Goal: Task Accomplishment & Management: Manage account settings

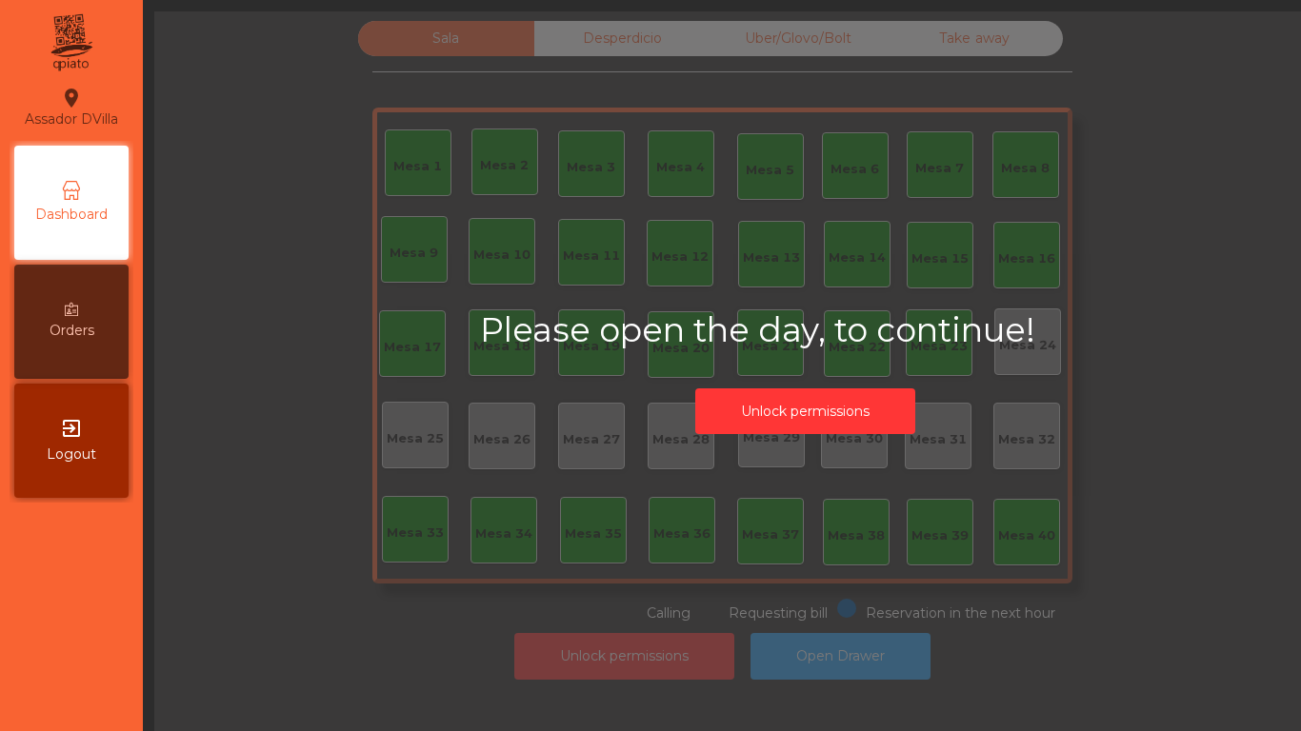
click at [823, 413] on button "Unlock permissions" at bounding box center [805, 412] width 220 height 47
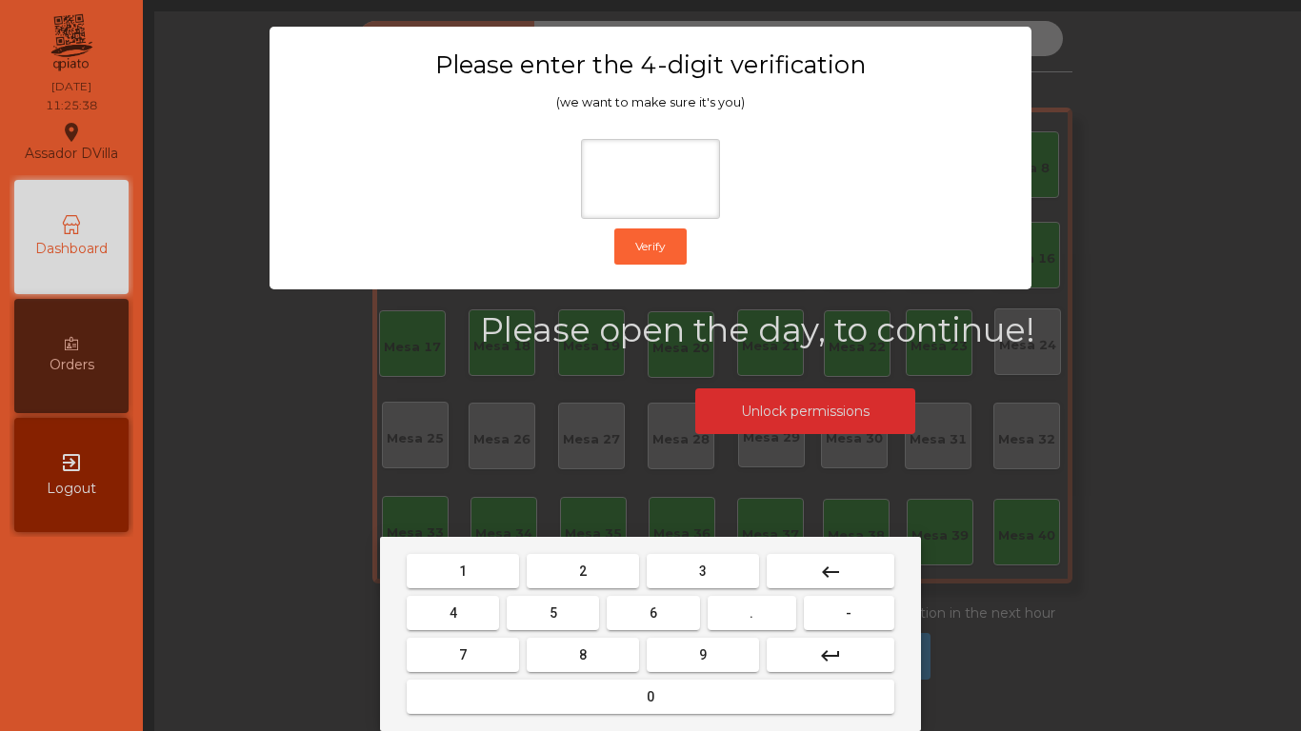
click at [548, 575] on button "2" at bounding box center [583, 571] width 112 height 34
click at [473, 611] on button "4" at bounding box center [453, 613] width 92 height 34
click at [660, 618] on button "6" at bounding box center [653, 613] width 92 height 34
click at [693, 663] on button "9" at bounding box center [703, 655] width 112 height 34
type input "****"
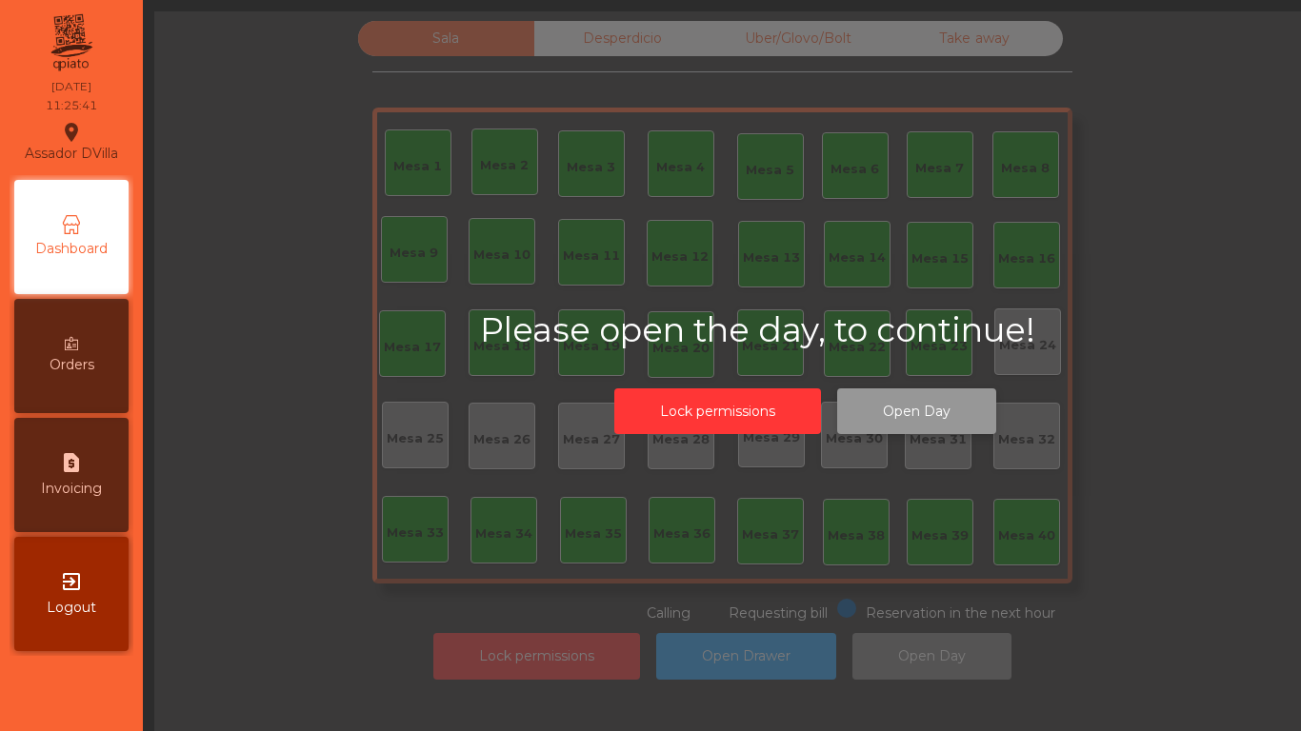
click at [893, 411] on button "Open Day" at bounding box center [916, 412] width 159 height 47
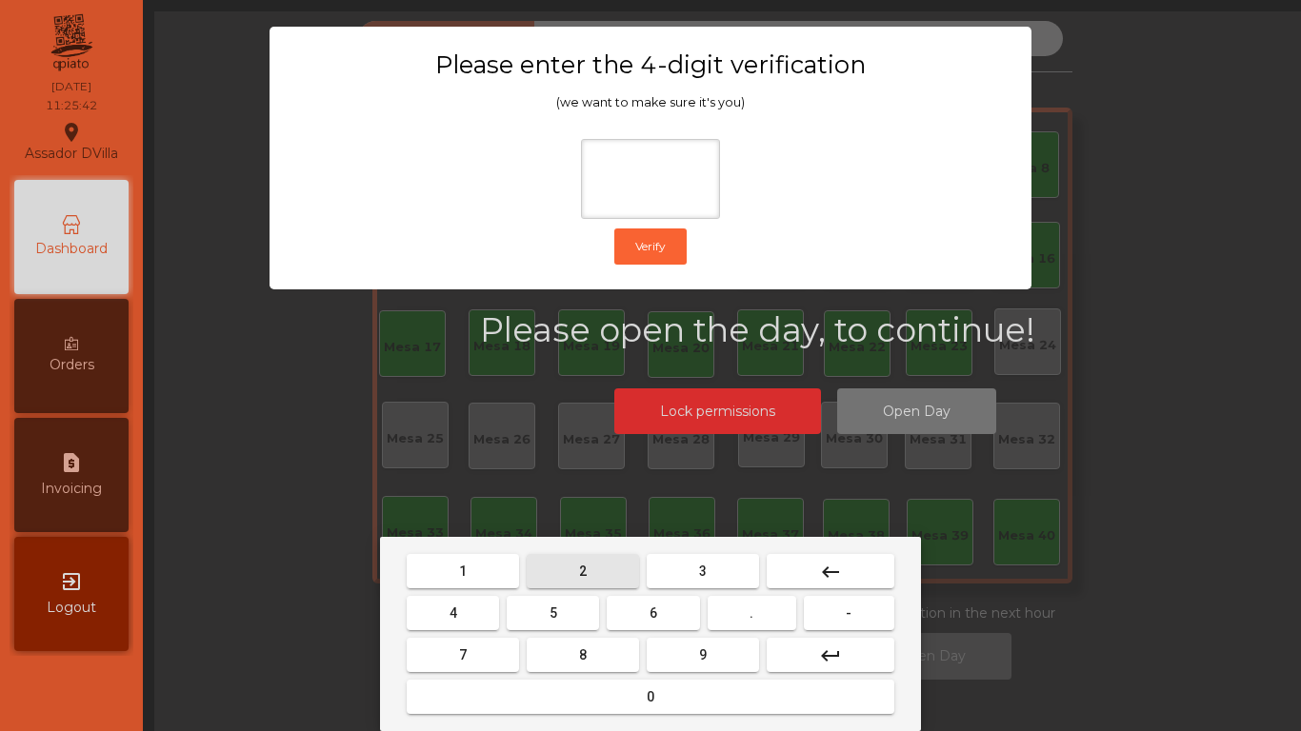
click at [591, 573] on button "2" at bounding box center [583, 571] width 112 height 34
click at [474, 617] on button "4" at bounding box center [453, 613] width 92 height 34
drag, startPoint x: 664, startPoint y: 615, endPoint x: 682, endPoint y: 642, distance: 32.2
click at [664, 616] on button "6" at bounding box center [653, 613] width 92 height 34
click at [683, 643] on button "9" at bounding box center [703, 655] width 112 height 34
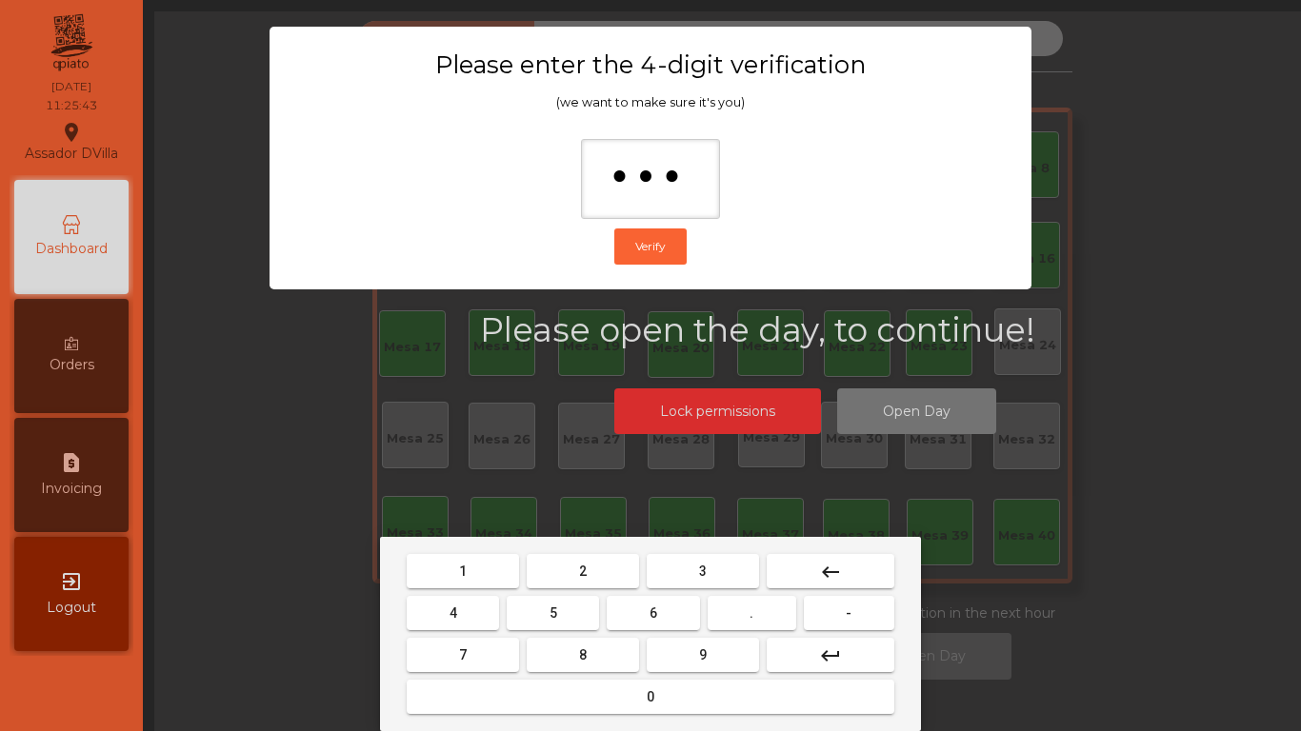
type input "****"
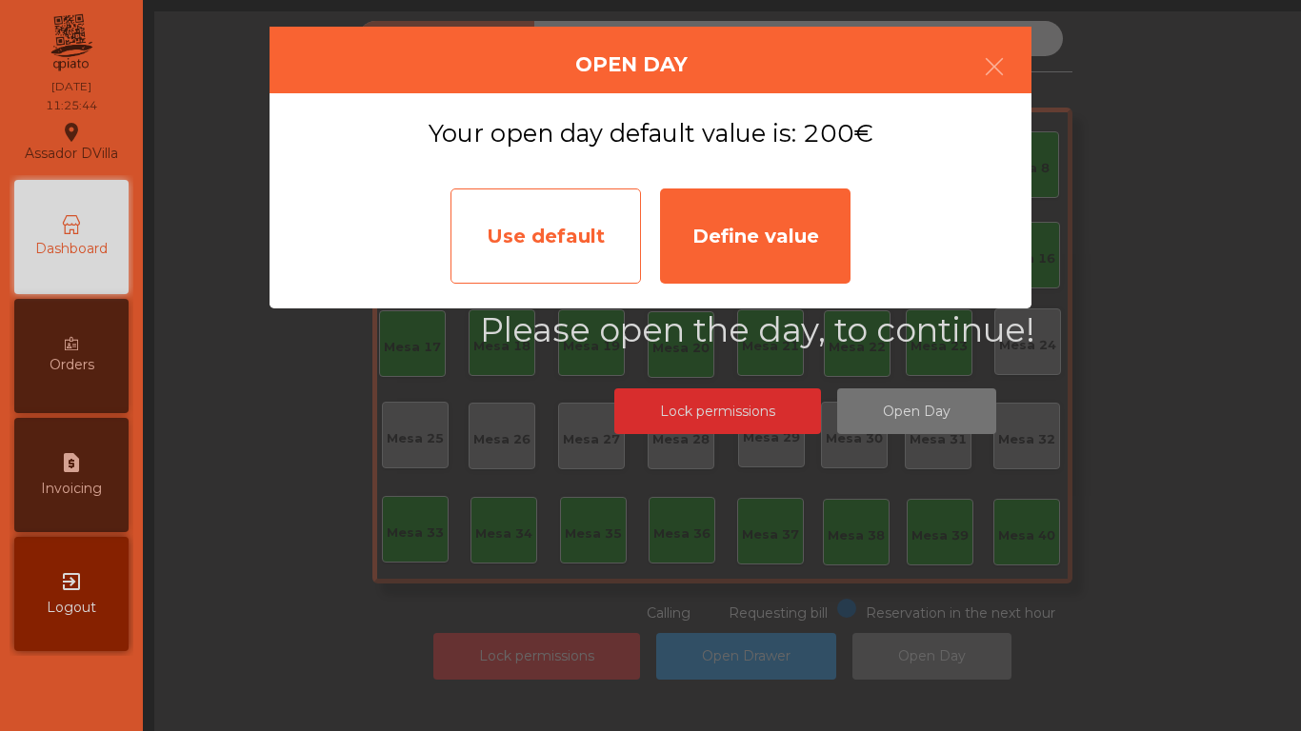
click at [603, 238] on div "Use default" at bounding box center [546, 236] width 190 height 95
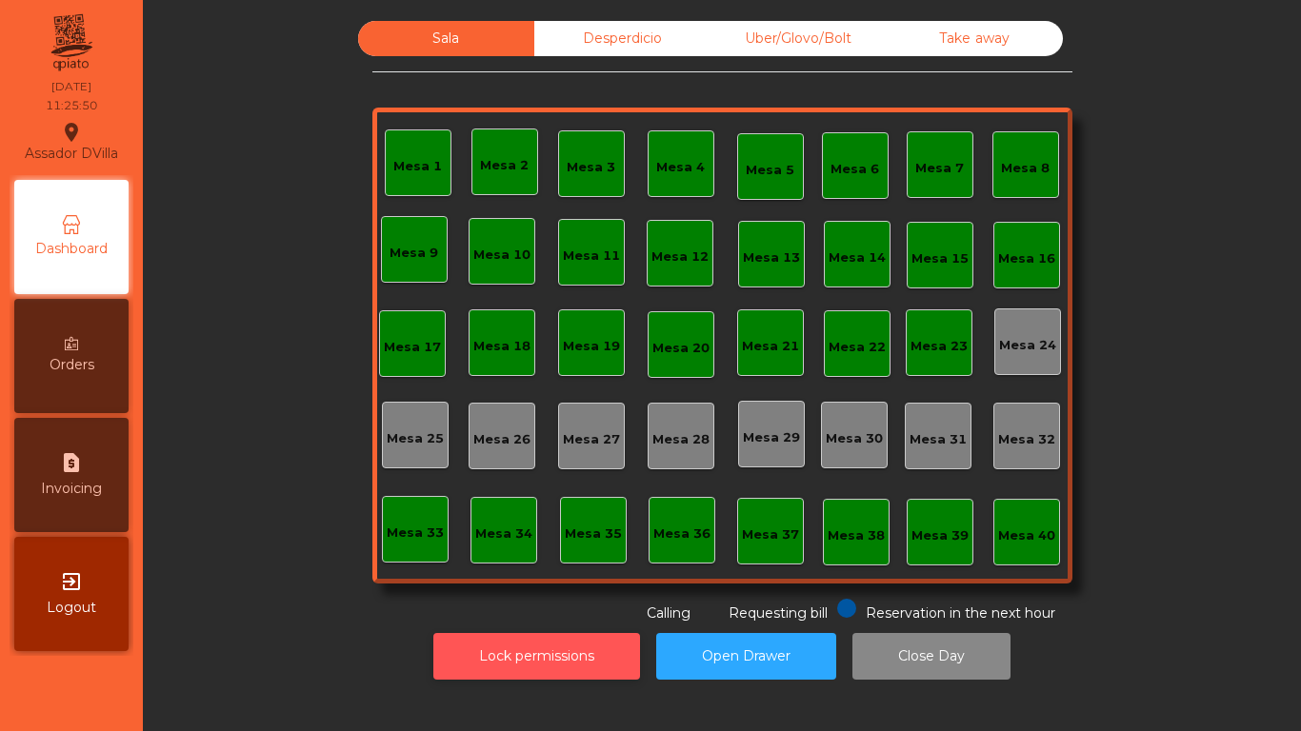
click at [492, 643] on button "Lock permissions" at bounding box center [536, 656] width 207 height 47
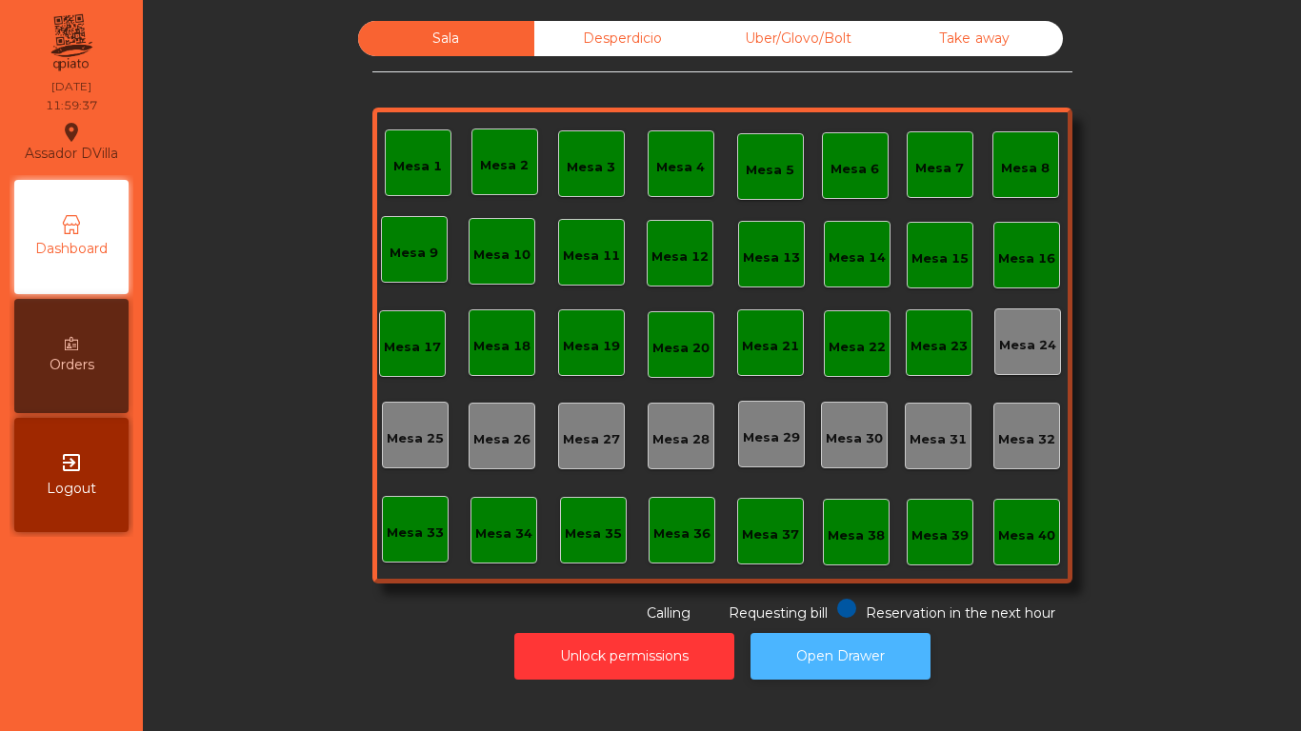
click at [828, 651] on button "Open Drawer" at bounding box center [841, 656] width 180 height 47
click at [817, 652] on button "Open Drawer" at bounding box center [841, 656] width 180 height 47
click at [807, 664] on button "Open Drawer" at bounding box center [841, 656] width 180 height 47
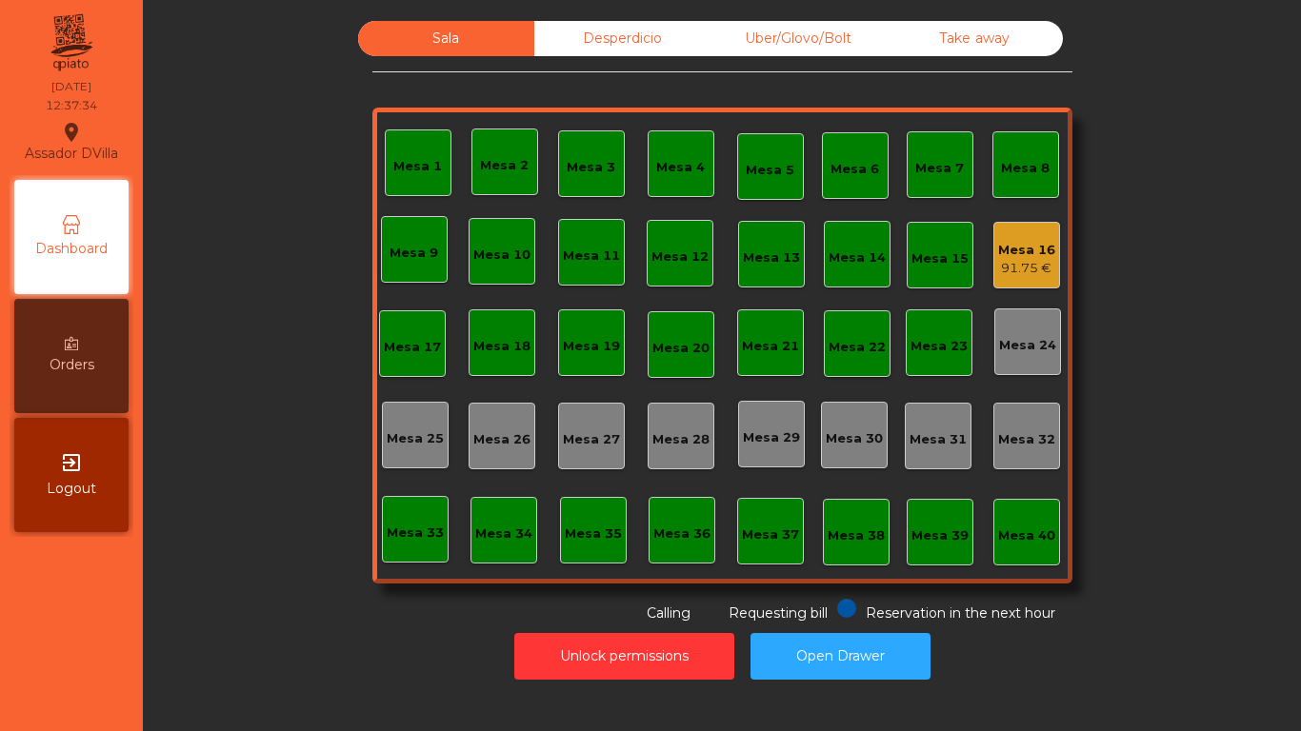
click at [1006, 250] on div "Mesa 16" at bounding box center [1026, 250] width 57 height 19
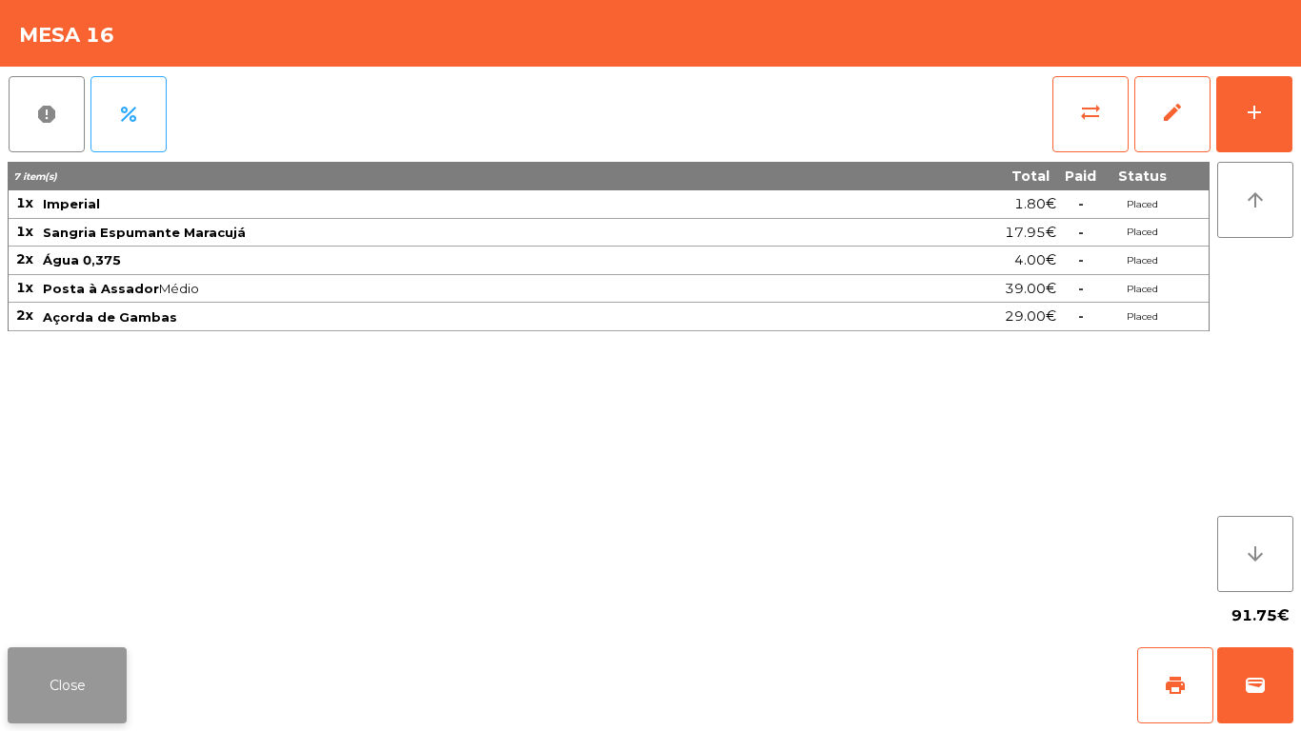
click at [67, 684] on button "Close" at bounding box center [67, 686] width 119 height 76
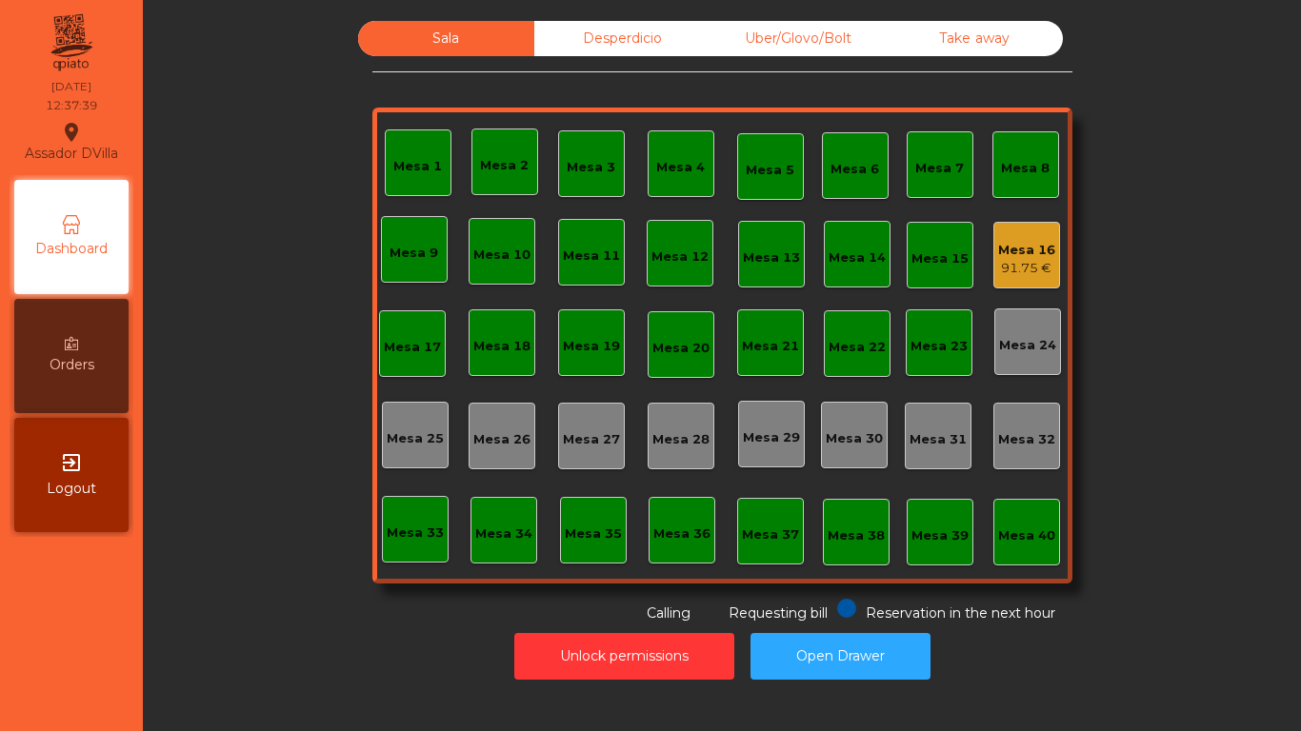
click at [261, 559] on div "Sala Desperdicio Uber/Glovo/Bolt Take away Mesa 1 Mesa 2 Mesa 3 Mesa 4 Mesa 5 M…" at bounding box center [722, 322] width 1107 height 603
click at [935, 35] on div "Take away" at bounding box center [975, 38] width 176 height 35
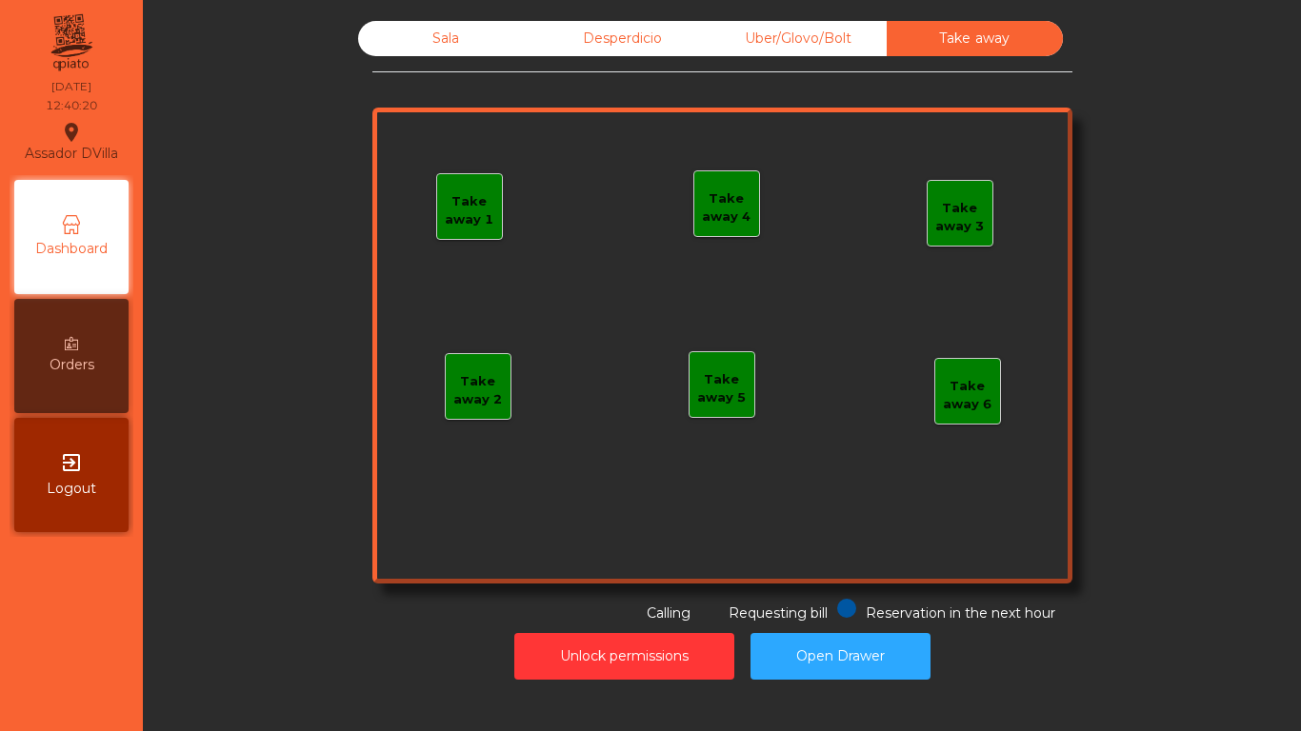
click at [454, 54] on div "Sala" at bounding box center [446, 38] width 176 height 35
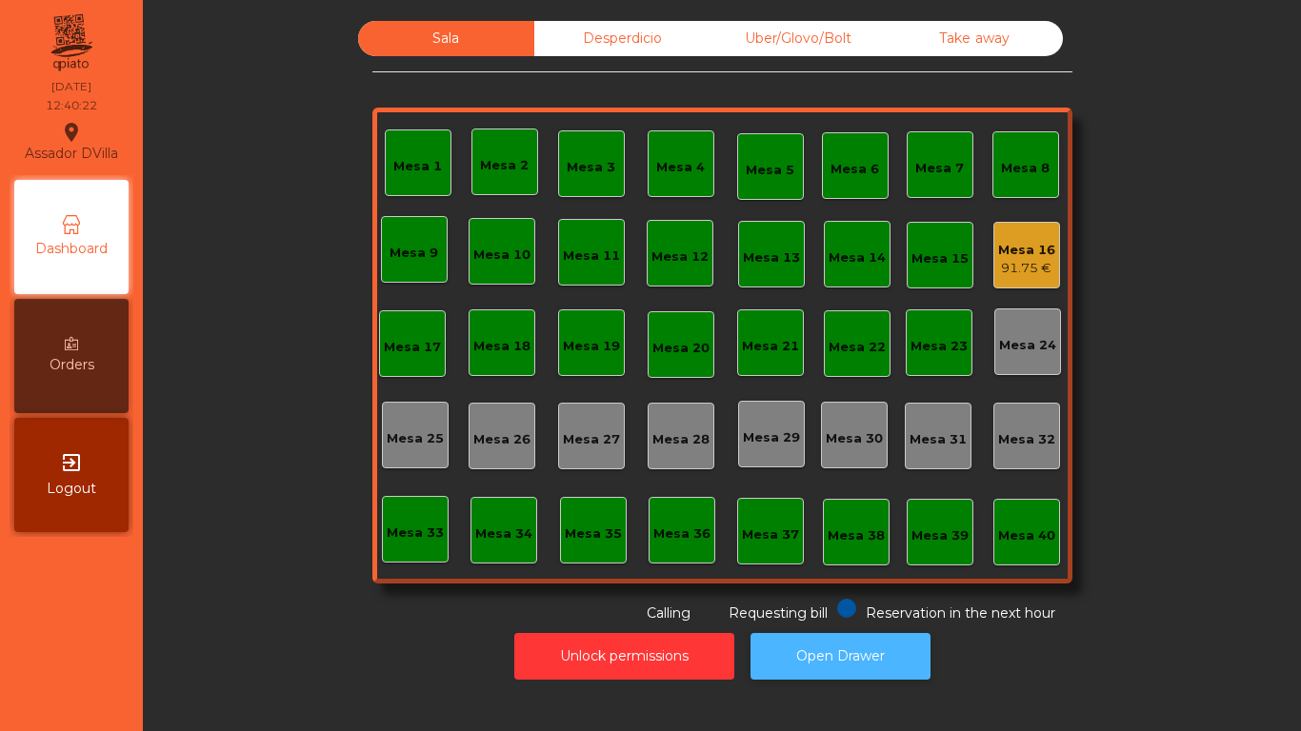
click at [825, 647] on button "Open Drawer" at bounding box center [841, 656] width 180 height 47
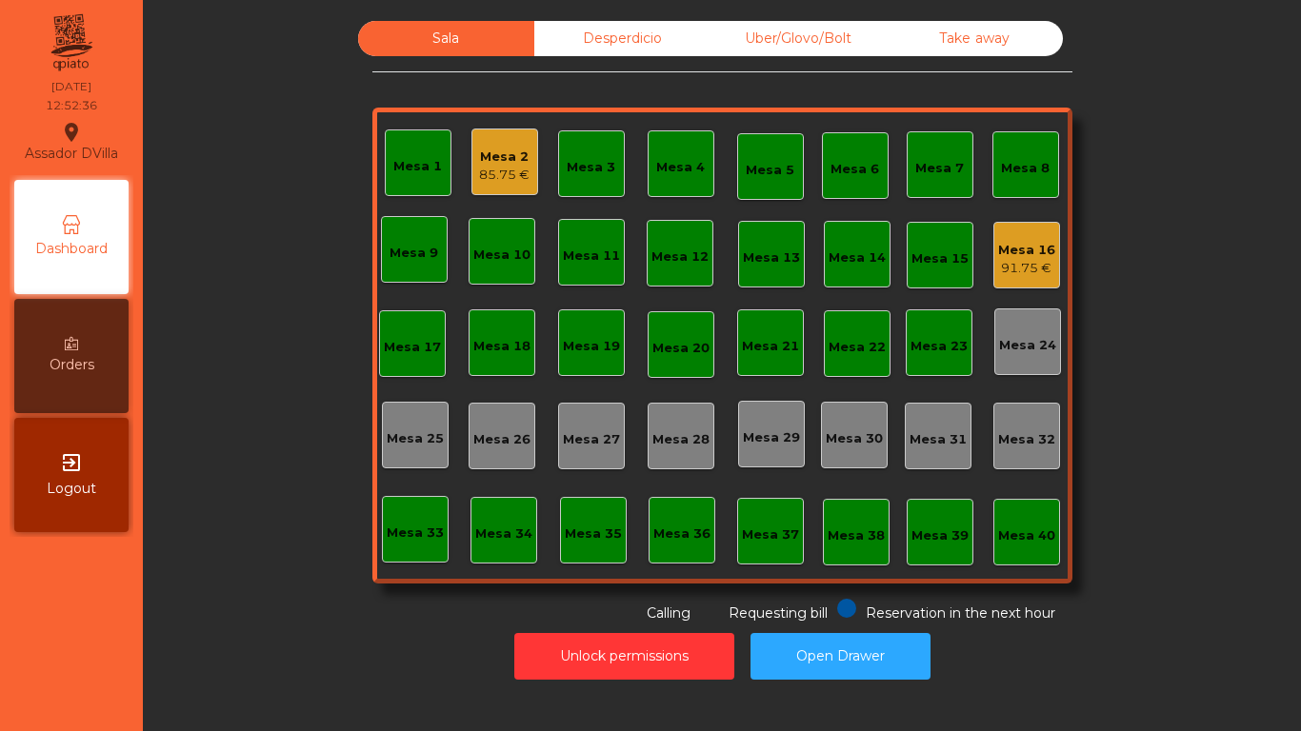
click at [577, 37] on div "Desperdicio" at bounding box center [622, 38] width 176 height 35
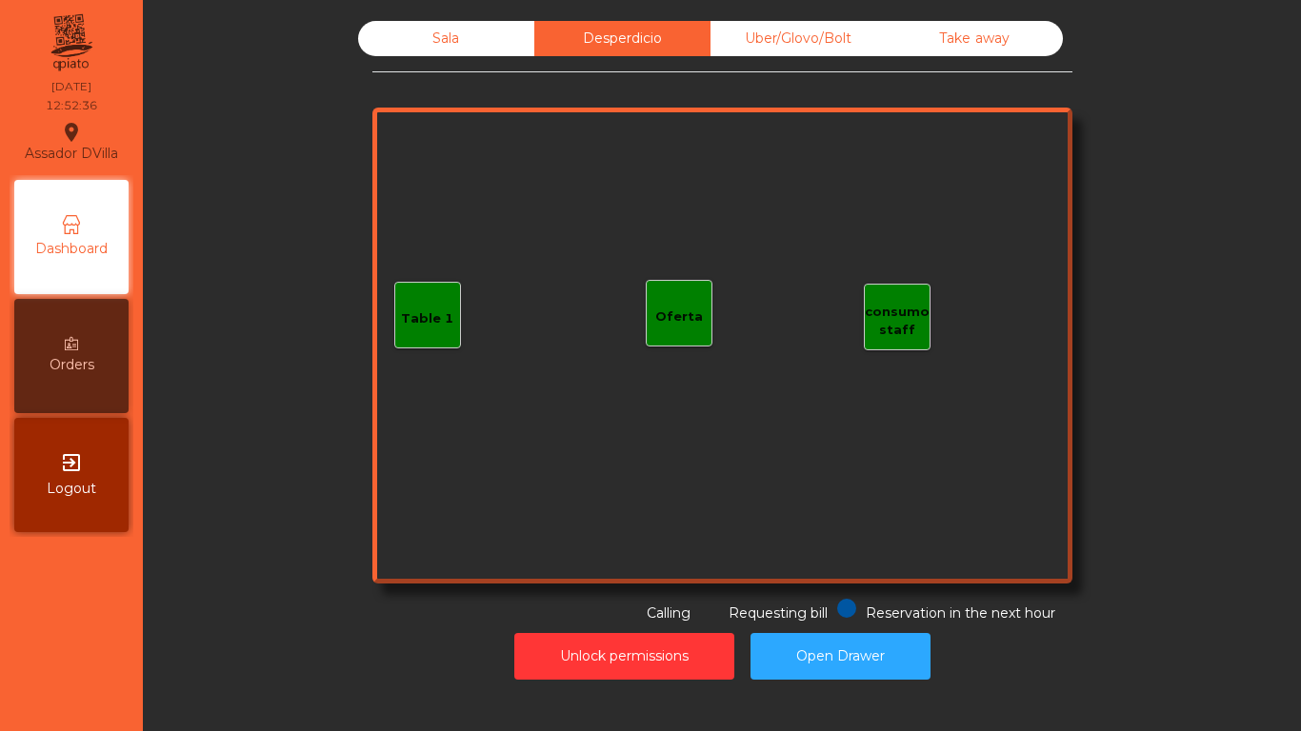
click at [730, 68] on div "Sala Desperdicio Uber/Glovo/Bolt Take away Table 1 consumo staff Oferta Reserva…" at bounding box center [722, 322] width 700 height 603
drag, startPoint x: 735, startPoint y: 50, endPoint x: 780, endPoint y: 64, distance: 46.7
click at [736, 50] on div "Uber/Glovo/Bolt" at bounding box center [799, 38] width 176 height 35
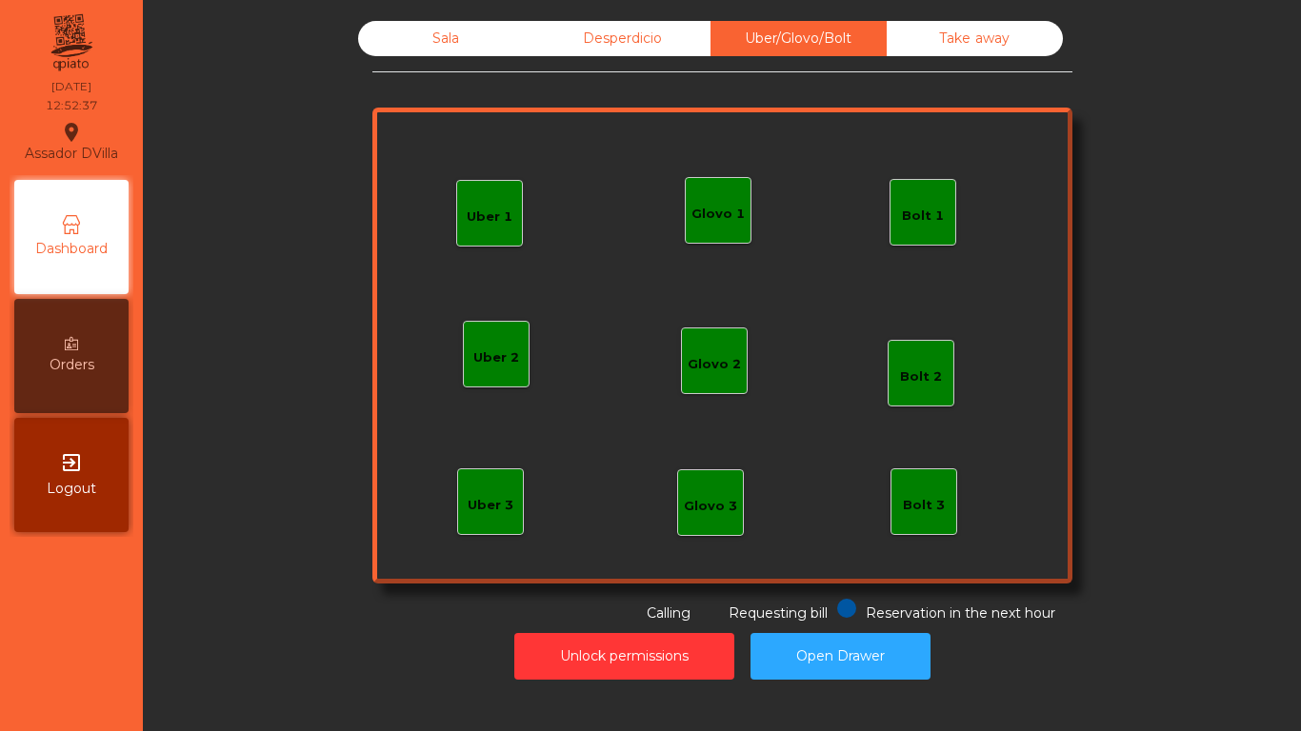
click at [932, 32] on div "Take away" at bounding box center [975, 38] width 176 height 35
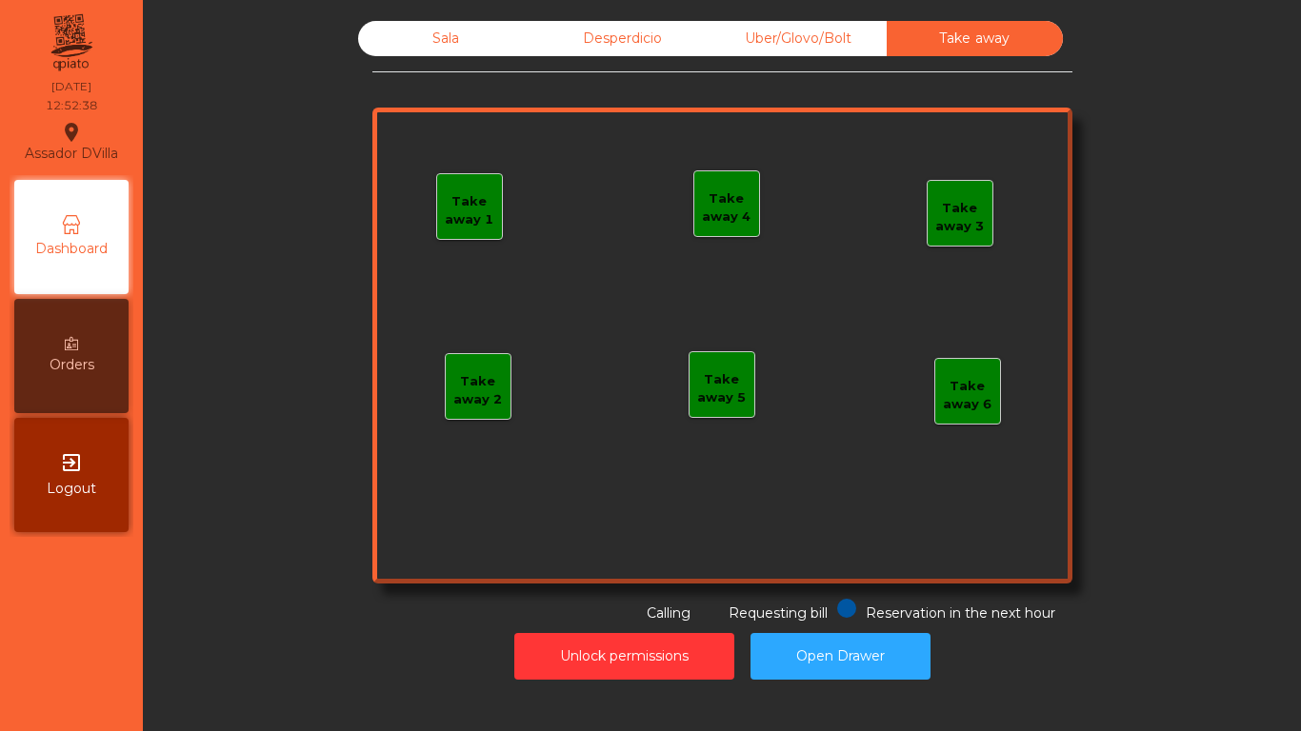
click at [431, 19] on div "Sala Desperdicio Uber/Glovo/Bolt Take away Take away 1 Take away 2 Take away 3 …" at bounding box center [721, 350] width 1135 height 678
click at [432, 28] on div "Sala" at bounding box center [446, 38] width 176 height 35
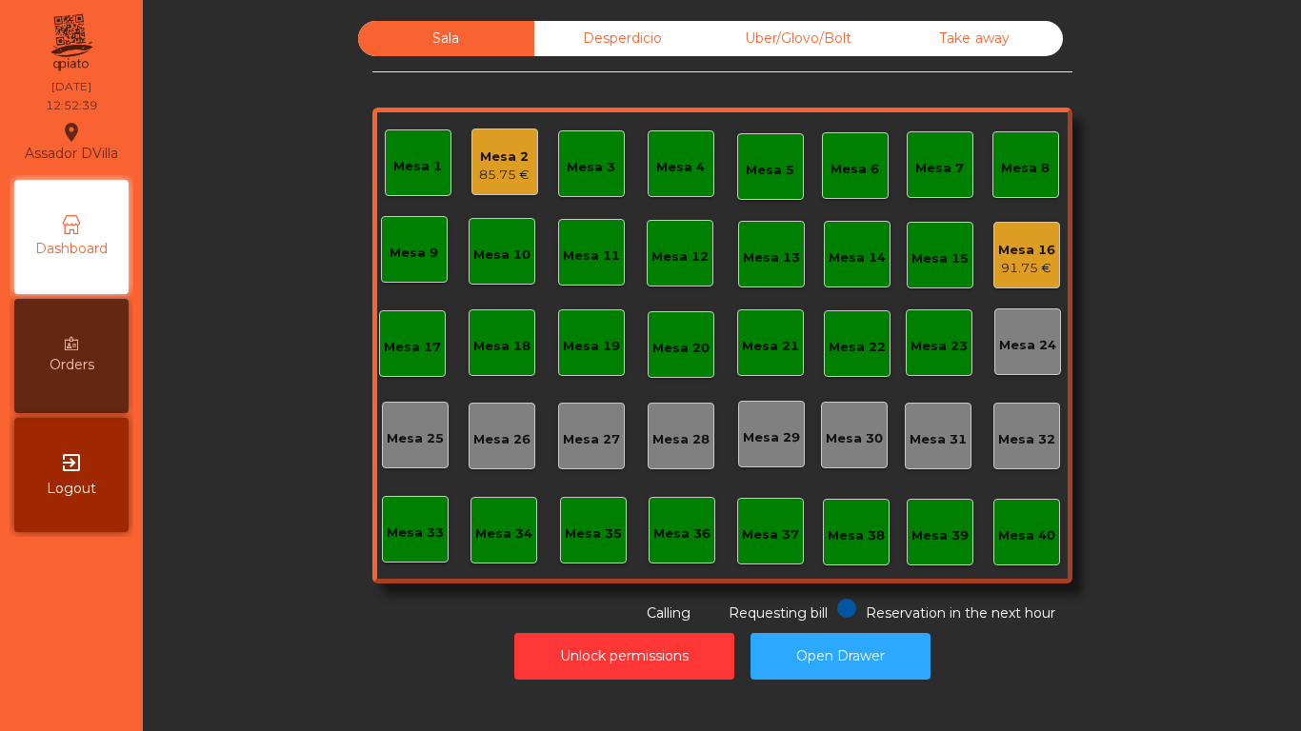
click at [1001, 270] on div "91.75 €" at bounding box center [1026, 268] width 57 height 19
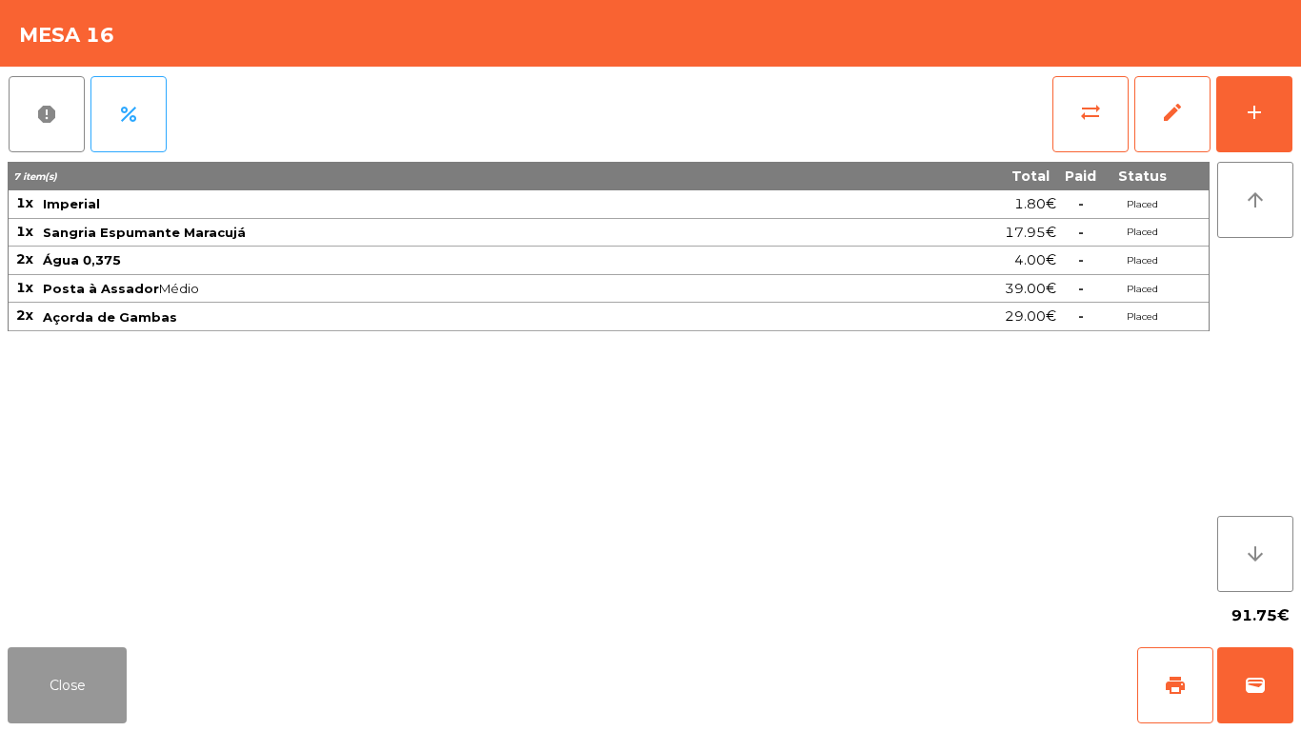
click at [43, 691] on button "Close" at bounding box center [67, 686] width 119 height 76
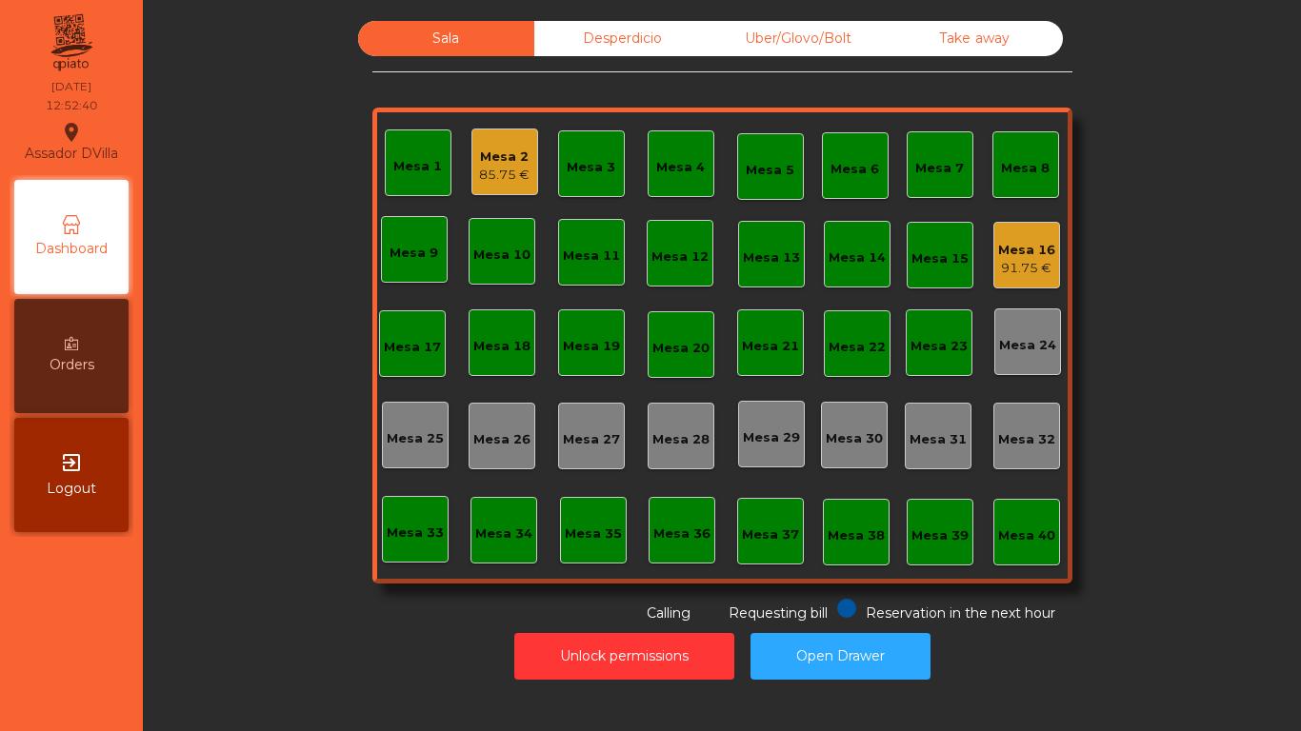
click at [218, 577] on div "Sala Desperdicio Uber/Glovo/Bolt Take away Mesa 1 Mesa 2 85.75 € Mesa 3 Mesa 4 …" at bounding box center [722, 322] width 1107 height 603
click at [983, 264] on div "Mesa 1 Mesa 2 85.75 € Mesa 3 Mesa 4 Mesa 5 Mesa 6 Mesa 7 Mesa 8 Mesa 9 Mesa 10 …" at bounding box center [722, 346] width 700 height 476
click at [993, 269] on div "Mesa 16 91.75 €" at bounding box center [1026, 255] width 67 height 67
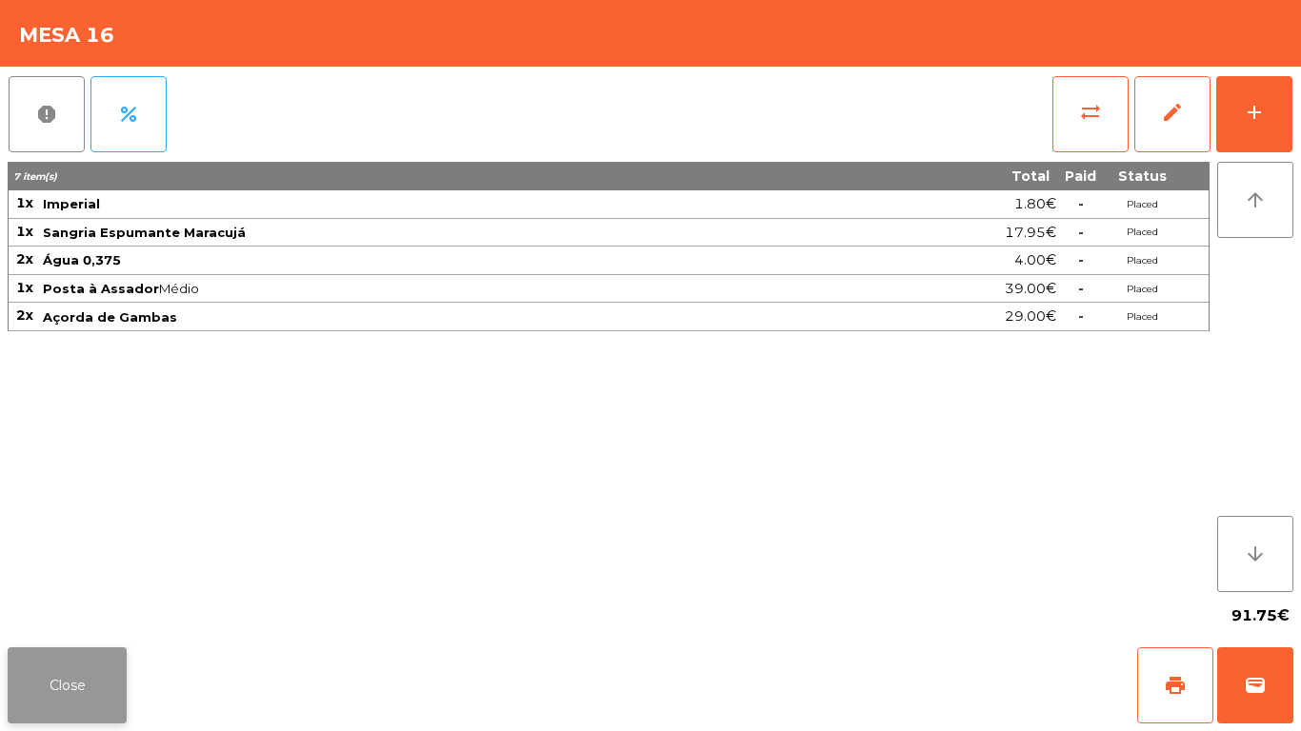
click at [94, 661] on button "Close" at bounding box center [67, 686] width 119 height 76
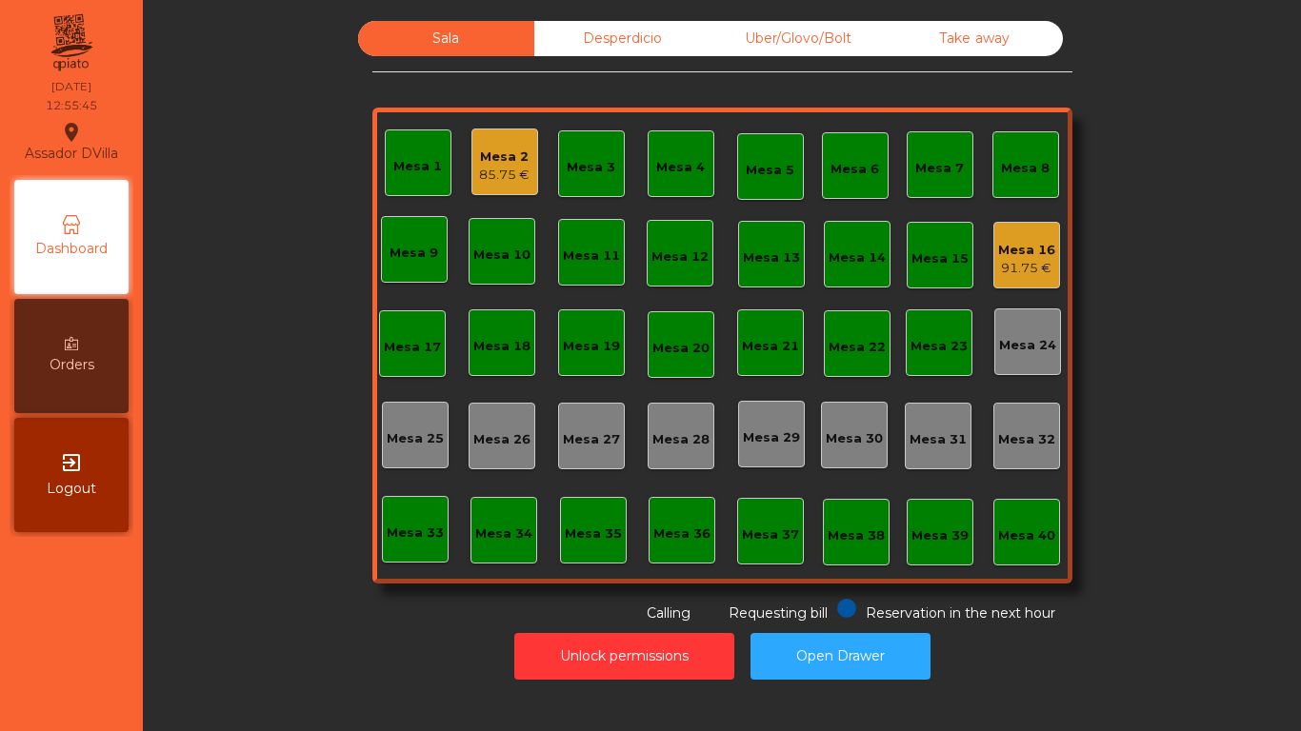
click at [258, 542] on div "Sala Desperdicio Uber/Glovo/Bolt Take away Mesa 1 Mesa 2 85.75 € Mesa 3 Mesa 4 …" at bounding box center [722, 322] width 1107 height 603
click at [615, 23] on div "Desperdicio" at bounding box center [622, 38] width 176 height 35
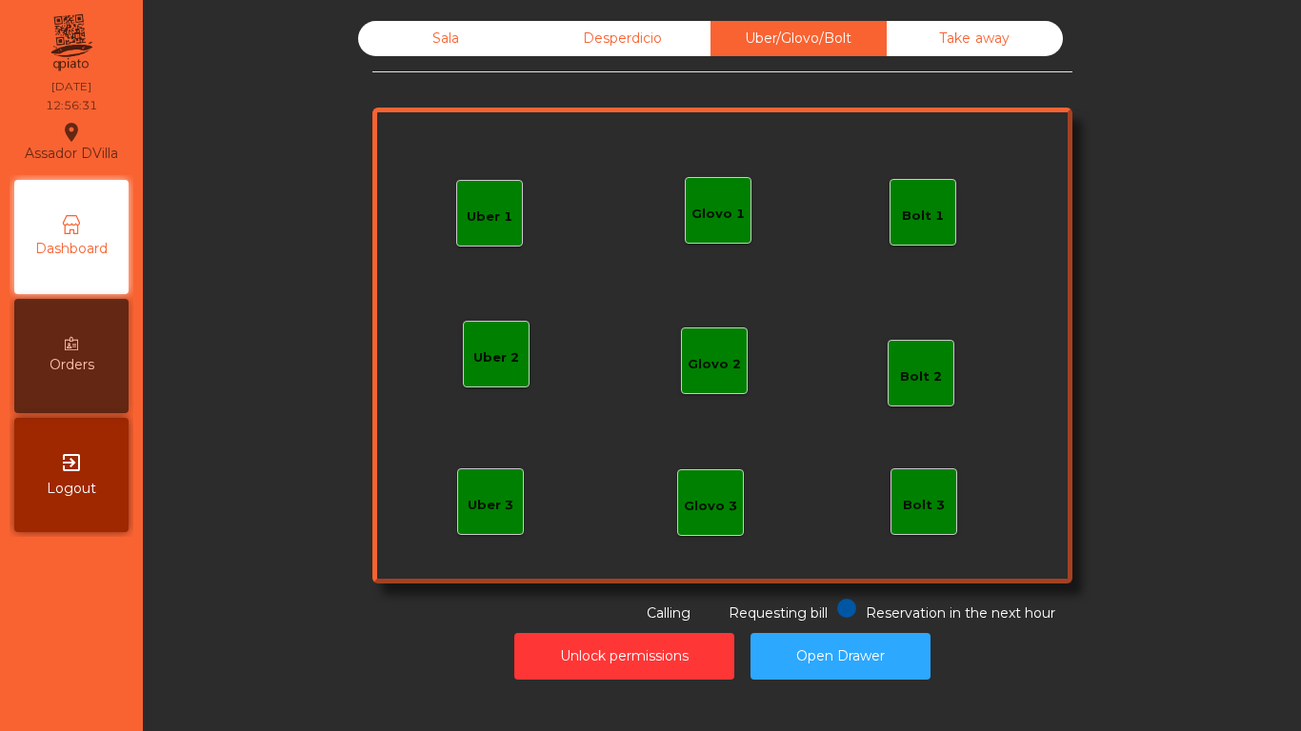
click at [953, 59] on div "Sala Desperdicio Uber/Glovo/Bolt Take away Uber 1 Uber 3 Bolt 2 Glovo 2 Uber 2 …" at bounding box center [722, 322] width 700 height 603
click at [950, 52] on div "Take away" at bounding box center [975, 38] width 176 height 35
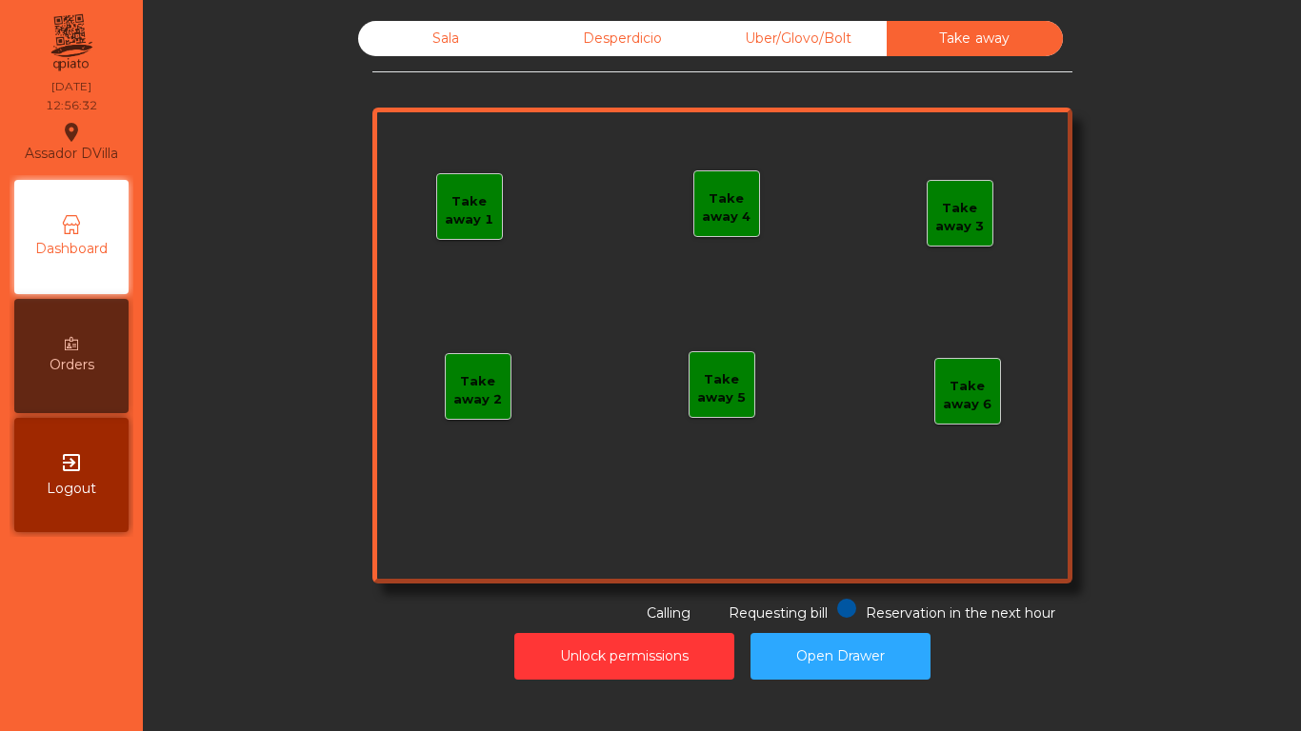
click at [497, 40] on div "Sala" at bounding box center [446, 38] width 176 height 35
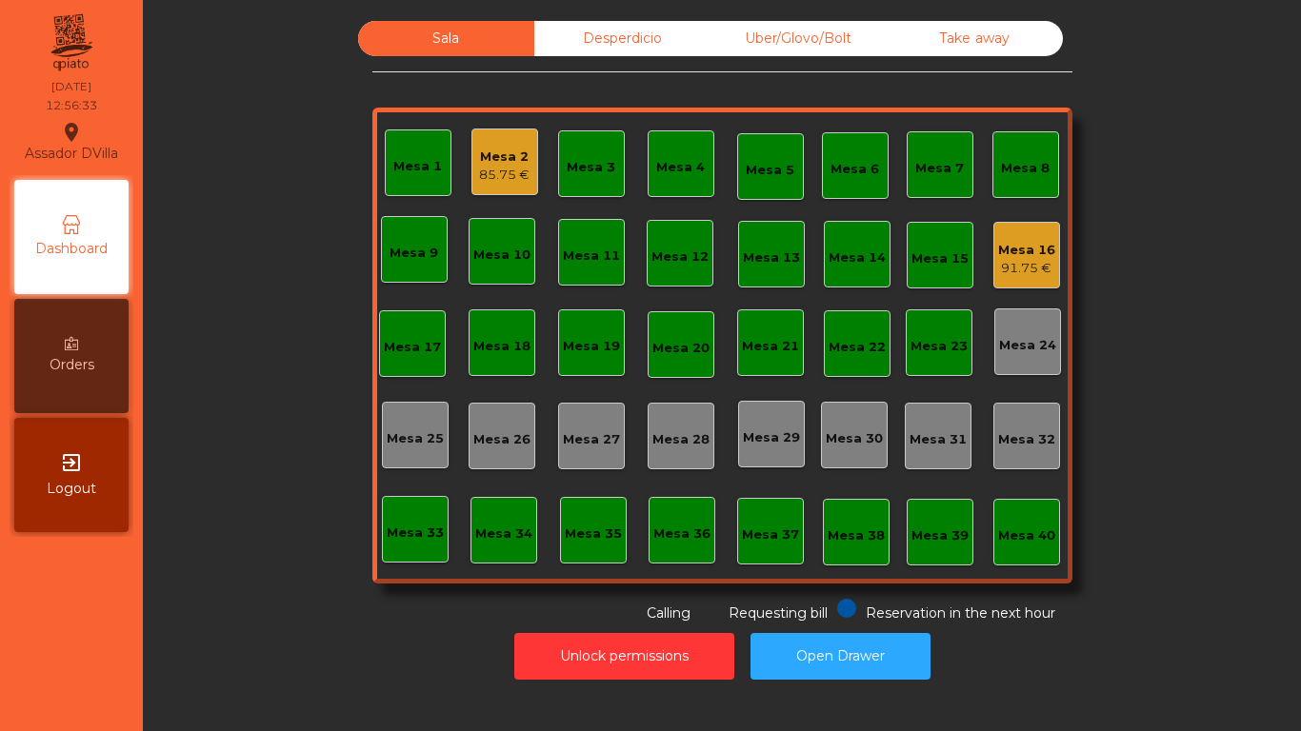
click at [492, 158] on div "Mesa 2" at bounding box center [504, 157] width 50 height 19
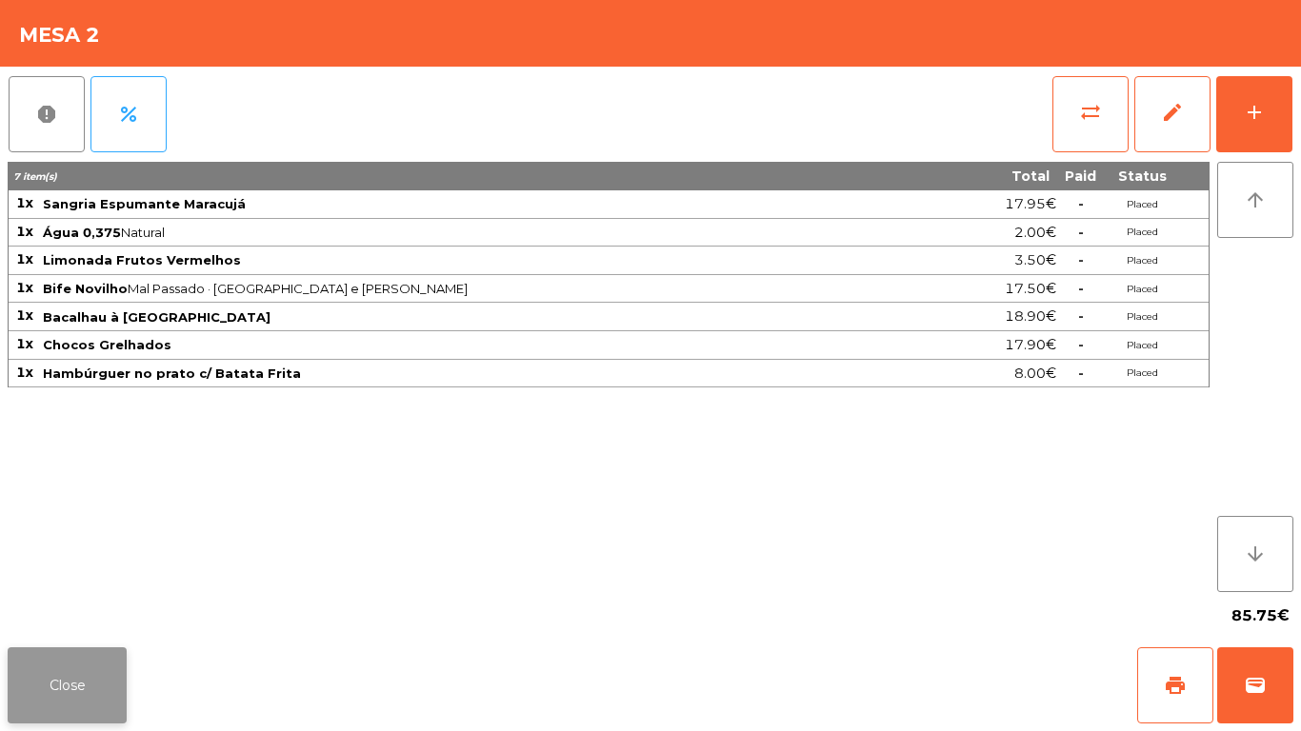
click at [91, 691] on button "Close" at bounding box center [67, 686] width 119 height 76
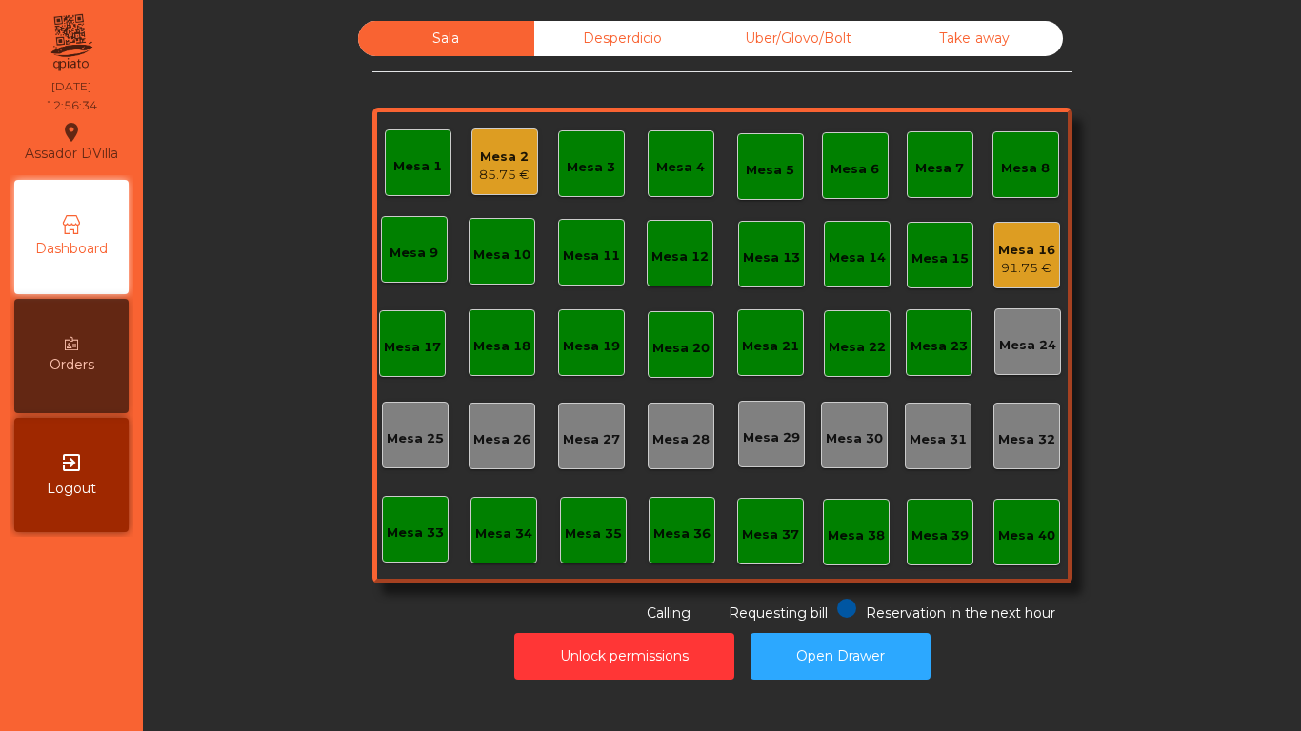
click at [155, 567] on div "Sala Desperdicio Uber/Glovo/Bolt Take away Mesa 1 Mesa 2 85.75 € Mesa 3 Mesa 4 …" at bounding box center [721, 355] width 1135 height 669
click at [647, 43] on div "Desperdicio" at bounding box center [622, 38] width 176 height 35
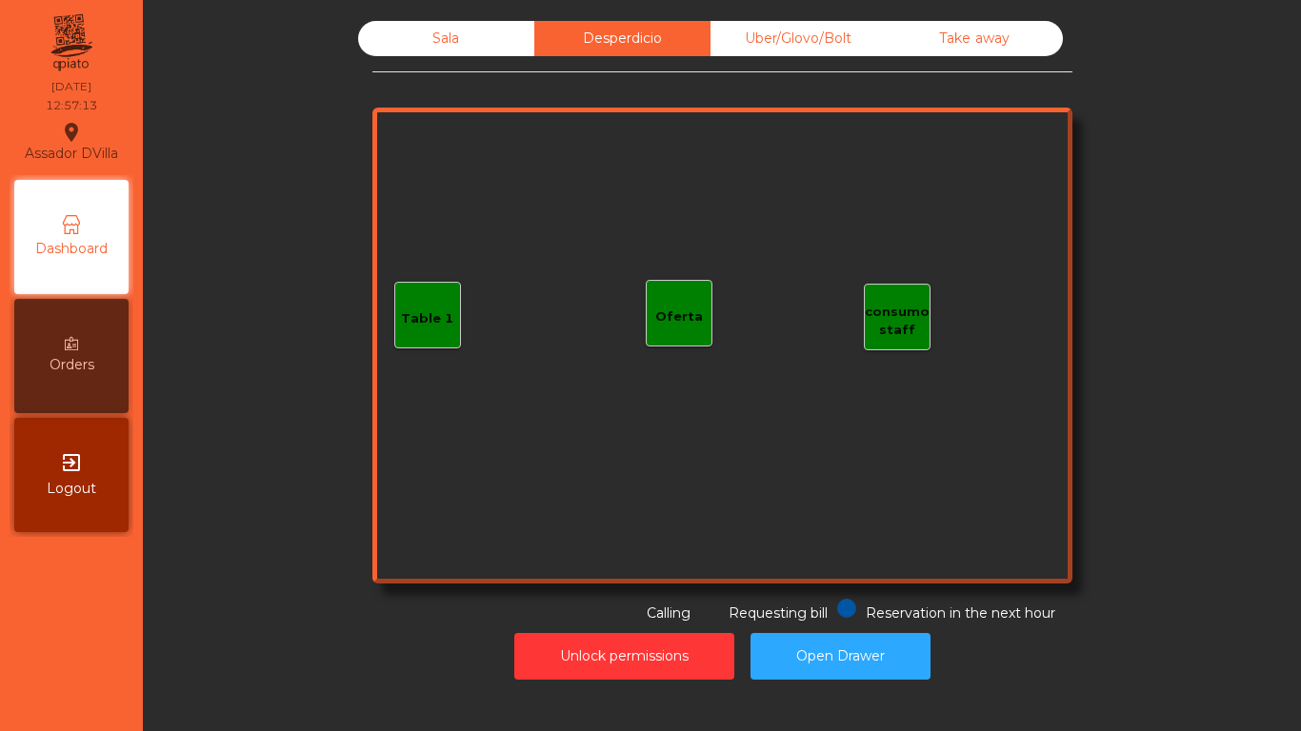
click at [805, 40] on div "Uber/Glovo/Bolt" at bounding box center [799, 38] width 176 height 35
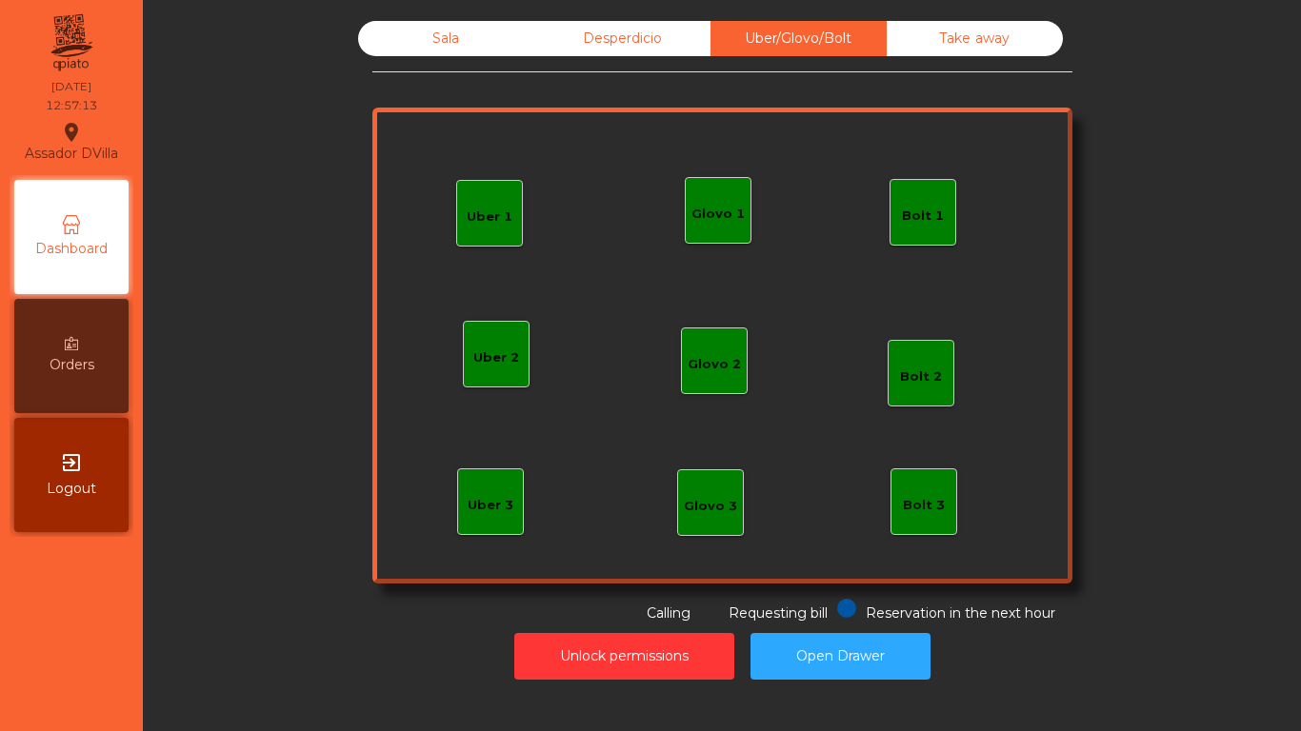
click at [891, 37] on div "Take away" at bounding box center [975, 38] width 176 height 35
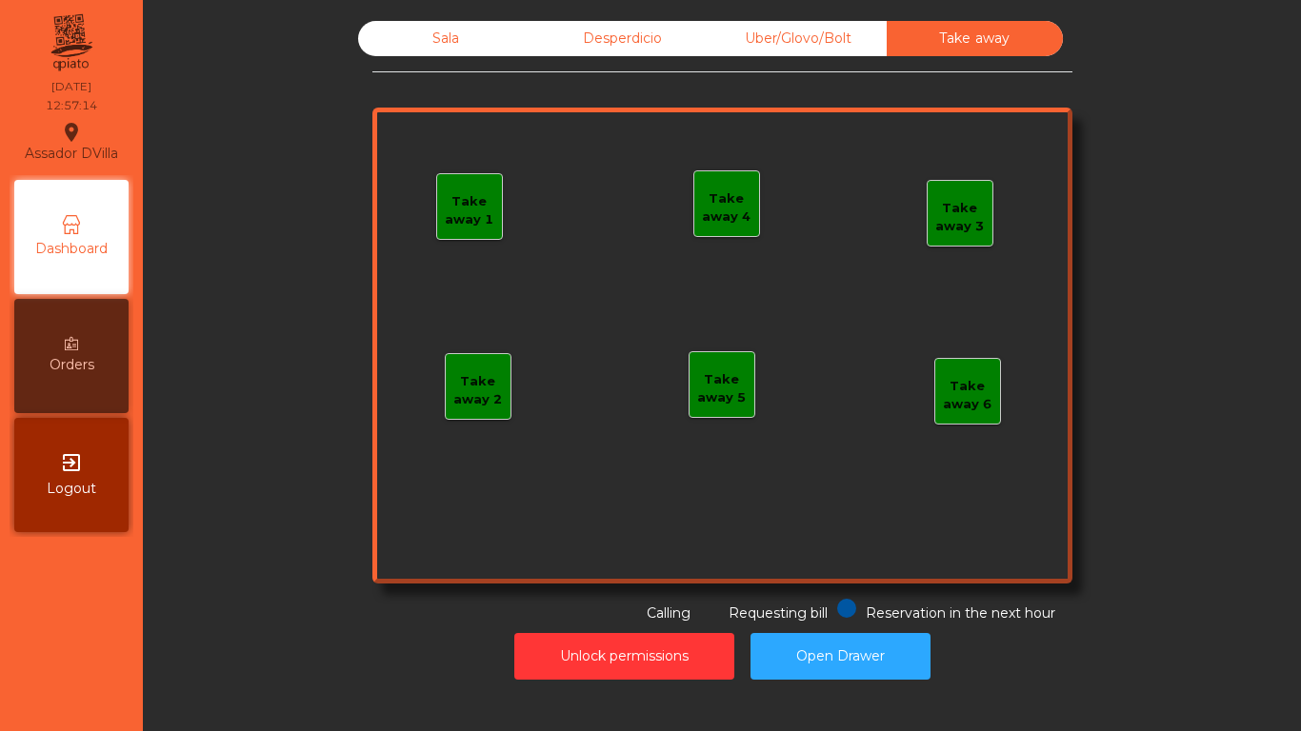
click at [465, 24] on div "Sala" at bounding box center [446, 38] width 176 height 35
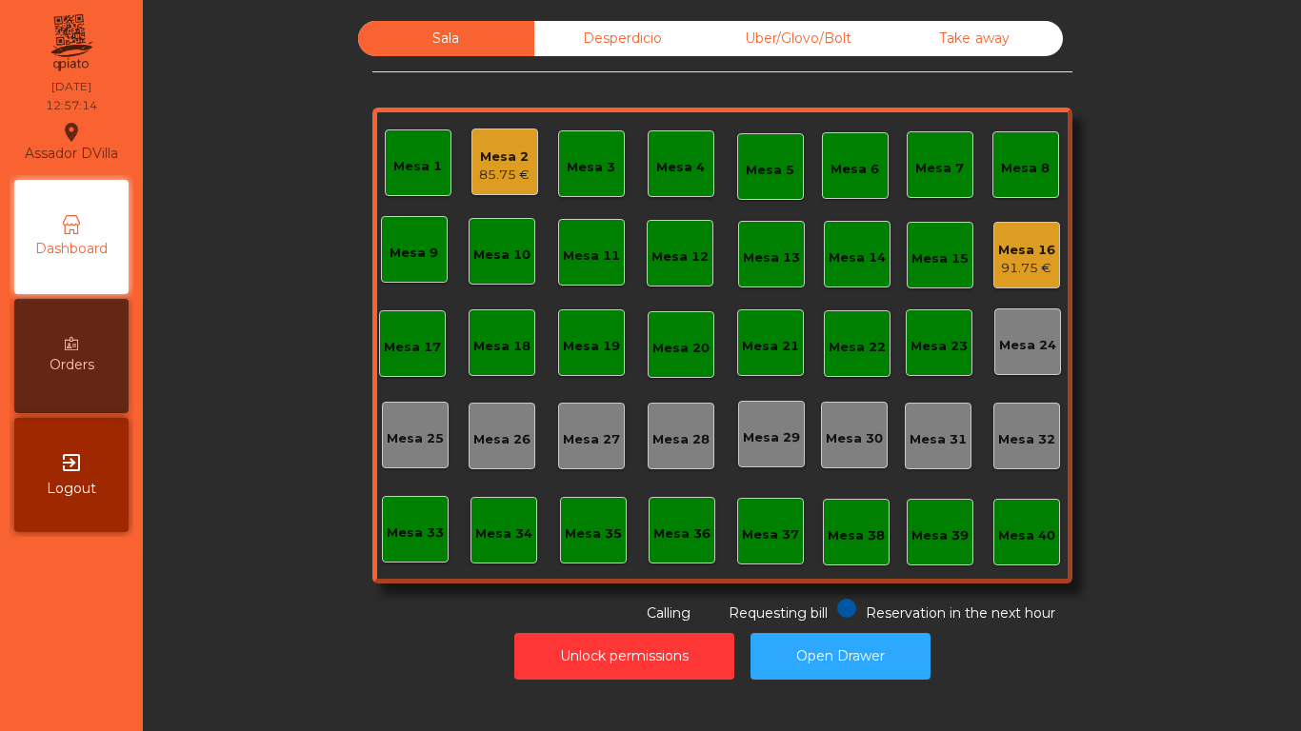
click at [328, 133] on div "Sala Desperdicio Uber/Glovo/Bolt Take away Mesa 1 Mesa 2 85.75 € Mesa 3 Mesa 4 …" at bounding box center [722, 322] width 1107 height 603
click at [1024, 274] on div "91.75 €" at bounding box center [1026, 268] width 57 height 19
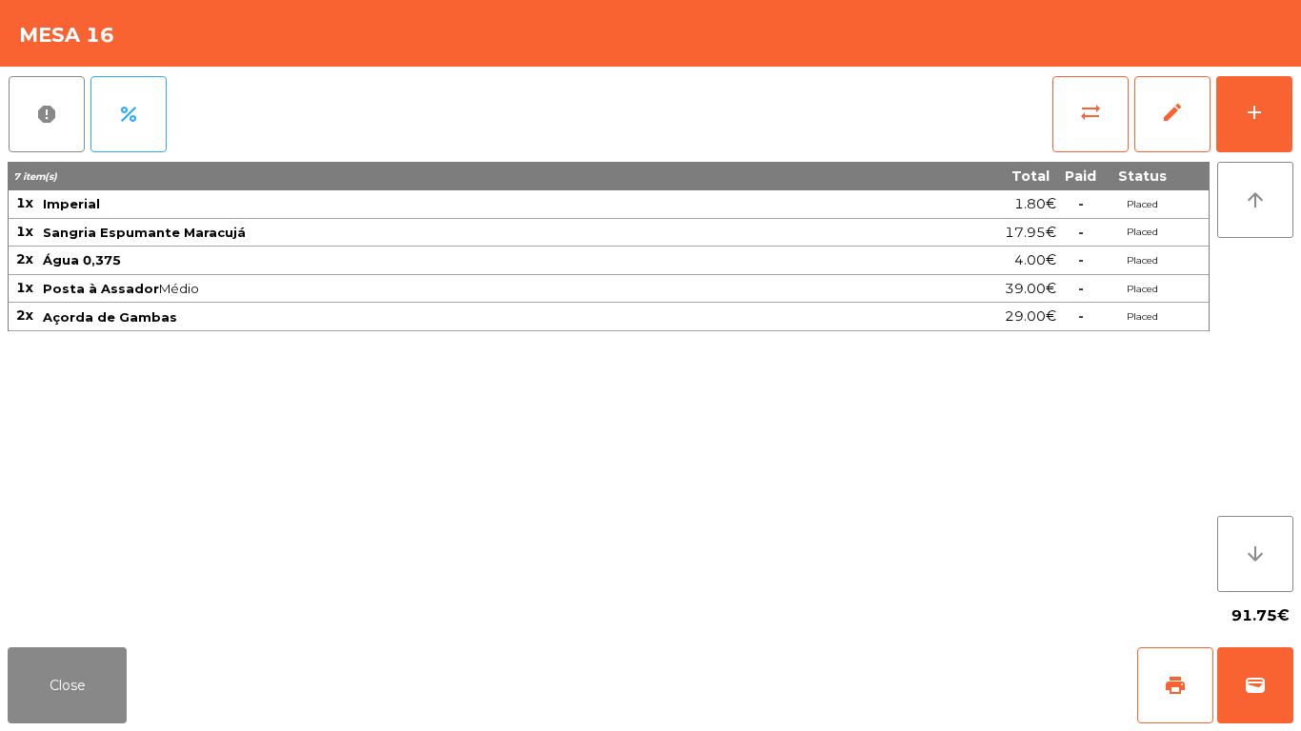
click at [1300, 121] on div "report percent sync_alt edit add 7 item(s) Total Paid Status 1x Imperial 1.80€ …" at bounding box center [650, 353] width 1301 height 573
click at [1268, 121] on button "add" at bounding box center [1254, 114] width 76 height 76
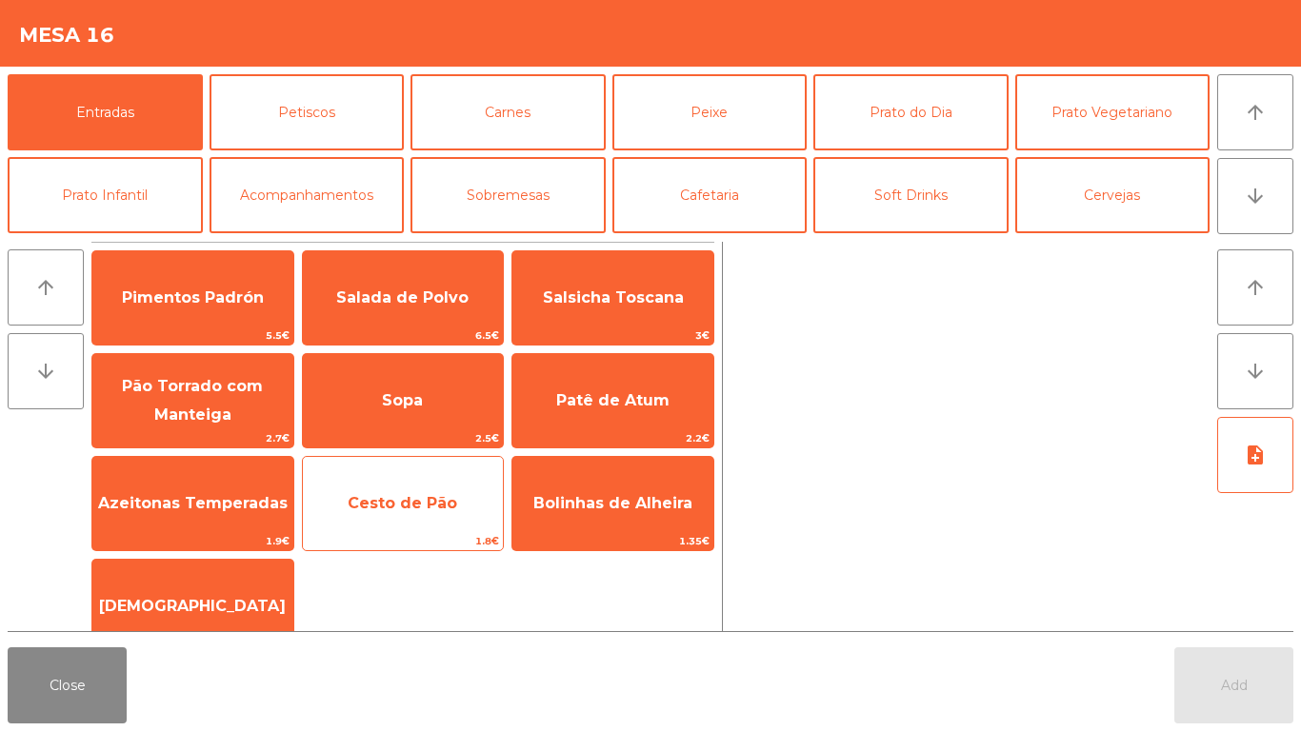
click at [417, 512] on span "Cesto de Pão" at bounding box center [403, 503] width 201 height 51
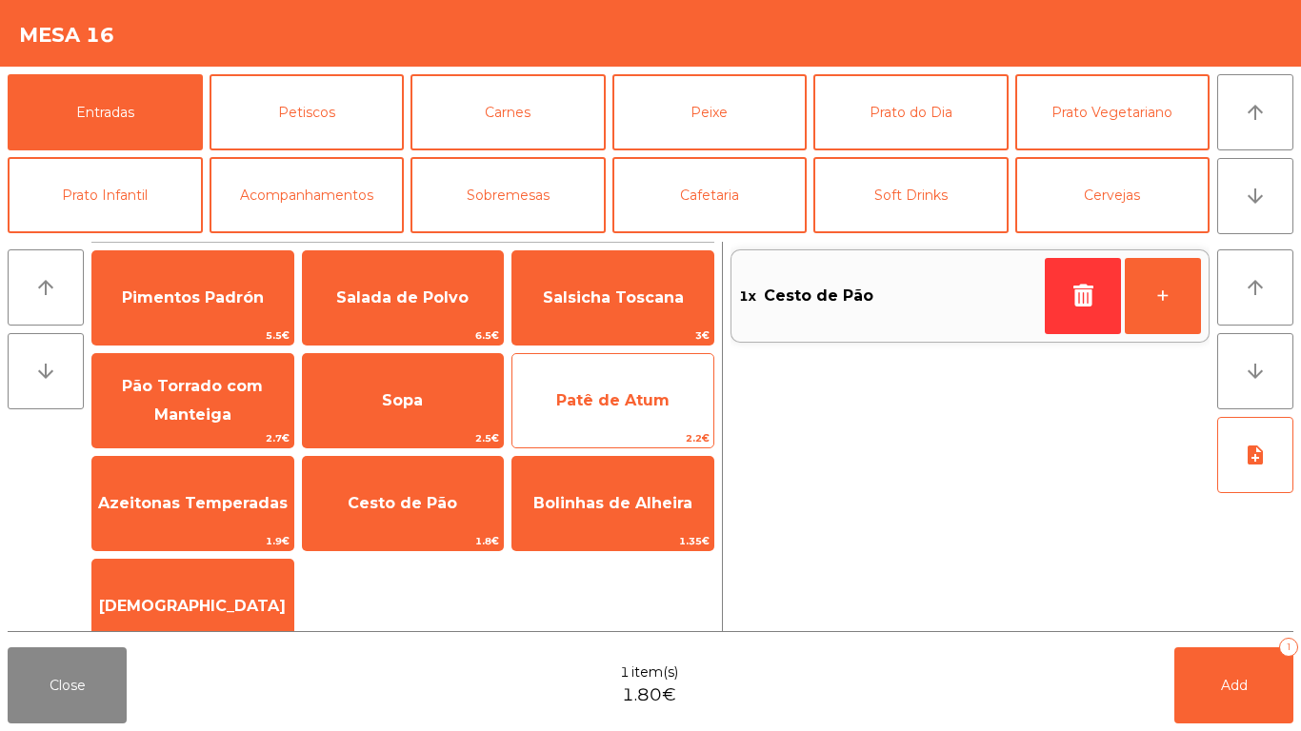
click at [597, 391] on span "Patê de Atum" at bounding box center [612, 400] width 113 height 18
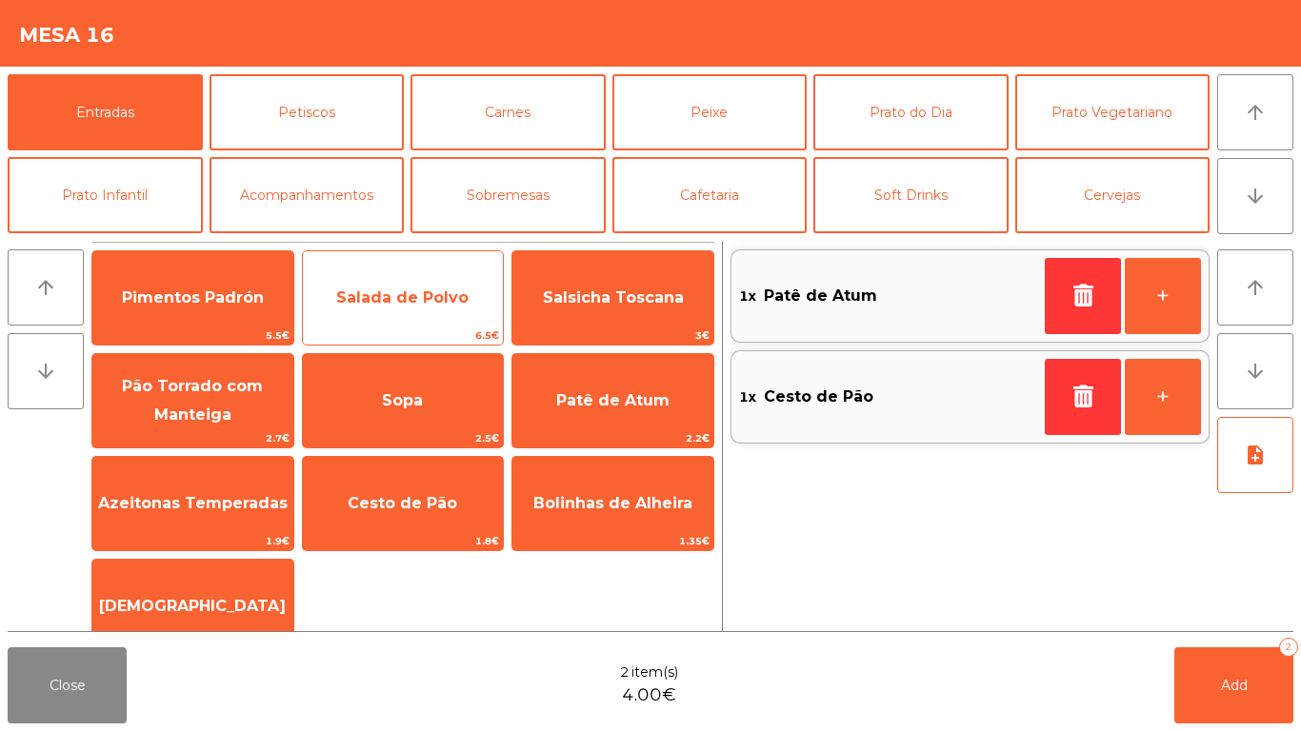
click at [408, 319] on span "Salada de Polvo" at bounding box center [403, 297] width 201 height 51
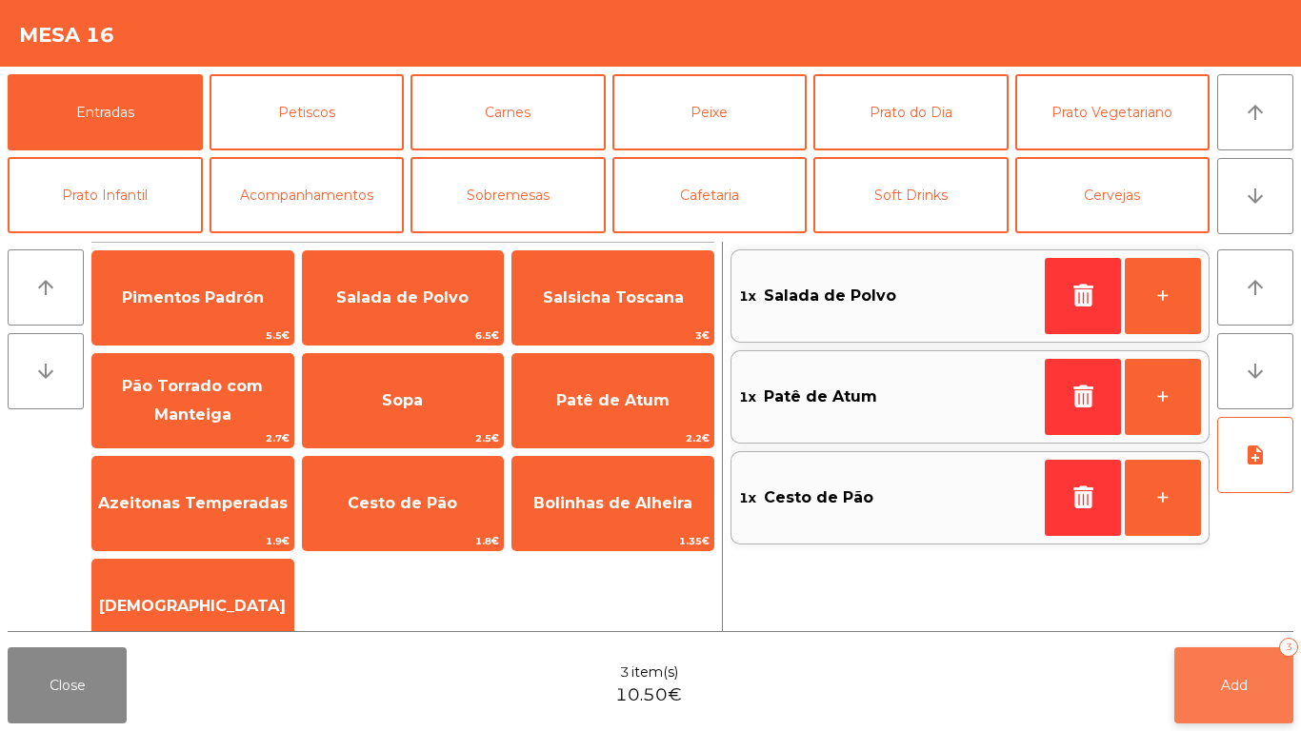
click at [1201, 651] on button "Add 3" at bounding box center [1233, 686] width 119 height 76
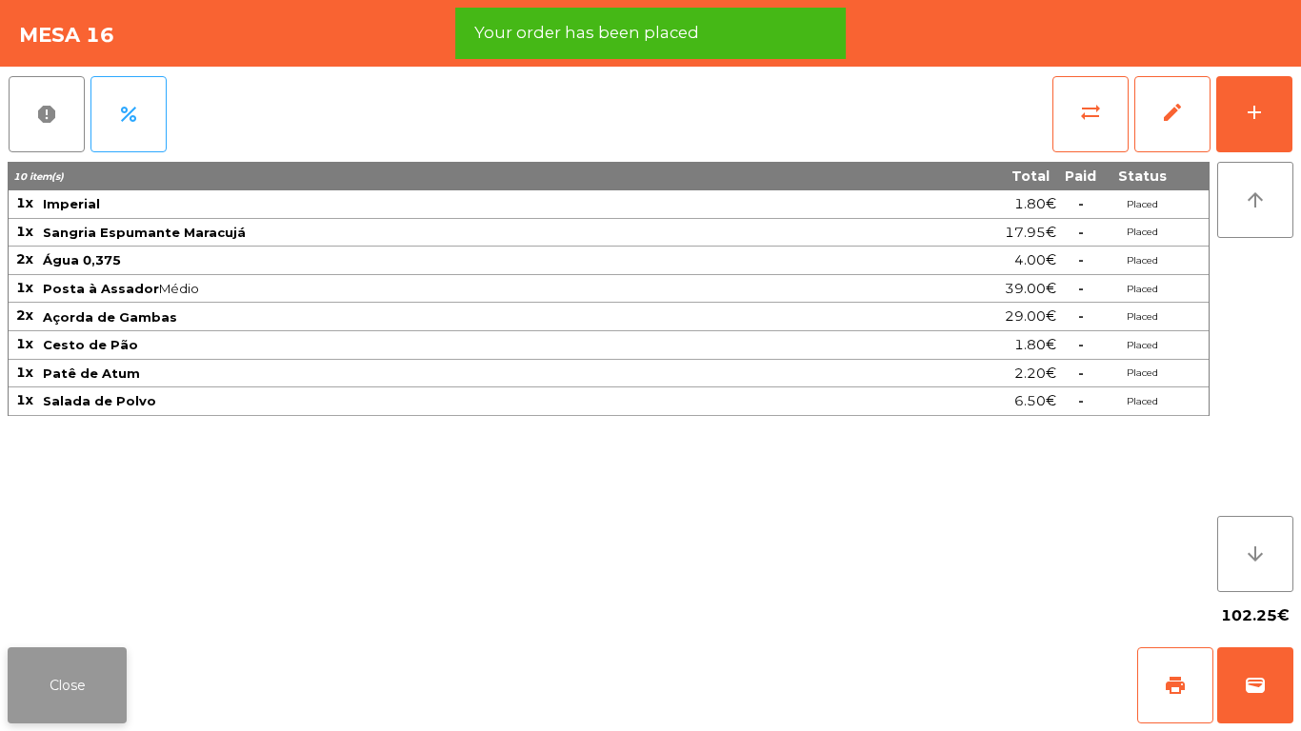
click at [101, 667] on button "Close" at bounding box center [67, 686] width 119 height 76
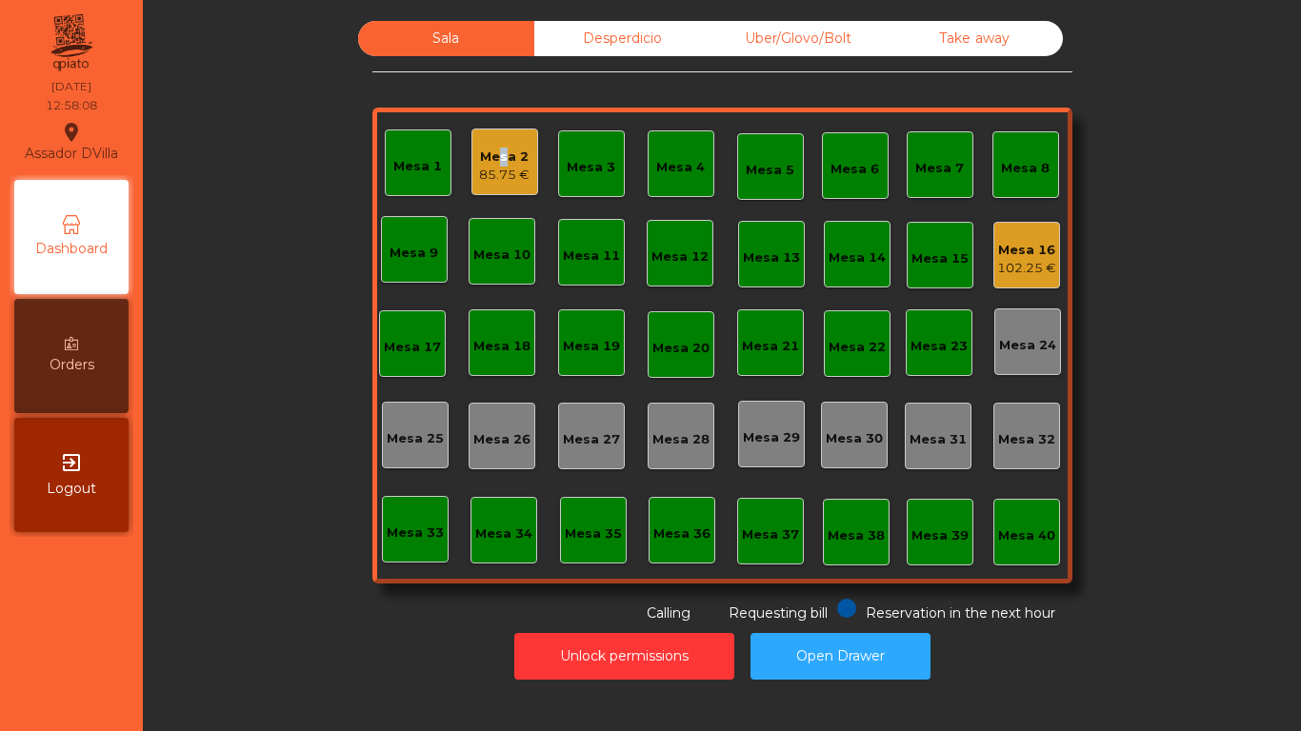
click at [491, 156] on div "Mesa 2" at bounding box center [504, 157] width 50 height 19
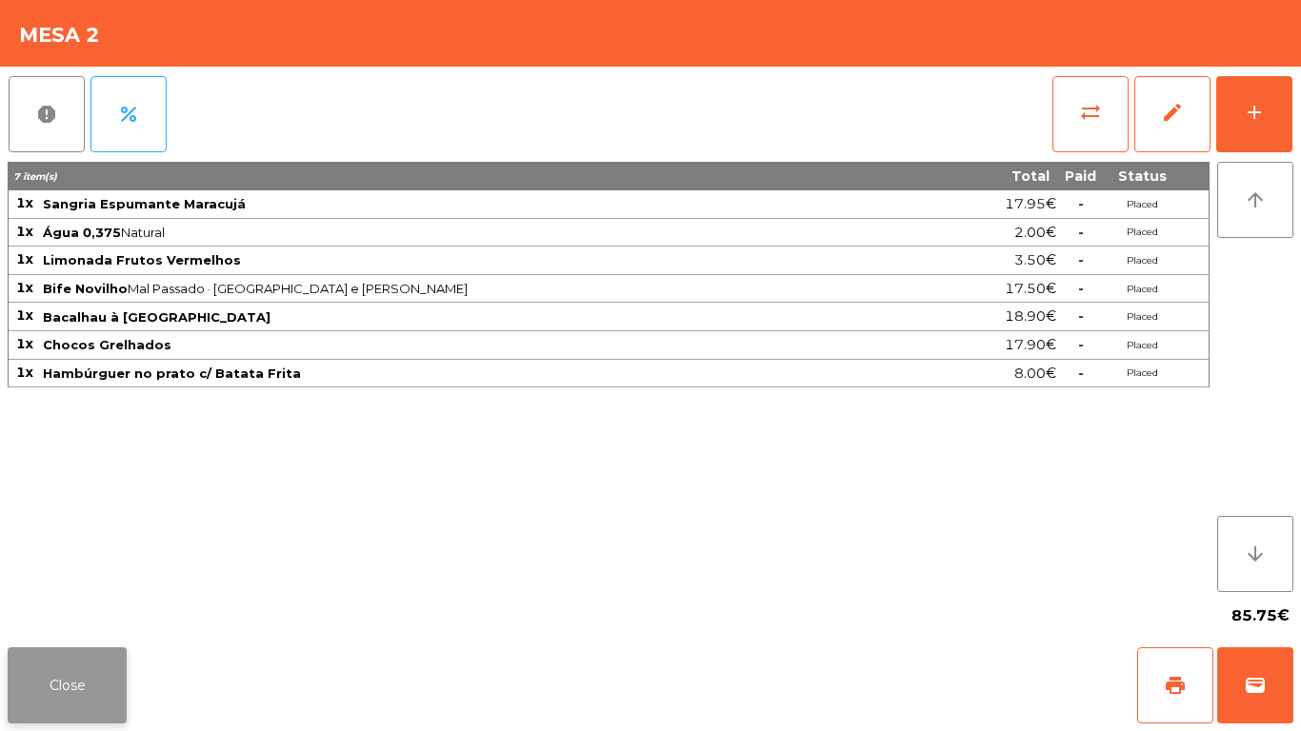
click at [99, 688] on button "Close" at bounding box center [67, 686] width 119 height 76
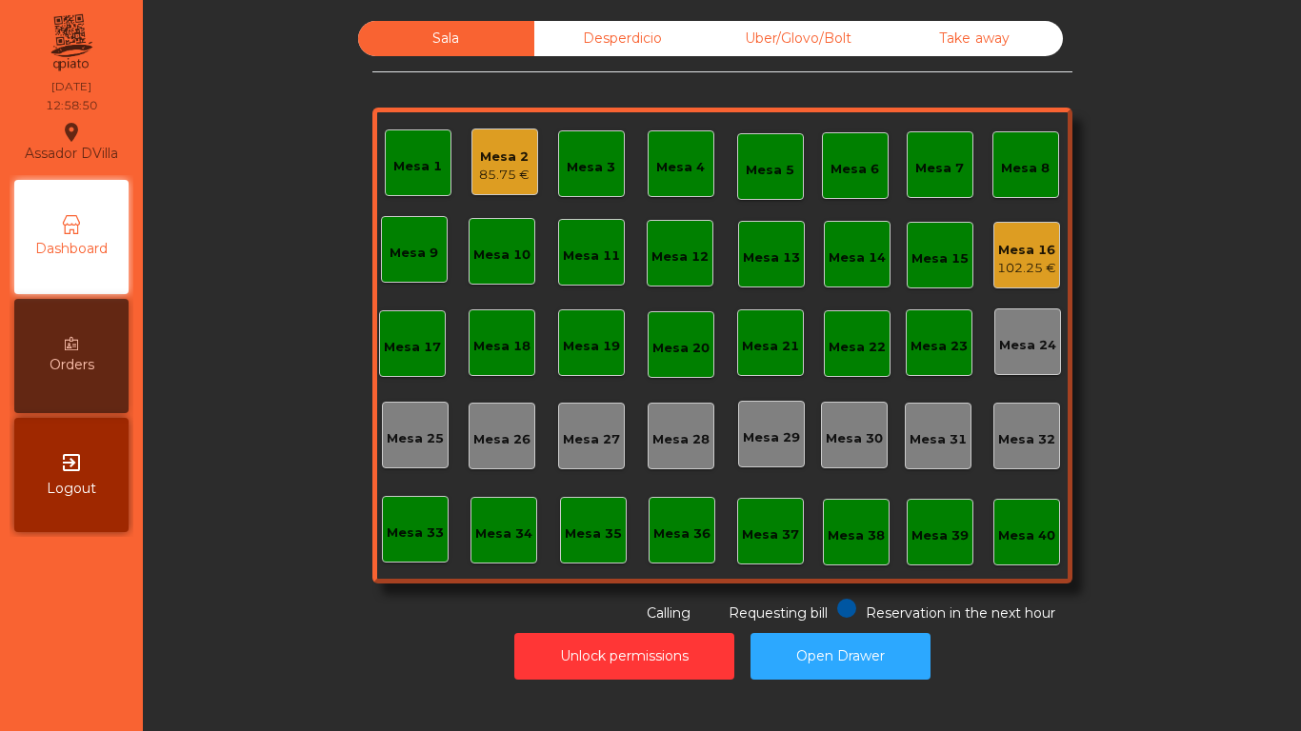
click at [949, 167] on div "Mesa 7" at bounding box center [939, 168] width 49 height 19
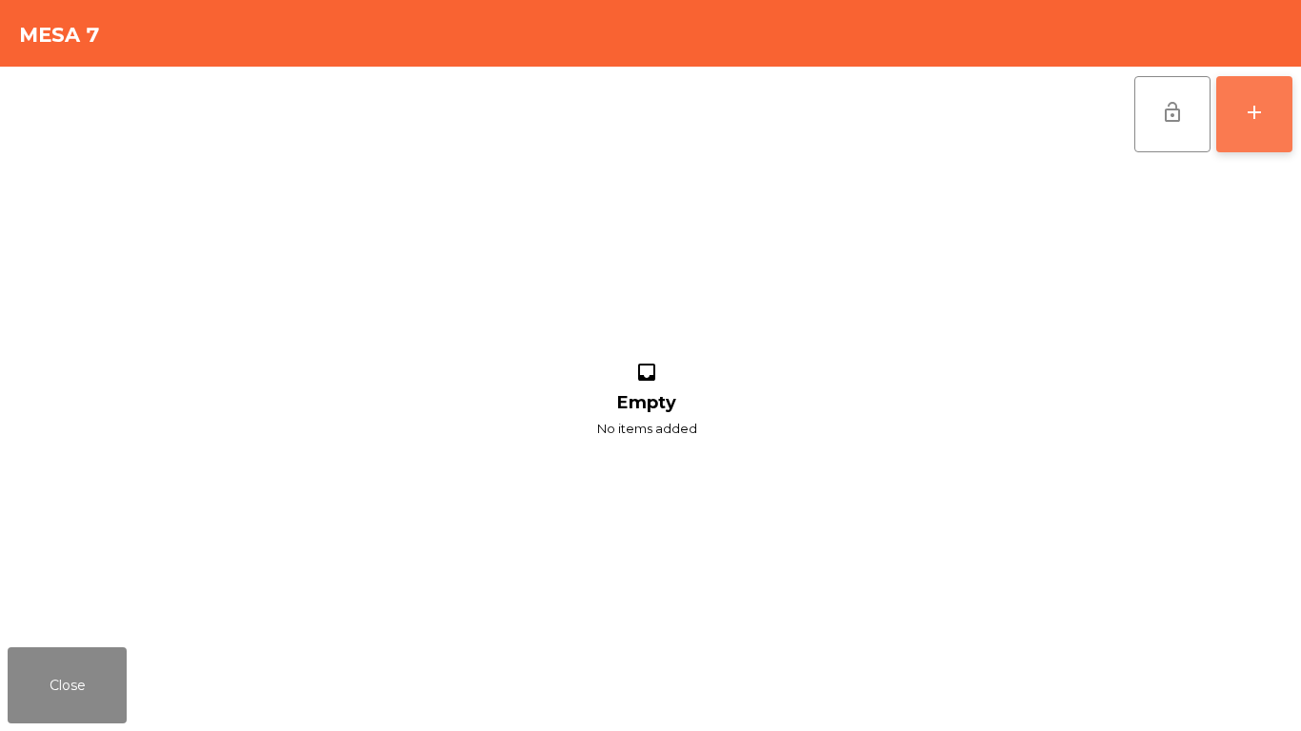
click at [1286, 87] on button "add" at bounding box center [1254, 114] width 76 height 76
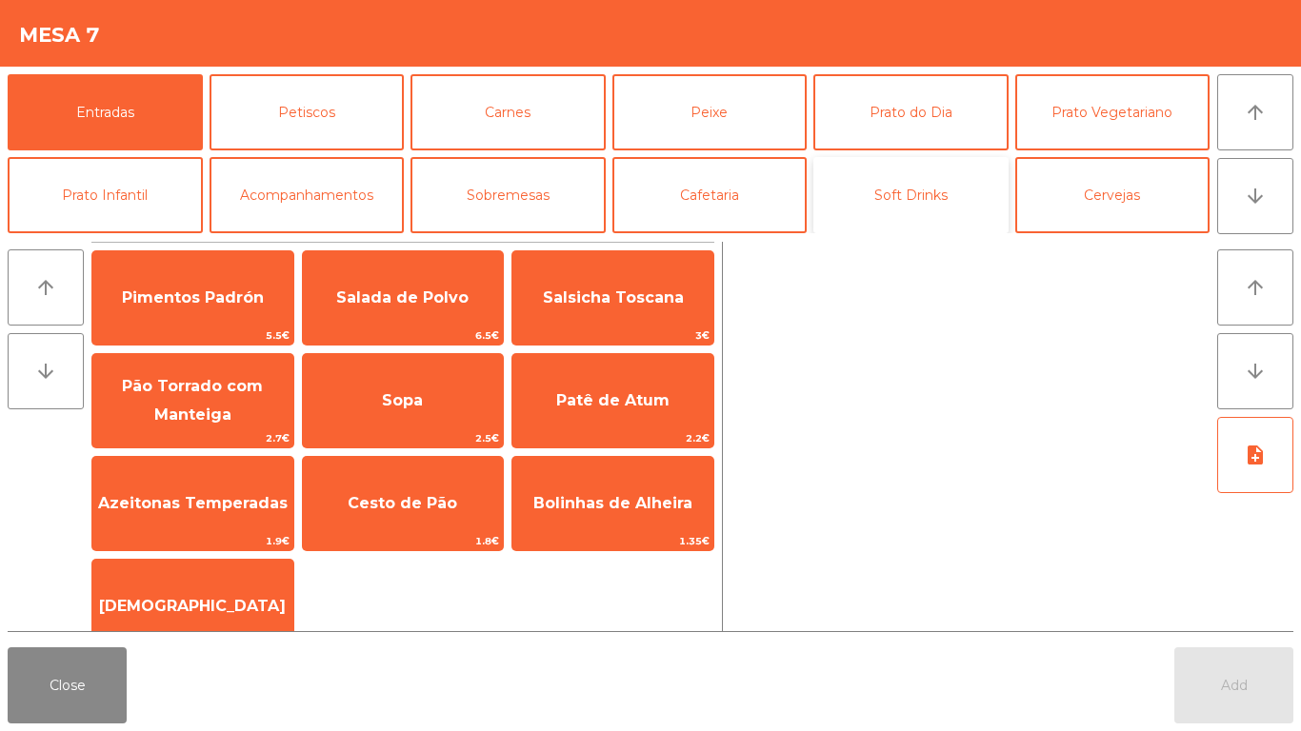
click at [937, 199] on button "Soft Drinks" at bounding box center [910, 195] width 195 height 76
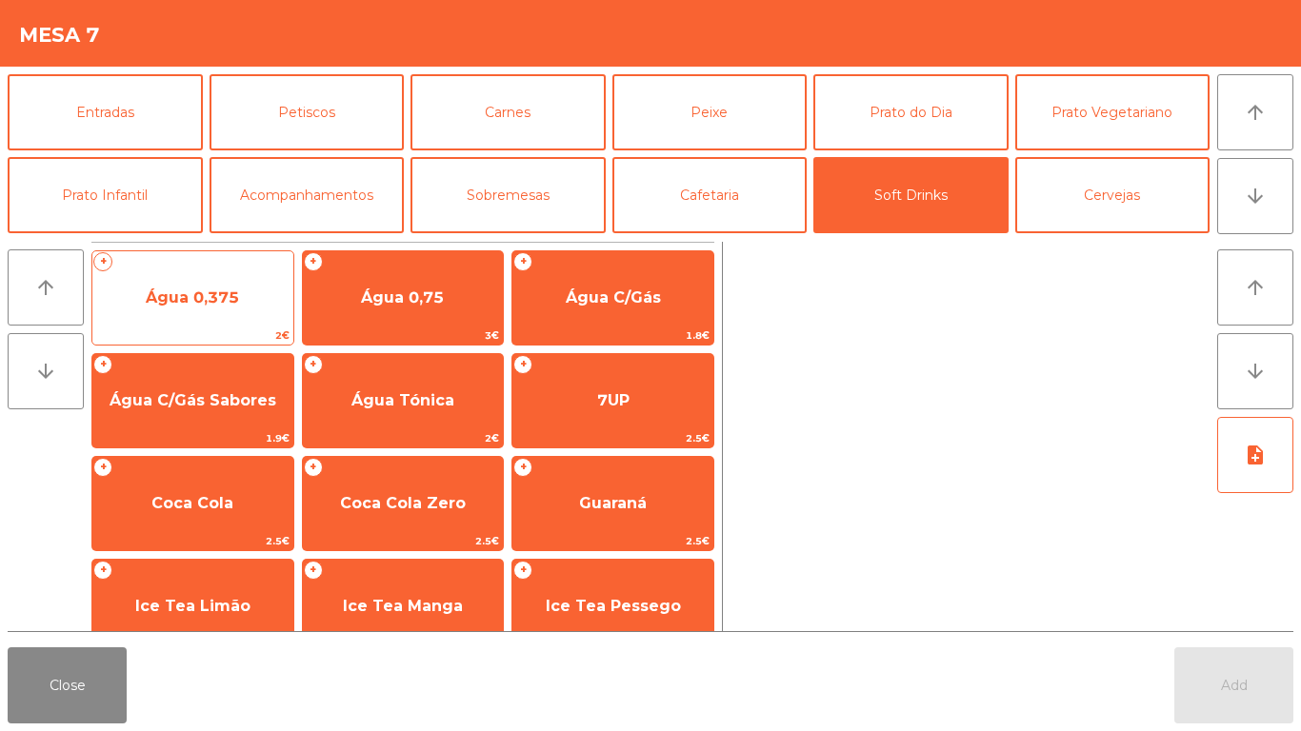
click at [207, 303] on span "Água 0,375" at bounding box center [192, 298] width 93 height 18
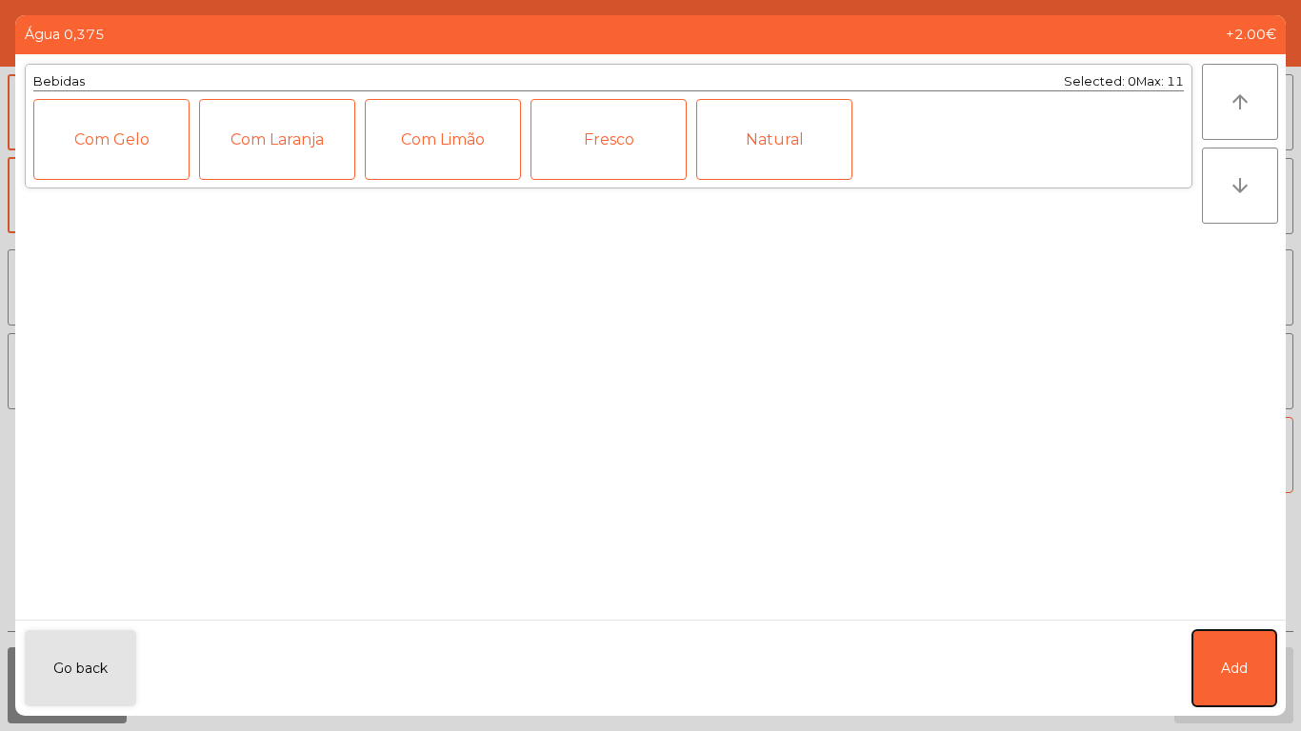
click at [1224, 647] on button "Add" at bounding box center [1234, 669] width 84 height 76
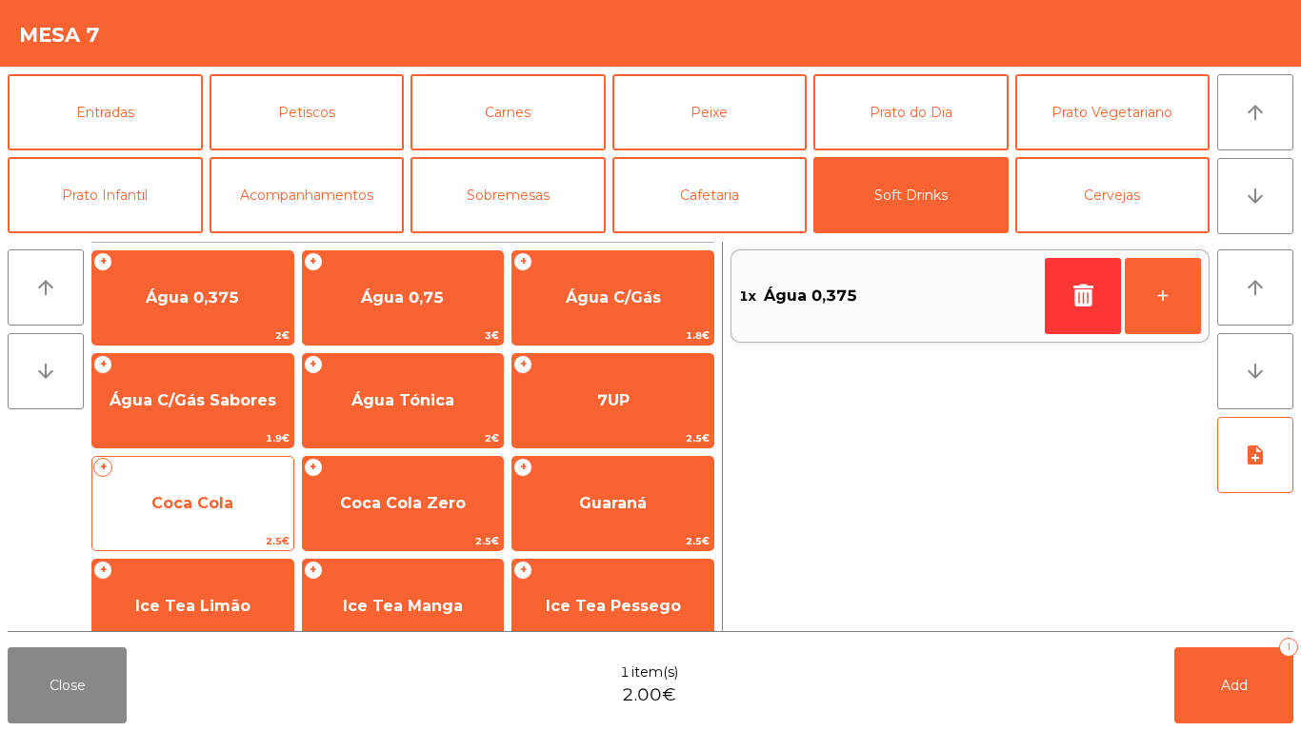
click at [217, 508] on span "Coca Cola" at bounding box center [192, 503] width 82 height 18
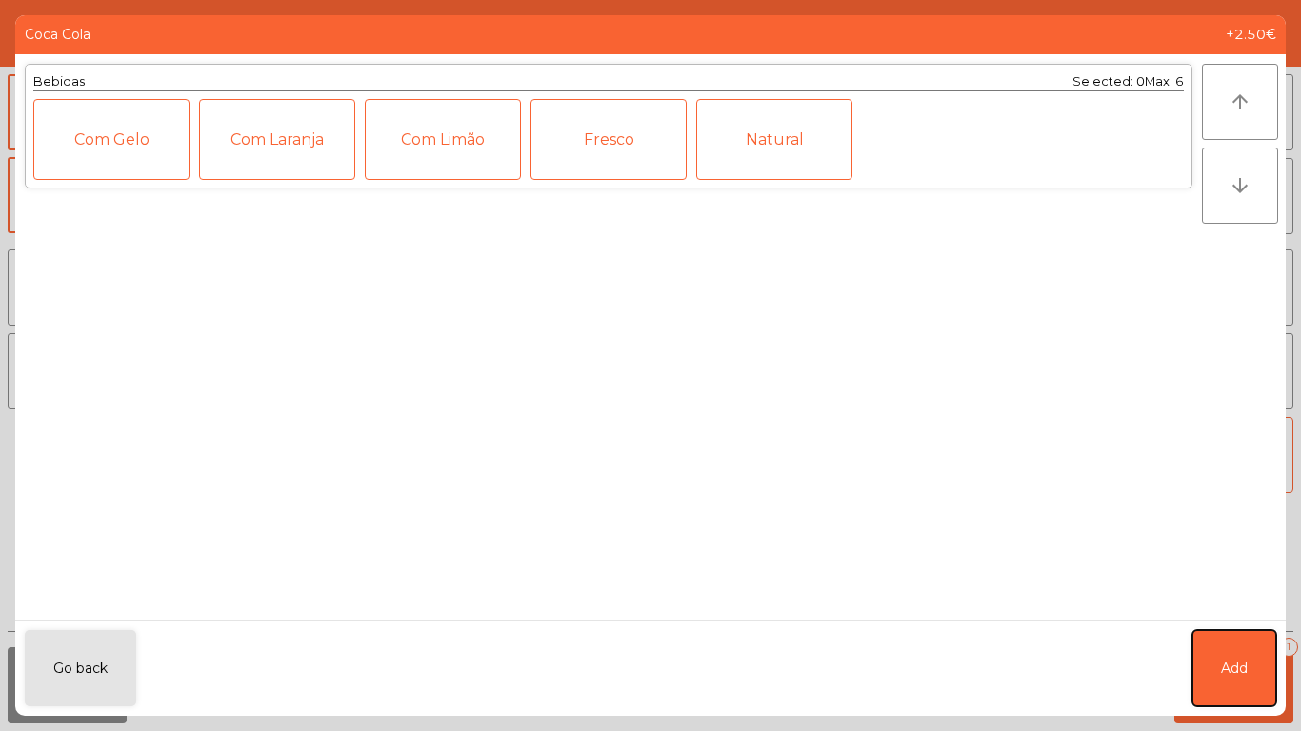
click at [1244, 675] on span "Add" at bounding box center [1234, 669] width 27 height 20
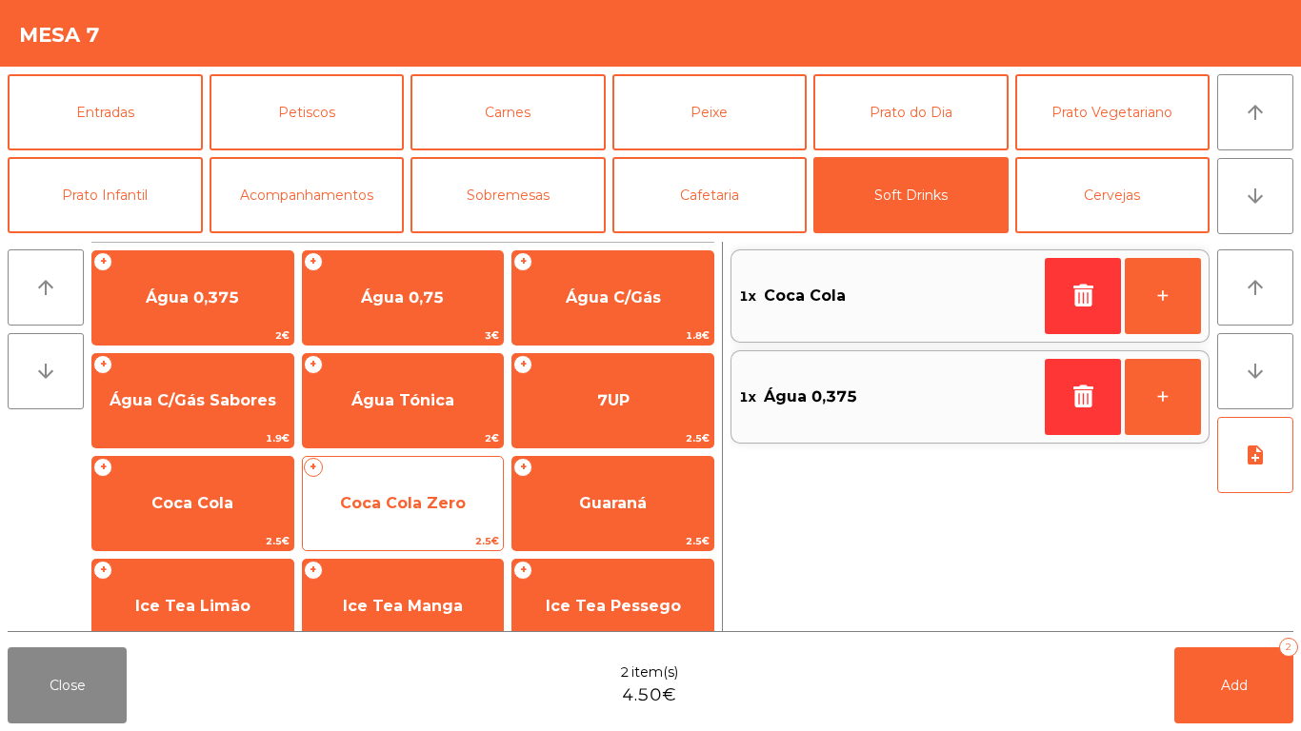
click at [442, 496] on span "Coca Cola Zero" at bounding box center [403, 503] width 126 height 18
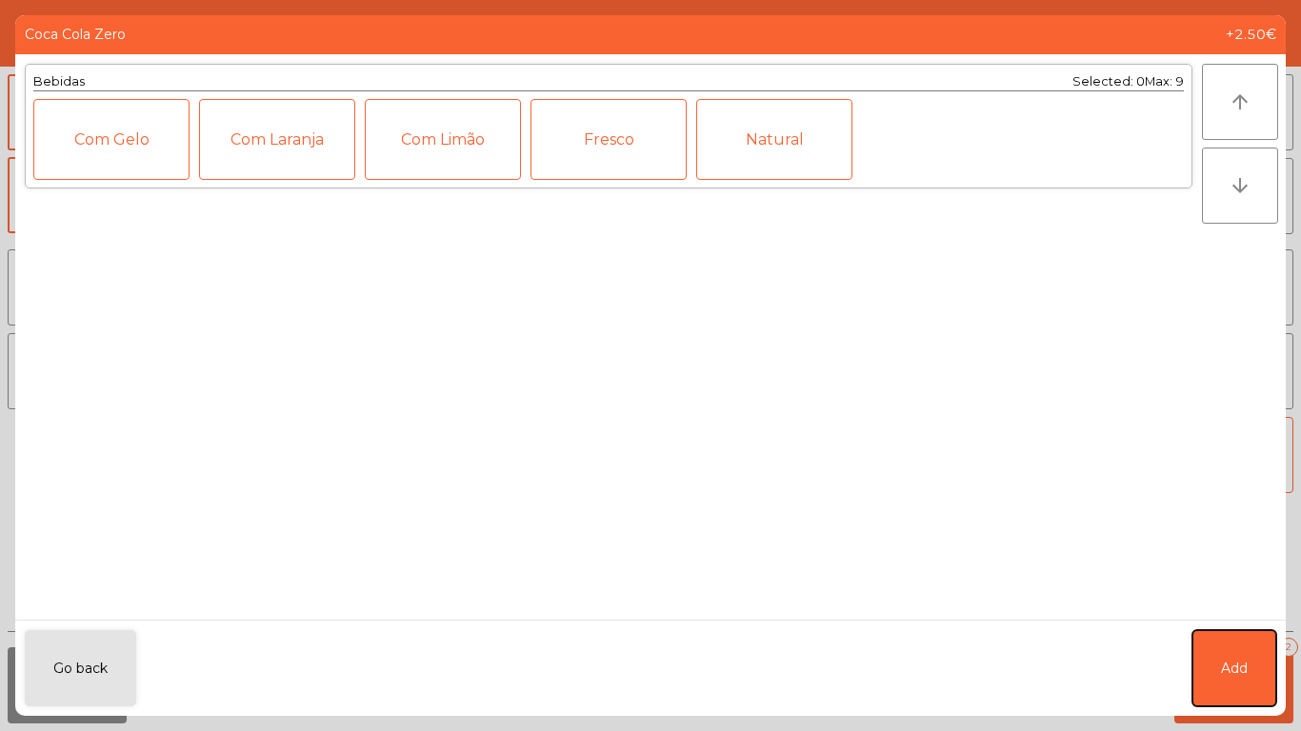
click at [1251, 650] on button "Add" at bounding box center [1234, 669] width 84 height 76
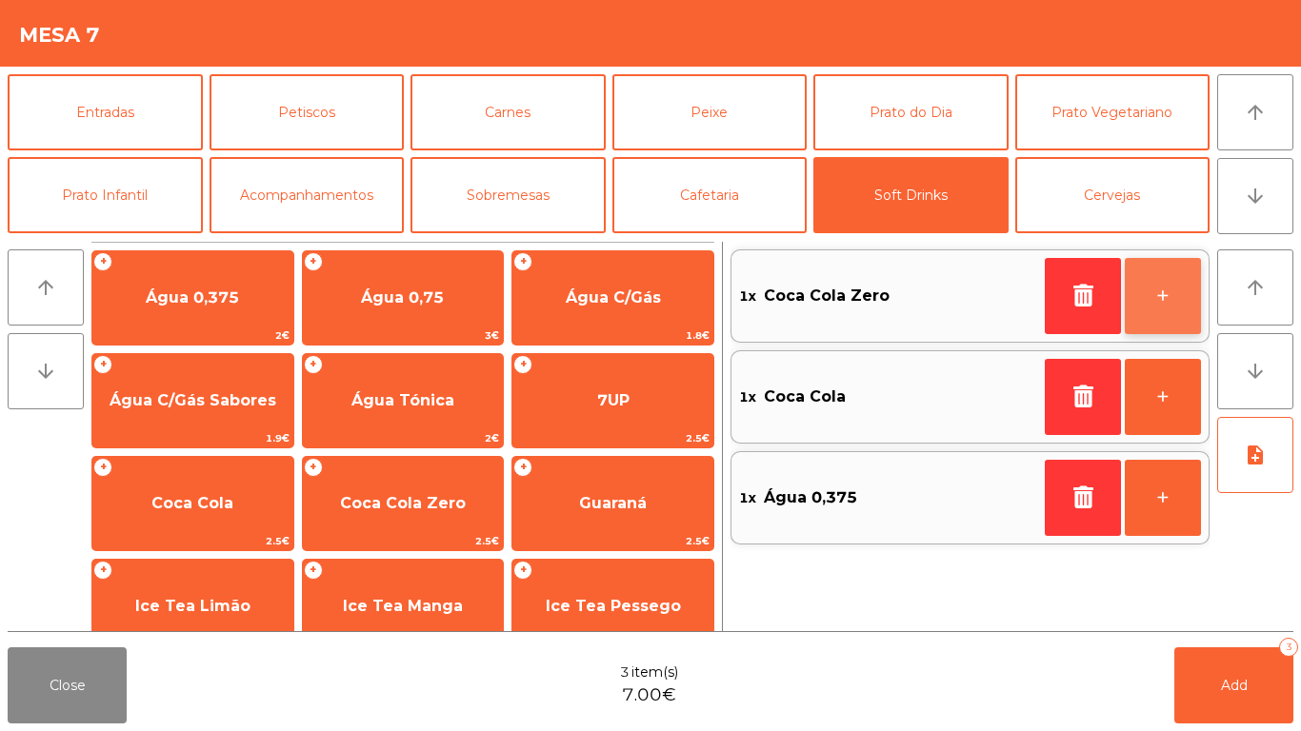
click at [1194, 291] on button "+" at bounding box center [1163, 296] width 76 height 76
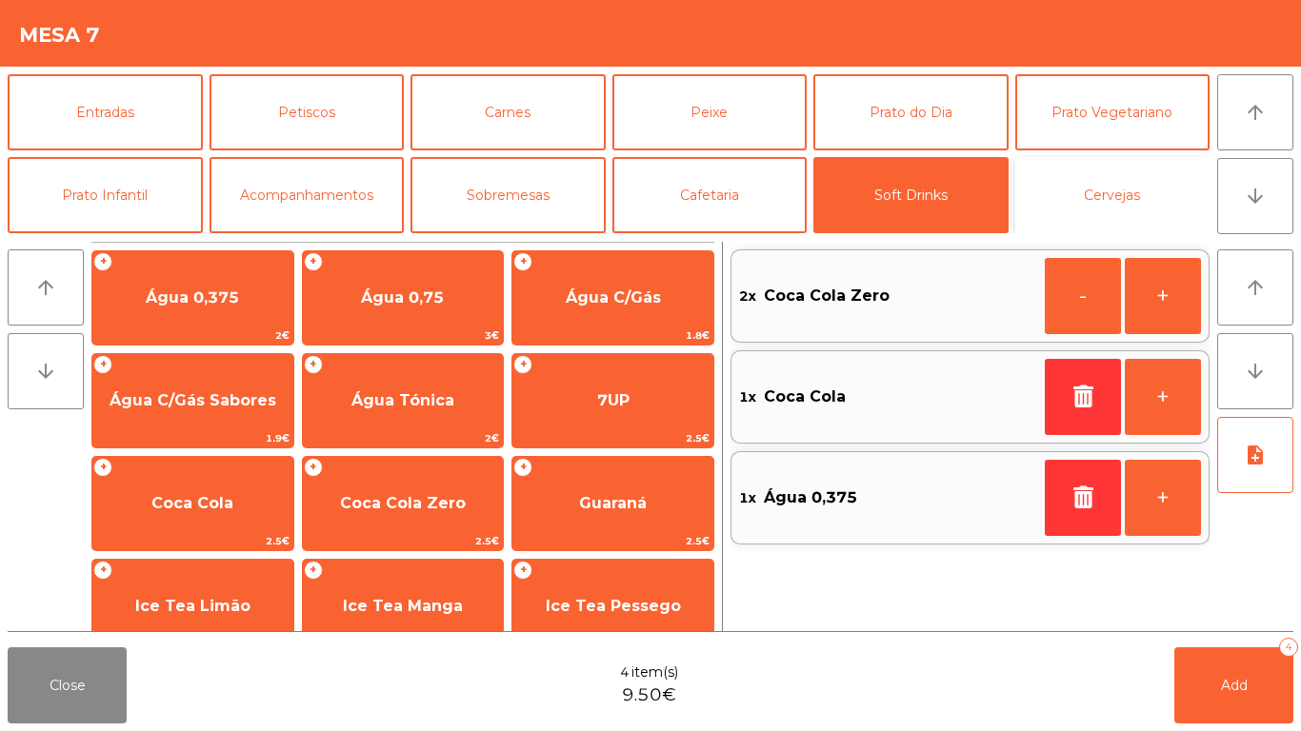
click at [1163, 192] on button "Cervejas" at bounding box center [1112, 195] width 195 height 76
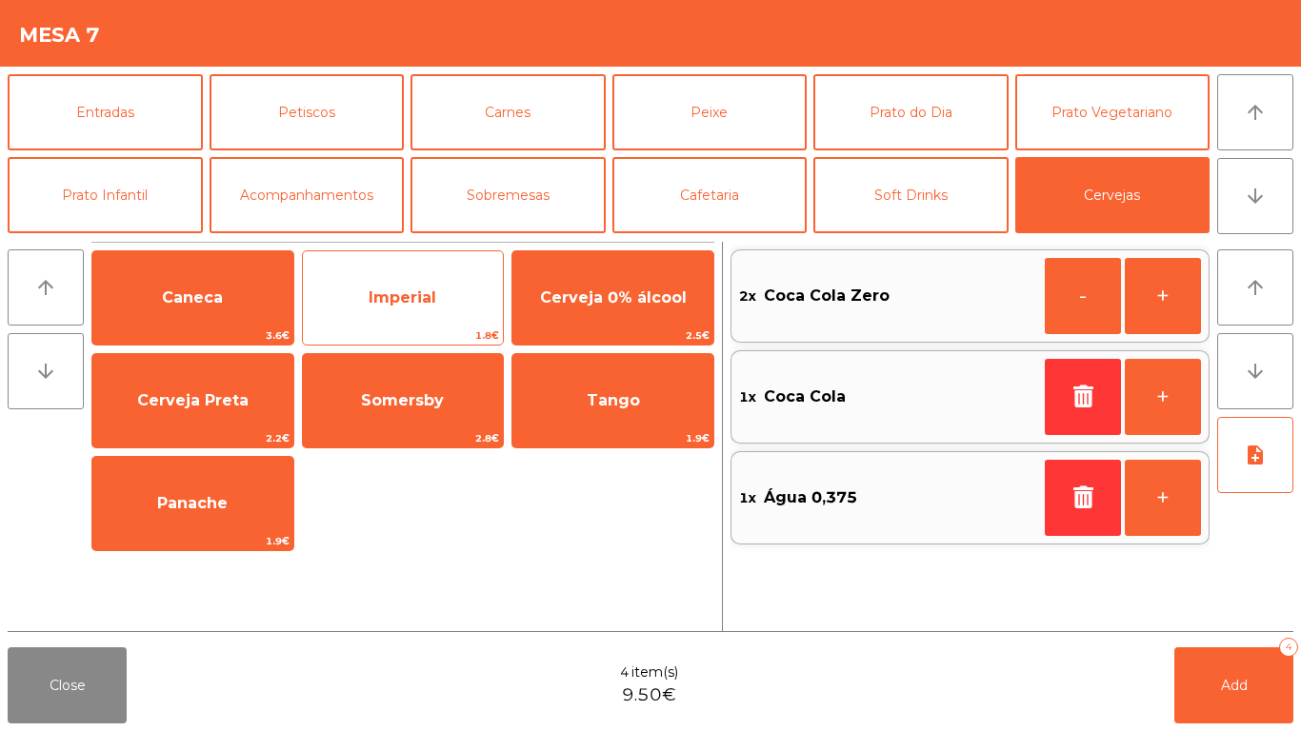
click at [387, 275] on span "Imperial" at bounding box center [403, 297] width 201 height 51
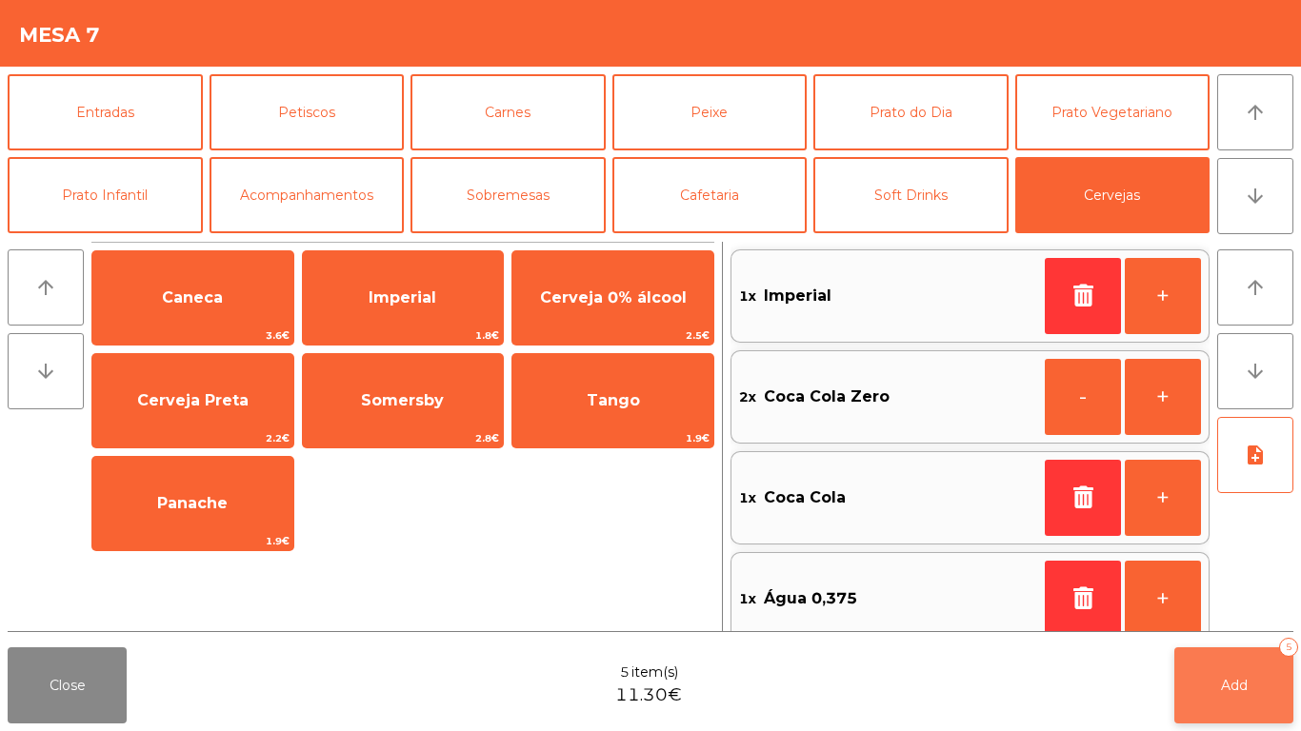
click at [1256, 676] on button "Add 5" at bounding box center [1233, 686] width 119 height 76
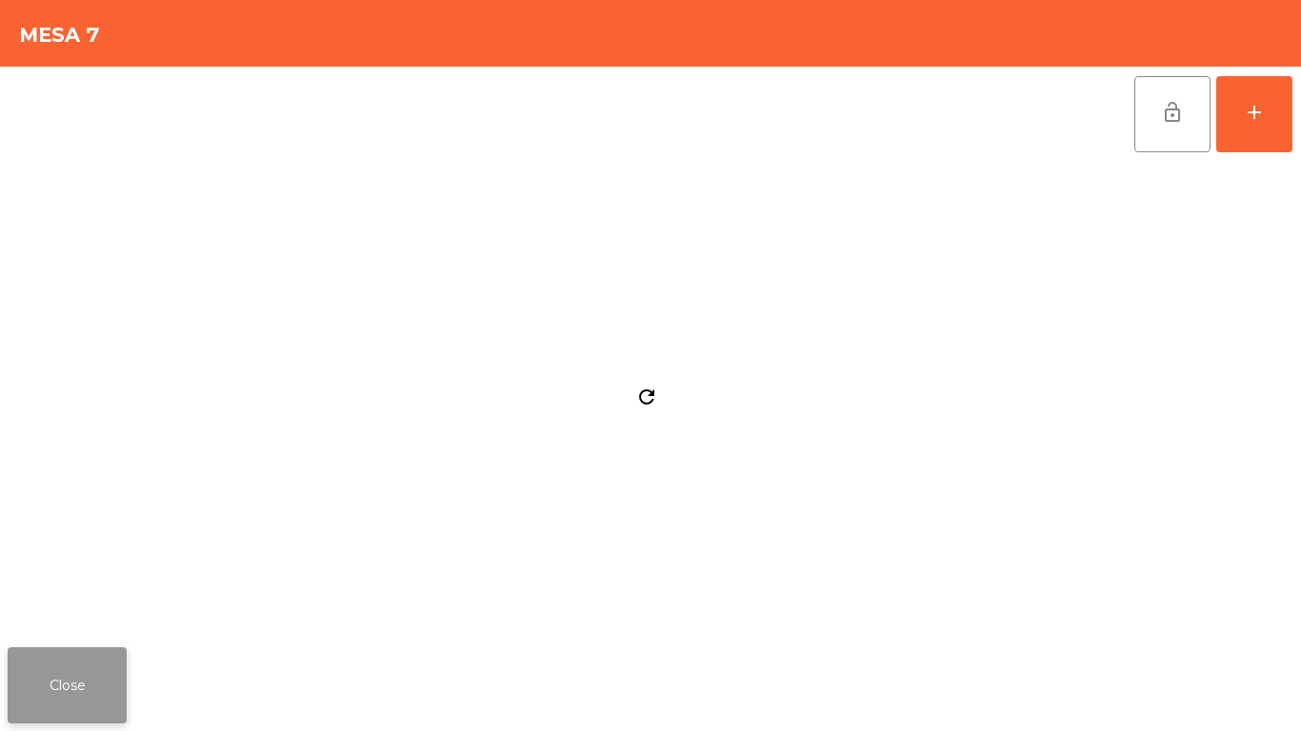
click at [78, 692] on button "Close" at bounding box center [67, 686] width 119 height 76
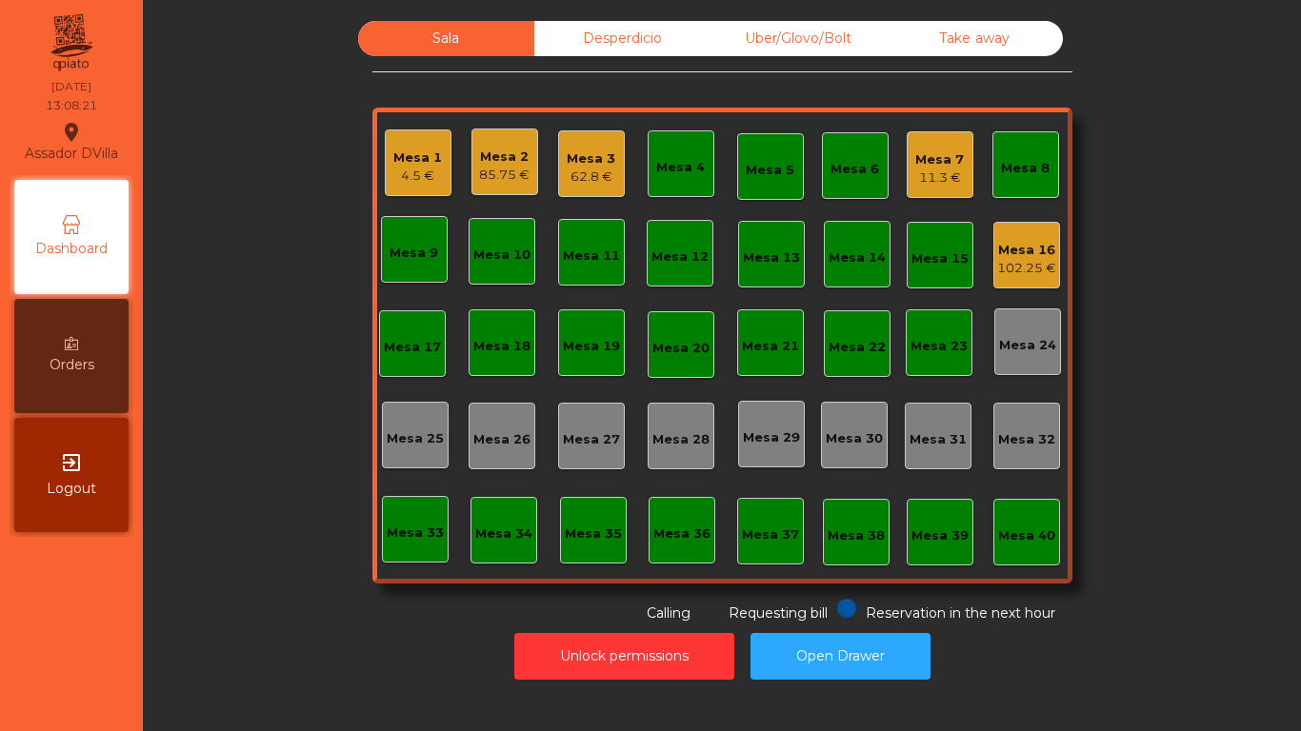
click at [493, 155] on div "Mesa 2" at bounding box center [504, 157] width 50 height 19
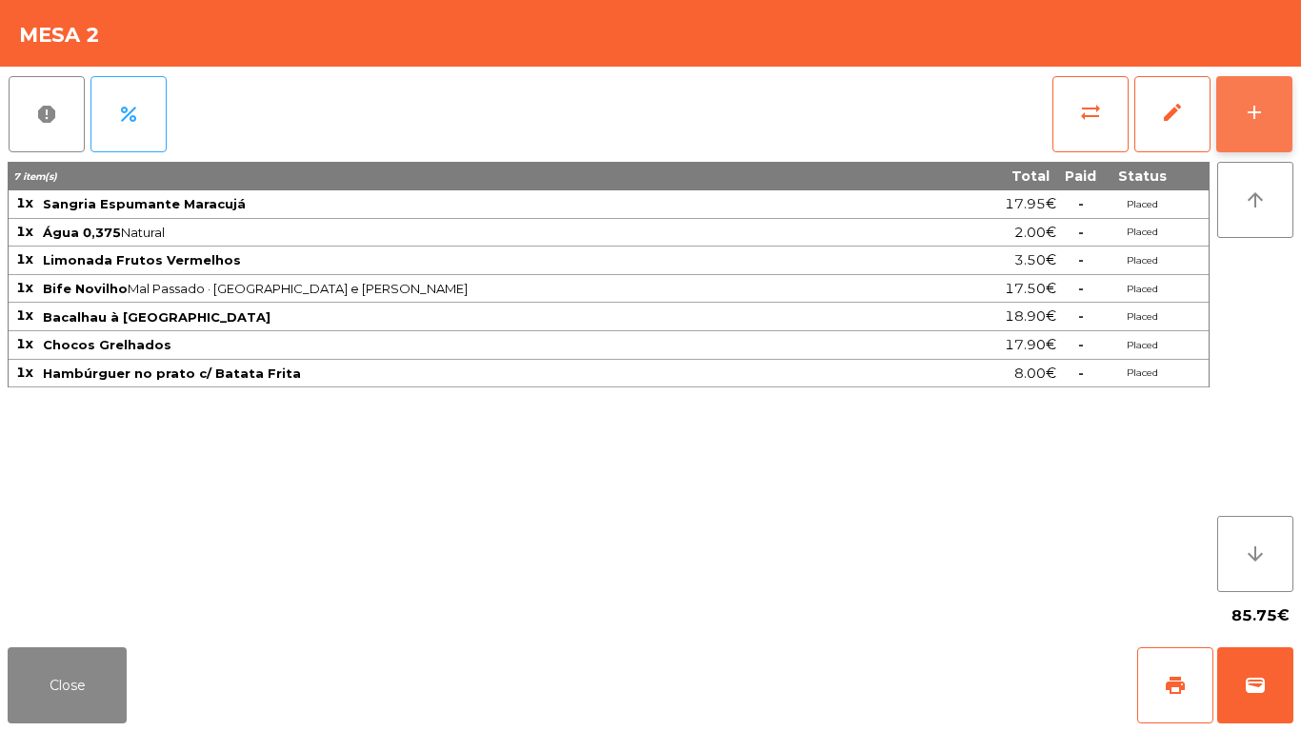
click at [1274, 112] on button "add" at bounding box center [1254, 114] width 76 height 76
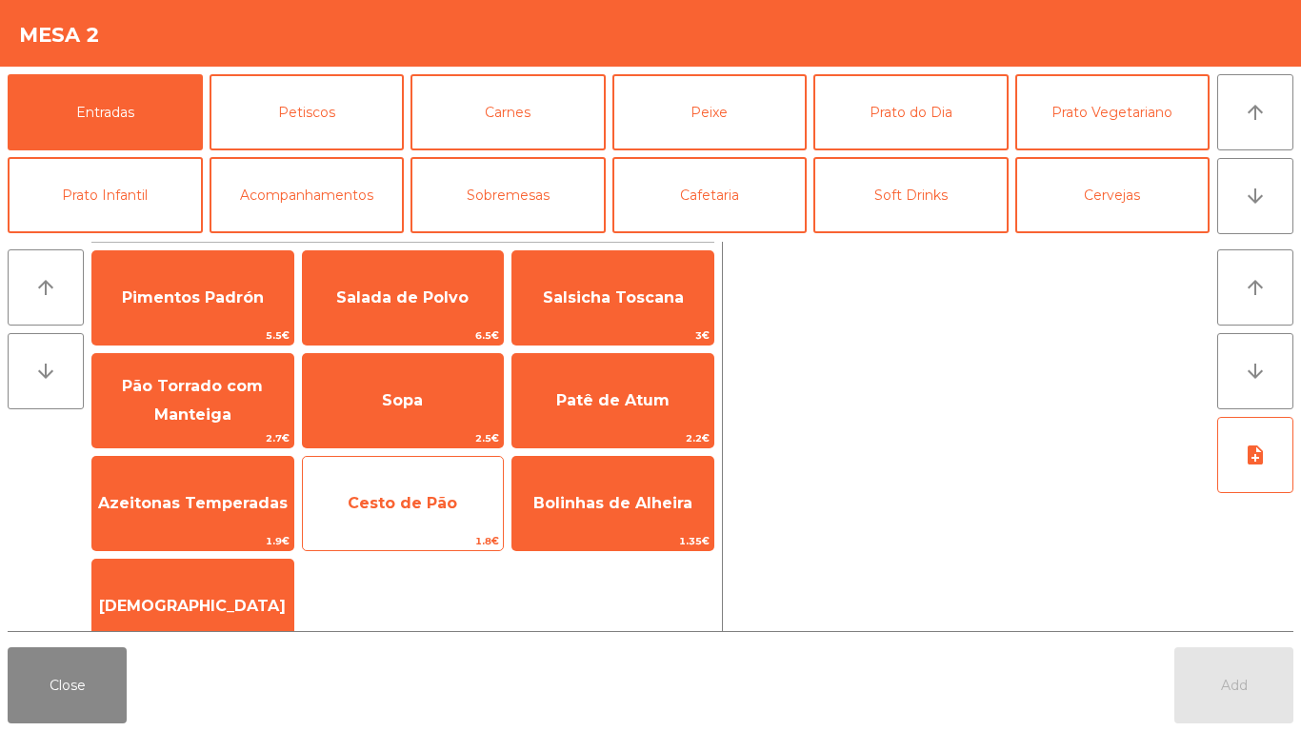
click at [375, 521] on span "Cesto de Pão" at bounding box center [403, 503] width 201 height 51
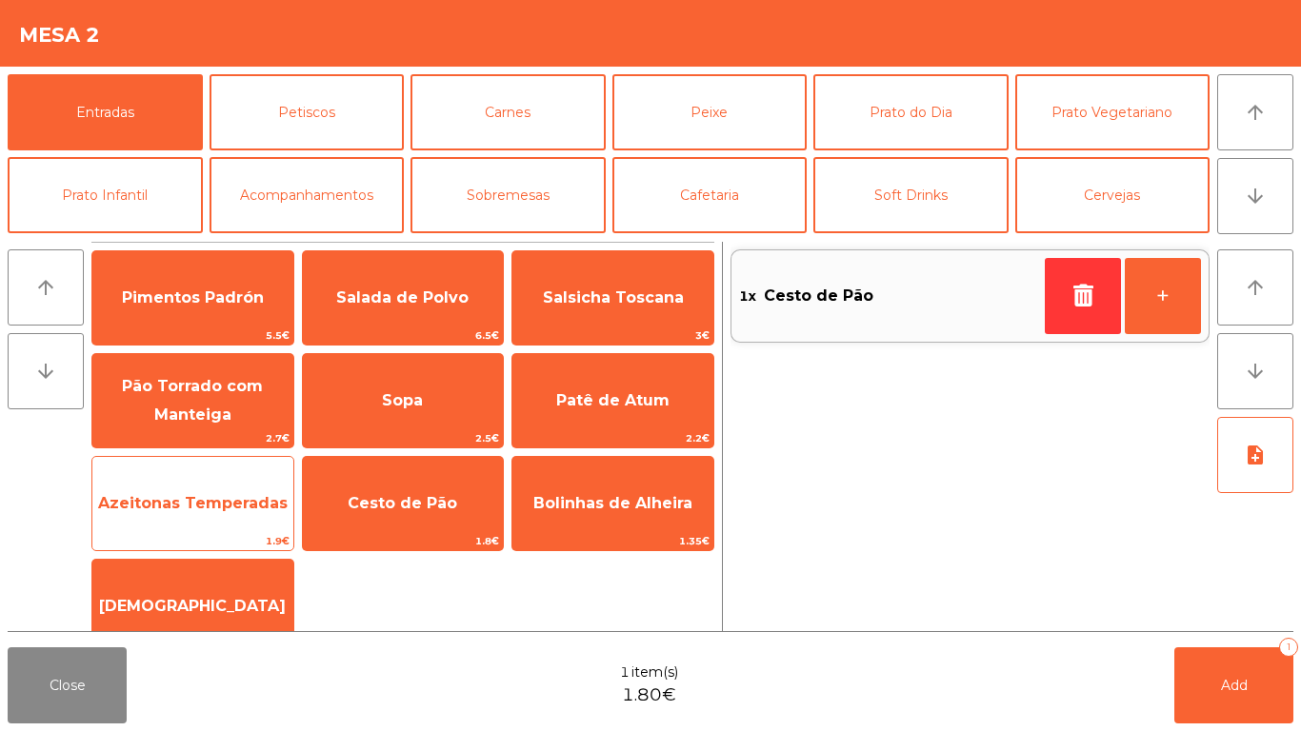
click at [203, 506] on span "Azeitonas Temperadas" at bounding box center [193, 503] width 190 height 18
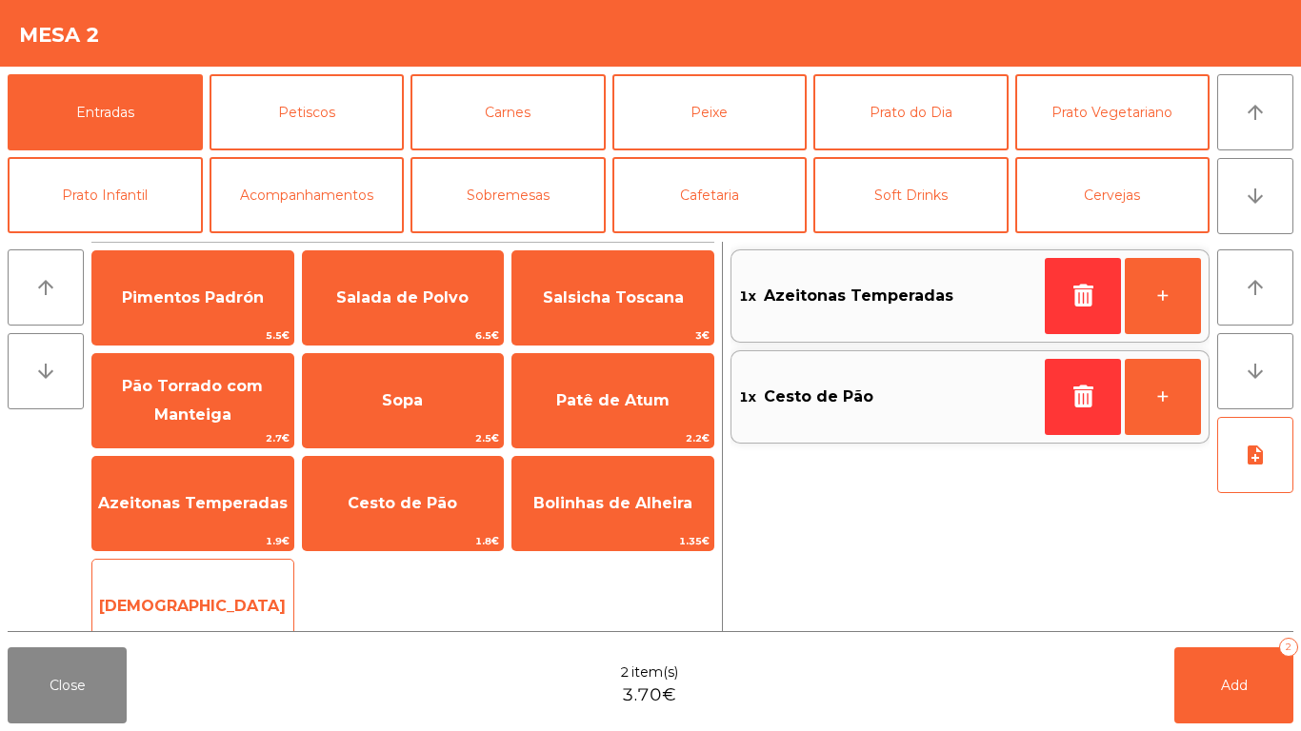
click at [254, 607] on span "[DEMOGRAPHIC_DATA]" at bounding box center [192, 606] width 201 height 51
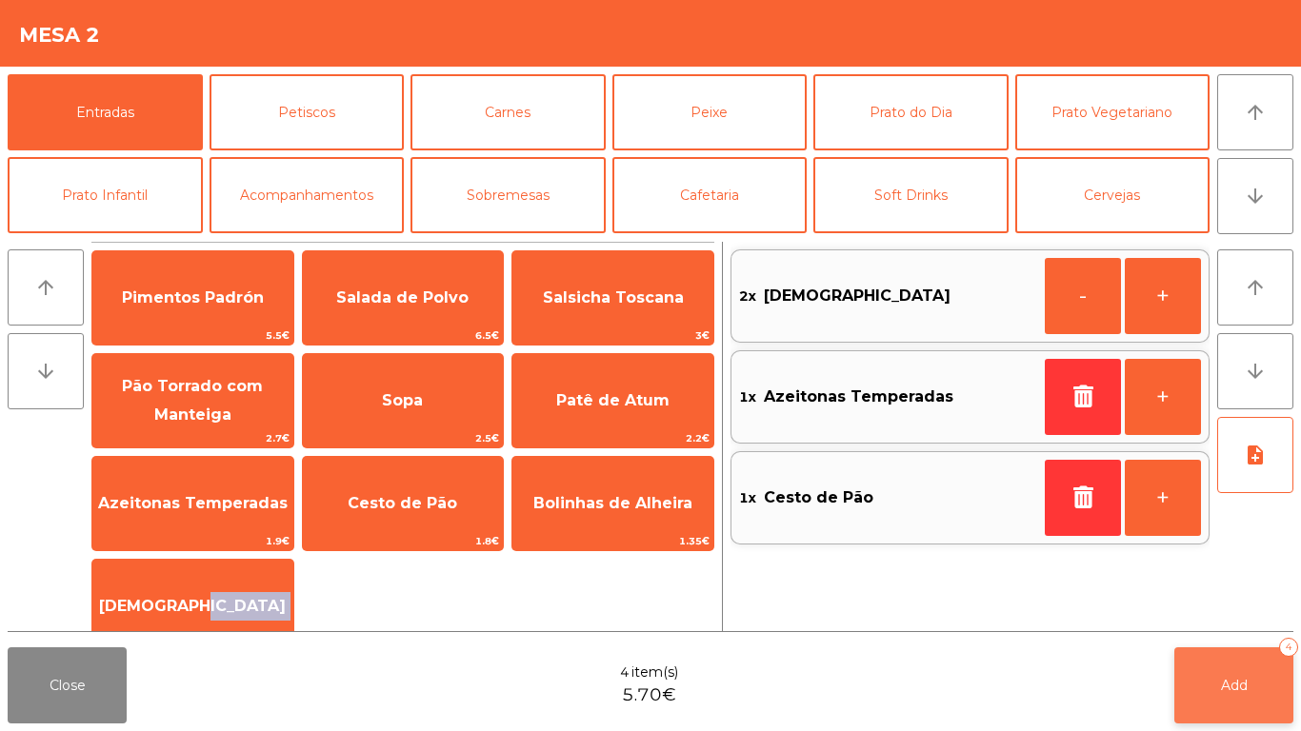
click at [1248, 659] on button "Add 4" at bounding box center [1233, 686] width 119 height 76
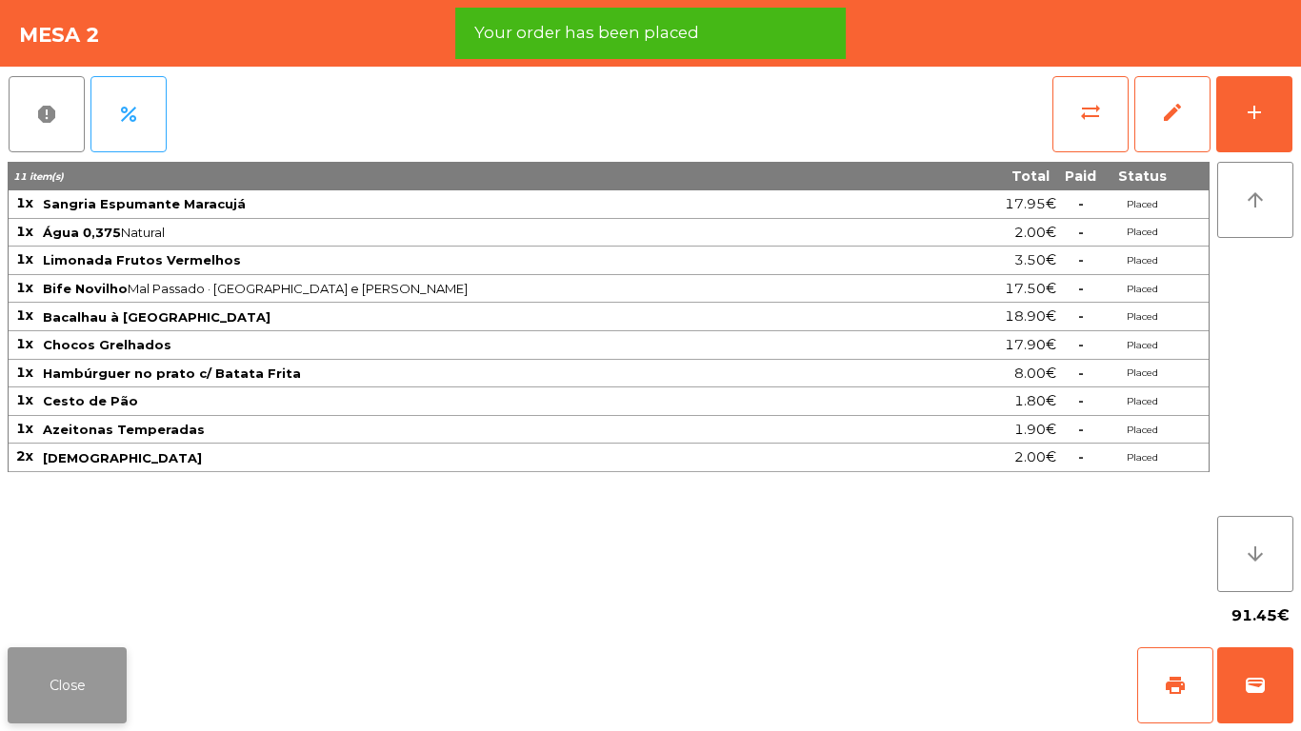
click at [58, 702] on button "Close" at bounding box center [67, 686] width 119 height 76
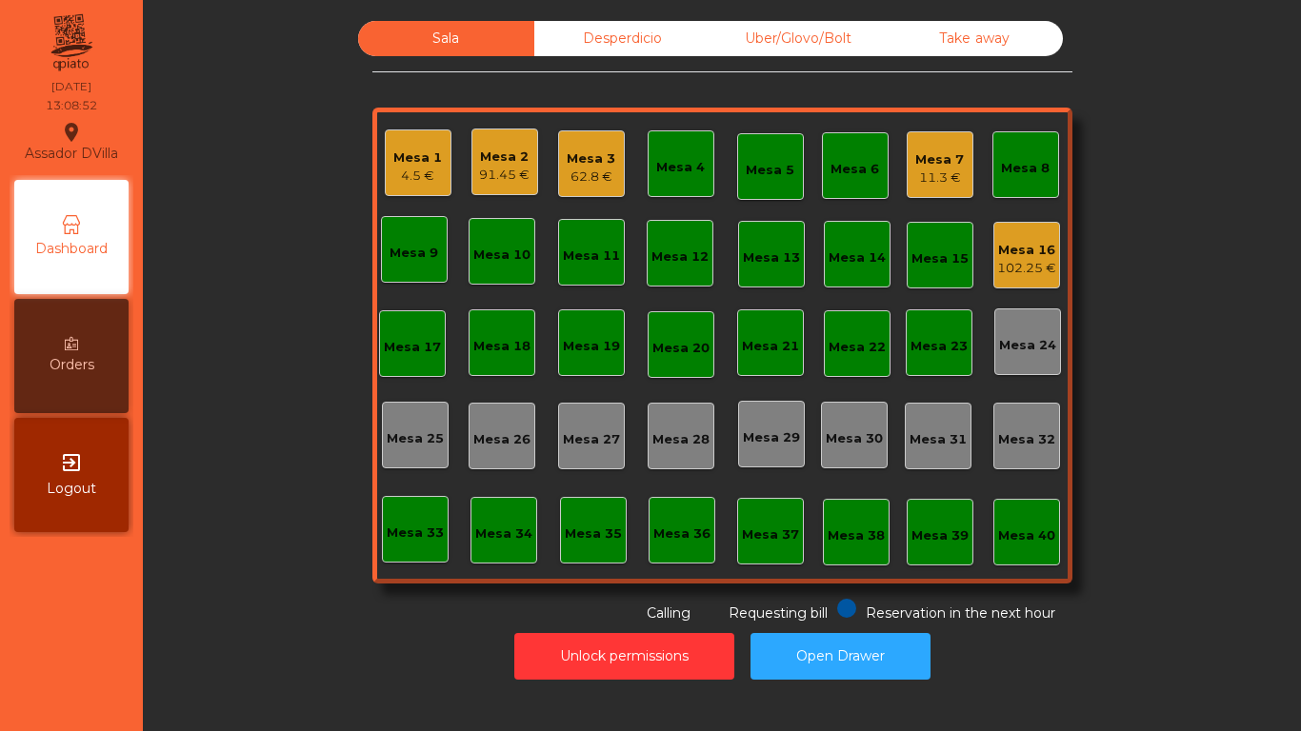
click at [622, 40] on div "Desperdicio" at bounding box center [622, 38] width 176 height 35
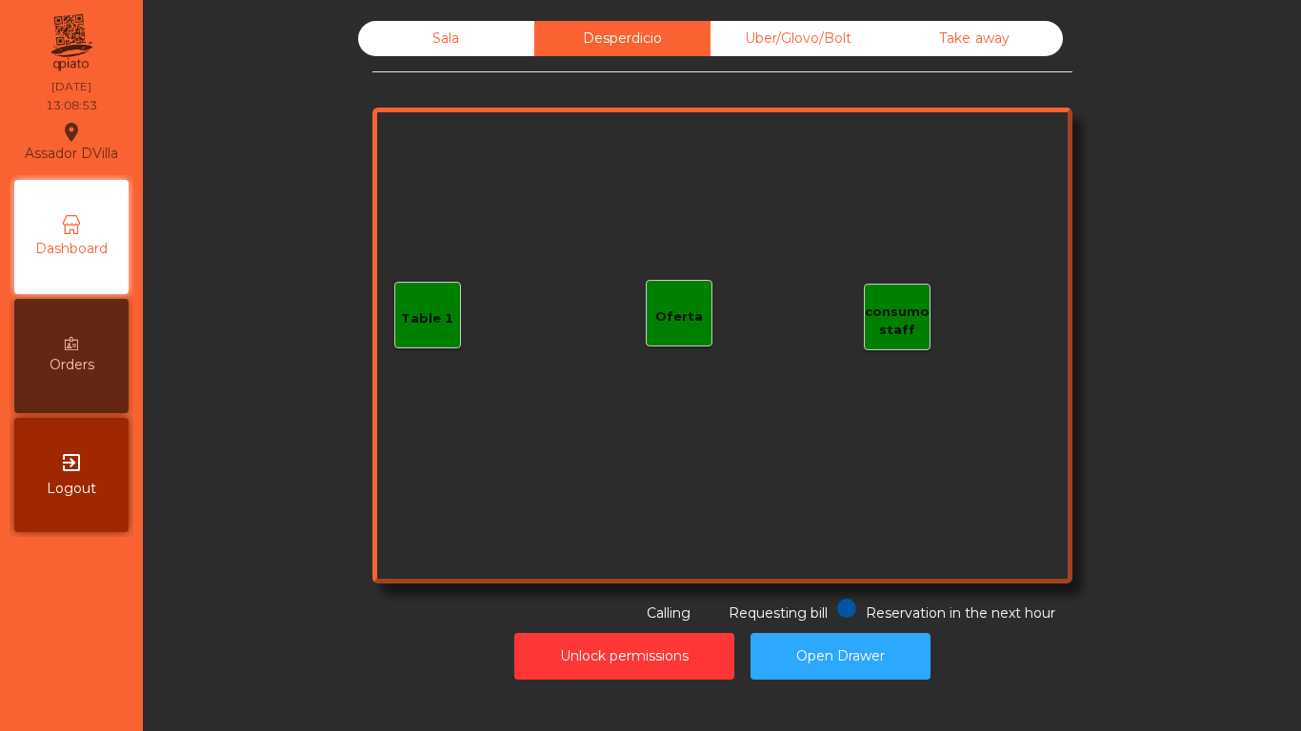
click at [816, 31] on div "Uber/Glovo/Bolt" at bounding box center [799, 38] width 176 height 35
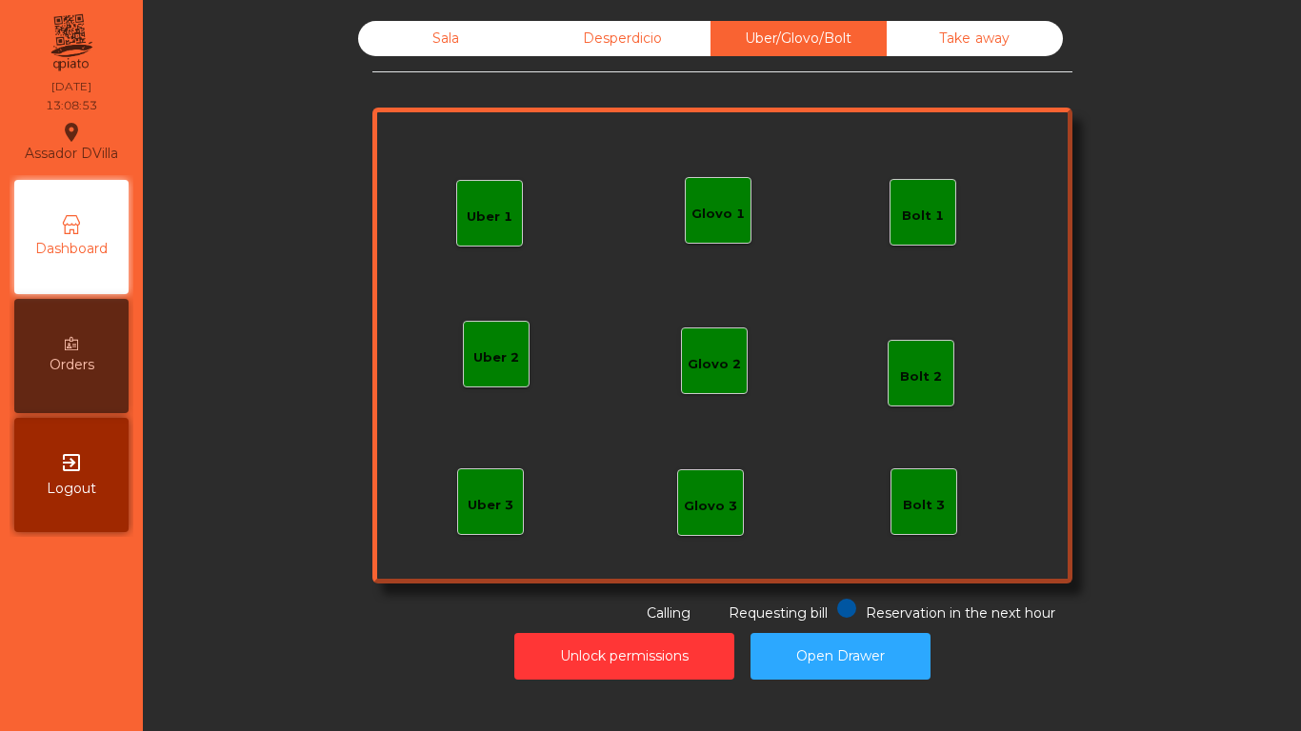
click at [1026, 42] on div "Take away" at bounding box center [975, 38] width 176 height 35
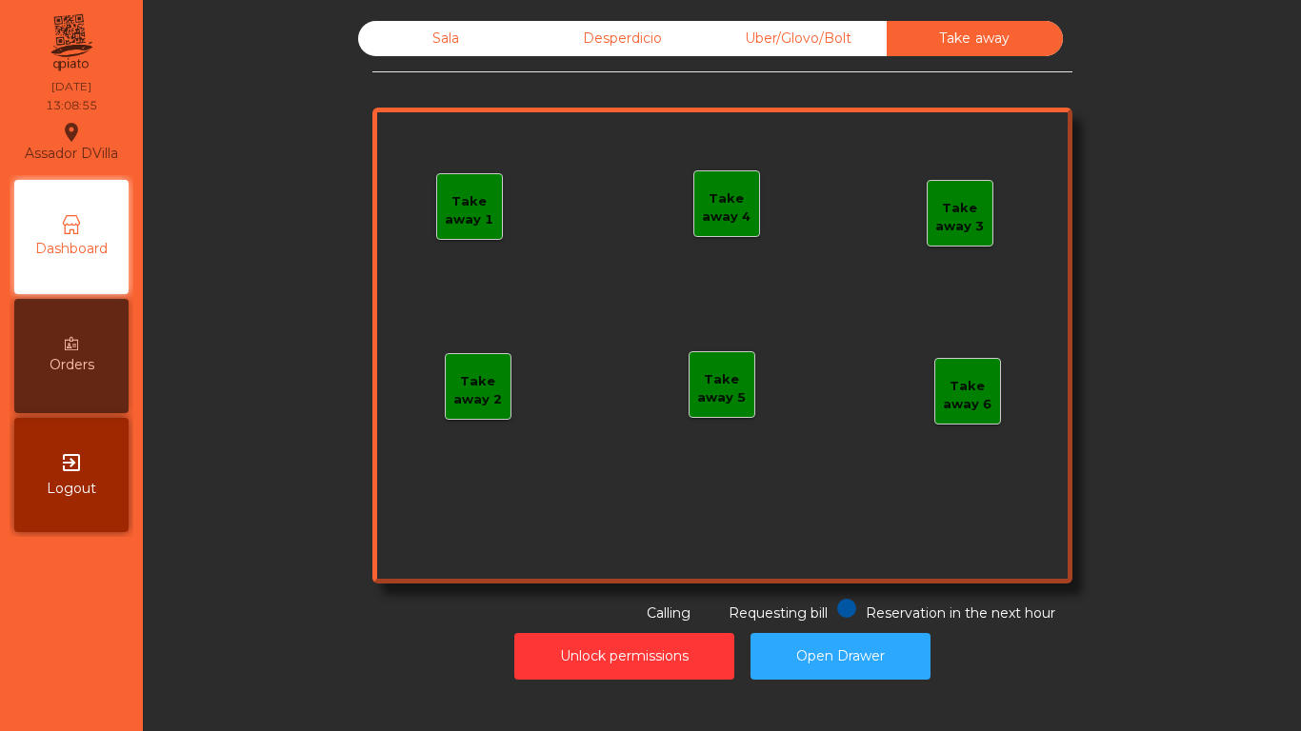
click at [453, 50] on div "Sala" at bounding box center [446, 38] width 176 height 35
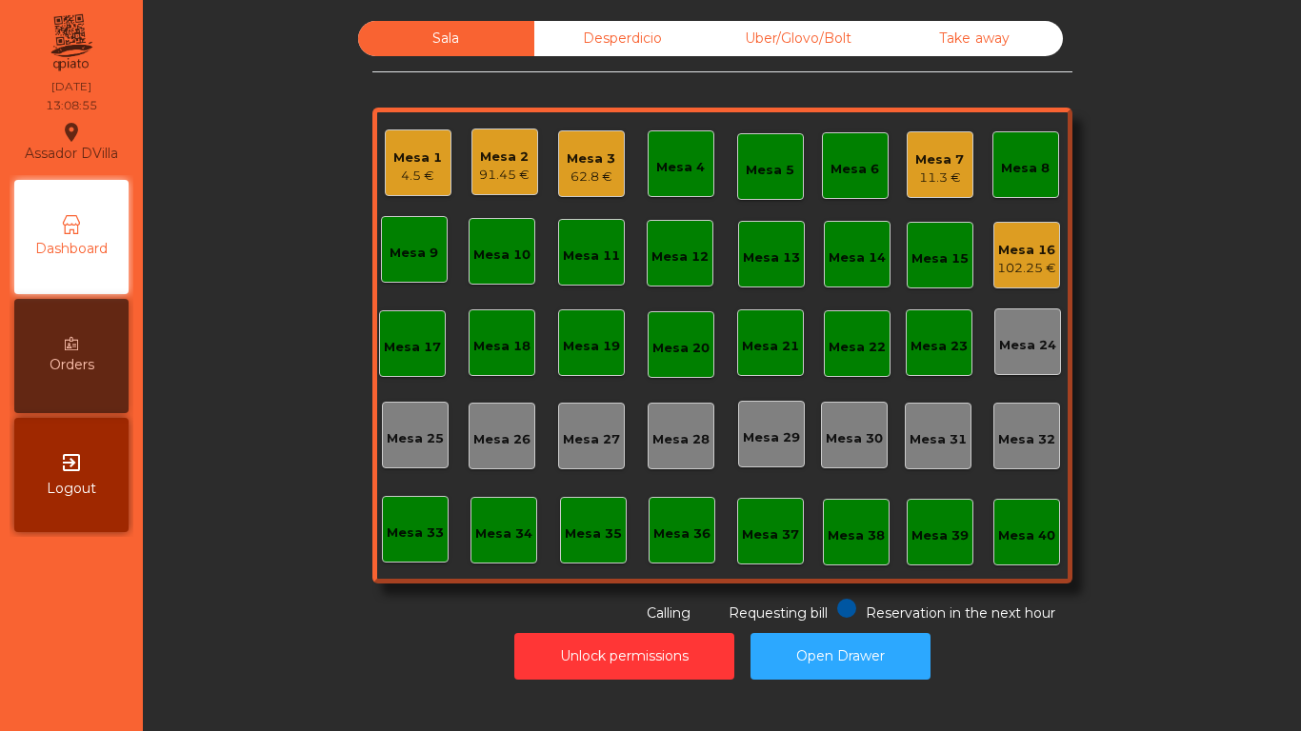
click at [208, 140] on div "Sala Desperdicio Uber/Glovo/Bolt Take away Mesa 1 4.5 € Mesa 2 91.45 € Mesa 3 6…" at bounding box center [722, 322] width 1107 height 603
drag, startPoint x: 611, startPoint y: 31, endPoint x: 715, endPoint y: 44, distance: 105.5
click at [634, 33] on div "Desperdicio" at bounding box center [622, 38] width 176 height 35
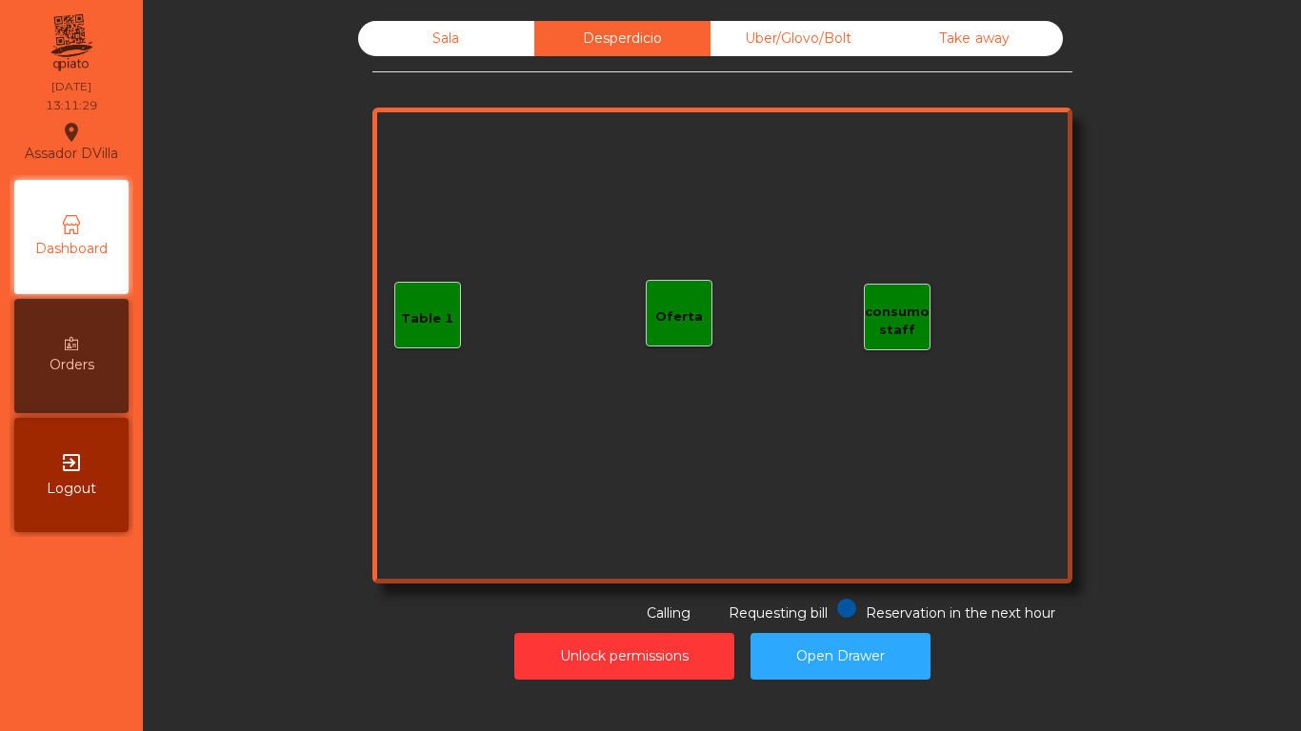
click at [826, 40] on div "Uber/Glovo/Bolt" at bounding box center [799, 38] width 176 height 35
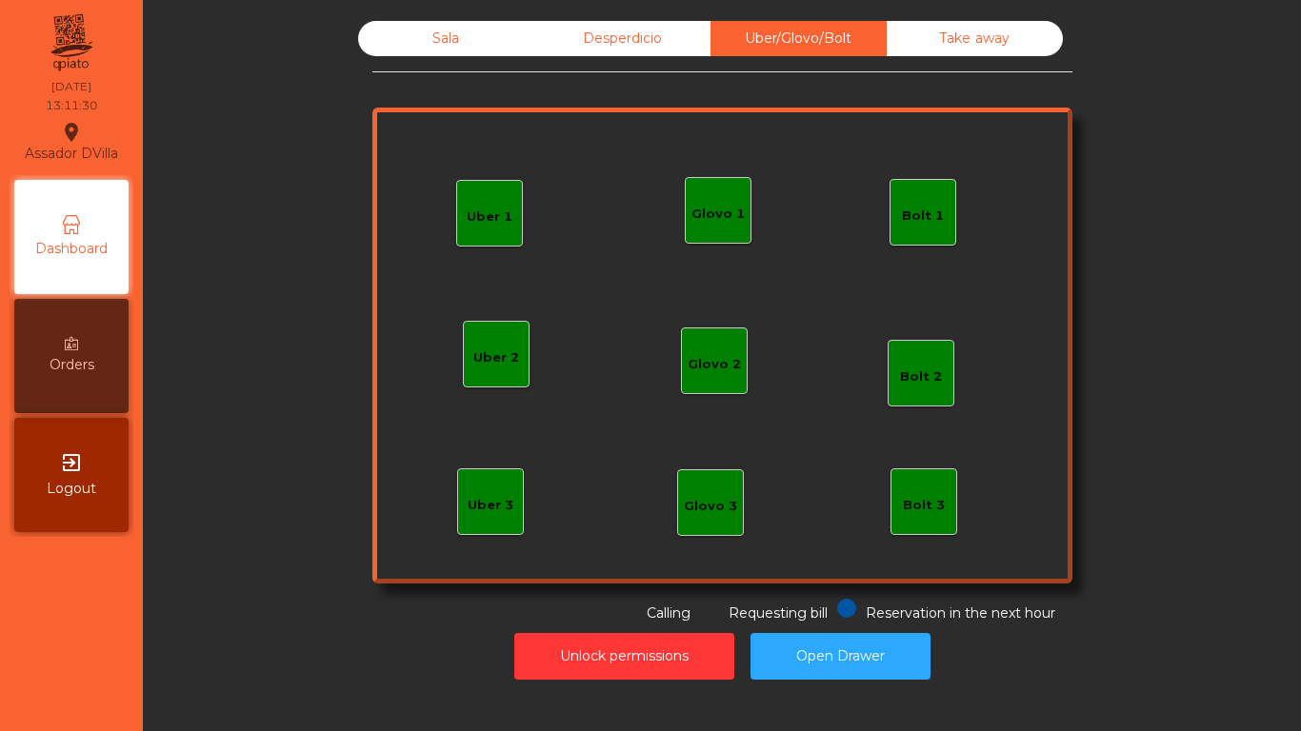
click at [277, 144] on div "Sala Desperdicio Uber/Glovo/Bolt Take away Uber 1 Uber 3 Bolt 2 Glovo 2 Uber 2 …" at bounding box center [722, 322] width 1107 height 603
click at [419, 47] on div "Sala" at bounding box center [446, 38] width 176 height 35
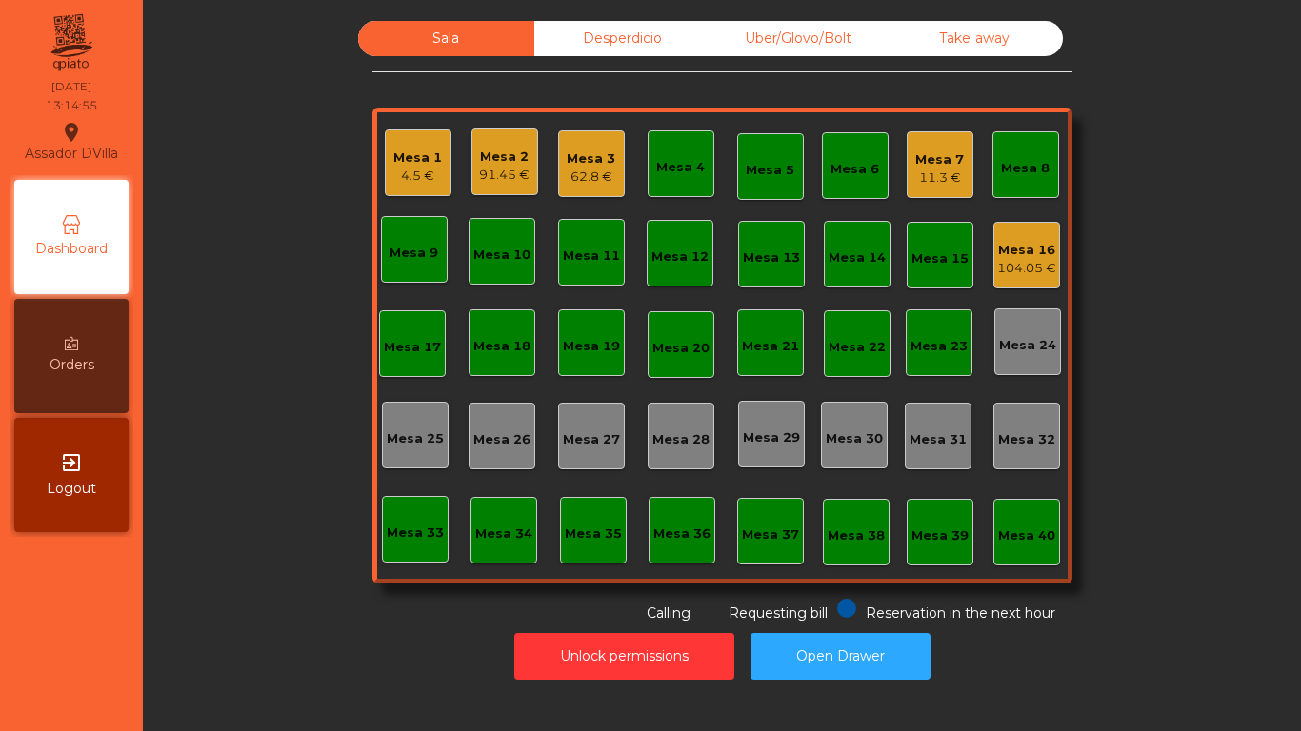
click at [906, 356] on div "Mesa 23" at bounding box center [939, 343] width 67 height 67
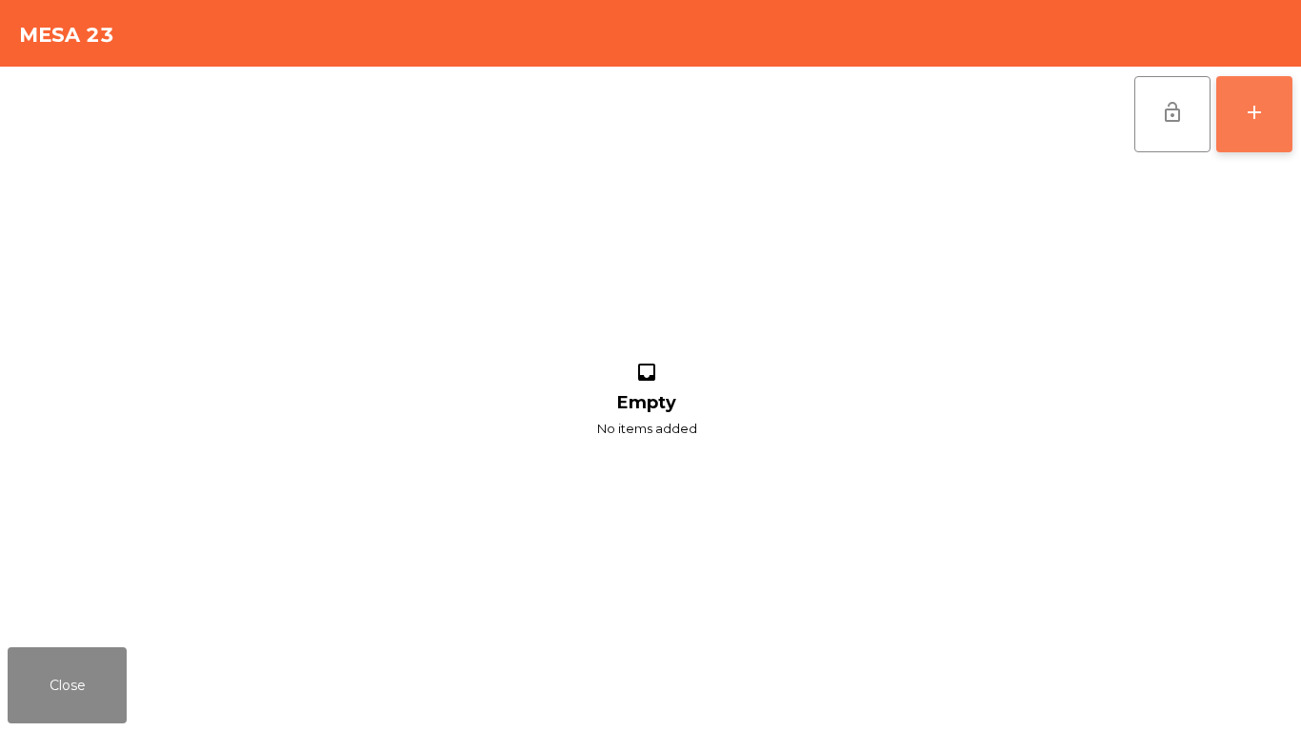
drag, startPoint x: 1259, startPoint y: 129, endPoint x: 1234, endPoint y: 129, distance: 24.8
click at [1258, 129] on button "add" at bounding box center [1254, 114] width 76 height 76
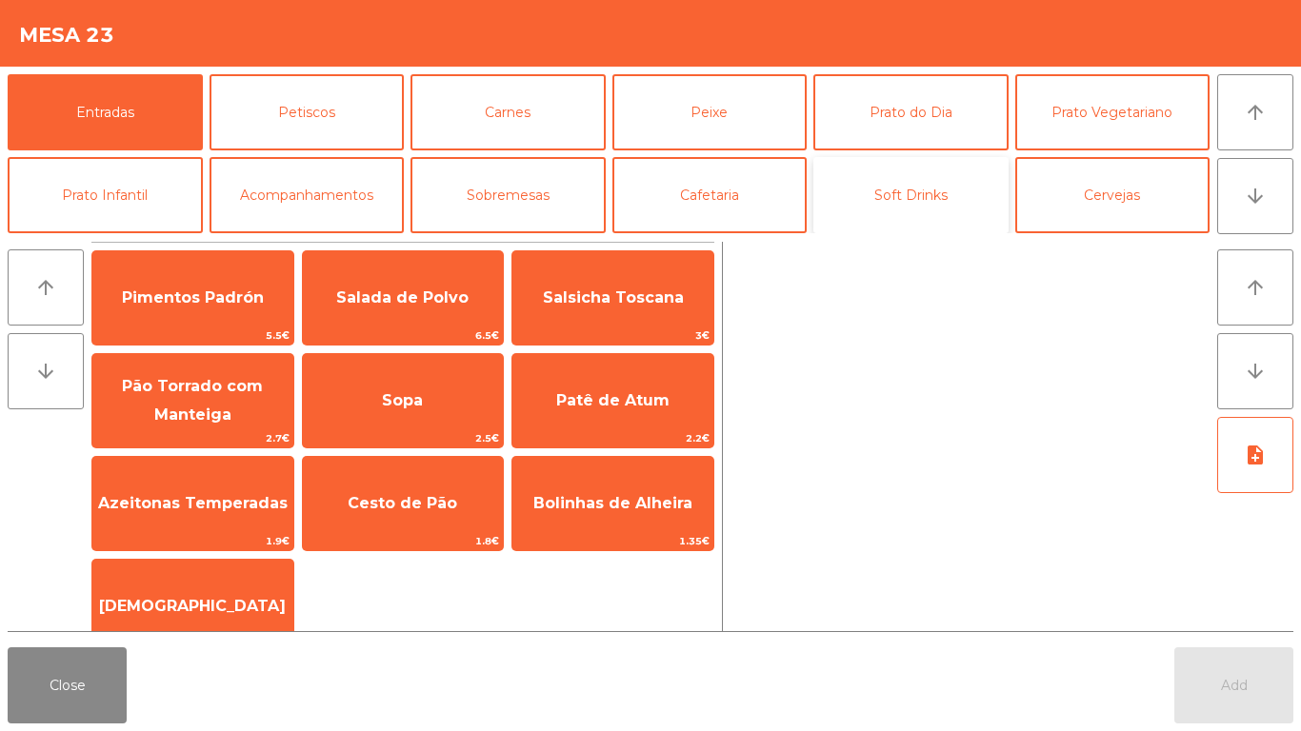
click at [926, 189] on button "Soft Drinks" at bounding box center [910, 195] width 195 height 76
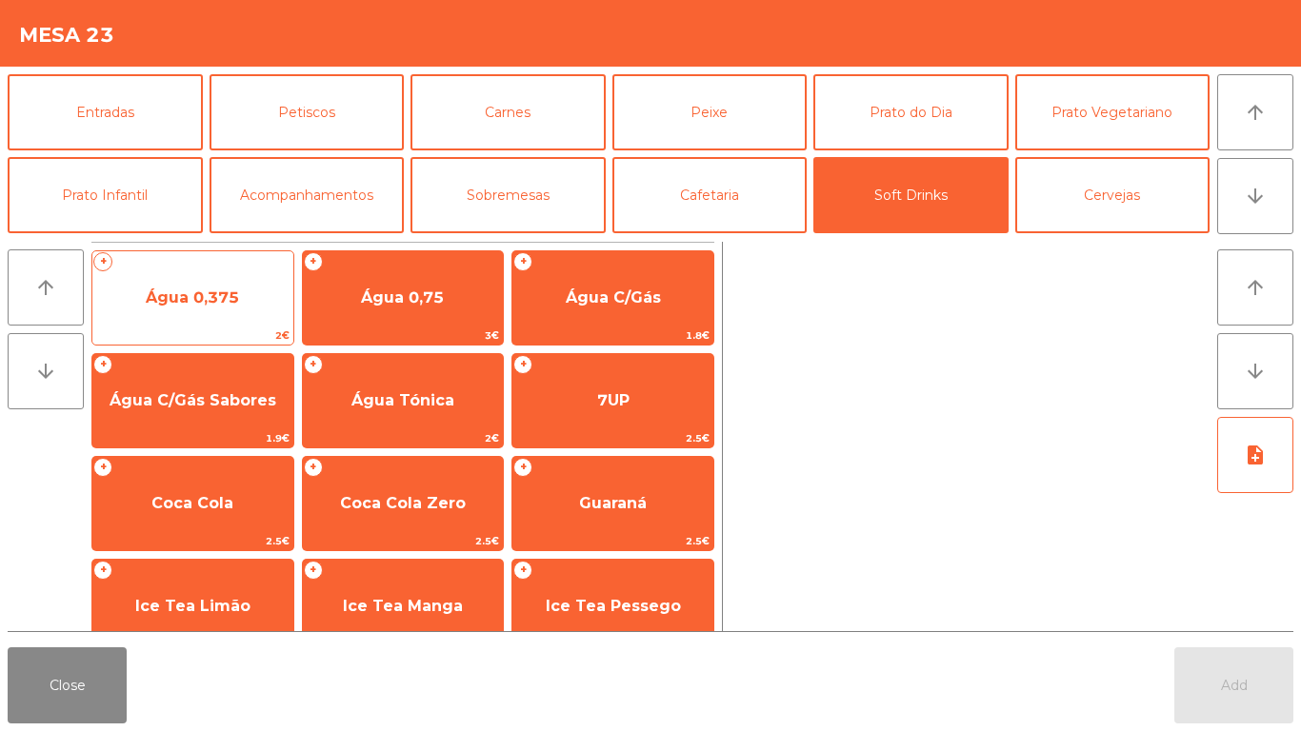
click at [252, 310] on span "Água 0,375" at bounding box center [192, 297] width 201 height 51
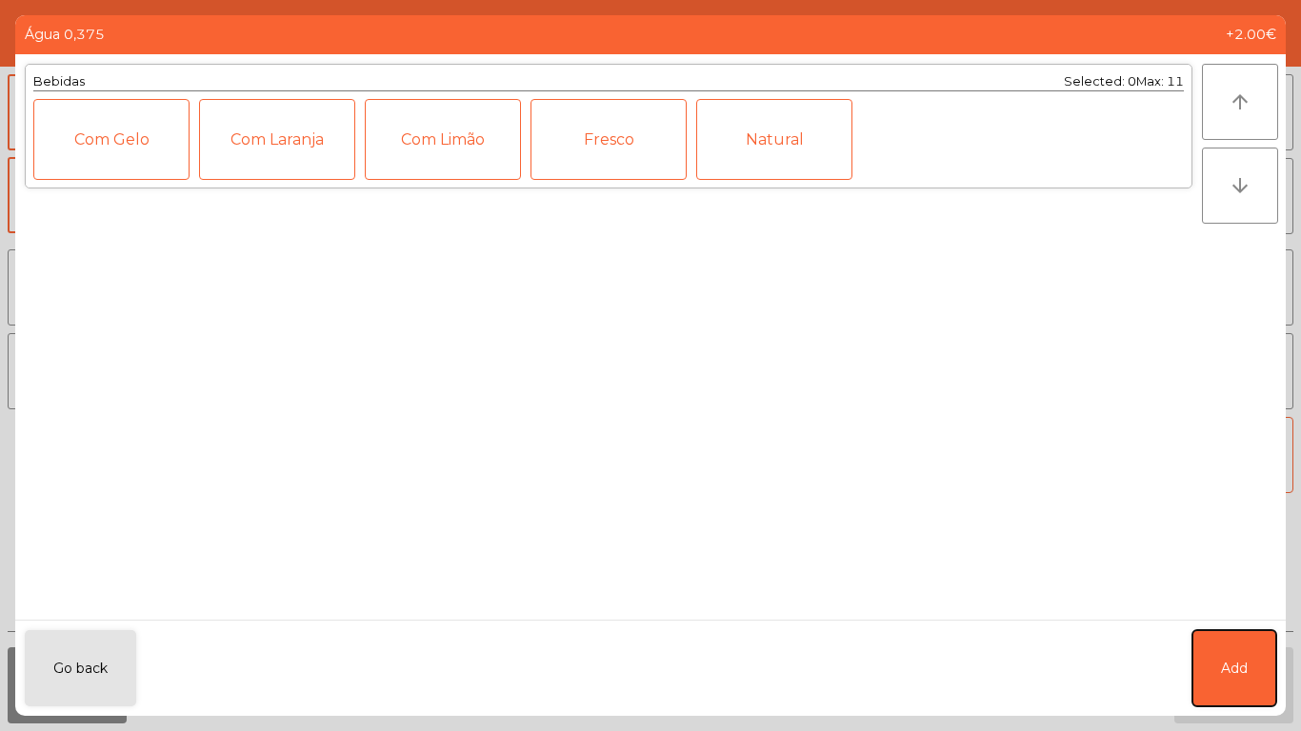
click at [1245, 666] on span "Add" at bounding box center [1234, 669] width 27 height 20
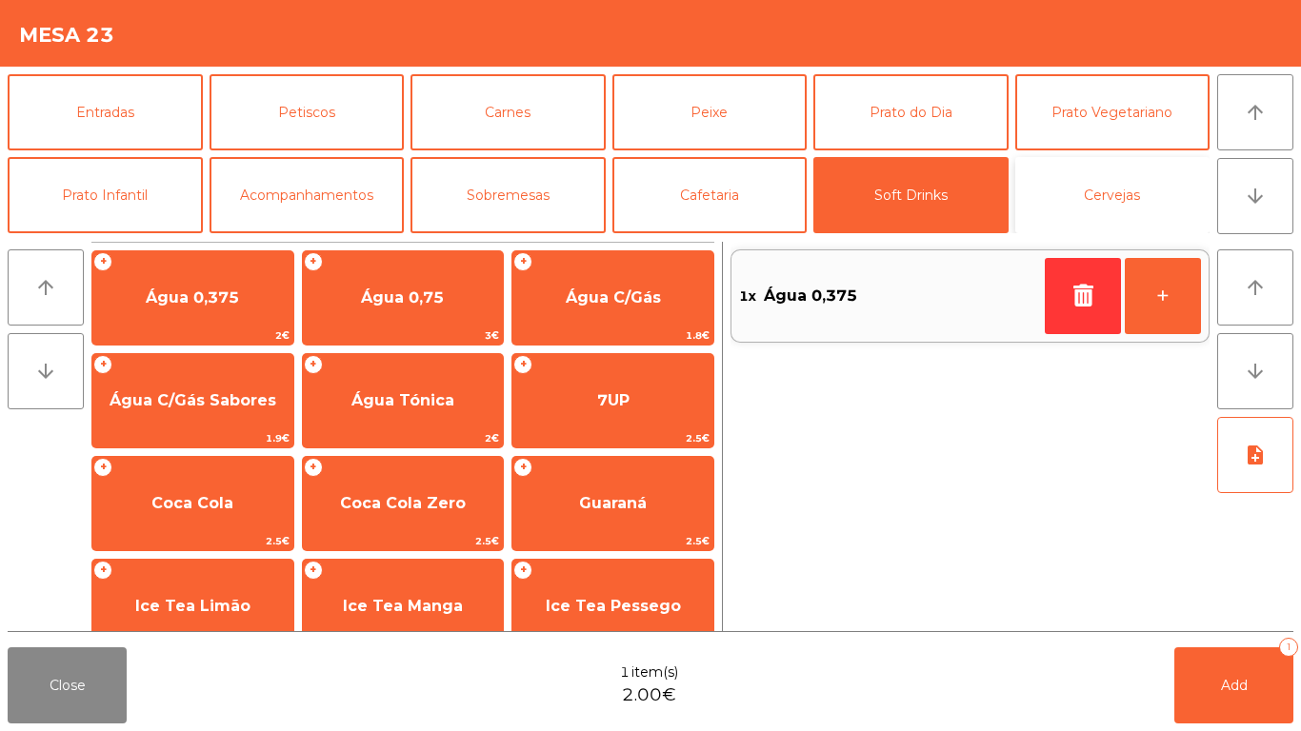
click at [1086, 192] on button "Cervejas" at bounding box center [1112, 195] width 195 height 76
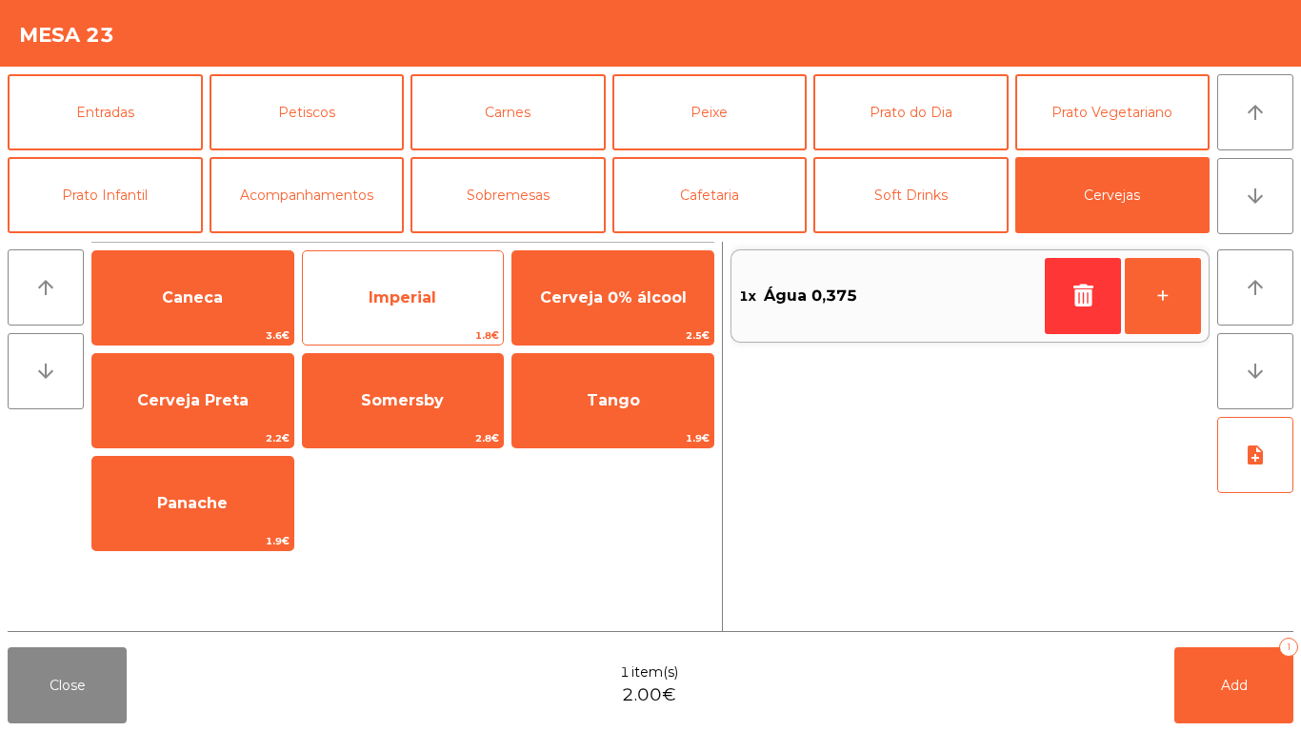
click at [439, 307] on span "Imperial" at bounding box center [403, 297] width 201 height 51
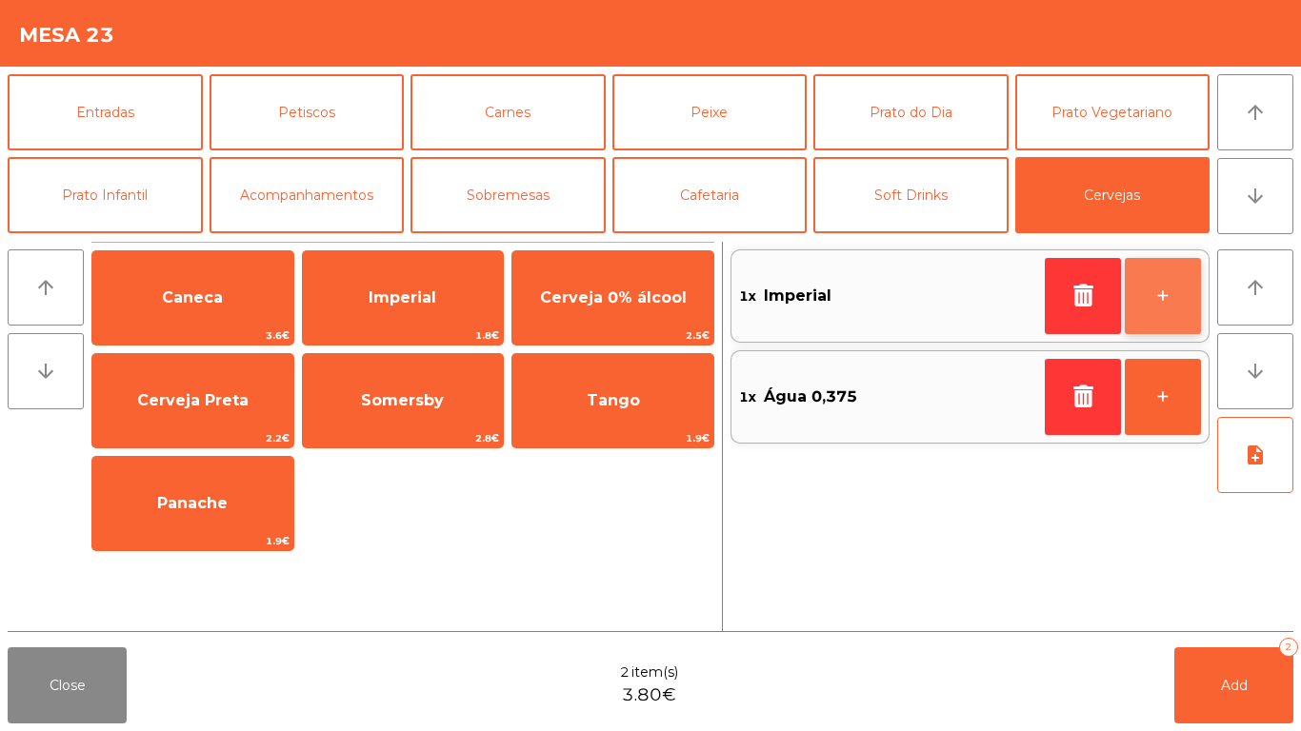
drag, startPoint x: 1167, startPoint y: 287, endPoint x: 891, endPoint y: 176, distance: 296.6
click at [1160, 285] on button "+" at bounding box center [1163, 296] width 76 height 76
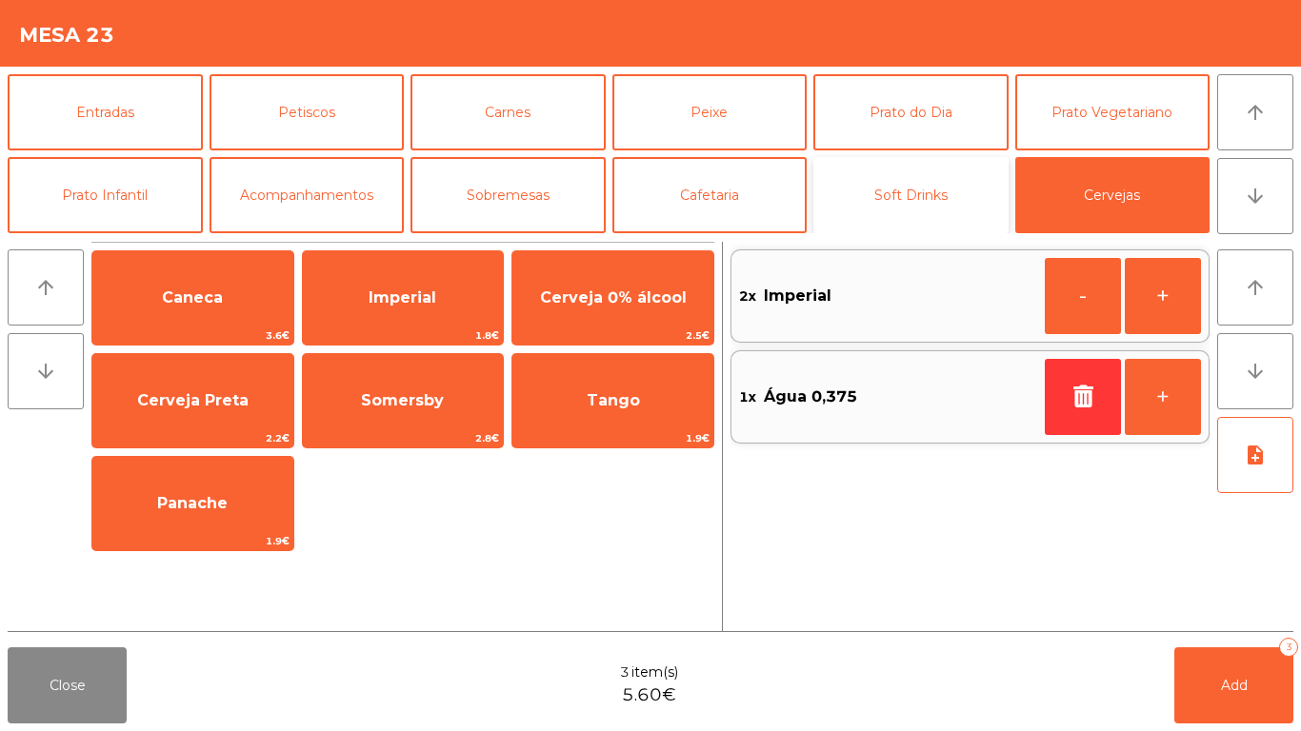
click at [905, 184] on button "Soft Drinks" at bounding box center [910, 195] width 195 height 76
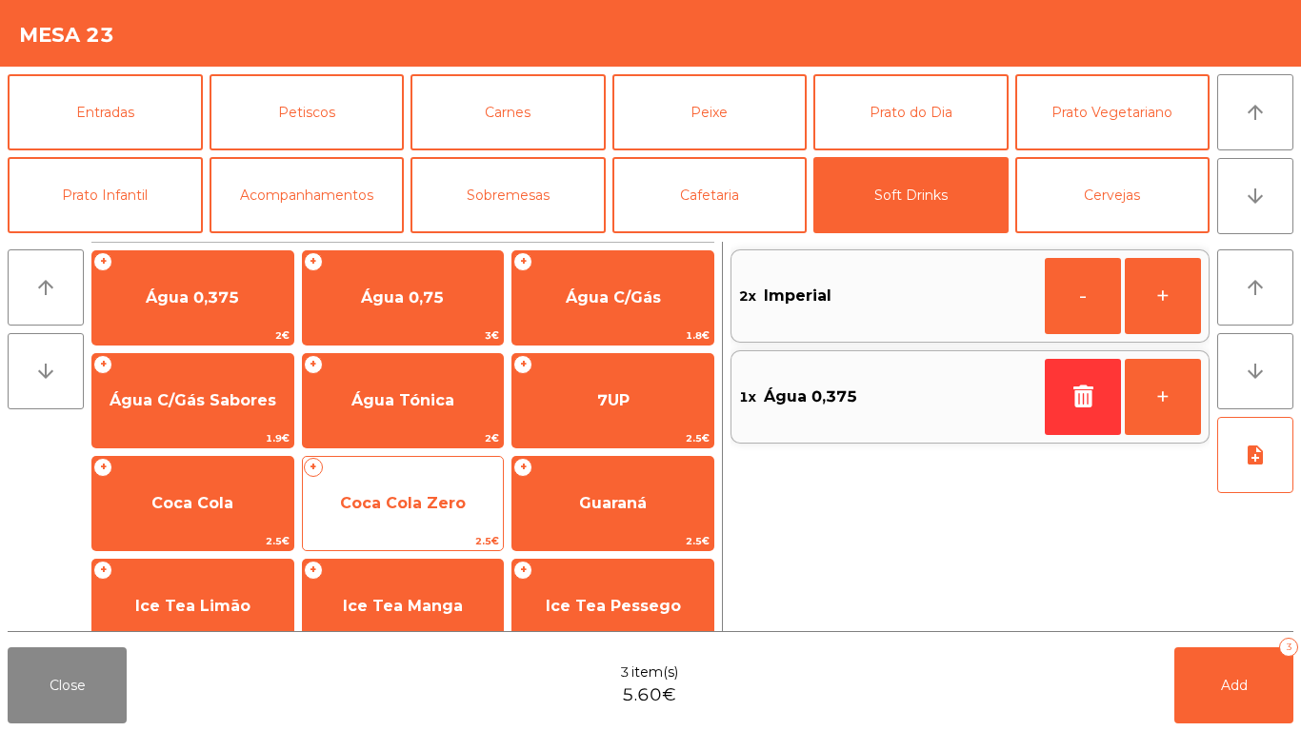
click at [420, 504] on span "Coca Cola Zero" at bounding box center [403, 503] width 126 height 18
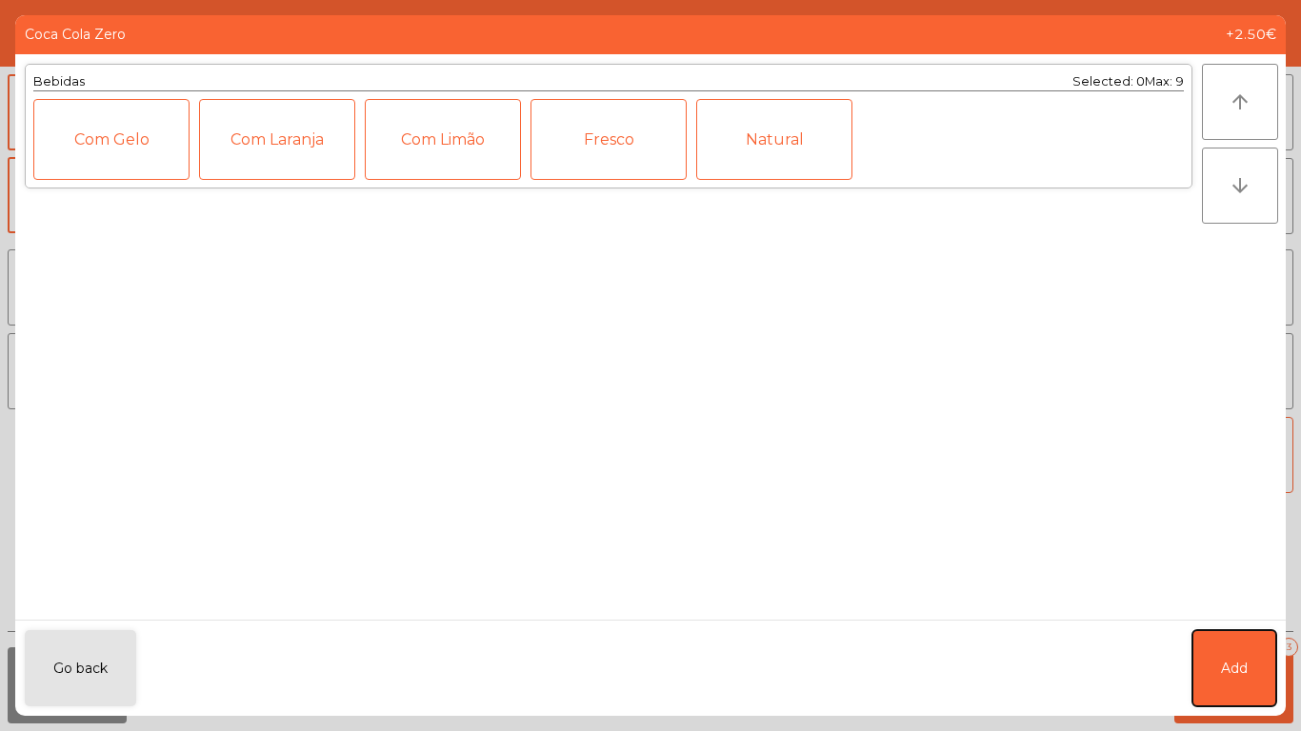
click at [1263, 665] on button "Add" at bounding box center [1234, 669] width 84 height 76
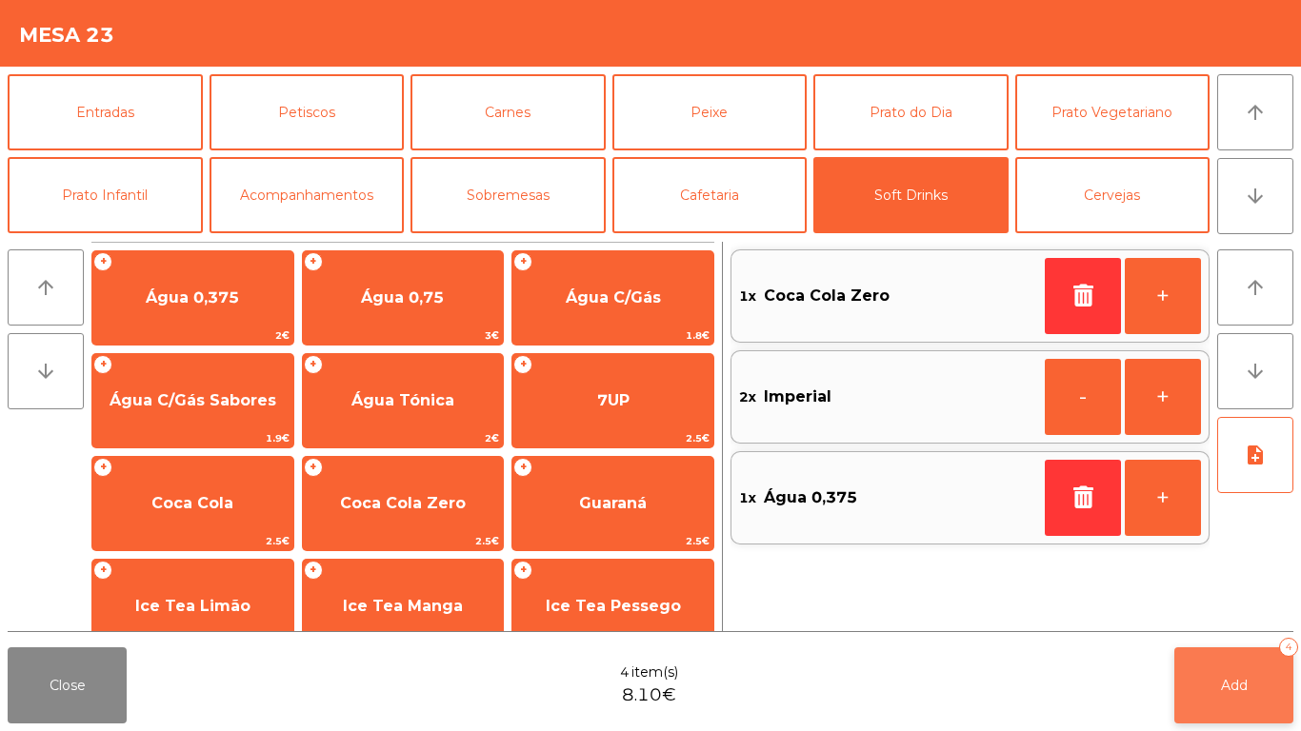
click at [1240, 682] on span "Add" at bounding box center [1234, 685] width 27 height 17
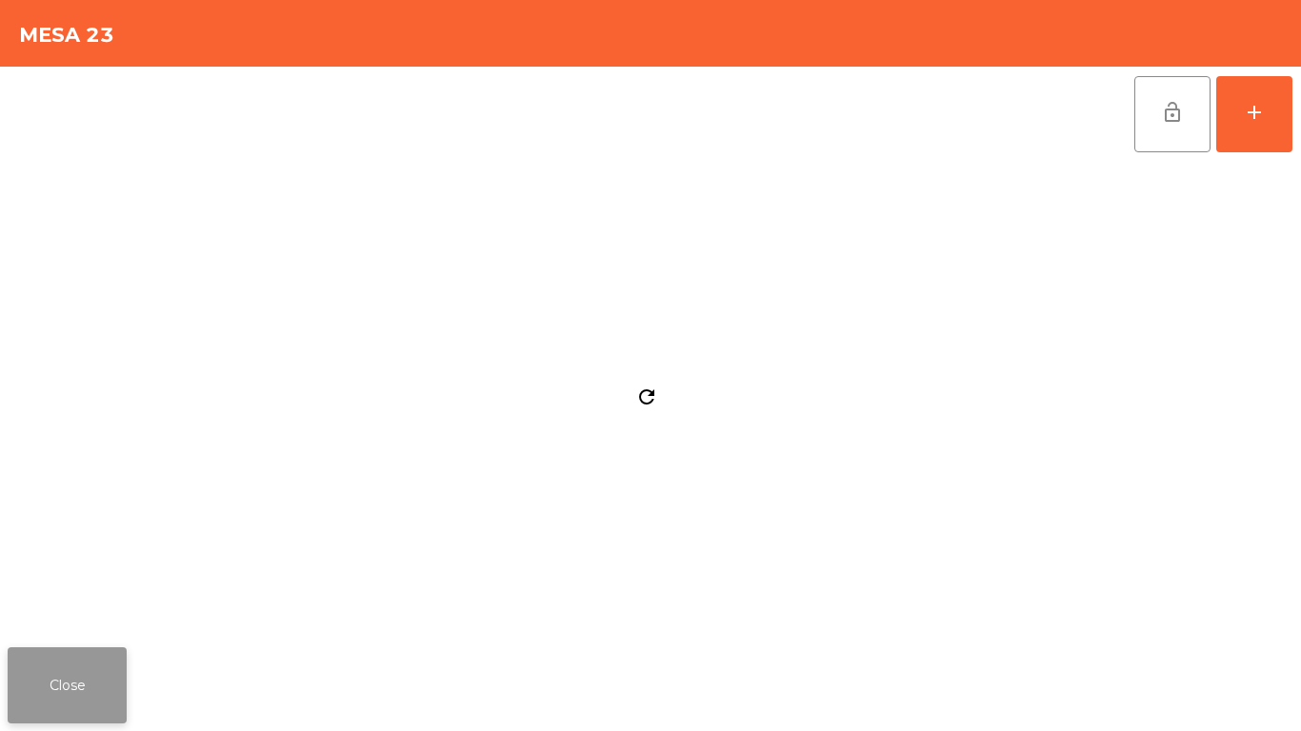
click at [79, 662] on button "Close" at bounding box center [67, 686] width 119 height 76
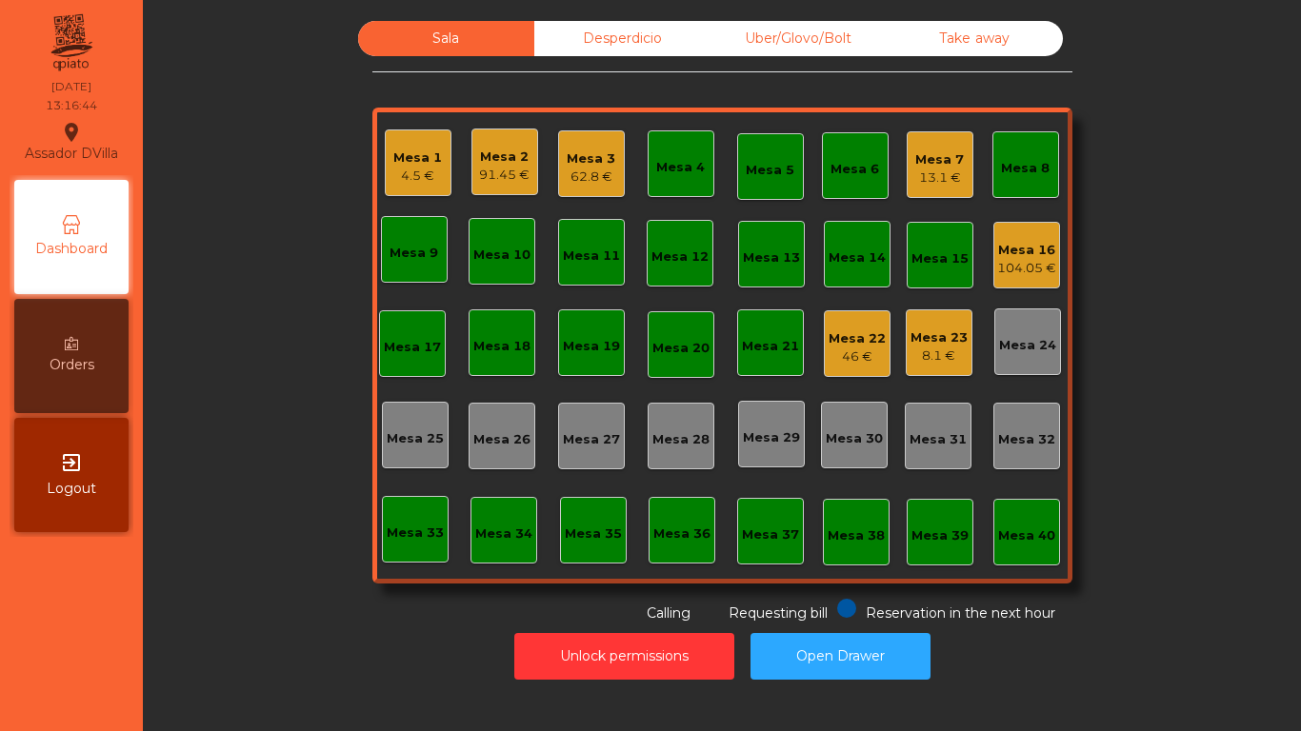
click at [243, 338] on div "Sala Desperdicio Uber/Glovo/Bolt Take away Mesa 1 4.5 € Mesa 2 91.45 € Mesa 3 6…" at bounding box center [722, 322] width 1107 height 603
click at [923, 189] on div "Mesa 7 13.1 €" at bounding box center [940, 164] width 67 height 67
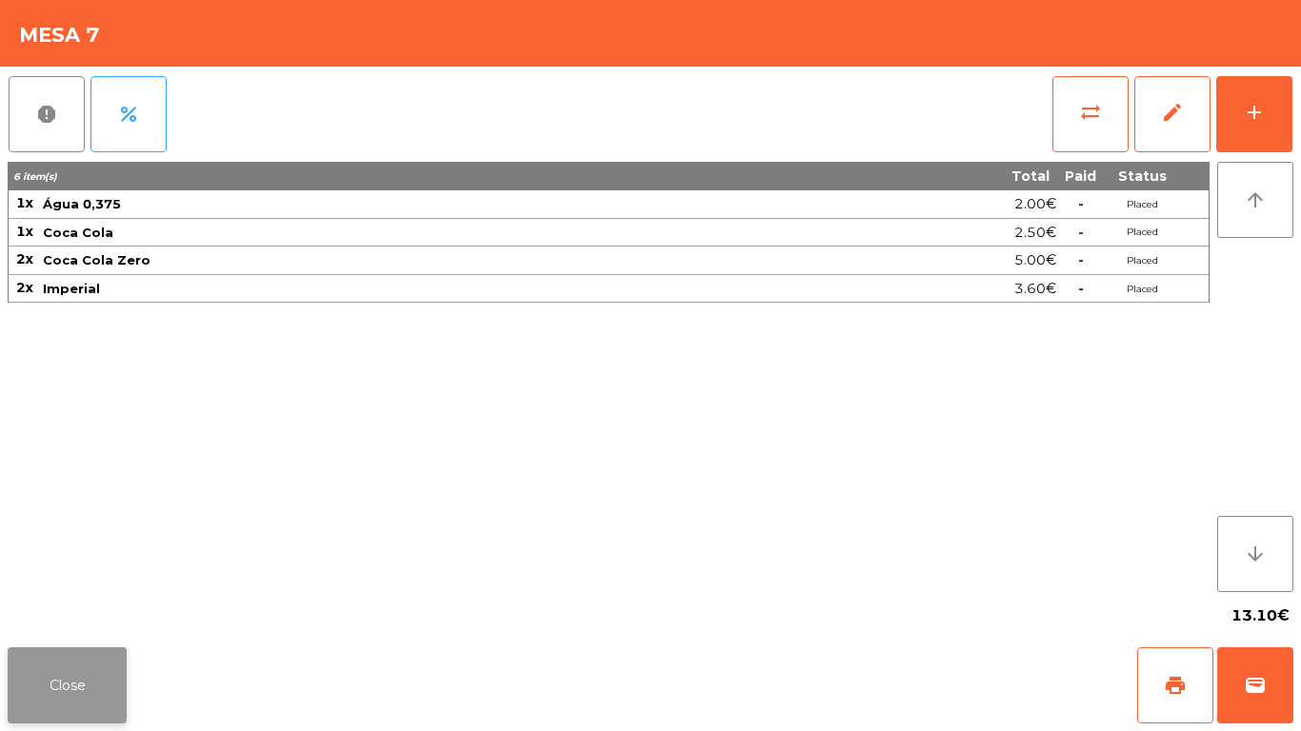
click at [55, 657] on button "Close" at bounding box center [67, 686] width 119 height 76
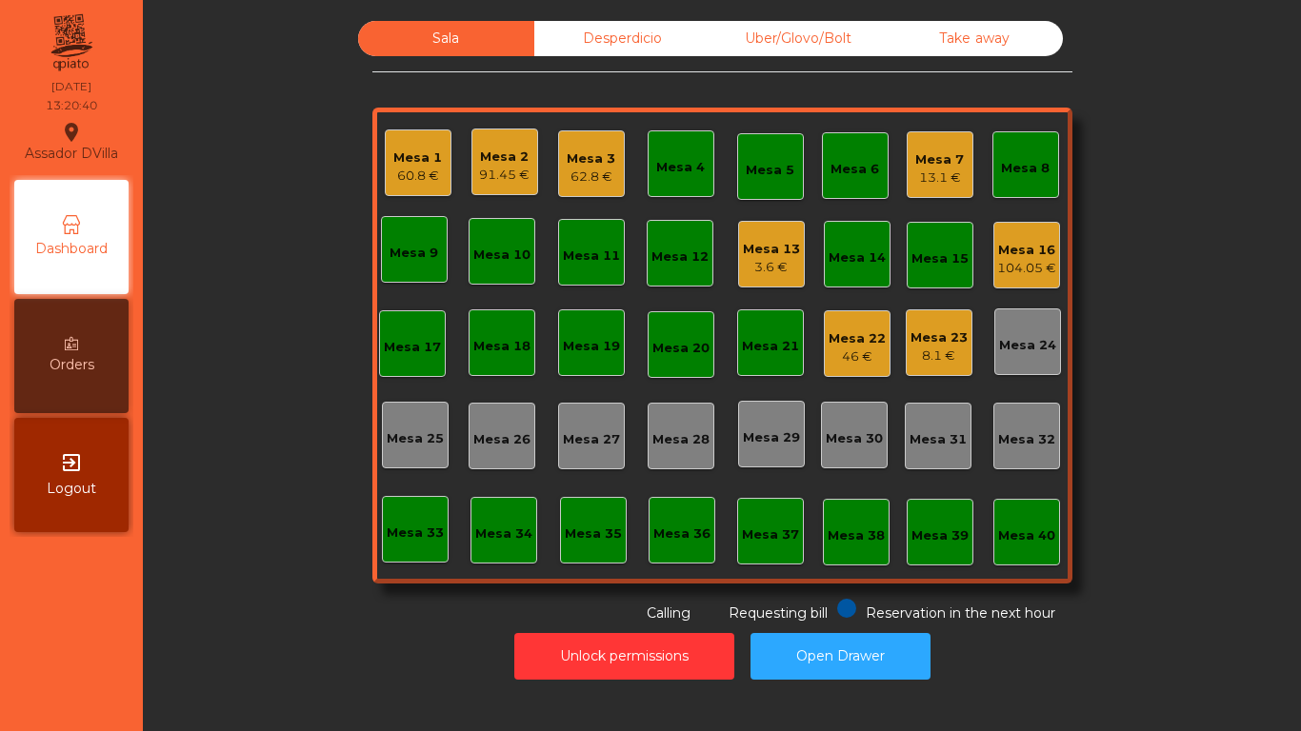
click at [500, 158] on div "Mesa 2" at bounding box center [504, 157] width 50 height 19
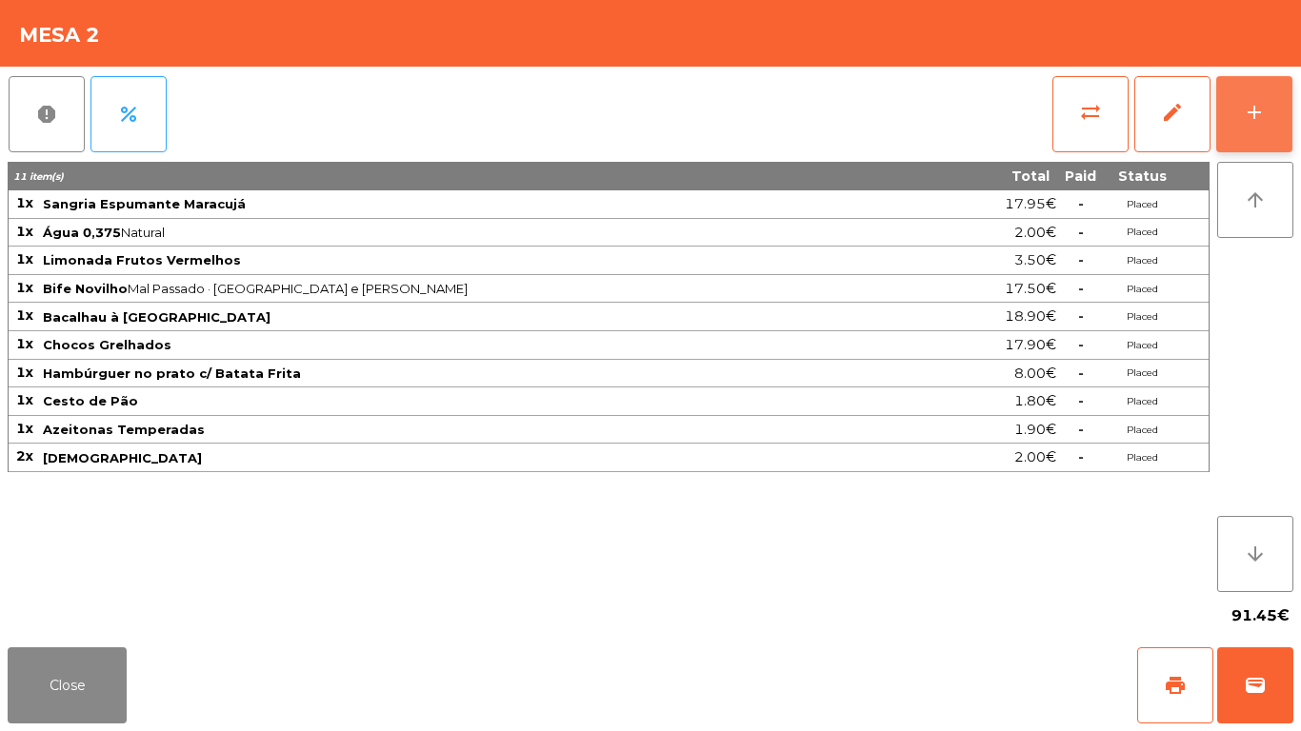
click at [1255, 96] on button "add" at bounding box center [1254, 114] width 76 height 76
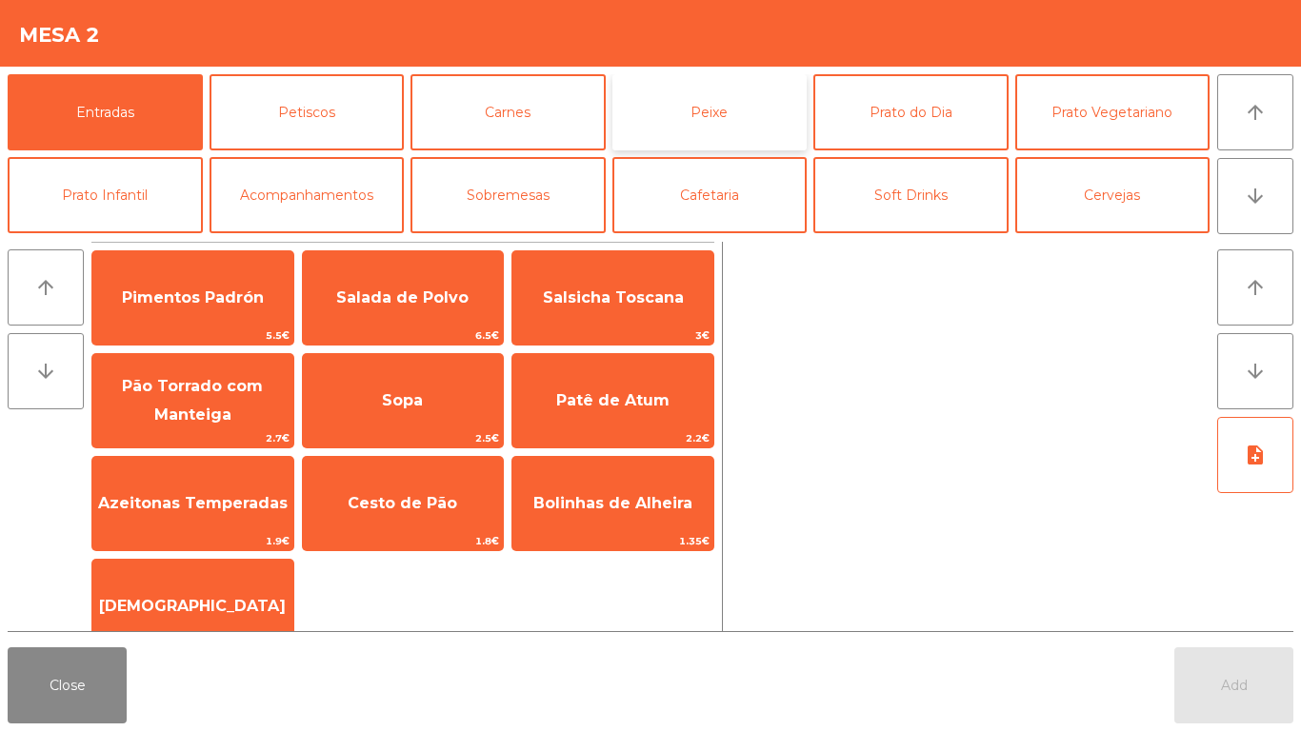
click at [691, 113] on button "Peixe" at bounding box center [709, 112] width 195 height 76
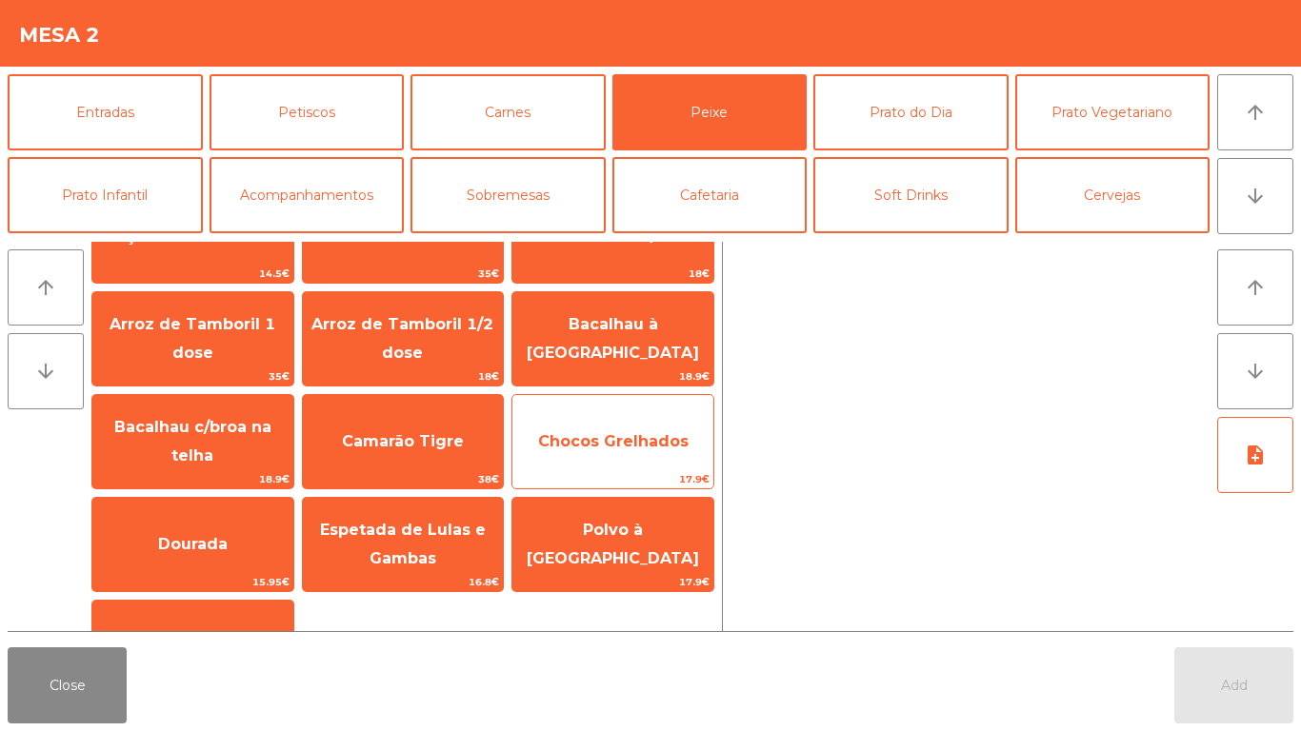
scroll to position [95, 0]
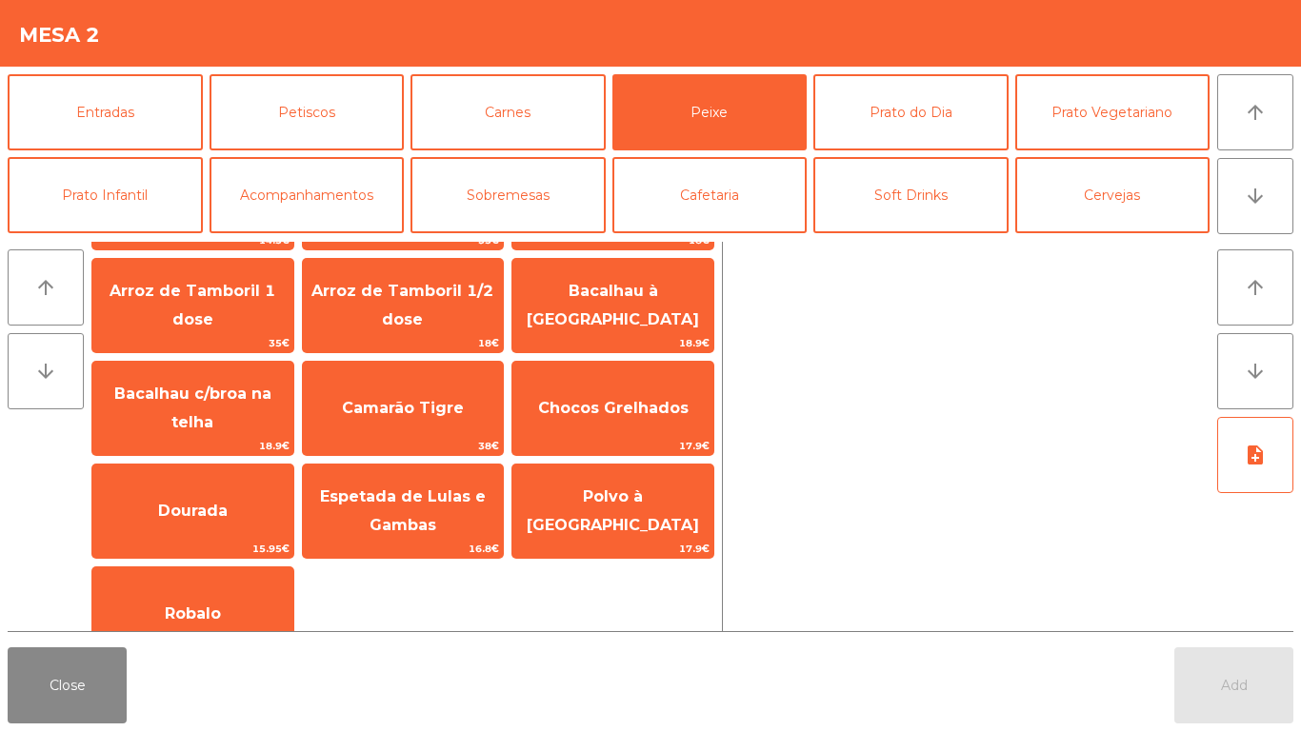
click at [247, 408] on span "Bacalhau c/broa na telha" at bounding box center [192, 408] width 157 height 47
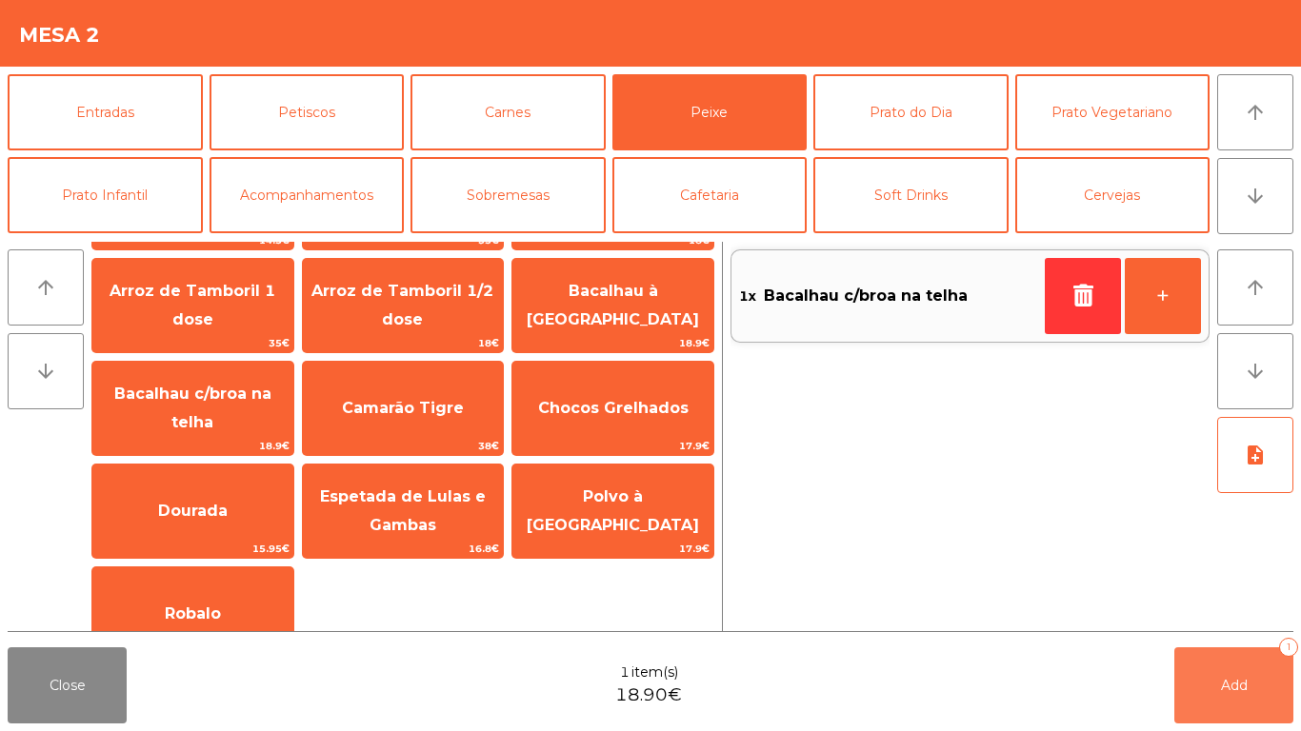
drag, startPoint x: 1224, startPoint y: 674, endPoint x: 1046, endPoint y: 183, distance: 522.7
click at [1223, 665] on button "Add 1" at bounding box center [1233, 686] width 119 height 76
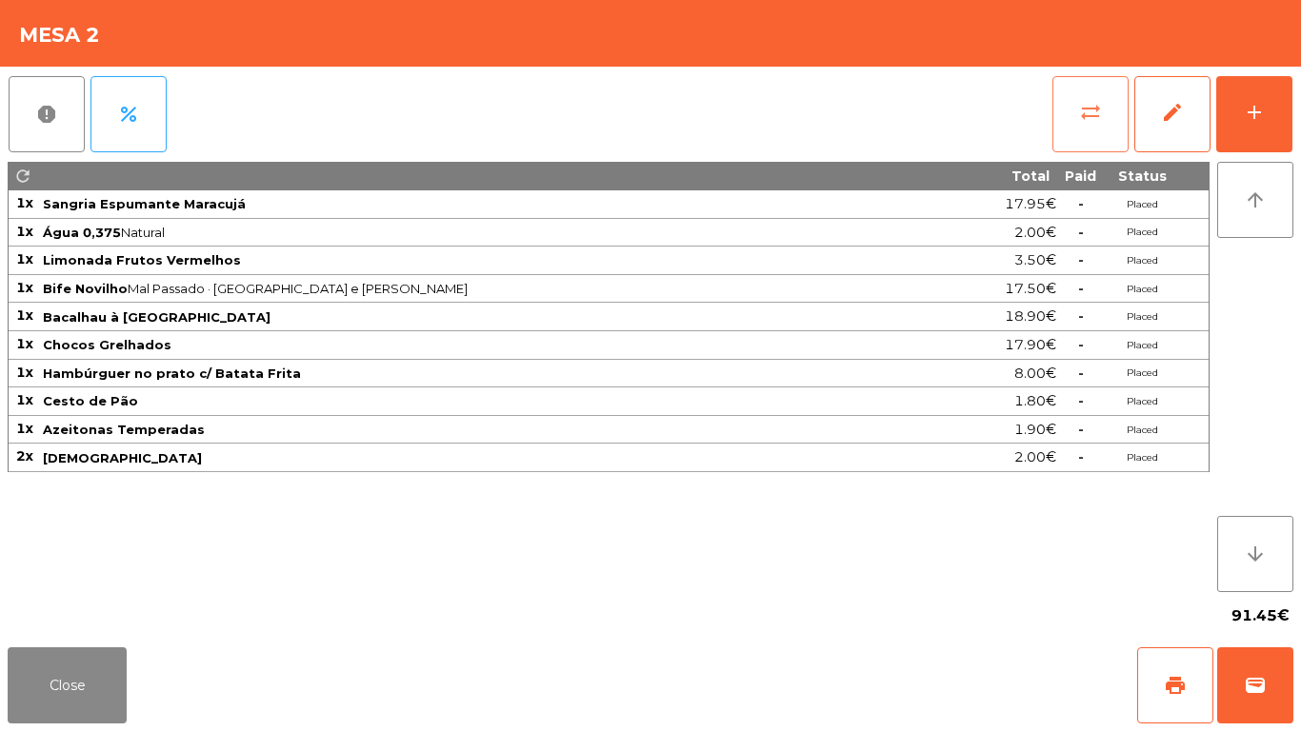
click at [1092, 121] on span "sync_alt" at bounding box center [1090, 112] width 23 height 23
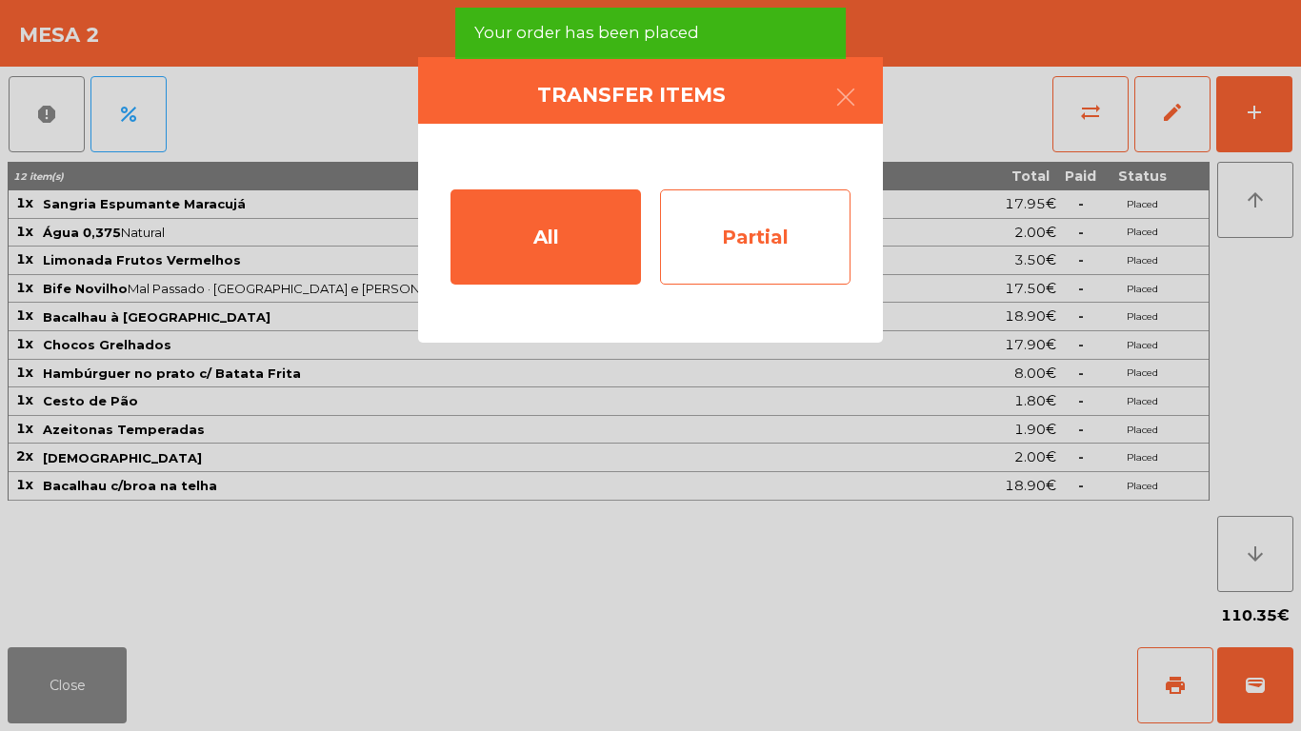
click at [802, 235] on div "Partial" at bounding box center [755, 237] width 190 height 95
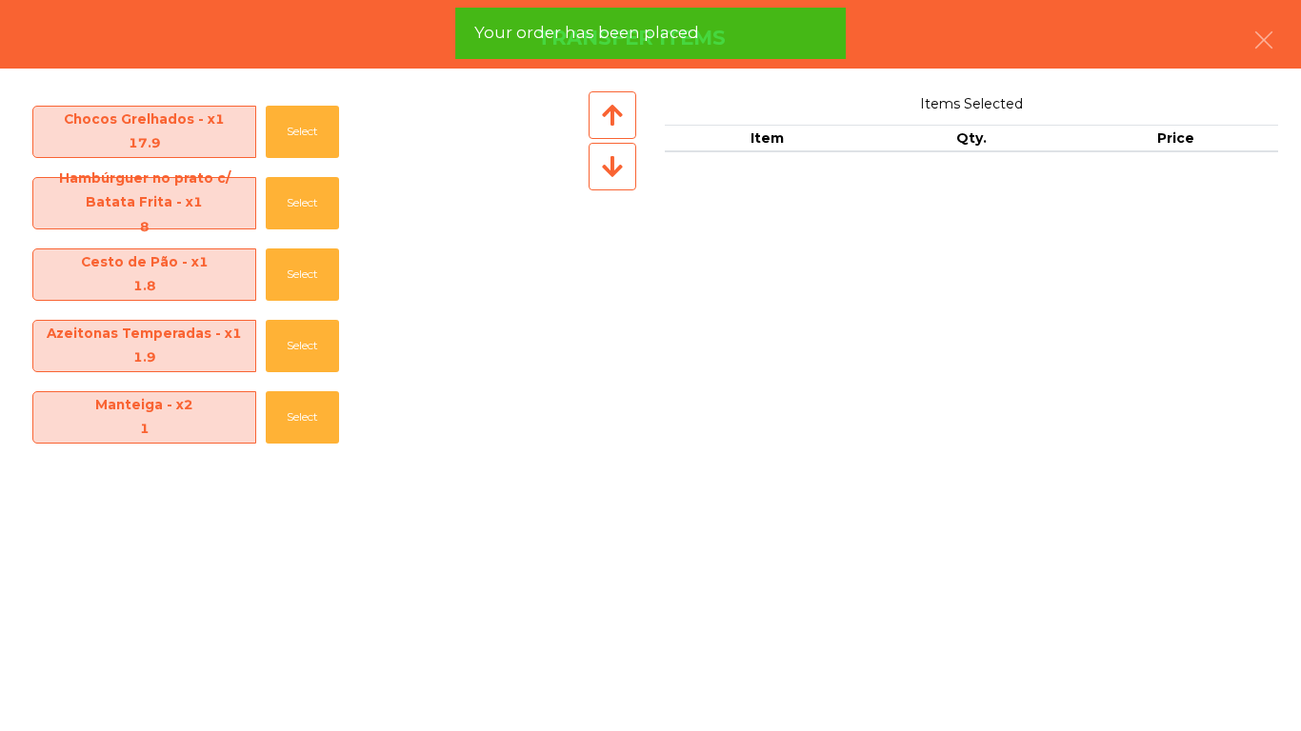
scroll to position [162, 0]
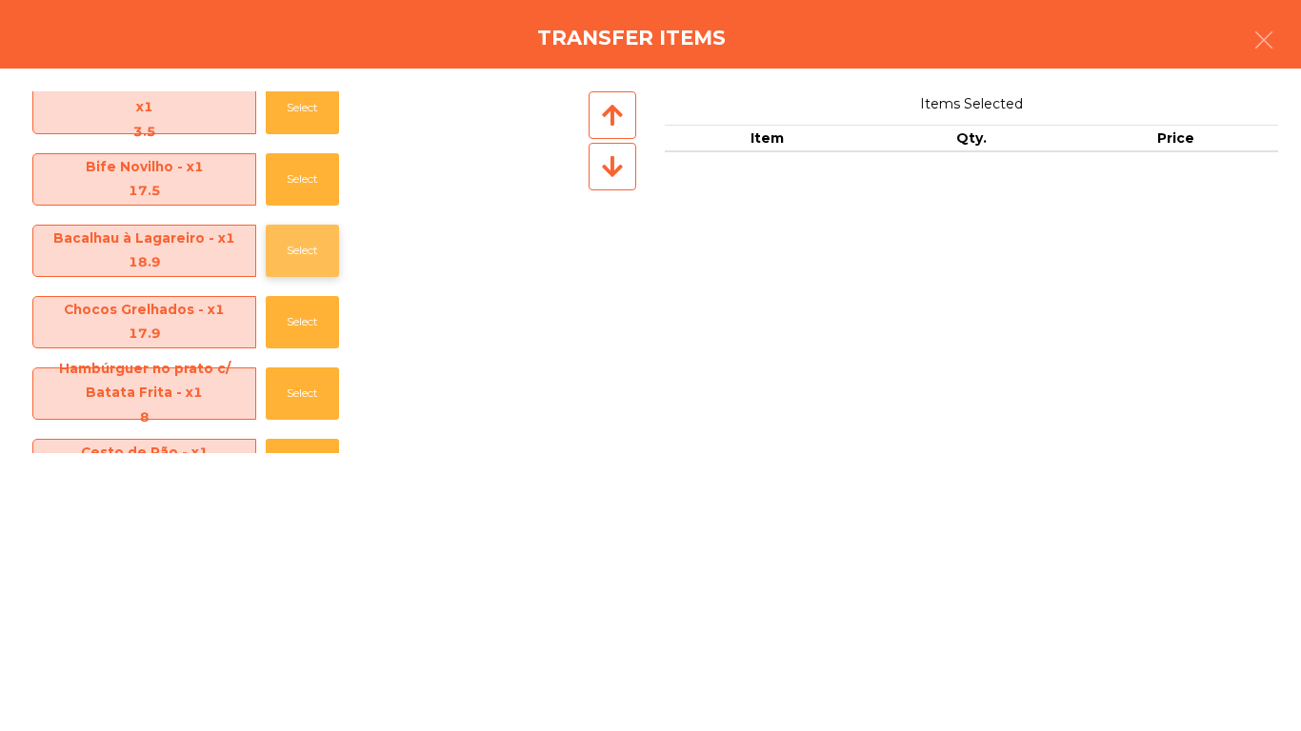
click at [325, 225] on button "Select" at bounding box center [302, 251] width 73 height 52
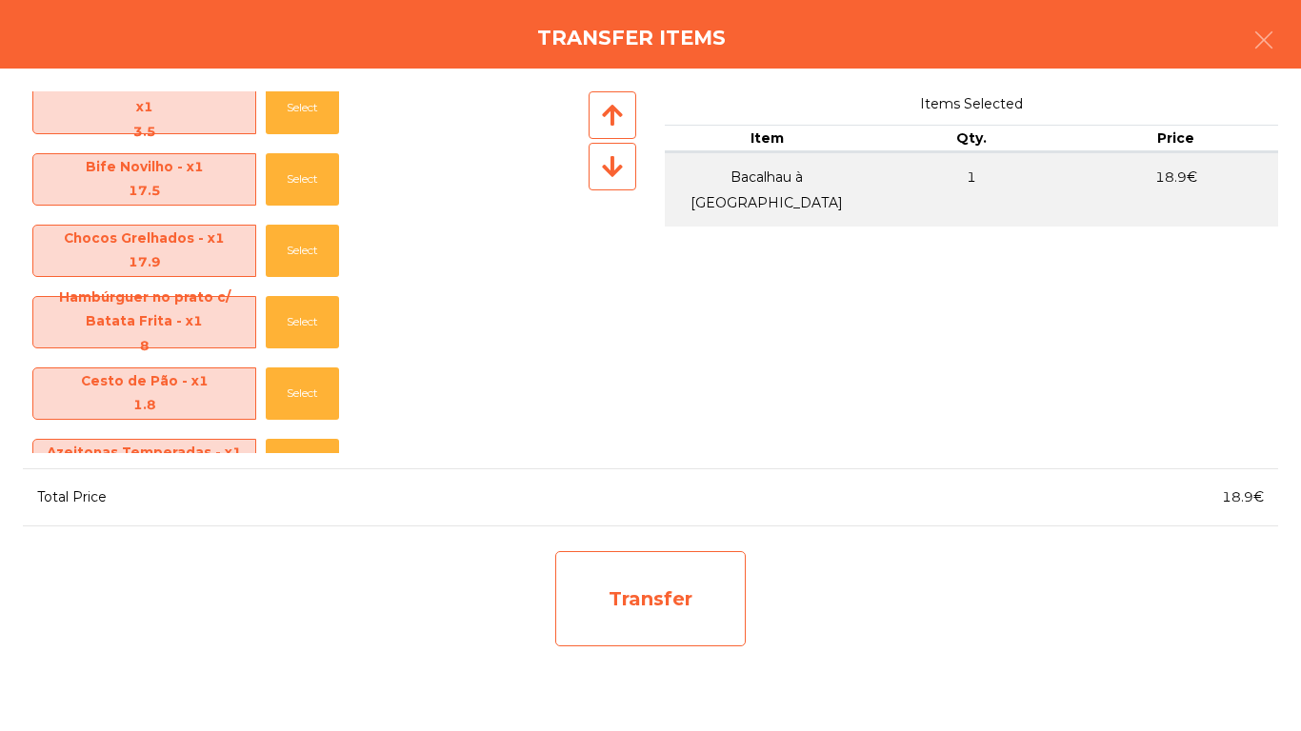
click at [658, 574] on div "Transfer" at bounding box center [650, 598] width 190 height 95
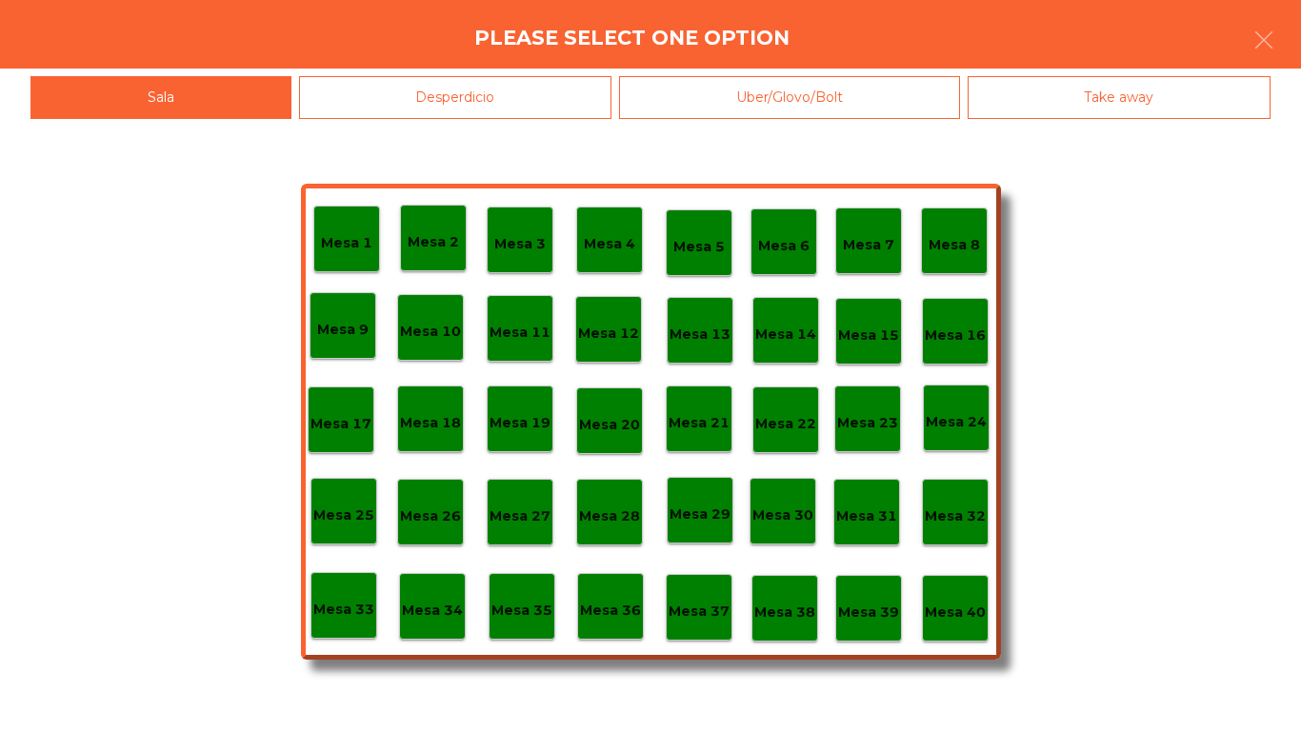
click at [465, 87] on div "Desperdicio" at bounding box center [455, 97] width 313 height 43
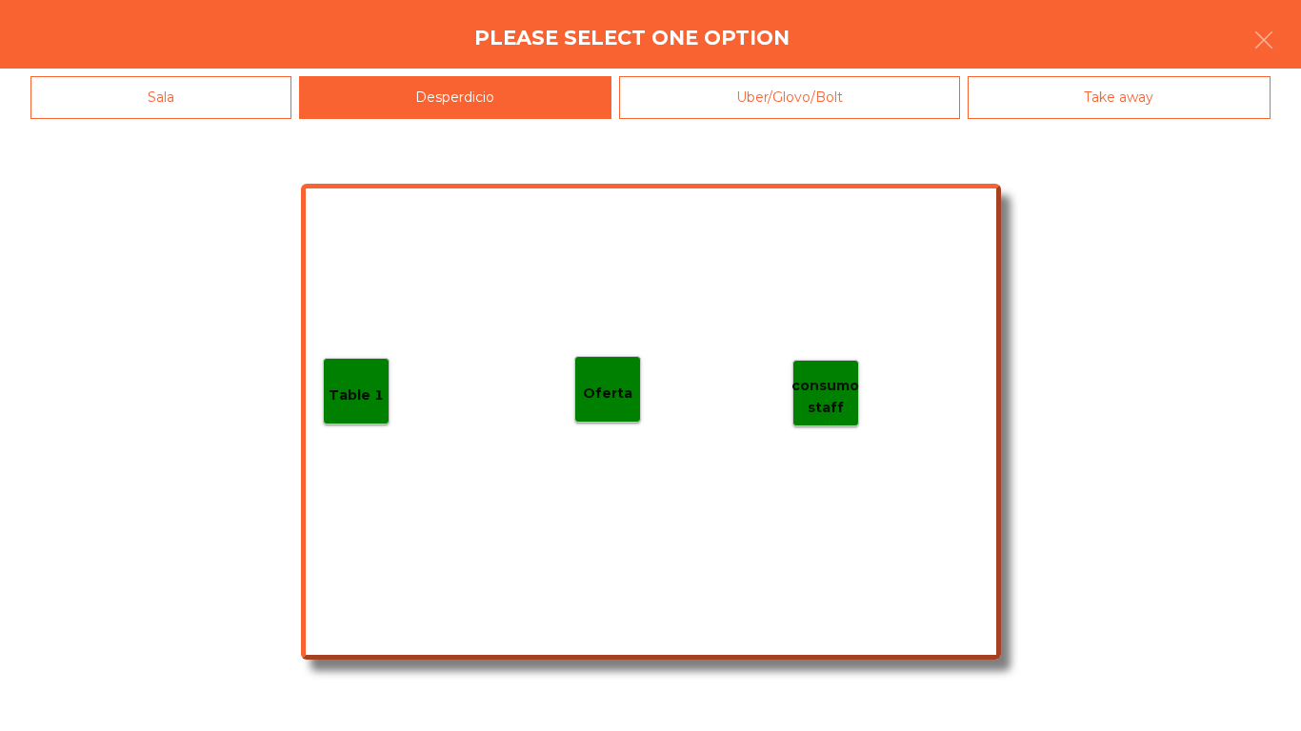
click at [402, 386] on div "Table 1 consumo staff Oferta" at bounding box center [651, 422] width 700 height 476
click at [370, 395] on p "Table 1" at bounding box center [356, 396] width 55 height 22
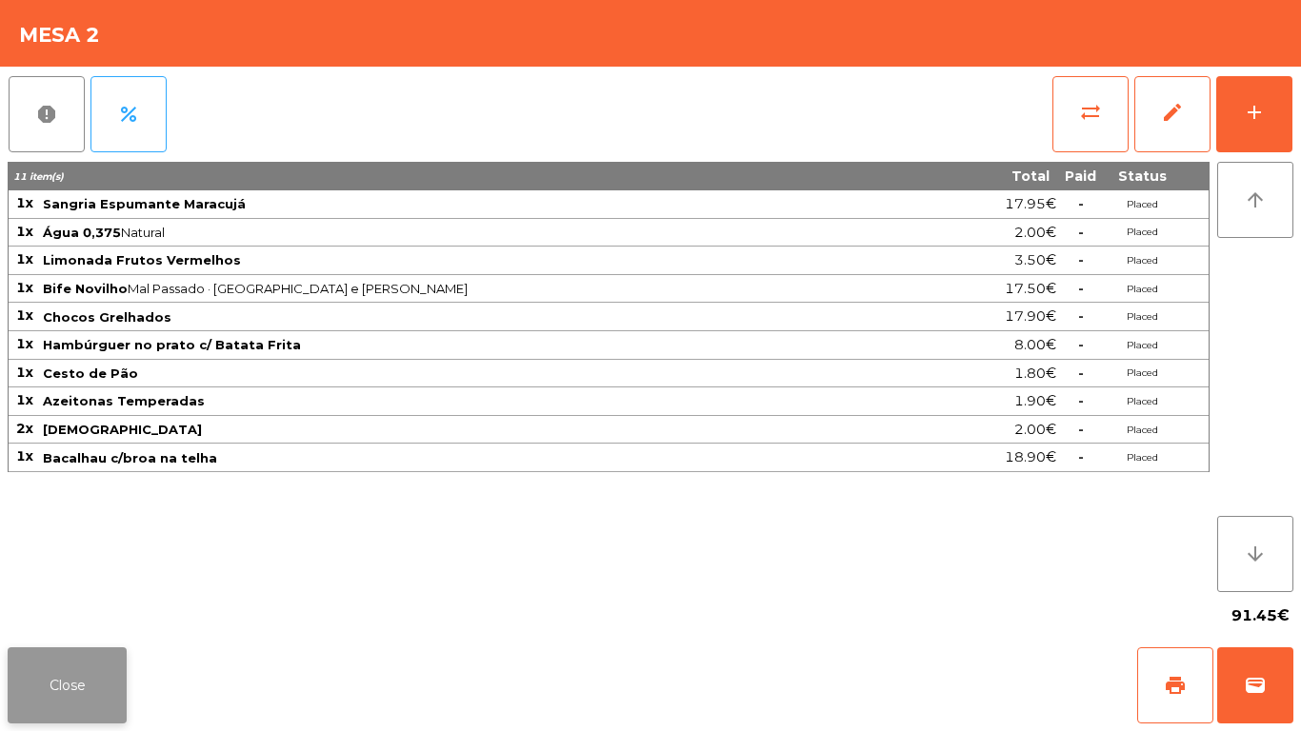
click at [81, 676] on button "Close" at bounding box center [67, 686] width 119 height 76
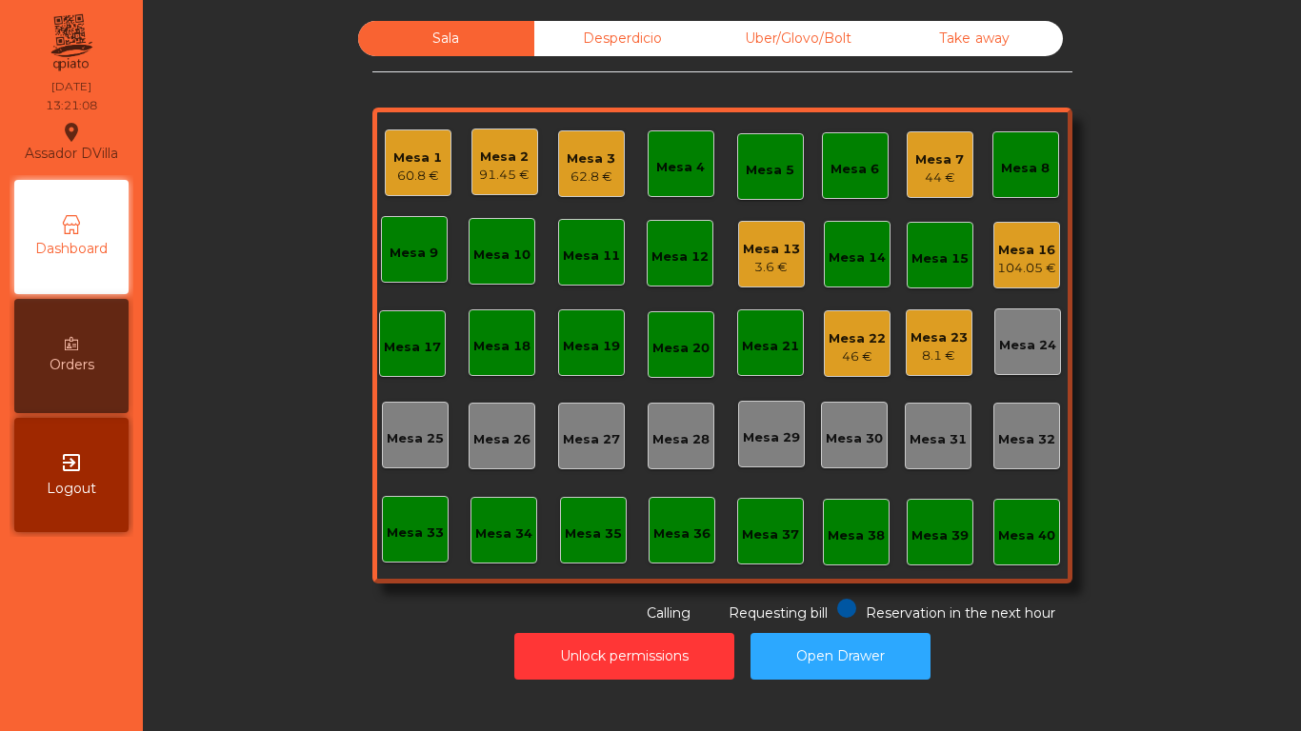
click at [851, 325] on div "Mesa 22 46 €" at bounding box center [857, 344] width 57 height 45
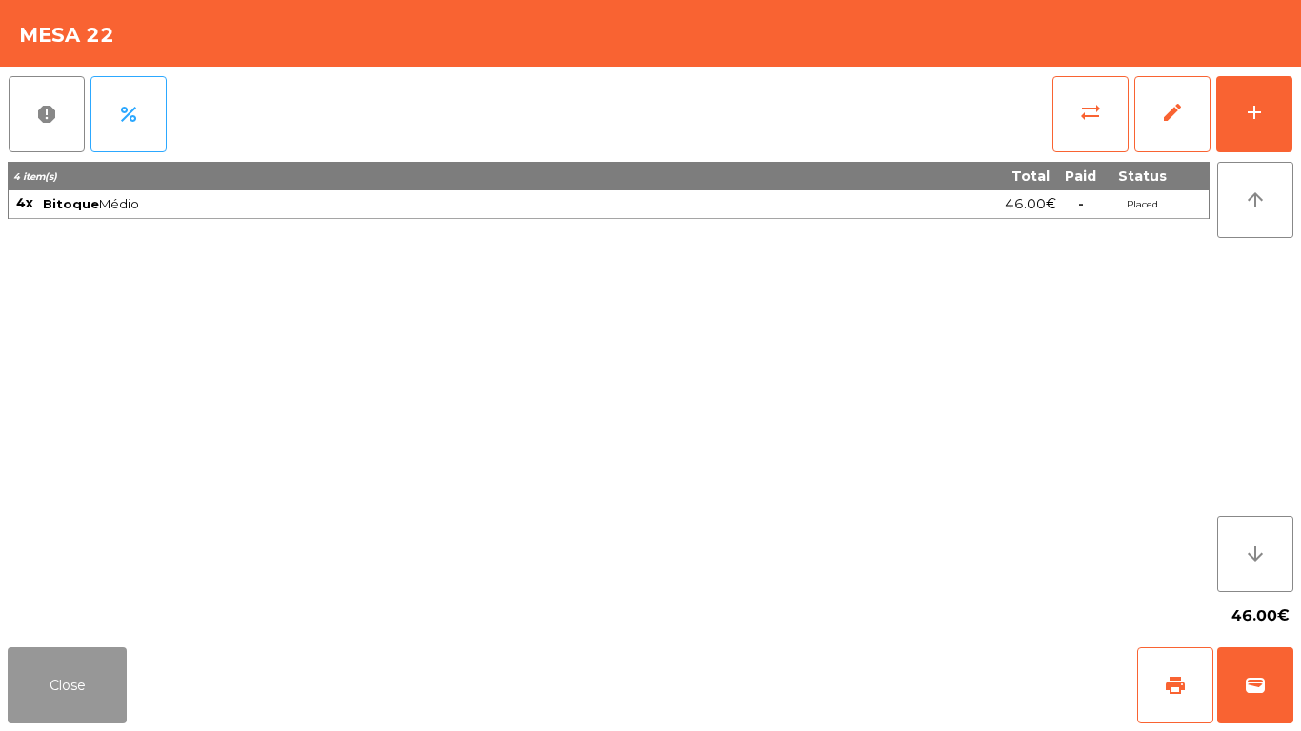
drag, startPoint x: 27, startPoint y: 693, endPoint x: 1077, endPoint y: 282, distance: 1128.3
click at [27, 691] on button "Close" at bounding box center [67, 686] width 119 height 76
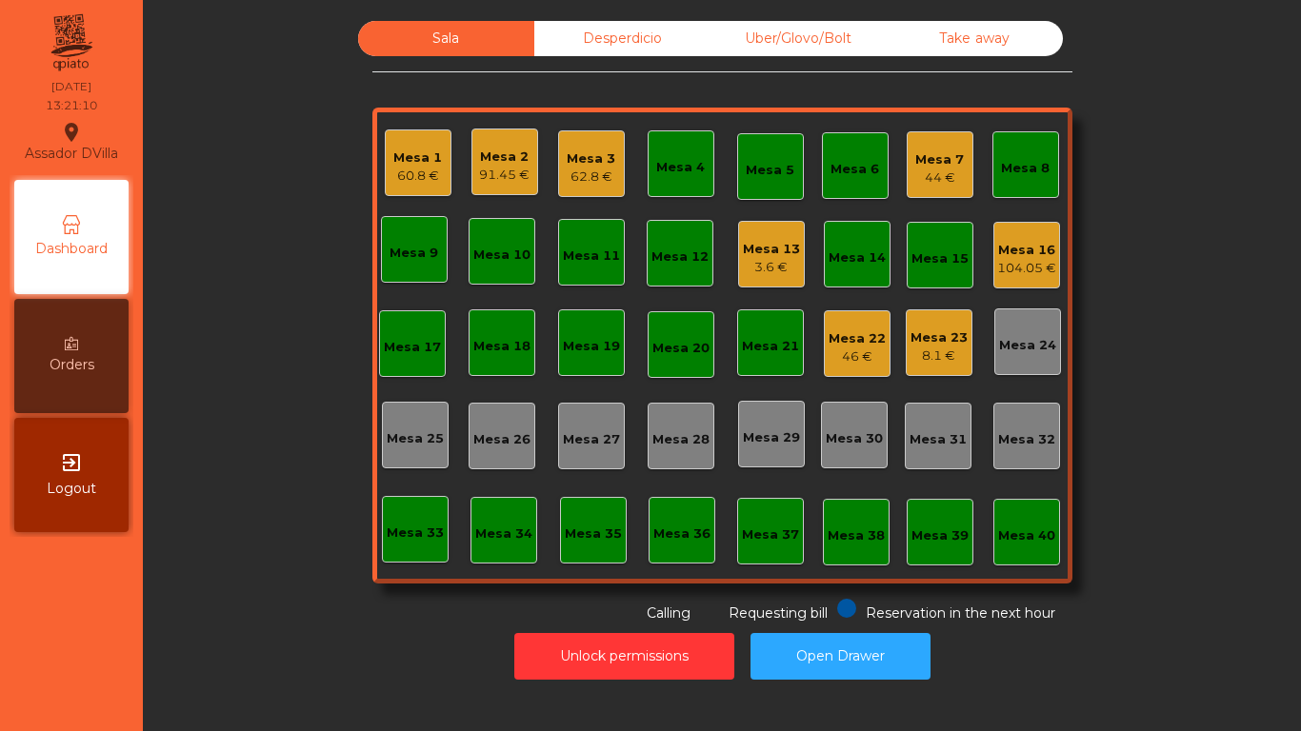
click at [911, 344] on div "Mesa 23" at bounding box center [939, 338] width 57 height 19
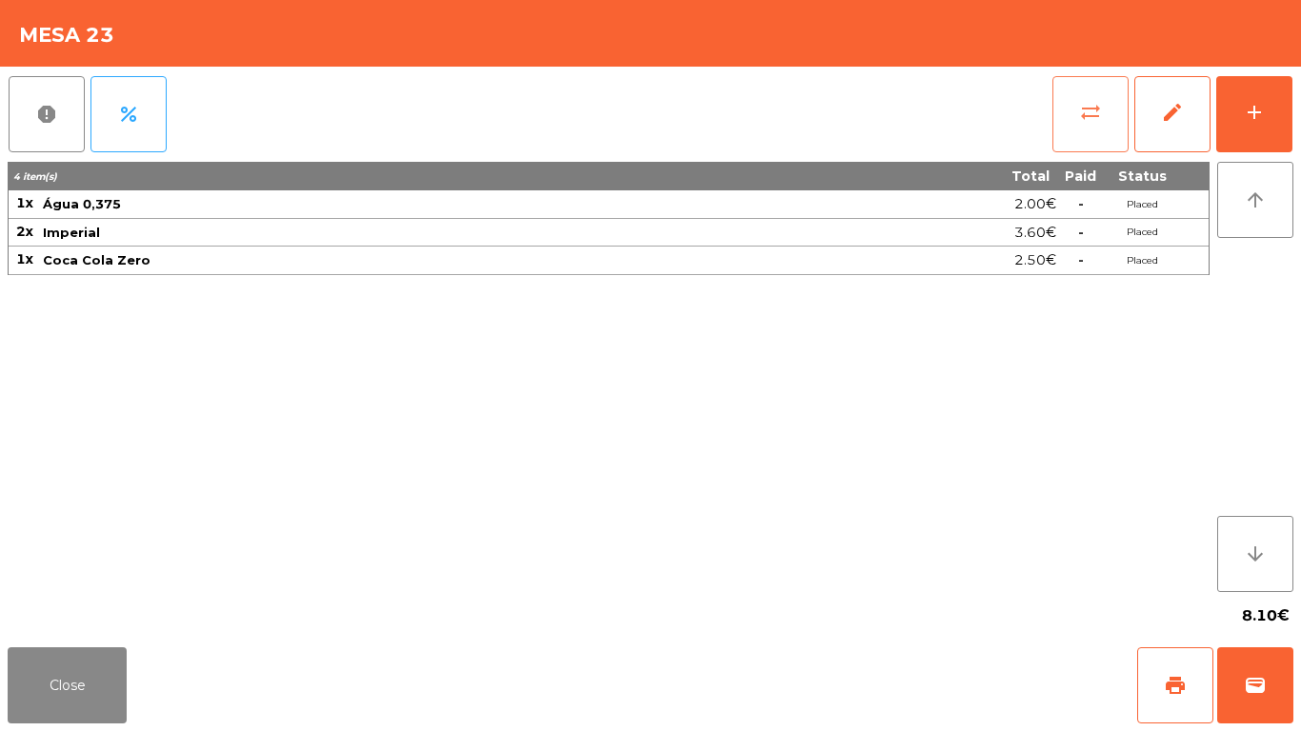
click at [1117, 115] on button "sync_alt" at bounding box center [1090, 114] width 76 height 76
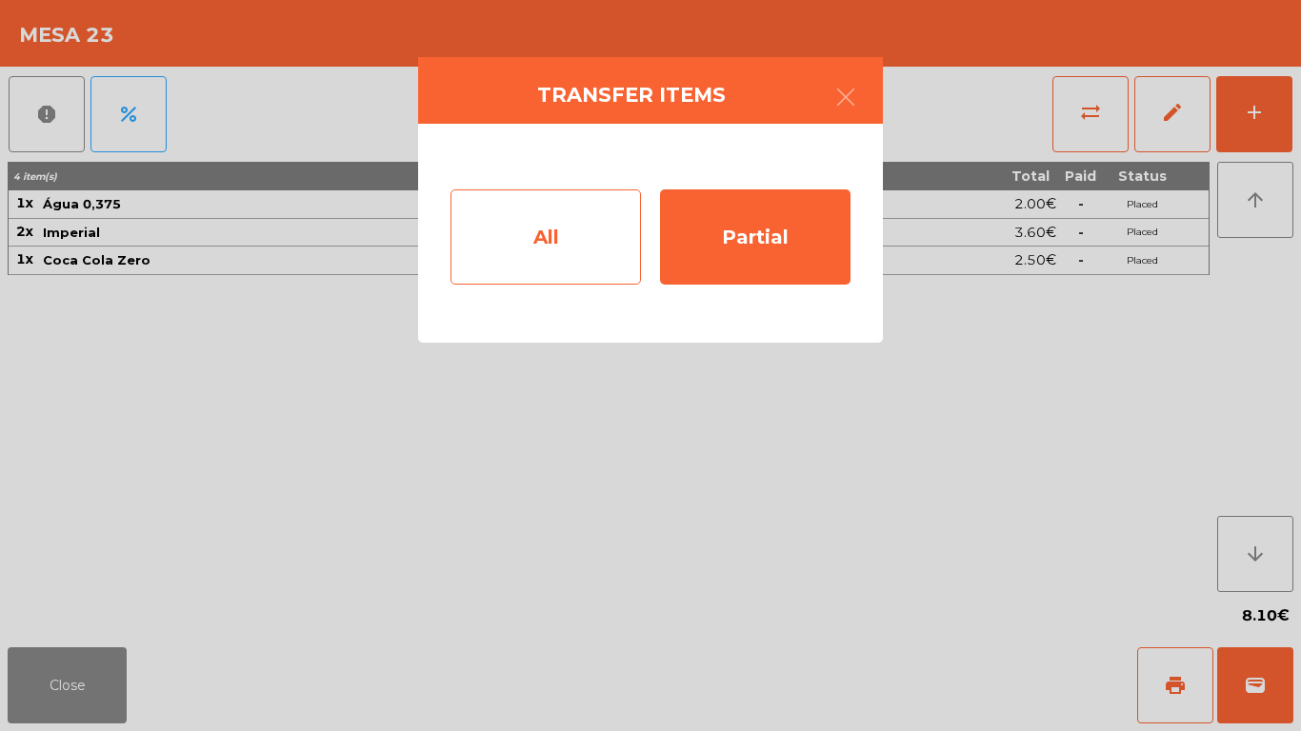
click at [584, 250] on div "All" at bounding box center [546, 237] width 190 height 95
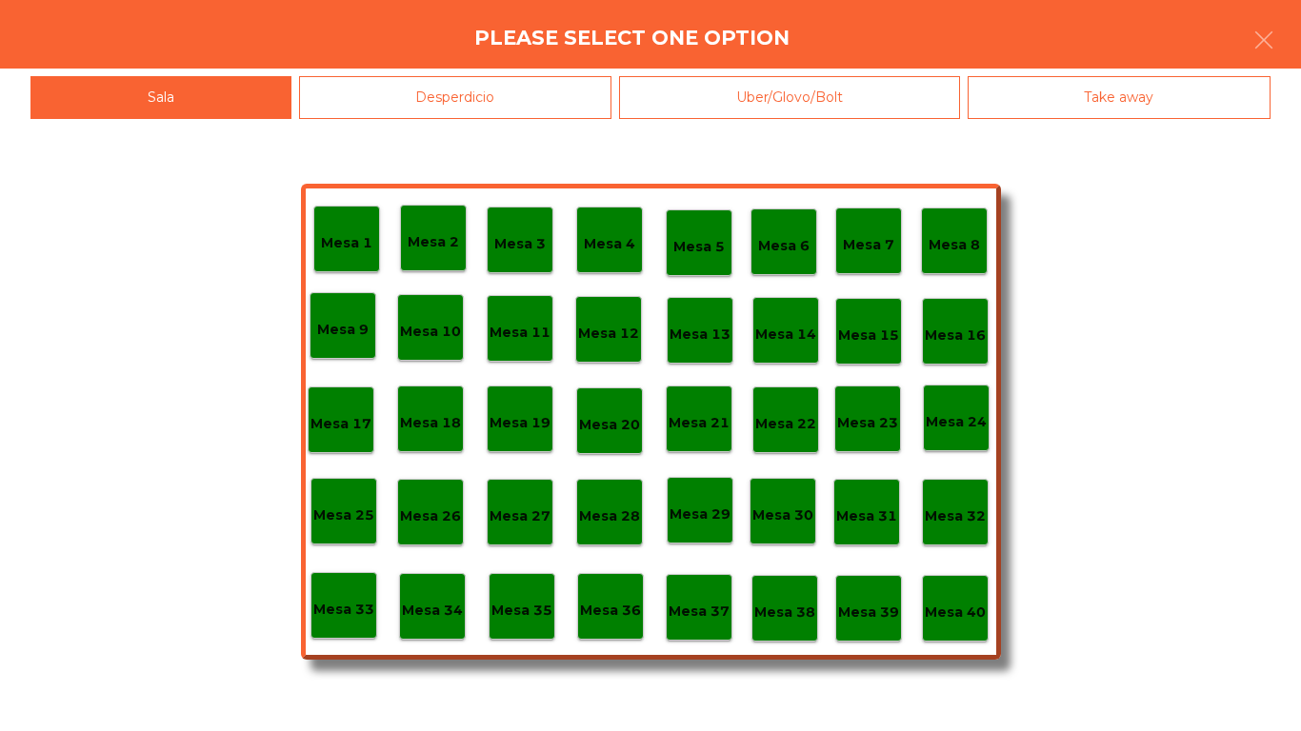
click at [784, 423] on p "Mesa 22" at bounding box center [785, 424] width 61 height 22
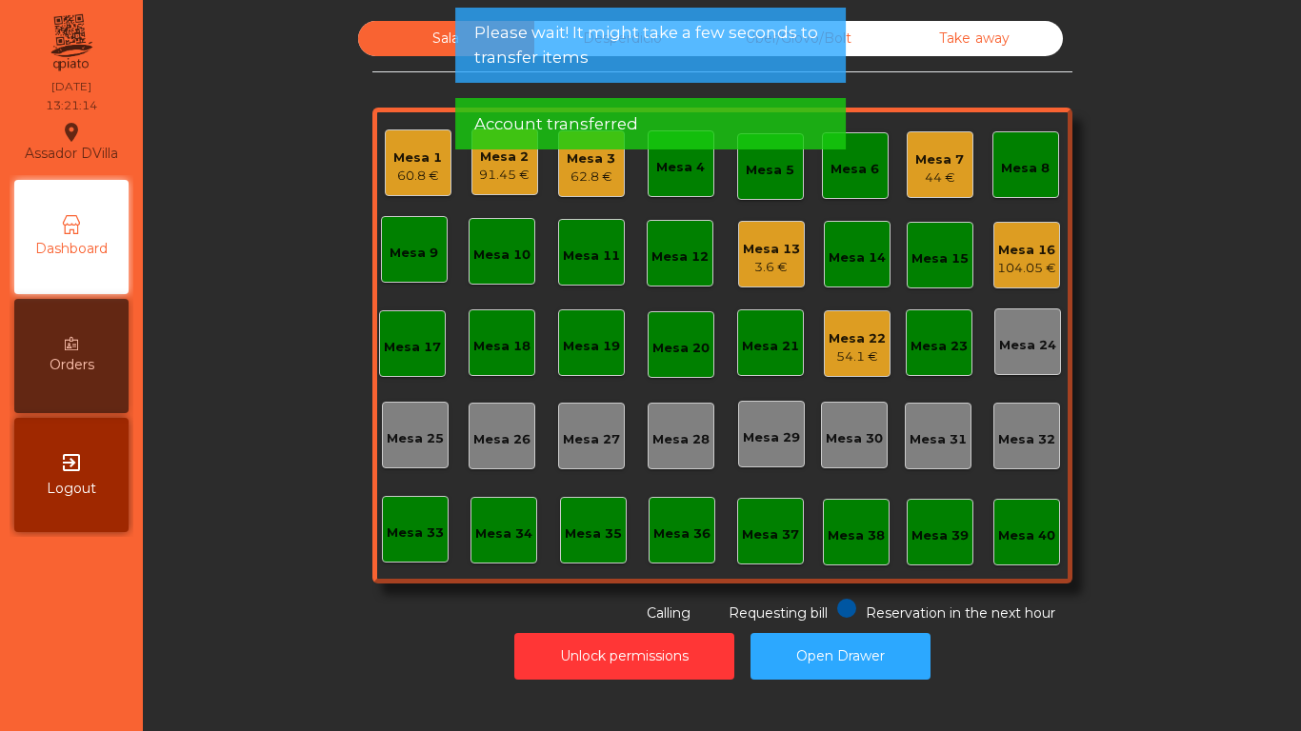
click at [941, 141] on div "Mesa 7 44 €" at bounding box center [940, 164] width 67 height 67
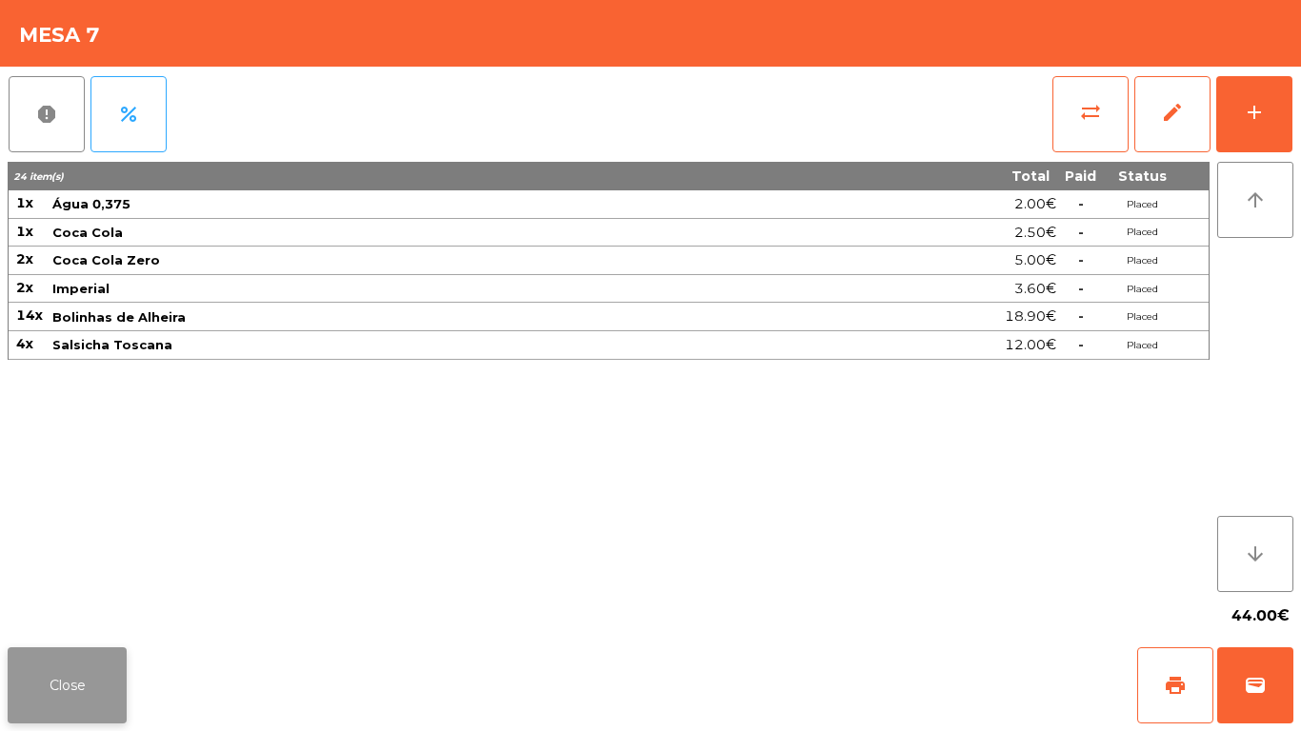
click at [59, 705] on button "Close" at bounding box center [67, 686] width 119 height 76
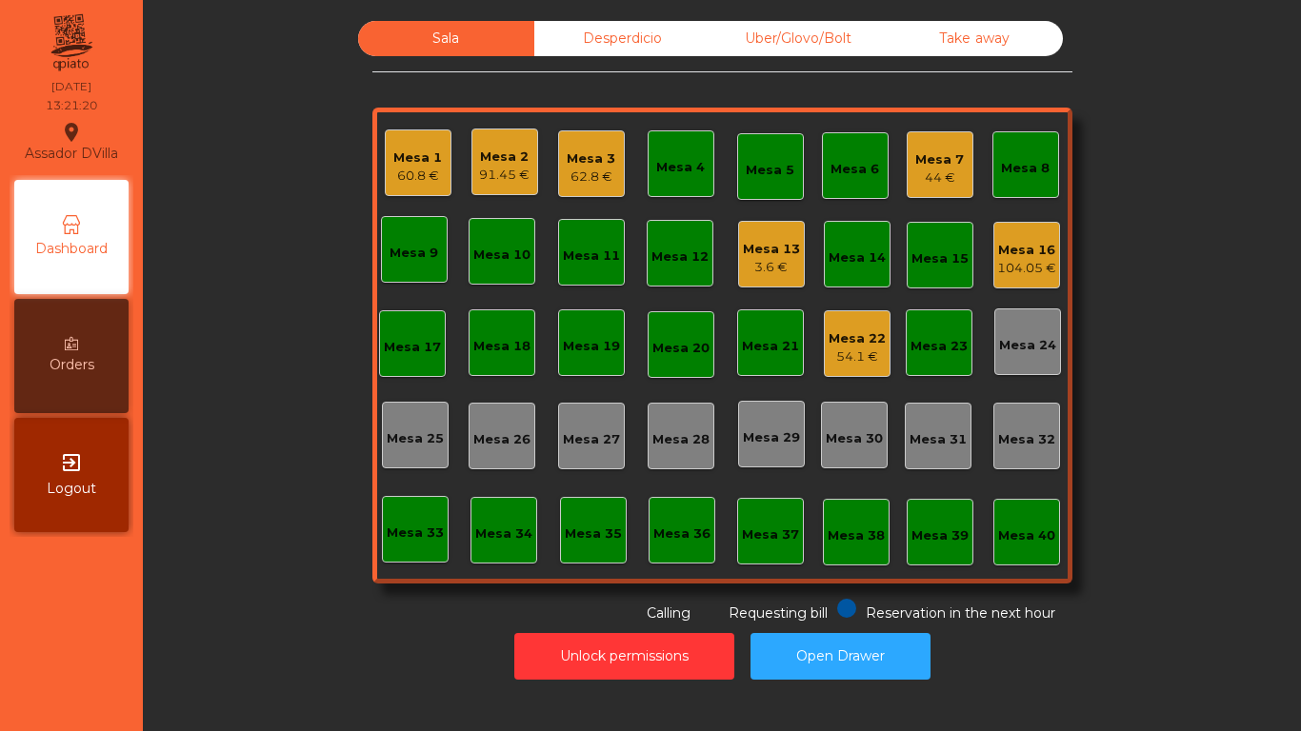
click at [585, 186] on div "62.8 €" at bounding box center [591, 177] width 49 height 19
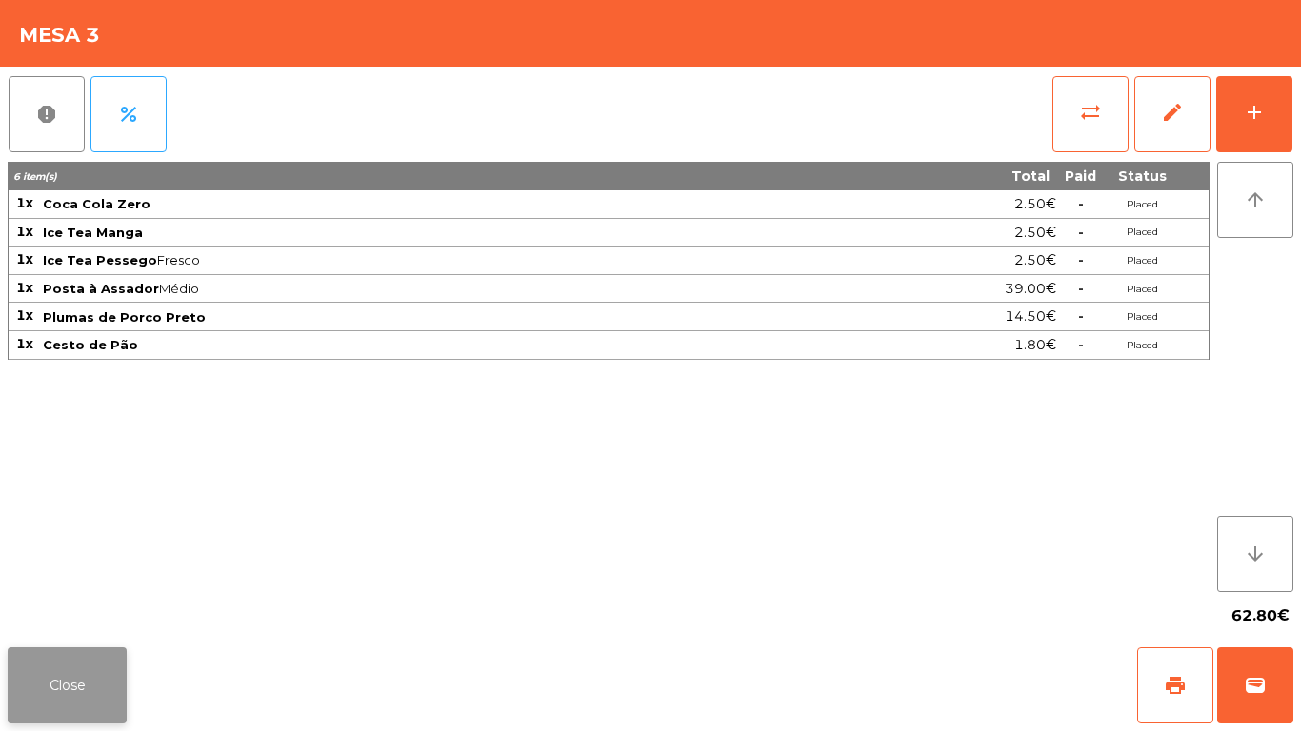
click at [90, 658] on button "Close" at bounding box center [67, 686] width 119 height 76
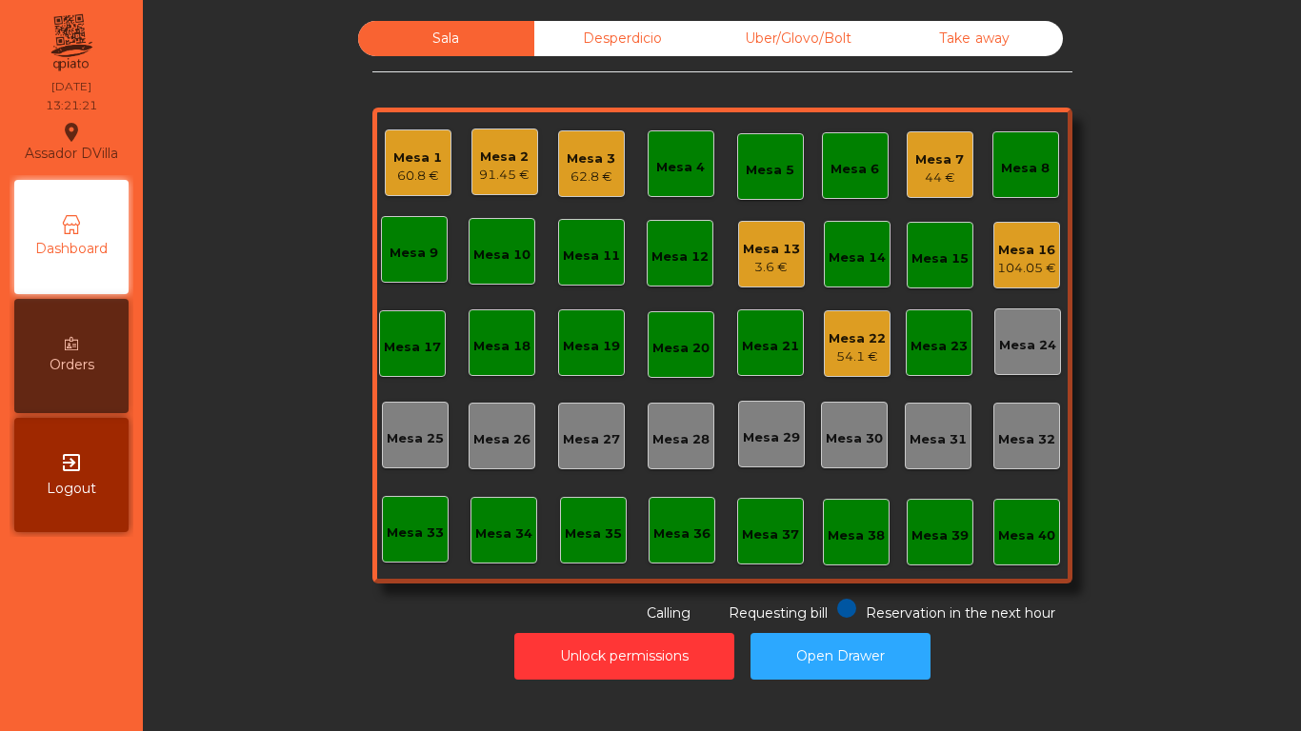
click at [331, 533] on div "Sala Desperdicio Uber/Glovo/Bolt Take away Mesa 1 60.8 € Mesa 2 91.45 € Mesa 3 …" at bounding box center [722, 322] width 1107 height 603
click at [606, 171] on div "62.8 €" at bounding box center [591, 177] width 49 height 19
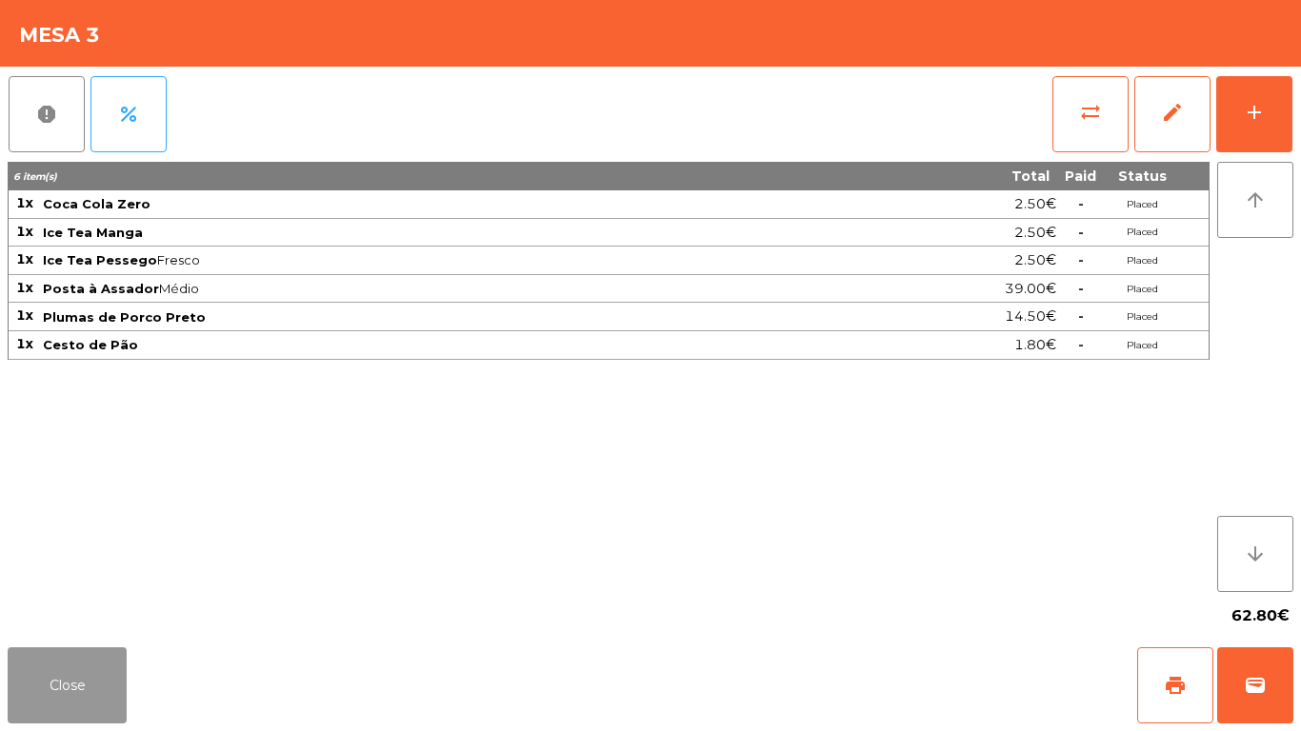
drag, startPoint x: 82, startPoint y: 671, endPoint x: 110, endPoint y: 600, distance: 76.1
click at [82, 663] on button "Close" at bounding box center [67, 686] width 119 height 76
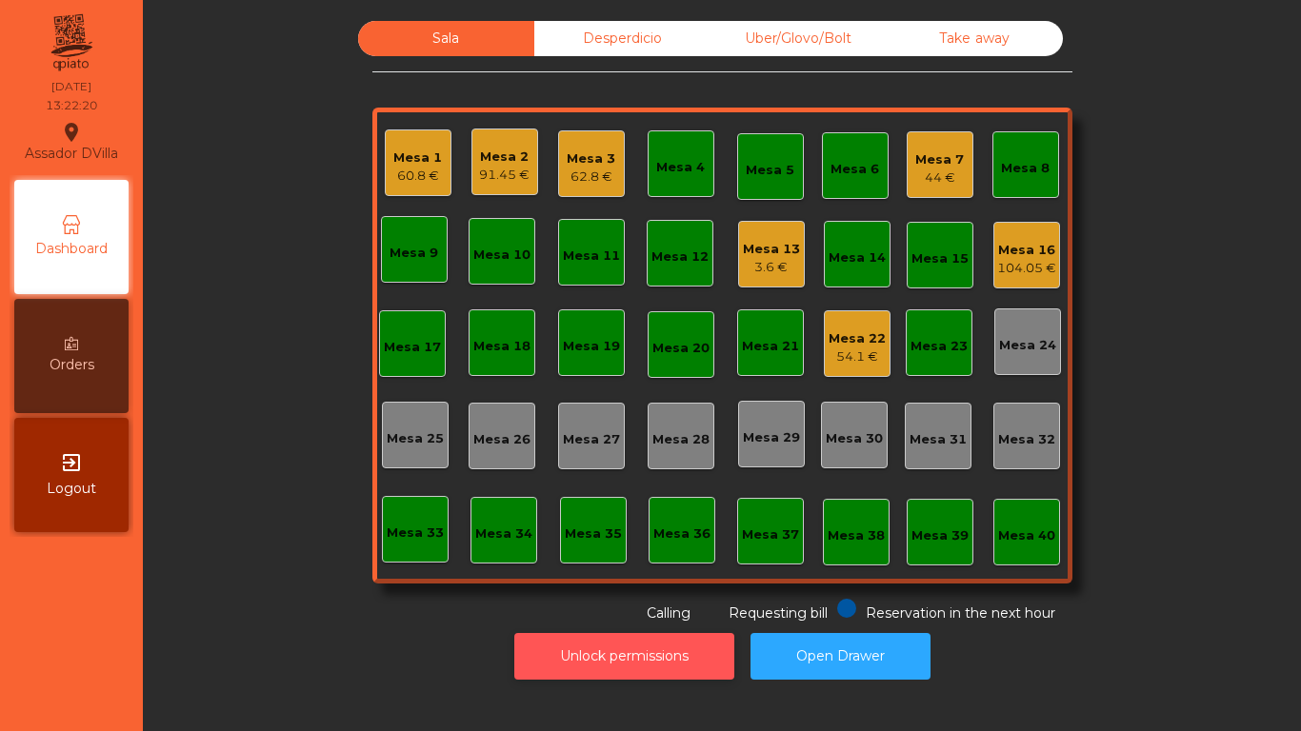
click at [551, 674] on button "Unlock permissions" at bounding box center [624, 656] width 220 height 47
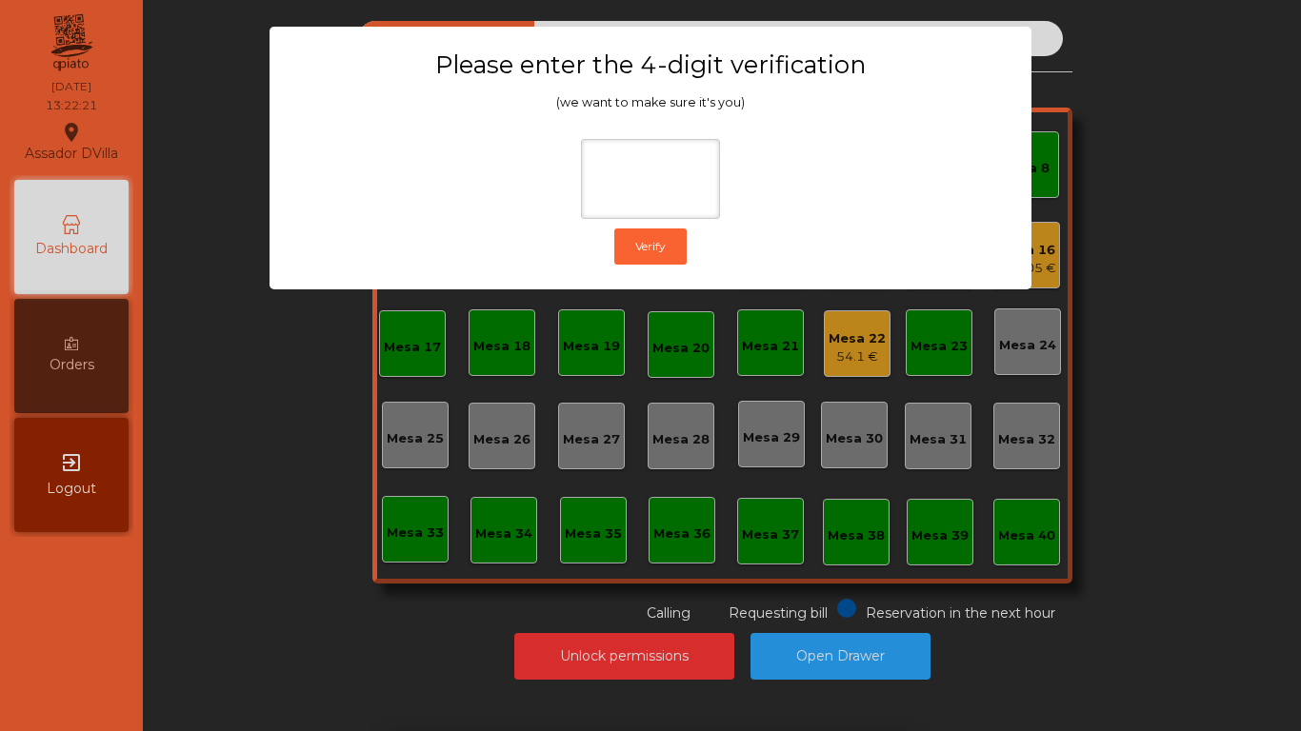
click at [496, 439] on ngb-modal-window "Please enter the 4-digit verification (we want to make sure it's you) Verify" at bounding box center [650, 365] width 1236 height 731
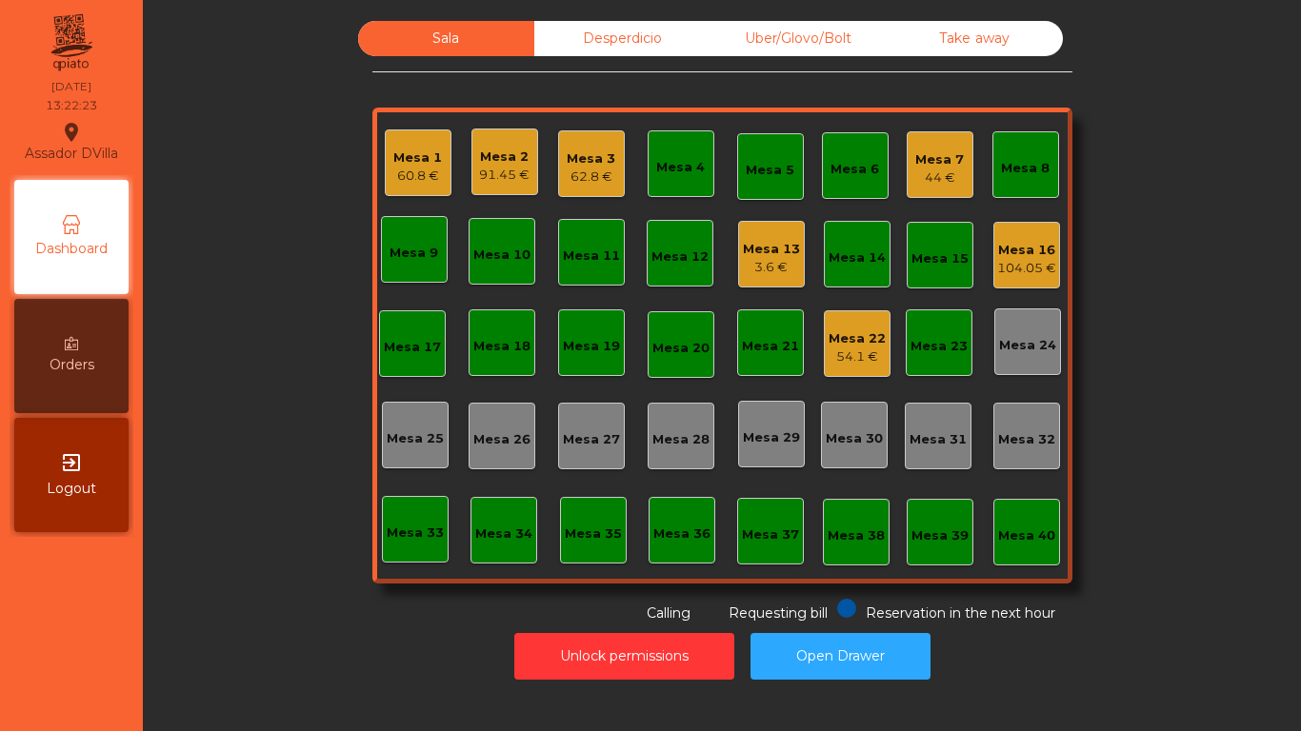
click at [671, 30] on div "Desperdicio" at bounding box center [622, 38] width 176 height 35
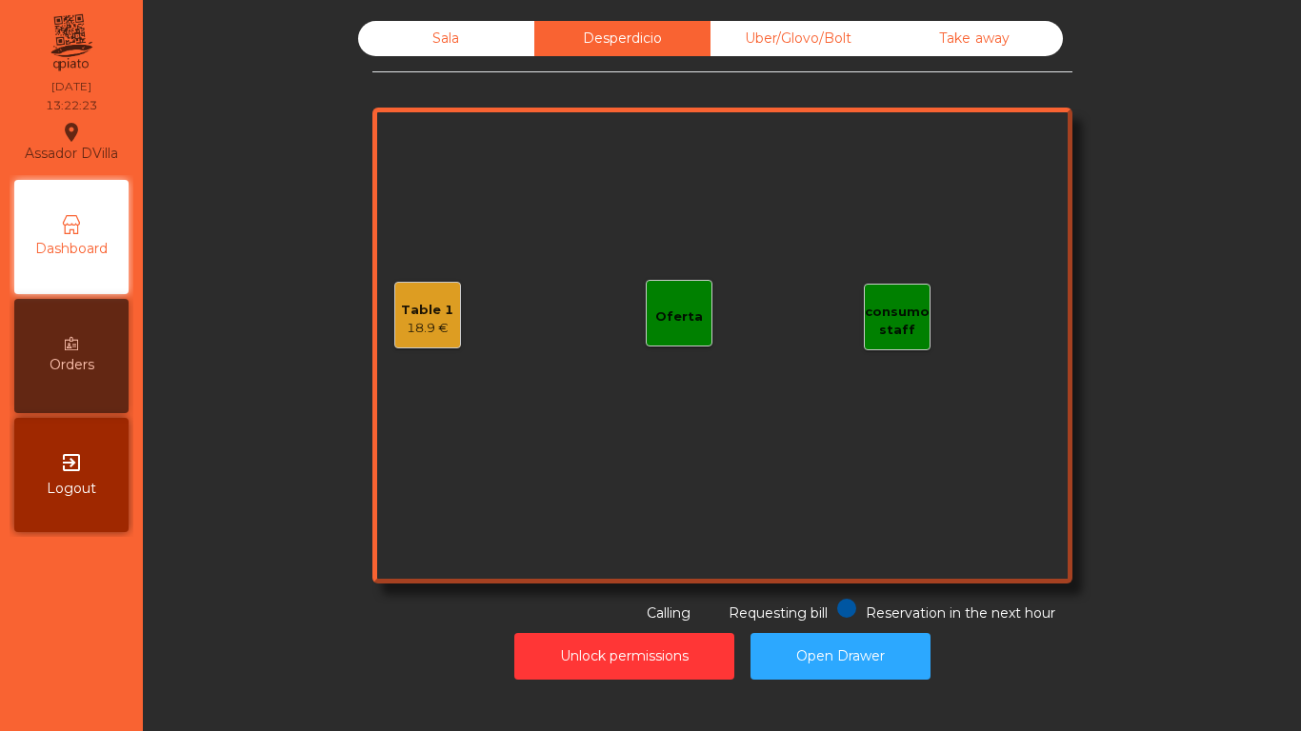
drag, startPoint x: 794, startPoint y: 23, endPoint x: 991, endPoint y: 44, distance: 197.3
click at [795, 23] on div "Uber/Glovo/Bolt" at bounding box center [799, 38] width 176 height 35
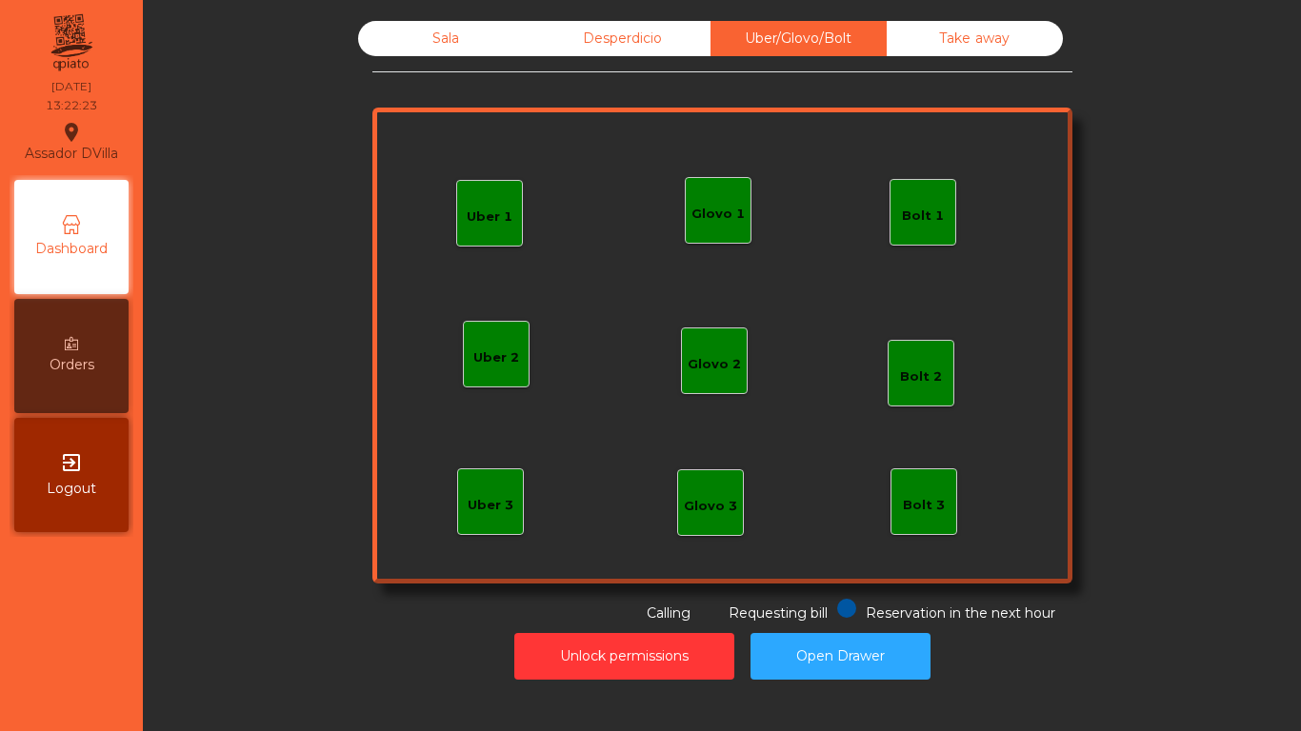
drag, startPoint x: 1005, startPoint y: 44, endPoint x: 729, endPoint y: 22, distance: 277.1
click at [942, 42] on div "Take away" at bounding box center [975, 38] width 176 height 35
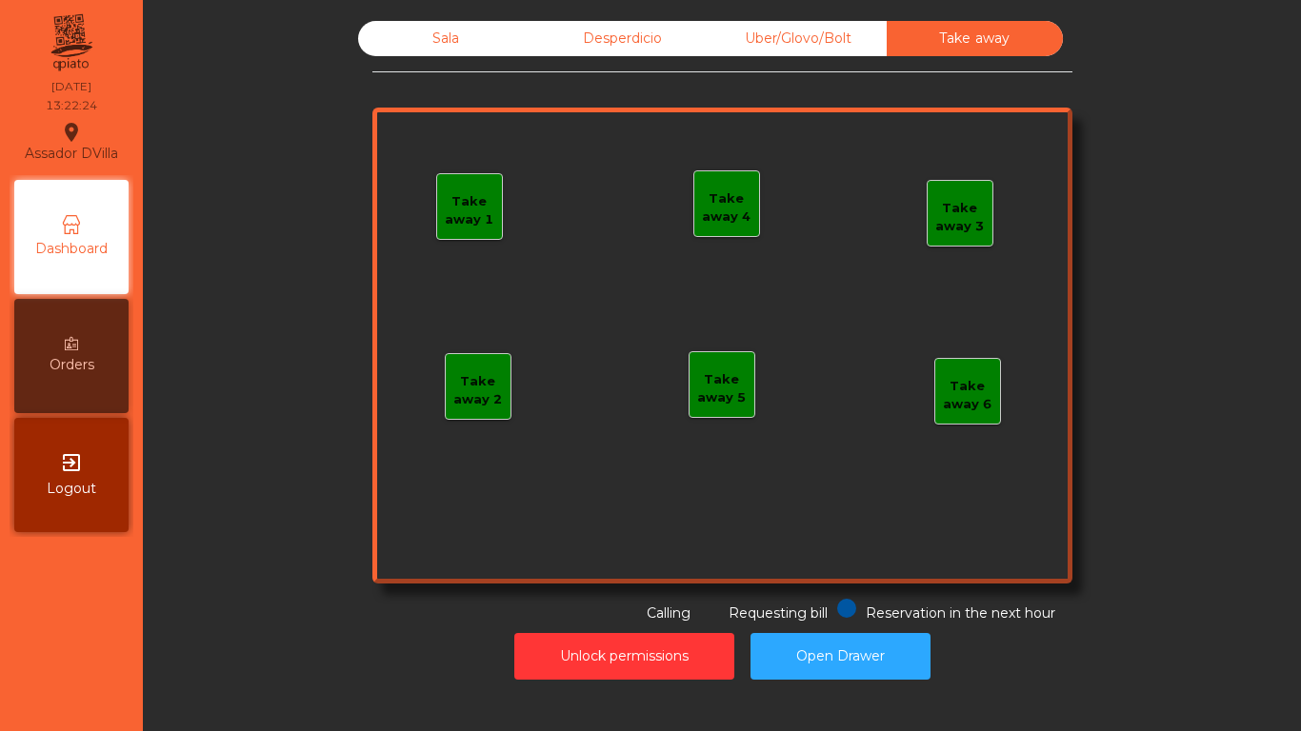
click at [491, 22] on div "Sala" at bounding box center [446, 38] width 176 height 35
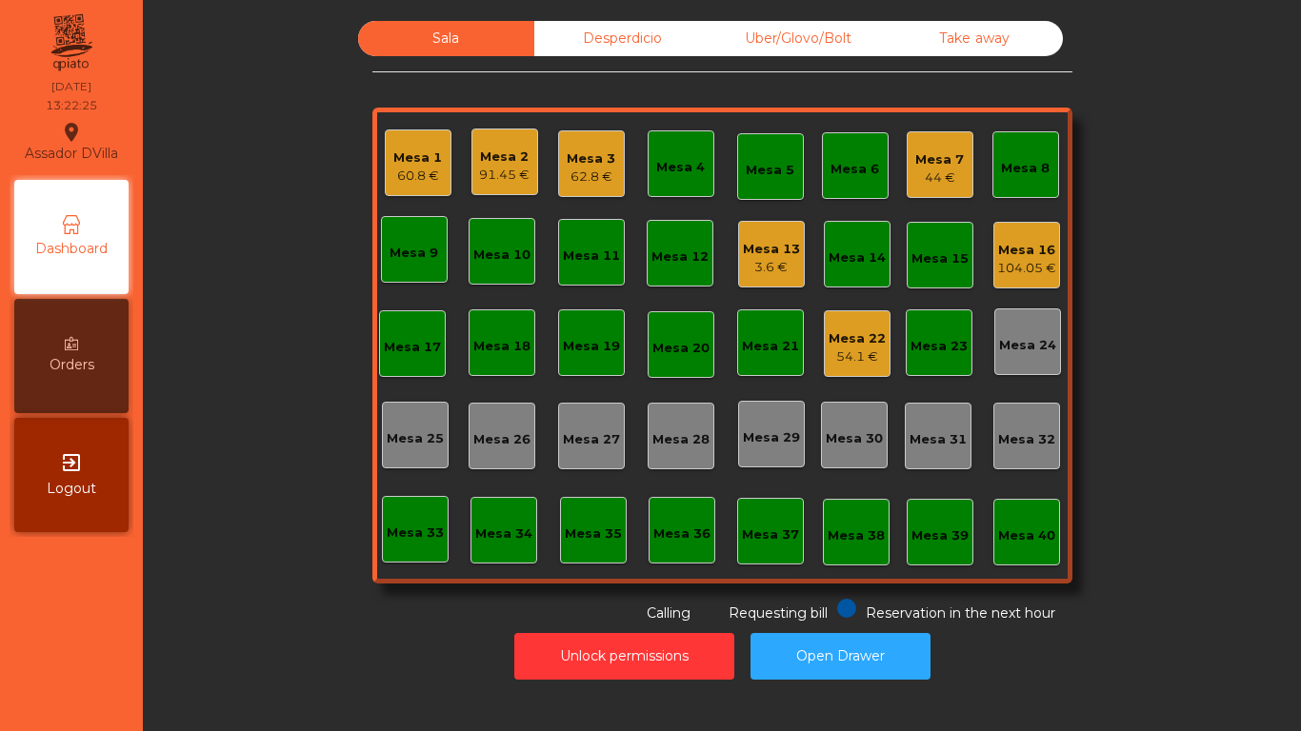
drag, startPoint x: 625, startPoint y: 29, endPoint x: 529, endPoint y: 38, distance: 96.7
click at [607, 32] on div "Desperdicio" at bounding box center [622, 38] width 176 height 35
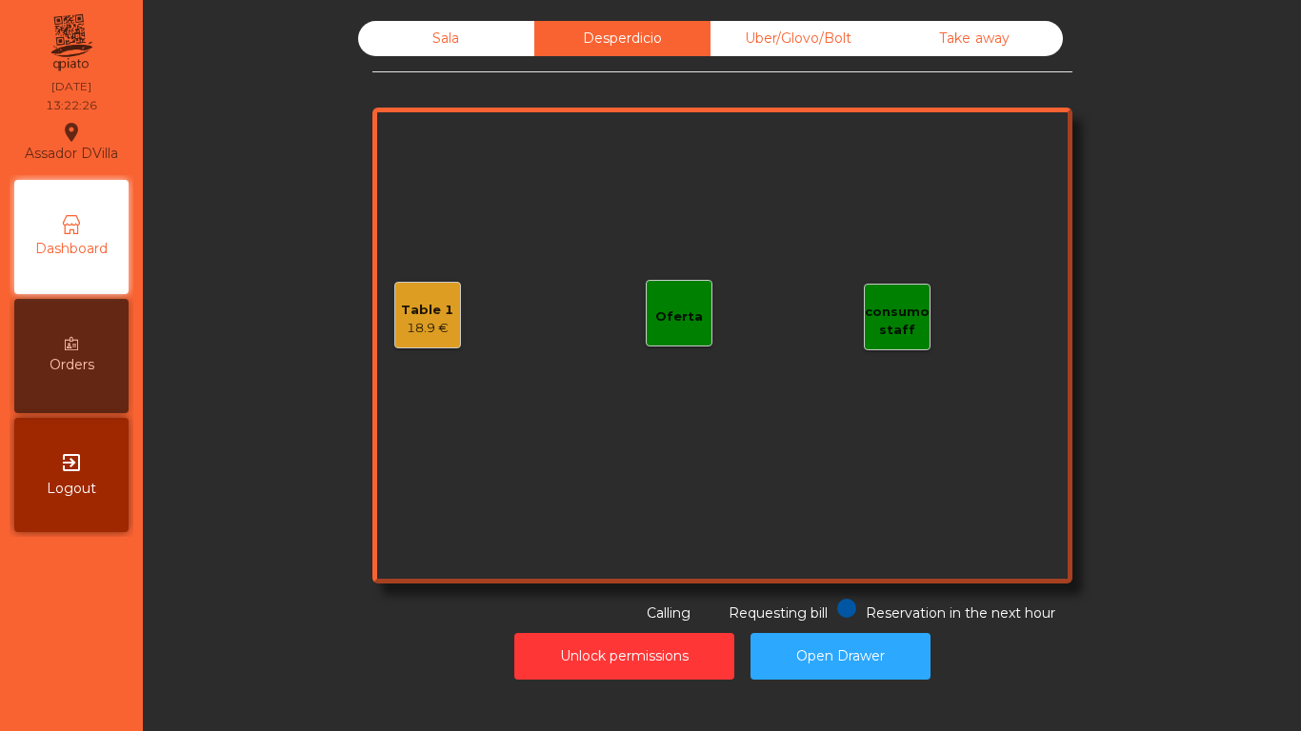
click at [386, 56] on div "Sala Desperdicio Uber/Glovo/Bolt Take away Table 1 18.9 € consumo staff Oferta …" at bounding box center [722, 322] width 700 height 603
click at [393, 48] on div "Sala" at bounding box center [446, 38] width 176 height 35
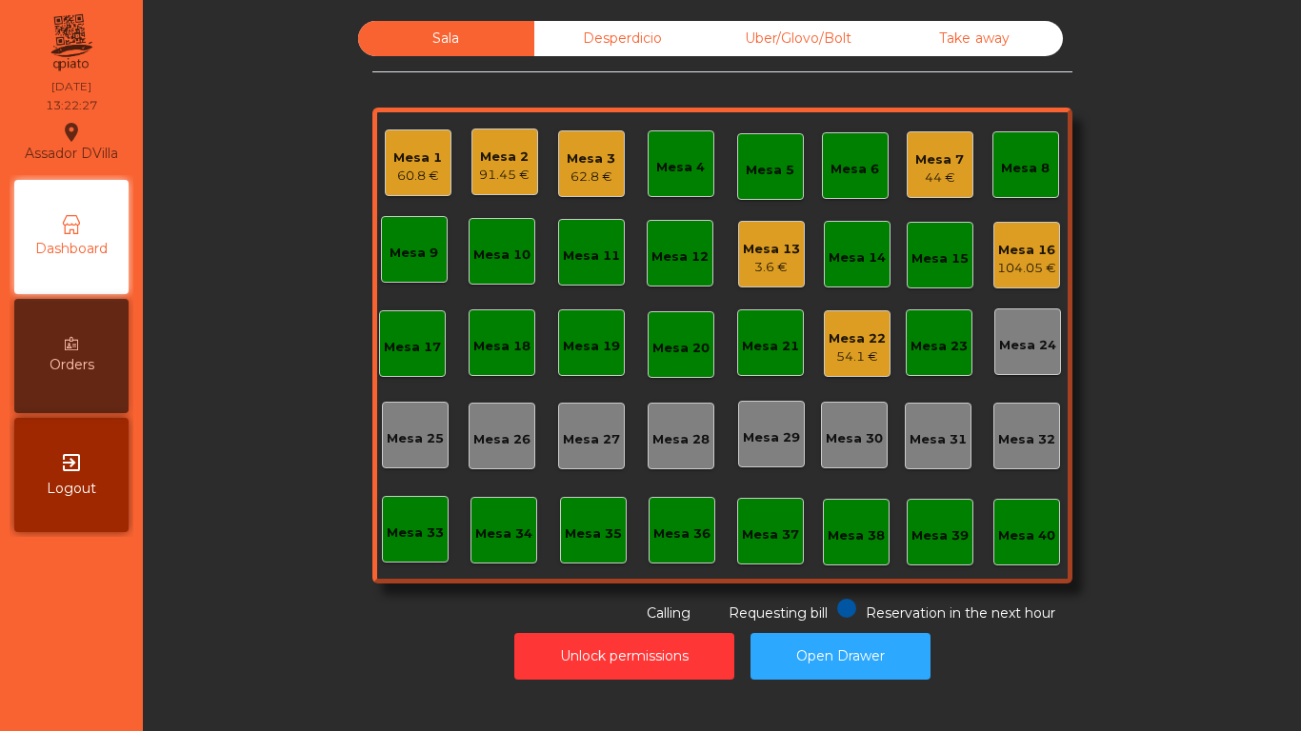
drag, startPoint x: 452, startPoint y: 208, endPoint x: 400, endPoint y: 155, distance: 74.1
click at [450, 207] on div "Mesa 1 60.8 € Mesa 2 91.45 € Mesa 3 62.8 € Mesa 4 Mesa 5 Mesa 6 Mesa 7 44 € Mes…" at bounding box center [722, 346] width 700 height 476
click at [400, 155] on div "Mesa 1" at bounding box center [417, 158] width 49 height 19
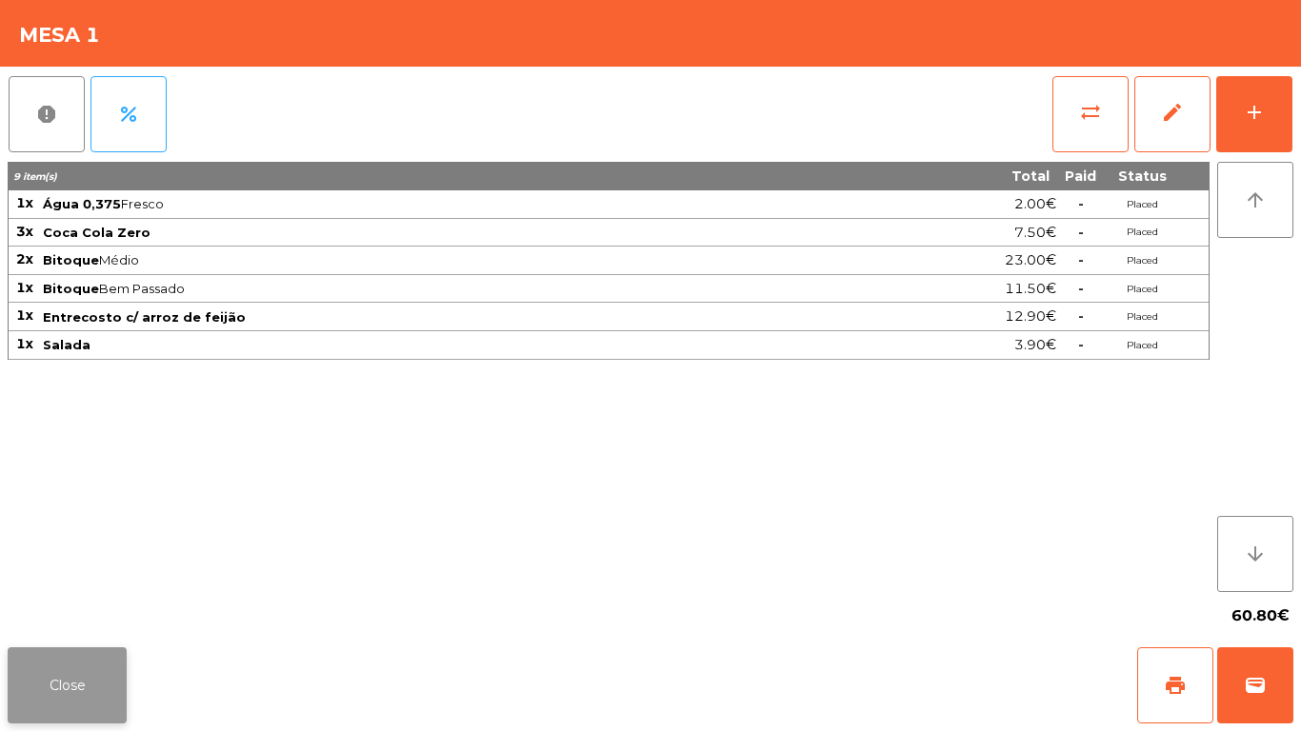
click at [74, 664] on button "Close" at bounding box center [67, 686] width 119 height 76
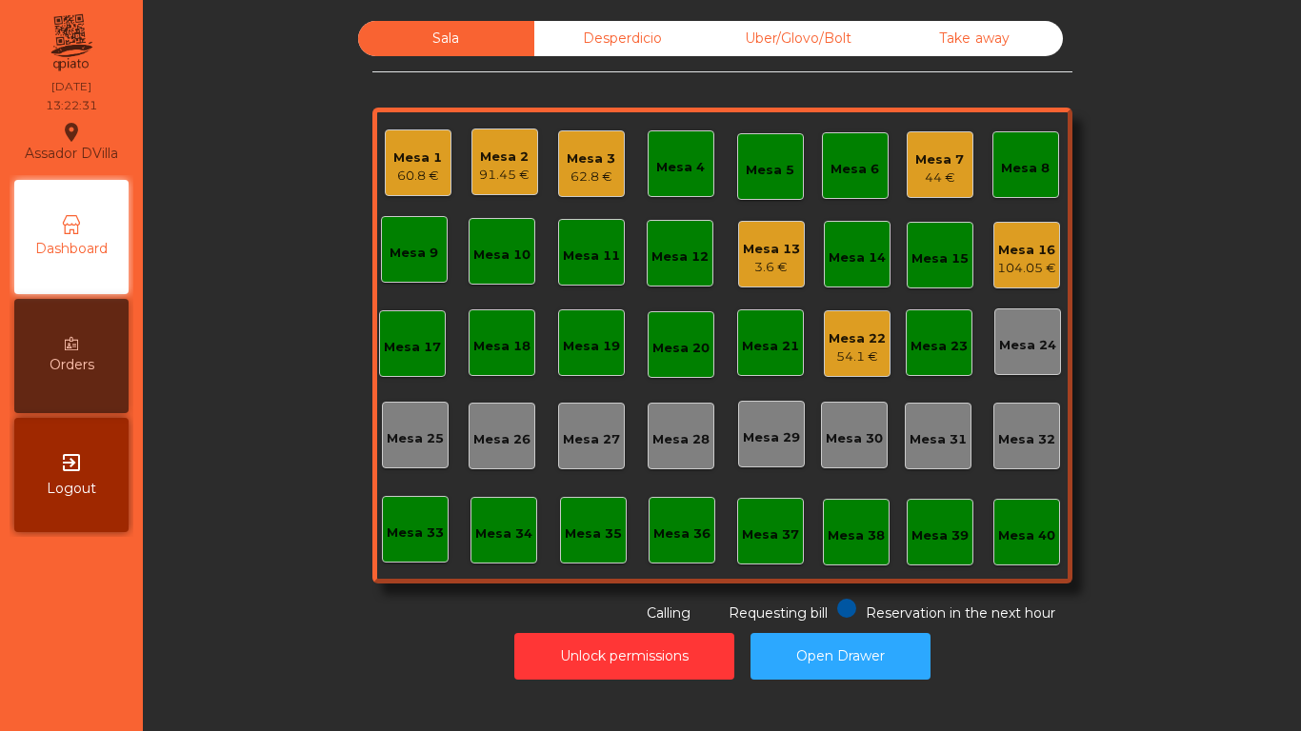
click at [578, 161] on div "Mesa 3" at bounding box center [591, 159] width 49 height 19
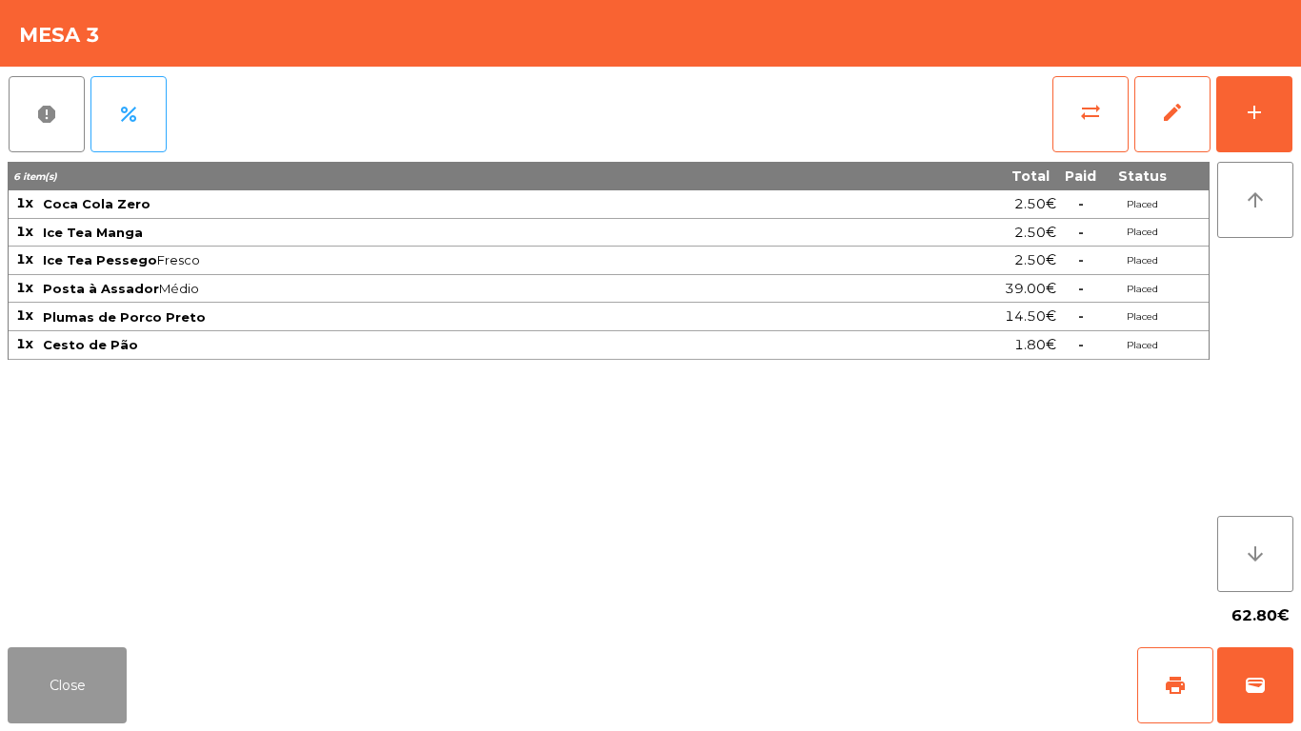
drag, startPoint x: 28, startPoint y: 699, endPoint x: 34, endPoint y: 673, distance: 26.6
click at [28, 694] on button "Close" at bounding box center [67, 686] width 119 height 76
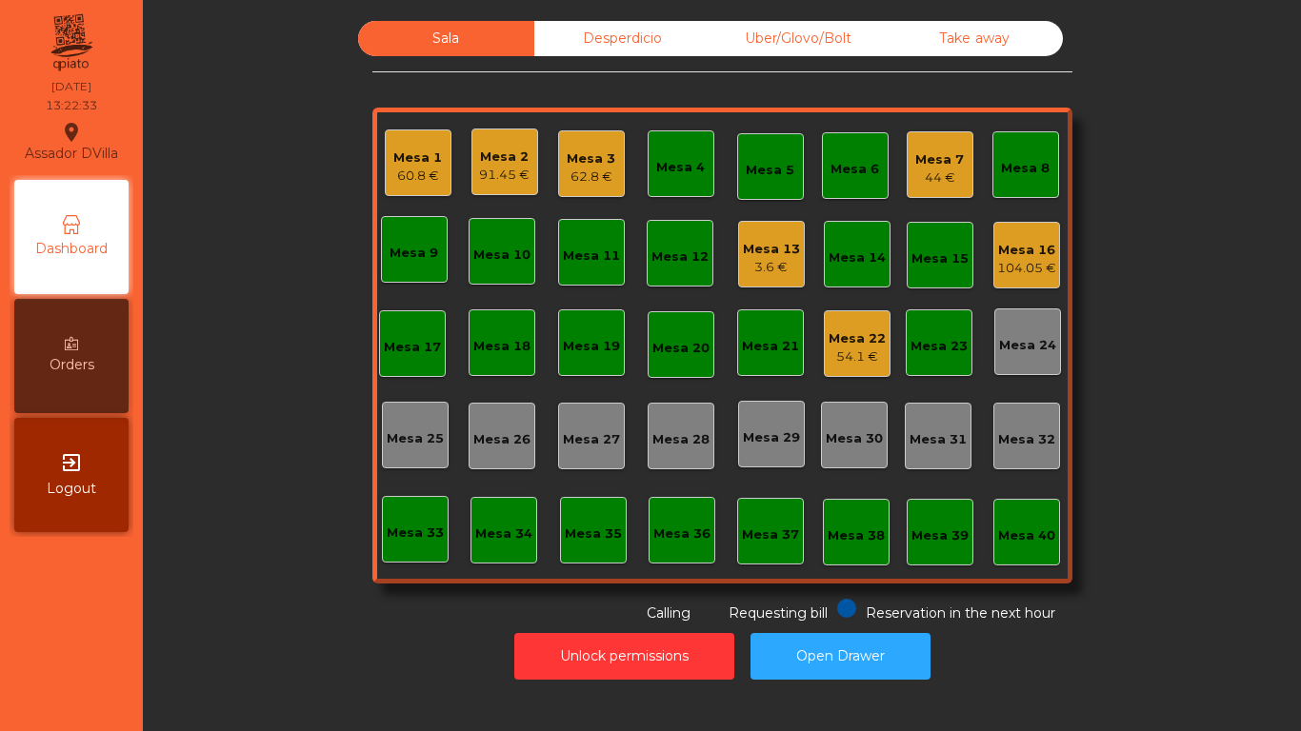
click at [511, 169] on div "91.45 €" at bounding box center [504, 175] width 50 height 19
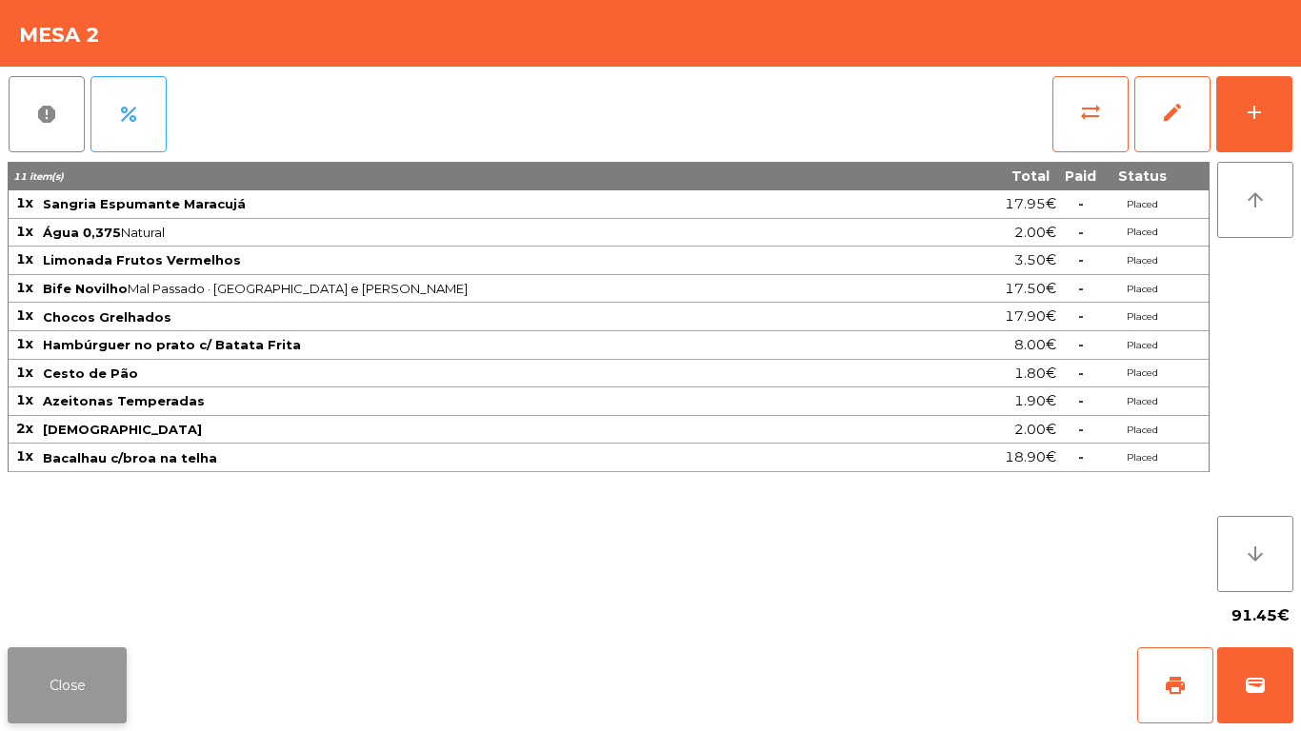
click at [83, 699] on button "Close" at bounding box center [67, 686] width 119 height 76
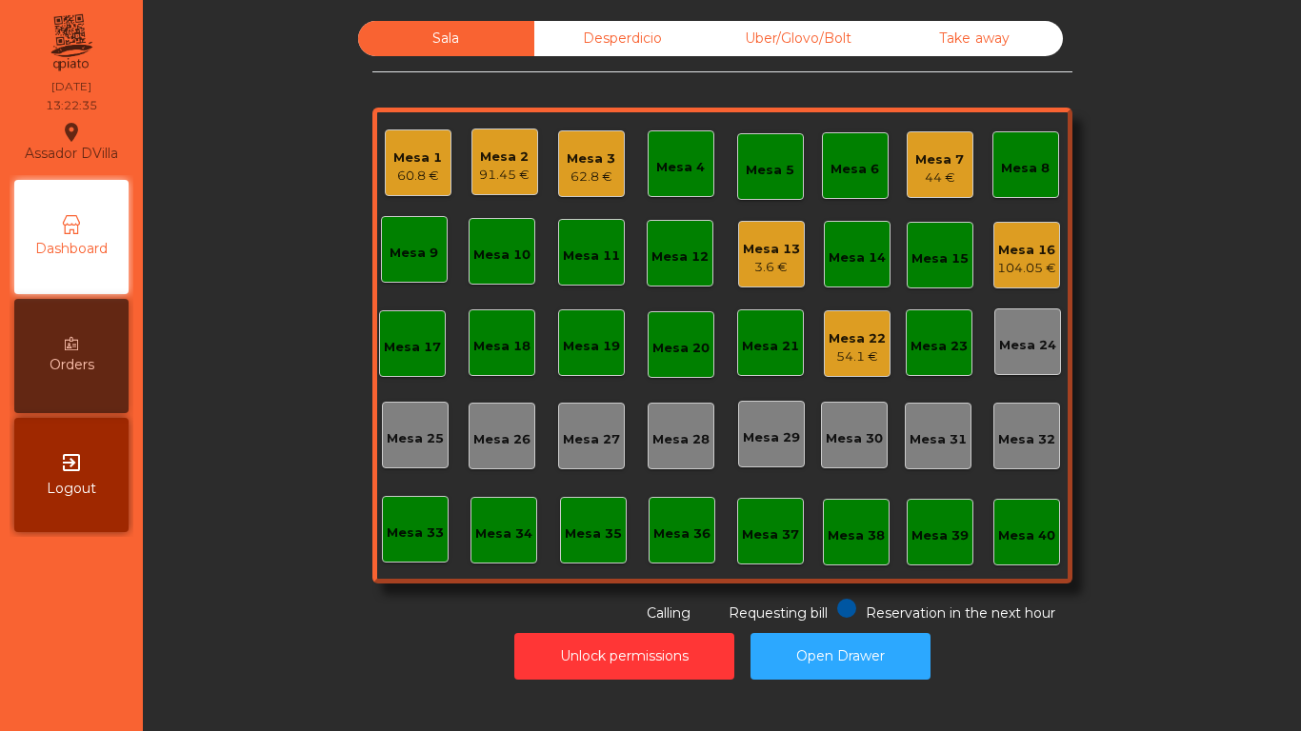
click at [846, 335] on div "Mesa 22" at bounding box center [857, 339] width 57 height 19
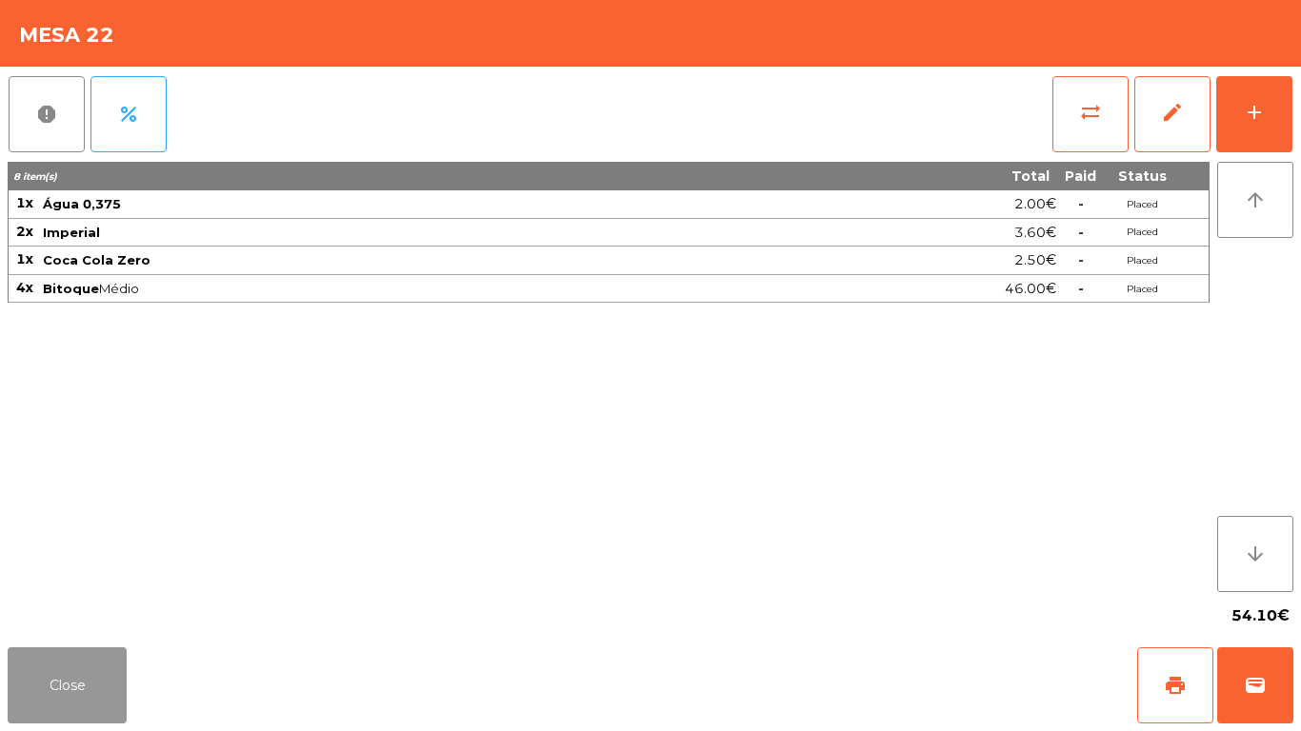
drag, startPoint x: 74, startPoint y: 662, endPoint x: 359, endPoint y: 532, distance: 312.9
click at [80, 662] on button "Close" at bounding box center [67, 686] width 119 height 76
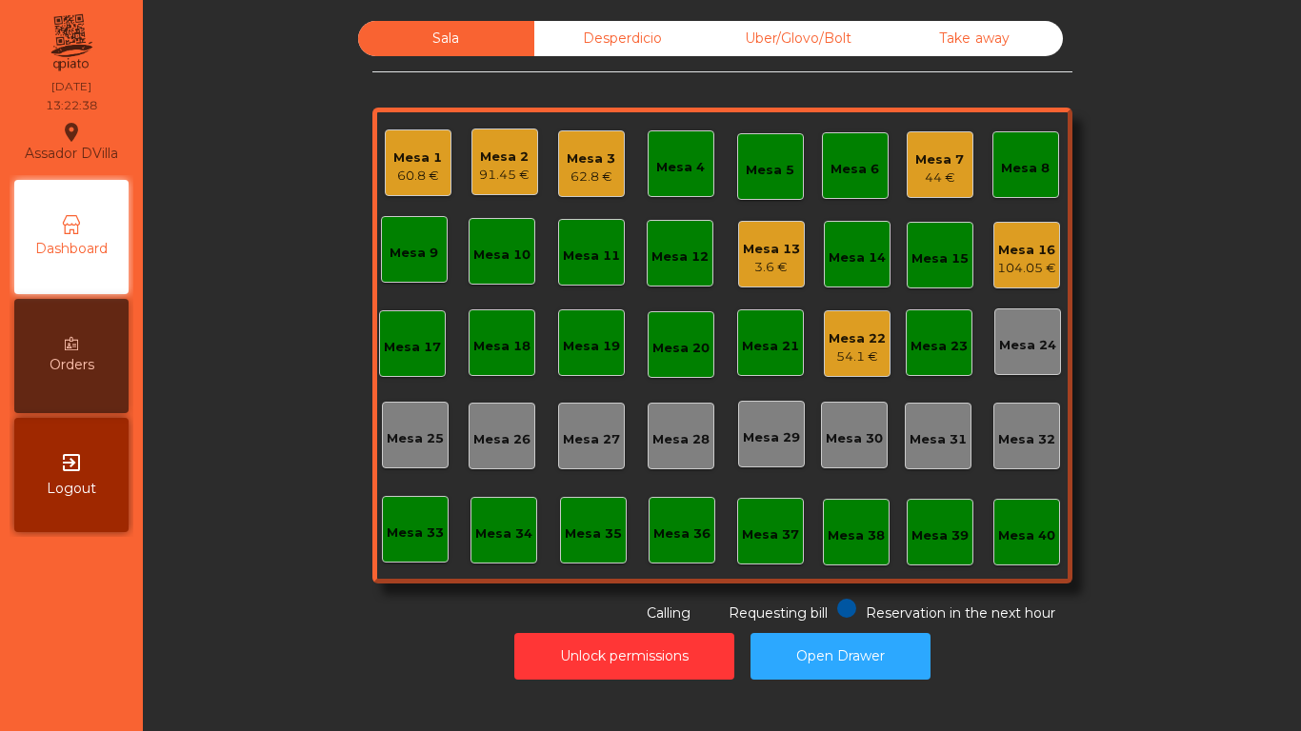
click at [997, 261] on div "104.05 €" at bounding box center [1026, 268] width 59 height 19
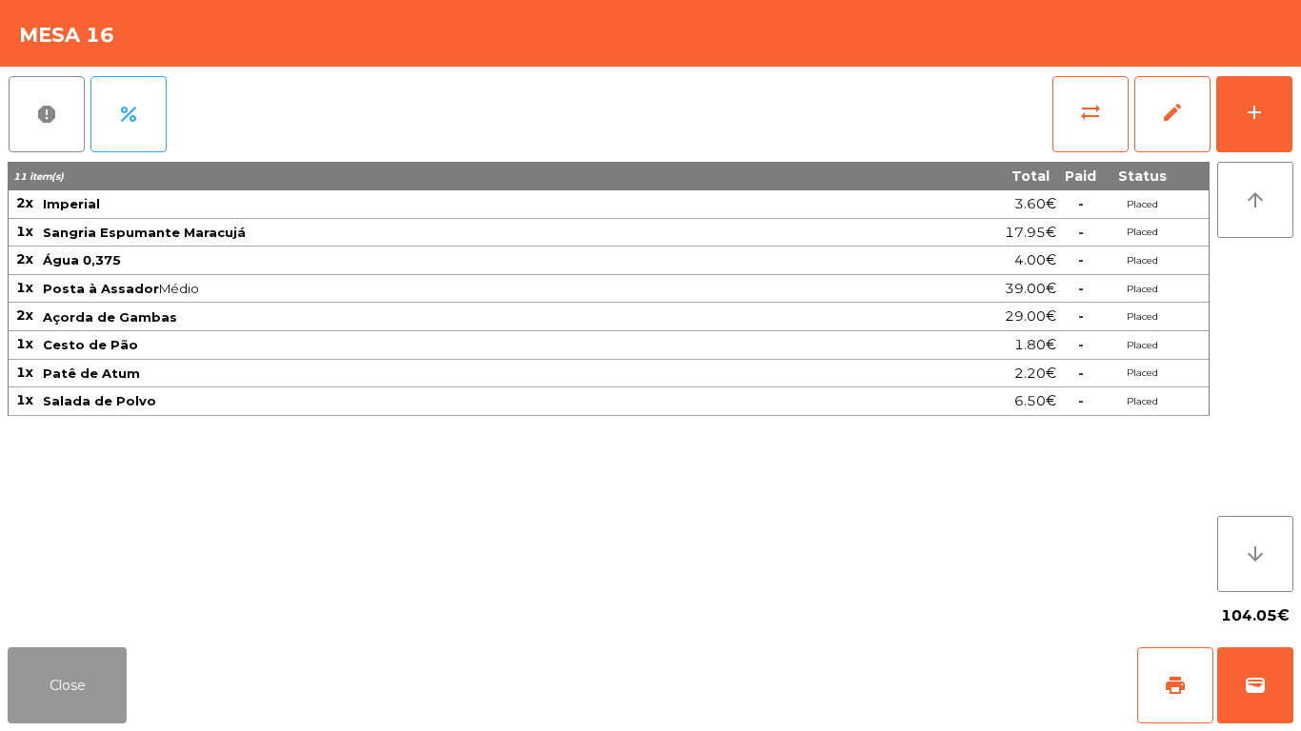
drag, startPoint x: 80, startPoint y: 652, endPoint x: 180, endPoint y: 587, distance: 119.7
click at [81, 647] on div "Close print wallet" at bounding box center [650, 685] width 1301 height 91
click at [202, 571] on div "11 item(s) Total Paid Status 2x Imperial 3.60€ - Placed 1x Sangria Espumante Ma…" at bounding box center [609, 377] width 1202 height 431
click at [83, 701] on button "Close" at bounding box center [67, 686] width 119 height 76
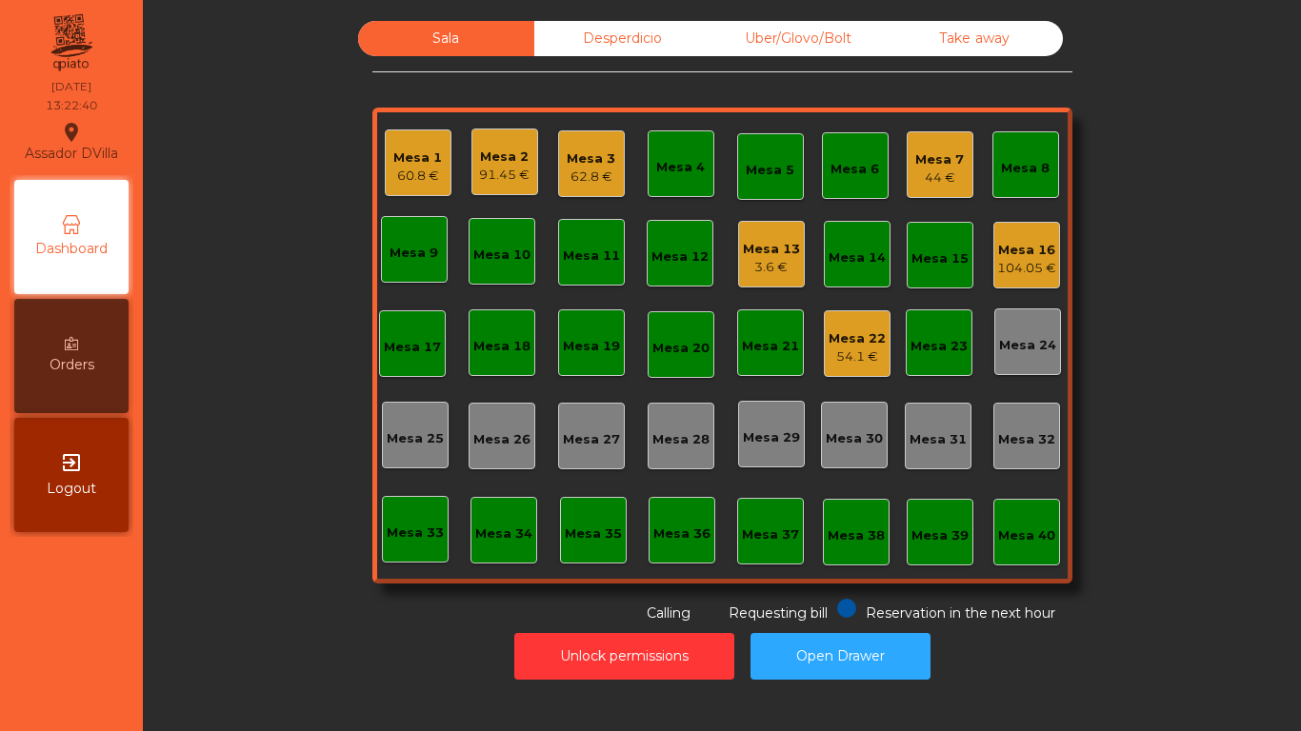
click at [185, 575] on div "Sala Desperdicio Uber/Glovo/Bolt Take away Mesa 1 60.8 € Mesa 2 91.45 € Mesa 3 …" at bounding box center [722, 322] width 1107 height 603
click at [750, 240] on div "Mesa 13" at bounding box center [771, 249] width 57 height 19
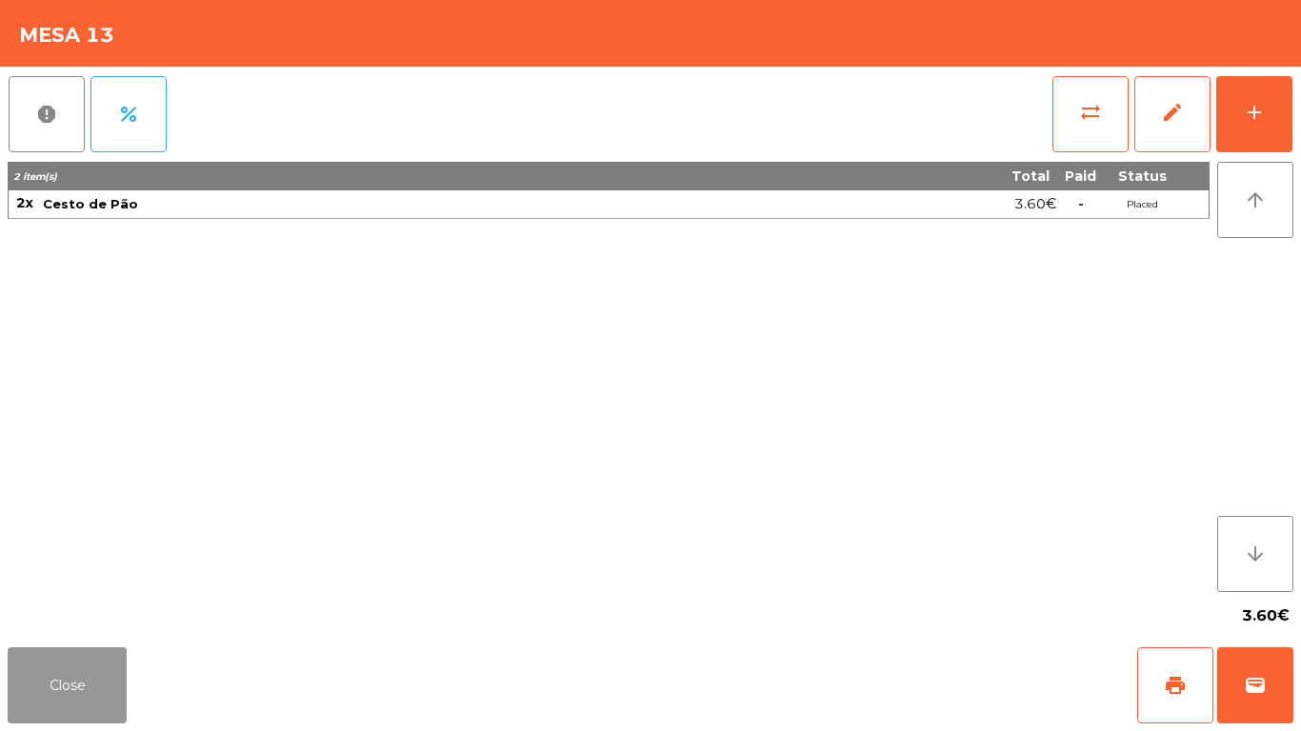
click at [111, 697] on button "Close" at bounding box center [67, 686] width 119 height 76
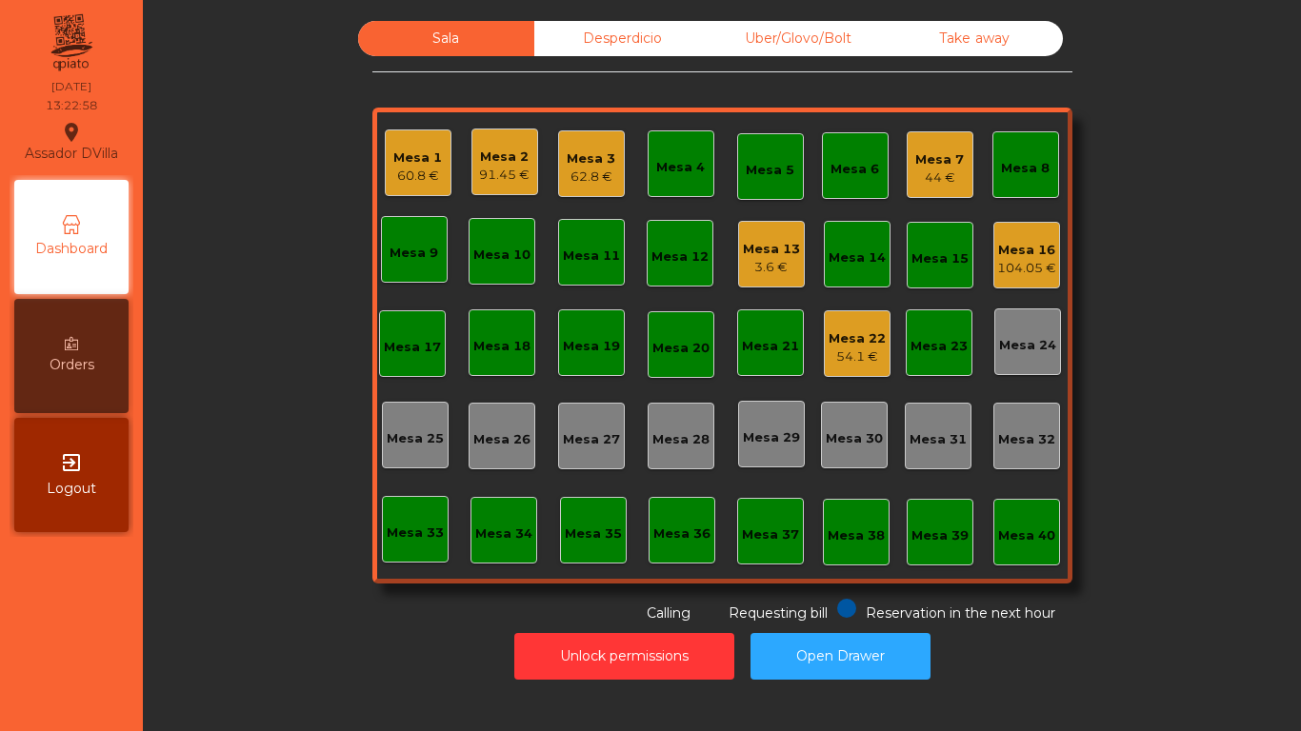
click at [915, 177] on div "44 €" at bounding box center [939, 178] width 49 height 19
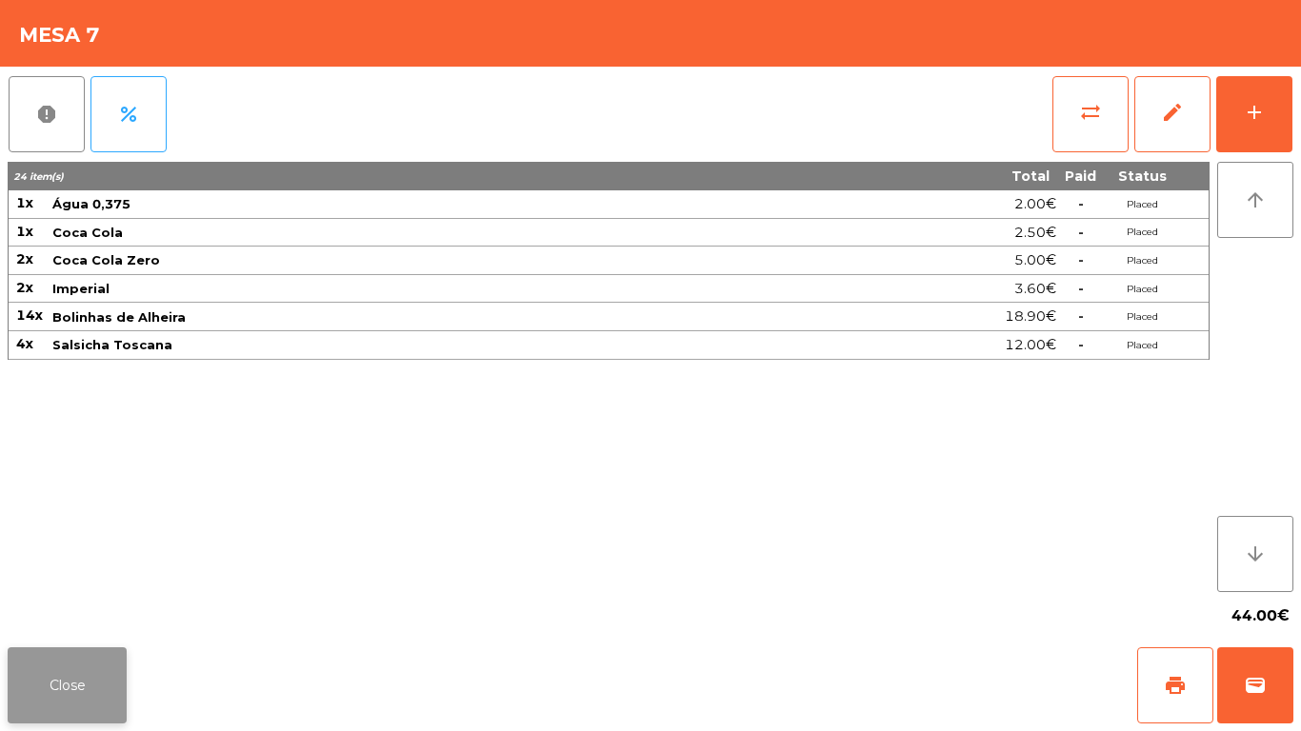
click at [88, 674] on button "Close" at bounding box center [67, 686] width 119 height 76
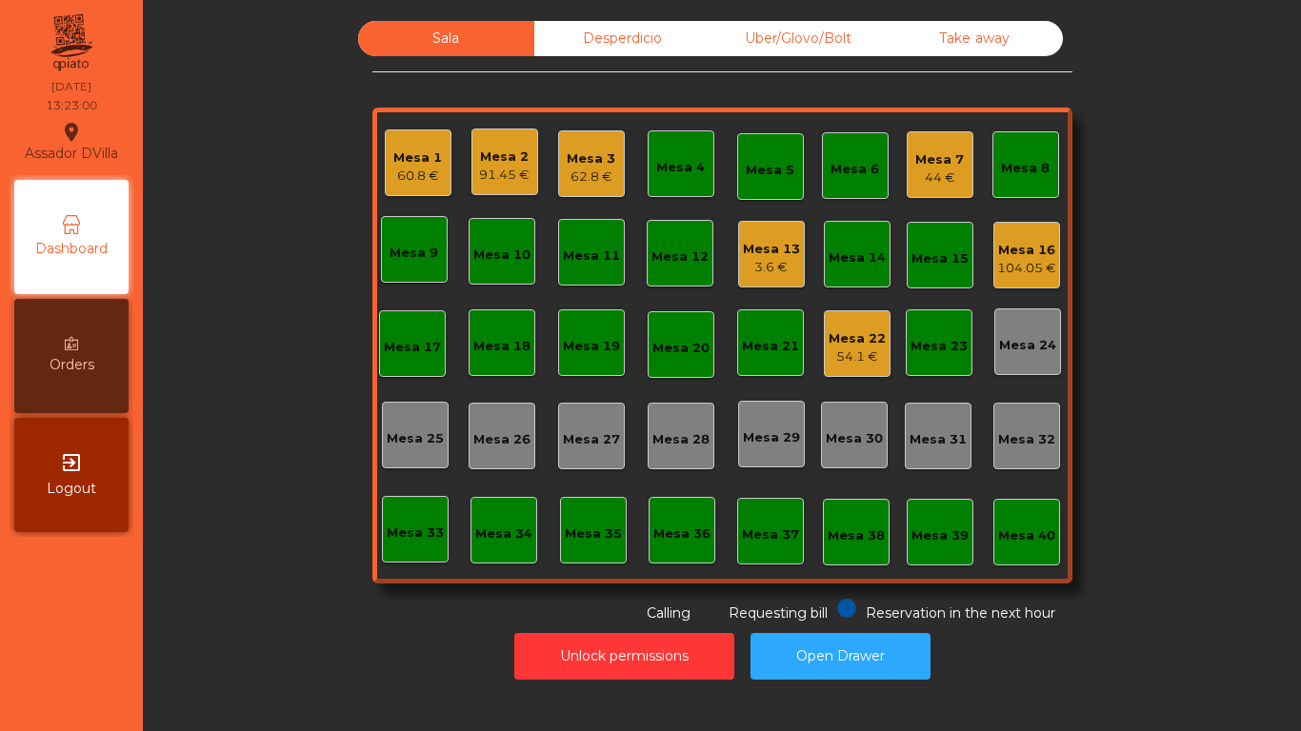
click at [217, 590] on div "Sala Desperdicio Uber/Glovo/Bolt Take away Mesa 1 60.8 € Mesa 2 91.45 € Mesa 3 …" at bounding box center [722, 322] width 1107 height 603
click at [355, 411] on div "Sala Desperdicio Uber/Glovo/Bolt Take away Mesa 1 60.8 € Mesa 2 91.45 € Mesa 3 …" at bounding box center [722, 322] width 1107 height 603
click at [569, 156] on div "Mesa 3" at bounding box center [591, 159] width 49 height 19
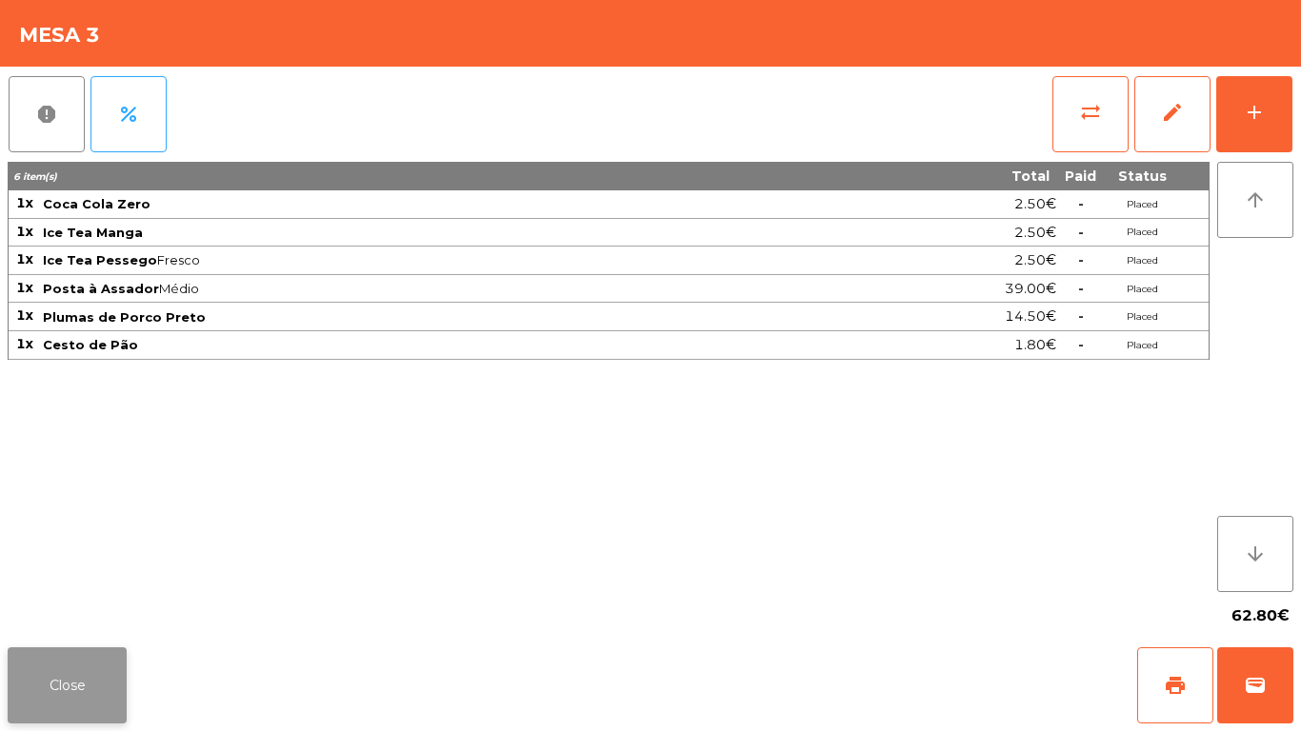
click at [45, 678] on button "Close" at bounding box center [67, 686] width 119 height 76
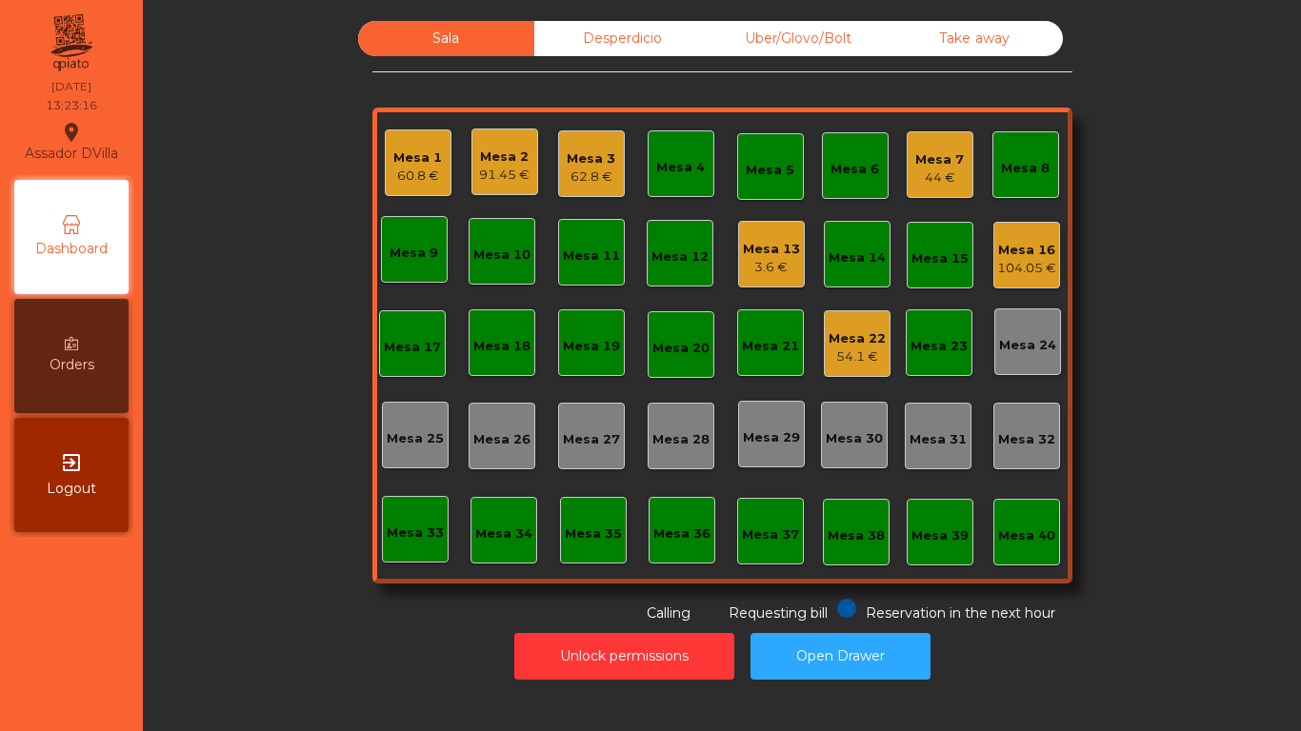
click at [558, 169] on div "Mesa 3 62.8 €" at bounding box center [591, 163] width 67 height 67
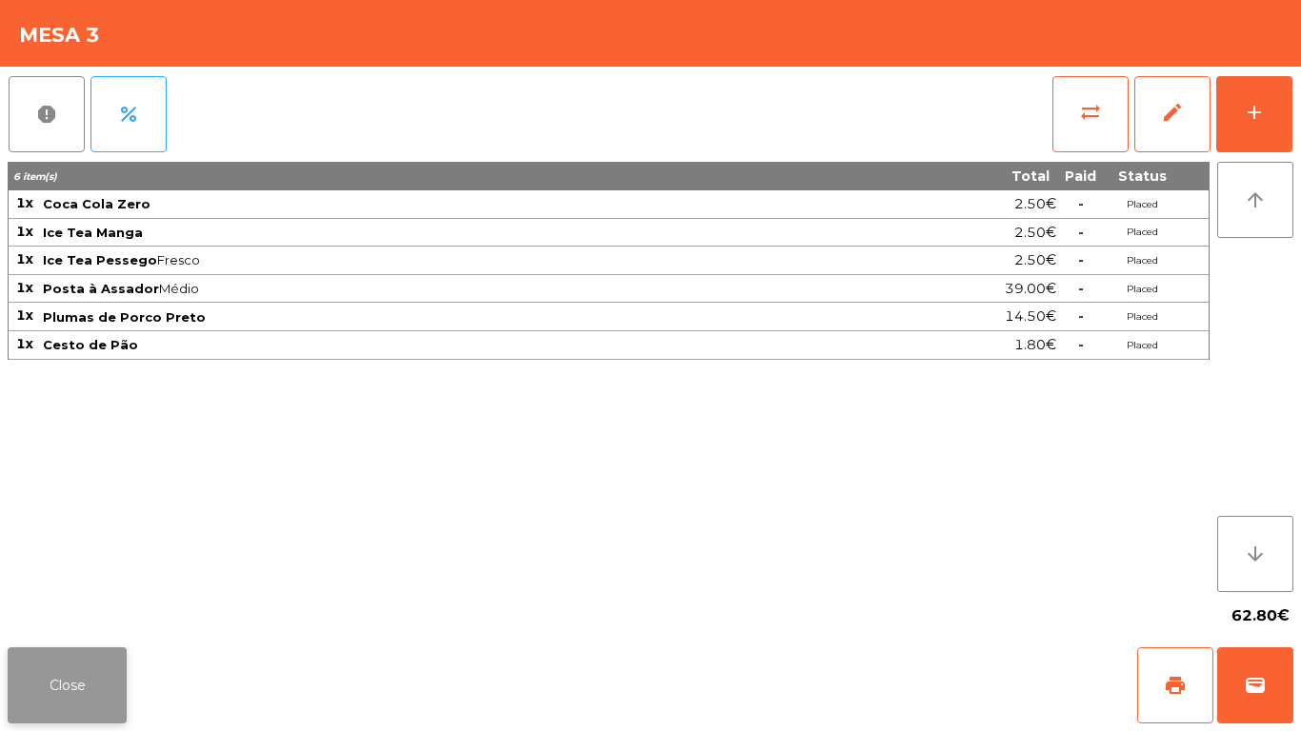
click at [45, 674] on button "Close" at bounding box center [67, 686] width 119 height 76
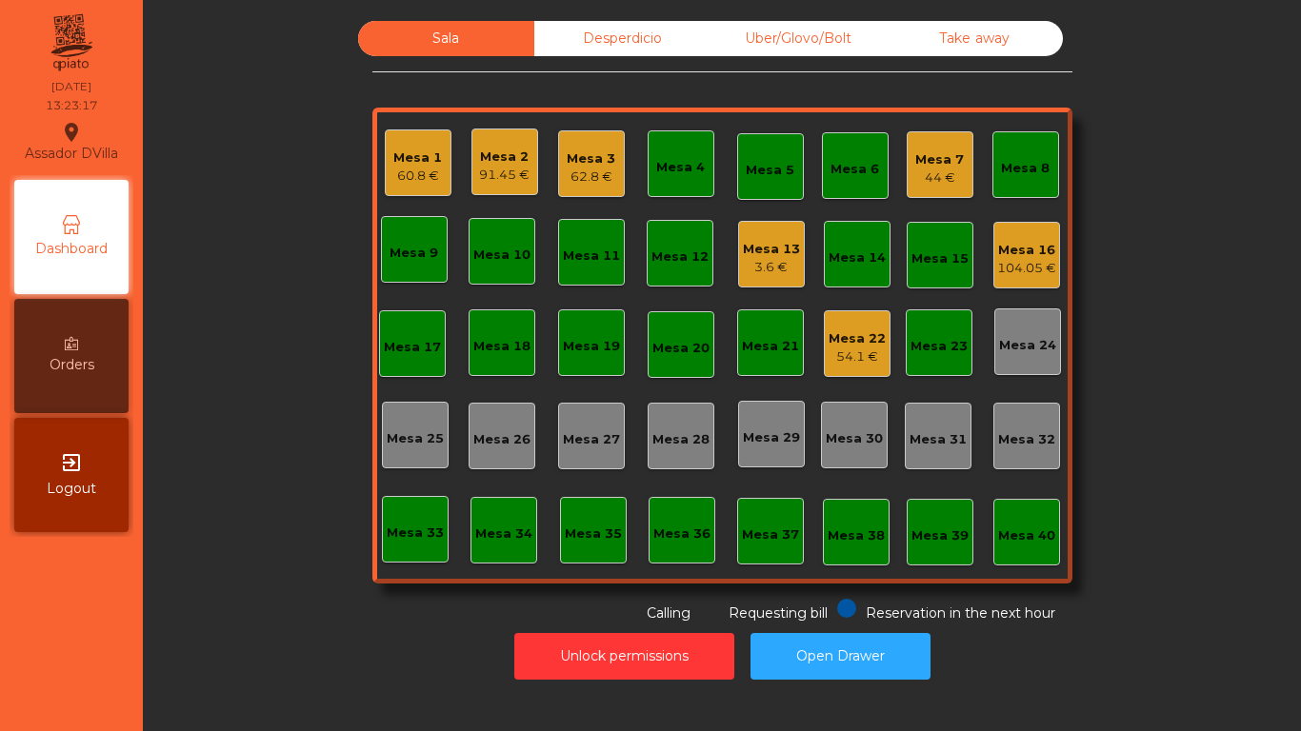
click at [233, 603] on div "Sala Desperdicio Uber/Glovo/Bolt Take away Mesa 1 60.8 € Mesa 2 91.45 € Mesa 3 …" at bounding box center [722, 322] width 1107 height 603
click at [764, 252] on div "Mesa 13" at bounding box center [771, 249] width 57 height 19
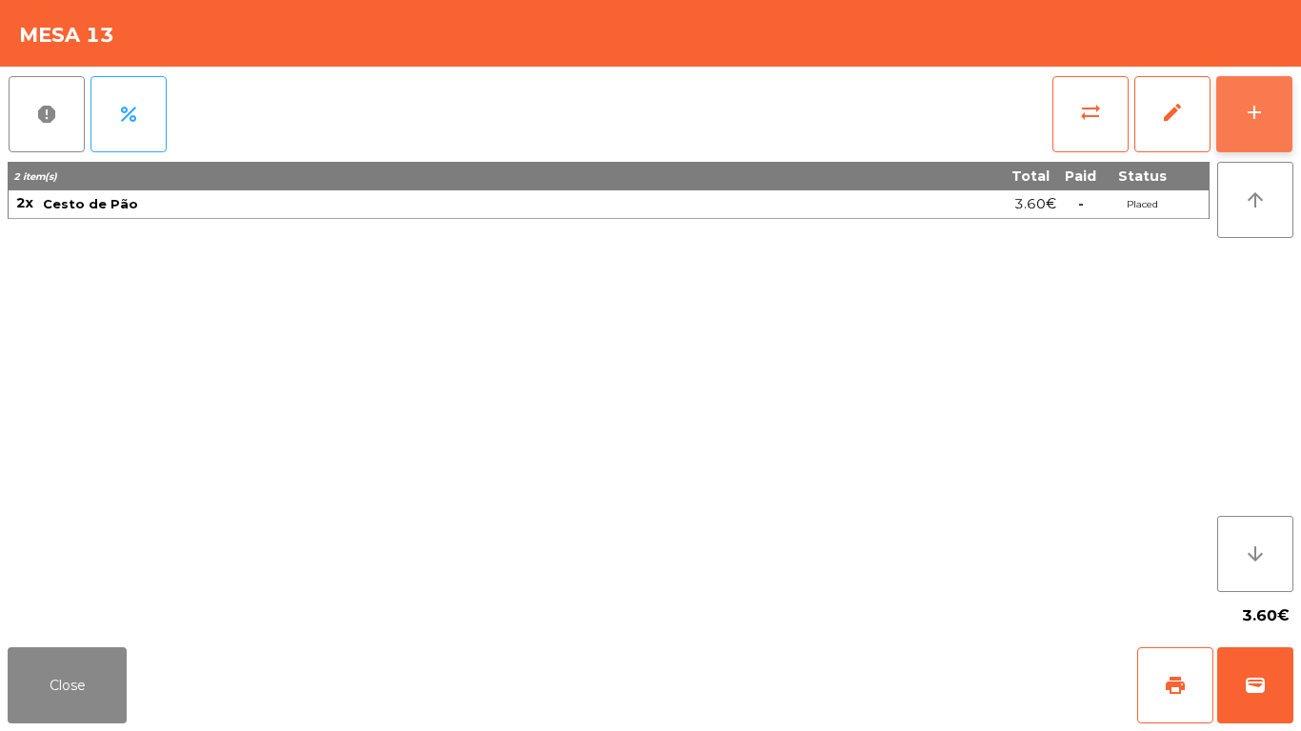
click at [1265, 121] on div "add" at bounding box center [1254, 112] width 23 height 23
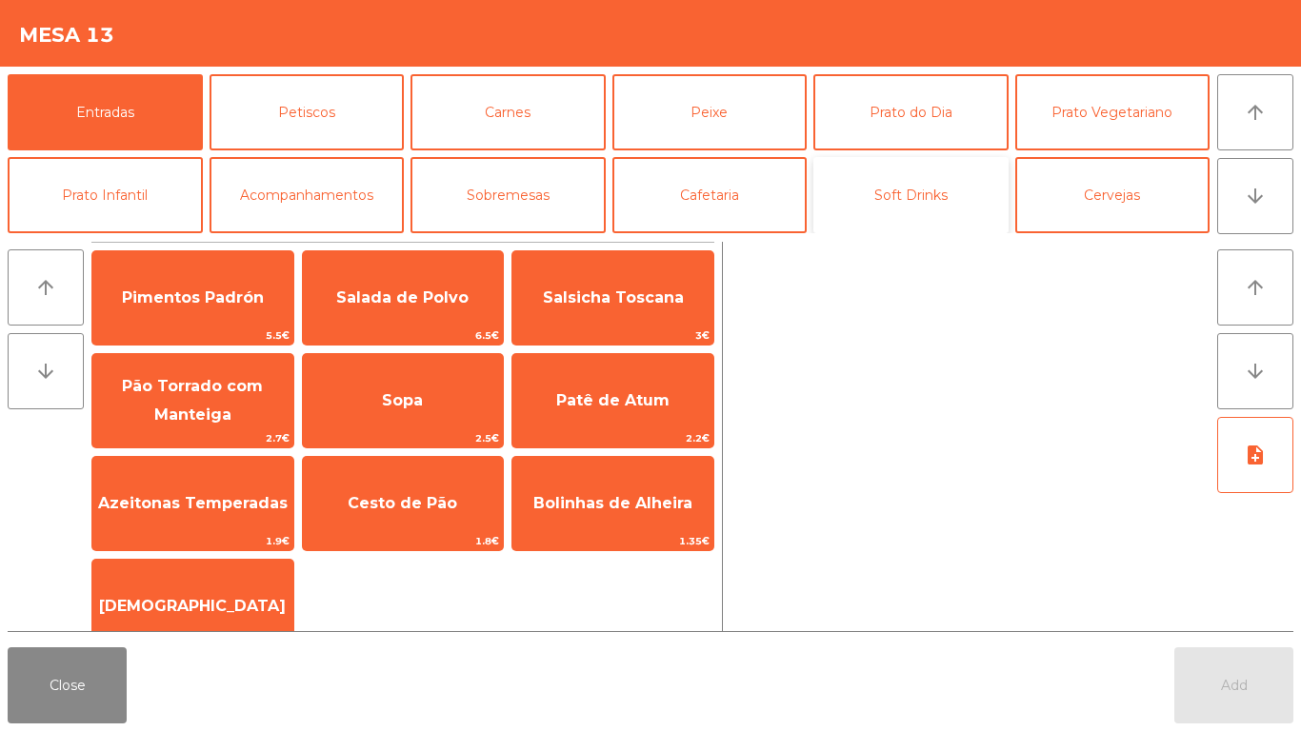
click at [943, 191] on button "Soft Drinks" at bounding box center [910, 195] width 195 height 76
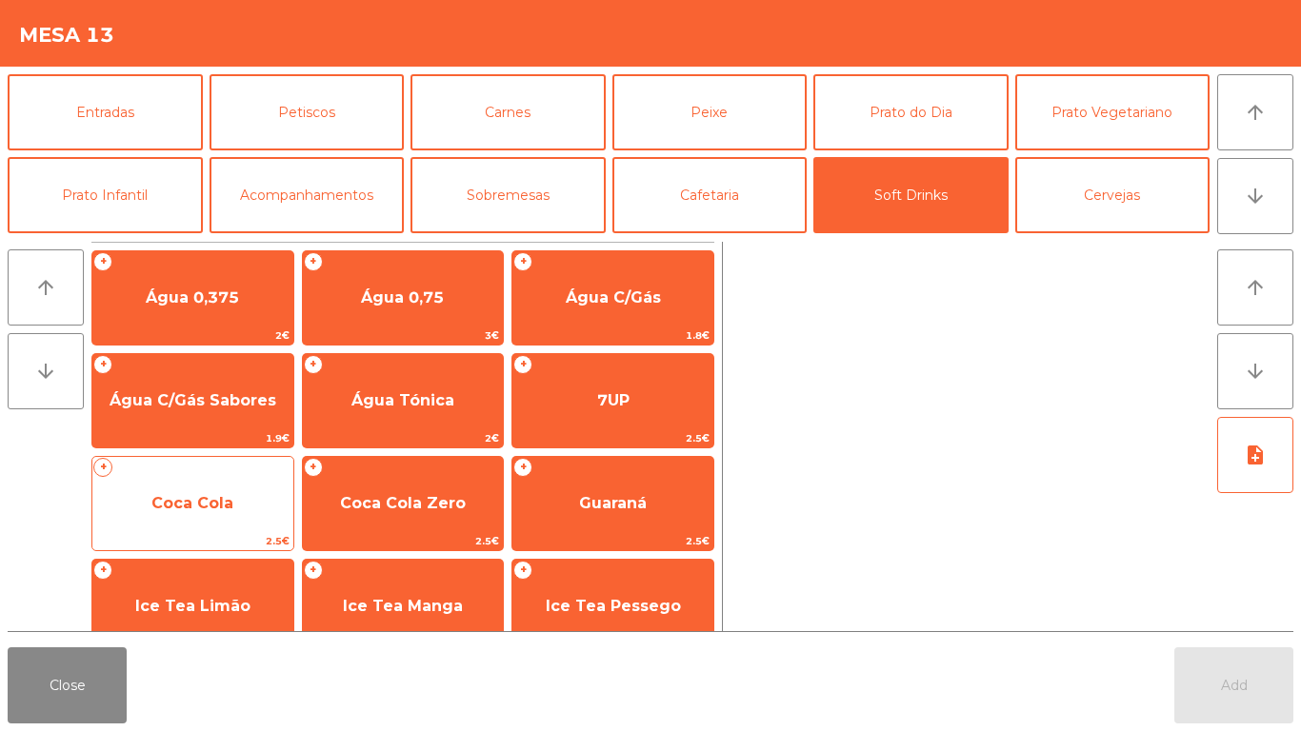
click at [185, 475] on div "+ Coca Cola 2.5€" at bounding box center [192, 503] width 203 height 95
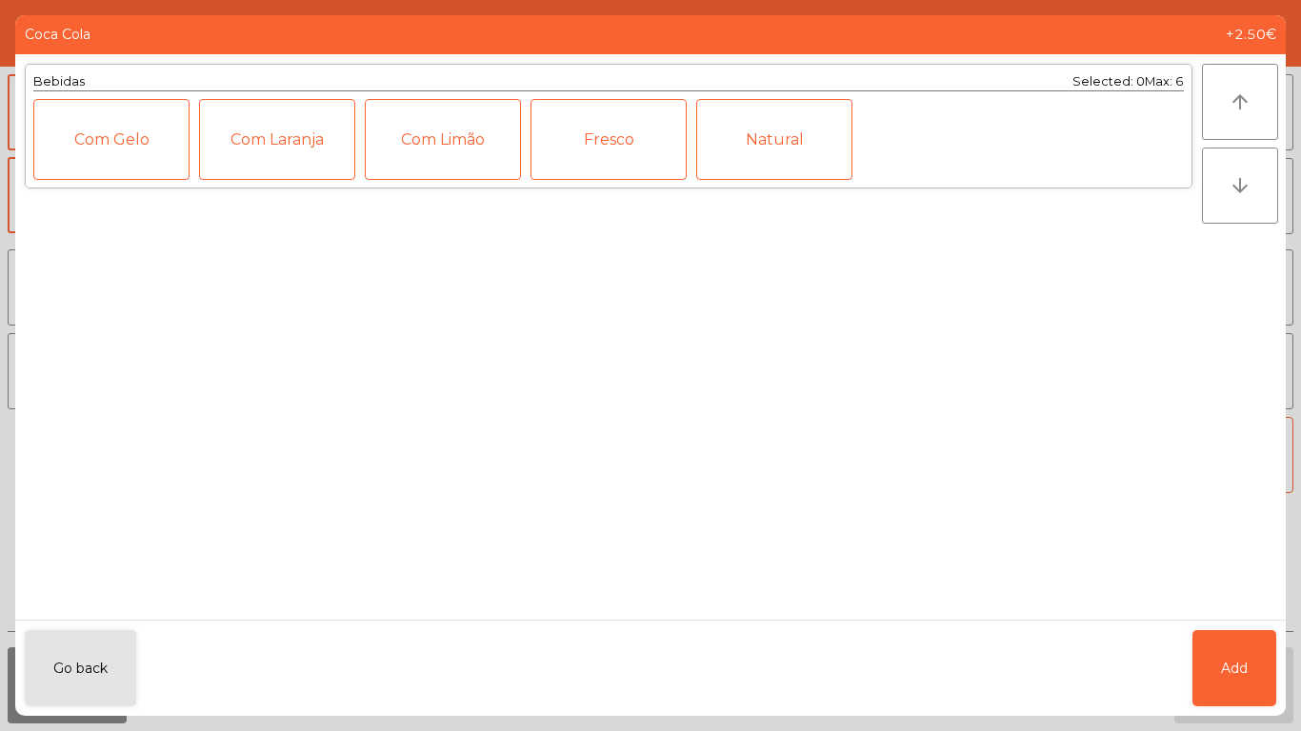
click at [79, 127] on div "Com Gelo" at bounding box center [111, 139] width 156 height 81
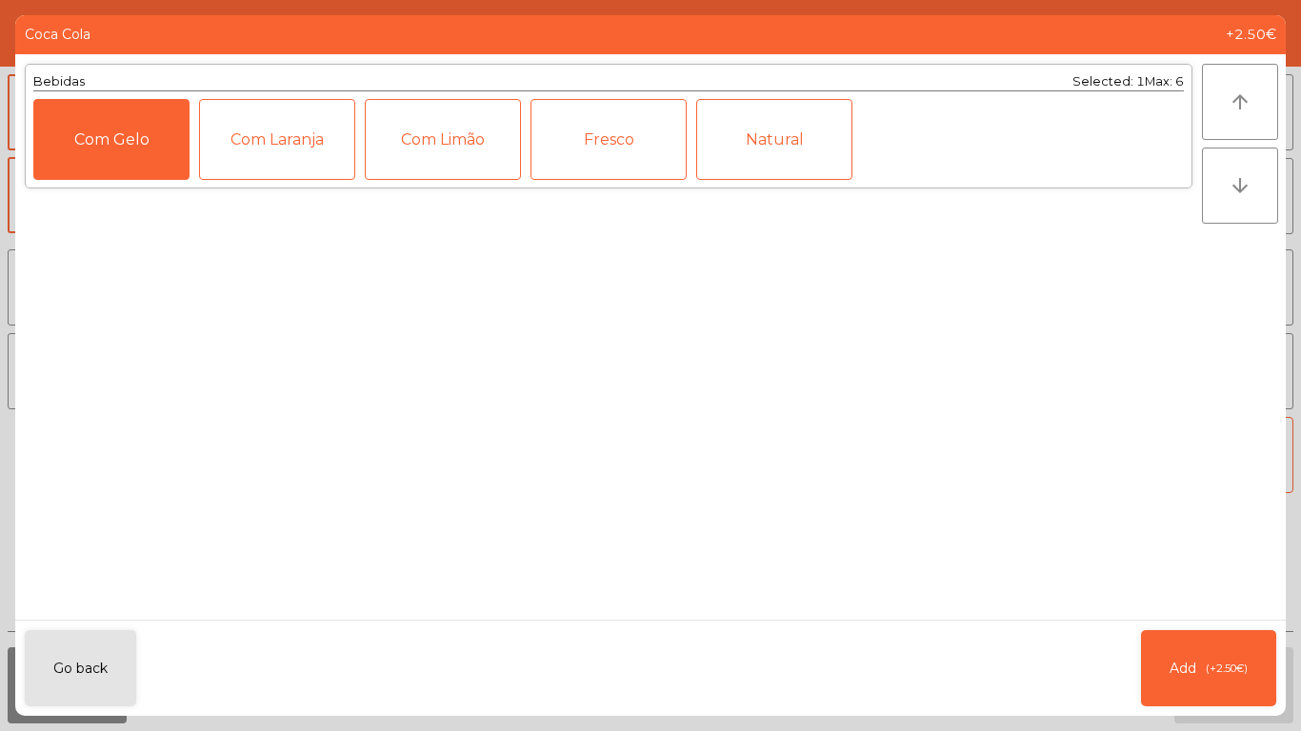
click at [451, 150] on div "Com Limão" at bounding box center [443, 139] width 156 height 81
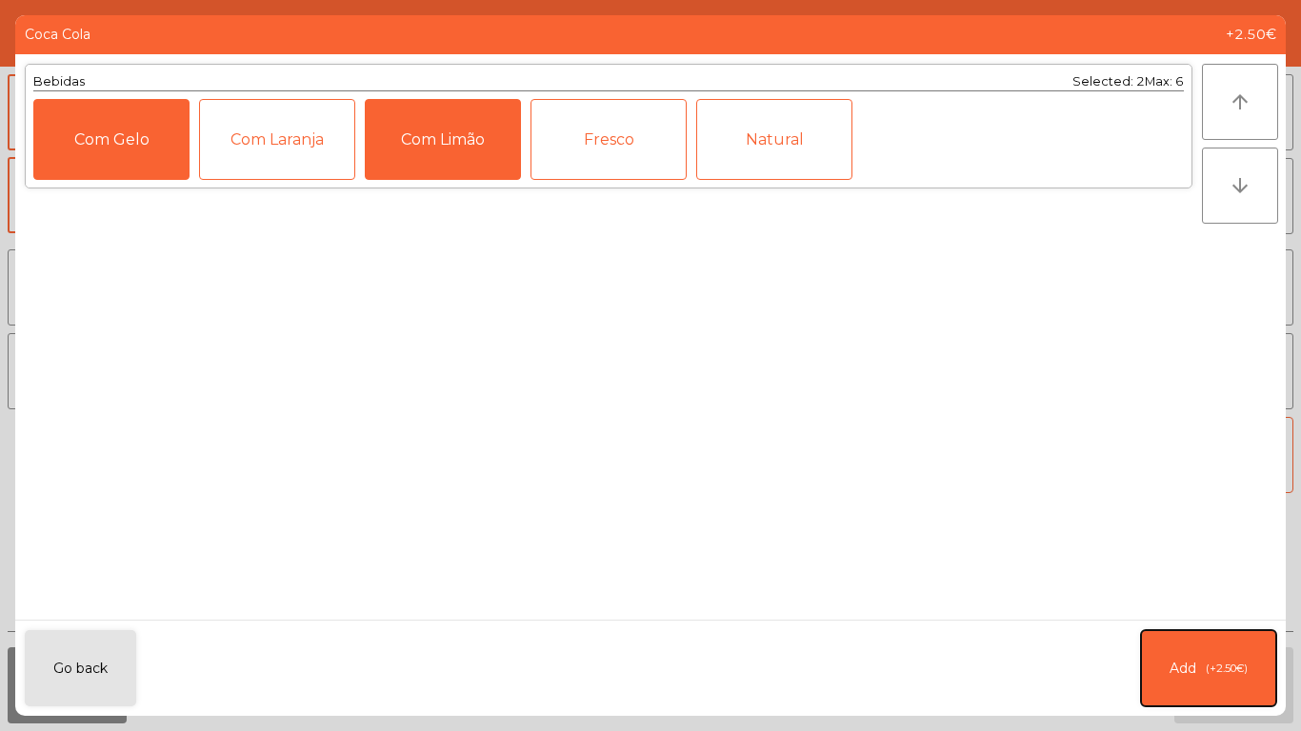
click at [1205, 658] on button "Add (+2.50€)" at bounding box center [1208, 669] width 135 height 76
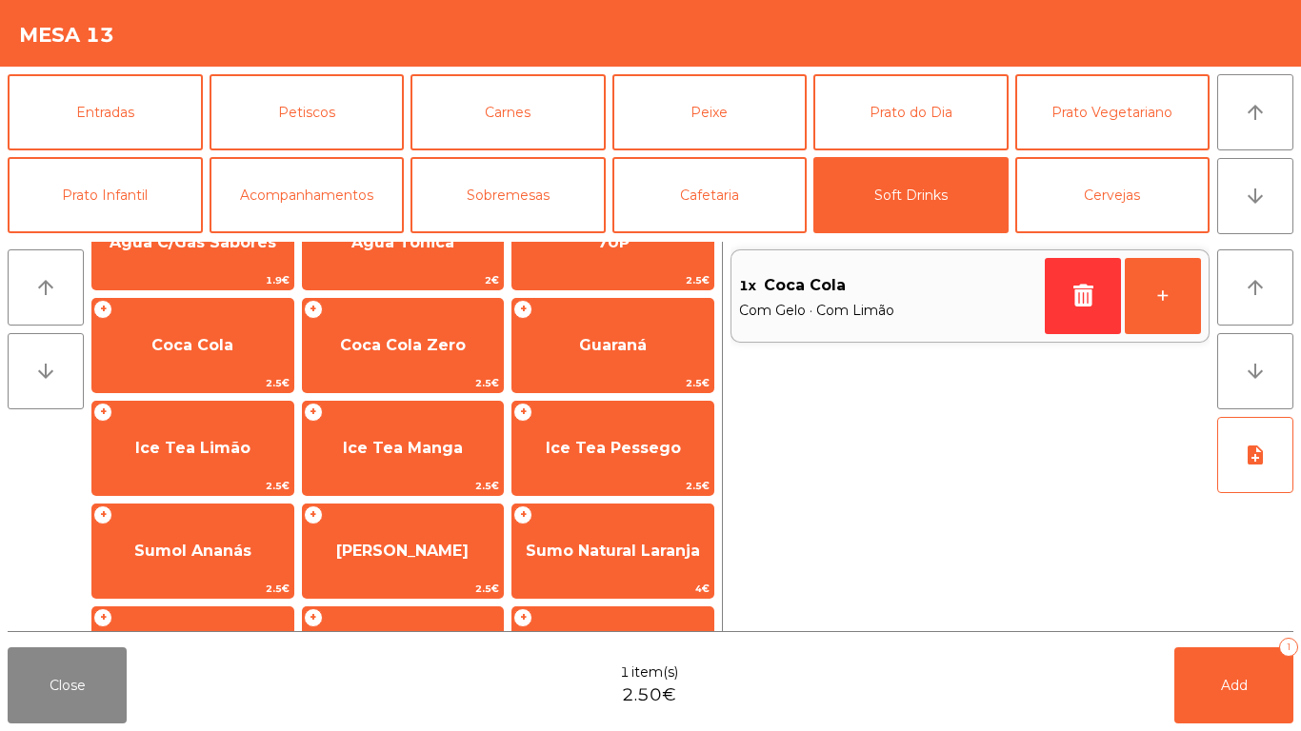
scroll to position [158, 0]
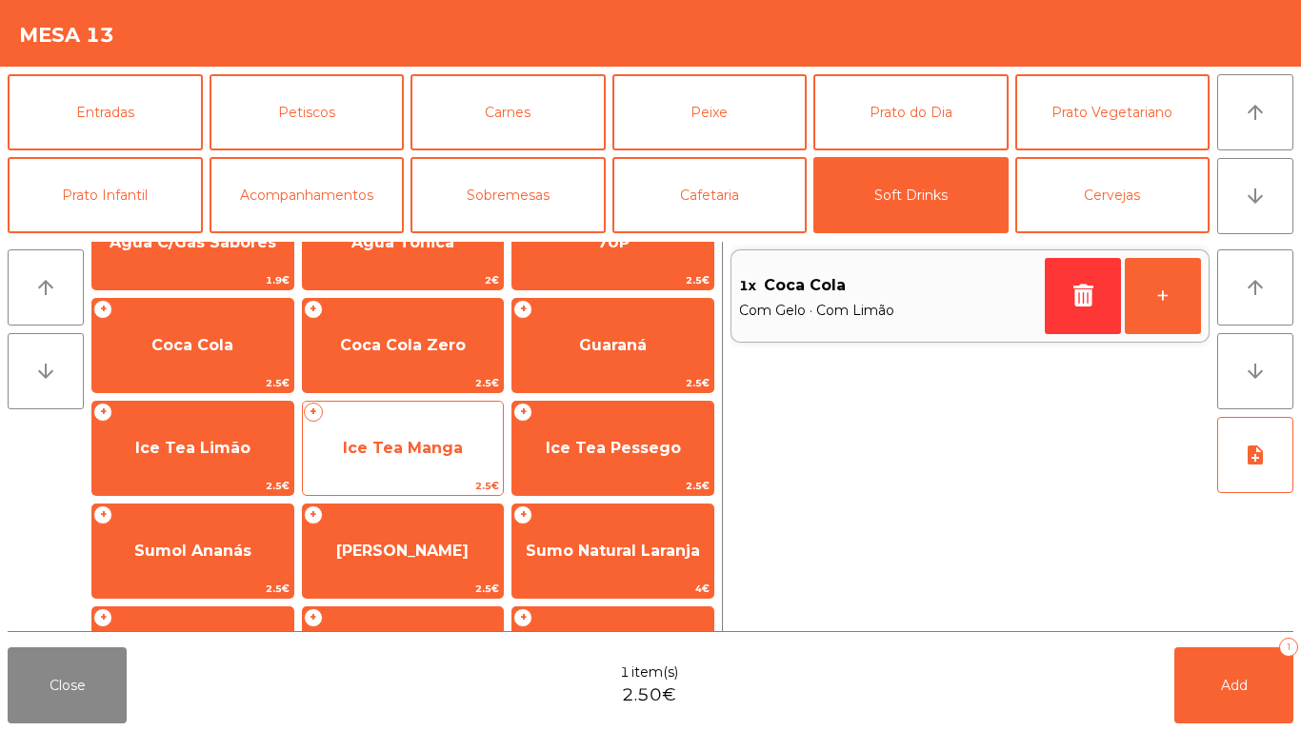
click at [404, 462] on span "Ice Tea Manga" at bounding box center [403, 448] width 201 height 51
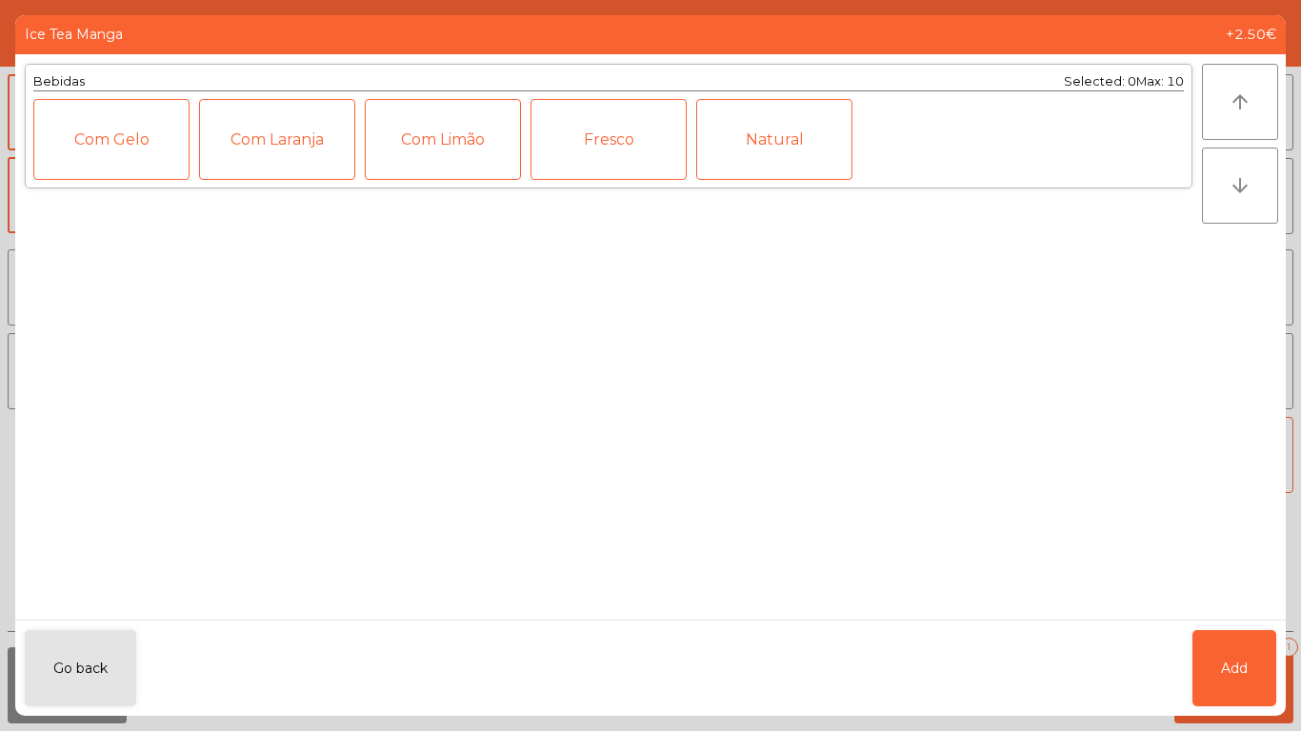
click at [602, 134] on div "Fresco" at bounding box center [609, 139] width 156 height 81
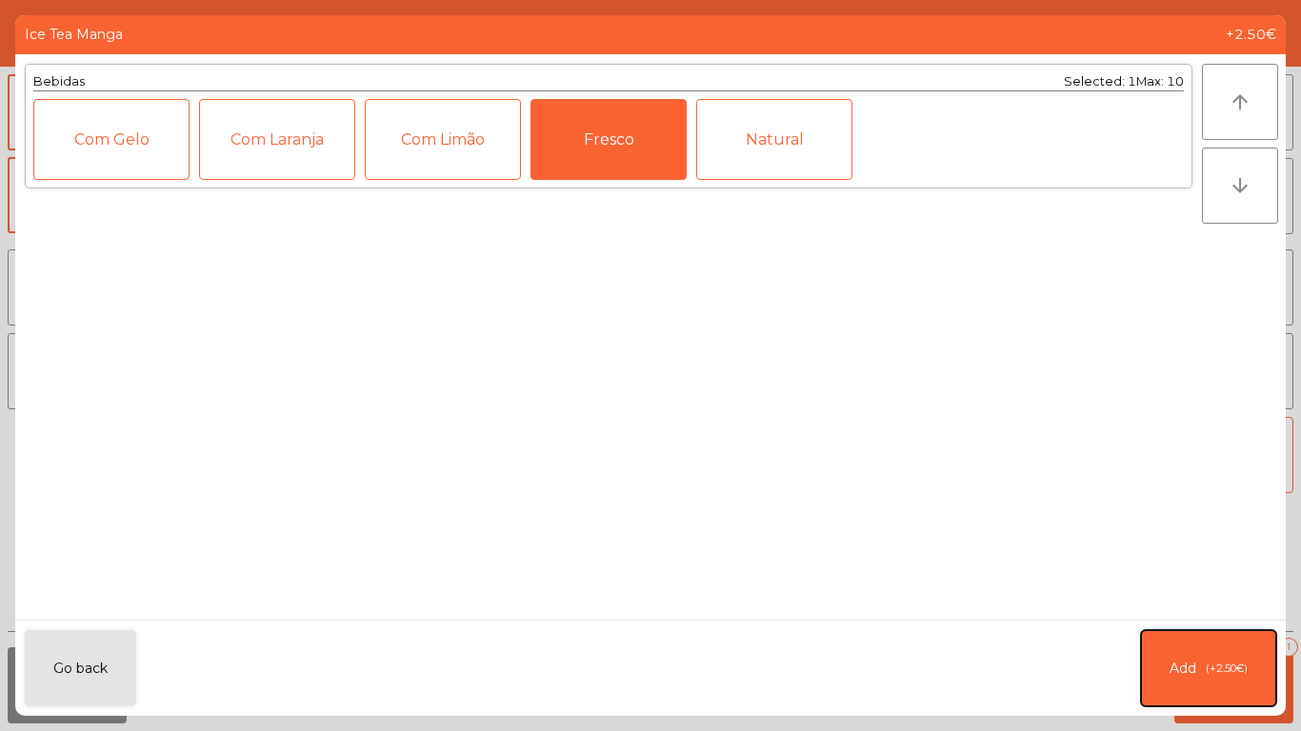
click at [1219, 657] on button "Add (+2.50€)" at bounding box center [1208, 669] width 135 height 76
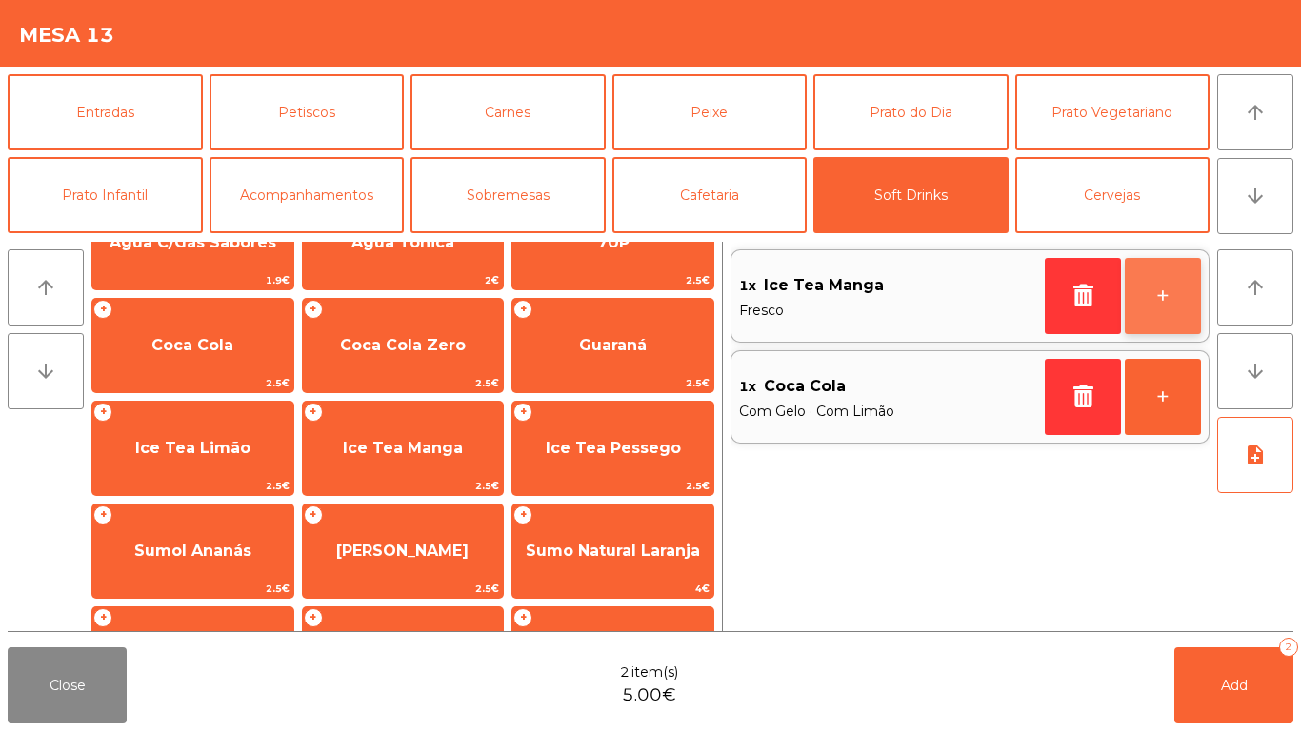
click at [1181, 299] on button "+" at bounding box center [1163, 296] width 76 height 76
click at [1175, 311] on button "+" at bounding box center [1163, 296] width 76 height 76
click at [1172, 312] on button "+" at bounding box center [1163, 296] width 76 height 76
click at [1183, 297] on button "+" at bounding box center [1163, 296] width 76 height 76
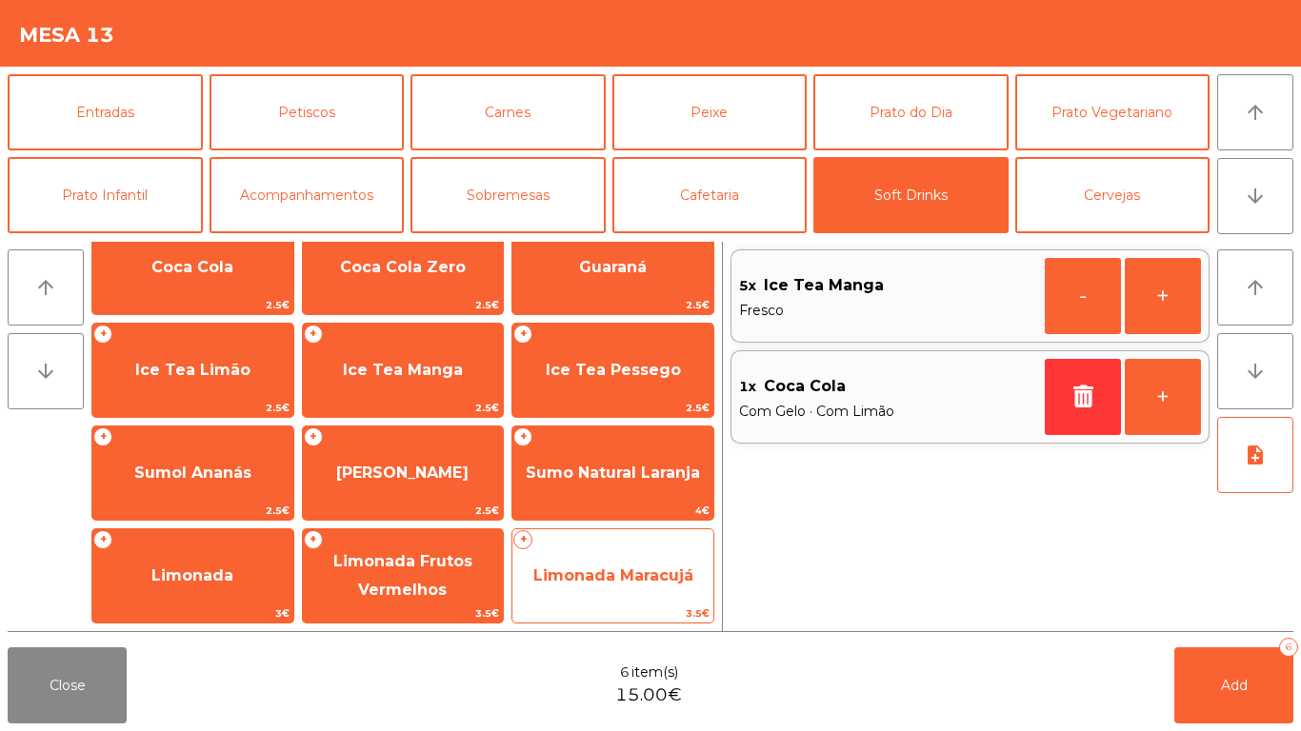
click at [598, 594] on span "Limonada Maracujá" at bounding box center [612, 576] width 201 height 51
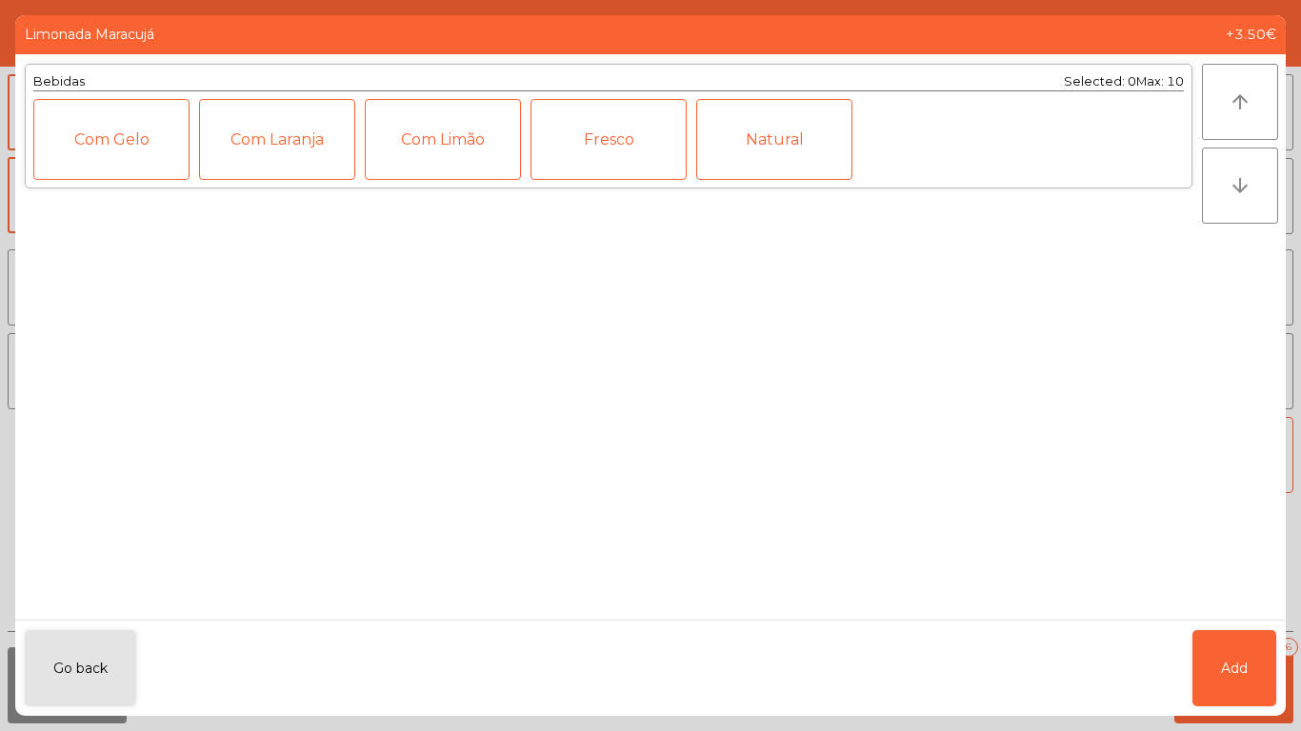
click at [613, 137] on div "Fresco" at bounding box center [609, 139] width 156 height 81
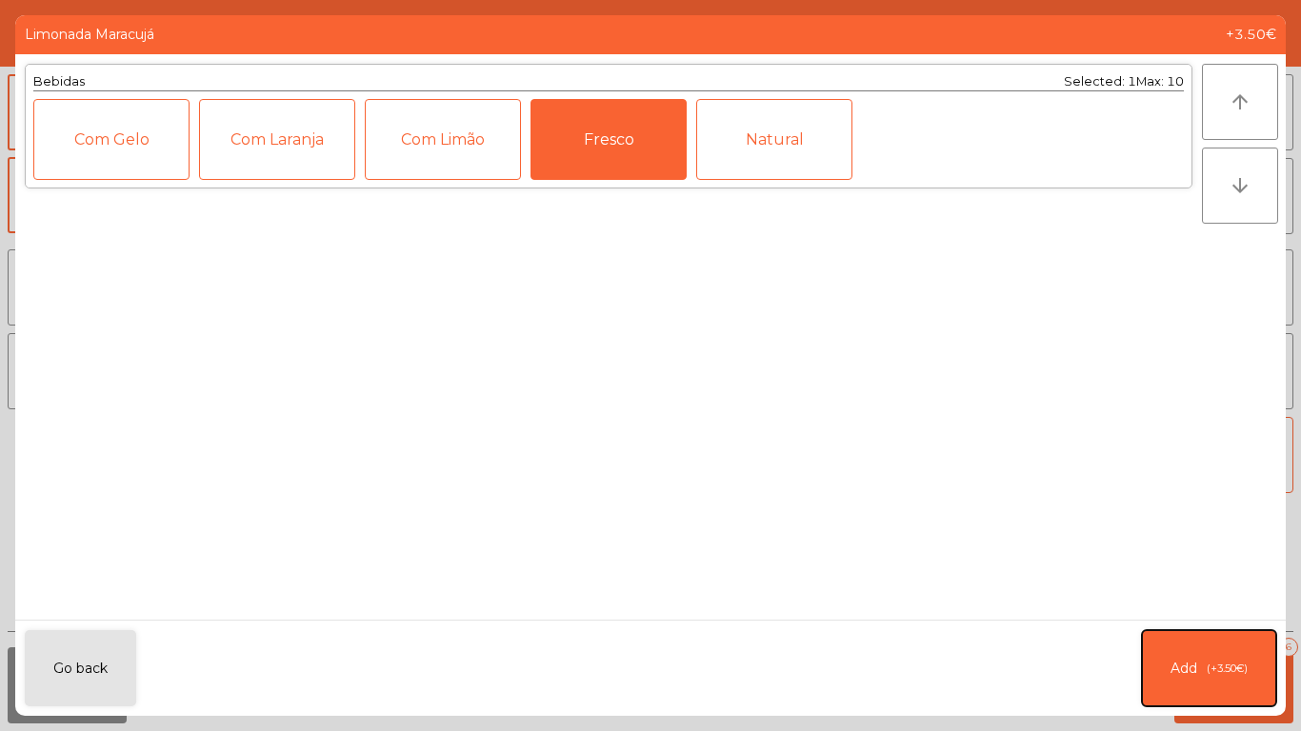
click at [1201, 669] on button "Add (+3.50€)" at bounding box center [1209, 669] width 134 height 76
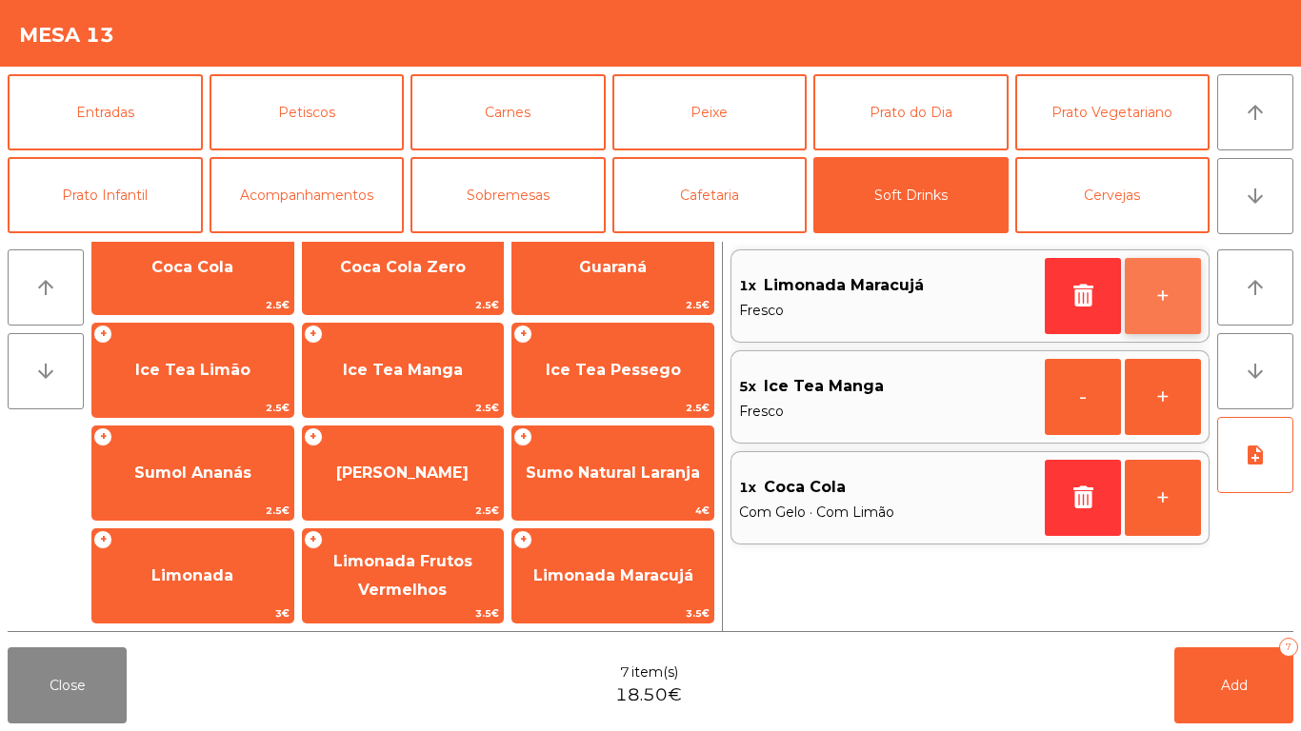
click at [1183, 291] on button "+" at bounding box center [1163, 296] width 76 height 76
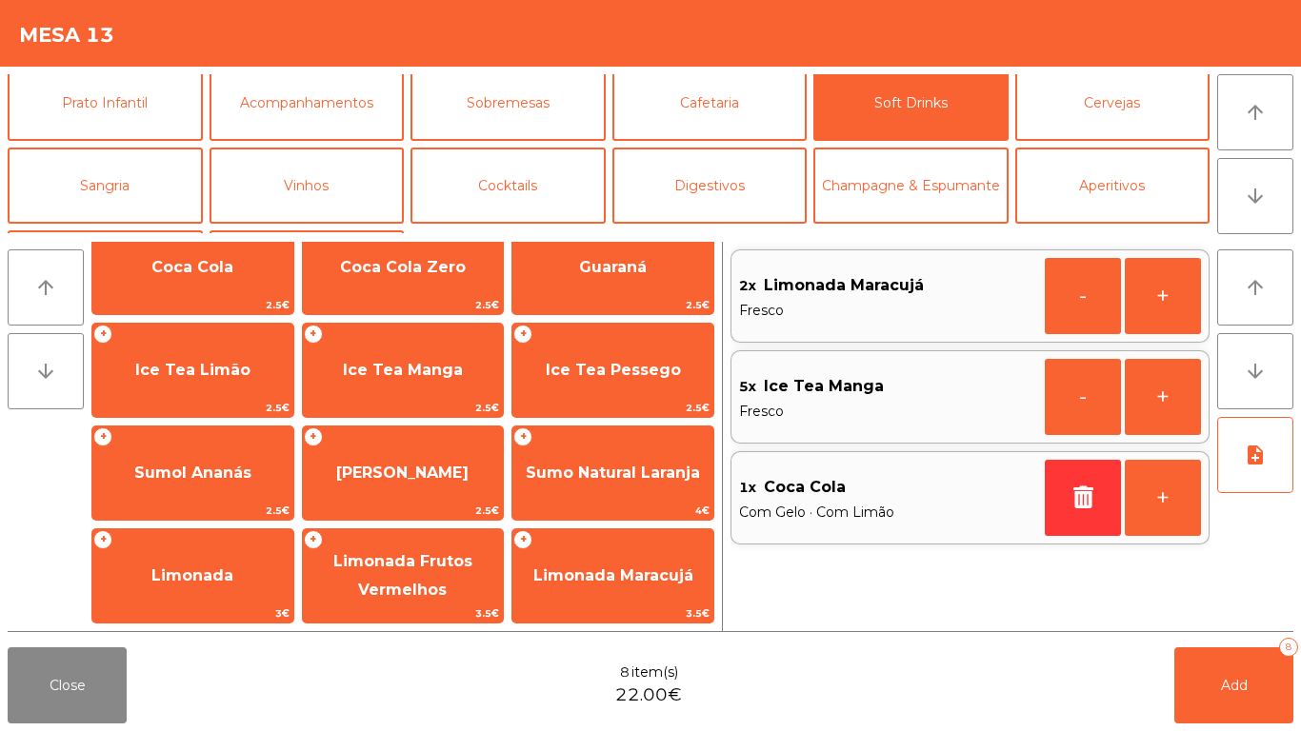
scroll to position [90, 0]
click at [1096, 190] on button "Aperitivos" at bounding box center [1112, 188] width 195 height 76
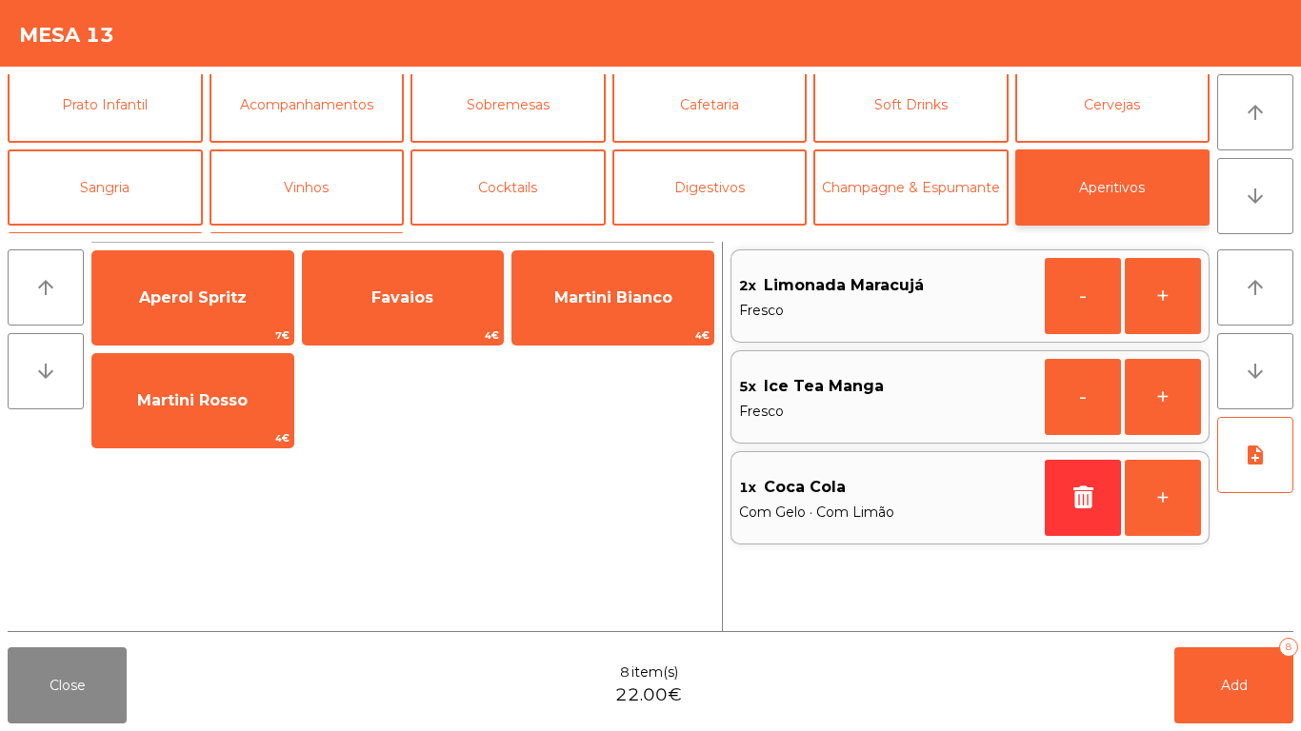
scroll to position [39, 0]
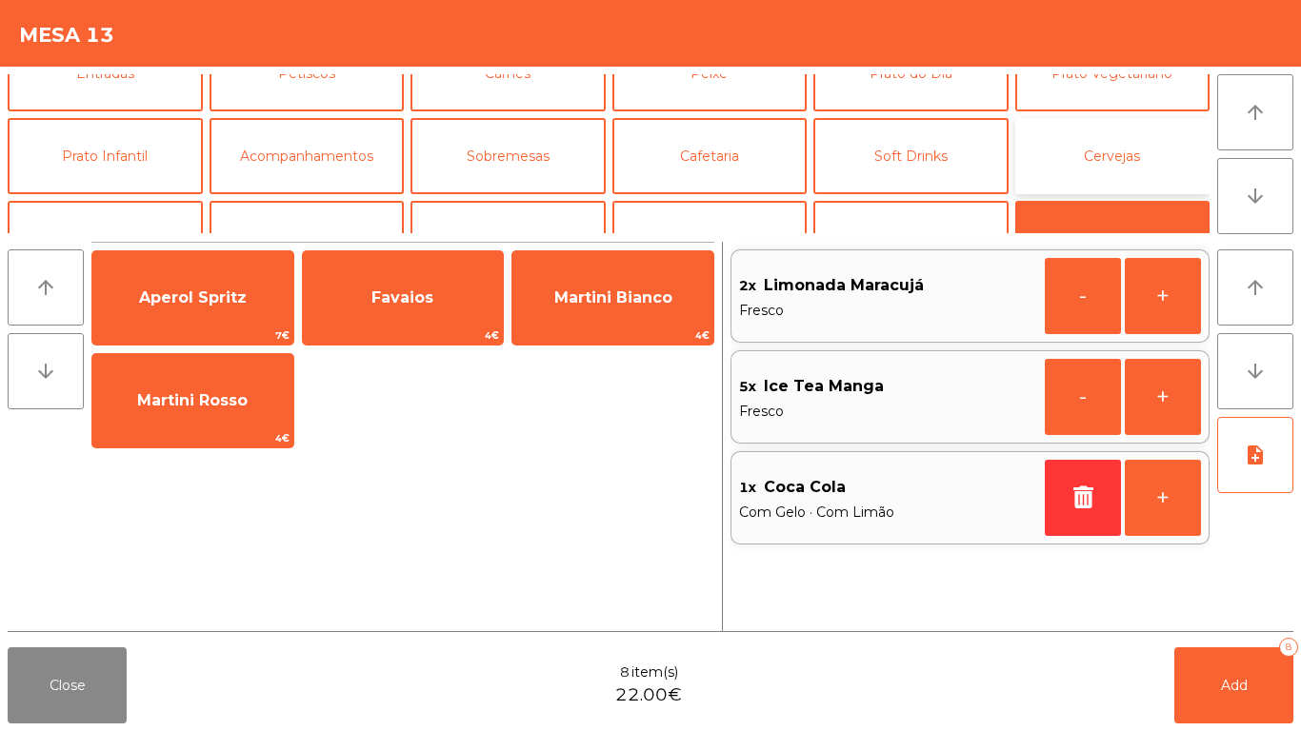
click at [1112, 165] on button "Cervejas" at bounding box center [1112, 156] width 195 height 76
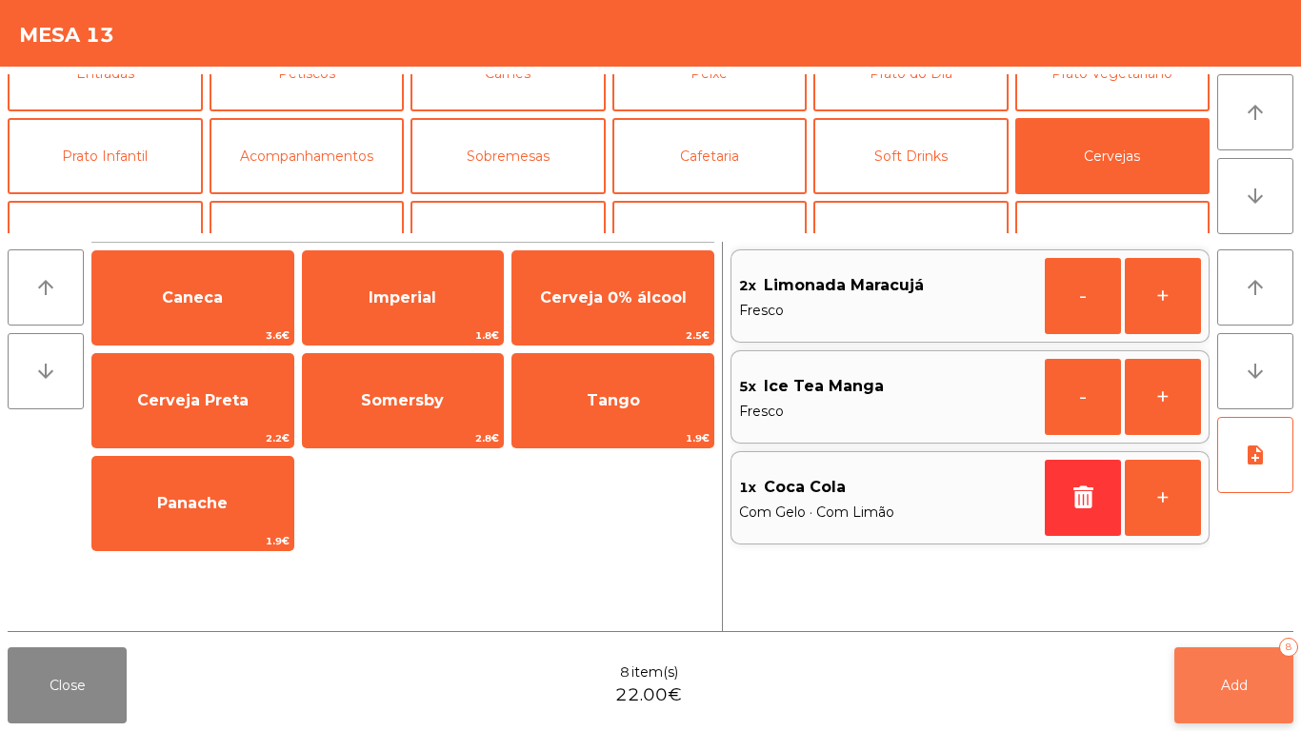
click at [1268, 685] on button "Add 8" at bounding box center [1233, 686] width 119 height 76
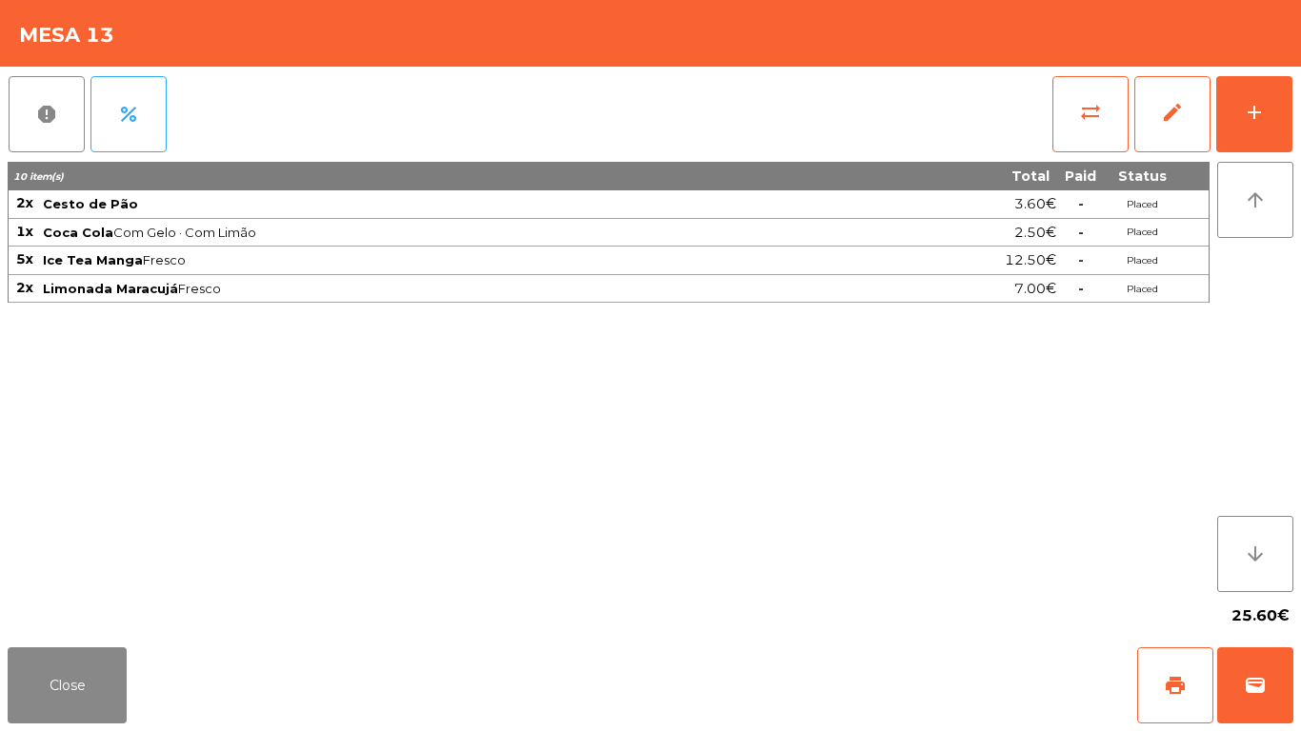
click at [1300, 111] on div "report percent sync_alt edit add 10 item(s) Total Paid Status 2x Cesto de Pão 3…" at bounding box center [650, 353] width 1301 height 573
click at [1276, 121] on button "add" at bounding box center [1254, 114] width 76 height 76
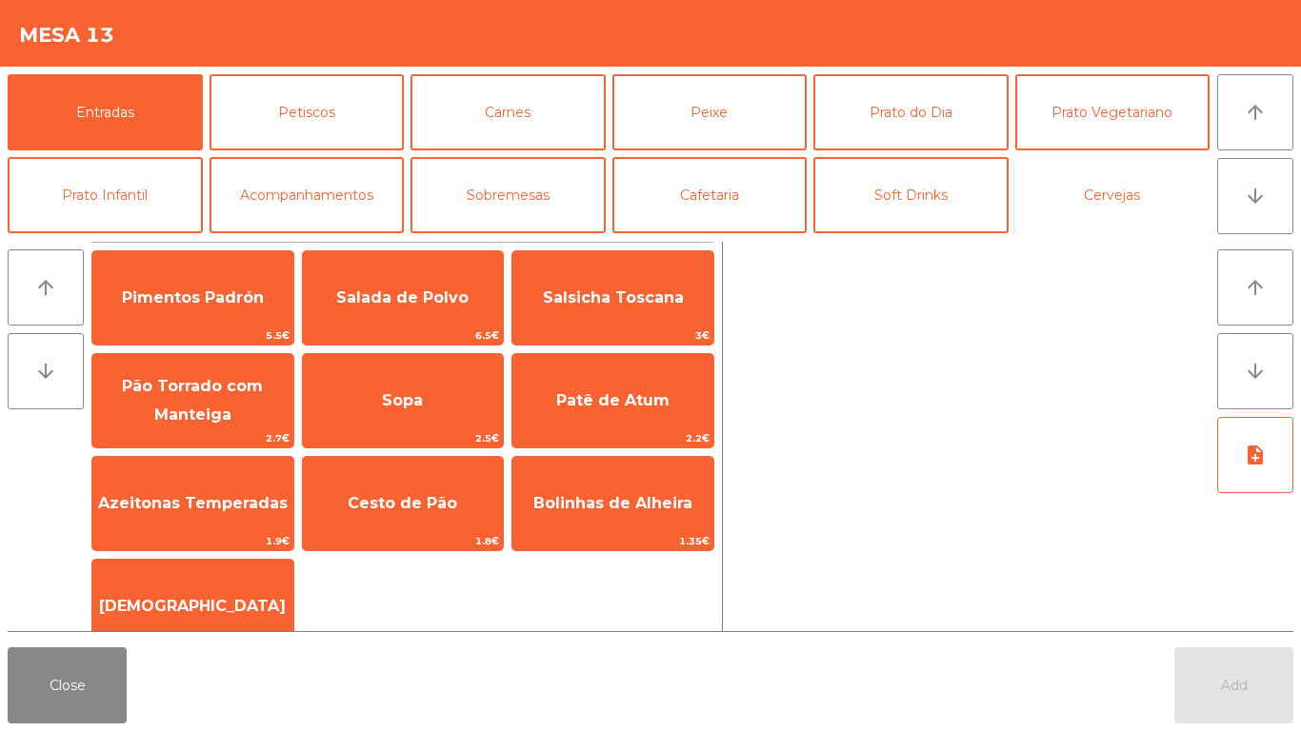
click at [1146, 203] on button "Cervejas" at bounding box center [1112, 195] width 195 height 76
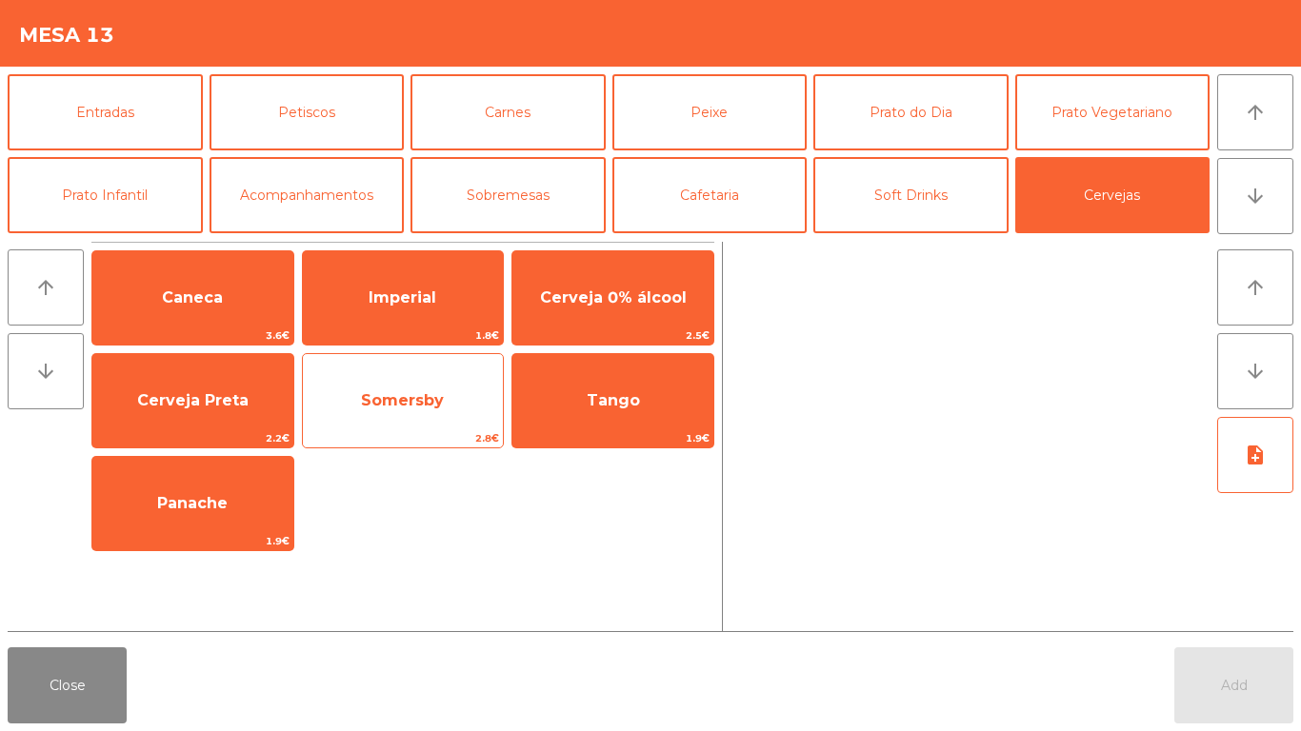
click at [398, 403] on span "Somersby" at bounding box center [402, 400] width 83 height 18
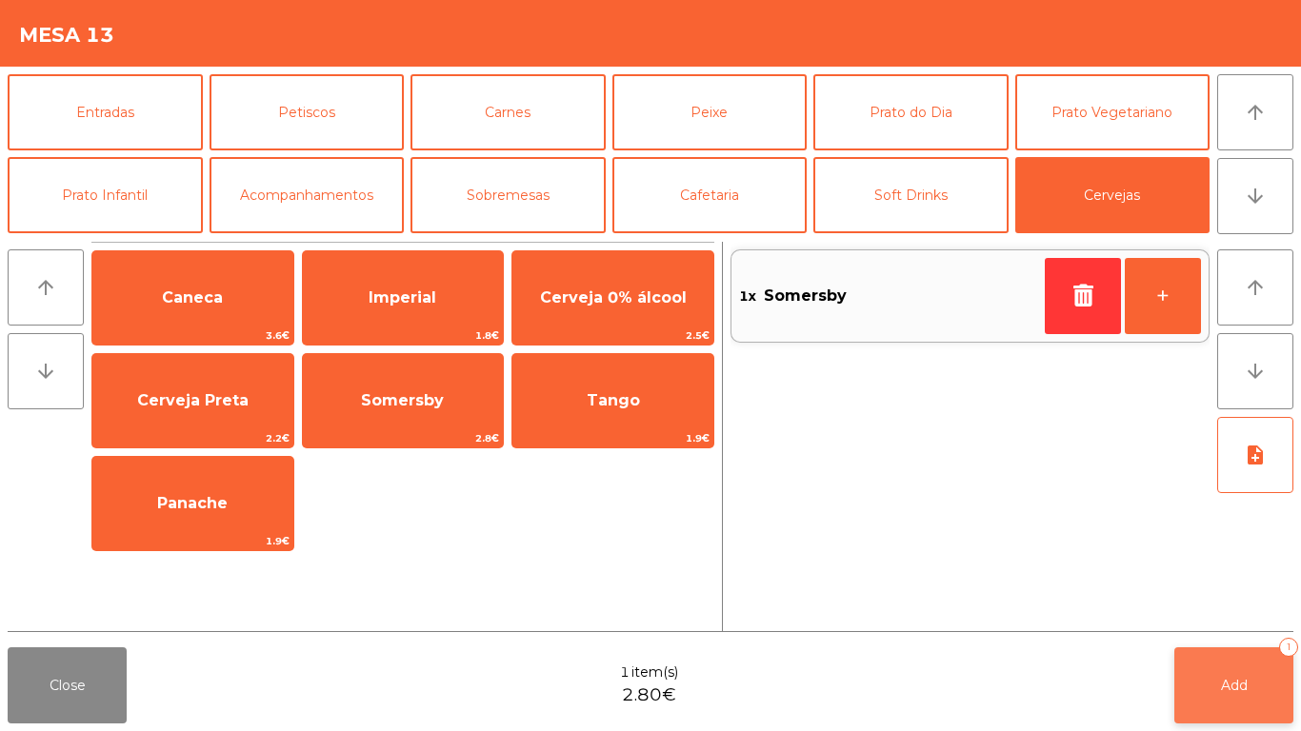
click at [1267, 711] on button "Add 1" at bounding box center [1233, 686] width 119 height 76
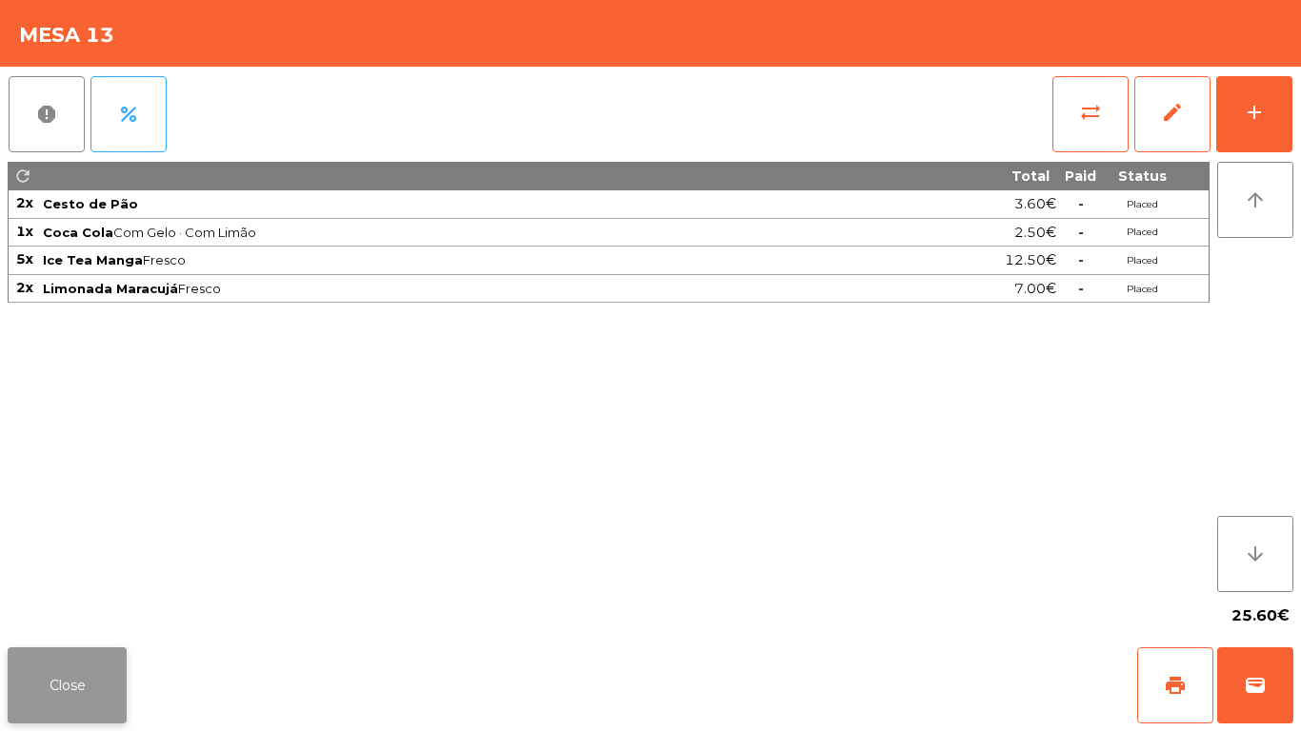
click at [60, 671] on button "Close" at bounding box center [67, 686] width 119 height 76
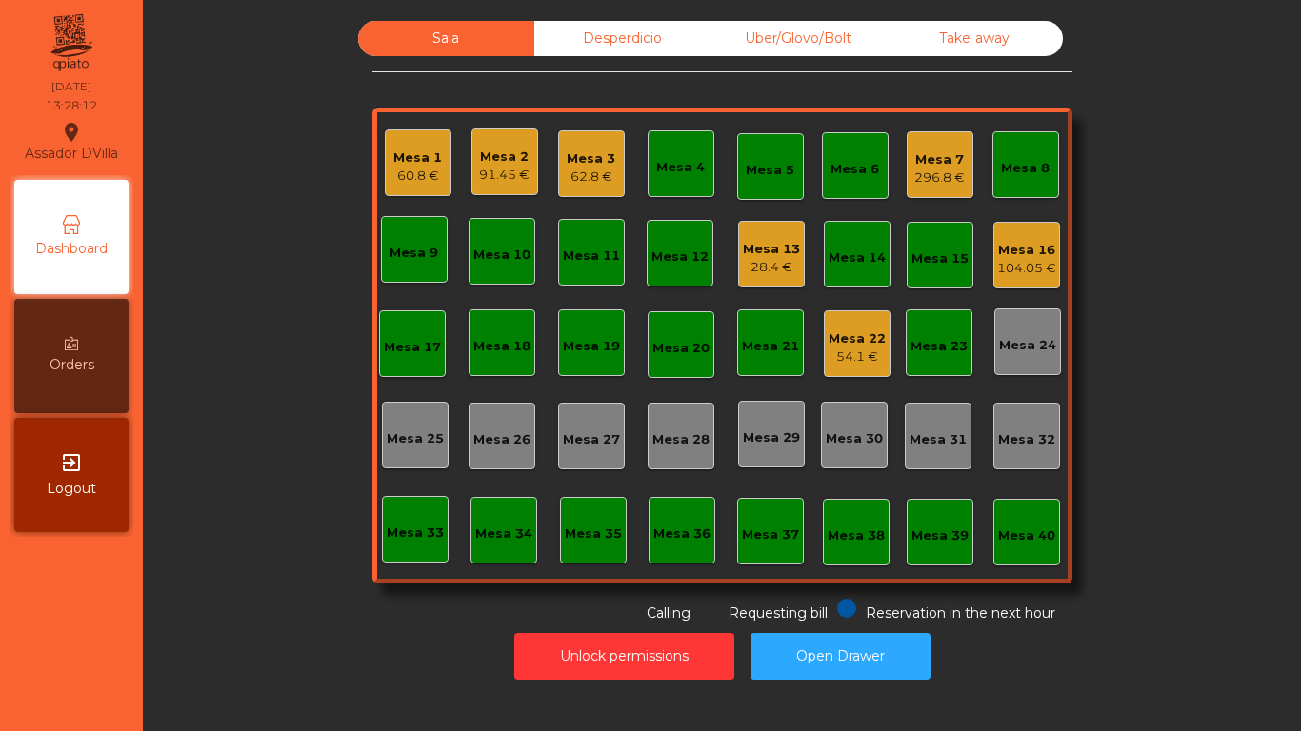
click at [849, 363] on div "54.1 €" at bounding box center [857, 357] width 57 height 19
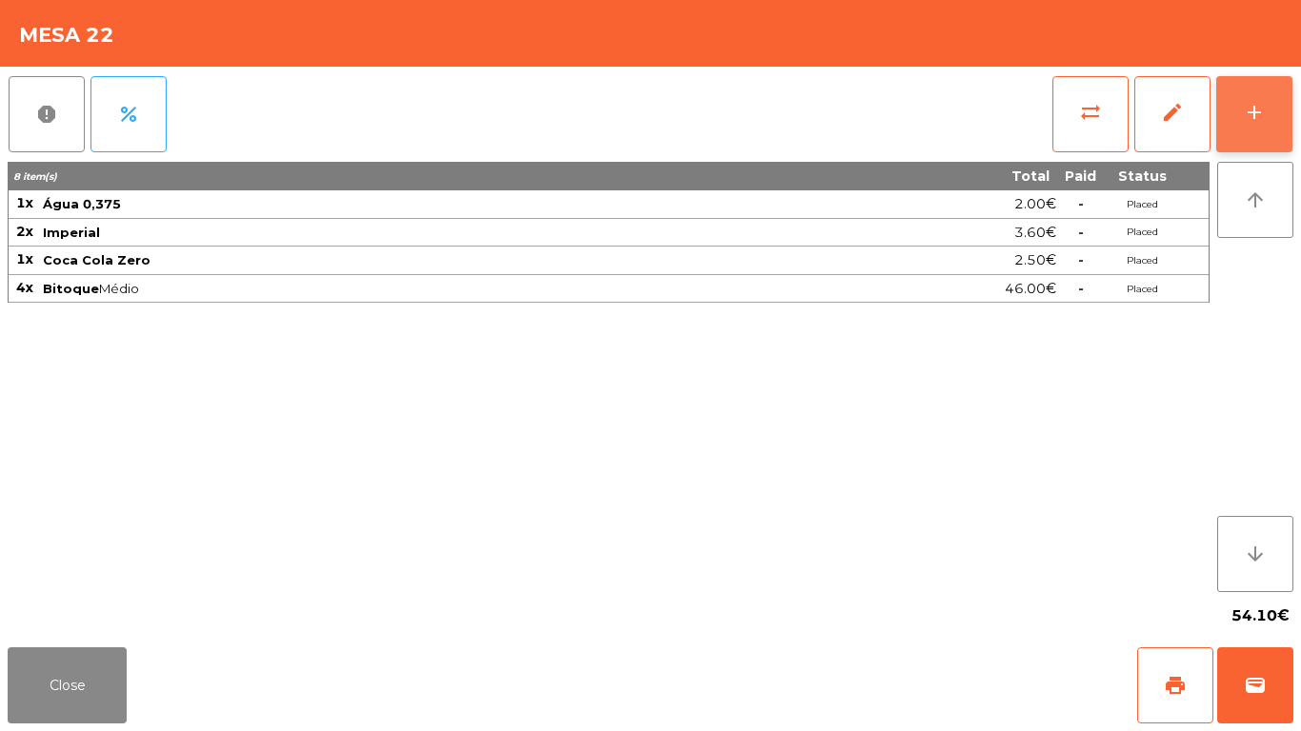
click at [1260, 134] on button "add" at bounding box center [1254, 114] width 76 height 76
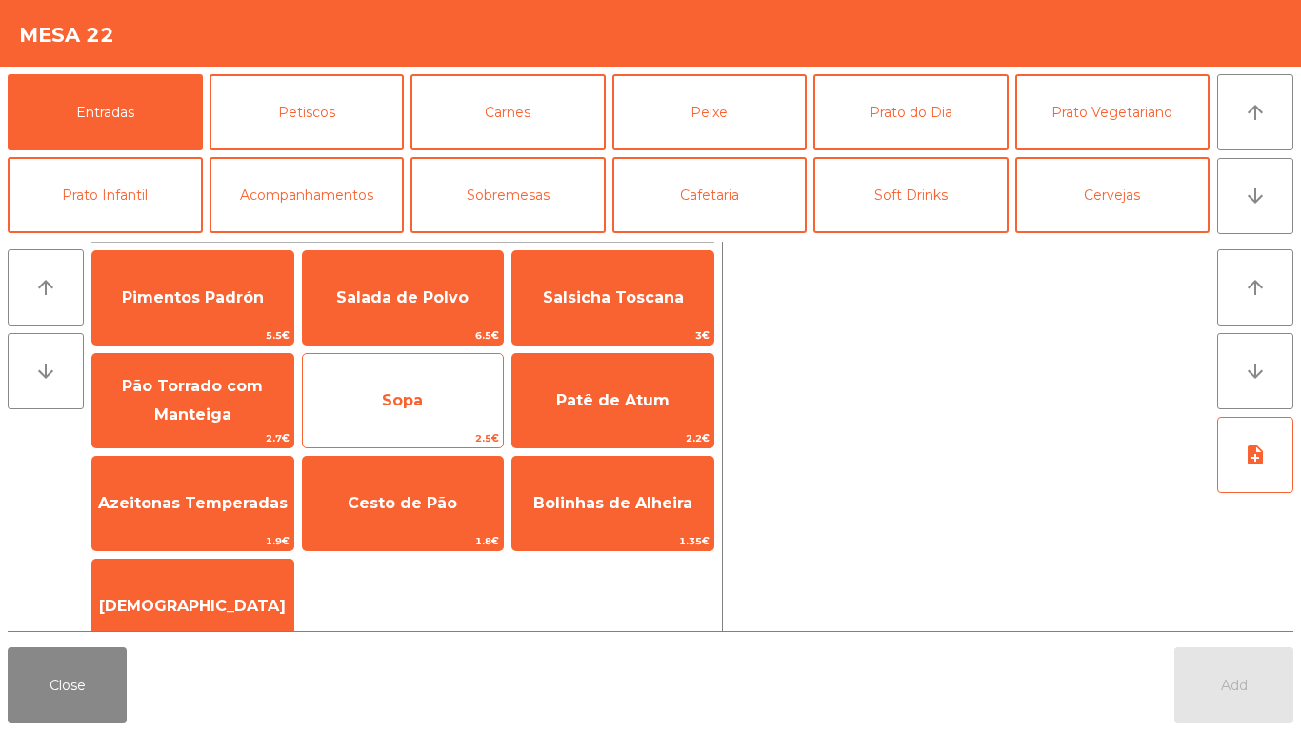
click at [389, 416] on span "Sopa" at bounding box center [403, 400] width 201 height 51
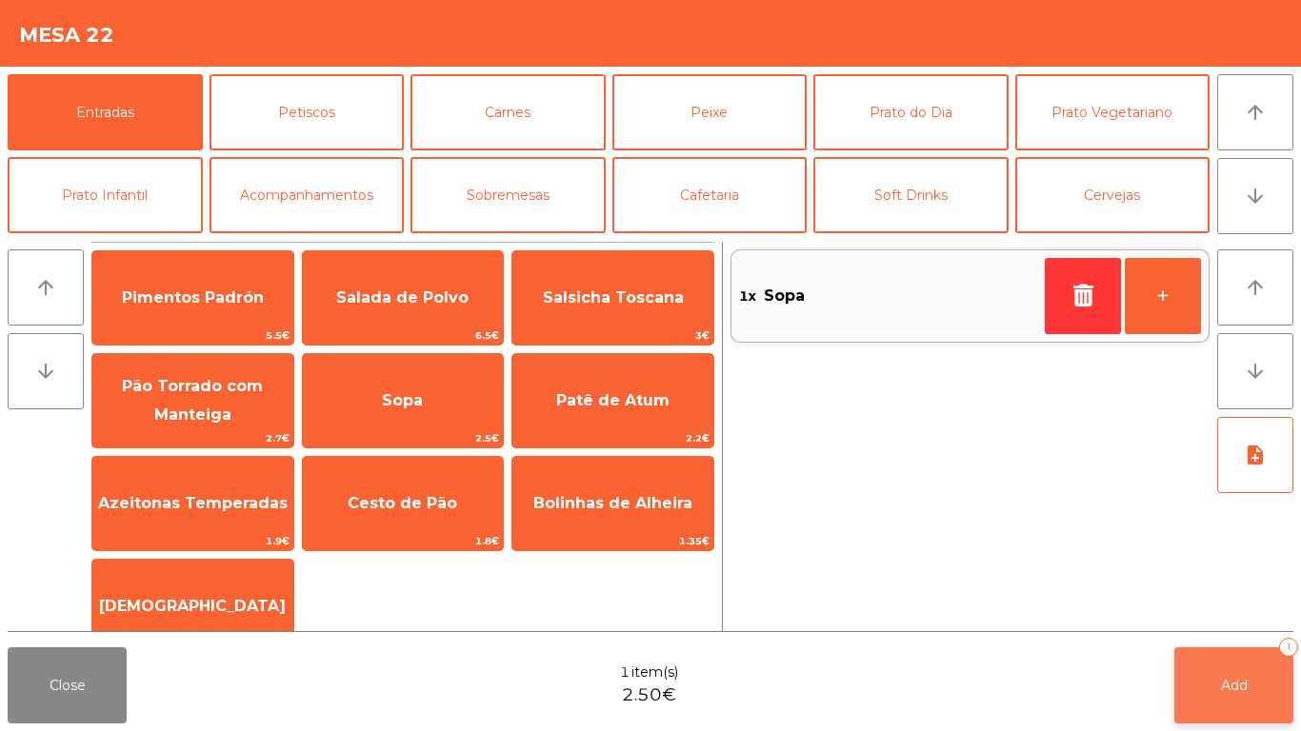
click at [1185, 667] on button "Add 1" at bounding box center [1233, 686] width 119 height 76
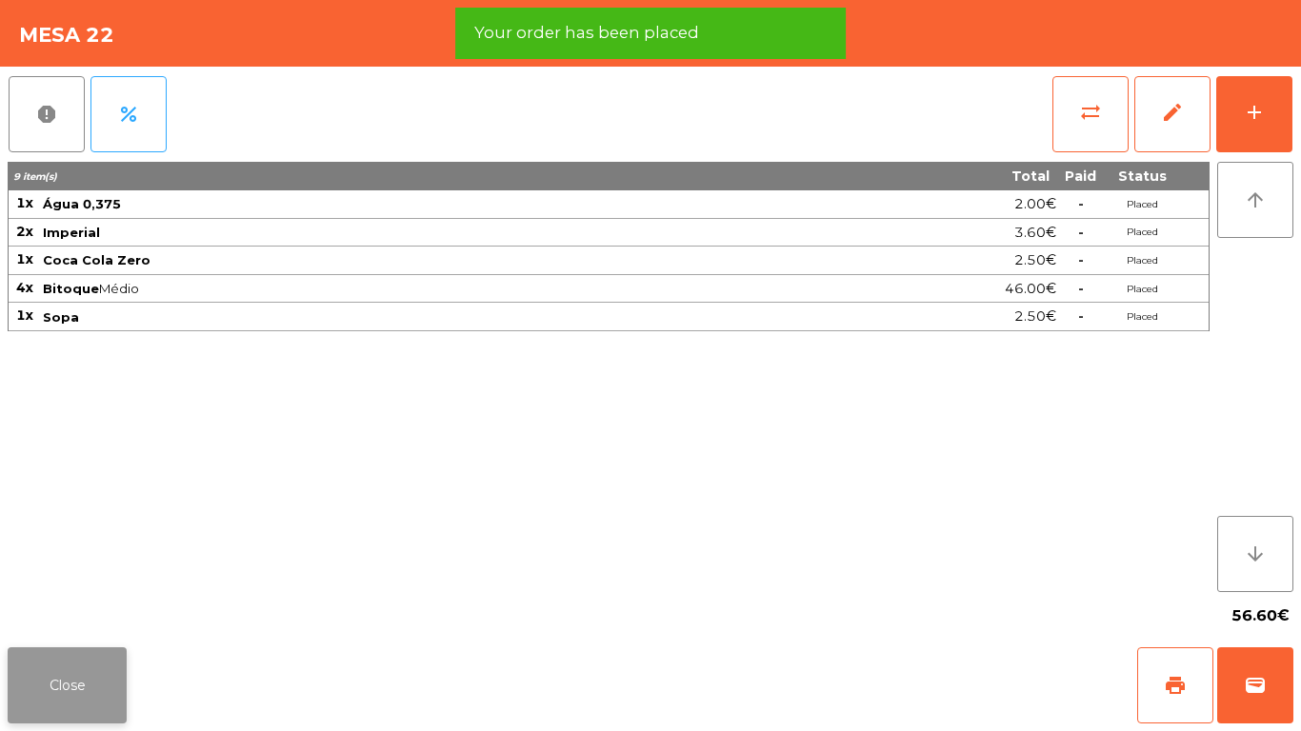
click at [44, 708] on button "Close" at bounding box center [67, 686] width 119 height 76
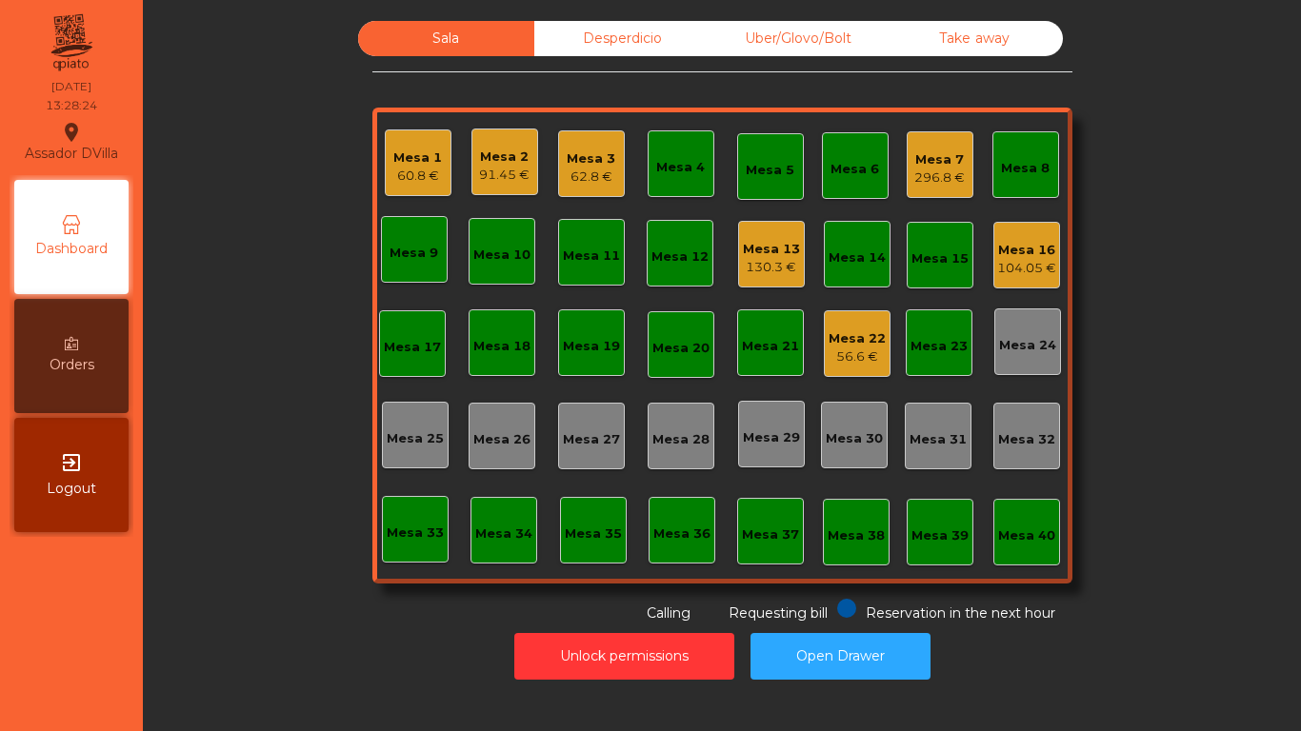
click at [1021, 260] on div "104.05 €" at bounding box center [1026, 268] width 59 height 19
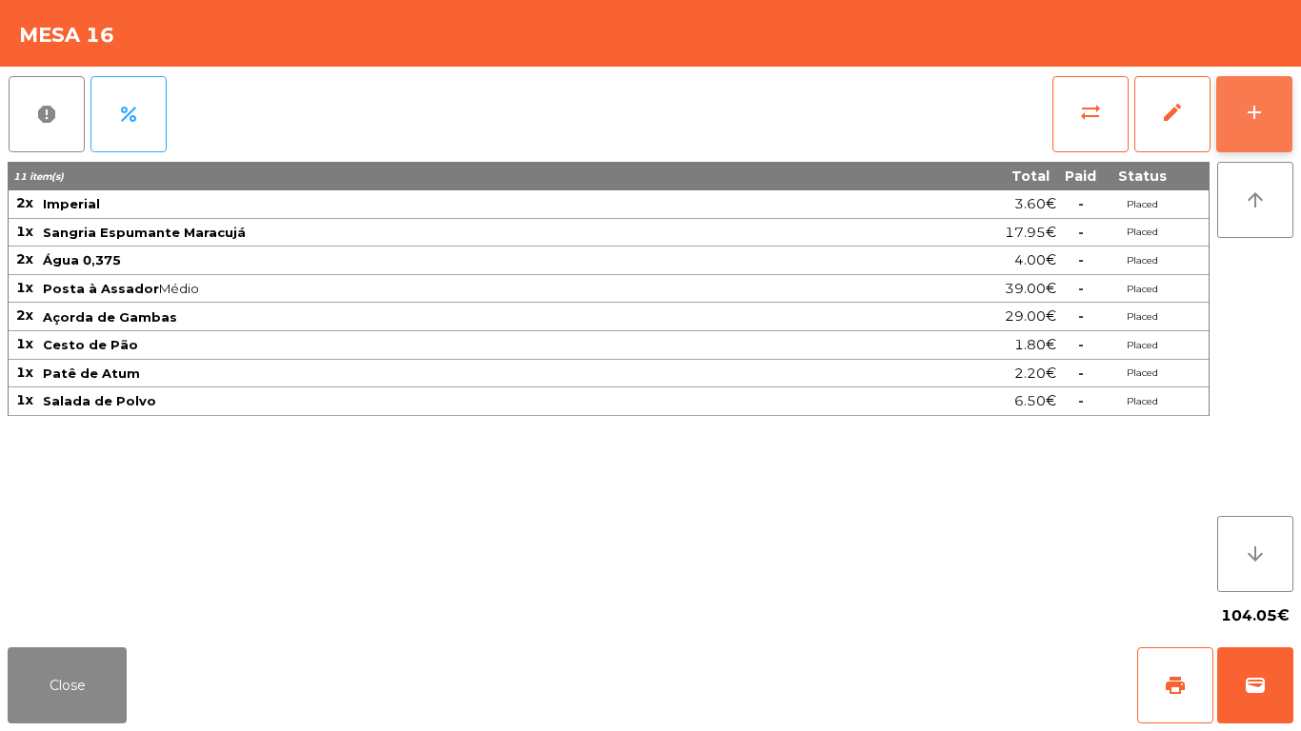
click at [1283, 110] on button "add" at bounding box center [1254, 114] width 76 height 76
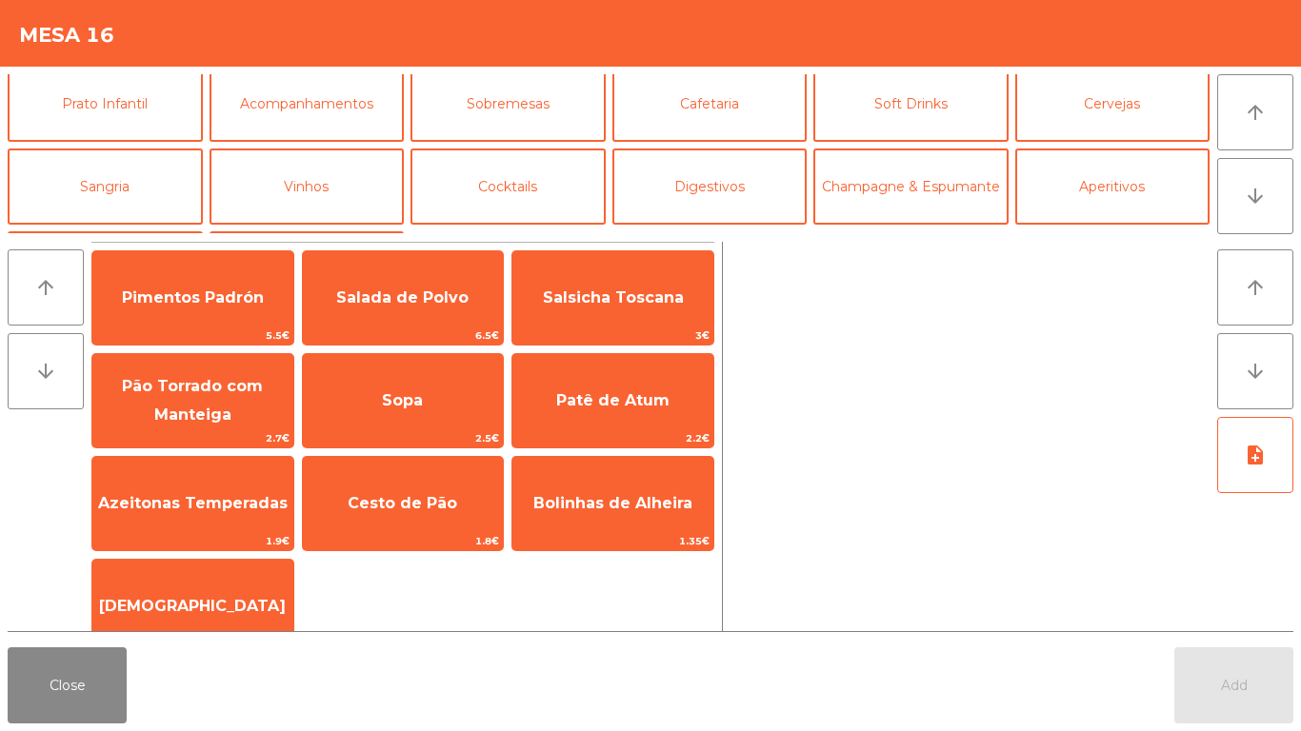
scroll to position [166, 0]
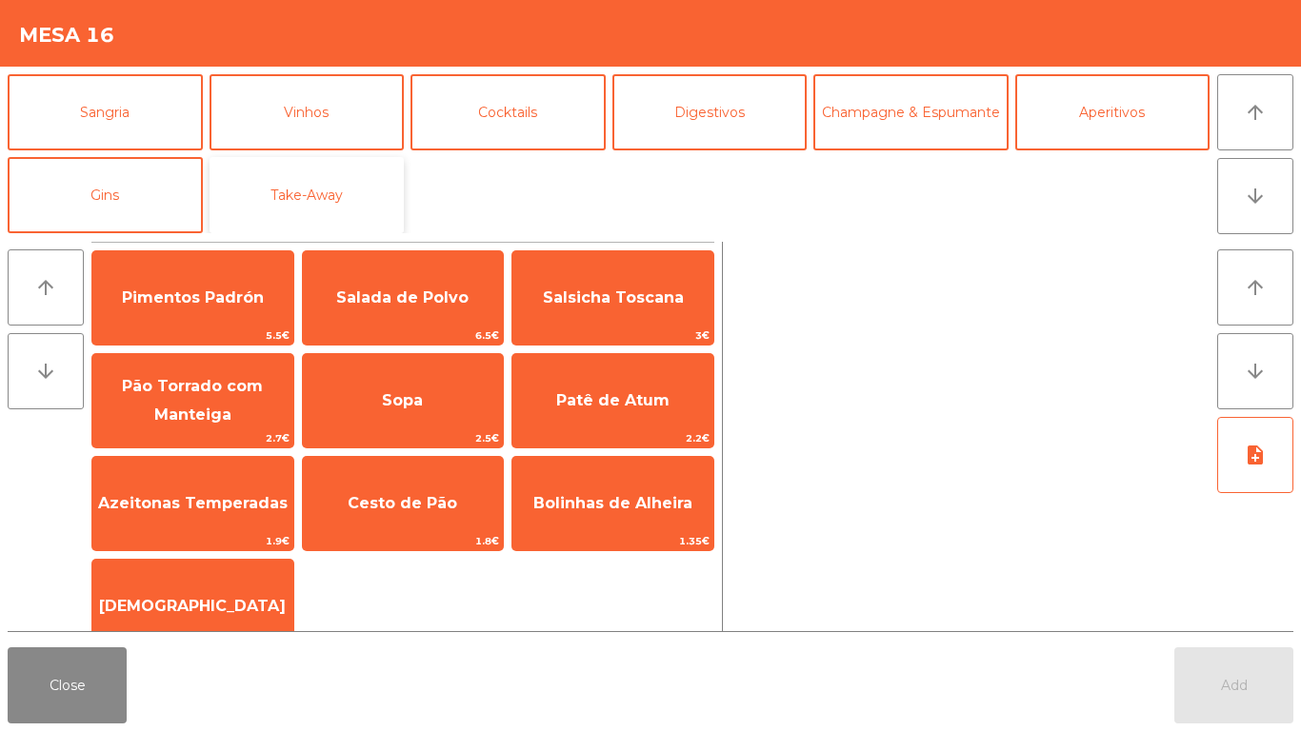
click at [306, 194] on button "Take-Away" at bounding box center [307, 195] width 195 height 76
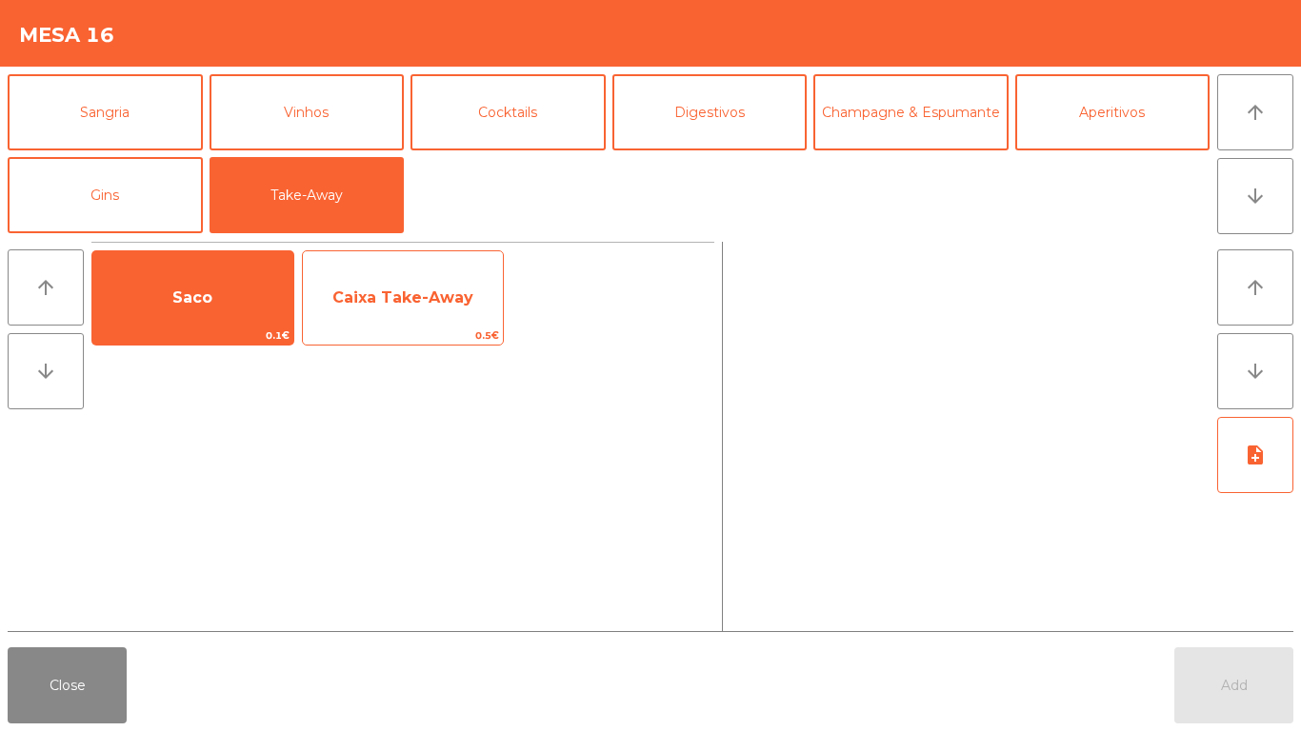
click at [387, 319] on span "Caixa Take-Away" at bounding box center [403, 297] width 201 height 51
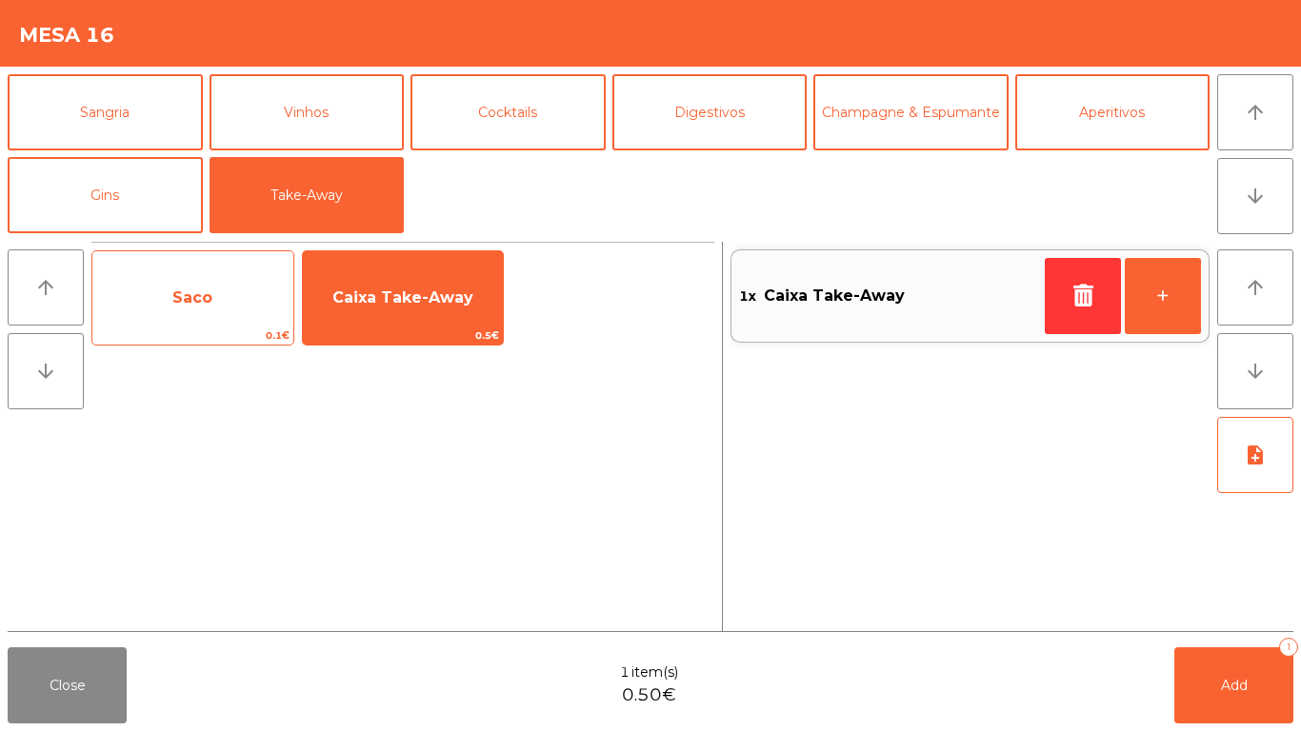
click at [121, 316] on span "Saco" at bounding box center [192, 297] width 201 height 51
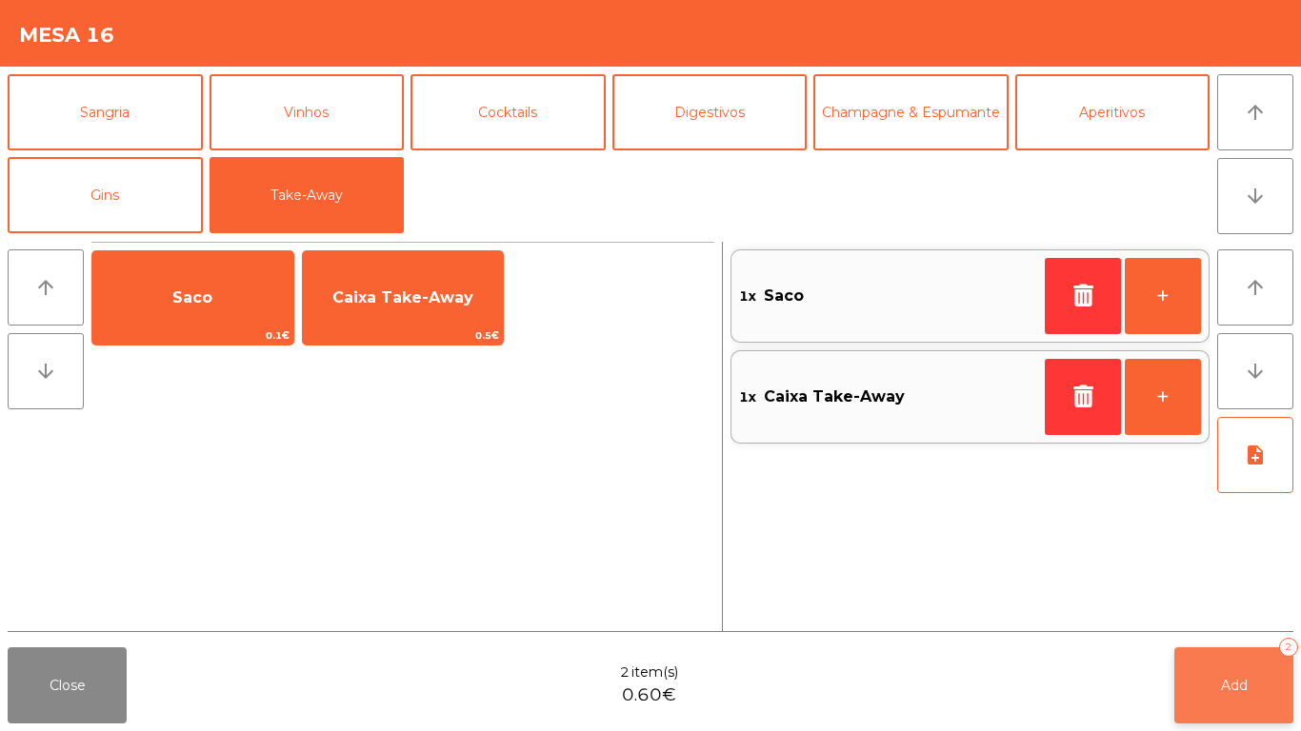
click at [1247, 677] on span "Add" at bounding box center [1234, 685] width 27 height 17
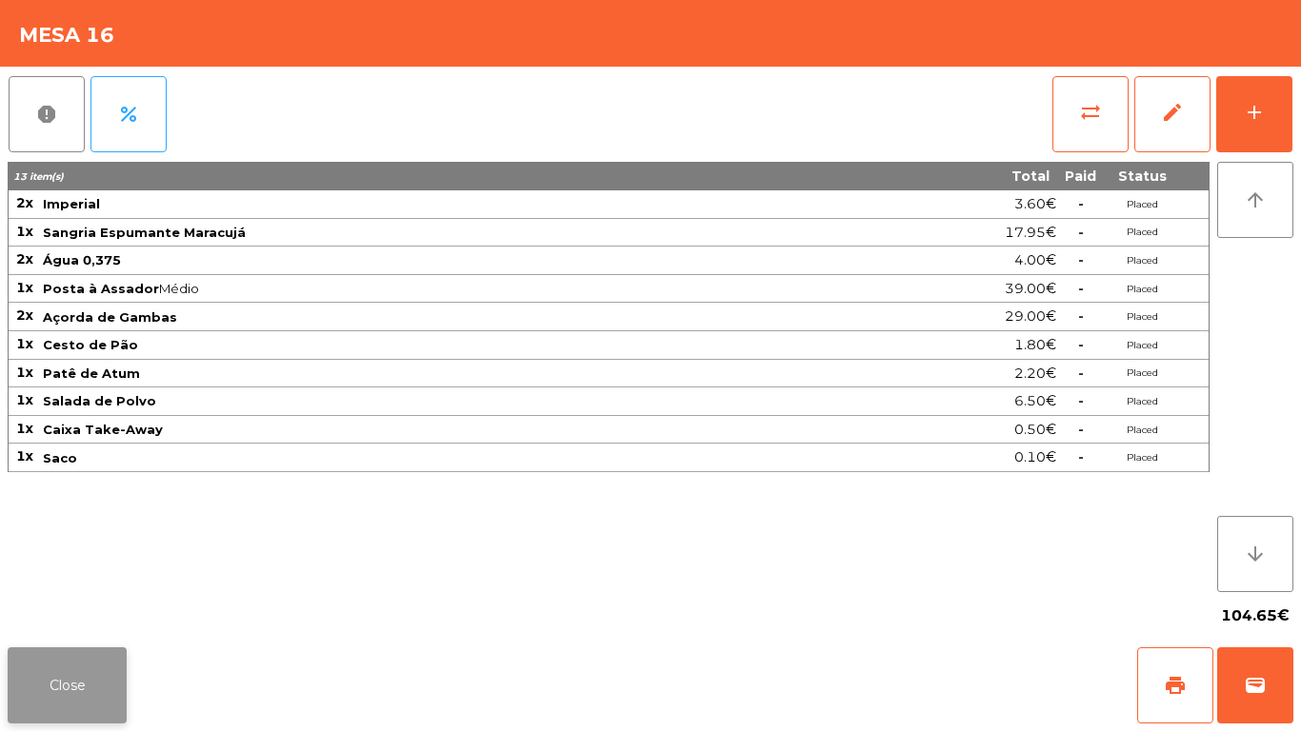
click at [79, 651] on button "Close" at bounding box center [67, 686] width 119 height 76
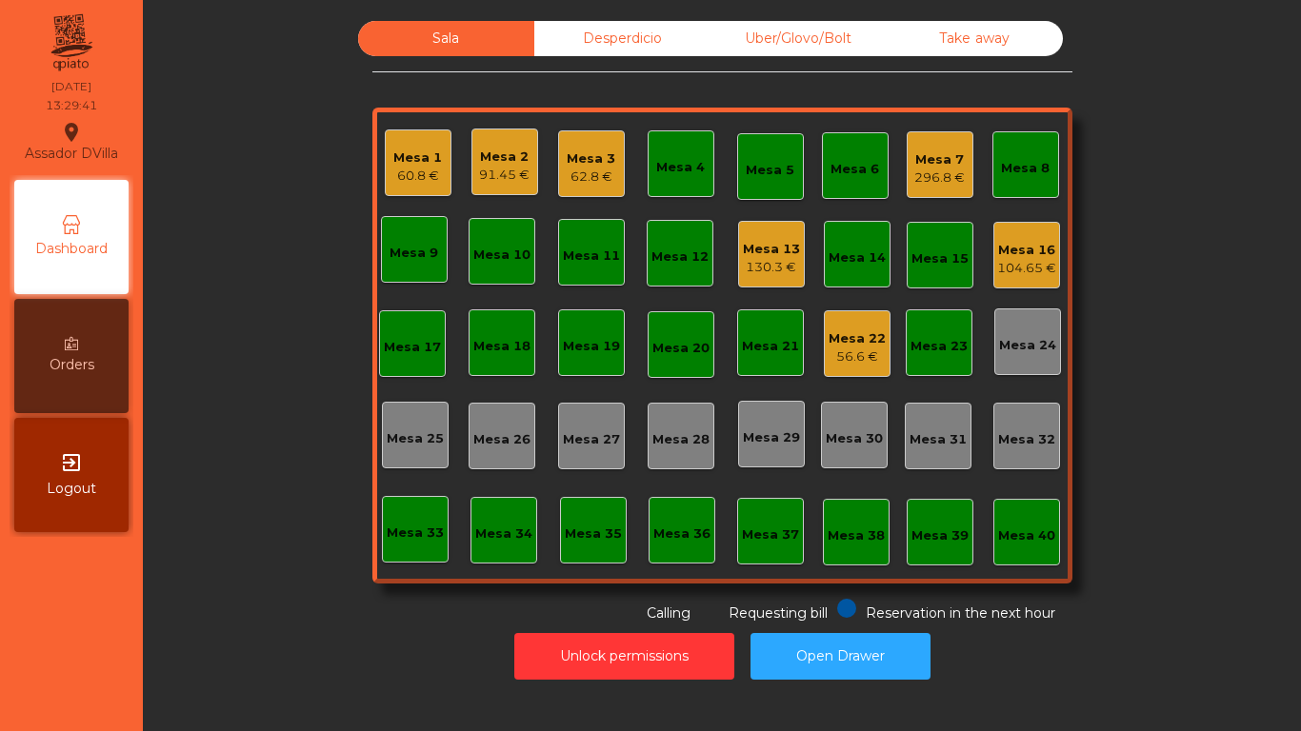
click at [946, 177] on div "296.8 €" at bounding box center [939, 178] width 50 height 19
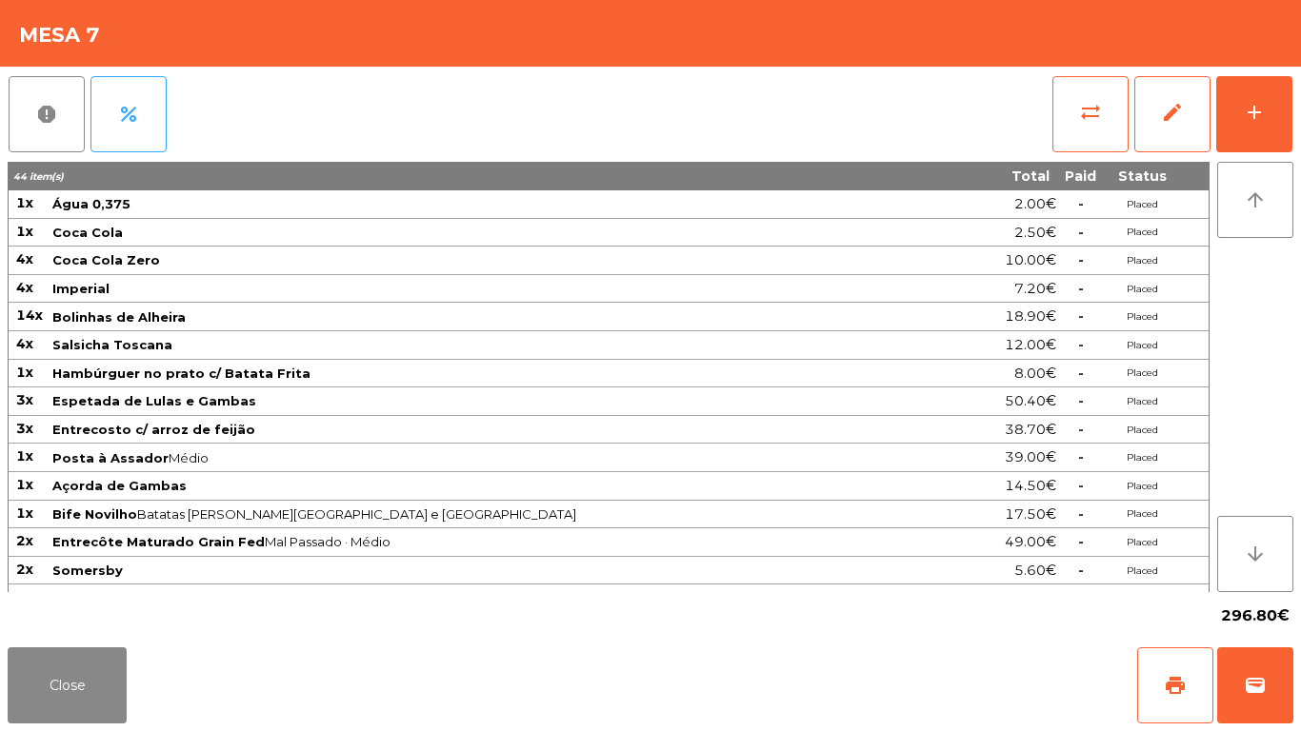
click at [1300, 99] on div "report percent sync_alt edit add 44 item(s) Total Paid Status 1x Água 0,375 2.0…" at bounding box center [650, 353] width 1301 height 573
click at [1283, 110] on button "add" at bounding box center [1254, 114] width 76 height 76
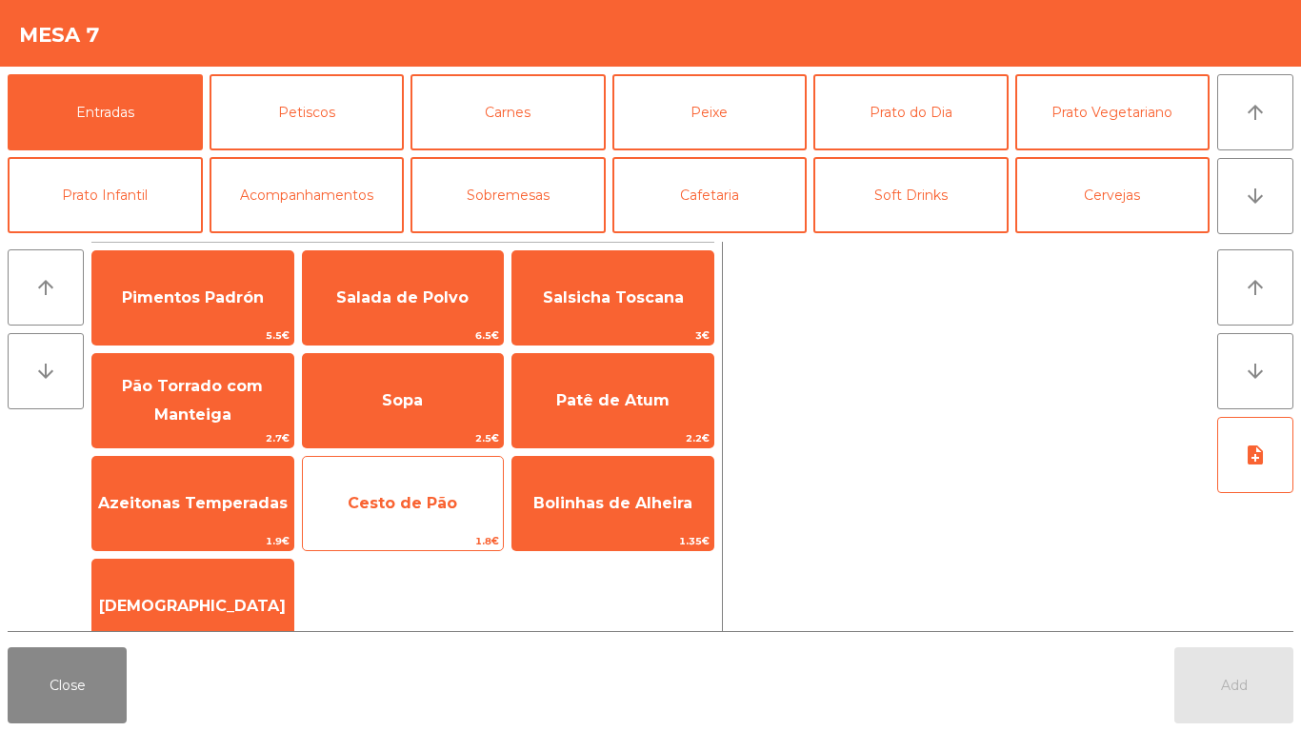
click at [430, 500] on span "Cesto de Pão" at bounding box center [403, 503] width 110 height 18
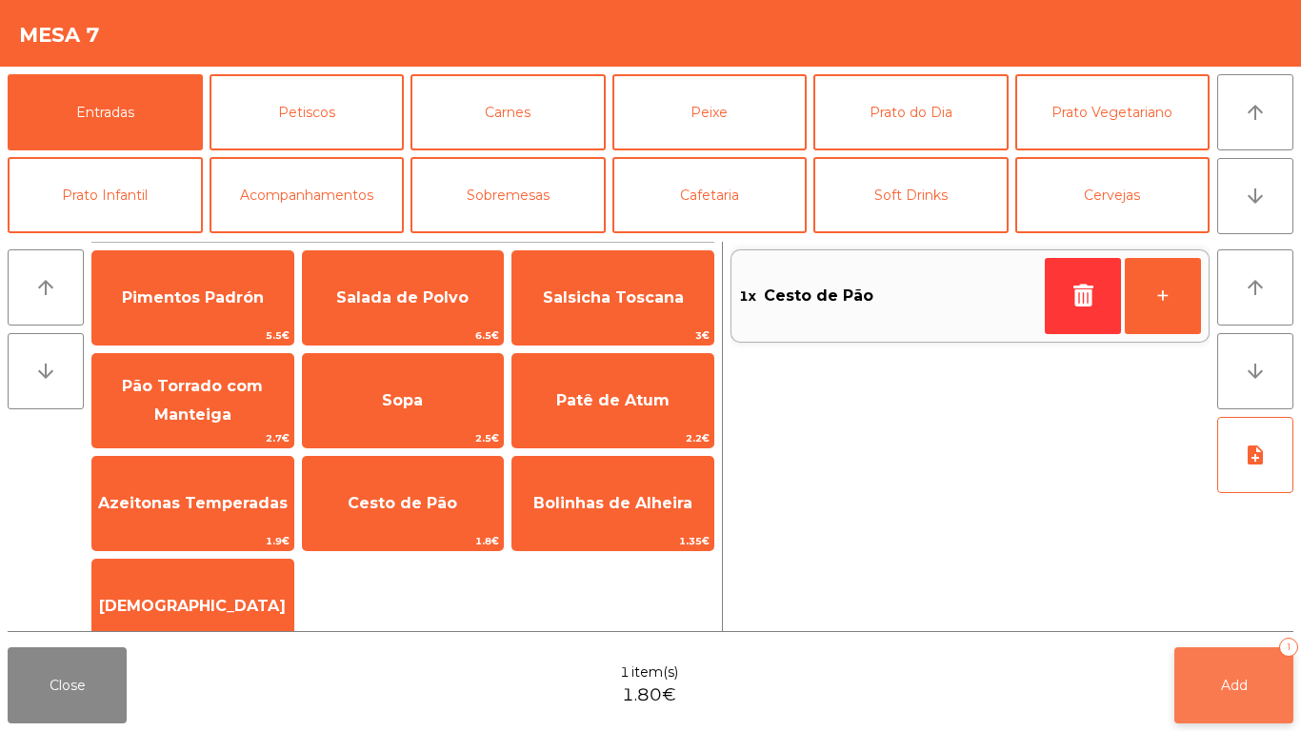
click at [1226, 684] on span "Add" at bounding box center [1234, 685] width 27 height 17
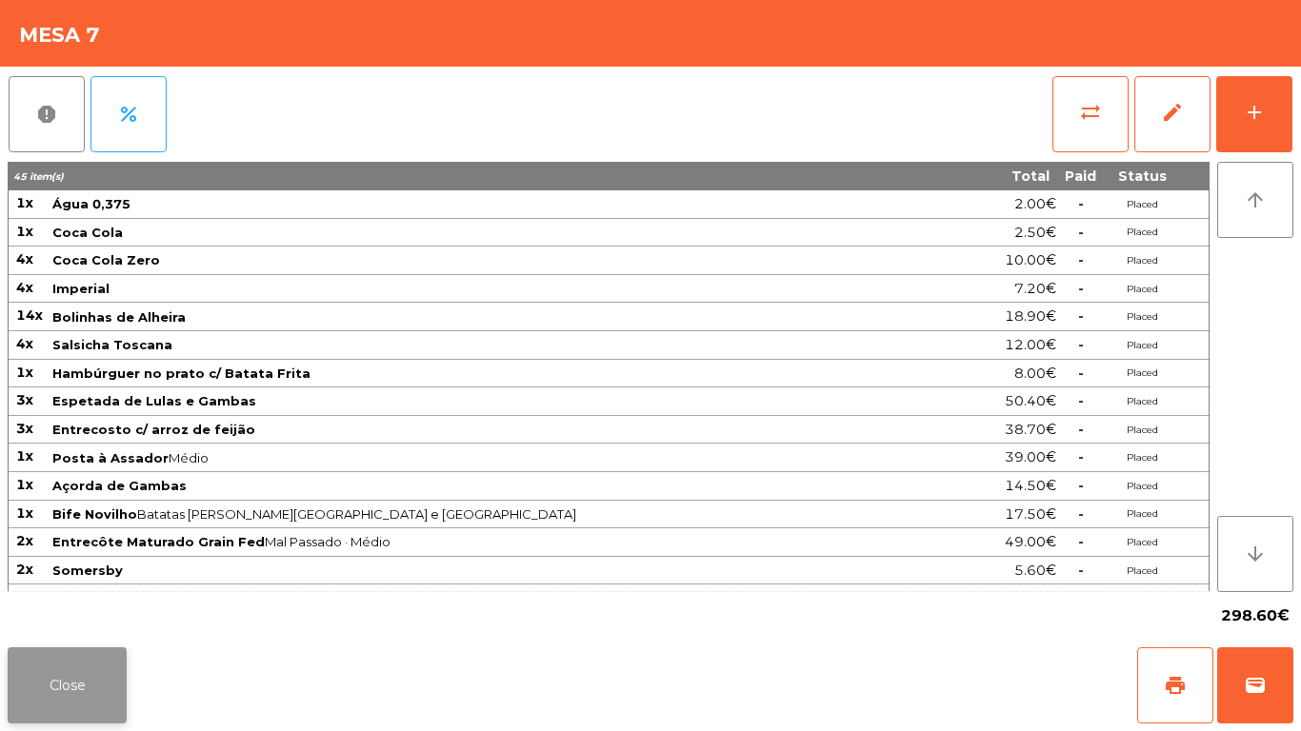
click at [76, 682] on button "Close" at bounding box center [67, 686] width 119 height 76
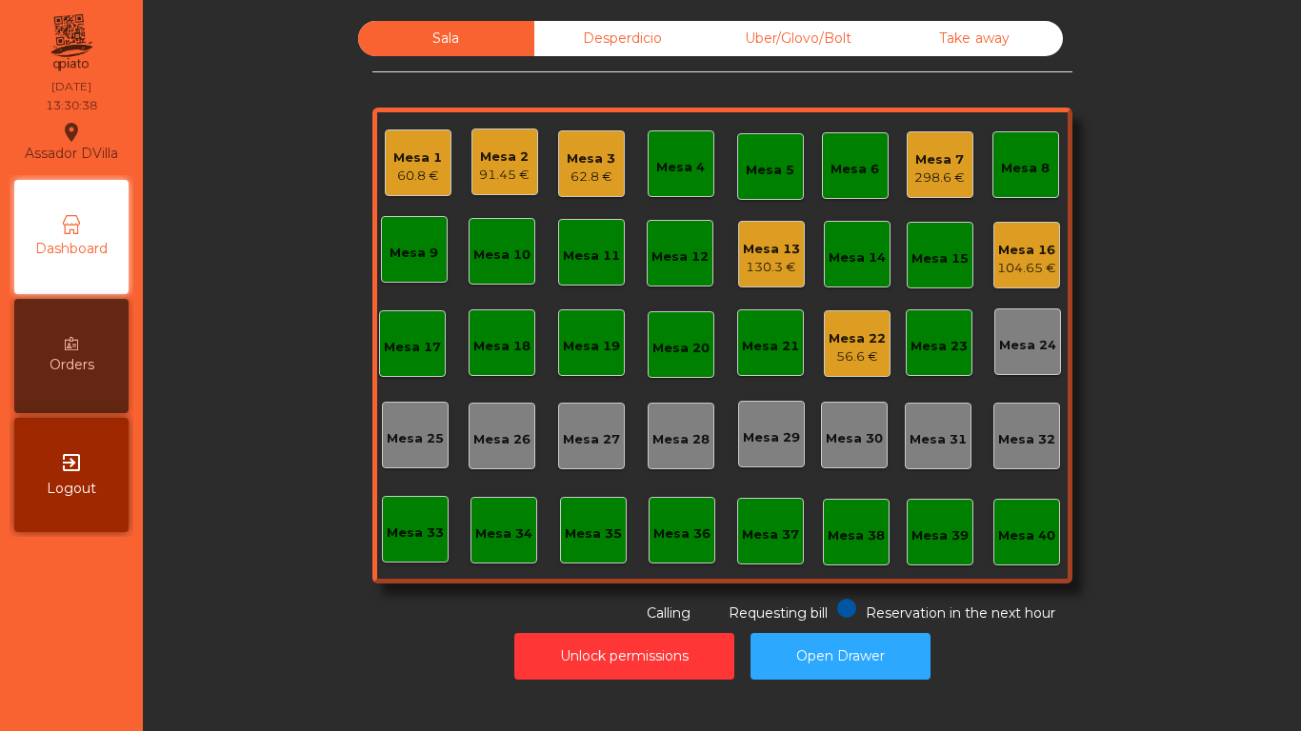
click at [576, 167] on div "Mesa 3 62.8 €" at bounding box center [591, 168] width 49 height 37
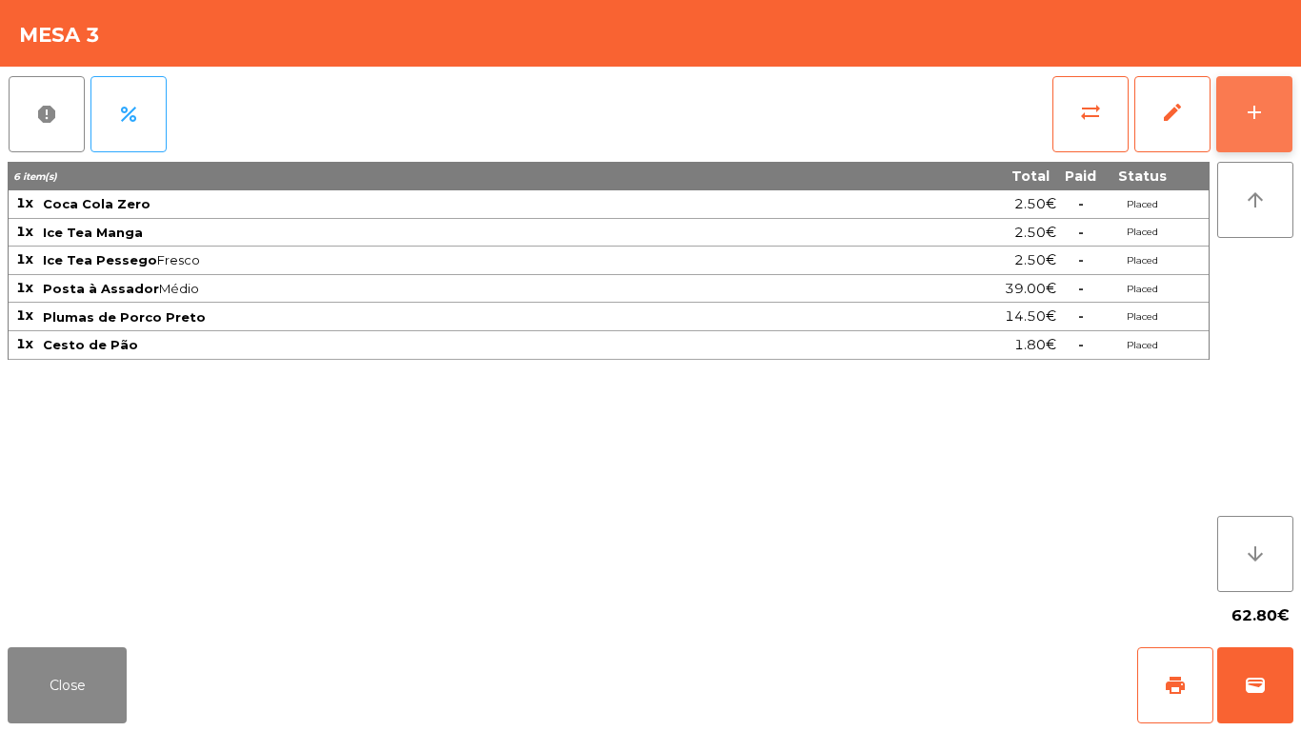
click at [1238, 119] on button "add" at bounding box center [1254, 114] width 76 height 76
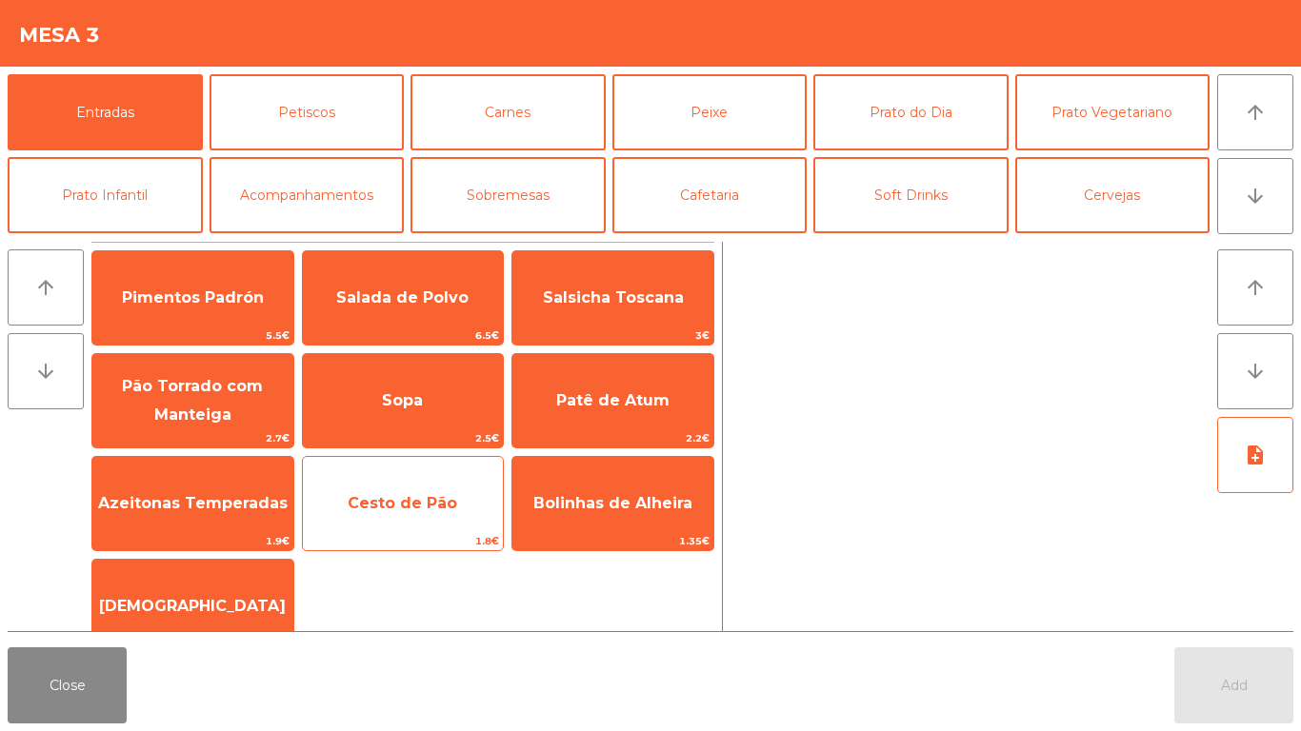
click at [396, 457] on div "Cesto de Pão 1.8€" at bounding box center [403, 503] width 203 height 95
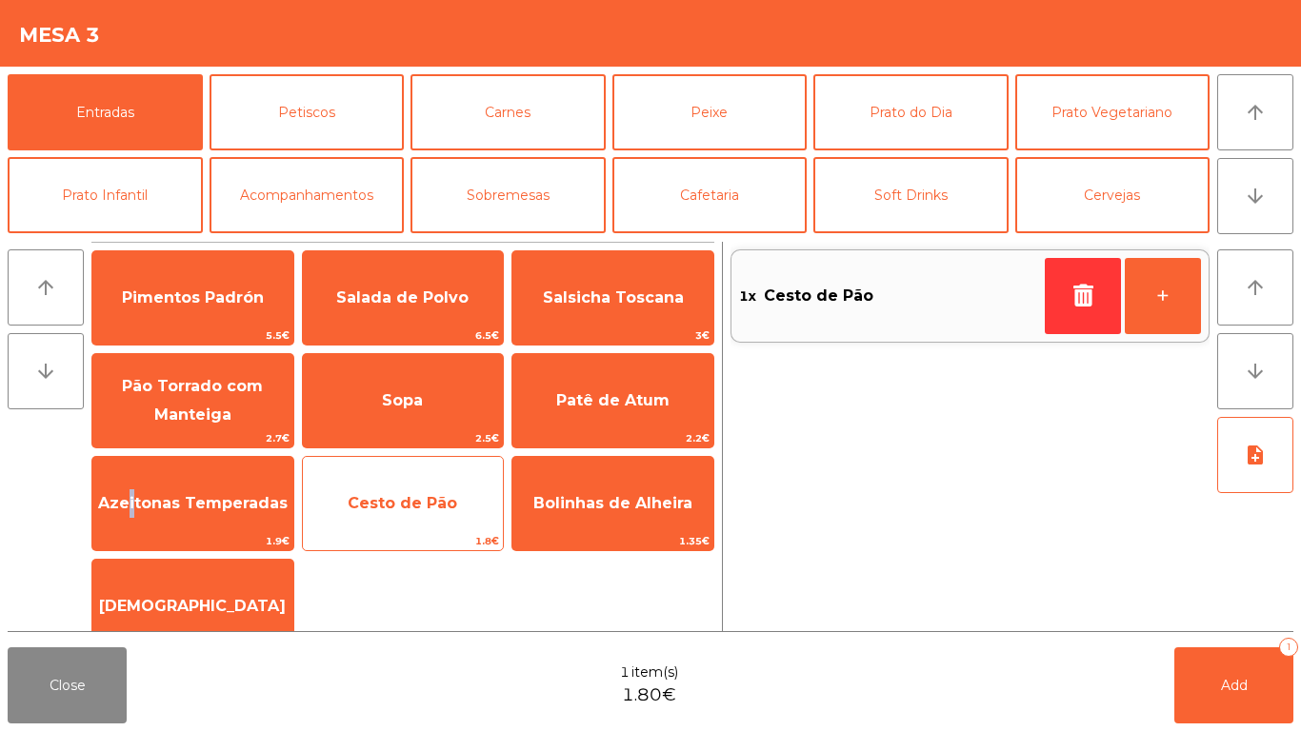
drag, startPoint x: 127, startPoint y: 521, endPoint x: 484, endPoint y: 468, distance: 361.1
click at [132, 520] on span "Azeitonas Temperadas" at bounding box center [192, 503] width 201 height 51
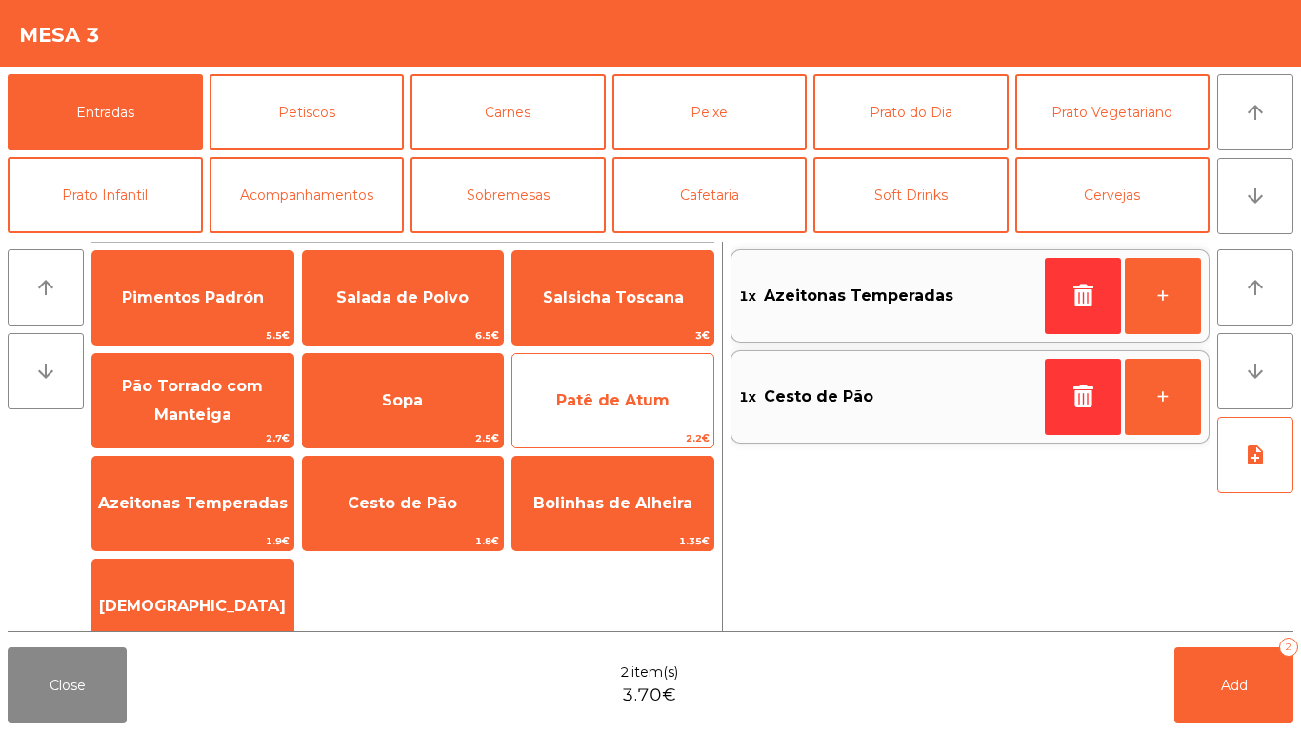
click at [680, 412] on span "Patê de Atum" at bounding box center [612, 400] width 201 height 51
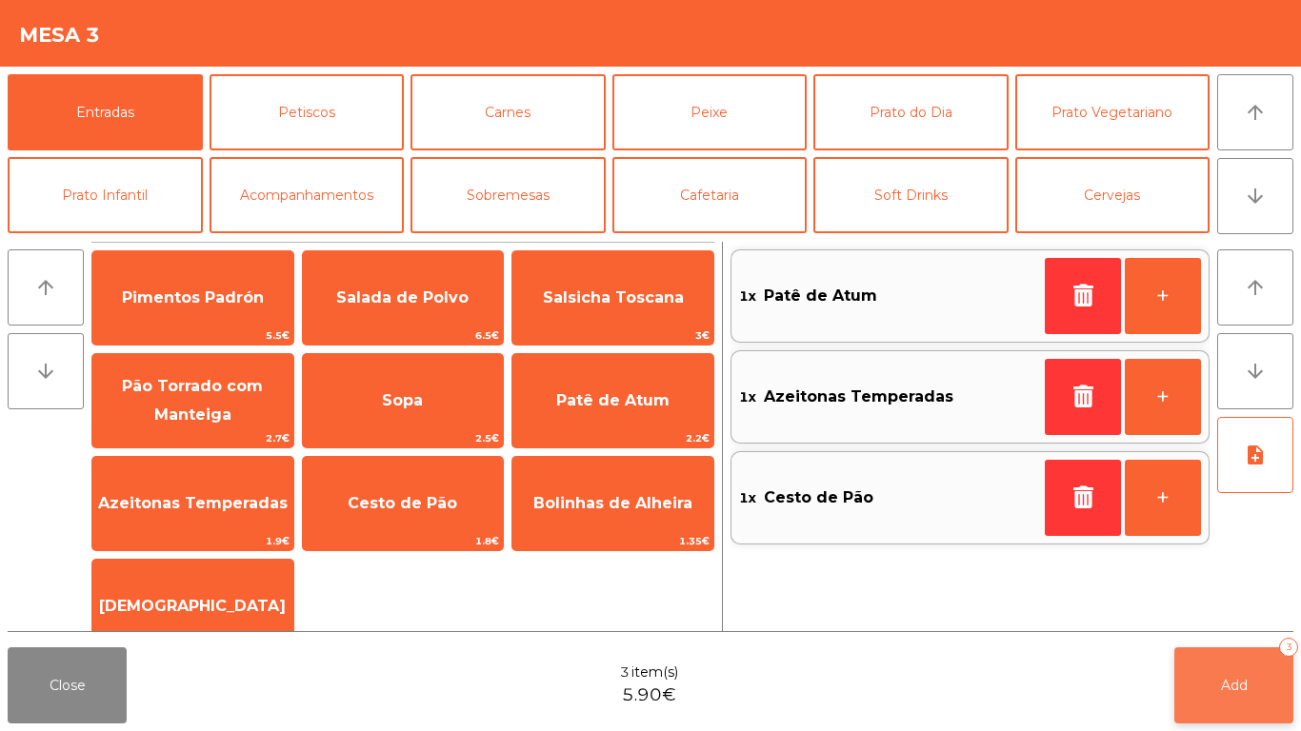
click at [1239, 692] on span "Add" at bounding box center [1234, 685] width 27 height 17
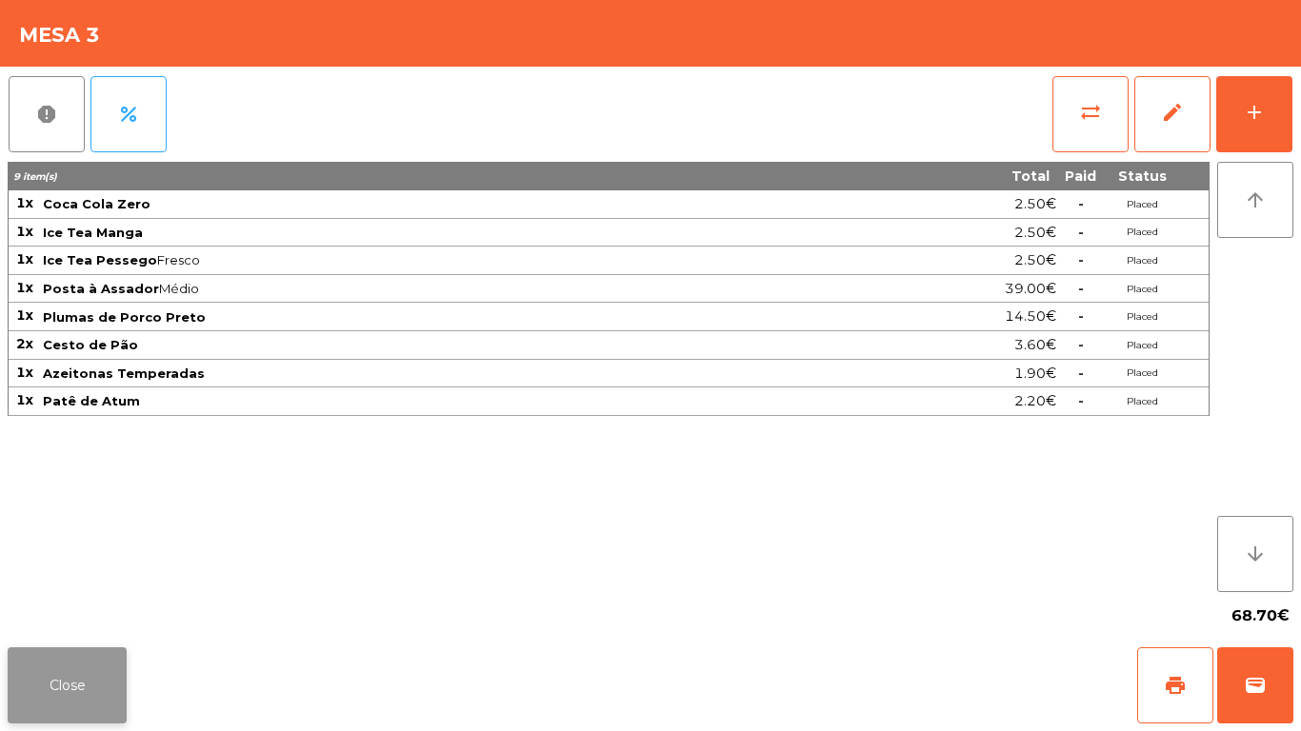
click at [51, 679] on button "Close" at bounding box center [67, 686] width 119 height 76
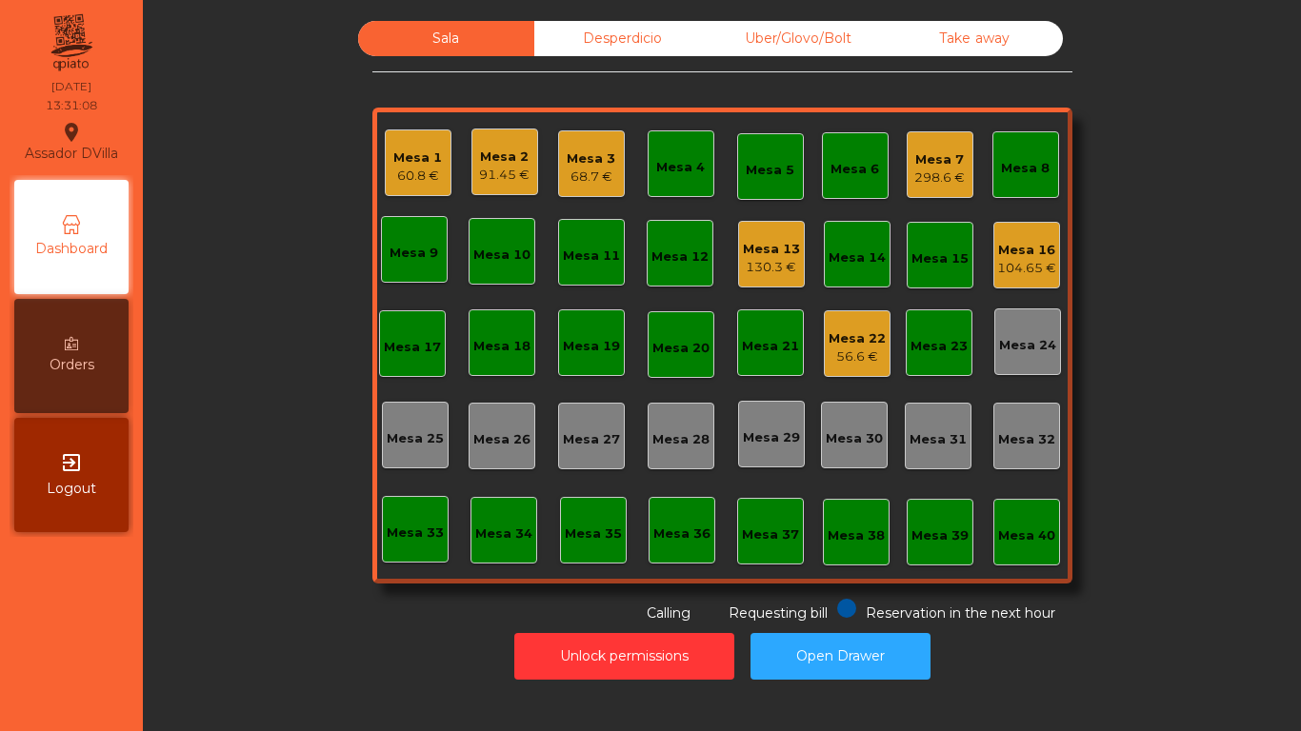
click at [858, 351] on div "56.6 €" at bounding box center [857, 357] width 57 height 19
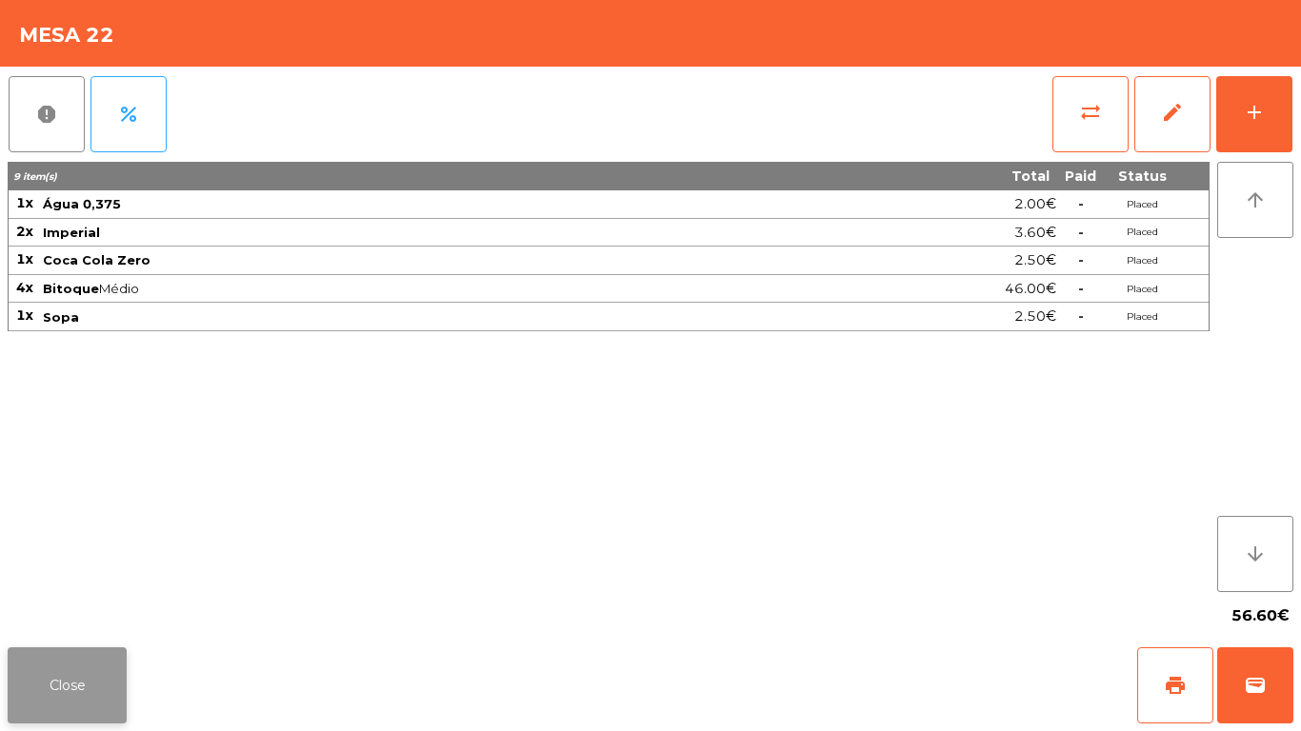
click at [50, 709] on button "Close" at bounding box center [67, 686] width 119 height 76
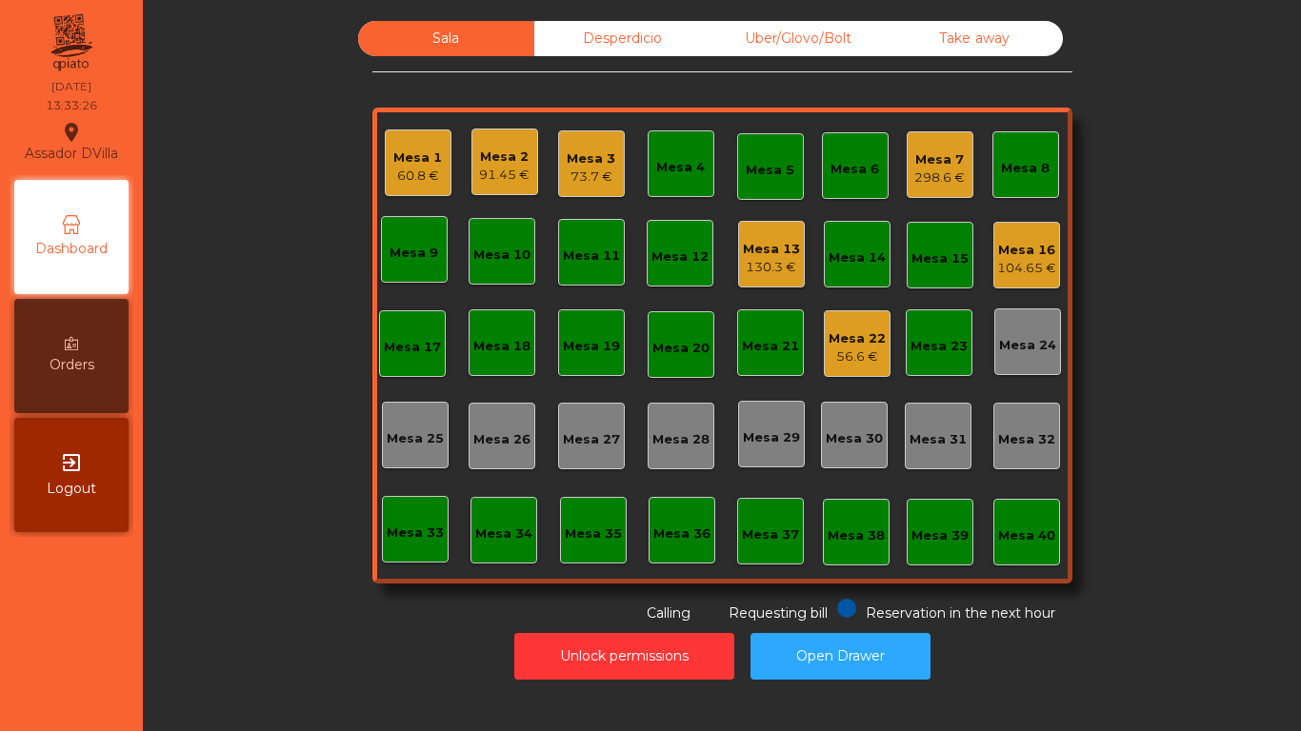
click at [748, 271] on div "130.3 €" at bounding box center [771, 267] width 57 height 19
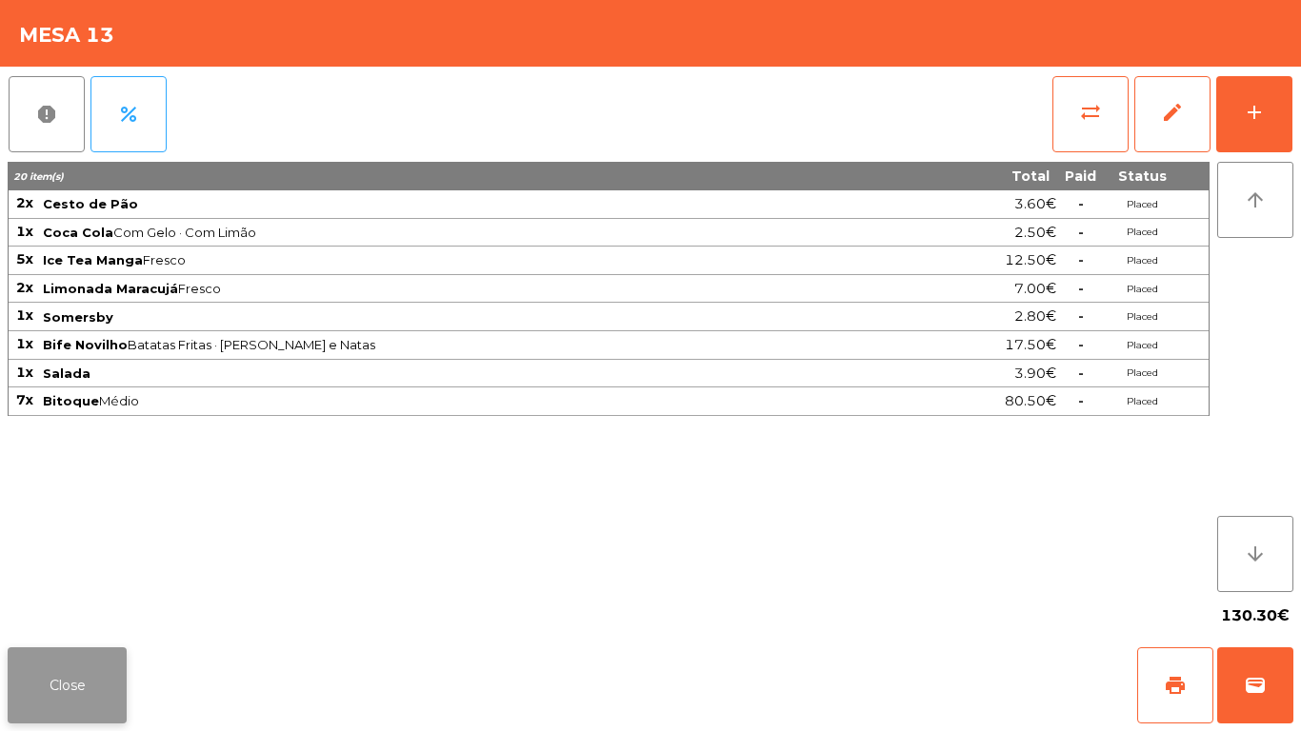
click at [43, 685] on button "Close" at bounding box center [67, 686] width 119 height 76
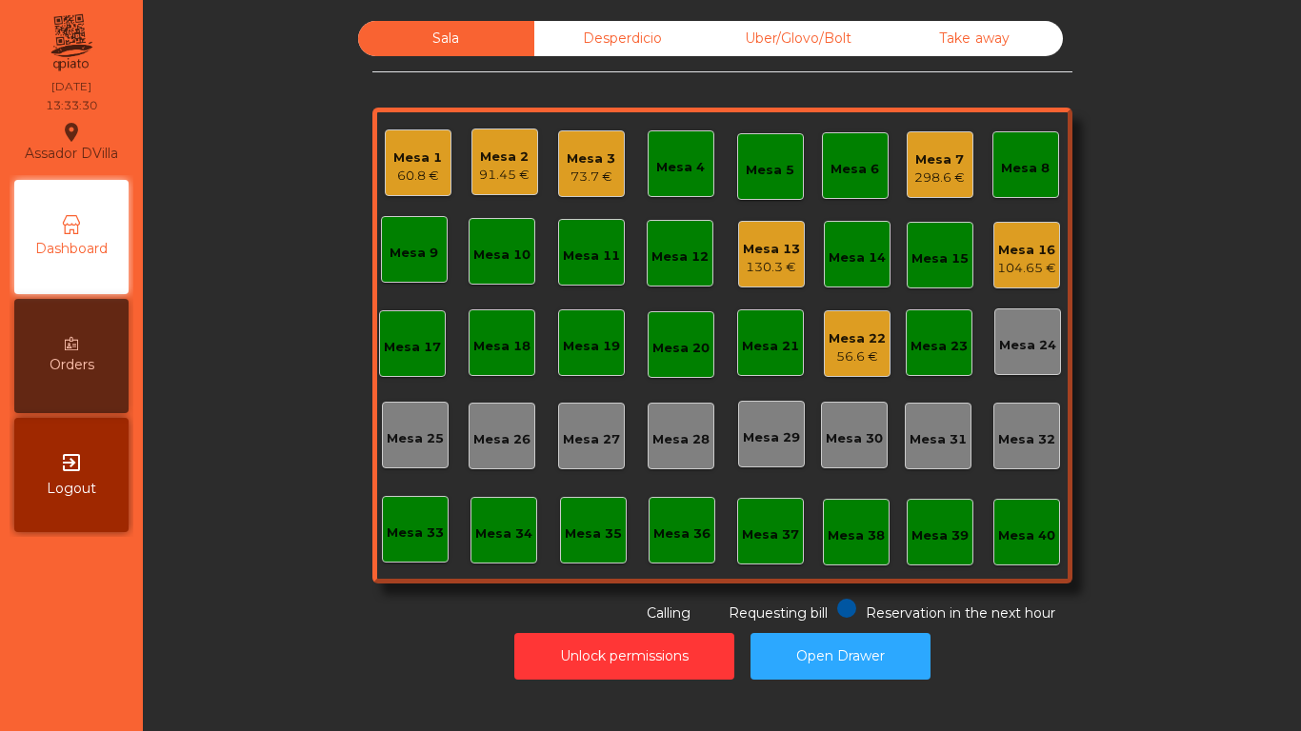
click at [829, 337] on div "Mesa 22" at bounding box center [857, 339] width 57 height 19
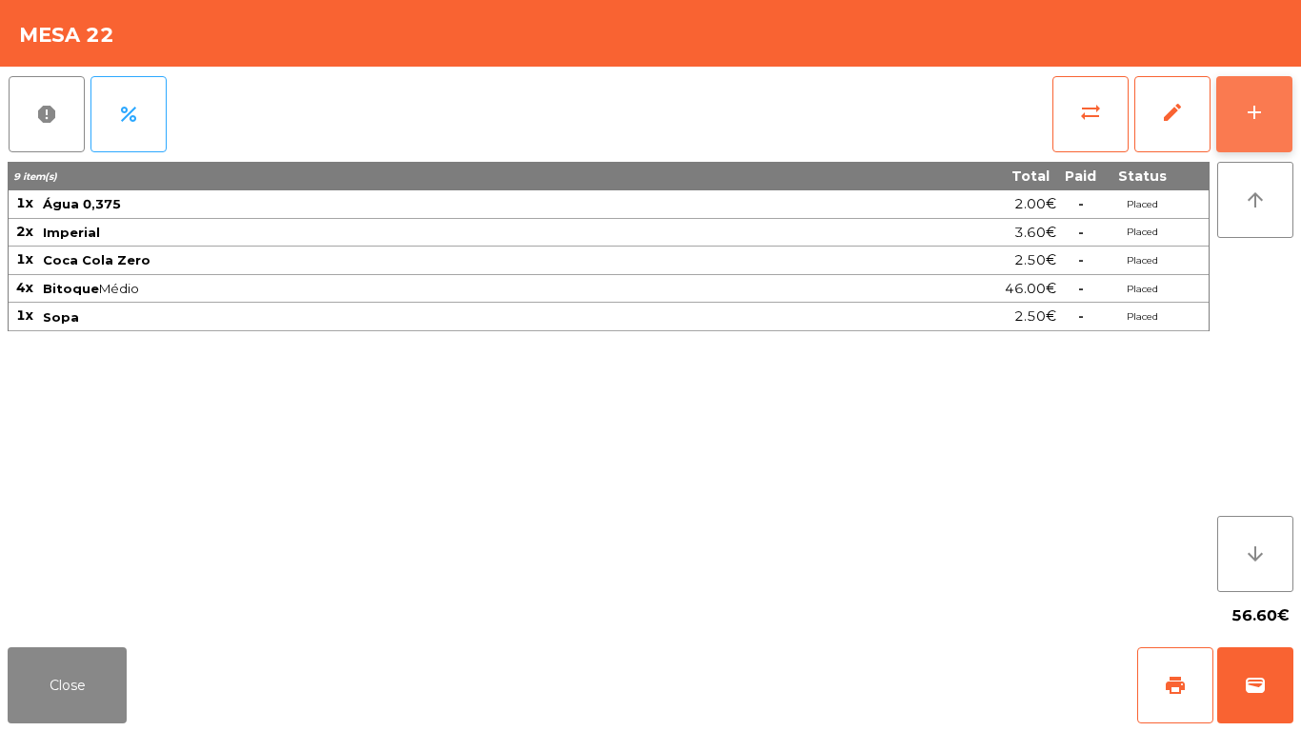
click at [1272, 96] on button "add" at bounding box center [1254, 114] width 76 height 76
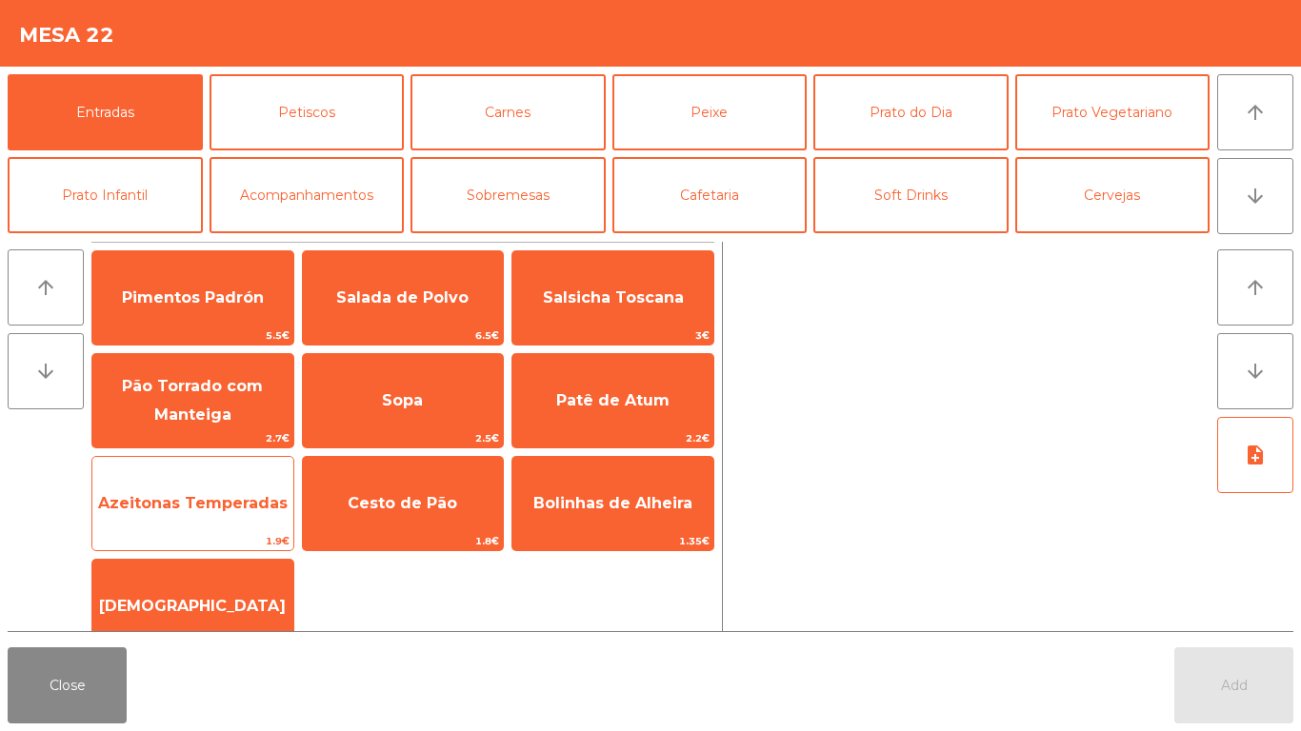
click at [211, 490] on span "Azeitonas Temperadas" at bounding box center [192, 503] width 201 height 51
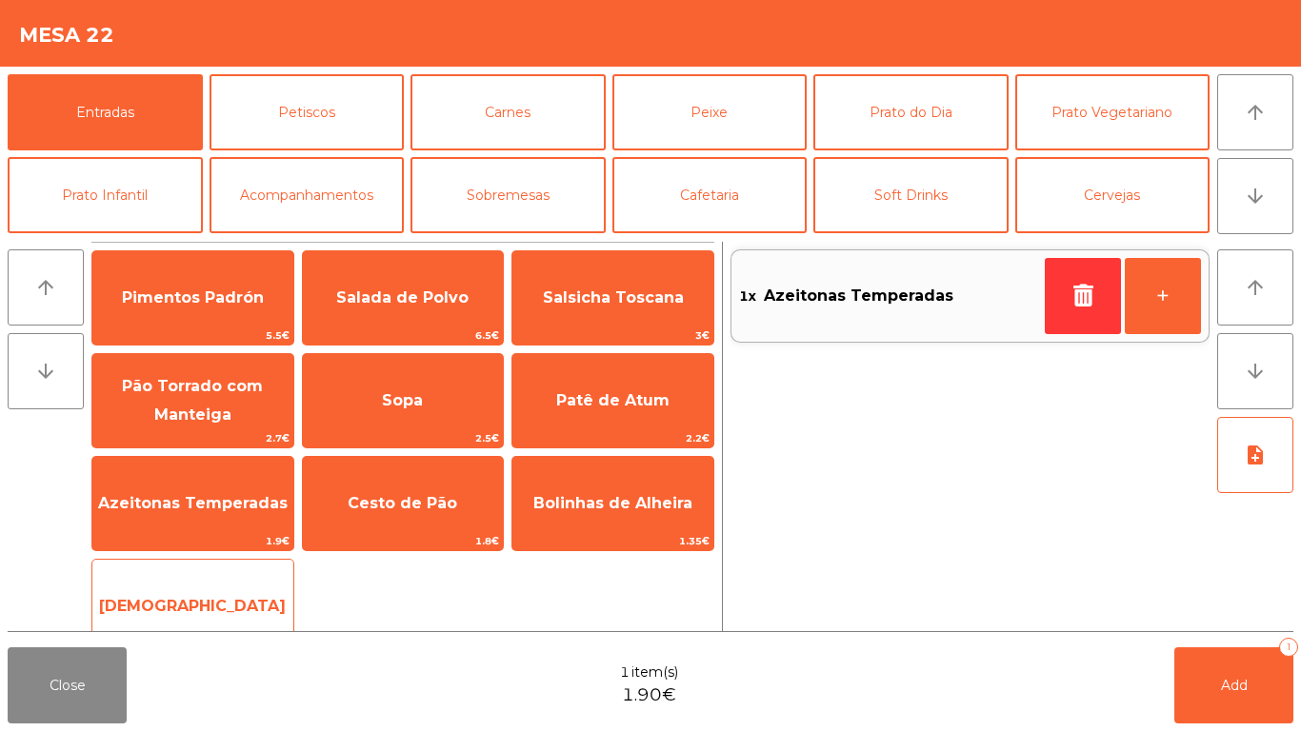
click at [181, 590] on span "[DEMOGRAPHIC_DATA]" at bounding box center [192, 606] width 201 height 51
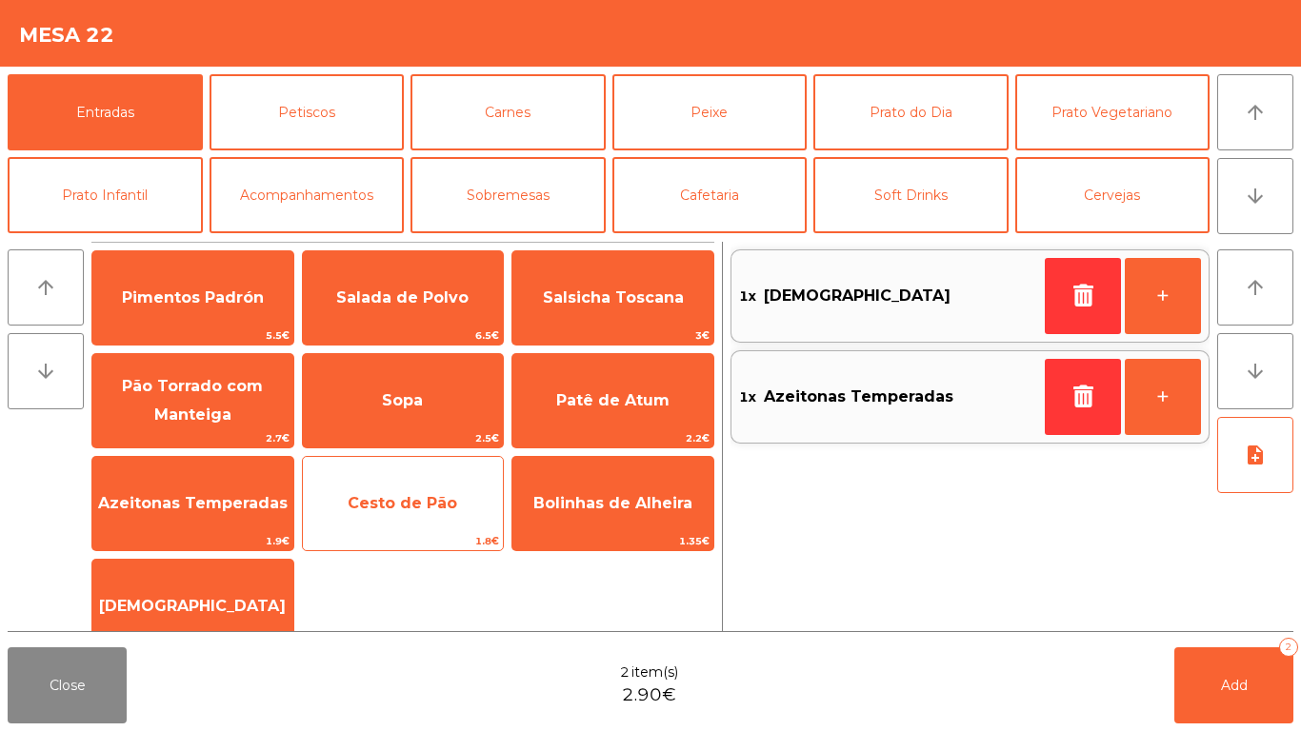
click at [408, 511] on span "Cesto de Pão" at bounding box center [403, 503] width 110 height 18
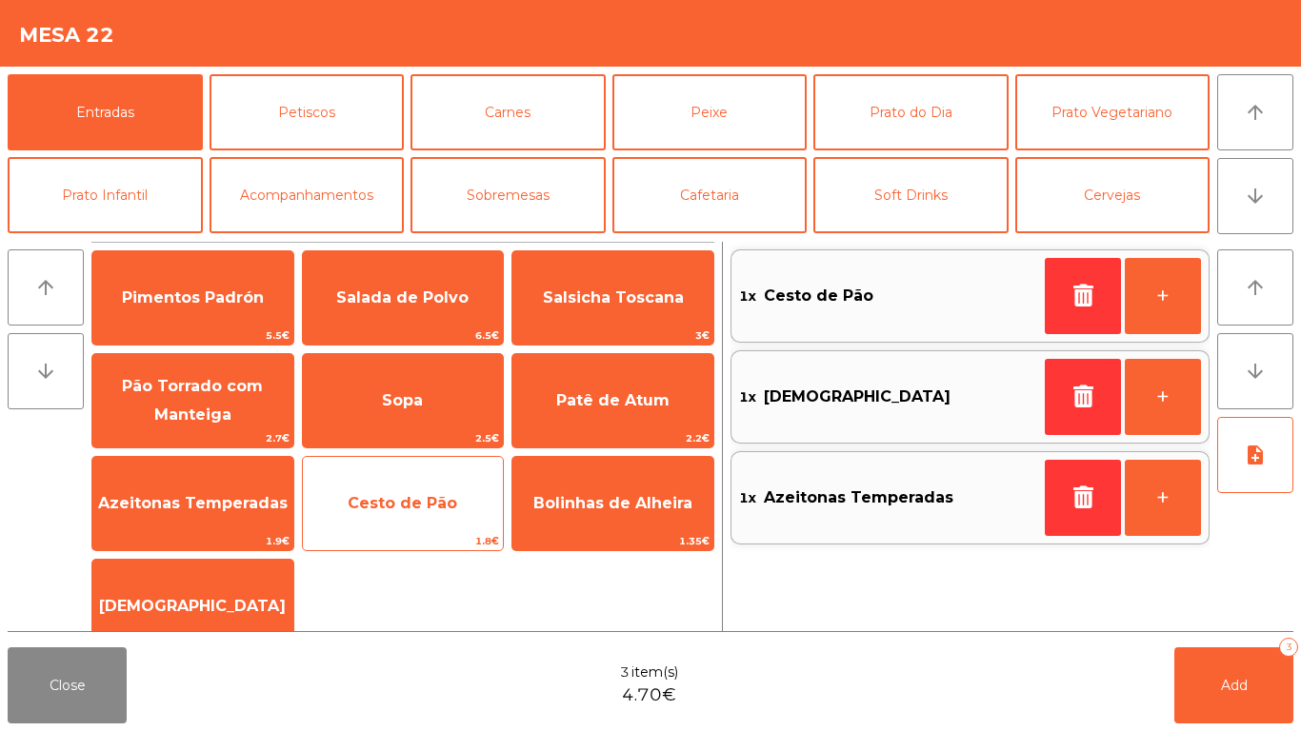
click at [402, 497] on span "Cesto de Pão" at bounding box center [403, 503] width 110 height 18
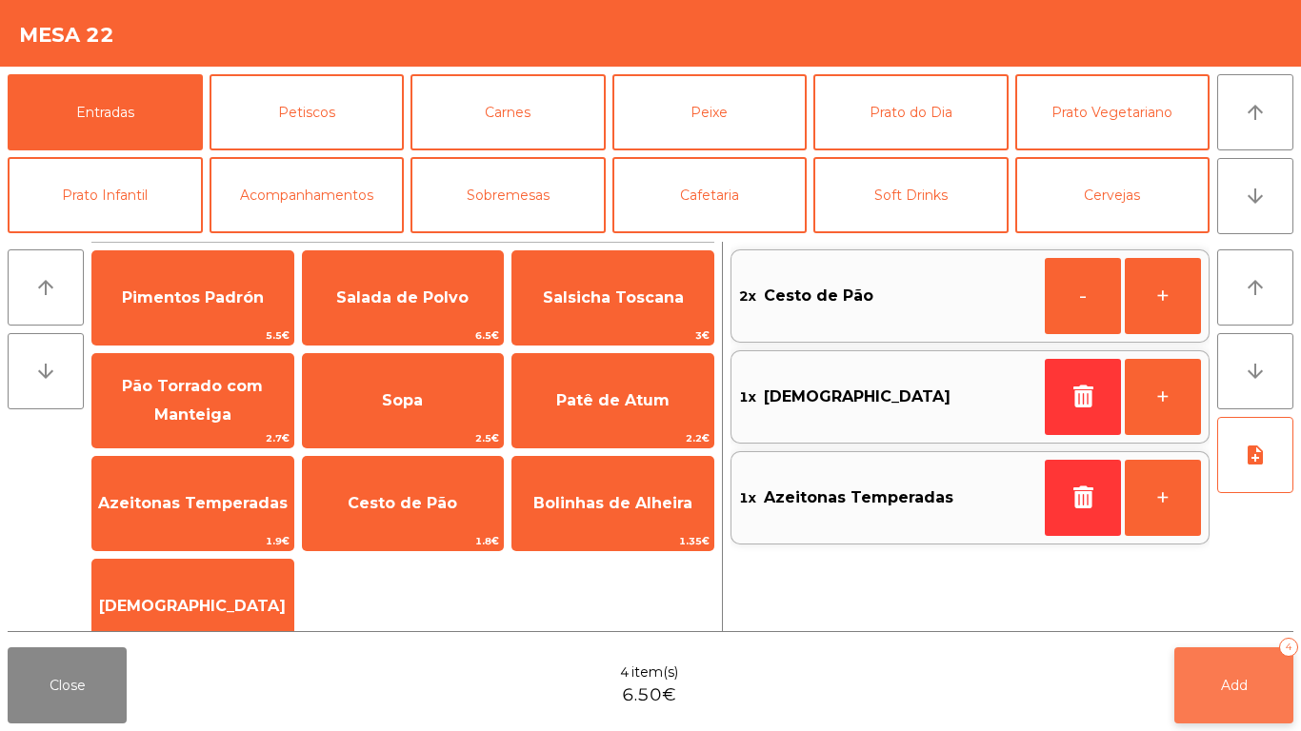
click at [1237, 670] on button "Add 4" at bounding box center [1233, 686] width 119 height 76
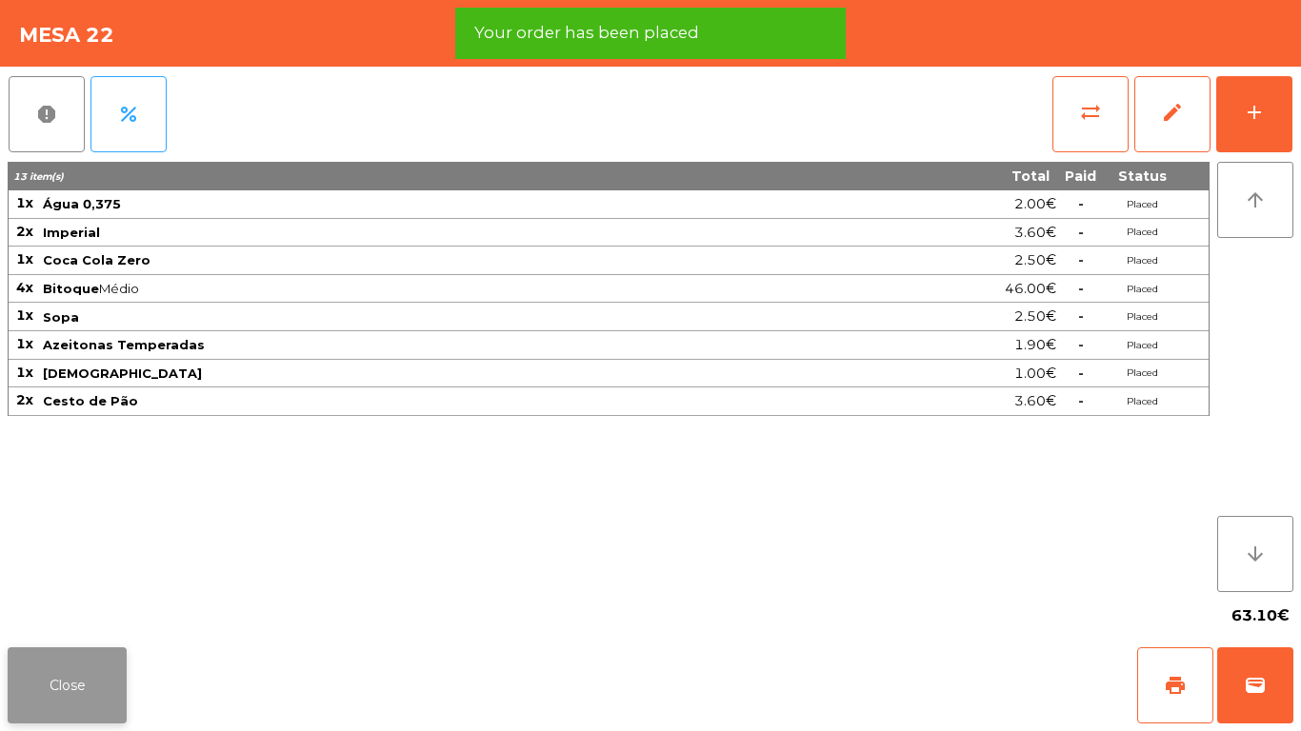
click at [87, 695] on button "Close" at bounding box center [67, 686] width 119 height 76
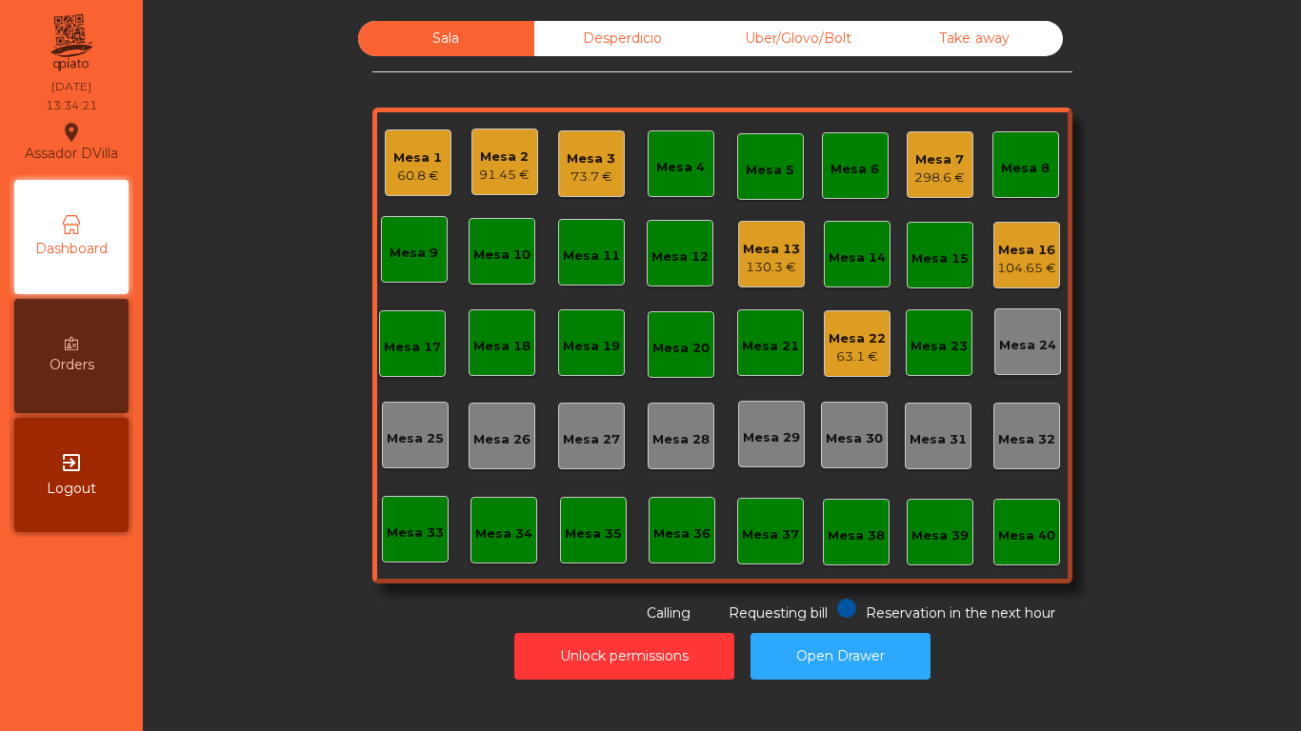
click at [766, 234] on div "Mesa 13 130.3 €" at bounding box center [771, 254] width 57 height 45
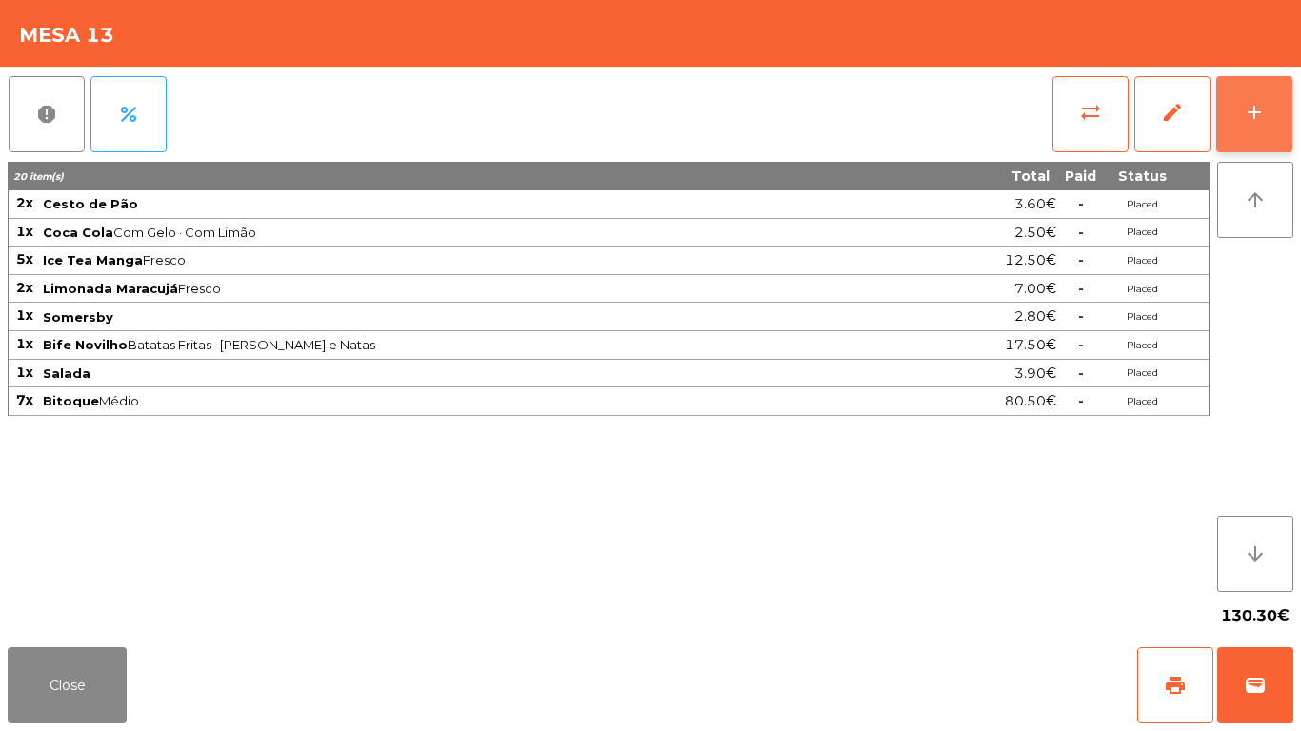
click at [1258, 128] on button "add" at bounding box center [1254, 114] width 76 height 76
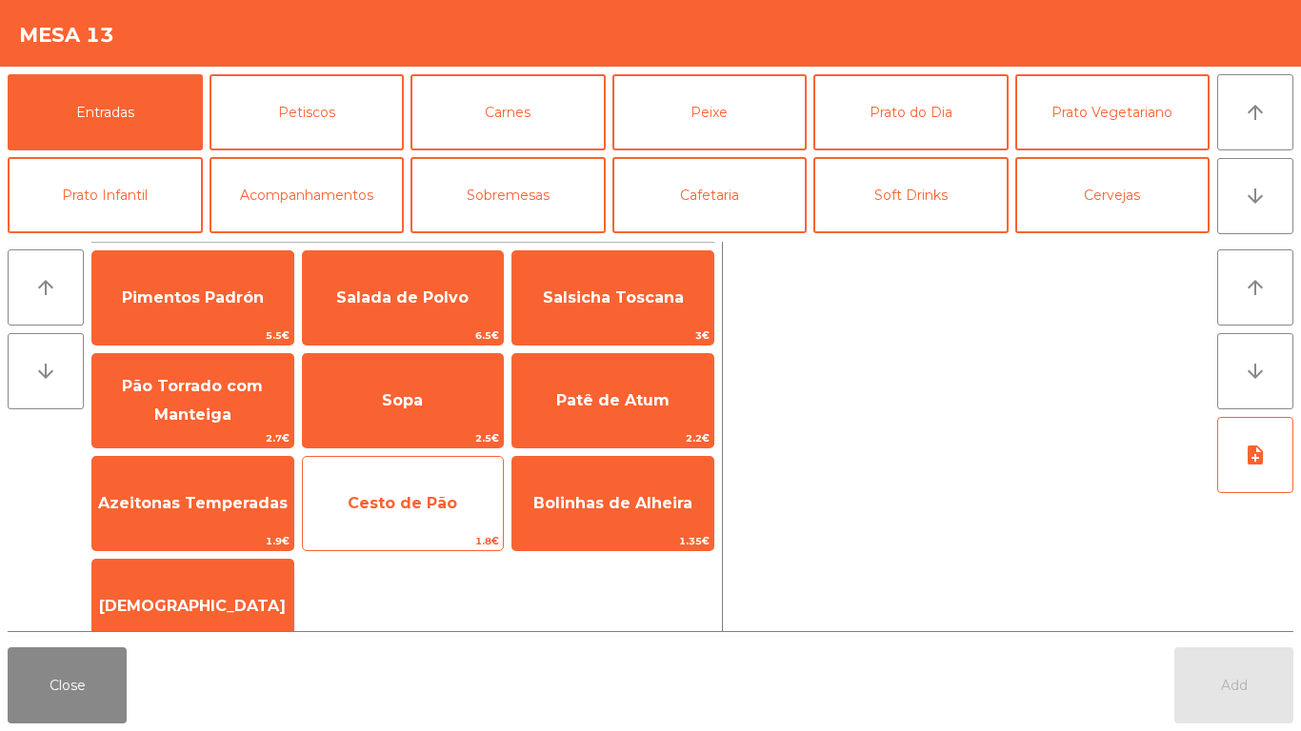
click at [452, 526] on span "Cesto de Pão" at bounding box center [403, 503] width 201 height 51
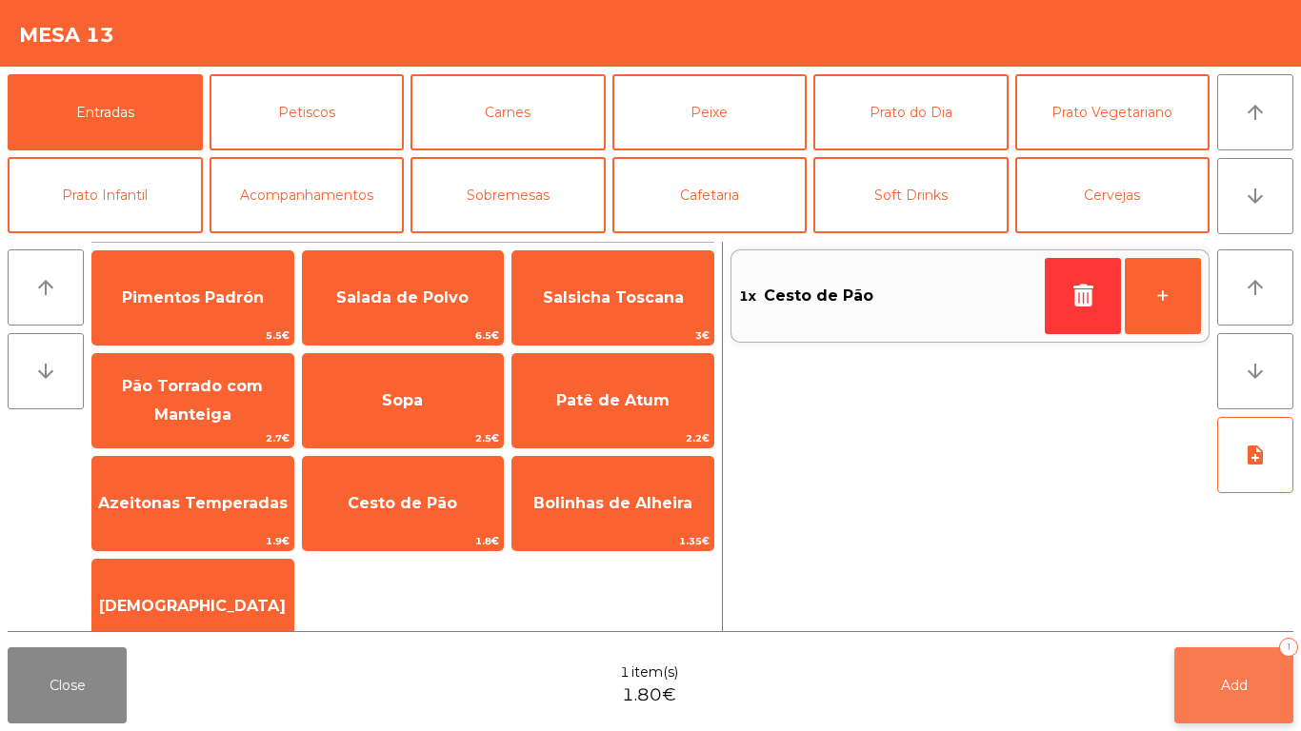
click at [1227, 687] on span "Add" at bounding box center [1234, 685] width 27 height 17
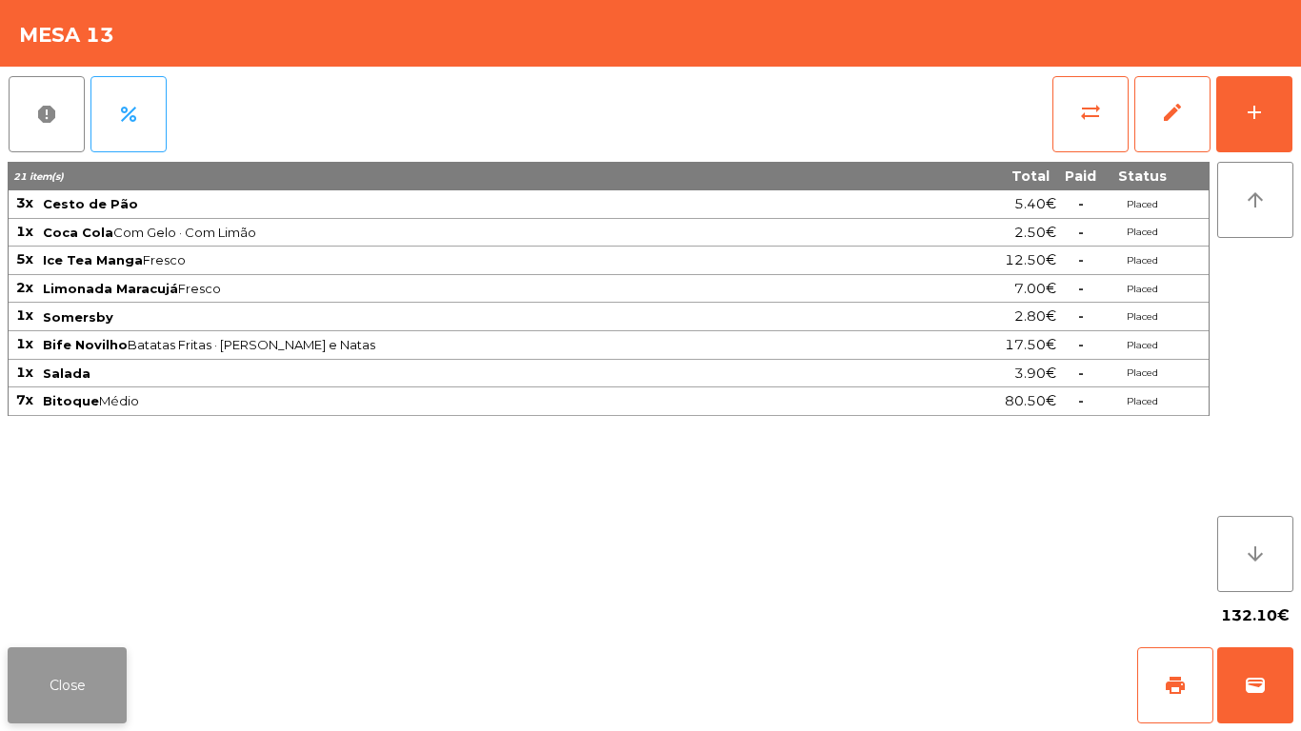
click at [65, 649] on button "Close" at bounding box center [67, 686] width 119 height 76
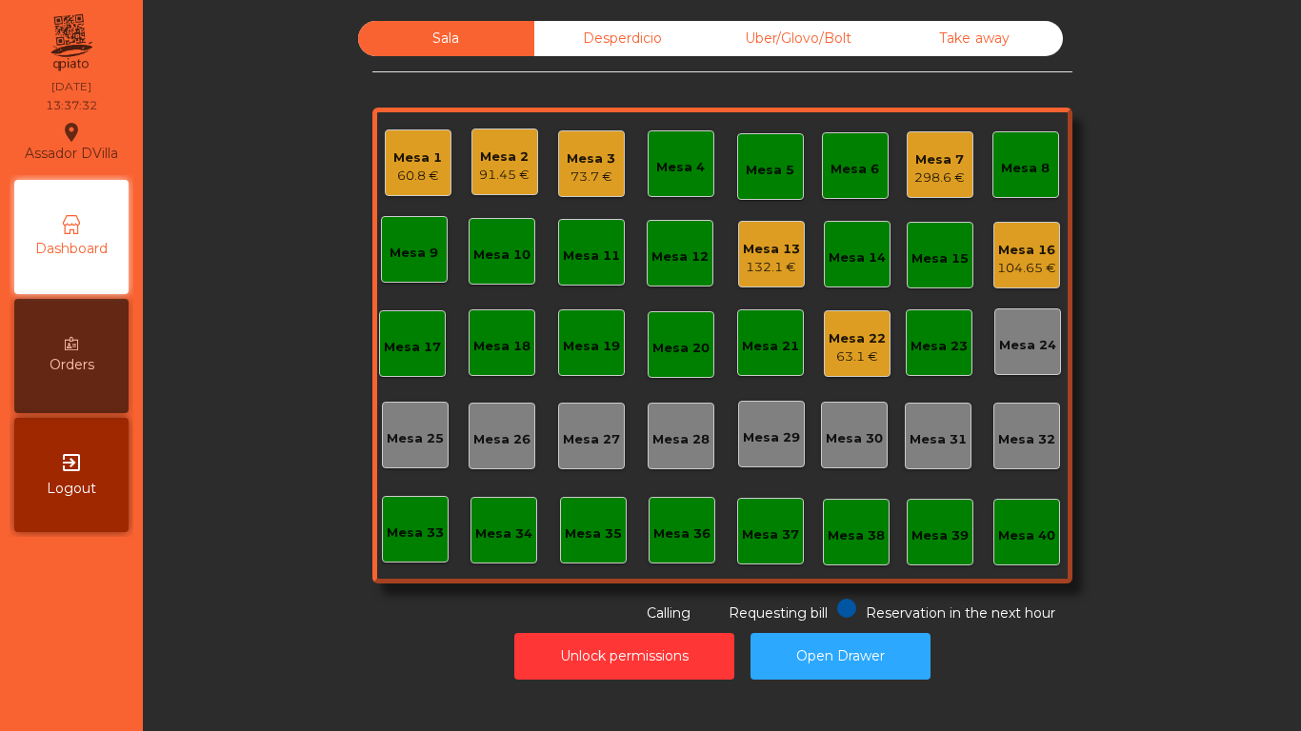
click at [214, 689] on div "Unlock permissions Open Drawer" at bounding box center [722, 657] width 1107 height 66
click at [480, 154] on div "Mesa 2" at bounding box center [504, 157] width 50 height 19
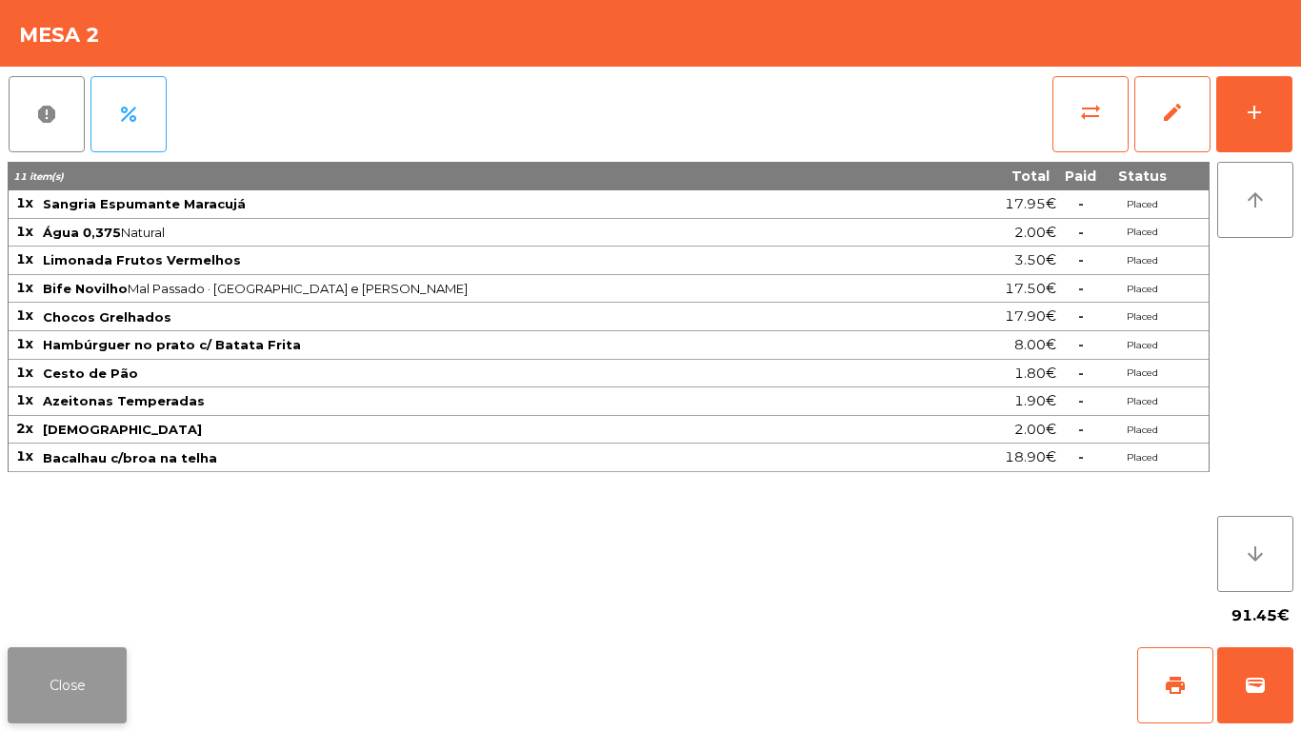
click at [113, 657] on button "Close" at bounding box center [67, 686] width 119 height 76
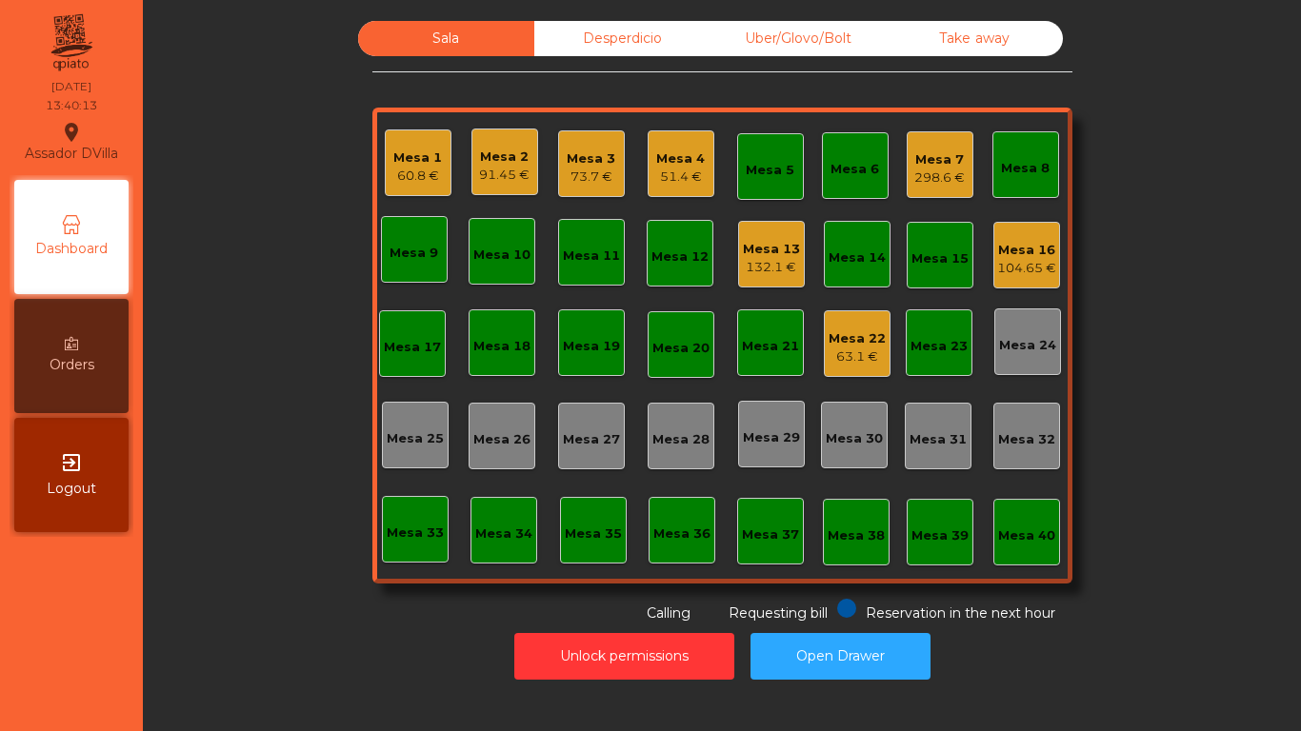
click at [875, 344] on div "Mesa 22" at bounding box center [857, 339] width 57 height 19
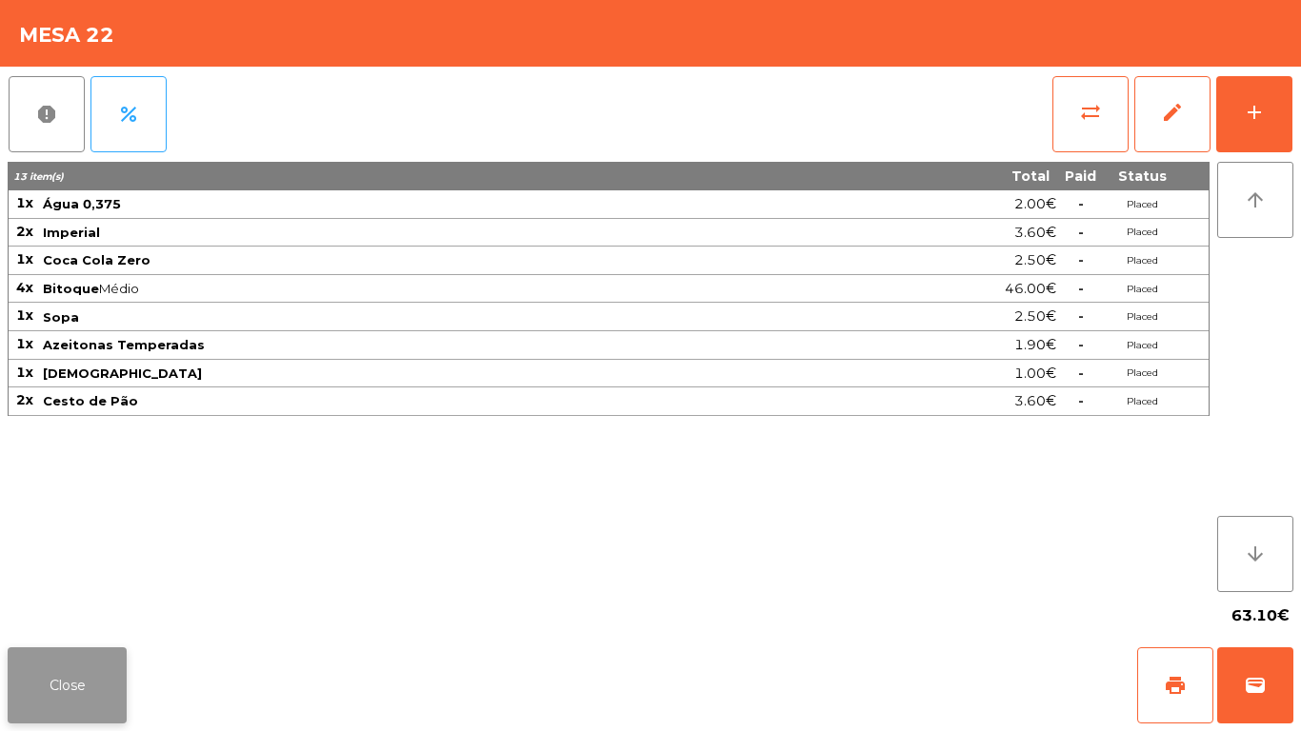
click at [81, 668] on button "Close" at bounding box center [67, 686] width 119 height 76
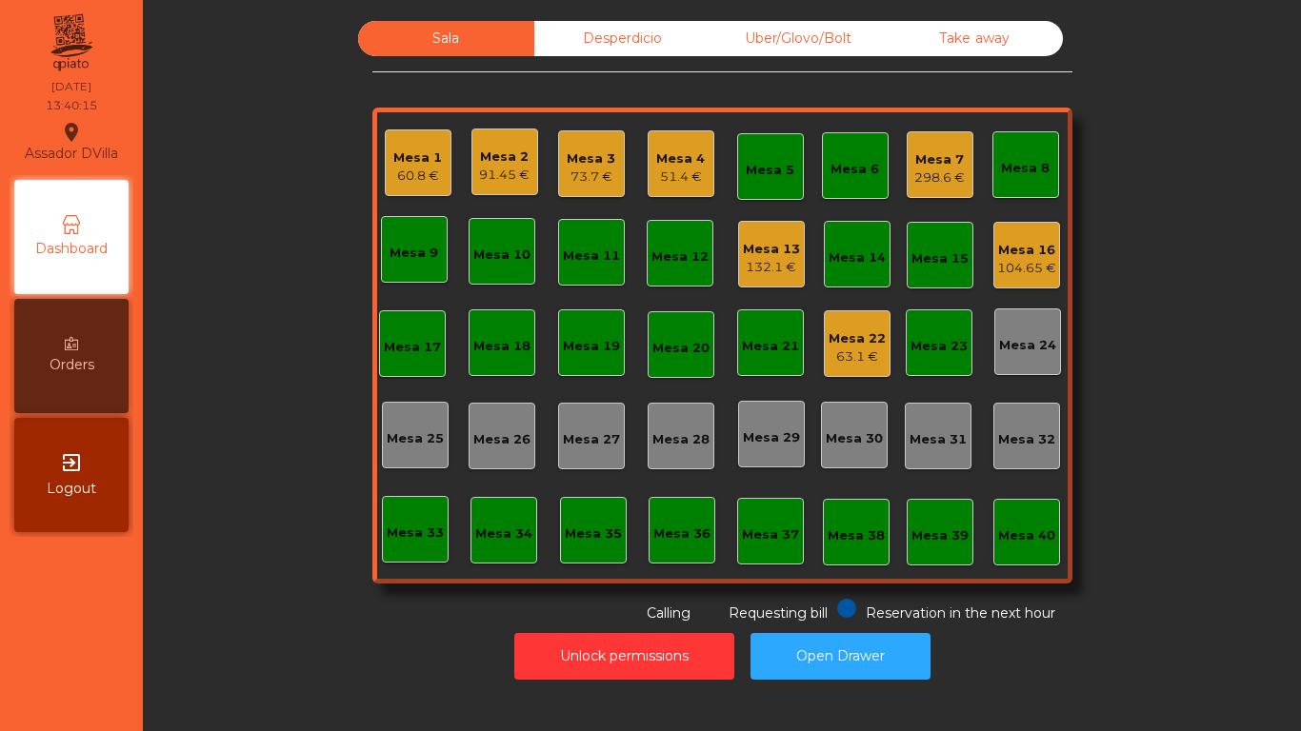
click at [881, 350] on div "Mesa 22 63.1 €" at bounding box center [857, 344] width 67 height 67
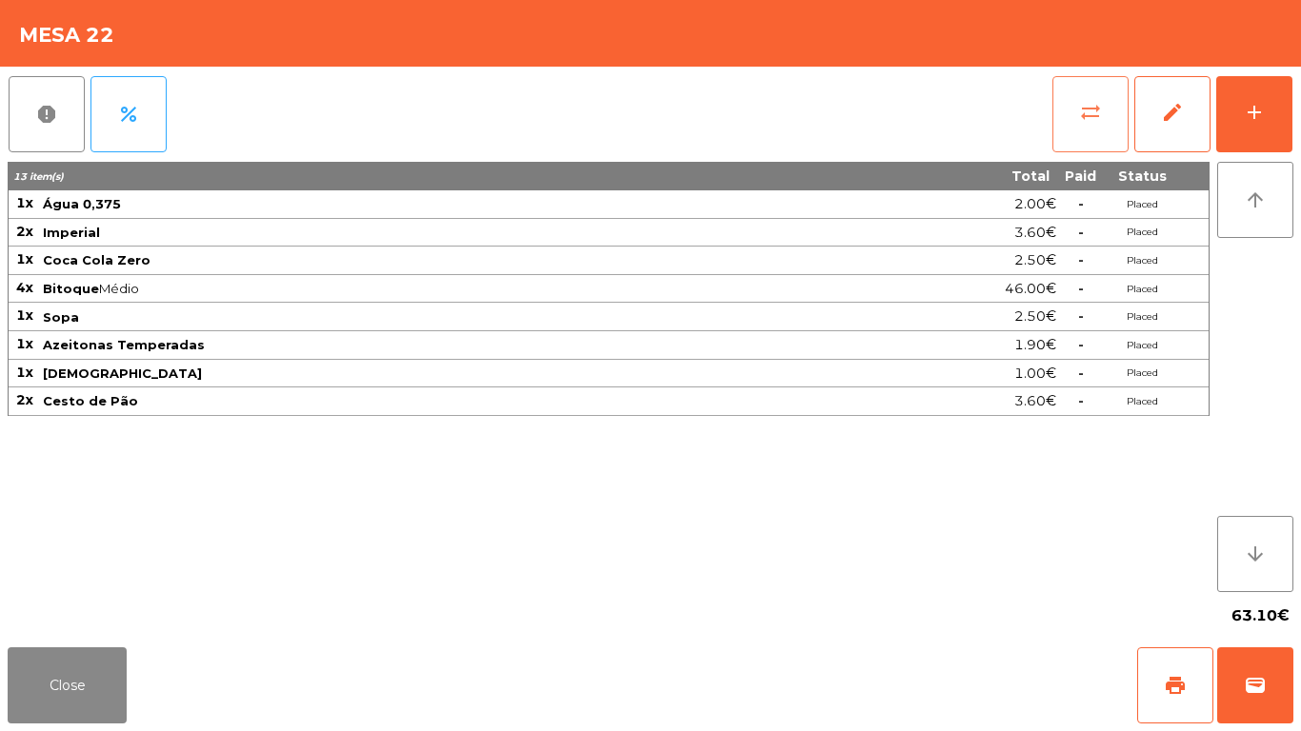
click at [1108, 122] on button "sync_alt" at bounding box center [1090, 114] width 76 height 76
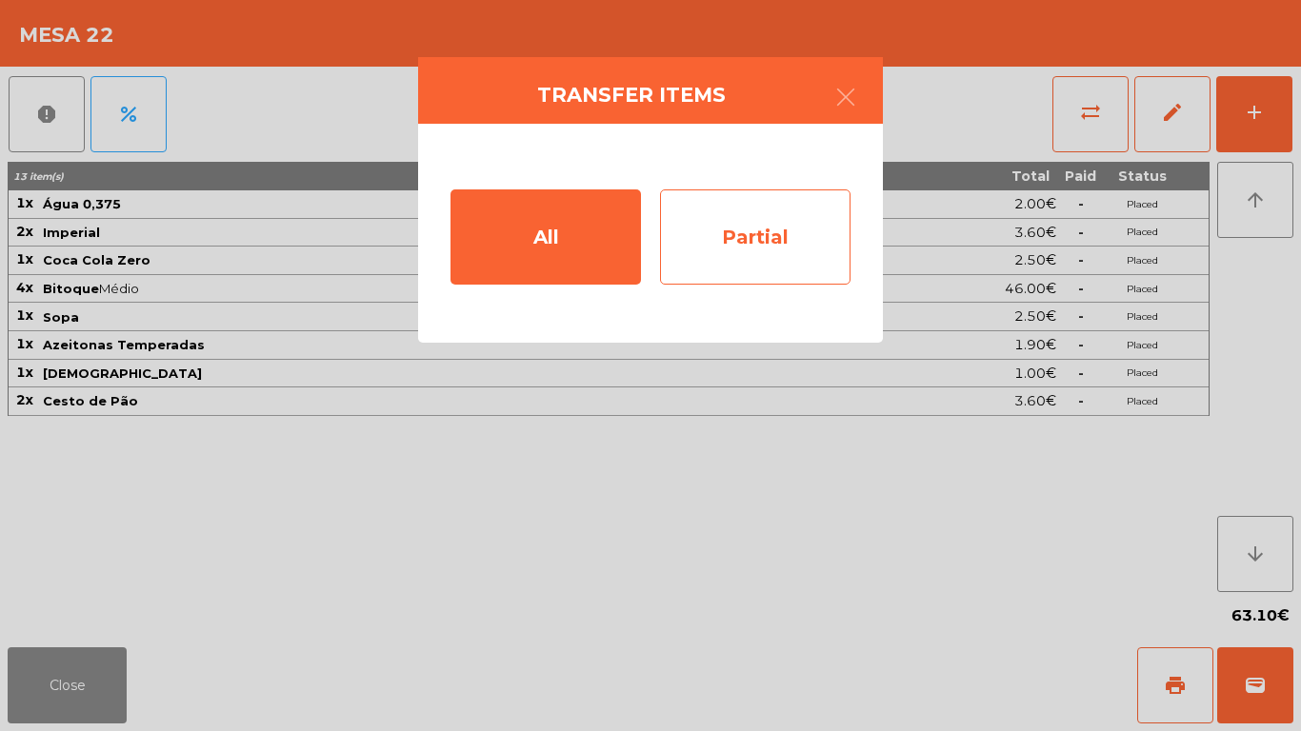
click at [816, 217] on div "Partial" at bounding box center [755, 237] width 190 height 95
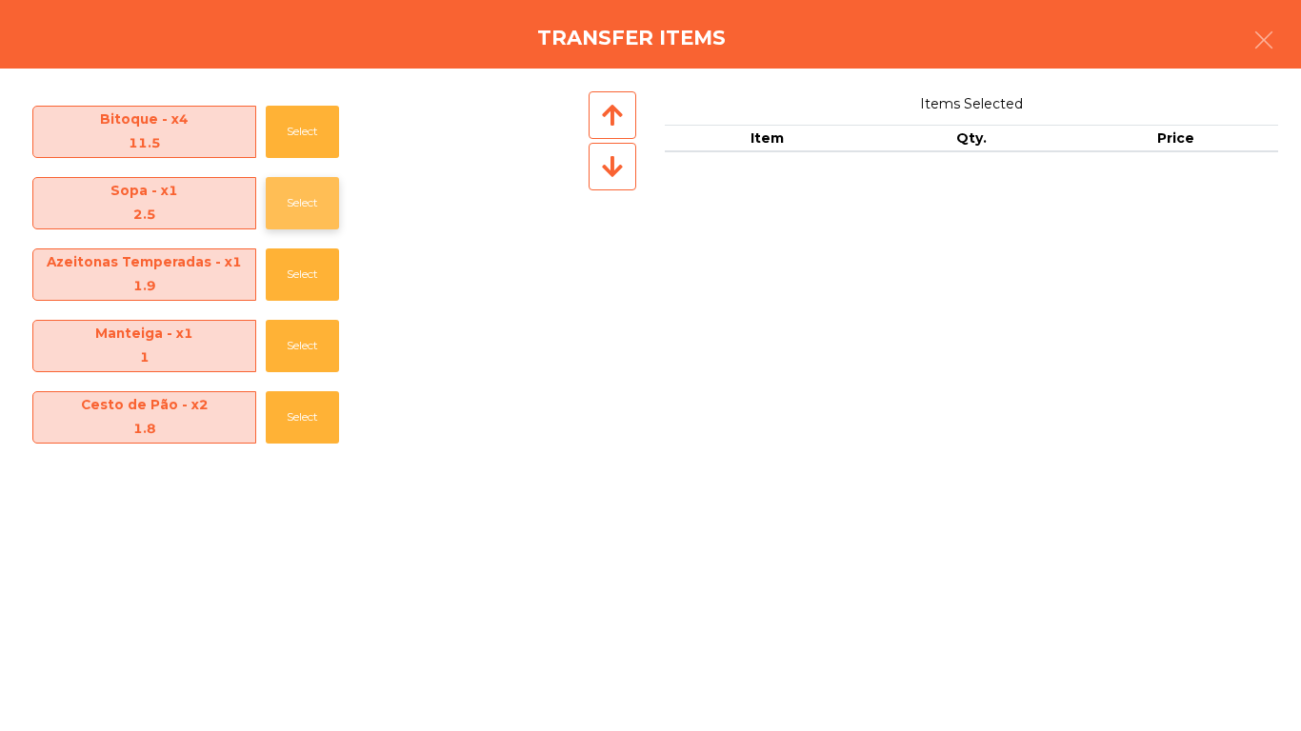
click at [283, 206] on button "Select" at bounding box center [302, 203] width 73 height 52
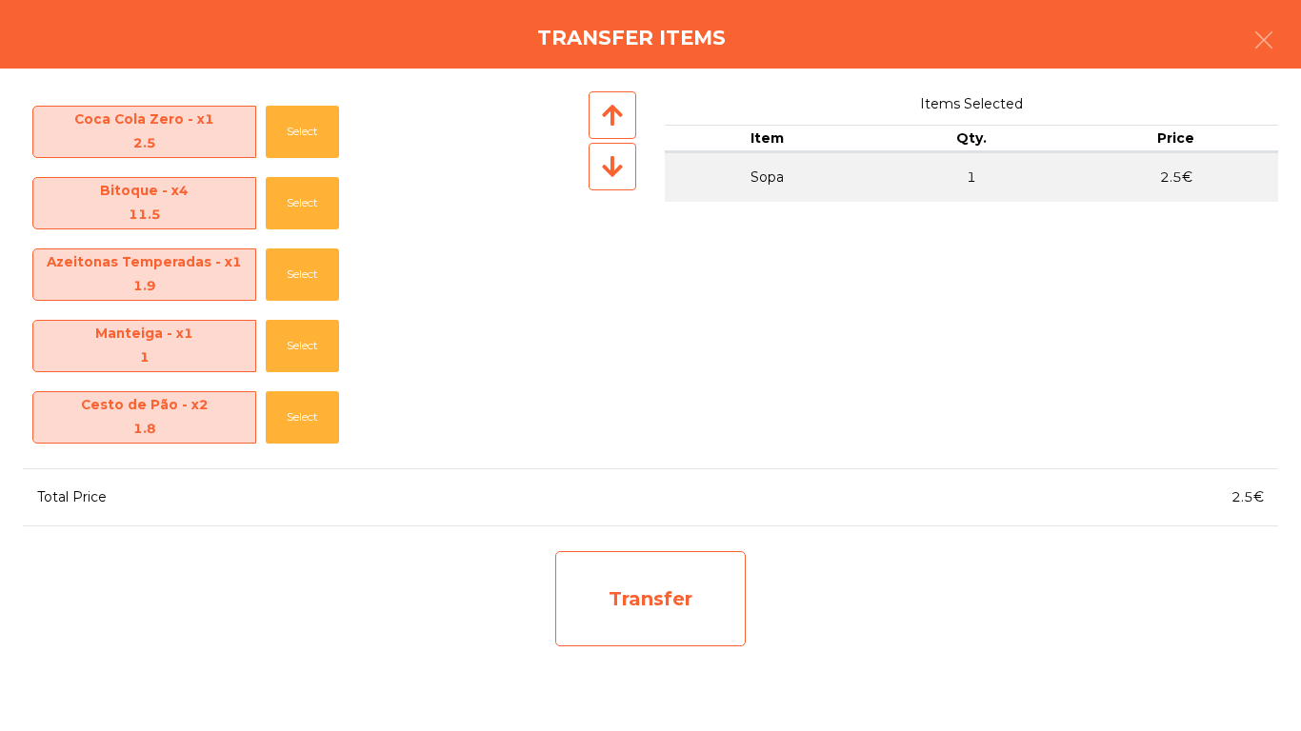
click at [560, 602] on div "Transfer" at bounding box center [650, 598] width 190 height 95
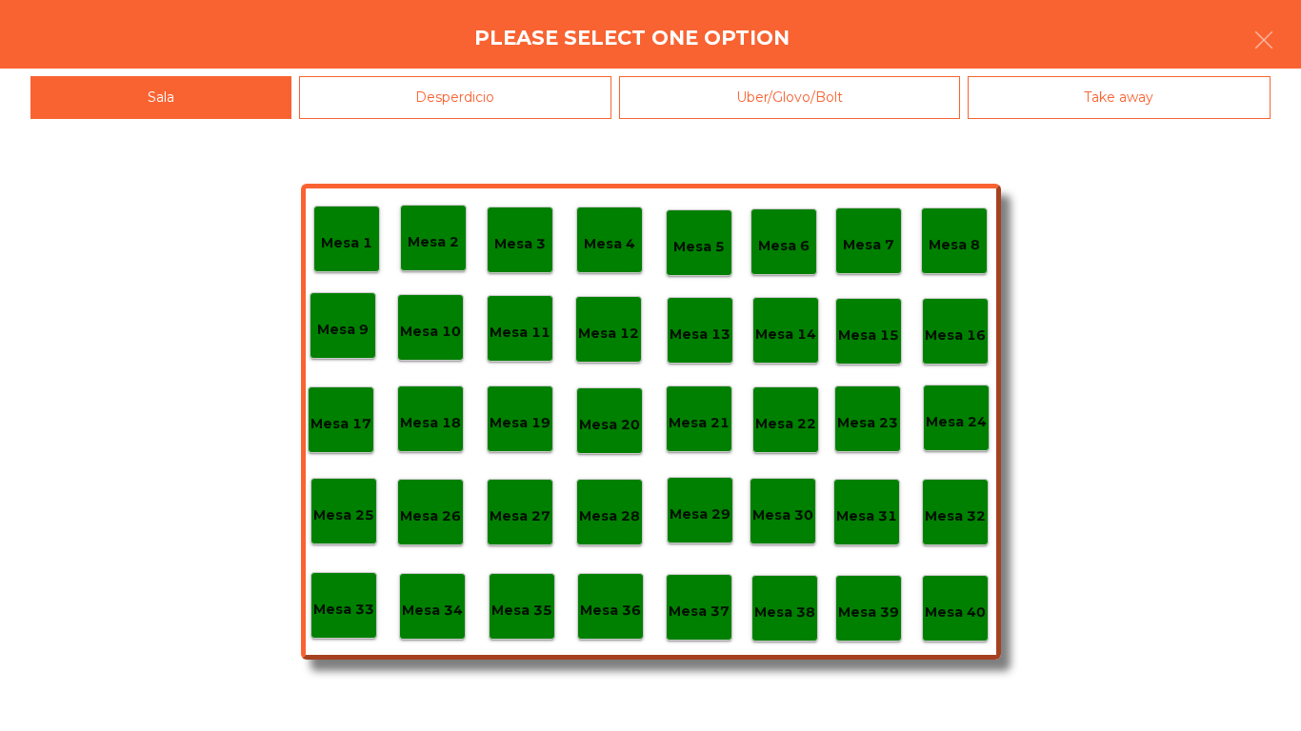
click at [457, 82] on div "Desperdicio" at bounding box center [455, 97] width 313 height 43
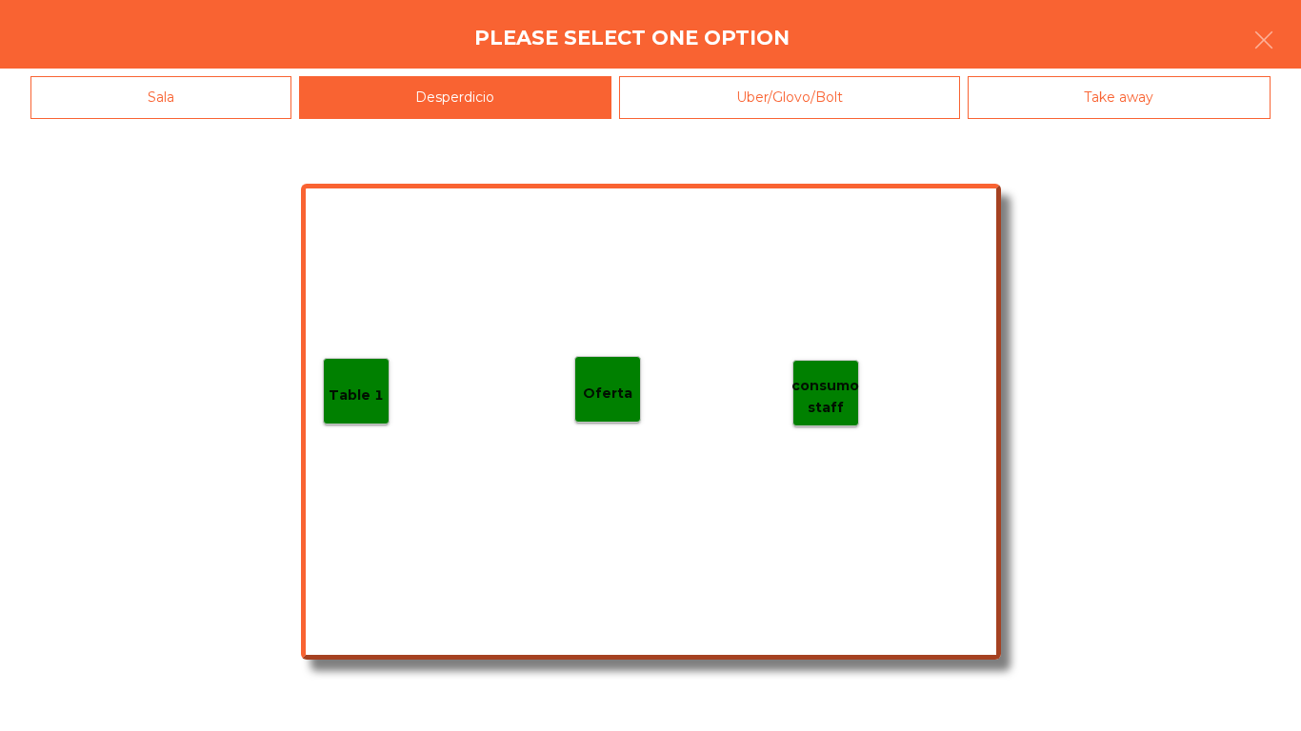
click at [386, 371] on div "Table 1" at bounding box center [356, 391] width 67 height 67
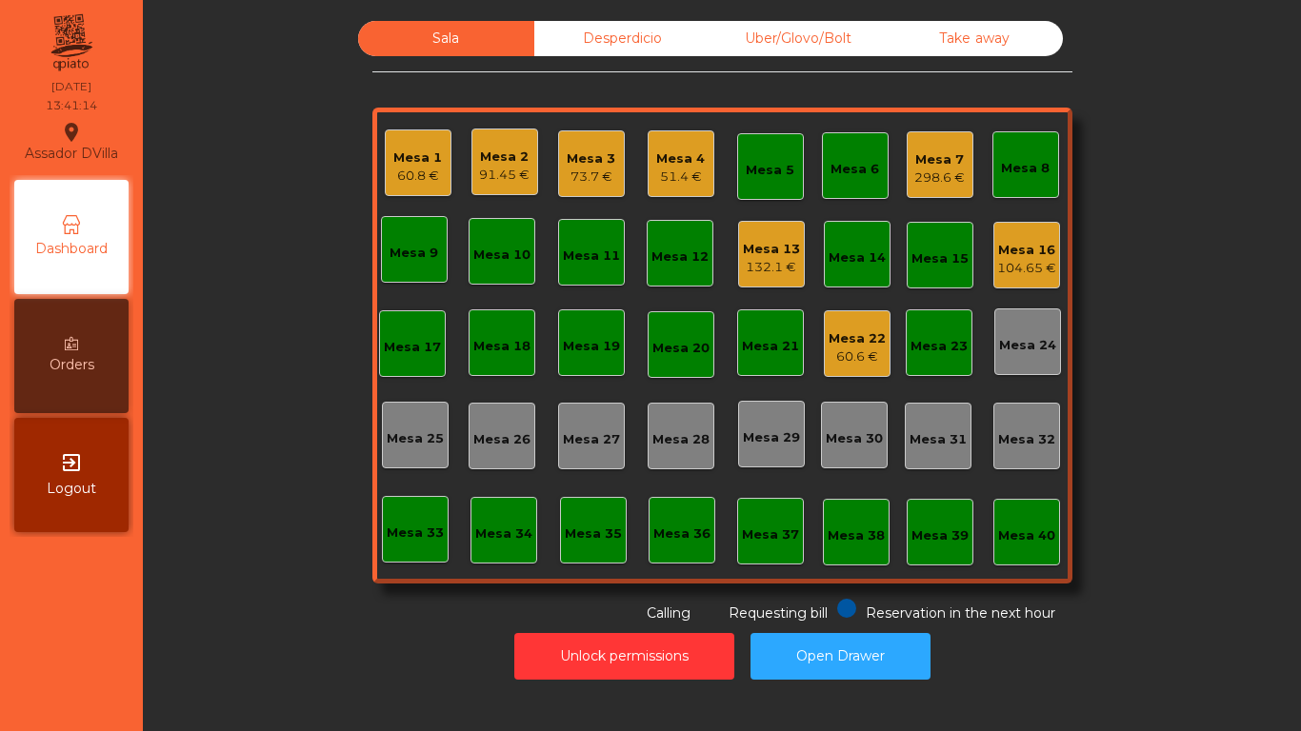
click at [402, 158] on div "Mesa 1" at bounding box center [417, 158] width 49 height 19
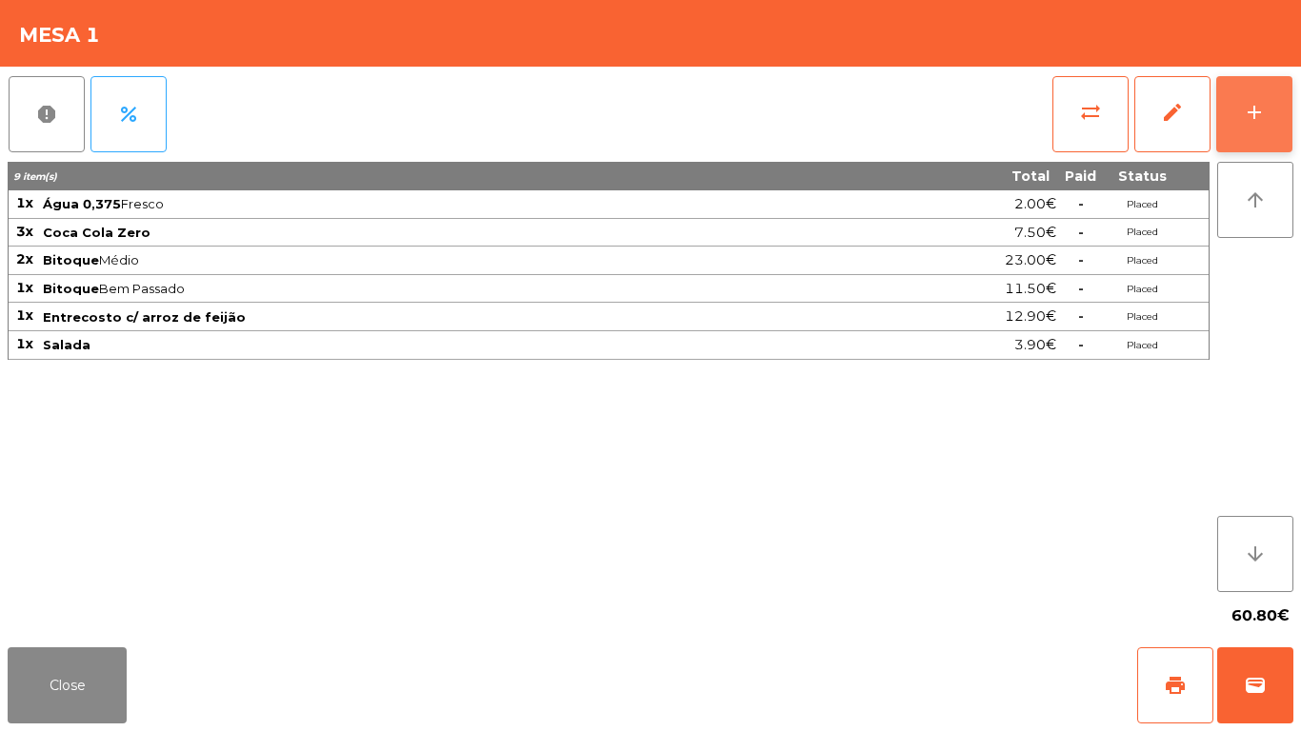
click at [1274, 91] on button "add" at bounding box center [1254, 114] width 76 height 76
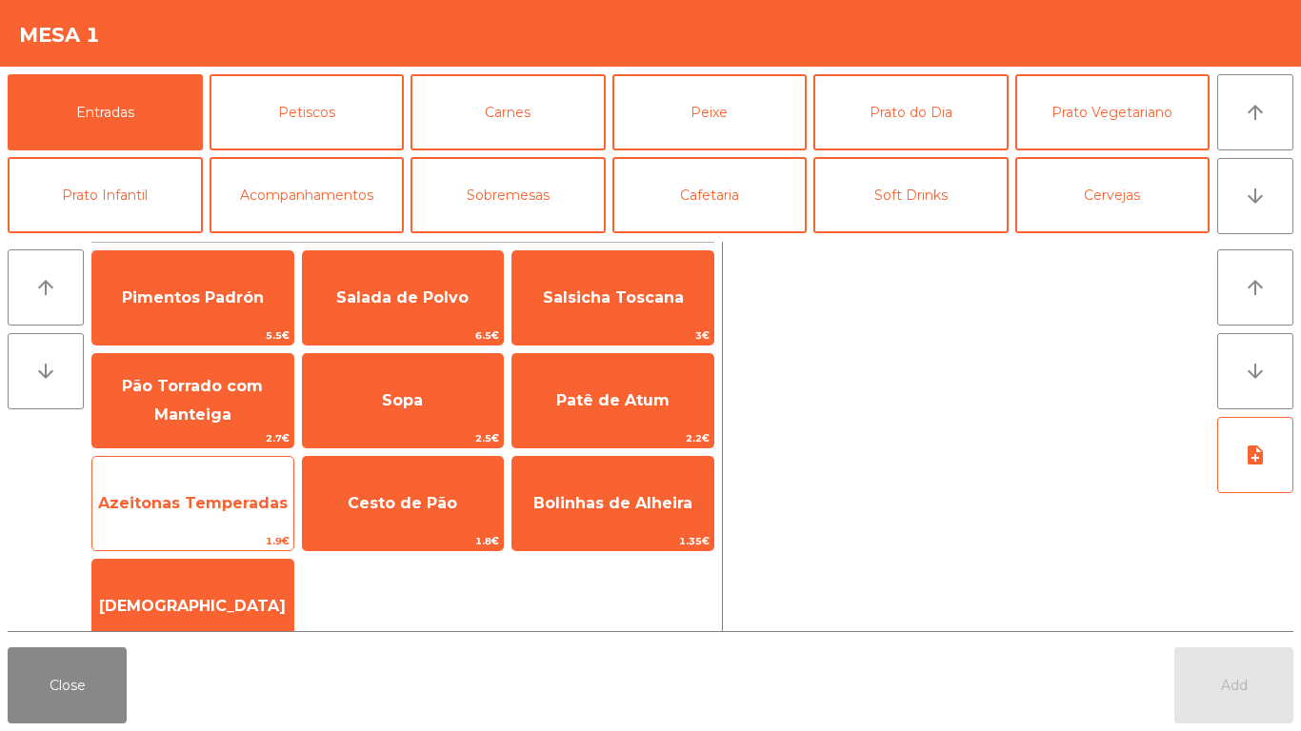
click at [196, 486] on span "Azeitonas Temperadas" at bounding box center [192, 503] width 201 height 51
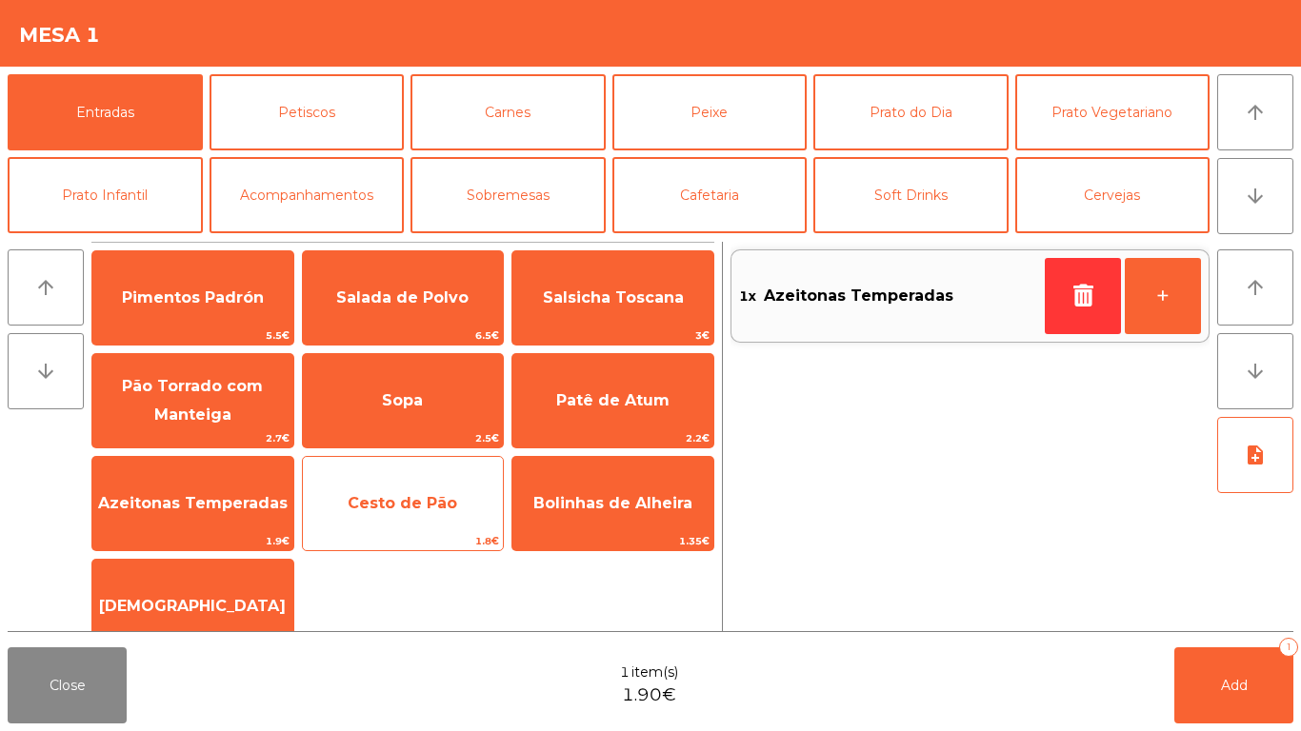
click at [376, 497] on span "Cesto de Pão" at bounding box center [403, 503] width 110 height 18
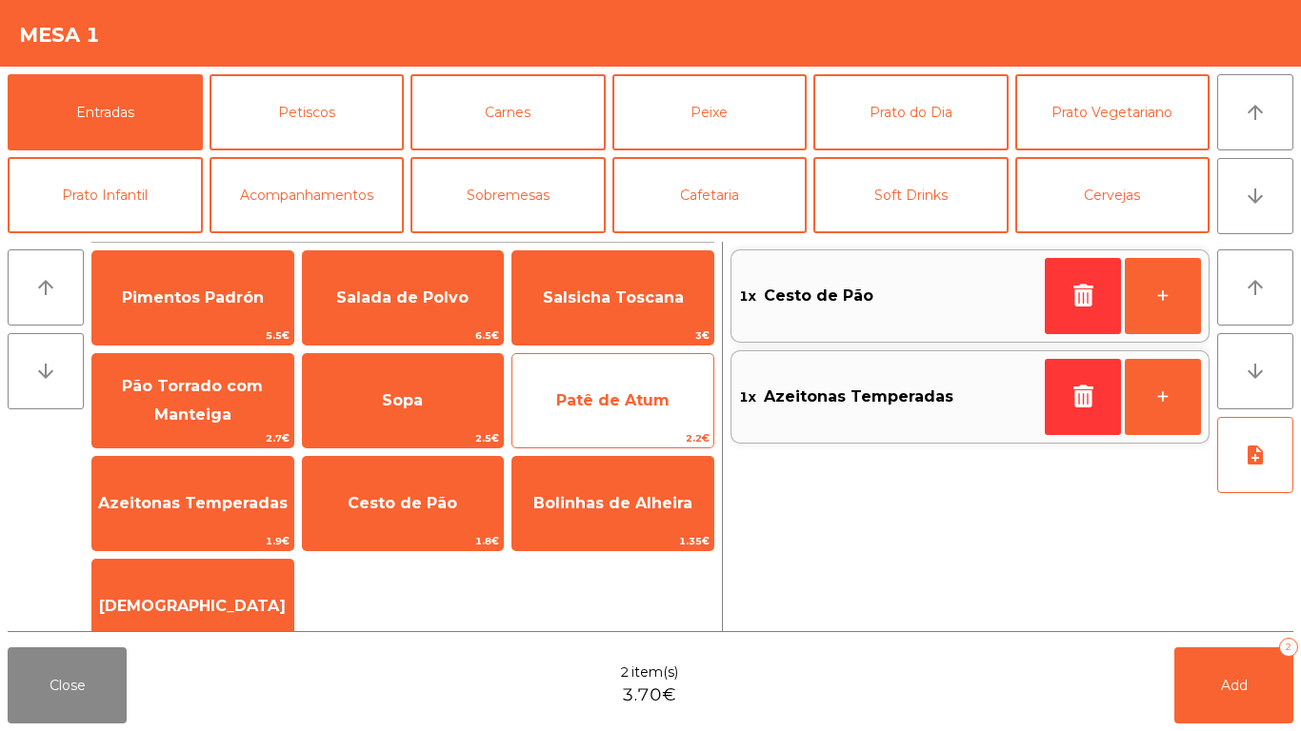
click at [579, 404] on span "Patê de Atum" at bounding box center [612, 400] width 113 height 18
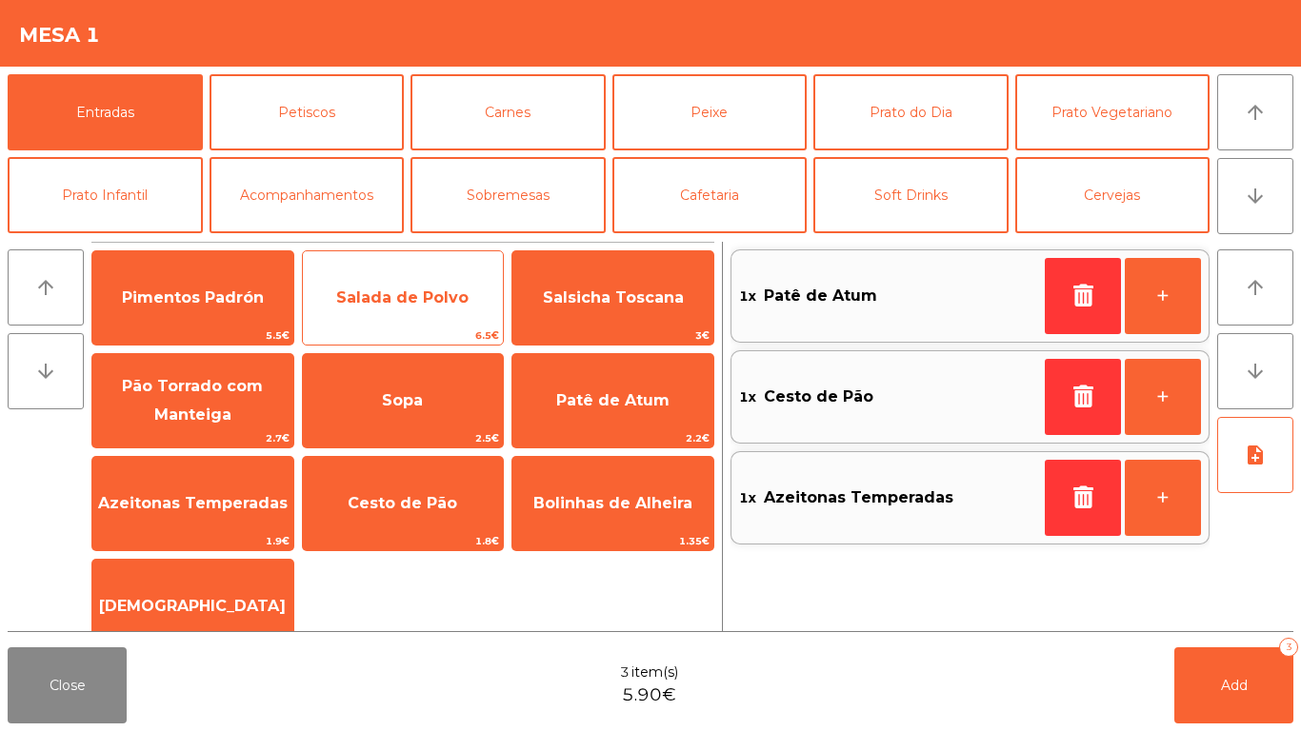
click at [410, 297] on span "Salada de Polvo" at bounding box center [402, 298] width 132 height 18
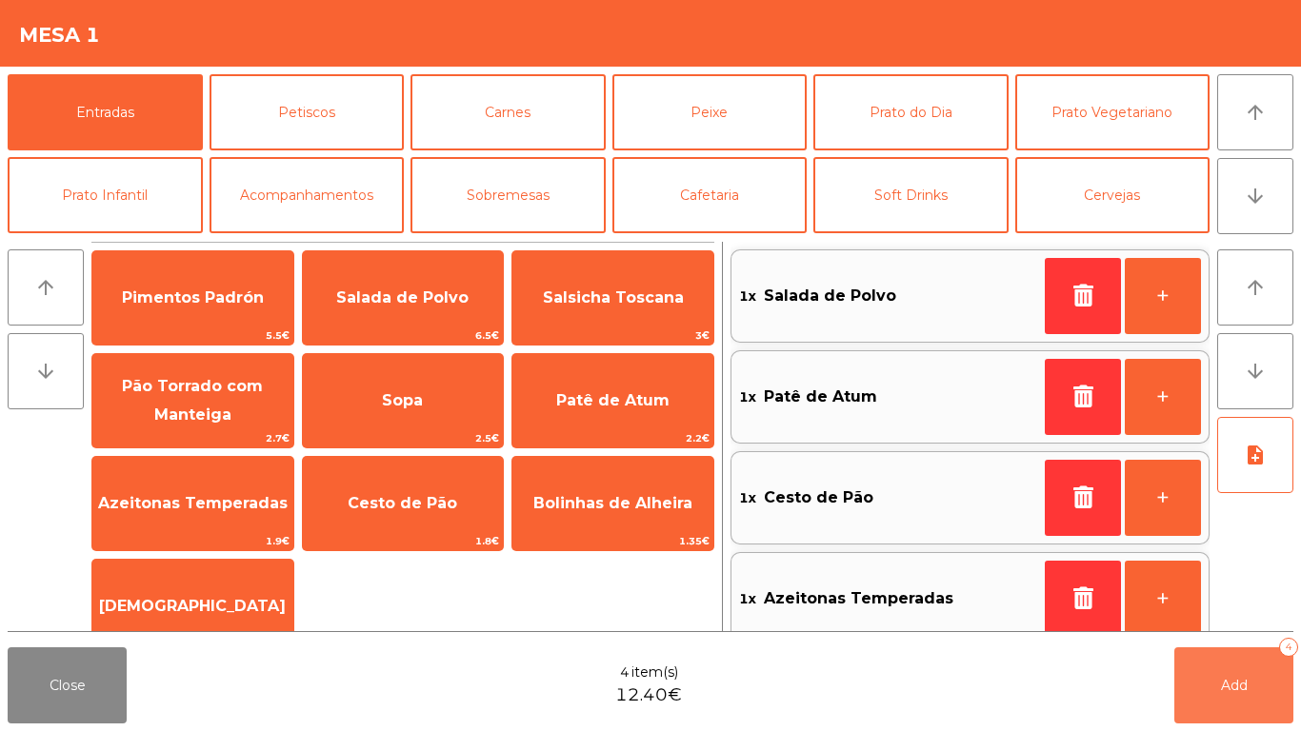
drag, startPoint x: 1182, startPoint y: 687, endPoint x: 560, endPoint y: 613, distance: 626.3
click at [1183, 687] on button "Add 4" at bounding box center [1233, 686] width 119 height 76
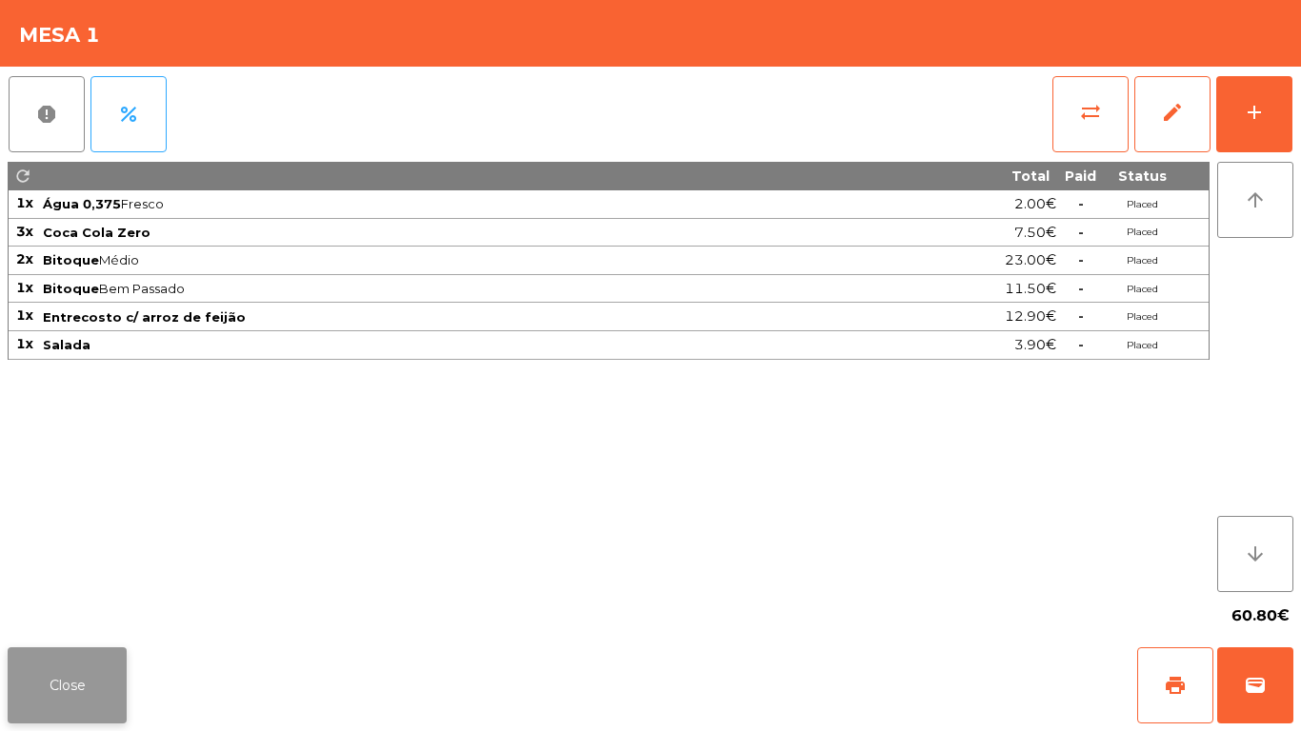
click at [36, 690] on button "Close" at bounding box center [67, 686] width 119 height 76
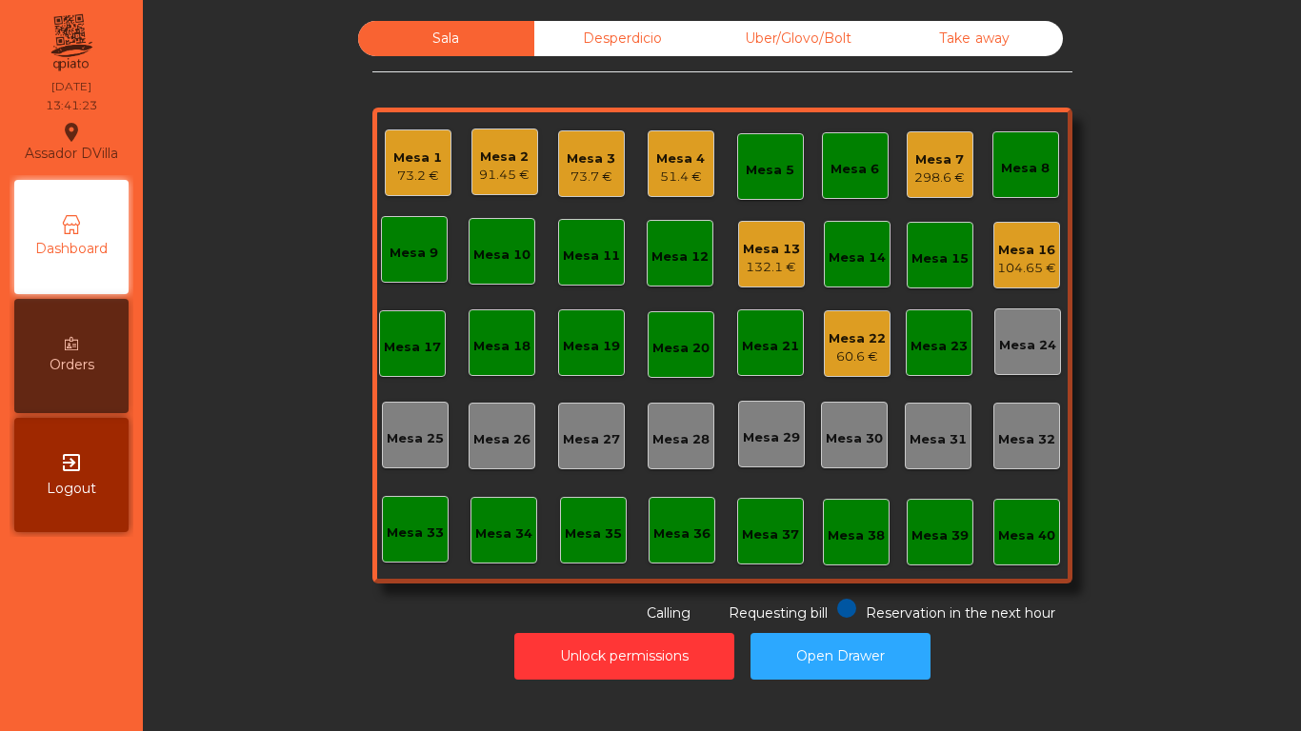
click at [978, 174] on div "Mesa 1 73.2 € Mesa 2 91.45 € Mesa 3 73.7 € Mesa 4 51.4 € Mesa 5 Mesa 6 Mesa 7 2…" at bounding box center [722, 346] width 700 height 476
click at [959, 168] on div "Mesa 7 298.6 €" at bounding box center [940, 164] width 67 height 67
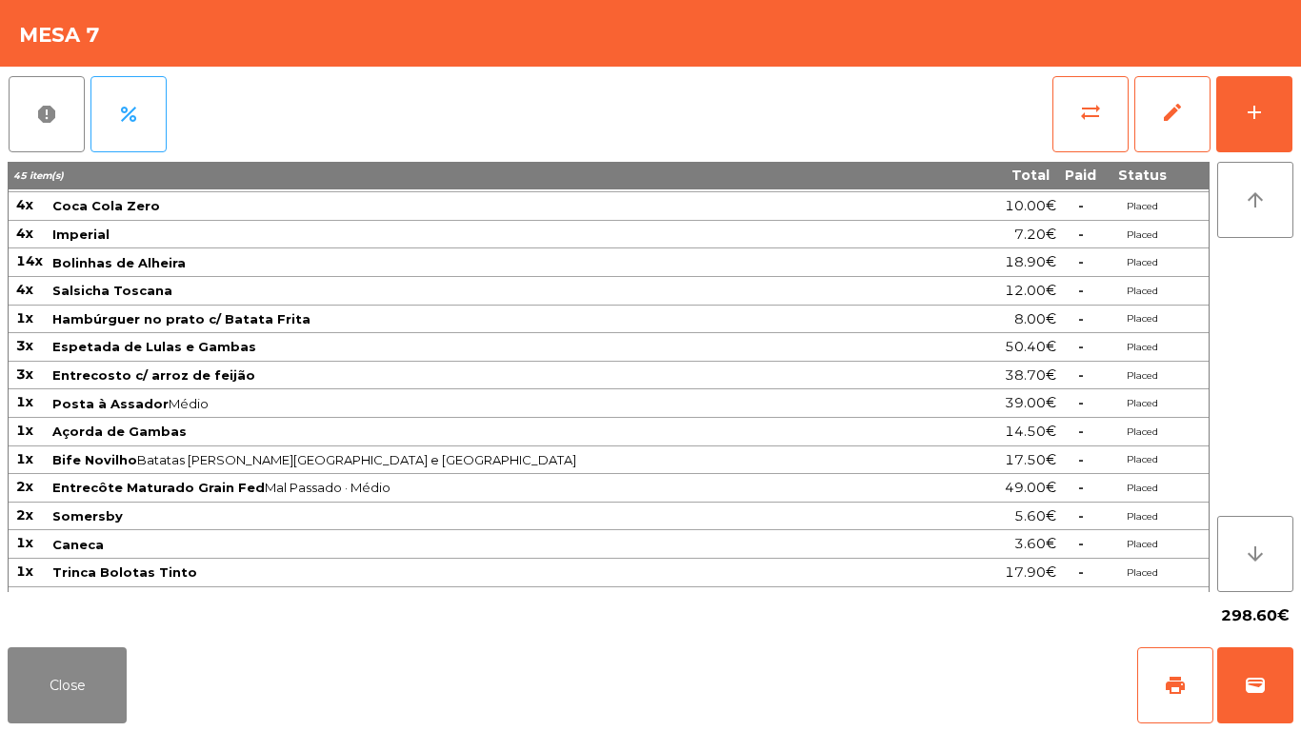
scroll to position [77, 0]
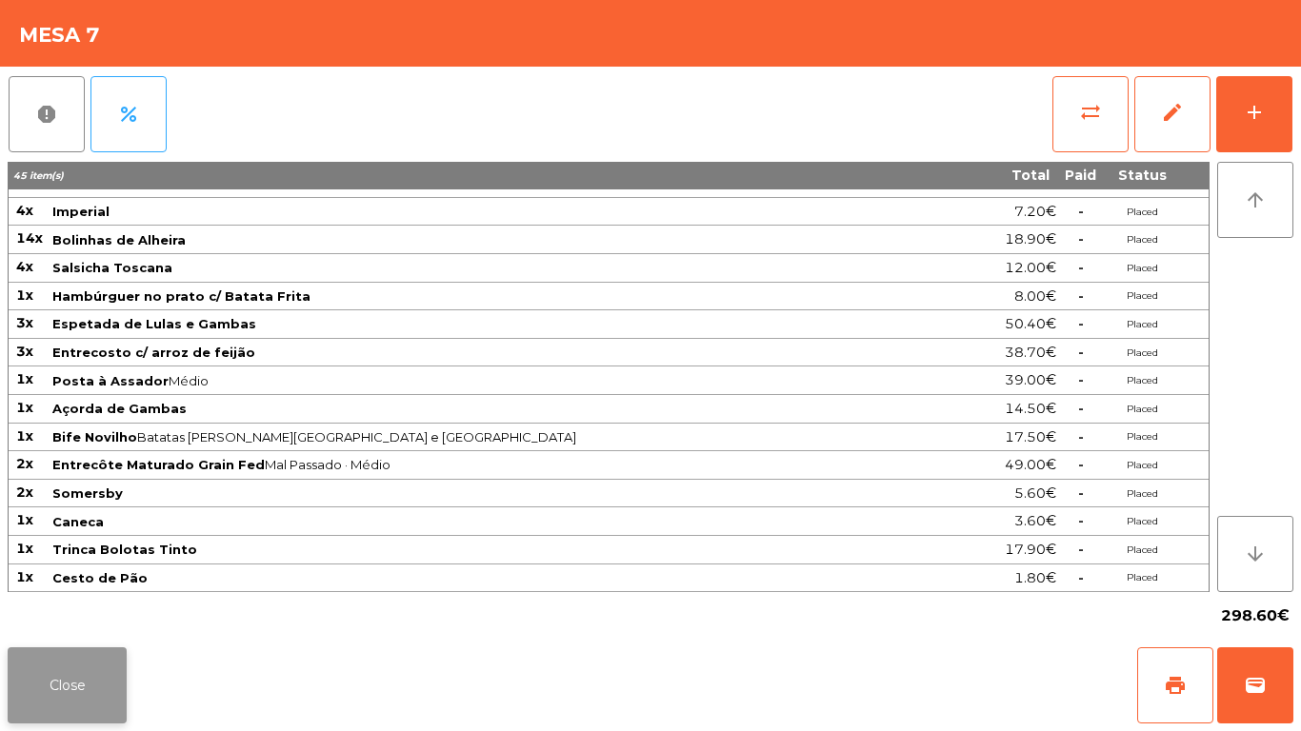
click at [66, 668] on button "Close" at bounding box center [67, 686] width 119 height 76
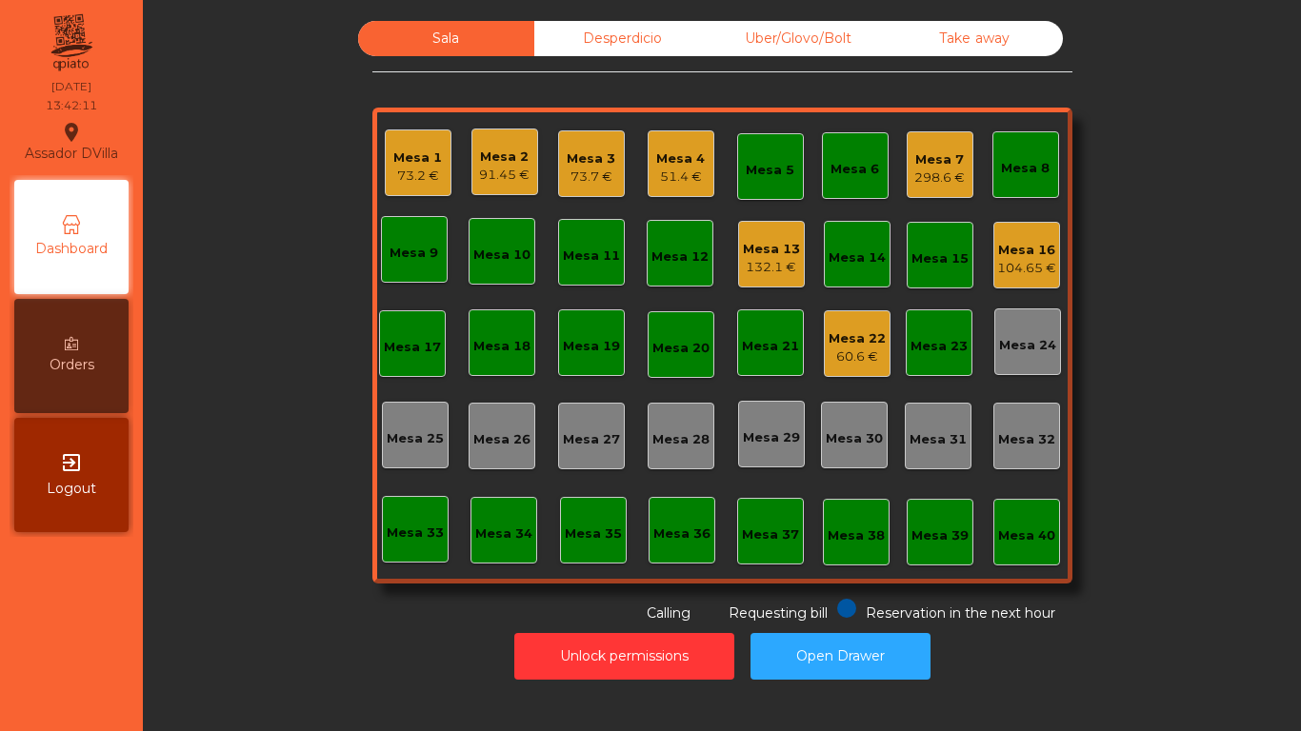
click at [595, 26] on div "Desperdicio" at bounding box center [622, 38] width 176 height 35
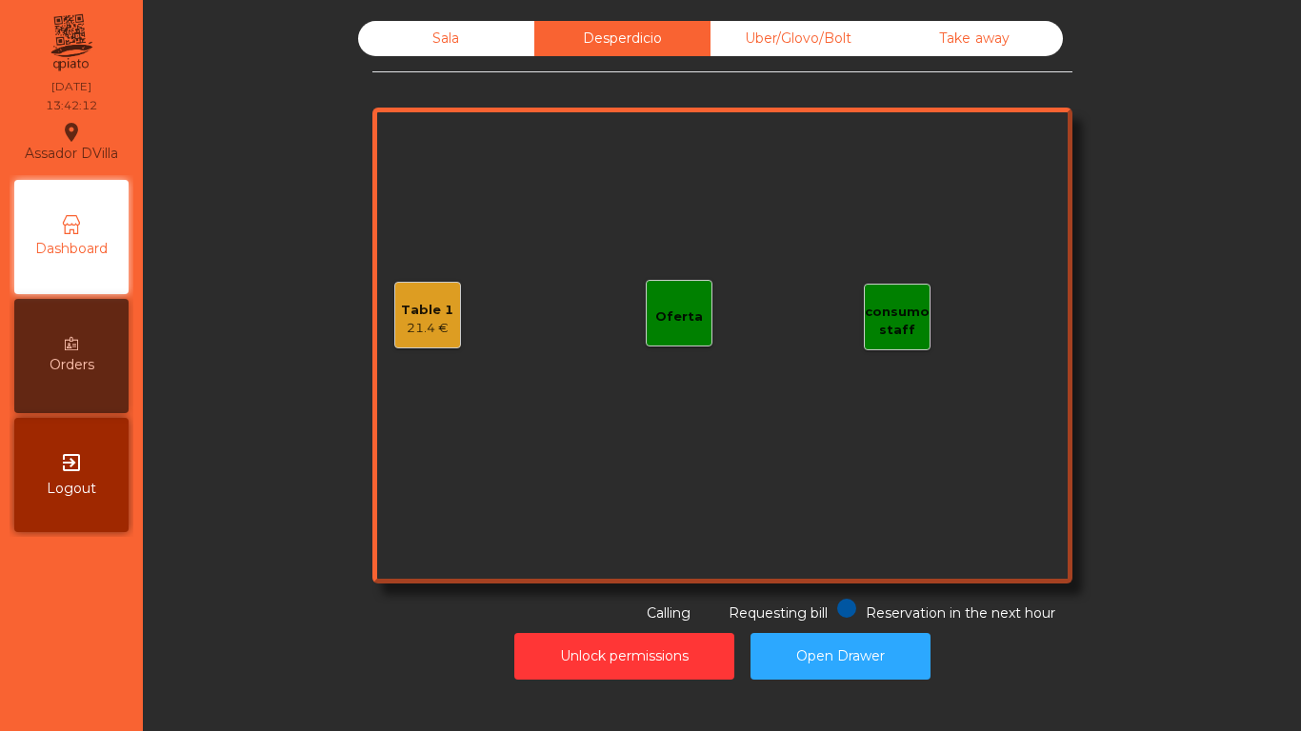
click at [837, 63] on div "Sala Desperdicio Uber/Glovo/Bolt Take away Table 1 21.4 € consumo staff Oferta …" at bounding box center [722, 322] width 700 height 603
click at [831, 32] on div "Uber/Glovo/Bolt" at bounding box center [799, 38] width 176 height 35
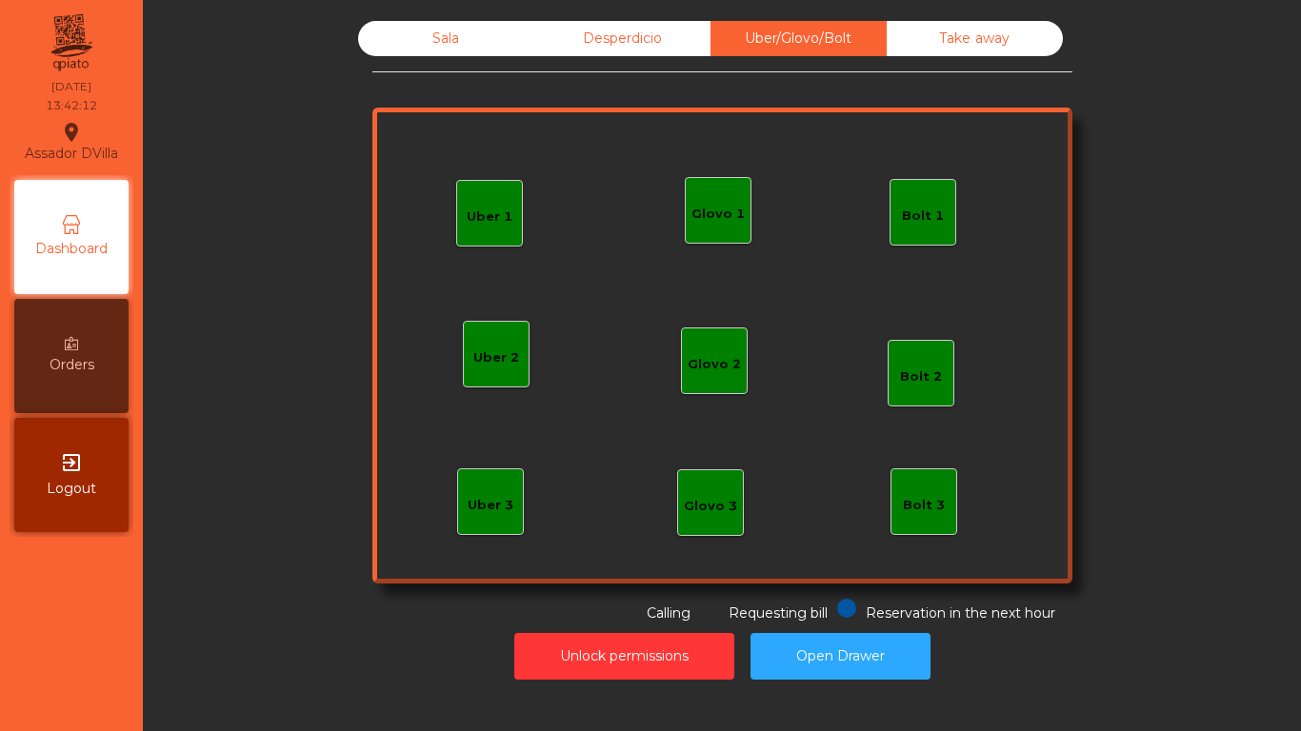
click at [945, 36] on div "Take away" at bounding box center [975, 38] width 176 height 35
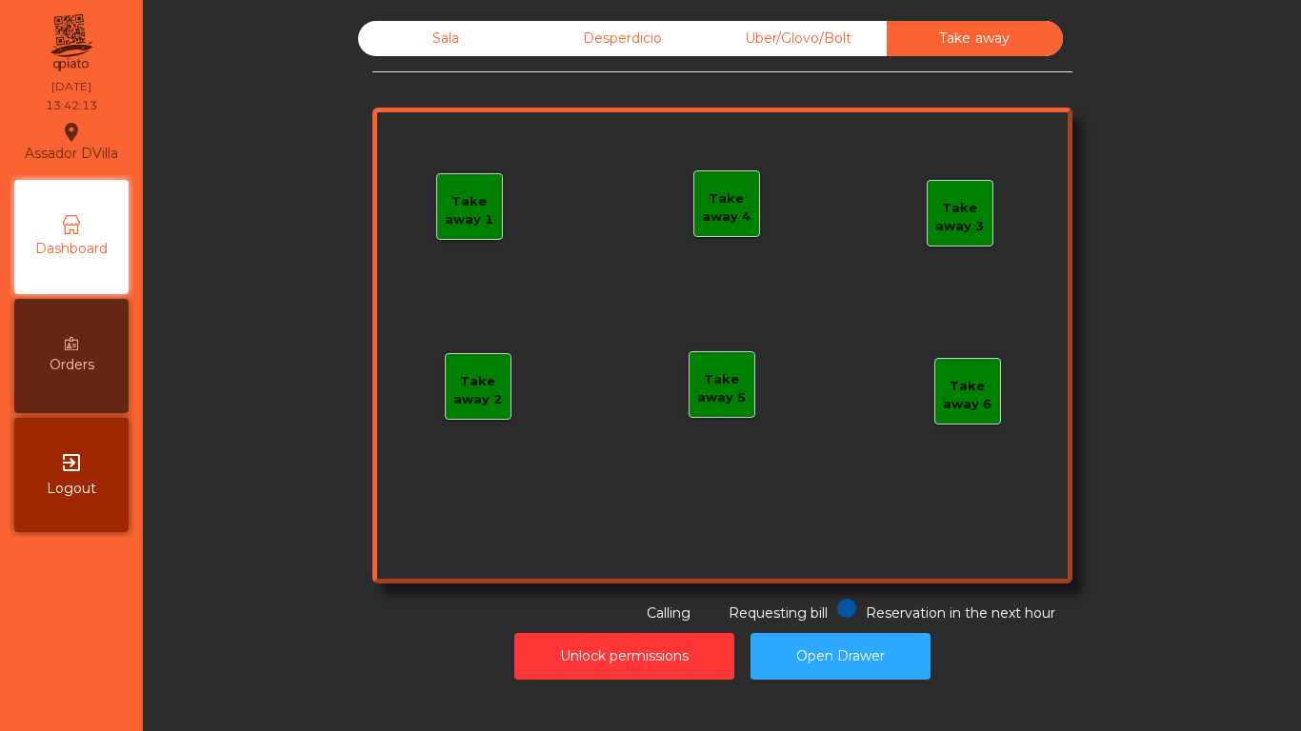
click at [488, 36] on div "Sala" at bounding box center [446, 38] width 176 height 35
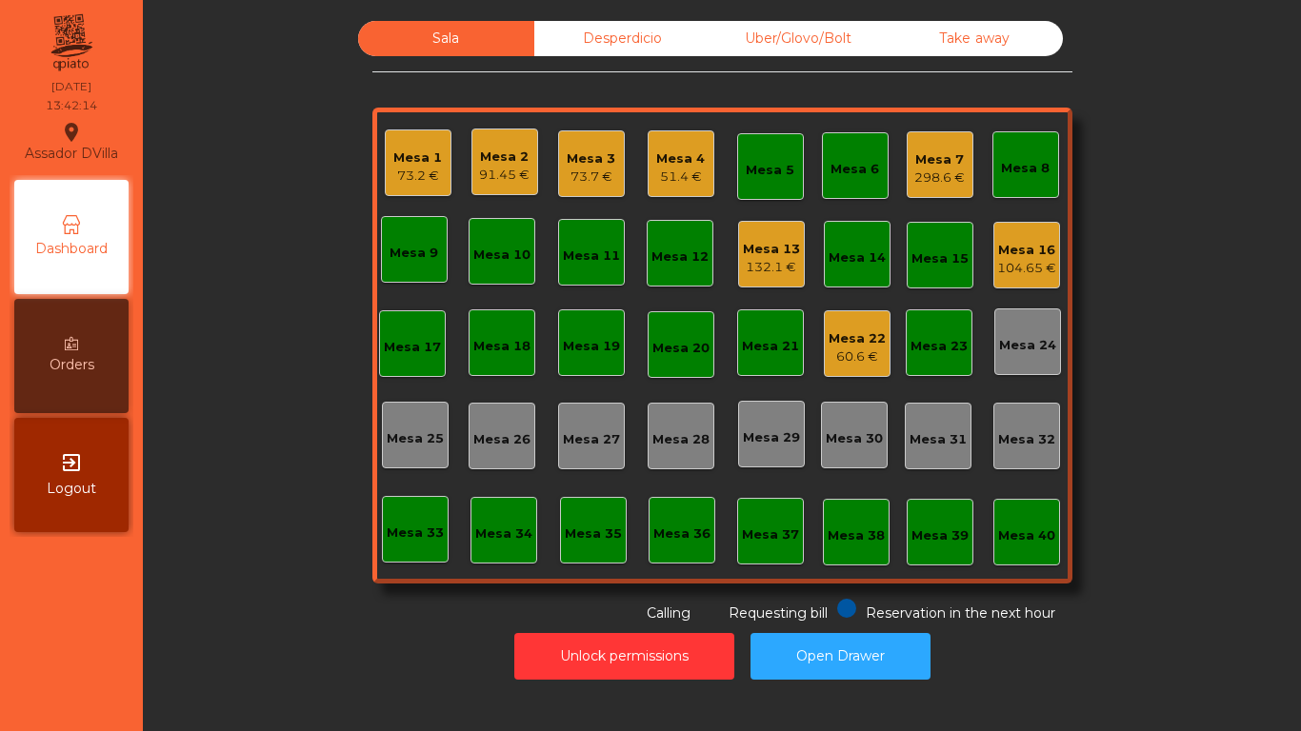
click at [857, 351] on div "60.6 €" at bounding box center [857, 357] width 57 height 19
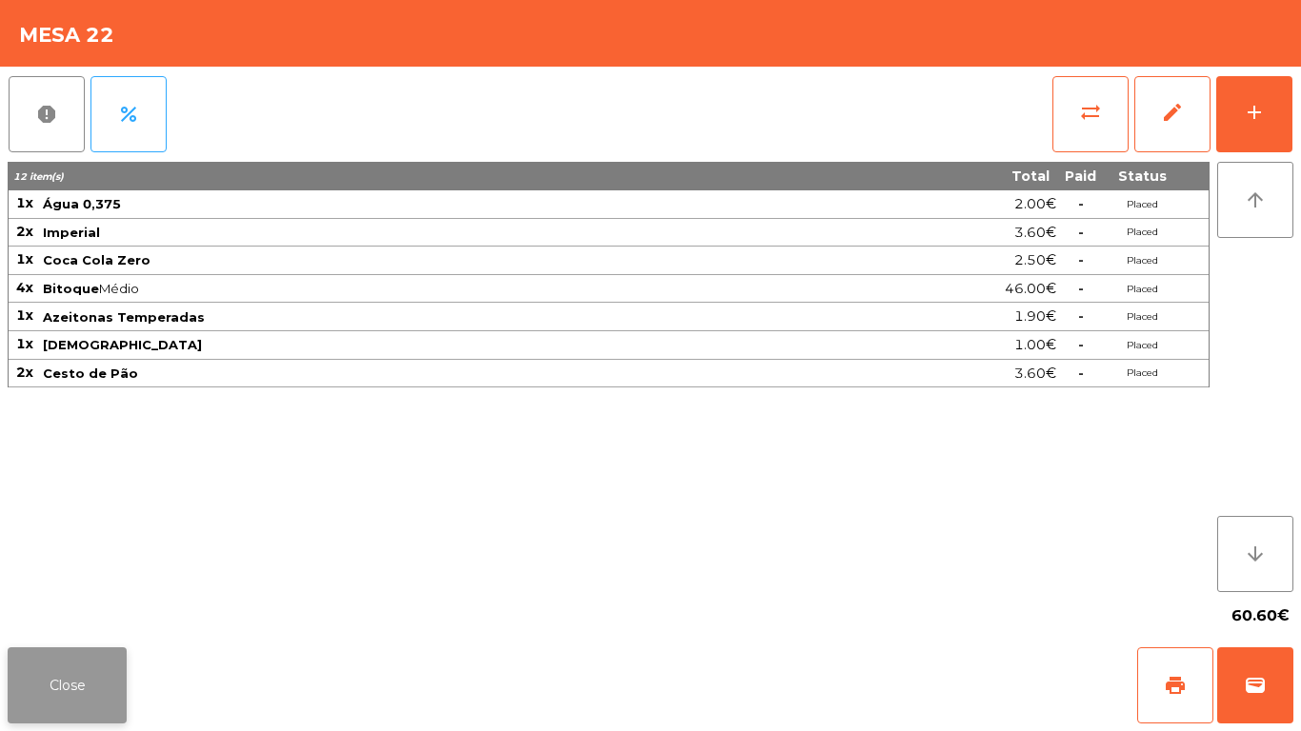
click at [67, 671] on button "Close" at bounding box center [67, 686] width 119 height 76
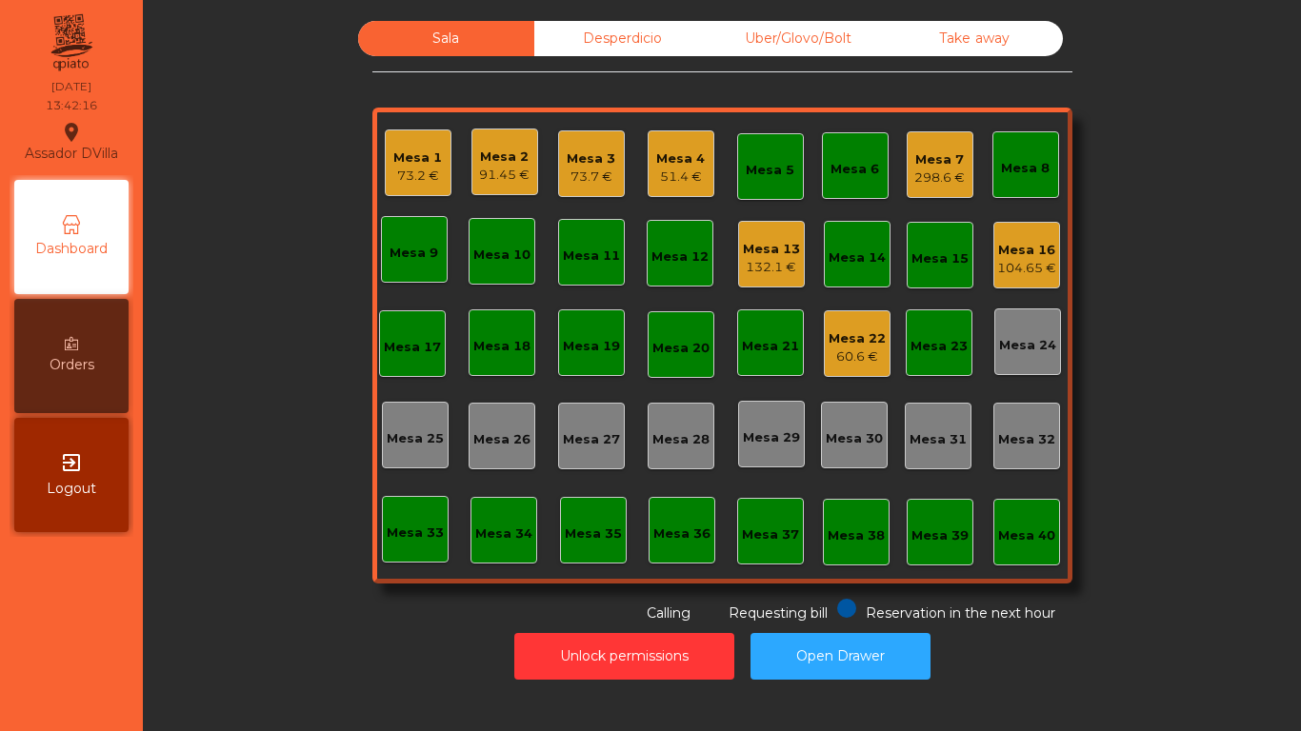
click at [479, 156] on div "Mesa 2" at bounding box center [504, 157] width 50 height 19
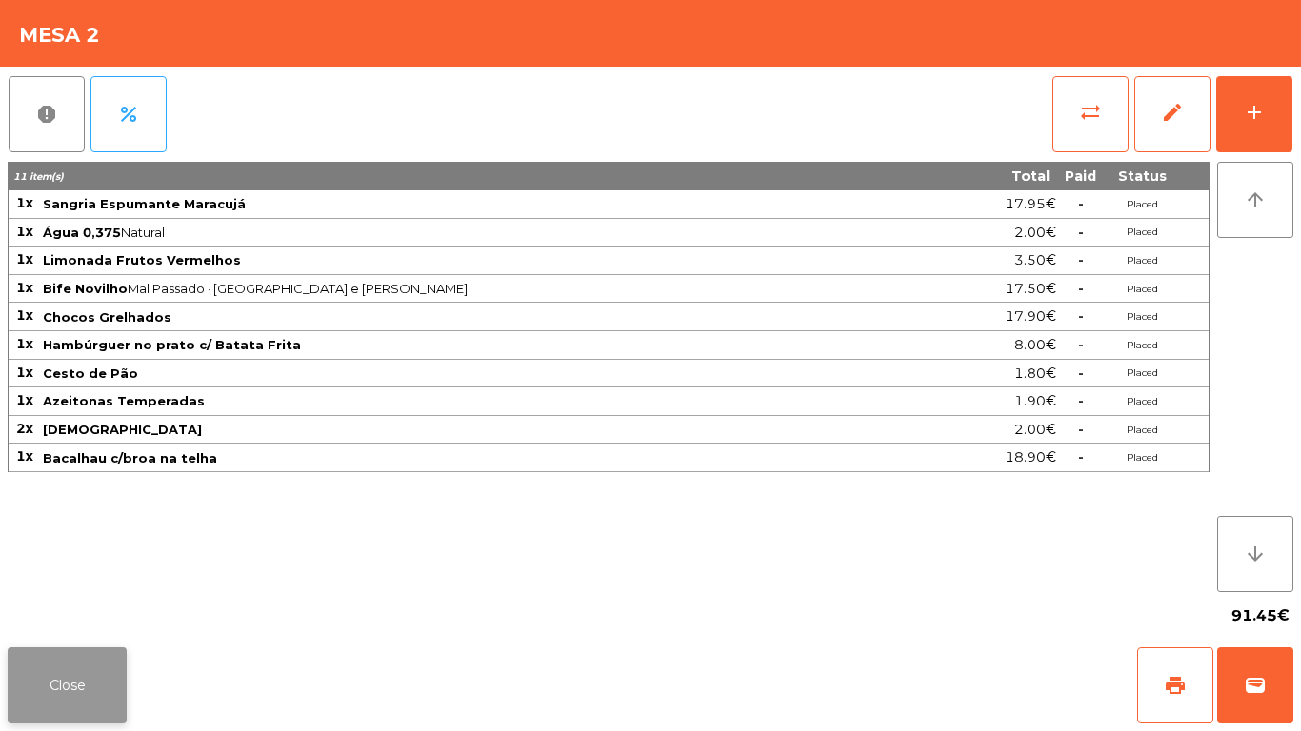
click at [22, 665] on button "Close" at bounding box center [67, 686] width 119 height 76
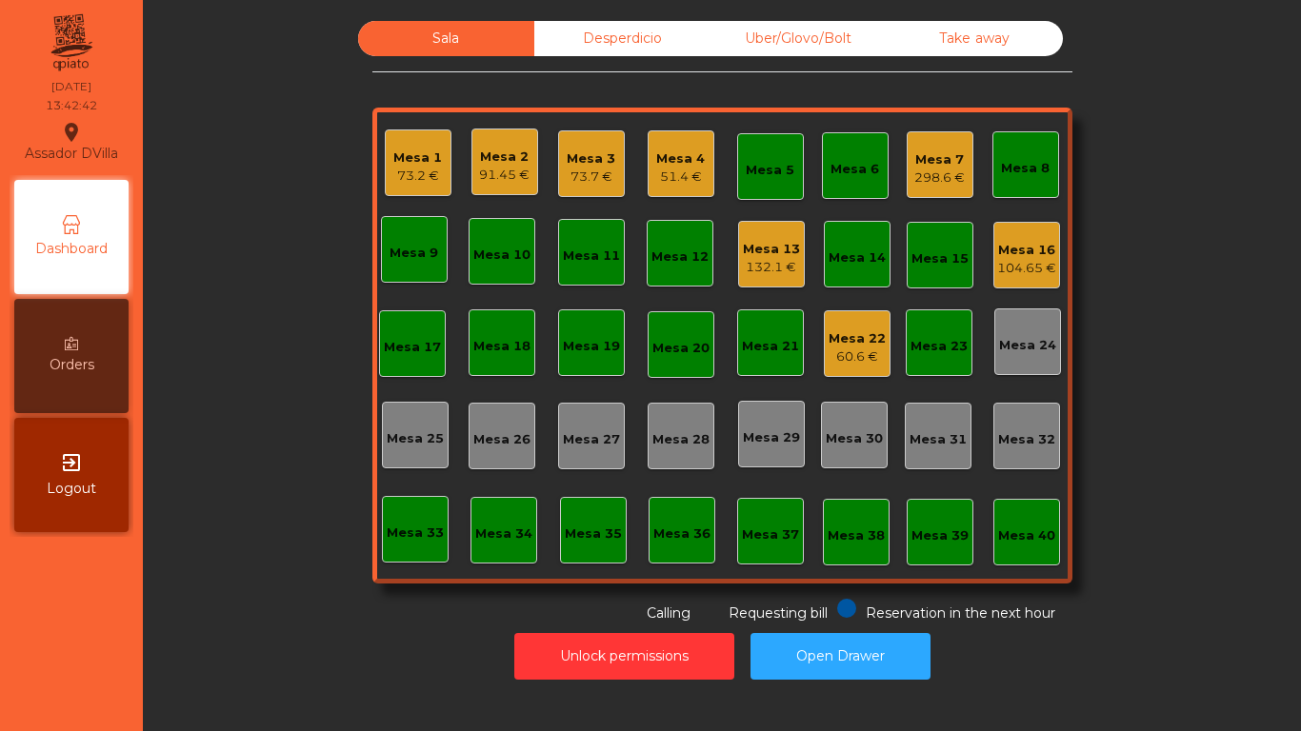
click at [471, 160] on div "Mesa 2 91.45 €" at bounding box center [504, 162] width 67 height 67
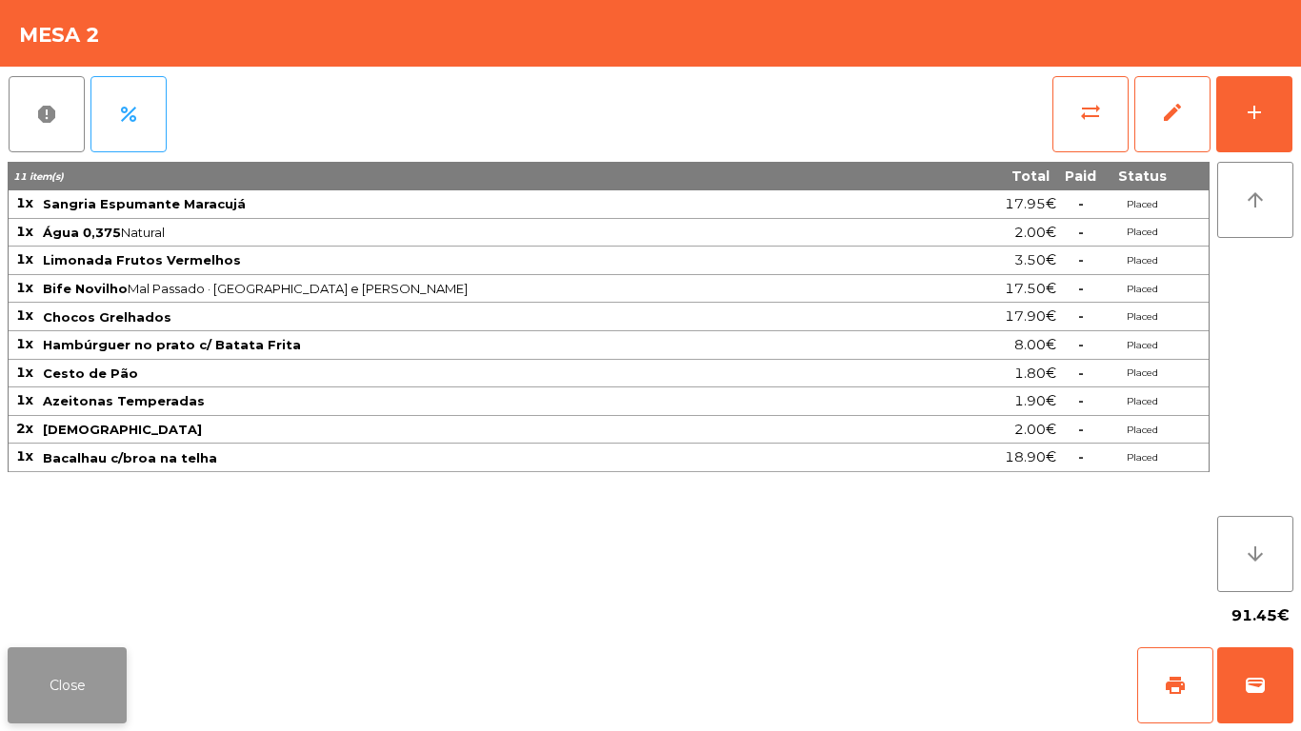
click at [90, 676] on button "Close" at bounding box center [67, 686] width 119 height 76
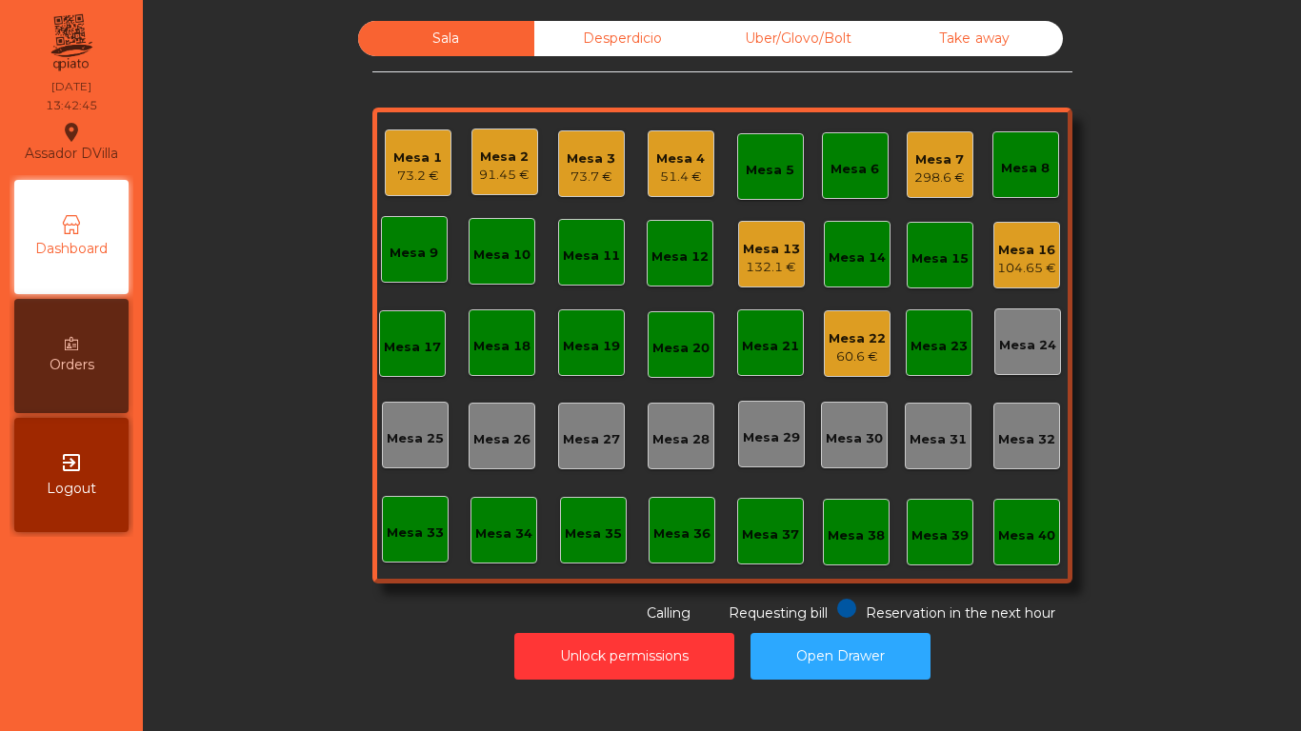
click at [224, 631] on div "Unlock permissions Open Drawer" at bounding box center [722, 657] width 1107 height 66
click at [914, 171] on div "298.6 €" at bounding box center [939, 178] width 50 height 19
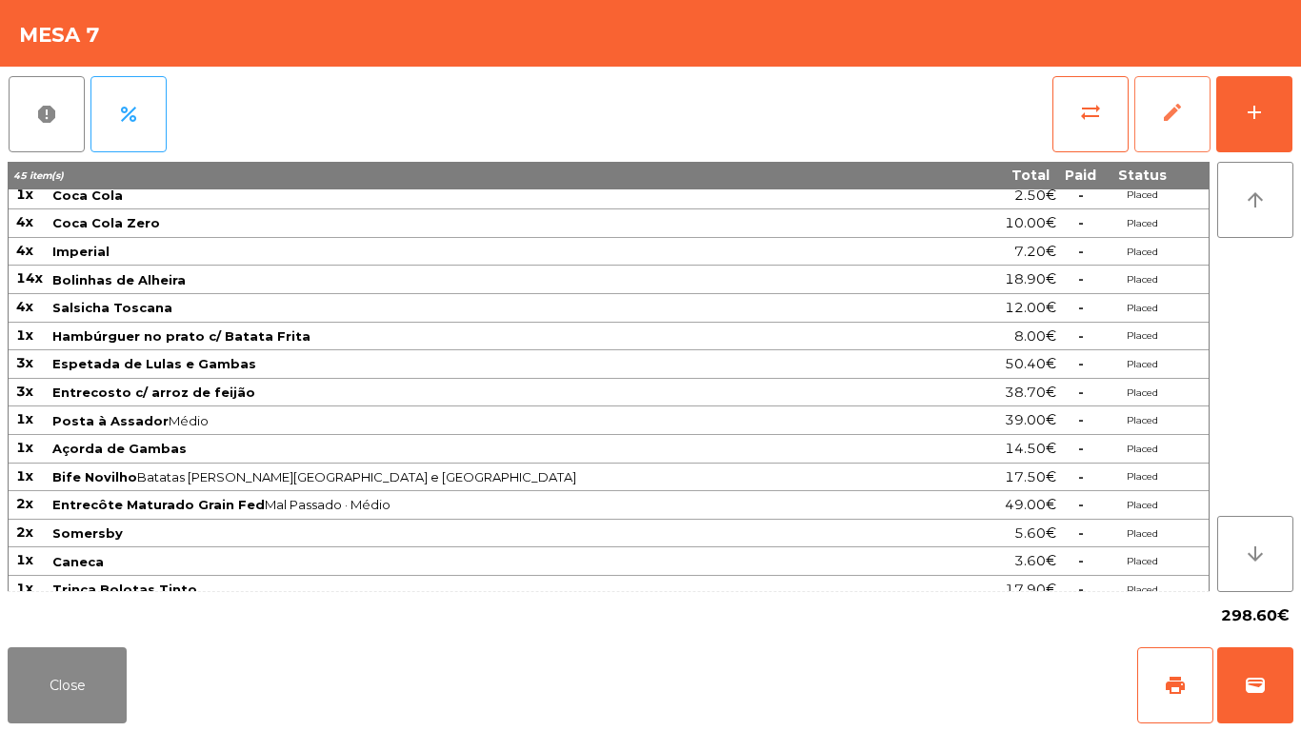
scroll to position [0, 0]
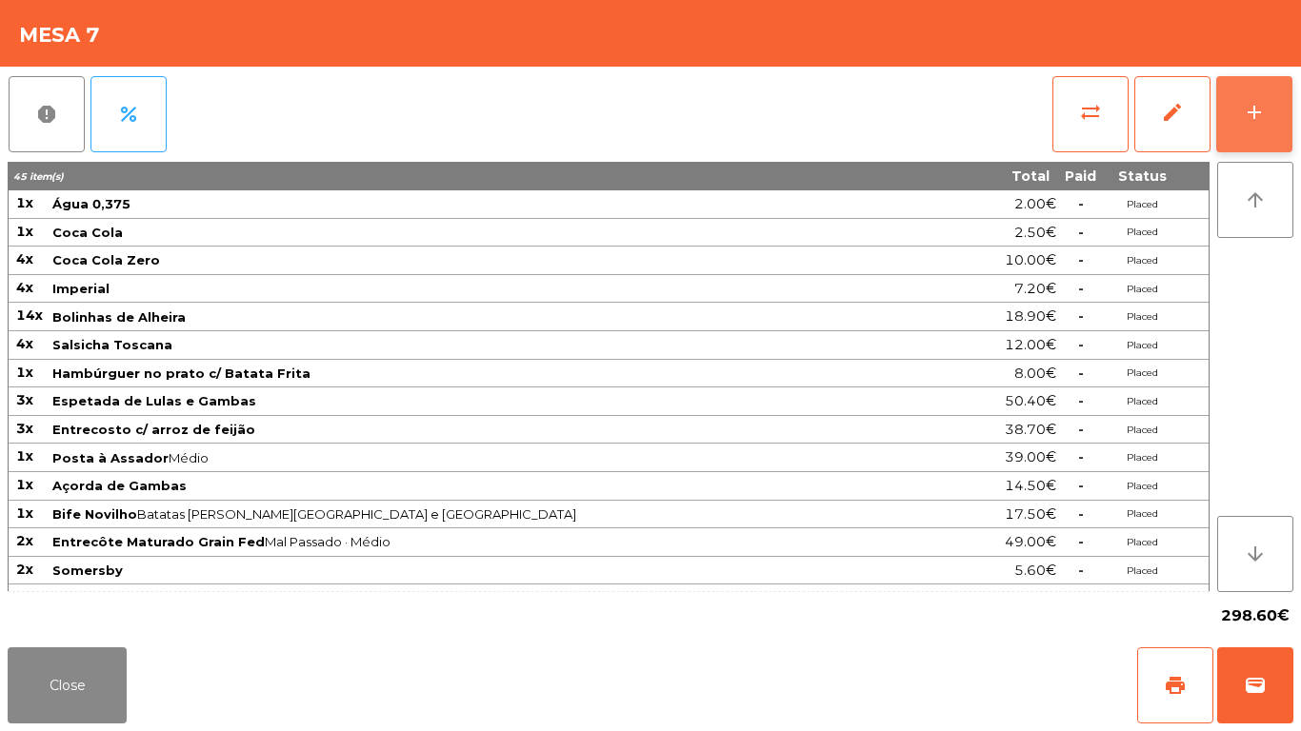
click at [1257, 116] on div "add" at bounding box center [1254, 112] width 23 height 23
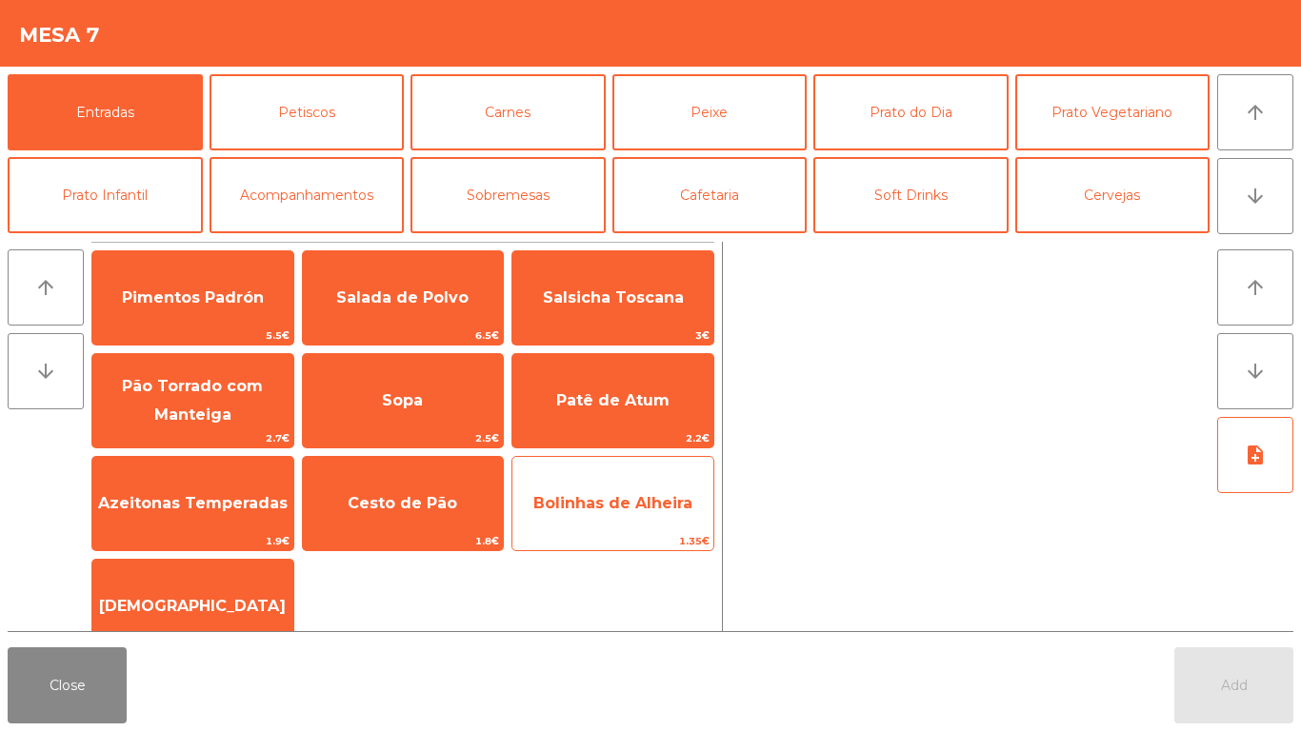
click at [623, 486] on span "Bolinhas de Alheira" at bounding box center [612, 503] width 201 height 51
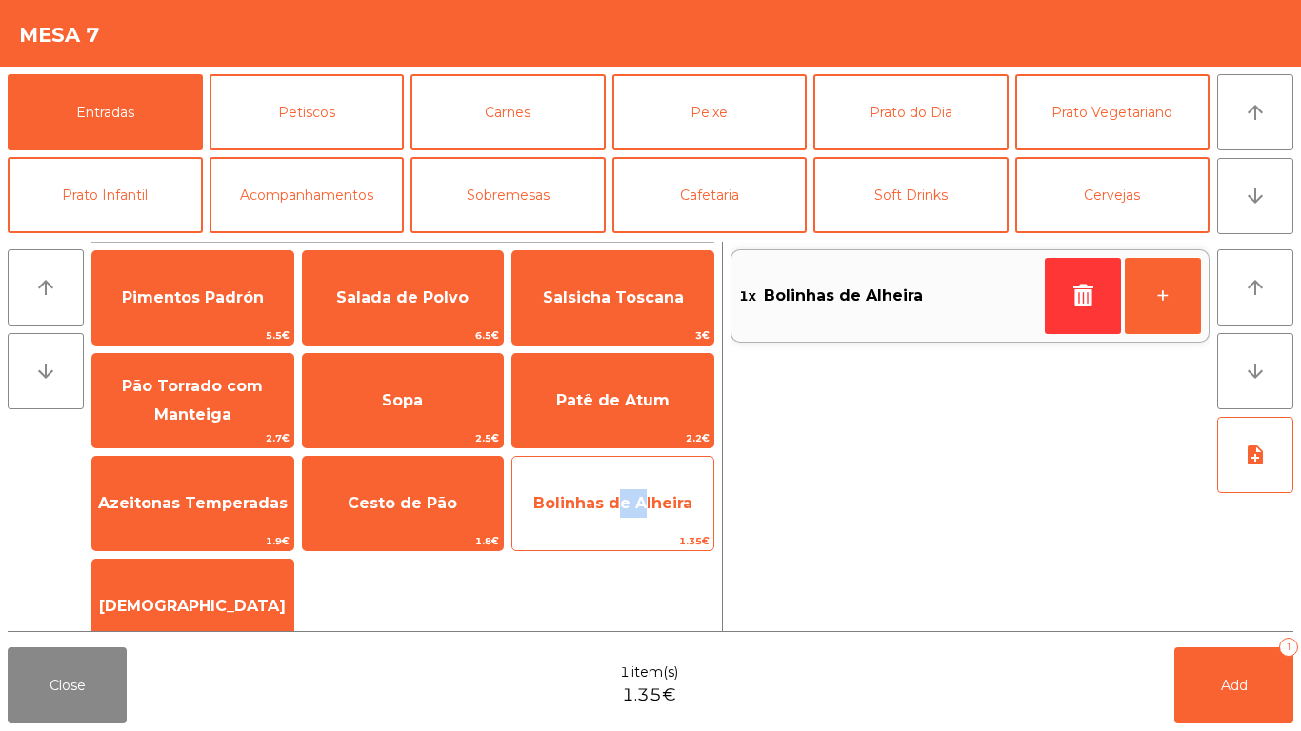
click at [623, 486] on span "Bolinhas de Alheira" at bounding box center [612, 503] width 201 height 51
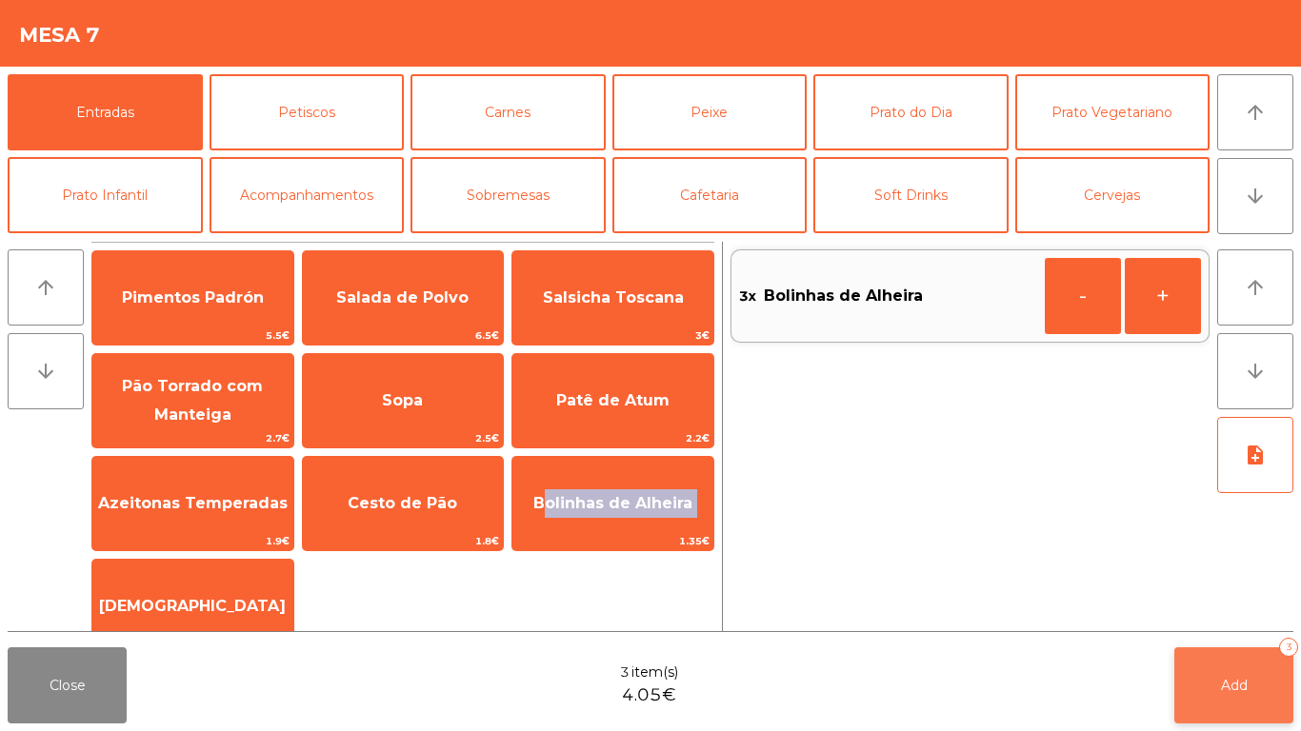
click at [1212, 654] on button "Add 3" at bounding box center [1233, 686] width 119 height 76
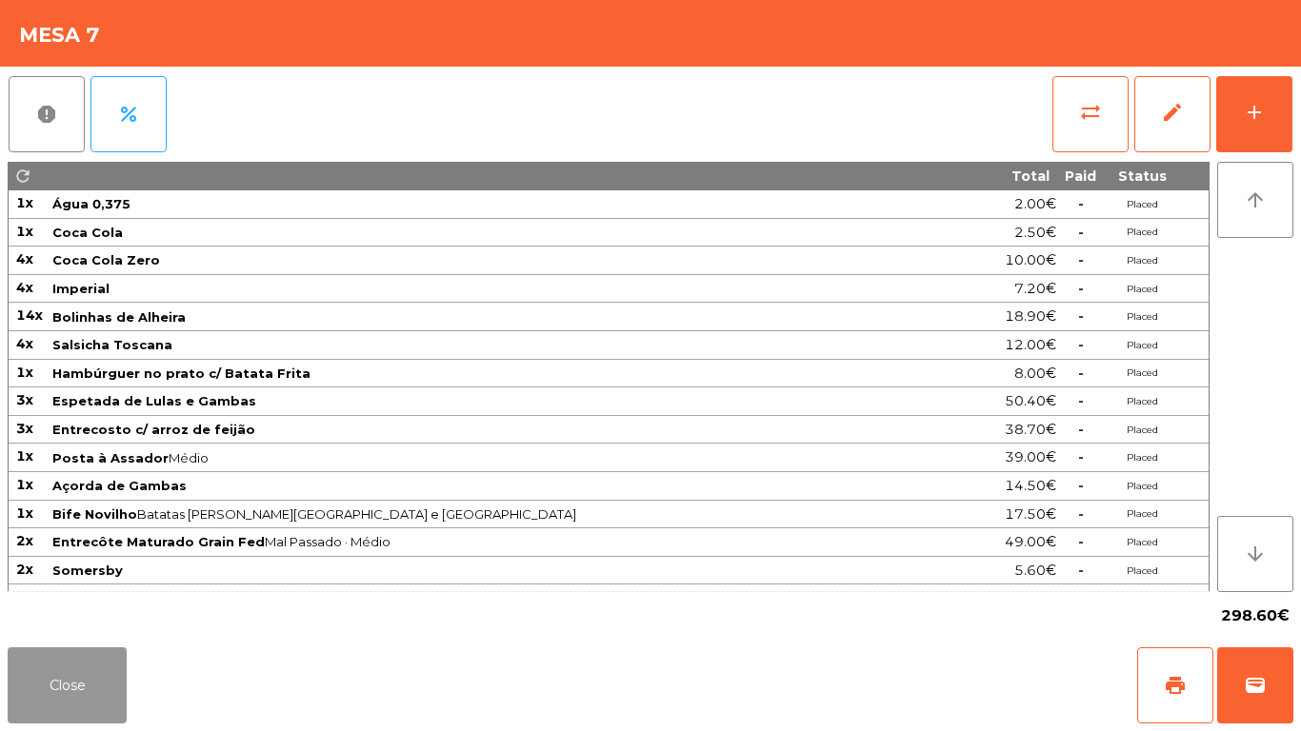
click at [55, 657] on button "Close" at bounding box center [67, 686] width 119 height 76
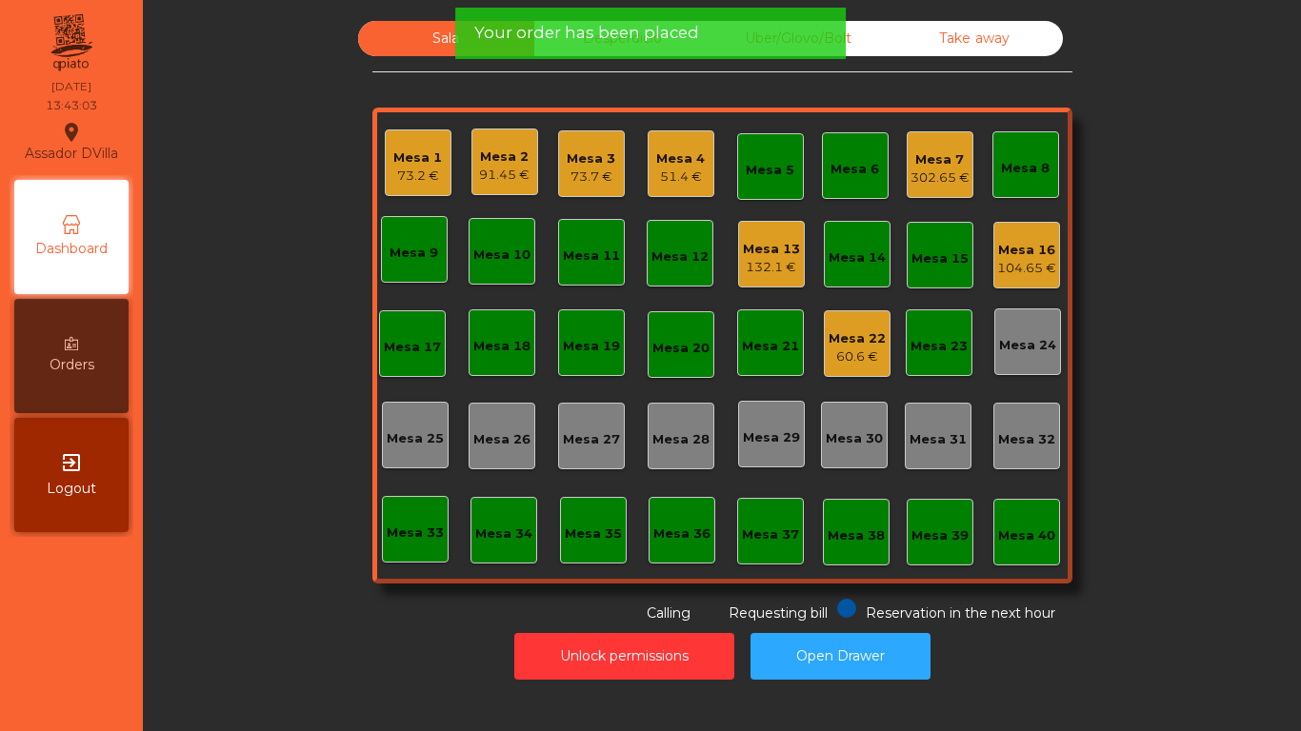
click at [266, 630] on div "Unlock permissions Open Drawer" at bounding box center [722, 657] width 1107 height 66
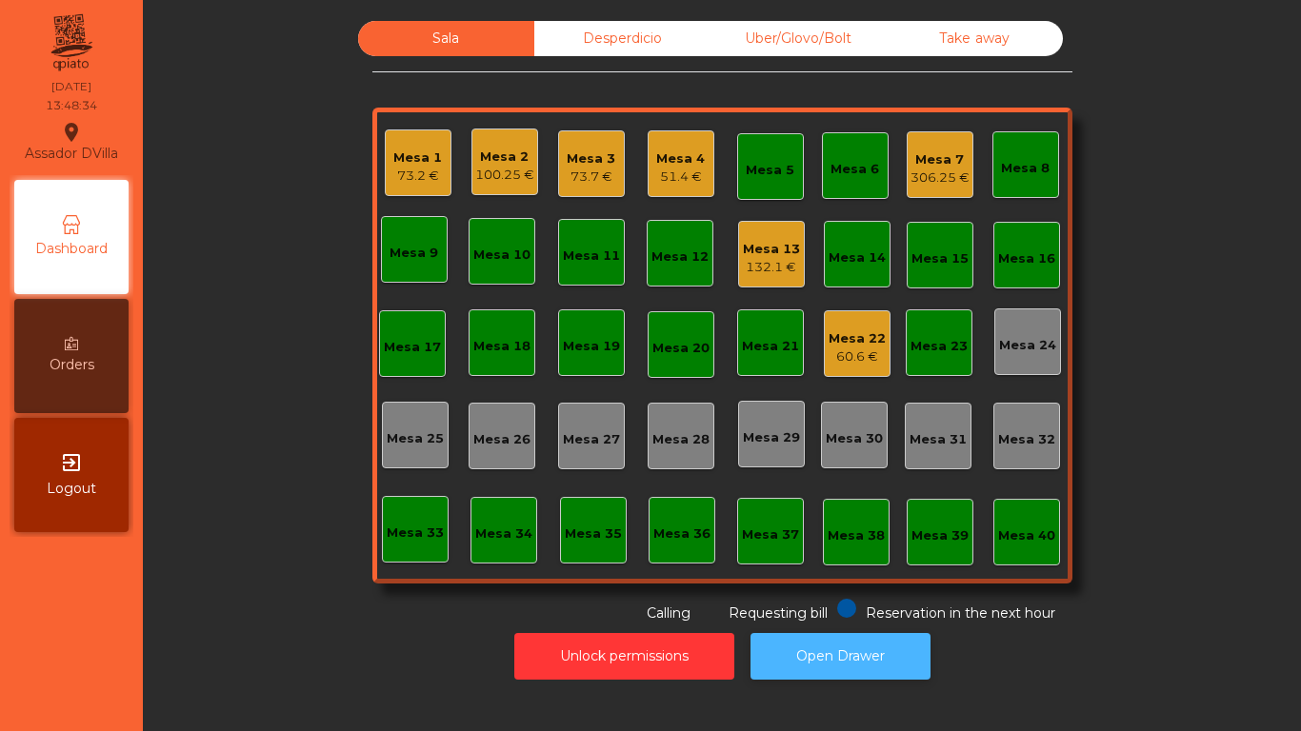
click at [905, 654] on button "Open Drawer" at bounding box center [841, 656] width 180 height 47
click at [385, 150] on div "Mesa 1 73.2 €" at bounding box center [418, 163] width 67 height 67
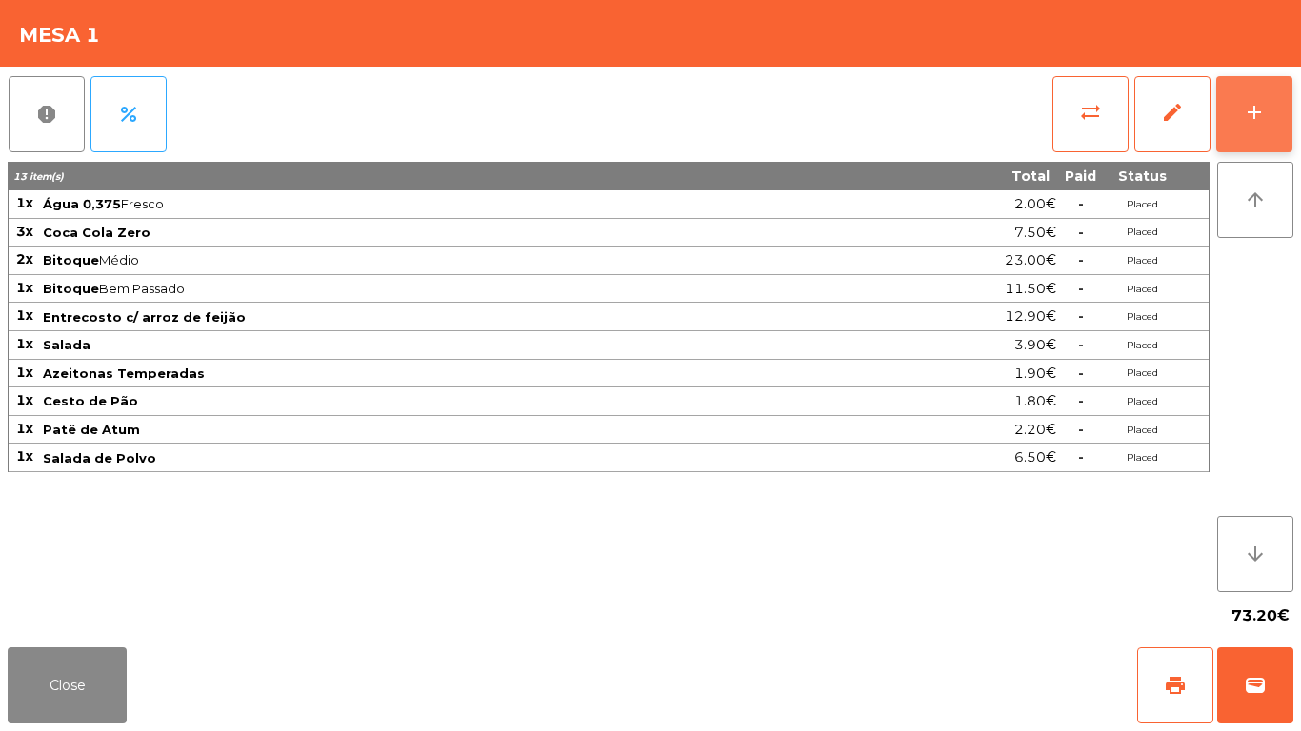
click at [1265, 95] on button "add" at bounding box center [1254, 114] width 76 height 76
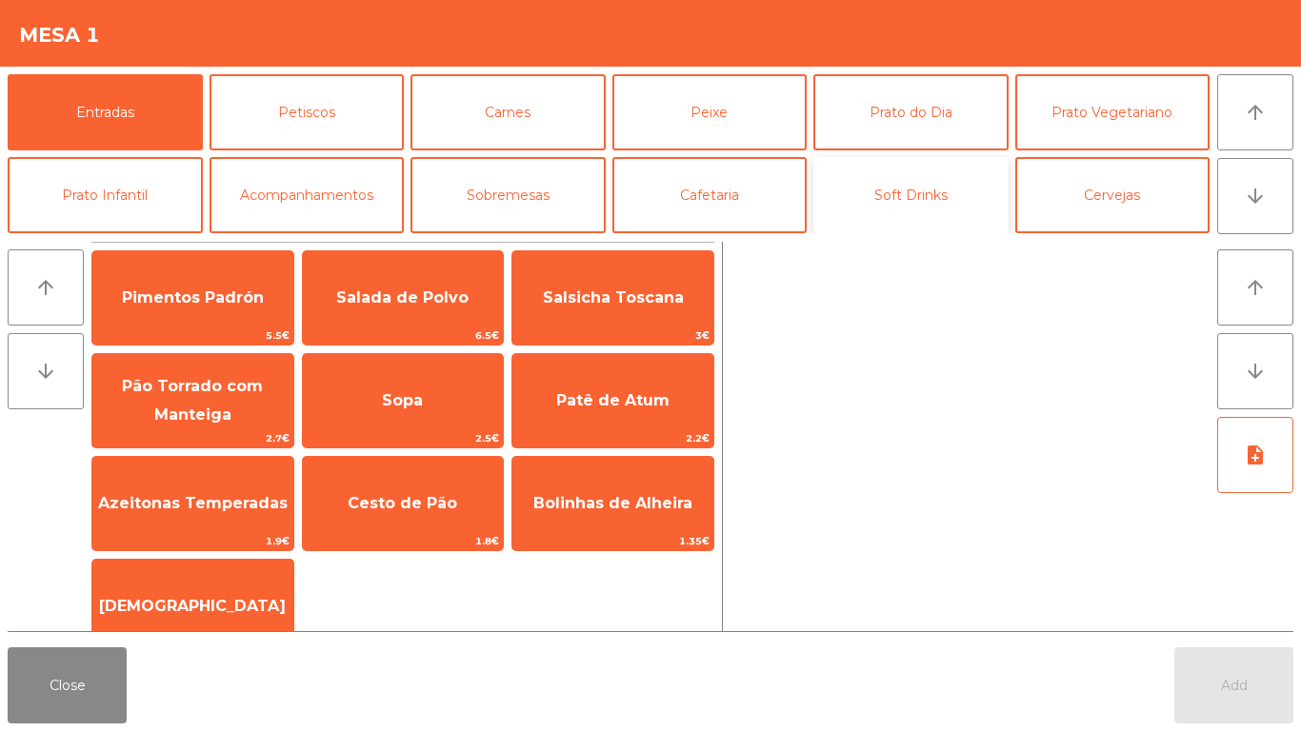
click at [922, 174] on button "Soft Drinks" at bounding box center [910, 195] width 195 height 76
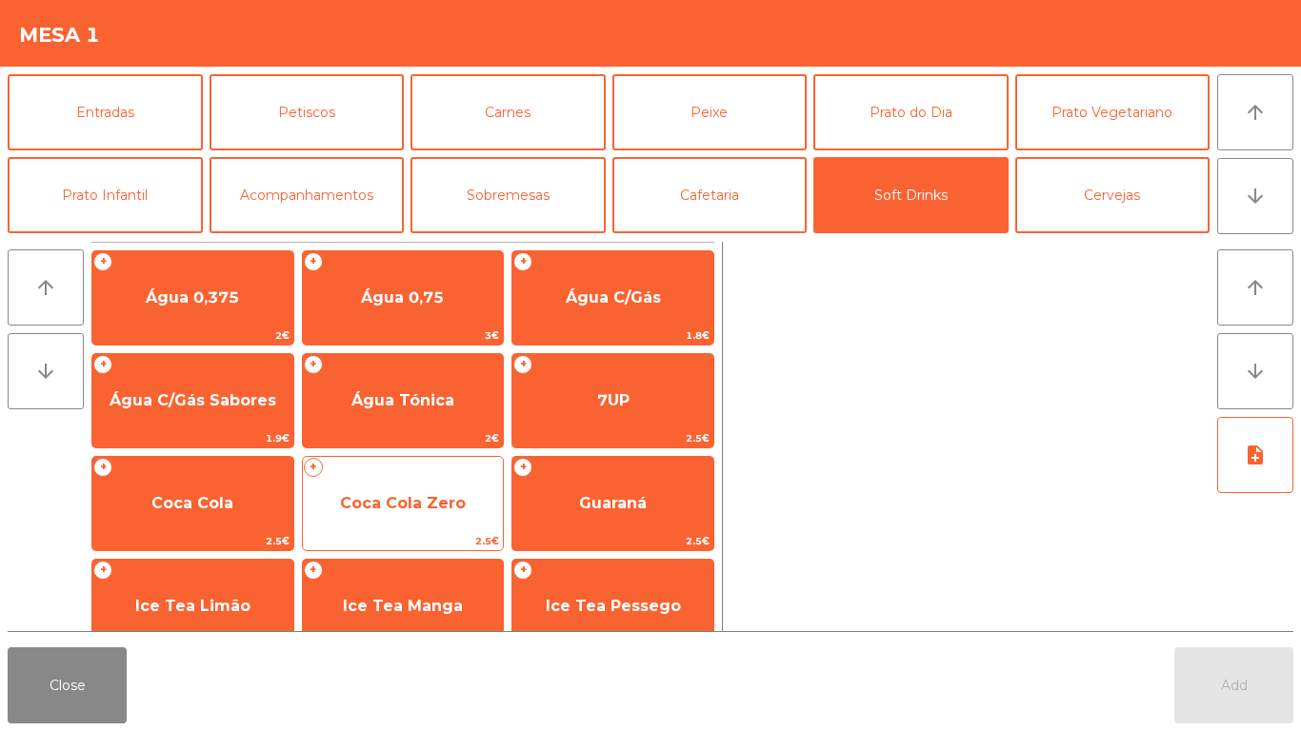
click at [398, 514] on span "Coca Cola Zero" at bounding box center [403, 503] width 201 height 51
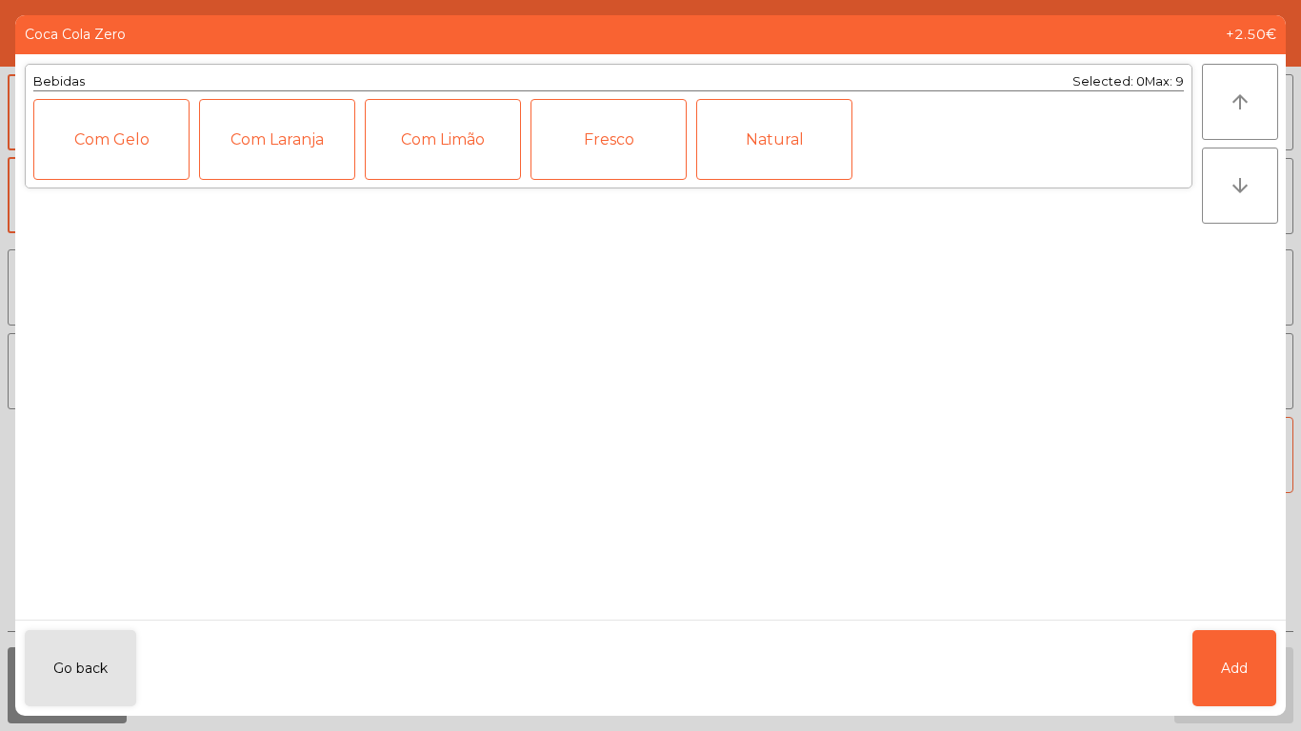
click at [1300, 656] on ngb-modal-window "Coca Cola Zero +2.50€ Bebidas Selected: 0 Max: 9 Com Gelo Com Laranja Com Limão…" at bounding box center [650, 365] width 1301 height 731
click at [601, 114] on div "Fresco" at bounding box center [609, 139] width 156 height 81
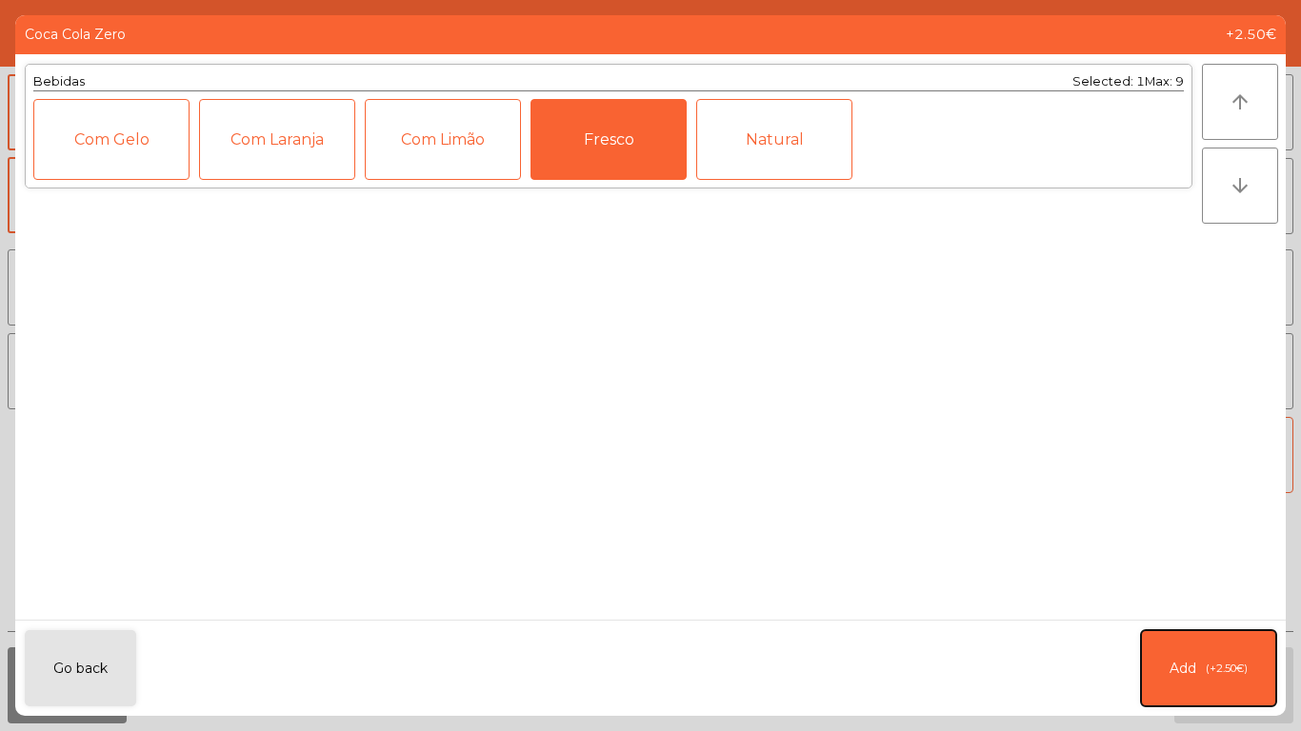
click at [1237, 654] on button "Add (+2.50€)" at bounding box center [1208, 669] width 135 height 76
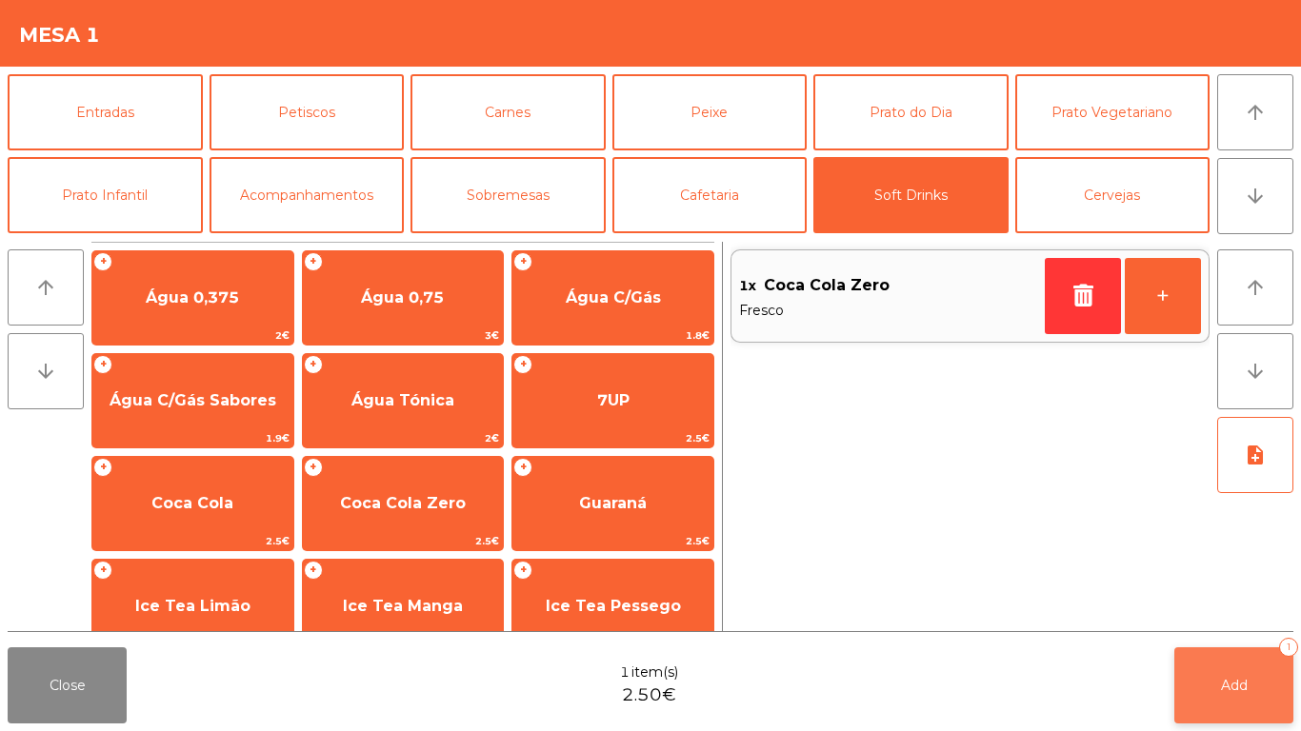
click at [1220, 674] on button "Add 1" at bounding box center [1233, 686] width 119 height 76
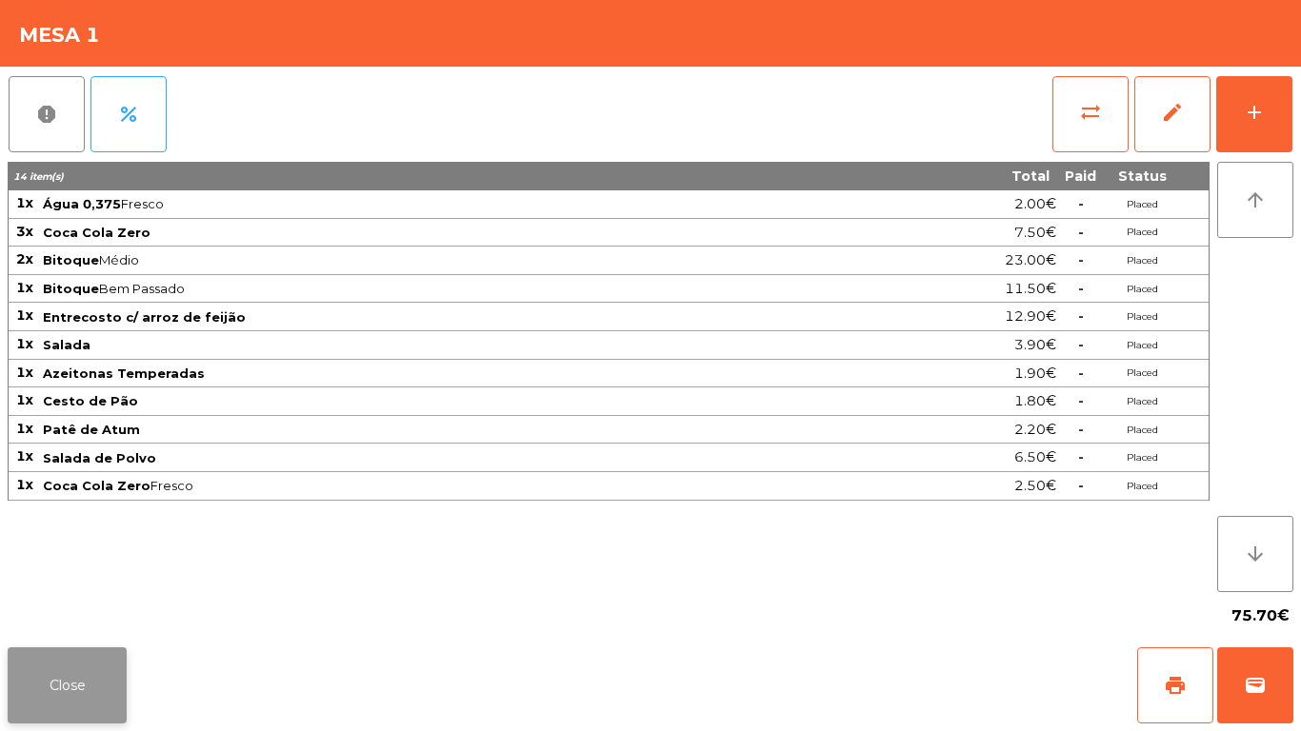
click at [50, 660] on button "Close" at bounding box center [67, 686] width 119 height 76
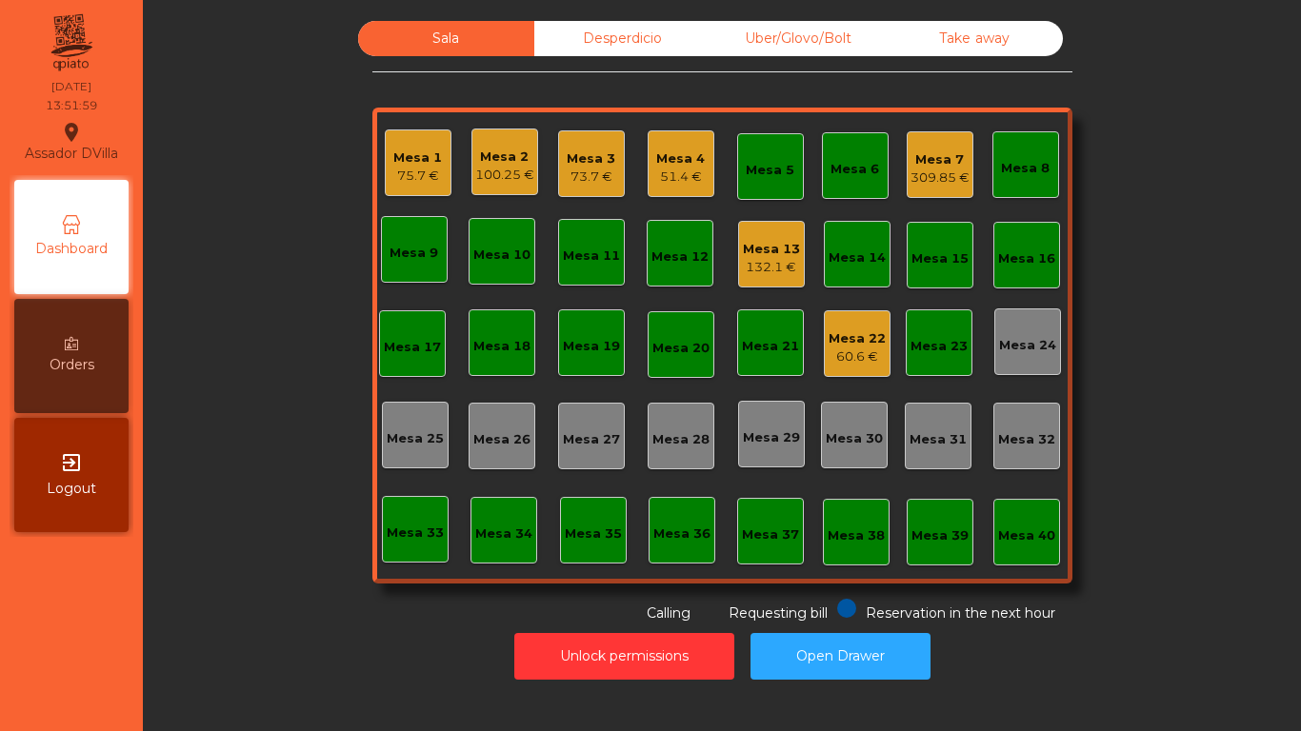
click at [674, 631] on div "Unlock permissions Open Drawer" at bounding box center [722, 657] width 1107 height 66
click at [666, 669] on button "Unlock permissions" at bounding box center [624, 656] width 220 height 47
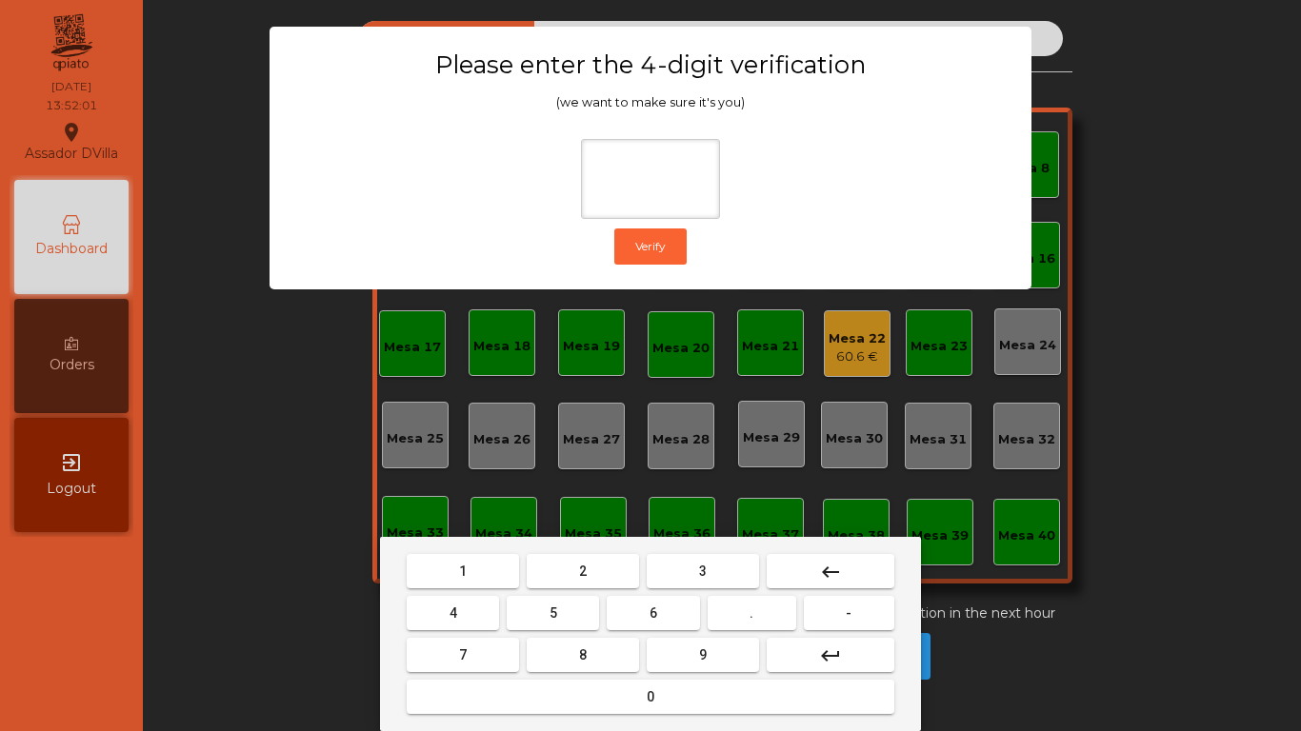
click at [501, 573] on button "1" at bounding box center [463, 571] width 112 height 34
drag, startPoint x: 695, startPoint y: 652, endPoint x: 297, endPoint y: 591, distance: 402.8
click at [574, 636] on div "7 8 9 keyboard_return" at bounding box center [650, 655] width 495 height 42
click at [424, 610] on button "4" at bounding box center [453, 613] width 92 height 34
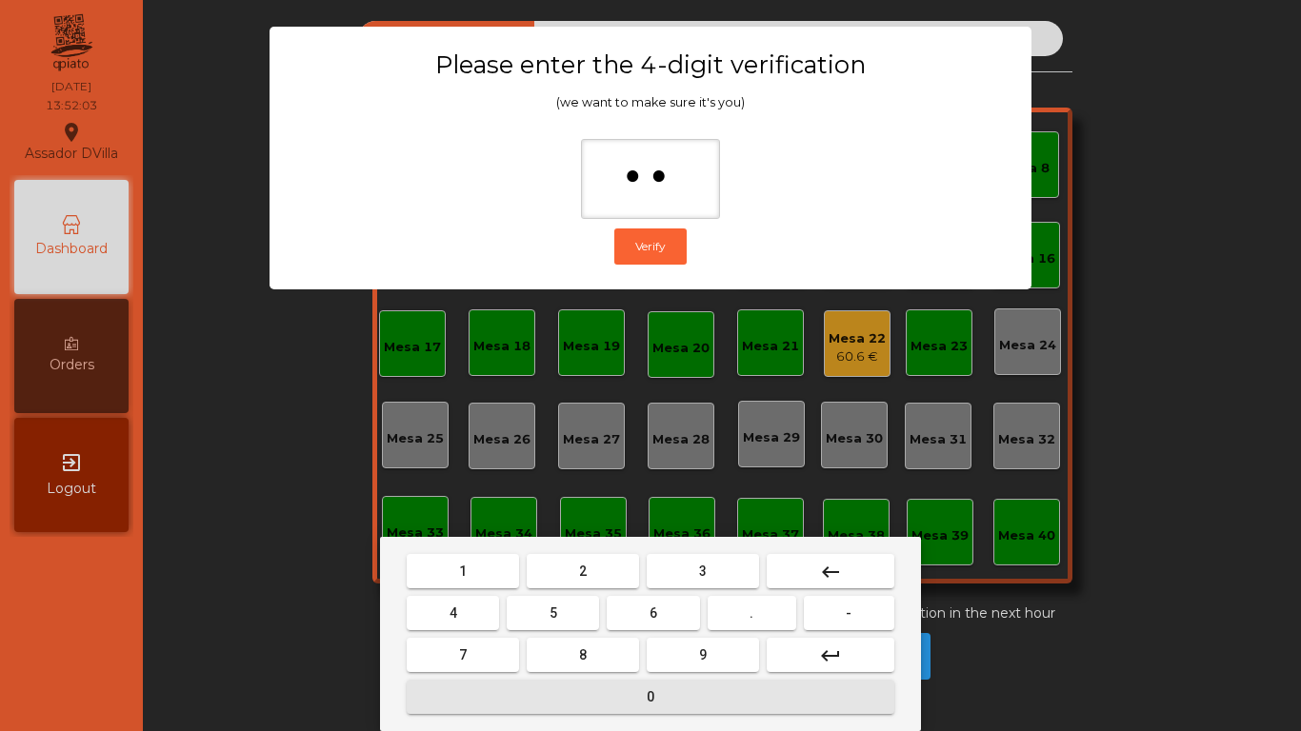
drag, startPoint x: 445, startPoint y: 682, endPoint x: 297, endPoint y: 628, distance: 157.3
click at [446, 683] on button "0" at bounding box center [651, 697] width 488 height 34
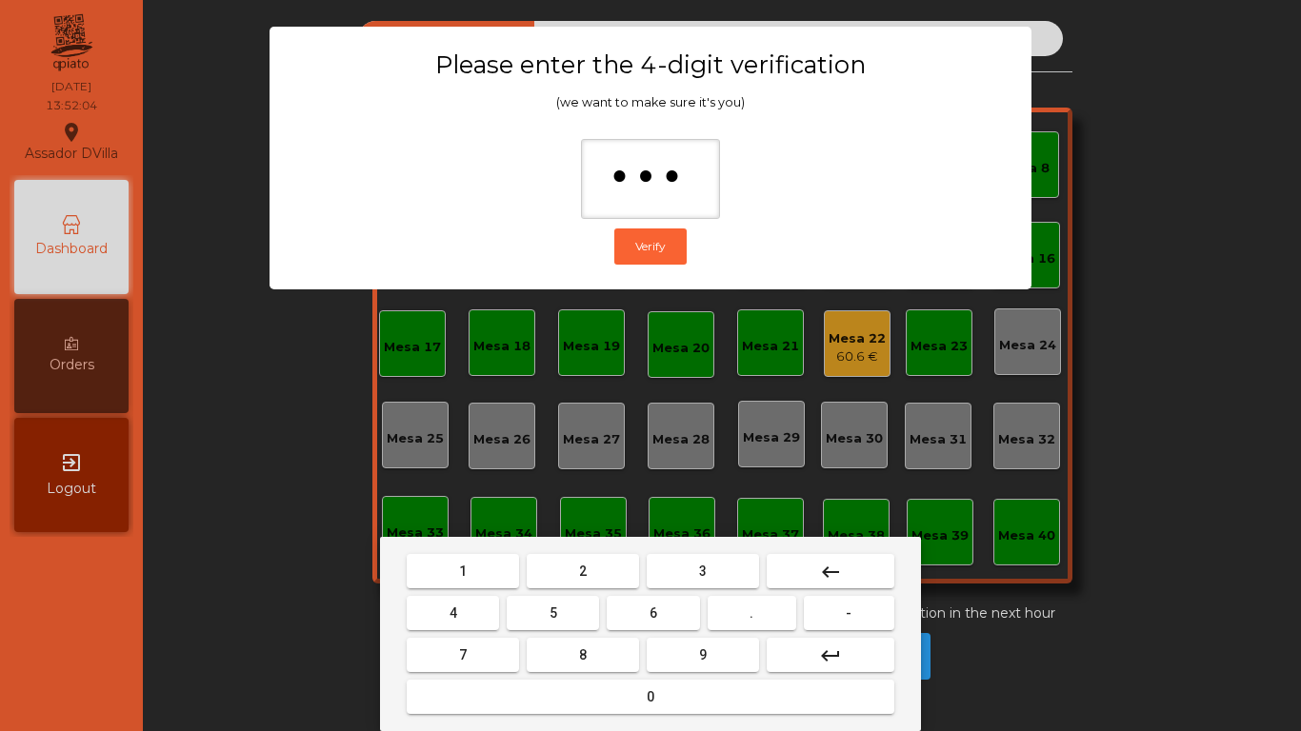
click at [647, 703] on span "0" at bounding box center [651, 697] width 8 height 15
type input "****"
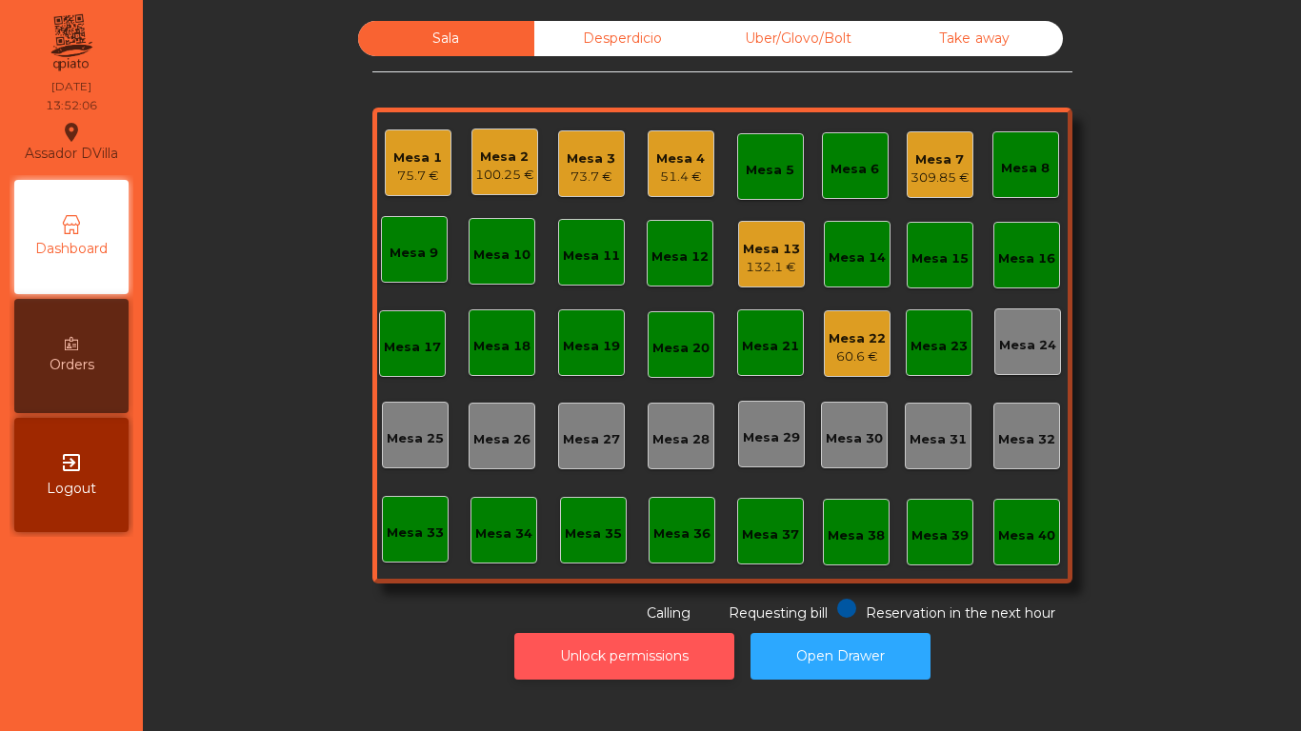
click at [538, 651] on button "Unlock permissions" at bounding box center [624, 656] width 220 height 47
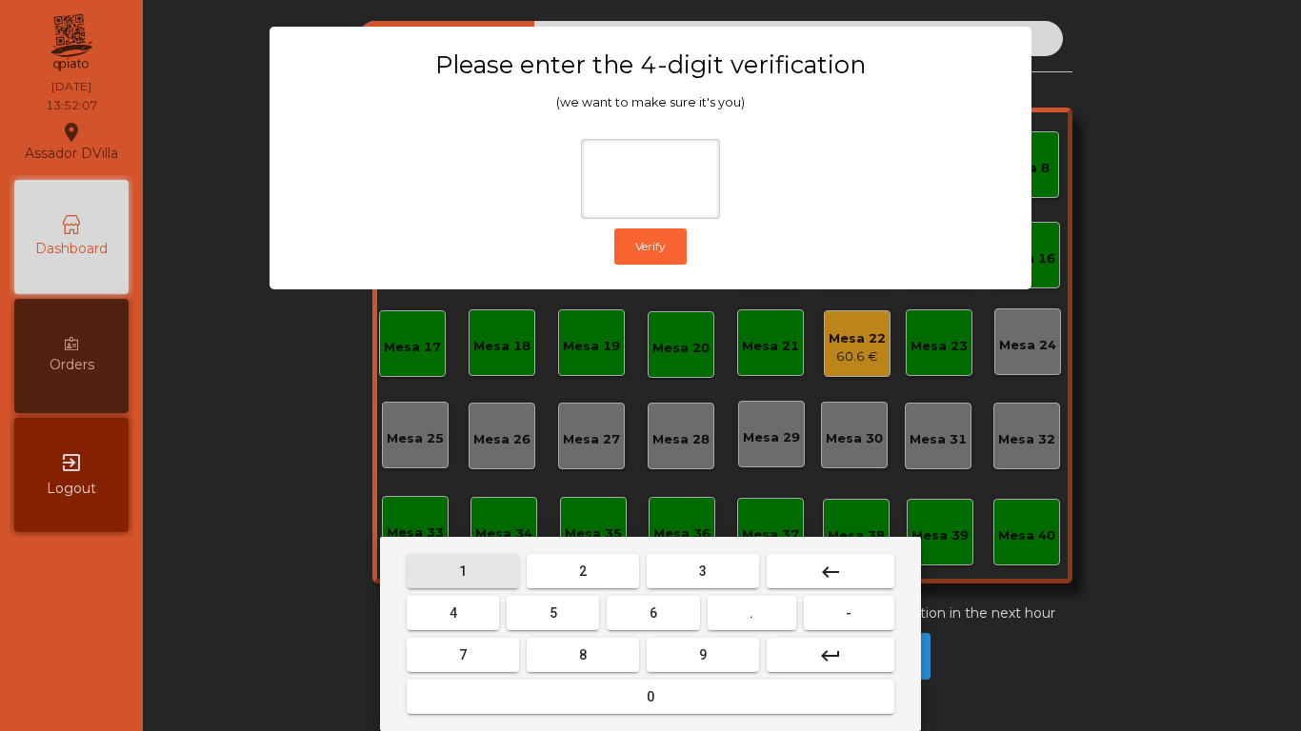
drag, startPoint x: 496, startPoint y: 565, endPoint x: 667, endPoint y: 651, distance: 191.3
click at [507, 574] on button "1" at bounding box center [463, 571] width 112 height 34
click at [671, 651] on button "9" at bounding box center [703, 655] width 112 height 34
drag, startPoint x: 498, startPoint y: 606, endPoint x: 531, endPoint y: 697, distance: 97.0
click at [497, 606] on button "4" at bounding box center [453, 613] width 92 height 34
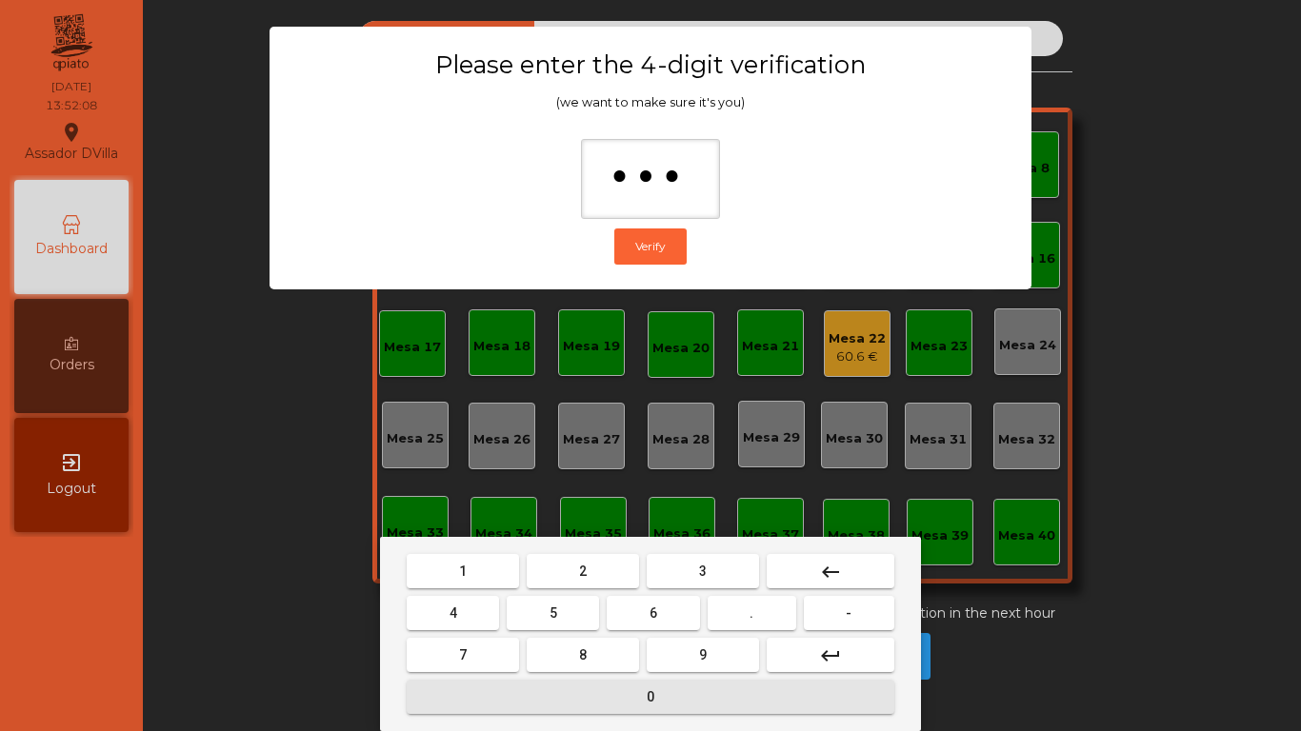
click at [532, 700] on button "0" at bounding box center [651, 697] width 488 height 34
type input "****"
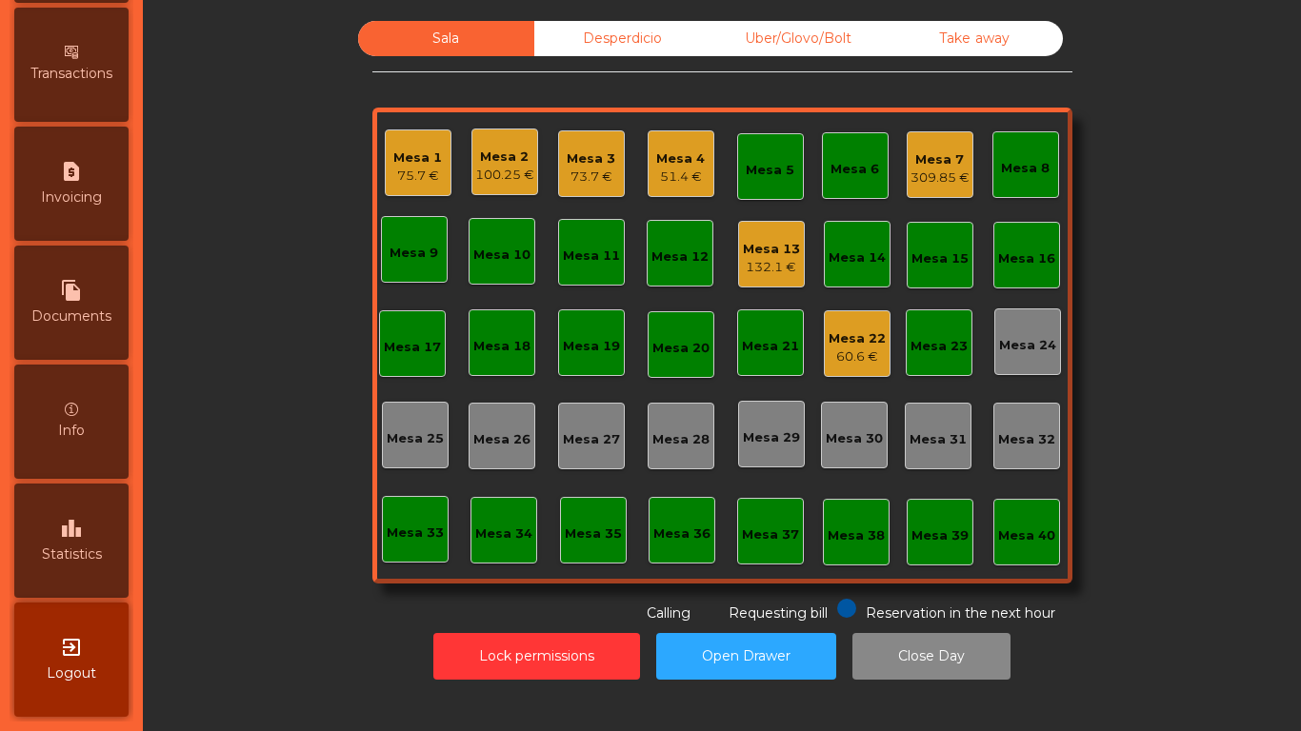
click at [57, 541] on div "leaderboard Statistics" at bounding box center [71, 541] width 114 height 114
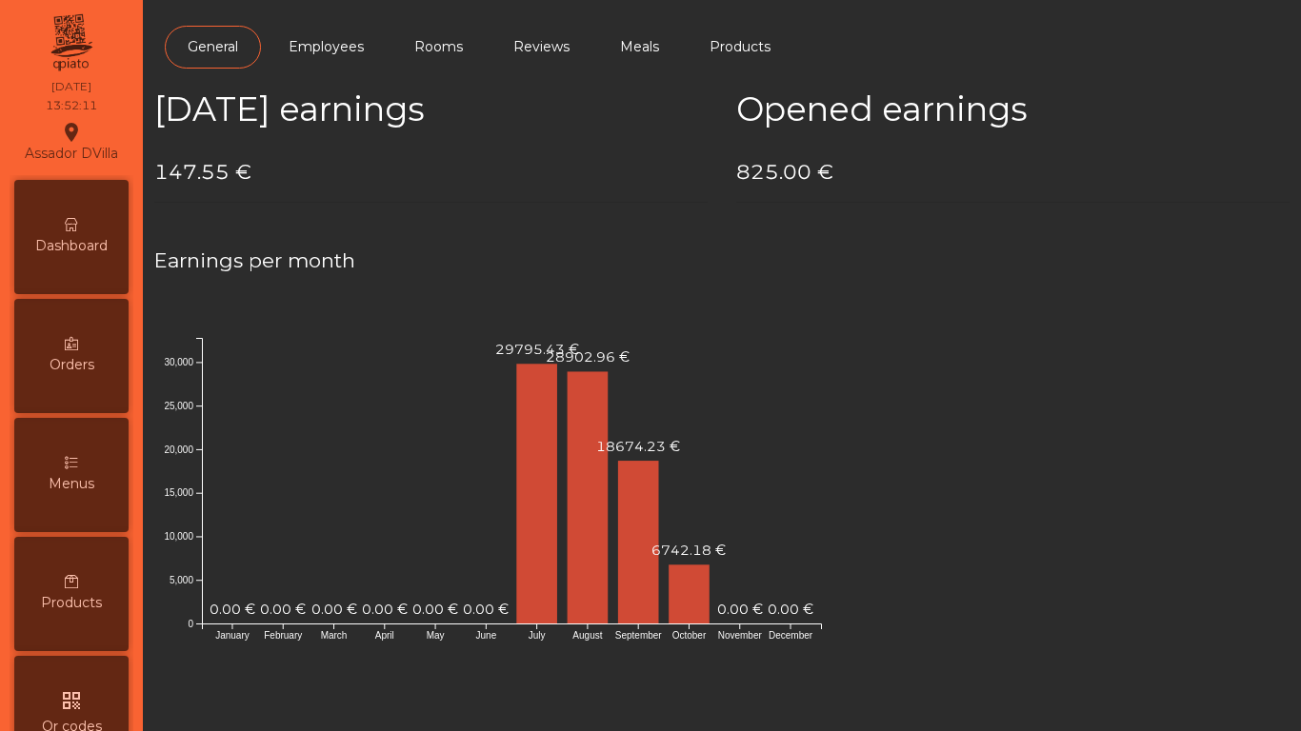
click at [84, 244] on span "Dashboard" at bounding box center [71, 246] width 72 height 20
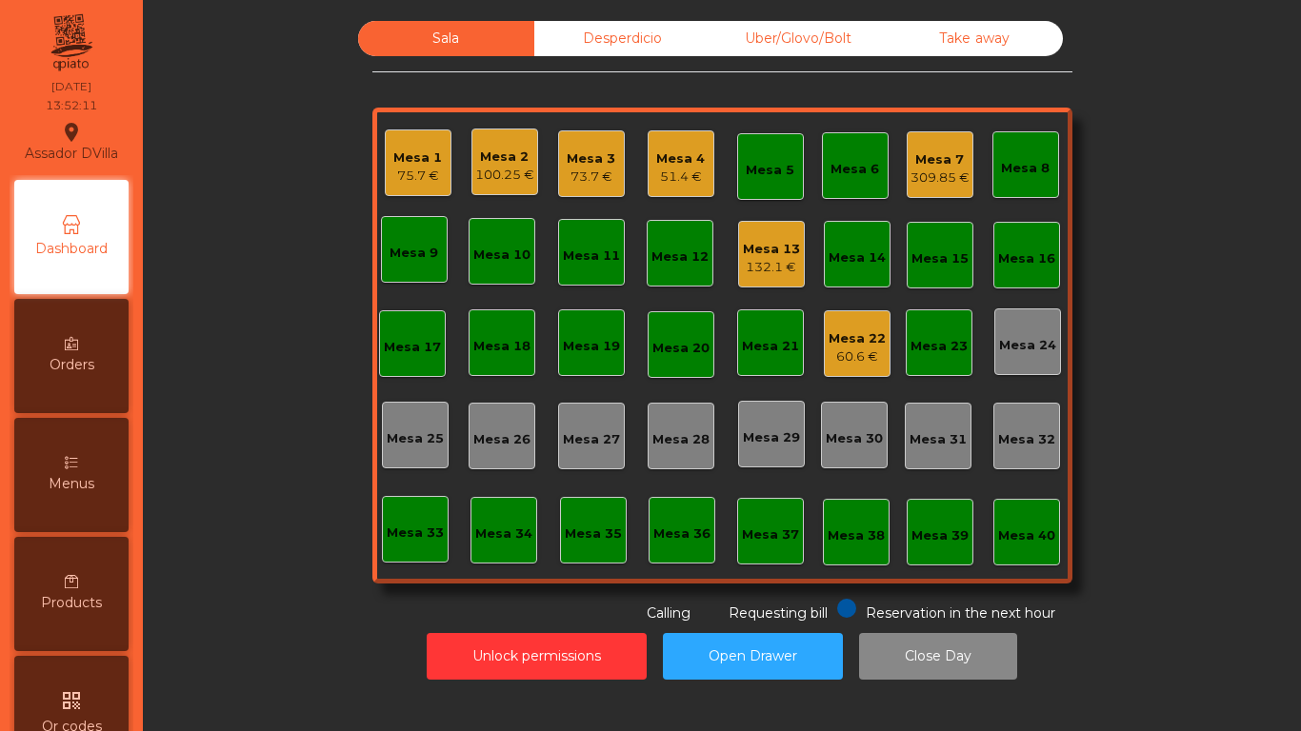
click at [611, 50] on div "Desperdicio" at bounding box center [622, 38] width 176 height 35
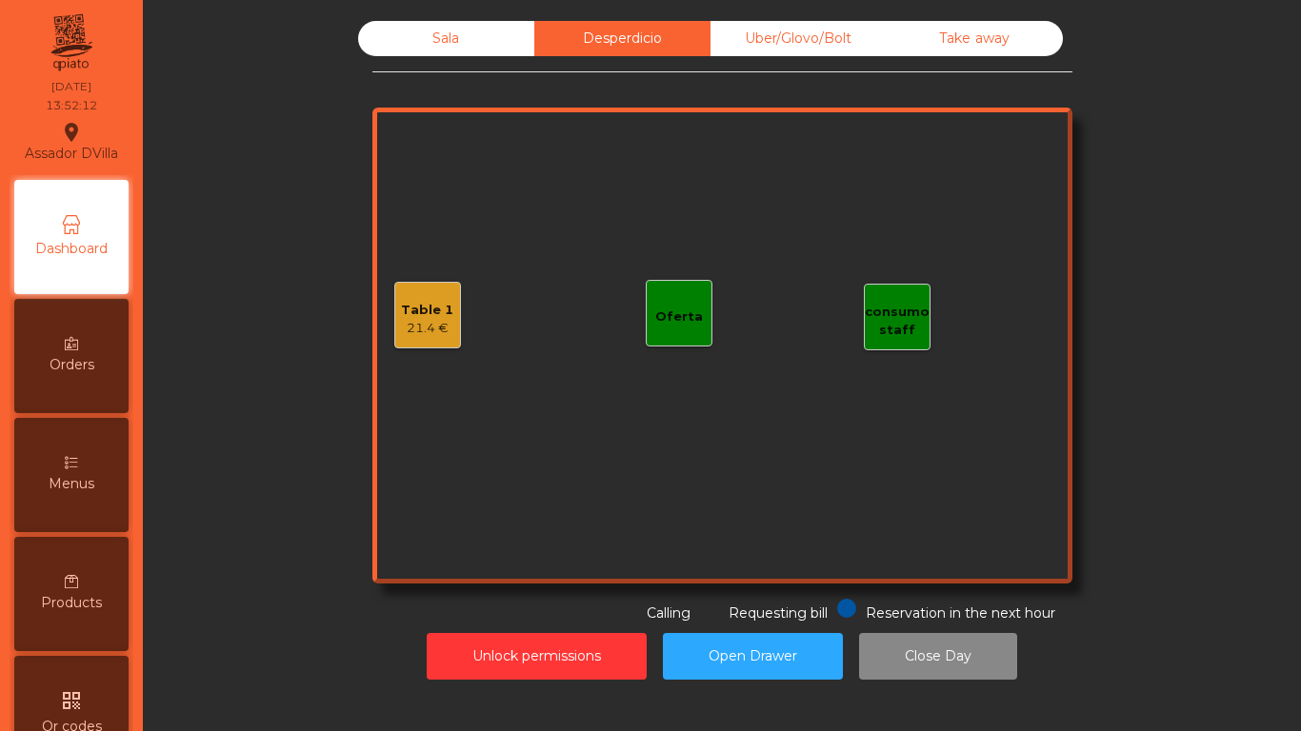
drag, startPoint x: 776, startPoint y: 50, endPoint x: 858, endPoint y: 50, distance: 81.9
click at [776, 49] on div "Uber/Glovo/Bolt" at bounding box center [799, 38] width 176 height 35
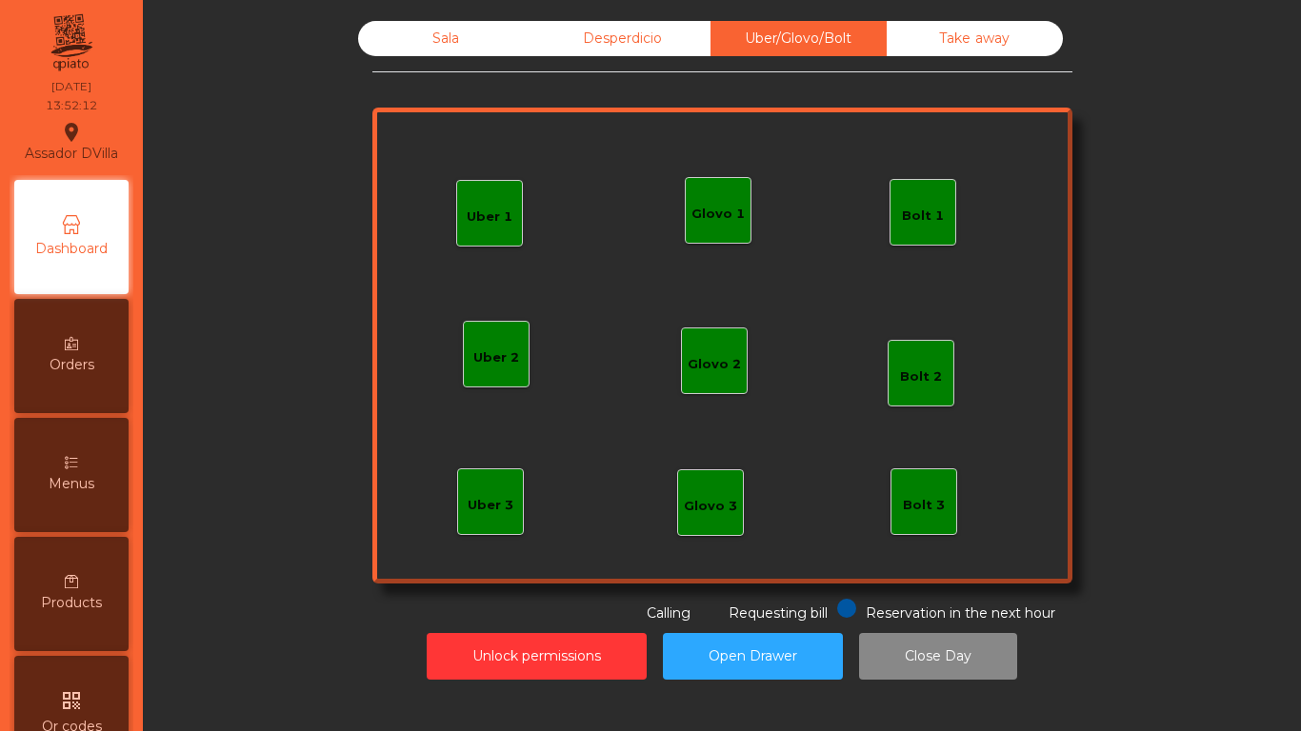
click at [866, 50] on div "Uber/Glovo/Bolt" at bounding box center [799, 38] width 176 height 35
click at [909, 46] on div "Take away" at bounding box center [975, 38] width 176 height 35
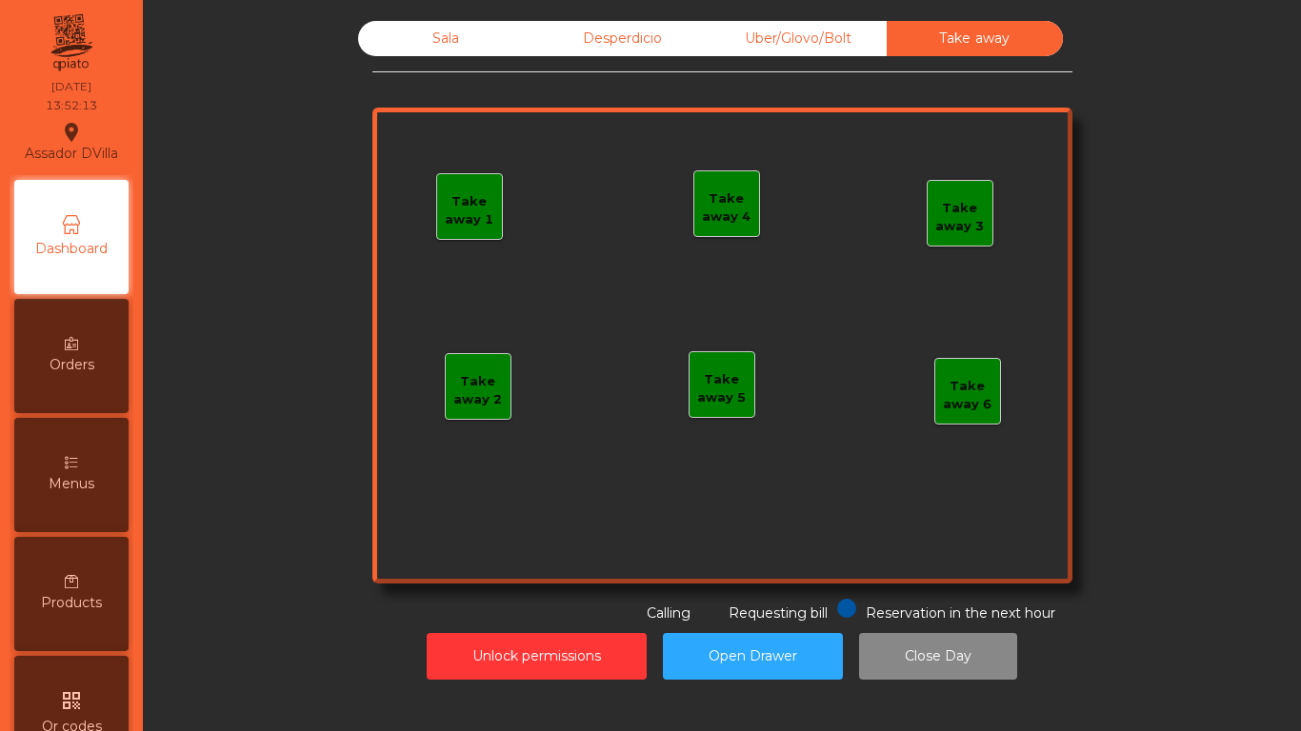
click at [432, 28] on div "Sala" at bounding box center [446, 38] width 176 height 35
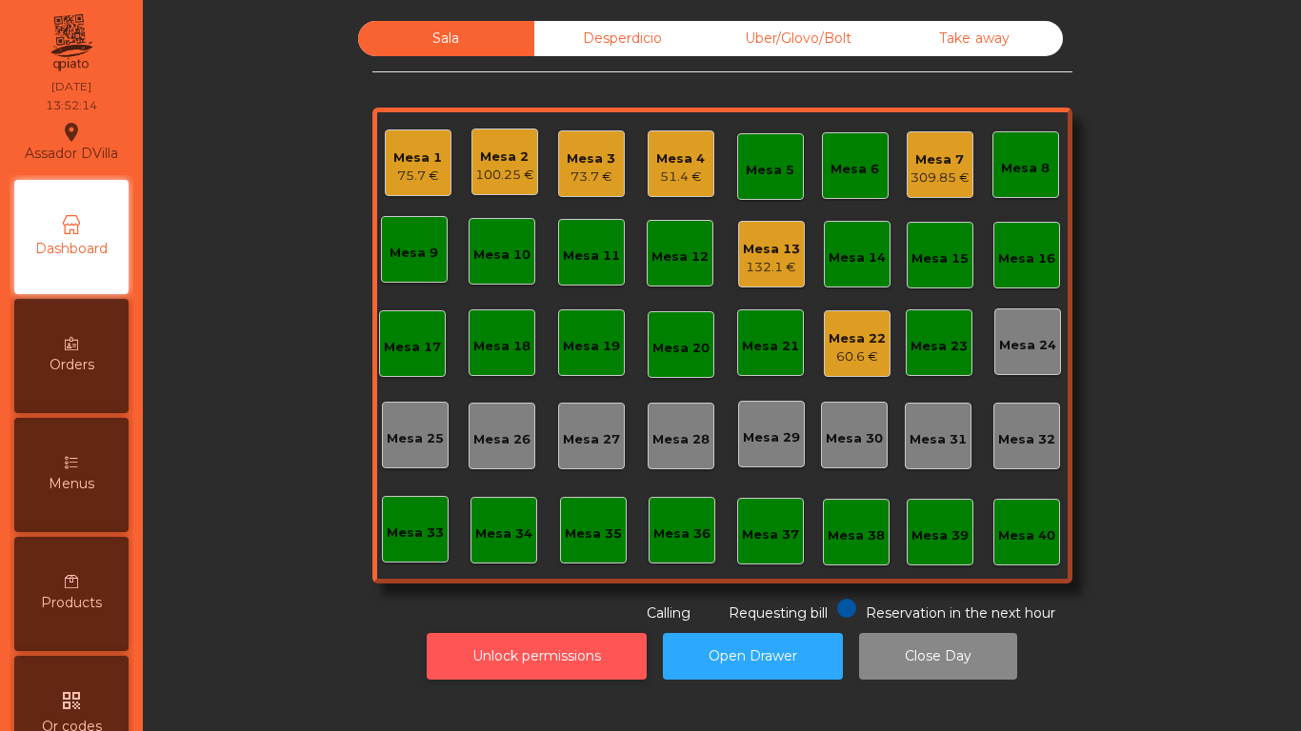
click at [508, 653] on button "Unlock permissions" at bounding box center [537, 656] width 220 height 47
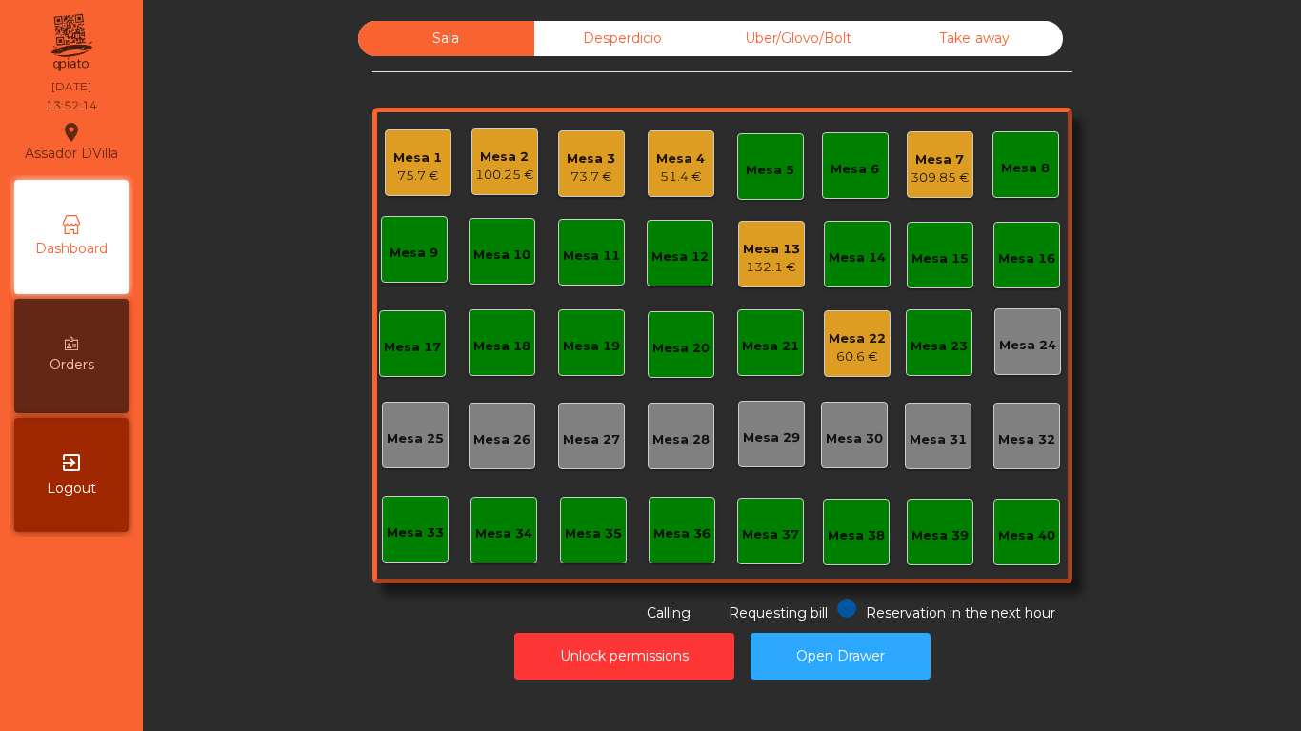
click at [328, 654] on div "Unlock permissions Open Drawer" at bounding box center [722, 657] width 1107 height 66
click at [591, 176] on div "73.7 €" at bounding box center [591, 177] width 49 height 19
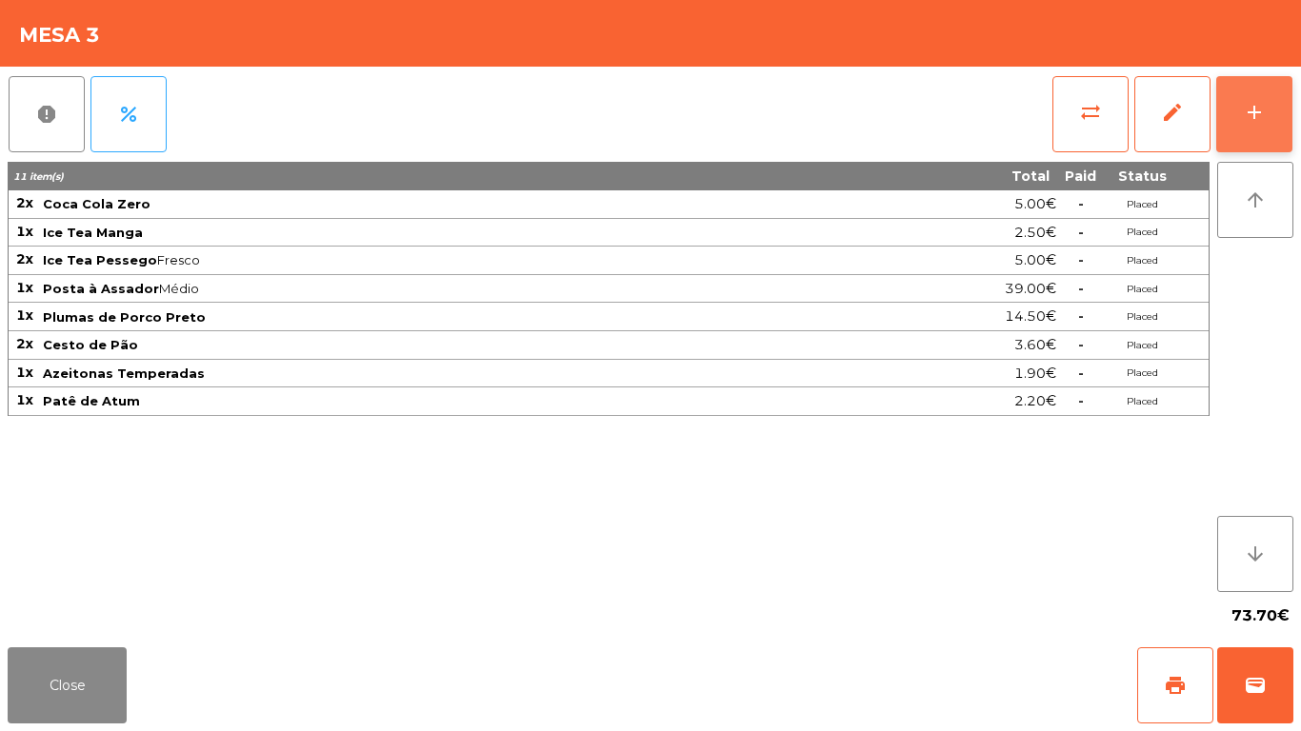
click at [1271, 131] on button "add" at bounding box center [1254, 114] width 76 height 76
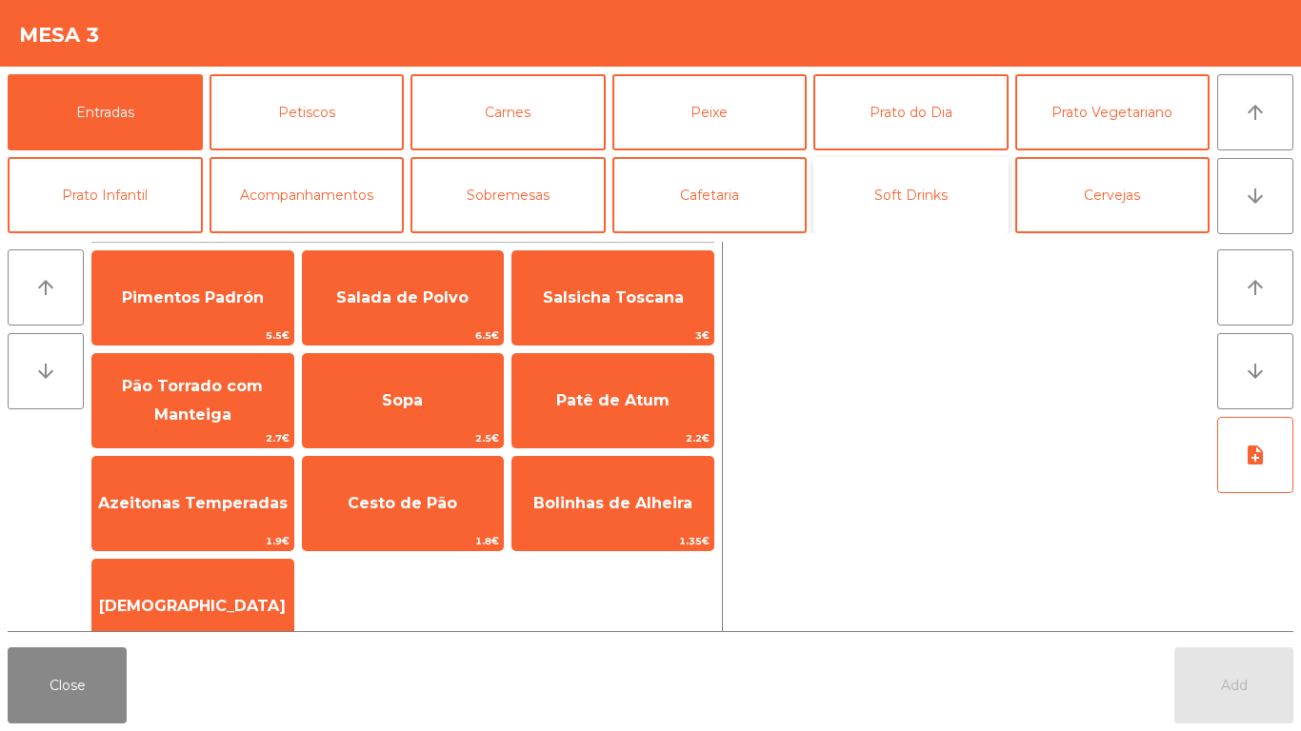
drag, startPoint x: 881, startPoint y: 190, endPoint x: 837, endPoint y: 195, distance: 44.2
click at [880, 190] on button "Soft Drinks" at bounding box center [910, 195] width 195 height 76
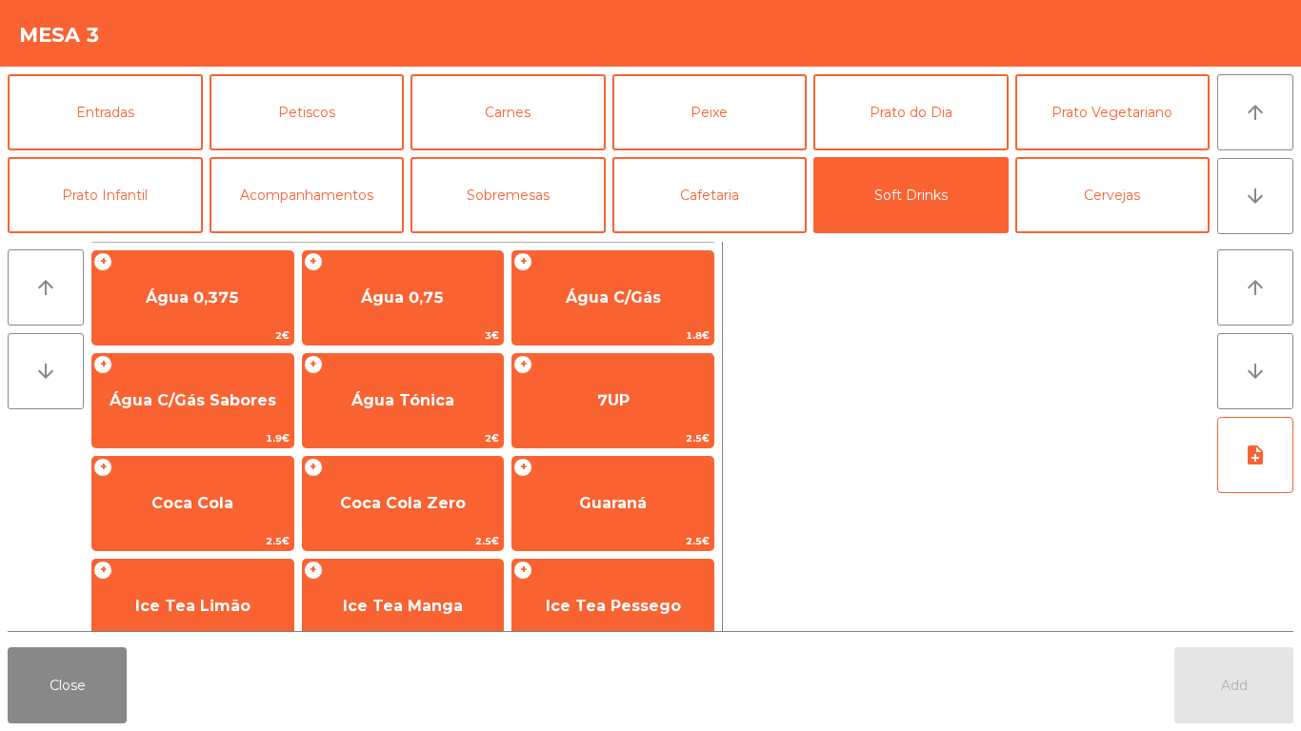
scroll to position [190, 0]
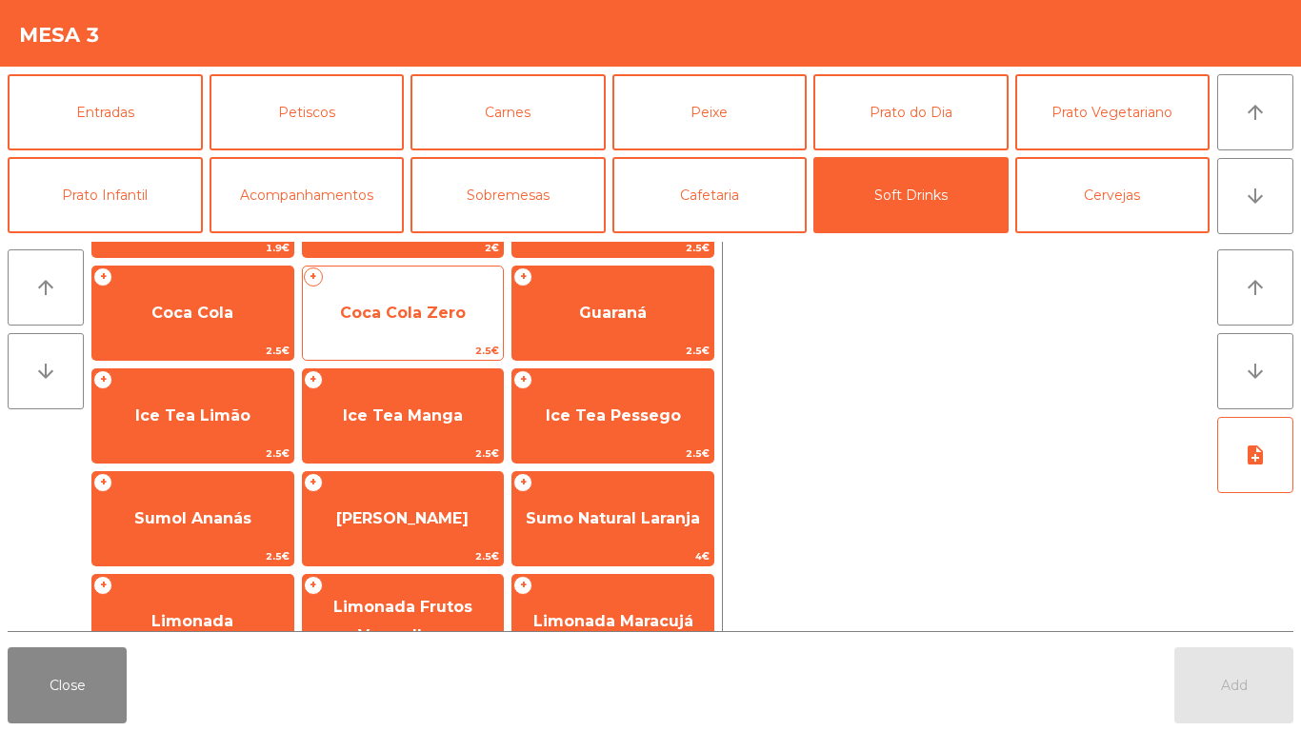
click at [430, 338] on span "Coca Cola Zero" at bounding box center [403, 313] width 201 height 51
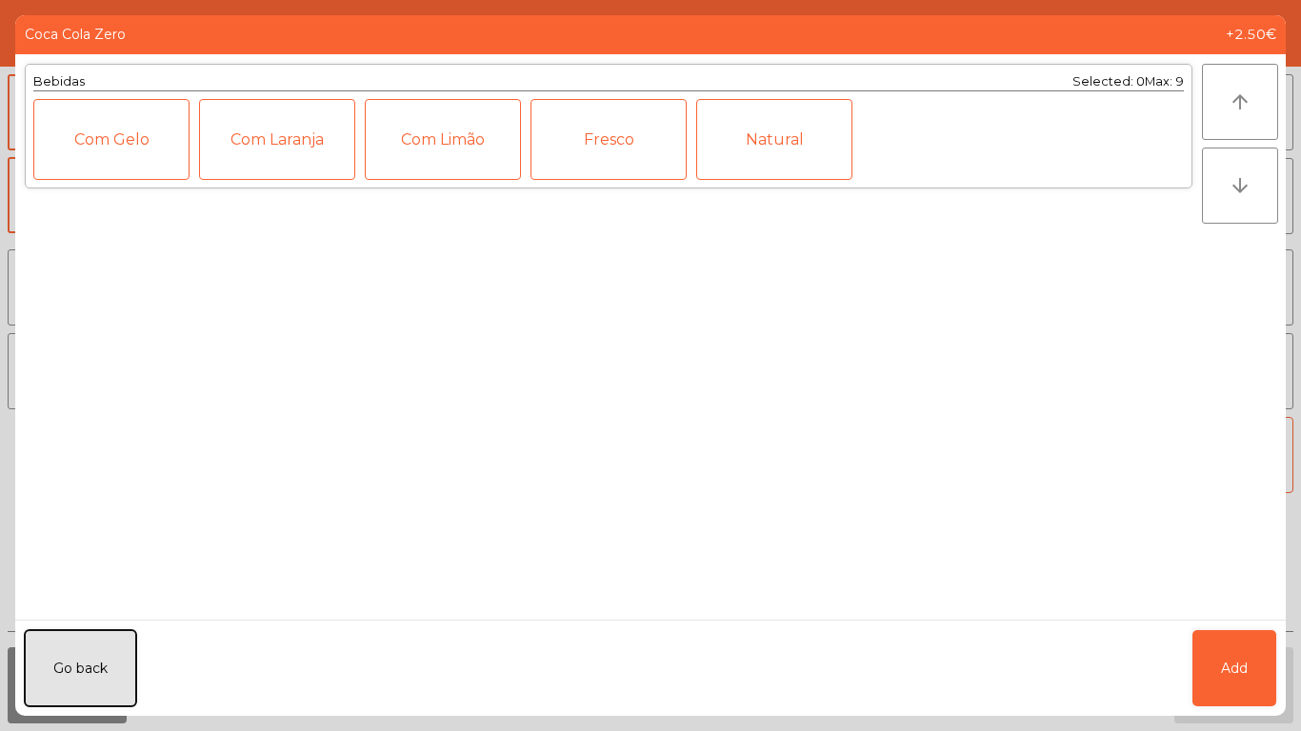
click at [104, 675] on button "Go back" at bounding box center [80, 669] width 111 height 76
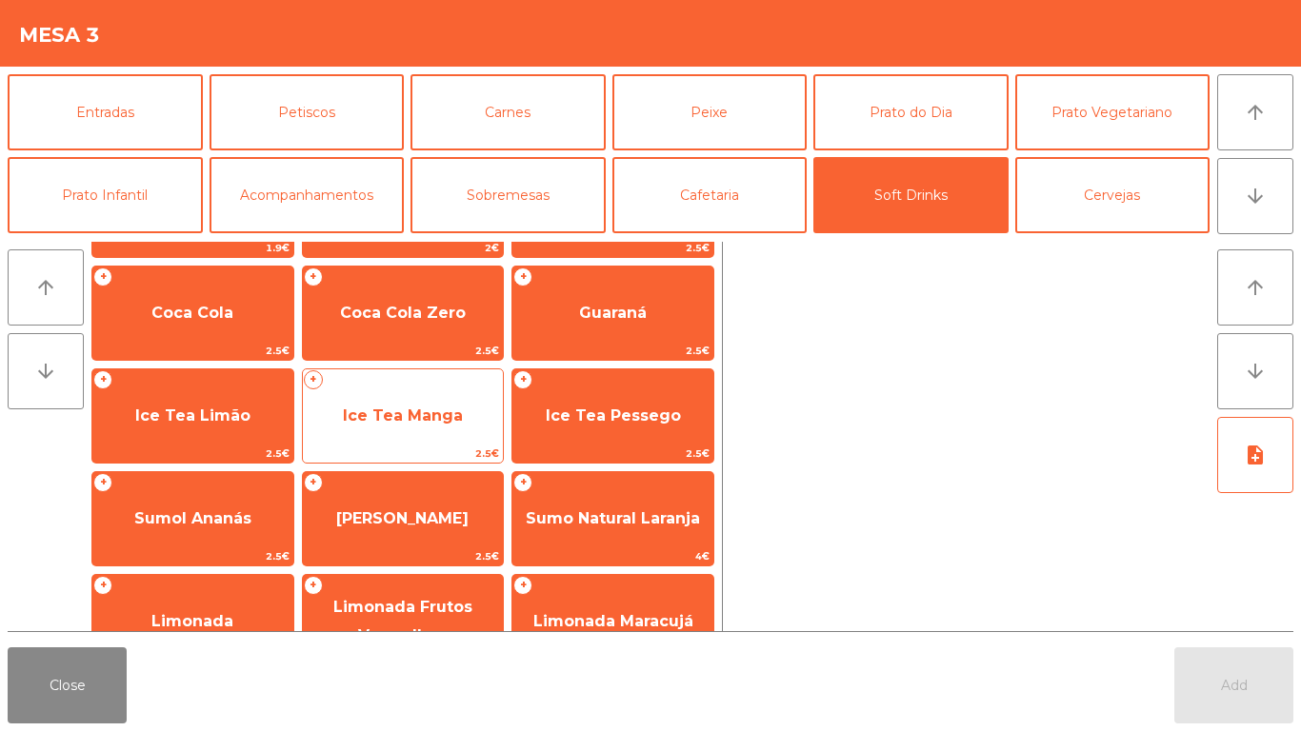
click at [426, 391] on span "Ice Tea Manga" at bounding box center [403, 416] width 201 height 51
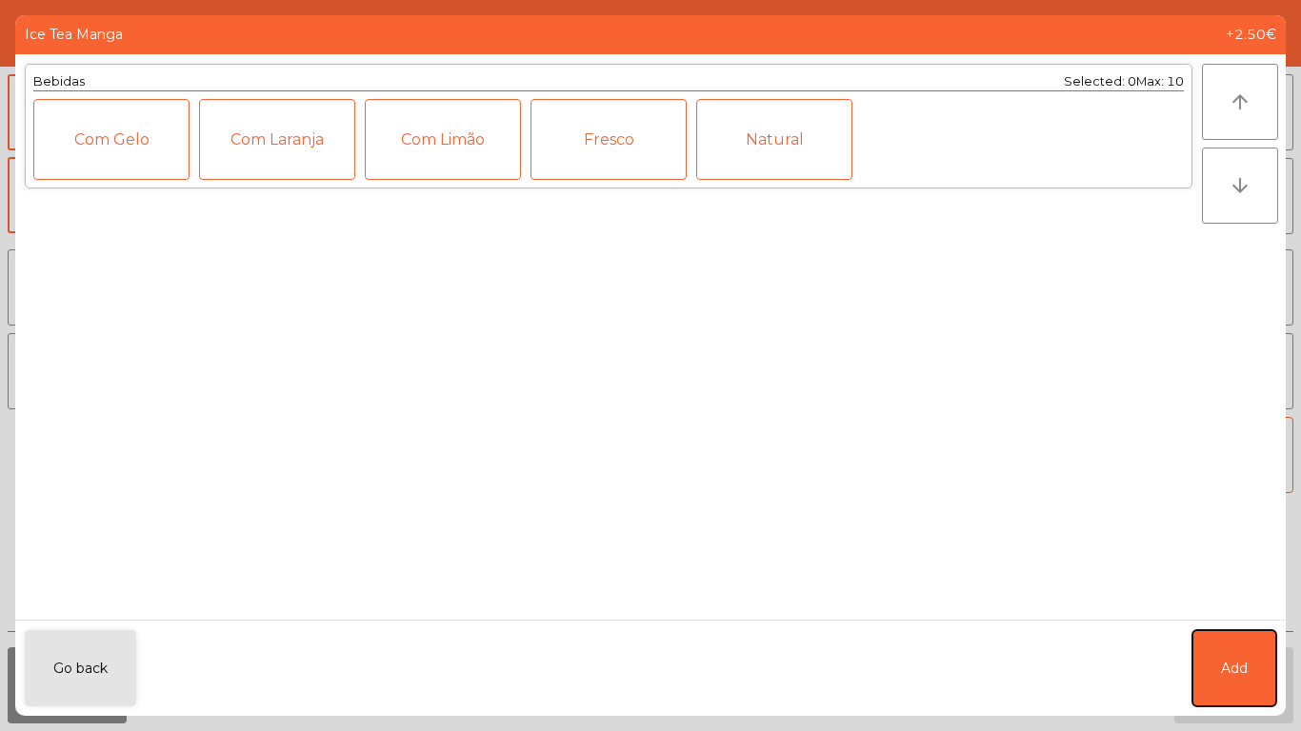
click at [1254, 647] on button "Add" at bounding box center [1234, 669] width 84 height 76
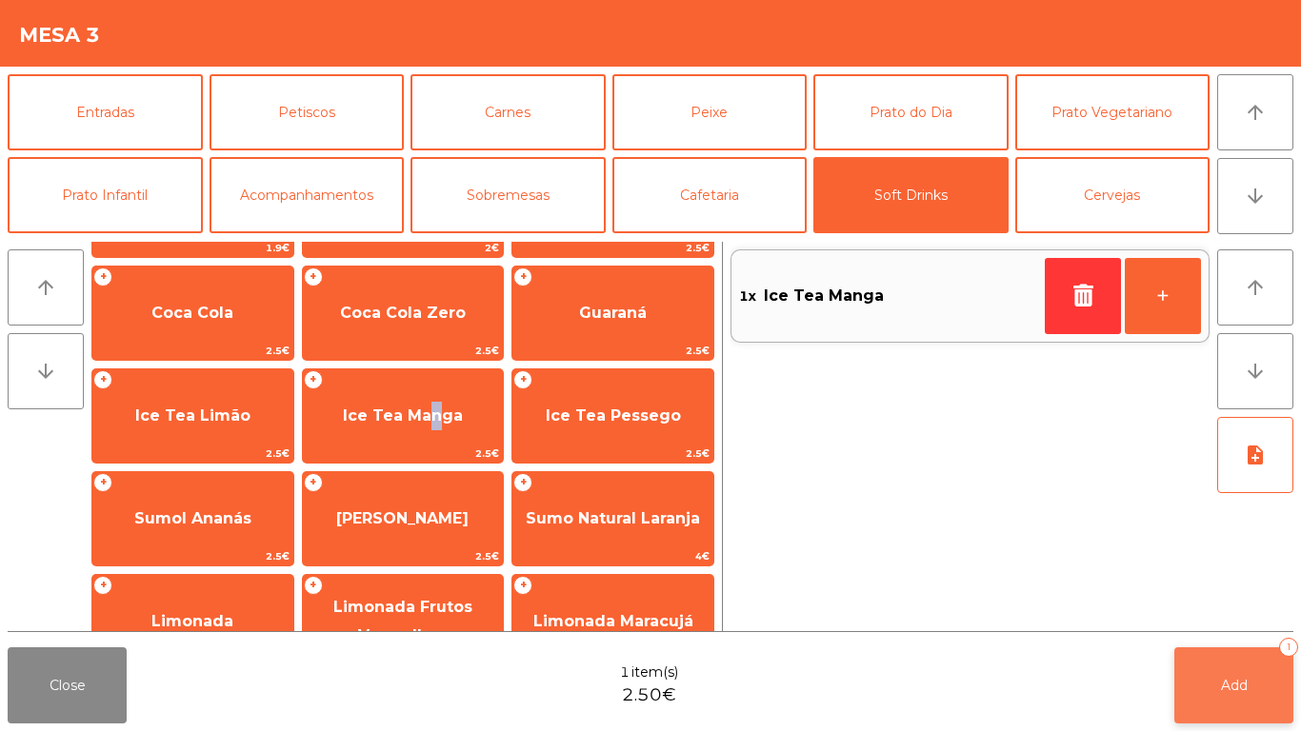
click at [1238, 697] on button "Add 1" at bounding box center [1233, 686] width 119 height 76
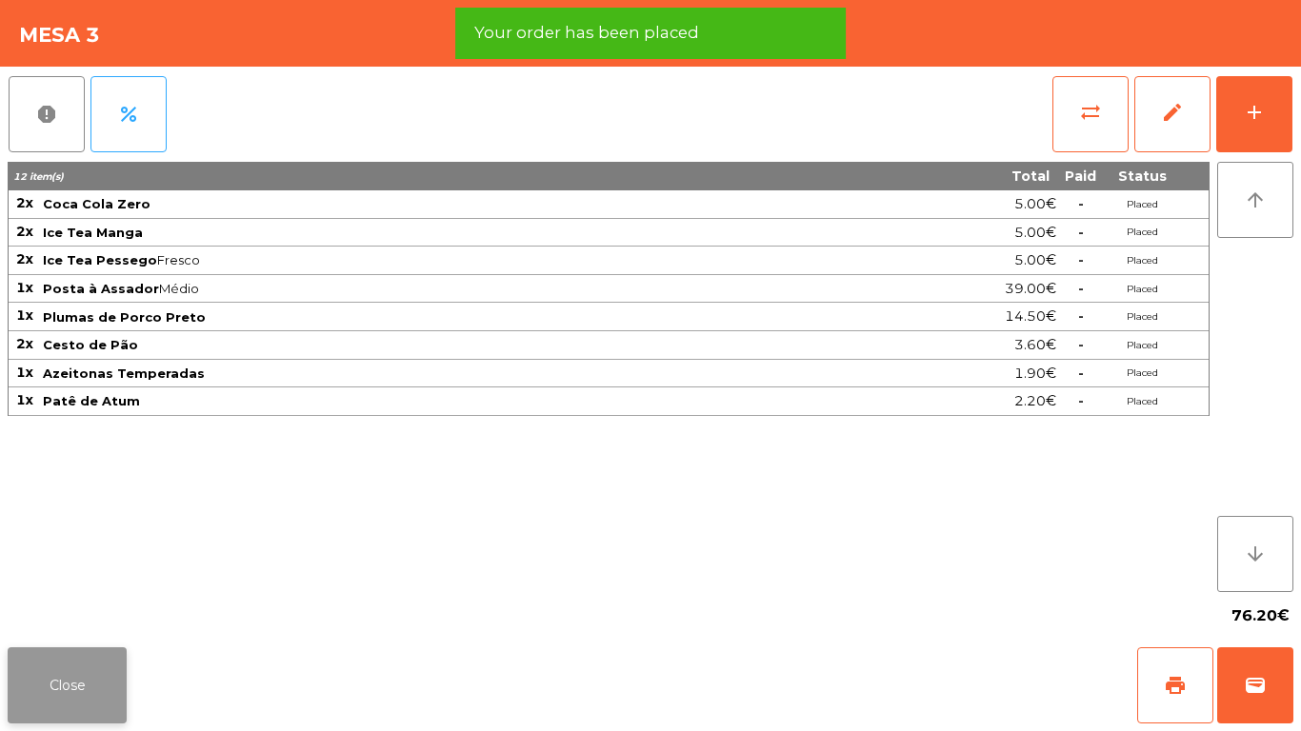
click at [29, 680] on button "Close" at bounding box center [67, 686] width 119 height 76
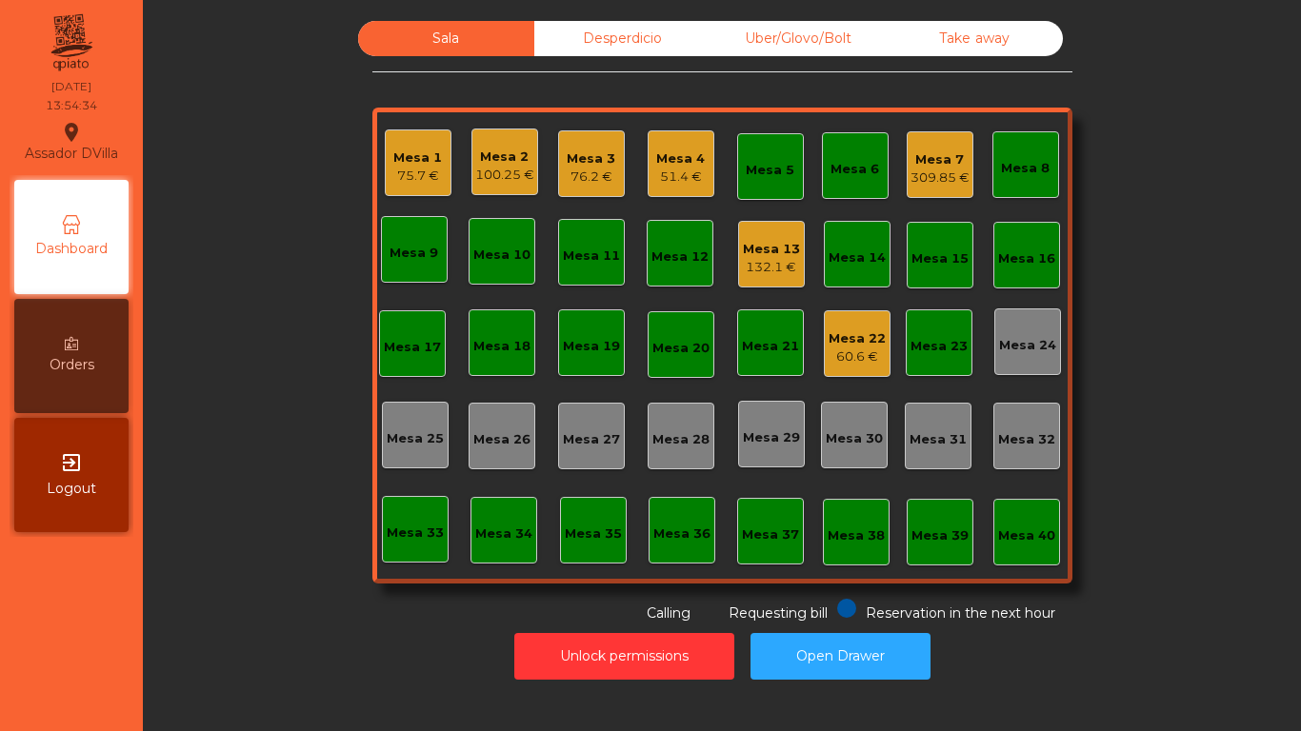
click at [751, 243] on div "Mesa 13" at bounding box center [771, 249] width 57 height 19
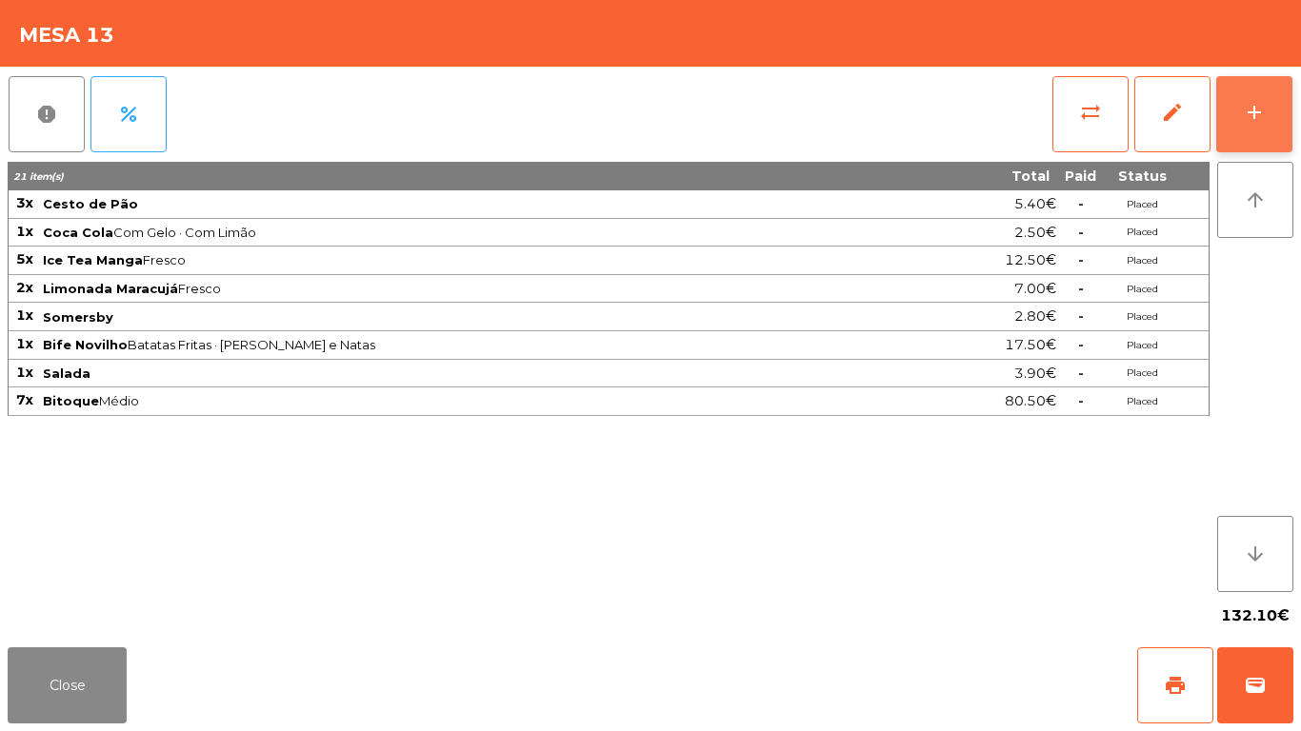
click at [1244, 118] on div "add" at bounding box center [1254, 112] width 23 height 23
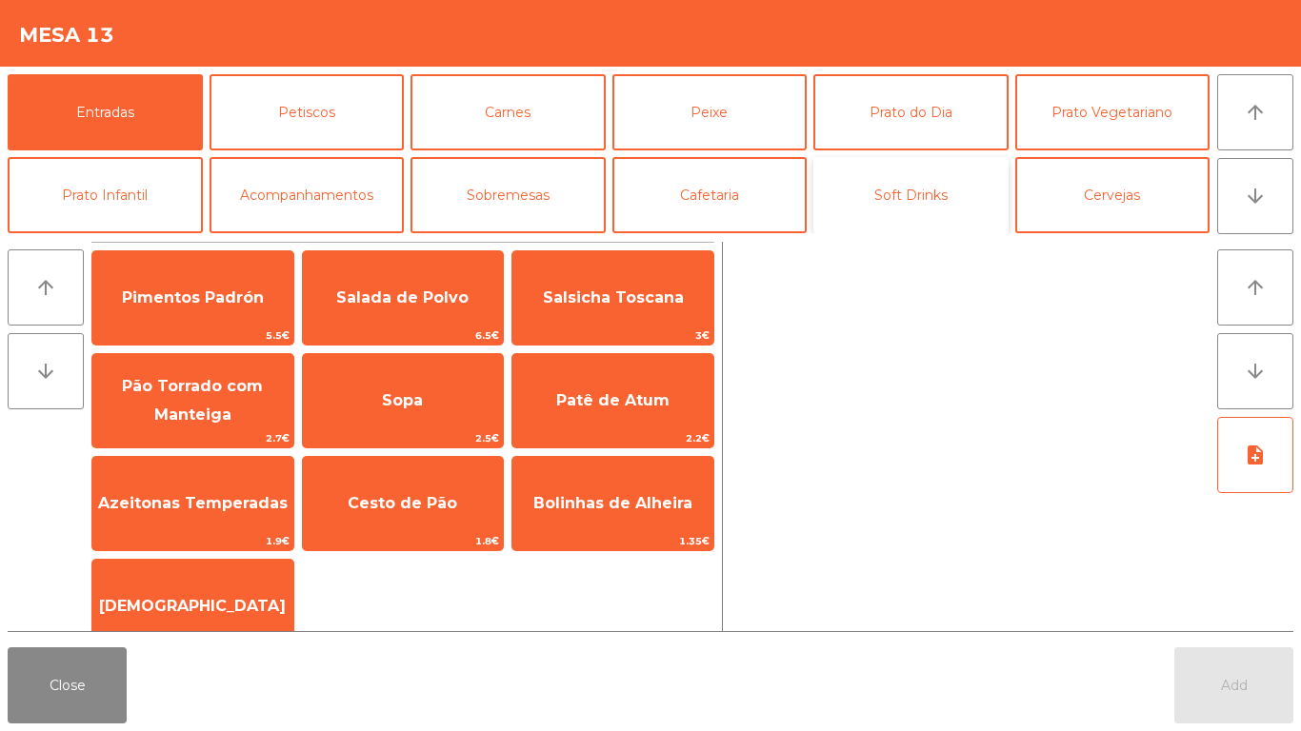
click at [906, 194] on button "Soft Drinks" at bounding box center [910, 195] width 195 height 76
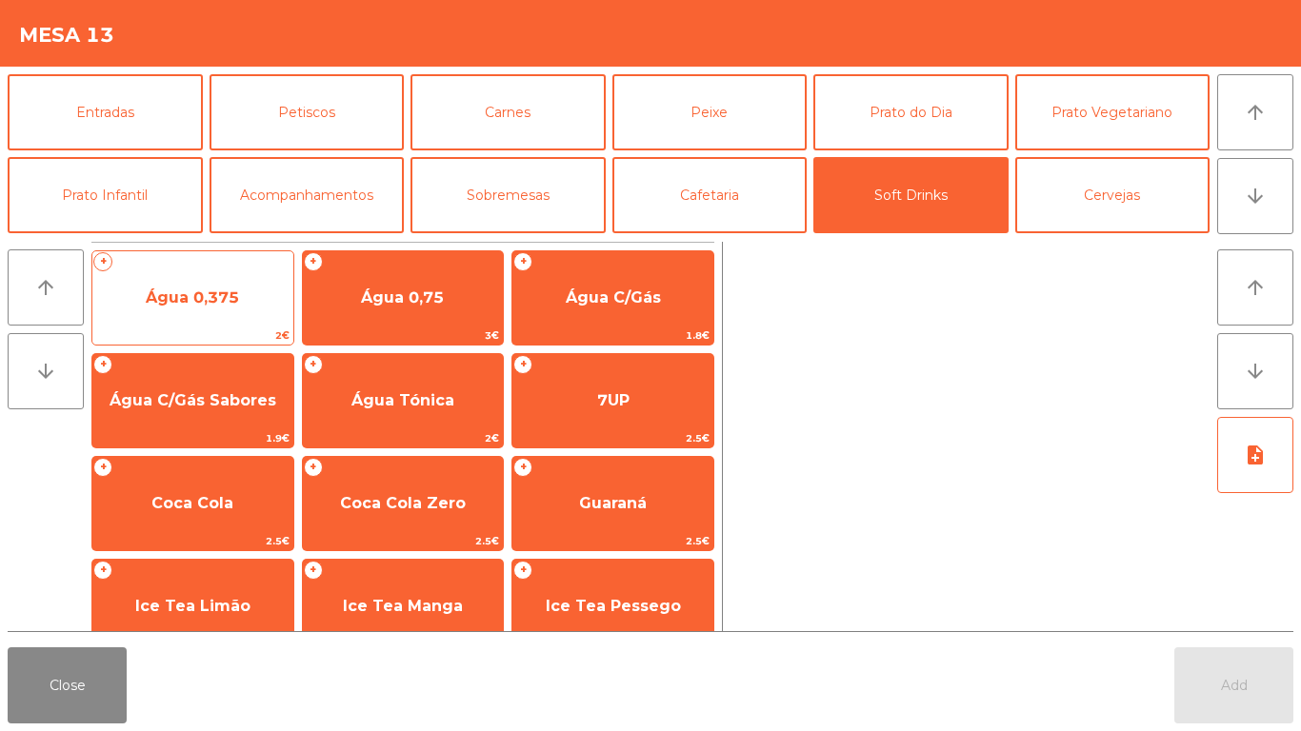
click at [276, 290] on span "Água 0,375" at bounding box center [192, 297] width 201 height 51
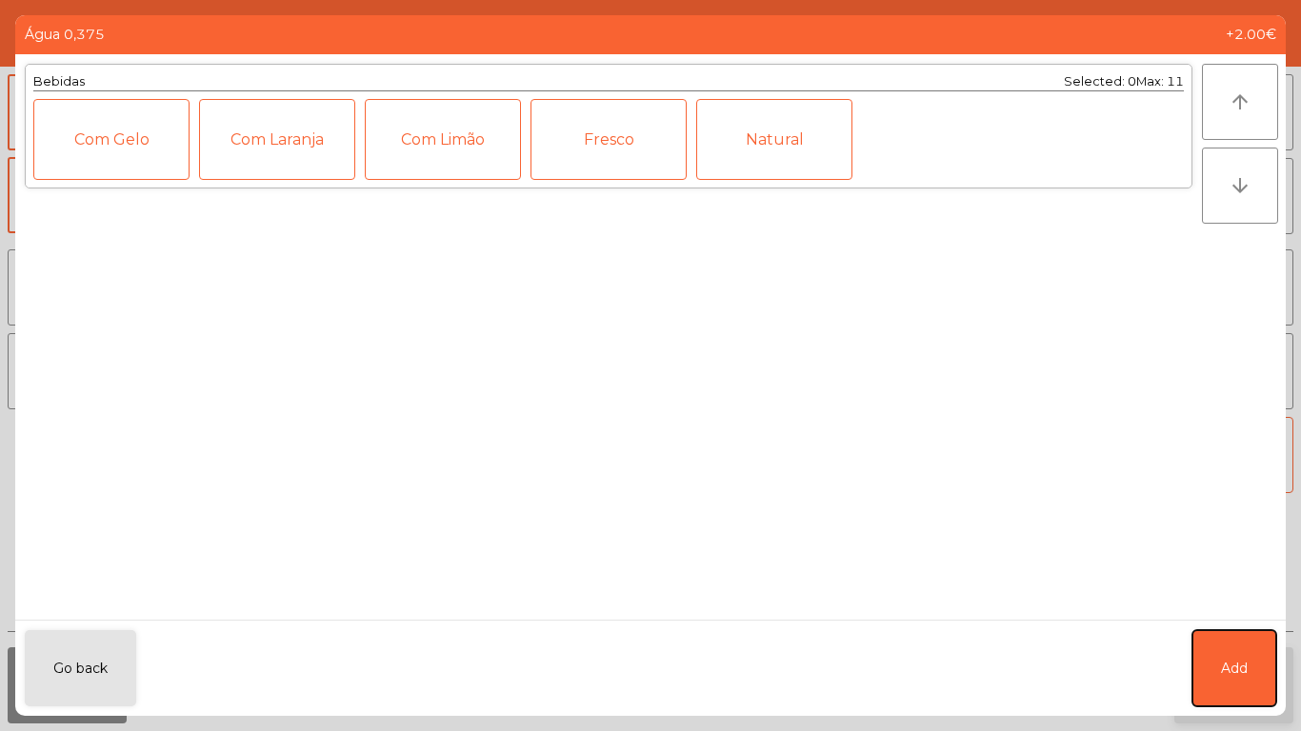
drag, startPoint x: 1219, startPoint y: 669, endPoint x: 1220, endPoint y: 699, distance: 30.5
click at [1220, 669] on button "Add" at bounding box center [1234, 669] width 84 height 76
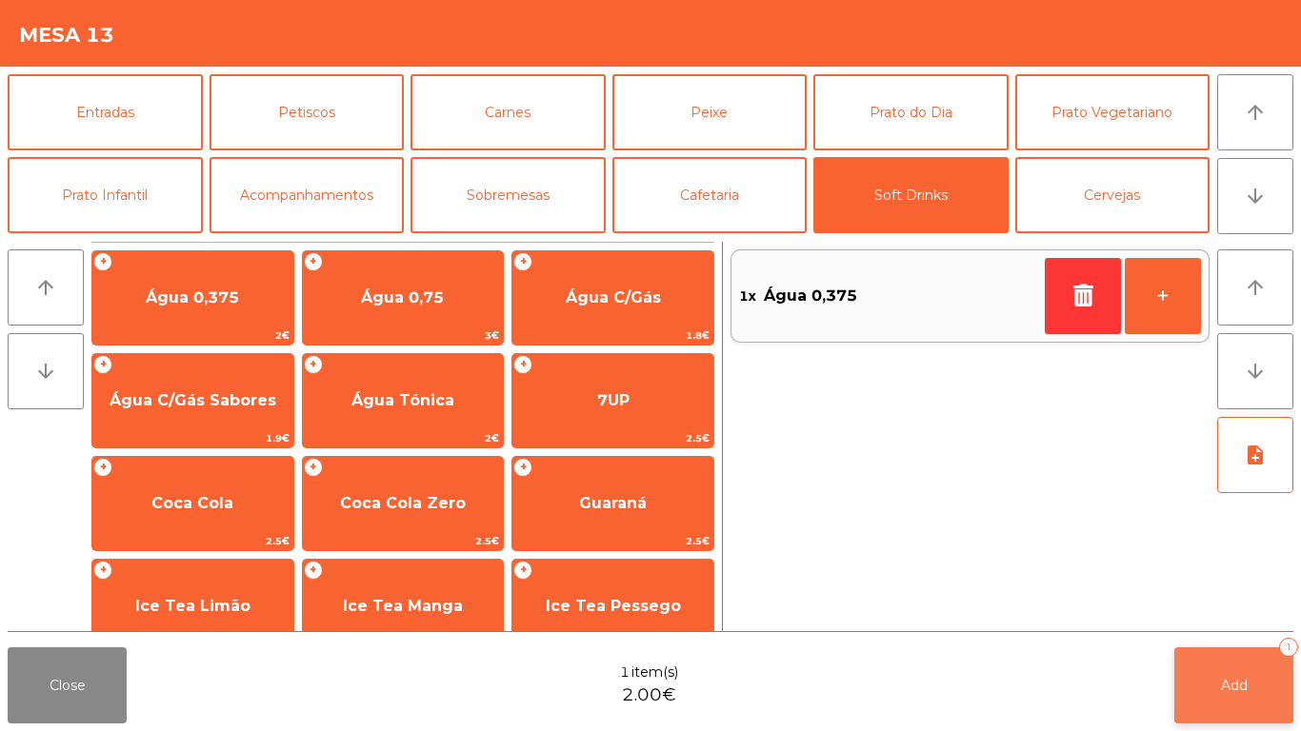
click at [1220, 699] on button "Add 1" at bounding box center [1233, 686] width 119 height 76
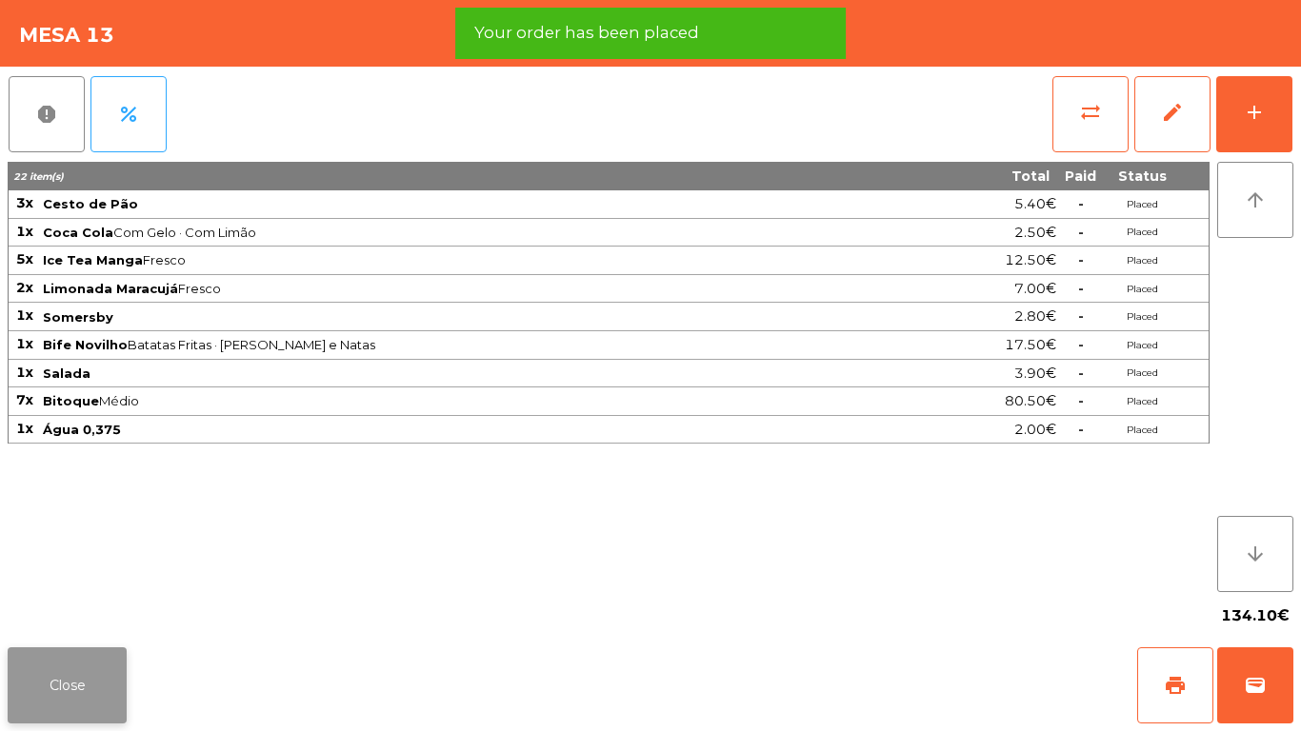
click at [52, 687] on button "Close" at bounding box center [67, 686] width 119 height 76
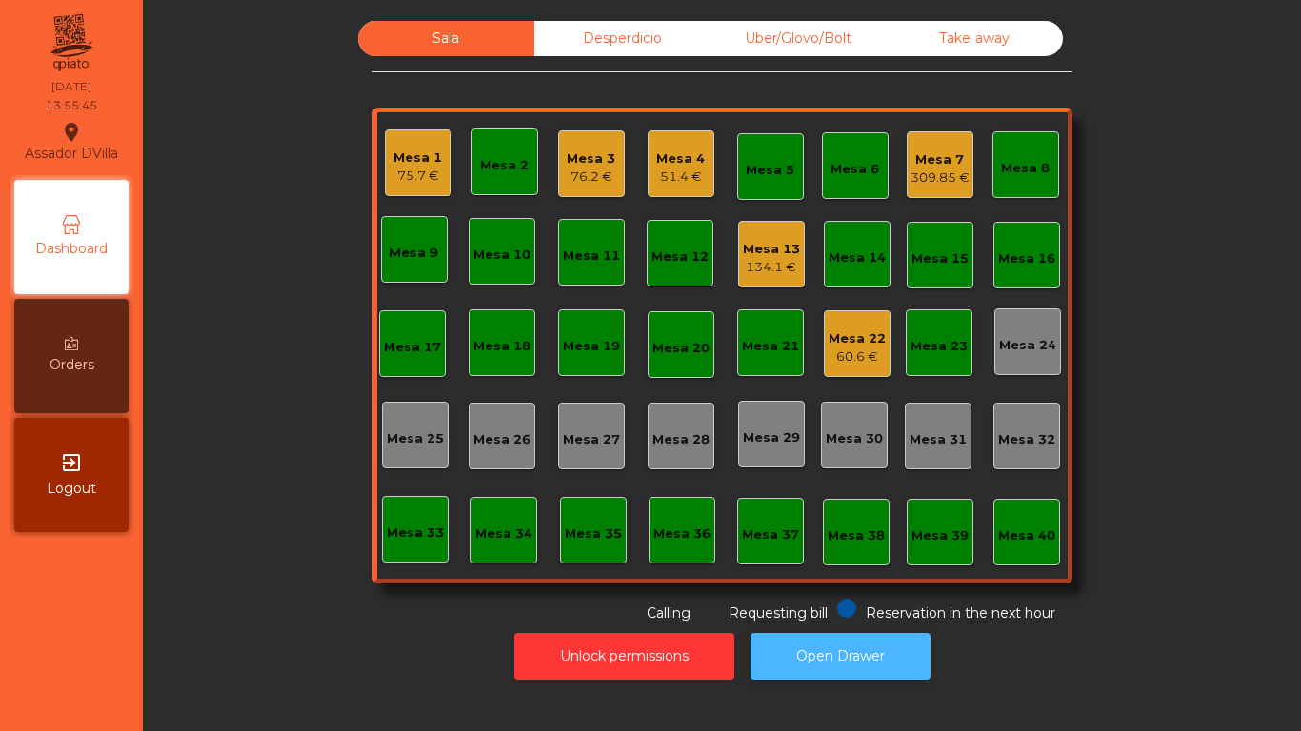
click at [842, 656] on button "Open Drawer" at bounding box center [841, 656] width 180 height 47
click at [915, 173] on div "309.85 €" at bounding box center [940, 178] width 59 height 19
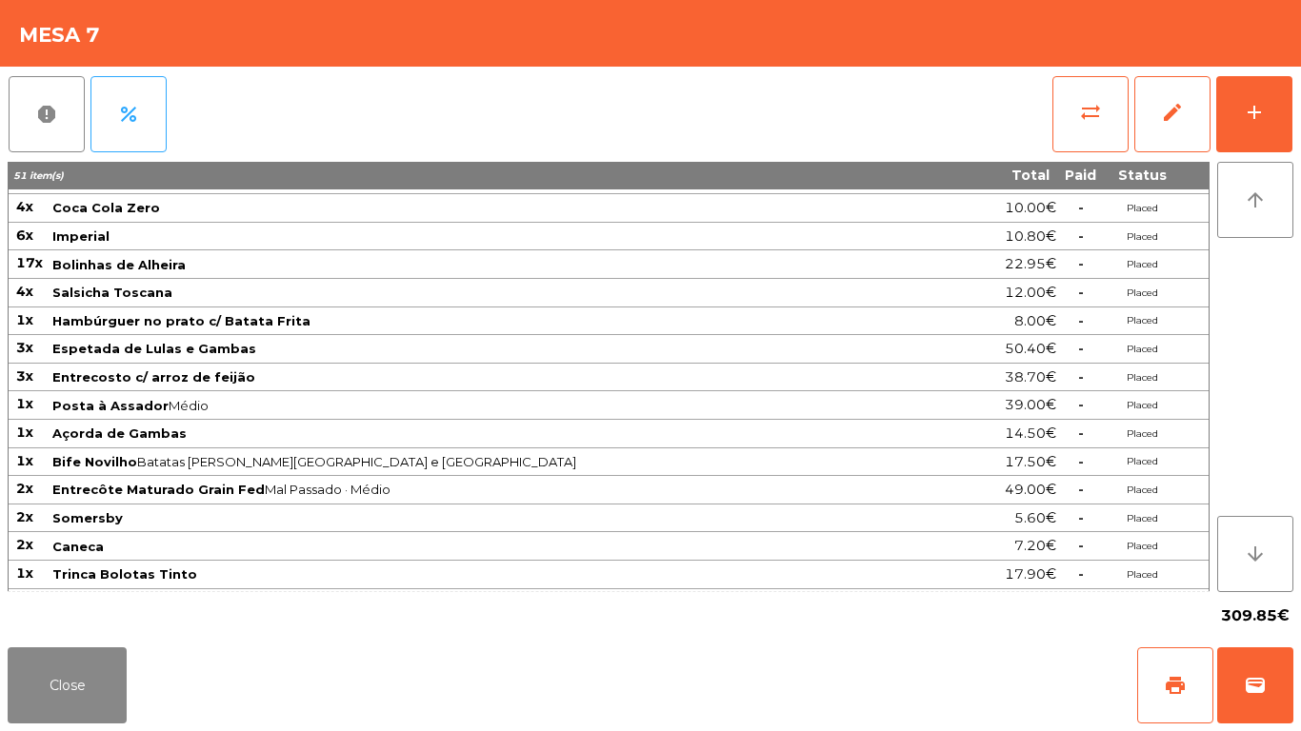
scroll to position [78, 0]
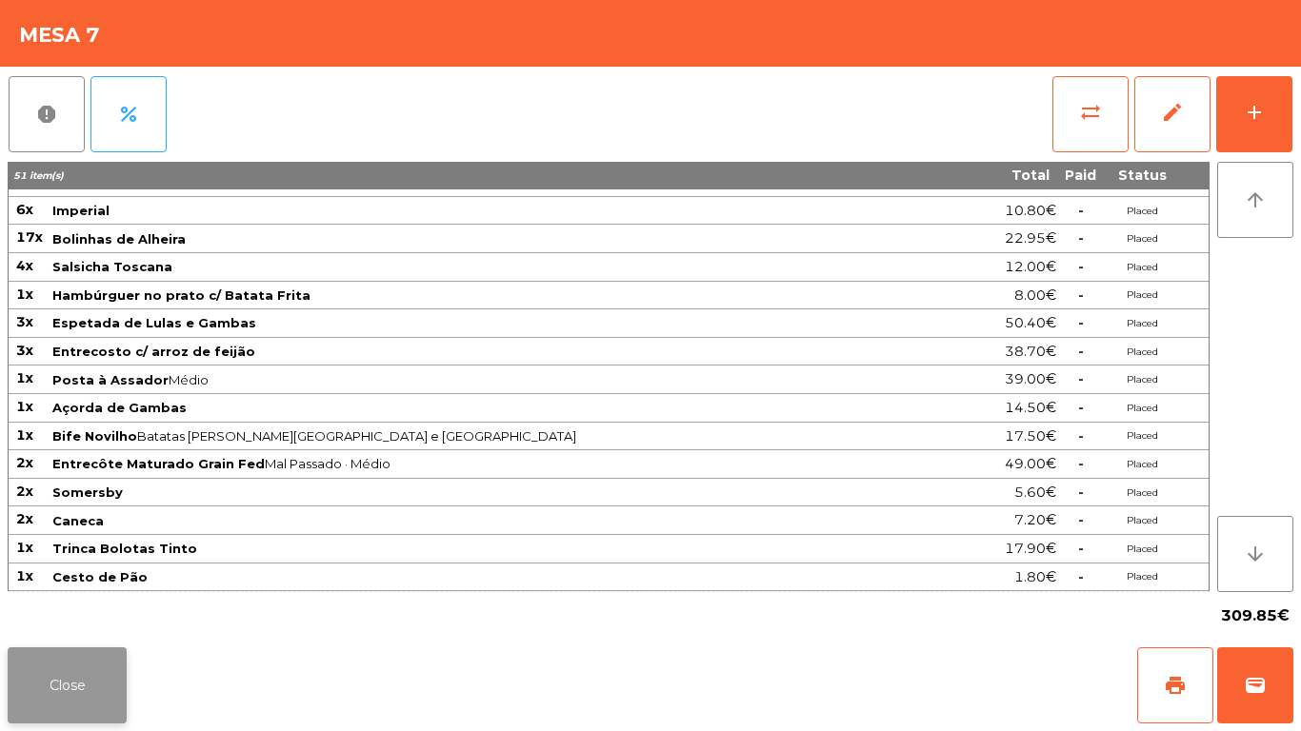
click at [70, 661] on button "Close" at bounding box center [67, 686] width 119 height 76
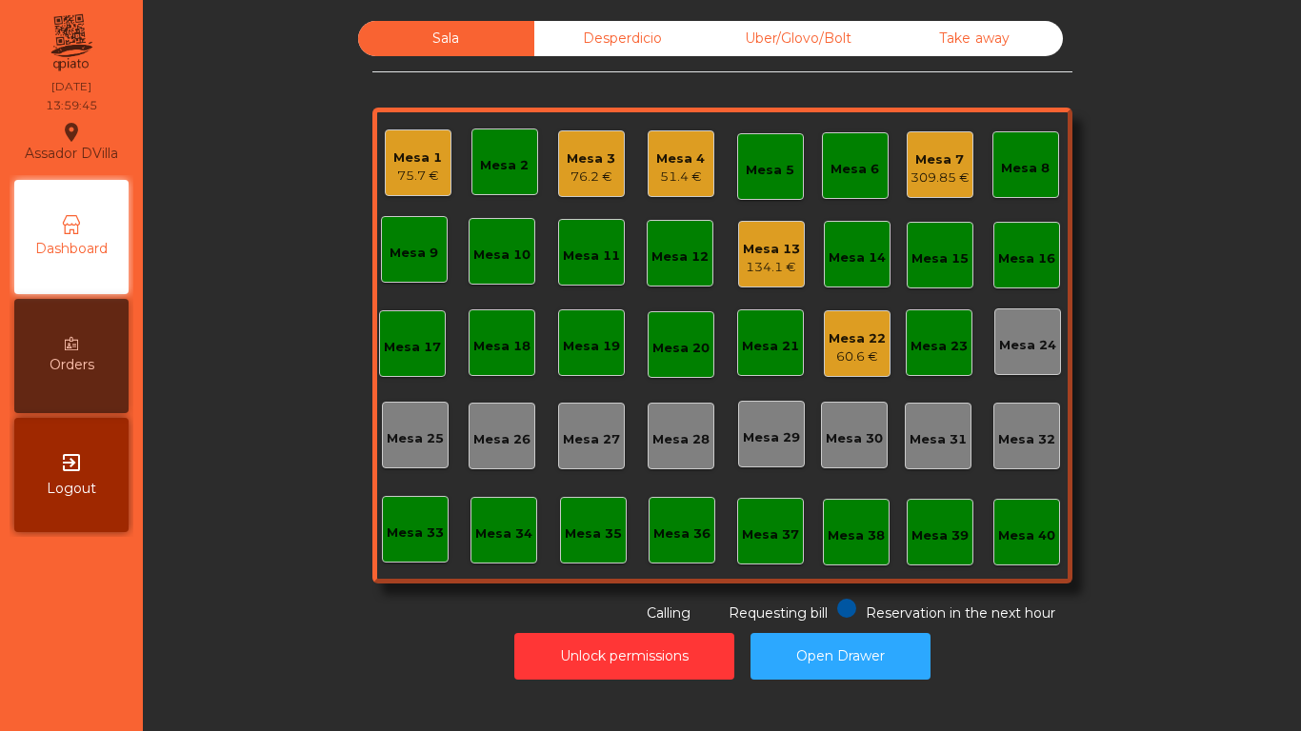
click at [185, 591] on div "Sala Desperdicio Uber/Glovo/Bolt Take away [GEOGRAPHIC_DATA] 1 75.7 € Mesa 2 Me…" at bounding box center [722, 322] width 1107 height 603
click at [938, 181] on div "309.85 €" at bounding box center [940, 178] width 59 height 19
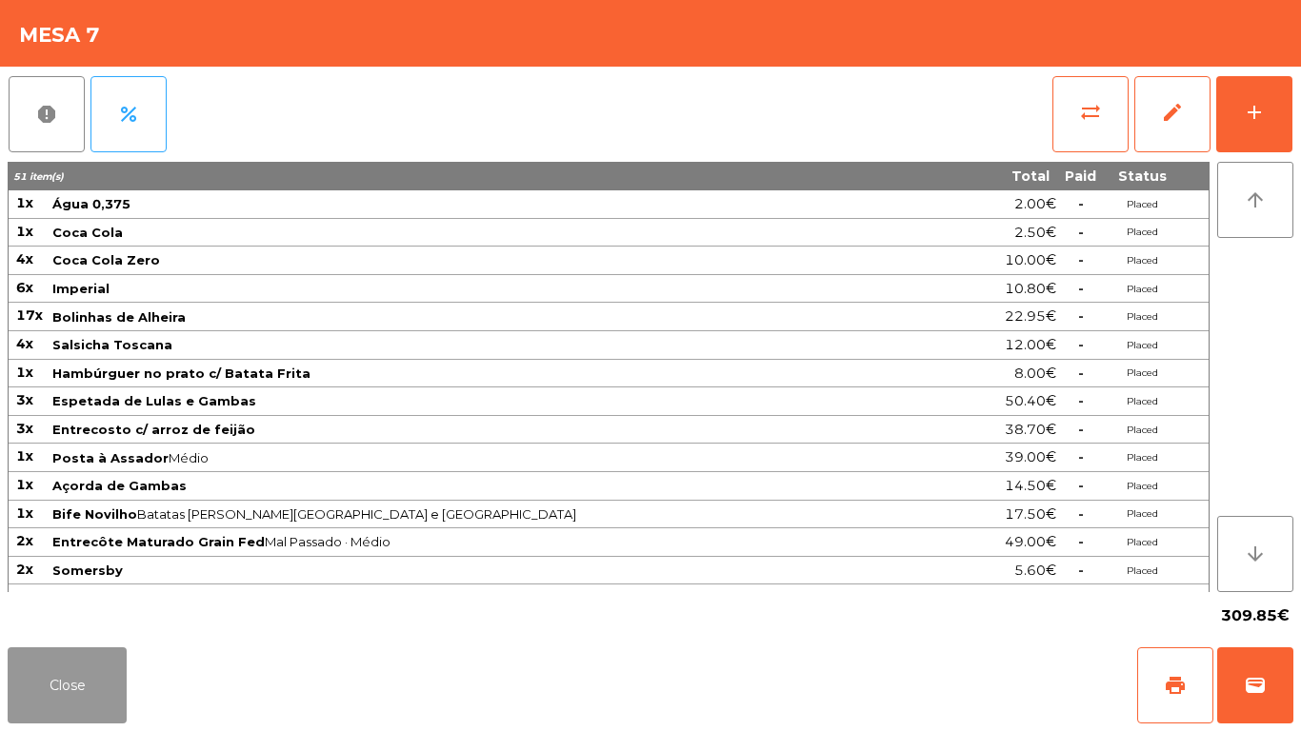
drag, startPoint x: 53, startPoint y: 654, endPoint x: 209, endPoint y: 631, distance: 157.1
click at [55, 654] on button "Close" at bounding box center [67, 686] width 119 height 76
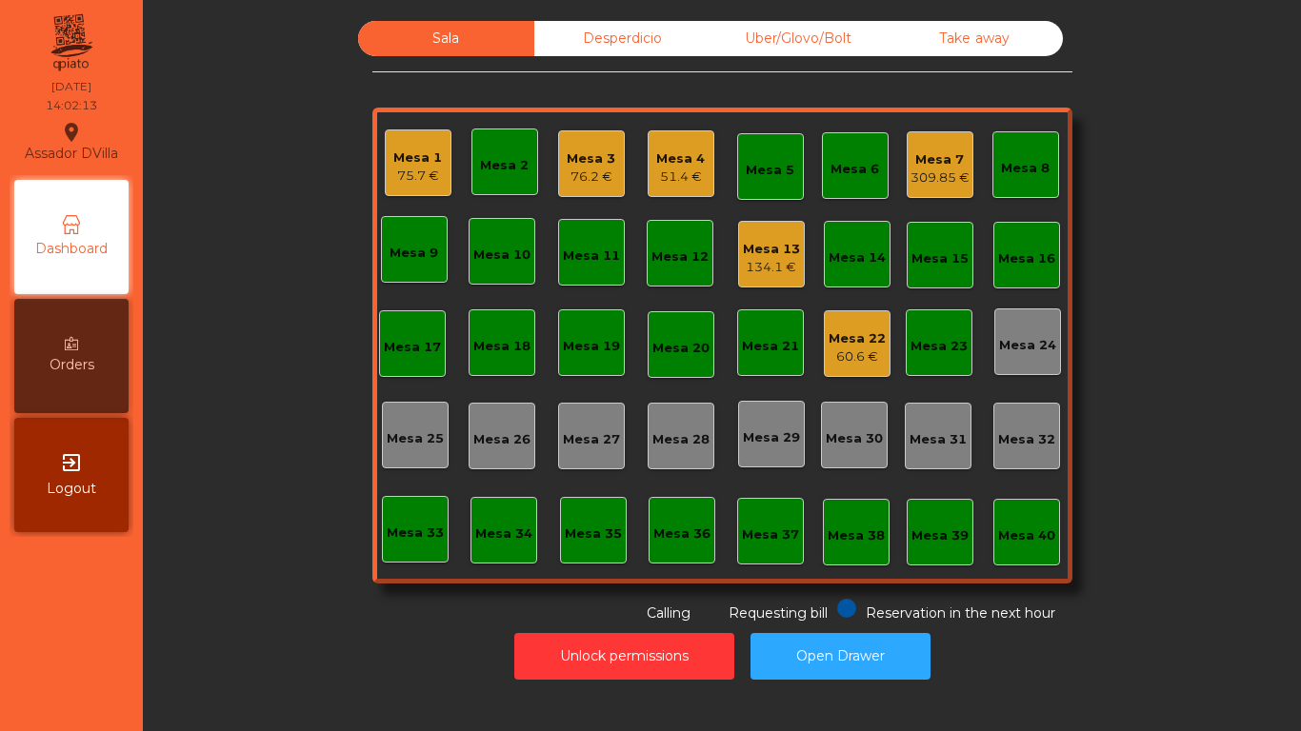
click at [907, 188] on div "Mesa 7 309.85 €" at bounding box center [940, 164] width 67 height 67
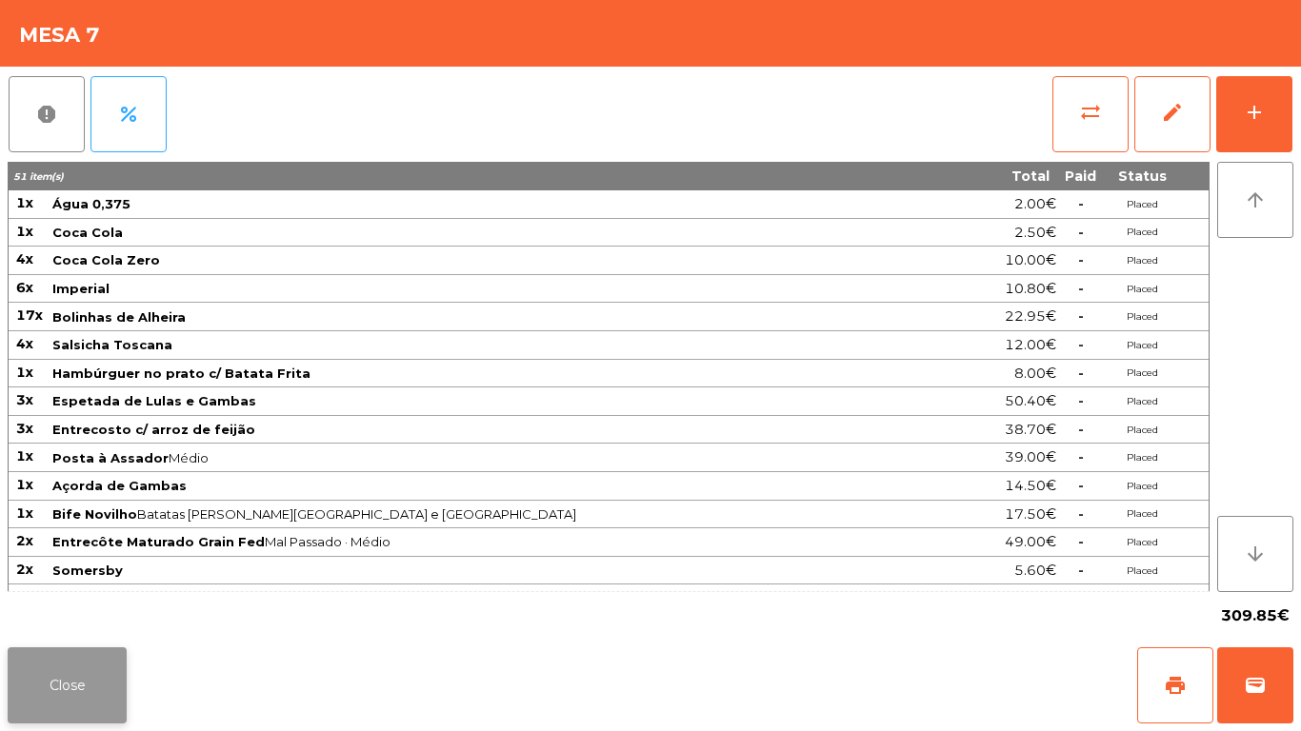
click at [84, 674] on button "Close" at bounding box center [67, 686] width 119 height 76
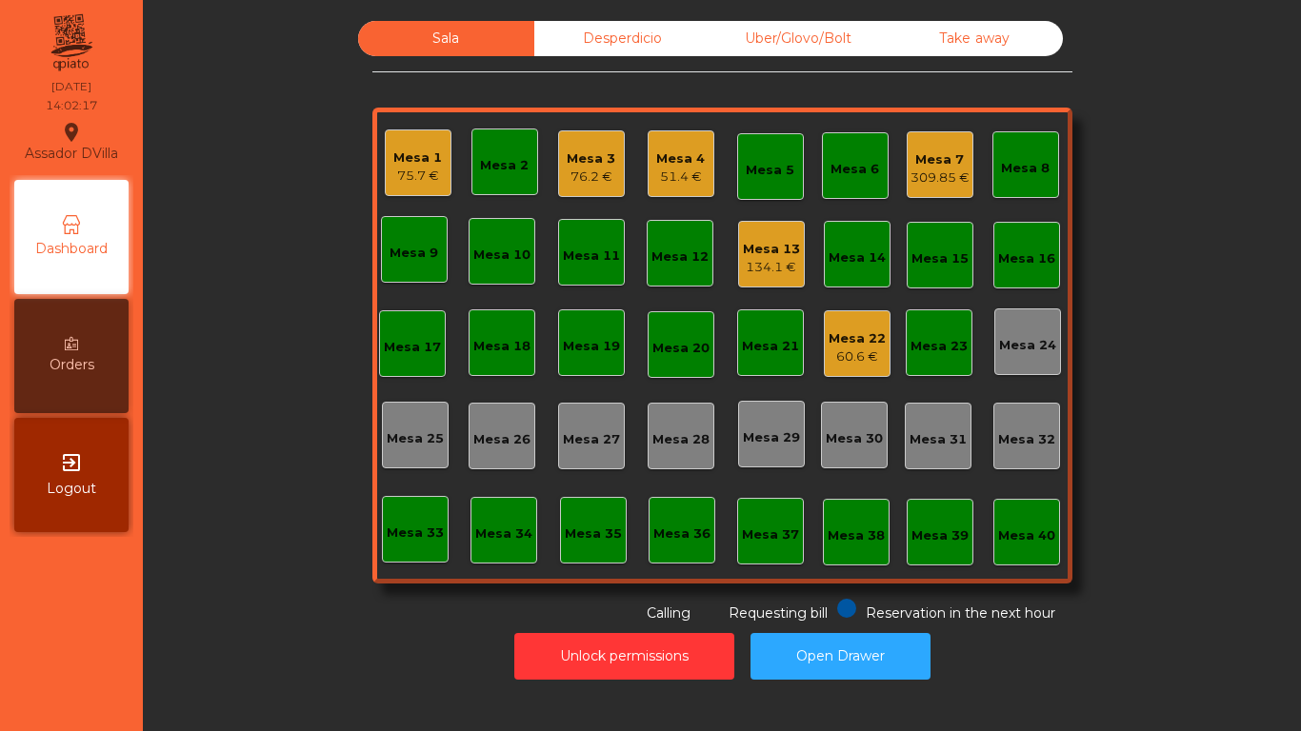
click at [198, 573] on div "Sala Desperdicio Uber/Glovo/Bolt Take away [GEOGRAPHIC_DATA] 1 75.7 € Mesa 2 Me…" at bounding box center [722, 322] width 1107 height 603
click at [576, 162] on div "Mesa 3" at bounding box center [591, 159] width 49 height 19
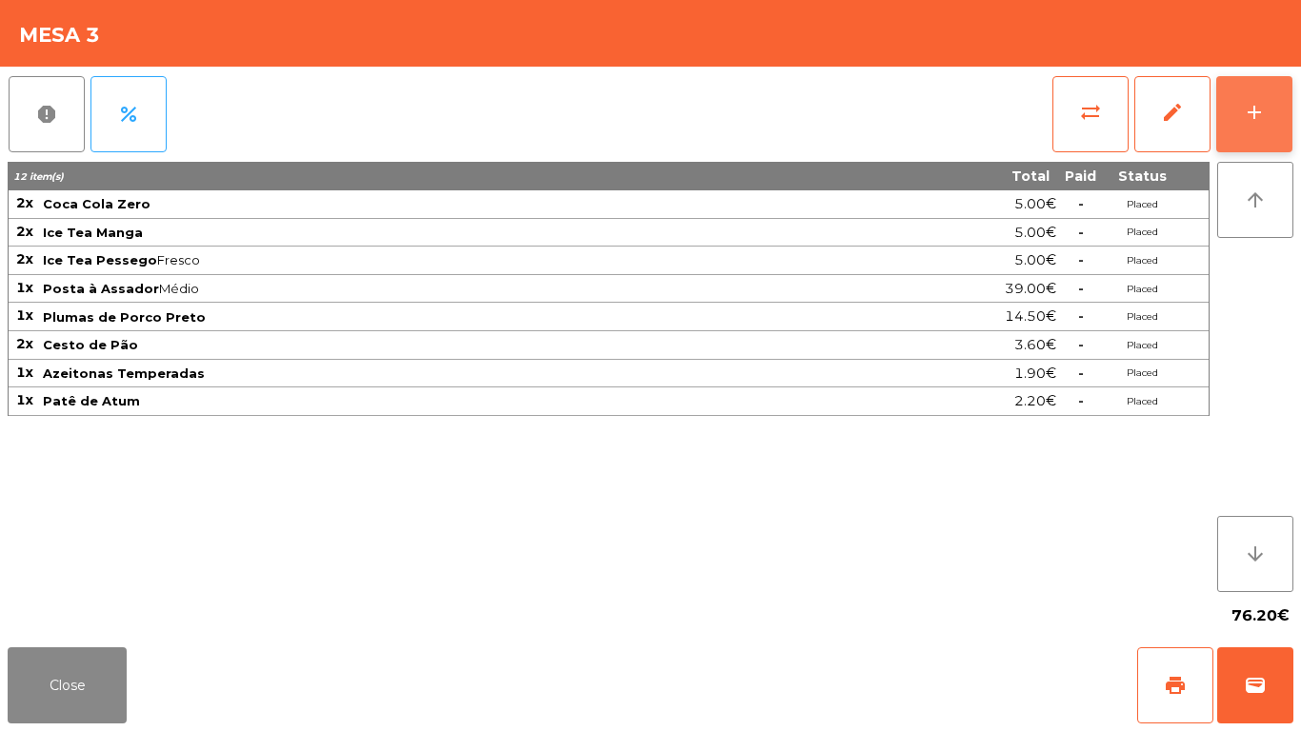
click at [1280, 125] on button "add" at bounding box center [1254, 114] width 76 height 76
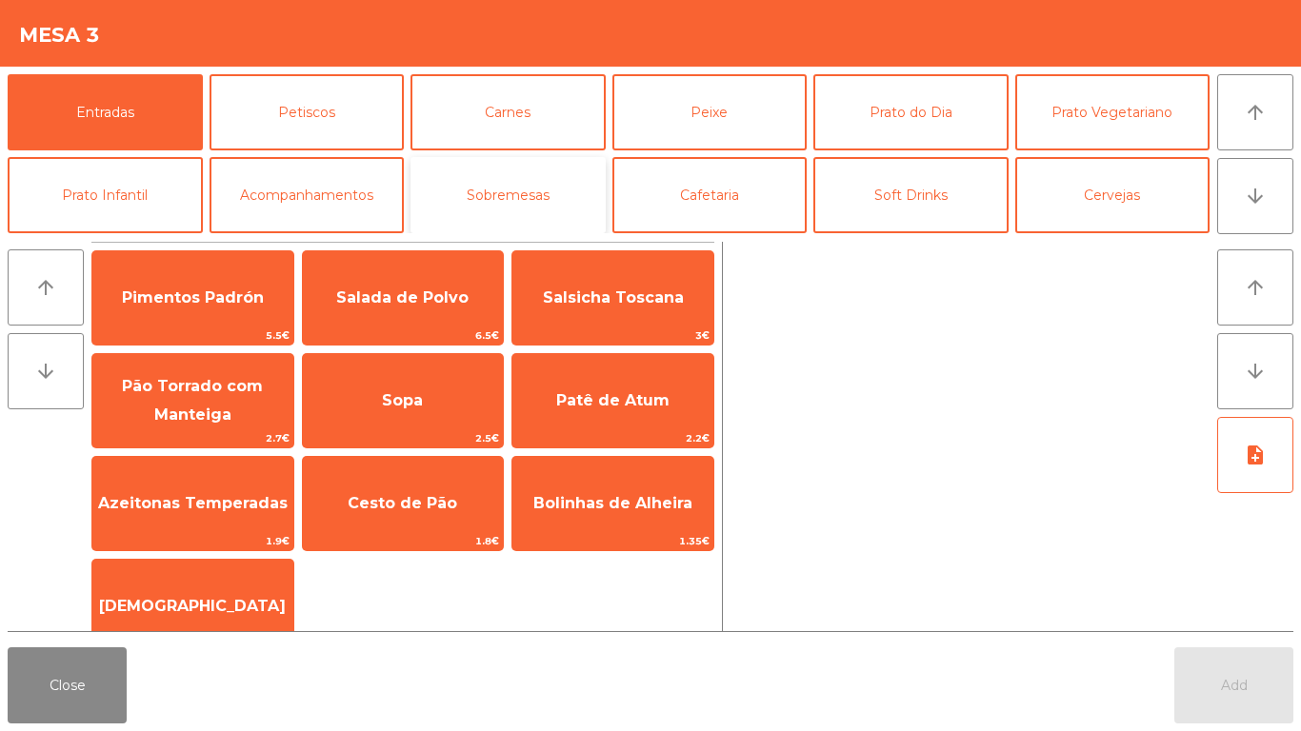
click at [507, 209] on button "Sobremesas" at bounding box center [508, 195] width 195 height 76
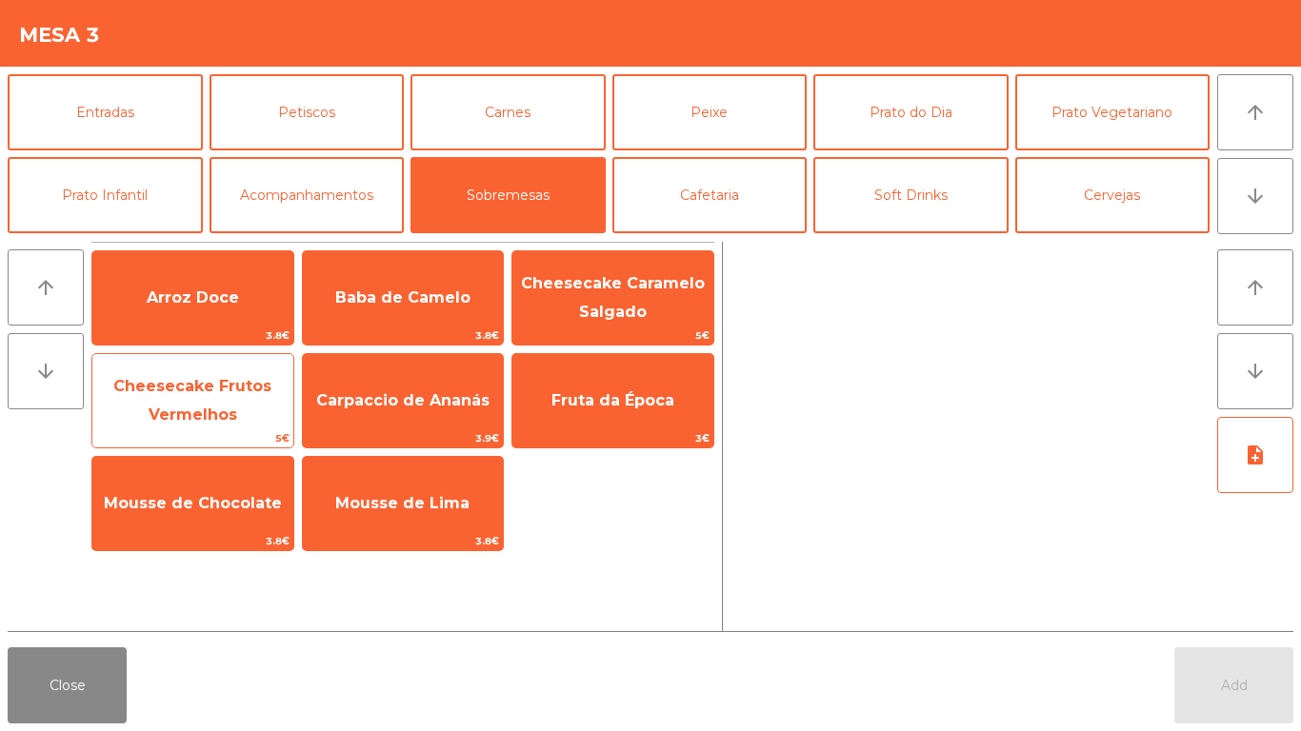
click at [195, 388] on span "Cheesecake Frutos Vermelhos" at bounding box center [192, 400] width 158 height 47
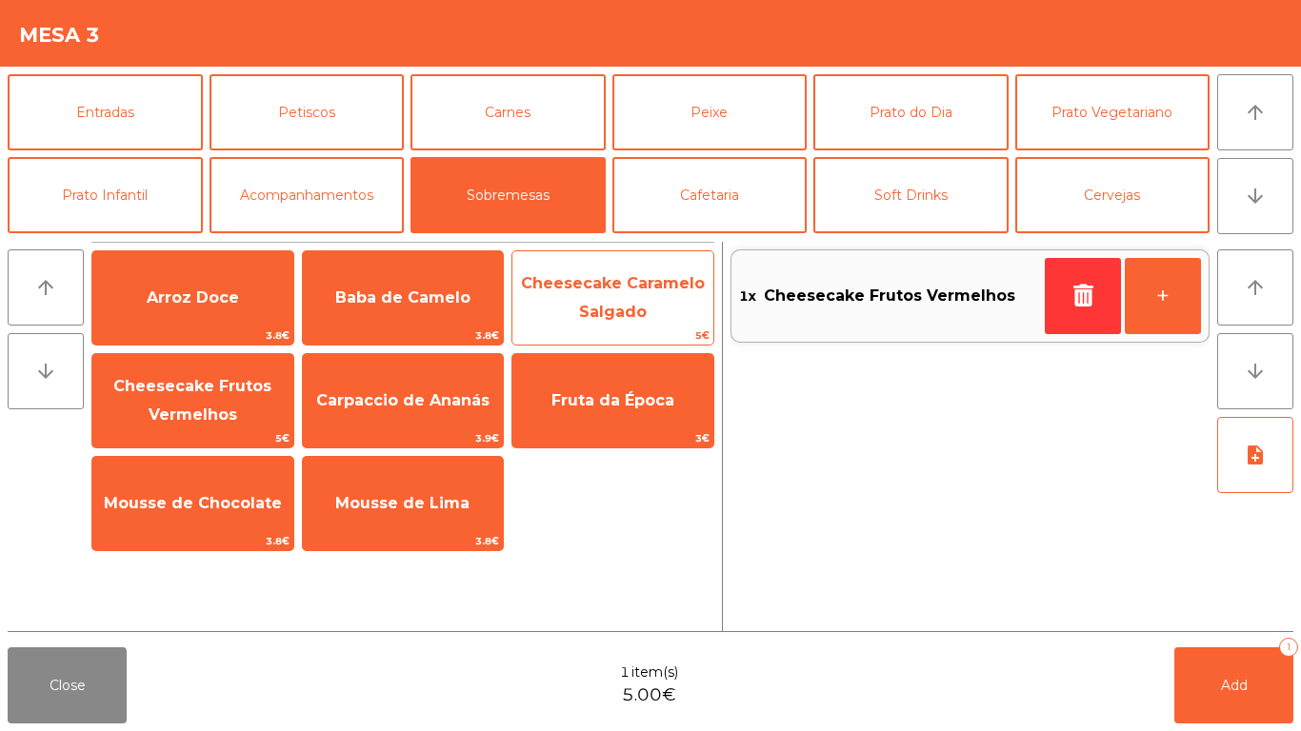
click at [638, 303] on span "Cheesecake Caramelo Salgado" at bounding box center [613, 297] width 184 height 47
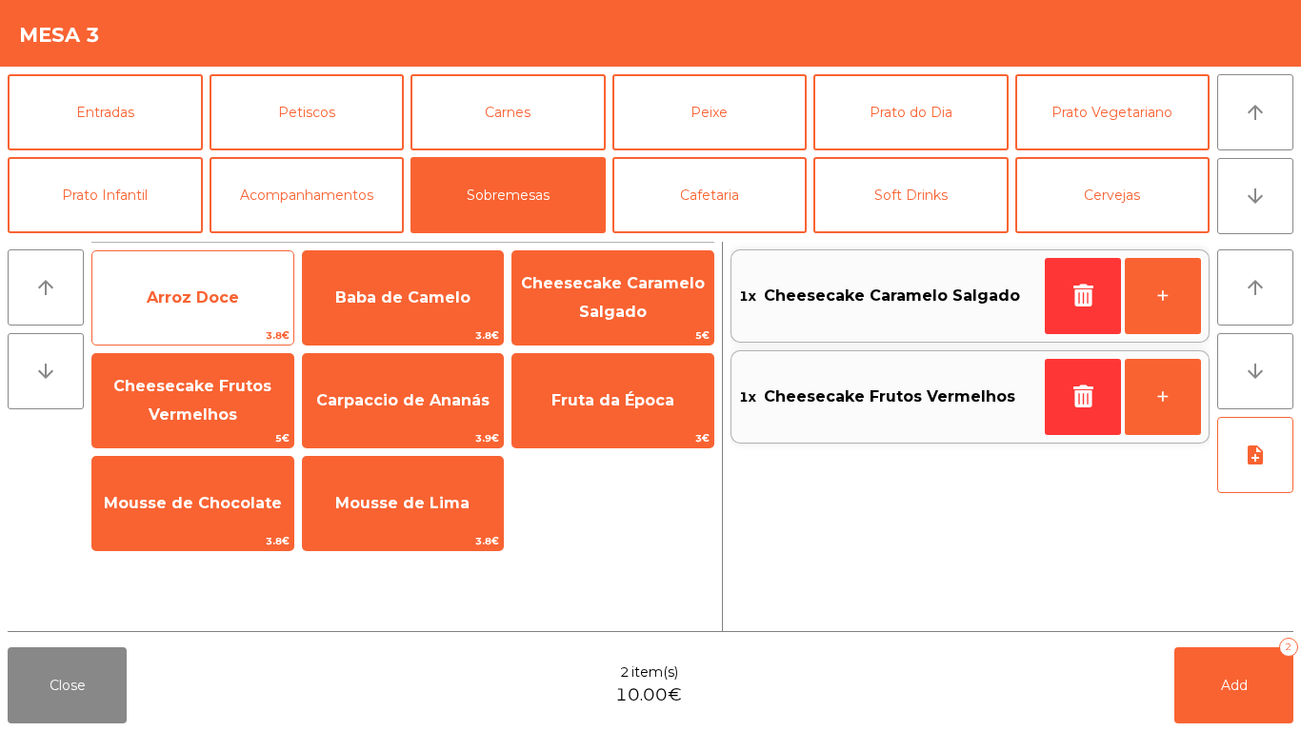
click at [190, 278] on span "Arroz Doce" at bounding box center [192, 297] width 201 height 51
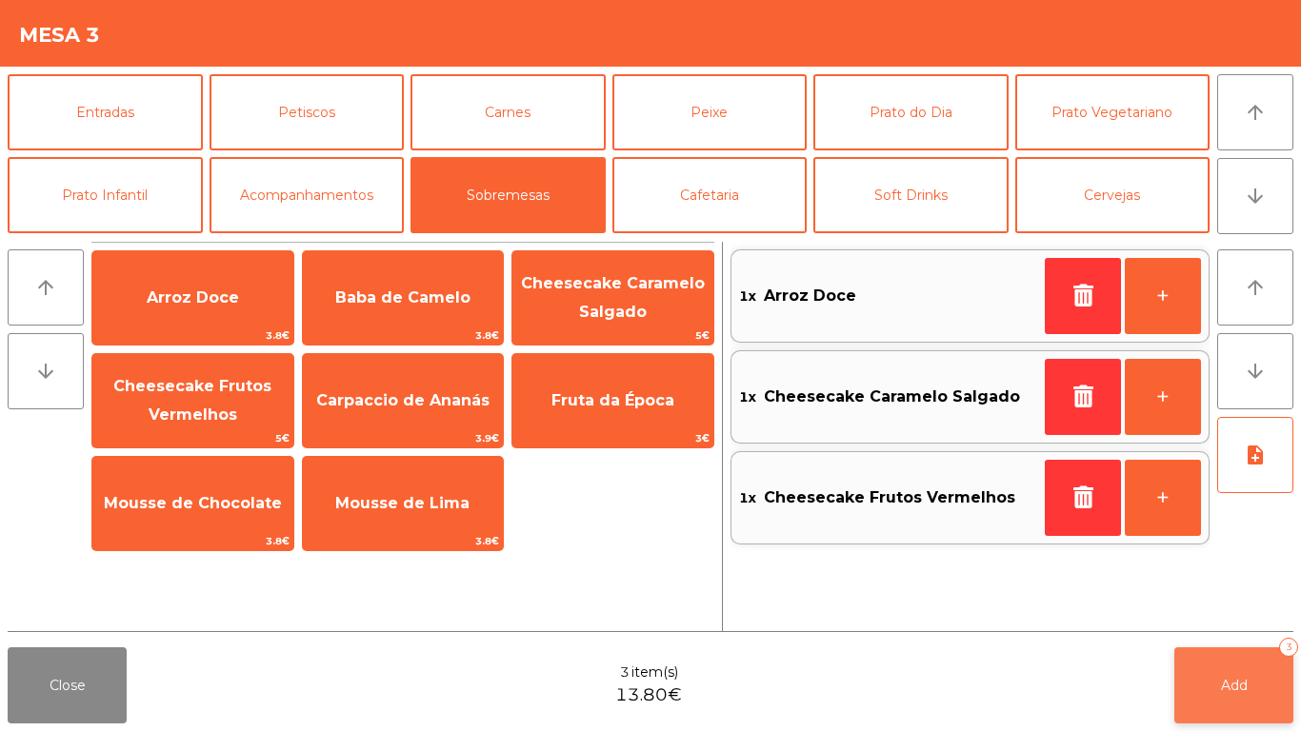
click at [1265, 692] on button "Add 3" at bounding box center [1233, 686] width 119 height 76
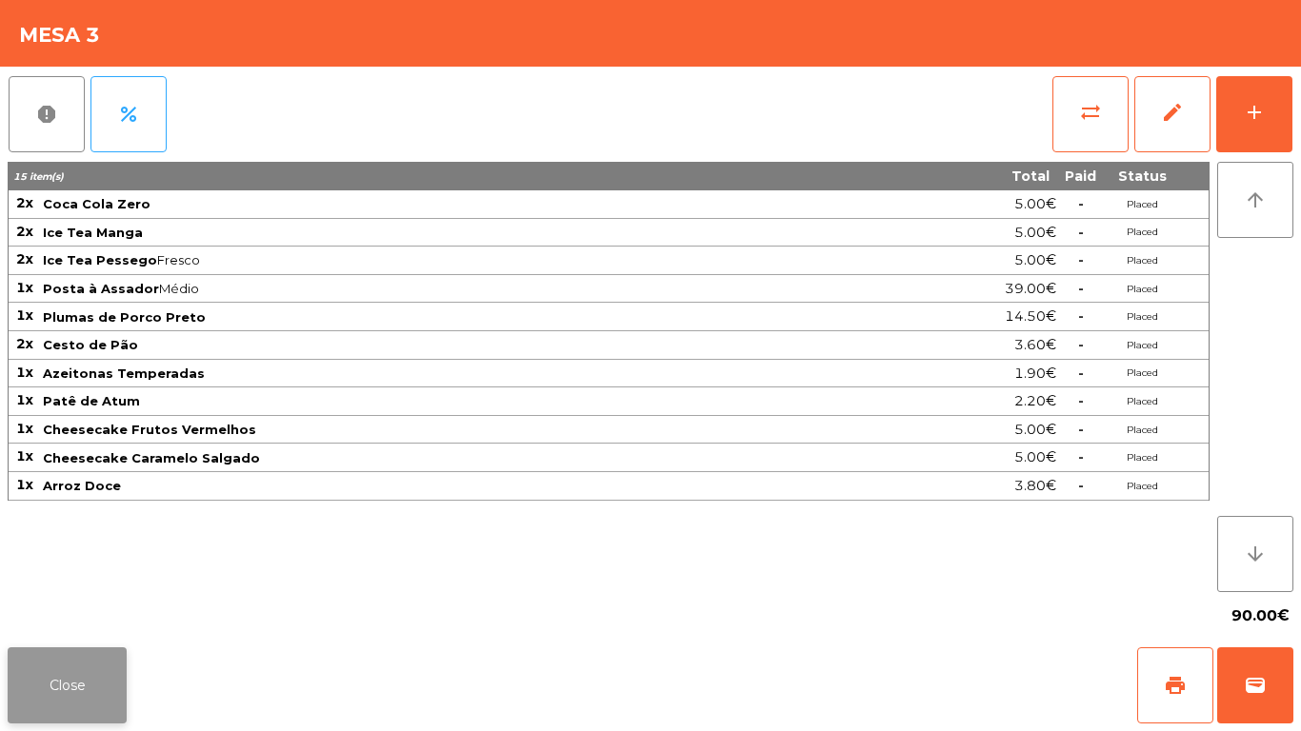
click at [68, 686] on button "Close" at bounding box center [67, 686] width 119 height 76
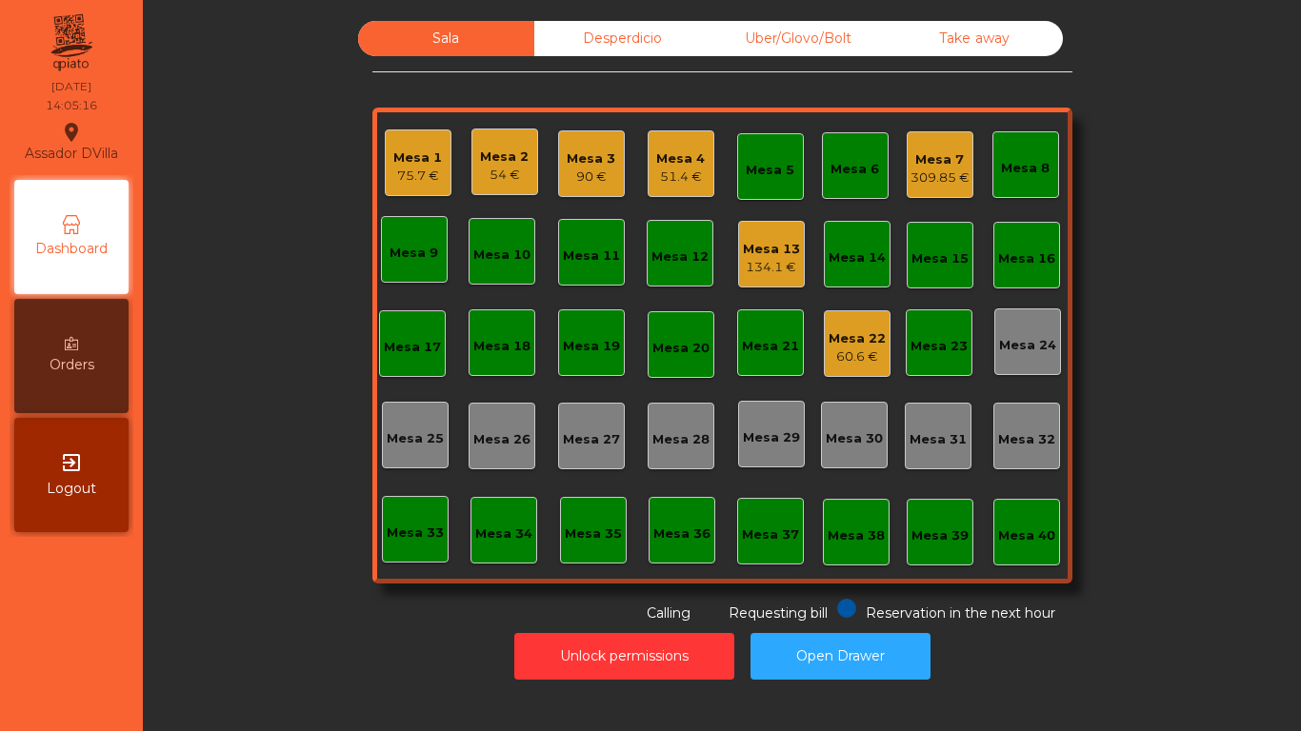
drag, startPoint x: 842, startPoint y: 346, endPoint x: 1287, endPoint y: 0, distance: 563.4
click at [884, 307] on div "Mesa 1 75.7 € Mesa 2 54 € Mesa 3 90 € Mesa 4 51.4 € Mesa 5 Mesa 6 Mesa 7 309.85…" at bounding box center [722, 346] width 700 height 476
click at [856, 332] on div "Mesa 22" at bounding box center [857, 339] width 57 height 19
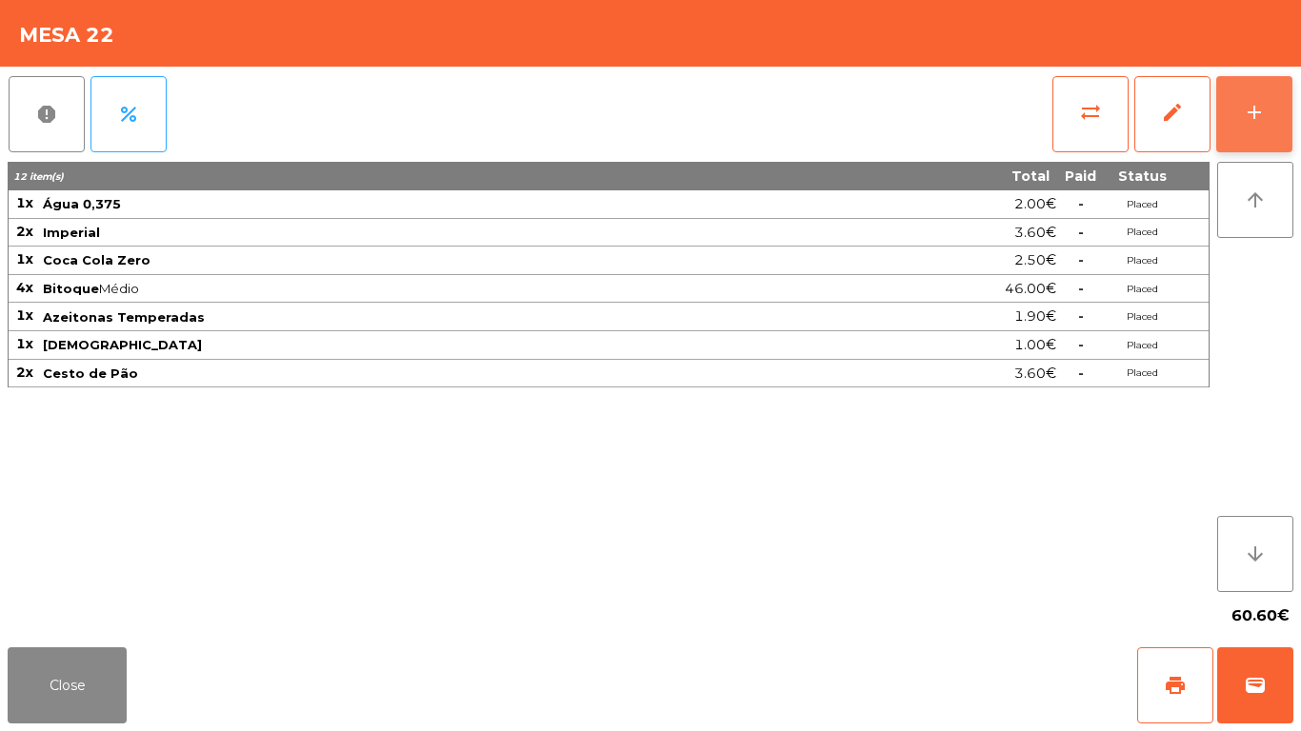
click at [1267, 88] on button "add" at bounding box center [1254, 114] width 76 height 76
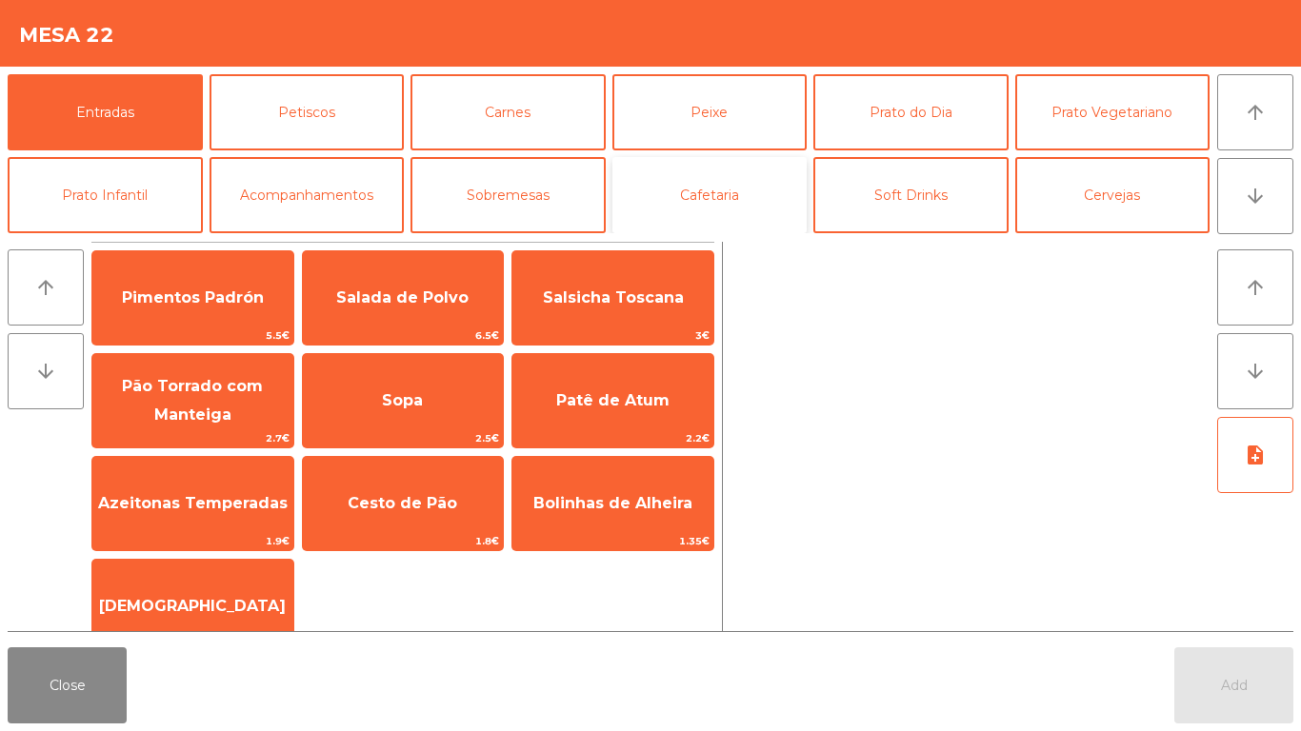
click at [706, 189] on button "Cafetaria" at bounding box center [709, 195] width 195 height 76
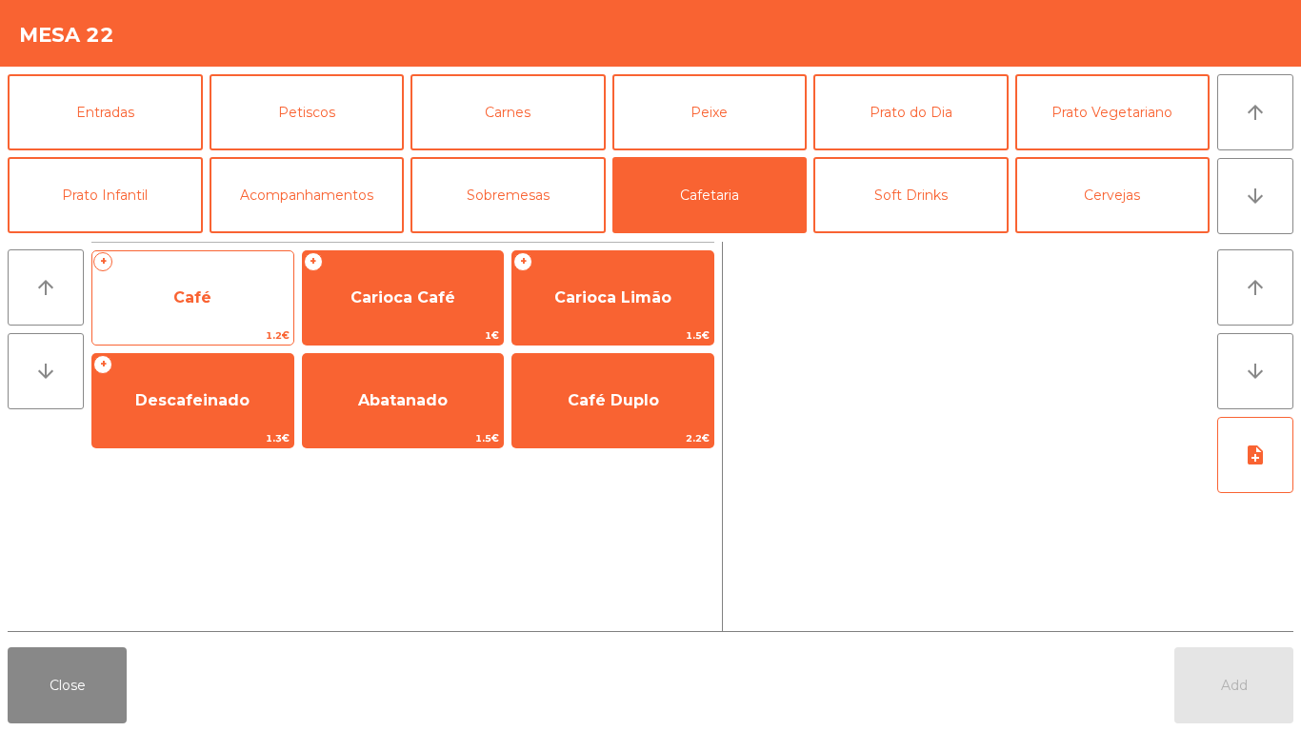
click at [204, 303] on span "Café" at bounding box center [192, 298] width 38 height 18
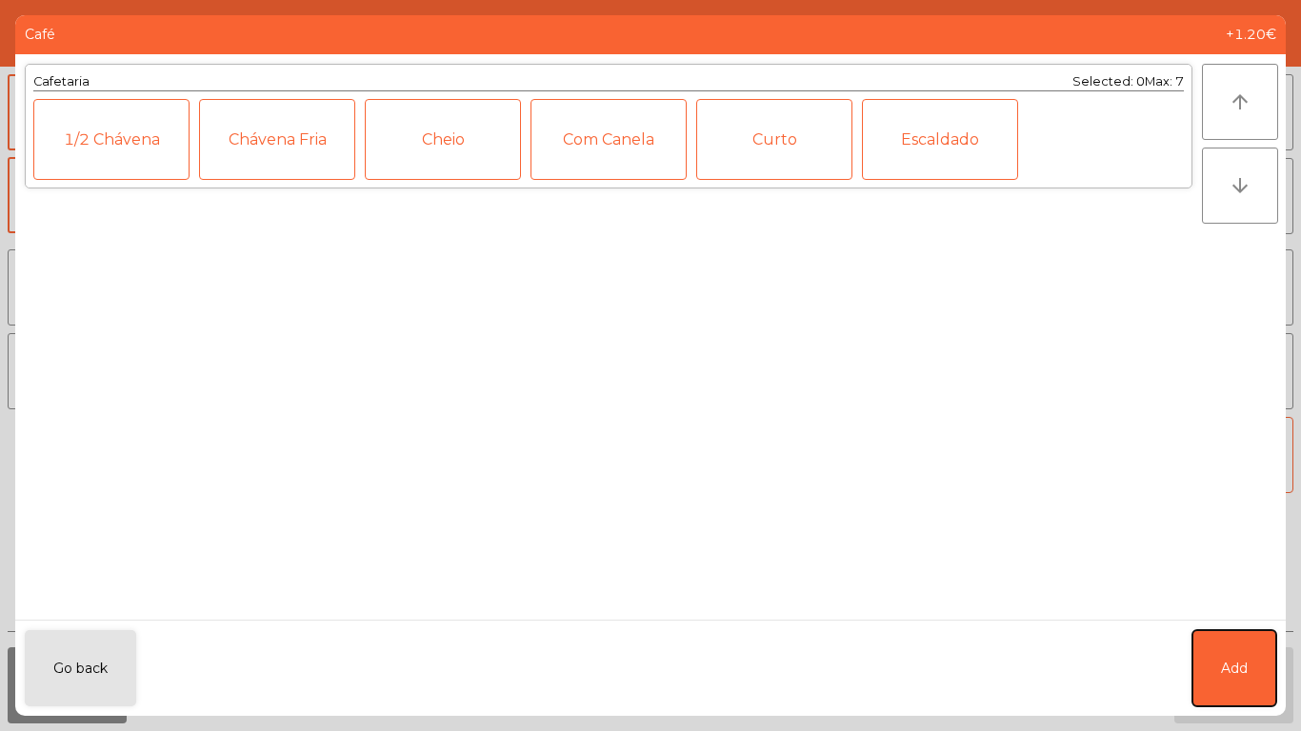
drag, startPoint x: 1217, startPoint y: 660, endPoint x: 1121, endPoint y: 190, distance: 479.3
click at [1215, 648] on button "Add" at bounding box center [1234, 669] width 84 height 76
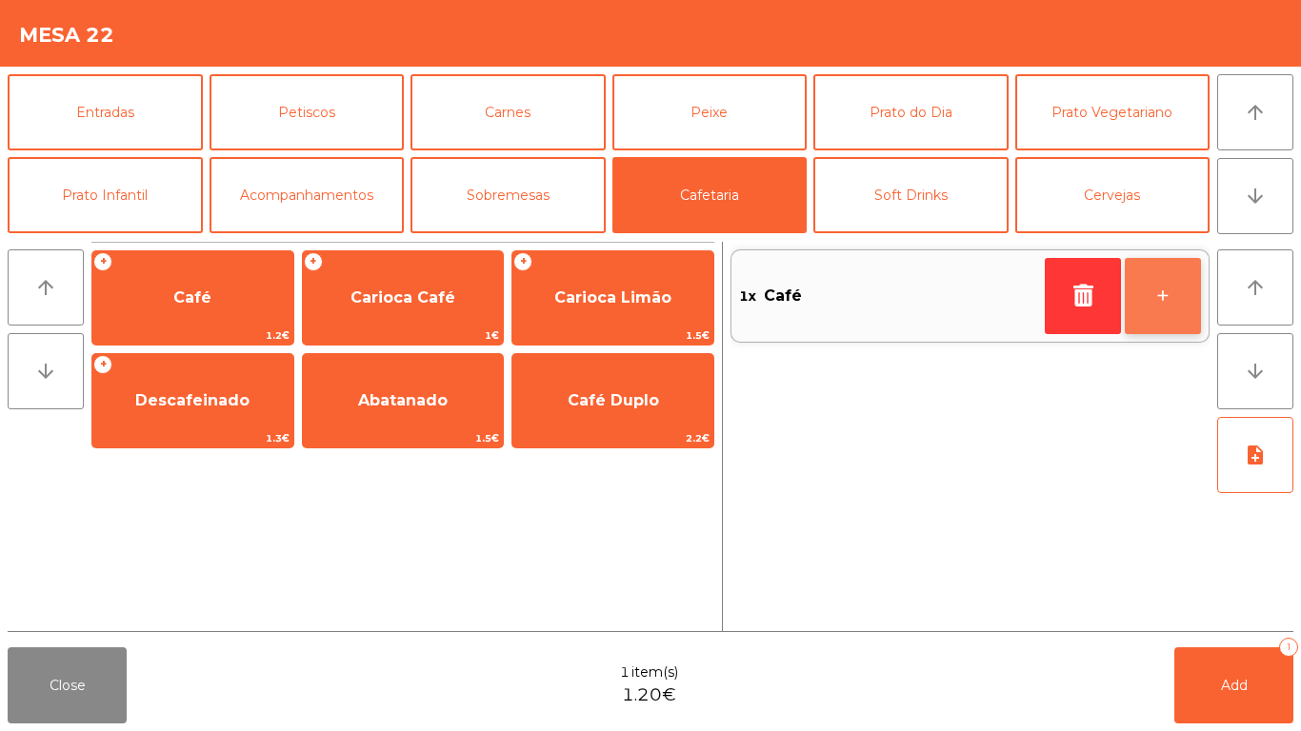
click at [1161, 278] on button "+" at bounding box center [1163, 296] width 76 height 76
click at [1161, 280] on button "+" at bounding box center [1163, 296] width 76 height 76
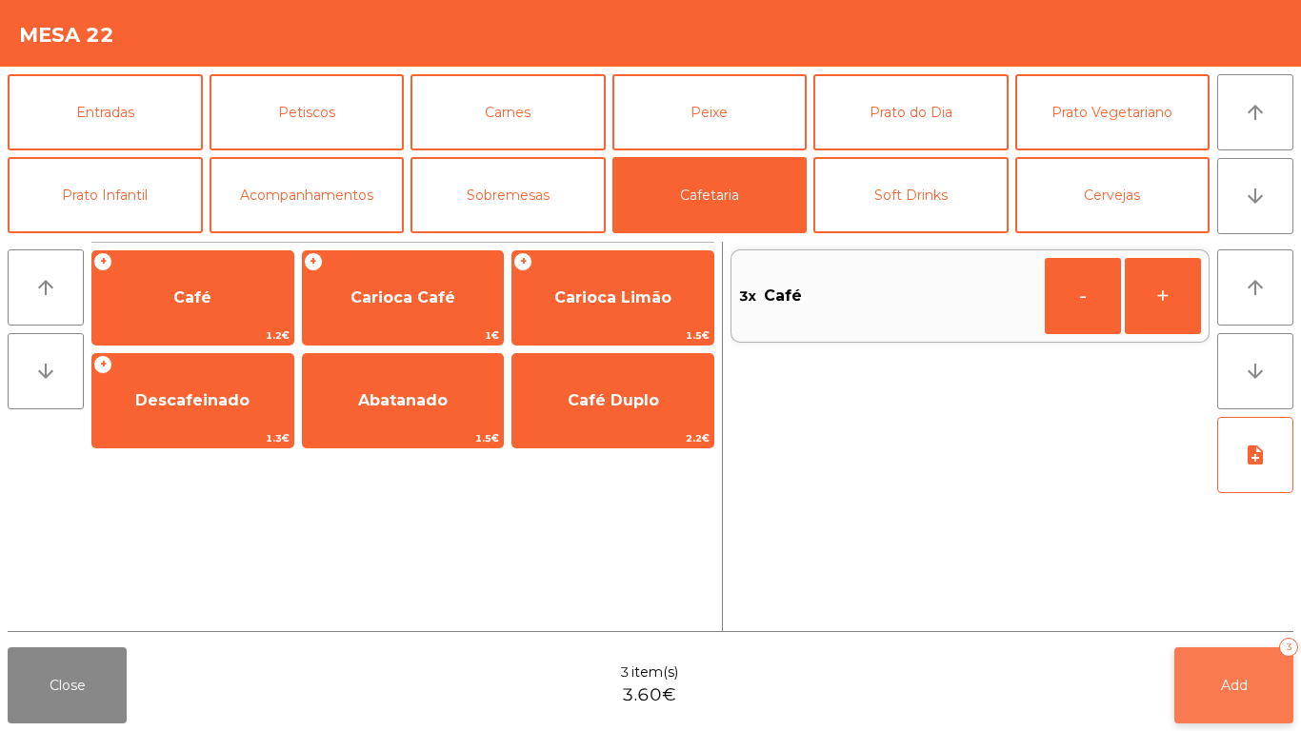
click at [1214, 675] on button "Add 3" at bounding box center [1233, 686] width 119 height 76
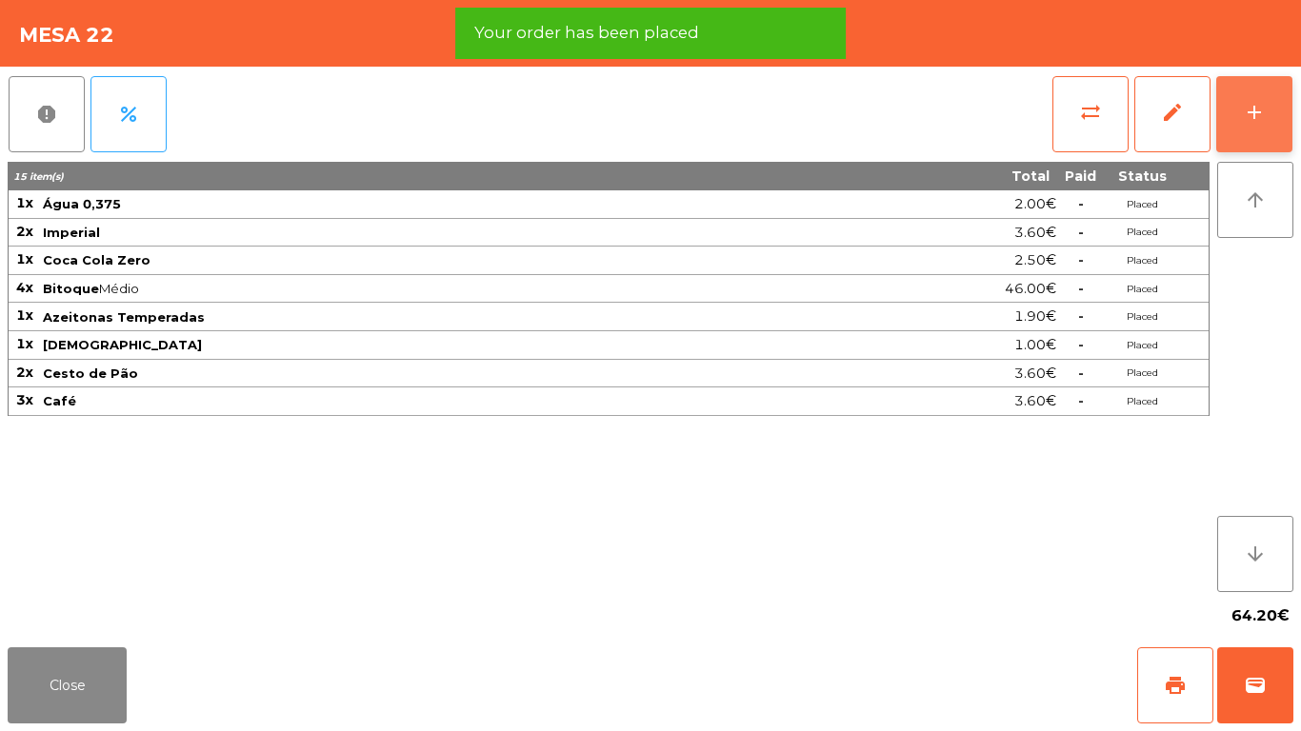
click at [1242, 96] on button "add" at bounding box center [1254, 114] width 76 height 76
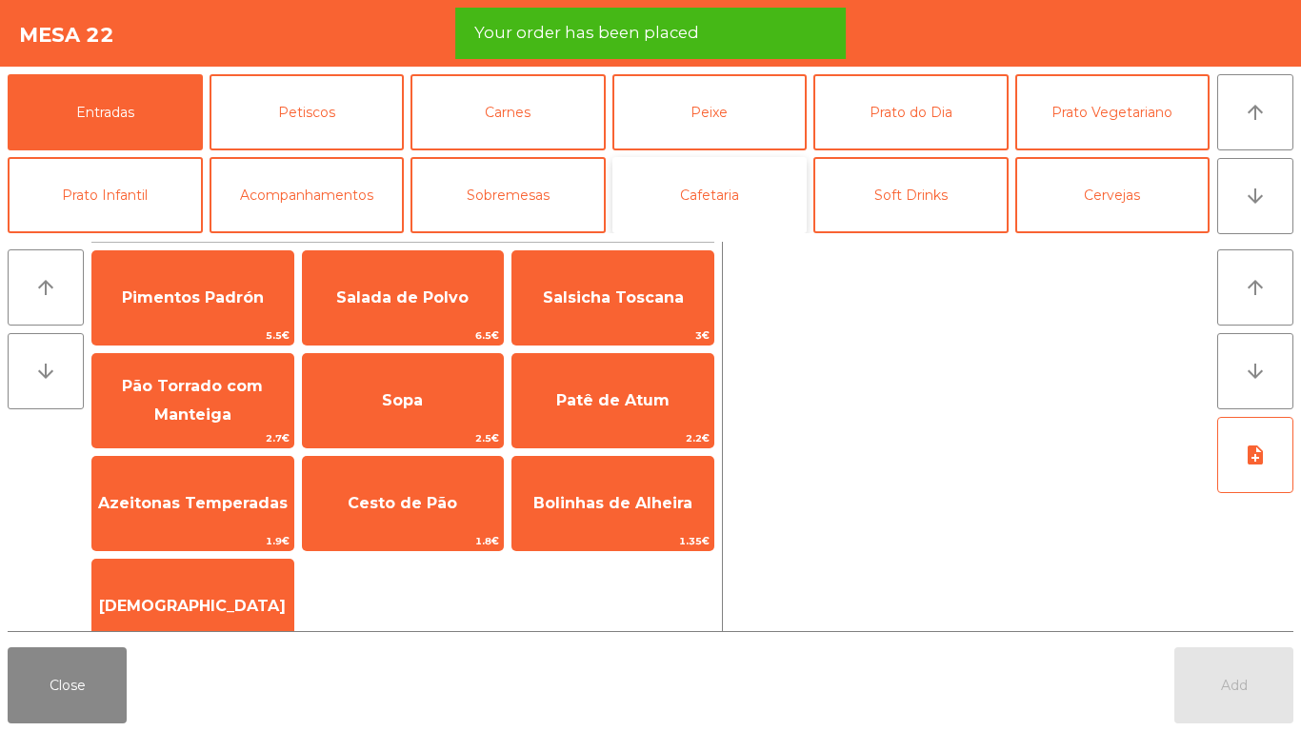
click at [685, 210] on button "Cafetaria" at bounding box center [709, 195] width 195 height 76
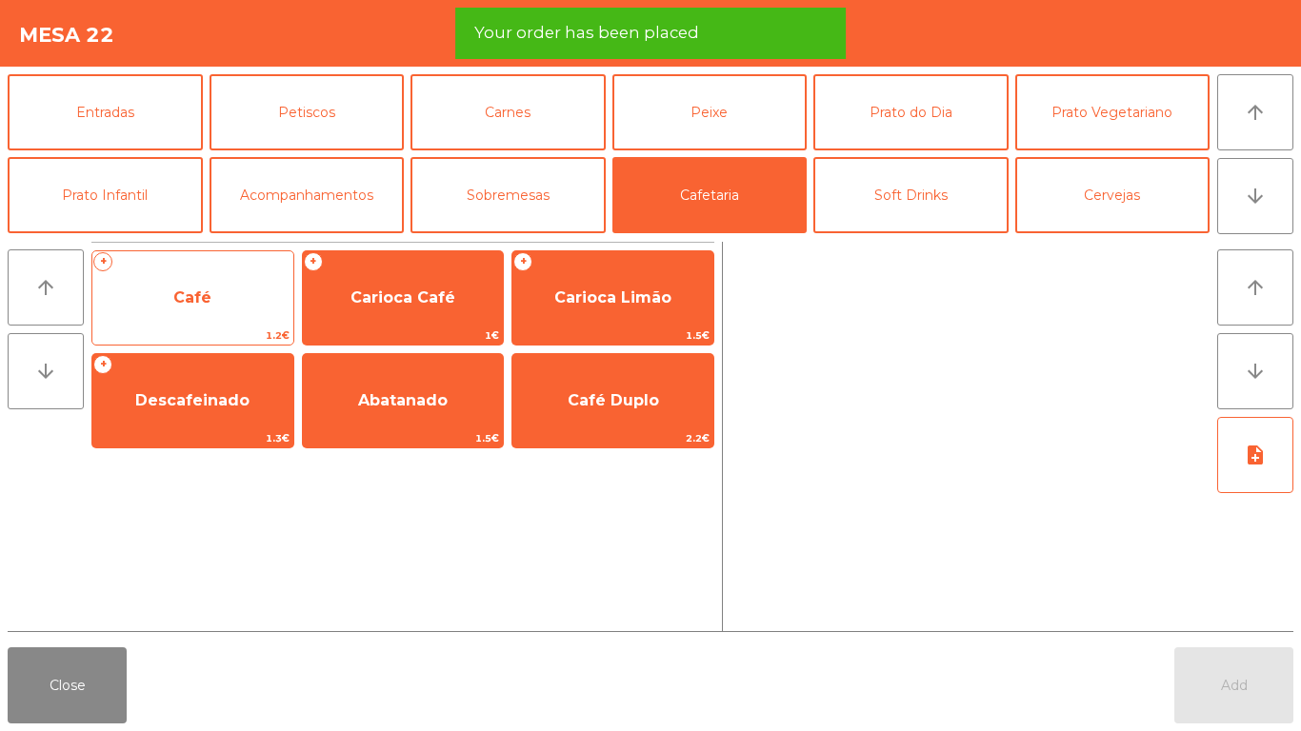
click at [221, 278] on span "Café" at bounding box center [192, 297] width 201 height 51
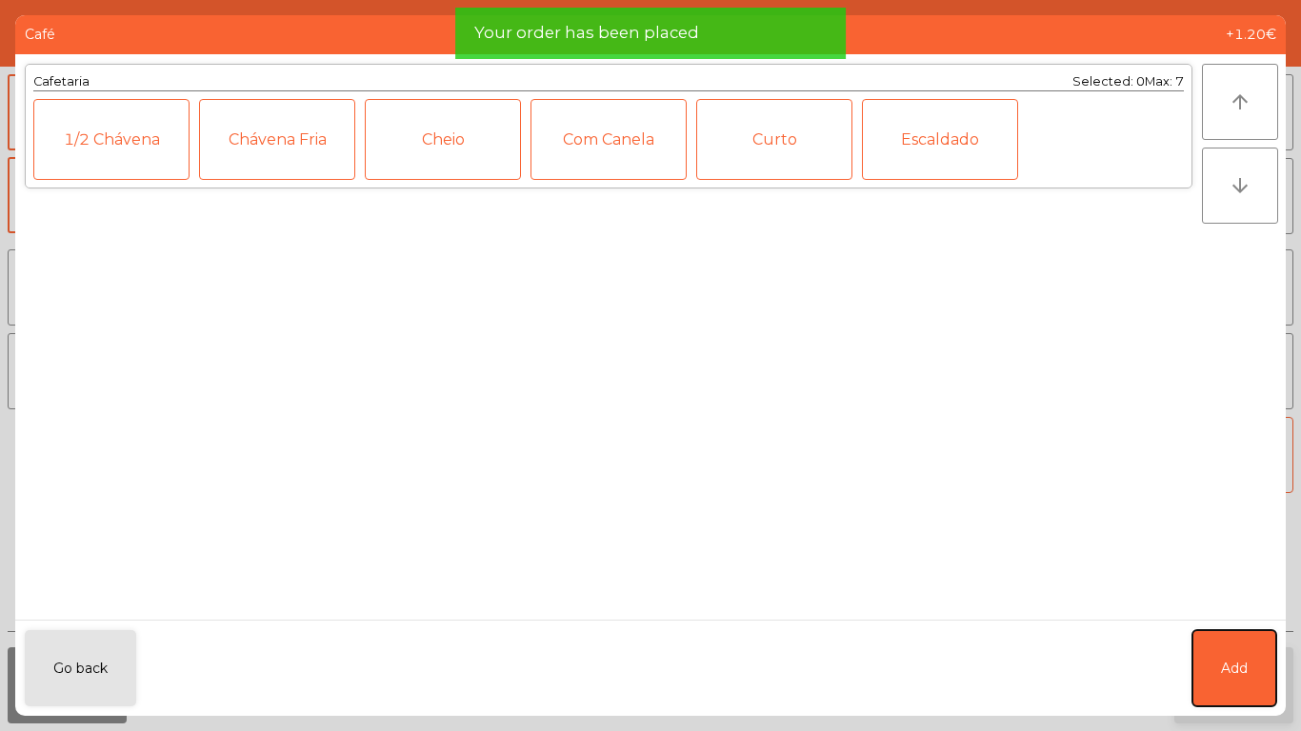
click at [1259, 643] on button "Add" at bounding box center [1234, 669] width 84 height 76
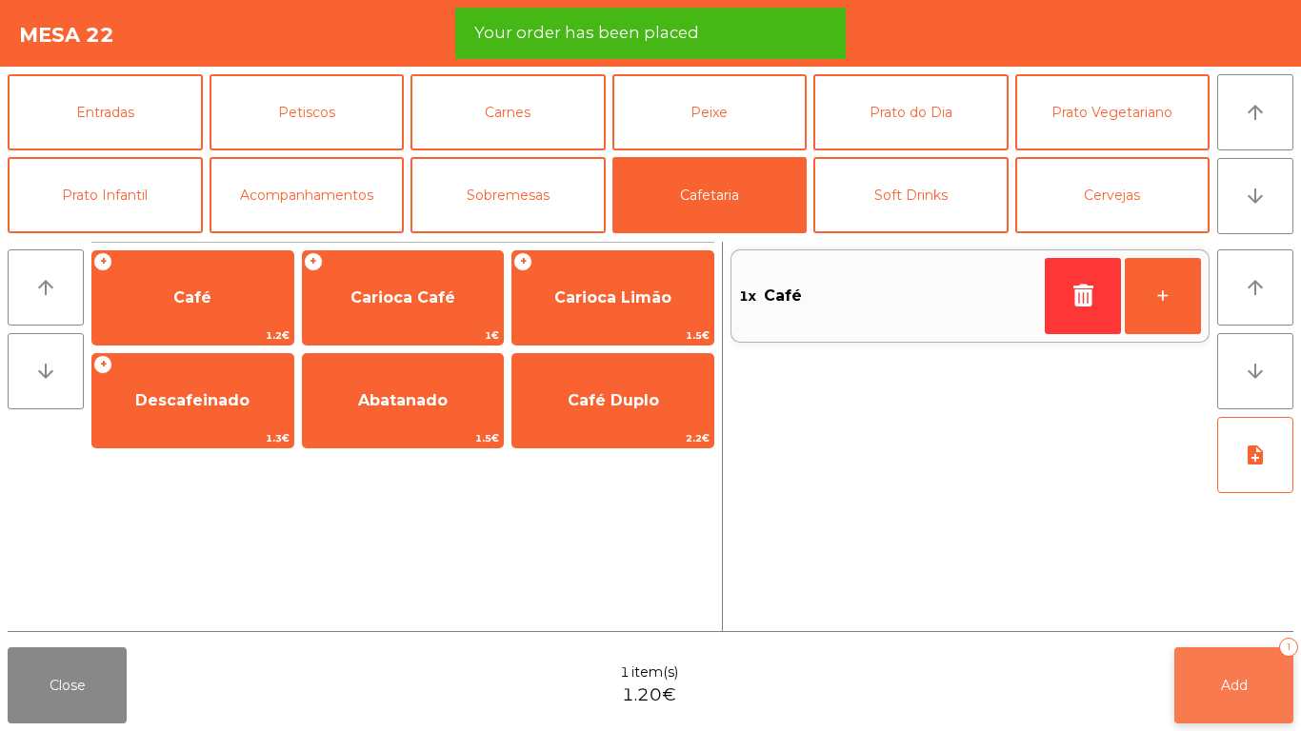
click at [1236, 709] on button "Add 1" at bounding box center [1233, 686] width 119 height 76
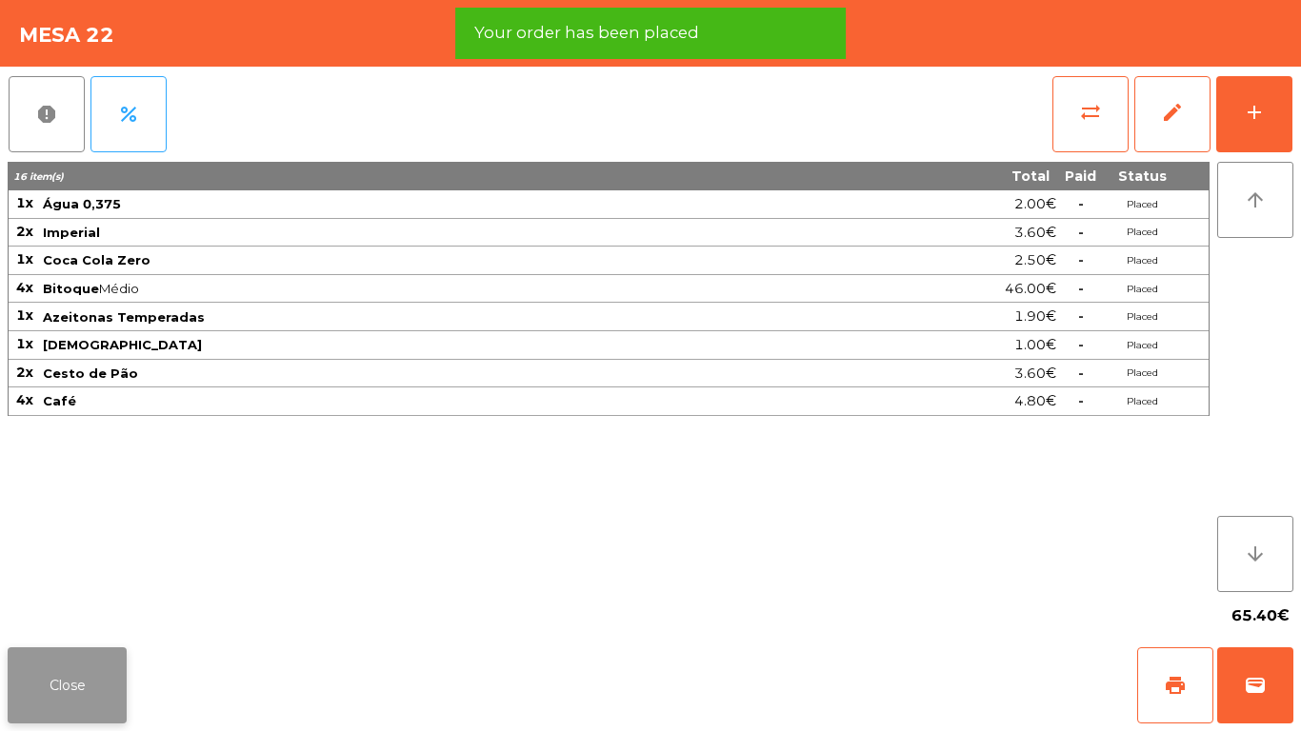
click at [48, 676] on button "Close" at bounding box center [67, 686] width 119 height 76
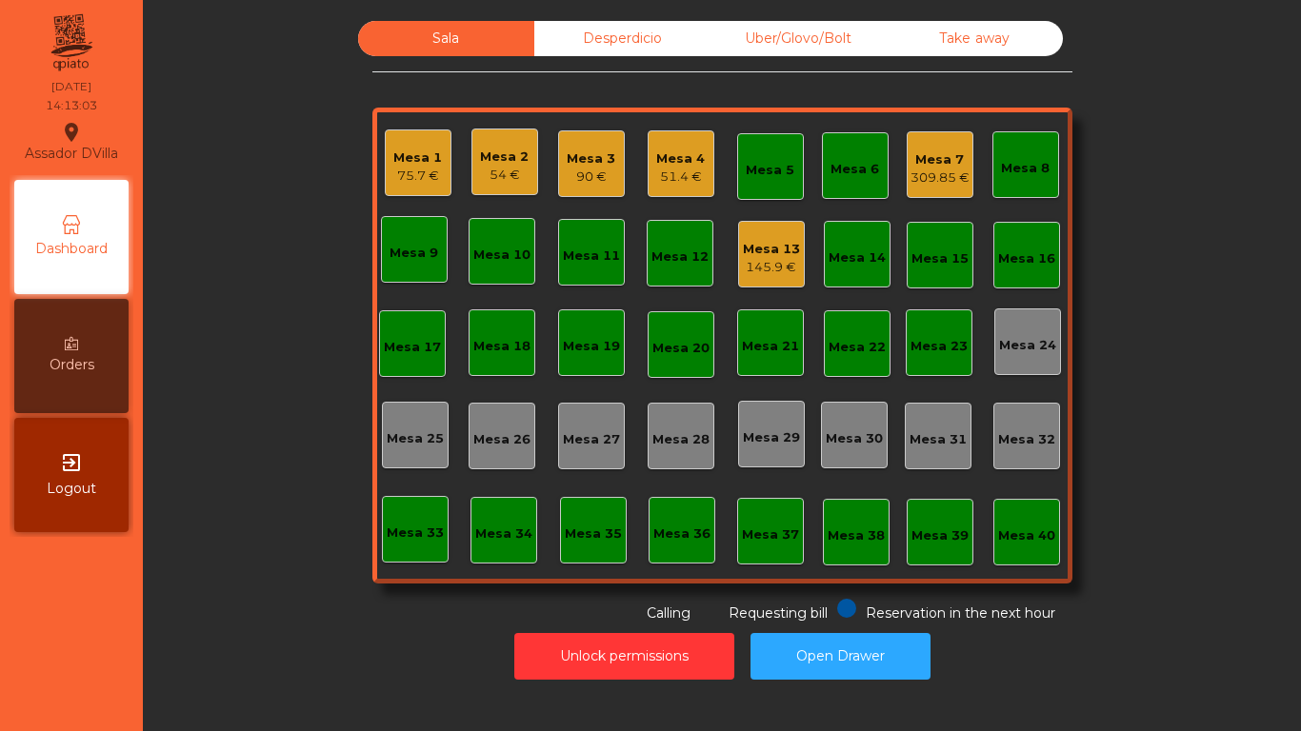
click at [569, 171] on div "90 €" at bounding box center [591, 177] width 49 height 19
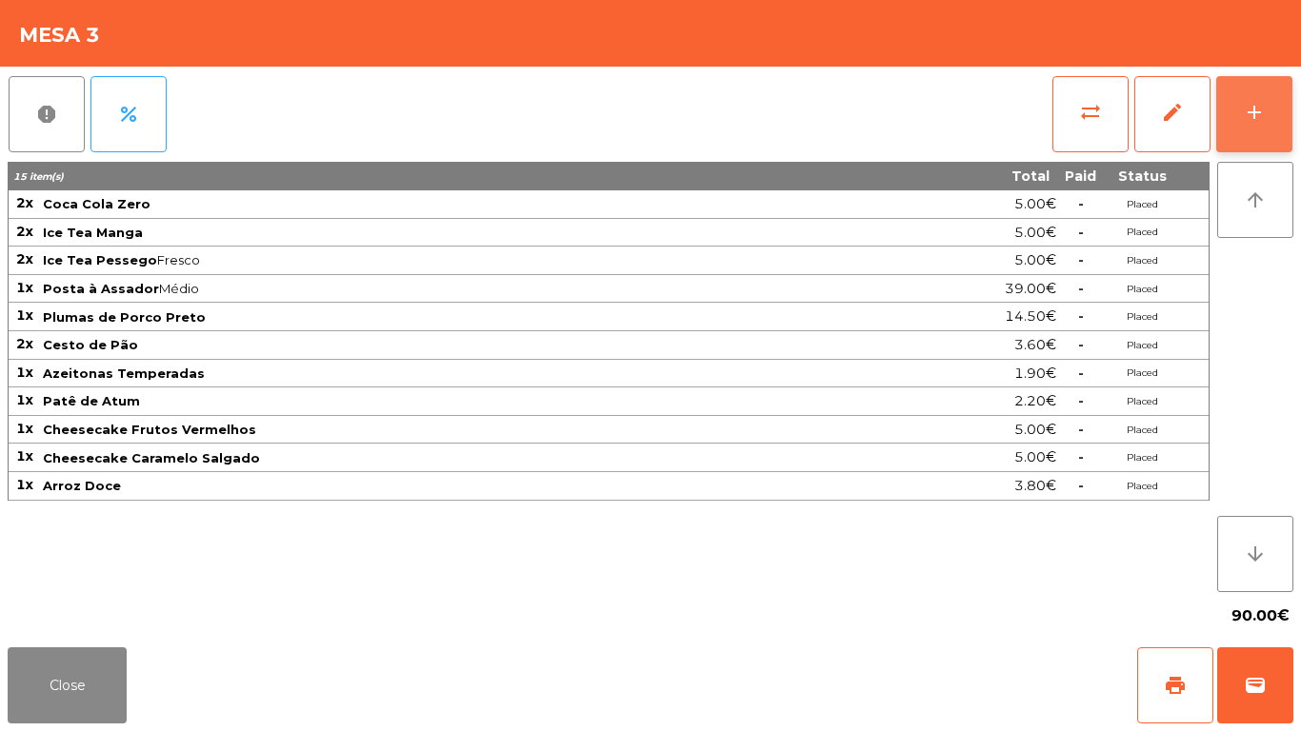
click at [1284, 131] on button "add" at bounding box center [1254, 114] width 76 height 76
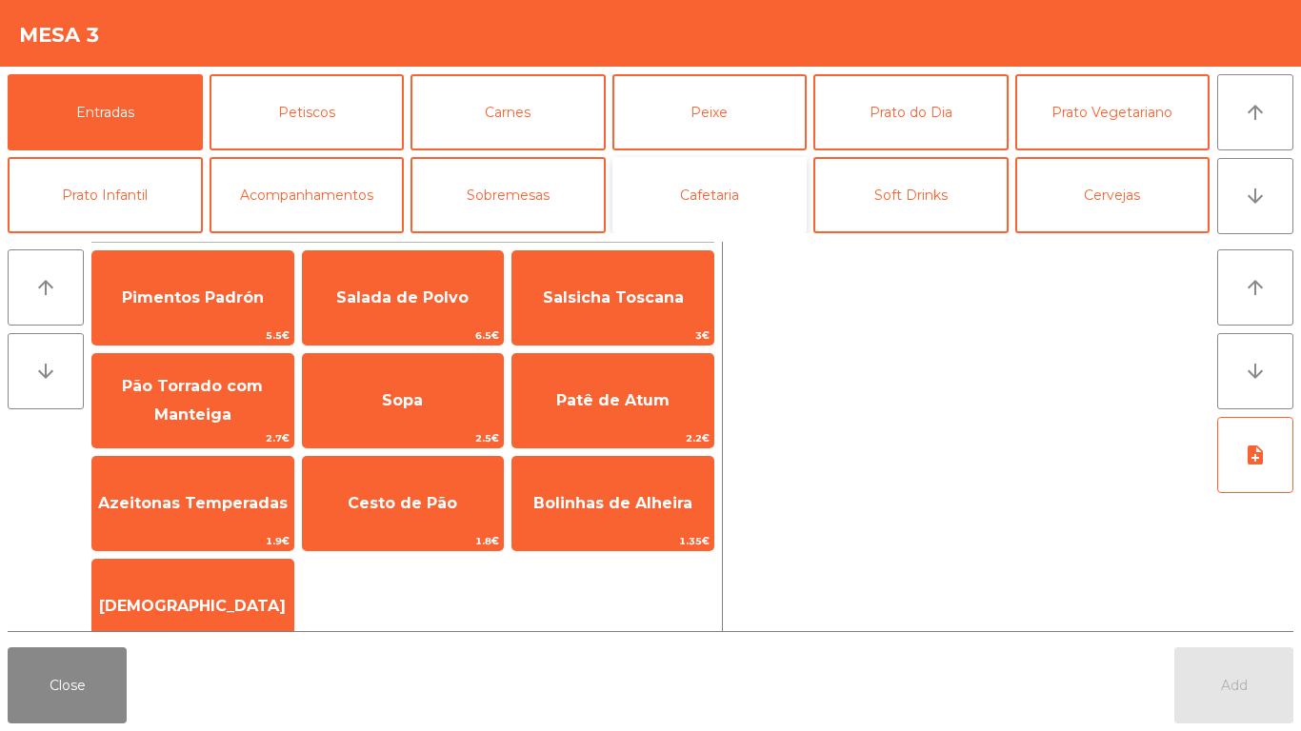
click at [752, 203] on button "Cafetaria" at bounding box center [709, 195] width 195 height 76
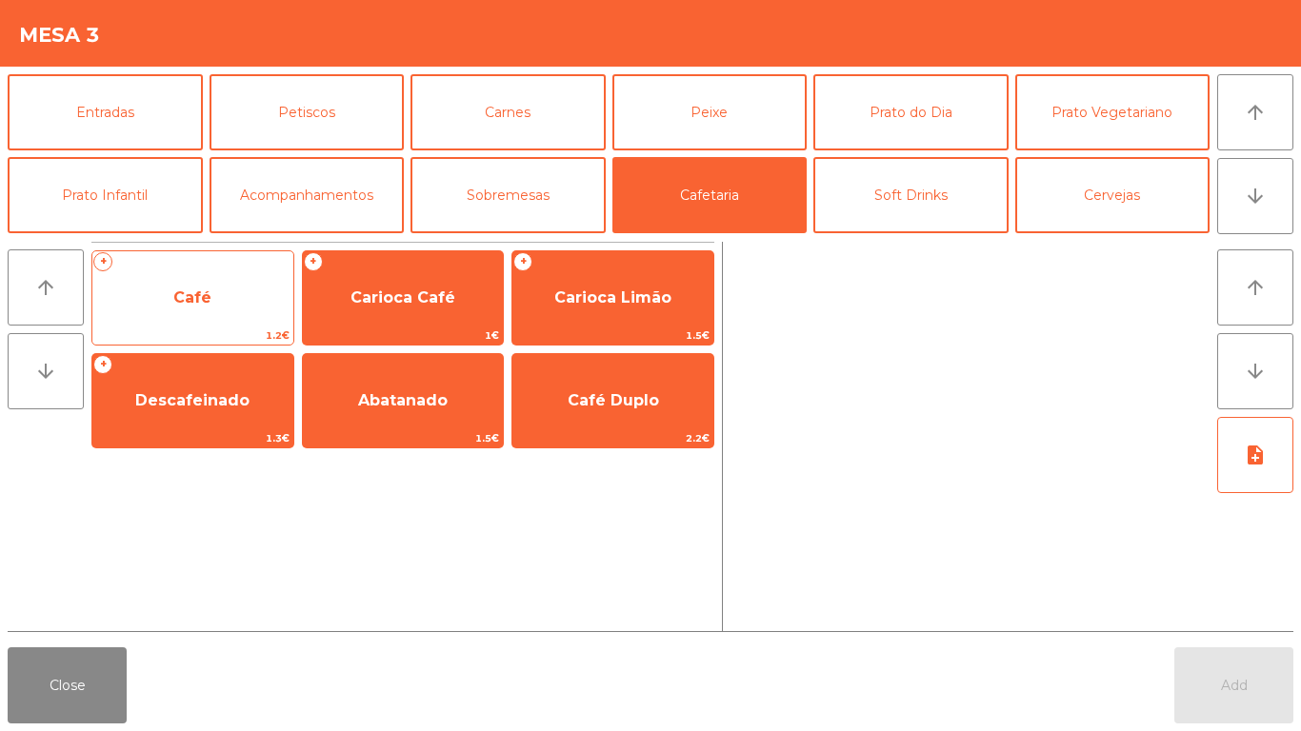
click at [237, 329] on span "1.2€" at bounding box center [192, 336] width 201 height 18
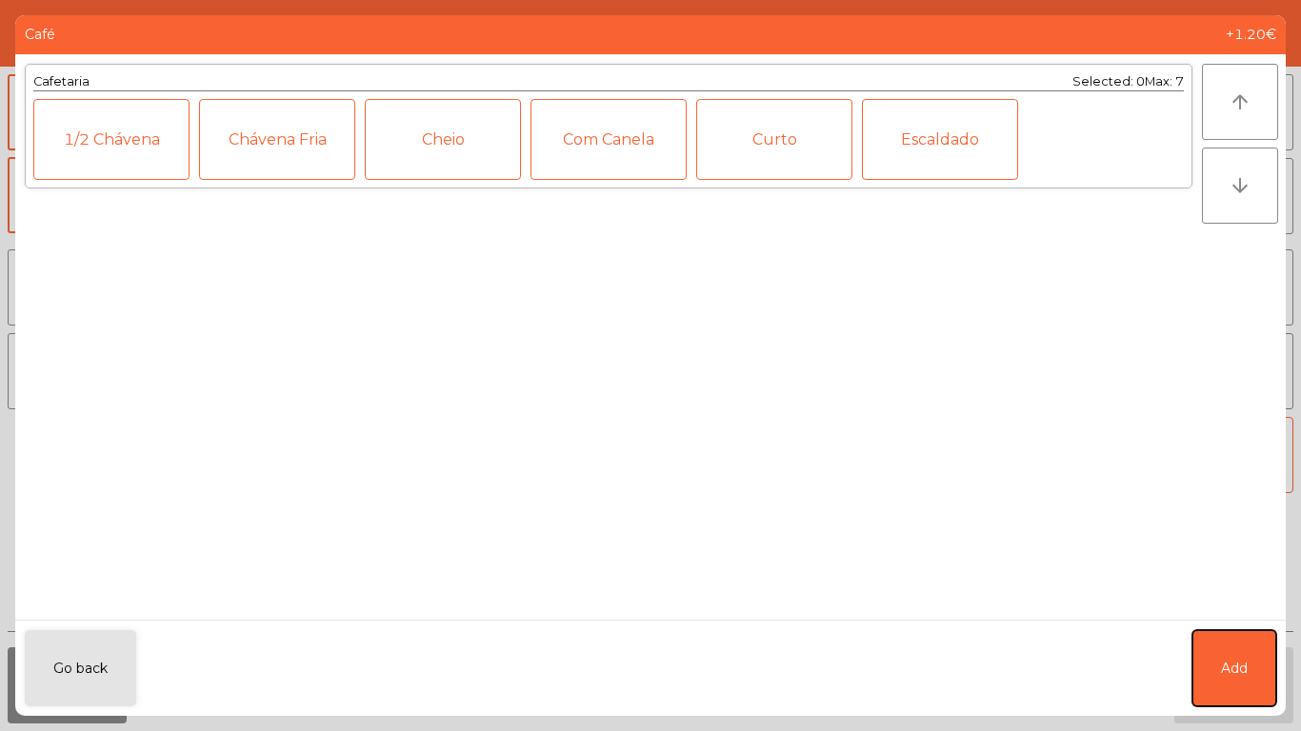
click at [1209, 637] on button "Add" at bounding box center [1234, 669] width 84 height 76
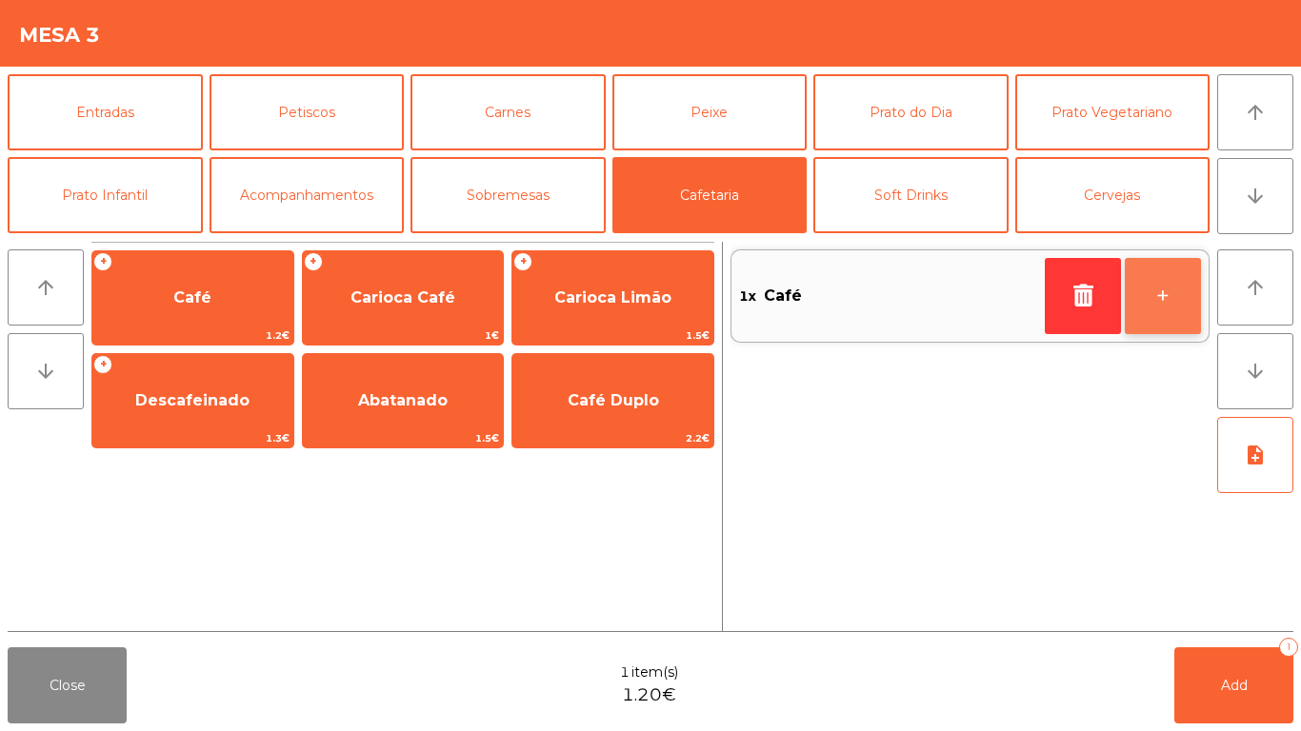
click at [1180, 322] on button "+" at bounding box center [1163, 296] width 76 height 76
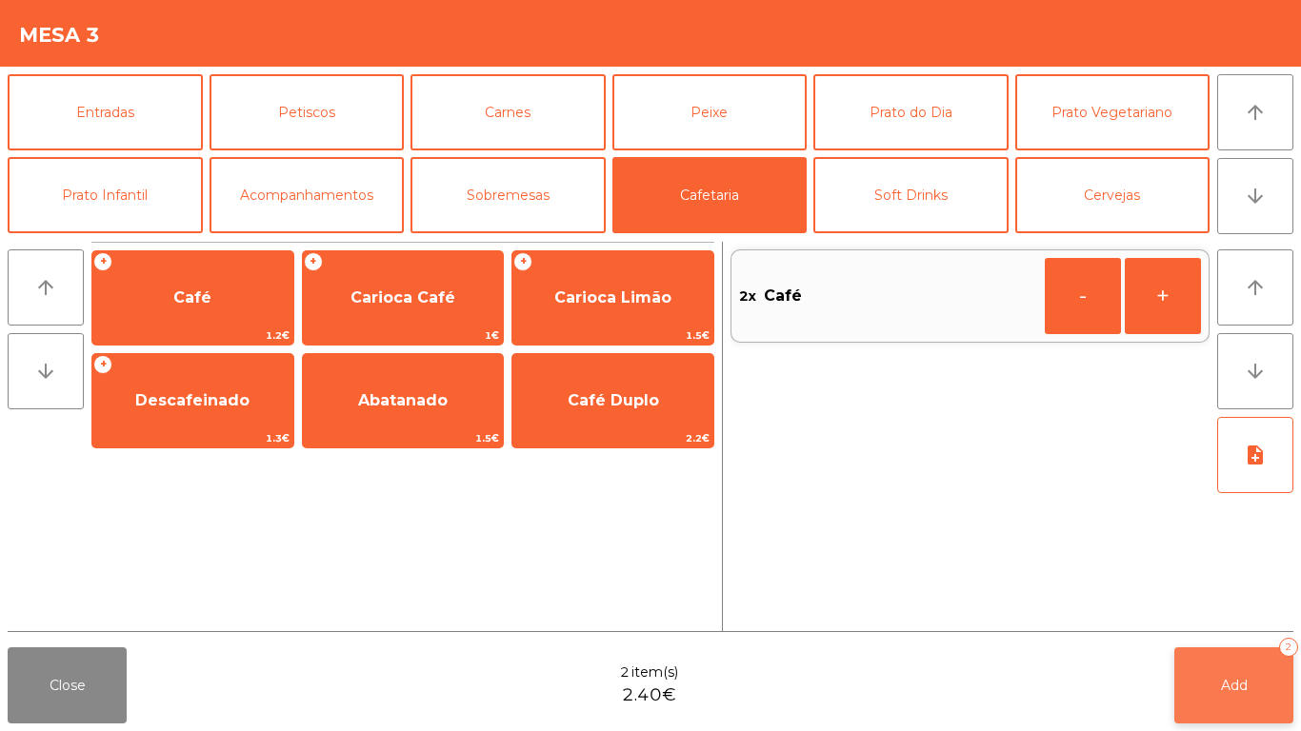
click at [1257, 709] on button "Add 2" at bounding box center [1233, 686] width 119 height 76
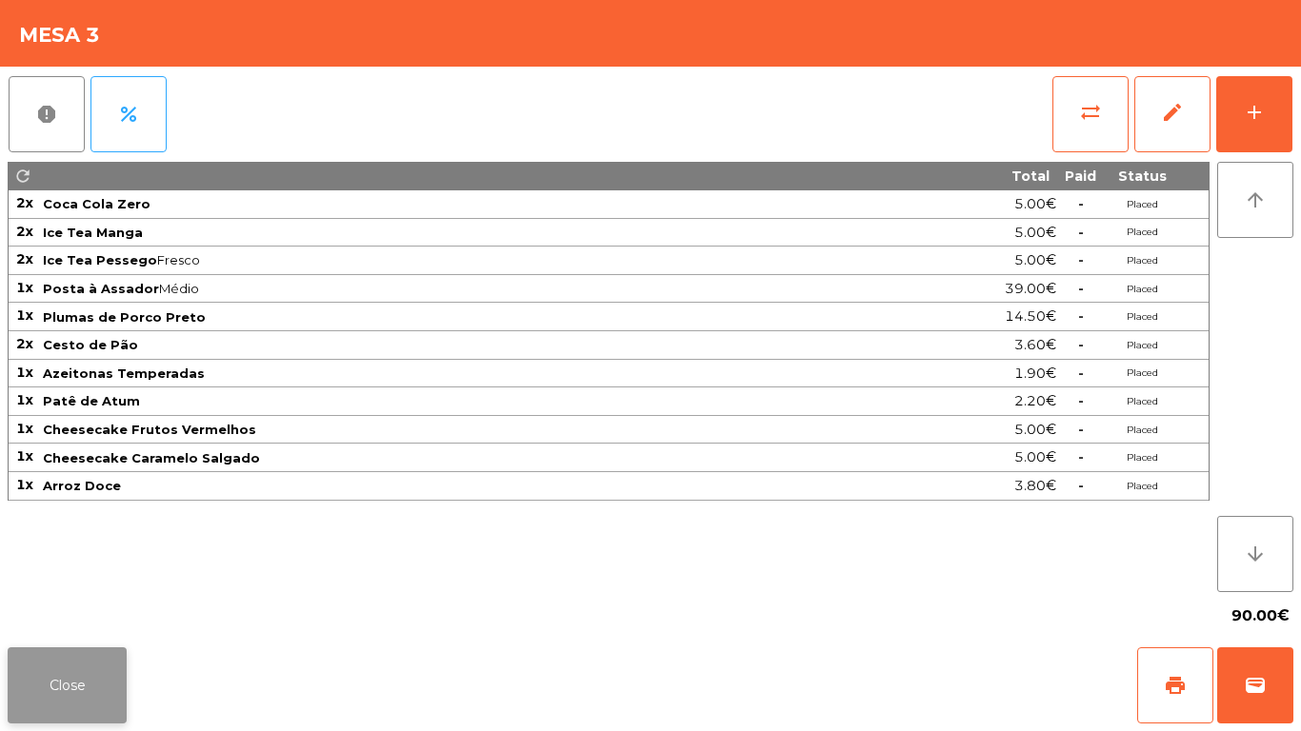
click at [67, 697] on button "Close" at bounding box center [67, 686] width 119 height 76
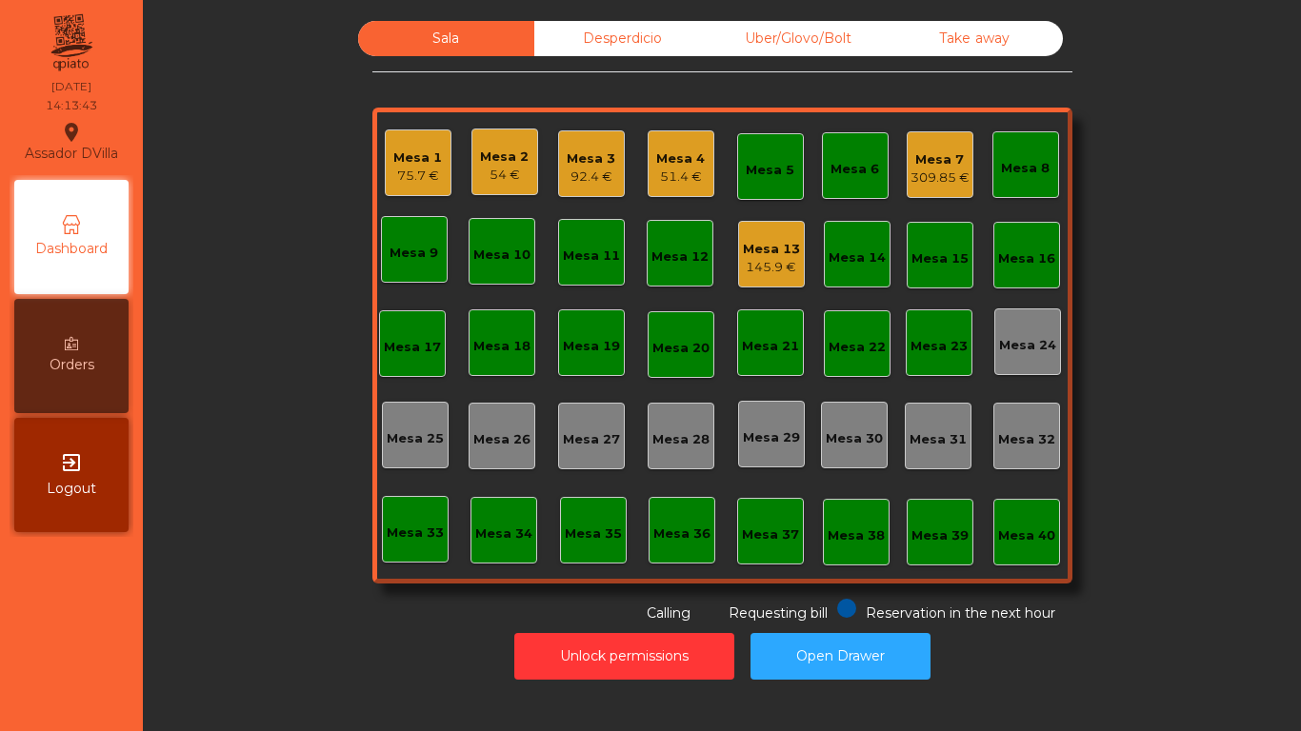
click at [956, 160] on div "Mesa 7" at bounding box center [940, 159] width 59 height 19
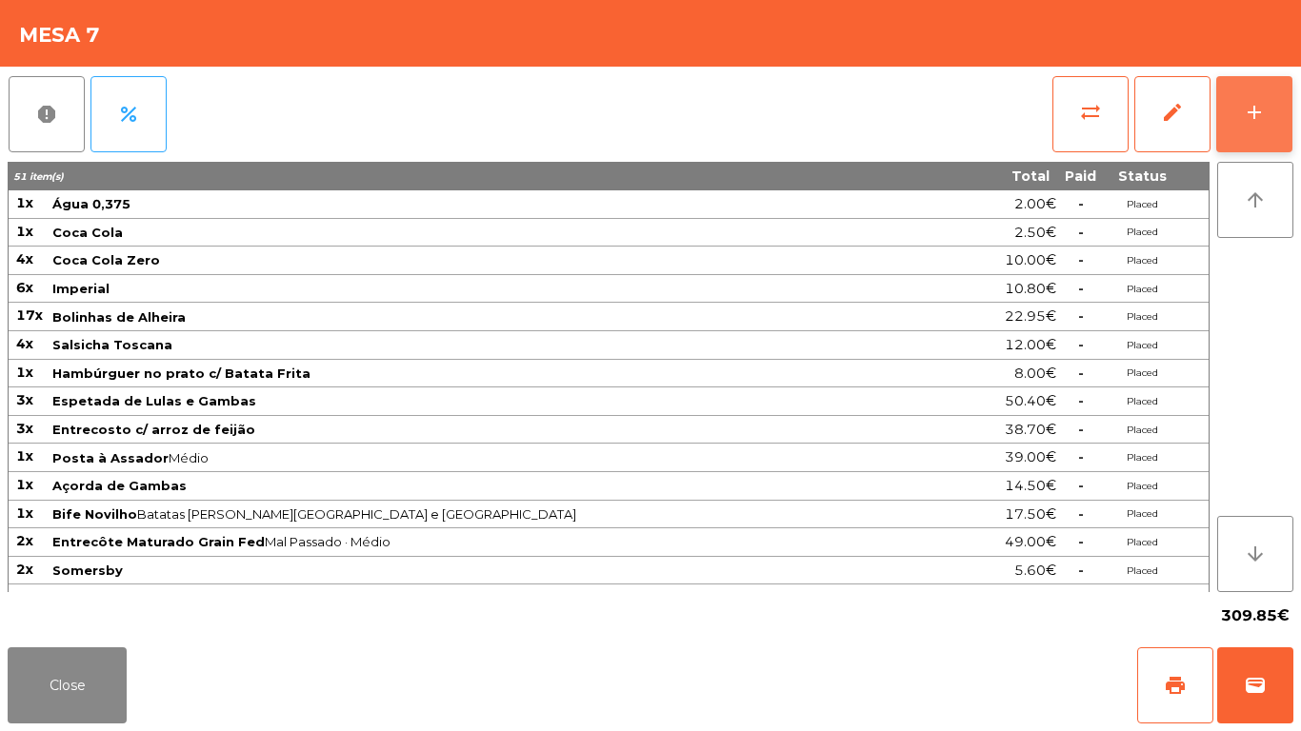
drag, startPoint x: 1248, startPoint y: 139, endPoint x: 1183, endPoint y: 128, distance: 65.8
click at [1250, 139] on button "add" at bounding box center [1254, 114] width 76 height 76
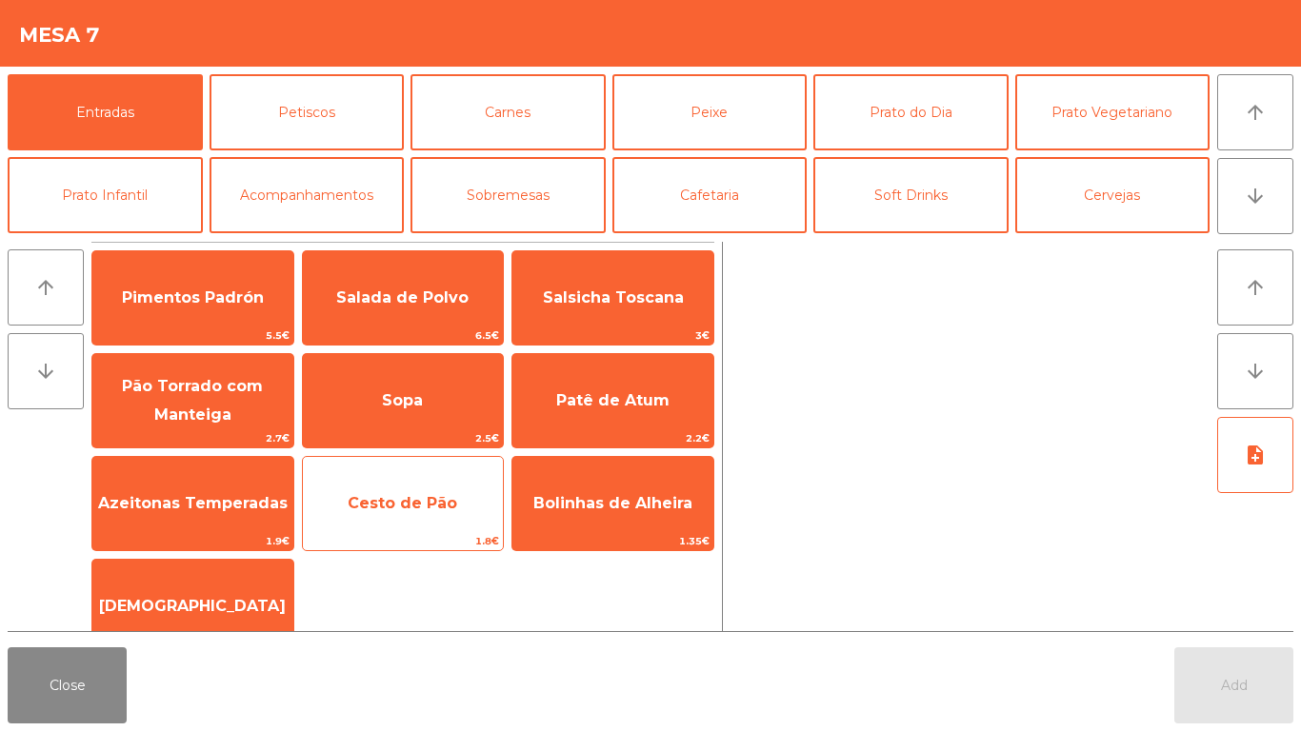
click at [366, 527] on span "Cesto de Pão" at bounding box center [403, 503] width 201 height 51
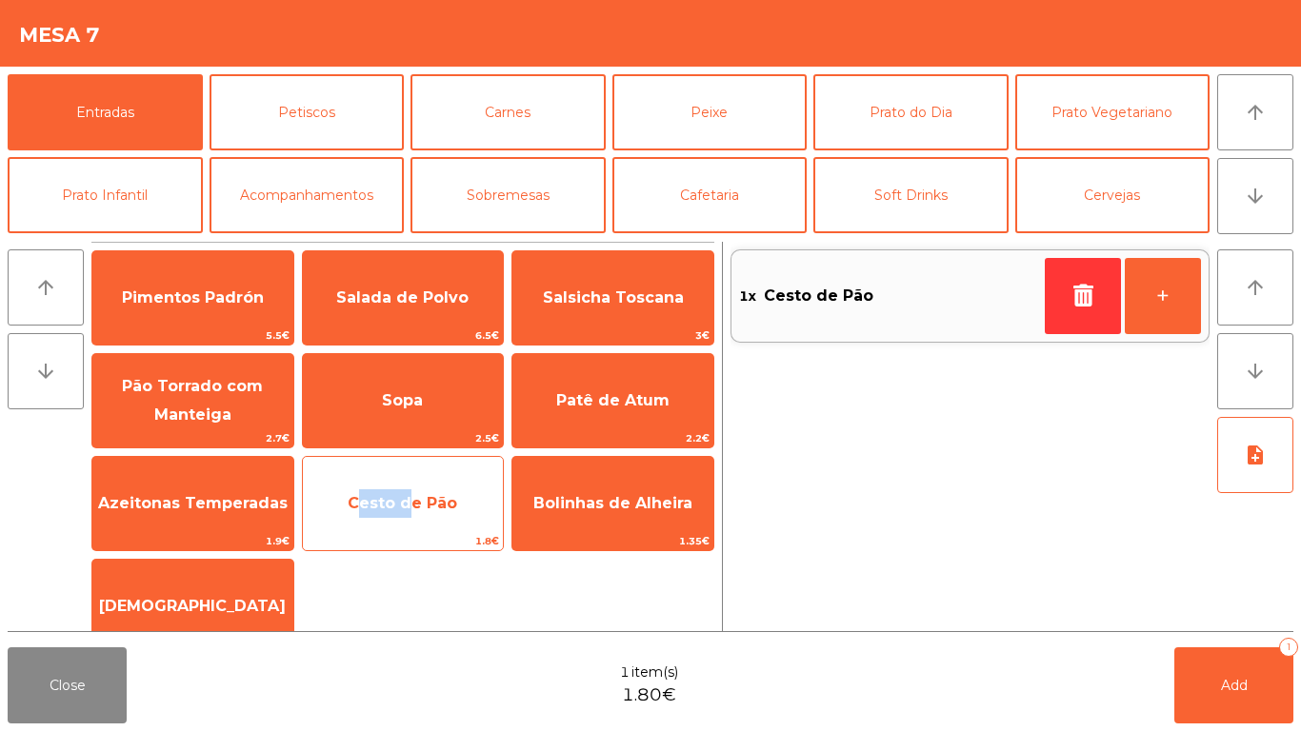
click at [366, 527] on span "Cesto de Pão" at bounding box center [403, 503] width 201 height 51
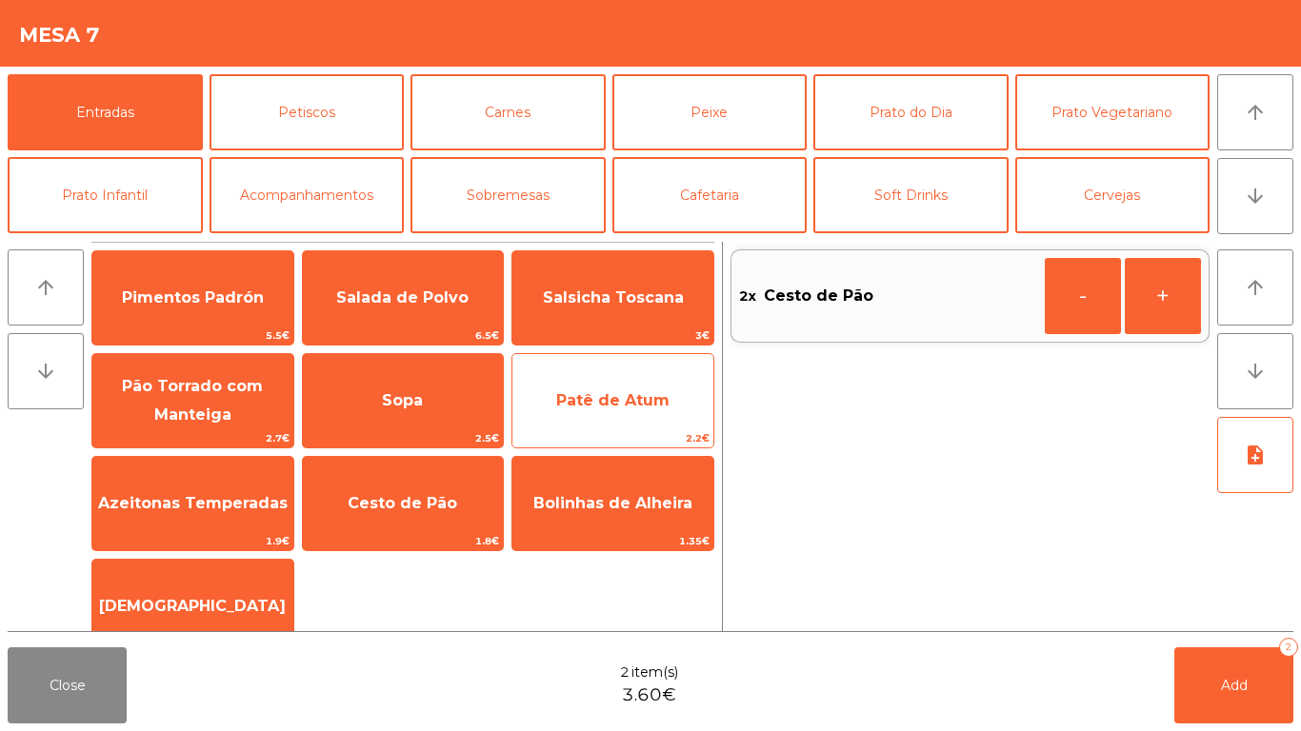
click at [582, 419] on span "Patê de Atum" at bounding box center [612, 400] width 201 height 51
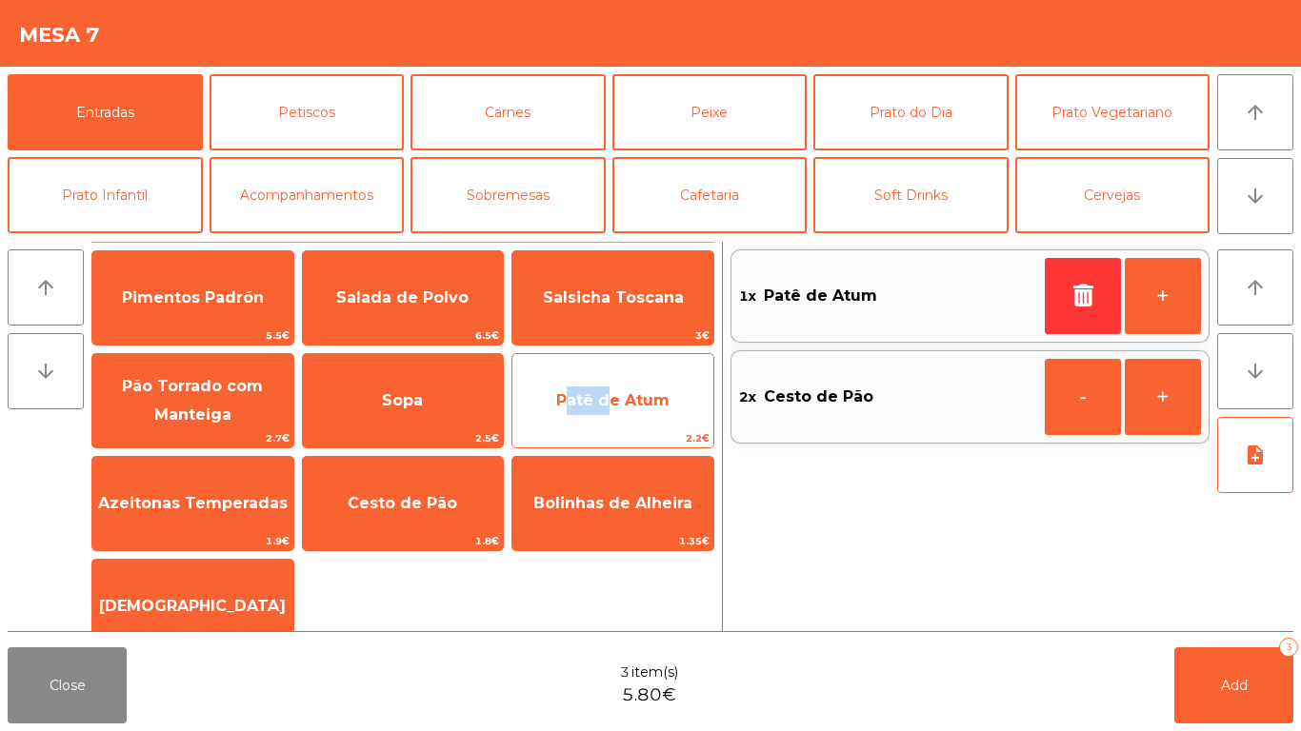
click at [582, 419] on span "Patê de Atum" at bounding box center [612, 400] width 201 height 51
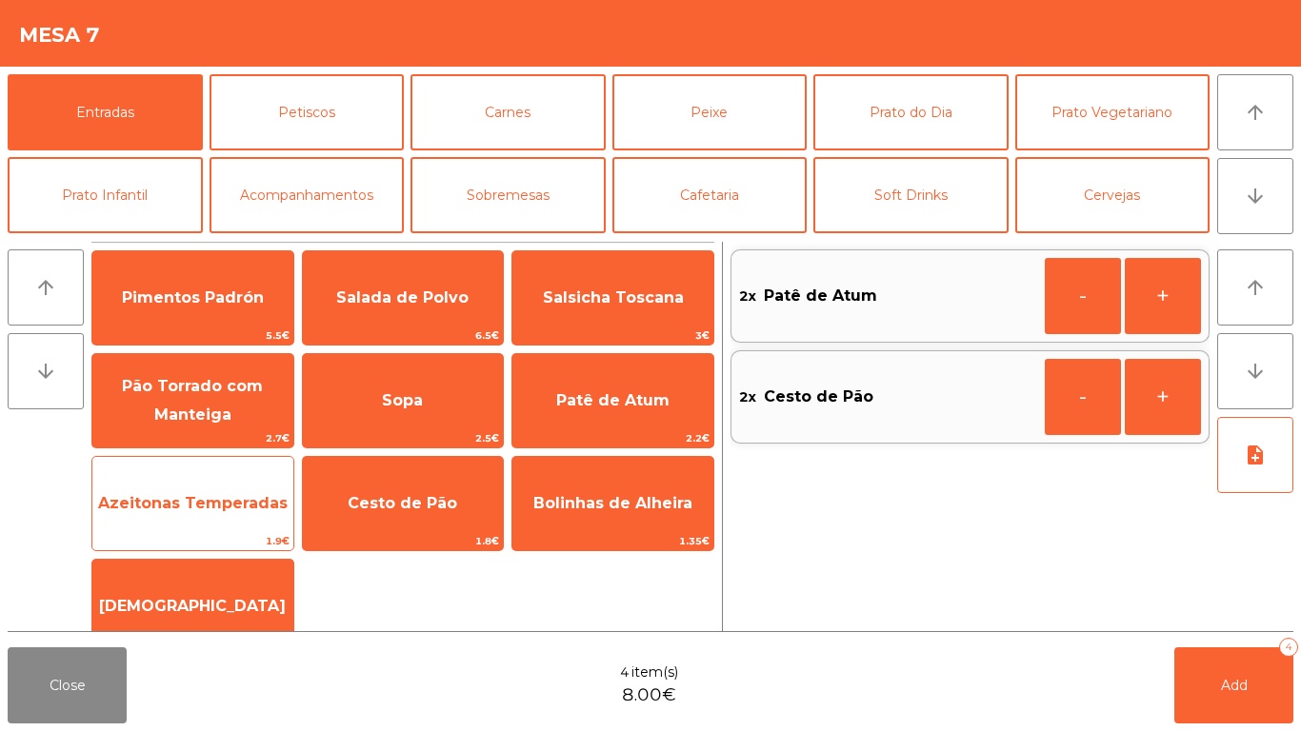
click at [189, 491] on span "Azeitonas Temperadas" at bounding box center [192, 503] width 201 height 51
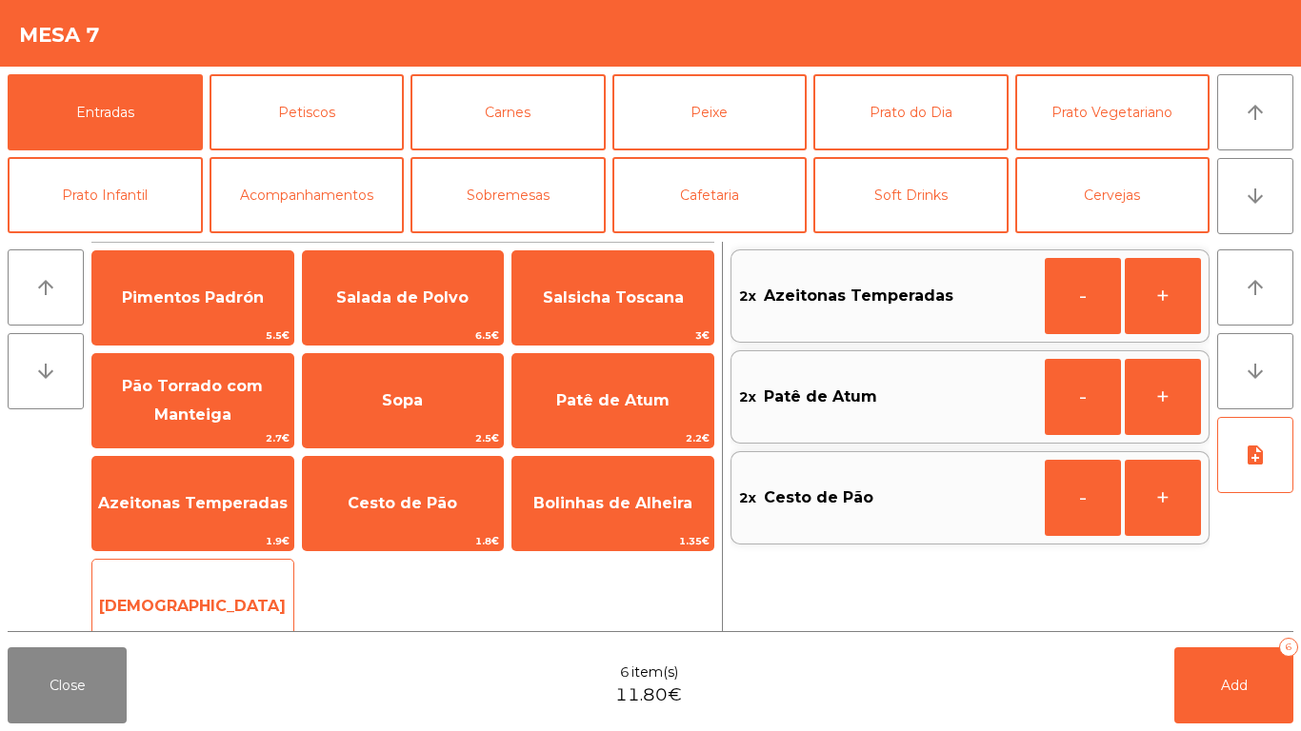
click at [212, 586] on span "[DEMOGRAPHIC_DATA]" at bounding box center [192, 606] width 201 height 51
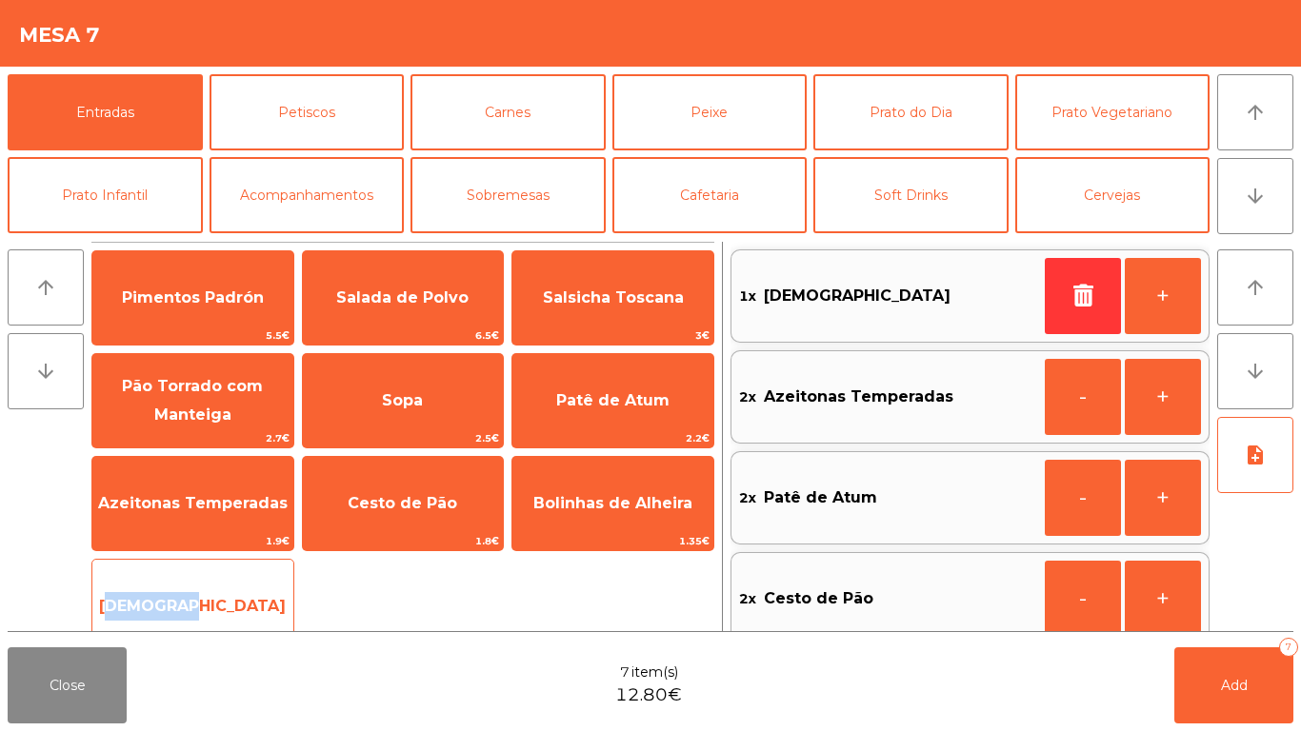
click at [212, 586] on span "[DEMOGRAPHIC_DATA]" at bounding box center [192, 606] width 201 height 51
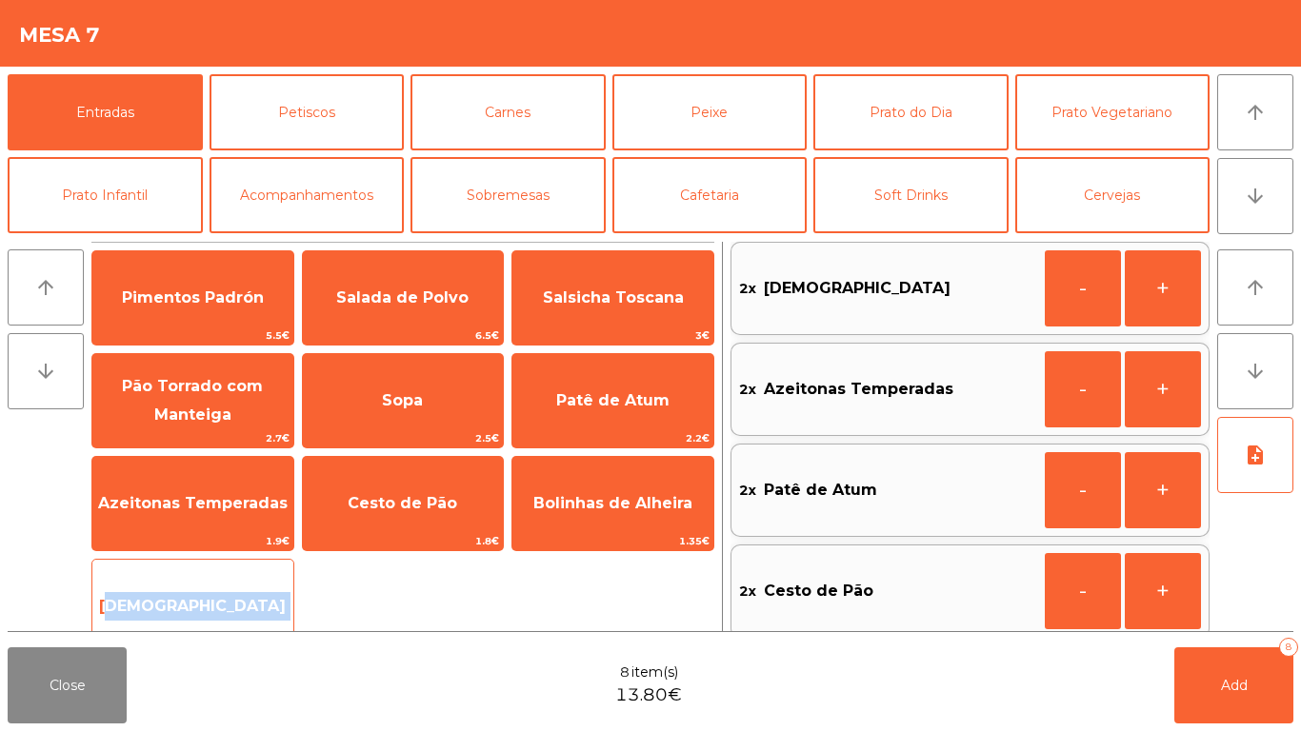
click at [212, 586] on span "[DEMOGRAPHIC_DATA]" at bounding box center [192, 606] width 201 height 51
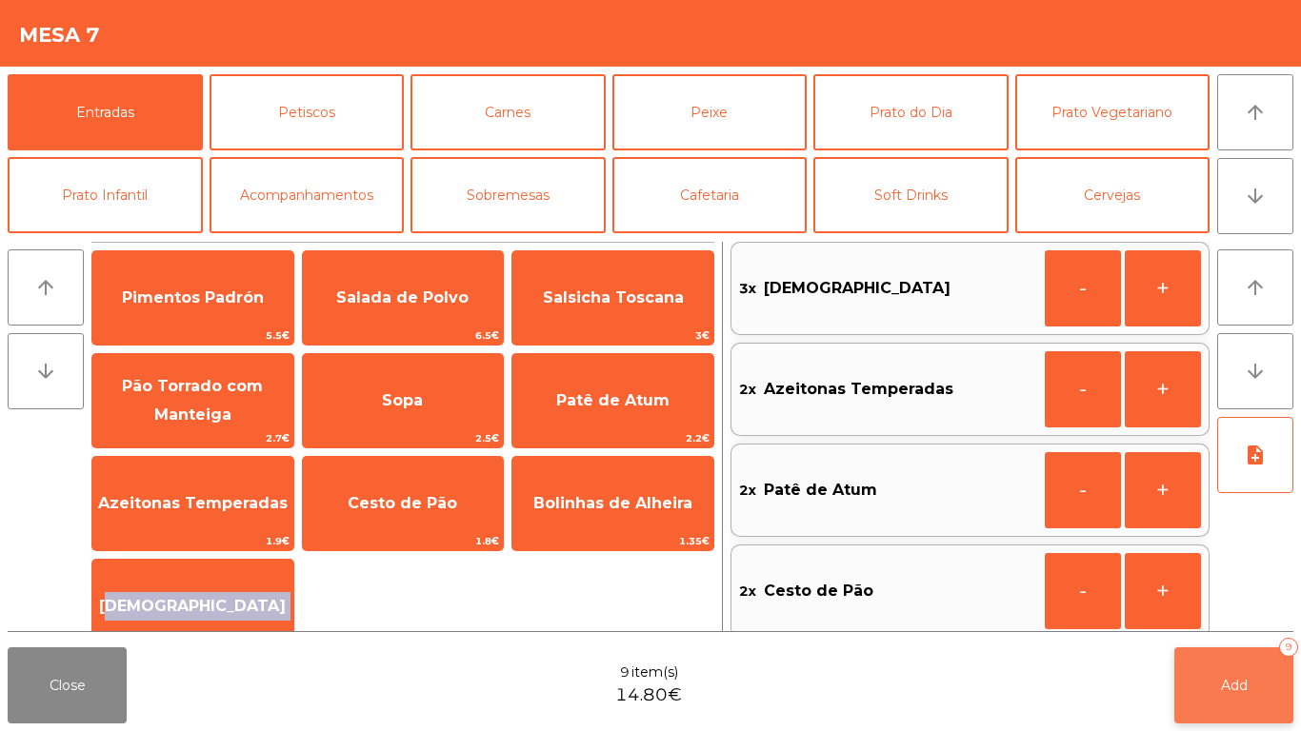
click at [1237, 708] on button "Add 9" at bounding box center [1233, 686] width 119 height 76
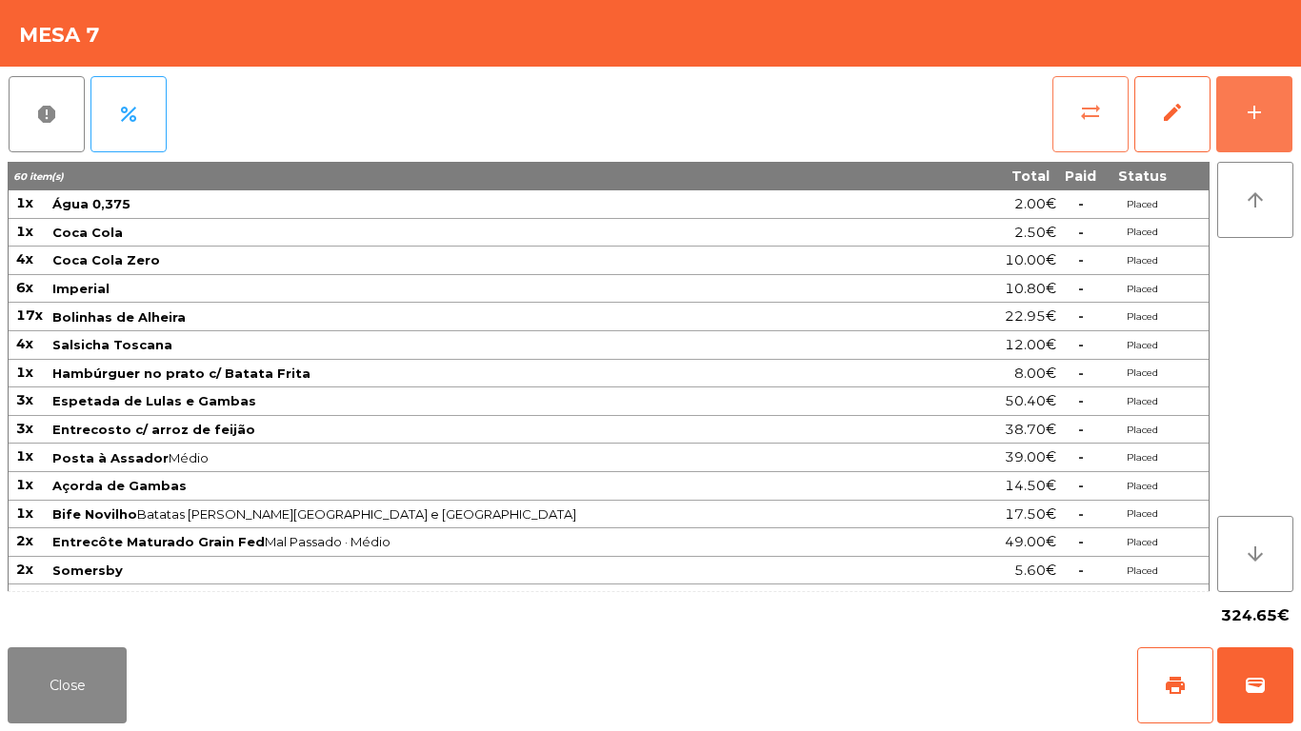
drag, startPoint x: 1255, startPoint y: 108, endPoint x: 1111, endPoint y: 97, distance: 145.2
click at [1254, 108] on div "add" at bounding box center [1254, 112] width 23 height 23
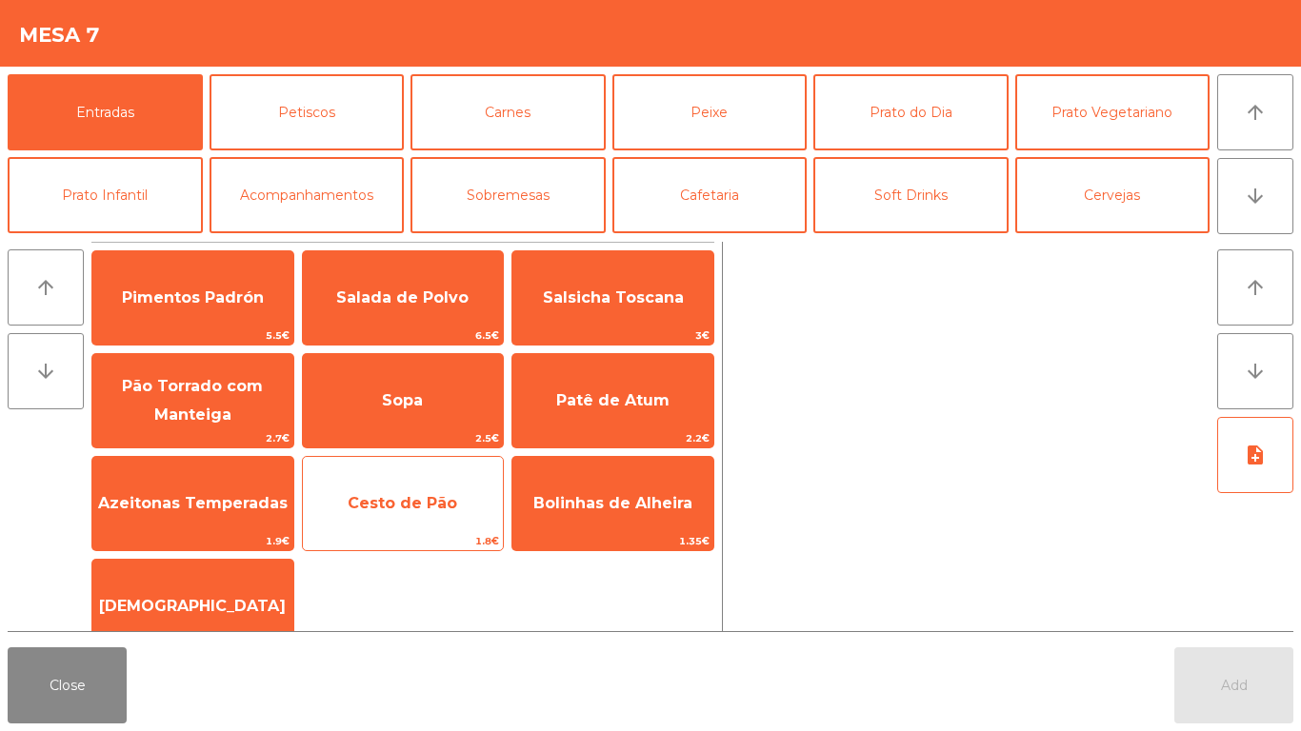
click at [441, 504] on span "Cesto de Pão" at bounding box center [403, 503] width 110 height 18
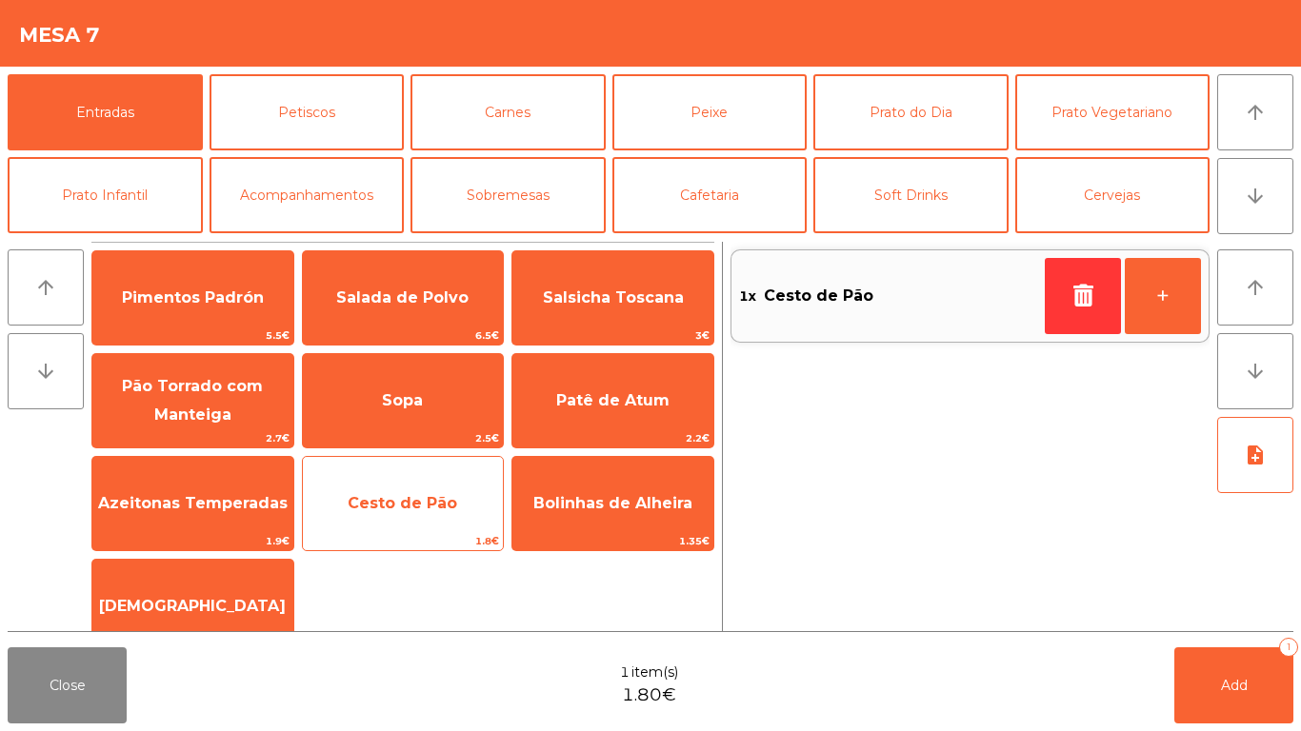
click at [441, 504] on span "Cesto de Pão" at bounding box center [403, 503] width 110 height 18
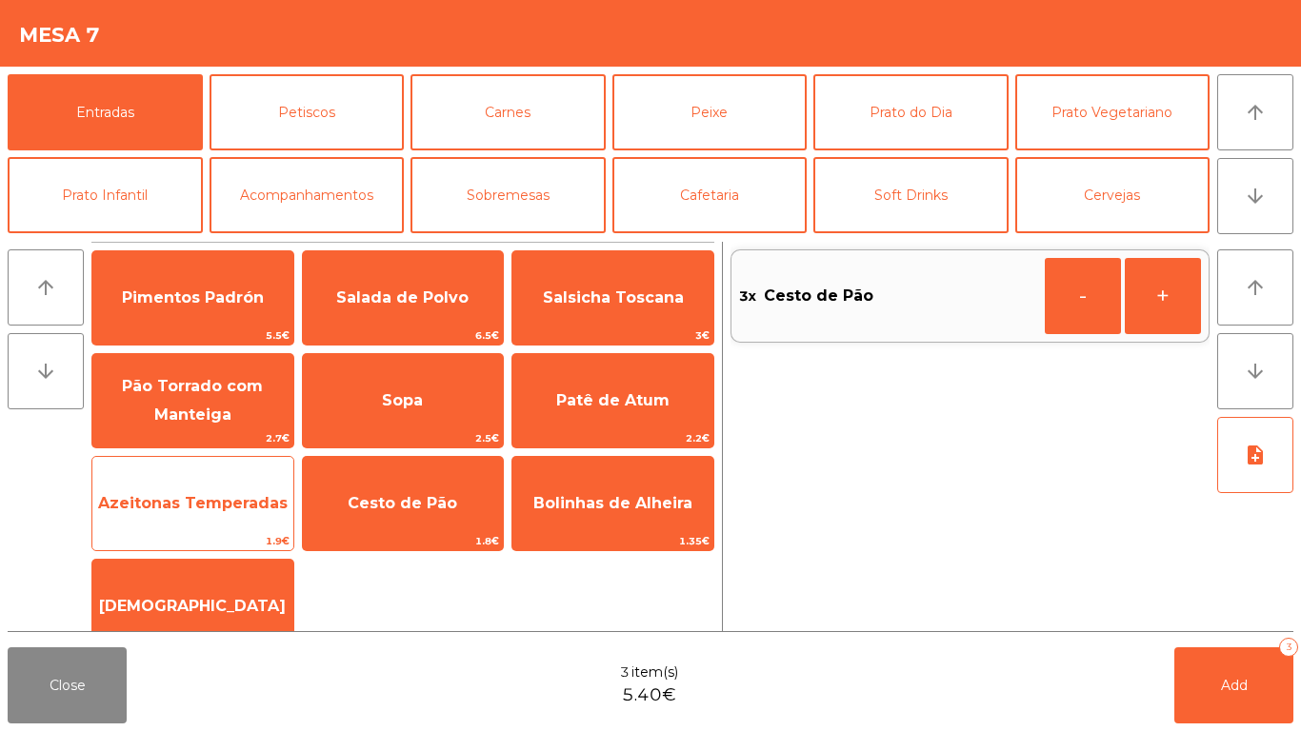
click at [192, 527] on span "Azeitonas Temperadas" at bounding box center [192, 503] width 201 height 51
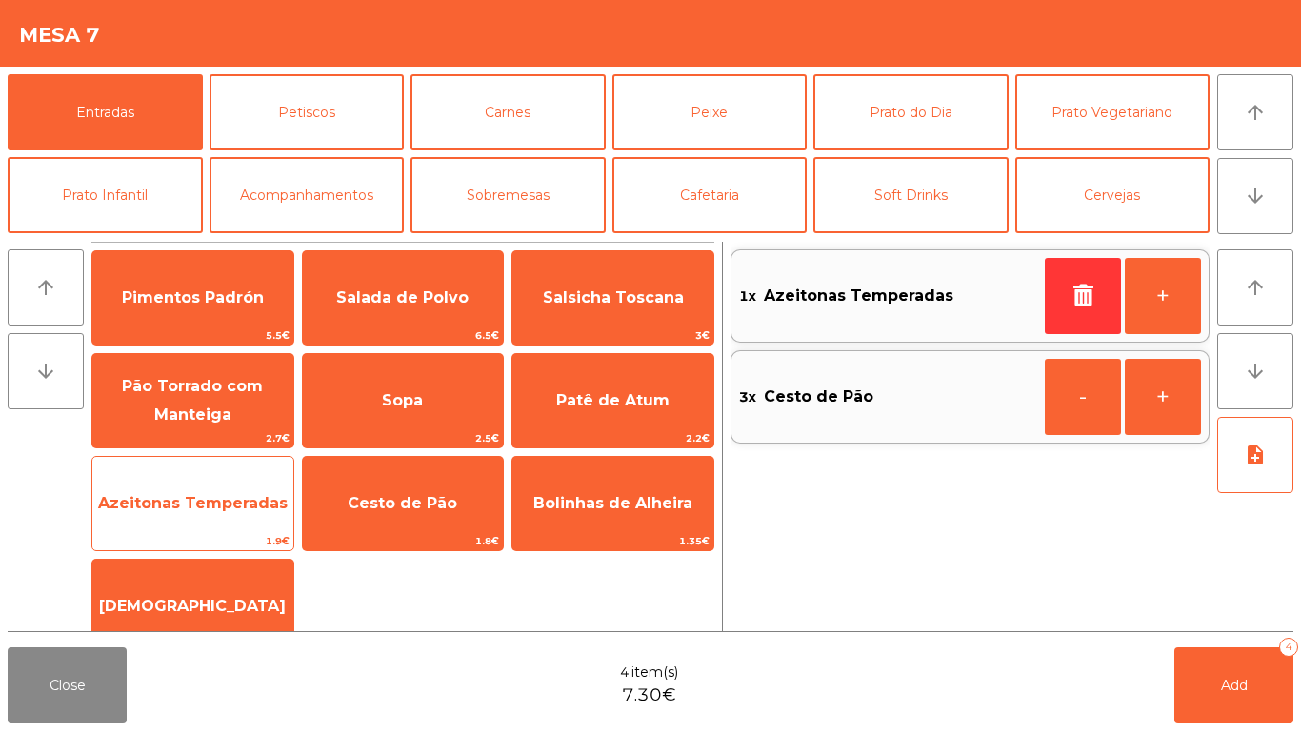
click at [192, 527] on span "Azeitonas Temperadas" at bounding box center [192, 503] width 201 height 51
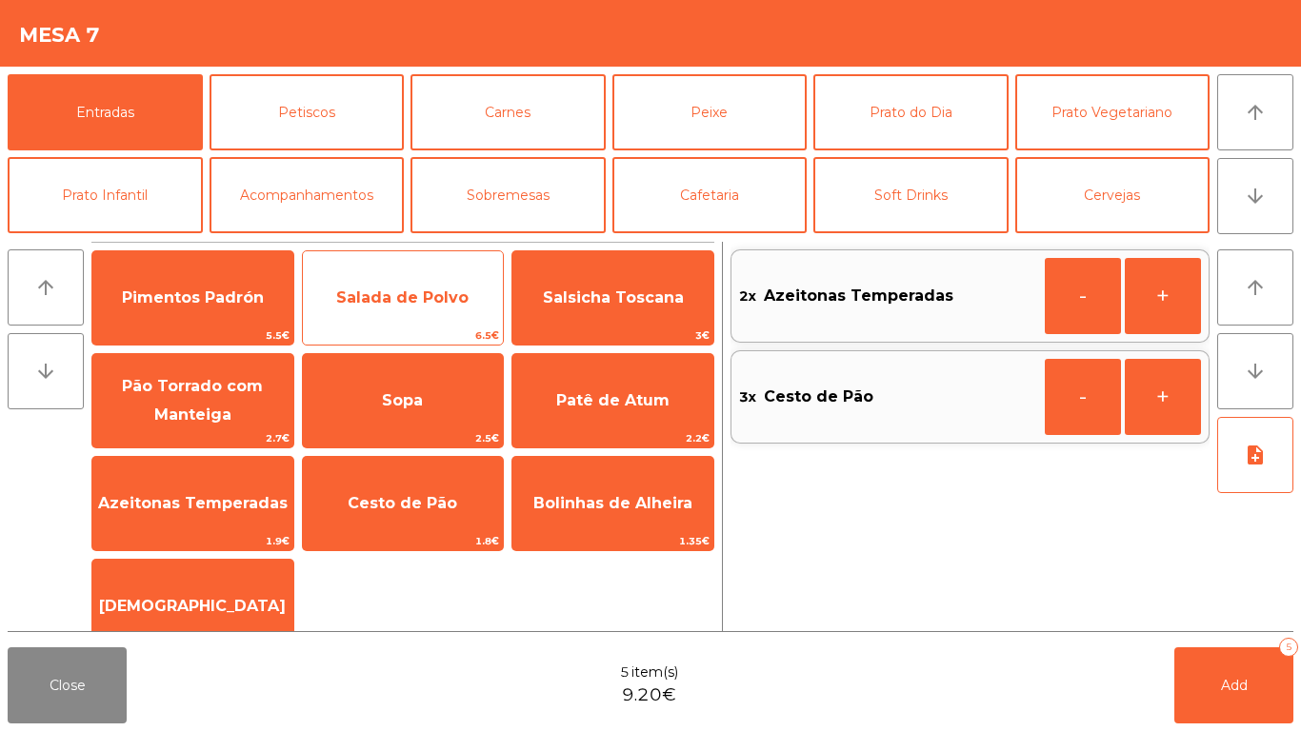
click at [378, 315] on span "Salada de Polvo" at bounding box center [403, 297] width 201 height 51
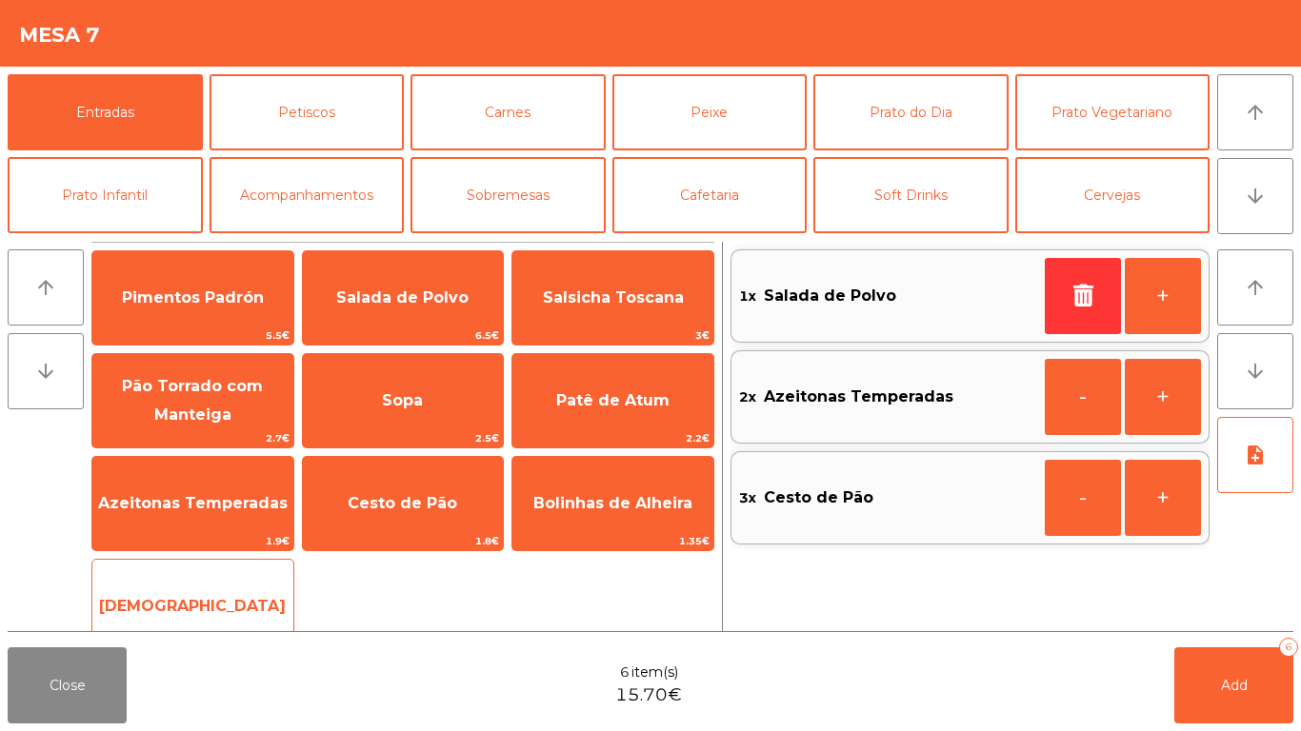
click at [150, 590] on span "[DEMOGRAPHIC_DATA]" at bounding box center [192, 606] width 201 height 51
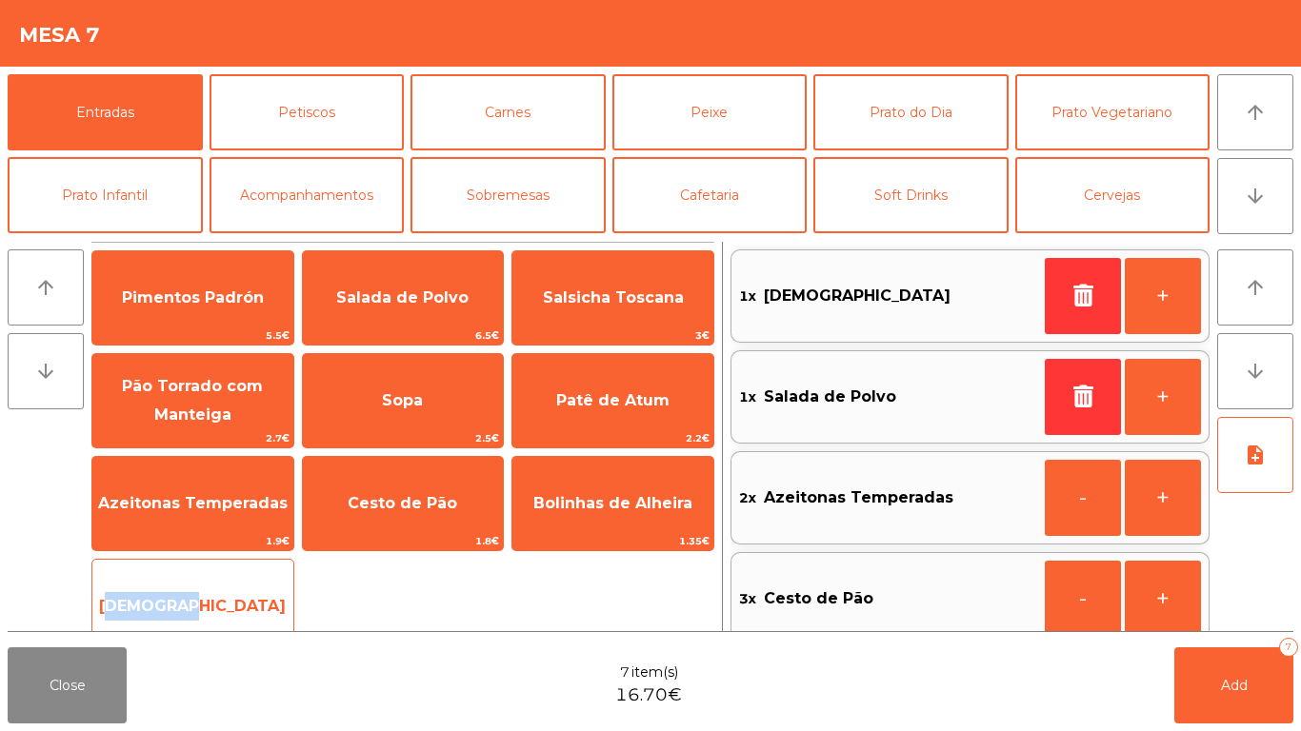
click at [150, 590] on span "[DEMOGRAPHIC_DATA]" at bounding box center [192, 606] width 201 height 51
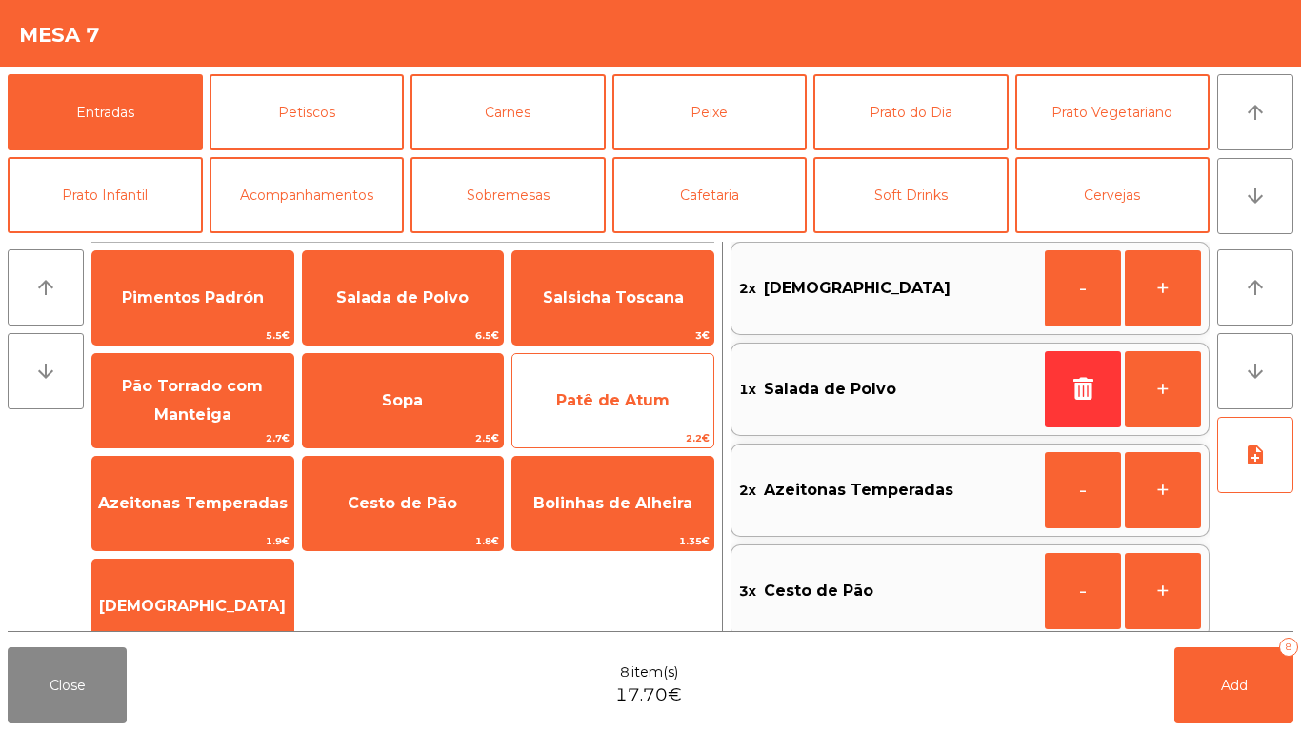
click at [573, 378] on span "Patê de Atum" at bounding box center [612, 400] width 201 height 51
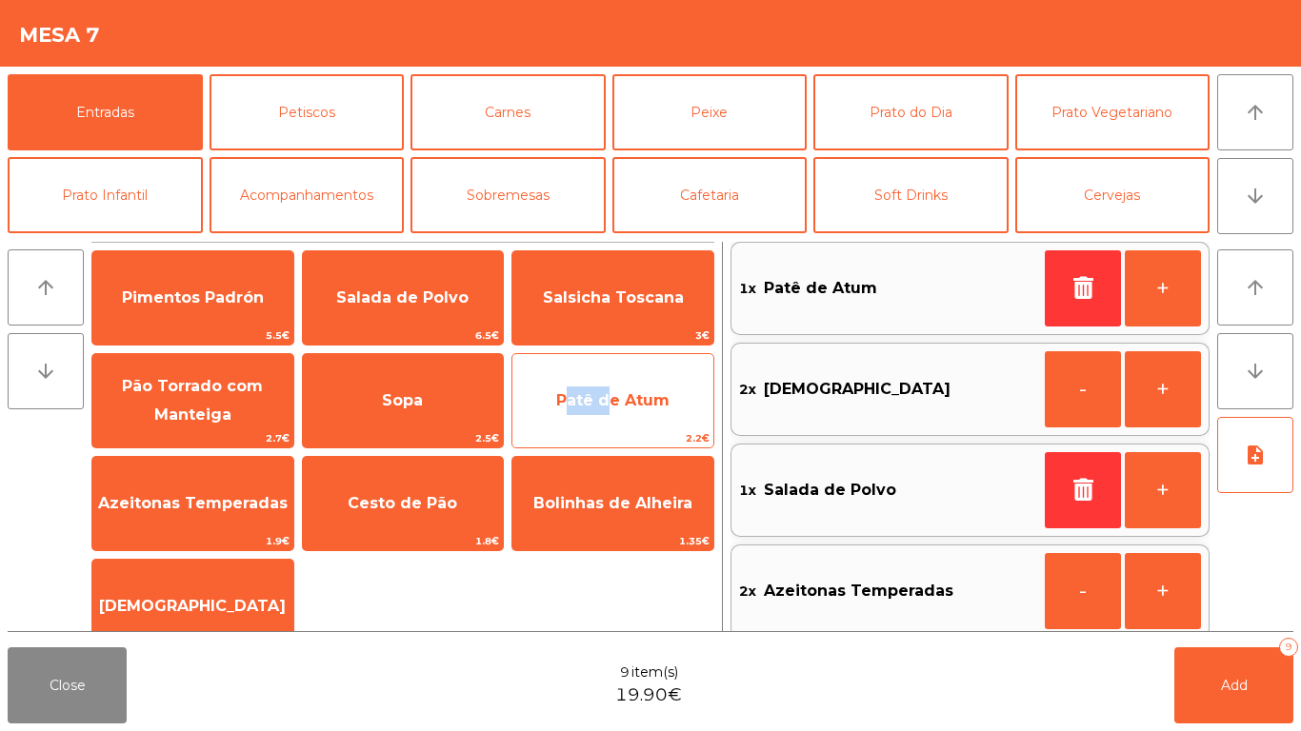
click at [573, 378] on span "Patê de Atum" at bounding box center [612, 400] width 201 height 51
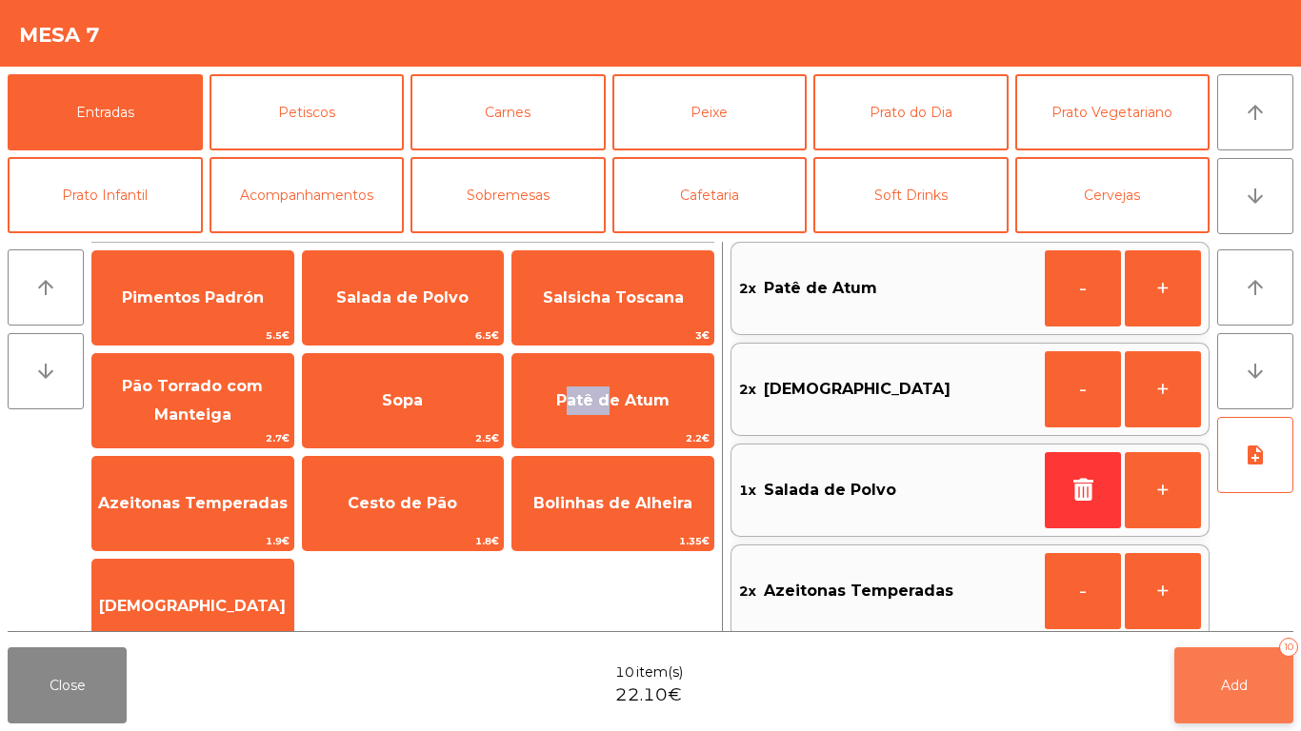
click at [1175, 705] on button "Add 10" at bounding box center [1233, 686] width 119 height 76
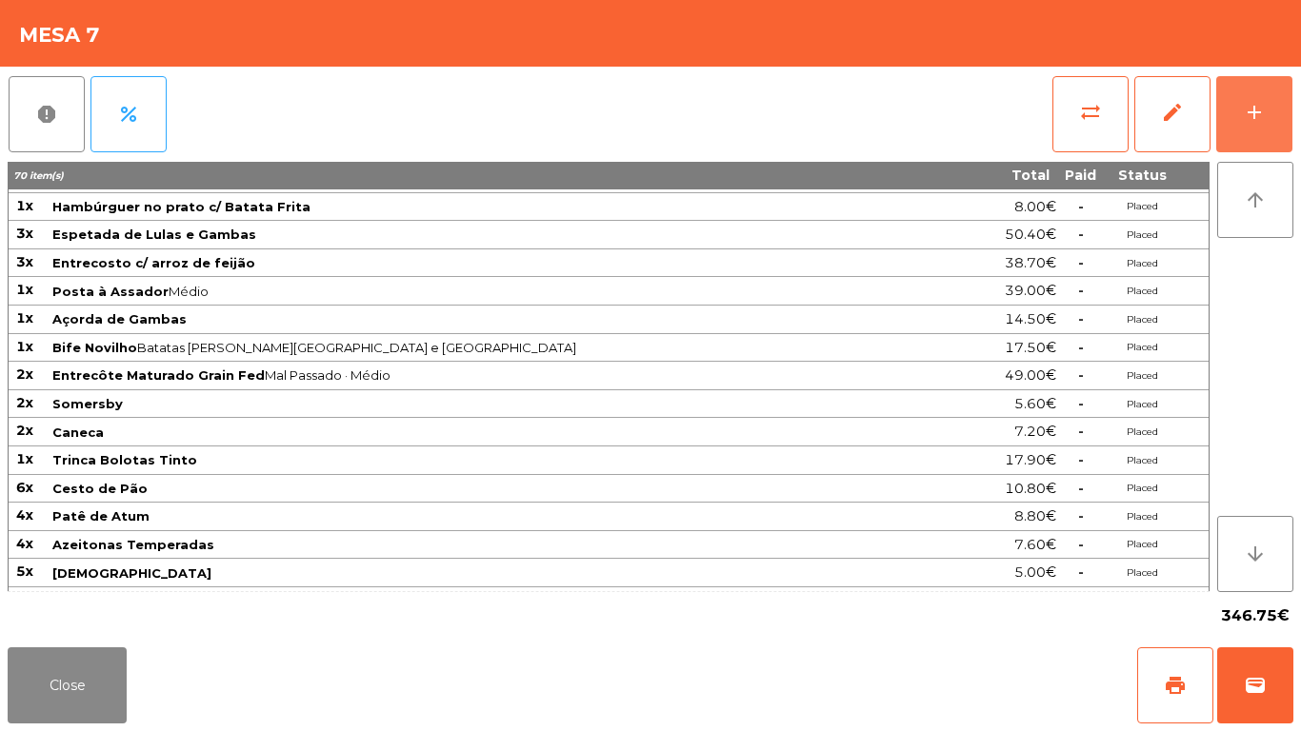
scroll to position [165, 0]
click at [1281, 114] on button "add" at bounding box center [1254, 114] width 76 height 76
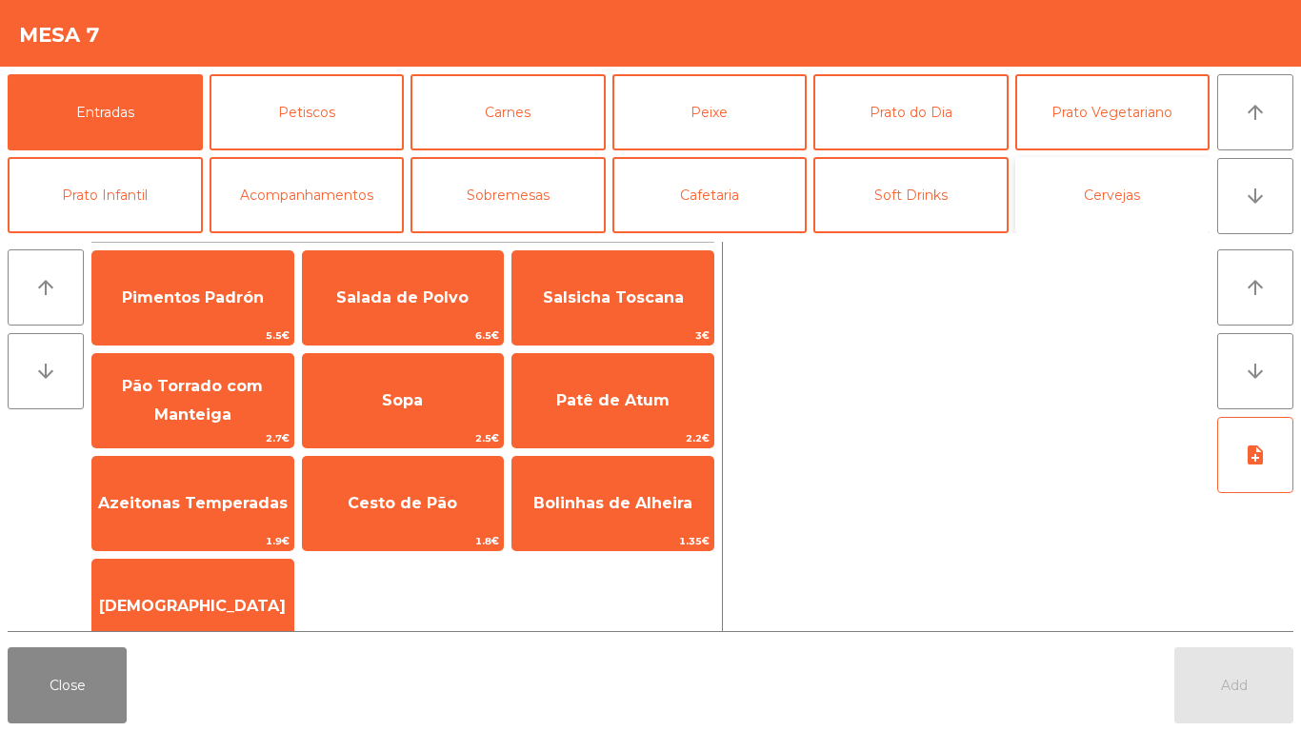
click at [1082, 177] on button "Cervejas" at bounding box center [1112, 195] width 195 height 76
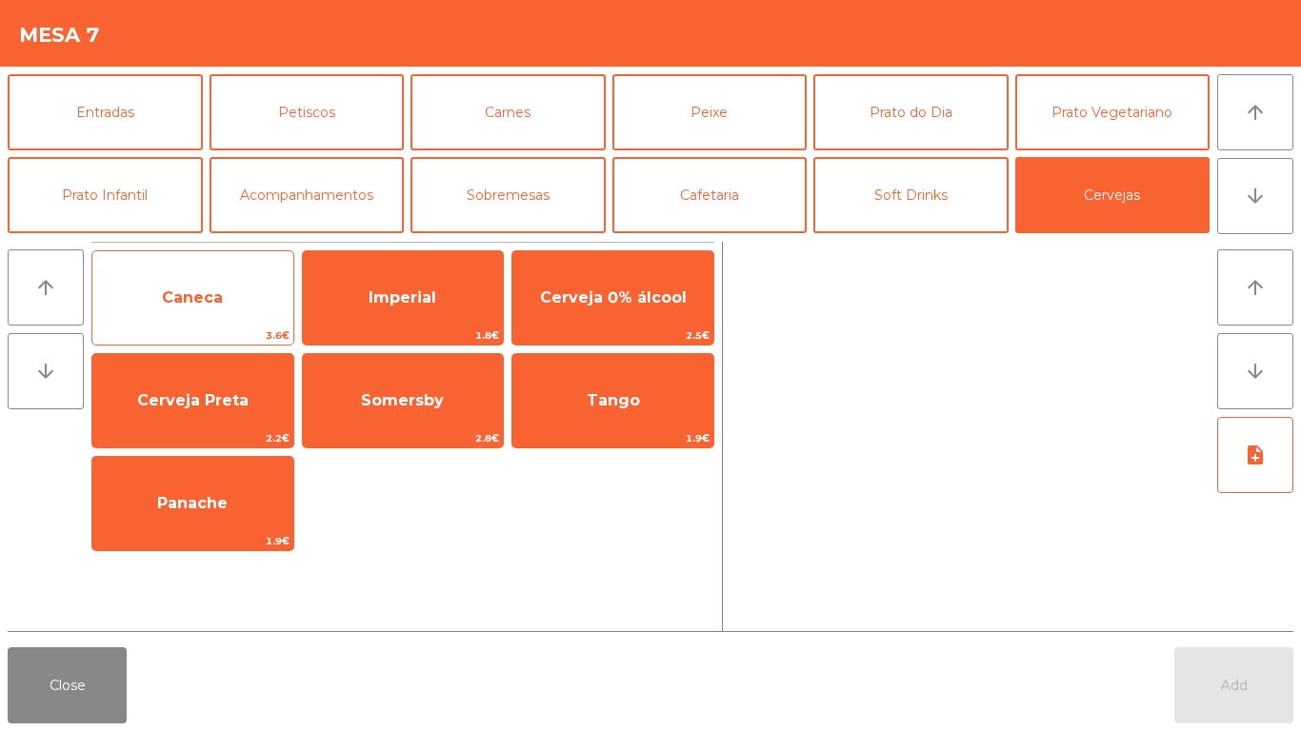
click at [209, 285] on span "Caneca" at bounding box center [192, 297] width 201 height 51
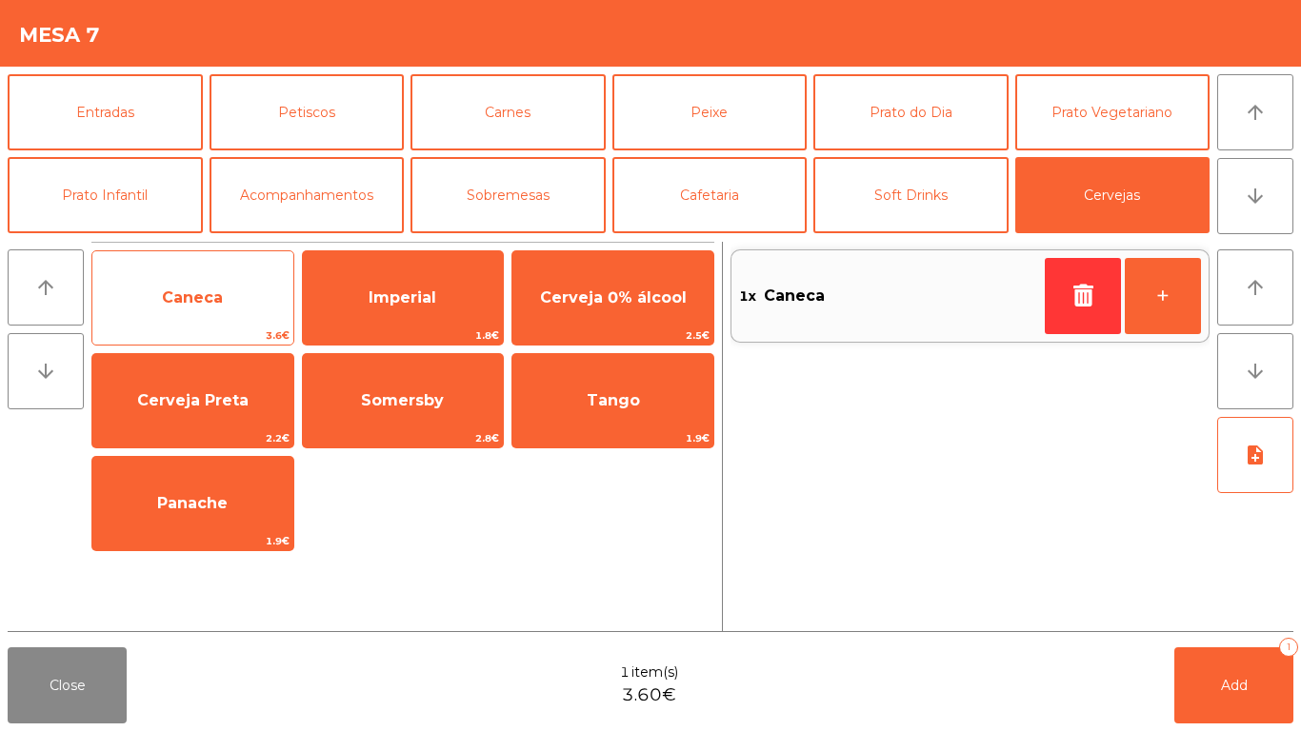
click at [209, 285] on span "Caneca" at bounding box center [192, 297] width 201 height 51
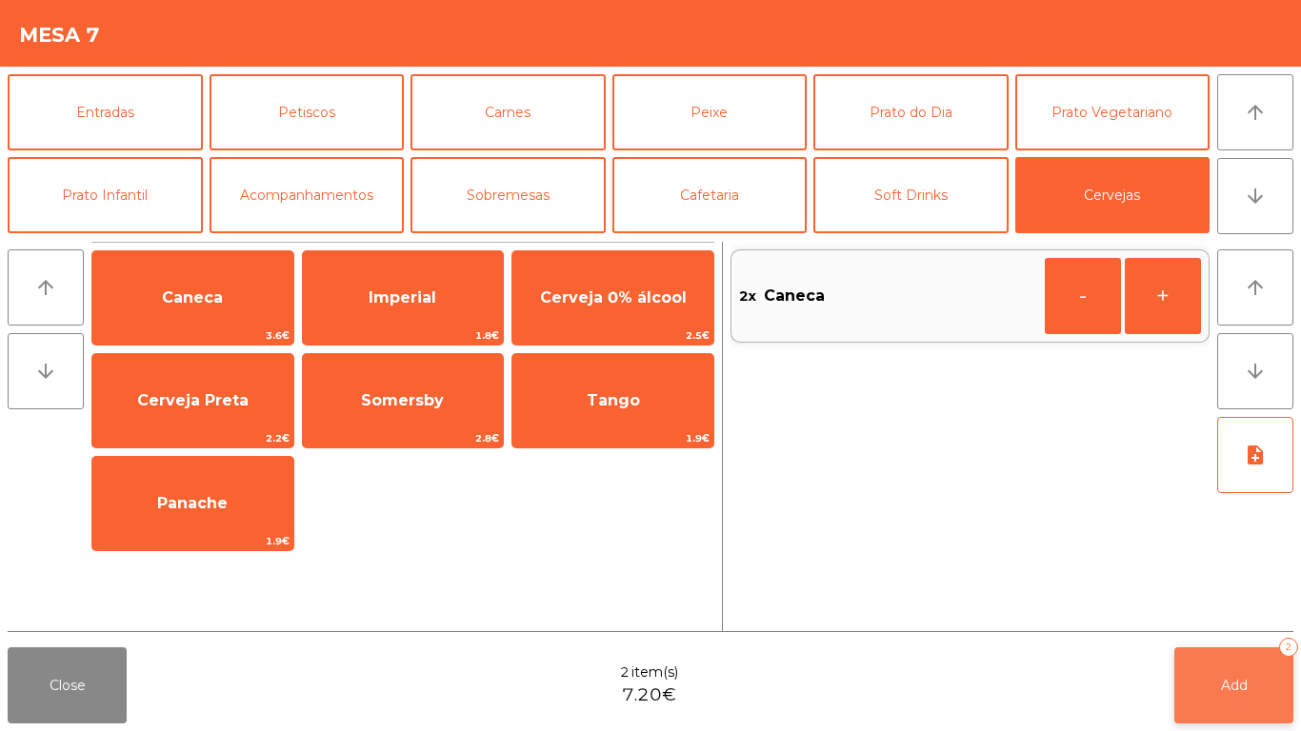
click at [1241, 691] on span "Add" at bounding box center [1234, 685] width 27 height 17
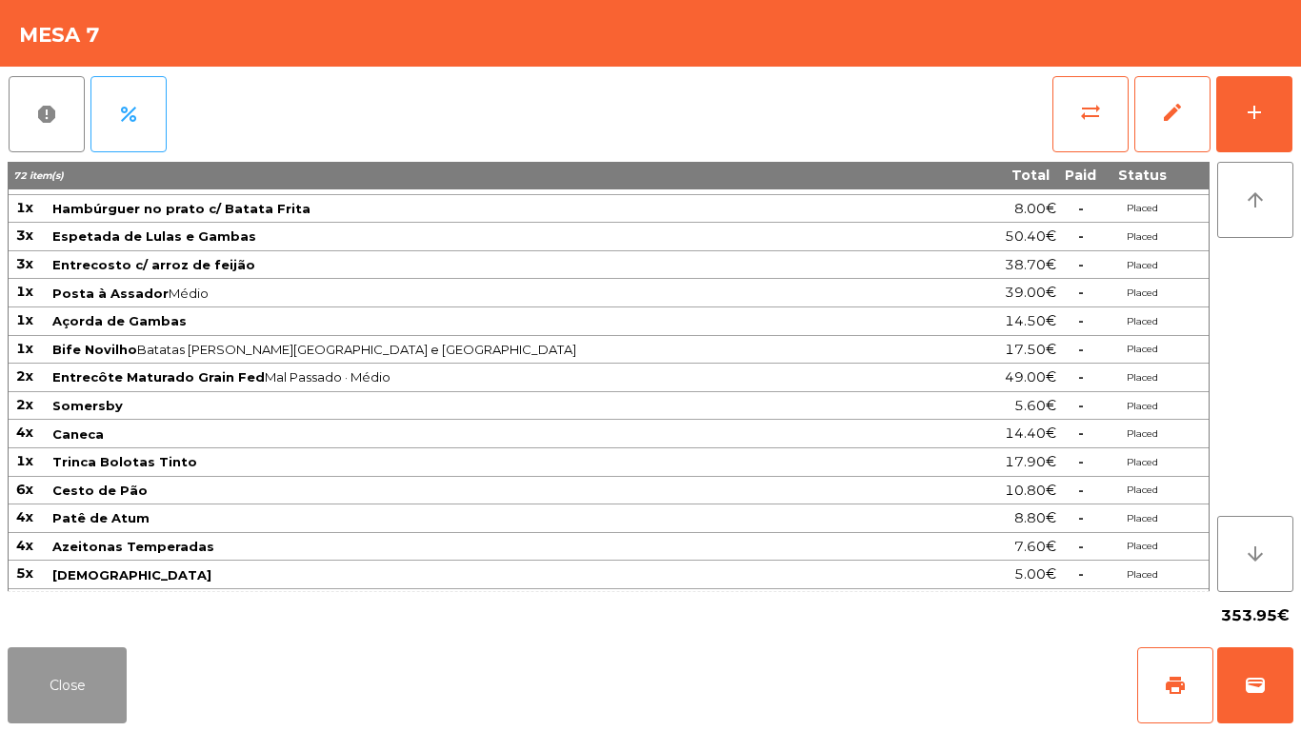
click at [10, 681] on button "Close" at bounding box center [67, 686] width 119 height 76
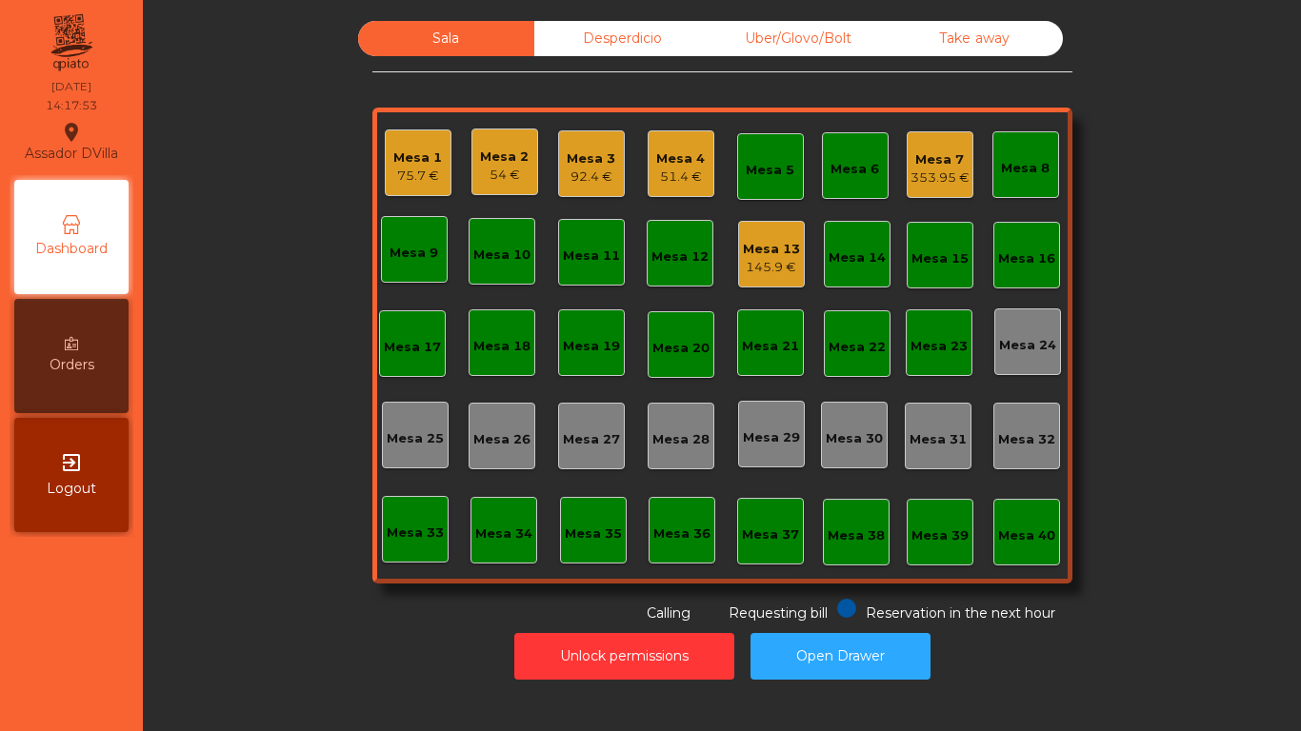
click at [39, 364] on div "Orders" at bounding box center [71, 356] width 114 height 114
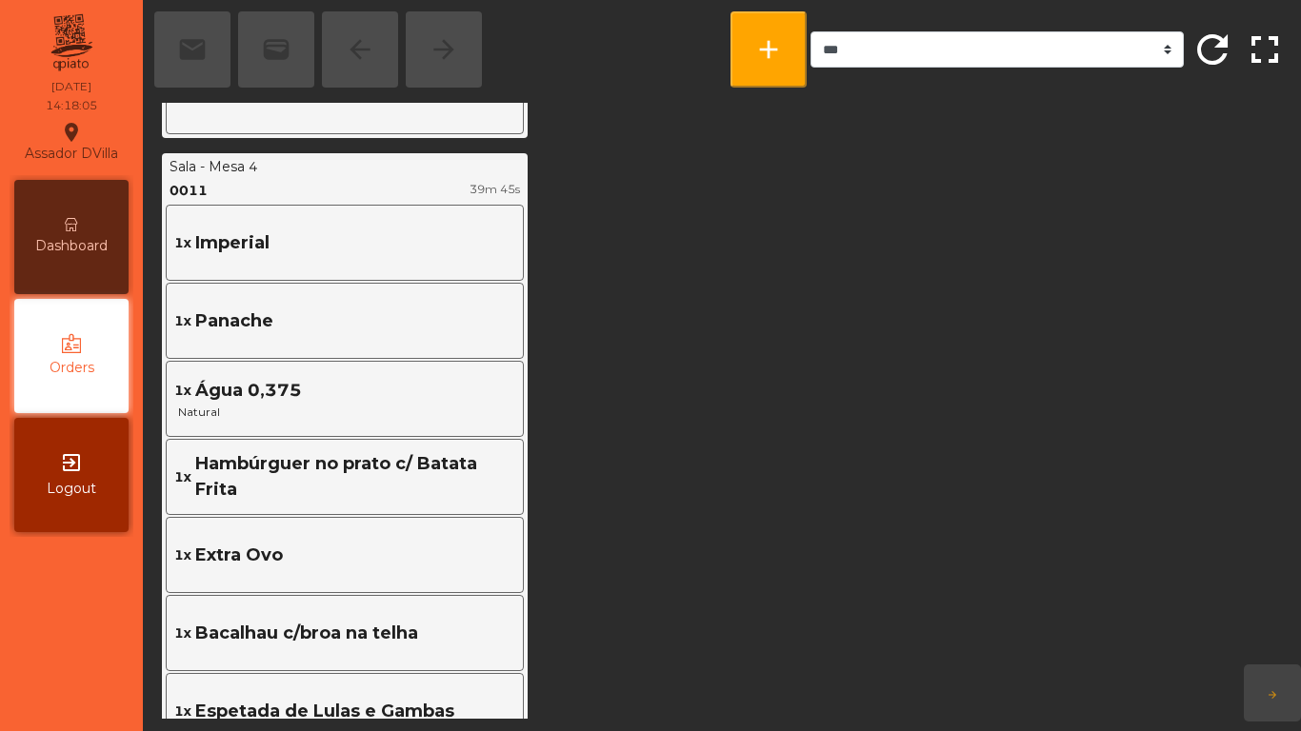
scroll to position [3429, 0]
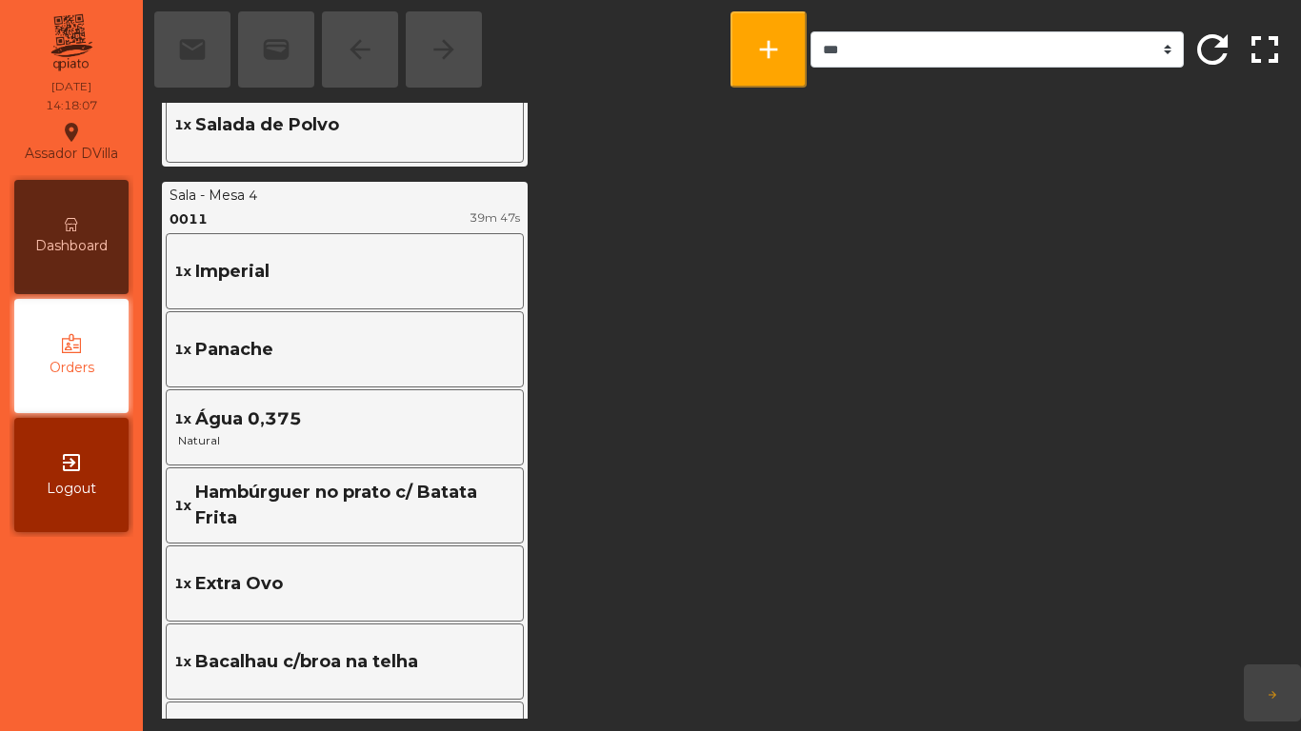
click at [40, 242] on span "Dashboard" at bounding box center [71, 246] width 72 height 20
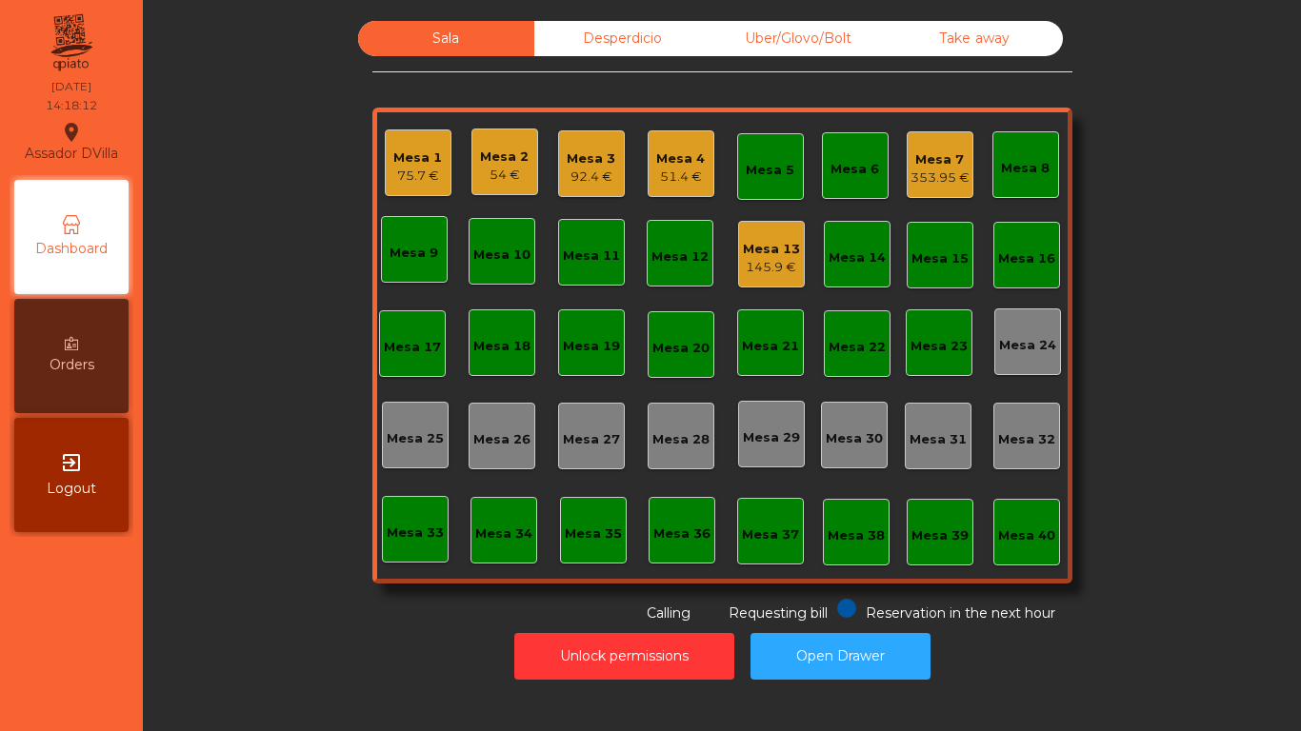
click at [648, 186] on div "Mesa 4 51.4 €" at bounding box center [681, 163] width 67 height 67
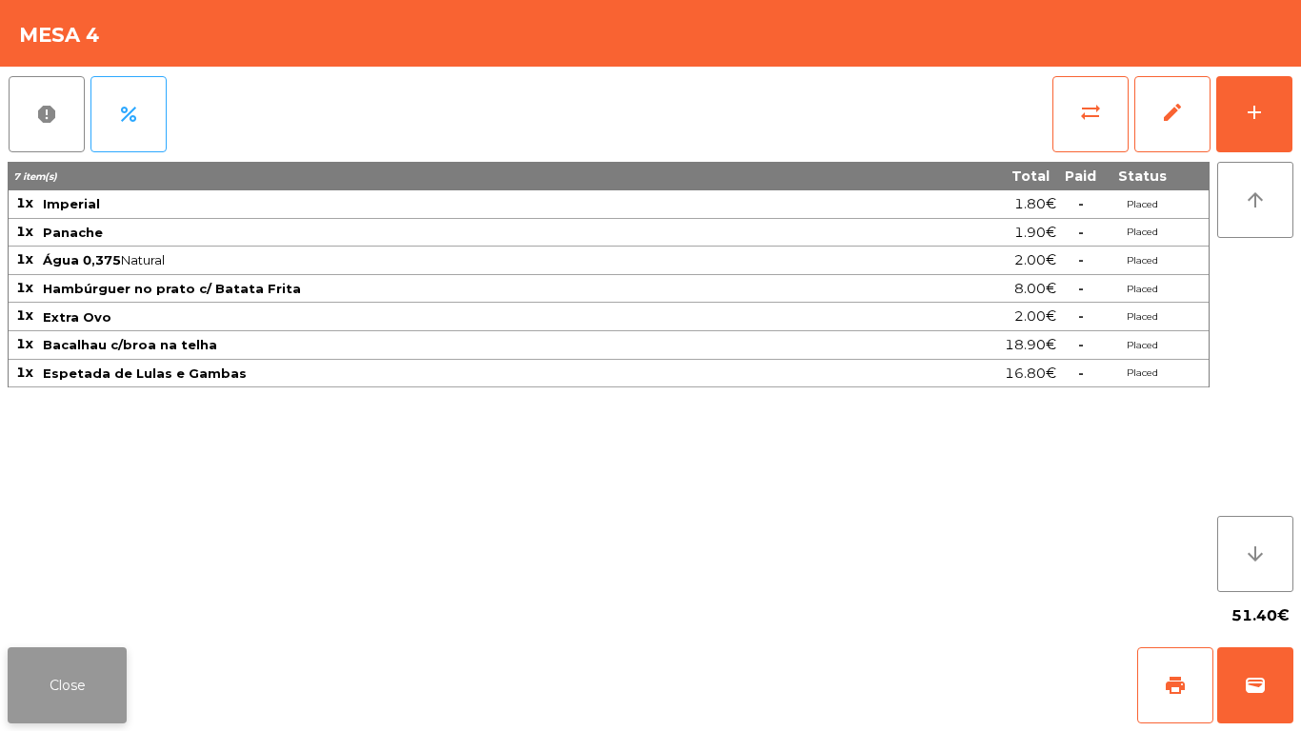
click at [75, 663] on button "Close" at bounding box center [67, 686] width 119 height 76
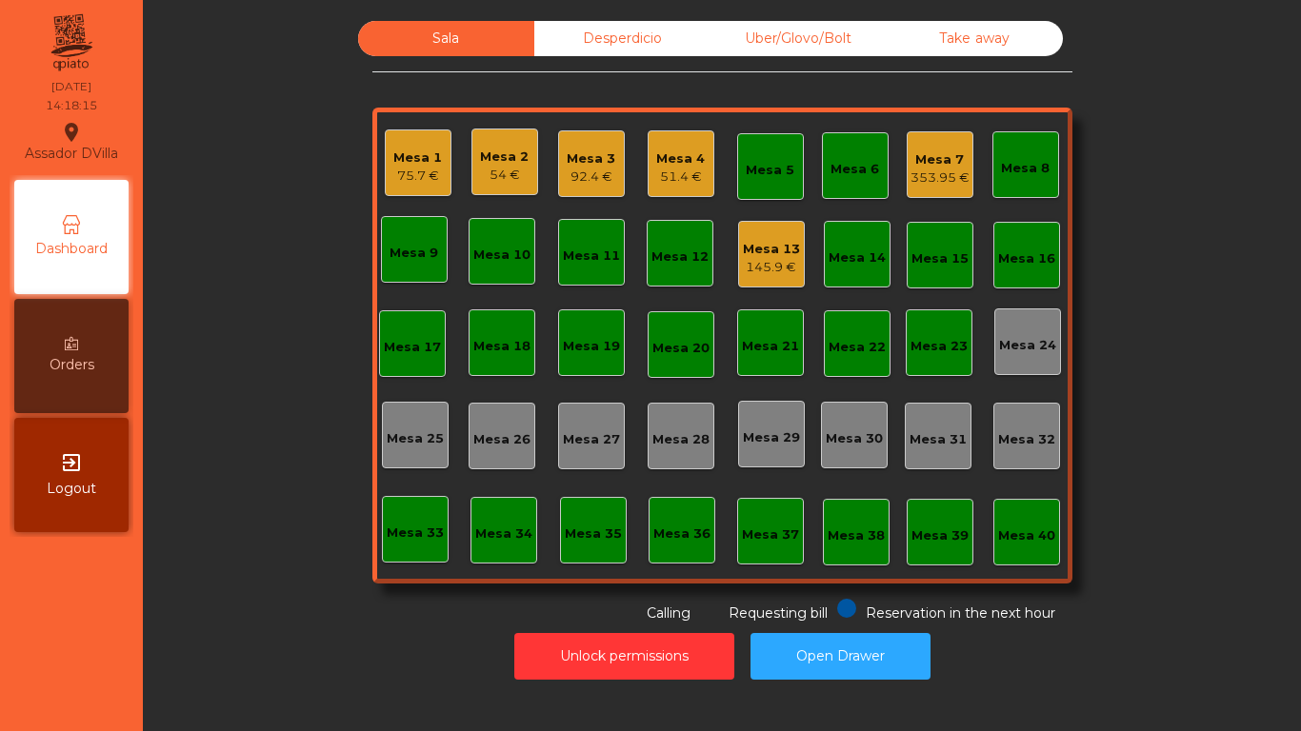
click at [239, 621] on div "Sala Desperdicio Uber/Glovo/Bolt Take away Mesa 1 75.7 € Mesa 2 54 € Mesa 3 92.…" at bounding box center [722, 322] width 1107 height 603
click at [80, 348] on div "Orders" at bounding box center [71, 356] width 114 height 114
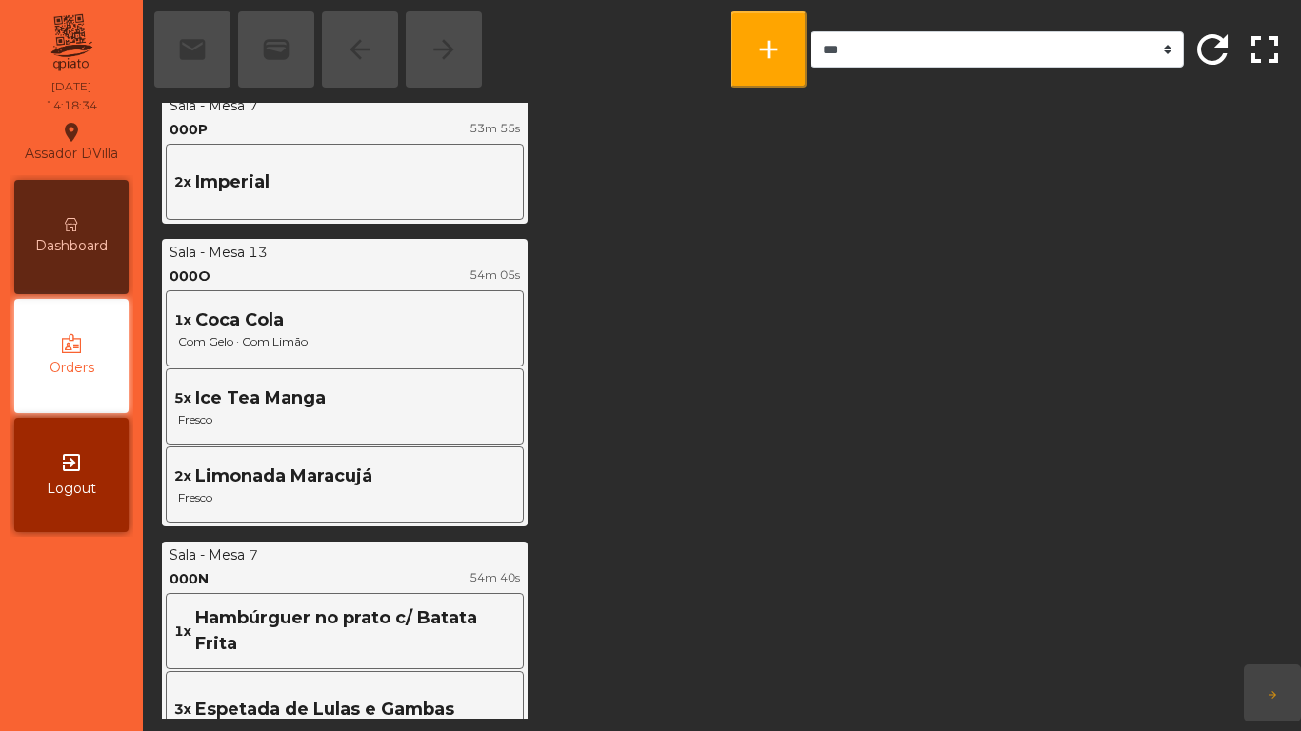
scroll to position [6381, 0]
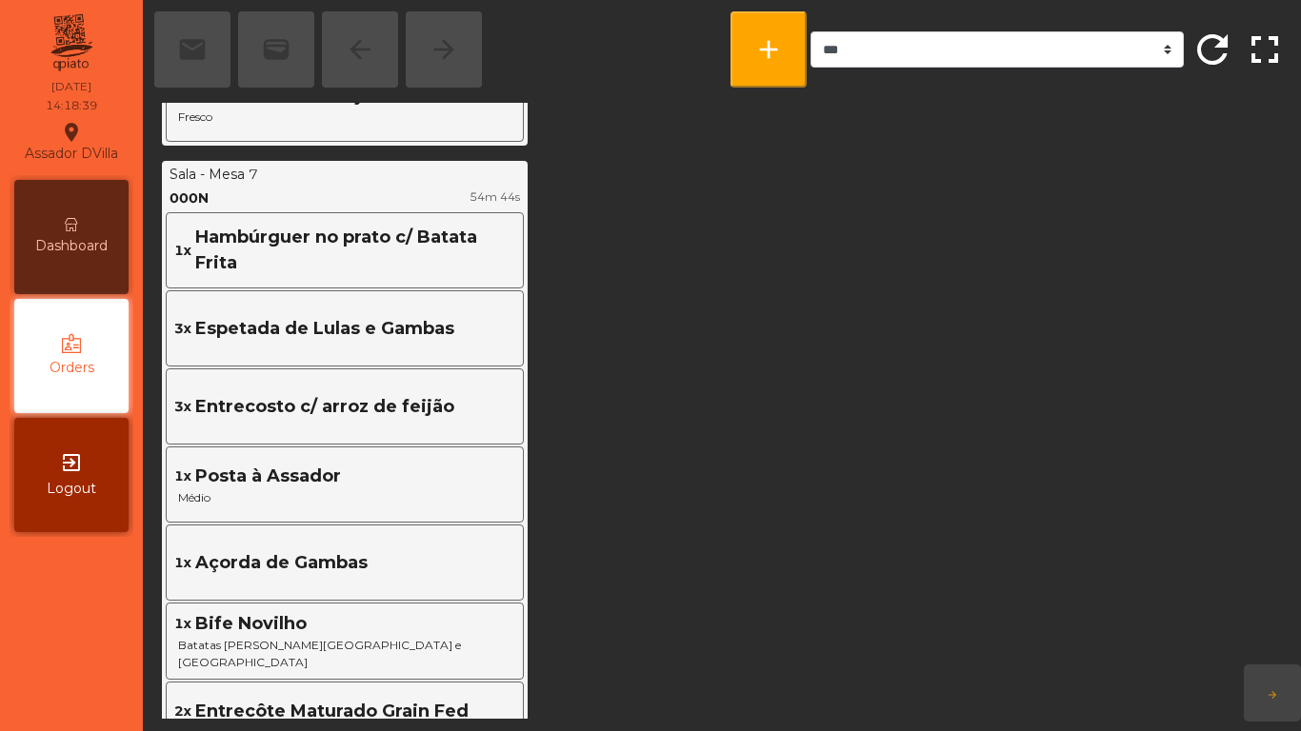
click at [67, 236] on div "Dashboard" at bounding box center [71, 237] width 114 height 114
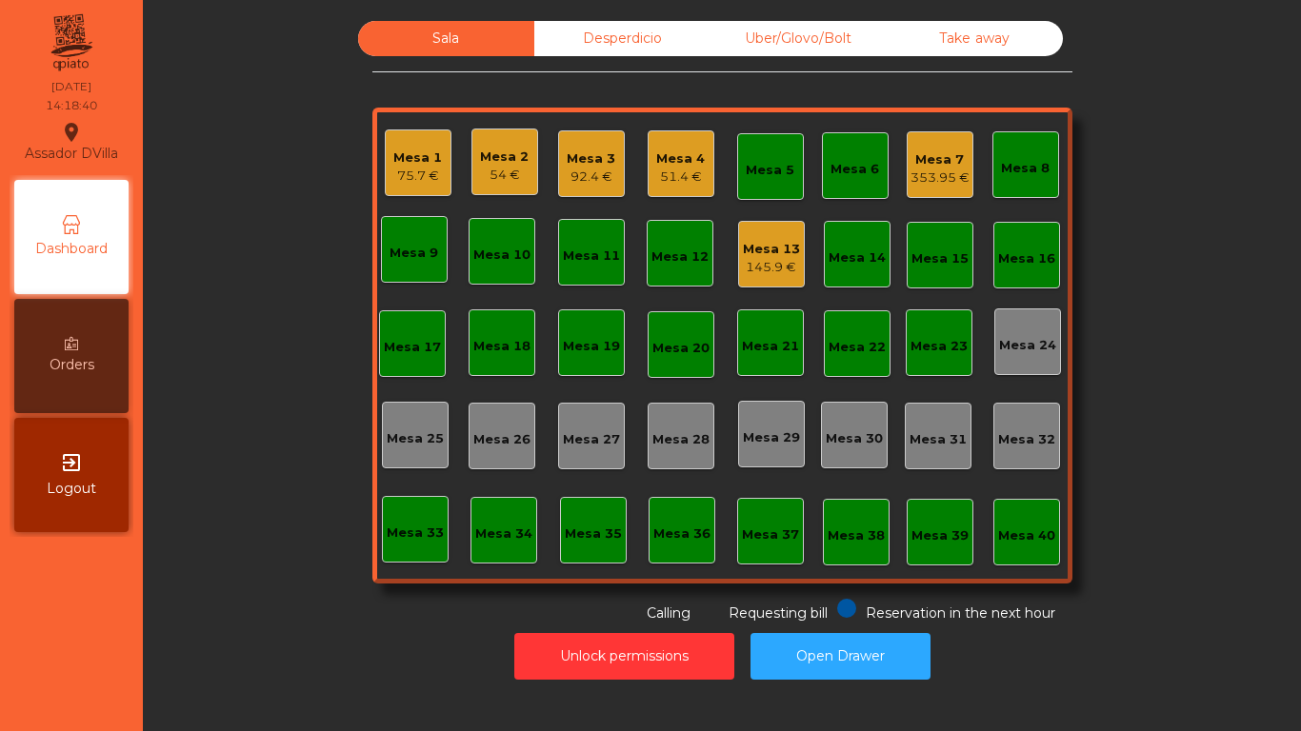
click at [291, 639] on div "Unlock permissions Open Drawer" at bounding box center [722, 657] width 1107 height 66
click at [927, 175] on div "353.95 €" at bounding box center [940, 178] width 59 height 19
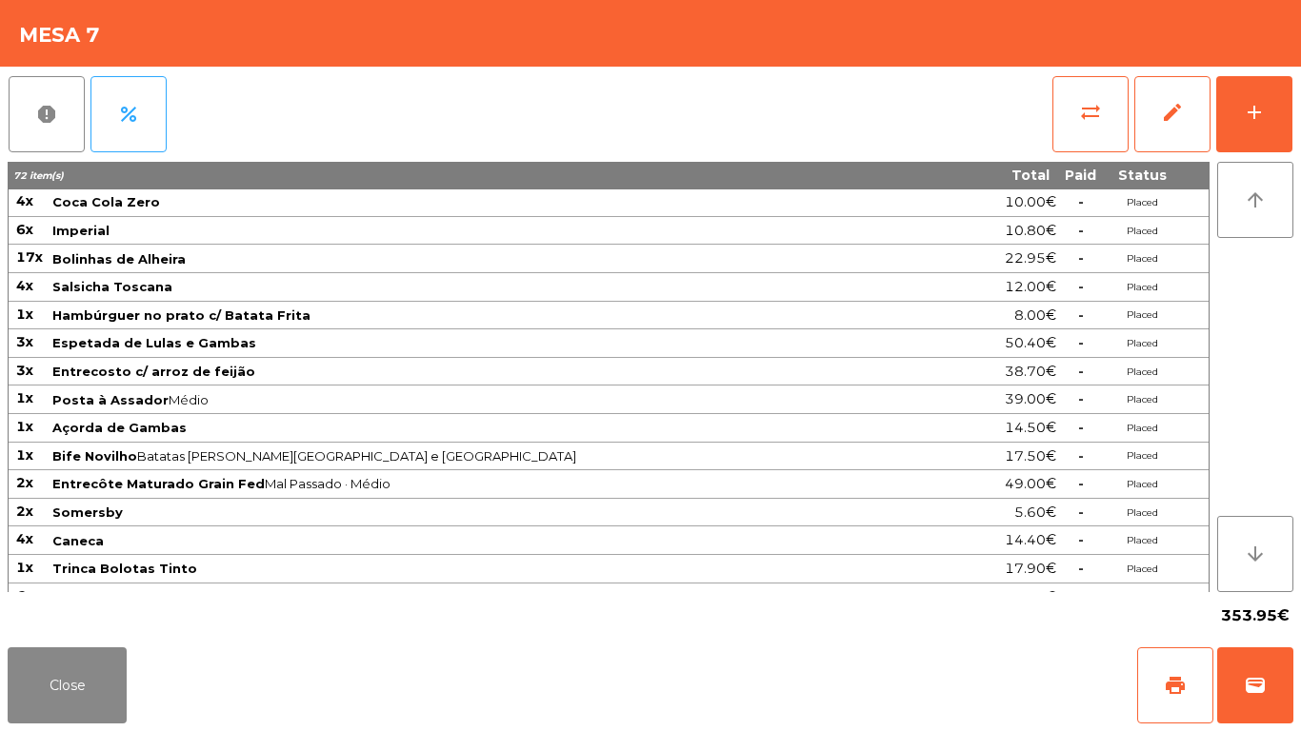
scroll to position [190, 0]
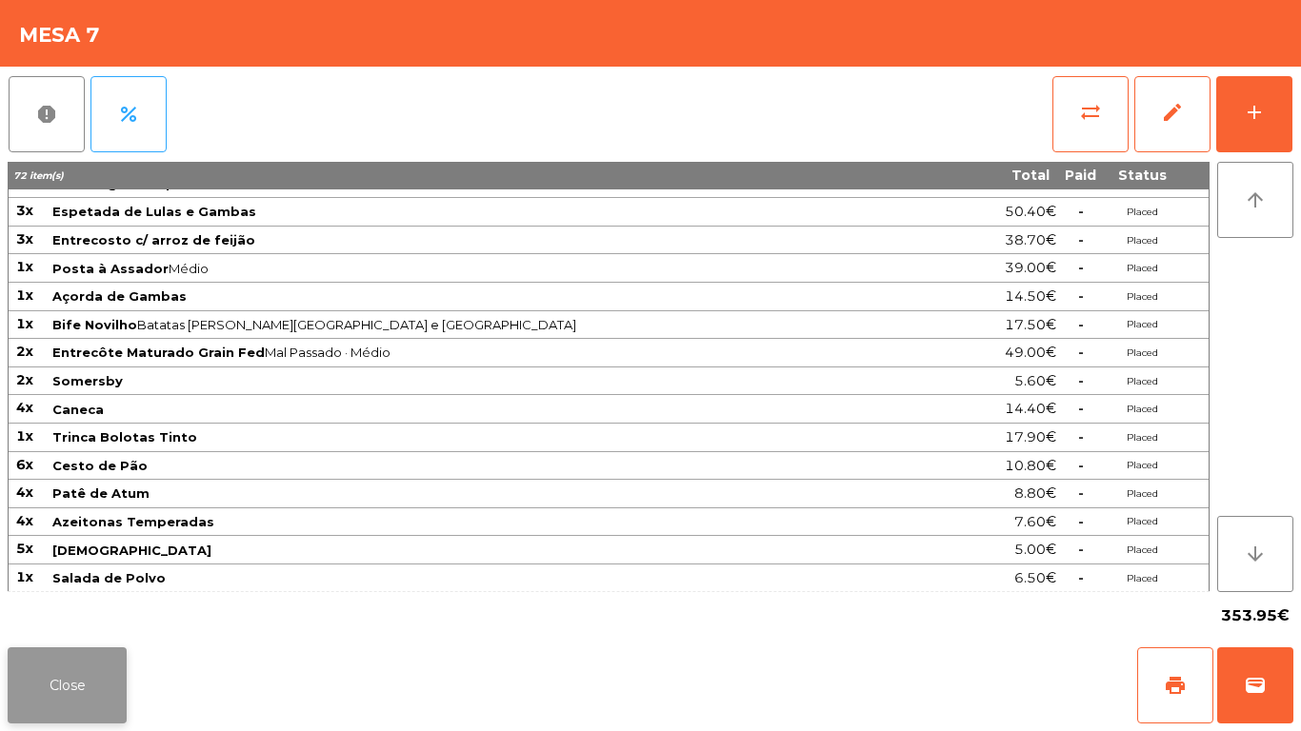
click at [68, 671] on button "Close" at bounding box center [67, 686] width 119 height 76
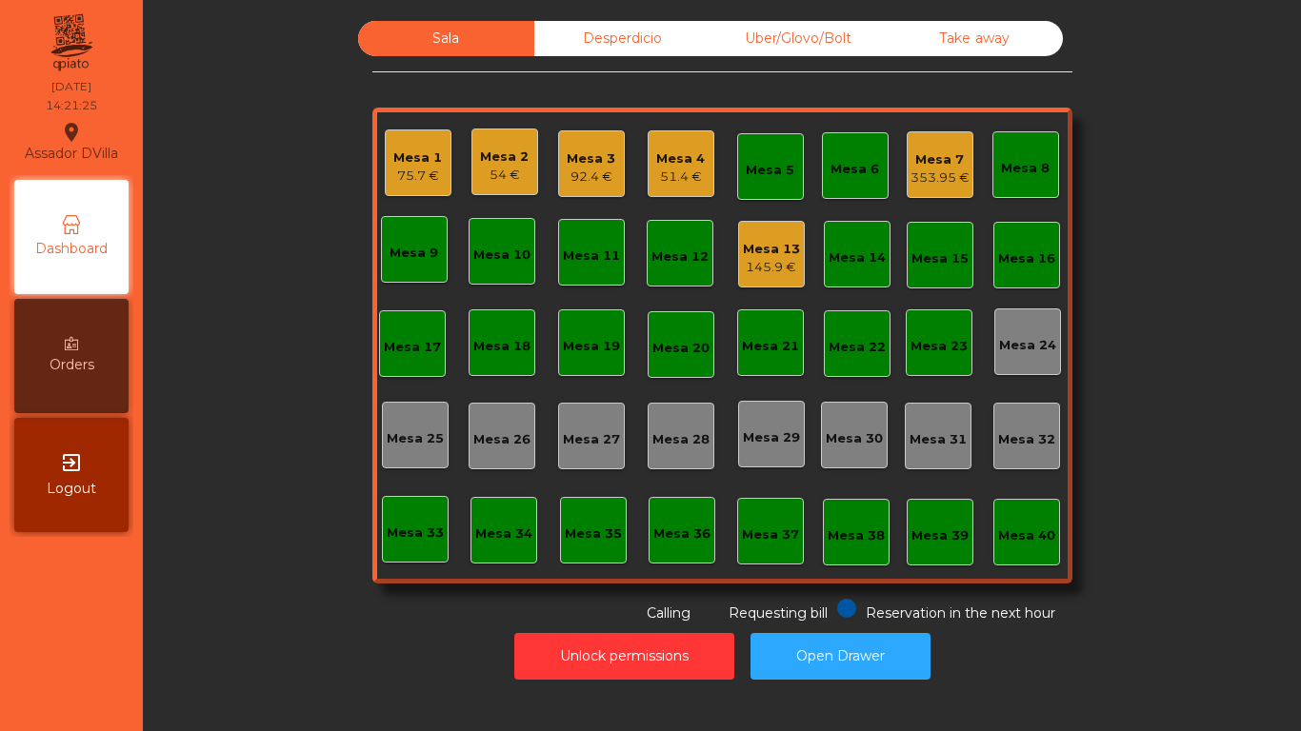
click at [618, 35] on div "Desperdicio" at bounding box center [622, 38] width 176 height 35
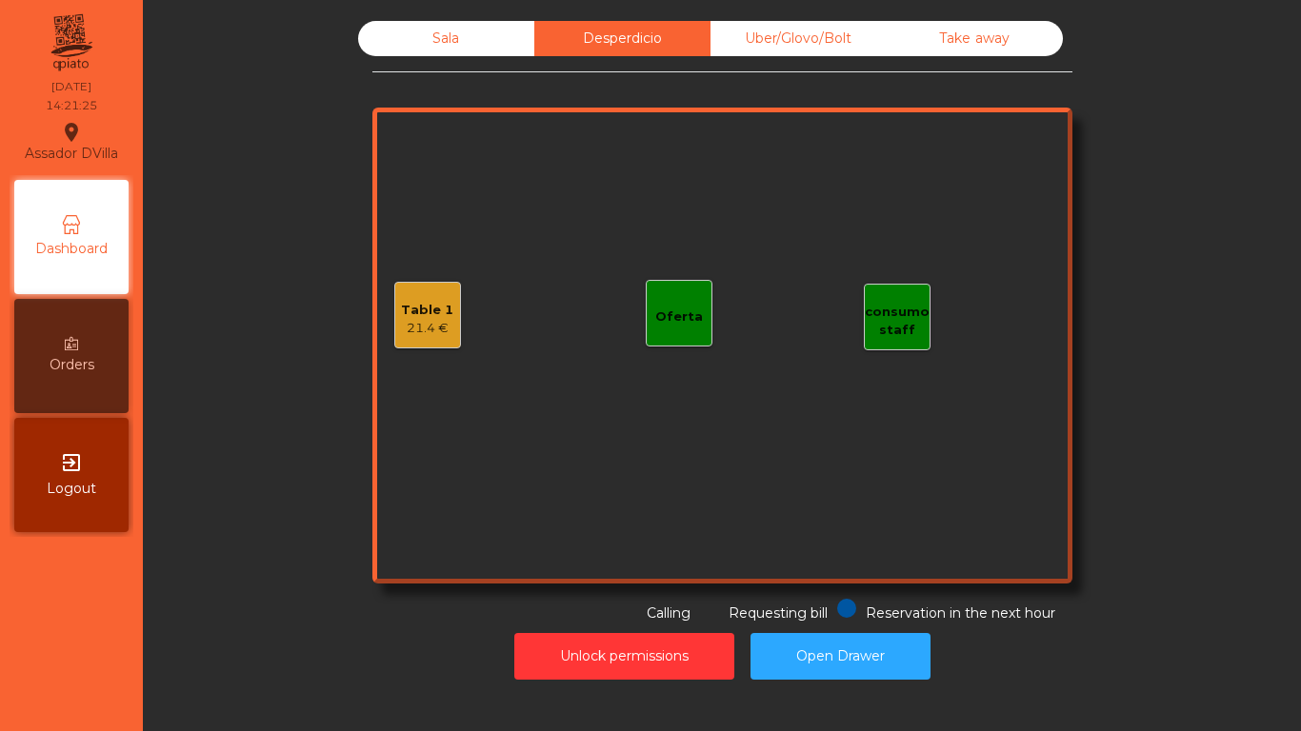
click at [754, 36] on div "Uber/Glovo/Bolt" at bounding box center [799, 38] width 176 height 35
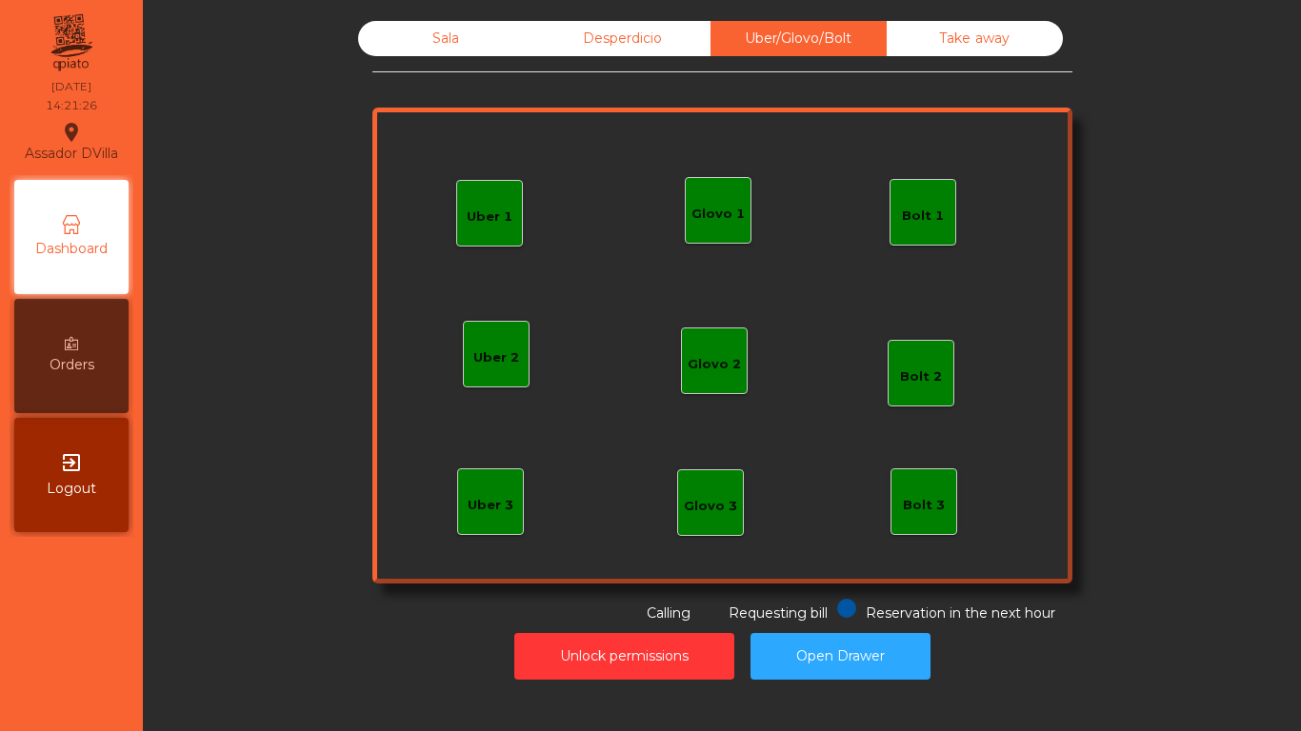
click at [1009, 58] on div "Sala Desperdicio Uber/Glovo/Bolt Take away Uber 1 Uber 3 Bolt 2 Glovo 2 Uber 2 …" at bounding box center [722, 322] width 700 height 603
drag, startPoint x: 484, startPoint y: 50, endPoint x: 595, endPoint y: 41, distance: 111.8
click at [518, 50] on div "Sala" at bounding box center [446, 38] width 176 height 35
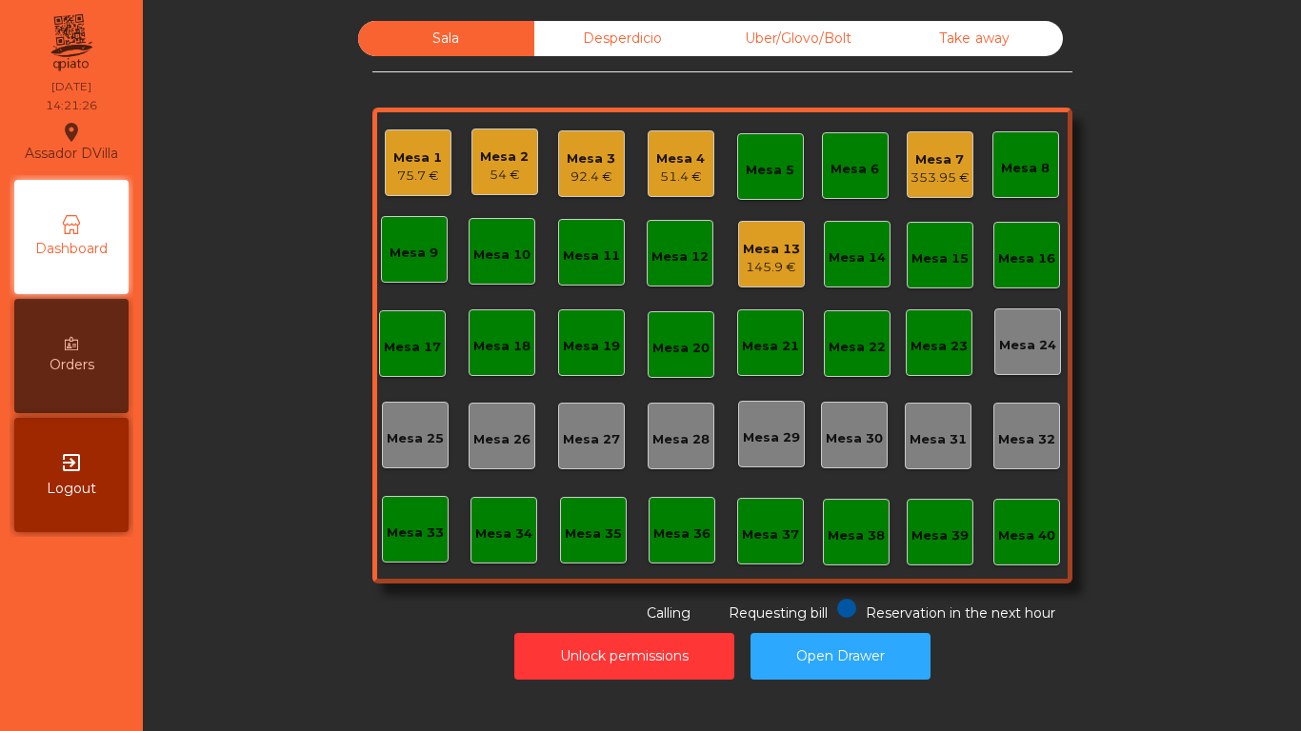
click at [595, 41] on div "Desperdicio" at bounding box center [622, 38] width 176 height 35
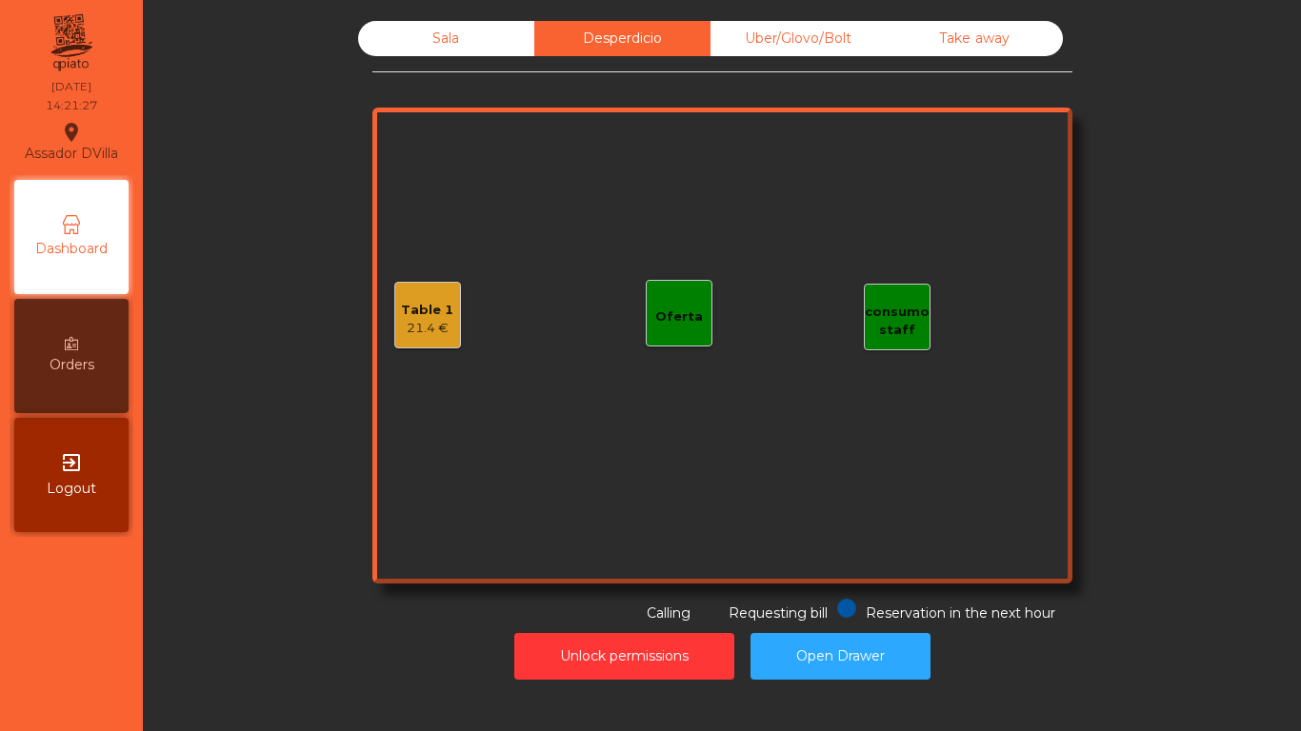
click at [401, 317] on div "Table 1" at bounding box center [427, 310] width 52 height 19
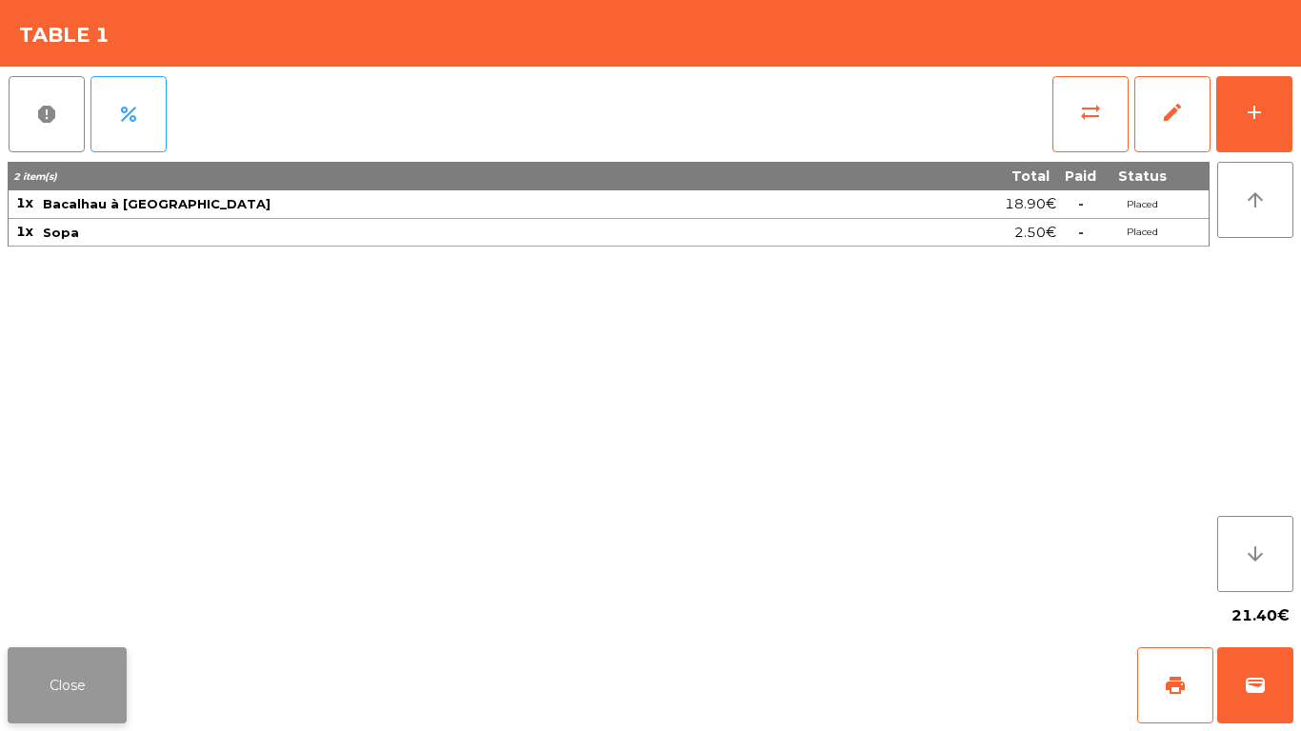
drag, startPoint x: 46, startPoint y: 681, endPoint x: 495, endPoint y: 262, distance: 614.6
click at [53, 677] on button "Close" at bounding box center [67, 686] width 119 height 76
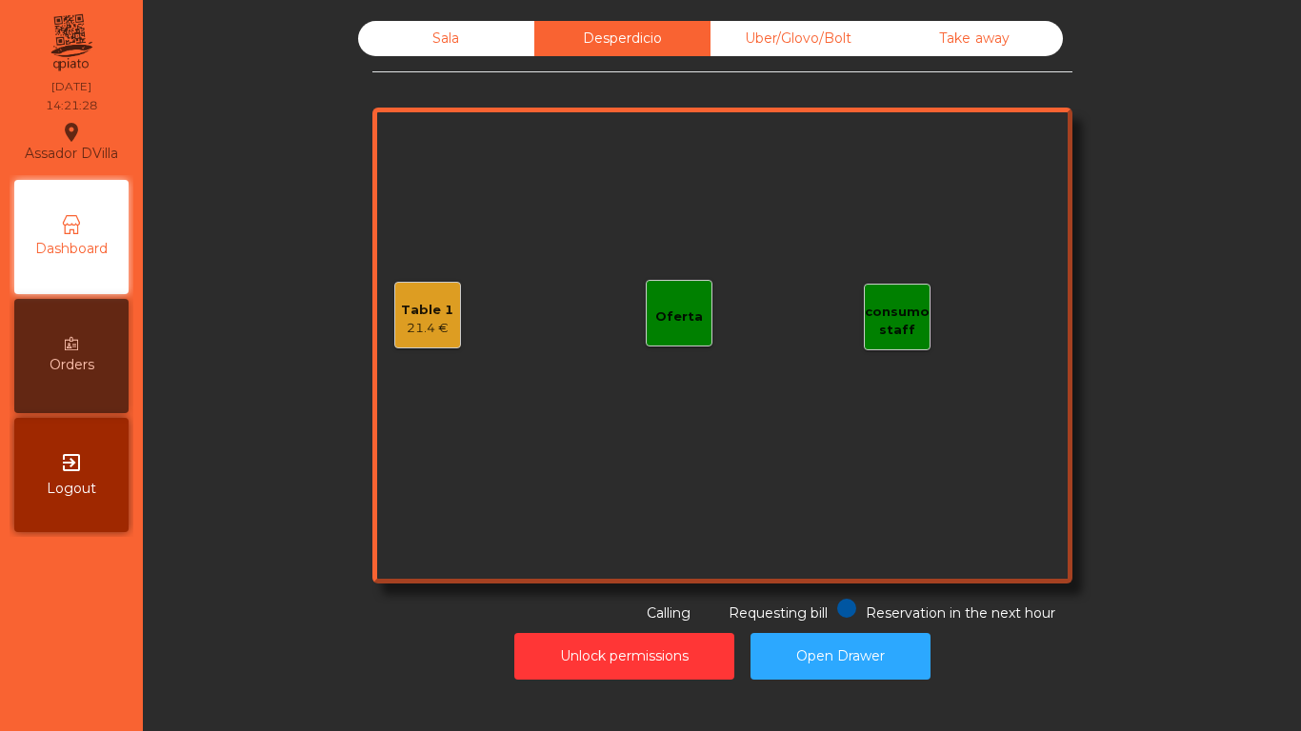
drag, startPoint x: 511, startPoint y: 45, endPoint x: 122, endPoint y: 167, distance: 408.2
click at [510, 45] on div "Sala" at bounding box center [446, 38] width 176 height 35
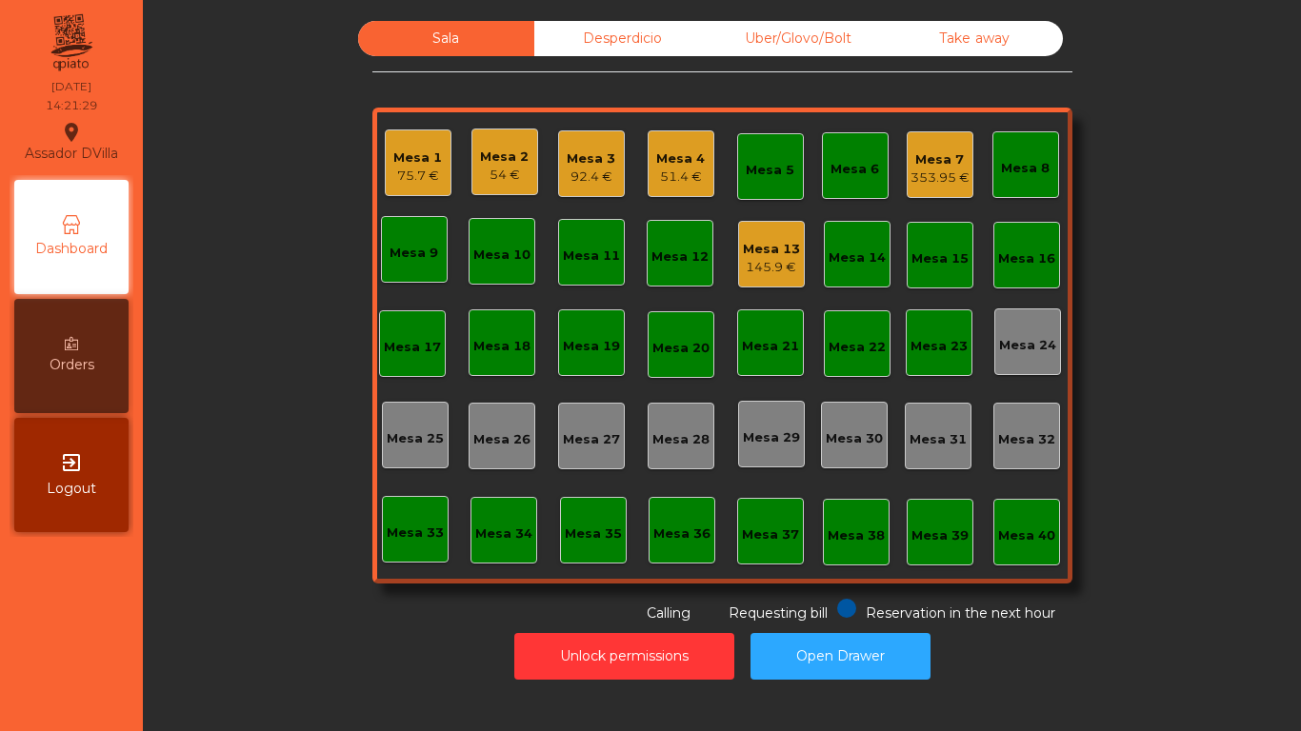
click at [212, 152] on div "Sala Desperdicio Uber/Glovo/Bolt Take away Mesa 1 75.7 € Mesa 2 54 € Mesa 3 92.…" at bounding box center [722, 322] width 1107 height 603
click at [385, 163] on div "Mesa 1 75.7 €" at bounding box center [418, 163] width 67 height 67
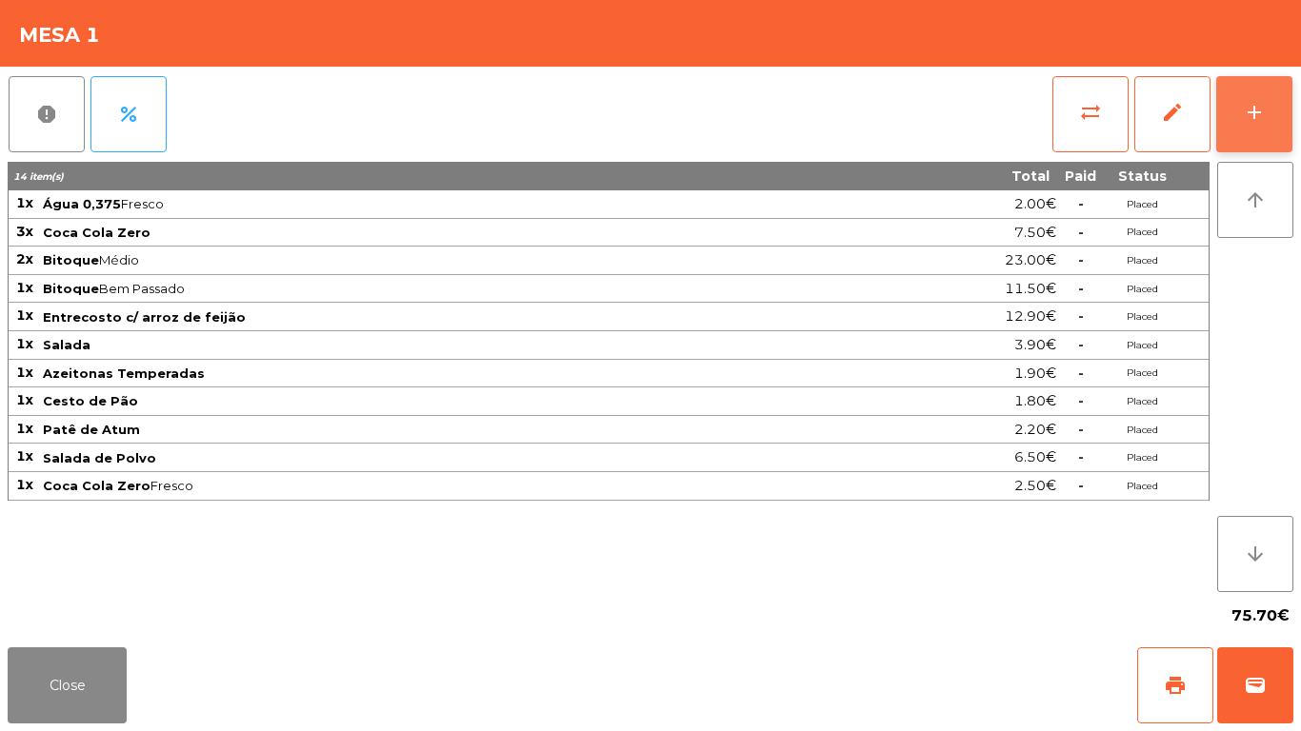
click at [1256, 106] on div "add" at bounding box center [1254, 112] width 23 height 23
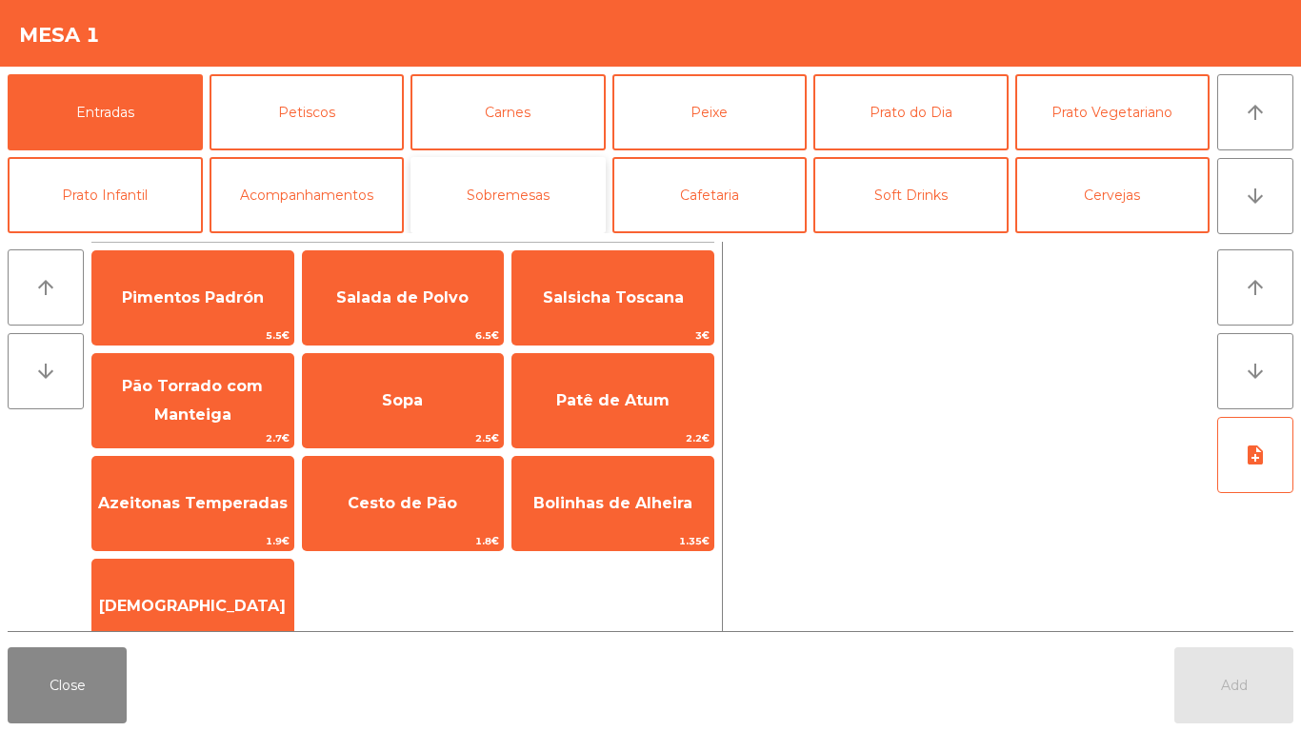
click at [499, 198] on button "Sobremesas" at bounding box center [508, 195] width 195 height 76
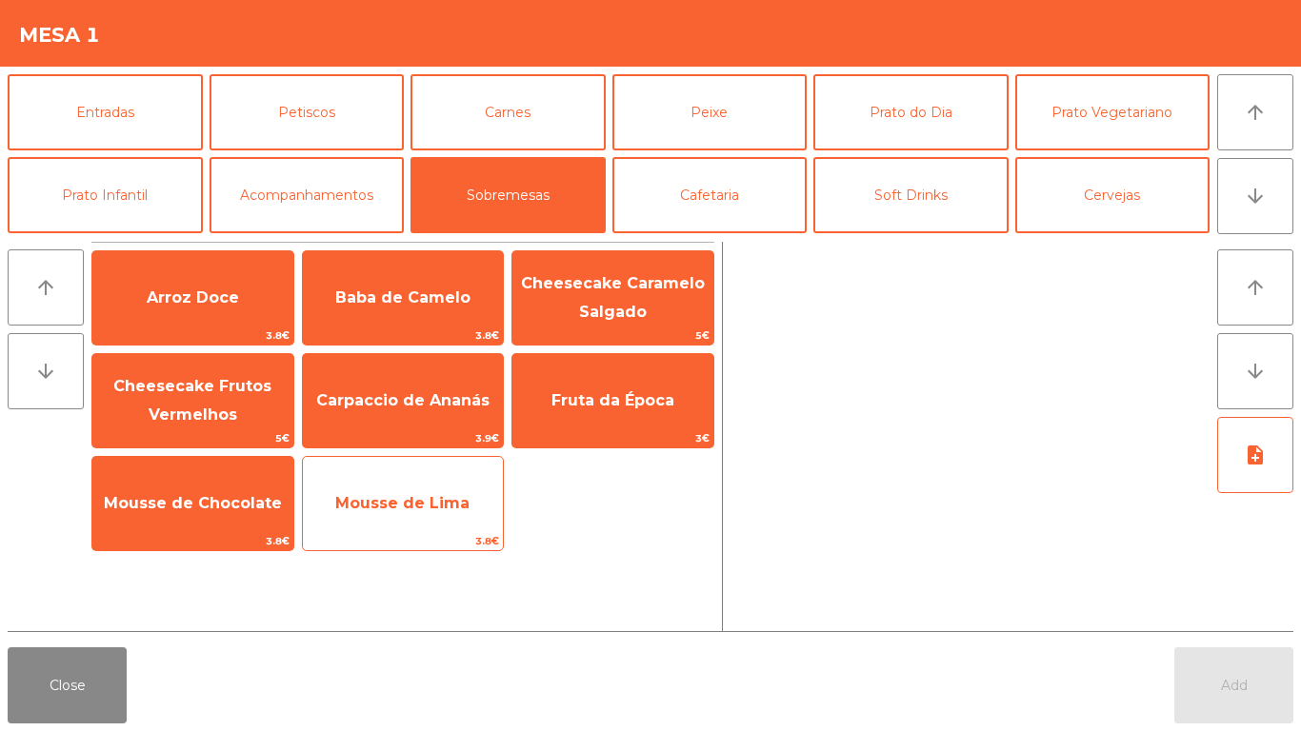
click at [375, 516] on span "Mousse de Lima" at bounding box center [403, 503] width 201 height 51
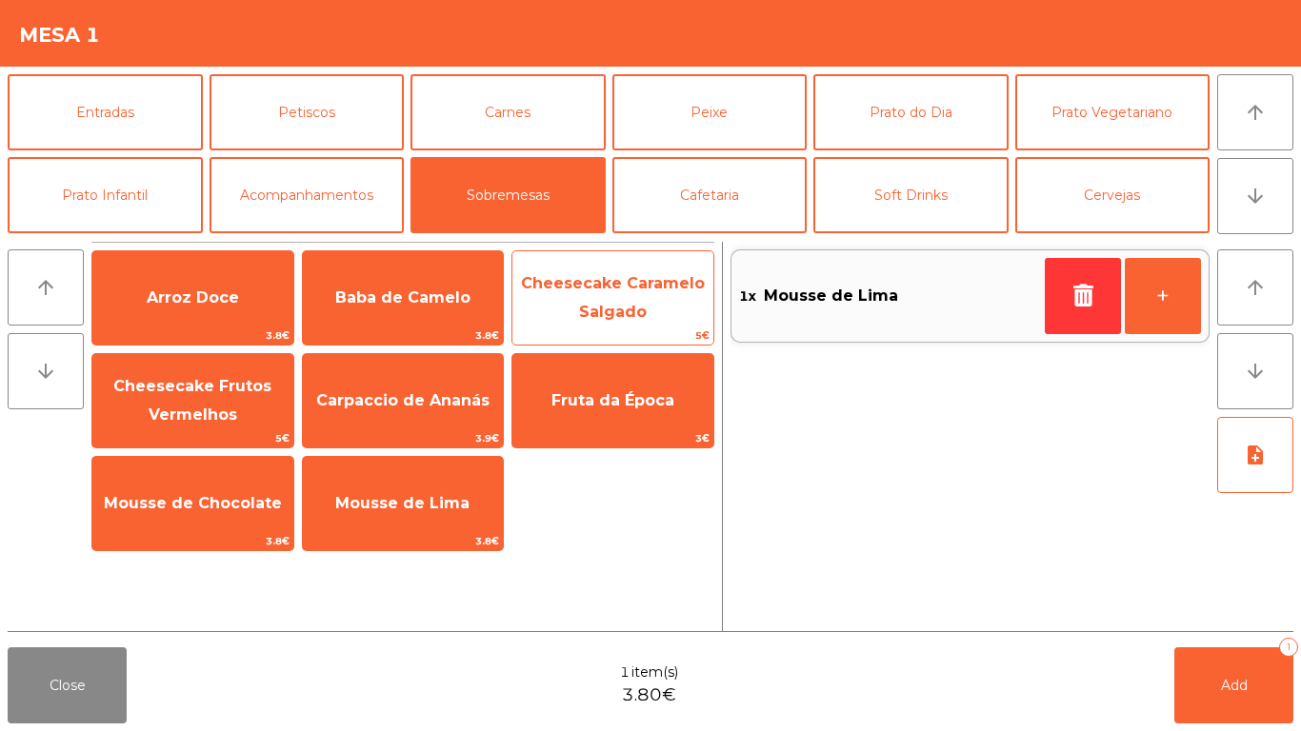
click at [595, 301] on span "Cheesecake Caramelo Salgado" at bounding box center [612, 298] width 201 height 81
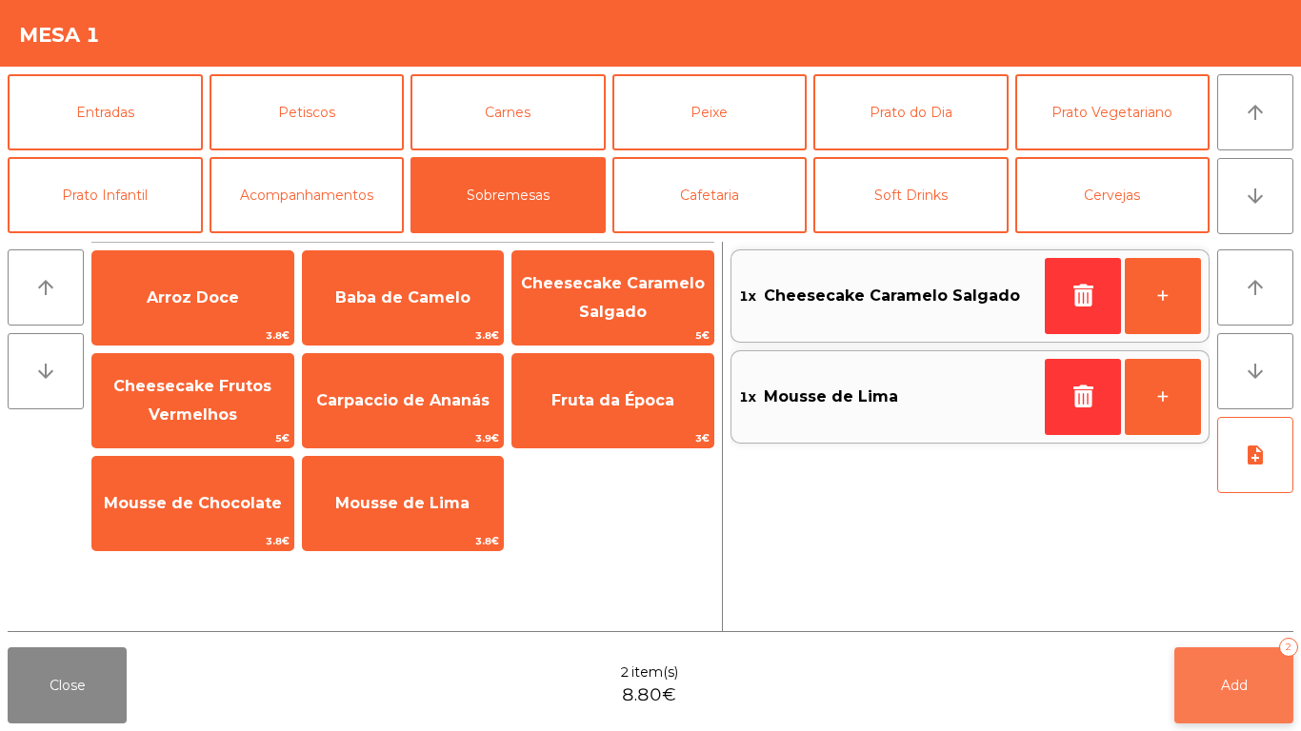
click at [1231, 678] on span "Add" at bounding box center [1234, 685] width 27 height 17
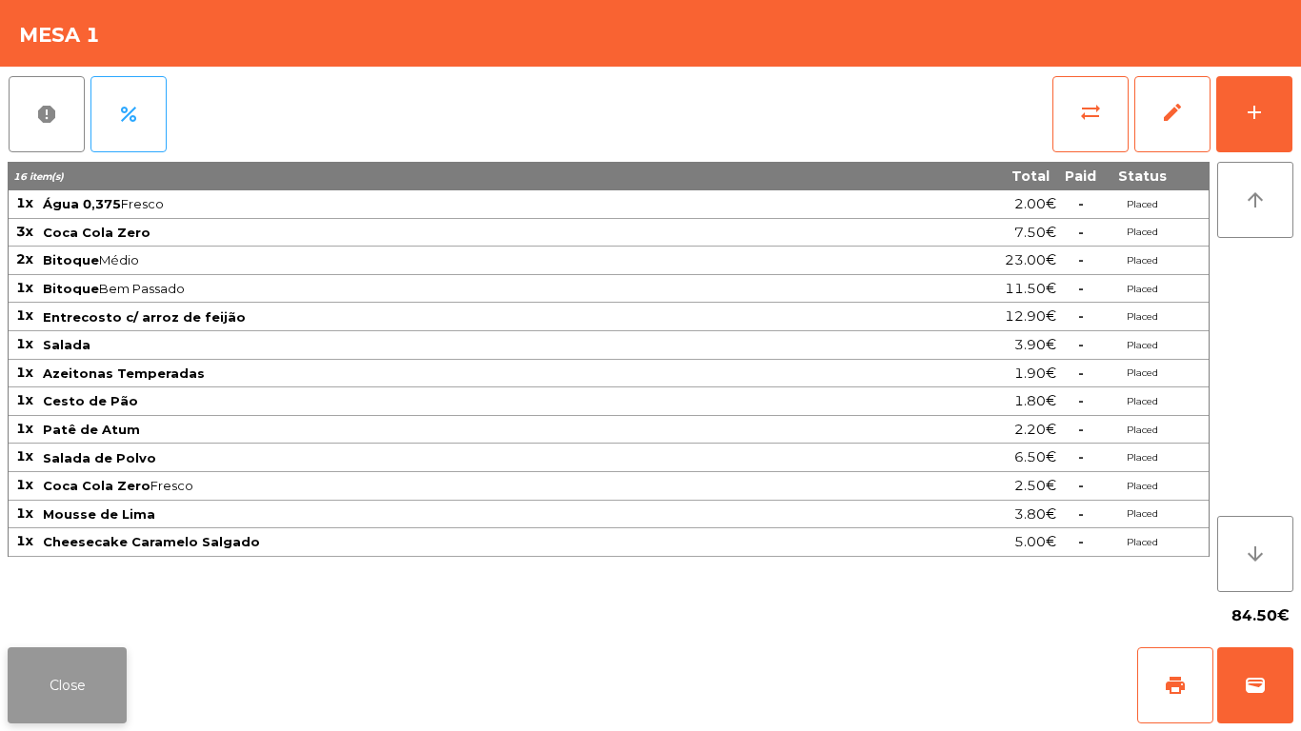
click at [79, 695] on button "Close" at bounding box center [67, 686] width 119 height 76
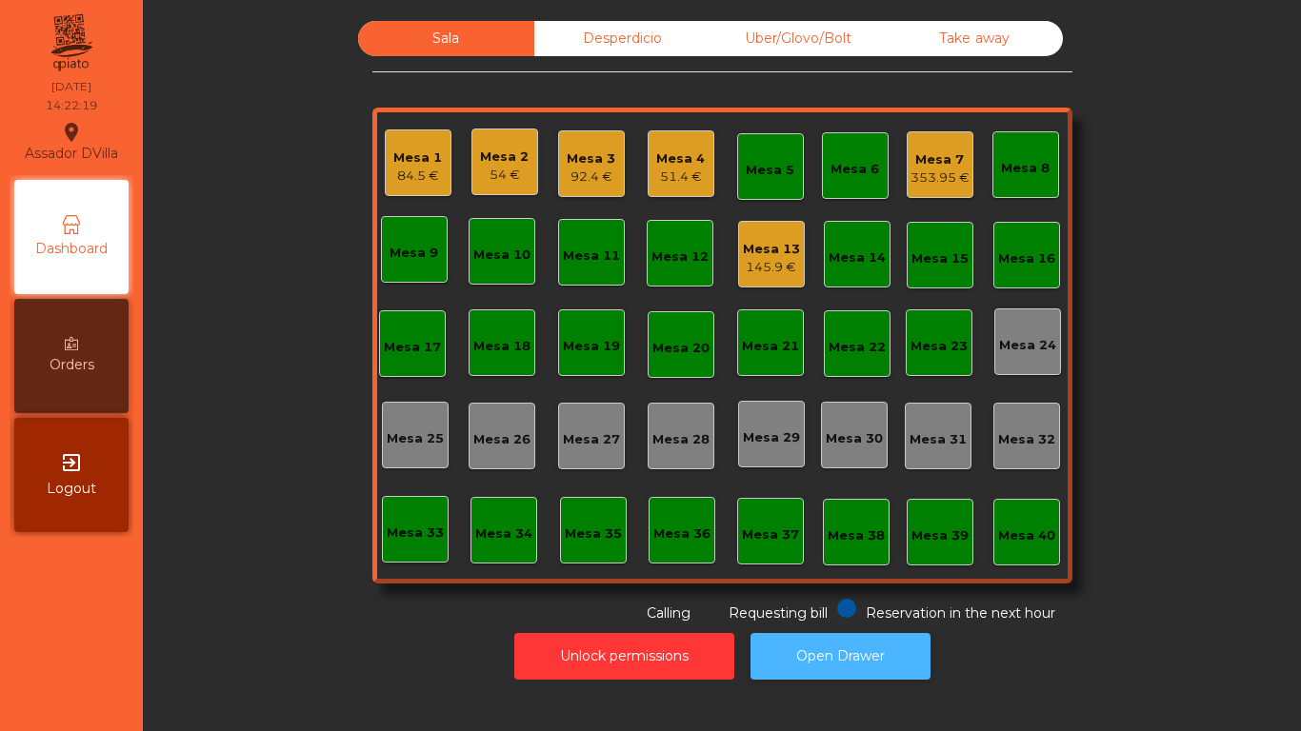
click at [848, 672] on button "Open Drawer" at bounding box center [841, 656] width 180 height 47
drag, startPoint x: 579, startPoint y: 150, endPoint x: 597, endPoint y: 144, distance: 19.3
click at [597, 144] on div "Mesa 3 92.4 €" at bounding box center [591, 164] width 49 height 45
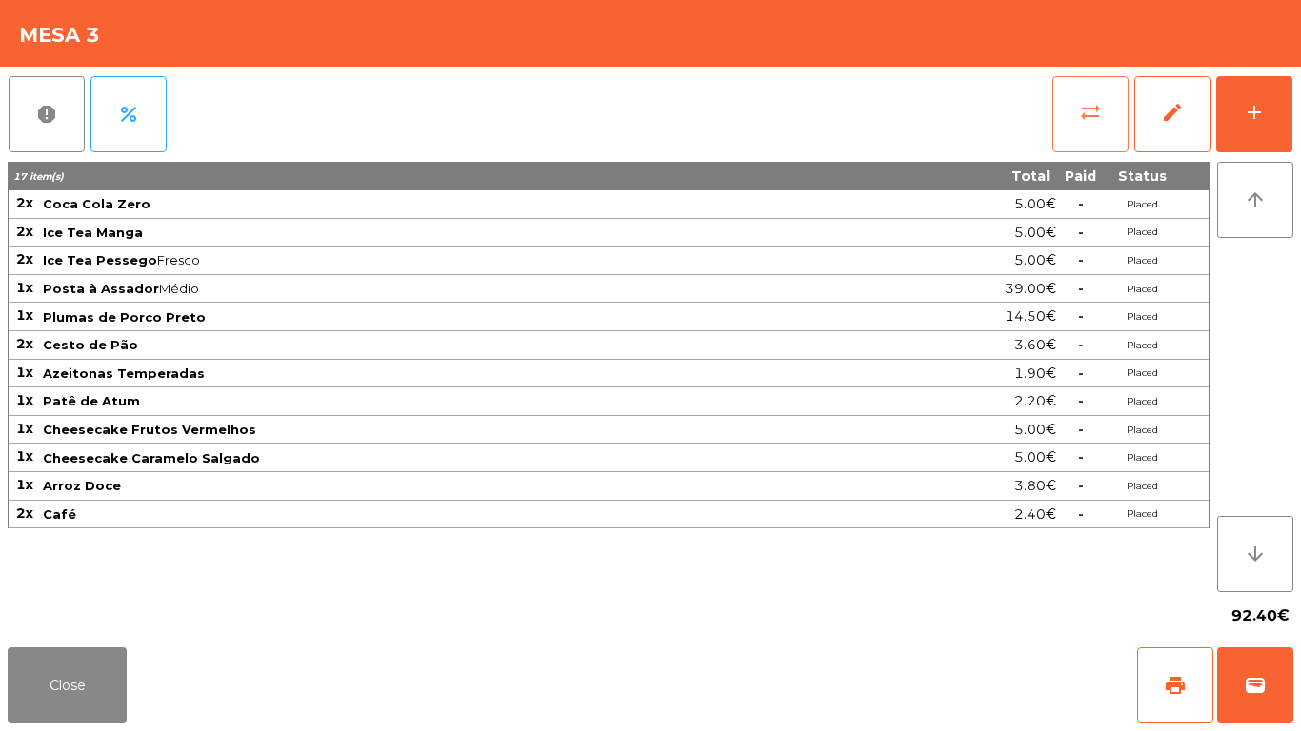
click at [1073, 113] on button "sync_alt" at bounding box center [1090, 114] width 76 height 76
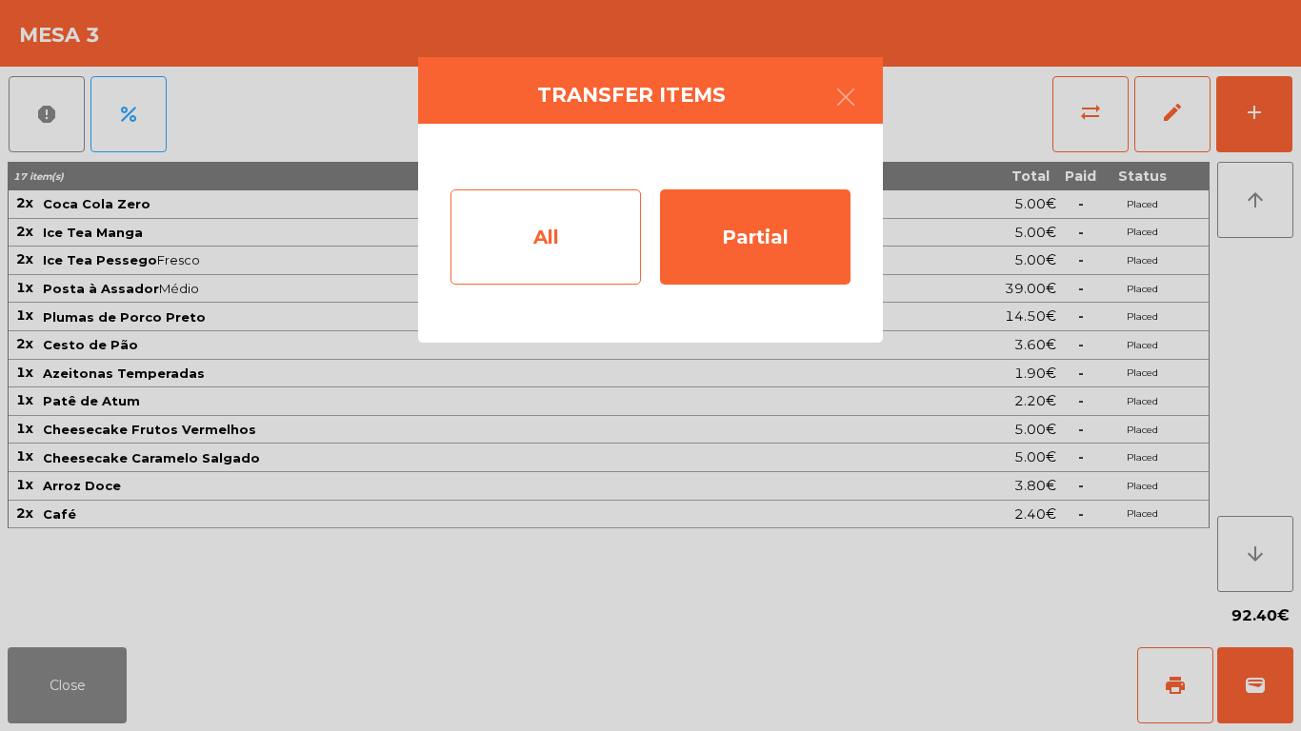
click at [505, 230] on div "All" at bounding box center [546, 237] width 190 height 95
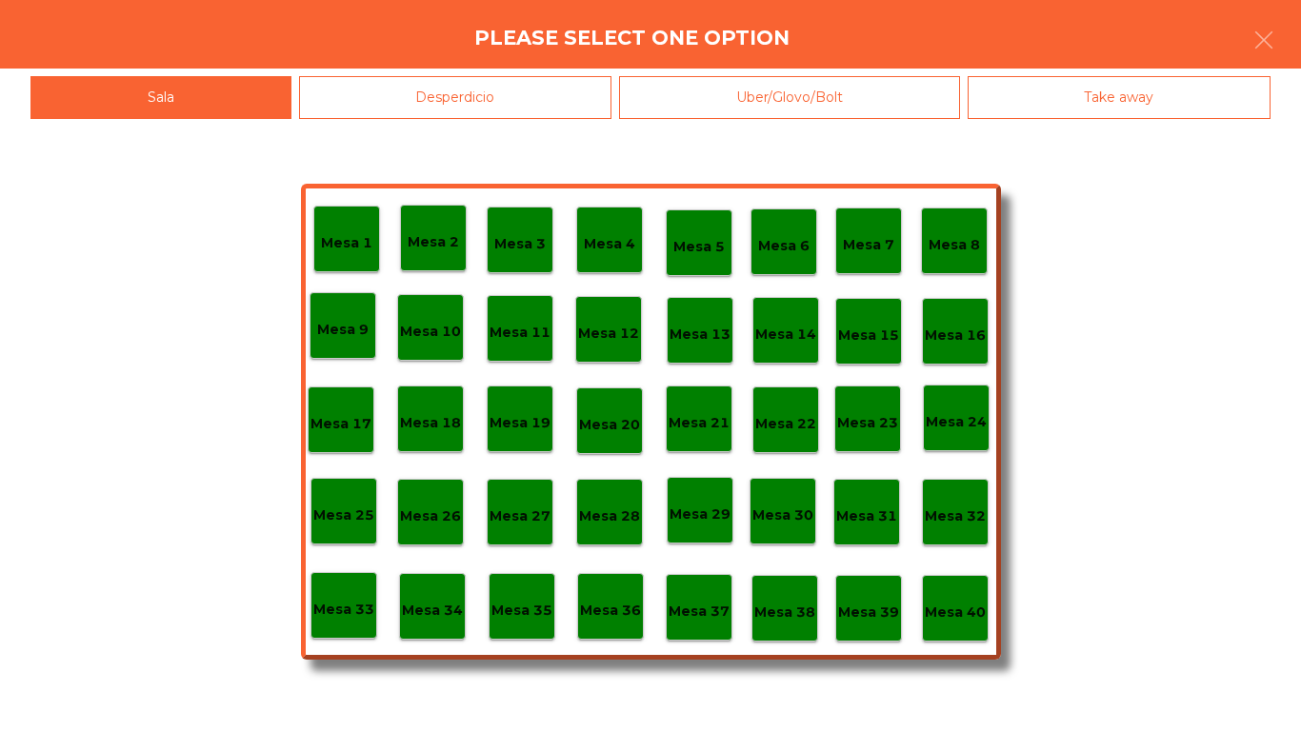
click at [946, 609] on p "Mesa 40" at bounding box center [955, 613] width 61 height 22
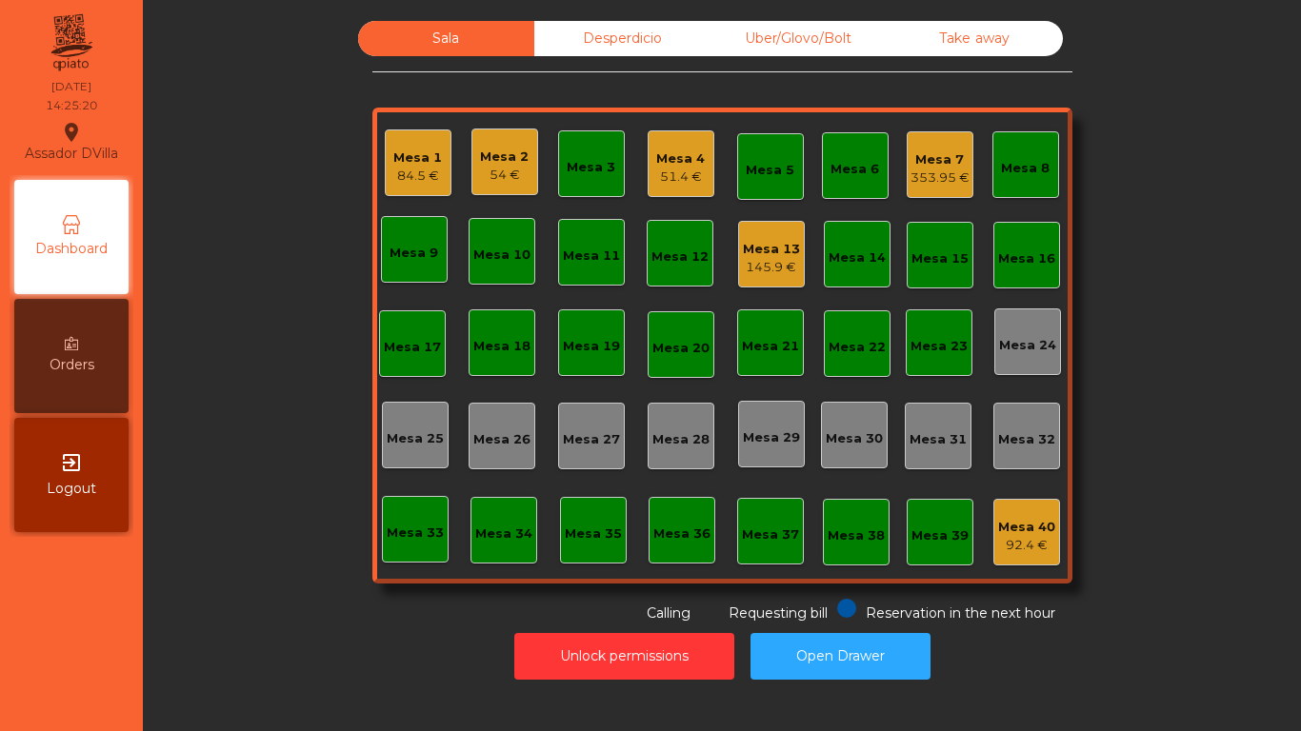
click at [385, 154] on div "Mesa 1 84.5 €" at bounding box center [418, 163] width 67 height 67
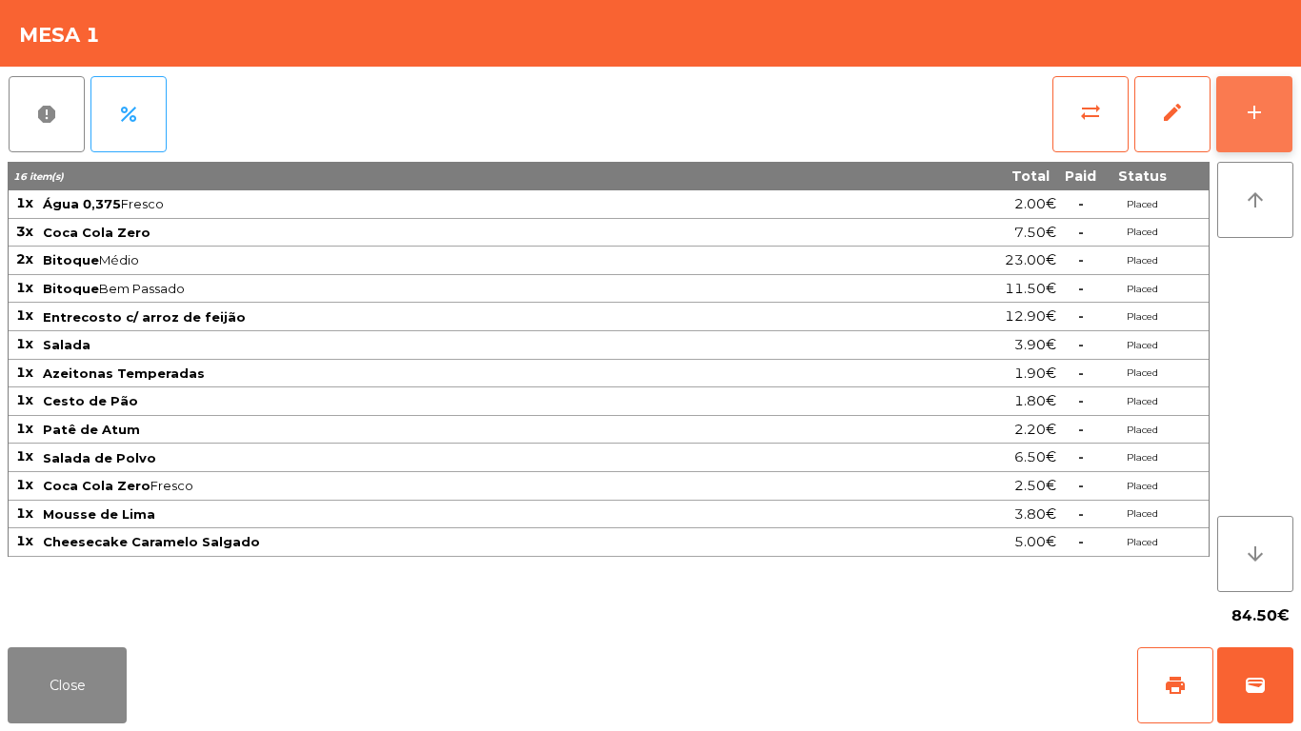
click at [1245, 113] on div "add" at bounding box center [1254, 112] width 23 height 23
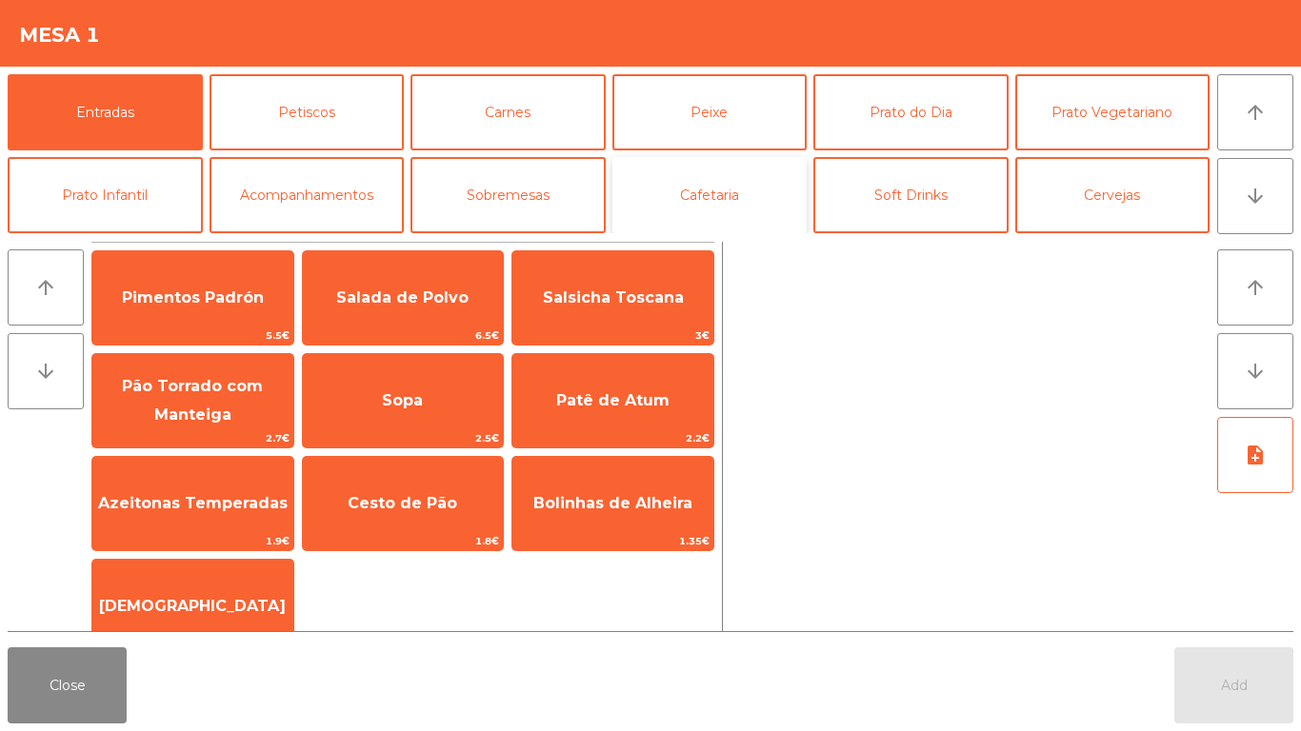
click at [718, 209] on button "Cafetaria" at bounding box center [709, 195] width 195 height 76
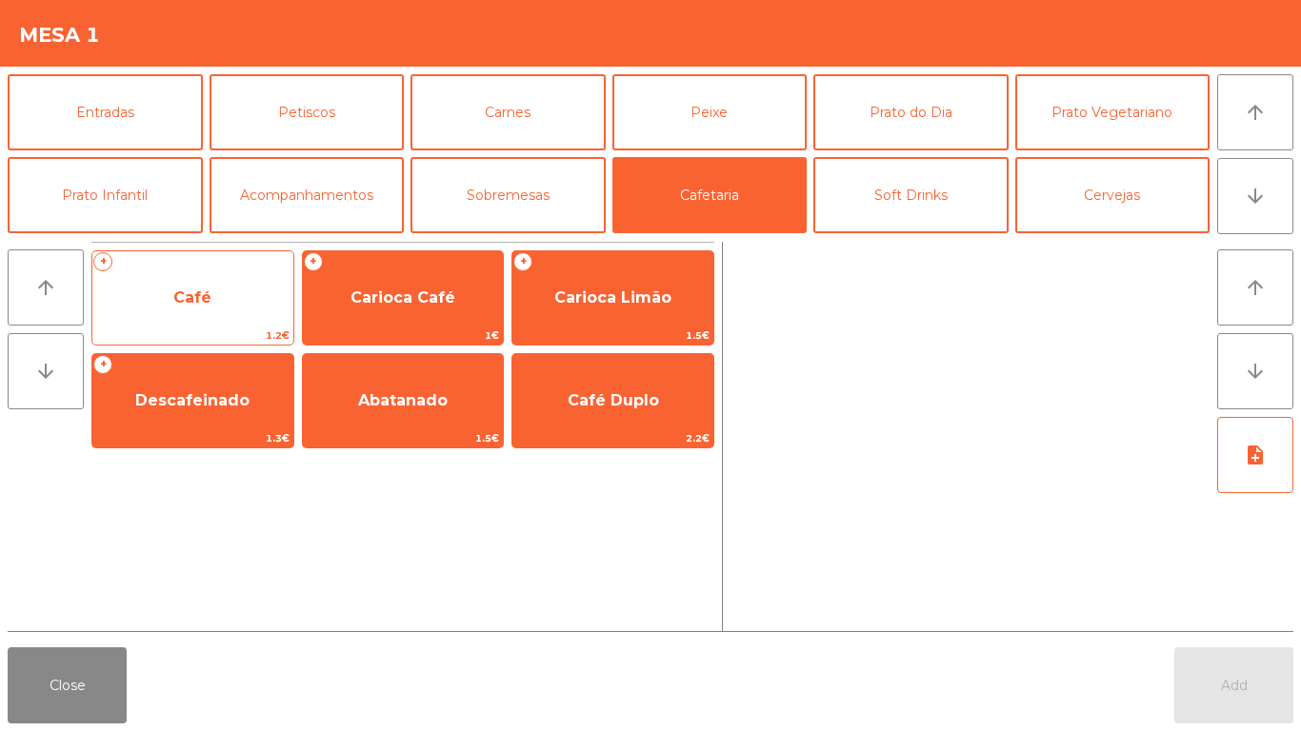
click at [170, 294] on span "Café" at bounding box center [192, 297] width 201 height 51
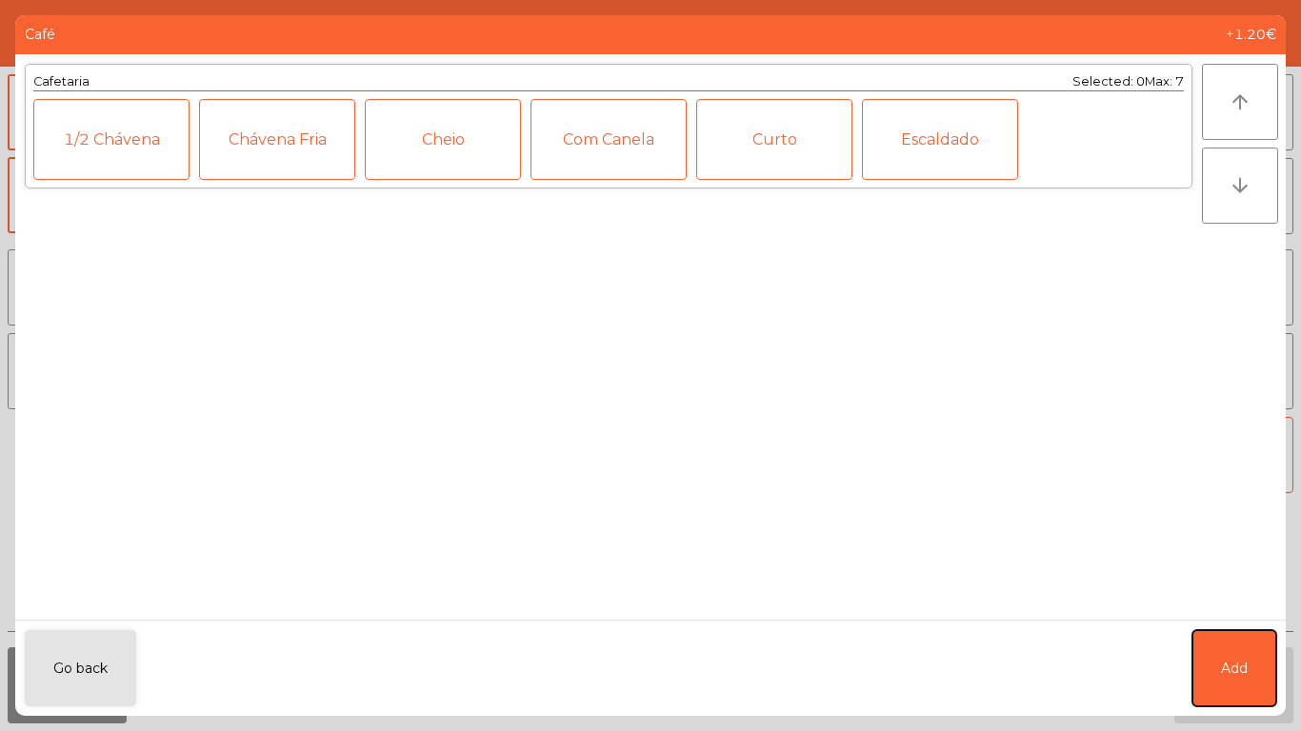
click at [1233, 656] on button "Add" at bounding box center [1234, 669] width 84 height 76
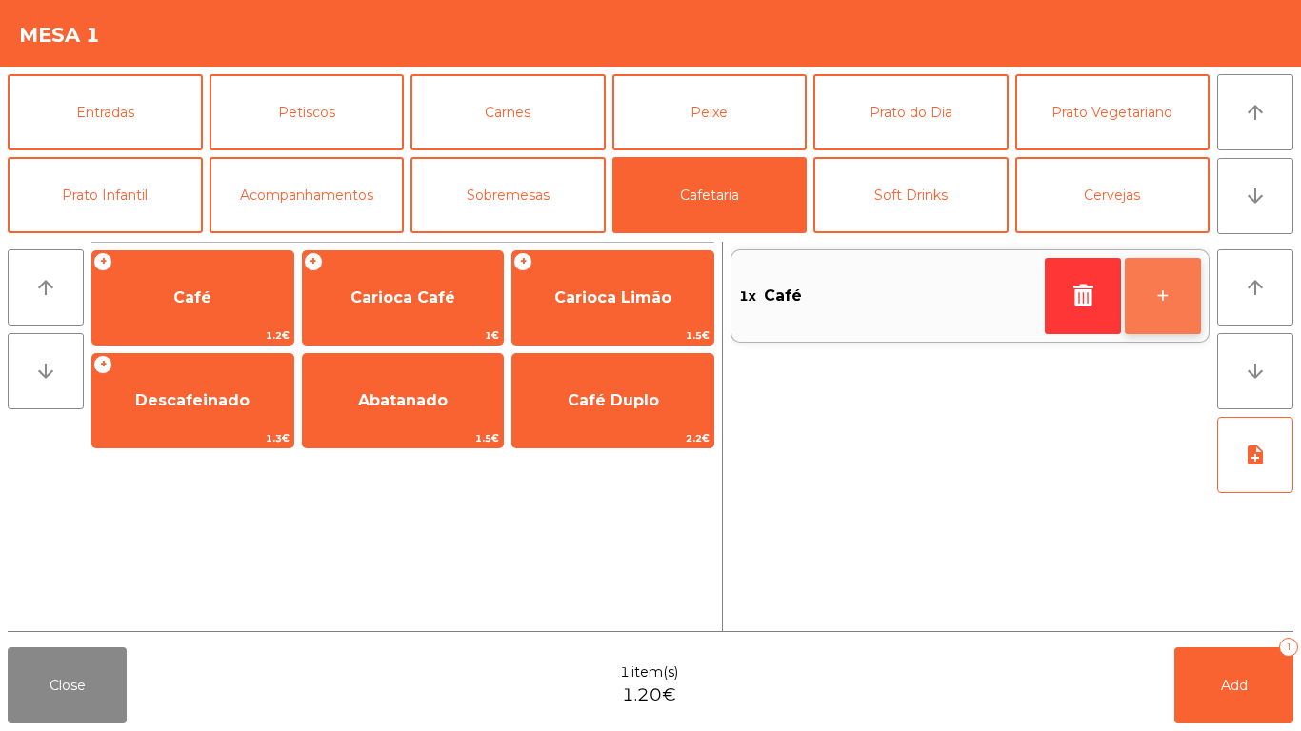
click at [1150, 296] on button "+" at bounding box center [1163, 296] width 76 height 76
click at [1163, 304] on button "+" at bounding box center [1163, 296] width 76 height 76
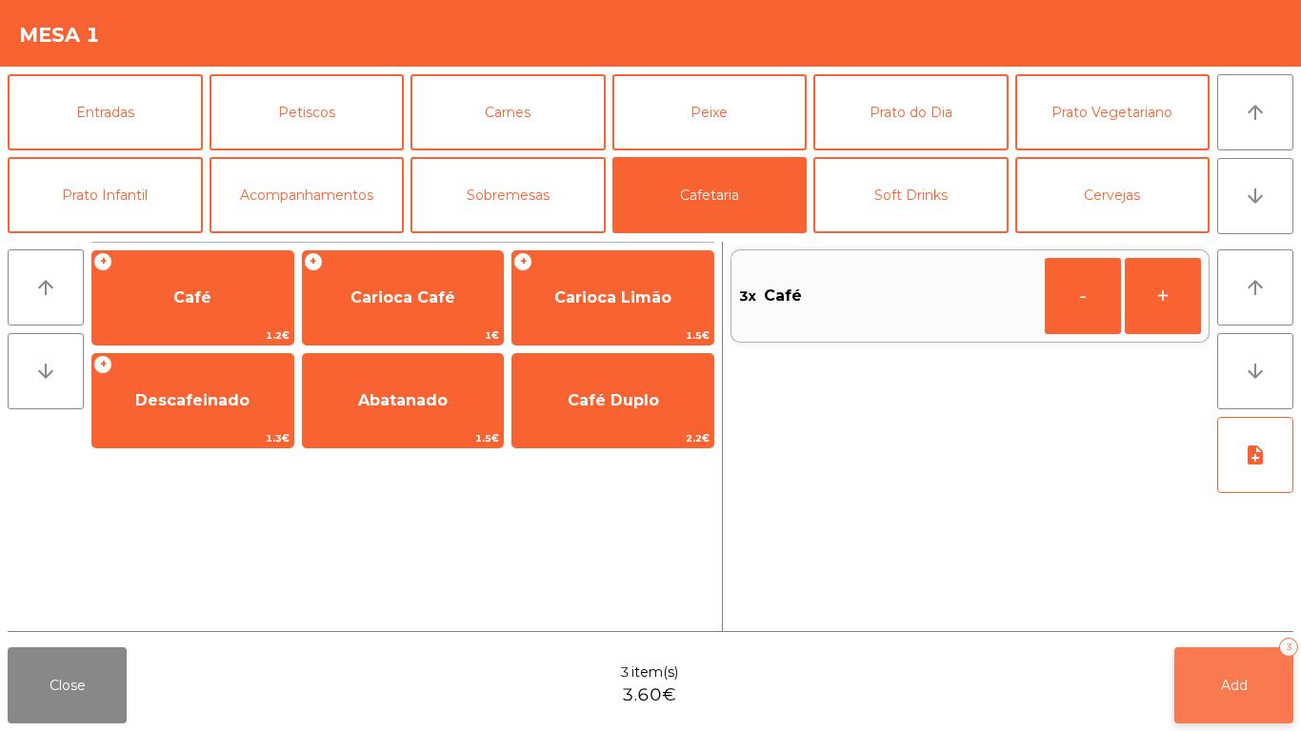
click at [1222, 672] on button "Add 3" at bounding box center [1233, 686] width 119 height 76
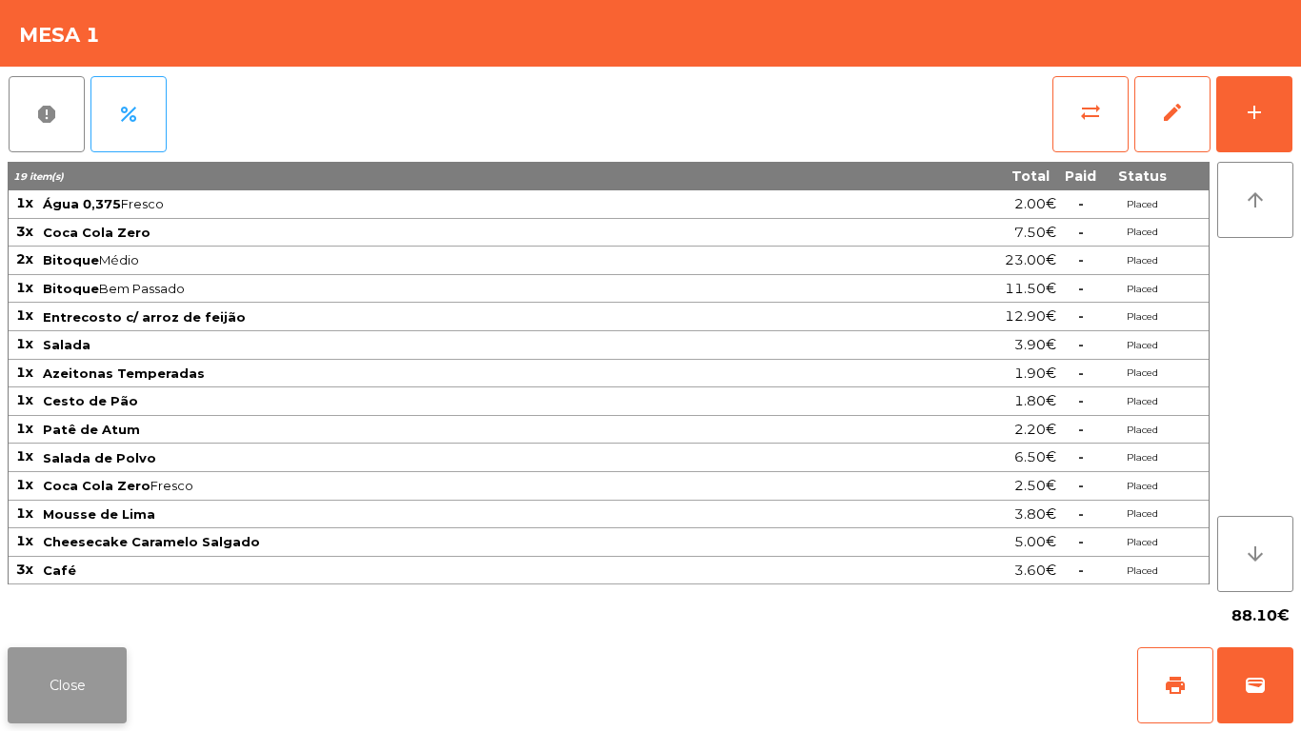
click at [62, 659] on button "Close" at bounding box center [67, 686] width 119 height 76
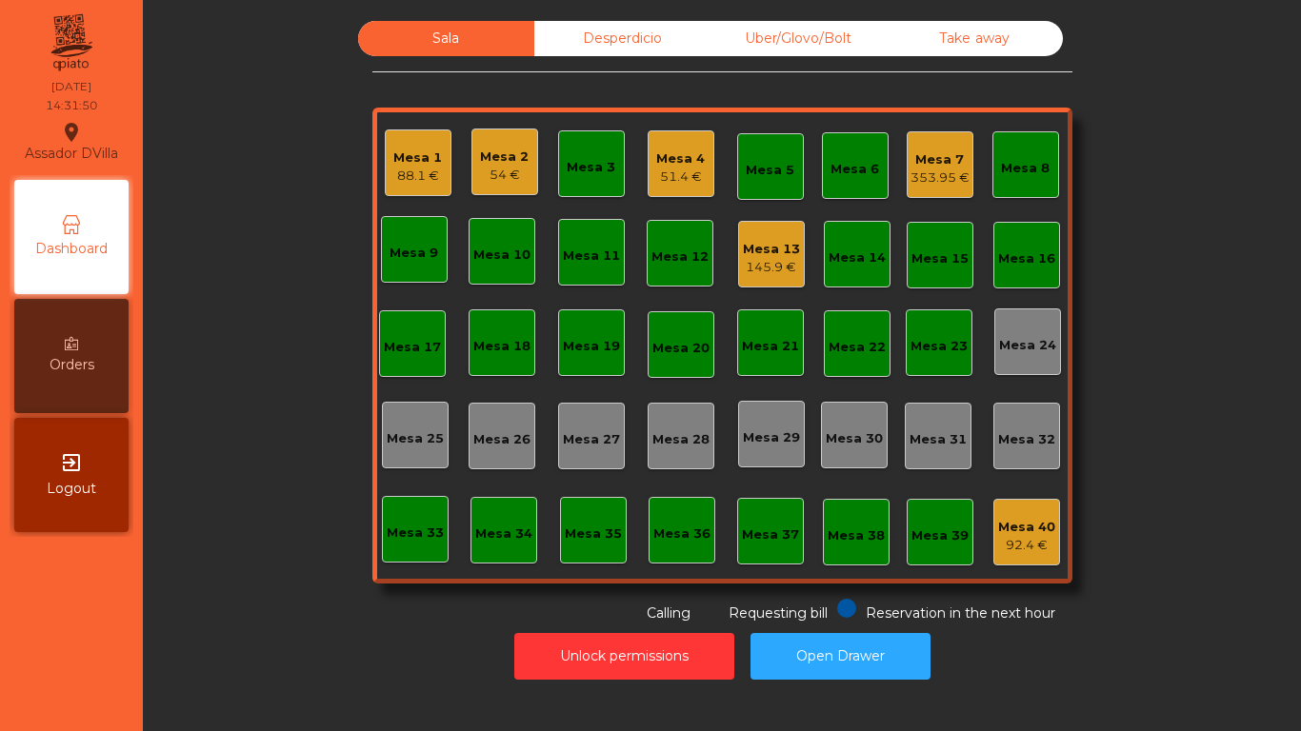
click at [691, 156] on div "Mesa 4" at bounding box center [680, 159] width 49 height 19
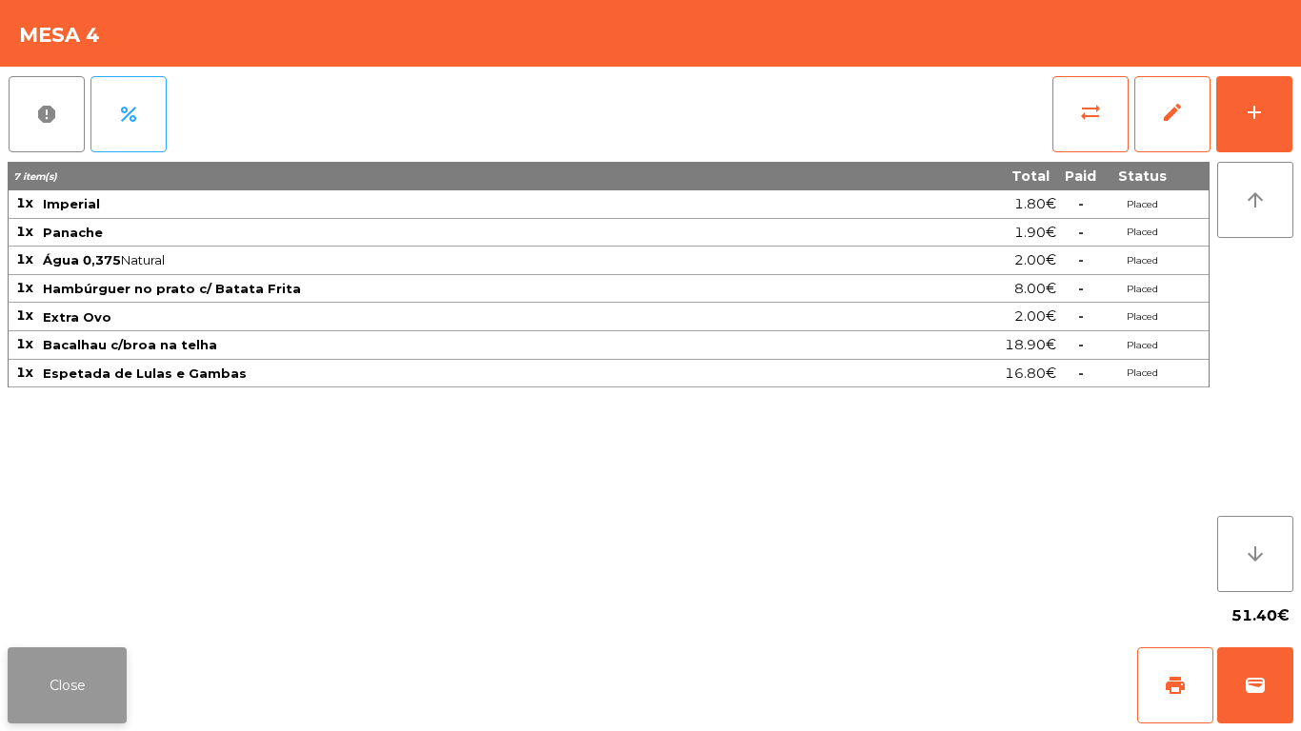
click at [71, 653] on button "Close" at bounding box center [67, 686] width 119 height 76
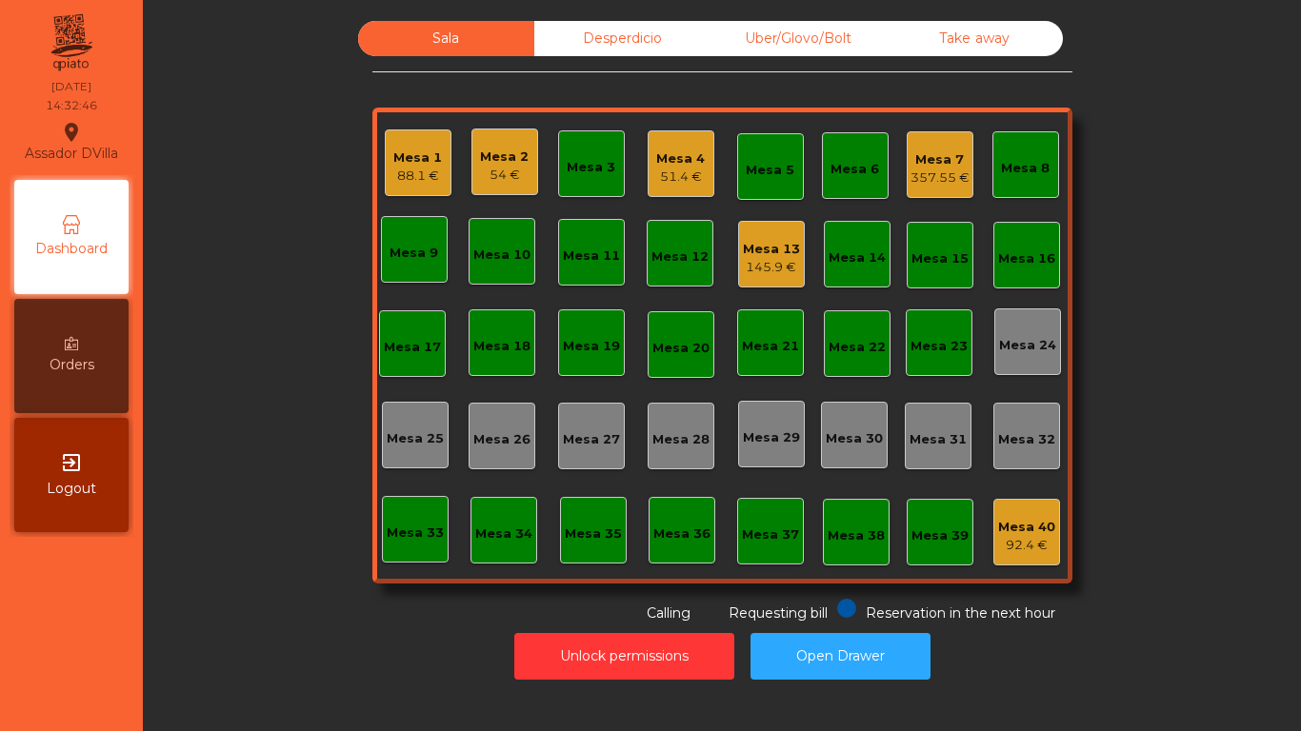
click at [393, 183] on div "88.1 €" at bounding box center [417, 176] width 49 height 19
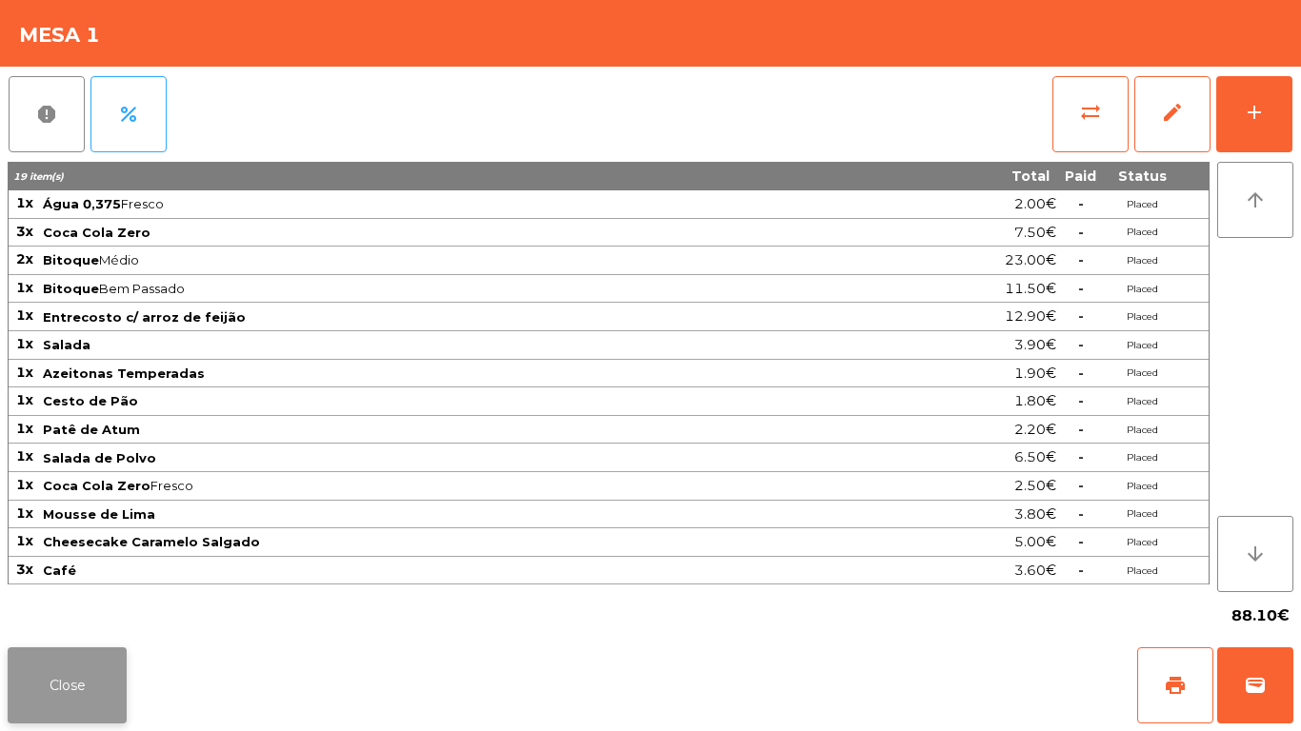
click at [45, 671] on button "Close" at bounding box center [67, 686] width 119 height 76
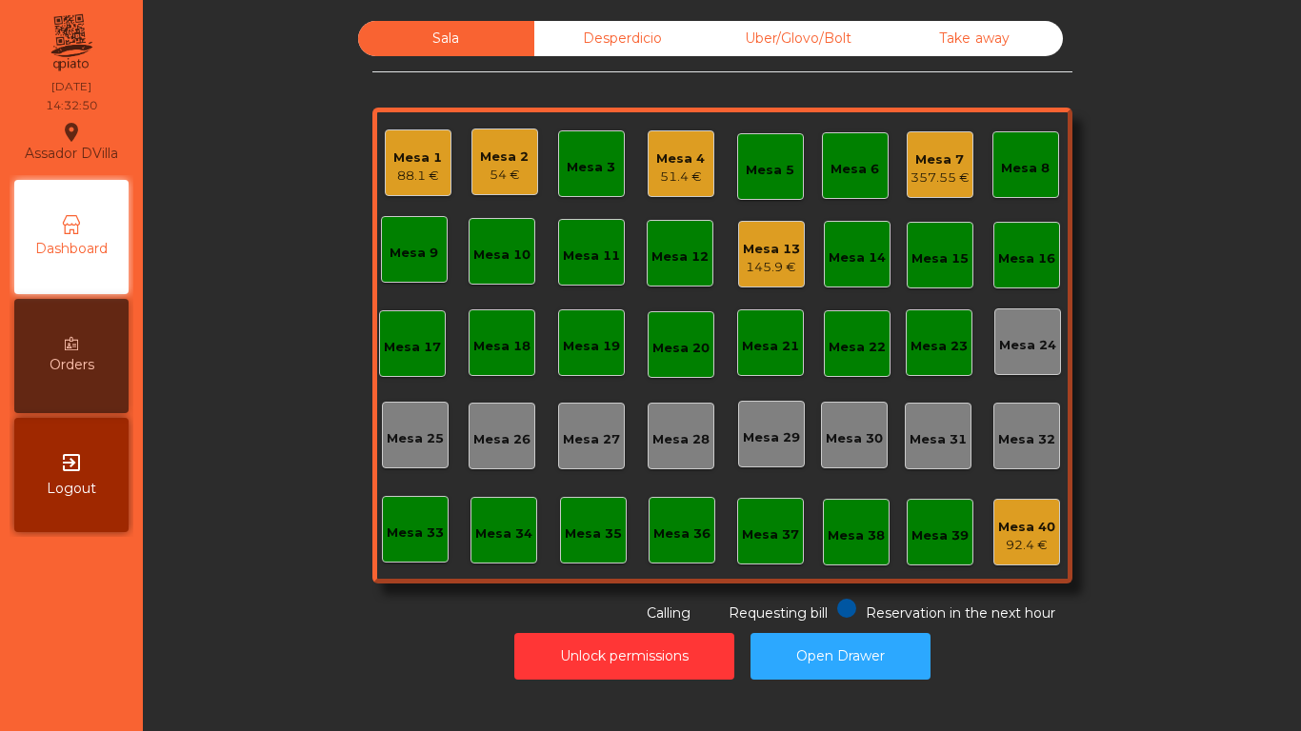
click at [46, 346] on div "Orders" at bounding box center [71, 356] width 114 height 114
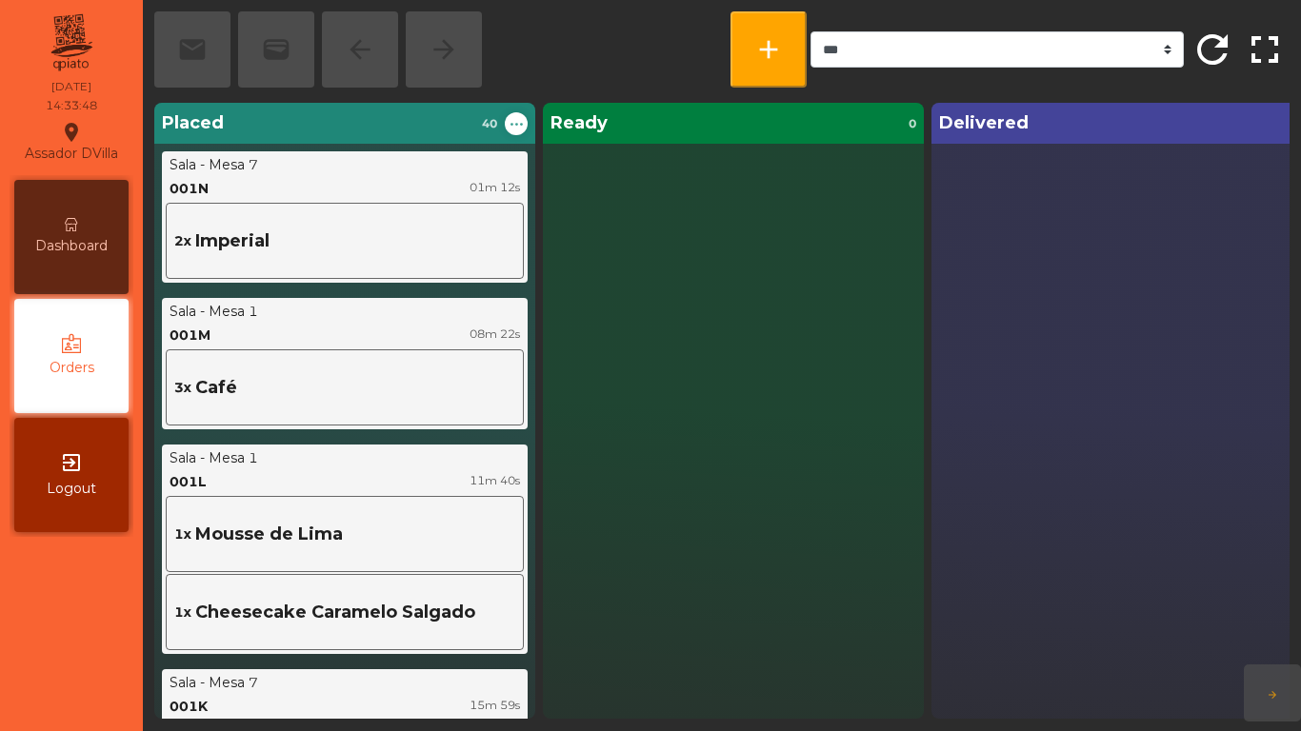
click at [73, 225] on icon at bounding box center [71, 224] width 13 height 13
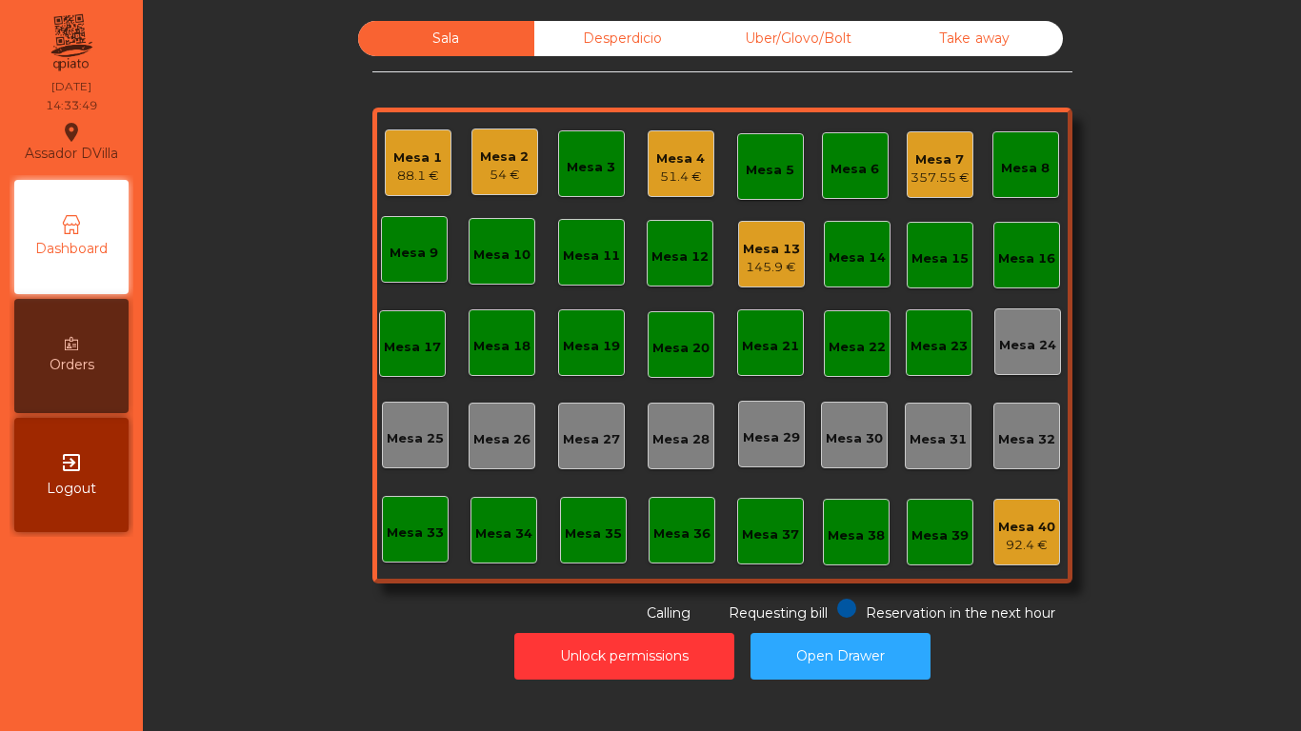
click at [659, 182] on div "51.4 €" at bounding box center [680, 177] width 49 height 19
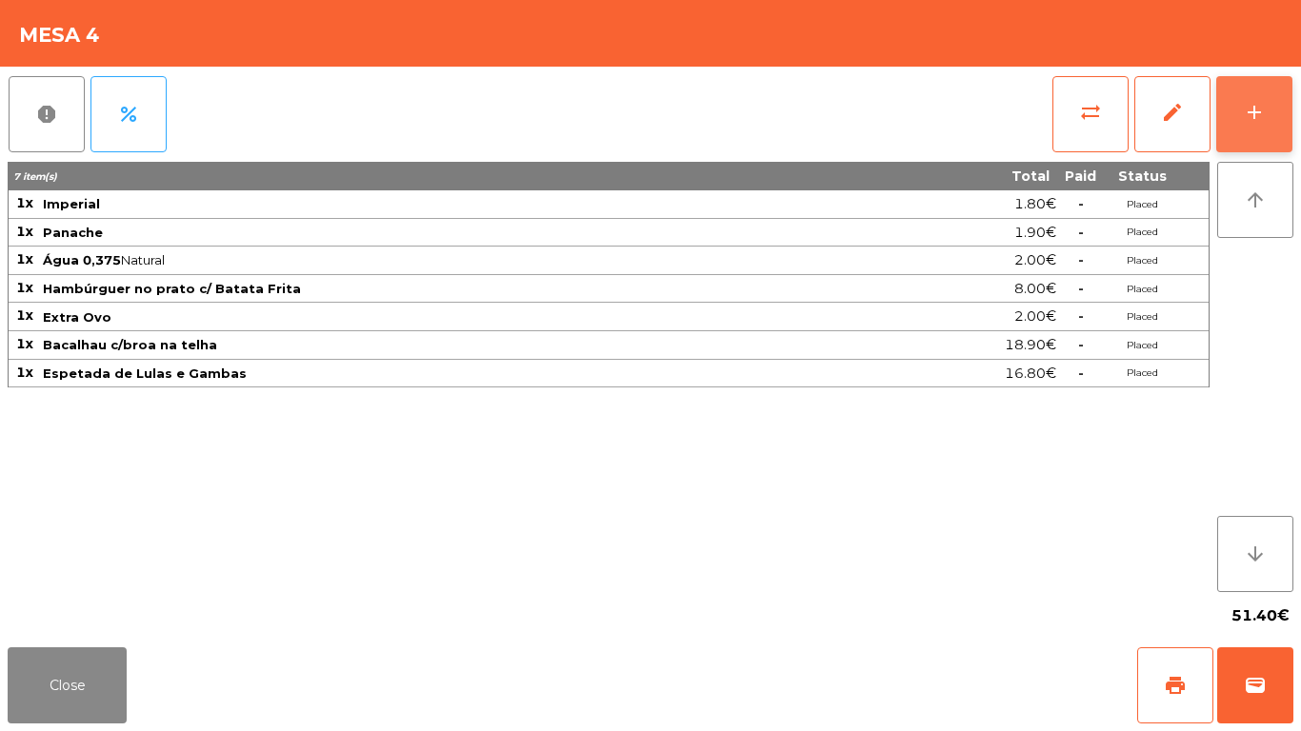
click at [1269, 140] on button "add" at bounding box center [1254, 114] width 76 height 76
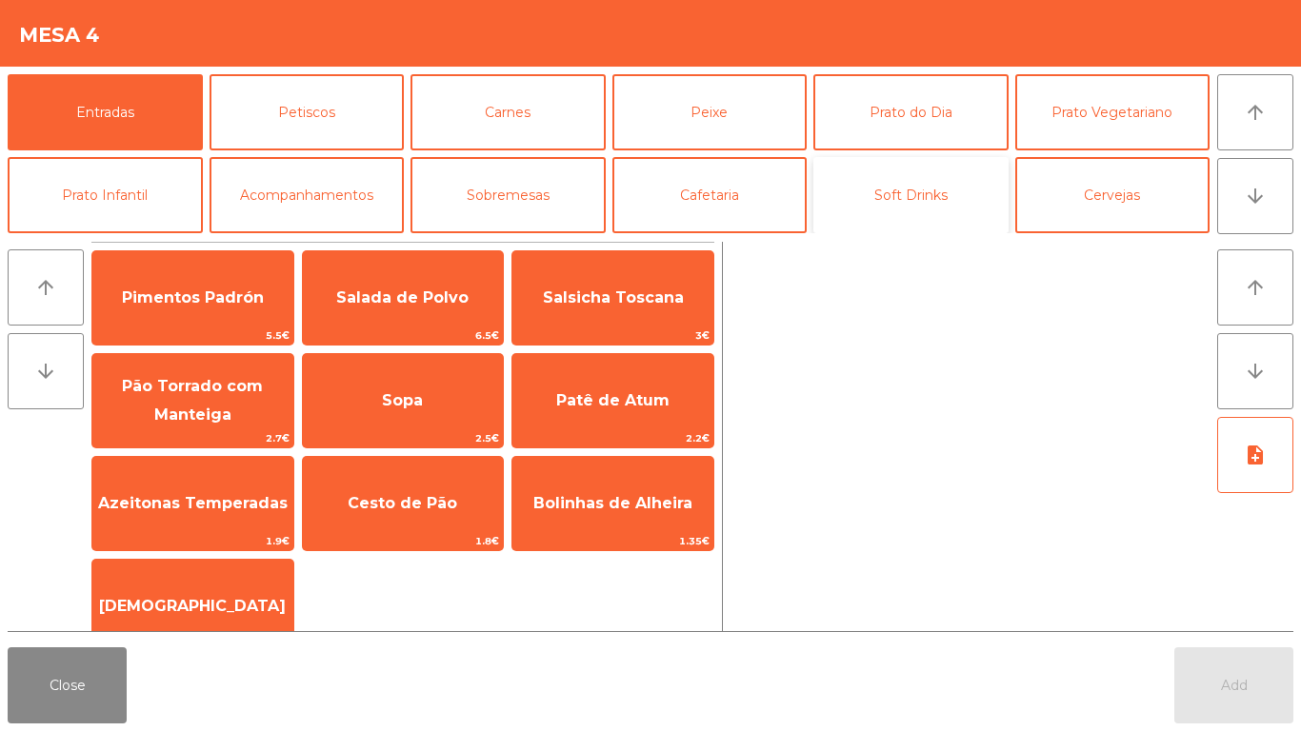
click at [946, 191] on button "Soft Drinks" at bounding box center [910, 195] width 195 height 76
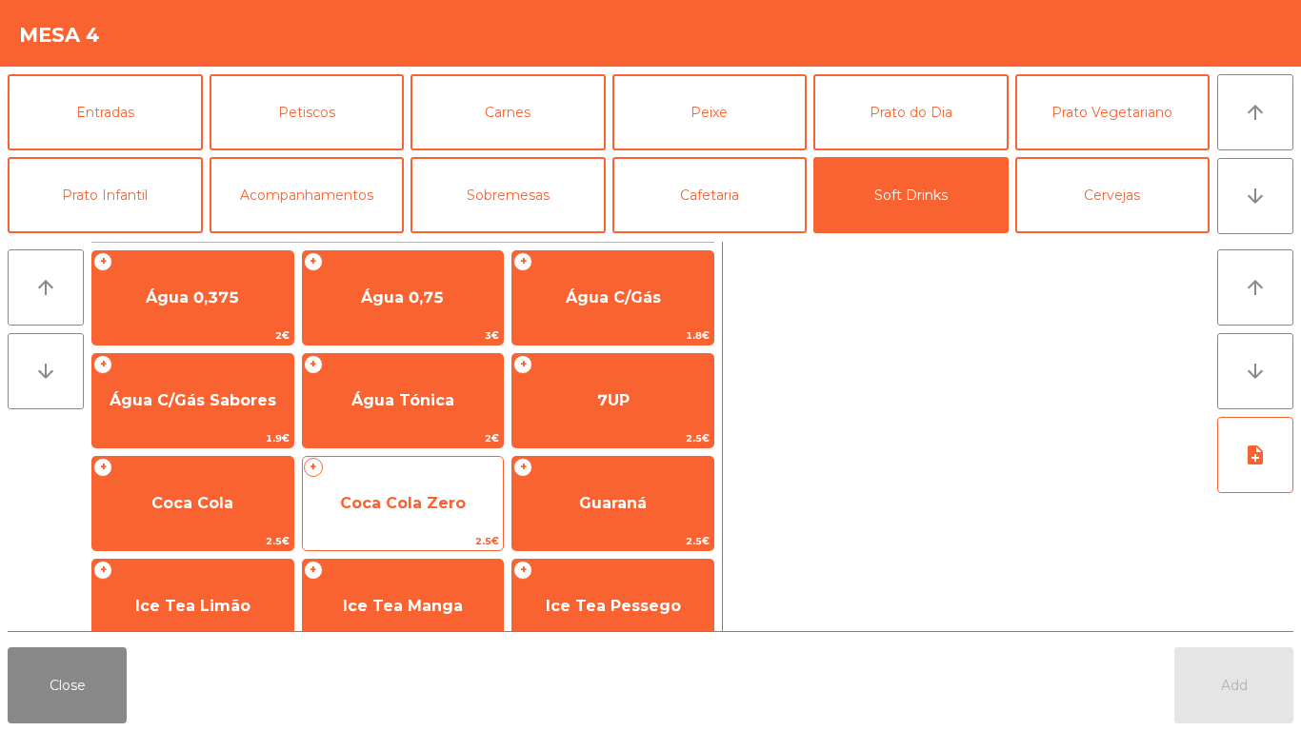
click at [431, 492] on span "Coca Cola Zero" at bounding box center [403, 503] width 201 height 51
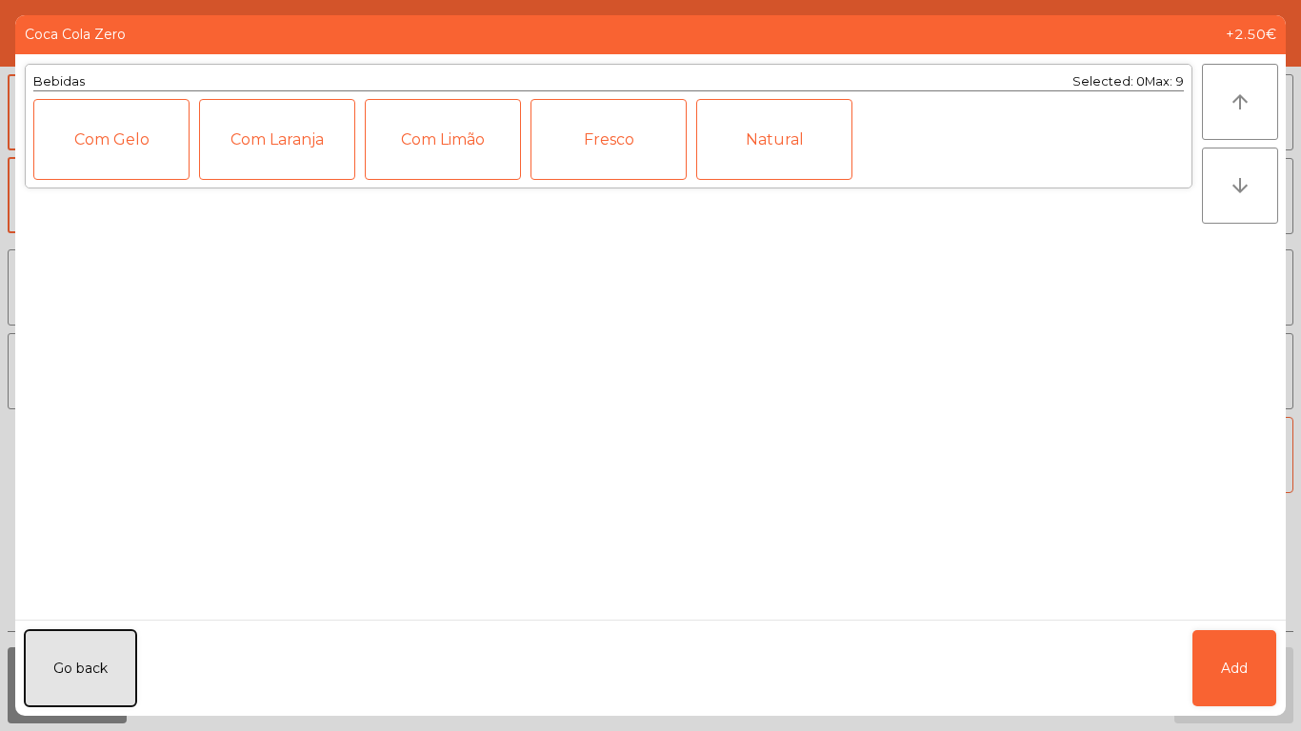
click at [78, 669] on button "Go back" at bounding box center [80, 669] width 111 height 76
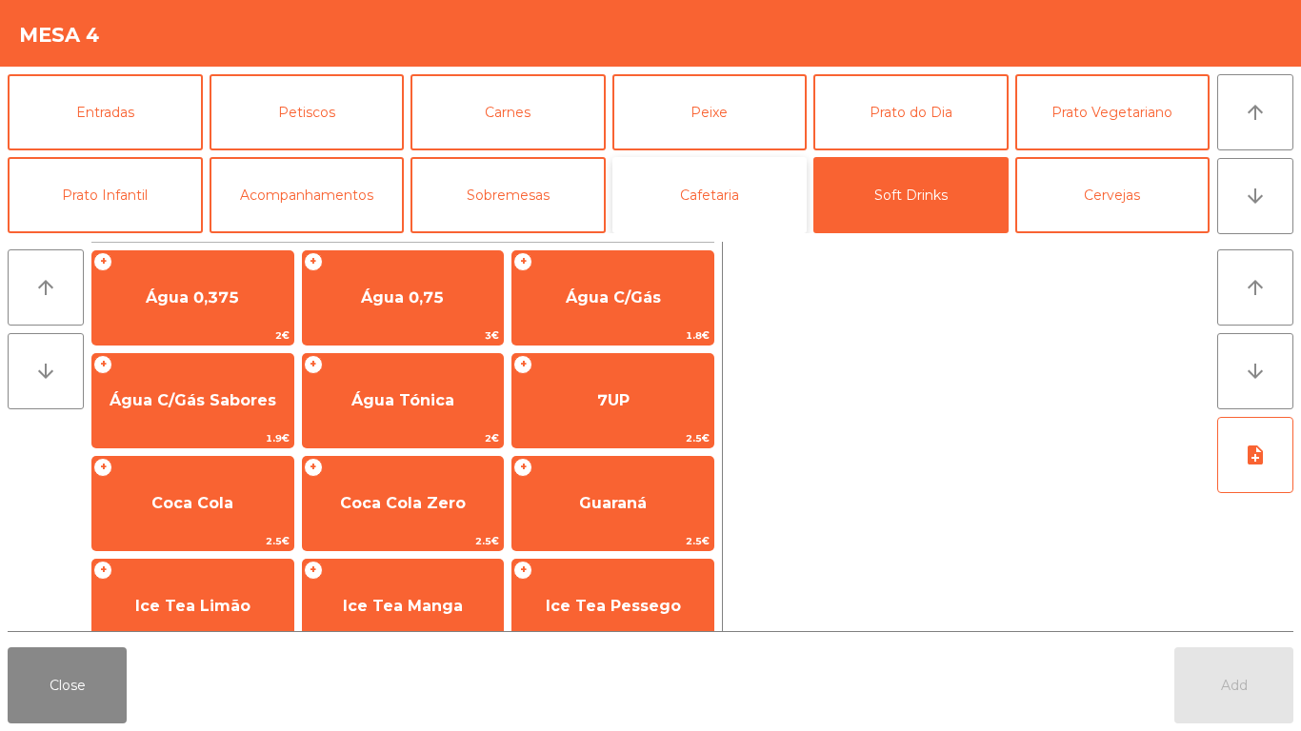
click at [713, 189] on button "Cafetaria" at bounding box center [709, 195] width 195 height 76
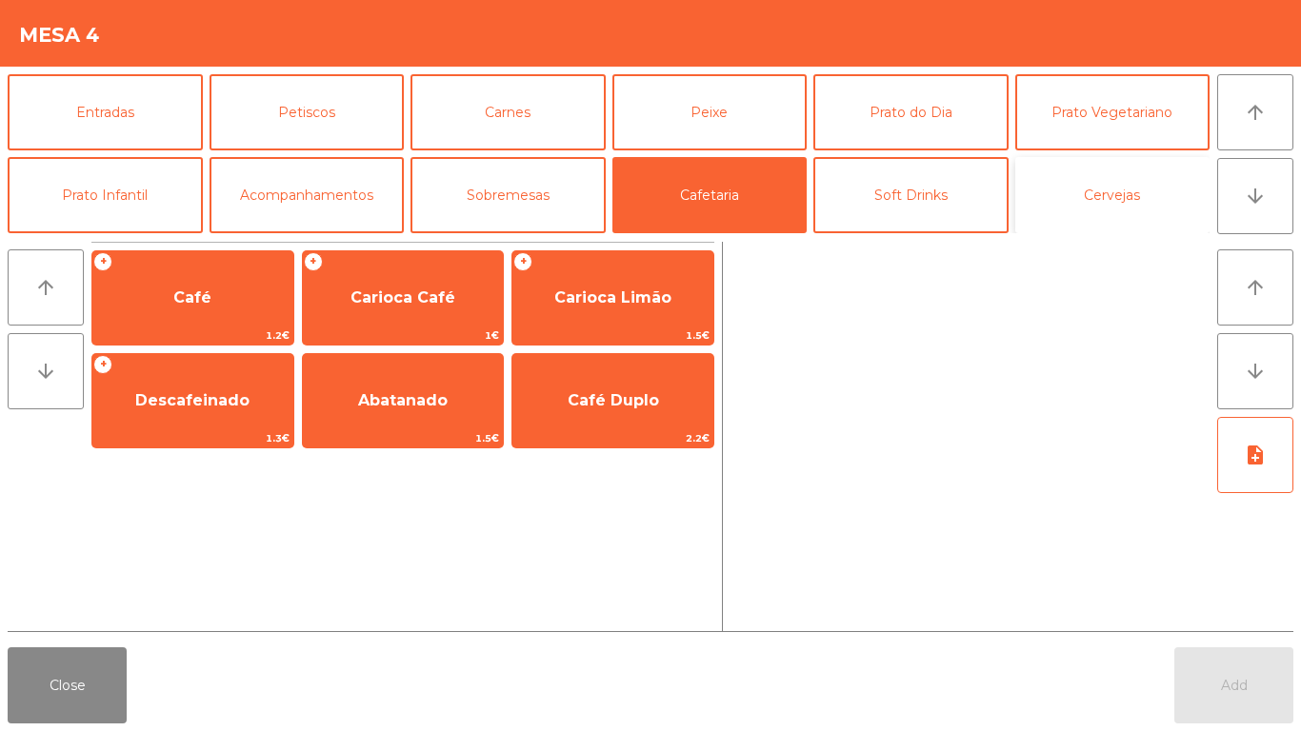
click at [1142, 185] on button "Cervejas" at bounding box center [1112, 195] width 195 height 76
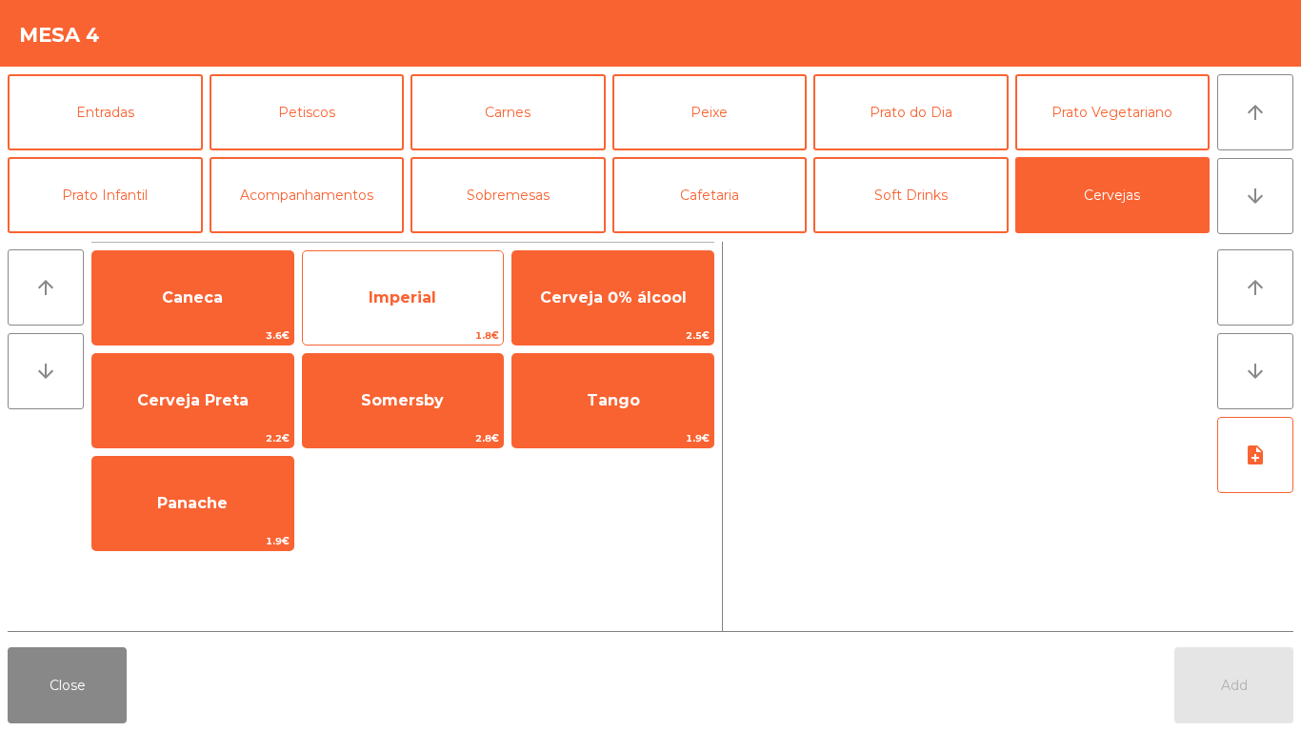
click at [400, 289] on span "Imperial" at bounding box center [403, 298] width 68 height 18
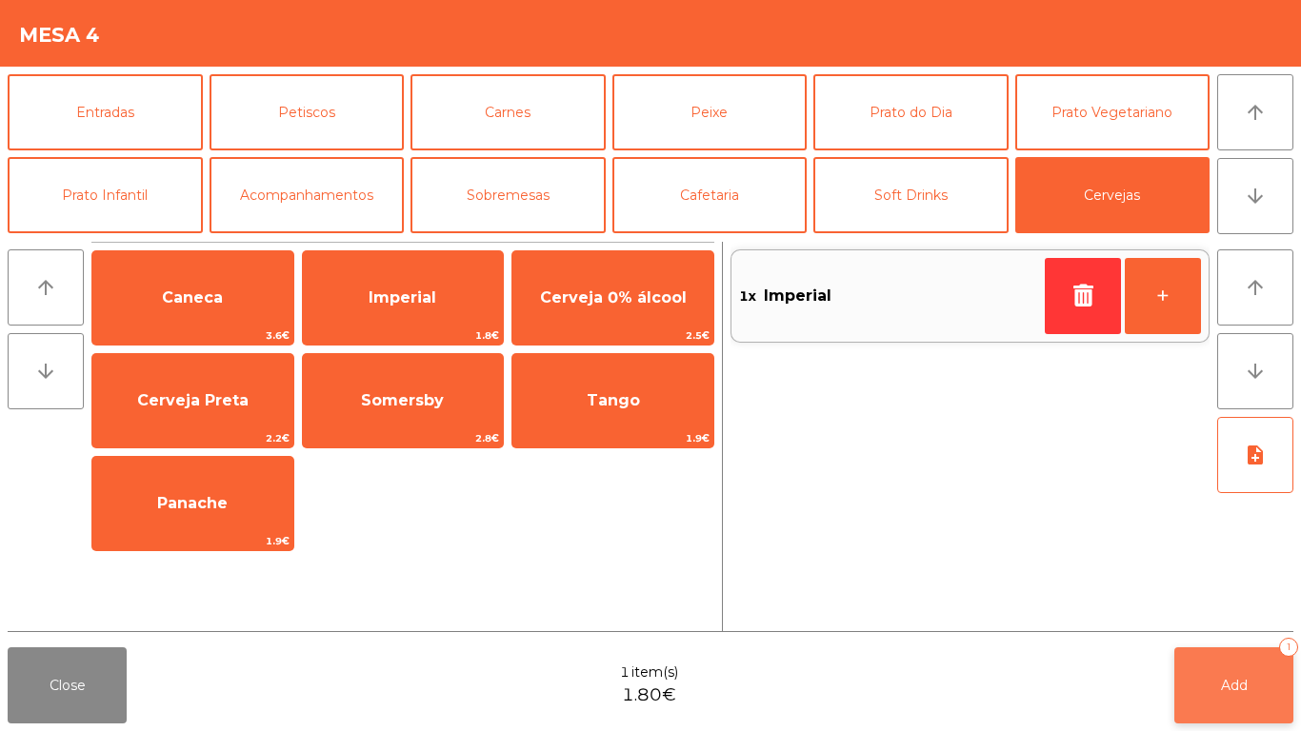
click at [1243, 649] on button "Add 1" at bounding box center [1233, 686] width 119 height 76
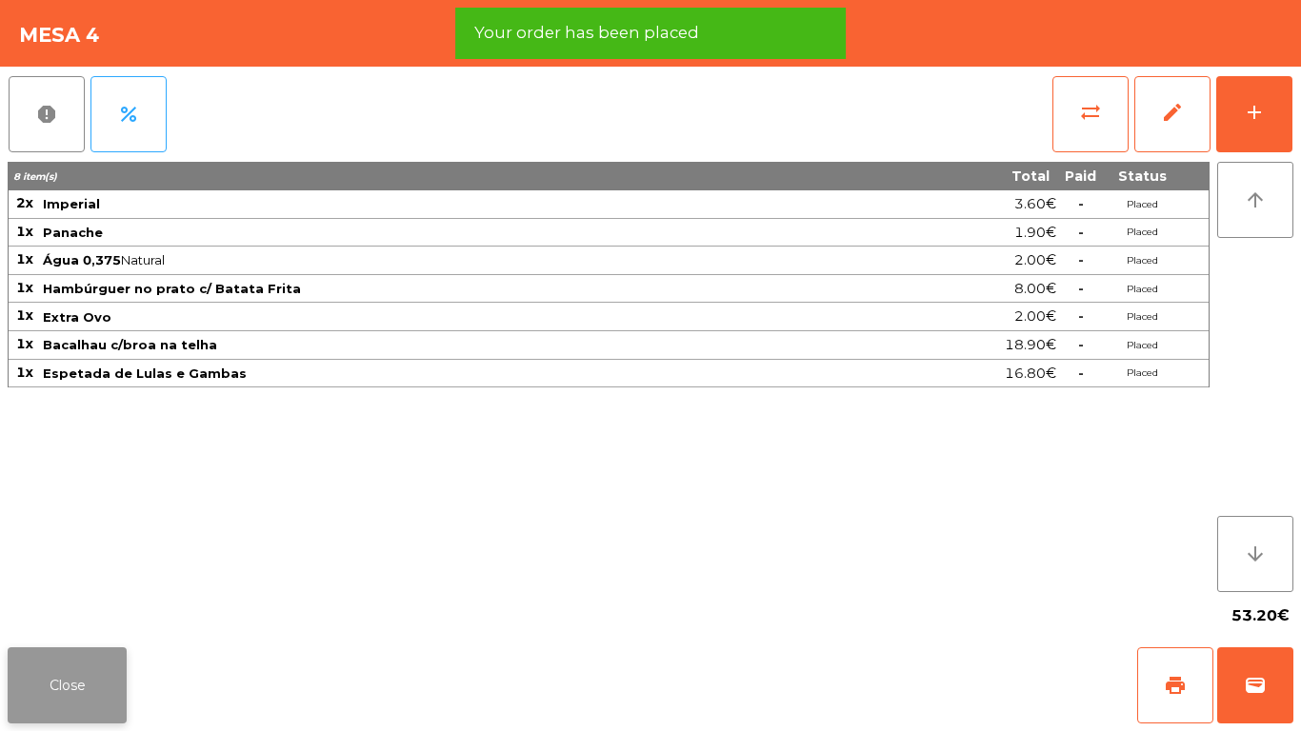
click at [48, 689] on button "Close" at bounding box center [67, 686] width 119 height 76
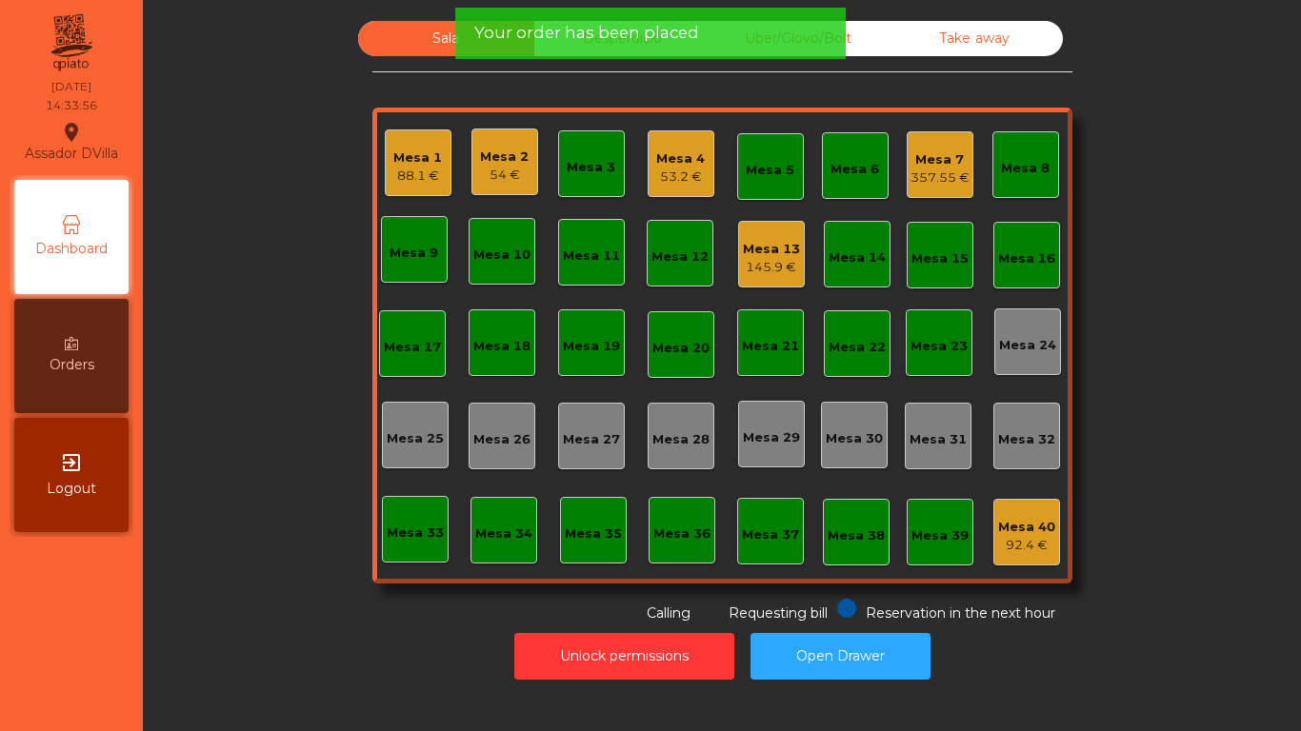
click at [762, 258] on div "145.9 €" at bounding box center [771, 267] width 57 height 19
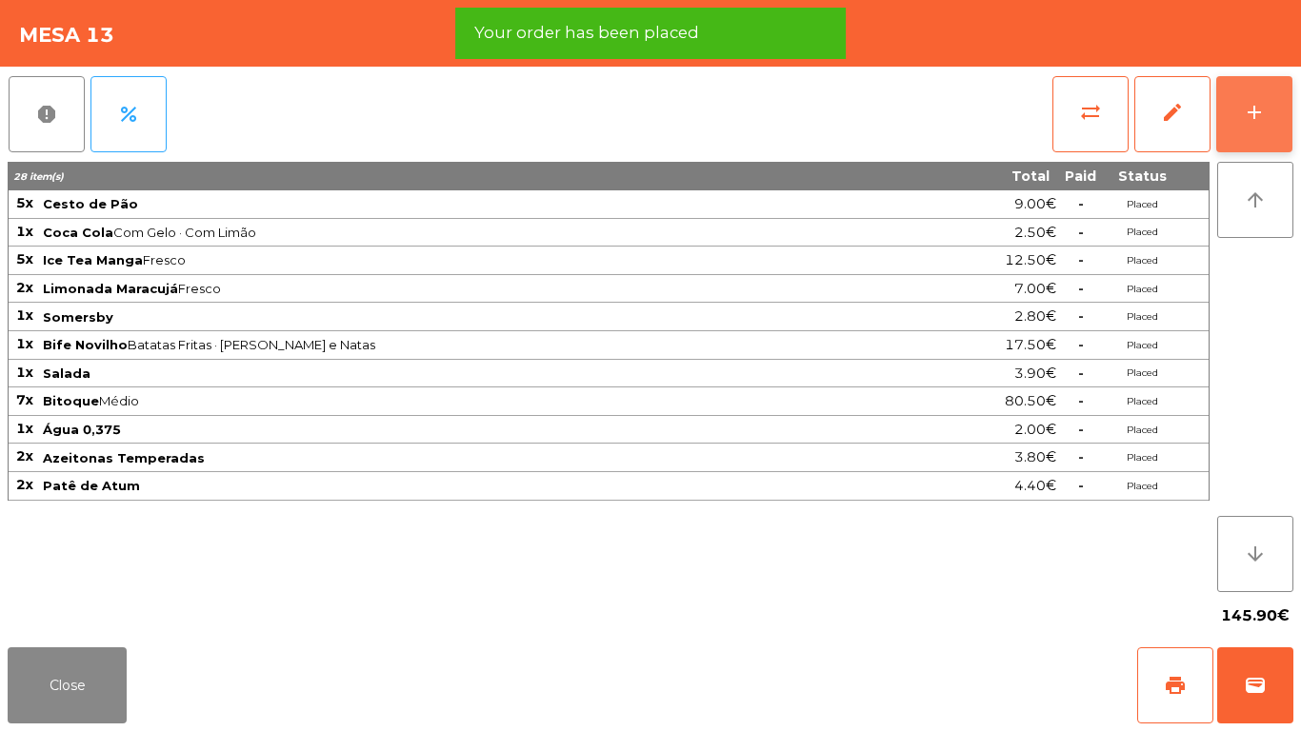
click at [1270, 134] on button "add" at bounding box center [1254, 114] width 76 height 76
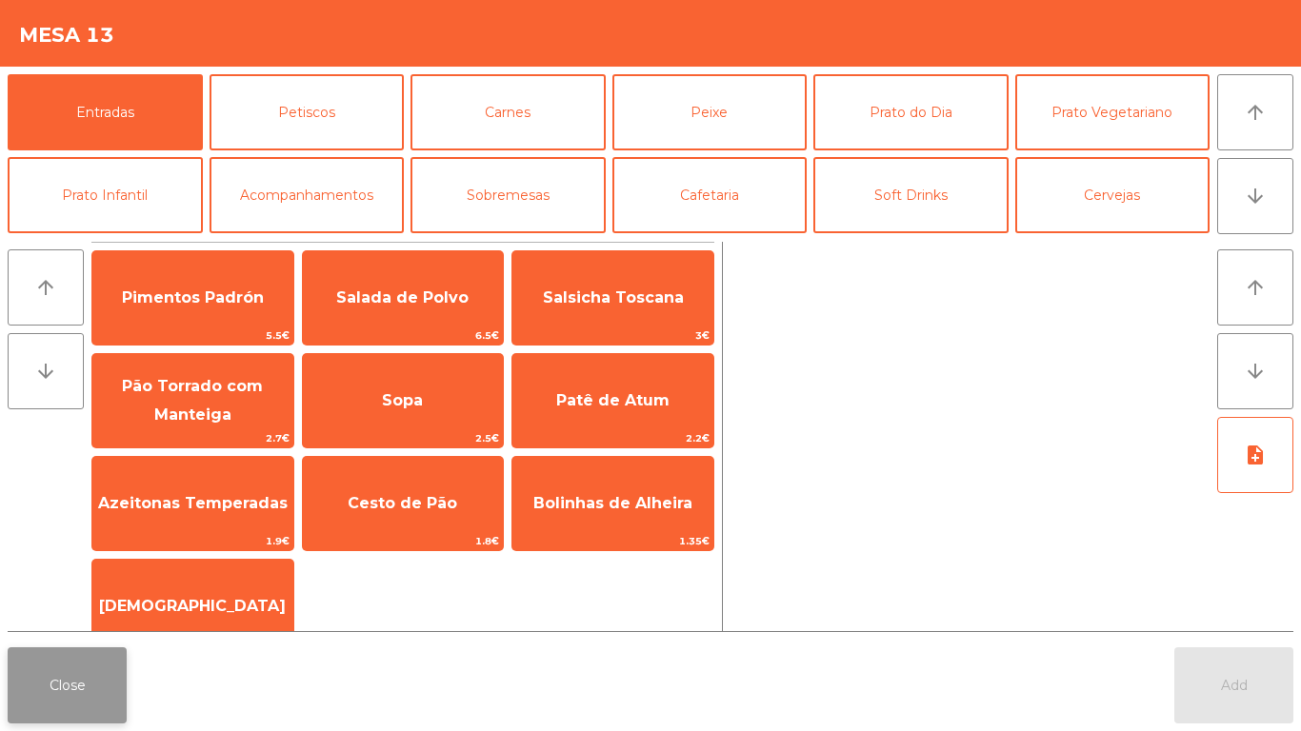
click at [77, 680] on button "Close" at bounding box center [67, 686] width 119 height 76
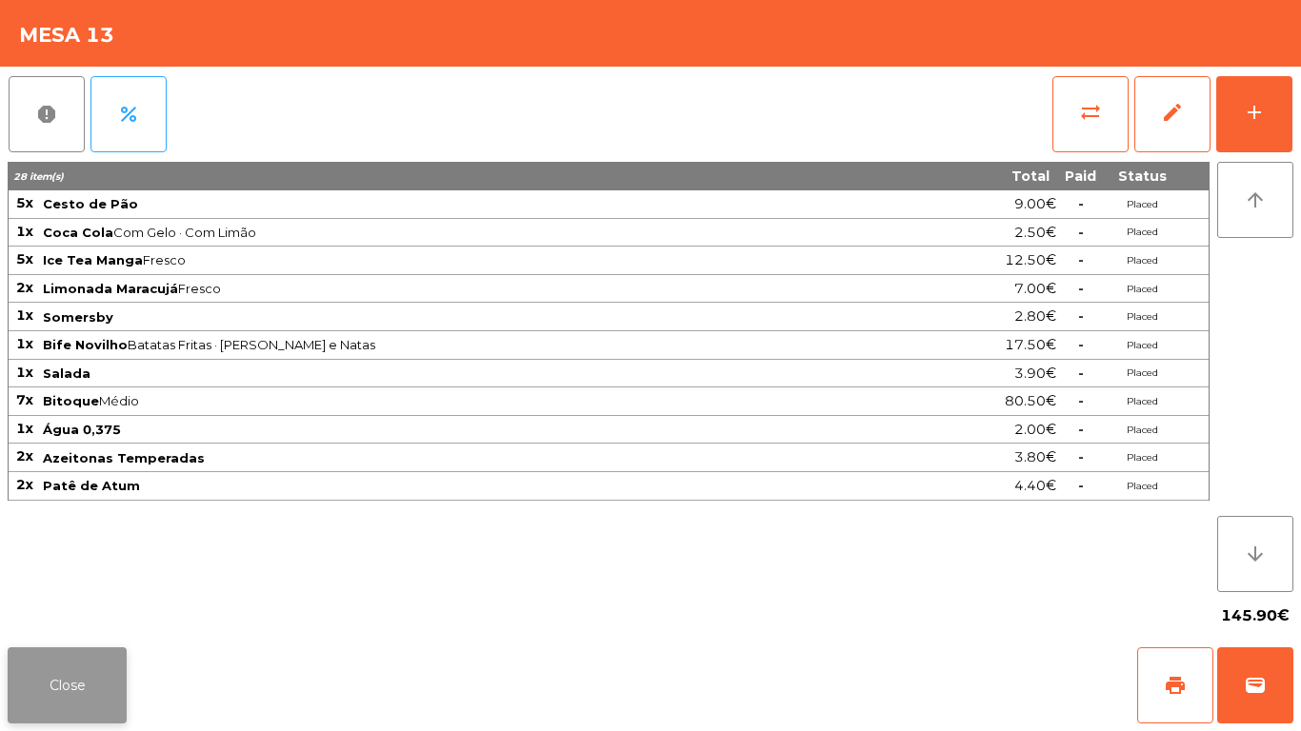
click at [67, 659] on button "Close" at bounding box center [67, 686] width 119 height 76
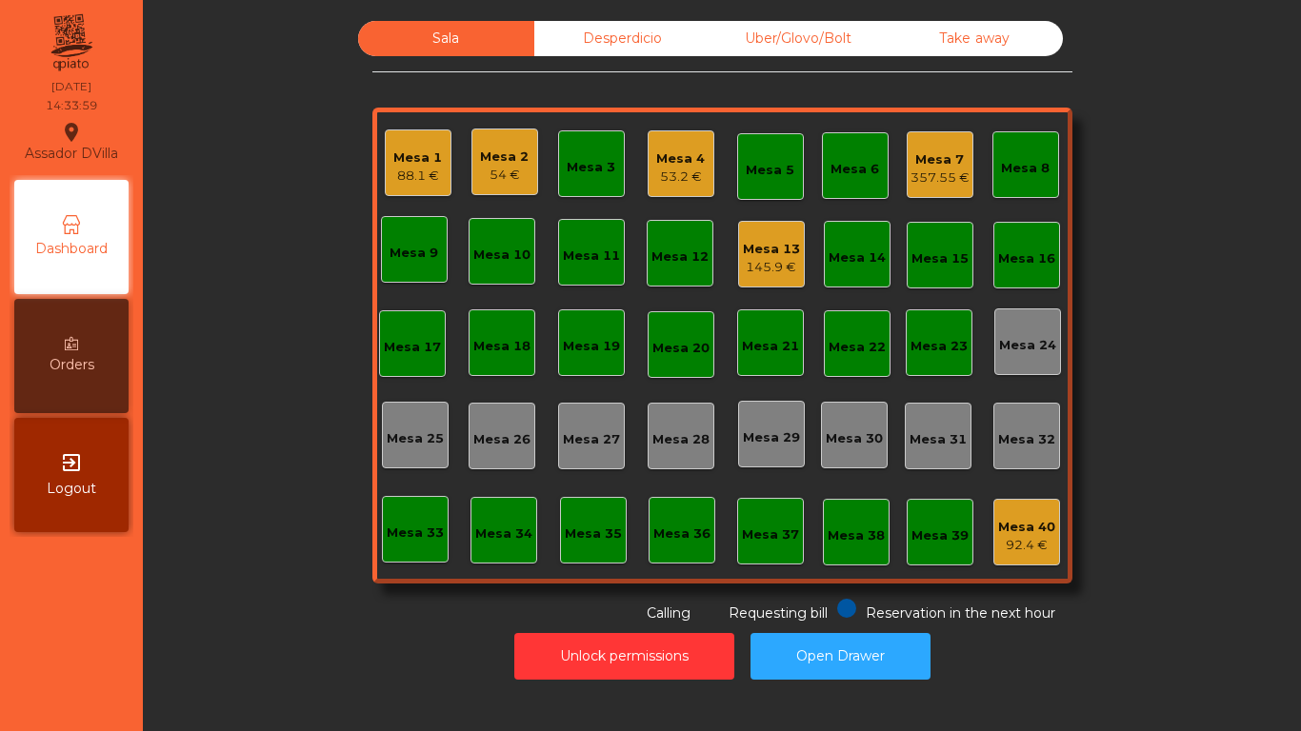
click at [932, 162] on div "Mesa 7" at bounding box center [940, 159] width 59 height 19
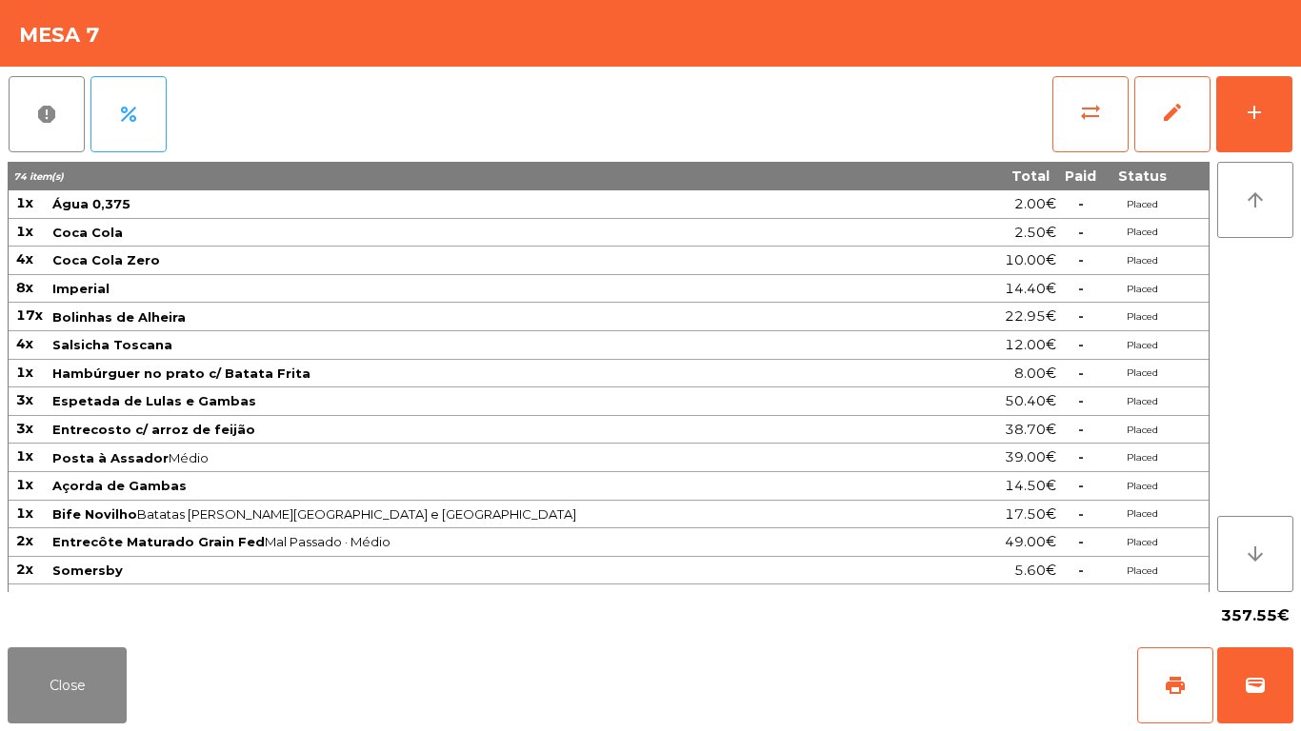
click at [1295, 110] on div "report percent sync_alt edit add 74 item(s) Total Paid Status 1x Água 0,375 2.0…" at bounding box center [650, 353] width 1301 height 573
click at [1294, 132] on div "report percent sync_alt edit add 74 item(s) Total Paid Status 1x Água 0,375 2.0…" at bounding box center [650, 353] width 1301 height 573
click at [1256, 127] on button "add" at bounding box center [1254, 114] width 76 height 76
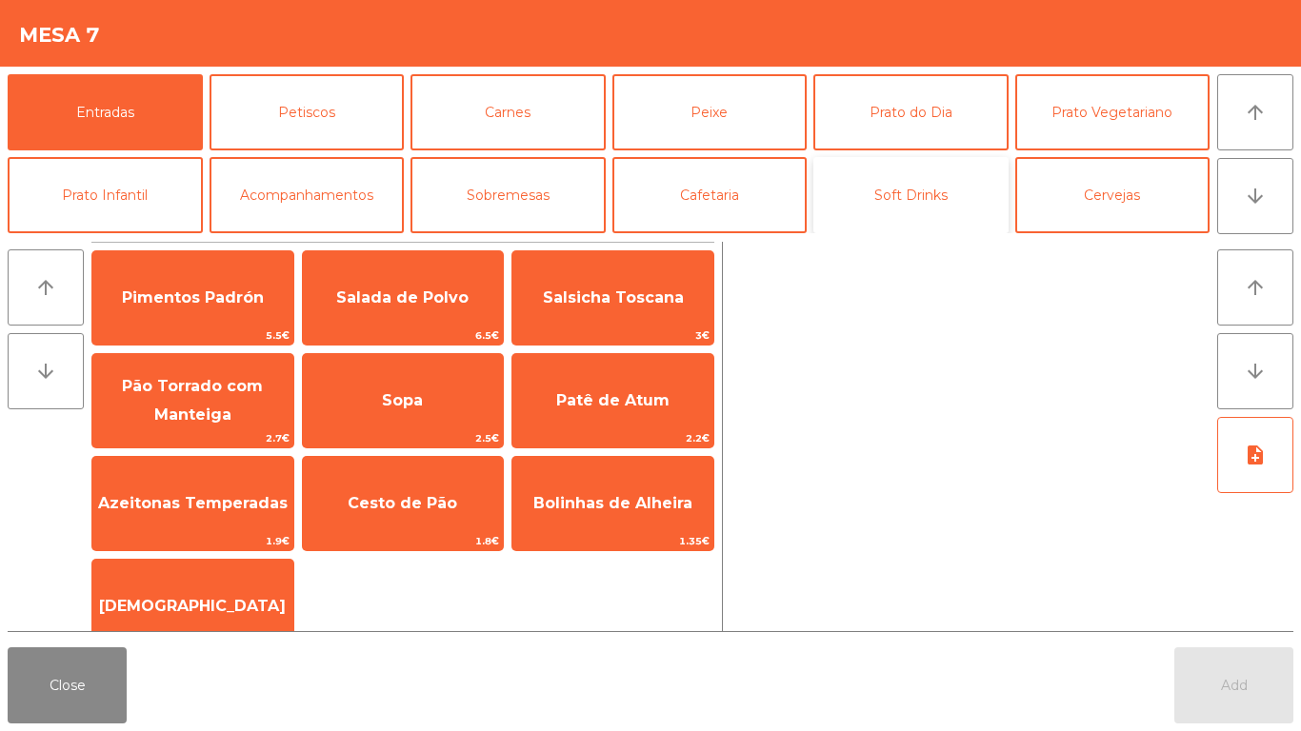
click at [956, 213] on button "Soft Drinks" at bounding box center [910, 195] width 195 height 76
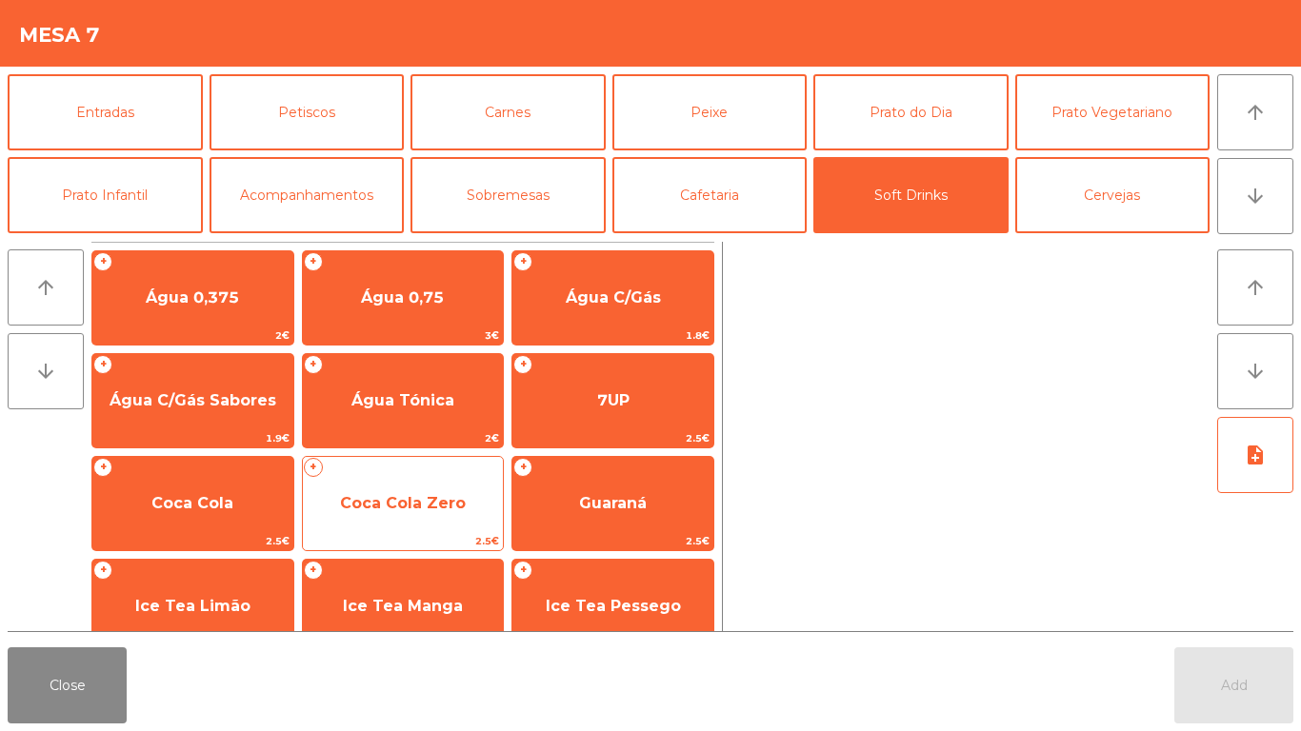
click at [426, 491] on span "Coca Cola Zero" at bounding box center [403, 503] width 201 height 51
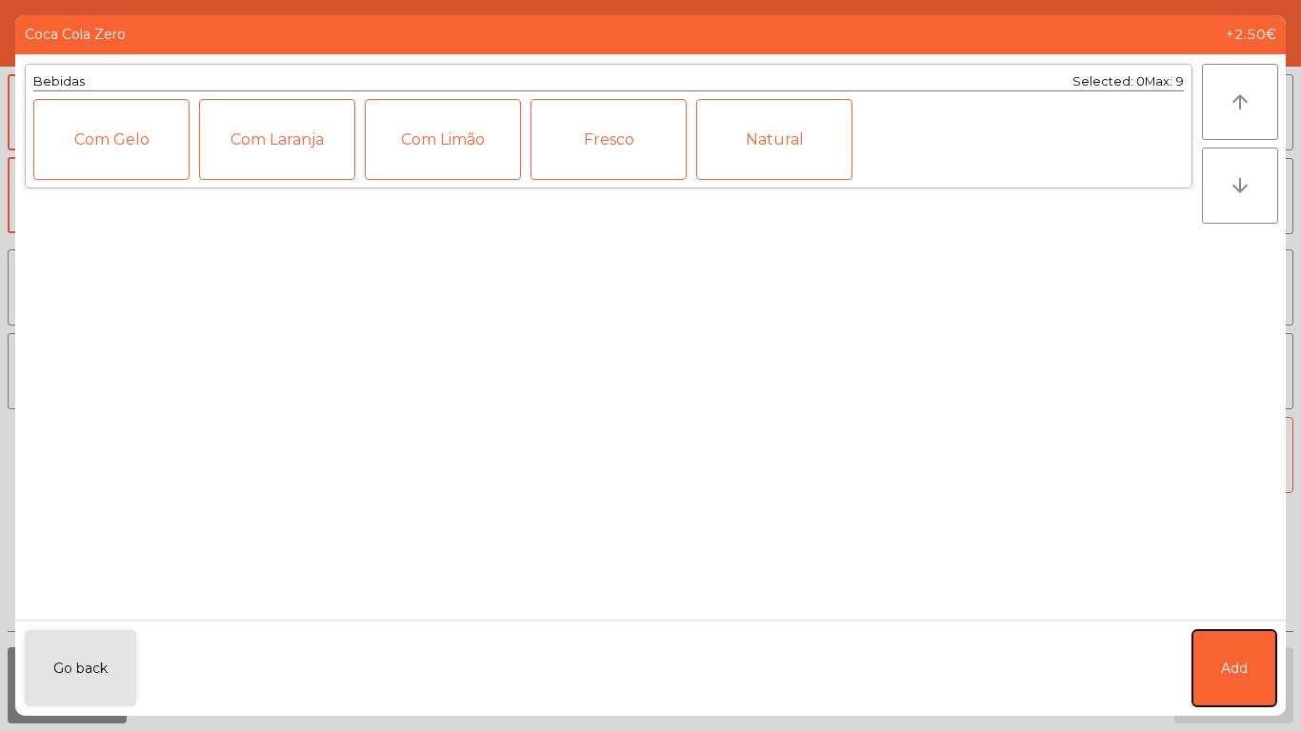
click at [1235, 655] on button "Add" at bounding box center [1234, 669] width 84 height 76
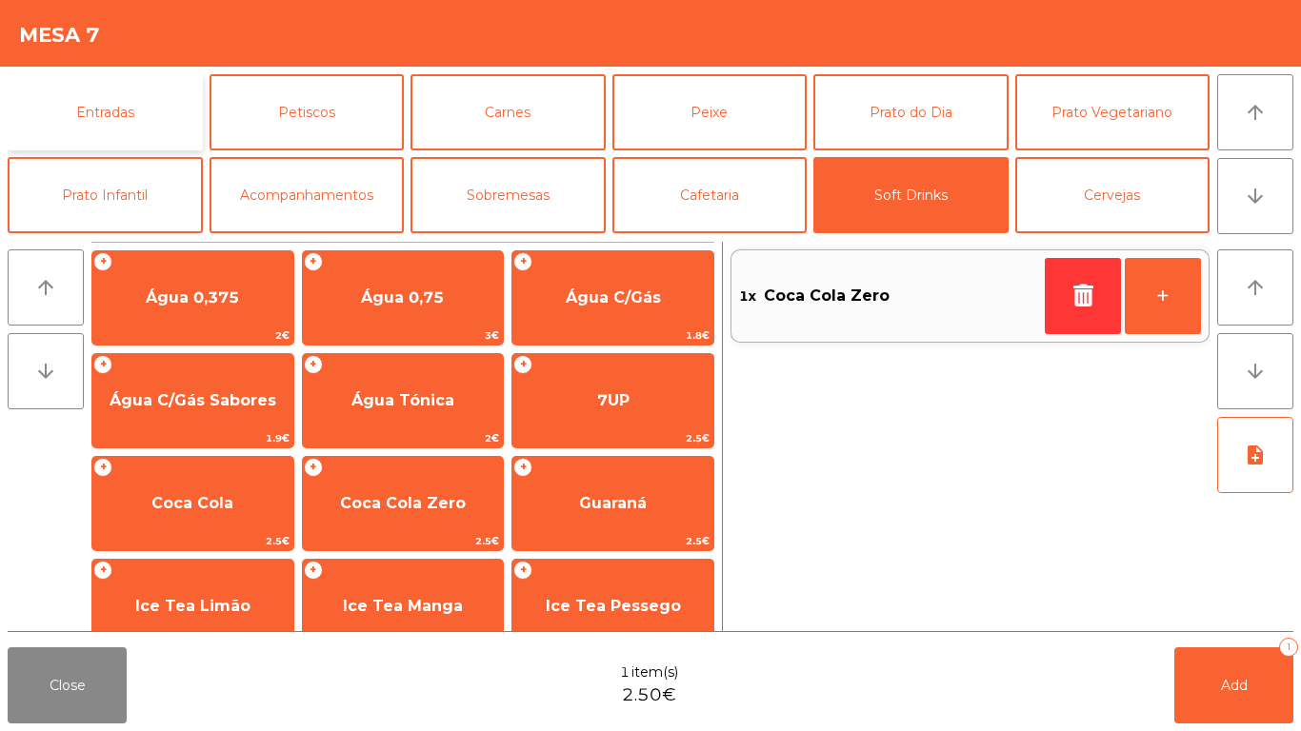
click at [165, 121] on button "Entradas" at bounding box center [105, 112] width 195 height 76
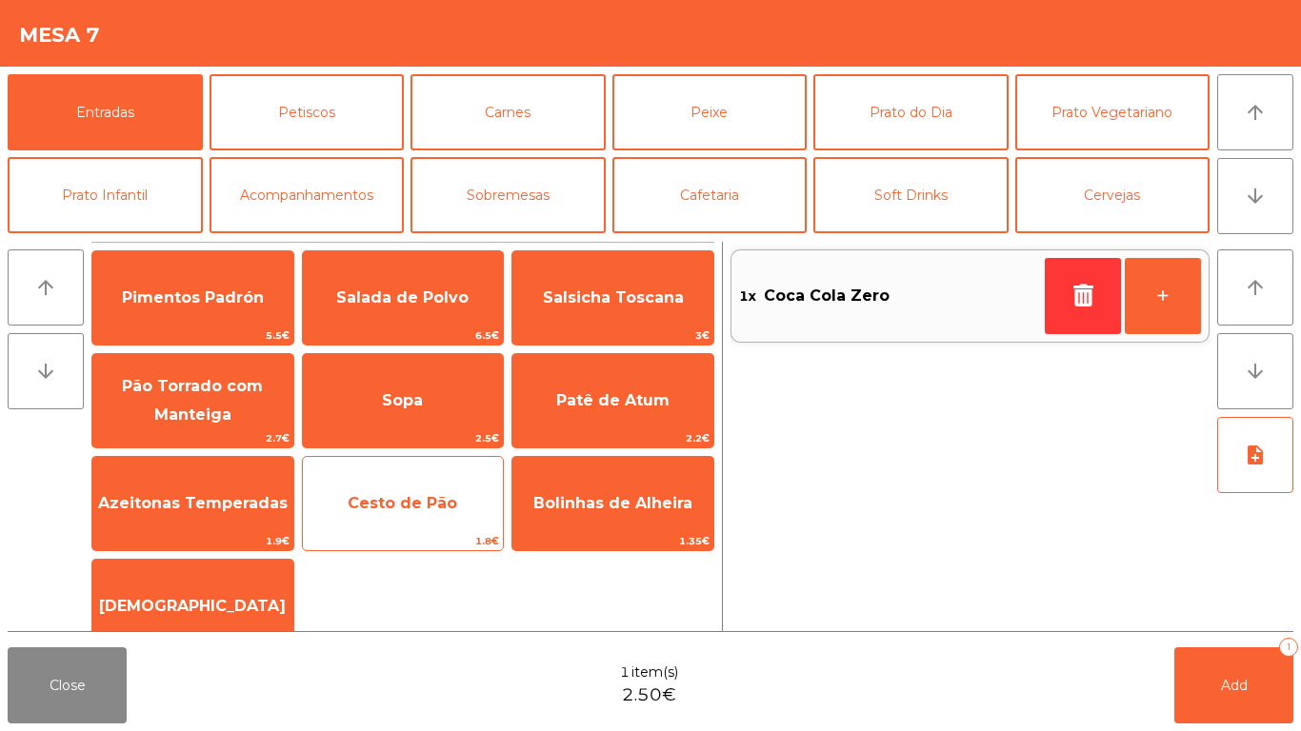
click at [421, 492] on span "Cesto de Pão" at bounding box center [403, 503] width 201 height 51
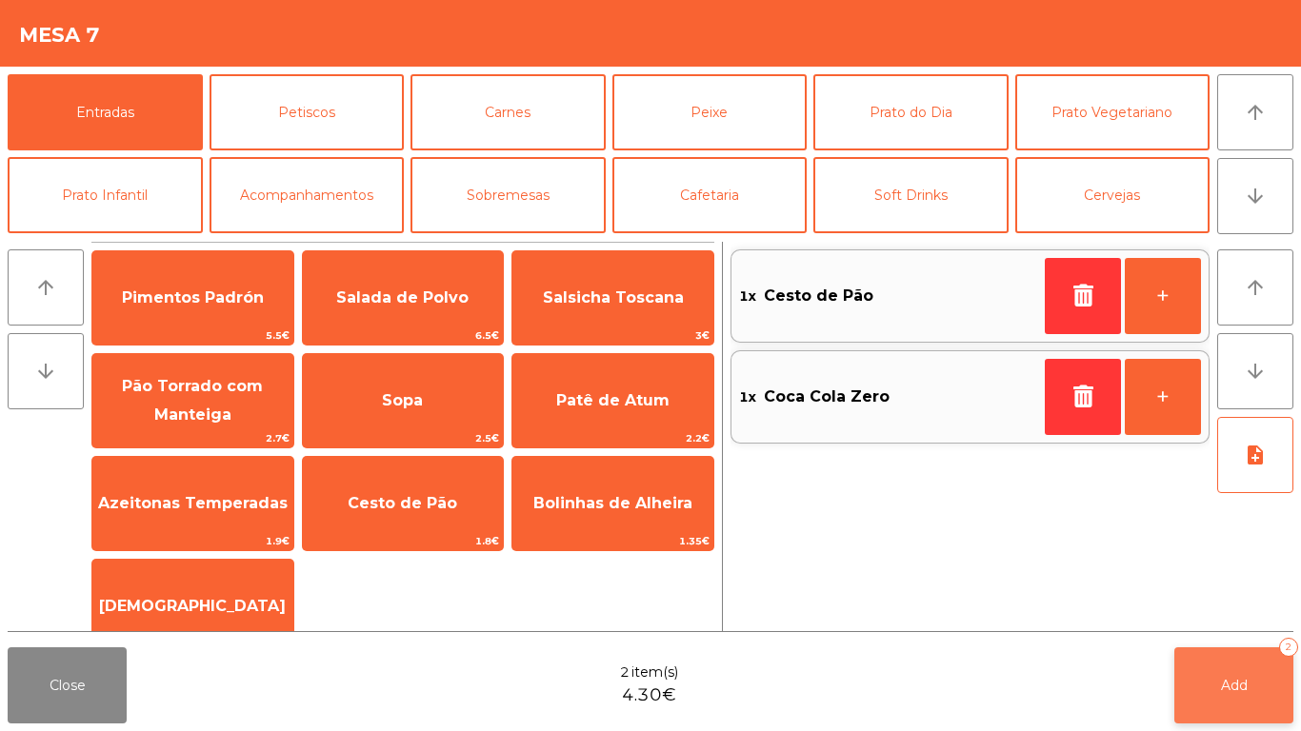
click at [1252, 690] on button "Add 2" at bounding box center [1233, 686] width 119 height 76
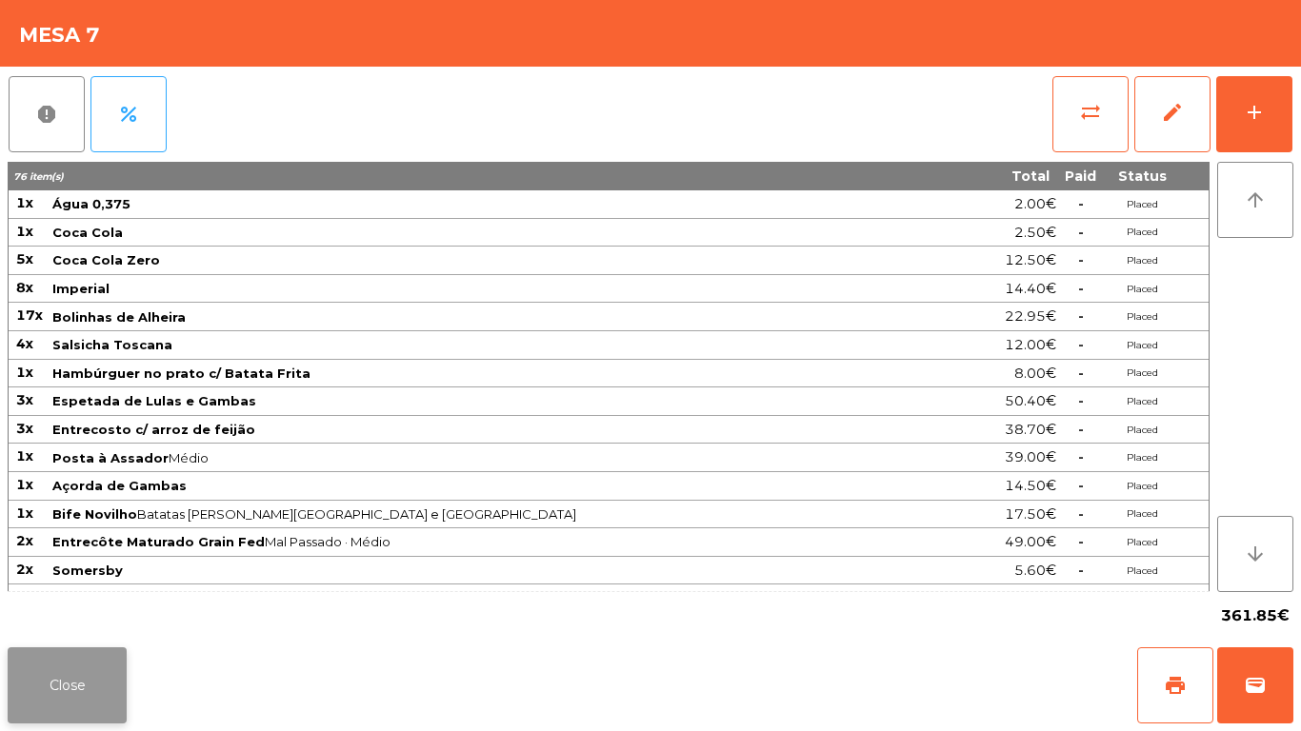
click at [42, 674] on button "Close" at bounding box center [67, 686] width 119 height 76
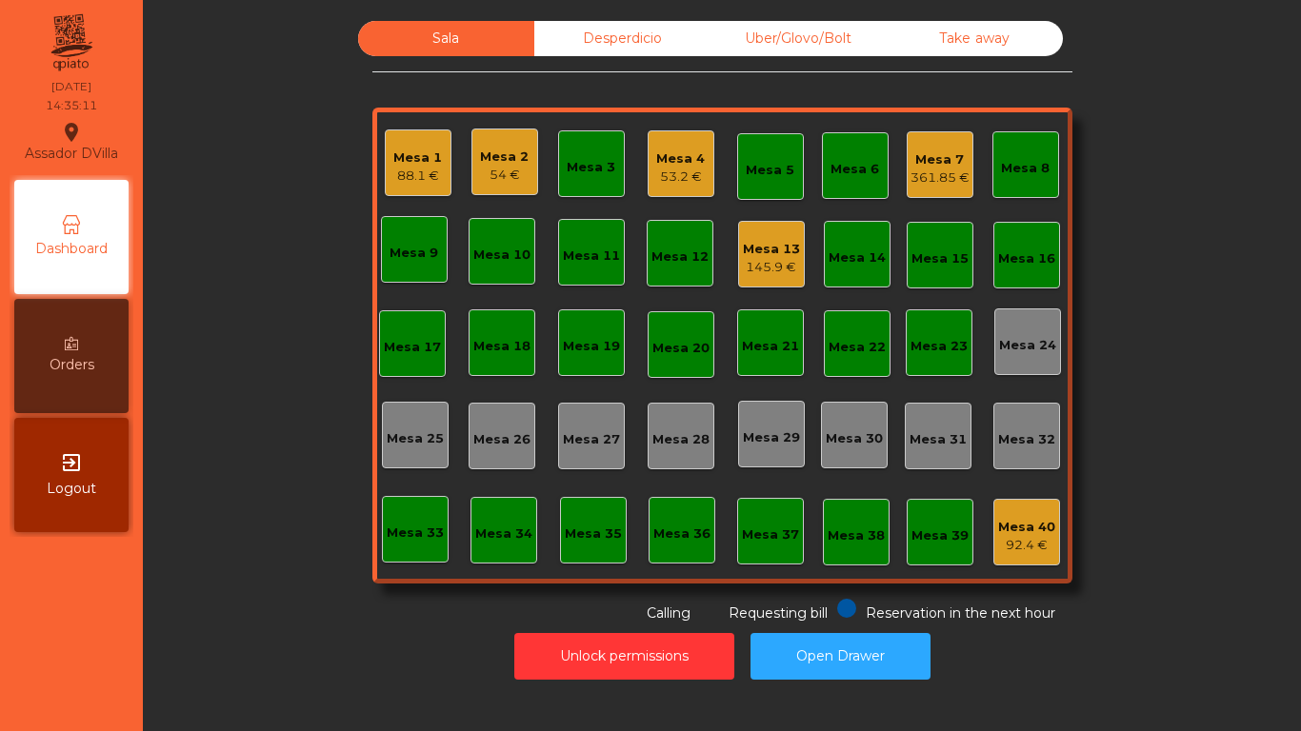
click at [265, 582] on div "Sala Desperdicio Uber/Glovo/Bolt Take away Mesa 1 88.1 € Mesa 2 54 € Mesa 3 Mes…" at bounding box center [722, 322] width 1107 height 603
click at [604, 164] on div "Mesa 3" at bounding box center [591, 167] width 49 height 19
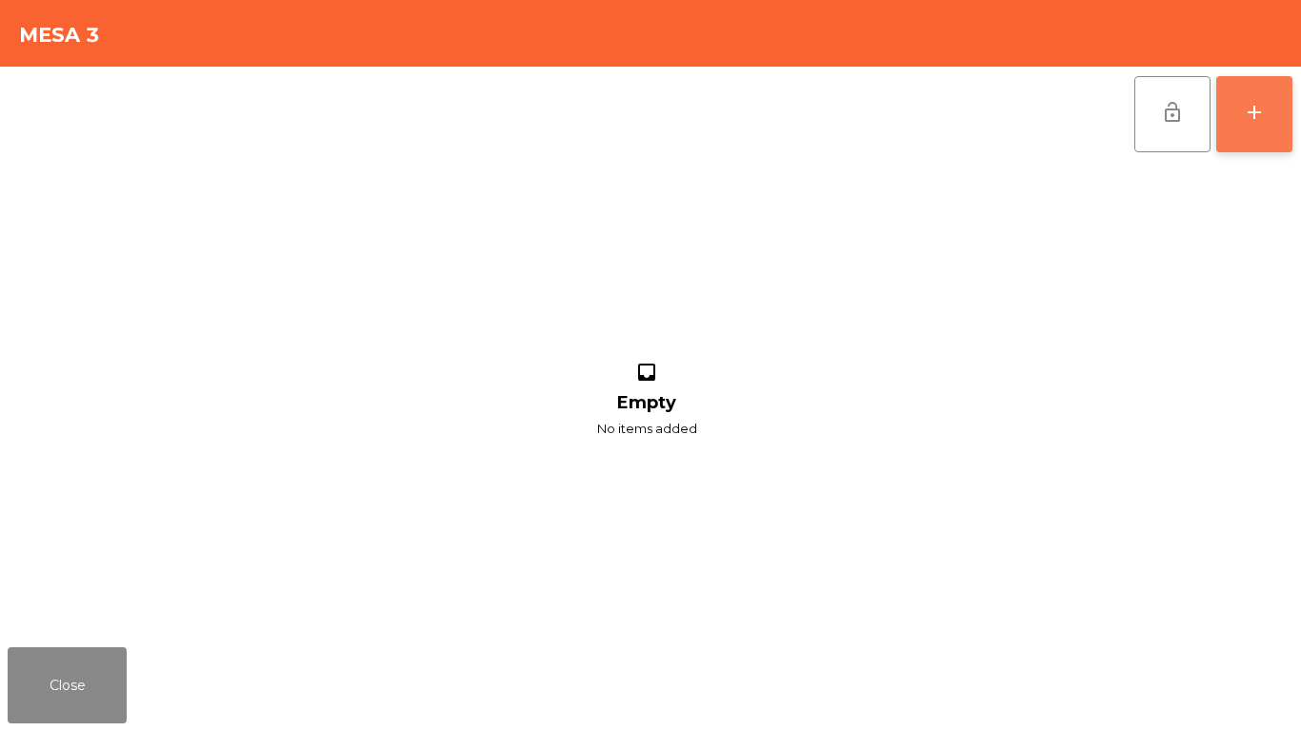
click at [1262, 134] on button "add" at bounding box center [1254, 114] width 76 height 76
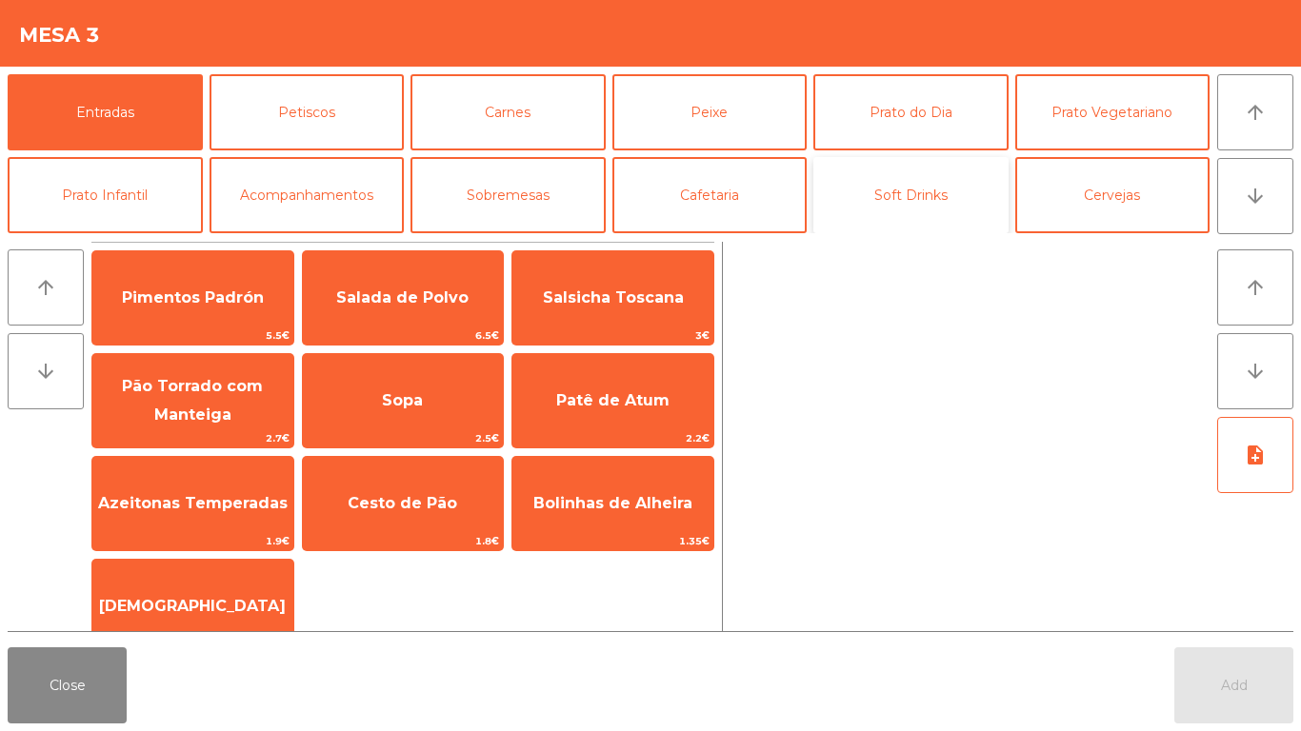
click at [1003, 186] on button "Soft Drinks" at bounding box center [910, 195] width 195 height 76
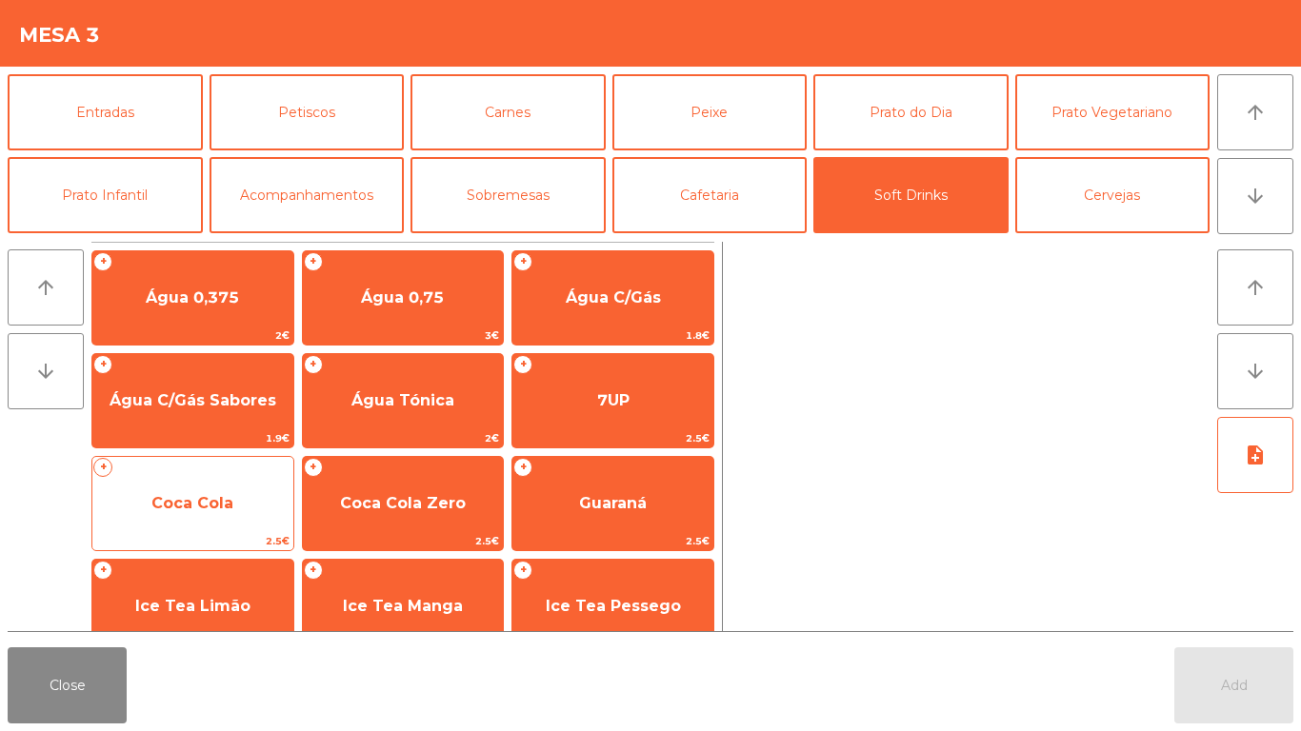
click at [236, 520] on span "Coca Cola" at bounding box center [192, 503] width 201 height 51
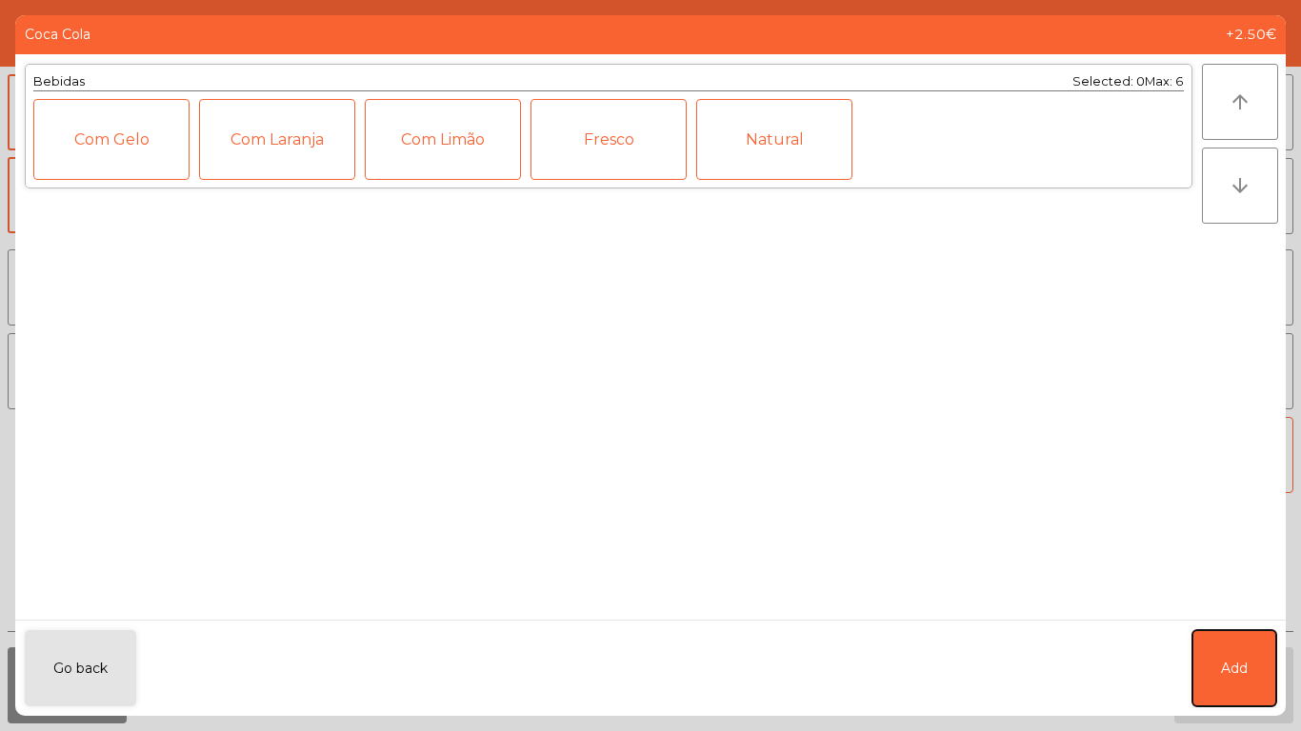
drag, startPoint x: 1256, startPoint y: 669, endPoint x: 494, endPoint y: 252, distance: 868.2
click at [1251, 665] on button "Add" at bounding box center [1234, 669] width 84 height 76
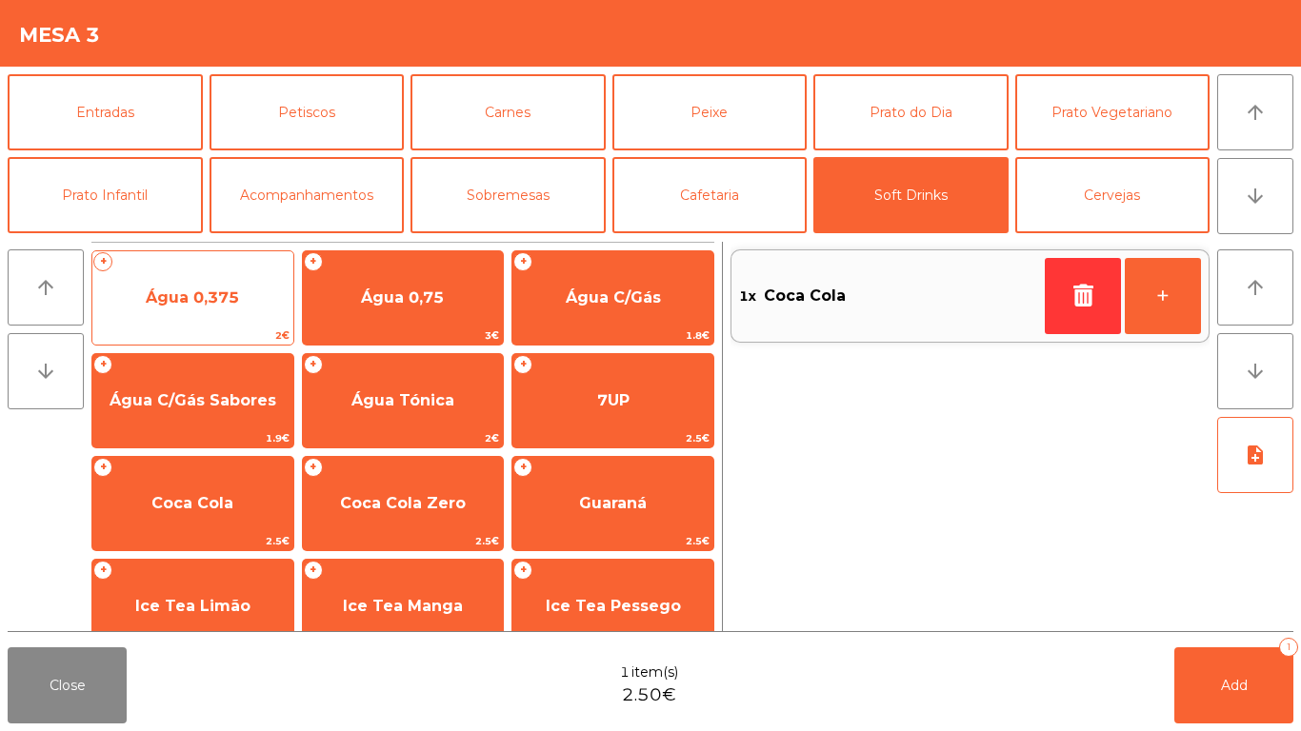
click at [274, 292] on span "Água 0,375" at bounding box center [192, 297] width 201 height 51
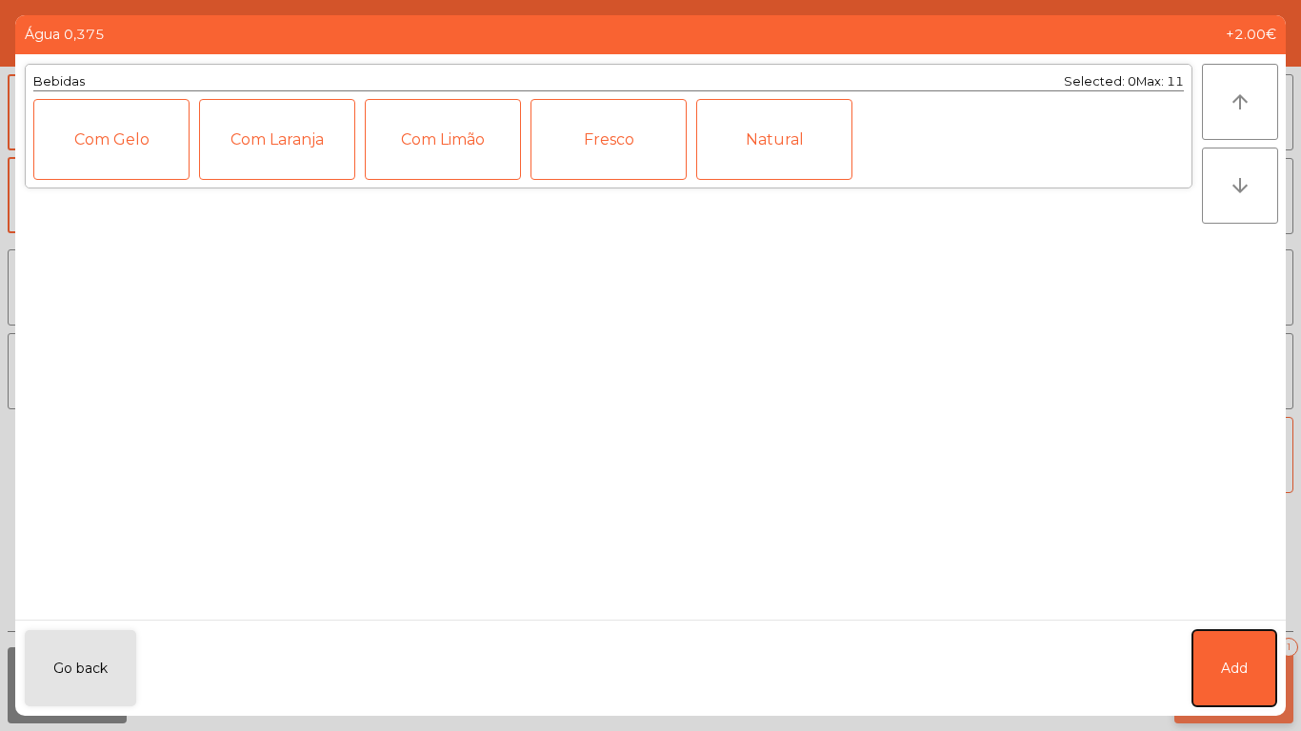
click at [1260, 680] on button "Add" at bounding box center [1234, 669] width 84 height 76
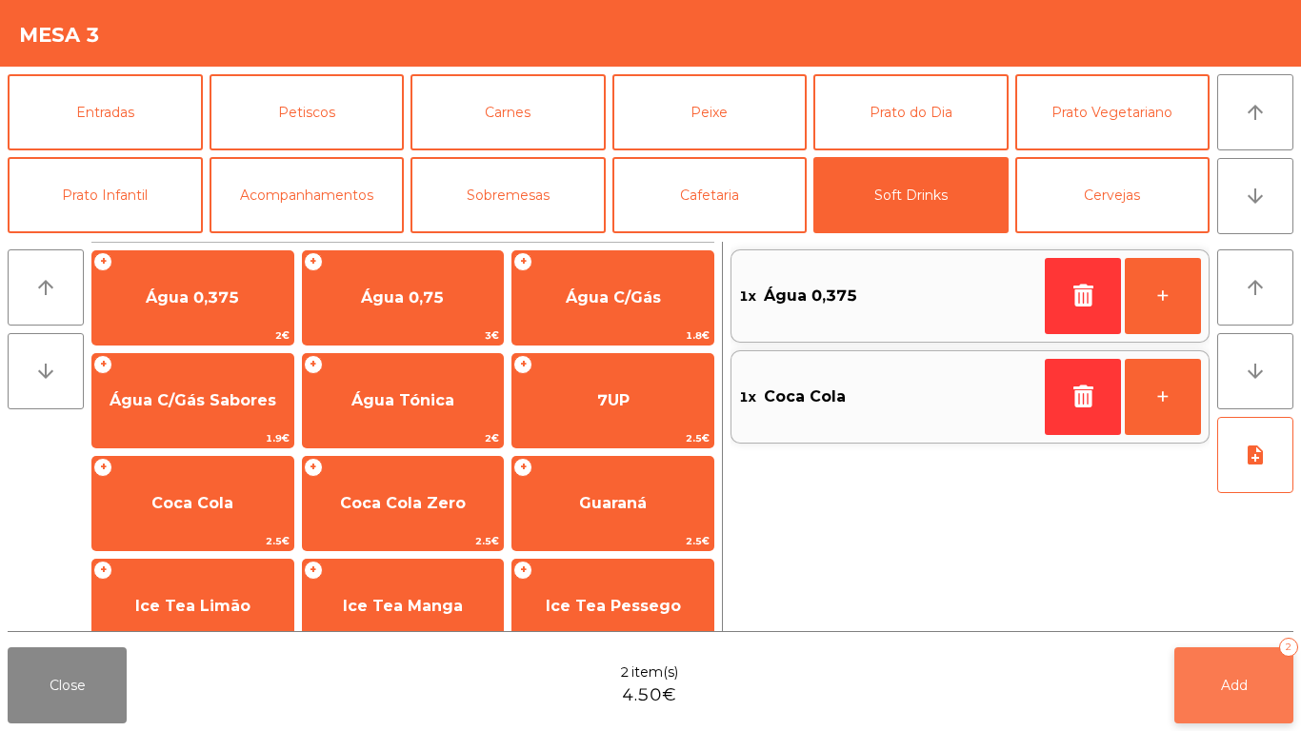
click at [1255, 686] on button "Add 2" at bounding box center [1233, 686] width 119 height 76
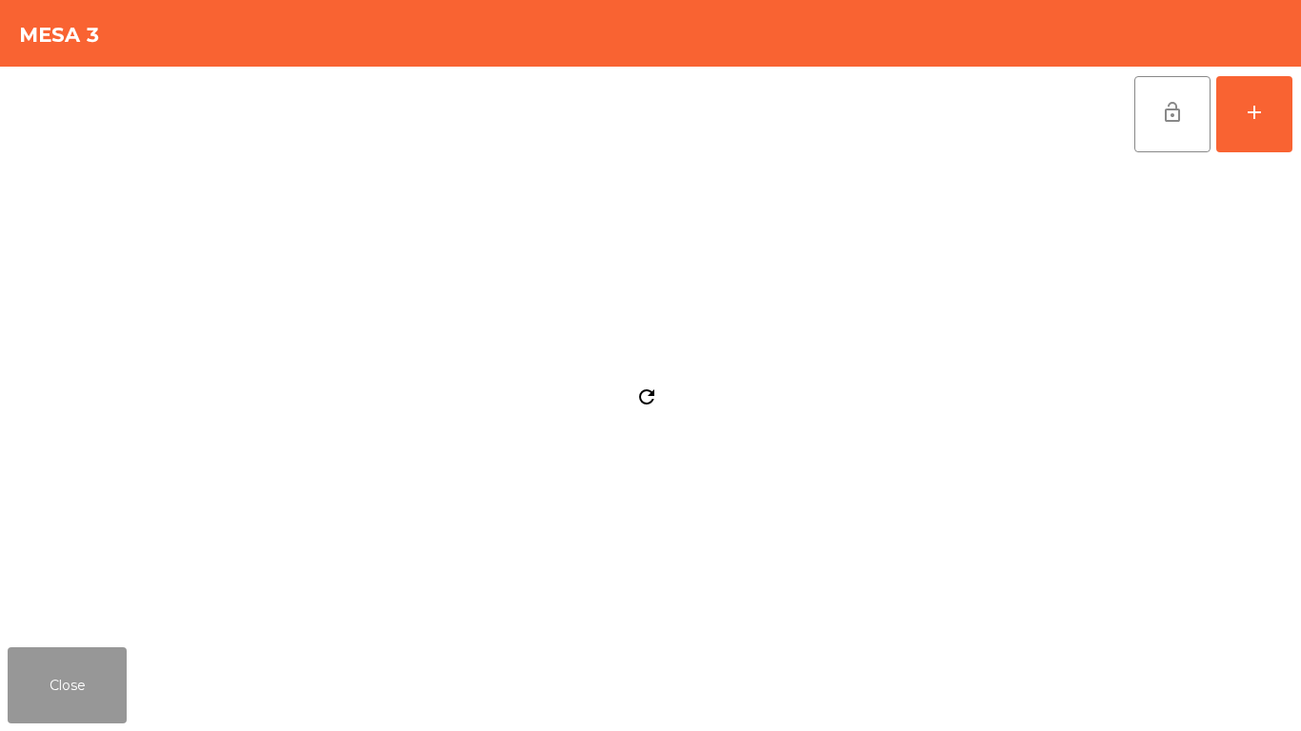
drag, startPoint x: 47, startPoint y: 666, endPoint x: 73, endPoint y: 679, distance: 29.8
click at [47, 667] on button "Close" at bounding box center [67, 686] width 119 height 76
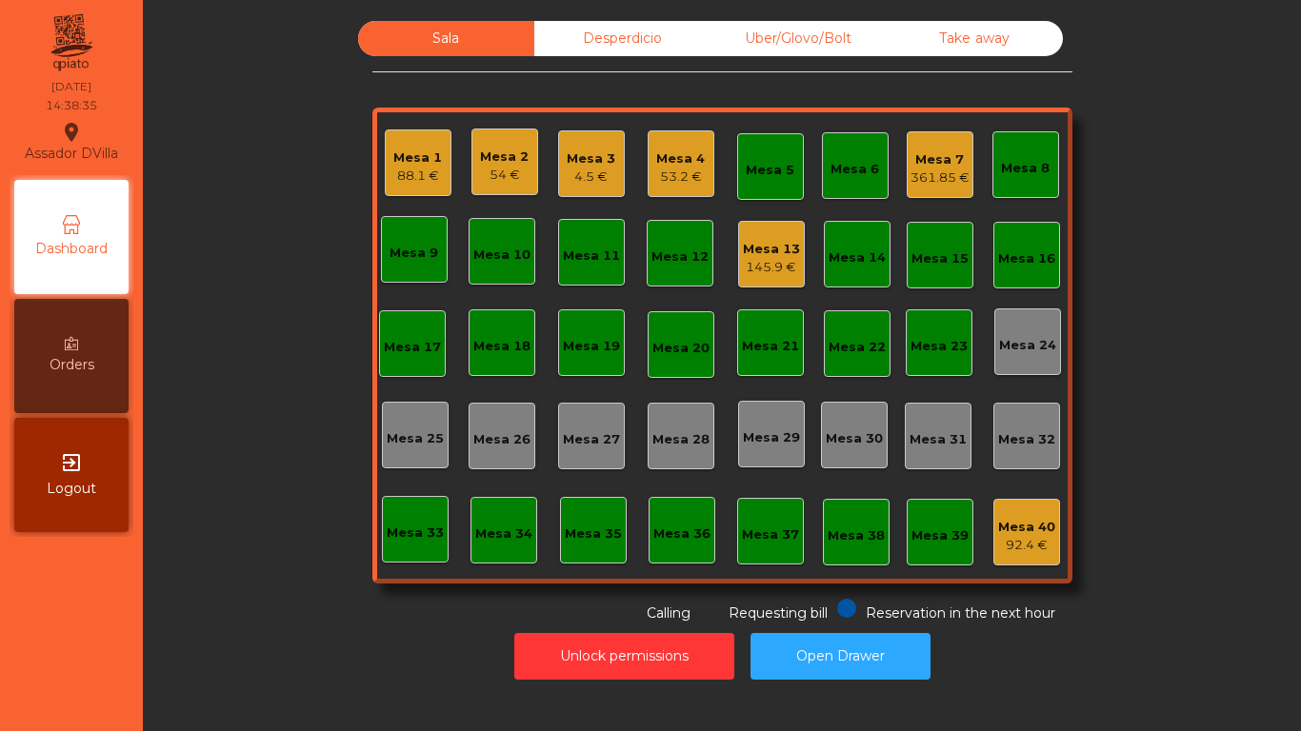
click at [574, 163] on div "Mesa 3" at bounding box center [591, 159] width 49 height 19
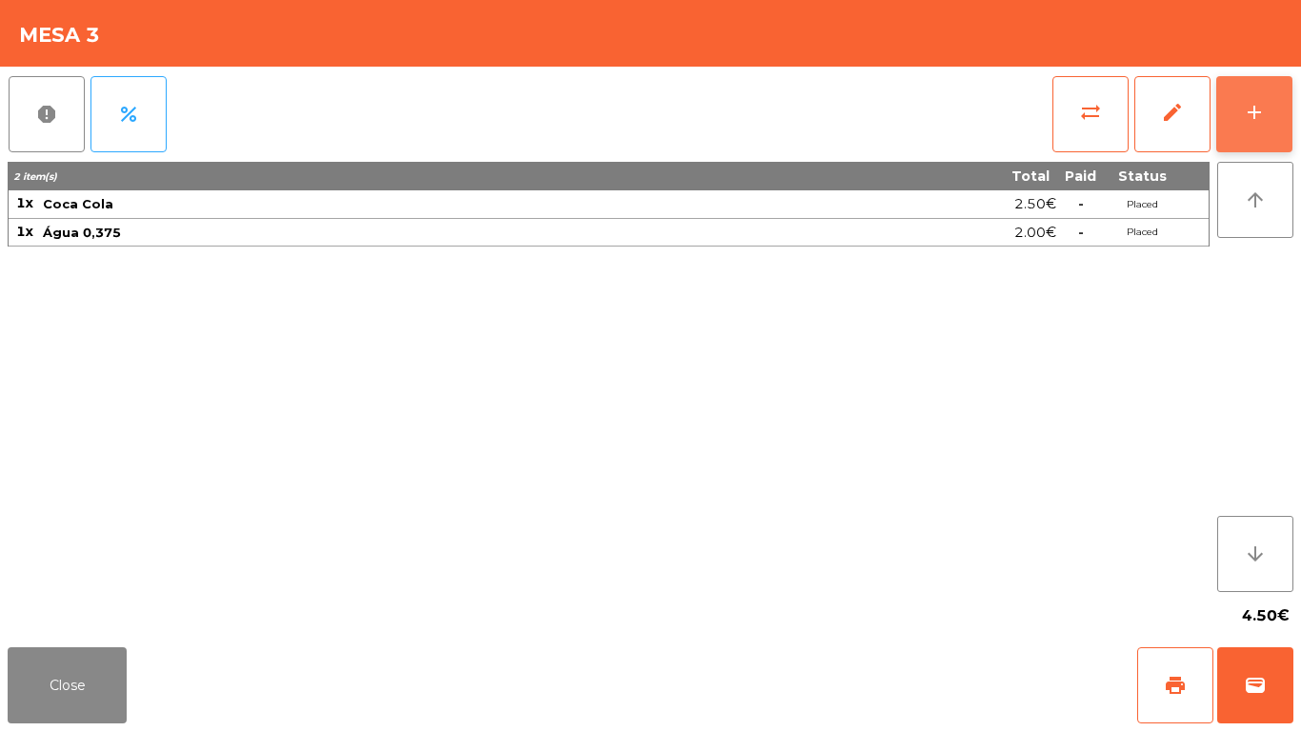
click at [1268, 120] on button "add" at bounding box center [1254, 114] width 76 height 76
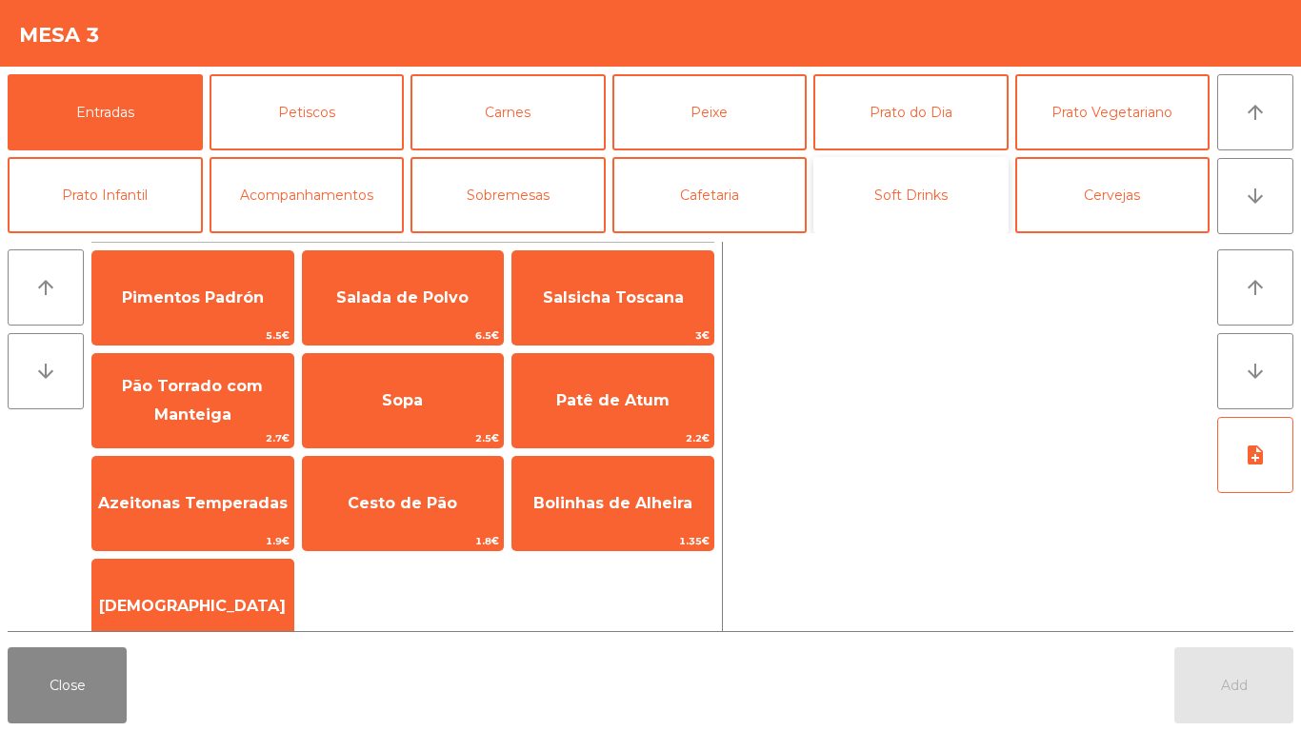
click at [911, 189] on button "Soft Drinks" at bounding box center [910, 195] width 195 height 76
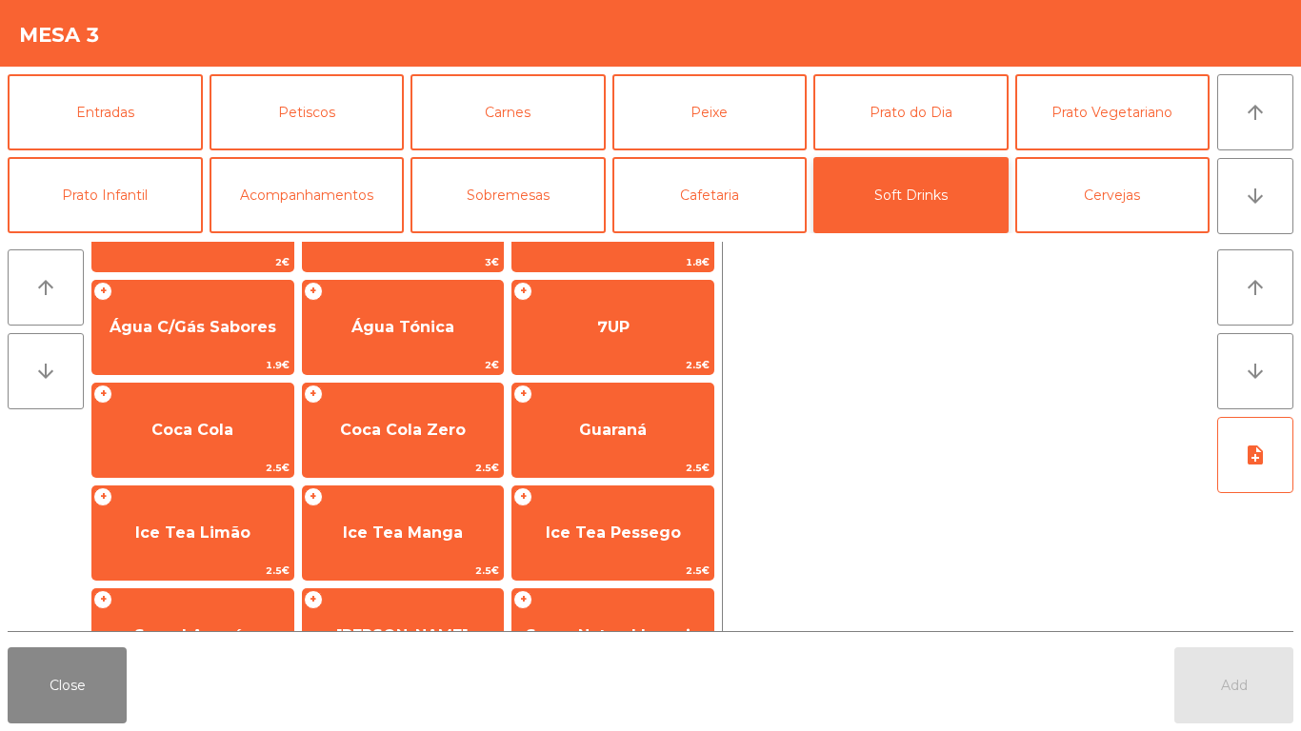
scroll to position [103, 0]
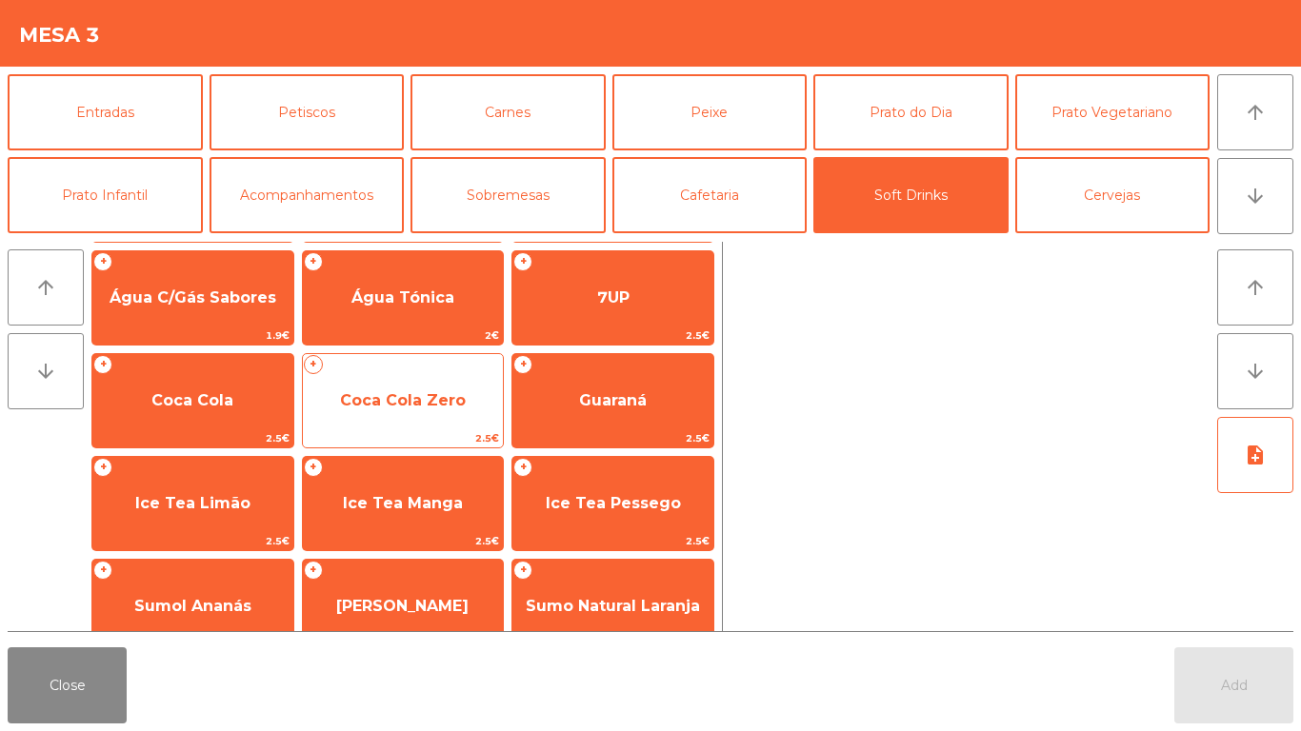
click at [441, 443] on span "2.5€" at bounding box center [403, 439] width 201 height 18
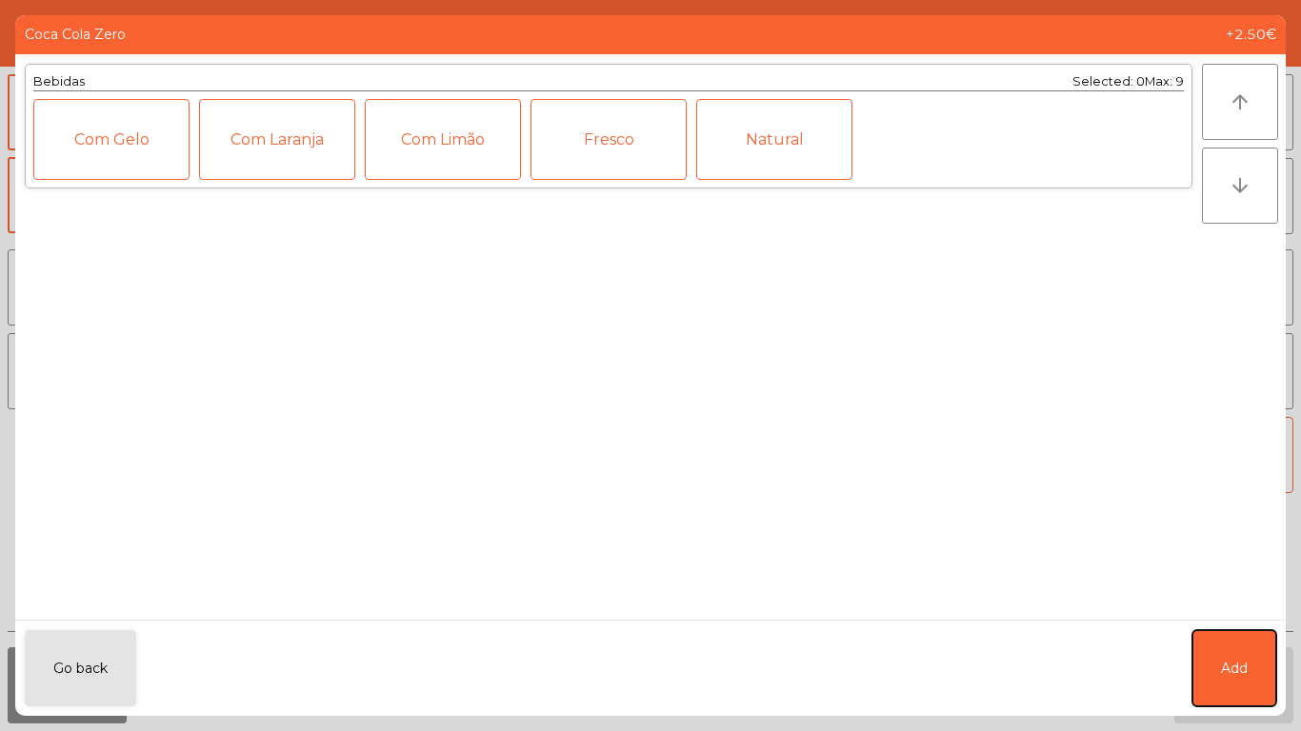
click at [1237, 643] on button "Add" at bounding box center [1234, 669] width 84 height 76
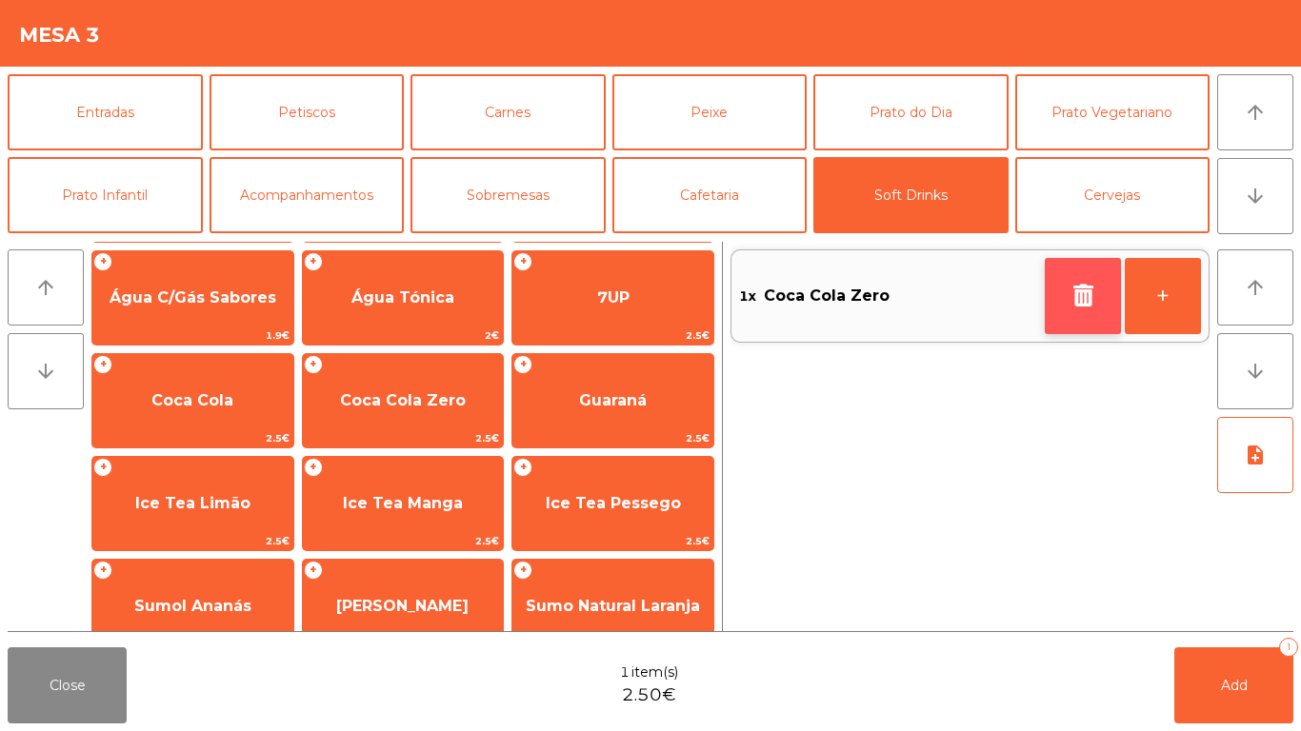
click at [1061, 290] on button "button" at bounding box center [1083, 296] width 76 height 76
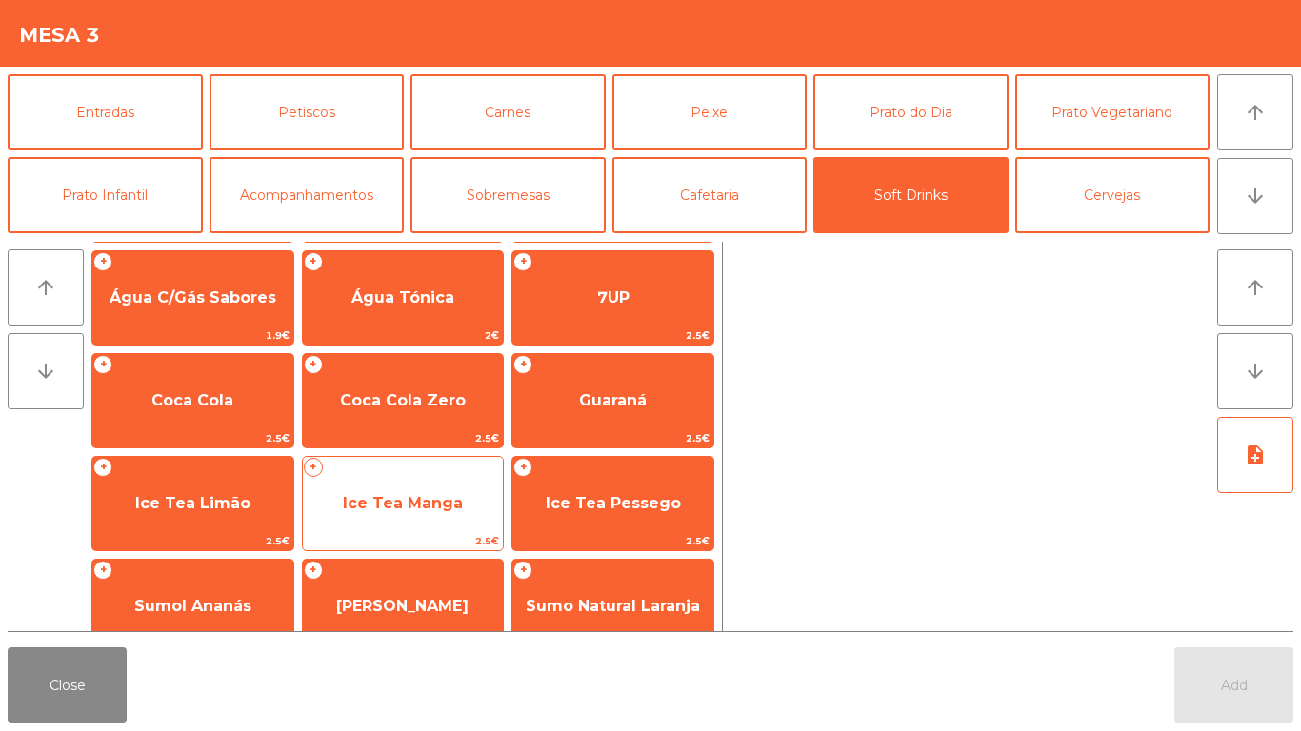
click at [416, 496] on span "Ice Tea Manga" at bounding box center [403, 503] width 120 height 18
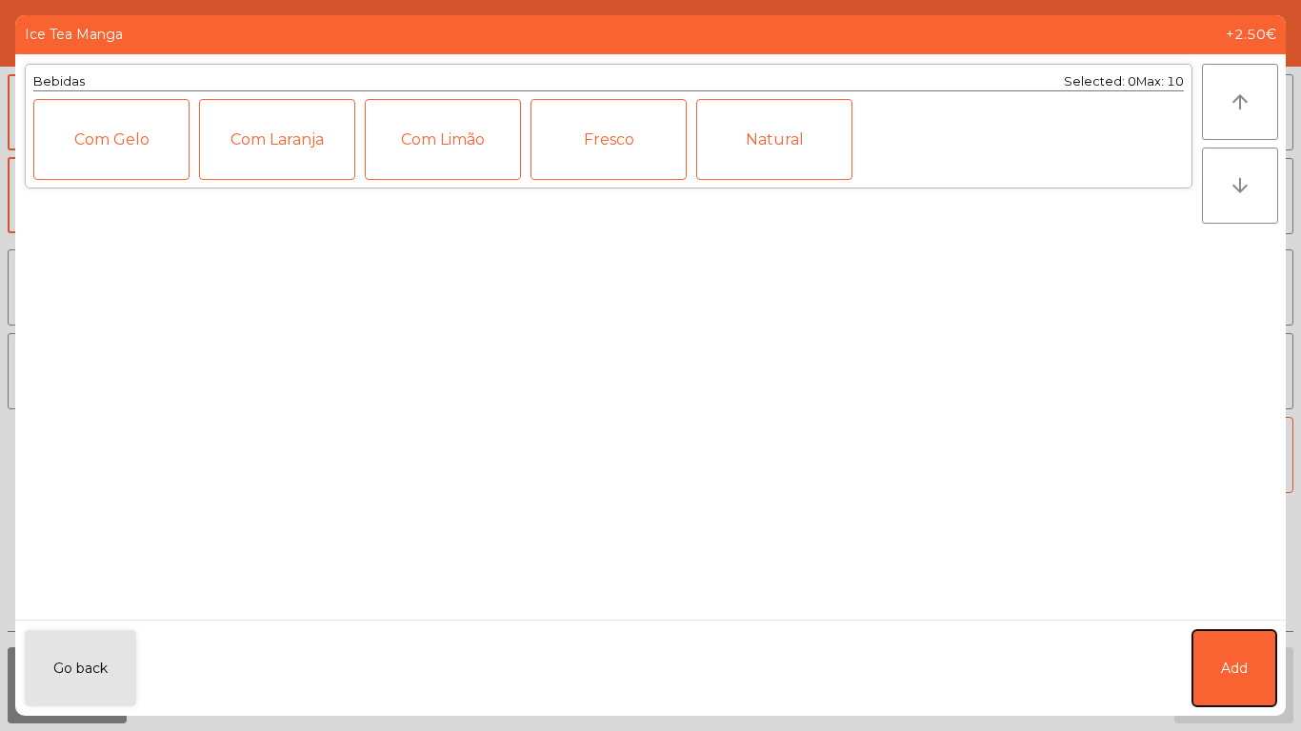
click at [1248, 651] on button "Add" at bounding box center [1234, 669] width 84 height 76
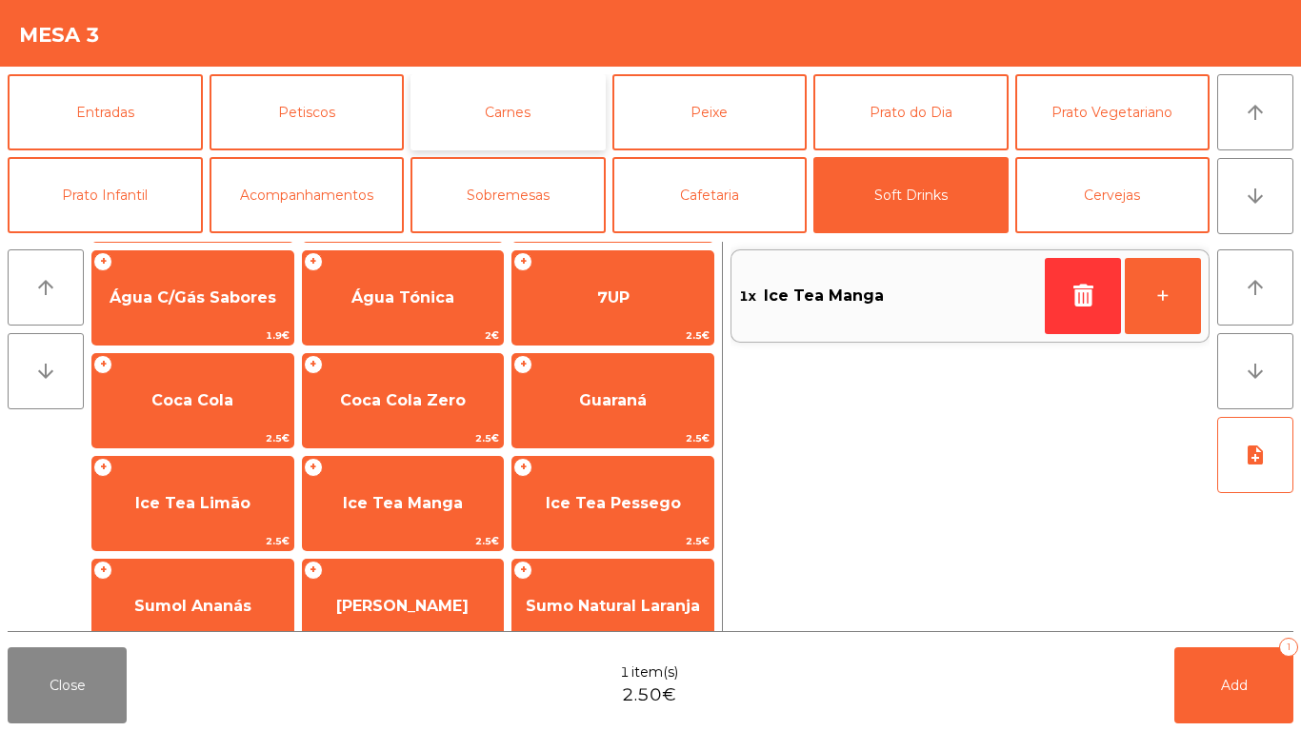
click at [483, 109] on button "Carnes" at bounding box center [508, 112] width 195 height 76
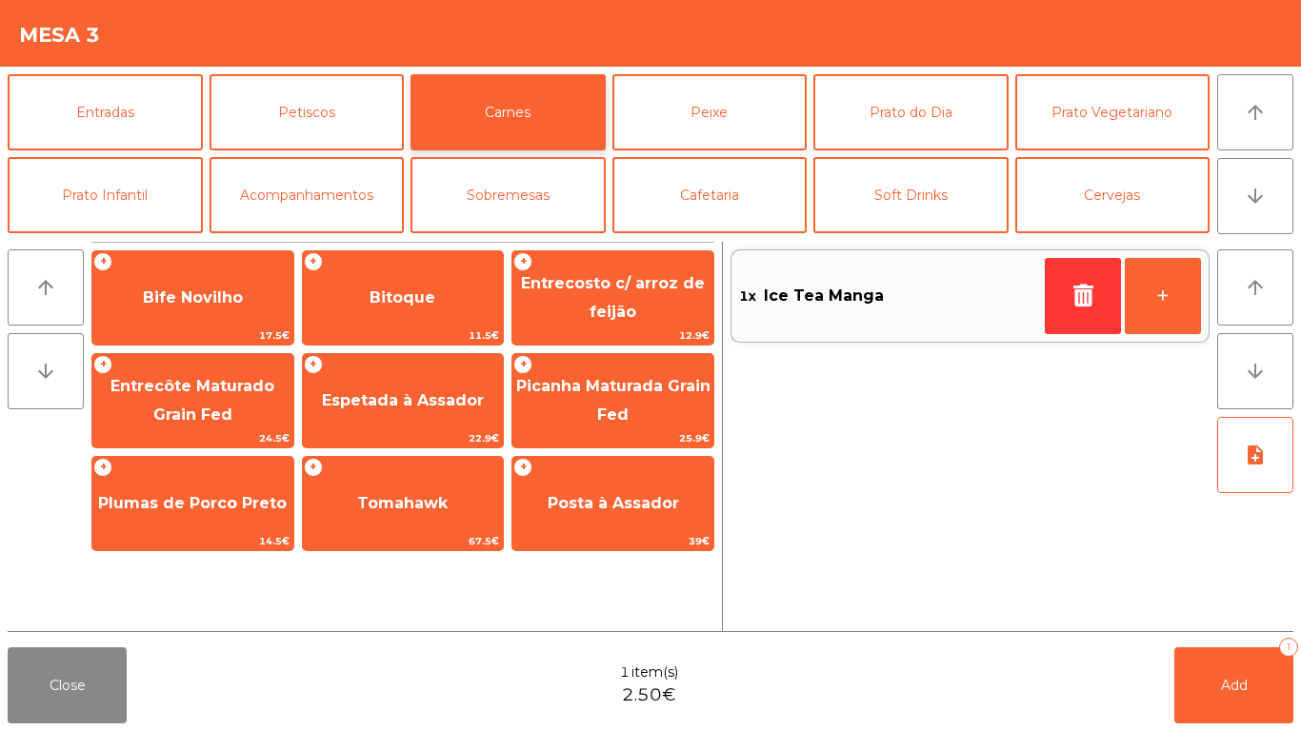
scroll to position [0, 0]
click at [304, 120] on button "Petiscos" at bounding box center [307, 112] width 195 height 76
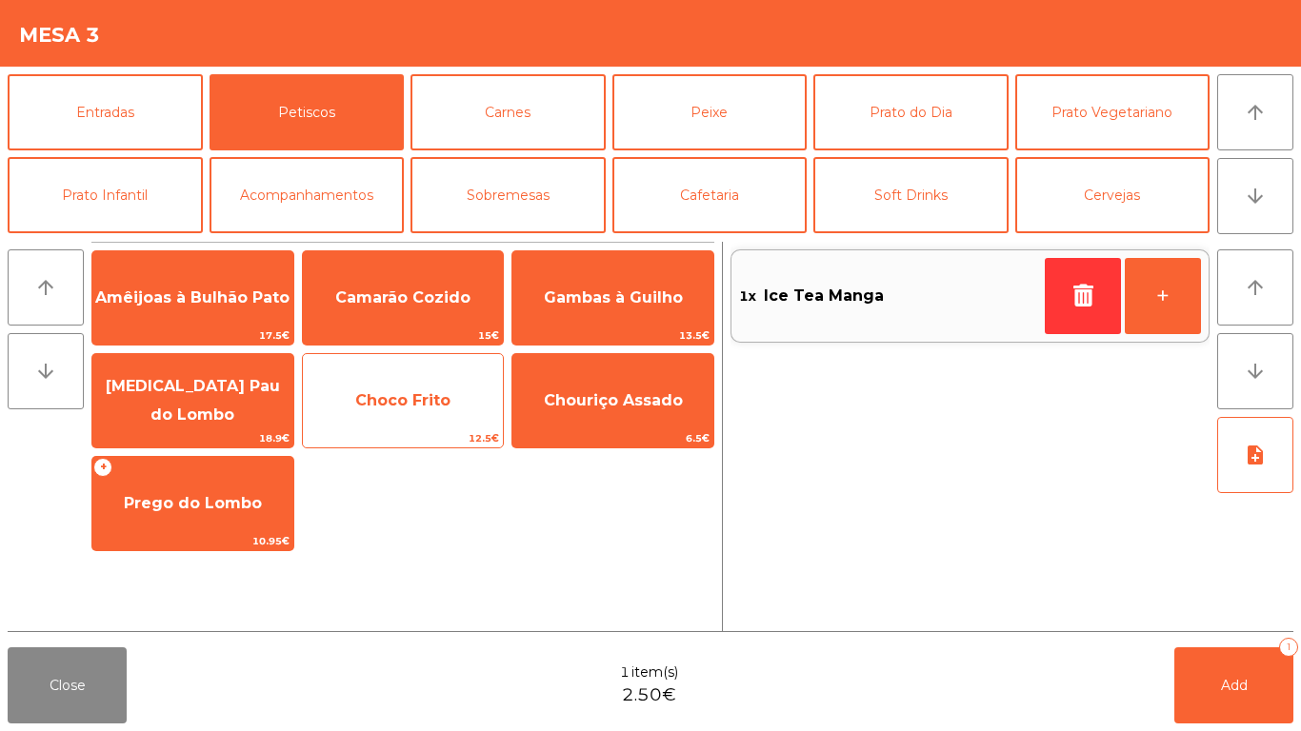
click at [432, 401] on span "Choco Frito" at bounding box center [402, 400] width 95 height 18
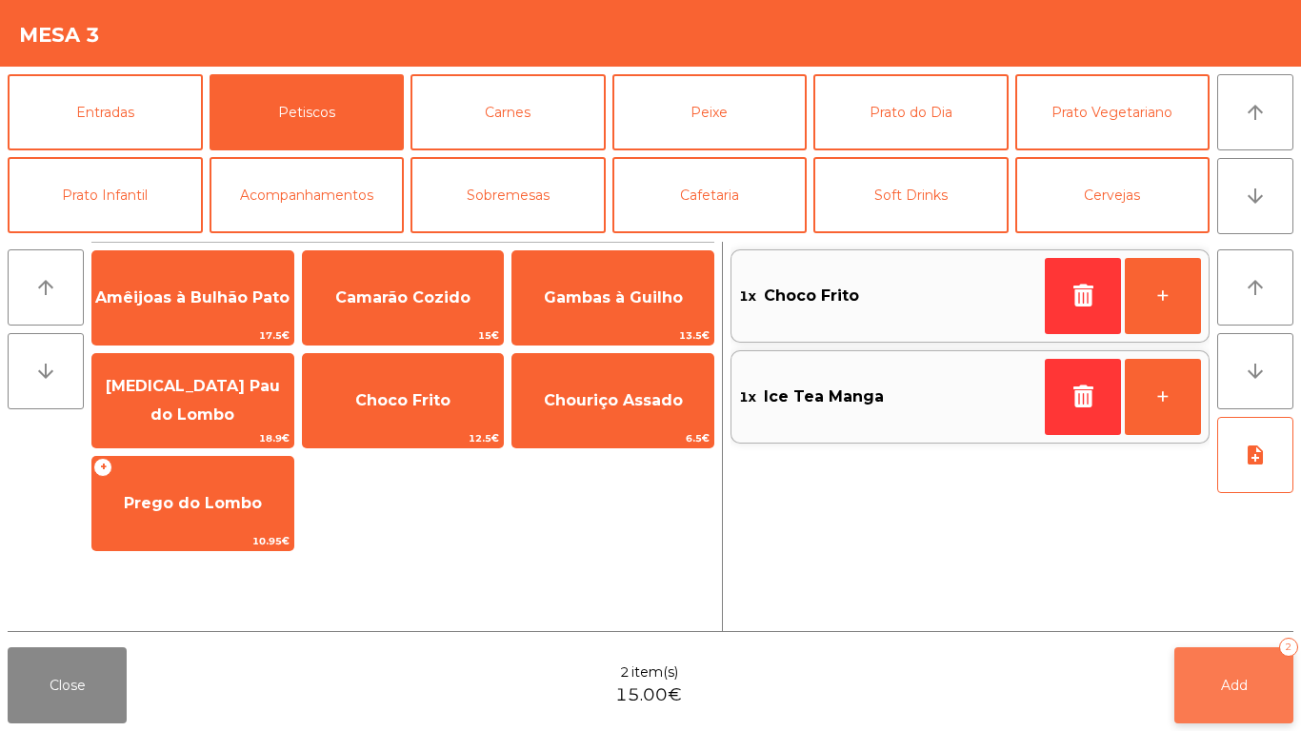
click at [1233, 683] on span "Add" at bounding box center [1234, 685] width 27 height 17
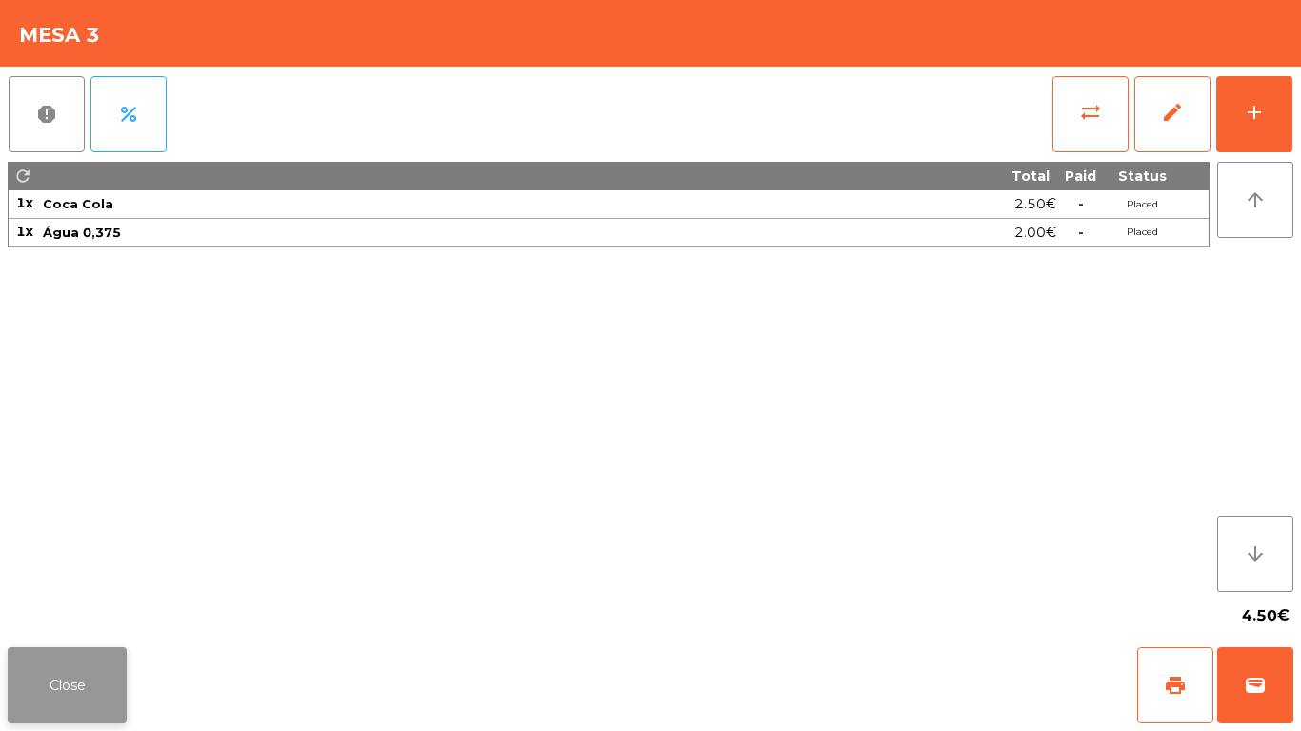
click at [107, 669] on button "Close" at bounding box center [67, 686] width 119 height 76
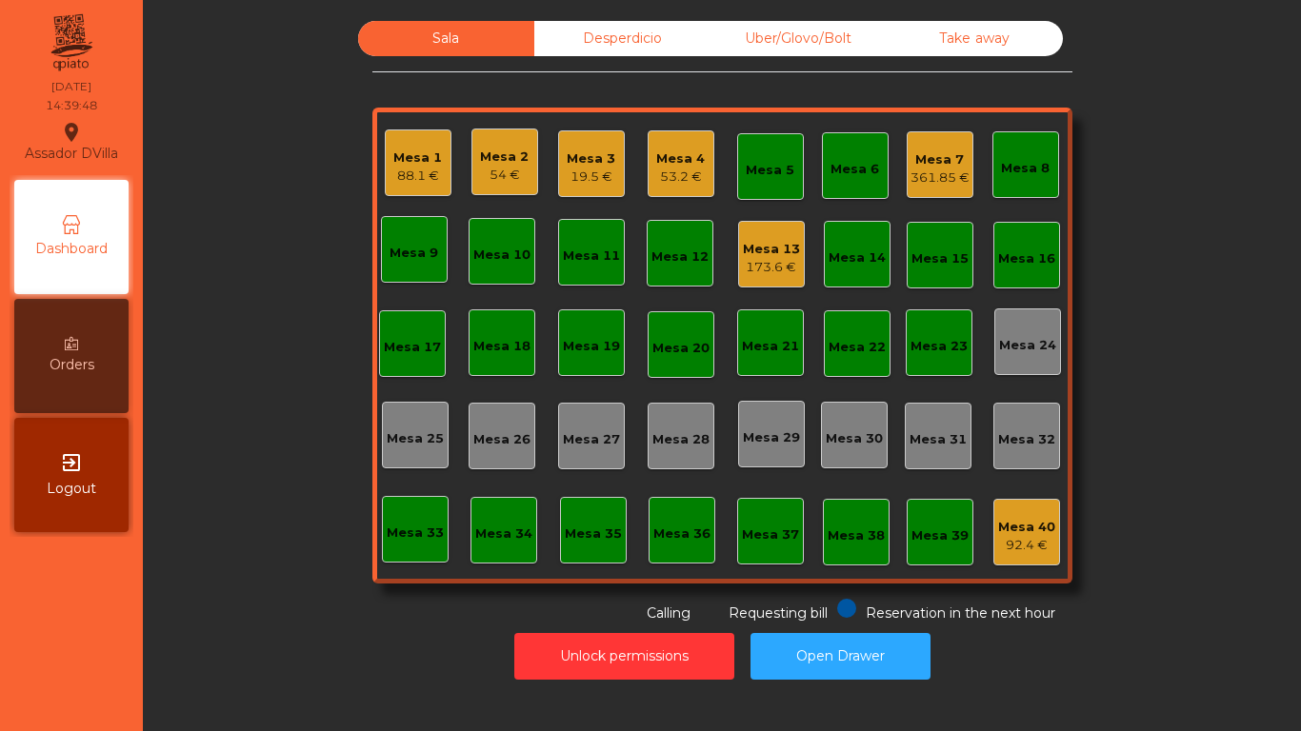
click at [953, 145] on div "Mesa 7 361.85 €" at bounding box center [940, 165] width 59 height 45
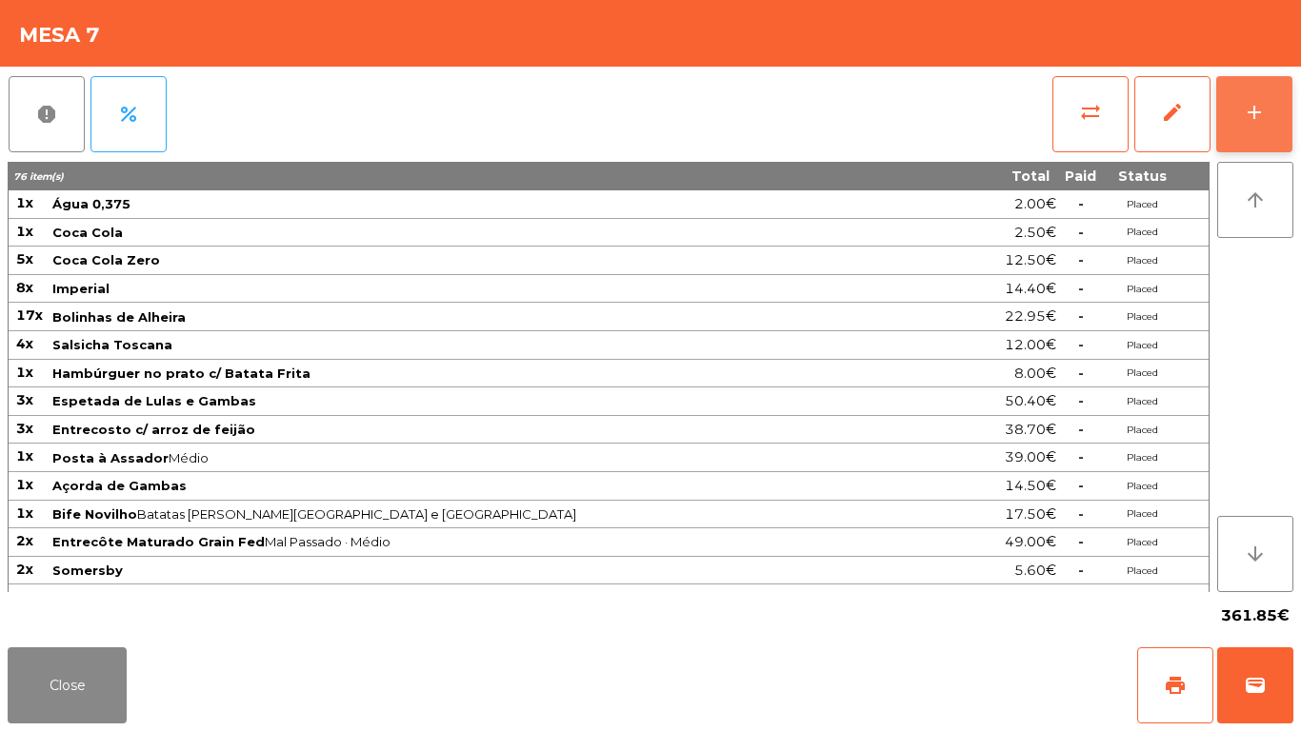
click at [1241, 108] on button "add" at bounding box center [1254, 114] width 76 height 76
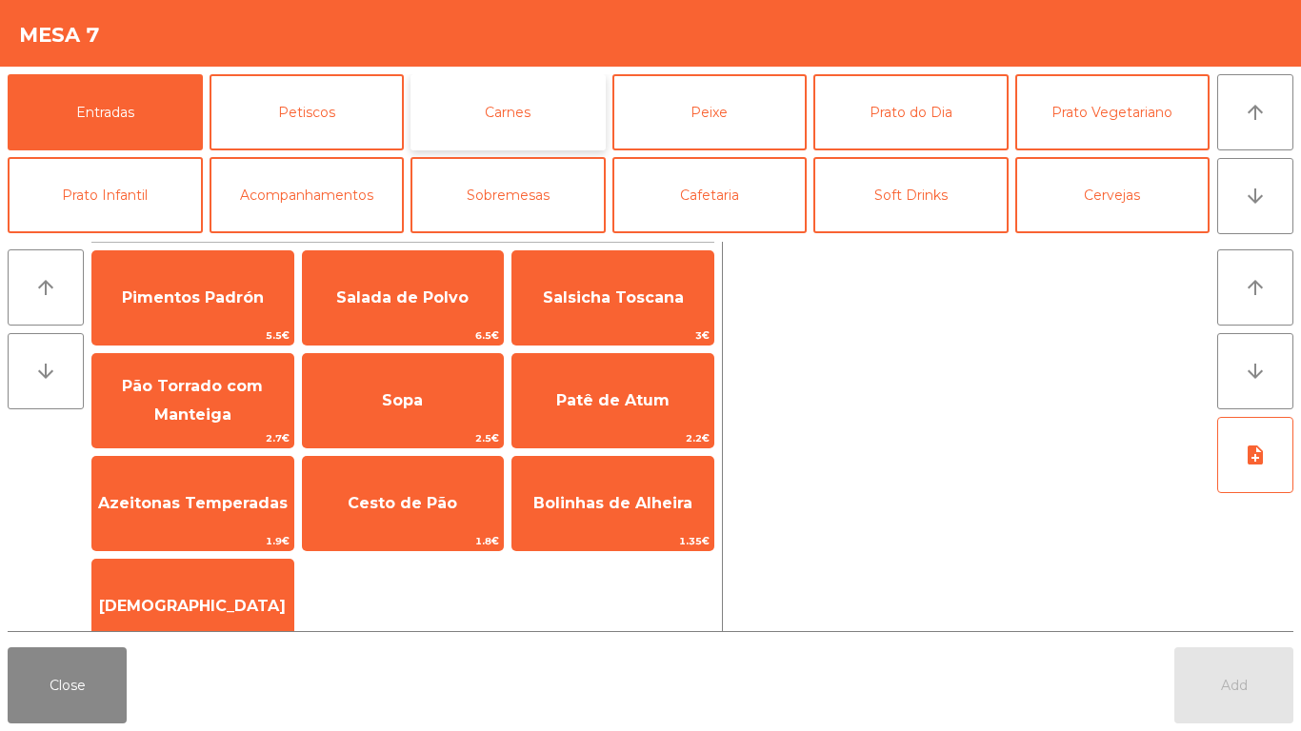
click at [522, 76] on button "Carnes" at bounding box center [508, 112] width 195 height 76
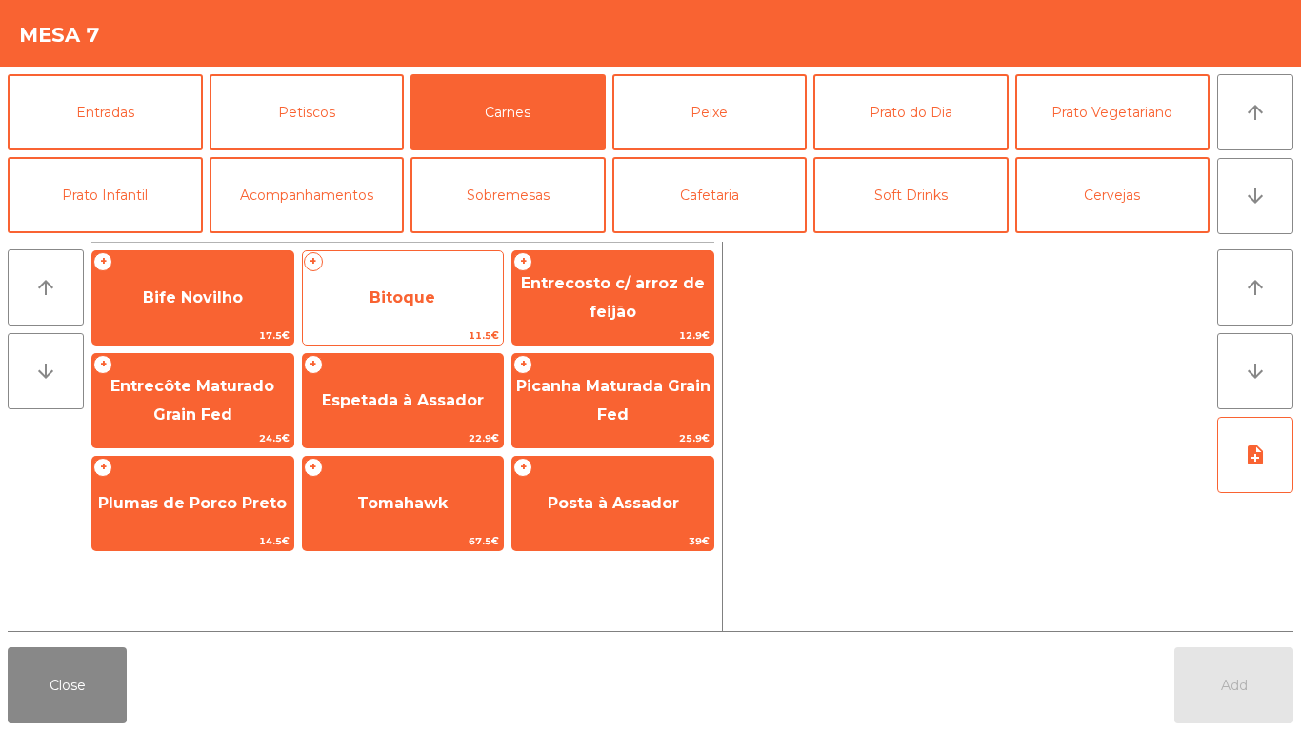
click at [484, 311] on span "Bitoque" at bounding box center [403, 297] width 201 height 51
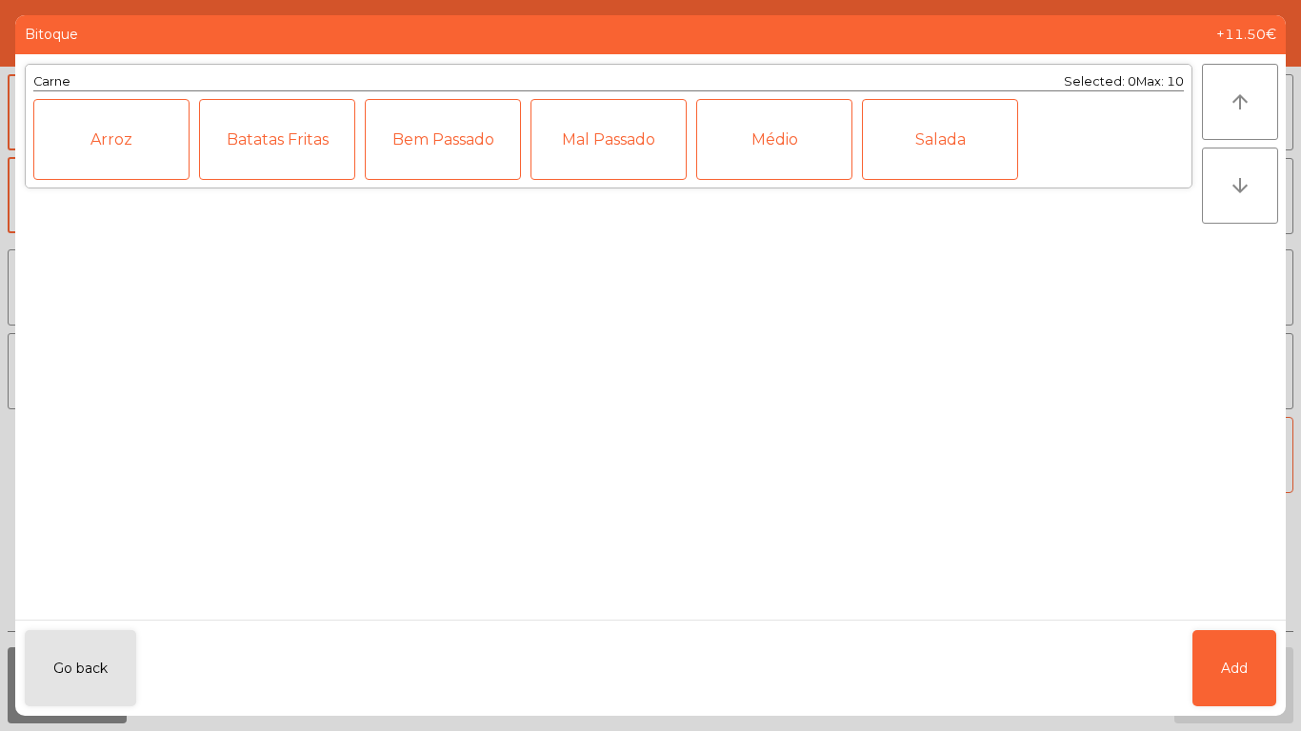
drag, startPoint x: 794, startPoint y: 152, endPoint x: 1075, endPoint y: 610, distance: 536.6
click at [795, 153] on div "Médio" at bounding box center [774, 139] width 156 height 81
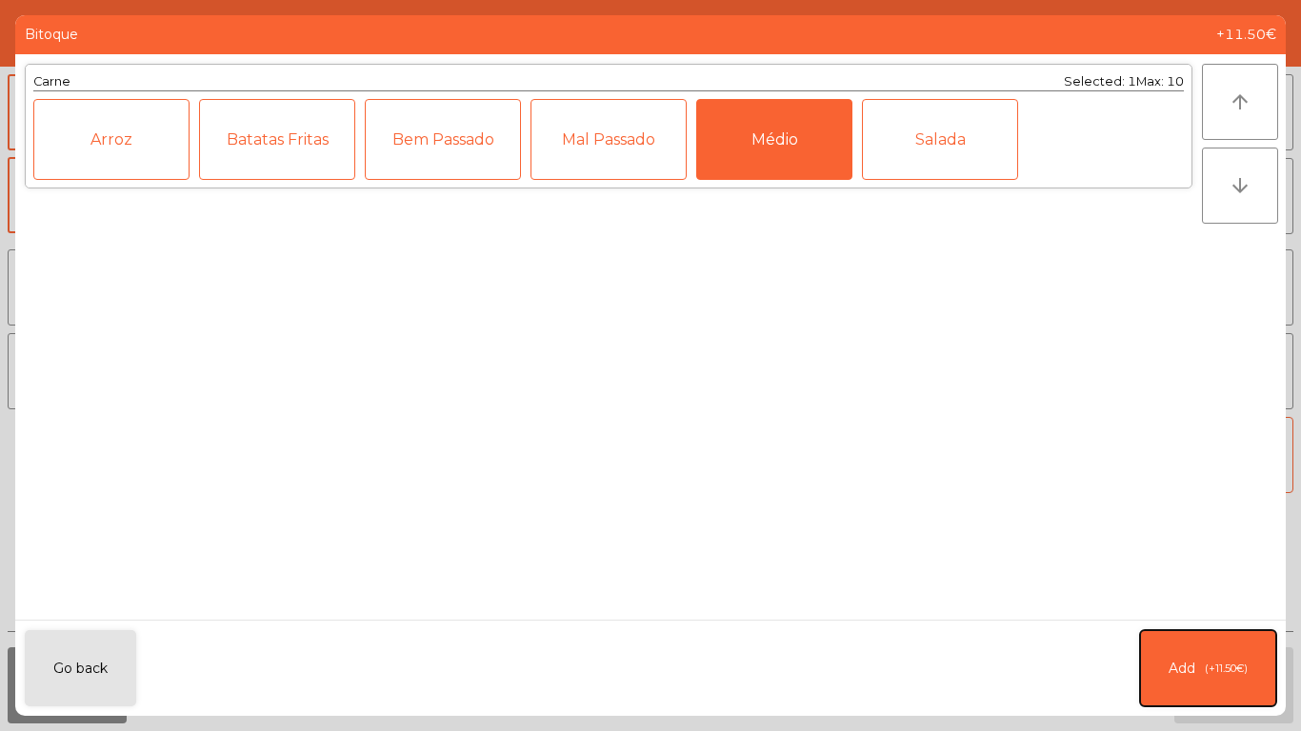
click at [1231, 674] on span "(+11.50€)" at bounding box center [1226, 669] width 43 height 16
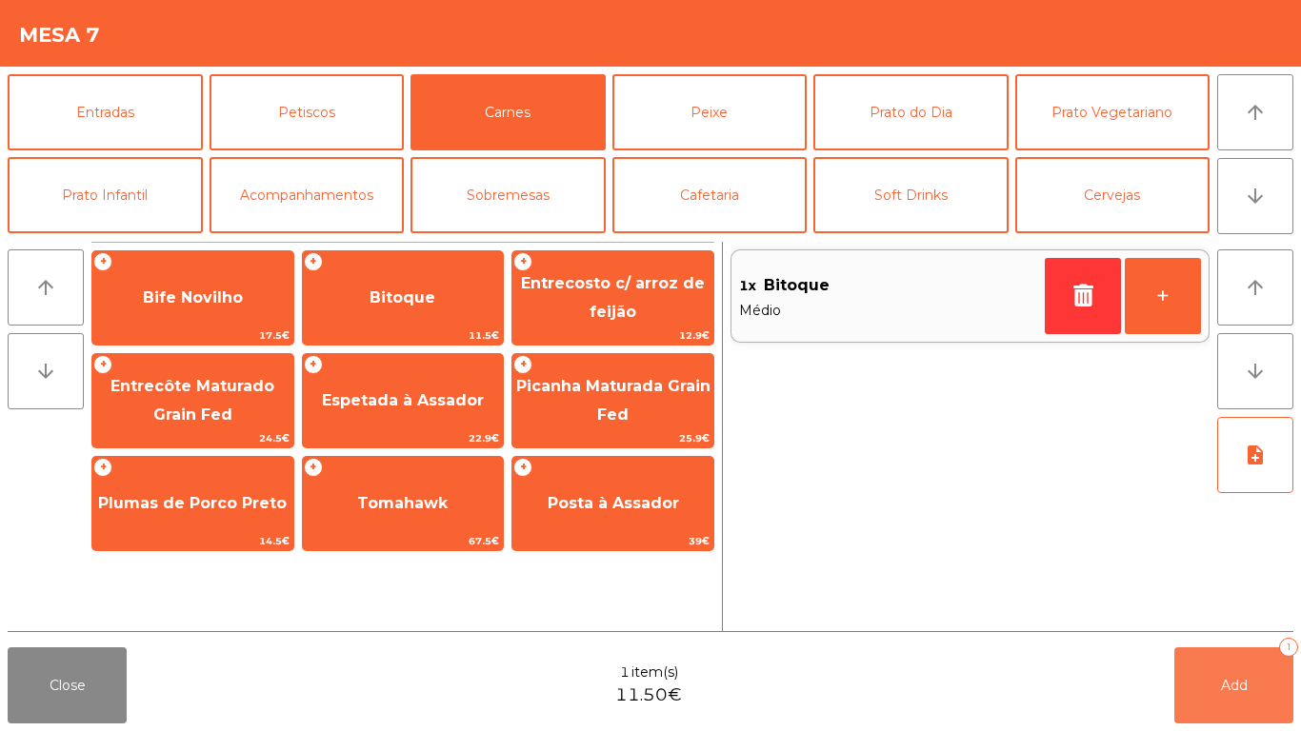
drag, startPoint x: 1231, startPoint y: 674, endPoint x: 1237, endPoint y: 692, distance: 19.3
click at [1234, 688] on button "Add 1" at bounding box center [1233, 686] width 119 height 76
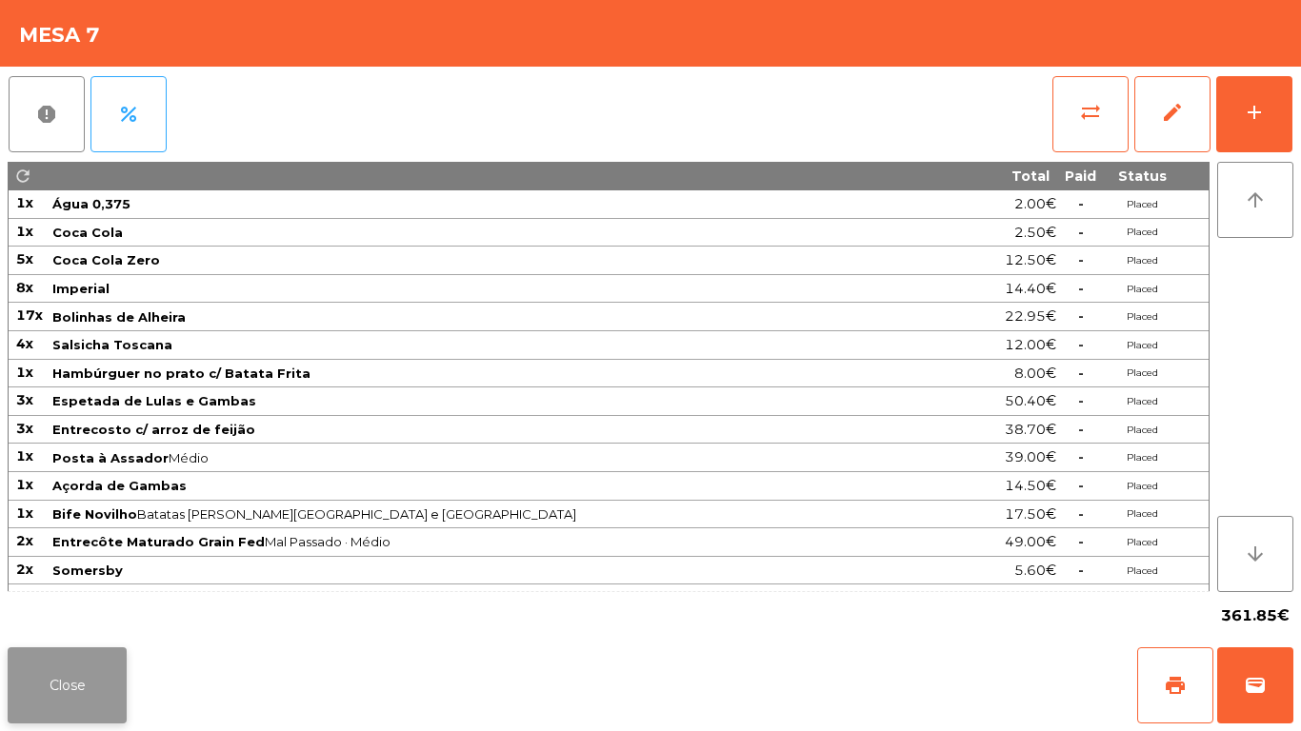
click at [109, 681] on button "Close" at bounding box center [67, 686] width 119 height 76
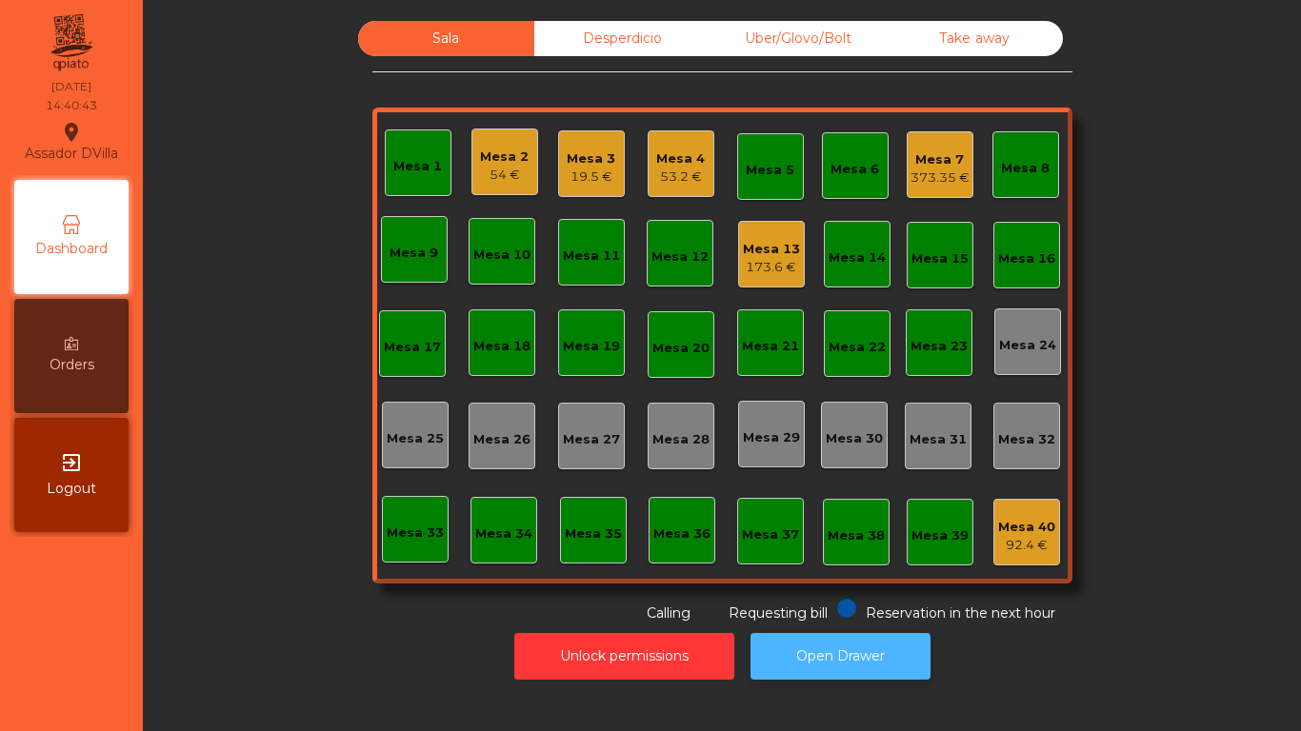
click at [812, 634] on button "Open Drawer" at bounding box center [841, 656] width 180 height 47
click at [285, 388] on div "Sala Desperdicio Uber/Glovo/Bolt Take away Mesa 1 Mesa 2 54 € Mesa 3 19.5 € Mes…" at bounding box center [722, 322] width 1107 height 603
click at [738, 246] on div "Mesa 13 173.6 €" at bounding box center [771, 254] width 67 height 67
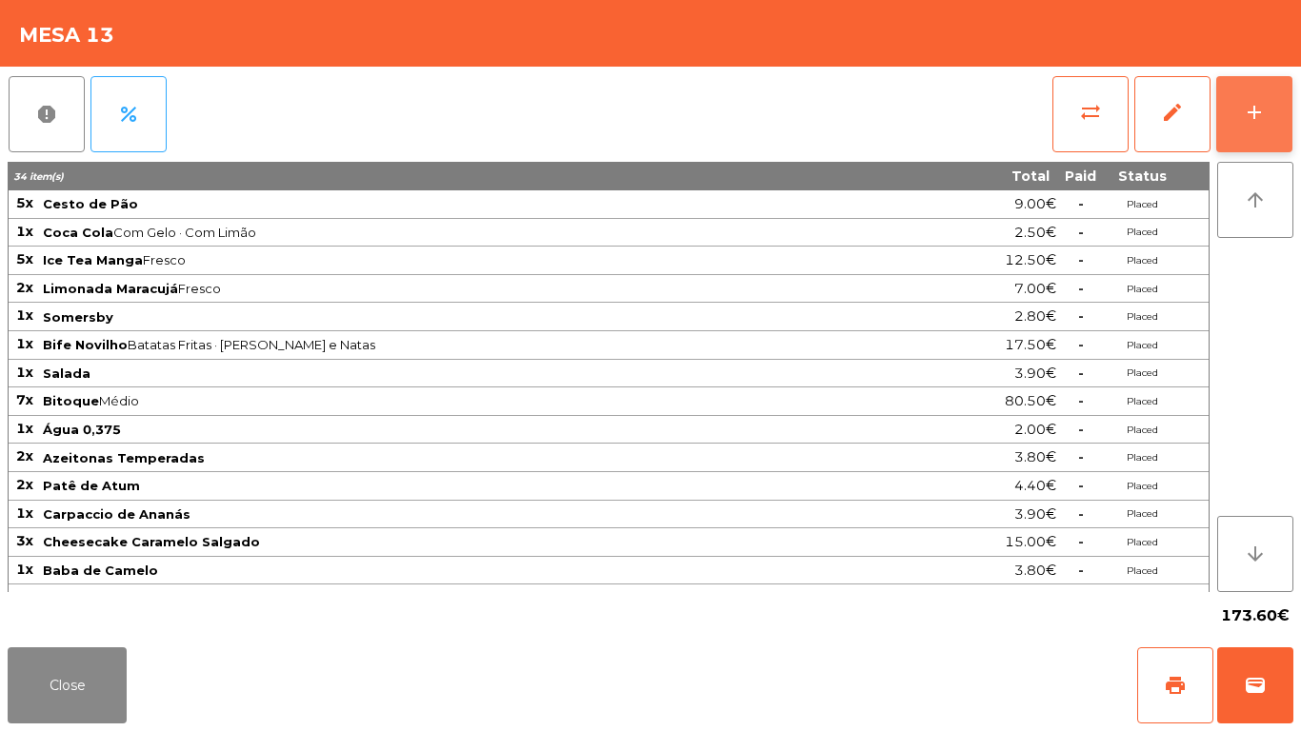
drag, startPoint x: 1300, startPoint y: 102, endPoint x: 1280, endPoint y: 102, distance: 20.0
click at [1299, 102] on div "report percent sync_alt edit add 34 item(s) Total Paid Status 5x Cesto de Pão 9…" at bounding box center [650, 353] width 1301 height 573
click at [1280, 102] on button "add" at bounding box center [1254, 114] width 76 height 76
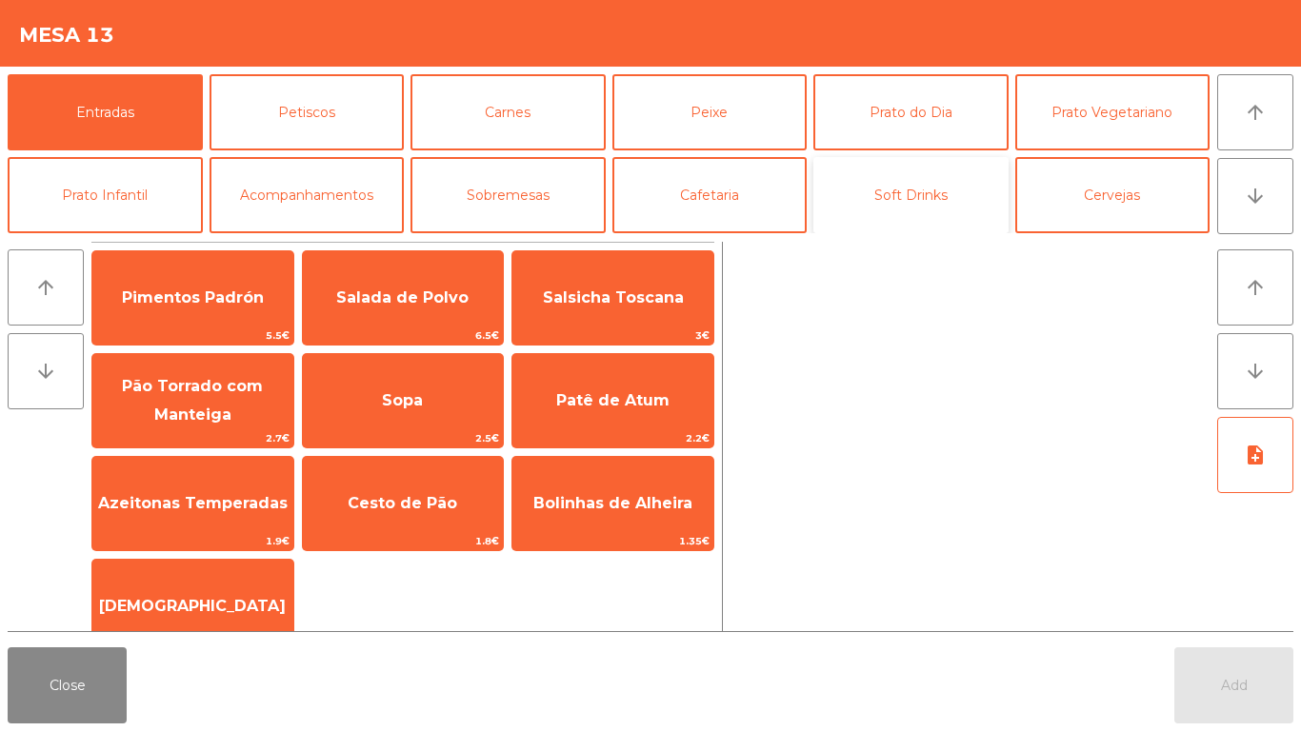
click at [934, 200] on button "Soft Drinks" at bounding box center [910, 195] width 195 height 76
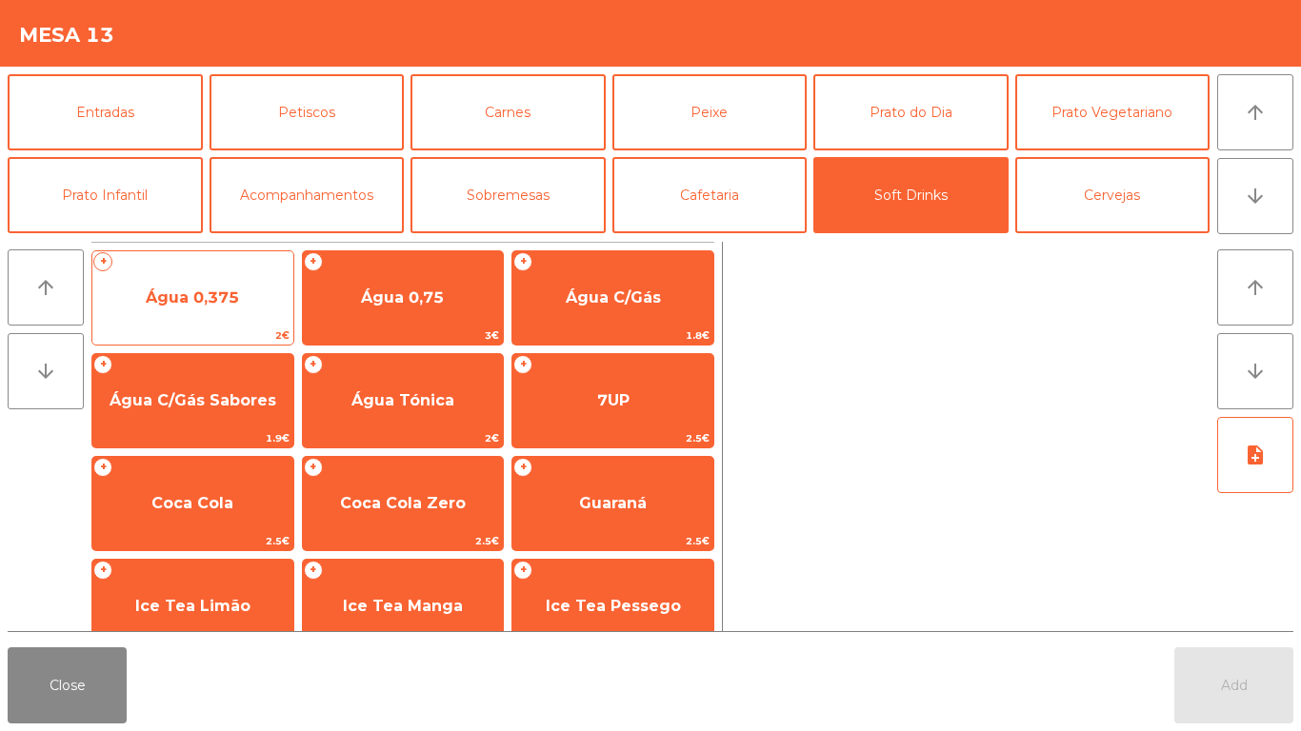
click at [251, 288] on span "Água 0,375" at bounding box center [192, 297] width 201 height 51
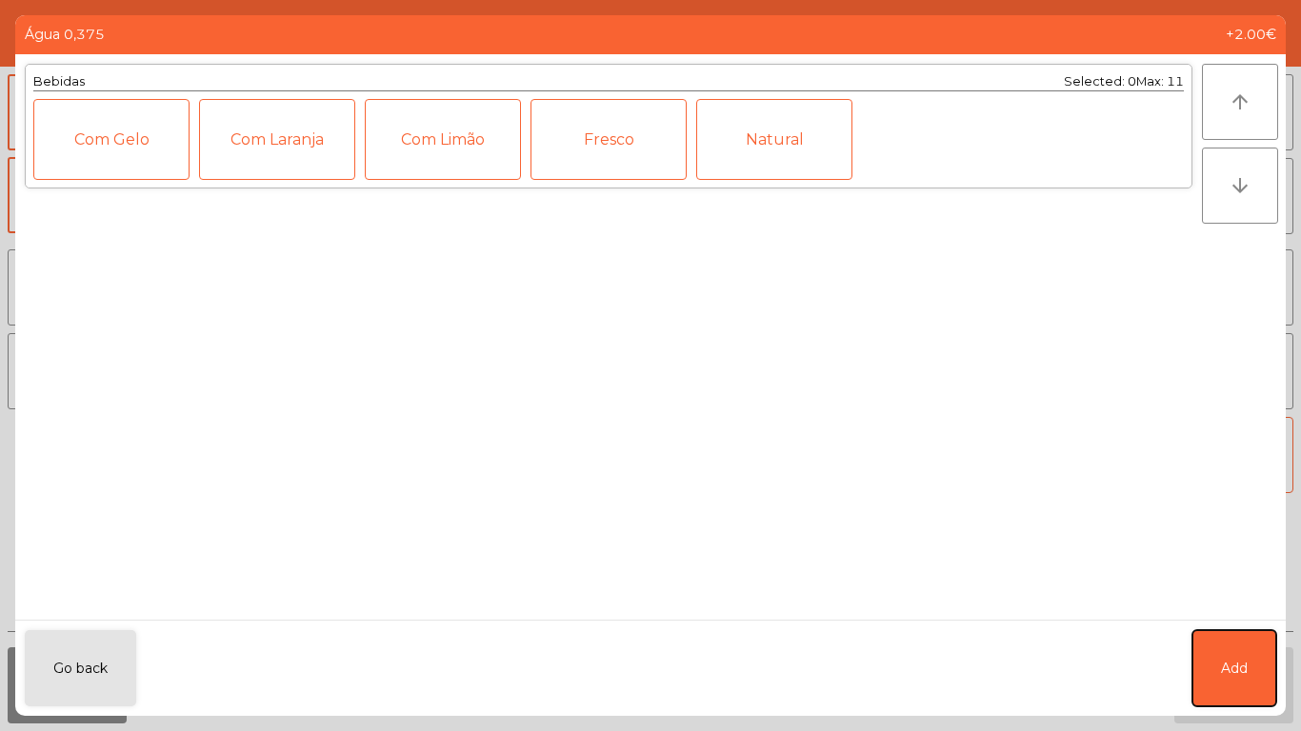
drag, startPoint x: 1245, startPoint y: 661, endPoint x: 934, endPoint y: 61, distance: 675.6
click at [1240, 654] on button "Add" at bounding box center [1234, 669] width 84 height 76
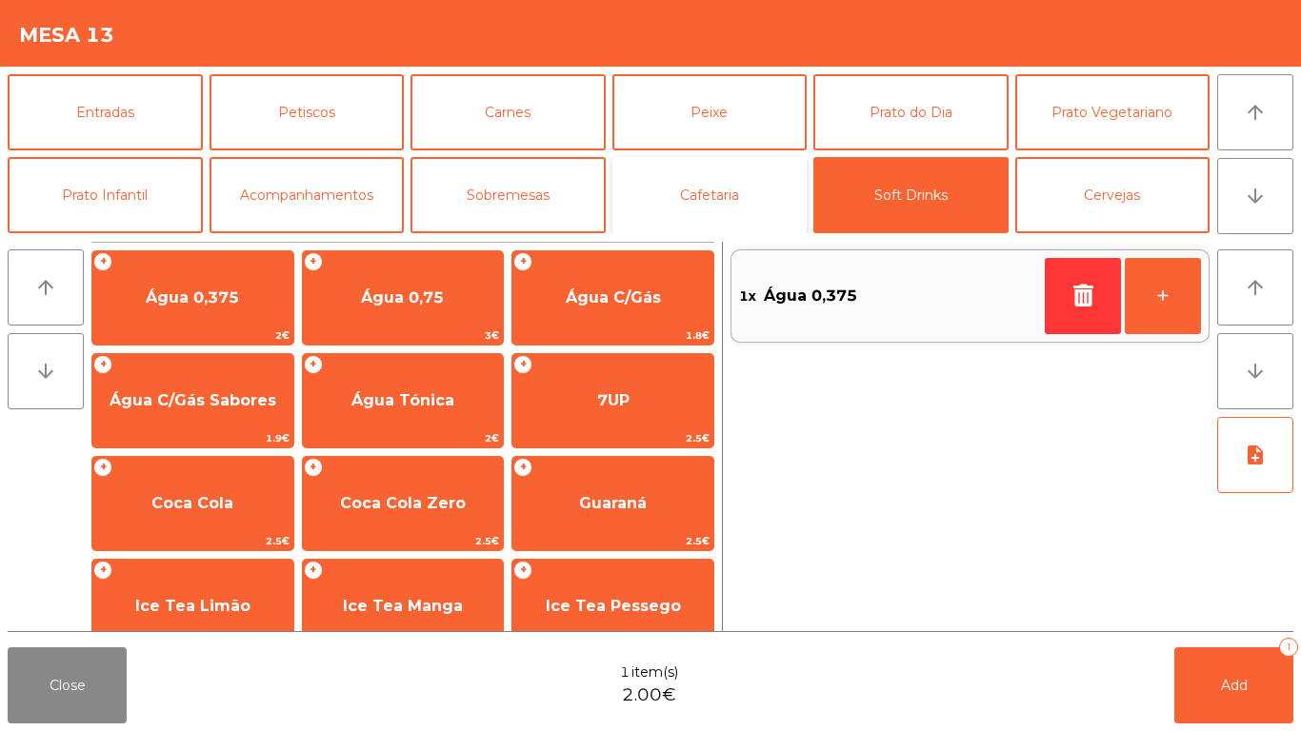
click at [669, 208] on button "Cafetaria" at bounding box center [709, 195] width 195 height 76
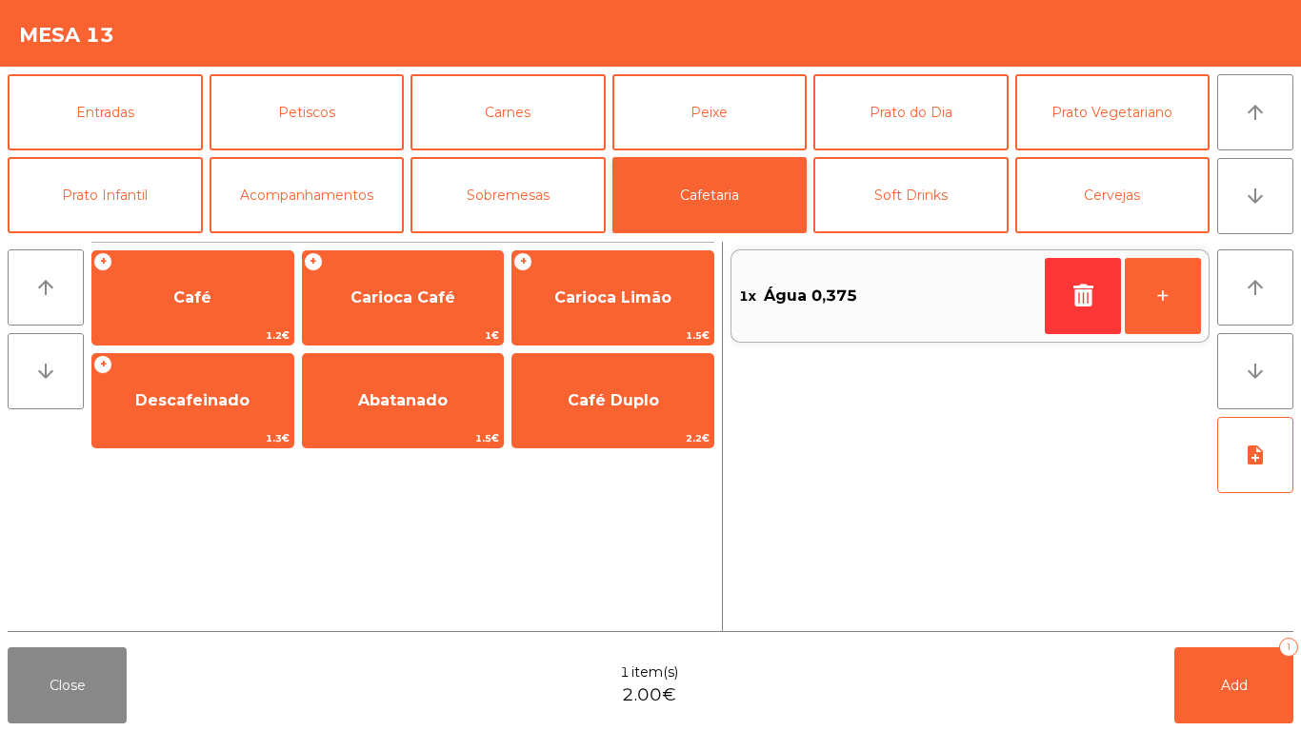
click at [190, 274] on span "Café" at bounding box center [192, 297] width 201 height 51
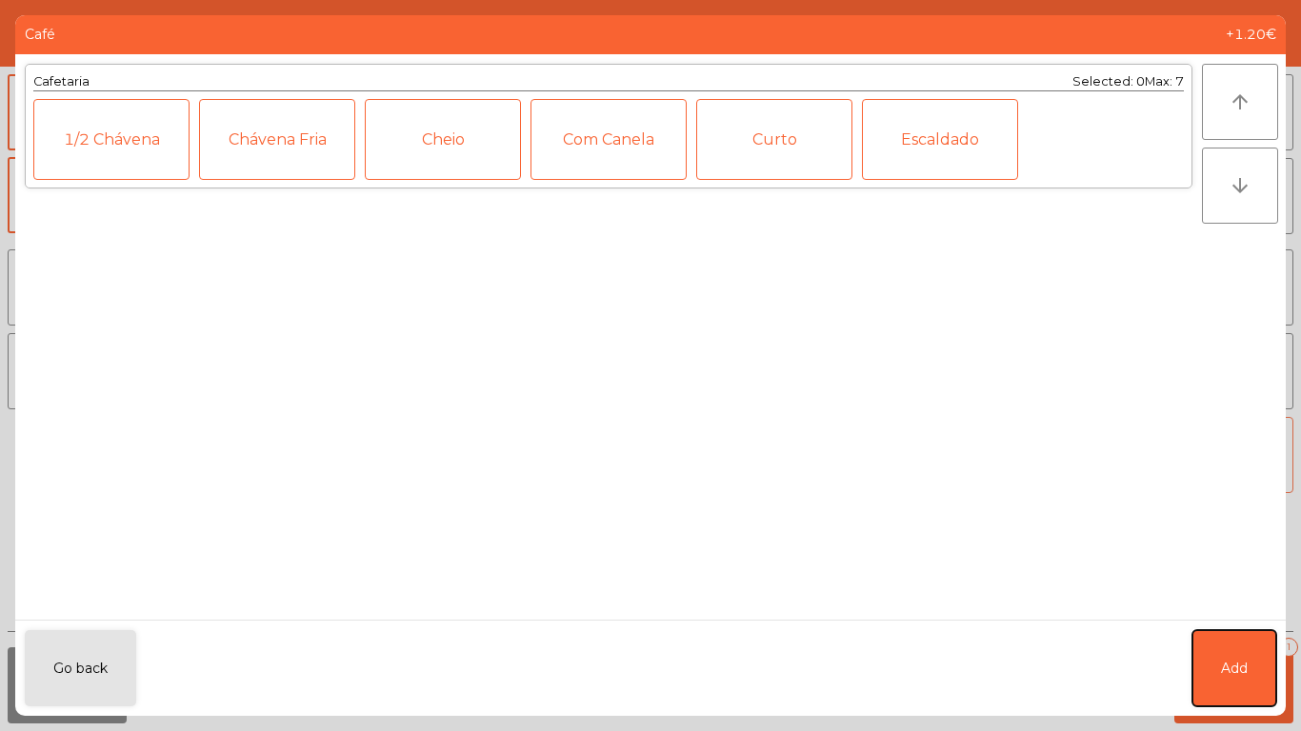
drag, startPoint x: 1211, startPoint y: 656, endPoint x: 1226, endPoint y: 446, distance: 211.0
click at [1212, 656] on button "Add" at bounding box center [1234, 669] width 84 height 76
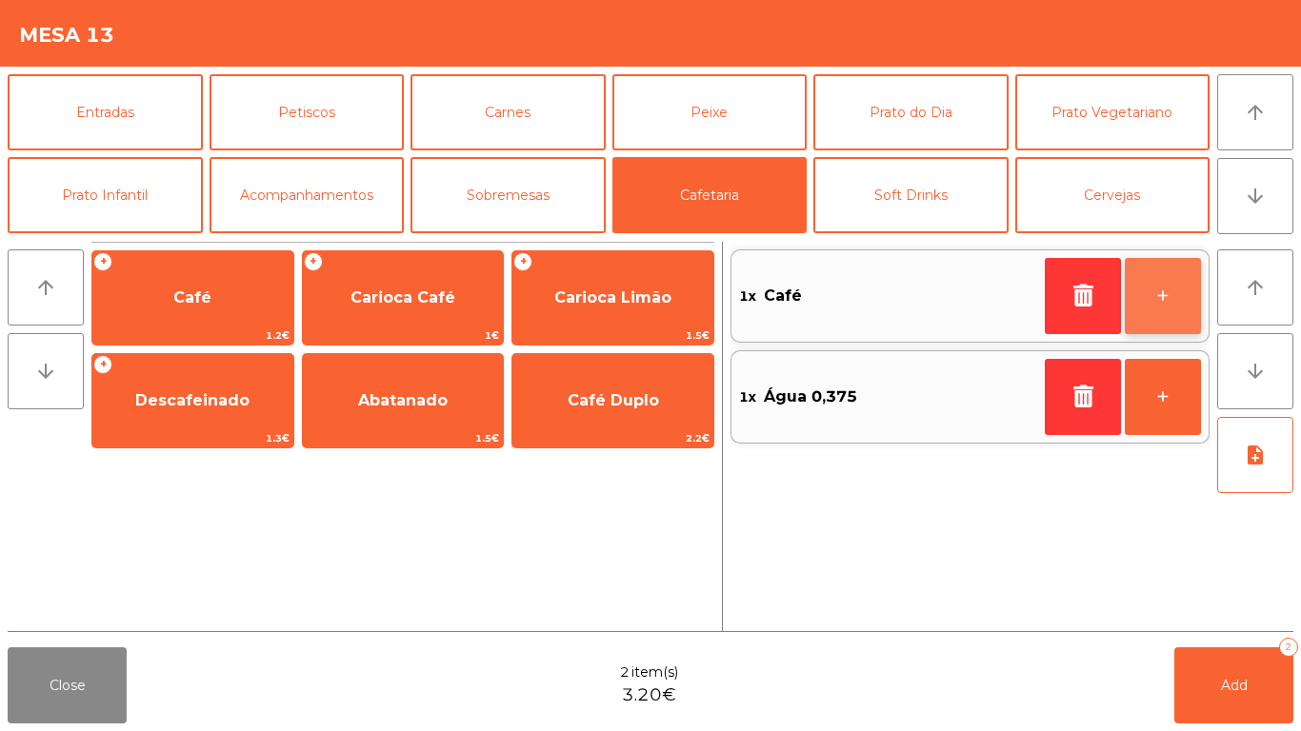
click at [1155, 317] on button "+" at bounding box center [1163, 296] width 76 height 76
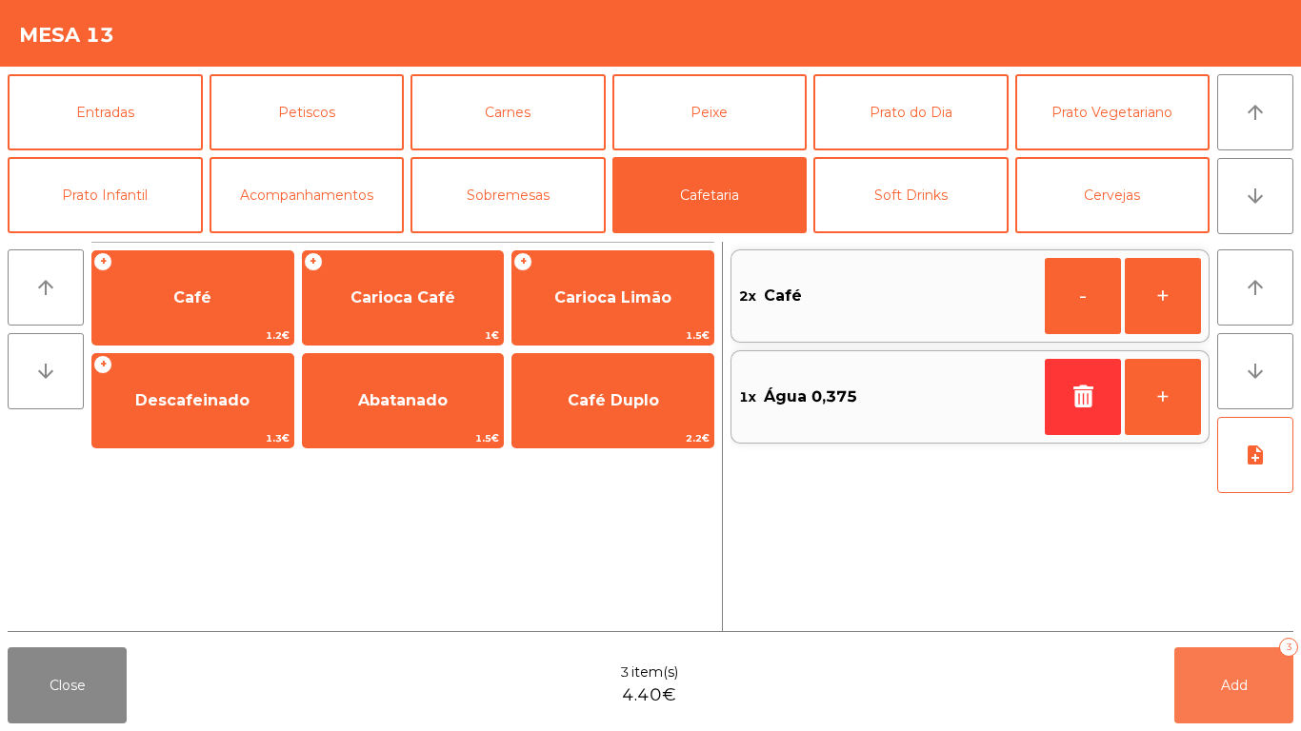
drag, startPoint x: 1223, startPoint y: 671, endPoint x: 154, endPoint y: 640, distance: 1069.1
click at [1216, 669] on button "Add 3" at bounding box center [1233, 686] width 119 height 76
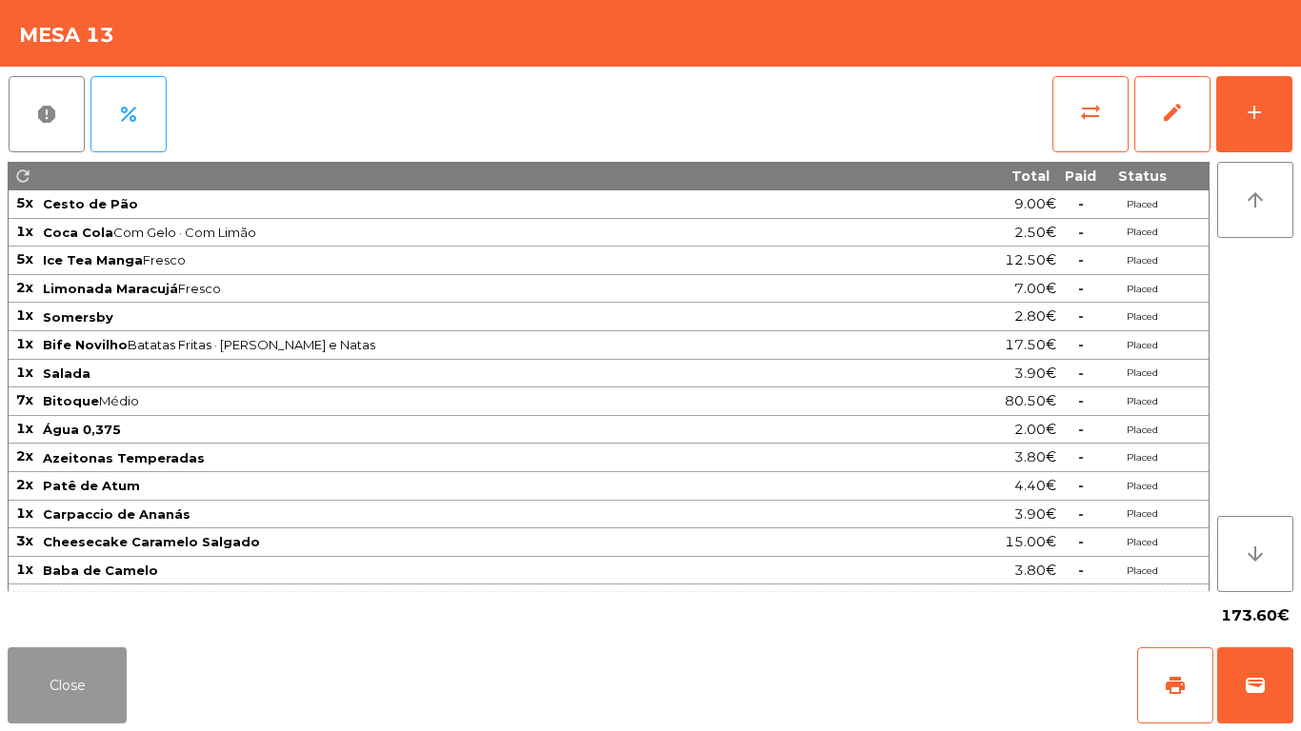
drag, startPoint x: 97, startPoint y: 648, endPoint x: 97, endPoint y: 658, distance: 10.5
click at [97, 658] on button "Close" at bounding box center [67, 686] width 119 height 76
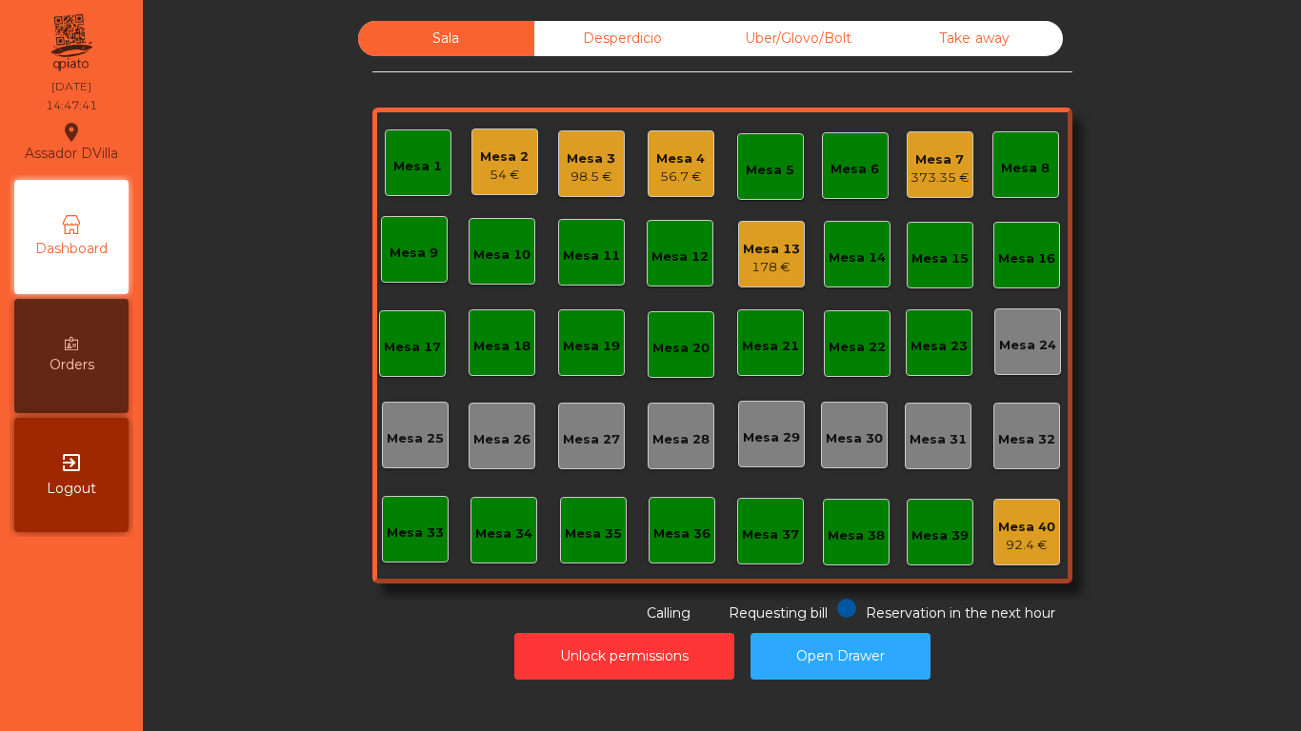
click at [591, 161] on div "Mesa 3" at bounding box center [591, 159] width 49 height 19
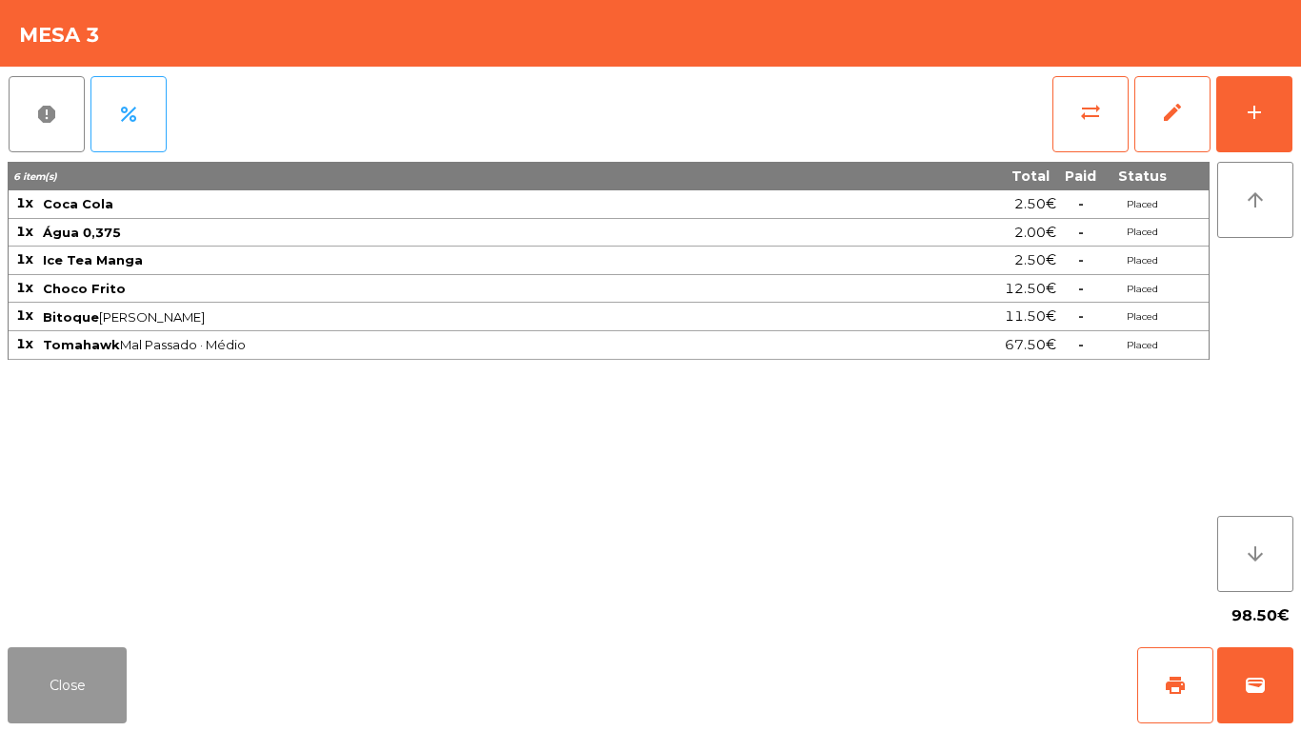
click at [58, 679] on button "Close" at bounding box center [67, 686] width 119 height 76
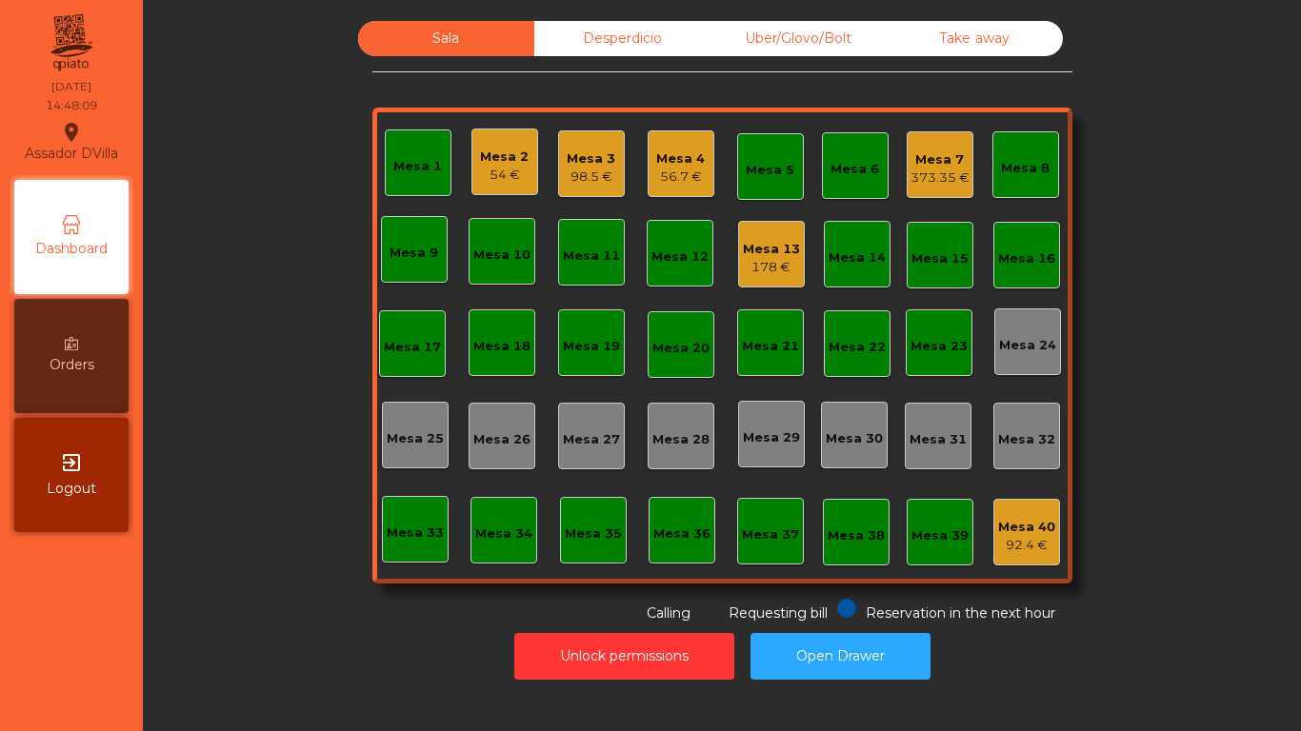
click at [751, 45] on div "Uber/Glovo/Bolt" at bounding box center [799, 38] width 176 height 35
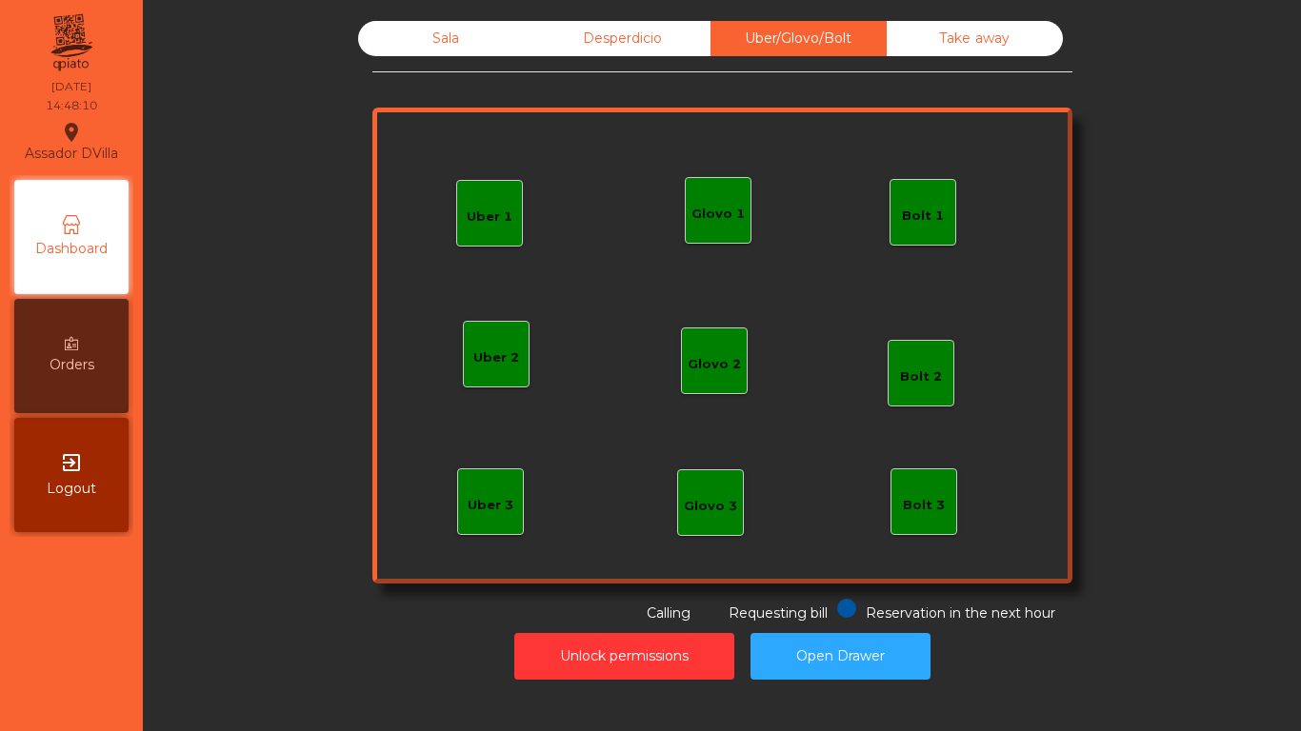
click at [740, 222] on div "Glovo 1" at bounding box center [718, 210] width 67 height 67
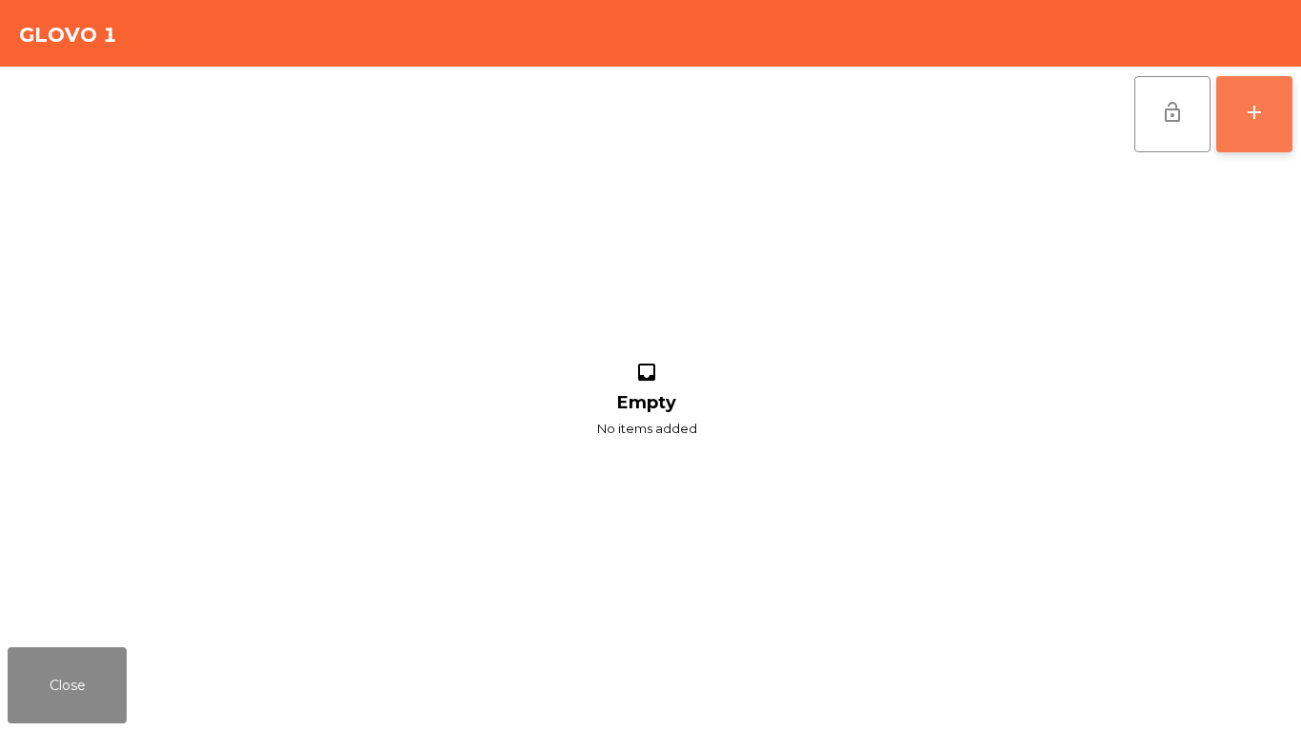
click at [1244, 121] on div "add" at bounding box center [1254, 112] width 23 height 23
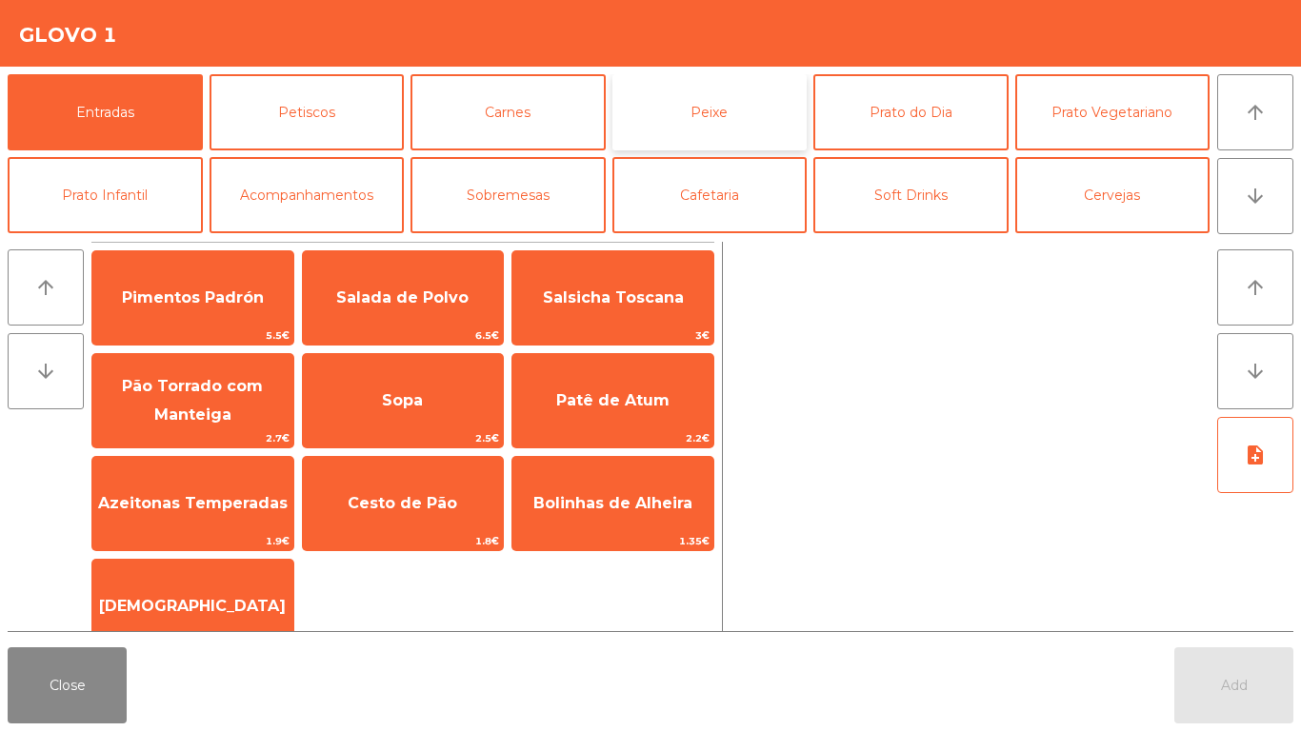
click at [794, 110] on button "Peixe" at bounding box center [709, 112] width 195 height 76
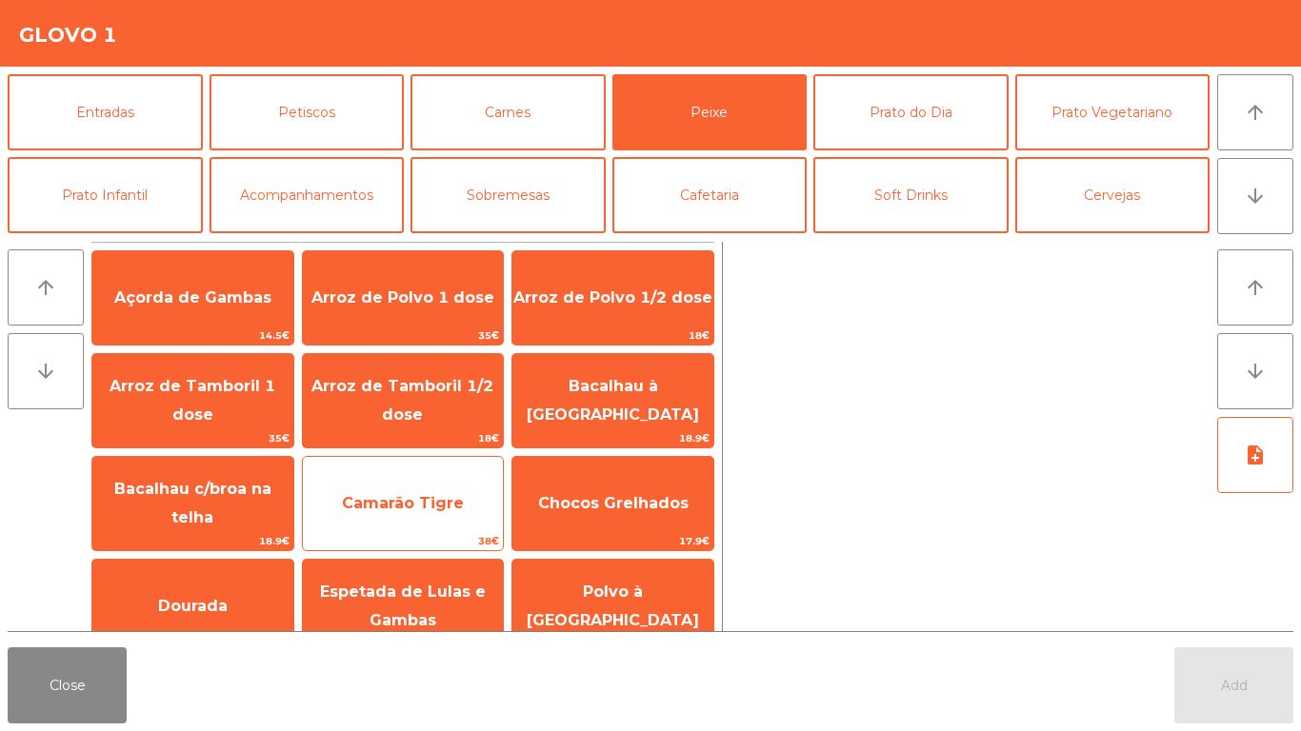
scroll to position [133, 0]
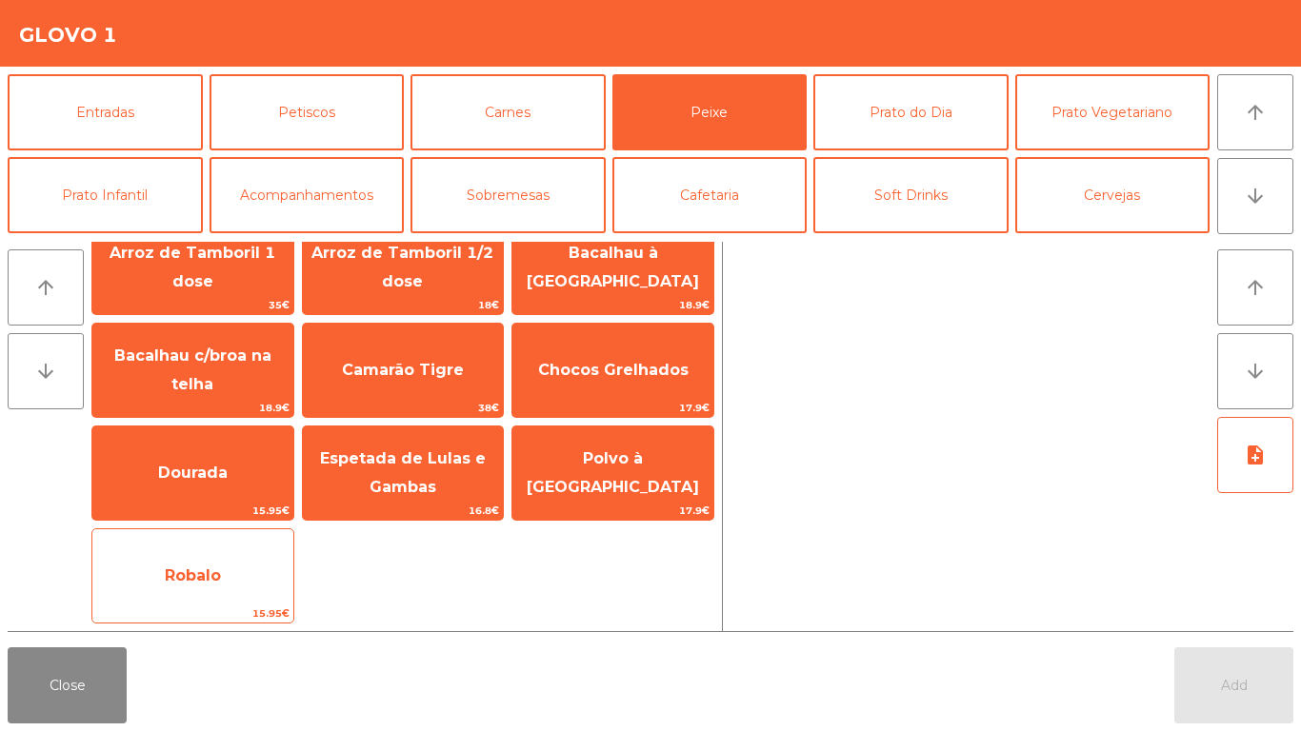
click at [173, 587] on span "Robalo" at bounding box center [192, 576] width 201 height 51
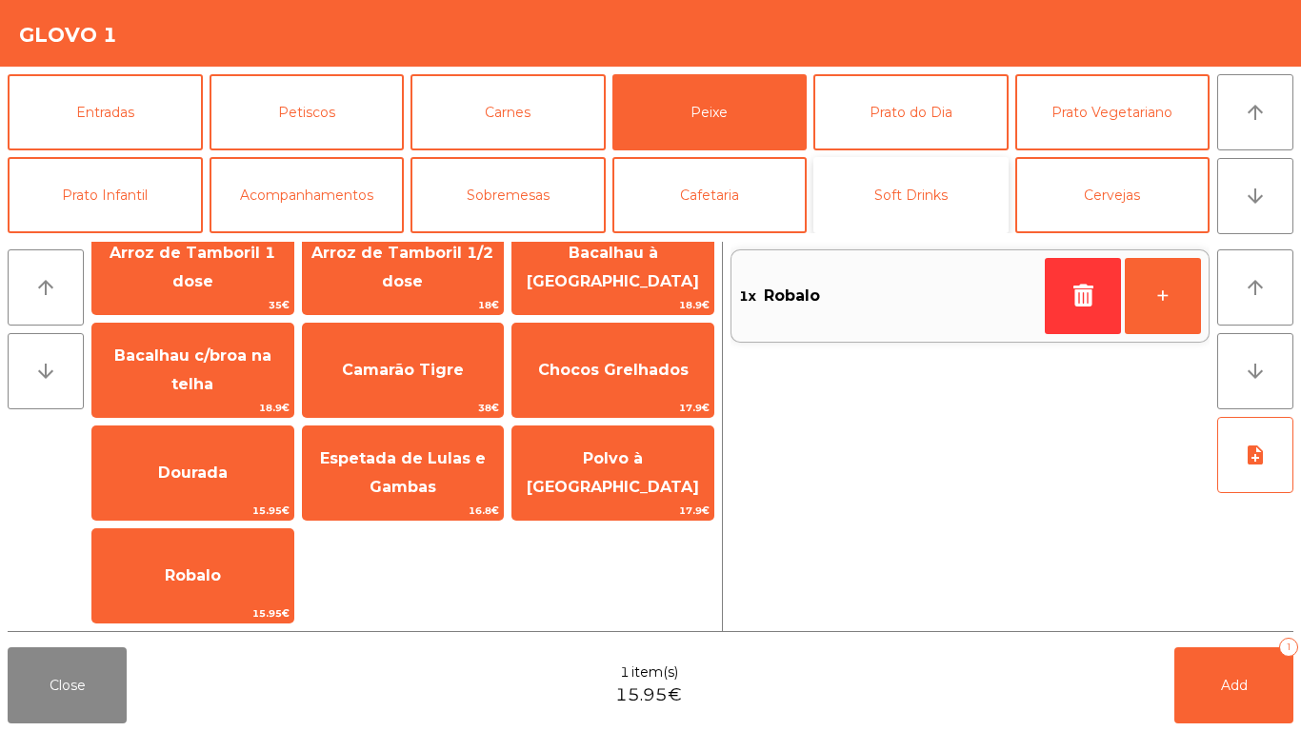
click at [873, 192] on button "Soft Drinks" at bounding box center [910, 195] width 195 height 76
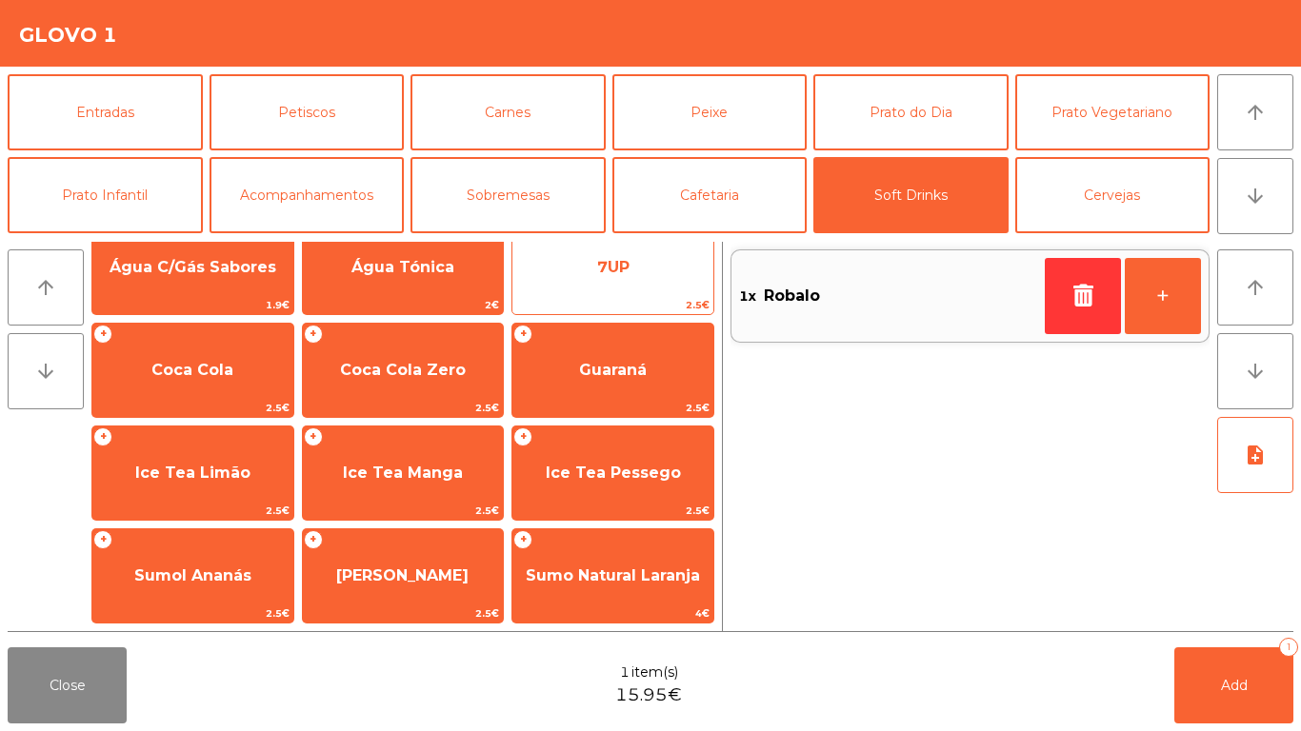
click at [690, 266] on span "7UP" at bounding box center [612, 267] width 201 height 51
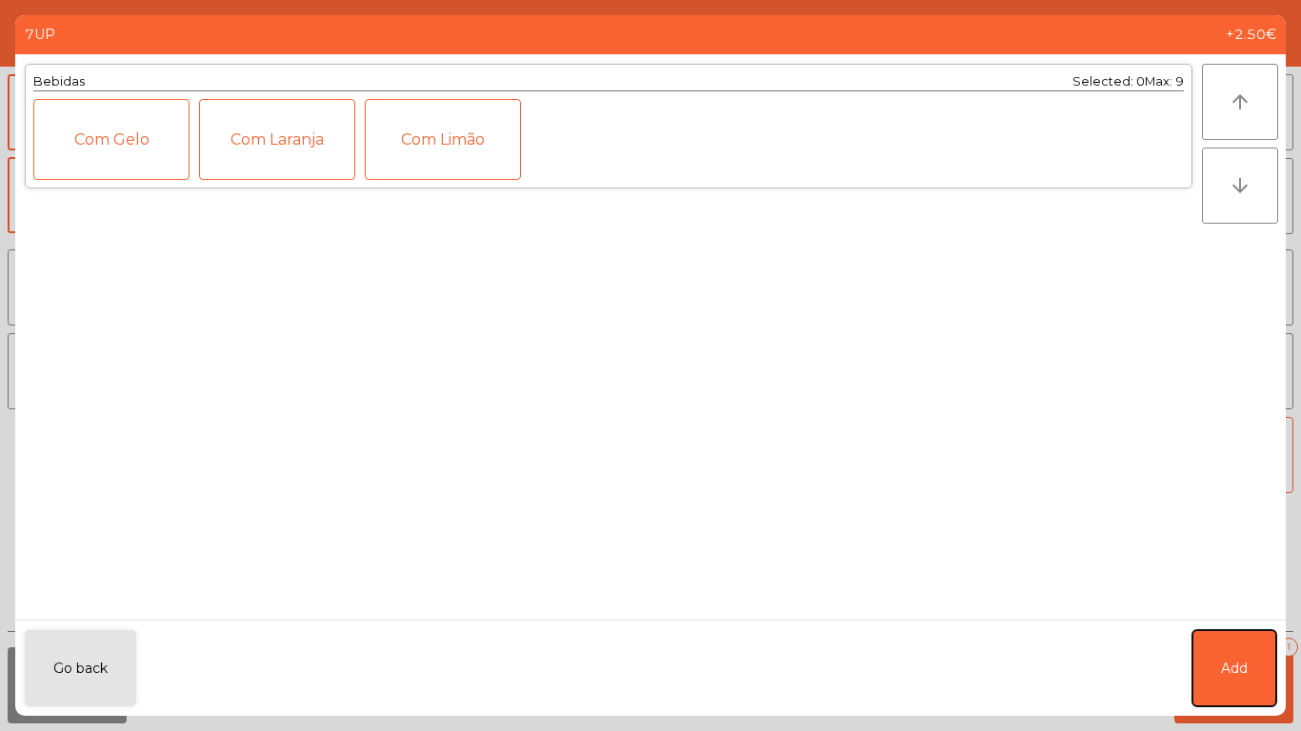
click at [1225, 636] on button "Add" at bounding box center [1234, 669] width 84 height 76
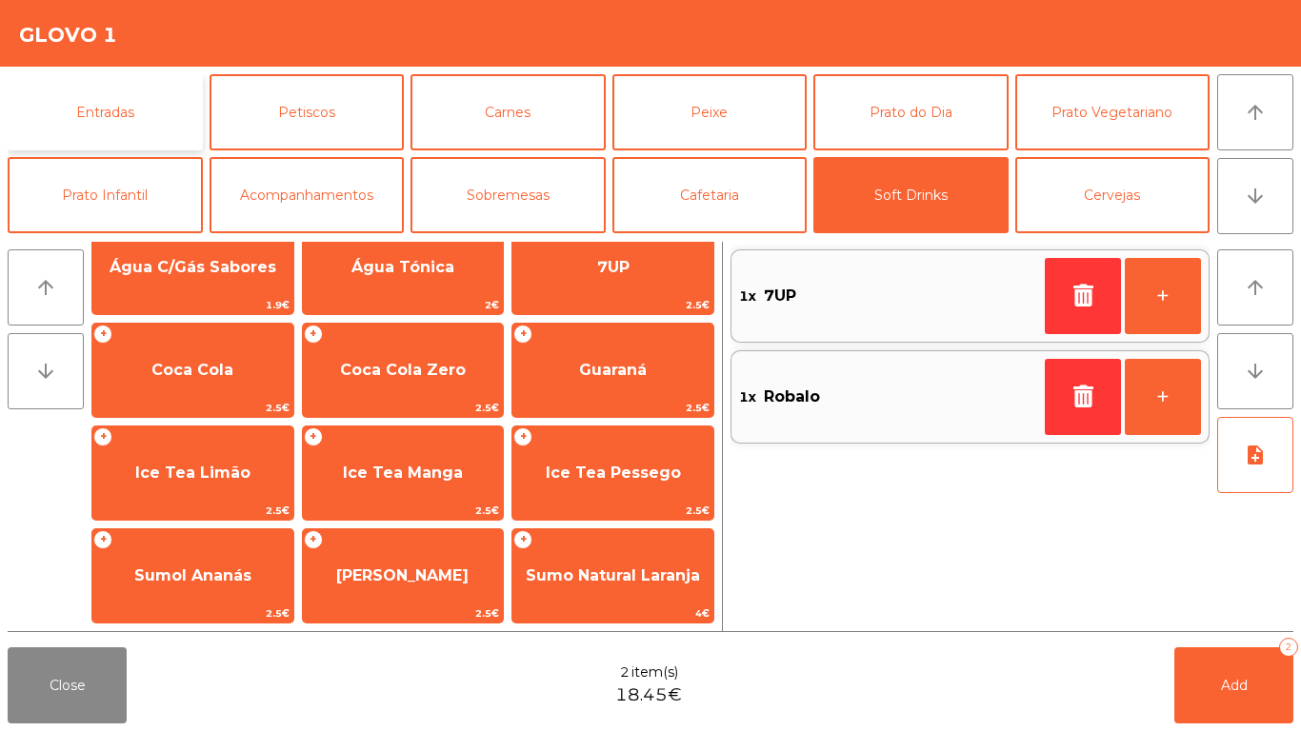
click at [170, 117] on button "Entradas" at bounding box center [105, 112] width 195 height 76
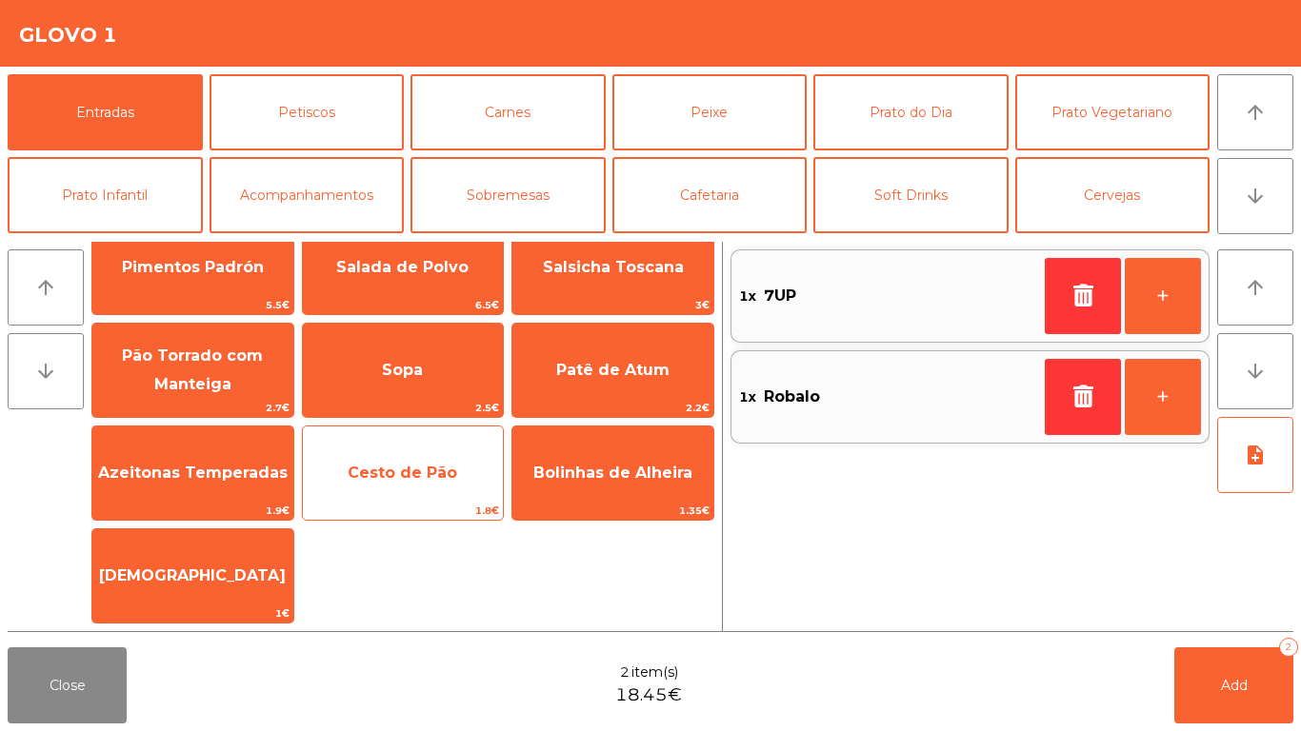
scroll to position [30, 0]
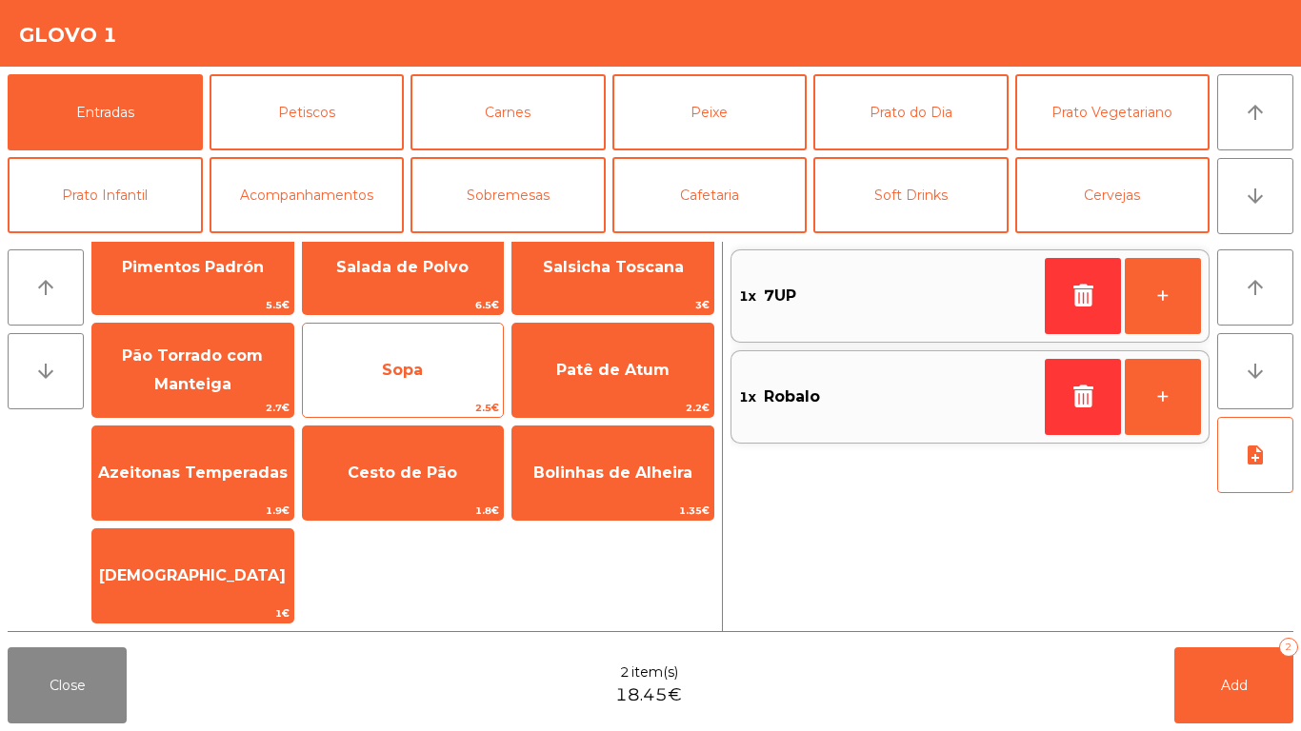
click at [462, 395] on span "Sopa" at bounding box center [403, 370] width 201 height 51
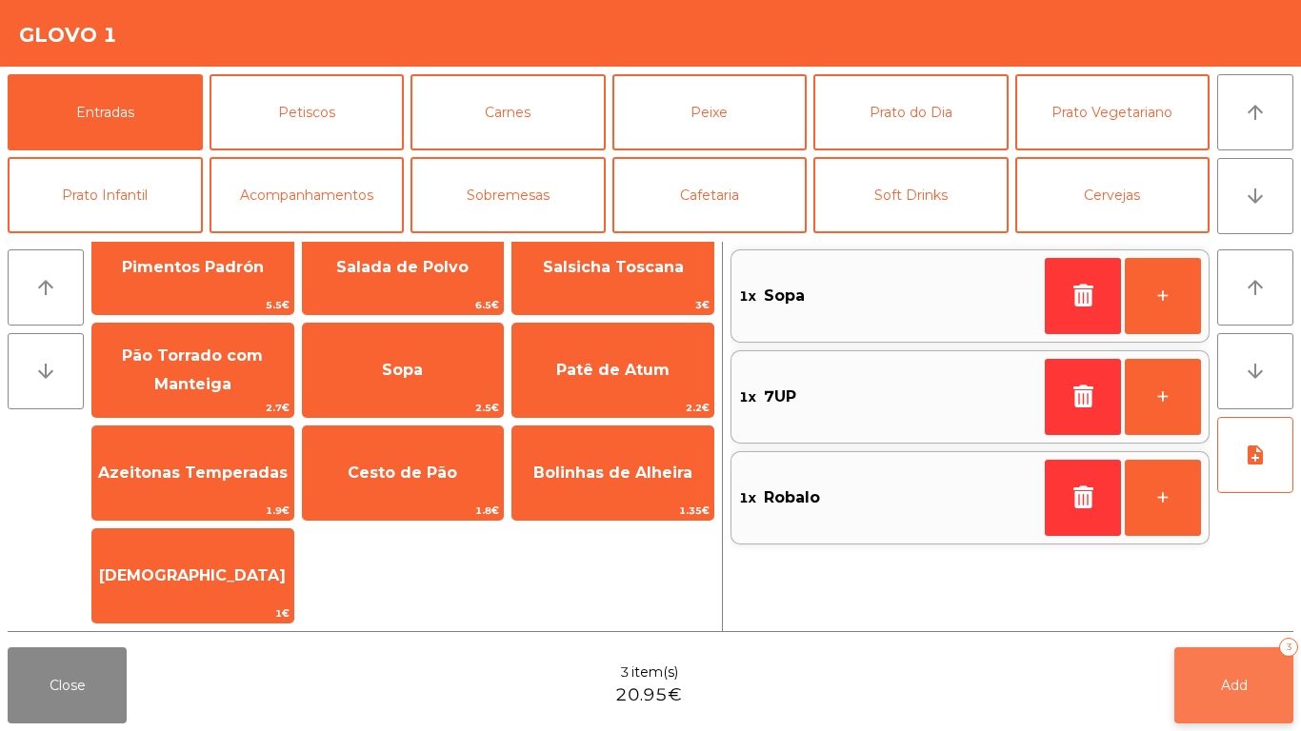
click at [1265, 664] on button "Add 3" at bounding box center [1233, 686] width 119 height 76
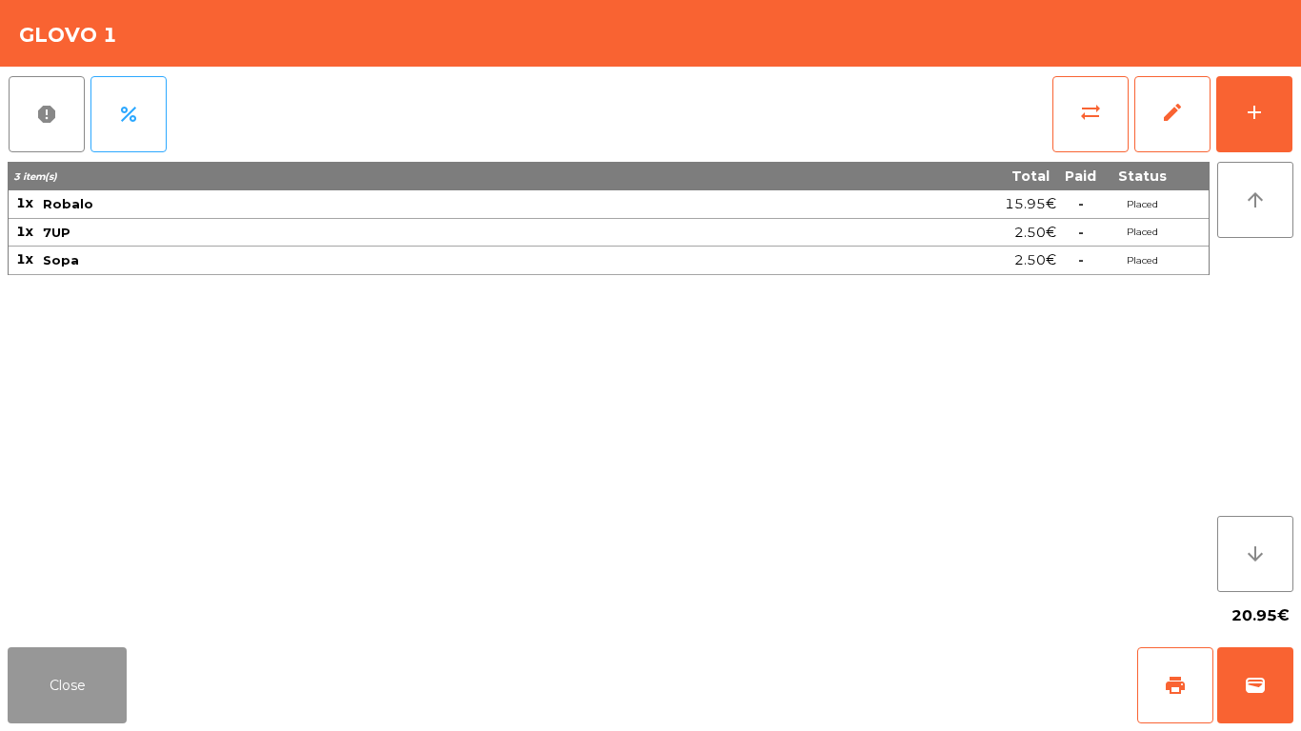
click at [56, 708] on button "Close" at bounding box center [67, 686] width 119 height 76
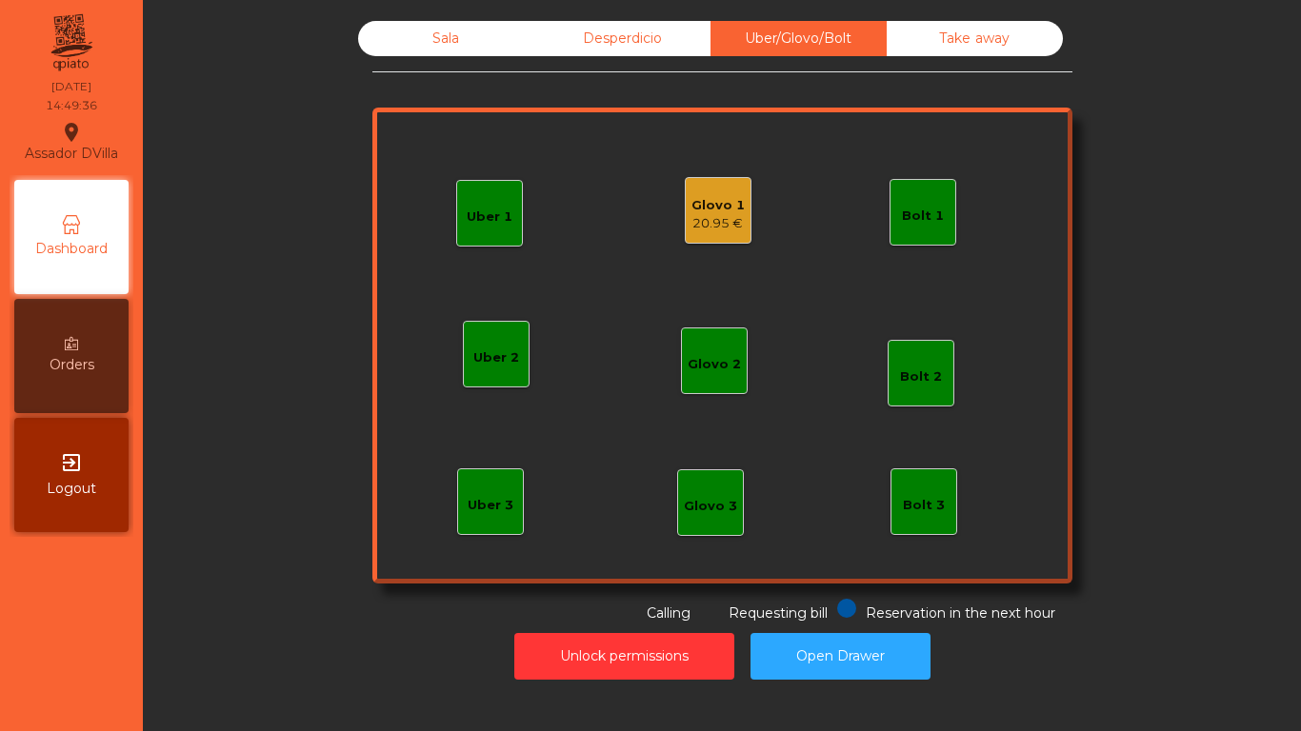
drag, startPoint x: 418, startPoint y: 11, endPoint x: 418, endPoint y: 23, distance: 11.4
click at [418, 13] on div "Sala Desperdicio Uber/Glovo/Bolt Take away Uber 1 Uber 3 Bolt 2 Glovo 2 Uber 2 …" at bounding box center [721, 350] width 1135 height 678
click at [415, 39] on div "Sala" at bounding box center [446, 38] width 176 height 35
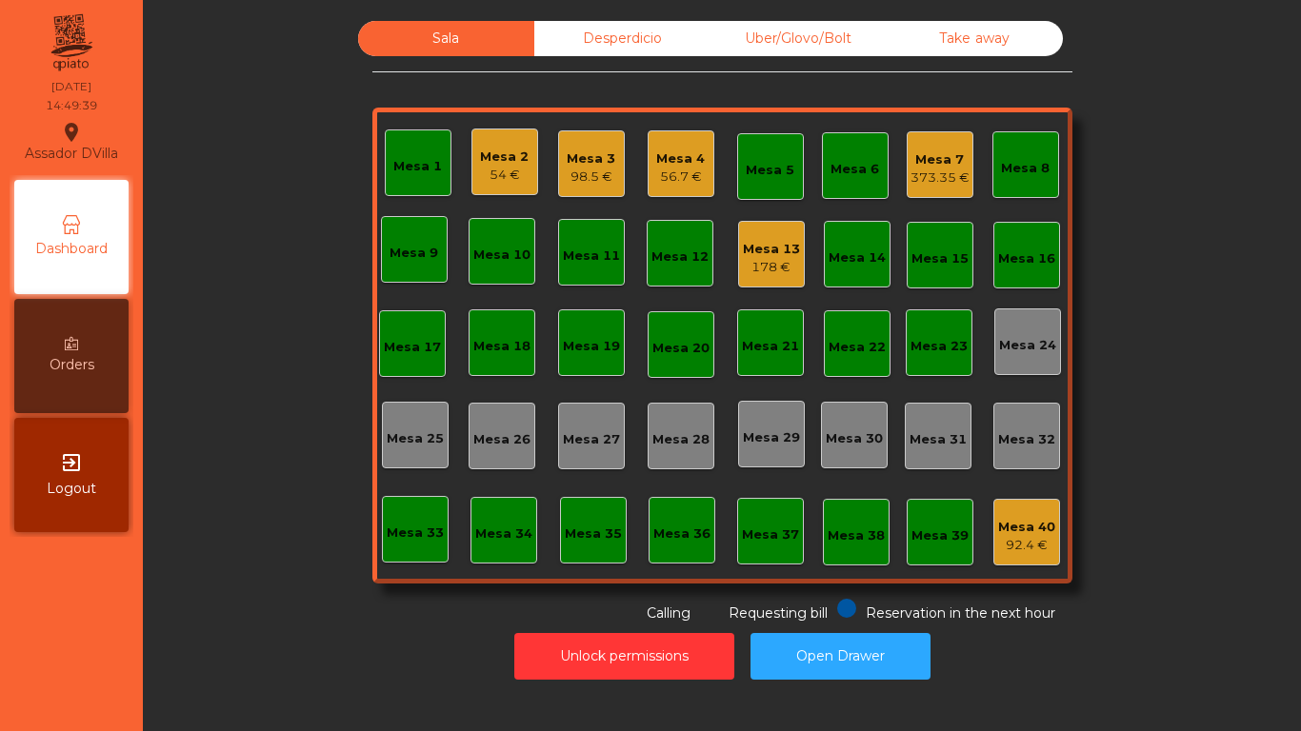
click at [518, 170] on div "54 €" at bounding box center [504, 175] width 49 height 19
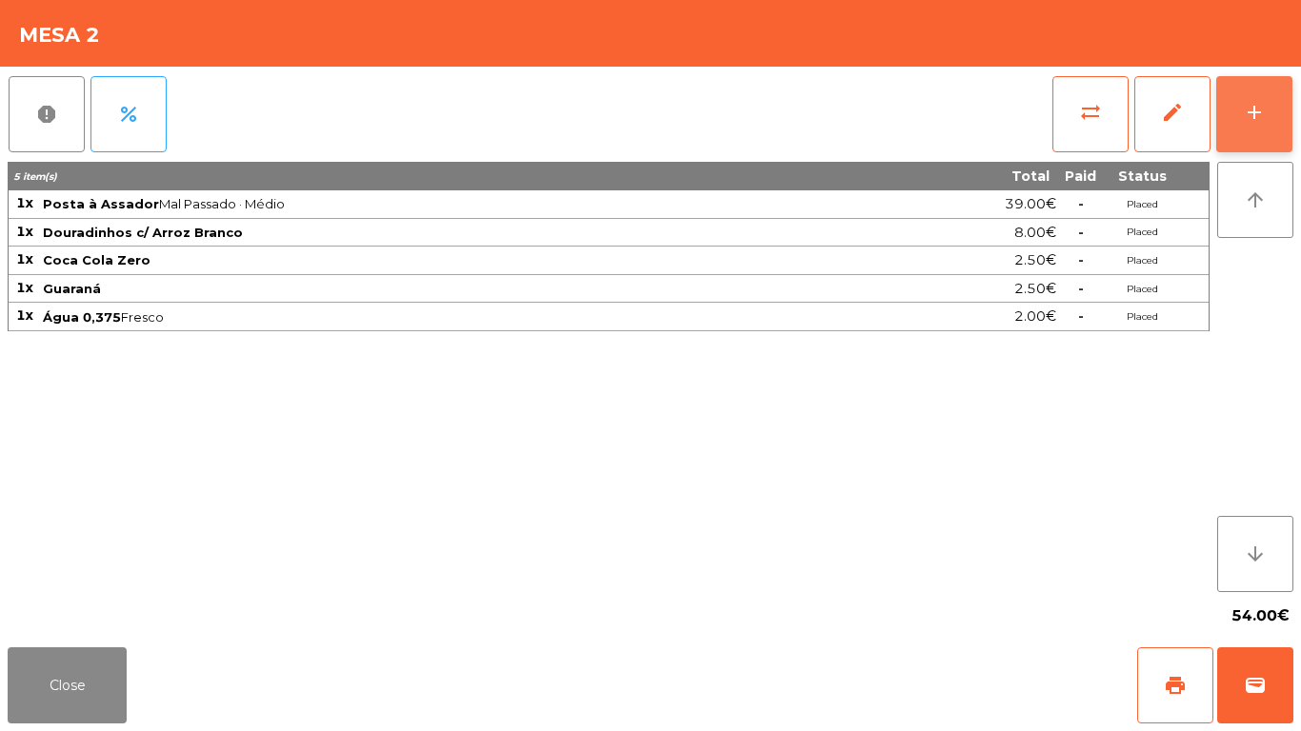
drag, startPoint x: 1275, startPoint y: 142, endPoint x: 1241, endPoint y: 139, distance: 34.4
click at [1273, 143] on button "add" at bounding box center [1254, 114] width 76 height 76
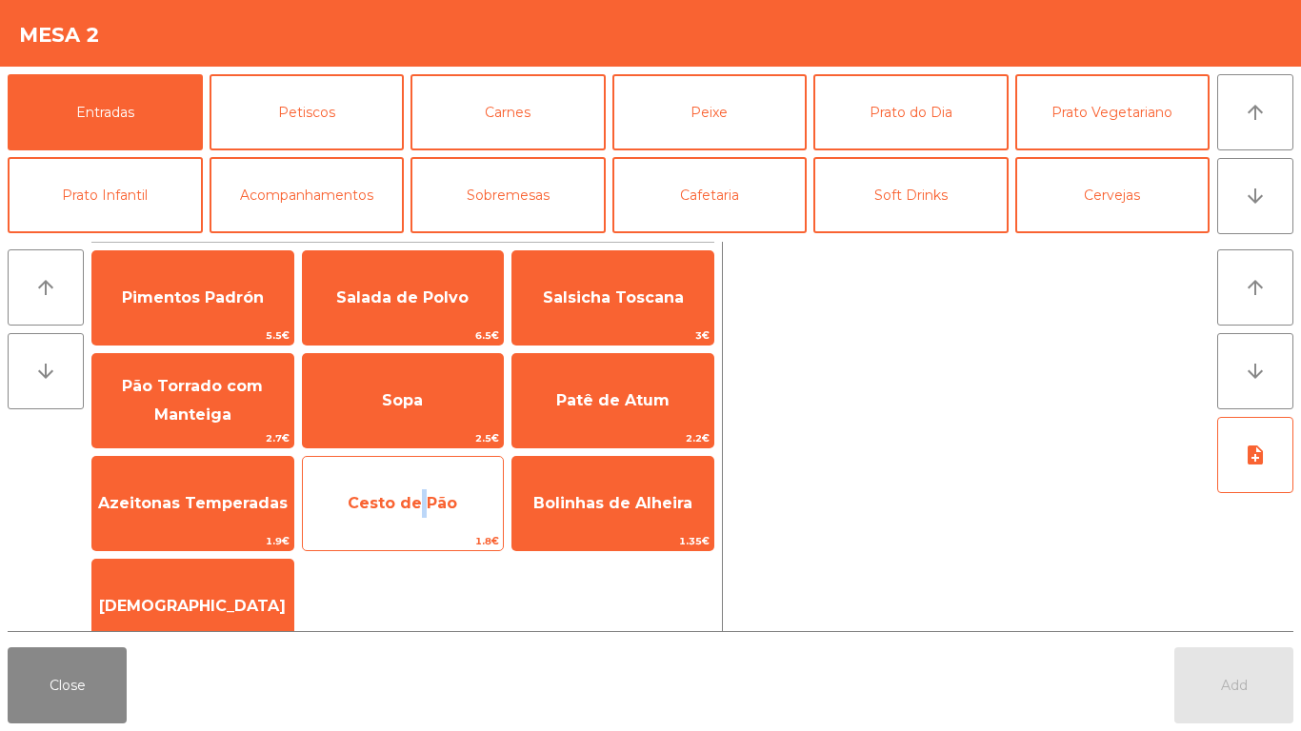
click at [416, 506] on span "Cesto de Pão" at bounding box center [403, 503] width 110 height 18
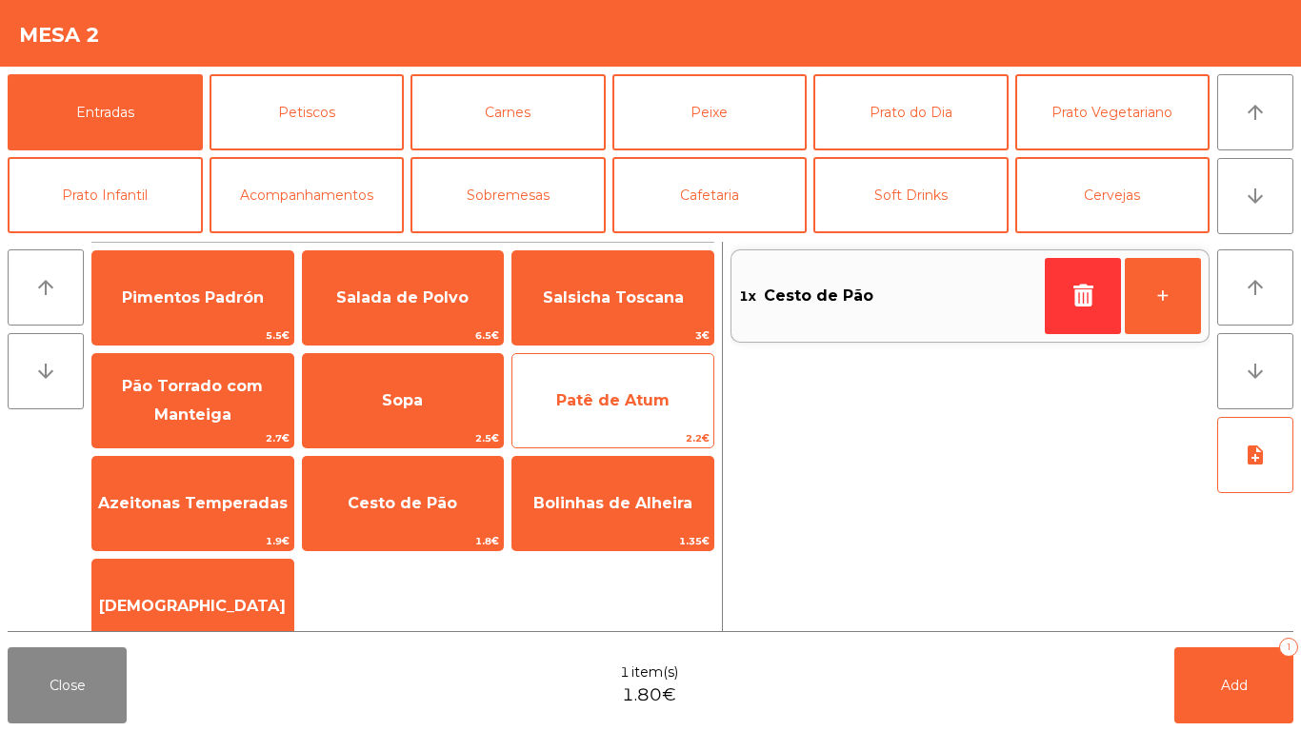
click at [632, 400] on span "Patê de Atum" at bounding box center [612, 400] width 113 height 18
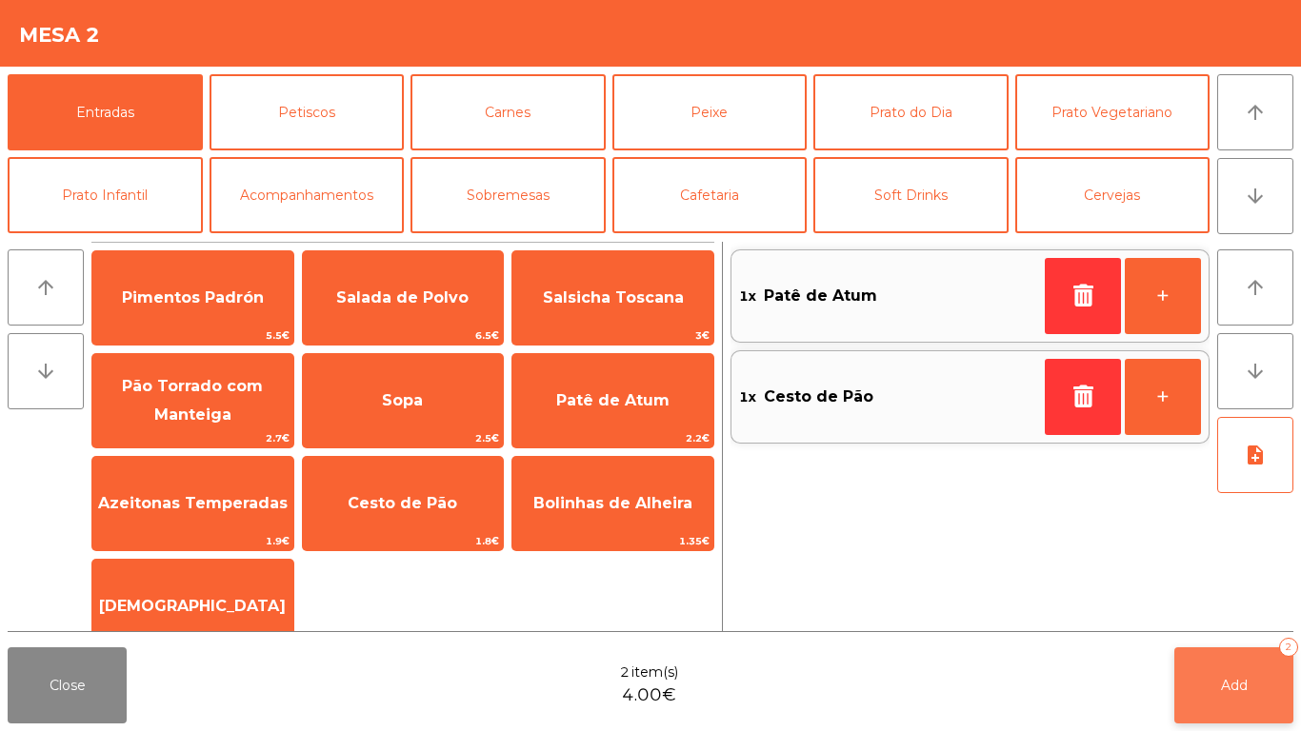
click at [1225, 685] on span "Add" at bounding box center [1234, 685] width 27 height 17
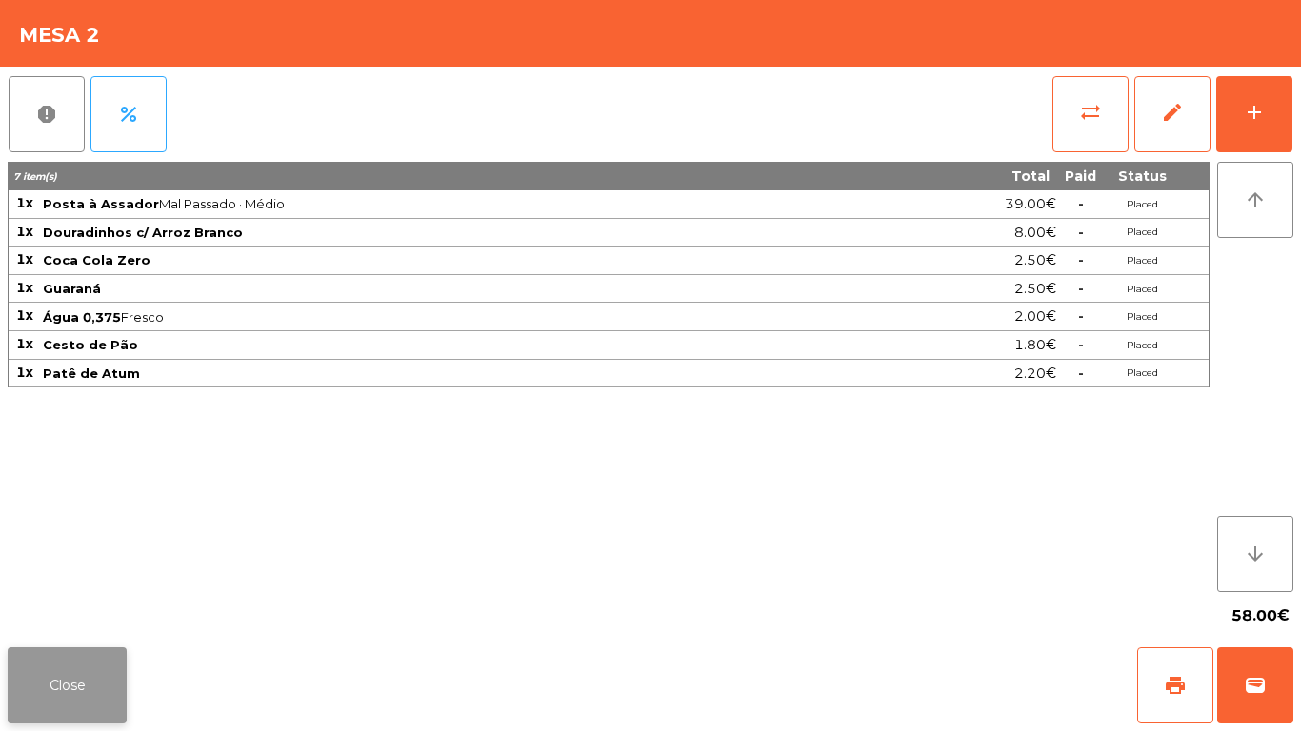
click at [89, 650] on button "Close" at bounding box center [67, 686] width 119 height 76
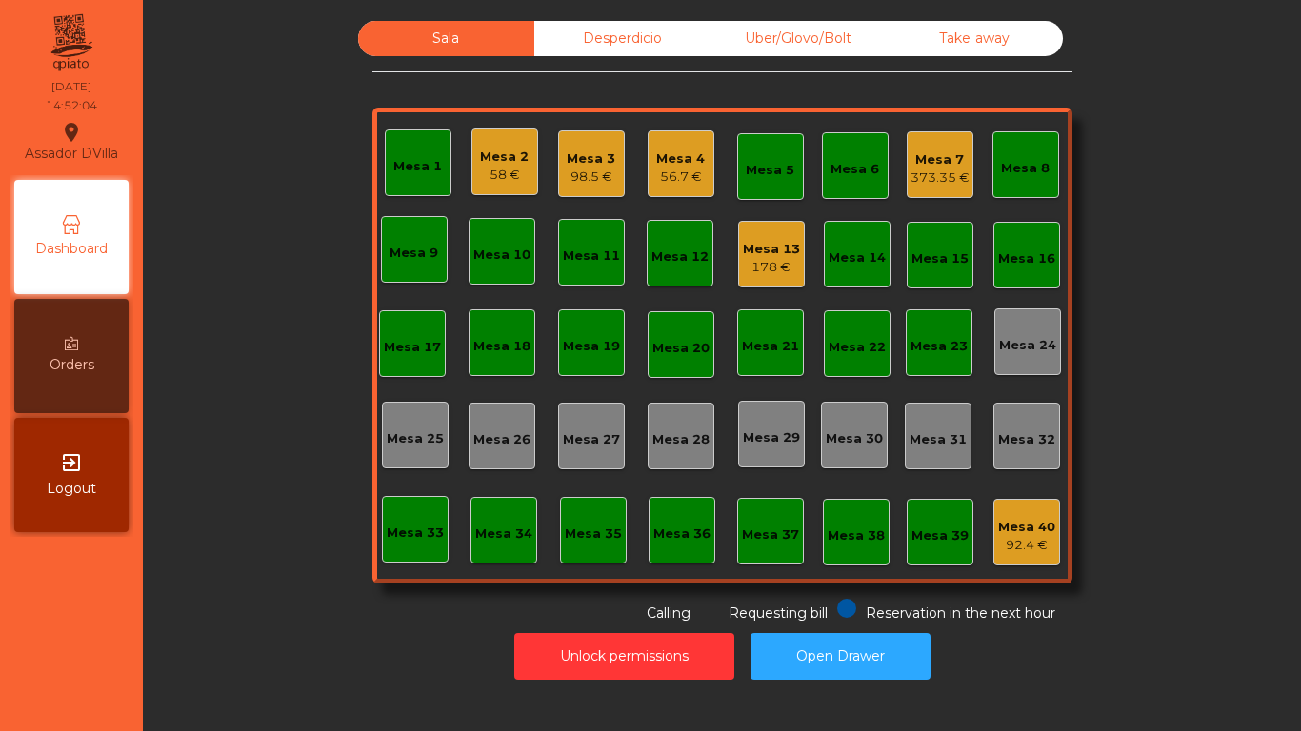
click at [745, 40] on div "Uber/Glovo/Bolt" at bounding box center [799, 38] width 176 height 35
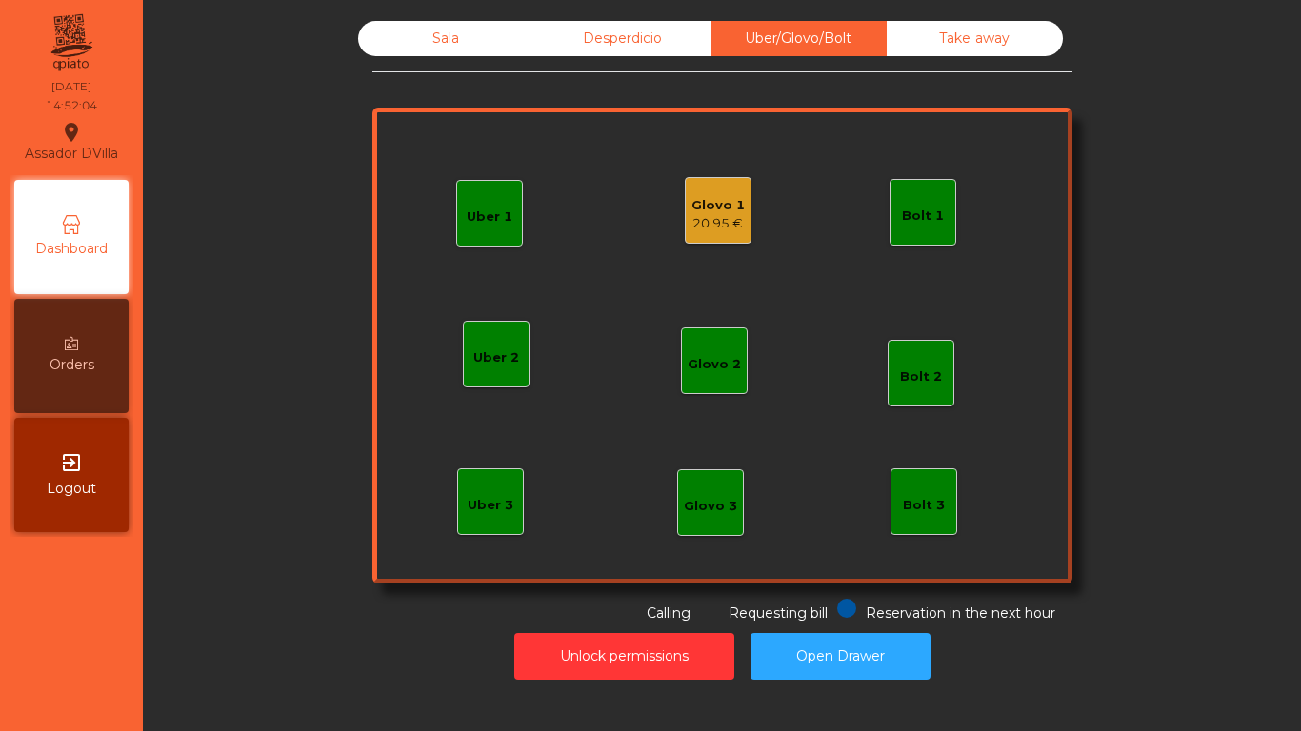
click at [617, 27] on div "Desperdicio" at bounding box center [622, 38] width 176 height 35
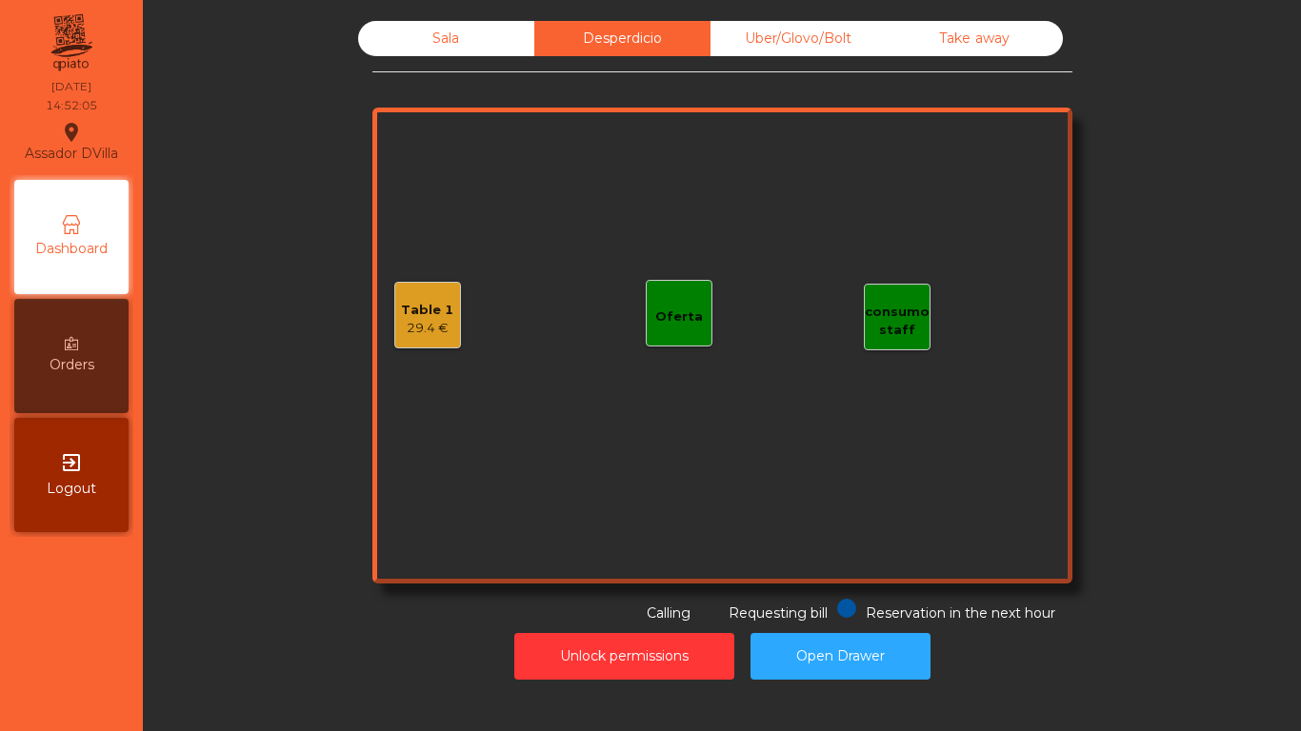
click at [423, 31] on div "Sala" at bounding box center [446, 38] width 176 height 35
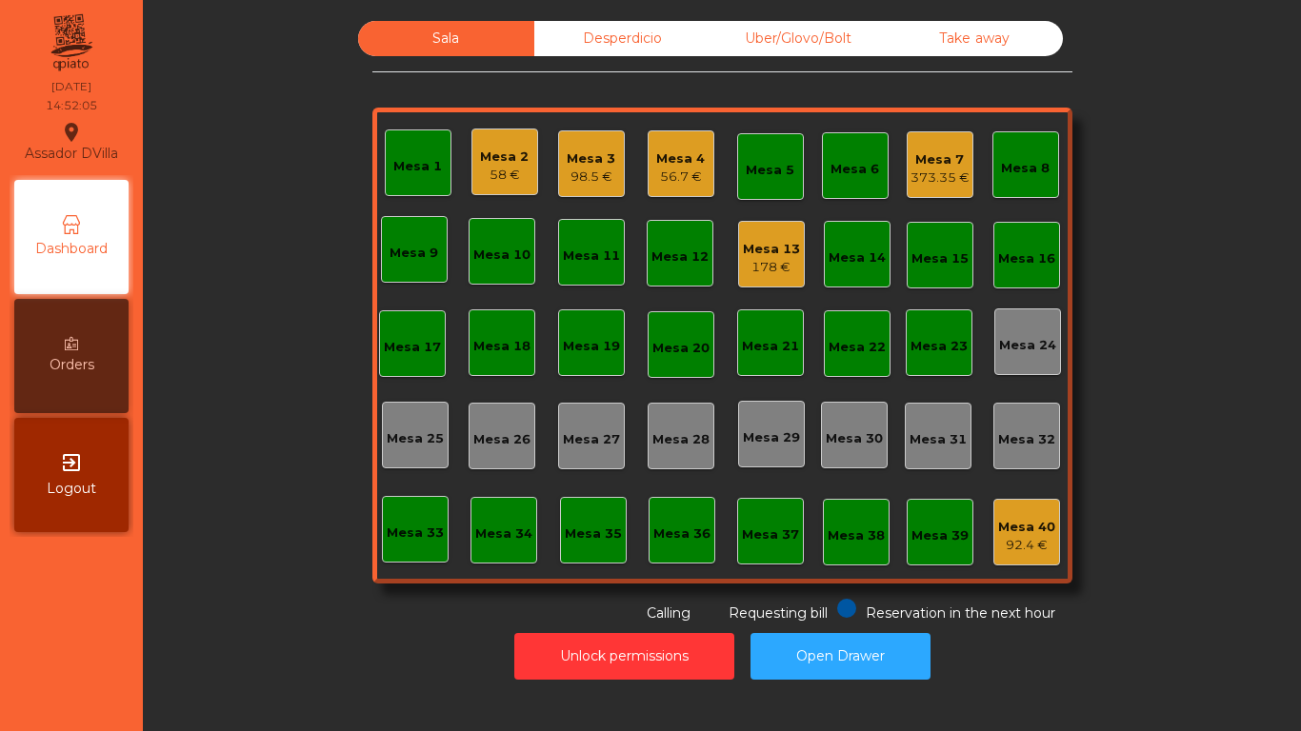
click at [806, 41] on div "Uber/Glovo/Bolt" at bounding box center [799, 38] width 176 height 35
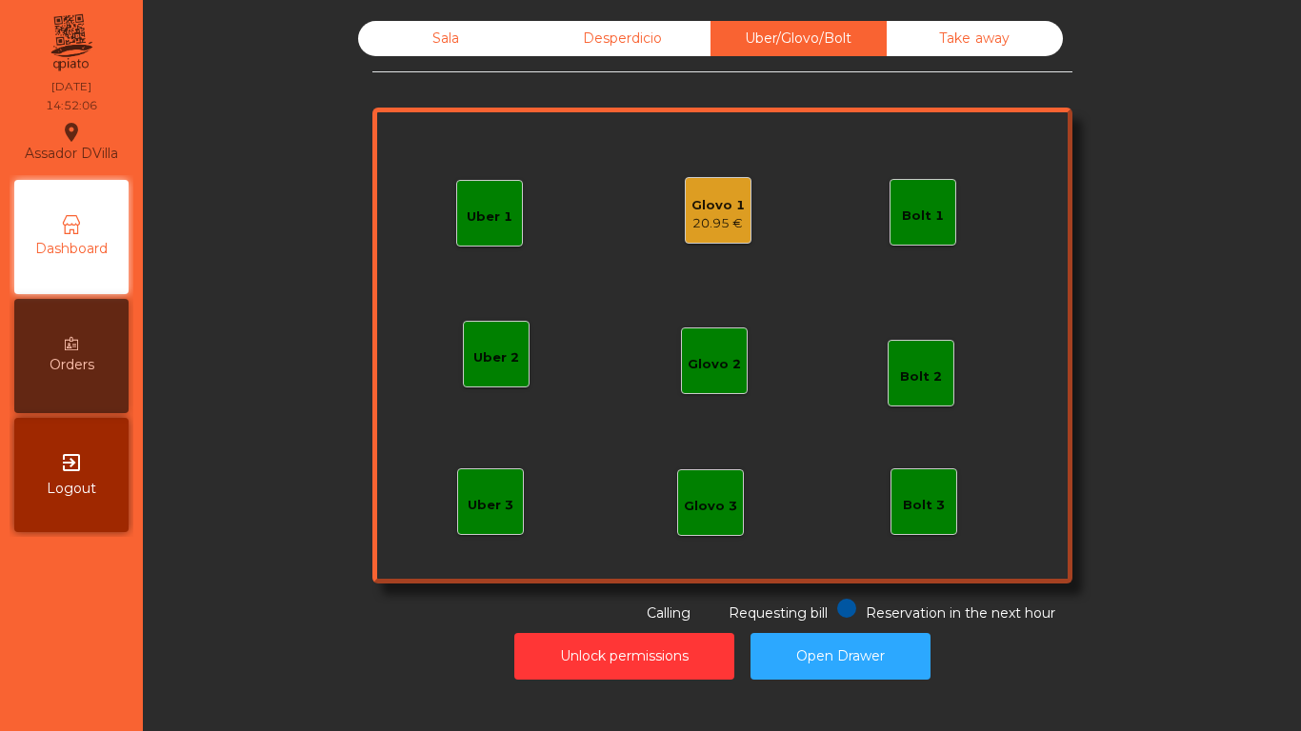
click at [398, 55] on div "Sala" at bounding box center [446, 38] width 176 height 35
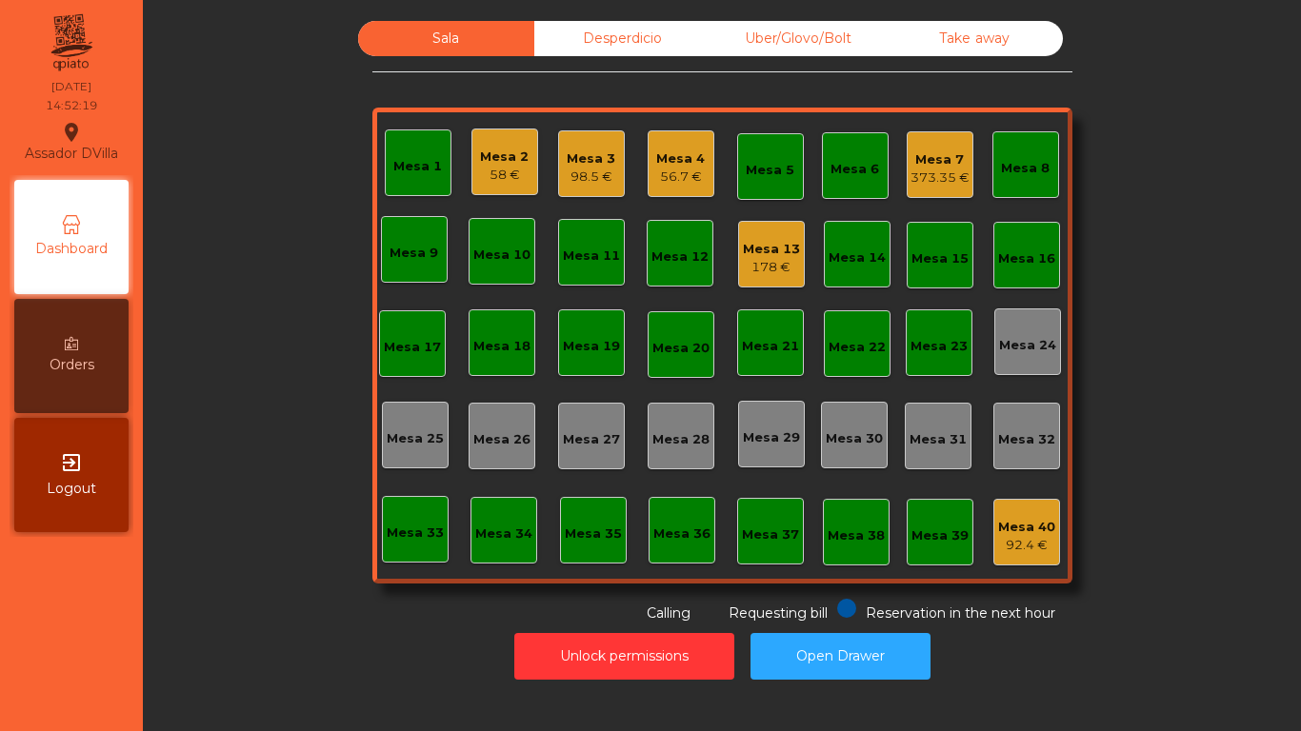
drag, startPoint x: 838, startPoint y: 46, endPoint x: 694, endPoint y: 66, distance: 145.2
click at [837, 46] on div "Uber/Glovo/Bolt" at bounding box center [799, 38] width 176 height 35
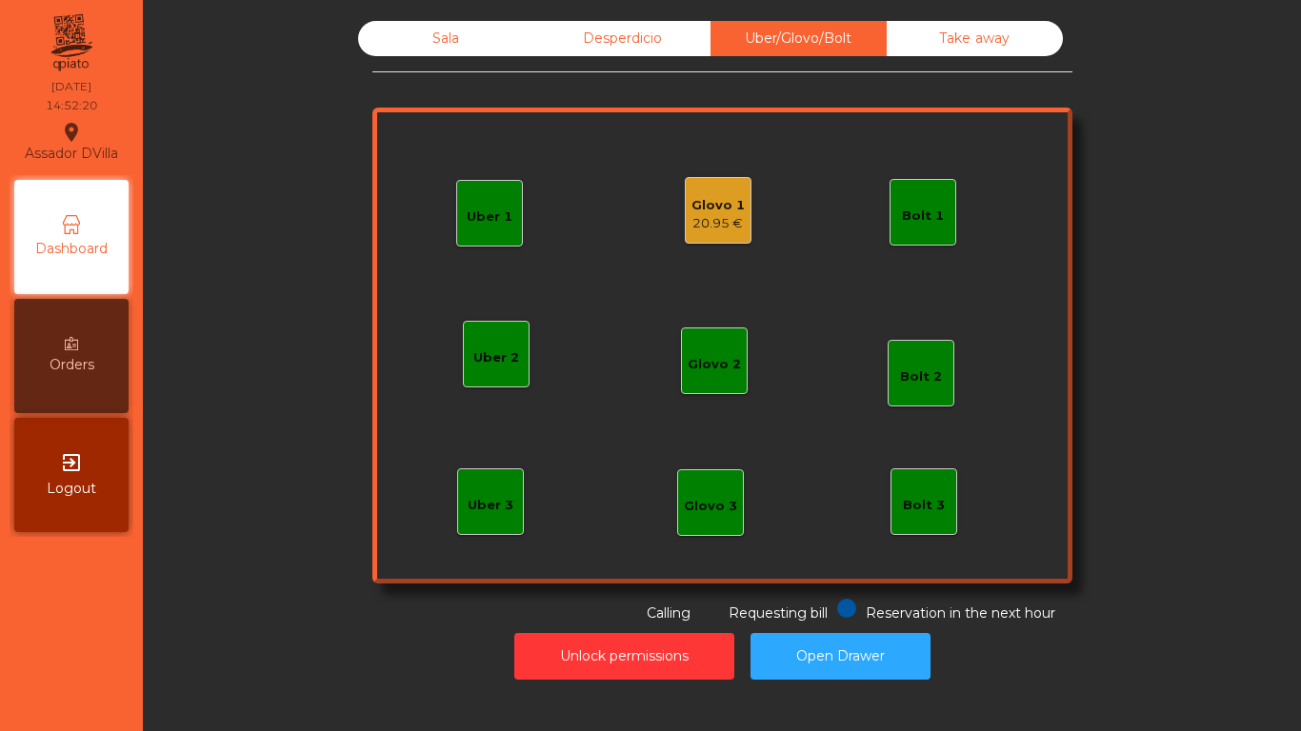
click at [708, 215] on div "20.95 €" at bounding box center [717, 223] width 53 height 19
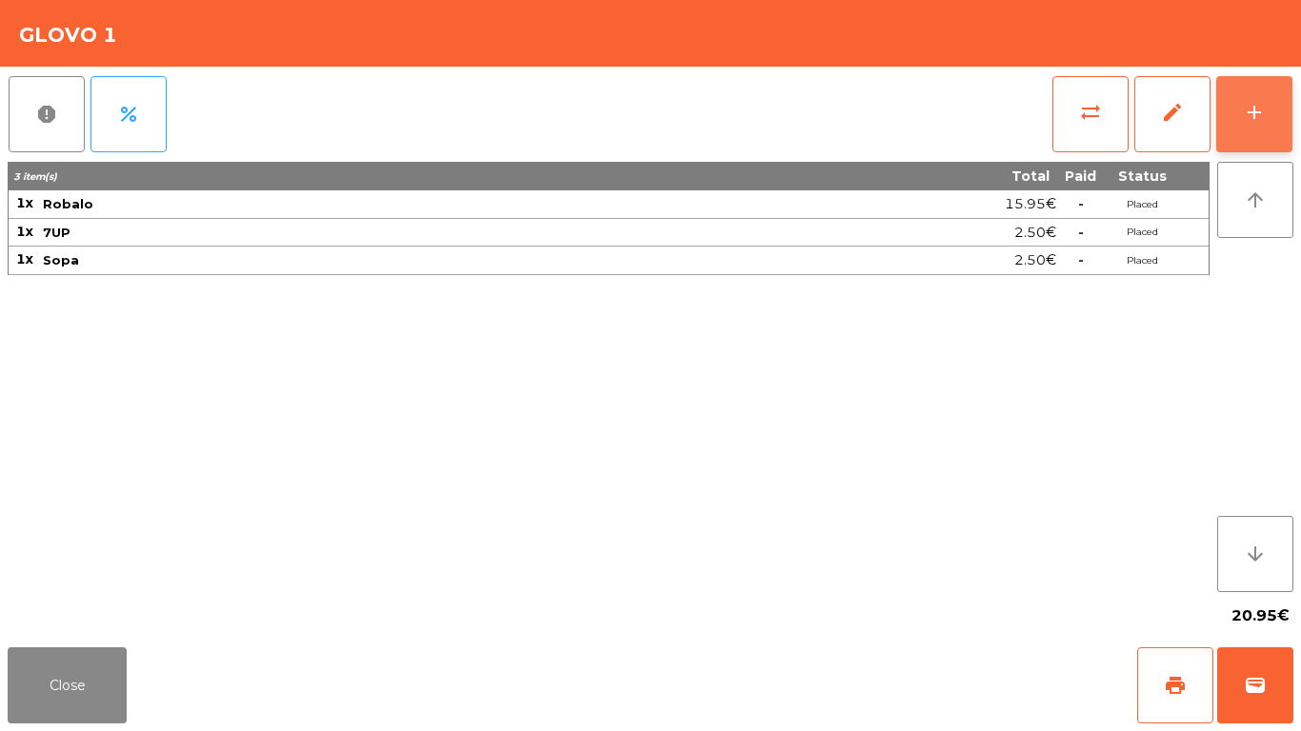
click at [1270, 89] on button "add" at bounding box center [1254, 114] width 76 height 76
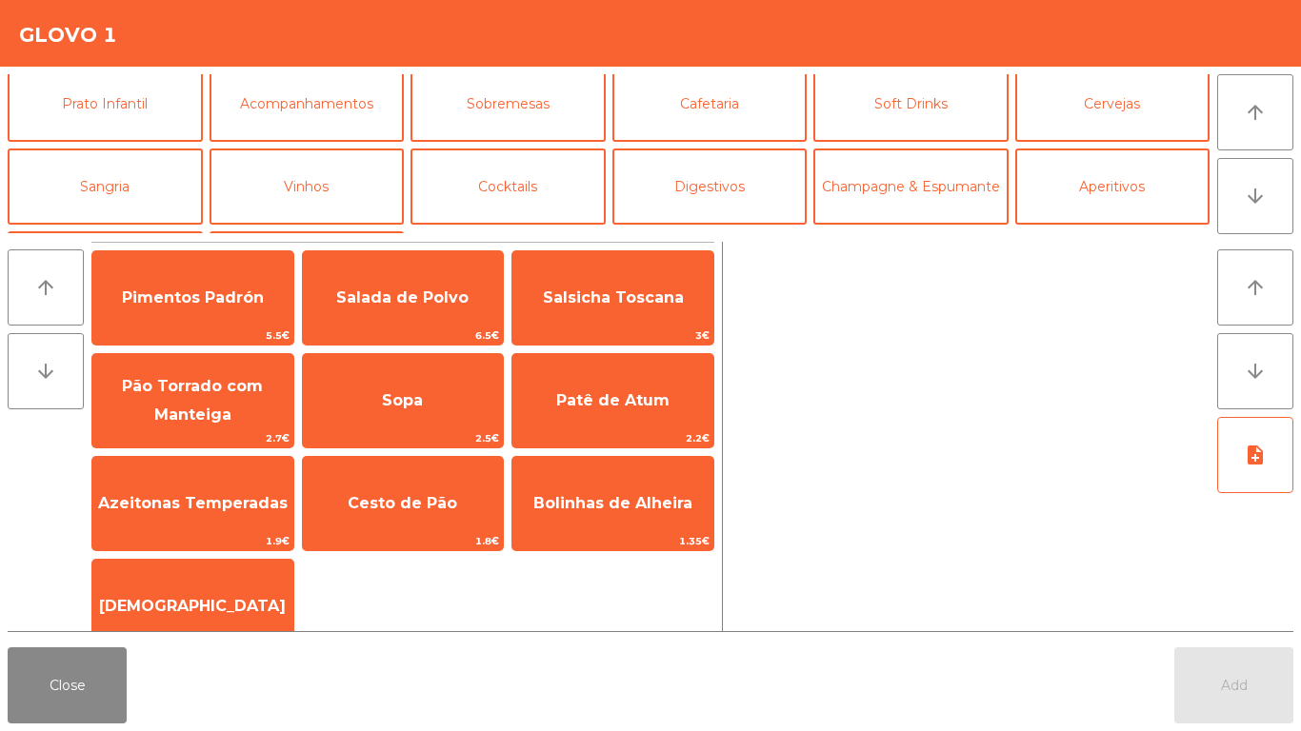
scroll to position [166, 0]
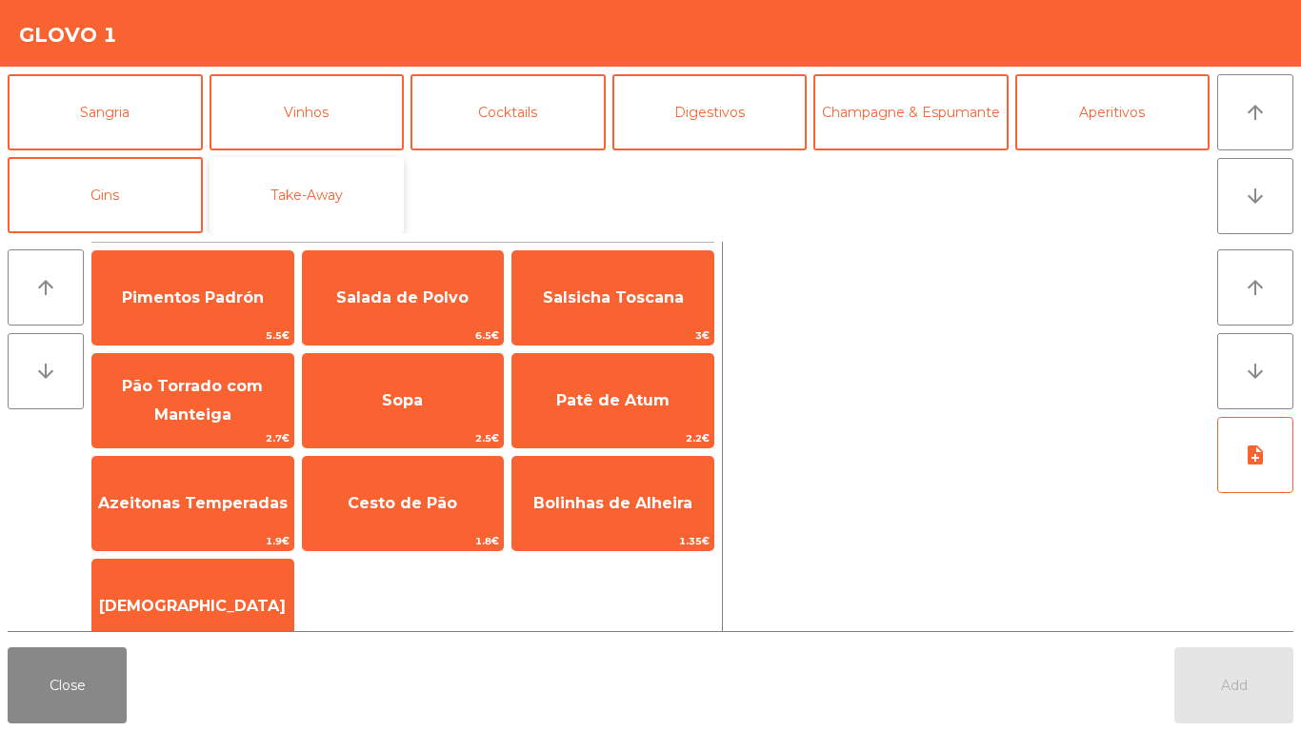
click at [304, 174] on button "Take-Away" at bounding box center [307, 195] width 195 height 76
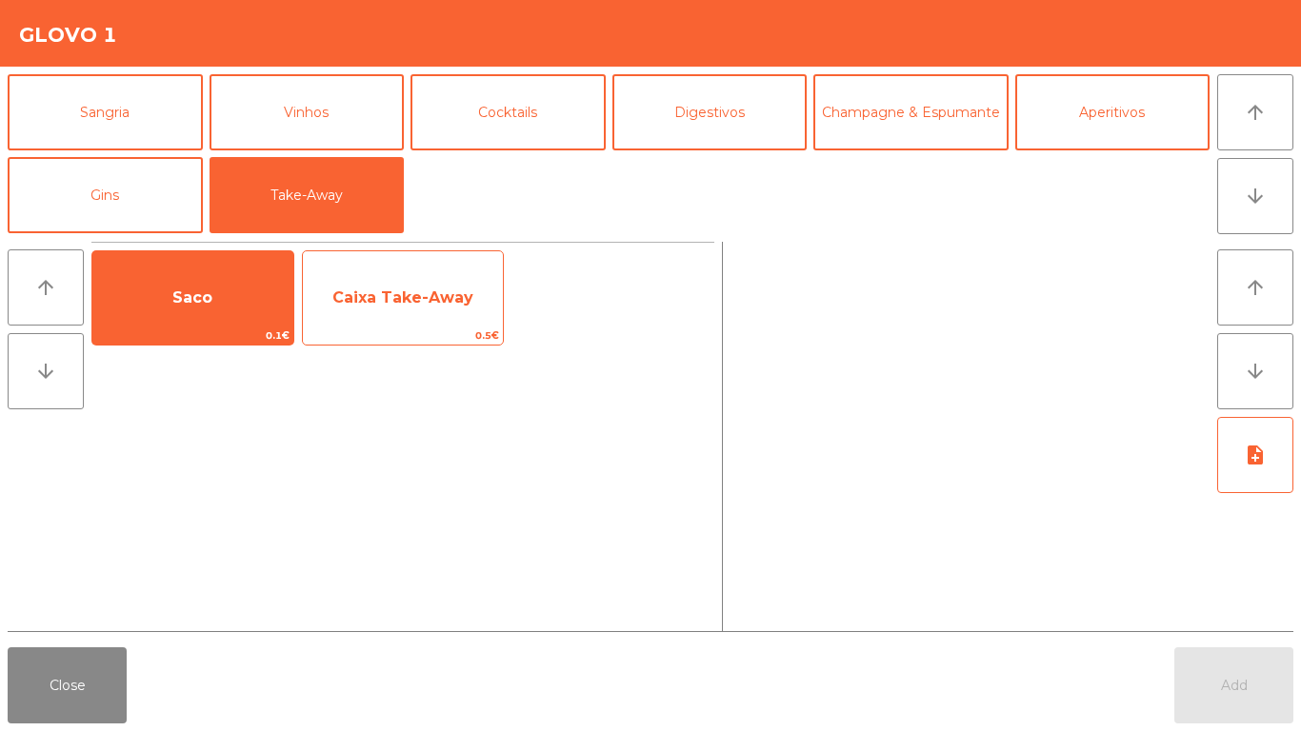
drag, startPoint x: 238, startPoint y: 290, endPoint x: 356, endPoint y: 294, distance: 118.2
click at [237, 290] on span "Saco" at bounding box center [192, 297] width 201 height 51
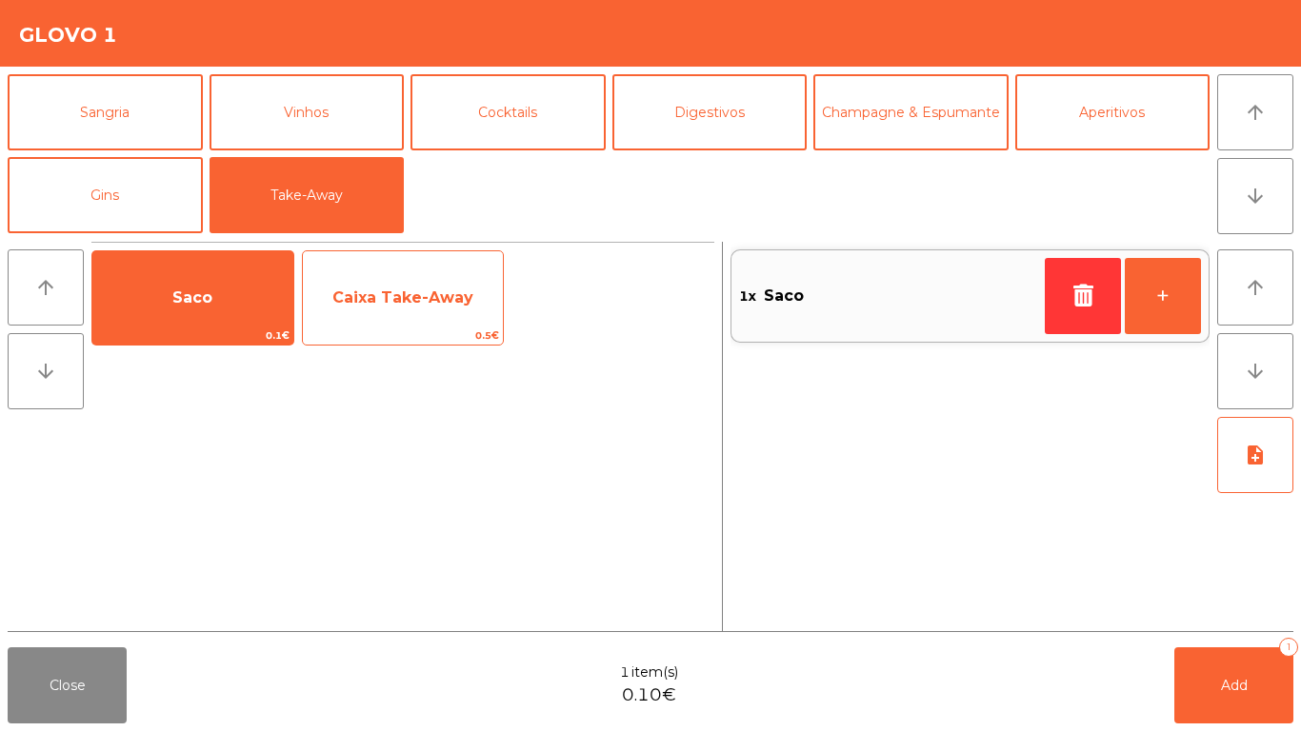
click at [359, 292] on span "Caixa Take-Away" at bounding box center [402, 298] width 141 height 18
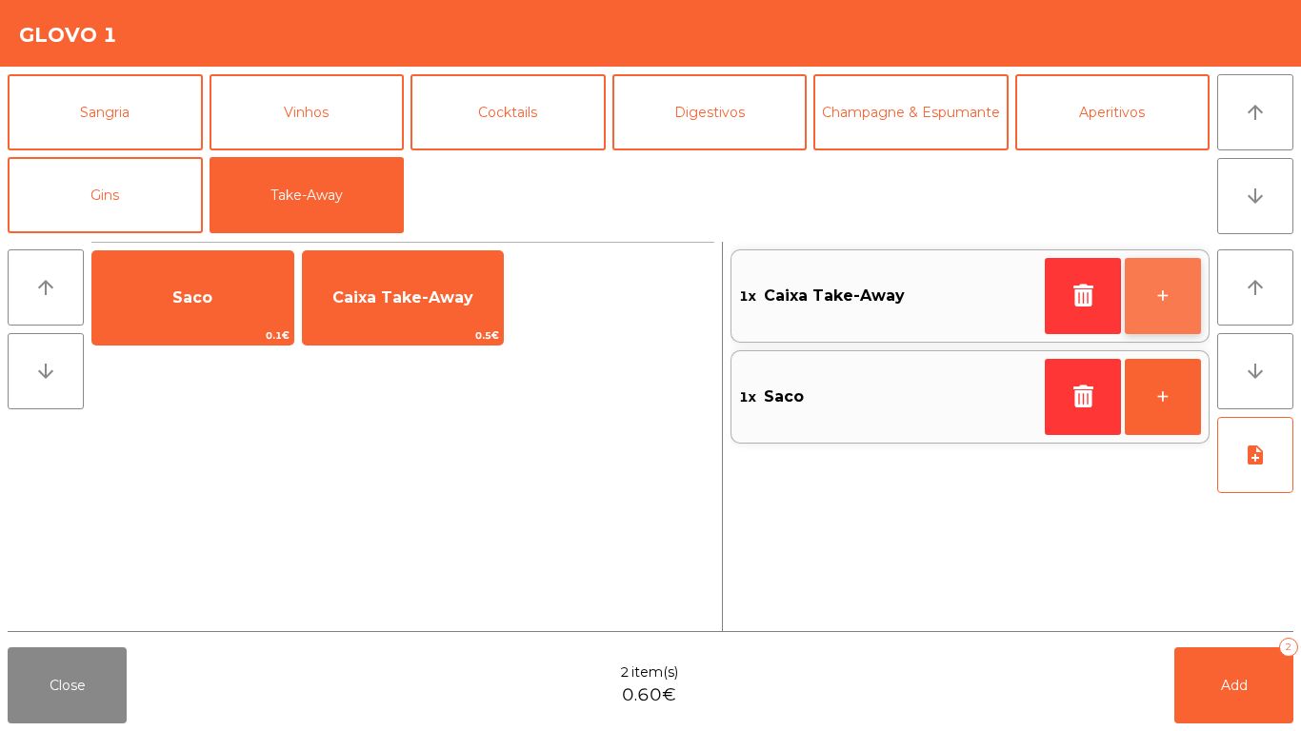
drag, startPoint x: 1172, startPoint y: 244, endPoint x: 1161, endPoint y: 293, distance: 50.6
click at [1162, 286] on div "1x Caixa Take-Away + 1x Saco +" at bounding box center [970, 347] width 479 height 210
click at [1161, 293] on button "+" at bounding box center [1163, 296] width 76 height 76
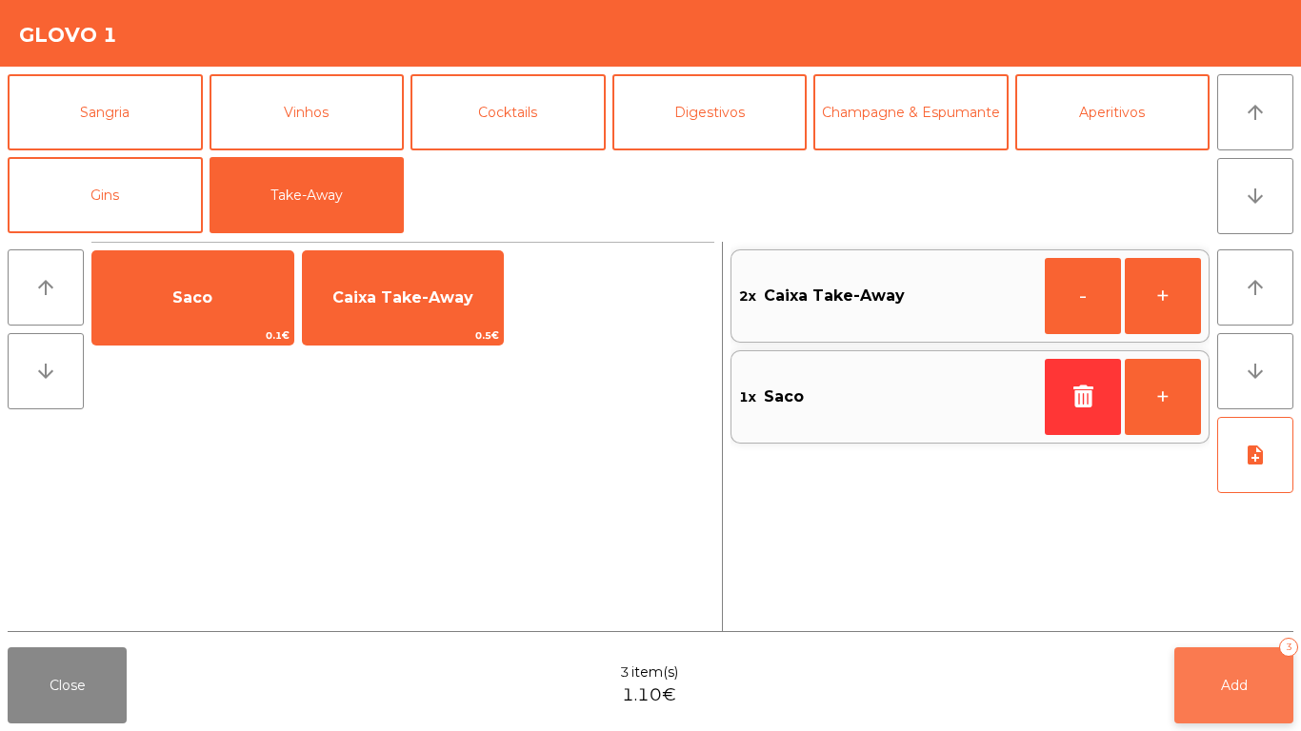
click at [1193, 691] on button "Add 3" at bounding box center [1233, 686] width 119 height 76
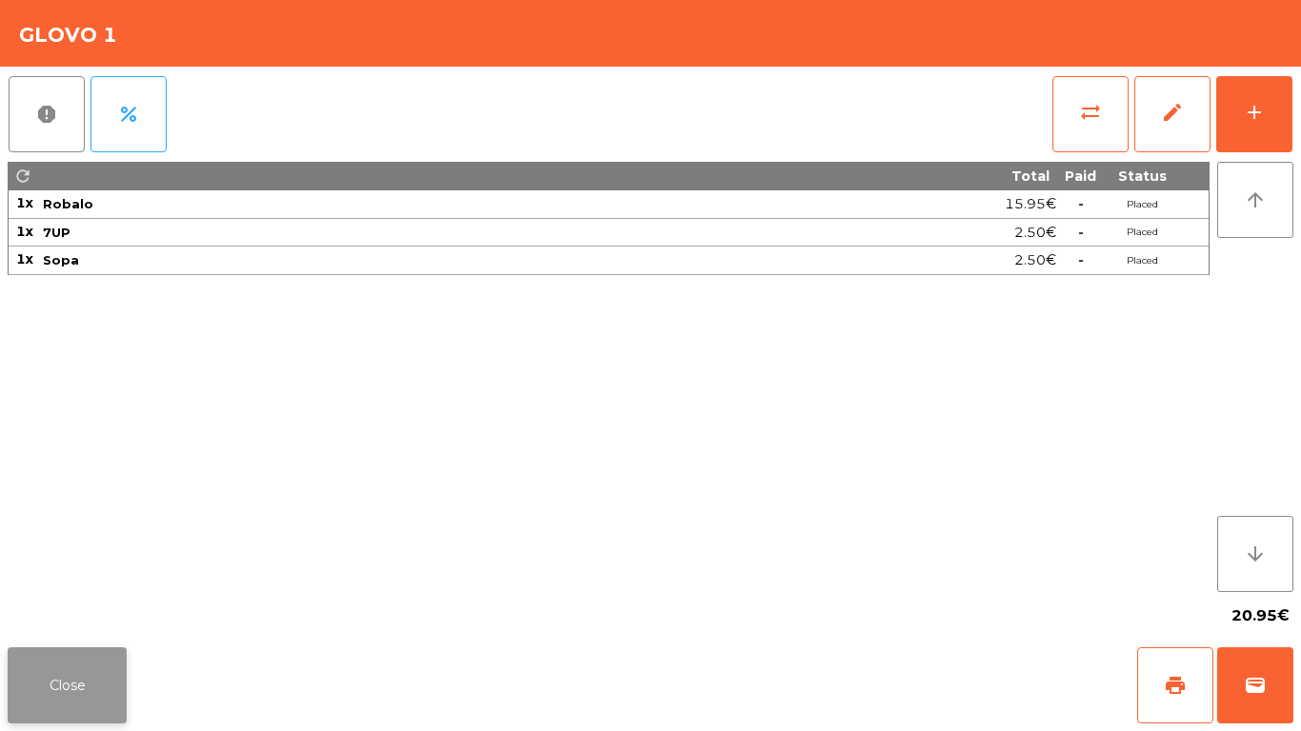
click at [64, 685] on button "Close" at bounding box center [67, 686] width 119 height 76
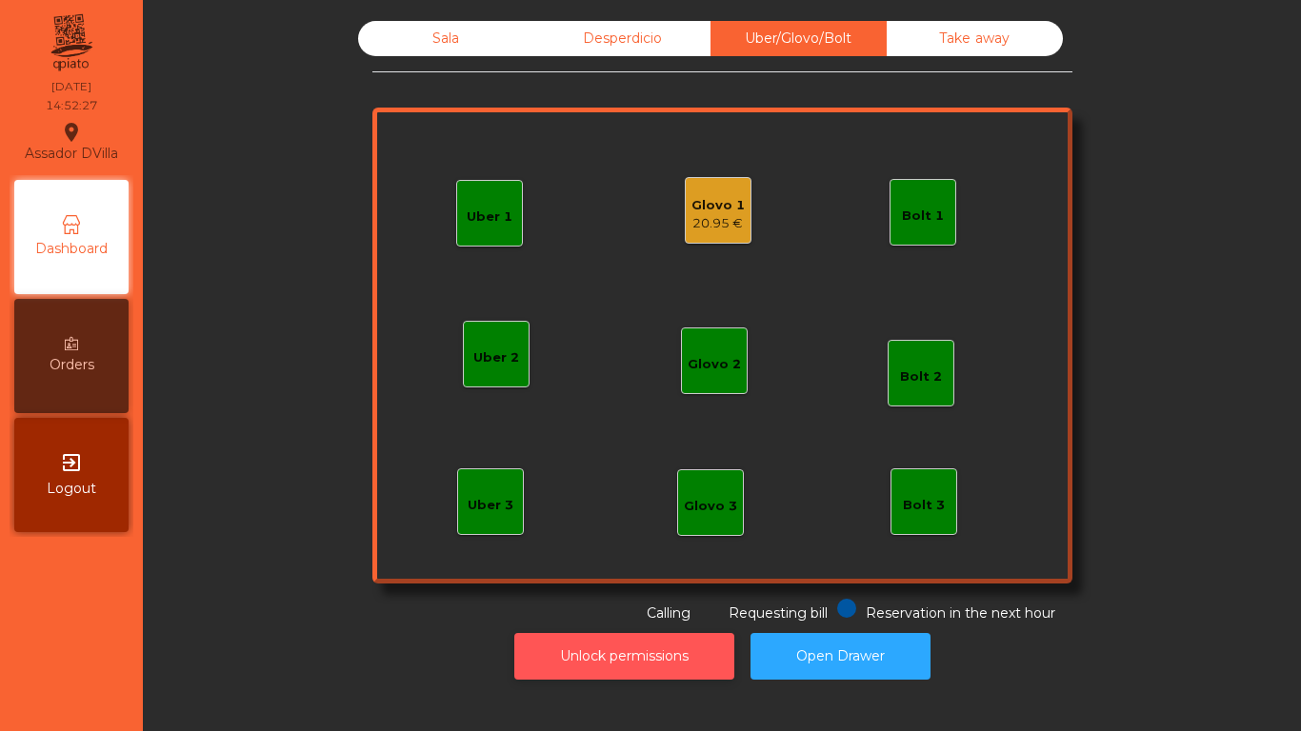
click at [562, 656] on button "Unlock permissions" at bounding box center [624, 656] width 220 height 47
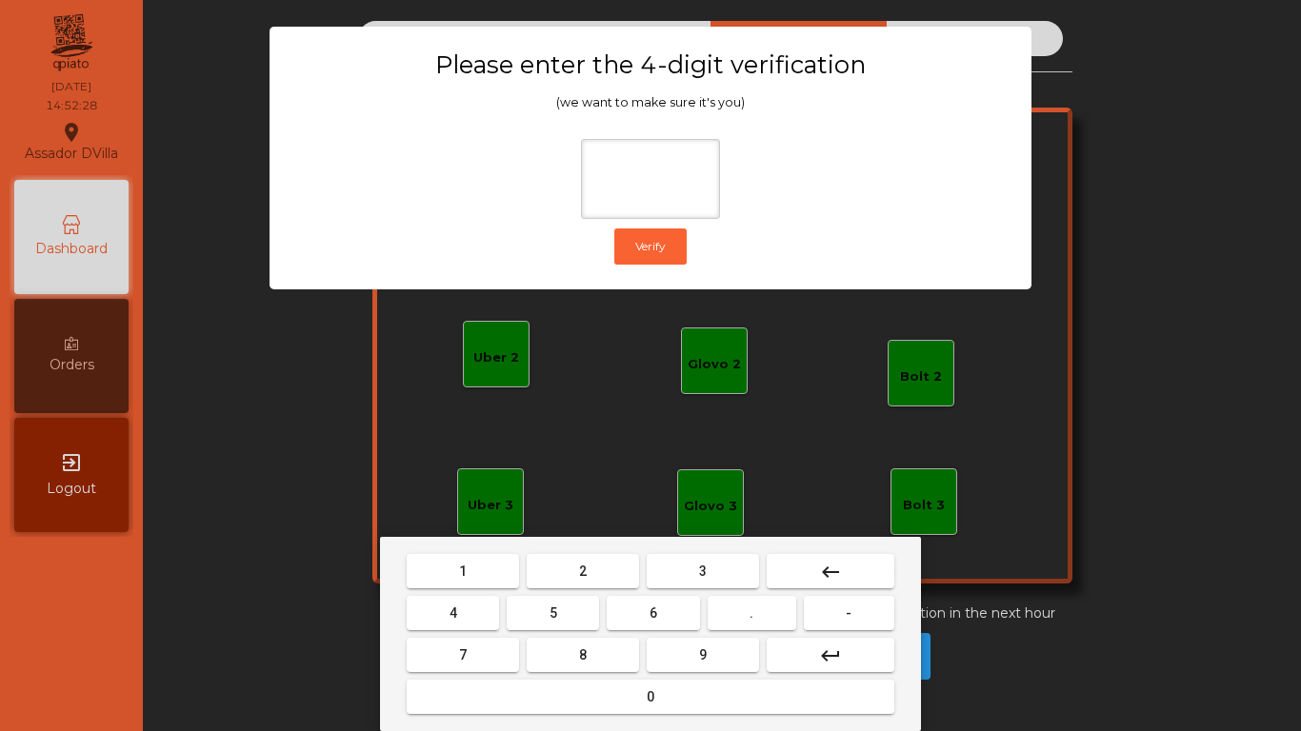
drag, startPoint x: 484, startPoint y: 584, endPoint x: 749, endPoint y: 699, distance: 288.8
click at [484, 583] on button "1" at bounding box center [463, 571] width 112 height 34
click at [715, 671] on mat-keyboard-key "9" at bounding box center [703, 655] width 120 height 42
click at [667, 665] on button "9" at bounding box center [703, 655] width 112 height 34
click at [476, 624] on button "4" at bounding box center [453, 613] width 92 height 34
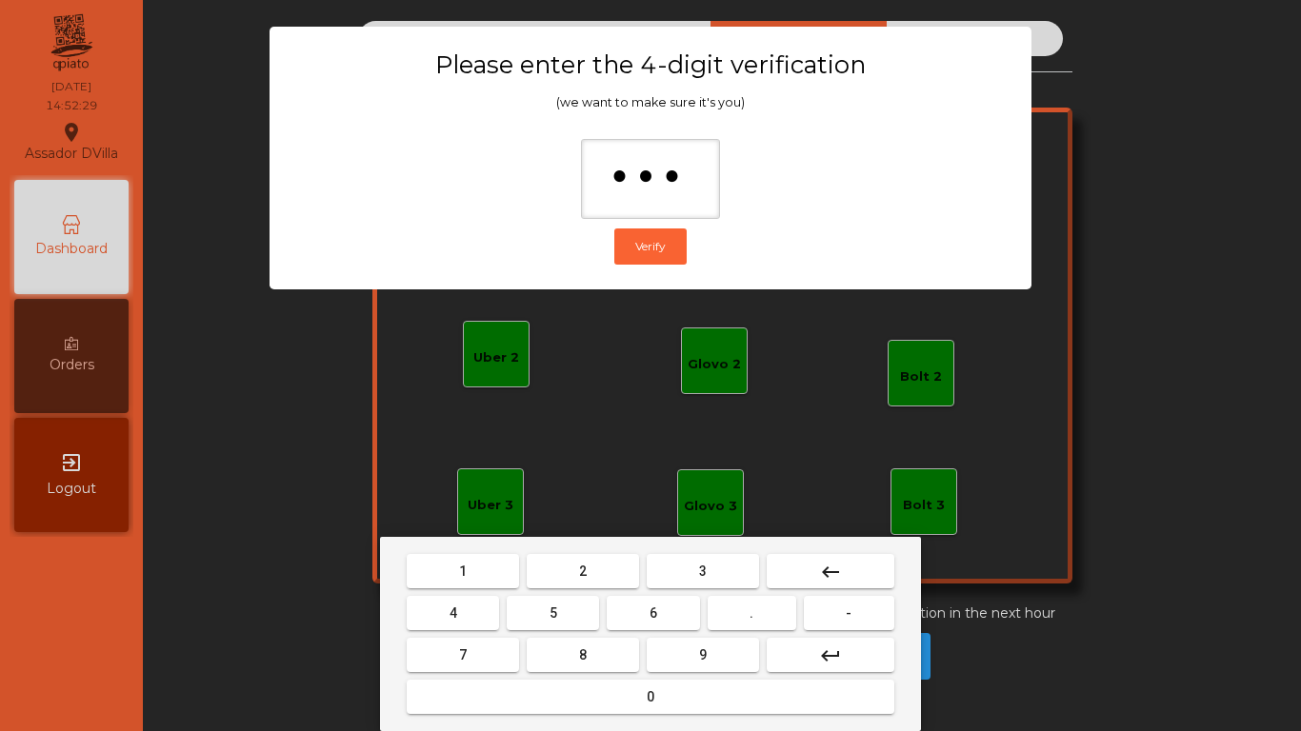
click at [550, 685] on button "0" at bounding box center [651, 697] width 488 height 34
type input "****"
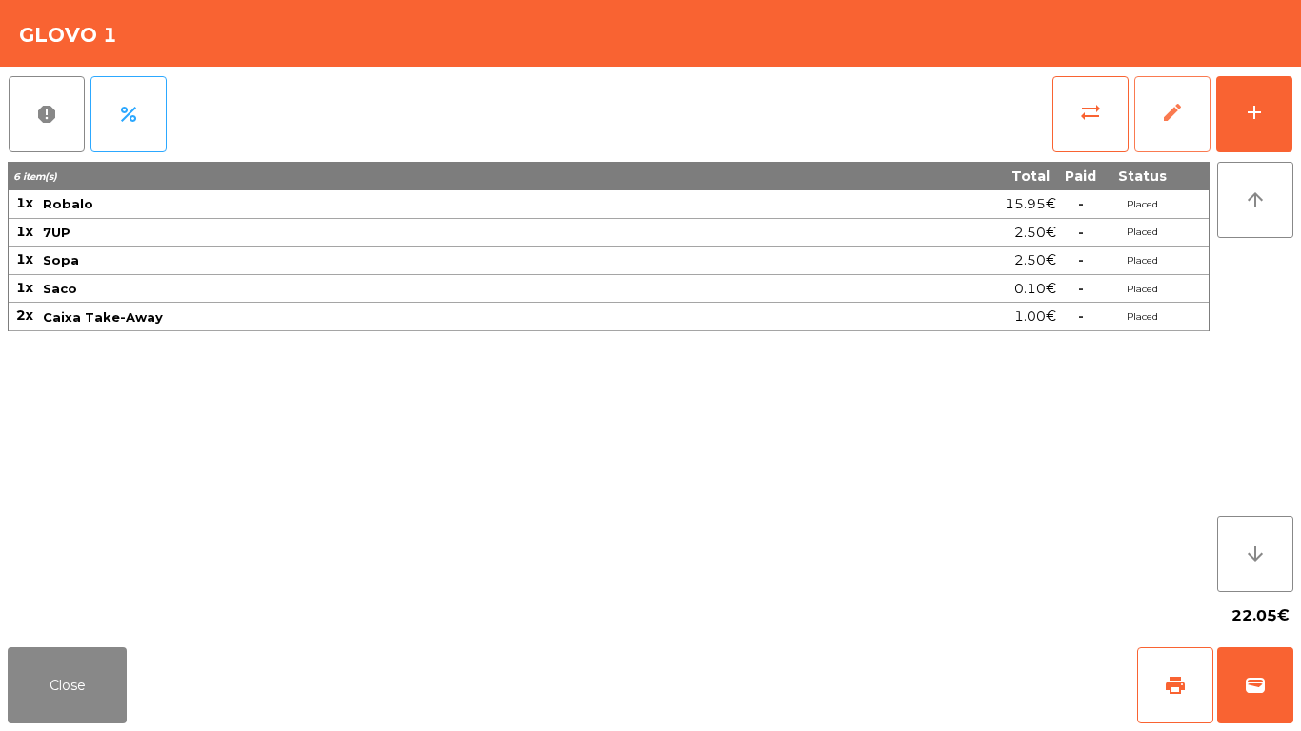
click at [1163, 107] on span "edit" at bounding box center [1172, 112] width 23 height 23
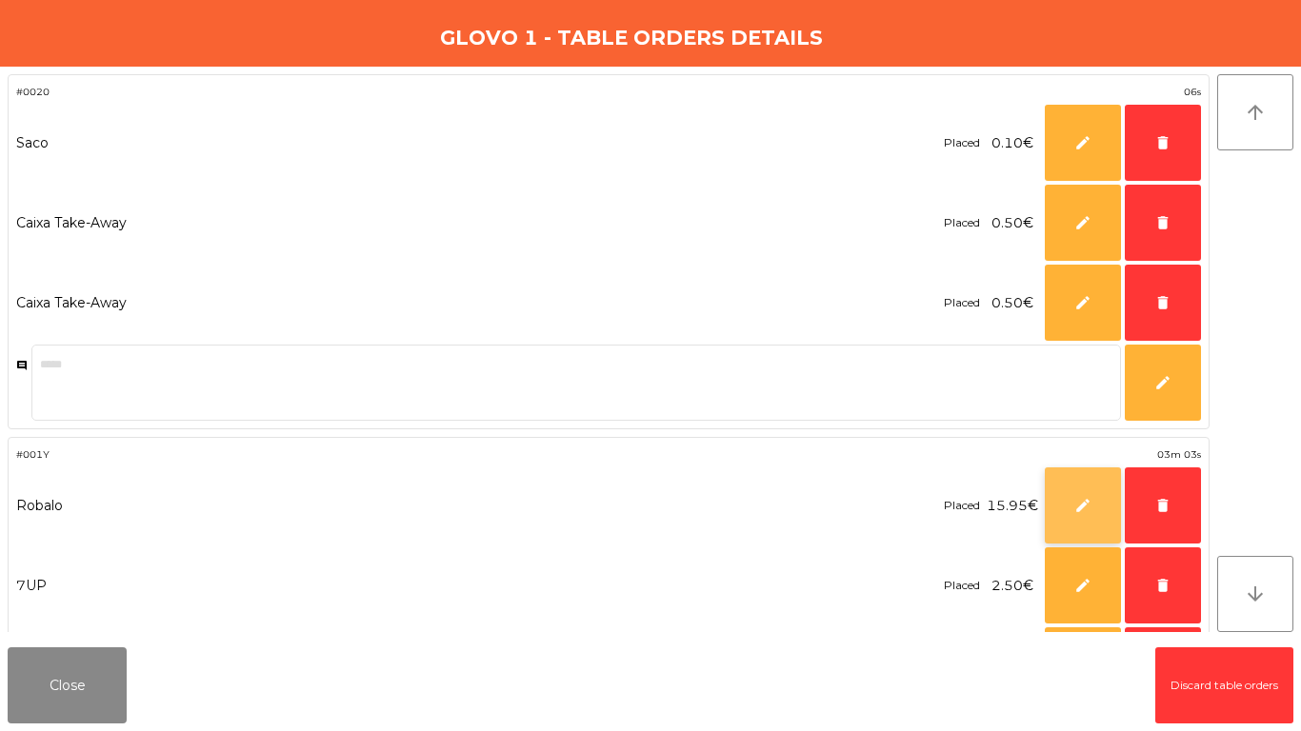
click at [1065, 502] on button "edit" at bounding box center [1083, 506] width 76 height 76
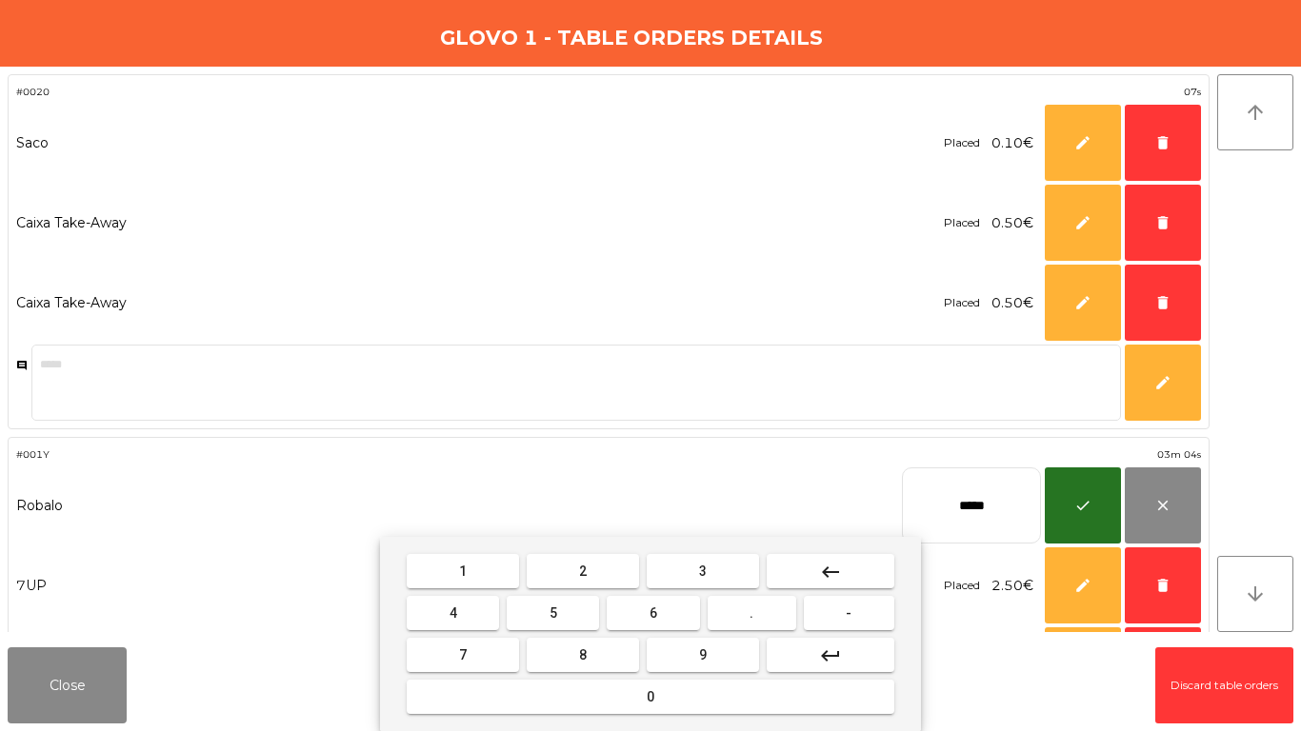
click at [810, 580] on button "keyboard_backspace" at bounding box center [831, 571] width 128 height 34
click at [811, 579] on button "keyboard_backspace" at bounding box center [831, 571] width 128 height 34
click at [816, 579] on button "keyboard_backspace" at bounding box center [831, 571] width 128 height 34
click at [819, 582] on button "keyboard_backspace" at bounding box center [831, 571] width 128 height 34
type input "*"
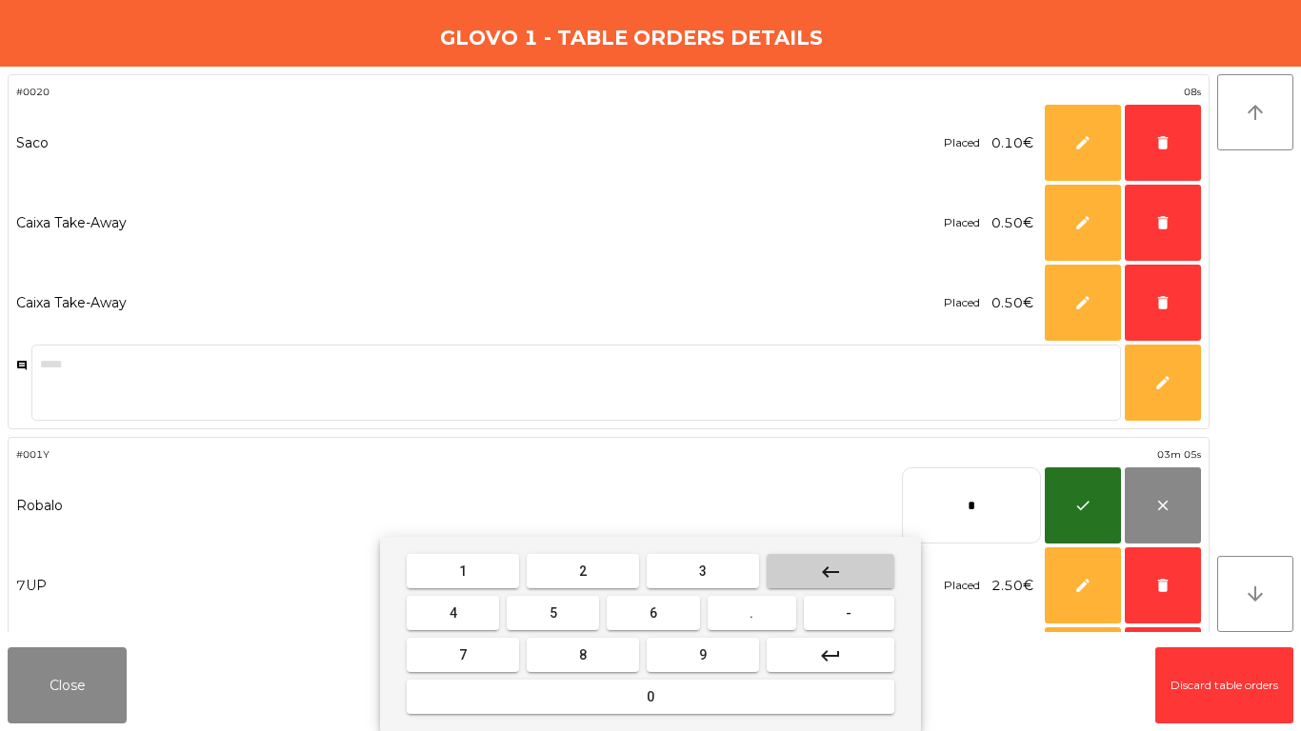
click at [819, 582] on mat-icon "keyboard_backspace" at bounding box center [830, 572] width 23 height 23
drag, startPoint x: 578, startPoint y: 574, endPoint x: 443, endPoint y: 573, distance: 135.3
click at [572, 574] on button "2" at bounding box center [583, 571] width 112 height 34
drag, startPoint x: 443, startPoint y: 573, endPoint x: 907, endPoint y: 622, distance: 466.4
click at [444, 573] on button "1" at bounding box center [463, 571] width 112 height 34
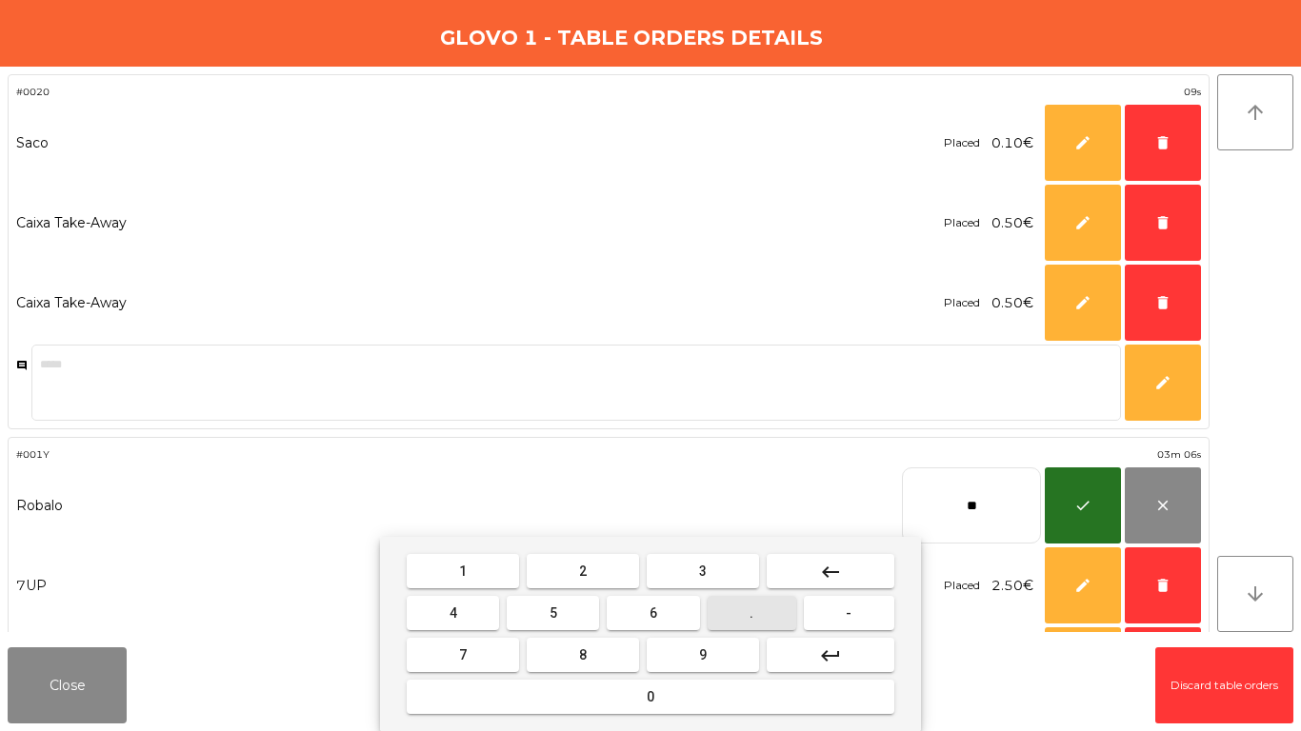
drag, startPoint x: 755, startPoint y: 613, endPoint x: 601, endPoint y: 617, distance: 154.3
click at [742, 616] on button "." at bounding box center [752, 613] width 89 height 34
drag, startPoint x: 585, startPoint y: 622, endPoint x: 1112, endPoint y: 517, distance: 537.0
click at [589, 623] on button "5" at bounding box center [553, 613] width 92 height 34
type input "****"
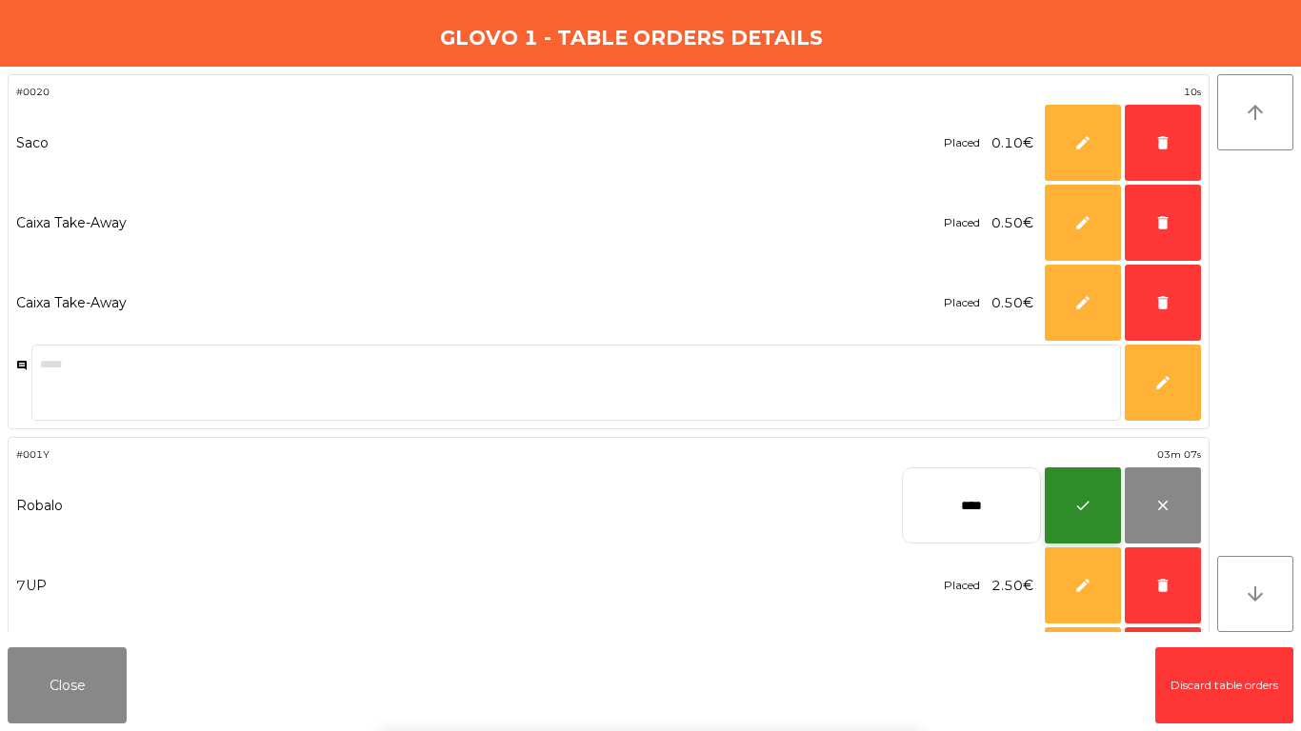
click at [1065, 519] on button "check" at bounding box center [1083, 506] width 76 height 76
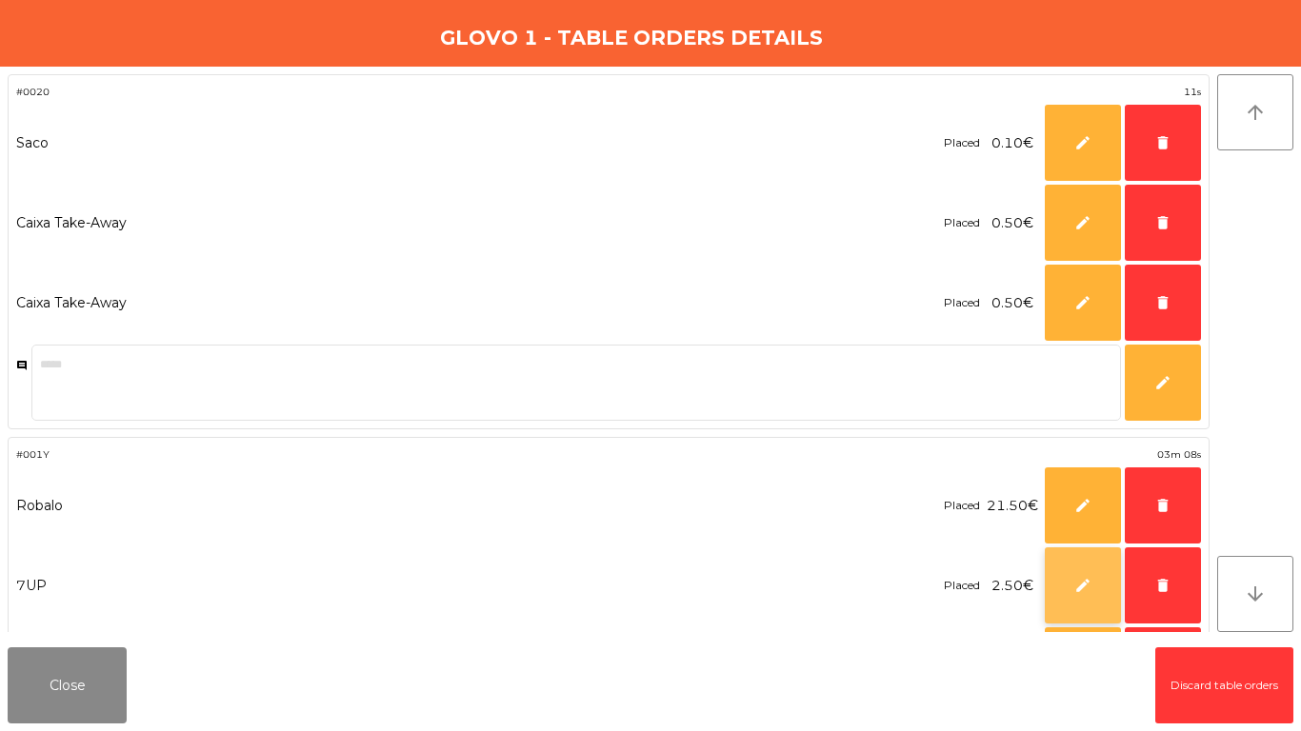
click at [1085, 574] on button "edit" at bounding box center [1083, 586] width 76 height 76
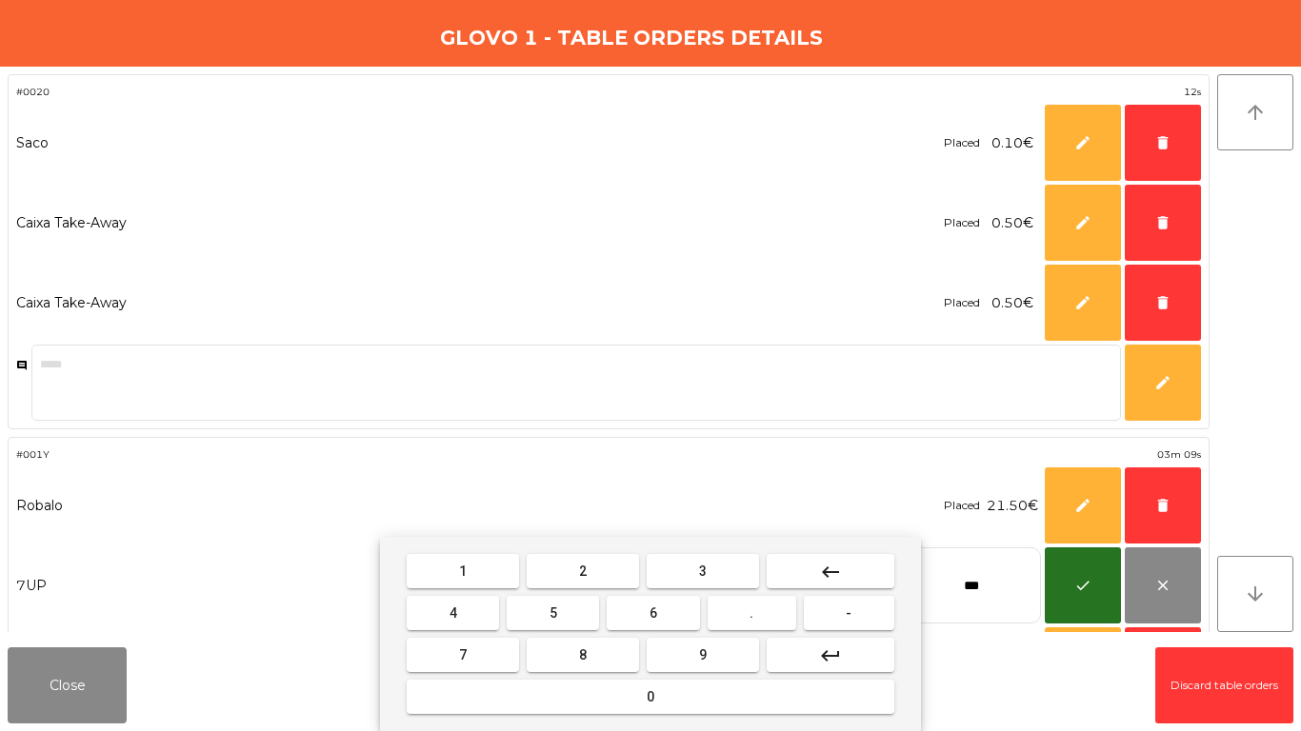
click at [843, 563] on button "keyboard_backspace" at bounding box center [831, 571] width 128 height 34
click at [844, 564] on button "keyboard_backspace" at bounding box center [831, 571] width 128 height 34
drag, startPoint x: 845, startPoint y: 565, endPoint x: 719, endPoint y: 566, distance: 125.7
click at [837, 566] on button "keyboard_backspace" at bounding box center [831, 571] width 128 height 34
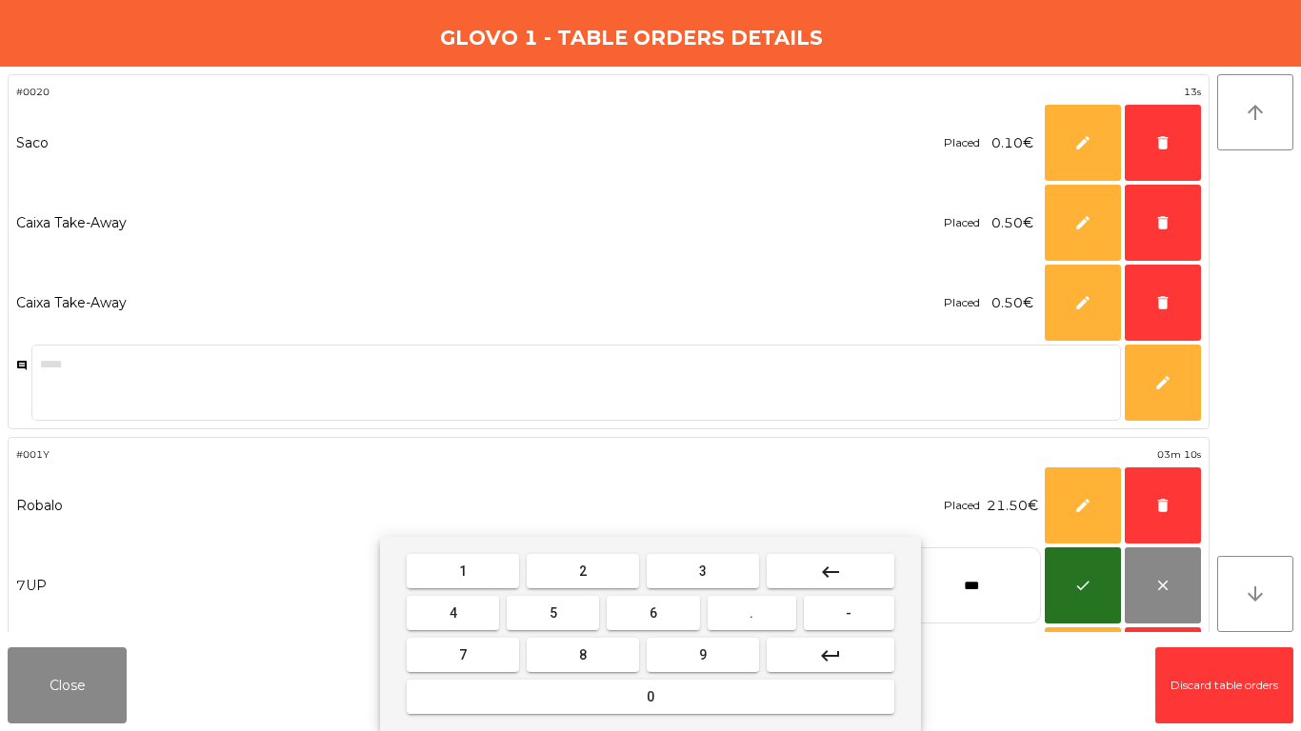
click at [718, 566] on button "3" at bounding box center [703, 571] width 112 height 34
click at [730, 611] on button "." at bounding box center [752, 613] width 89 height 34
drag, startPoint x: 573, startPoint y: 609, endPoint x: 1260, endPoint y: 595, distance: 686.9
click at [582, 609] on button "5" at bounding box center [553, 613] width 92 height 34
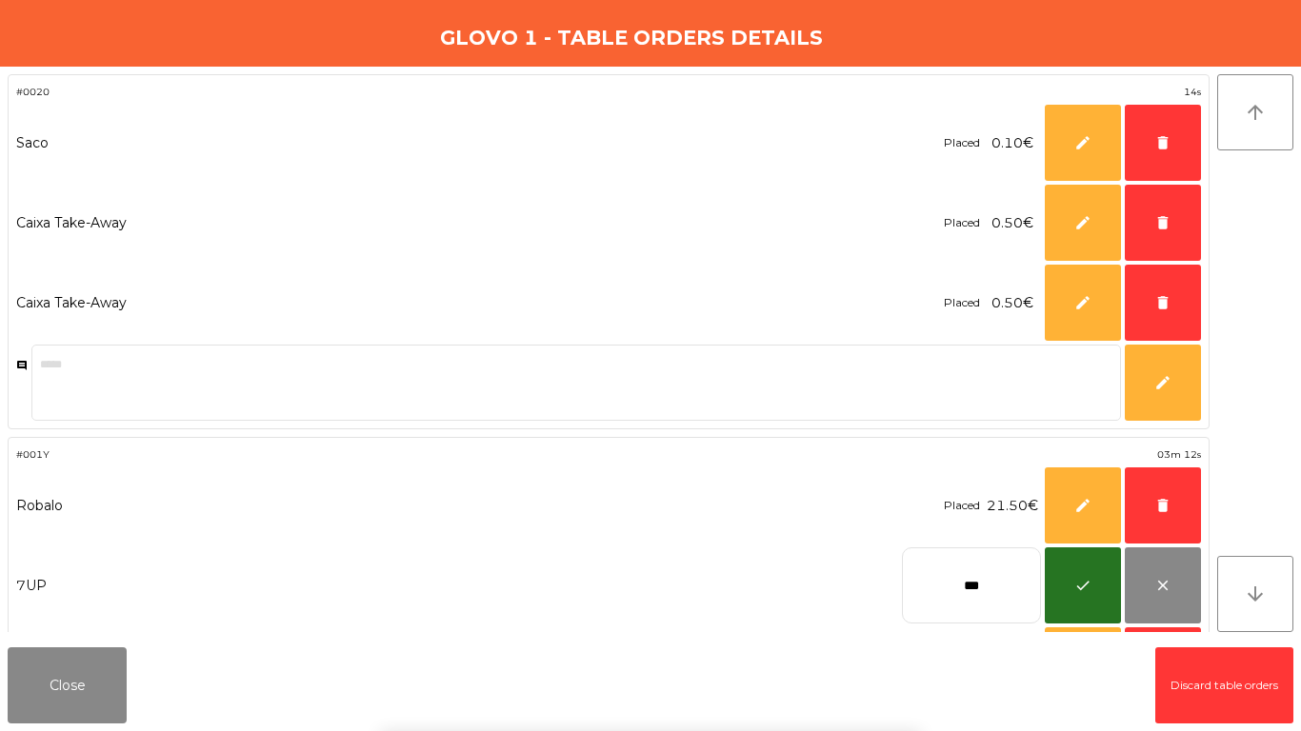
click at [1090, 591] on div "1 2 3 keyboard_backspace 4 5 6 . - 7 8 9 keyboard_return 0" at bounding box center [650, 634] width 1301 height 194
click at [1062, 589] on button "check" at bounding box center [1083, 586] width 76 height 76
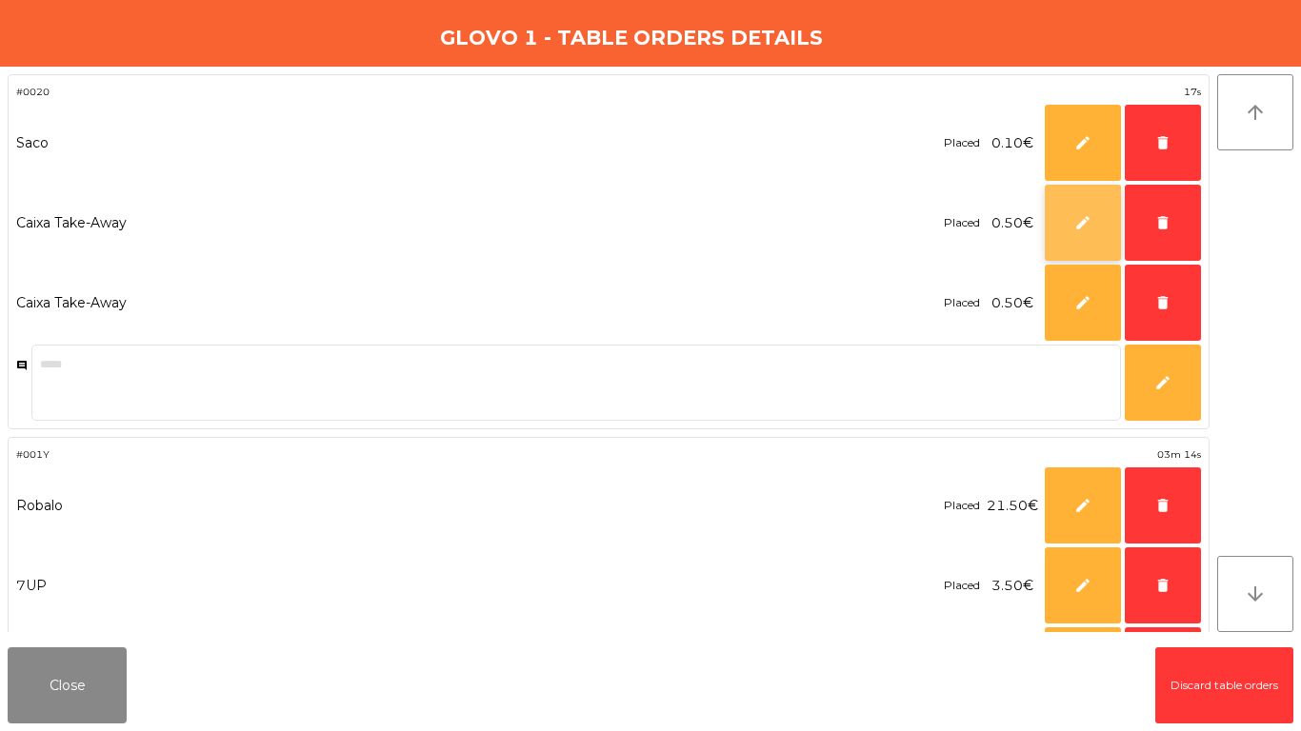
click at [1068, 222] on button "edit" at bounding box center [1083, 223] width 76 height 76
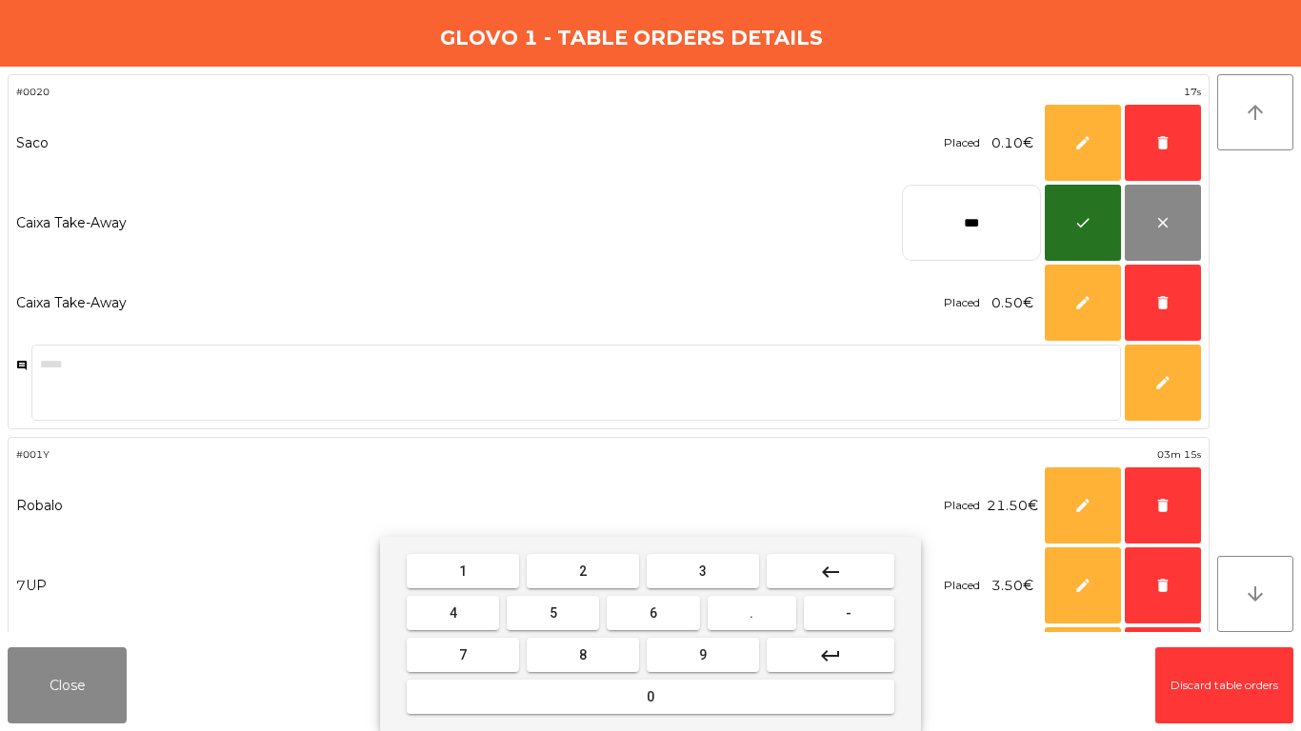
click at [833, 563] on mat-icon "keyboard_backspace" at bounding box center [830, 572] width 23 height 23
click at [751, 573] on button "3" at bounding box center [703, 571] width 112 height 34
drag, startPoint x: 463, startPoint y: 658, endPoint x: 881, endPoint y: 594, distance: 423.0
click at [485, 656] on button "7" at bounding box center [463, 655] width 112 height 34
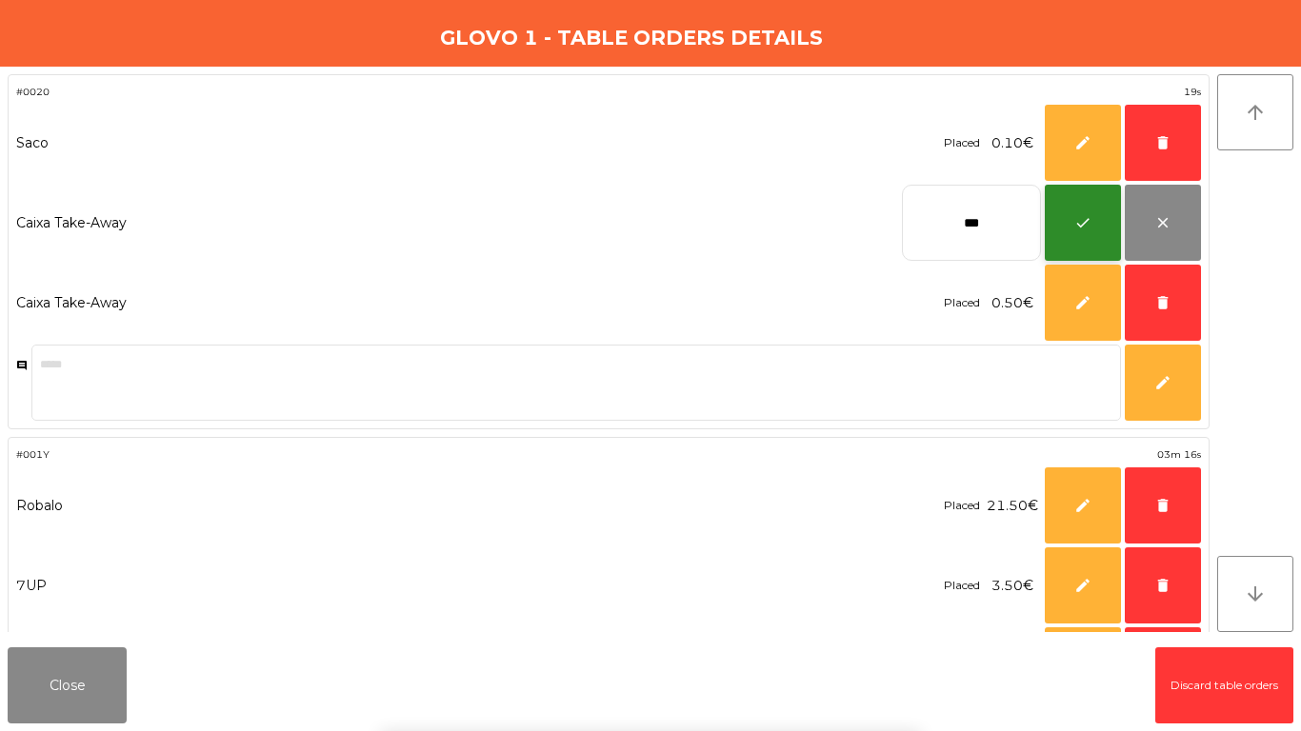
click at [1072, 235] on button "check" at bounding box center [1083, 223] width 76 height 76
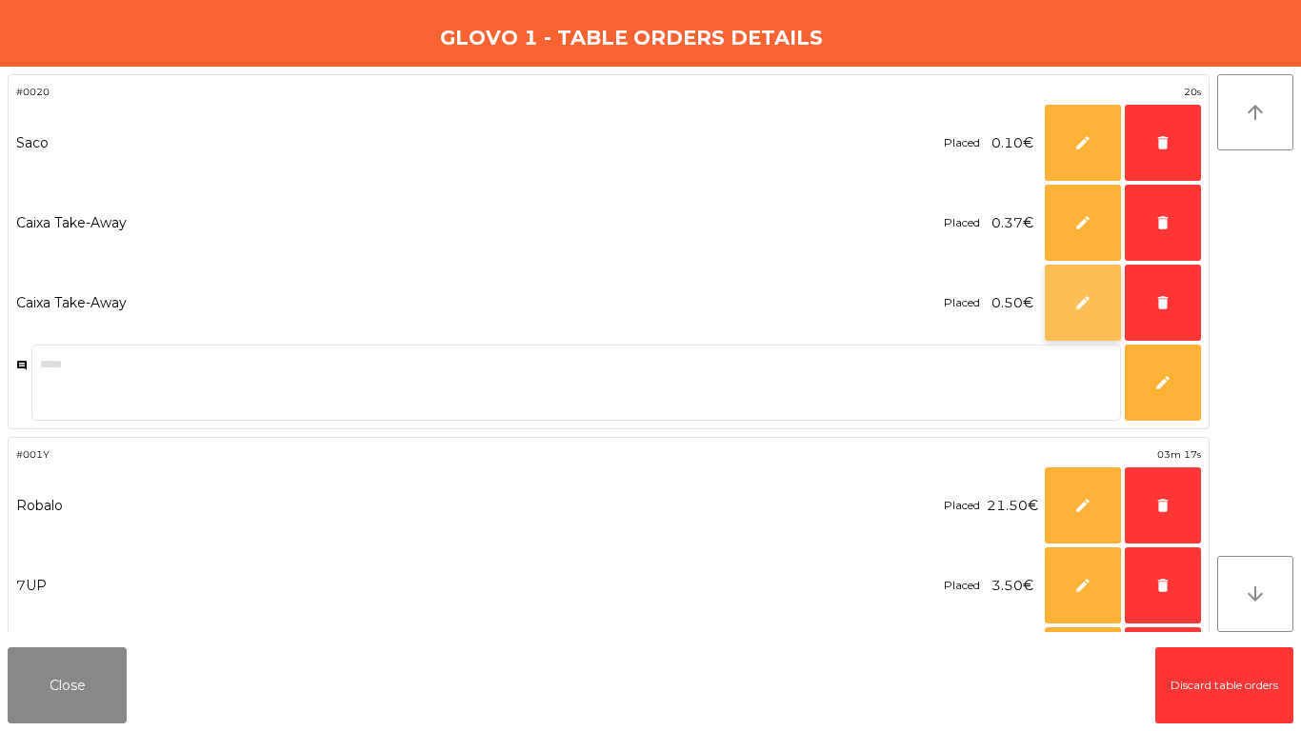
click at [1063, 283] on button "edit" at bounding box center [1083, 303] width 76 height 76
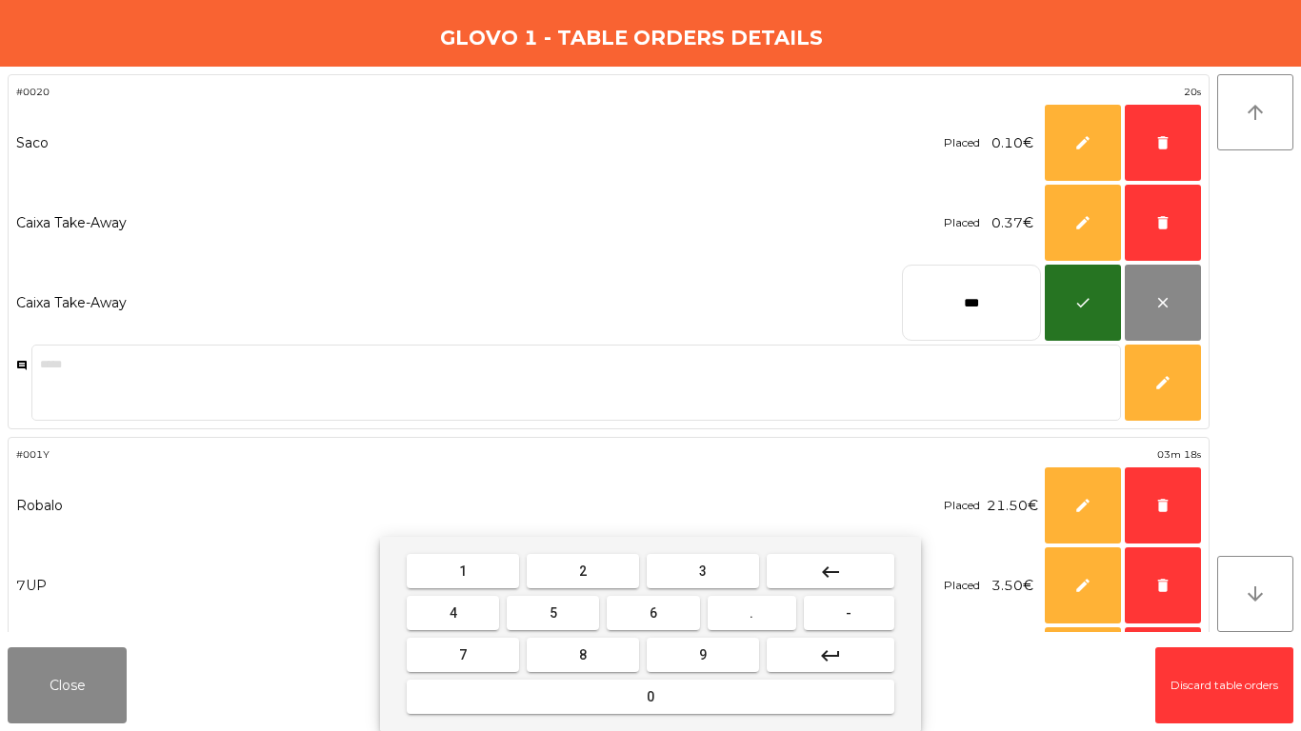
drag, startPoint x: 862, startPoint y: 561, endPoint x: 719, endPoint y: 579, distance: 144.0
click at [845, 561] on button "keyboard_backspace" at bounding box center [831, 571] width 128 height 34
click at [719, 579] on button "3" at bounding box center [703, 571] width 112 height 34
click at [451, 669] on button "7" at bounding box center [463, 655] width 112 height 34
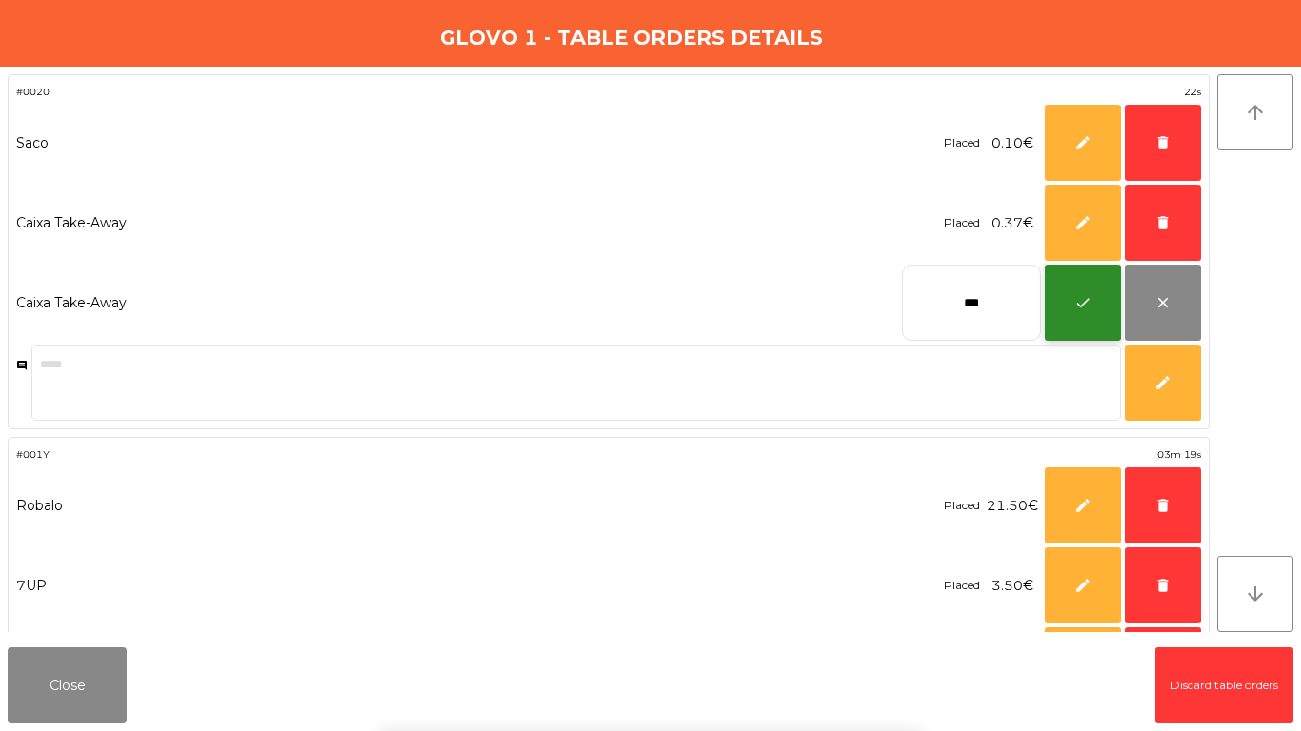
click at [1066, 305] on button "check" at bounding box center [1083, 303] width 76 height 76
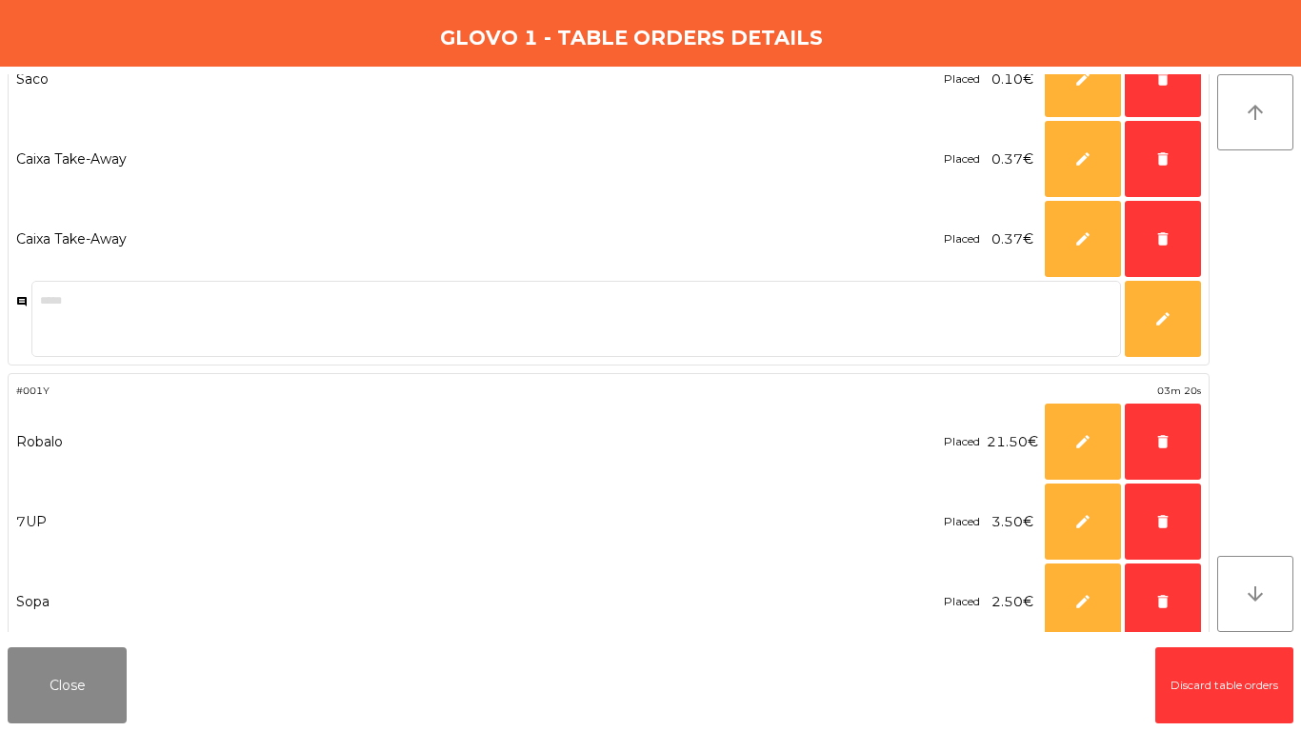
scroll to position [160, 0]
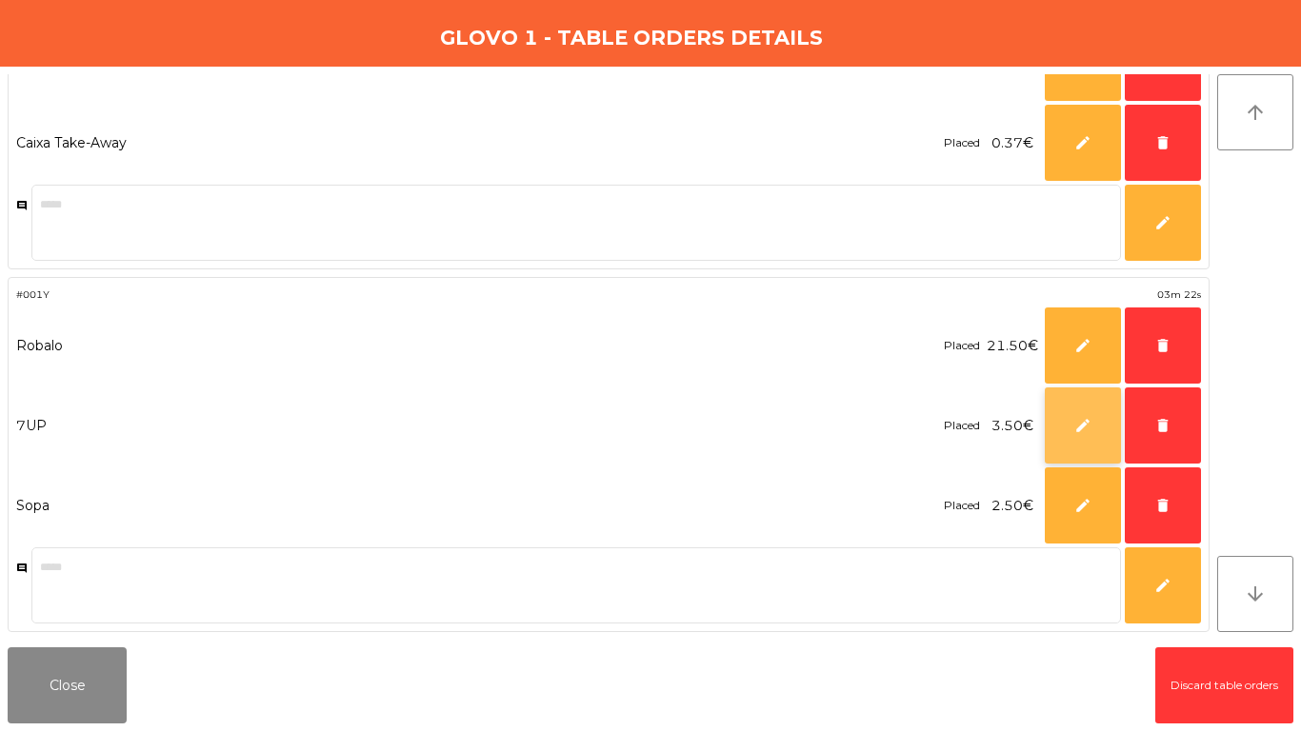
click at [1090, 431] on span "edit" at bounding box center [1082, 425] width 17 height 17
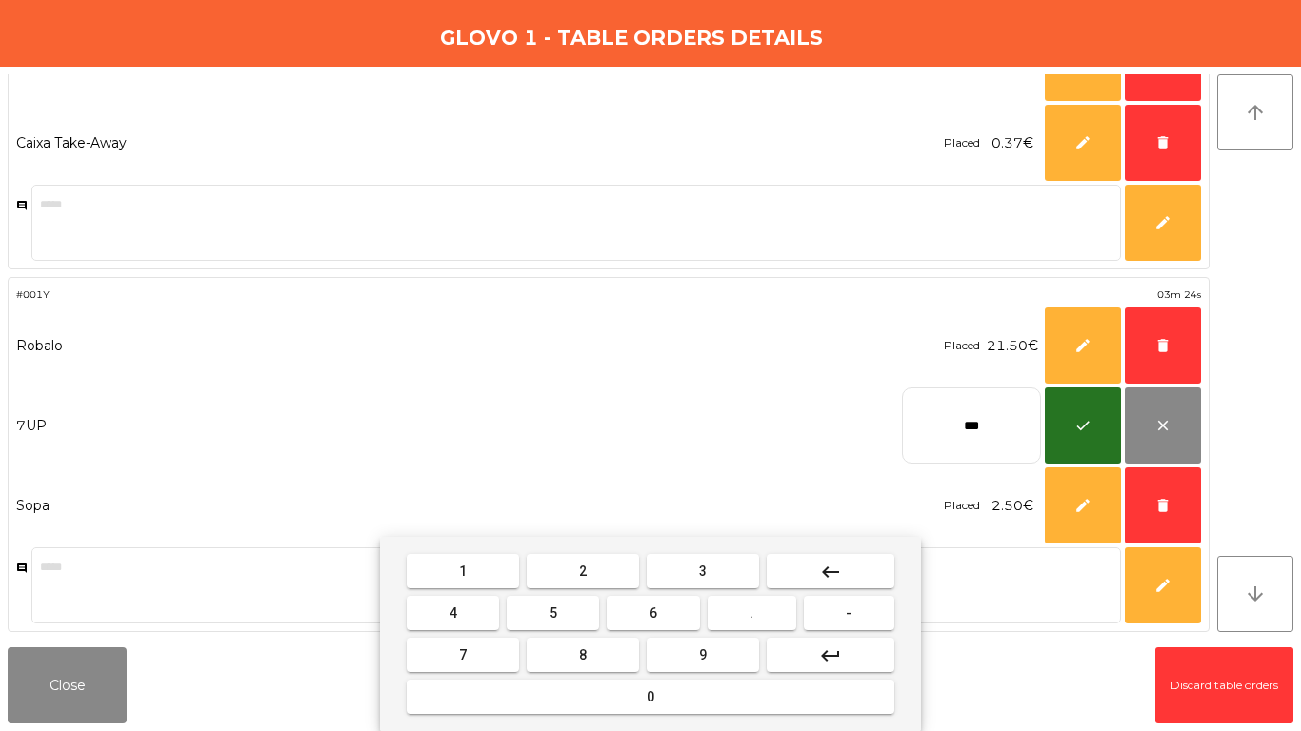
click at [819, 561] on mat-icon "keyboard_backspace" at bounding box center [830, 572] width 23 height 23
click at [821, 561] on mat-icon "keyboard_backspace" at bounding box center [830, 572] width 23 height 23
click at [648, 572] on button "3" at bounding box center [703, 571] width 112 height 34
click at [822, 562] on mat-icon "keyboard_backspace" at bounding box center [830, 572] width 23 height 23
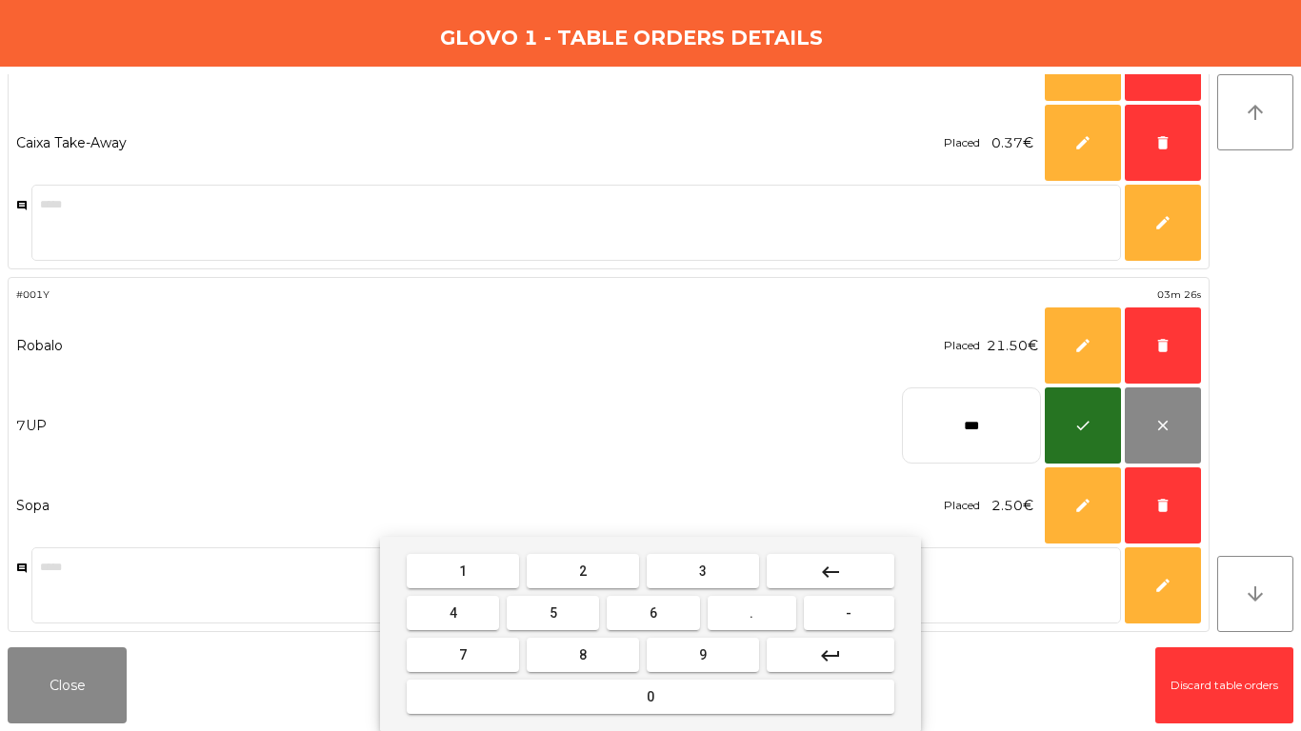
drag, startPoint x: 585, startPoint y: 564, endPoint x: 737, endPoint y: 597, distance: 156.0
click at [590, 564] on button "2" at bounding box center [583, 571] width 112 height 34
drag, startPoint x: 747, startPoint y: 610, endPoint x: 686, endPoint y: 612, distance: 61.0
click at [717, 610] on button "." at bounding box center [752, 613] width 89 height 34
drag, startPoint x: 547, startPoint y: 655, endPoint x: 963, endPoint y: 406, distance: 485.3
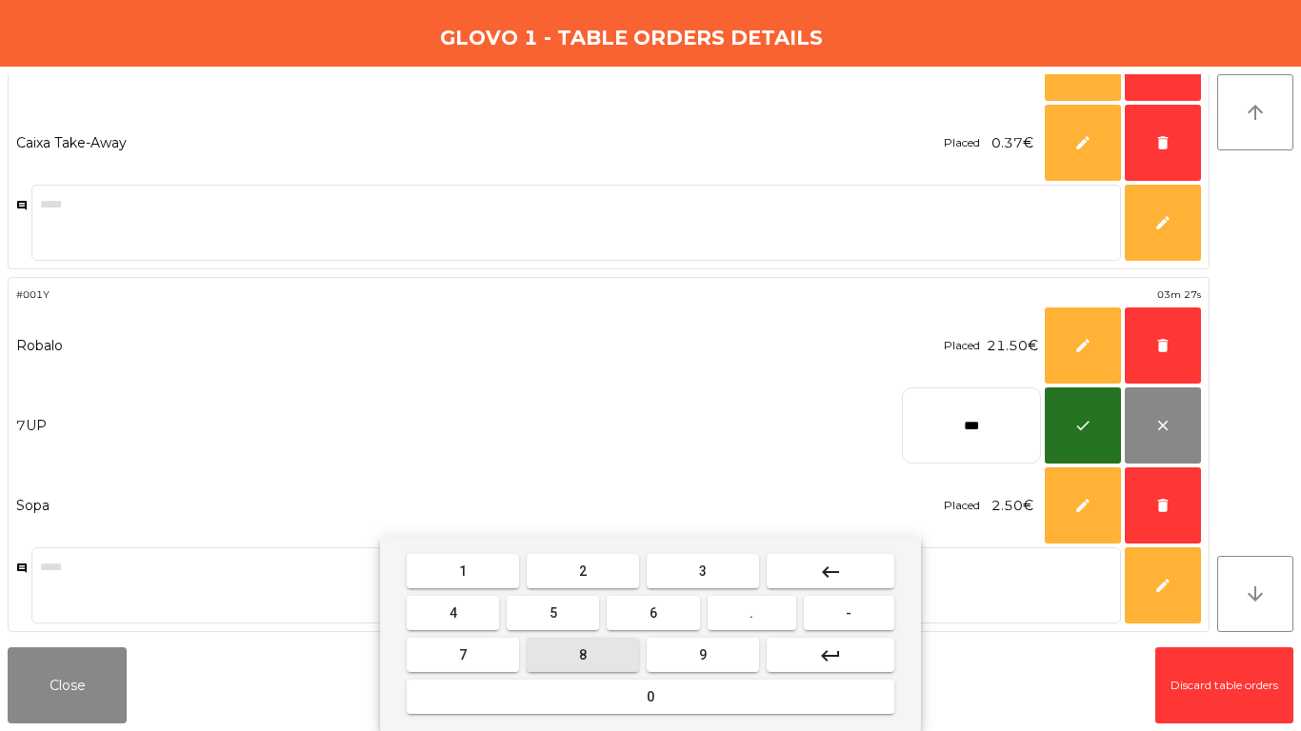
click at [555, 656] on button "8" at bounding box center [583, 655] width 112 height 34
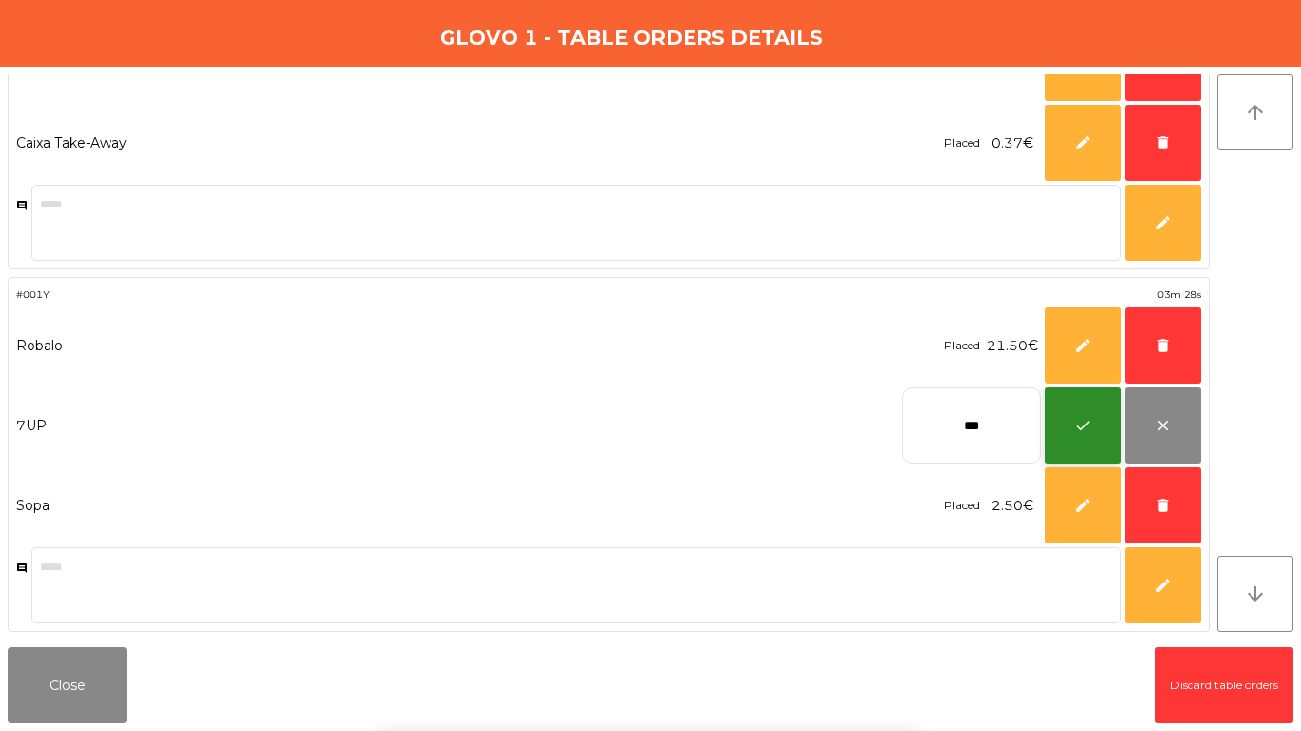
click at [1052, 439] on button "check" at bounding box center [1083, 426] width 76 height 76
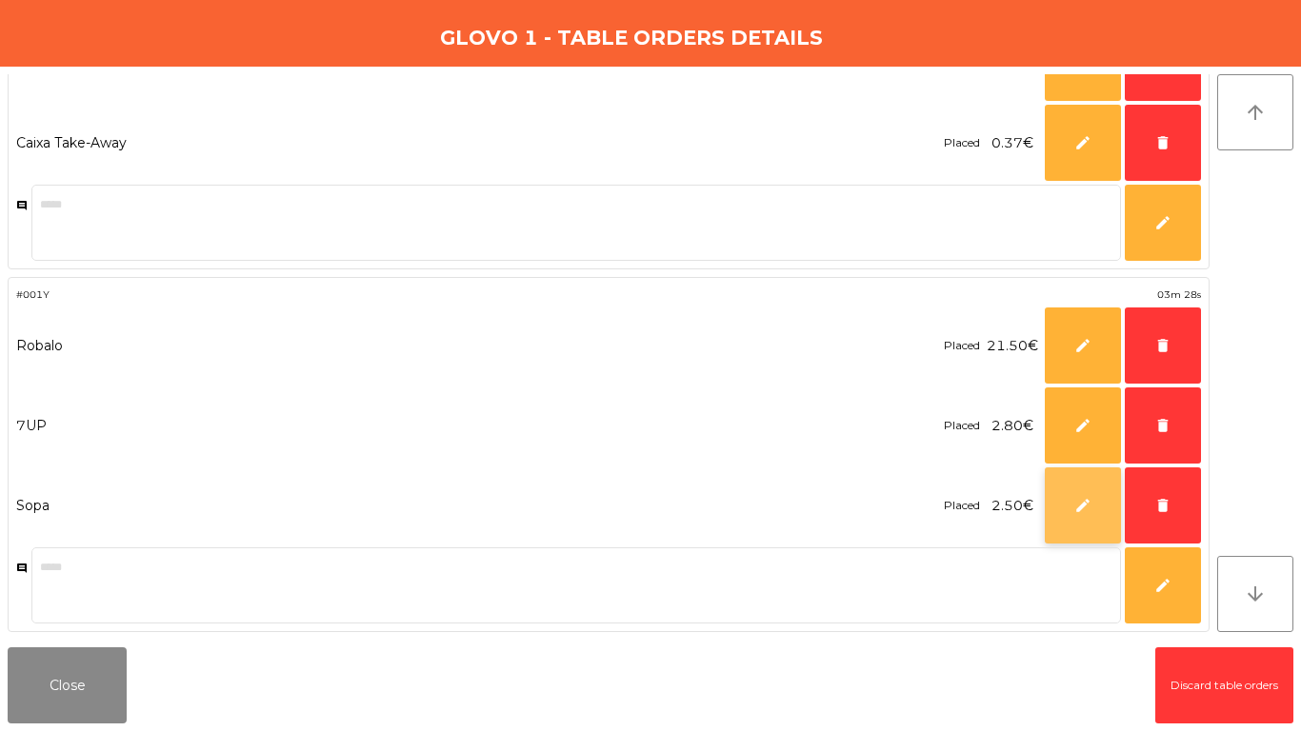
click at [1067, 505] on button "edit" at bounding box center [1083, 506] width 76 height 76
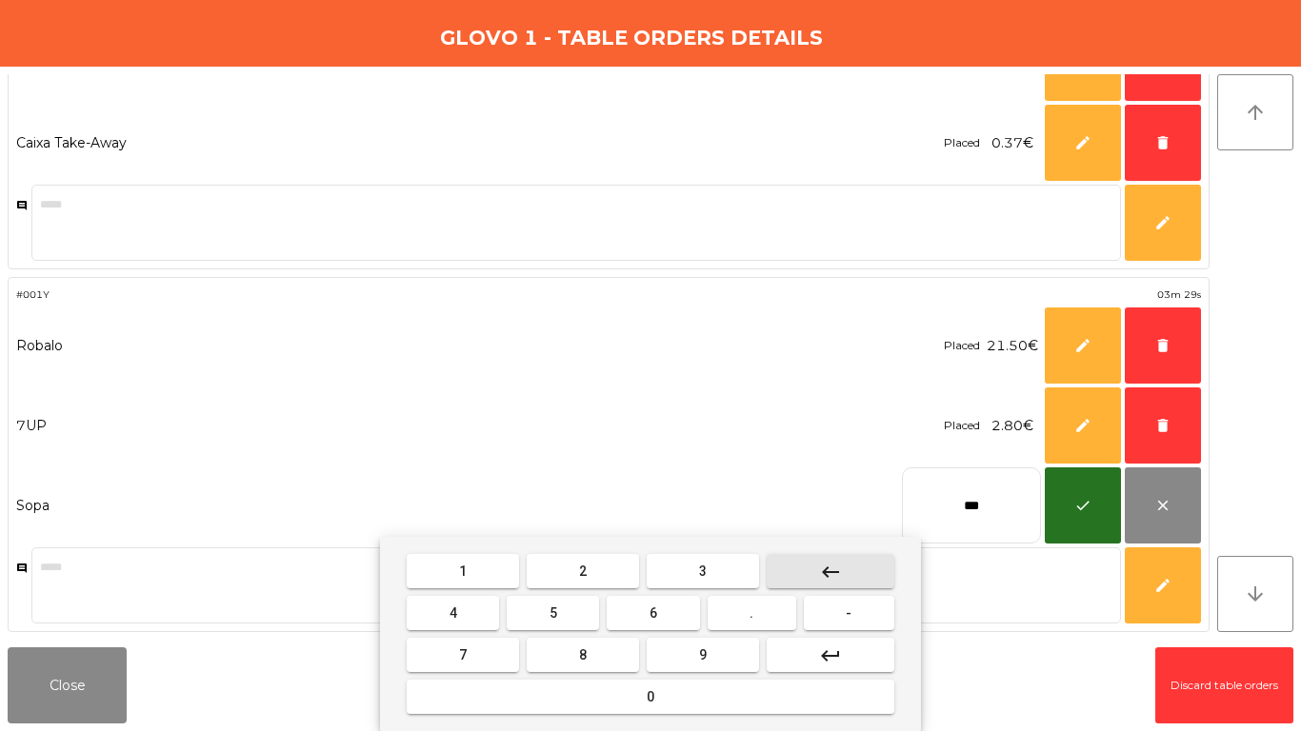
click at [868, 559] on button "keyboard_backspace" at bounding box center [831, 571] width 128 height 34
click at [864, 559] on button "keyboard_backspace" at bounding box center [831, 571] width 128 height 34
click at [859, 561] on button "keyboard_backspace" at bounding box center [831, 571] width 128 height 34
drag, startPoint x: 856, startPoint y: 561, endPoint x: 724, endPoint y: 561, distance: 132.4
click at [846, 561] on button "keyboard_backspace" at bounding box center [831, 571] width 128 height 34
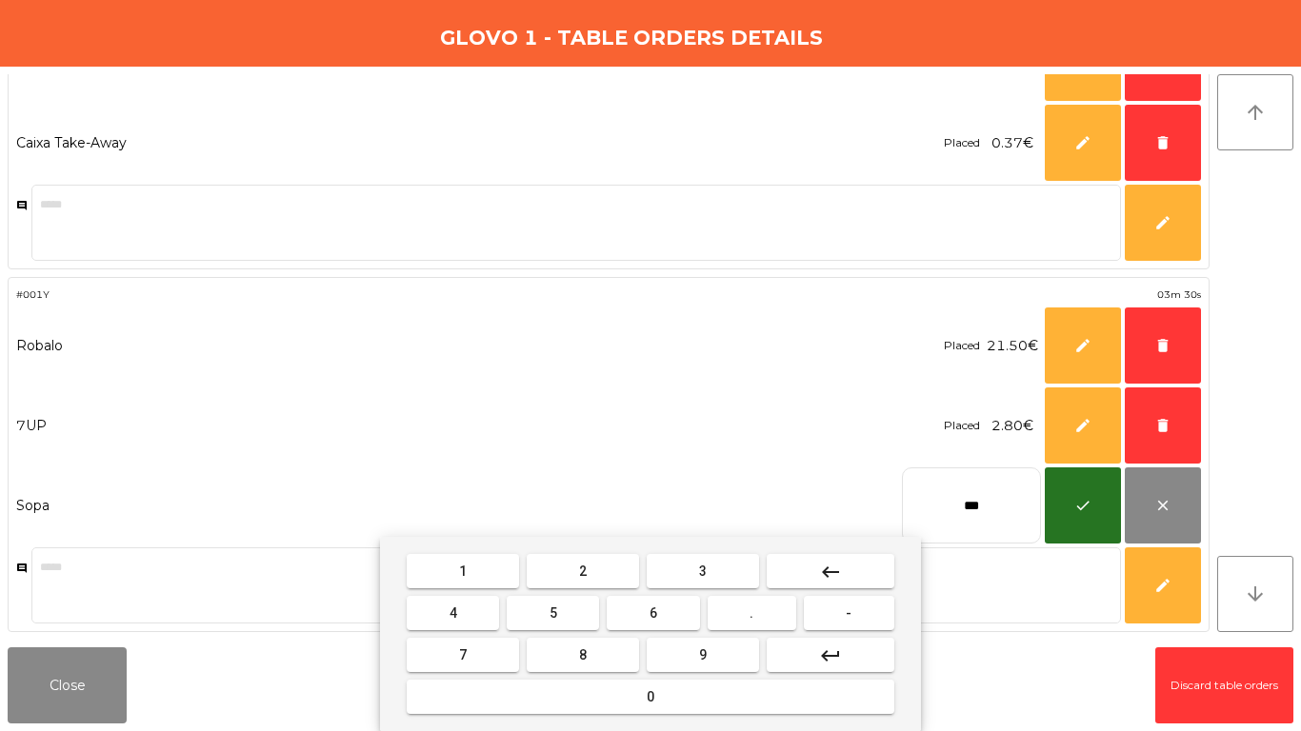
click at [724, 561] on button "3" at bounding box center [703, 571] width 112 height 34
click at [741, 631] on mat-keyboard-key "." at bounding box center [752, 613] width 96 height 42
click at [740, 621] on button "." at bounding box center [752, 613] width 89 height 34
click at [594, 617] on button "5" at bounding box center [553, 613] width 92 height 34
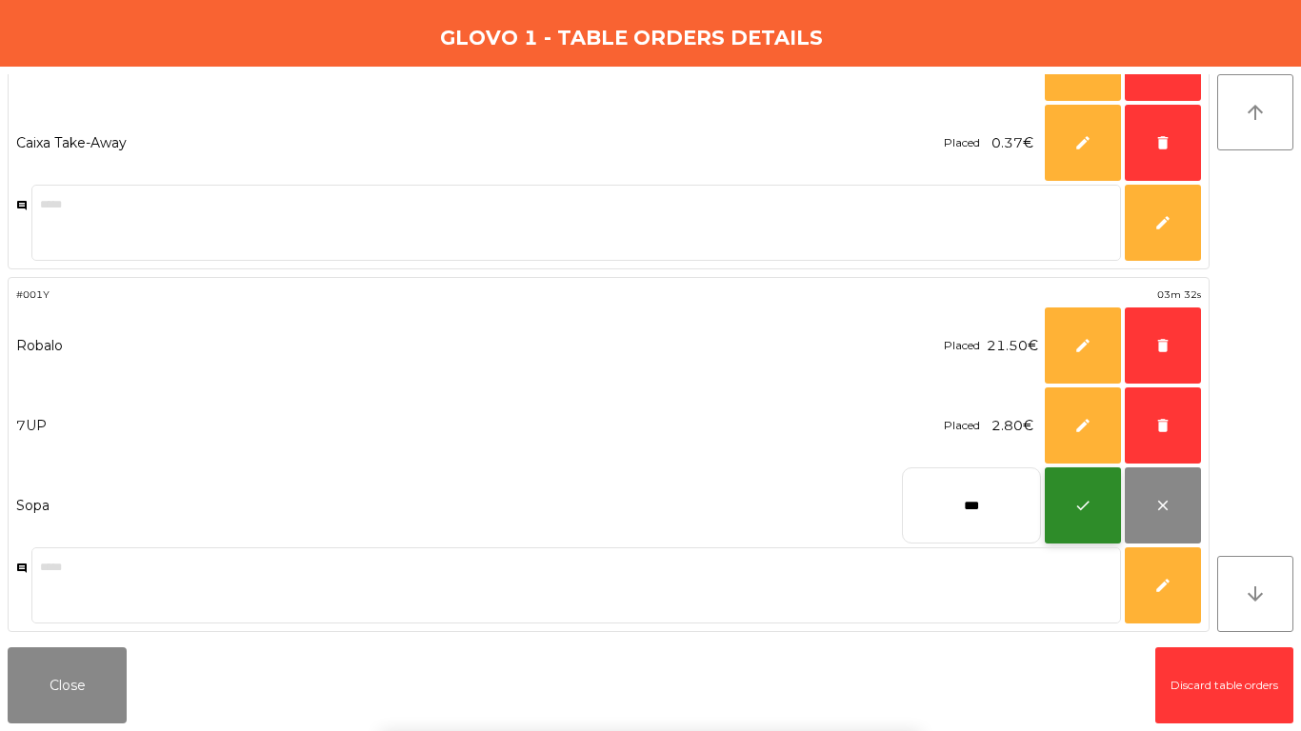
click at [1092, 497] on button "check" at bounding box center [1083, 506] width 76 height 76
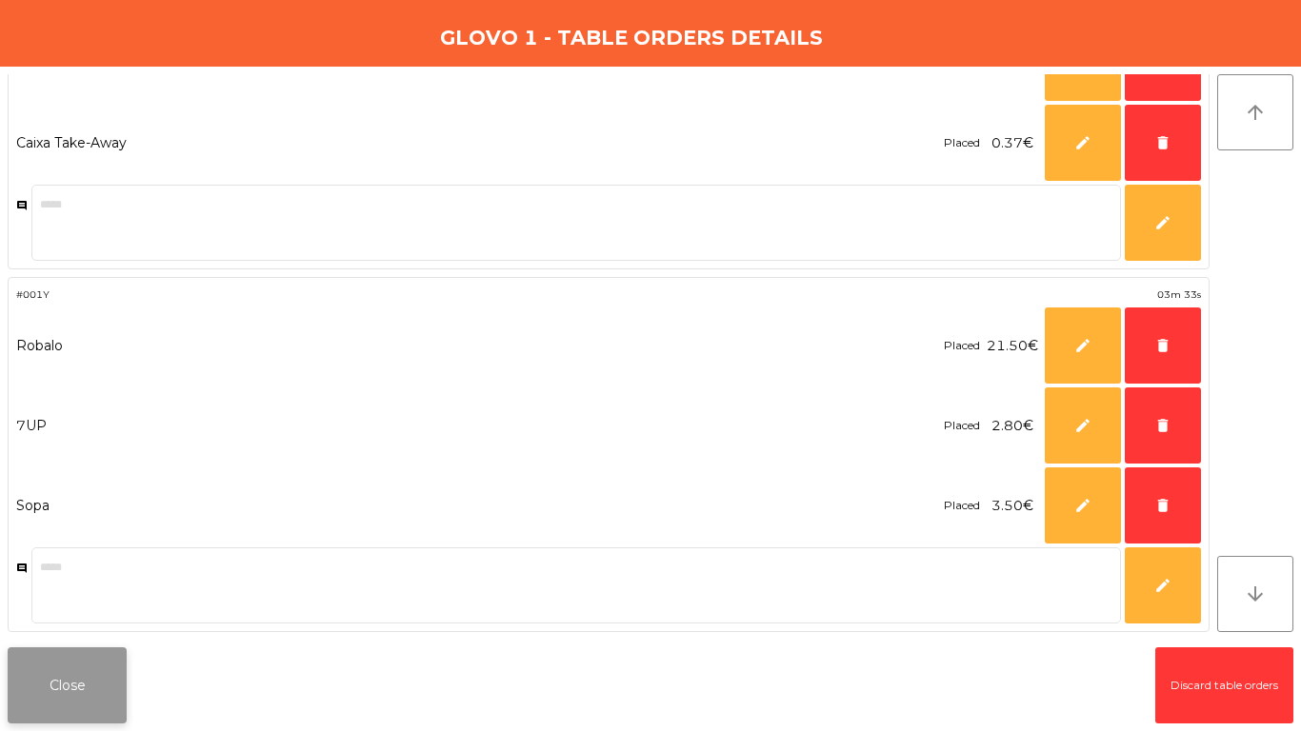
click at [103, 682] on button "Close" at bounding box center [67, 686] width 119 height 76
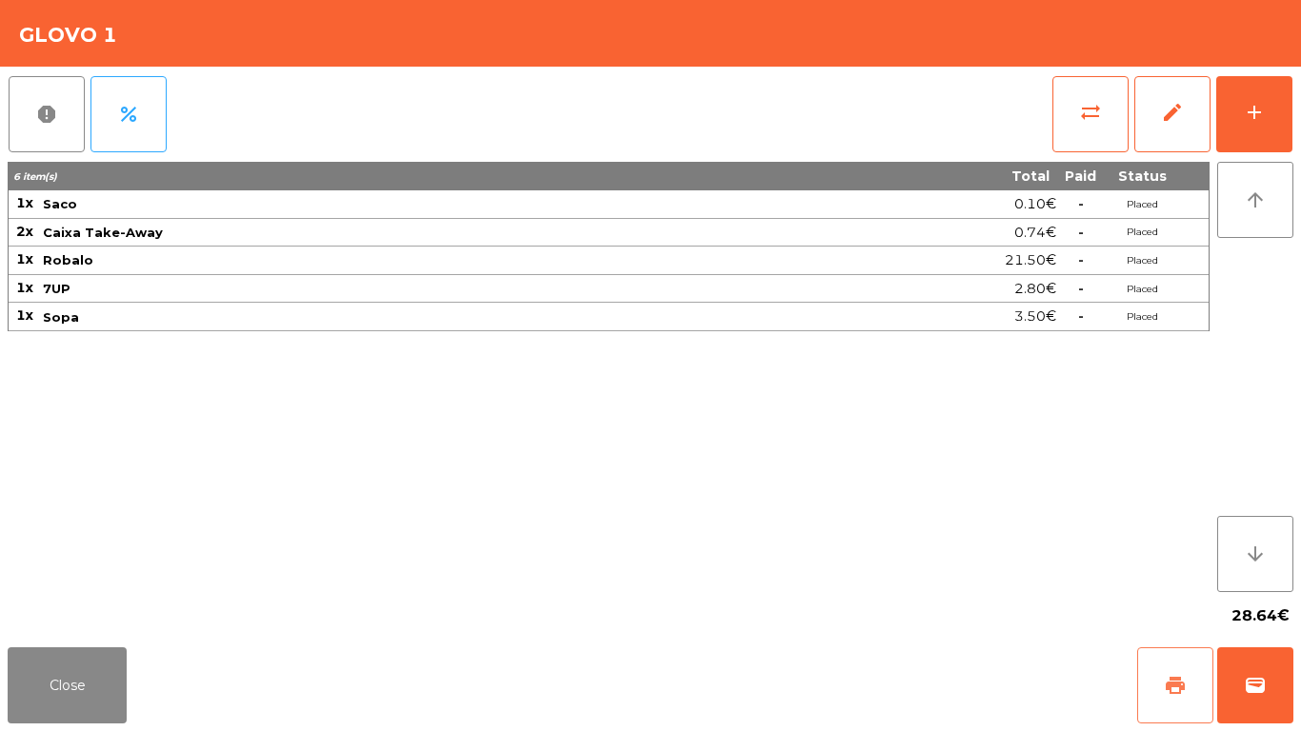
click at [1184, 674] on button "print" at bounding box center [1175, 686] width 76 height 76
click at [1230, 685] on button "wallet" at bounding box center [1255, 686] width 76 height 76
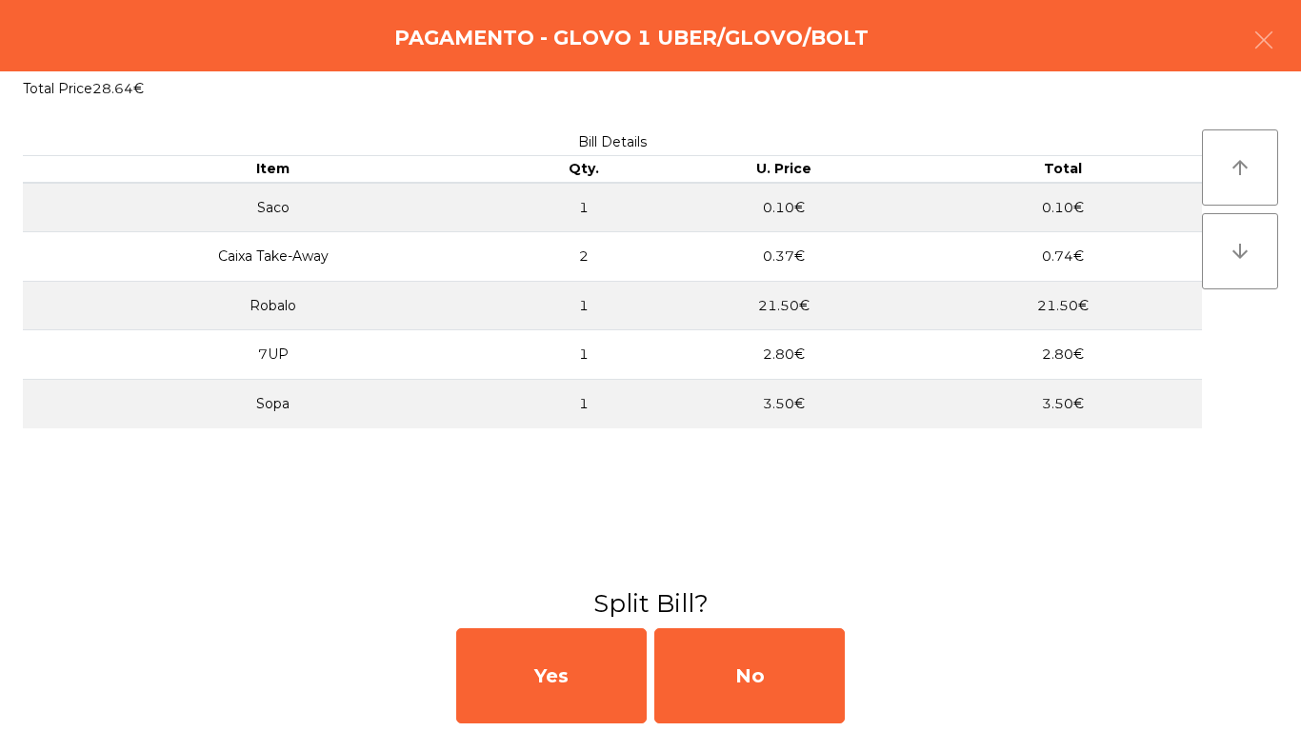
click at [647, 706] on div "Yes No" at bounding box center [650, 676] width 1301 height 110
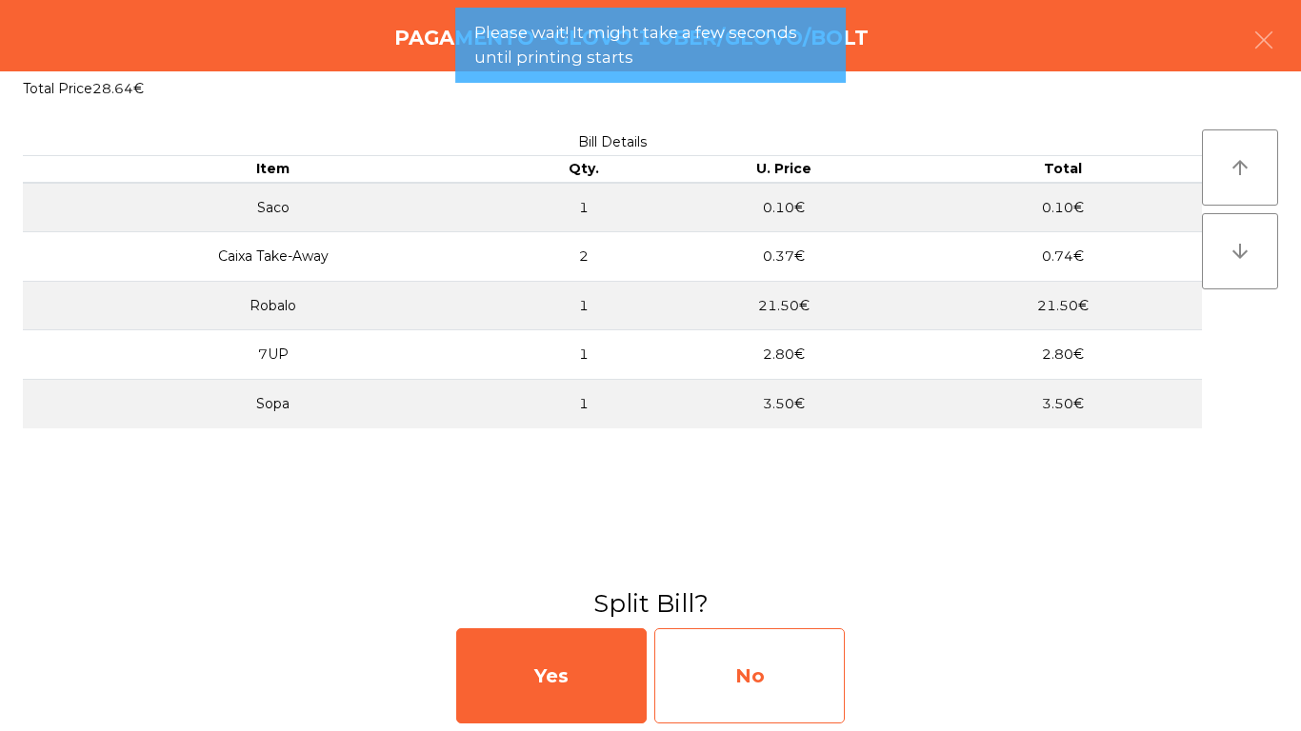
click at [701, 692] on div "No" at bounding box center [749, 676] width 190 height 95
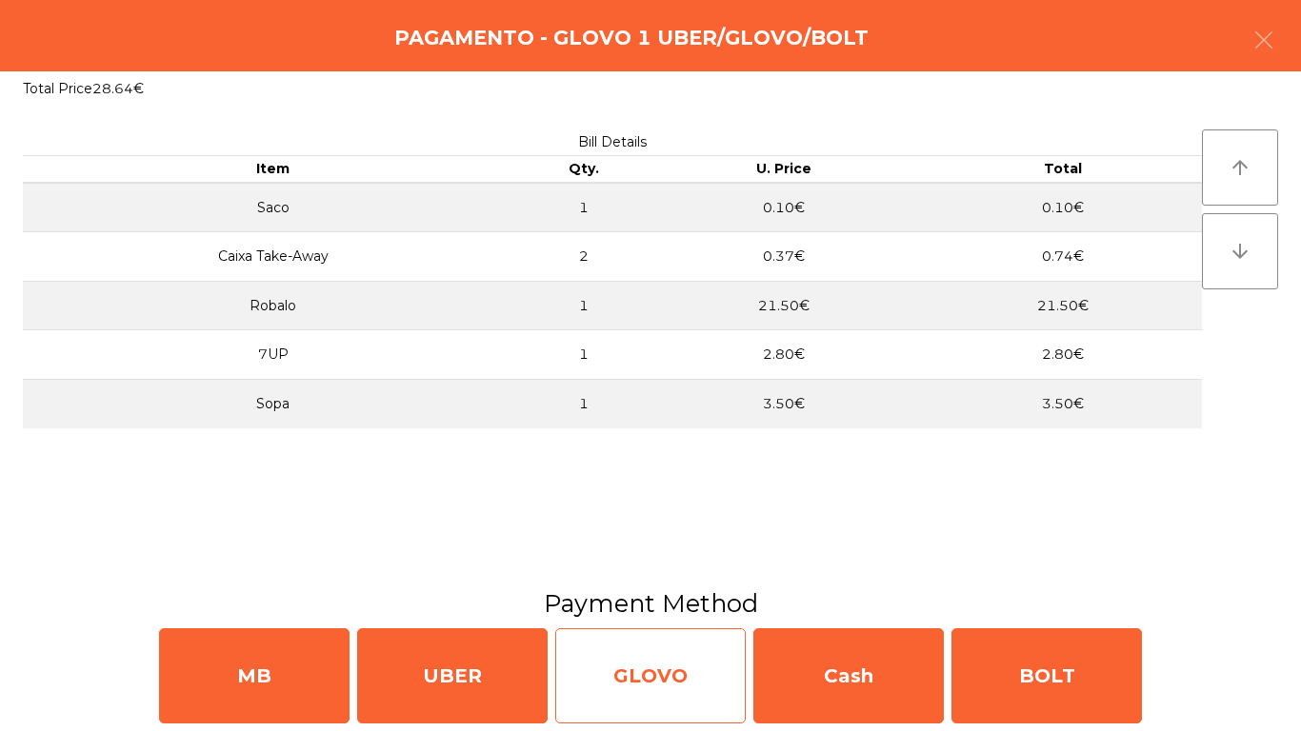
click at [683, 671] on div "GLOVO" at bounding box center [650, 676] width 190 height 95
select select "**"
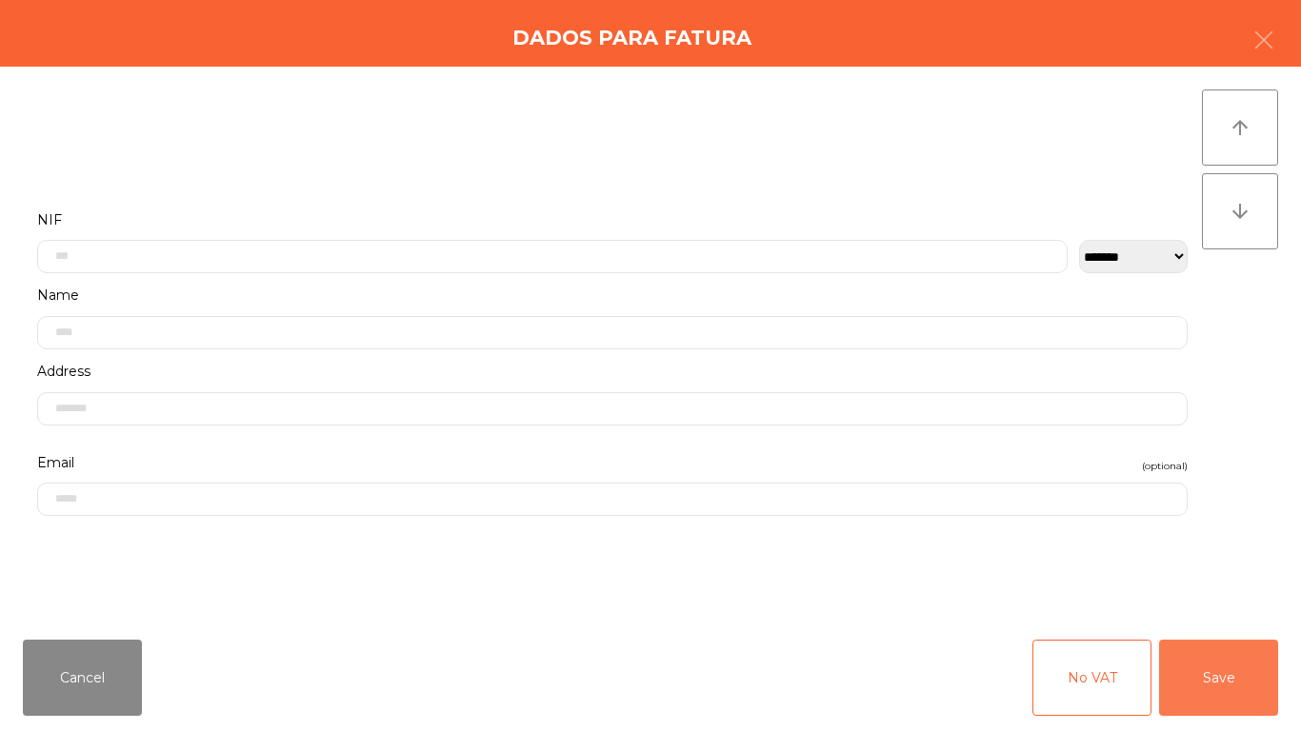
click at [1203, 675] on button "Save" at bounding box center [1218, 678] width 119 height 76
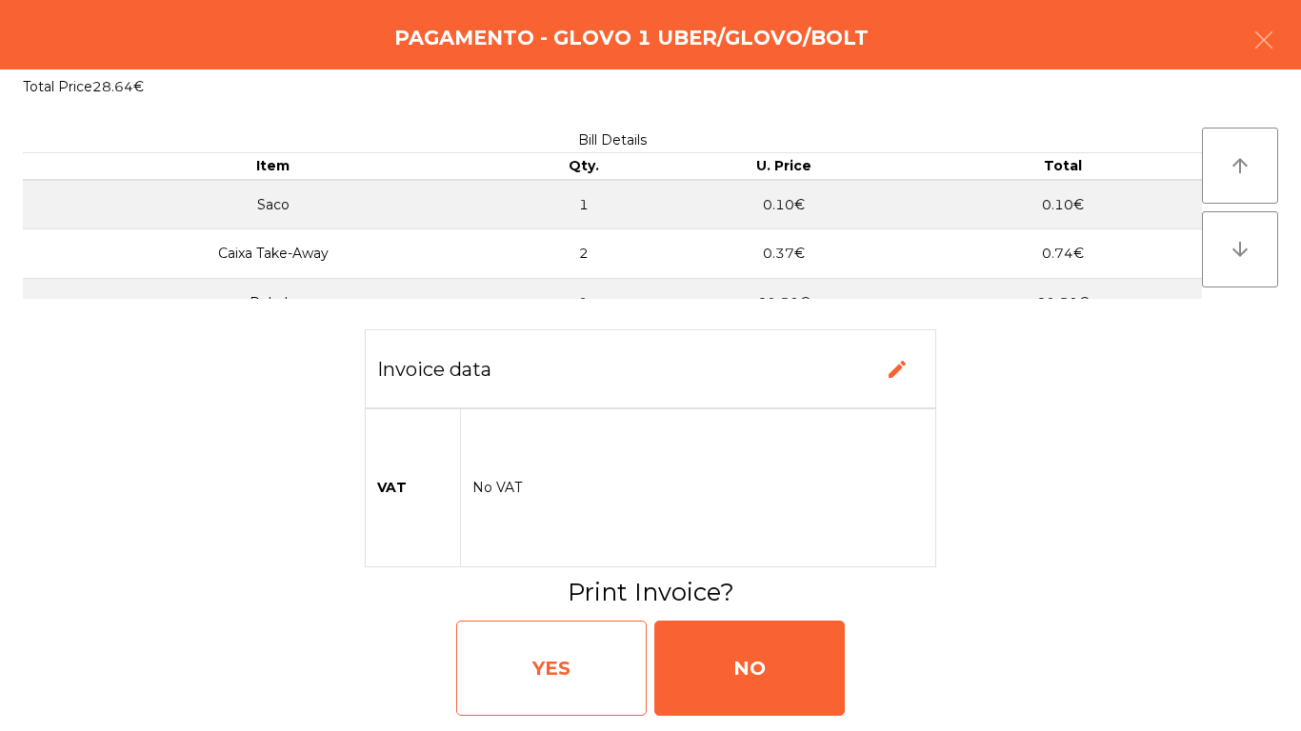
click at [583, 692] on div "YES" at bounding box center [551, 668] width 190 height 95
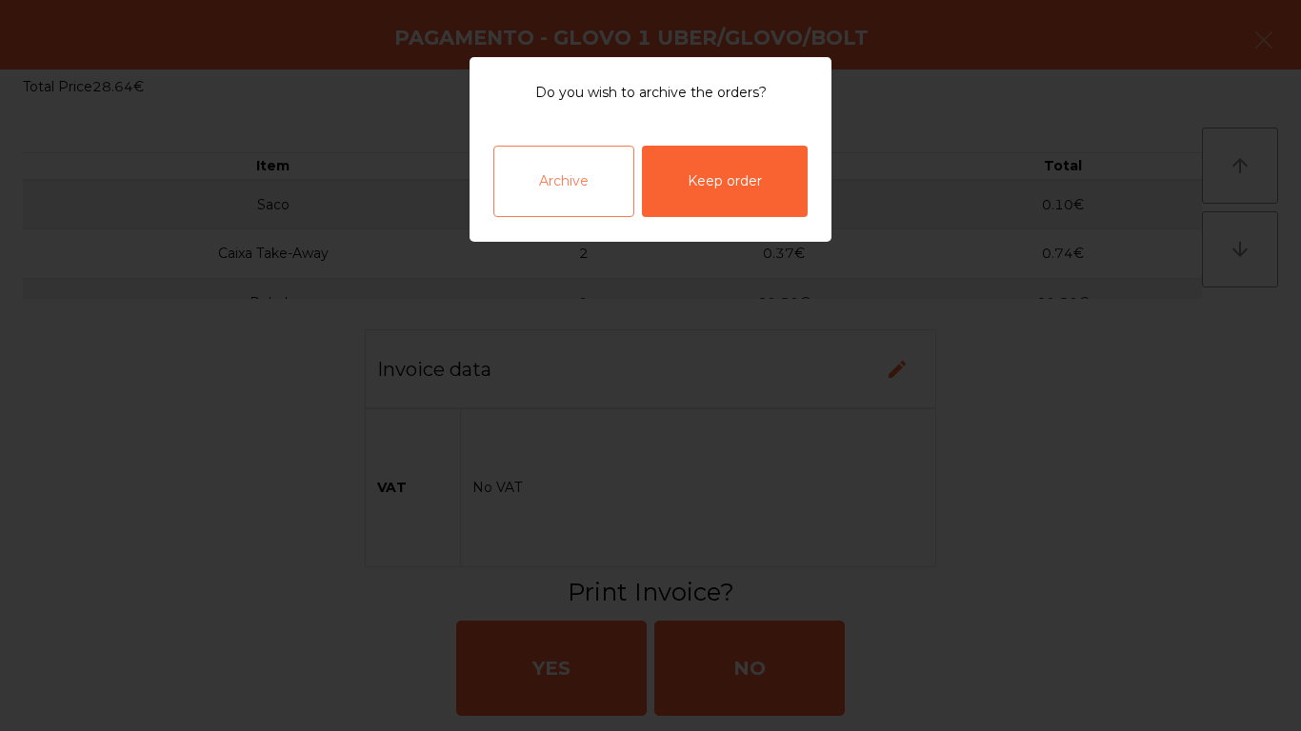
click at [522, 175] on div "Archive" at bounding box center [563, 181] width 141 height 71
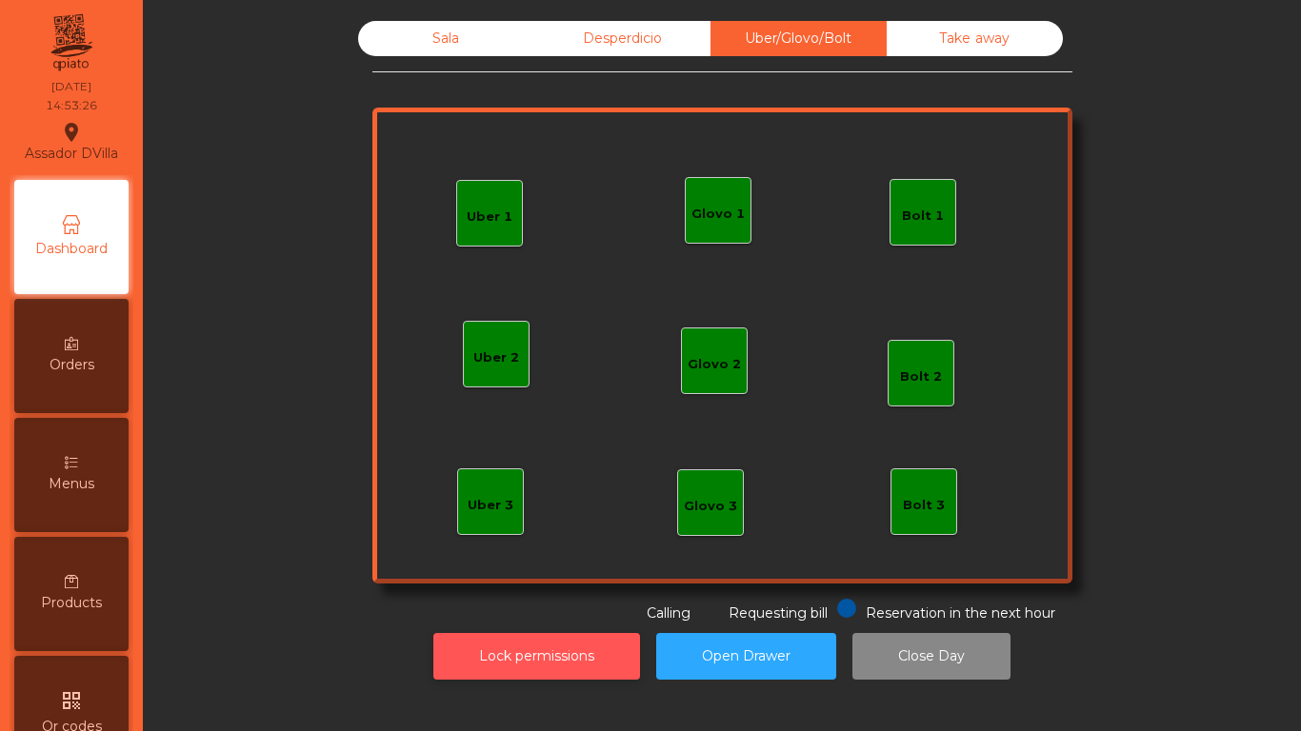
click at [554, 645] on button "Lock permissions" at bounding box center [536, 656] width 207 height 47
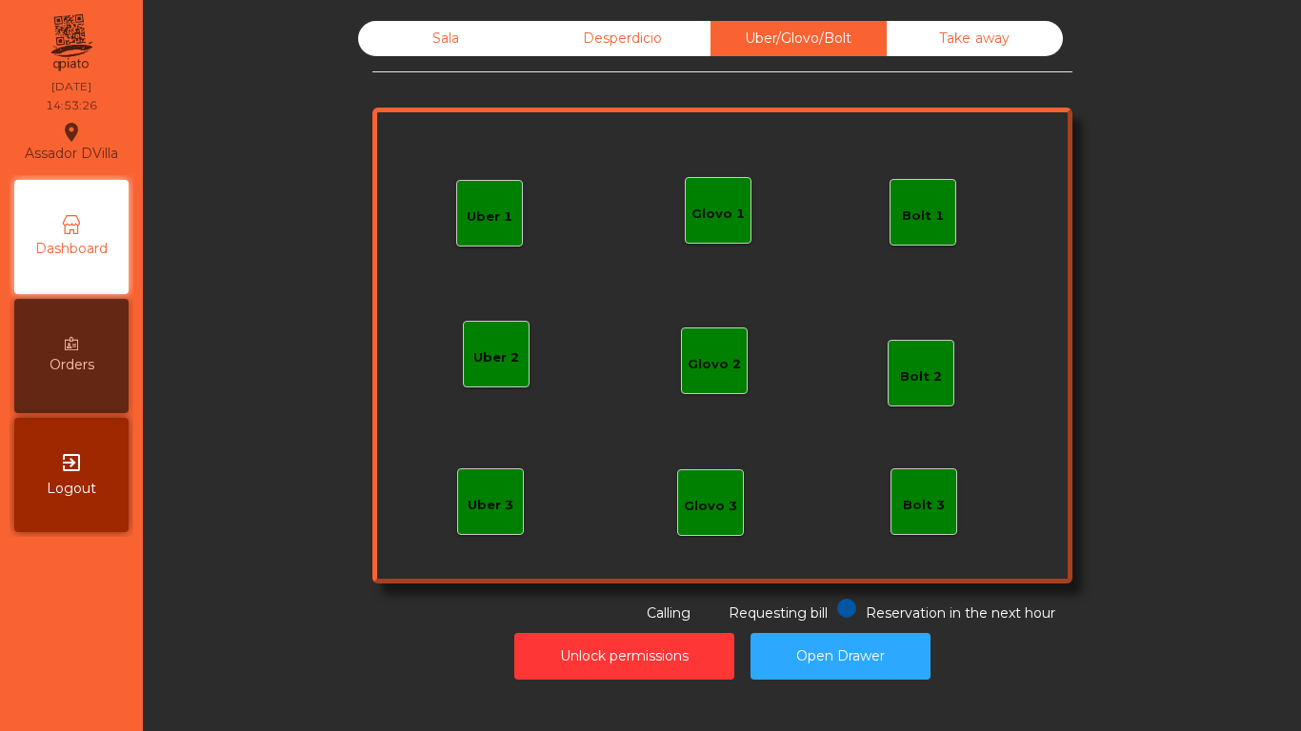
click at [431, 37] on div "Sala" at bounding box center [446, 38] width 176 height 35
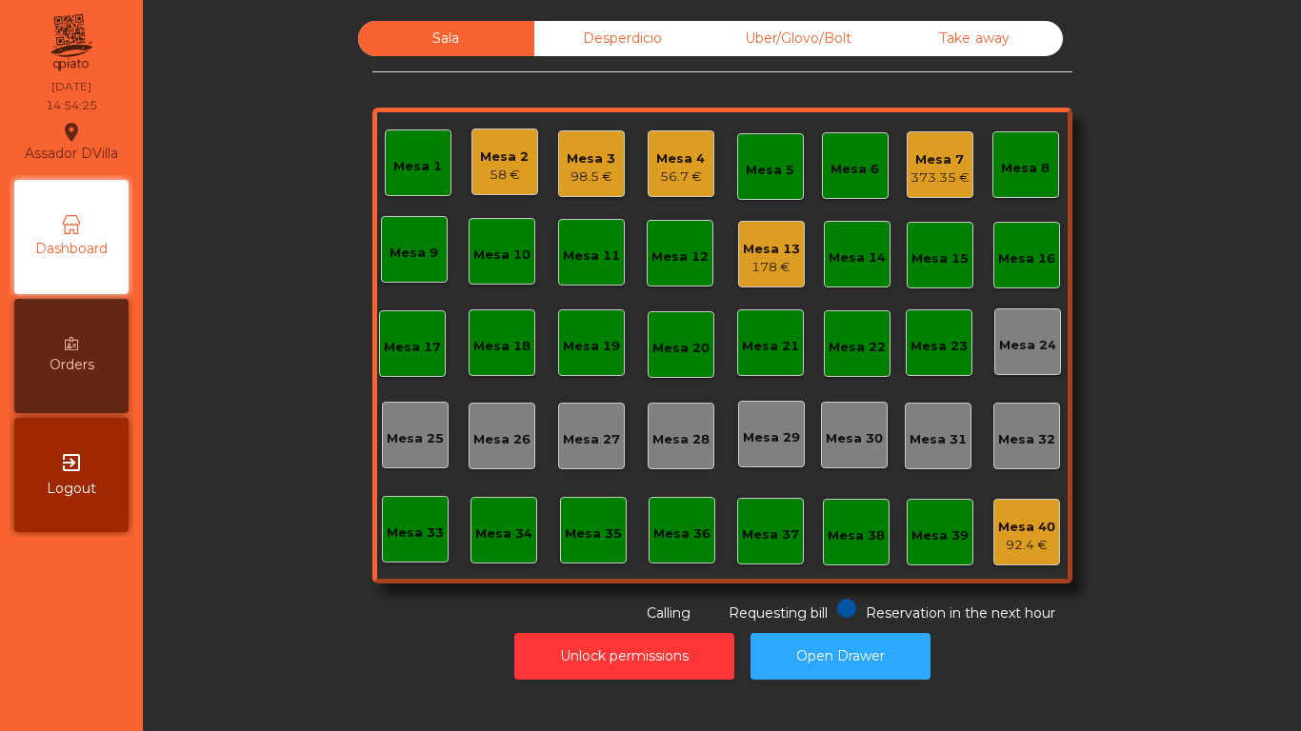
click at [690, 174] on div "56.7 €" at bounding box center [680, 177] width 49 height 19
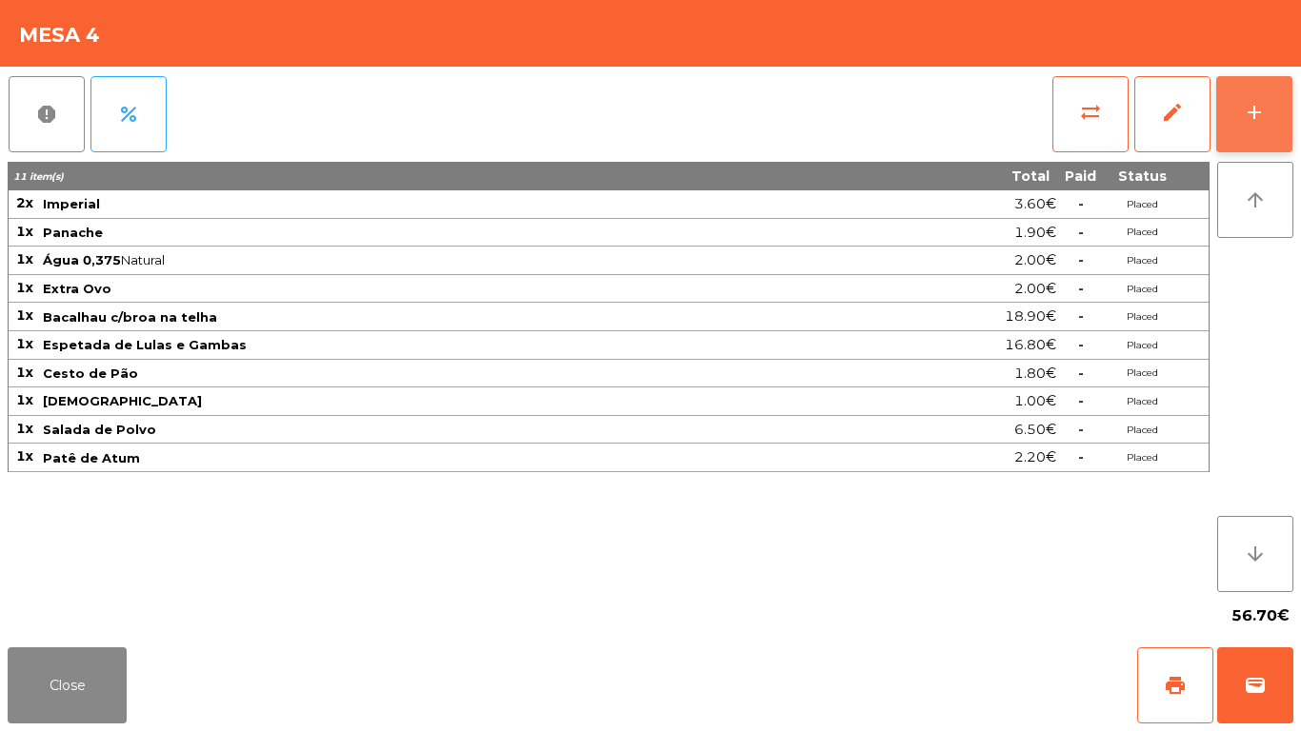
click at [1272, 120] on button "add" at bounding box center [1254, 114] width 76 height 76
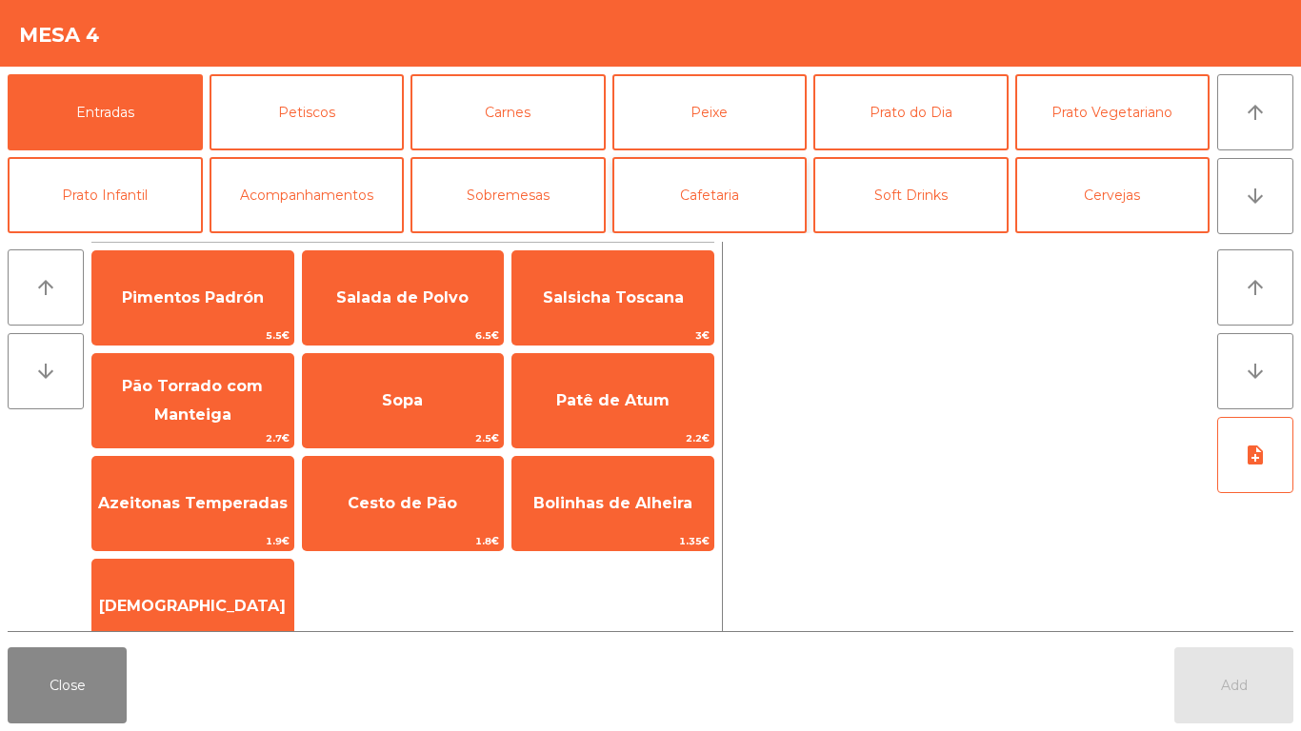
click at [716, 200] on button "Cafetaria" at bounding box center [709, 195] width 195 height 76
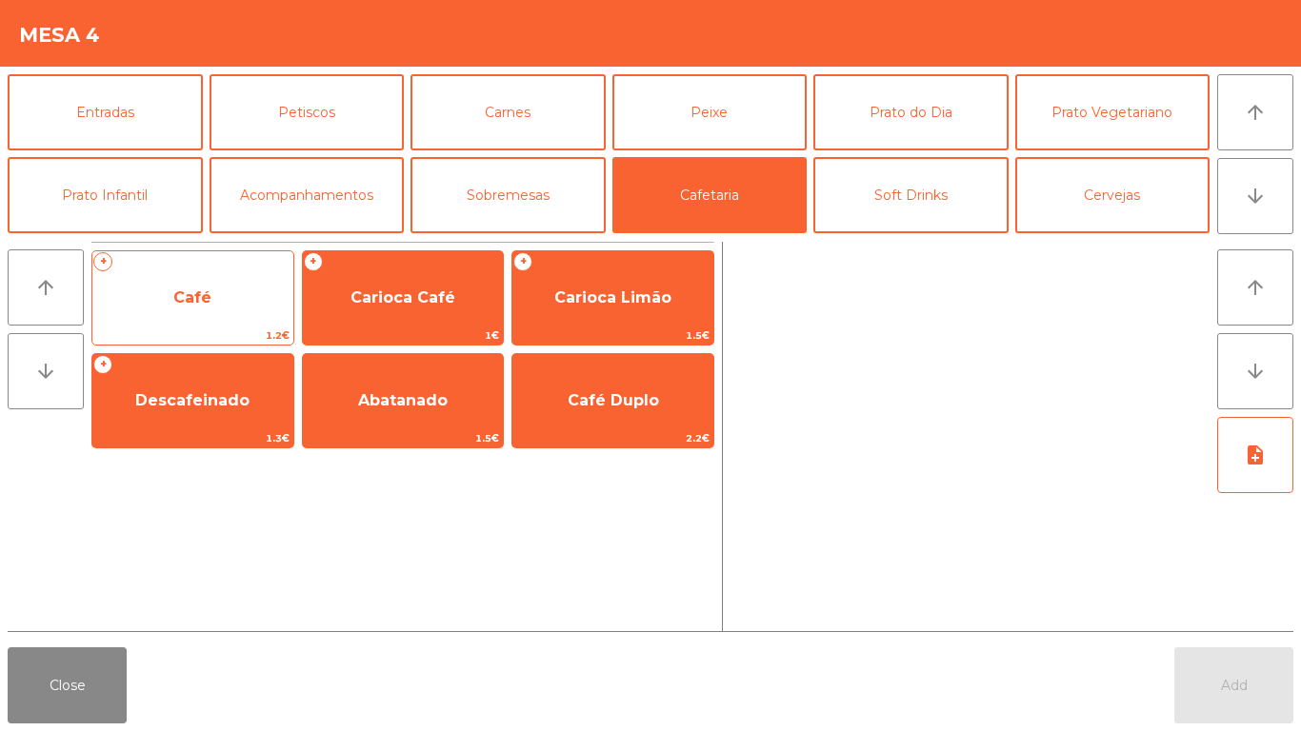
click at [245, 299] on span "Café" at bounding box center [192, 297] width 201 height 51
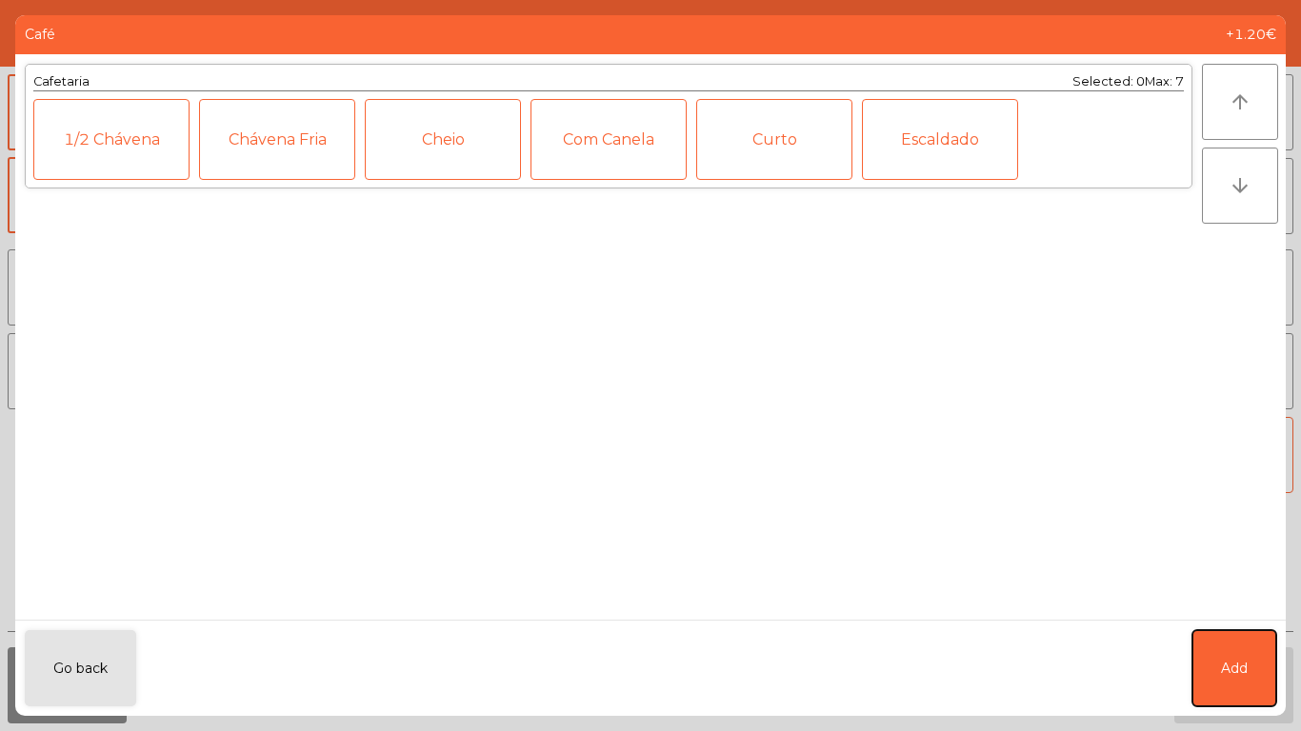
click at [1233, 651] on button "Add" at bounding box center [1234, 669] width 84 height 76
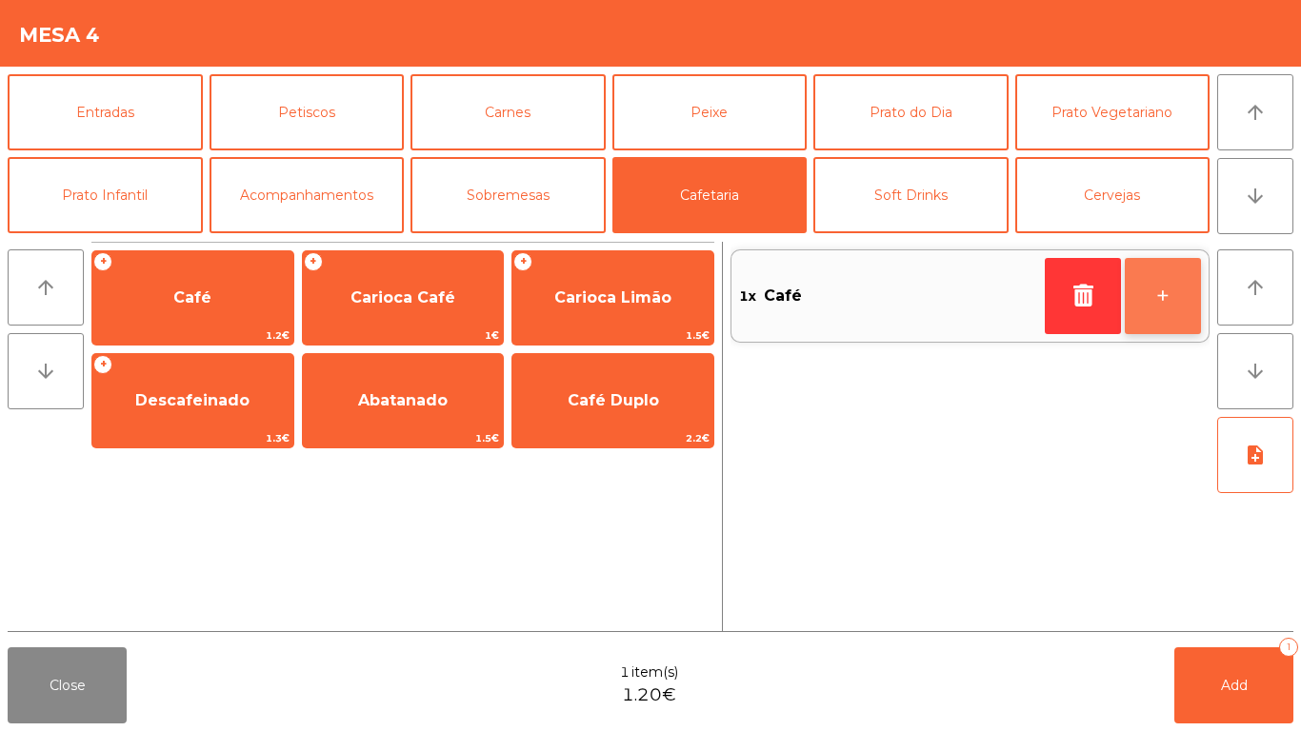
click at [1182, 306] on button "+" at bounding box center [1163, 296] width 76 height 76
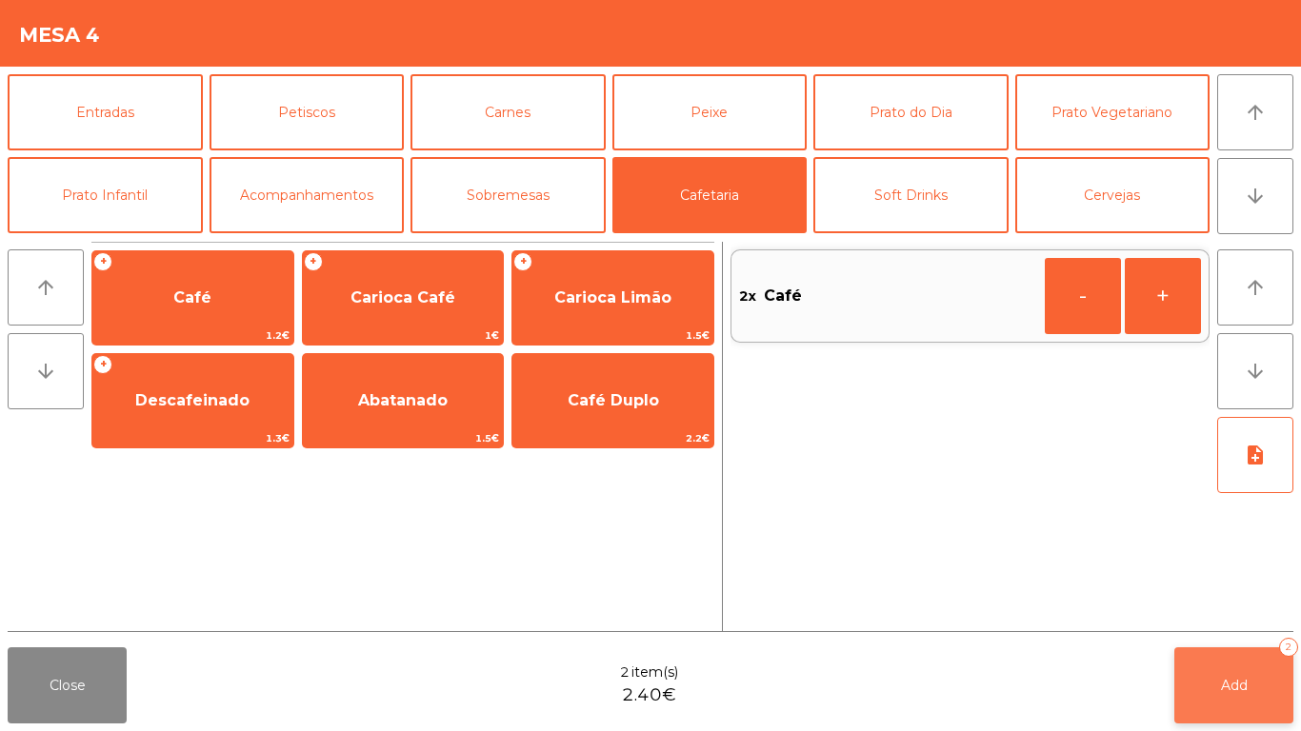
click at [1253, 695] on button "Add 2" at bounding box center [1233, 686] width 119 height 76
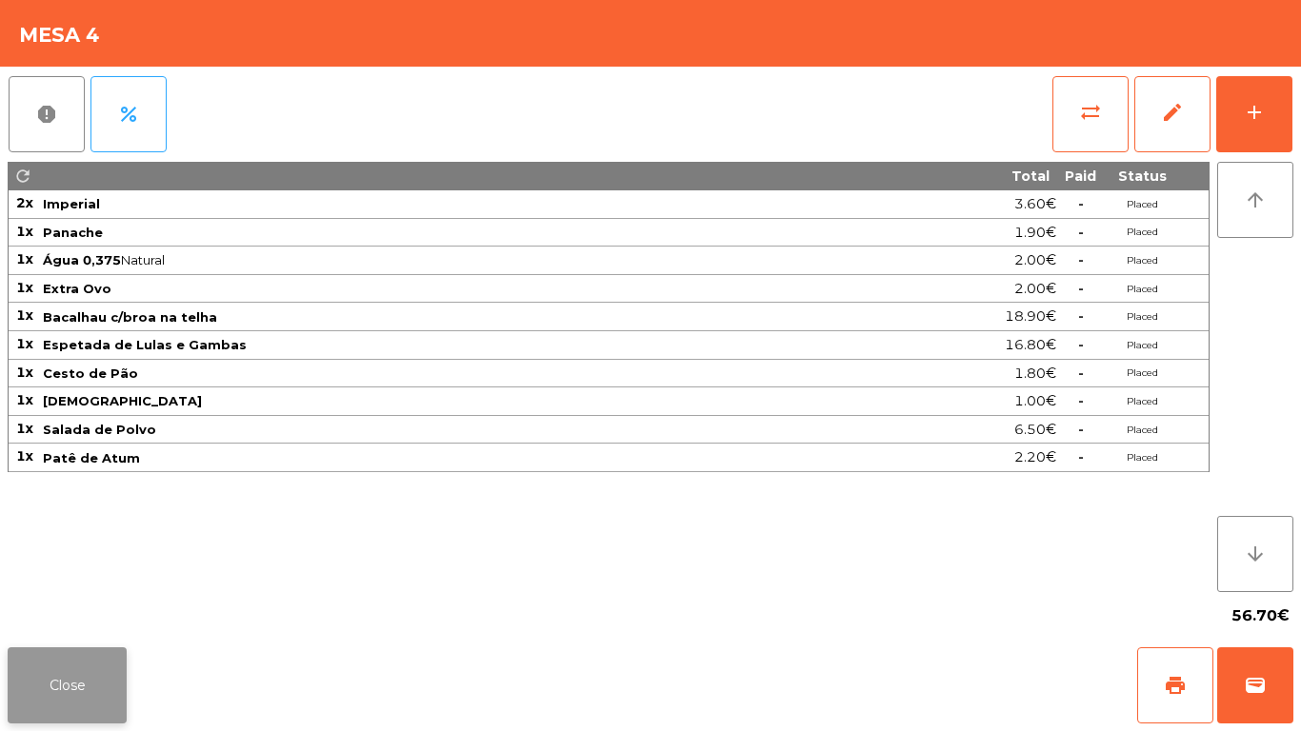
click at [81, 676] on button "Close" at bounding box center [67, 686] width 119 height 76
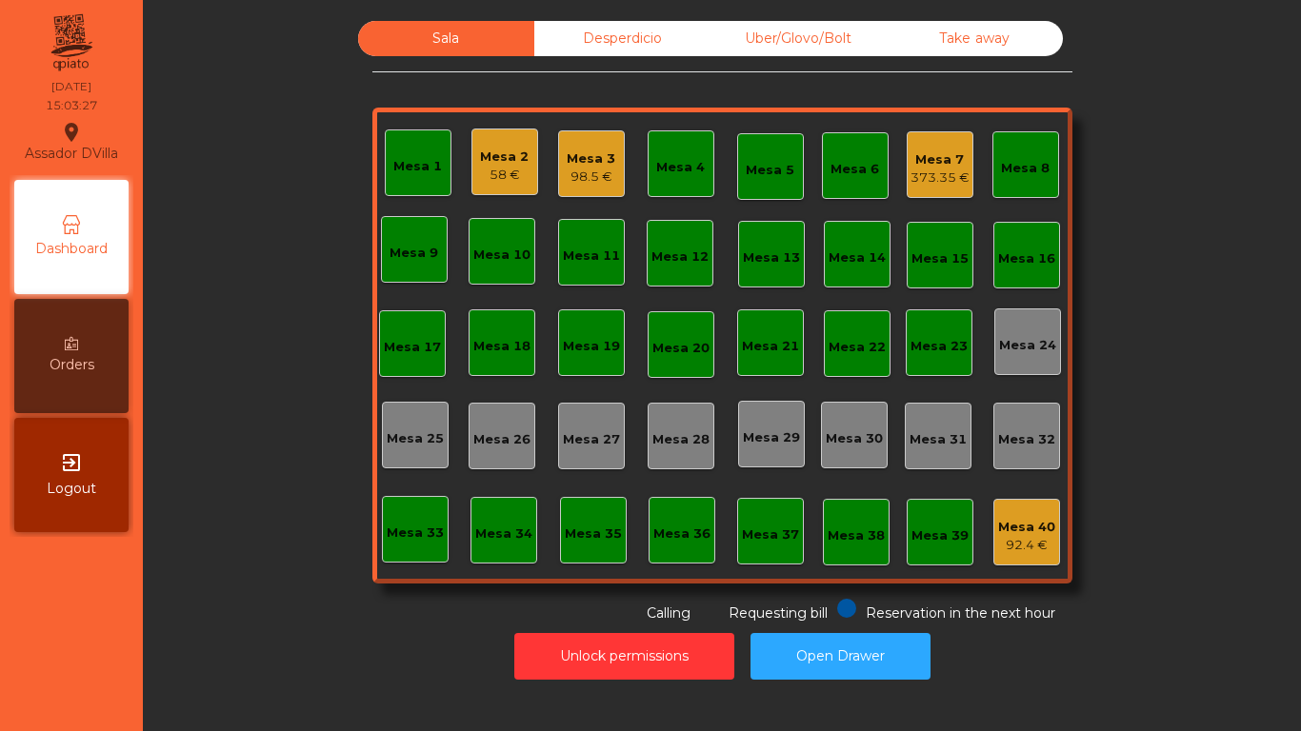
click at [509, 161] on div "Mesa 2" at bounding box center [504, 157] width 49 height 19
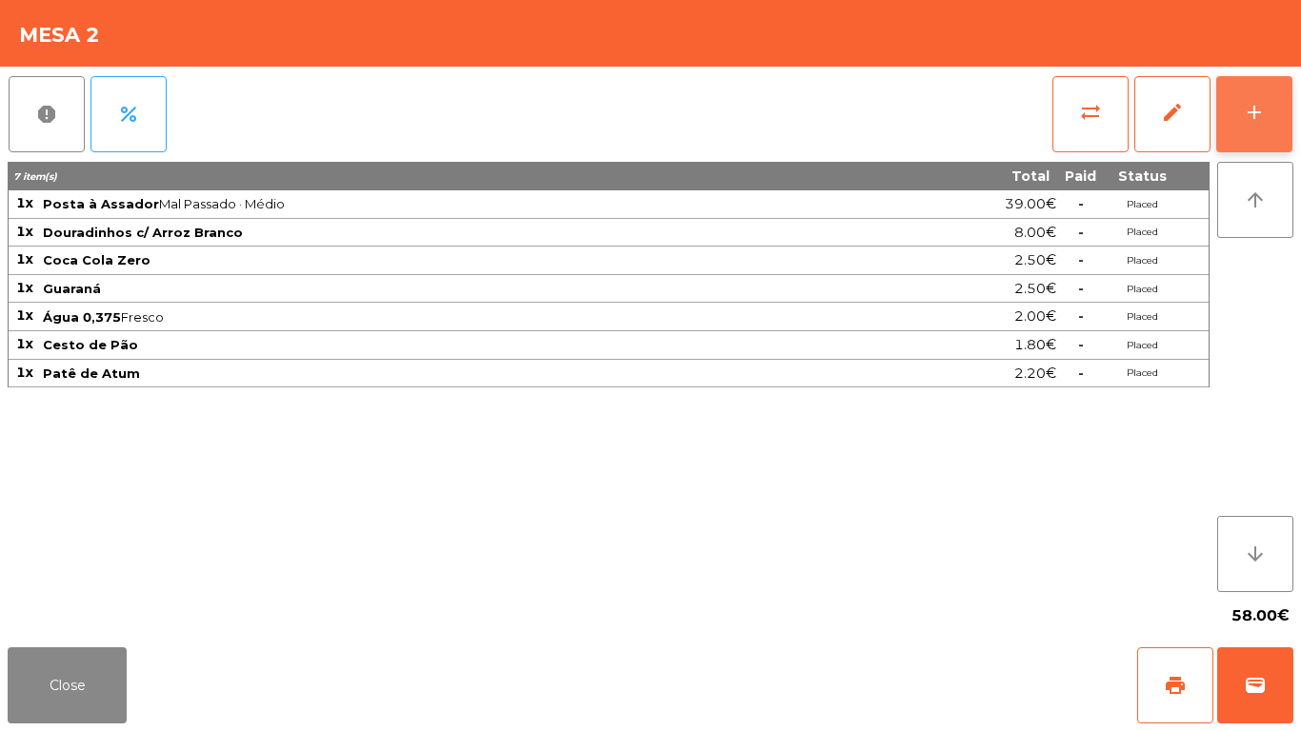
click at [1266, 123] on button "add" at bounding box center [1254, 114] width 76 height 76
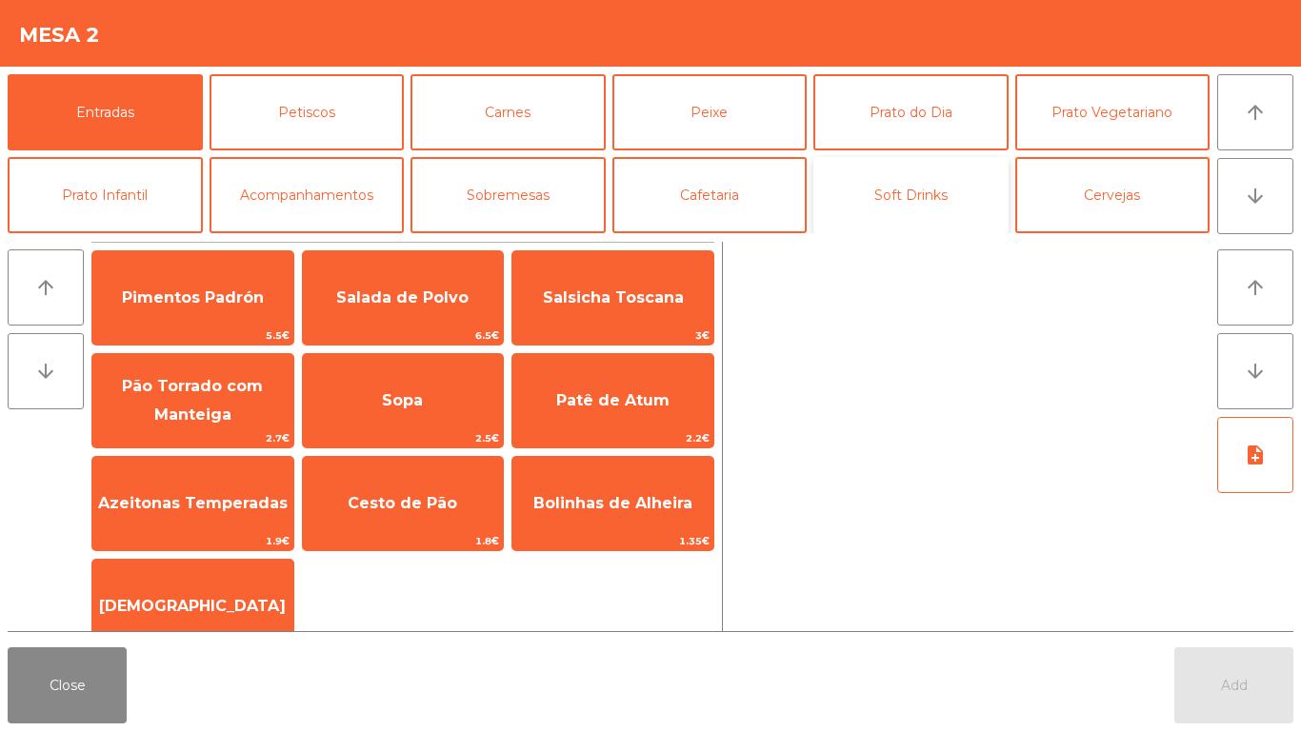
click at [923, 169] on button "Soft Drinks" at bounding box center [910, 195] width 195 height 76
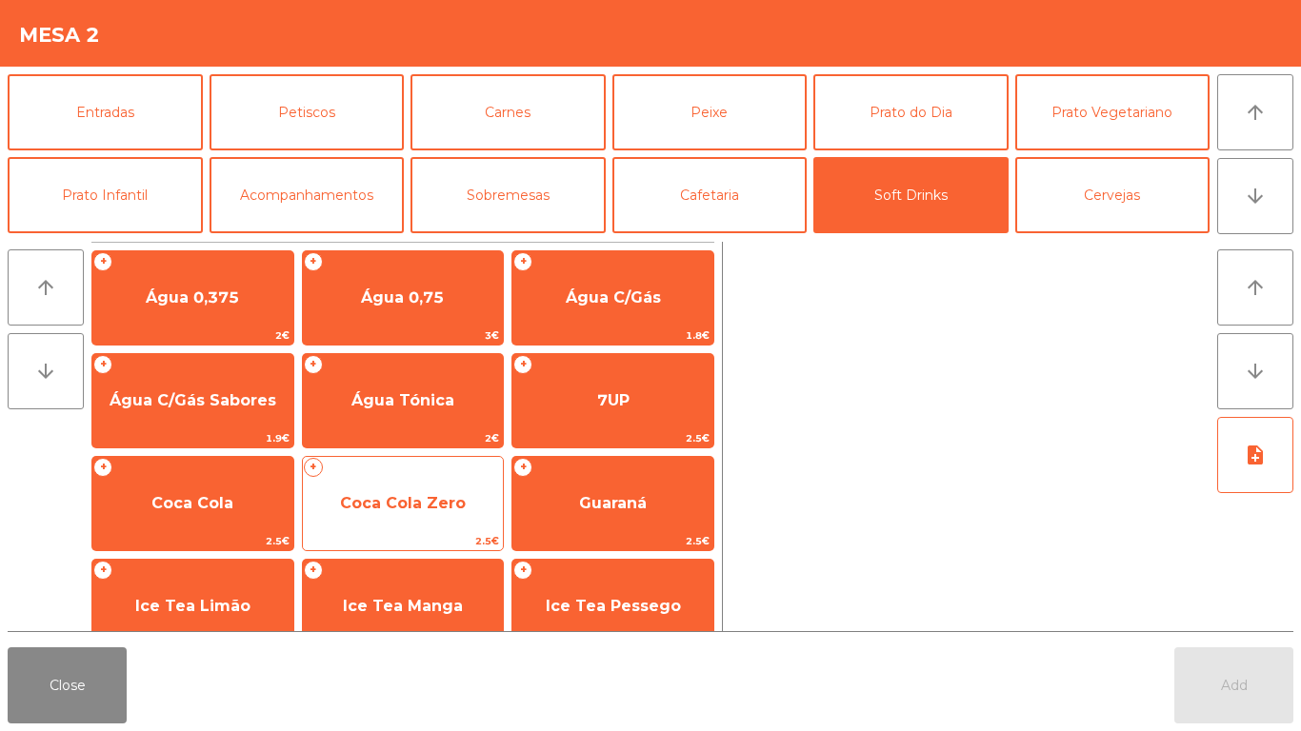
click at [402, 479] on span "Coca Cola Zero" at bounding box center [403, 503] width 201 height 51
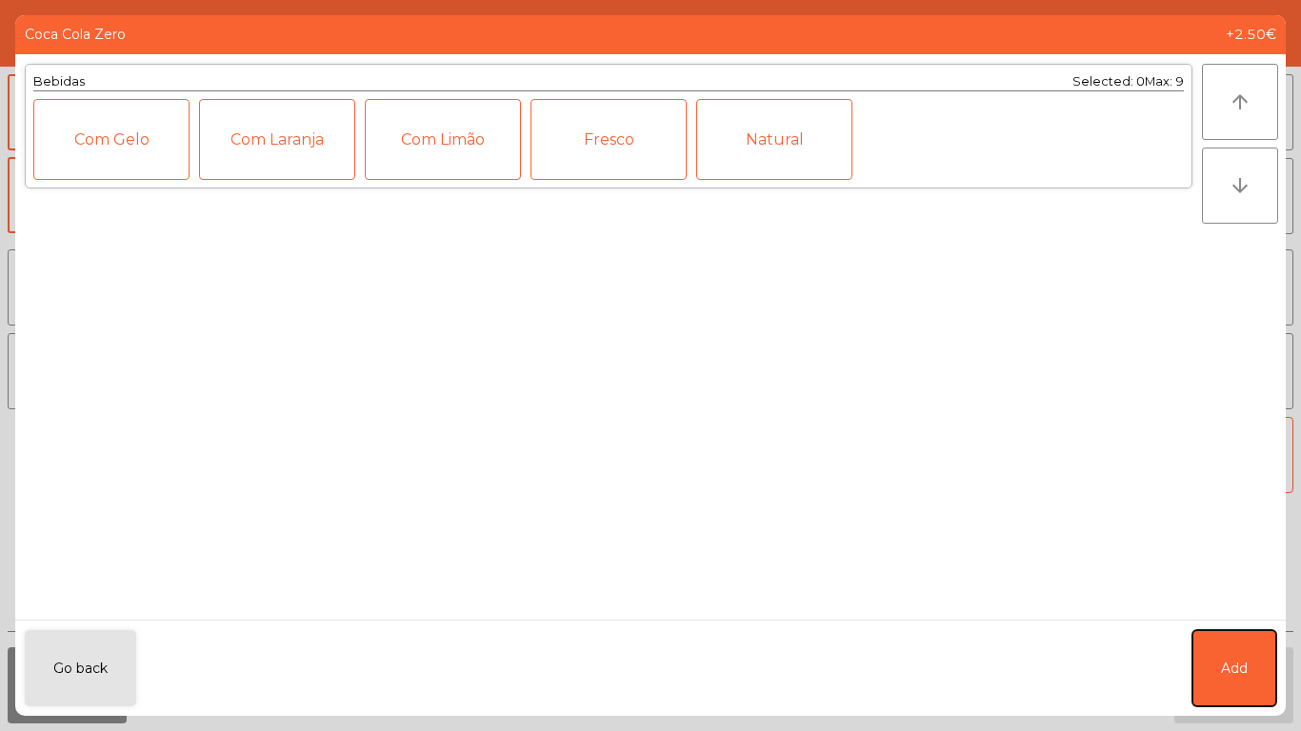
click at [1197, 665] on button "Add" at bounding box center [1234, 669] width 84 height 76
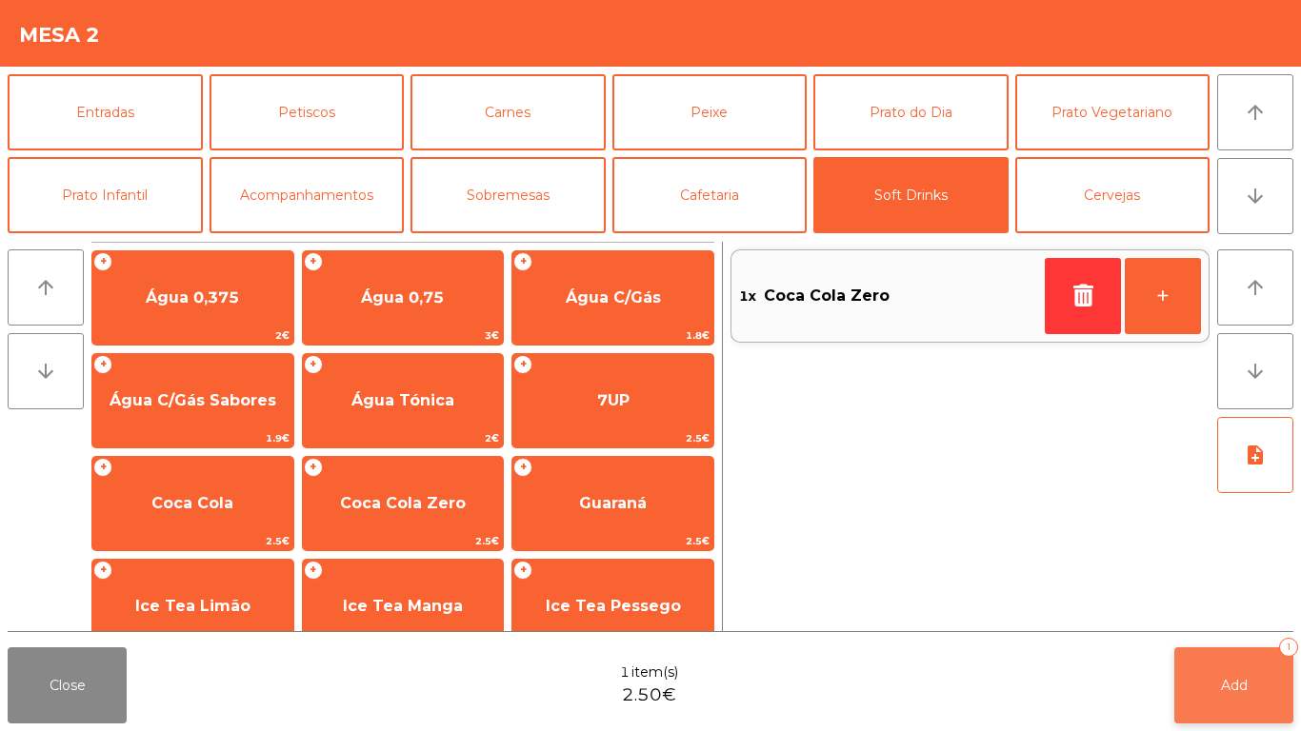
click at [1281, 686] on button "Add 1" at bounding box center [1233, 686] width 119 height 76
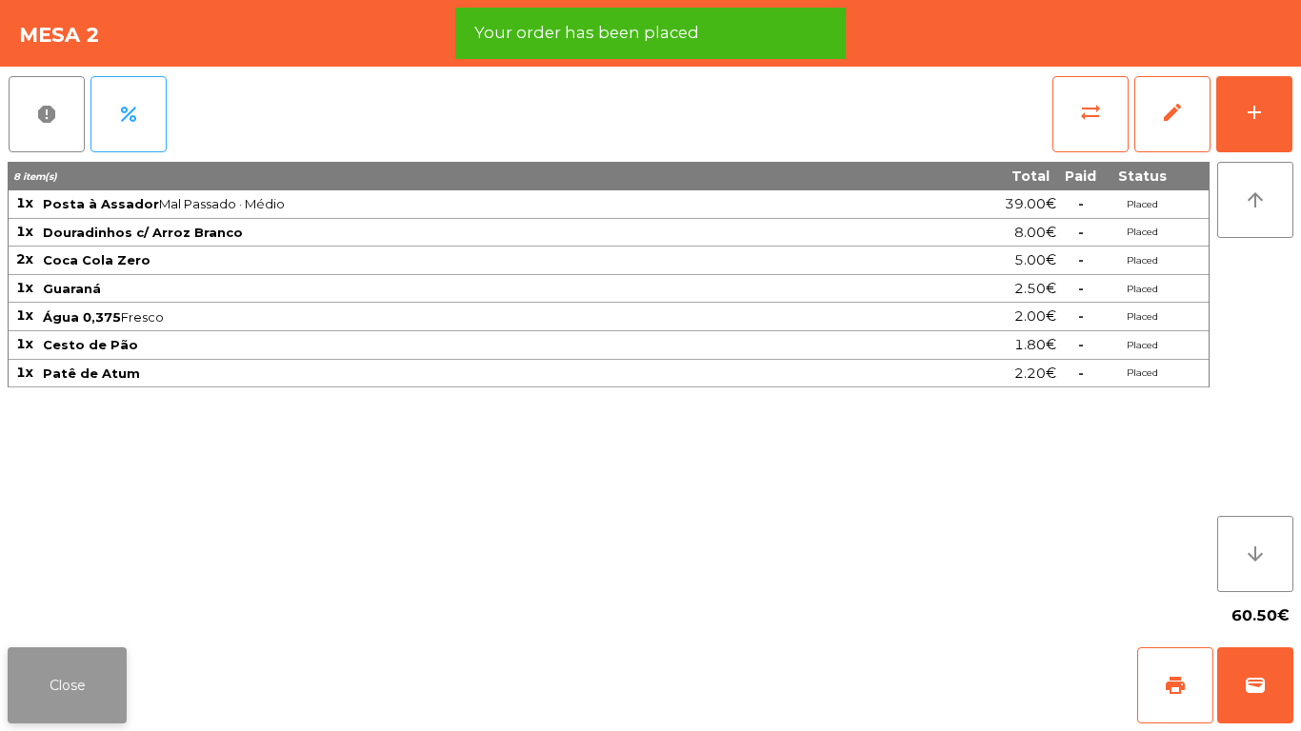
click at [81, 683] on button "Close" at bounding box center [67, 686] width 119 height 76
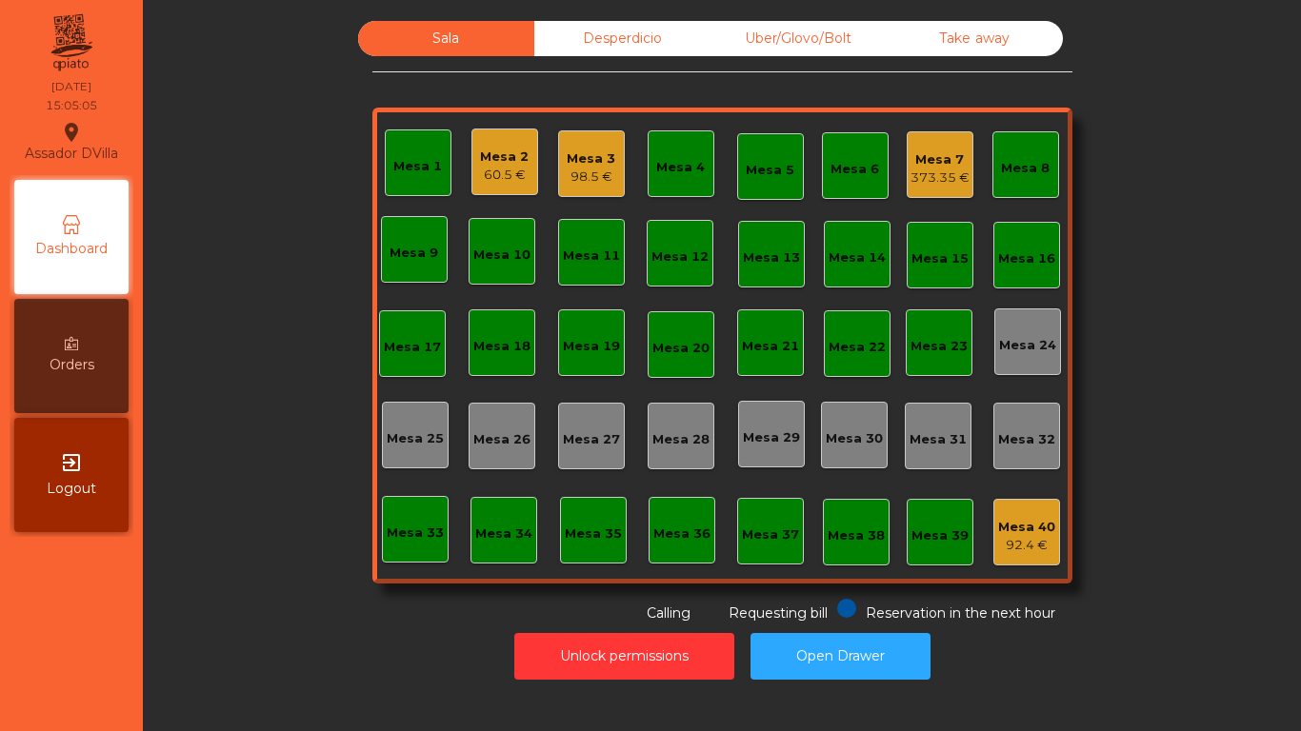
click at [586, 171] on div "98.5 €" at bounding box center [591, 177] width 49 height 19
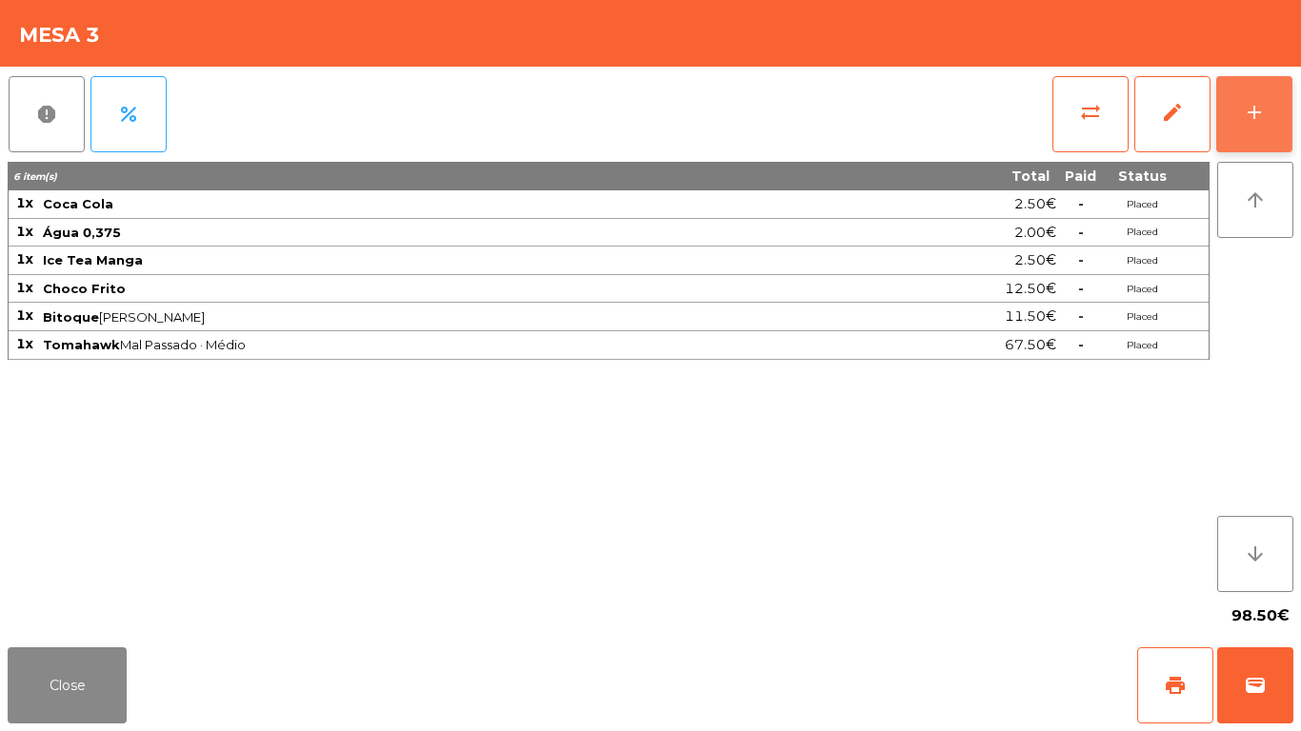
click at [1269, 111] on button "add" at bounding box center [1254, 114] width 76 height 76
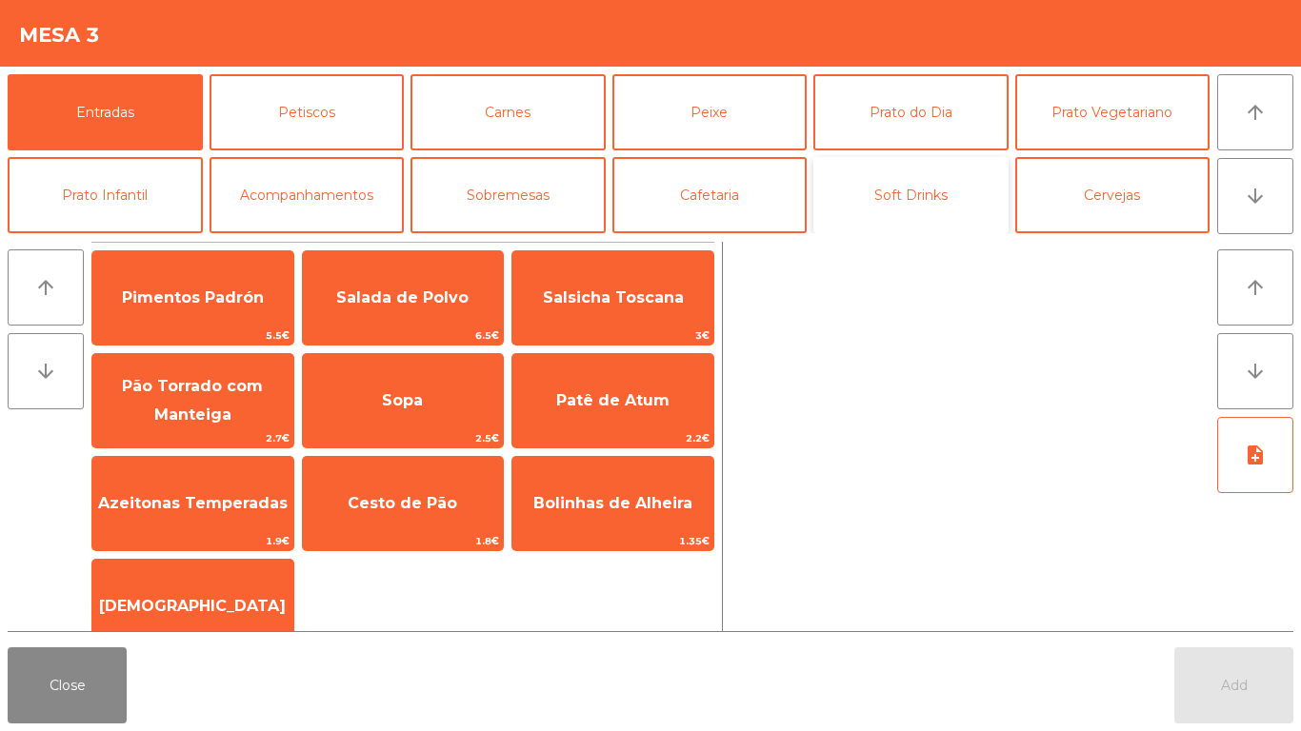
drag, startPoint x: 954, startPoint y: 176, endPoint x: 793, endPoint y: 197, distance: 162.3
click at [952, 176] on button "Soft Drinks" at bounding box center [910, 195] width 195 height 76
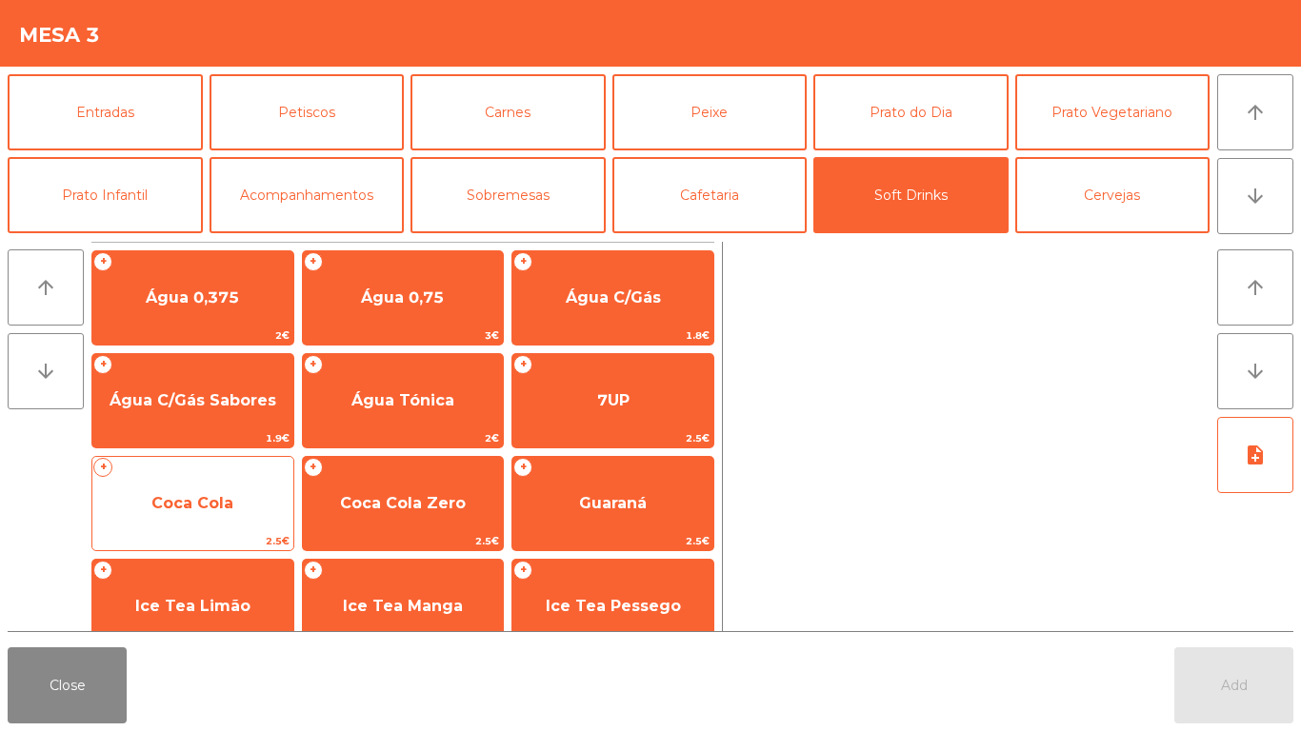
click at [210, 489] on span "Coca Cola" at bounding box center [192, 503] width 201 height 51
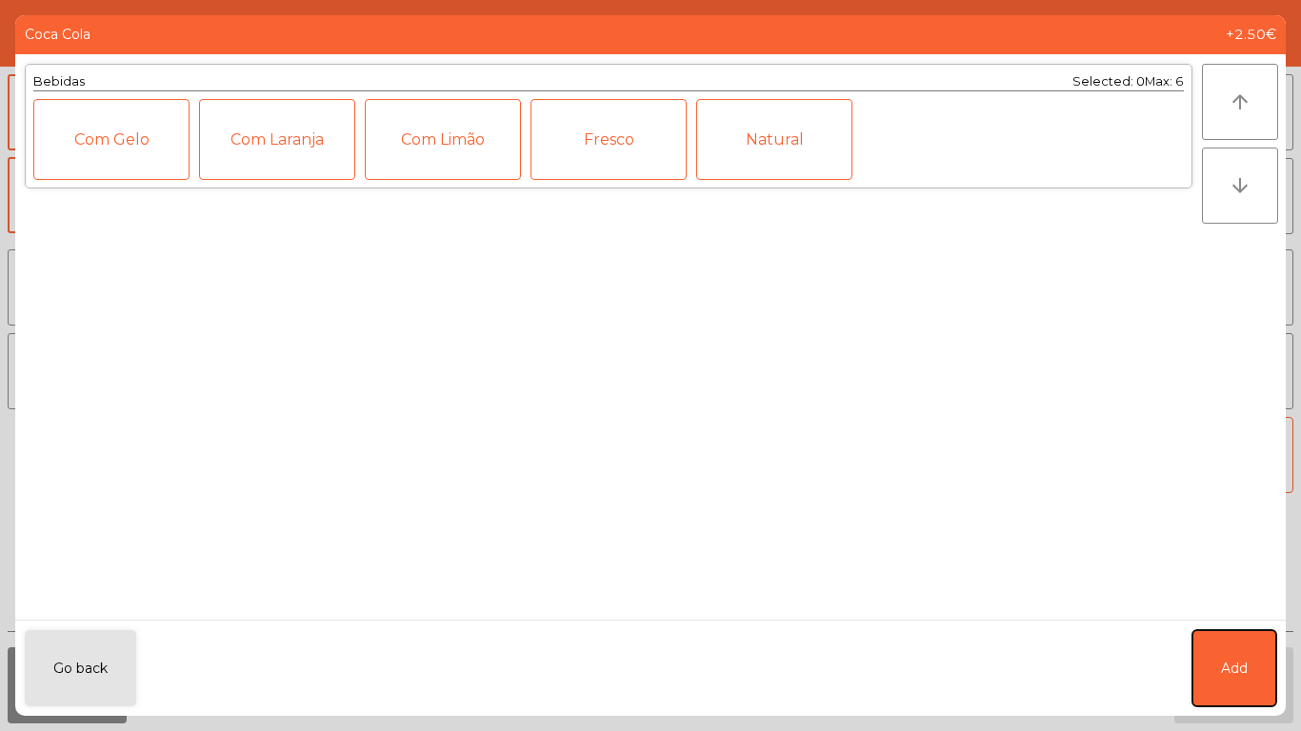
click at [1215, 643] on button "Add" at bounding box center [1234, 669] width 84 height 76
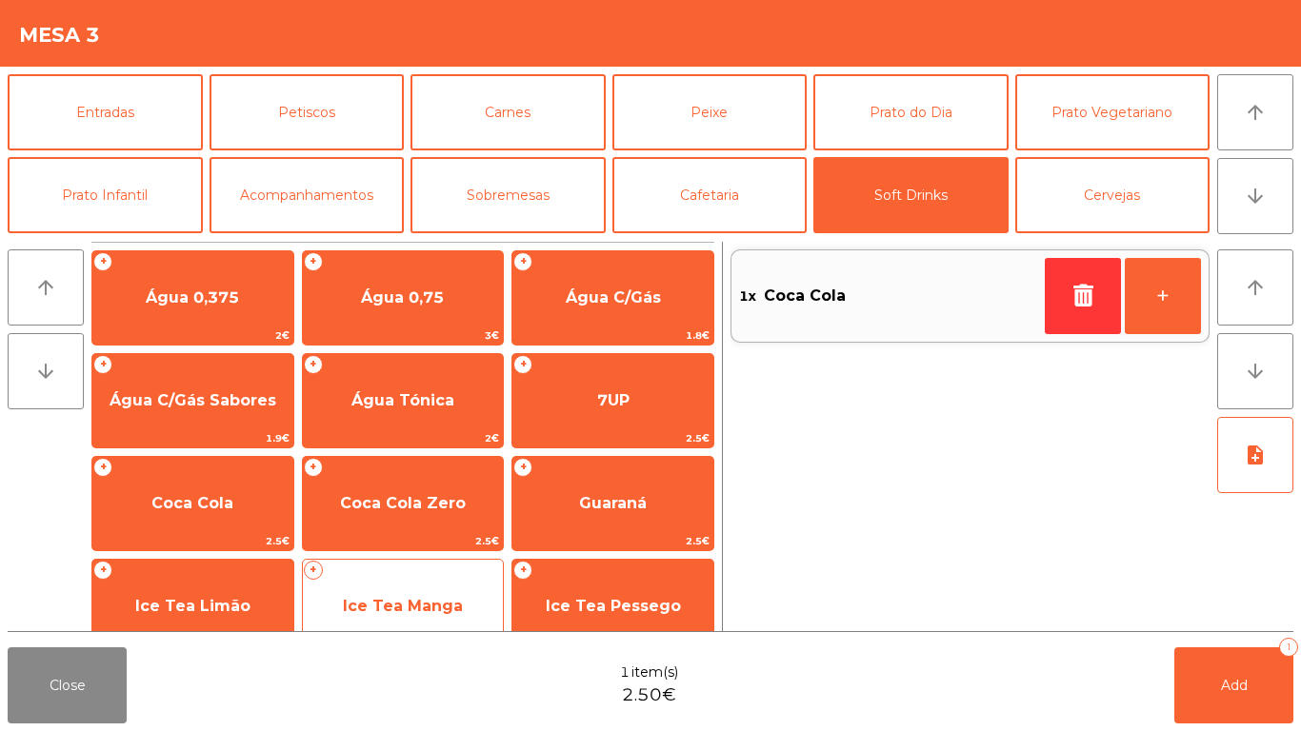
click at [434, 577] on div "+ Ice Tea Manga 2.5€" at bounding box center [403, 606] width 203 height 95
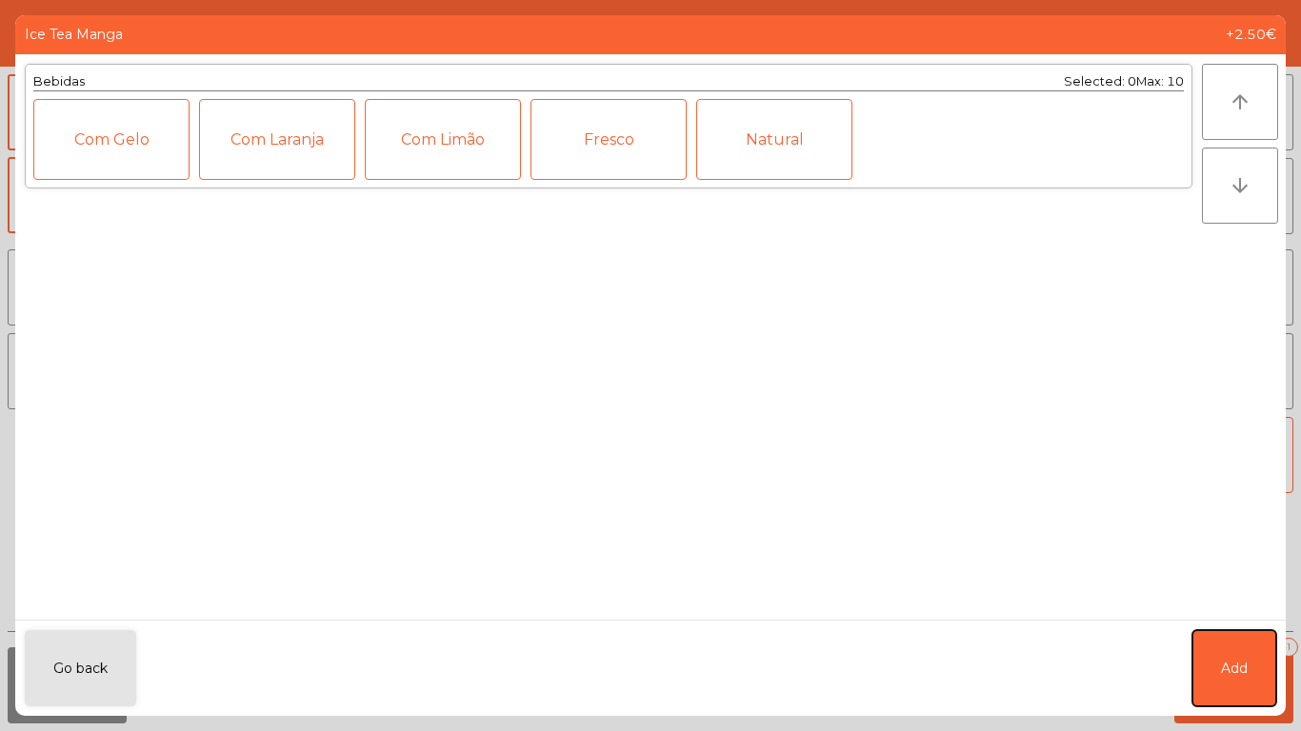
click at [1228, 680] on button "Add" at bounding box center [1234, 669] width 84 height 76
click at [1228, 680] on span "Add" at bounding box center [1234, 685] width 27 height 17
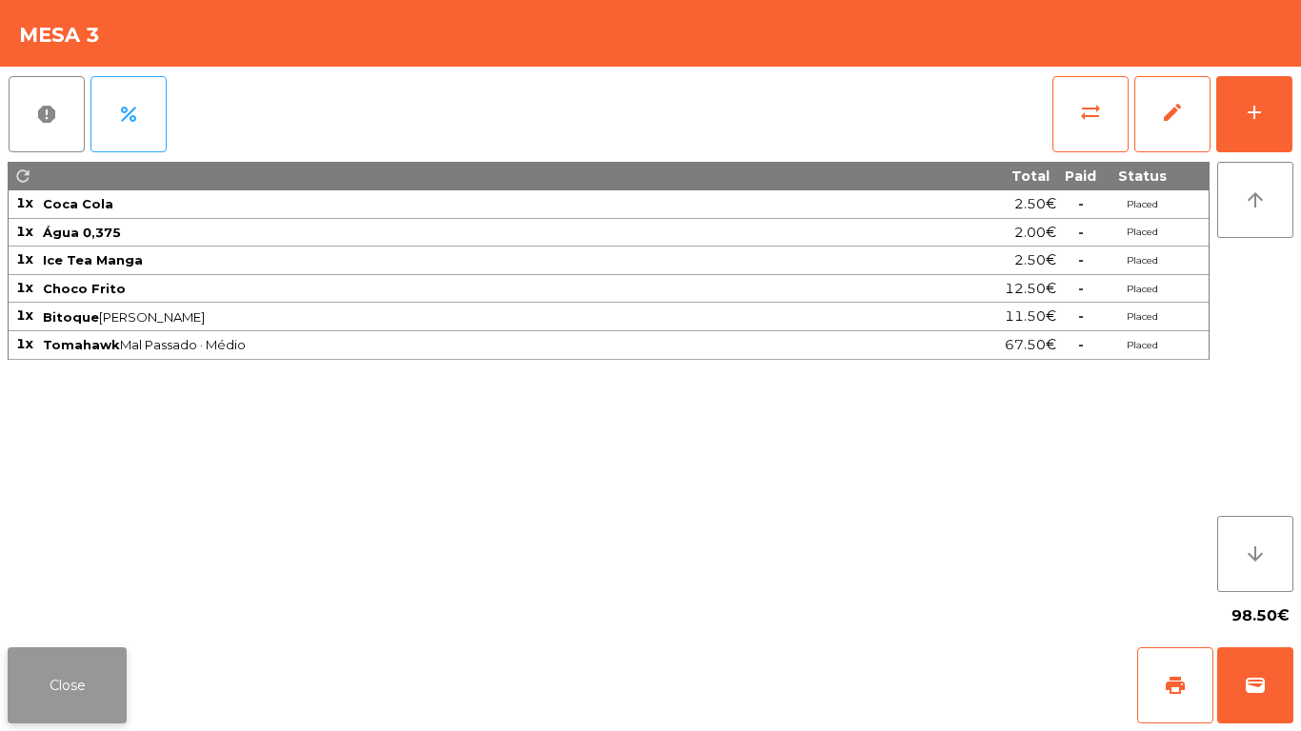
click at [47, 696] on button "Close" at bounding box center [67, 686] width 119 height 76
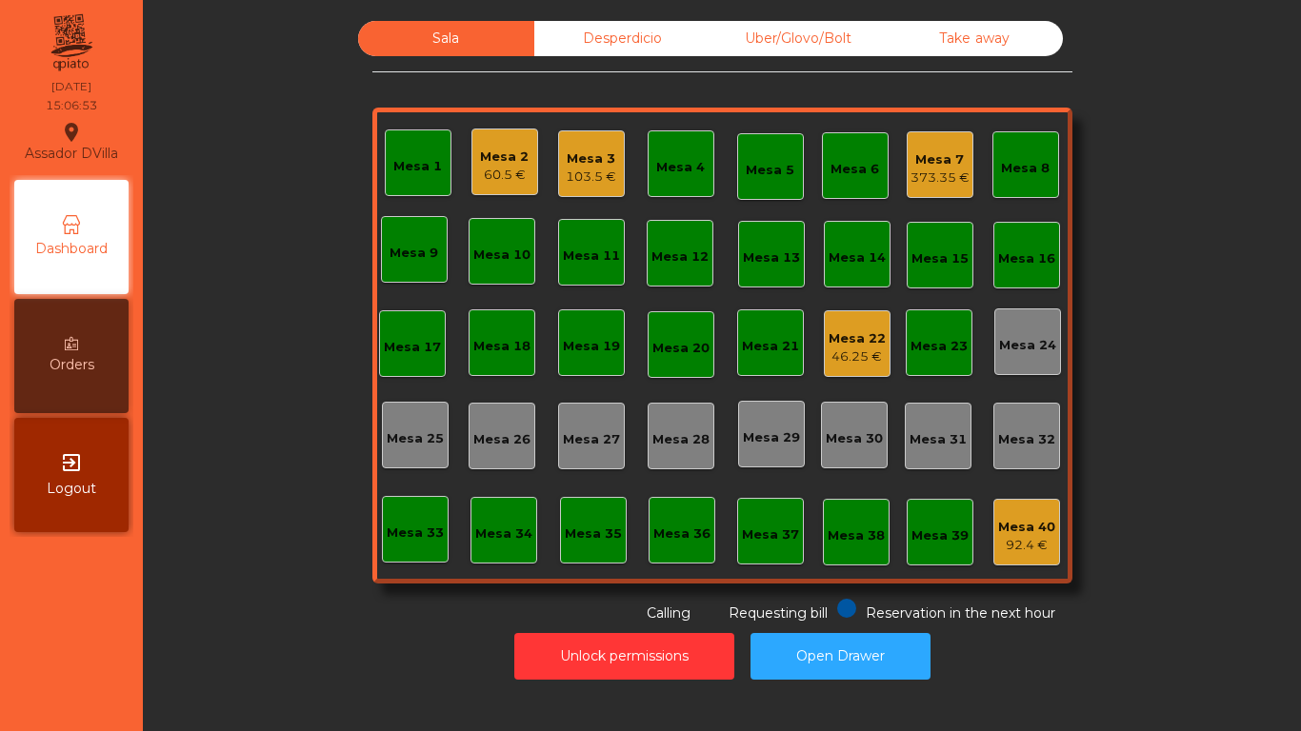
click at [591, 163] on div "Mesa 3" at bounding box center [591, 159] width 50 height 19
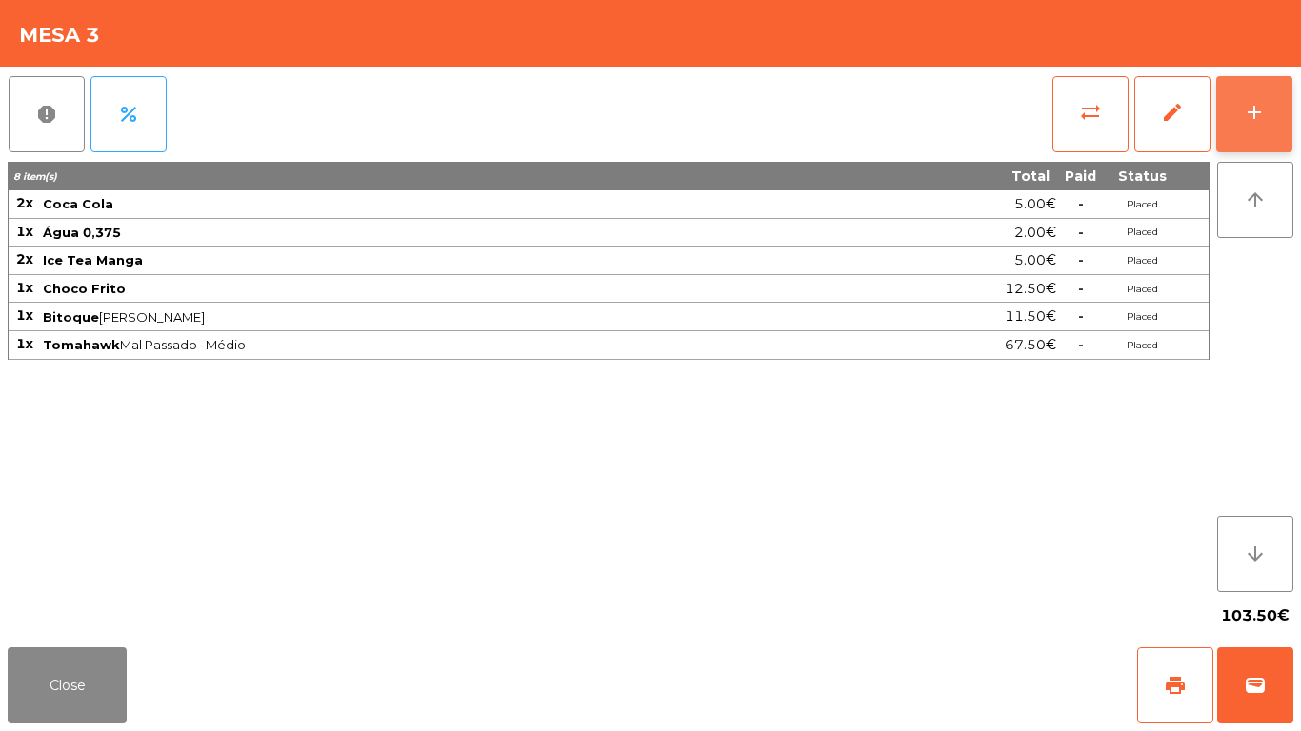
click at [1264, 106] on div "add" at bounding box center [1254, 112] width 23 height 23
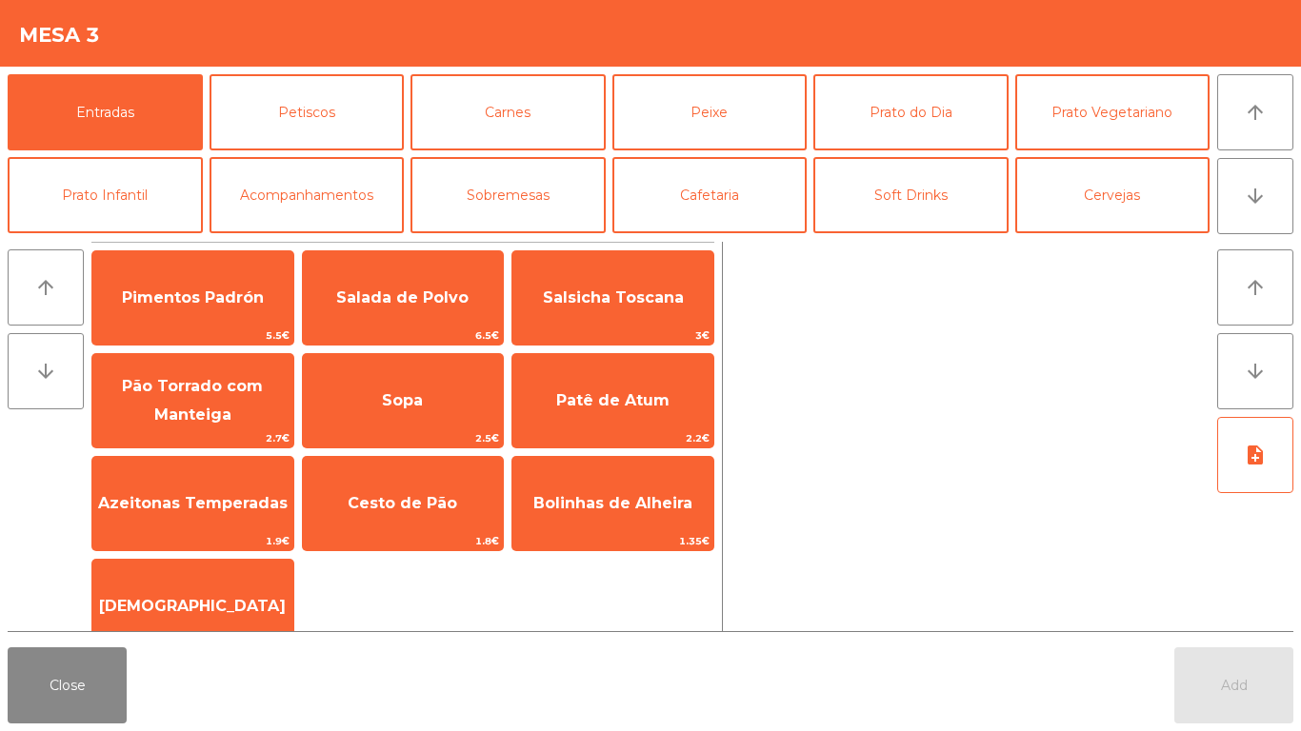
drag, startPoint x: 407, startPoint y: 455, endPoint x: 347, endPoint y: 453, distance: 60.0
click at [406, 455] on div "Pimentos Padrón 5.5€ Salada de Polvo 6.5€ Salsicha Toscana 3€ Pão Torrado com M…" at bounding box center [402, 452] width 623 height 404
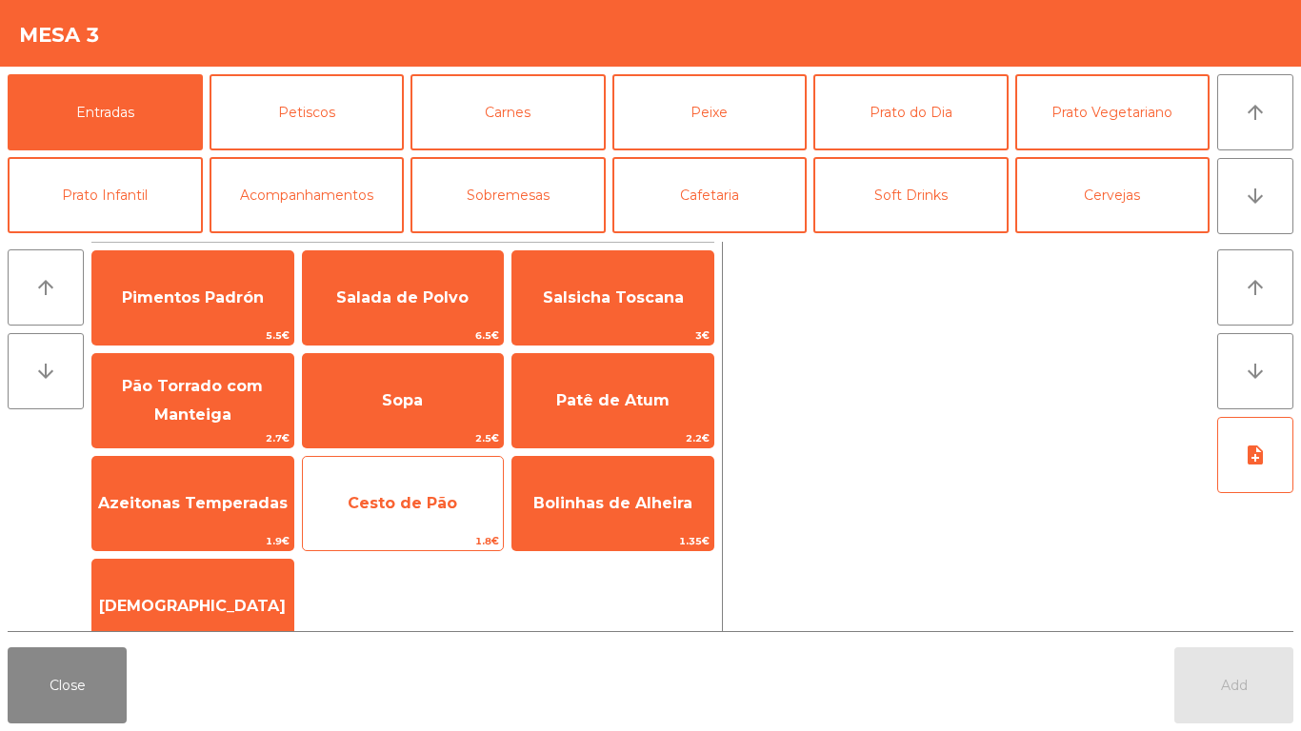
click at [410, 499] on span "Cesto de Pão" at bounding box center [403, 503] width 110 height 18
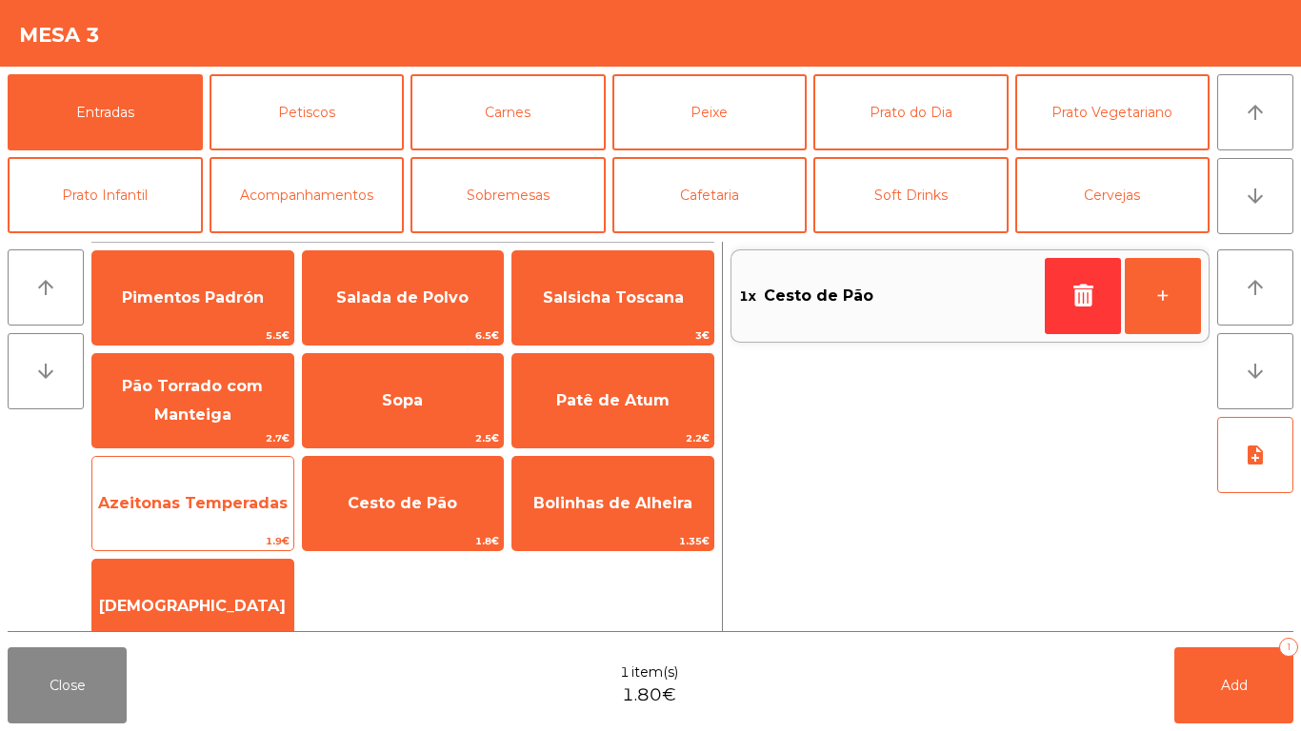
click at [155, 509] on span "Azeitonas Temperadas" at bounding box center [193, 503] width 190 height 18
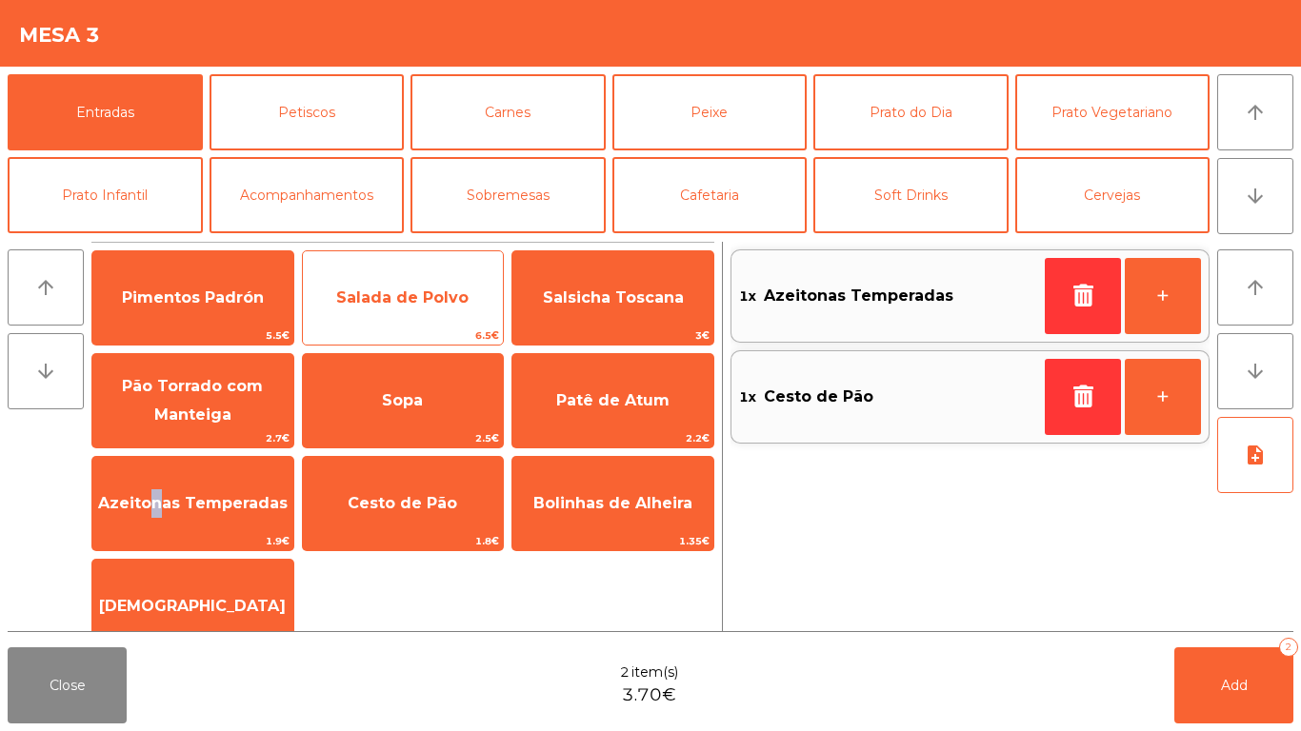
click at [374, 322] on span "Salada de Polvo" at bounding box center [403, 297] width 201 height 51
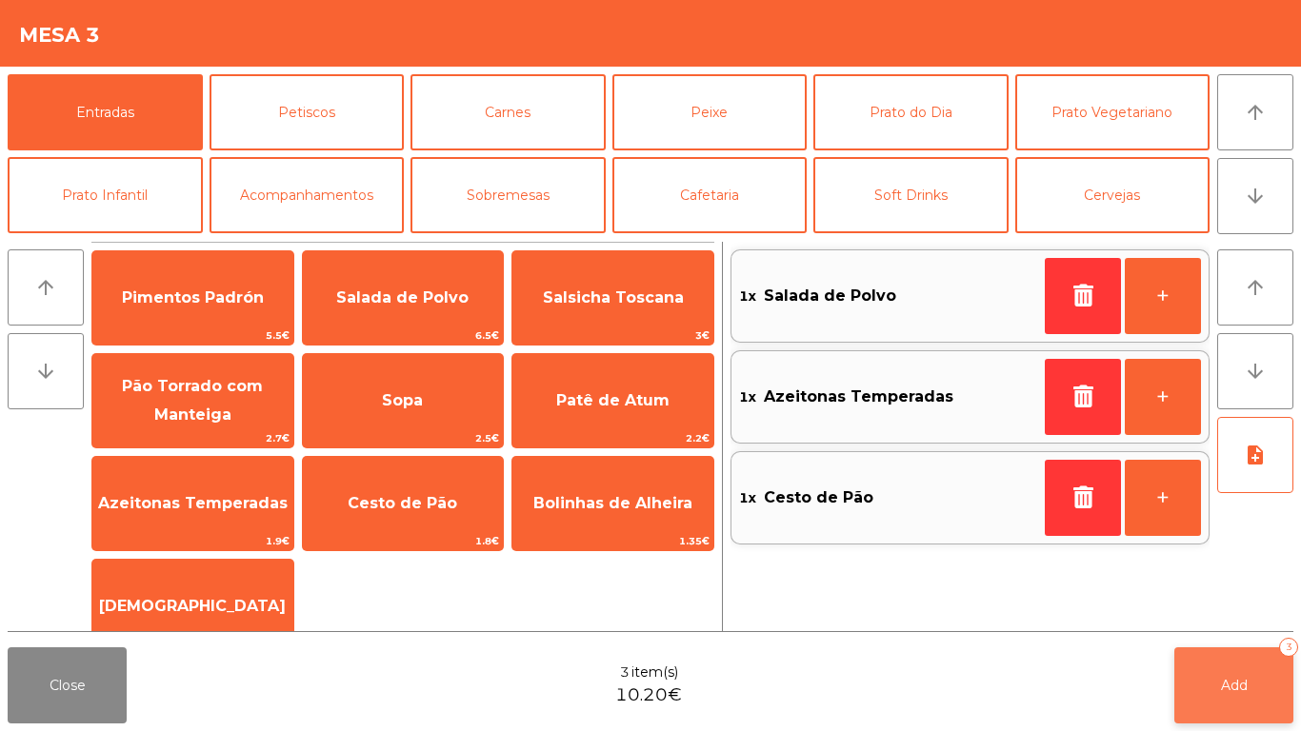
click at [1253, 698] on button "Add 3" at bounding box center [1233, 686] width 119 height 76
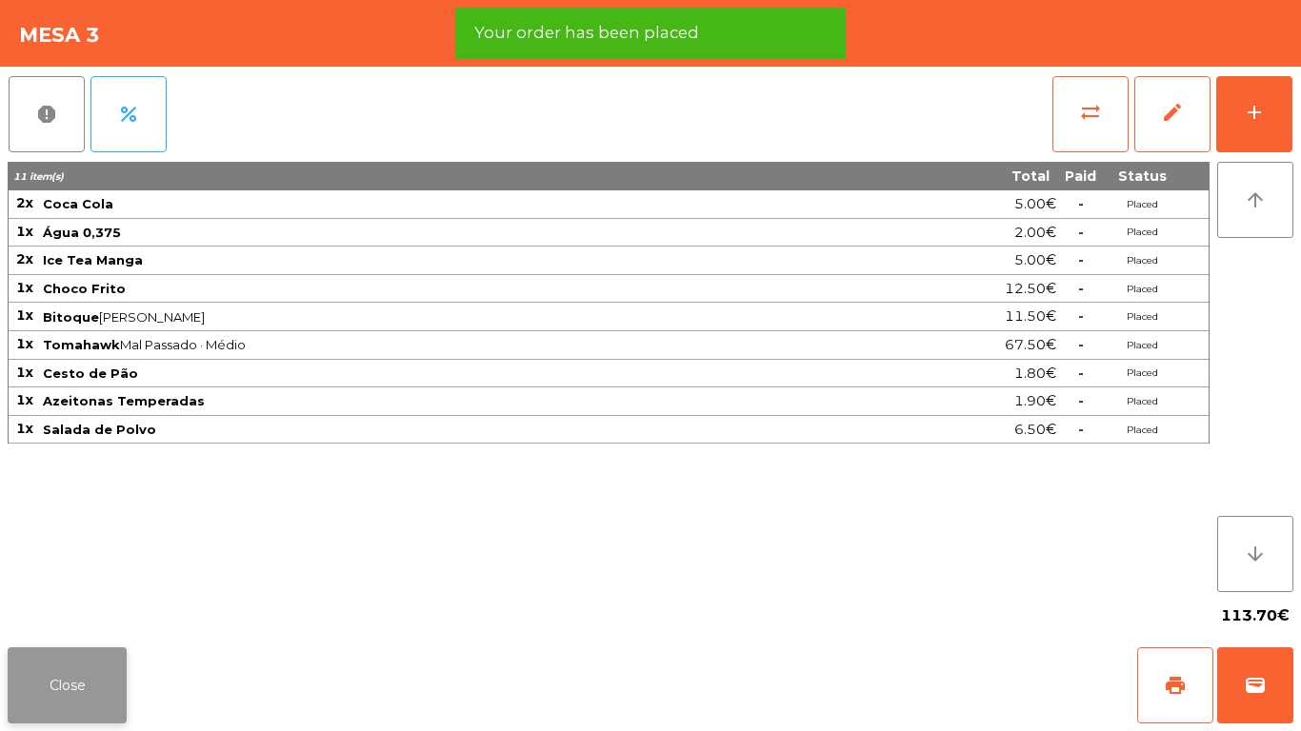
click at [56, 651] on button "Close" at bounding box center [67, 686] width 119 height 76
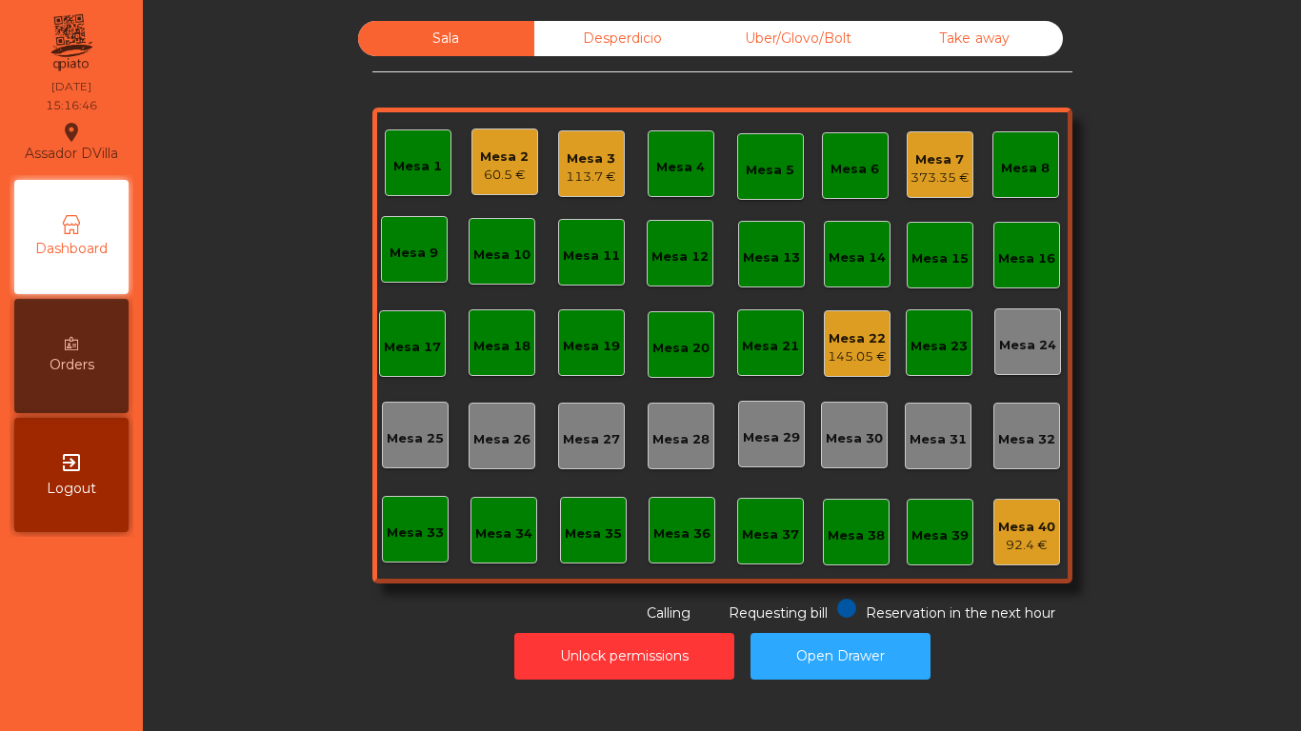
click at [493, 186] on div "Mesa 2 60.5 €" at bounding box center [504, 162] width 67 height 67
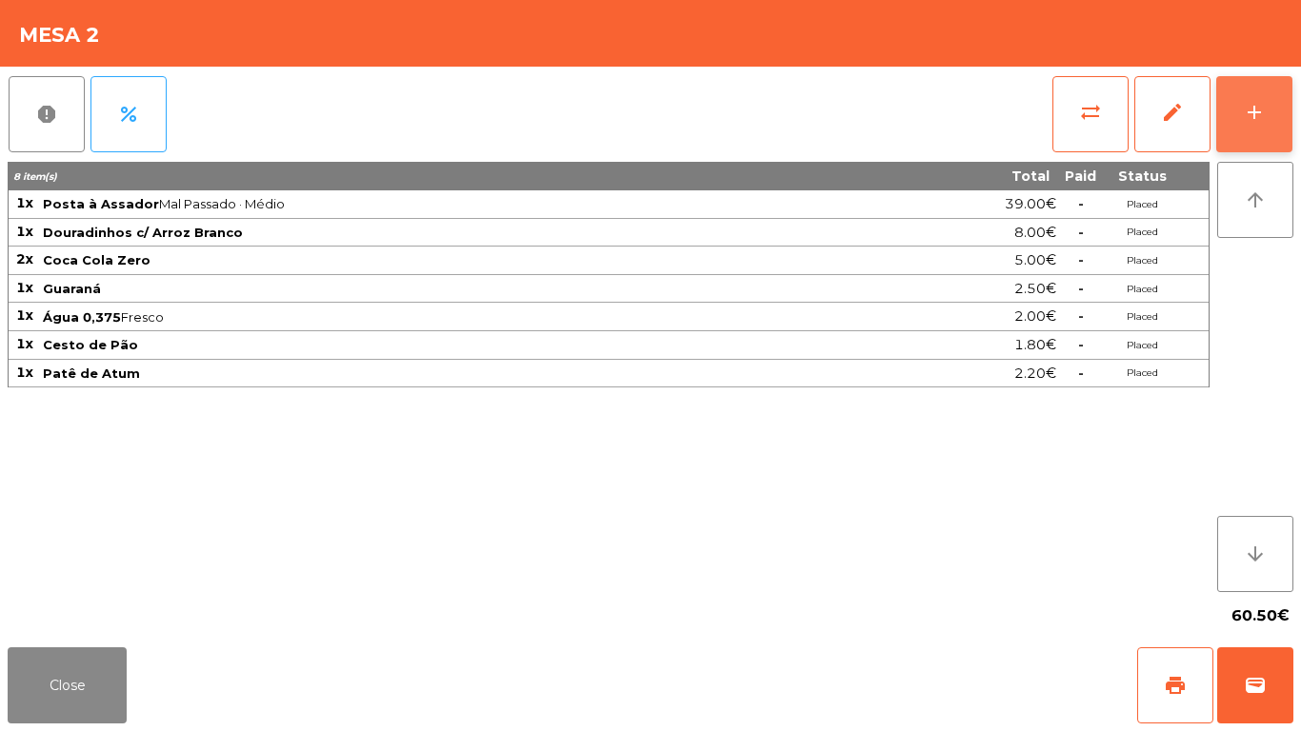
click at [1270, 113] on button "add" at bounding box center [1254, 114] width 76 height 76
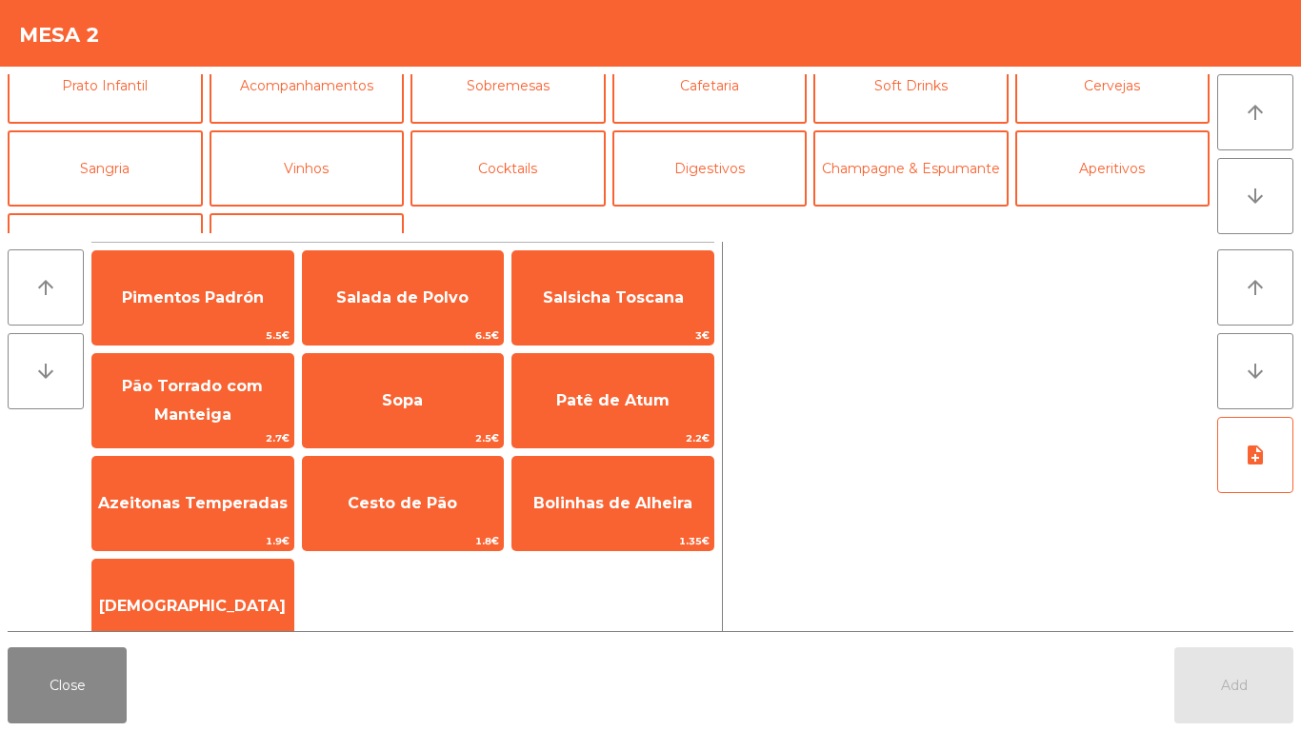
scroll to position [166, 0]
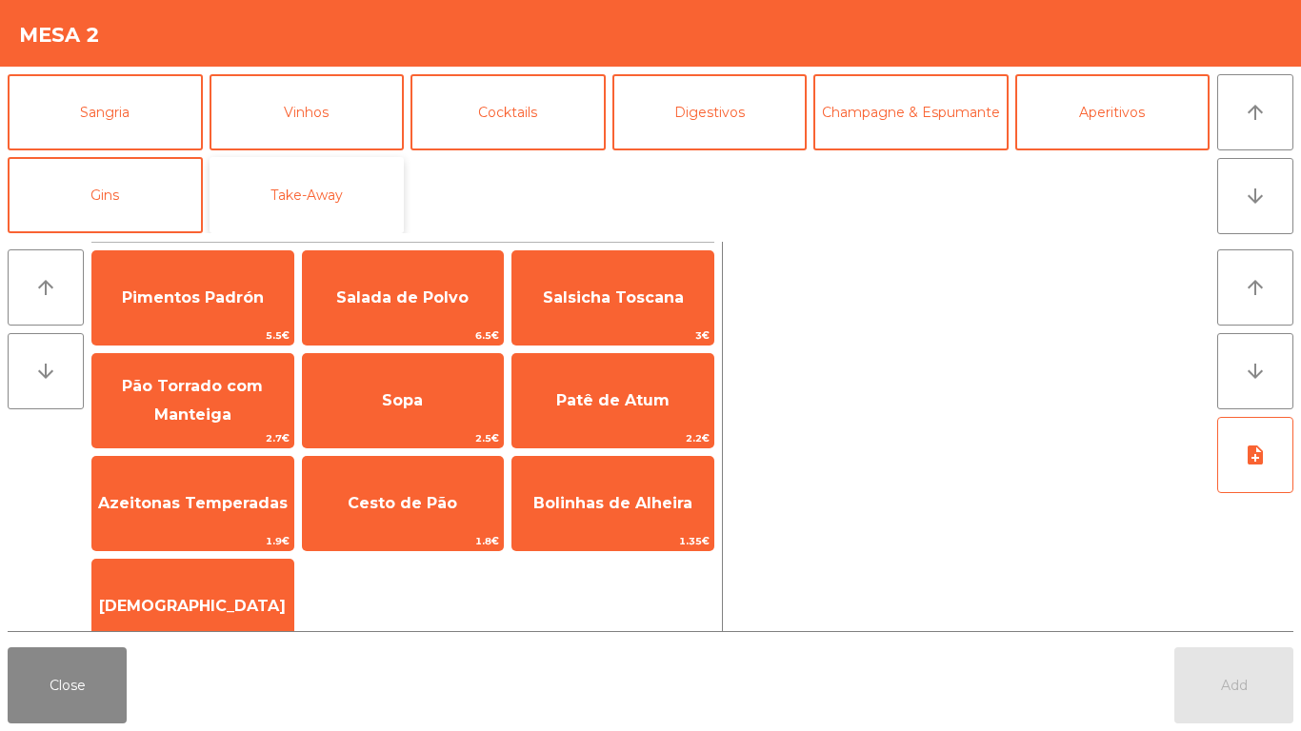
click at [309, 183] on button "Take-Away" at bounding box center [307, 195] width 195 height 76
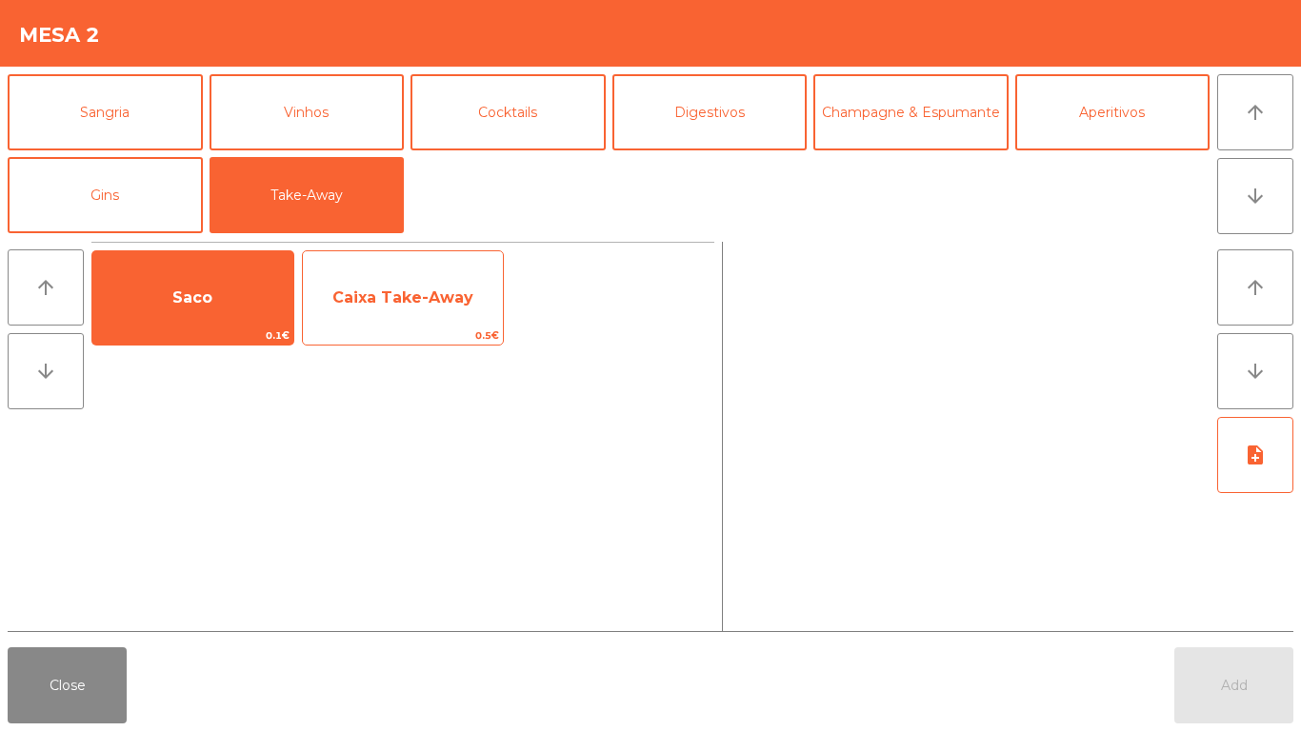
click at [383, 300] on span "Caixa Take-Away" at bounding box center [402, 298] width 141 height 18
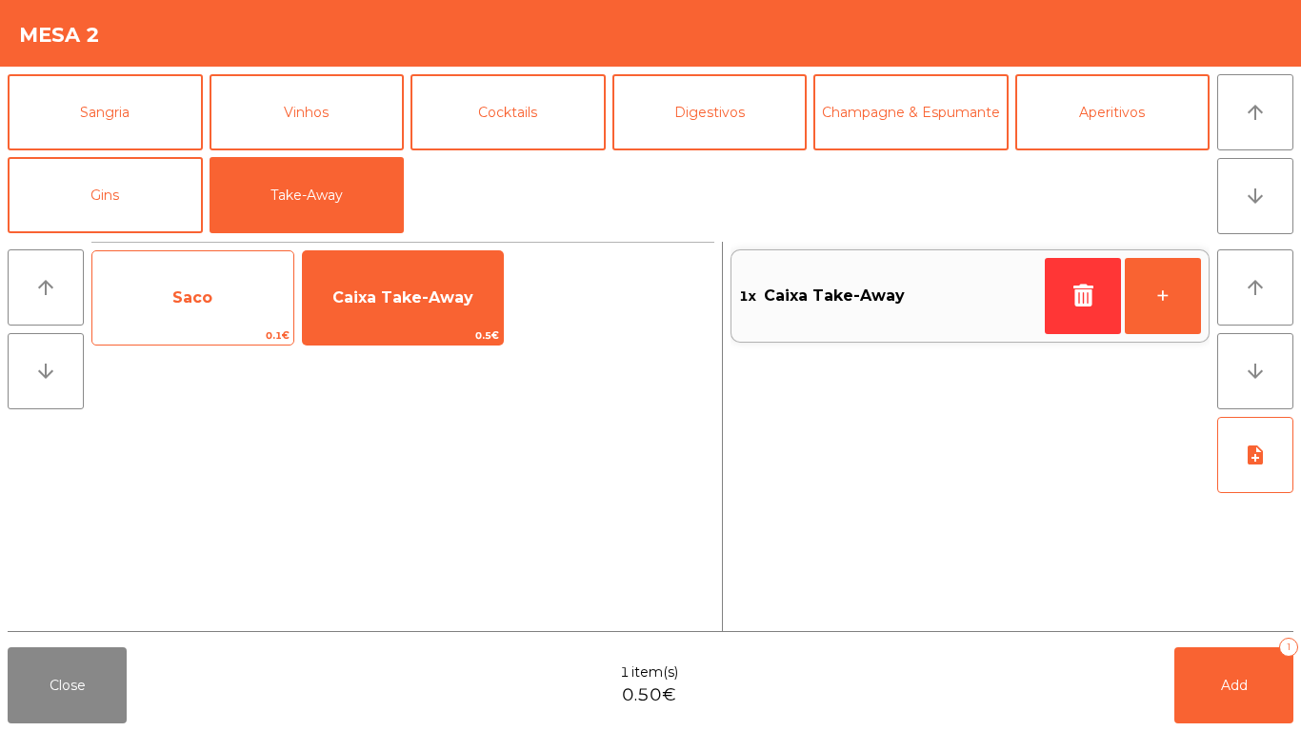
click at [170, 308] on span "Saco" at bounding box center [192, 297] width 201 height 51
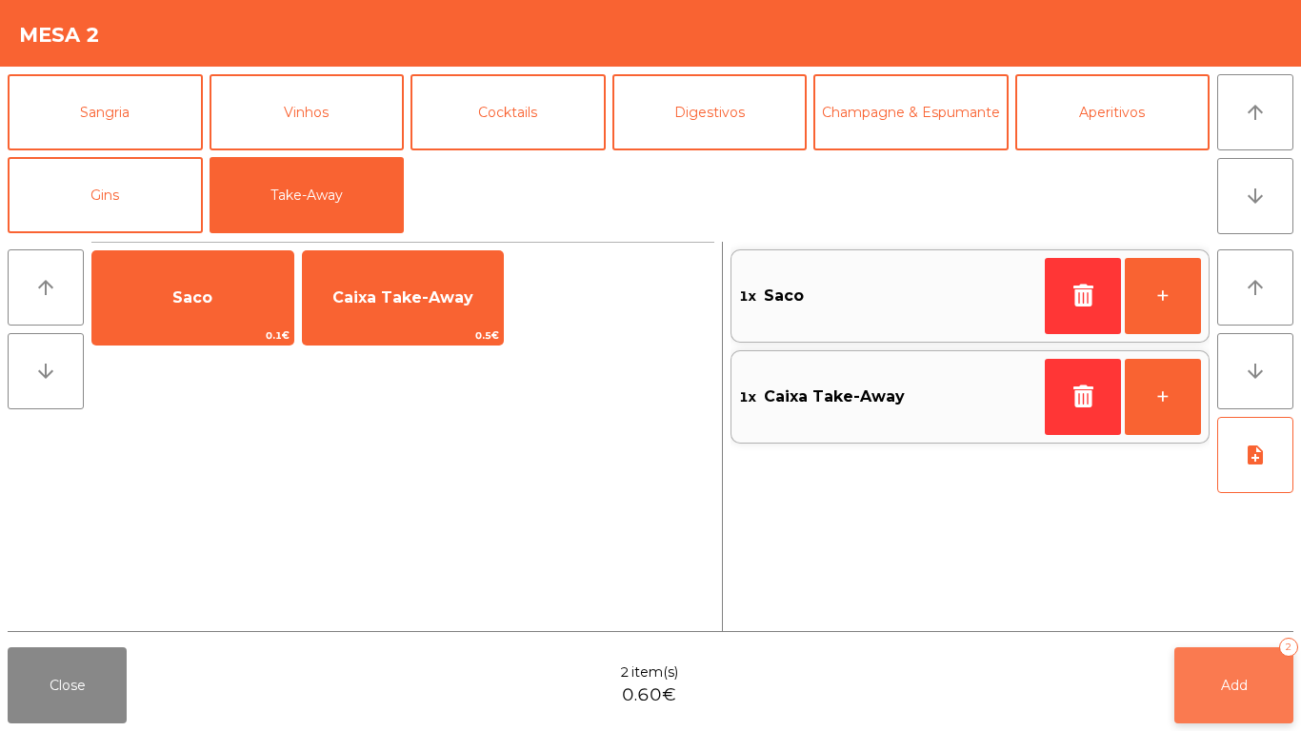
click at [1228, 689] on span "Add" at bounding box center [1234, 685] width 27 height 17
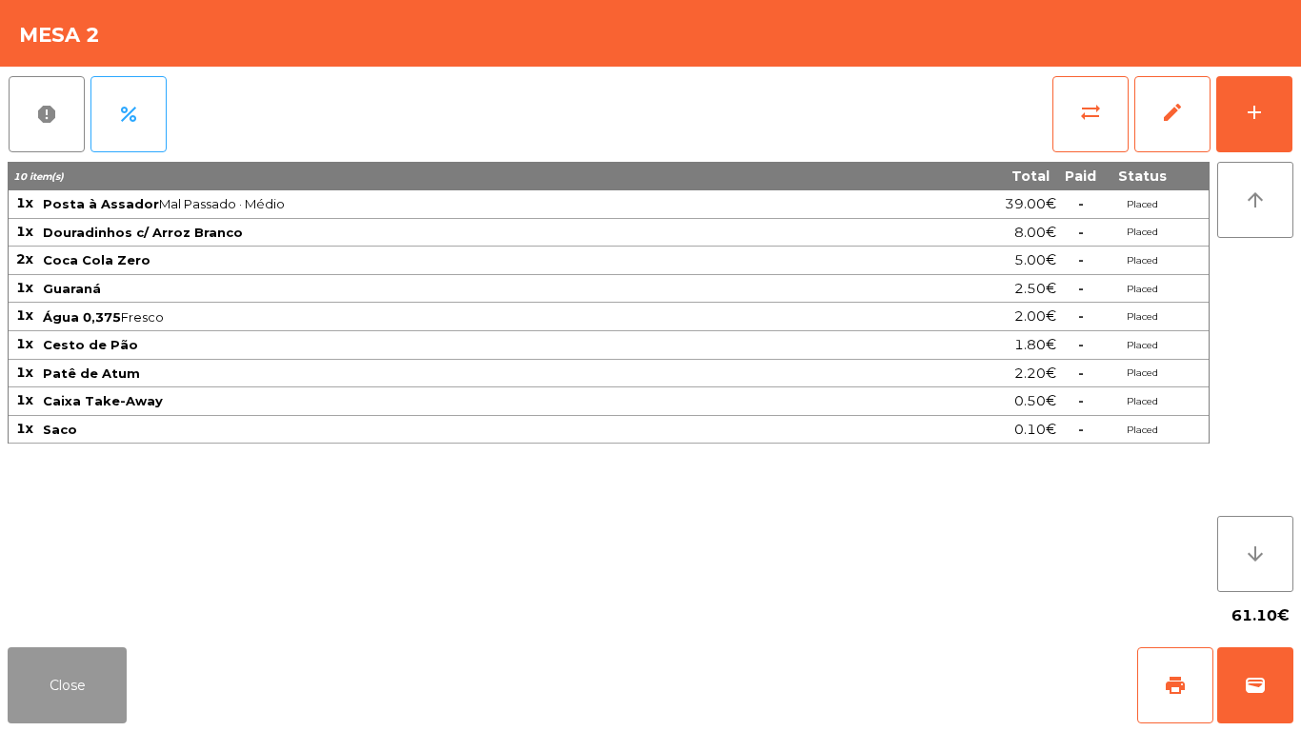
drag, startPoint x: 43, startPoint y: 679, endPoint x: 515, endPoint y: 453, distance: 523.6
click at [52, 677] on button "Close" at bounding box center [67, 686] width 119 height 76
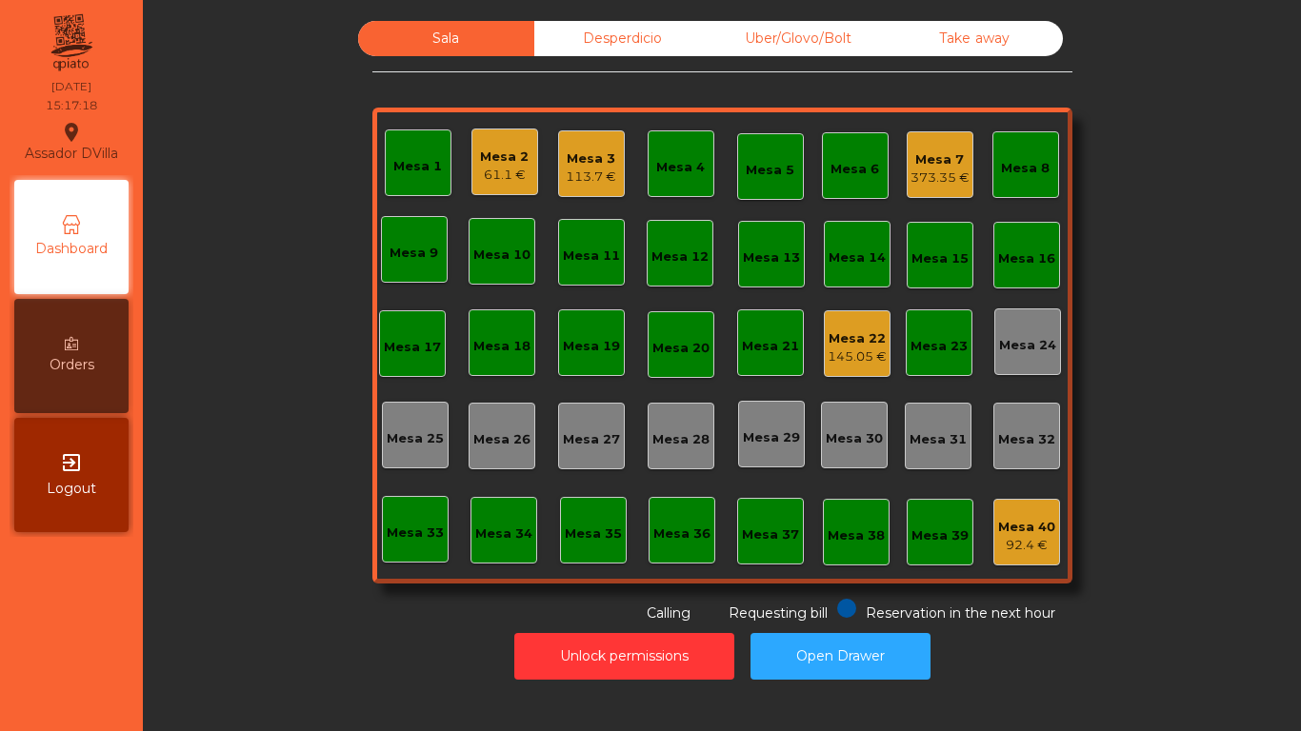
click at [828, 345] on div "Mesa 22" at bounding box center [857, 339] width 59 height 19
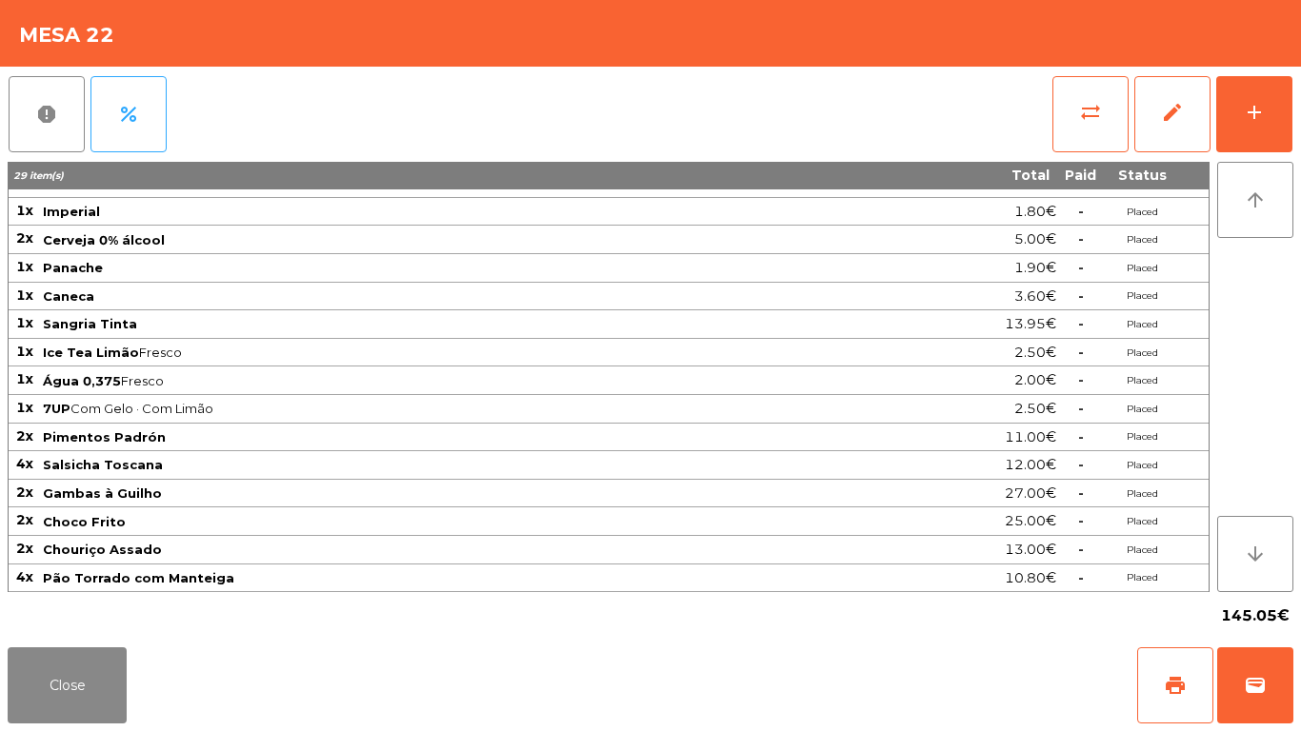
scroll to position [0, 0]
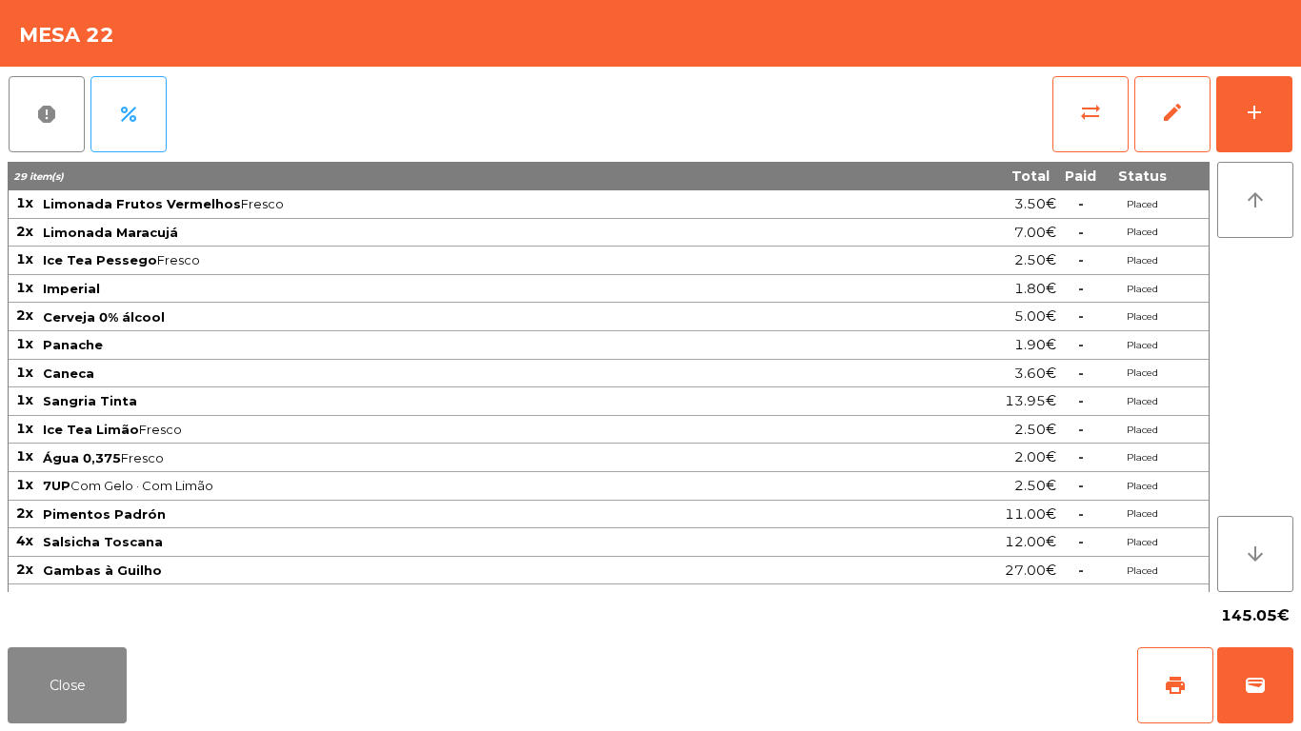
click at [6, 654] on div "Close print wallet" at bounding box center [650, 685] width 1301 height 91
click at [30, 651] on button "Close" at bounding box center [67, 686] width 119 height 76
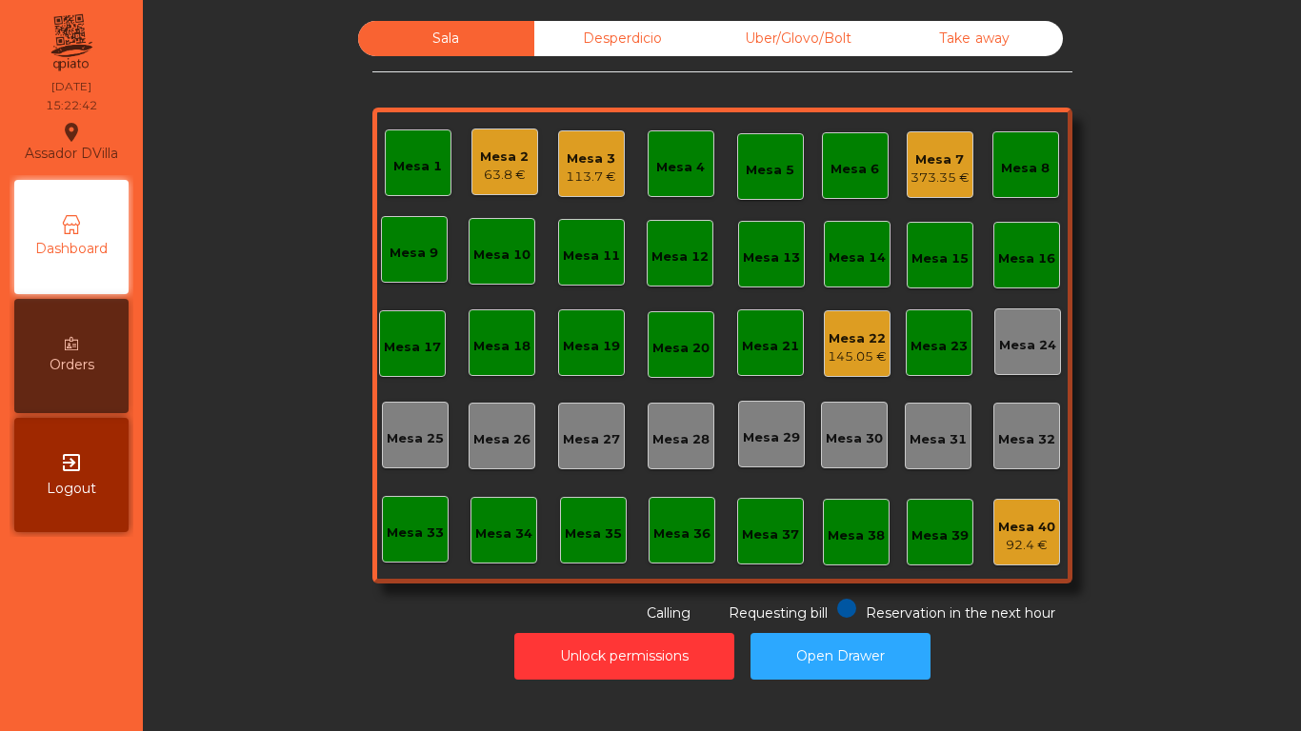
click at [887, 344] on div "Mesa 1 Mesa 2 63.8 € Mesa 3 113.7 € Mesa 4 Mesa 5 Mesa 6 Mesa 7 373.35 € Mesa 8…" at bounding box center [722, 346] width 700 height 476
click at [876, 345] on div "Mesa 22" at bounding box center [857, 339] width 59 height 19
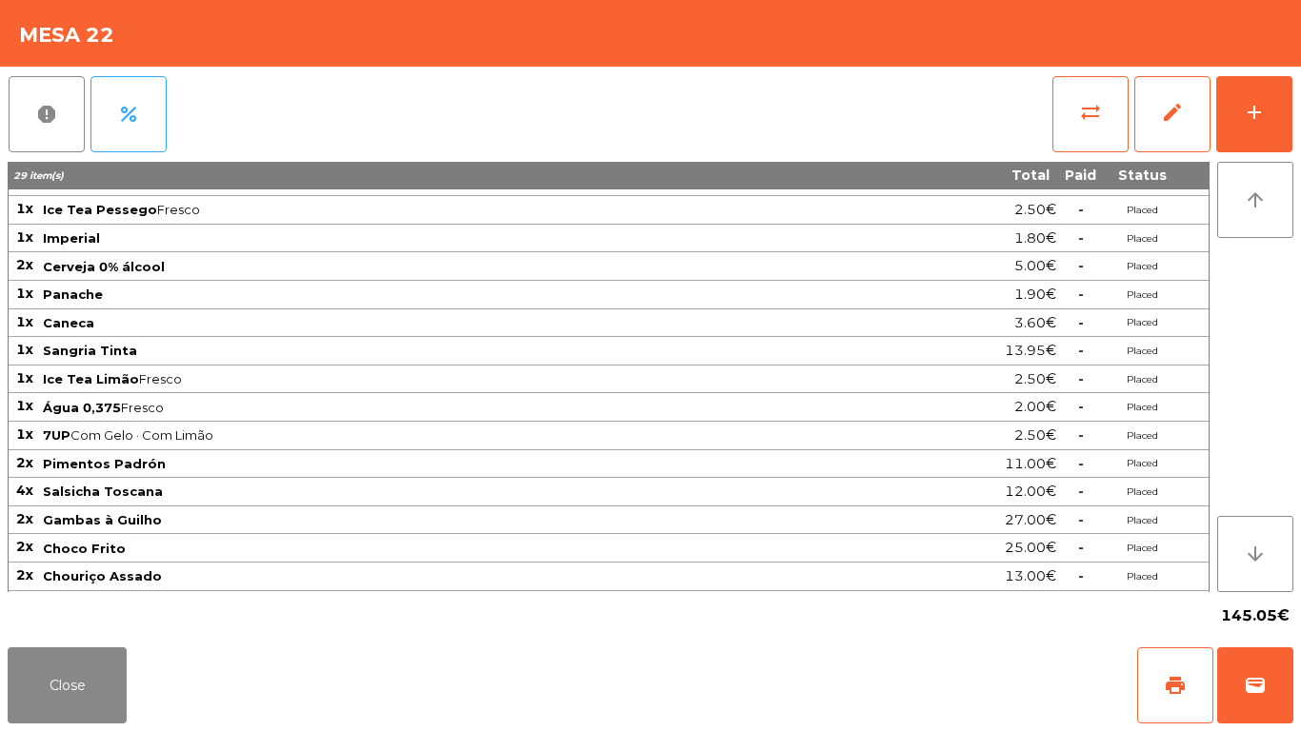
scroll to position [77, 0]
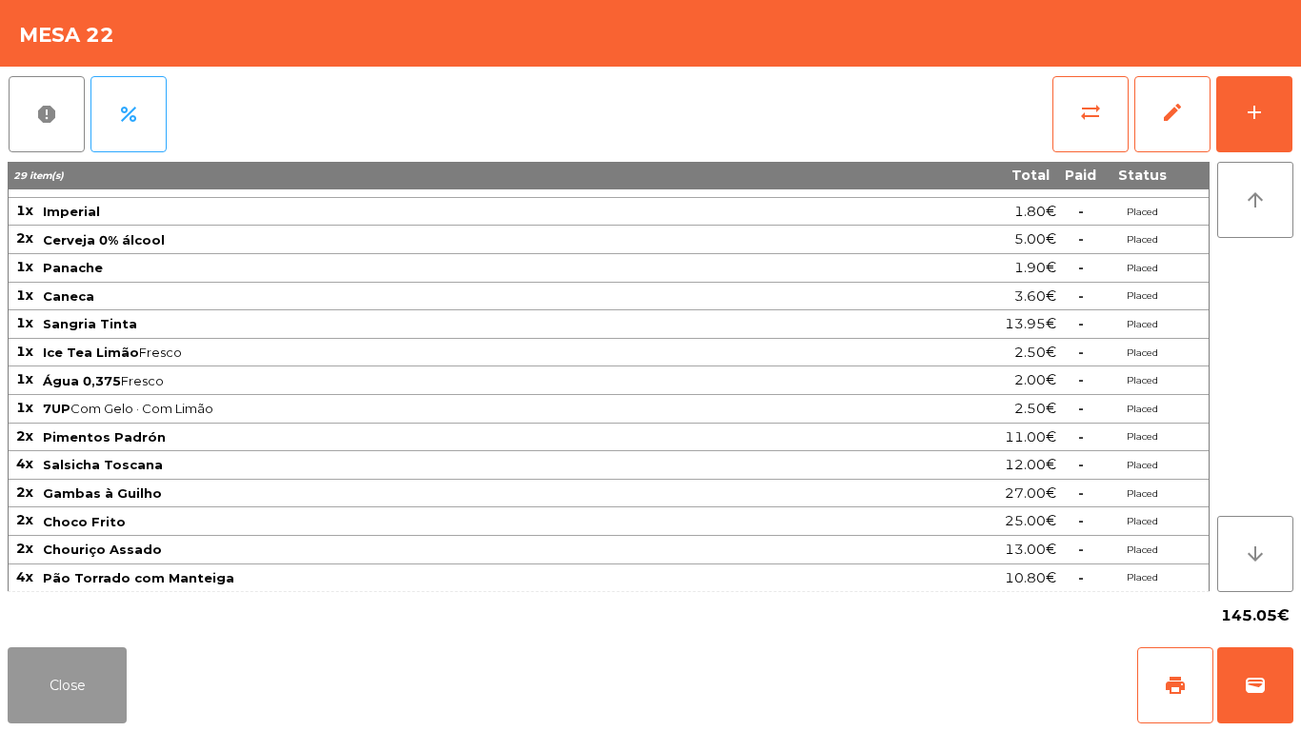
click at [101, 714] on button "Close" at bounding box center [67, 686] width 119 height 76
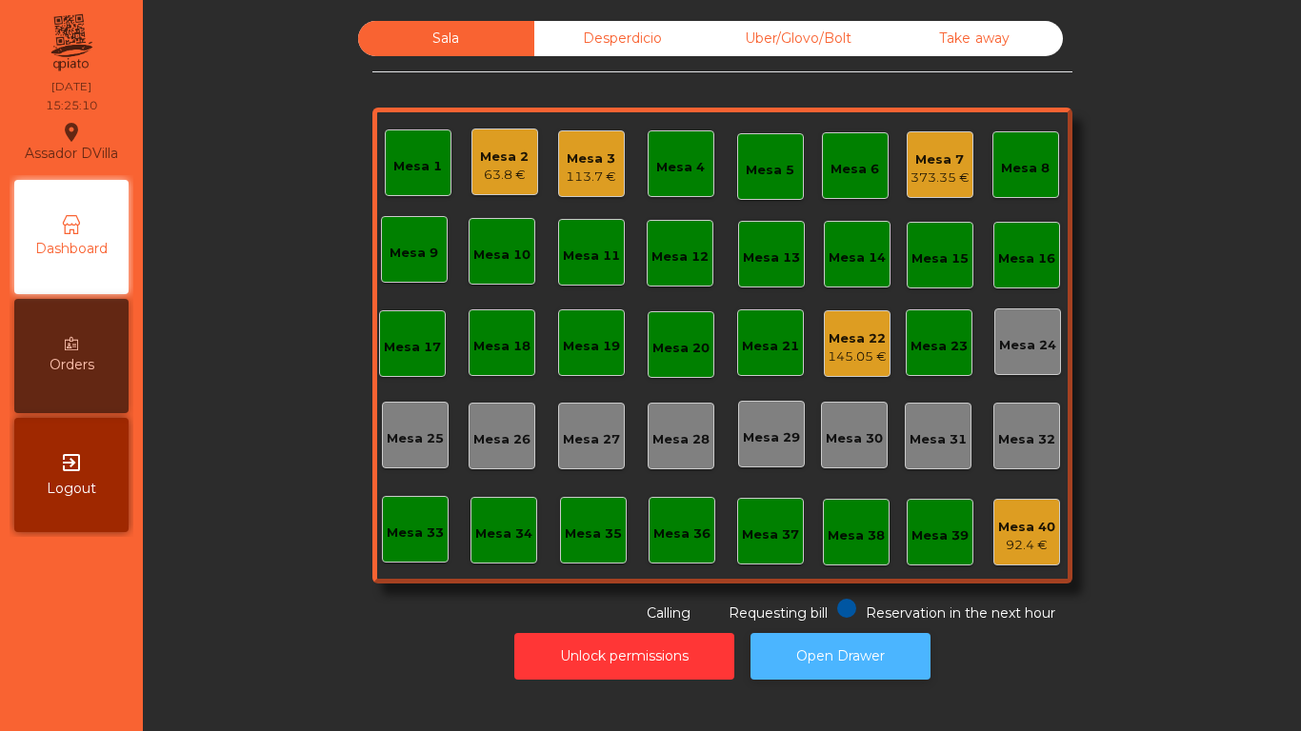
click at [854, 657] on button "Open Drawer" at bounding box center [841, 656] width 180 height 47
click at [488, 154] on div "Mesa 2" at bounding box center [504, 157] width 49 height 19
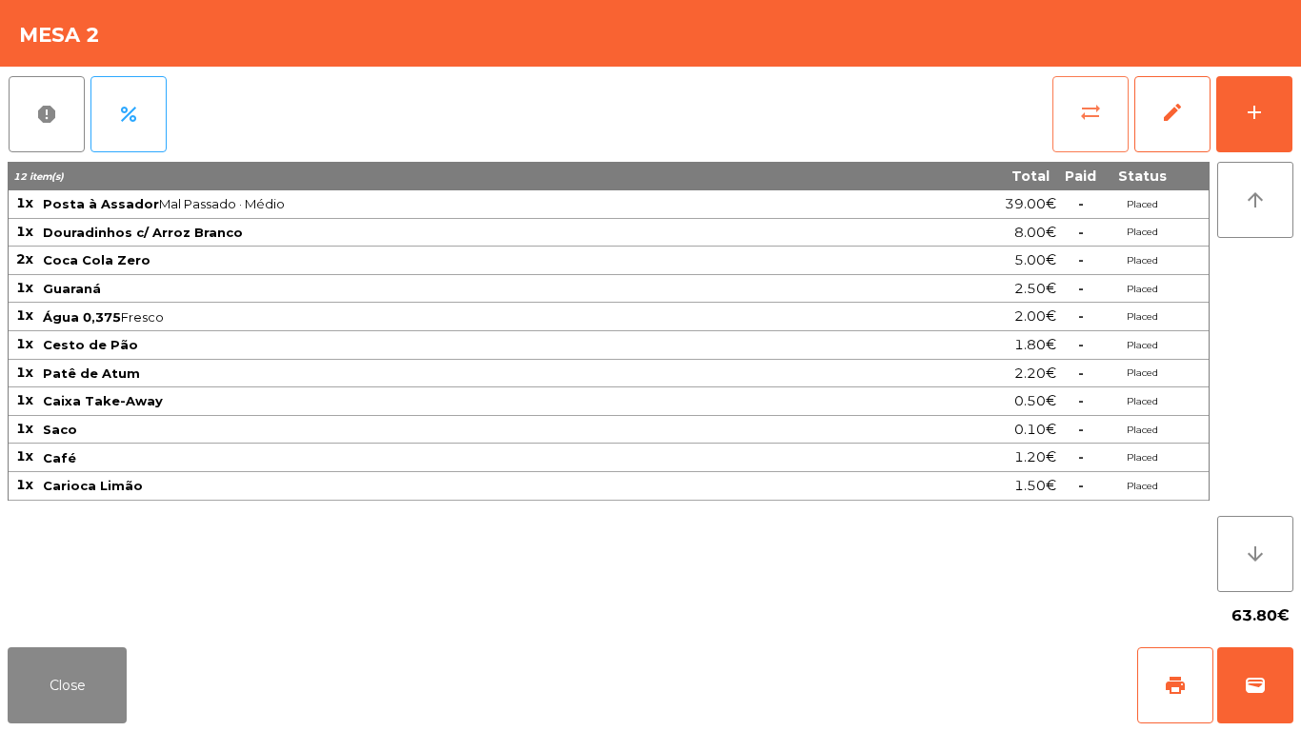
drag, startPoint x: 1095, startPoint y: 130, endPoint x: 1085, endPoint y: 131, distance: 10.5
click at [1085, 131] on button "sync_alt" at bounding box center [1090, 114] width 76 height 76
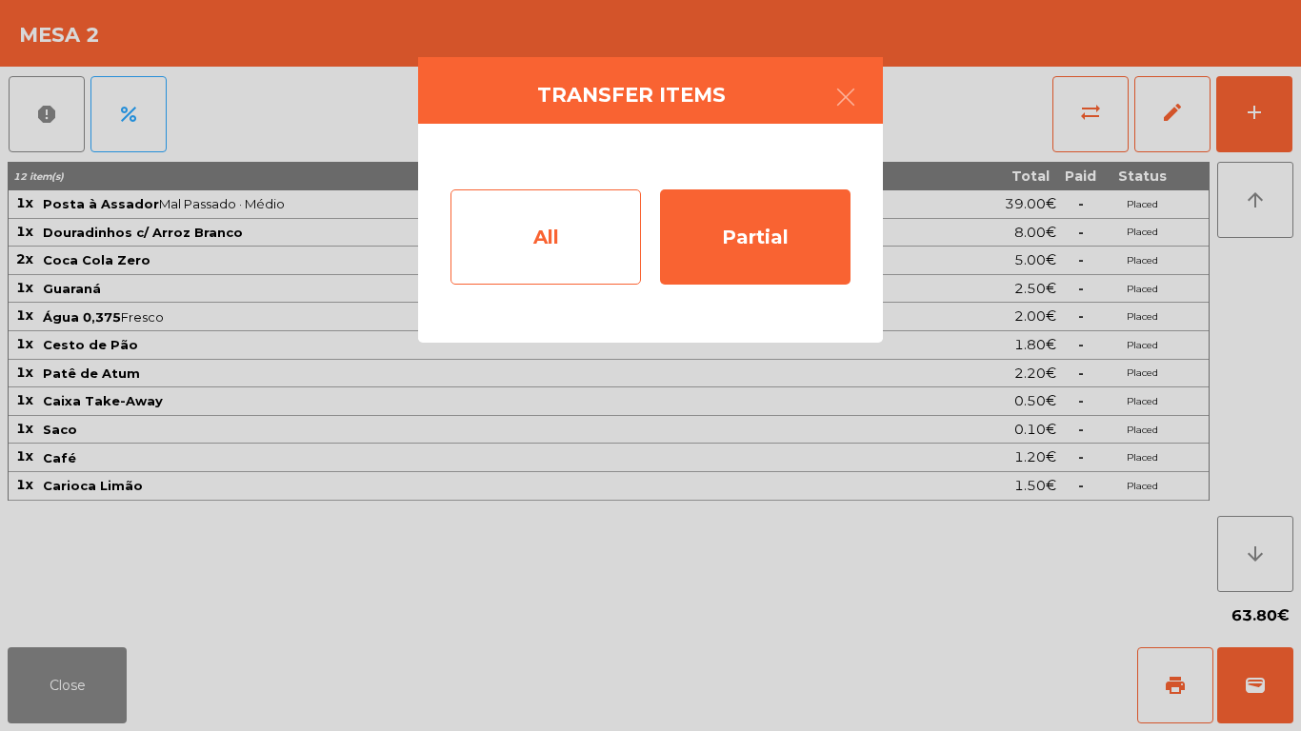
click at [533, 241] on div "All" at bounding box center [546, 237] width 190 height 95
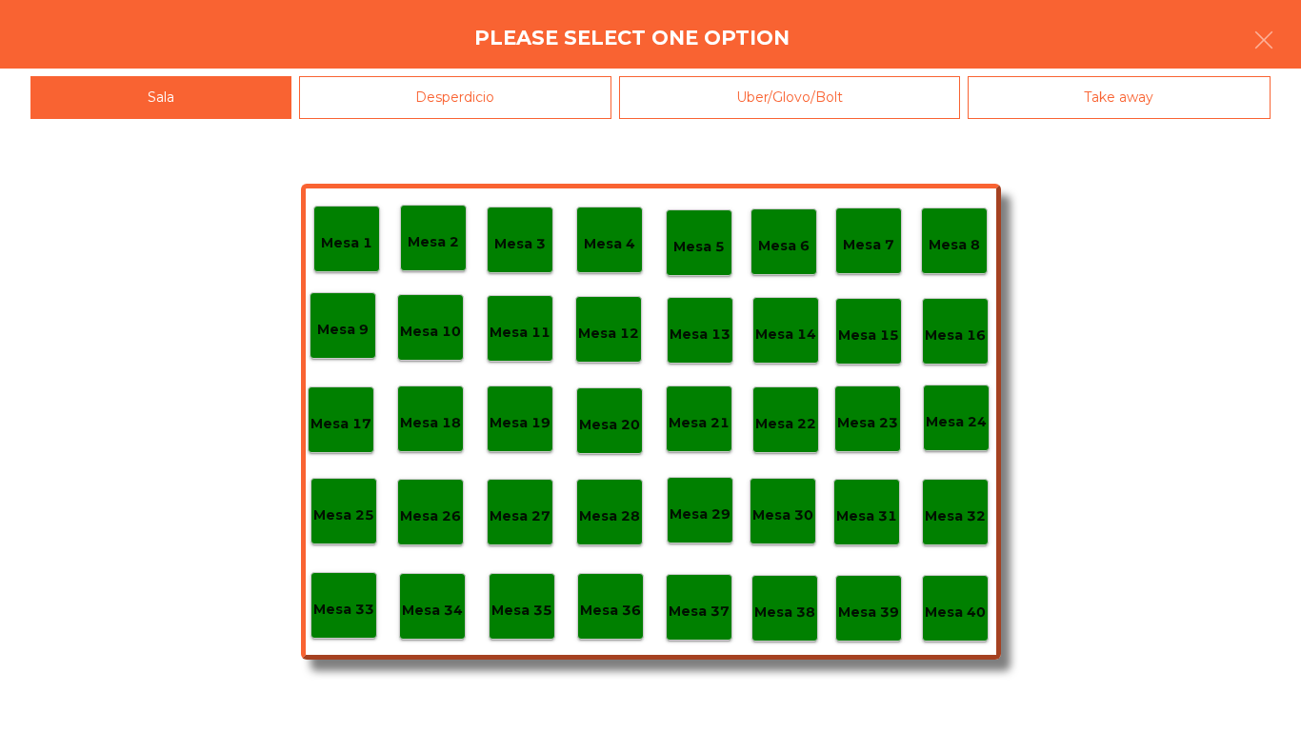
click at [952, 618] on p "Mesa 40" at bounding box center [955, 613] width 61 height 22
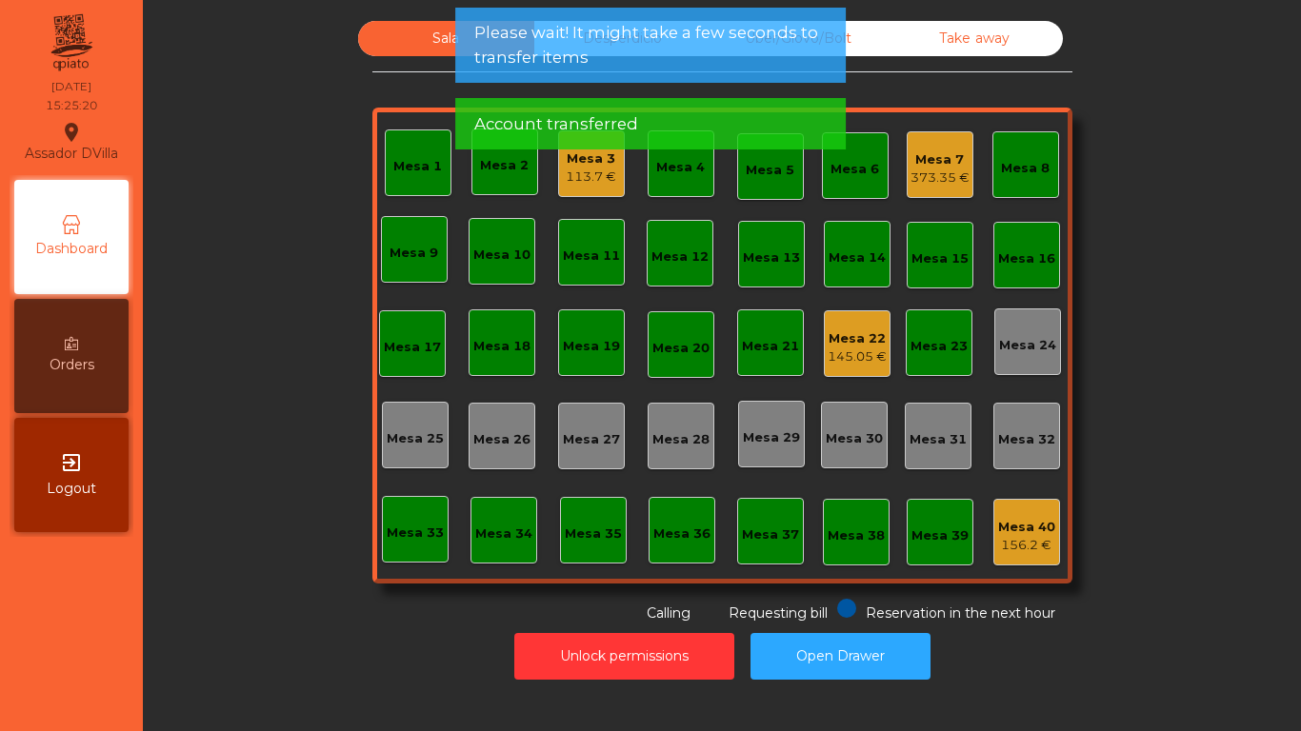
click at [869, 341] on div "Mesa 22" at bounding box center [857, 339] width 59 height 19
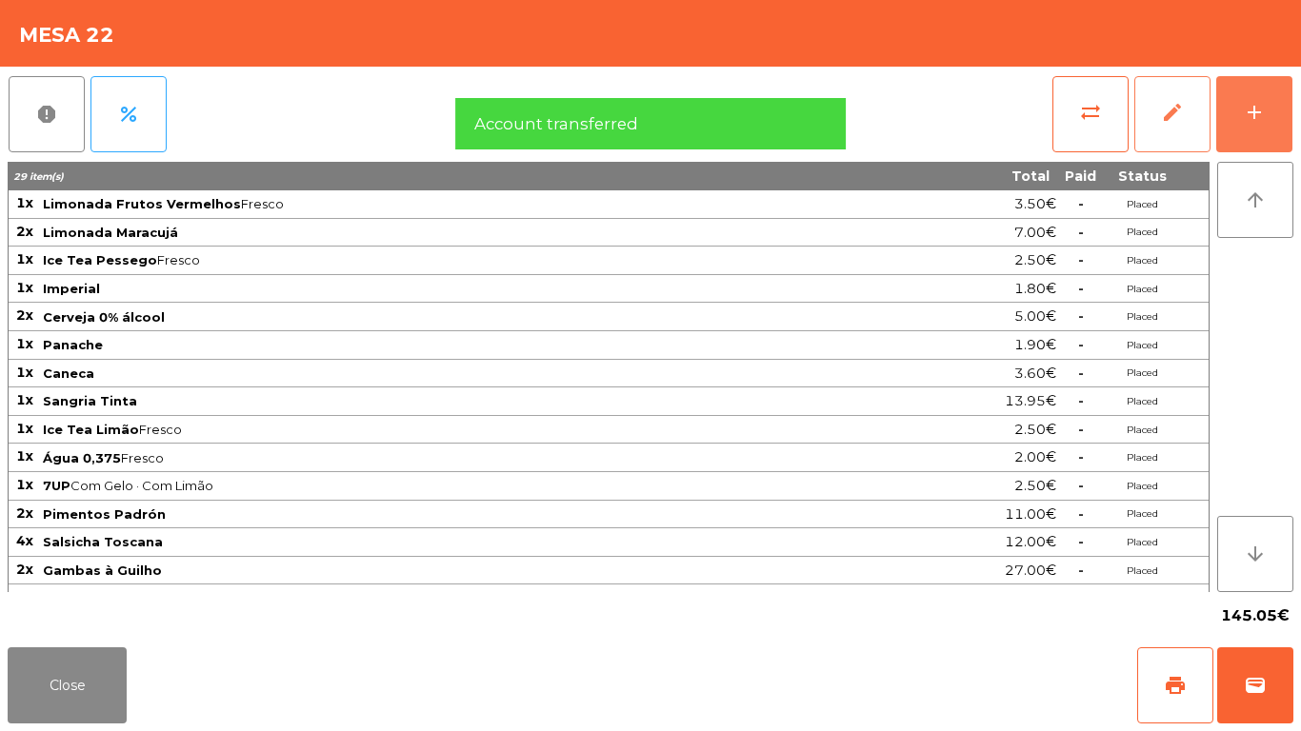
drag, startPoint x: 1249, startPoint y: 130, endPoint x: 1144, endPoint y: 125, distance: 104.9
click at [1250, 130] on button "add" at bounding box center [1254, 114] width 76 height 76
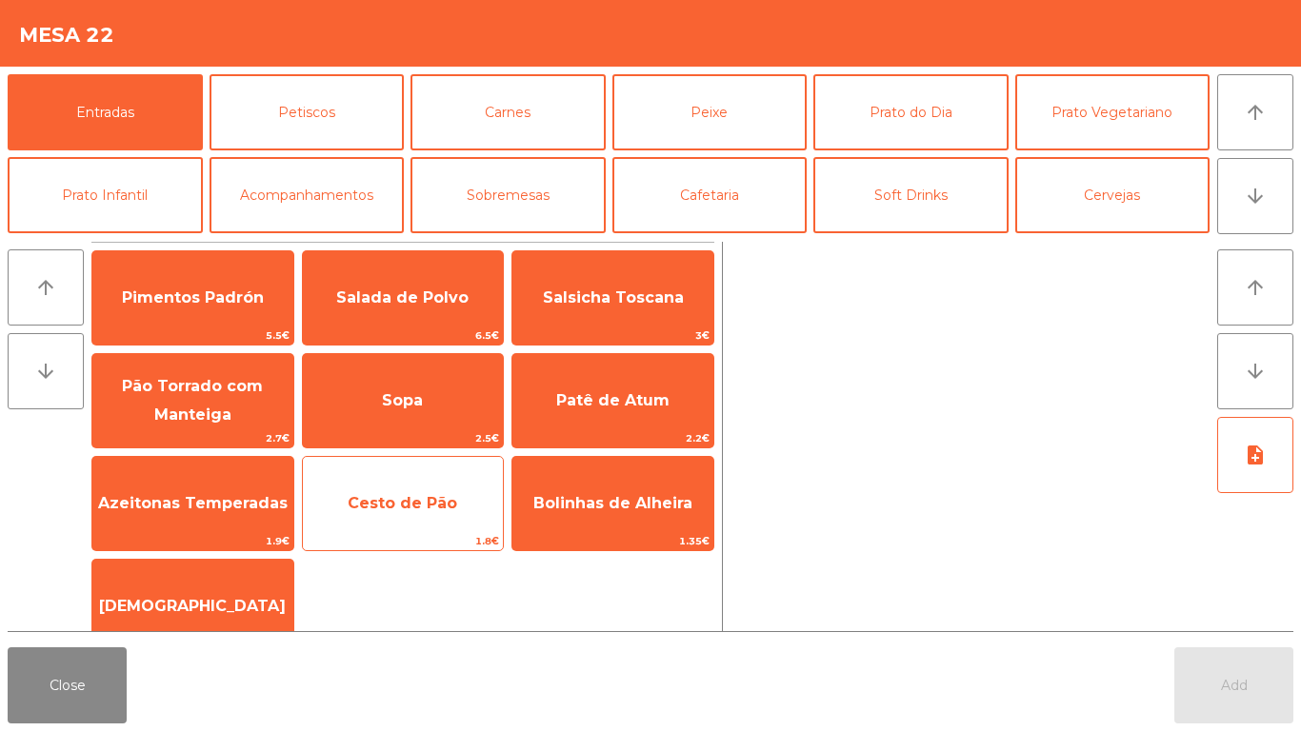
click at [383, 495] on span "Cesto de Pão" at bounding box center [403, 503] width 110 height 18
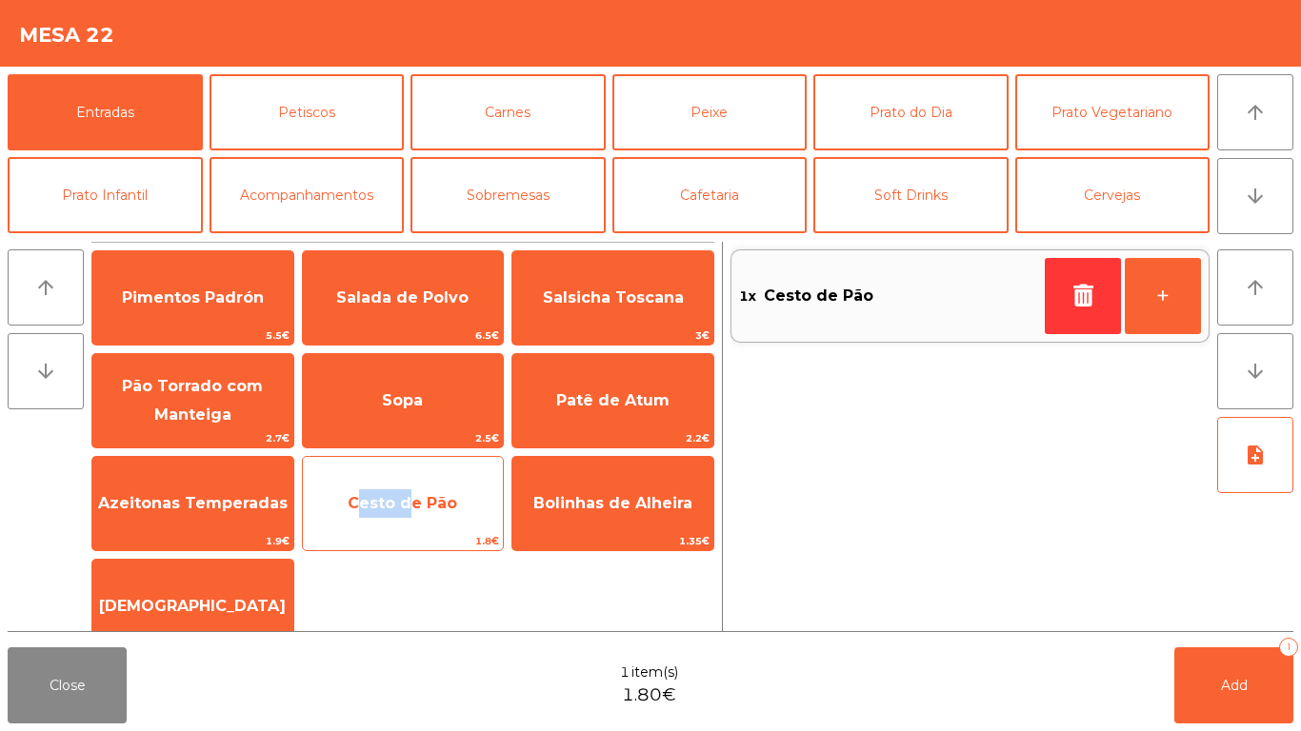
click at [383, 495] on span "Cesto de Pão" at bounding box center [403, 503] width 110 height 18
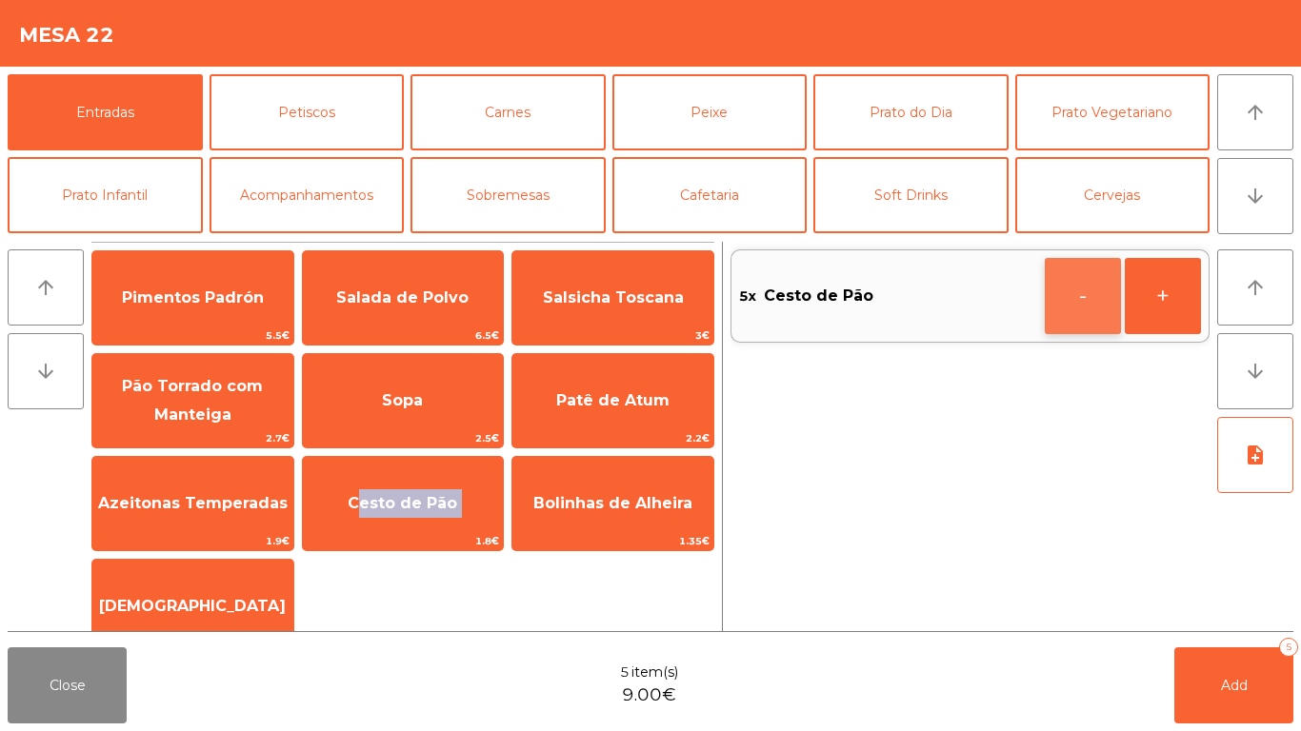
click at [1085, 286] on button "-" at bounding box center [1083, 296] width 76 height 76
click at [1175, 295] on button "+" at bounding box center [1163, 296] width 76 height 76
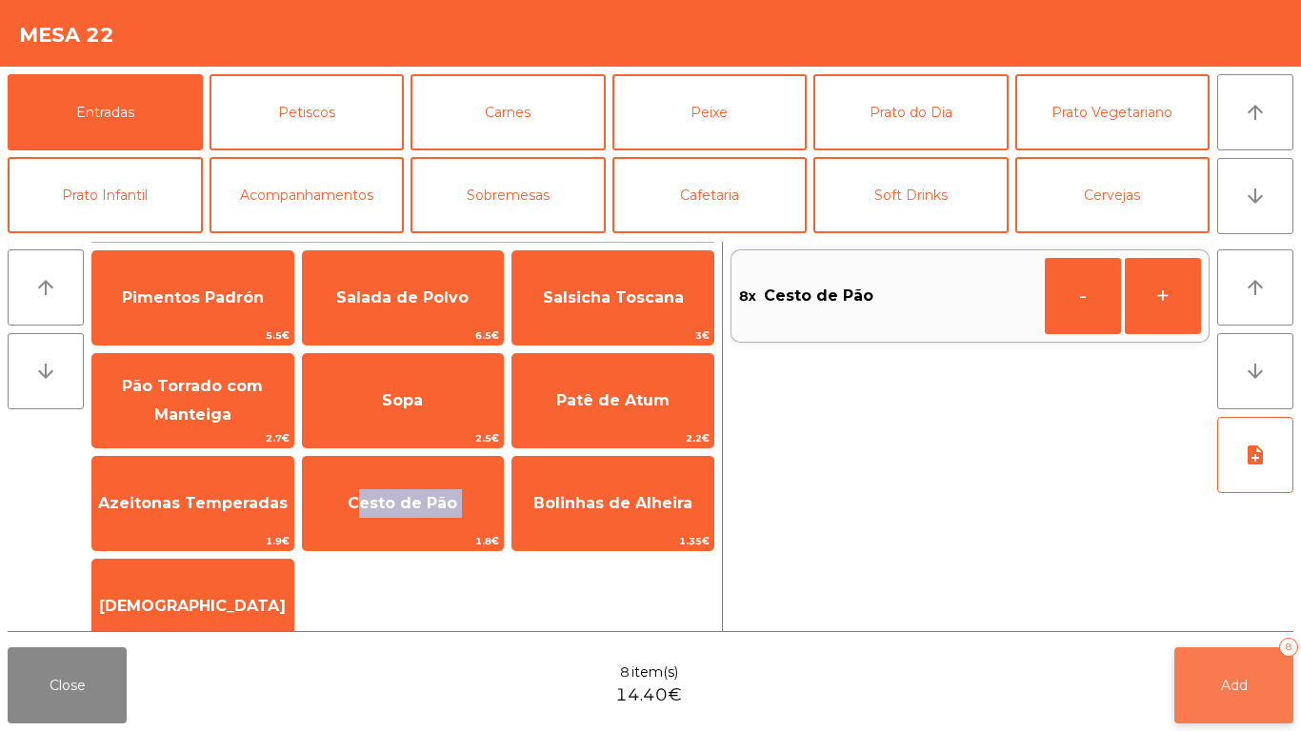
click at [1255, 675] on button "Add 8" at bounding box center [1233, 686] width 119 height 76
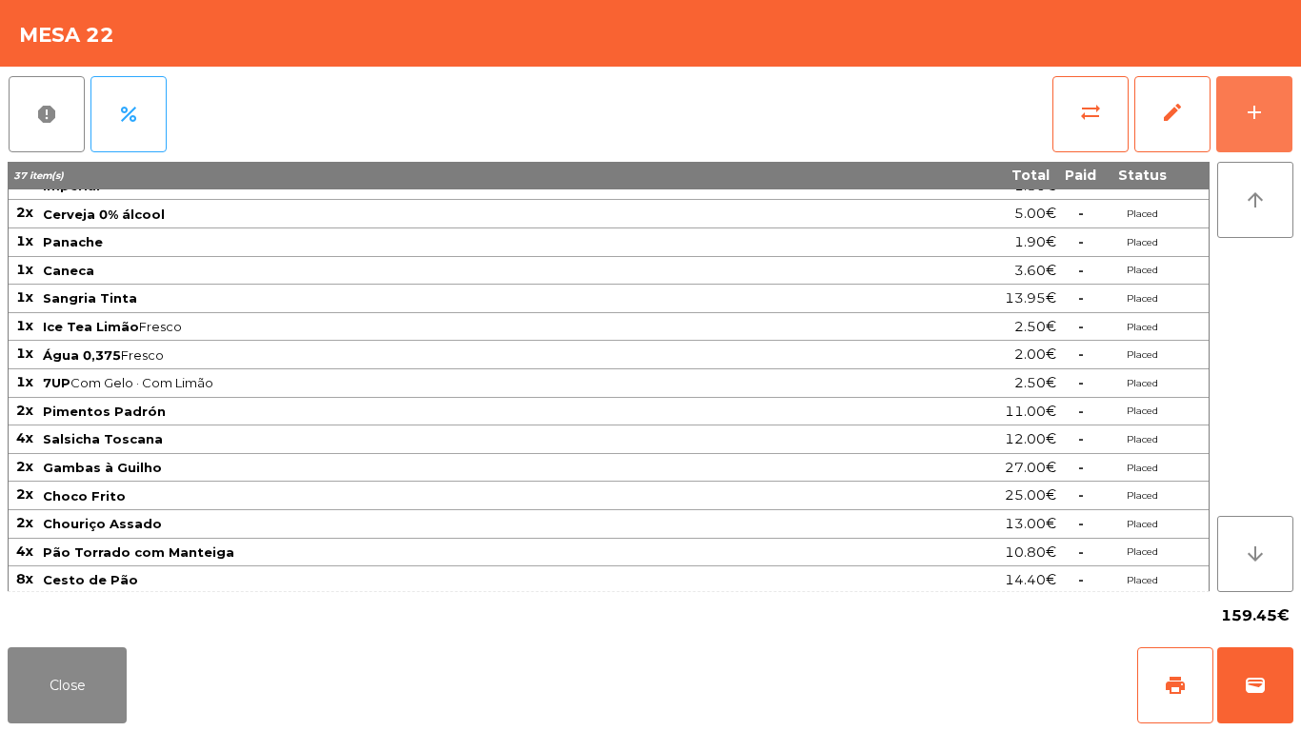
scroll to position [107, 0]
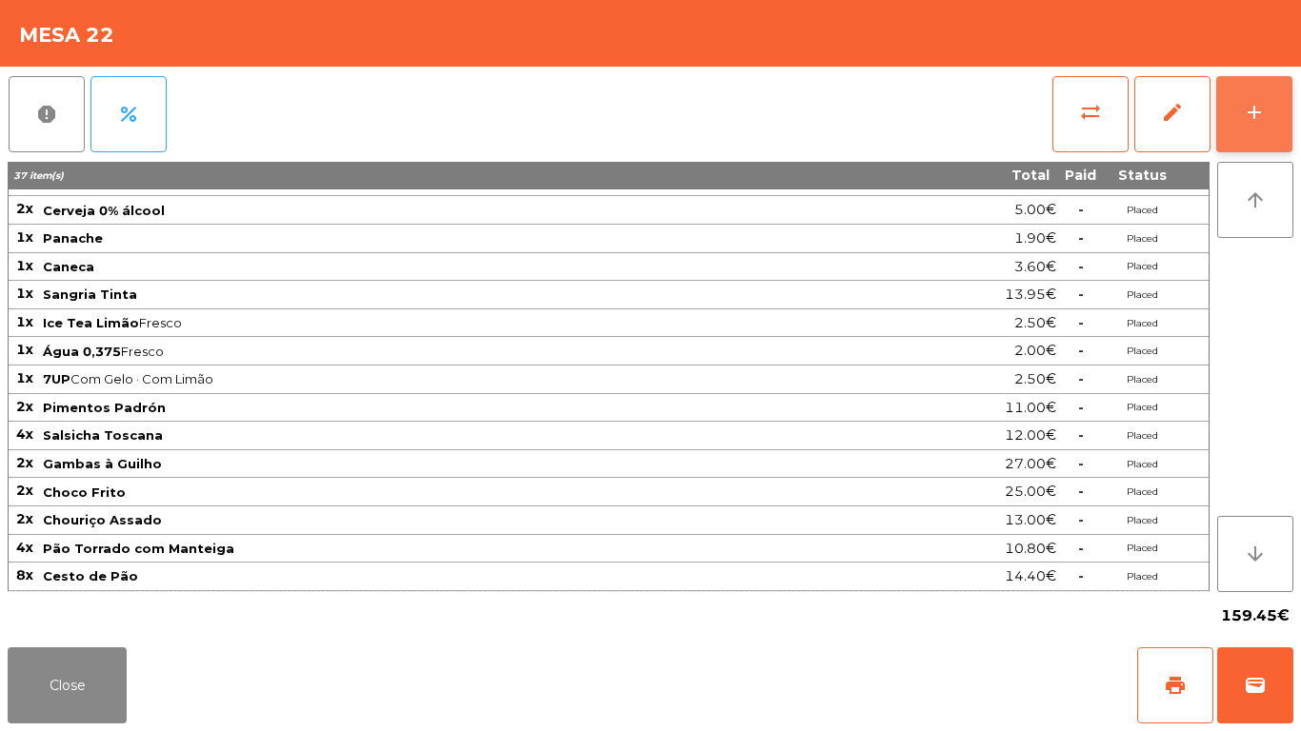
click at [1287, 95] on button "add" at bounding box center [1254, 114] width 76 height 76
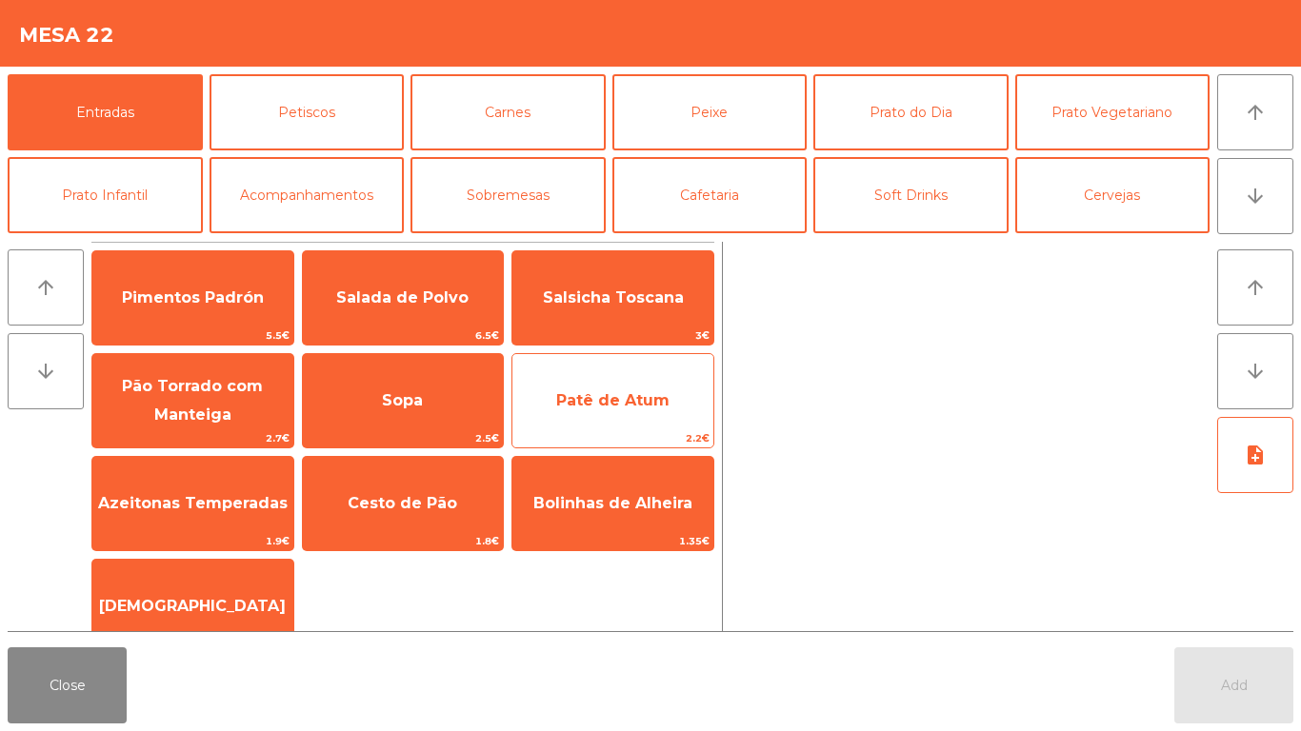
click at [614, 420] on span "Patê de Atum" at bounding box center [612, 400] width 201 height 51
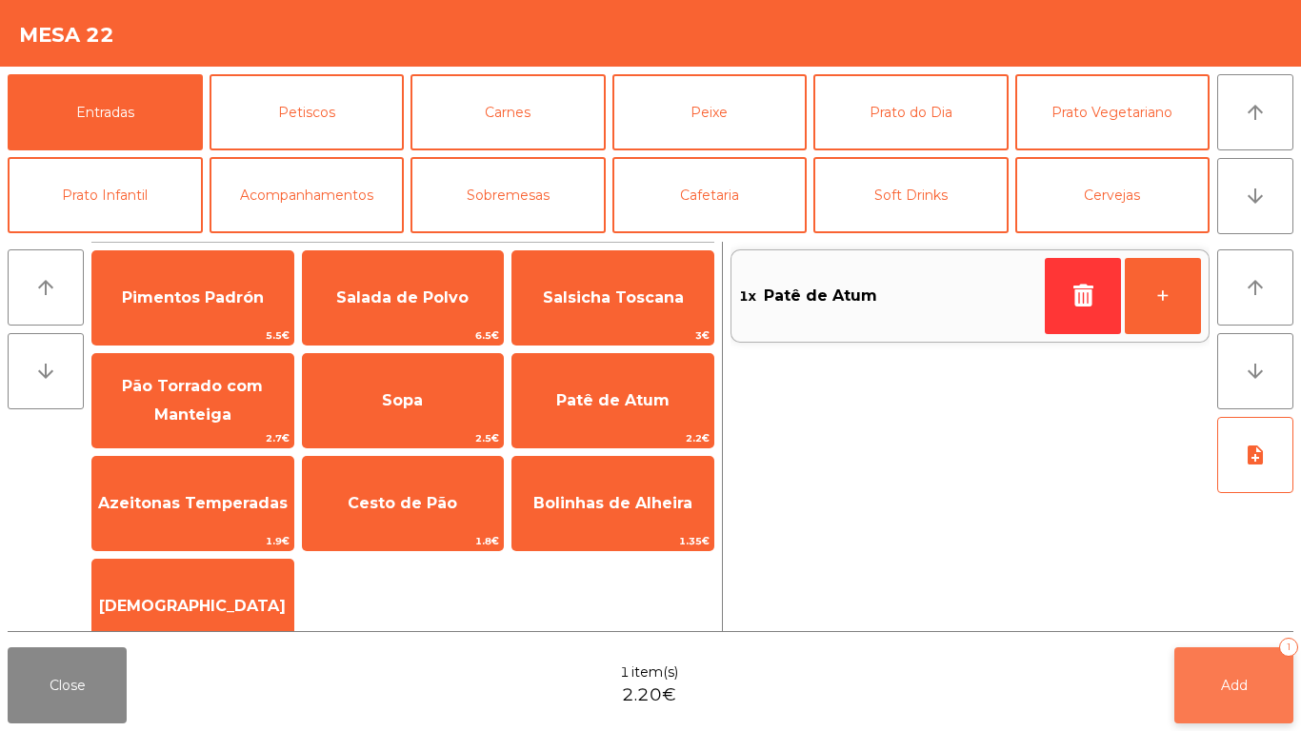
click at [1275, 682] on button "Add 1" at bounding box center [1233, 686] width 119 height 76
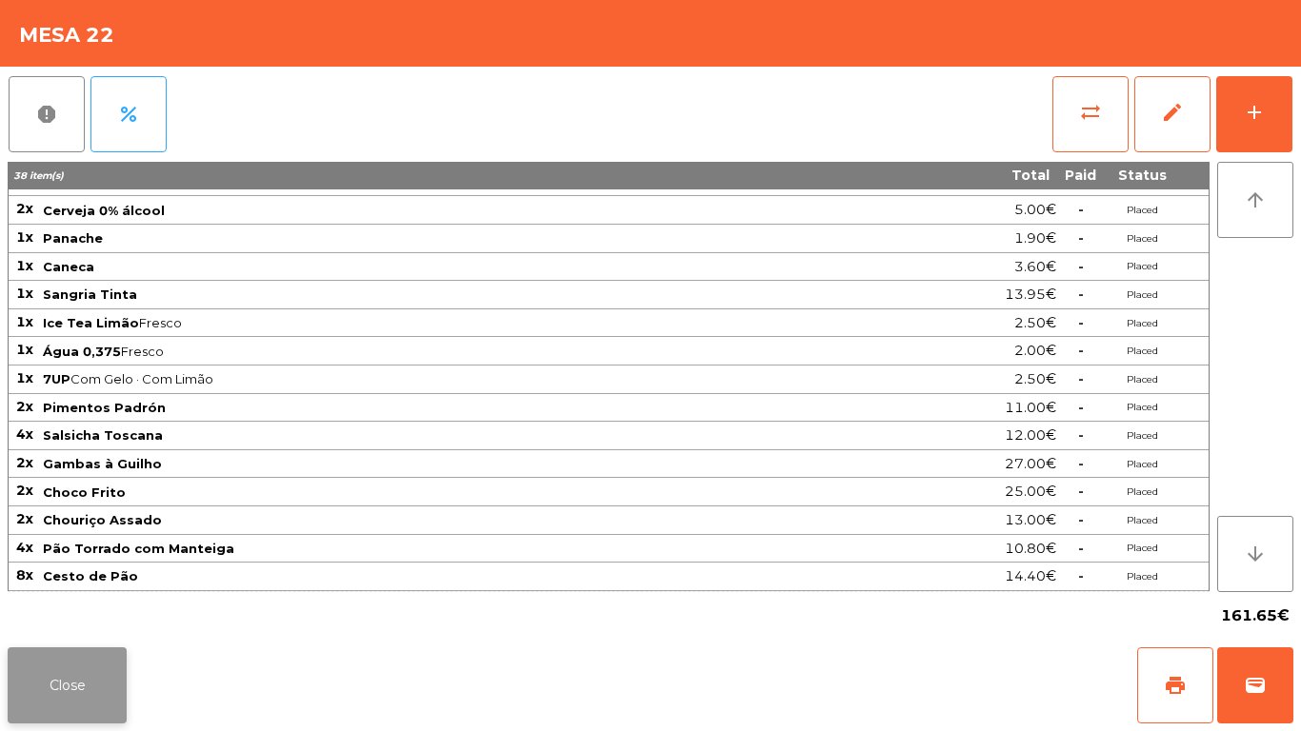
click at [71, 708] on button "Close" at bounding box center [67, 686] width 119 height 76
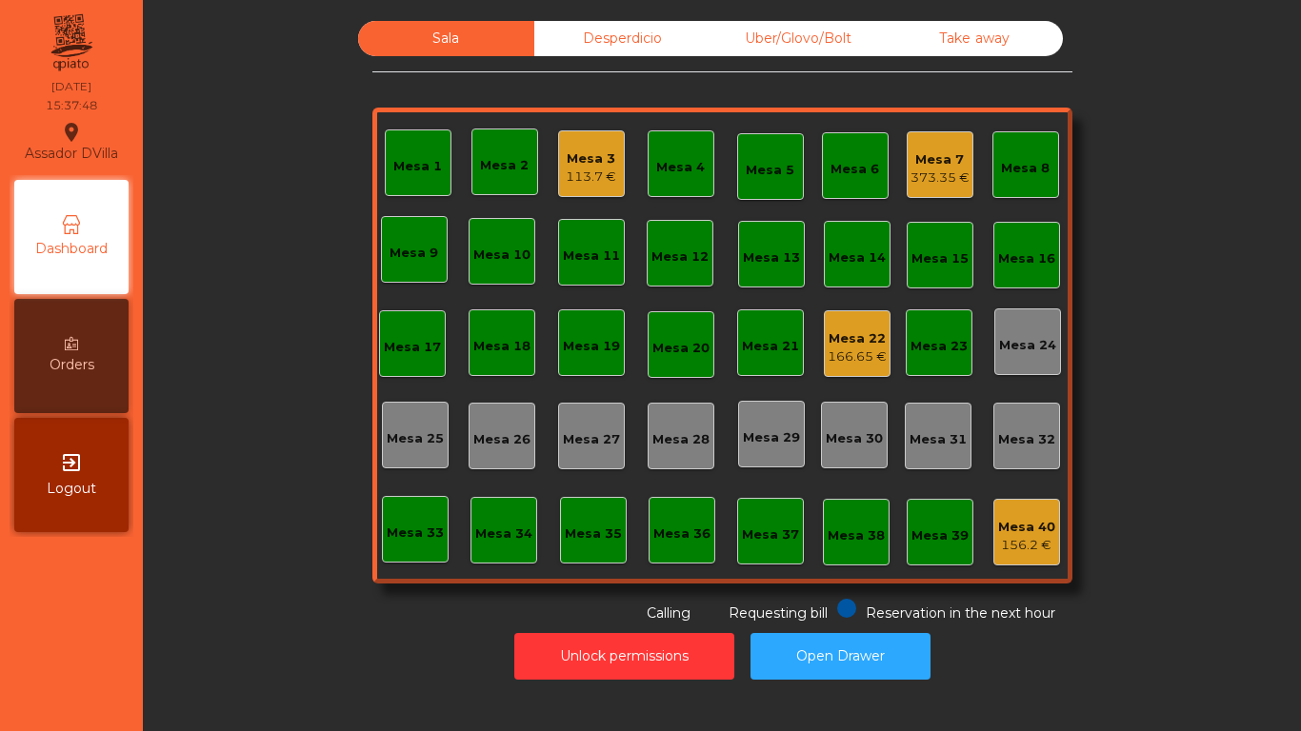
click at [571, 171] on div "113.7 €" at bounding box center [591, 177] width 50 height 19
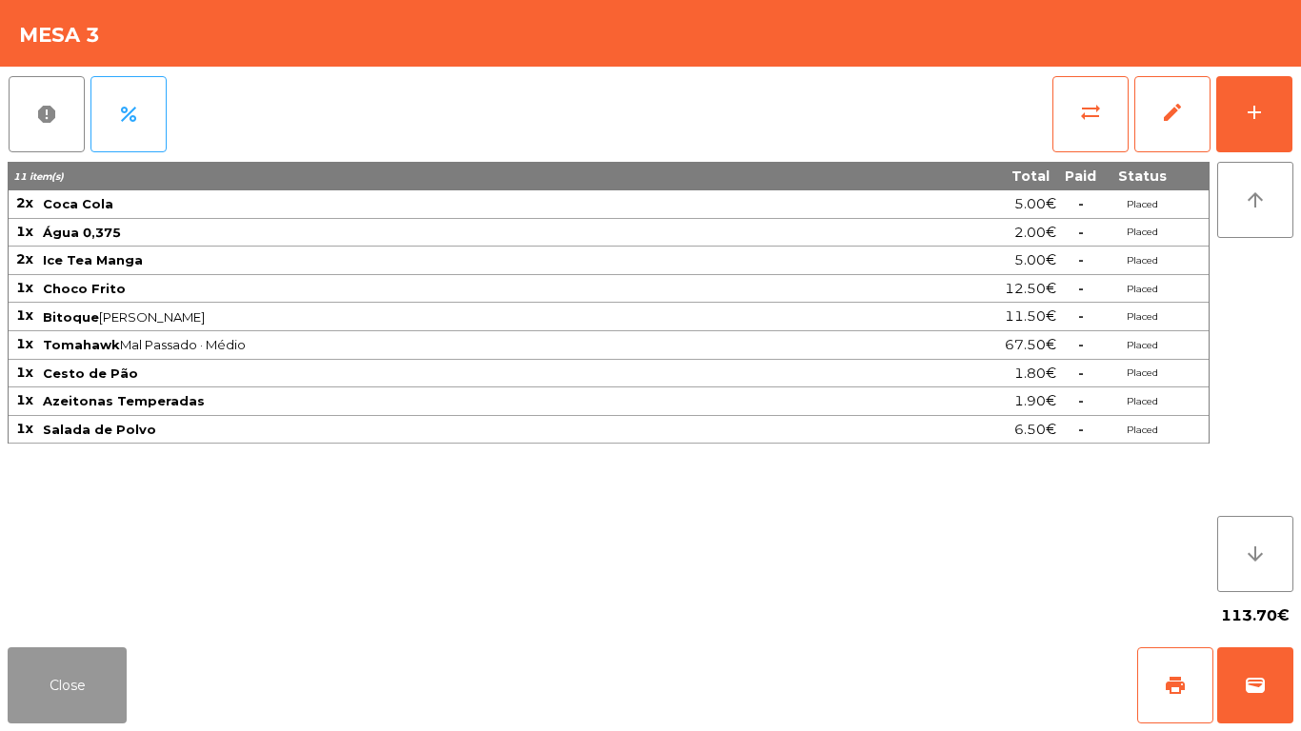
drag, startPoint x: 50, startPoint y: 696, endPoint x: 191, endPoint y: 682, distance: 141.7
click at [50, 695] on button "Close" at bounding box center [67, 686] width 119 height 76
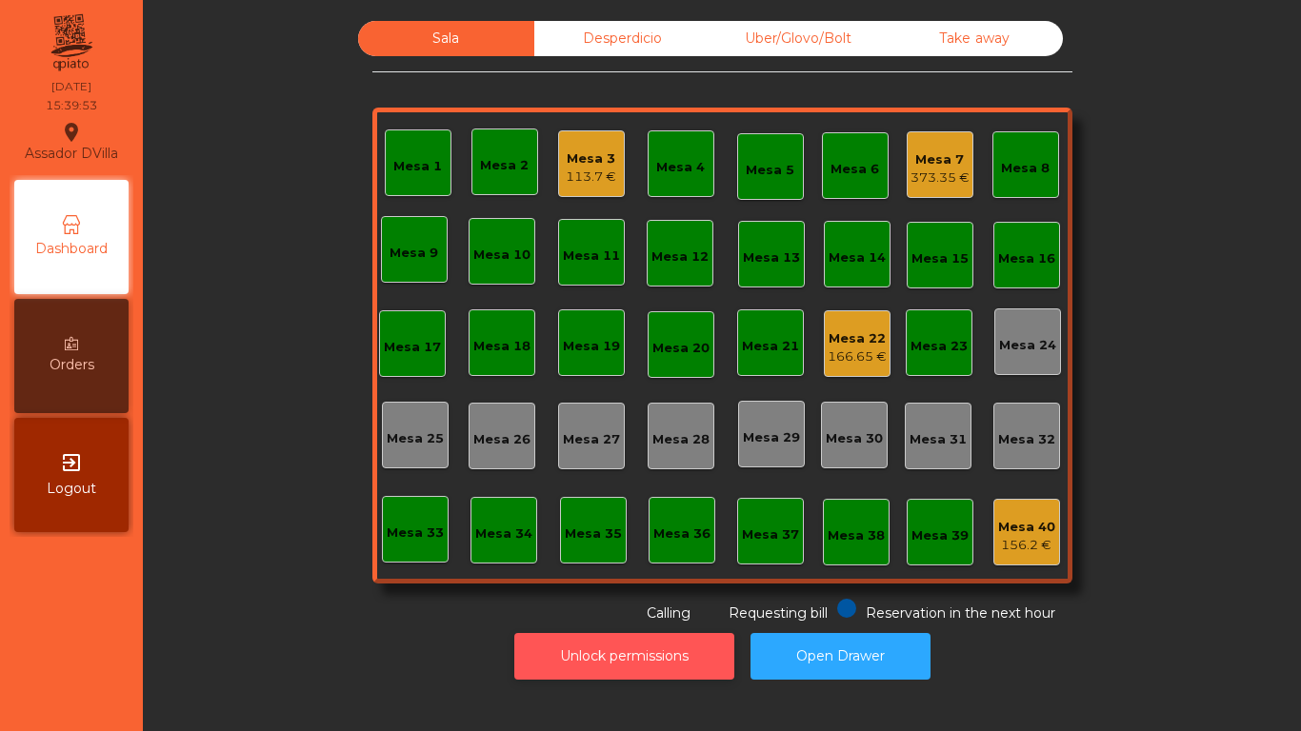
click at [562, 670] on button "Unlock permissions" at bounding box center [624, 656] width 220 height 47
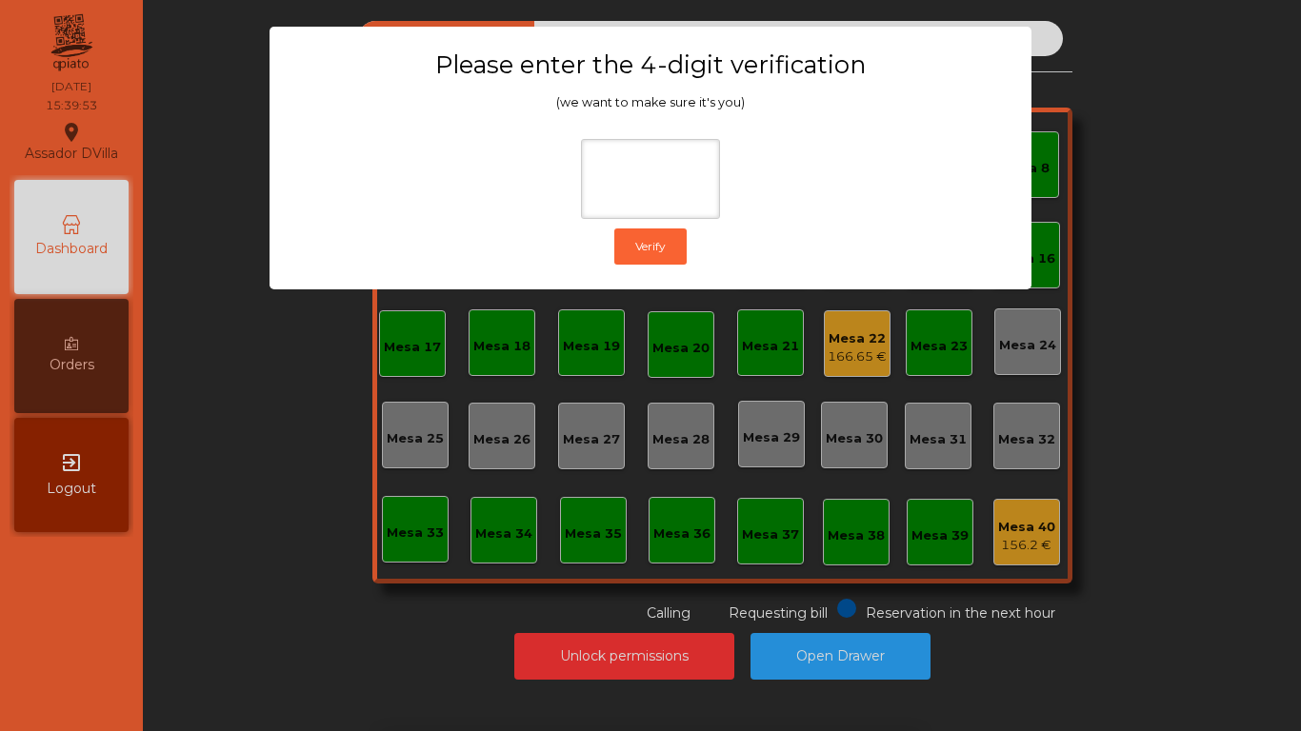
drag, startPoint x: 403, startPoint y: 511, endPoint x: 388, endPoint y: 509, distance: 15.5
click at [402, 511] on ngb-modal-window "Please enter the 4-digit verification (we want to make sure it's you) Verify" at bounding box center [650, 365] width 1236 height 731
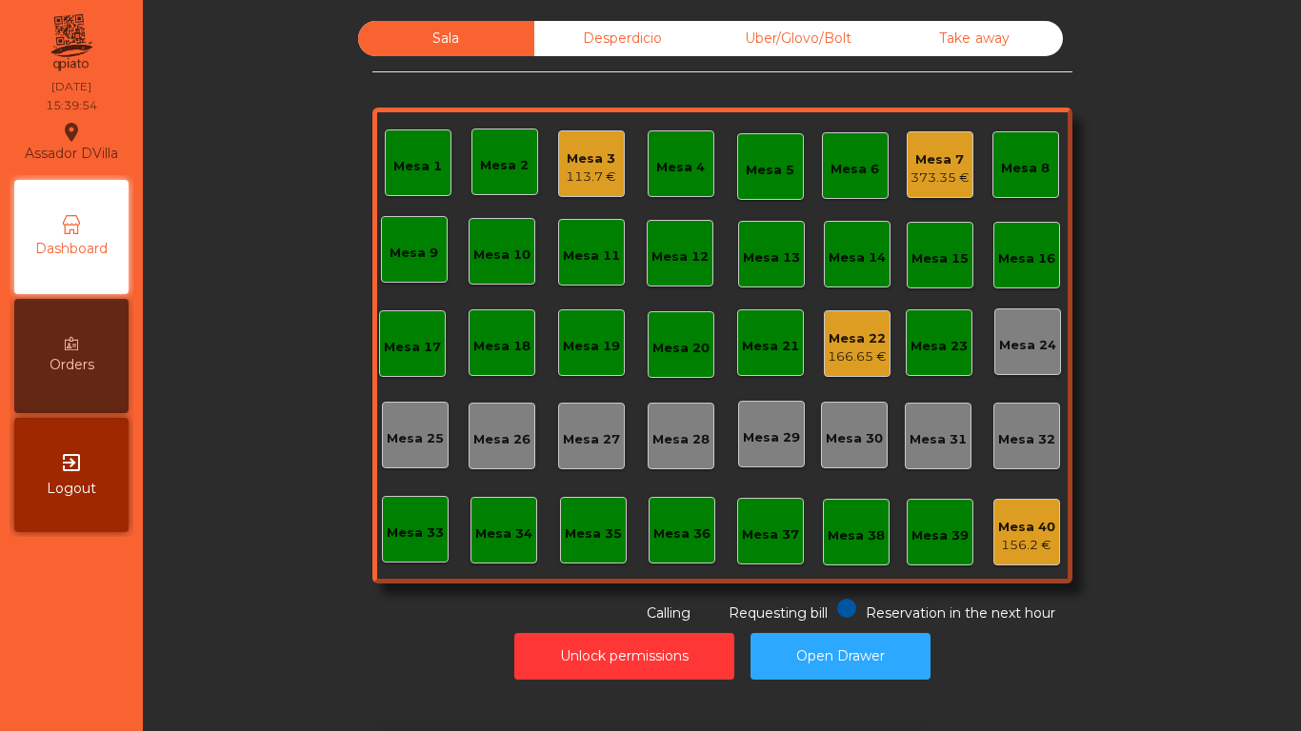
click at [385, 508] on div "Mesa 33" at bounding box center [415, 529] width 67 height 67
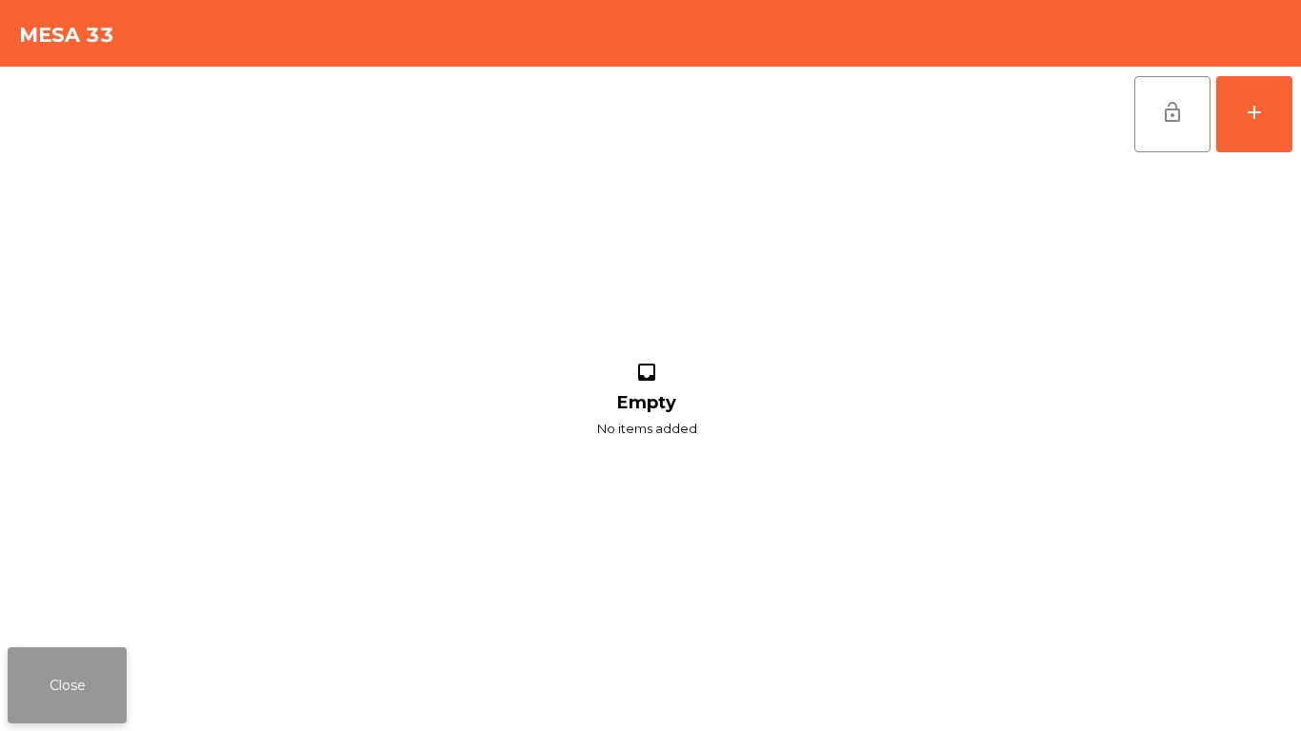
click at [26, 685] on button "Close" at bounding box center [67, 686] width 119 height 76
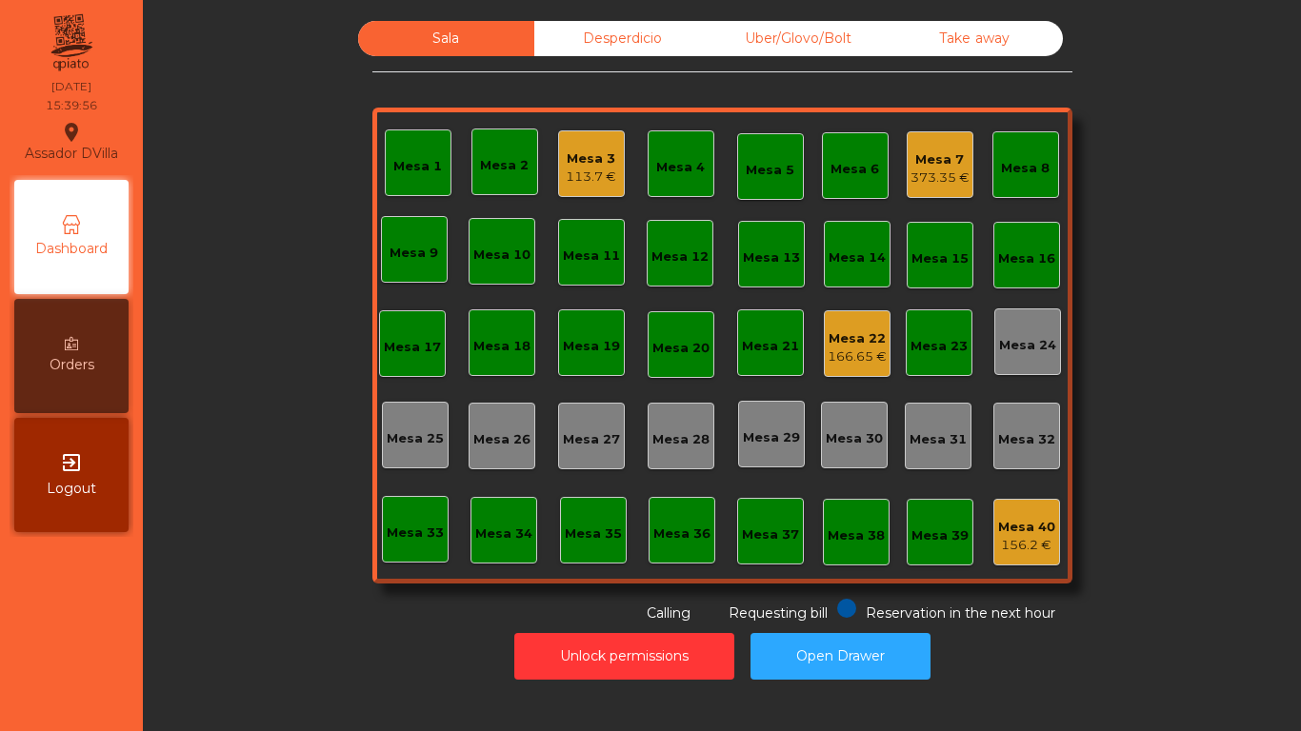
click at [828, 351] on div "166.65 €" at bounding box center [857, 357] width 59 height 19
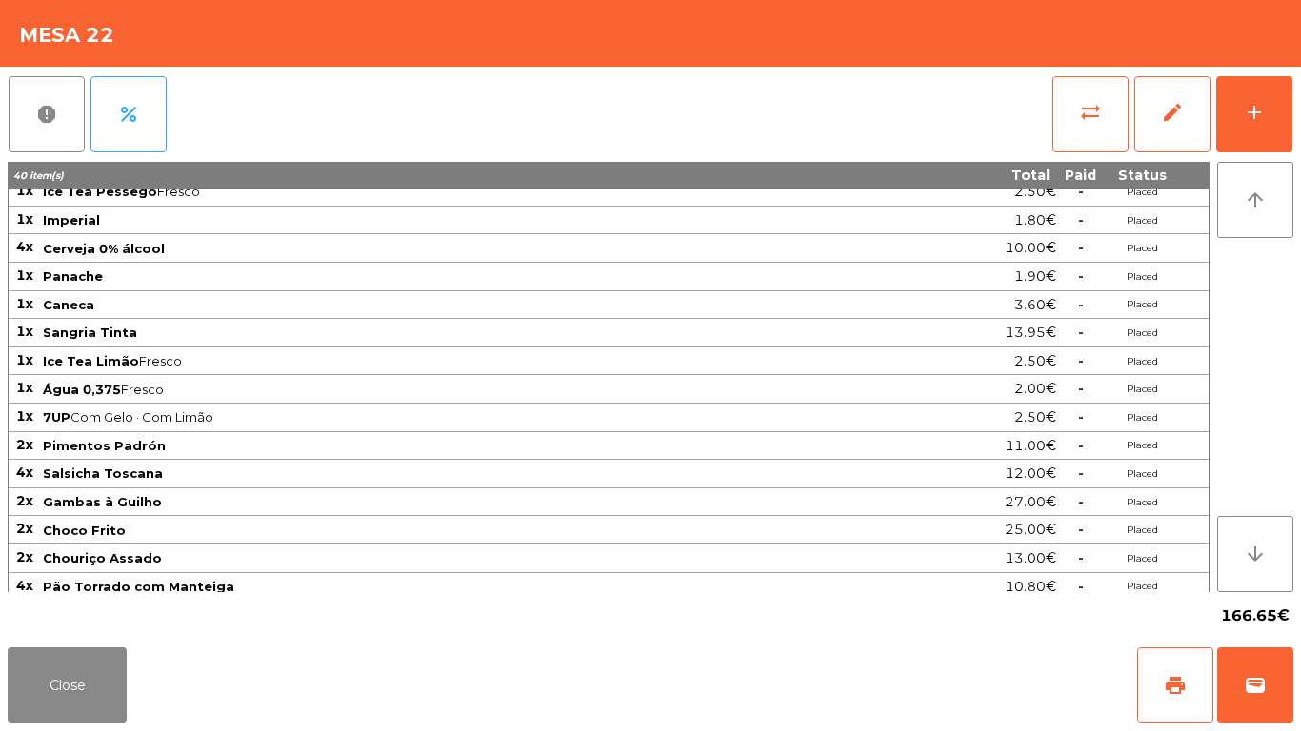
scroll to position [133, 0]
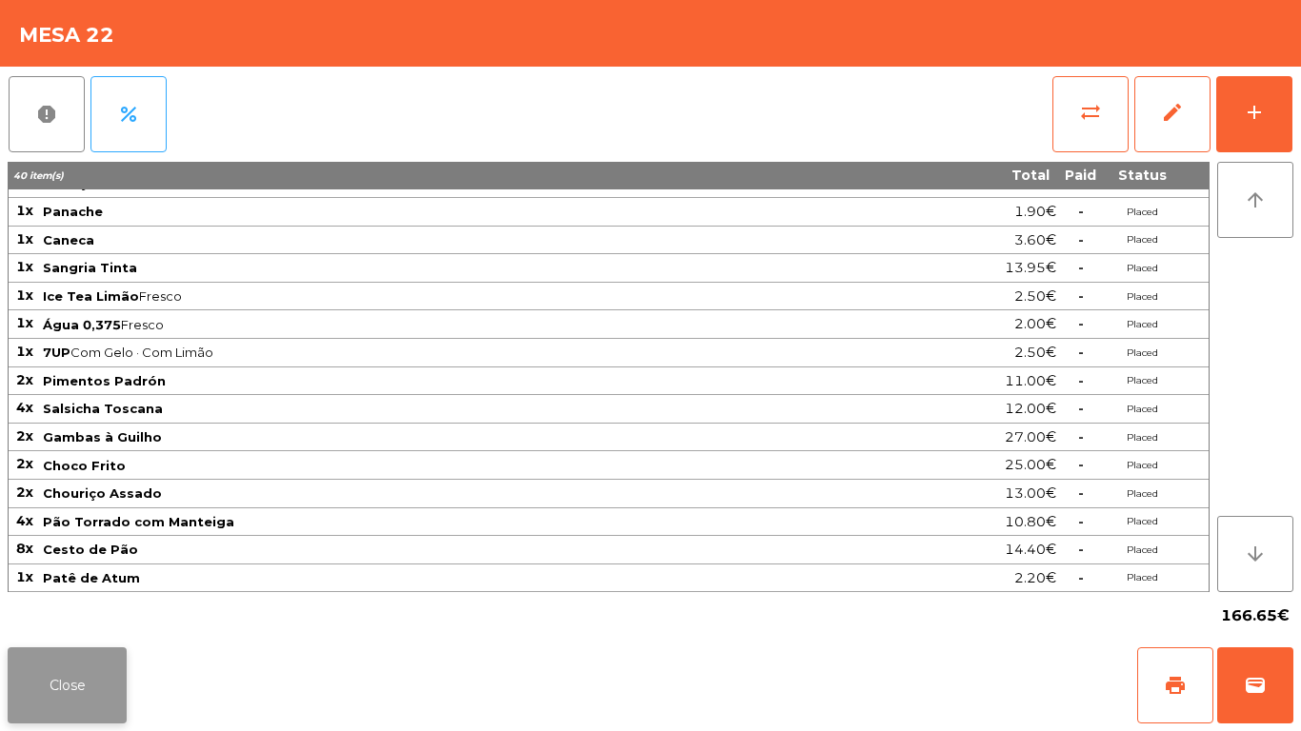
click at [110, 659] on button "Close" at bounding box center [67, 686] width 119 height 76
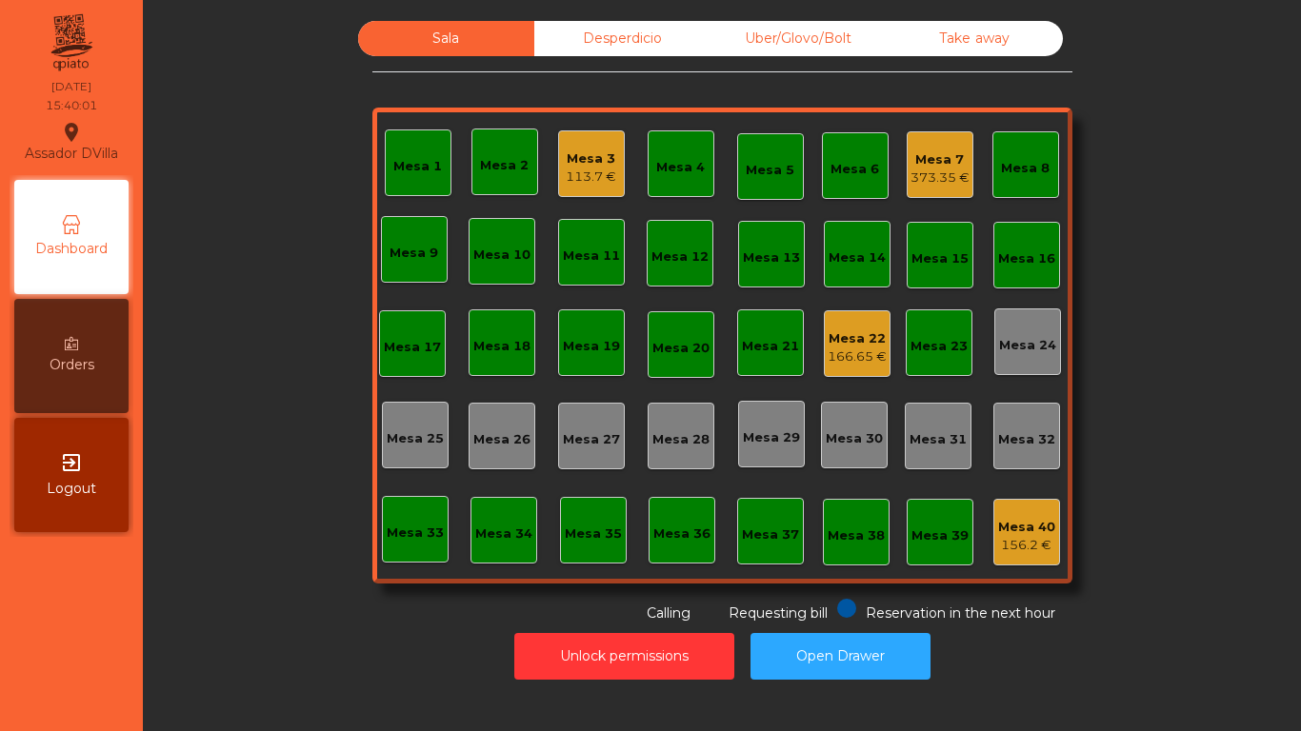
click at [560, 30] on div "Desperdicio" at bounding box center [622, 38] width 176 height 35
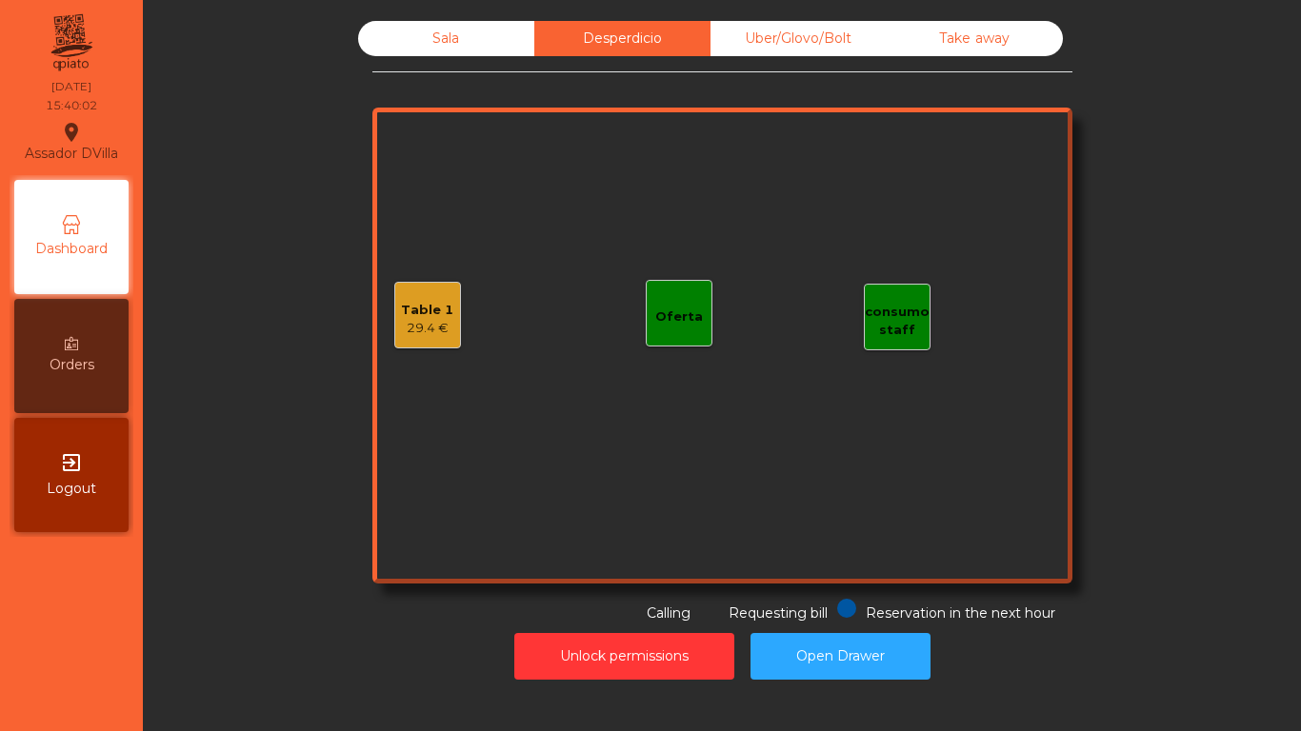
click at [832, 32] on div "Uber/Glovo/Bolt" at bounding box center [799, 38] width 176 height 35
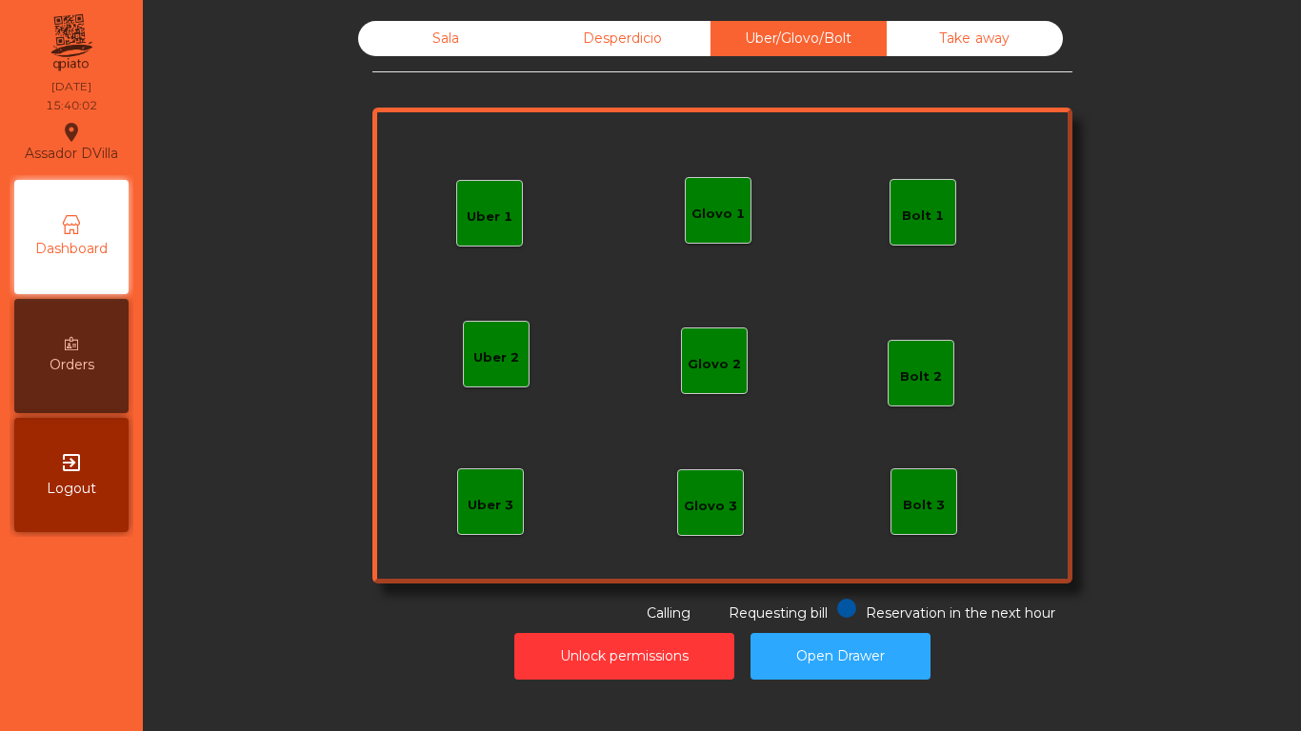
click at [994, 27] on div "Take away" at bounding box center [975, 38] width 176 height 35
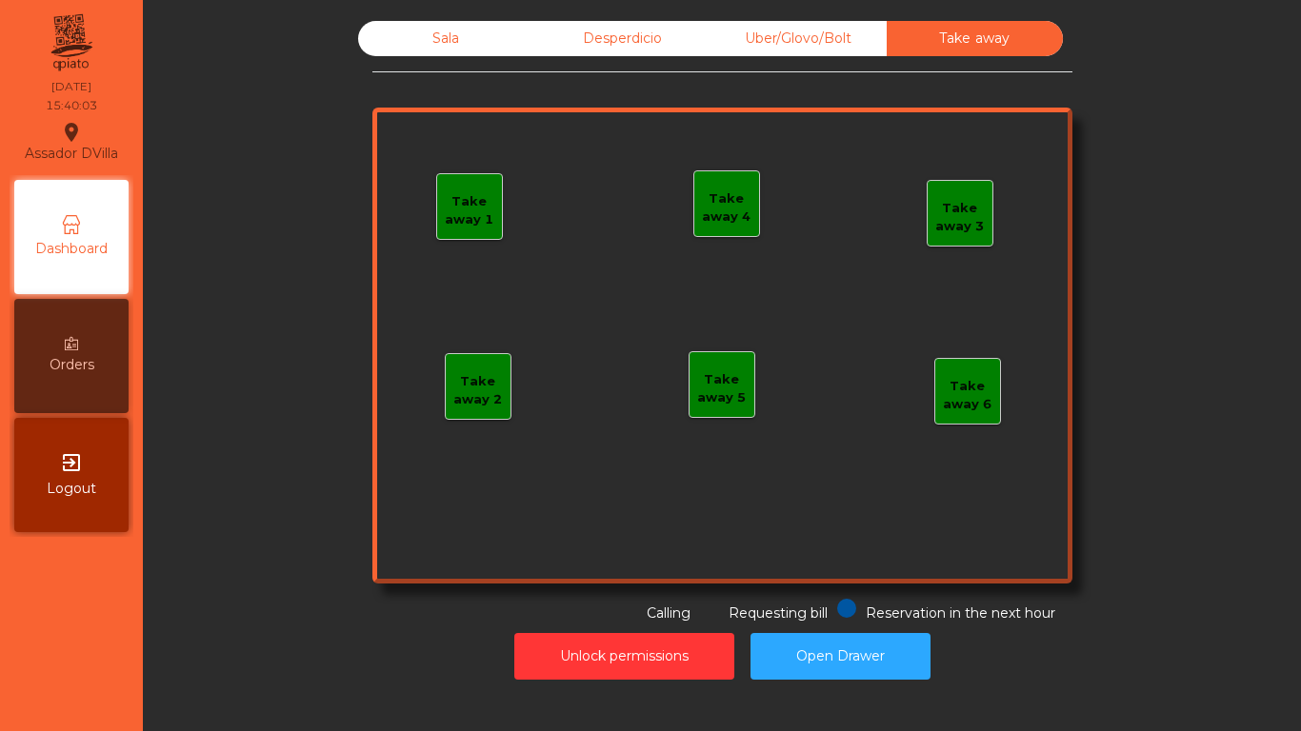
drag, startPoint x: 598, startPoint y: 46, endPoint x: 485, endPoint y: 50, distance: 113.4
click at [588, 47] on div "Desperdicio" at bounding box center [622, 38] width 176 height 35
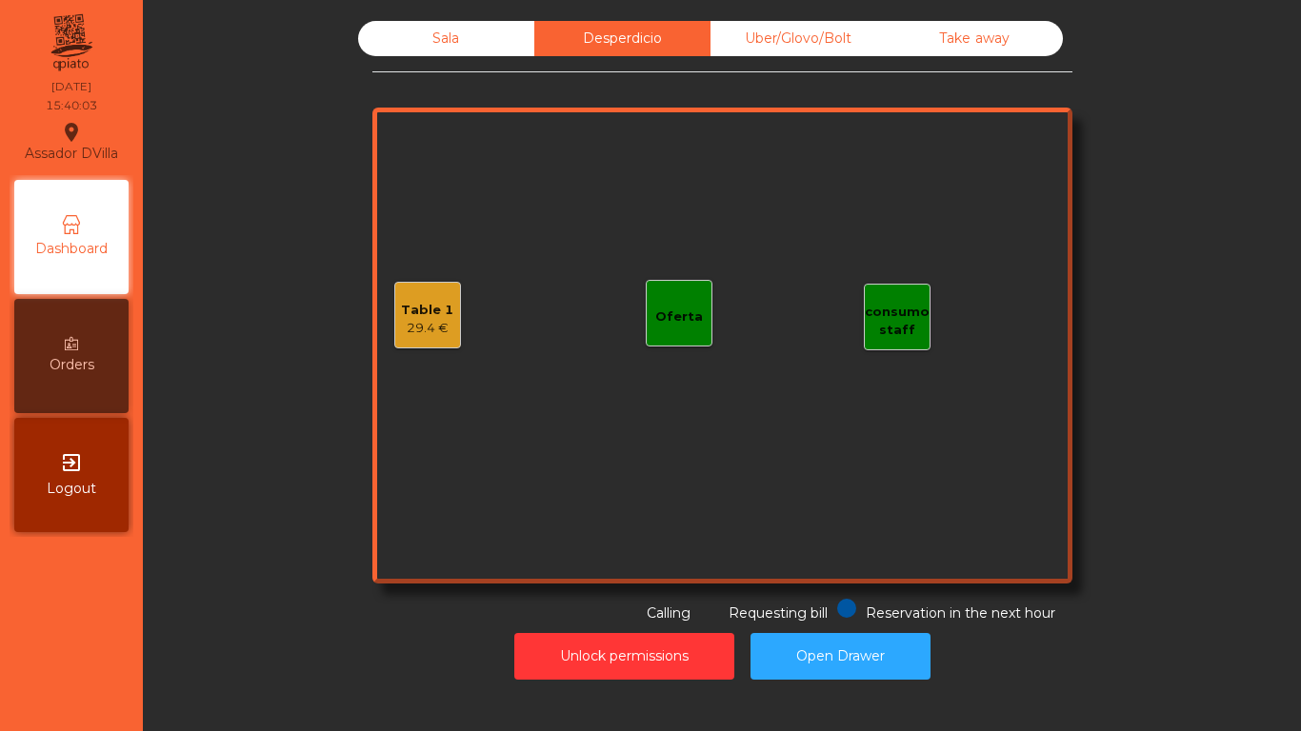
click at [467, 50] on div "Sala" at bounding box center [446, 38] width 176 height 35
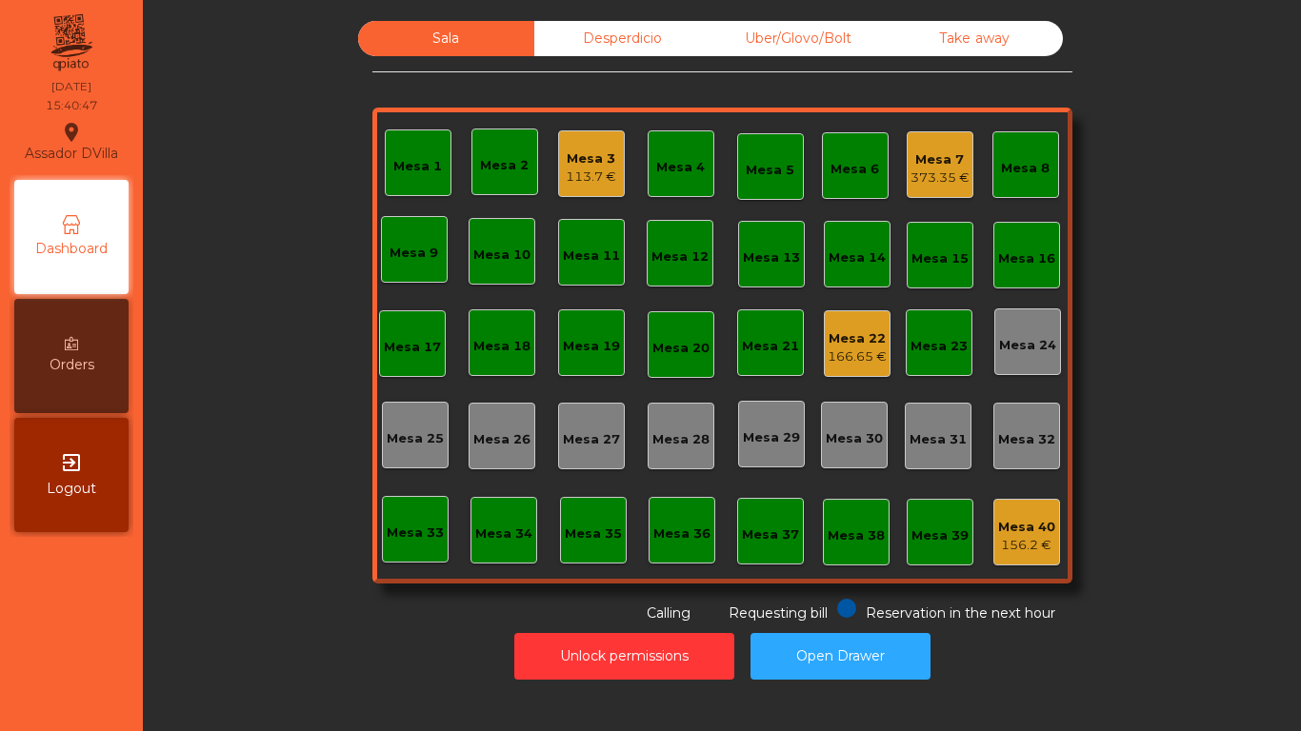
click at [792, 355] on div "Mesa 21" at bounding box center [770, 343] width 67 height 67
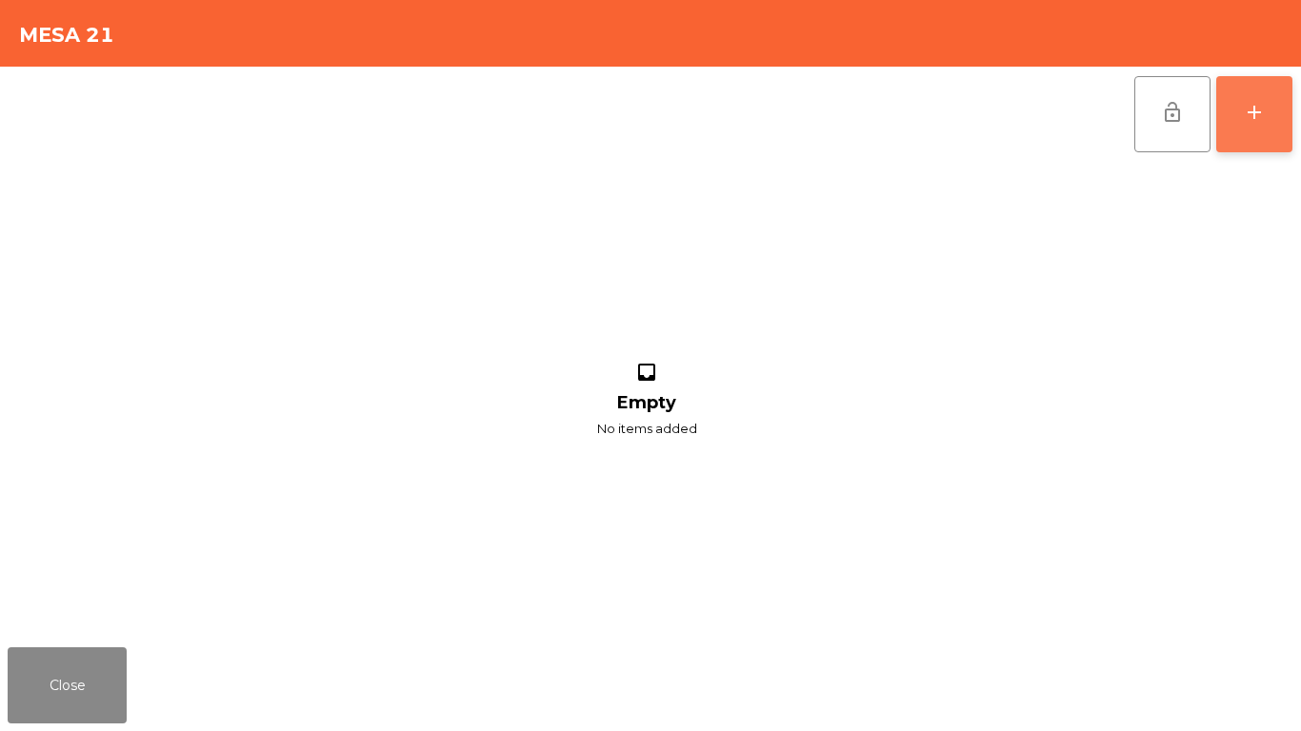
click at [1269, 124] on button "add" at bounding box center [1254, 114] width 76 height 76
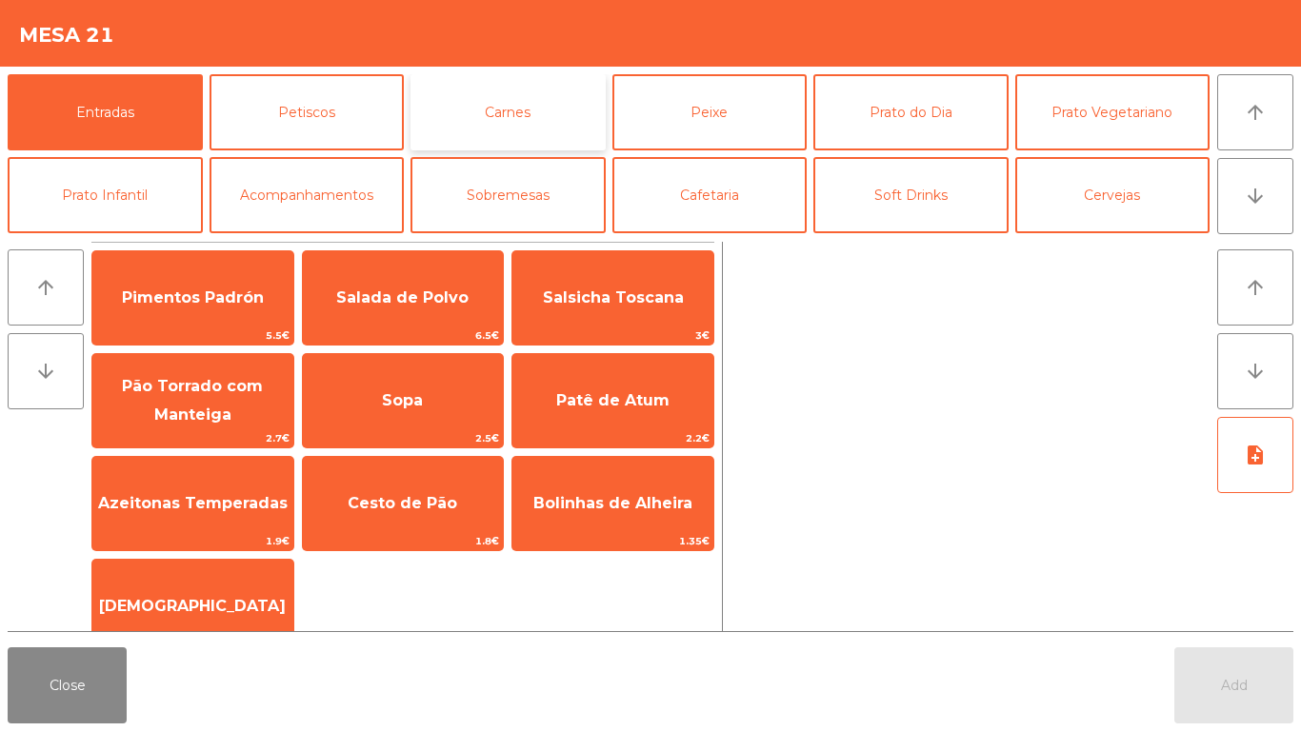
click at [527, 113] on button "Carnes" at bounding box center [508, 112] width 195 height 76
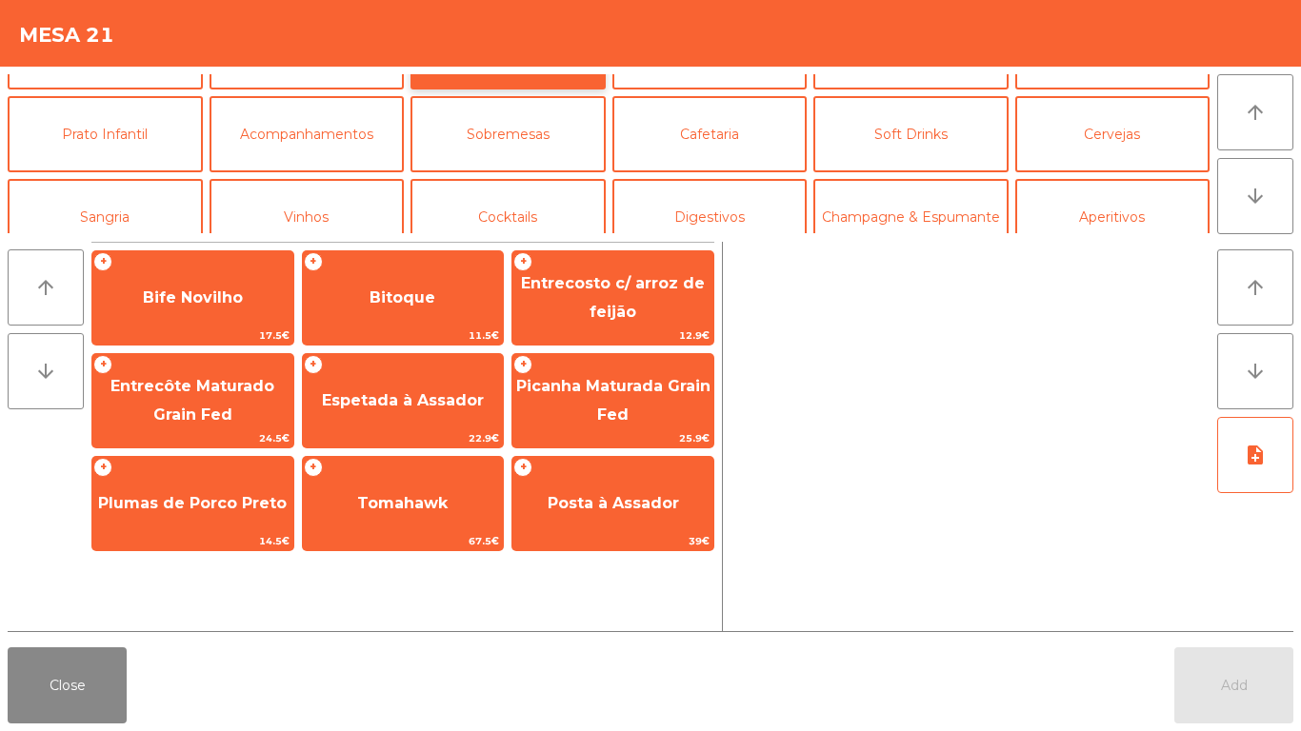
scroll to position [115, 0]
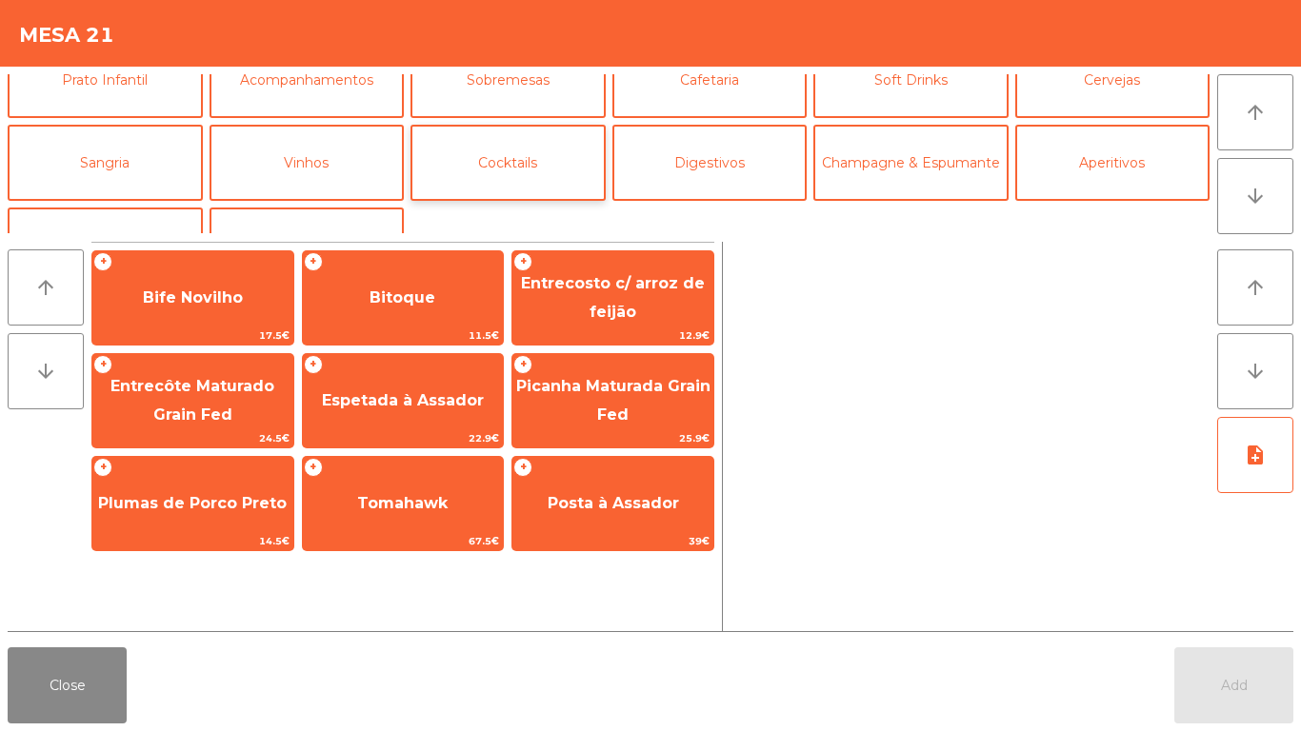
click at [486, 154] on button "Cocktails" at bounding box center [508, 163] width 195 height 76
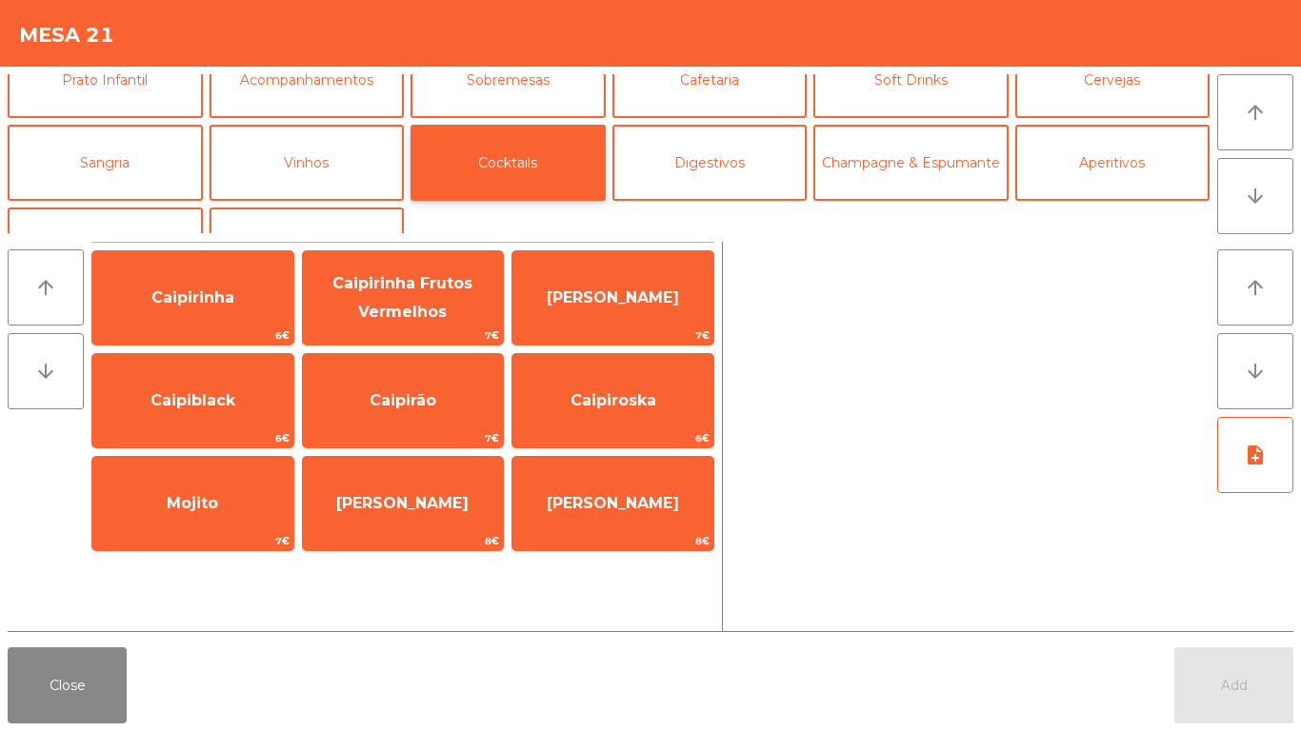
scroll to position [166, 0]
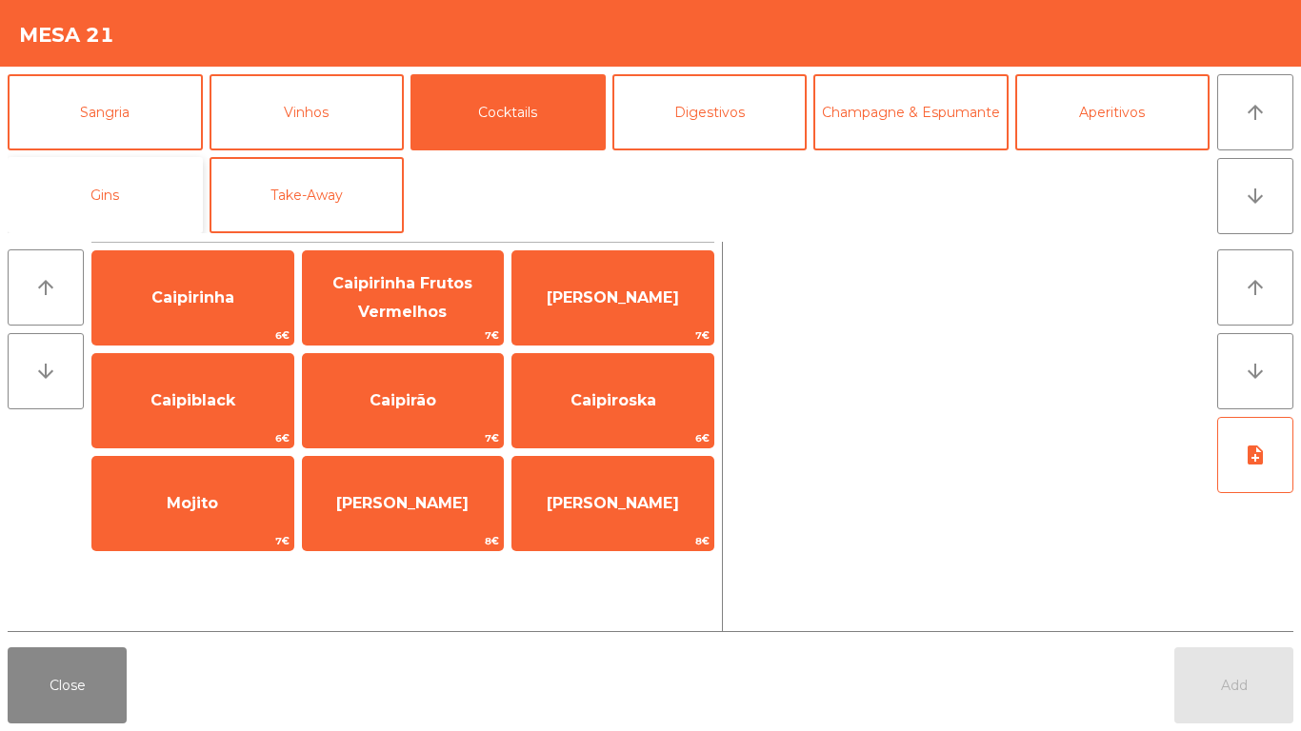
click at [108, 194] on button "Gins" at bounding box center [105, 195] width 195 height 76
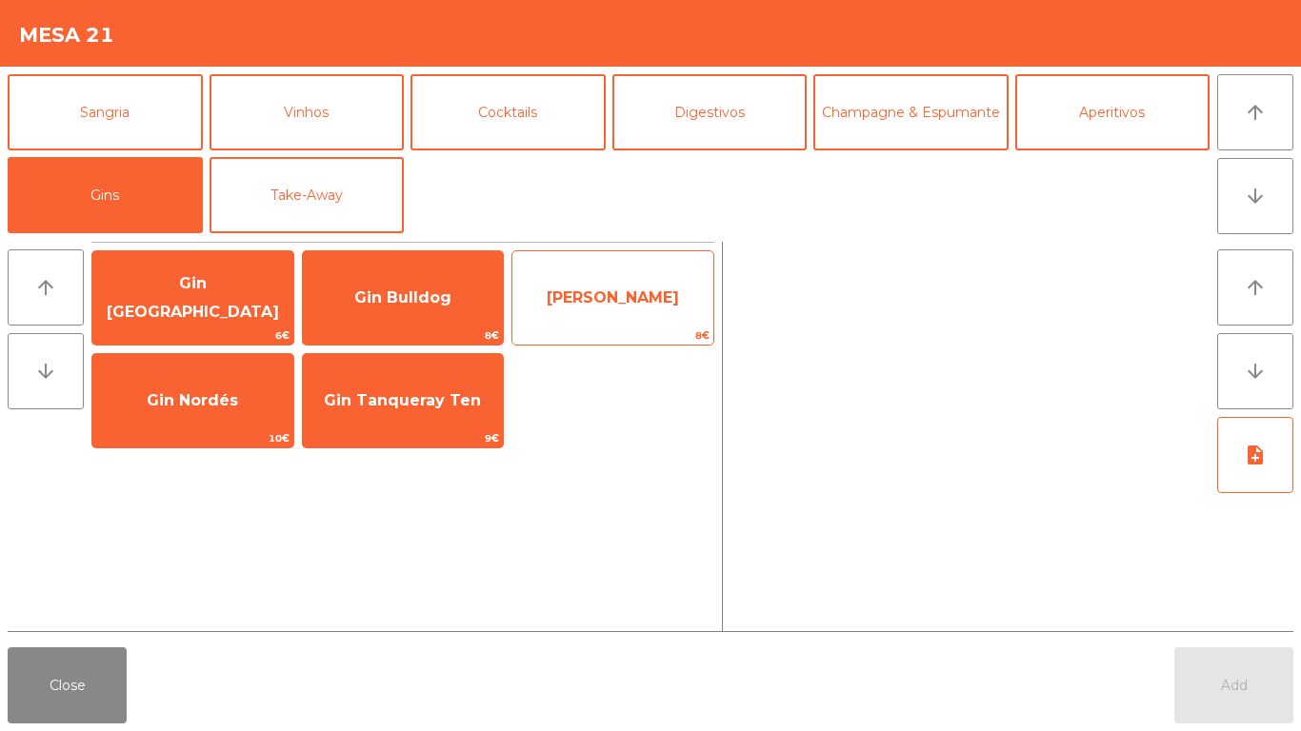
click at [552, 306] on span "[PERSON_NAME]" at bounding box center [612, 297] width 201 height 51
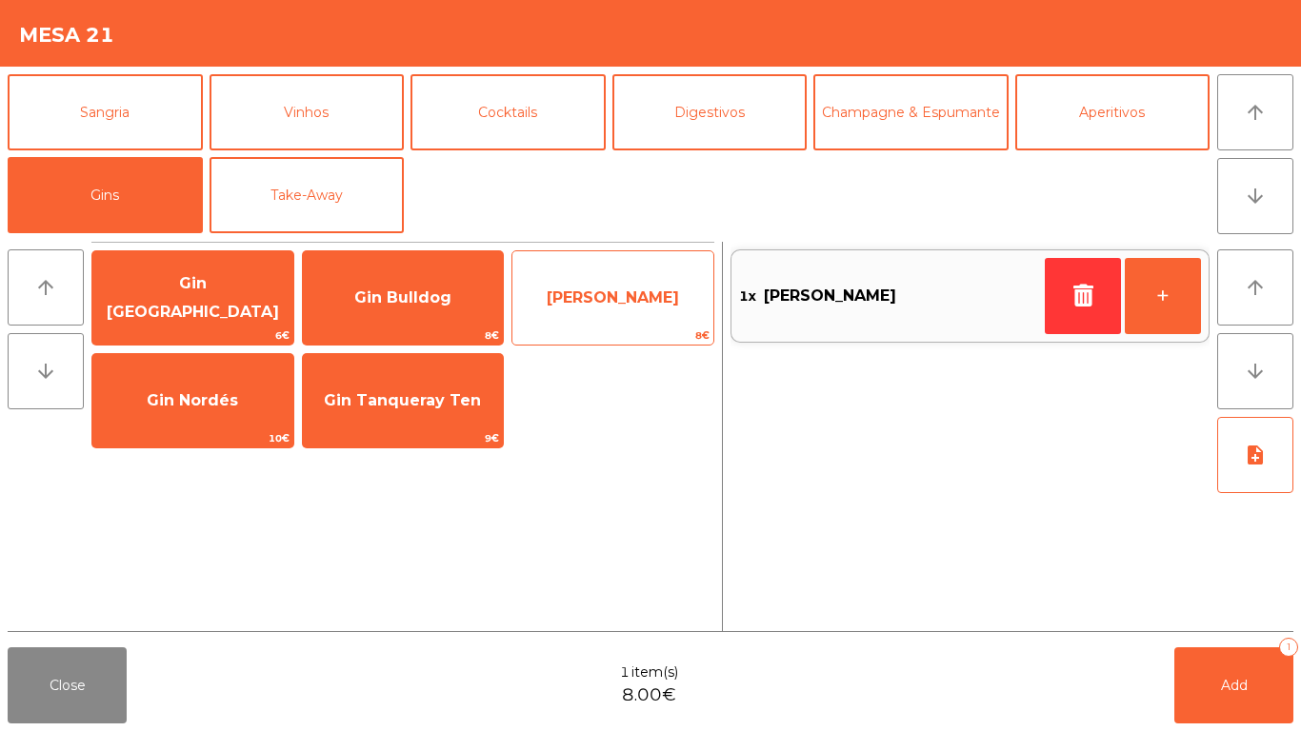
scroll to position [91, 0]
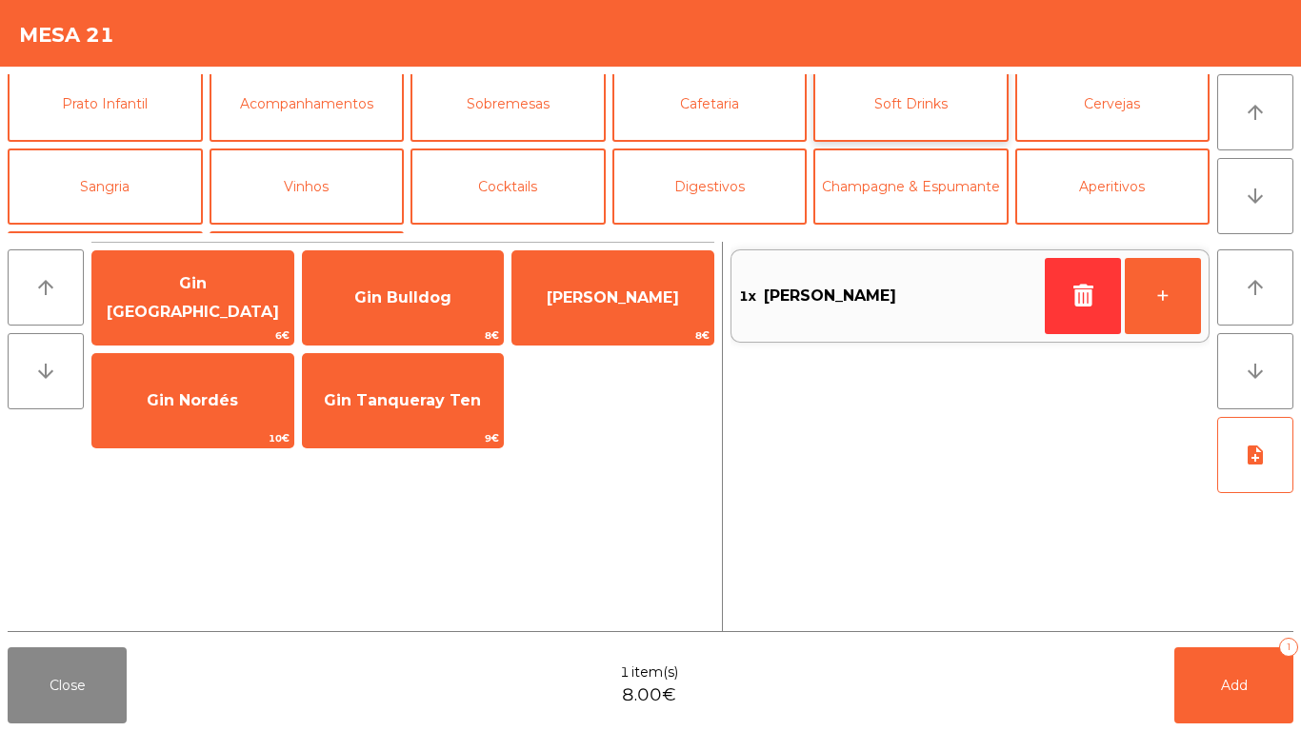
click at [864, 112] on button "Soft Drinks" at bounding box center [910, 104] width 195 height 76
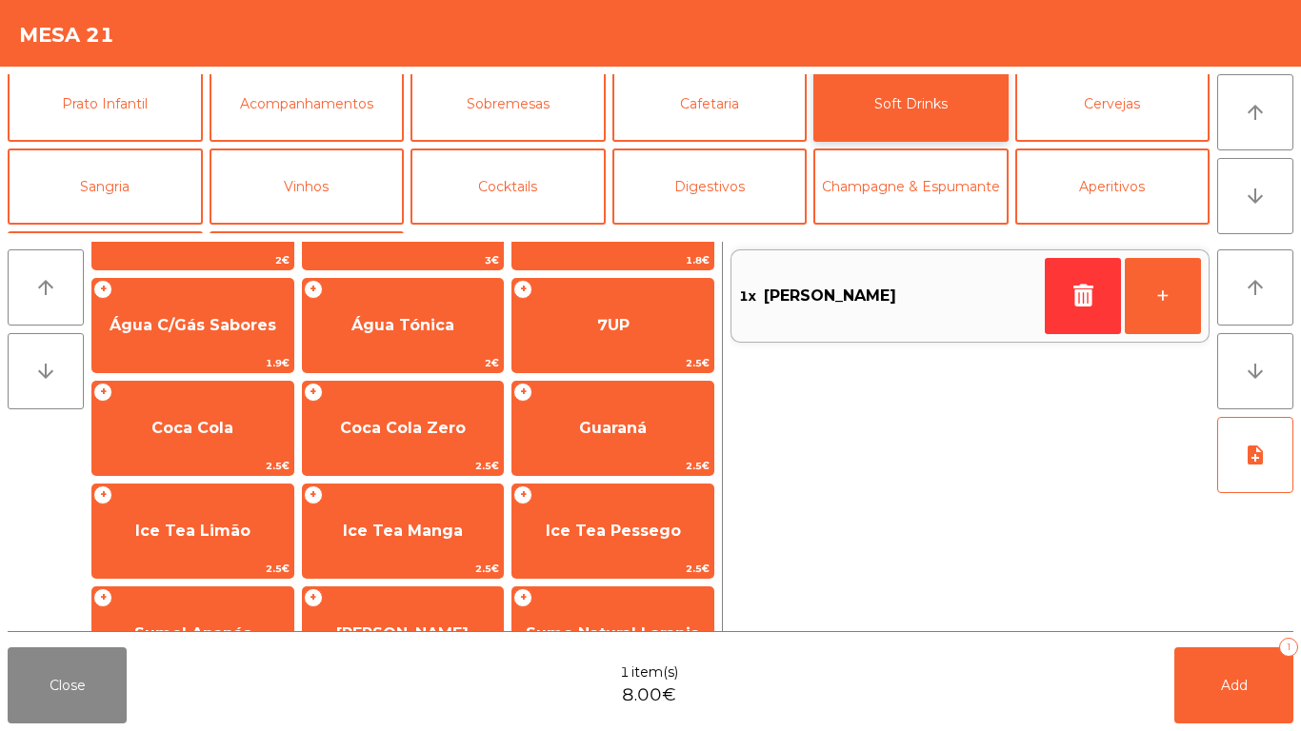
scroll to position [54, 0]
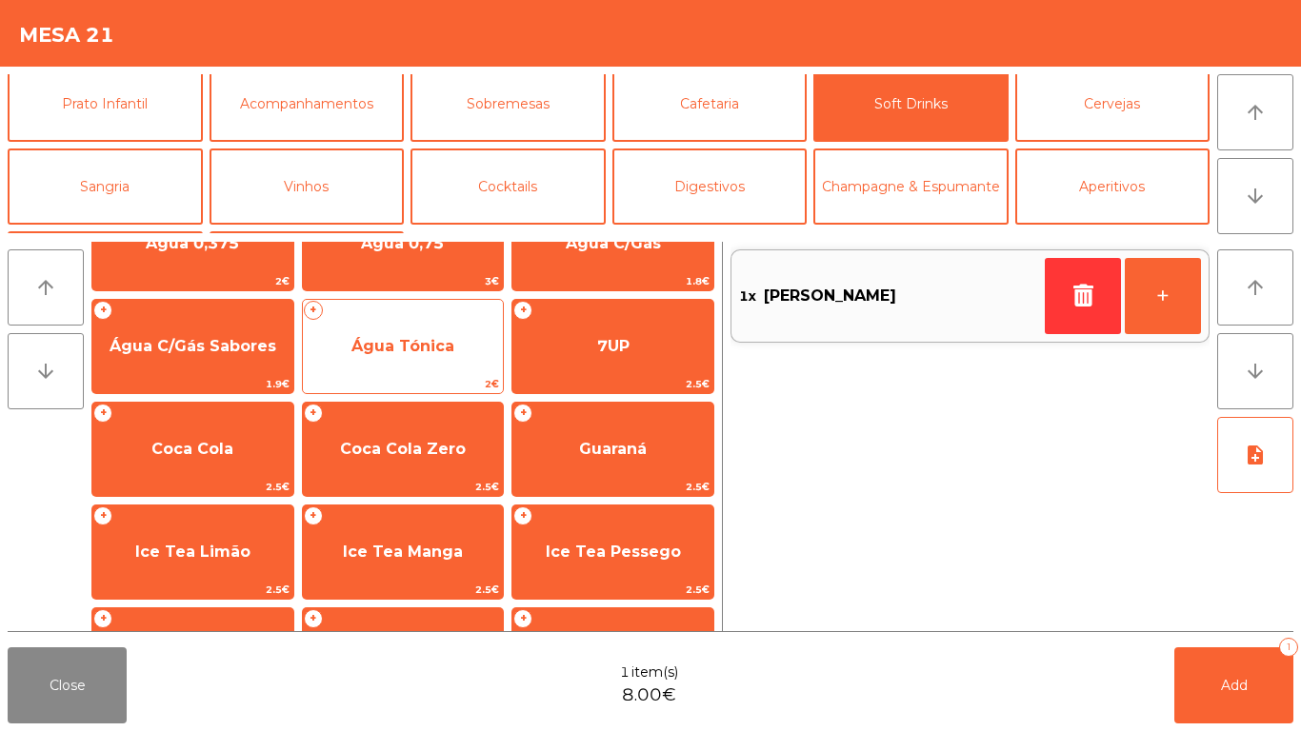
click at [362, 337] on span "Água Tónica" at bounding box center [402, 346] width 103 height 18
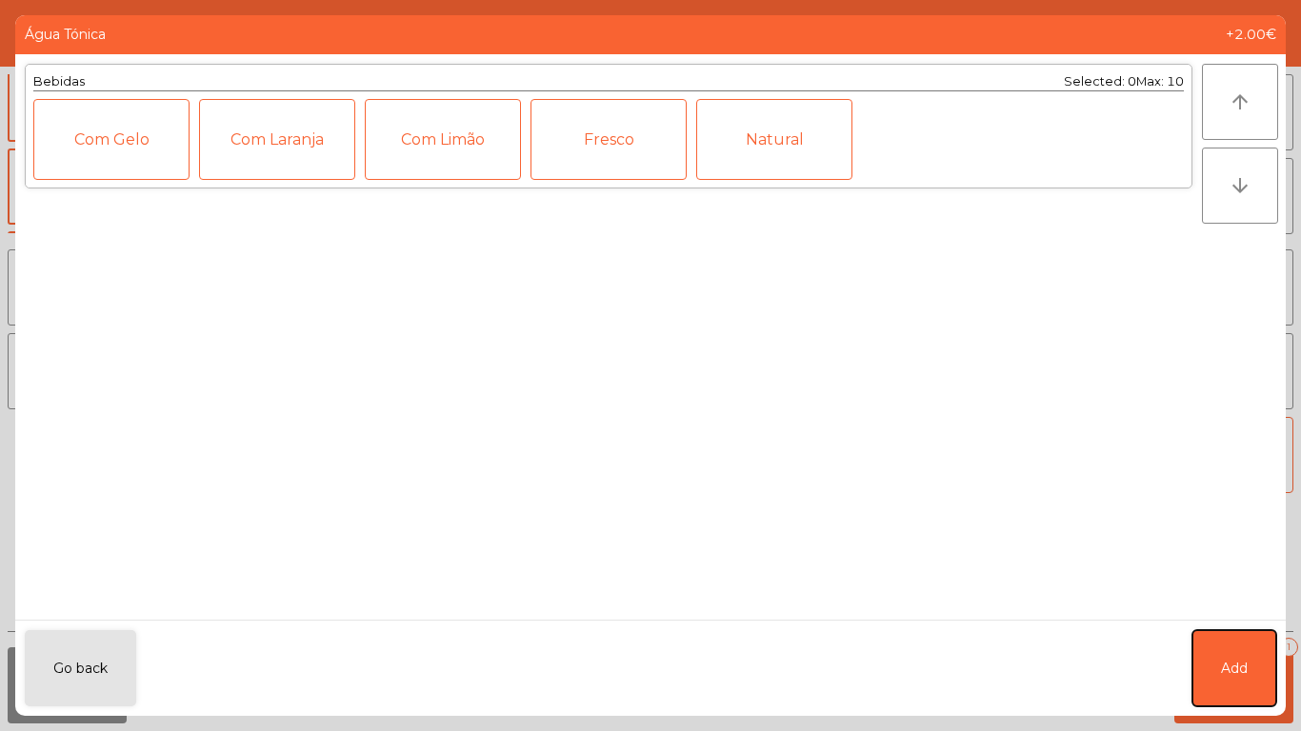
click at [1214, 645] on button "Add" at bounding box center [1234, 669] width 84 height 76
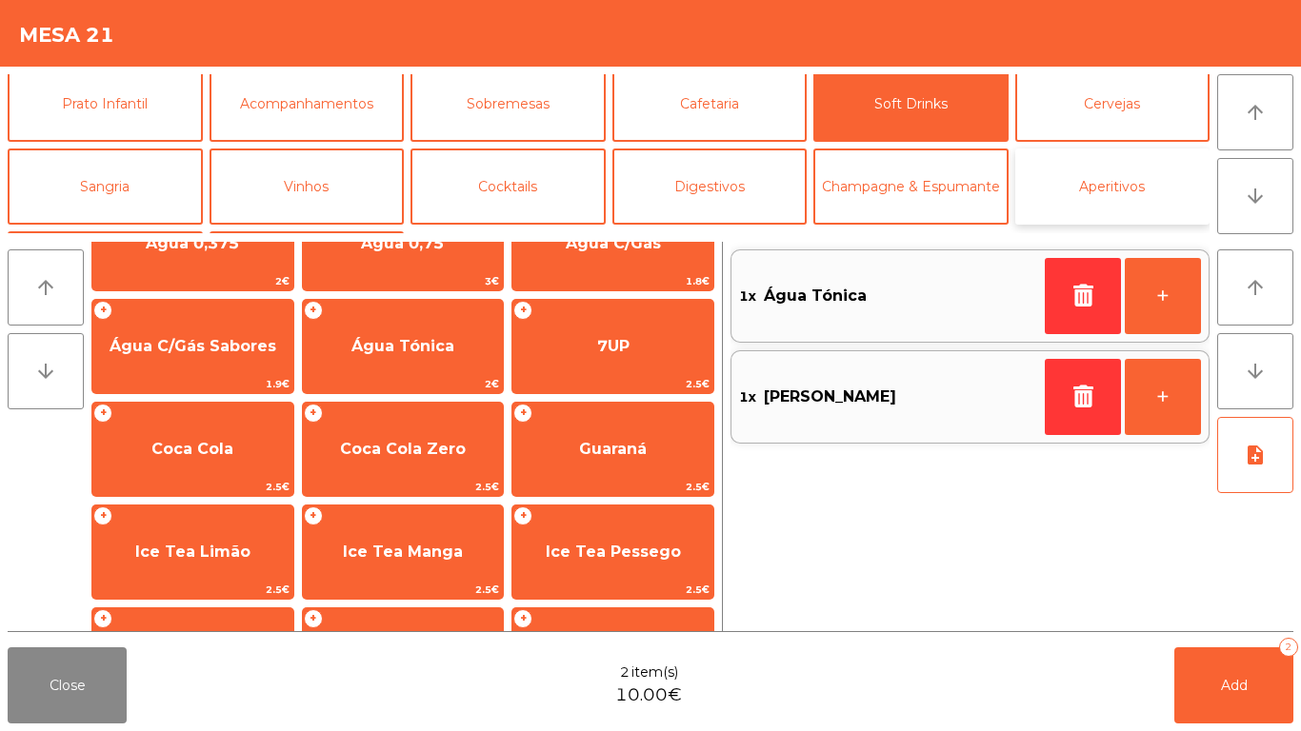
click at [1127, 159] on button "Aperitivos" at bounding box center [1112, 187] width 195 height 76
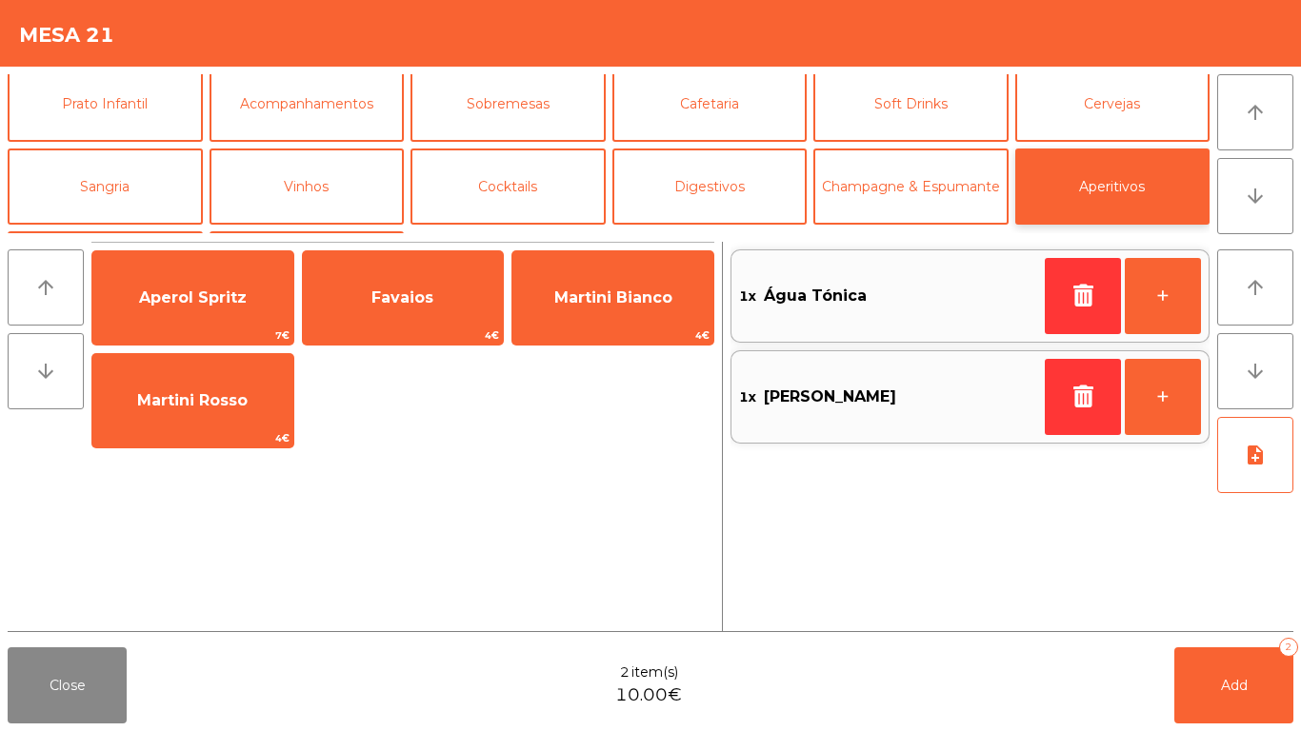
scroll to position [0, 0]
click at [1157, 100] on button "Cervejas" at bounding box center [1112, 104] width 195 height 76
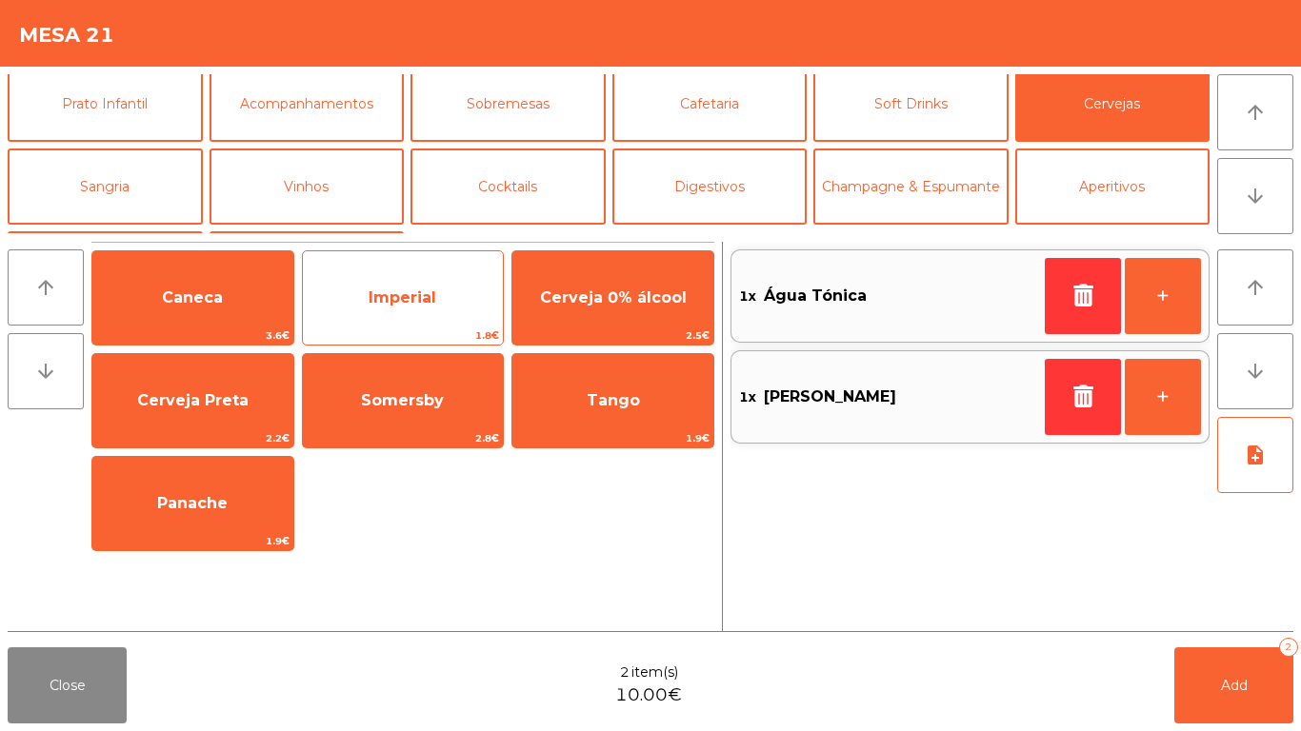
click at [392, 306] on span "Imperial" at bounding box center [403, 298] width 68 height 18
click at [399, 295] on span "Imperial" at bounding box center [403, 298] width 68 height 18
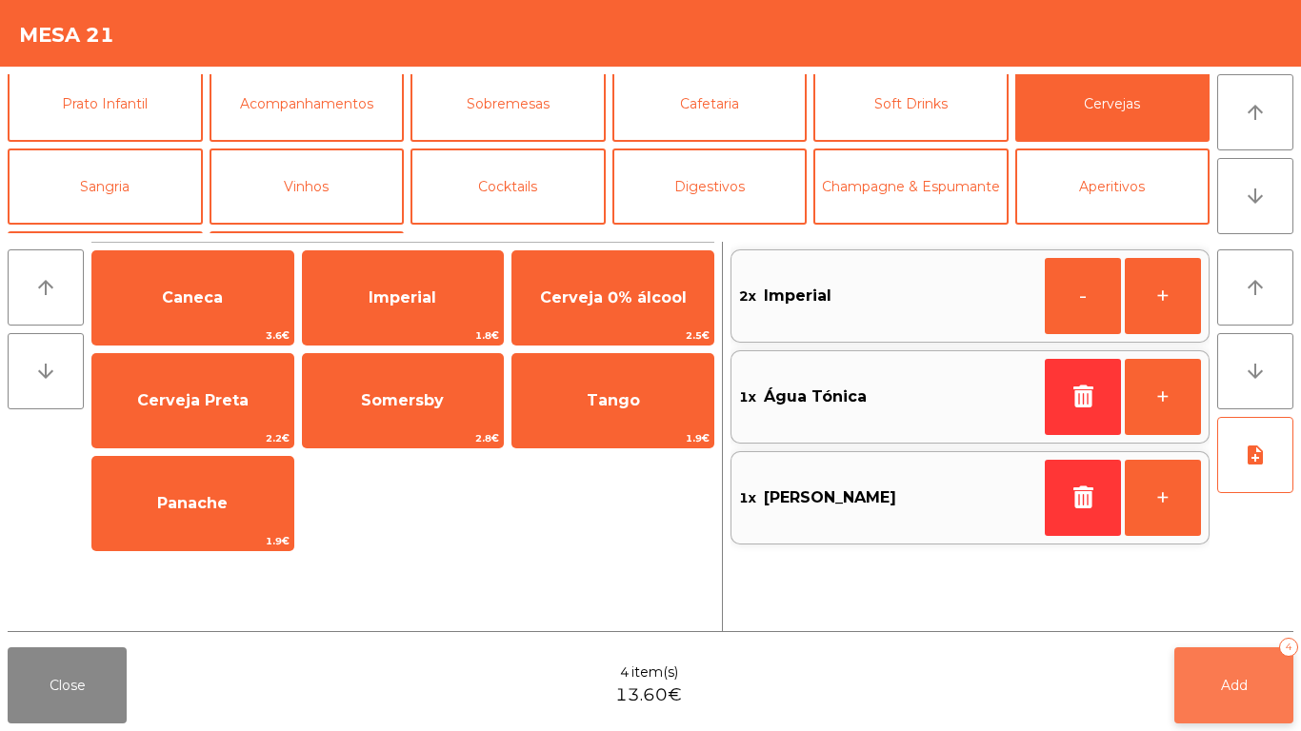
click at [1278, 691] on button "Add 4" at bounding box center [1233, 686] width 119 height 76
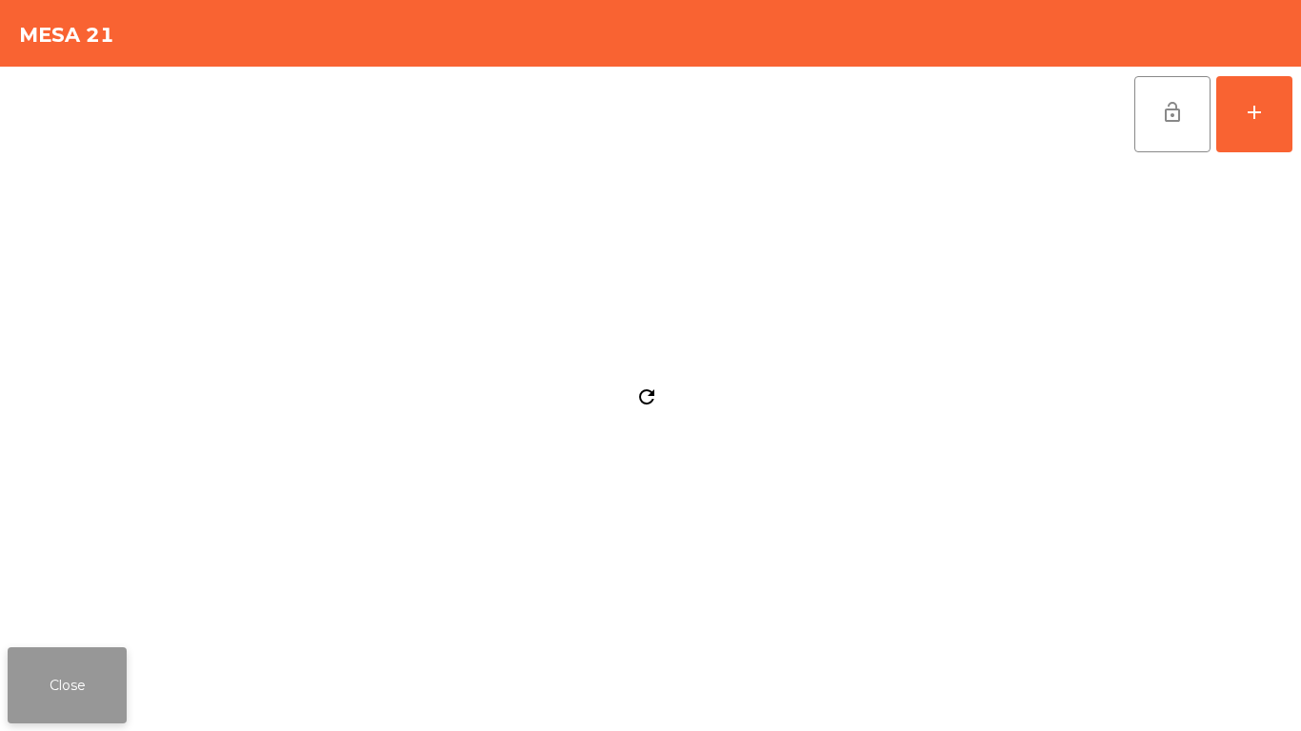
click at [16, 659] on button "Close" at bounding box center [67, 686] width 119 height 76
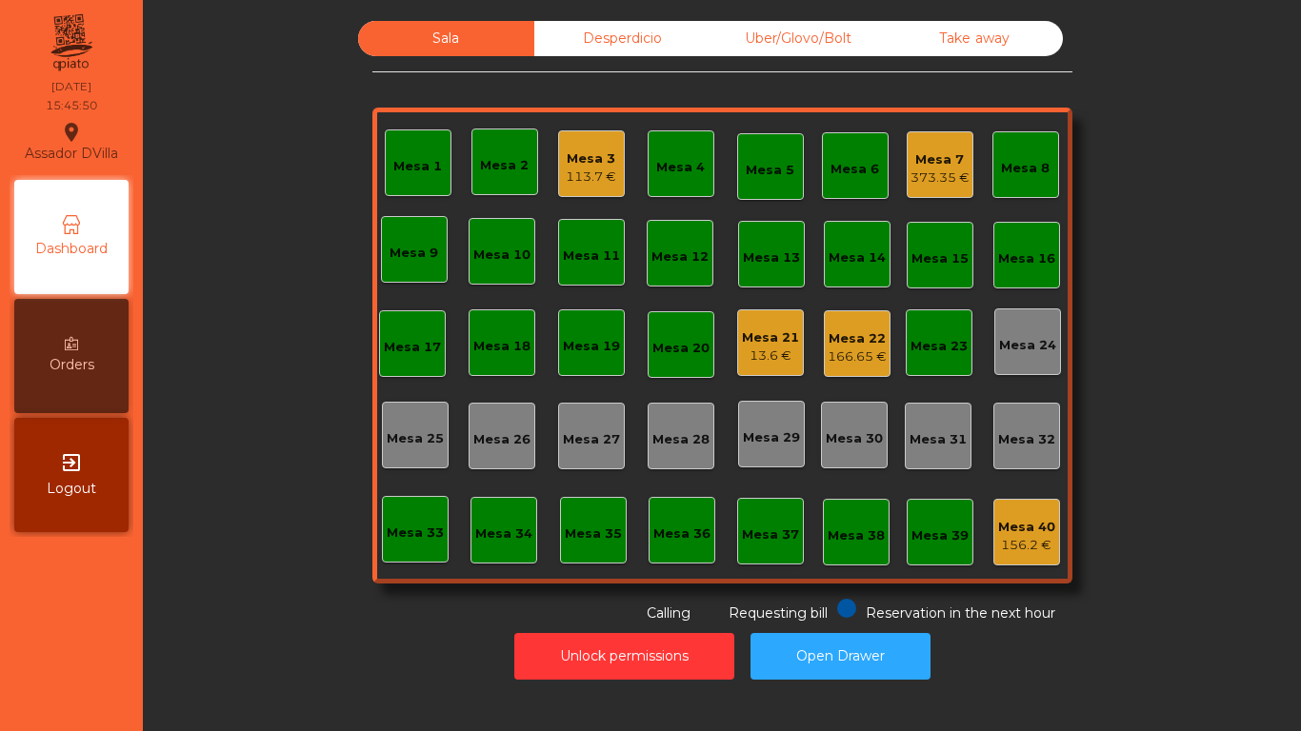
click at [932, 176] on div "373.35 €" at bounding box center [940, 178] width 59 height 19
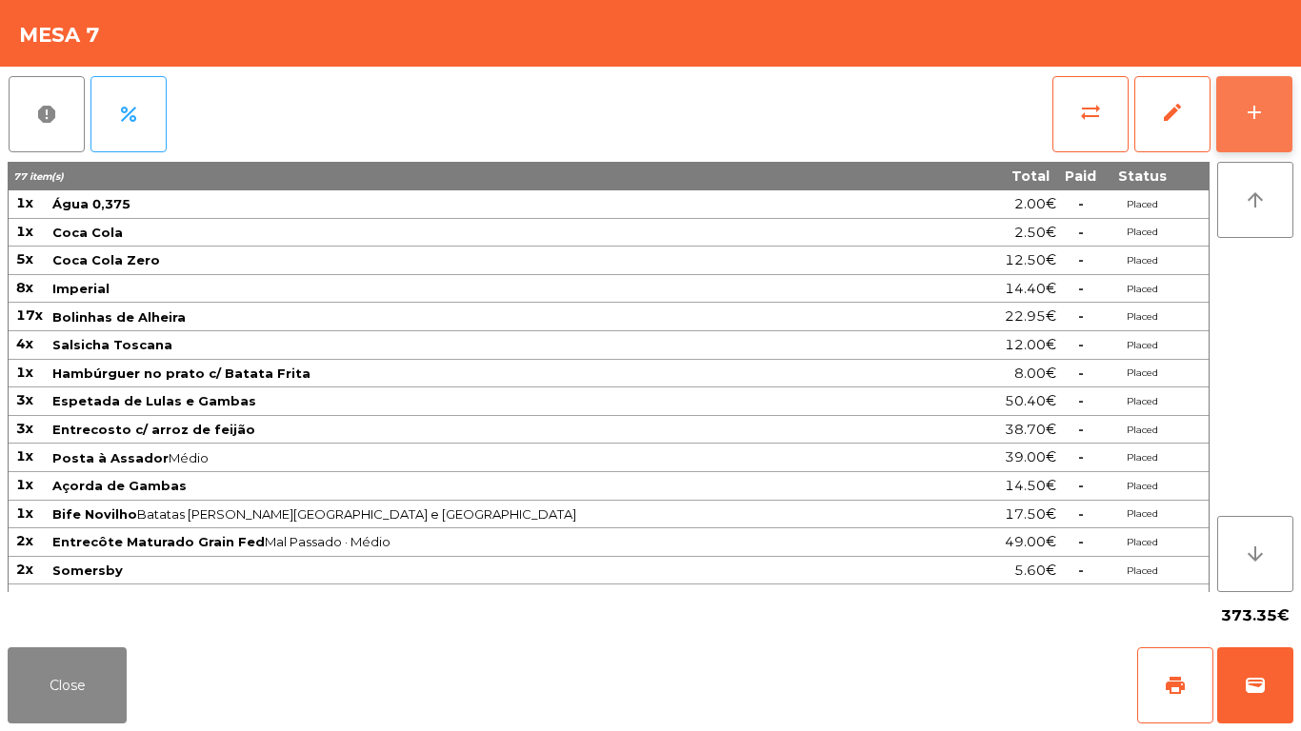
click at [1272, 109] on button "add" at bounding box center [1254, 114] width 76 height 76
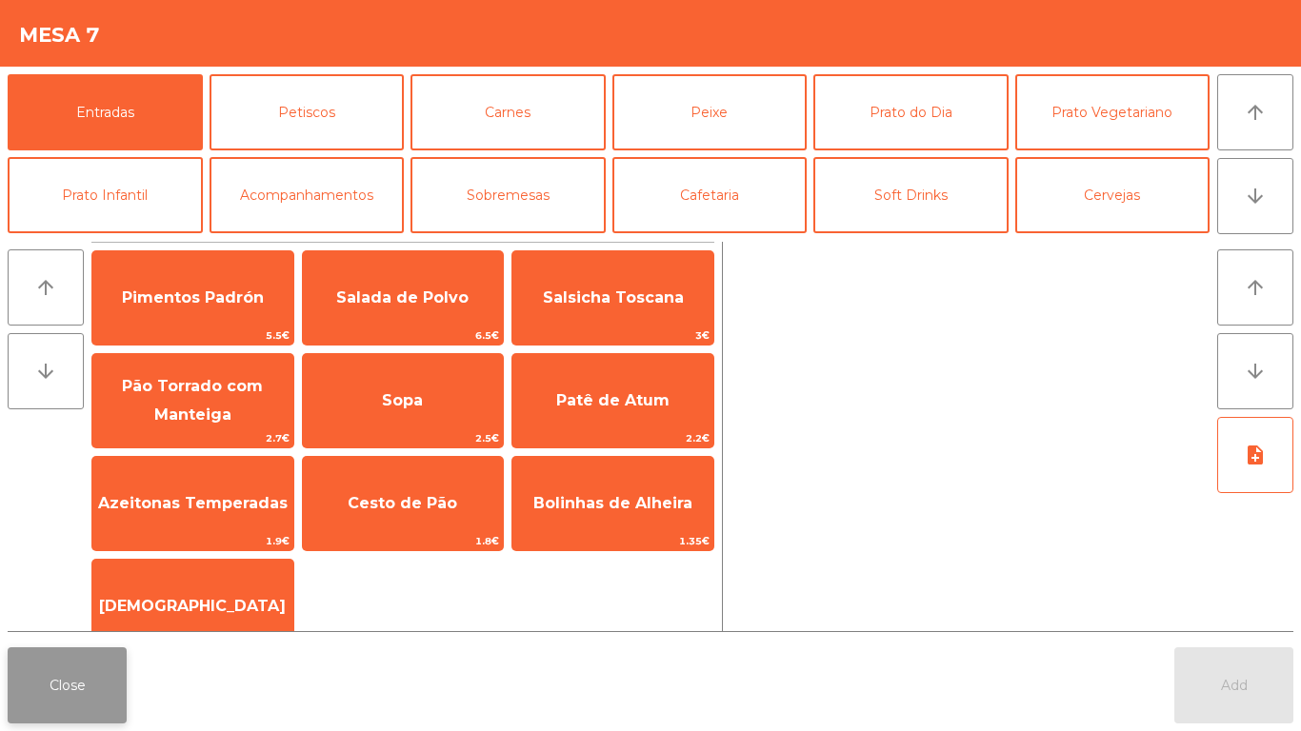
click at [29, 679] on button "Close" at bounding box center [67, 686] width 119 height 76
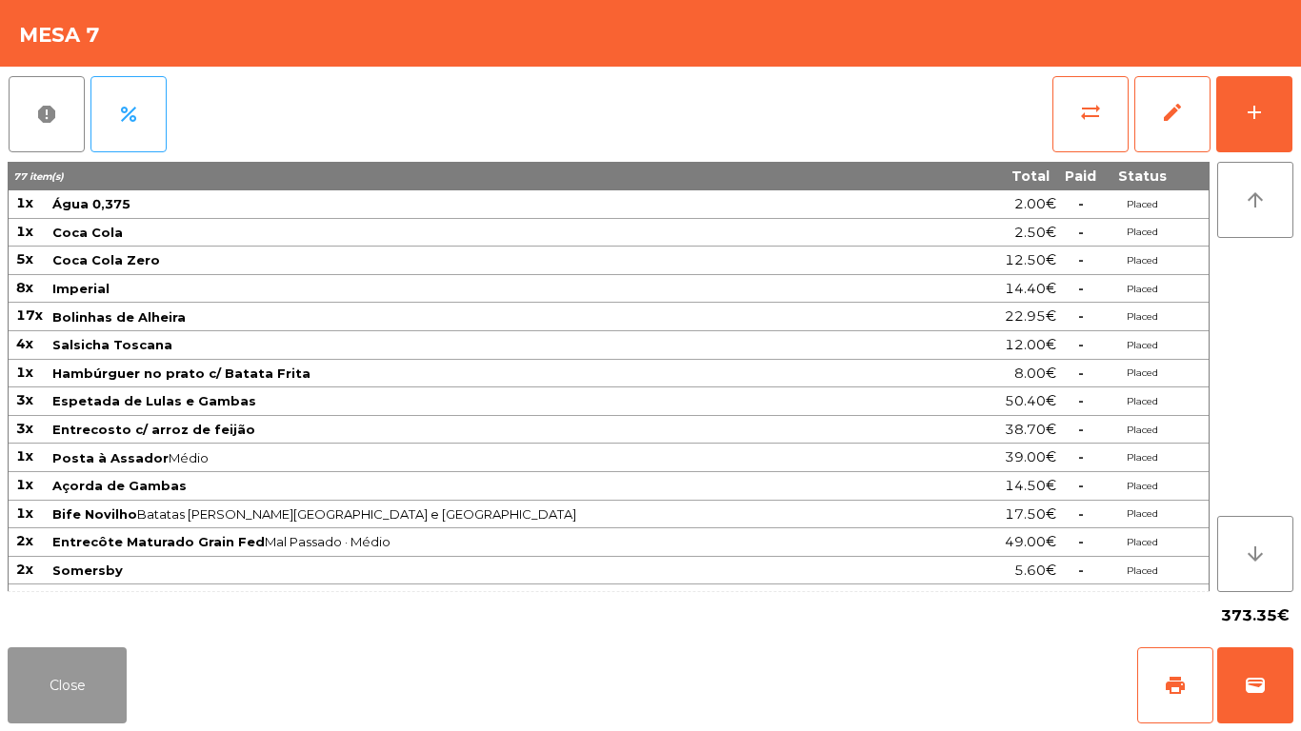
click at [30, 679] on button "Close" at bounding box center [67, 686] width 119 height 76
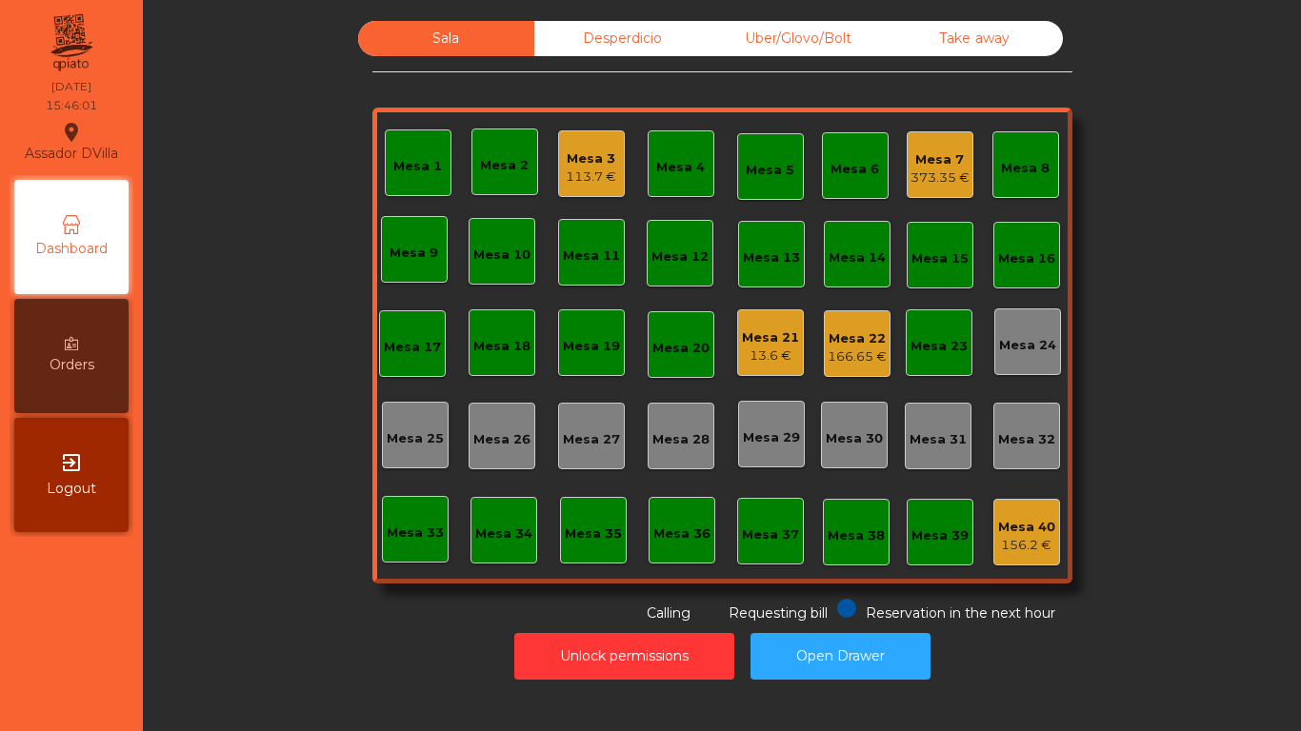
click at [854, 328] on div "Mesa 22 166.65 €" at bounding box center [857, 344] width 59 height 45
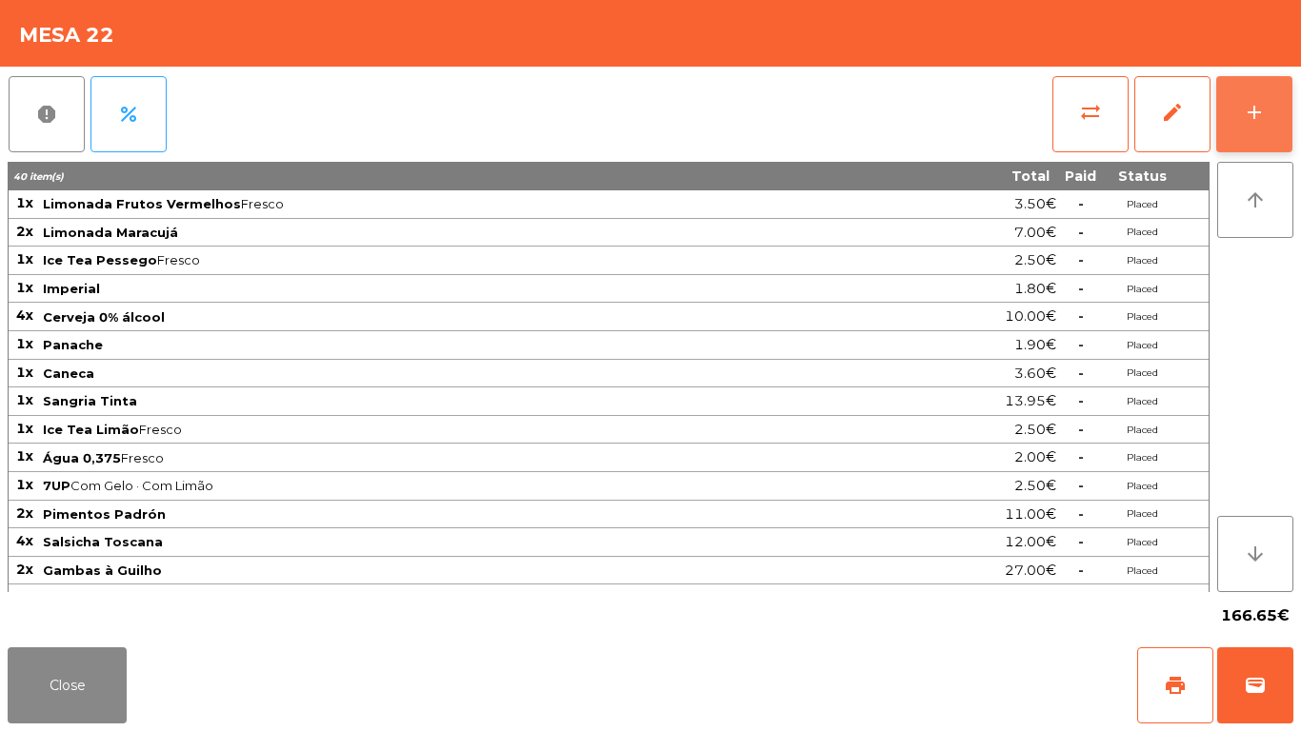
click at [1240, 116] on button "add" at bounding box center [1254, 114] width 76 height 76
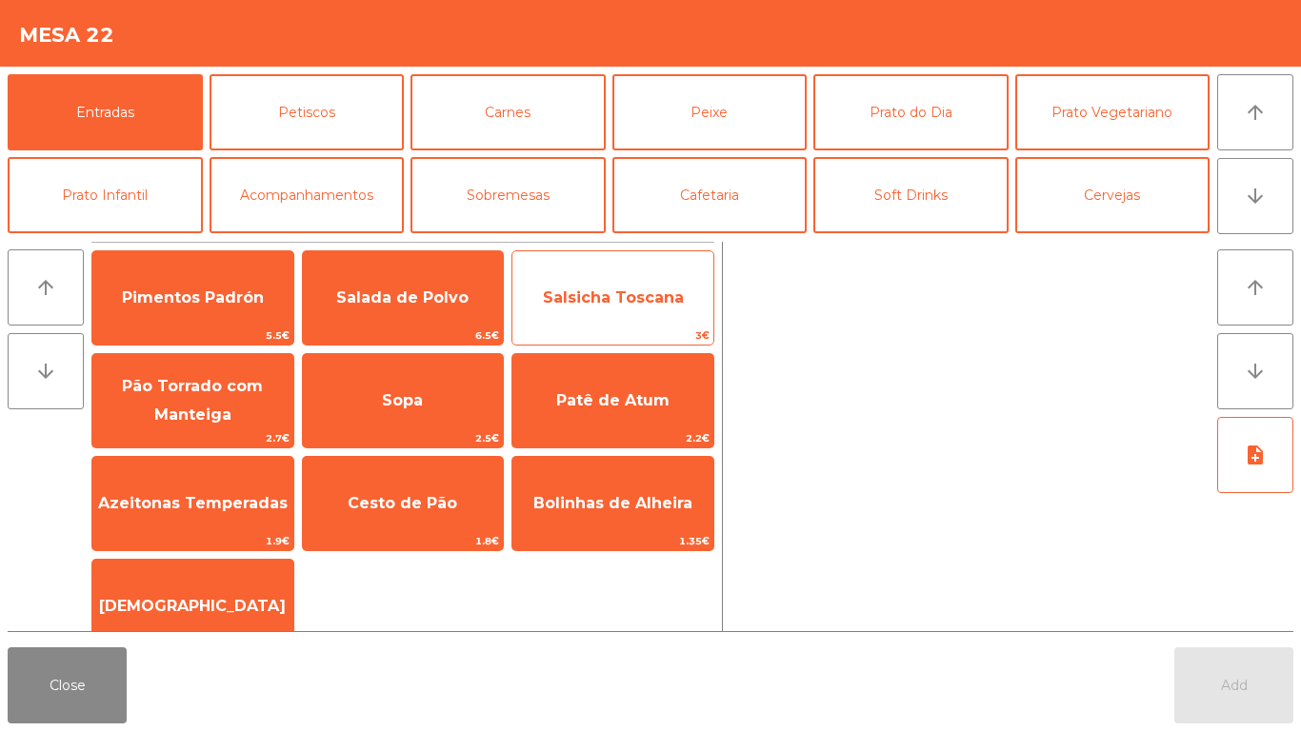
click at [603, 329] on span "3€" at bounding box center [612, 336] width 201 height 18
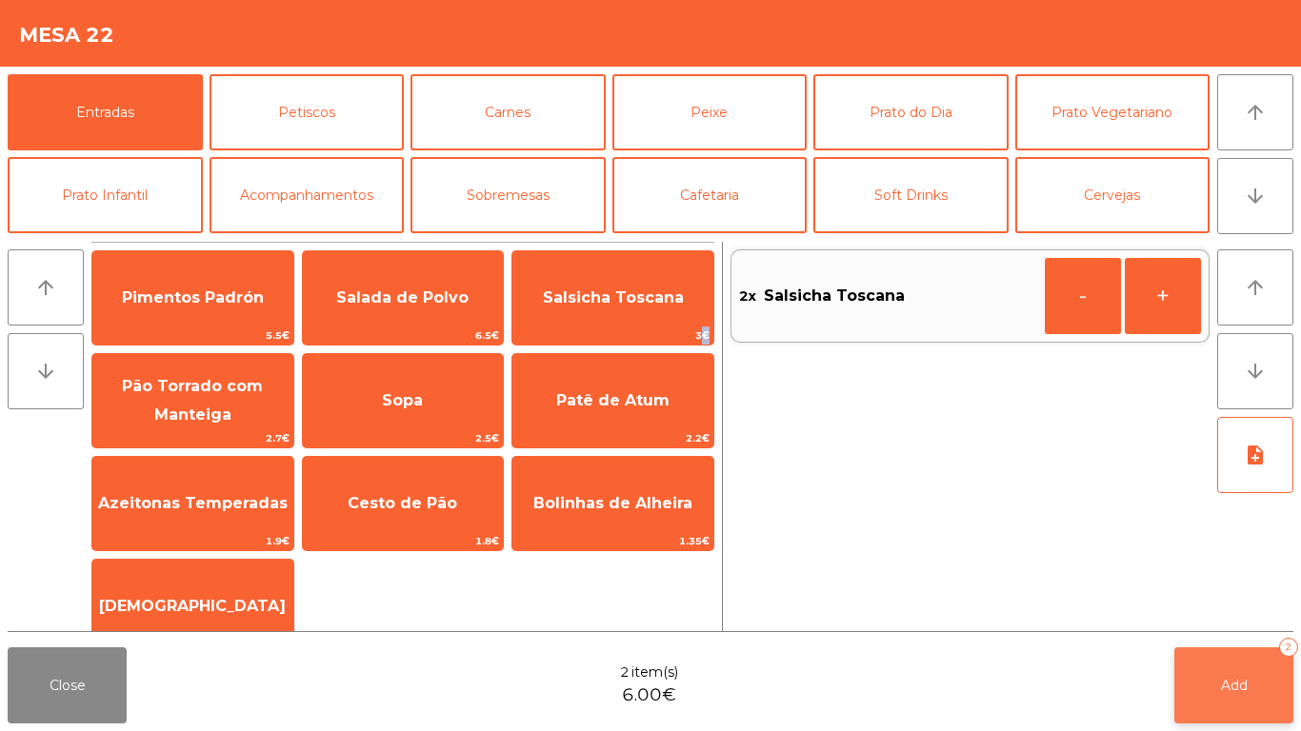
click at [1192, 665] on button "Add 2" at bounding box center [1233, 686] width 119 height 76
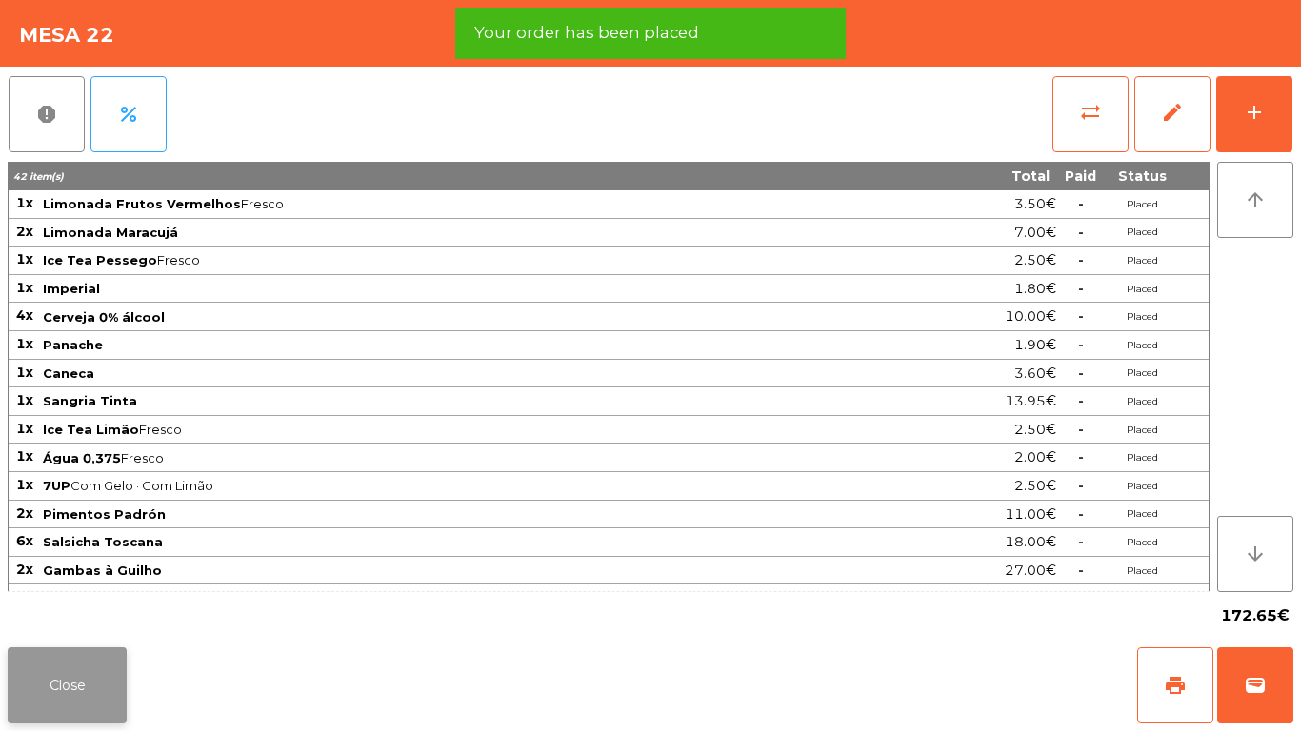
click at [27, 672] on button "Close" at bounding box center [67, 686] width 119 height 76
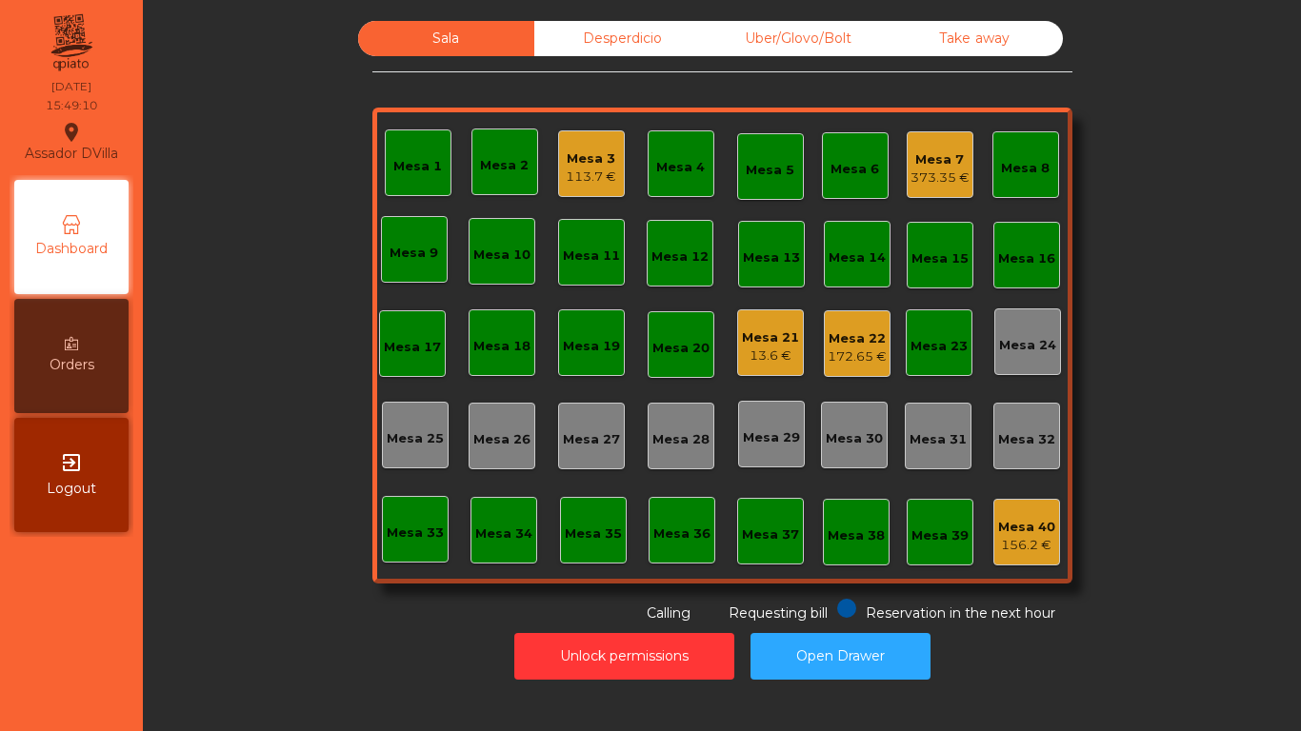
drag, startPoint x: 711, startPoint y: 348, endPoint x: 753, endPoint y: 341, distance: 42.4
click at [719, 347] on div "Mesa 1 Mesa 2 Mesa 3 113.7 € Mesa 4 Mesa 5 Mesa 6 Mesa 7 373.35 € Mesa 8 Mesa 9…" at bounding box center [722, 346] width 700 height 476
click at [753, 341] on div "Mesa 21" at bounding box center [770, 338] width 57 height 19
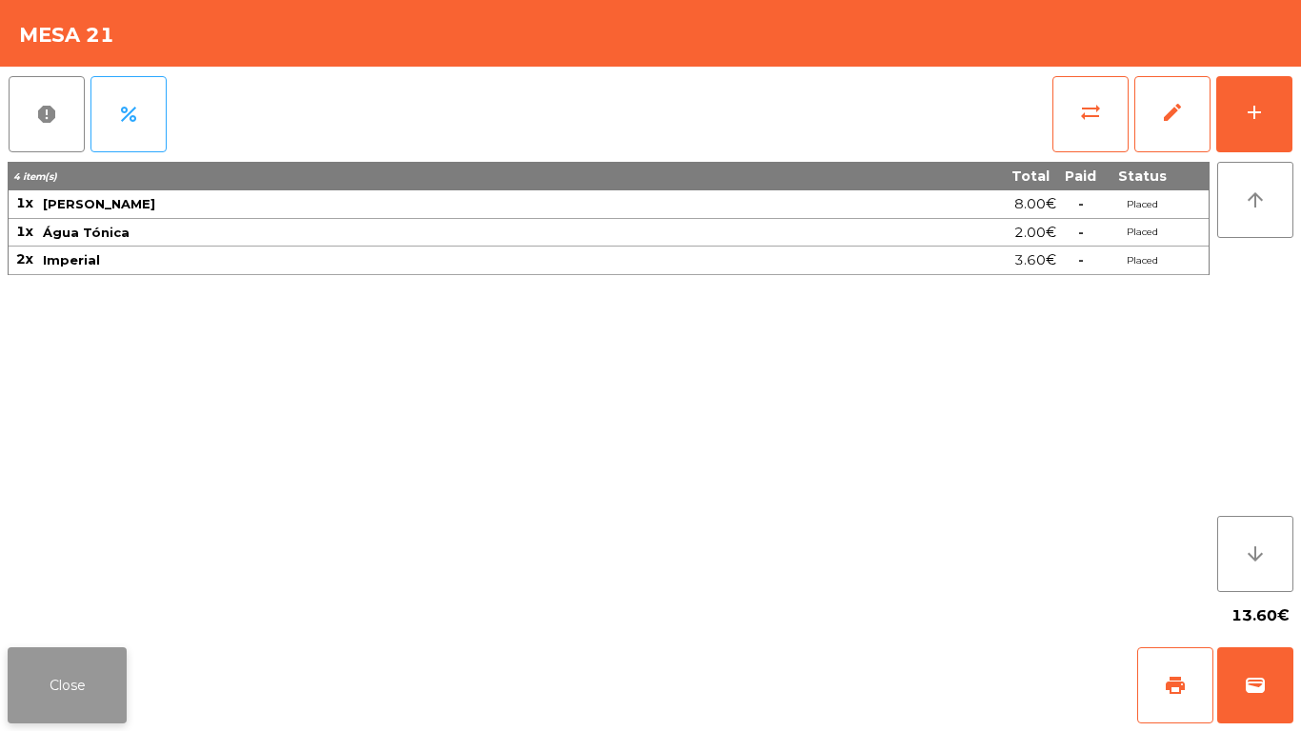
click at [62, 715] on button "Close" at bounding box center [67, 686] width 119 height 76
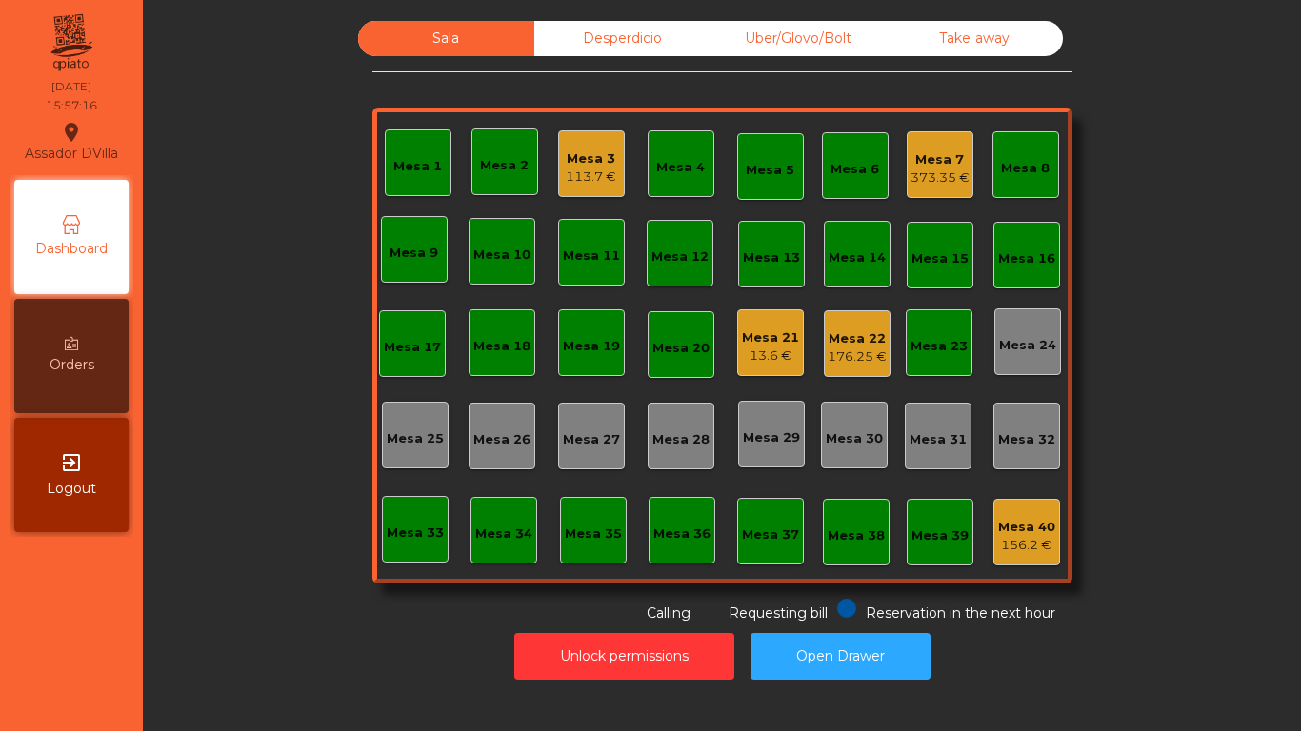
click at [843, 344] on div "Mesa 22" at bounding box center [857, 339] width 59 height 19
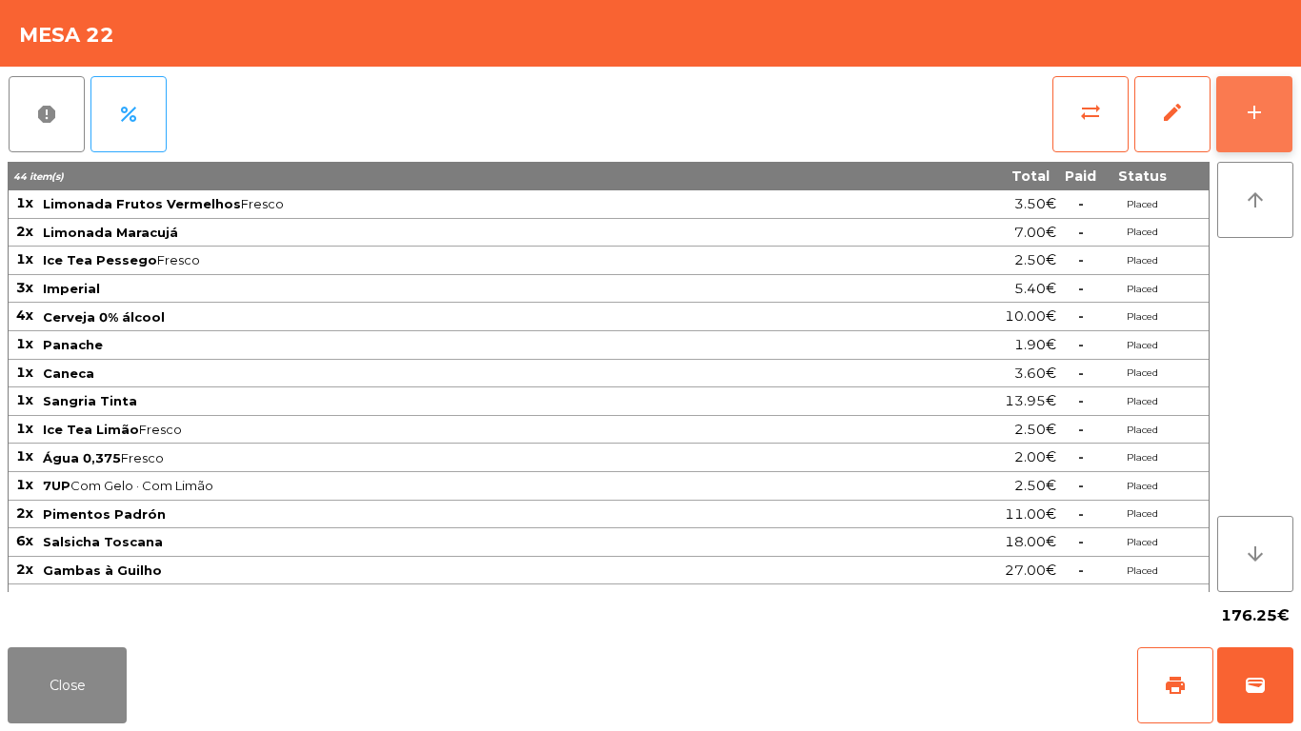
click at [1272, 103] on button "add" at bounding box center [1254, 114] width 76 height 76
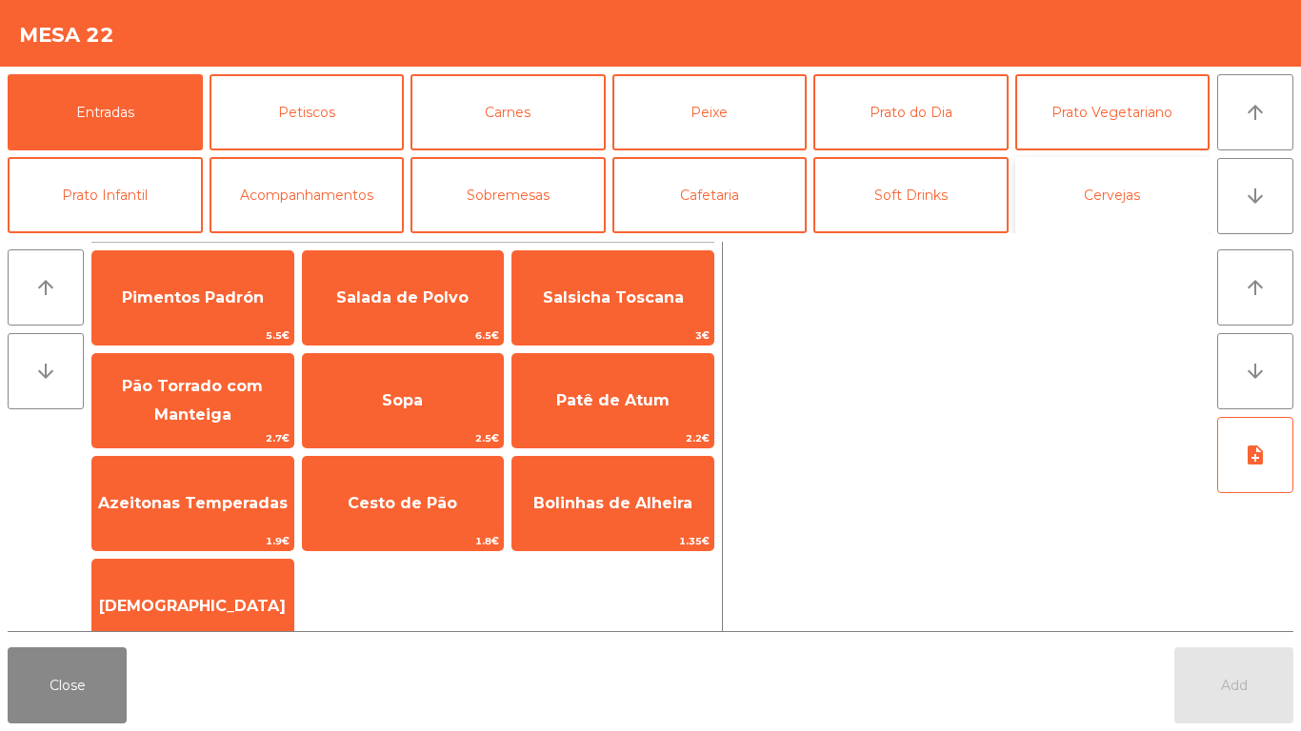
click at [1071, 189] on button "Cervejas" at bounding box center [1112, 195] width 195 height 76
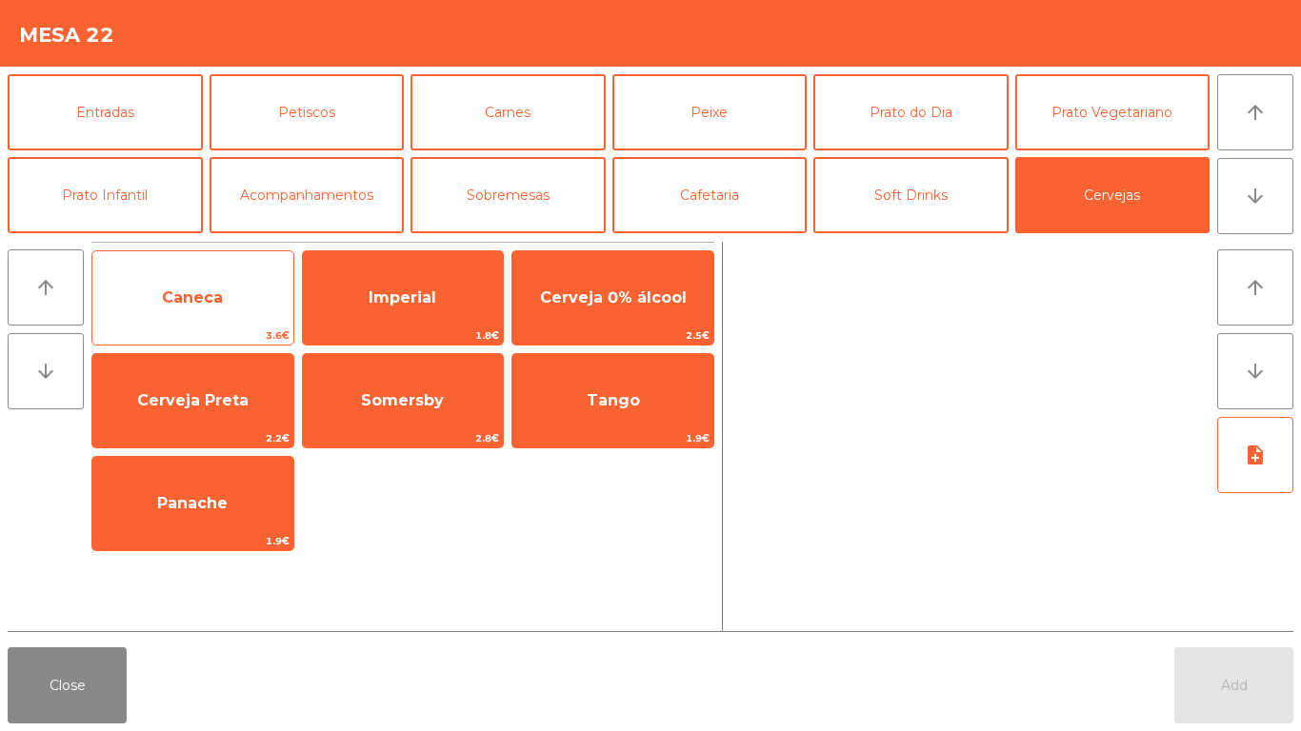
click at [245, 282] on span "Caneca" at bounding box center [192, 297] width 201 height 51
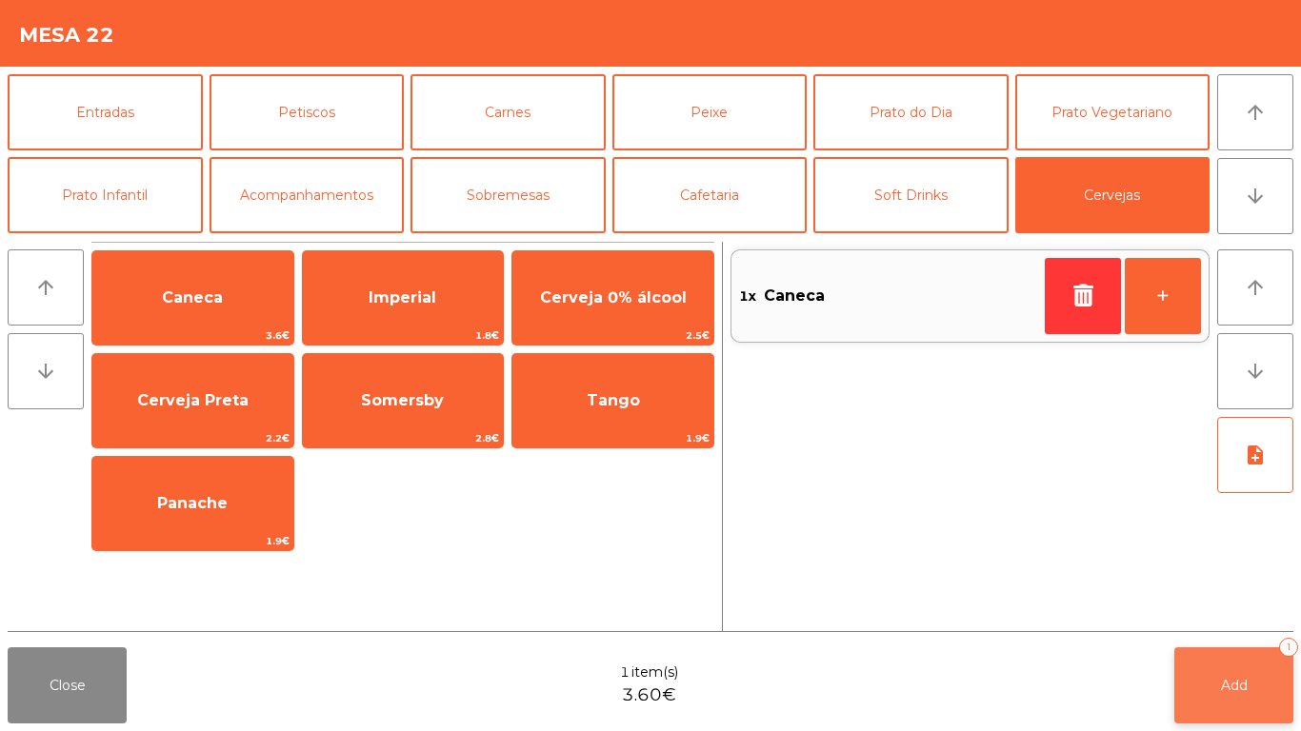
click at [1284, 671] on button "Add 1" at bounding box center [1233, 686] width 119 height 76
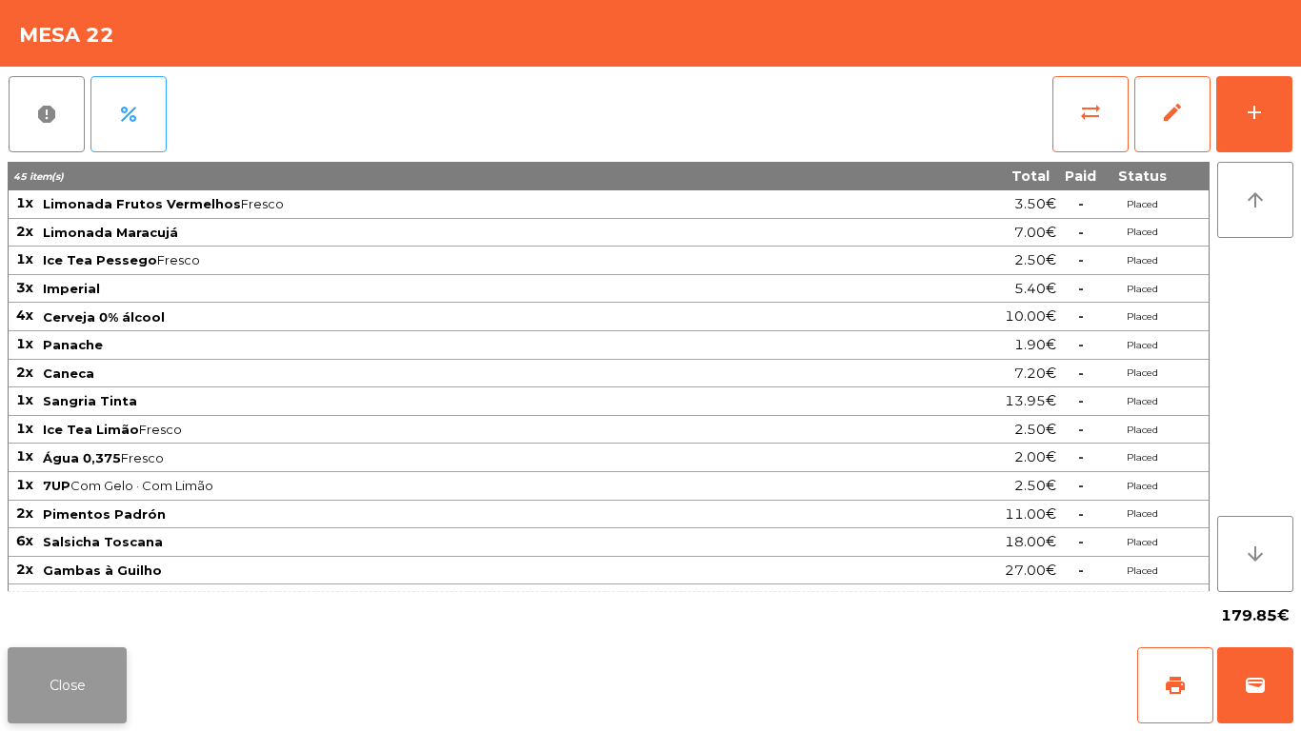
click at [85, 667] on button "Close" at bounding box center [67, 686] width 119 height 76
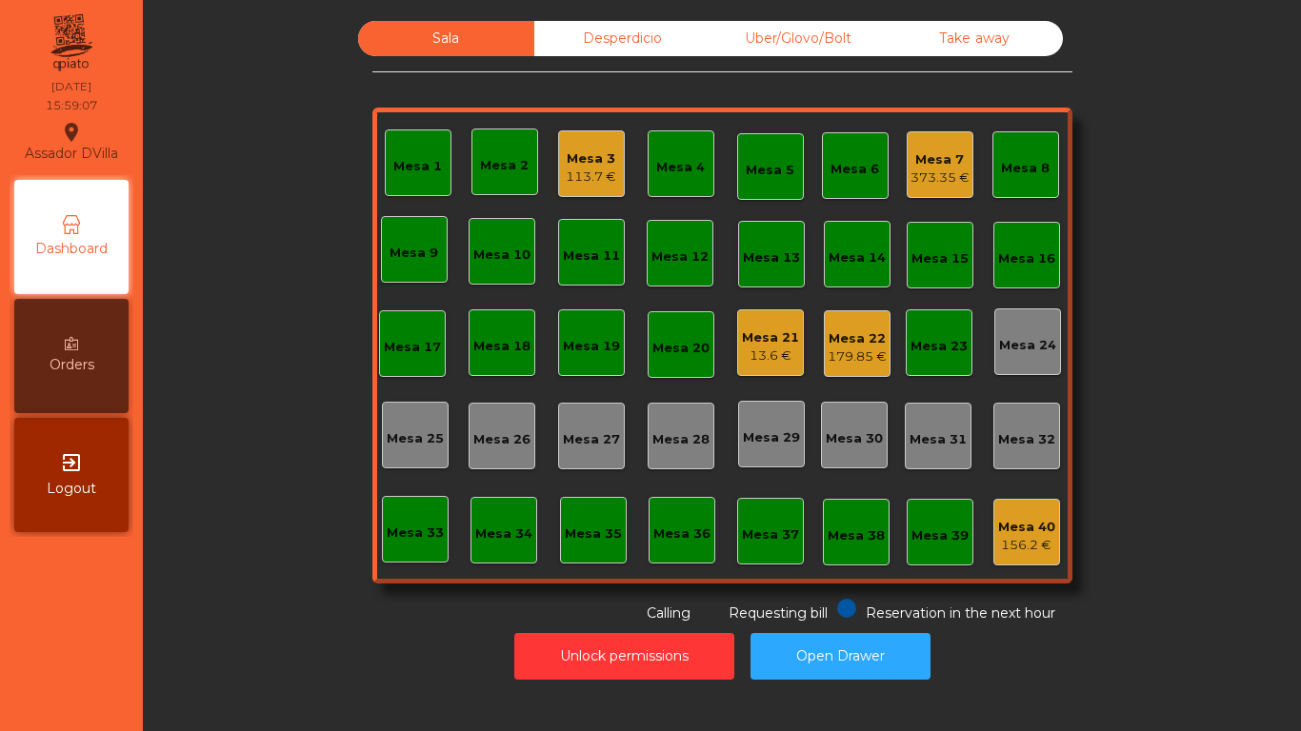
click at [851, 339] on div "Mesa 22" at bounding box center [857, 339] width 59 height 19
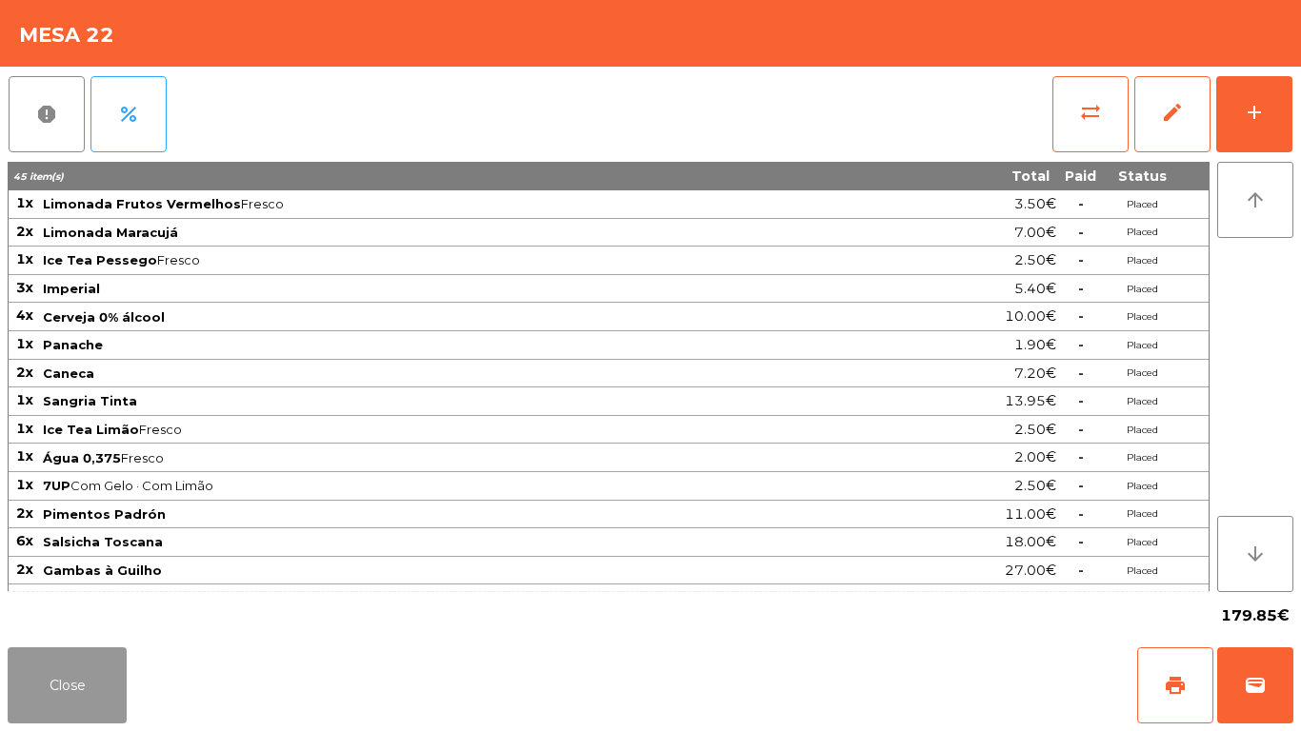
drag, startPoint x: 59, startPoint y: 675, endPoint x: 508, endPoint y: 378, distance: 538.1
click at [67, 675] on button "Close" at bounding box center [67, 686] width 119 height 76
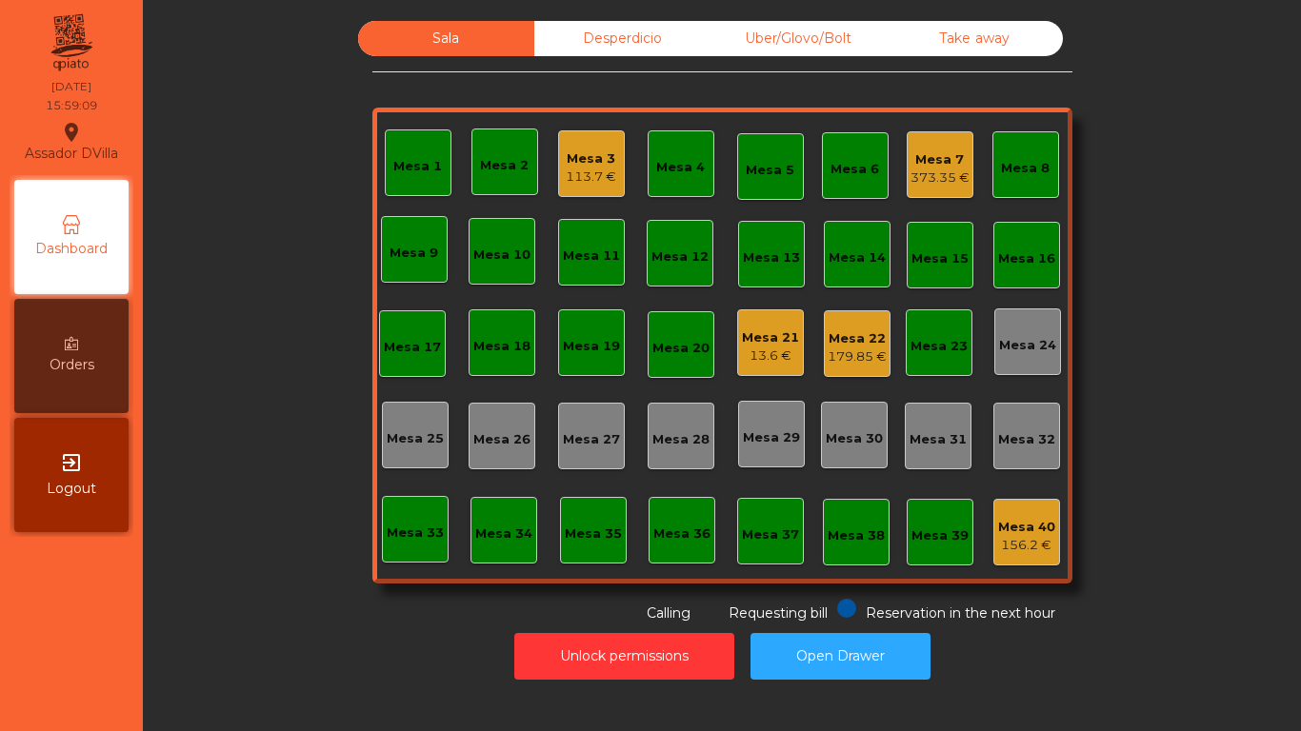
click at [595, 174] on div "113.7 €" at bounding box center [591, 177] width 50 height 19
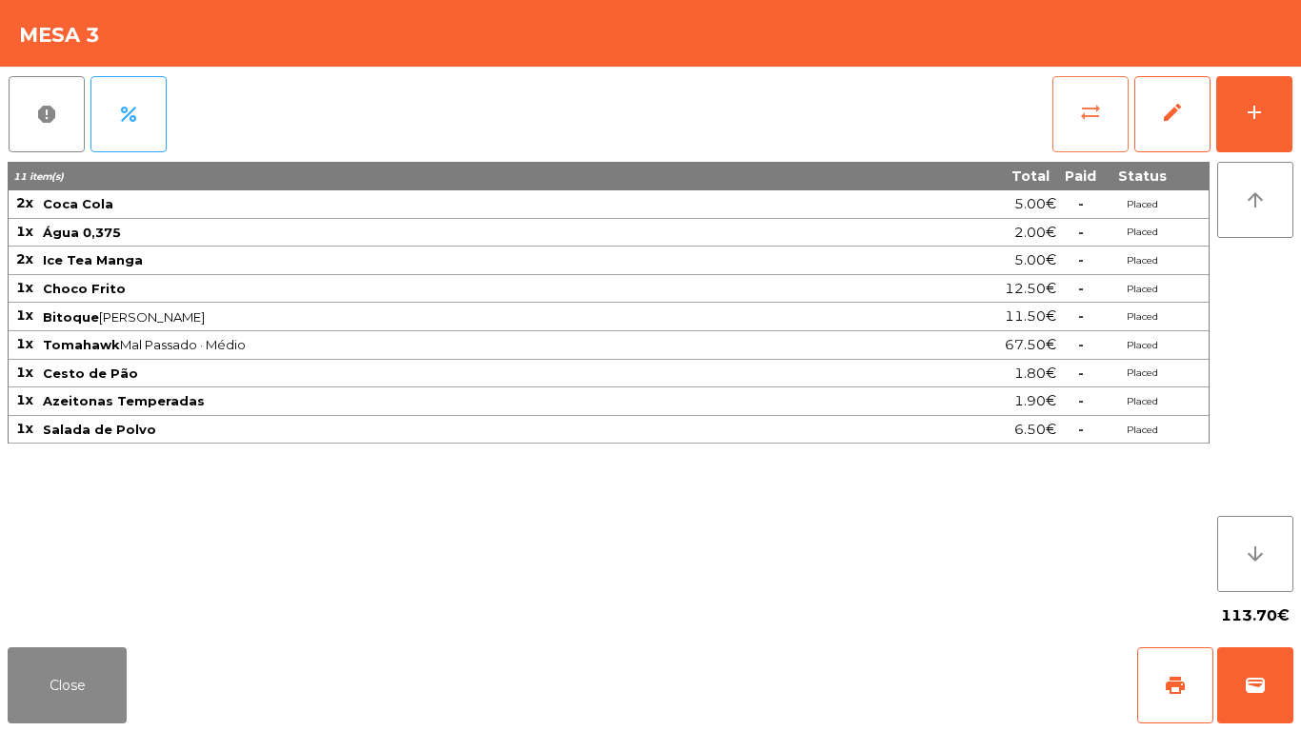
click at [1112, 102] on button "sync_alt" at bounding box center [1090, 114] width 76 height 76
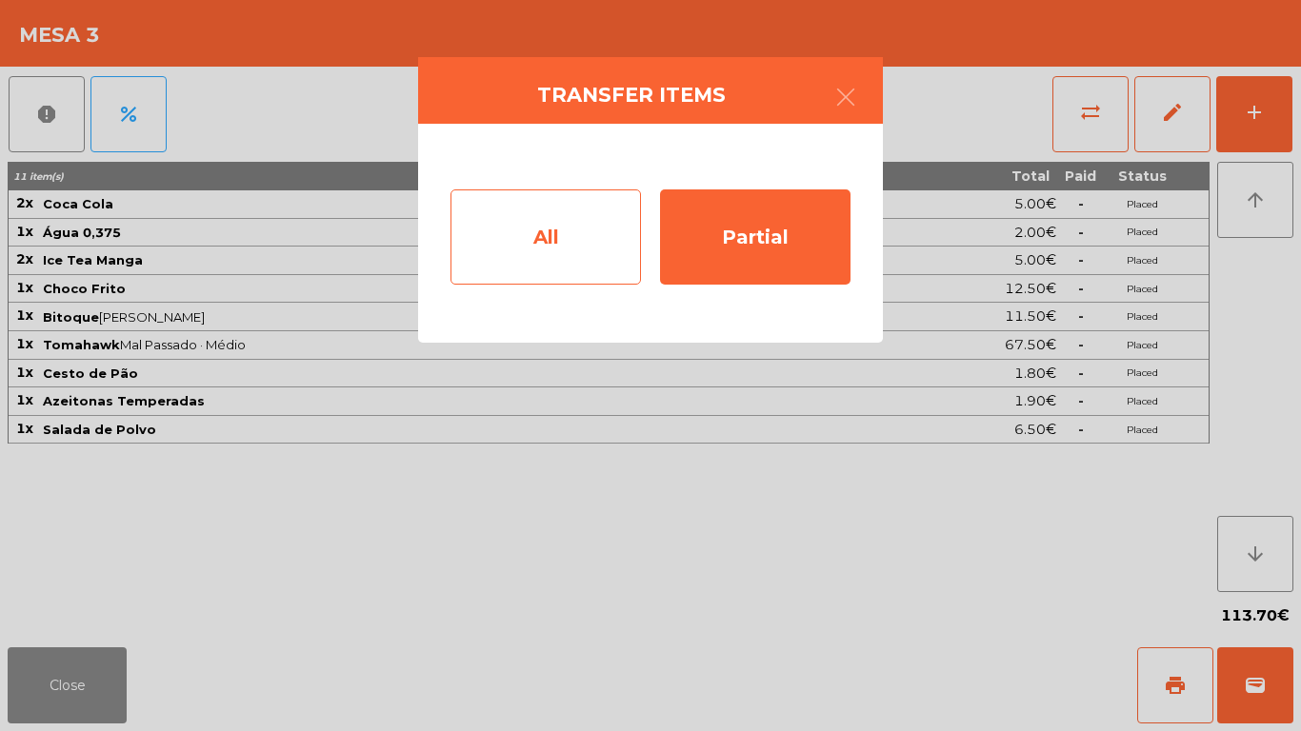
click at [599, 250] on div "All" at bounding box center [546, 237] width 190 height 95
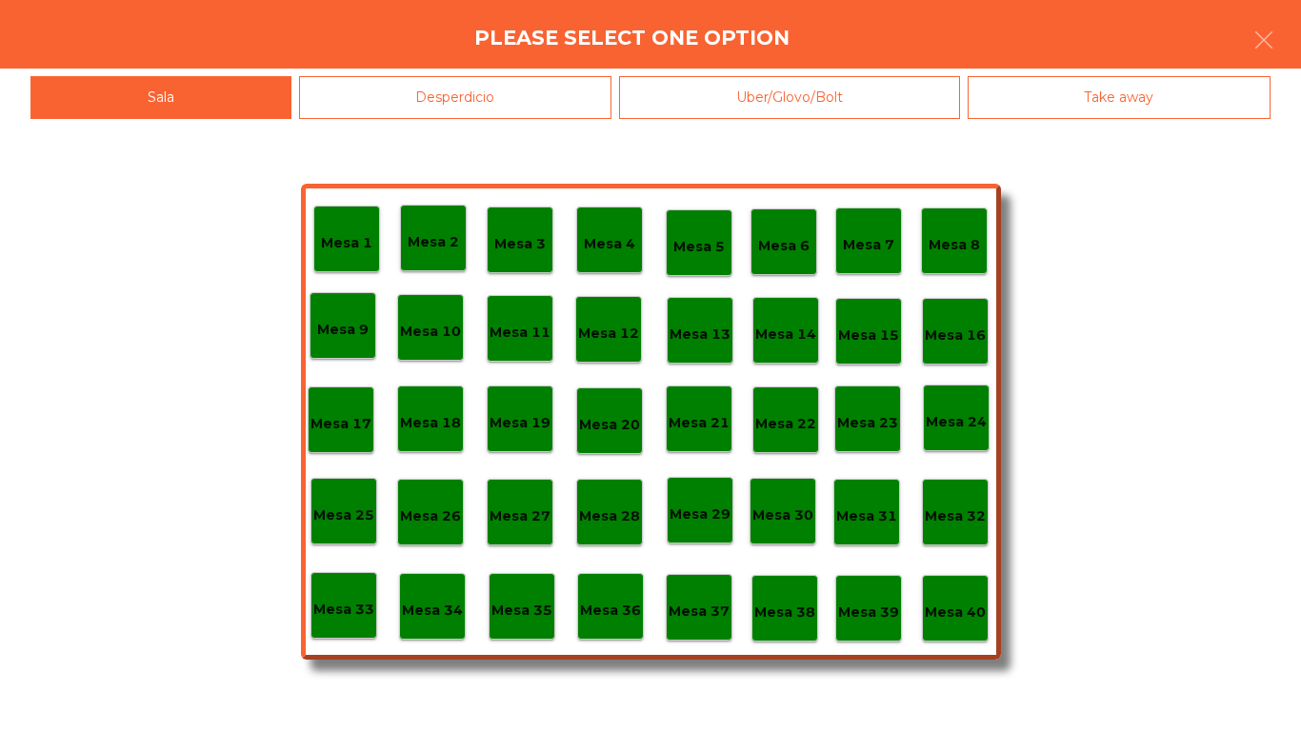
click at [979, 602] on p "Mesa 40" at bounding box center [955, 613] width 61 height 22
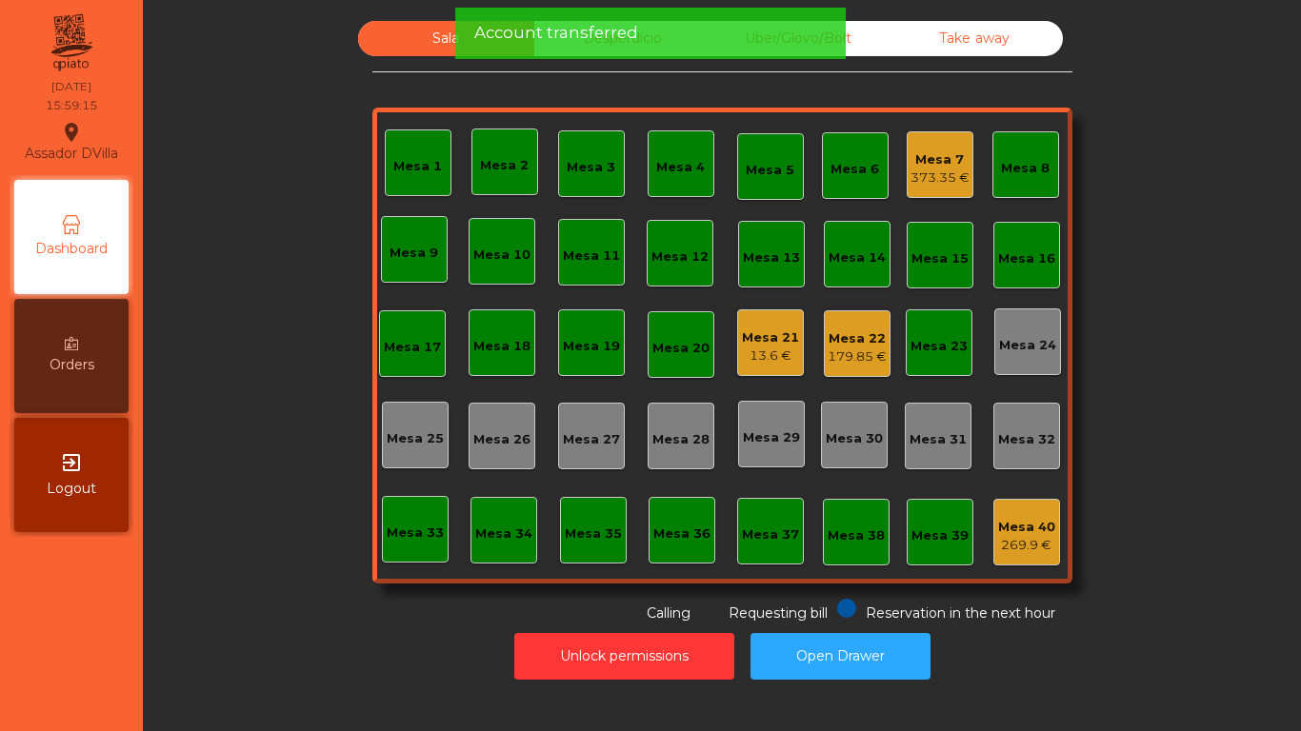
click at [948, 167] on div "Mesa 7" at bounding box center [940, 159] width 59 height 19
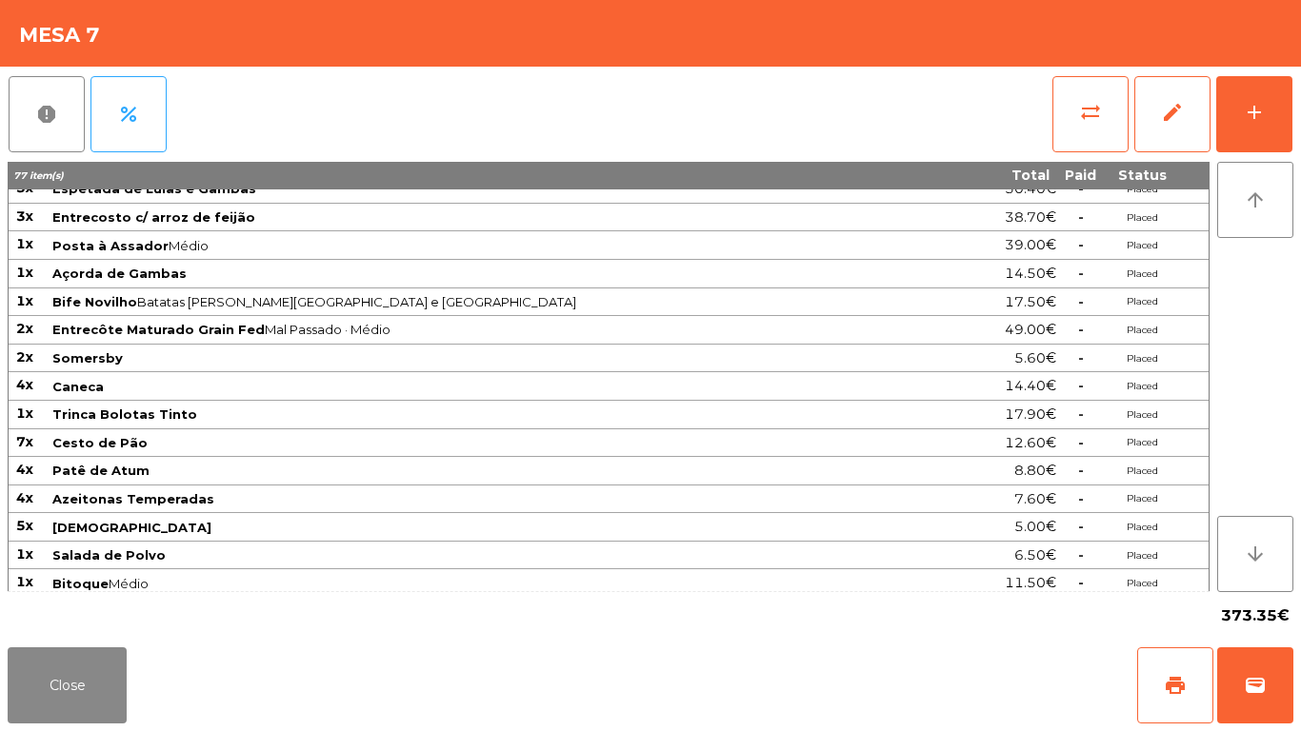
scroll to position [219, 0]
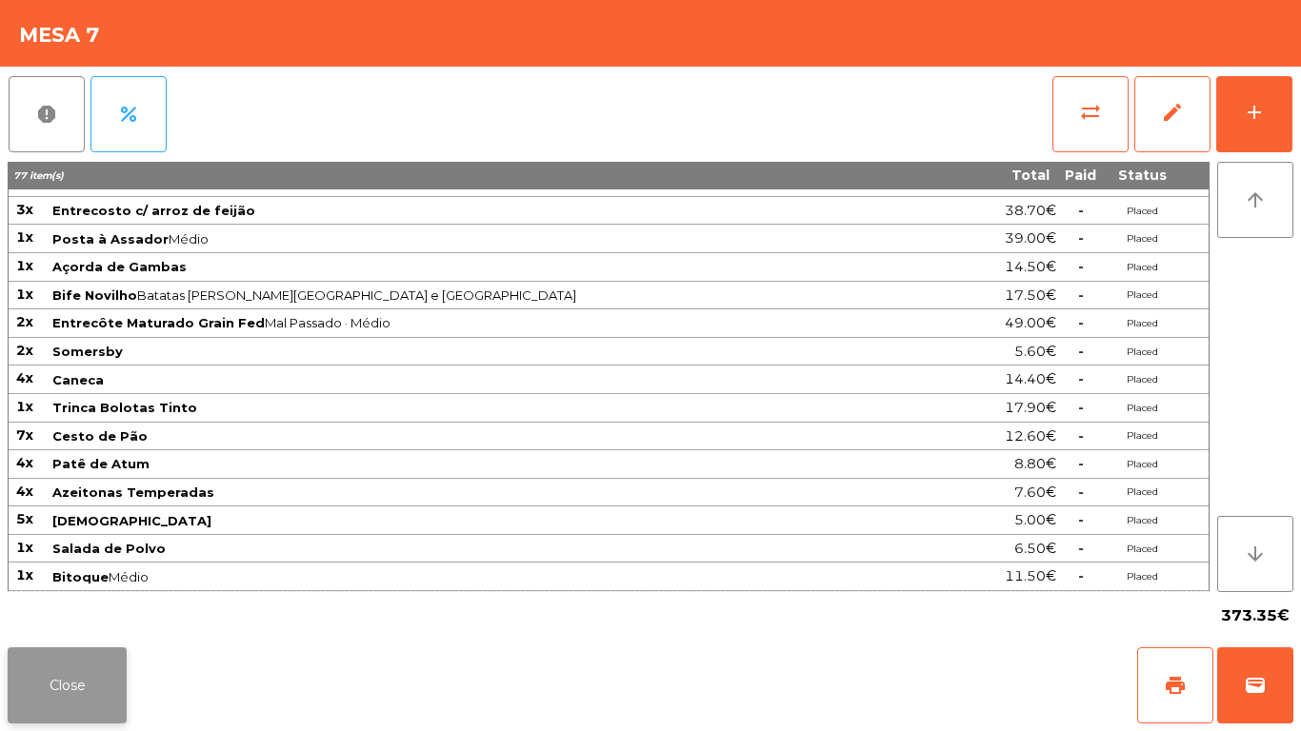
click at [110, 651] on button "Close" at bounding box center [67, 686] width 119 height 76
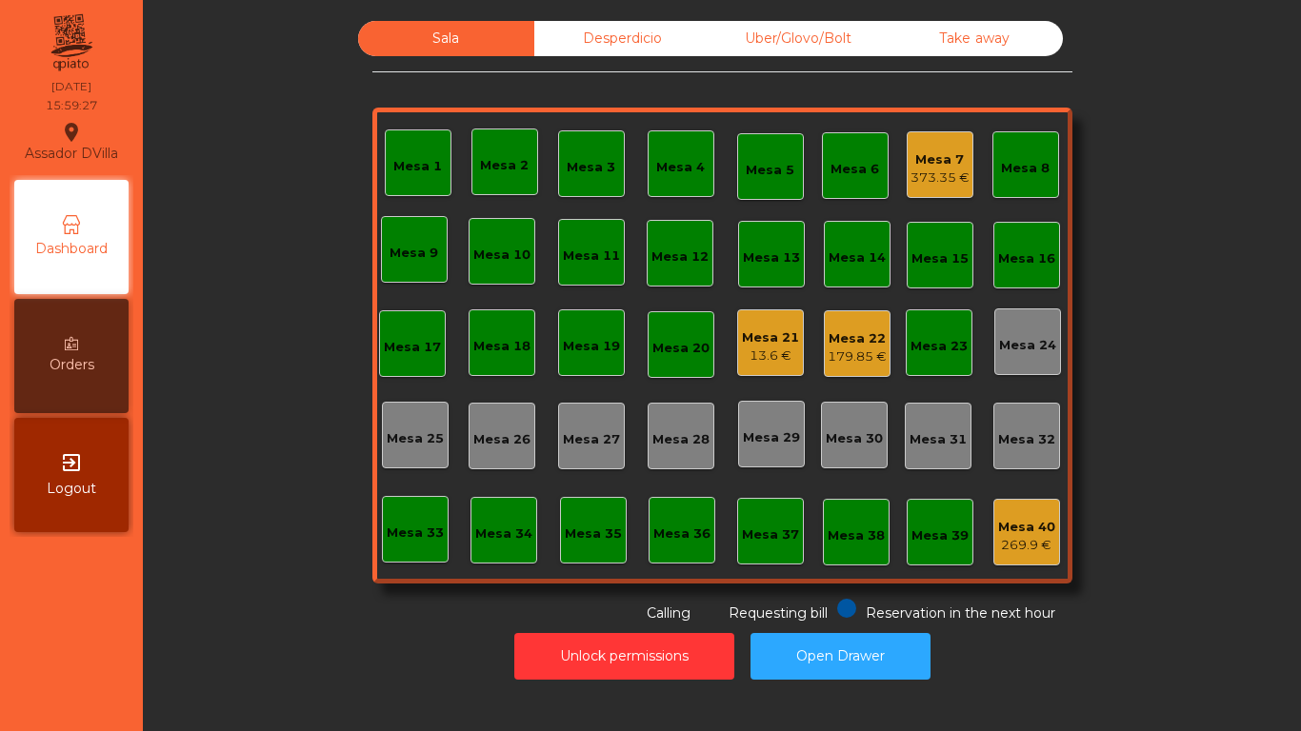
click at [863, 357] on div "179.85 €" at bounding box center [857, 357] width 59 height 19
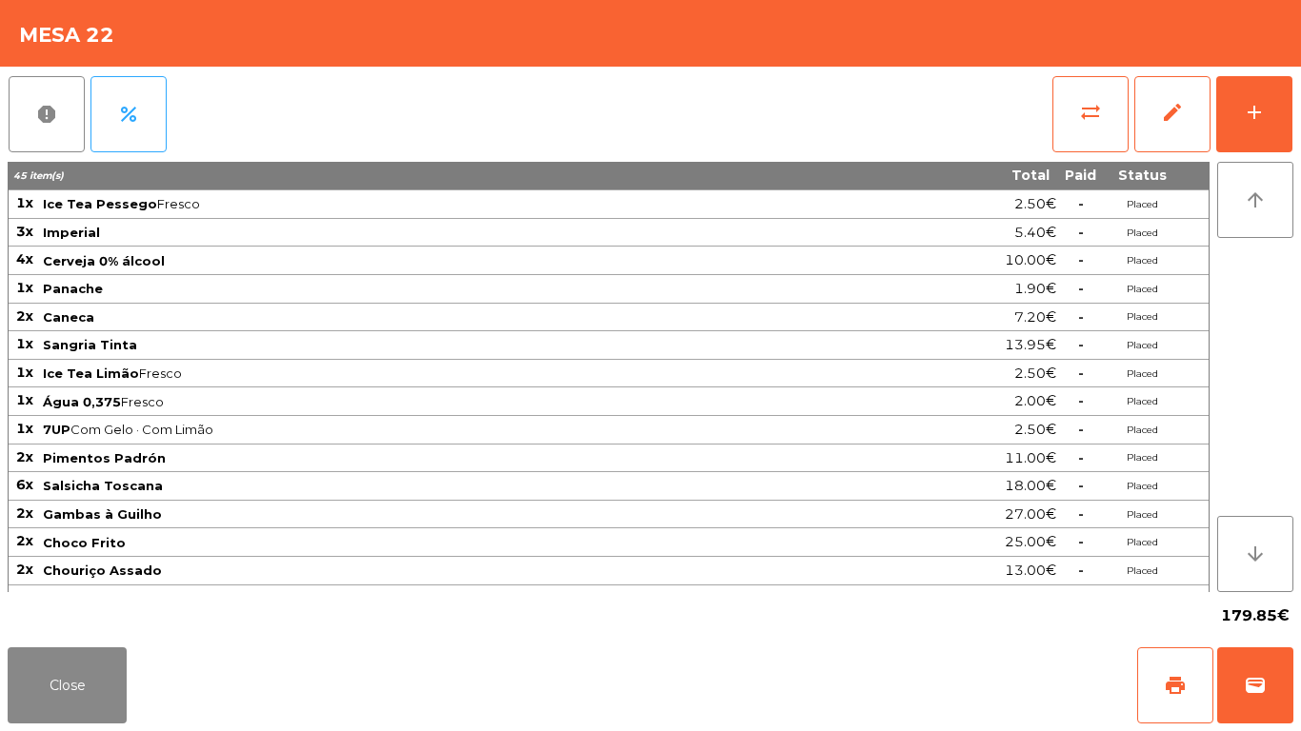
scroll to position [133, 0]
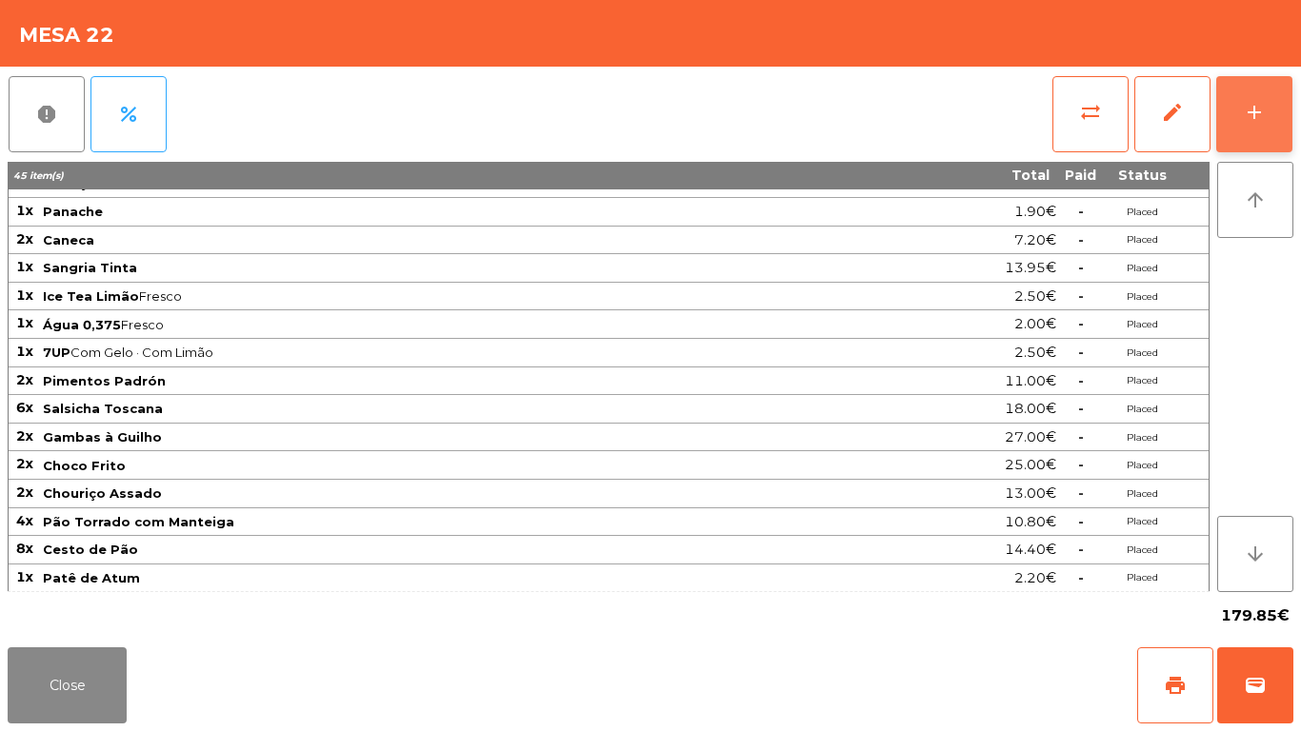
click at [1272, 129] on button "add" at bounding box center [1254, 114] width 76 height 76
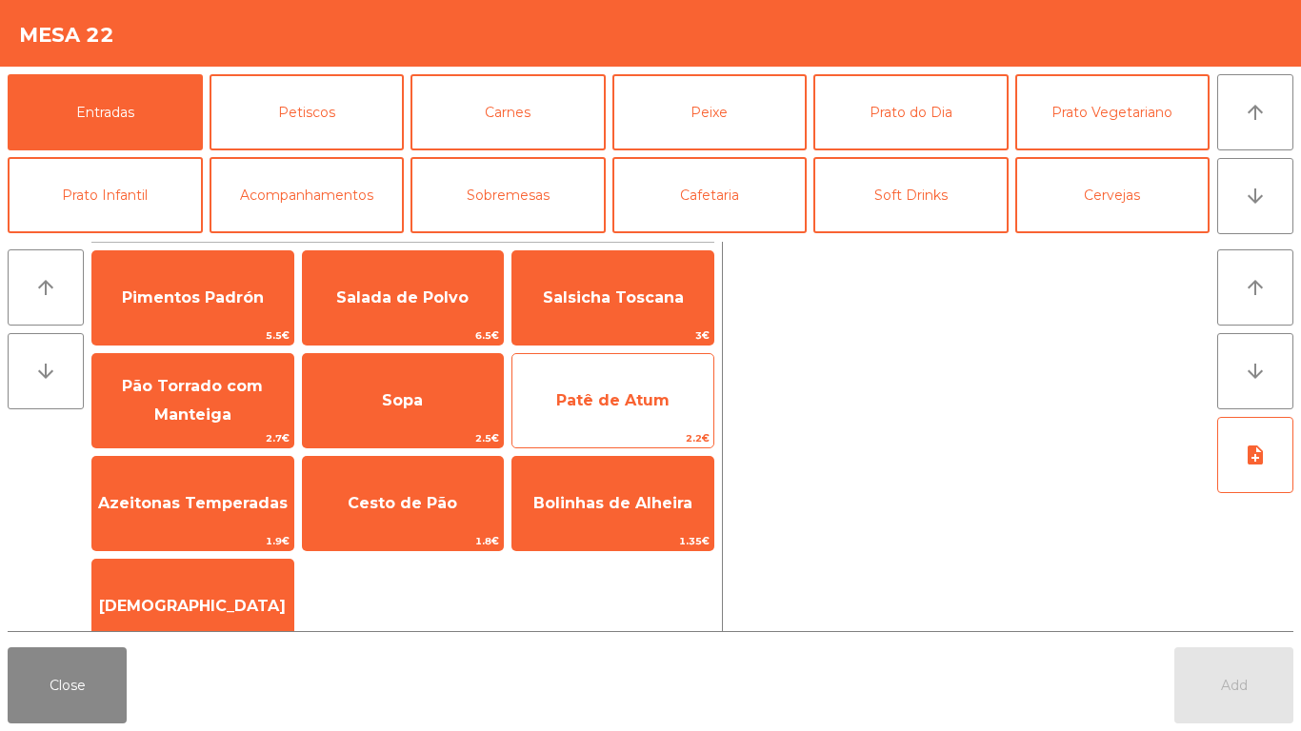
click at [604, 379] on span "Patê de Atum" at bounding box center [612, 400] width 201 height 51
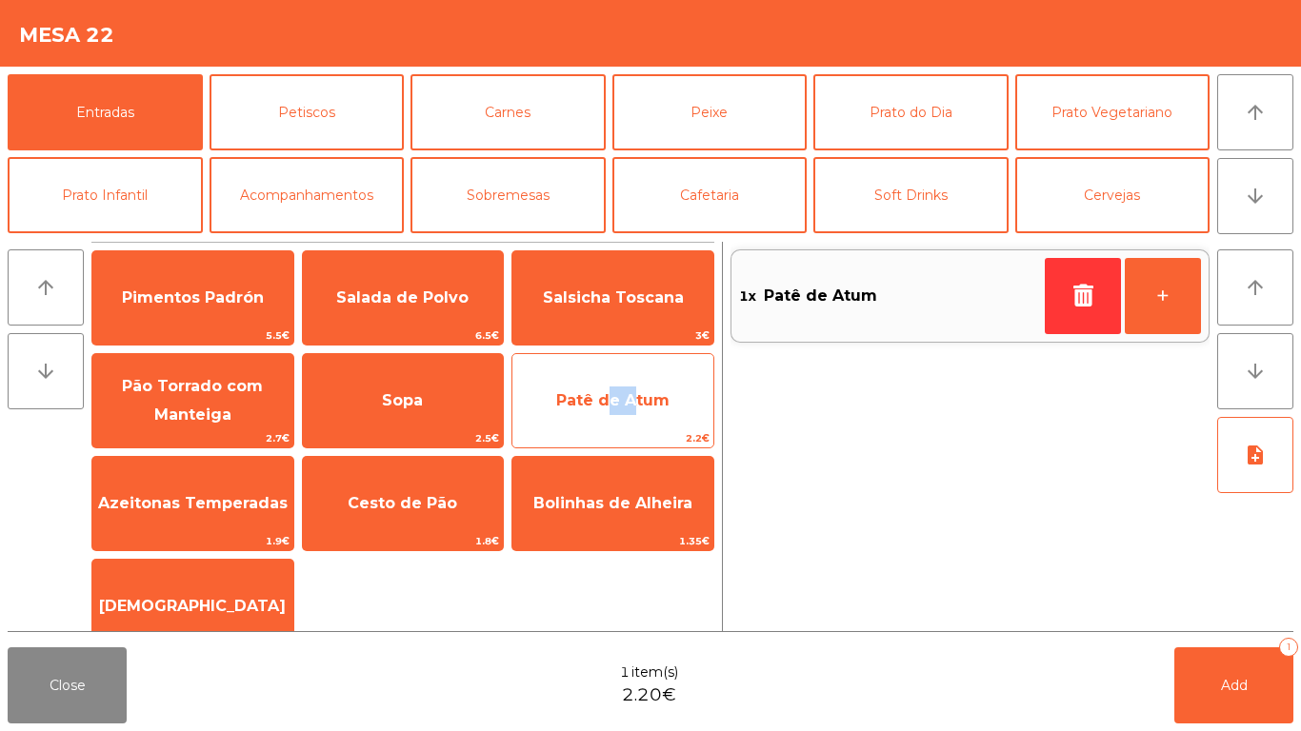
click at [604, 379] on span "Patê de Atum" at bounding box center [612, 400] width 201 height 51
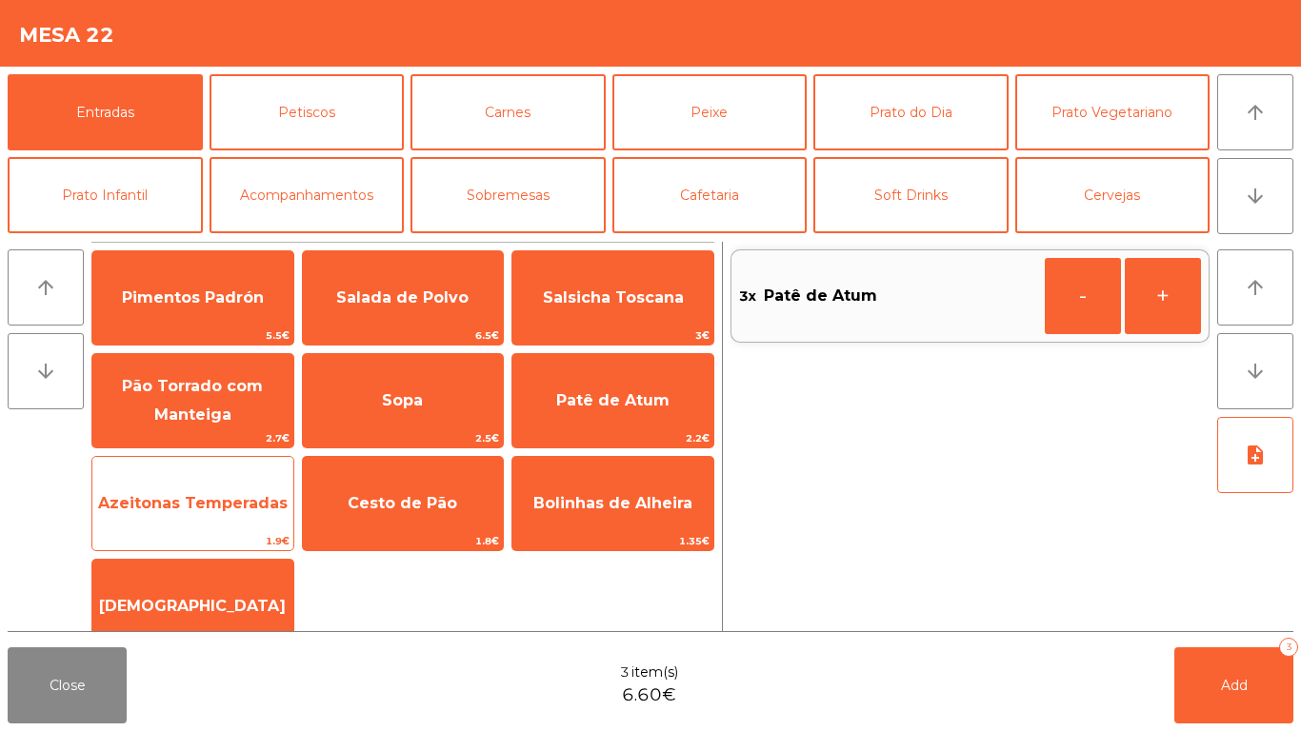
click at [208, 494] on span "Azeitonas Temperadas" at bounding box center [193, 503] width 190 height 18
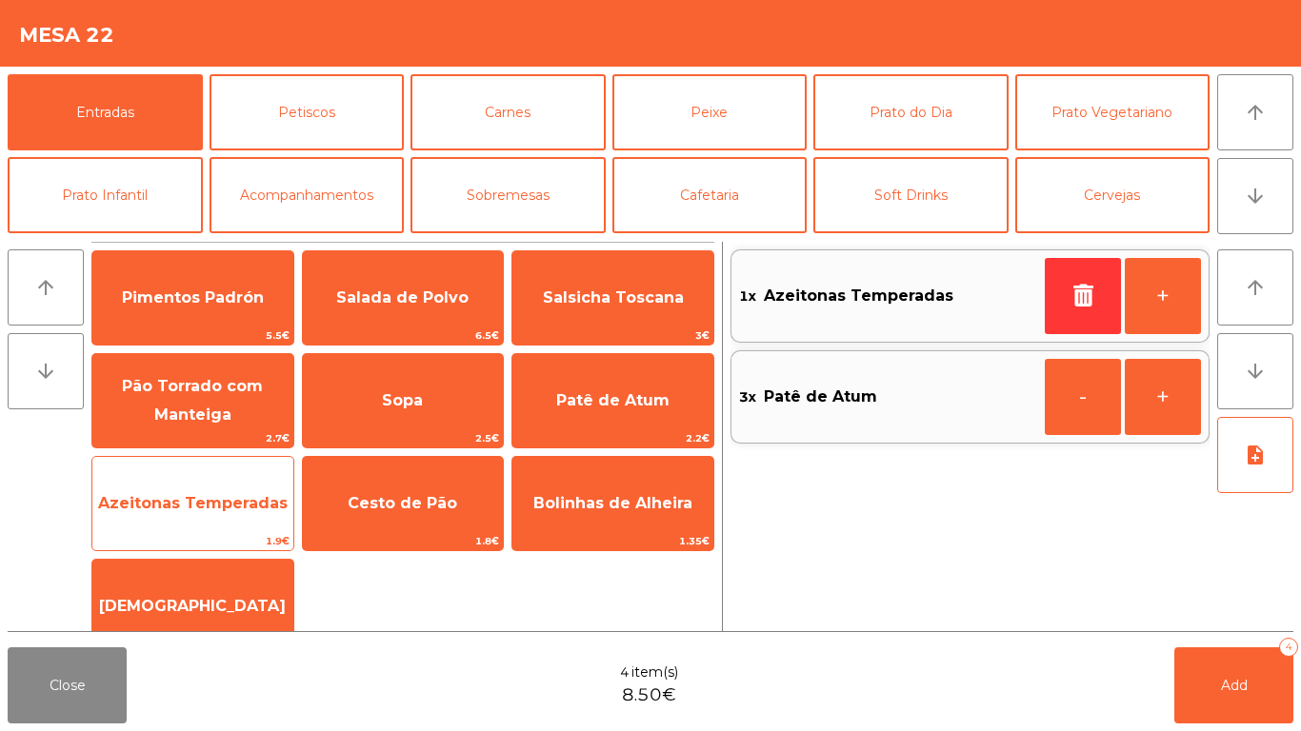
click at [208, 494] on span "Azeitonas Temperadas" at bounding box center [193, 503] width 190 height 18
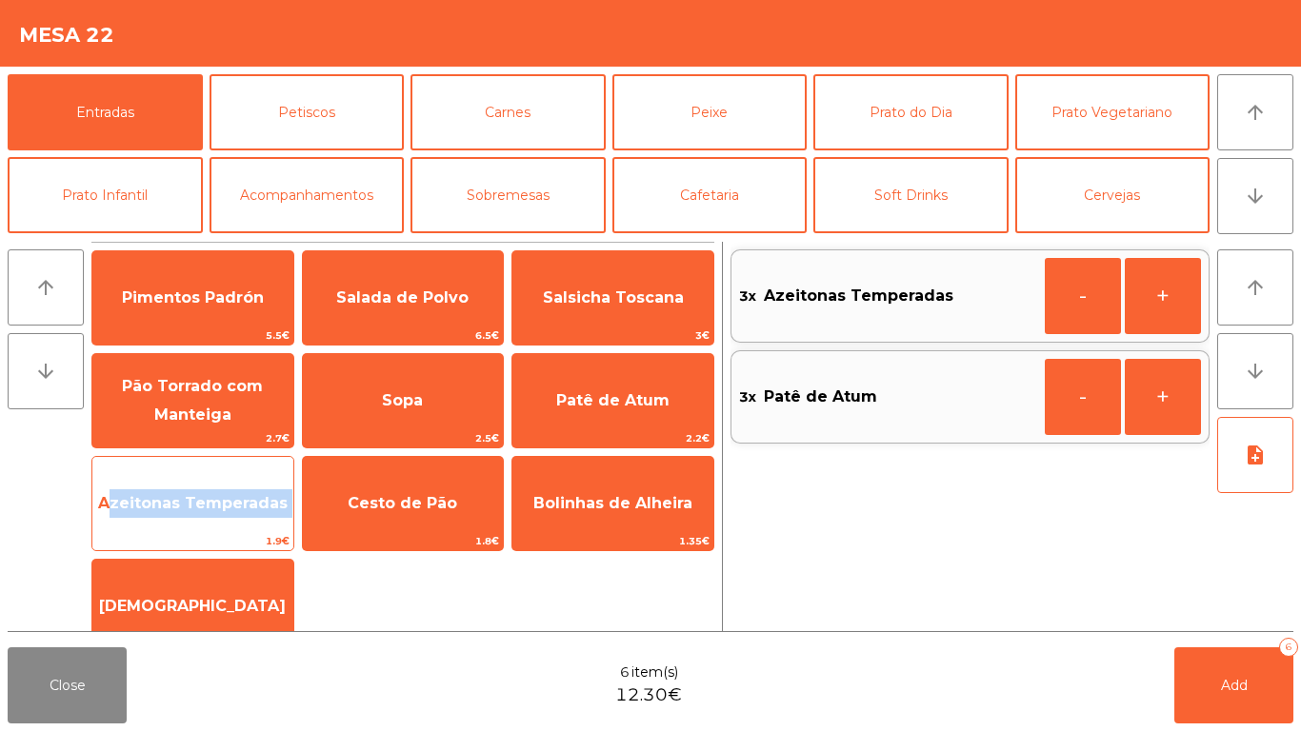
click at [208, 494] on span "Azeitonas Temperadas" at bounding box center [193, 503] width 190 height 18
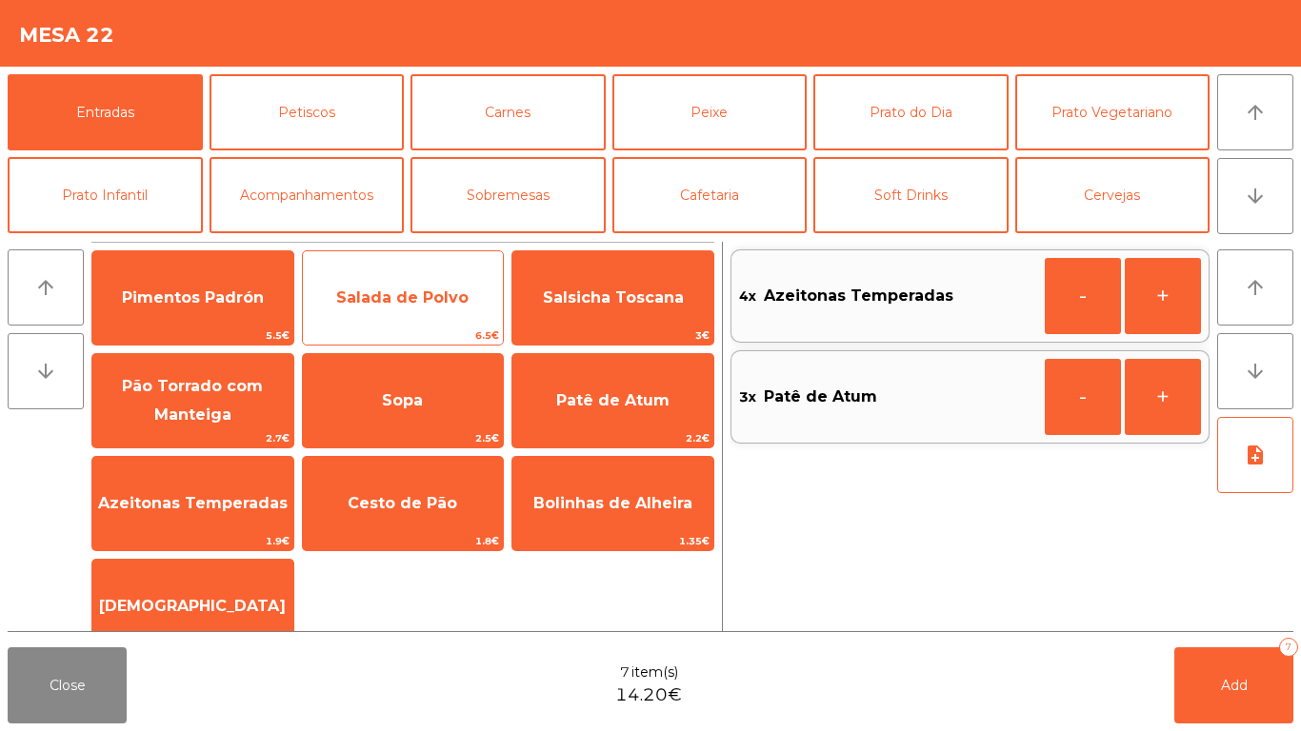
click at [504, 269] on div "Salada de Polvo 6.5€" at bounding box center [403, 297] width 203 height 95
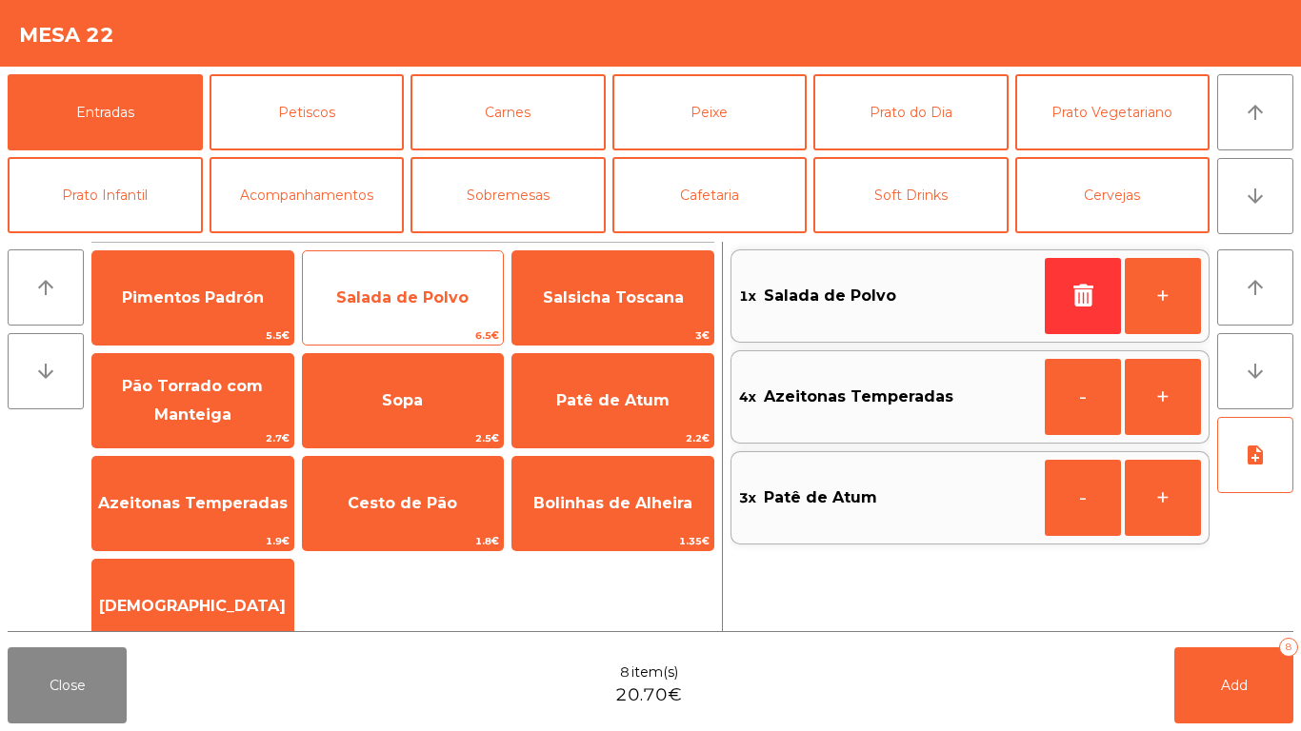
click at [504, 269] on div "Salada de Polvo 6.5€" at bounding box center [403, 297] width 203 height 95
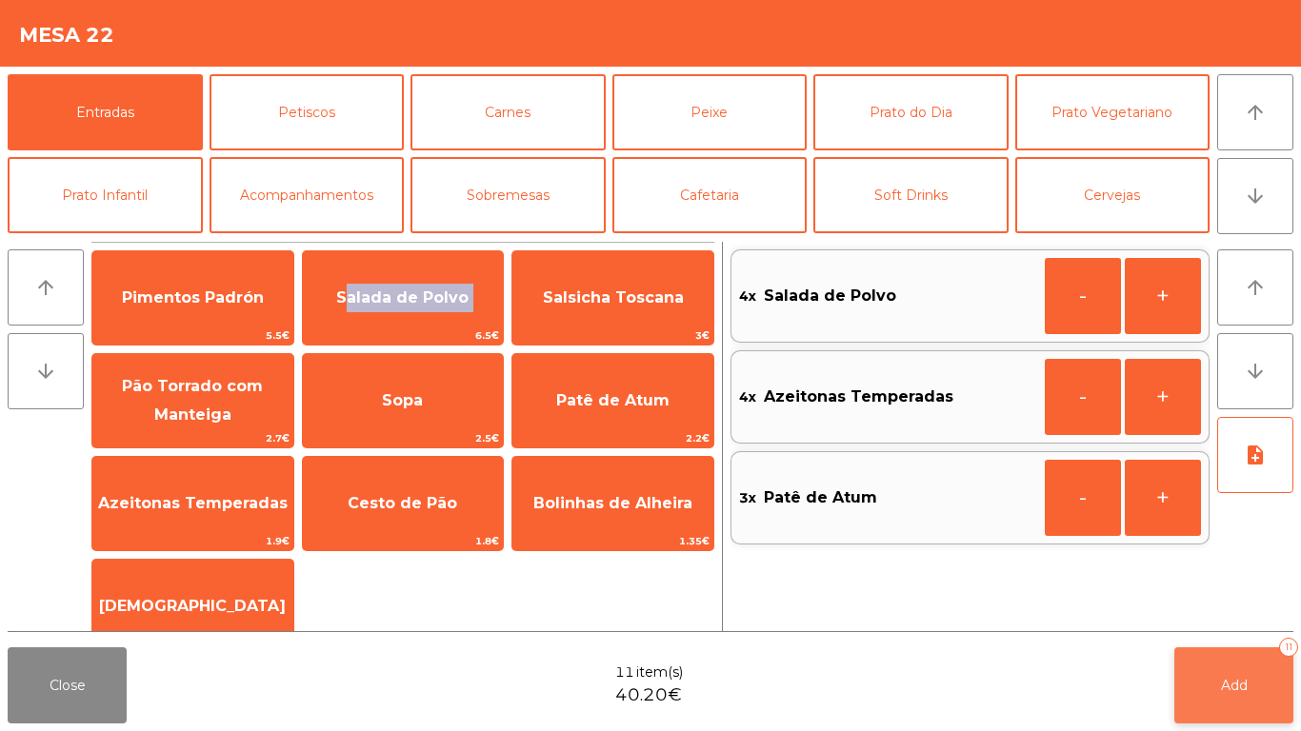
click at [1235, 681] on span "Add" at bounding box center [1234, 685] width 27 height 17
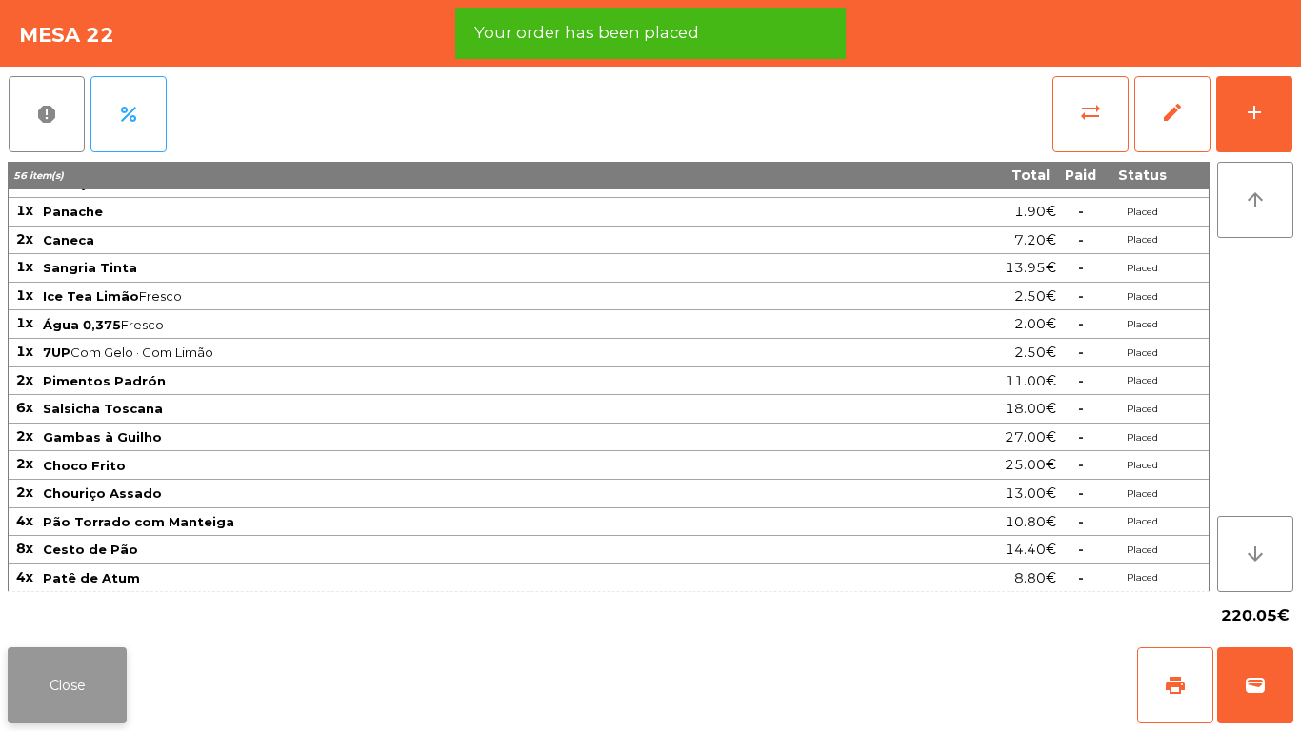
click at [89, 677] on button "Close" at bounding box center [67, 686] width 119 height 76
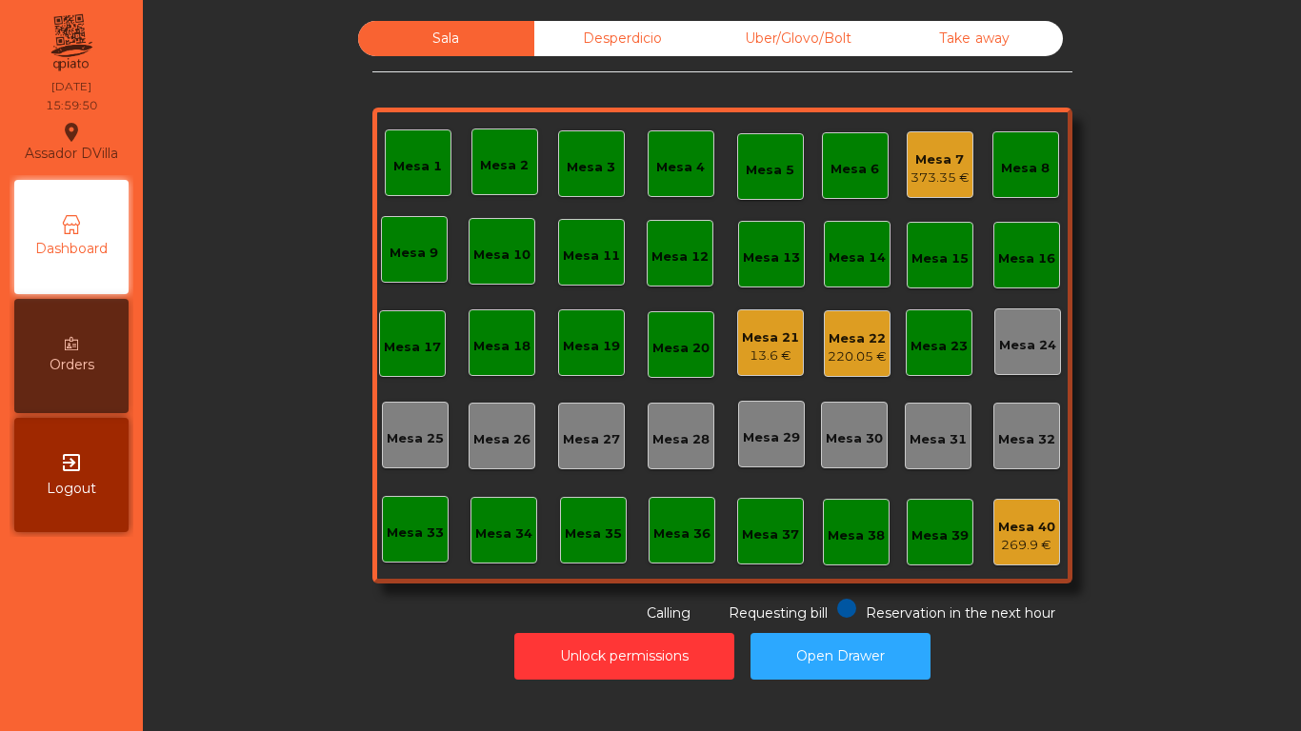
click at [551, 42] on div "Desperdicio" at bounding box center [622, 38] width 176 height 35
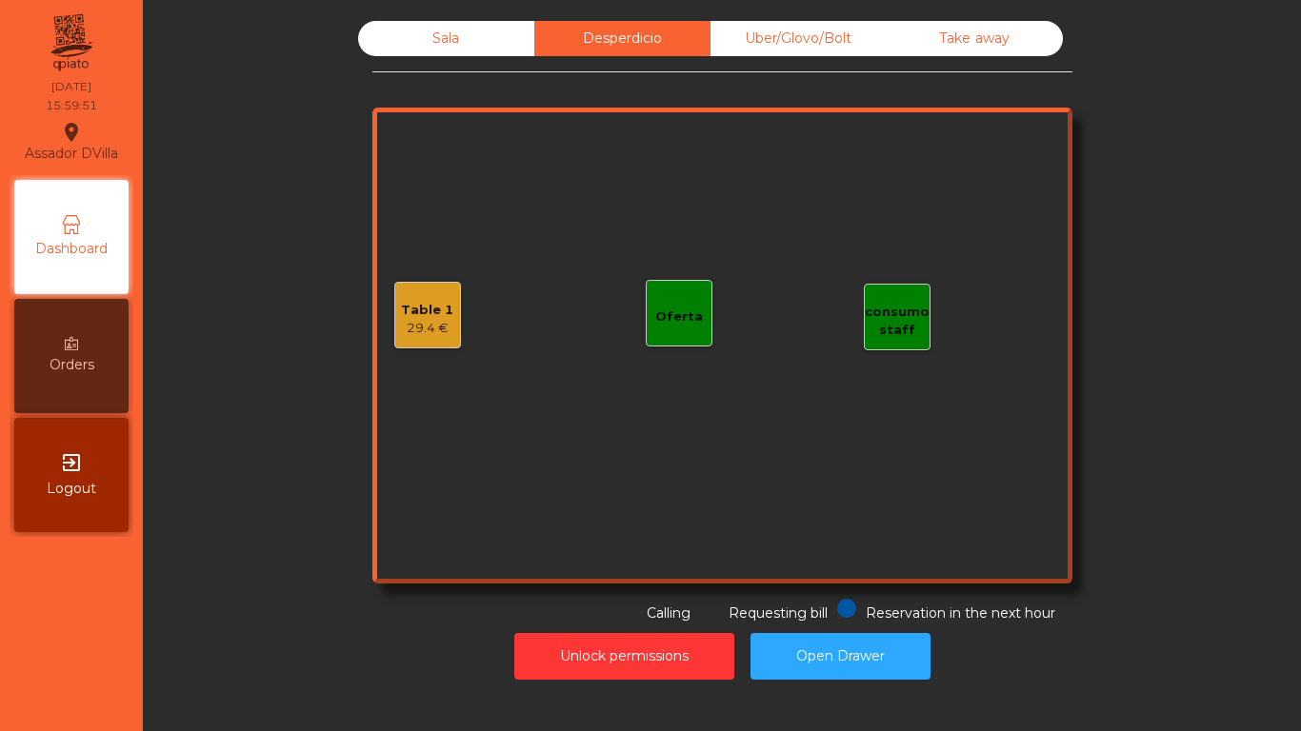
click at [411, 302] on div "Table 1" at bounding box center [427, 310] width 52 height 19
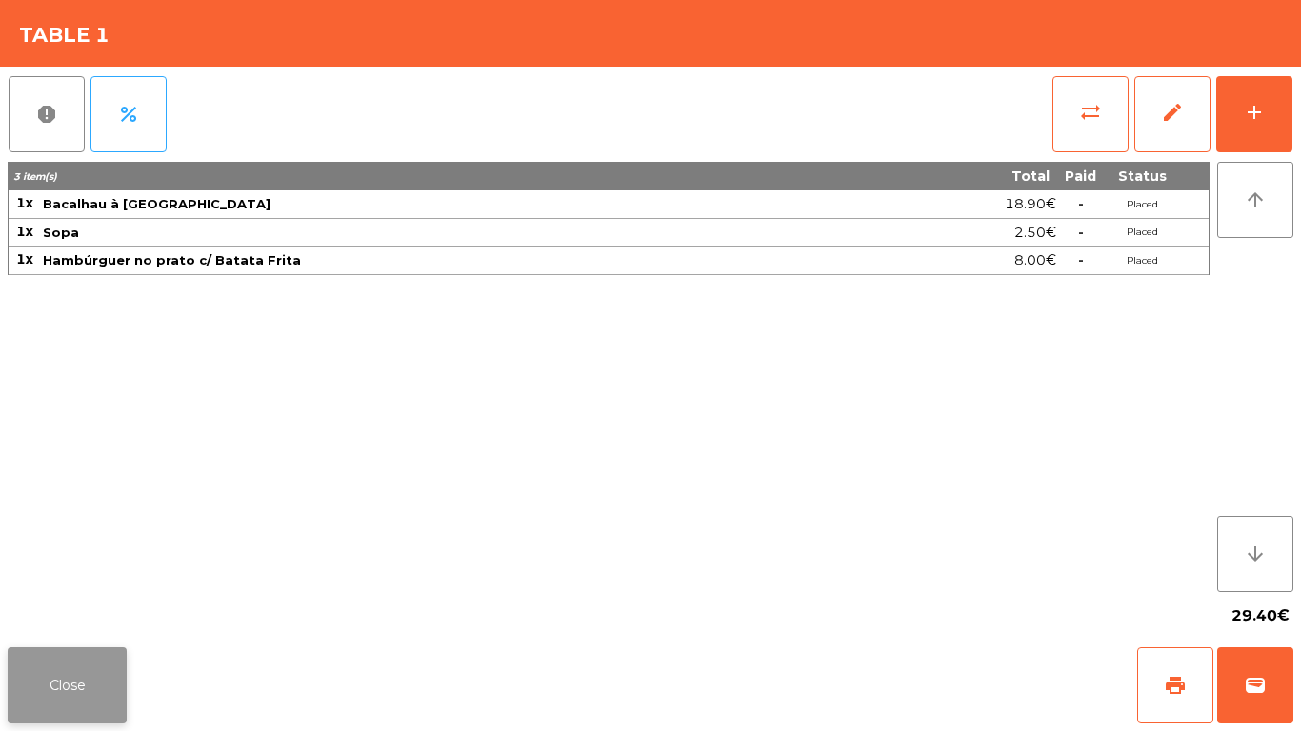
click at [46, 695] on button "Close" at bounding box center [67, 686] width 119 height 76
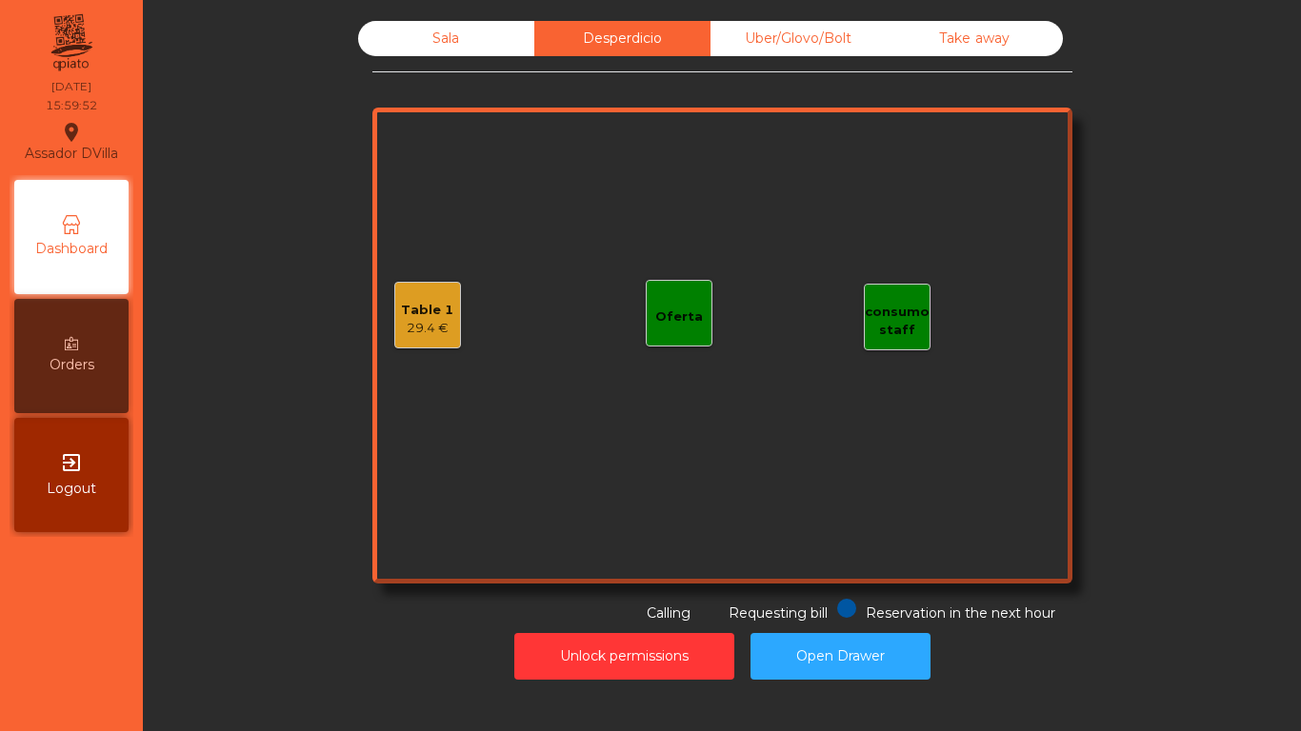
drag, startPoint x: 46, startPoint y: 695, endPoint x: 473, endPoint y: 38, distance: 784.1
click at [473, 30] on div "Sala" at bounding box center [446, 38] width 176 height 35
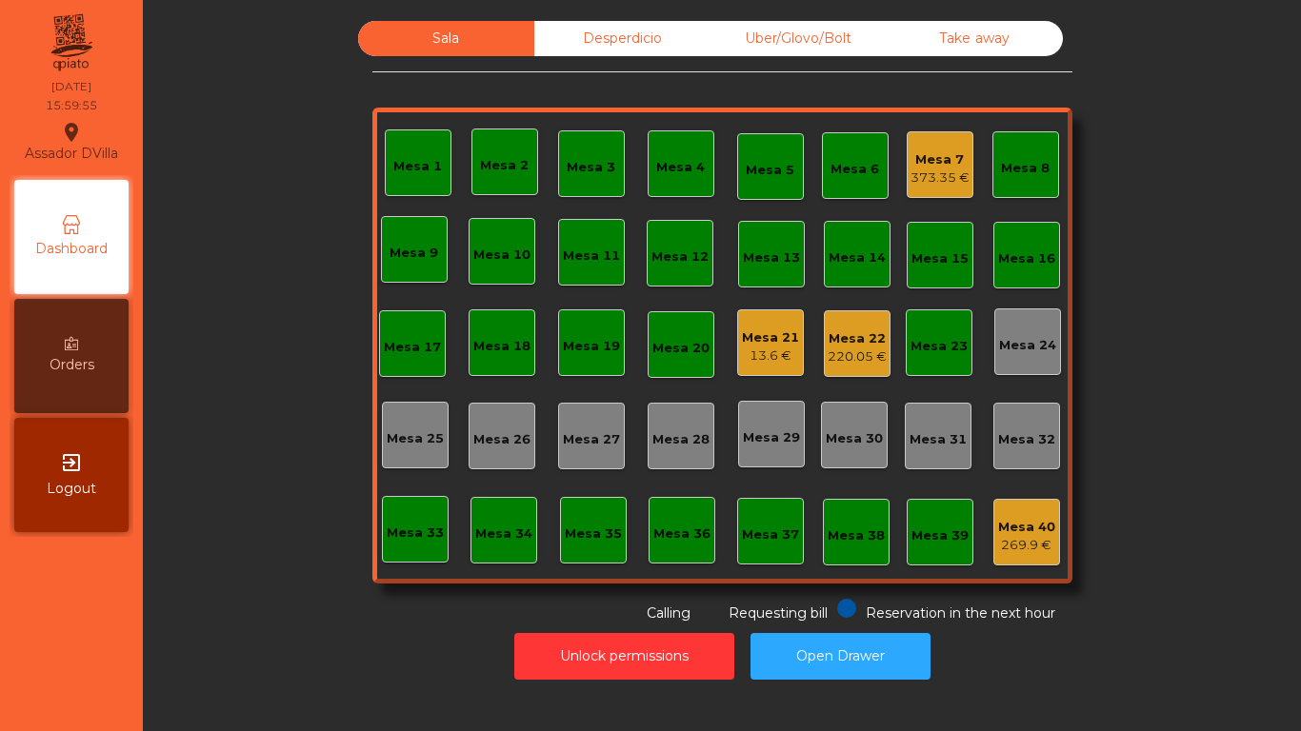
click at [778, 367] on div "Mesa 21 13.6 €" at bounding box center [770, 343] width 67 height 67
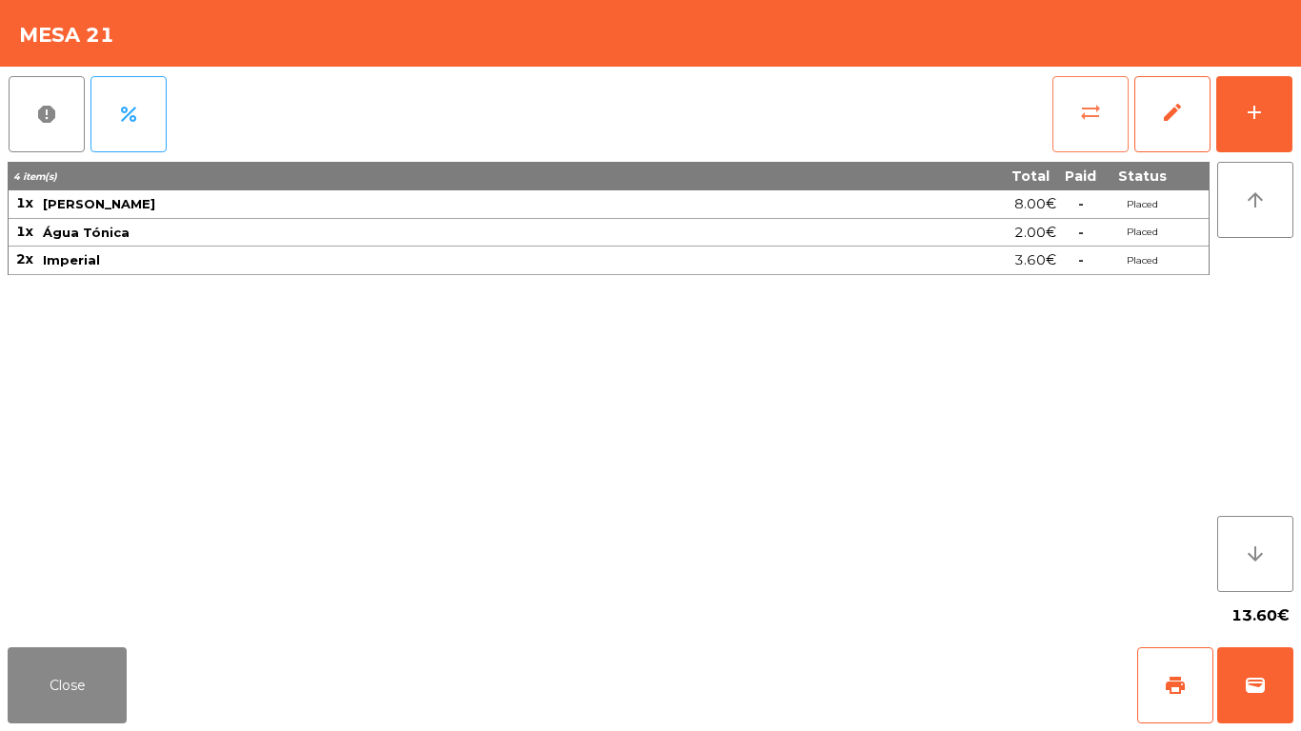
click at [1083, 124] on button "sync_alt" at bounding box center [1090, 114] width 76 height 76
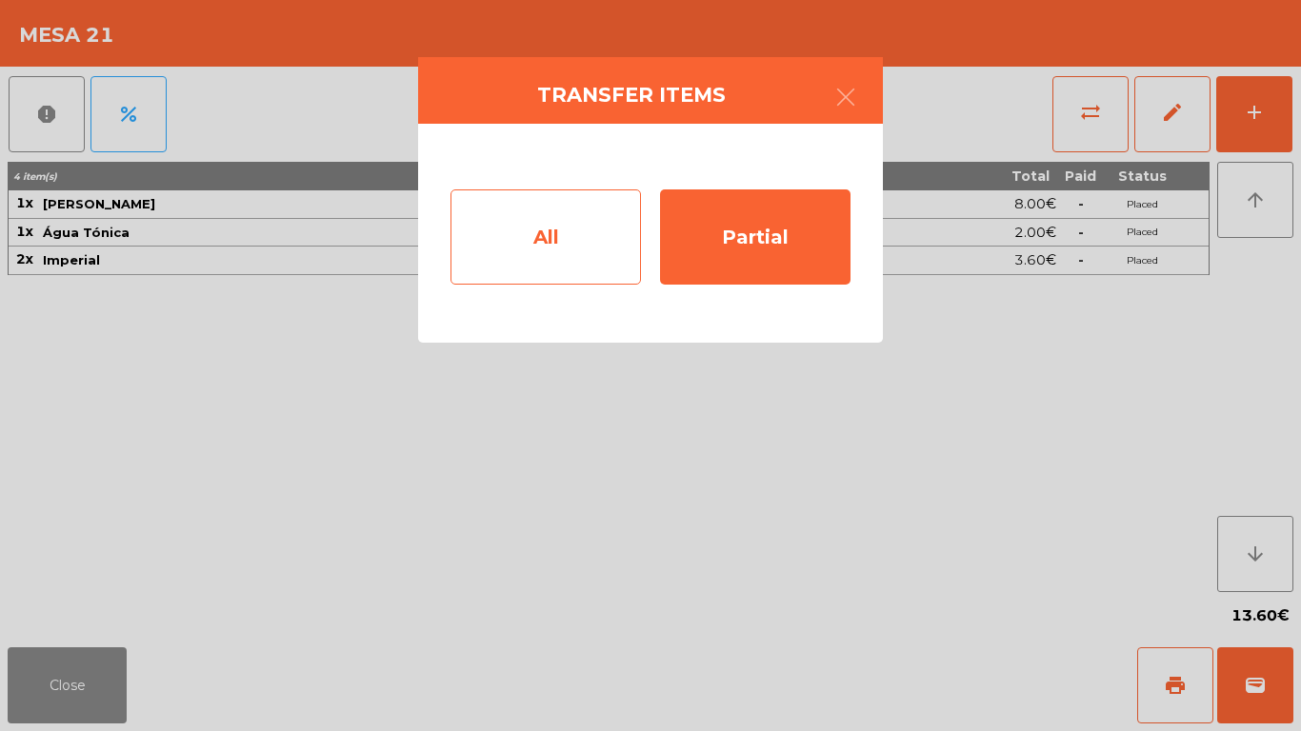
click at [631, 217] on div "All" at bounding box center [546, 237] width 190 height 95
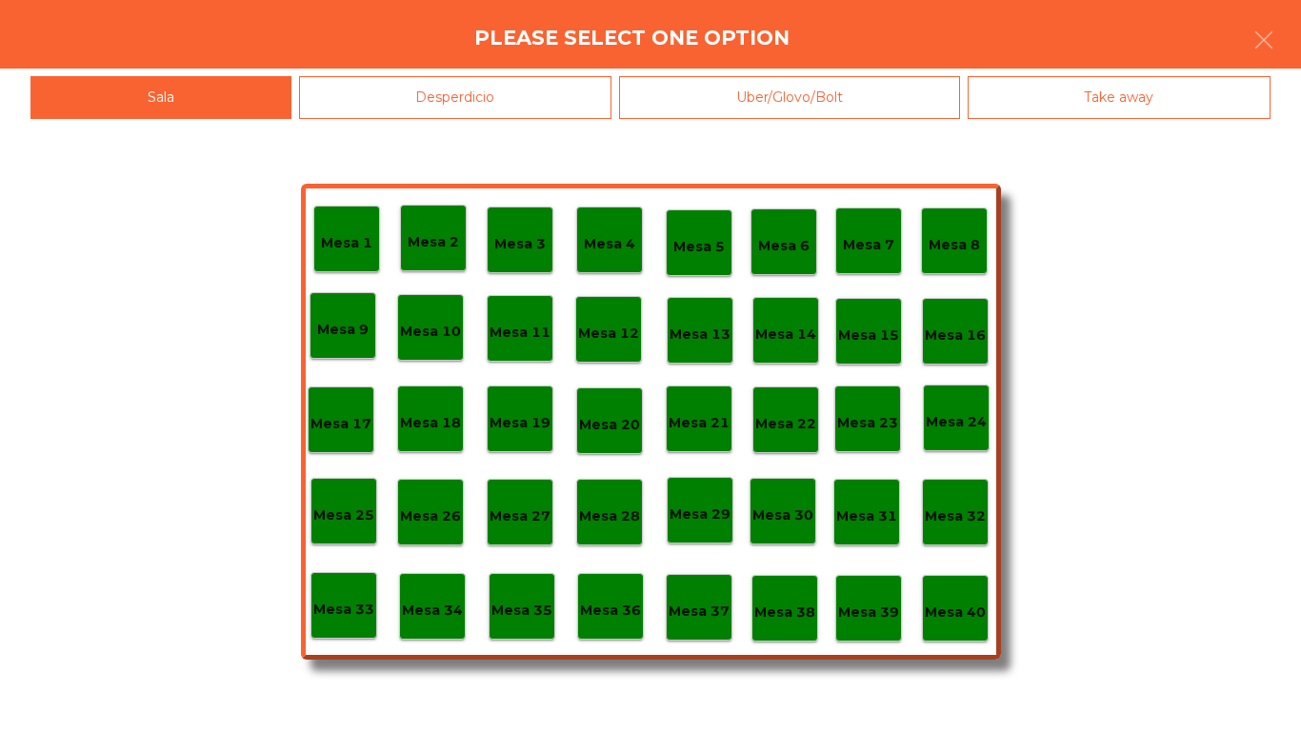
click at [763, 437] on div "Mesa 22" at bounding box center [785, 420] width 67 height 67
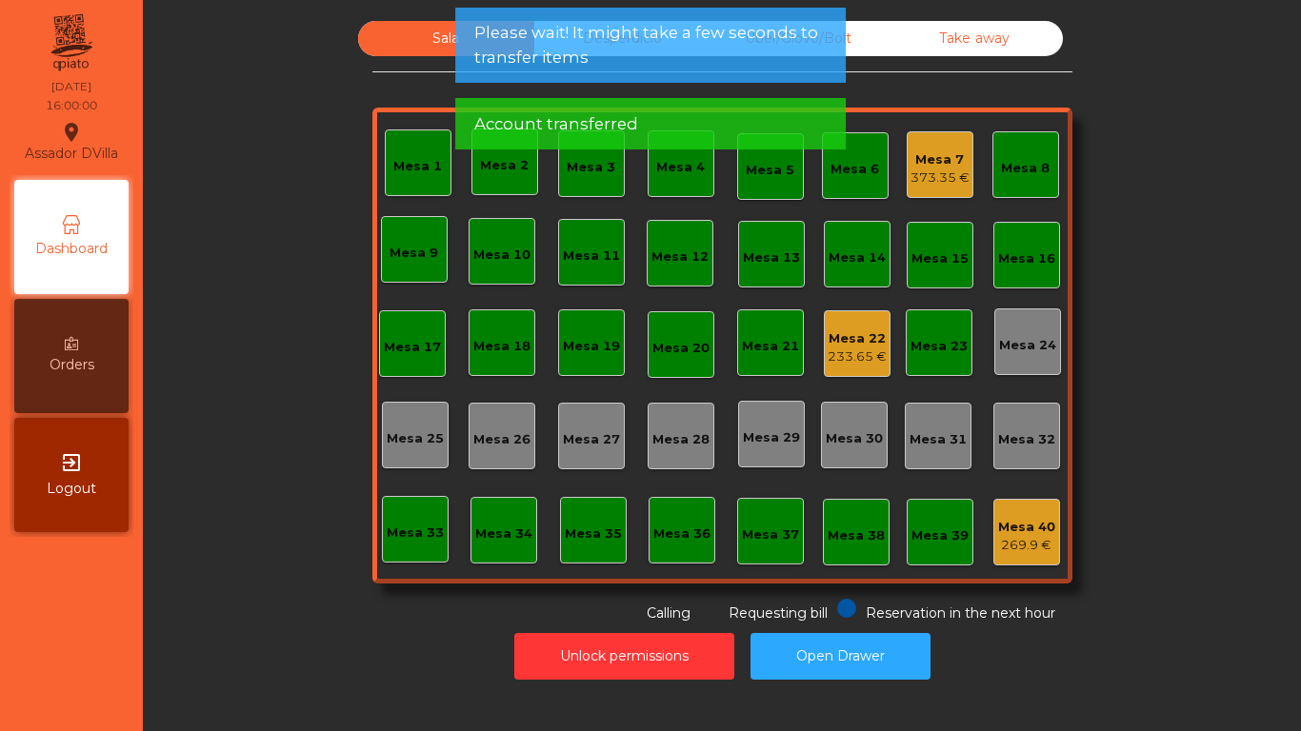
click at [916, 50] on div "Take away" at bounding box center [975, 38] width 176 height 35
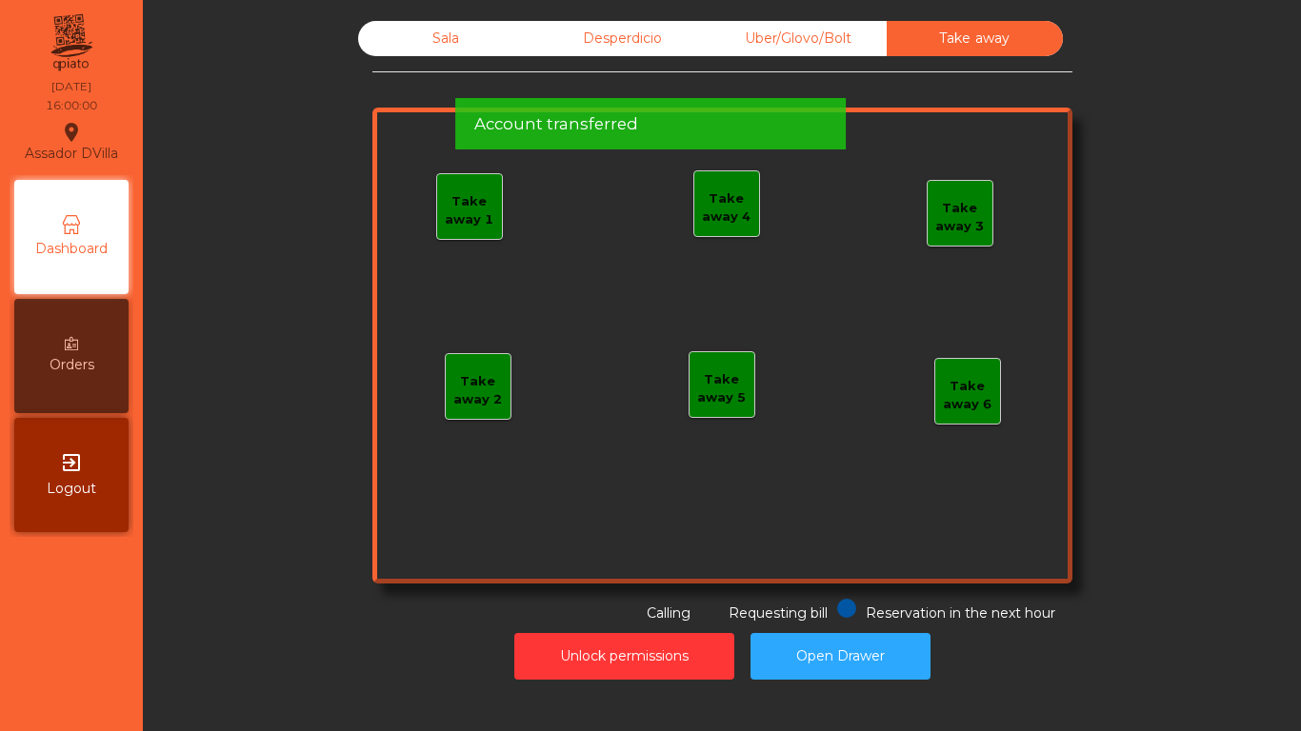
click at [887, 38] on div "Take away" at bounding box center [975, 38] width 176 height 35
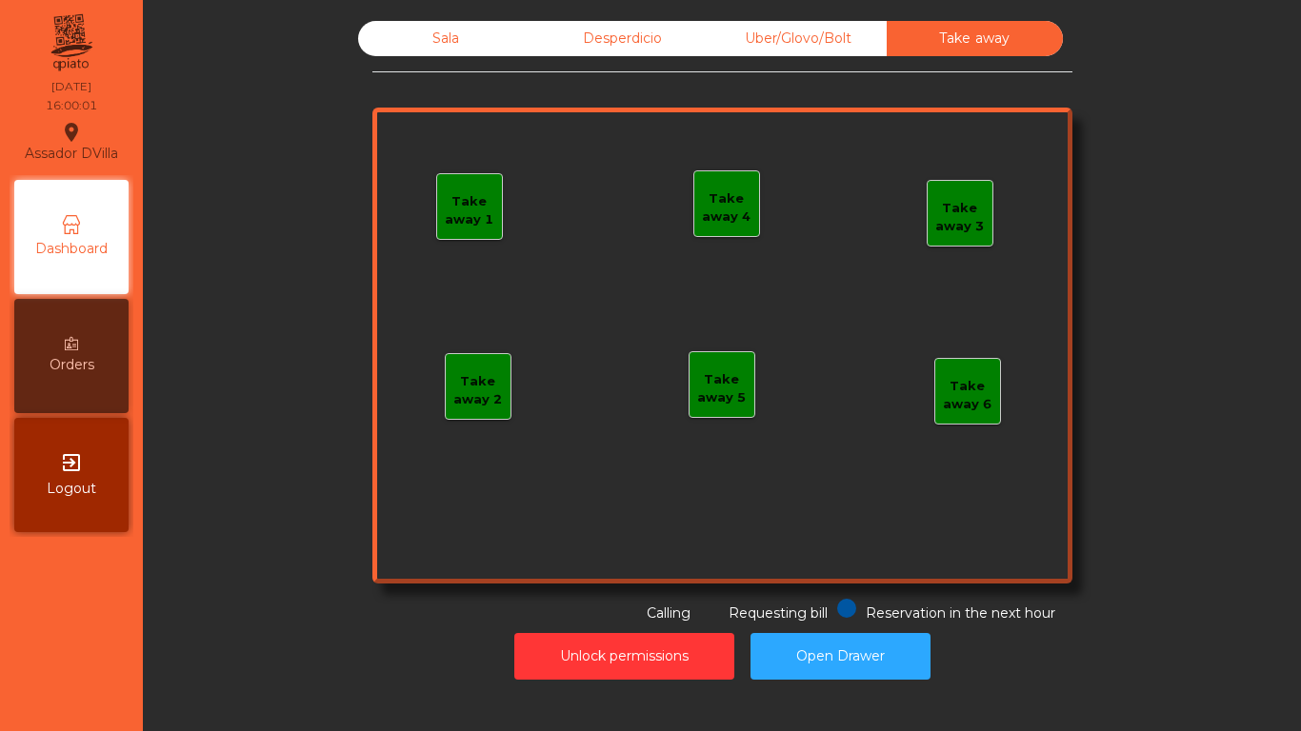
click at [682, 35] on div "Desperdicio" at bounding box center [622, 38] width 176 height 35
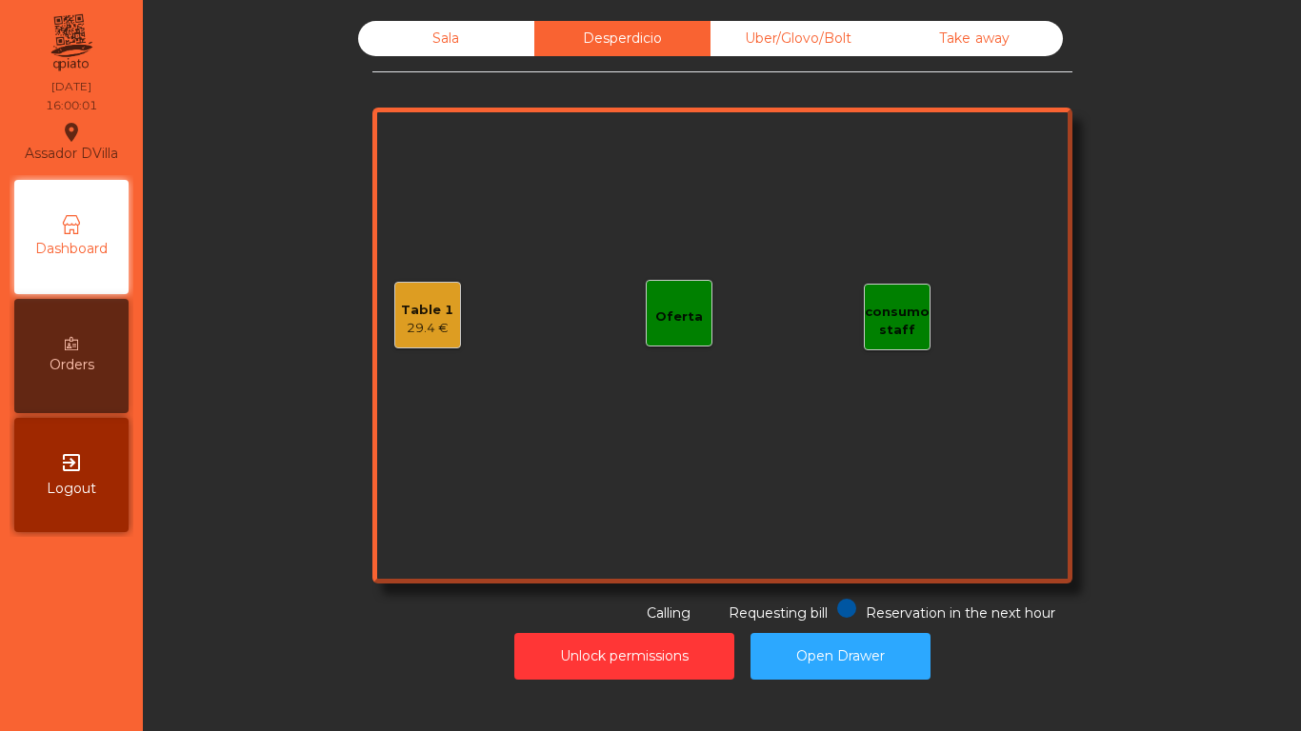
click at [763, 44] on div "Uber/Glovo/Bolt" at bounding box center [799, 38] width 176 height 35
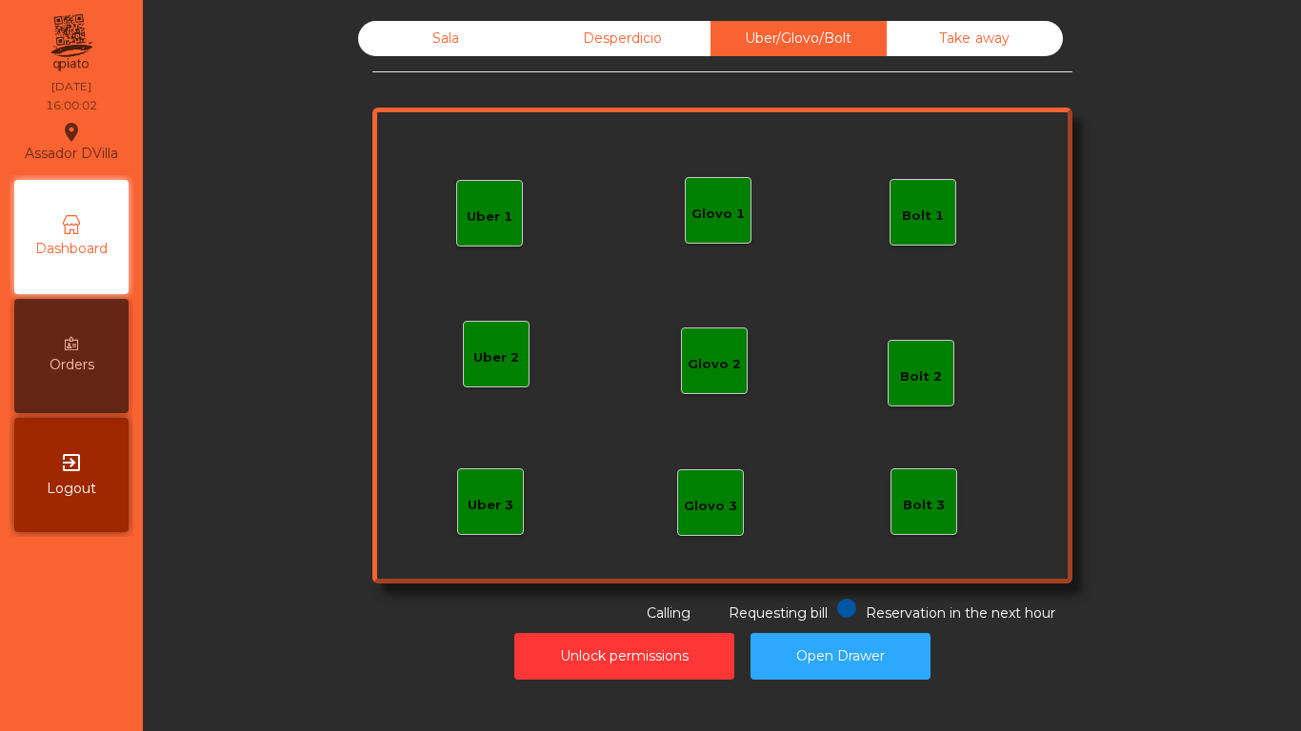
click at [441, 22] on div "Sala" at bounding box center [446, 38] width 176 height 35
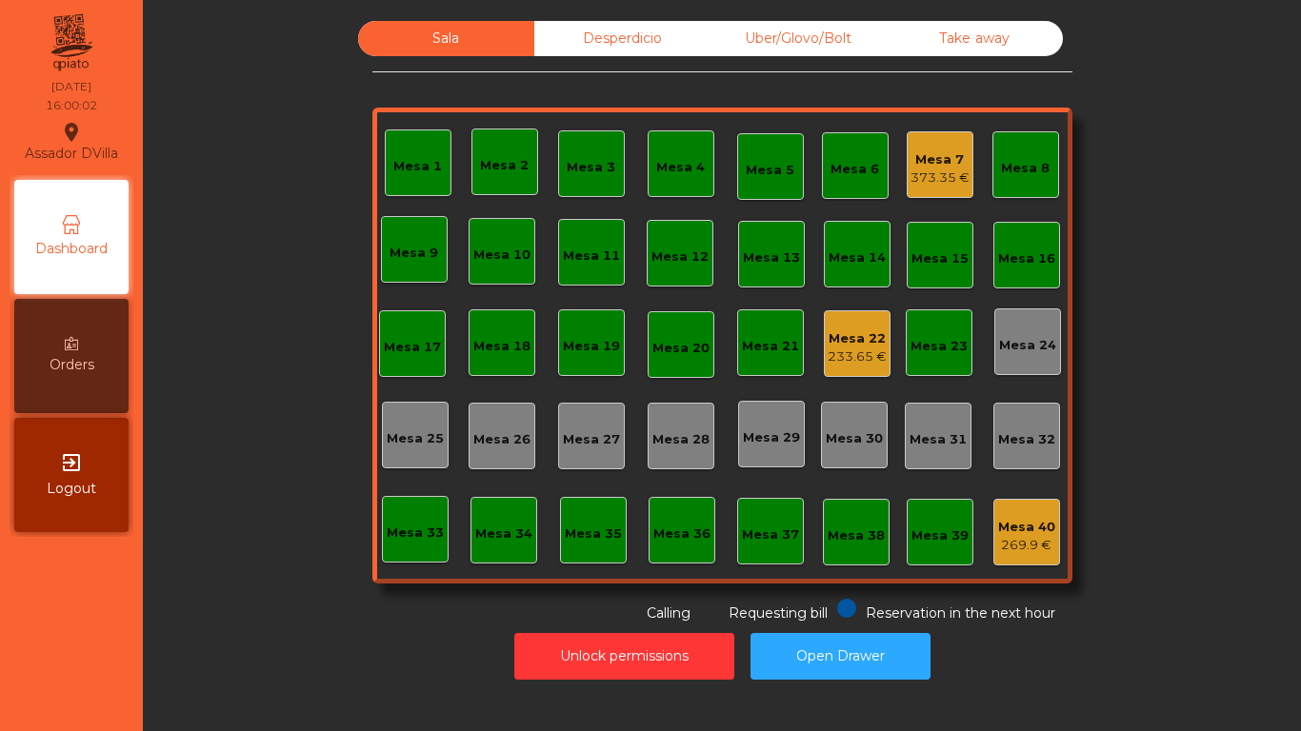
click at [314, 231] on div "Sala Desperdicio Uber/Glovo/Bolt Take away Mesa 1 Mesa 2 Mesa 3 Mesa 4 Mesa 5 M…" at bounding box center [722, 322] width 1107 height 603
click at [876, 358] on div "233.65 €" at bounding box center [857, 357] width 59 height 19
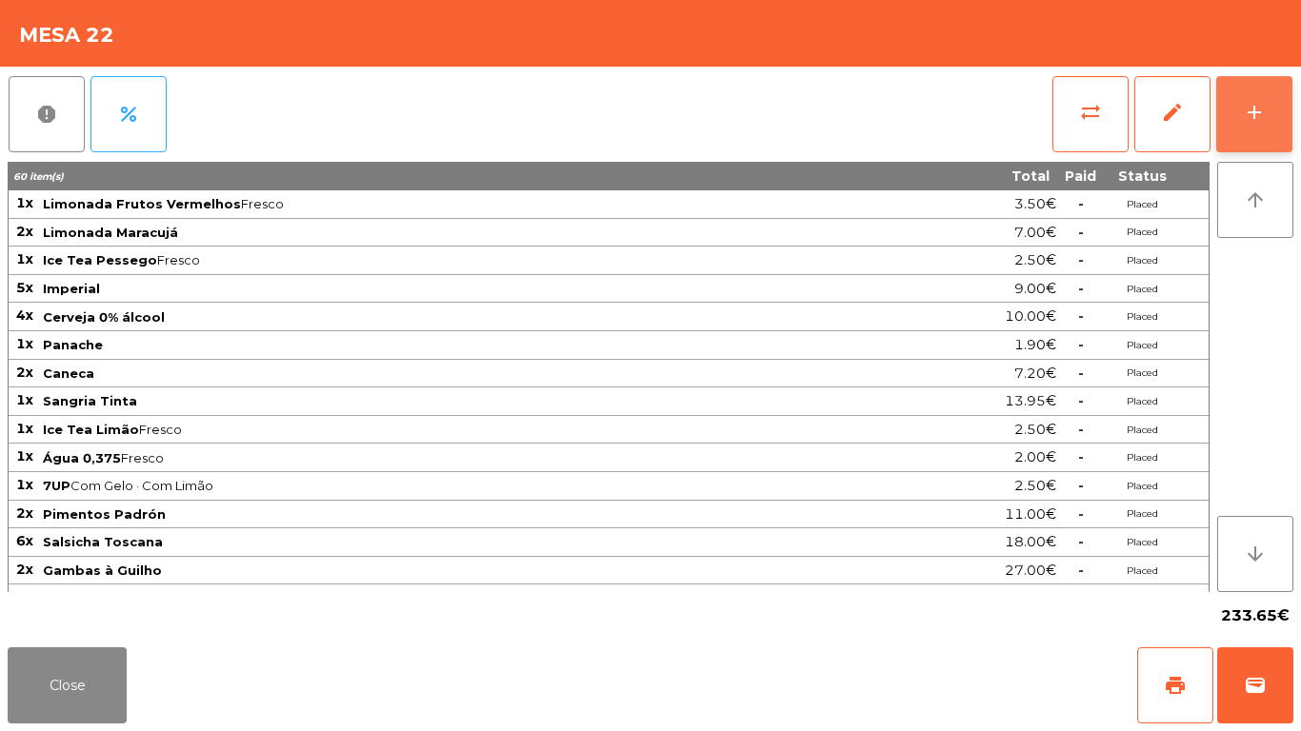
click at [1282, 125] on button "add" at bounding box center [1254, 114] width 76 height 76
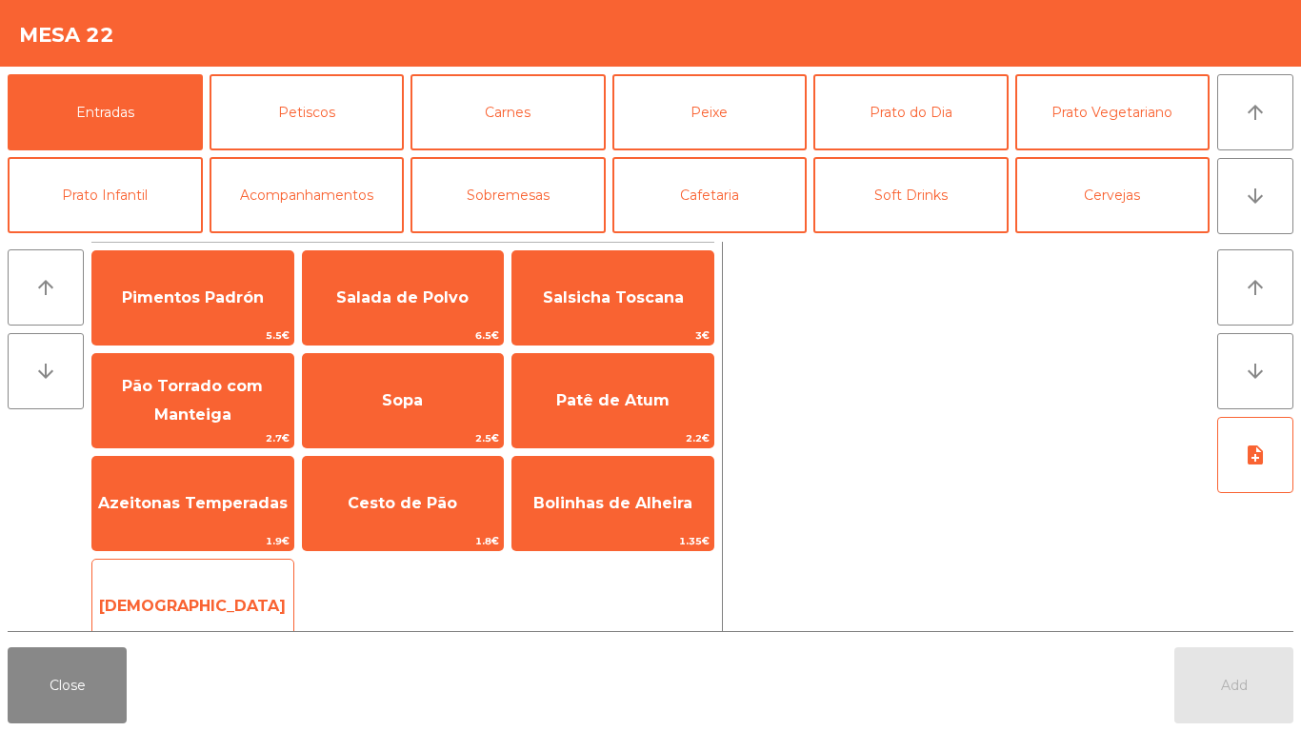
click at [224, 591] on span "[DEMOGRAPHIC_DATA]" at bounding box center [192, 606] width 201 height 51
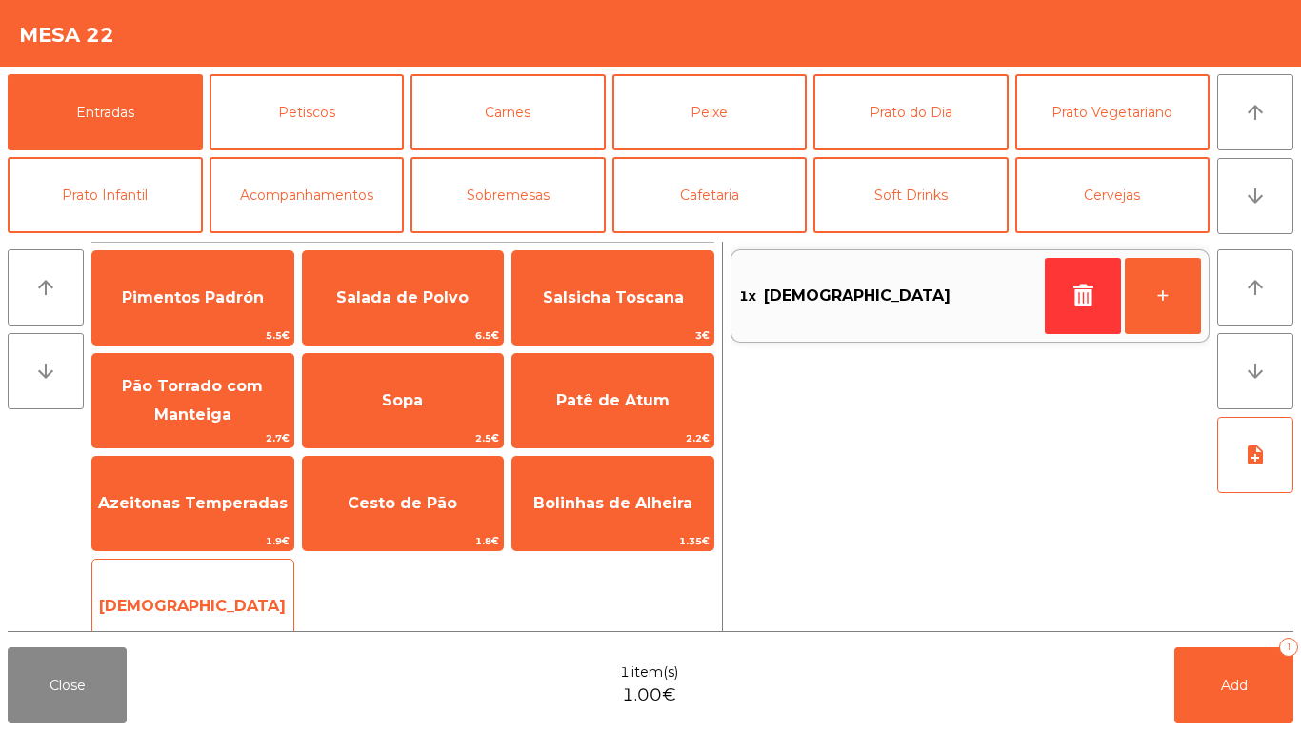
click at [236, 587] on span "[DEMOGRAPHIC_DATA]" at bounding box center [192, 606] width 201 height 51
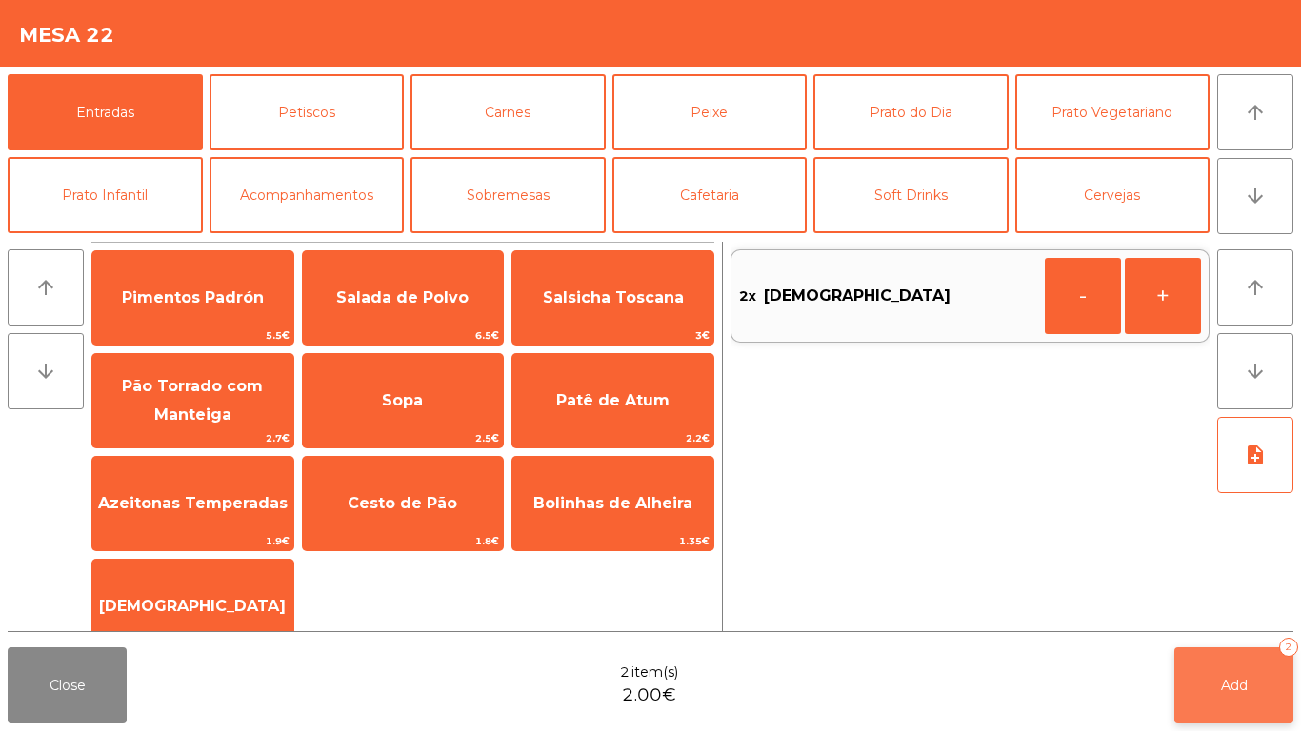
click at [1257, 704] on button "Add 2" at bounding box center [1233, 686] width 119 height 76
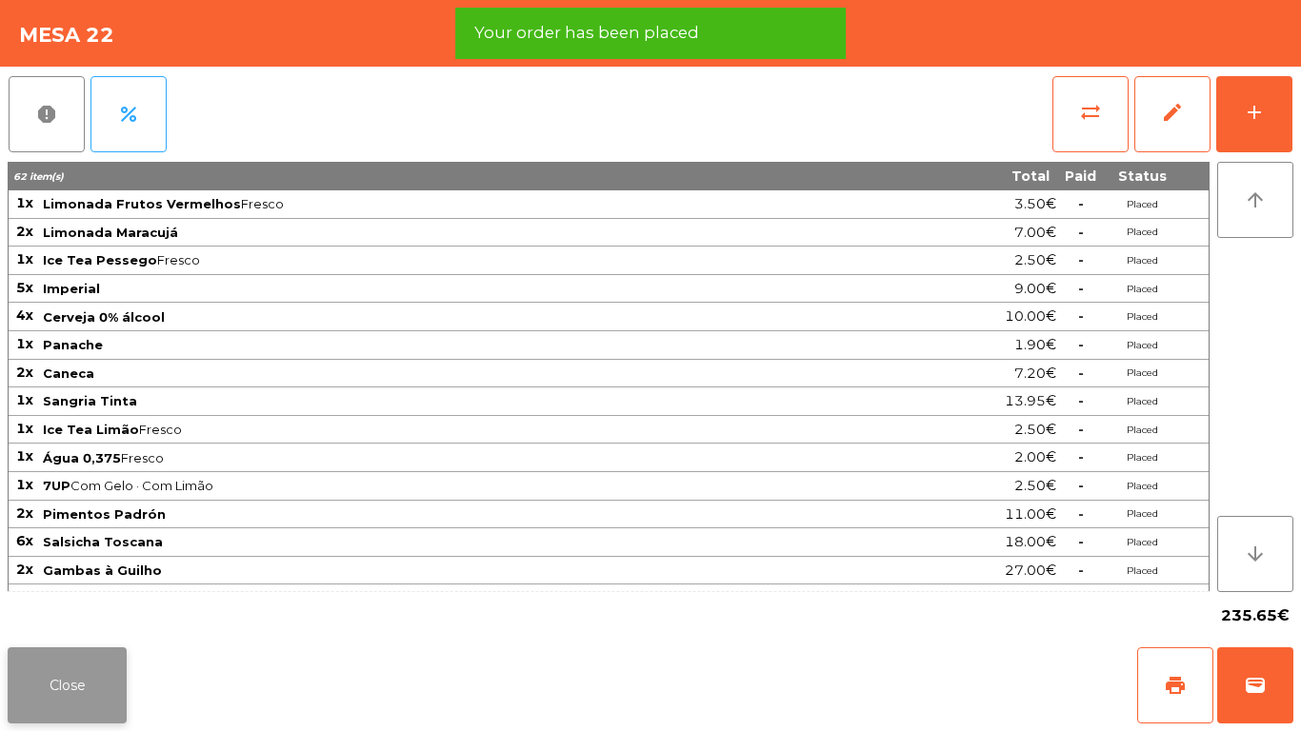
click at [46, 679] on button "Close" at bounding box center [67, 686] width 119 height 76
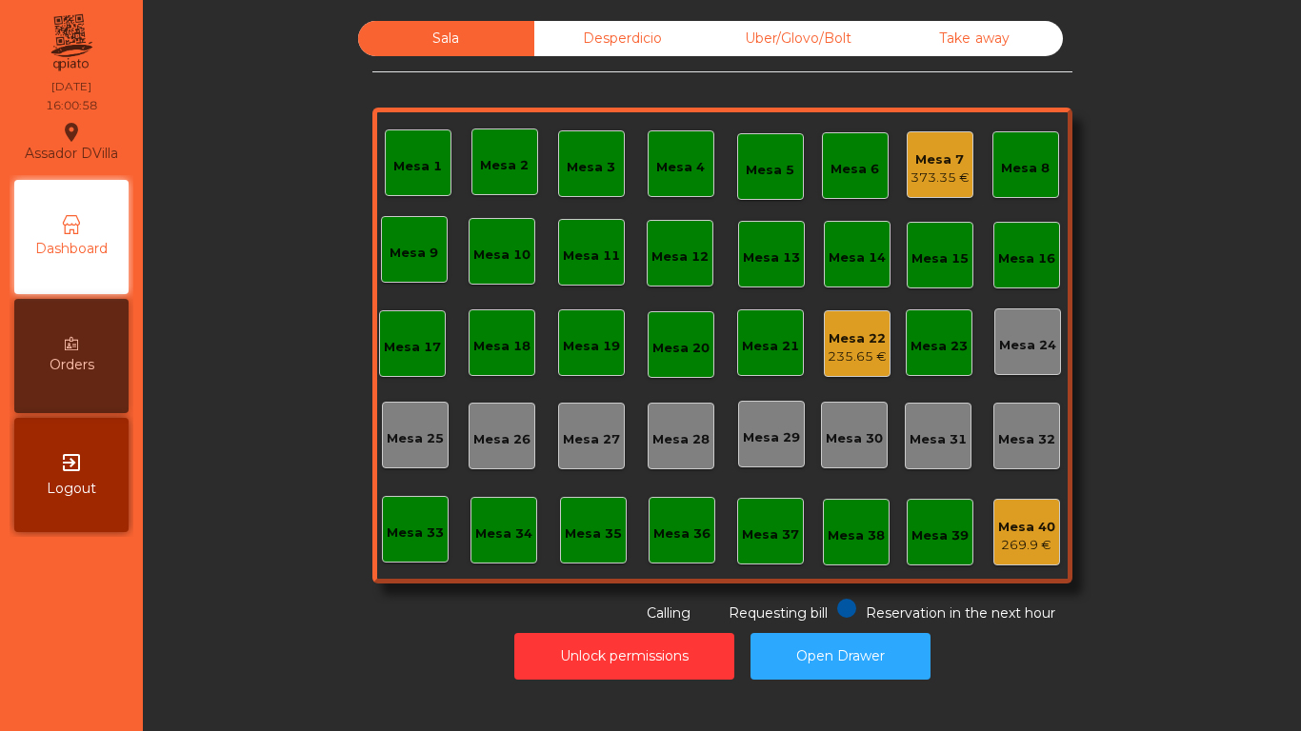
click at [879, 357] on div "Mesa 22 235.65 €" at bounding box center [857, 344] width 67 height 67
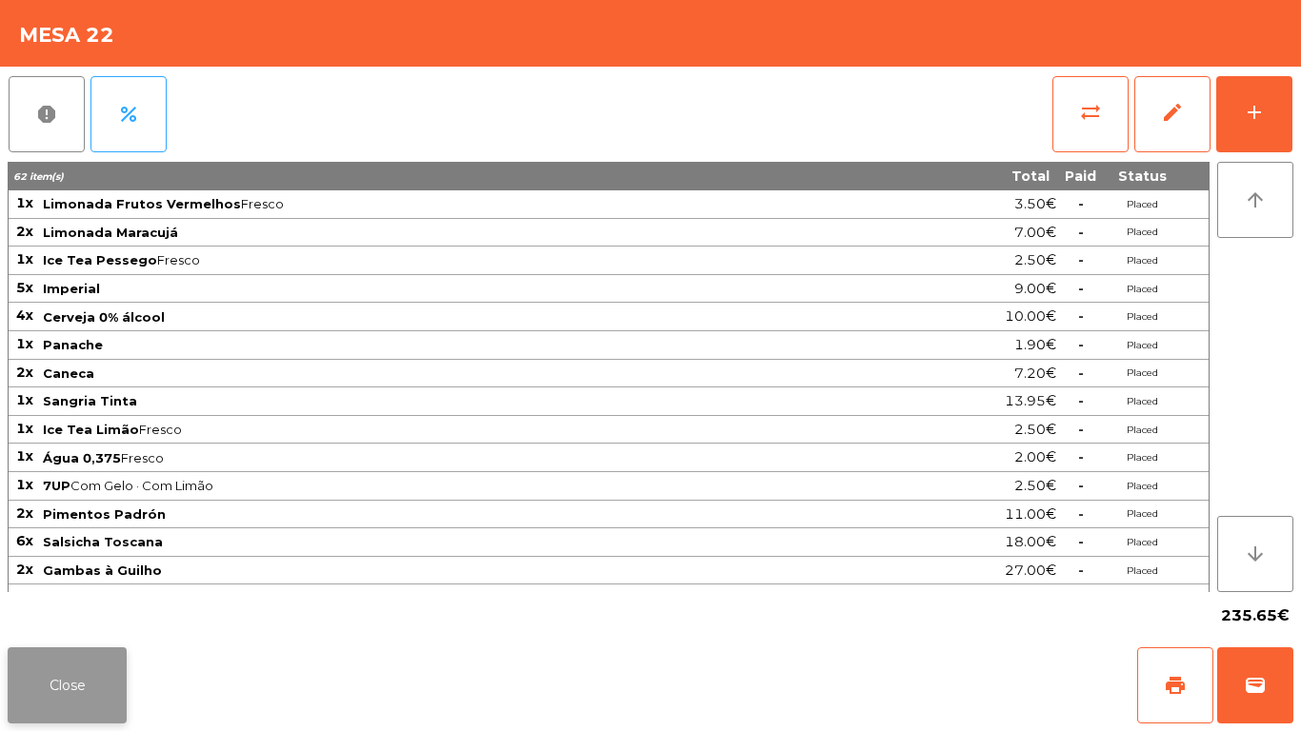
click at [42, 672] on button "Close" at bounding box center [67, 686] width 119 height 76
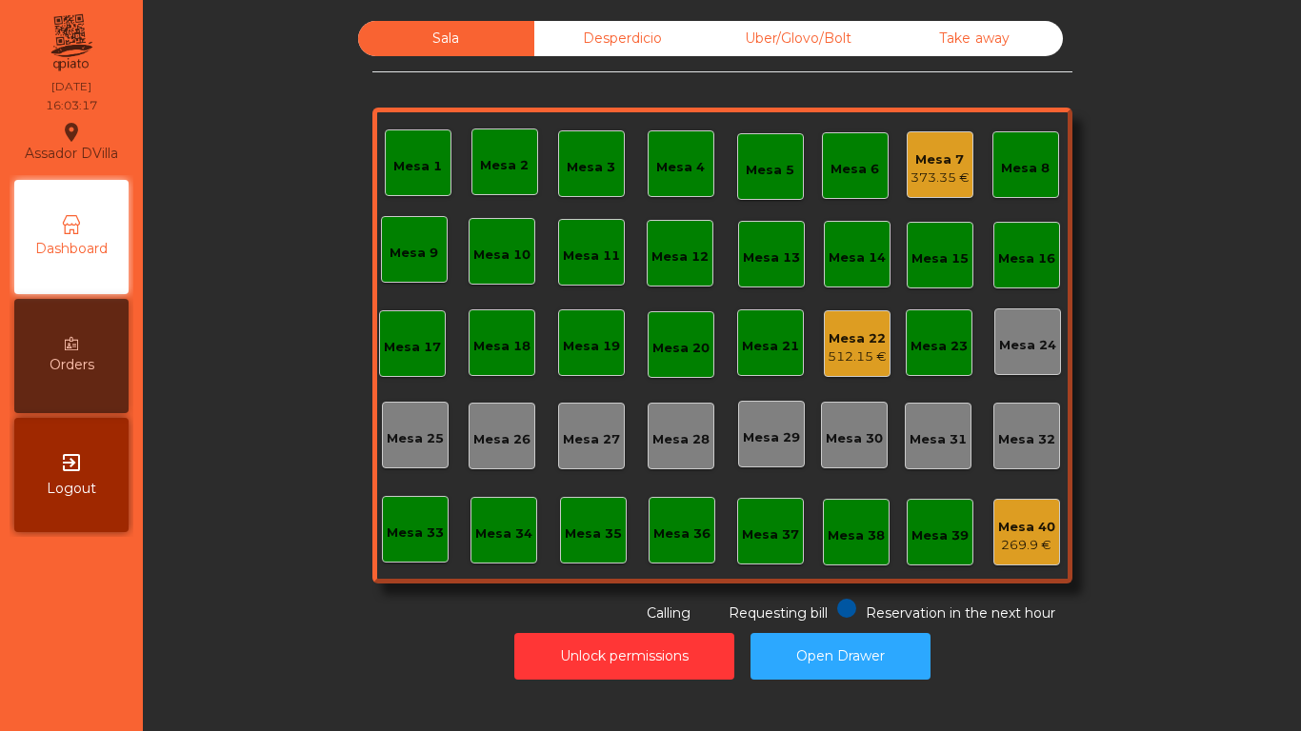
click at [852, 358] on div "512.15 €" at bounding box center [857, 357] width 59 height 19
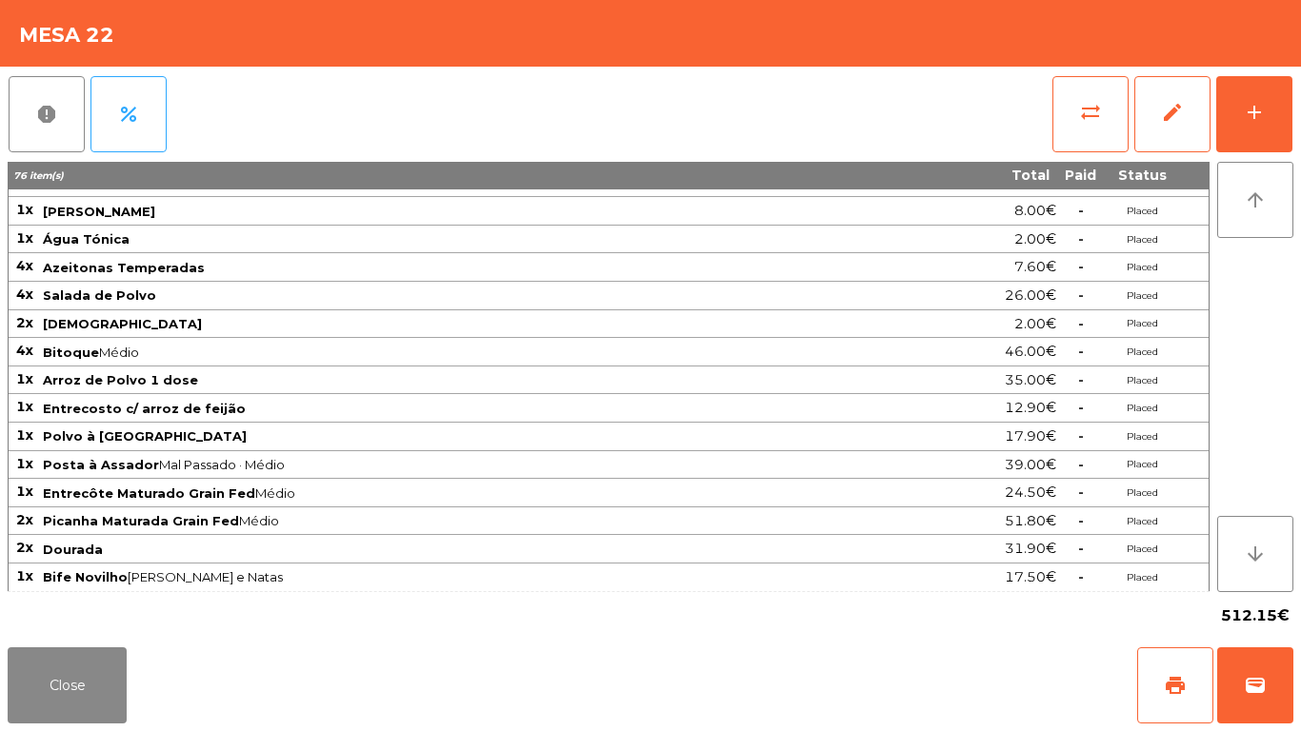
scroll to position [530, 0]
drag, startPoint x: 315, startPoint y: 520, endPoint x: 141, endPoint y: 551, distance: 176.9
click at [146, 551] on tbody "1x Limonada Frutos Vermelhos Fresco 3.50€ - Placed 2x Limonada Maracujá 7.00€ -…" at bounding box center [609, 126] width 1200 height 931
click at [141, 551] on span "Dourada" at bounding box center [461, 548] width 837 height 15
click at [591, 593] on div "512.15€" at bounding box center [651, 616] width 1286 height 48
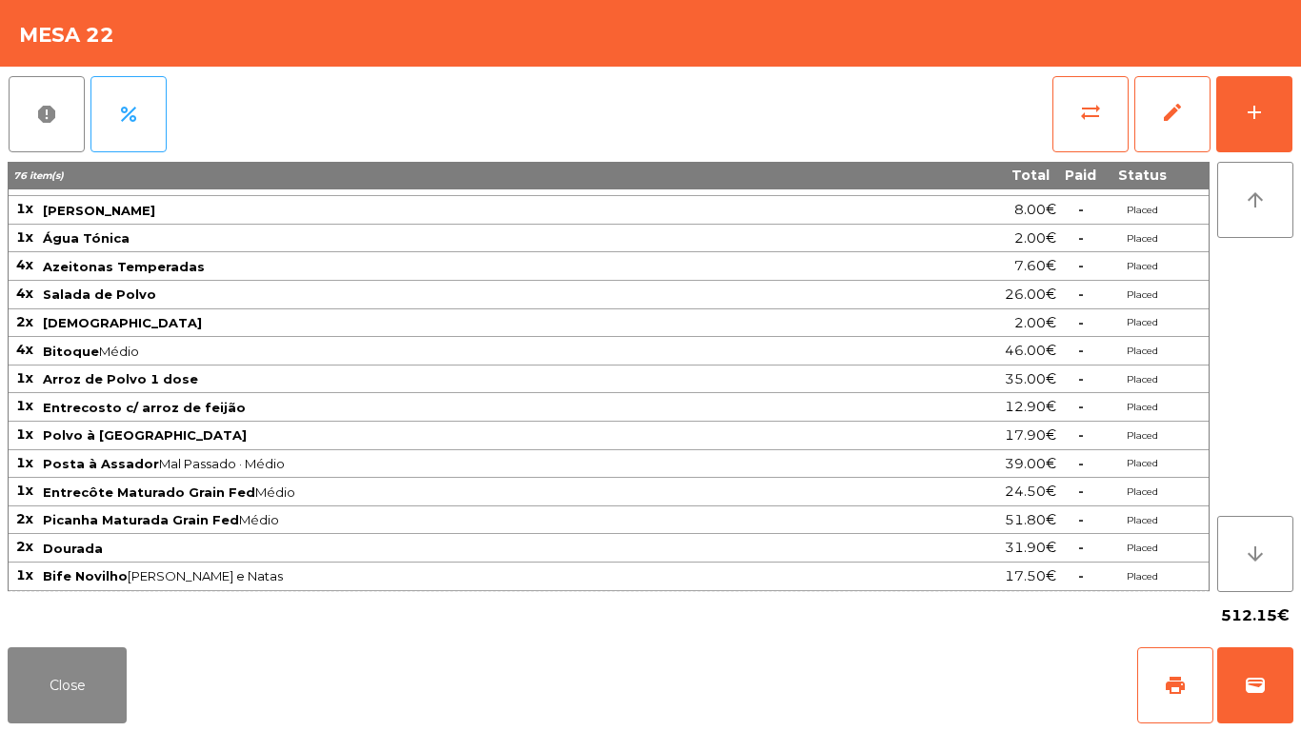
drag, startPoint x: 377, startPoint y: 593, endPoint x: 266, endPoint y: 504, distance: 142.9
click at [266, 504] on tbody "1x Limonada Frutos Vermelhos Fresco 3.50€ - Placed 2x Limonada Maracujá 7.00€ -…" at bounding box center [609, 126] width 1200 height 931
click at [414, 620] on div "512.15€" at bounding box center [651, 616] width 1286 height 48
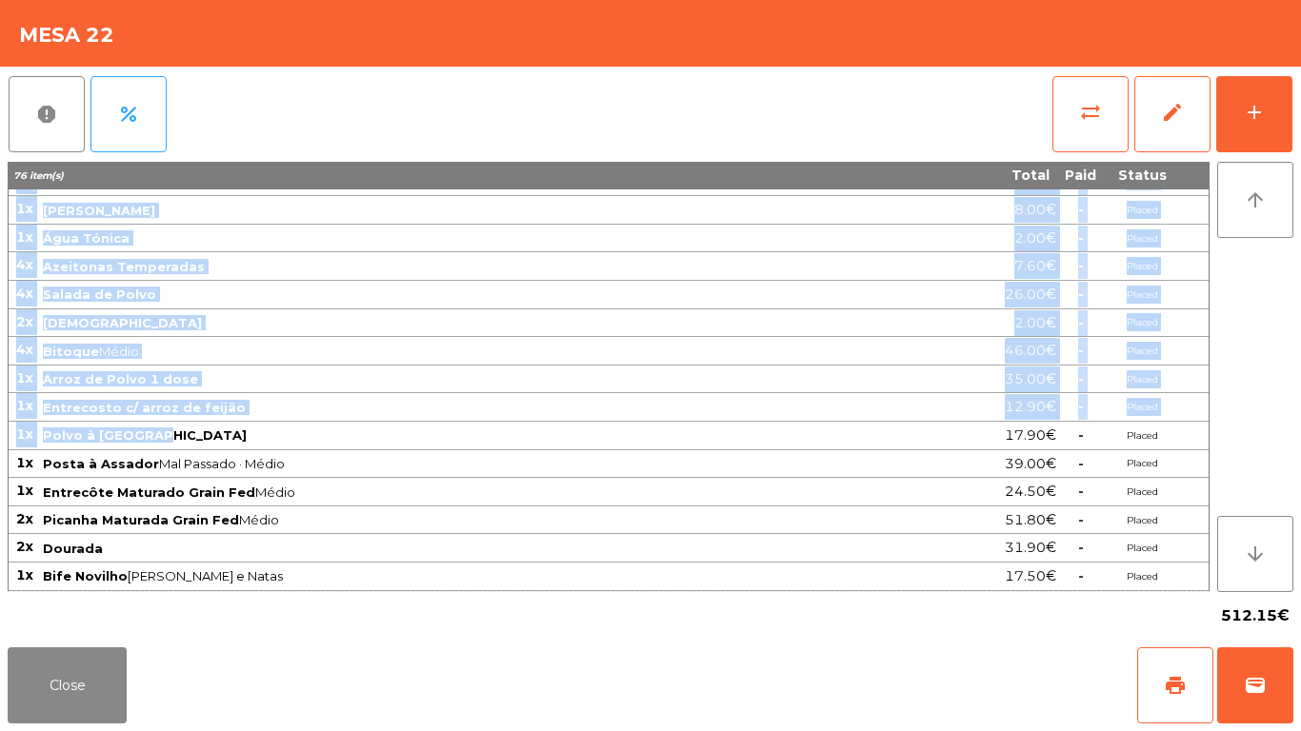
drag, startPoint x: 412, startPoint y: 568, endPoint x: 145, endPoint y: 443, distance: 295.3
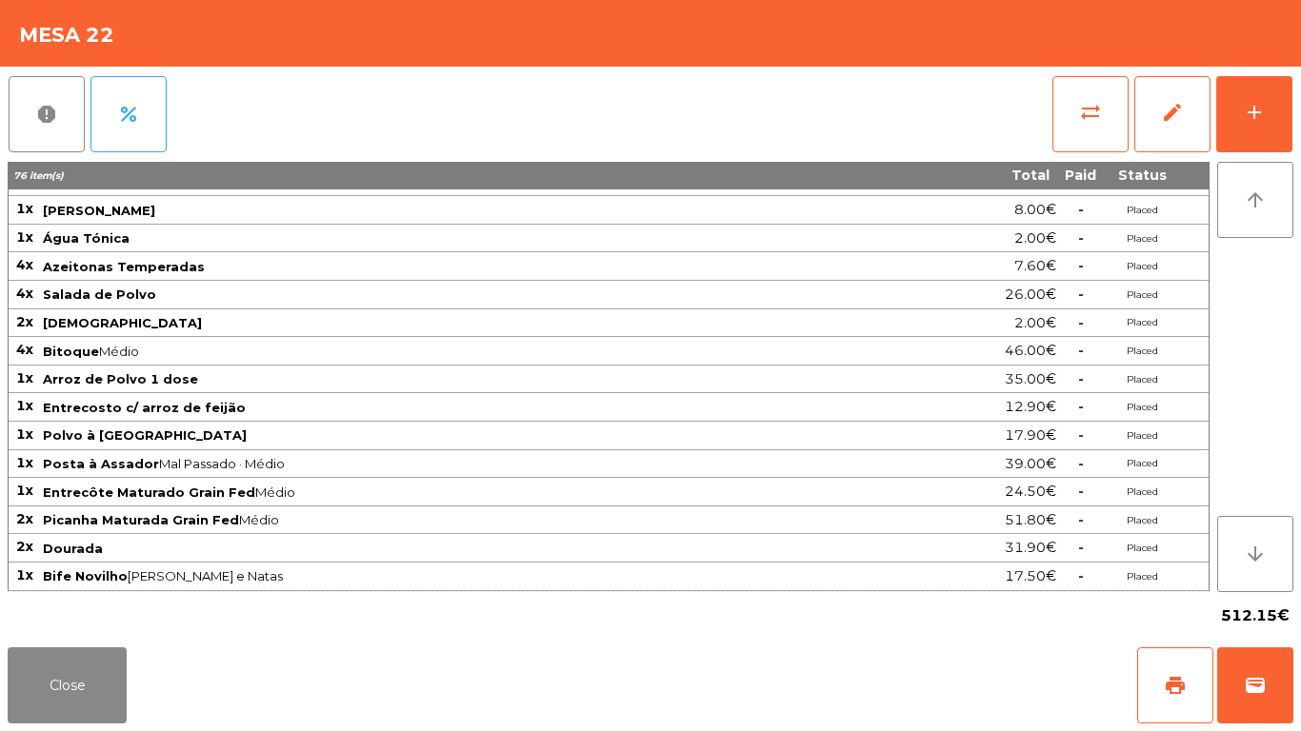
click at [432, 441] on span "Polvo à [GEOGRAPHIC_DATA]" at bounding box center [461, 435] width 837 height 15
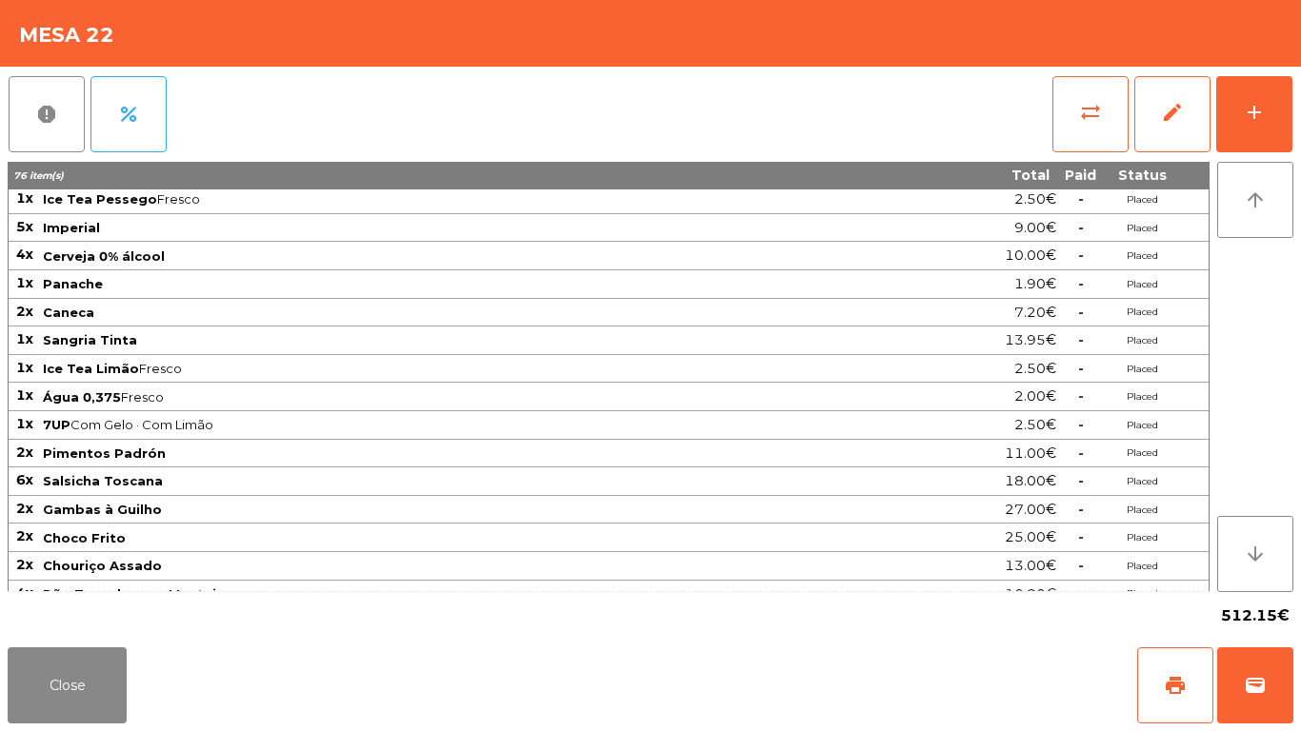
scroll to position [0, 0]
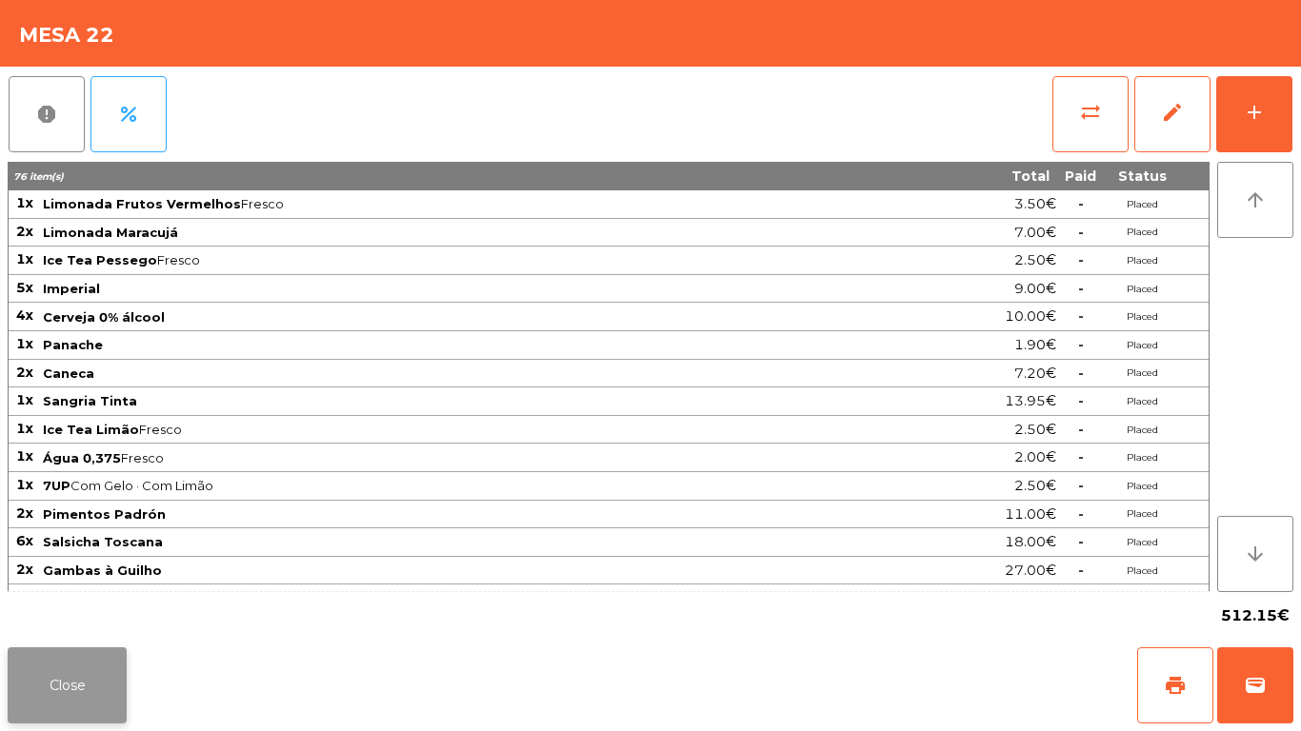
click at [74, 710] on button "Close" at bounding box center [67, 686] width 119 height 76
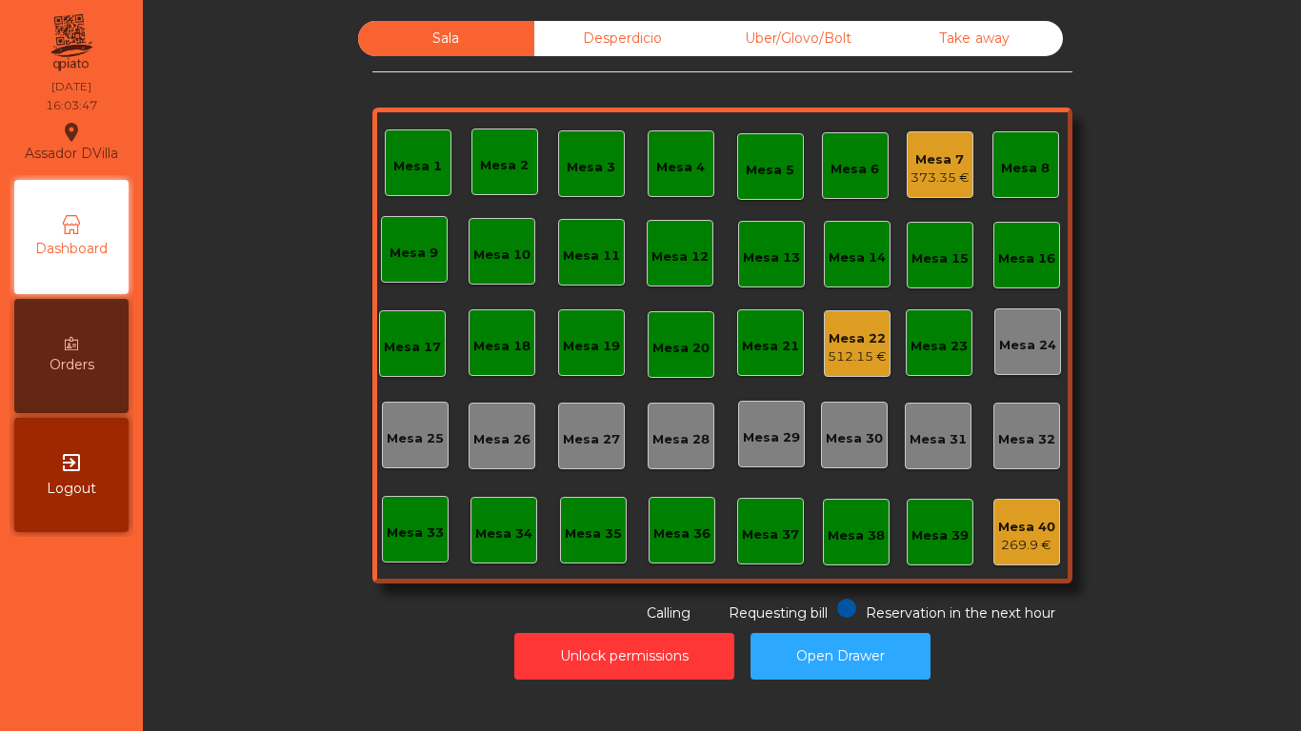
click at [332, 566] on div "Sala Desperdicio Uber/Glovo/Bolt Take away Mesa 1 Mesa 2 Mesa 3 Mesa 4 Mesa 5 M…" at bounding box center [722, 322] width 1107 height 603
drag, startPoint x: 843, startPoint y: 309, endPoint x: 848, endPoint y: 339, distance: 30.8
click at [843, 311] on div "Mesa 1 Mesa 2 Mesa 3 Mesa 4 Mesa 5 Mesa 6 Mesa 7 373.35 € Mesa 8 Mesa 9 Mesa 10…" at bounding box center [722, 346] width 700 height 476
click at [848, 339] on div "Mesa 22" at bounding box center [857, 339] width 59 height 19
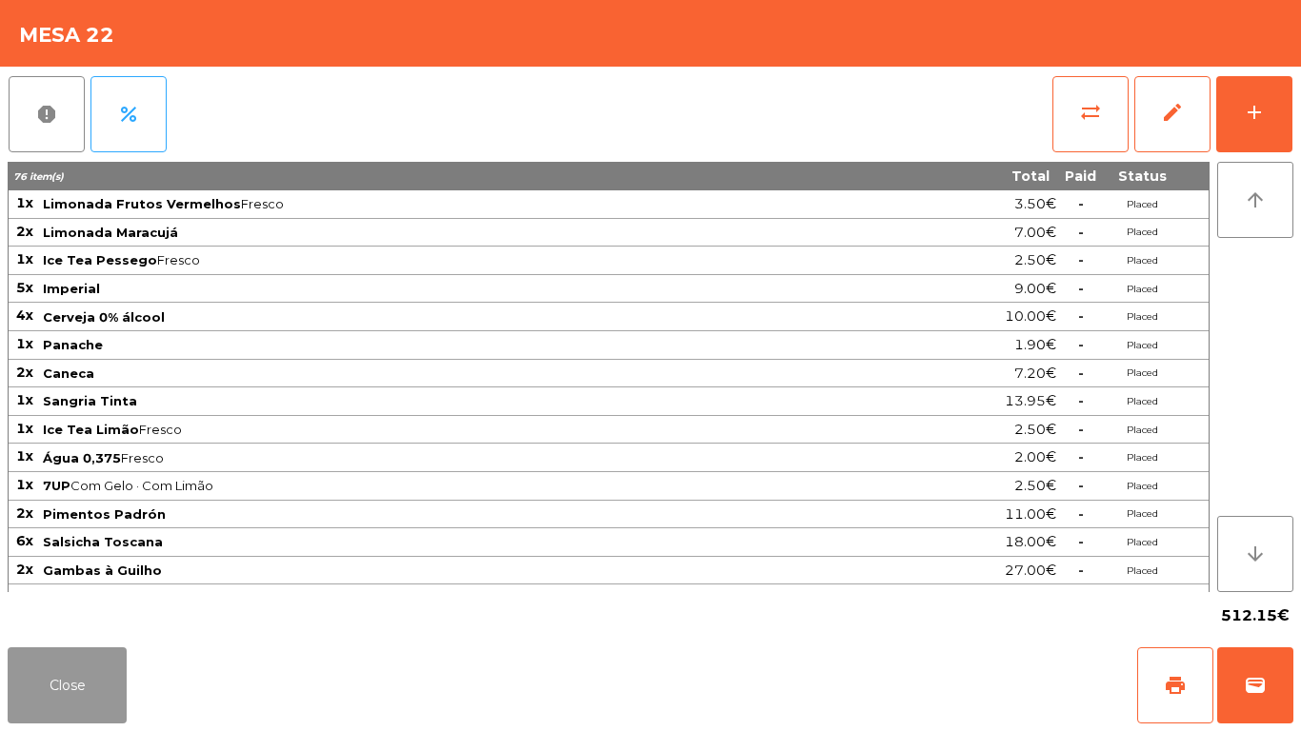
drag, startPoint x: 95, startPoint y: 678, endPoint x: 395, endPoint y: 596, distance: 311.0
click at [96, 678] on button "Close" at bounding box center [67, 686] width 119 height 76
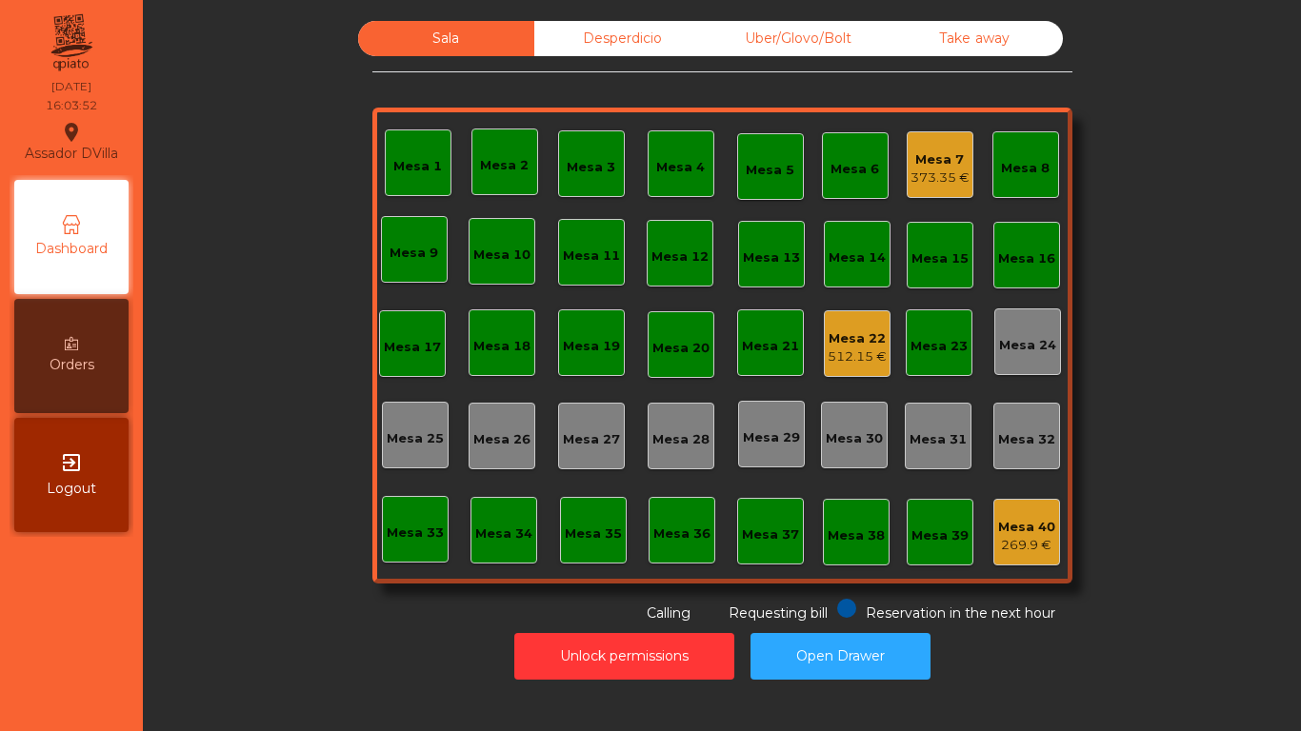
click at [483, 581] on div "Mesa 1 Mesa 2 Mesa 3 Mesa 4 Mesa 5 Mesa 6 Mesa 7 373.35 € Mesa 8 Mesa 9 Mesa 10…" at bounding box center [722, 346] width 700 height 476
click at [861, 347] on div "Mesa 22" at bounding box center [857, 339] width 59 height 19
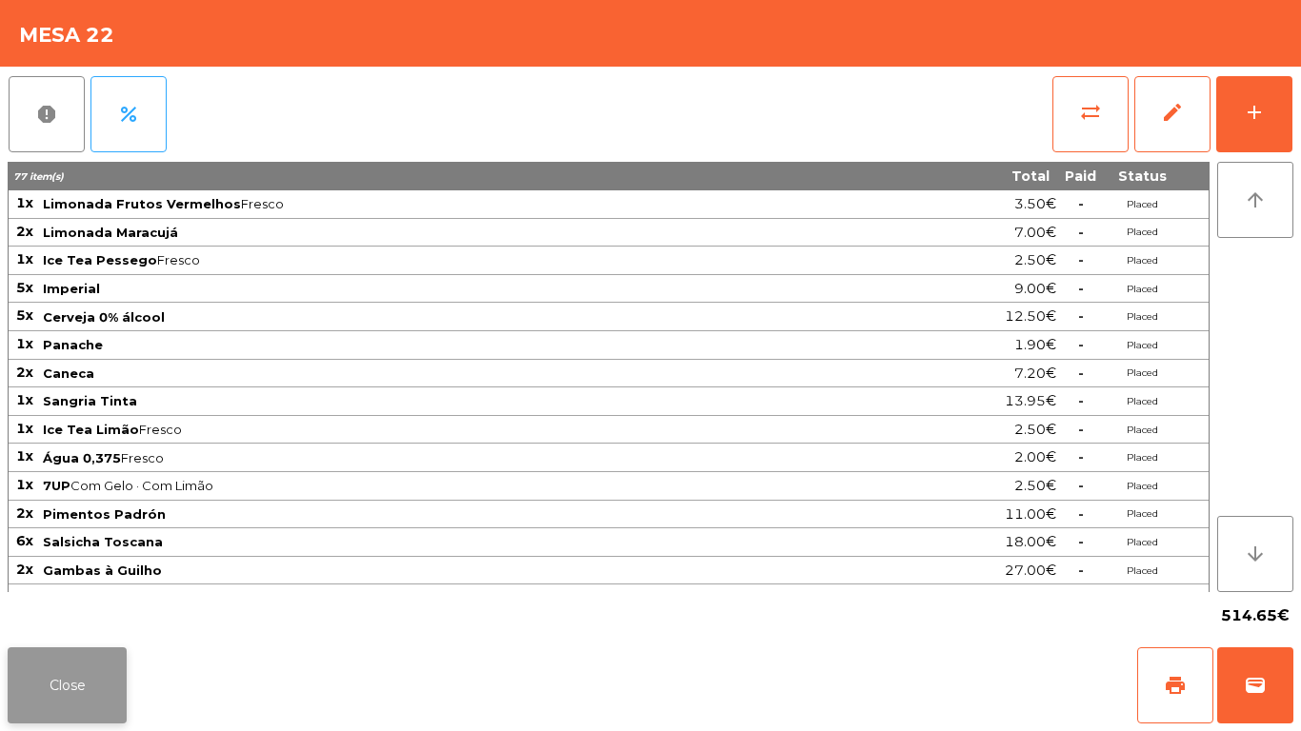
click at [117, 691] on button "Close" at bounding box center [67, 686] width 119 height 76
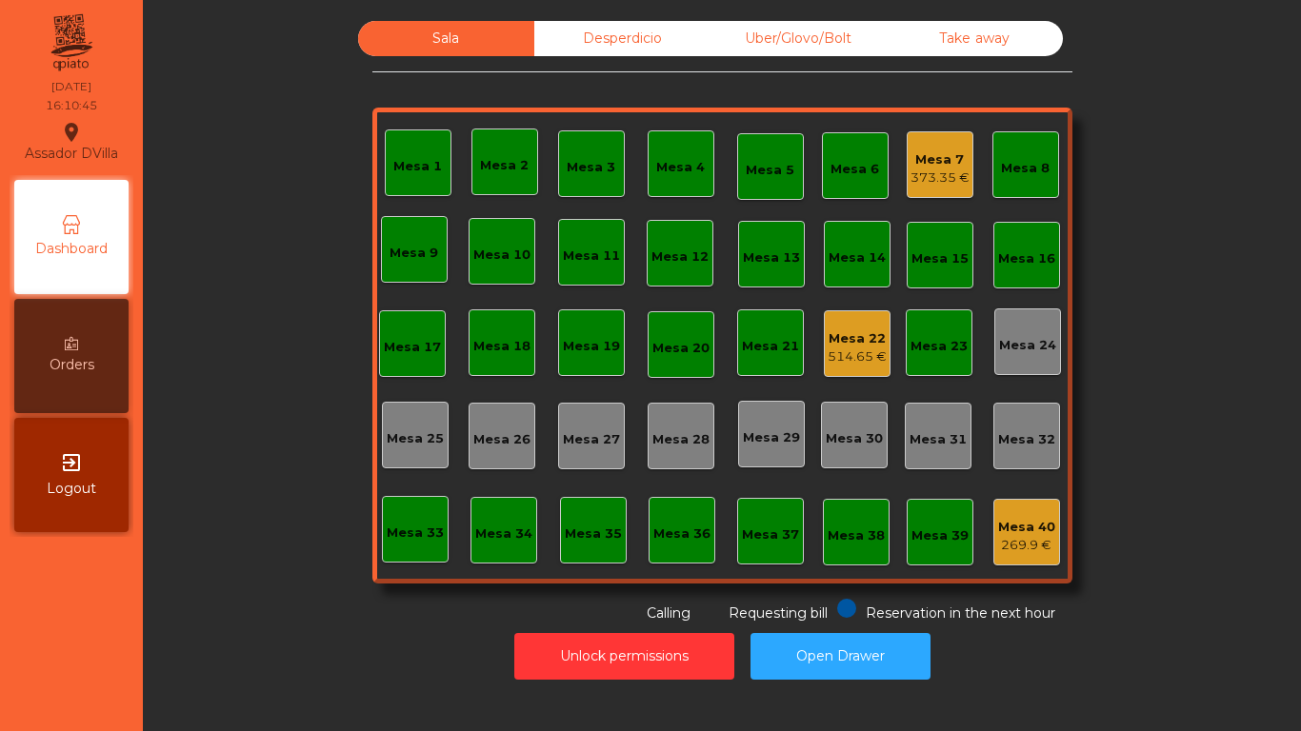
click at [945, 186] on div "373.35 €" at bounding box center [940, 178] width 59 height 19
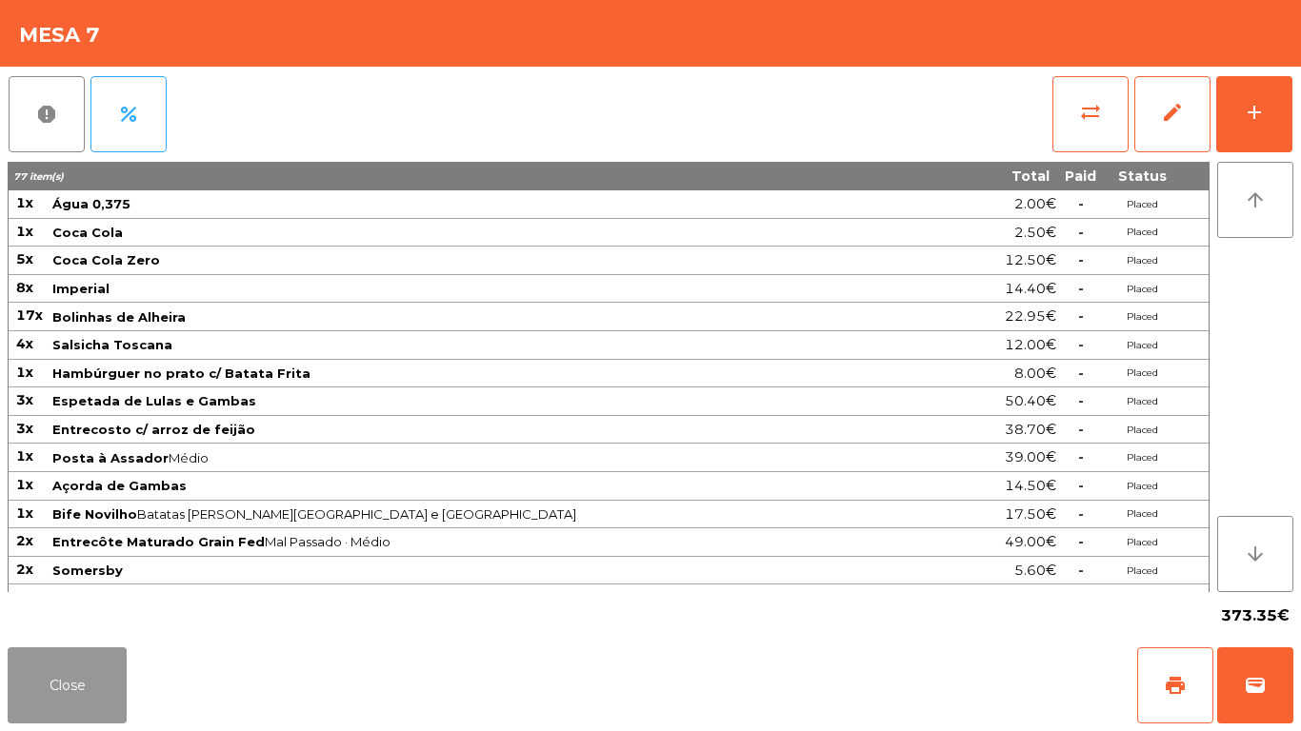
drag, startPoint x: 30, startPoint y: 682, endPoint x: 898, endPoint y: 346, distance: 931.4
click at [46, 676] on button "Close" at bounding box center [67, 686] width 119 height 76
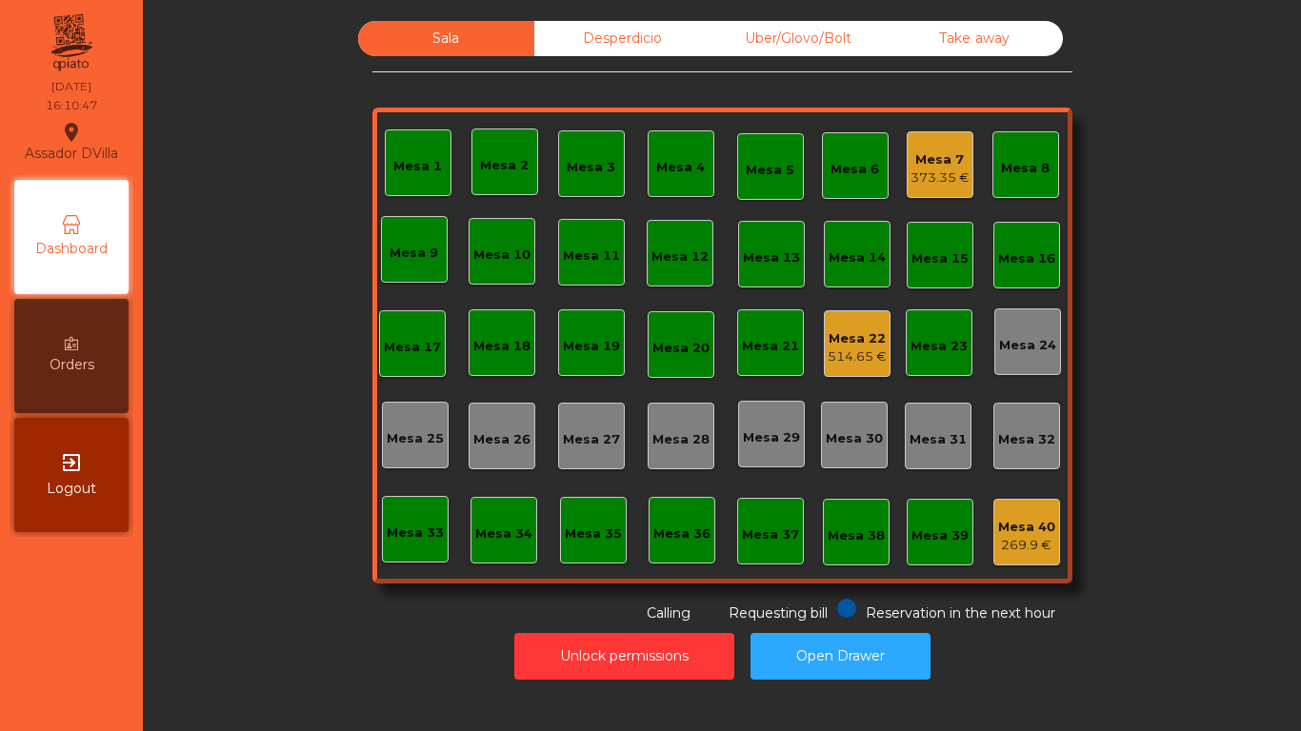
click at [856, 343] on div "Mesa 22" at bounding box center [857, 339] width 59 height 19
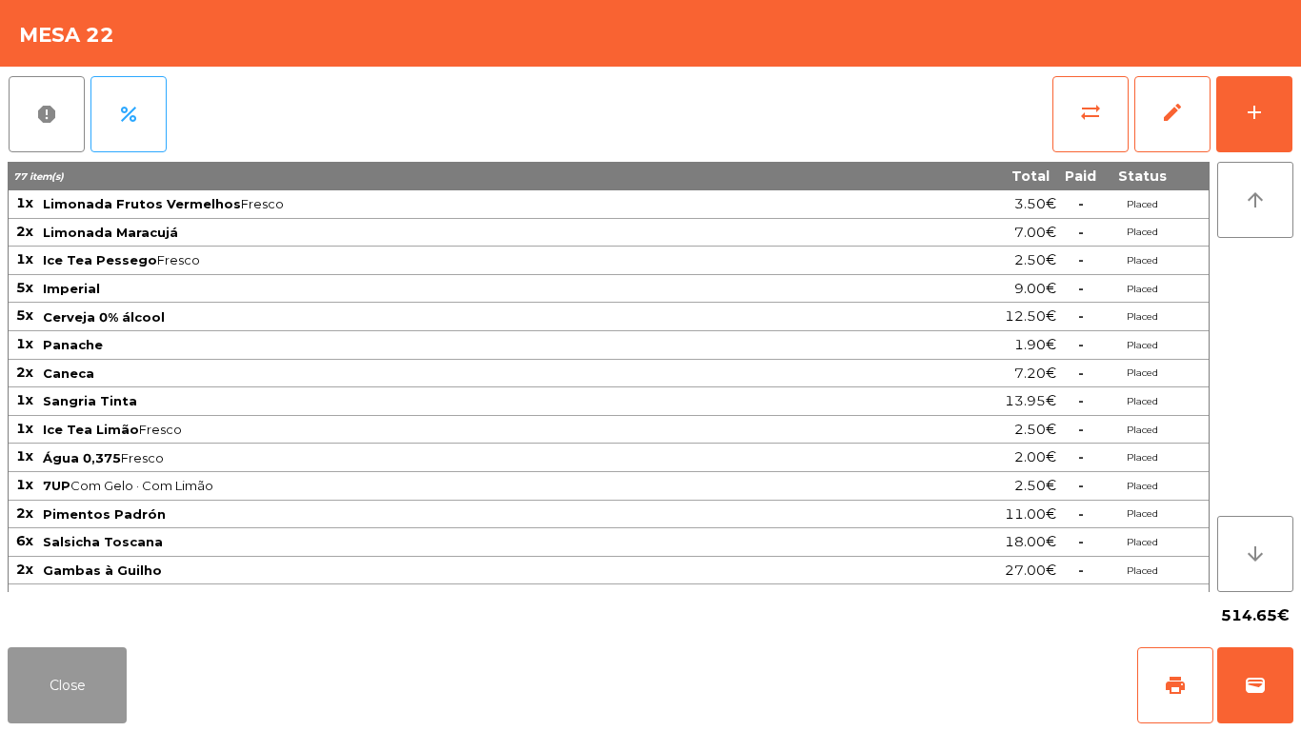
drag, startPoint x: 59, startPoint y: 681, endPoint x: 1244, endPoint y: 487, distance: 1200.7
click at [147, 665] on div "Close print wallet" at bounding box center [650, 685] width 1301 height 91
click at [130, 685] on div "Close print wallet" at bounding box center [650, 685] width 1301 height 91
click at [105, 689] on button "Close" at bounding box center [67, 686] width 119 height 76
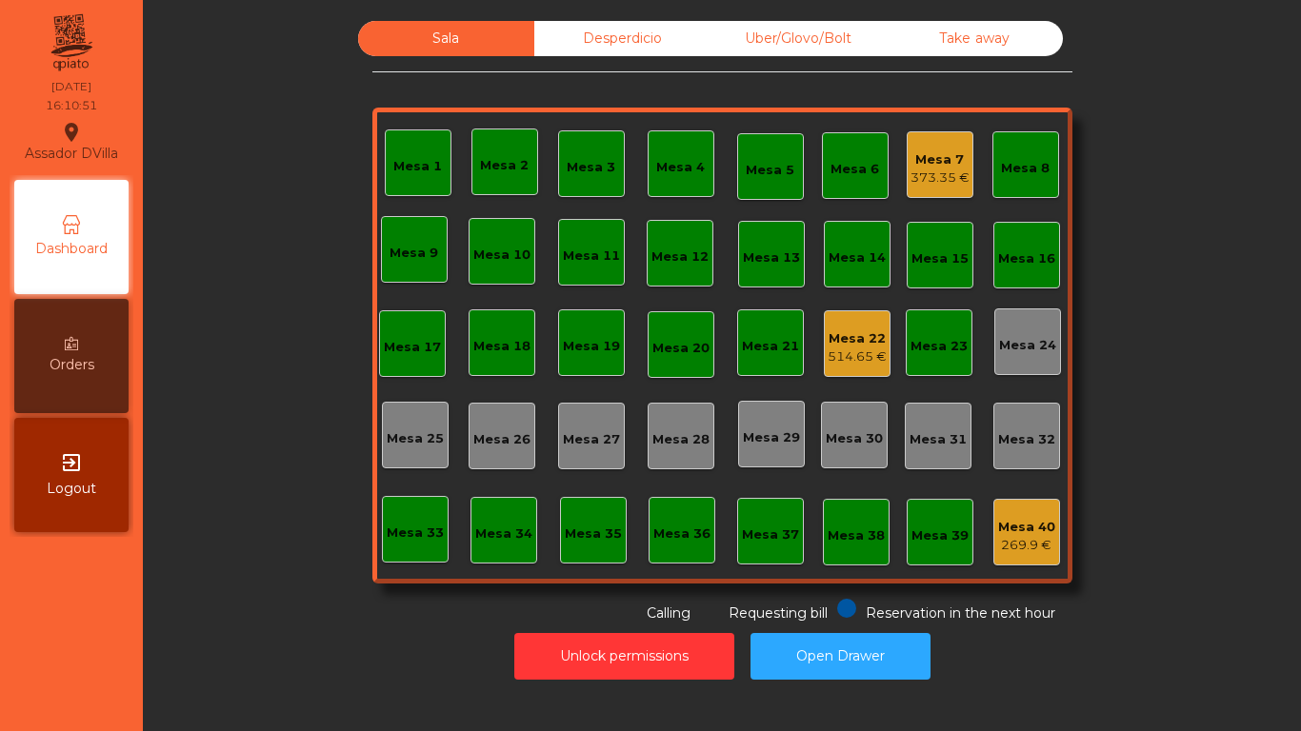
click at [1033, 532] on div "Mesa 40" at bounding box center [1026, 527] width 57 height 19
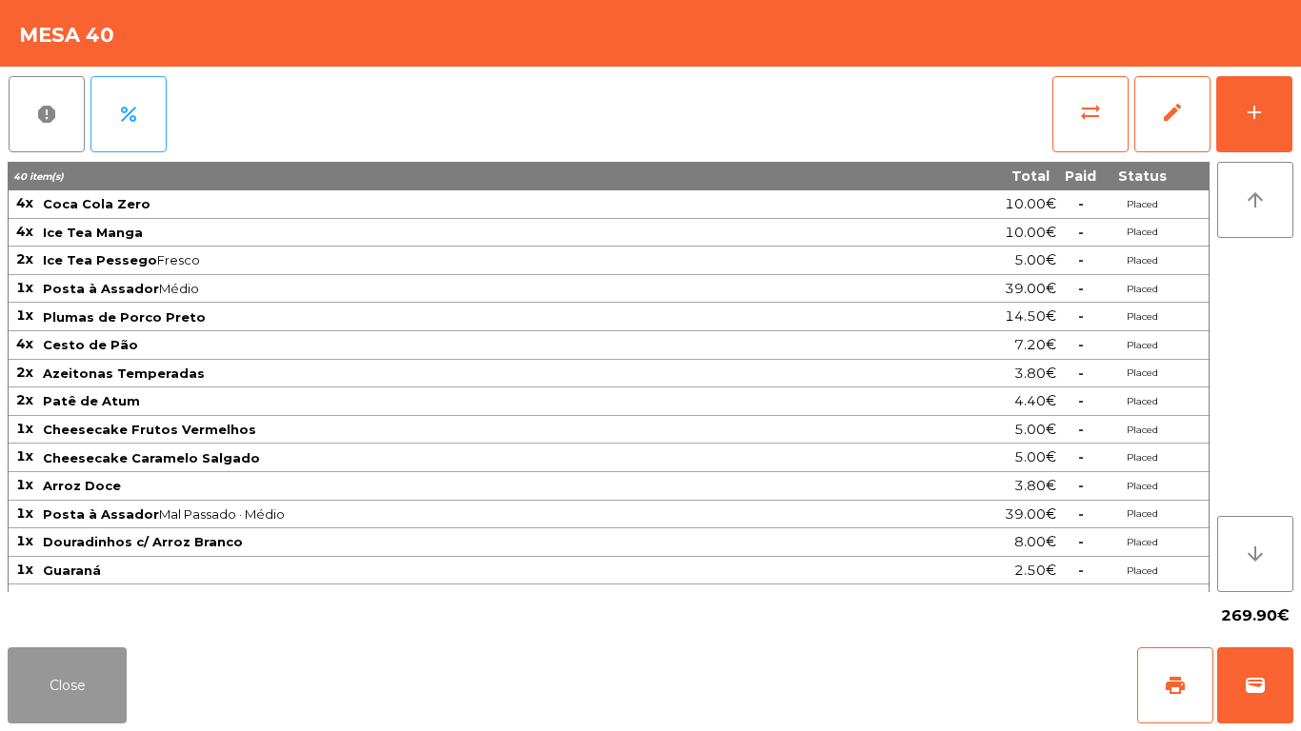
drag, startPoint x: 55, startPoint y: 654, endPoint x: 155, endPoint y: 610, distance: 109.6
click at [57, 654] on button "Close" at bounding box center [67, 686] width 119 height 76
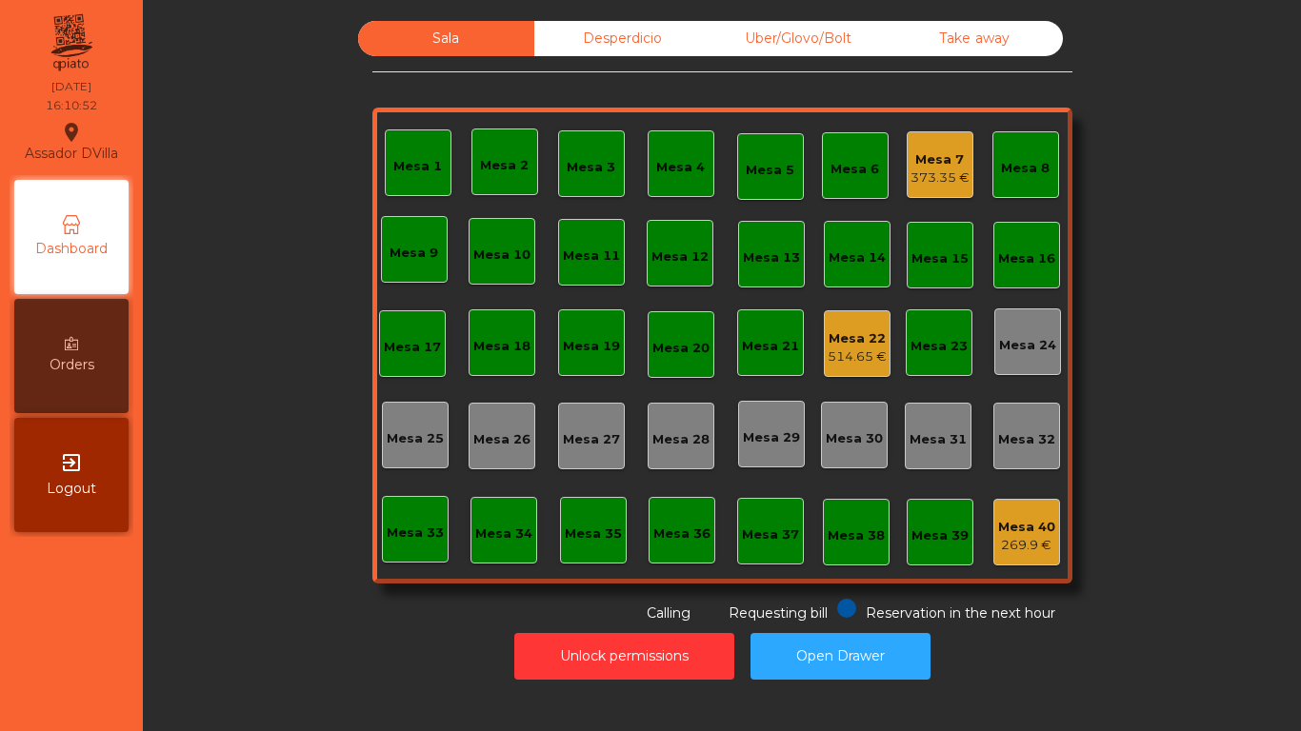
click at [871, 339] on div "Mesa 22" at bounding box center [857, 339] width 59 height 19
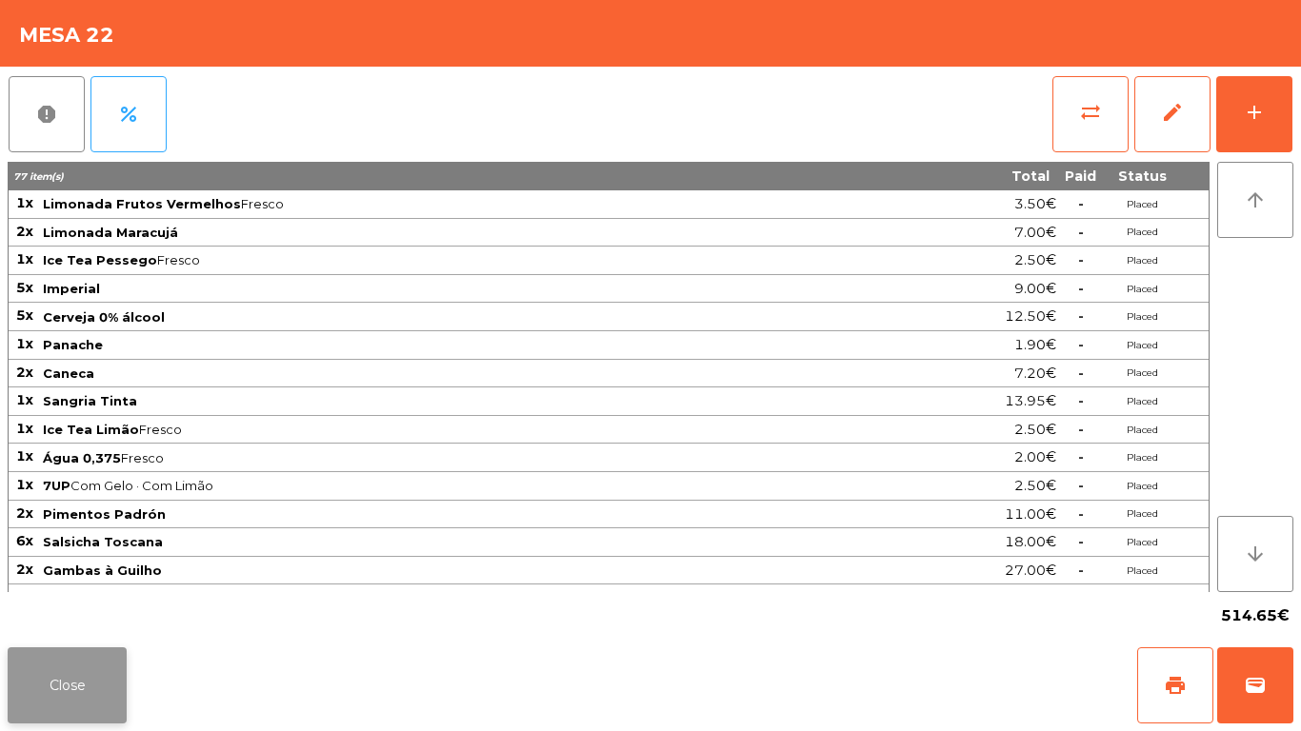
click at [90, 696] on button "Close" at bounding box center [67, 686] width 119 height 76
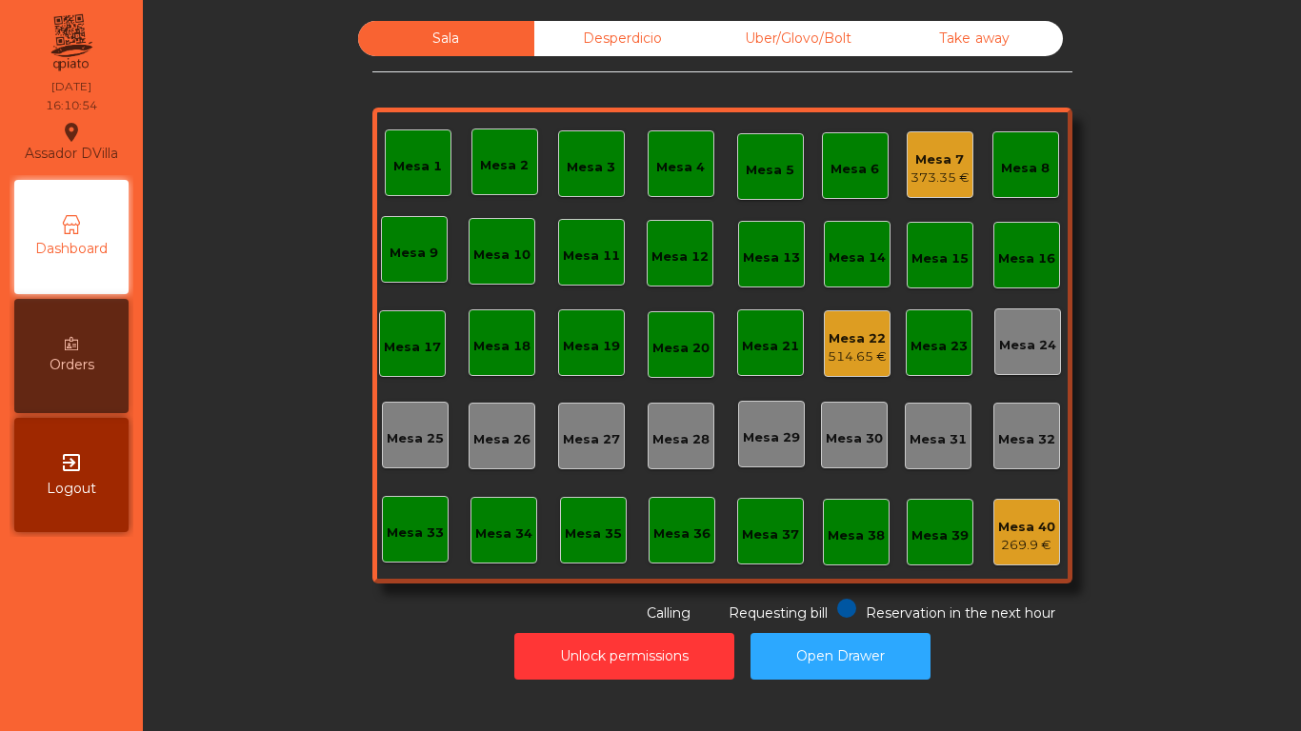
click at [891, 185] on div "Mesa 1 Mesa 2 Mesa 3 Mesa 4 Mesa 5 Mesa 6 Mesa 7 373.35 € Mesa 8 Mesa 9 Mesa 10…" at bounding box center [722, 346] width 700 height 476
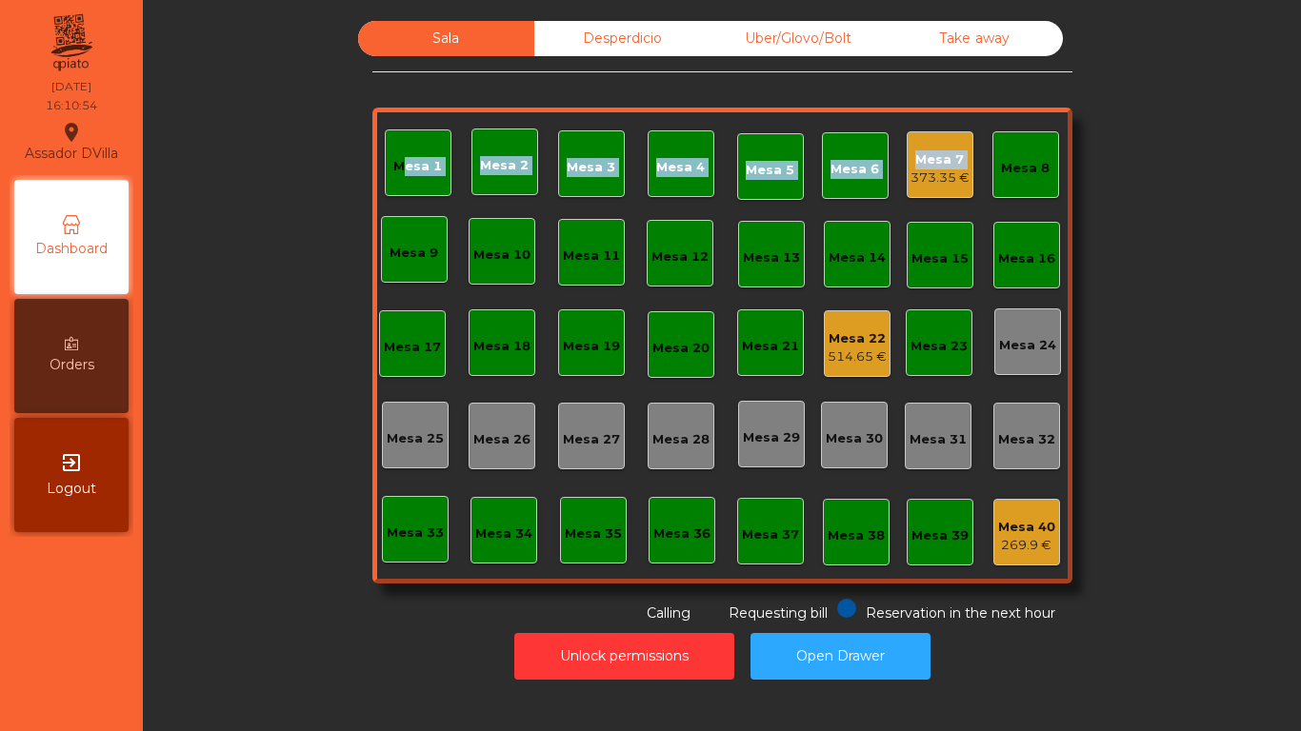
click at [904, 186] on div "Mesa 1 Mesa 2 Mesa 3 Mesa 4 Mesa 5 Mesa 6 Mesa 7 373.35 € Mesa 8 Mesa 9 Mesa 10…" at bounding box center [722, 346] width 700 height 476
click at [911, 186] on div "373.35 €" at bounding box center [940, 178] width 59 height 19
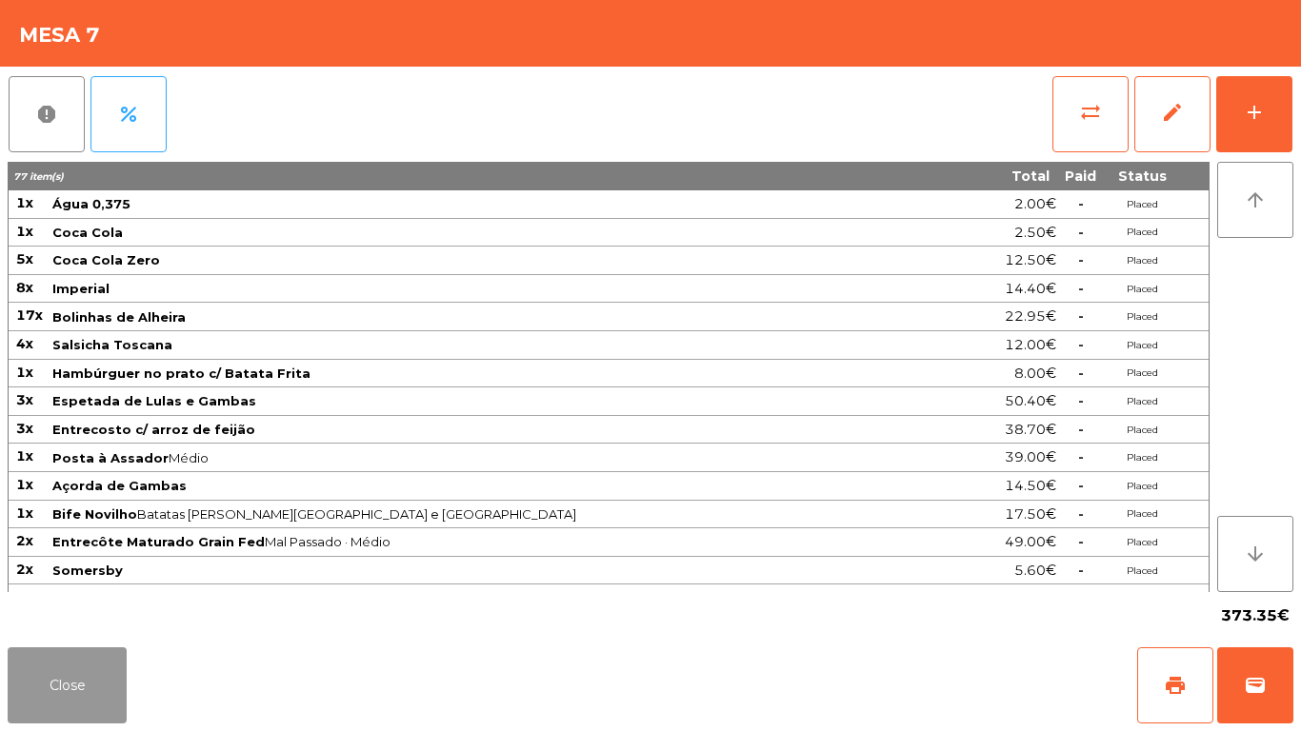
drag, startPoint x: 60, startPoint y: 688, endPoint x: 881, endPoint y: 468, distance: 850.0
click at [60, 690] on button "Close" at bounding box center [67, 686] width 119 height 76
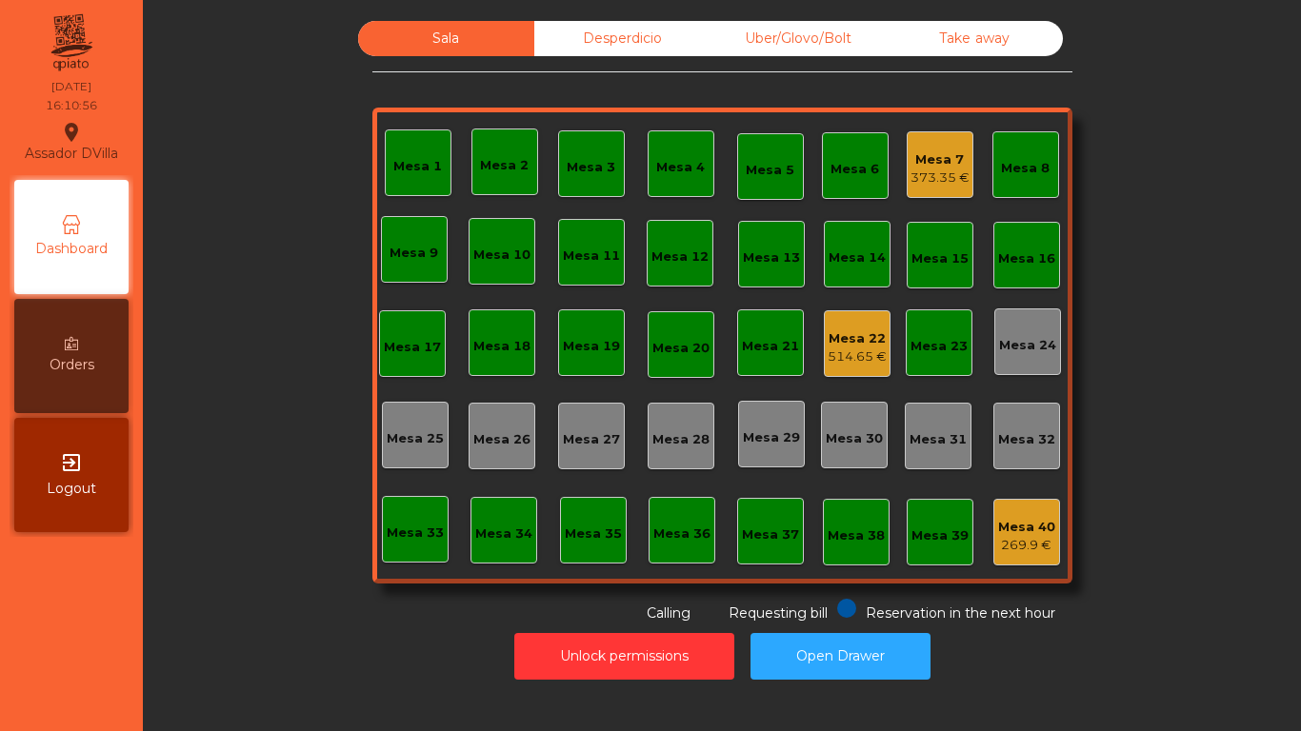
click at [847, 347] on div "Mesa 22" at bounding box center [857, 339] width 59 height 19
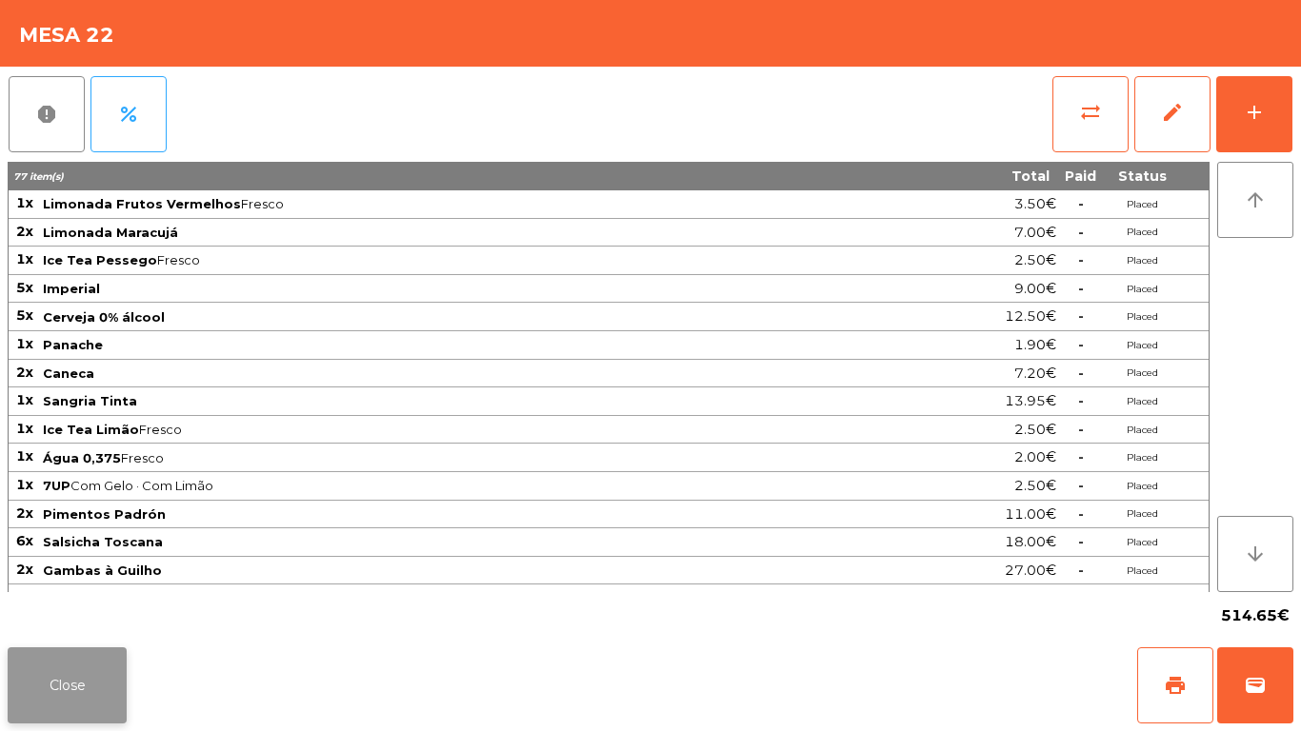
click at [89, 691] on button "Close" at bounding box center [67, 686] width 119 height 76
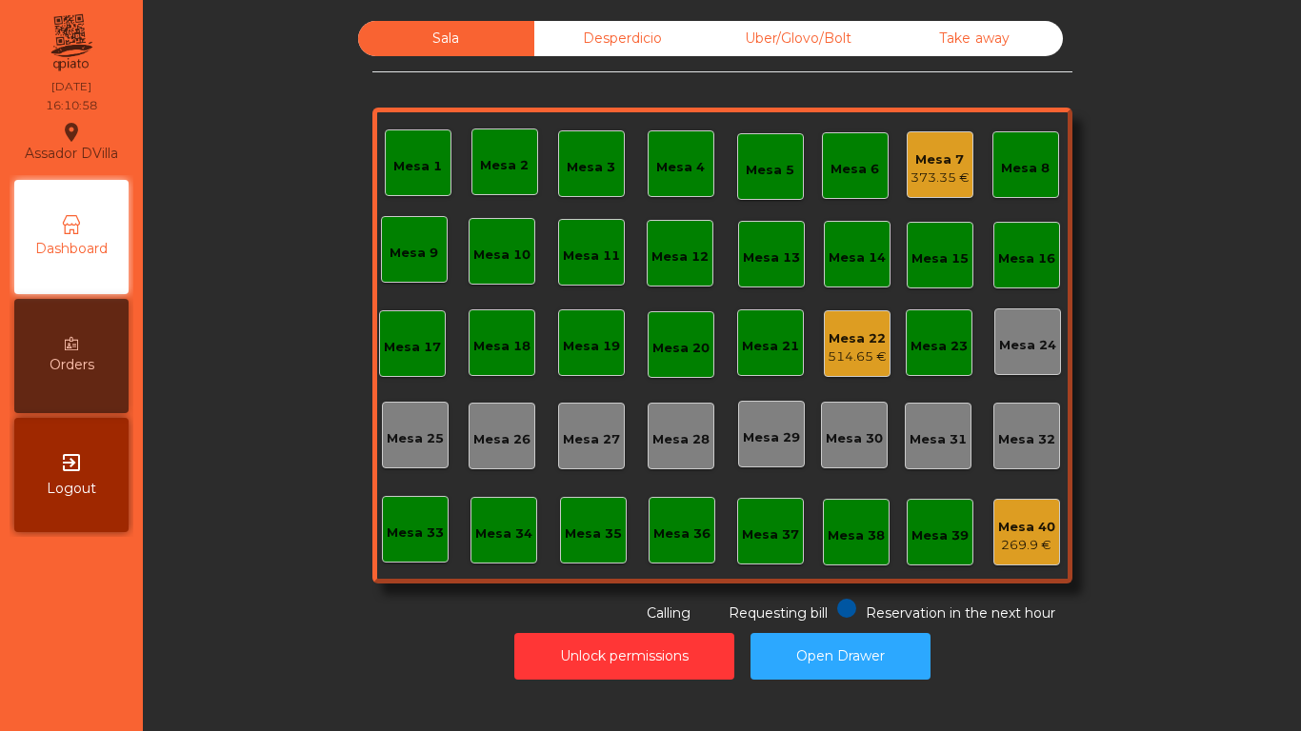
click at [1047, 535] on div "Mesa 40 269.9 €" at bounding box center [1026, 532] width 67 height 67
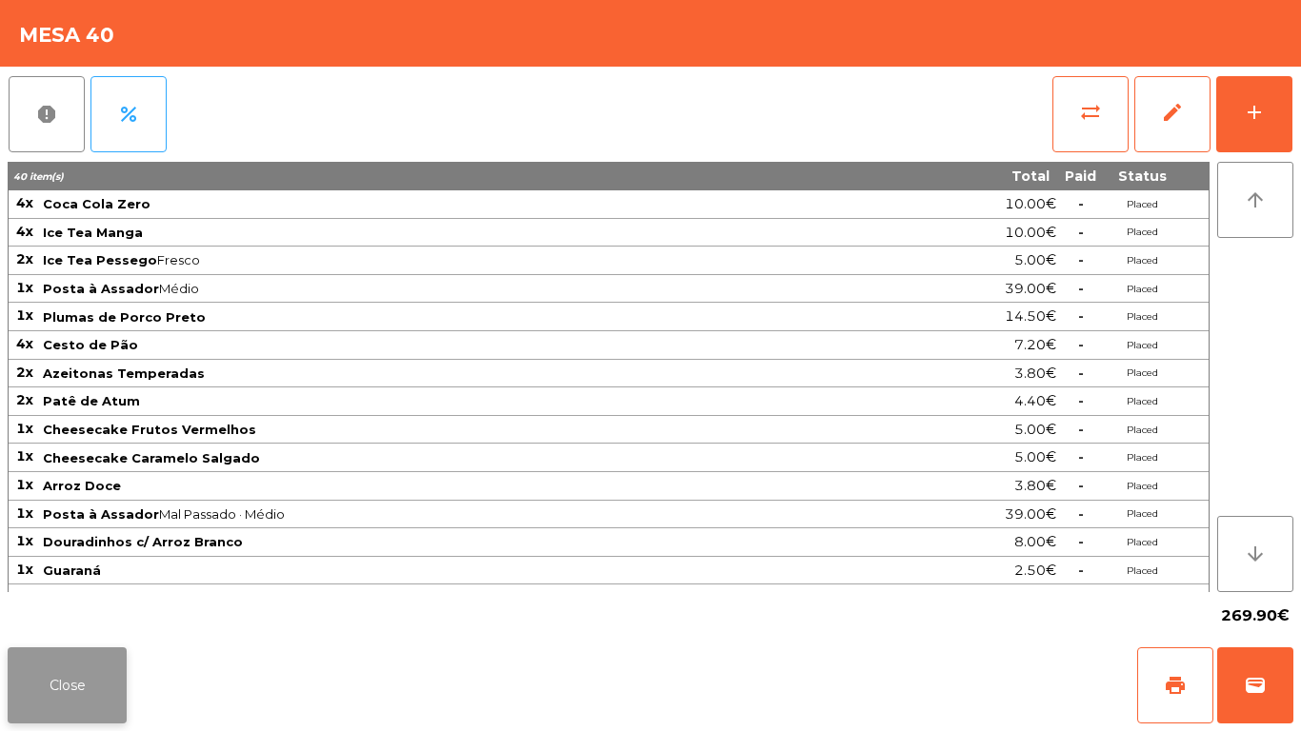
click at [39, 687] on button "Close" at bounding box center [67, 686] width 119 height 76
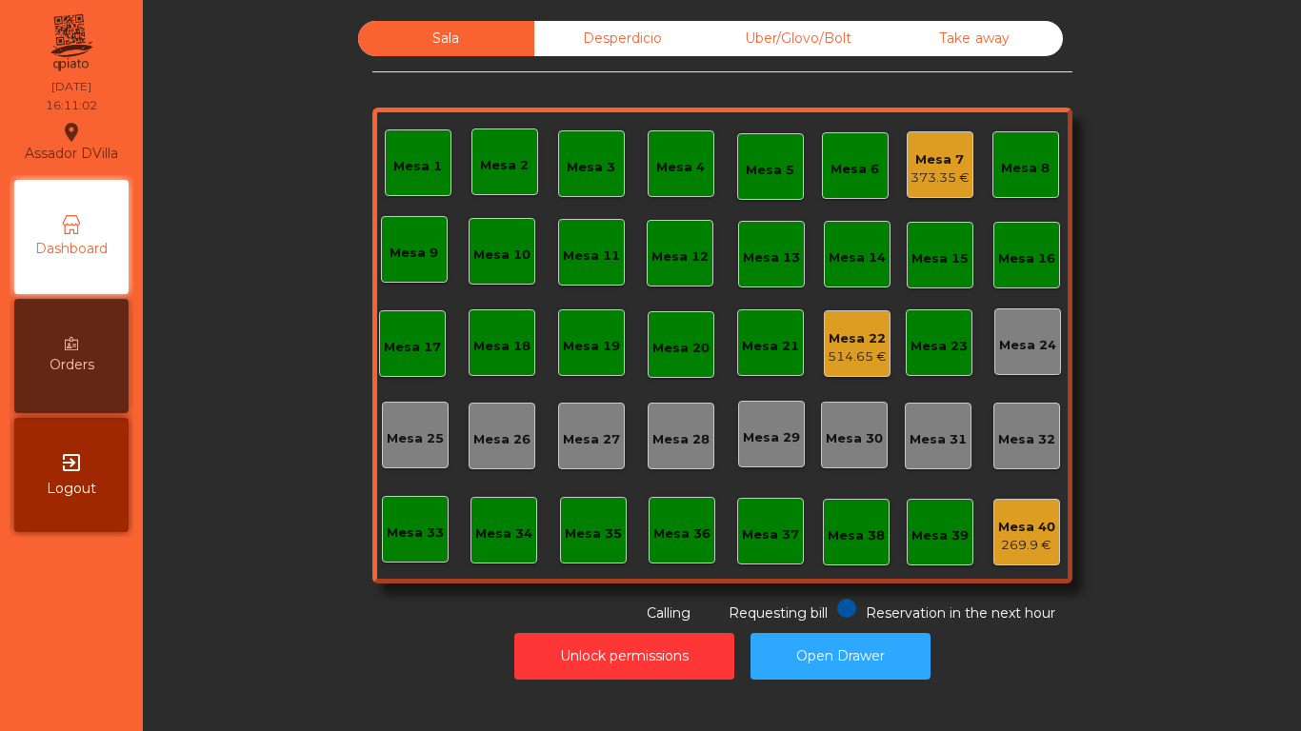
click at [877, 362] on div "514.65 €" at bounding box center [857, 357] width 59 height 19
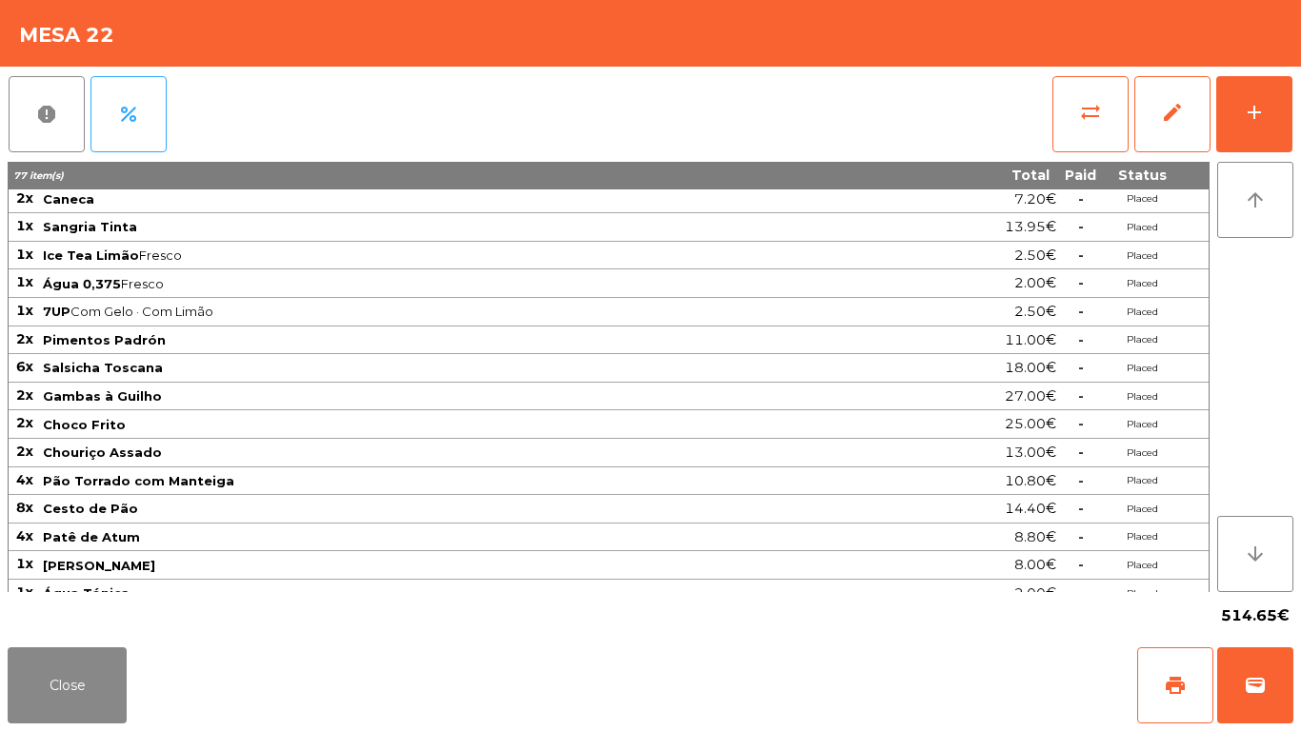
scroll to position [529, 0]
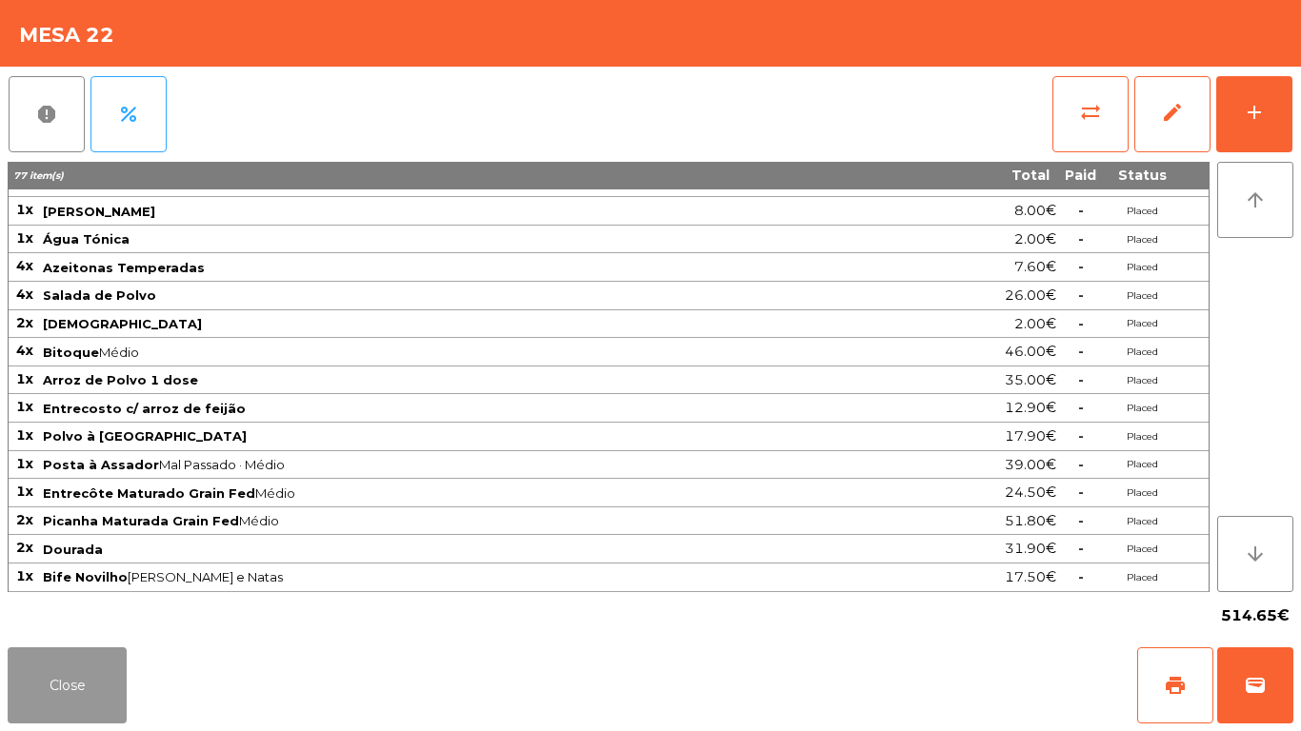
click at [115, 687] on button "Close" at bounding box center [67, 686] width 119 height 76
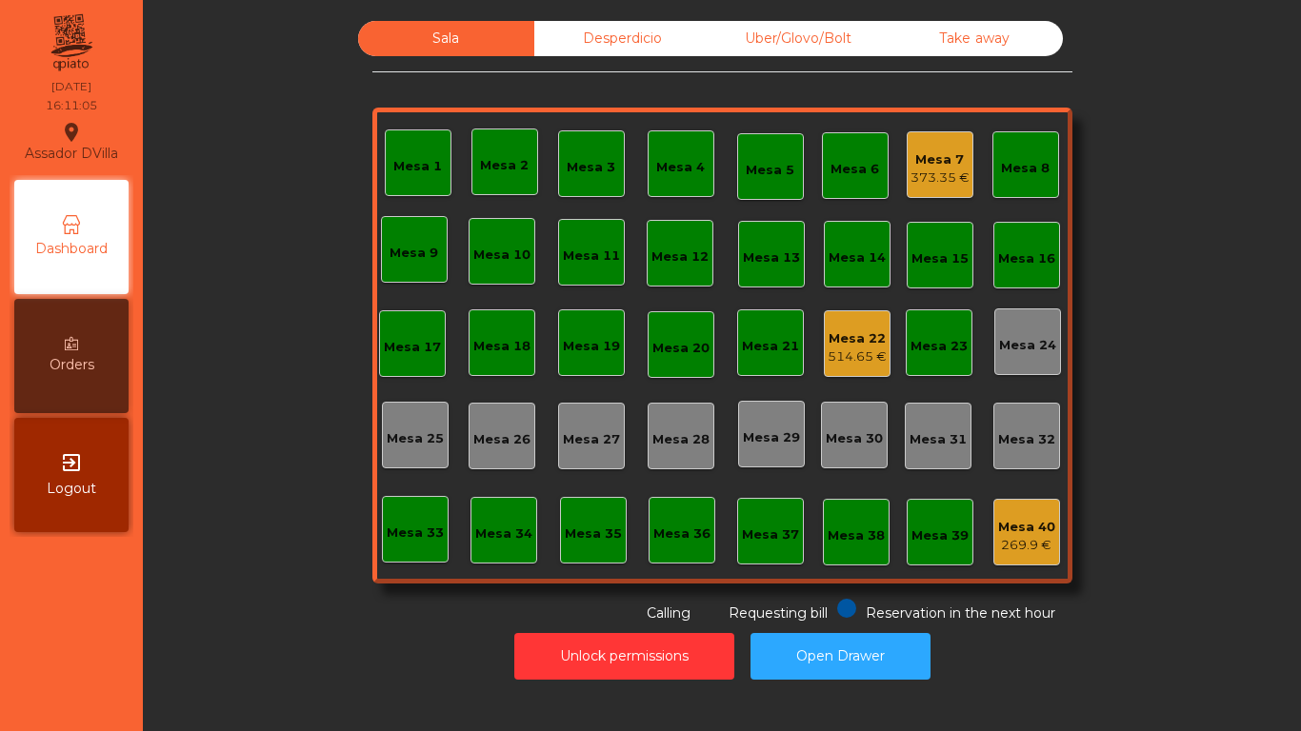
click at [214, 495] on div "Sala Desperdicio Uber/Glovo/Bolt Take away Mesa 1 Mesa 2 Mesa 3 Mesa 4 Mesa 5 M…" at bounding box center [722, 322] width 1107 height 603
click at [1002, 546] on div "269.9 €" at bounding box center [1026, 545] width 57 height 19
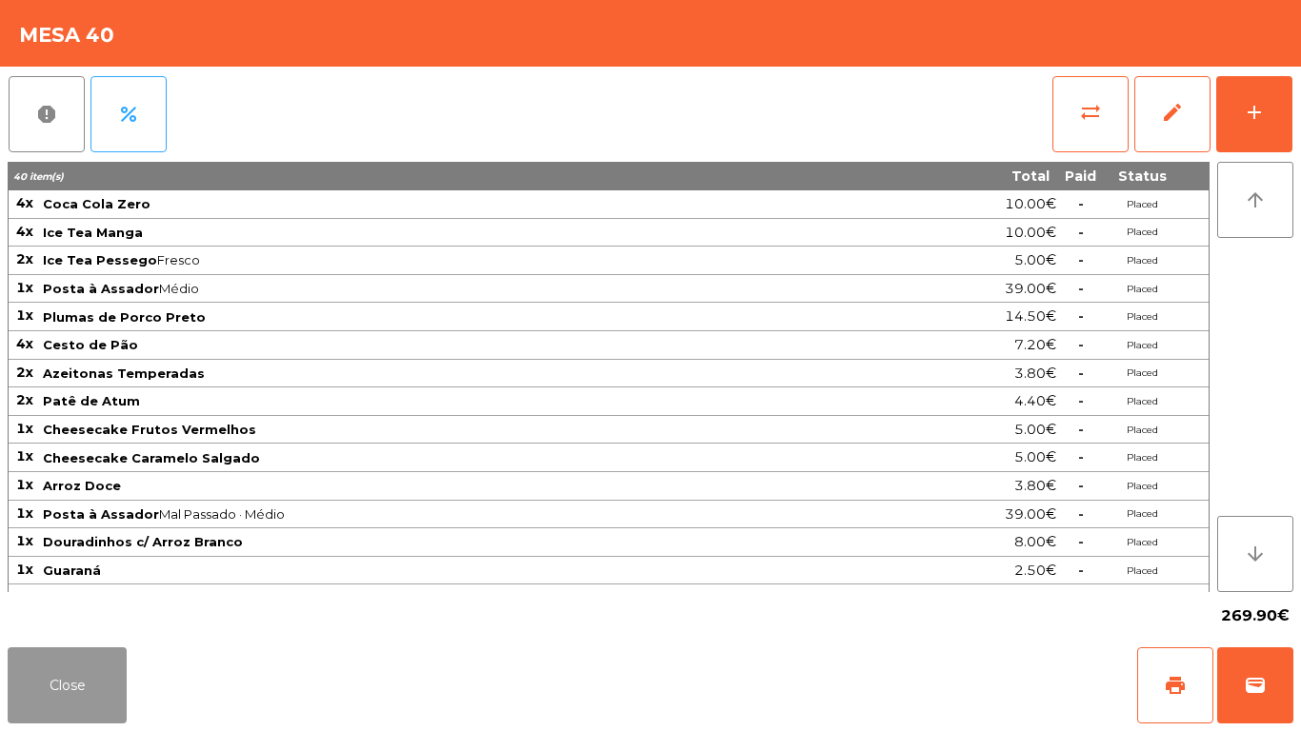
drag, startPoint x: 65, startPoint y: 685, endPoint x: 967, endPoint y: 388, distance: 949.7
click at [70, 685] on button "Close" at bounding box center [67, 686] width 119 height 76
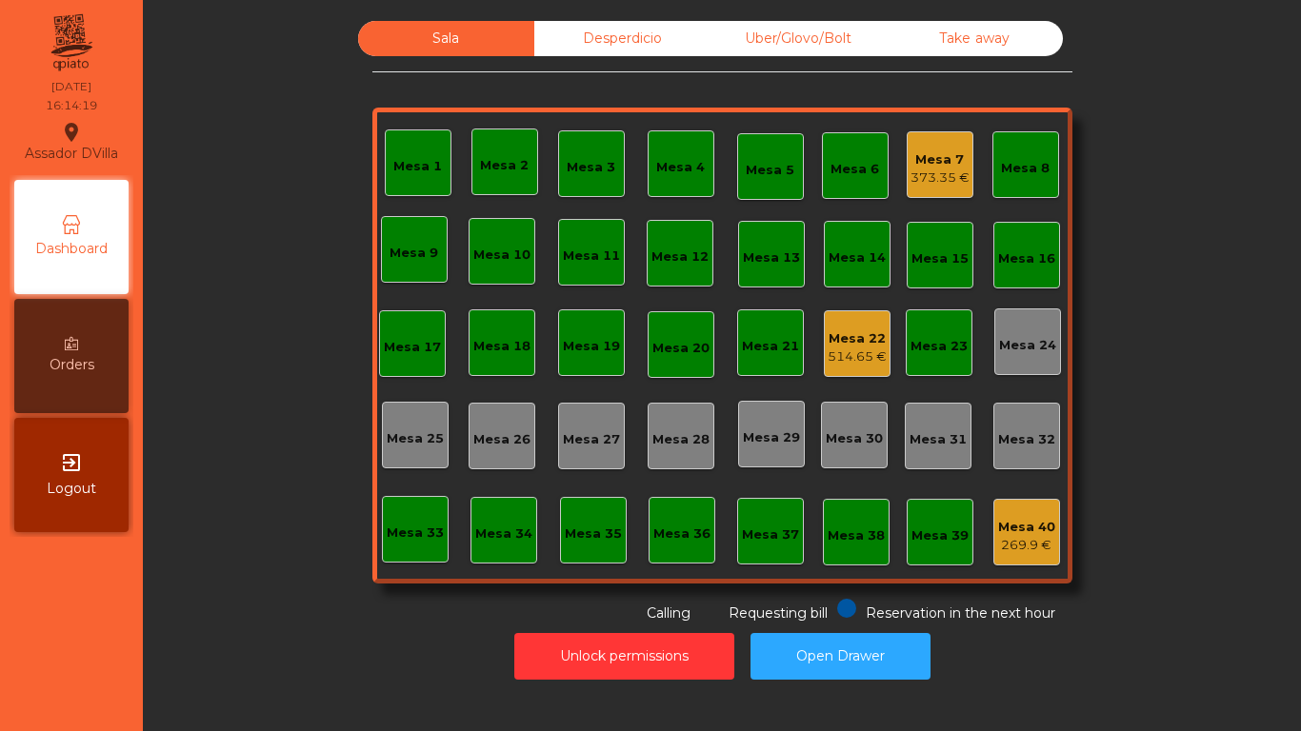
click at [932, 155] on div "Mesa 7" at bounding box center [940, 159] width 59 height 19
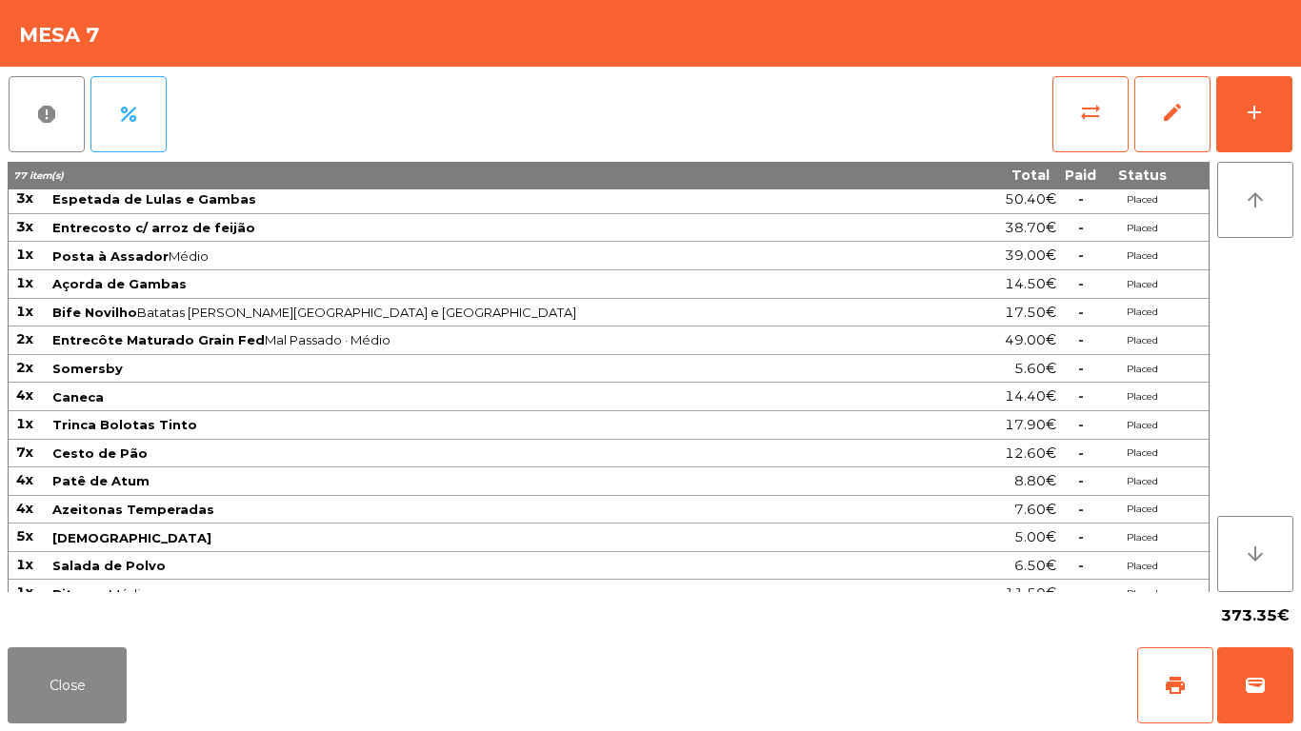
scroll to position [218, 0]
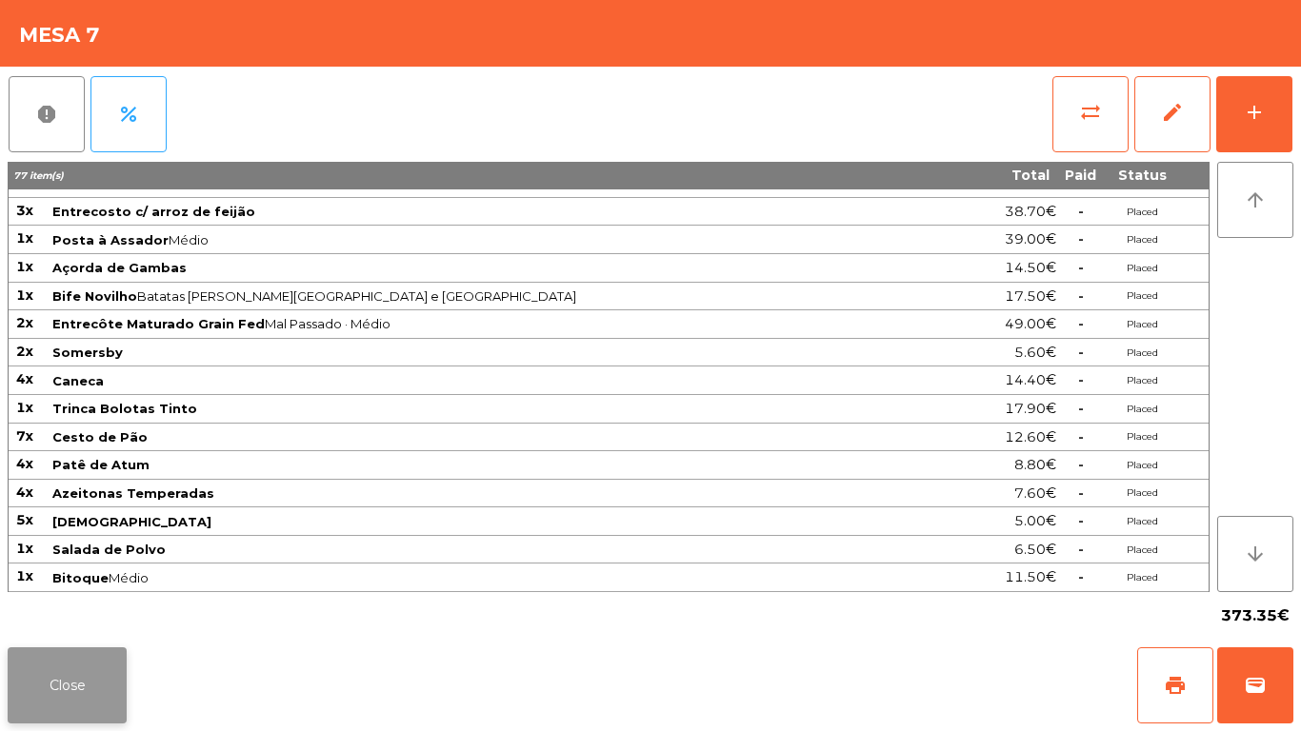
click at [122, 653] on button "Close" at bounding box center [67, 686] width 119 height 76
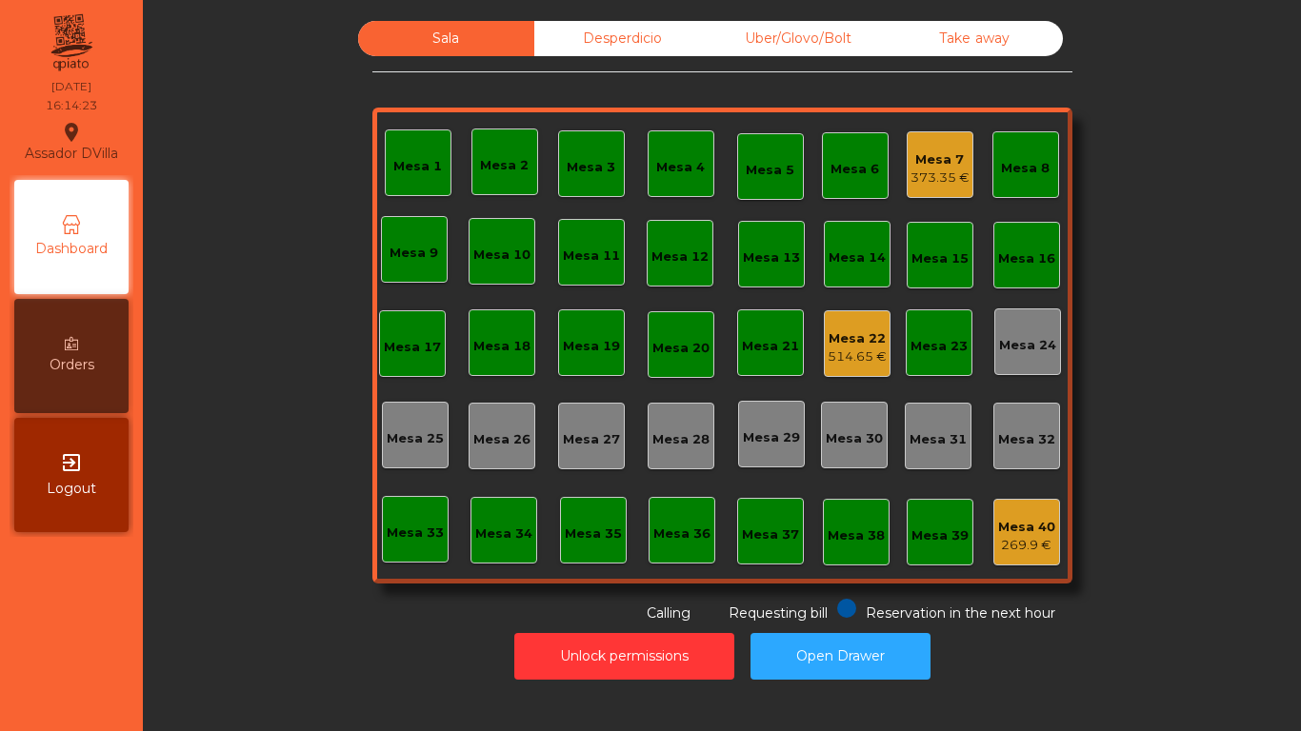
drag, startPoint x: 811, startPoint y: 631, endPoint x: 817, endPoint y: 641, distance: 12.4
click at [811, 631] on div "Unlock permissions Open Drawer" at bounding box center [722, 657] width 1107 height 66
click at [817, 641] on button "Open Drawer" at bounding box center [841, 656] width 180 height 47
click at [931, 25] on div "Take away" at bounding box center [975, 38] width 176 height 35
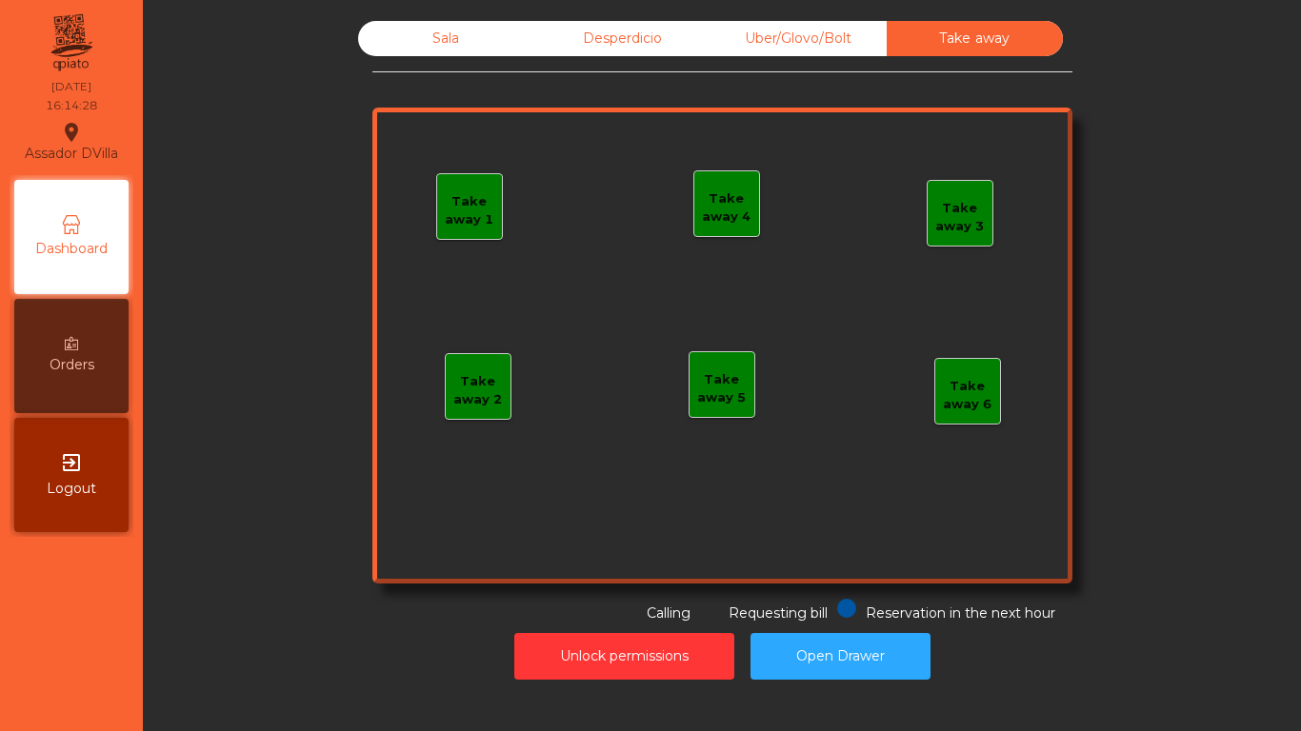
click at [821, 31] on div "Uber/Glovo/Bolt" at bounding box center [799, 38] width 176 height 35
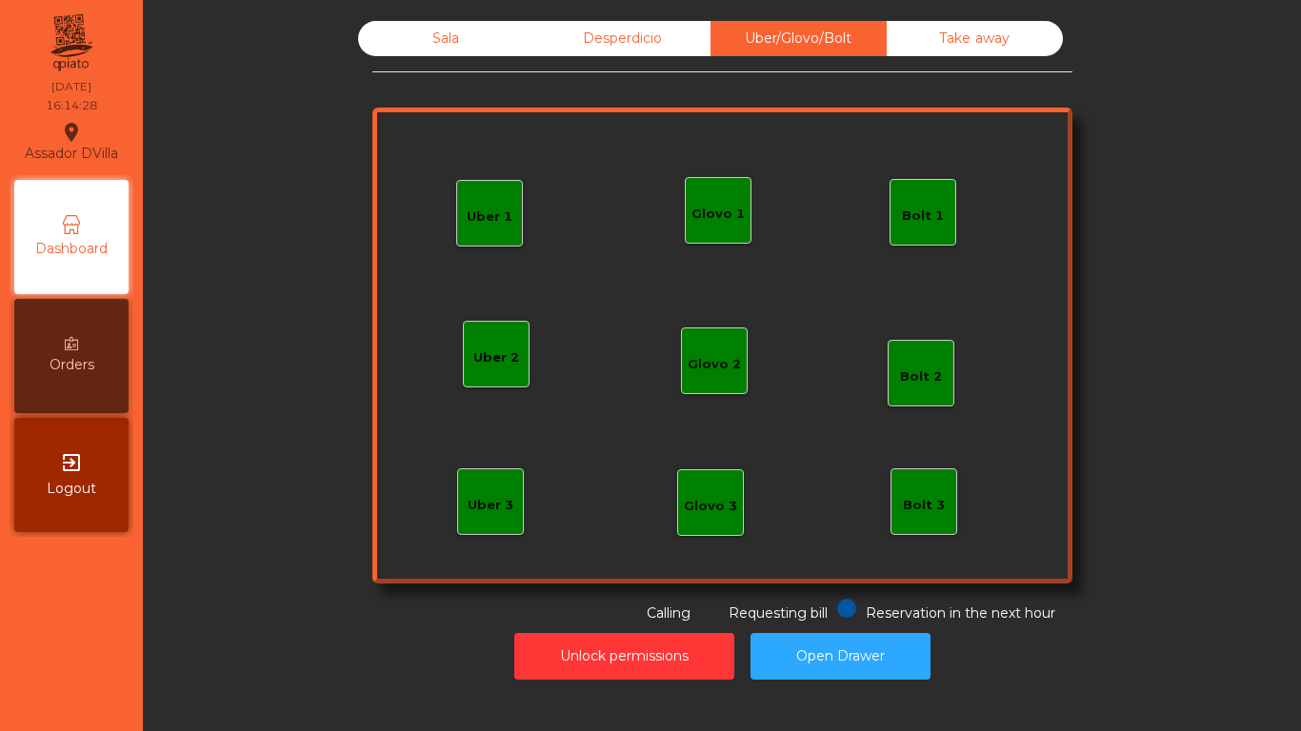
click at [658, 35] on div "Desperdicio" at bounding box center [622, 38] width 176 height 35
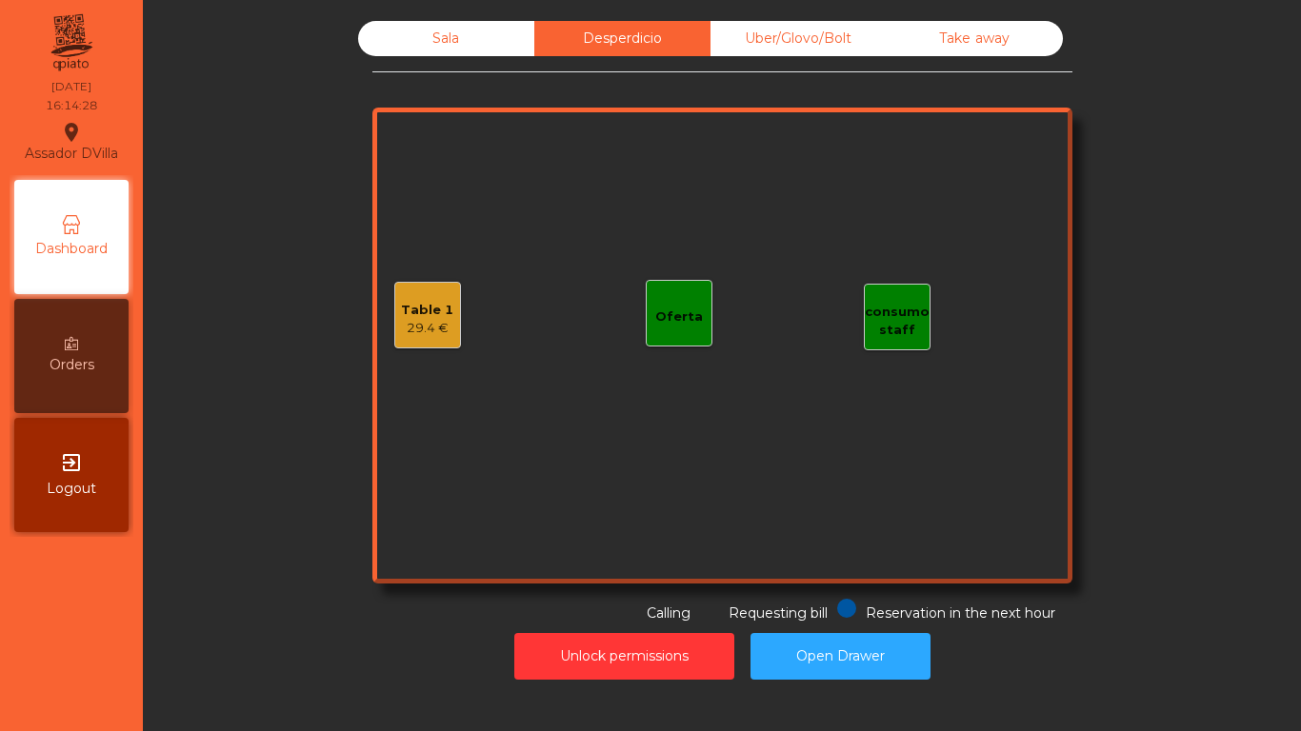
click at [414, 33] on div "Sala" at bounding box center [446, 38] width 176 height 35
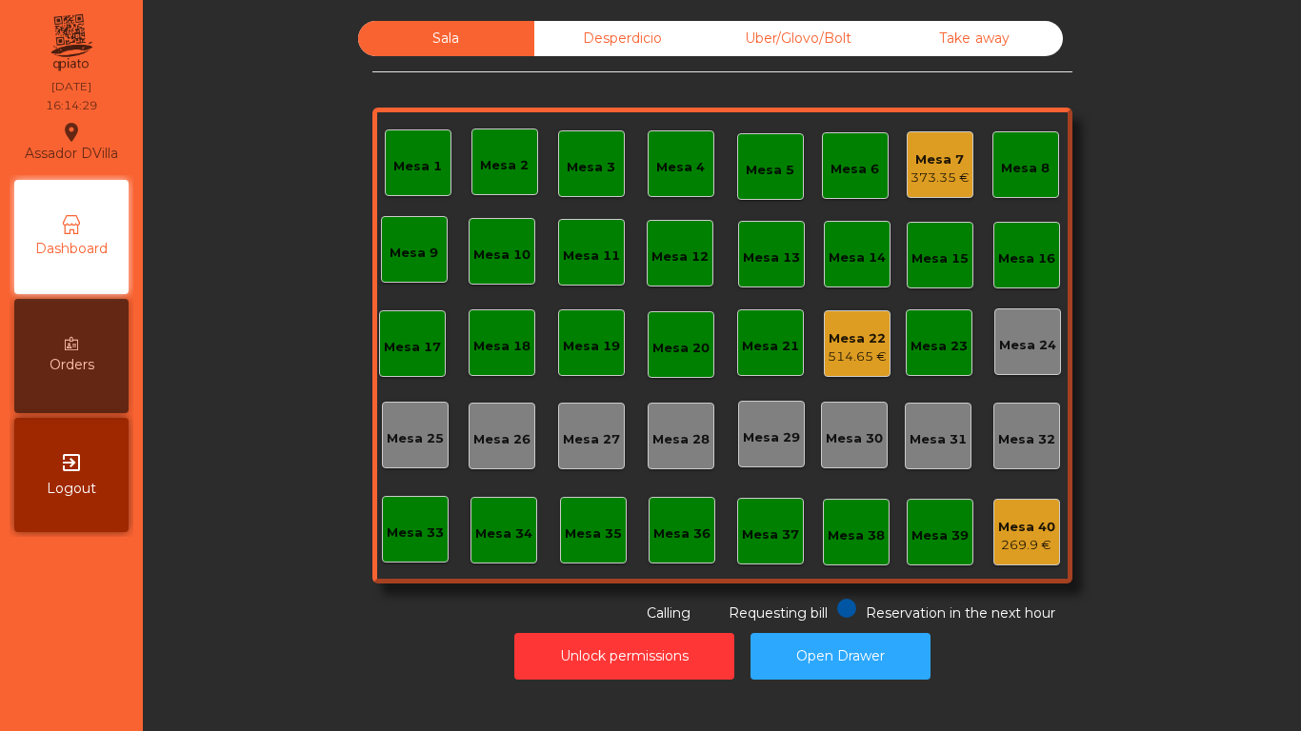
click at [658, 30] on div "Desperdicio" at bounding box center [622, 38] width 176 height 35
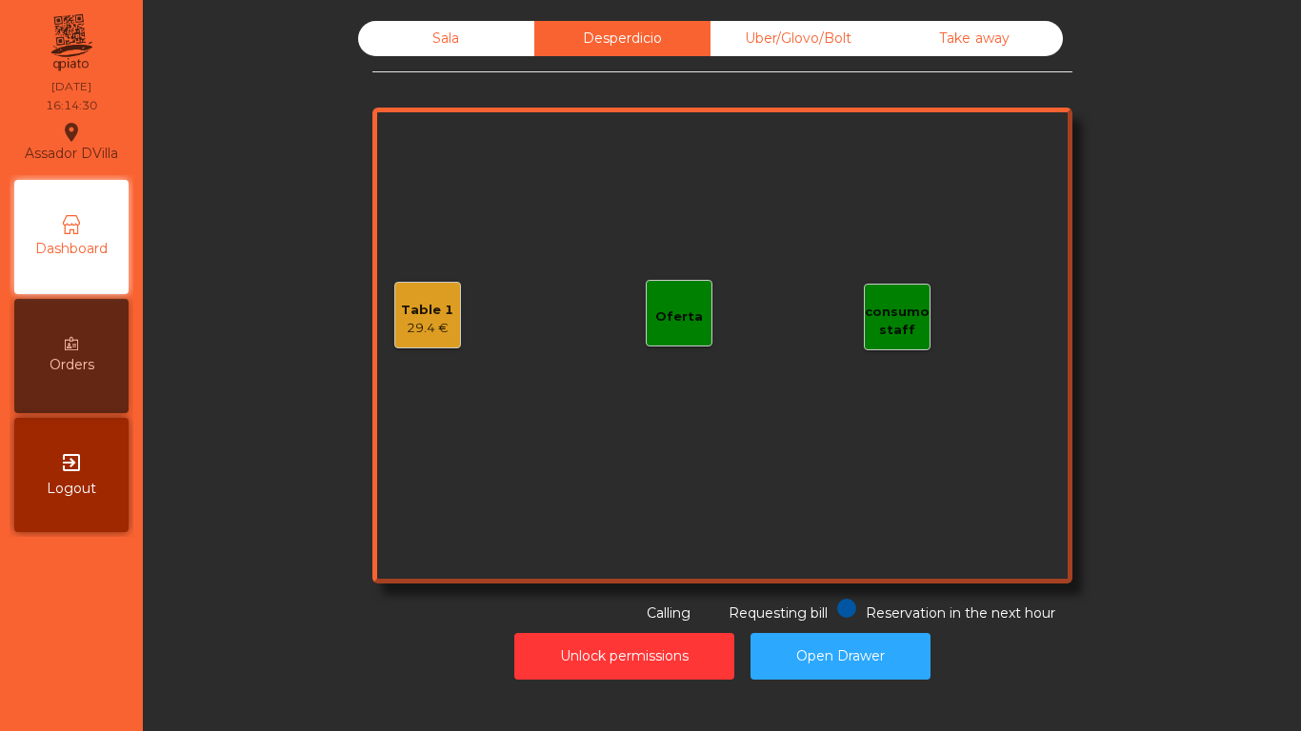
click at [325, 81] on div "Sala Desperdicio Uber/Glovo/Bolt Take away Table 1 29.4 € consumo staff Oferta …" at bounding box center [722, 322] width 1107 height 603
click at [382, 43] on div "Sala" at bounding box center [446, 38] width 176 height 35
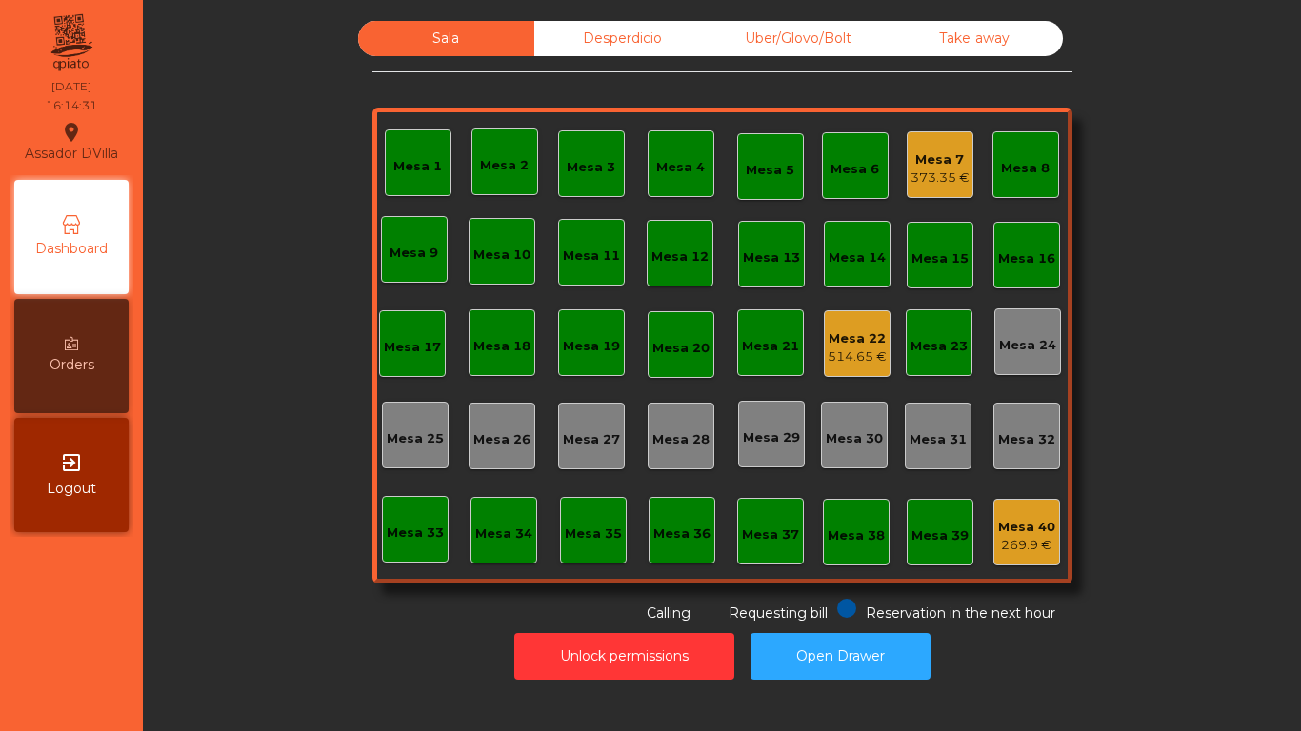
click at [273, 143] on div "Sala Desperdicio Uber/Glovo/Bolt Take away Mesa 1 Mesa 2 Mesa 3 Mesa 4 Mesa 5 M…" at bounding box center [722, 322] width 1107 height 603
click at [637, 650] on button "Unlock permissions" at bounding box center [624, 656] width 220 height 47
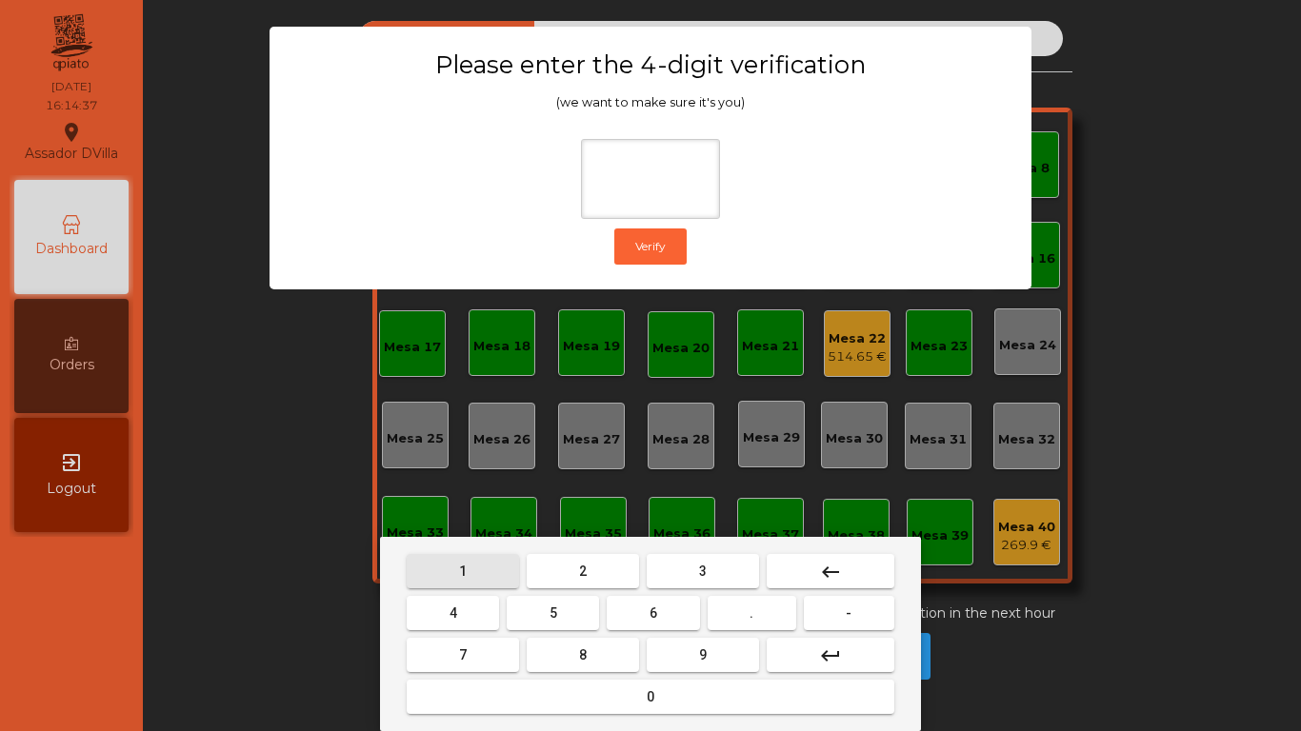
click at [481, 573] on button "1" at bounding box center [463, 571] width 112 height 34
click at [663, 647] on button "9" at bounding box center [703, 655] width 112 height 34
click at [490, 628] on button "4" at bounding box center [453, 613] width 92 height 34
click at [500, 701] on button "0" at bounding box center [651, 697] width 488 height 34
type input "****"
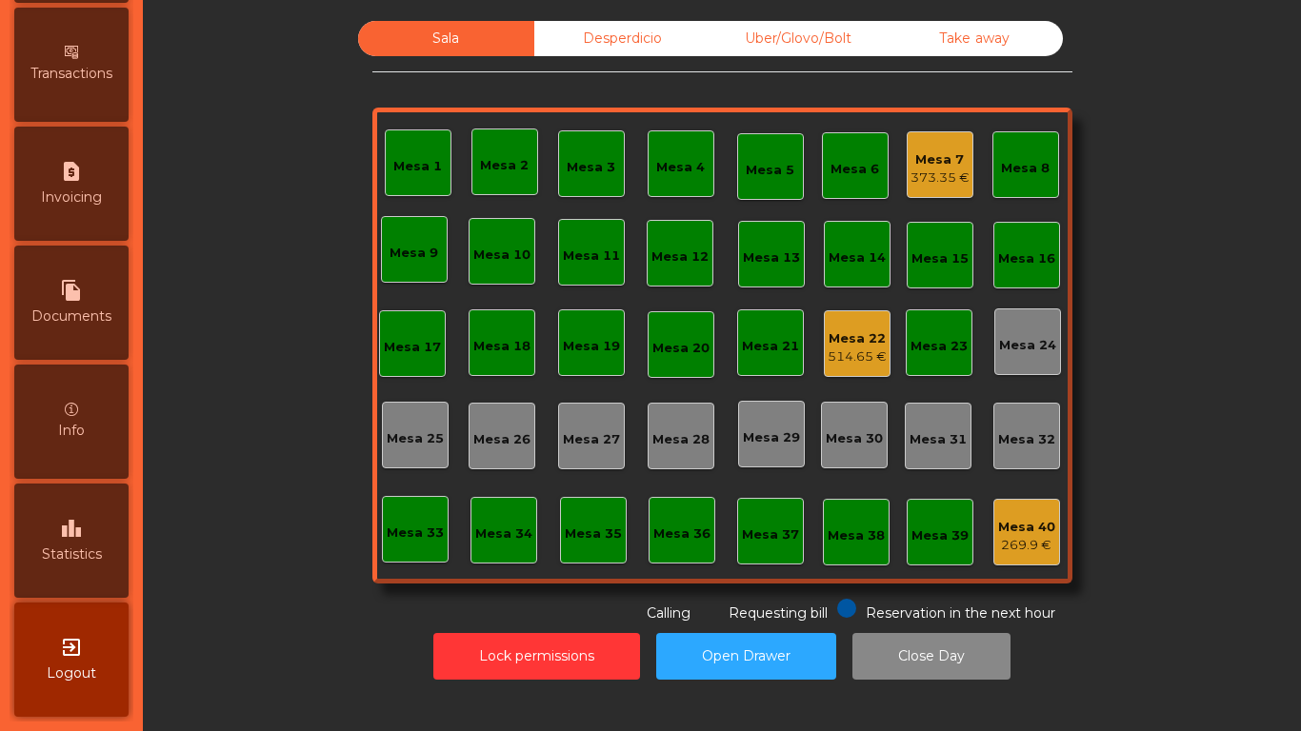
click at [83, 527] on icon "leaderboard" at bounding box center [71, 528] width 23 height 23
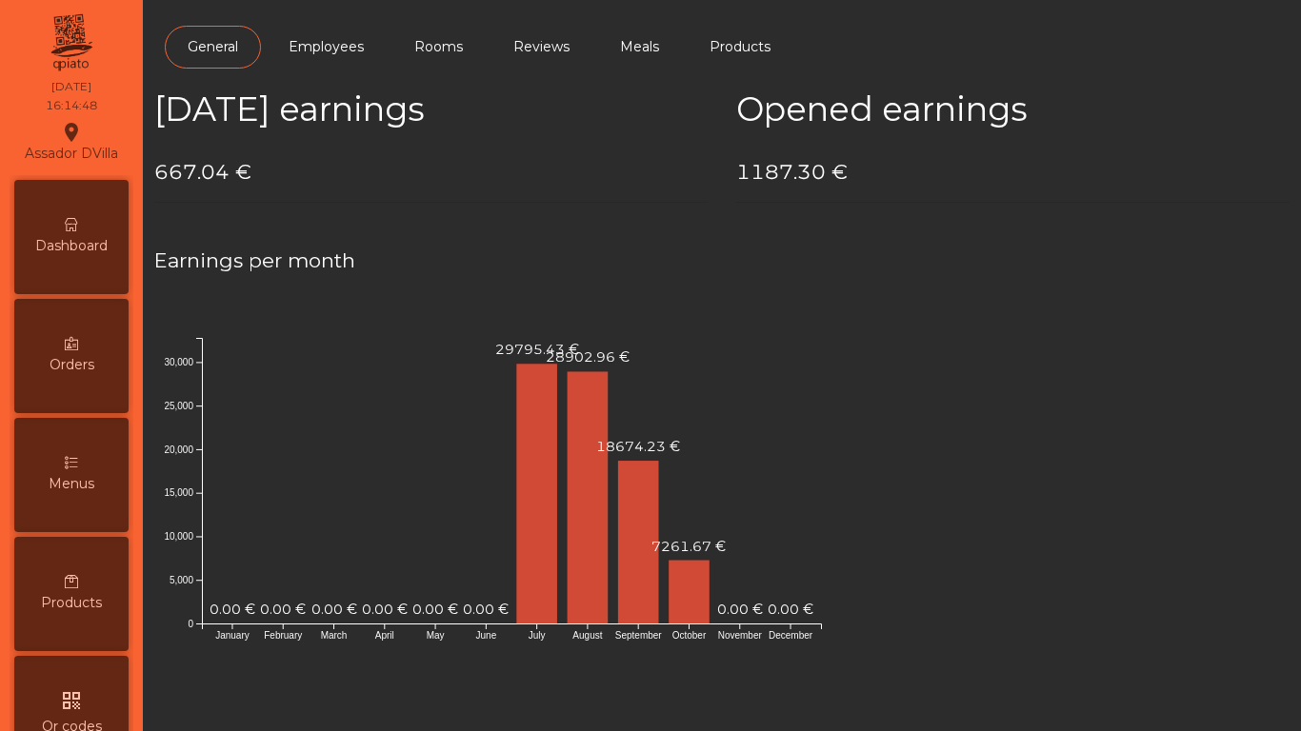
click at [90, 249] on span "Dashboard" at bounding box center [71, 246] width 72 height 20
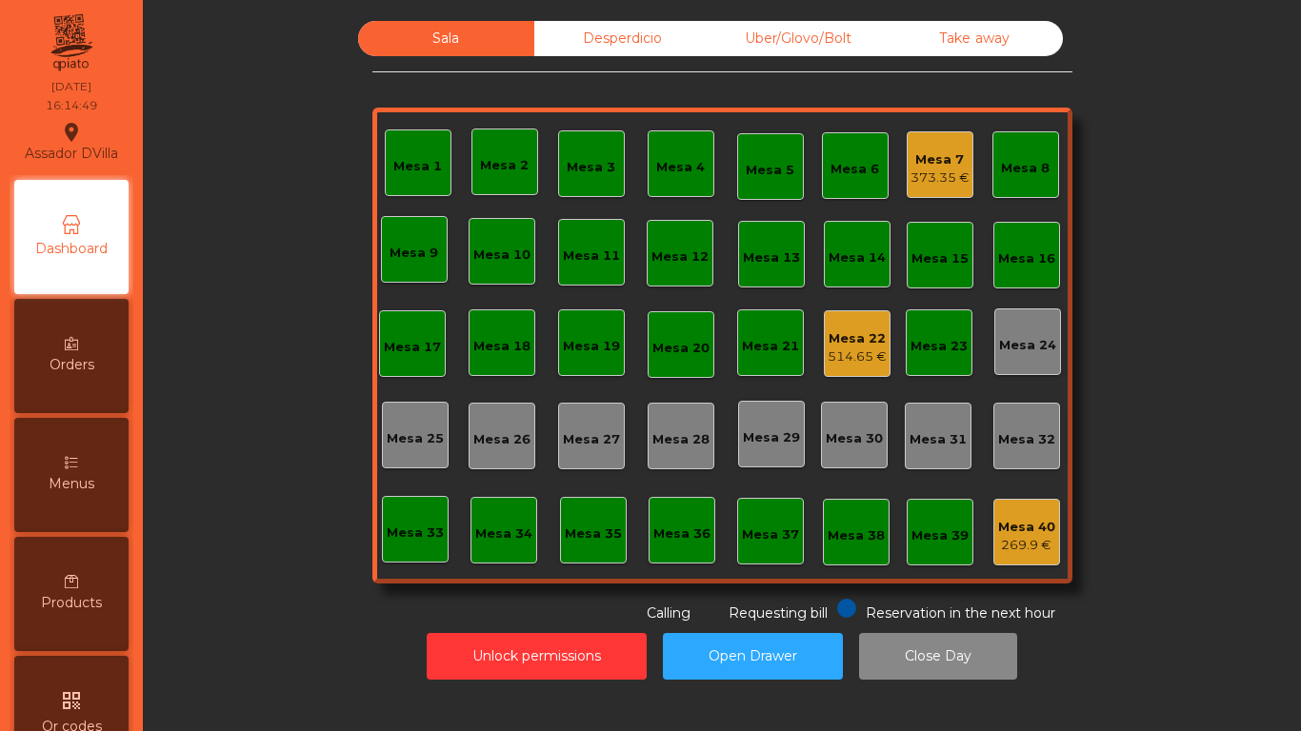
click at [662, 52] on div "Desperdicio" at bounding box center [622, 38] width 176 height 35
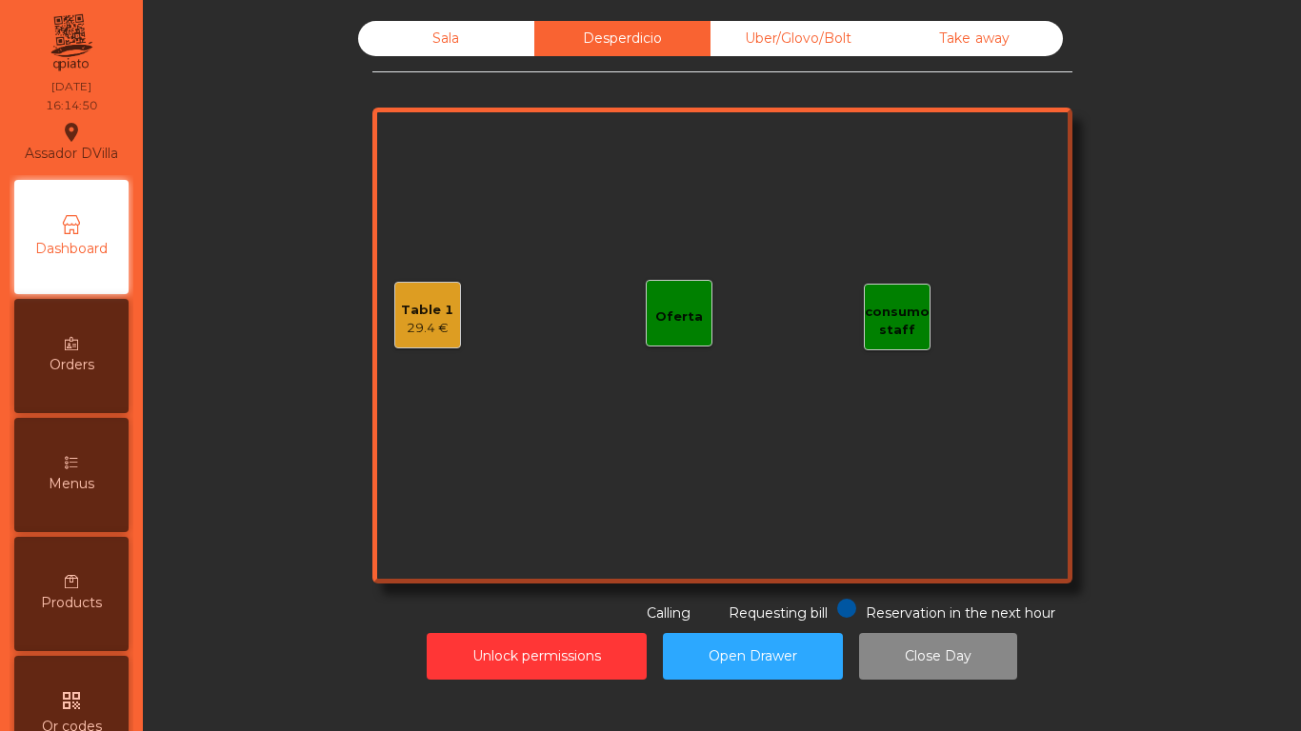
click at [762, 40] on div "Uber/Glovo/Bolt" at bounding box center [799, 38] width 176 height 35
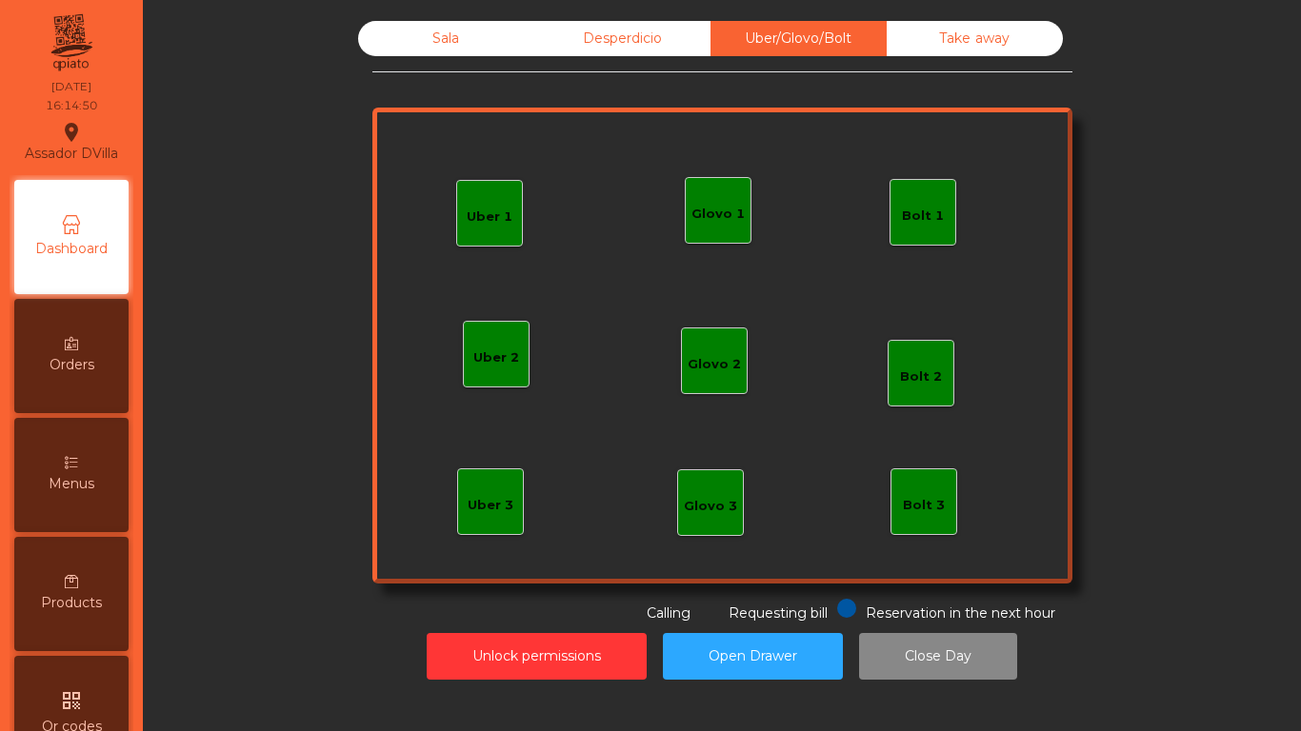
click at [965, 18] on div "Sala Desperdicio Uber/Glovo/Bolt Take away Uber 1 Uber 3 Bolt 2 Glovo 2 Uber 2 …" at bounding box center [721, 350] width 1135 height 678
drag, startPoint x: 956, startPoint y: 24, endPoint x: 702, endPoint y: 46, distance: 255.2
click at [956, 26] on div "Take away" at bounding box center [975, 38] width 176 height 35
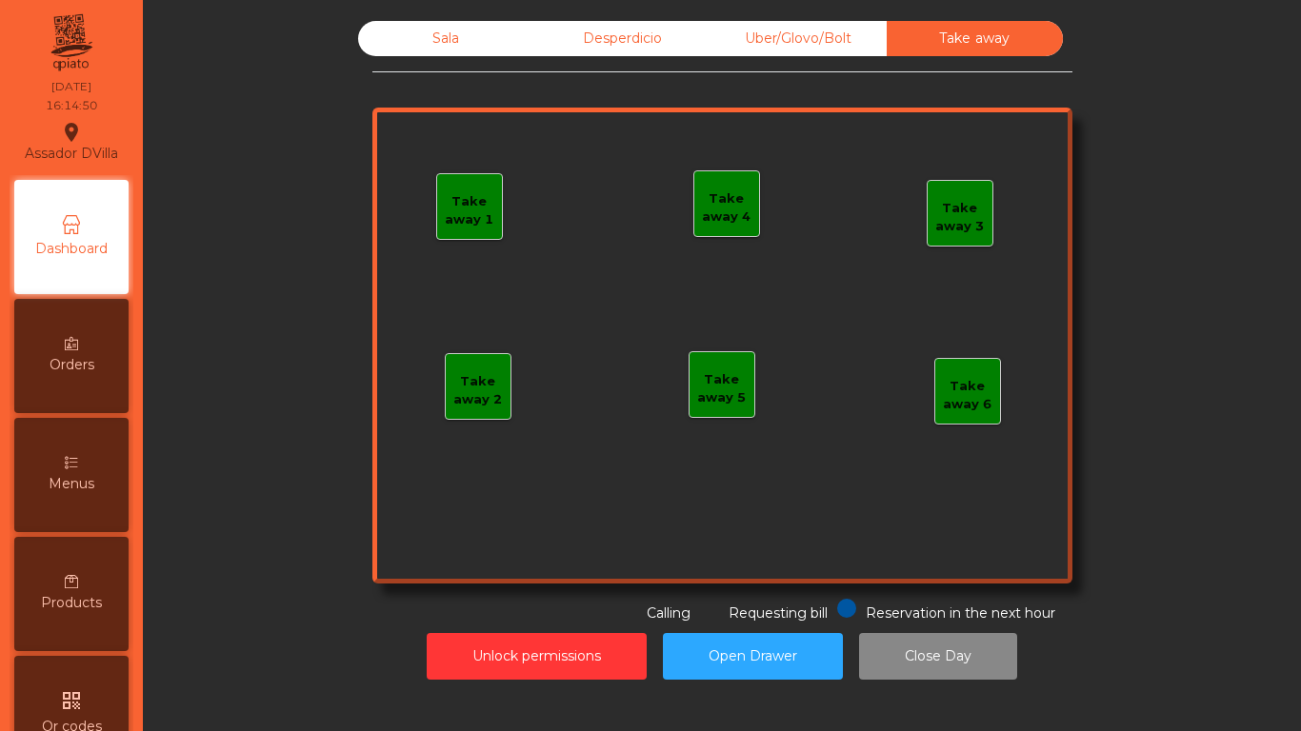
click at [674, 46] on div "Desperdicio" at bounding box center [622, 38] width 176 height 35
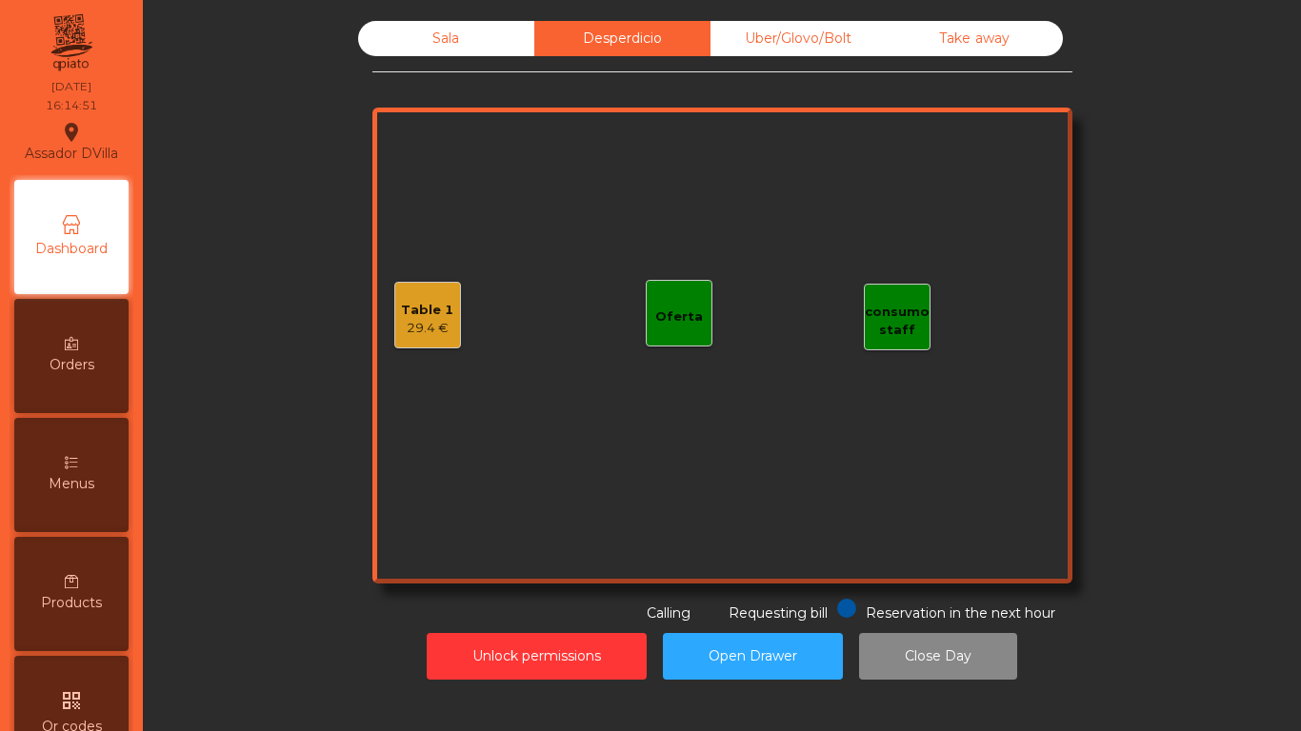
click at [499, 56] on div "Sala Desperdicio Uber/Glovo/Bolt Take away Table 1 29.4 € consumo staff Oferta …" at bounding box center [722, 322] width 700 height 603
click at [496, 49] on div "Sala" at bounding box center [446, 38] width 176 height 35
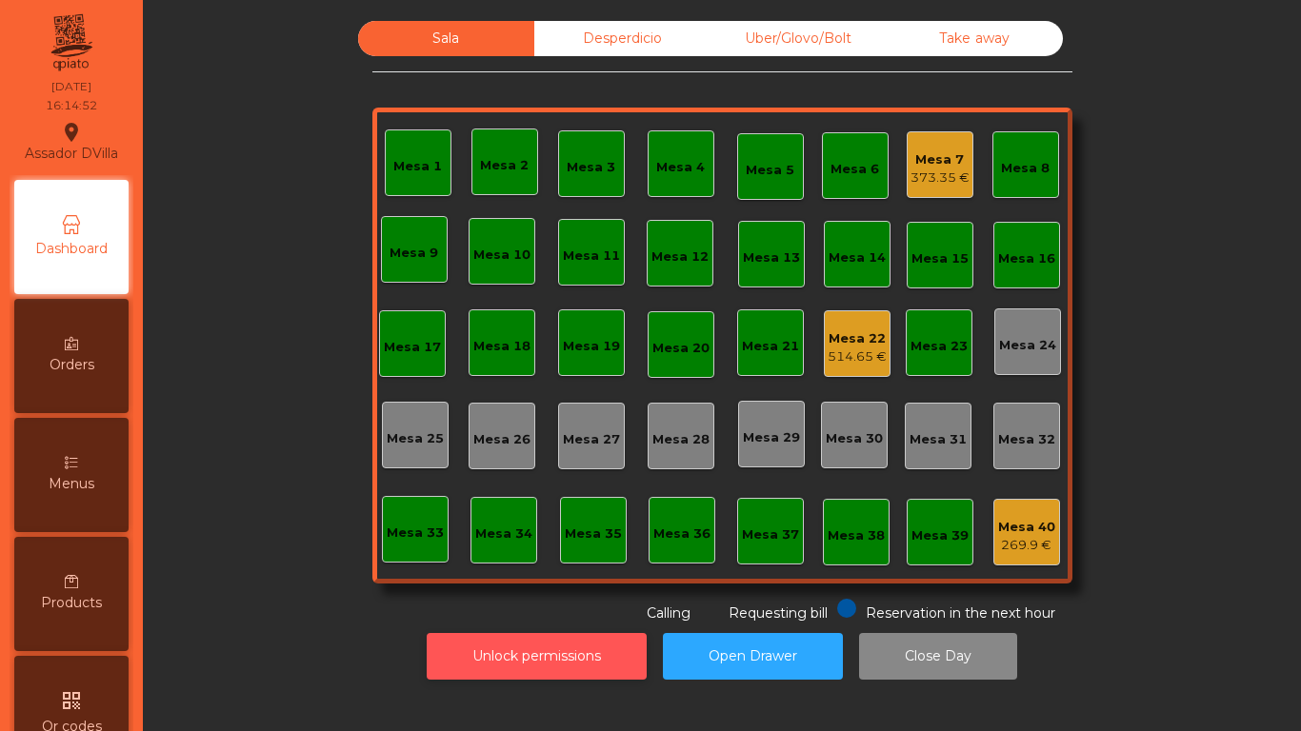
click at [587, 649] on button "Unlock permissions" at bounding box center [537, 656] width 220 height 47
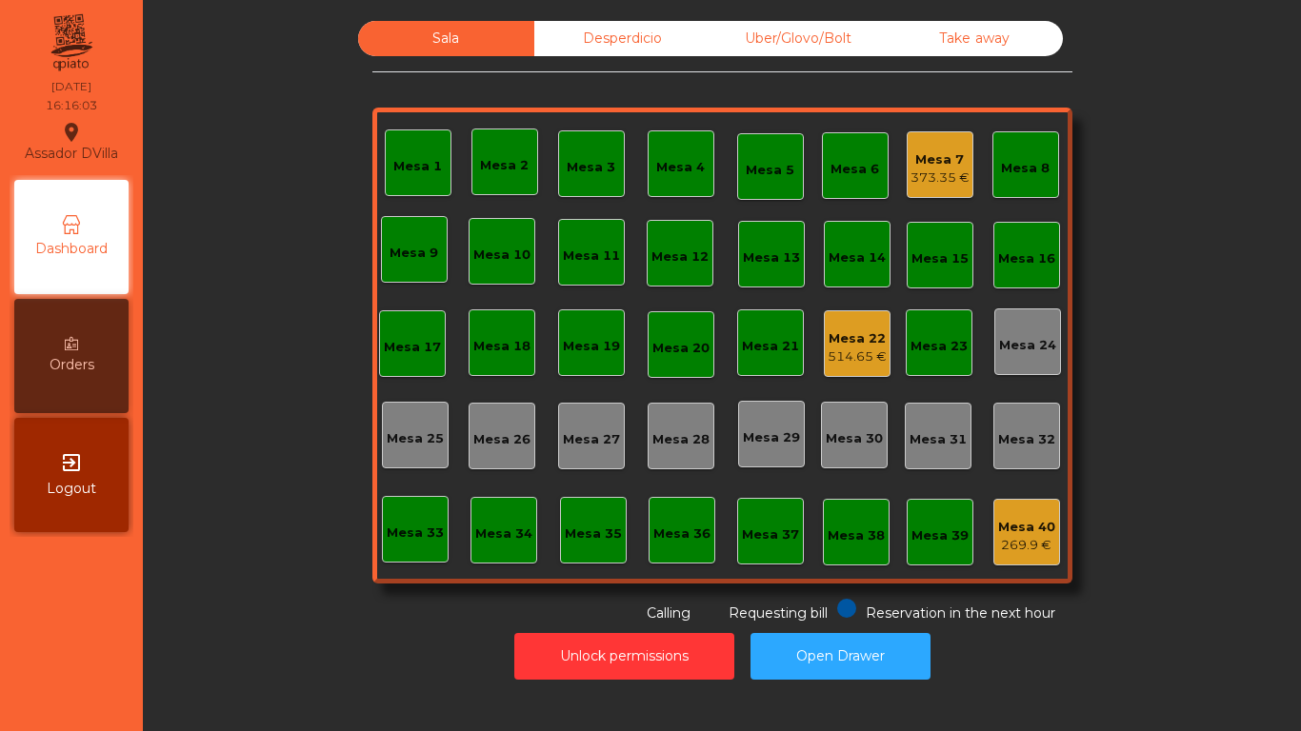
click at [840, 342] on div "Mesa 22" at bounding box center [857, 339] width 59 height 19
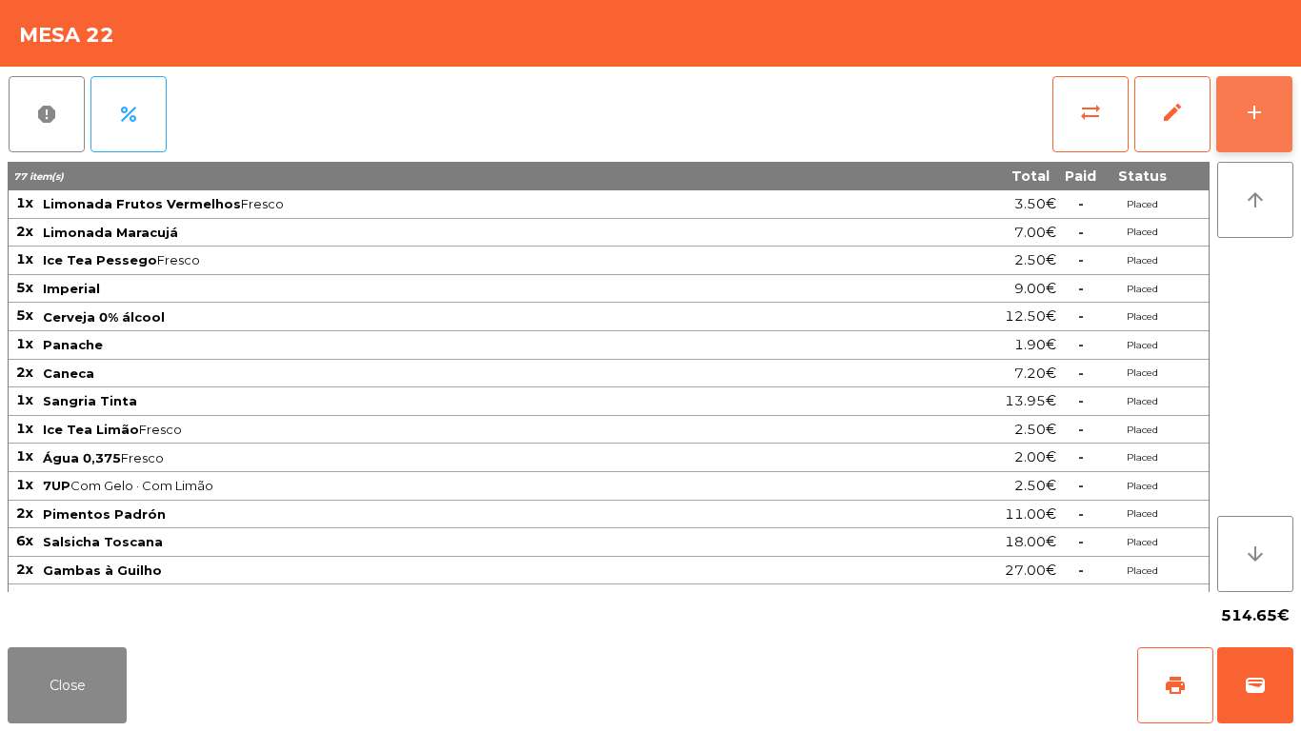
click at [1257, 97] on button "add" at bounding box center [1254, 114] width 76 height 76
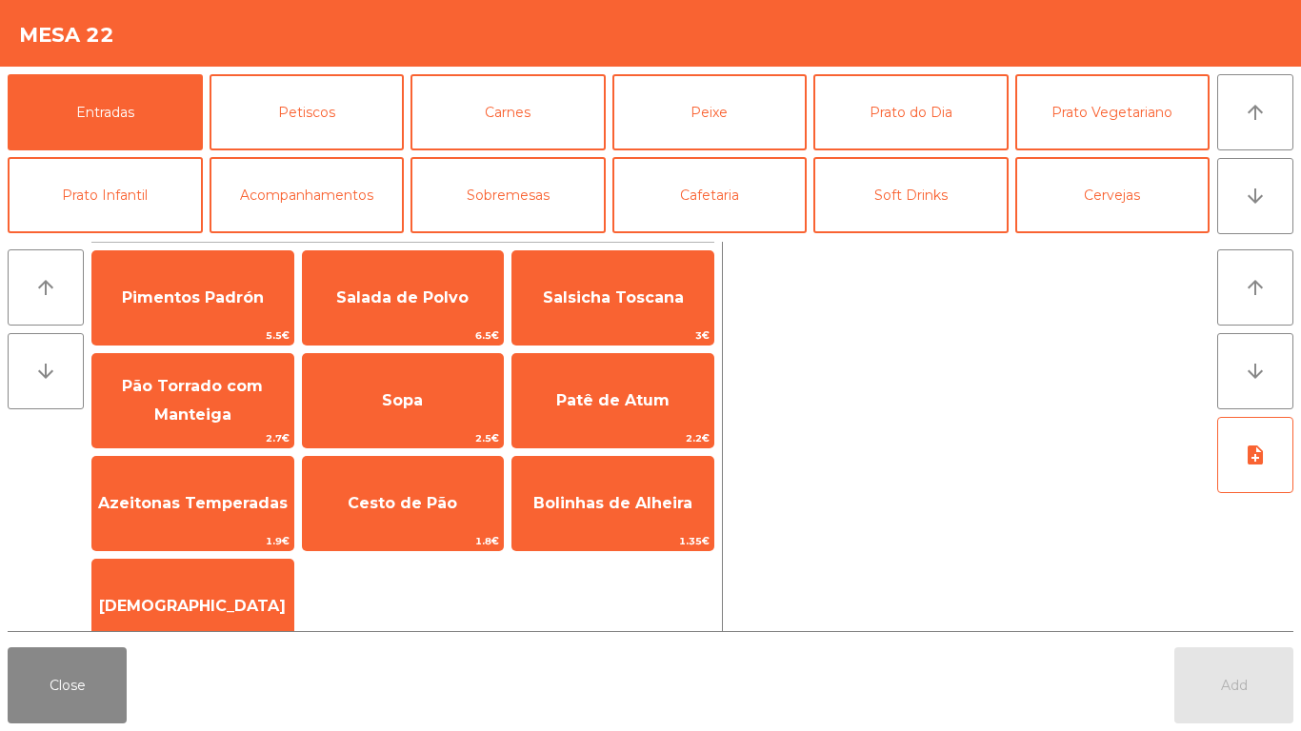
click at [869, 151] on div "Entradas Petiscos Carnes Peixe Prato do Dia Prato Vegetariano Prato Infantil Ac…" at bounding box center [609, 153] width 1202 height 159
click at [874, 183] on button "Soft Drinks" at bounding box center [910, 195] width 195 height 76
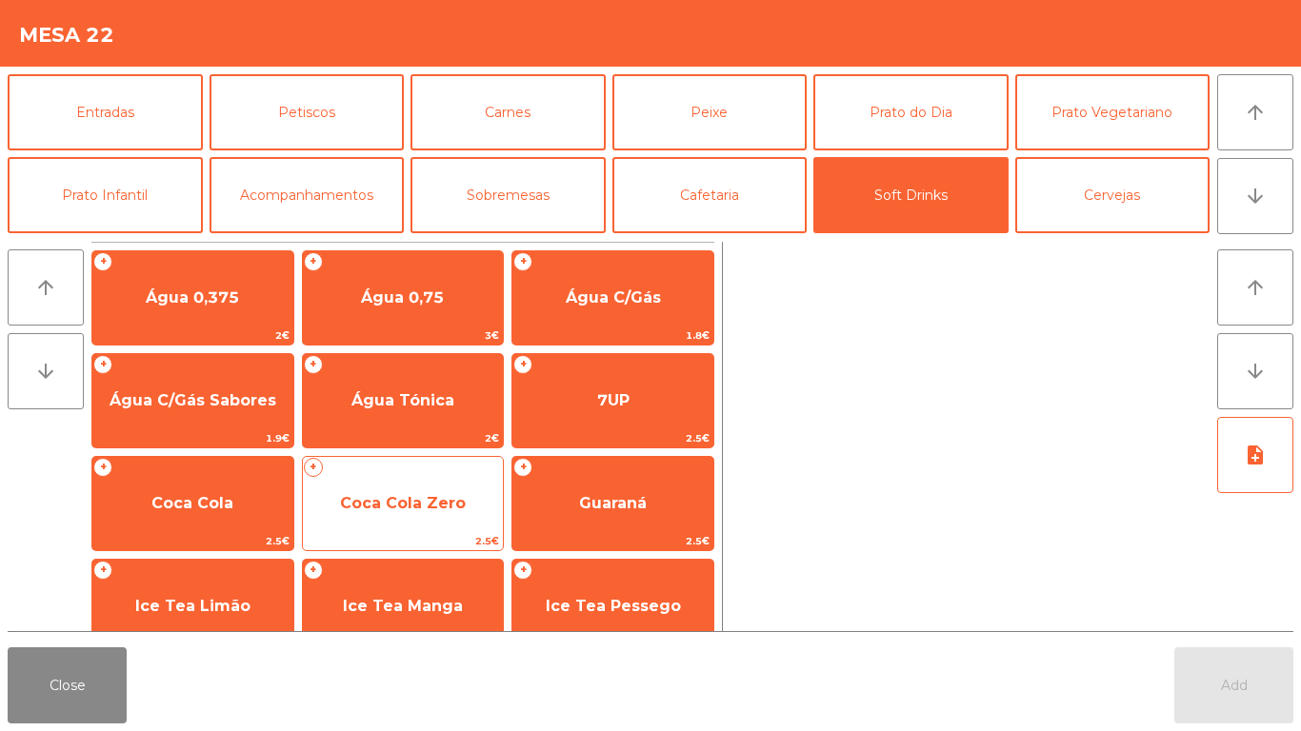
scroll to position [95, 0]
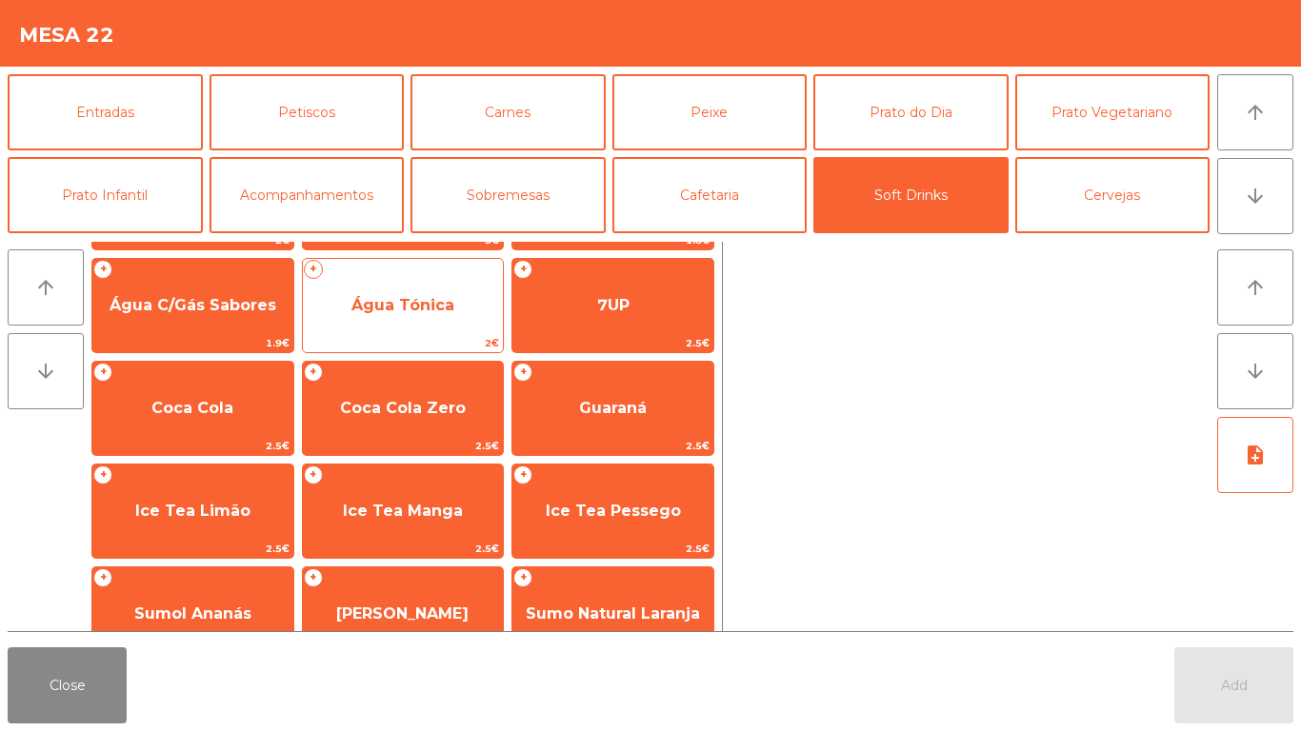
click at [433, 332] on div "+ Água Tónica 2€" at bounding box center [403, 305] width 203 height 95
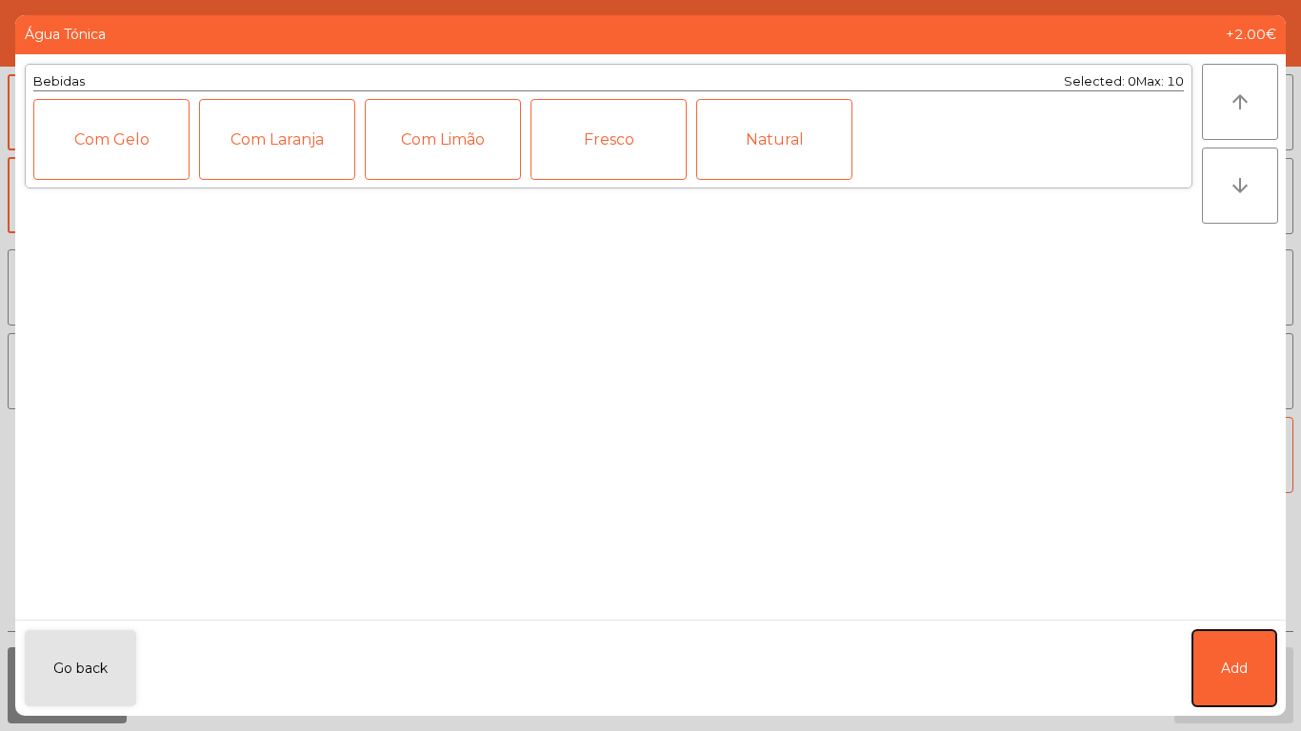
click at [1237, 676] on span "Add" at bounding box center [1234, 669] width 27 height 20
click at [1237, 677] on span "Add" at bounding box center [1234, 685] width 27 height 17
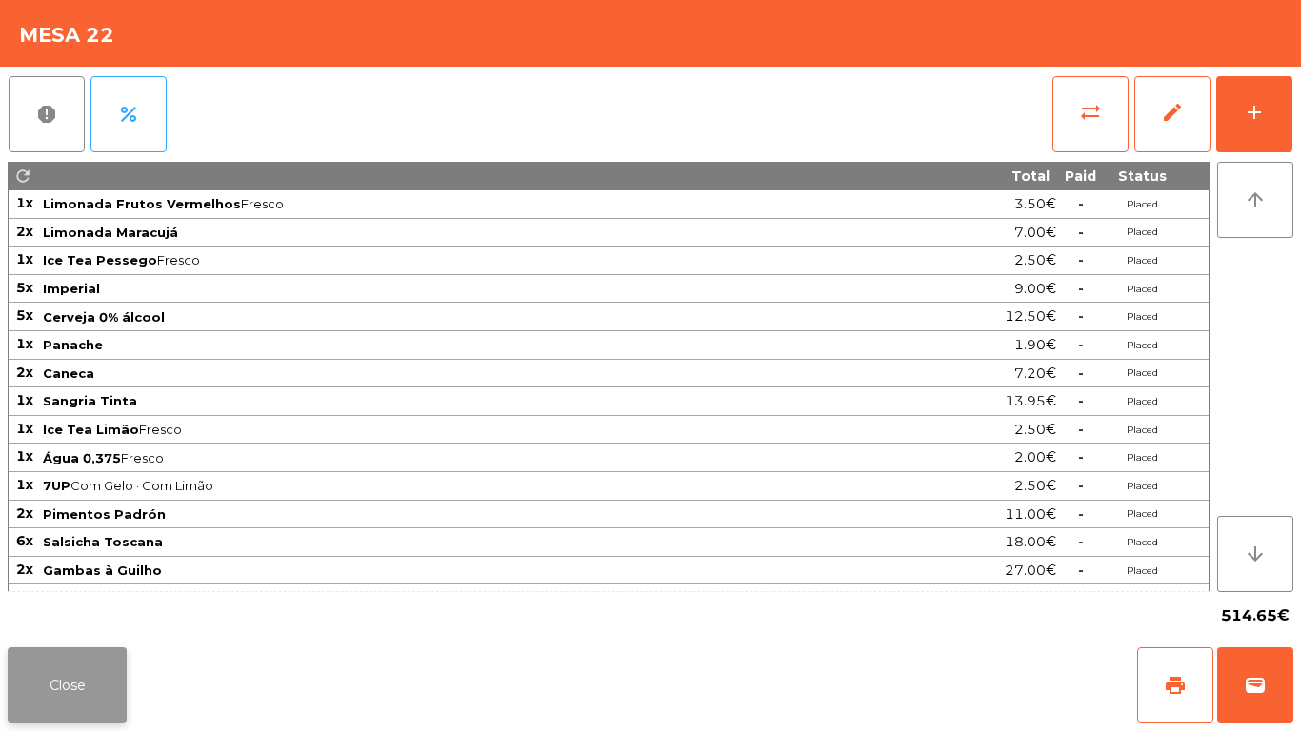
click at [37, 670] on button "Close" at bounding box center [67, 686] width 119 height 76
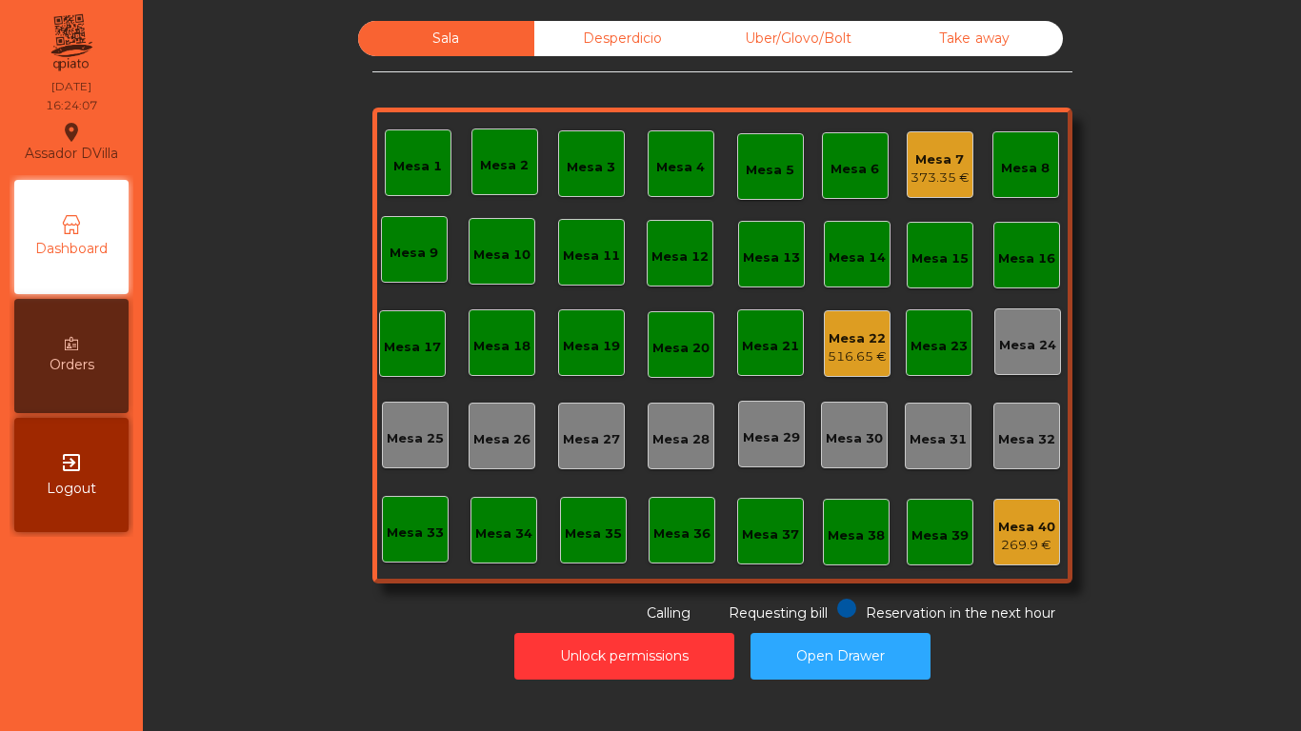
click at [947, 178] on div "373.35 €" at bounding box center [940, 178] width 59 height 19
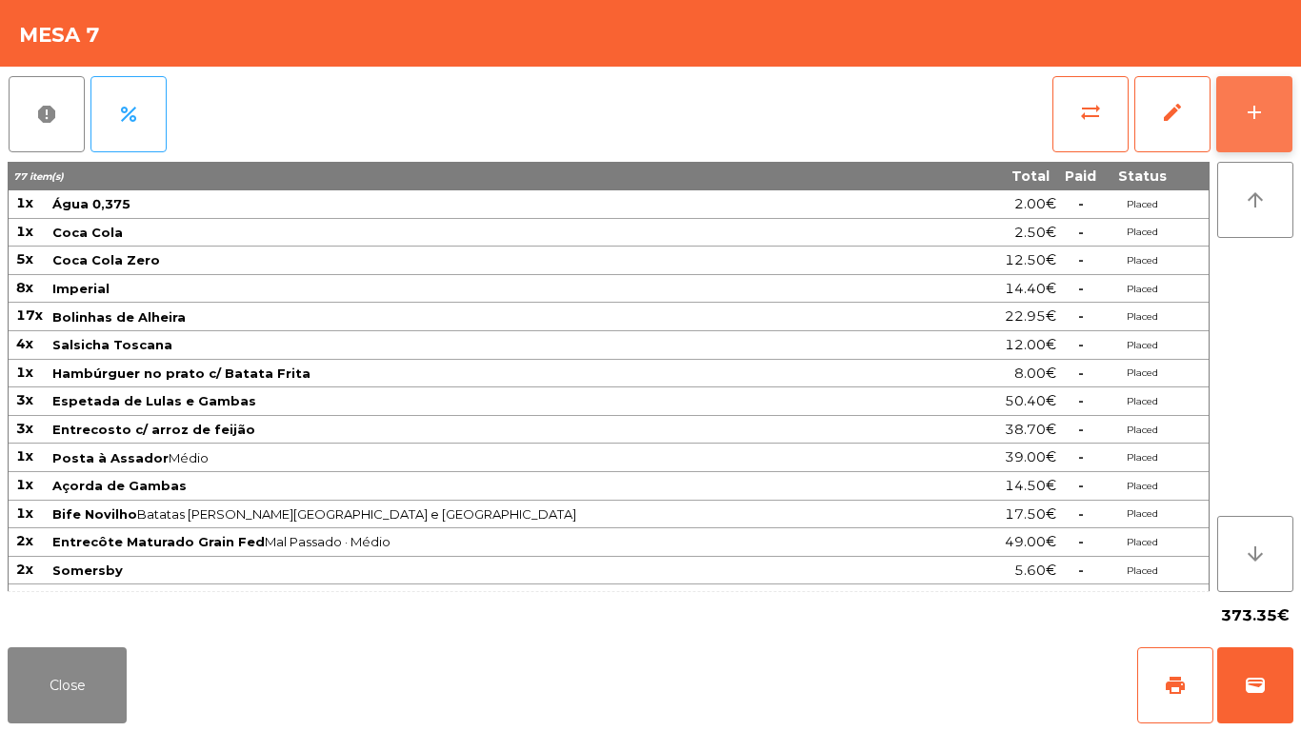
click at [1270, 123] on button "add" at bounding box center [1254, 114] width 76 height 76
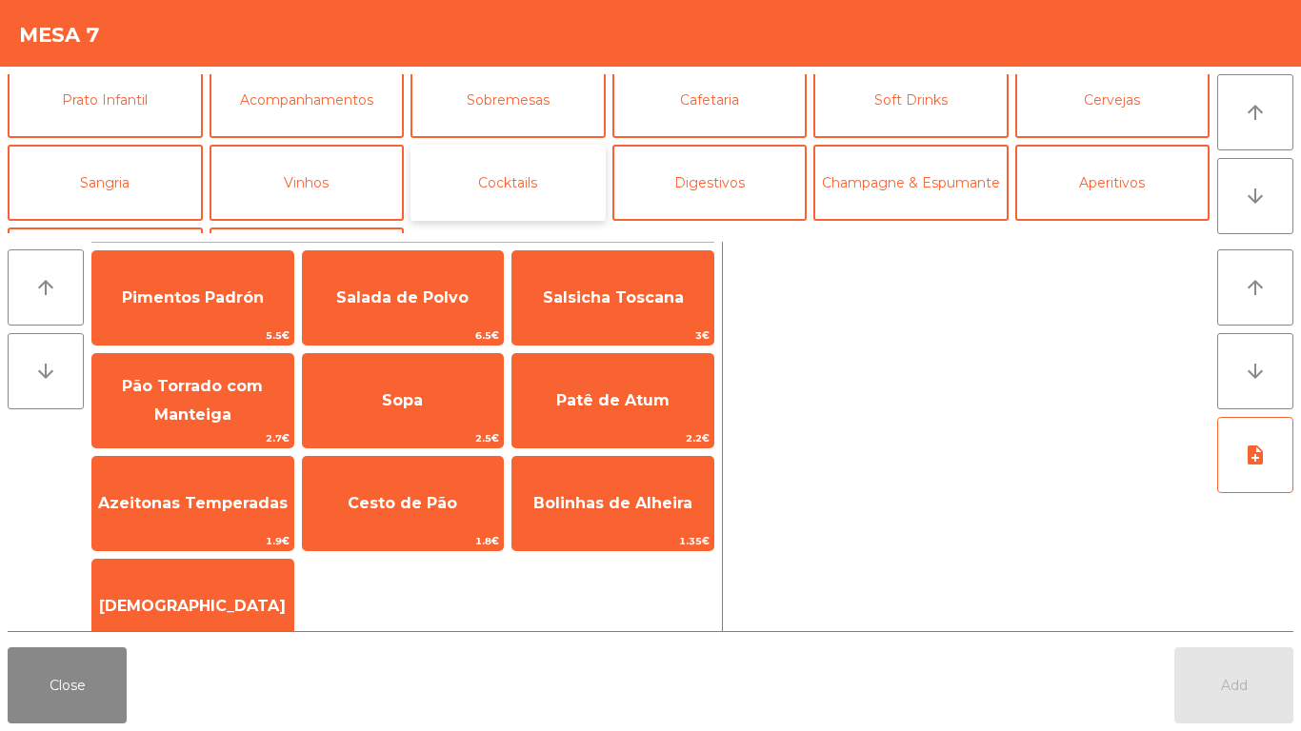
click at [464, 187] on button "Cocktails" at bounding box center [508, 183] width 195 height 76
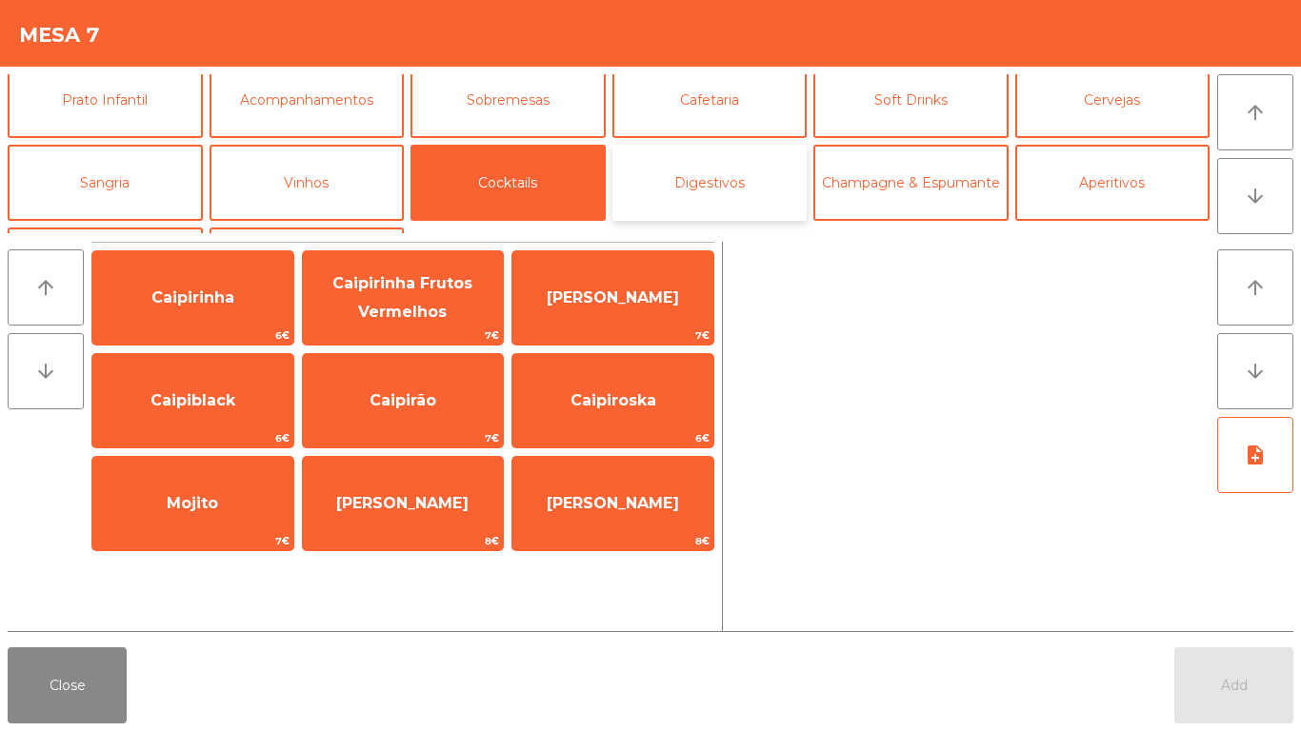
click at [672, 199] on button "Digestivos" at bounding box center [709, 183] width 195 height 76
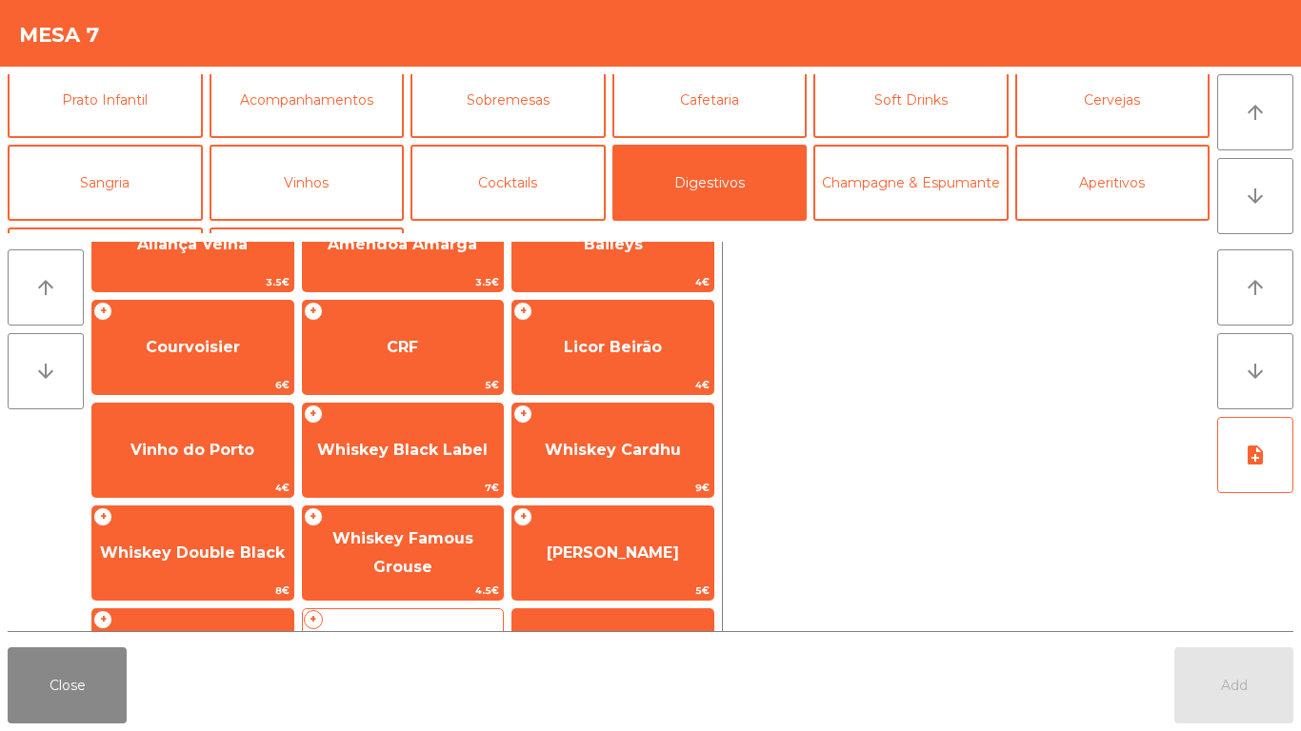
scroll to position [0, 0]
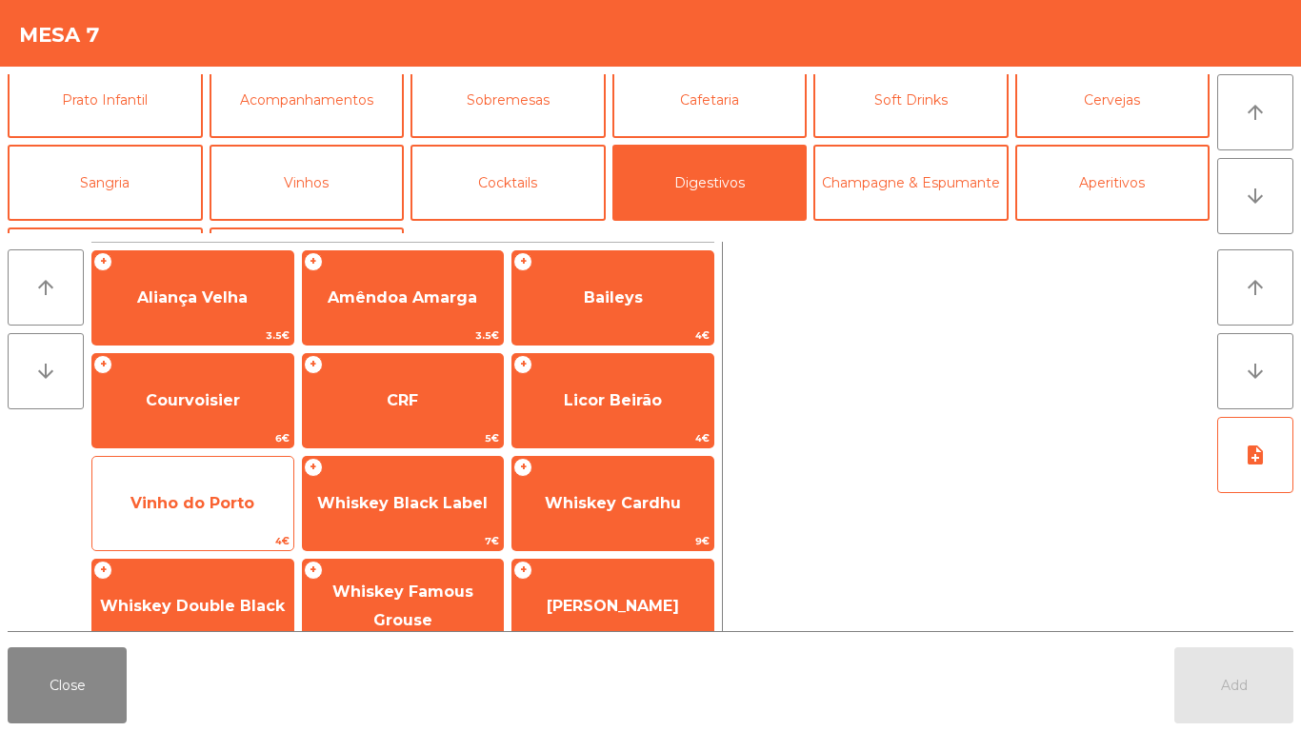
click at [195, 496] on span "Vinho do Porto" at bounding box center [192, 503] width 124 height 18
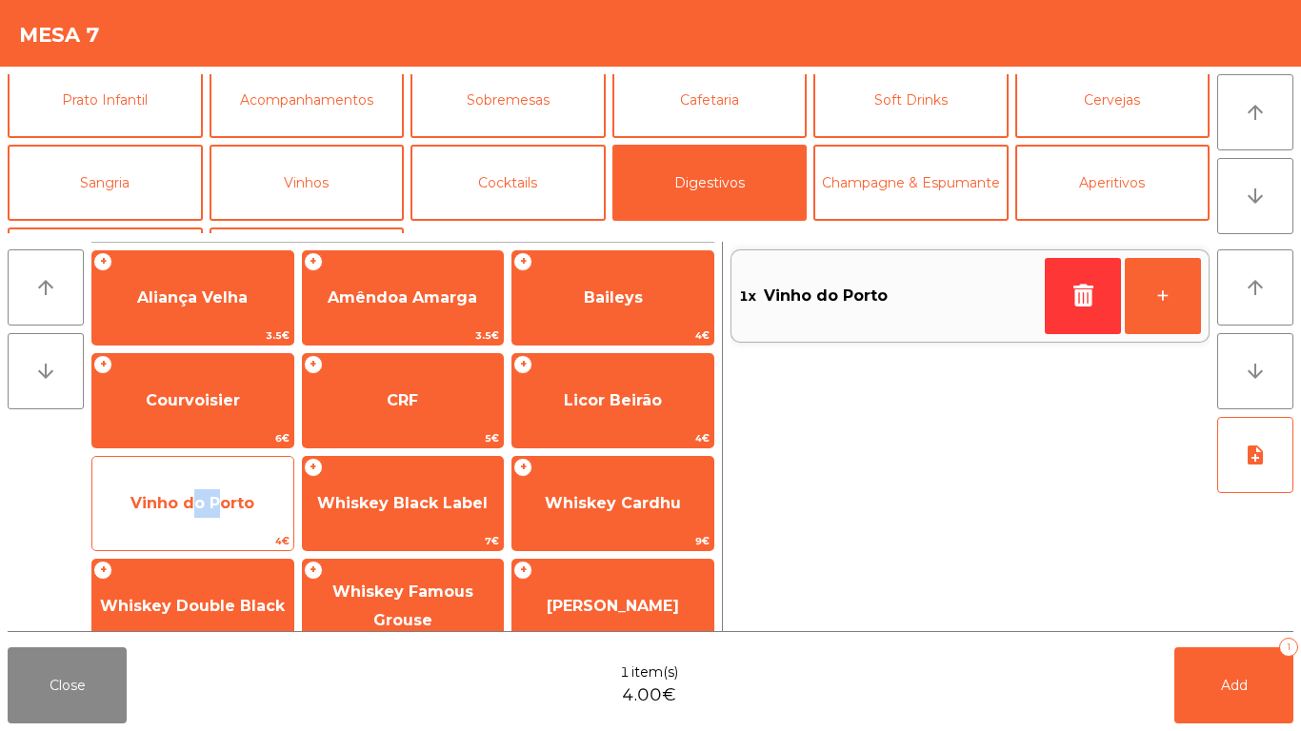
click at [195, 496] on span "Vinho do Porto" at bounding box center [192, 503] width 124 height 18
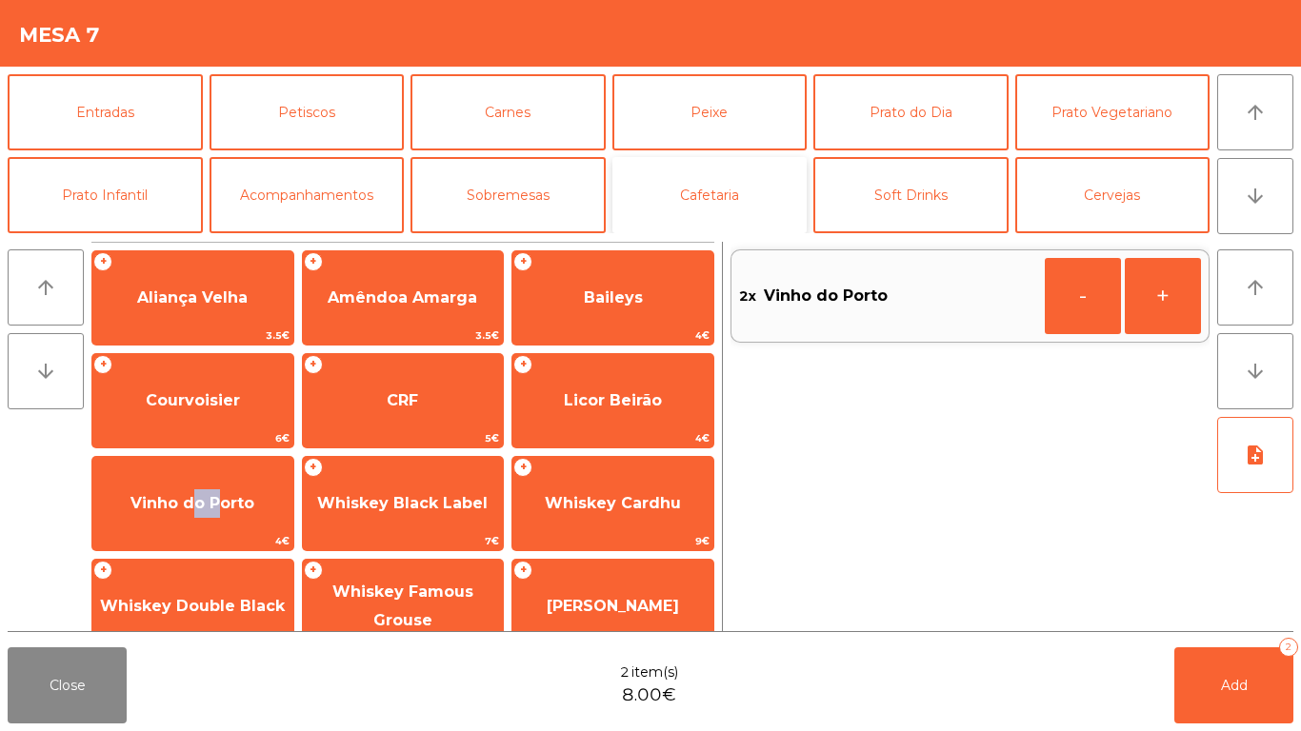
click at [652, 181] on button "Cafetaria" at bounding box center [709, 195] width 195 height 76
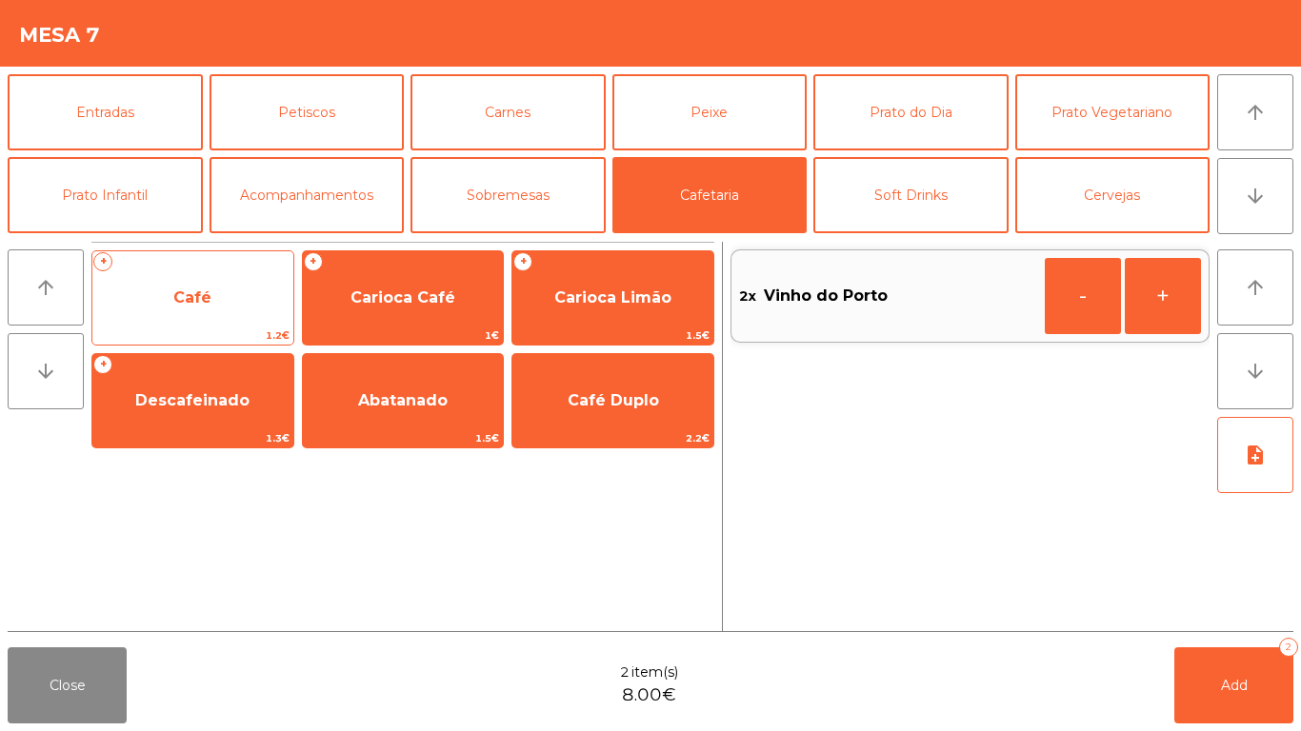
click at [192, 267] on div "+ Café 1.2€" at bounding box center [192, 297] width 203 height 95
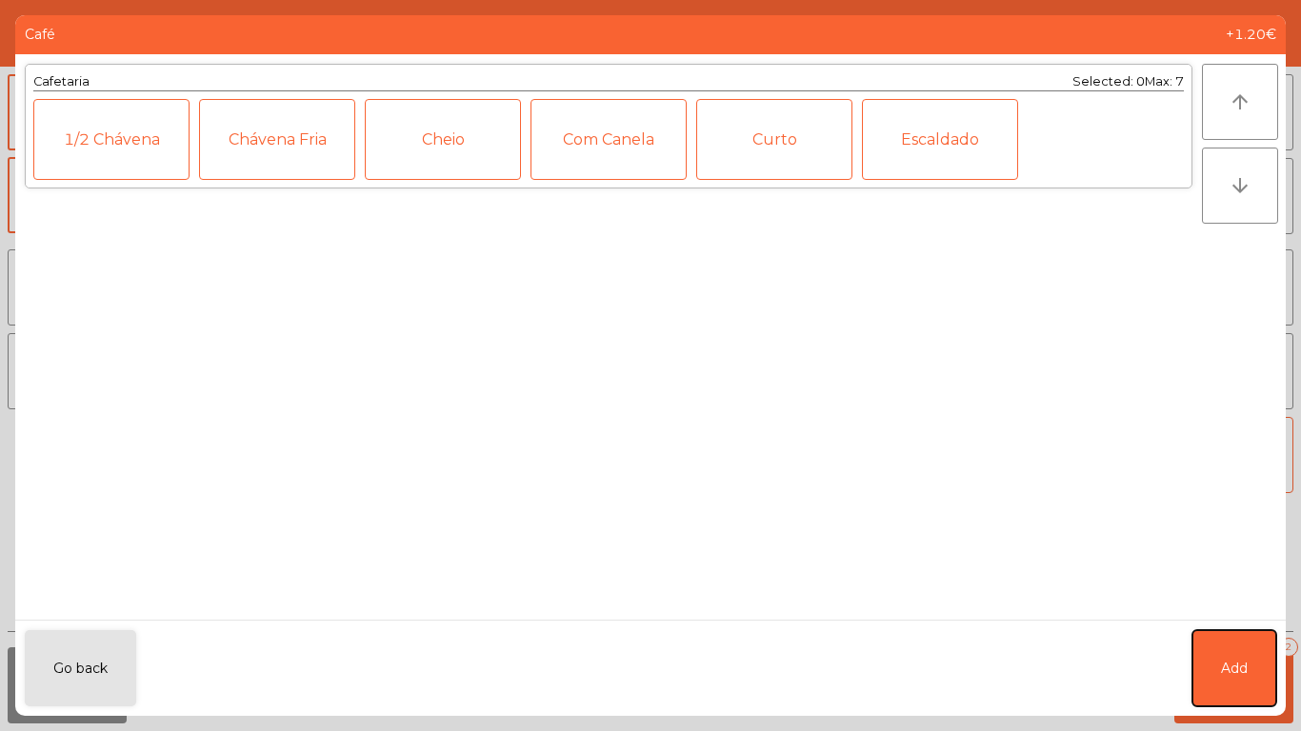
click at [1249, 668] on button "Add" at bounding box center [1234, 669] width 84 height 76
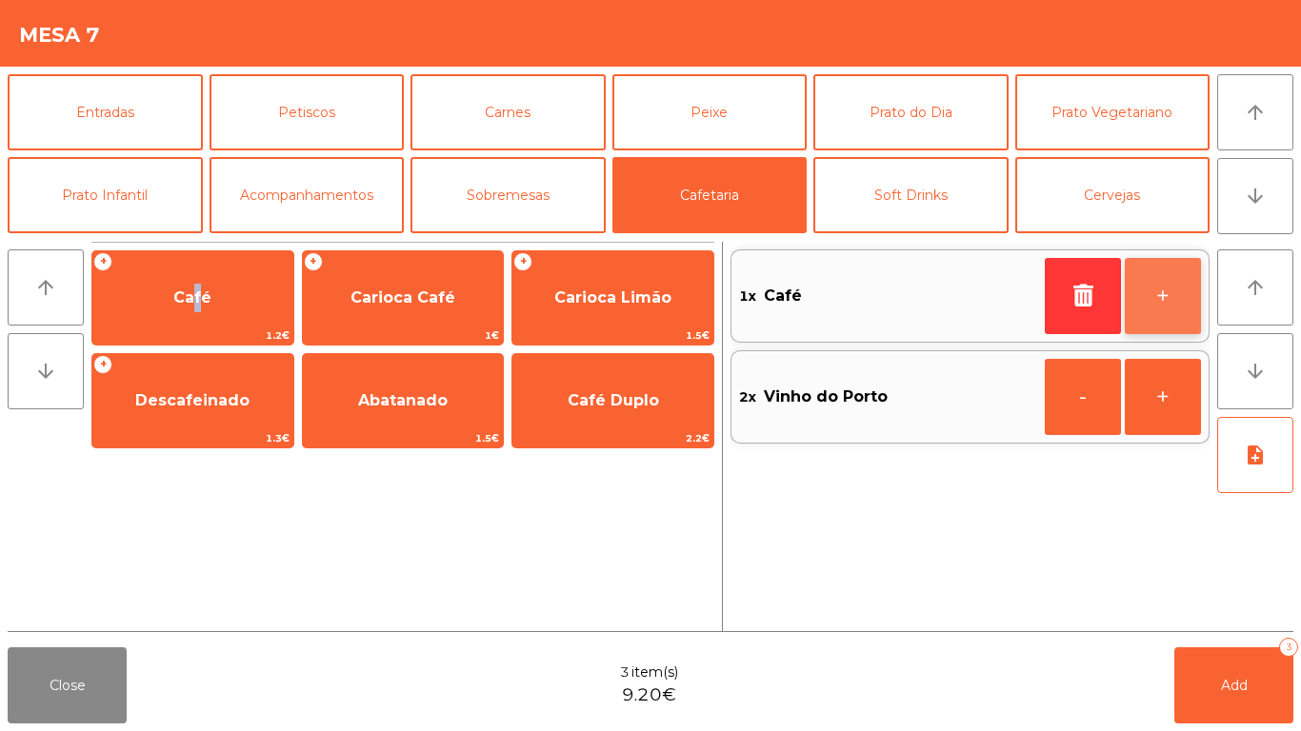
click at [1171, 286] on button "+" at bounding box center [1163, 296] width 76 height 76
click at [1169, 286] on button "+" at bounding box center [1163, 296] width 76 height 76
click at [1167, 286] on button "+" at bounding box center [1163, 296] width 76 height 76
click at [1166, 285] on button "+" at bounding box center [1163, 296] width 76 height 76
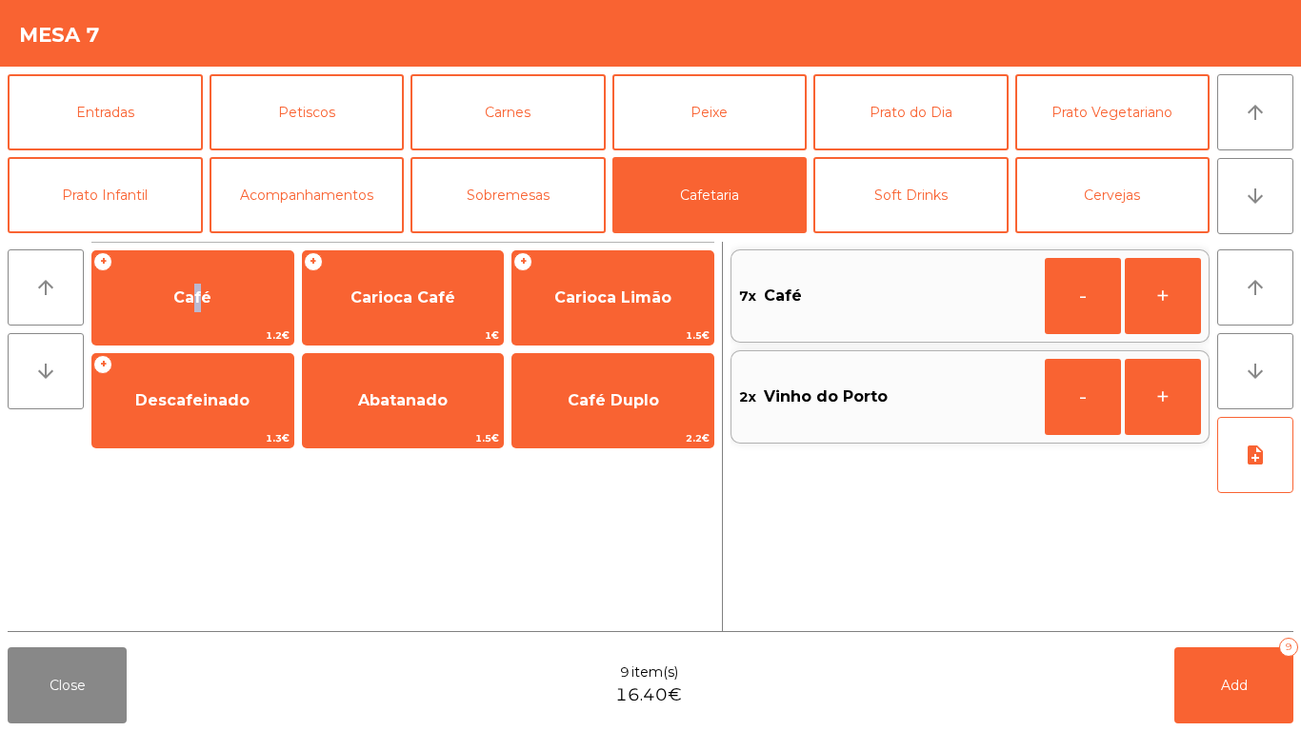
click at [1166, 285] on button "+" at bounding box center [1163, 296] width 76 height 76
click at [1221, 686] on span "Add" at bounding box center [1234, 685] width 27 height 17
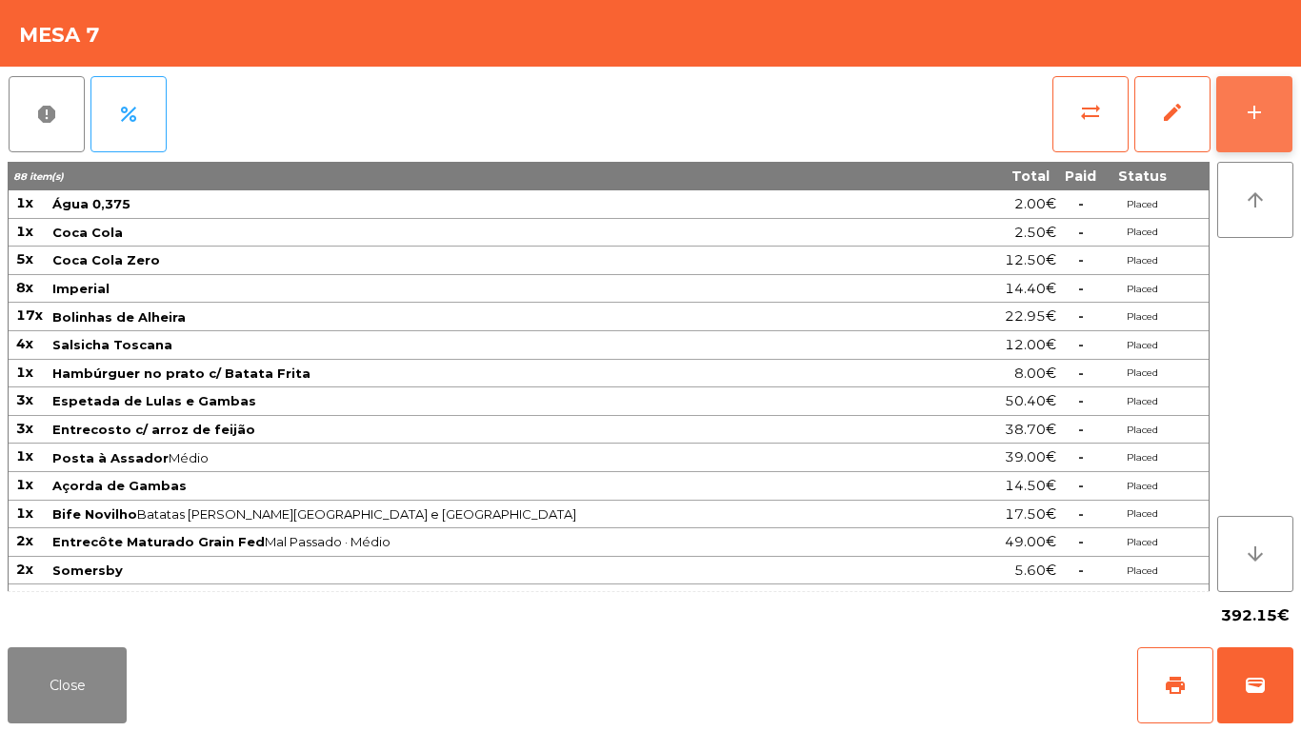
click at [1261, 97] on button "add" at bounding box center [1254, 114] width 76 height 76
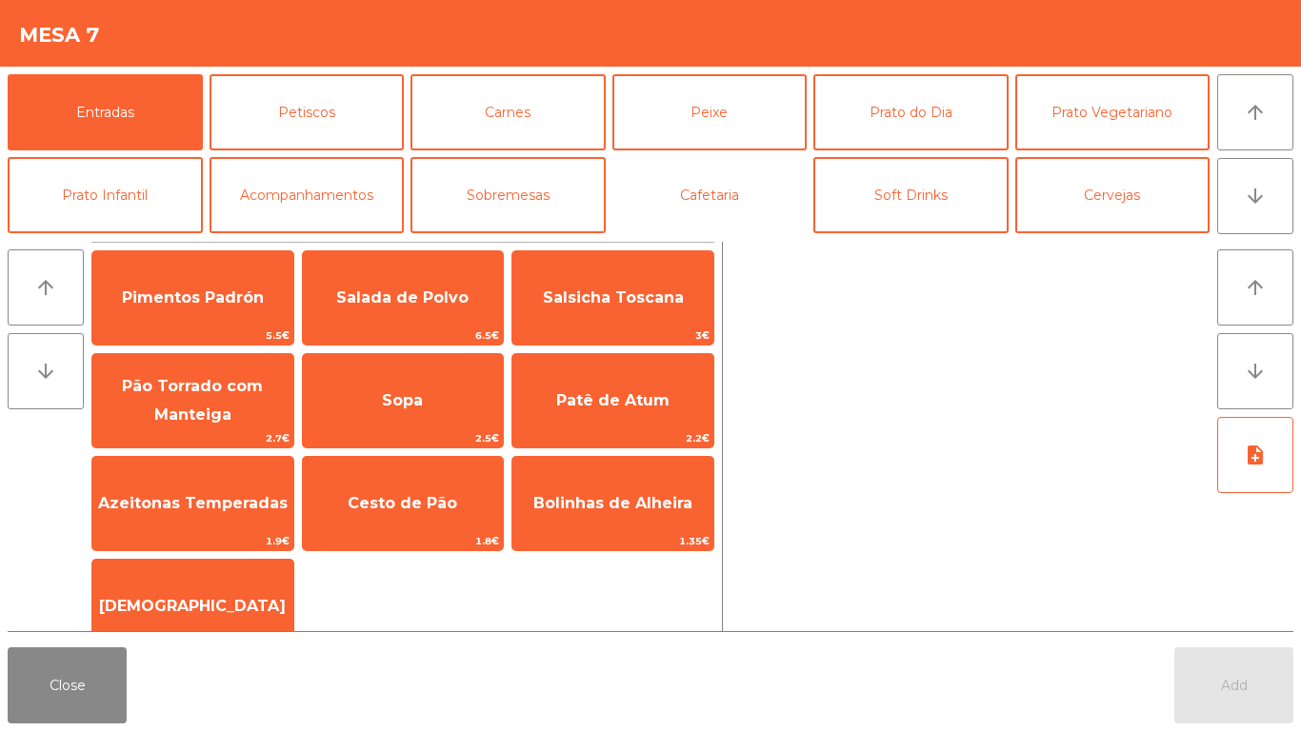
drag, startPoint x: 720, startPoint y: 190, endPoint x: 550, endPoint y: 249, distance: 180.4
click at [718, 190] on button "Cafetaria" at bounding box center [709, 195] width 195 height 76
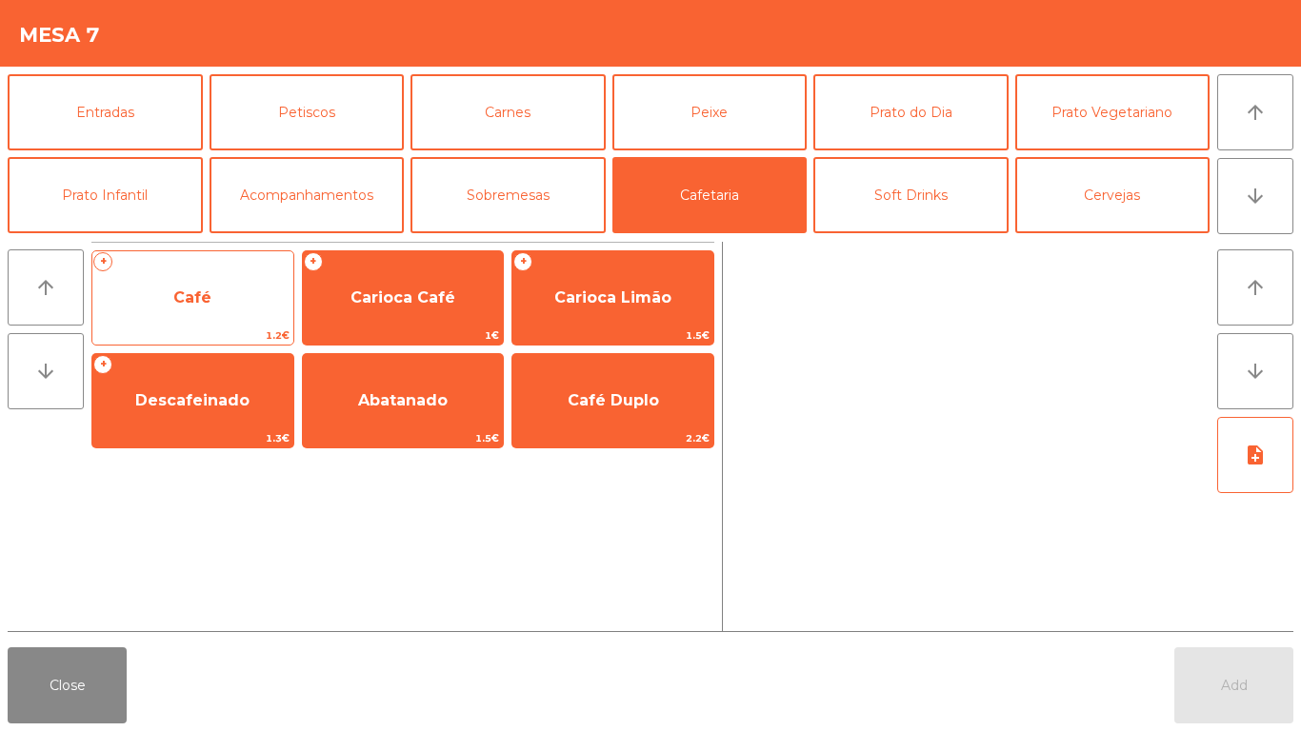
click at [162, 278] on span "Café" at bounding box center [192, 297] width 201 height 51
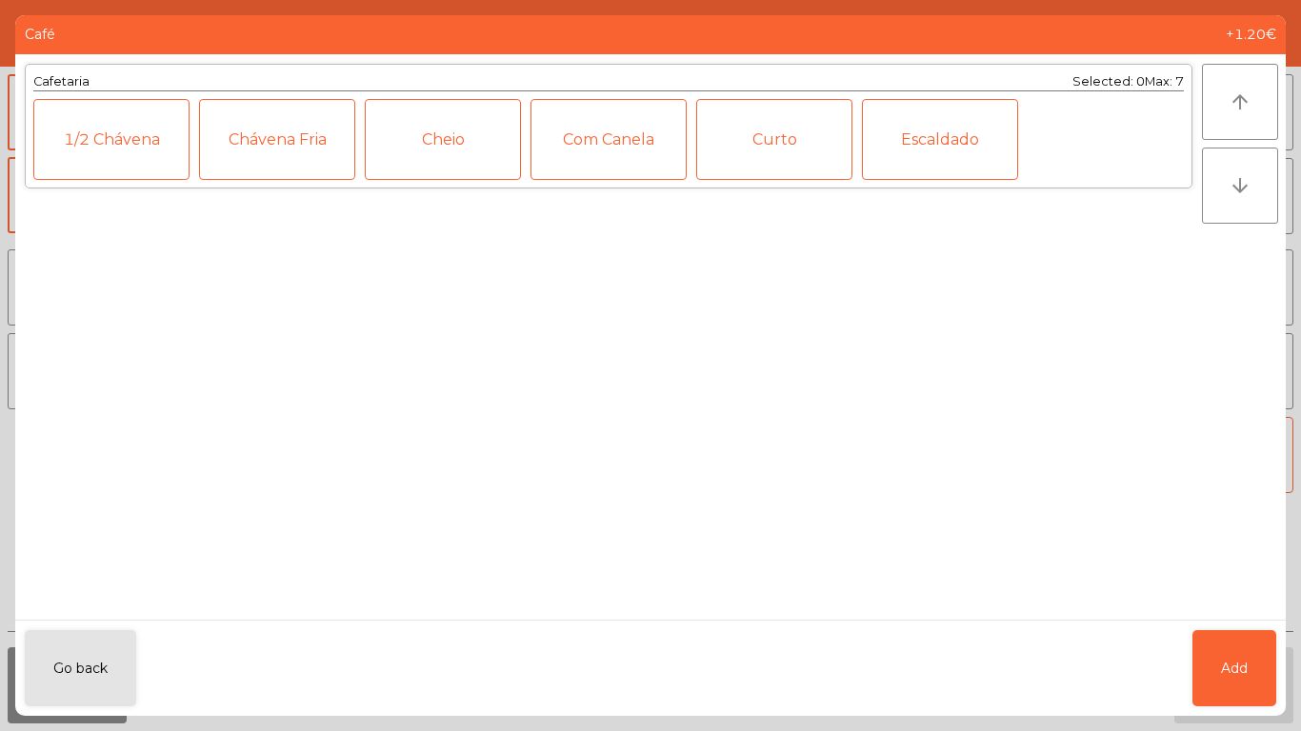
drag, startPoint x: 1300, startPoint y: 710, endPoint x: 1281, endPoint y: 689, distance: 28.3
click at [1292, 699] on ngb-modal-window "Café +1.20€ Cafetaria Selected: 0 Max: 7 1/2 Chávena Chávena Fria Cheio Com Can…" at bounding box center [650, 365] width 1301 height 731
drag, startPoint x: 1281, startPoint y: 689, endPoint x: 1271, endPoint y: 687, distance: 10.6
click at [1277, 688] on div "Go back Add" at bounding box center [650, 668] width 1271 height 96
click at [1265, 686] on button "Add" at bounding box center [1234, 669] width 84 height 76
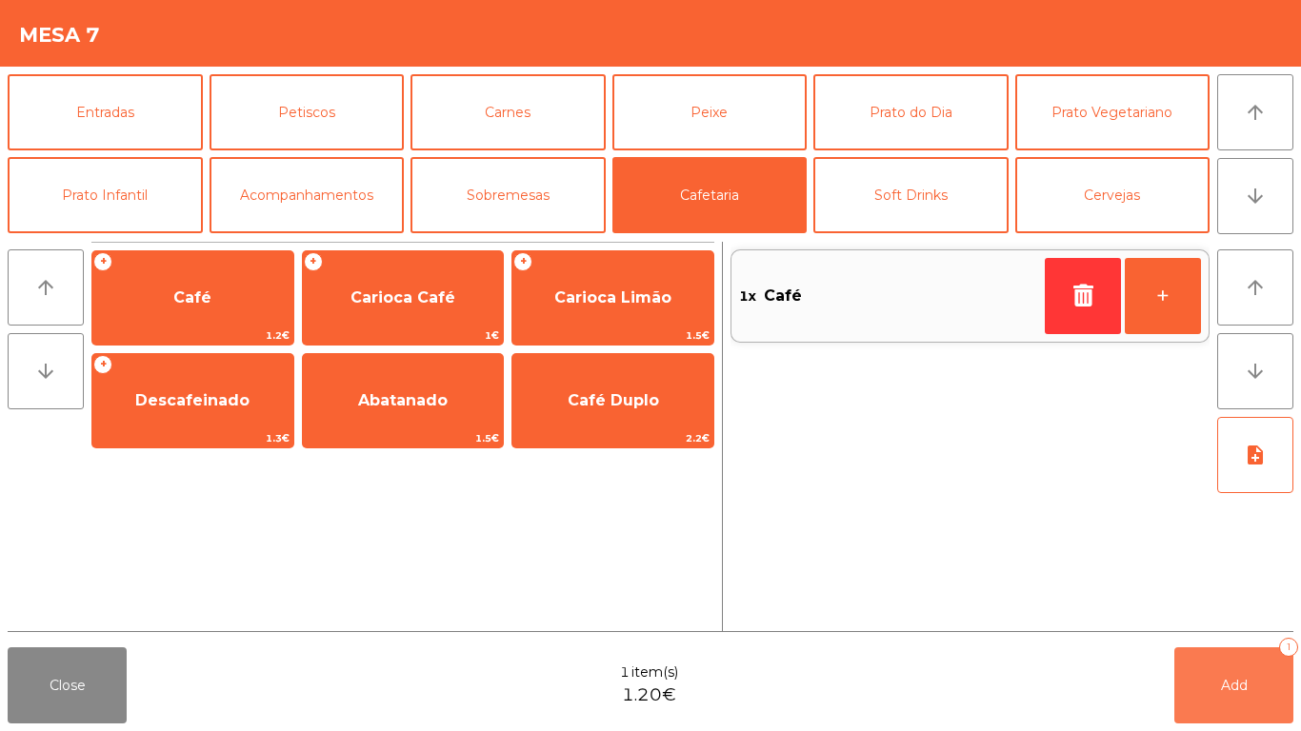
click at [1265, 686] on button "Add 1" at bounding box center [1233, 686] width 119 height 76
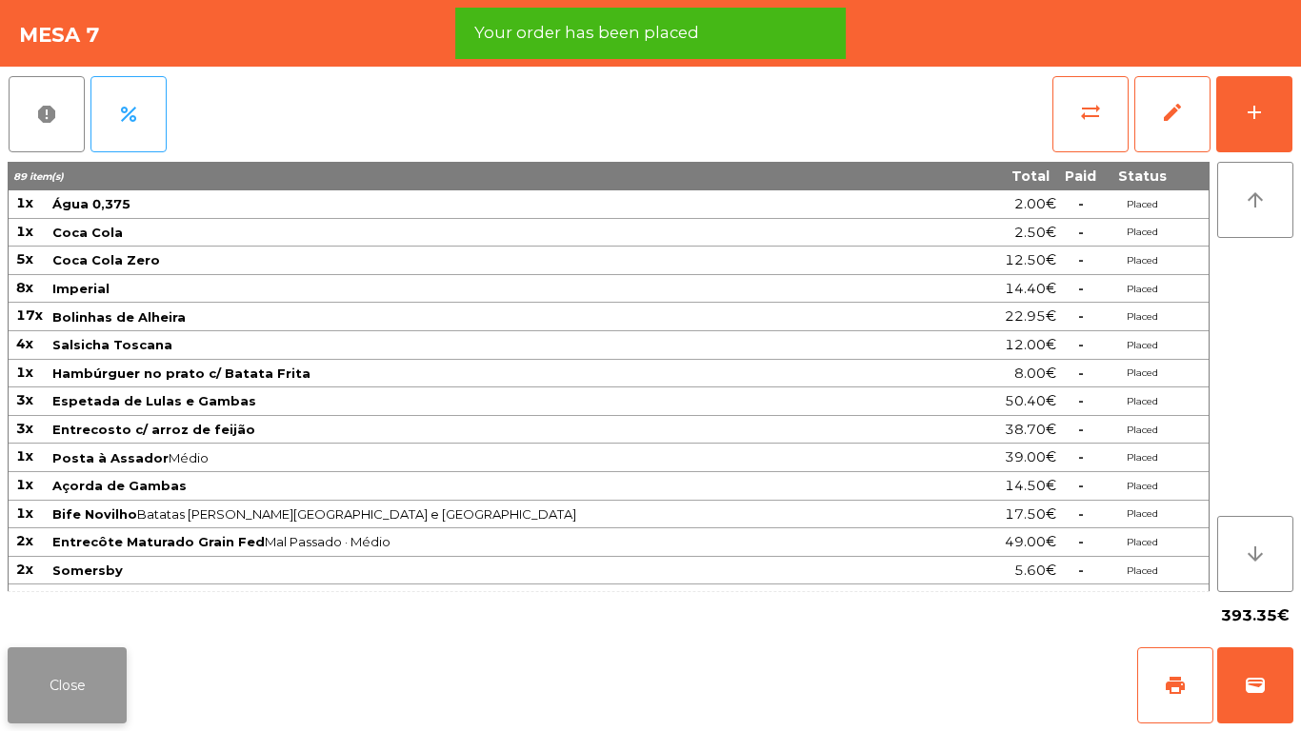
click at [91, 697] on button "Close" at bounding box center [67, 686] width 119 height 76
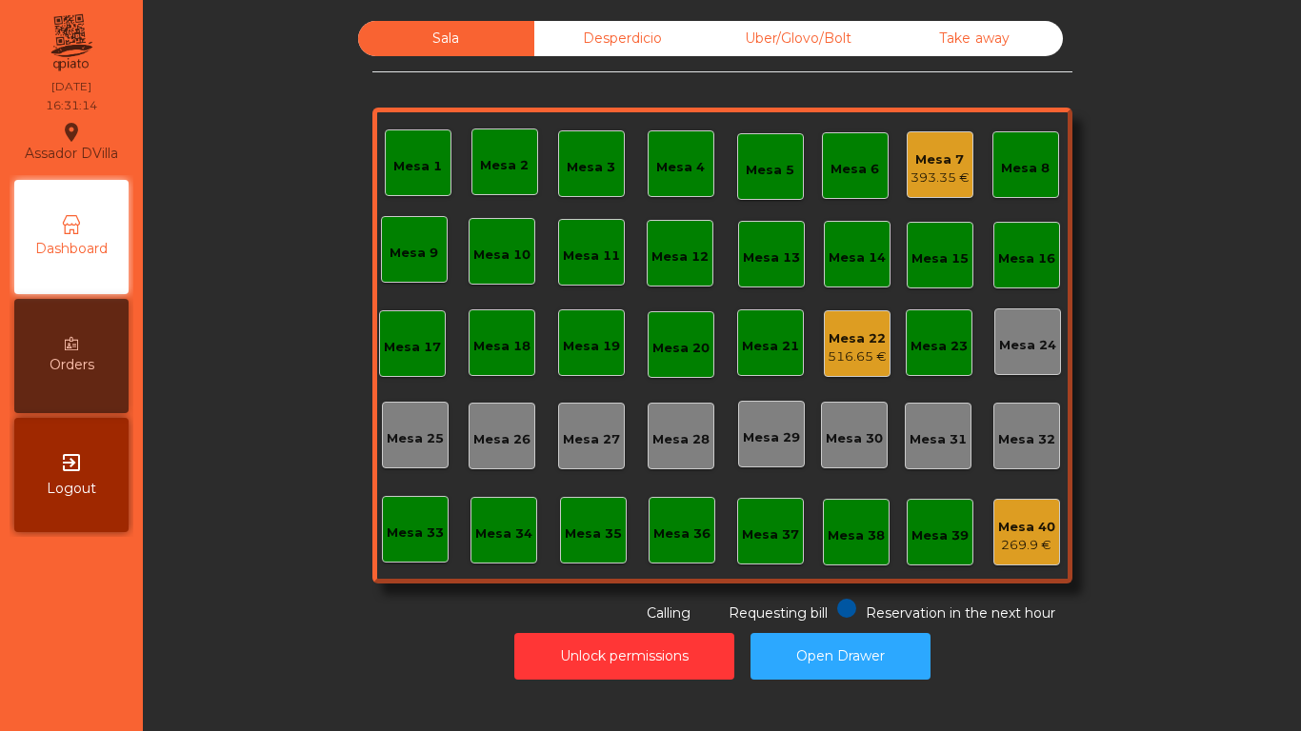
click at [104, 729] on nav "Assador DVilla location_on 12/10/2025 16:31:14 Dashboard Orders exit_to_app Log…" at bounding box center [71, 365] width 143 height 731
click at [852, 335] on div "Mesa 22" at bounding box center [857, 339] width 59 height 19
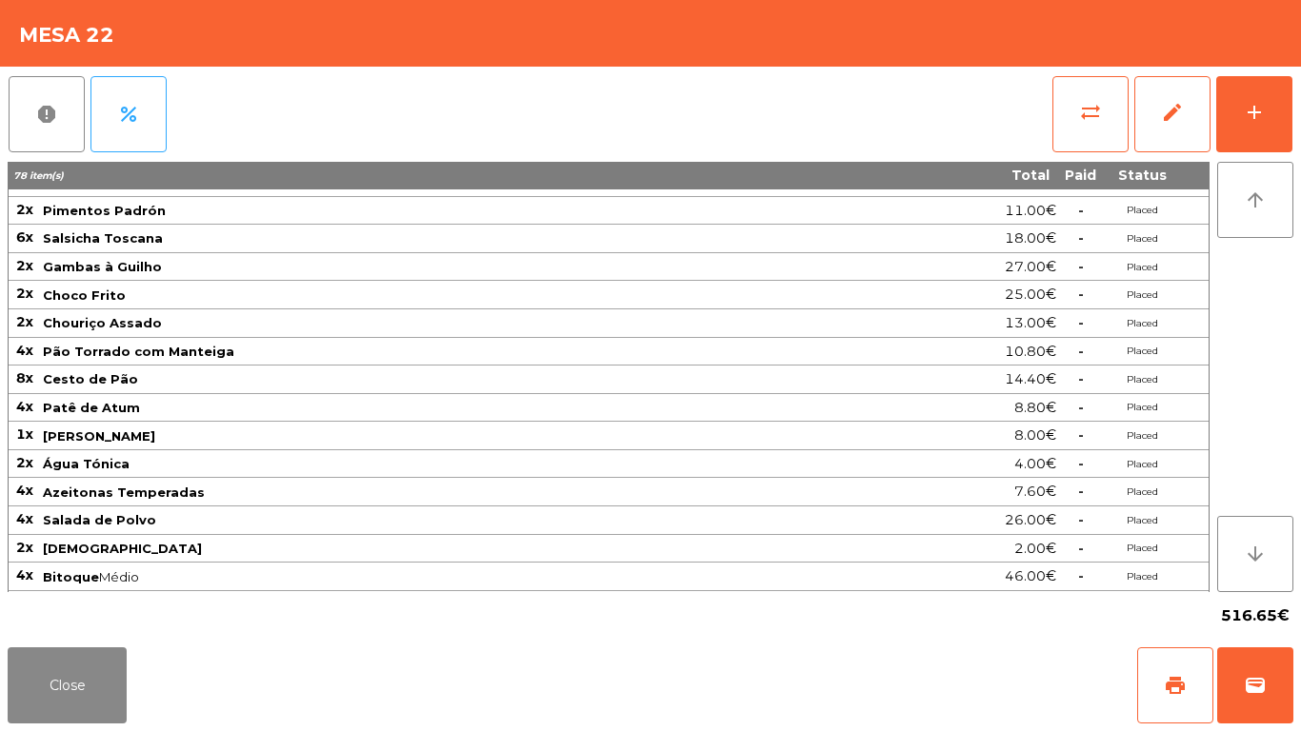
scroll to position [381, 0]
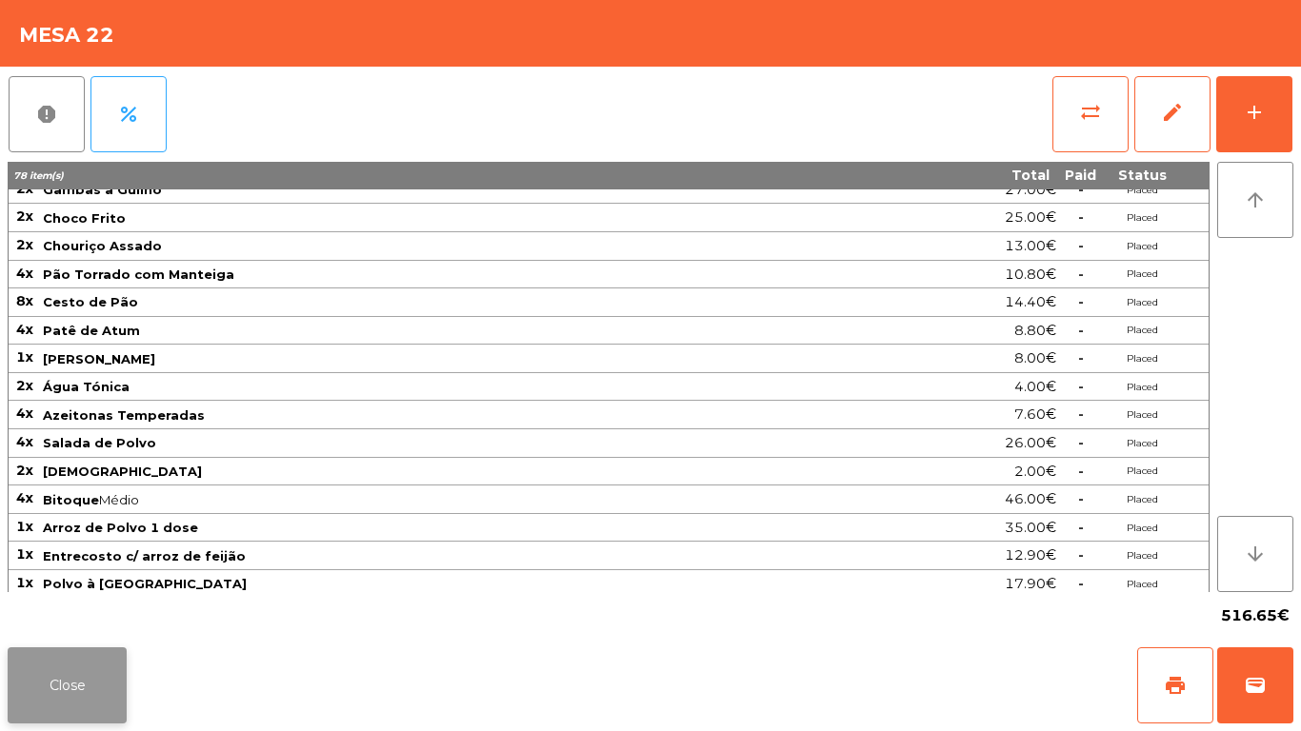
click at [101, 677] on button "Close" at bounding box center [67, 686] width 119 height 76
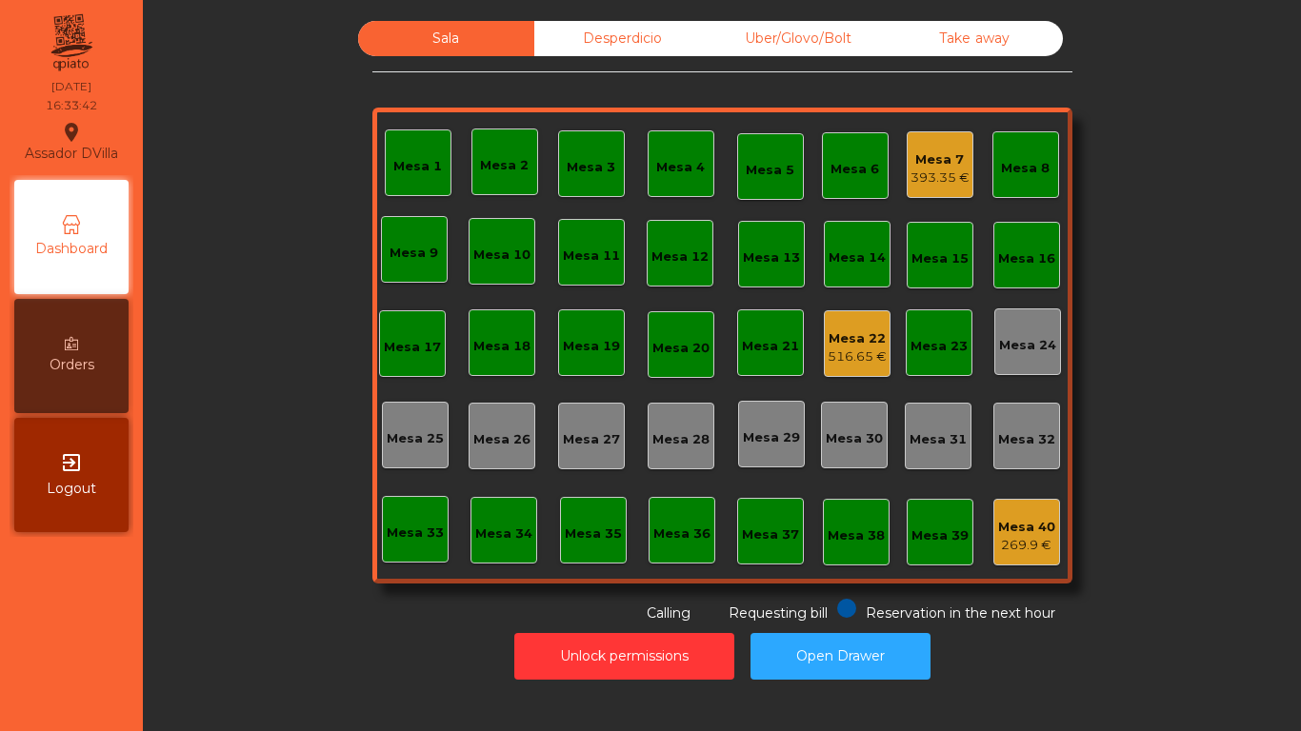
click at [875, 355] on div "516.65 €" at bounding box center [857, 357] width 59 height 19
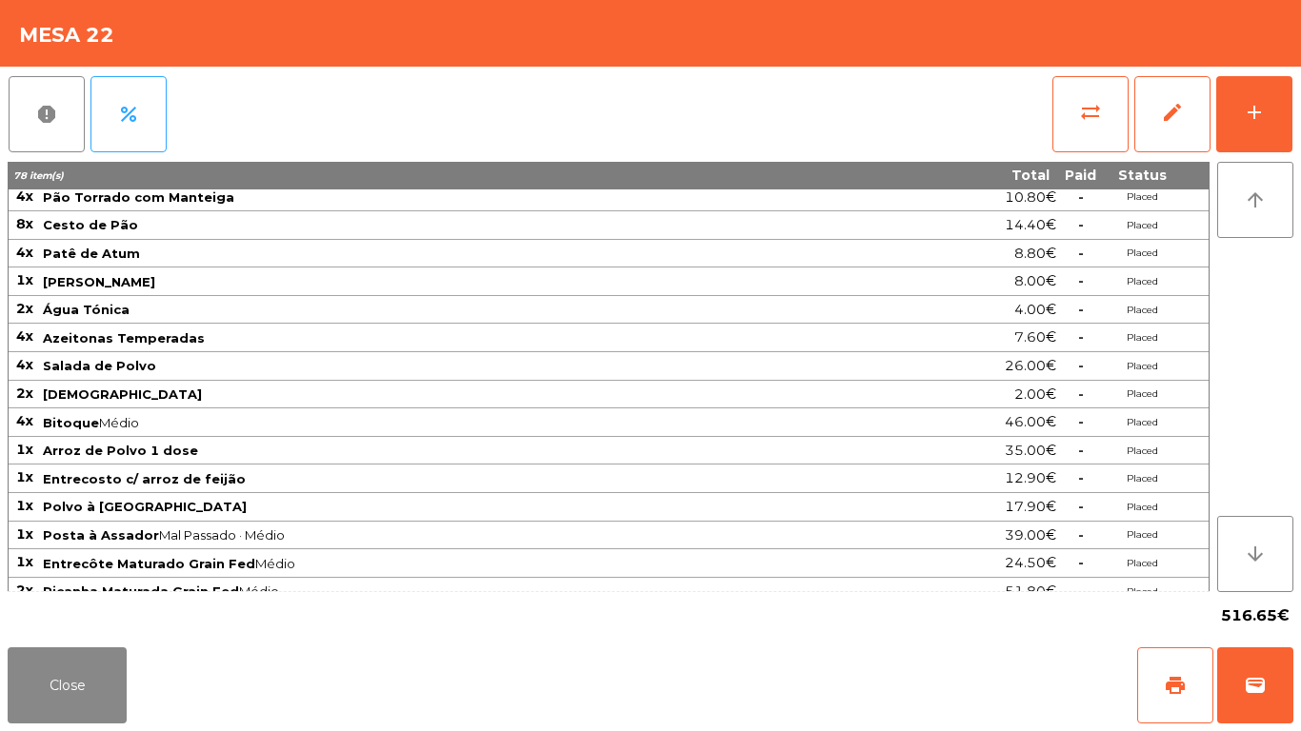
scroll to position [530, 0]
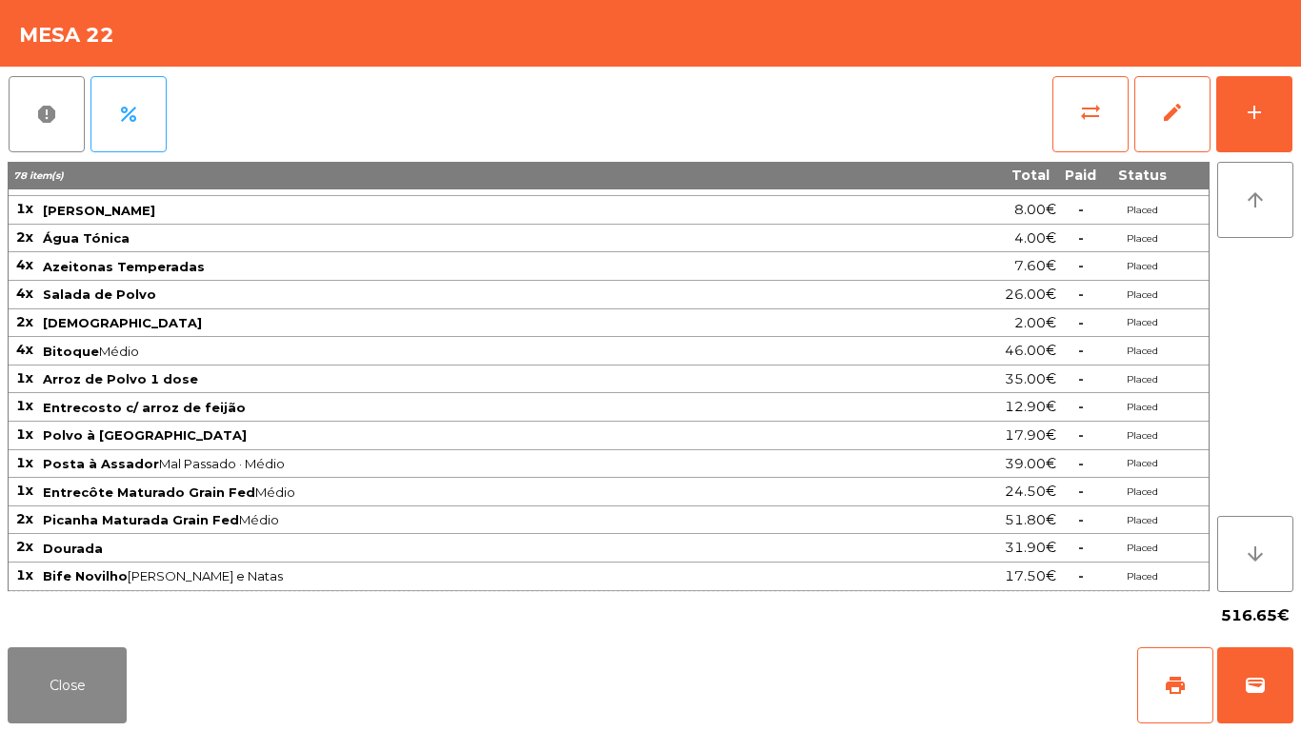
click at [95, 731] on div "Close print wallet" at bounding box center [650, 685] width 1301 height 91
click at [1221, 131] on button "add" at bounding box center [1254, 114] width 76 height 76
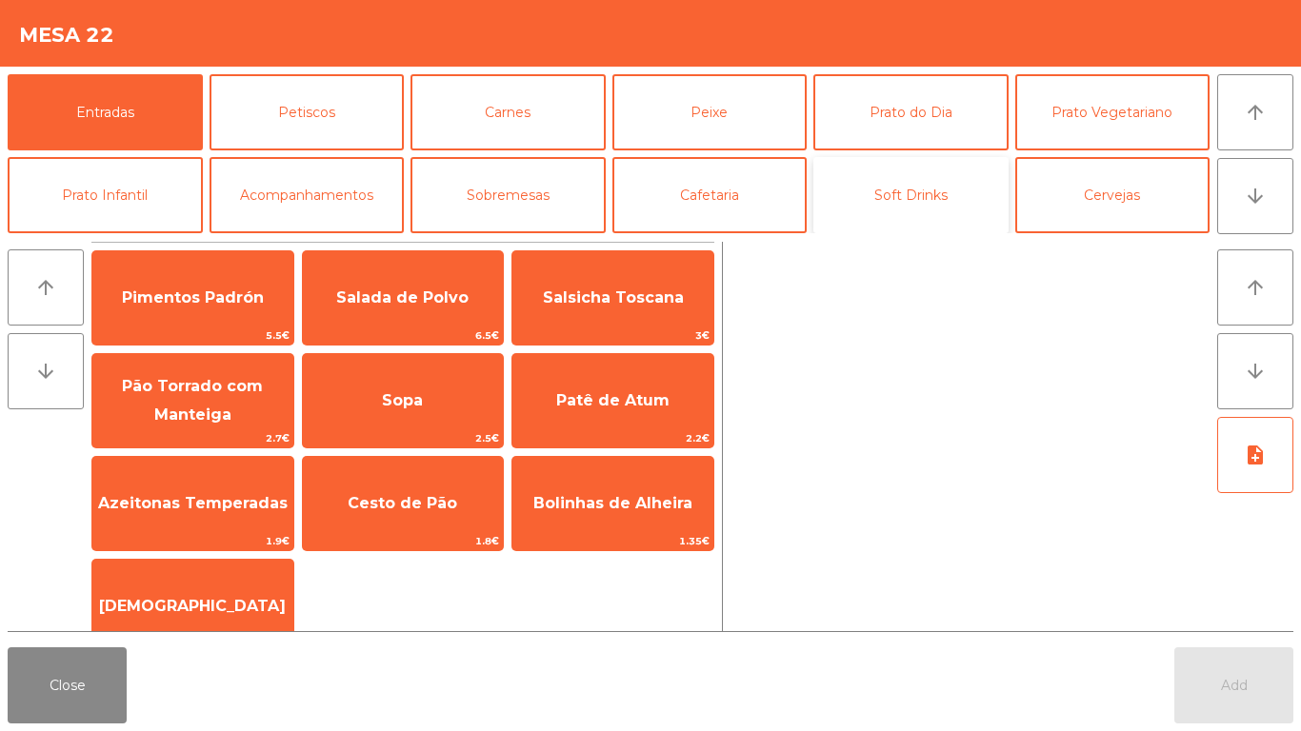
click at [952, 189] on button "Soft Drinks" at bounding box center [910, 195] width 195 height 76
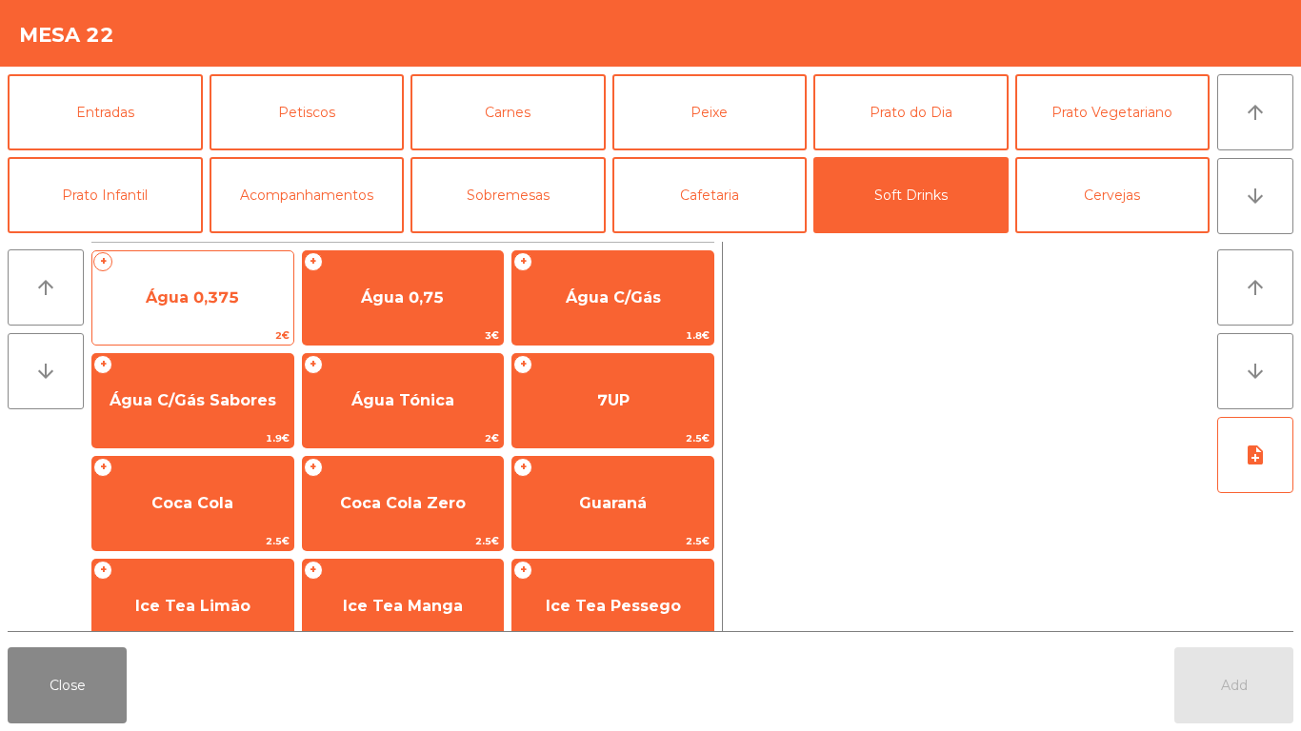
click at [270, 311] on span "Água 0,375" at bounding box center [192, 297] width 201 height 51
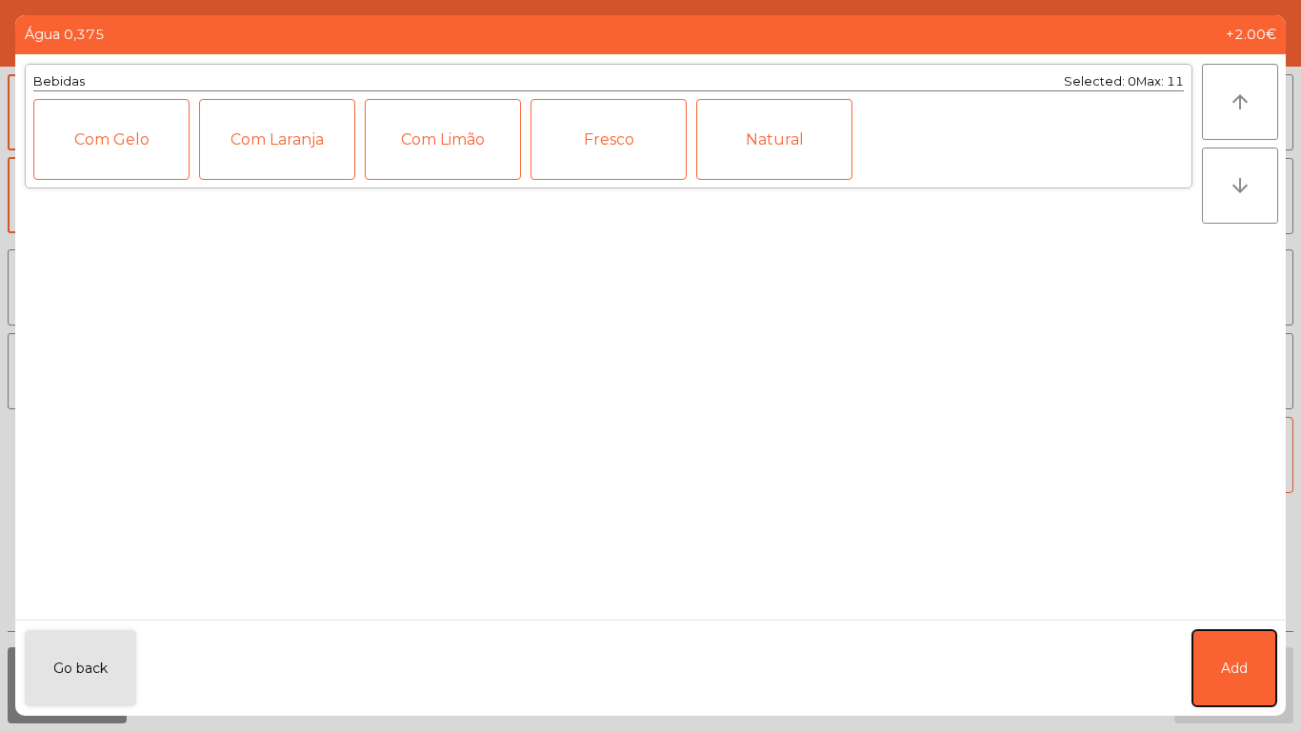
drag, startPoint x: 1214, startPoint y: 651, endPoint x: 1098, endPoint y: 491, distance: 198.5
click at [1215, 652] on button "Add" at bounding box center [1234, 669] width 84 height 76
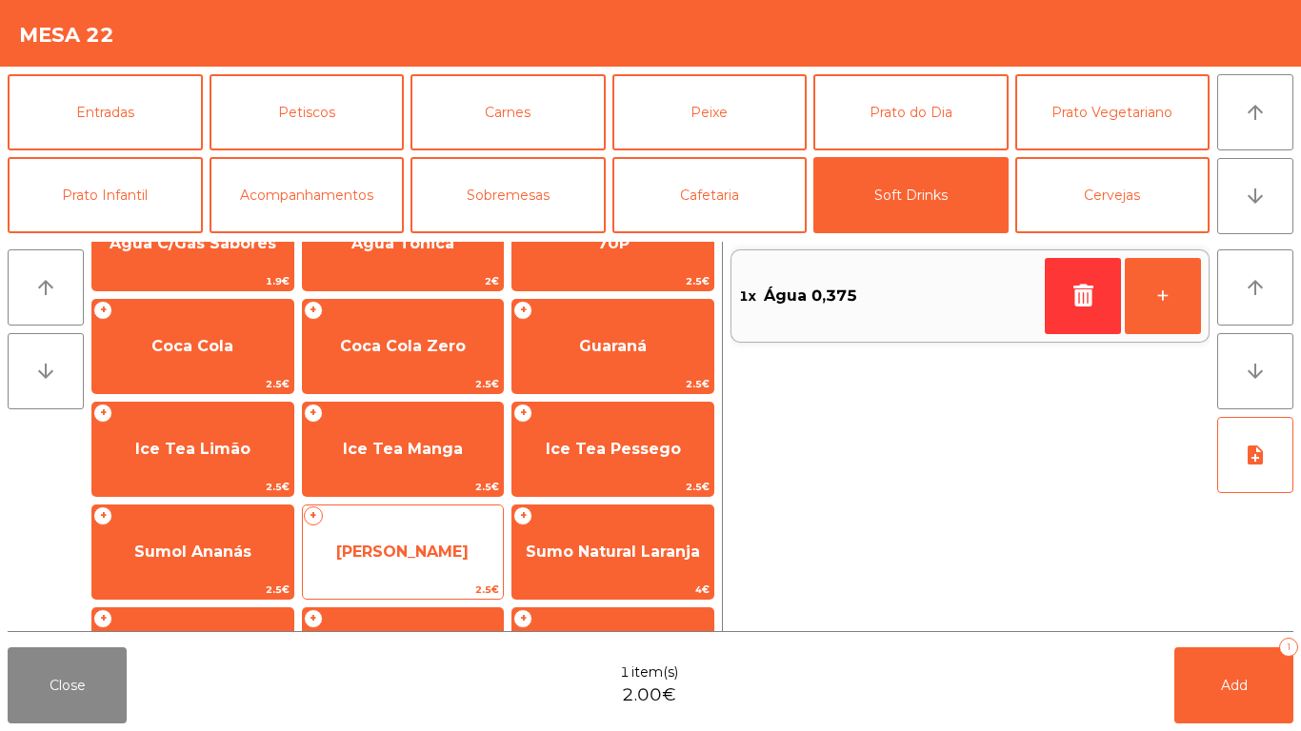
scroll to position [236, 0]
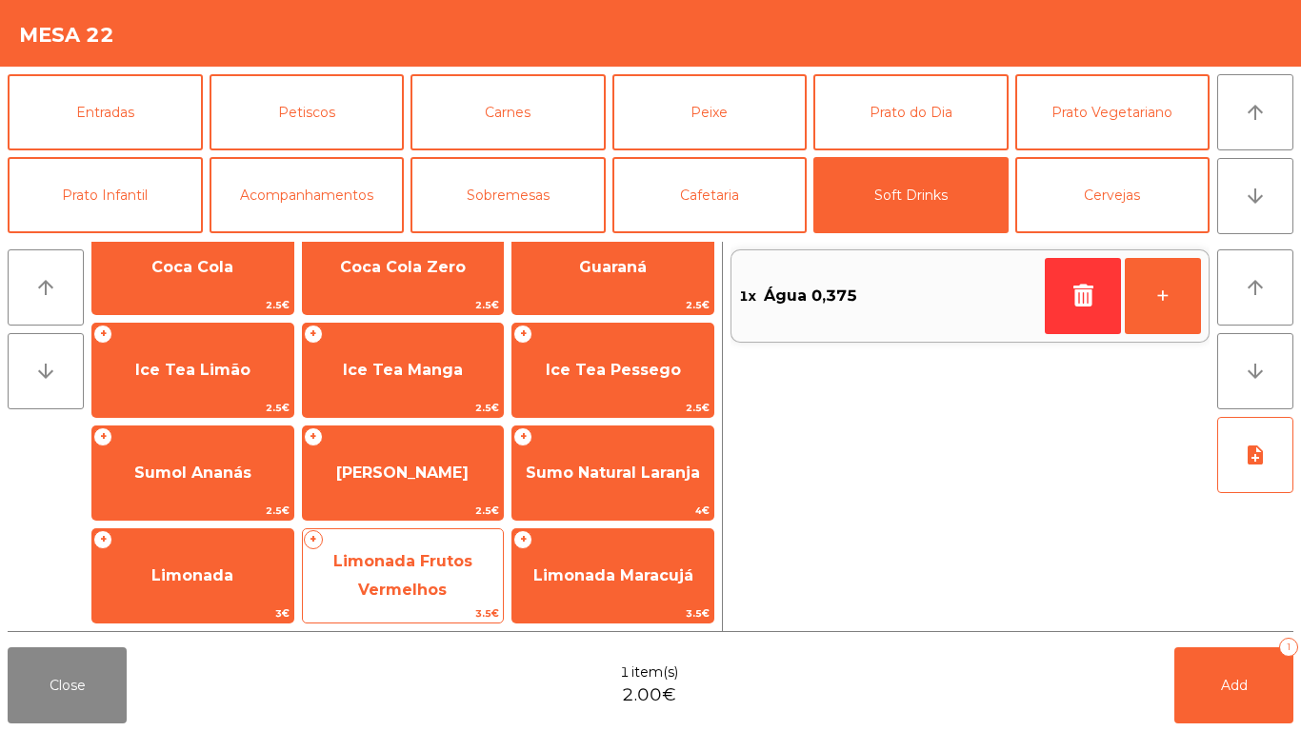
click at [430, 562] on span "Limonada Frutos Vermelhos" at bounding box center [402, 575] width 139 height 47
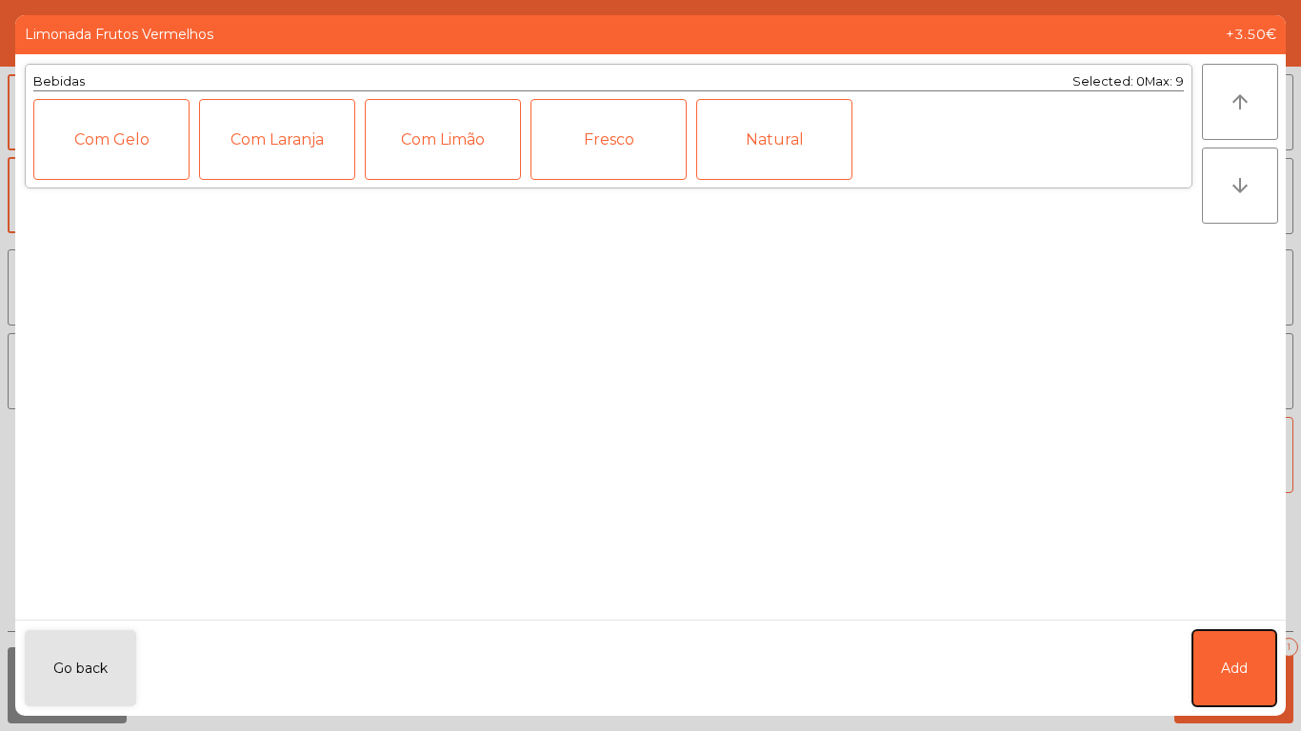
click at [1241, 659] on span "Add" at bounding box center [1234, 669] width 27 height 20
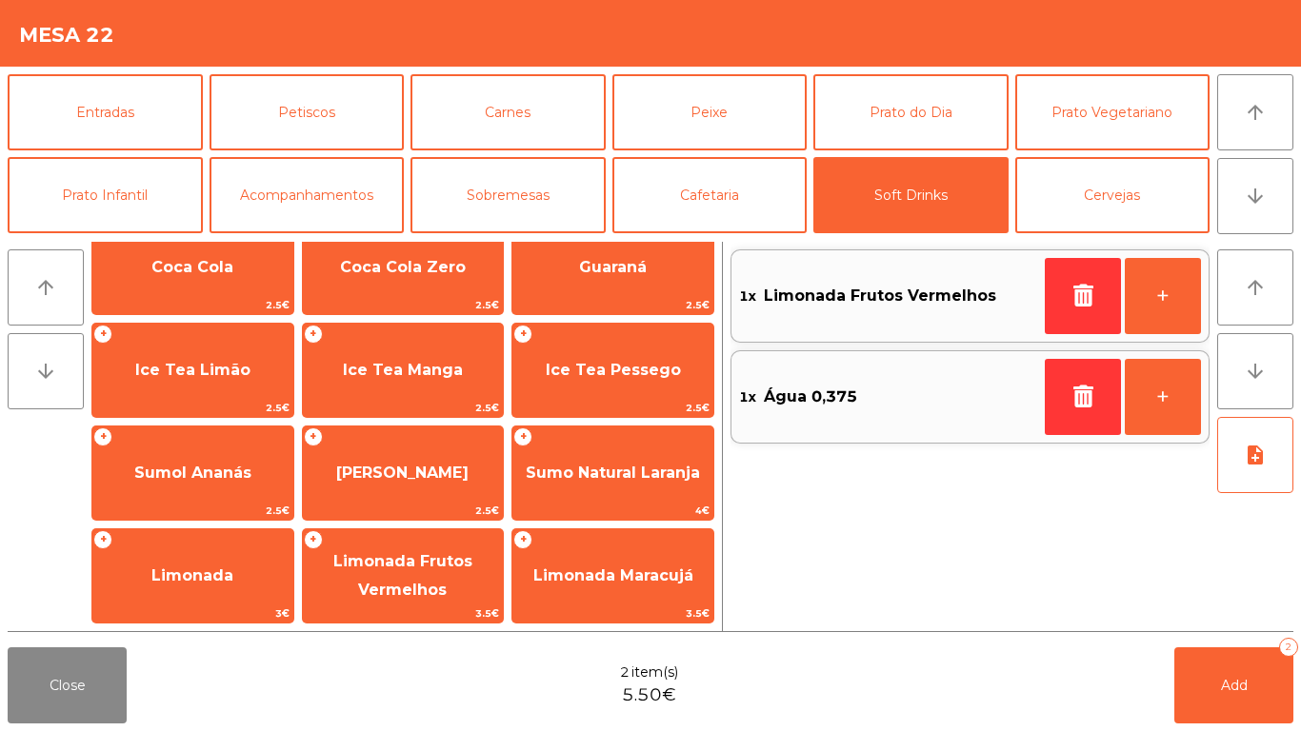
click at [588, 521] on div "+ Água 0,375 2€ + Água 0,75 3€ + Água C/Gás 1.8€ + Água C/Gás Sabores 1.9€ + Ág…" at bounding box center [402, 319] width 623 height 610
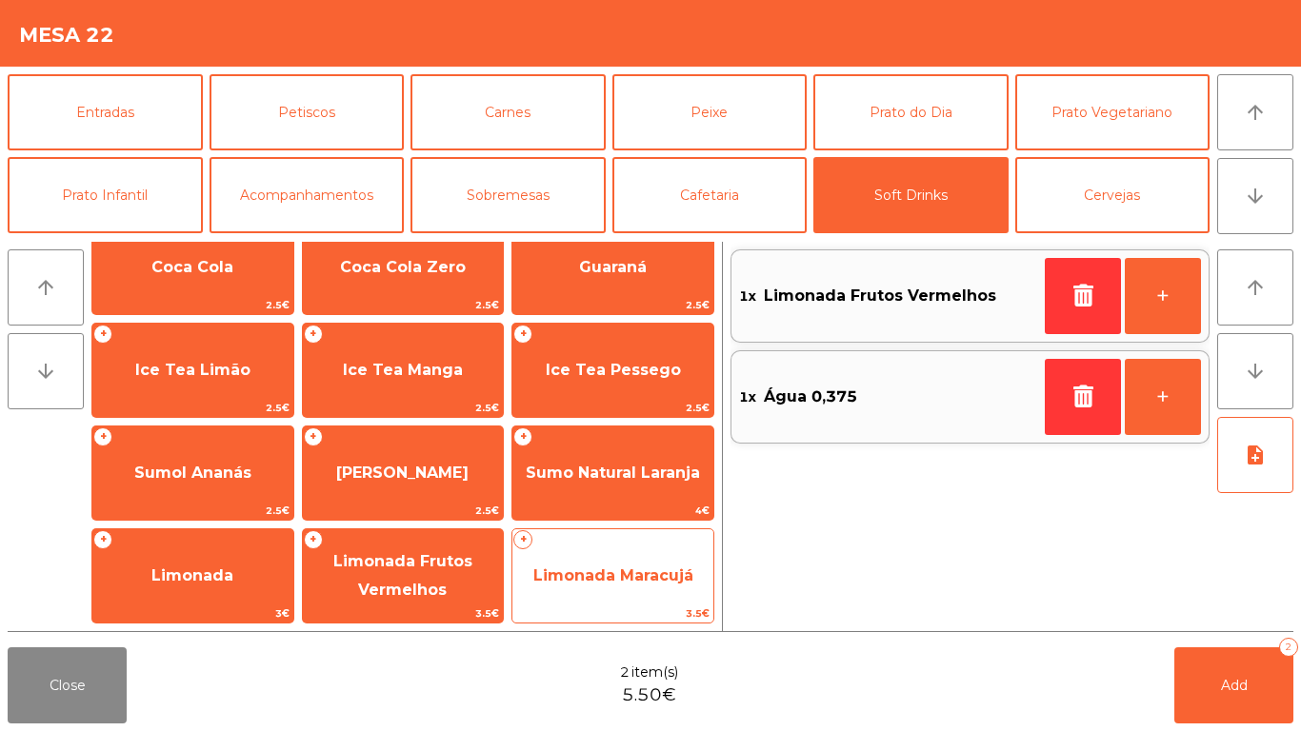
click at [604, 559] on span "Limonada Maracujá" at bounding box center [612, 576] width 201 height 51
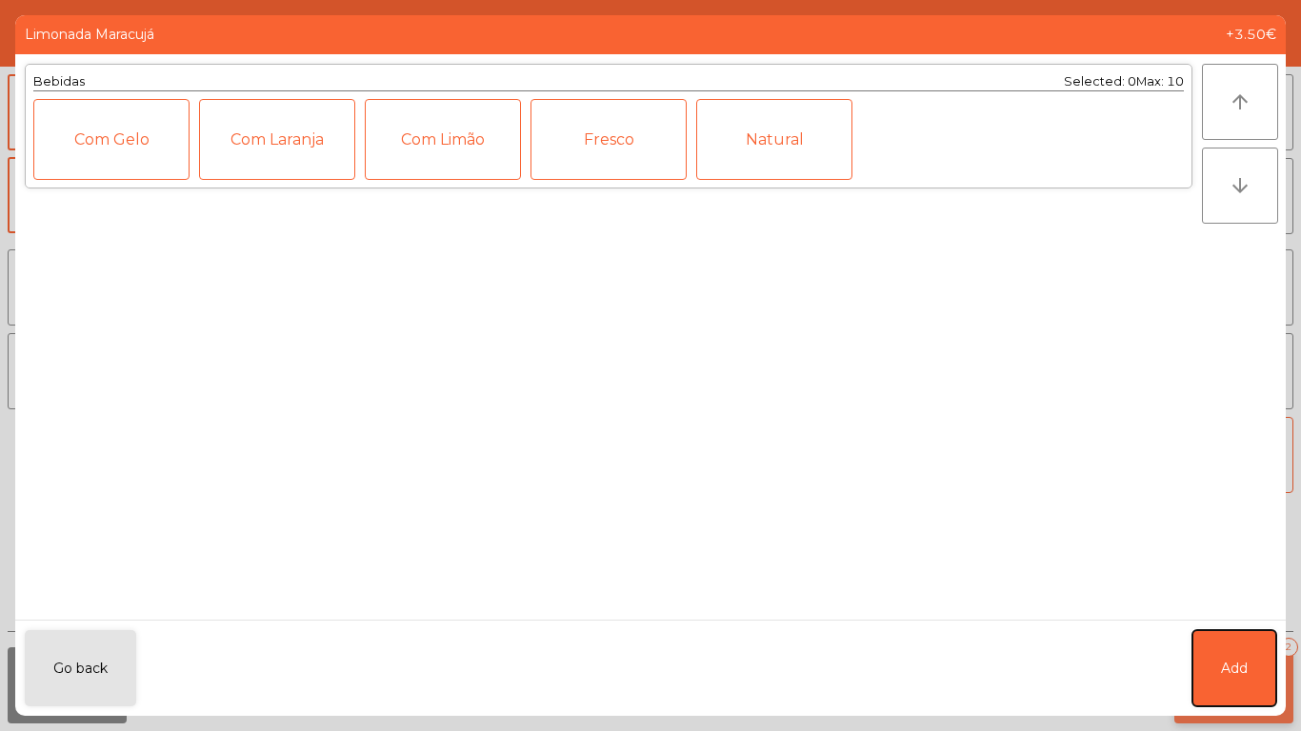
drag, startPoint x: 1256, startPoint y: 665, endPoint x: 1185, endPoint y: 651, distance: 72.8
click at [1252, 665] on button "Add" at bounding box center [1234, 669] width 84 height 76
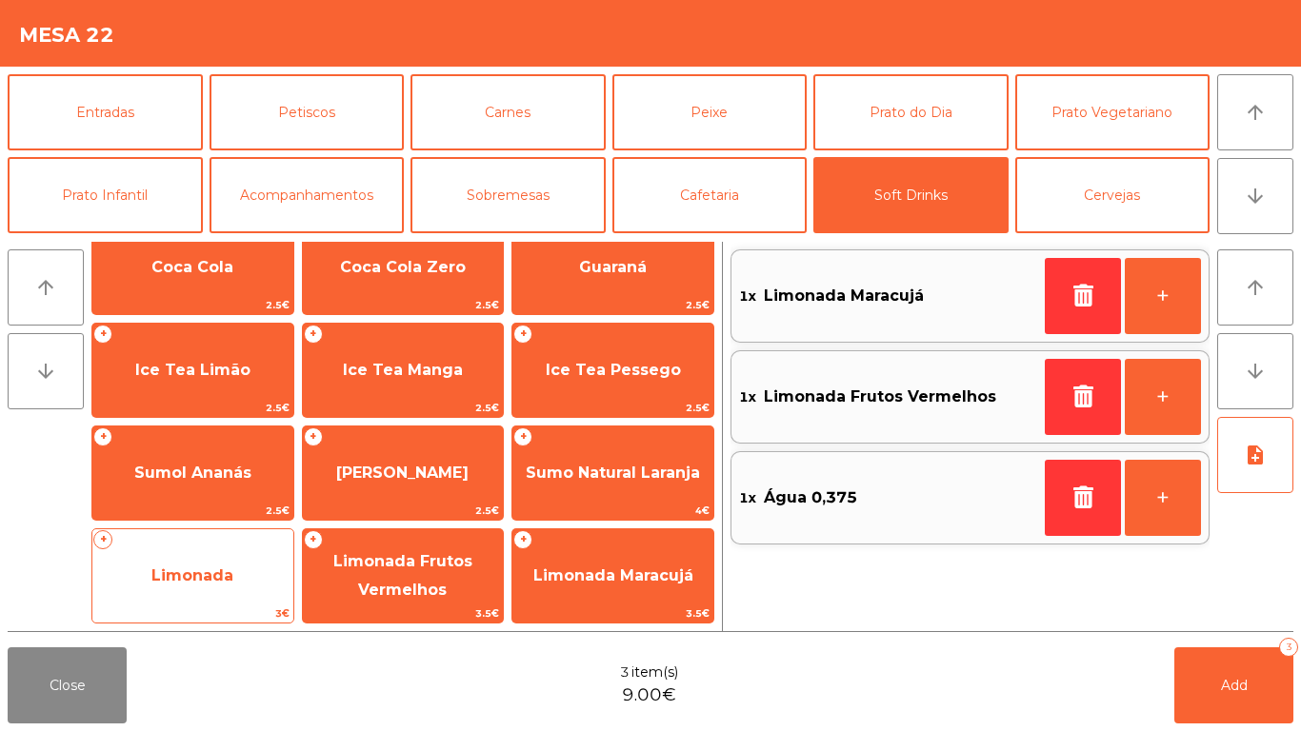
click at [162, 558] on span "Limonada" at bounding box center [192, 576] width 201 height 51
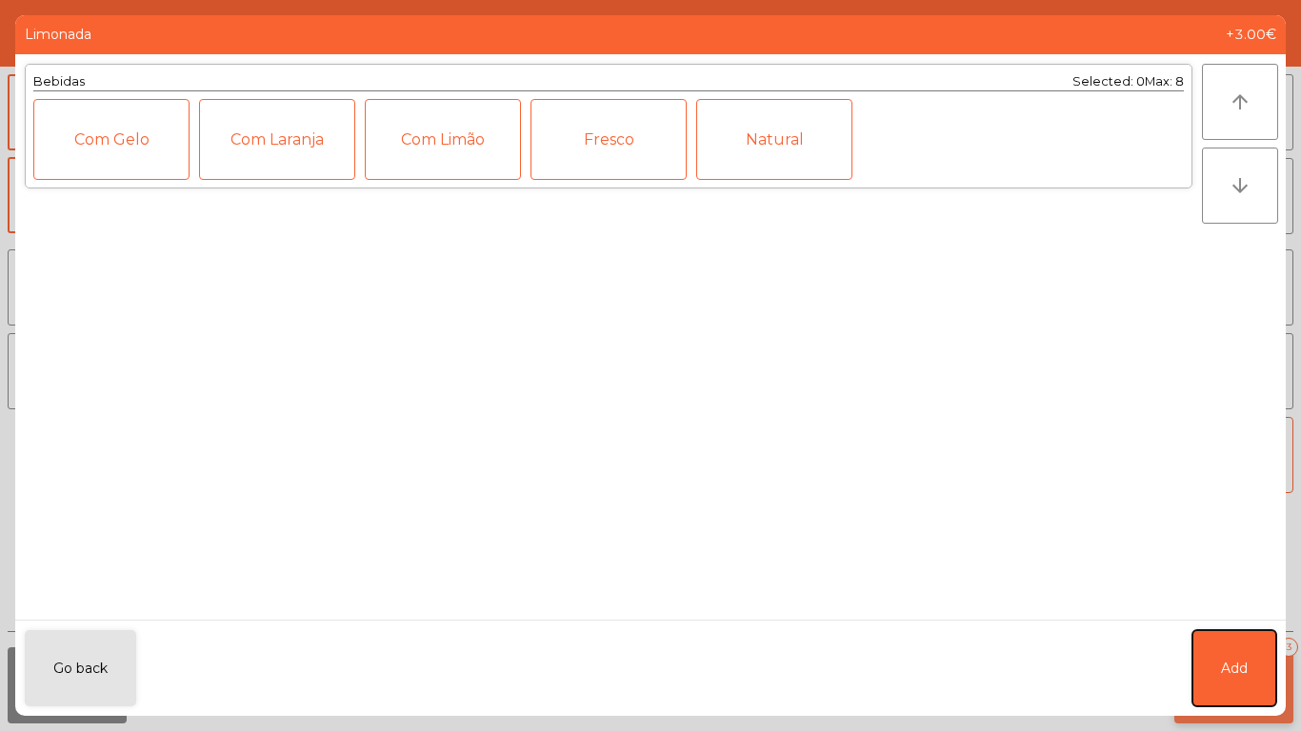
click at [1219, 653] on button "Add" at bounding box center [1234, 669] width 84 height 76
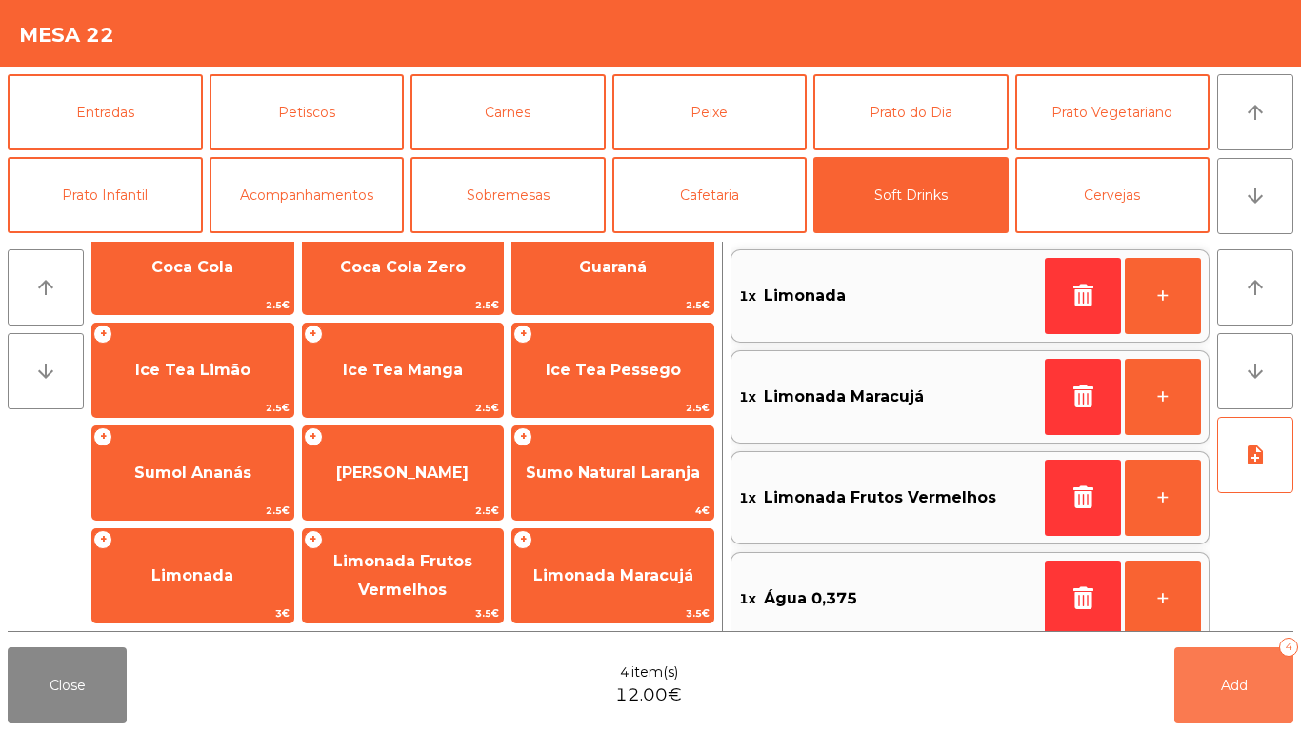
click at [1230, 679] on span "Add" at bounding box center [1234, 685] width 27 height 17
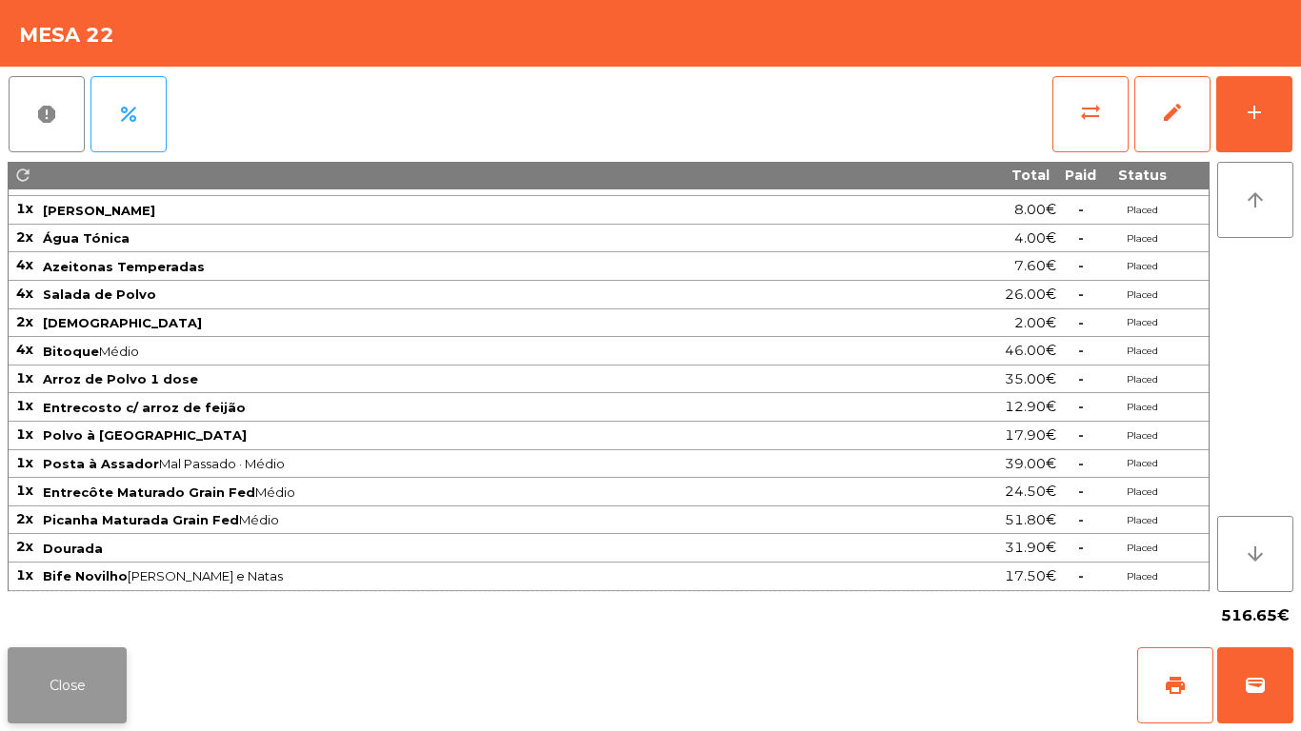
click at [65, 655] on button "Close" at bounding box center [67, 686] width 119 height 76
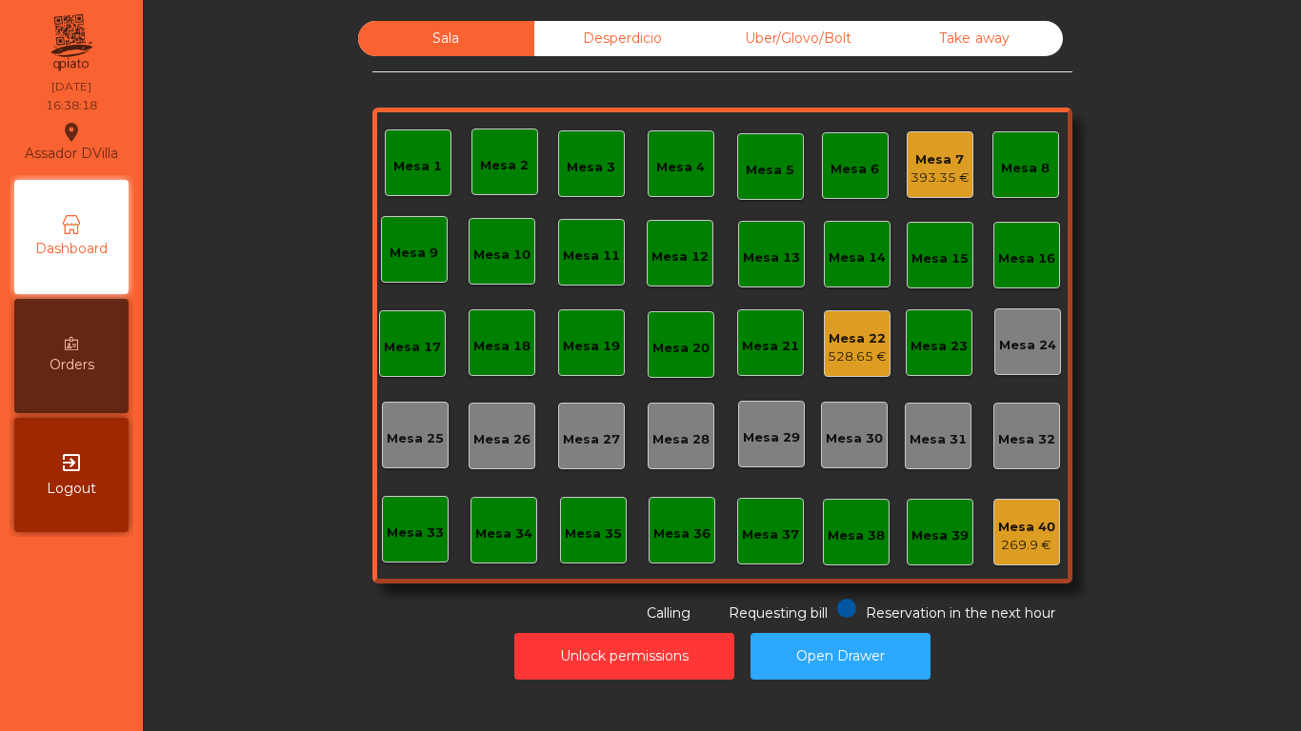
click at [942, 156] on div "Mesa 7" at bounding box center [940, 159] width 59 height 19
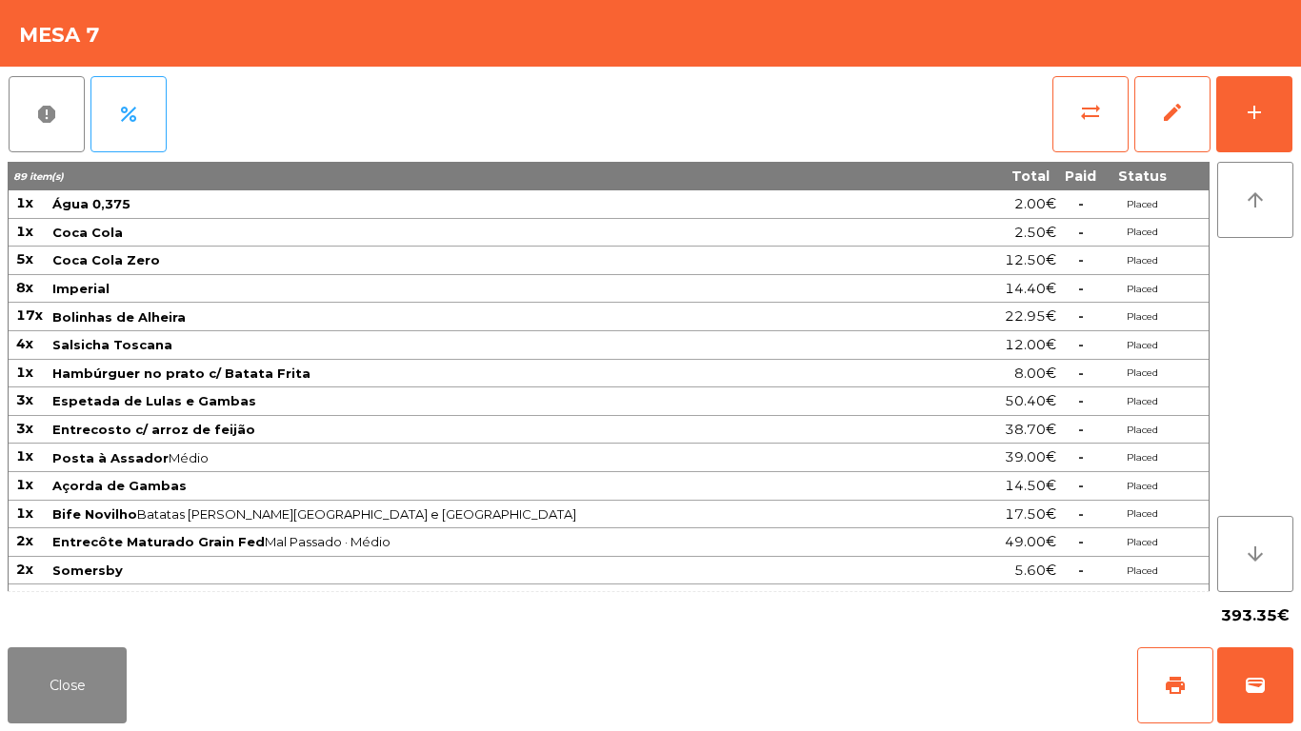
scroll to position [275, 0]
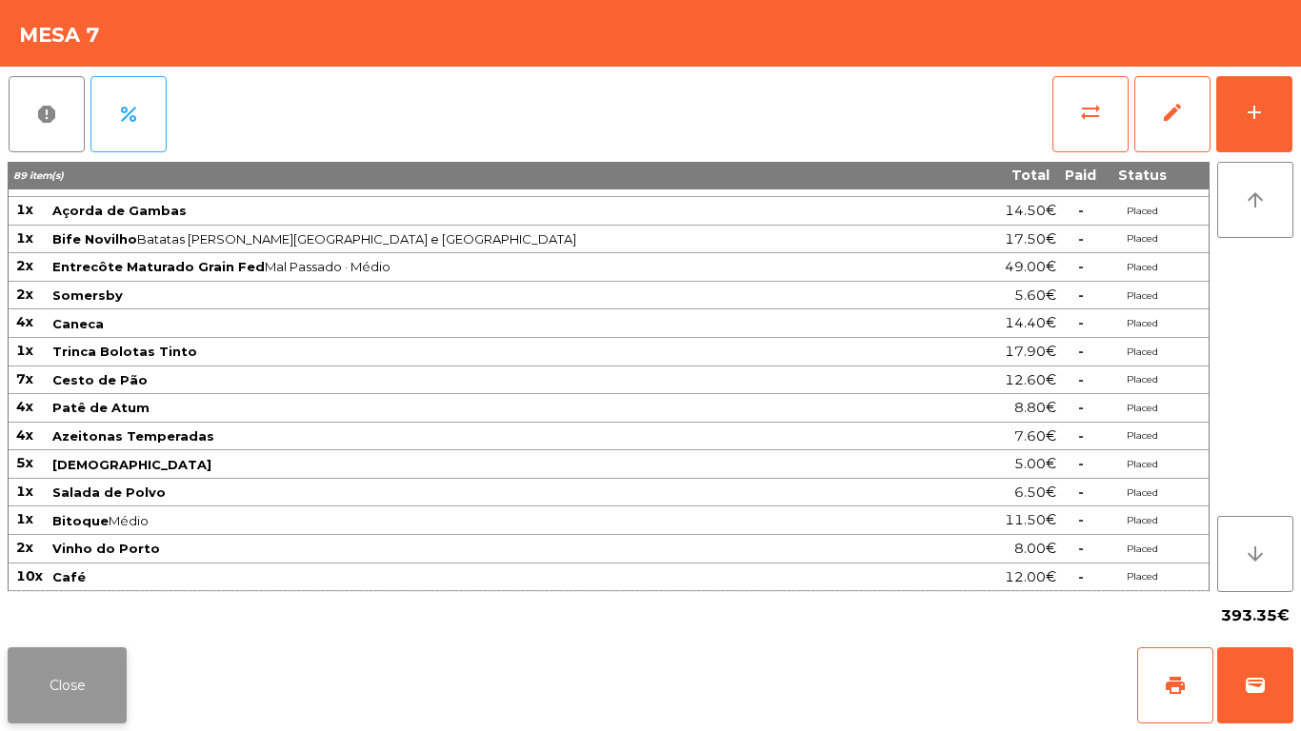
click at [55, 685] on button "Close" at bounding box center [67, 686] width 119 height 76
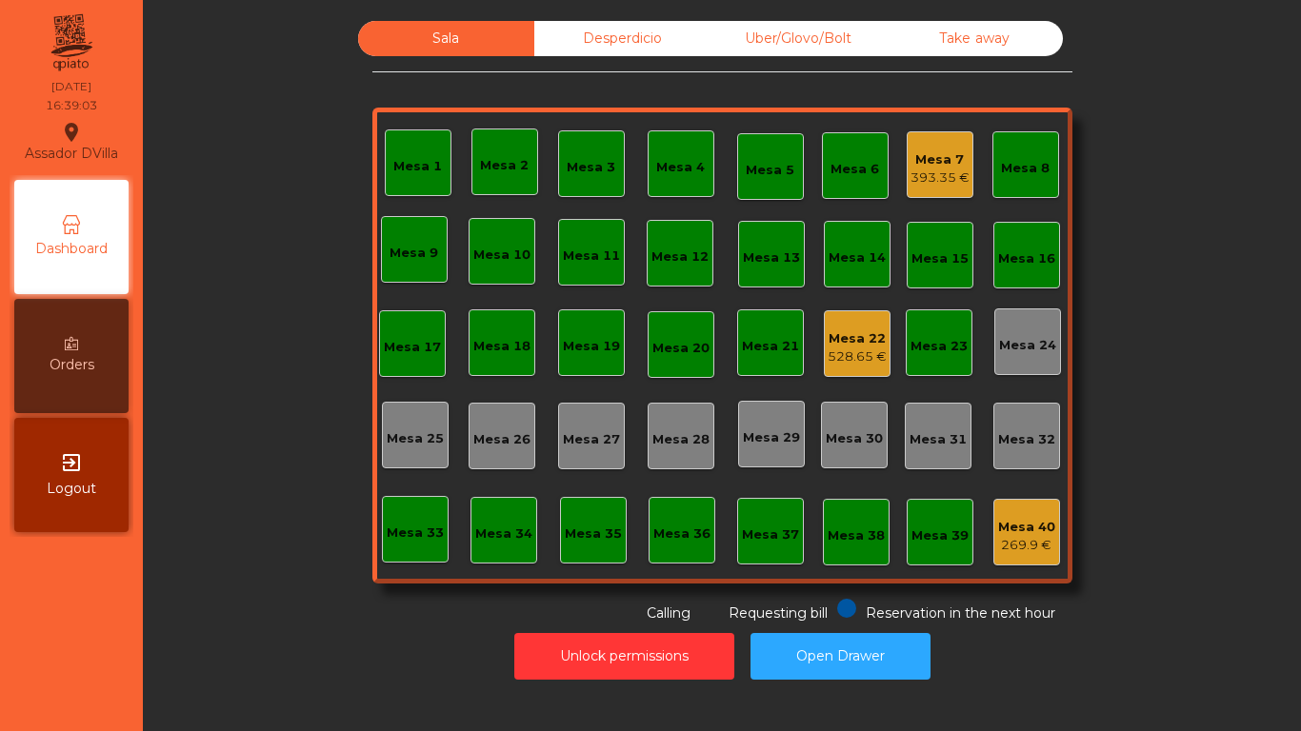
click at [837, 331] on div "Mesa 22" at bounding box center [857, 339] width 59 height 19
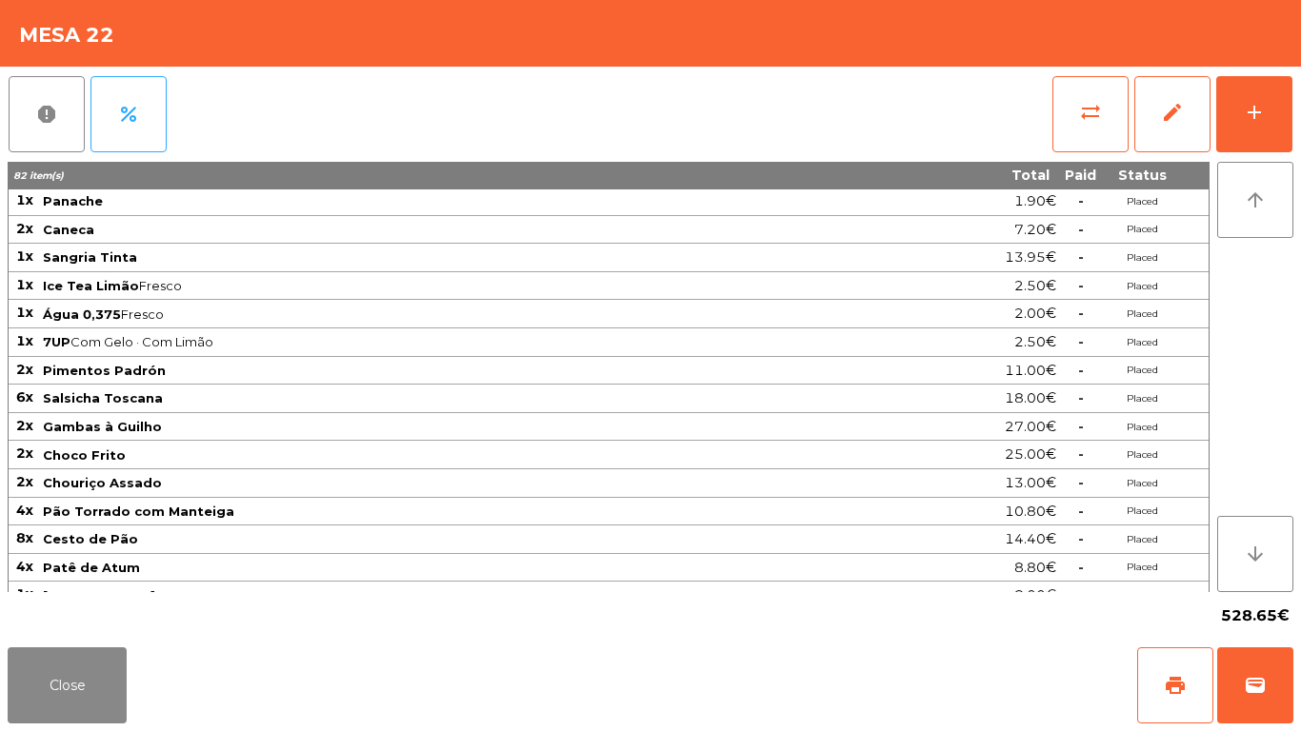
scroll to position [190, 0]
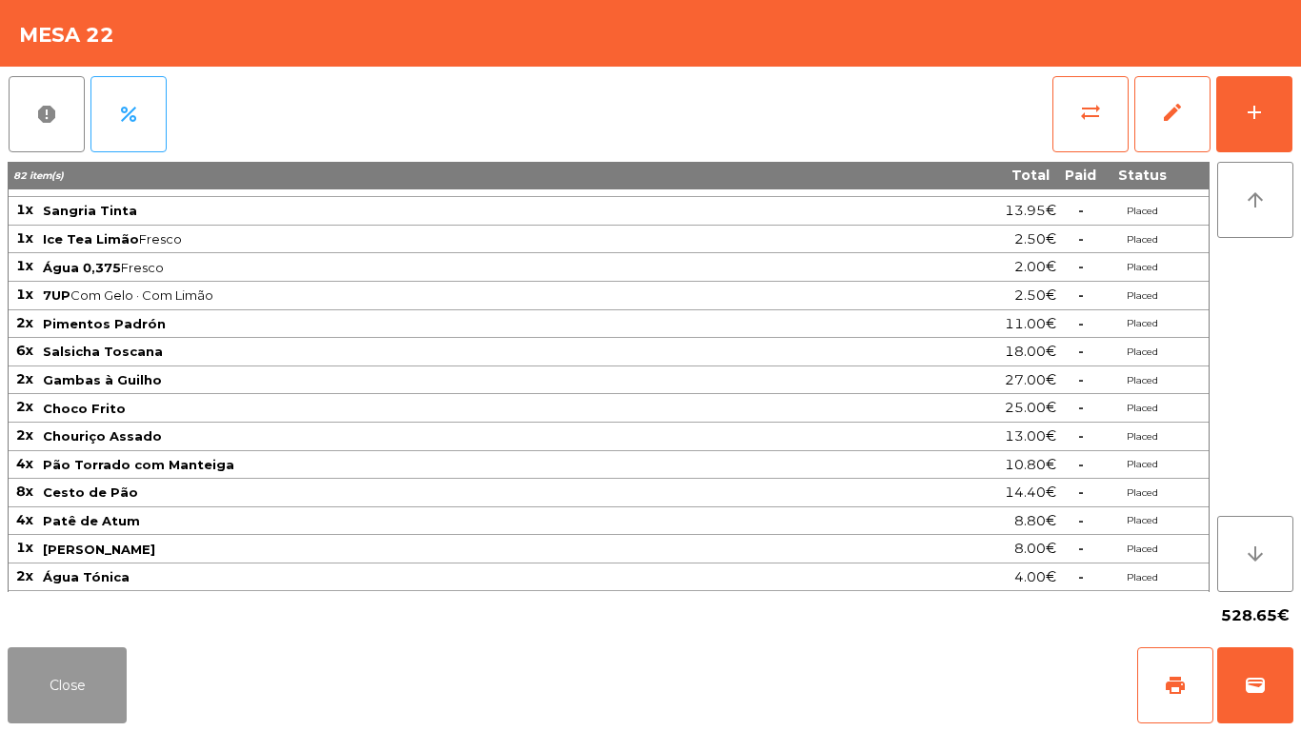
click at [80, 712] on button "Close" at bounding box center [67, 686] width 119 height 76
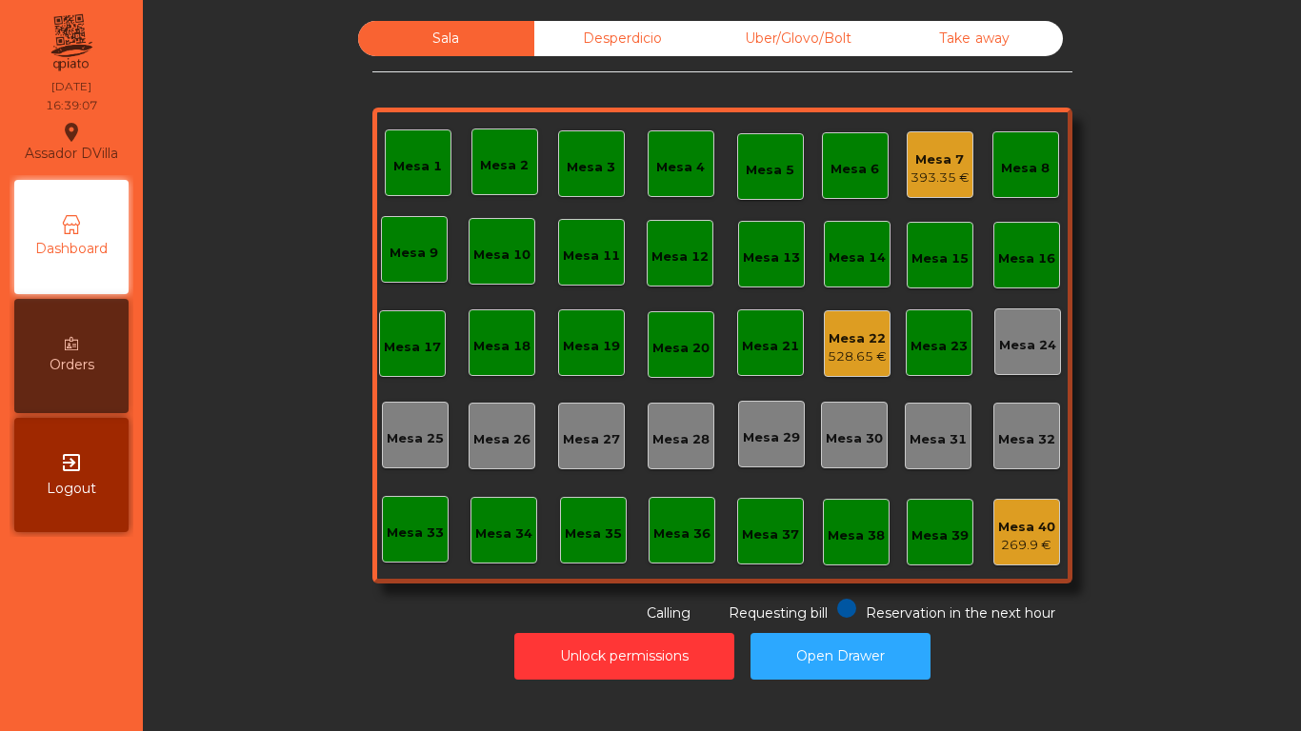
click at [921, 161] on div "Mesa 7" at bounding box center [940, 159] width 59 height 19
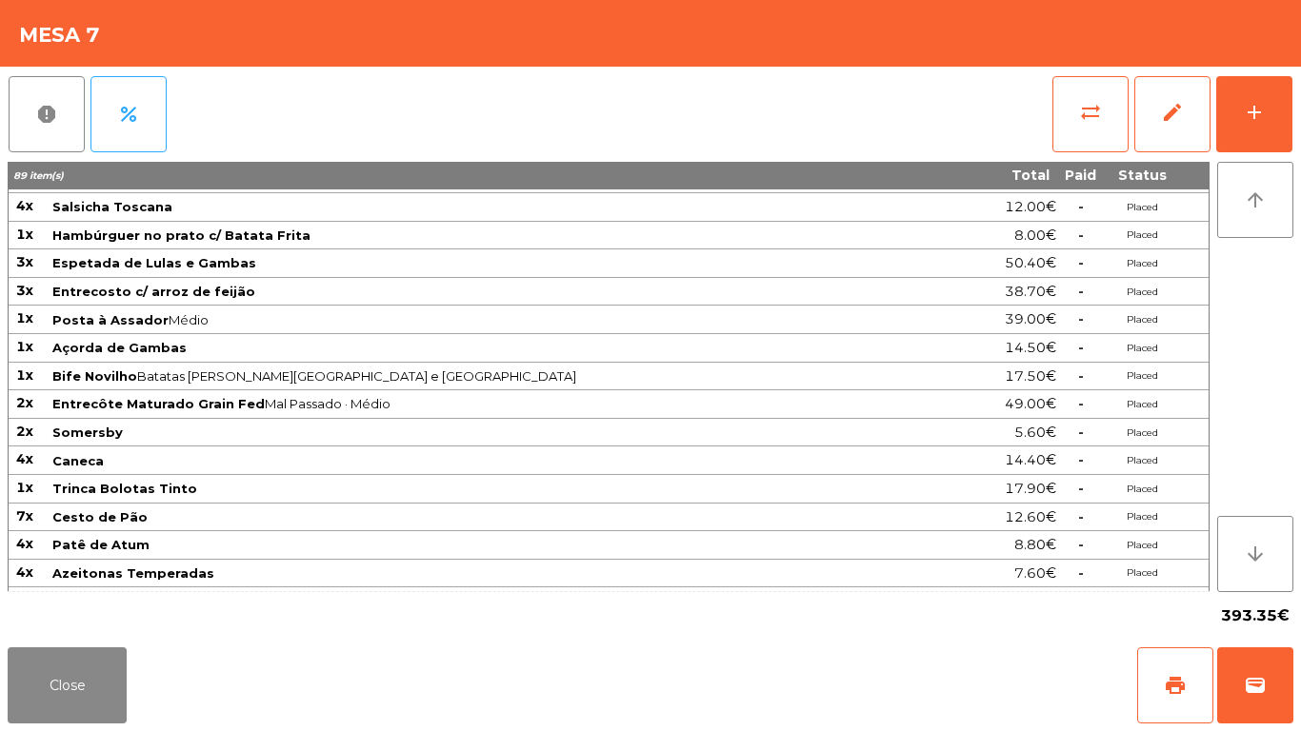
scroll to position [0, 0]
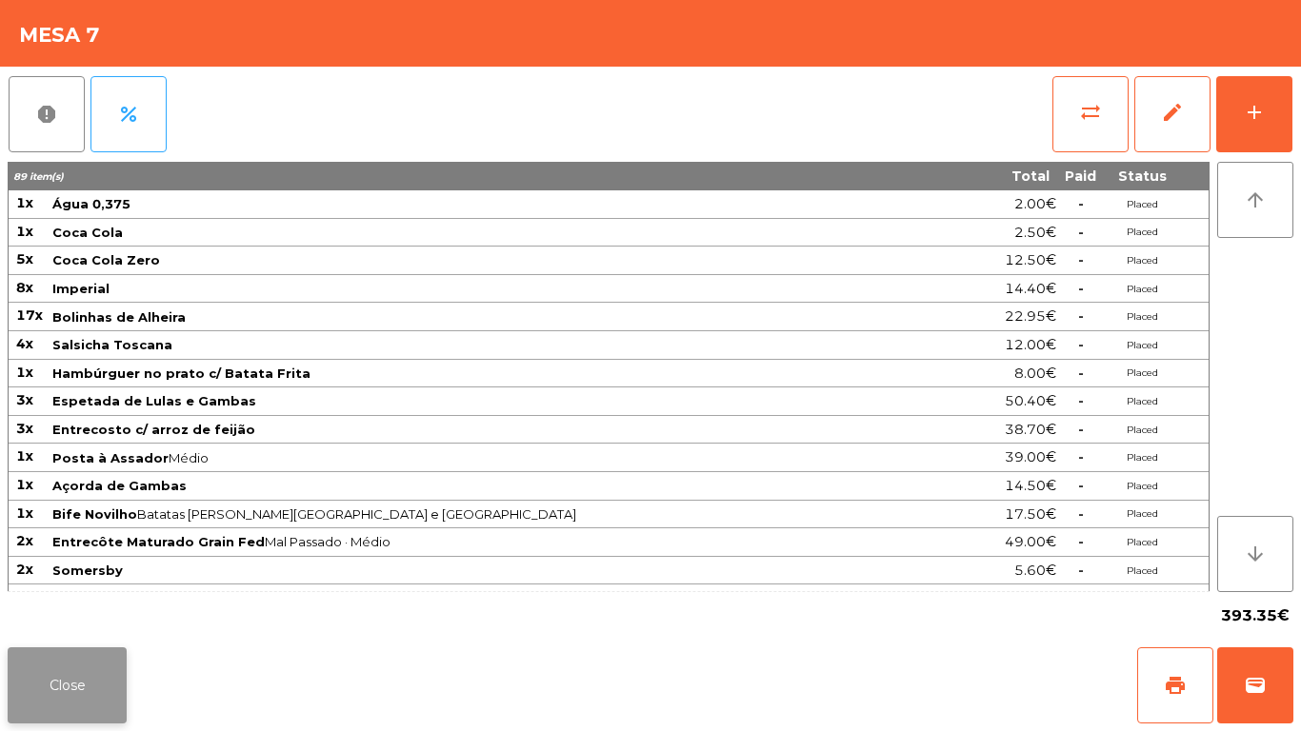
click at [44, 679] on button "Close" at bounding box center [67, 686] width 119 height 76
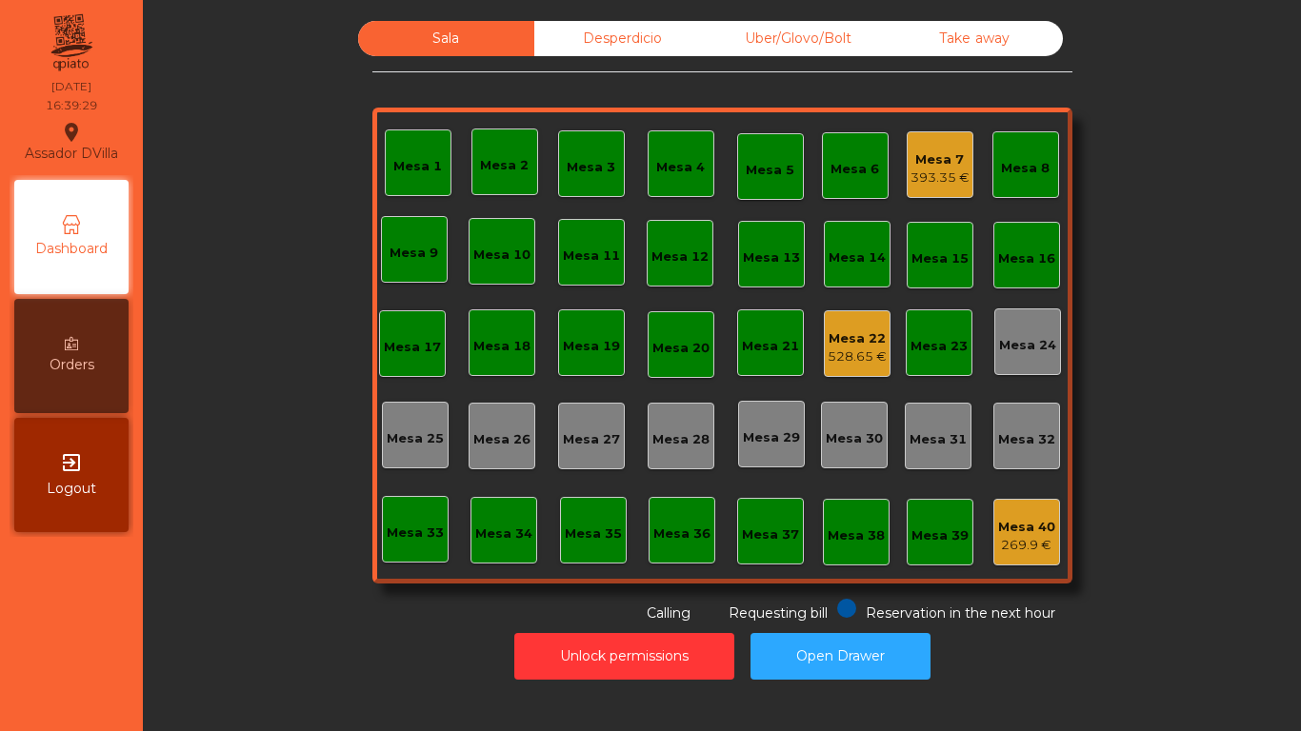
click at [853, 351] on div "528.65 €" at bounding box center [857, 357] width 59 height 19
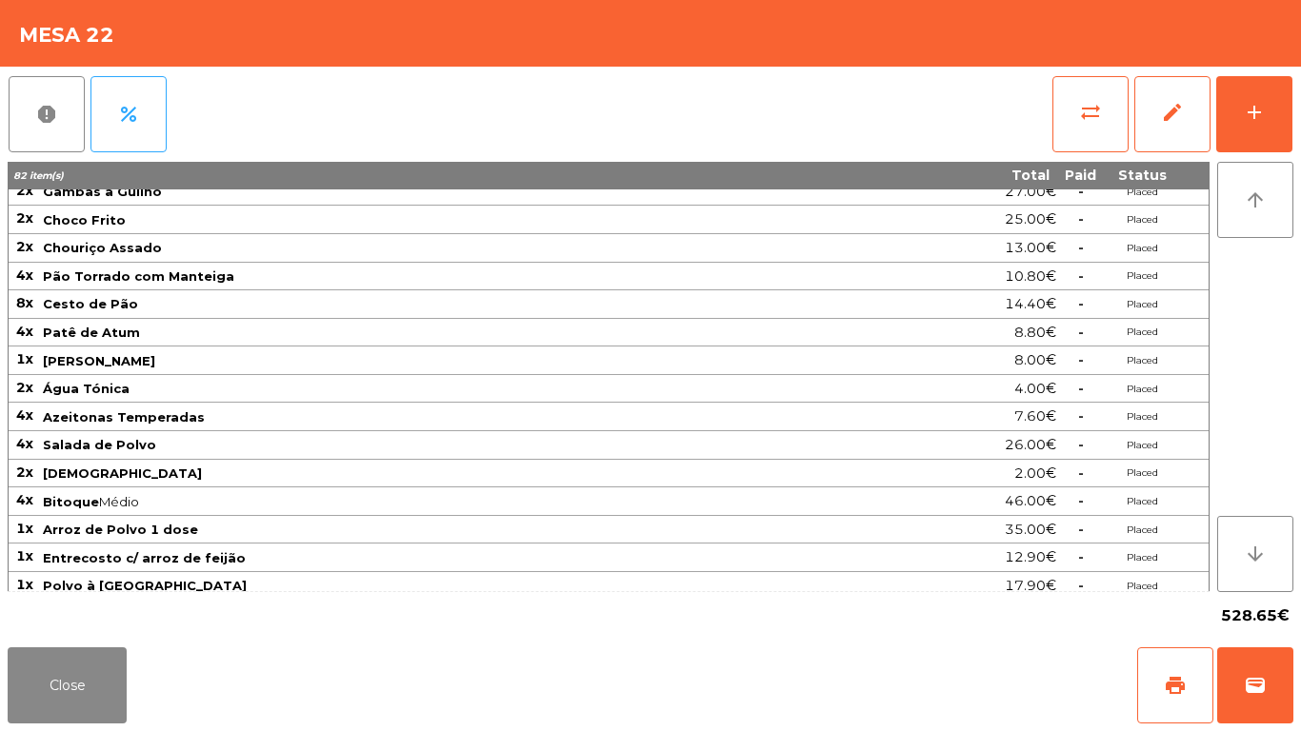
scroll to position [381, 0]
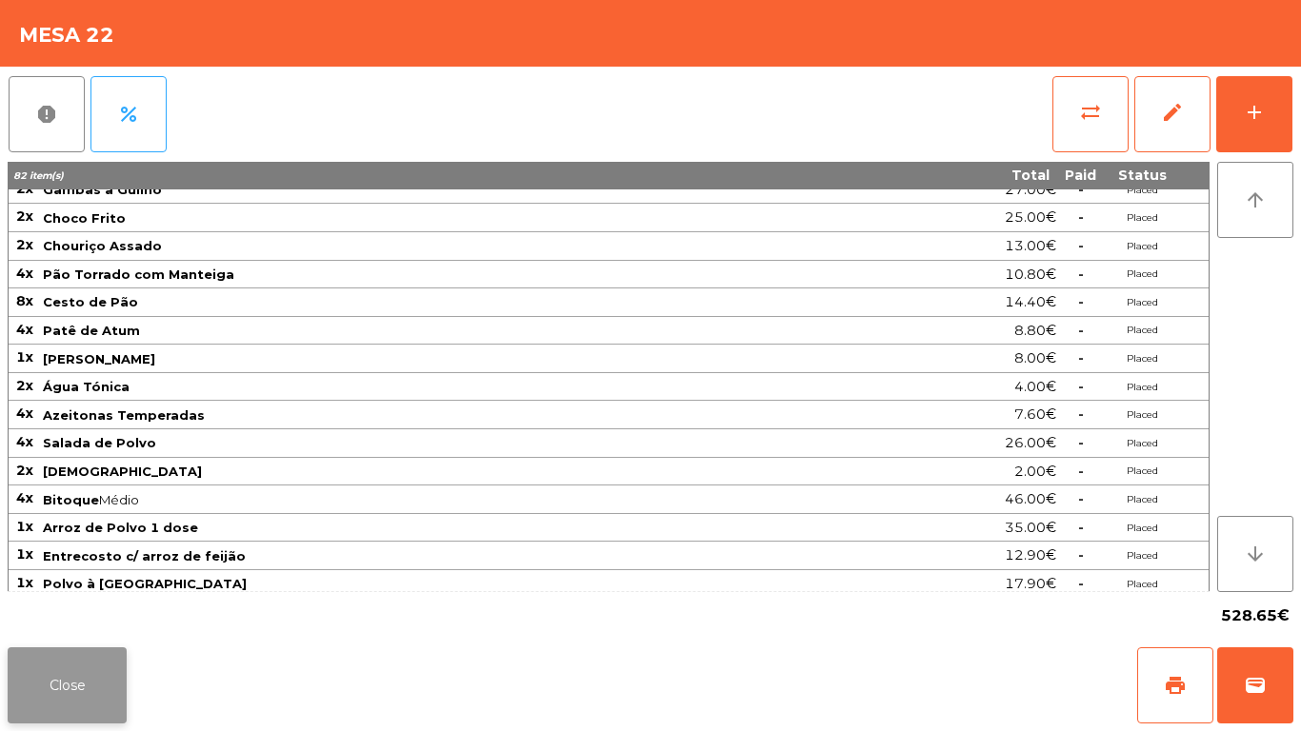
drag, startPoint x: 82, startPoint y: 702, endPoint x: 145, endPoint y: 610, distance: 111.7
click at [82, 700] on button "Close" at bounding box center [67, 686] width 119 height 76
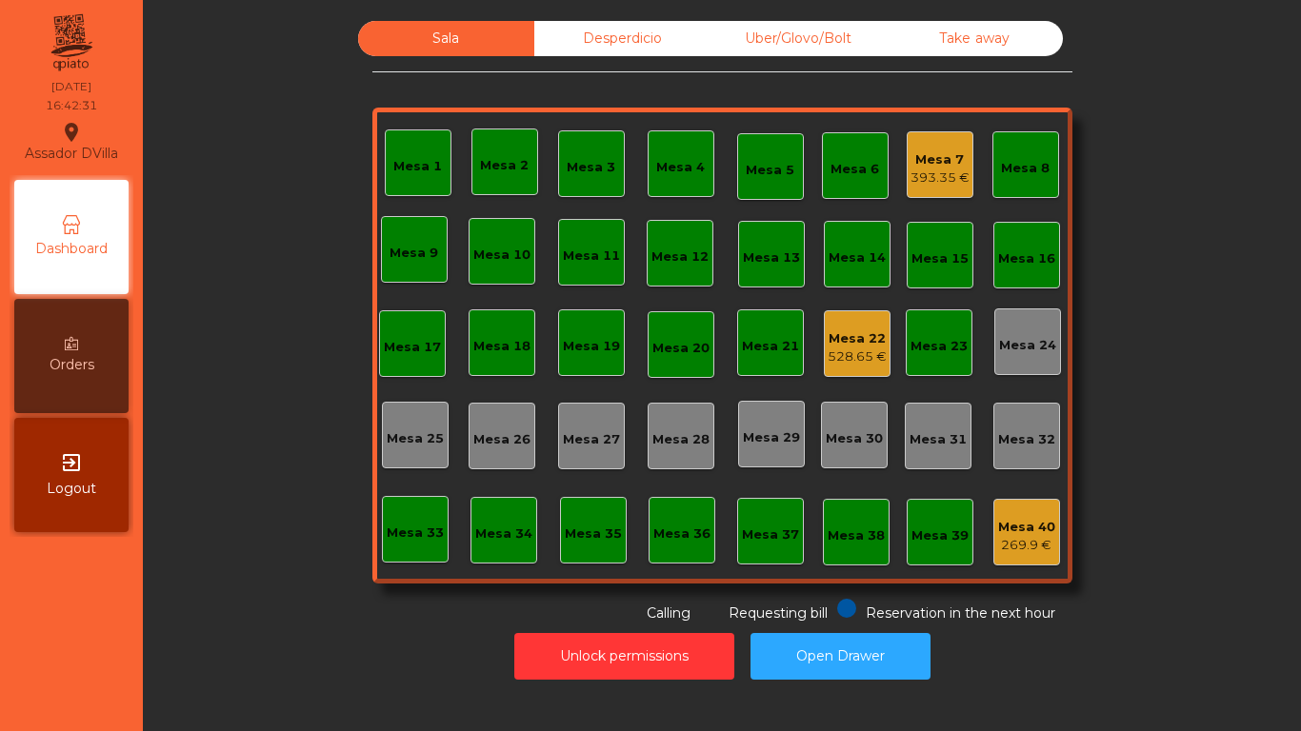
click at [914, 170] on div "393.35 €" at bounding box center [940, 178] width 59 height 19
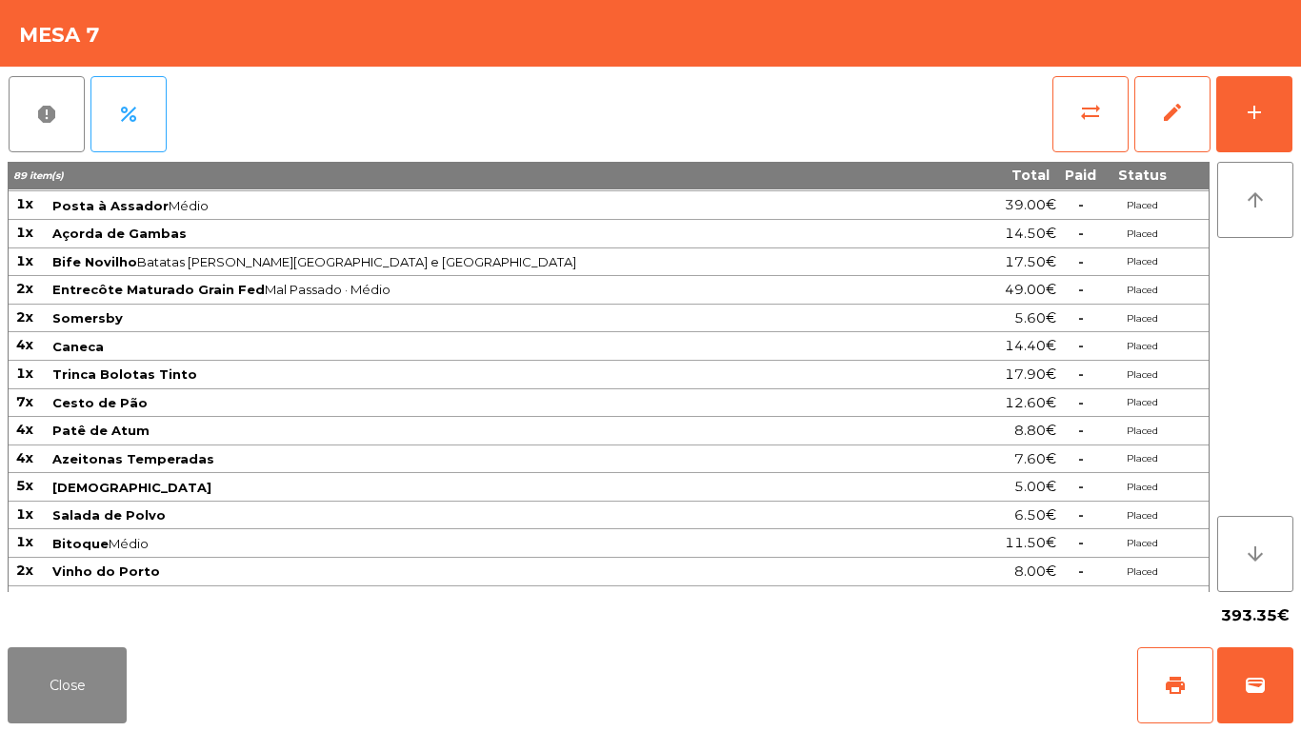
scroll to position [274, 0]
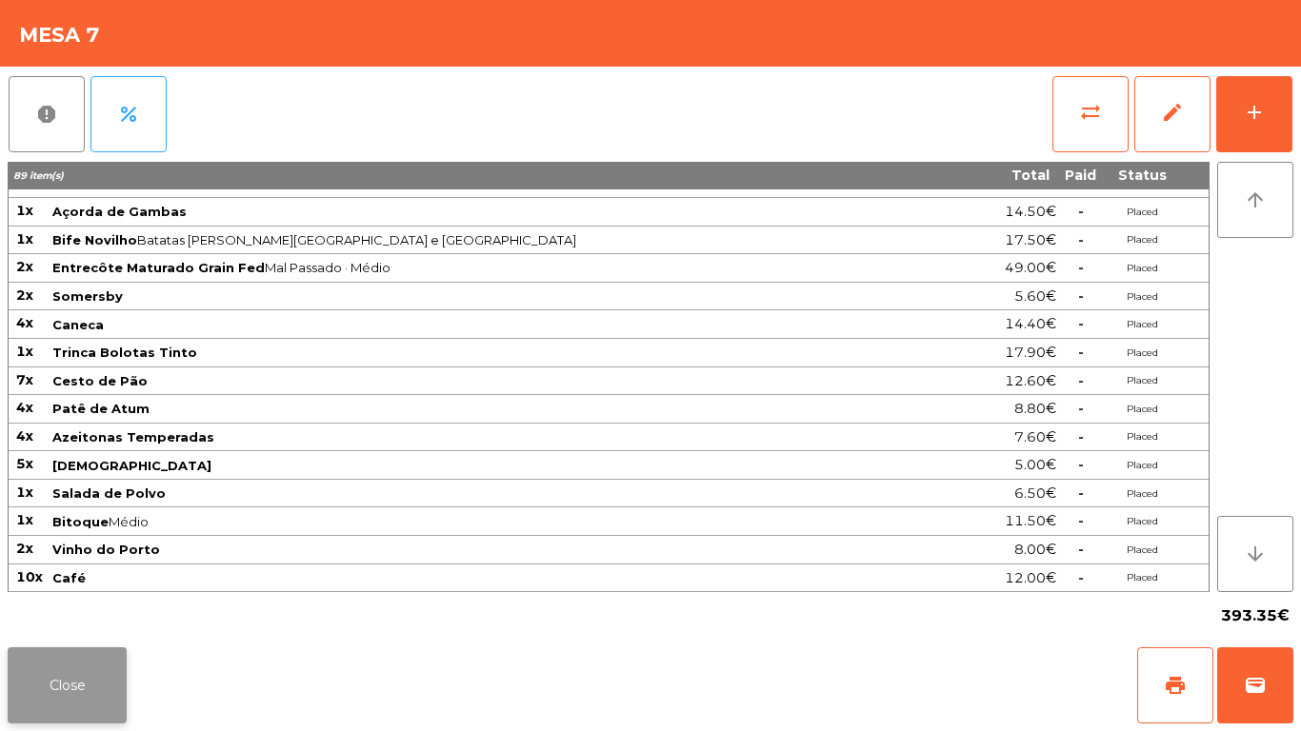
click at [52, 670] on button "Close" at bounding box center [67, 686] width 119 height 76
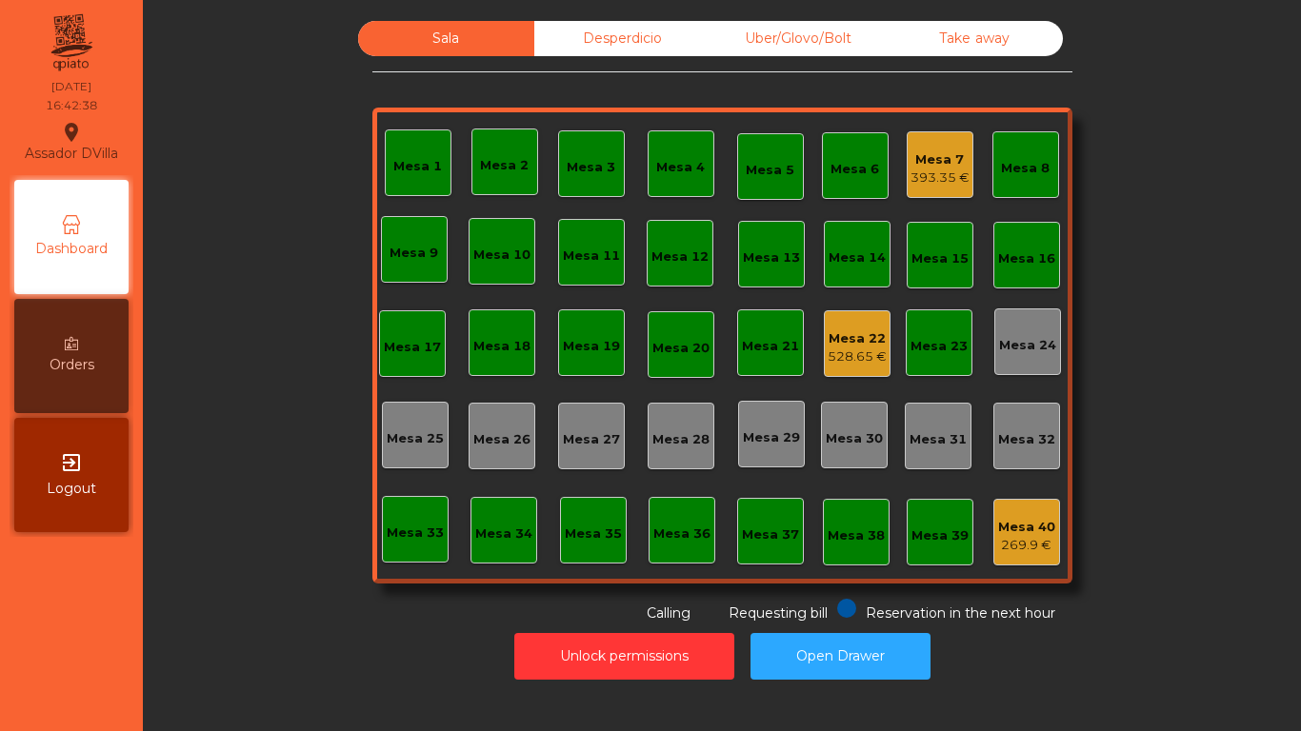
click at [941, 153] on div "Mesa 7" at bounding box center [940, 159] width 59 height 19
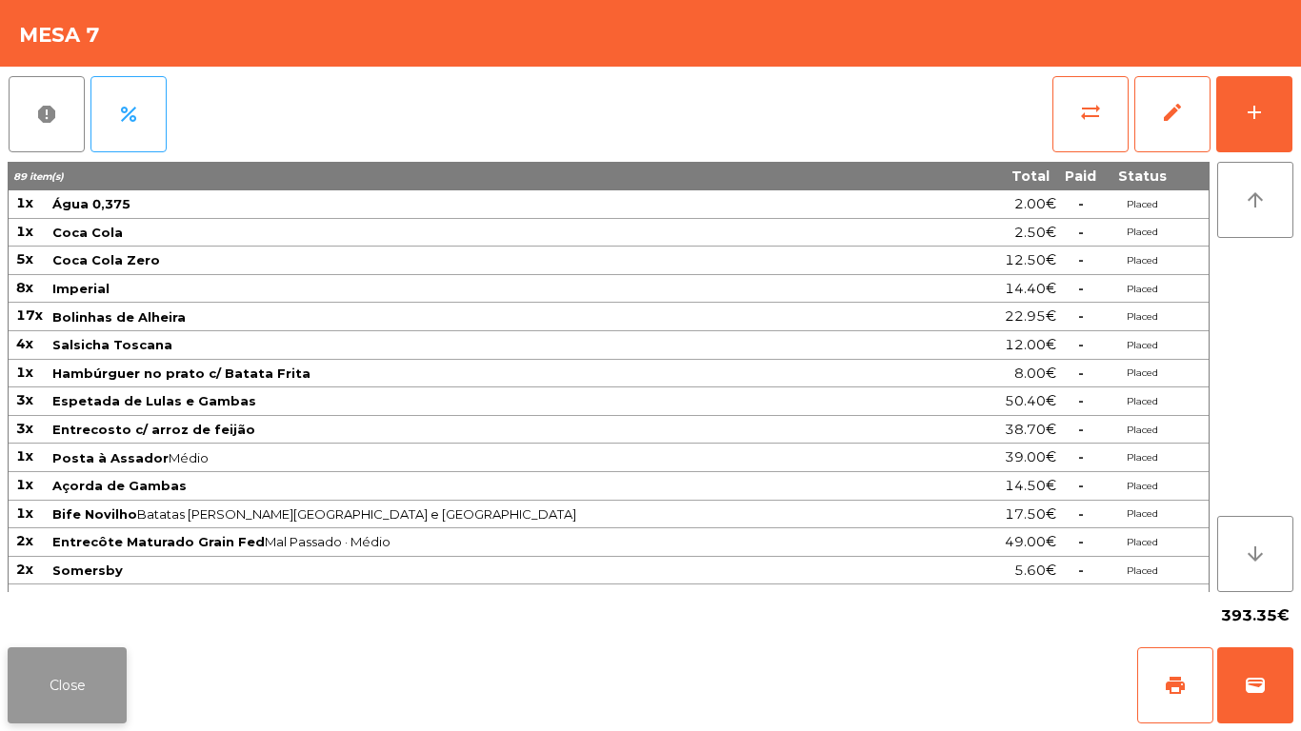
click at [66, 671] on button "Close" at bounding box center [67, 686] width 119 height 76
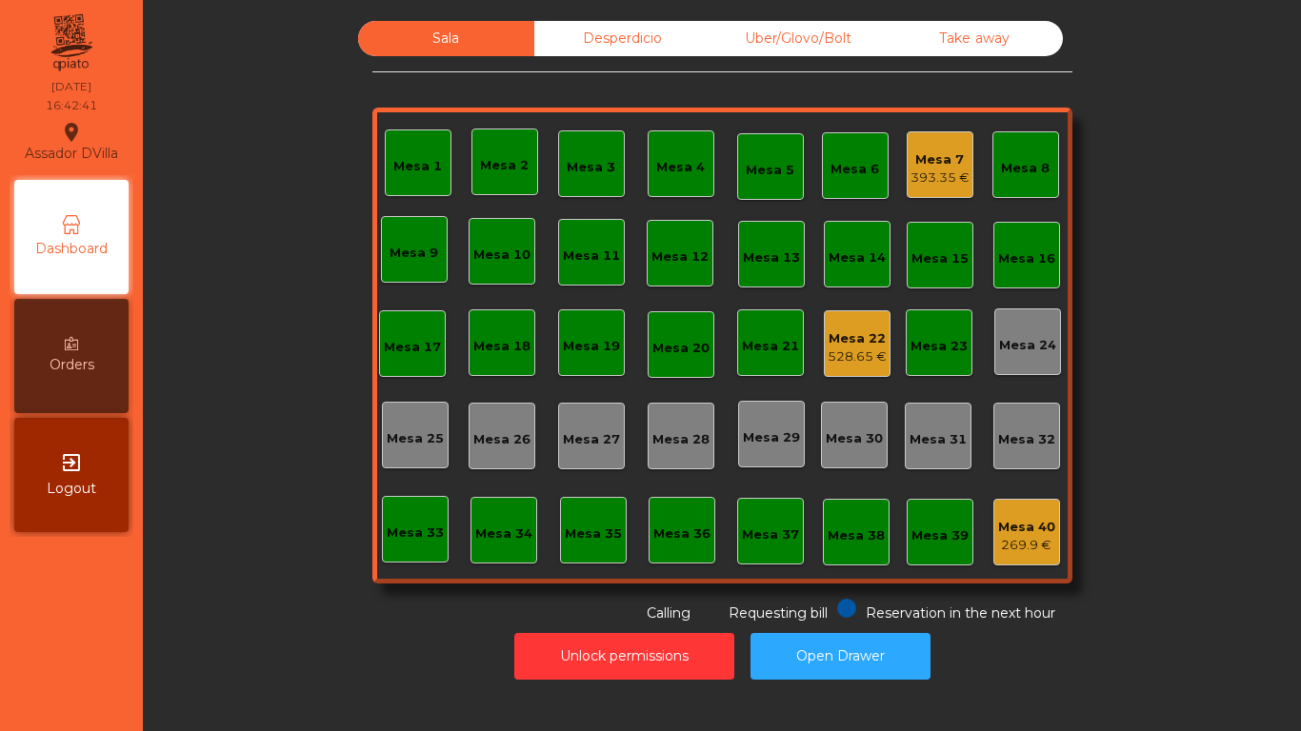
click at [940, 184] on div "393.35 €" at bounding box center [940, 178] width 59 height 19
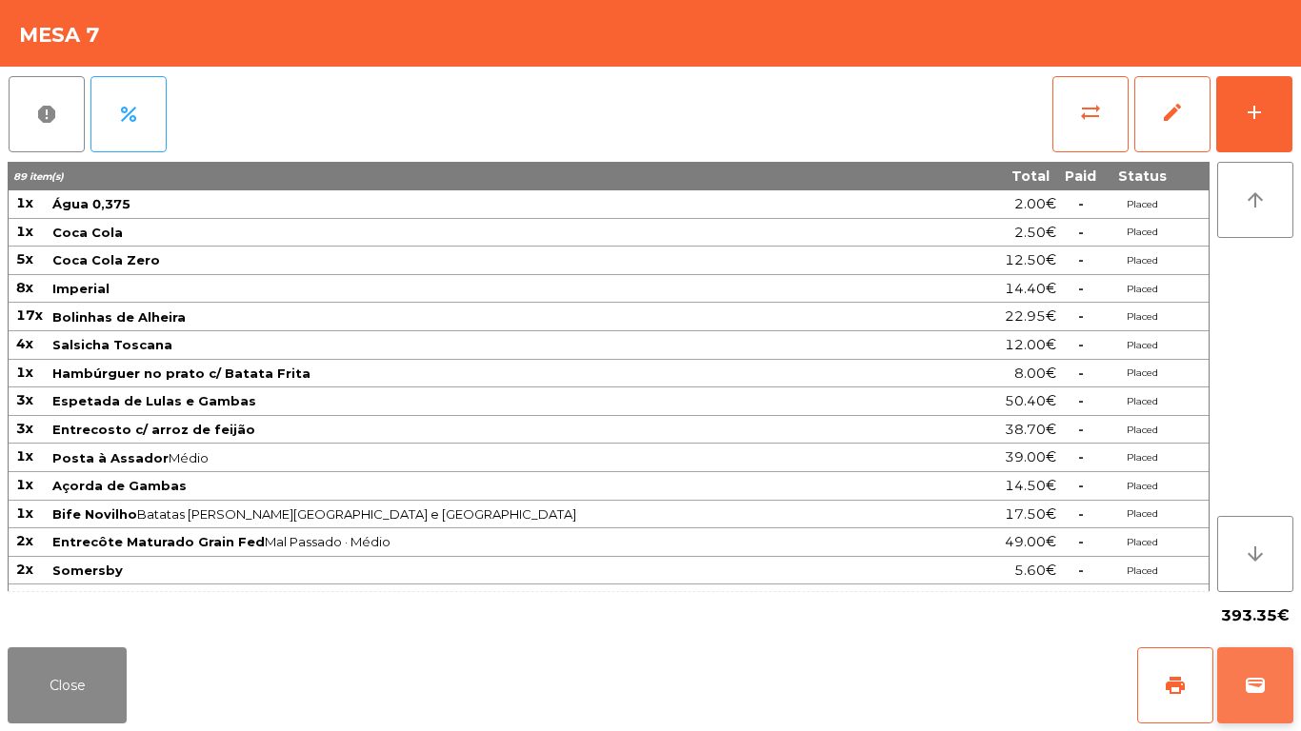
click at [1258, 678] on span "wallet" at bounding box center [1255, 685] width 23 height 23
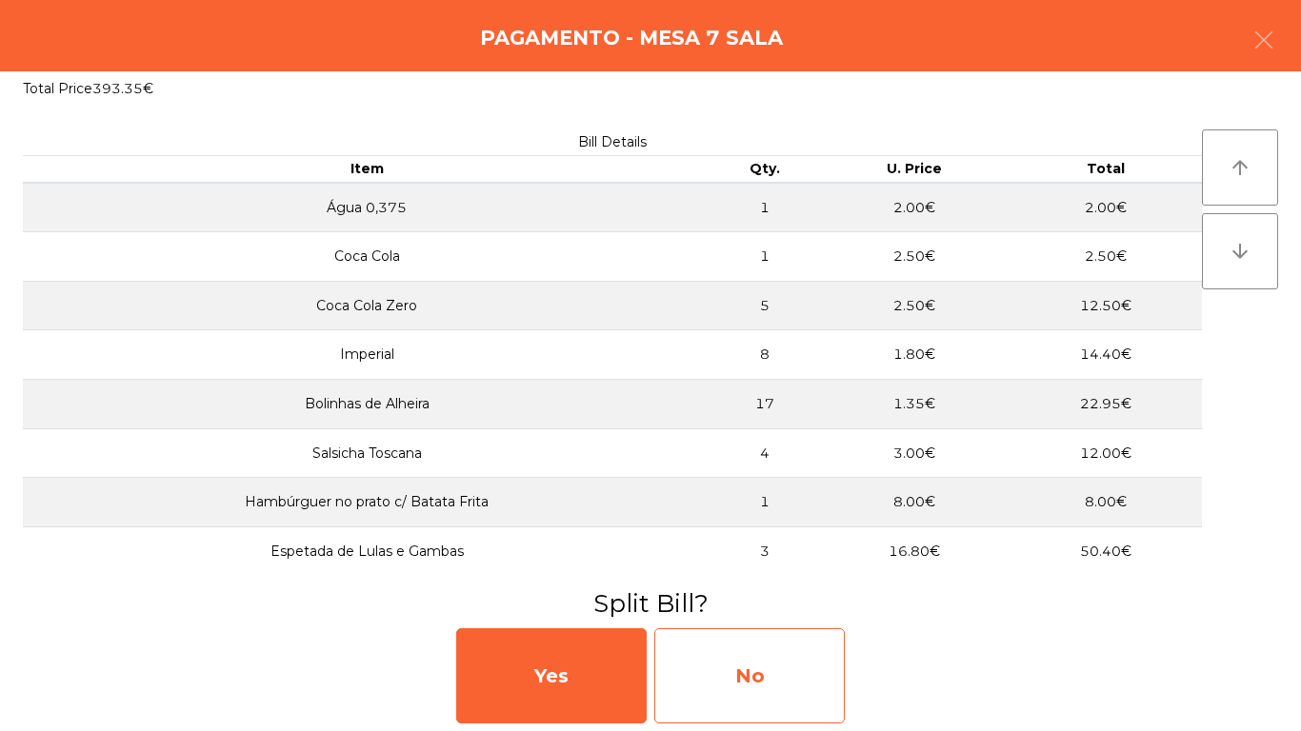
click at [801, 690] on div "No" at bounding box center [749, 676] width 190 height 95
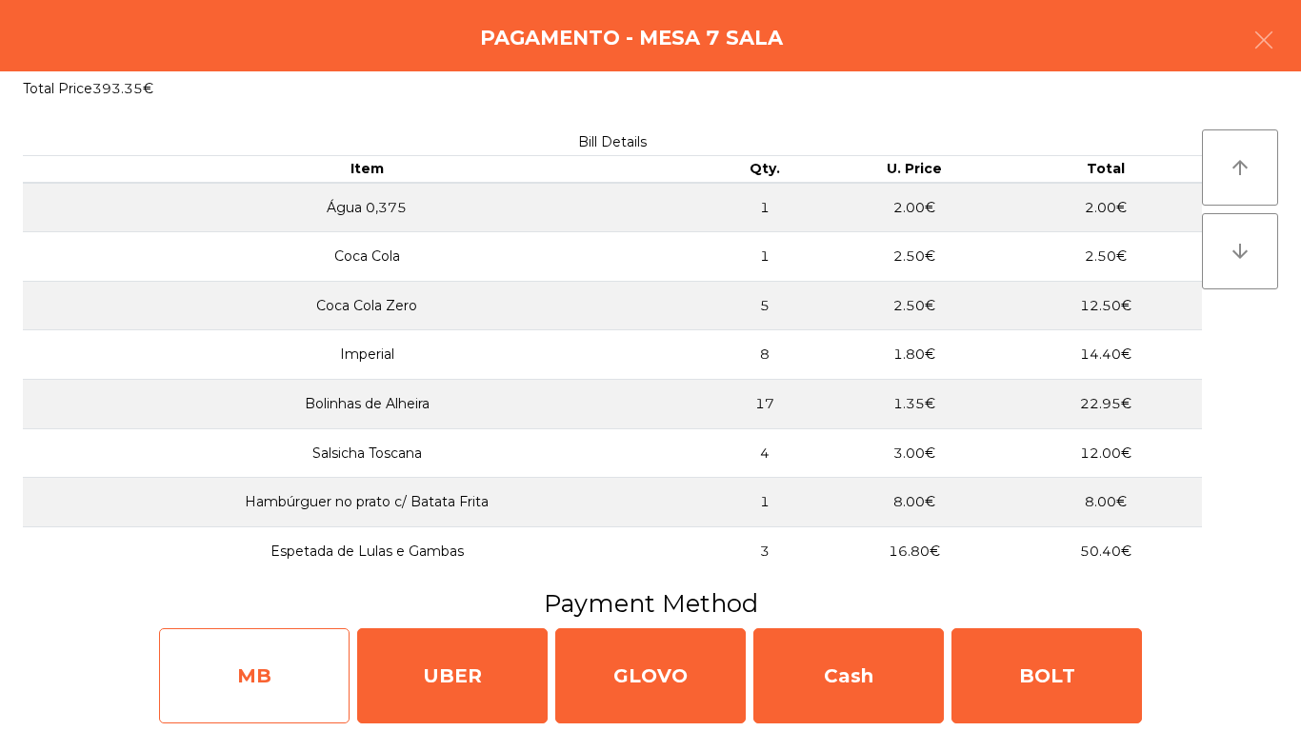
click at [272, 660] on div "MB" at bounding box center [254, 676] width 190 height 95
select select "**"
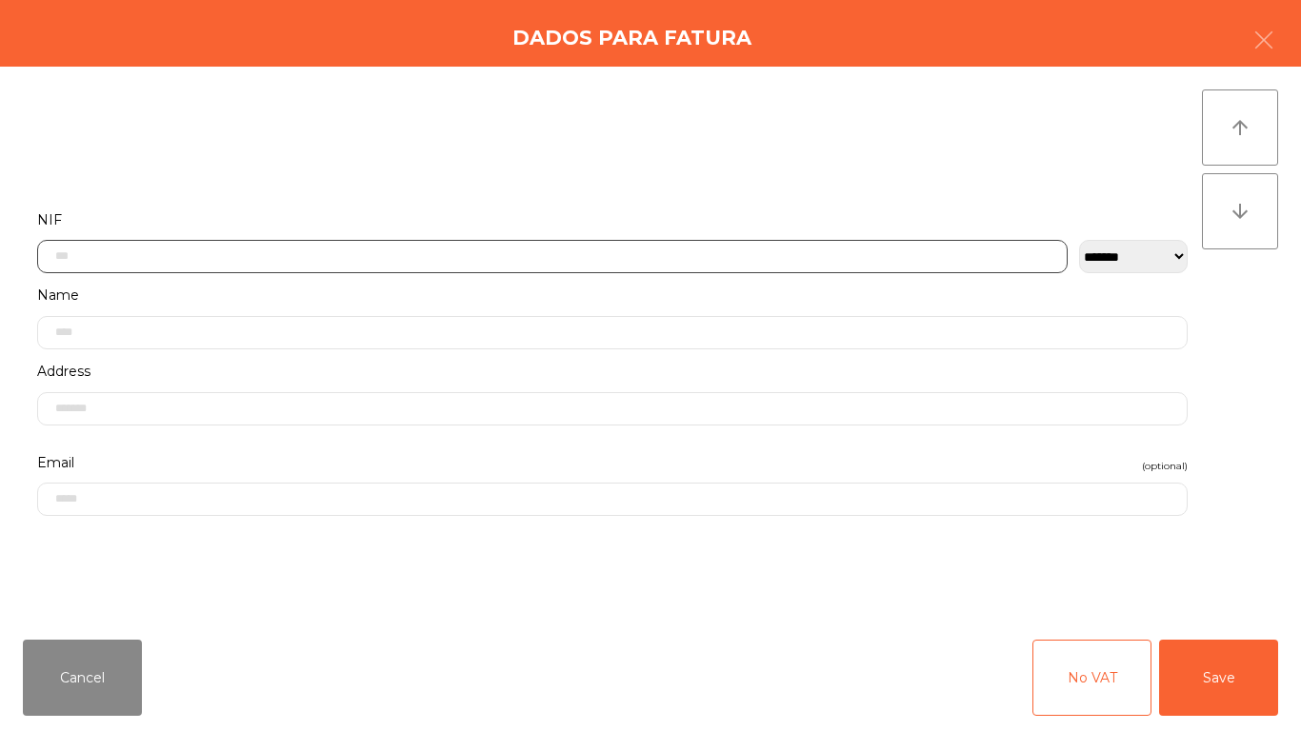
click at [433, 256] on input "text" at bounding box center [552, 256] width 1031 height 33
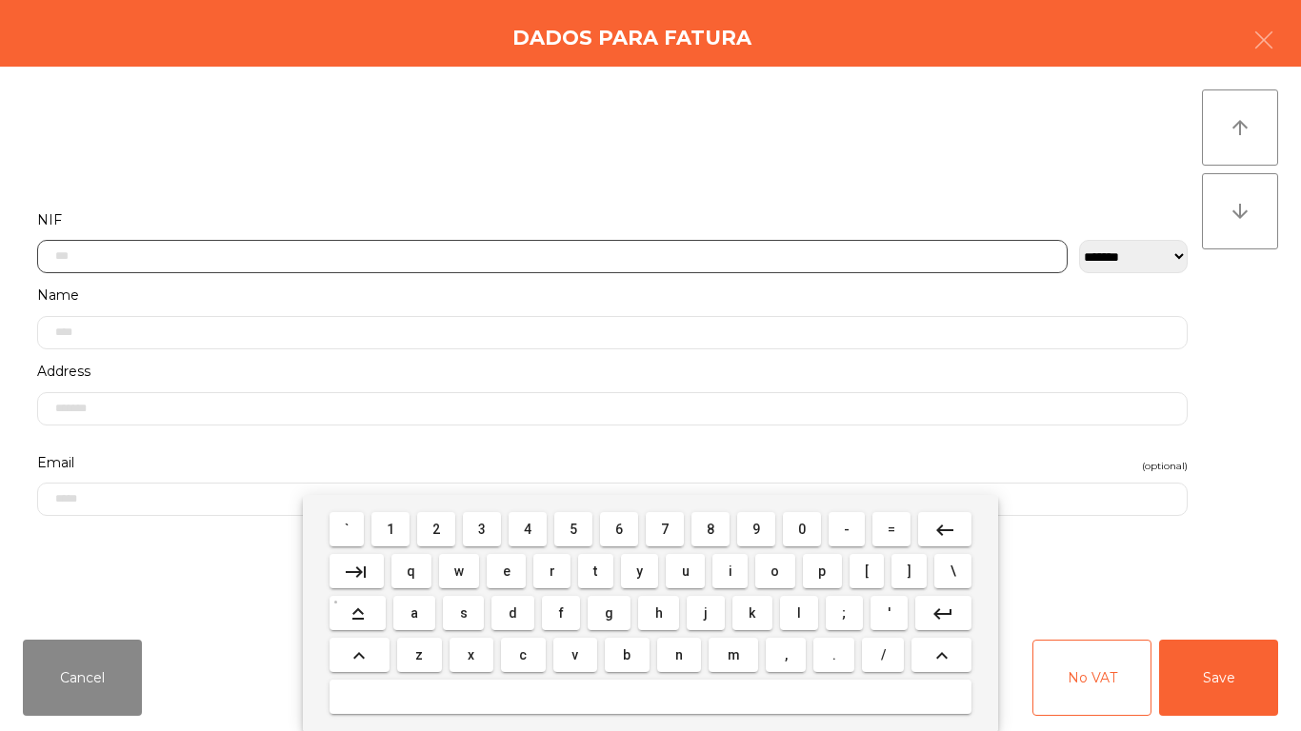
scroll to position [116, 0]
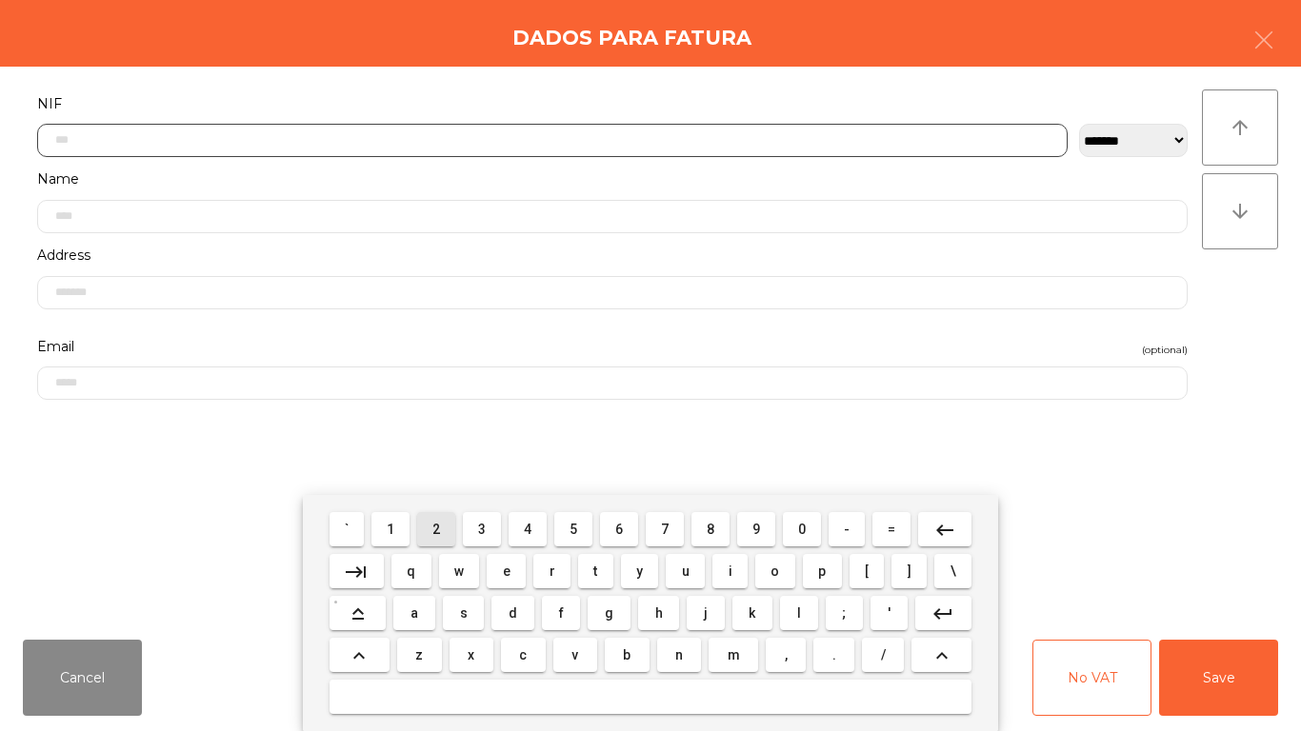
click at [437, 529] on span "2" at bounding box center [436, 529] width 8 height 15
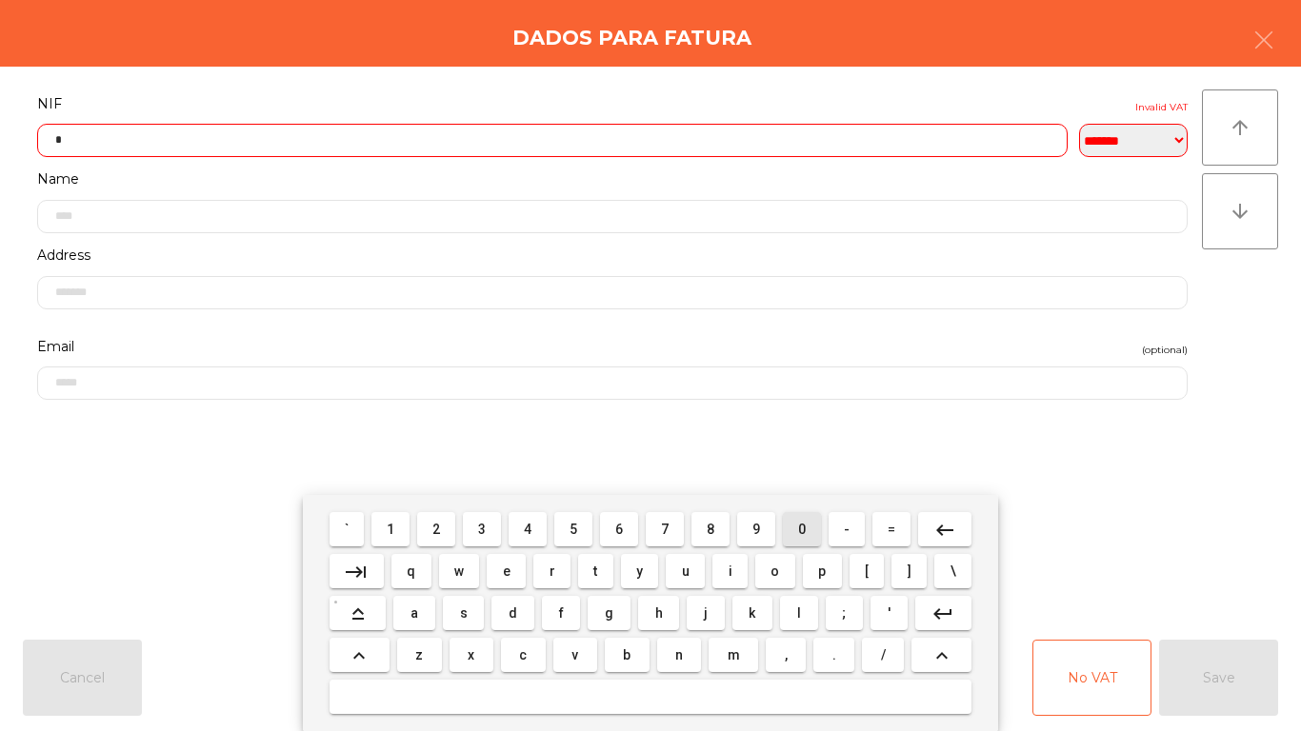
click at [802, 531] on span "0" at bounding box center [802, 529] width 8 height 15
click at [619, 529] on span "6" at bounding box center [619, 529] width 8 height 15
click at [424, 527] on button "2" at bounding box center [436, 529] width 38 height 34
click at [573, 529] on span "5" at bounding box center [574, 529] width 8 height 15
click at [802, 529] on span "0" at bounding box center [802, 529] width 8 height 15
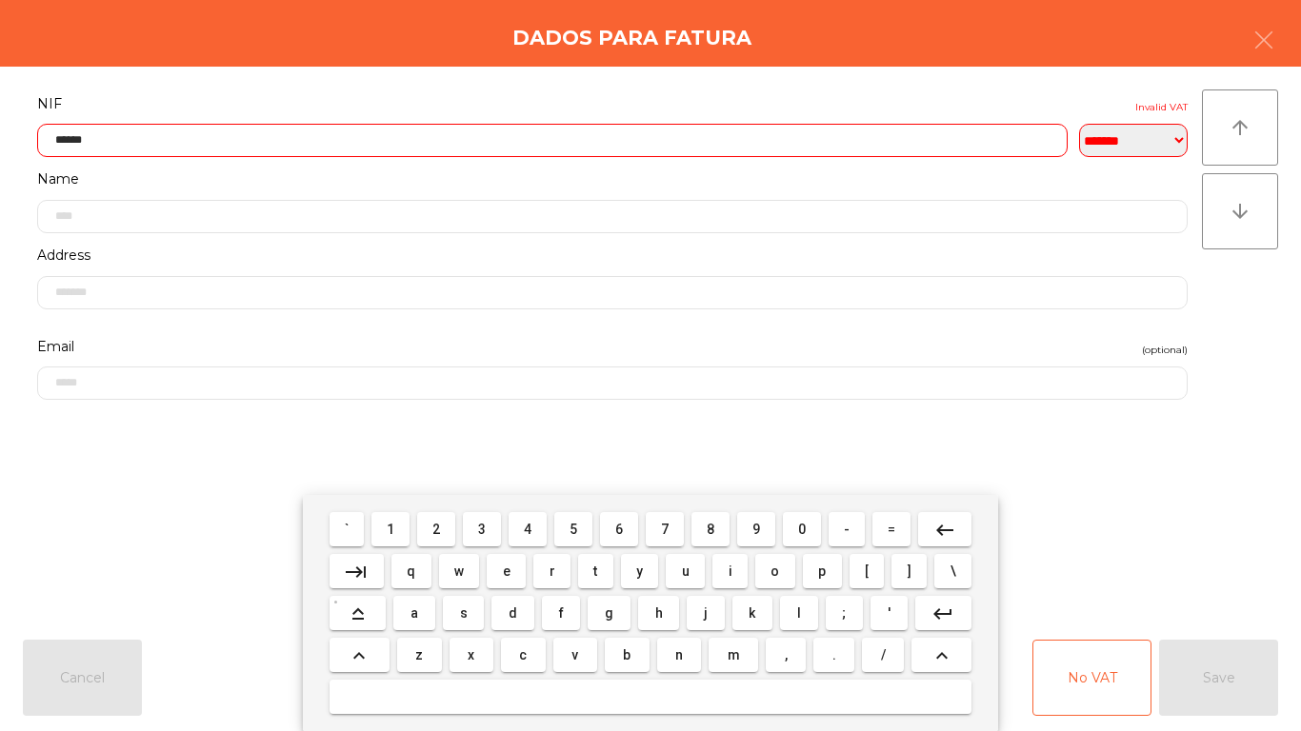
click at [665, 529] on span "7" at bounding box center [665, 529] width 8 height 15
click at [756, 529] on span "9" at bounding box center [756, 529] width 8 height 15
click at [391, 529] on span "1" at bounding box center [391, 529] width 8 height 15
click at [82, 143] on input "*********" at bounding box center [552, 140] width 1031 height 33
click at [962, 523] on button "keyboard_backspace" at bounding box center [944, 529] width 53 height 34
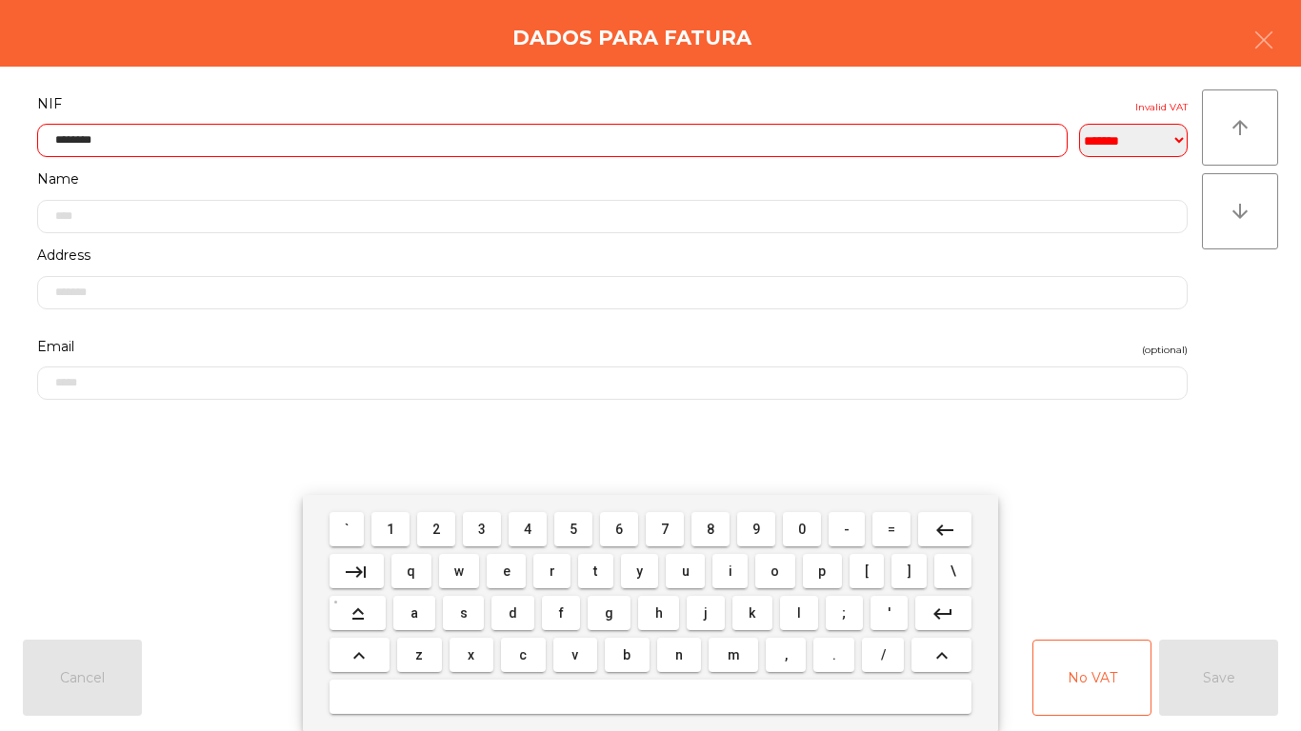
click at [665, 531] on span "7" at bounding box center [665, 529] width 8 height 15
type input "*********"
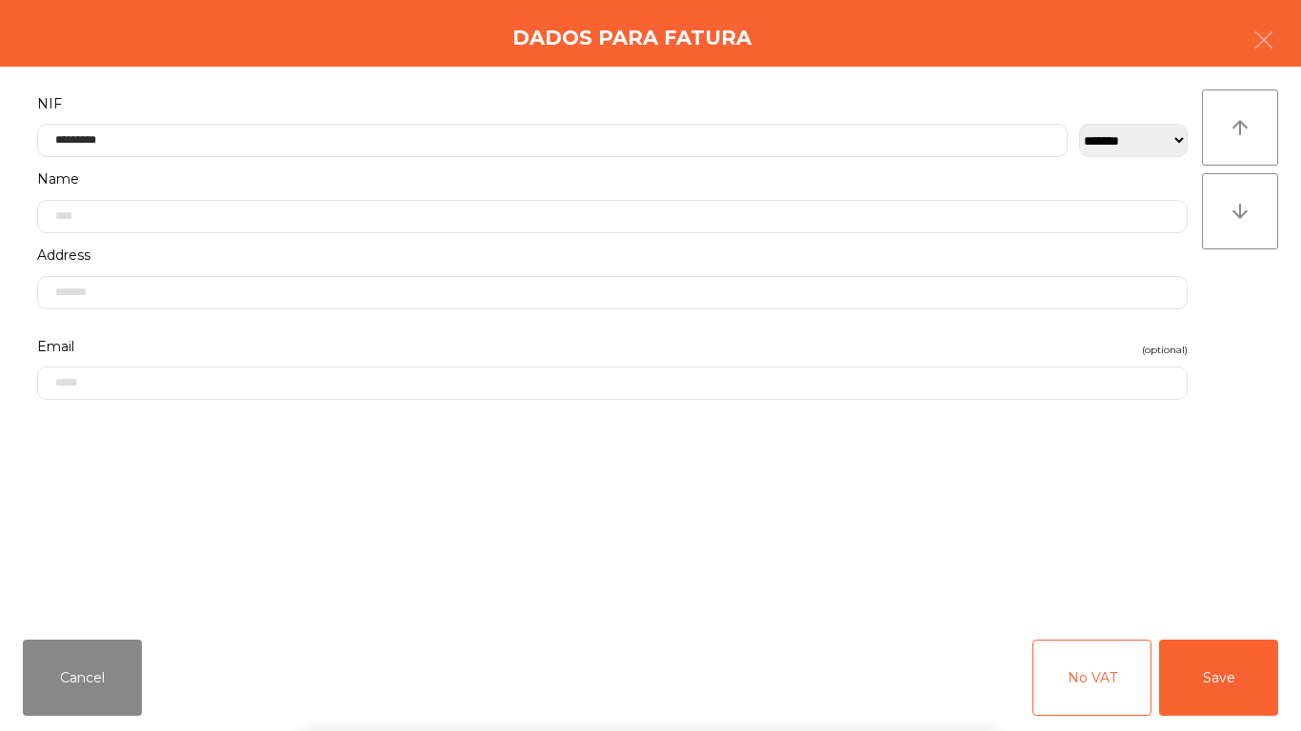
click at [1196, 511] on div "` 1 2 3 4 5 6 7 8 9 0 - = keyboard_backspace keyboard_tab q w e r t y u i o p […" at bounding box center [650, 613] width 1301 height 236
click at [1212, 674] on div "` 1 2 3 4 5 6 7 8 9 0 - = keyboard_backspace keyboard_tab q w e r t y u i o p […" at bounding box center [650, 613] width 1301 height 236
click at [1237, 668] on button "Save" at bounding box center [1218, 678] width 119 height 76
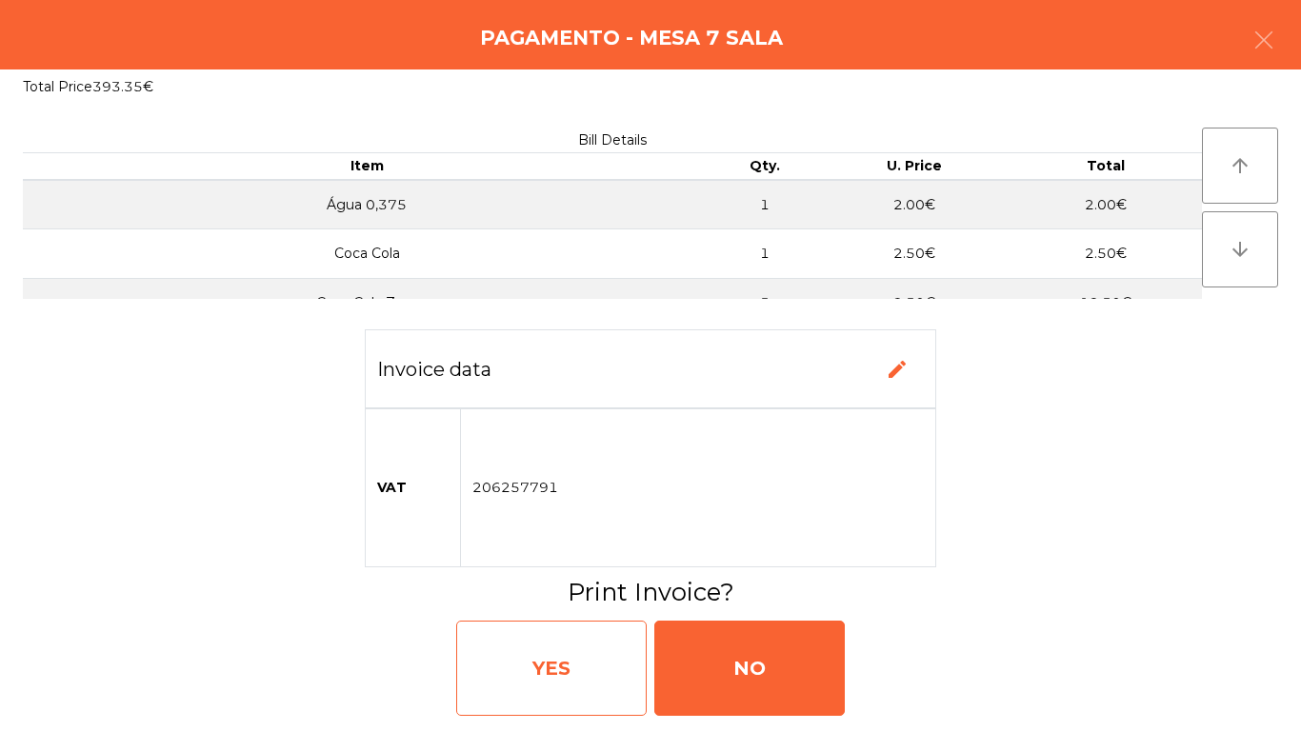
click at [591, 651] on div "YES" at bounding box center [551, 668] width 190 height 95
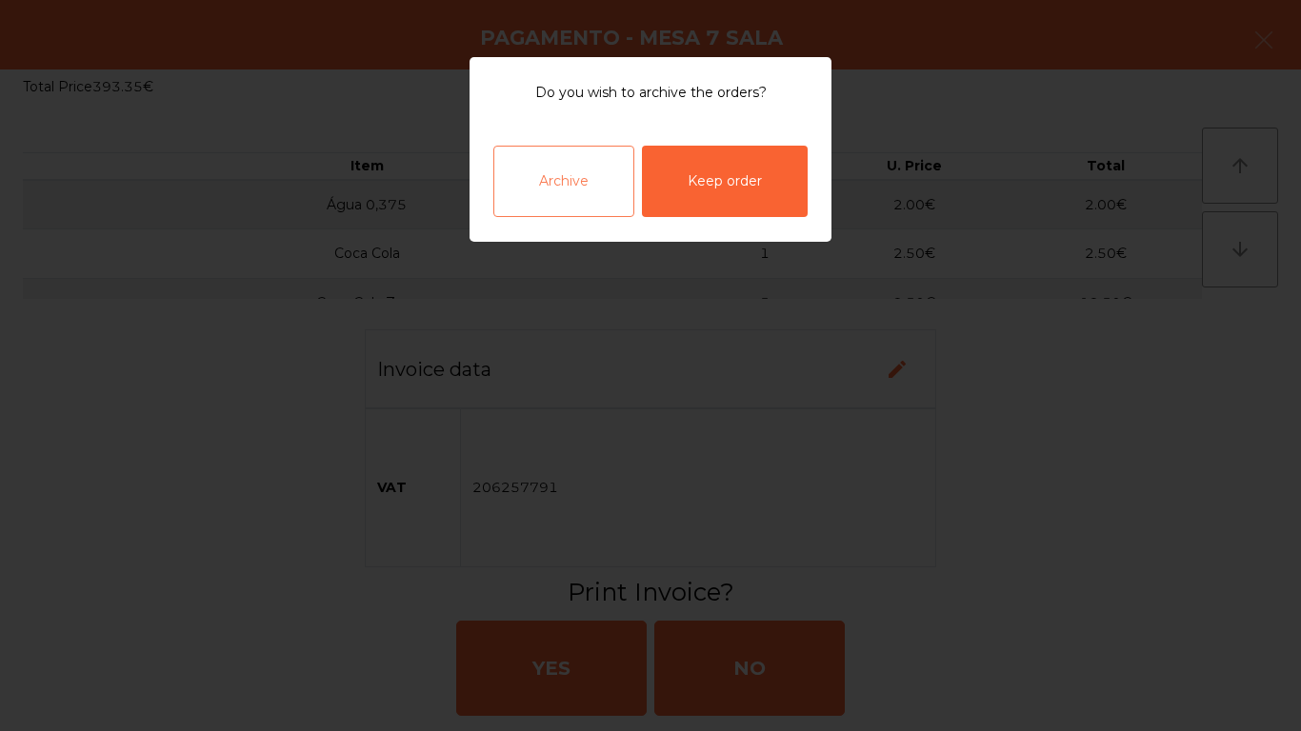
click at [567, 186] on div "Archive" at bounding box center [563, 181] width 141 height 71
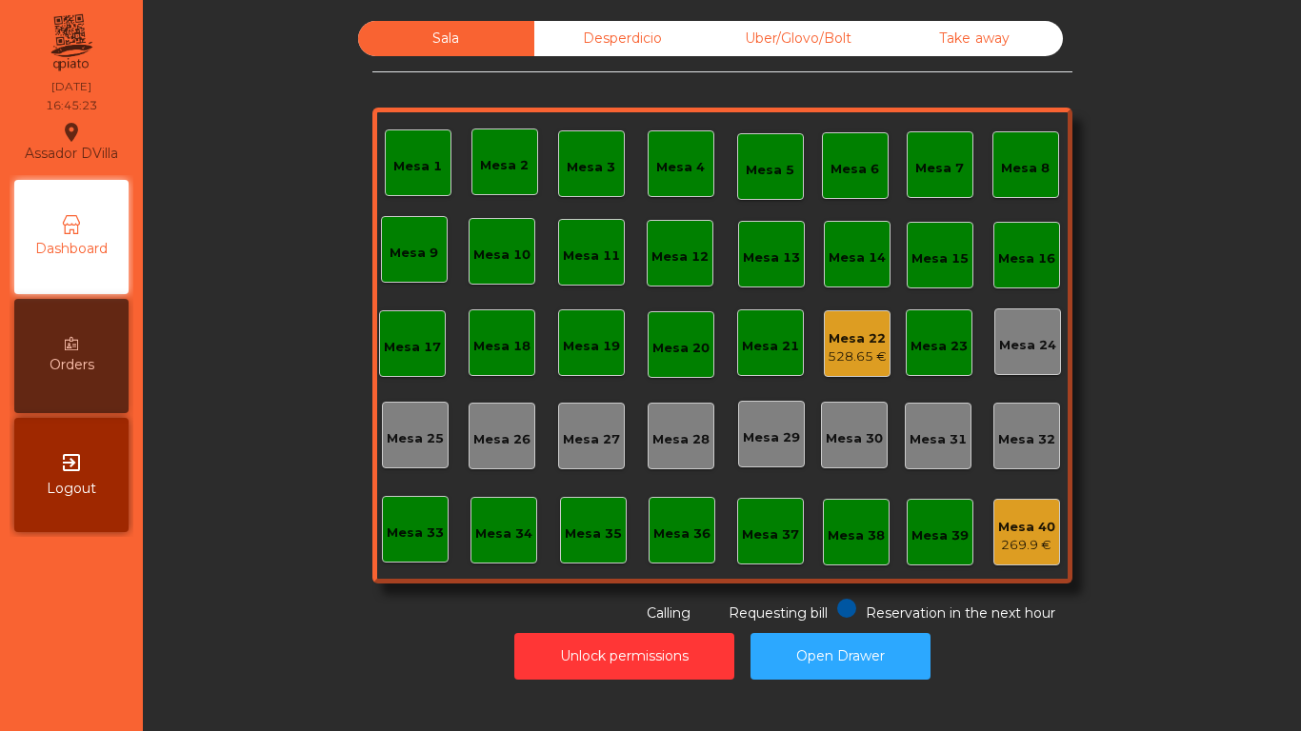
click at [863, 371] on div "Mesa 22 528.65 €" at bounding box center [857, 344] width 67 height 67
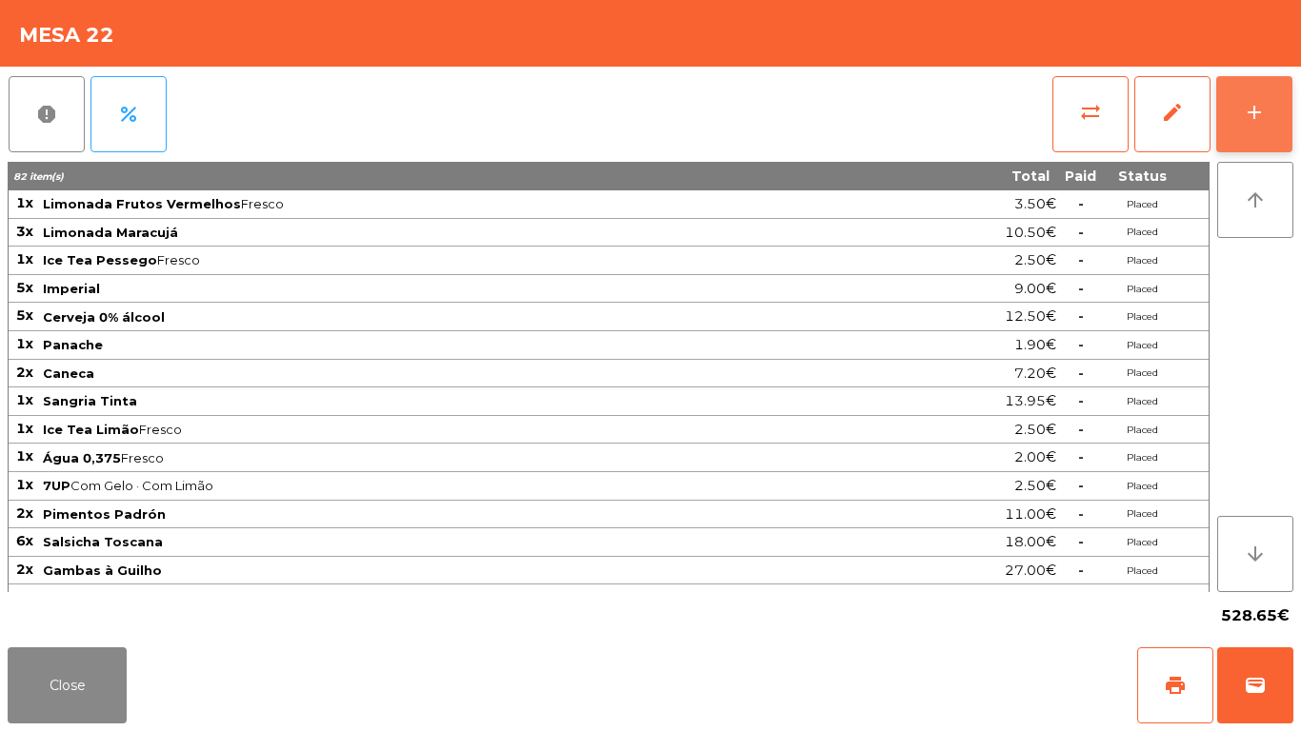
click at [1264, 125] on button "add" at bounding box center [1254, 114] width 76 height 76
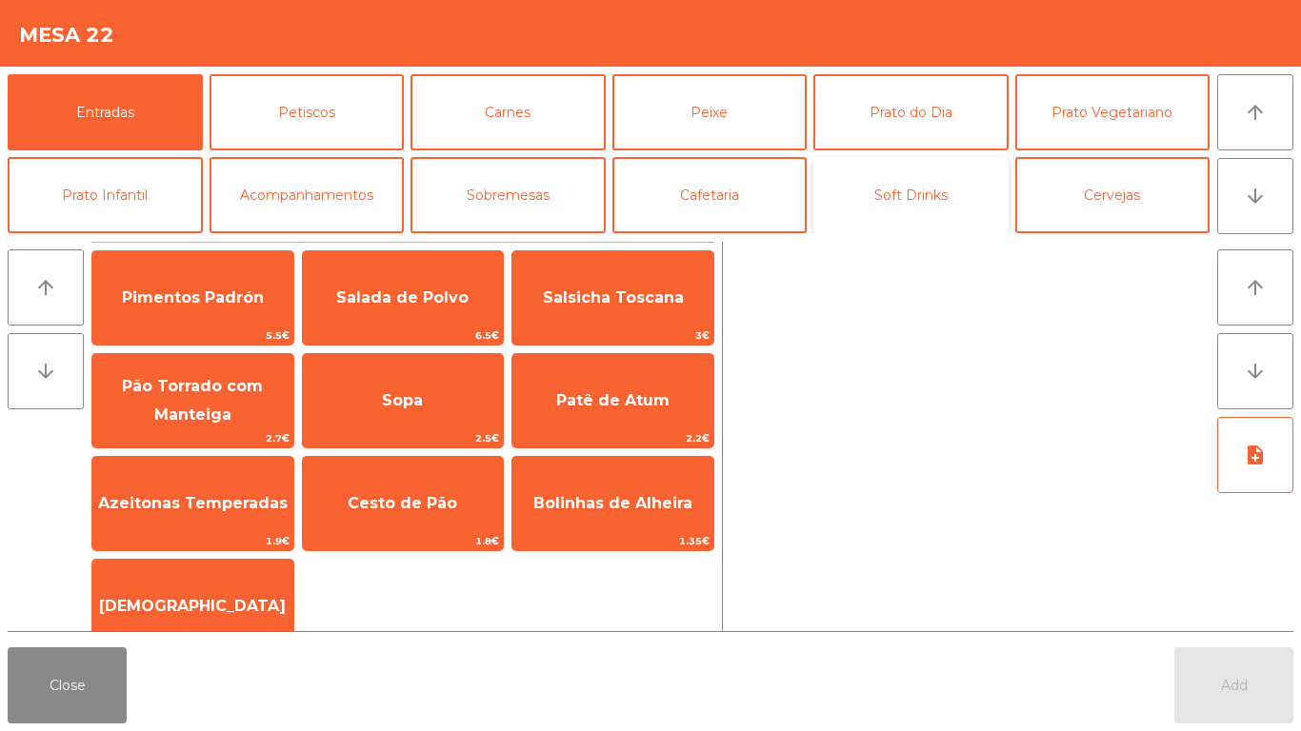
click at [916, 218] on button "Soft Drinks" at bounding box center [910, 195] width 195 height 76
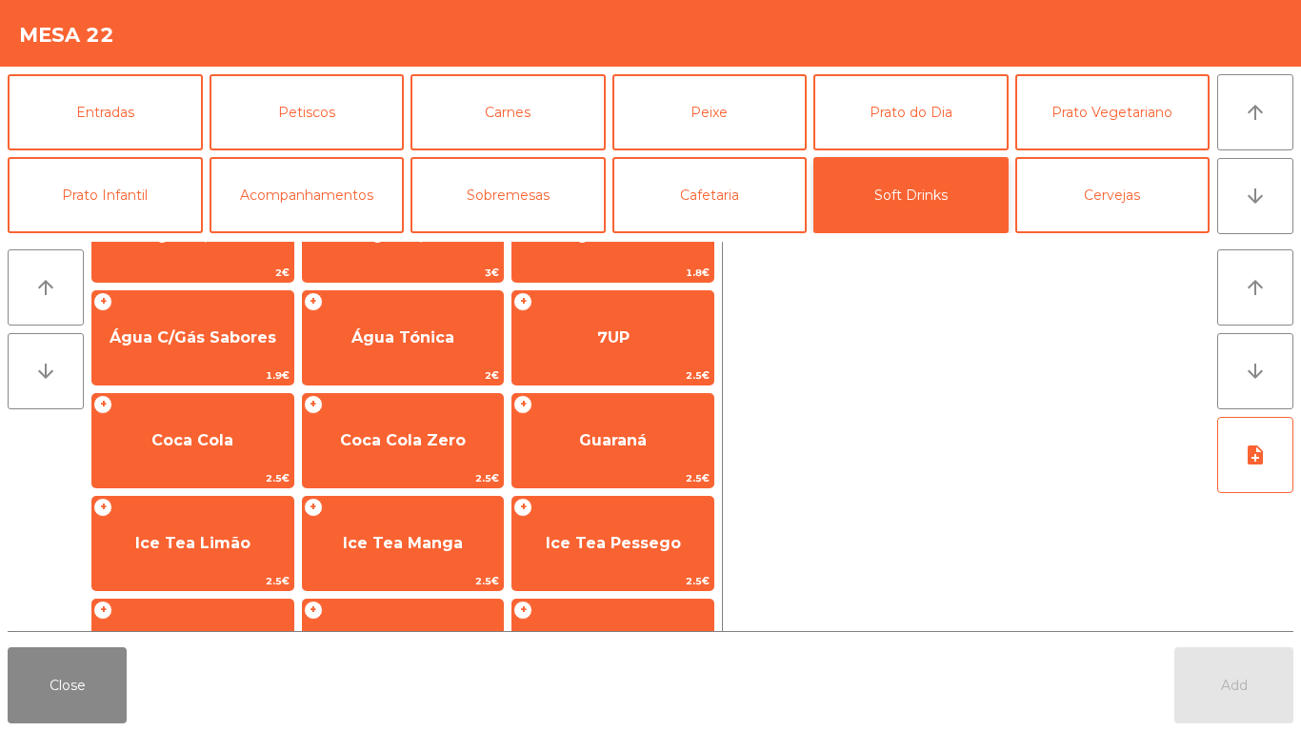
scroll to position [70, 0]
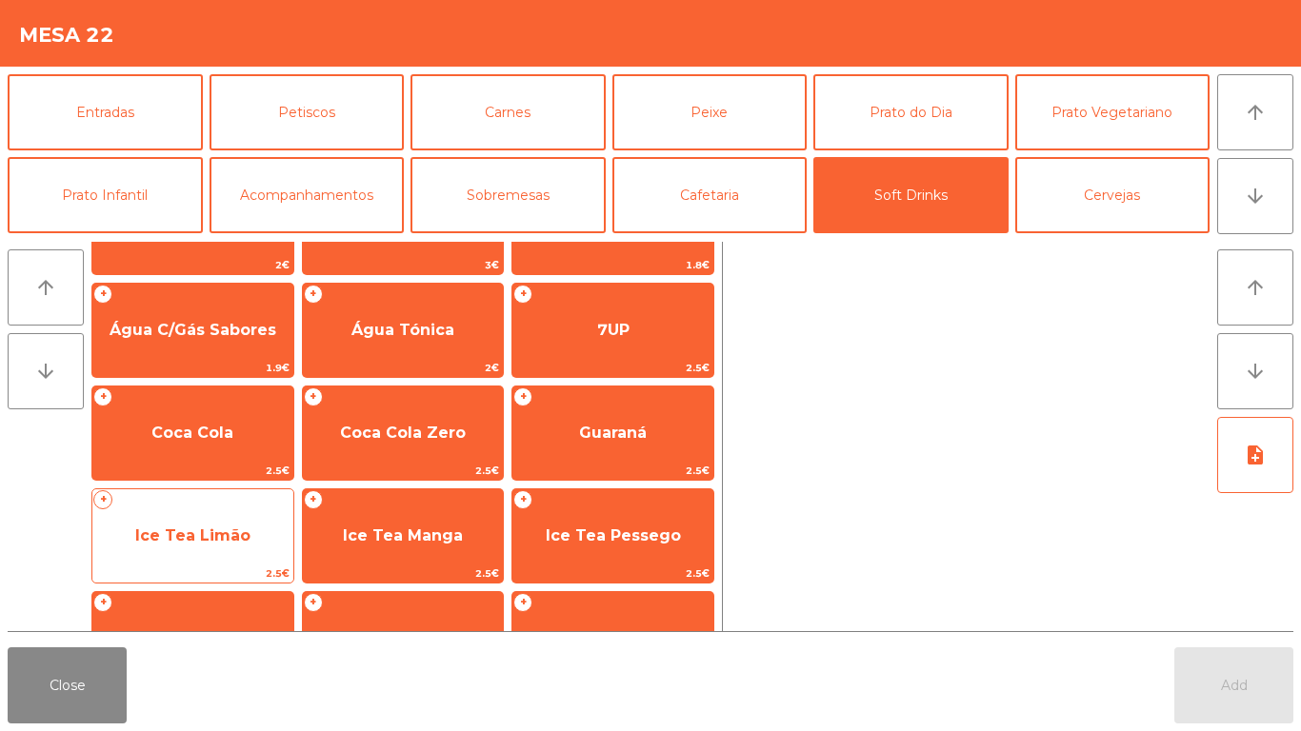
click at [205, 532] on span "Ice Tea Limão" at bounding box center [192, 536] width 115 height 18
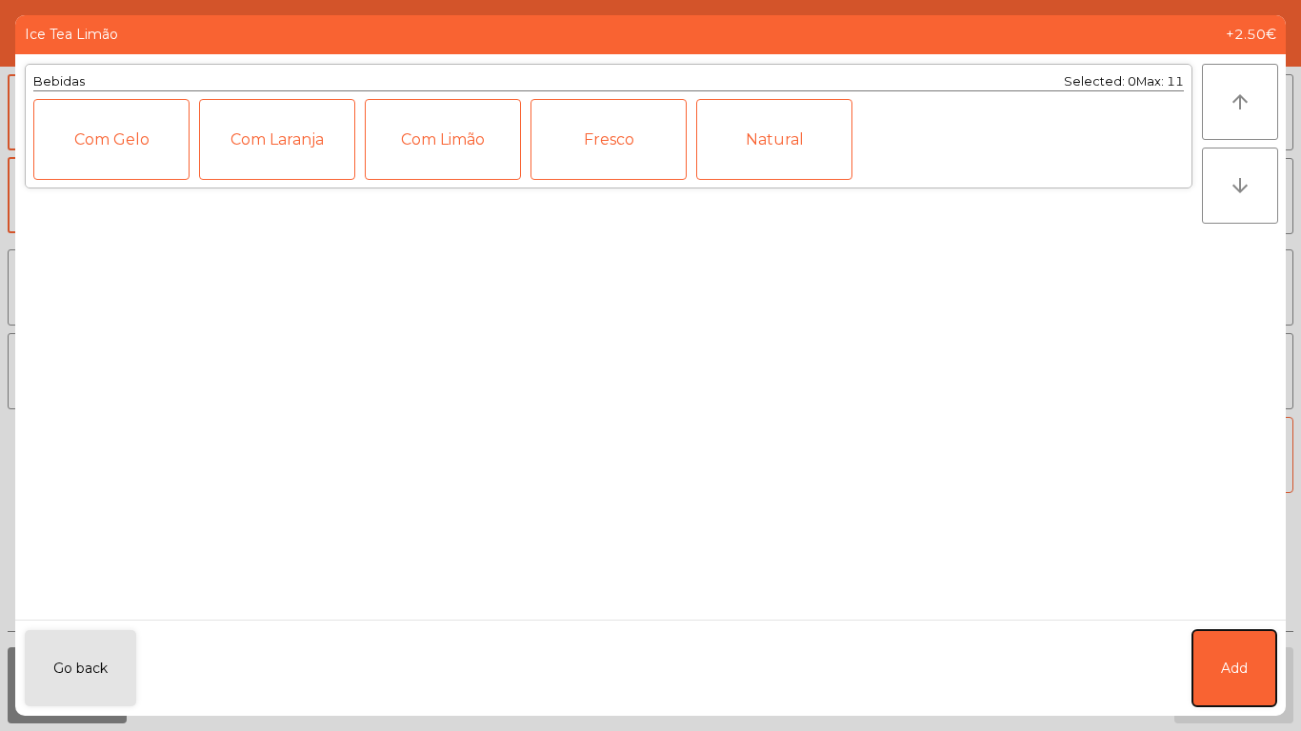
click at [1219, 686] on button "Add" at bounding box center [1234, 669] width 84 height 76
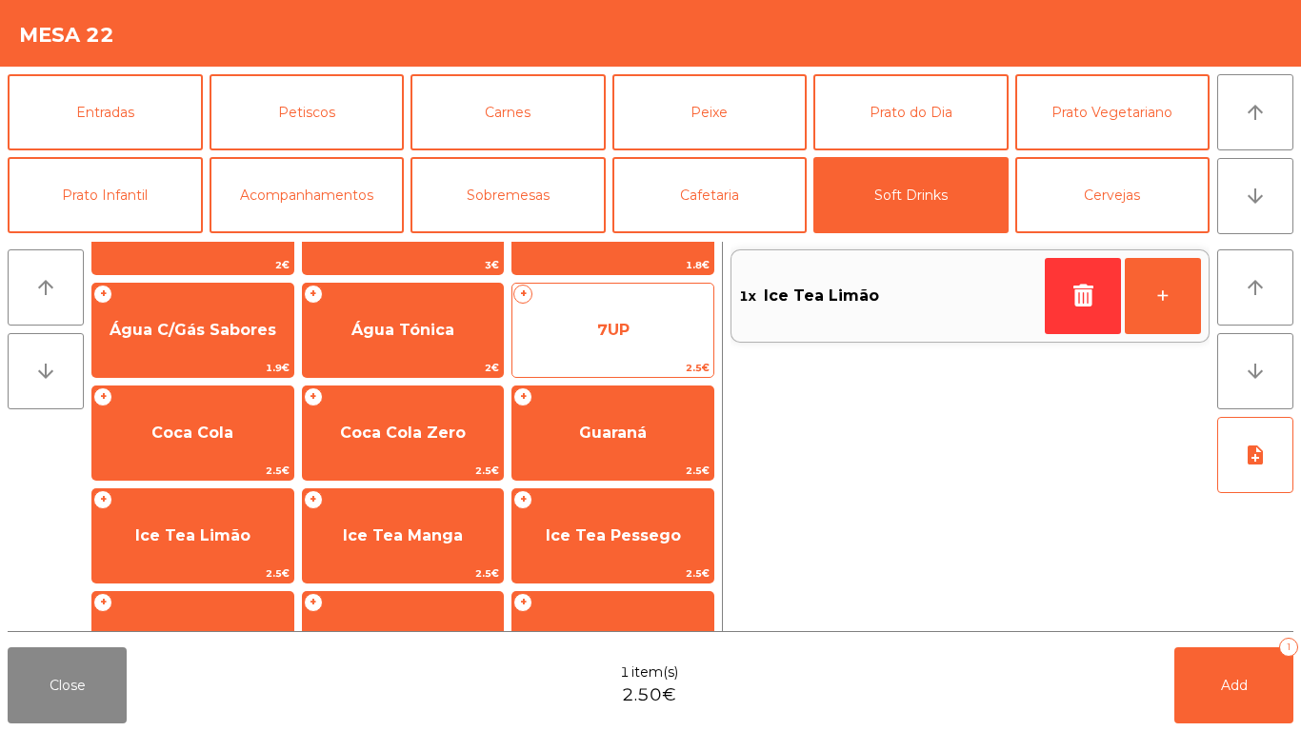
click at [608, 337] on span "7UP" at bounding box center [613, 330] width 32 height 18
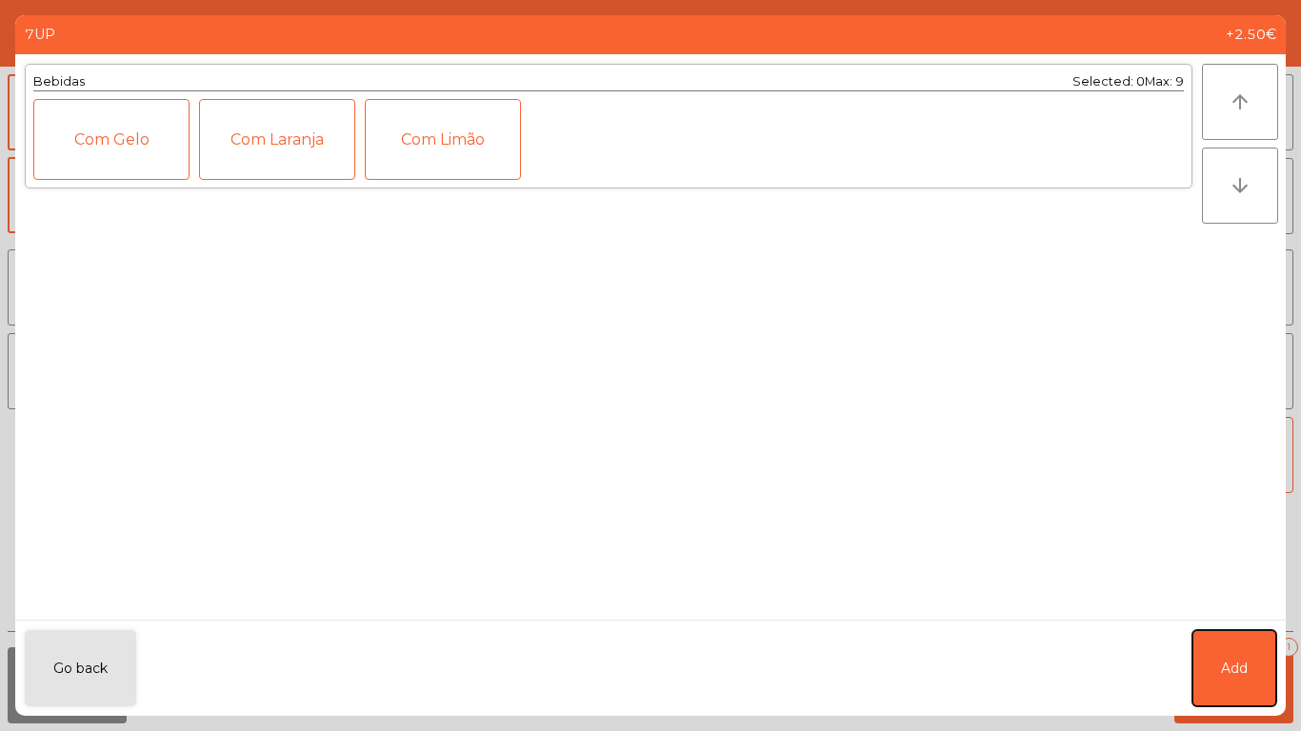
click at [1232, 651] on button "Add" at bounding box center [1234, 669] width 84 height 76
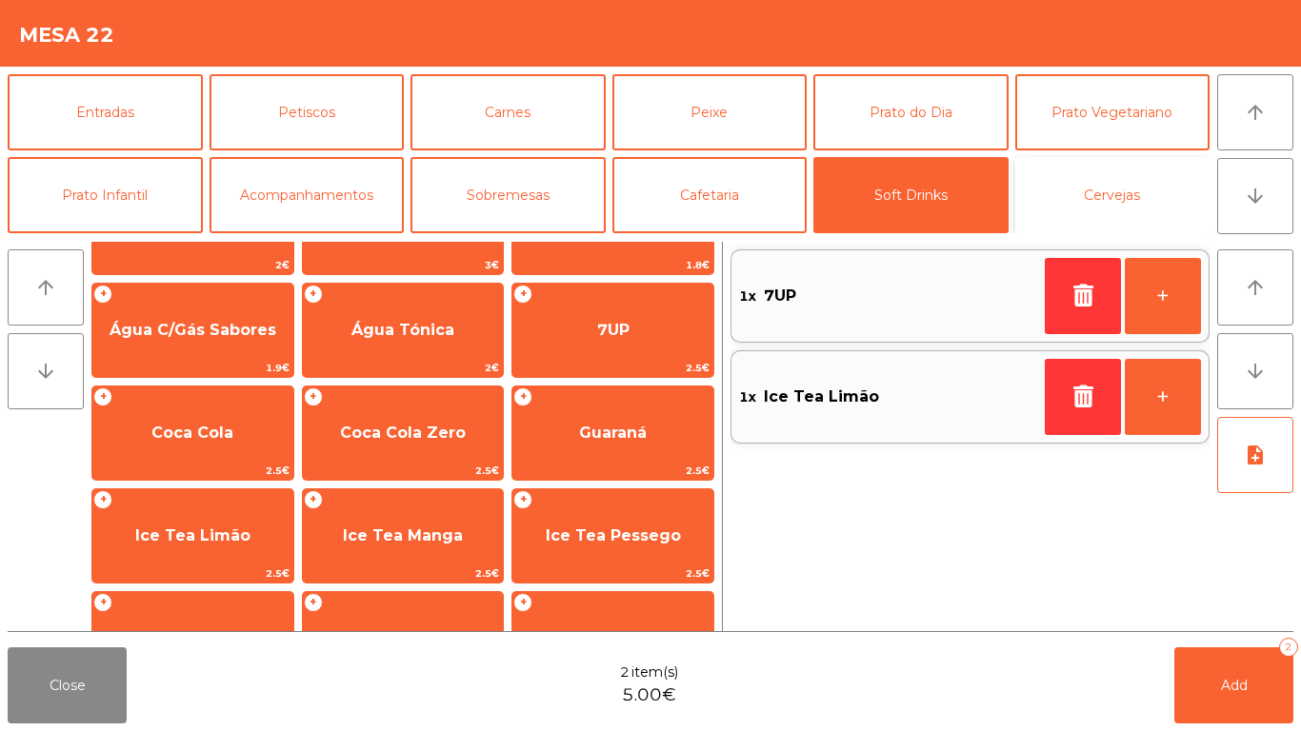
click at [1116, 181] on button "Cervejas" at bounding box center [1112, 195] width 195 height 76
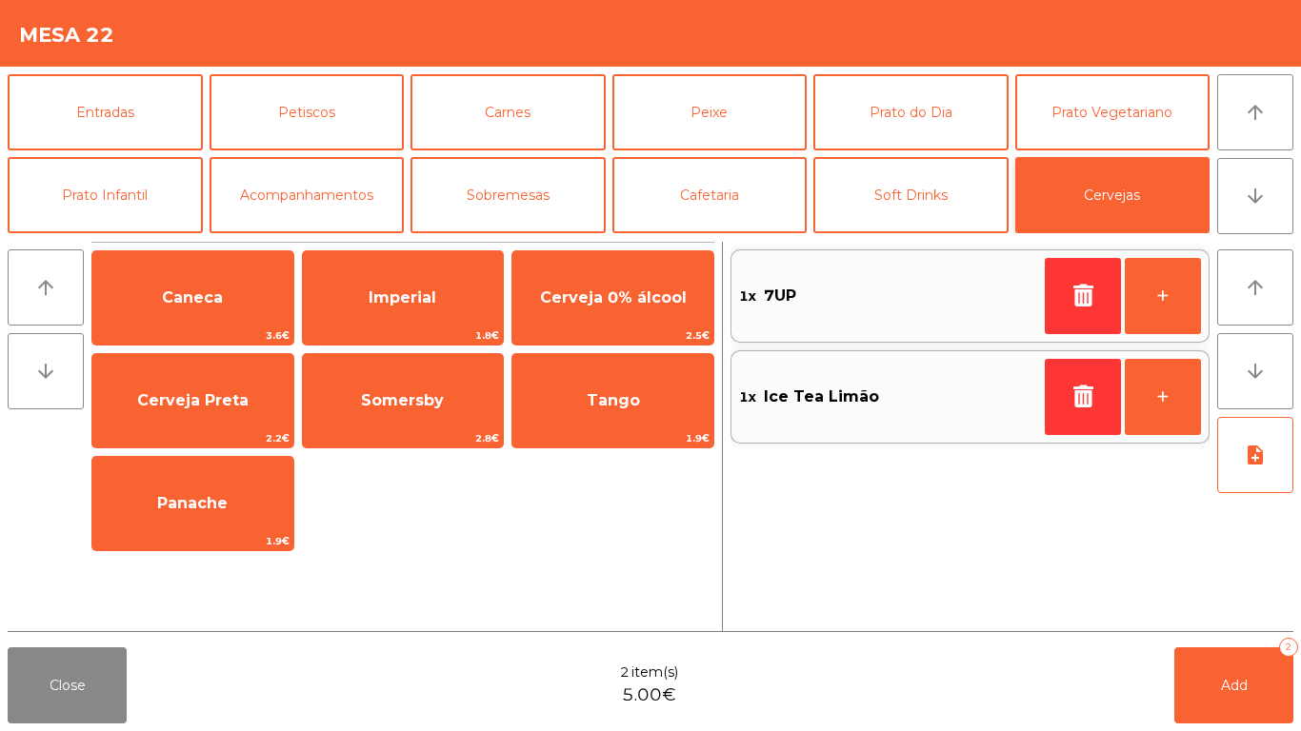
scroll to position [0, 0]
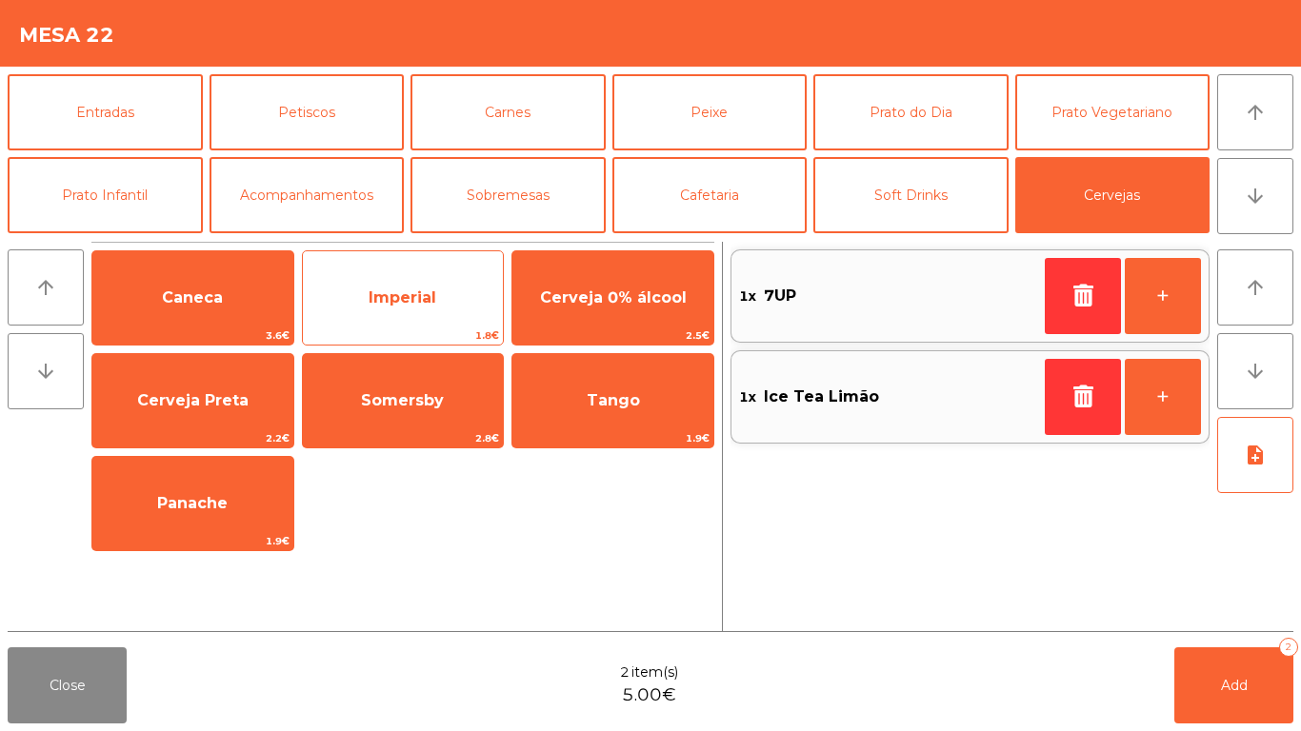
click at [391, 298] on span "Imperial" at bounding box center [403, 298] width 68 height 18
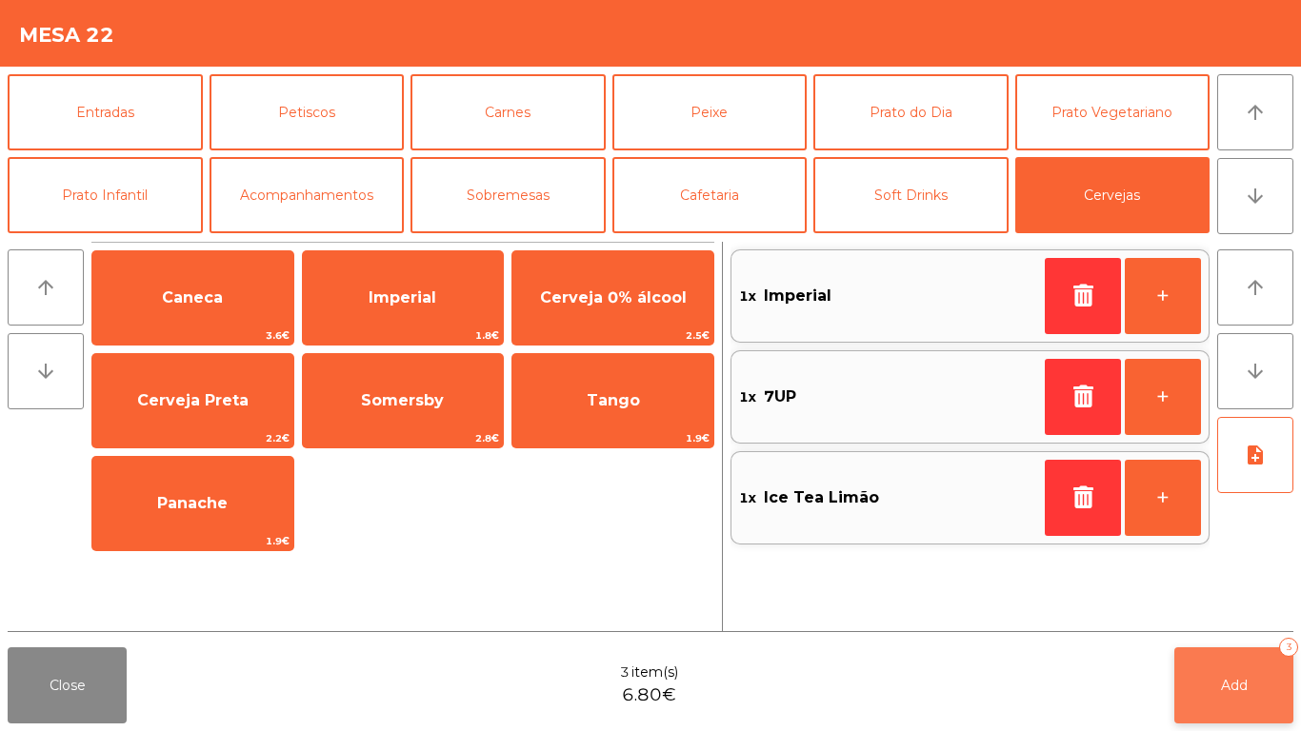
click at [1272, 659] on button "Add 3" at bounding box center [1233, 686] width 119 height 76
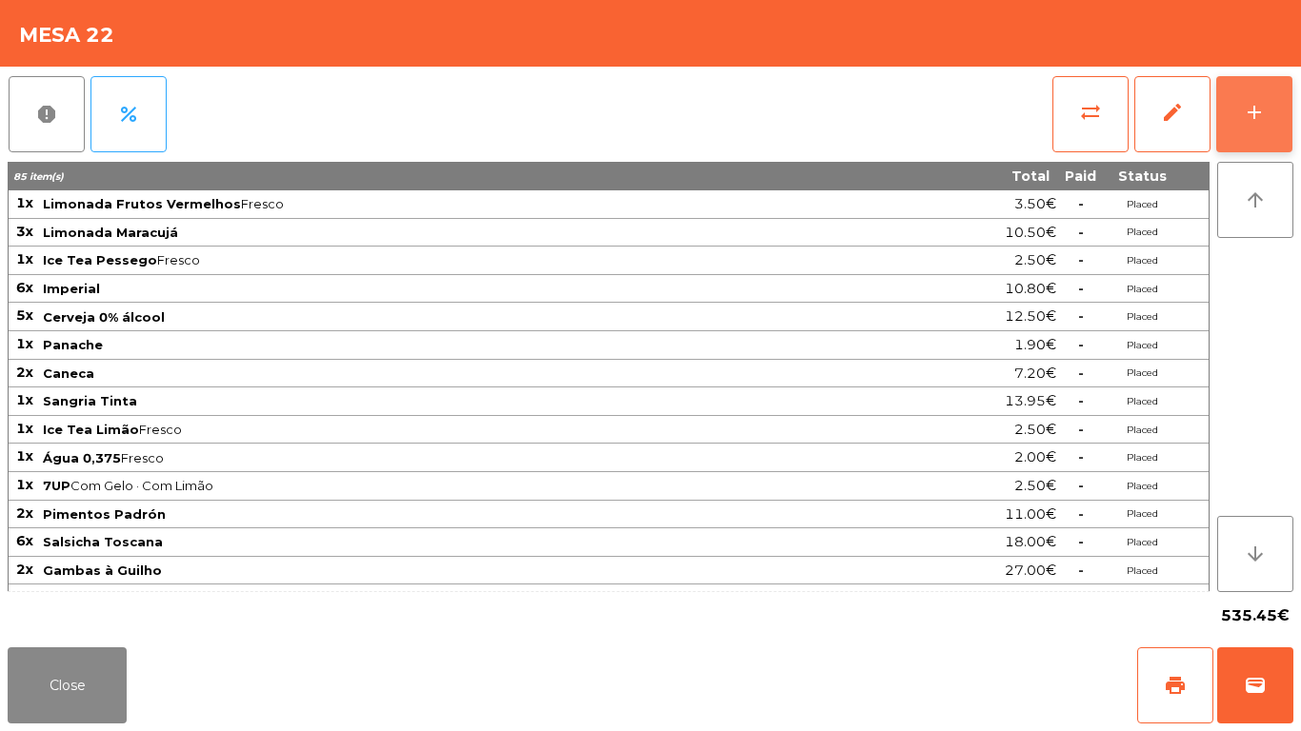
click at [1267, 115] on button "add" at bounding box center [1254, 114] width 76 height 76
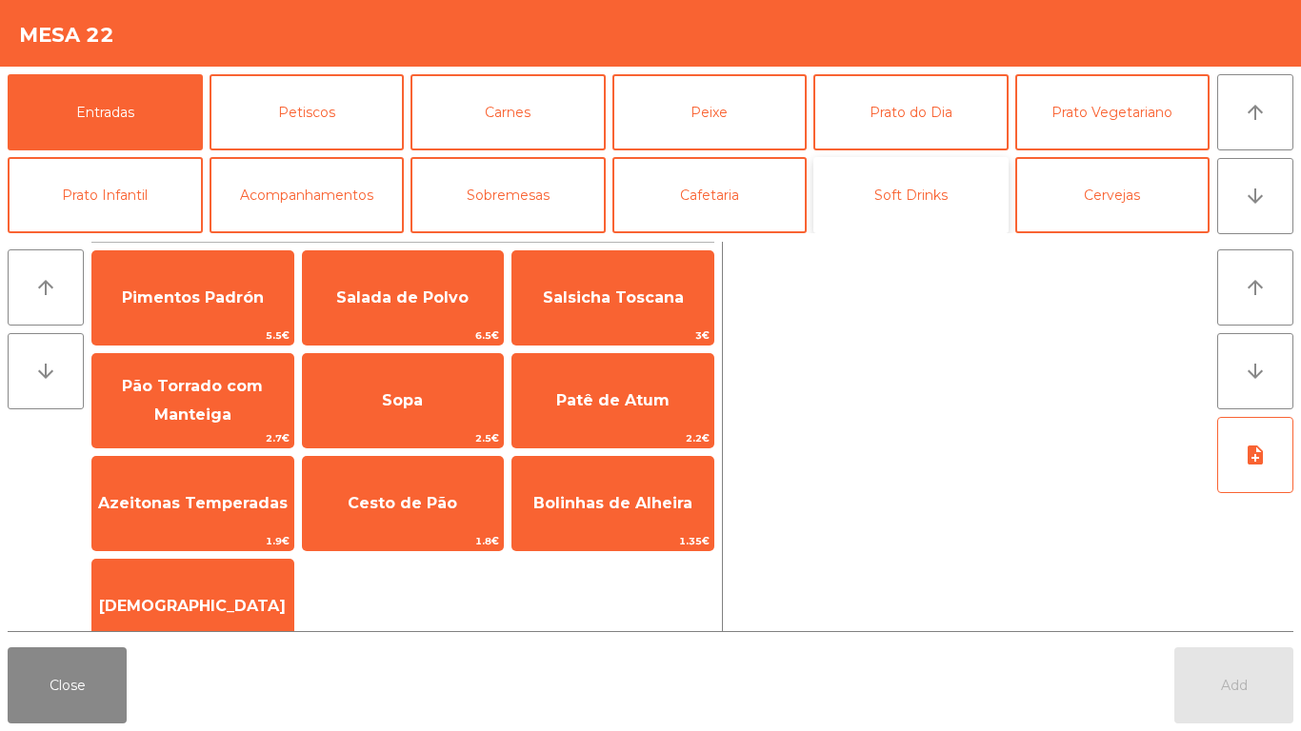
click at [904, 214] on button "Soft Drinks" at bounding box center [910, 195] width 195 height 76
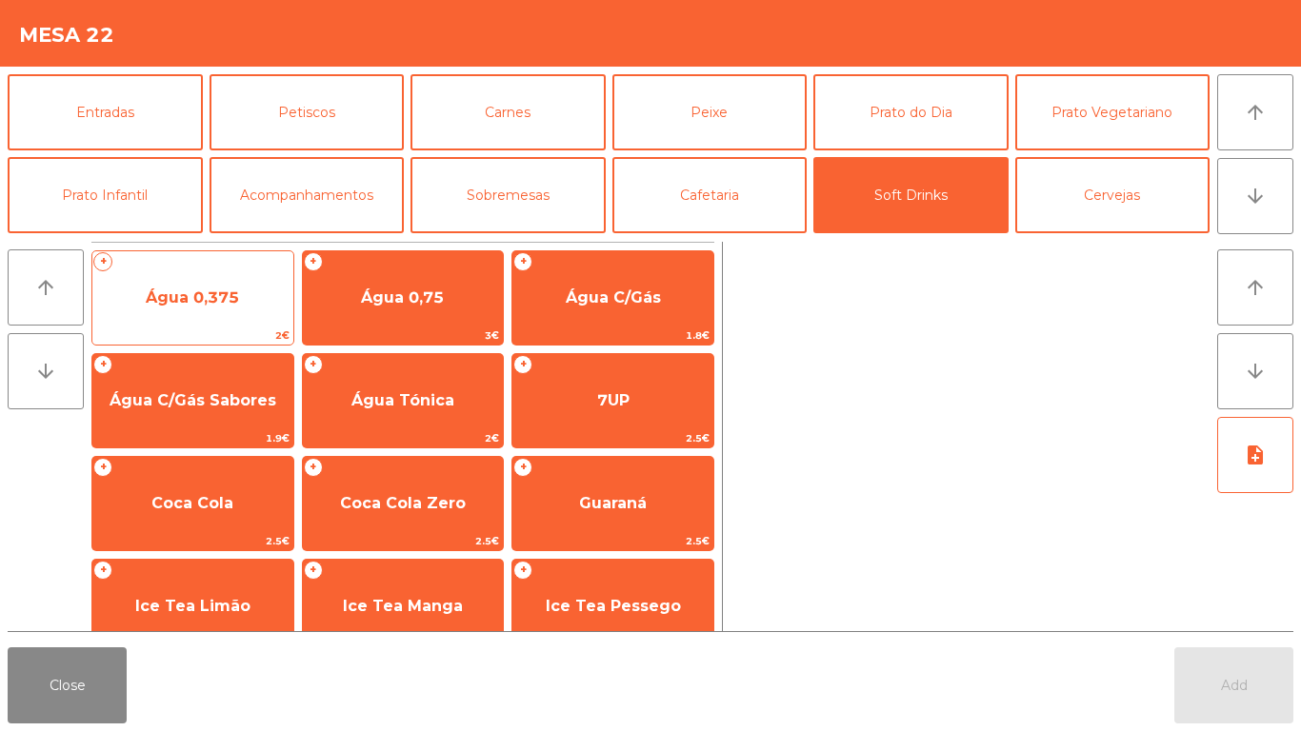
click at [170, 303] on span "Água 0,375" at bounding box center [192, 298] width 93 height 18
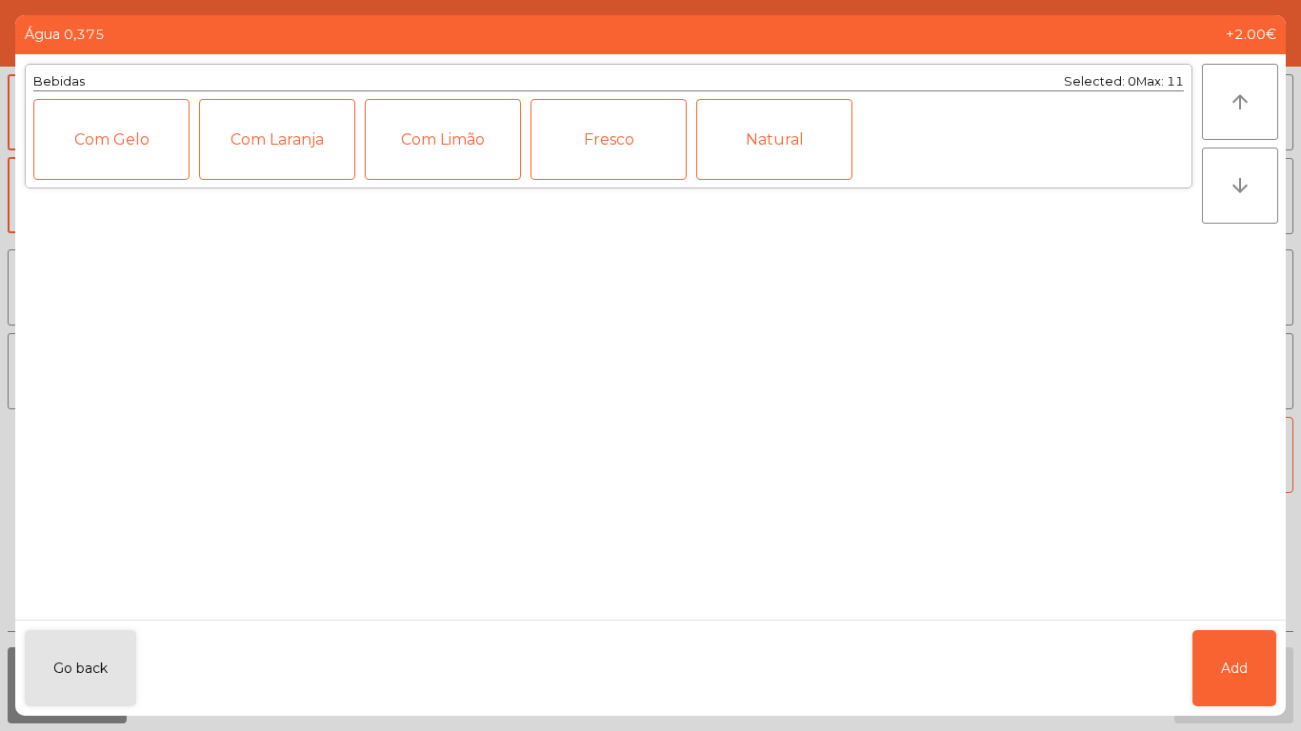
click at [766, 139] on div "Natural" at bounding box center [774, 139] width 156 height 81
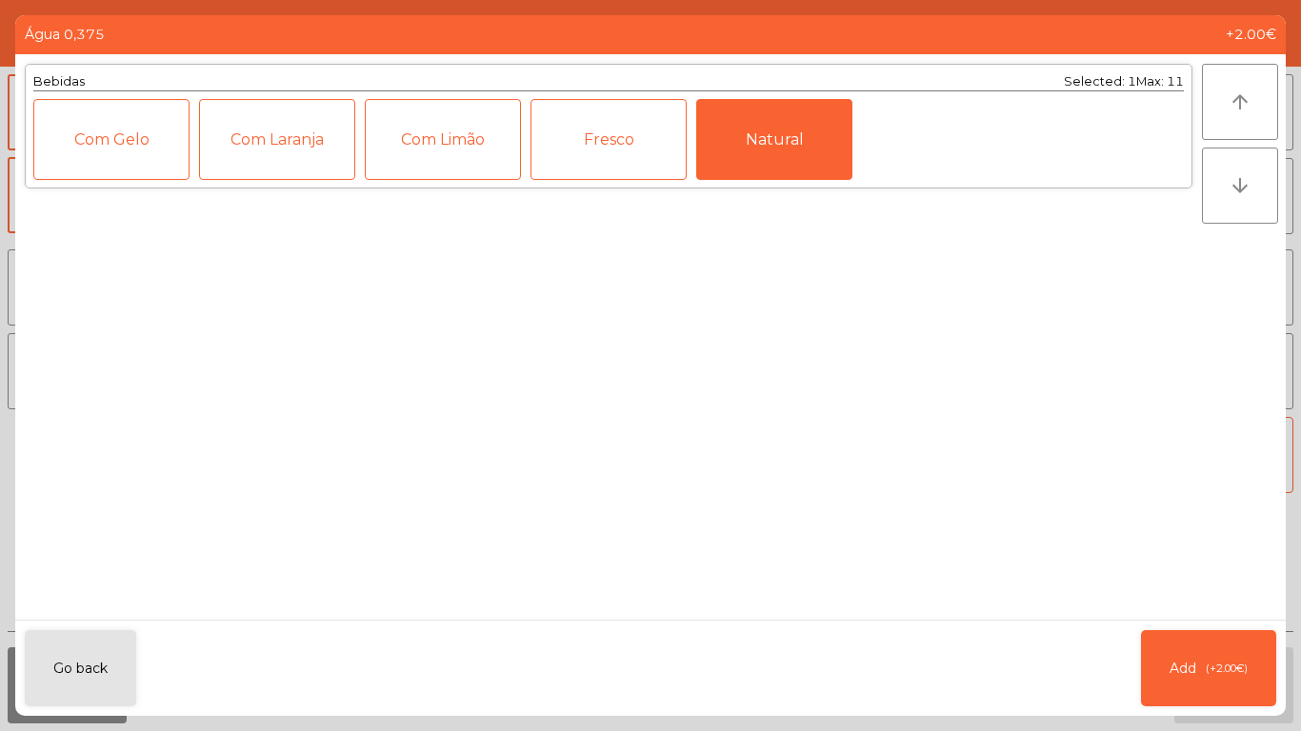
click at [1215, 640] on button "Add (+2.00€)" at bounding box center [1208, 669] width 135 height 76
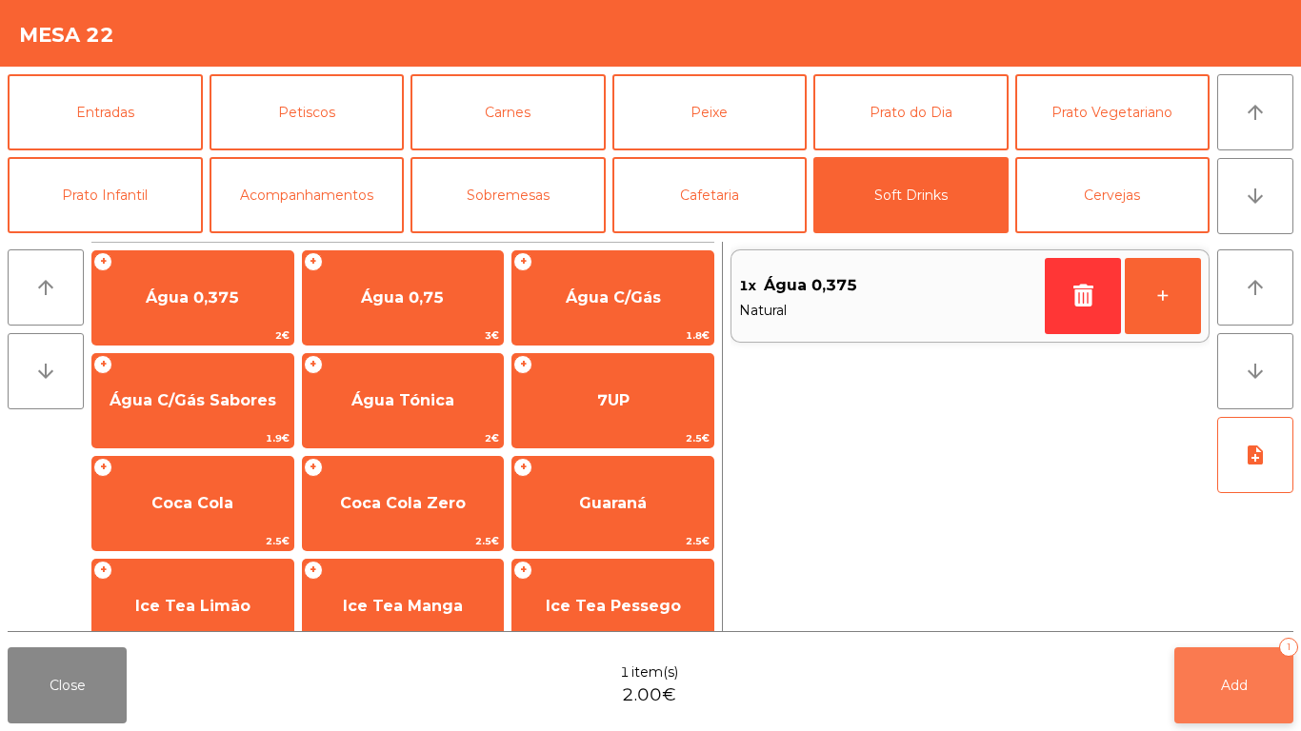
click at [1246, 686] on span "Add" at bounding box center [1234, 685] width 27 height 17
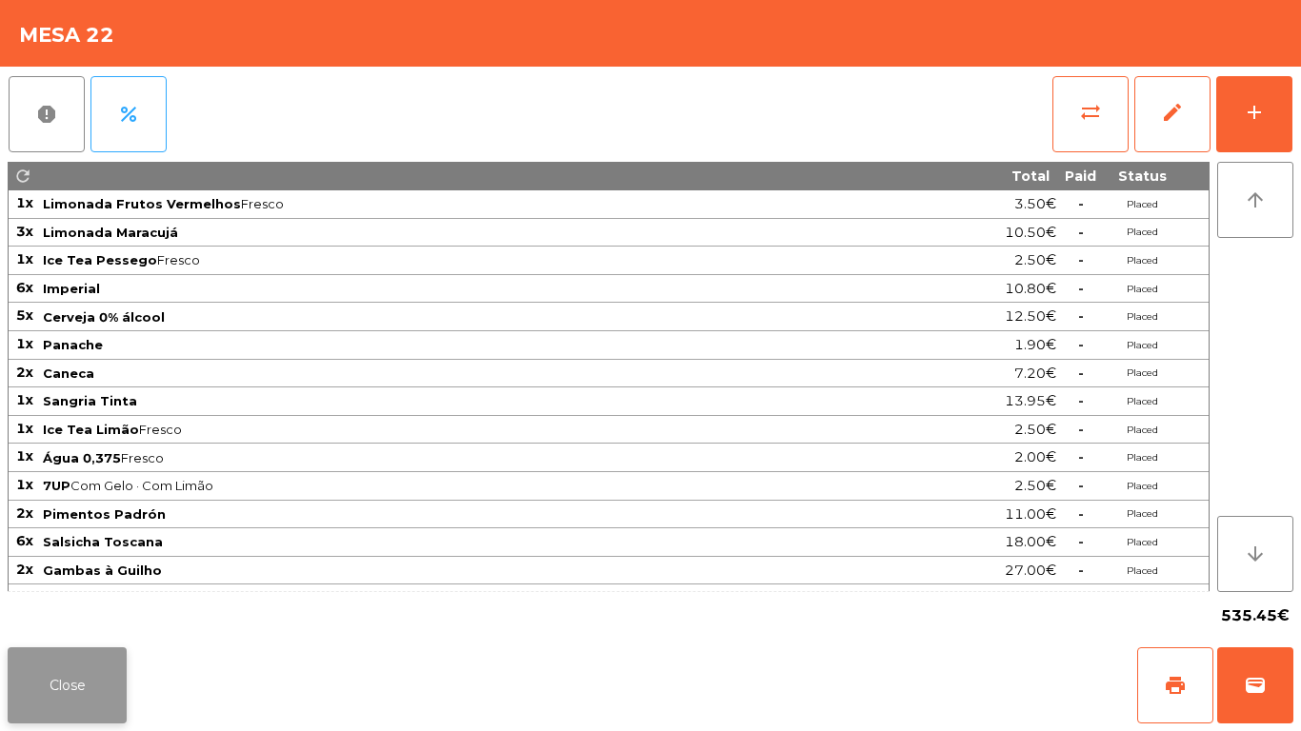
click at [94, 710] on button "Close" at bounding box center [67, 686] width 119 height 76
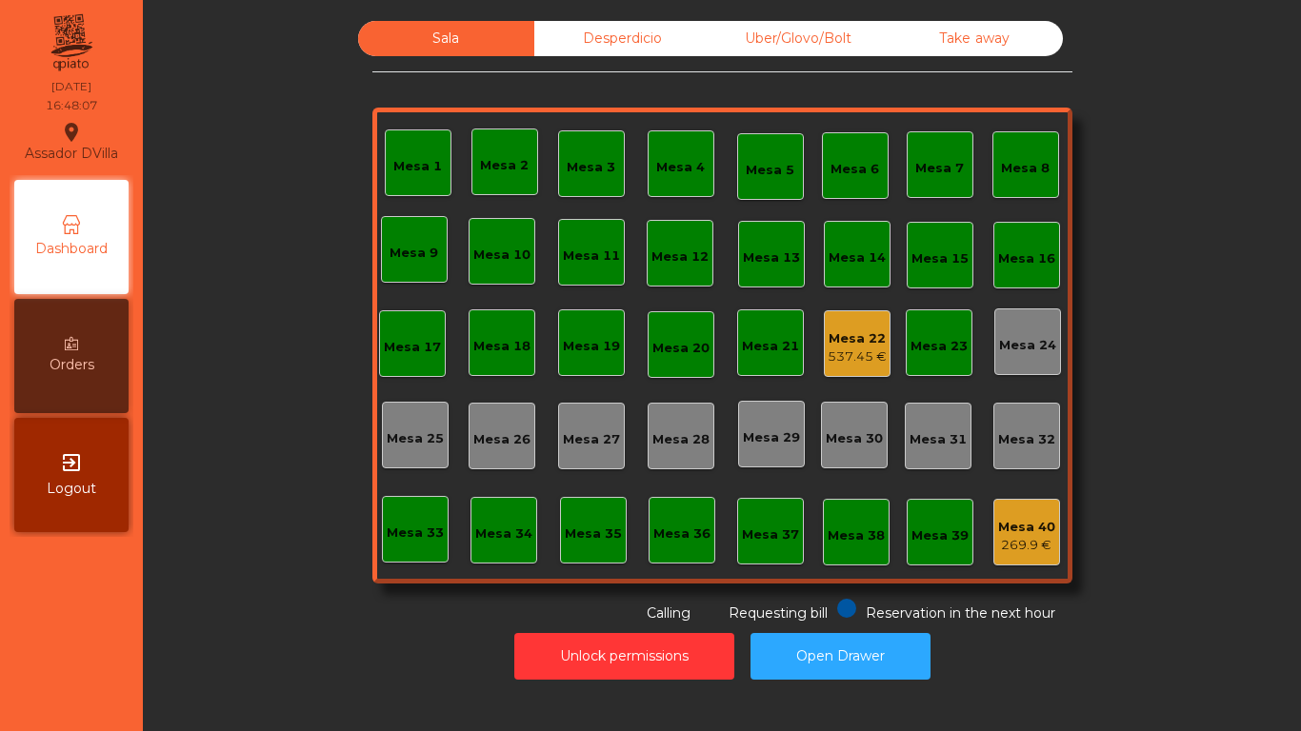
click at [828, 334] on div "Mesa 22" at bounding box center [857, 339] width 59 height 19
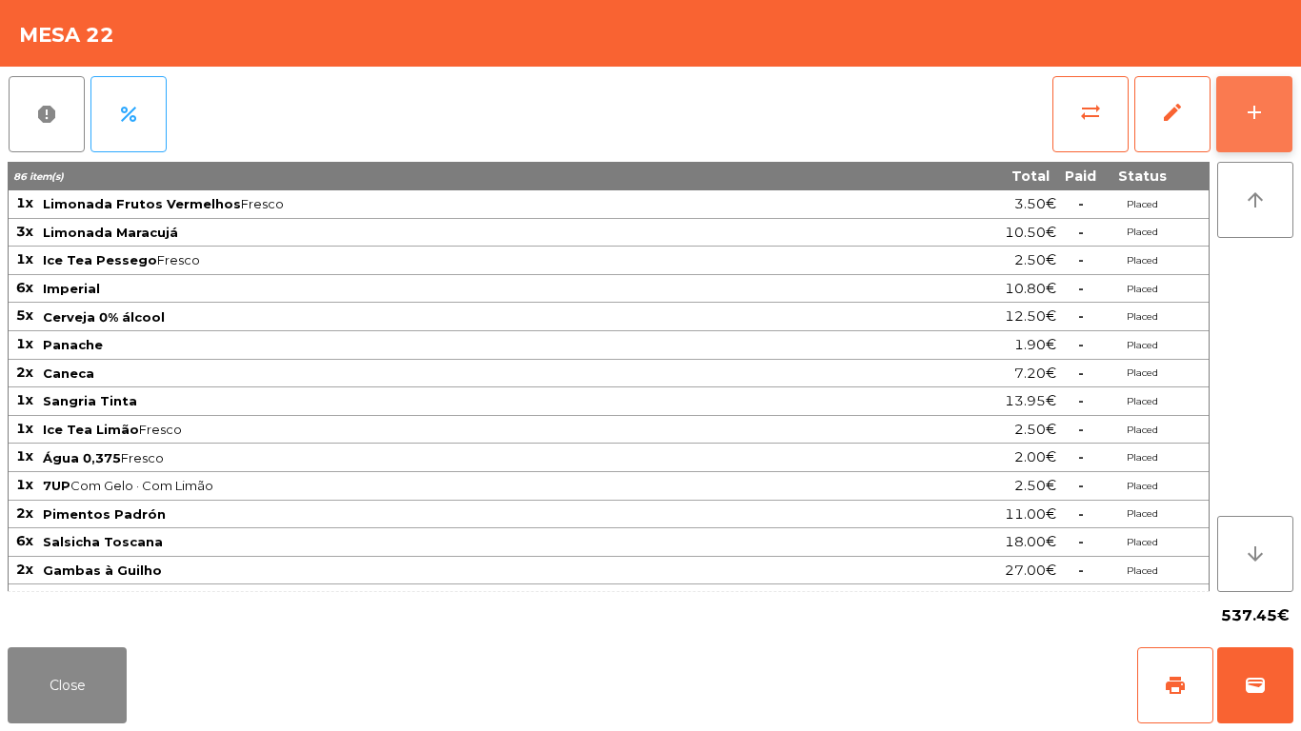
click at [1265, 85] on button "add" at bounding box center [1254, 114] width 76 height 76
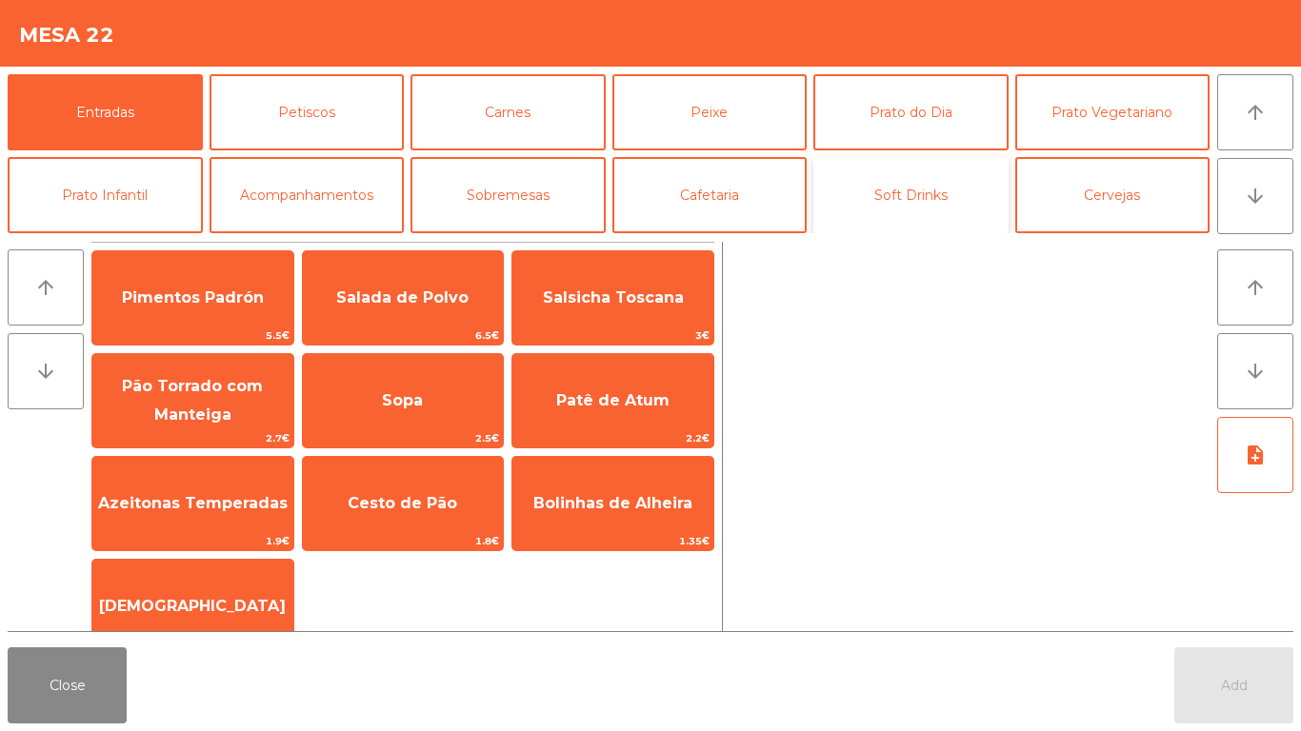
click at [890, 209] on button "Soft Drinks" at bounding box center [910, 195] width 195 height 76
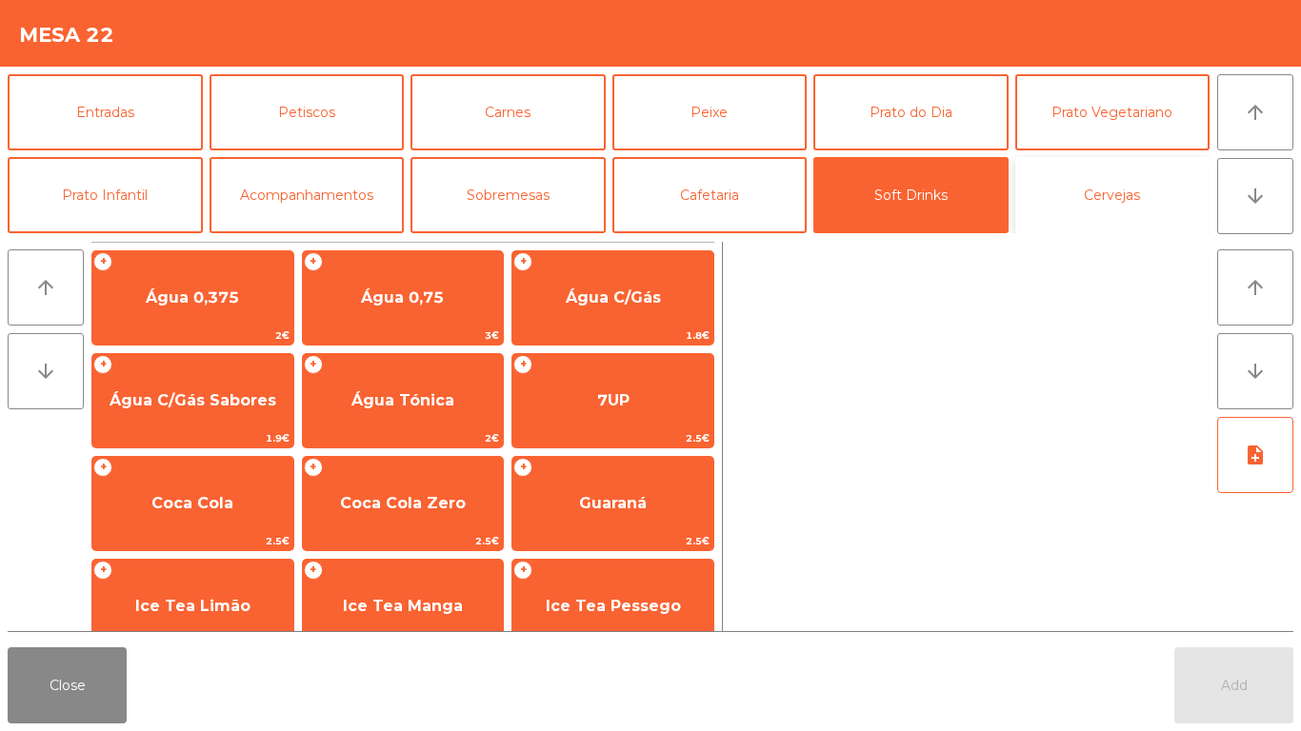
drag, startPoint x: 1151, startPoint y: 220, endPoint x: 1135, endPoint y: 221, distance: 15.3
click at [1149, 220] on button "Cervejas" at bounding box center [1112, 195] width 195 height 76
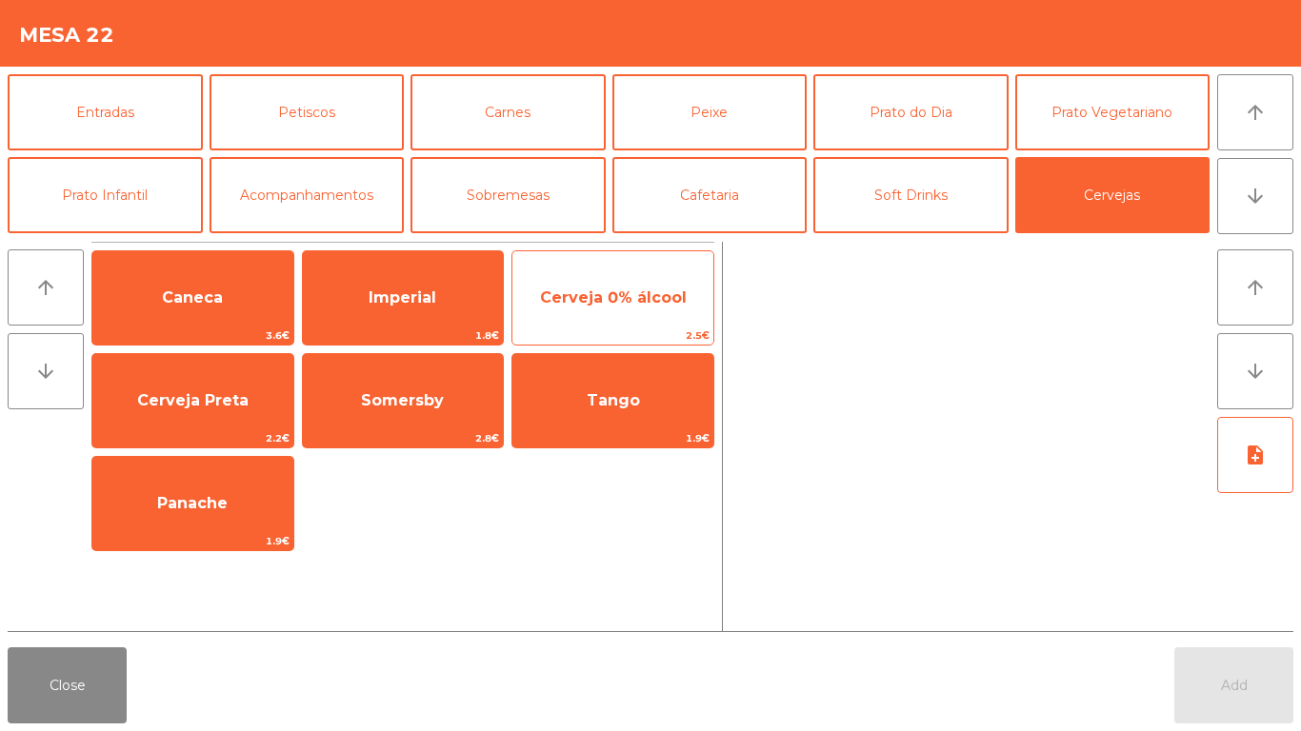
click at [599, 320] on span "Cerveja 0% álcool" at bounding box center [612, 297] width 201 height 51
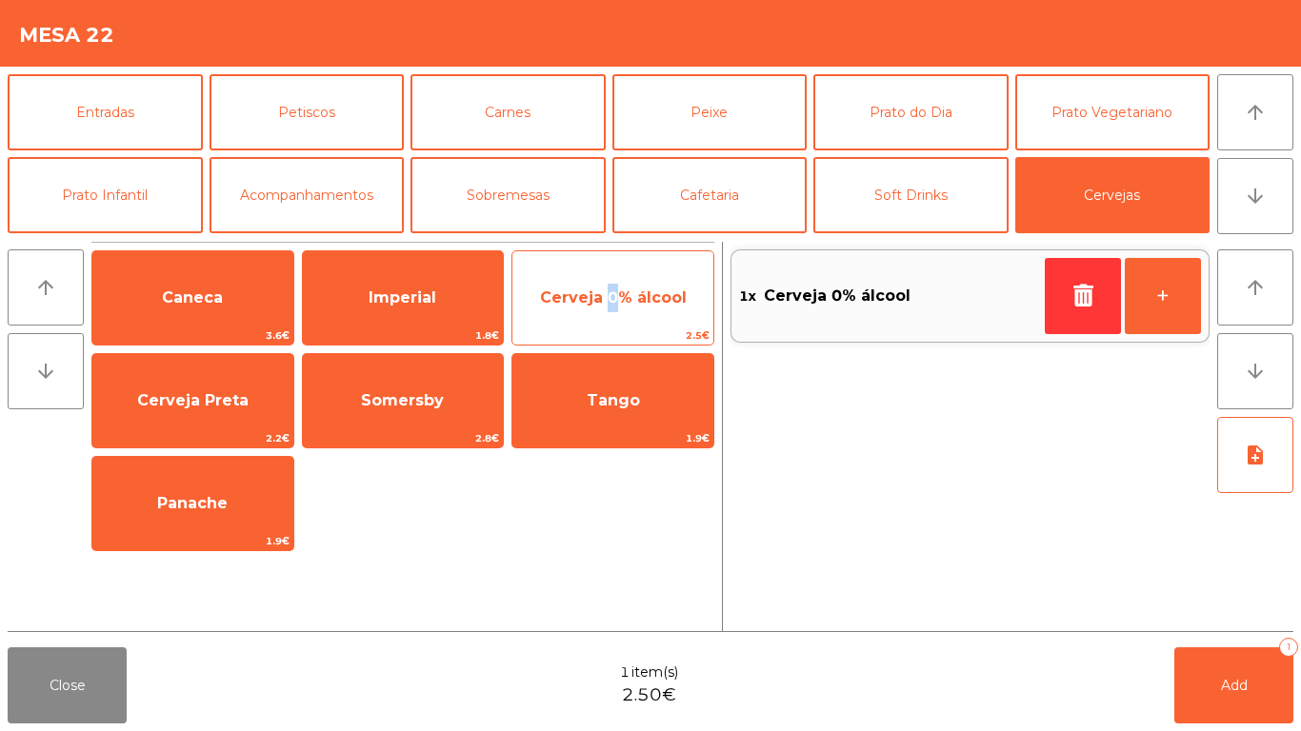
click at [600, 319] on span "Cerveja 0% álcool" at bounding box center [612, 297] width 201 height 51
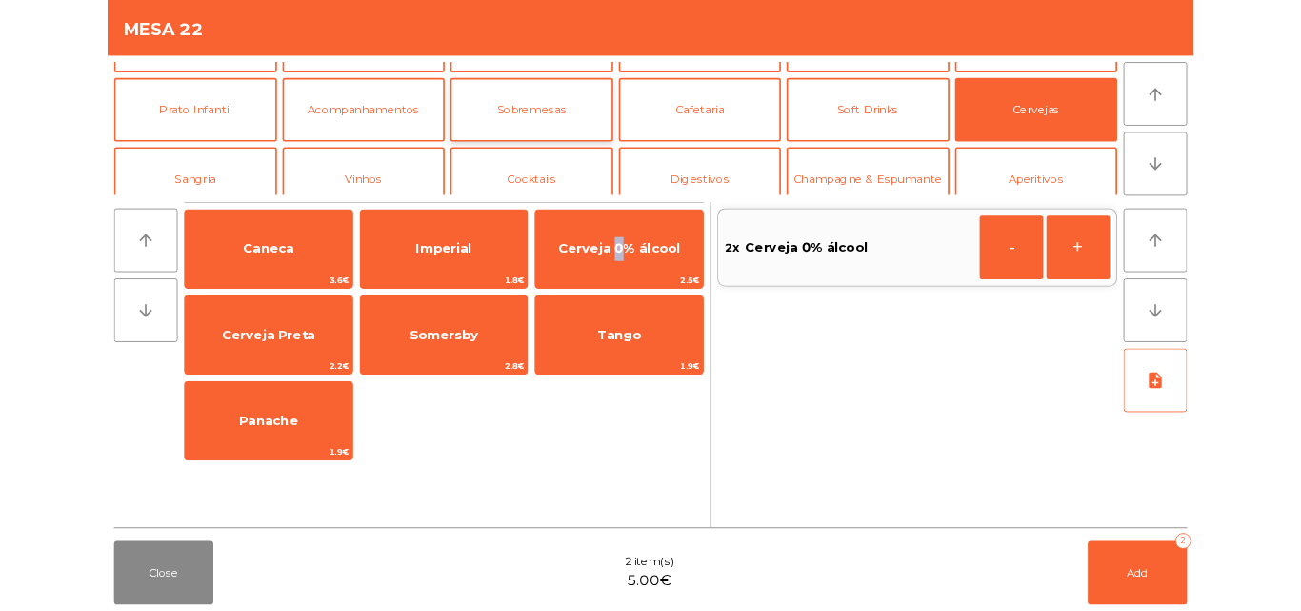
scroll to position [95, 0]
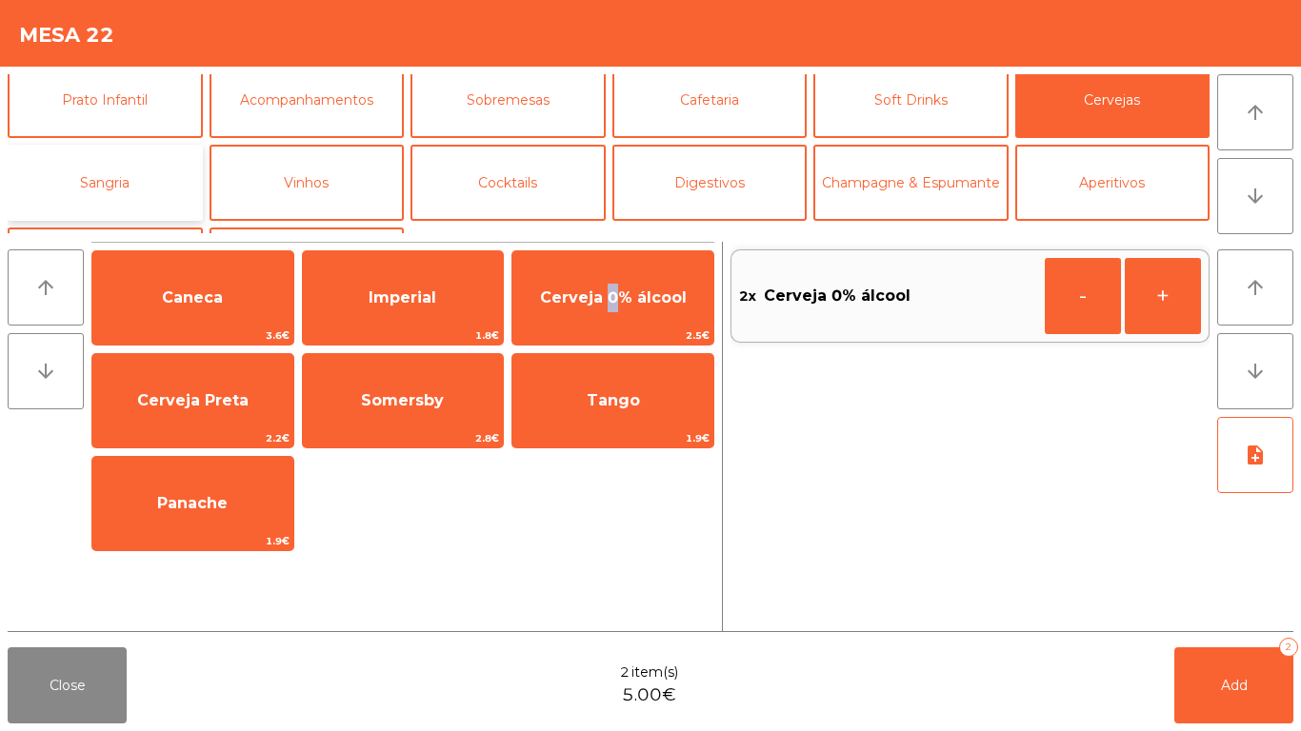
click at [105, 153] on button "Sangria" at bounding box center [105, 183] width 195 height 76
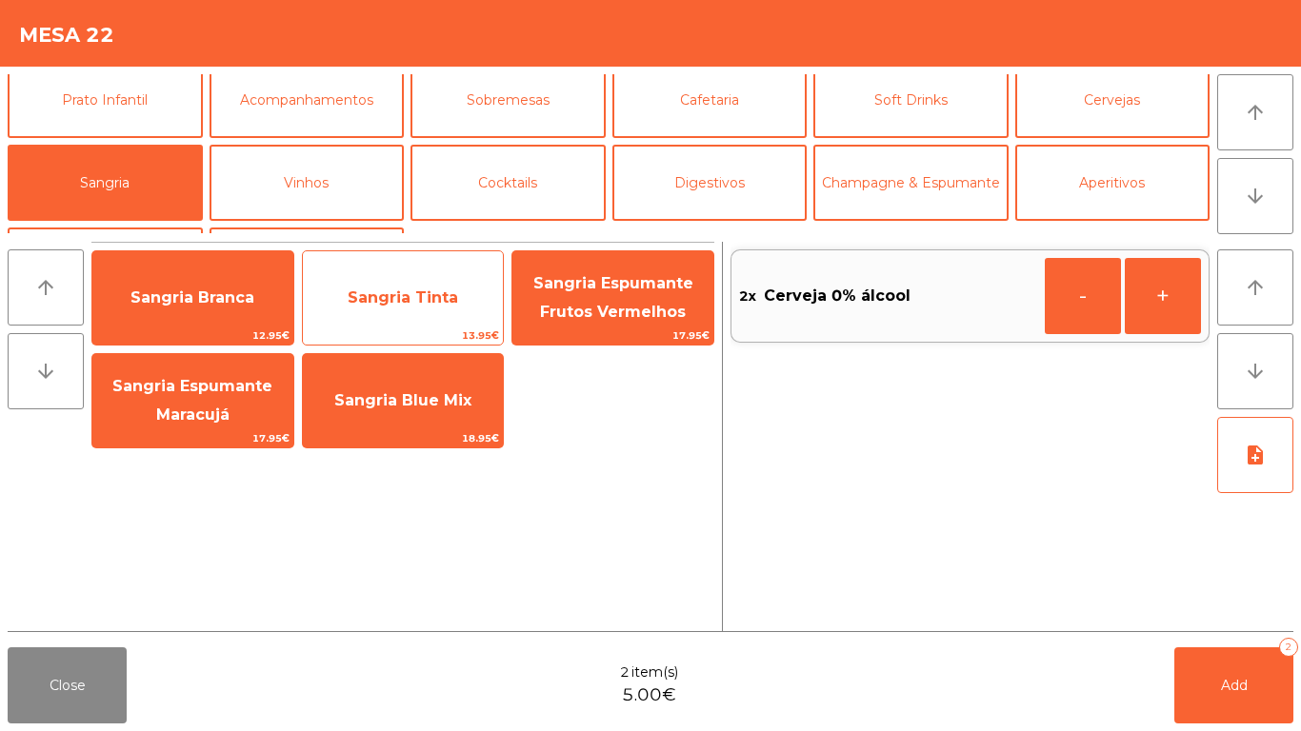
click at [354, 276] on span "Sangria Tinta" at bounding box center [403, 297] width 201 height 51
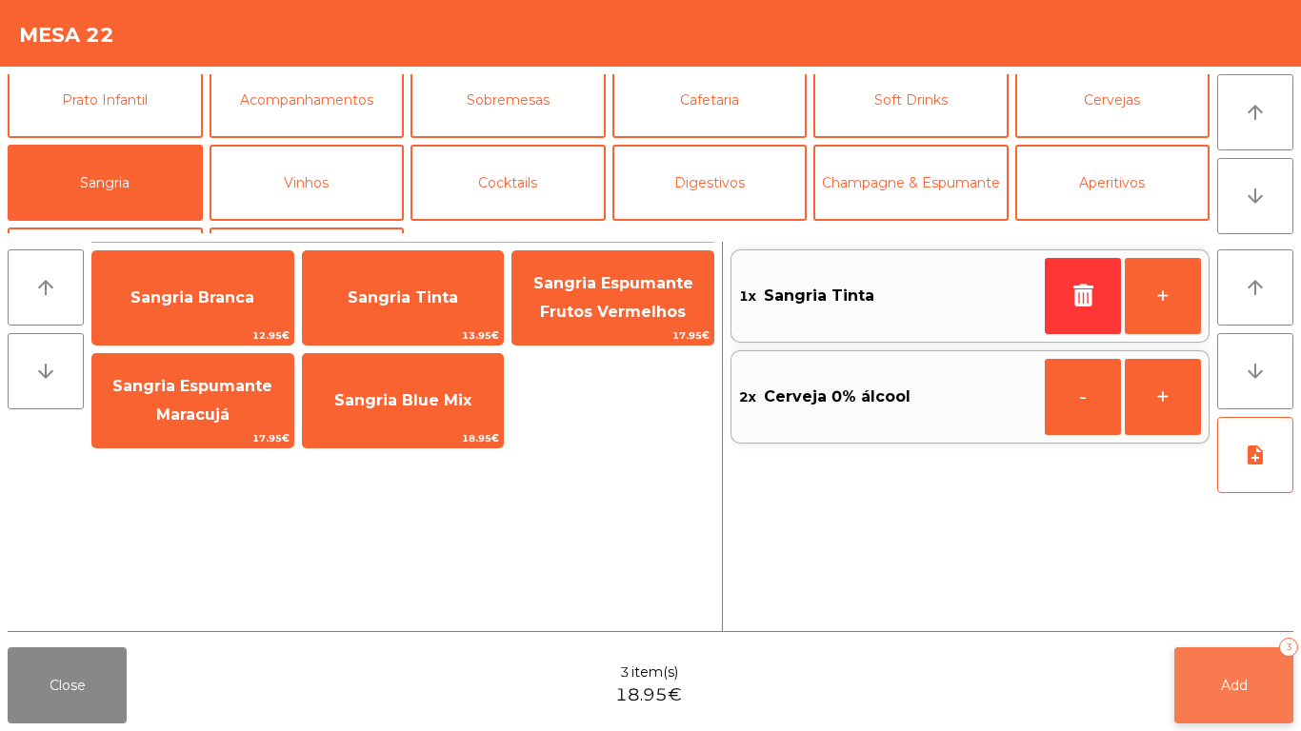
click at [1253, 706] on button "Add 3" at bounding box center [1233, 686] width 119 height 76
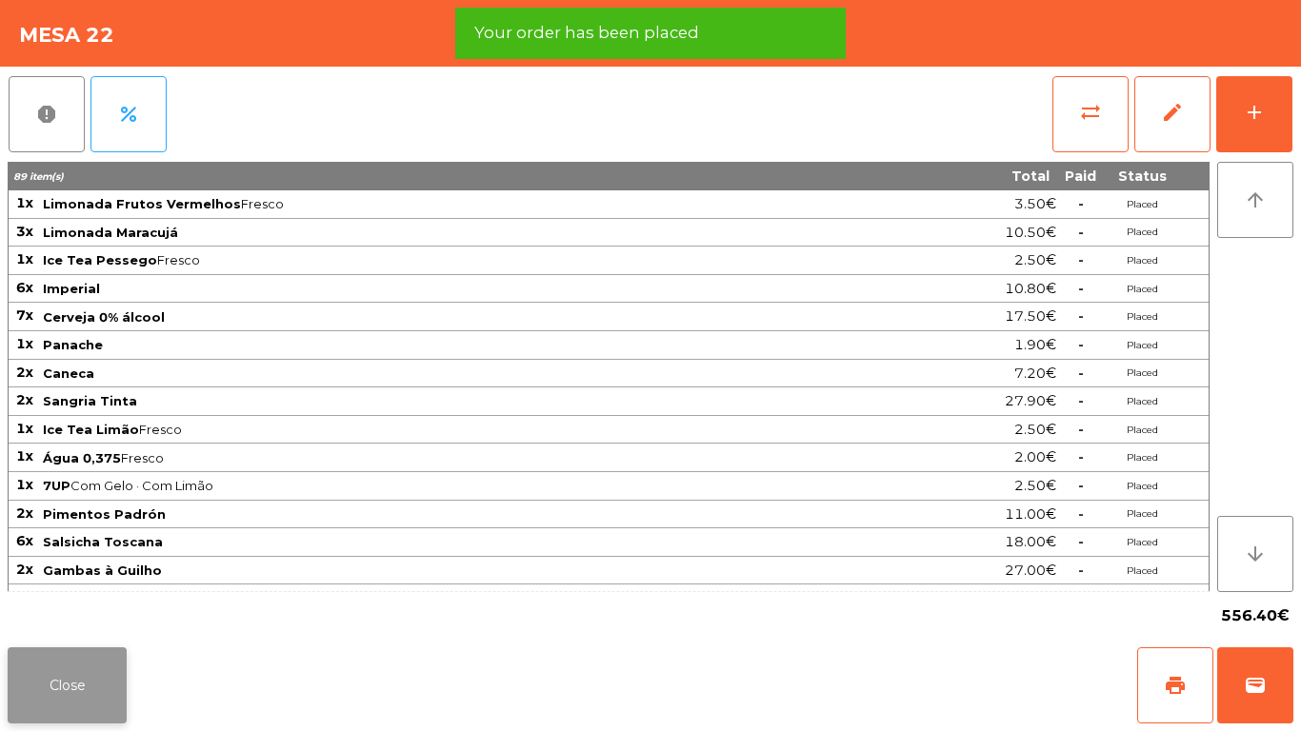
click at [38, 695] on button "Close" at bounding box center [67, 686] width 119 height 76
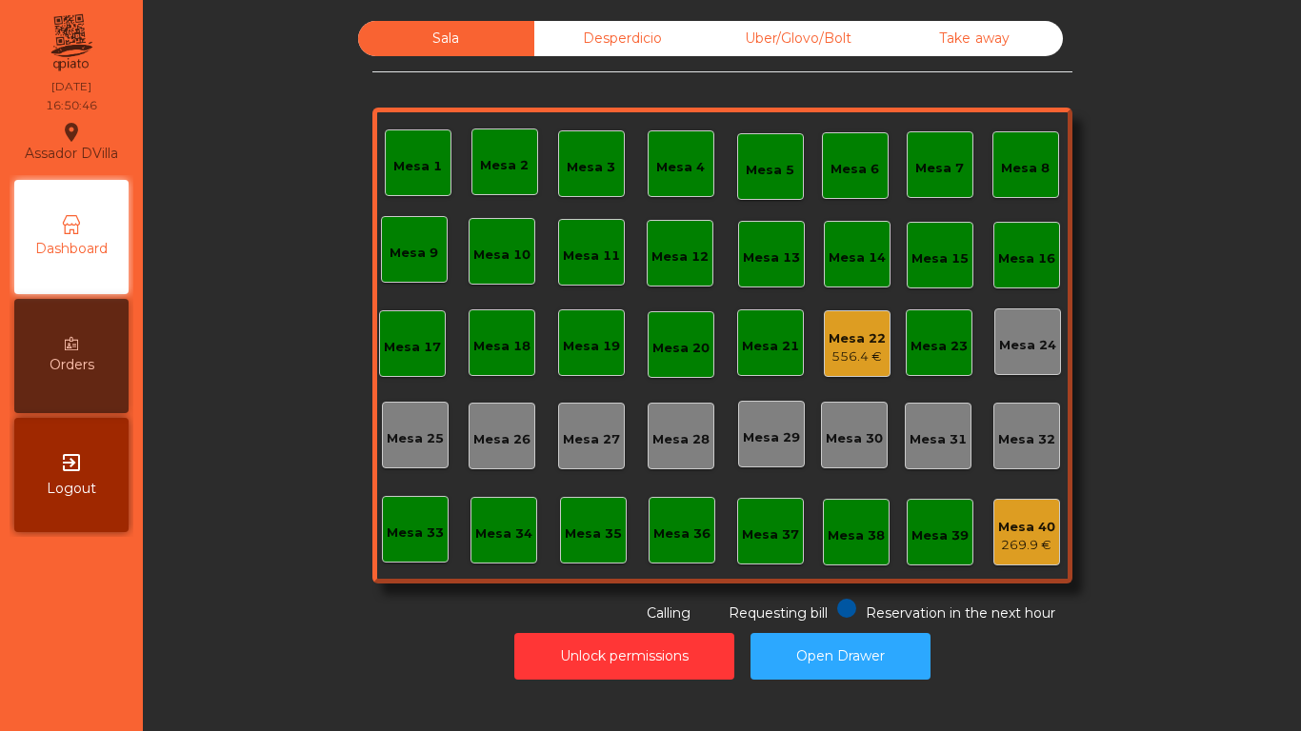
click at [837, 336] on div "Mesa 22" at bounding box center [857, 339] width 57 height 19
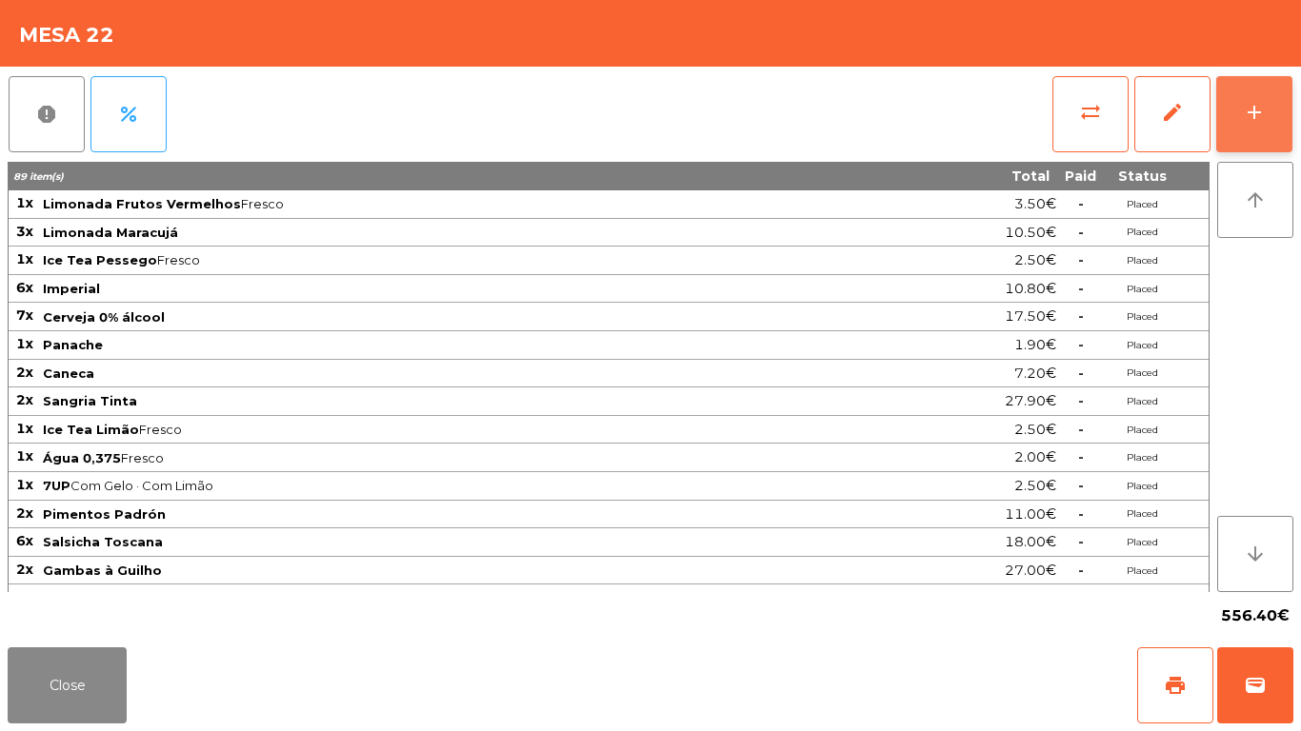
click at [1251, 88] on button "add" at bounding box center [1254, 114] width 76 height 76
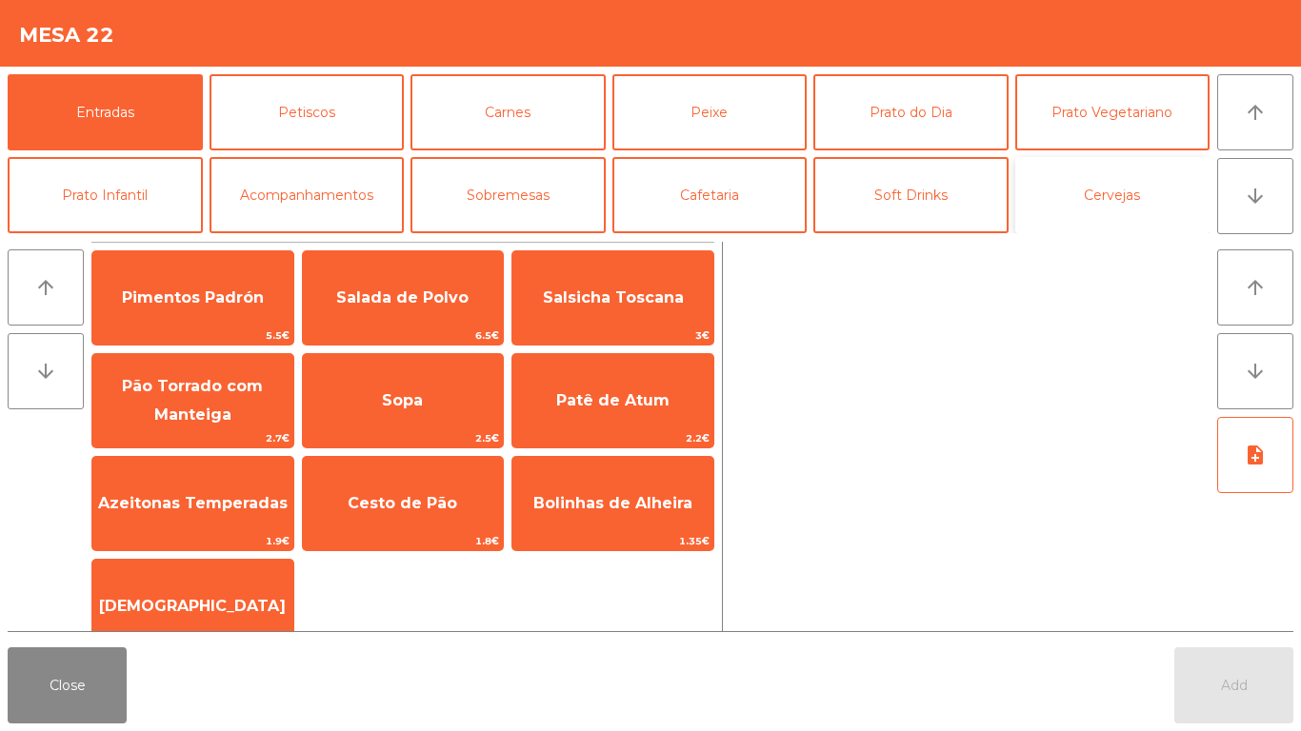
click at [1041, 190] on button "Cervejas" at bounding box center [1112, 195] width 195 height 76
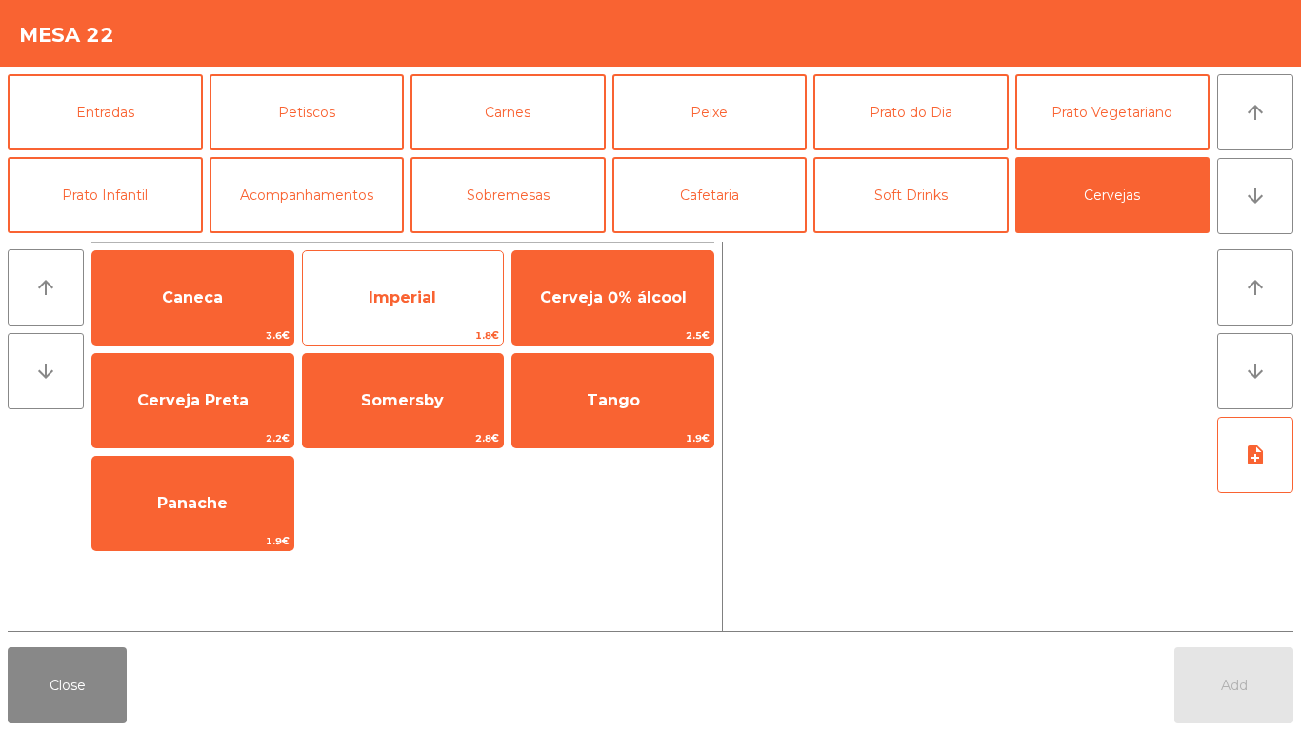
click at [418, 310] on span "Imperial" at bounding box center [403, 297] width 201 height 51
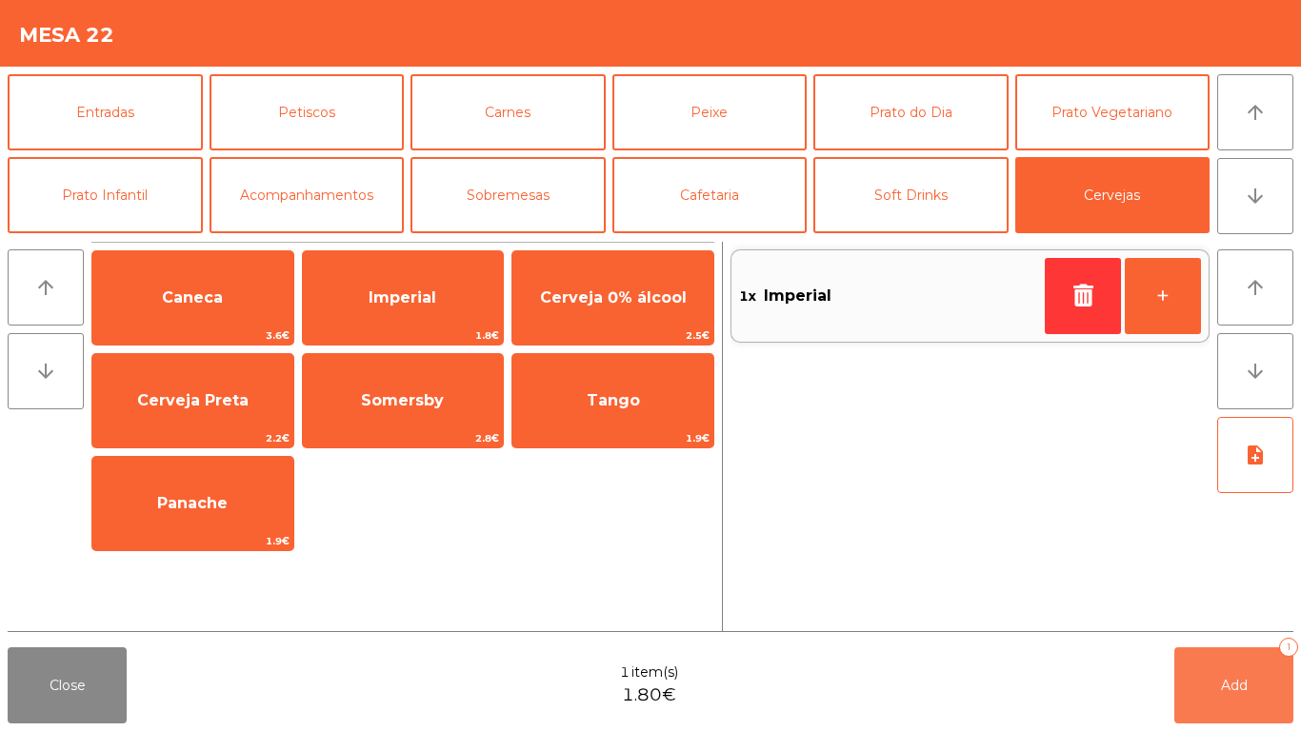
click at [1208, 715] on button "Add 1" at bounding box center [1233, 686] width 119 height 76
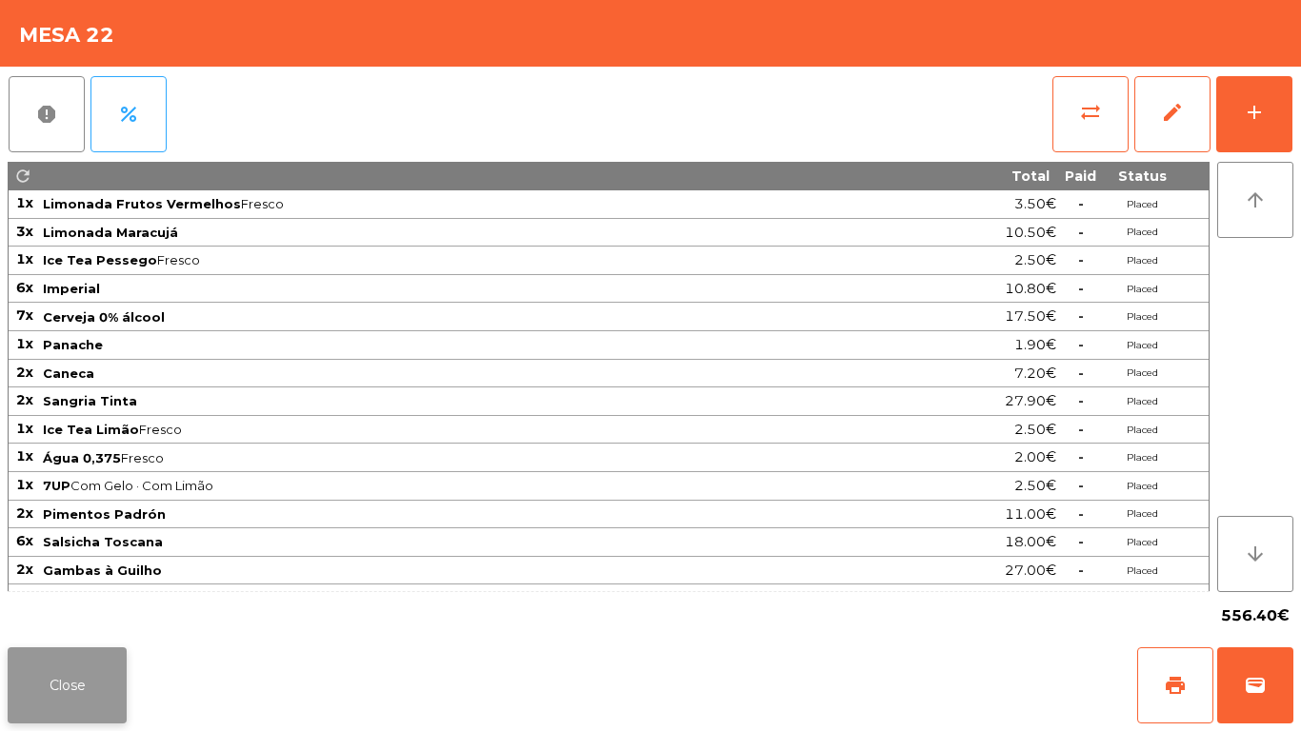
click at [75, 691] on button "Close" at bounding box center [67, 686] width 119 height 76
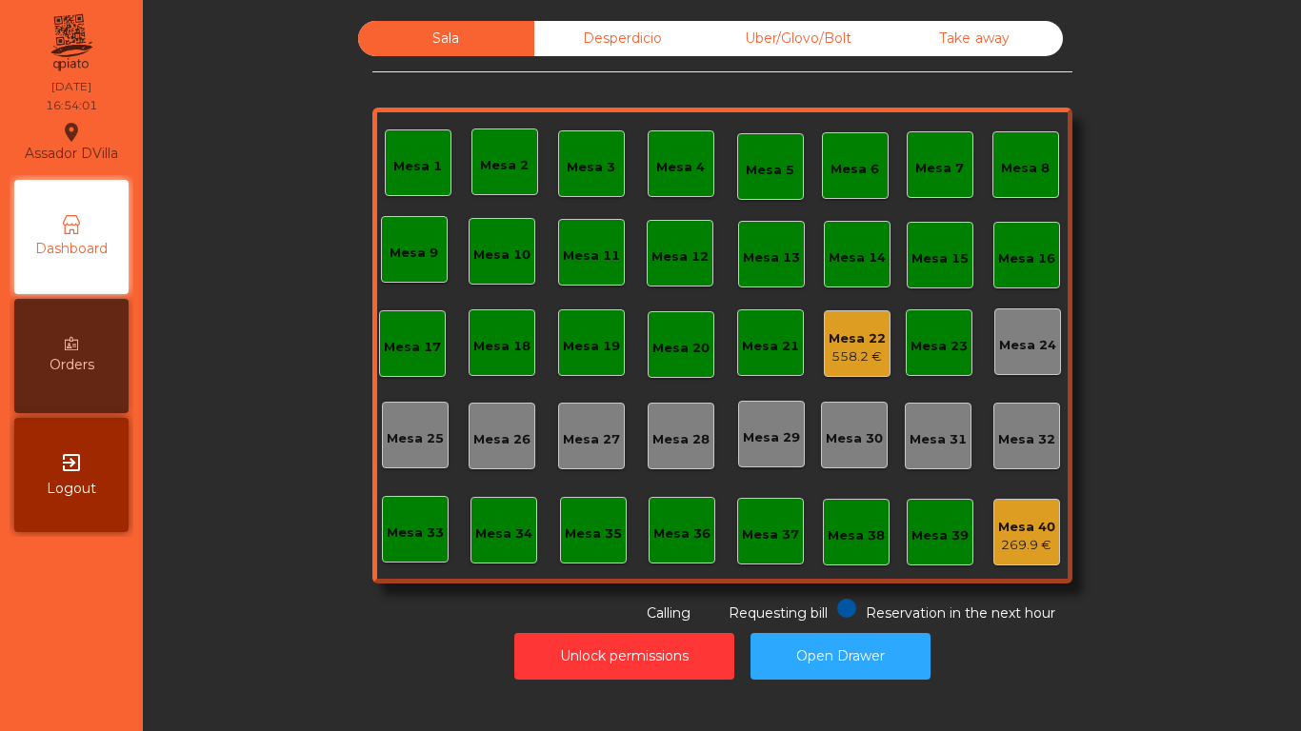
click at [862, 322] on div "Mesa 22 558.2 €" at bounding box center [857, 344] width 57 height 45
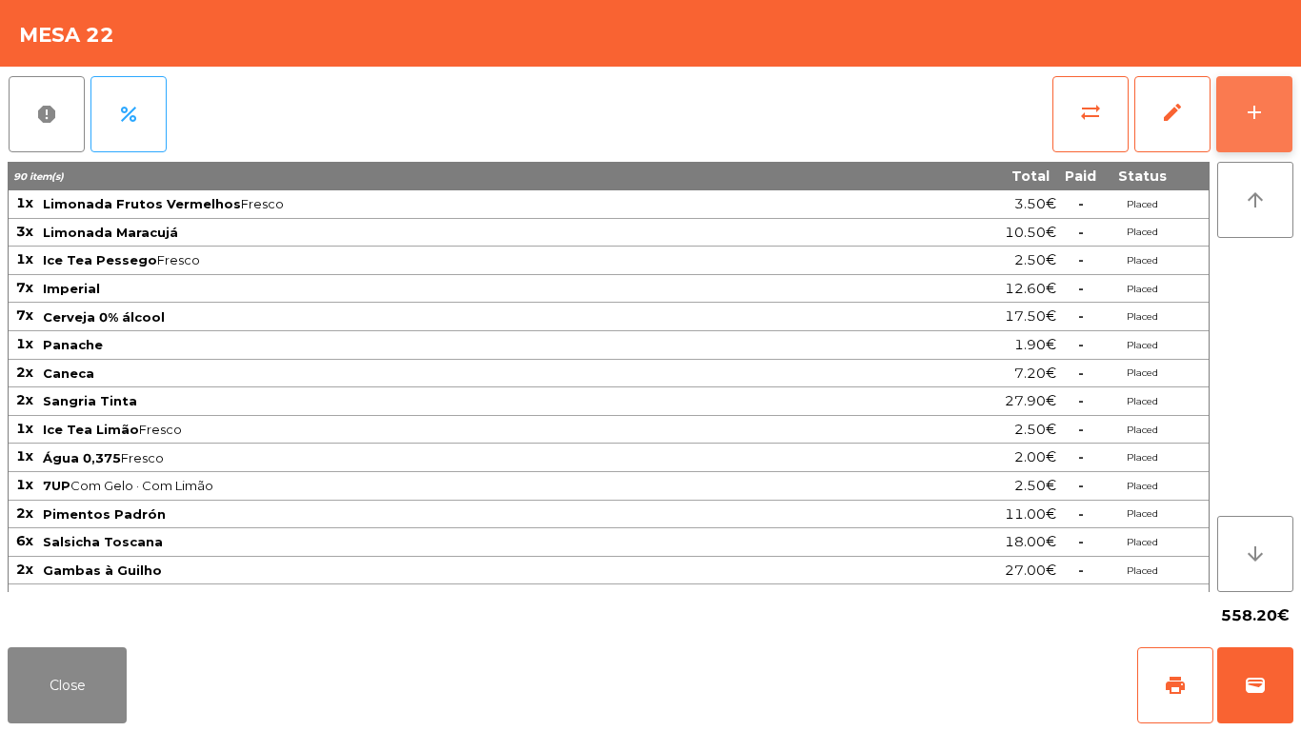
click at [1266, 92] on button "add" at bounding box center [1254, 114] width 76 height 76
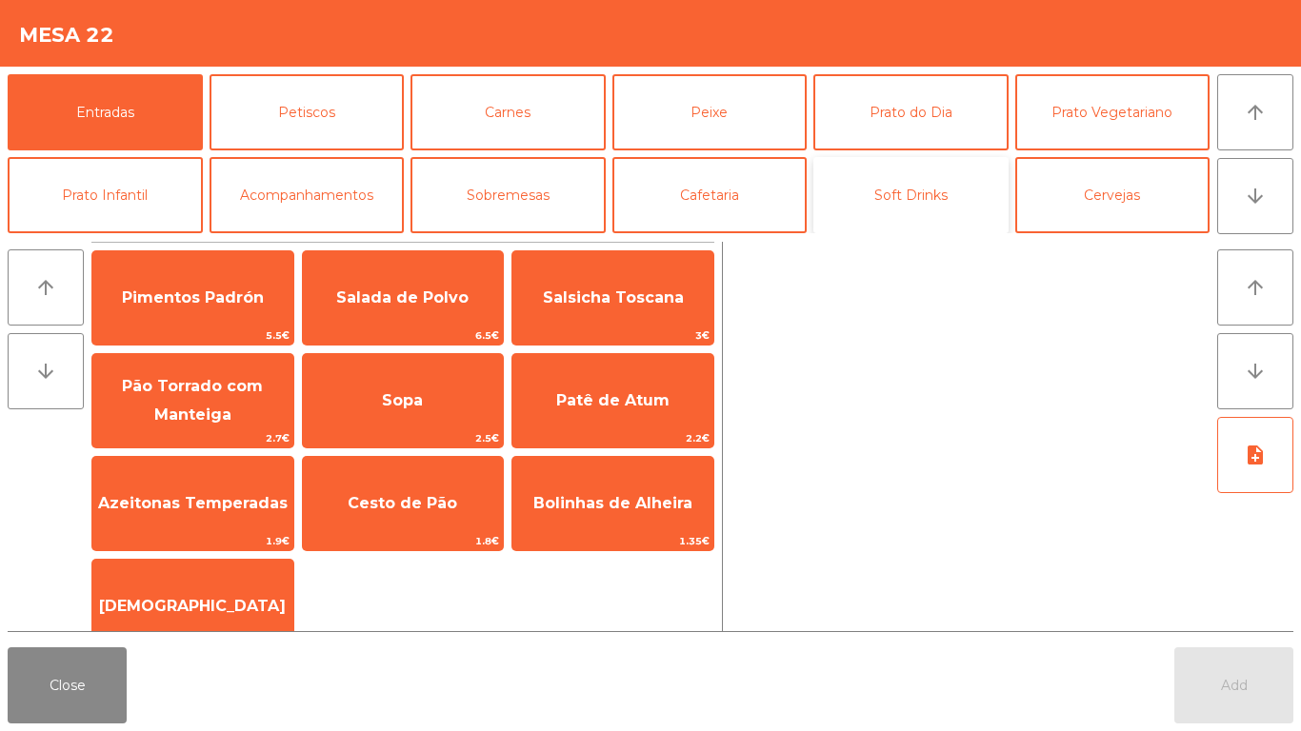
click at [837, 202] on button "Soft Drinks" at bounding box center [910, 195] width 195 height 76
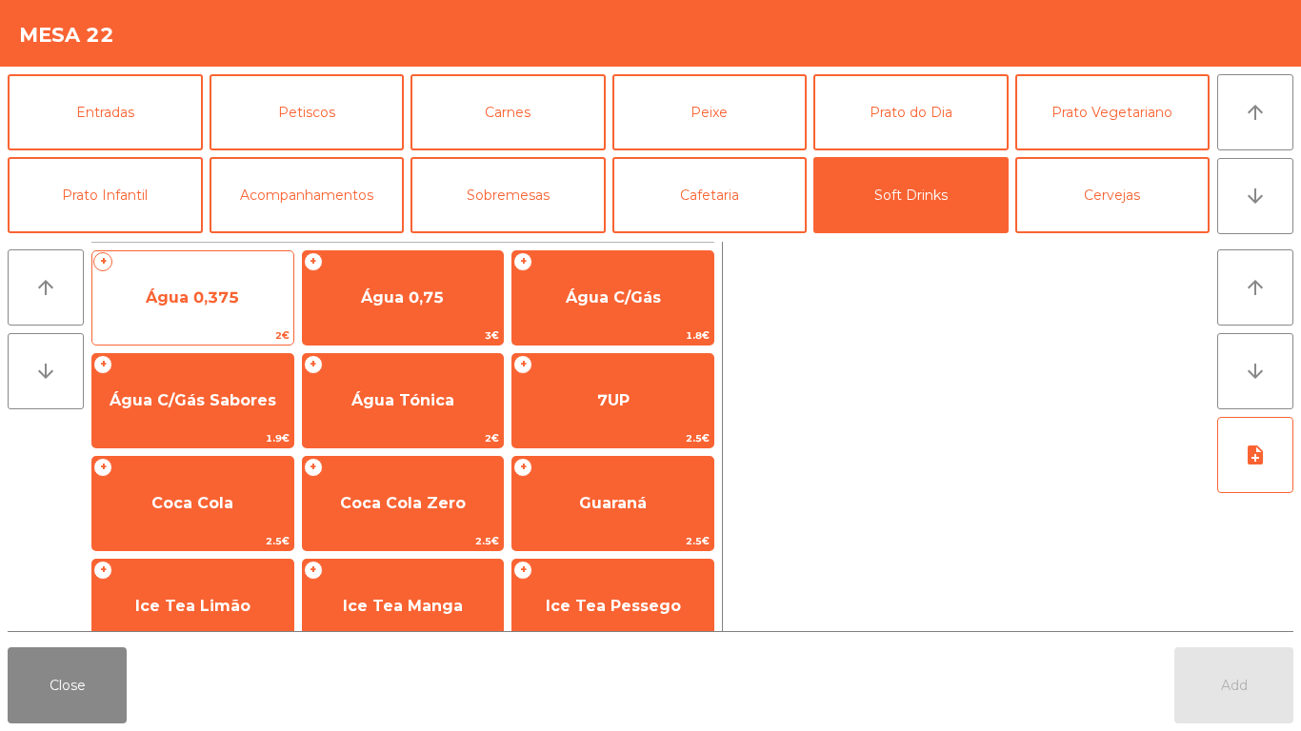
click at [137, 288] on span "Água 0,375" at bounding box center [192, 297] width 201 height 51
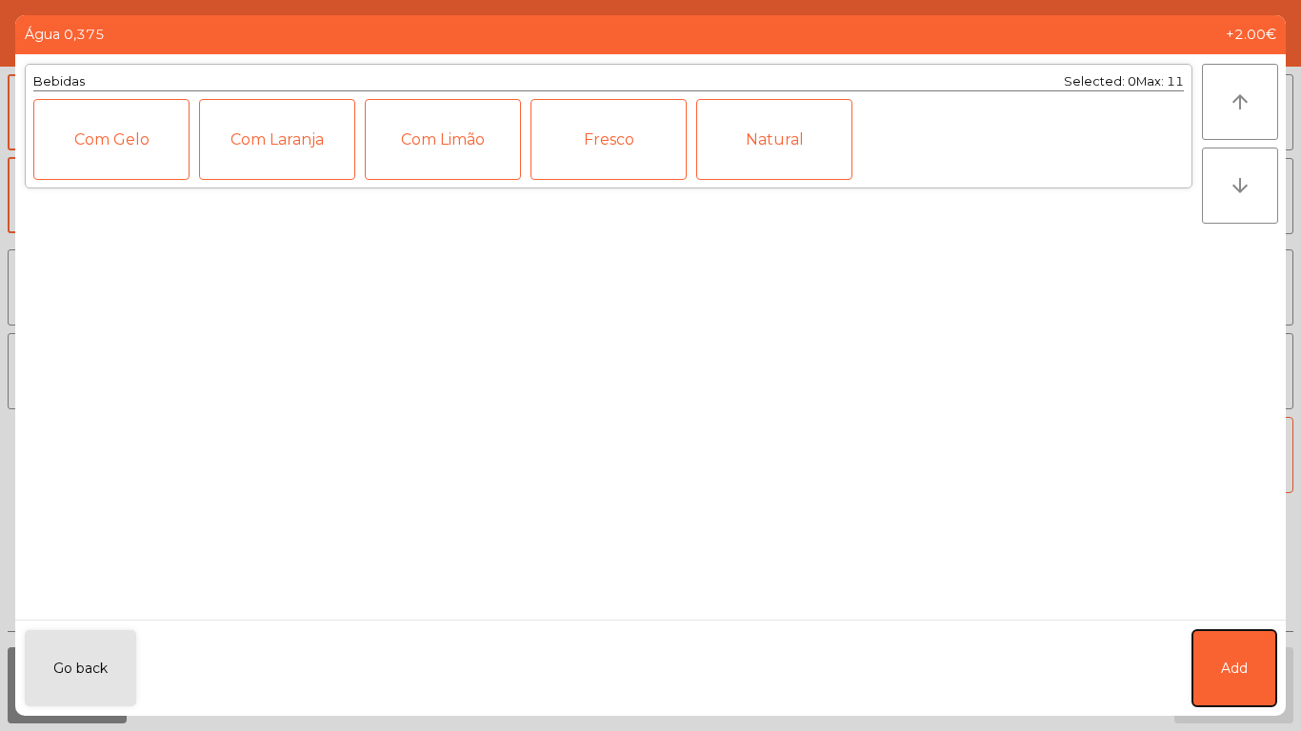
click at [1192, 667] on button "Add" at bounding box center [1234, 669] width 84 height 76
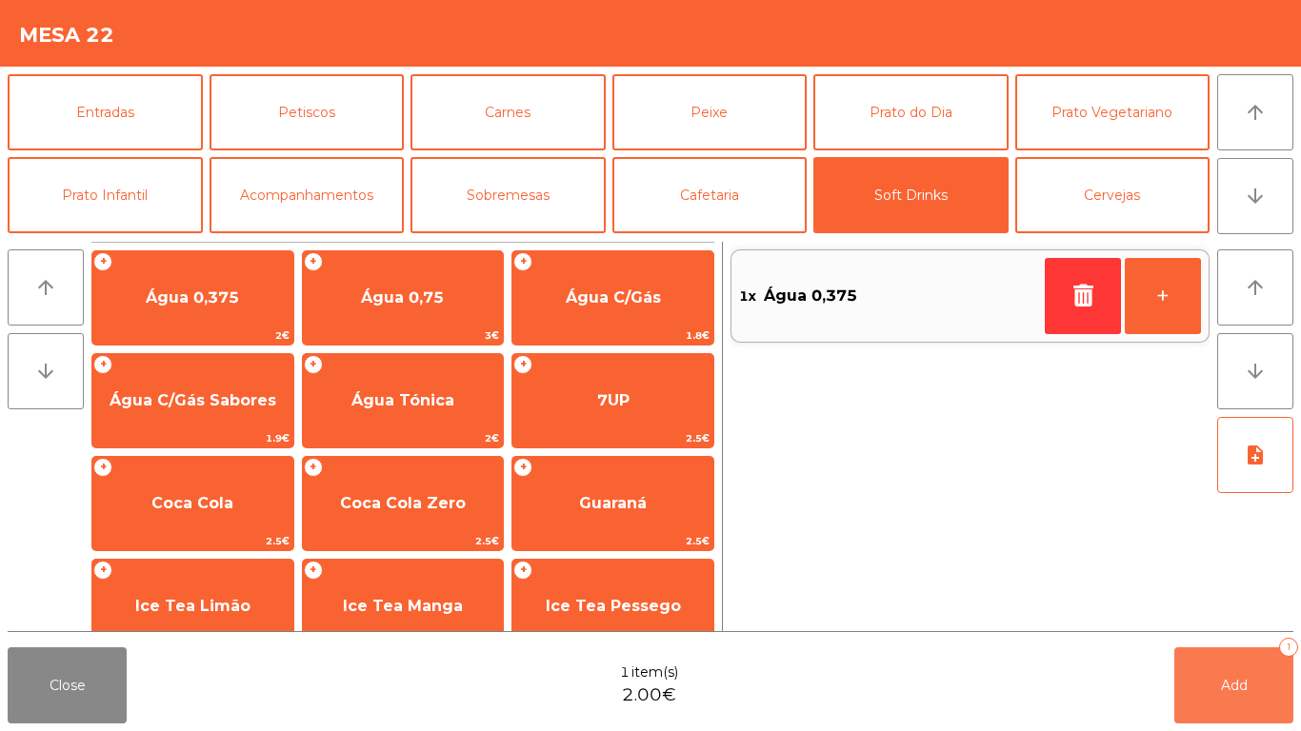
click at [1192, 667] on button "Add 1" at bounding box center [1233, 686] width 119 height 76
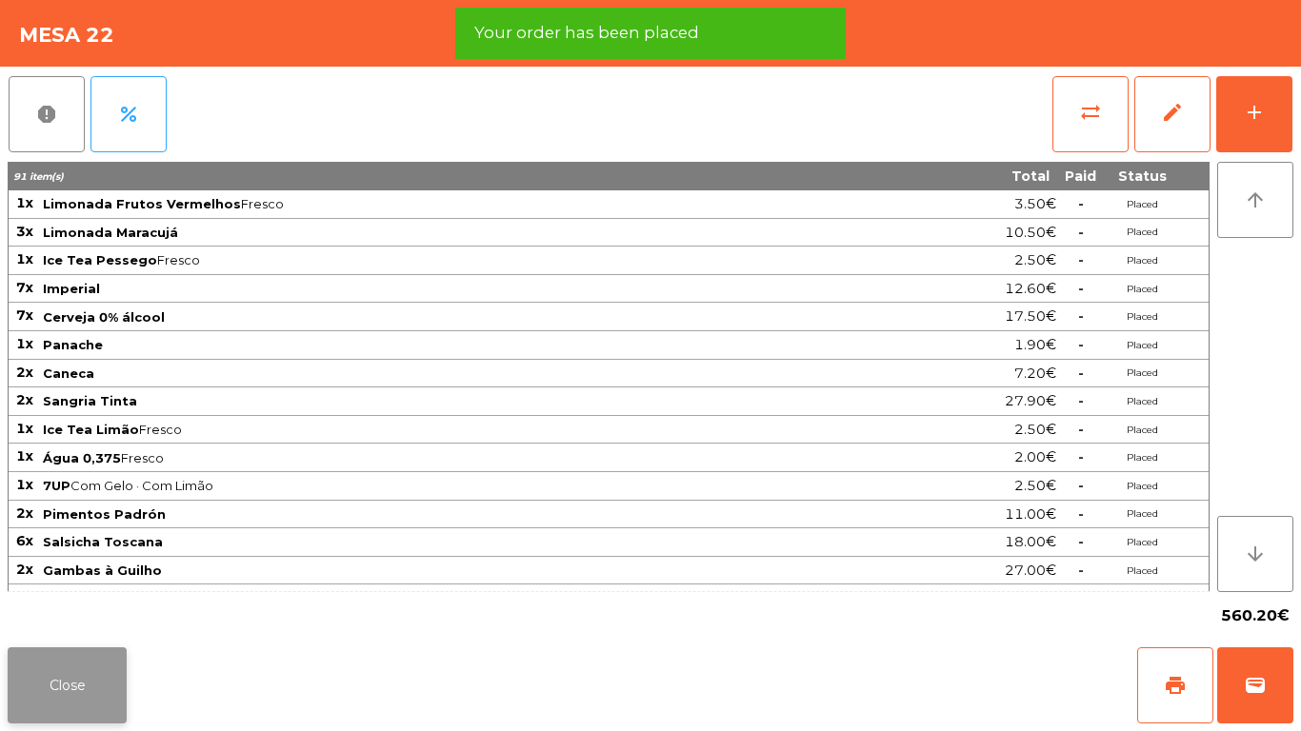
click at [92, 694] on button "Close" at bounding box center [67, 686] width 119 height 76
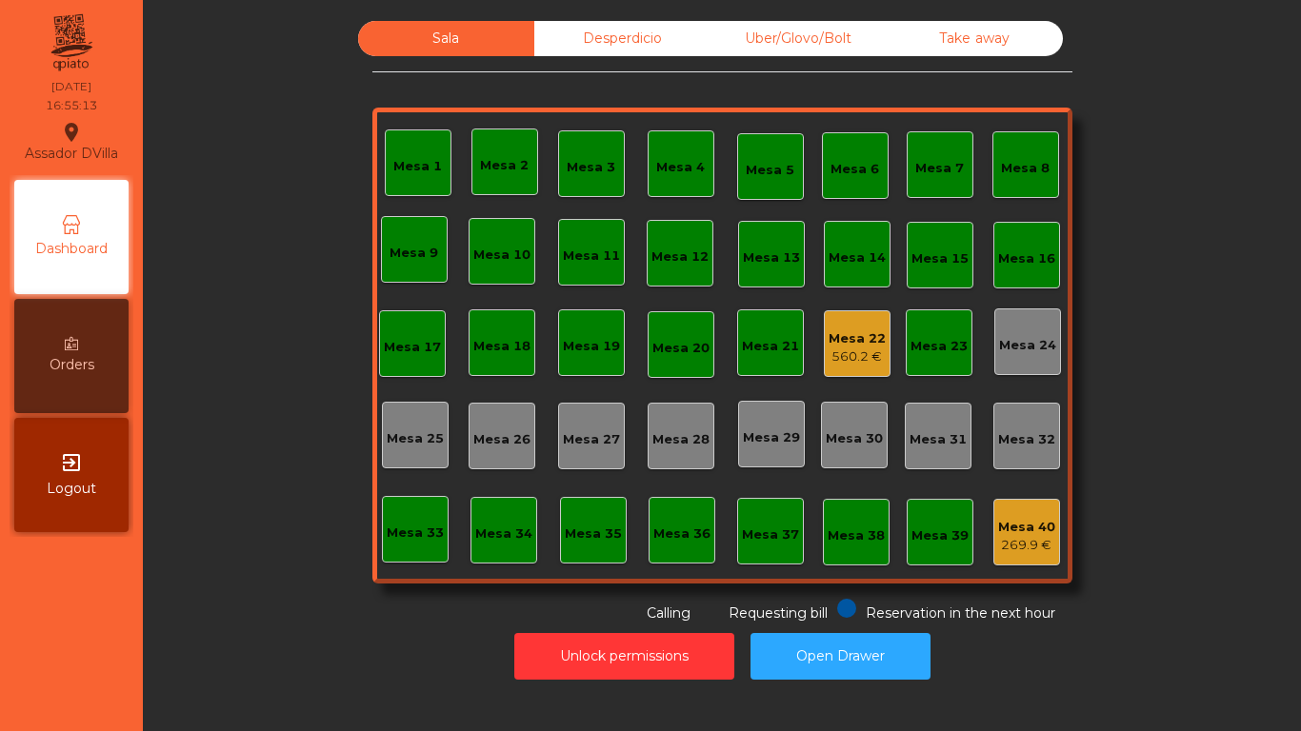
click at [842, 333] on div "Mesa 22" at bounding box center [857, 339] width 57 height 19
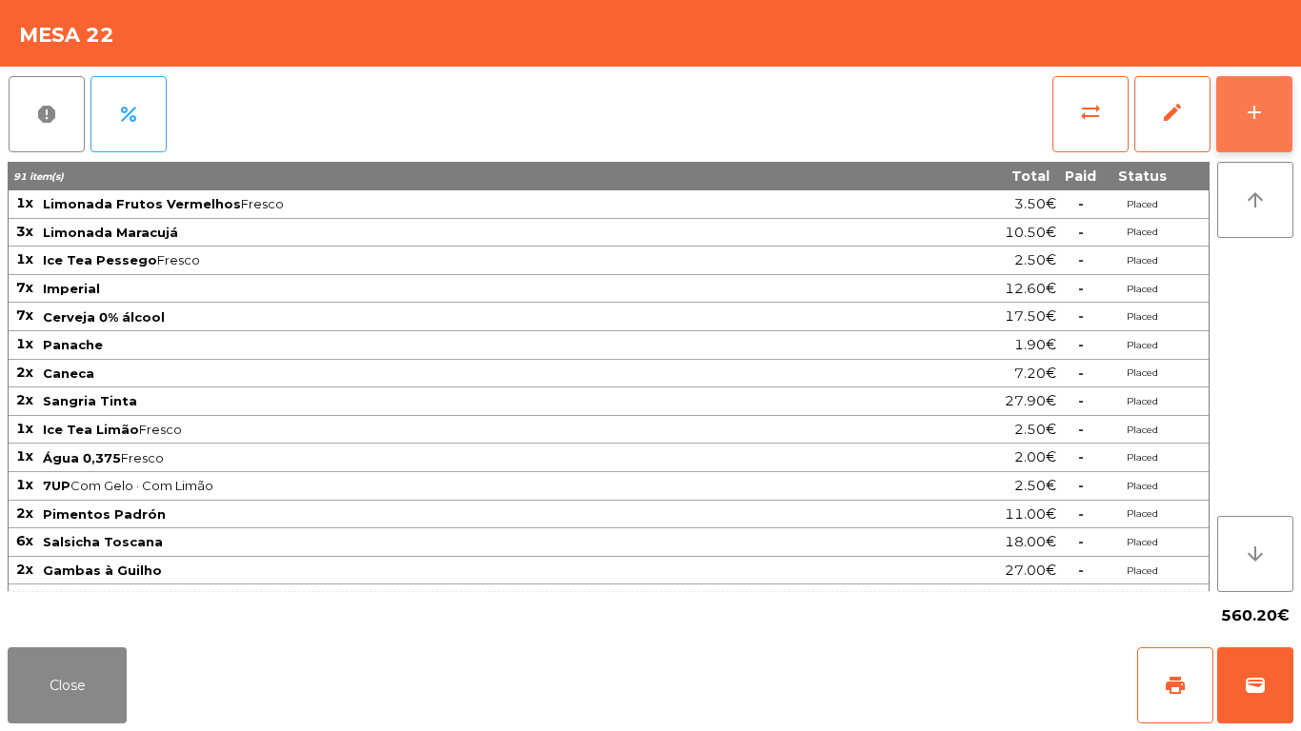
click at [1247, 122] on button "add" at bounding box center [1254, 114] width 76 height 76
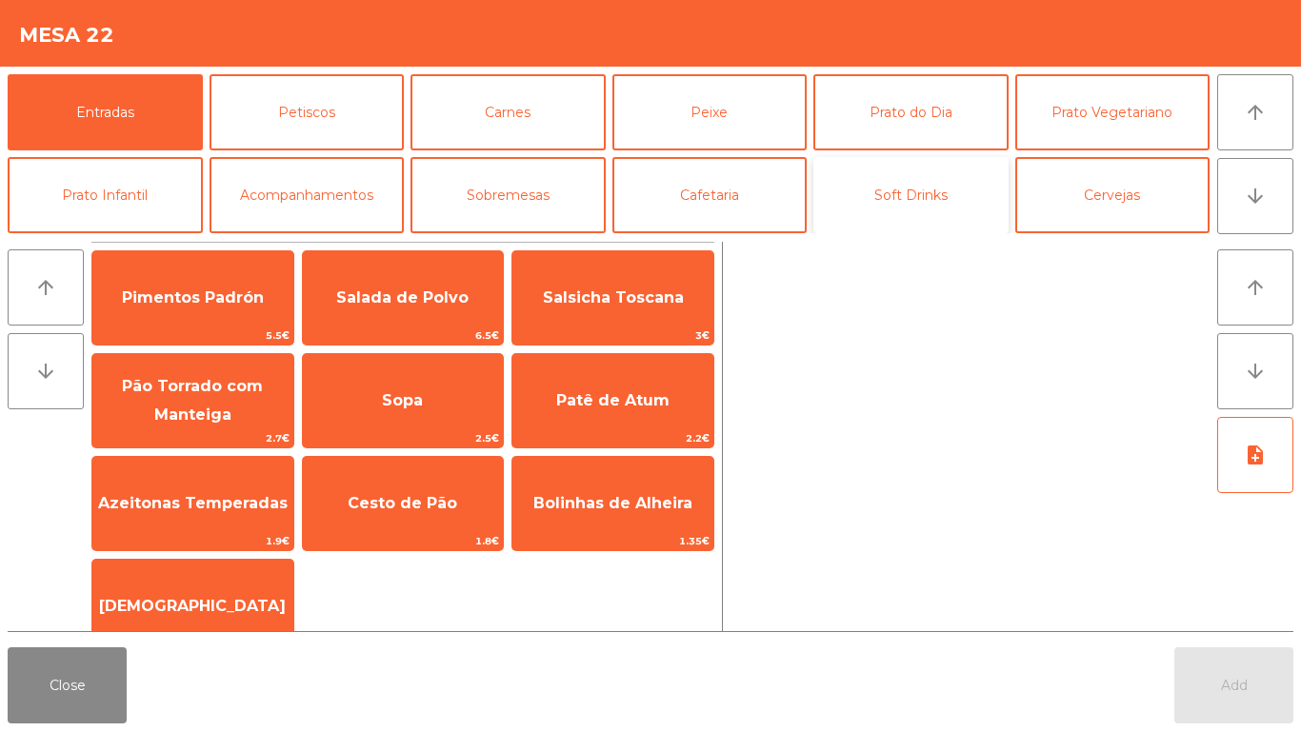
click at [903, 201] on button "Soft Drinks" at bounding box center [910, 195] width 195 height 76
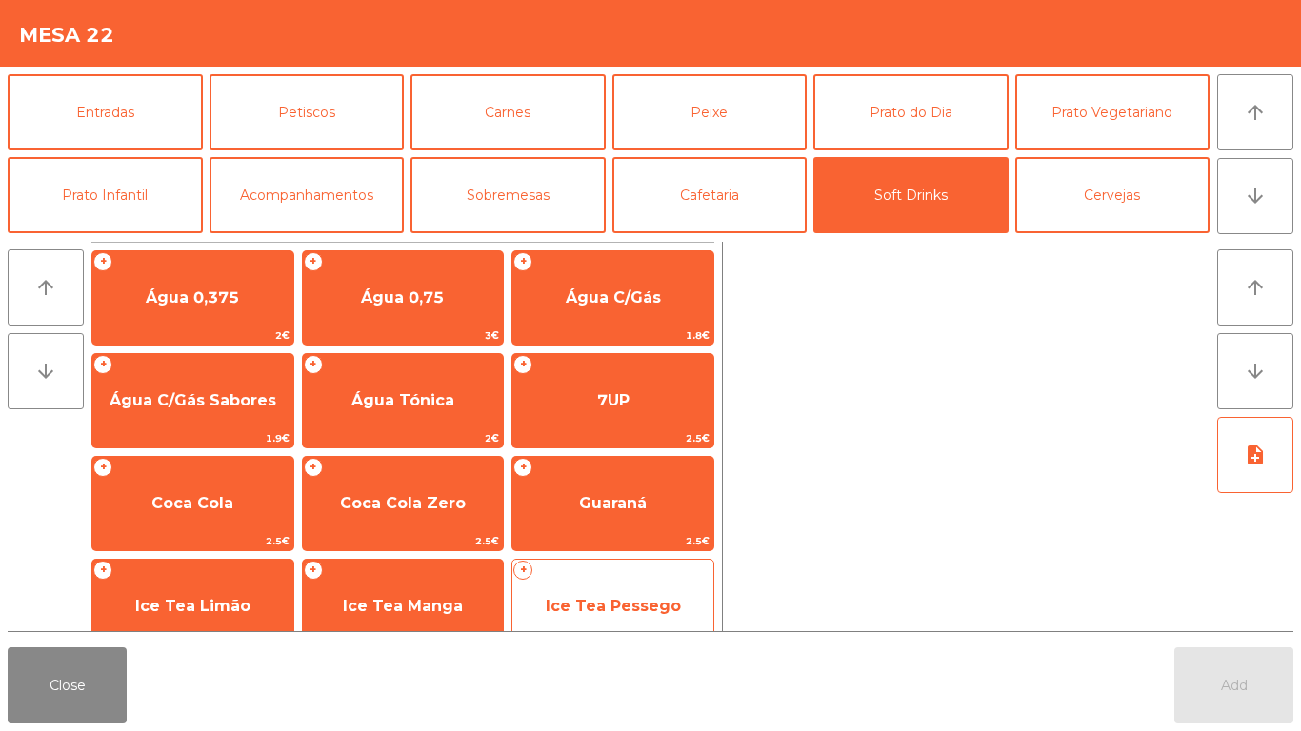
click at [691, 589] on span "Ice Tea Pessego" at bounding box center [612, 606] width 201 height 51
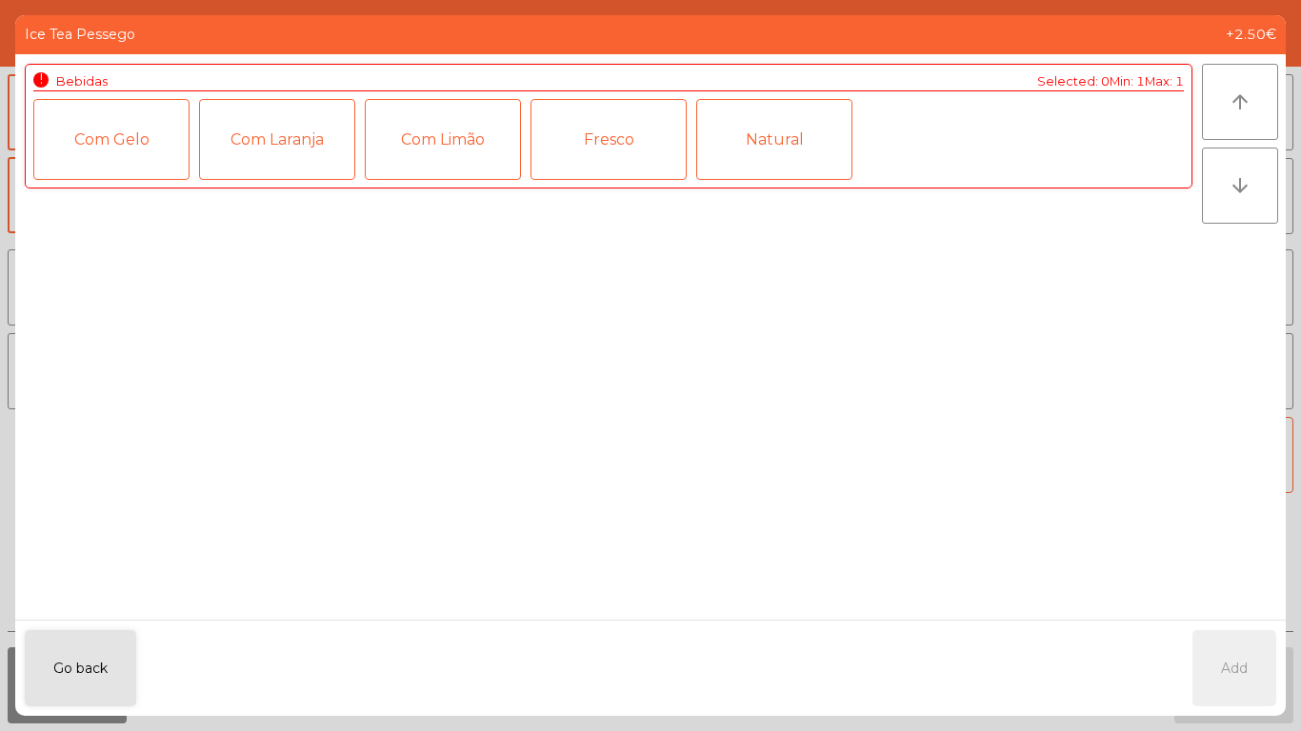
click at [623, 127] on div "Fresco" at bounding box center [609, 139] width 156 height 81
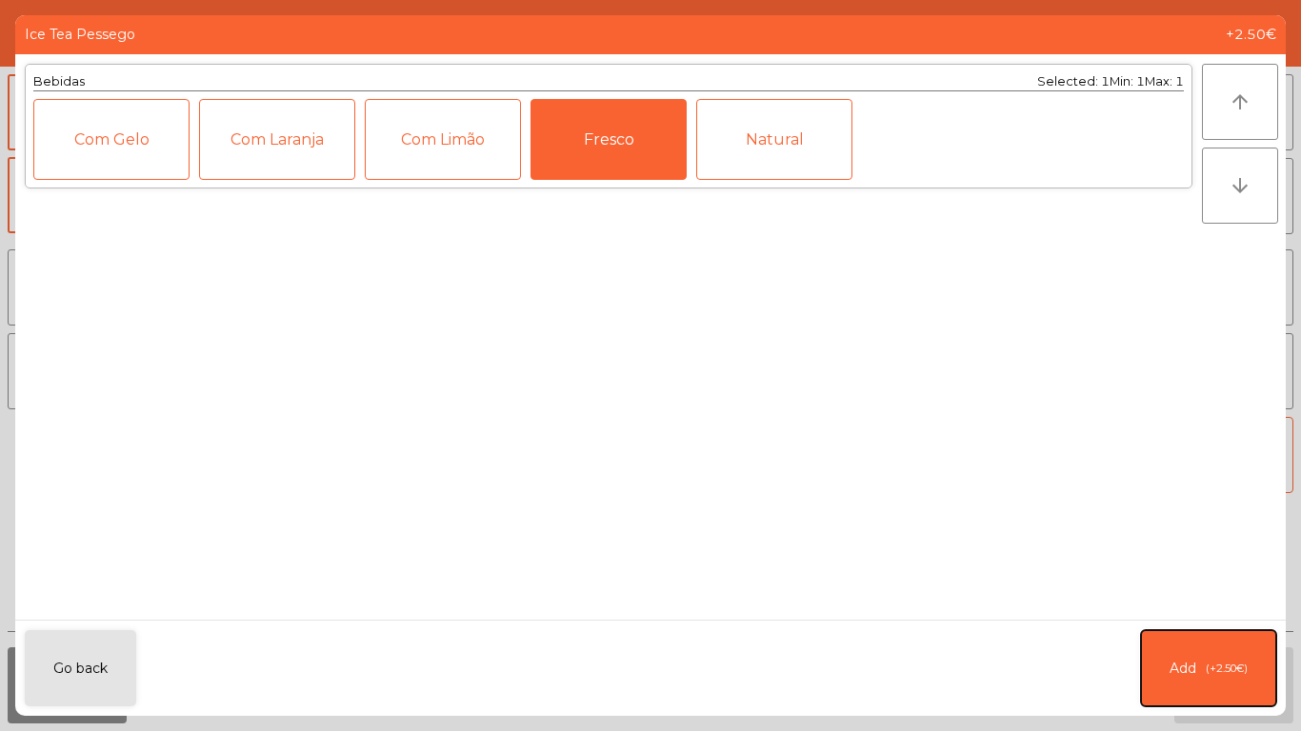
click at [1212, 635] on button "Add (+2.50€)" at bounding box center [1208, 669] width 135 height 76
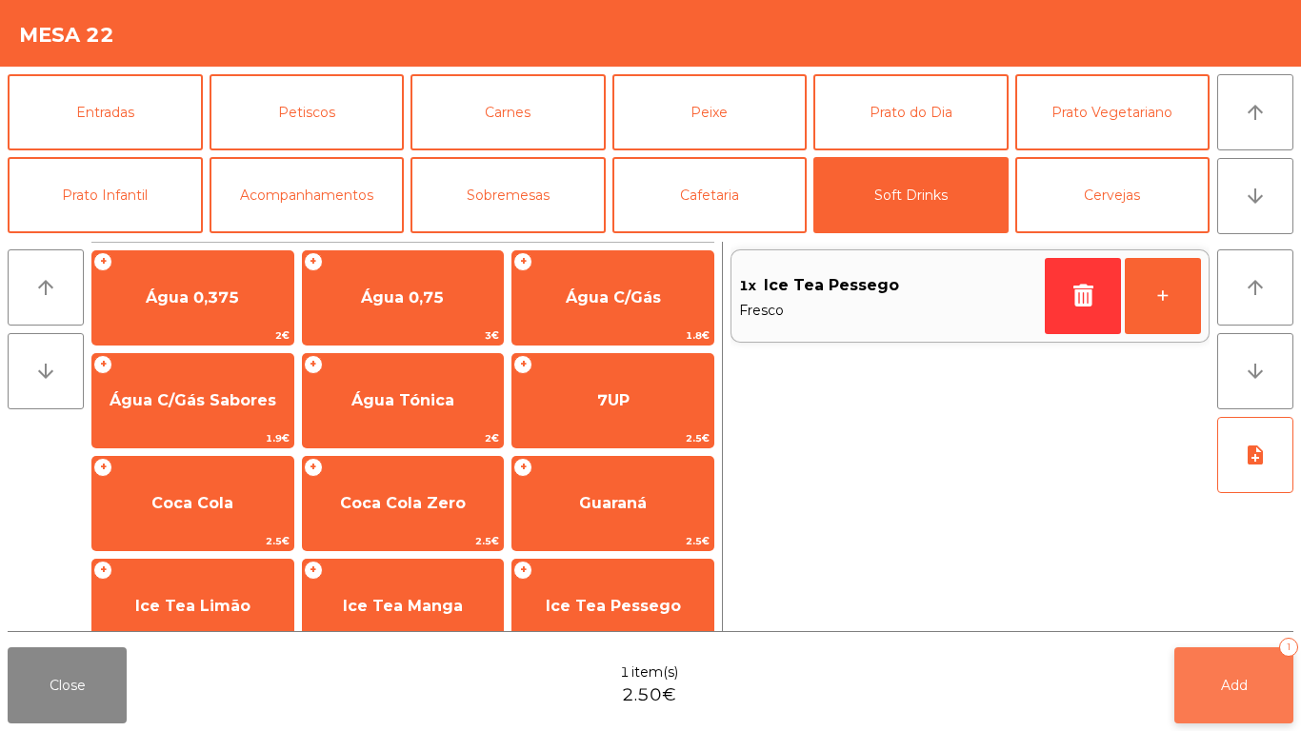
click at [1216, 649] on button "Add 1" at bounding box center [1233, 686] width 119 height 76
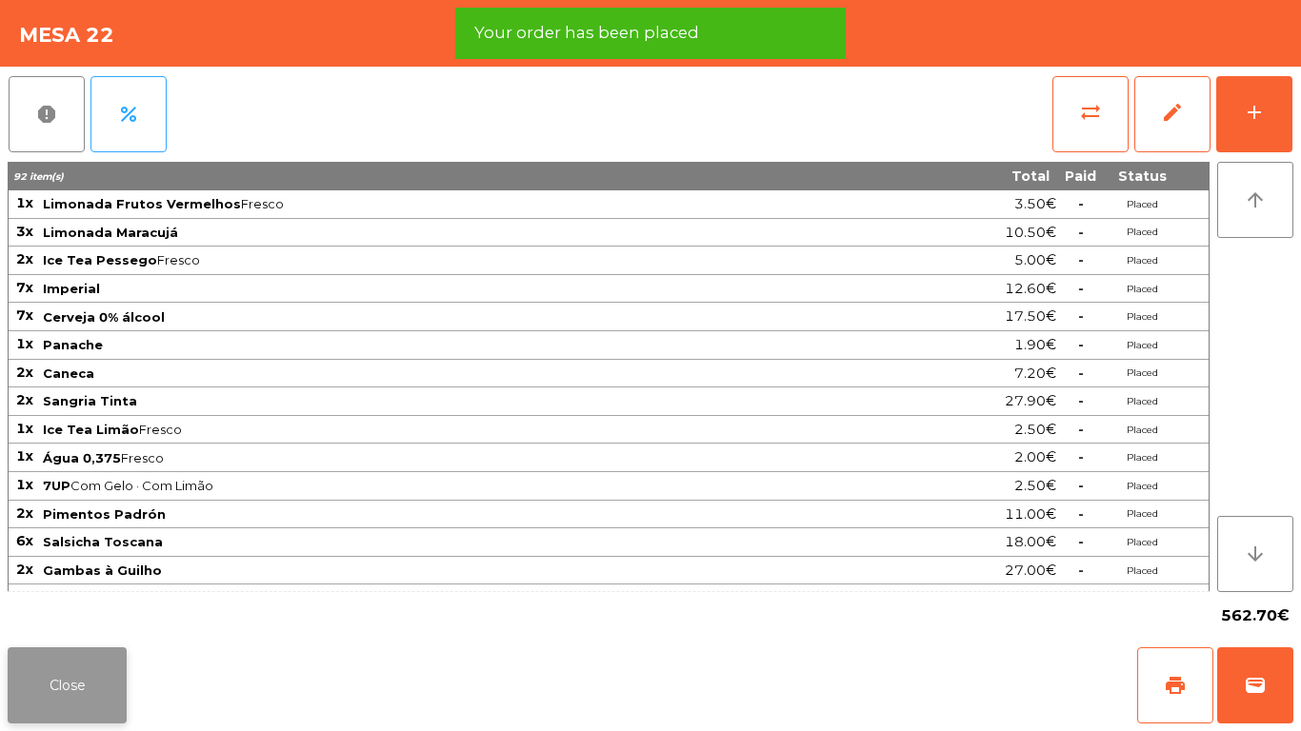
click at [61, 672] on button "Close" at bounding box center [67, 686] width 119 height 76
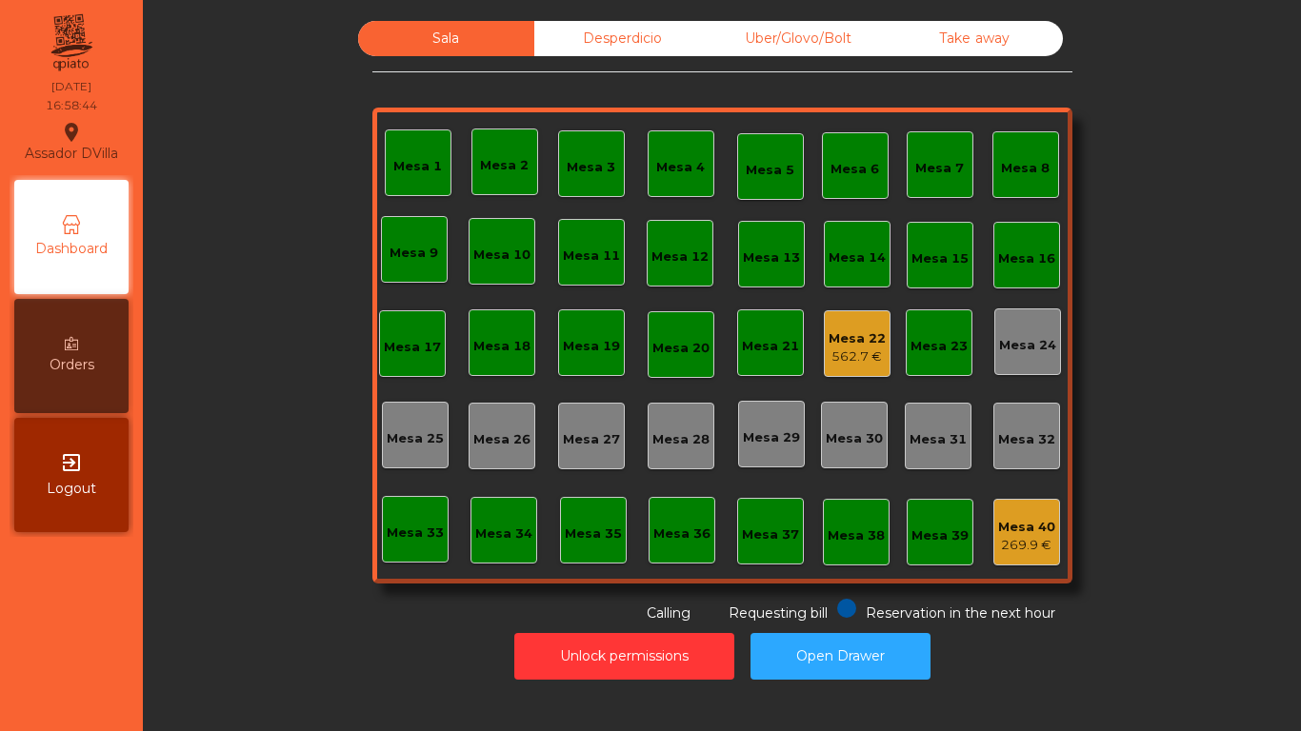
click at [849, 344] on div "Mesa 22" at bounding box center [857, 339] width 57 height 19
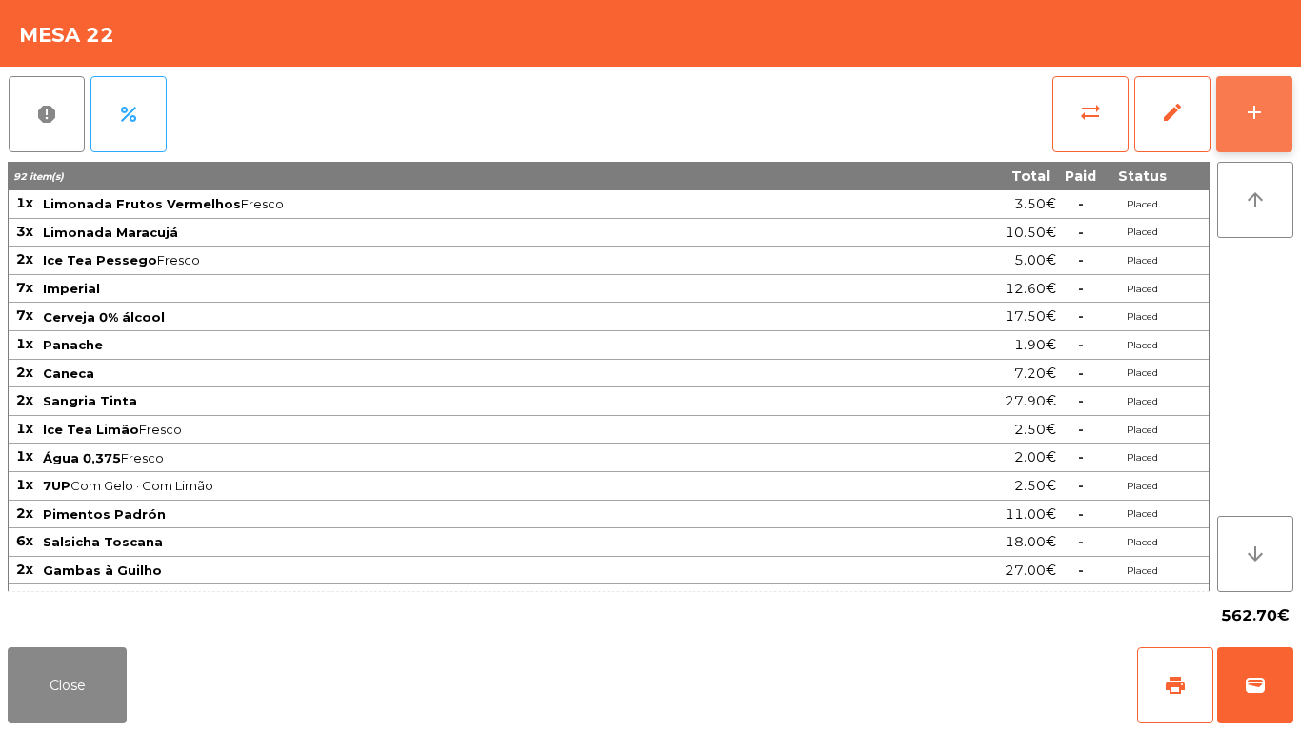
drag, startPoint x: 1245, startPoint y: 125, endPoint x: 1255, endPoint y: 127, distance: 10.6
click at [1255, 127] on button "add" at bounding box center [1254, 114] width 76 height 76
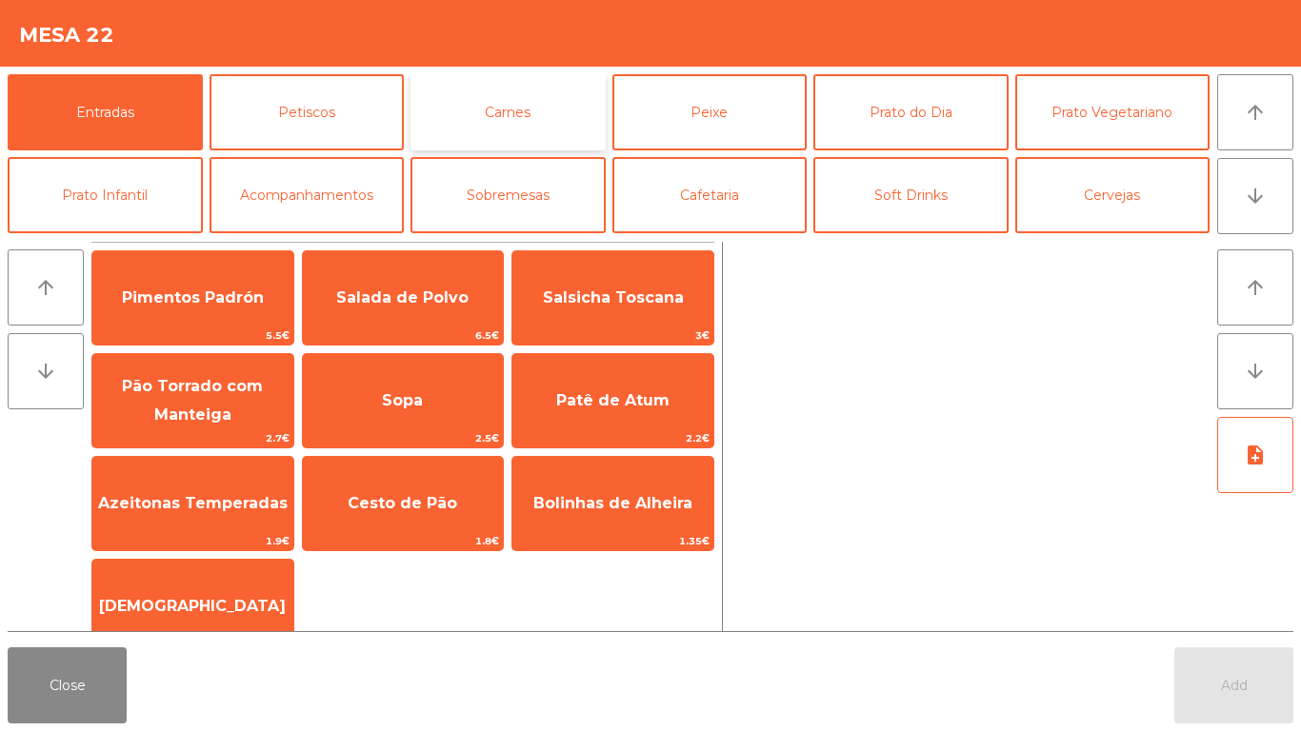
click at [471, 128] on button "Carnes" at bounding box center [508, 112] width 195 height 76
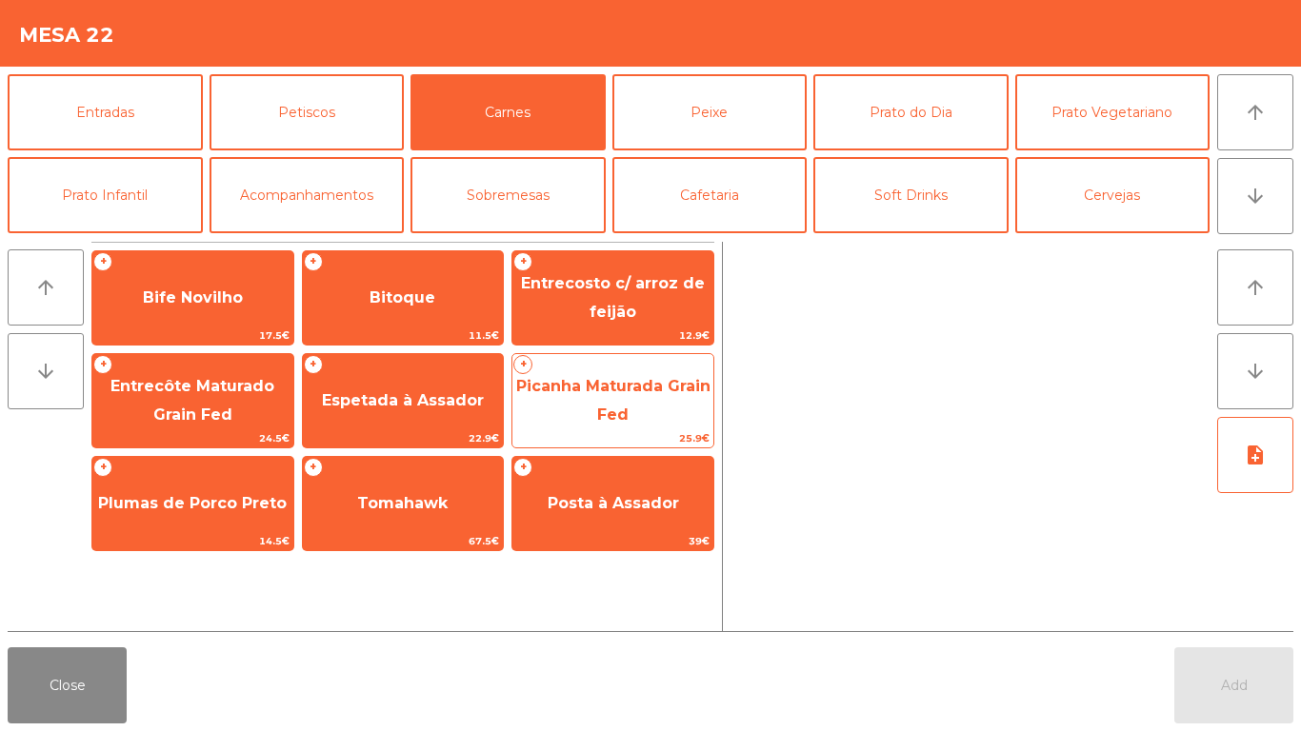
click at [572, 426] on span "Picanha Maturada Grain Fed" at bounding box center [612, 401] width 201 height 81
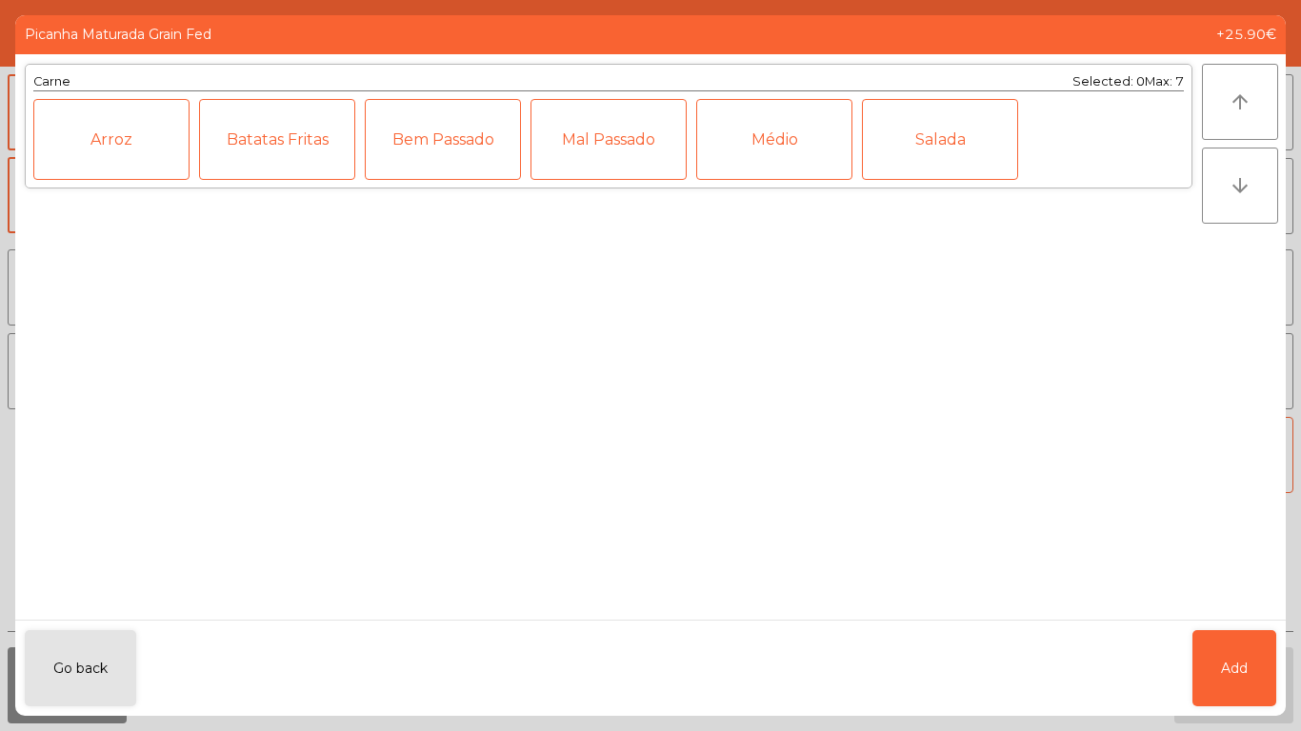
click at [740, 142] on div "Médio" at bounding box center [774, 139] width 156 height 81
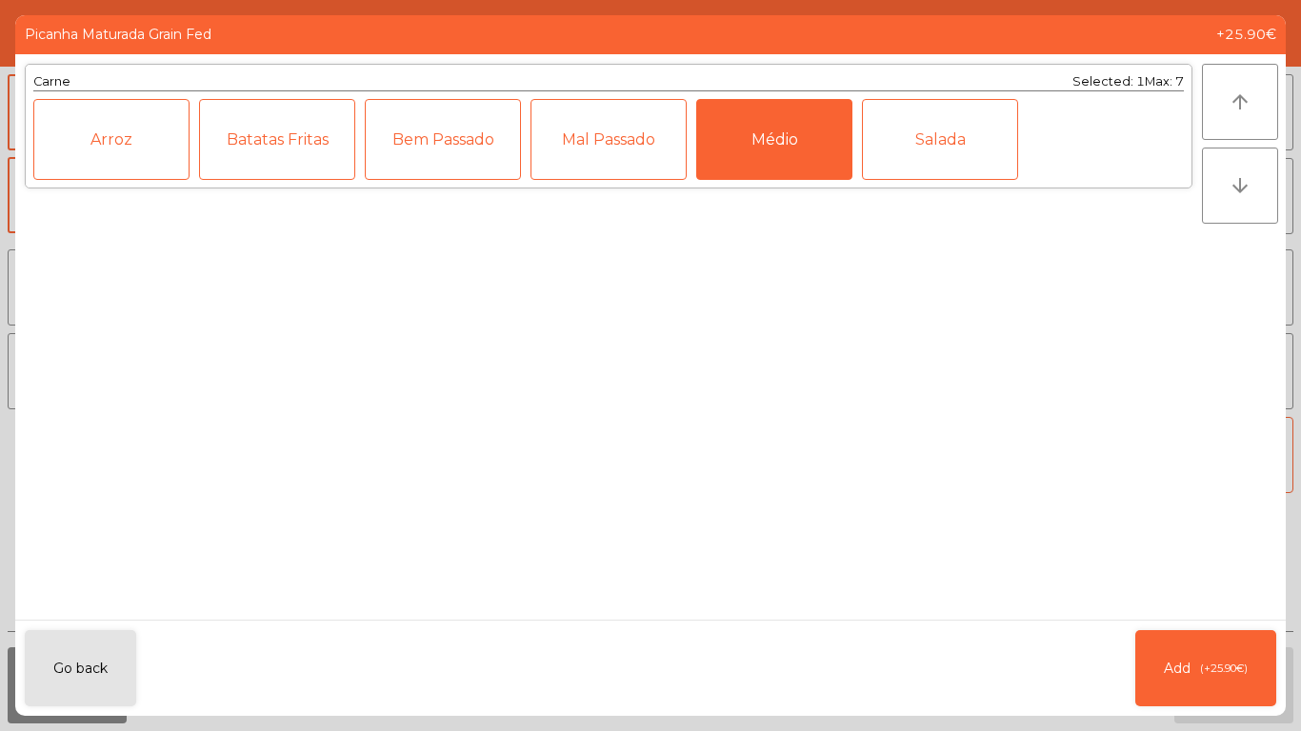
drag, startPoint x: 646, startPoint y: 154, endPoint x: 940, endPoint y: 359, distance: 358.5
click at [645, 155] on div "Mal Passado" at bounding box center [609, 139] width 156 height 81
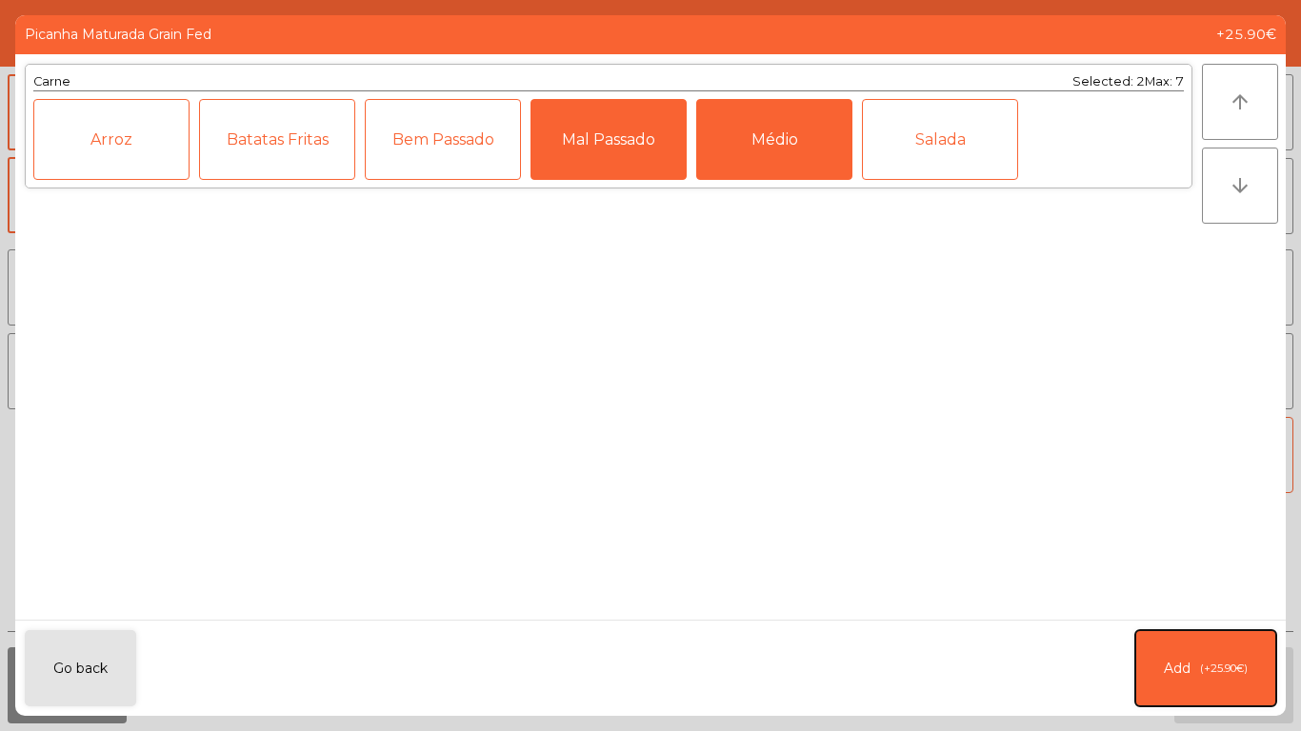
click at [1170, 674] on span "Add" at bounding box center [1177, 669] width 27 height 20
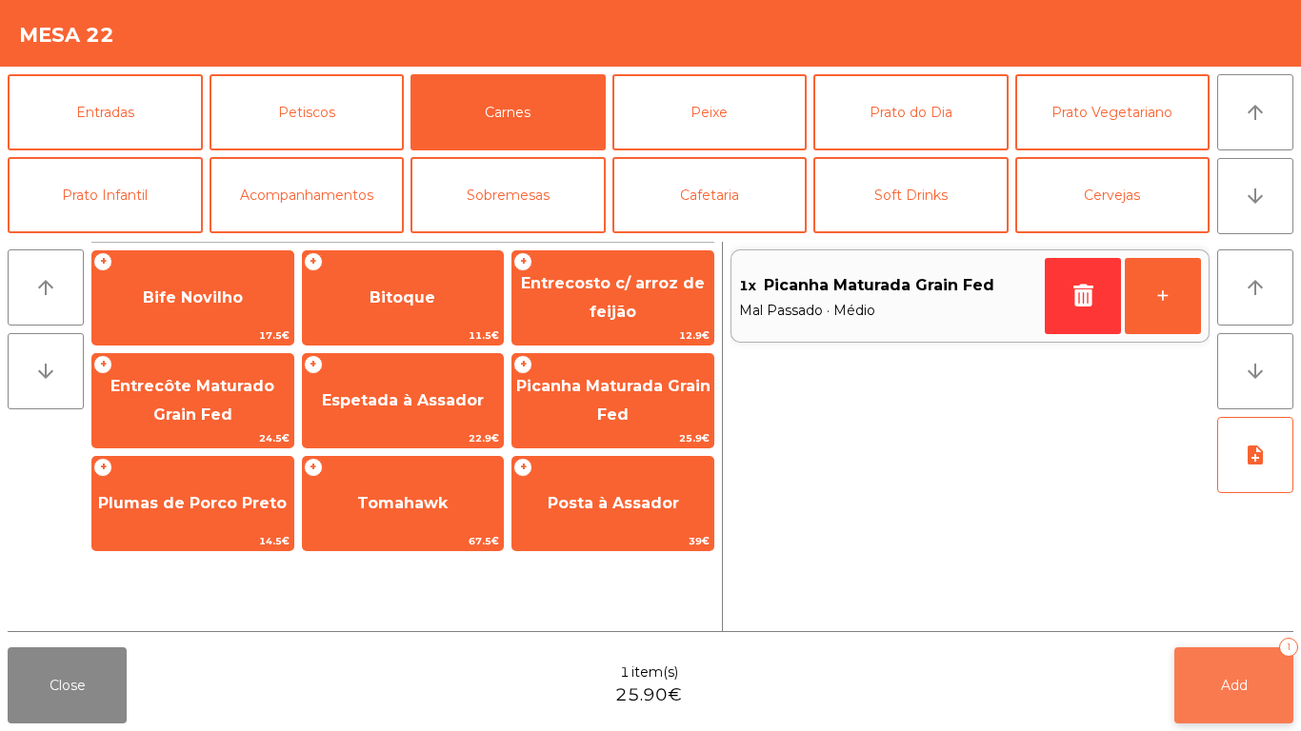
click at [1224, 705] on button "Add 1" at bounding box center [1233, 686] width 119 height 76
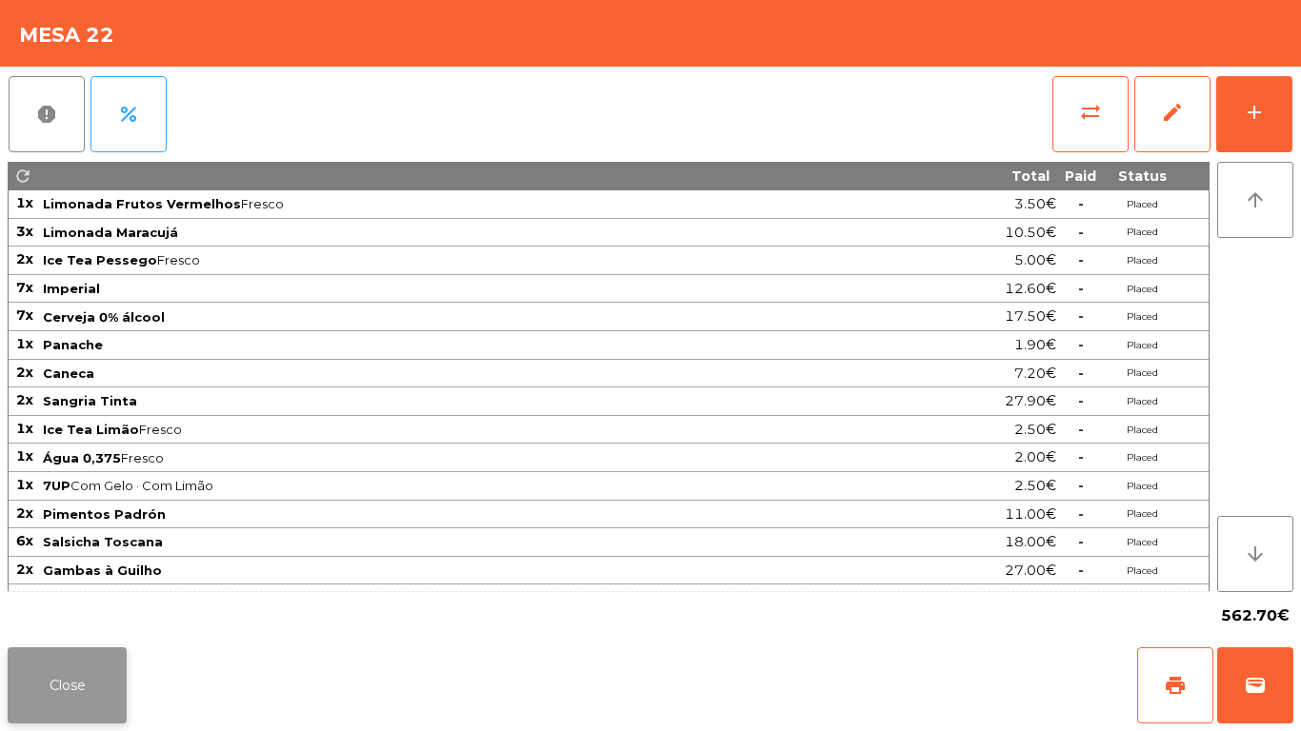
click at [69, 669] on button "Close" at bounding box center [67, 686] width 119 height 76
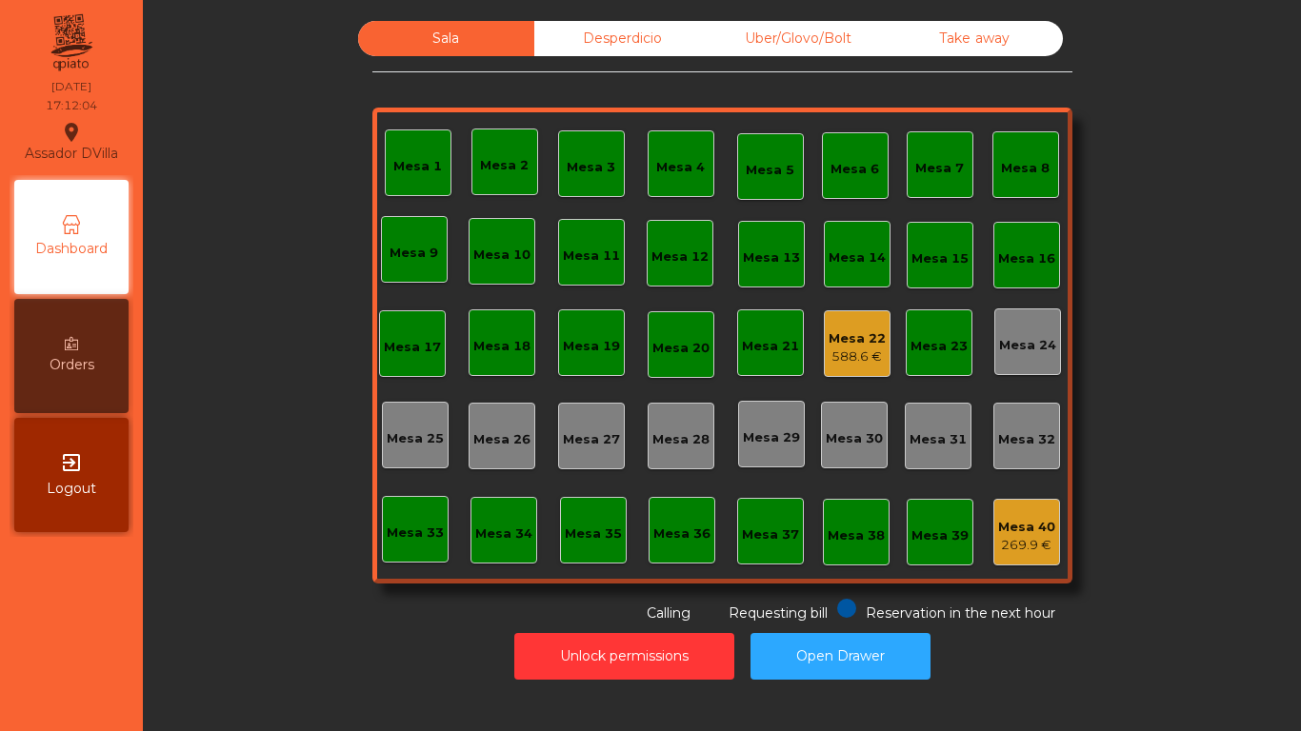
click at [42, 647] on nav "Assador DVilla location_on 12/10/2025 17:12:04 Dashboard Orders exit_to_app Log…" at bounding box center [71, 365] width 143 height 731
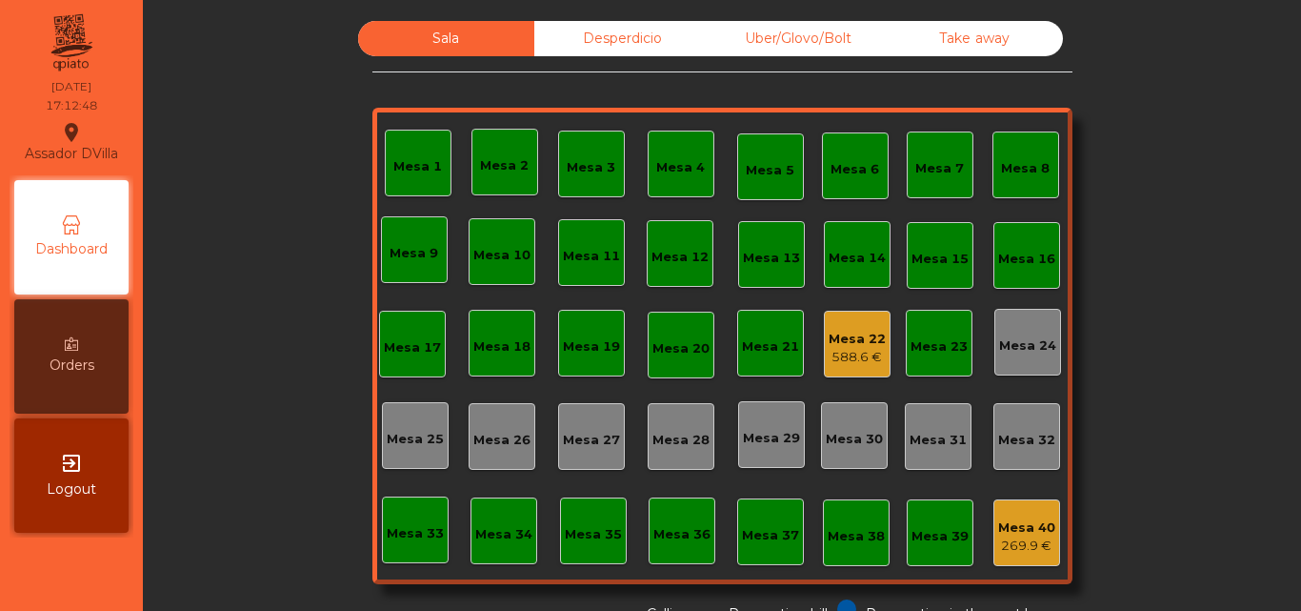
drag, startPoint x: 616, startPoint y: 33, endPoint x: 635, endPoint y: 42, distance: 20.9
click at [618, 35] on div "Desperdicio" at bounding box center [622, 38] width 176 height 35
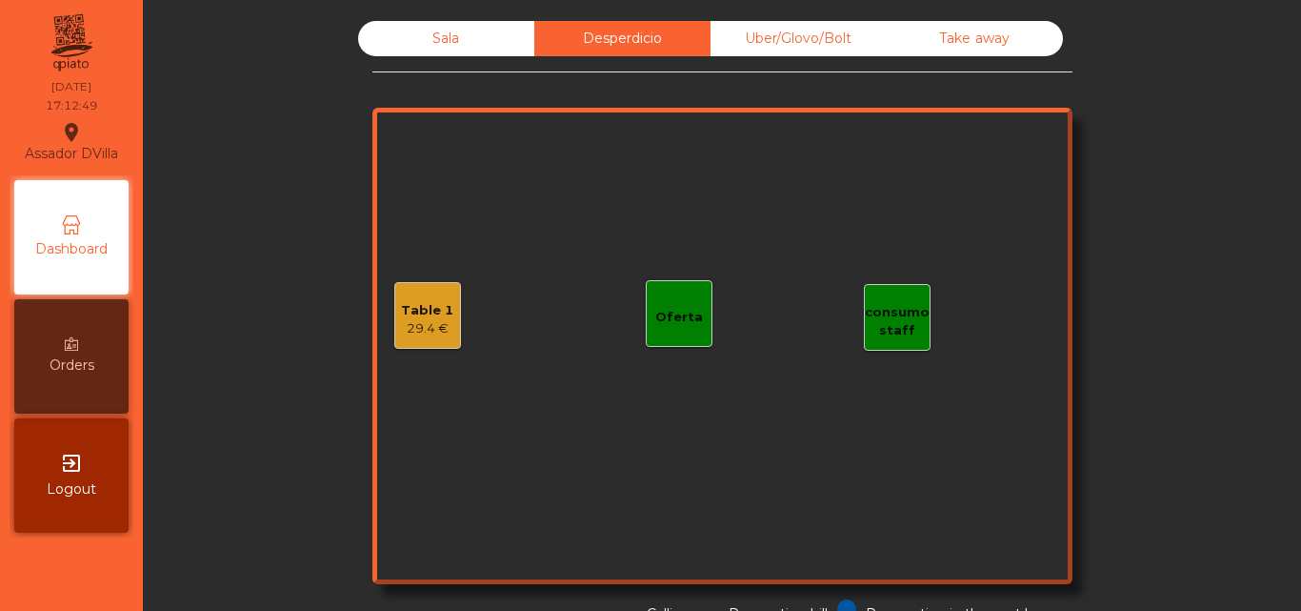
click at [749, 29] on div "Uber/Glovo/Bolt" at bounding box center [799, 38] width 176 height 35
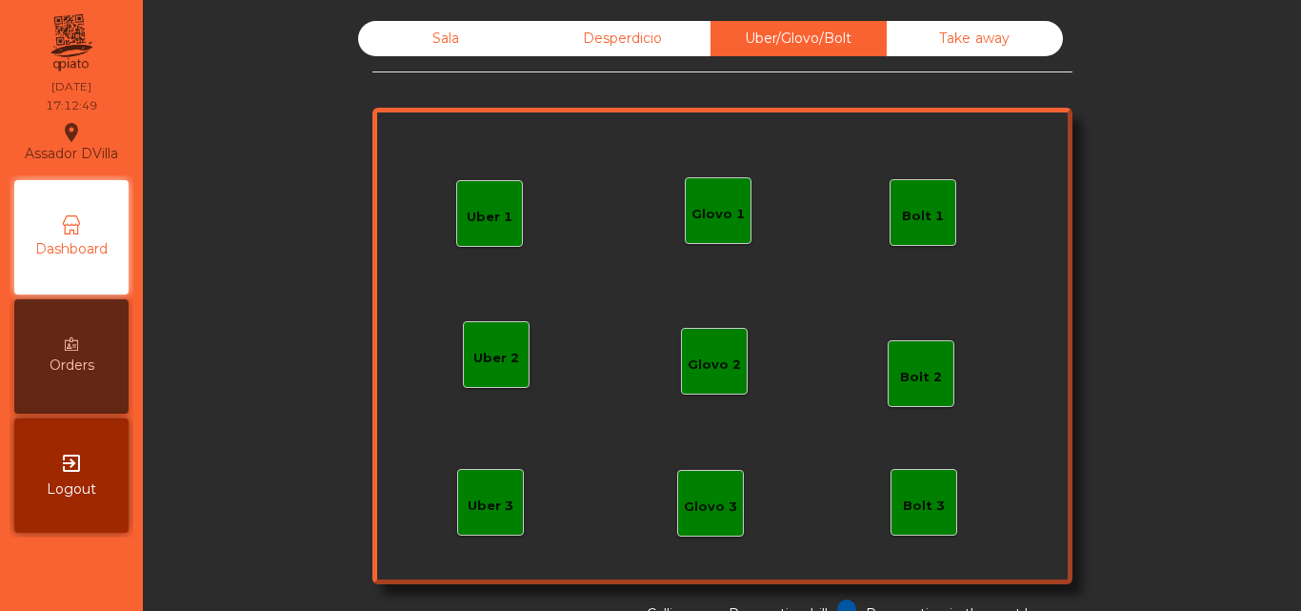
click at [1029, 38] on div "Take away" at bounding box center [975, 38] width 176 height 35
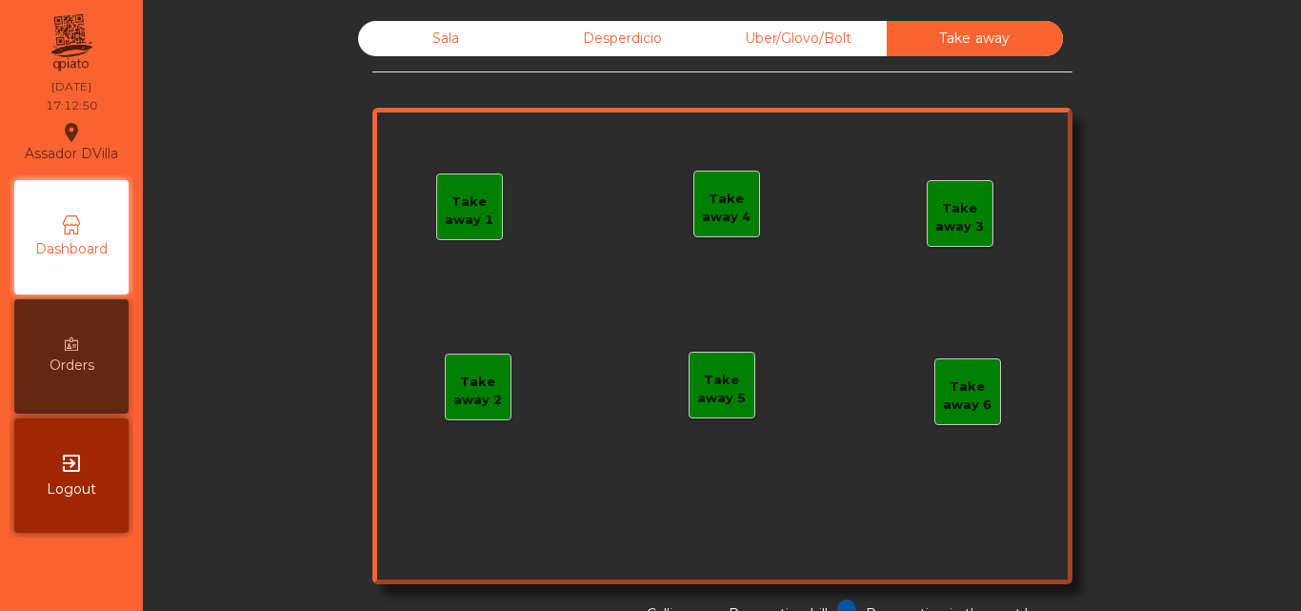
click at [598, 39] on div "Desperdicio" at bounding box center [622, 38] width 176 height 35
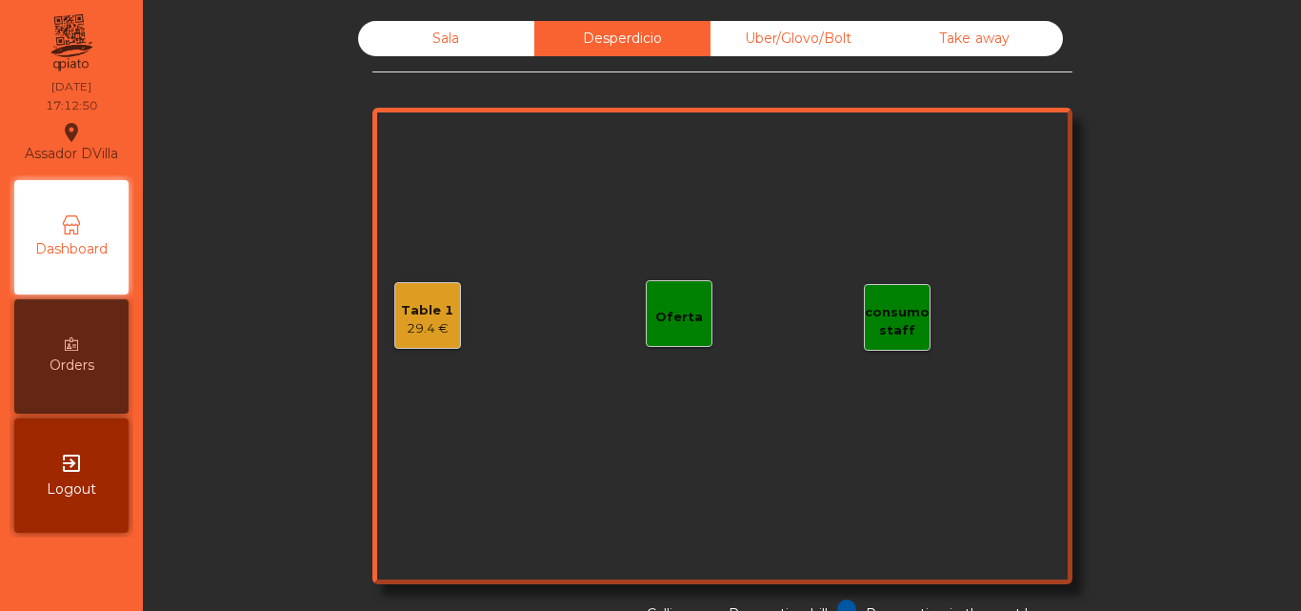
drag, startPoint x: 342, startPoint y: 43, endPoint x: 433, endPoint y: 42, distance: 91.4
click at [342, 45] on div "Sala Desperdicio Uber/Glovo/Bolt Take away Table 1 29.4 € consumo staff Oferta …" at bounding box center [722, 322] width 1107 height 603
click at [434, 41] on div "Sala" at bounding box center [446, 38] width 176 height 35
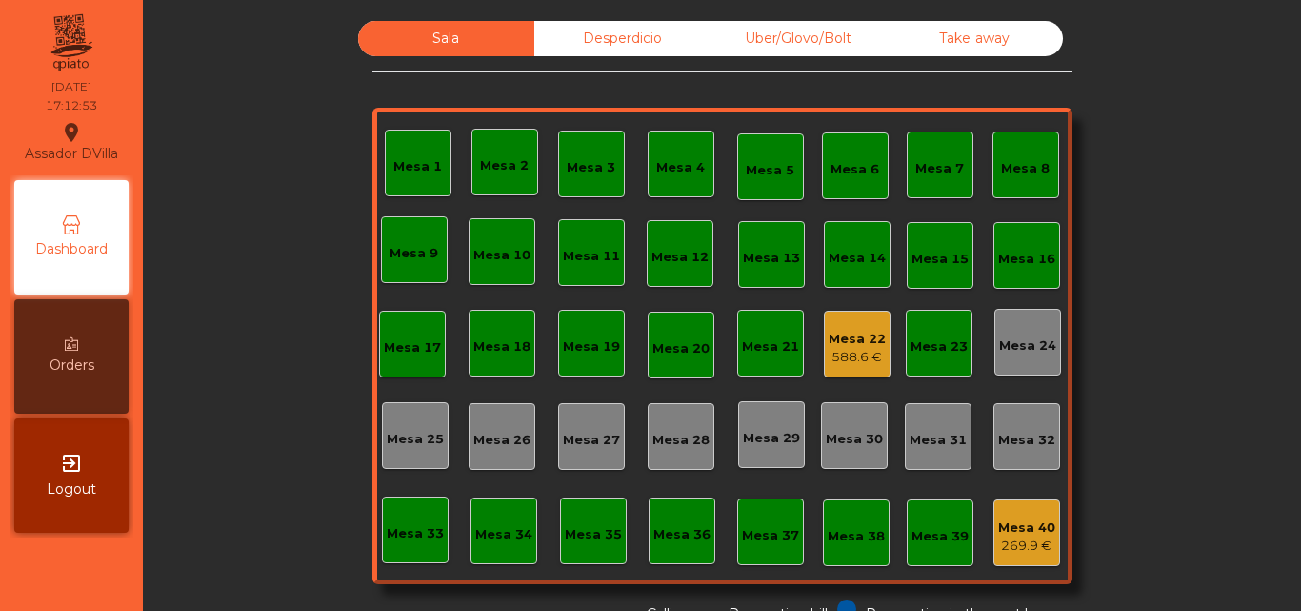
click at [864, 350] on div "588.6 €" at bounding box center [857, 357] width 57 height 19
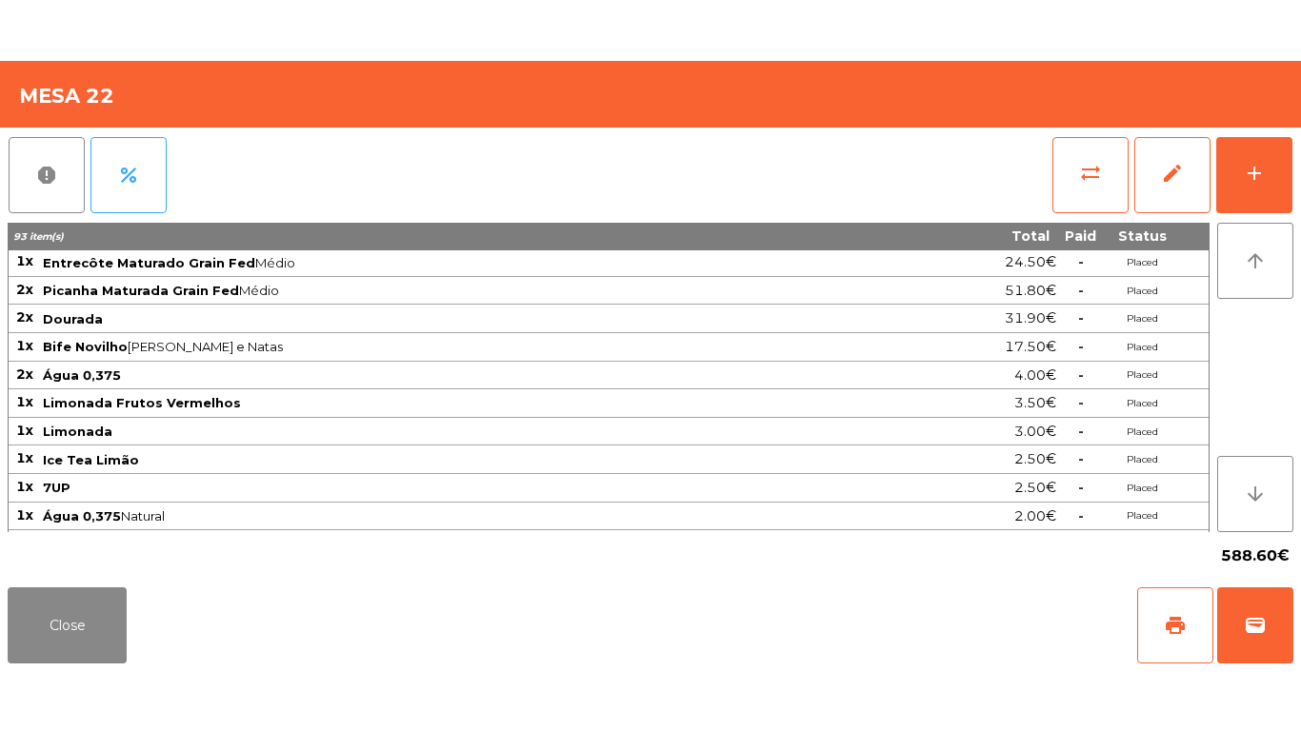
scroll to position [847, 0]
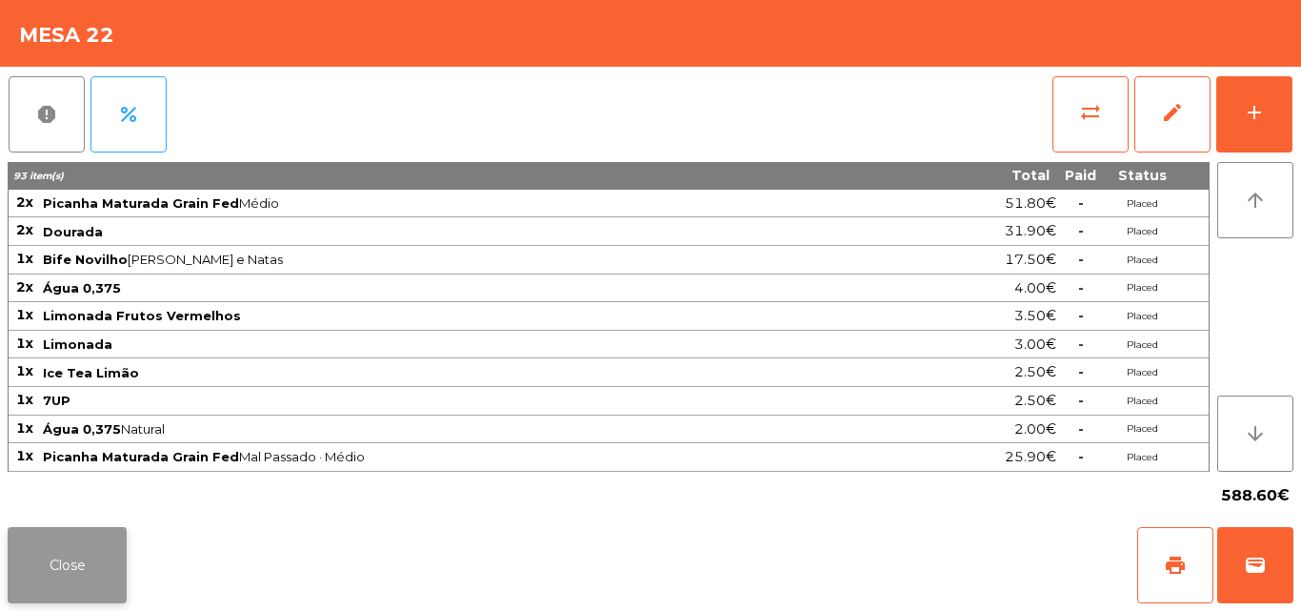
click at [96, 558] on button "Close" at bounding box center [67, 565] width 119 height 76
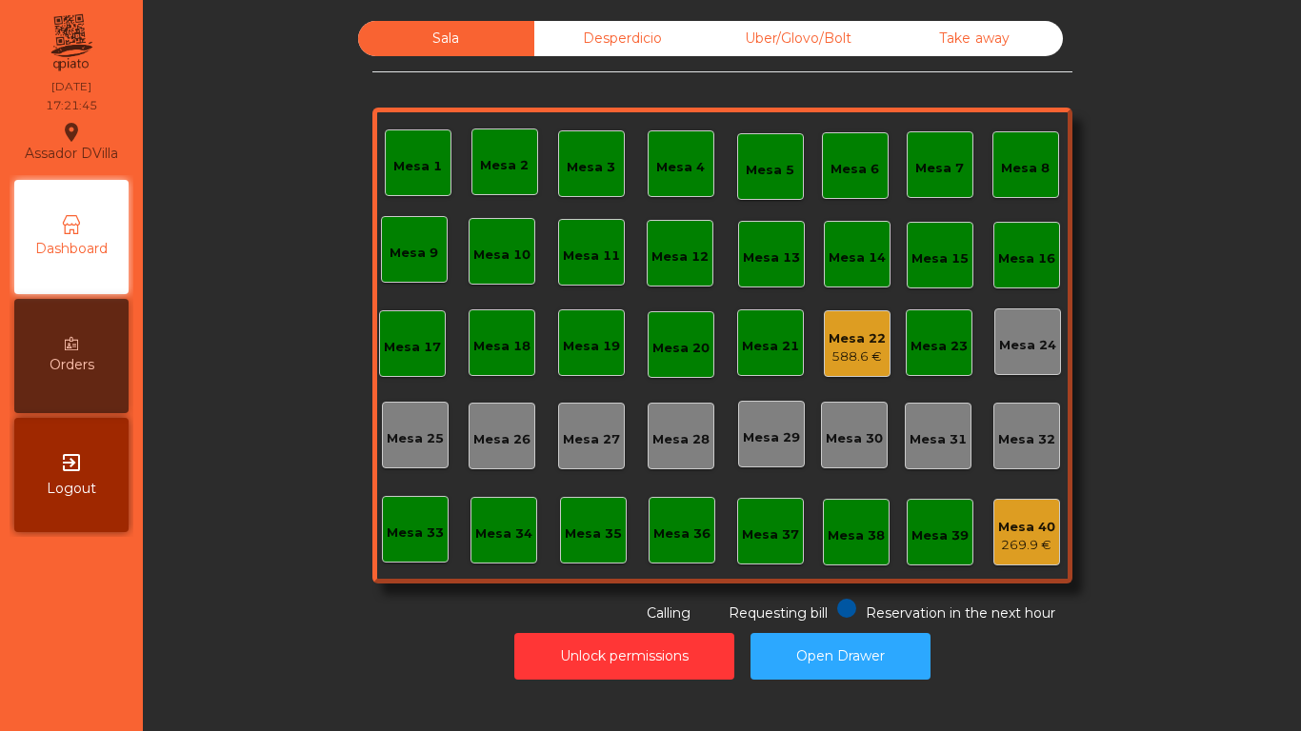
click at [850, 326] on div "Mesa 22 588.6 €" at bounding box center [857, 344] width 57 height 45
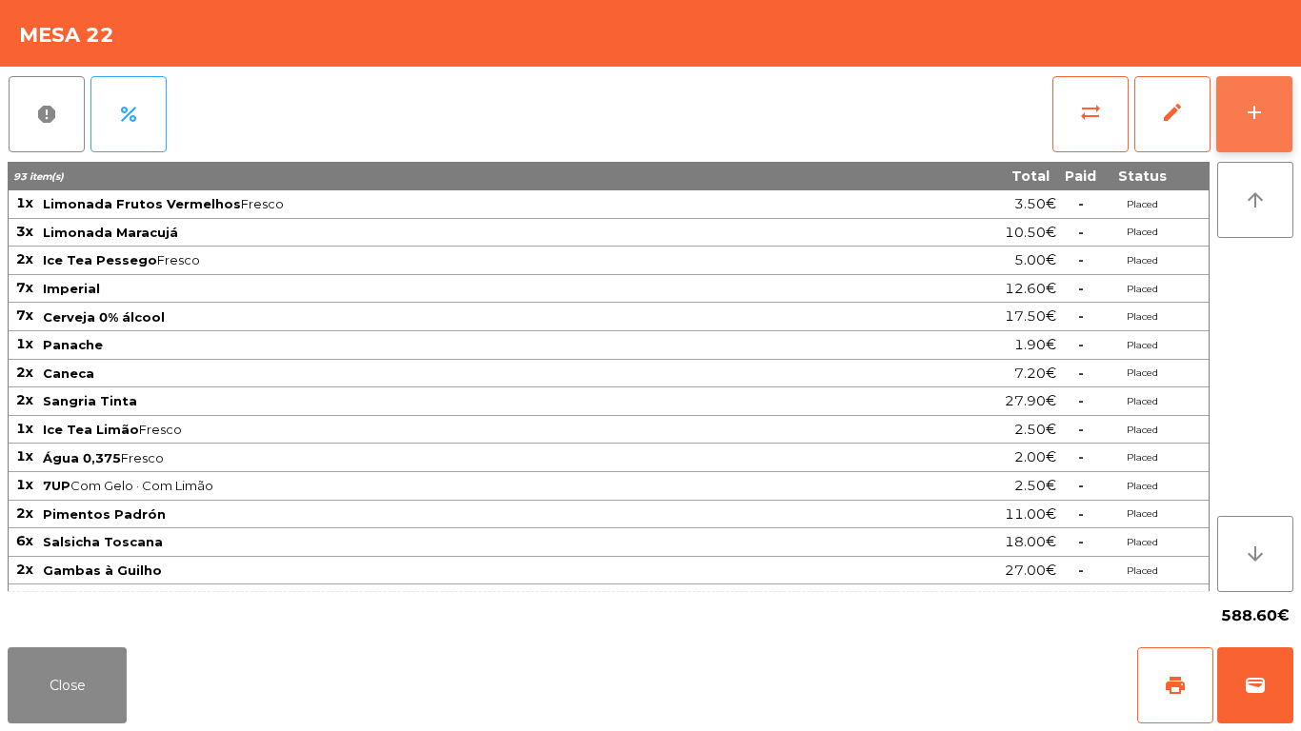
click at [1275, 101] on button "add" at bounding box center [1254, 114] width 76 height 76
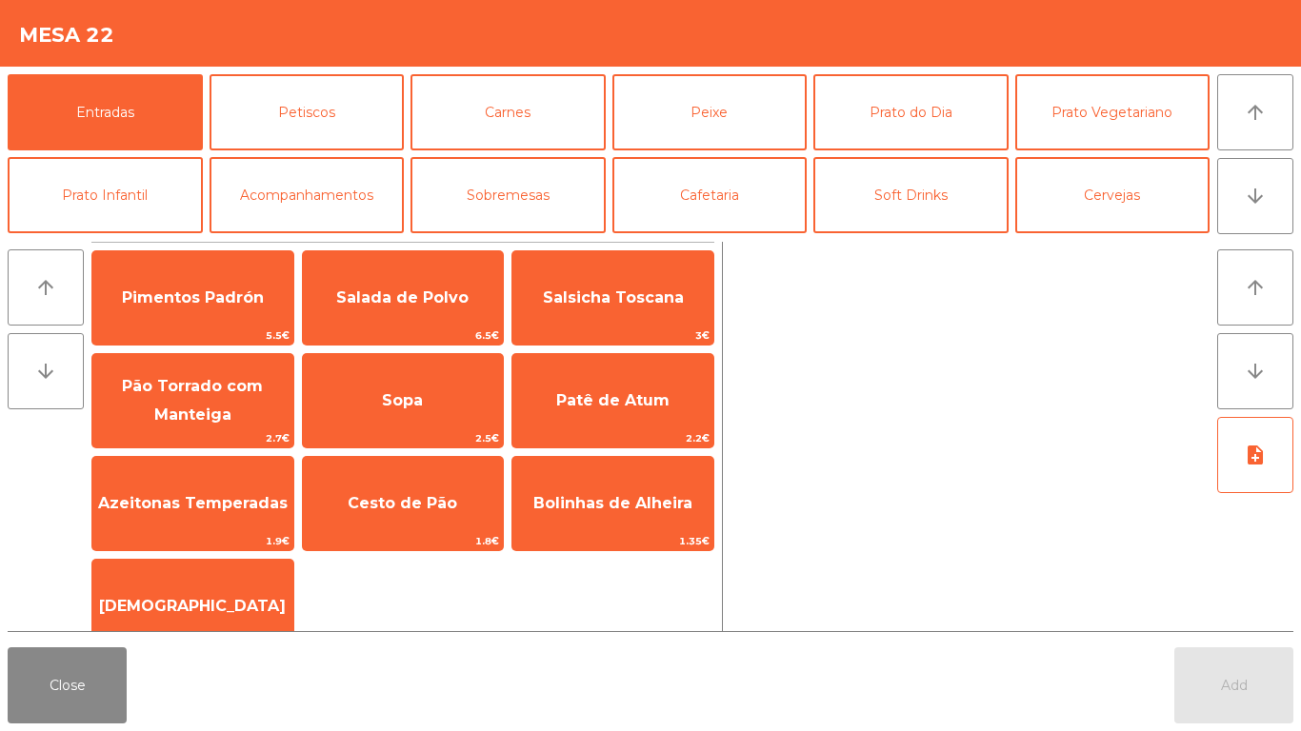
click at [910, 250] on div at bounding box center [970, 437] width 479 height 390
click at [910, 211] on button "Soft Drinks" at bounding box center [910, 195] width 195 height 76
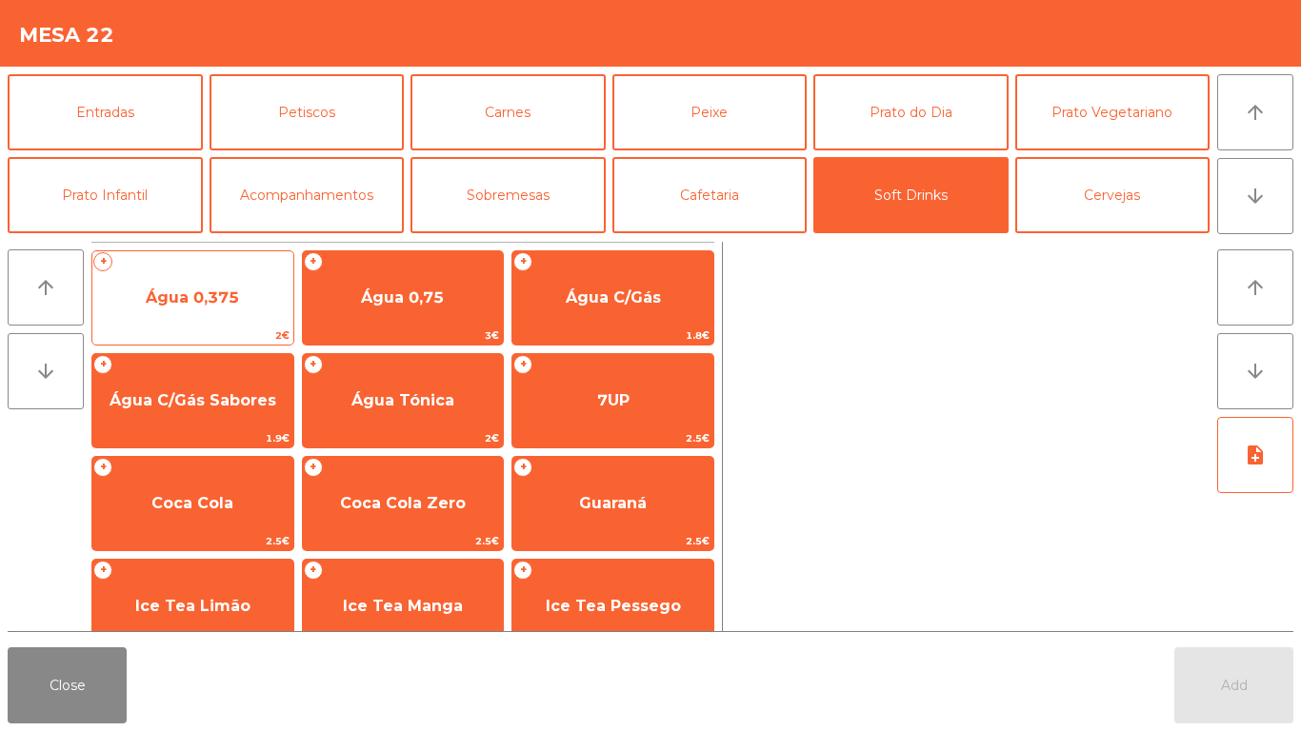
click at [206, 303] on span "Água 0,375" at bounding box center [192, 298] width 93 height 18
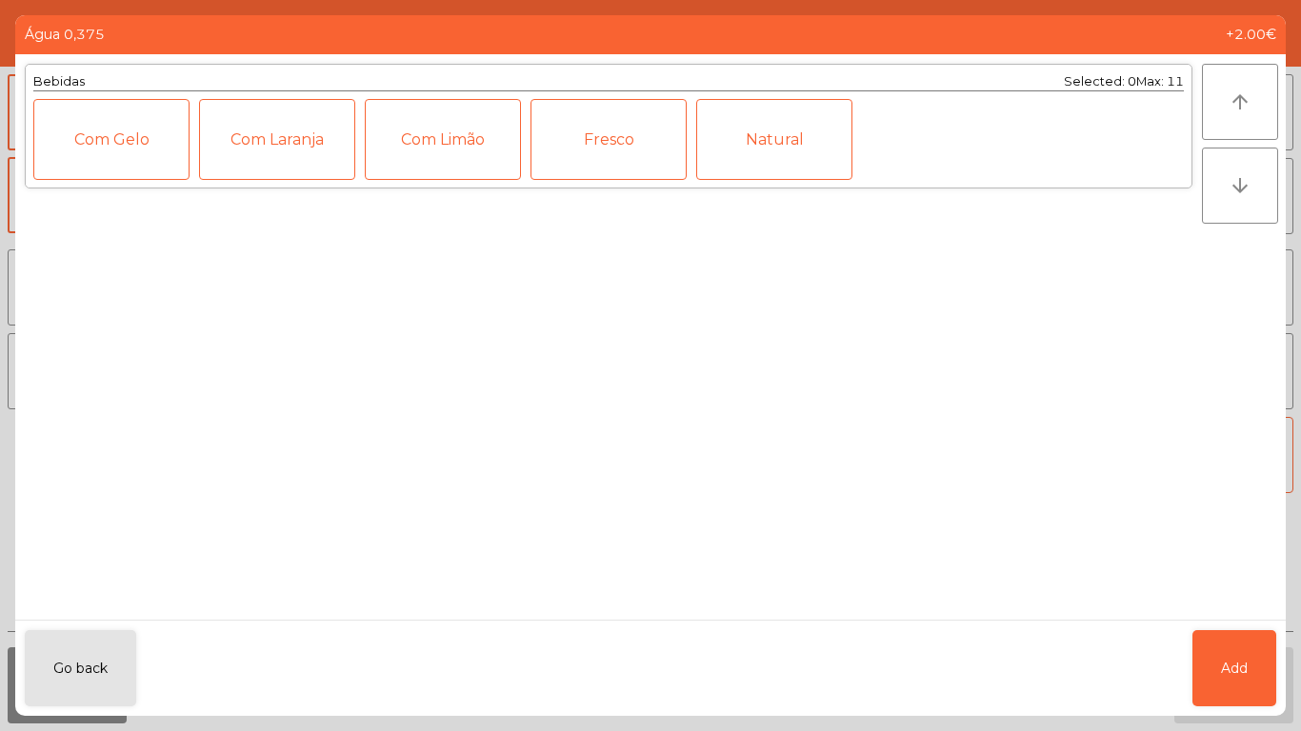
click at [1168, 660] on div "Go back Add" at bounding box center [650, 668] width 1271 height 96
click at [1244, 648] on button "Add" at bounding box center [1234, 669] width 84 height 76
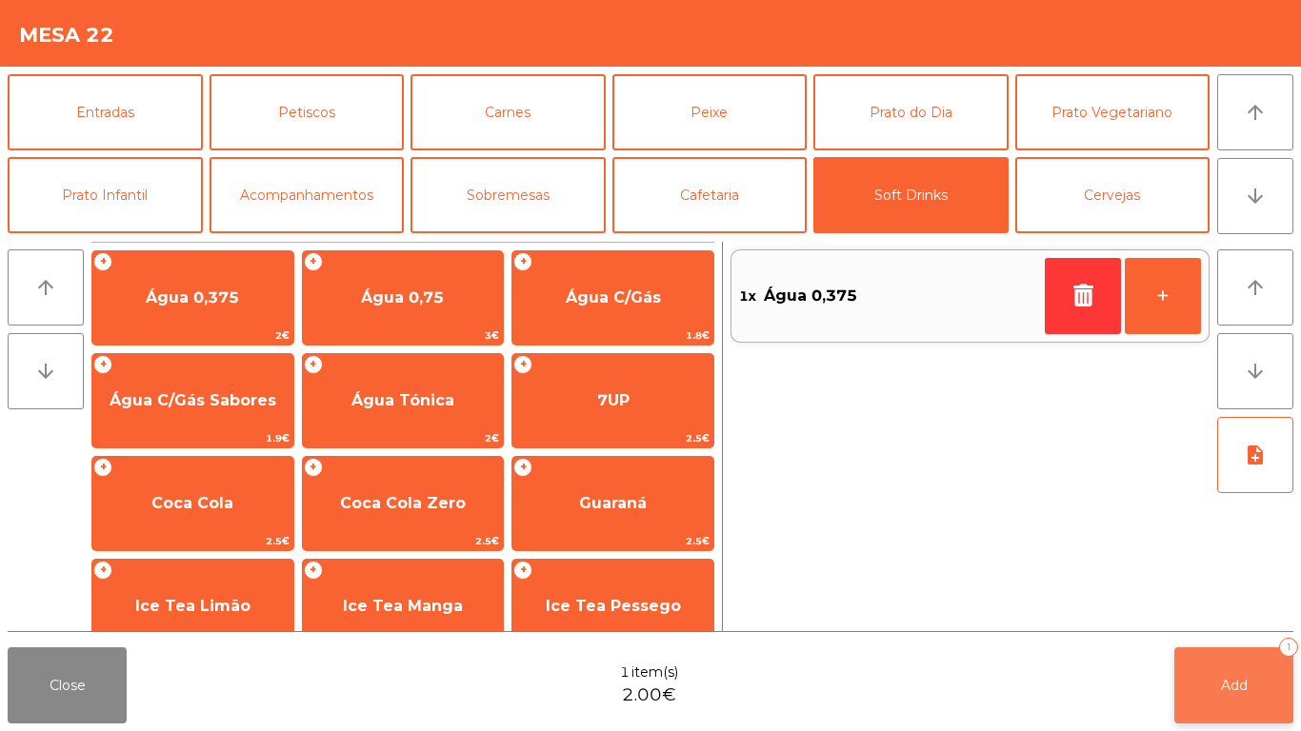
click at [1210, 684] on button "Add 1" at bounding box center [1233, 686] width 119 height 76
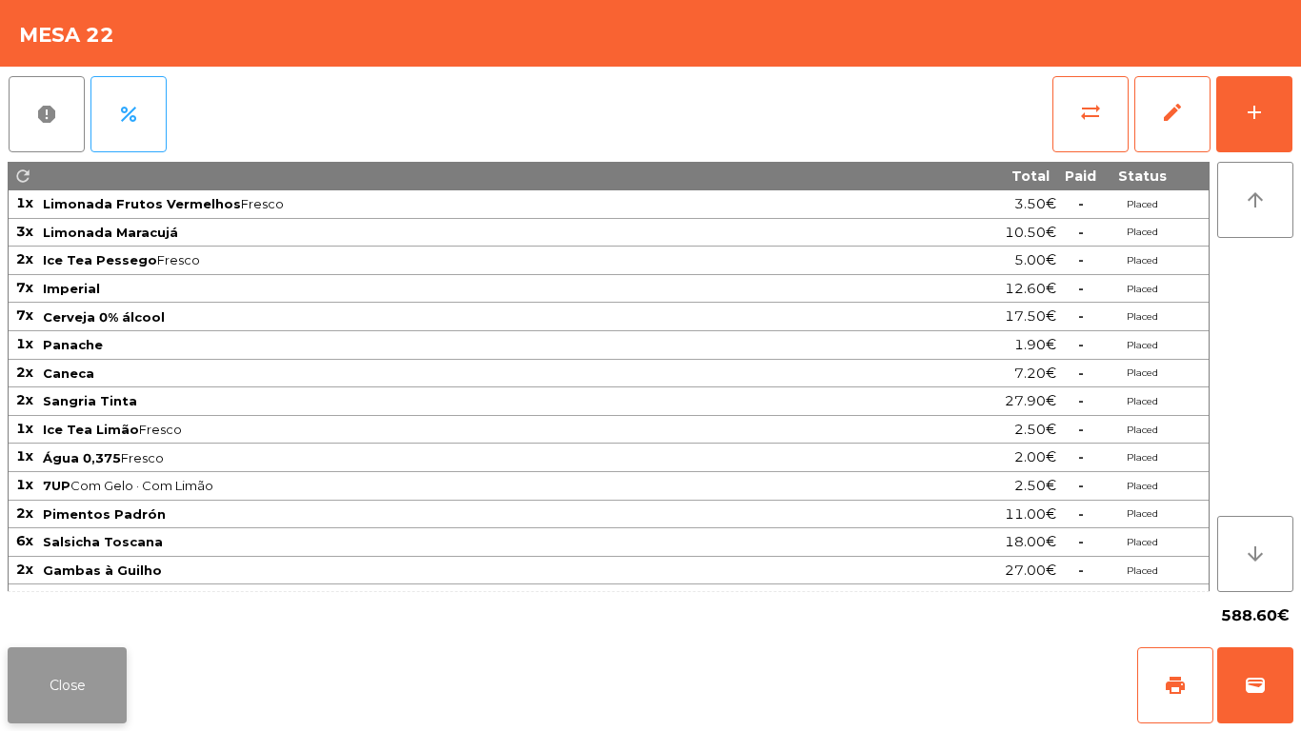
click at [70, 684] on button "Close" at bounding box center [67, 686] width 119 height 76
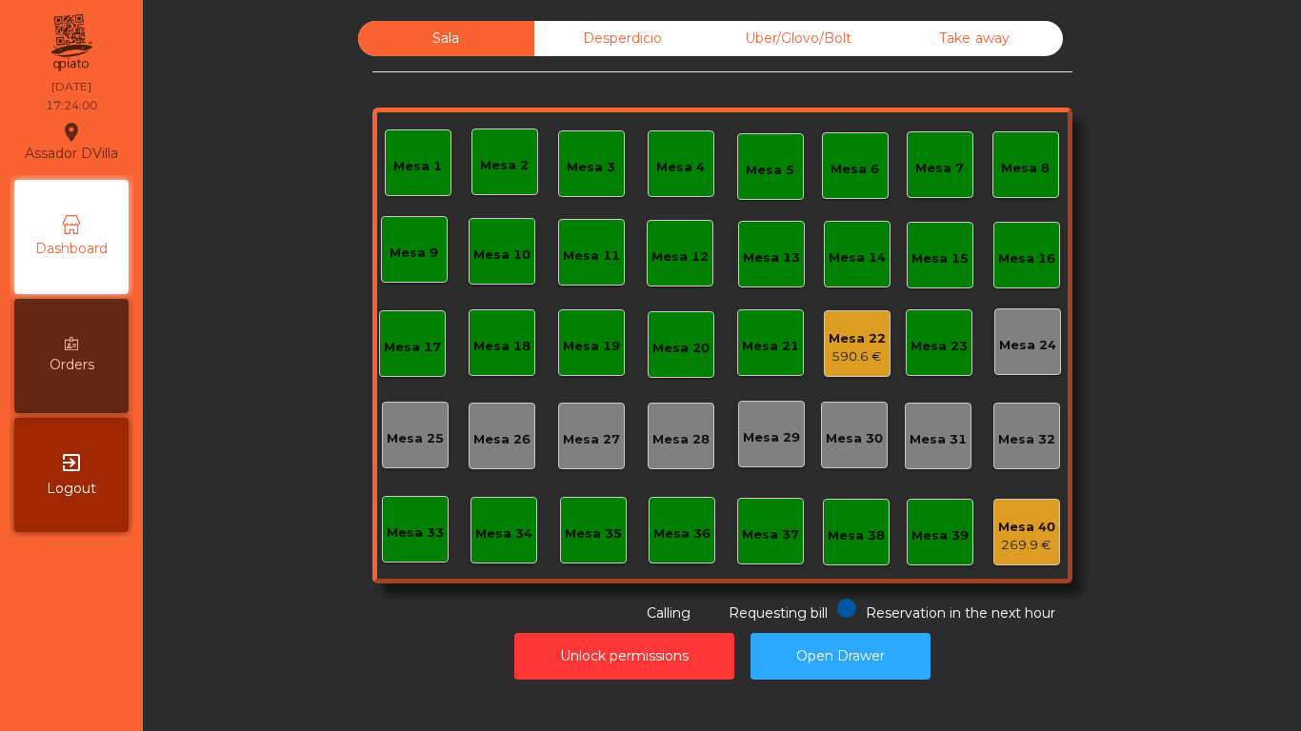
click at [829, 366] on div "590.6 €" at bounding box center [857, 357] width 57 height 19
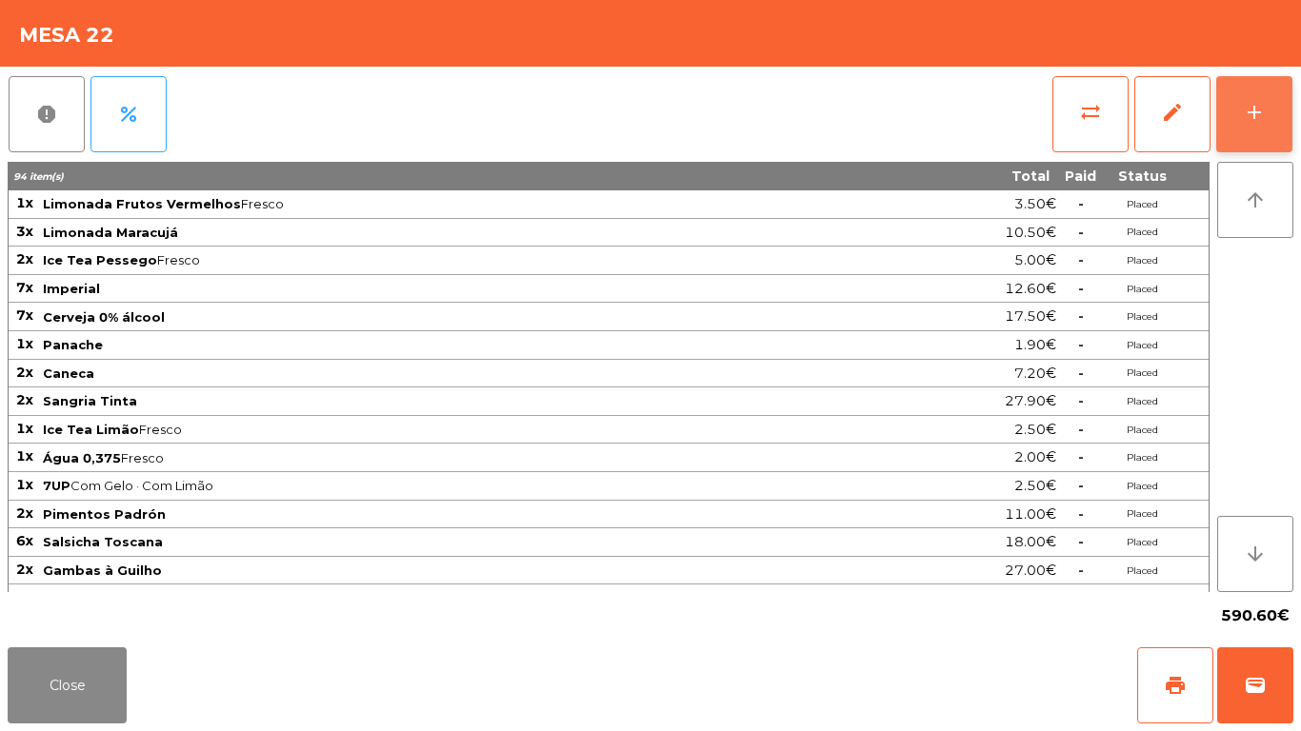
click at [1270, 135] on button "add" at bounding box center [1254, 114] width 76 height 76
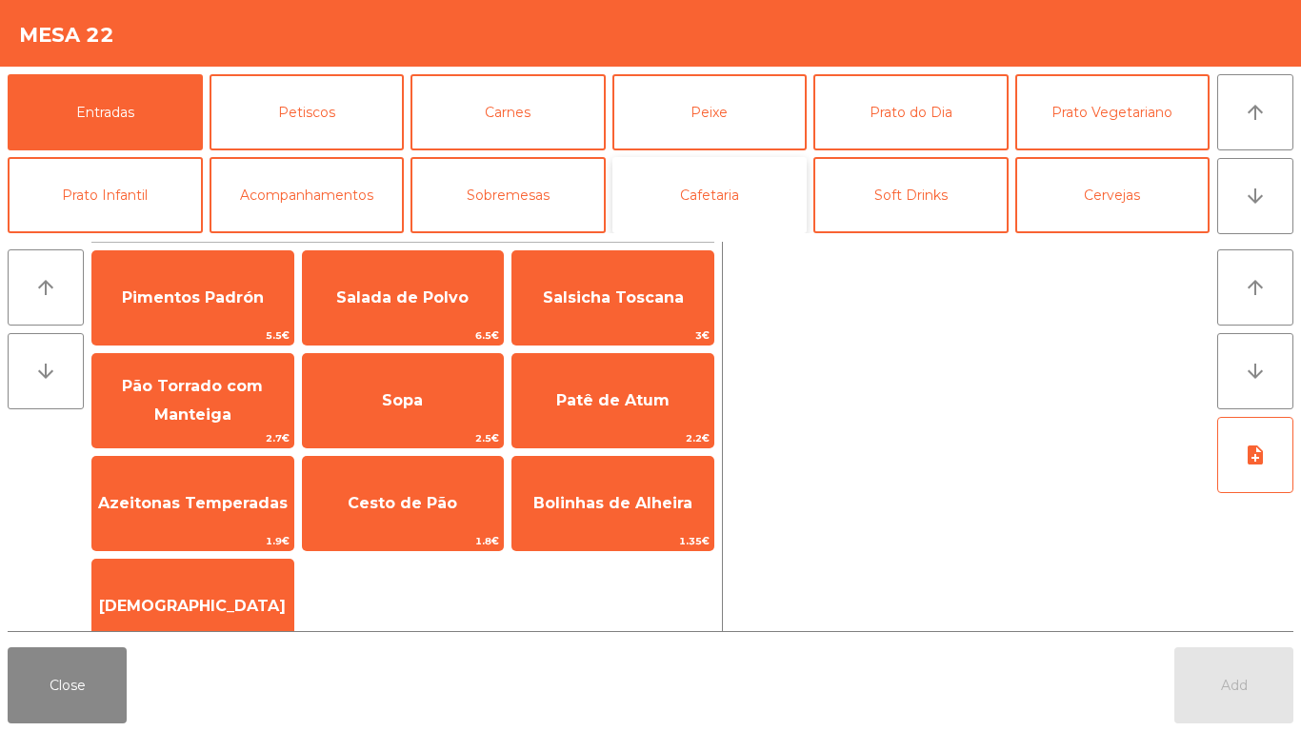
click at [746, 170] on button "Cafetaria" at bounding box center [709, 195] width 195 height 76
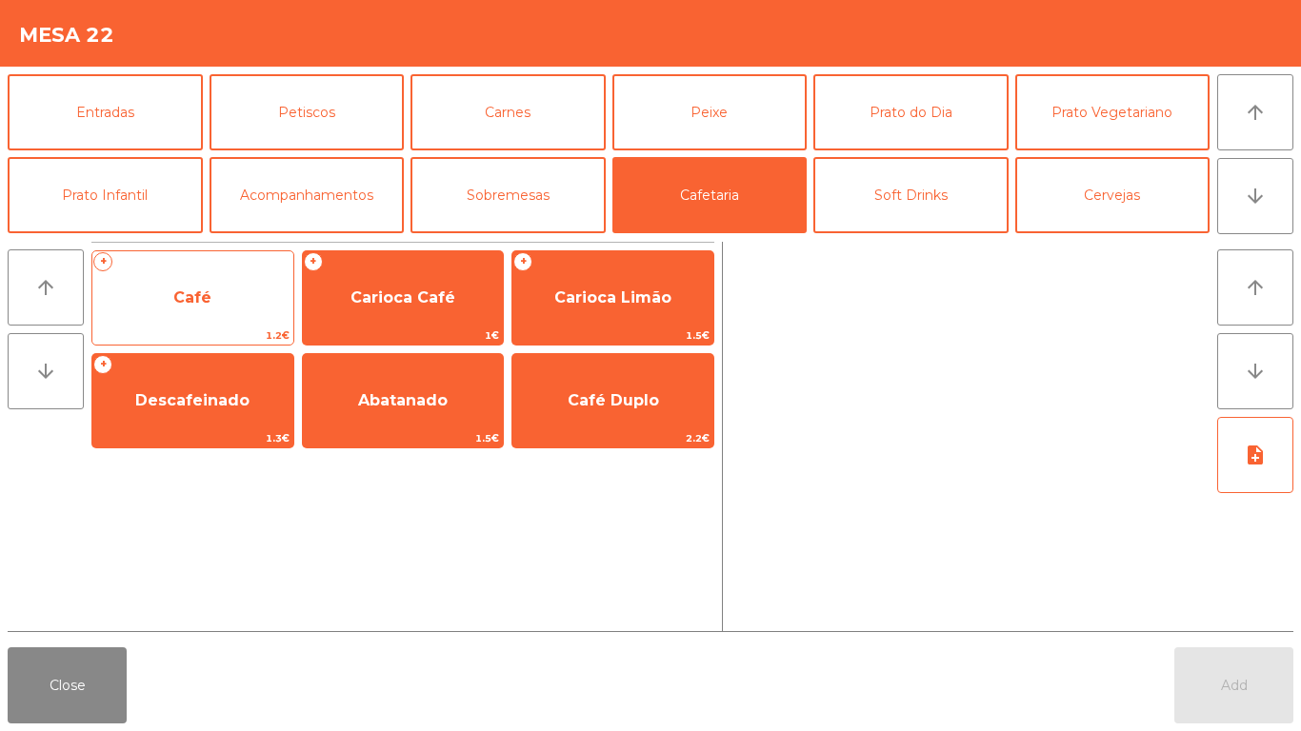
click at [210, 269] on div "+ Café 1.2€" at bounding box center [192, 297] width 203 height 95
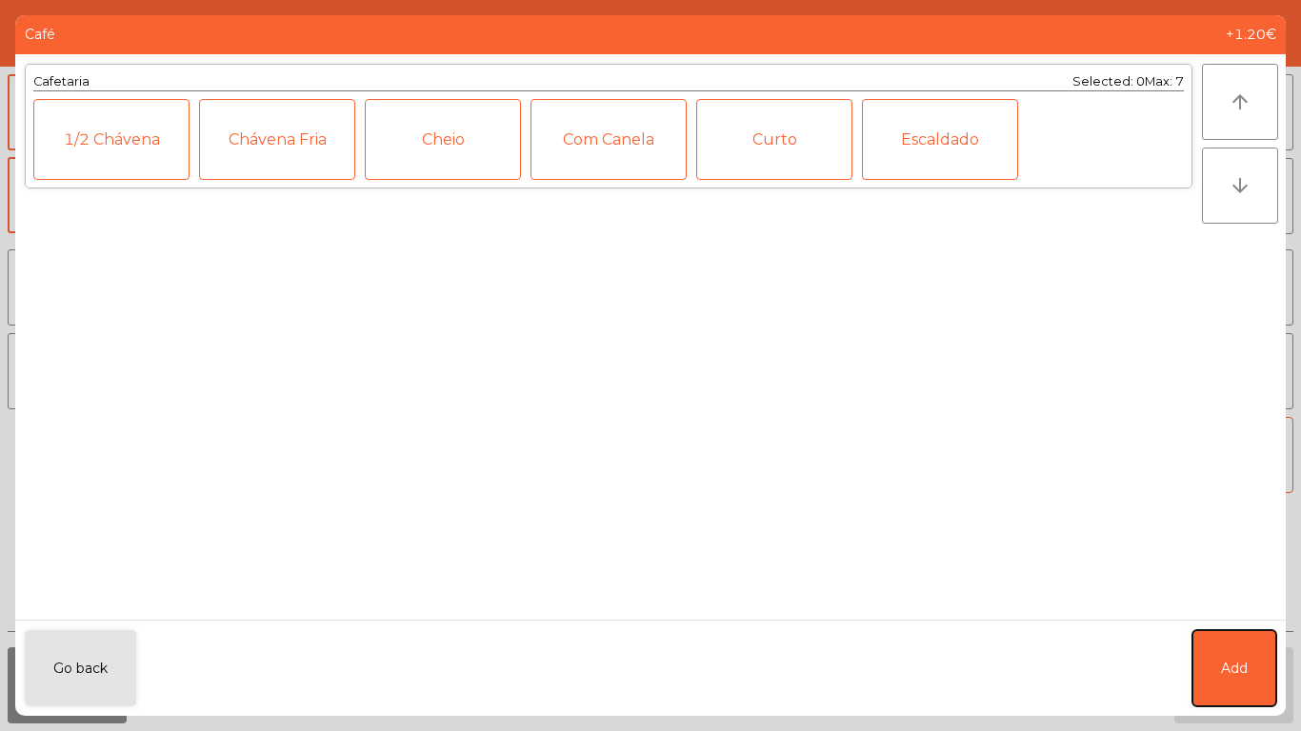
click at [1244, 638] on button "Add" at bounding box center [1234, 669] width 84 height 76
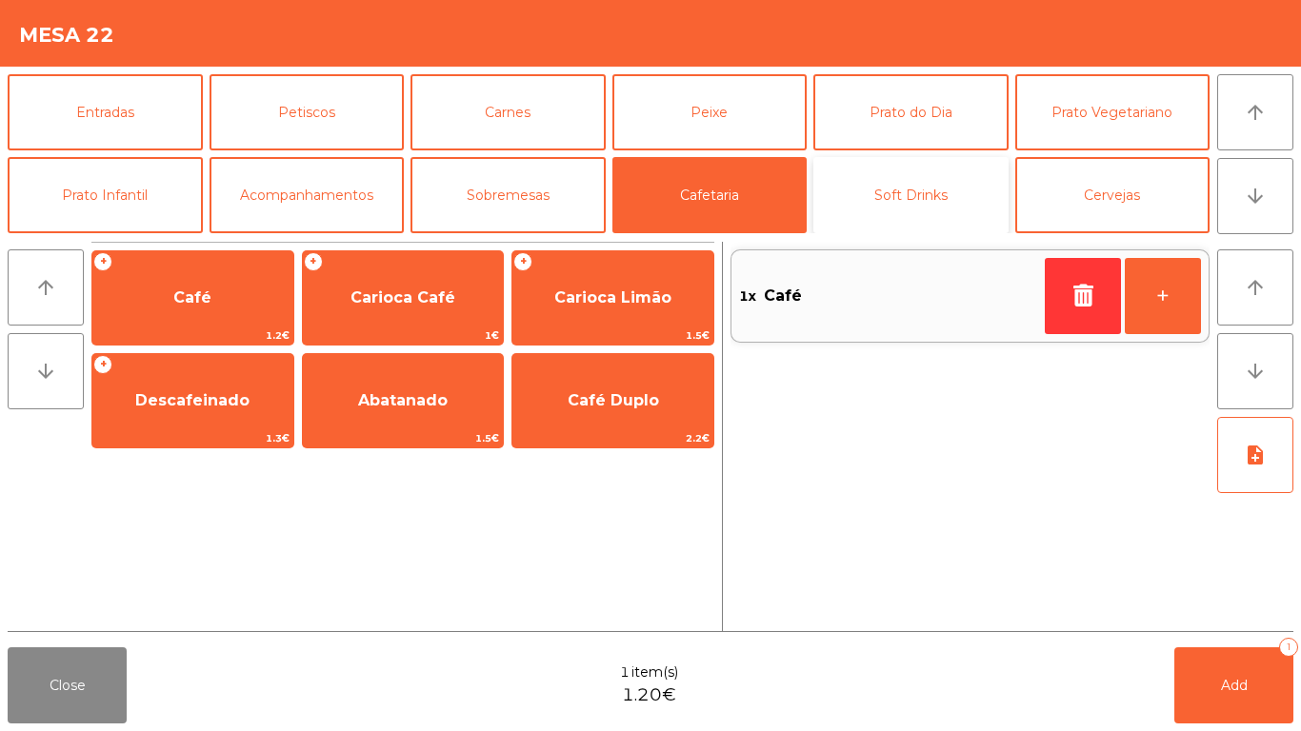
click at [900, 197] on button "Soft Drinks" at bounding box center [910, 195] width 195 height 76
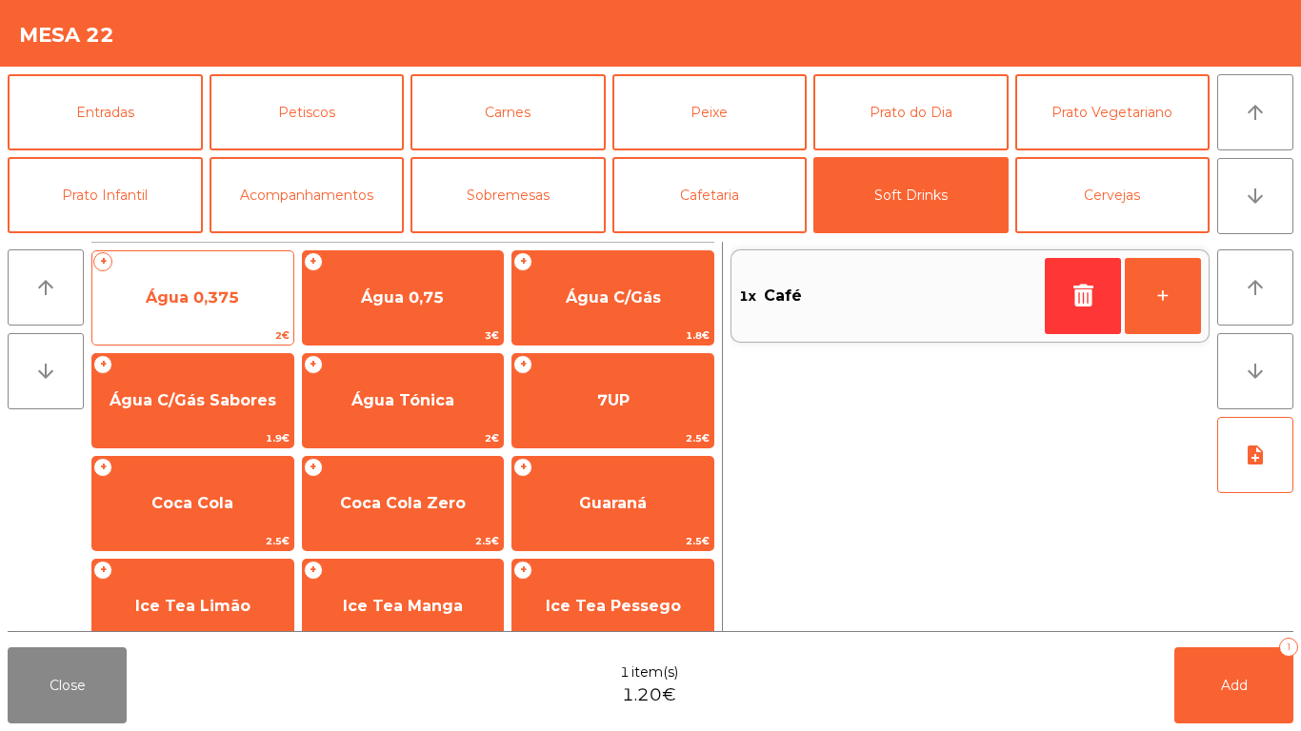
click at [239, 331] on span "2€" at bounding box center [192, 336] width 201 height 18
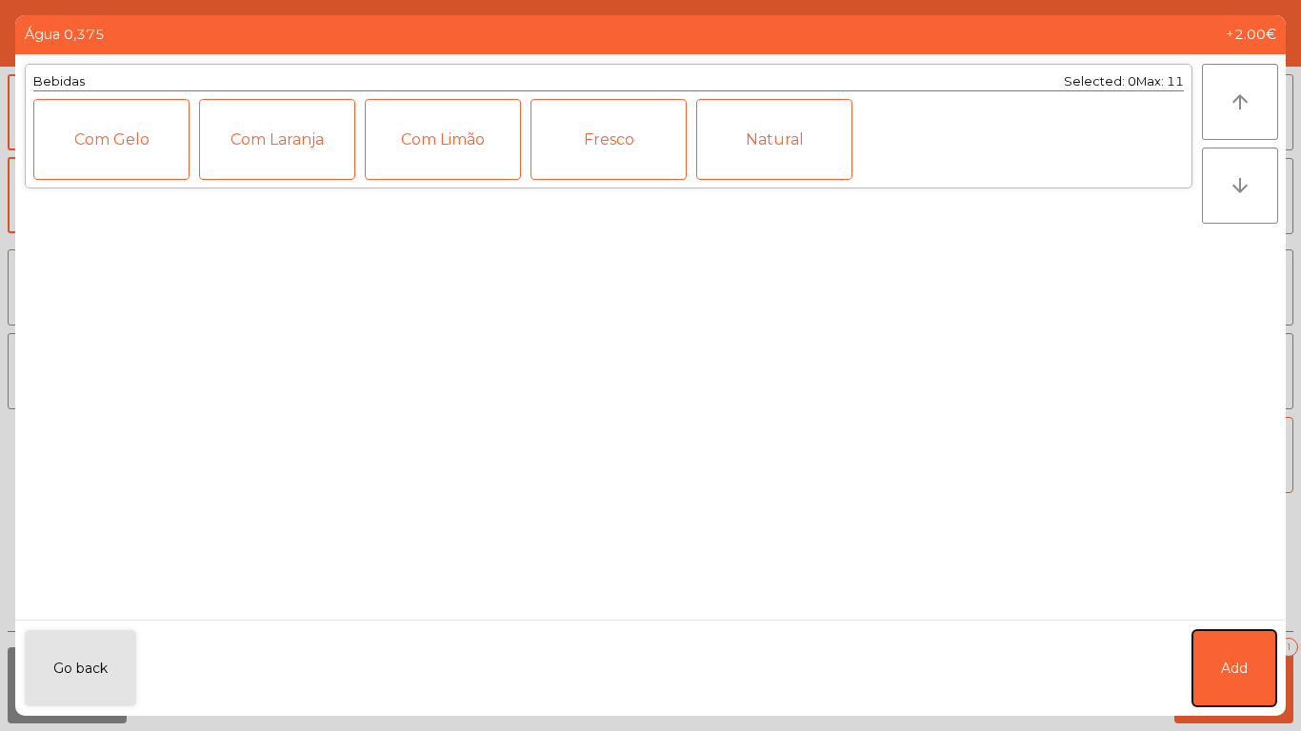
click at [1218, 688] on button "Add" at bounding box center [1234, 669] width 84 height 76
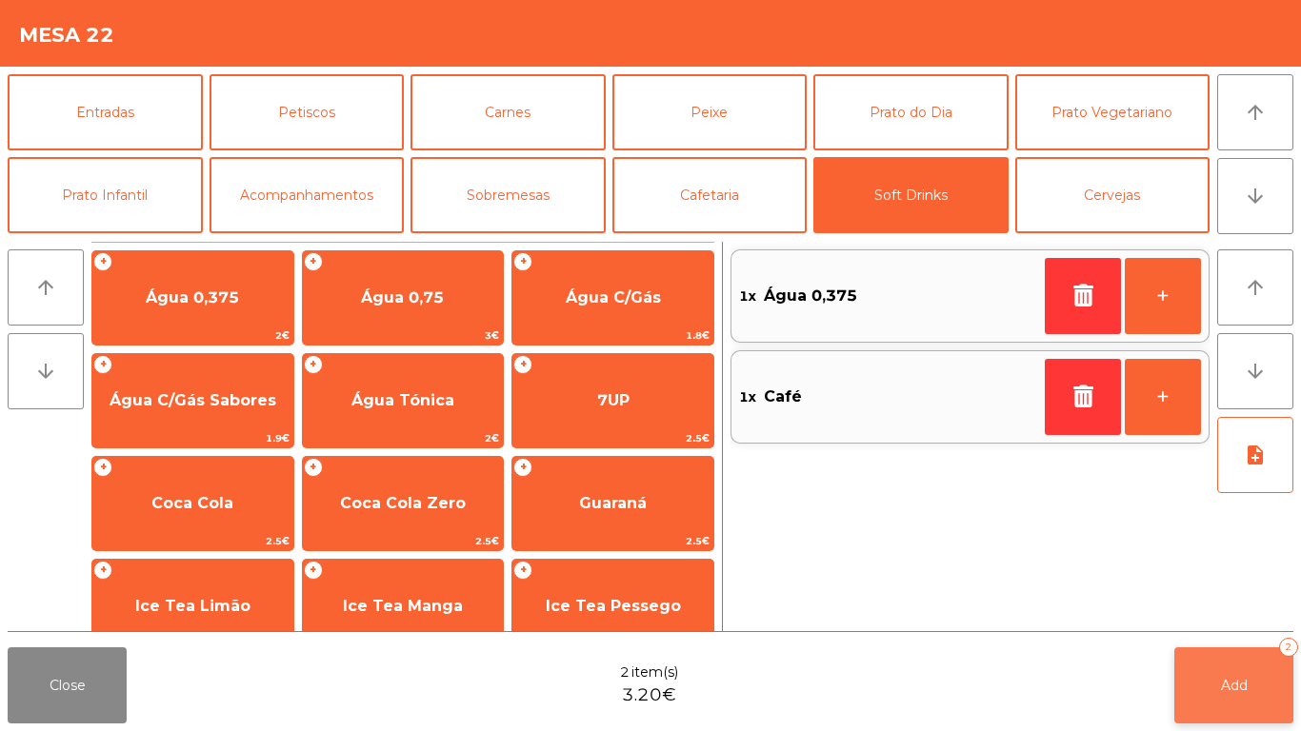
click at [1226, 701] on button "Add 2" at bounding box center [1233, 686] width 119 height 76
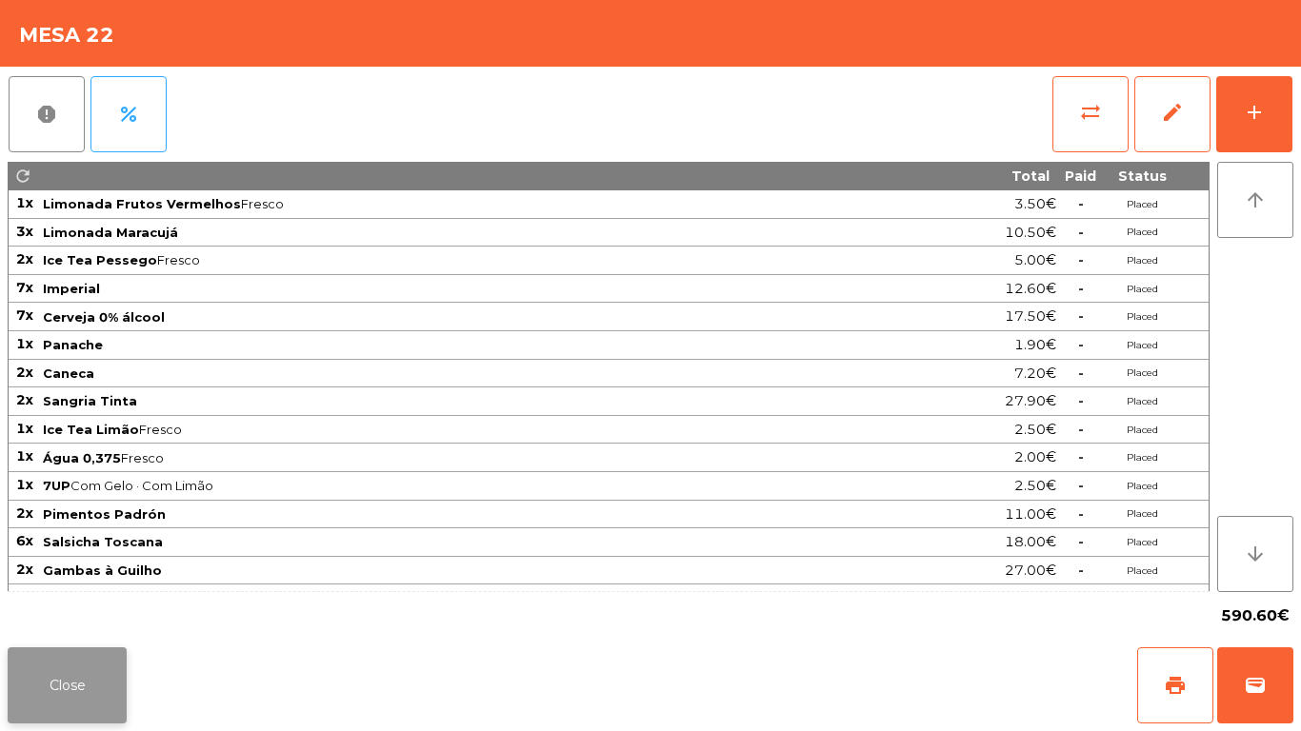
click at [53, 665] on button "Close" at bounding box center [67, 686] width 119 height 76
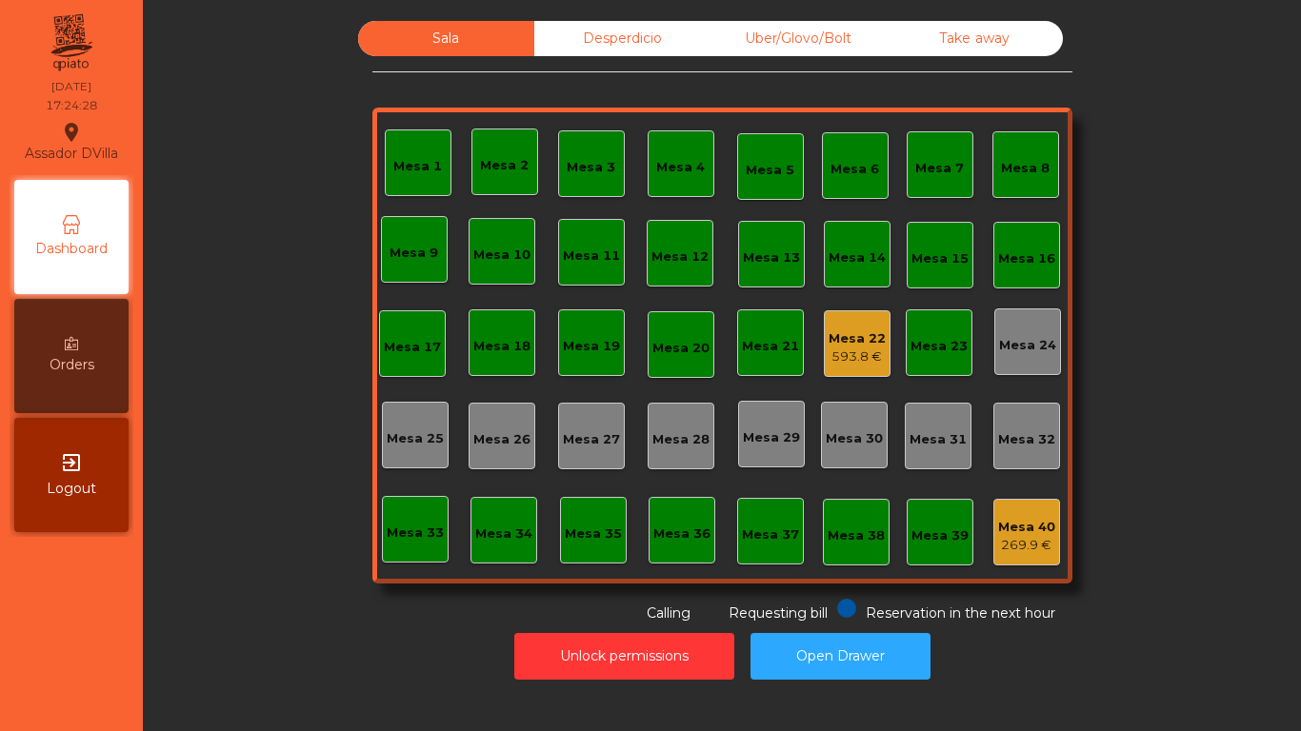
drag, startPoint x: 807, startPoint y: 55, endPoint x: 788, endPoint y: 47, distance: 20.9
click at [806, 55] on div "Uber/Glovo/Bolt" at bounding box center [799, 38] width 176 height 35
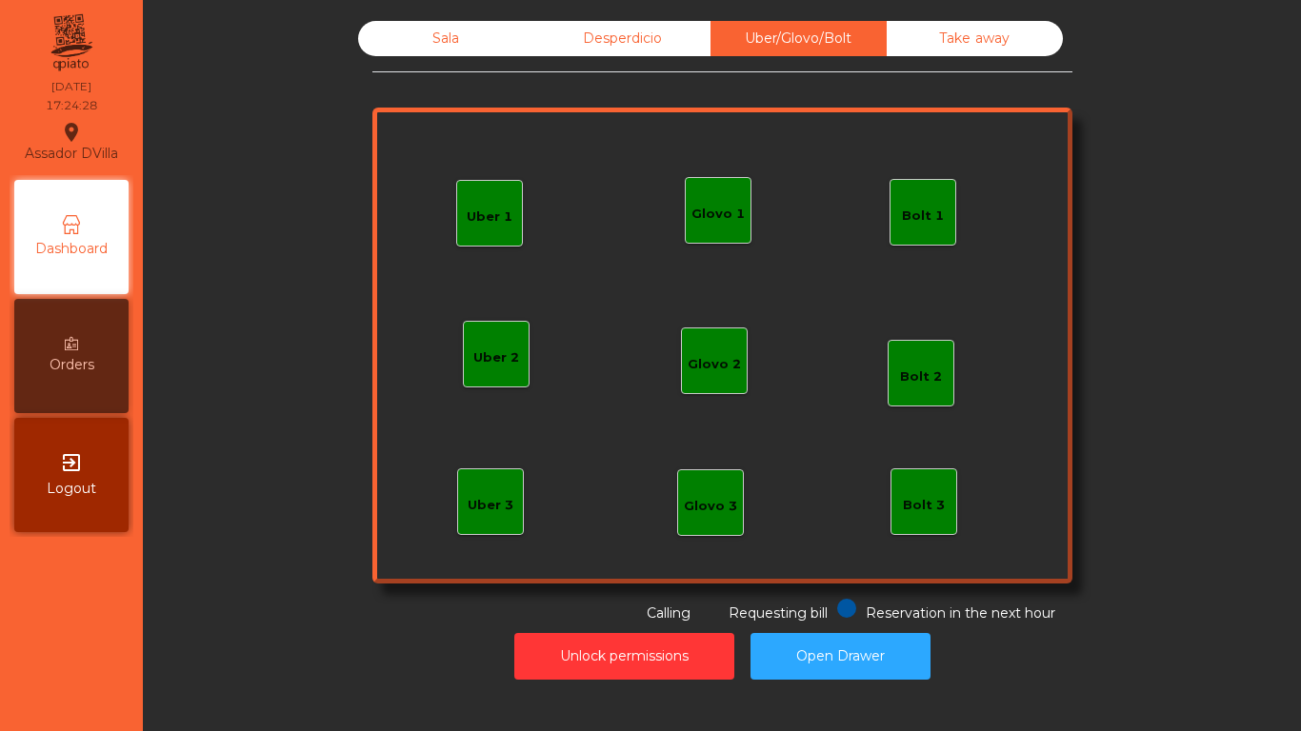
click at [647, 44] on div "Desperdicio" at bounding box center [622, 38] width 176 height 35
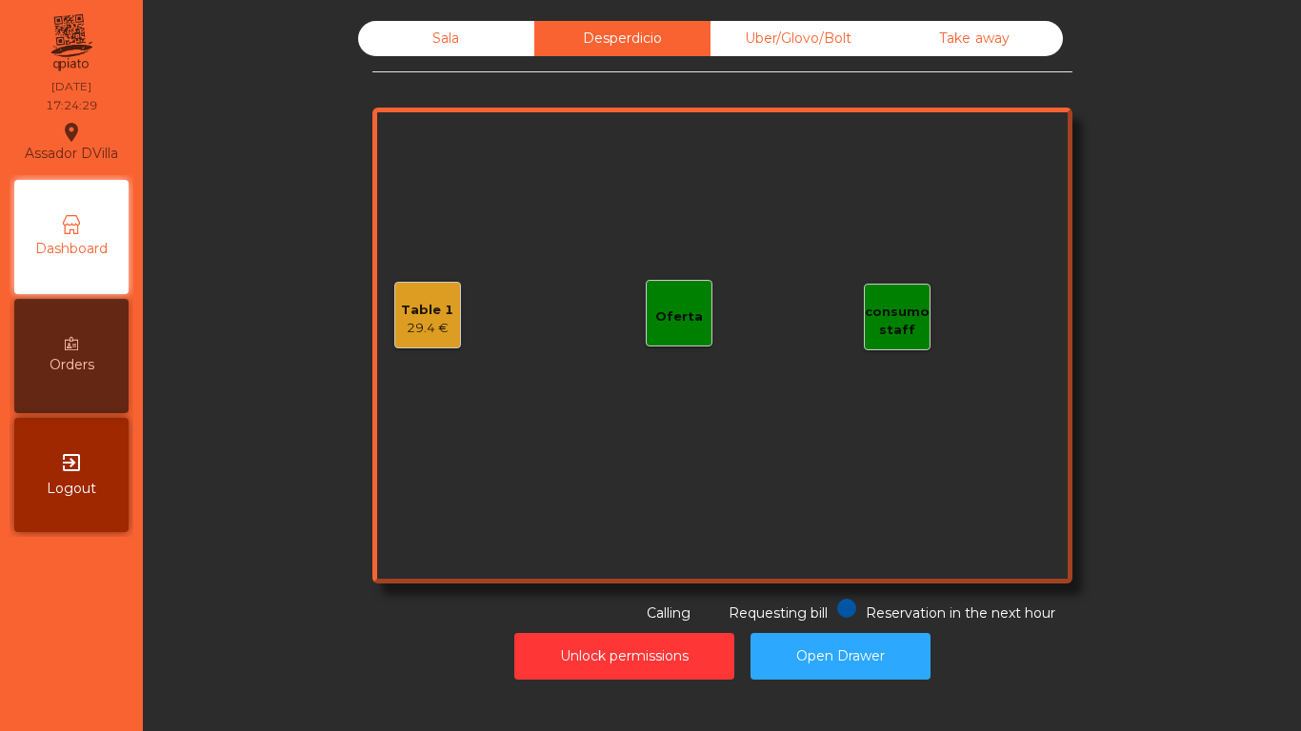
click at [948, 33] on div "Take away" at bounding box center [975, 38] width 176 height 35
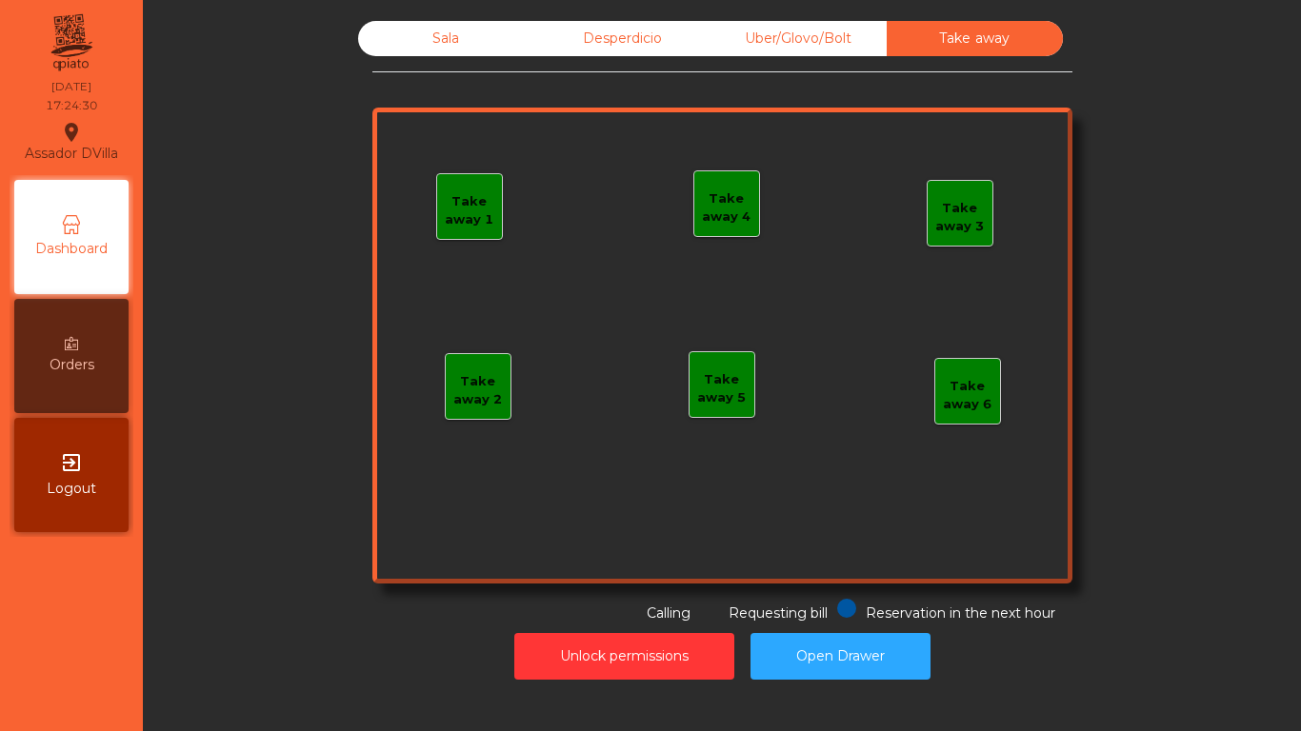
click at [464, 42] on div "Sala" at bounding box center [446, 38] width 176 height 35
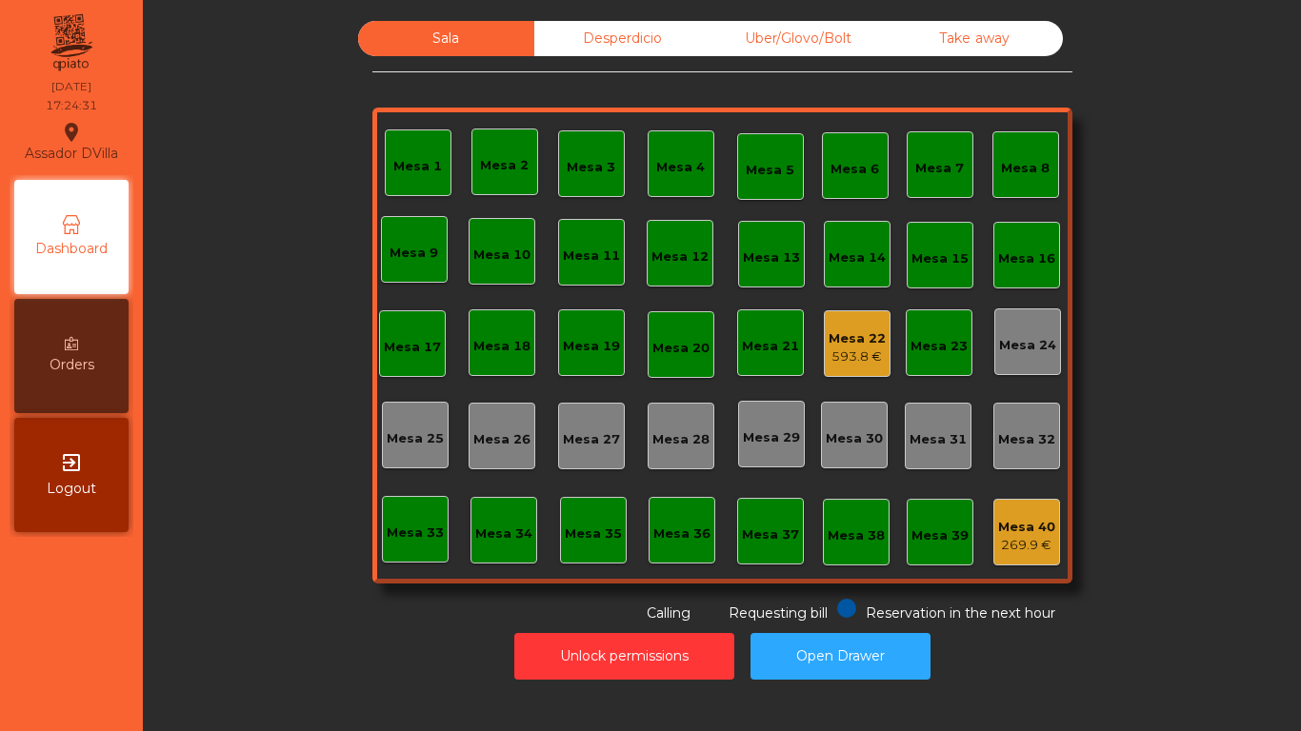
click at [596, 686] on div "Unlock permissions Open Drawer" at bounding box center [722, 657] width 1107 height 66
click at [593, 667] on button "Unlock permissions" at bounding box center [624, 656] width 220 height 47
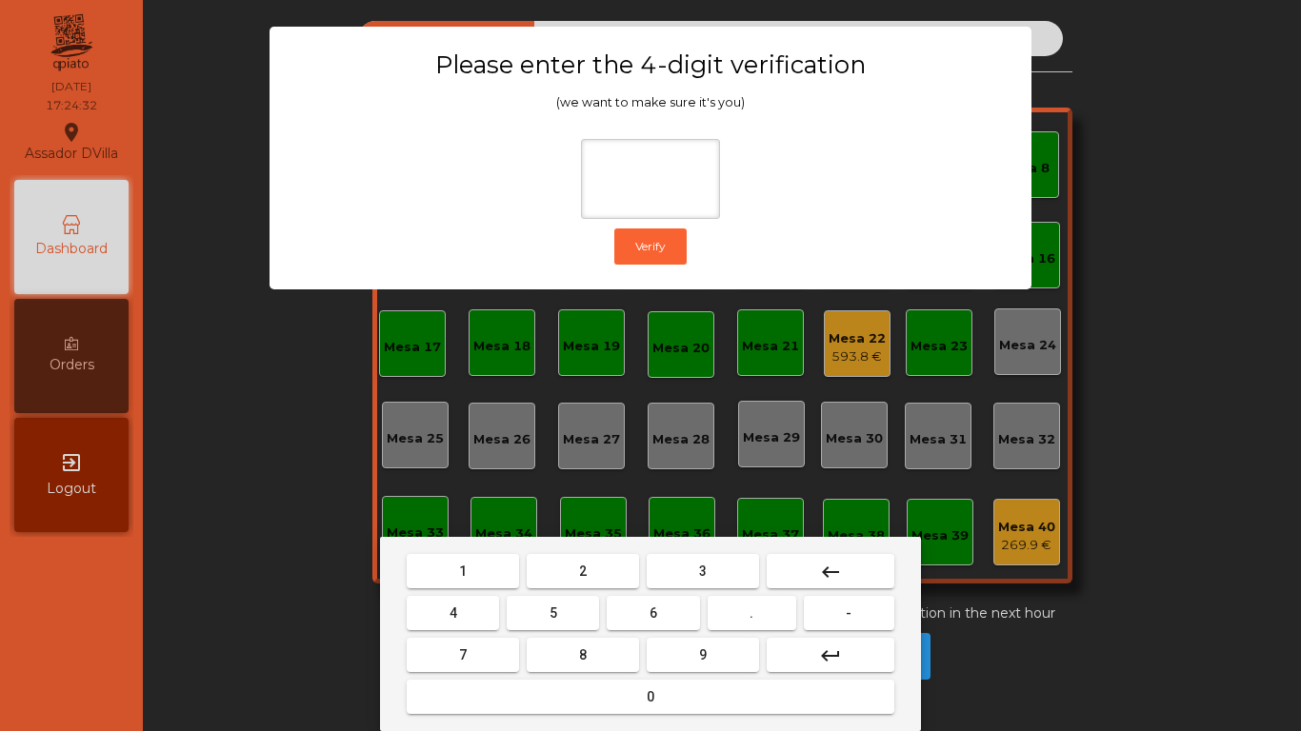
click at [431, 585] on button "1" at bounding box center [463, 571] width 112 height 34
click at [677, 674] on mat-keyboard-key "9" at bounding box center [703, 655] width 120 height 42
drag, startPoint x: 786, startPoint y: 674, endPoint x: 697, endPoint y: 639, distance: 95.3
click at [785, 674] on mat-keyboard-key "keyboard_return" at bounding box center [830, 655] width 135 height 42
click at [697, 639] on button "9" at bounding box center [703, 655] width 112 height 34
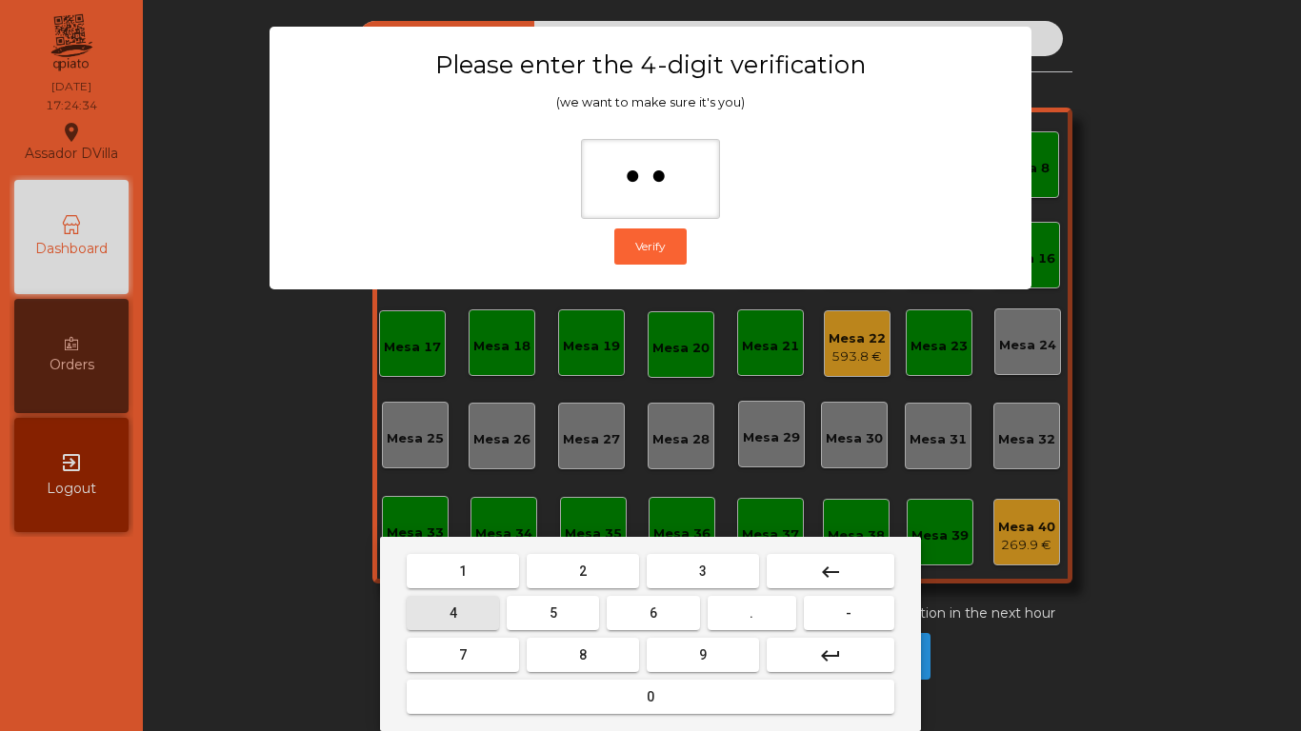
click at [474, 607] on button "4" at bounding box center [453, 613] width 92 height 34
click at [567, 699] on button "0" at bounding box center [651, 697] width 488 height 34
type input "****"
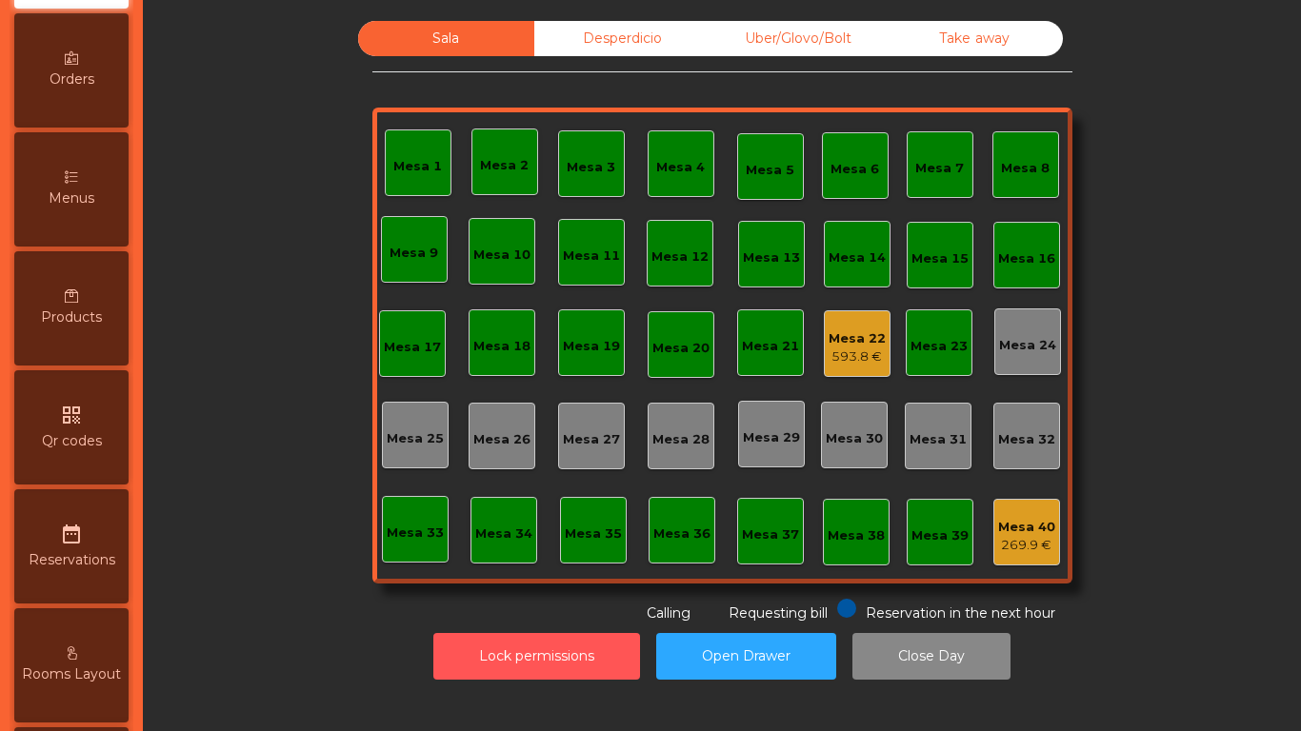
scroll to position [667, 0]
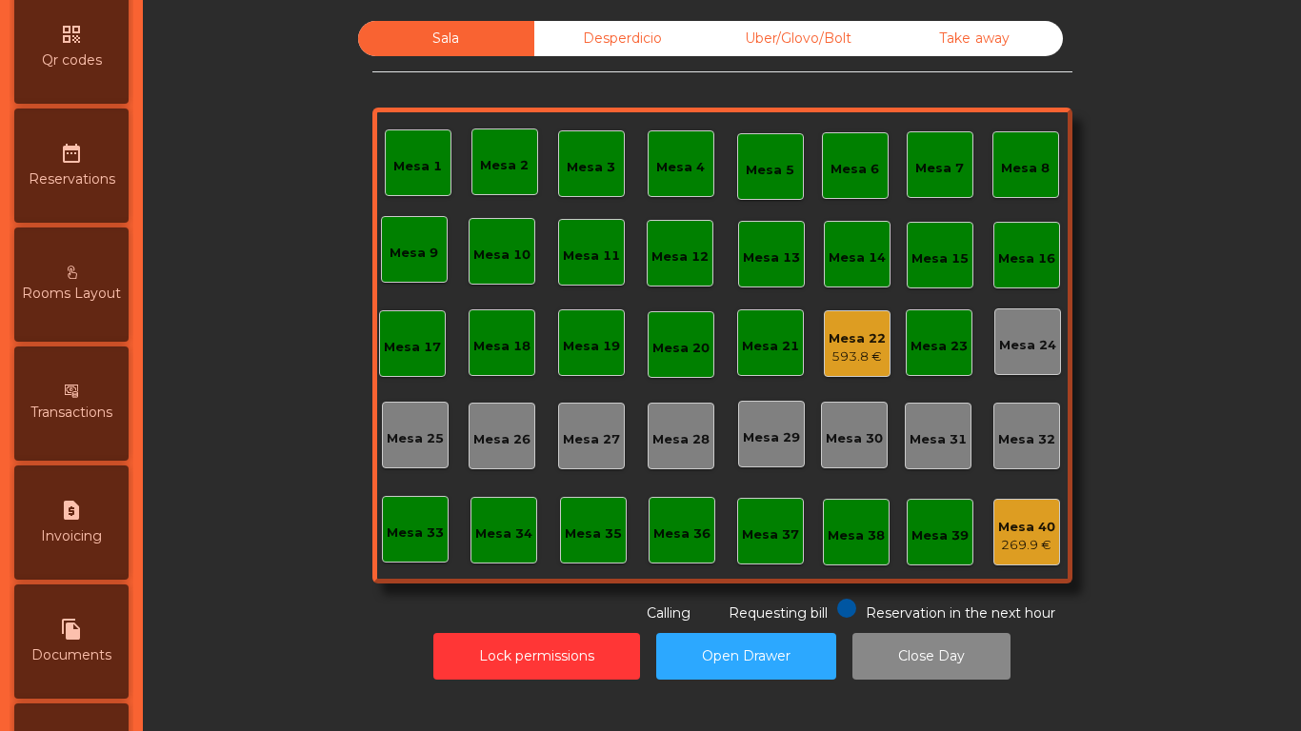
click at [597, 46] on div "Desperdicio" at bounding box center [622, 38] width 176 height 35
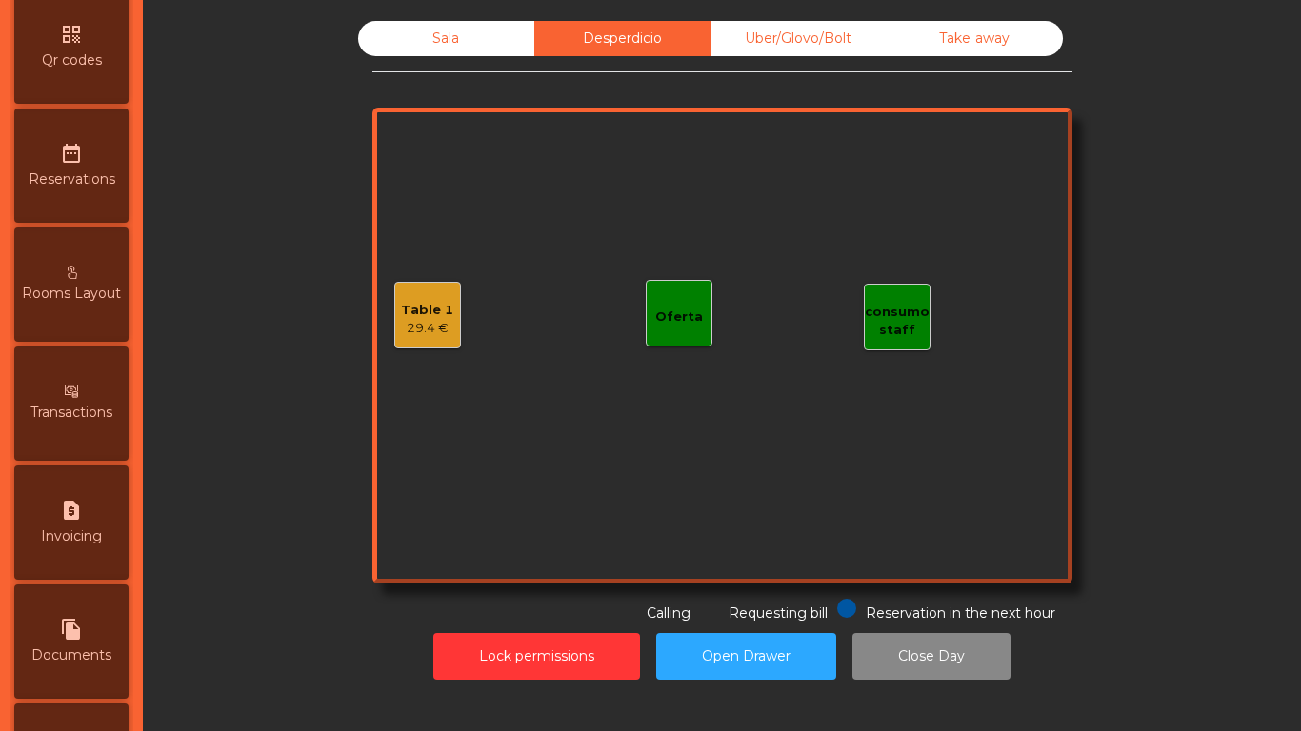
click at [394, 322] on div "Table 1 29.4 €" at bounding box center [427, 315] width 67 height 67
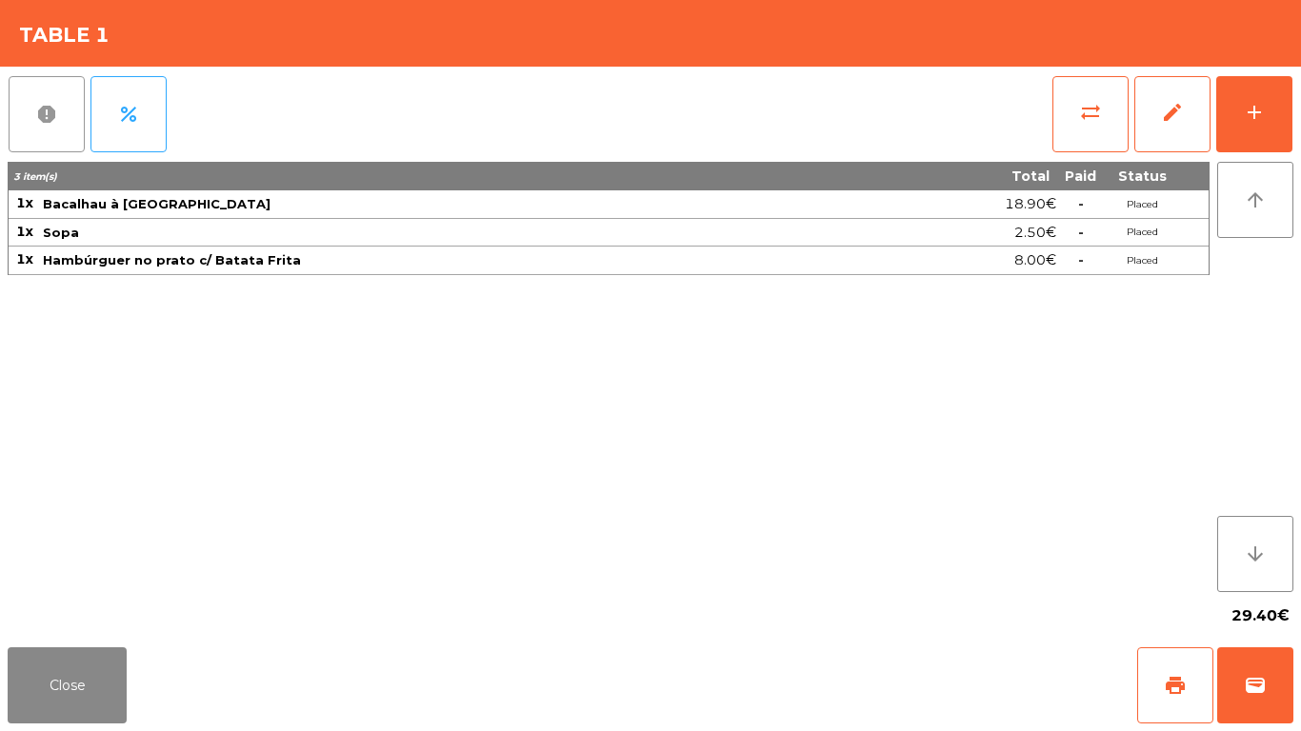
click at [58, 119] on button "report" at bounding box center [47, 114] width 76 height 76
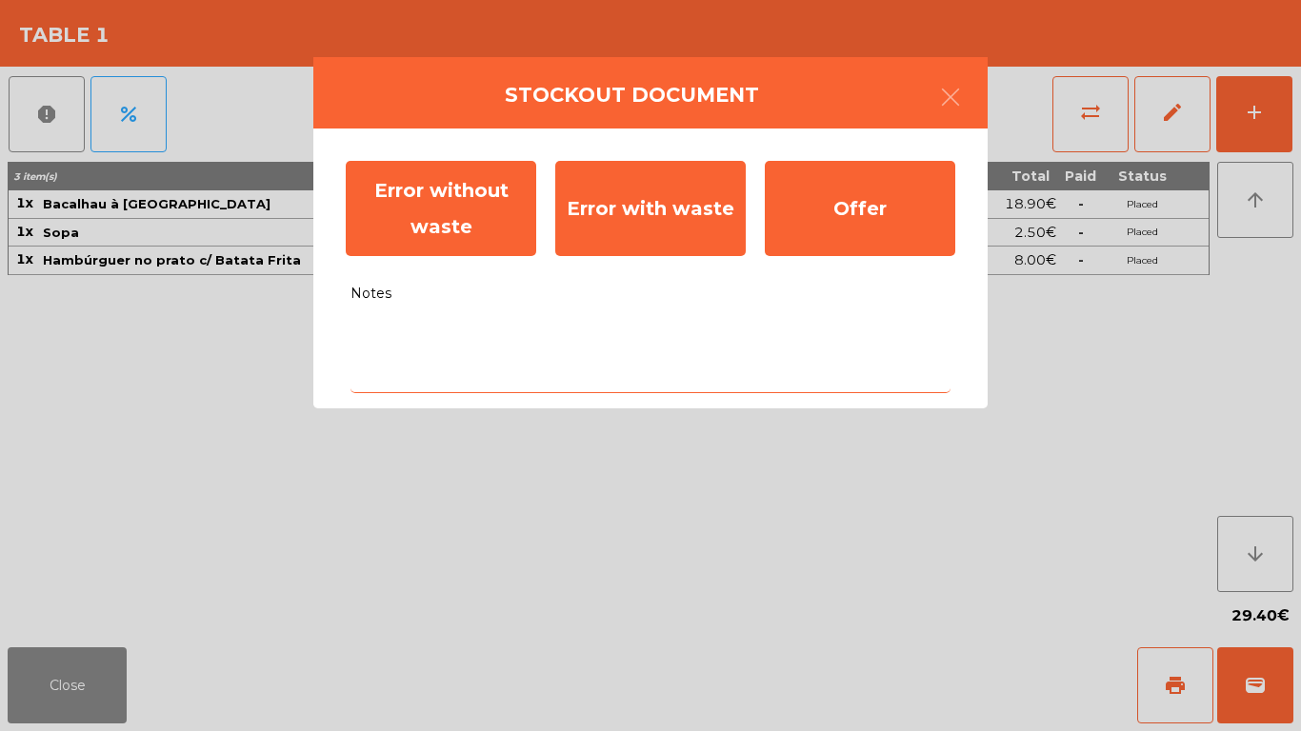
click at [388, 380] on textarea "Notes" at bounding box center [651, 353] width 600 height 79
type textarea "*"
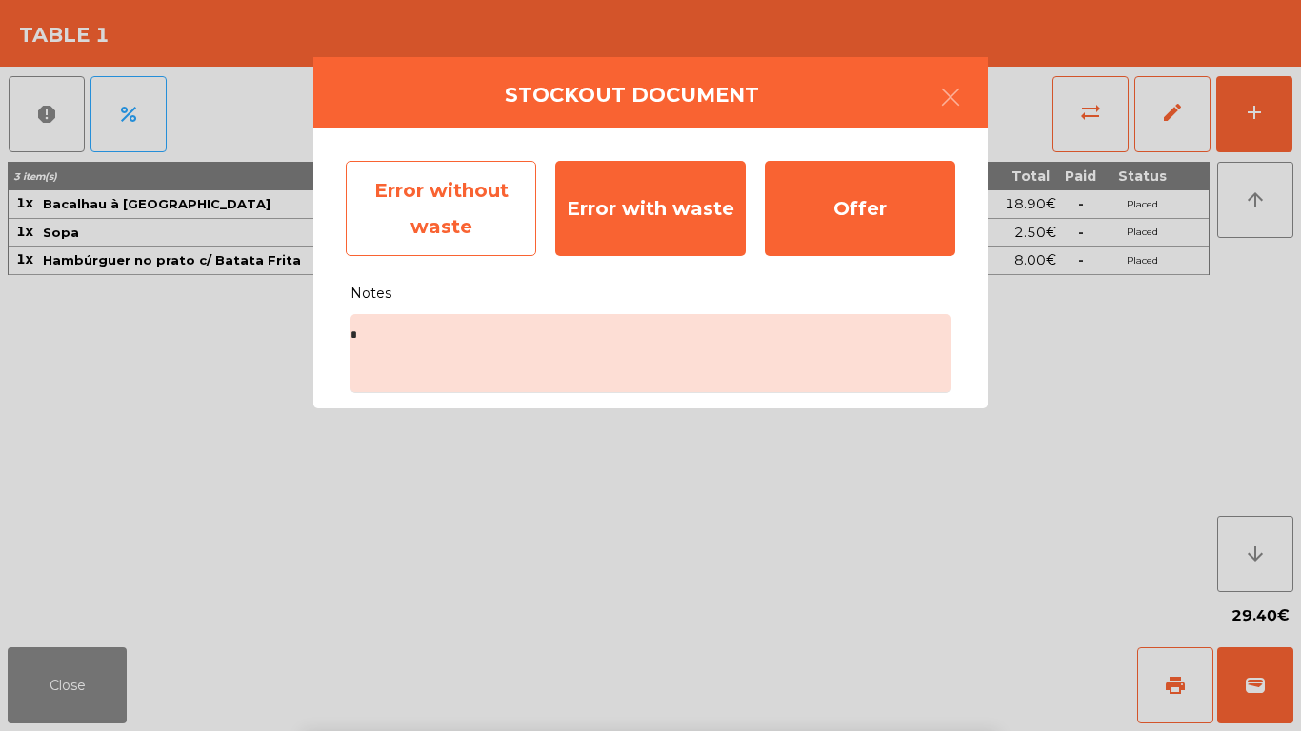
click at [473, 166] on div "Error without waste" at bounding box center [441, 208] width 190 height 95
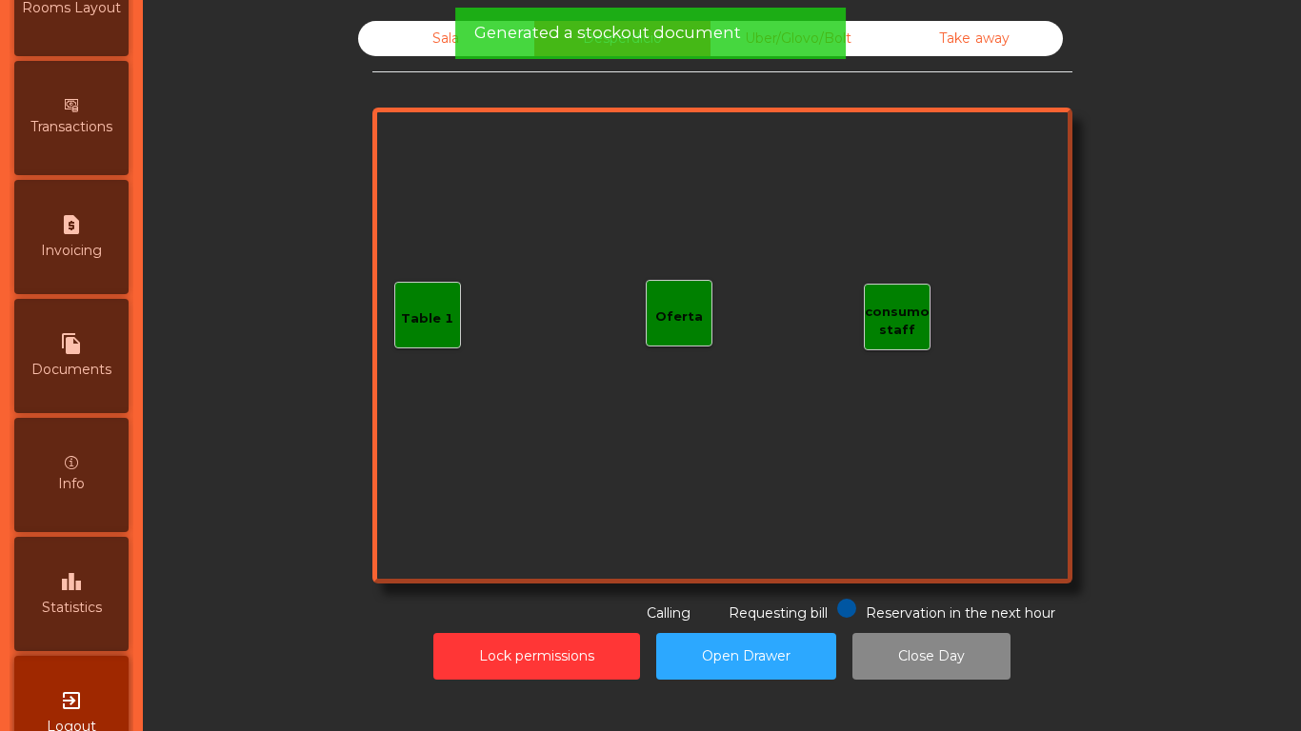
click at [58, 563] on div "leaderboard Statistics" at bounding box center [71, 594] width 114 height 114
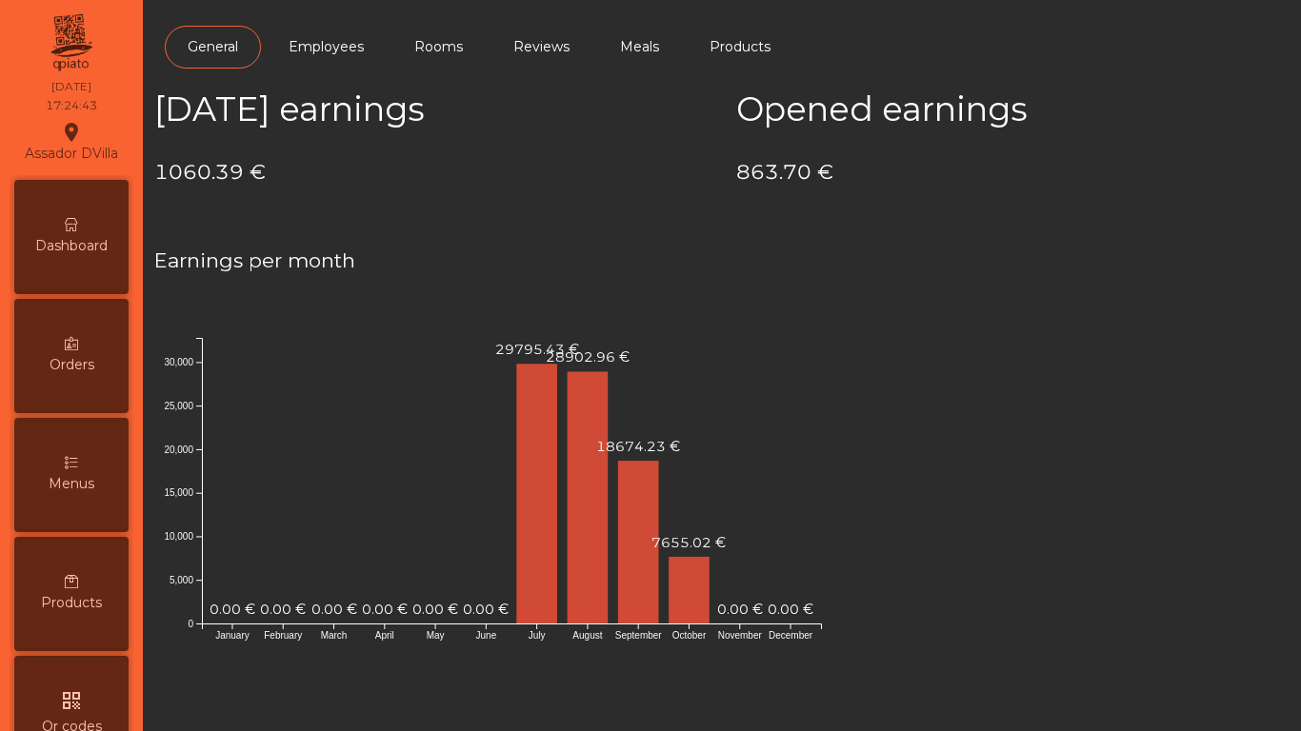
click at [75, 230] on icon at bounding box center [71, 224] width 13 height 13
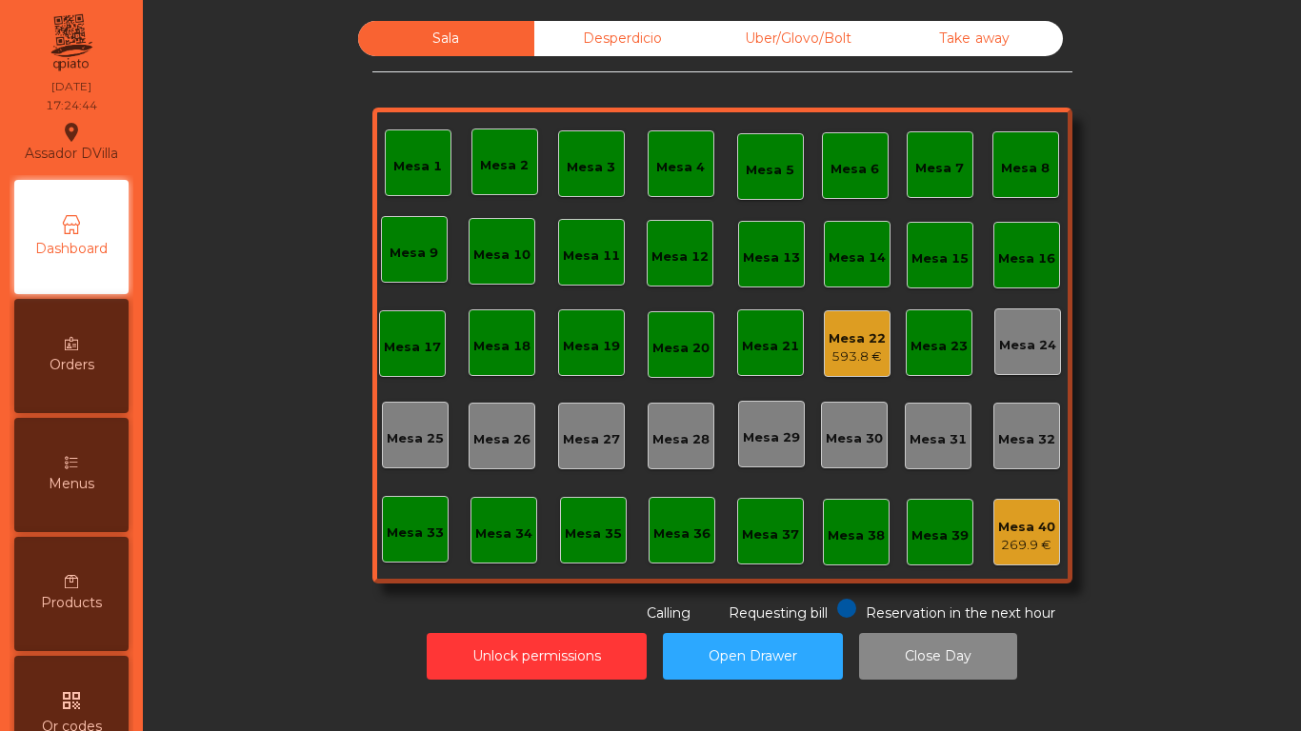
click at [711, 20] on div "Sala Desperdicio Uber/Glovo/Bolt Take away Mesa 1 Mesa 2 Mesa 3 Mesa 4 Mesa 5 M…" at bounding box center [721, 350] width 1135 height 678
click at [711, 25] on div "Uber/Glovo/Bolt" at bounding box center [799, 38] width 176 height 35
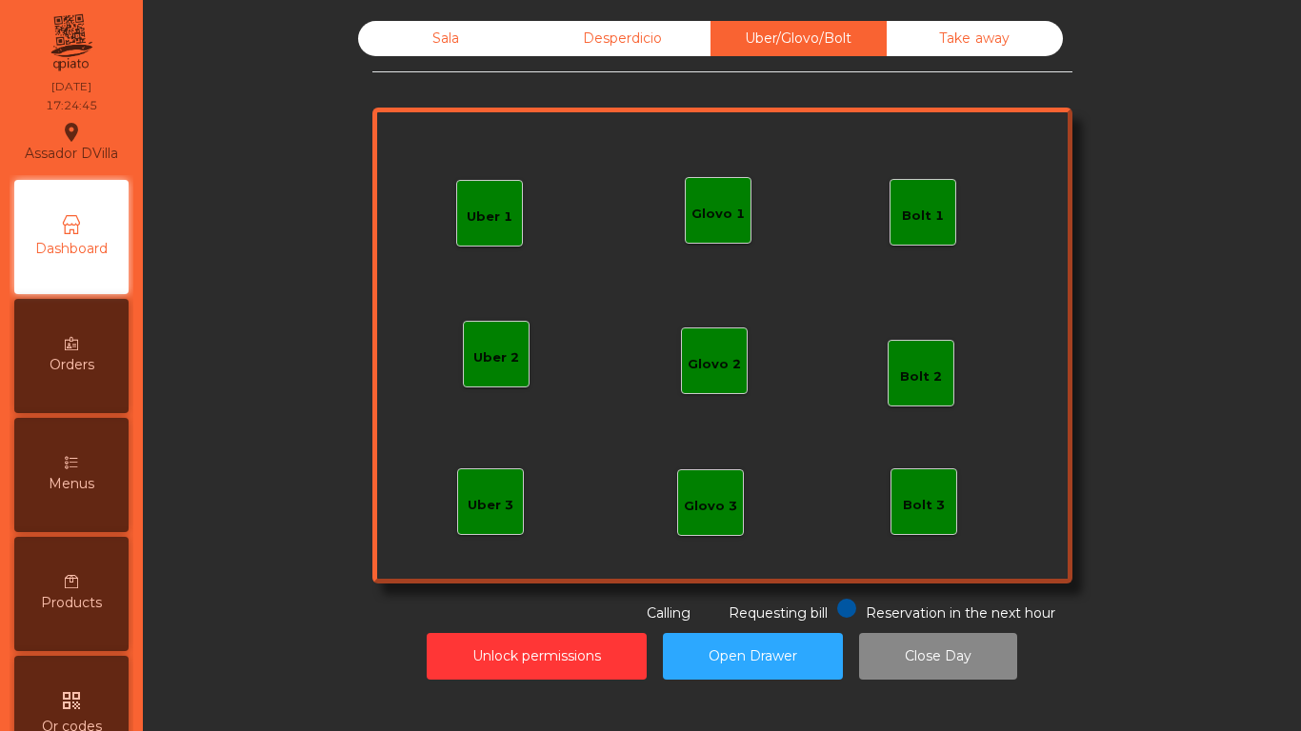
drag, startPoint x: 687, startPoint y: 49, endPoint x: 961, endPoint y: 49, distance: 274.3
click at [689, 49] on div "Desperdicio" at bounding box center [622, 38] width 176 height 35
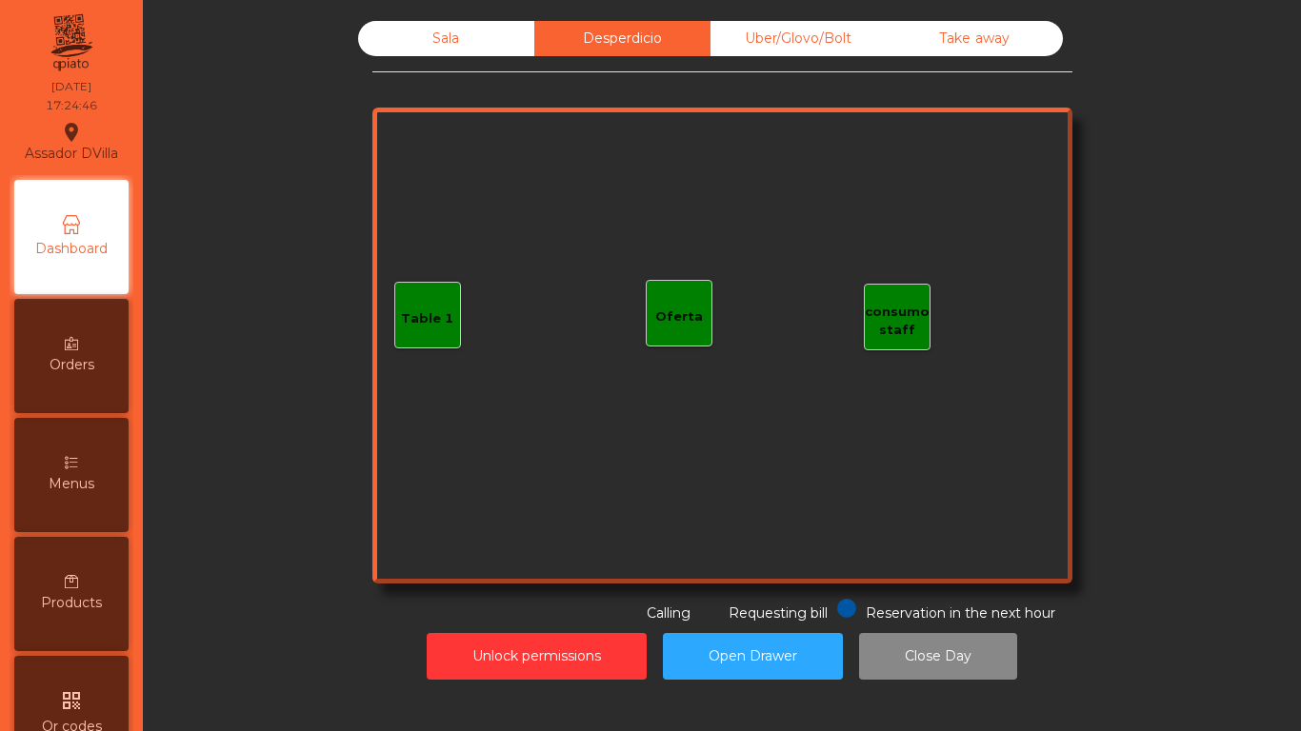
drag, startPoint x: 460, startPoint y: 64, endPoint x: 459, endPoint y: 48, distance: 16.2
click at [459, 48] on div "Sala" at bounding box center [446, 38] width 176 height 35
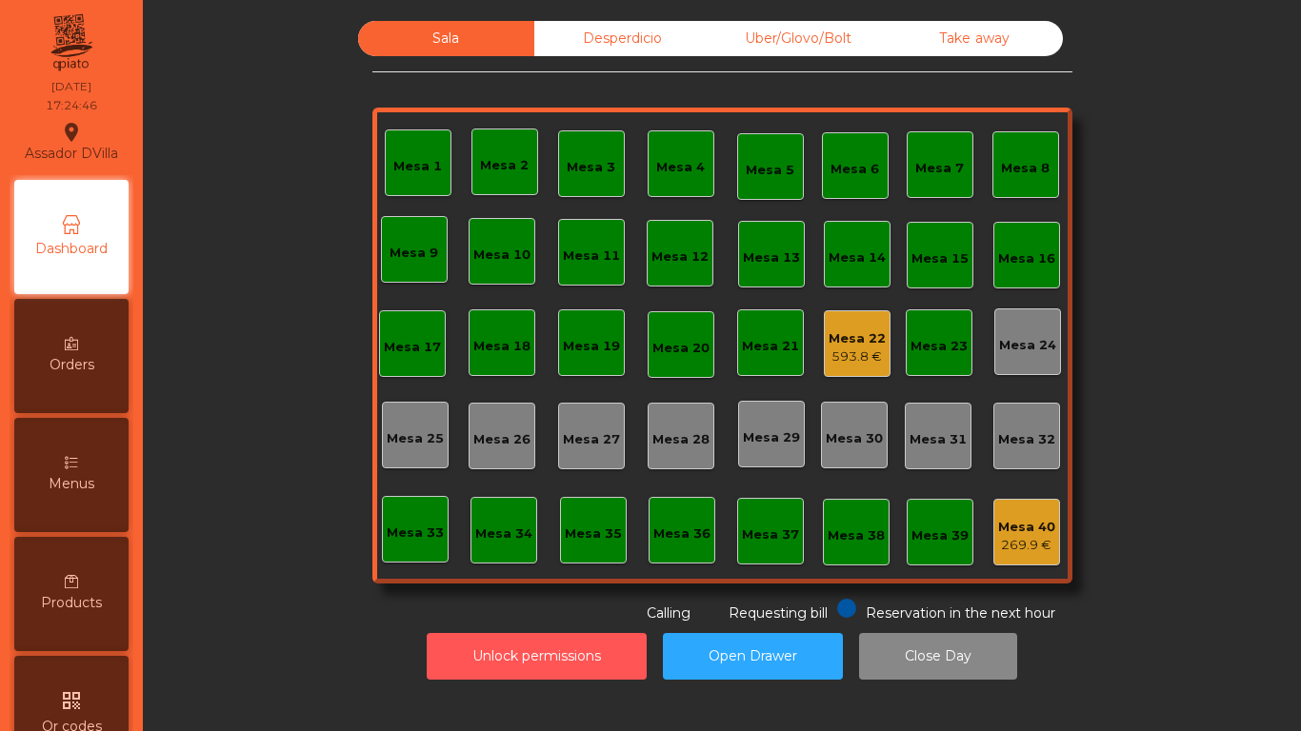
click at [504, 671] on button "Unlock permissions" at bounding box center [537, 656] width 220 height 47
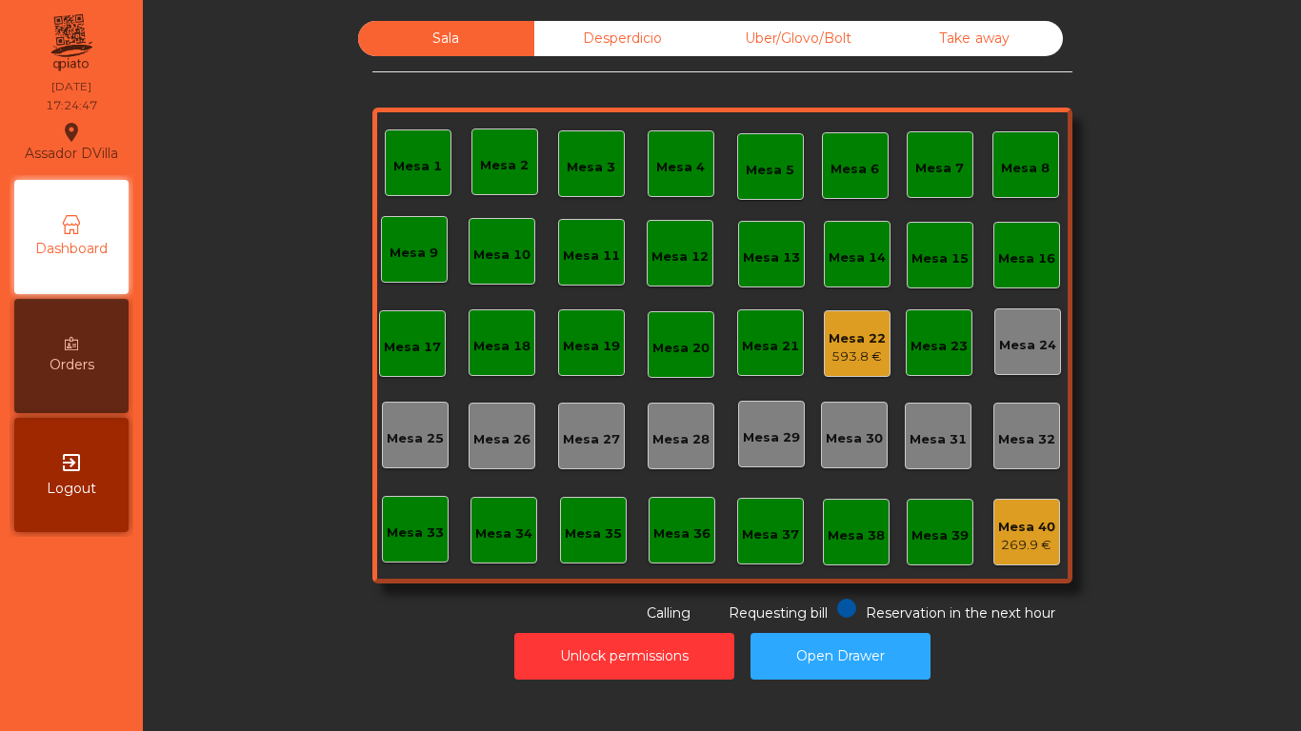
click at [306, 657] on div "Unlock permissions Open Drawer" at bounding box center [722, 657] width 1107 height 66
click at [1095, 611] on div "Sala Desperdicio Uber/Glovo/Bolt Take away Mesa 1 Mesa 2 Mesa 3 Mesa 4 Mesa 5 M…" at bounding box center [722, 322] width 1107 height 603
click at [859, 354] on div "593.8 €" at bounding box center [857, 357] width 57 height 19
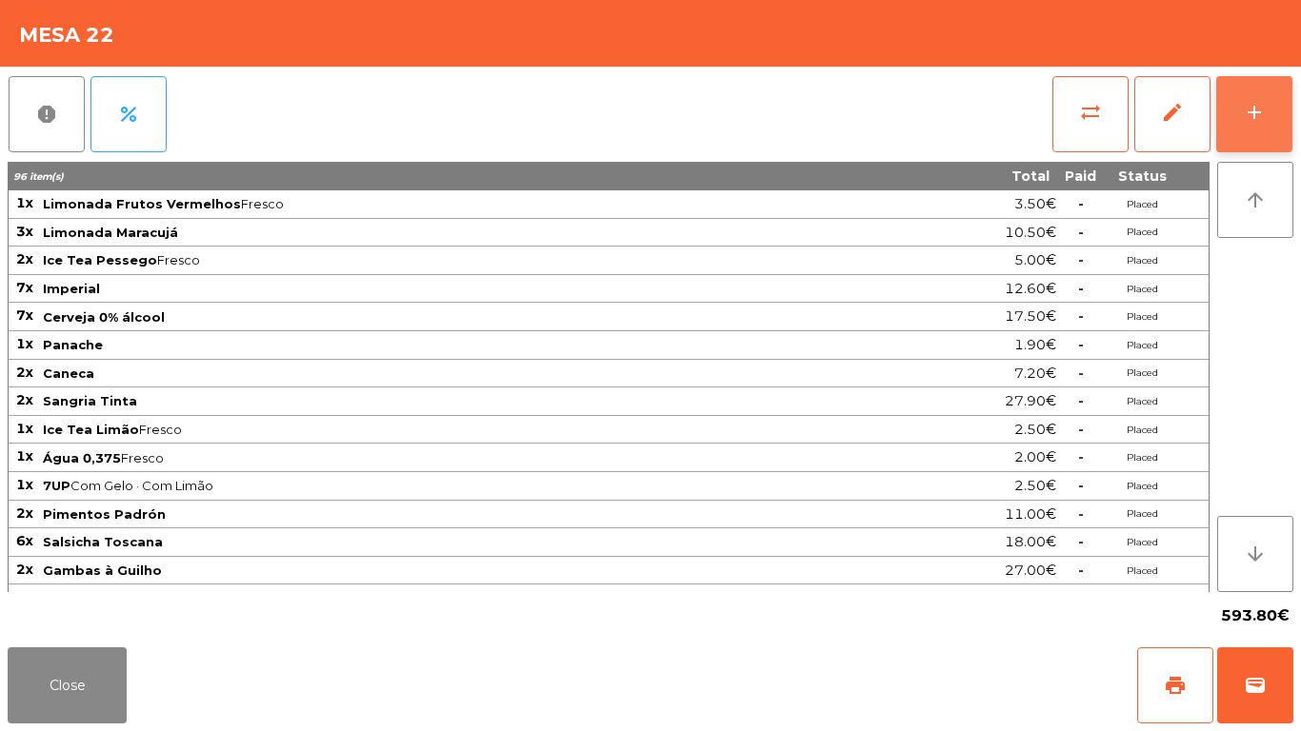
click at [1257, 121] on div "add" at bounding box center [1254, 112] width 23 height 23
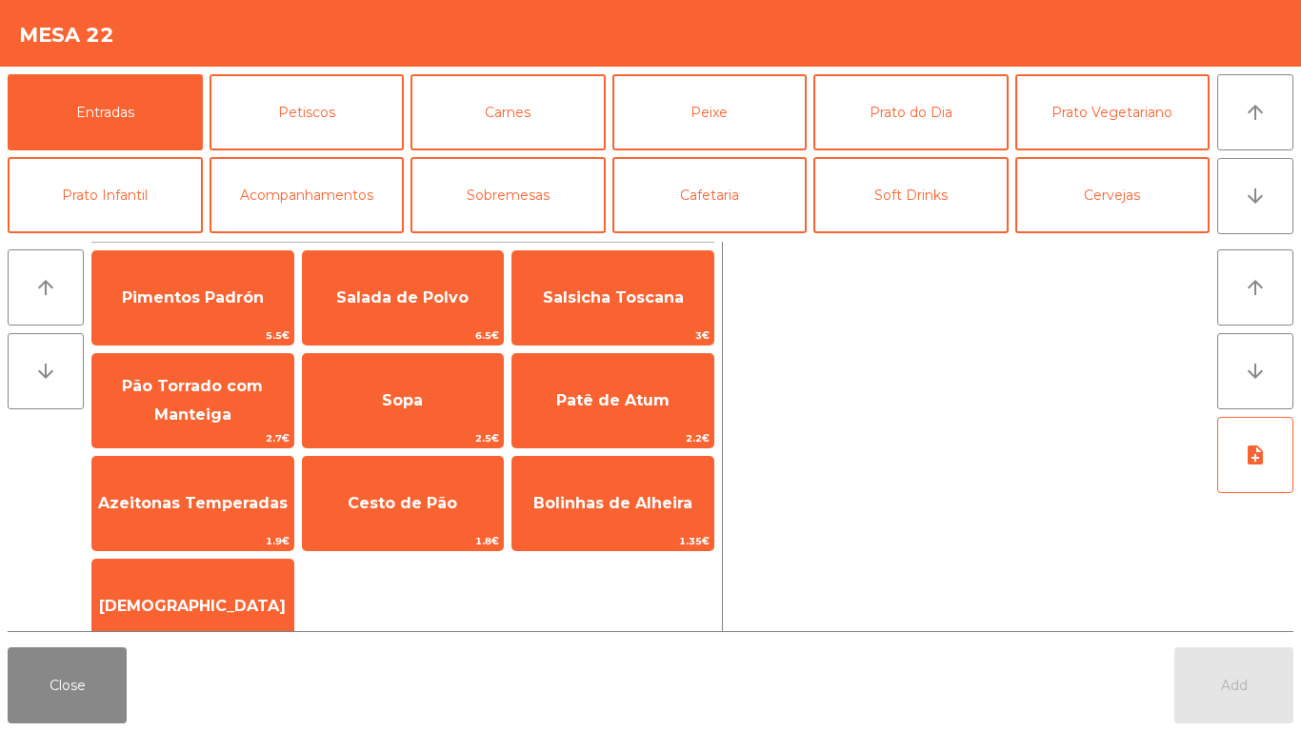
click at [685, 239] on div "arrow_upward arrow_downward Pimentos Padrón 5.5€ Salada de Polvo 6.5€ Salsicha …" at bounding box center [650, 437] width 1301 height 406
click at [684, 211] on button "Cafetaria" at bounding box center [709, 195] width 195 height 76
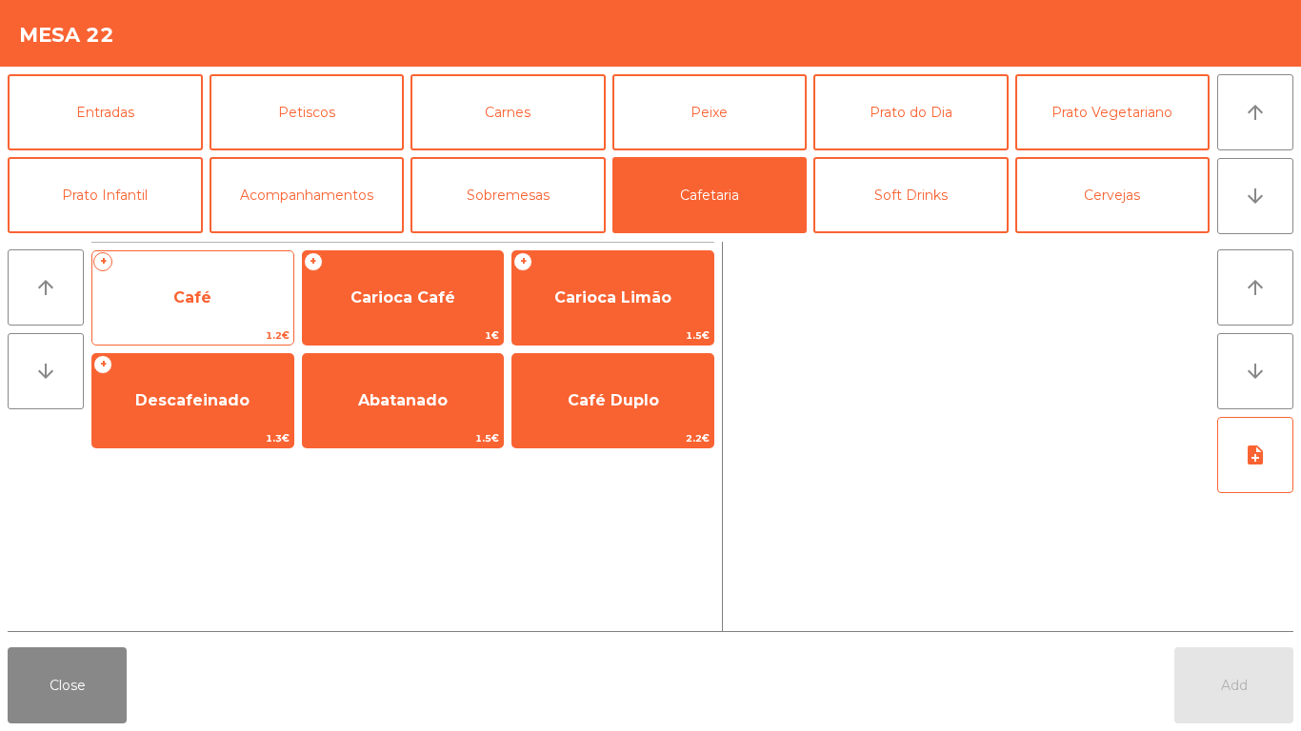
click at [207, 275] on span "Café" at bounding box center [192, 297] width 201 height 51
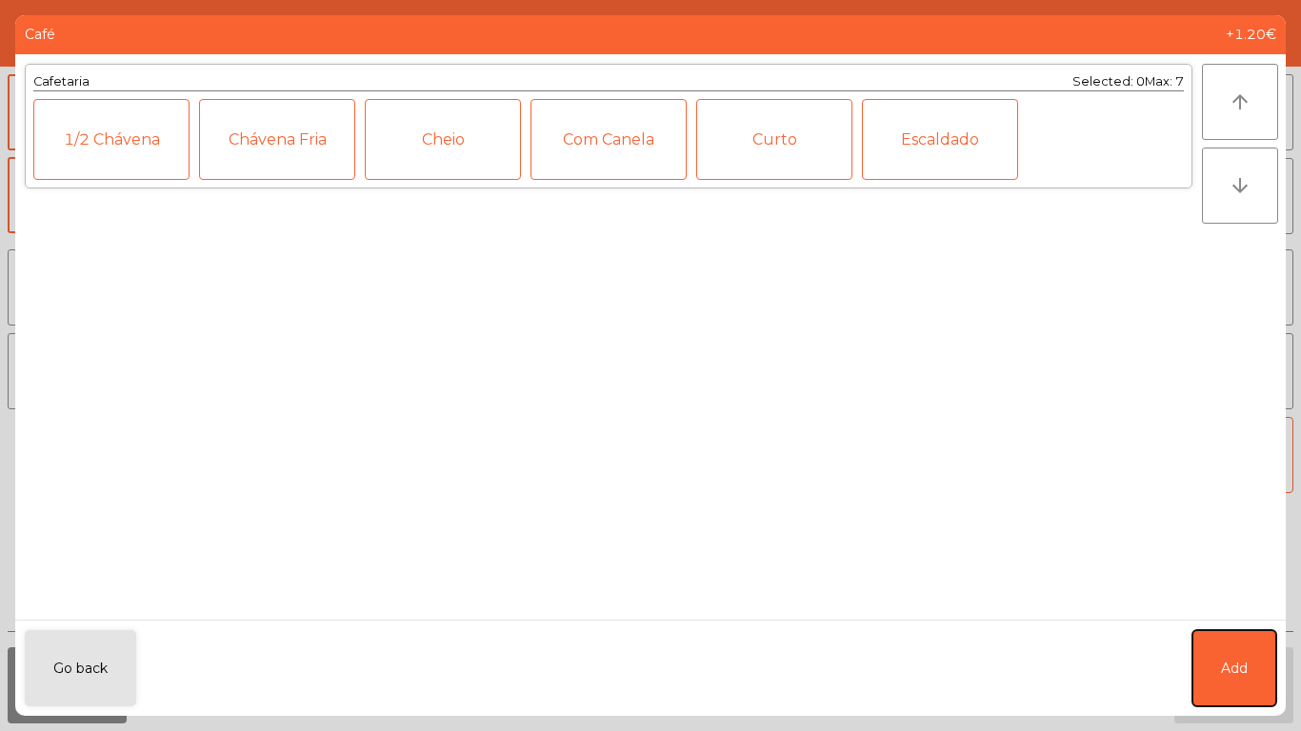
click at [1232, 673] on span "Add" at bounding box center [1234, 669] width 27 height 20
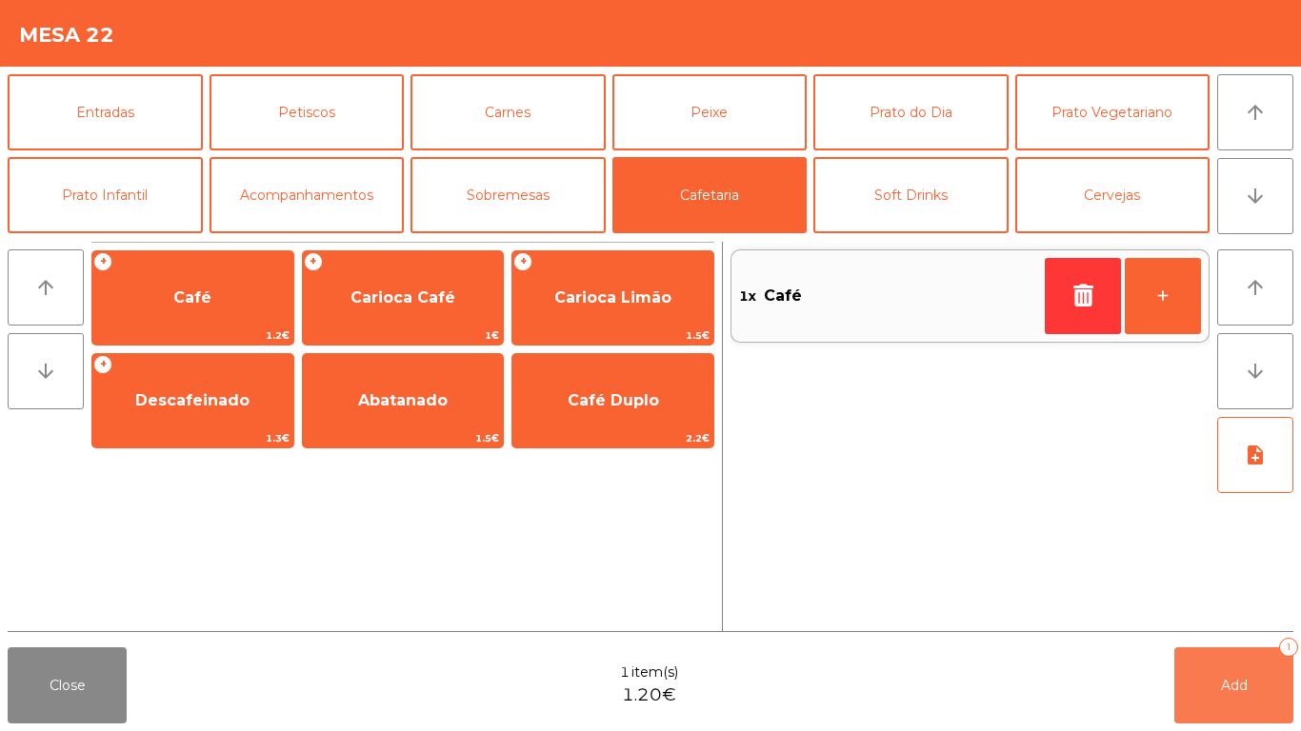
click at [1232, 673] on button "Add 1" at bounding box center [1233, 686] width 119 height 76
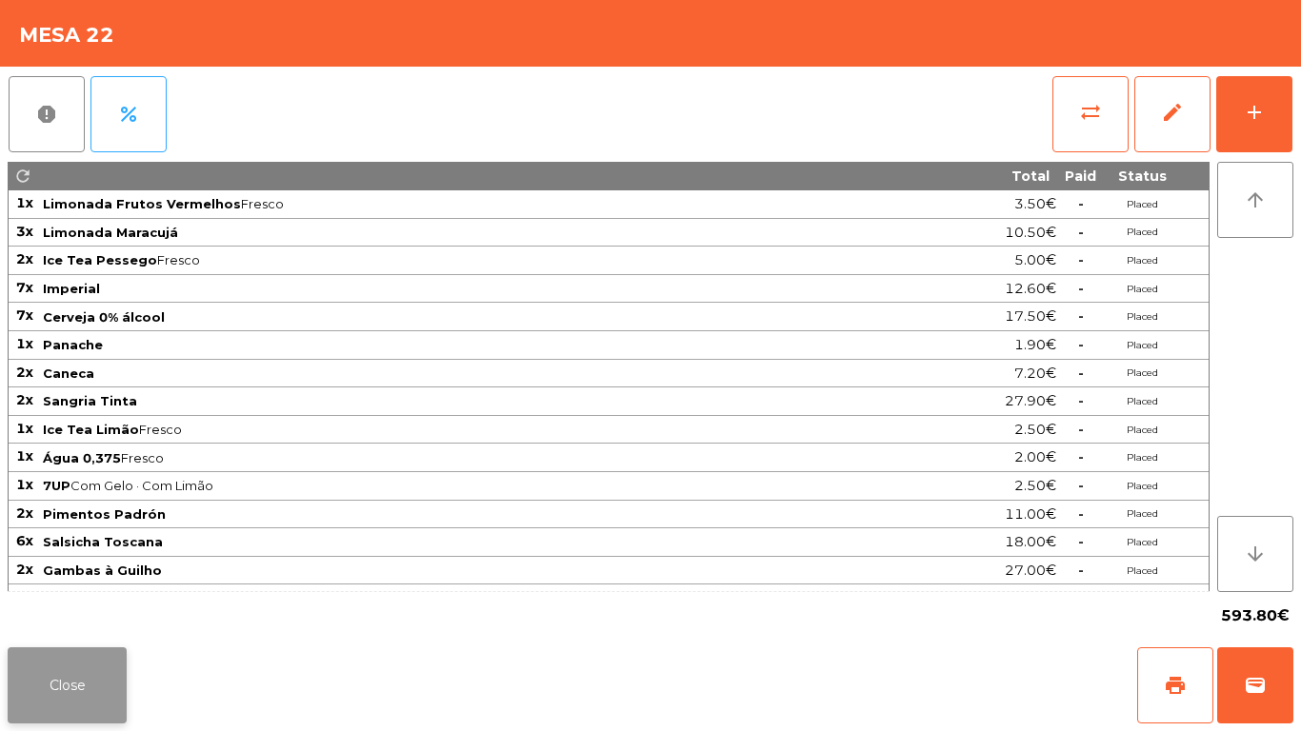
click at [44, 668] on button "Close" at bounding box center [67, 686] width 119 height 76
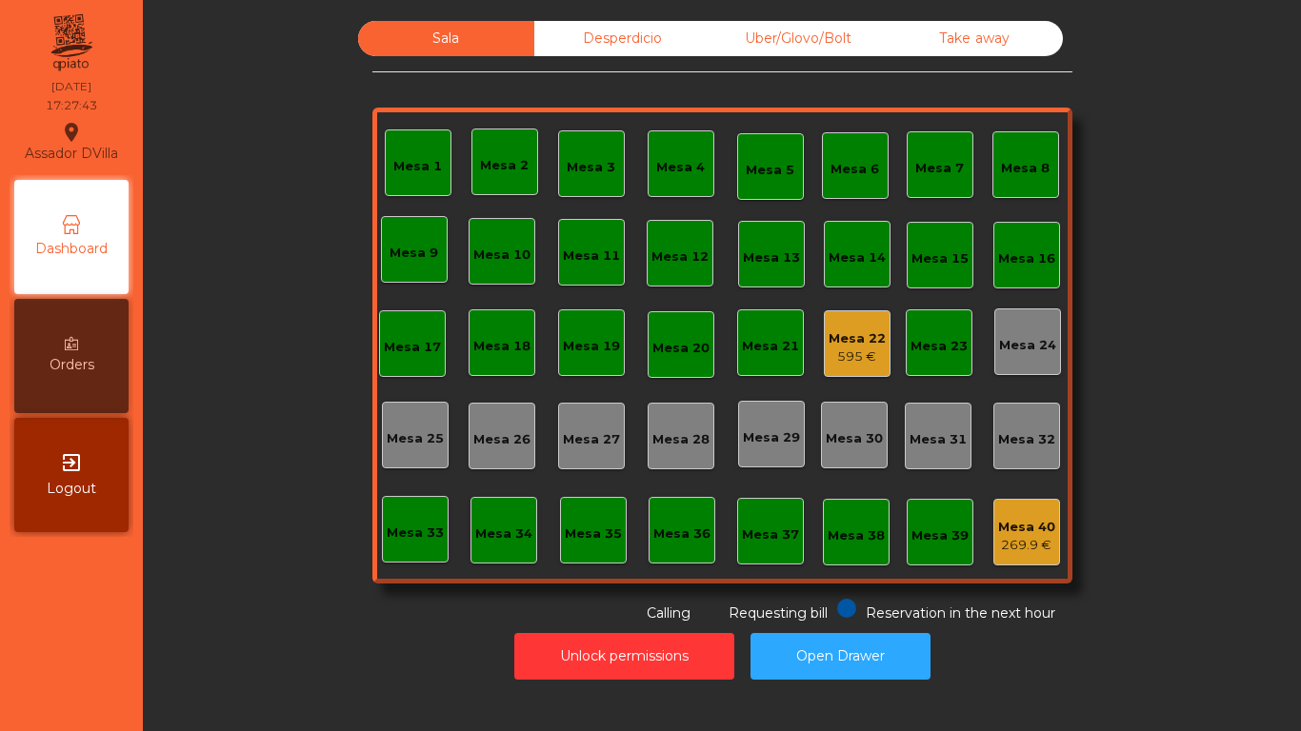
click at [878, 349] on div "Mesa 22 595 €" at bounding box center [857, 344] width 67 height 67
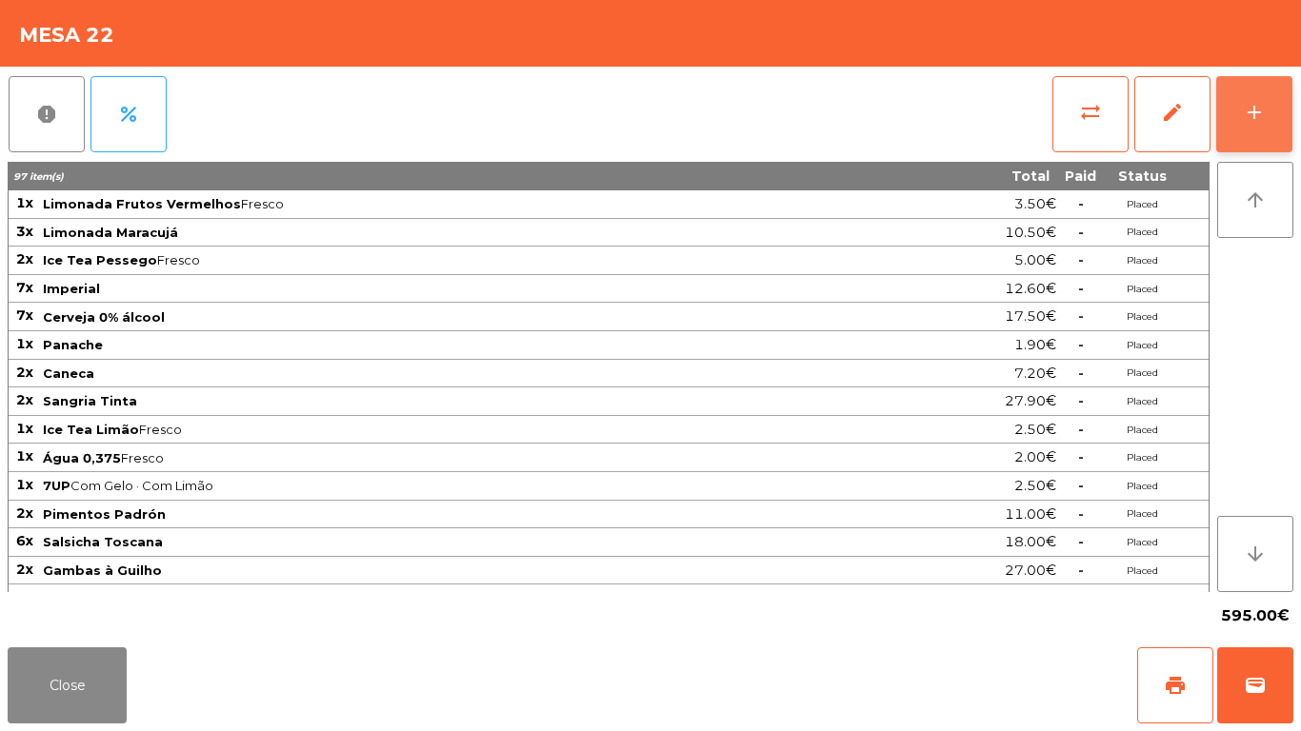
click at [1272, 112] on button "add" at bounding box center [1254, 114] width 76 height 76
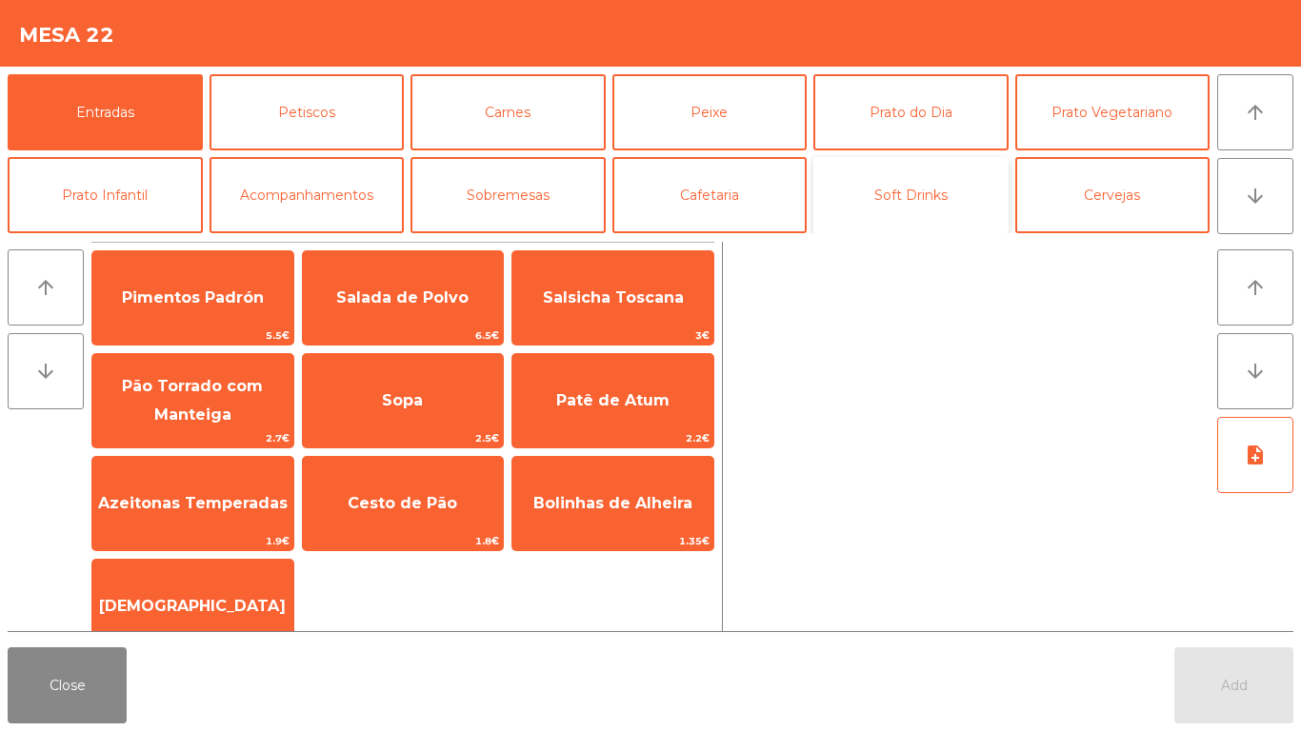
click at [941, 174] on button "Soft Drinks" at bounding box center [910, 195] width 195 height 76
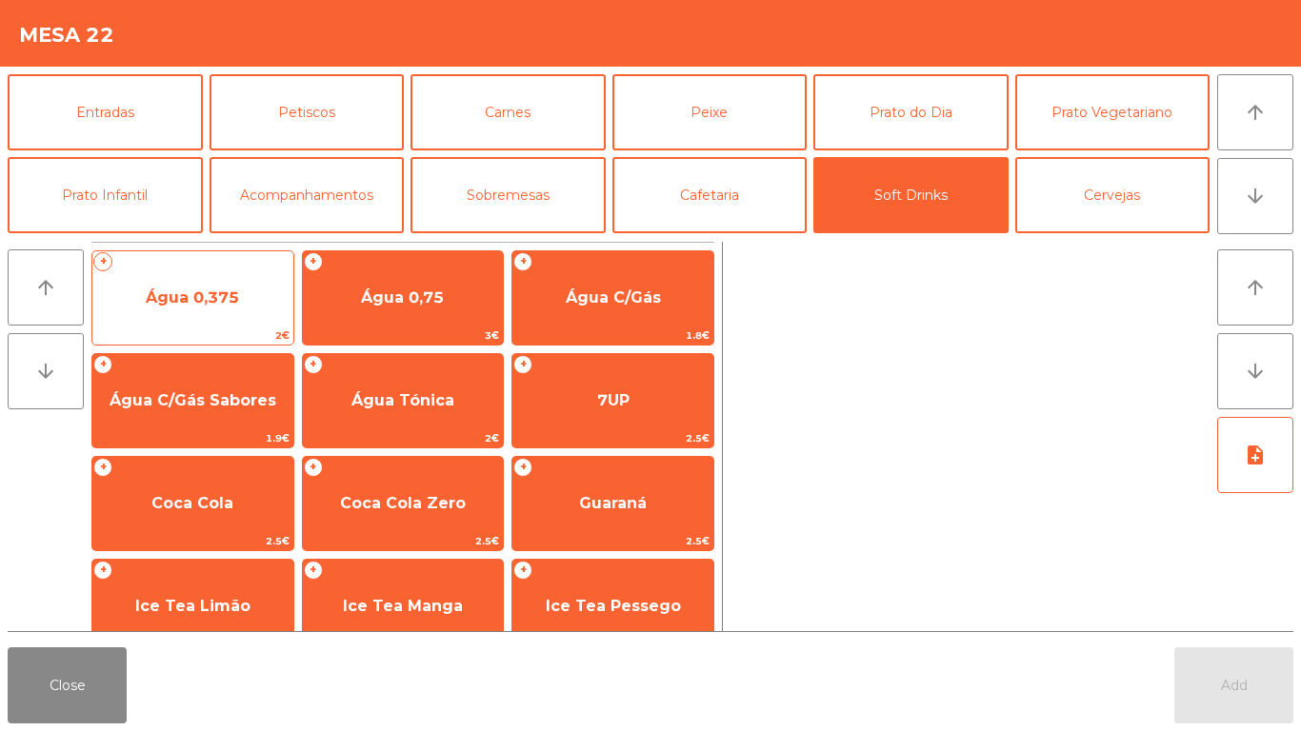
click at [172, 322] on span "Água 0,375" at bounding box center [192, 297] width 201 height 51
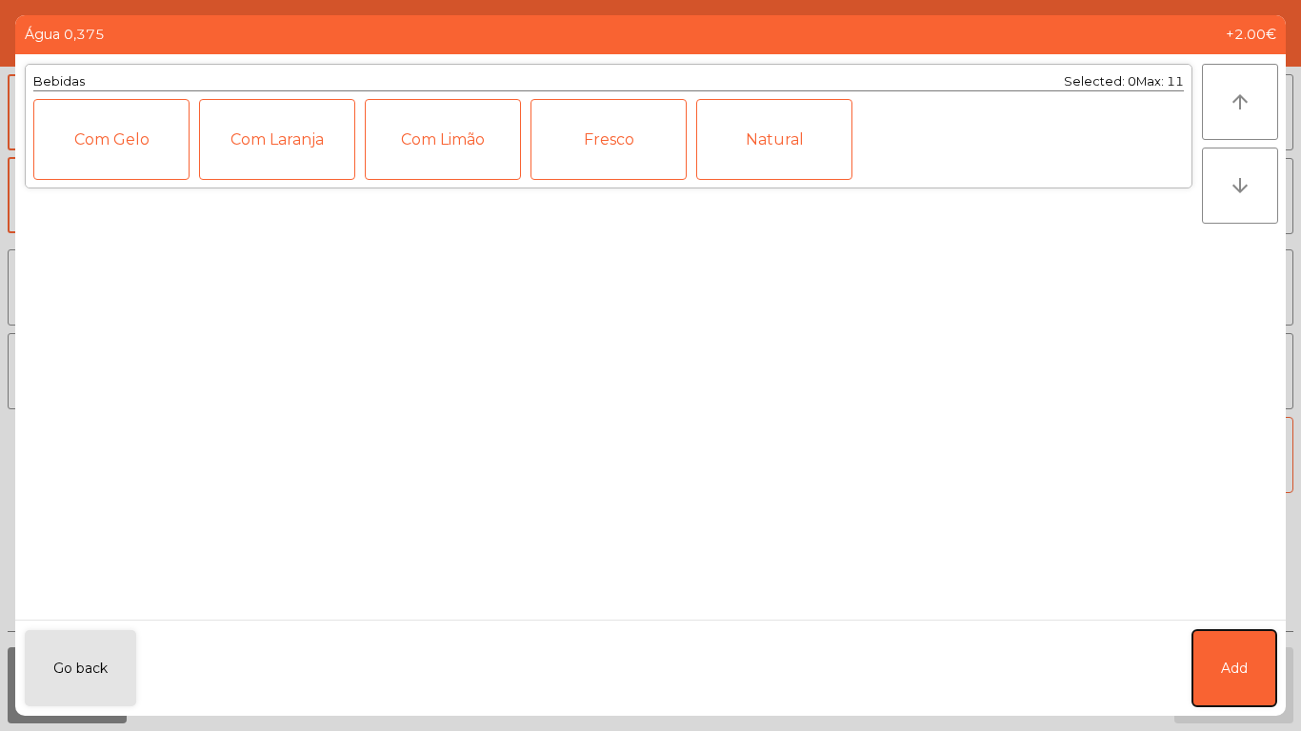
click at [1227, 678] on span "Add" at bounding box center [1234, 669] width 27 height 20
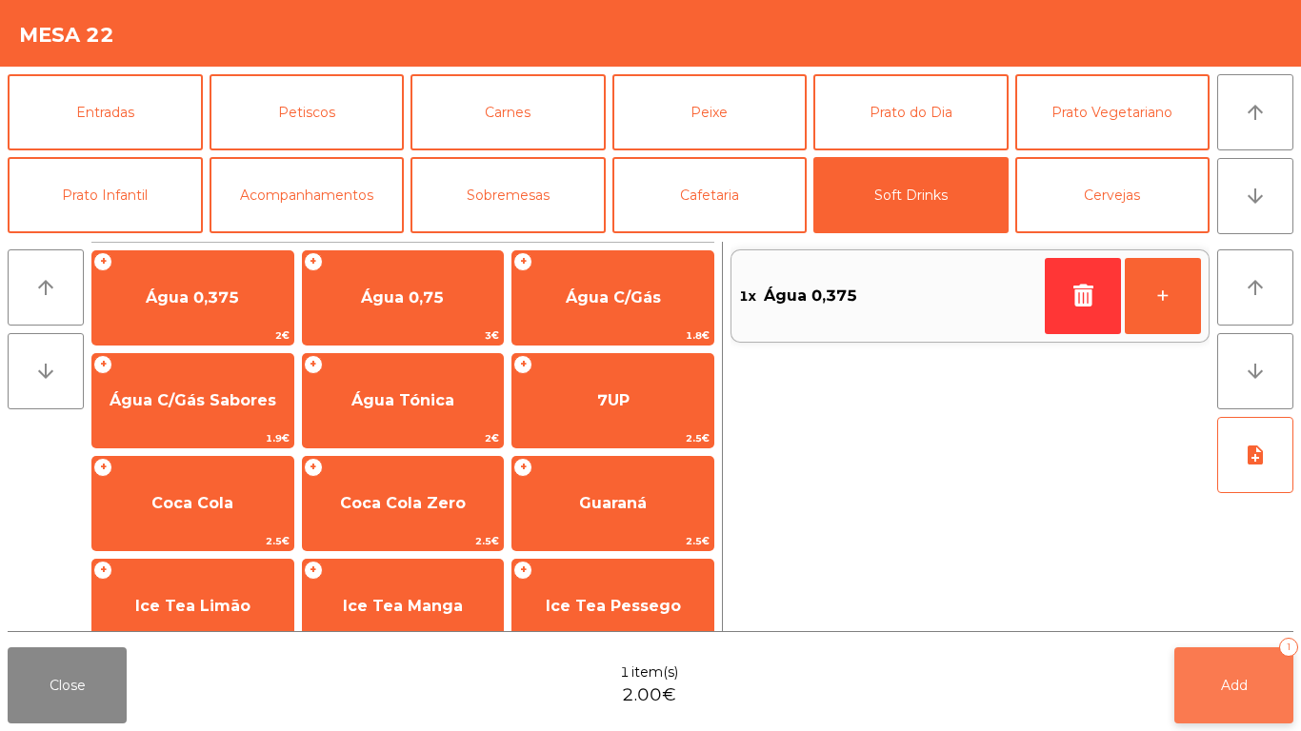
click at [1217, 682] on button "Add 1" at bounding box center [1233, 686] width 119 height 76
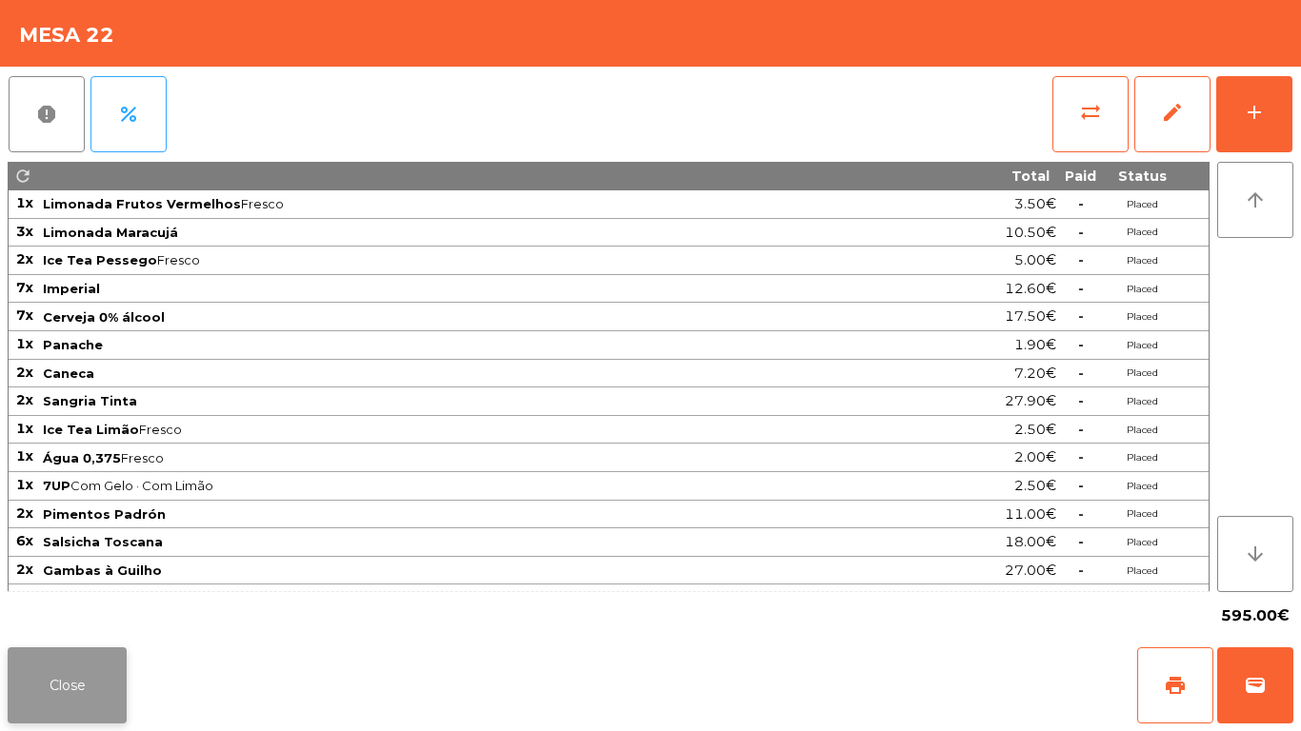
click at [45, 681] on button "Close" at bounding box center [67, 686] width 119 height 76
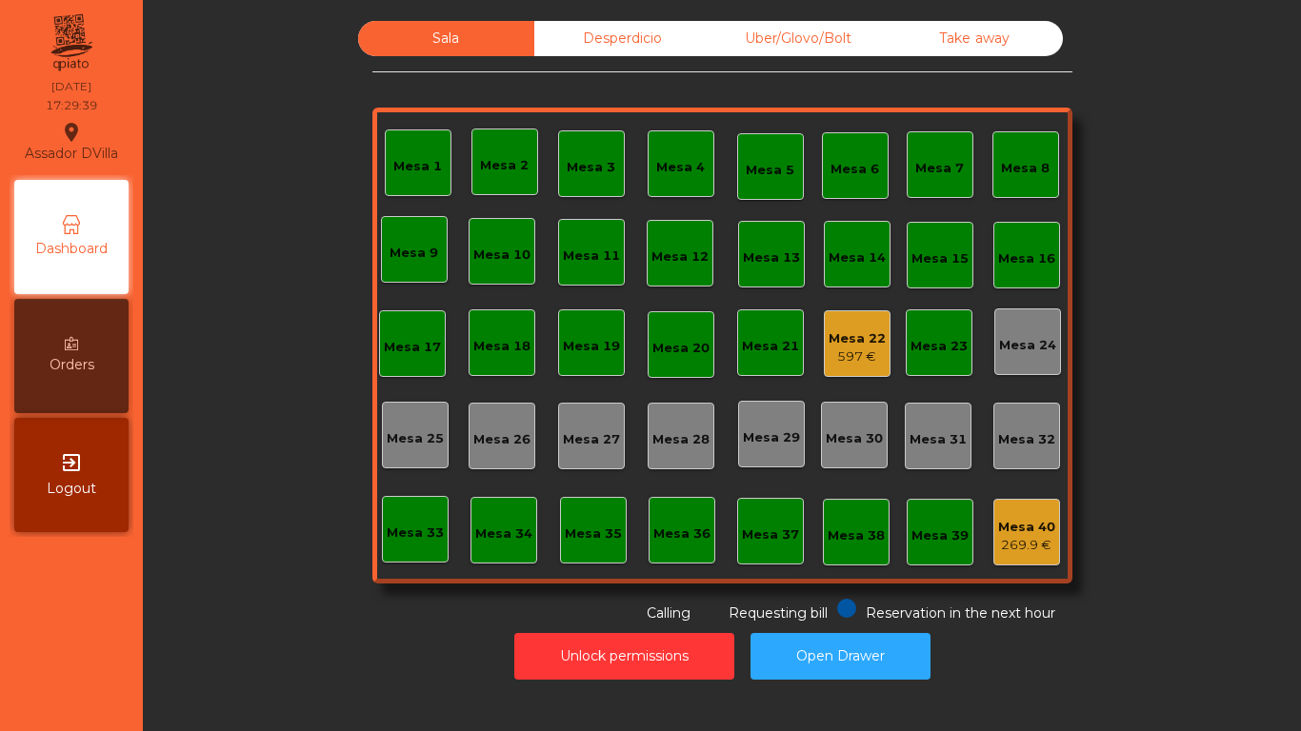
click at [836, 351] on div "597 €" at bounding box center [857, 357] width 57 height 19
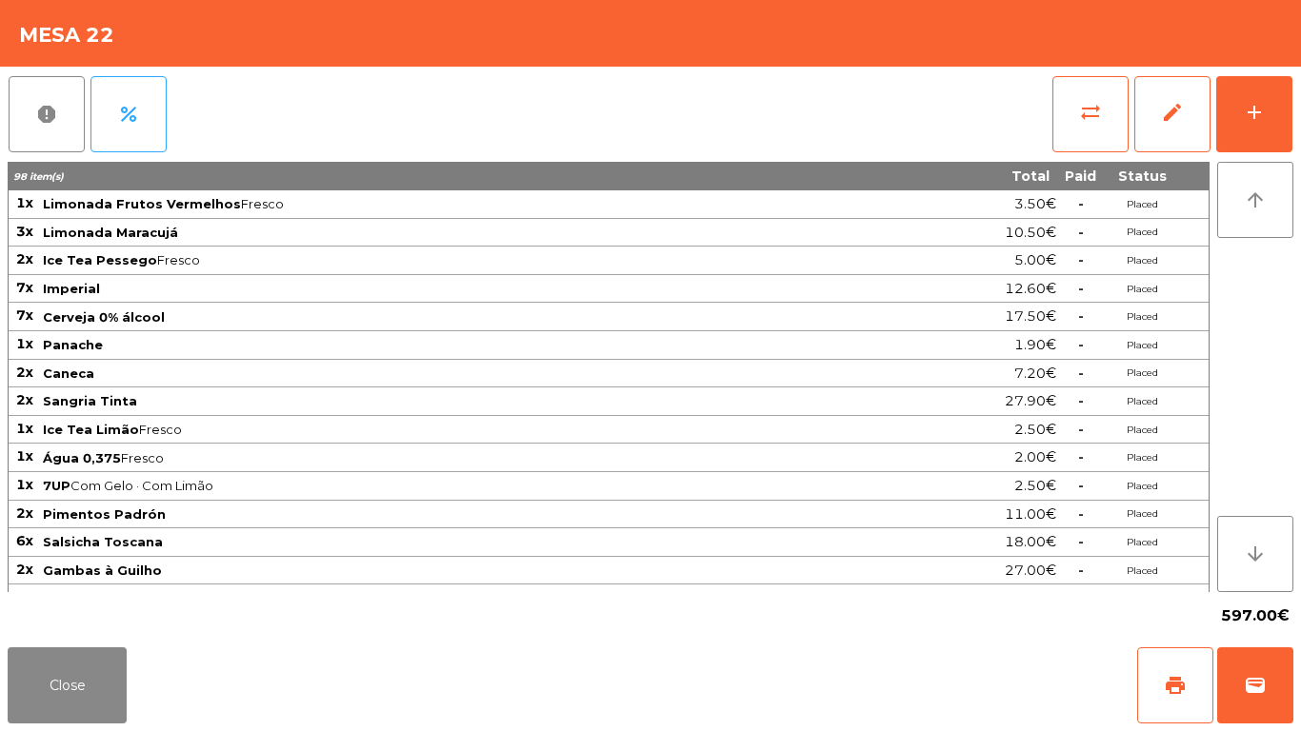
click at [1300, 102] on div "report percent sync_alt edit add 98 item(s) Total Paid Status 1x Limonada Fruto…" at bounding box center [650, 353] width 1301 height 573
click at [1287, 127] on button "add" at bounding box center [1254, 114] width 76 height 76
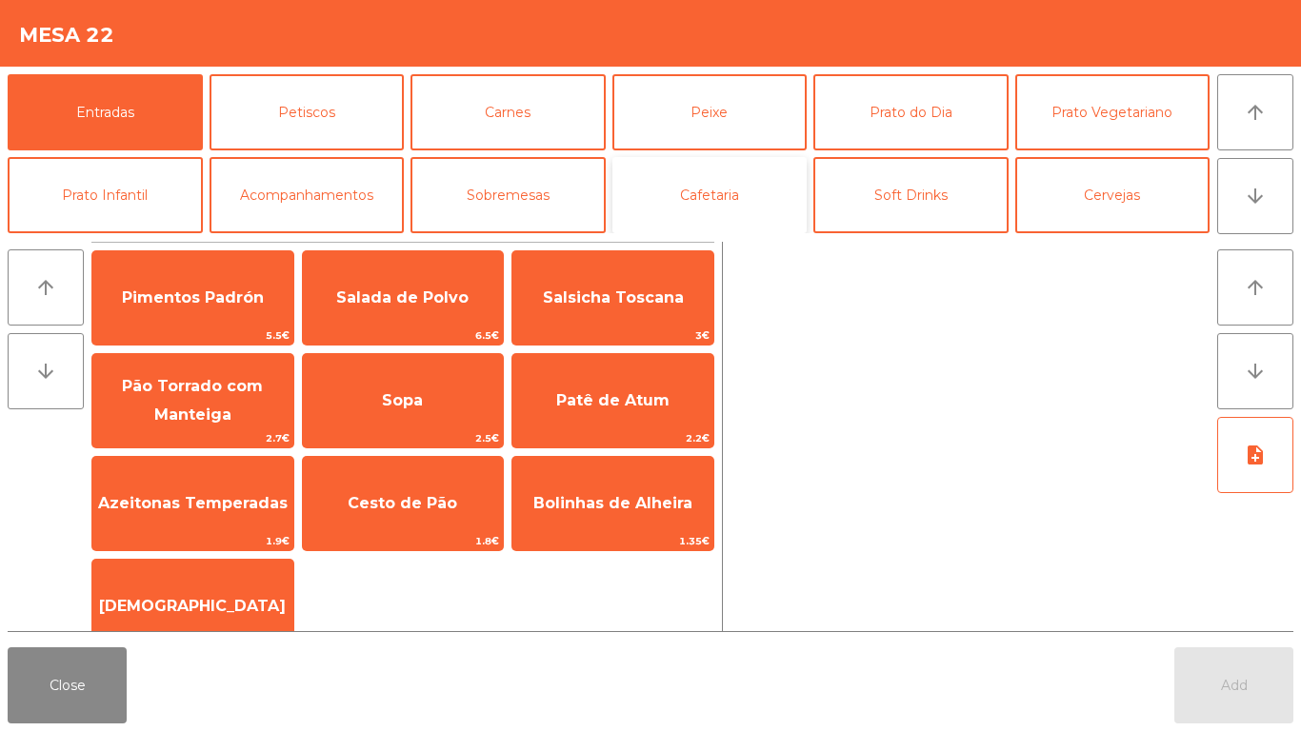
click at [736, 191] on button "Cafetaria" at bounding box center [709, 195] width 195 height 76
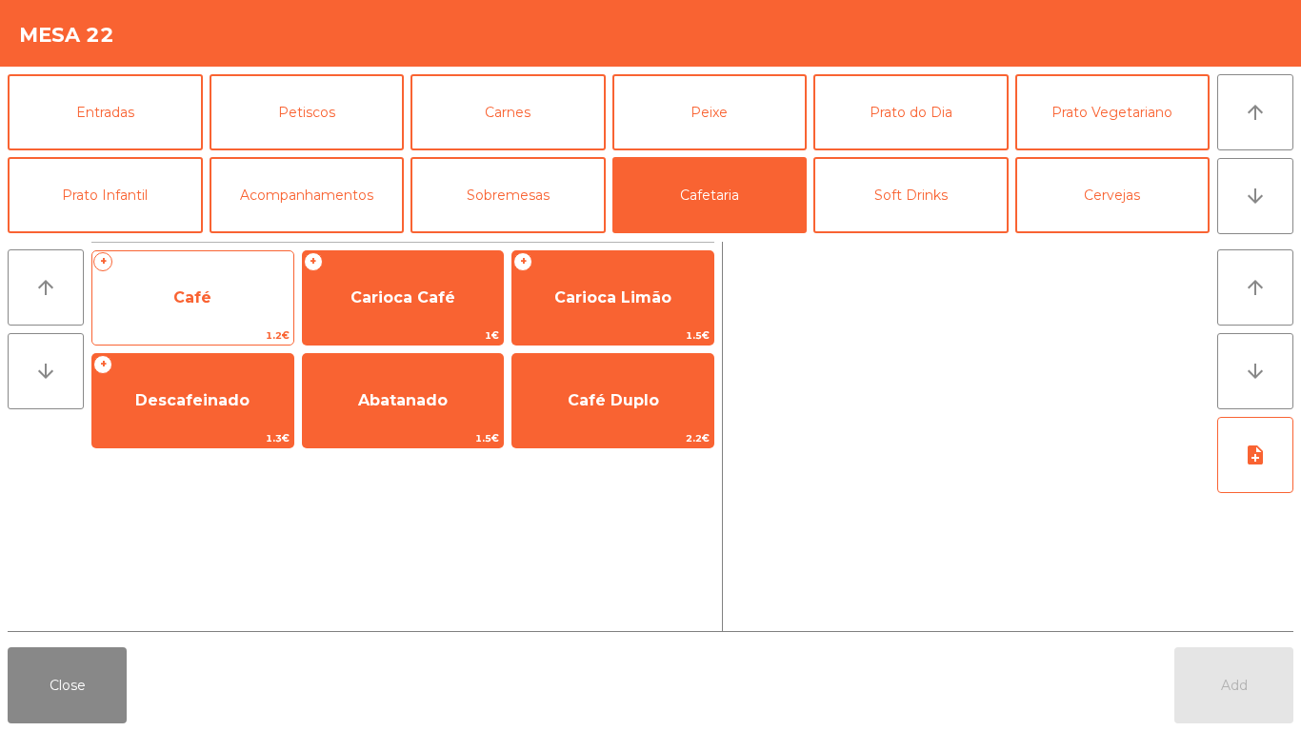
click at [214, 300] on span "Café" at bounding box center [192, 297] width 201 height 51
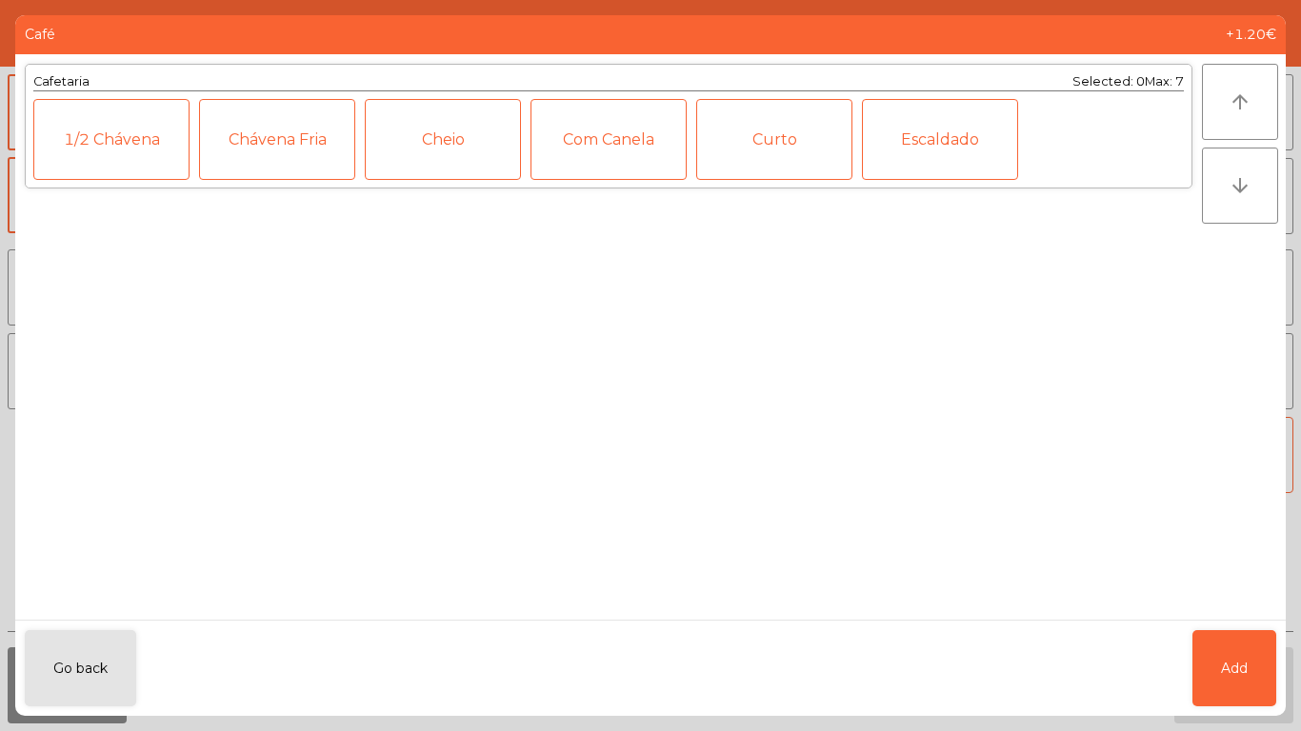
click at [1254, 614] on div "arrow_upward arrow_downward" at bounding box center [1244, 337] width 84 height 566
click at [1242, 684] on button "Add" at bounding box center [1234, 669] width 84 height 76
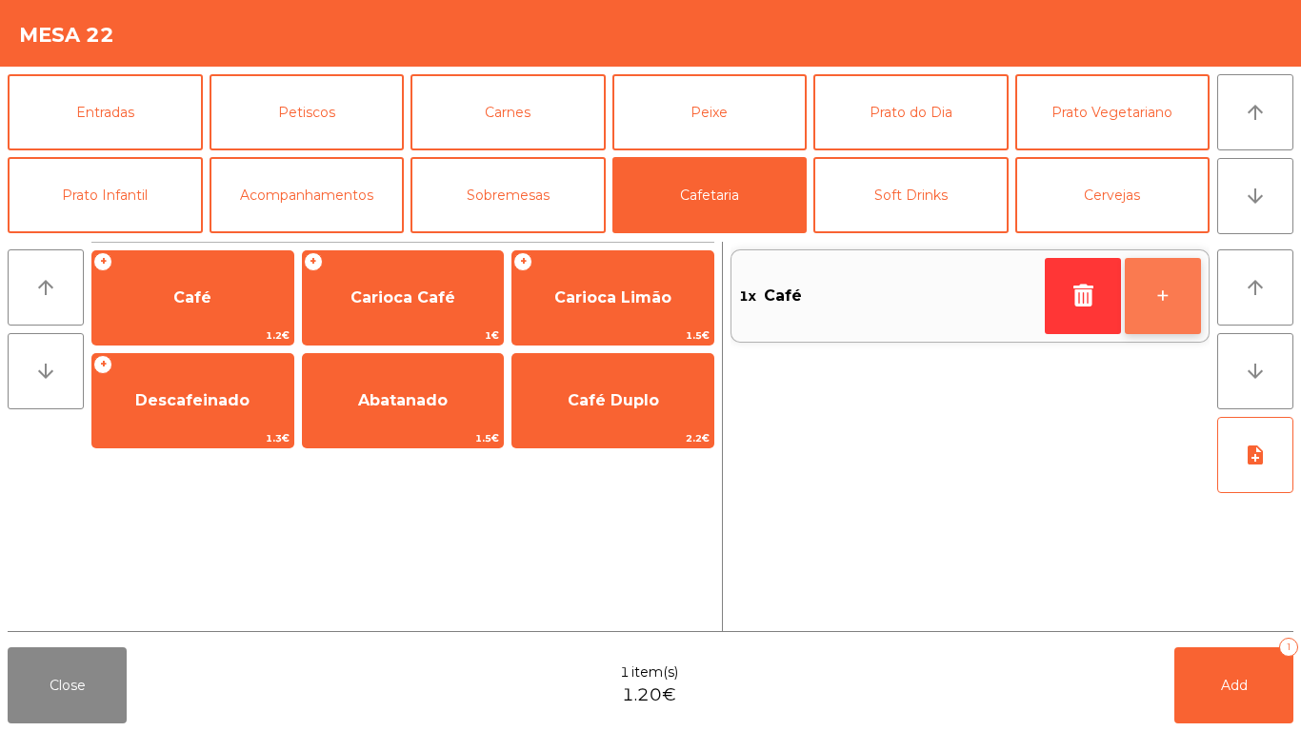
click at [1194, 327] on button "+" at bounding box center [1163, 296] width 76 height 76
click at [1221, 312] on button "arrow_upward" at bounding box center [1255, 288] width 76 height 76
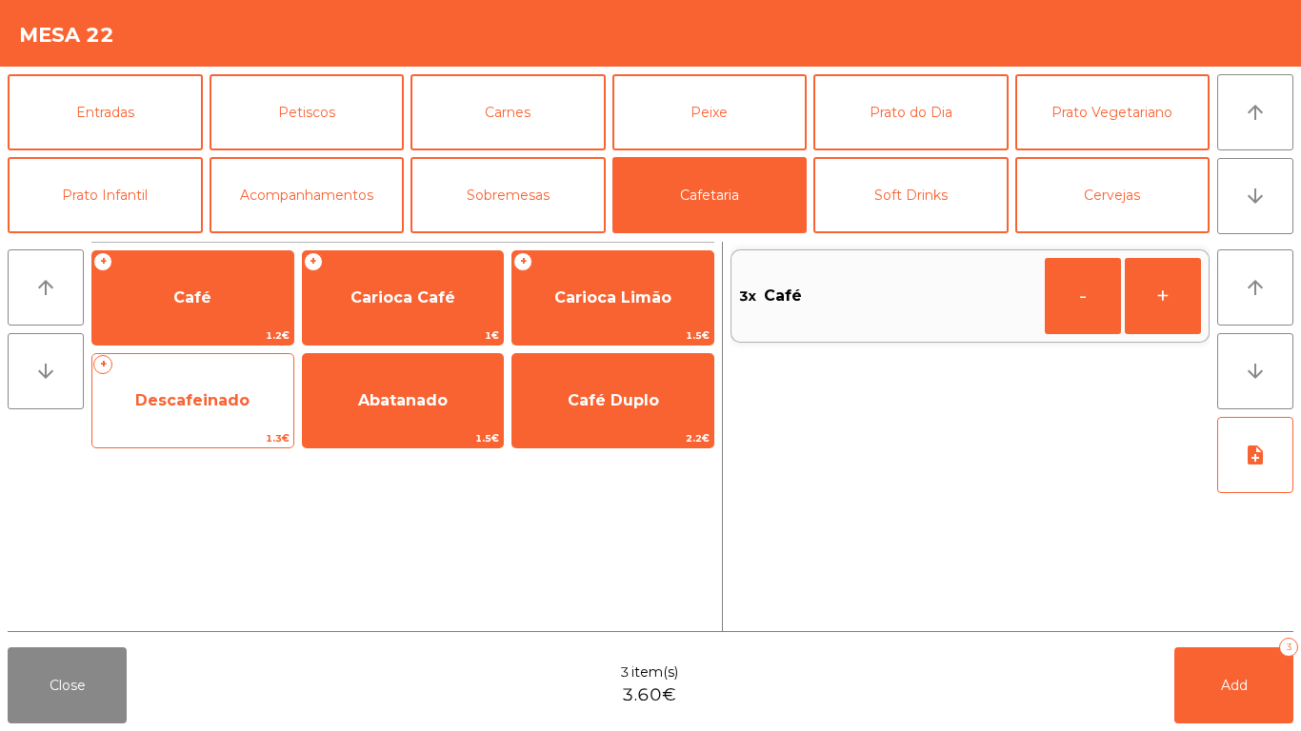
click at [201, 403] on span "Descafeinado" at bounding box center [192, 400] width 114 height 18
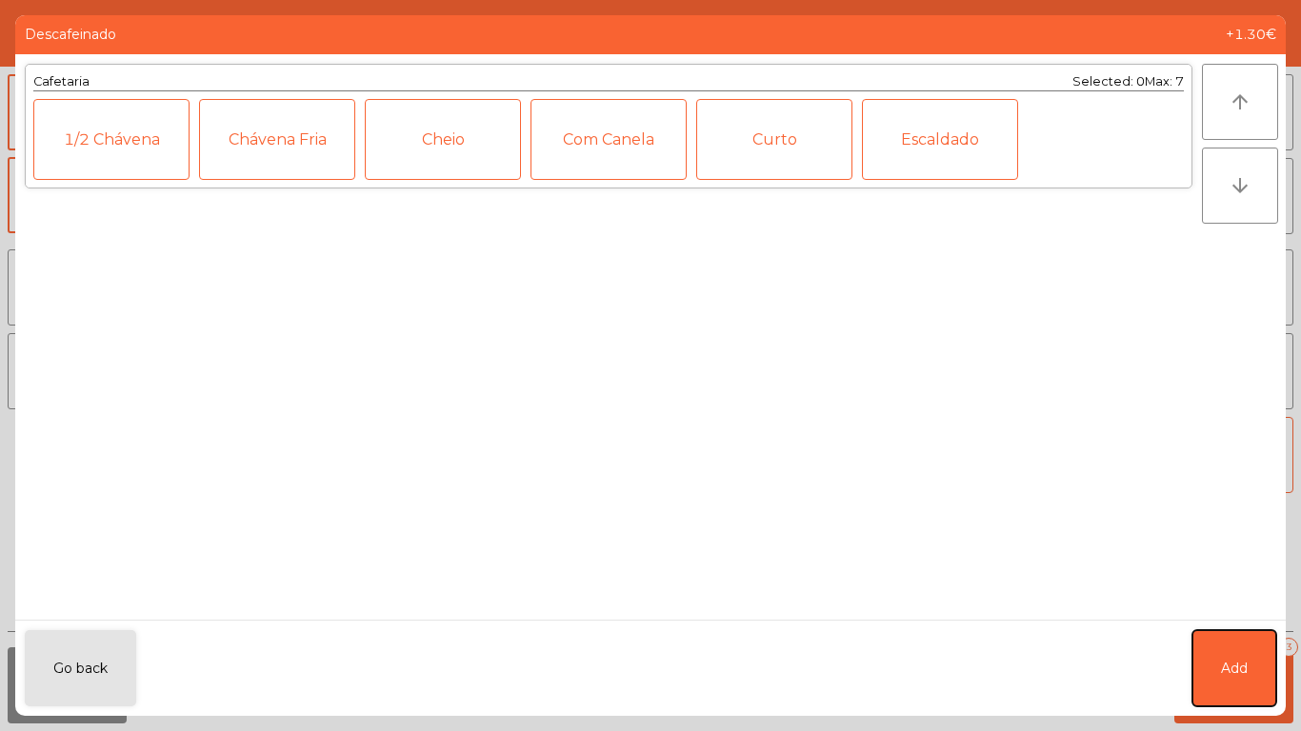
click at [1274, 670] on button "Add" at bounding box center [1234, 669] width 84 height 76
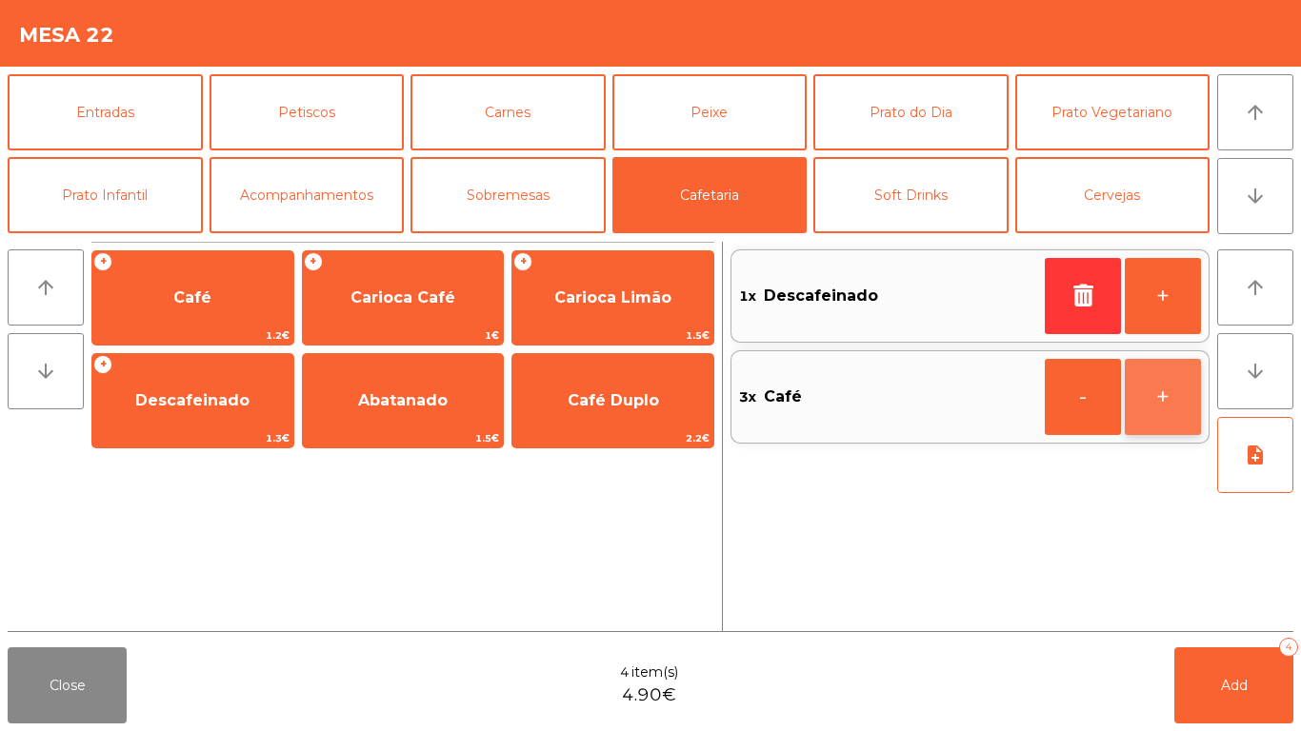
click at [1194, 373] on button "+" at bounding box center [1163, 397] width 76 height 76
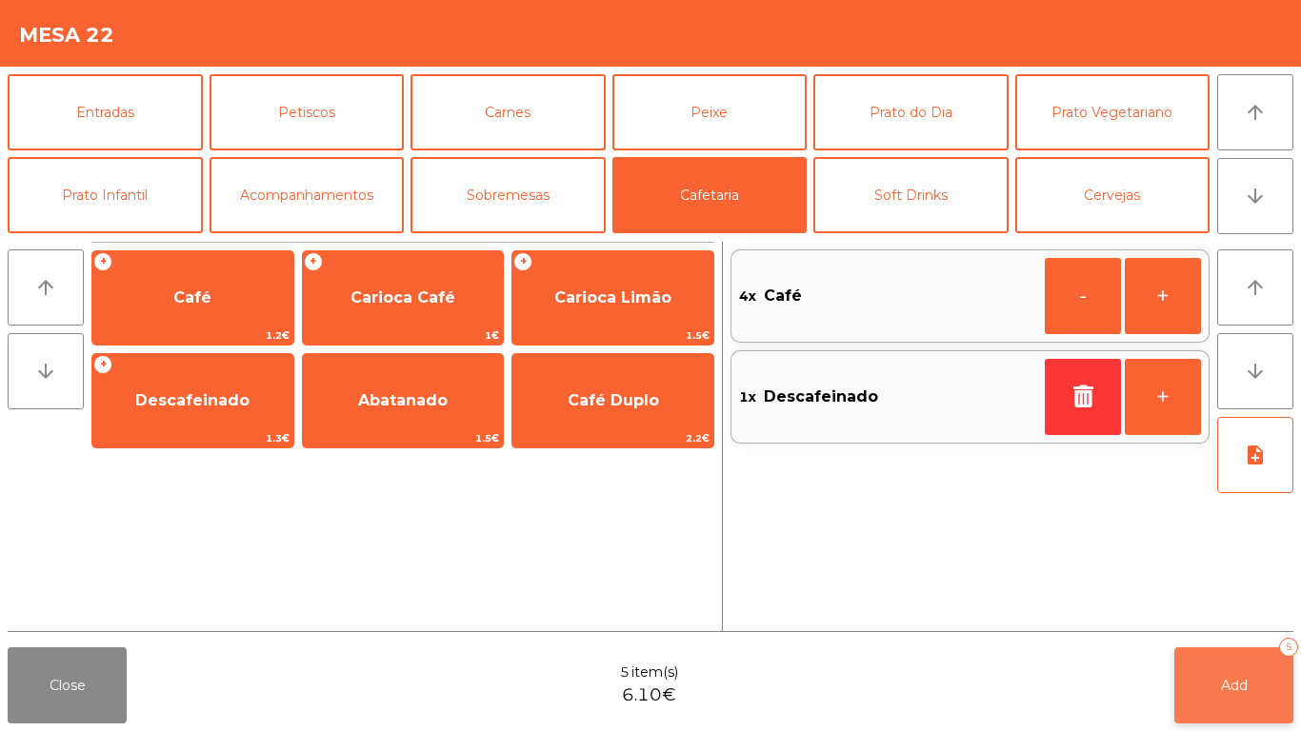
click at [1252, 670] on button "Add 5" at bounding box center [1233, 686] width 119 height 76
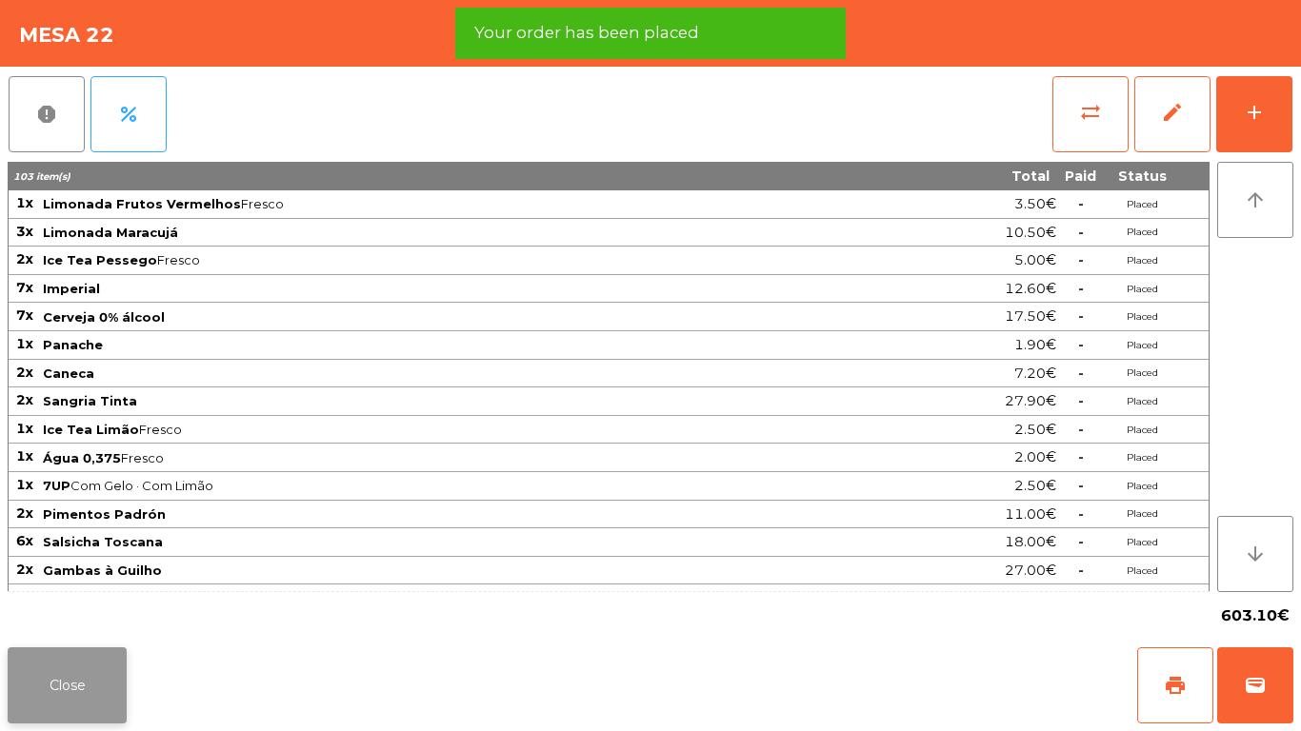
click at [68, 675] on button "Close" at bounding box center [67, 686] width 119 height 76
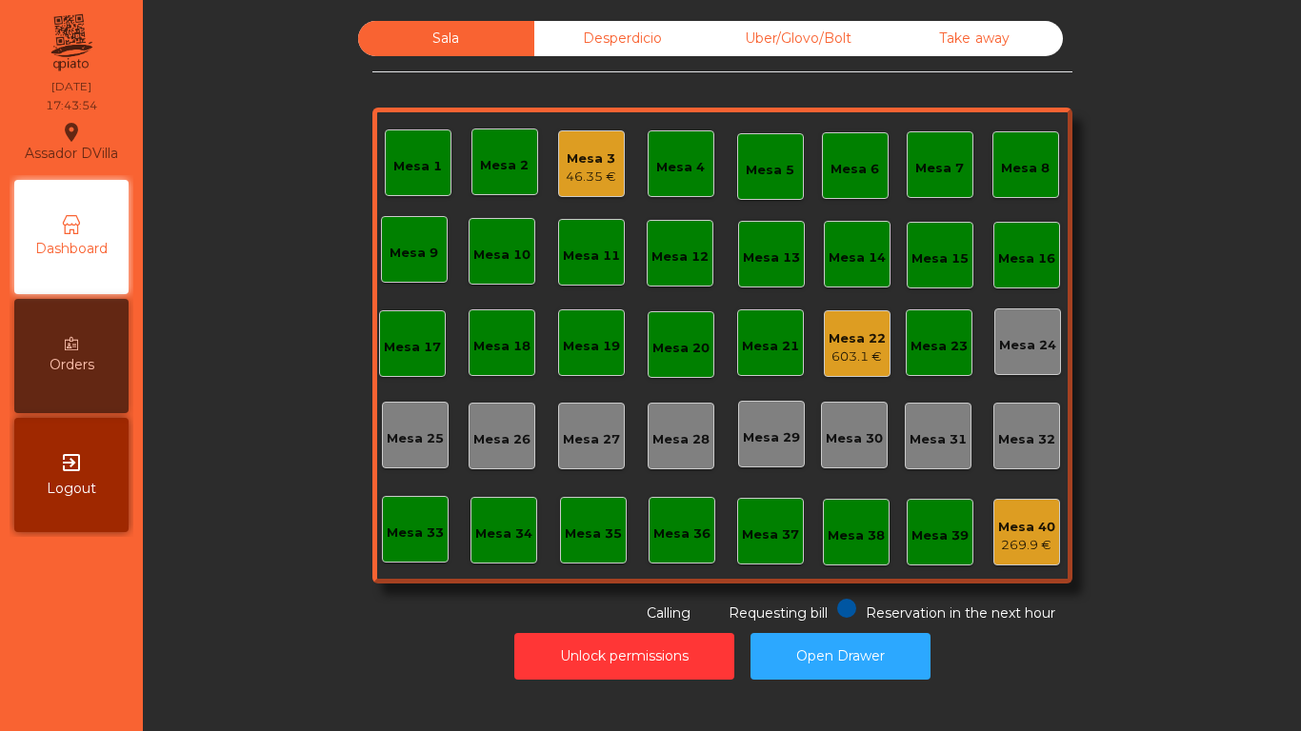
click at [675, 373] on div "Mesa 20" at bounding box center [681, 344] width 67 height 67
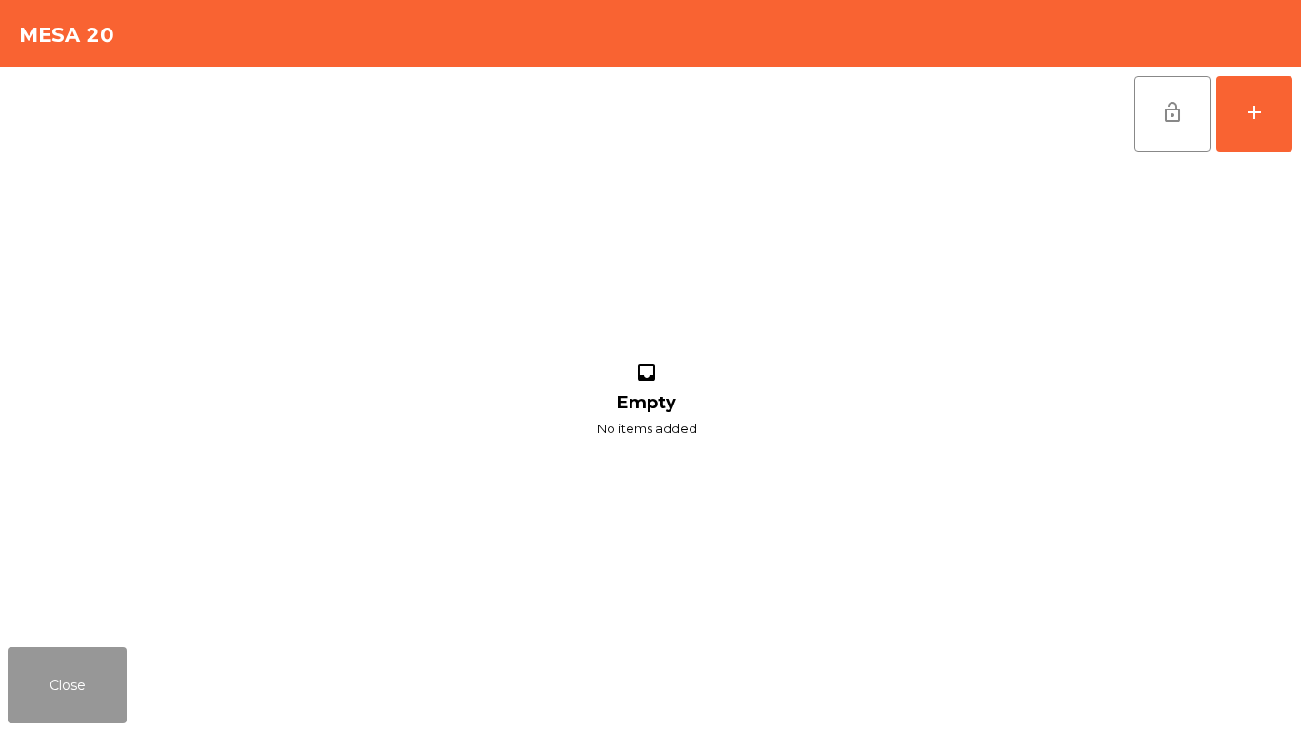
drag, startPoint x: 20, startPoint y: 685, endPoint x: 412, endPoint y: 358, distance: 510.6
click at [26, 679] on button "Close" at bounding box center [67, 686] width 119 height 76
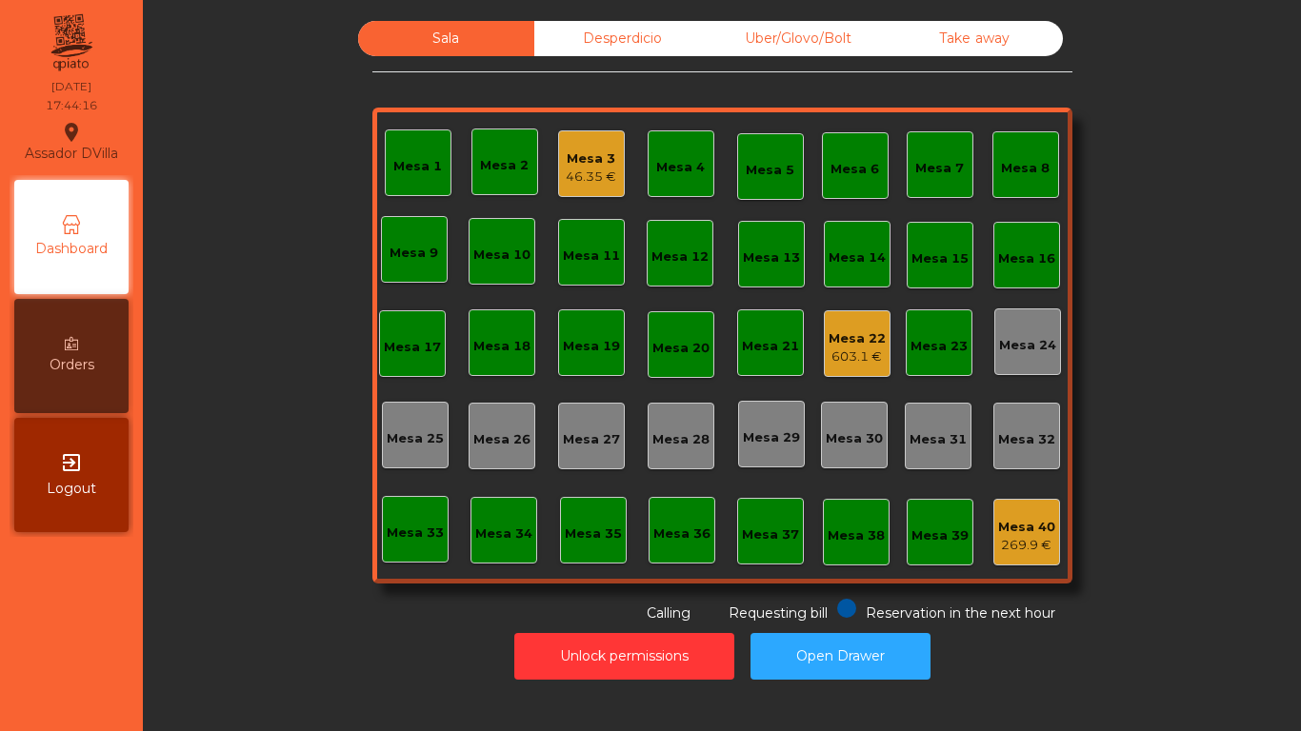
click at [597, 134] on div "Mesa 3 46.35 €" at bounding box center [591, 163] width 67 height 67
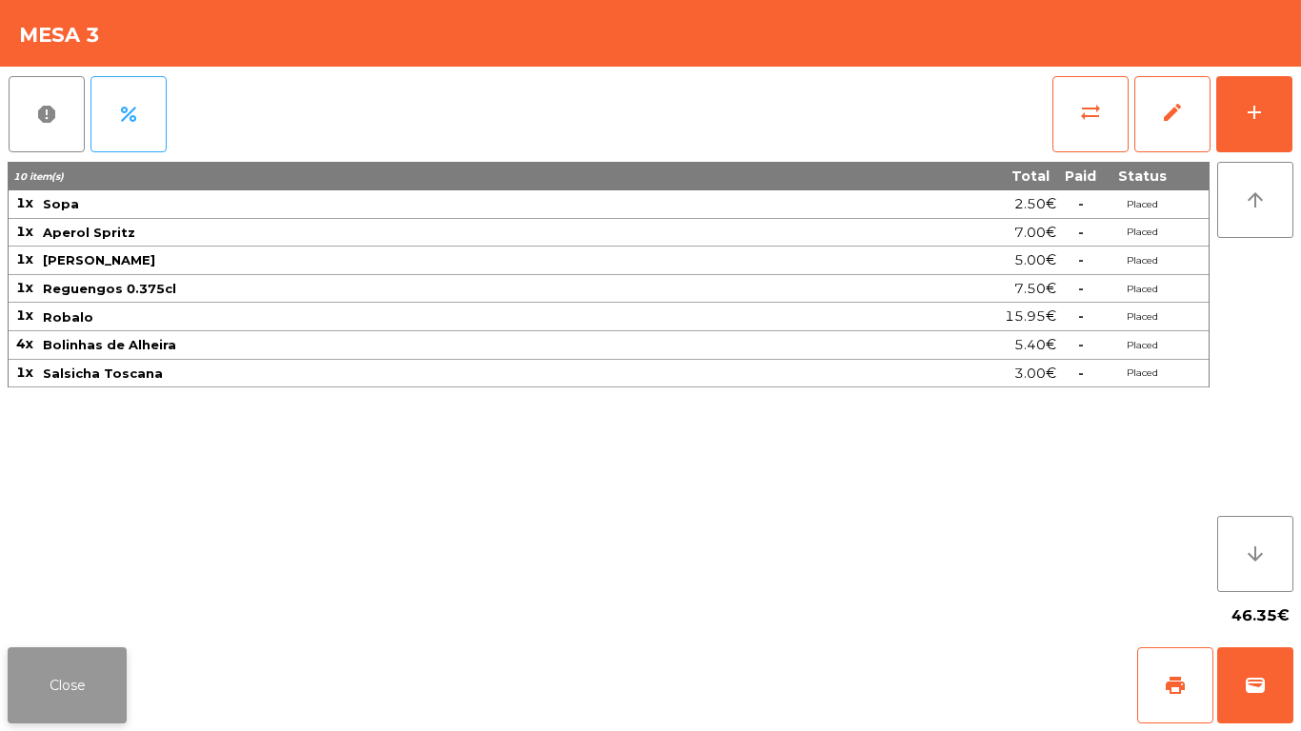
click at [52, 651] on button "Close" at bounding box center [67, 686] width 119 height 76
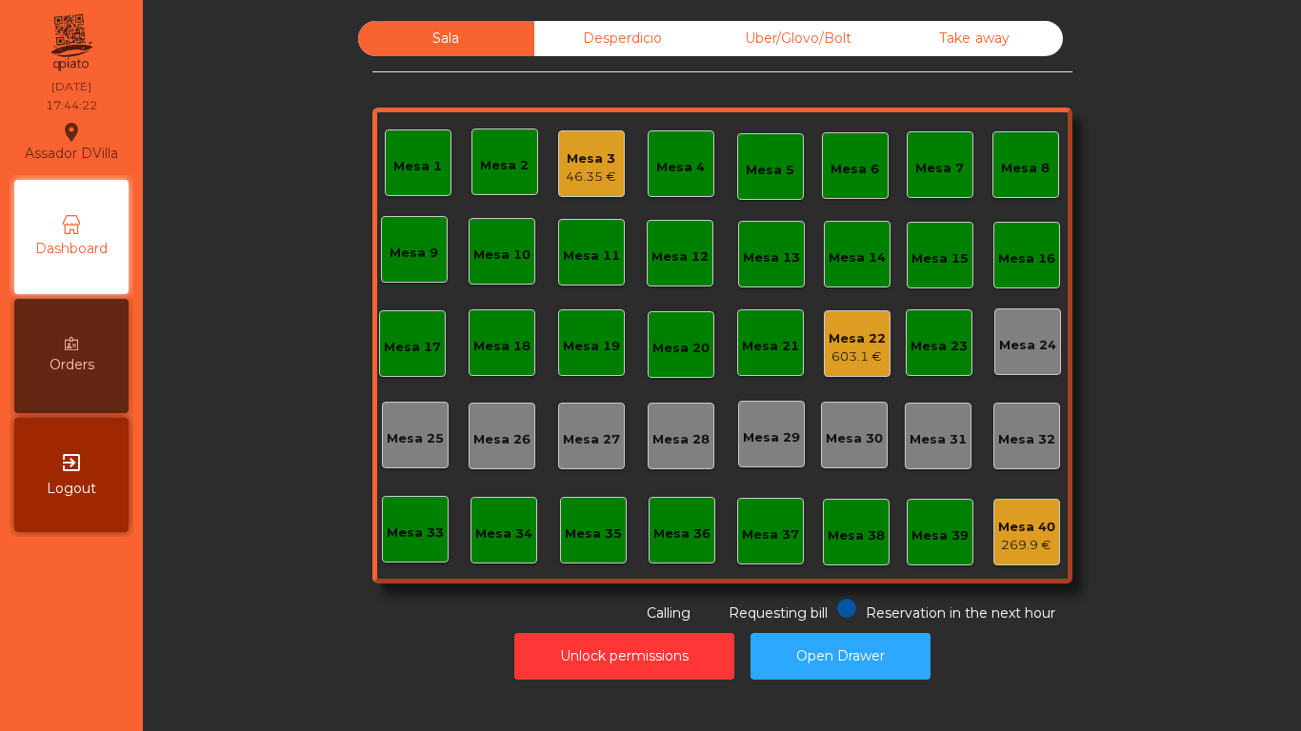
drag, startPoint x: 194, startPoint y: 611, endPoint x: 195, endPoint y: 602, distance: 9.6
click at [195, 611] on div "Sala Desperdicio Uber/Glovo/Bolt Take away Mesa 1 Mesa 2 Mesa 3 46.35 € Mesa 4 …" at bounding box center [722, 322] width 1107 height 603
click at [880, 351] on div "Mesa 22 603.1 €" at bounding box center [857, 344] width 67 height 67
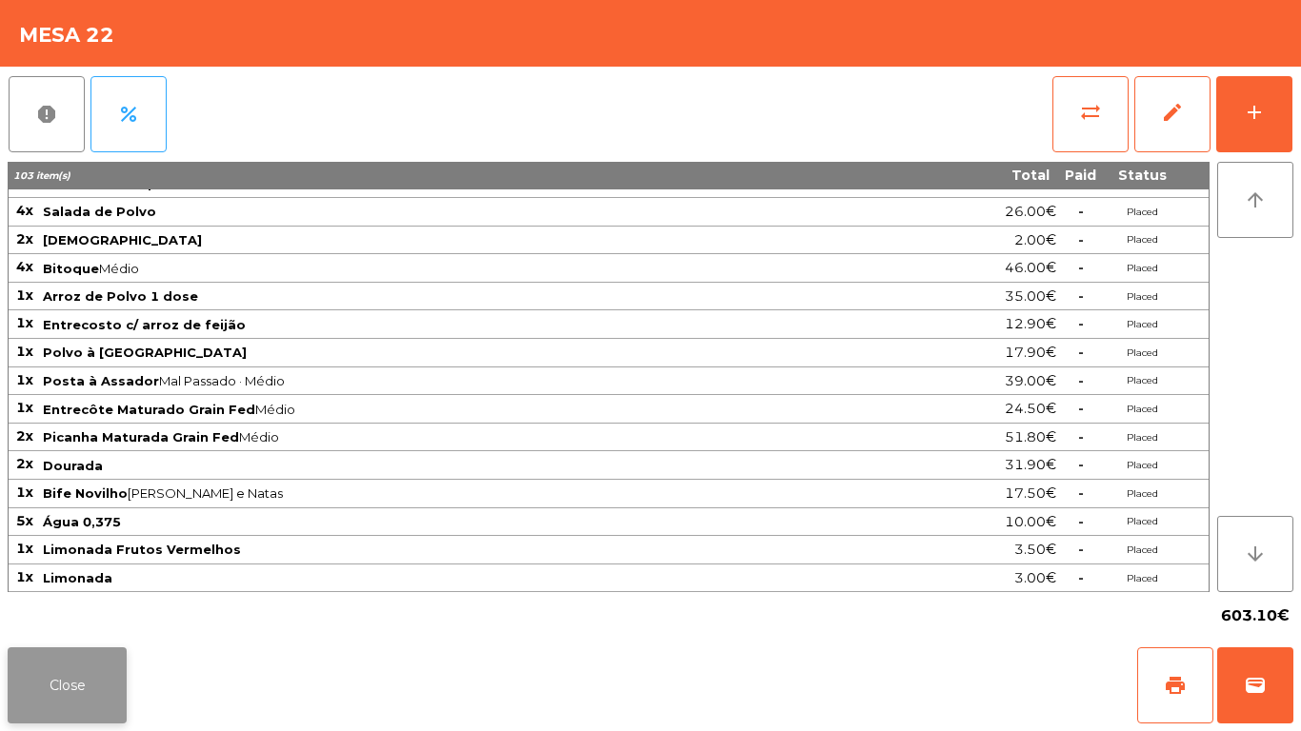
scroll to position [782, 0]
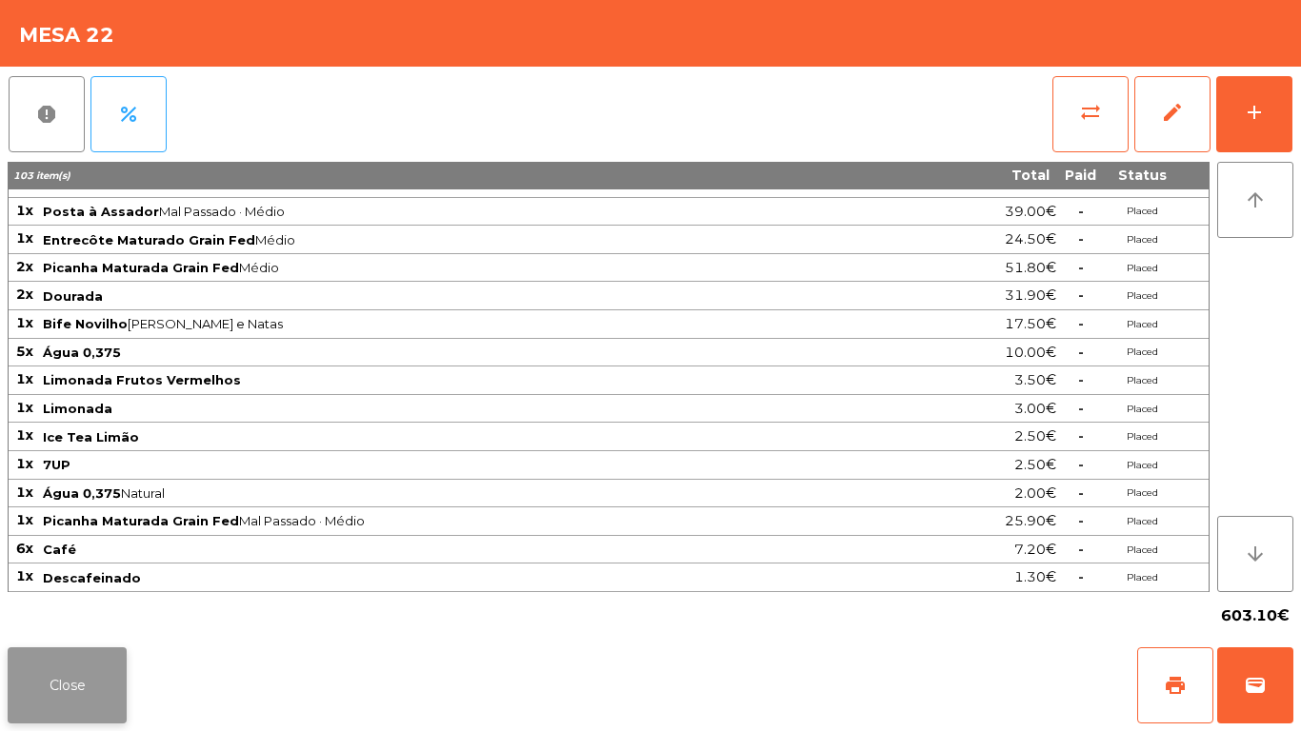
click at [88, 698] on button "Close" at bounding box center [67, 686] width 119 height 76
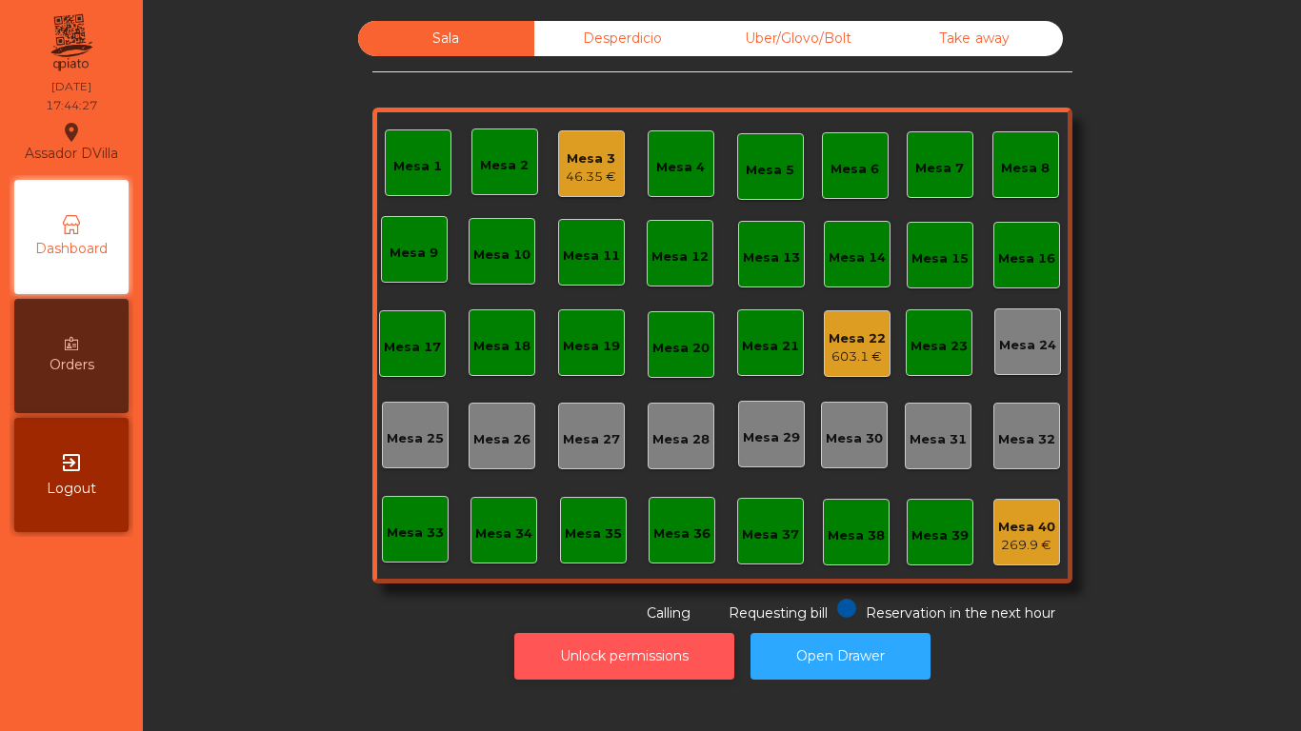
click at [679, 674] on button "Unlock permissions" at bounding box center [624, 656] width 220 height 47
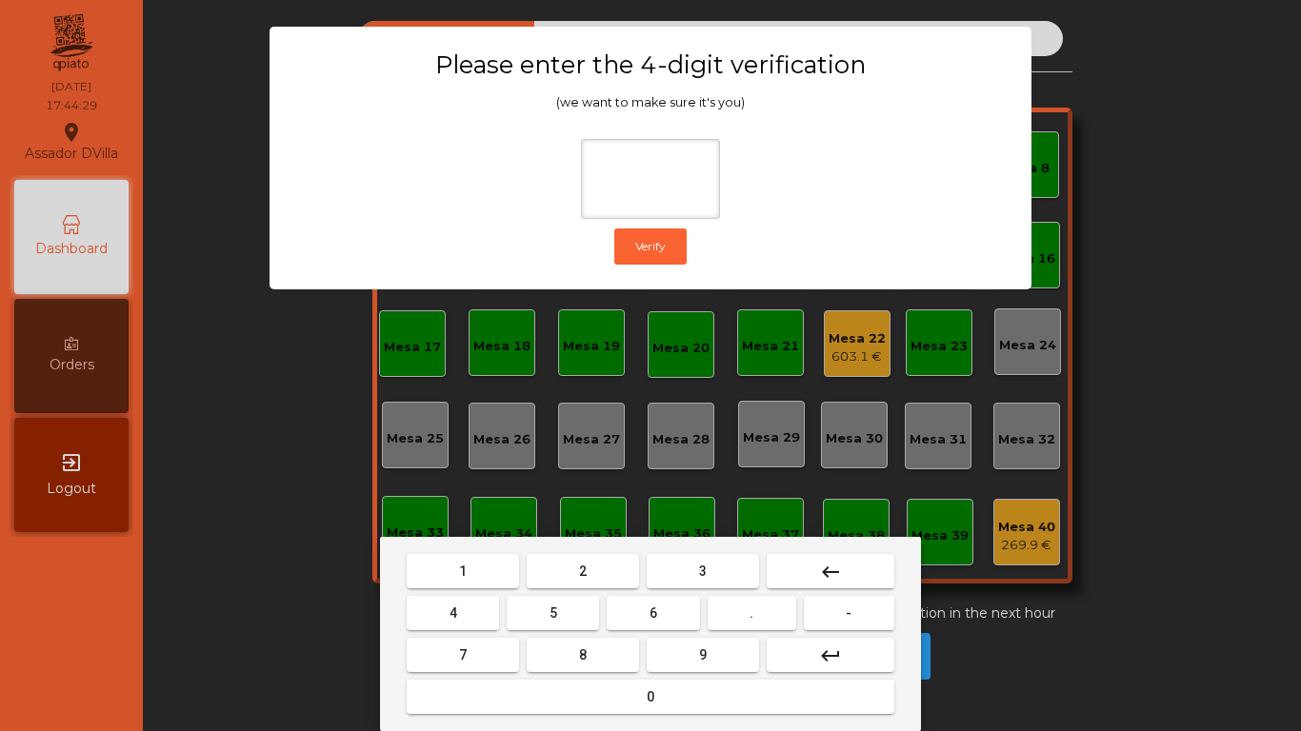
click at [488, 579] on button "1" at bounding box center [463, 571] width 112 height 34
click at [701, 659] on span "9" at bounding box center [703, 655] width 8 height 15
click at [487, 622] on button "4" at bounding box center [453, 613] width 92 height 34
drag, startPoint x: 518, startPoint y: 692, endPoint x: 399, endPoint y: 668, distance: 121.6
click at [517, 692] on button "0" at bounding box center [651, 697] width 488 height 34
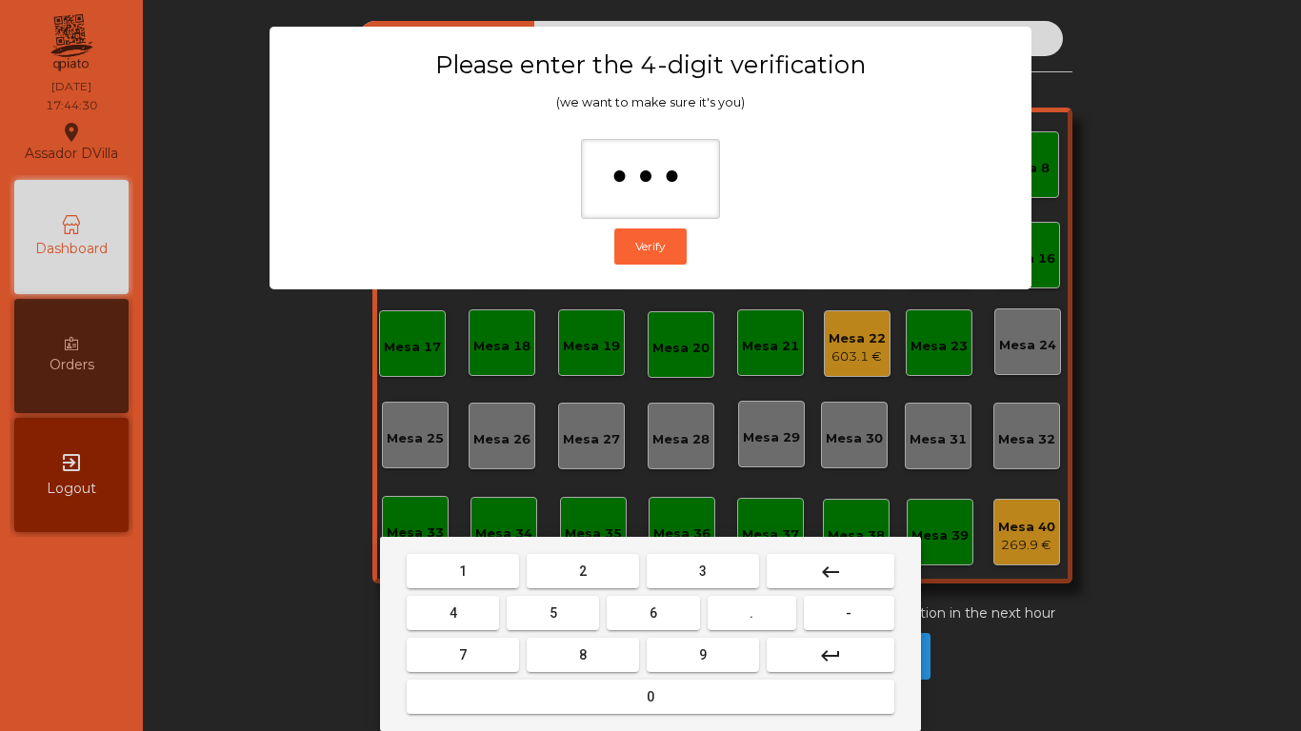
type input "****"
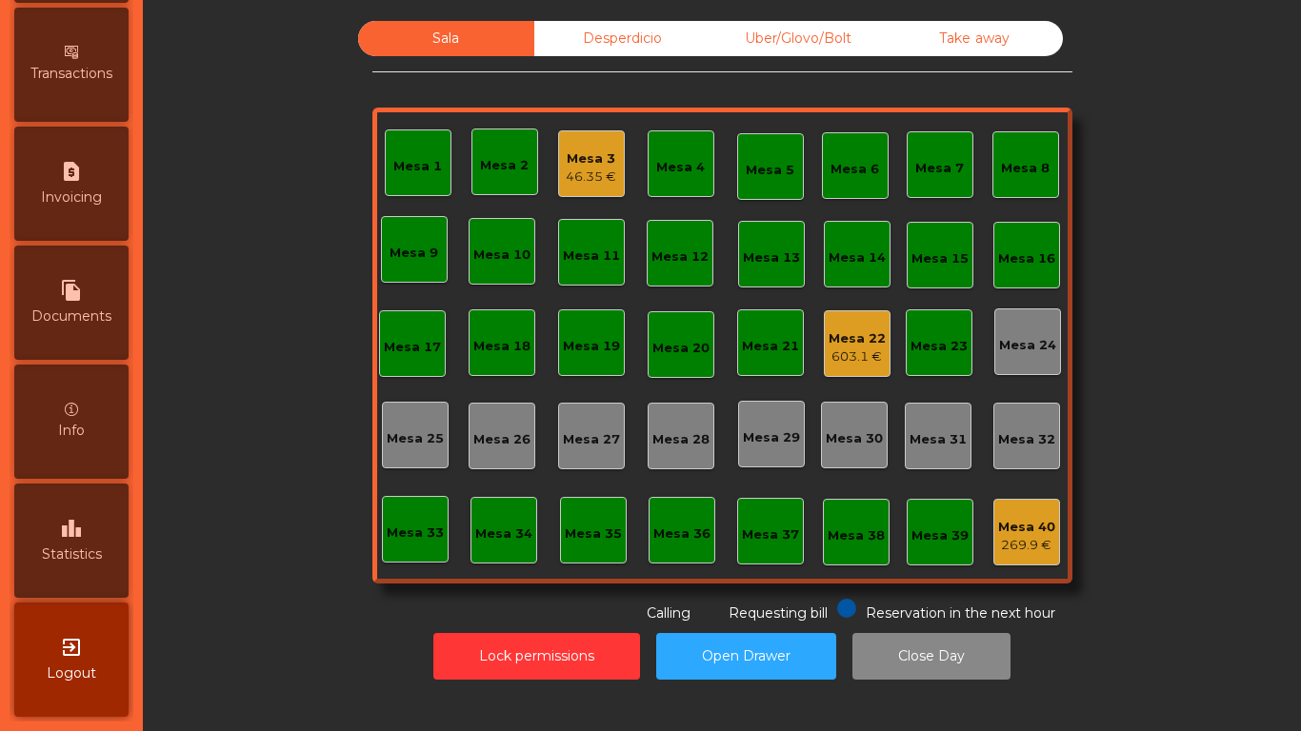
click at [88, 547] on span "Statistics" at bounding box center [72, 555] width 60 height 20
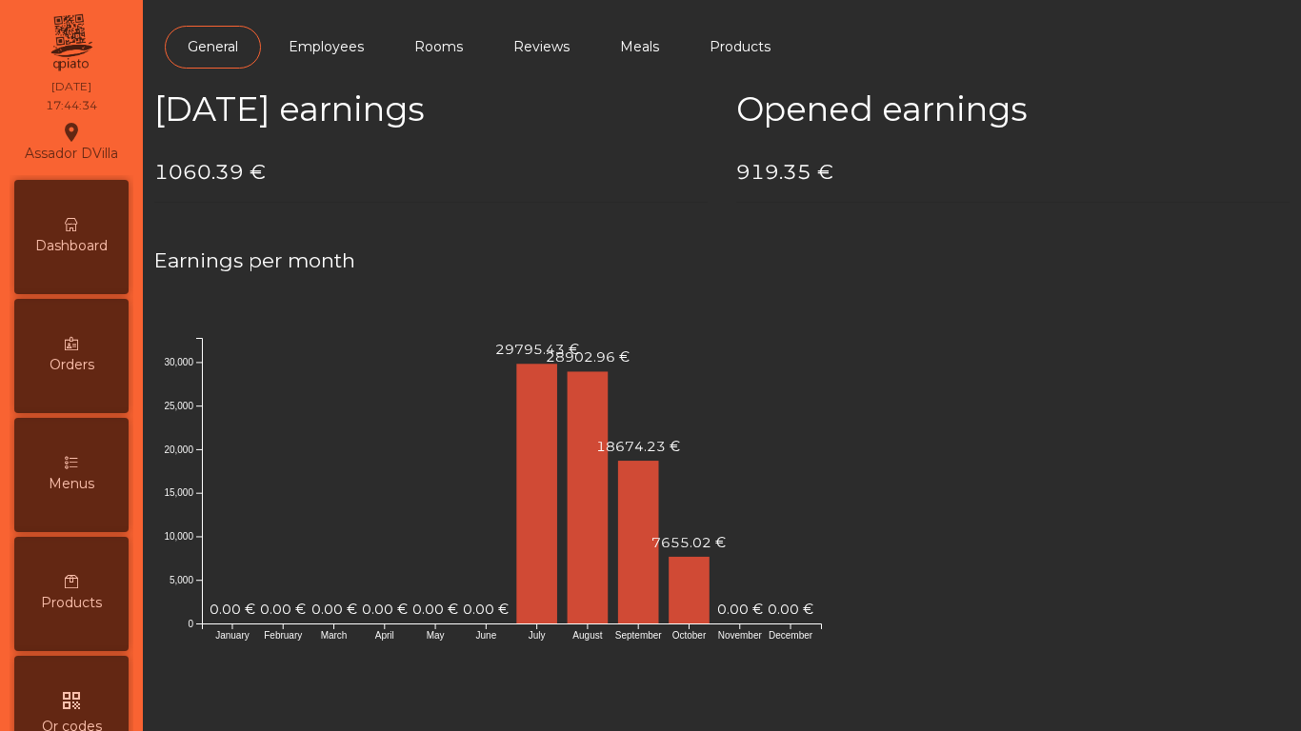
click at [93, 241] on span "Dashboard" at bounding box center [71, 246] width 72 height 20
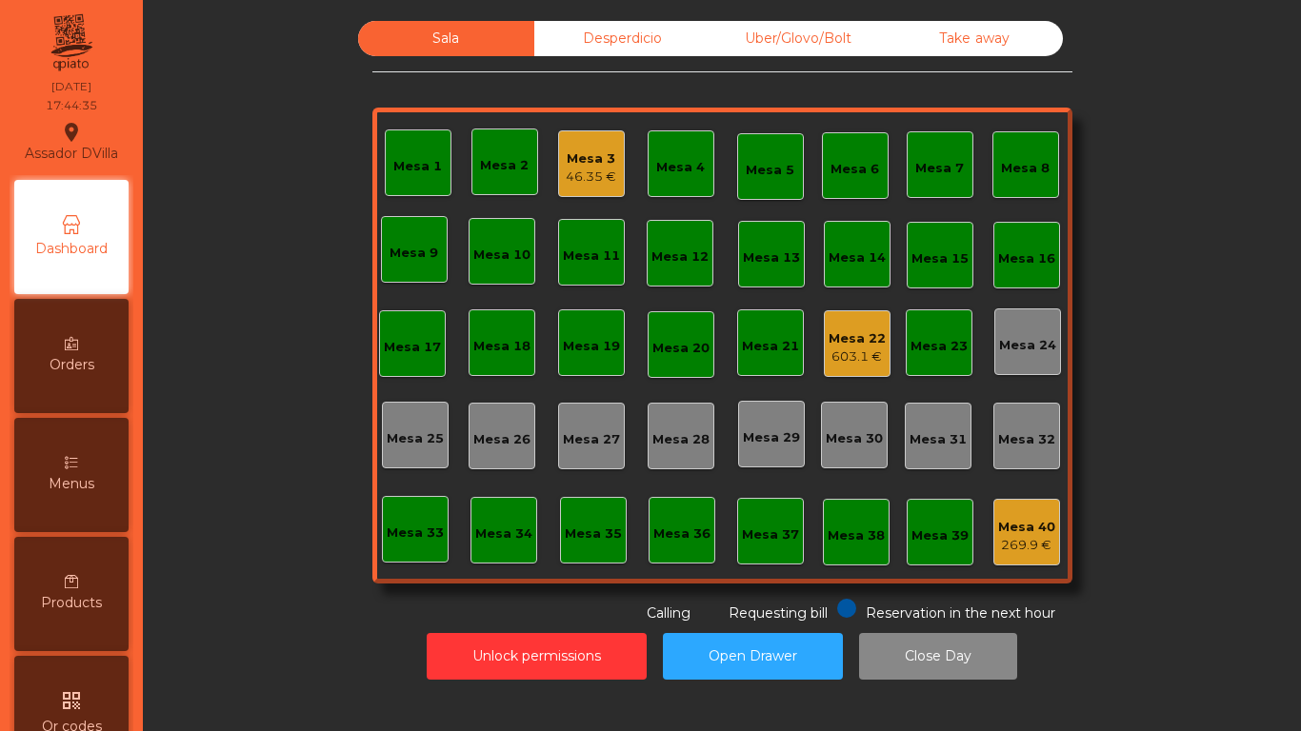
click at [666, 48] on div "Desperdicio" at bounding box center [622, 38] width 176 height 35
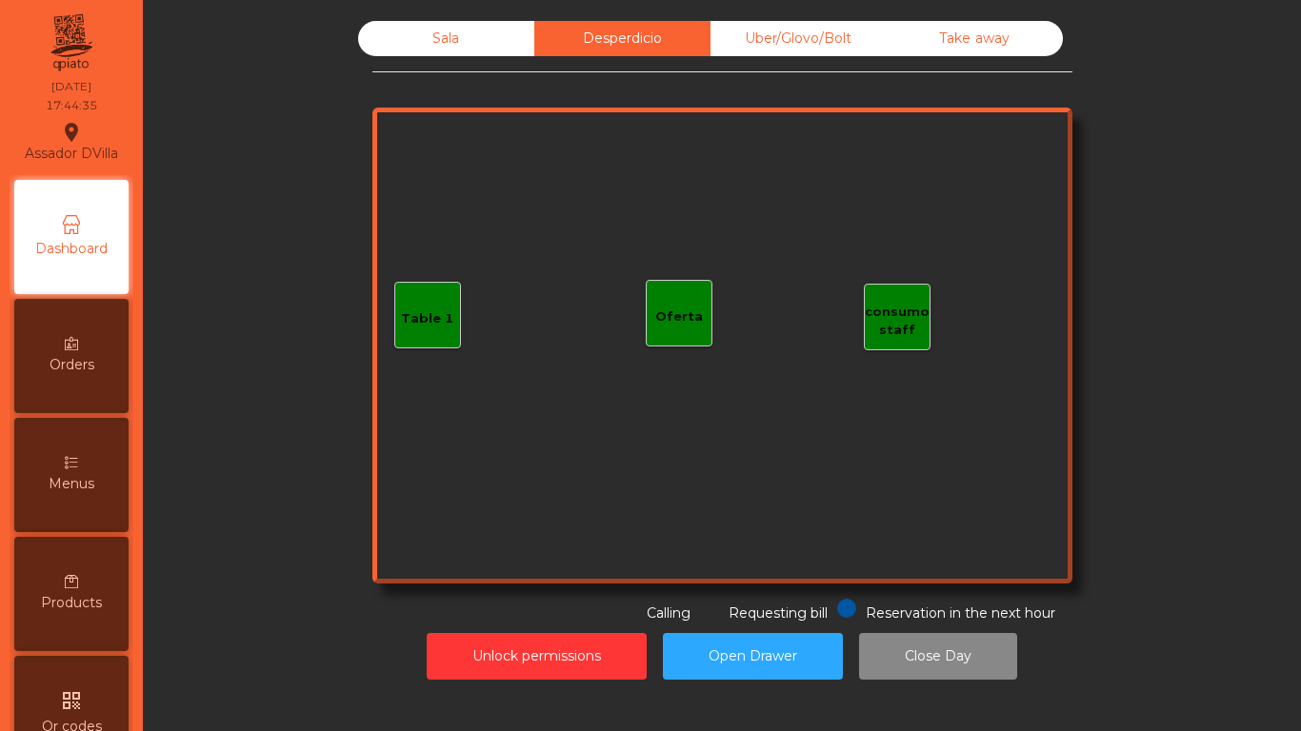
drag, startPoint x: 776, startPoint y: 30, endPoint x: 871, endPoint y: 30, distance: 94.3
click at [777, 30] on div "Uber/Glovo/Bolt" at bounding box center [799, 38] width 176 height 35
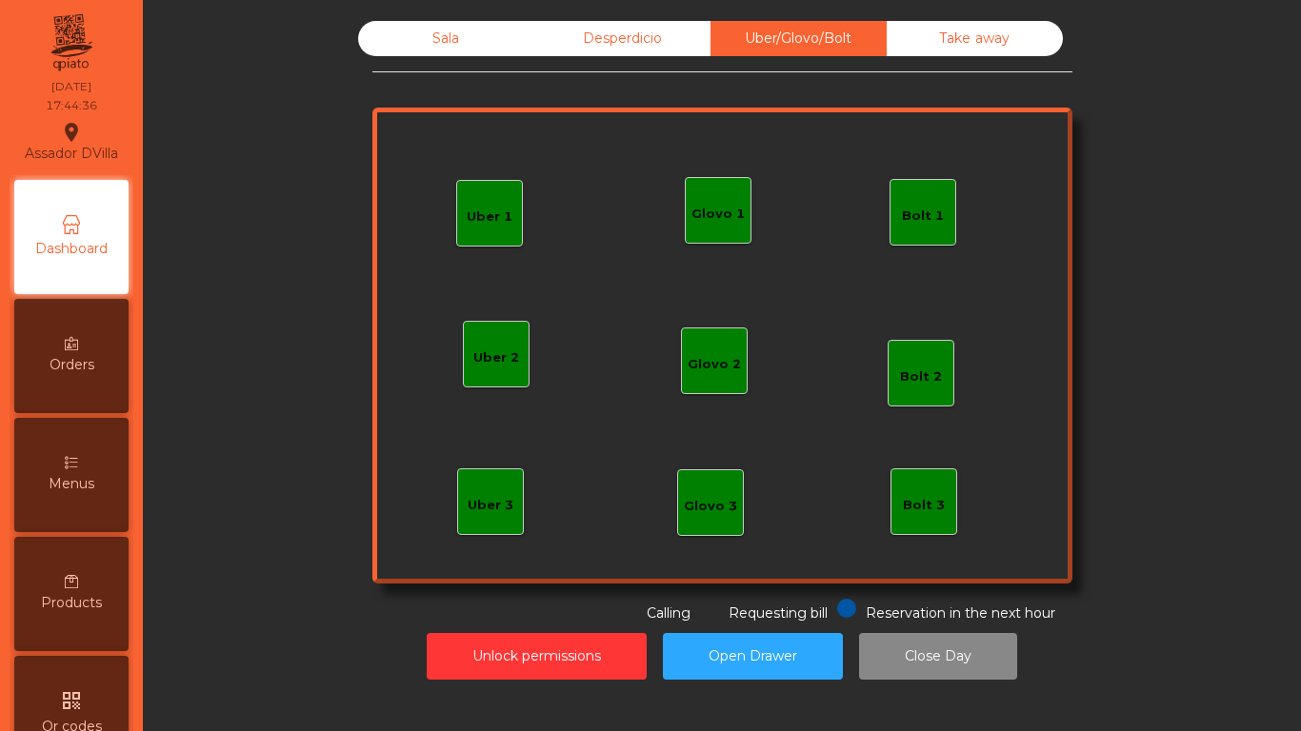
click at [908, 34] on div "Take away" at bounding box center [975, 38] width 176 height 35
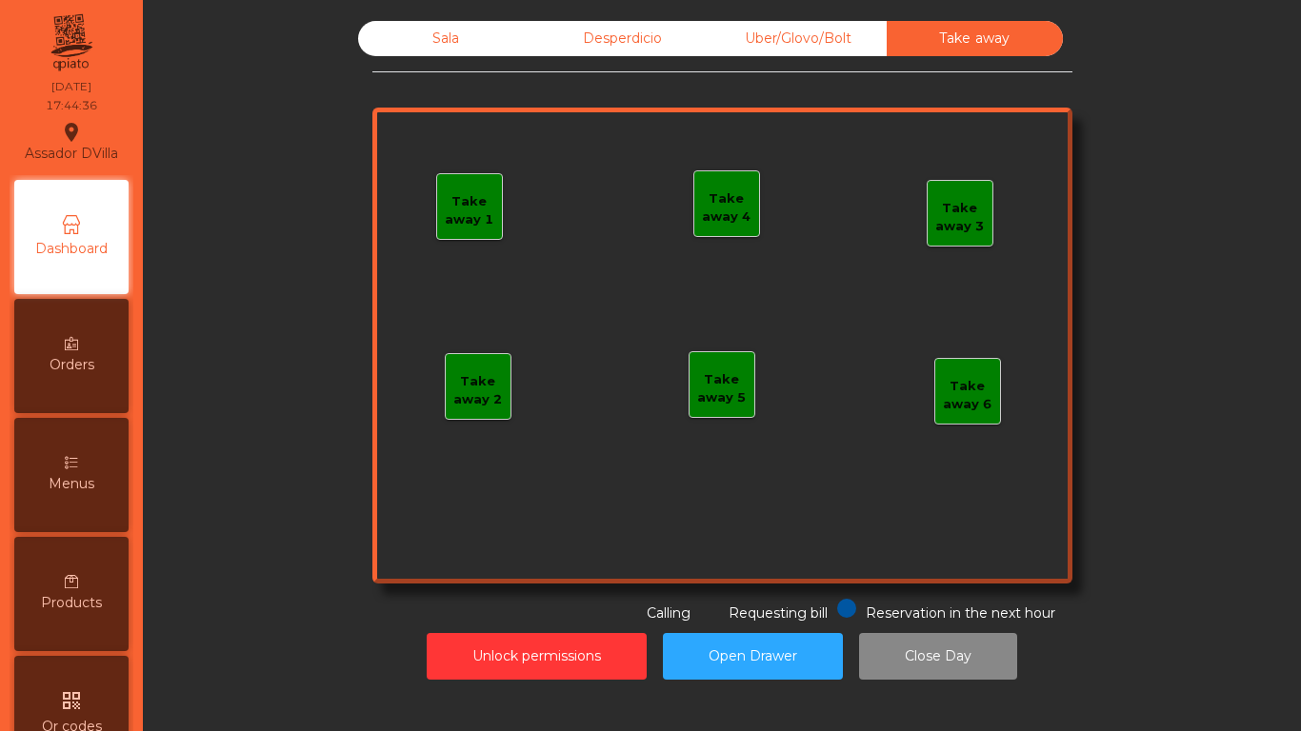
click at [467, 41] on div "Sala" at bounding box center [446, 38] width 176 height 35
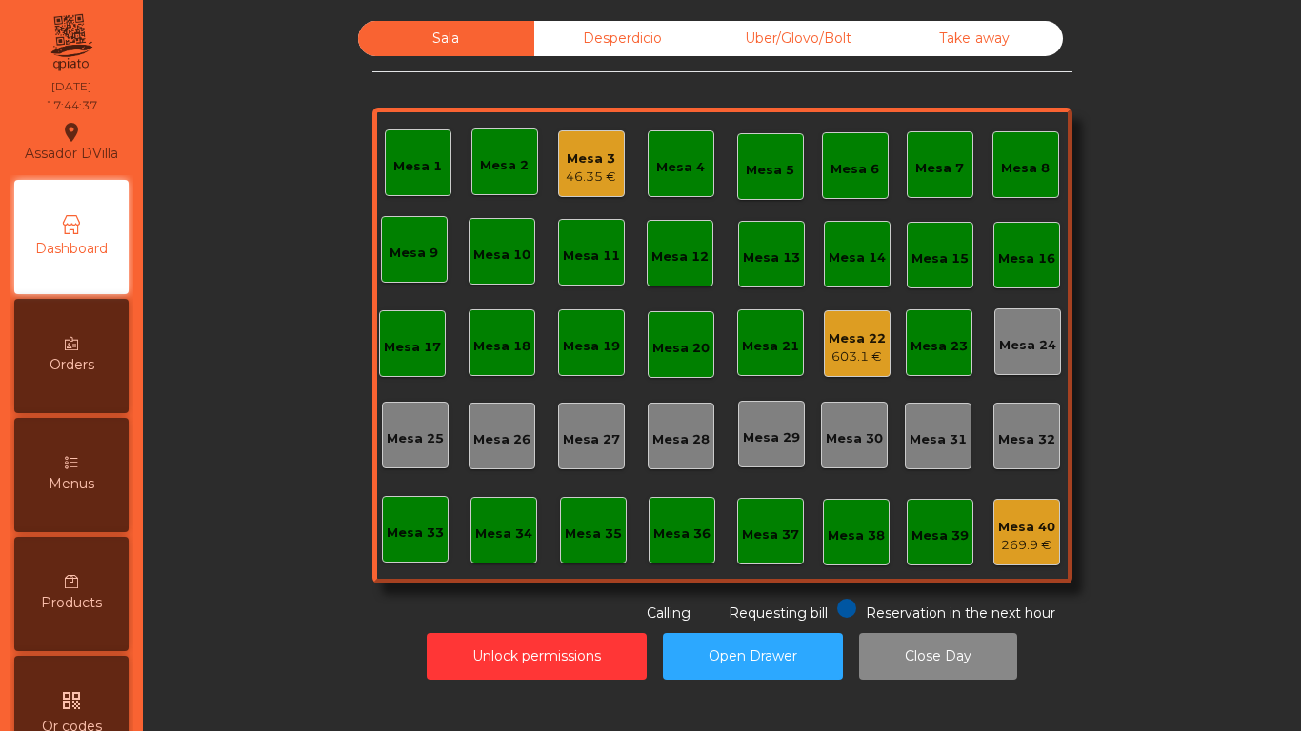
click at [535, 681] on div "Unlock permissions Open Drawer Close Day" at bounding box center [722, 657] width 1107 height 66
click at [535, 658] on button "Unlock permissions" at bounding box center [537, 656] width 220 height 47
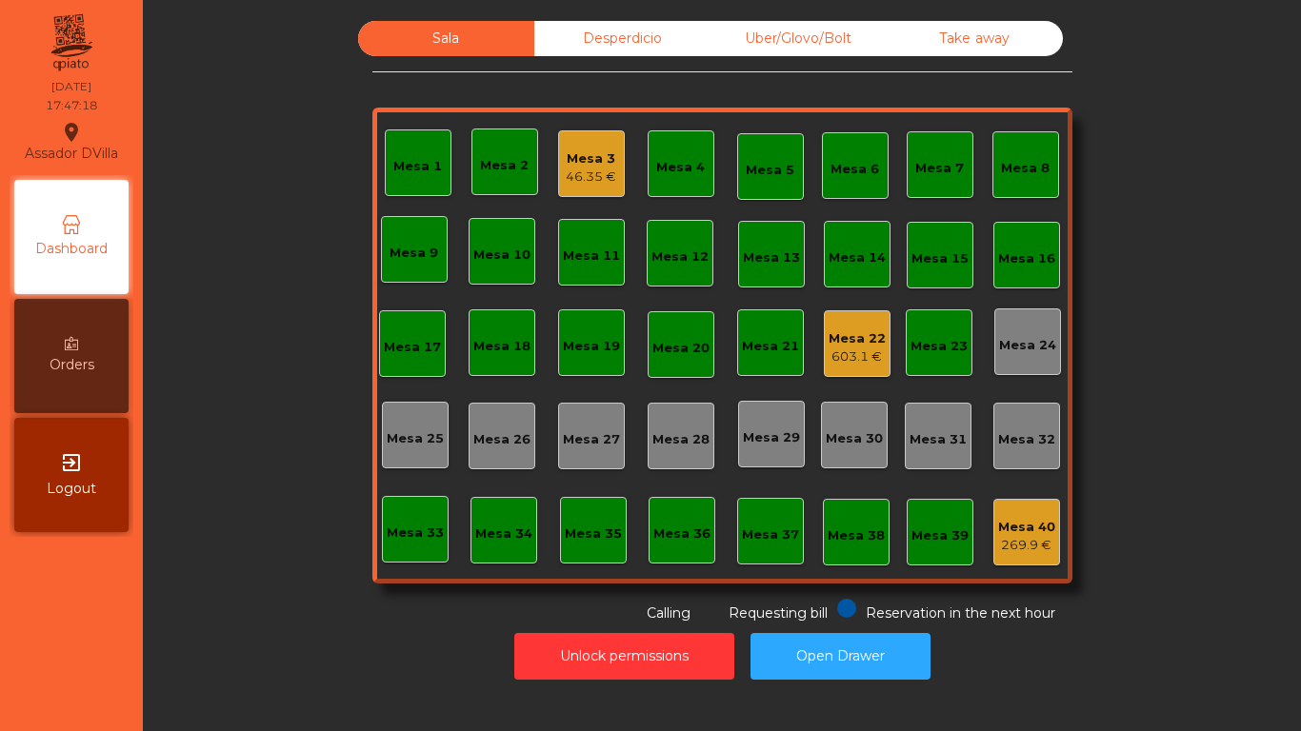
click at [774, 43] on div "Uber/Glovo/Bolt" at bounding box center [799, 38] width 176 height 35
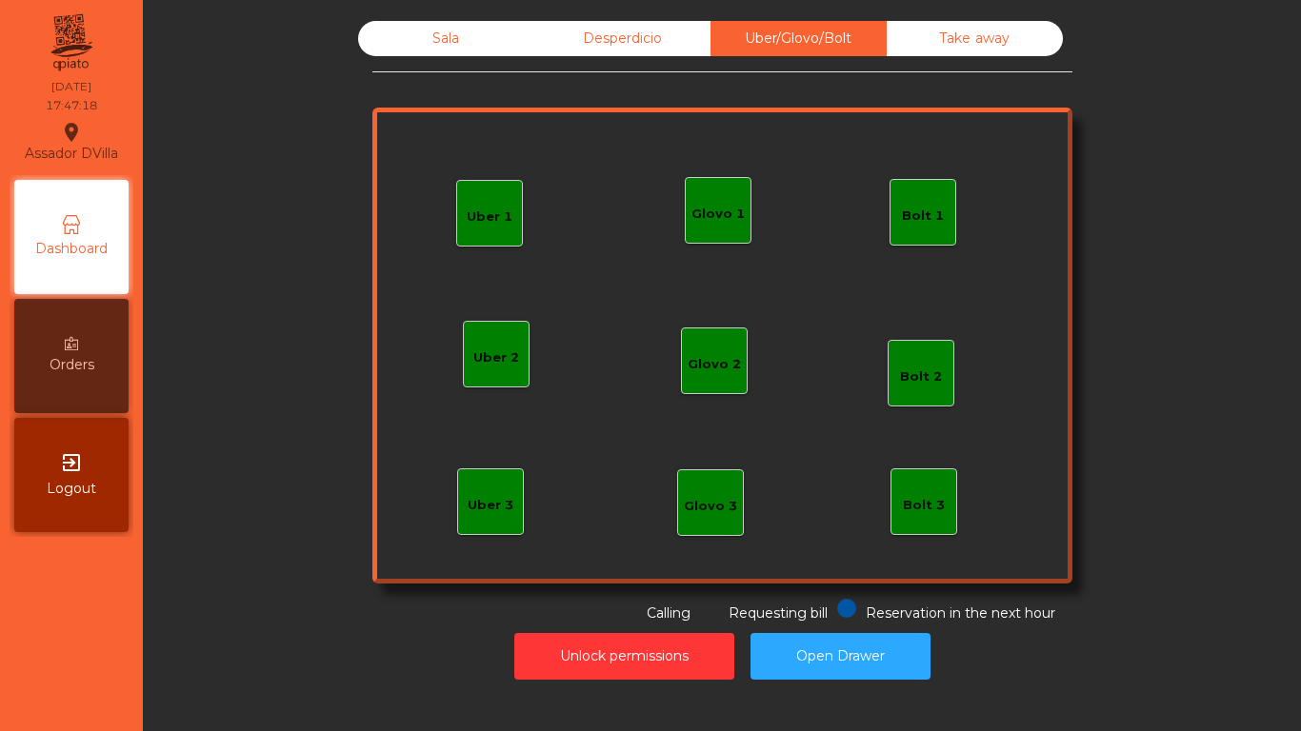
click at [589, 33] on div "Desperdicio" at bounding box center [622, 38] width 176 height 35
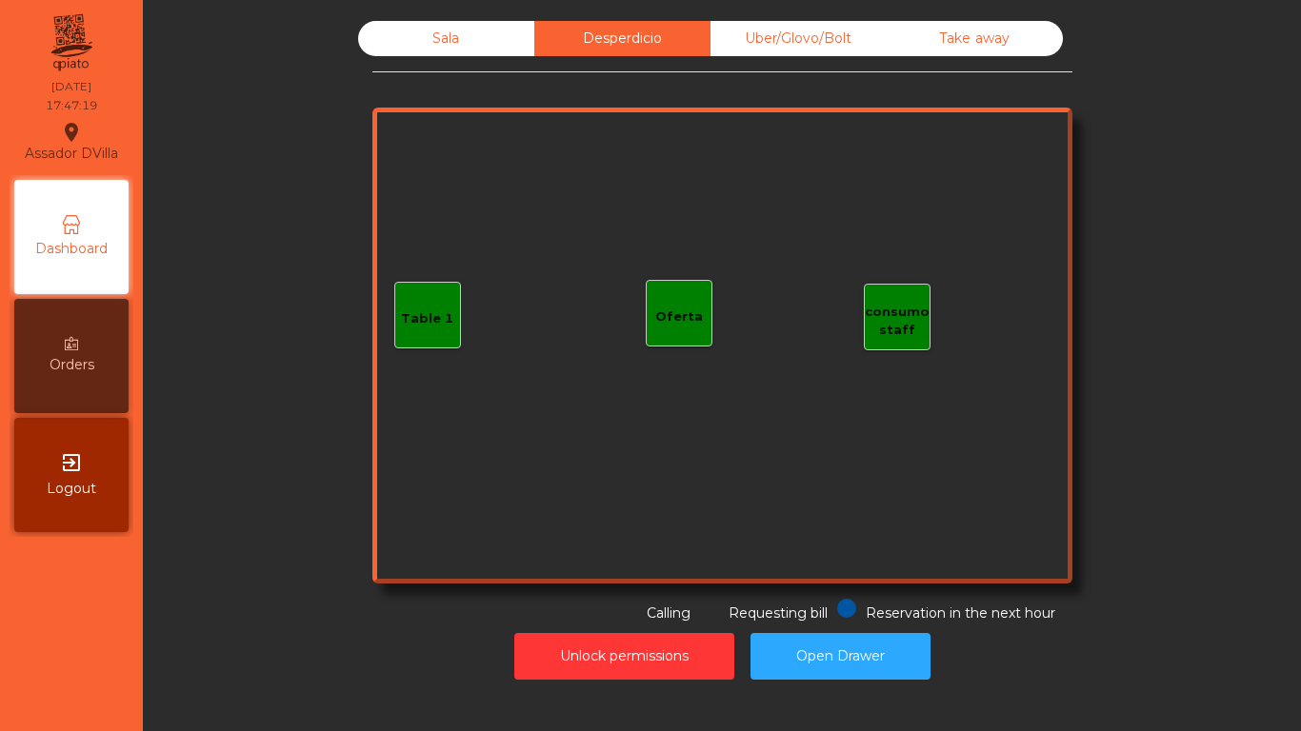
click at [1010, 31] on div "Take away" at bounding box center [975, 38] width 176 height 35
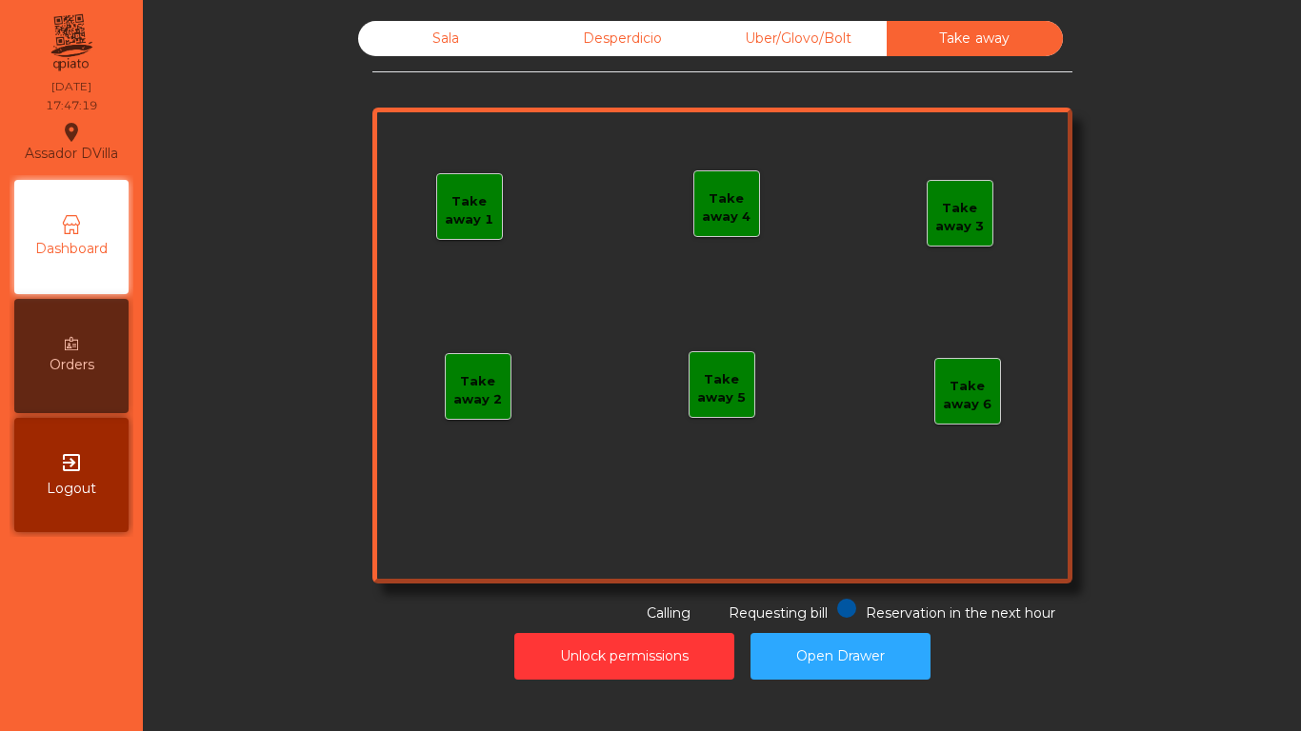
click at [444, 48] on div "Sala" at bounding box center [446, 38] width 176 height 35
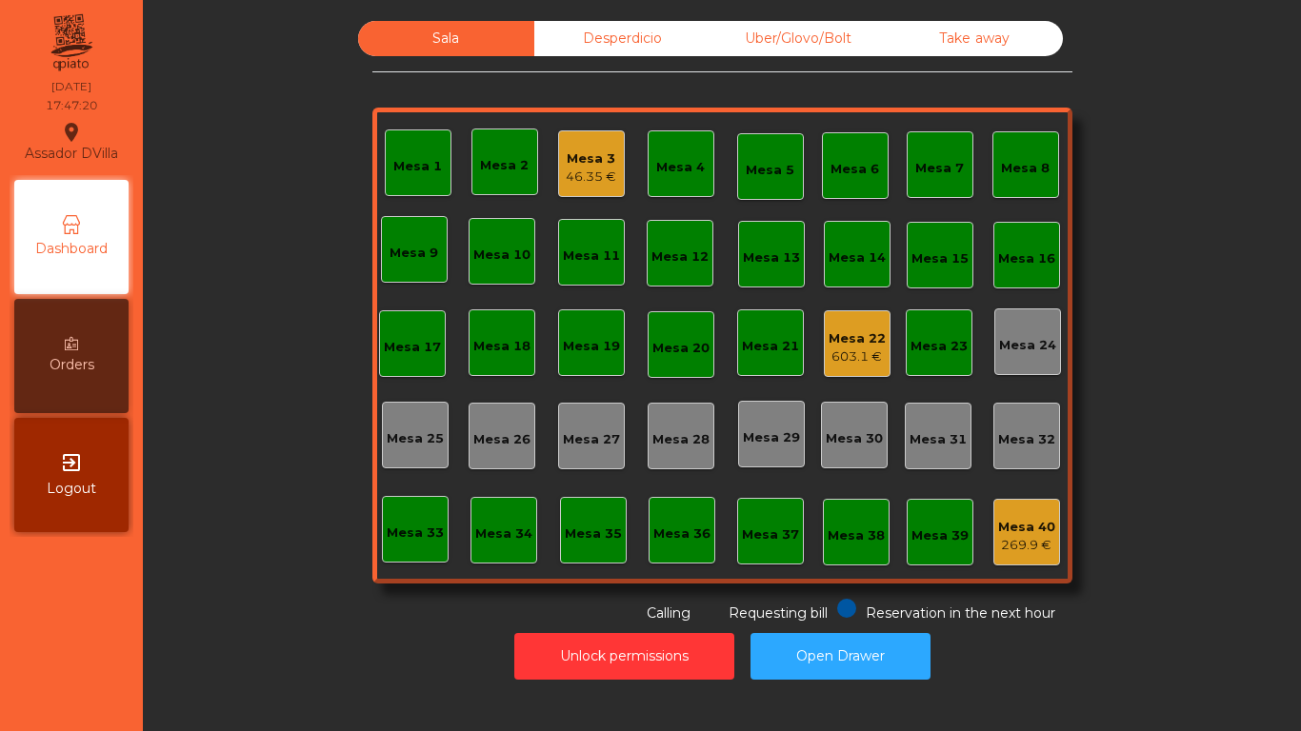
drag, startPoint x: 284, startPoint y: 174, endPoint x: 323, endPoint y: 165, distance: 40.2
click at [285, 174] on div "Sala Desperdicio Uber/Glovo/Bolt Take away Mesa 1 Mesa 2 Mesa 3 46.35 € Mesa 4 …" at bounding box center [722, 322] width 1107 height 603
click at [1005, 522] on div "Mesa 40" at bounding box center [1026, 527] width 57 height 19
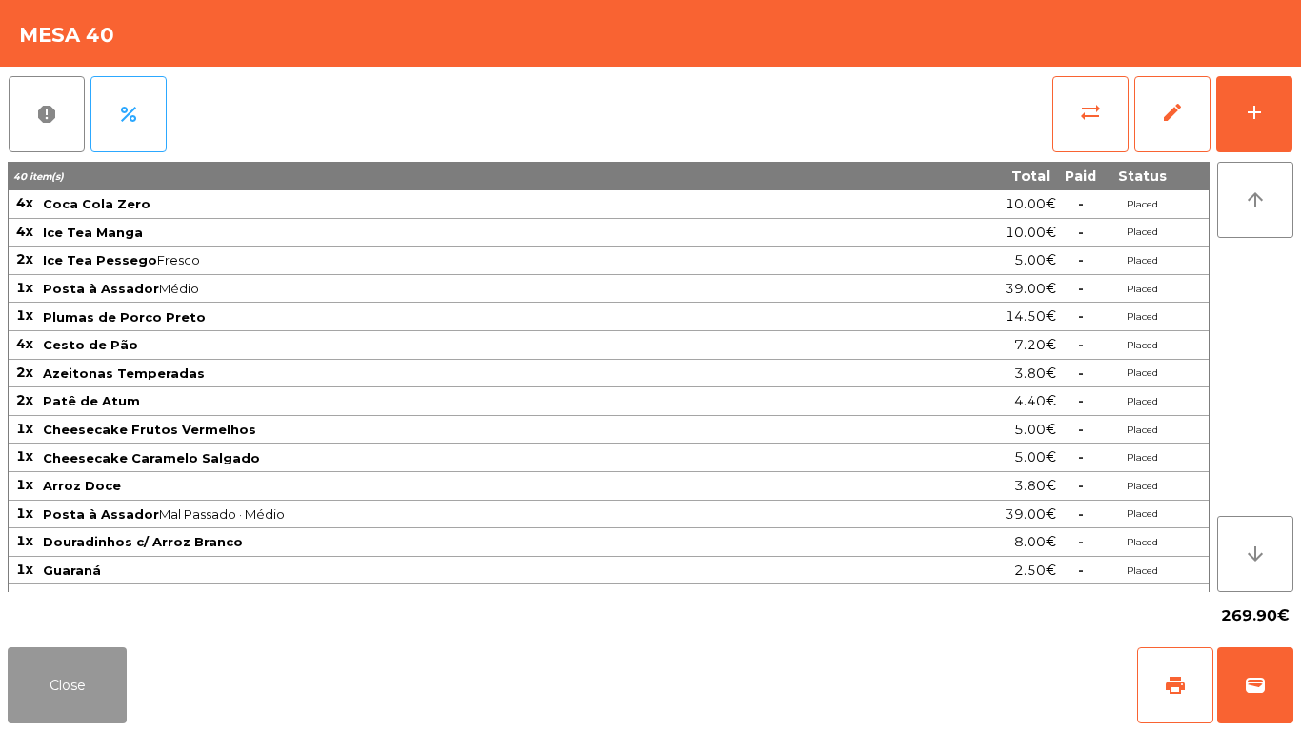
drag, startPoint x: 116, startPoint y: 680, endPoint x: 123, endPoint y: 656, distance: 24.7
click at [116, 677] on button "Close" at bounding box center [67, 686] width 119 height 76
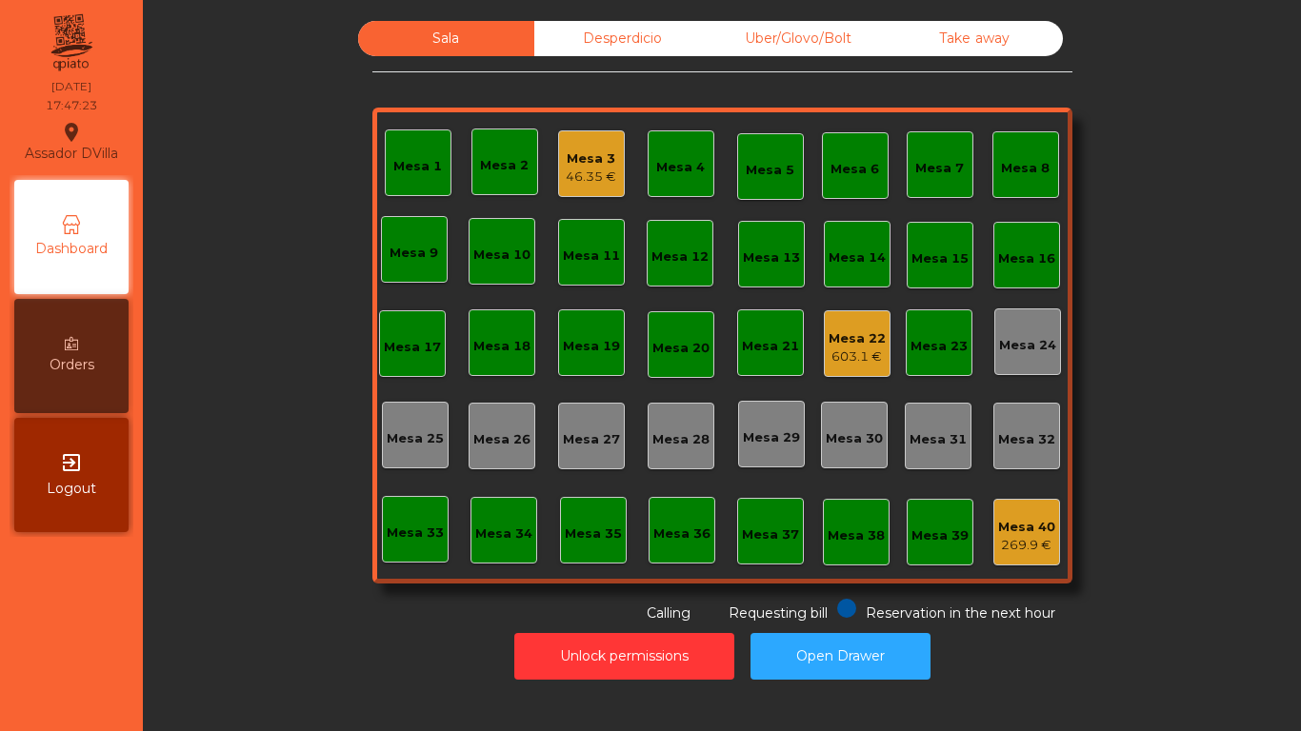
click at [845, 320] on div "Mesa 22 603.1 €" at bounding box center [857, 344] width 67 height 67
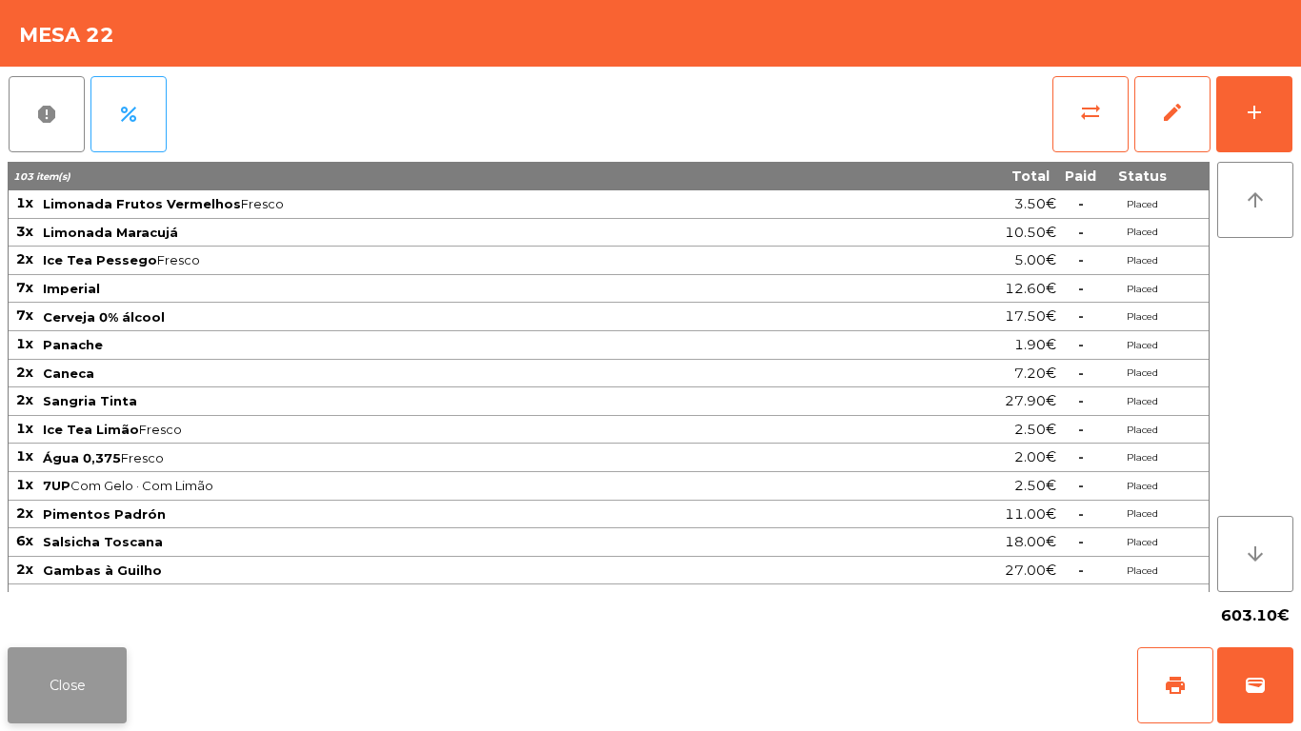
click at [91, 675] on button "Close" at bounding box center [67, 686] width 119 height 76
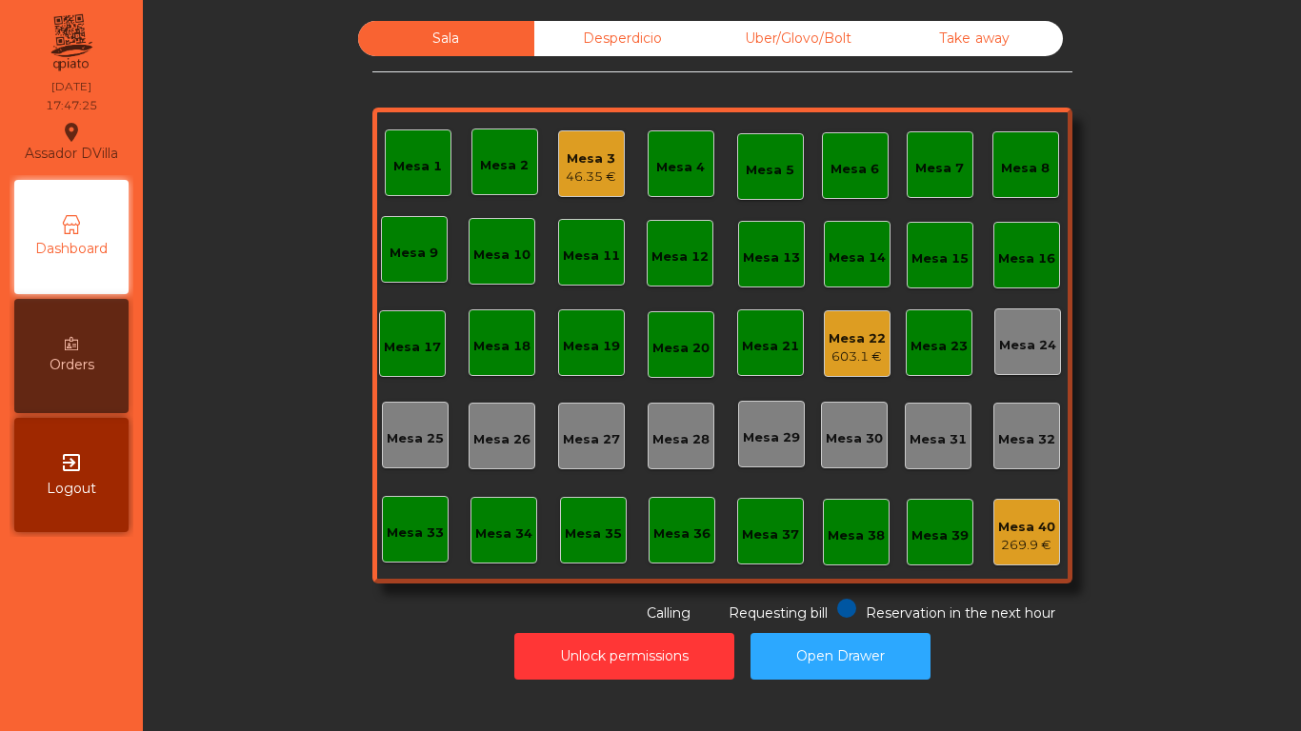
click at [960, 19] on div "Sala Desperdicio Uber/Glovo/Bolt Take away Mesa 1 Mesa 2 Mesa 3 46.35 € Mesa 4 …" at bounding box center [721, 350] width 1135 height 678
click at [960, 27] on div "Take away" at bounding box center [975, 38] width 176 height 35
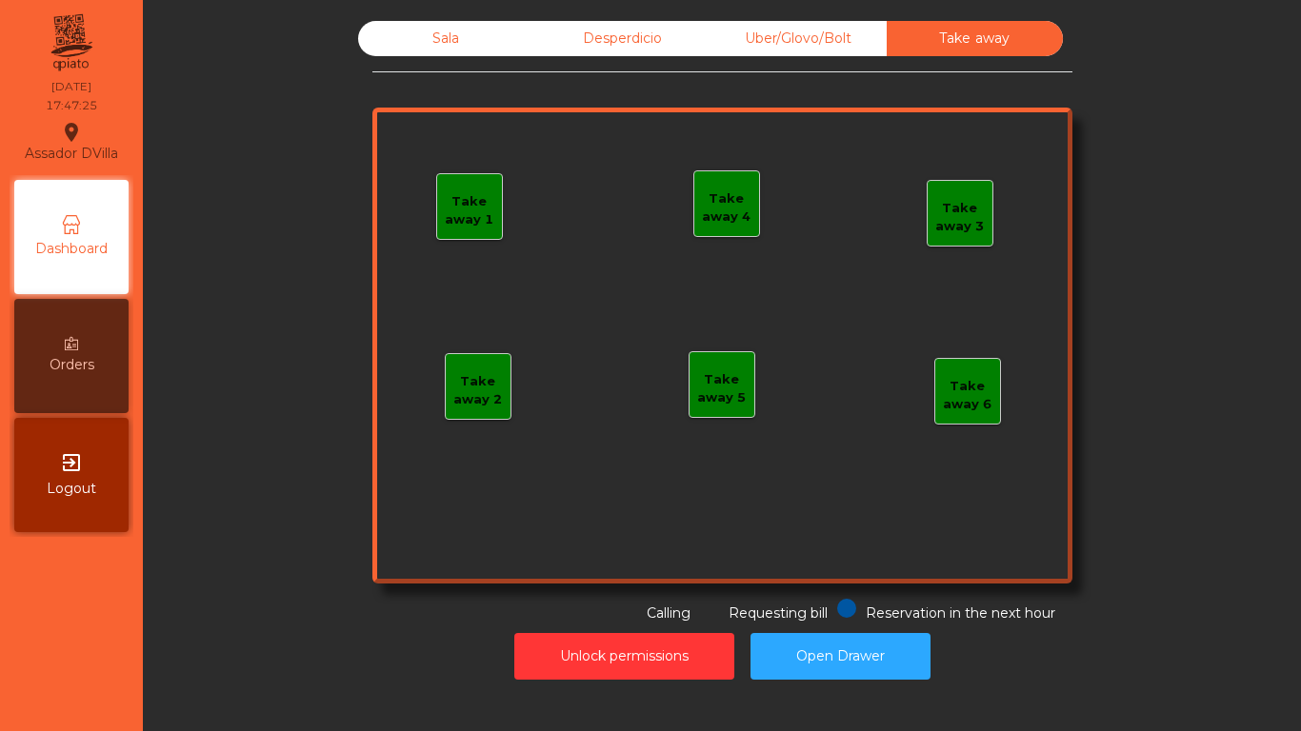
click at [843, 37] on div "Uber/Glovo/Bolt" at bounding box center [799, 38] width 176 height 35
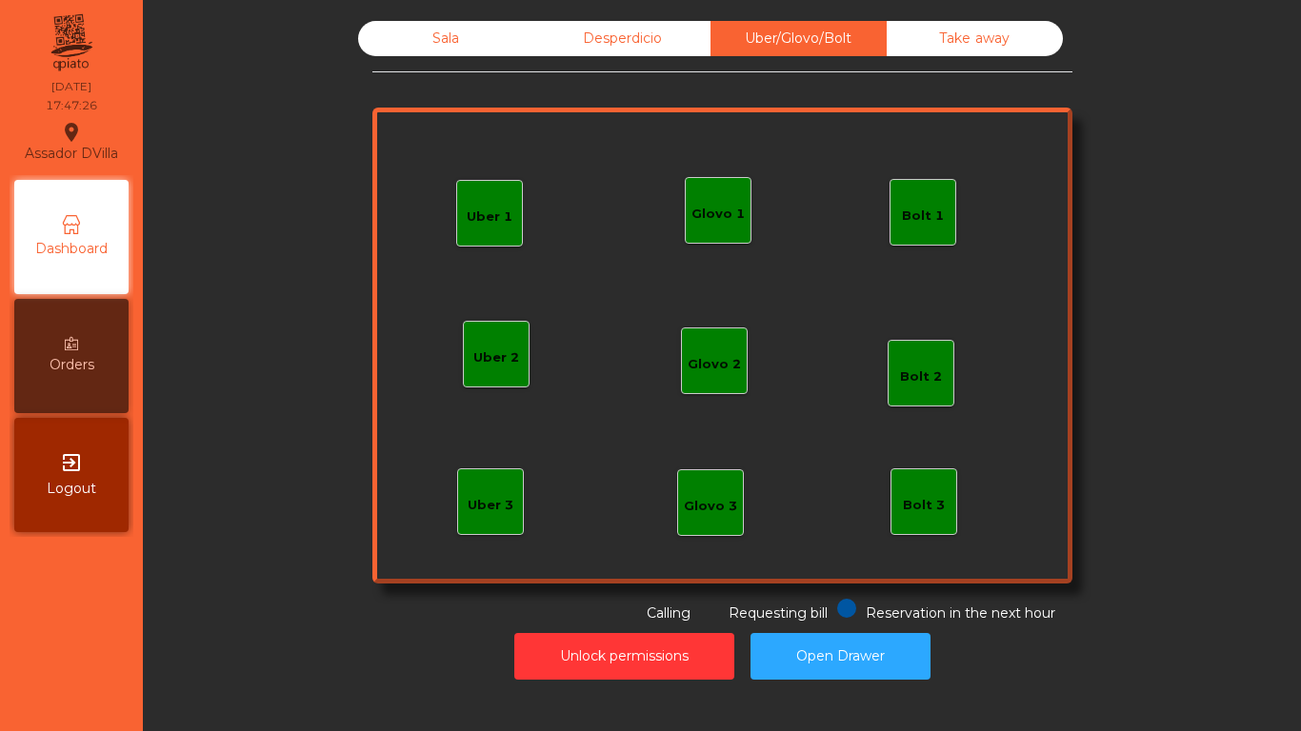
click at [617, 43] on div "Desperdicio" at bounding box center [622, 38] width 176 height 35
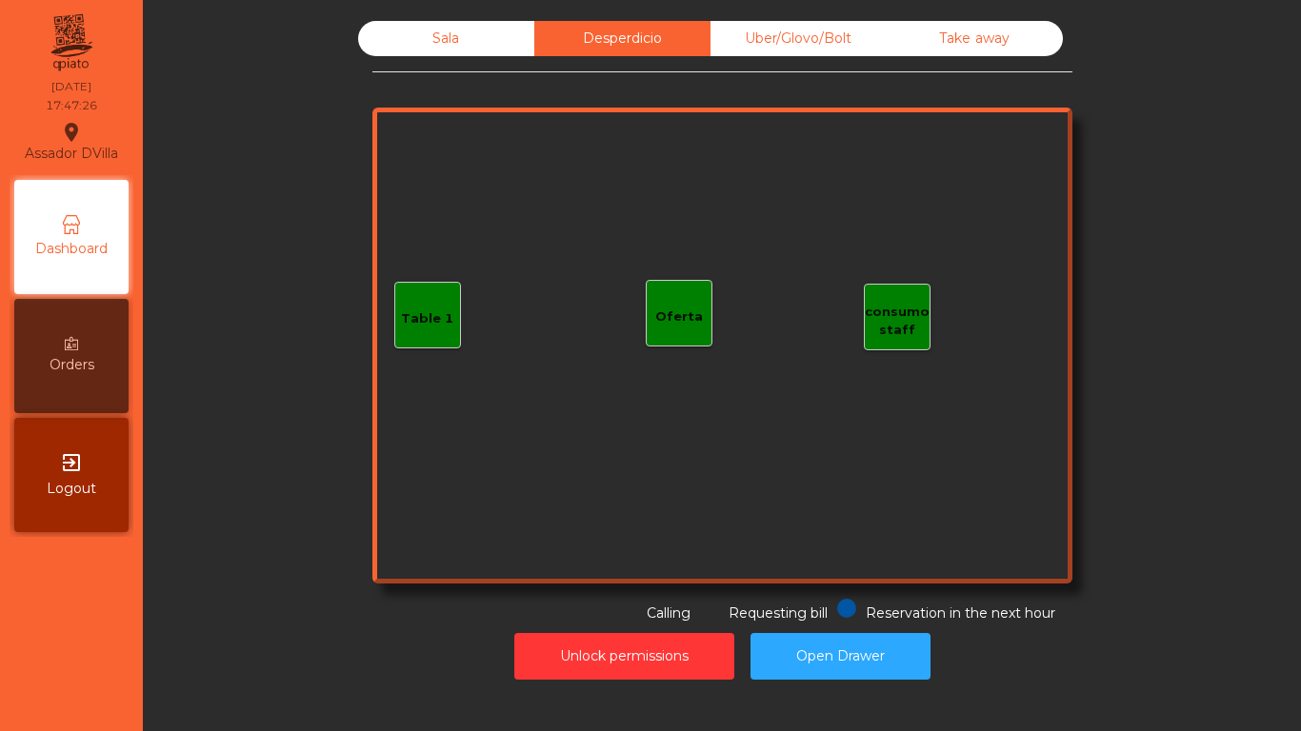
click at [470, 30] on div "Sala" at bounding box center [446, 38] width 176 height 35
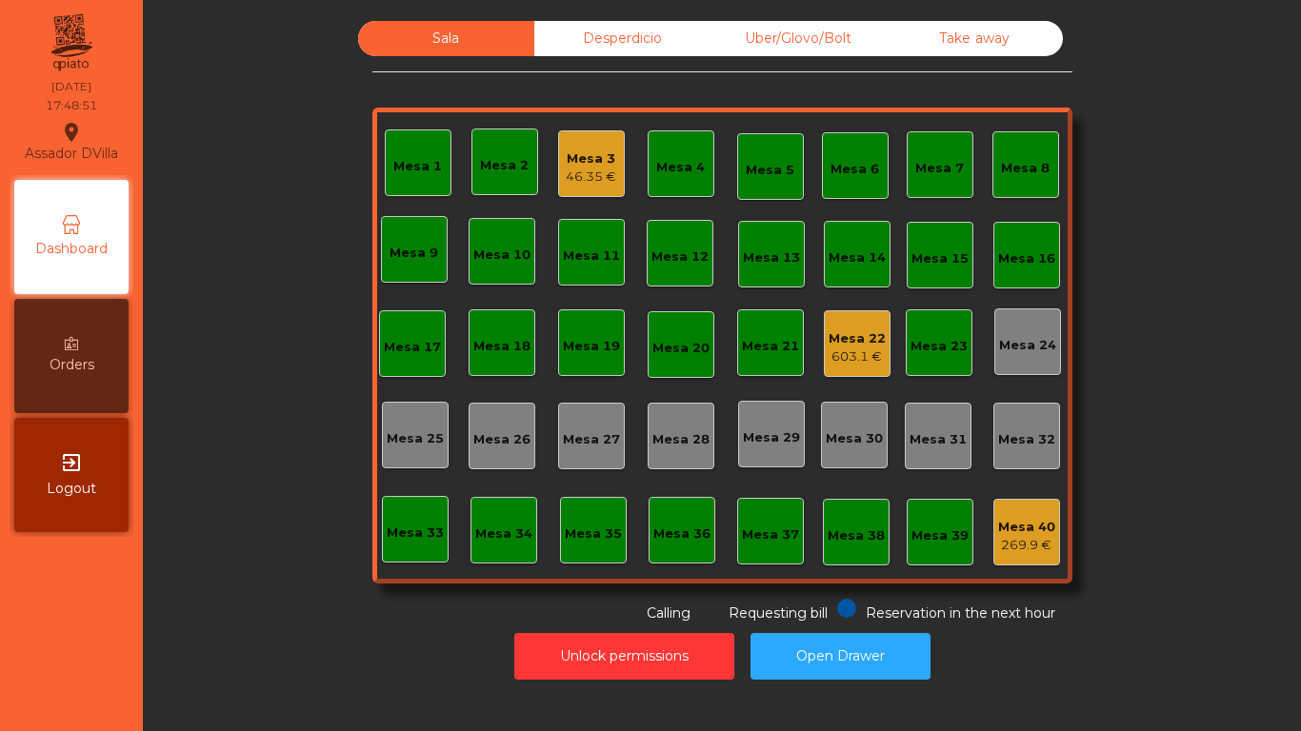
click at [907, 28] on div "Take away" at bounding box center [975, 38] width 176 height 35
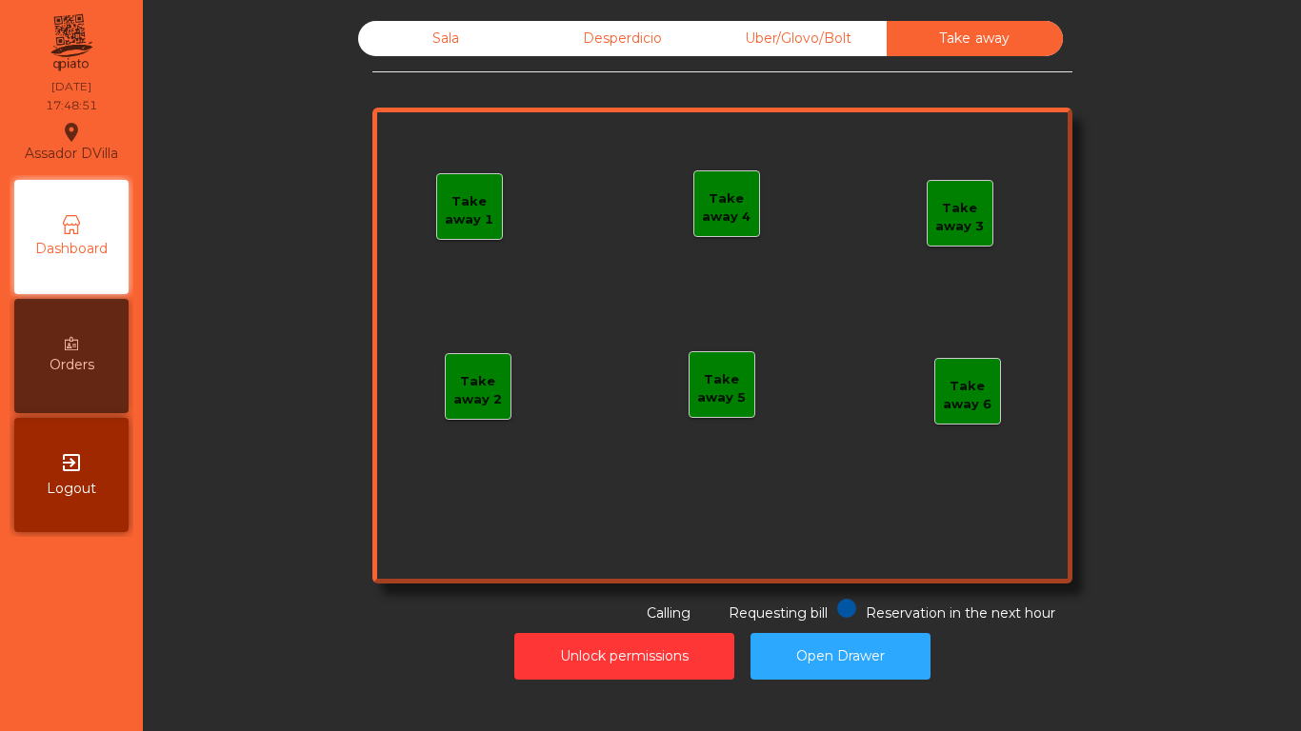
drag, startPoint x: 825, startPoint y: 32, endPoint x: 779, endPoint y: 36, distance: 45.9
click at [822, 33] on div "Uber/Glovo/Bolt" at bounding box center [799, 38] width 176 height 35
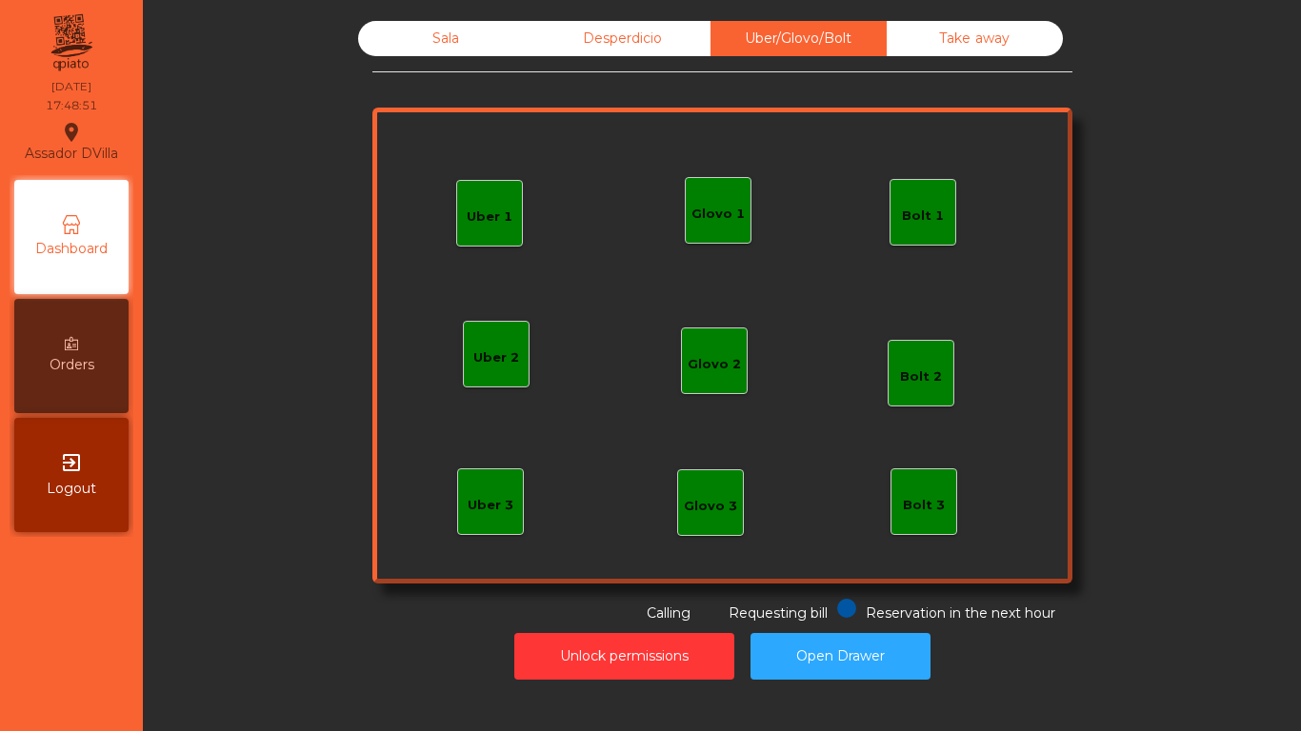
click at [648, 44] on div "Desperdicio" at bounding box center [622, 38] width 176 height 35
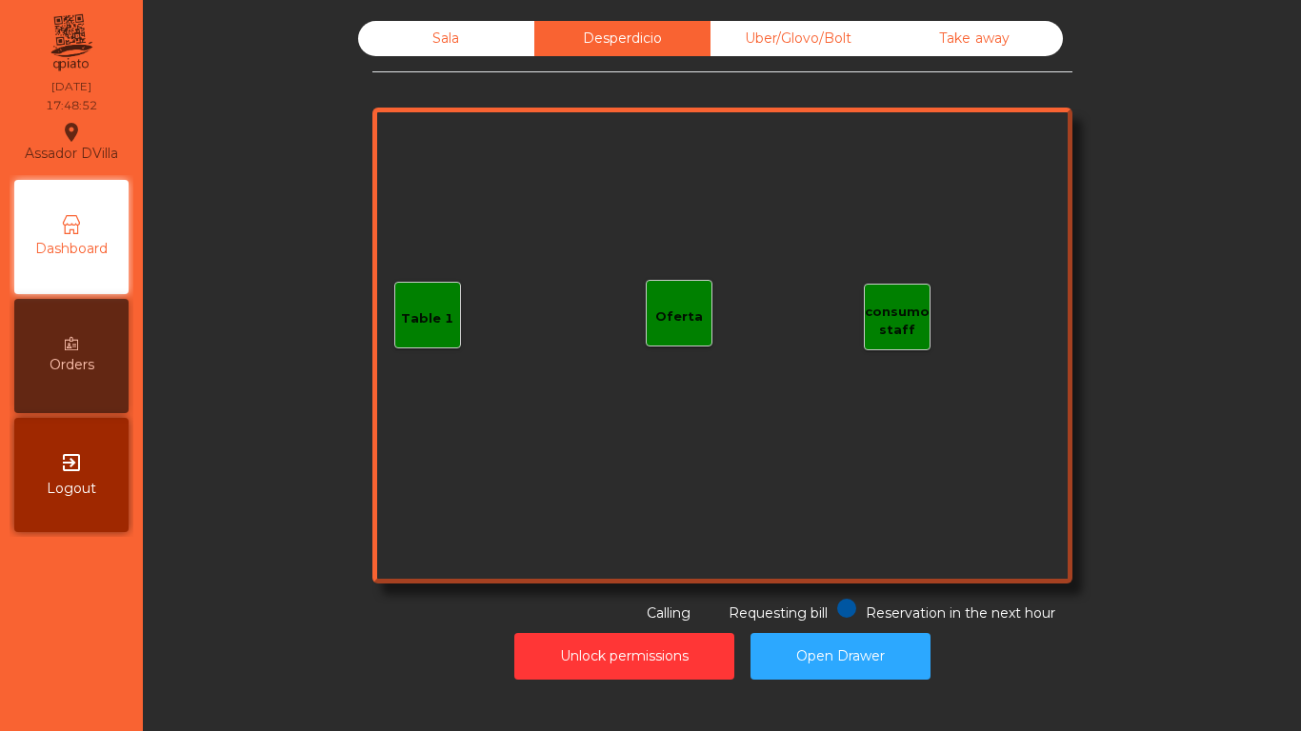
click at [460, 32] on div "Sala" at bounding box center [446, 38] width 176 height 35
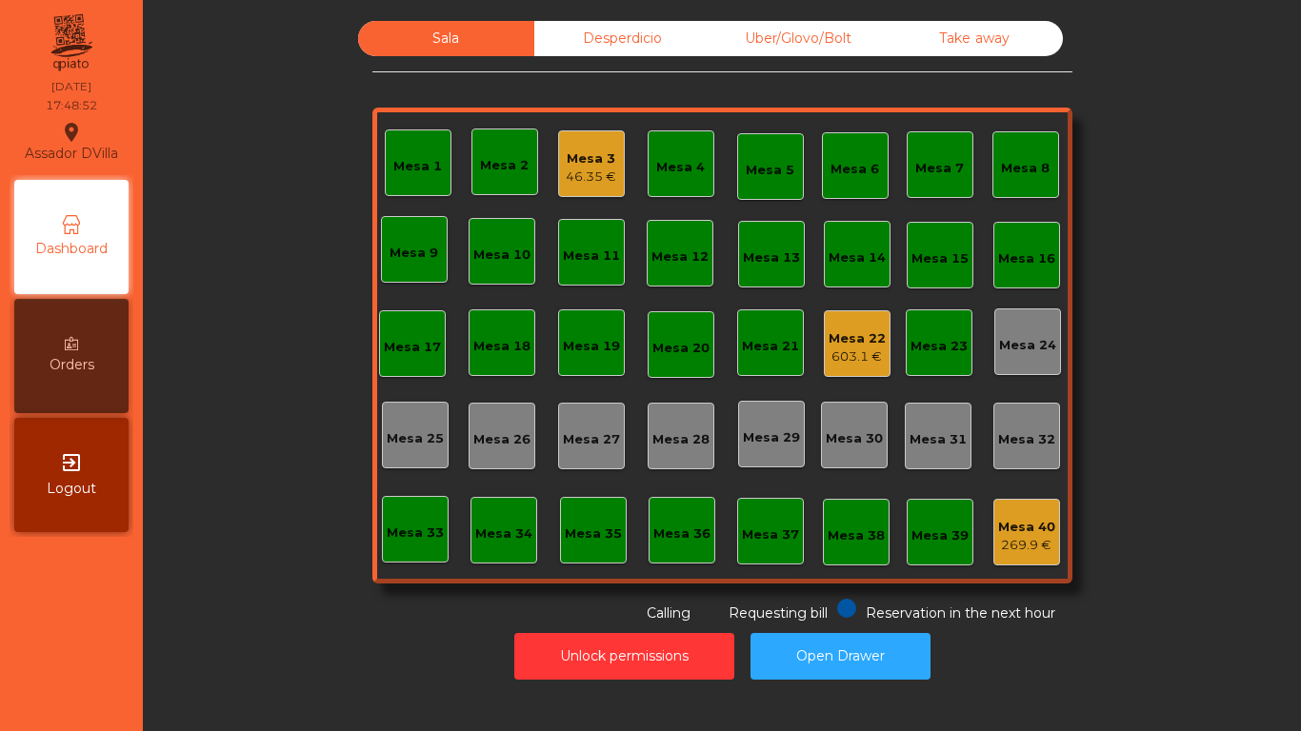
click at [311, 172] on div "Sala Desperdicio Uber/Glovo/Bolt Take away Mesa 1 Mesa 2 Mesa 3 46.35 € Mesa 4 …" at bounding box center [722, 322] width 1107 height 603
click at [875, 347] on div "Mesa 22" at bounding box center [857, 339] width 57 height 19
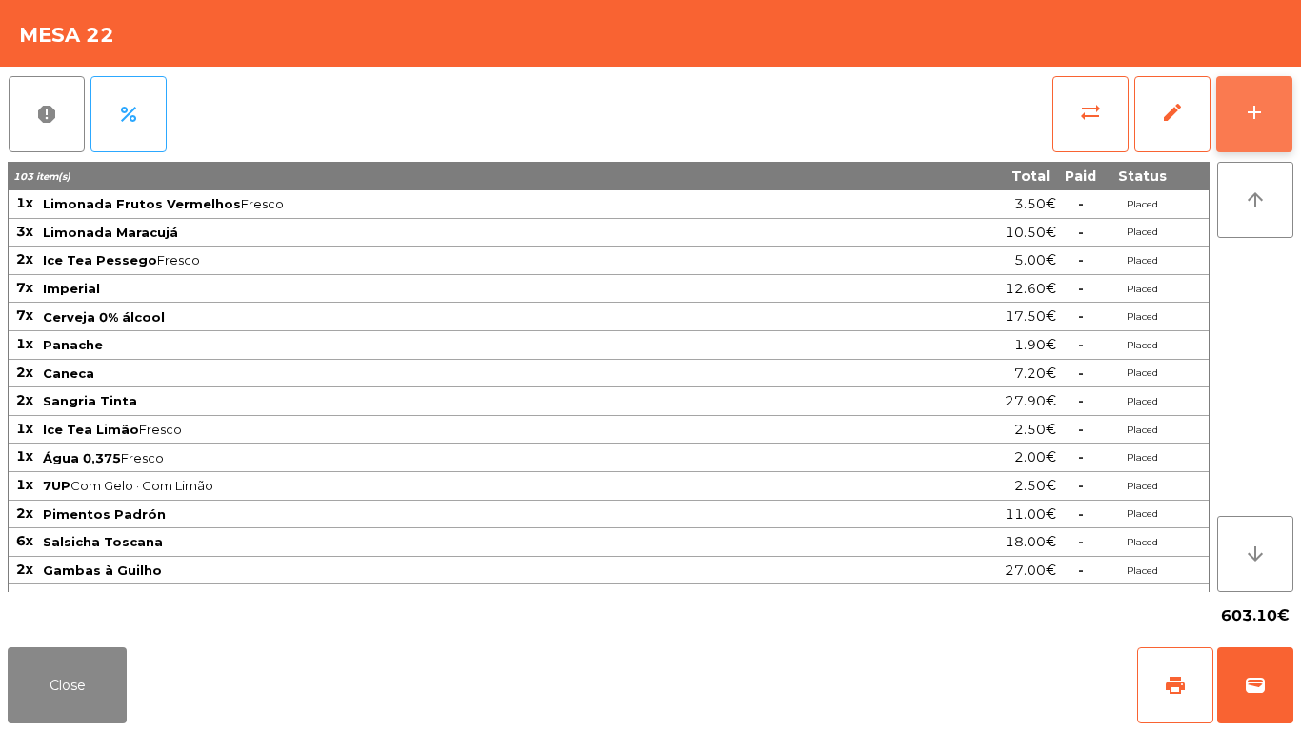
click at [1241, 80] on button "add" at bounding box center [1254, 114] width 76 height 76
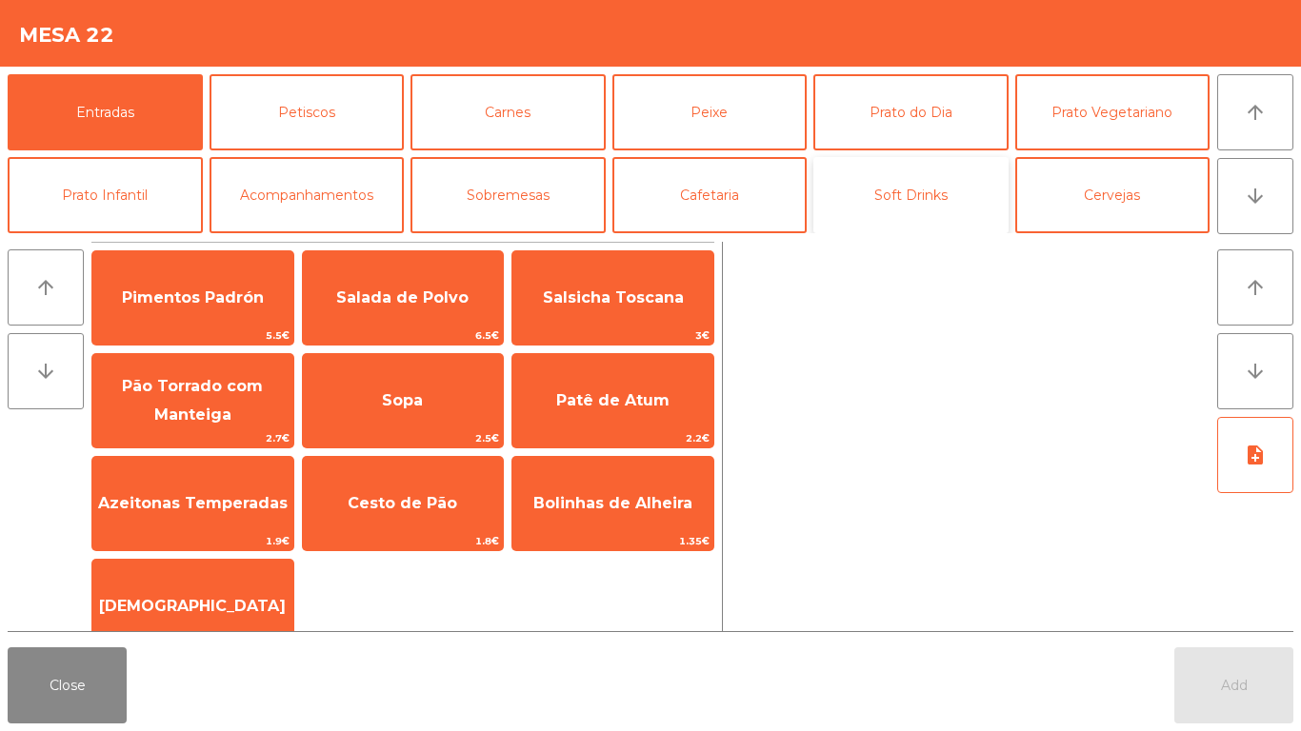
click at [871, 204] on button "Soft Drinks" at bounding box center [910, 195] width 195 height 76
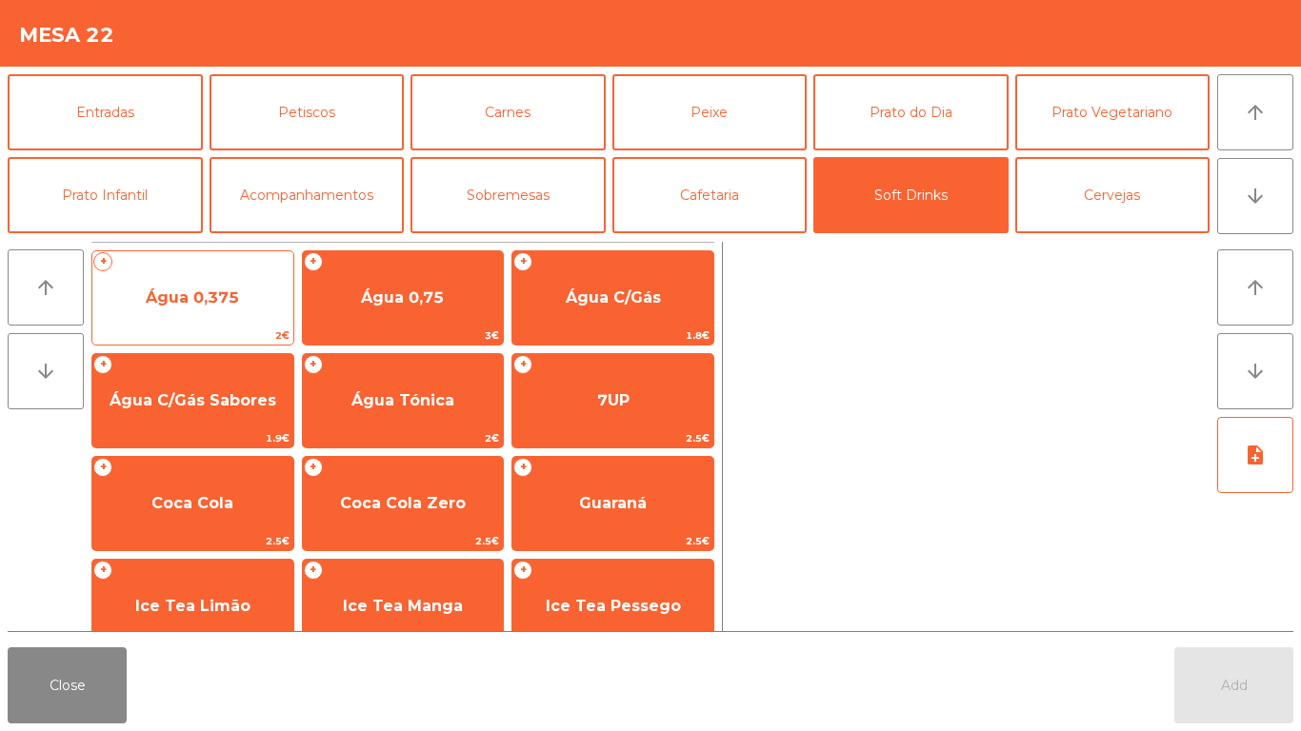
click at [236, 317] on span "Água 0,375" at bounding box center [192, 297] width 201 height 51
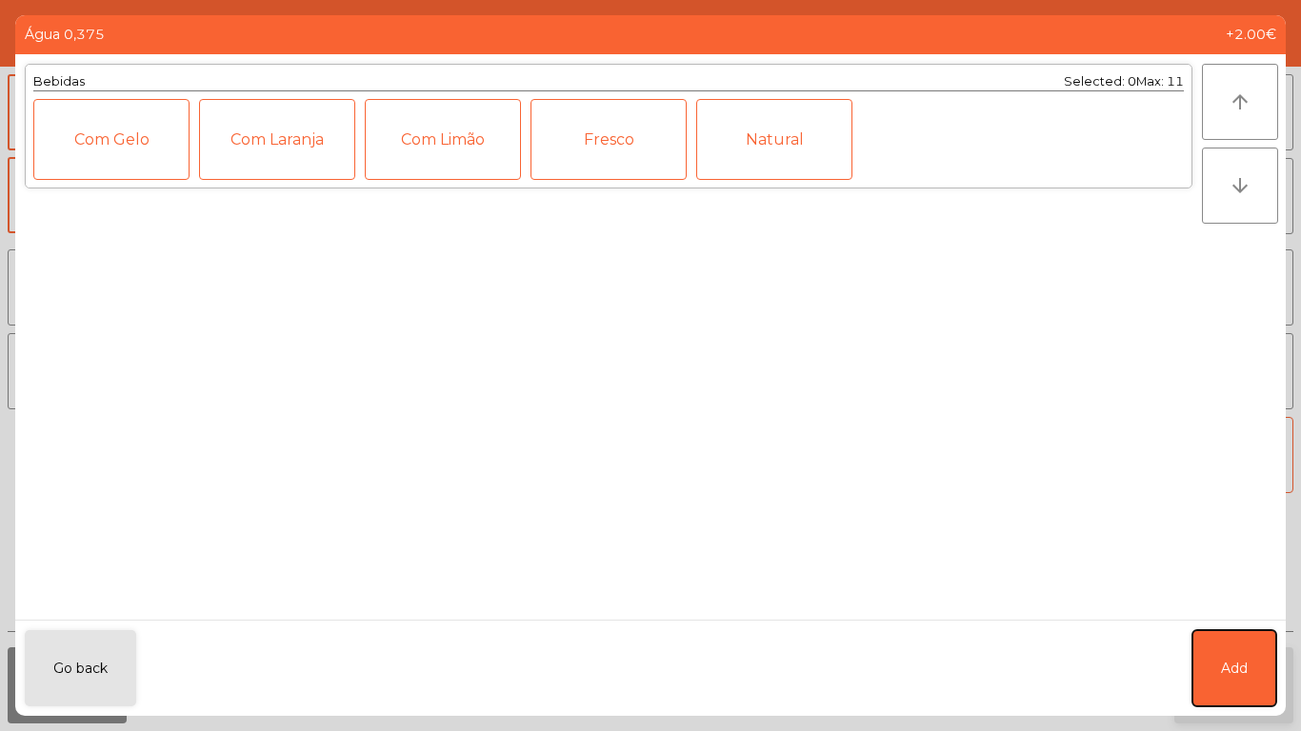
click at [1225, 667] on span "Add" at bounding box center [1234, 669] width 27 height 20
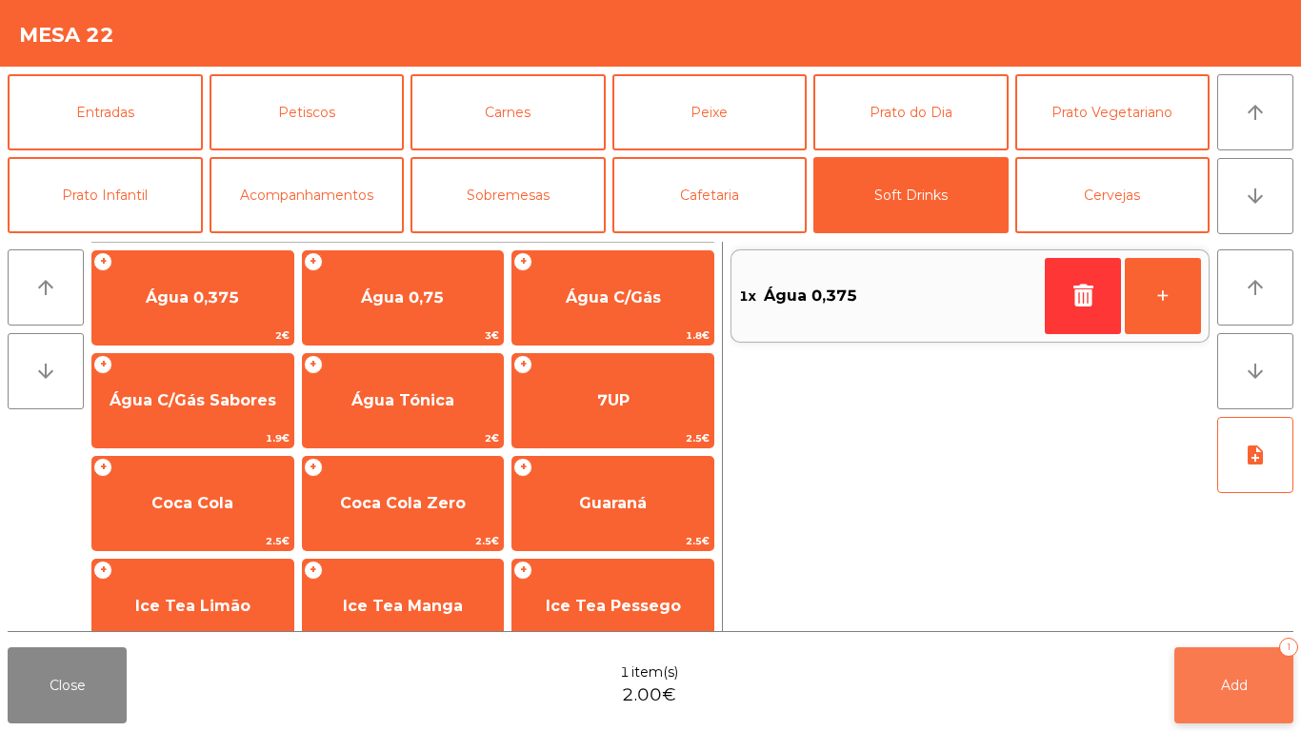
click at [1223, 679] on span "Add" at bounding box center [1234, 685] width 27 height 17
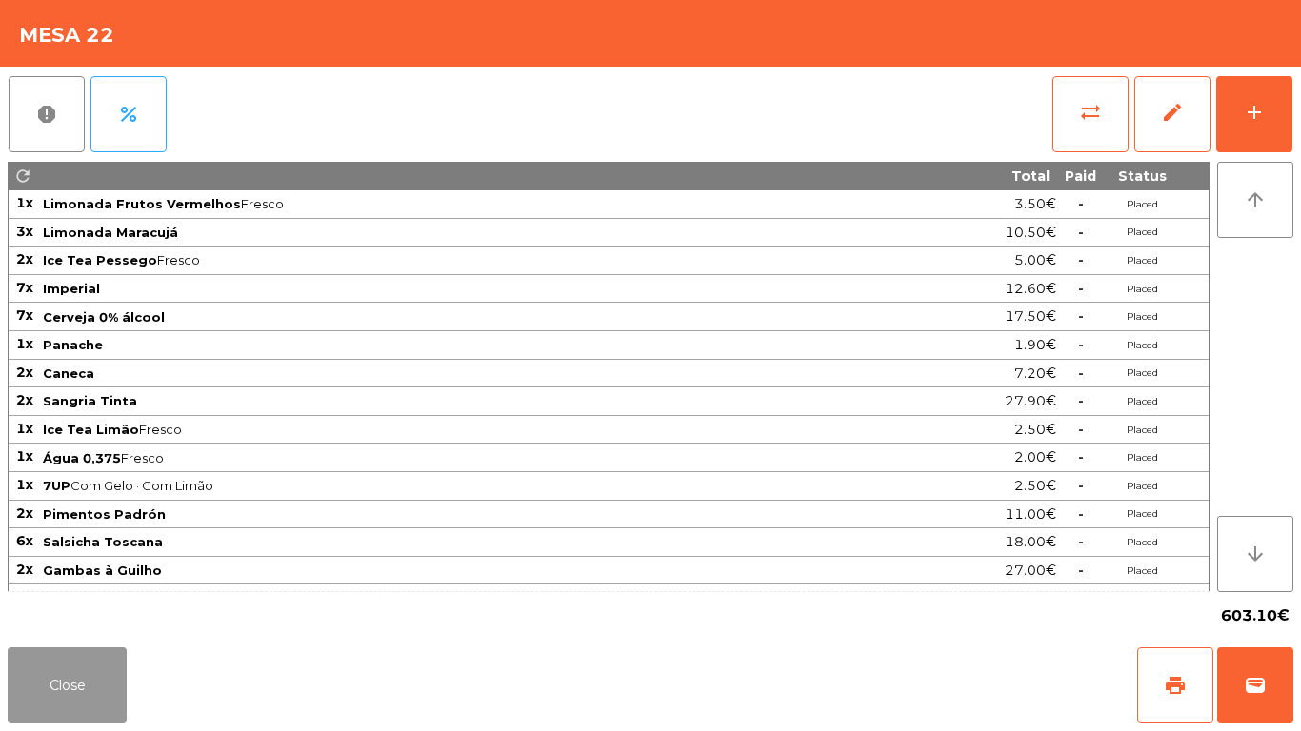
click at [16, 722] on button "Close" at bounding box center [67, 686] width 119 height 76
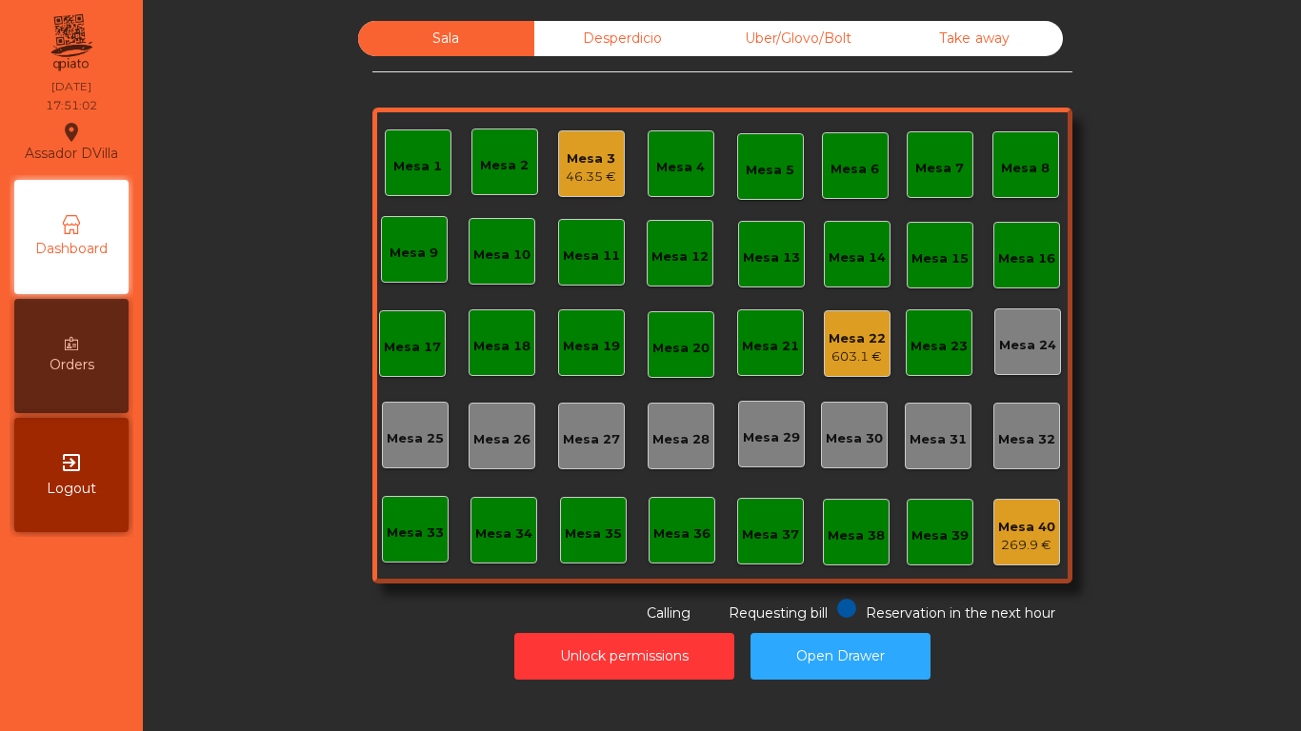
click at [574, 183] on div "46.35 €" at bounding box center [591, 177] width 50 height 19
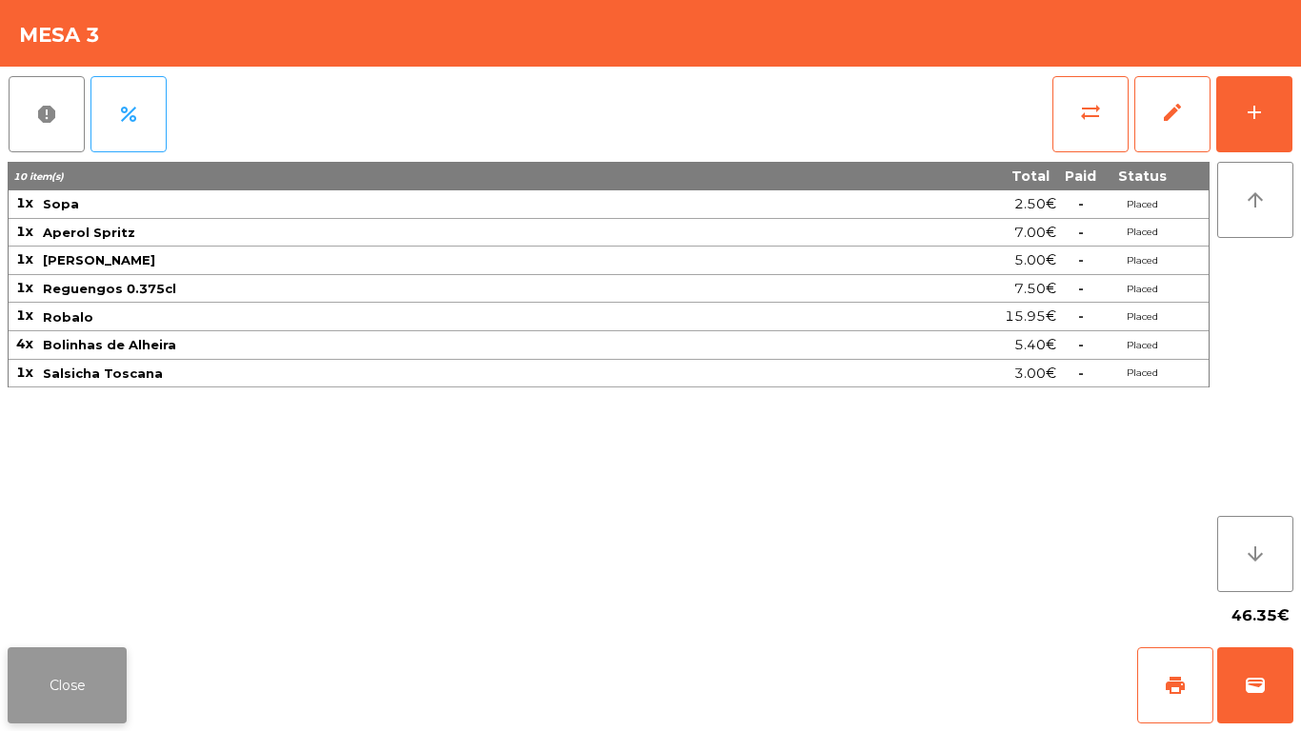
click at [69, 691] on button "Close" at bounding box center [67, 686] width 119 height 76
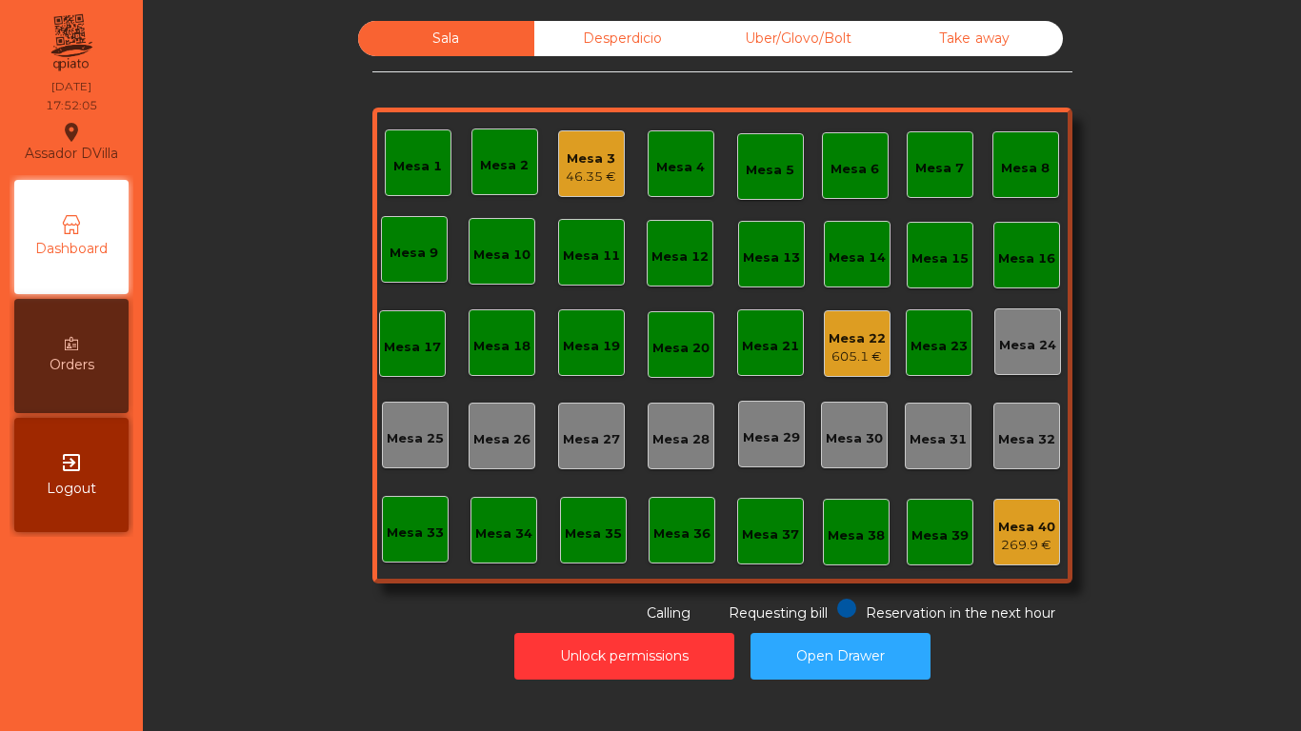
click at [872, 374] on div "Mesa 22 605.1 €" at bounding box center [857, 344] width 67 height 67
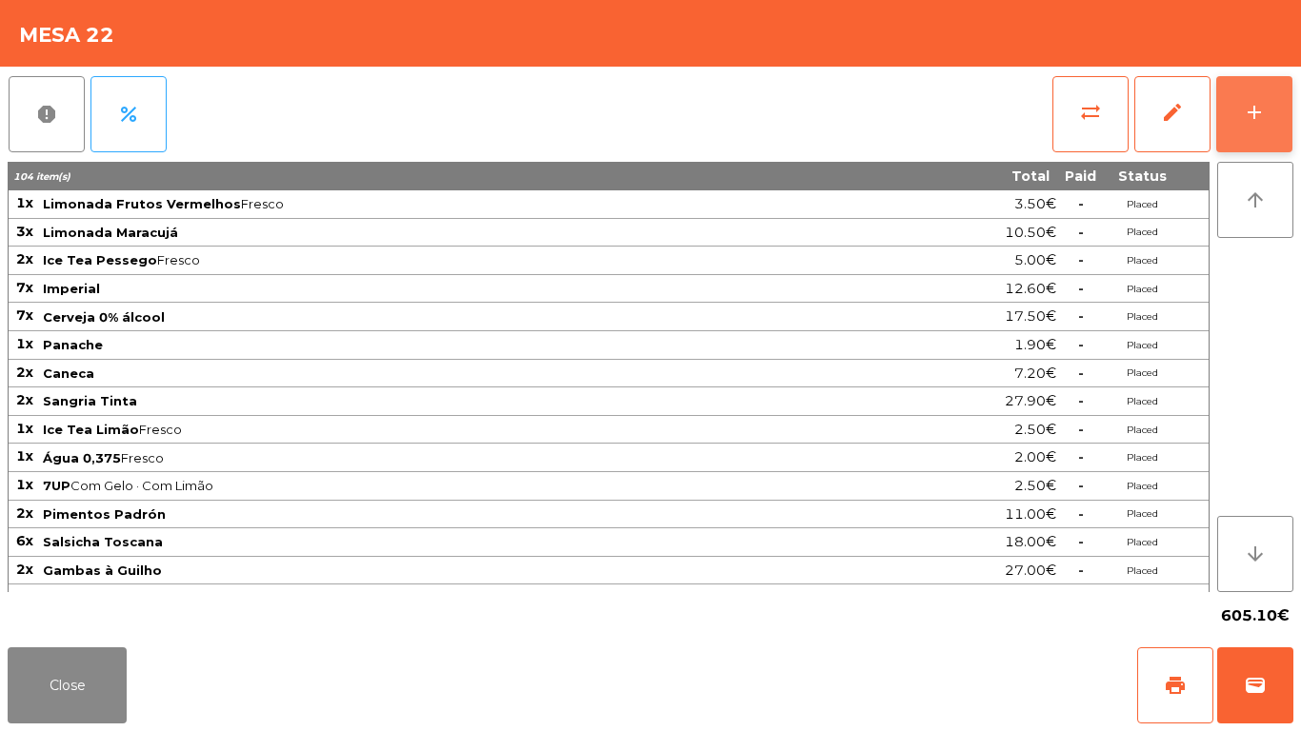
click at [1270, 122] on button "add" at bounding box center [1254, 114] width 76 height 76
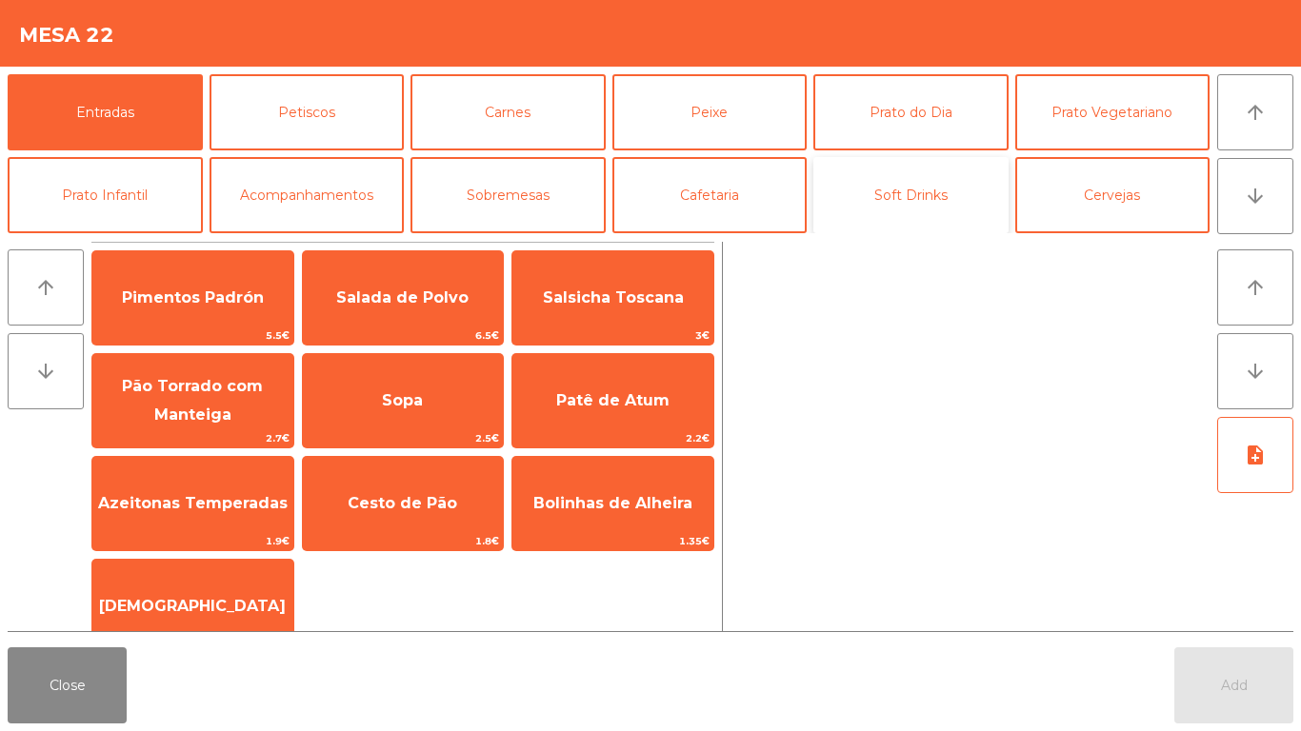
click at [963, 220] on button "Soft Drinks" at bounding box center [910, 195] width 195 height 76
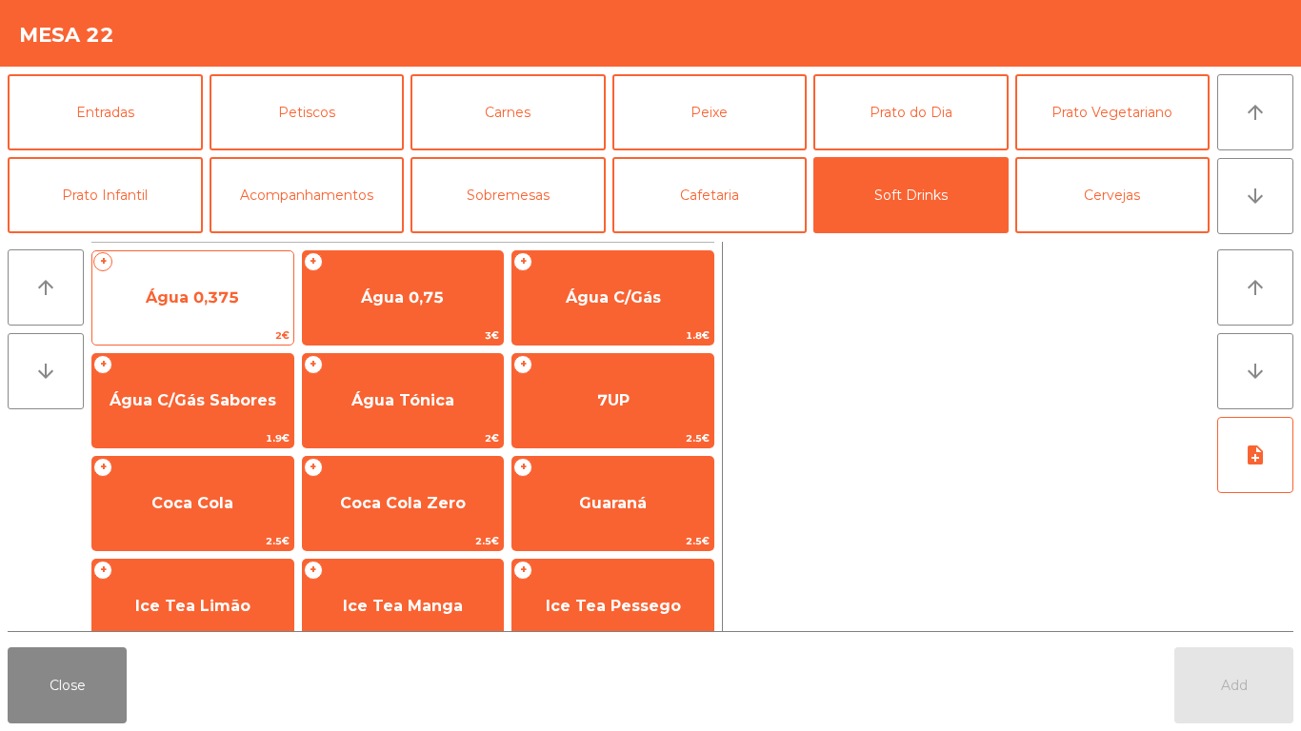
click at [194, 280] on span "Água 0,375" at bounding box center [192, 297] width 201 height 51
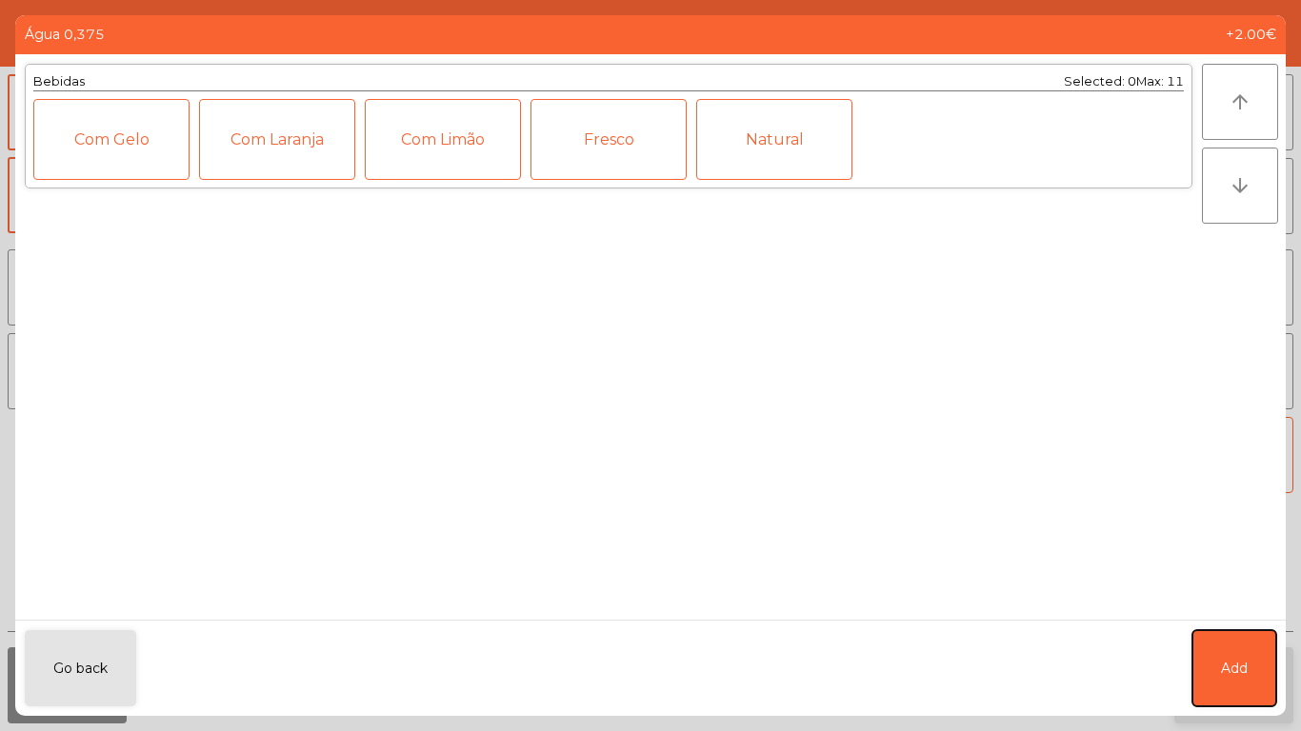
click at [1213, 672] on button "Add" at bounding box center [1234, 669] width 84 height 76
click at [1218, 678] on button "Add" at bounding box center [1233, 686] width 119 height 76
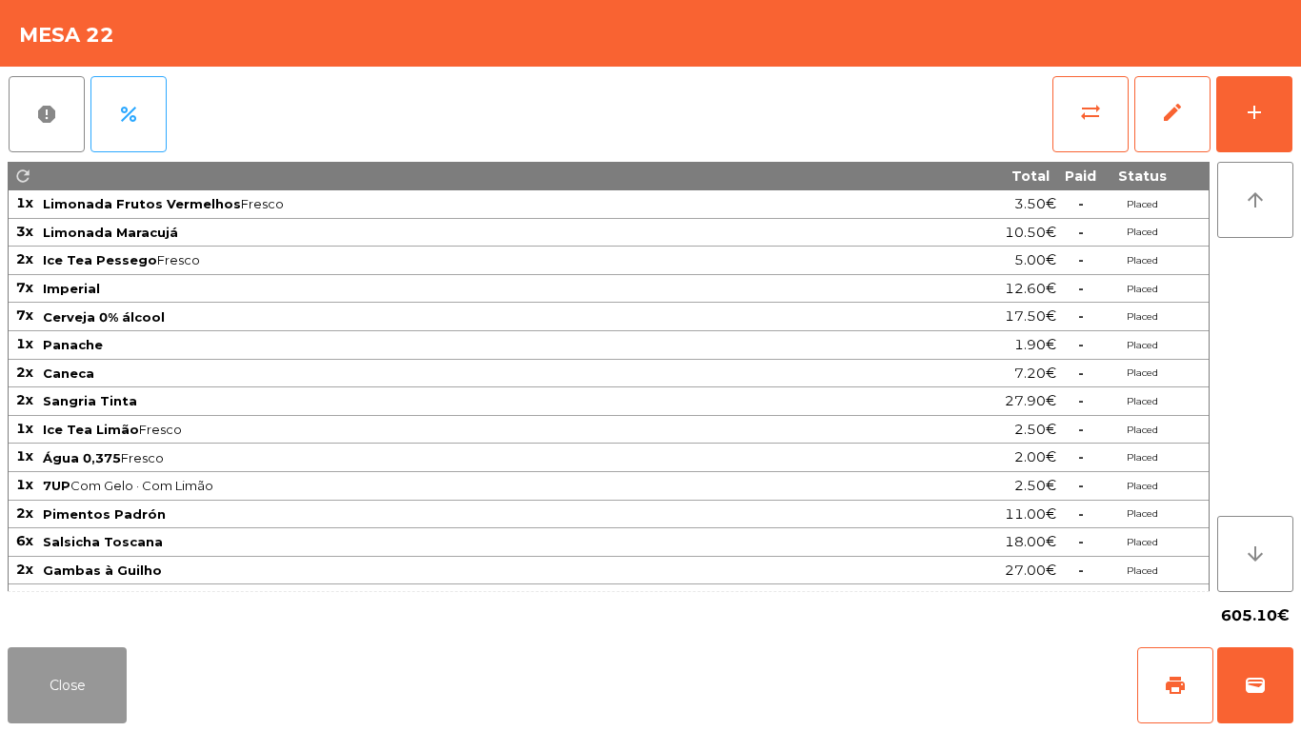
click at [47, 704] on button "Close" at bounding box center [67, 686] width 119 height 76
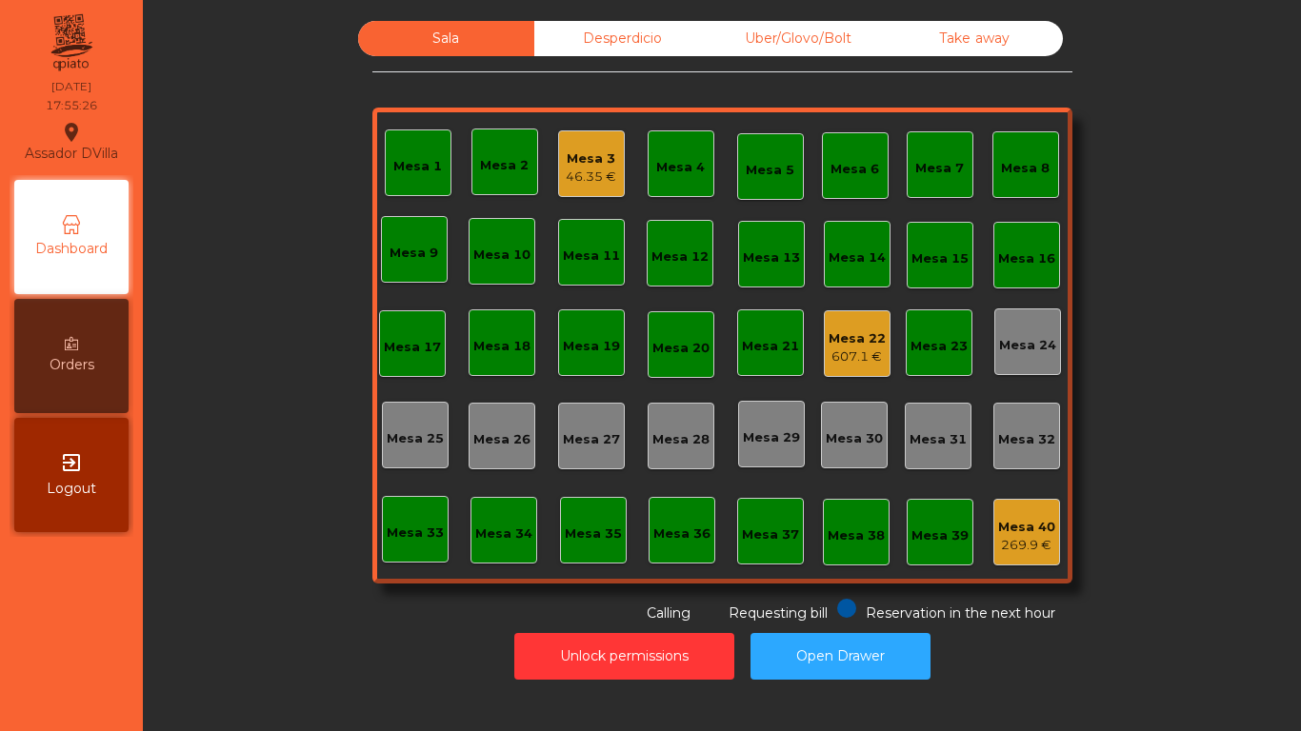
click at [603, 145] on div "Mesa 3 46.35 €" at bounding box center [591, 164] width 50 height 45
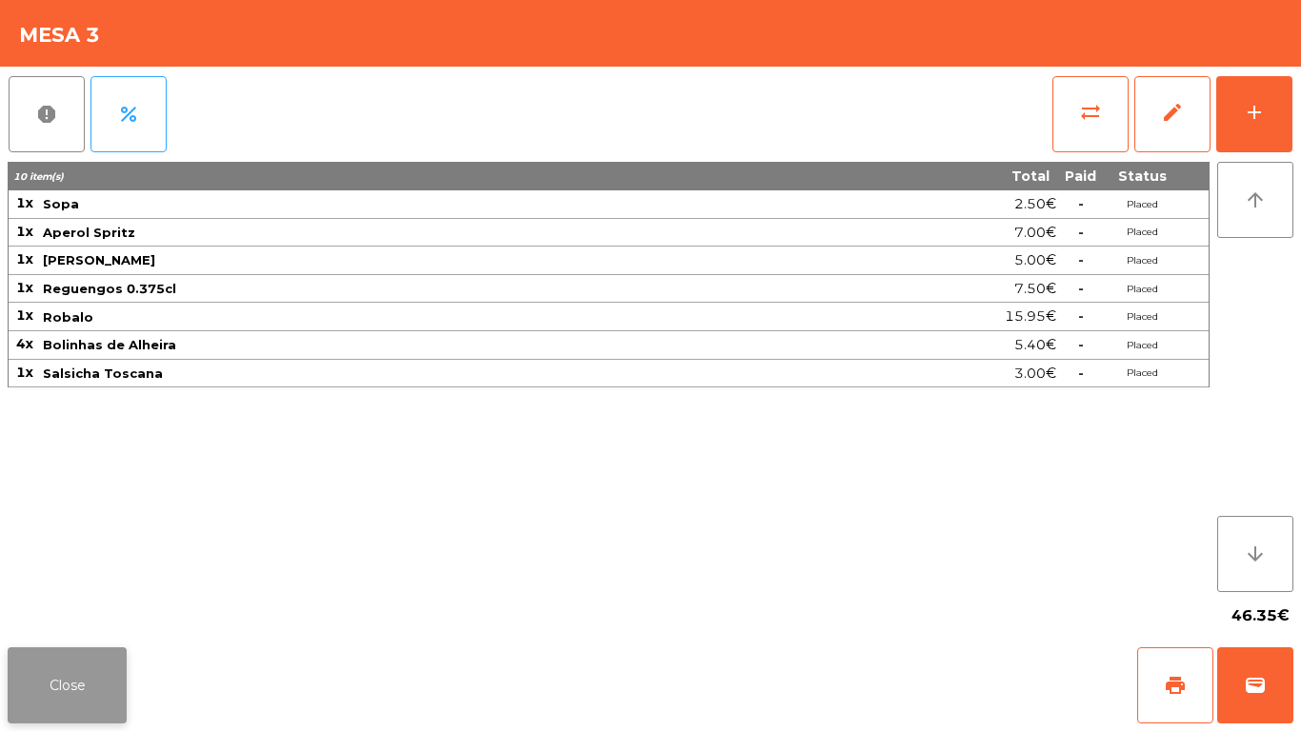
click at [67, 679] on button "Close" at bounding box center [67, 686] width 119 height 76
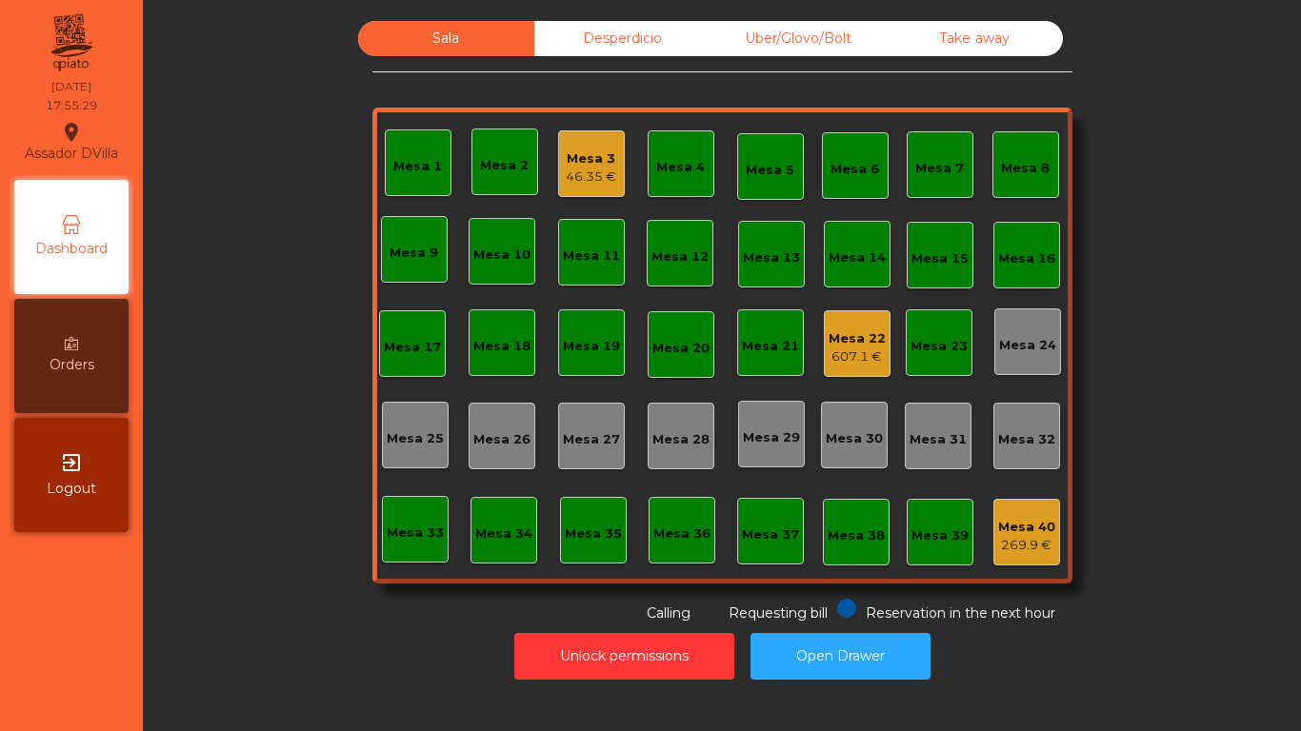
click at [836, 367] on div "Mesa 22 607.1 €" at bounding box center [857, 344] width 67 height 67
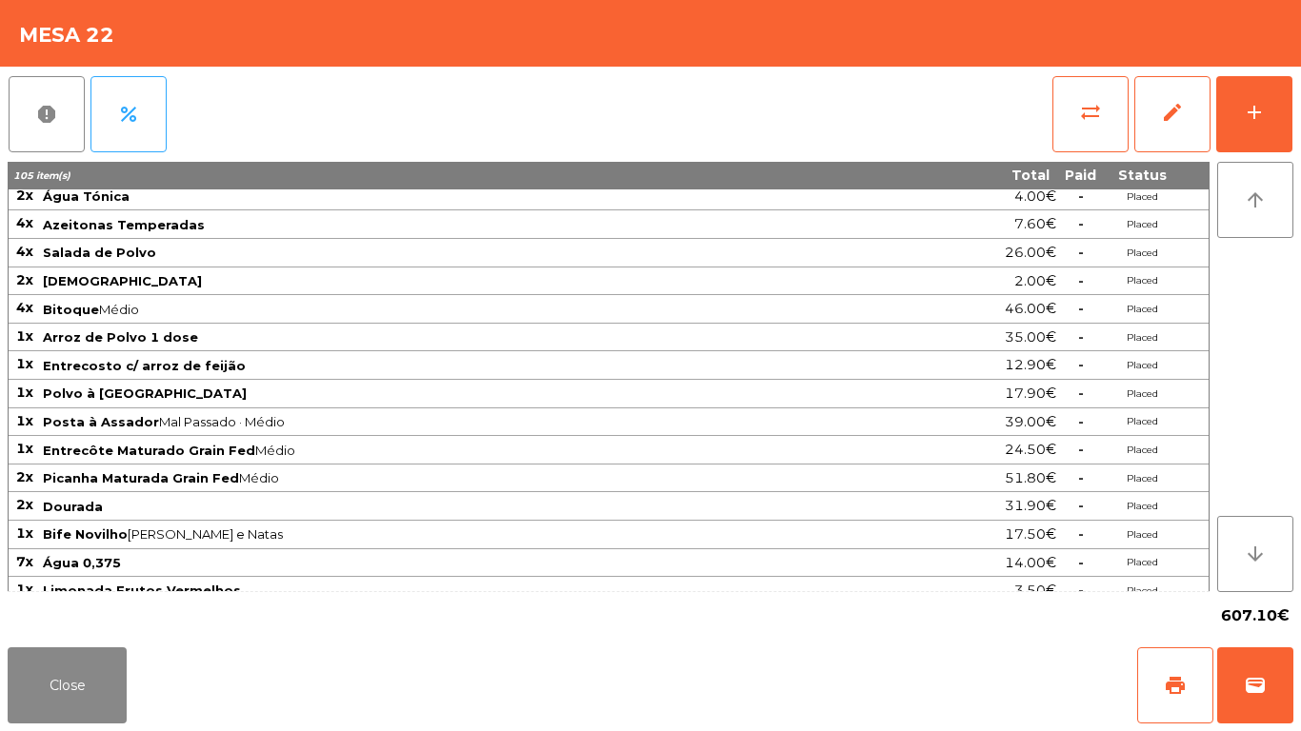
scroll to position [783, 0]
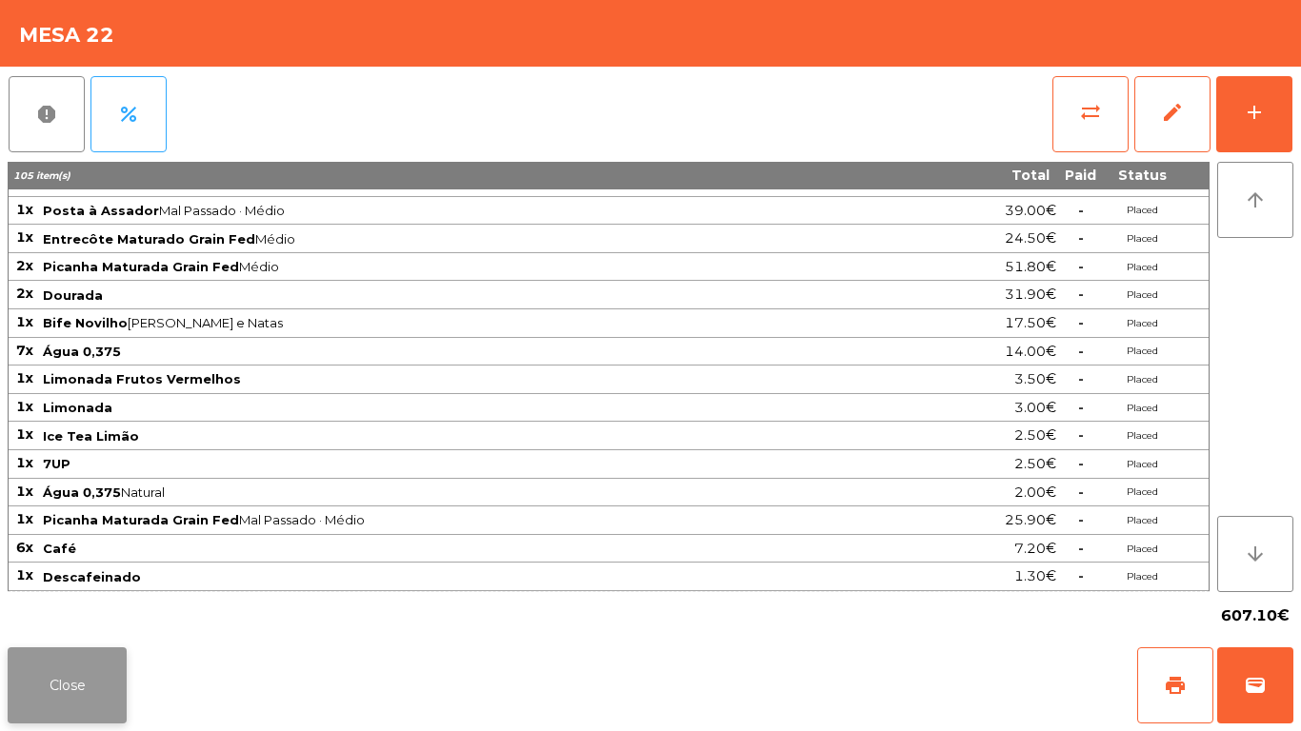
click at [60, 691] on button "Close" at bounding box center [67, 686] width 119 height 76
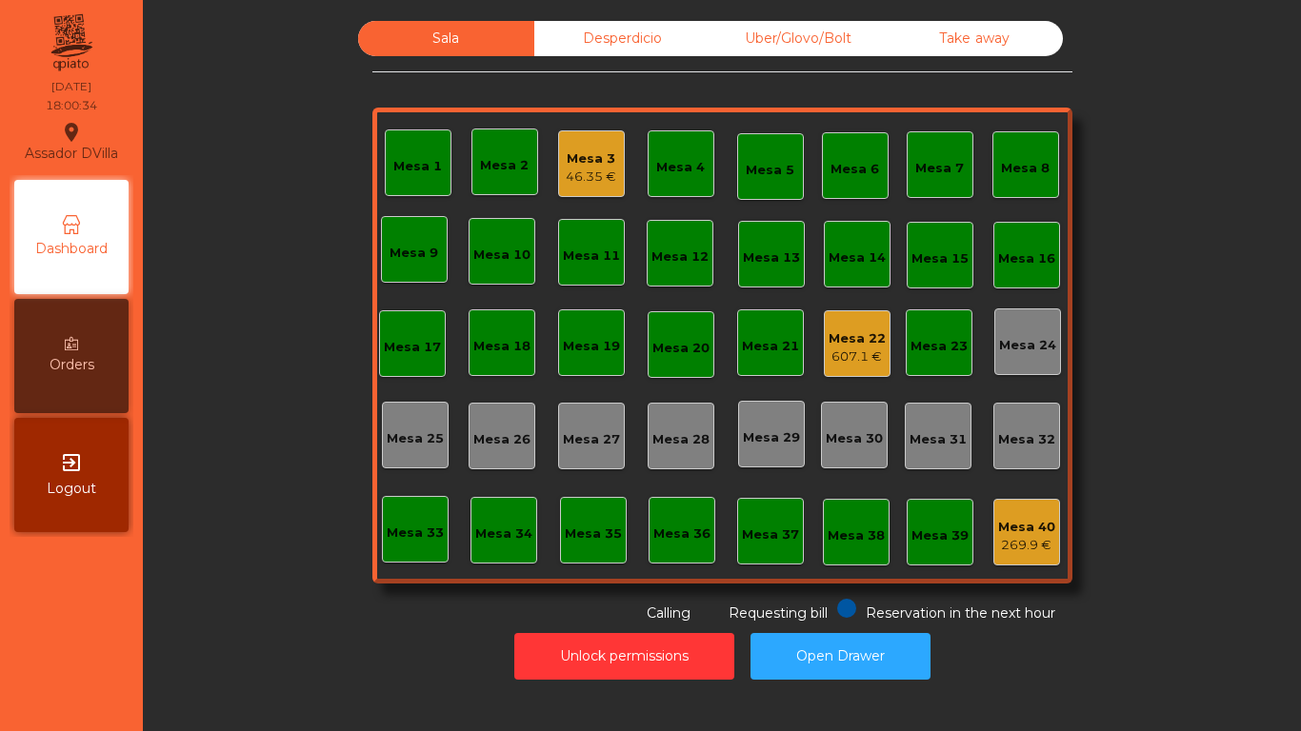
click at [866, 360] on div "607.1 €" at bounding box center [857, 357] width 57 height 19
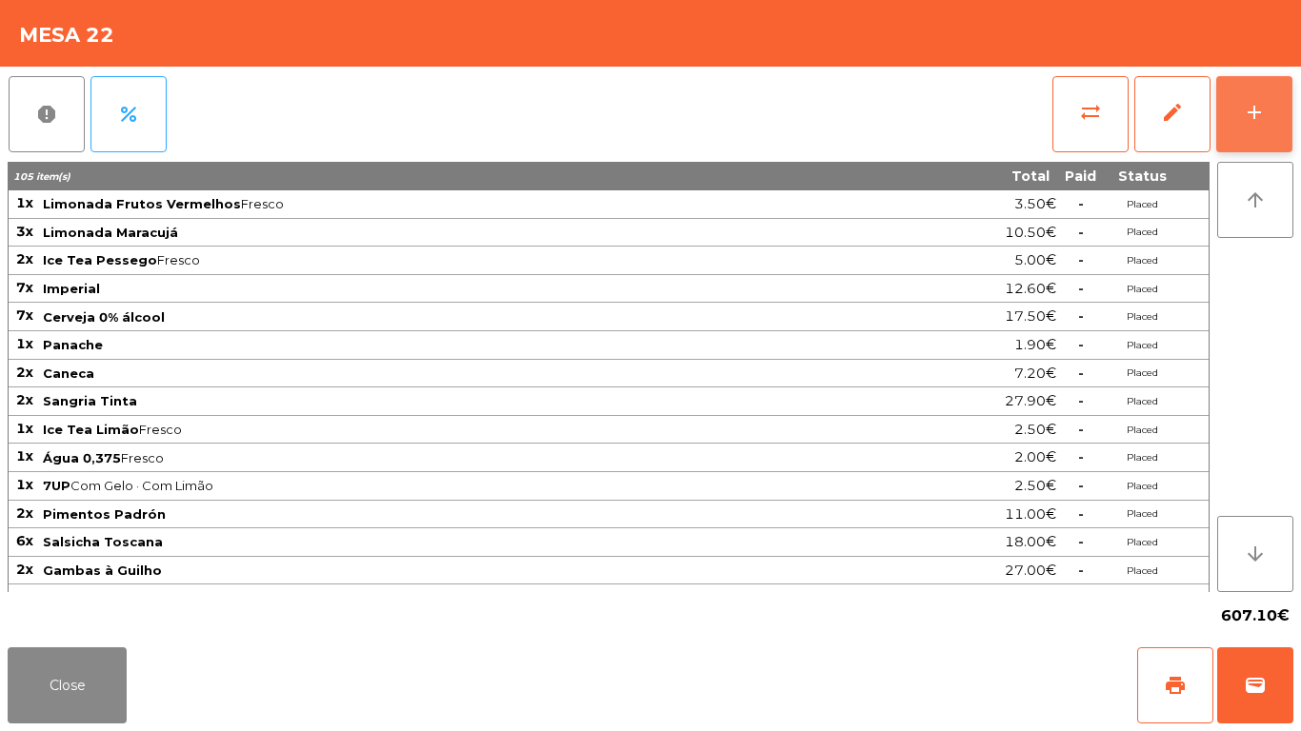
click at [1247, 121] on div "add" at bounding box center [1254, 112] width 23 height 23
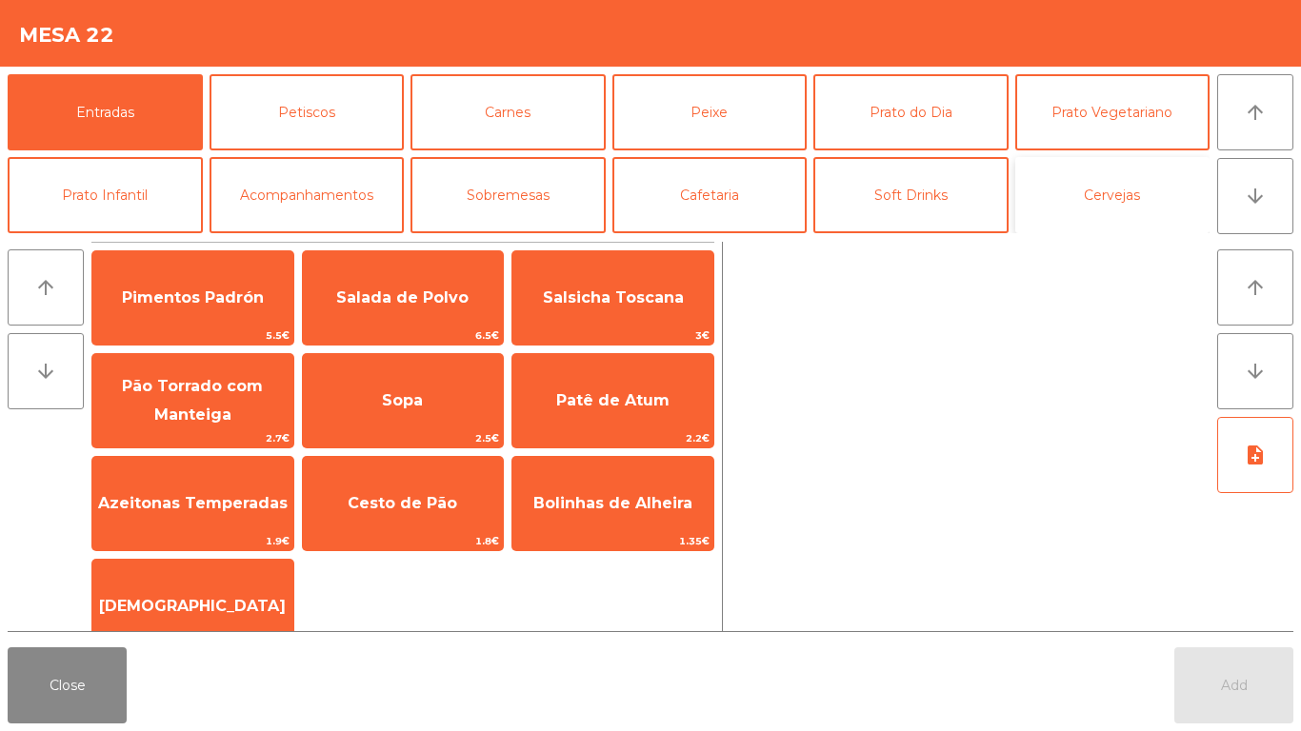
click at [1039, 212] on button "Cervejas" at bounding box center [1112, 195] width 195 height 76
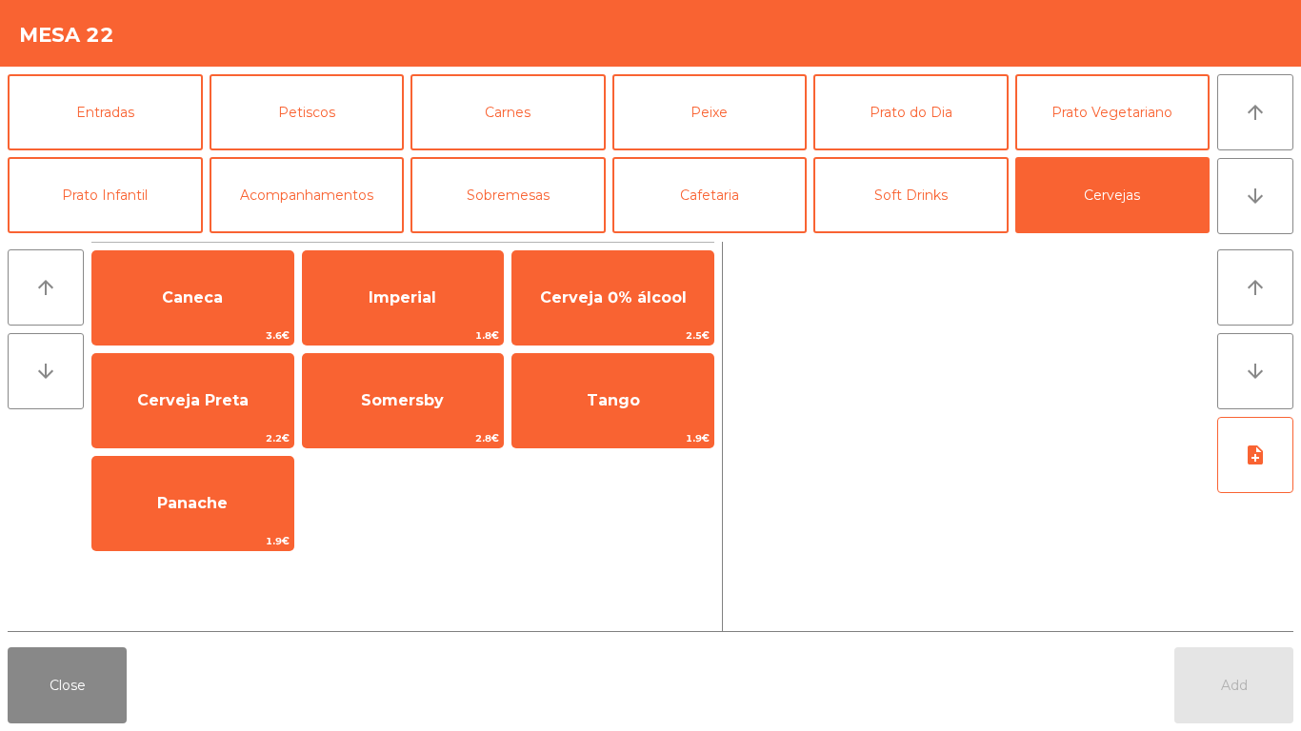
drag, startPoint x: 629, startPoint y: 291, endPoint x: 1300, endPoint y: 656, distance: 764.2
click at [630, 292] on span "Cerveja 0% álcool" at bounding box center [613, 298] width 147 height 18
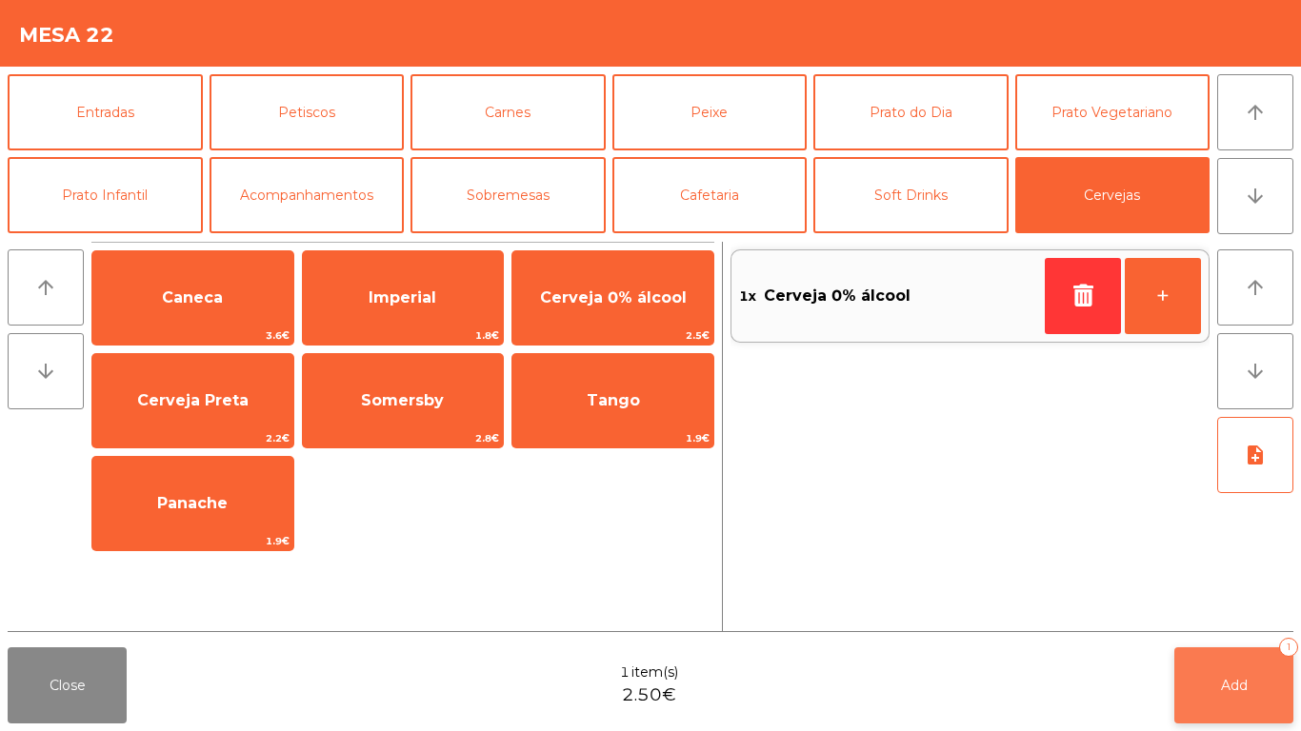
click at [1247, 667] on button "Add 1" at bounding box center [1233, 686] width 119 height 76
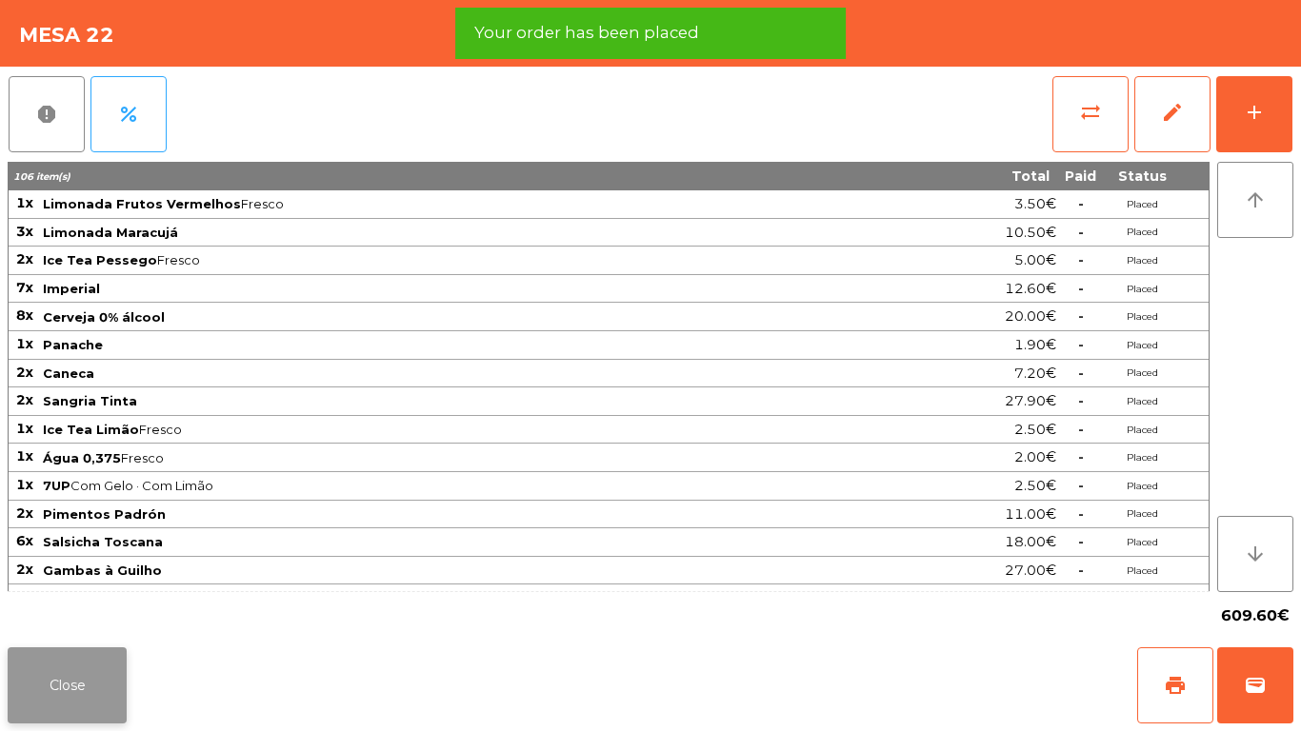
click at [108, 670] on button "Close" at bounding box center [67, 686] width 119 height 76
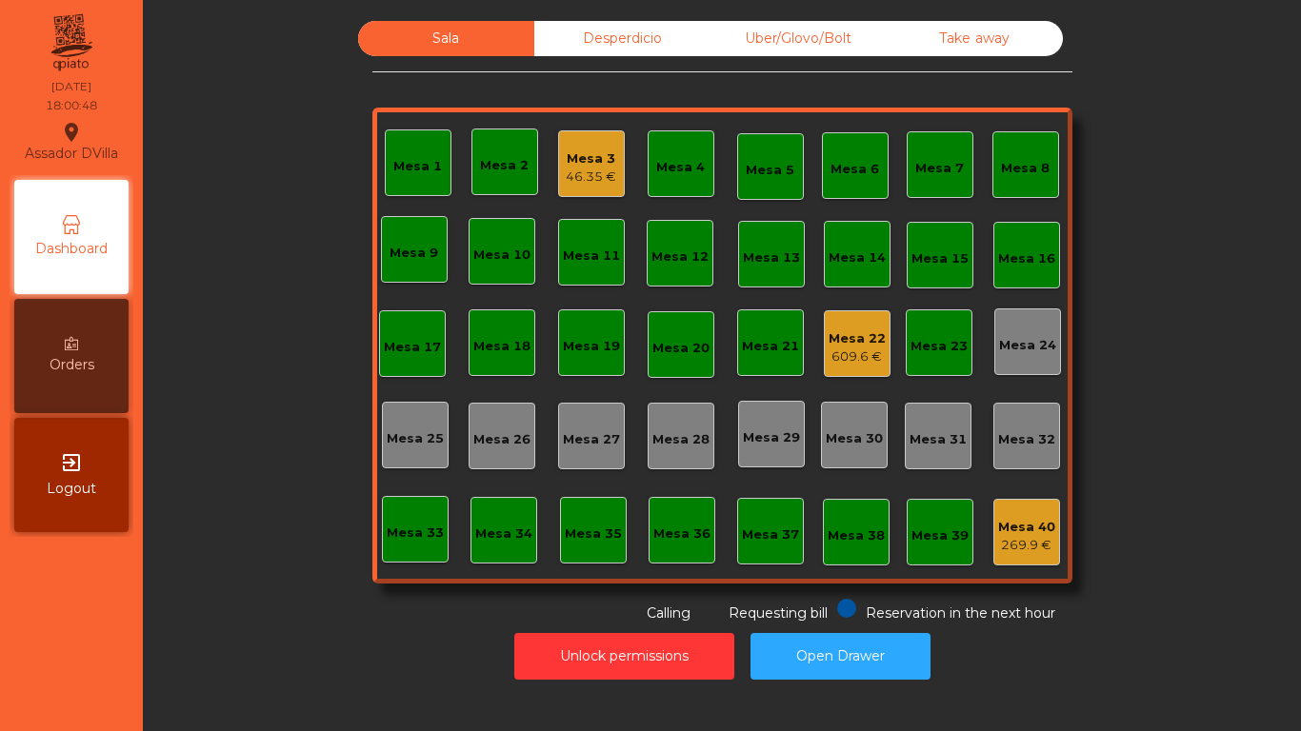
click at [592, 181] on div "46.35 €" at bounding box center [591, 177] width 50 height 19
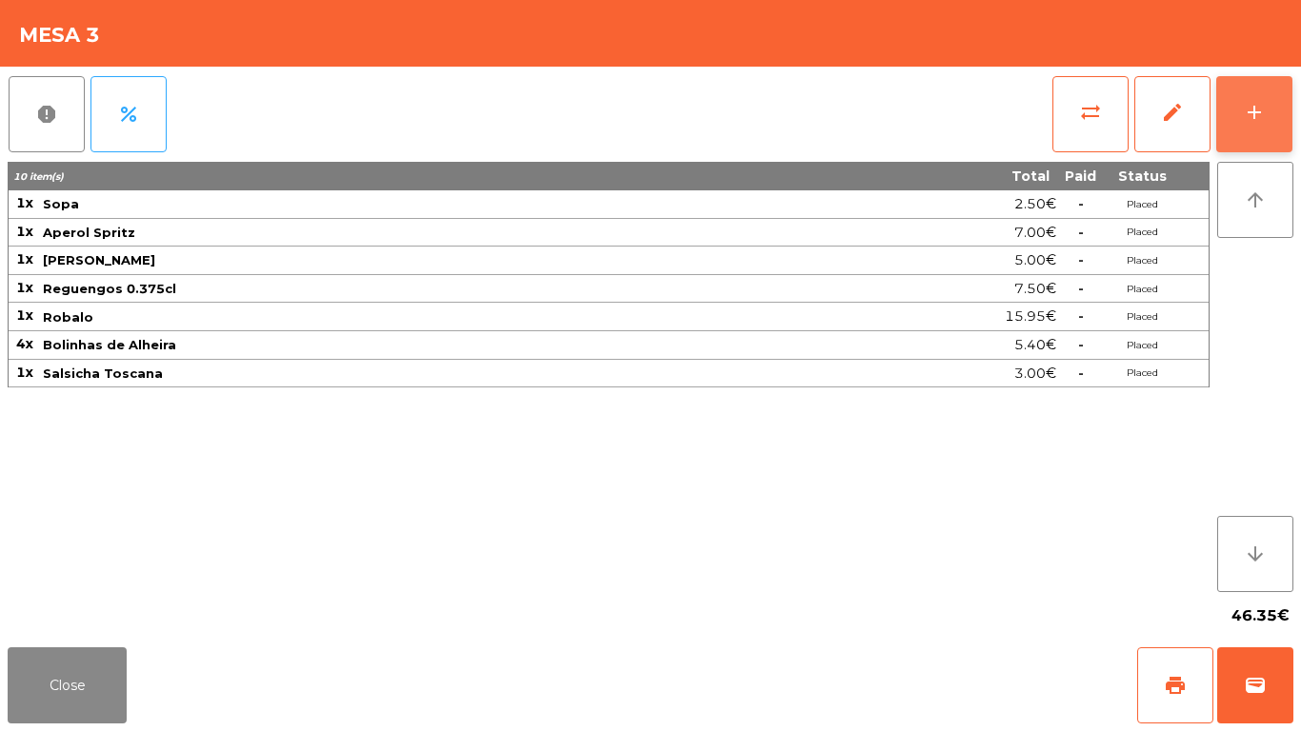
drag, startPoint x: 1272, startPoint y: 82, endPoint x: 1131, endPoint y: 62, distance: 142.4
click at [1271, 85] on button "add" at bounding box center [1254, 114] width 76 height 76
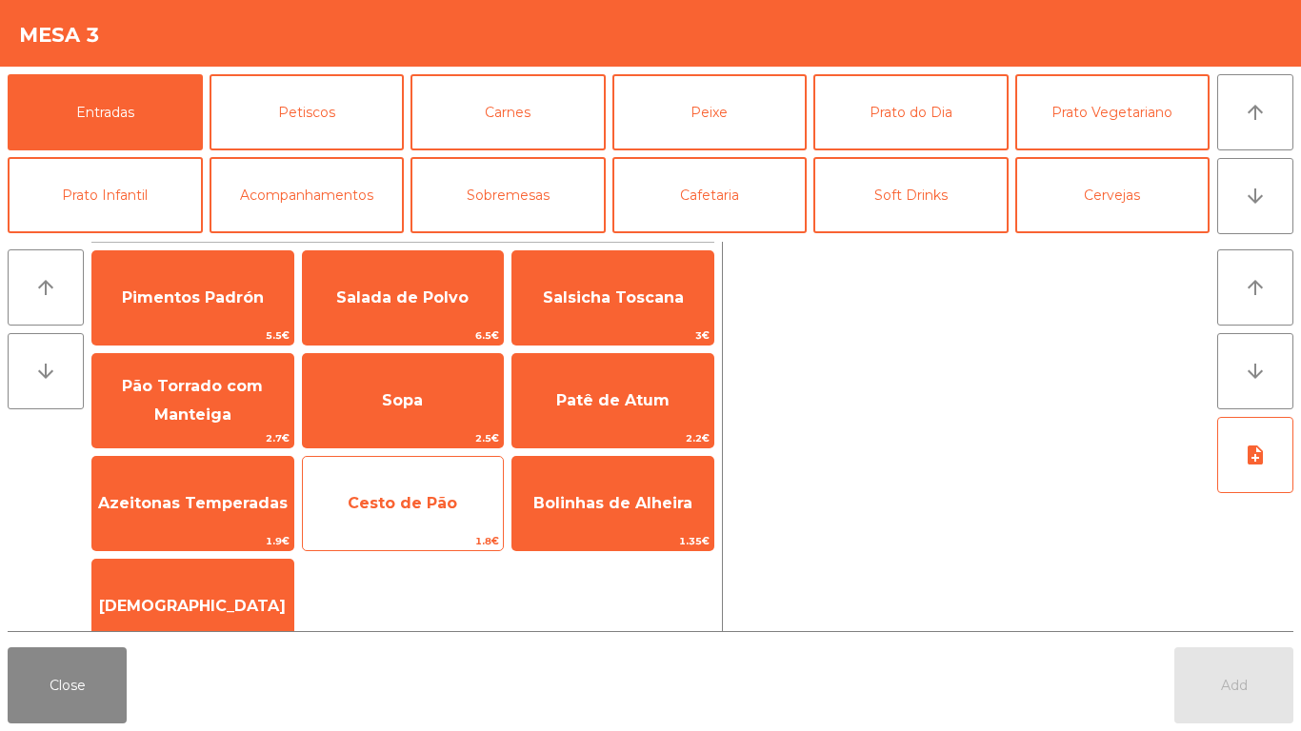
click at [368, 471] on div "Cesto de Pão 1.8€" at bounding box center [403, 503] width 203 height 95
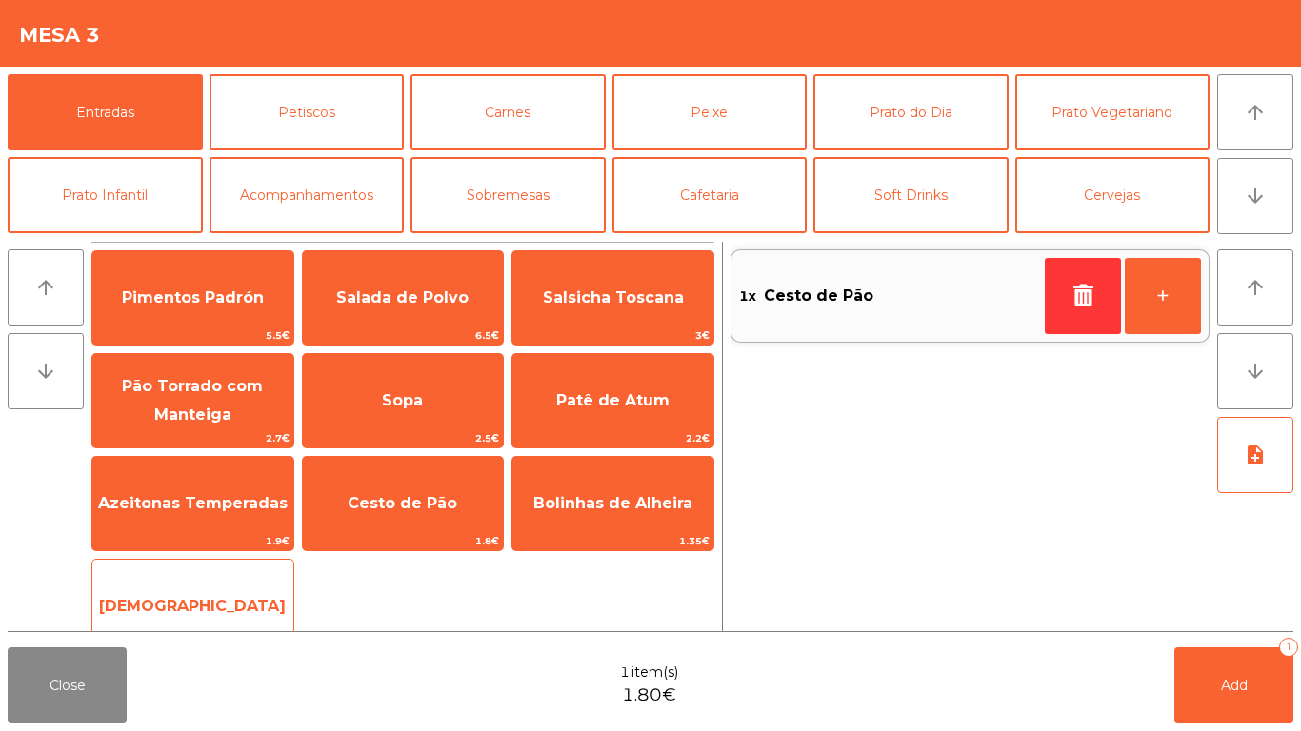
click at [188, 620] on span "[DEMOGRAPHIC_DATA]" at bounding box center [192, 606] width 201 height 51
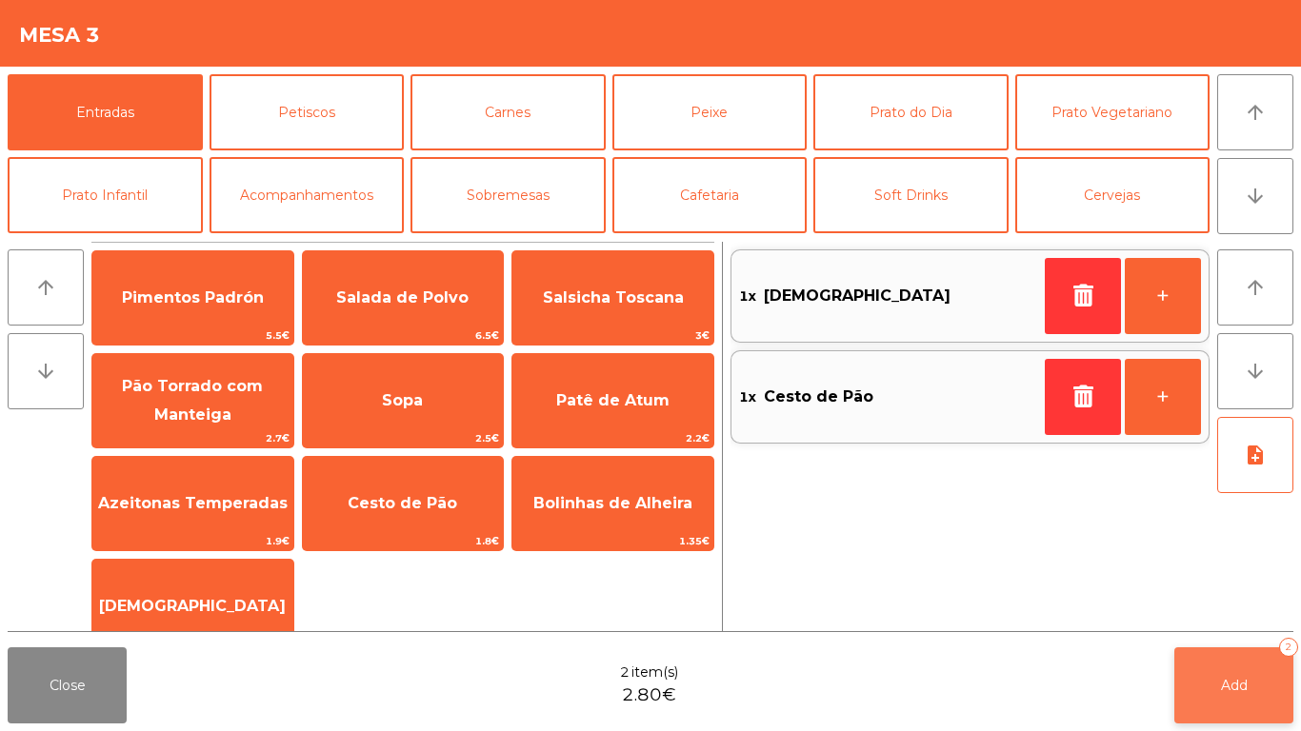
click at [1265, 668] on button "Add 2" at bounding box center [1233, 686] width 119 height 76
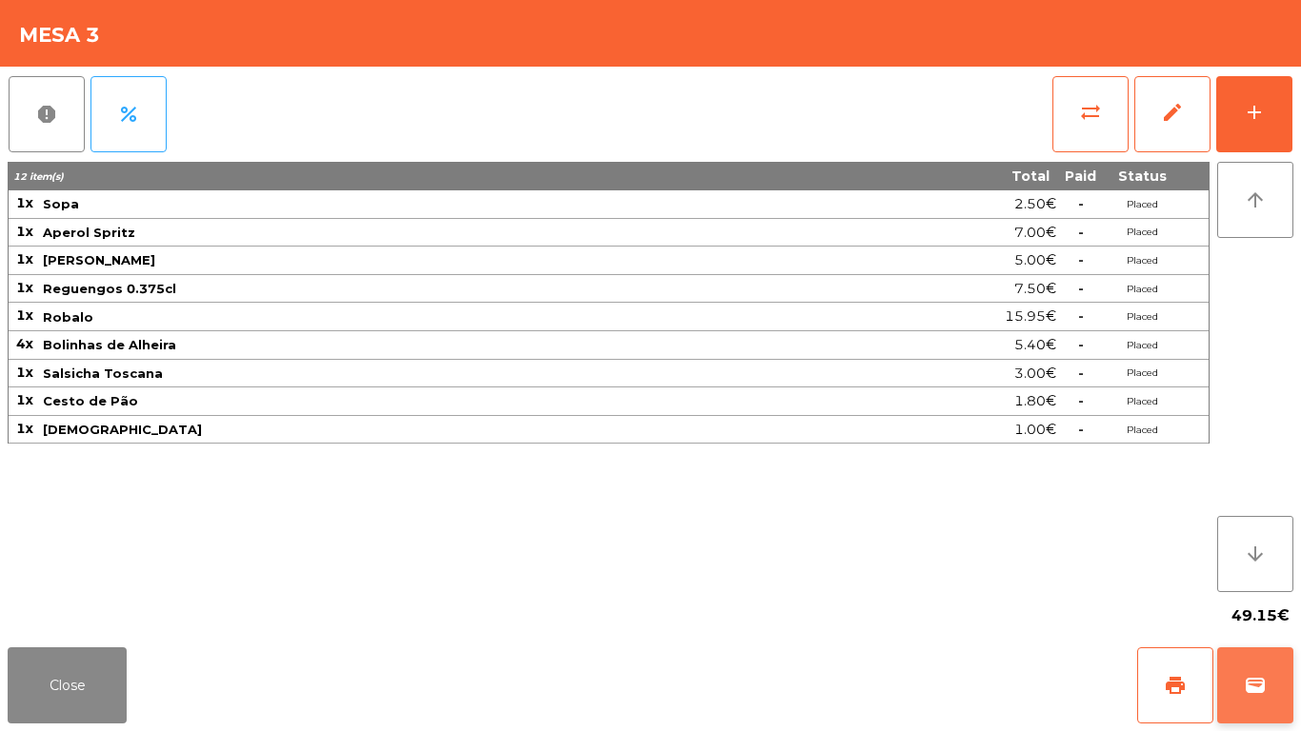
click at [1270, 669] on button "wallet" at bounding box center [1255, 686] width 76 height 76
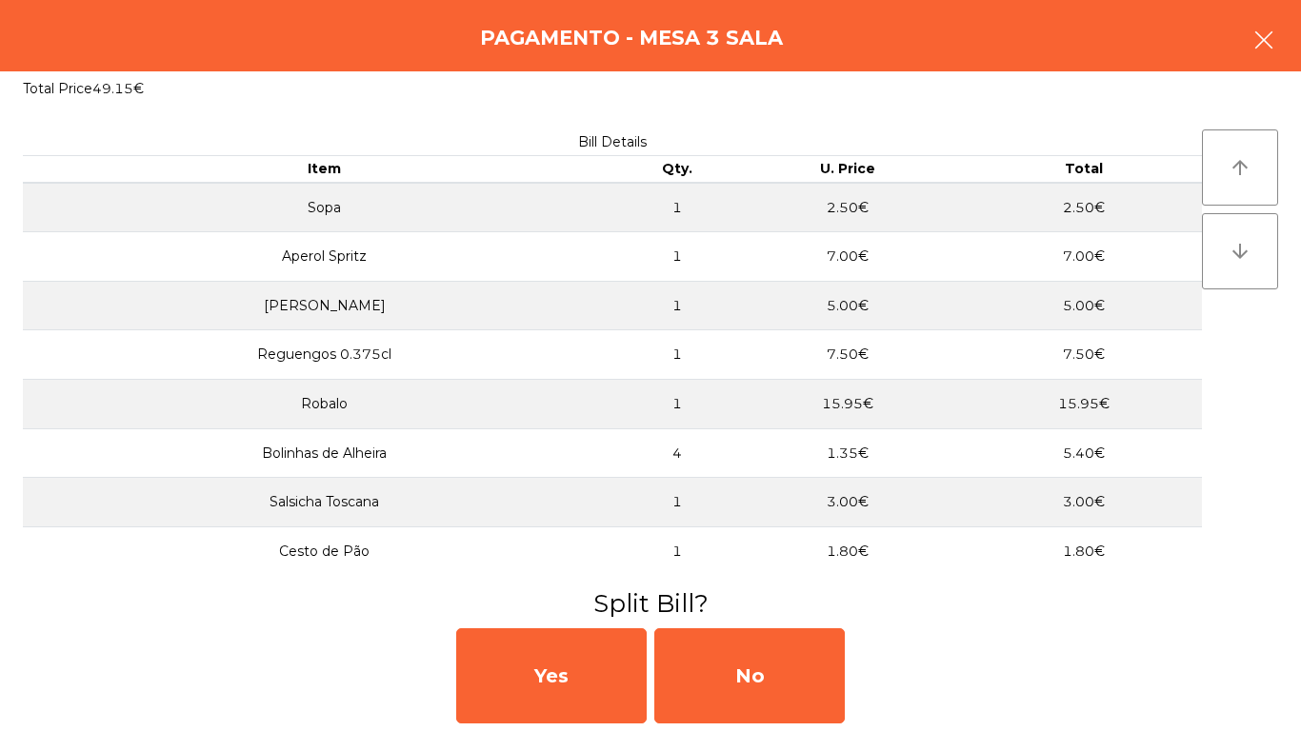
click at [1252, 56] on button "button" at bounding box center [1263, 41] width 53 height 57
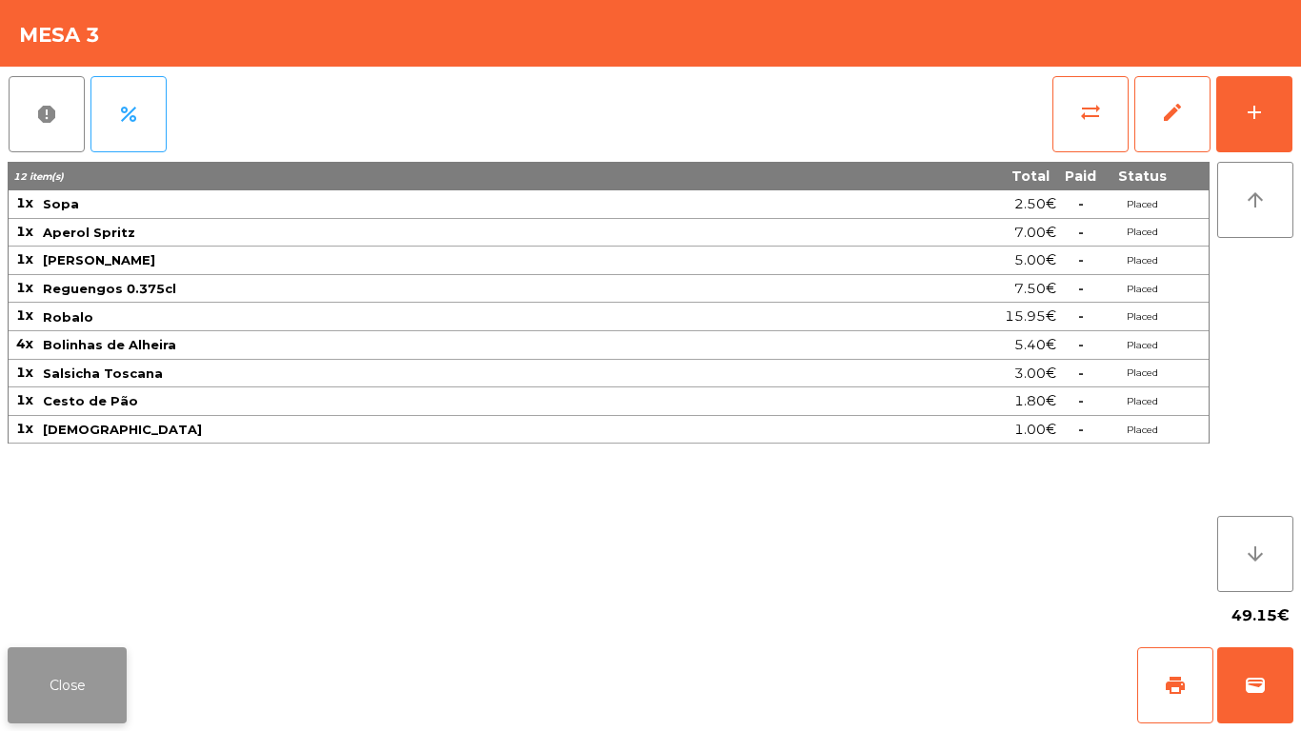
click at [35, 712] on button "Close" at bounding box center [67, 686] width 119 height 76
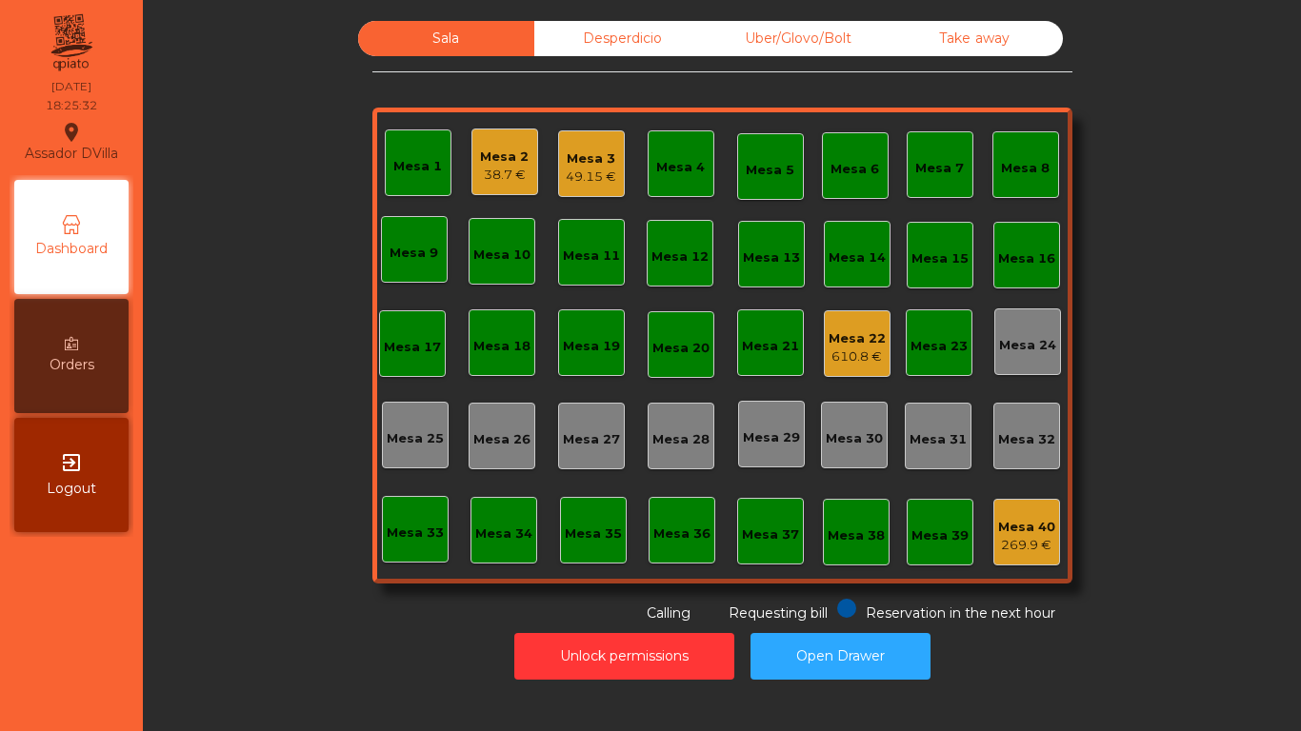
click at [516, 165] on div "Mesa 2" at bounding box center [504, 157] width 49 height 19
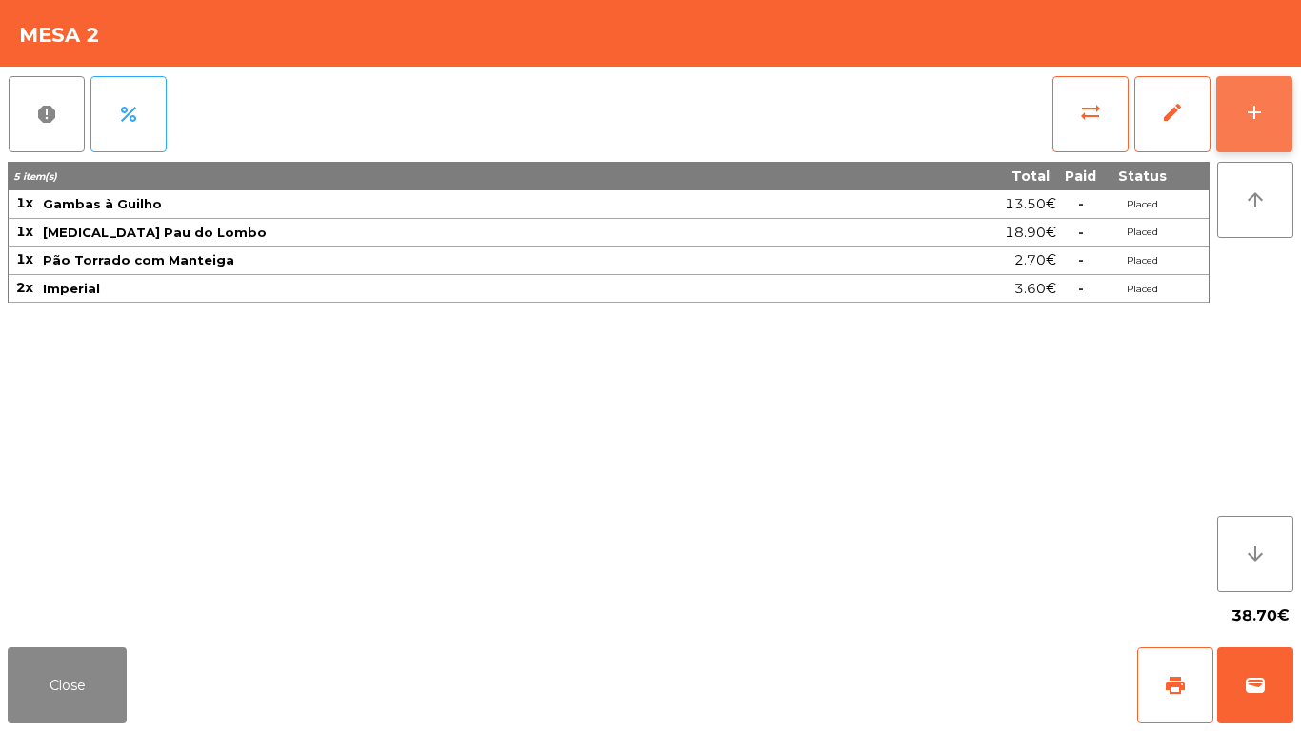
click at [1247, 85] on button "add" at bounding box center [1254, 114] width 76 height 76
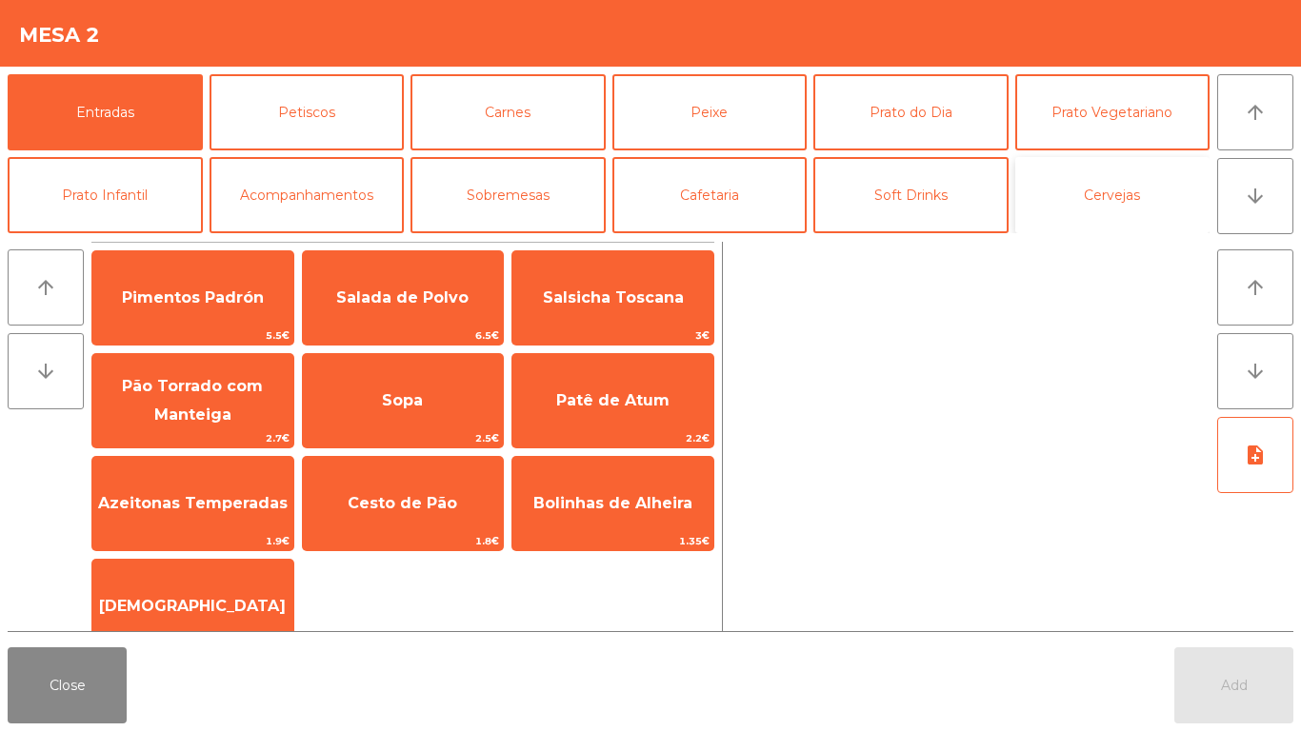
click at [1036, 207] on button "Cervejas" at bounding box center [1112, 195] width 195 height 76
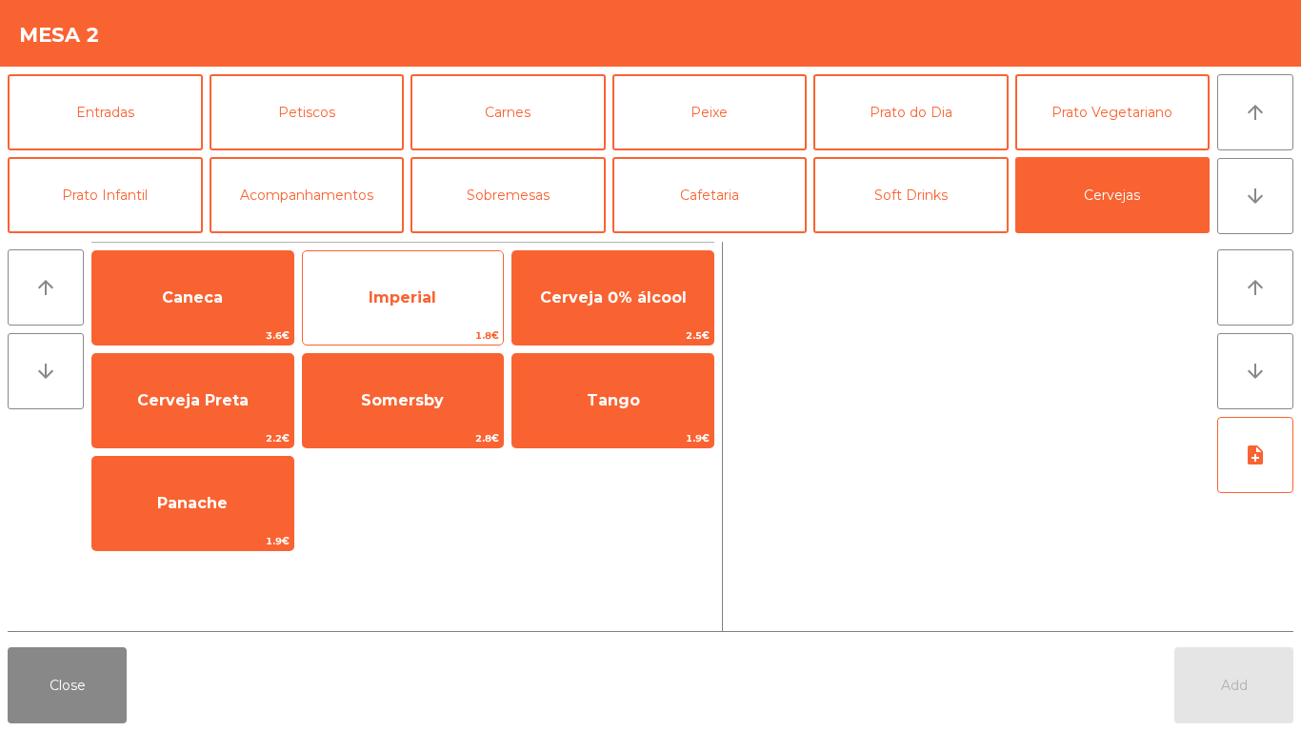
click at [448, 300] on span "Imperial" at bounding box center [403, 297] width 201 height 51
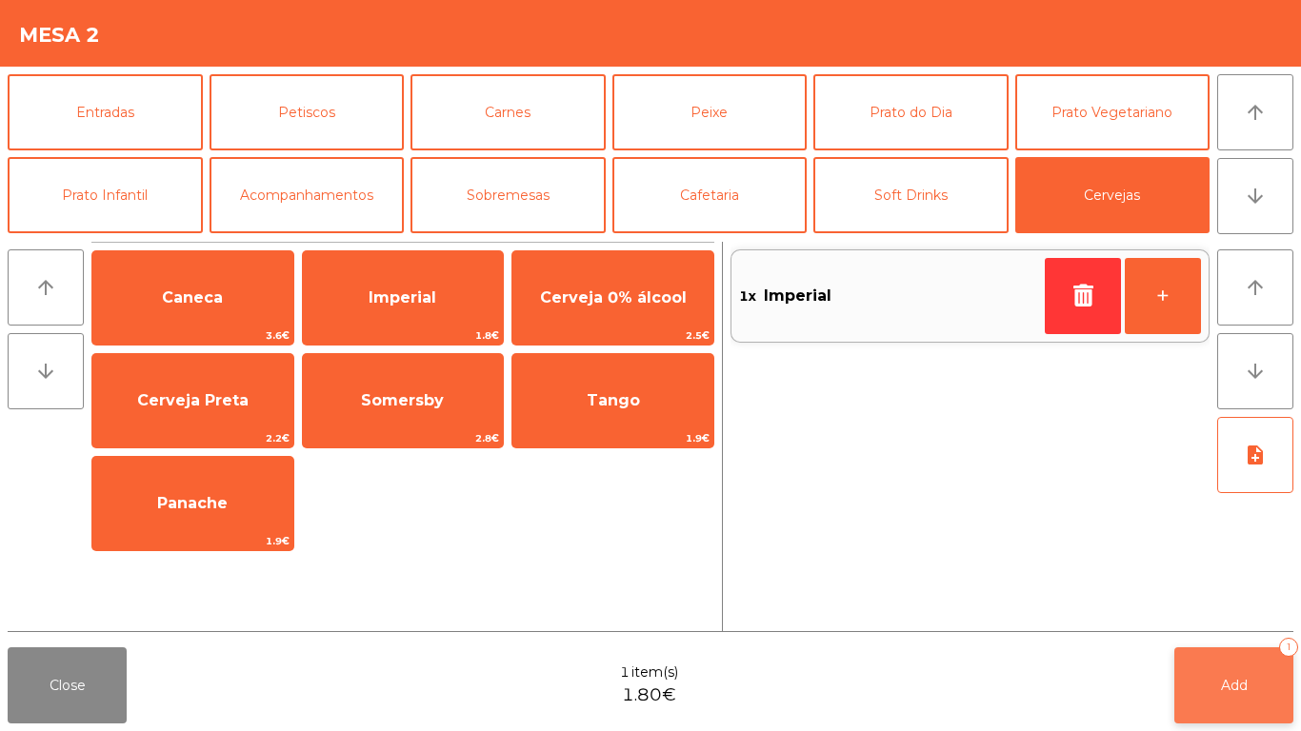
click at [1192, 691] on button "Add 1" at bounding box center [1233, 686] width 119 height 76
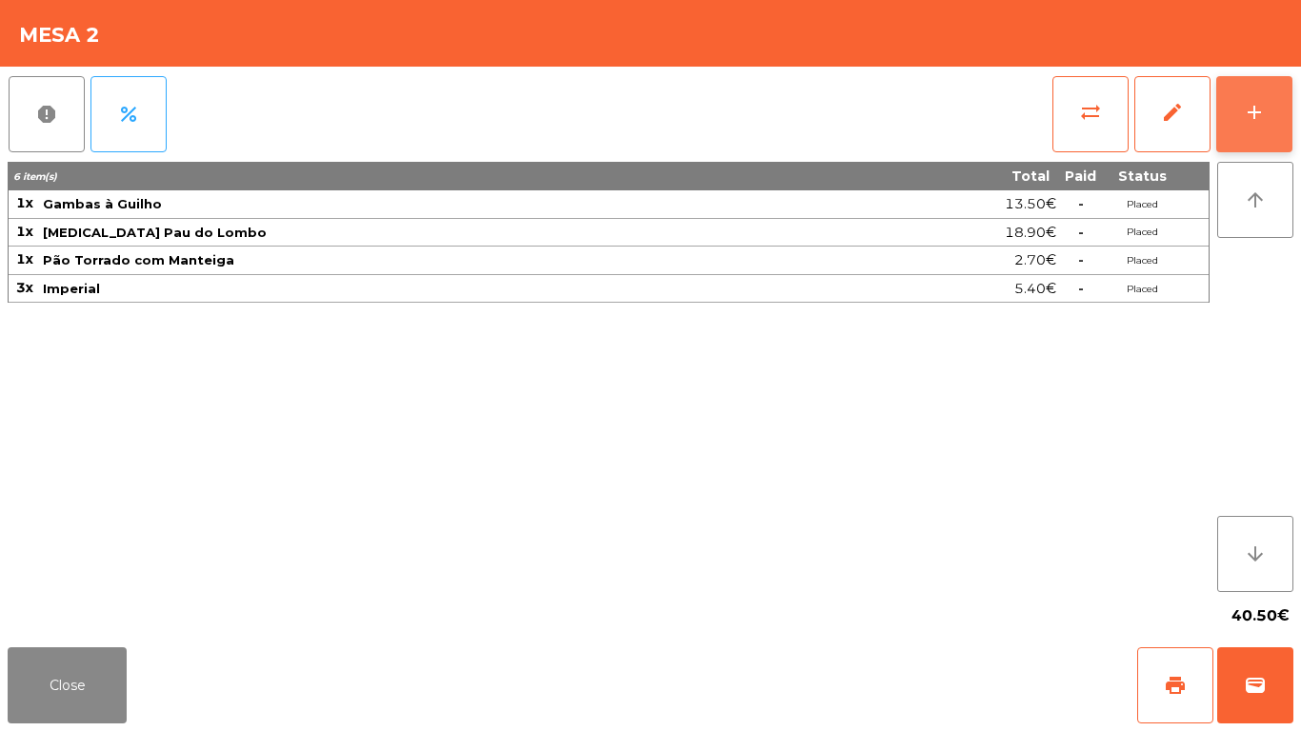
click at [1255, 104] on div "add" at bounding box center [1254, 112] width 23 height 23
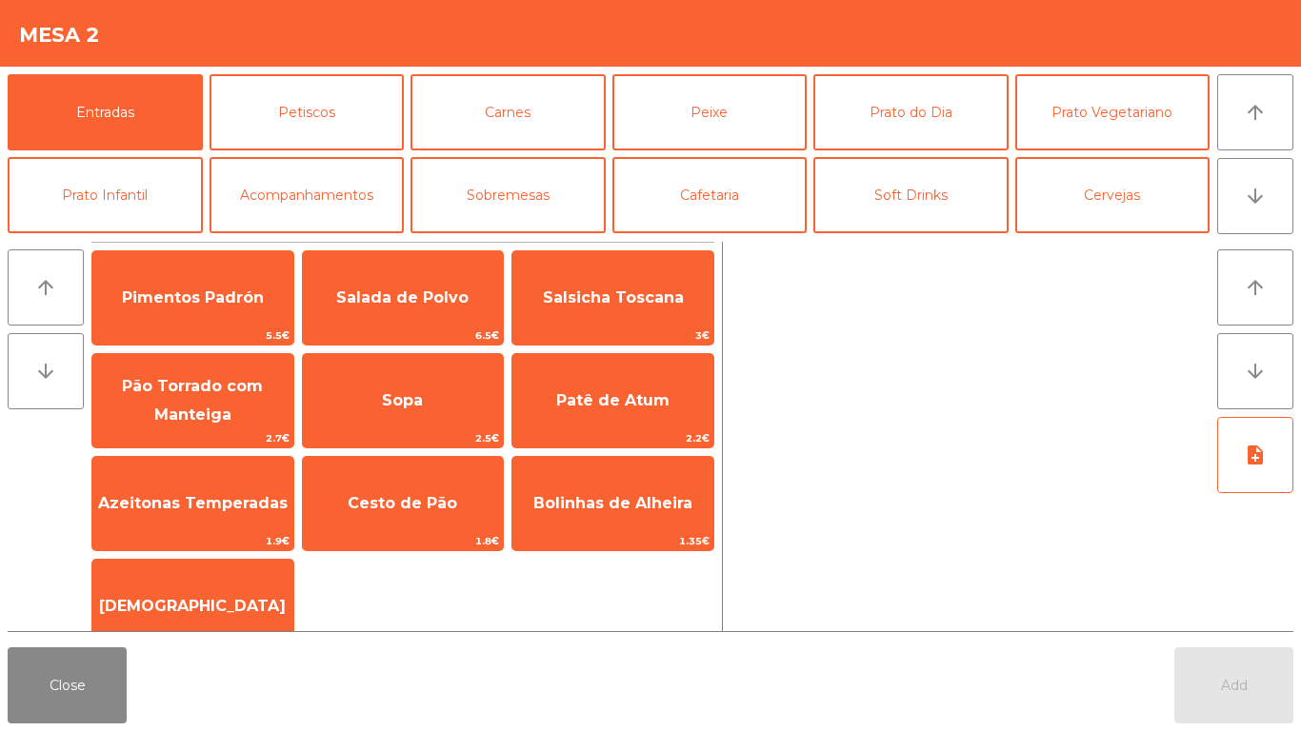
drag, startPoint x: 419, startPoint y: 524, endPoint x: 449, endPoint y: 349, distance: 177.7
click at [419, 523] on span "Cesto de Pão" at bounding box center [403, 503] width 201 height 51
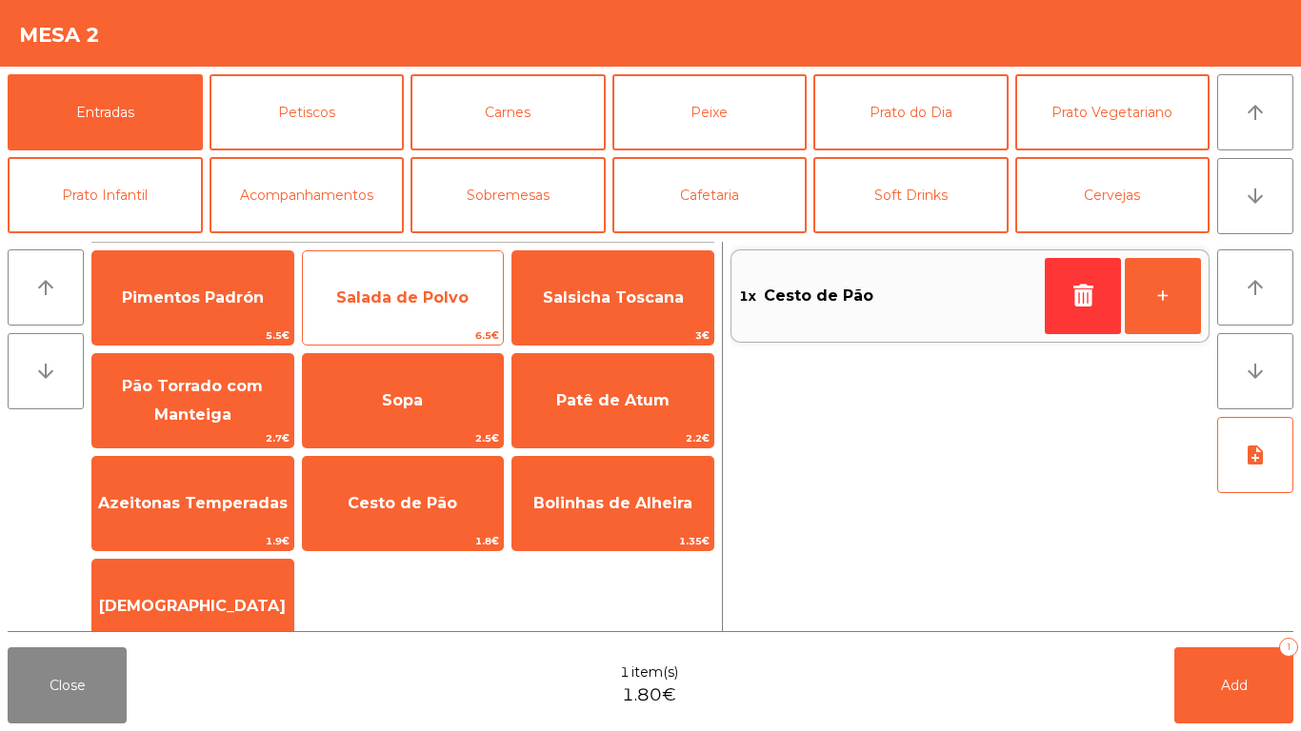
click at [451, 306] on span "Salada de Polvo" at bounding box center [402, 298] width 132 height 18
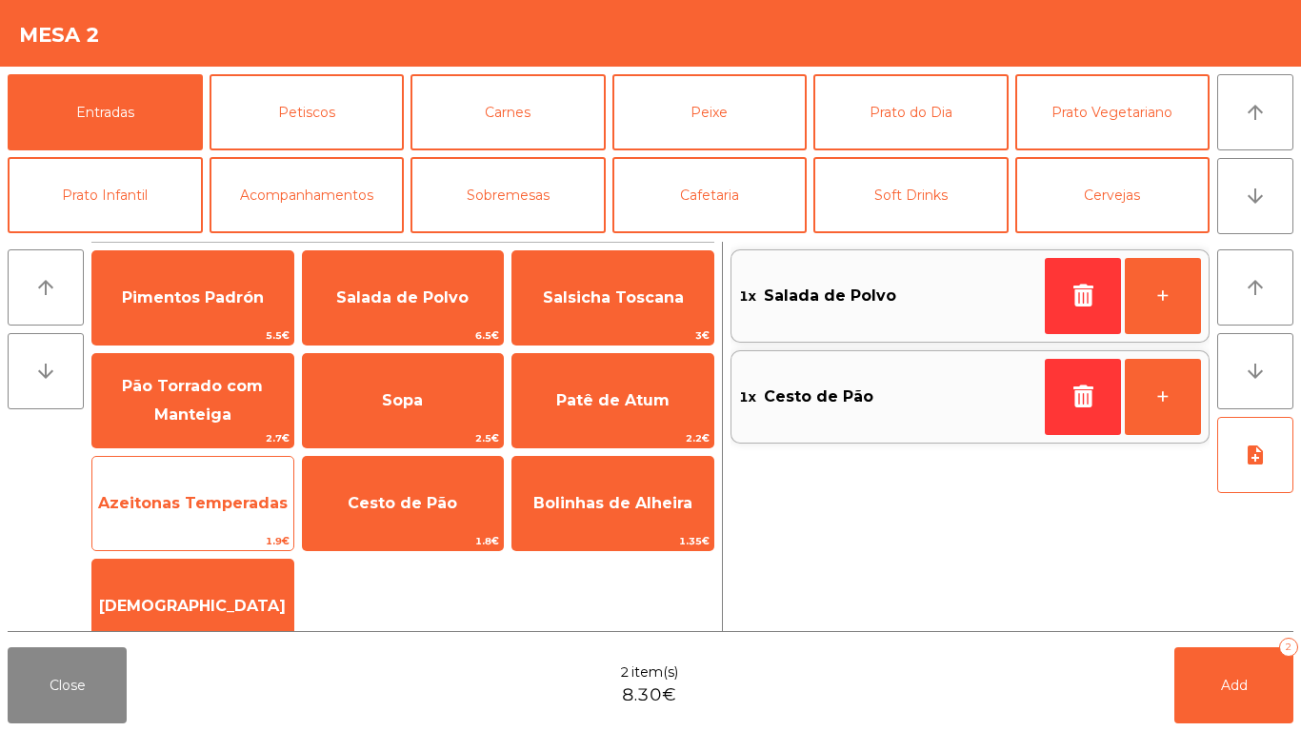
click at [252, 491] on span "Azeitonas Temperadas" at bounding box center [192, 503] width 201 height 51
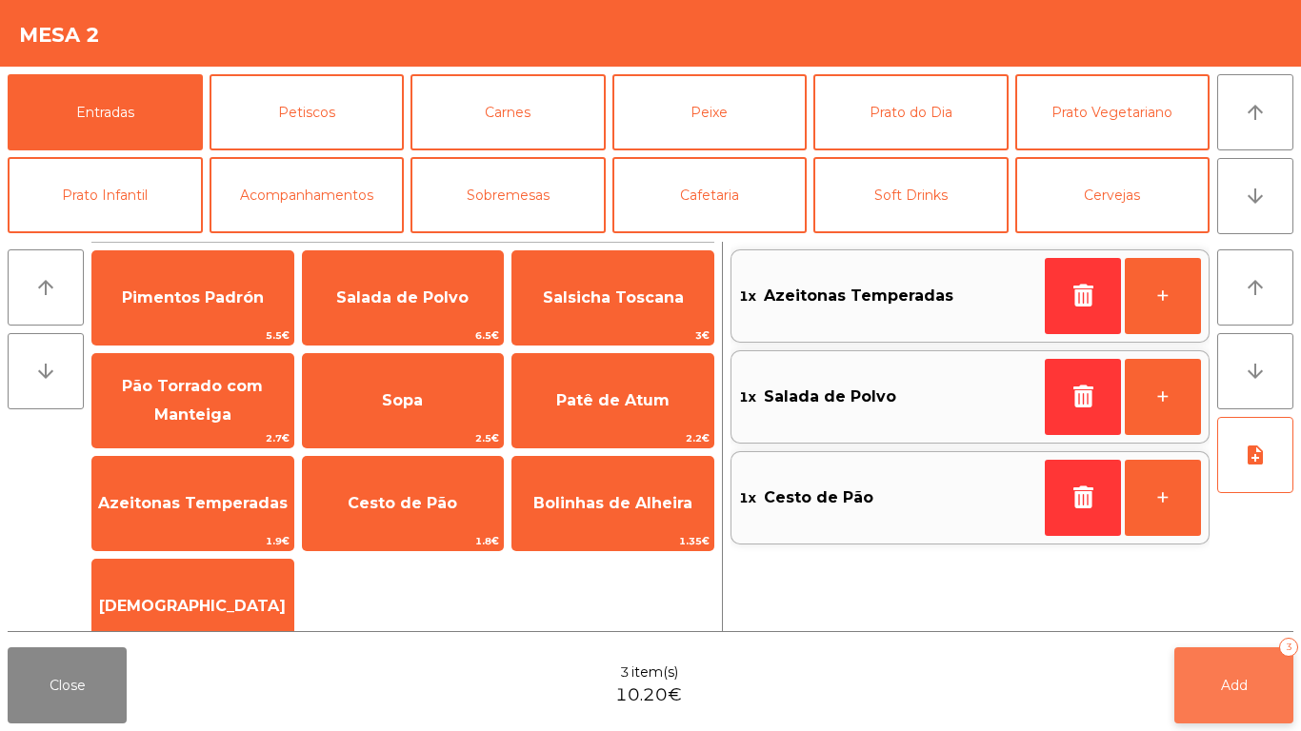
click at [1268, 687] on button "Add 3" at bounding box center [1233, 686] width 119 height 76
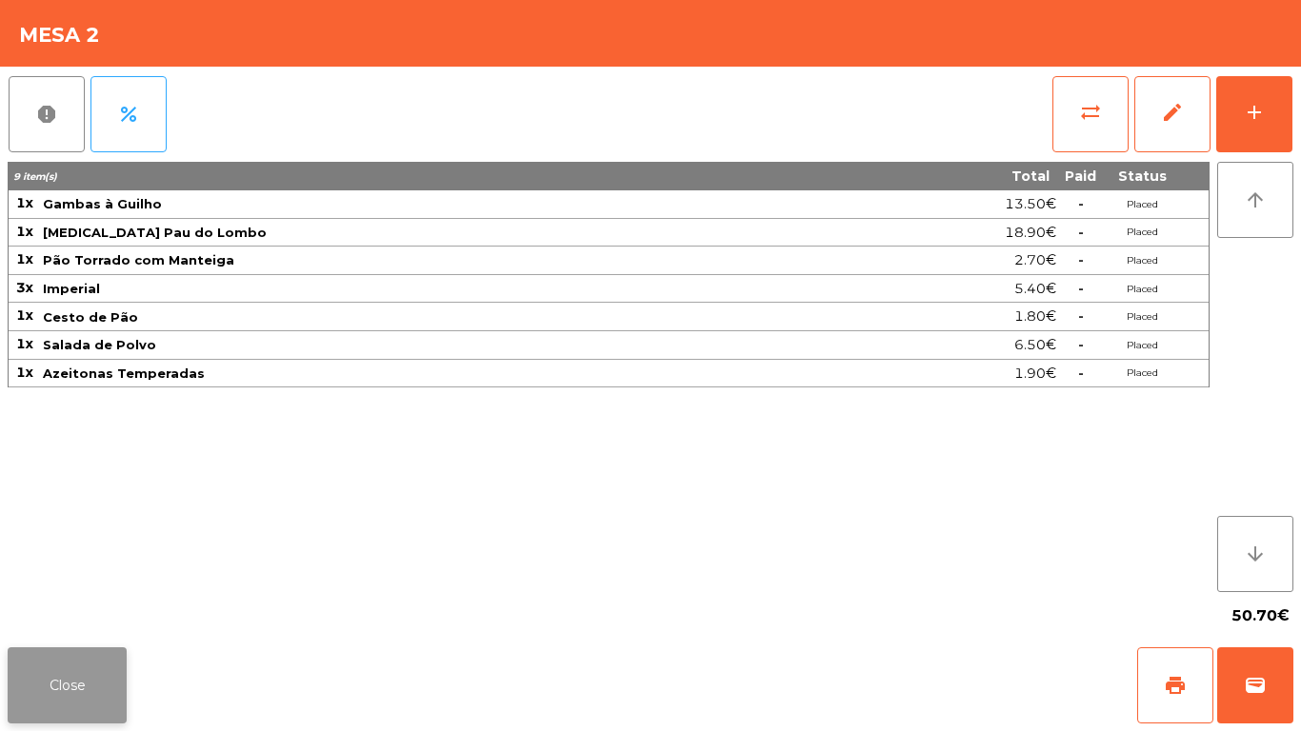
click at [75, 686] on button "Close" at bounding box center [67, 686] width 119 height 76
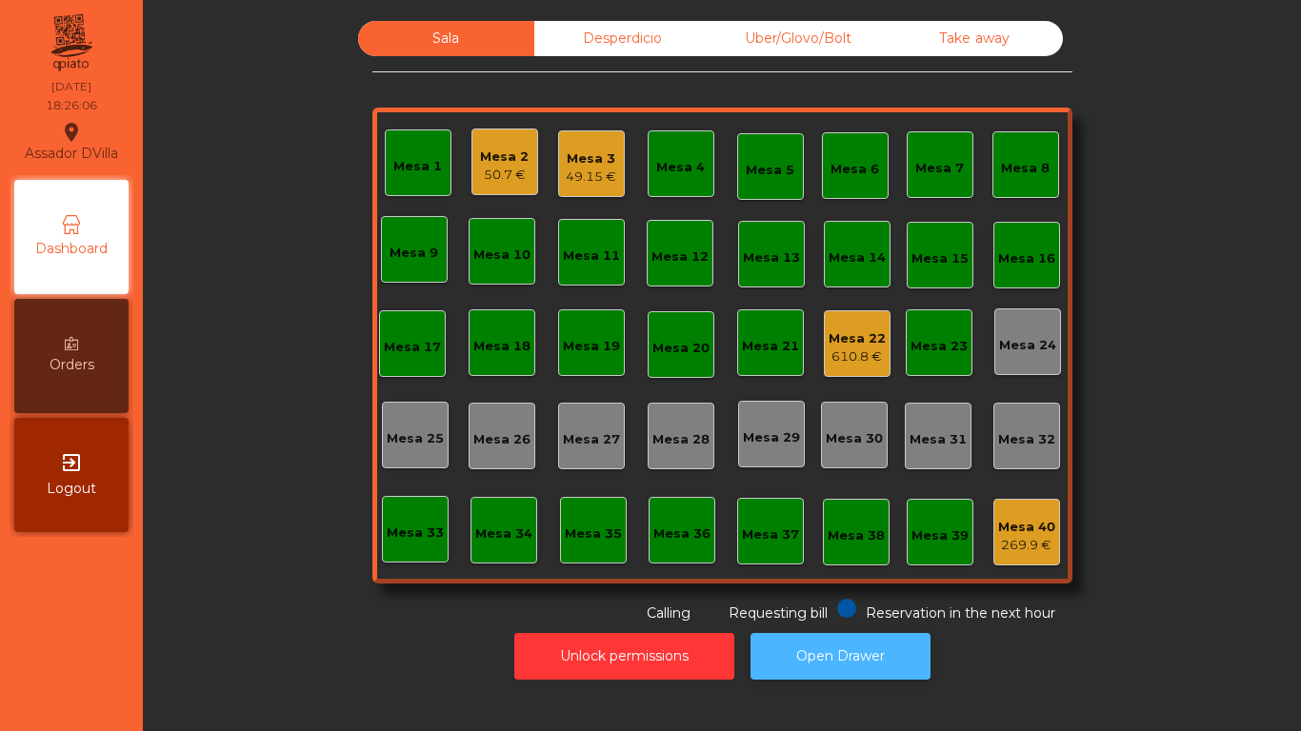
click at [846, 651] on button "Open Drawer" at bounding box center [841, 656] width 180 height 47
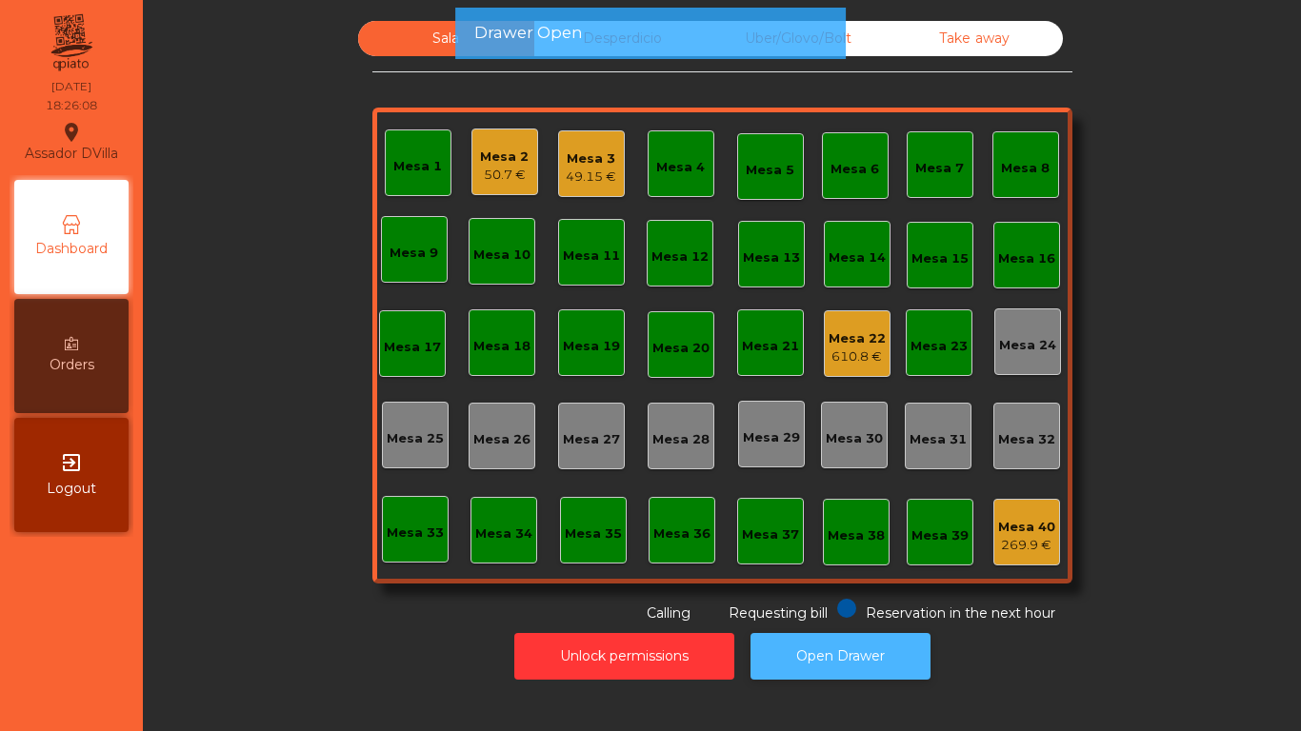
click at [796, 650] on button "Open Drawer" at bounding box center [841, 656] width 180 height 47
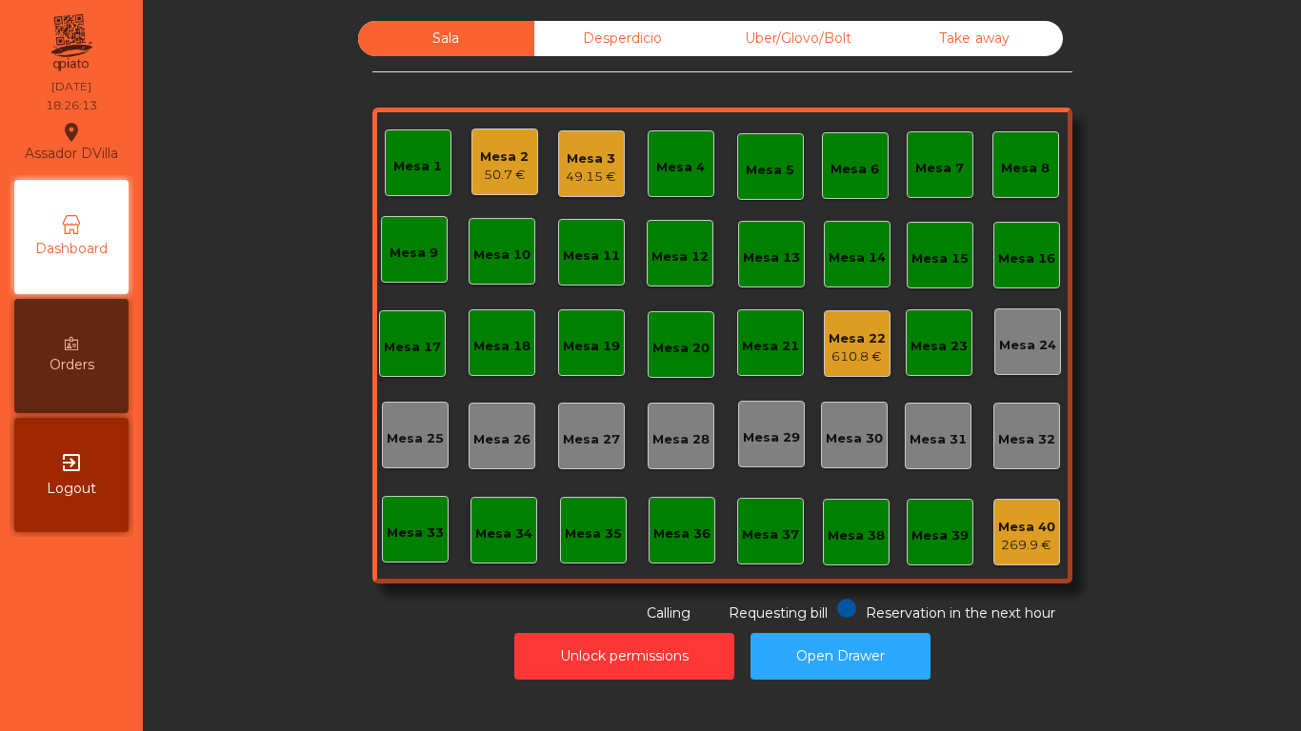
click at [97, 471] on div "exit_to_app Logout" at bounding box center [71, 475] width 114 height 114
click at [787, 651] on button "Open Drawer" at bounding box center [841, 656] width 180 height 47
click at [872, 671] on button "Open Drawer" at bounding box center [841, 656] width 180 height 47
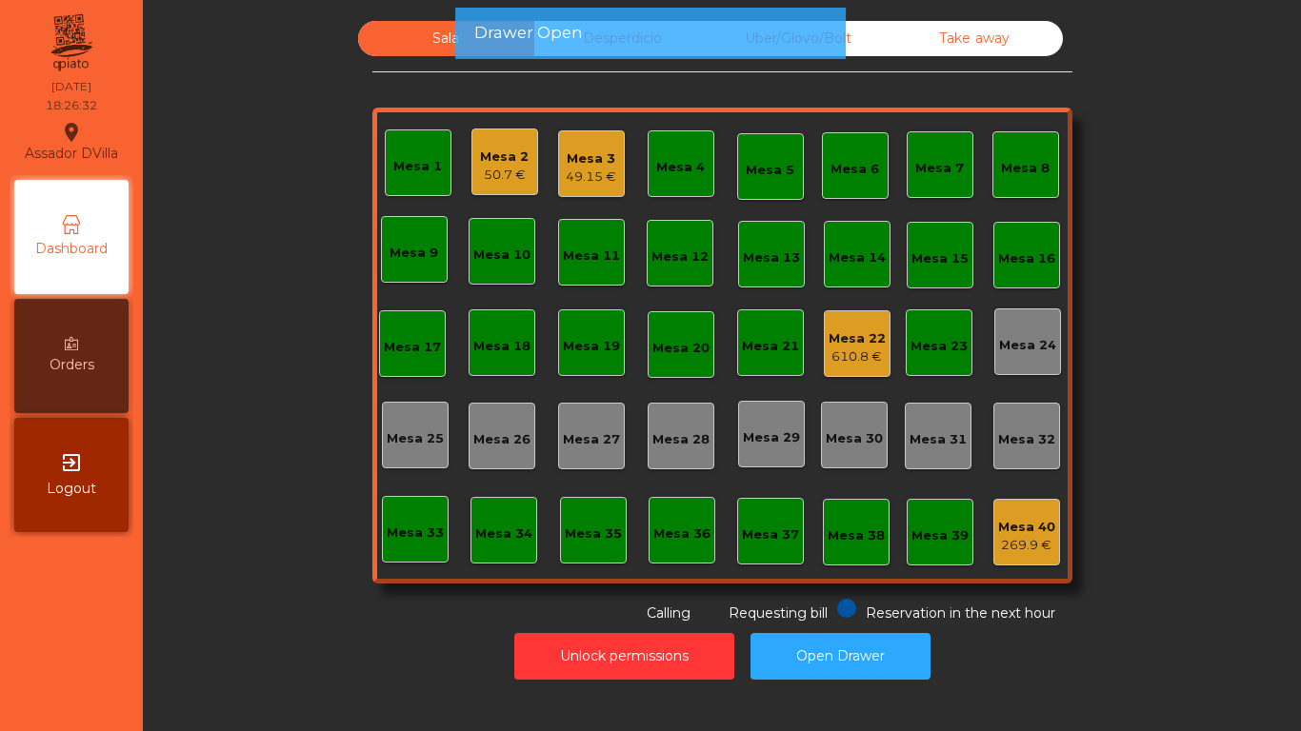
click at [34, 453] on div "exit_to_app Logout" at bounding box center [71, 475] width 114 height 114
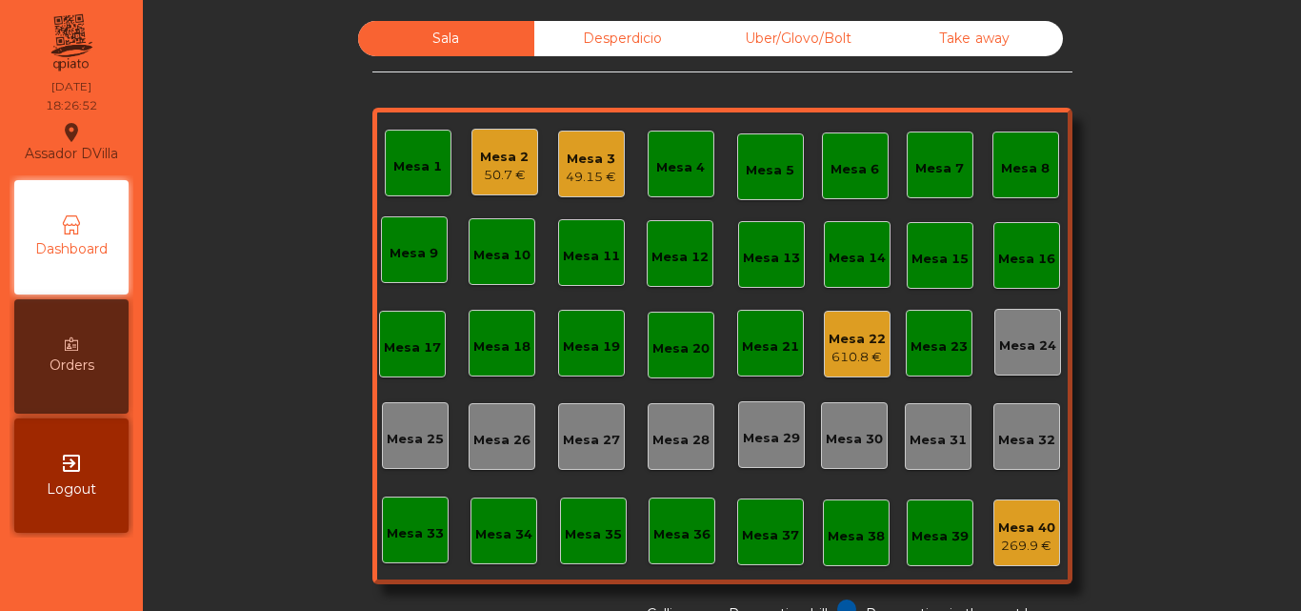
scroll to position [105, 0]
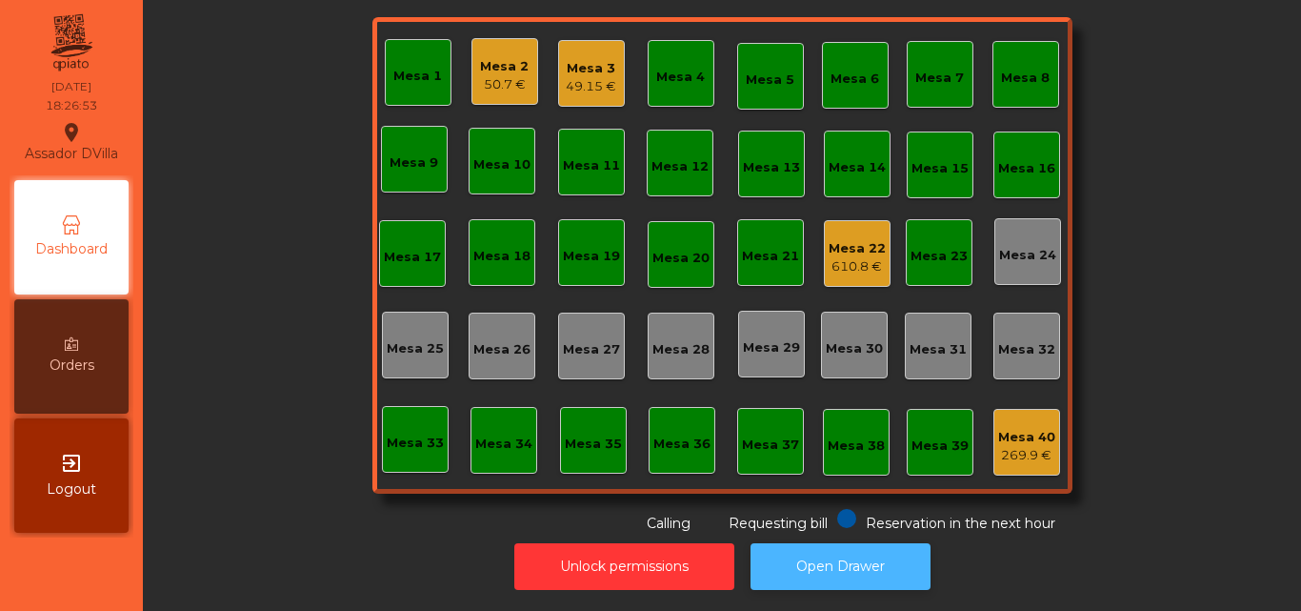
click at [839, 560] on button "Open Drawer" at bounding box center [841, 566] width 180 height 47
click at [844, 568] on button "Open Drawer" at bounding box center [841, 566] width 180 height 47
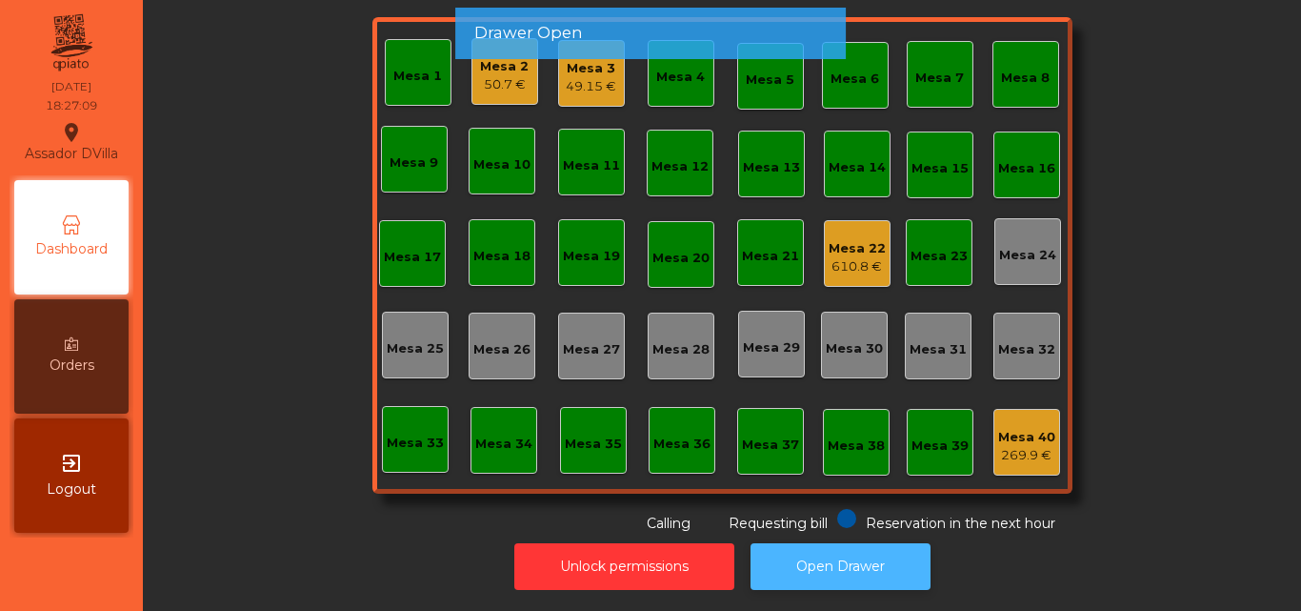
click at [842, 564] on button "Open Drawer" at bounding box center [841, 566] width 180 height 47
click at [840, 564] on button "Open Drawer" at bounding box center [841, 566] width 180 height 47
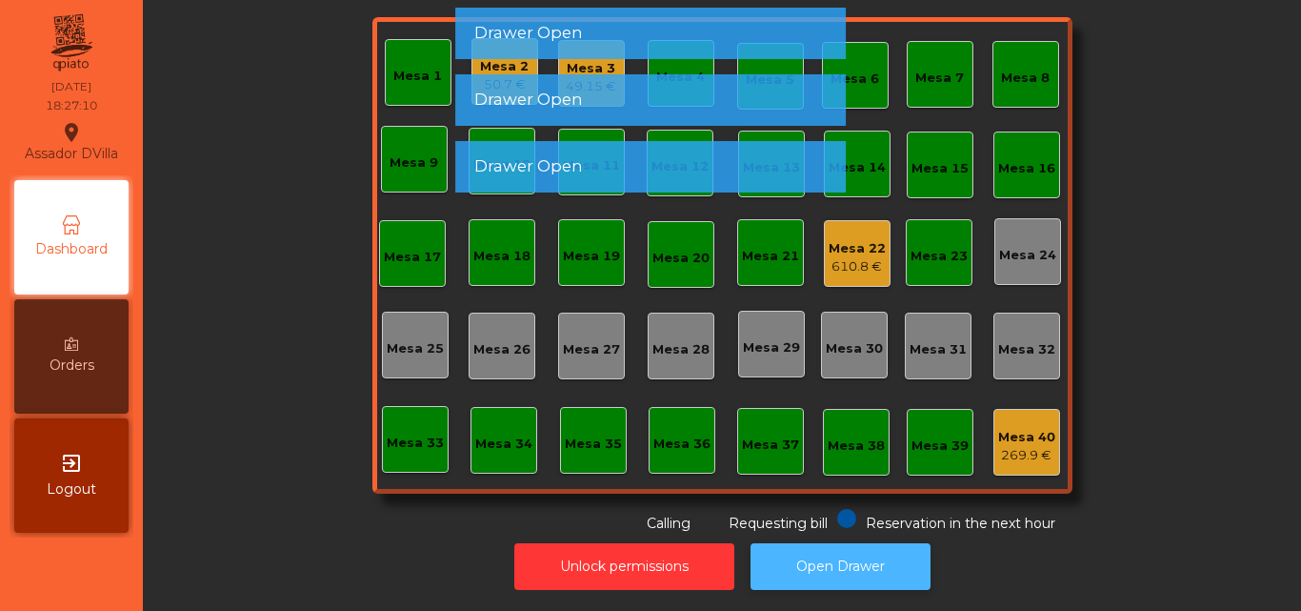
click at [840, 563] on button "Open Drawer" at bounding box center [841, 566] width 180 height 47
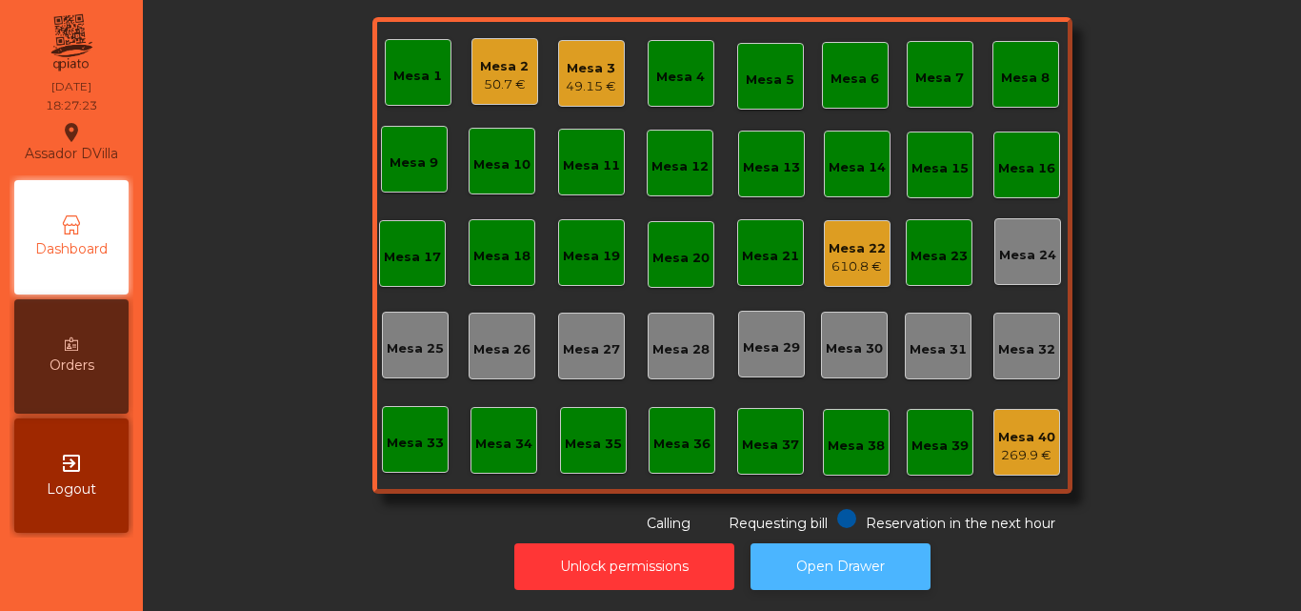
click at [849, 557] on button "Open Drawer" at bounding box center [841, 566] width 180 height 47
drag, startPoint x: 1214, startPoint y: 202, endPoint x: 1194, endPoint y: 168, distance: 39.7
click at [1214, 202] on div "Sala Desperdicio Uber/Glovo/Bolt Take away Mesa 1 Mesa 2 50.7 € Mesa 3 49.15 € …" at bounding box center [722, 231] width 1107 height 603
click at [903, 543] on button "Open Drawer" at bounding box center [841, 566] width 180 height 47
click at [566, 77] on div "49.15 €" at bounding box center [591, 86] width 50 height 19
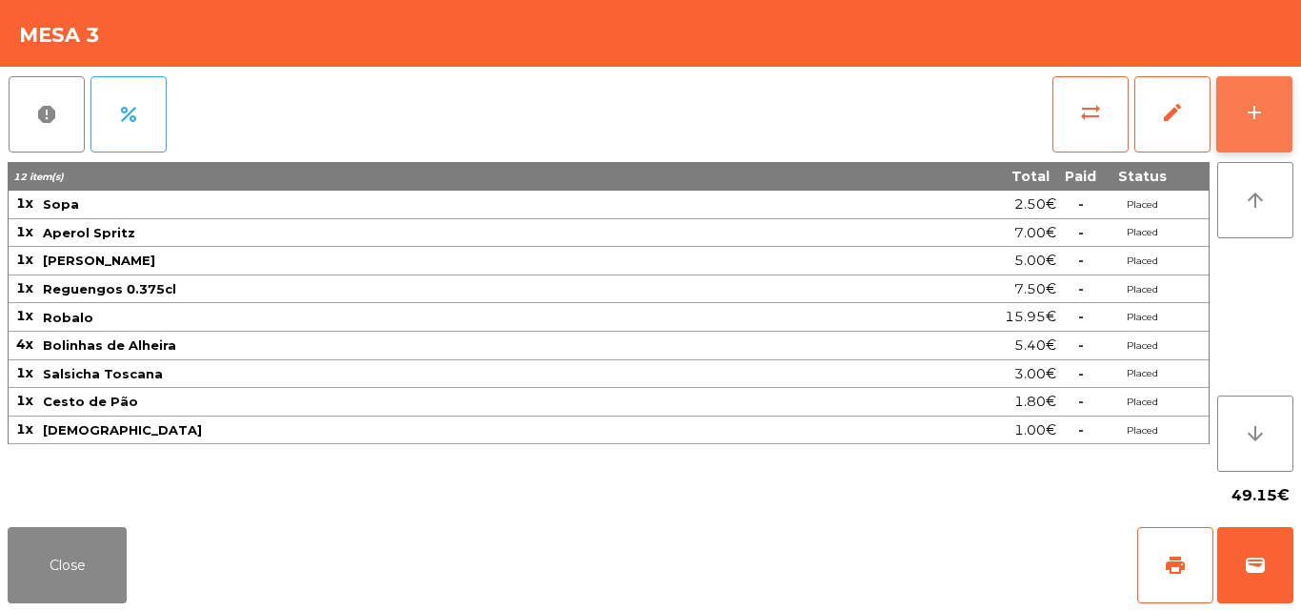
click at [1270, 137] on button "add" at bounding box center [1254, 114] width 76 height 76
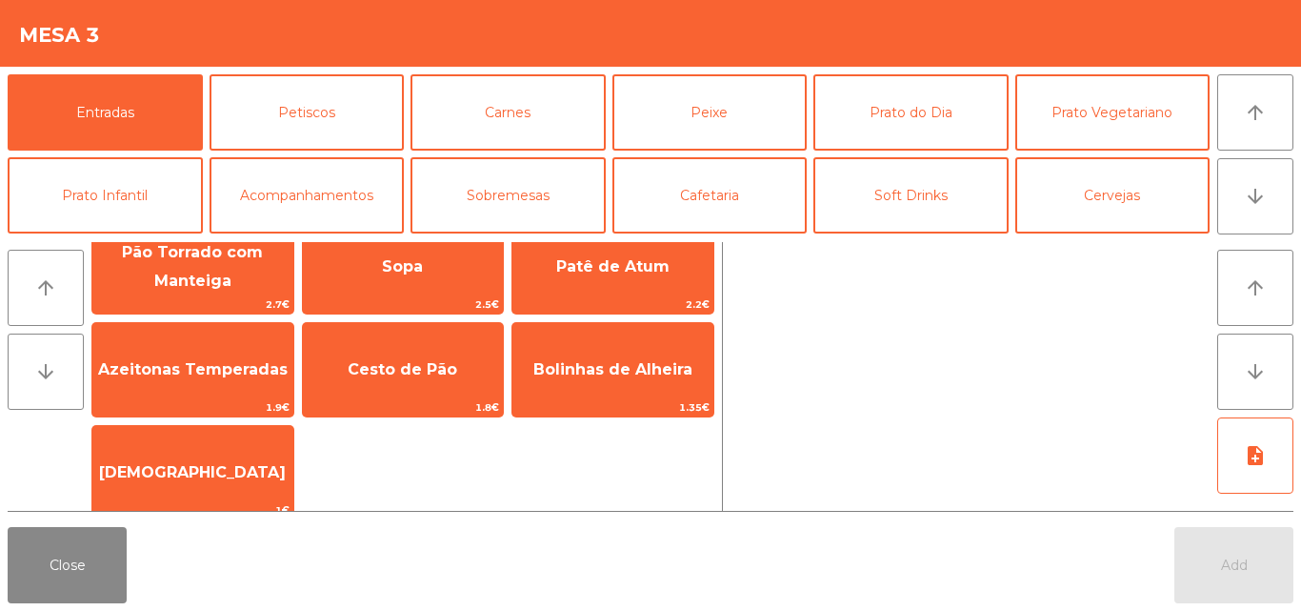
scroll to position [151, 0]
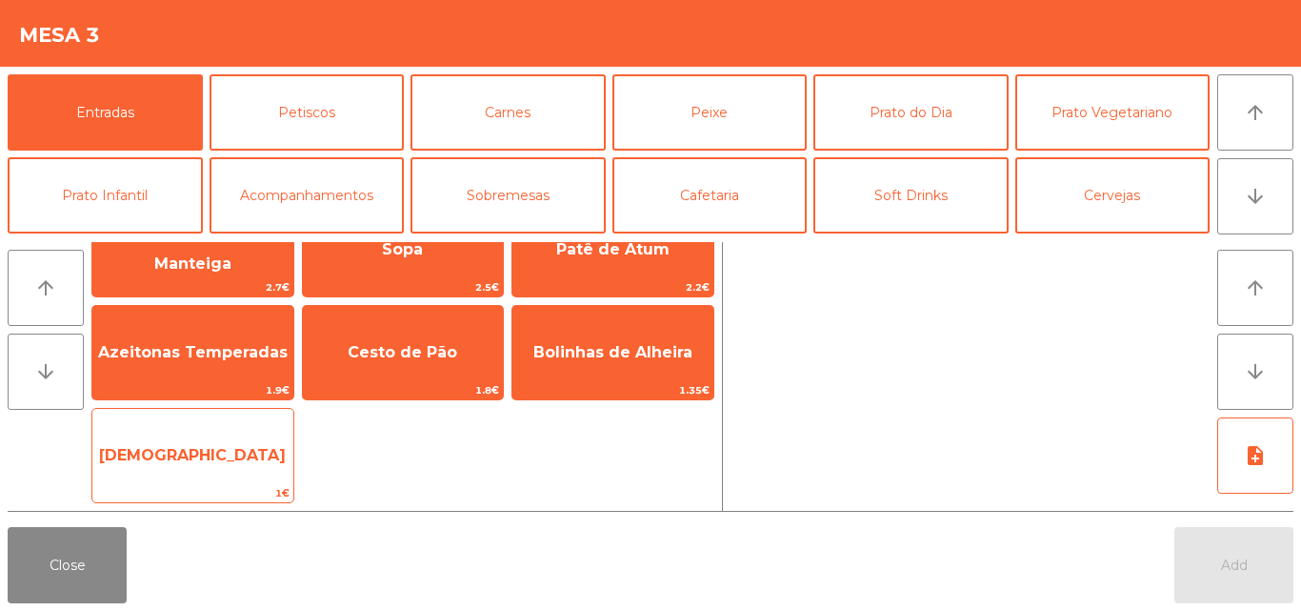
click at [249, 478] on span "[DEMOGRAPHIC_DATA]" at bounding box center [192, 455] width 201 height 51
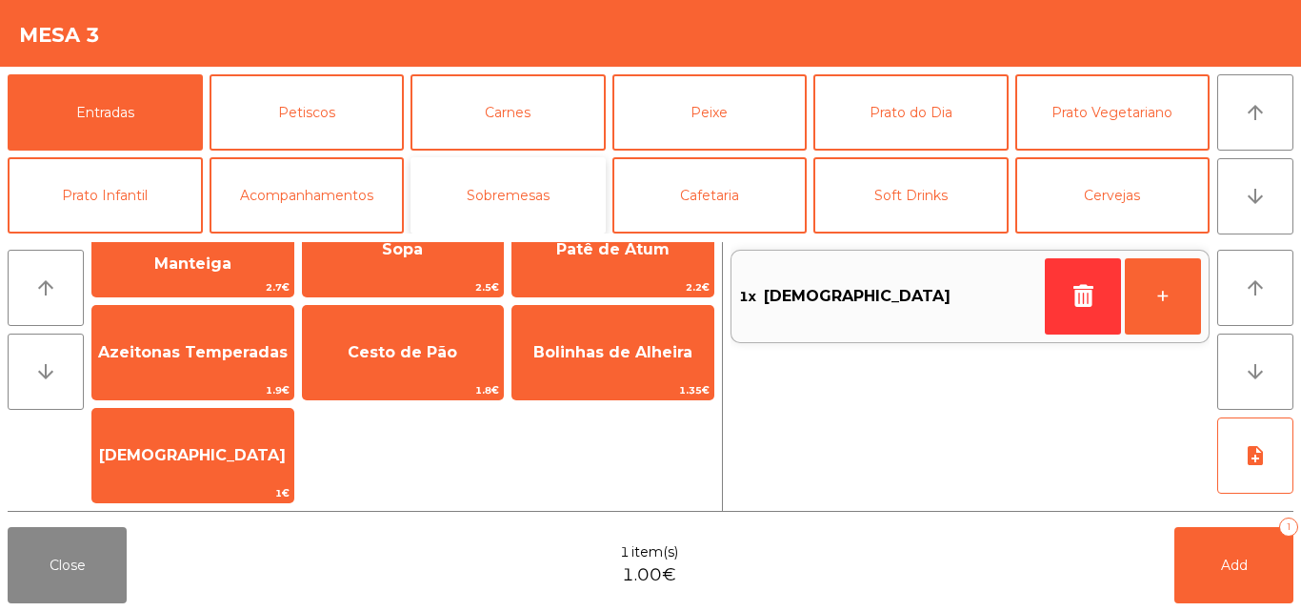
click at [478, 208] on button "Sobremesas" at bounding box center [508, 195] width 195 height 76
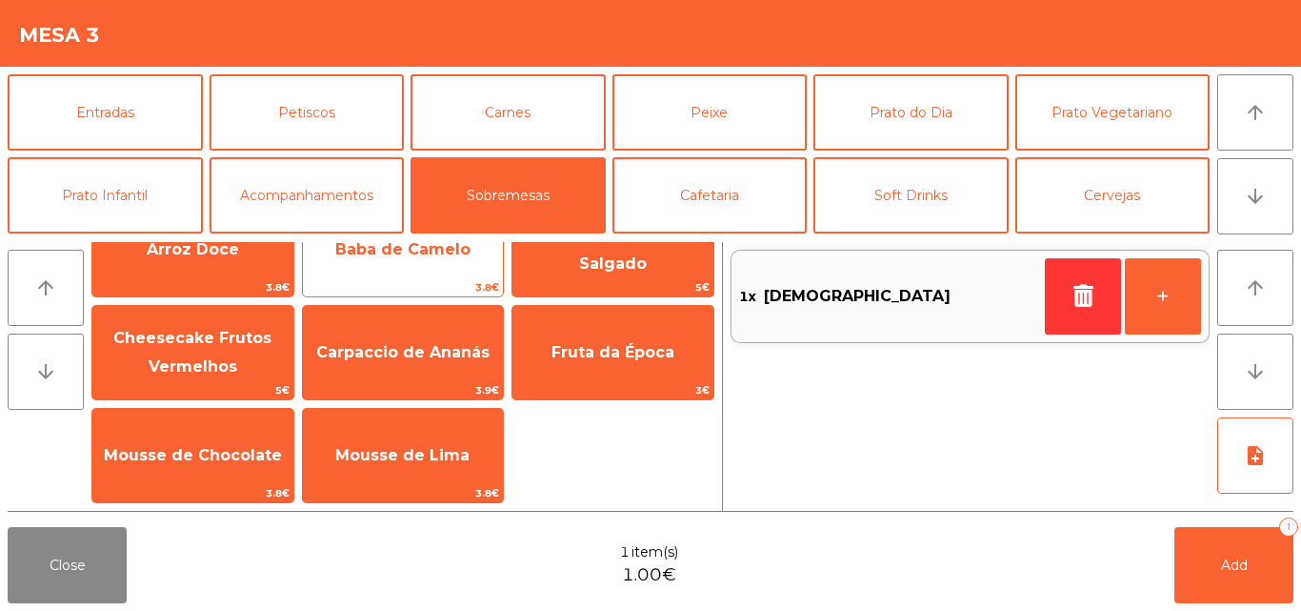
scroll to position [49, 0]
click at [385, 277] on div "Baba de Camelo 3.8€" at bounding box center [403, 249] width 203 height 95
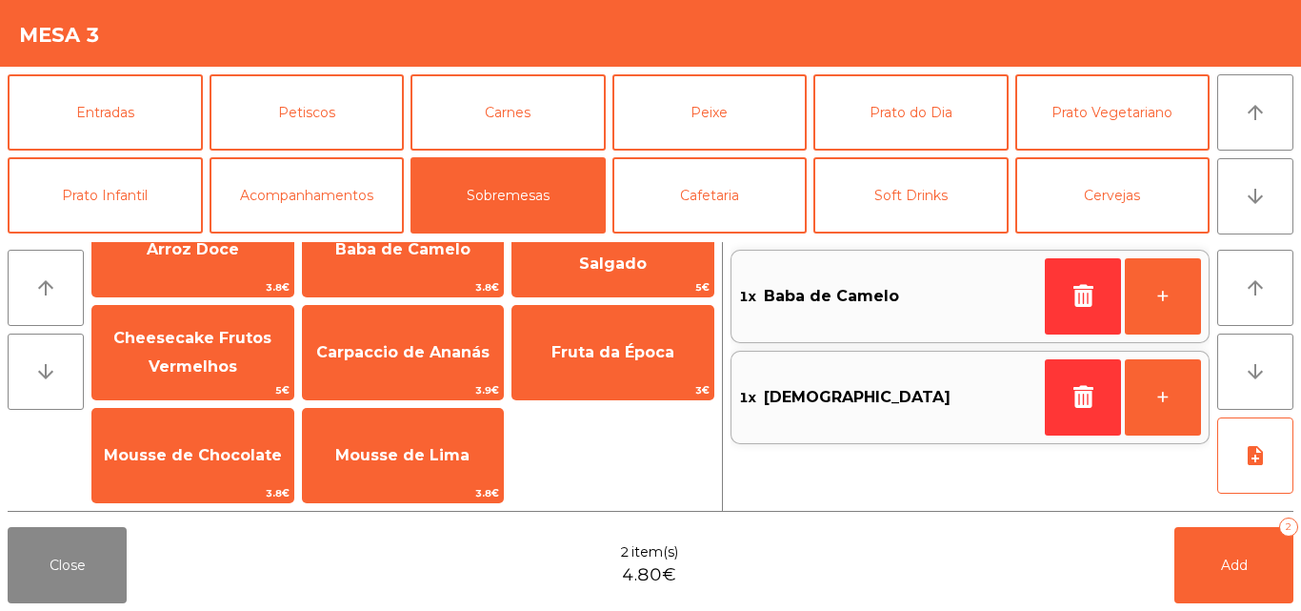
click at [1080, 552] on div "Close 2 item(s) 4.80€ Add 2" at bounding box center [650, 564] width 1301 height 91
drag, startPoint x: 1295, startPoint y: 567, endPoint x: 93, endPoint y: 538, distance: 1202.3
click at [1293, 566] on div "Close 2 item(s) 4.80€ Add 2" at bounding box center [650, 564] width 1301 height 91
drag, startPoint x: 1198, startPoint y: 564, endPoint x: 631, endPoint y: 561, distance: 567.7
click at [1198, 563] on button "Add 2" at bounding box center [1233, 565] width 119 height 76
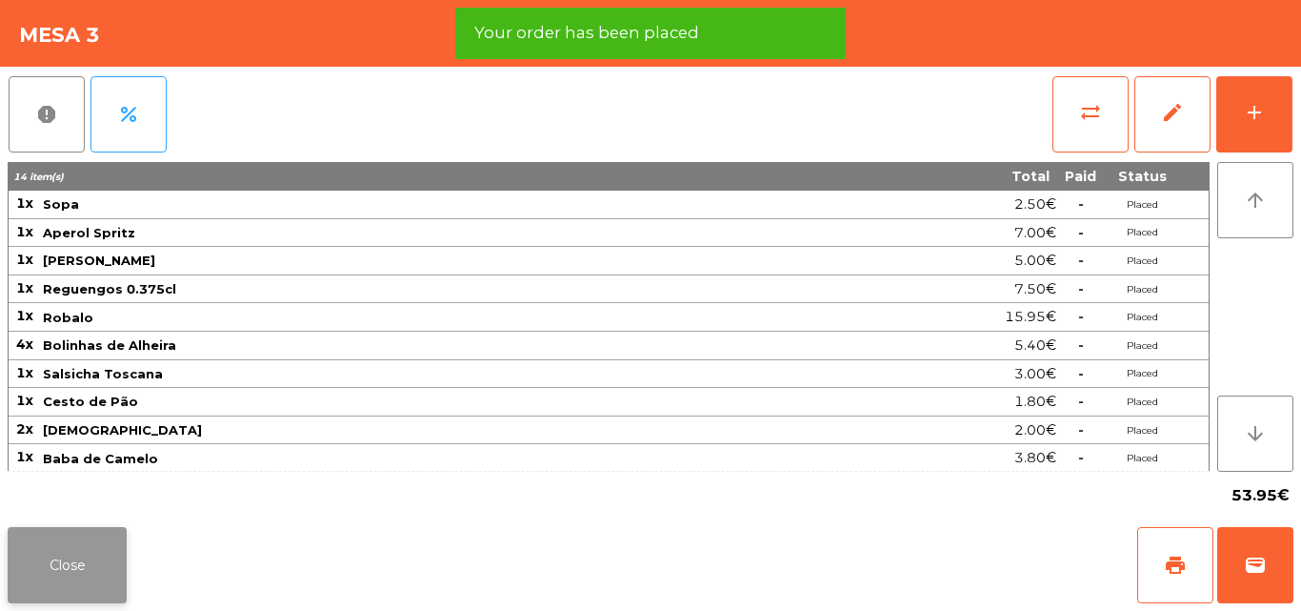
click at [67, 563] on button "Close" at bounding box center [67, 565] width 119 height 76
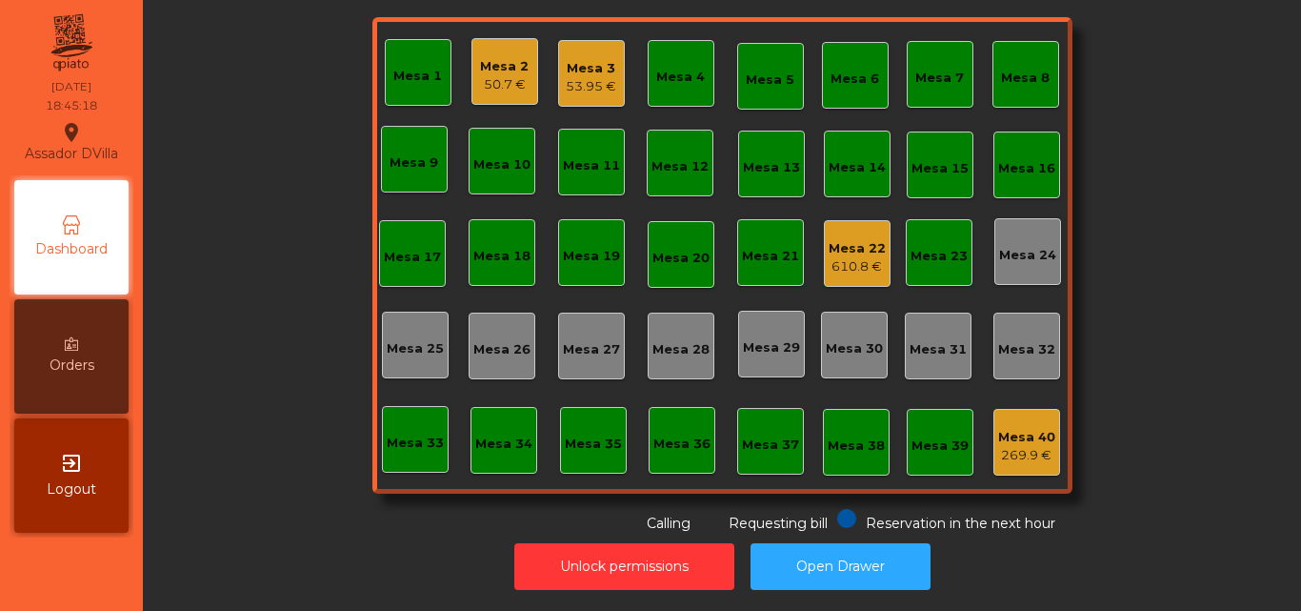
click at [427, 248] on div "Mesa 17" at bounding box center [412, 257] width 57 height 19
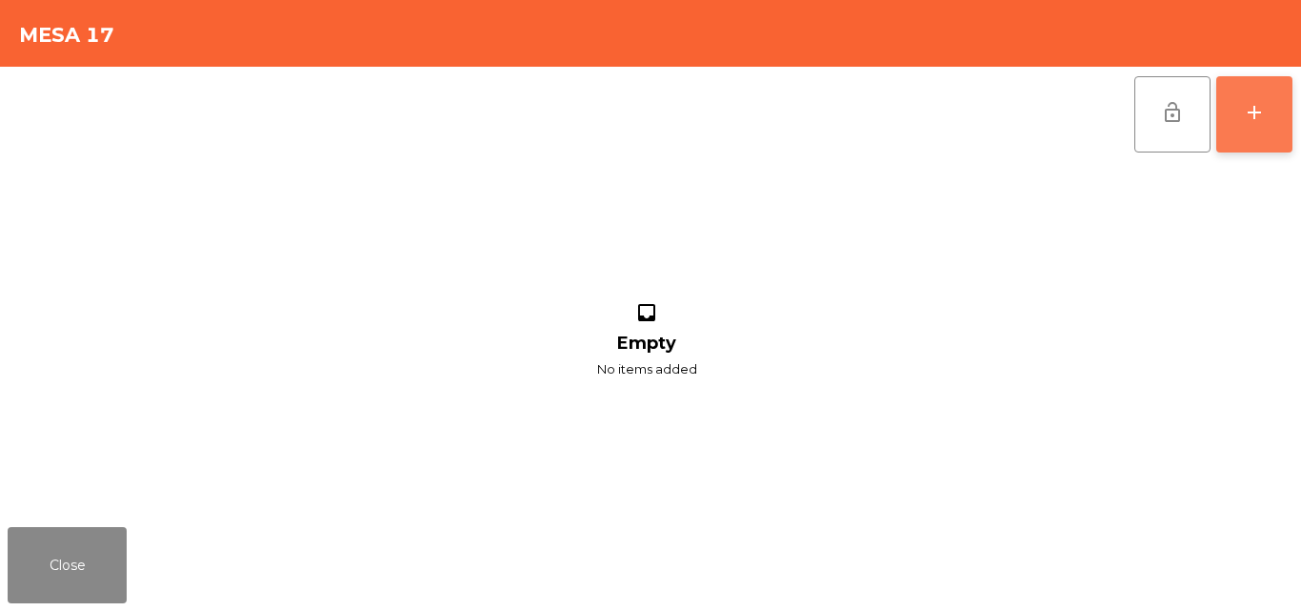
click at [1273, 123] on button "add" at bounding box center [1254, 114] width 76 height 76
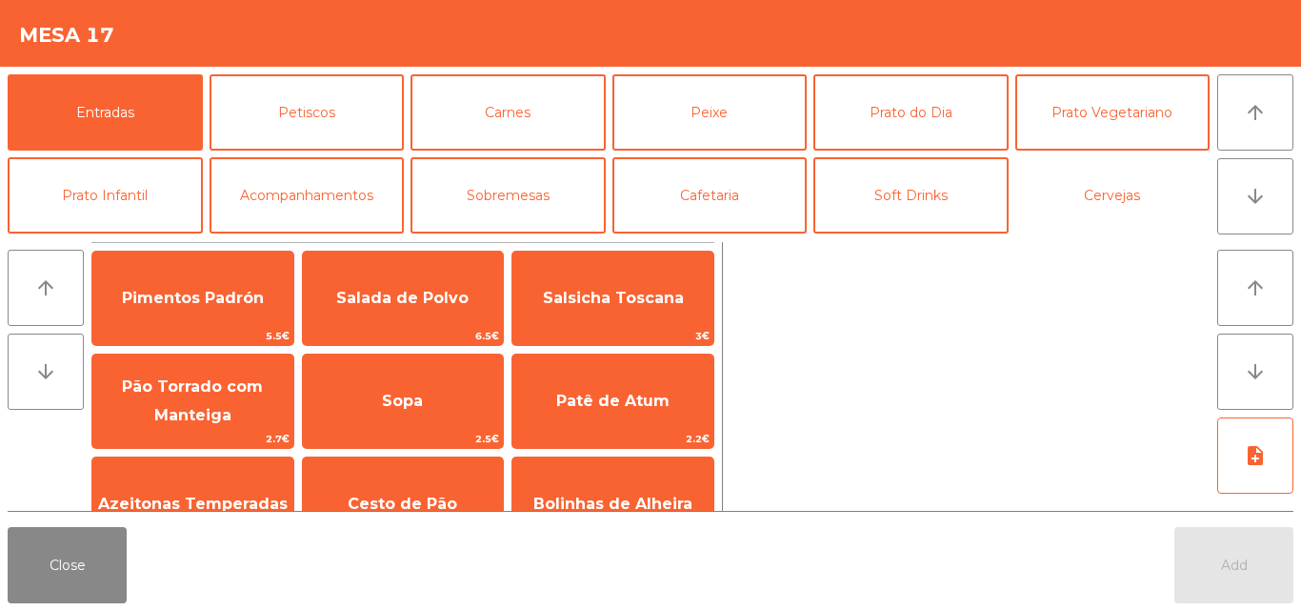
drag, startPoint x: 1130, startPoint y: 192, endPoint x: 536, endPoint y: 234, distance: 594.9
click at [1129, 192] on button "Cervejas" at bounding box center [1112, 195] width 195 height 76
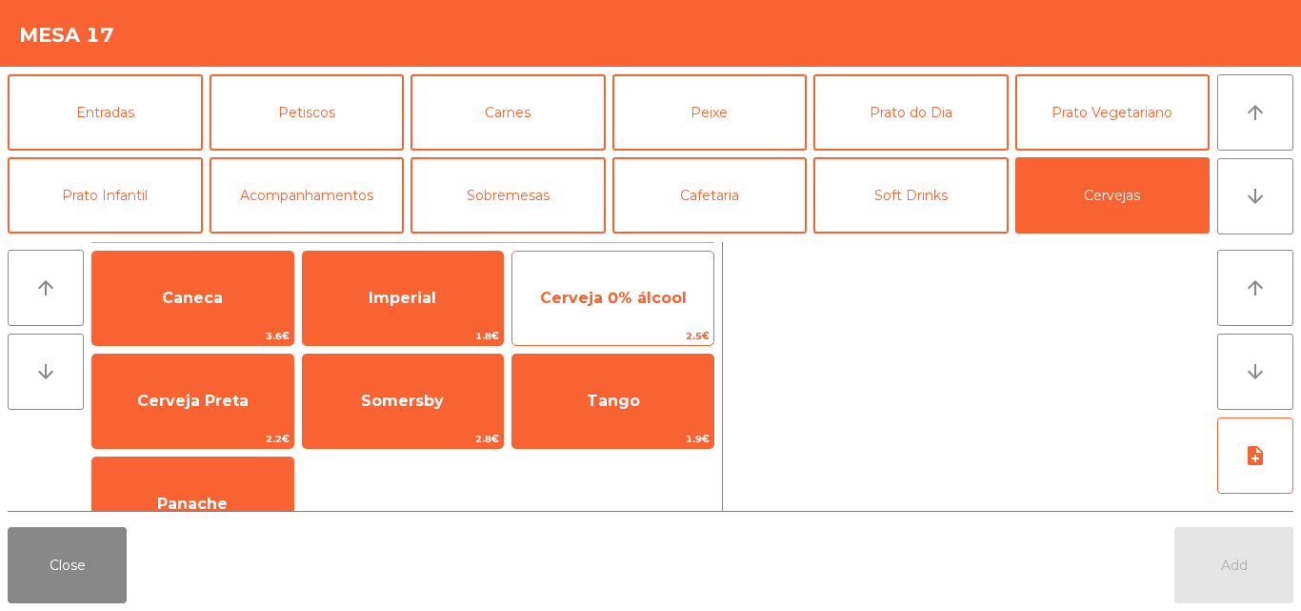
click at [455, 284] on span "Imperial" at bounding box center [403, 297] width 201 height 51
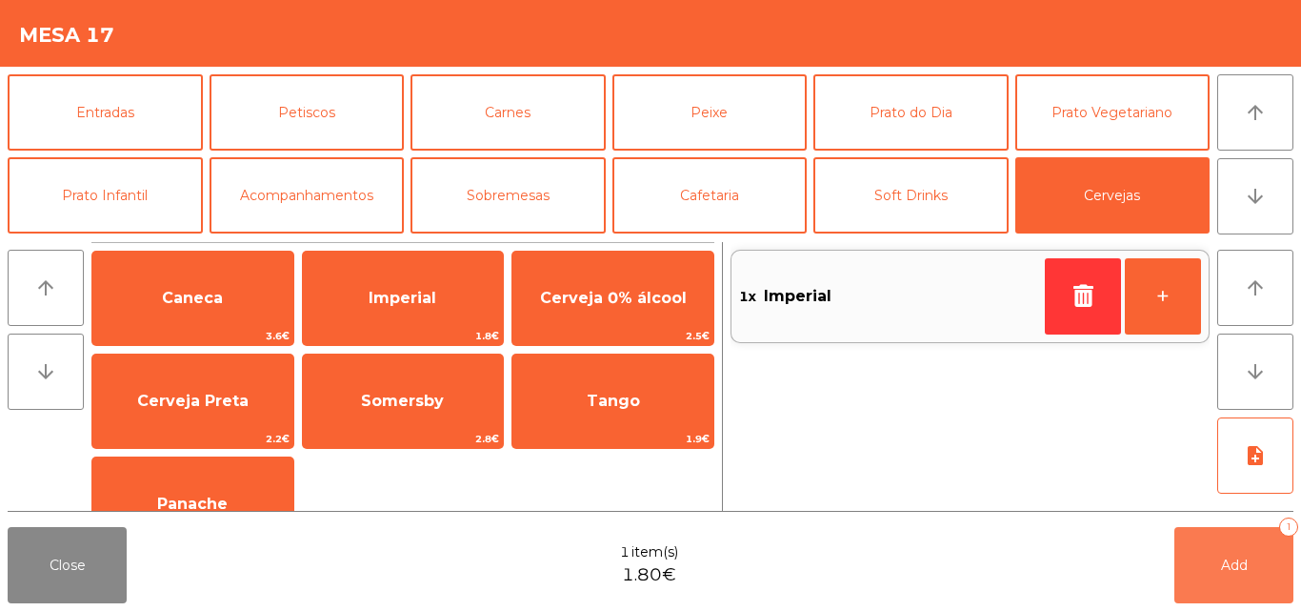
drag, startPoint x: 1227, startPoint y: 561, endPoint x: 1140, endPoint y: 563, distance: 86.7
click at [1228, 562] on span "Add" at bounding box center [1234, 564] width 27 height 17
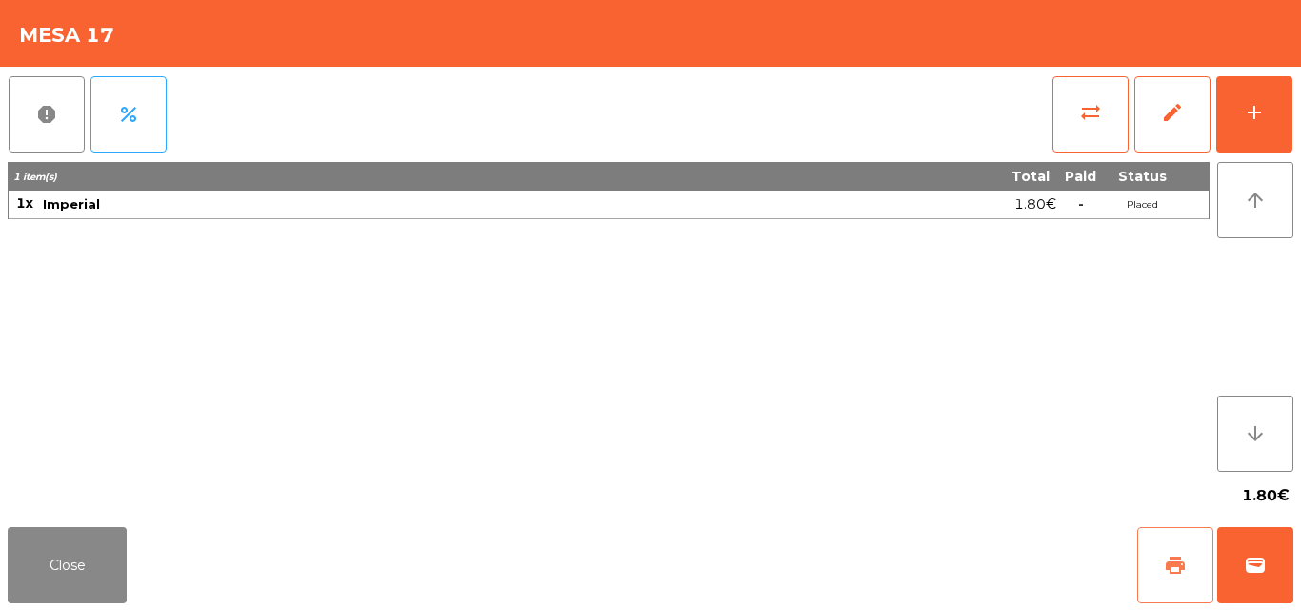
drag, startPoint x: 1139, startPoint y: 563, endPoint x: 1246, endPoint y: 648, distance: 136.3
click at [1246, 610] on html "Assador DVilla location_on [DATE] 19:03:54 Dashboard Orders exit_to_app Logout …" at bounding box center [650, 305] width 1301 height 611
click at [1107, 131] on button "sync_alt" at bounding box center [1090, 114] width 76 height 76
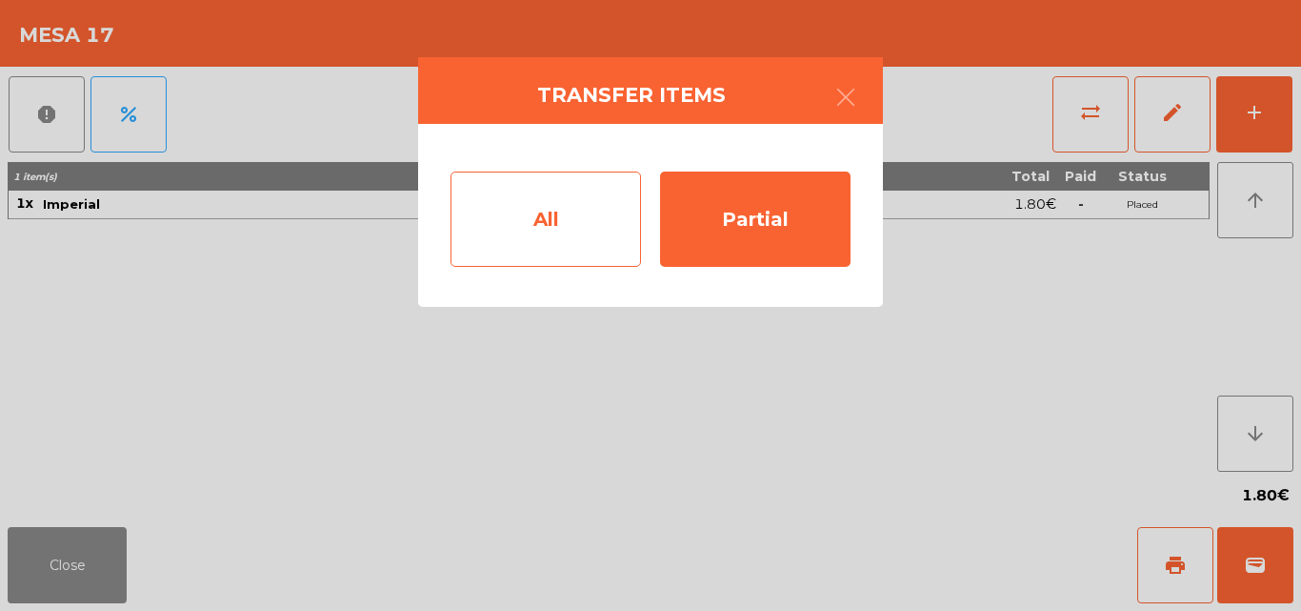
click at [523, 248] on div "All" at bounding box center [546, 218] width 190 height 95
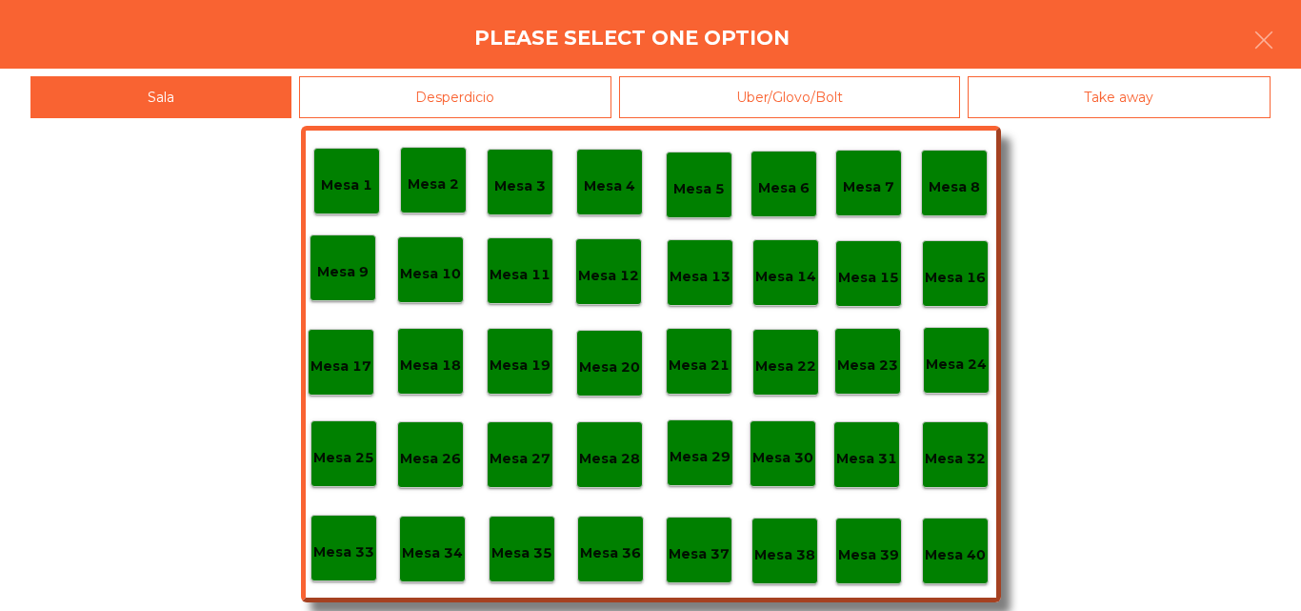
click at [926, 545] on p "Mesa 40" at bounding box center [955, 555] width 61 height 22
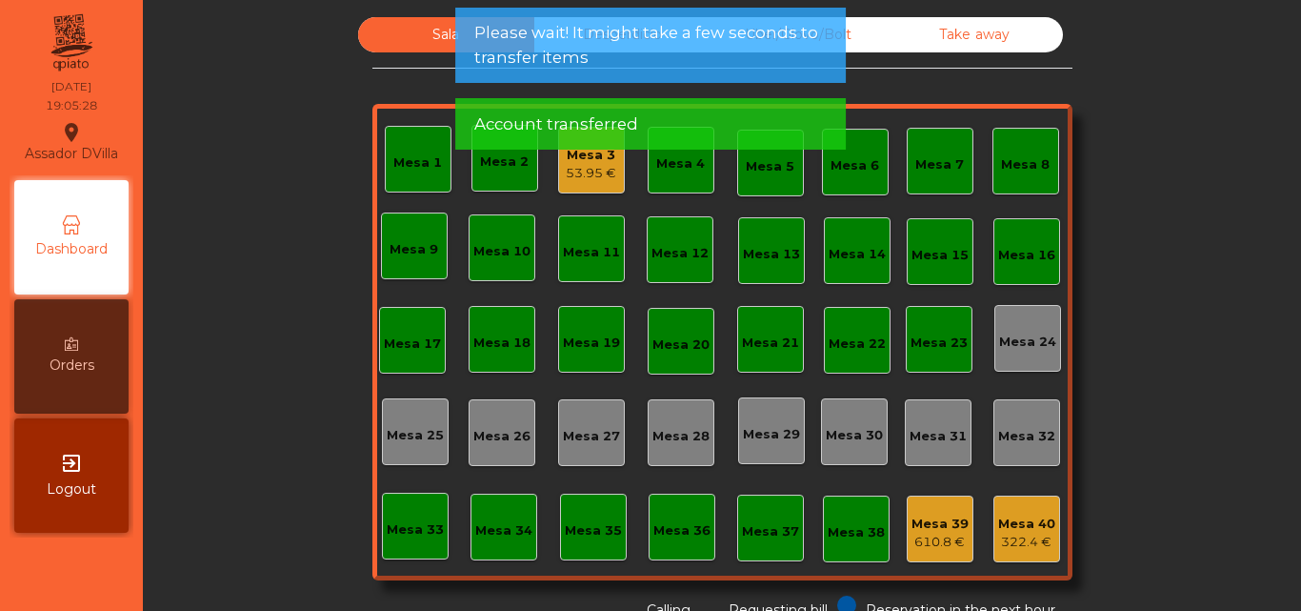
scroll to position [0, 0]
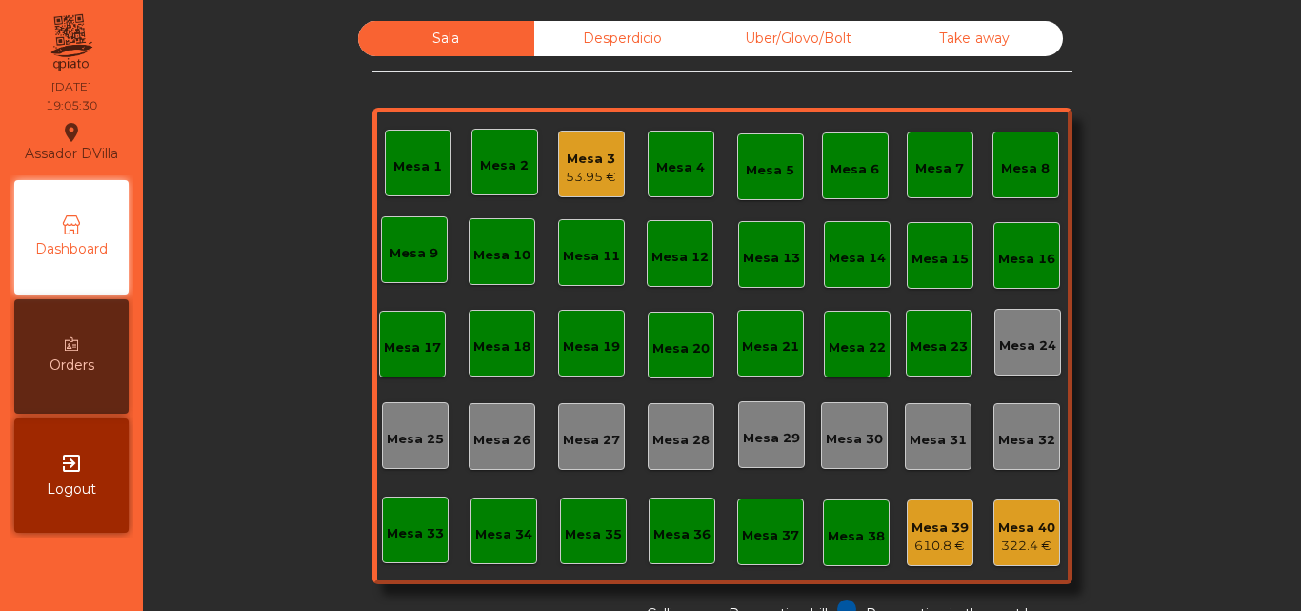
click at [587, 175] on div "53.95 €" at bounding box center [591, 177] width 50 height 19
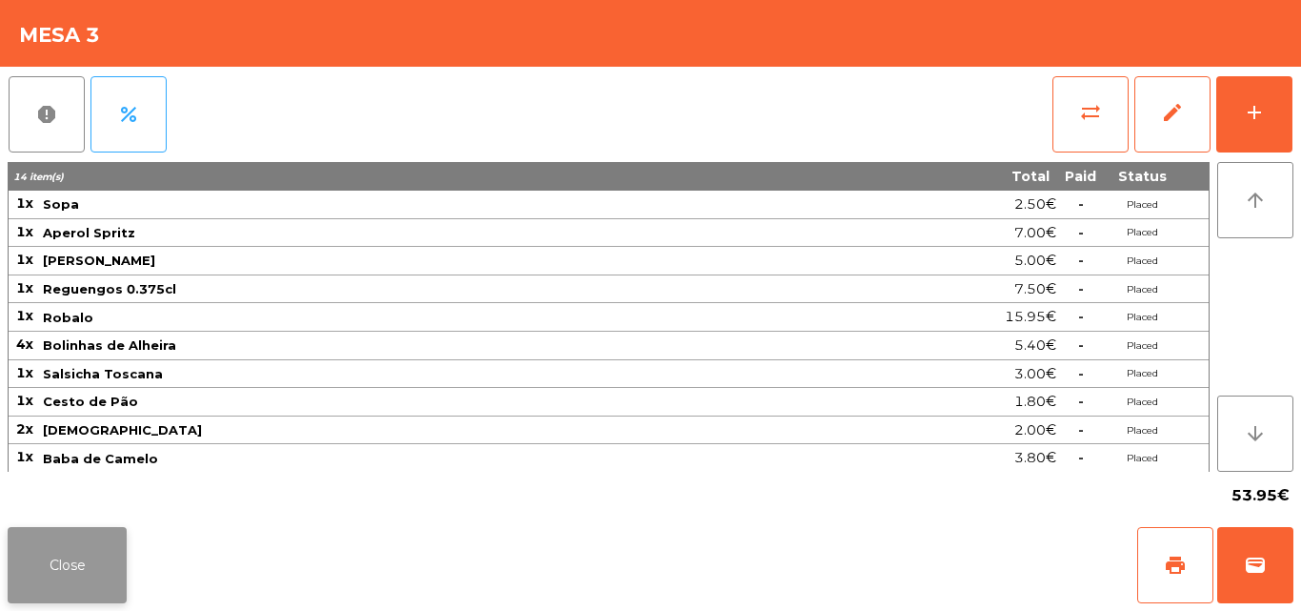
click at [93, 541] on button "Close" at bounding box center [67, 565] width 119 height 76
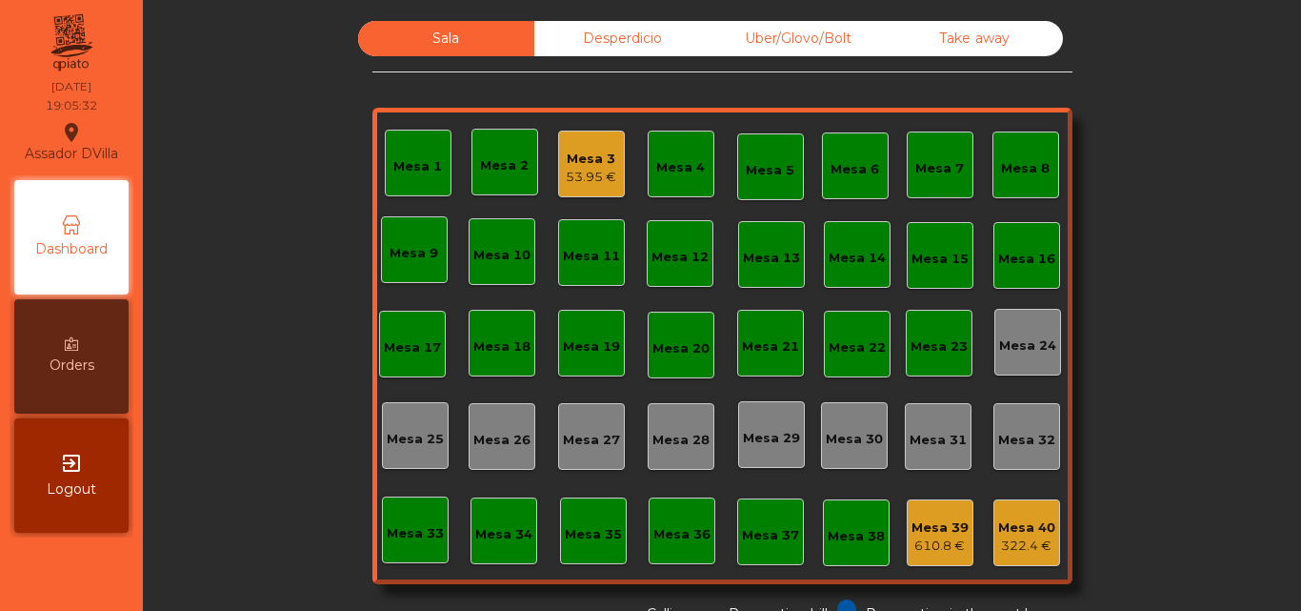
click at [608, 38] on div "Desperdicio" at bounding box center [622, 38] width 176 height 35
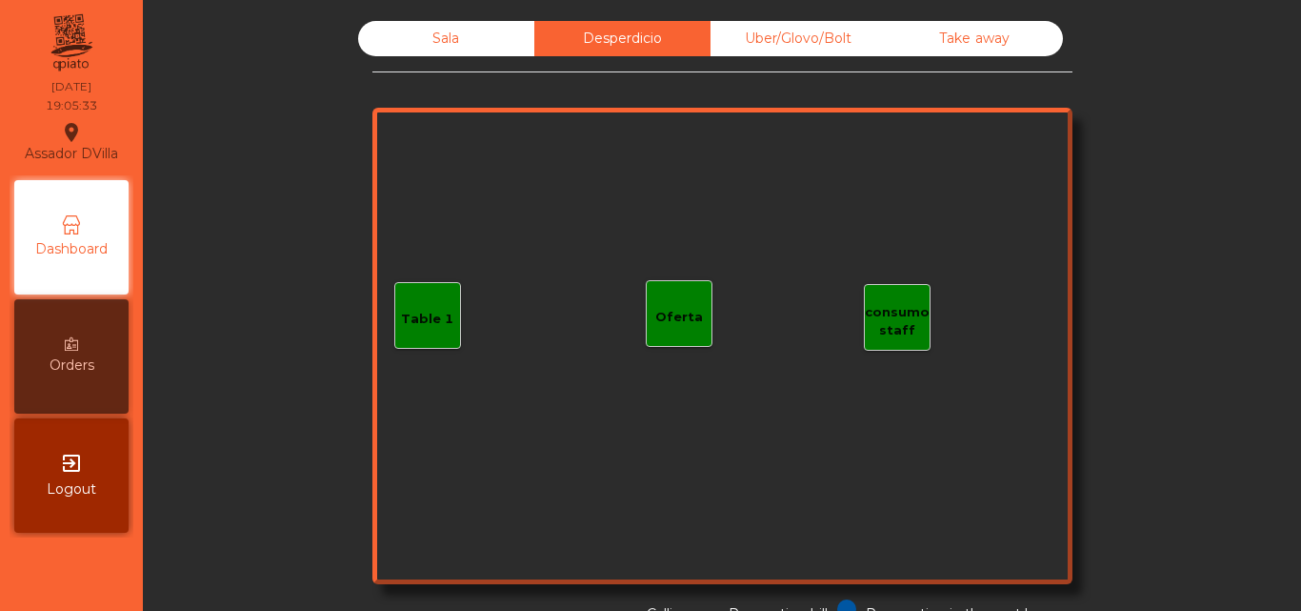
drag, startPoint x: 972, startPoint y: 33, endPoint x: 565, endPoint y: 63, distance: 408.7
click at [967, 35] on div "Take away" at bounding box center [975, 38] width 176 height 35
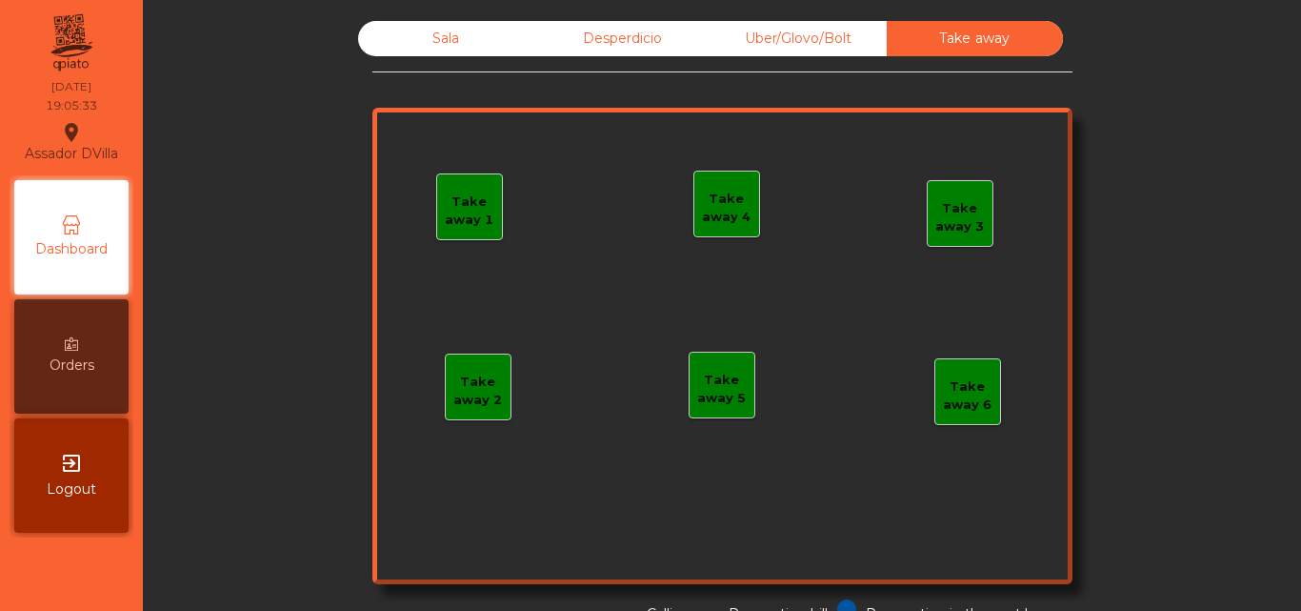
click at [471, 28] on div "Sala" at bounding box center [446, 38] width 176 height 35
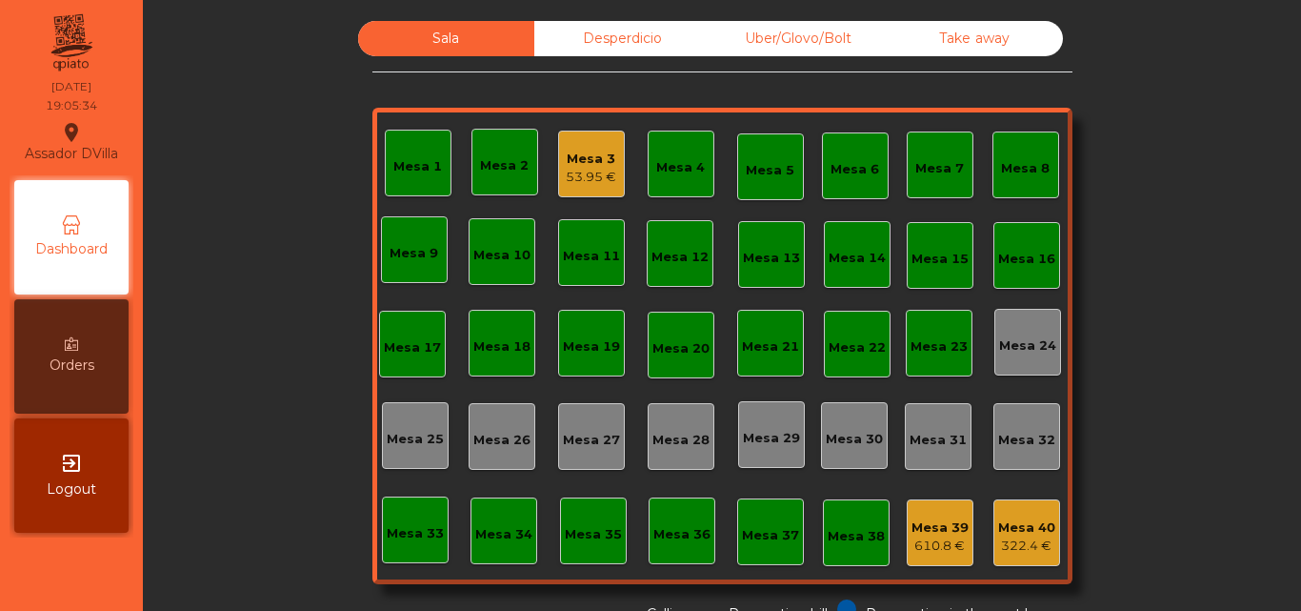
click at [603, 177] on div "53.95 €" at bounding box center [591, 177] width 50 height 19
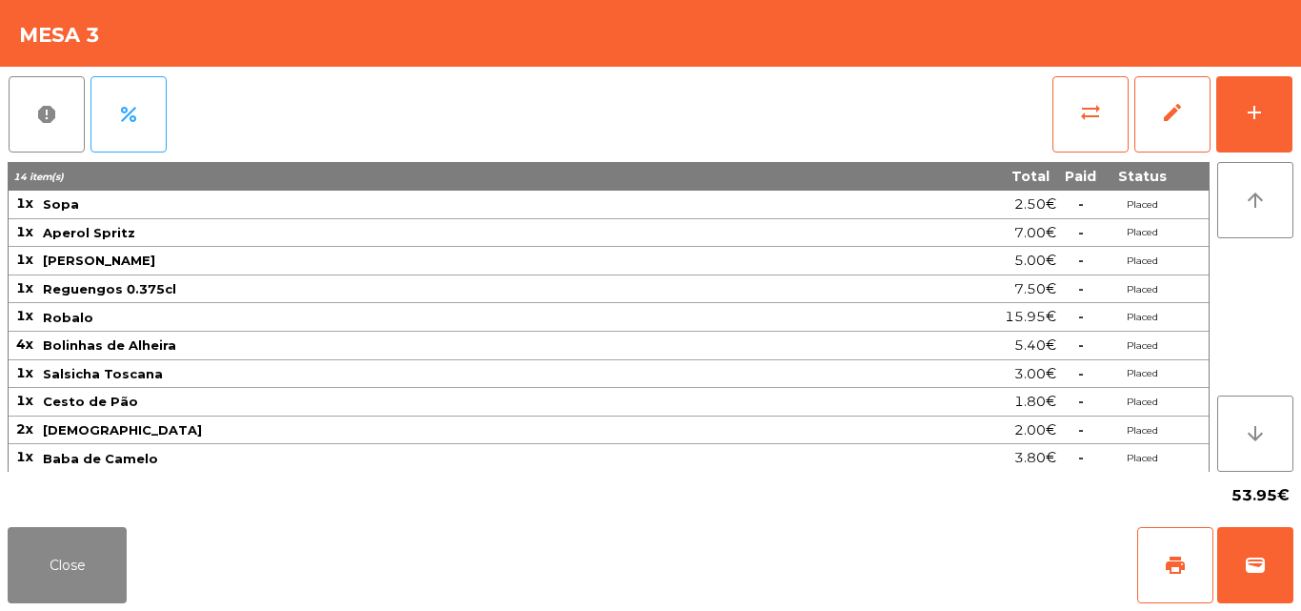
scroll to position [1, 0]
click at [85, 559] on button "Close" at bounding box center [67, 565] width 119 height 76
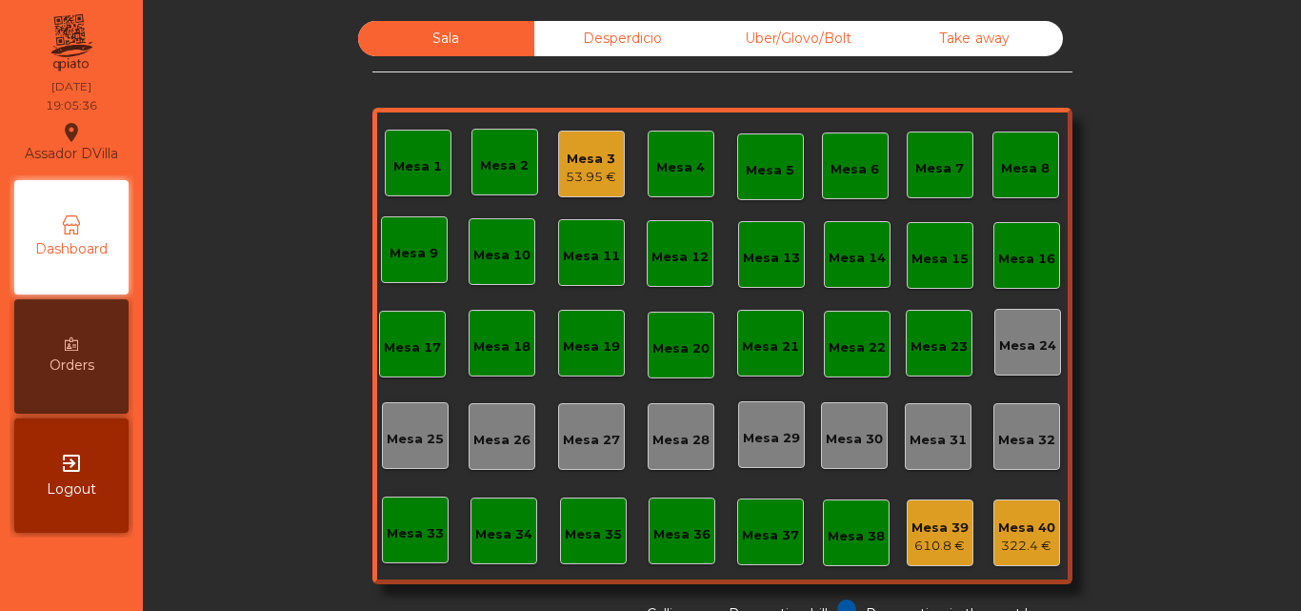
click at [202, 484] on div "Sala Desperdicio Uber/Glovo/Bolt Take away Mesa 1 Mesa 2 Mesa 3 53.95 € [GEOGRA…" at bounding box center [722, 322] width 1107 height 603
click at [202, 483] on div "Sala Desperdicio Uber/Glovo/Bolt Take away Mesa 1 Mesa 2 Mesa 3 56.45 € Mesa 4 …" at bounding box center [722, 322] width 1107 height 603
click at [202, 484] on div "Sala Desperdicio Uber/Glovo/Bolt Take away Mesa 1 Mesa 2 Mesa 3 56.45 € Mesa 4 …" at bounding box center [722, 322] width 1107 height 603
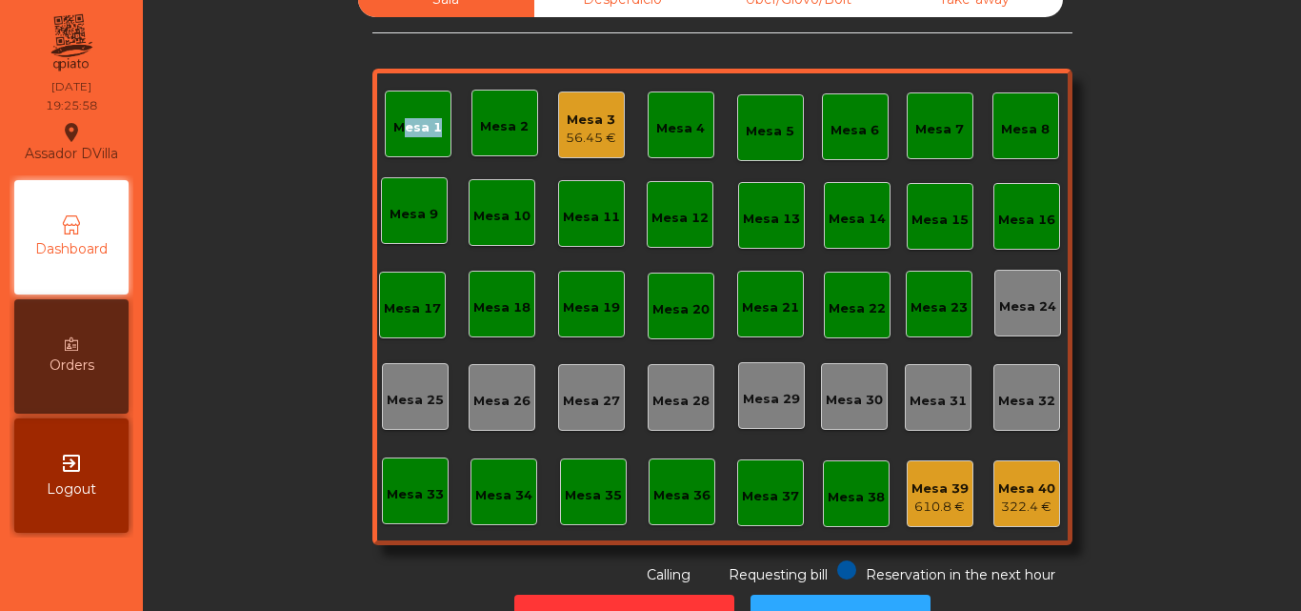
scroll to position [105, 0]
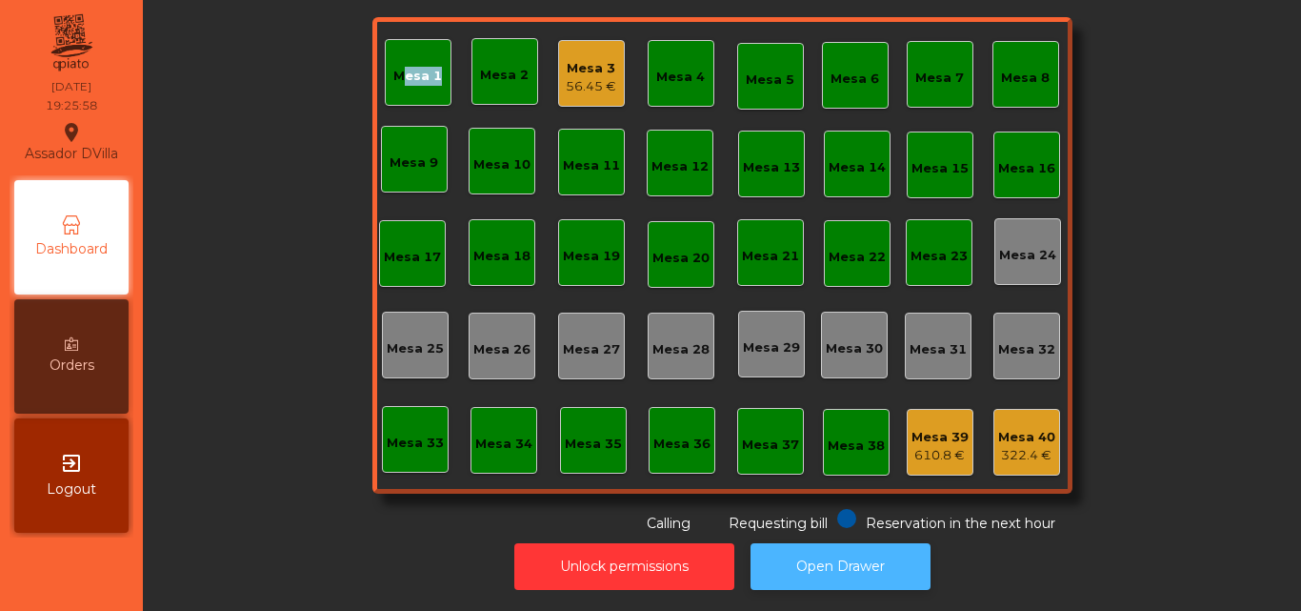
click at [828, 543] on button "Open Drawer" at bounding box center [841, 566] width 180 height 47
click at [807, 564] on button "Open Drawer" at bounding box center [841, 566] width 180 height 47
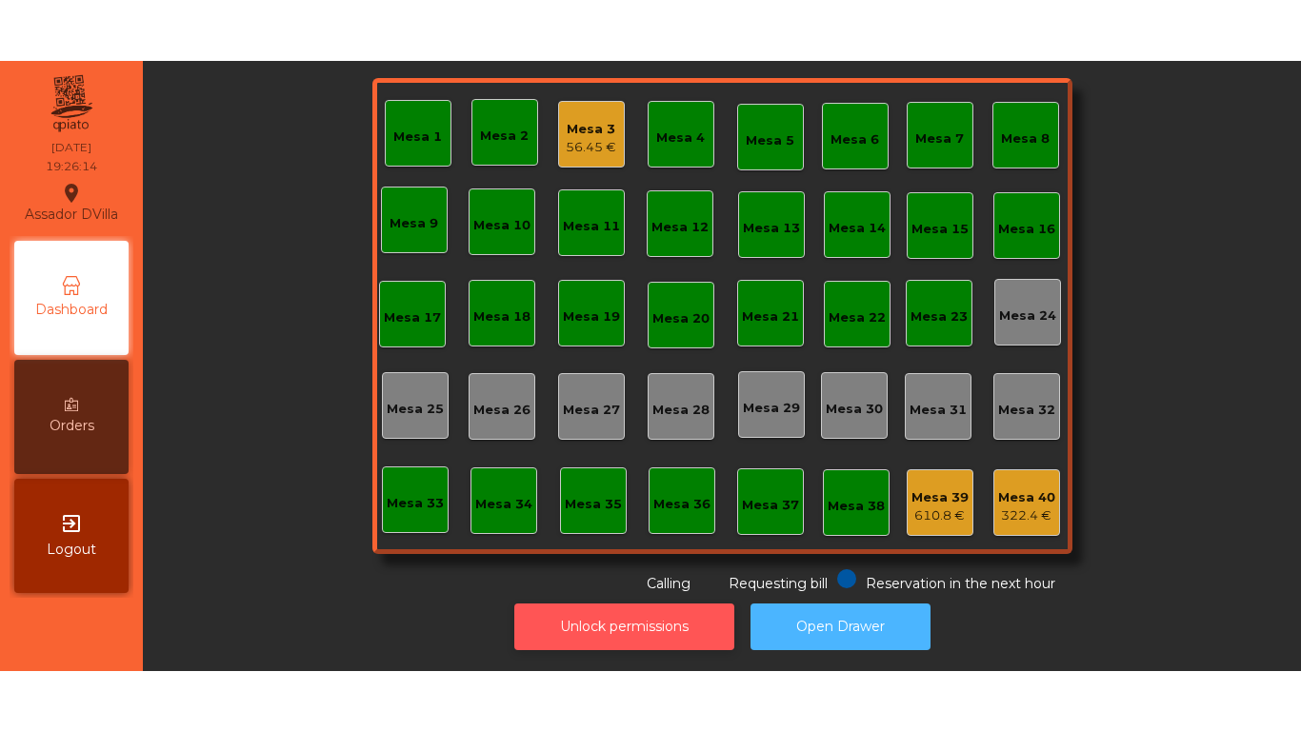
scroll to position [0, 0]
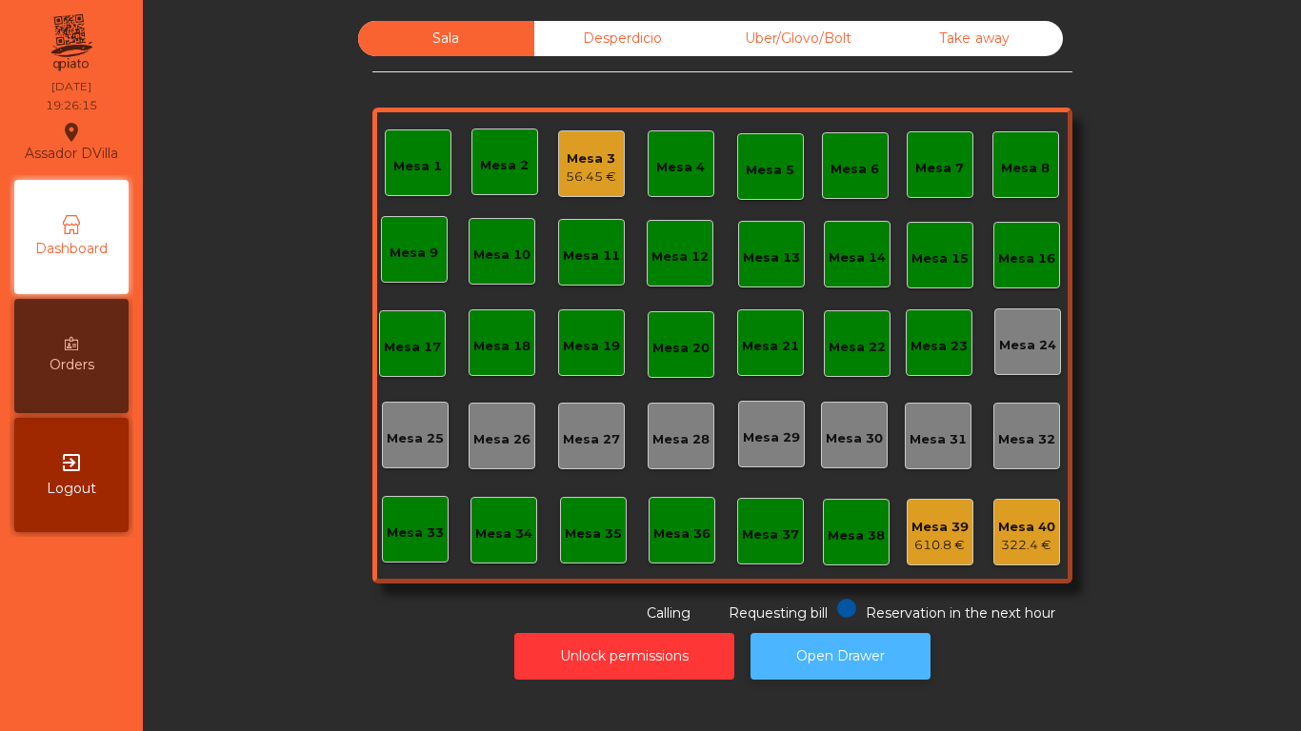
click at [896, 610] on button "Open Drawer" at bounding box center [841, 656] width 180 height 47
click at [879, 610] on button "Open Drawer" at bounding box center [841, 656] width 180 height 47
click at [581, 170] on div "56.45 €" at bounding box center [591, 177] width 50 height 19
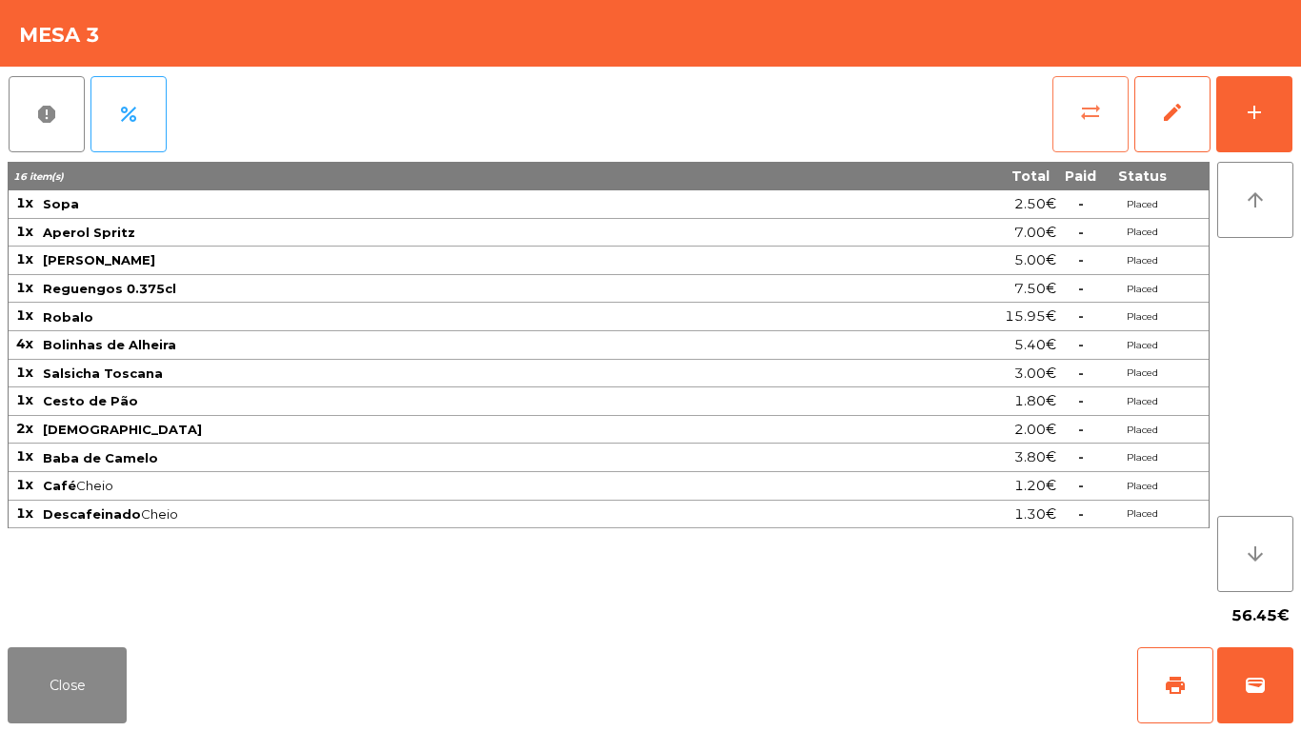
click at [1072, 131] on button "sync_alt" at bounding box center [1090, 114] width 76 height 76
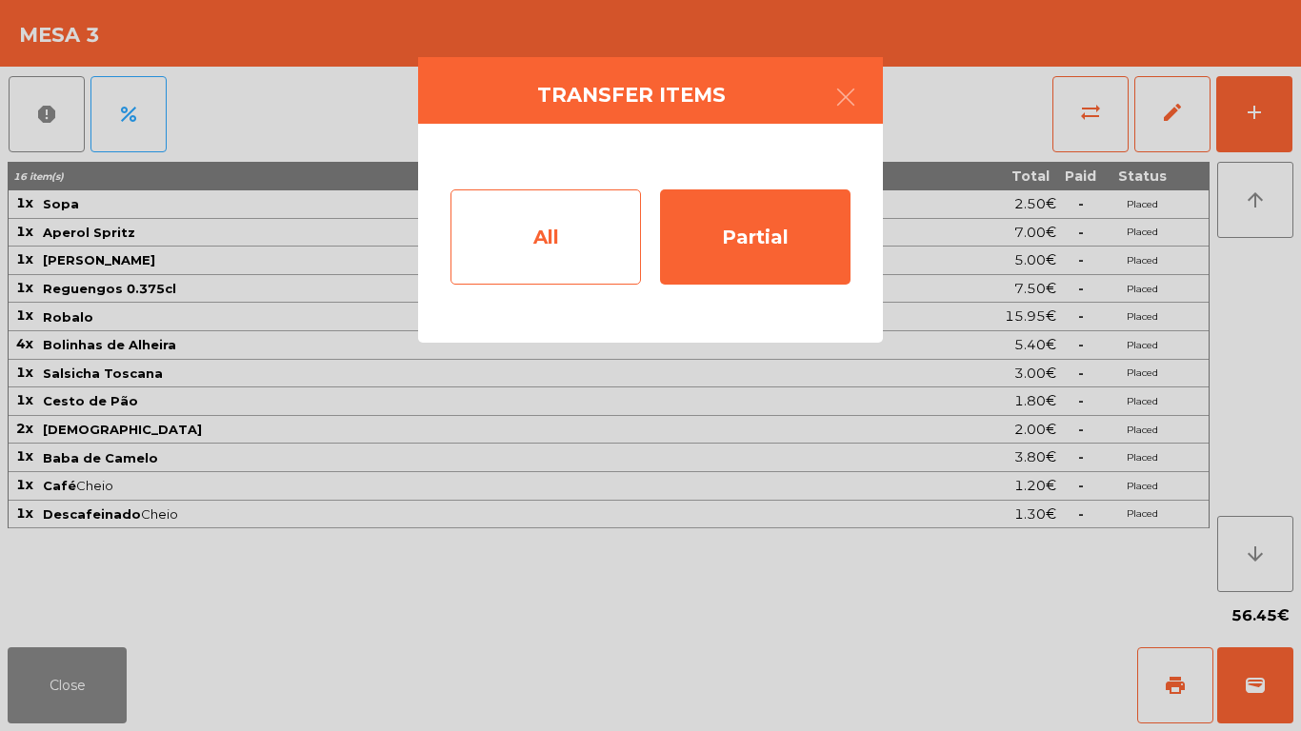
click at [571, 246] on div "All" at bounding box center [546, 237] width 190 height 95
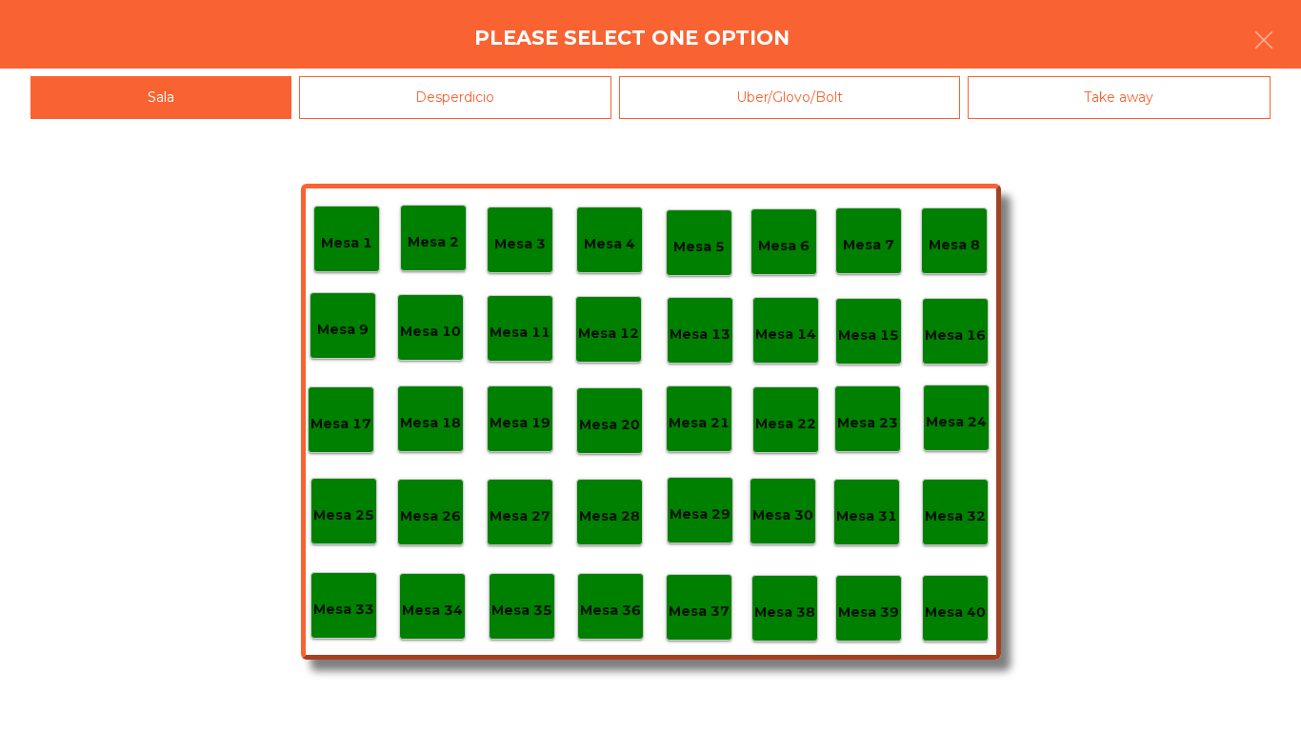
click at [977, 606] on p "Mesa 40" at bounding box center [955, 613] width 61 height 22
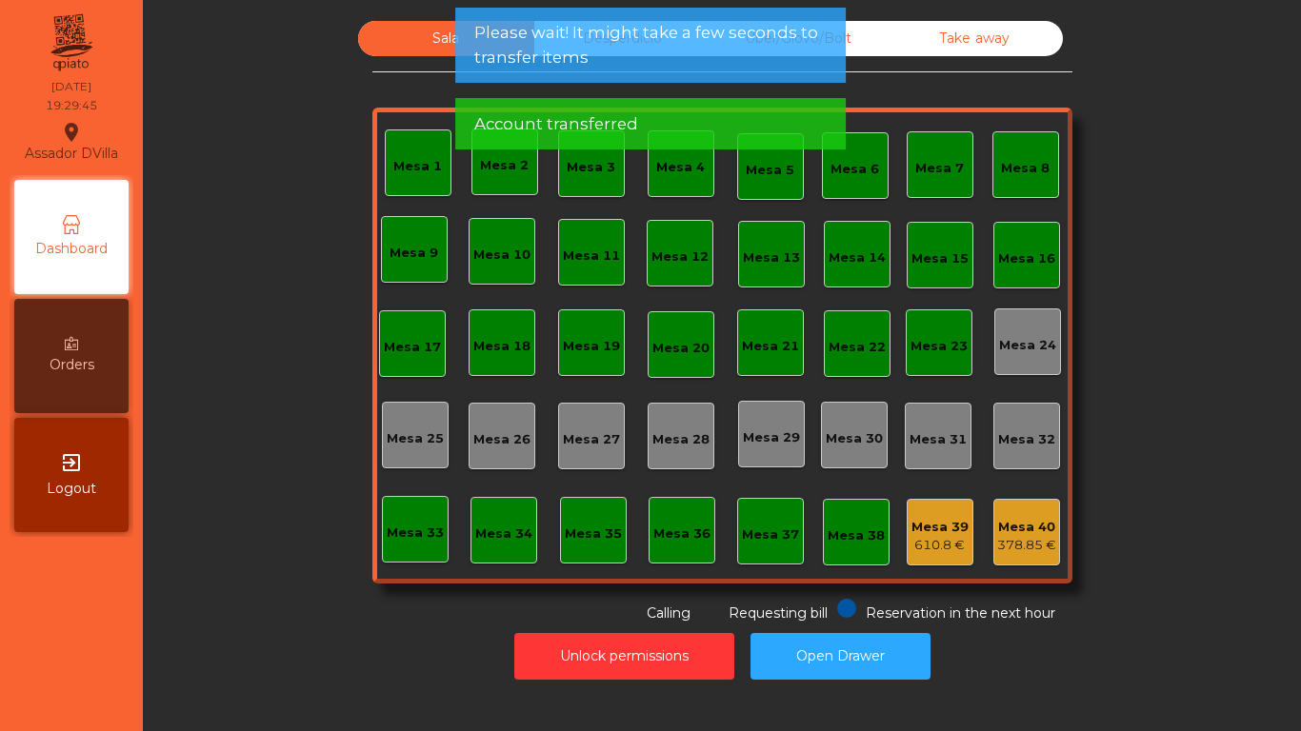
click at [1188, 439] on div "Sala Desperdicio Uber/Glovo/Bolt Take away Mesa 1 Mesa 2 [GEOGRAPHIC_DATA] 4 [G…" at bounding box center [722, 322] width 1107 height 603
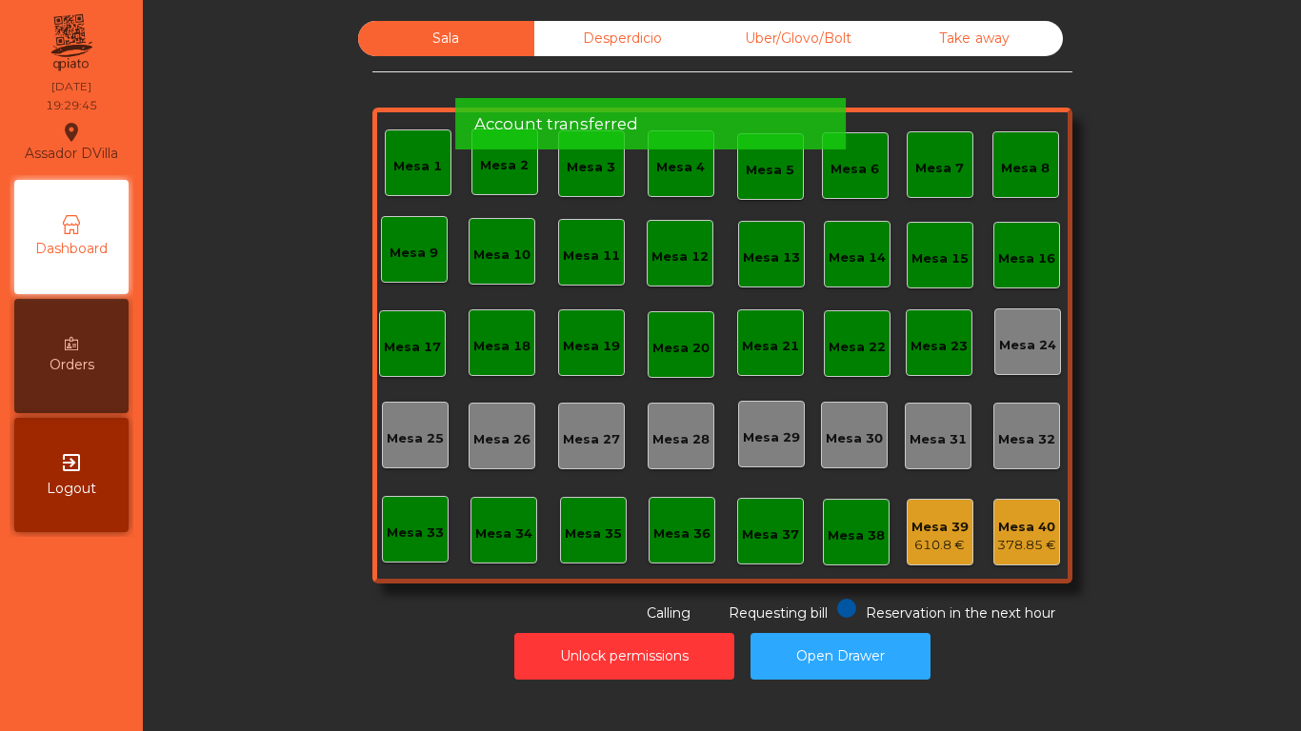
click at [719, 112] on div "Account transferred" at bounding box center [650, 124] width 352 height 24
click at [698, 88] on div "Sala Desperdicio Uber/Glovo/Bolt Take away Mesa 1 Mesa 2 [GEOGRAPHIC_DATA] 4 [G…" at bounding box center [722, 322] width 700 height 603
click at [699, 80] on div "Sala Desperdicio Uber/Glovo/Bolt Take away Mesa 1 Mesa 2 [GEOGRAPHIC_DATA] 4 [G…" at bounding box center [722, 322] width 700 height 603
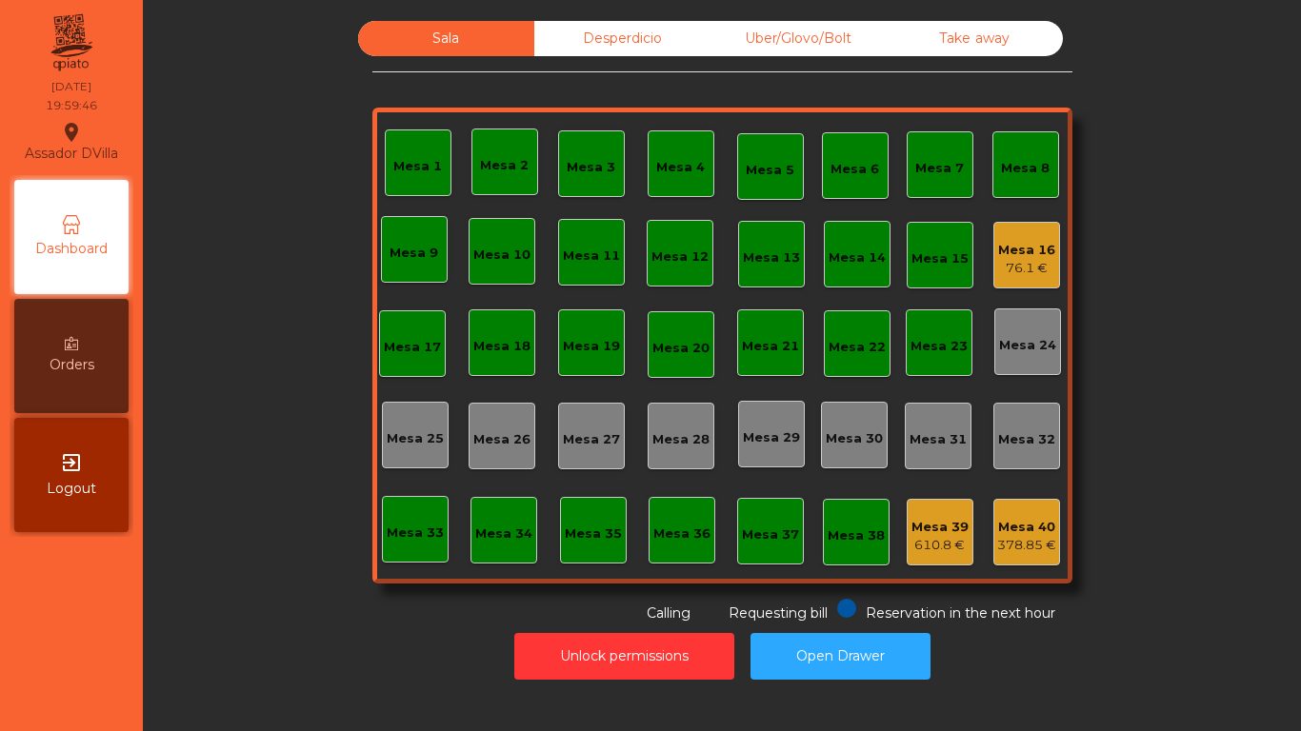
click at [1025, 269] on div "76.1 €" at bounding box center [1026, 268] width 57 height 19
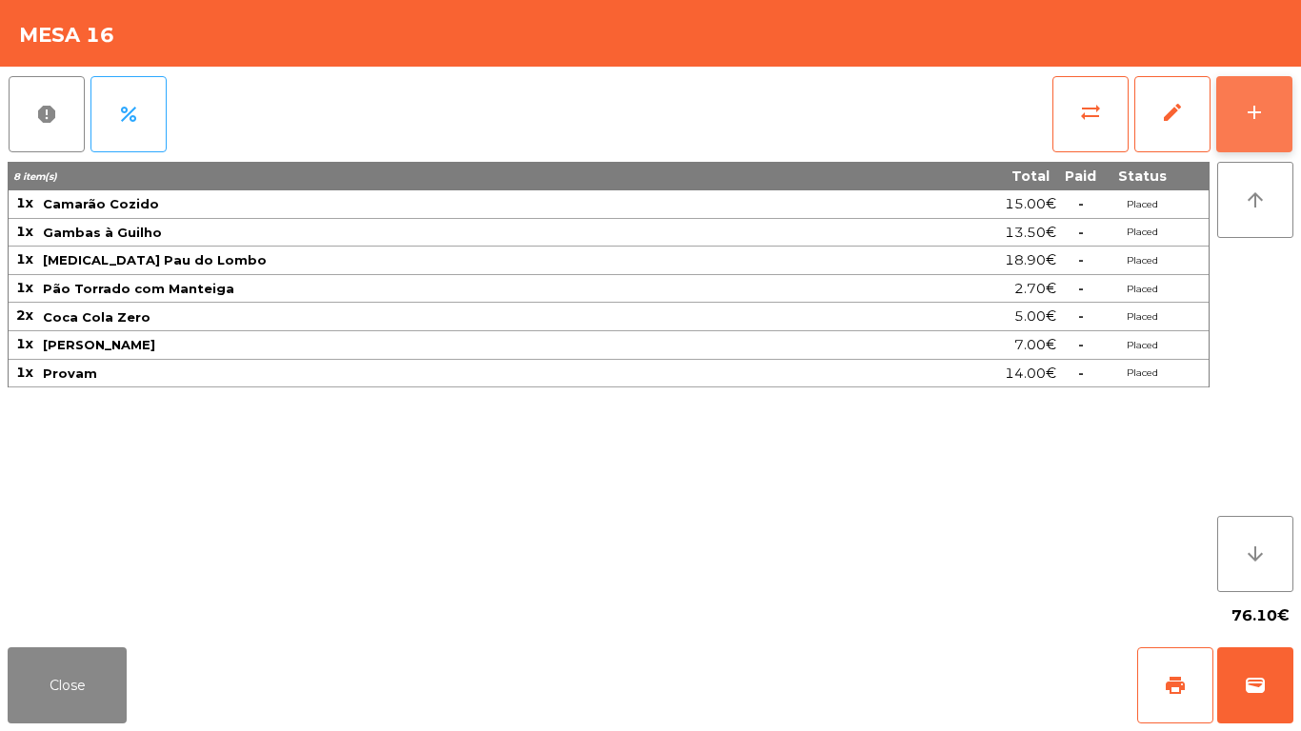
click at [1278, 106] on button "add" at bounding box center [1254, 114] width 76 height 76
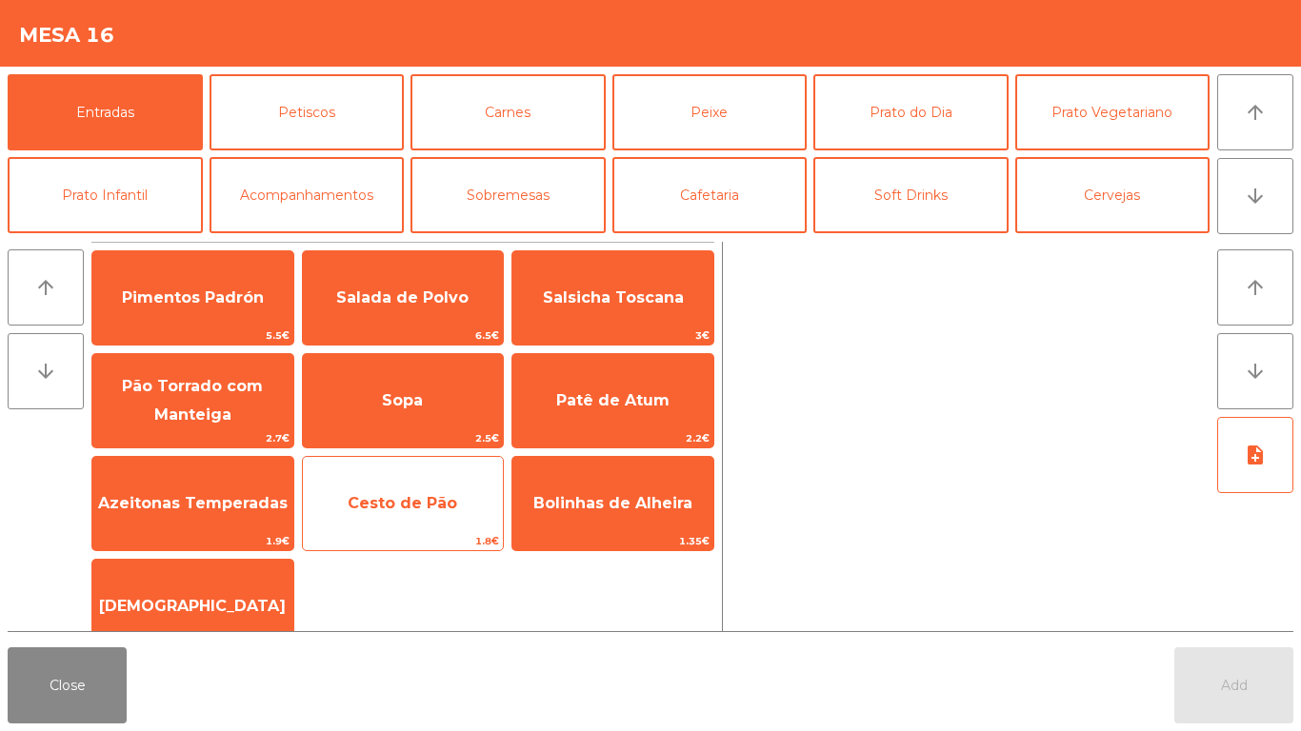
drag, startPoint x: 370, startPoint y: 487, endPoint x: 426, endPoint y: 523, distance: 66.8
click at [377, 488] on span "Cesto de Pão" at bounding box center [403, 503] width 201 height 51
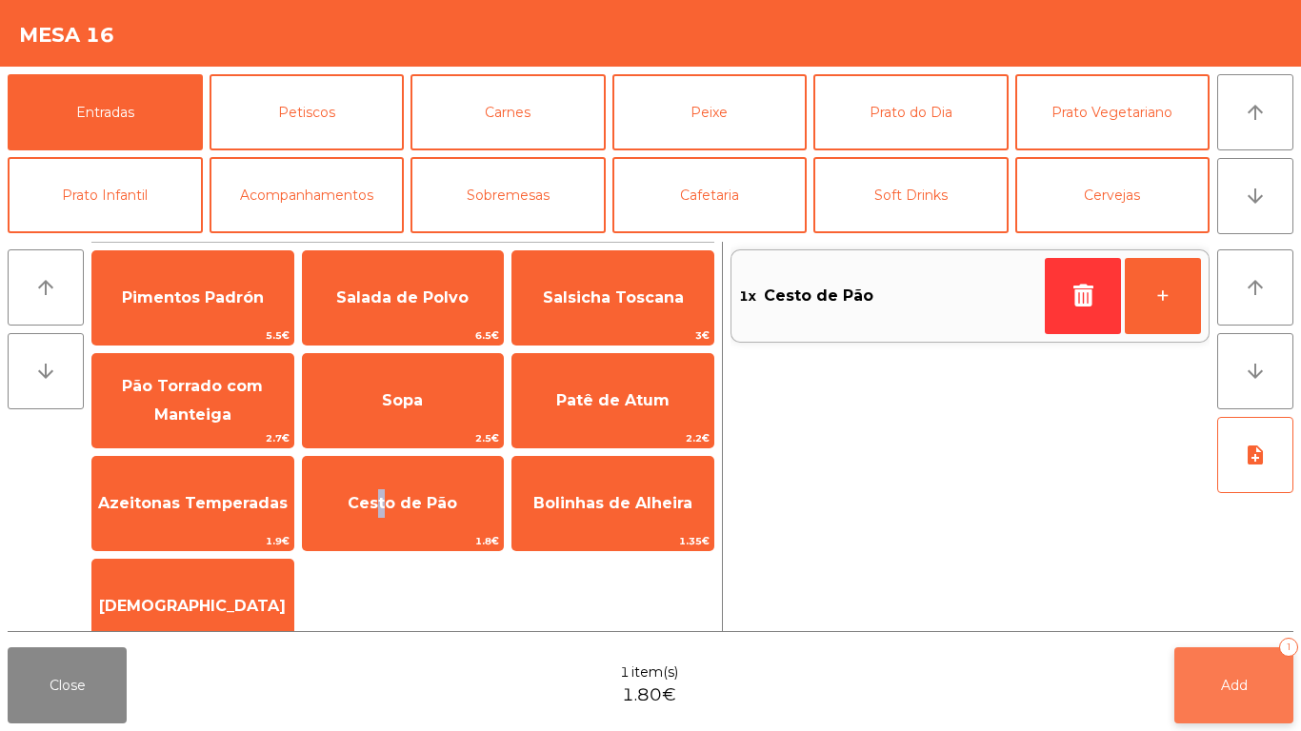
click at [1212, 610] on button "Add 1" at bounding box center [1233, 686] width 119 height 76
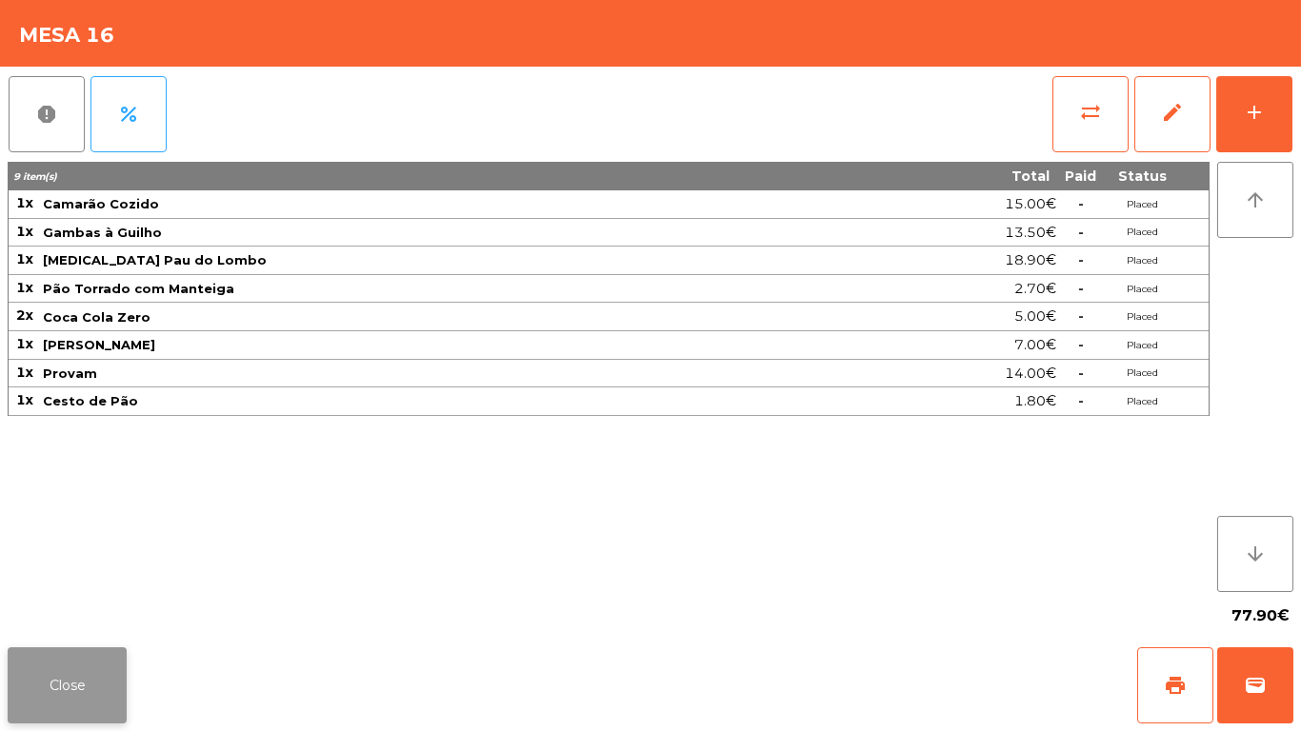
click at [80, 610] on button "Close" at bounding box center [67, 686] width 119 height 76
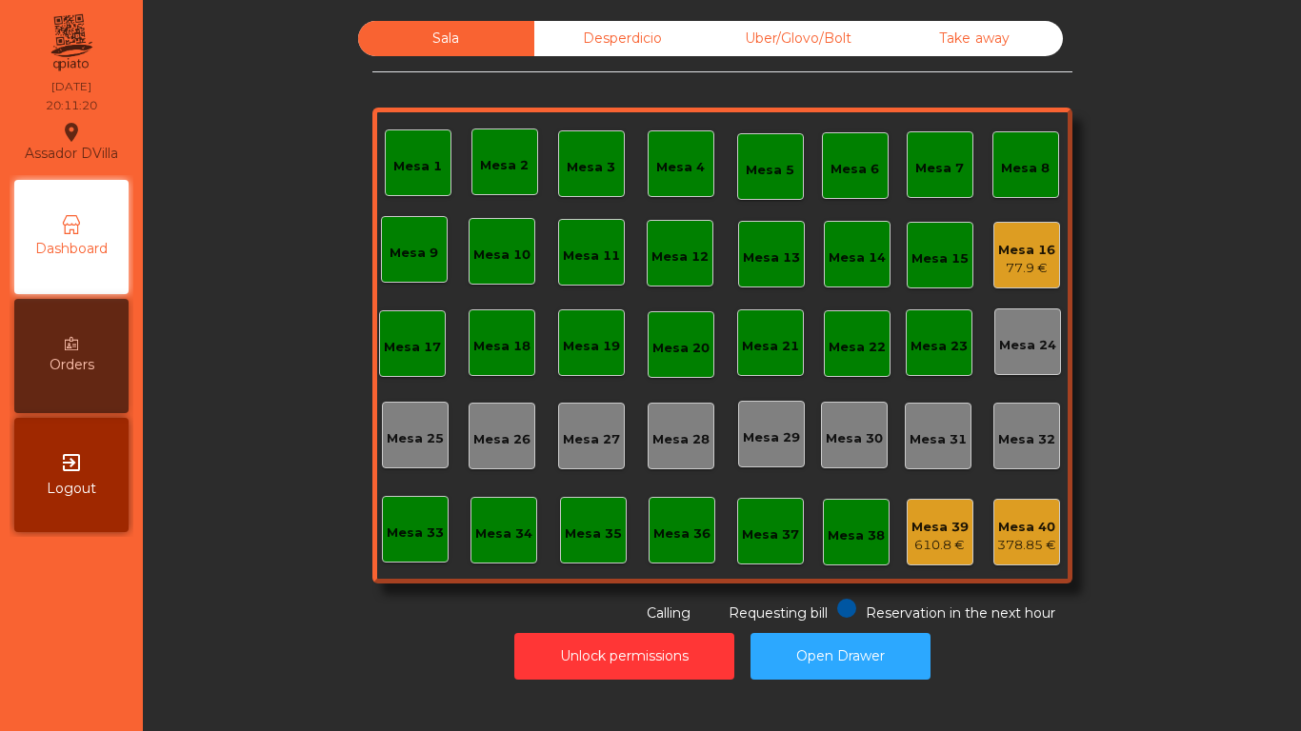
click at [1024, 262] on div "77.9 €" at bounding box center [1026, 268] width 57 height 19
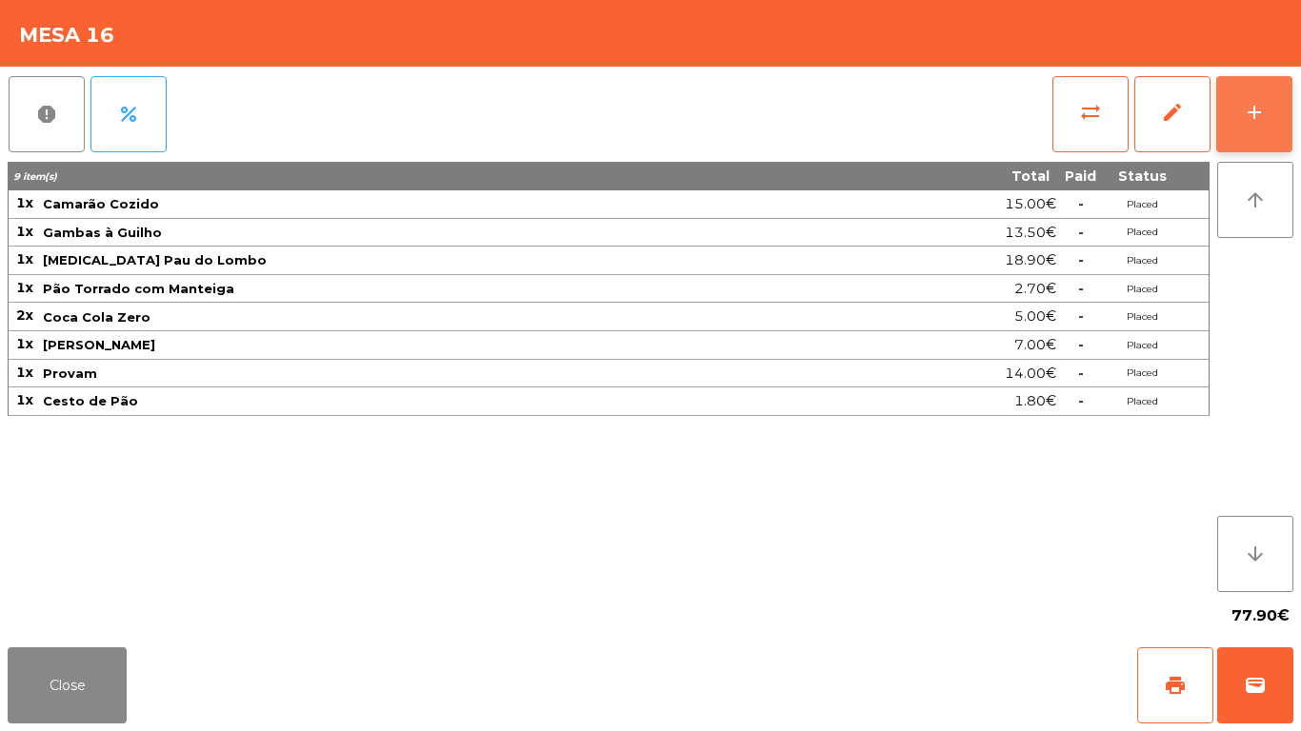
click at [1262, 116] on div "add" at bounding box center [1254, 112] width 23 height 23
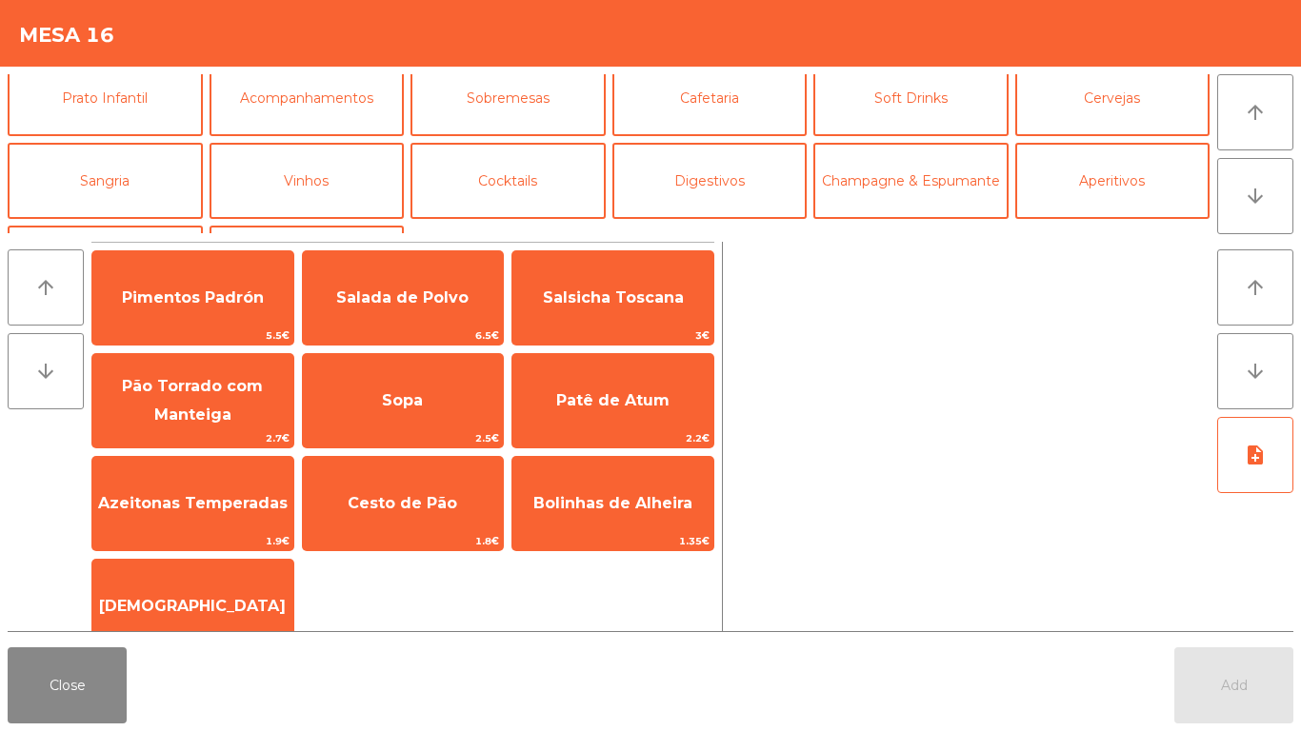
scroll to position [95, 0]
click at [498, 196] on button "Cocktails" at bounding box center [508, 183] width 195 height 76
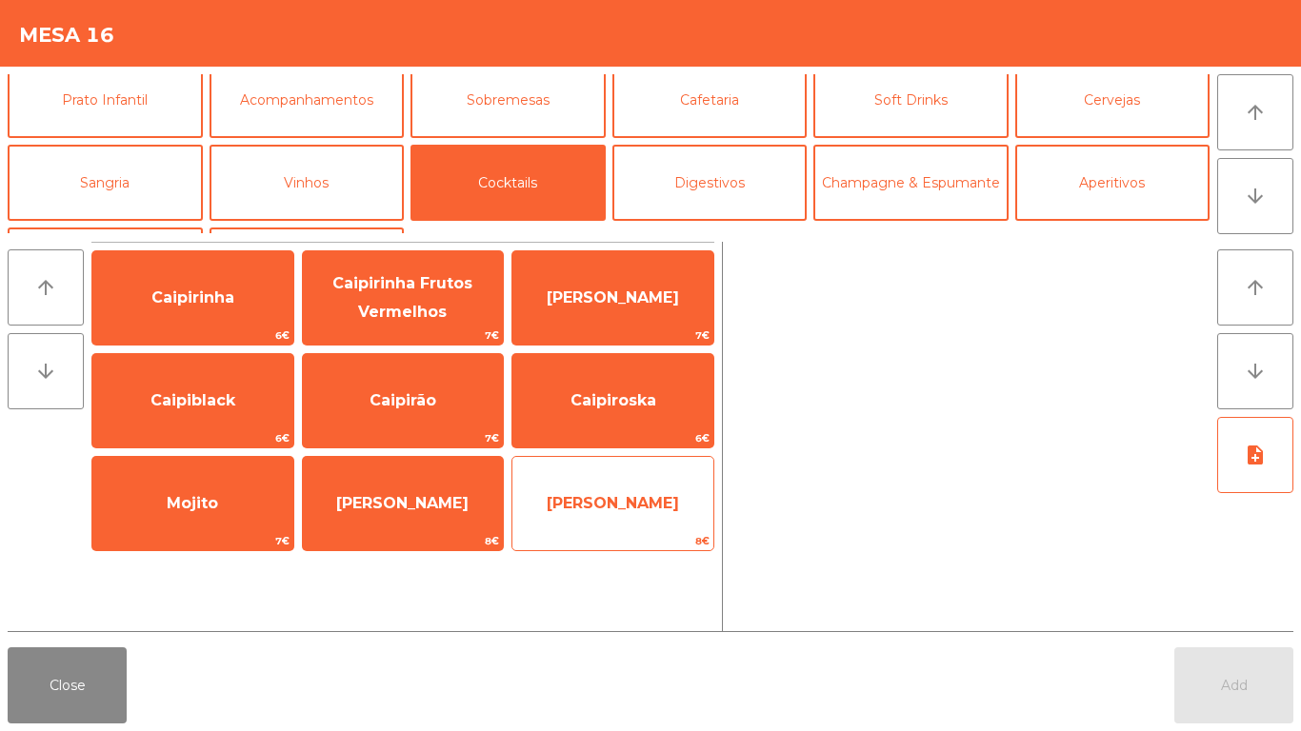
click at [608, 499] on span "[PERSON_NAME]" at bounding box center [613, 503] width 132 height 18
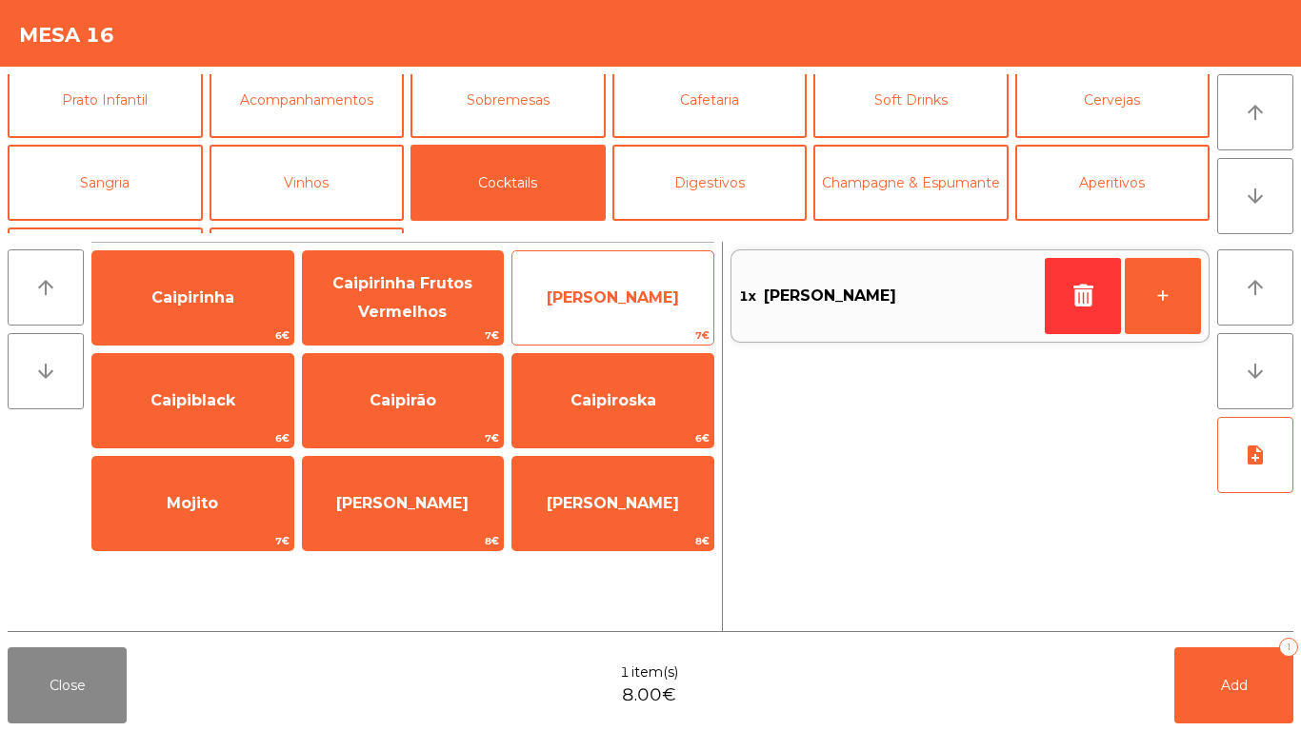
click at [604, 275] on span "[PERSON_NAME]" at bounding box center [612, 297] width 201 height 51
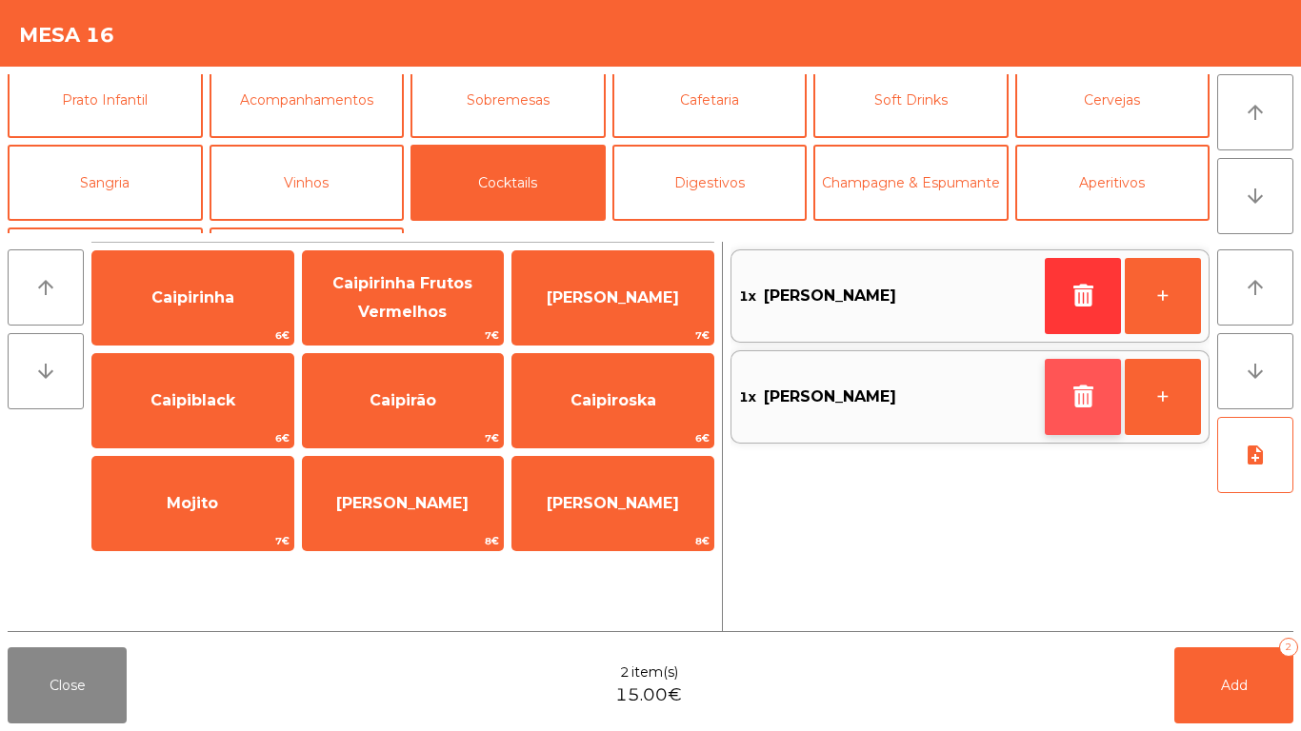
click at [1077, 388] on icon "button" at bounding box center [1083, 396] width 29 height 23
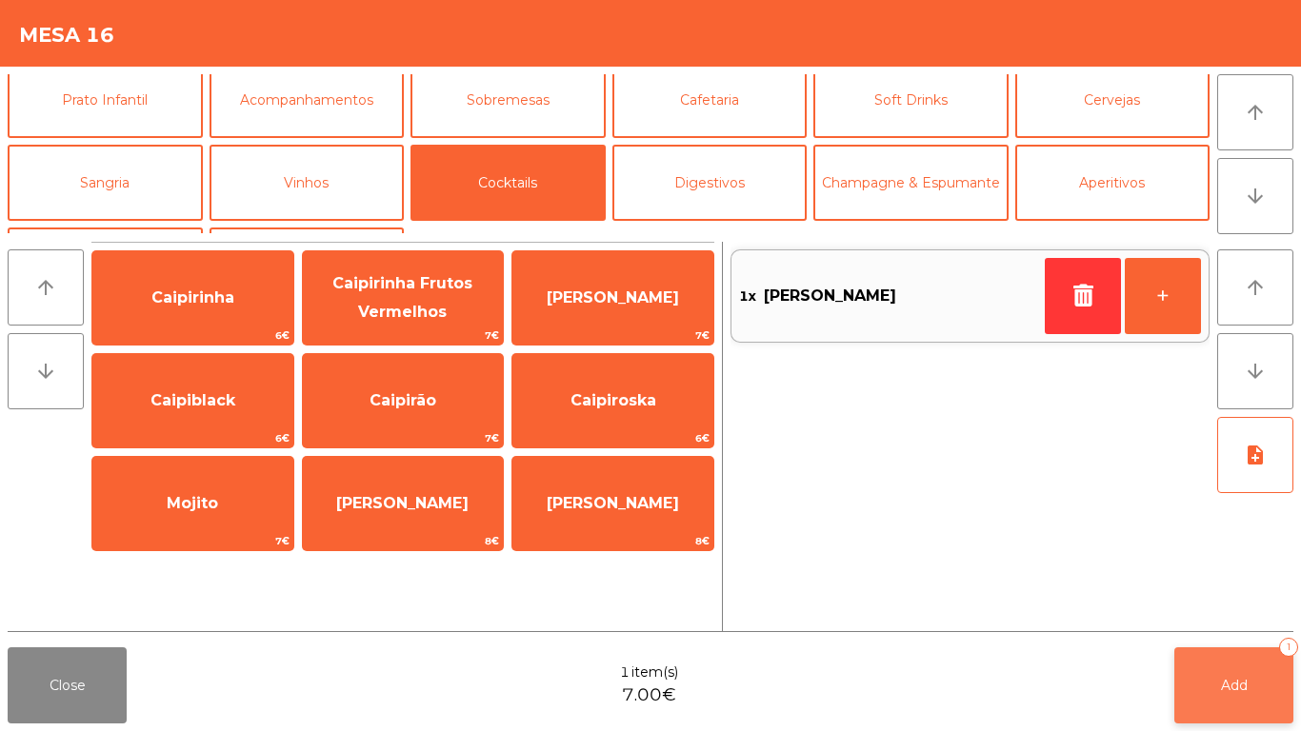
click at [1200, 610] on button "Add 1" at bounding box center [1233, 686] width 119 height 76
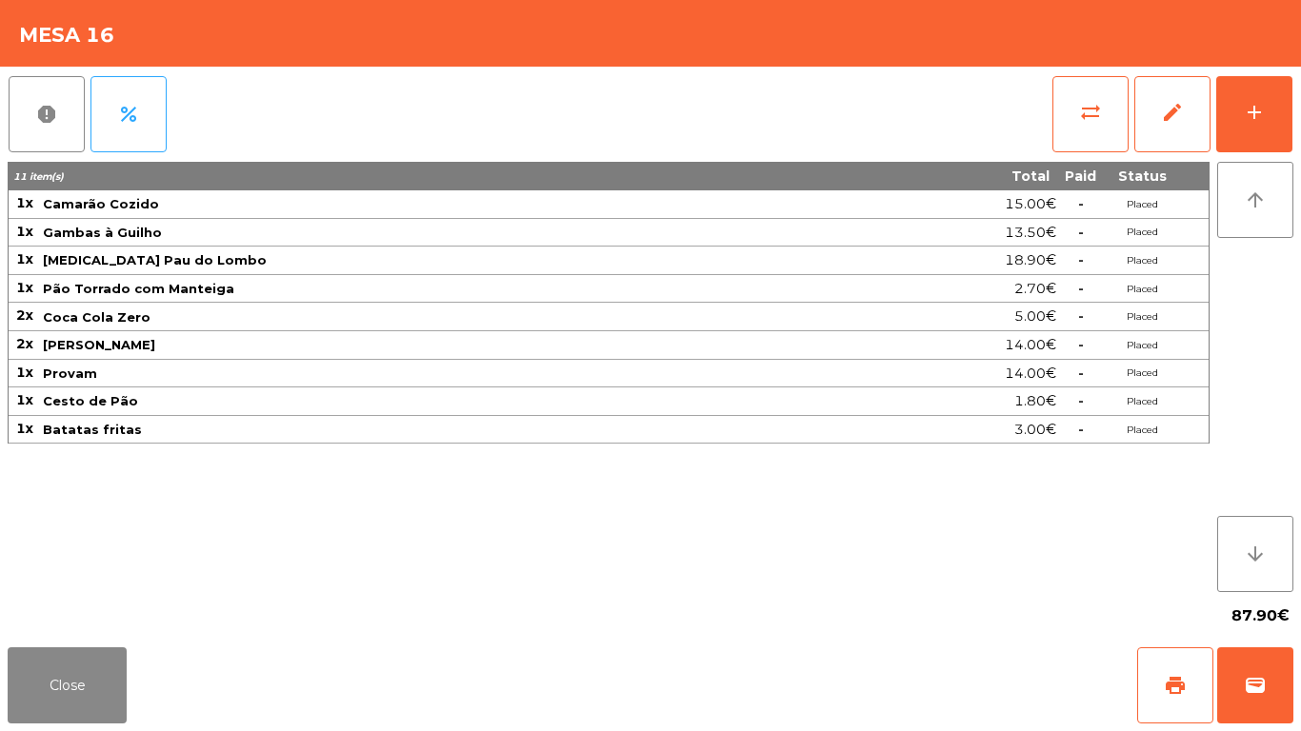
click at [157, 610] on div "Close print wallet" at bounding box center [650, 685] width 1301 height 91
click at [96, 610] on button "Close" at bounding box center [67, 686] width 119 height 76
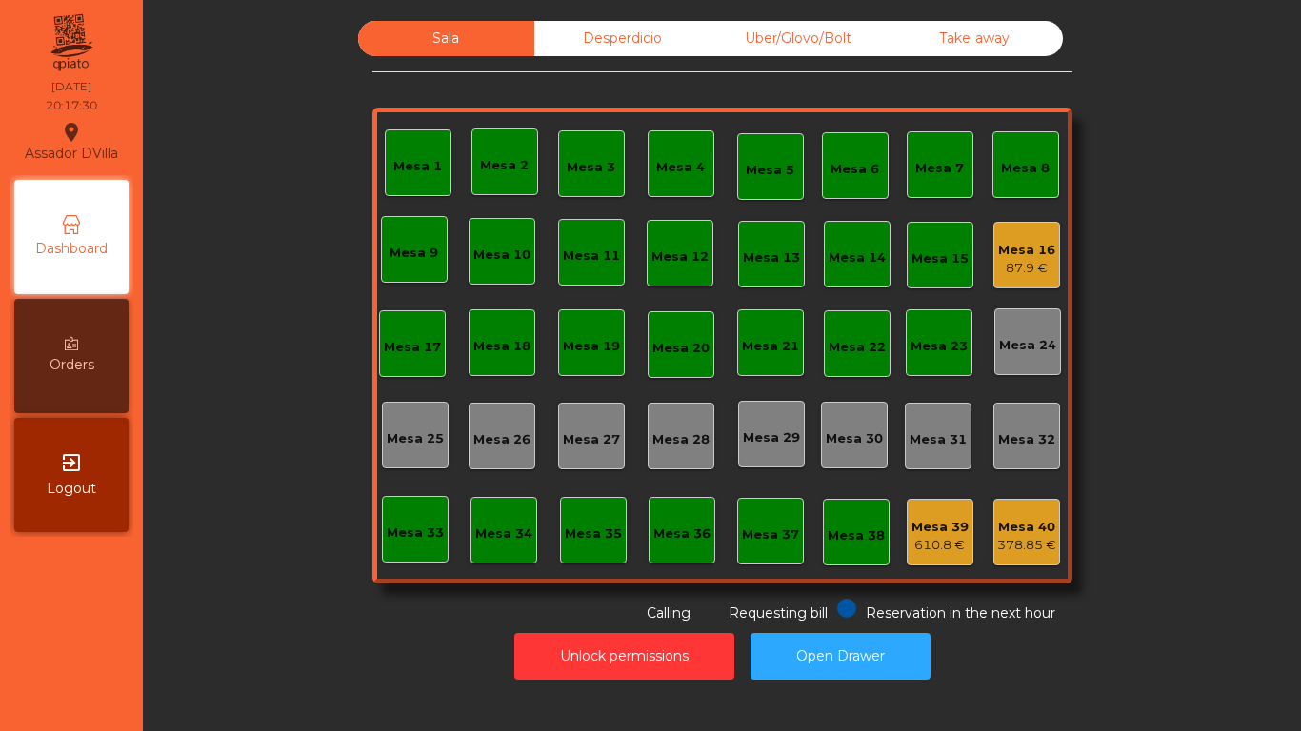
click at [494, 158] on div "Mesa 2" at bounding box center [504, 165] width 49 height 19
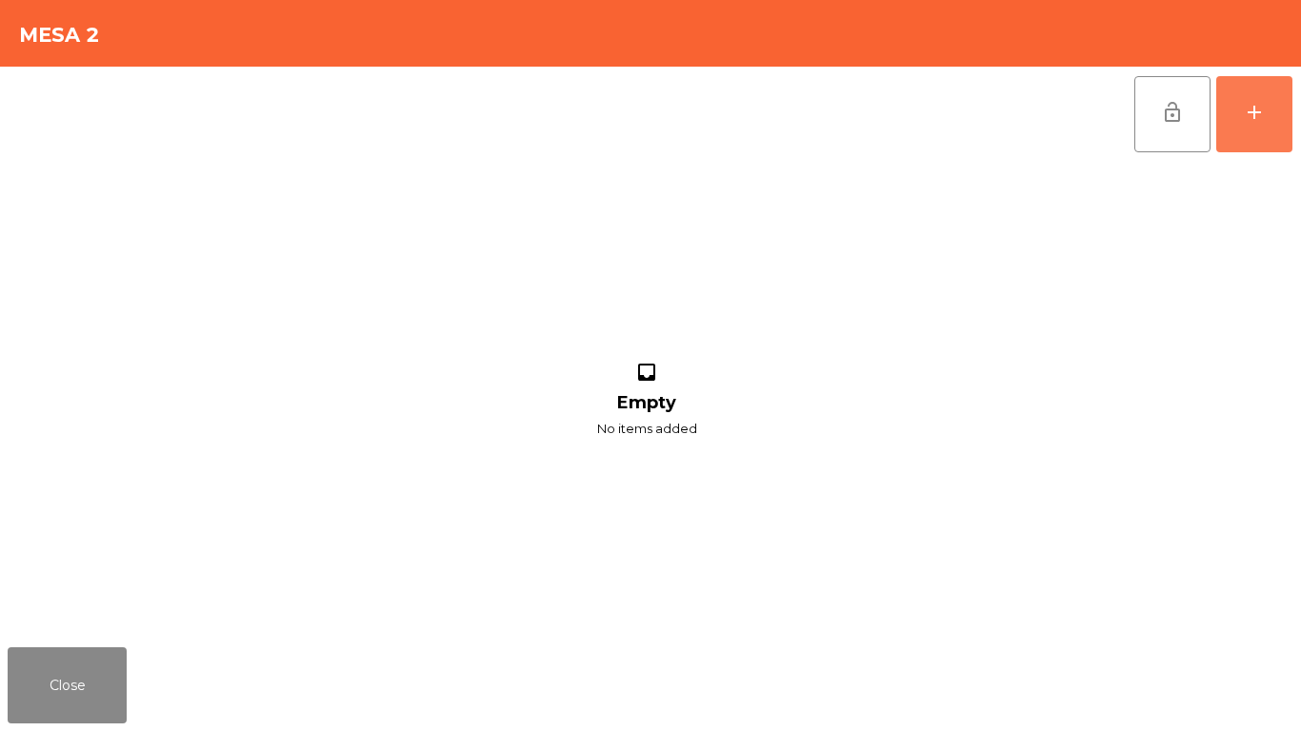
drag, startPoint x: 1275, startPoint y: 111, endPoint x: 1131, endPoint y: 85, distance: 147.2
click at [1275, 111] on button "add" at bounding box center [1254, 114] width 76 height 76
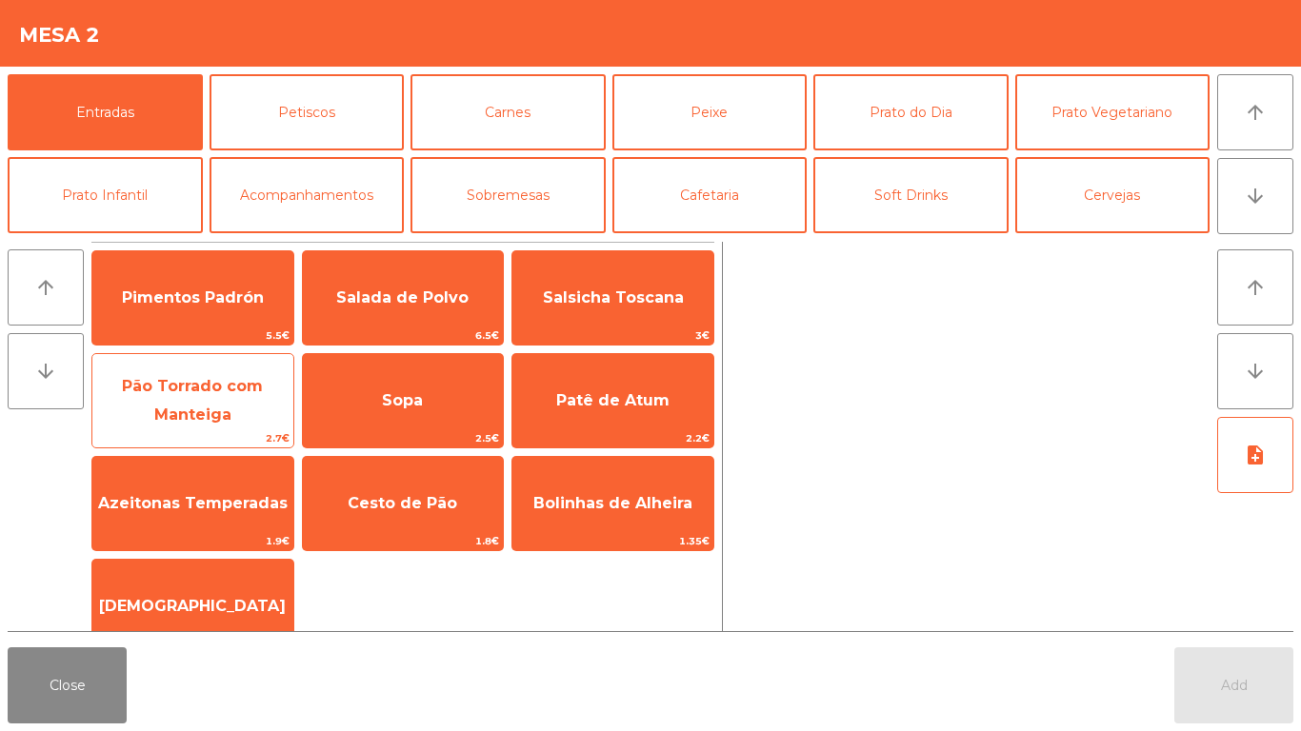
click at [190, 437] on span "2.7€" at bounding box center [192, 439] width 201 height 18
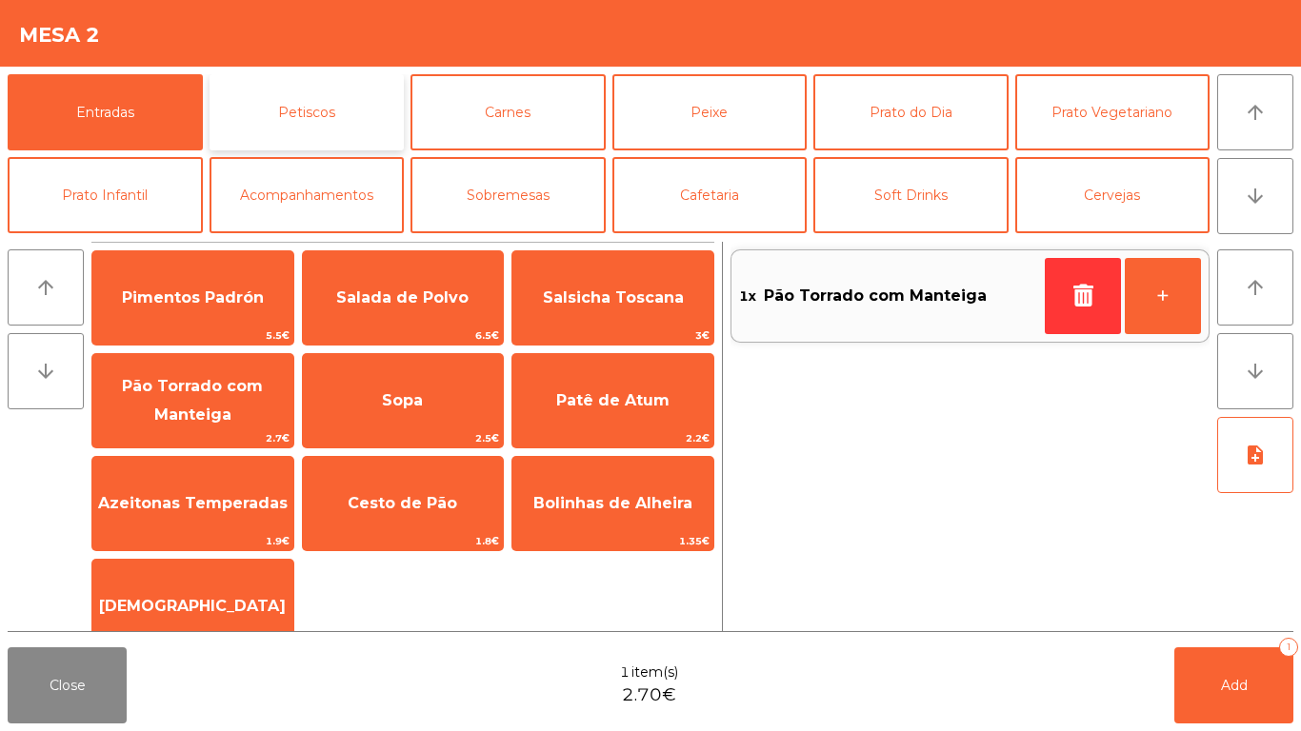
click at [366, 132] on button "Petiscos" at bounding box center [307, 112] width 195 height 76
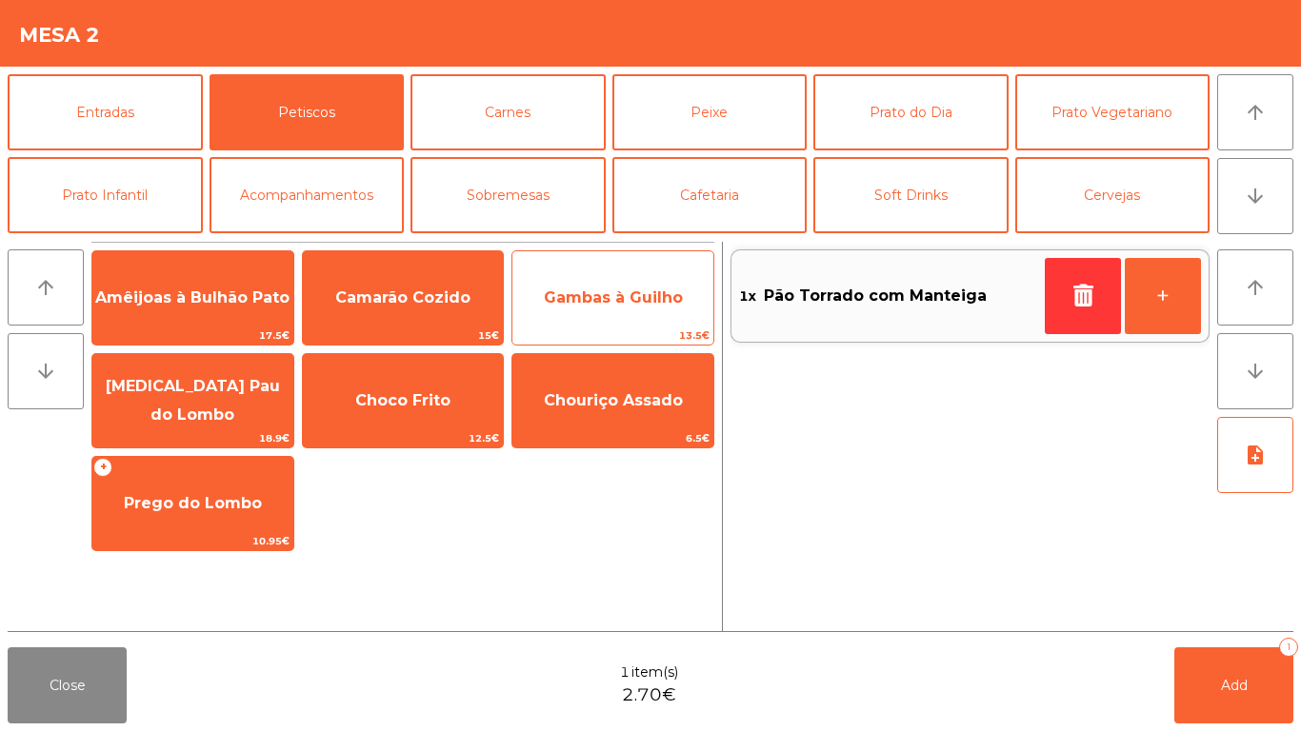
click at [691, 278] on span "Gambas à Guilho" at bounding box center [612, 297] width 201 height 51
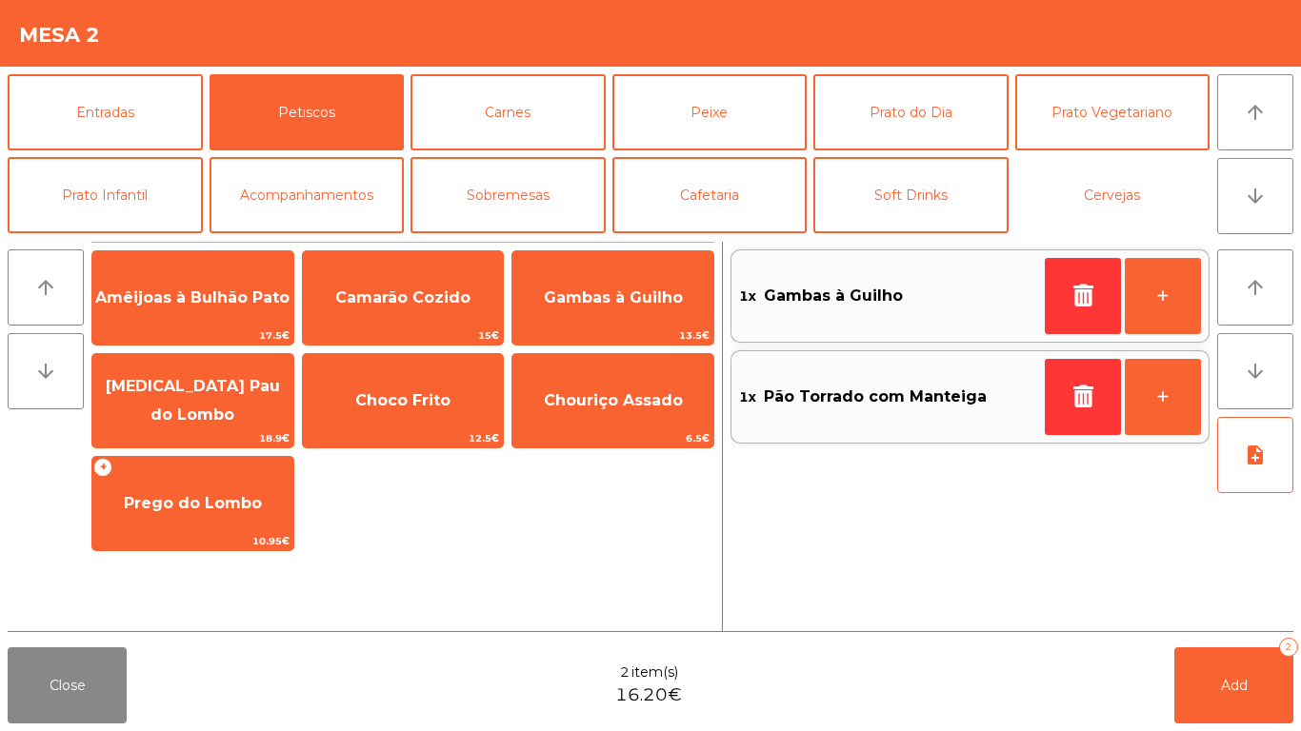
drag, startPoint x: 1085, startPoint y: 188, endPoint x: 543, endPoint y: 248, distance: 545.3
click at [1078, 189] on button "Cervejas" at bounding box center [1112, 195] width 195 height 76
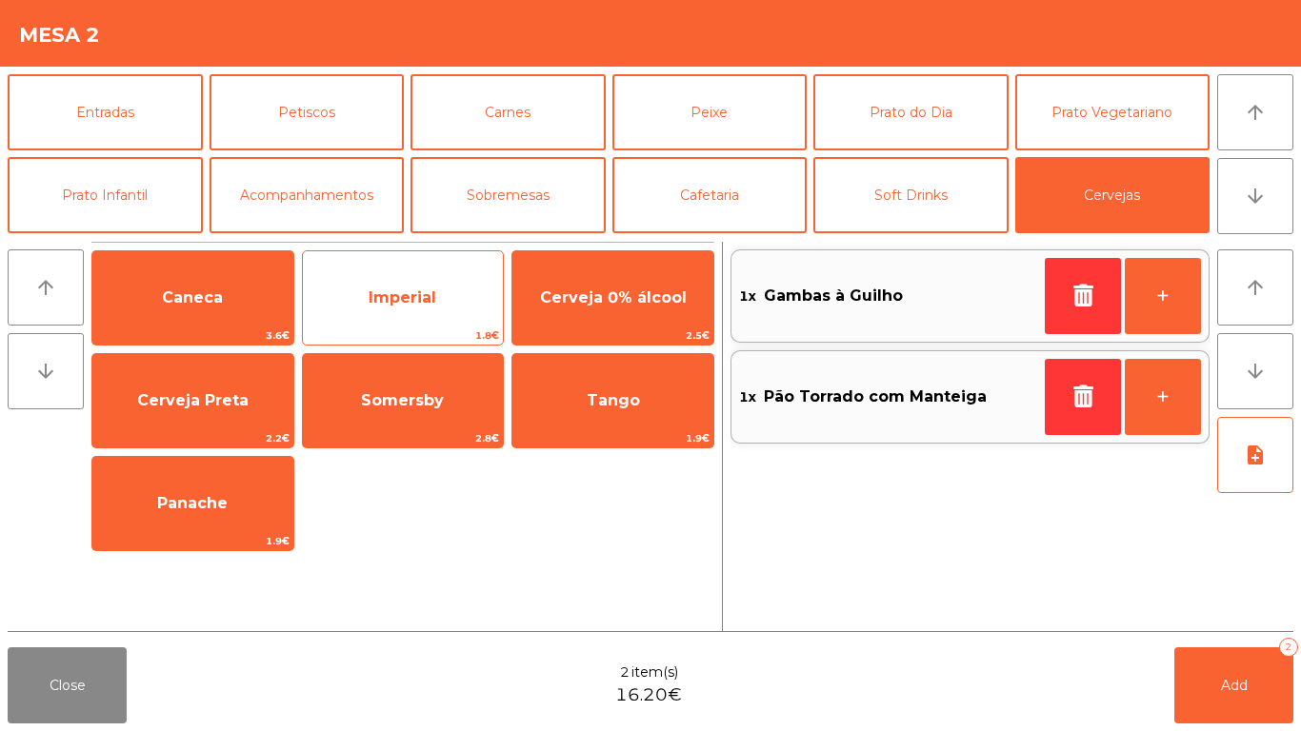
click at [377, 295] on span "Imperial" at bounding box center [403, 298] width 68 height 18
drag, startPoint x: 377, startPoint y: 295, endPoint x: 444, endPoint y: 312, distance: 68.8
click at [382, 296] on span "Imperial" at bounding box center [403, 298] width 68 height 18
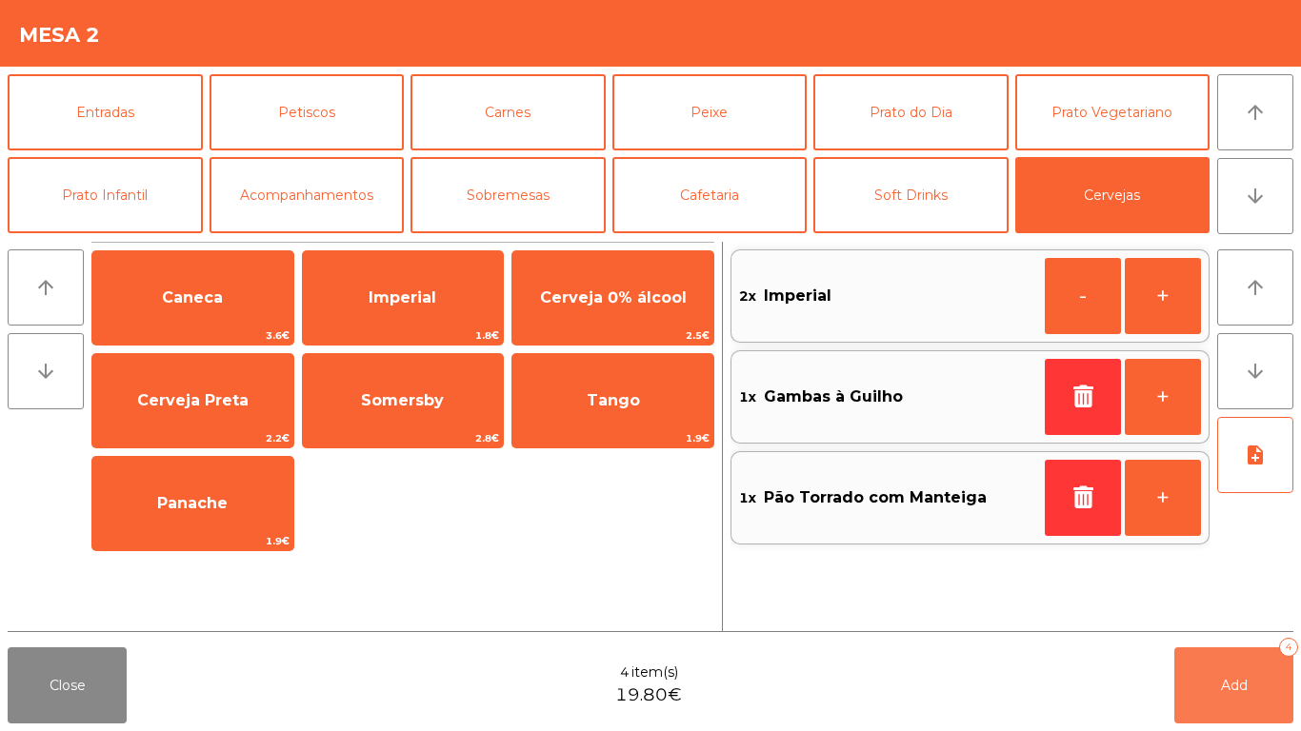
drag, startPoint x: 1255, startPoint y: 662, endPoint x: 1083, endPoint y: 689, distance: 174.4
click at [1252, 610] on button "Add 4" at bounding box center [1233, 686] width 119 height 76
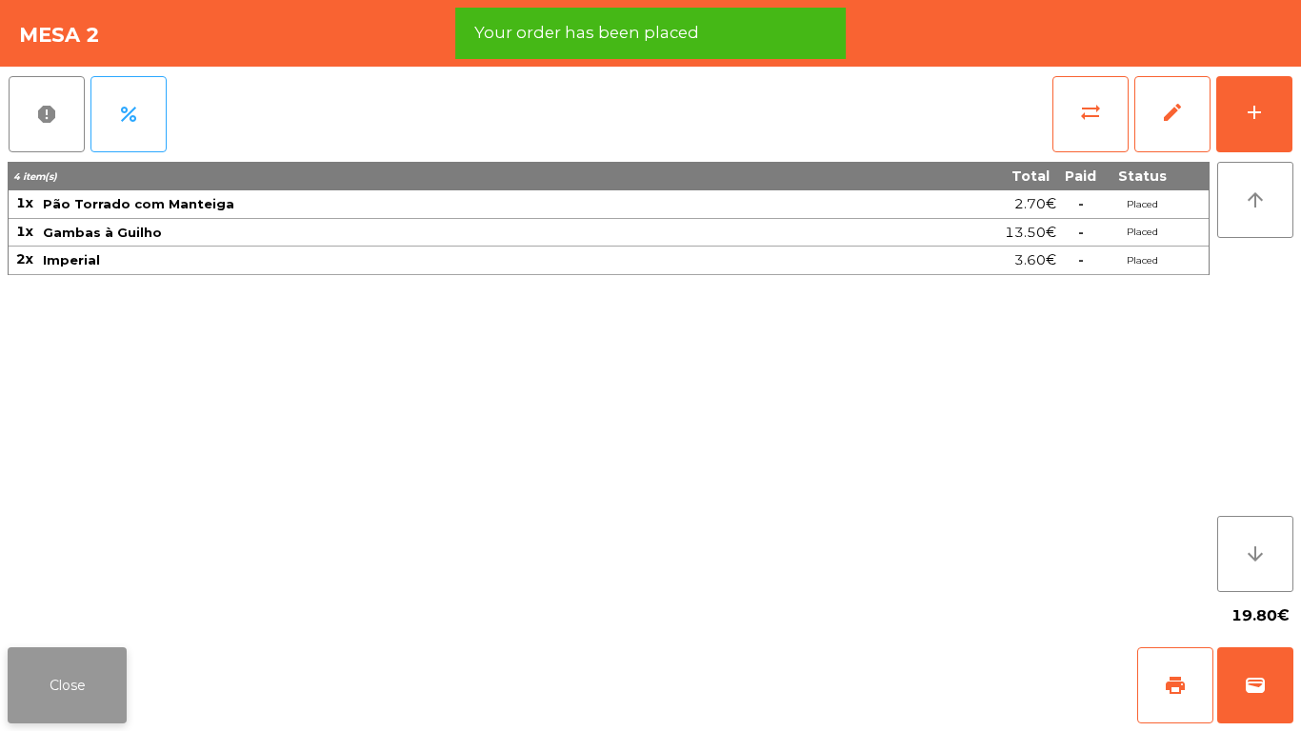
click at [27, 610] on button "Close" at bounding box center [67, 686] width 119 height 76
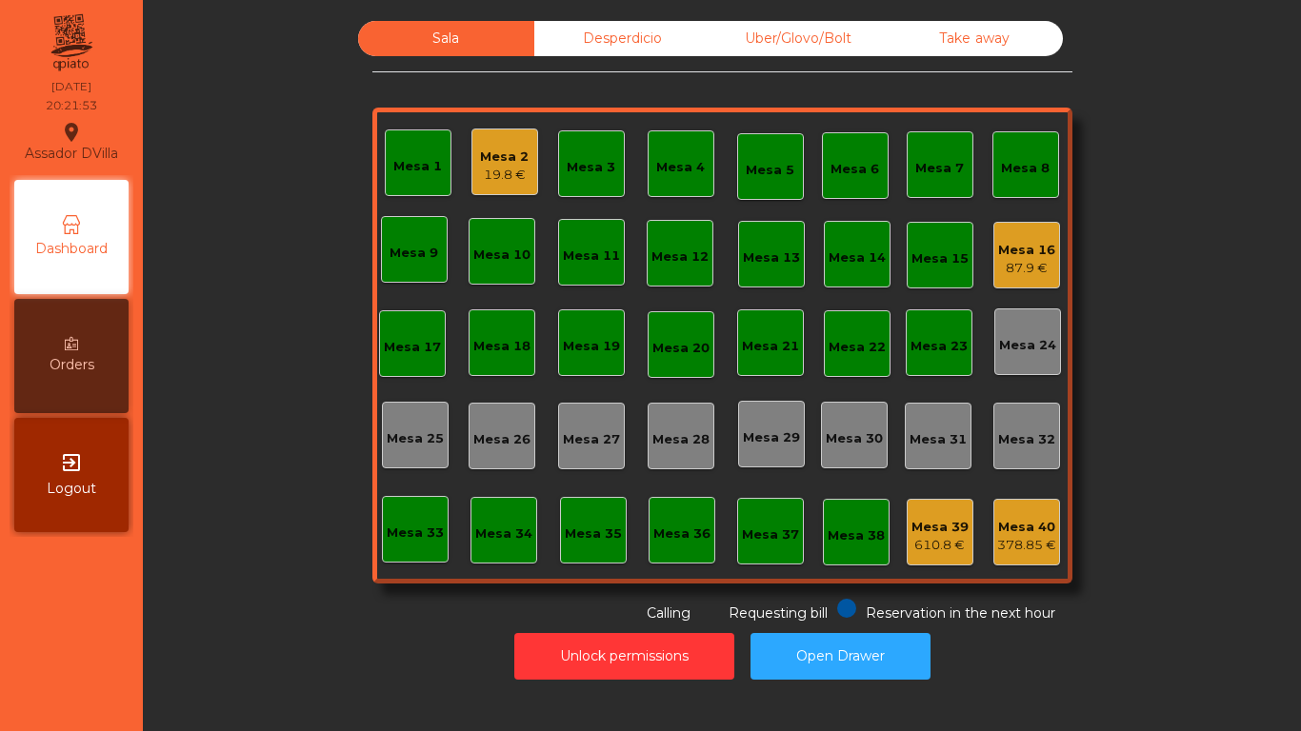
click at [1018, 260] on div "87.9 €" at bounding box center [1026, 268] width 57 height 19
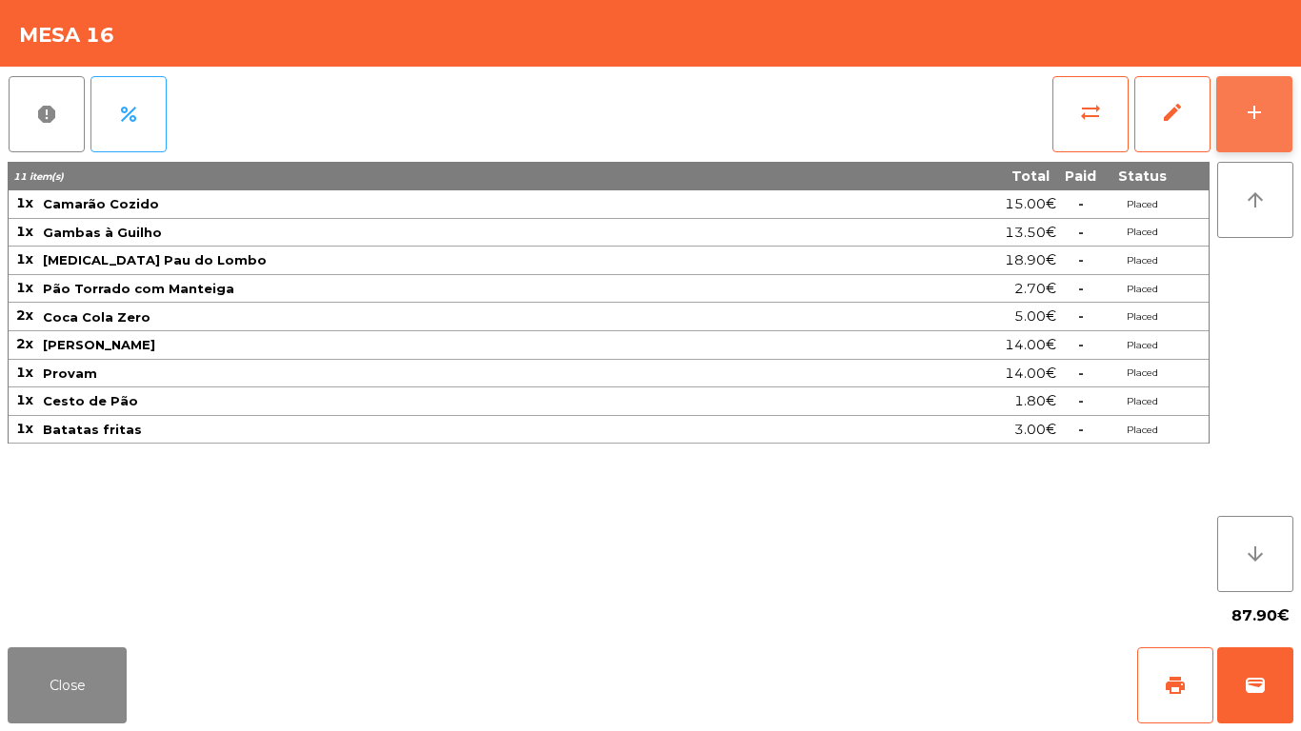
click at [1272, 113] on button "add" at bounding box center [1254, 114] width 76 height 76
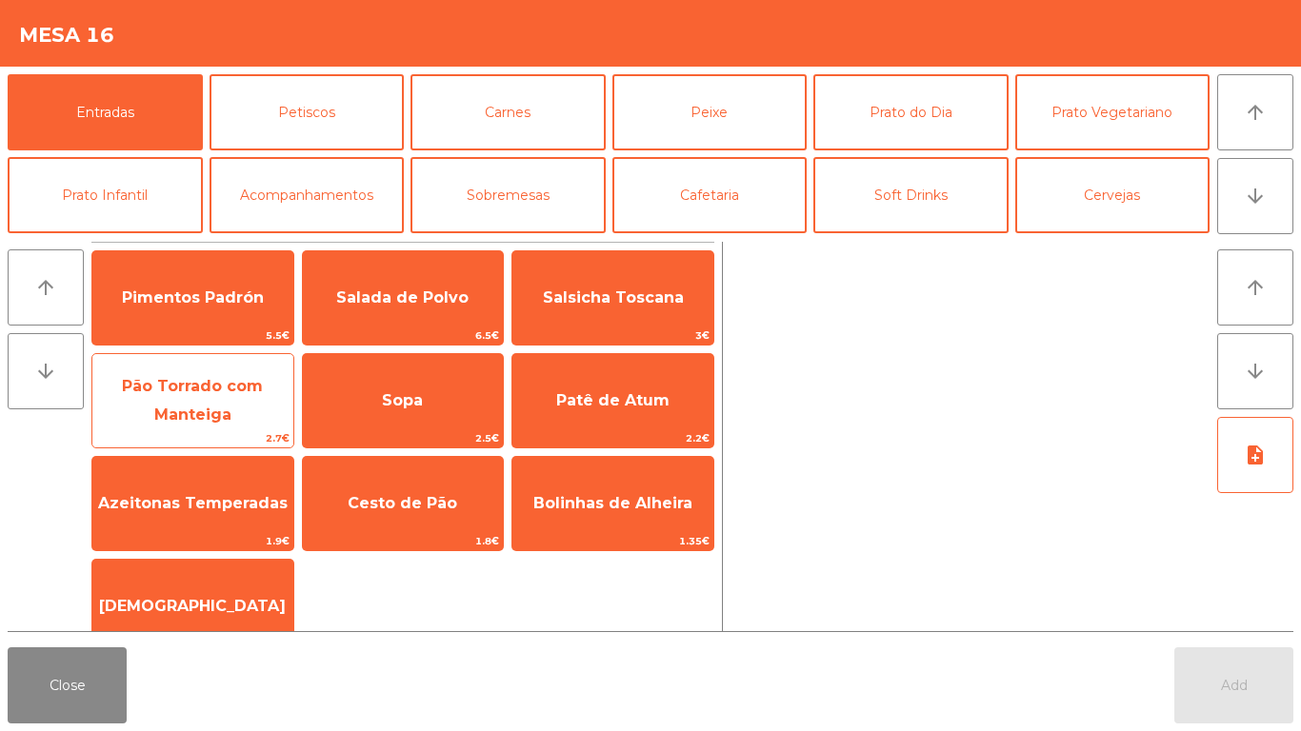
click at [190, 400] on span "Pão Torrado com Manteiga" at bounding box center [192, 401] width 201 height 81
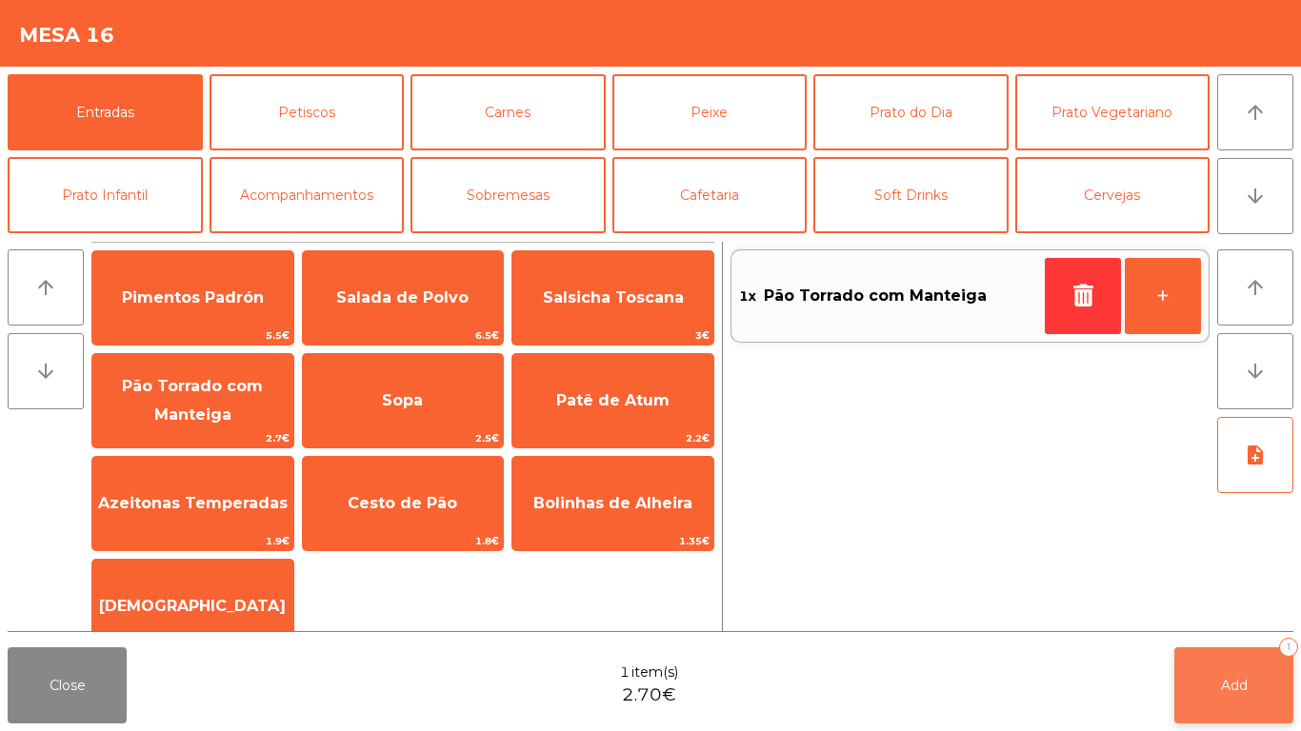
click at [1219, 610] on button "Add 1" at bounding box center [1233, 686] width 119 height 76
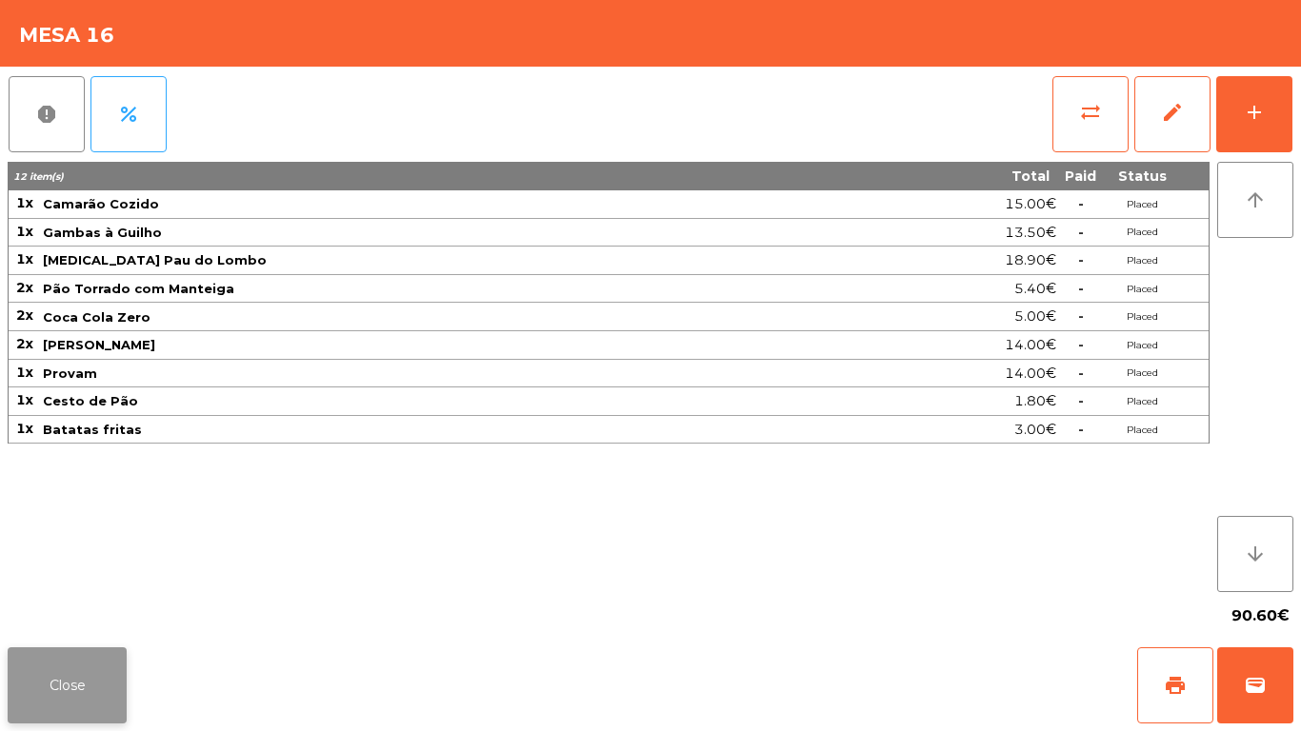
click at [21, 610] on button "Close" at bounding box center [67, 686] width 119 height 76
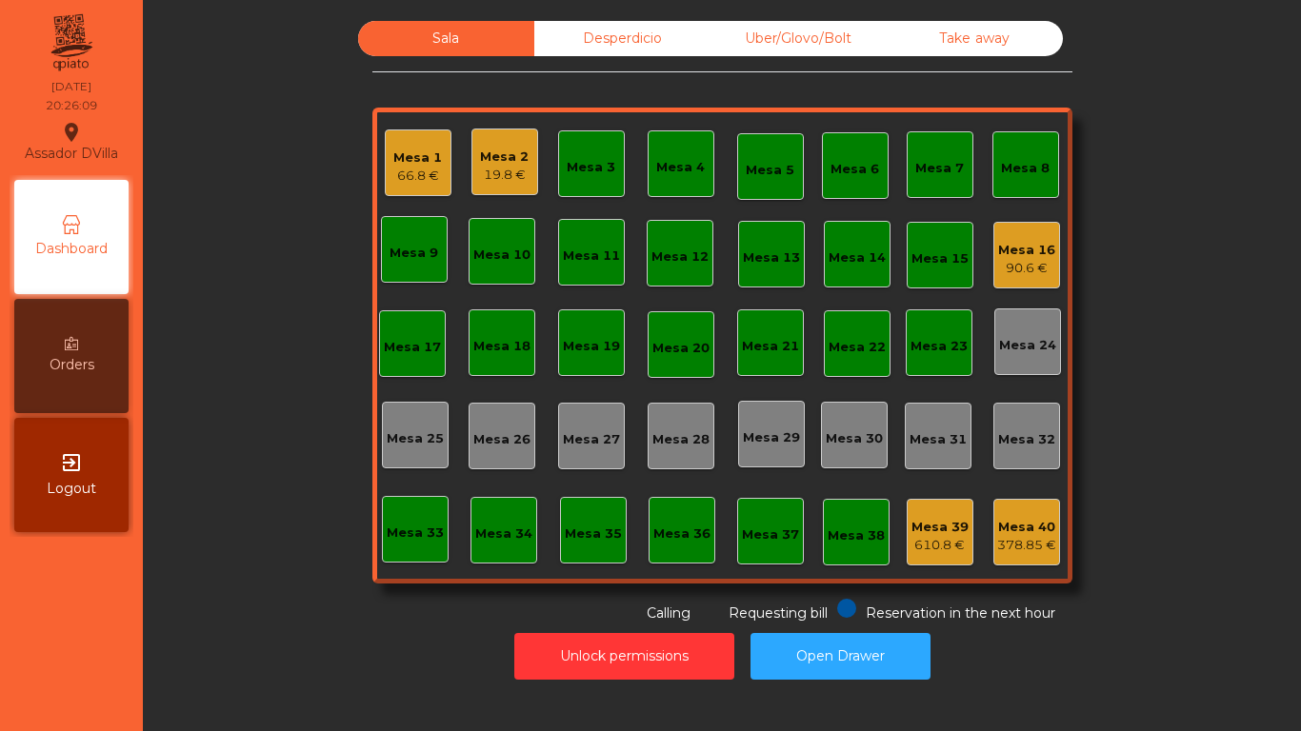
click at [471, 156] on div "Mesa 2 19.8 €" at bounding box center [504, 162] width 67 height 67
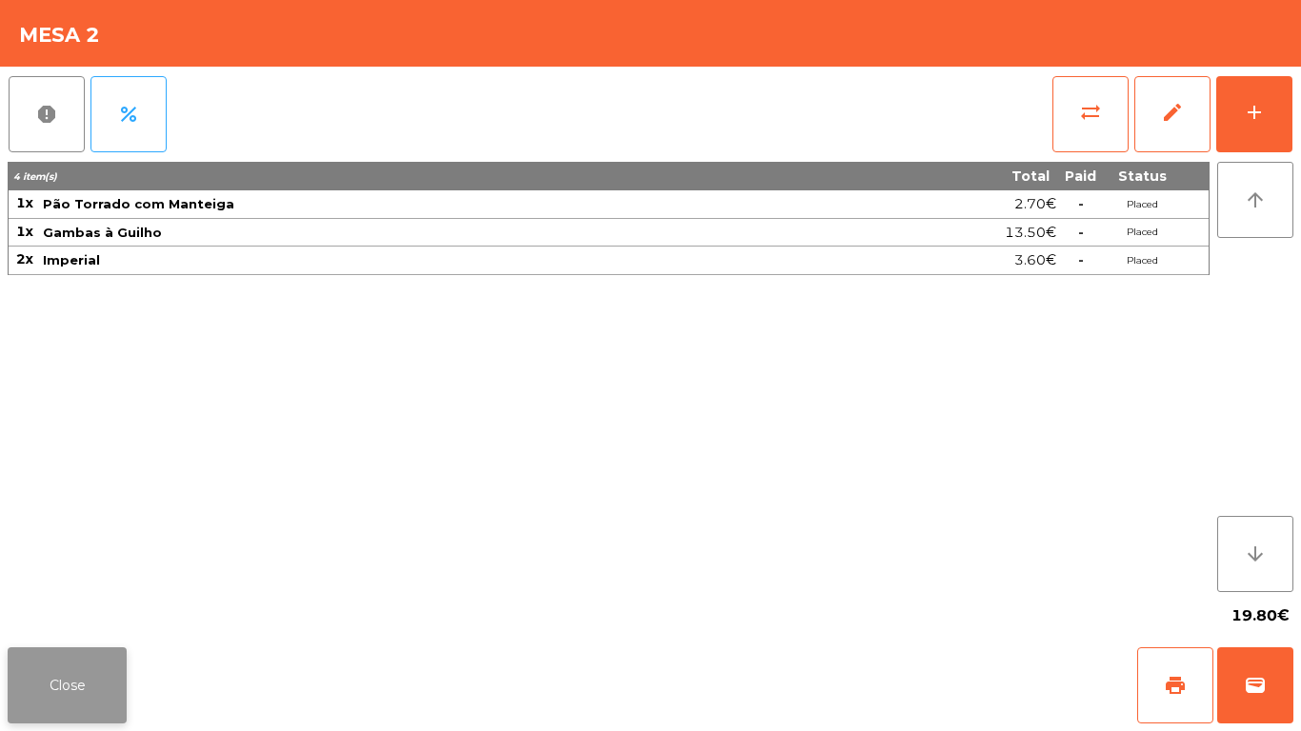
click at [60, 610] on button "Close" at bounding box center [67, 686] width 119 height 76
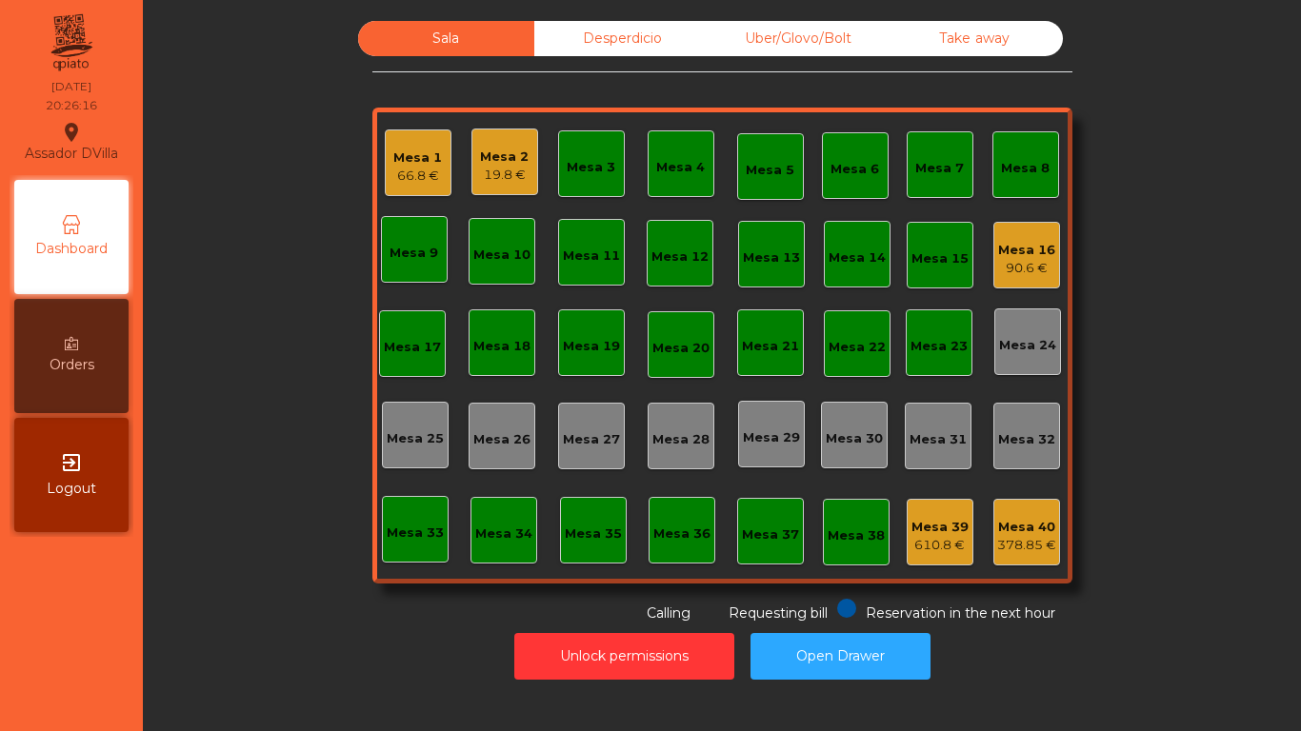
click at [472, 175] on div "Mesa 2 19.8 €" at bounding box center [504, 162] width 67 height 67
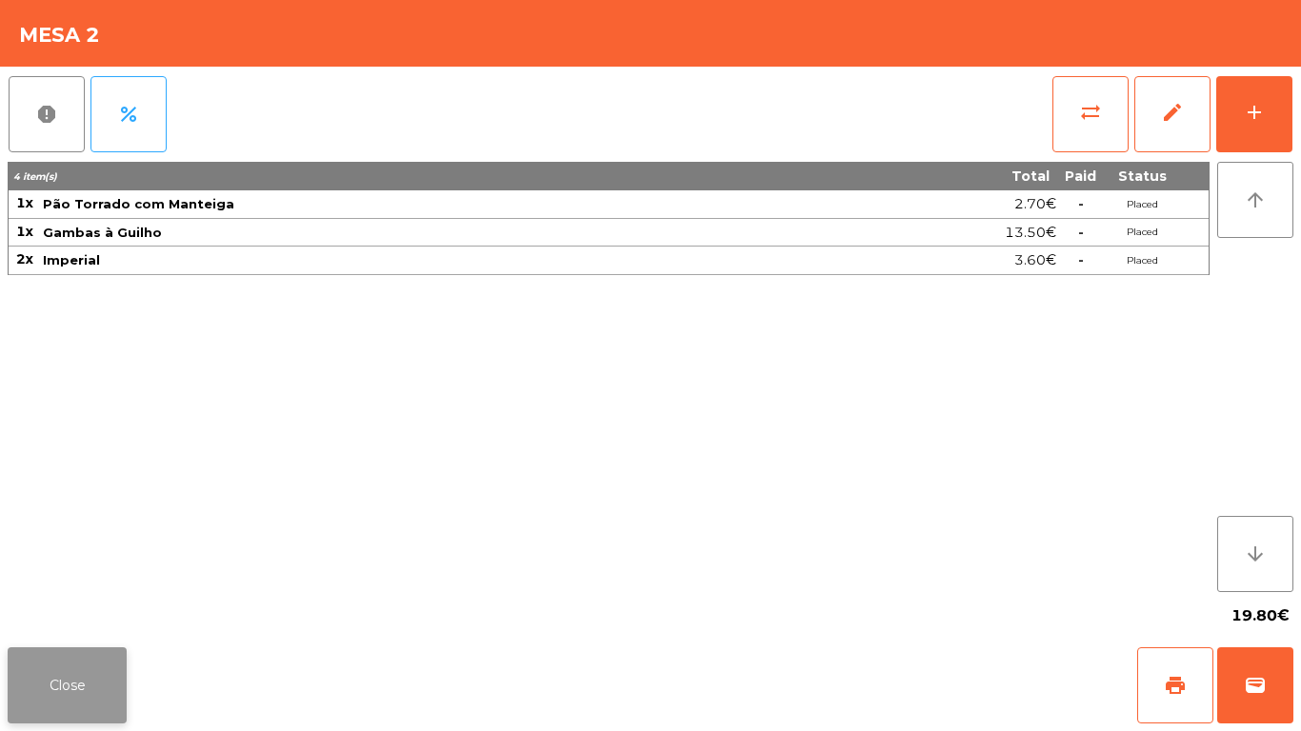
click at [71, 610] on button "Close" at bounding box center [67, 686] width 119 height 76
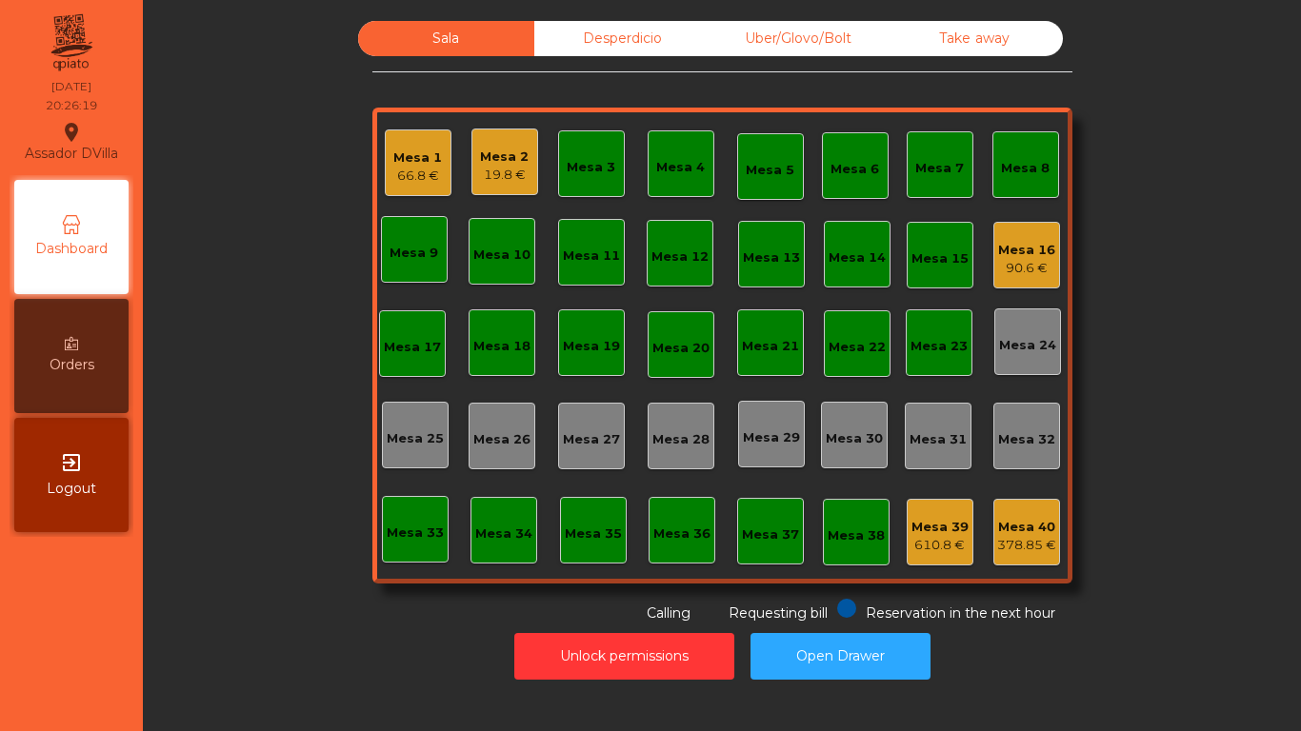
click at [403, 167] on div "66.8 €" at bounding box center [417, 176] width 49 height 19
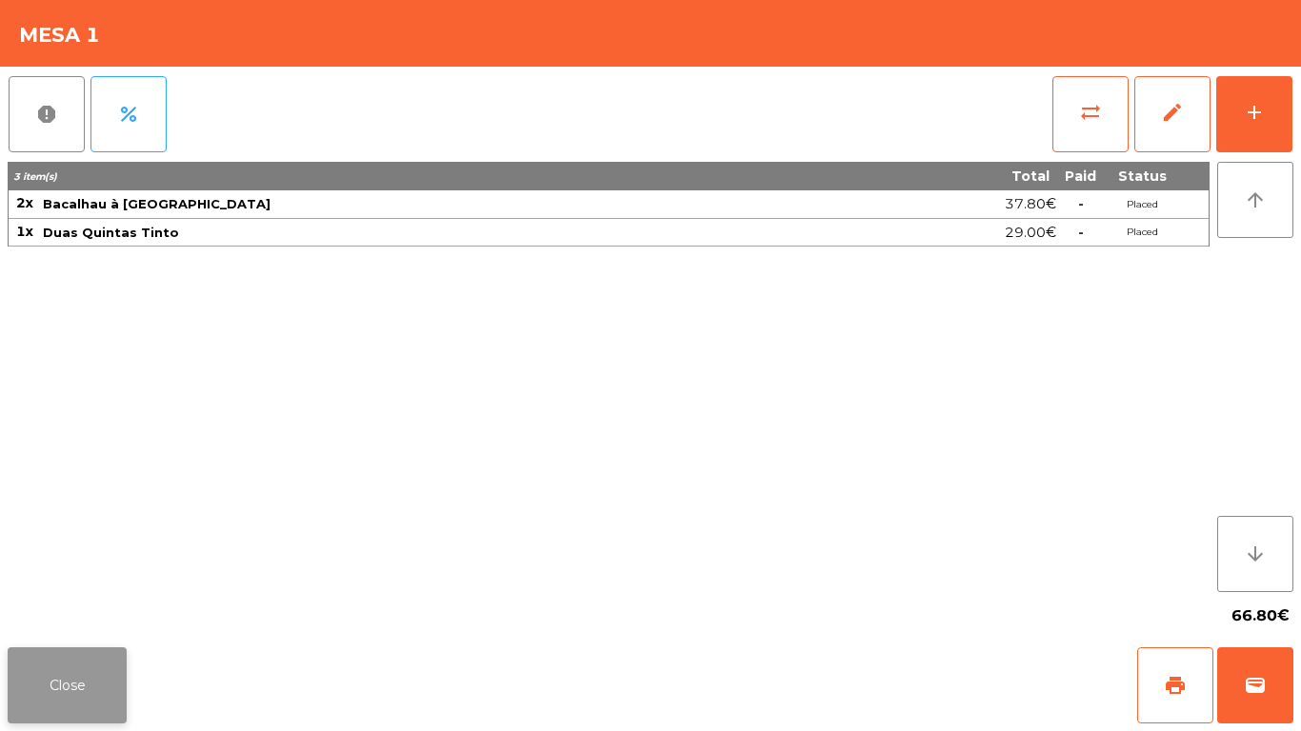
click at [85, 610] on button "Close" at bounding box center [67, 686] width 119 height 76
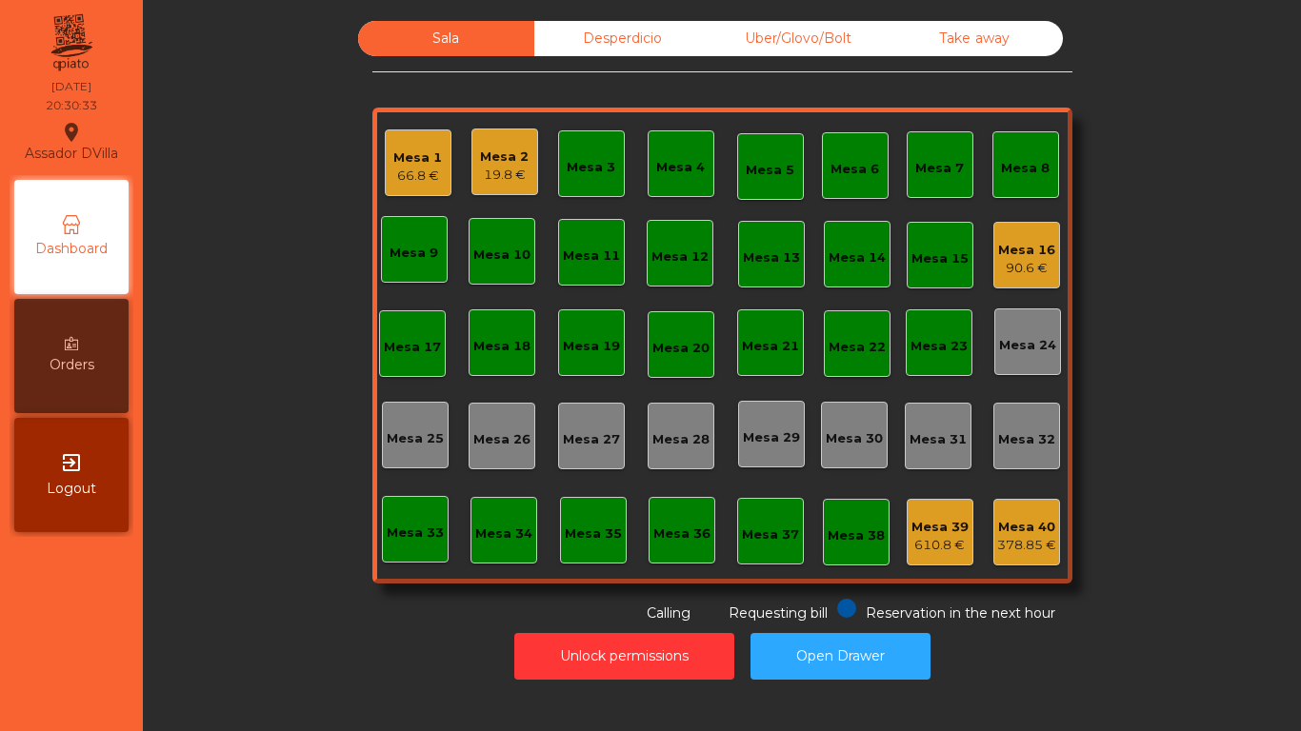
click at [498, 165] on div "Mesa 2" at bounding box center [504, 157] width 49 height 19
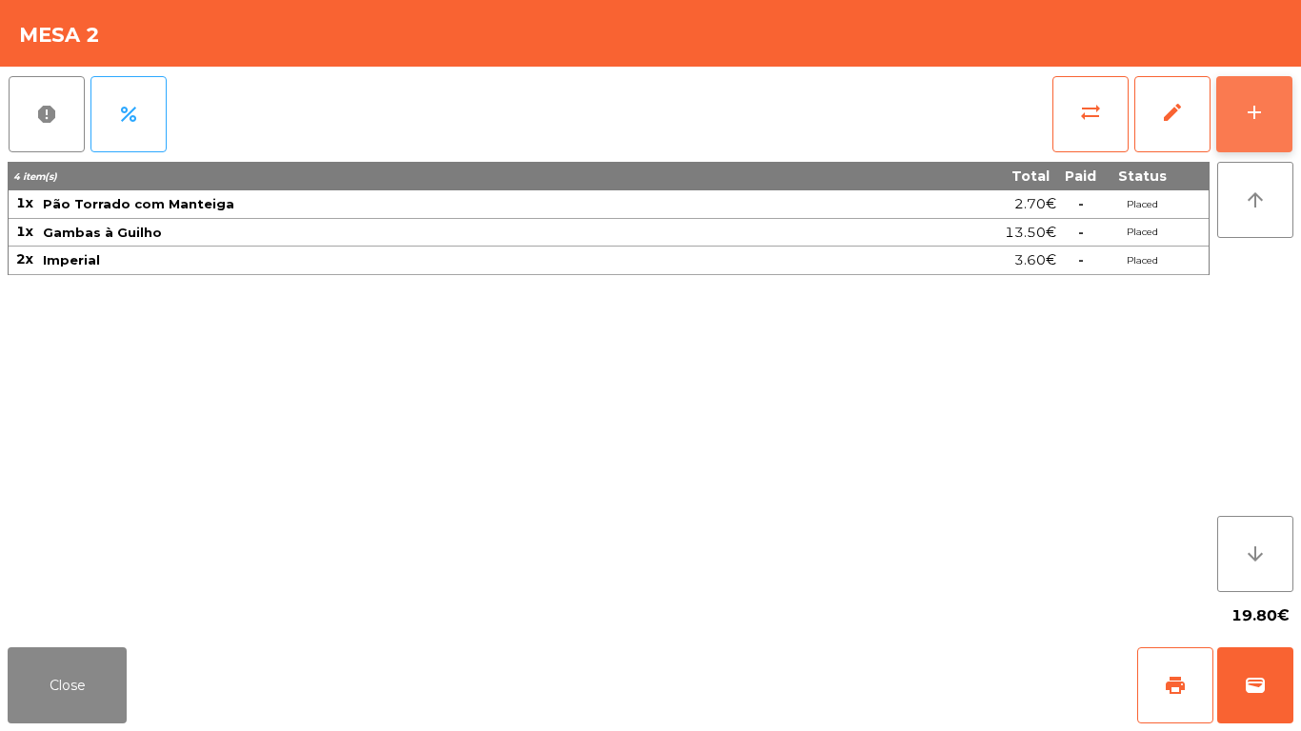
click at [1280, 122] on button "add" at bounding box center [1254, 114] width 76 height 76
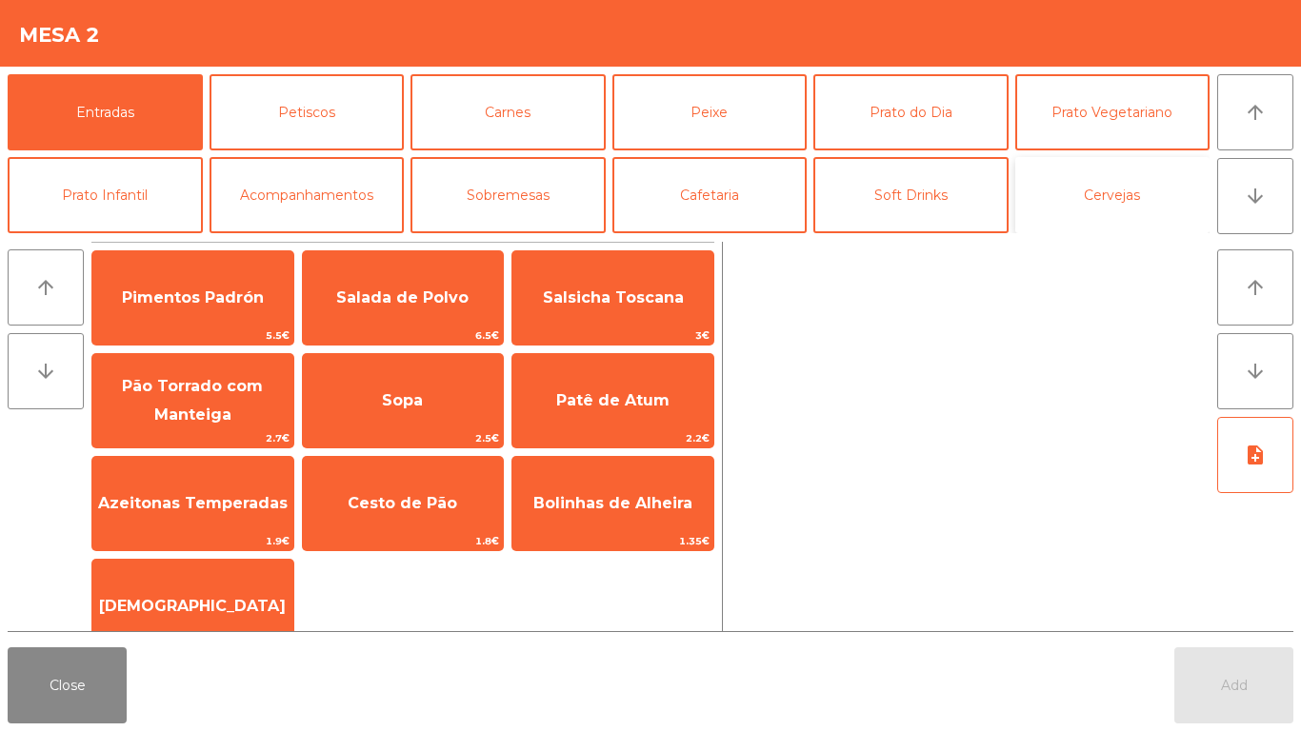
click at [1076, 173] on button "Cervejas" at bounding box center [1112, 195] width 195 height 76
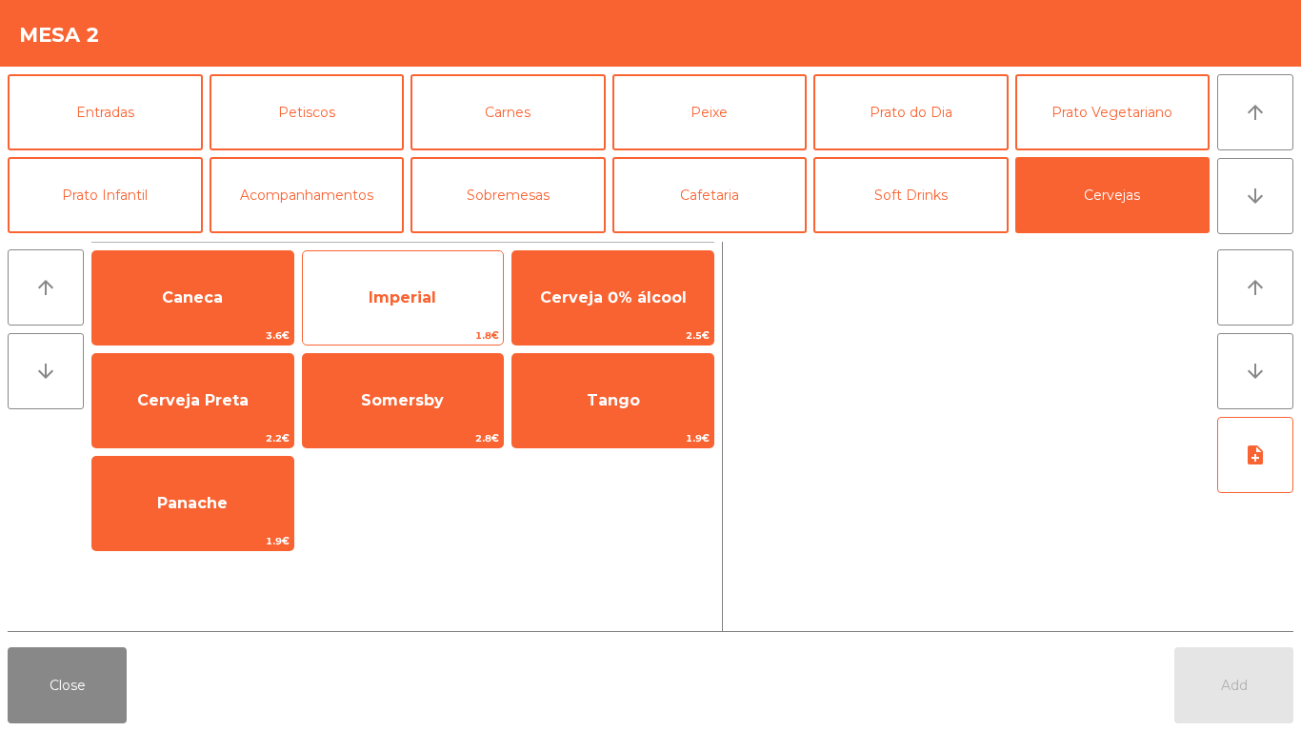
click at [331, 286] on span "Imperial" at bounding box center [403, 297] width 201 height 51
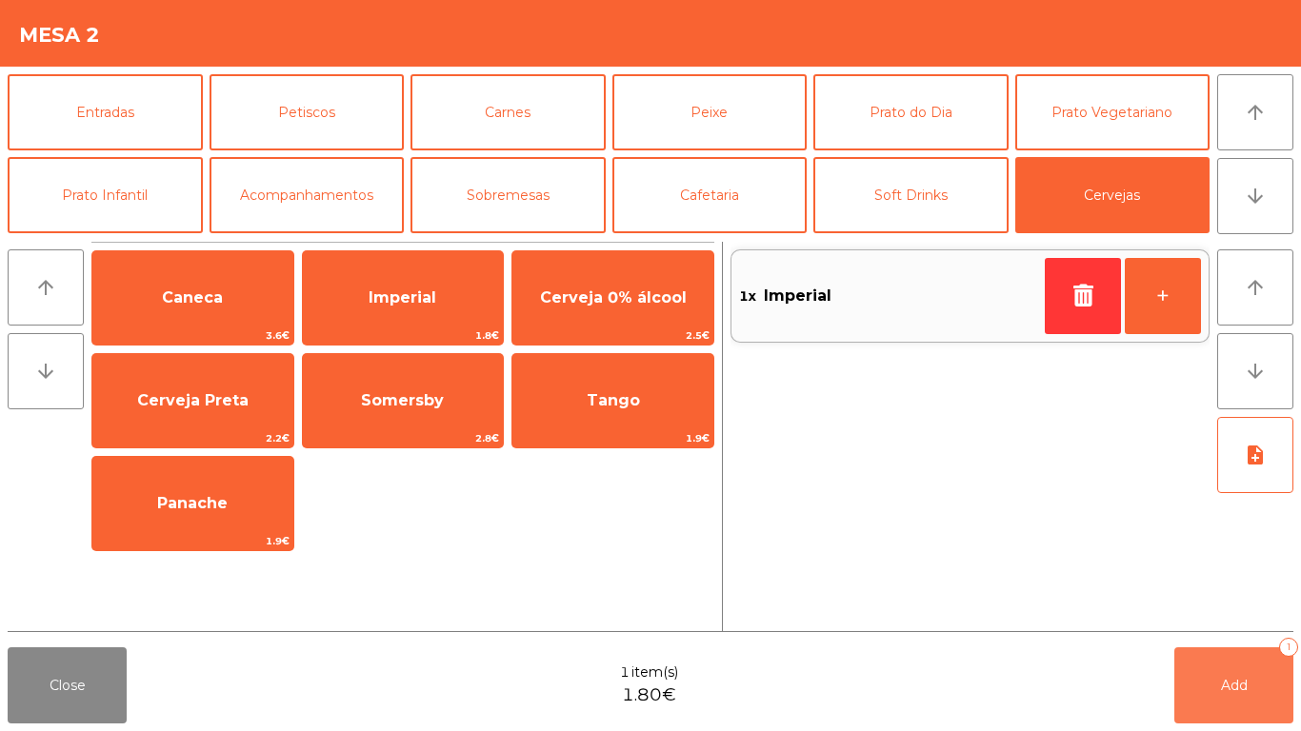
drag, startPoint x: 1221, startPoint y: 702, endPoint x: 191, endPoint y: 707, distance: 1029.6
click at [1197, 610] on button "Add 1" at bounding box center [1233, 686] width 119 height 76
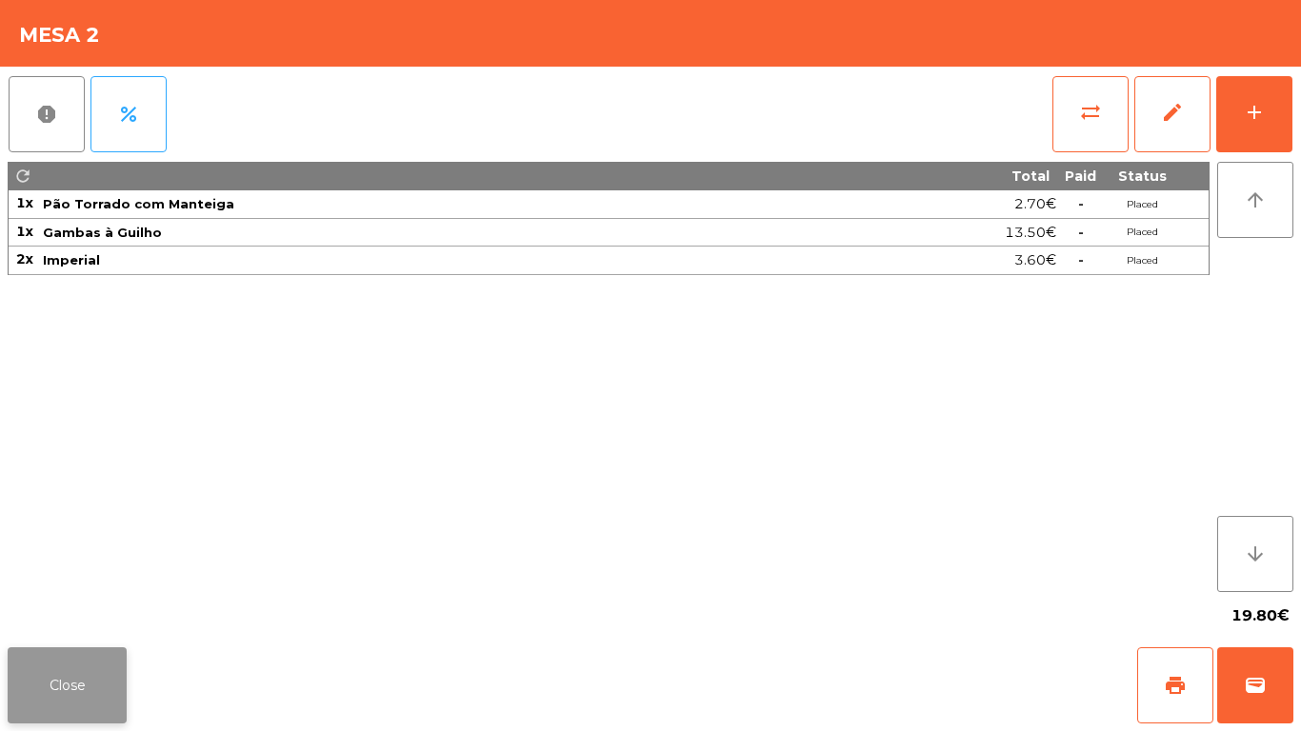
drag, startPoint x: 0, startPoint y: 713, endPoint x: 47, endPoint y: 684, distance: 55.2
click at [30, 610] on div "Close print wallet" at bounding box center [650, 685] width 1301 height 91
click at [99, 610] on button "Close" at bounding box center [67, 686] width 119 height 76
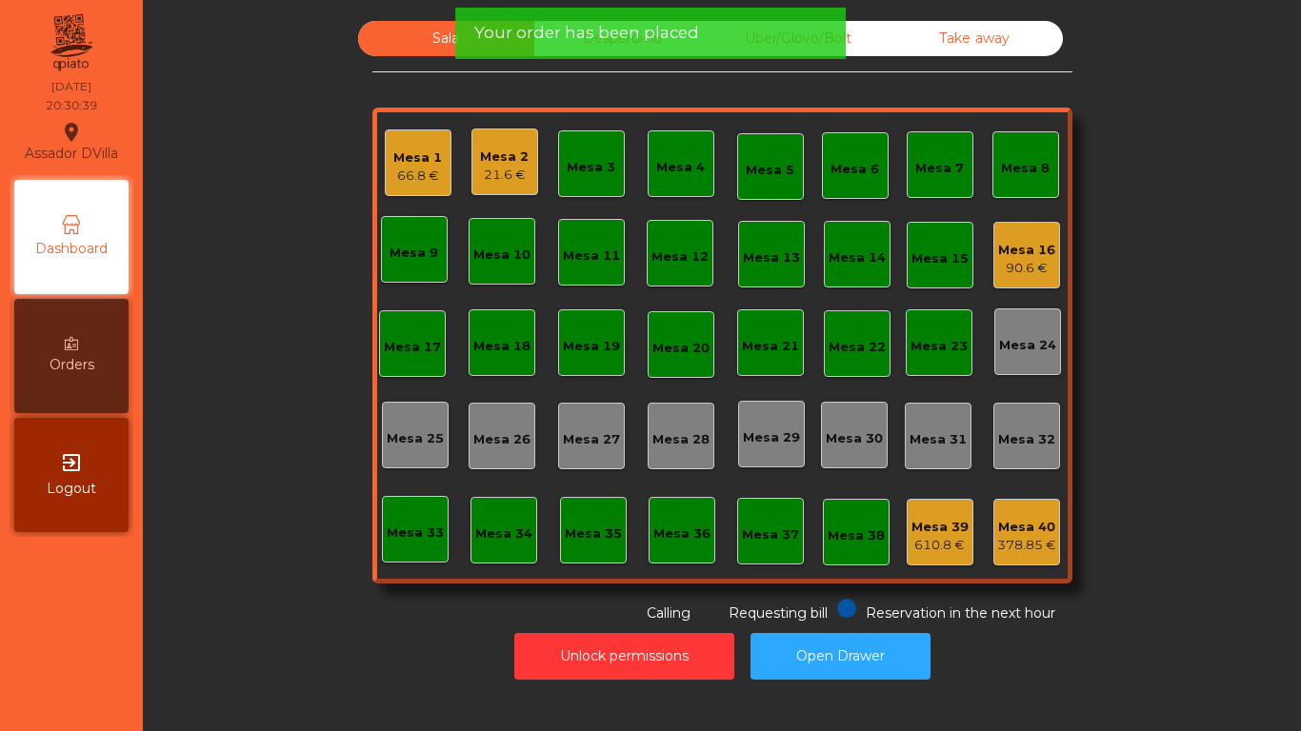
click at [622, 167] on div "Mesa 1 66.8 € Mesa 2 21.6 € Mesa 3 Mesa 4 Mesa 5 Mesa 6 Mesa 7 Mesa 8 Mesa 9 Me…" at bounding box center [722, 346] width 700 height 476
click at [612, 168] on div "Mesa 3" at bounding box center [591, 163] width 67 height 67
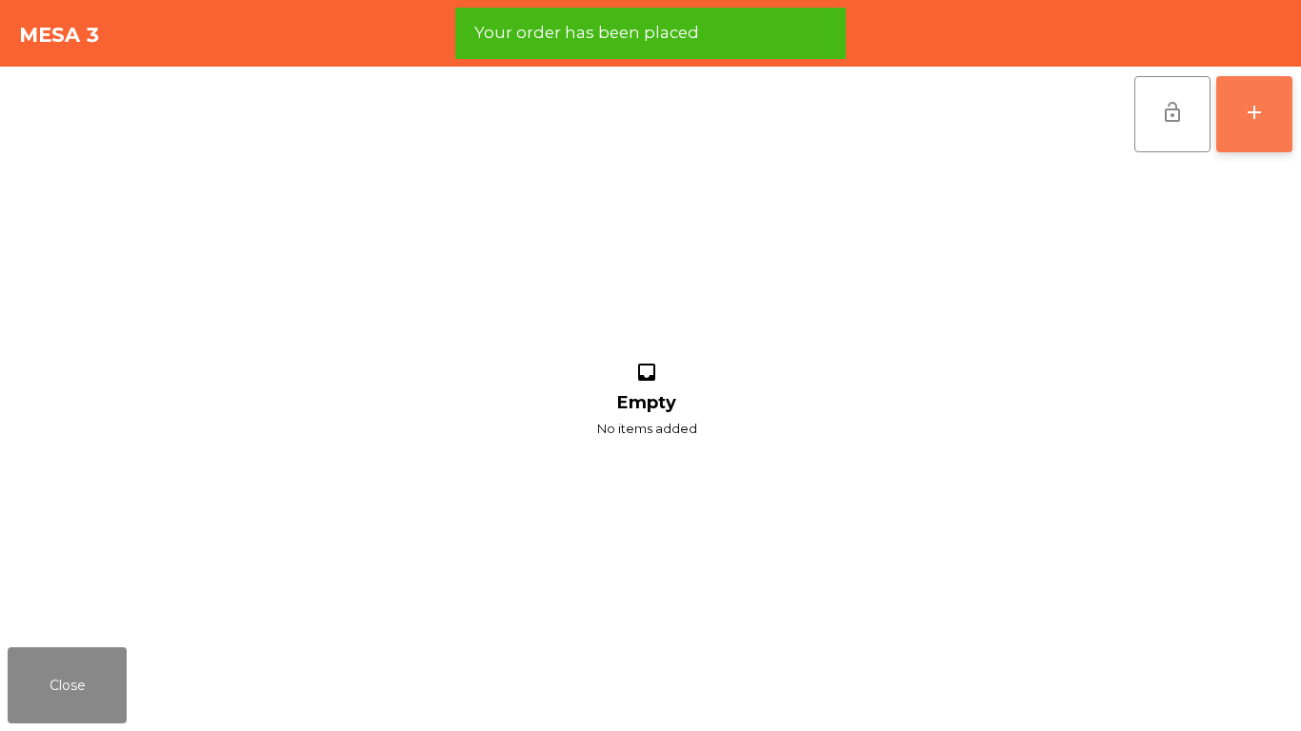
click at [1273, 117] on button "add" at bounding box center [1254, 114] width 76 height 76
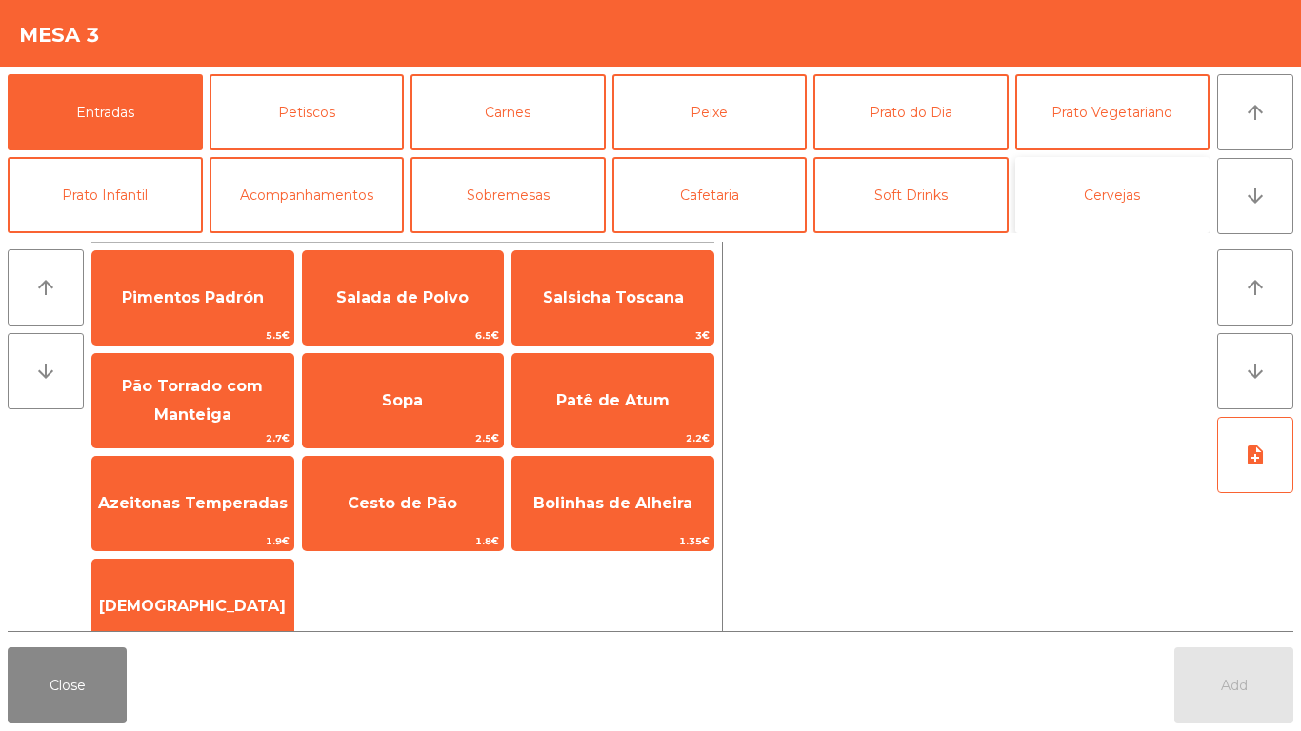
click at [1092, 175] on button "Cervejas" at bounding box center [1112, 195] width 195 height 76
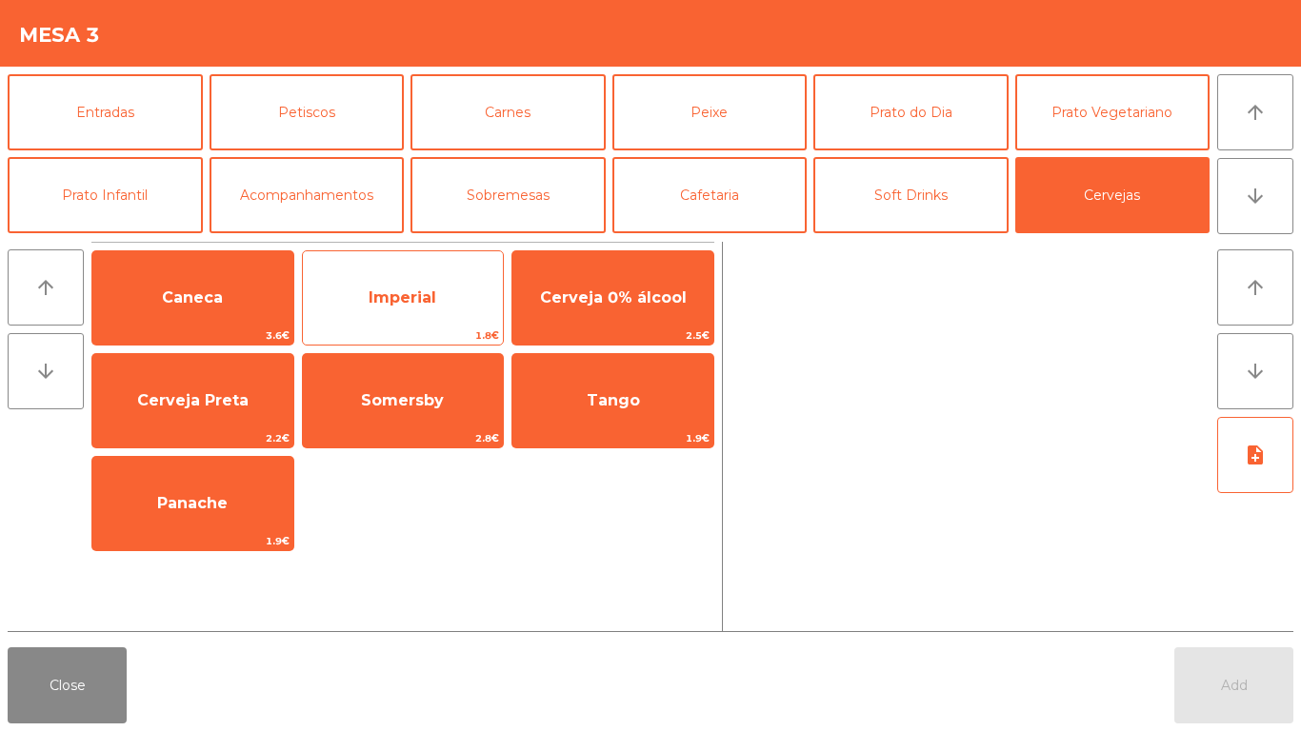
drag, startPoint x: 382, startPoint y: 284, endPoint x: 400, endPoint y: 279, distance: 18.7
click at [383, 284] on span "Imperial" at bounding box center [403, 297] width 201 height 51
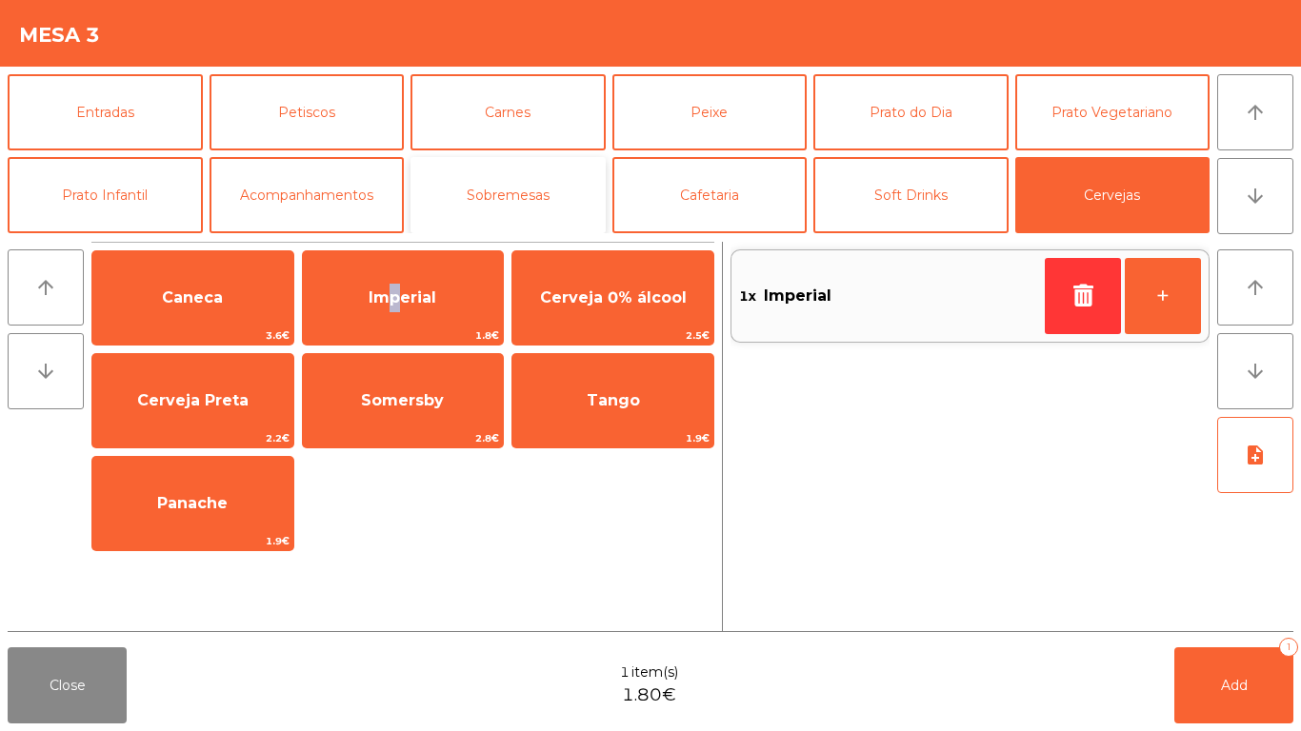
click at [541, 210] on button "Sobremesas" at bounding box center [508, 195] width 195 height 76
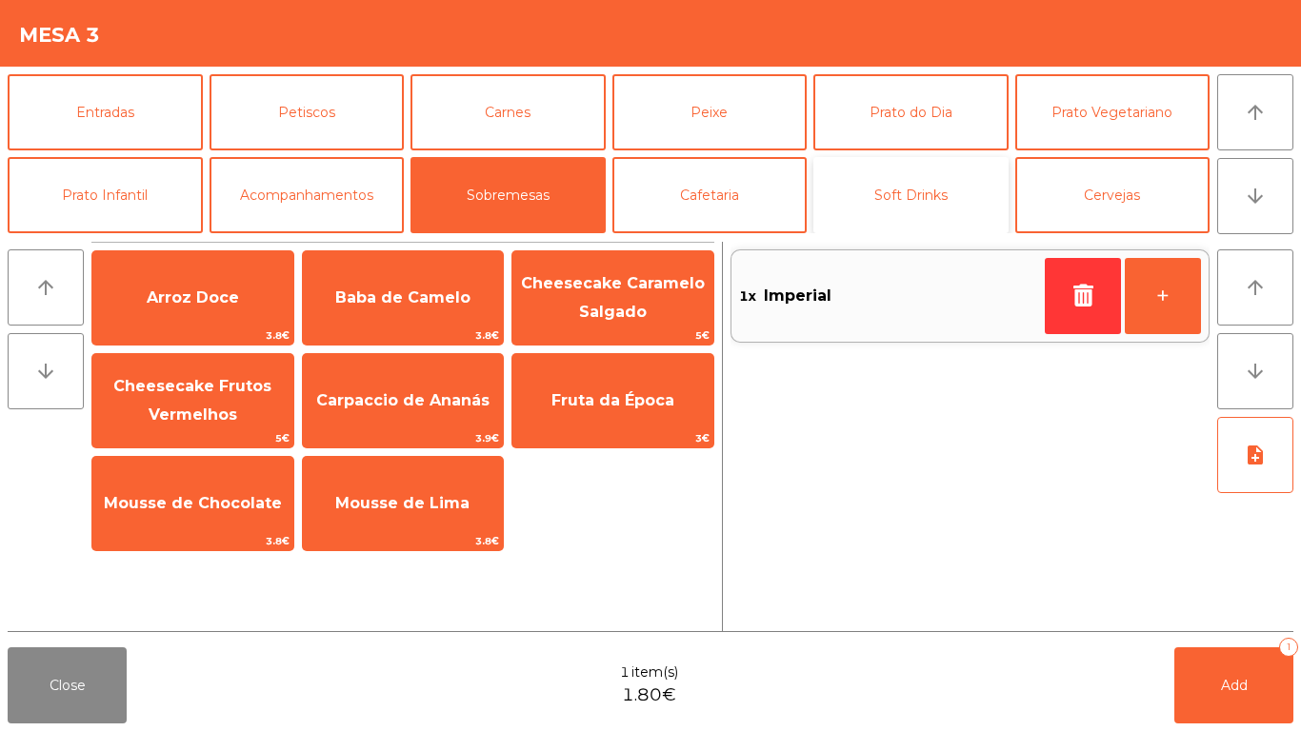
click at [871, 213] on button "Soft Drinks" at bounding box center [910, 195] width 195 height 76
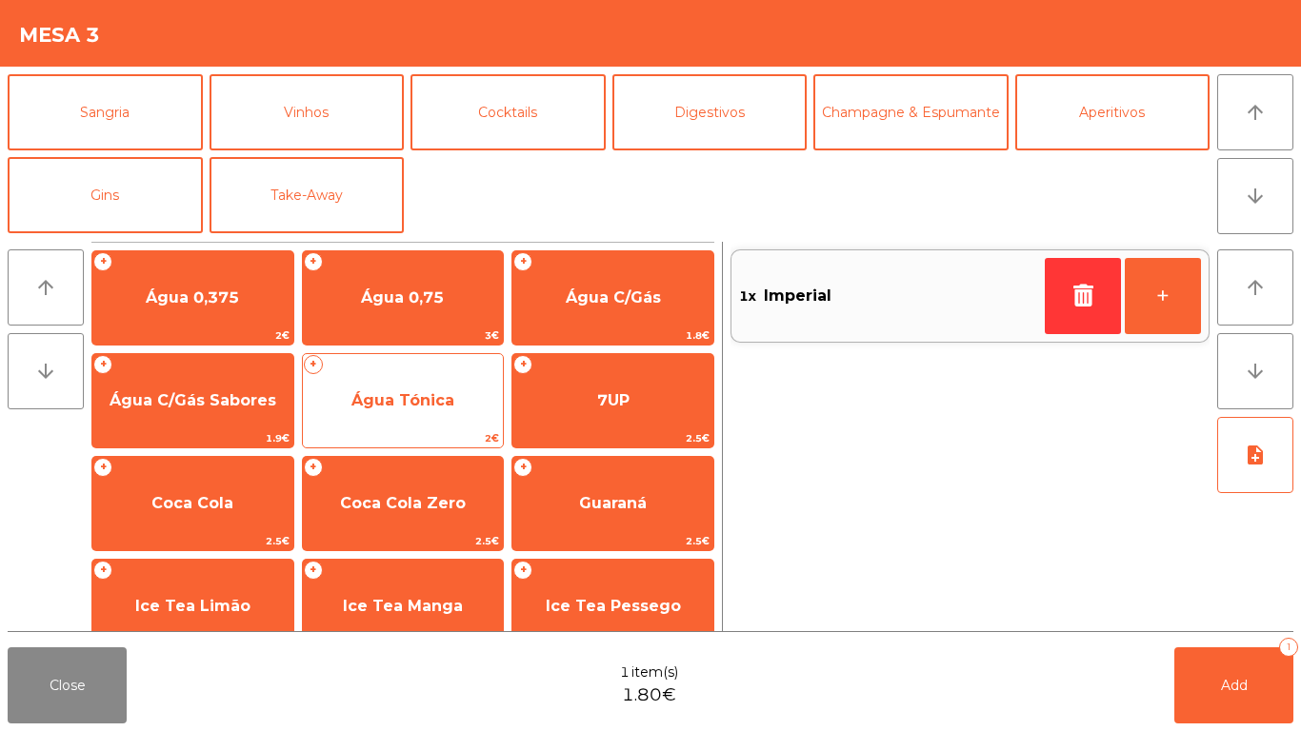
scroll to position [236, 0]
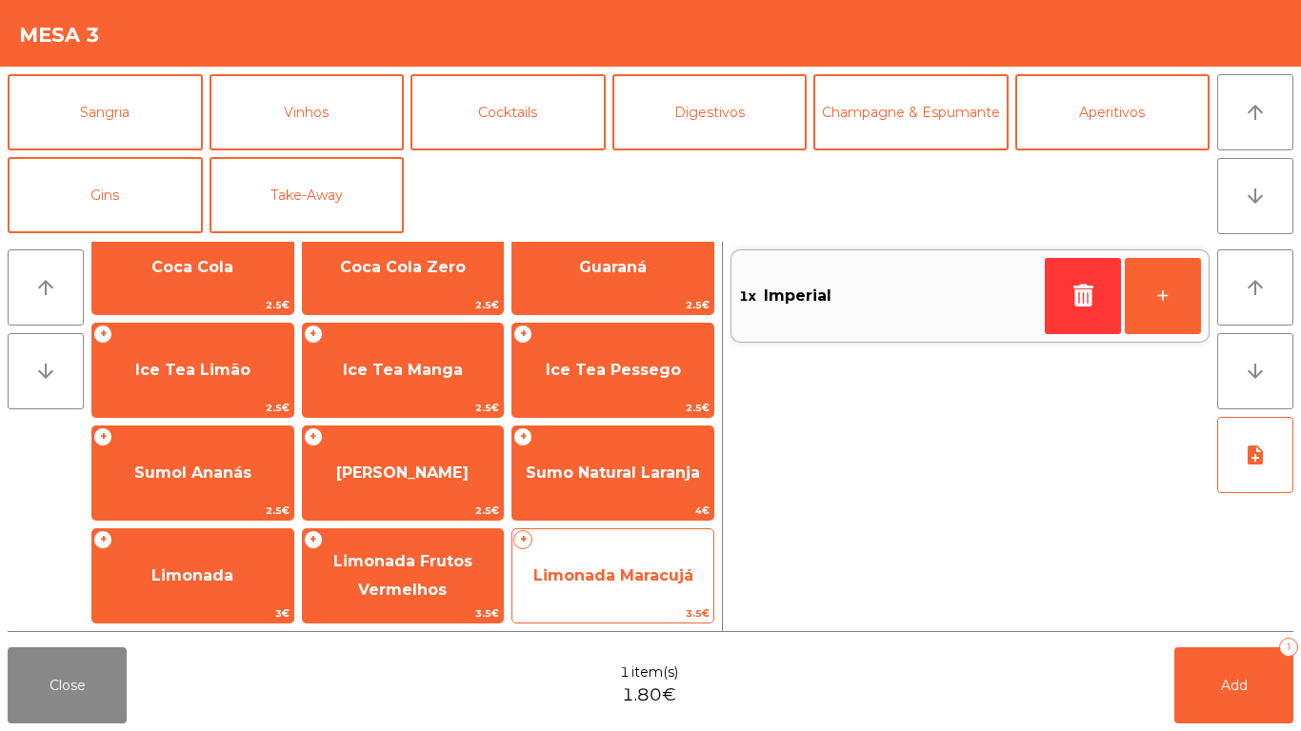
click at [598, 567] on span "Limonada Maracujá" at bounding box center [613, 576] width 160 height 18
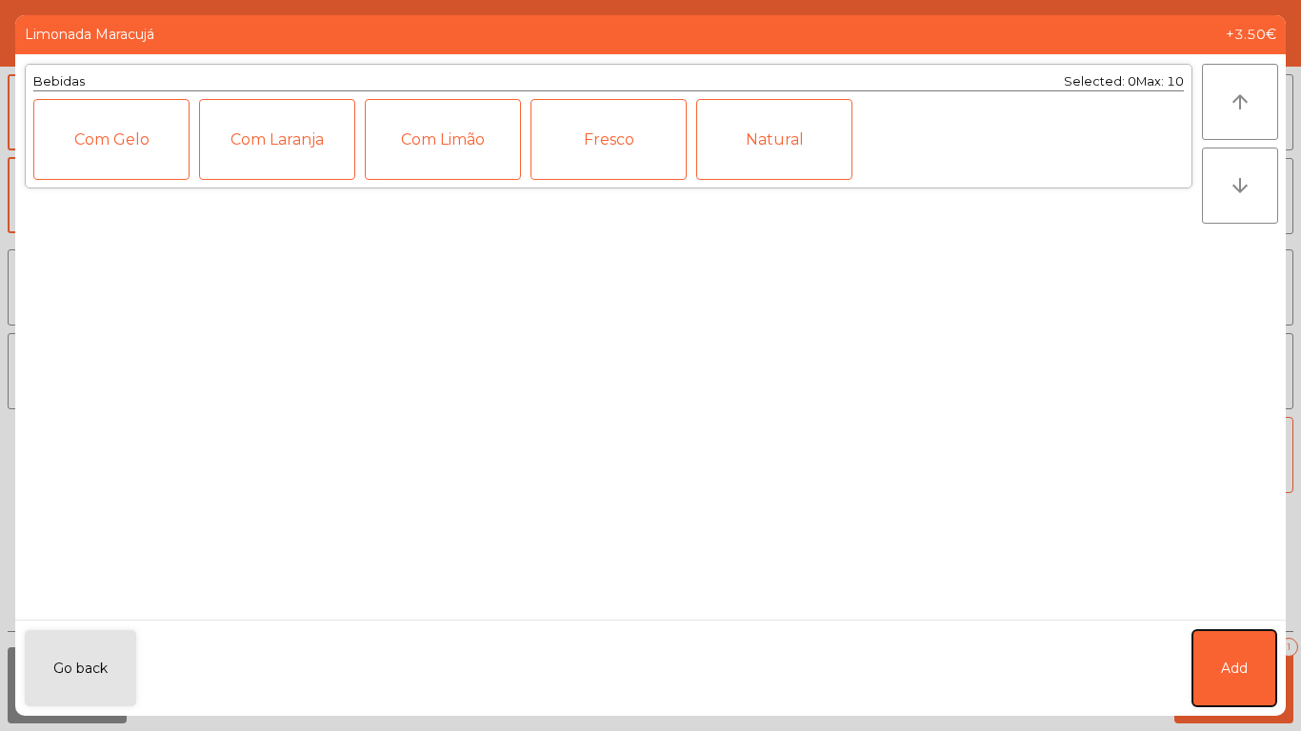
click at [1226, 610] on span "Add" at bounding box center [1234, 669] width 27 height 20
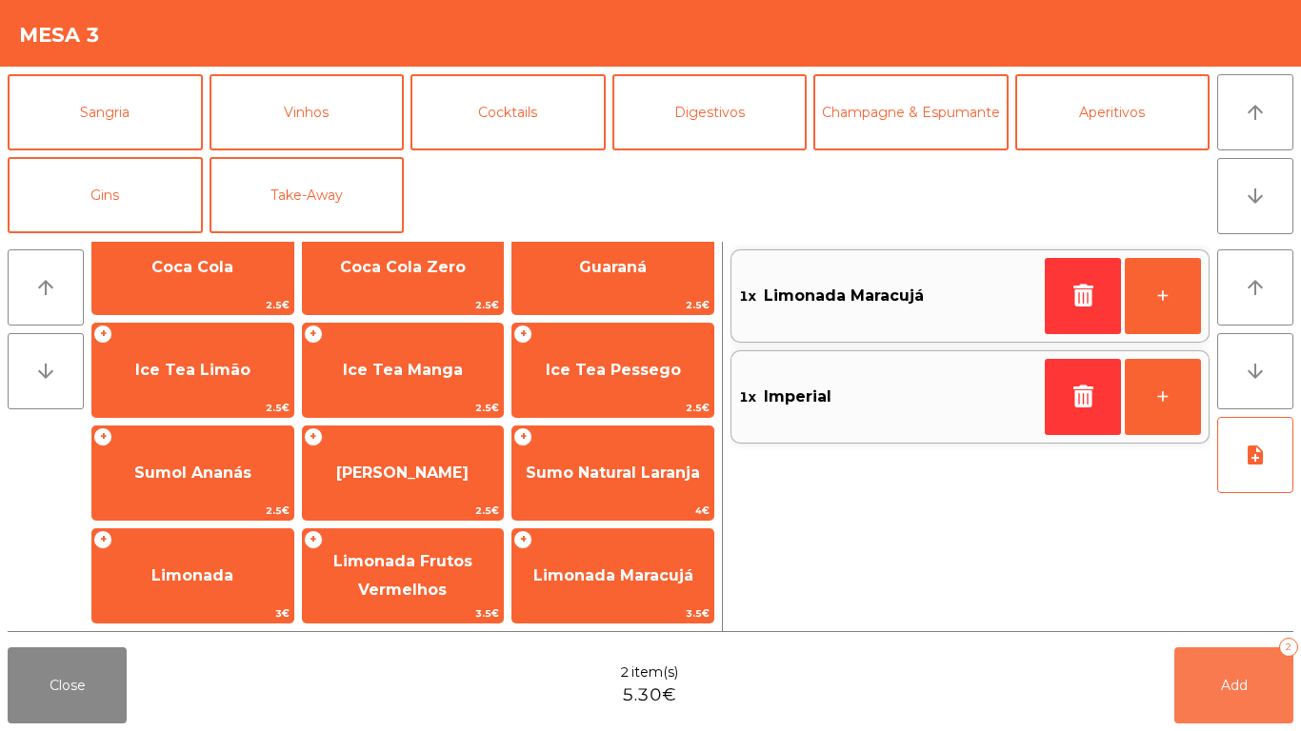
click at [1225, 610] on span "Add" at bounding box center [1234, 685] width 27 height 17
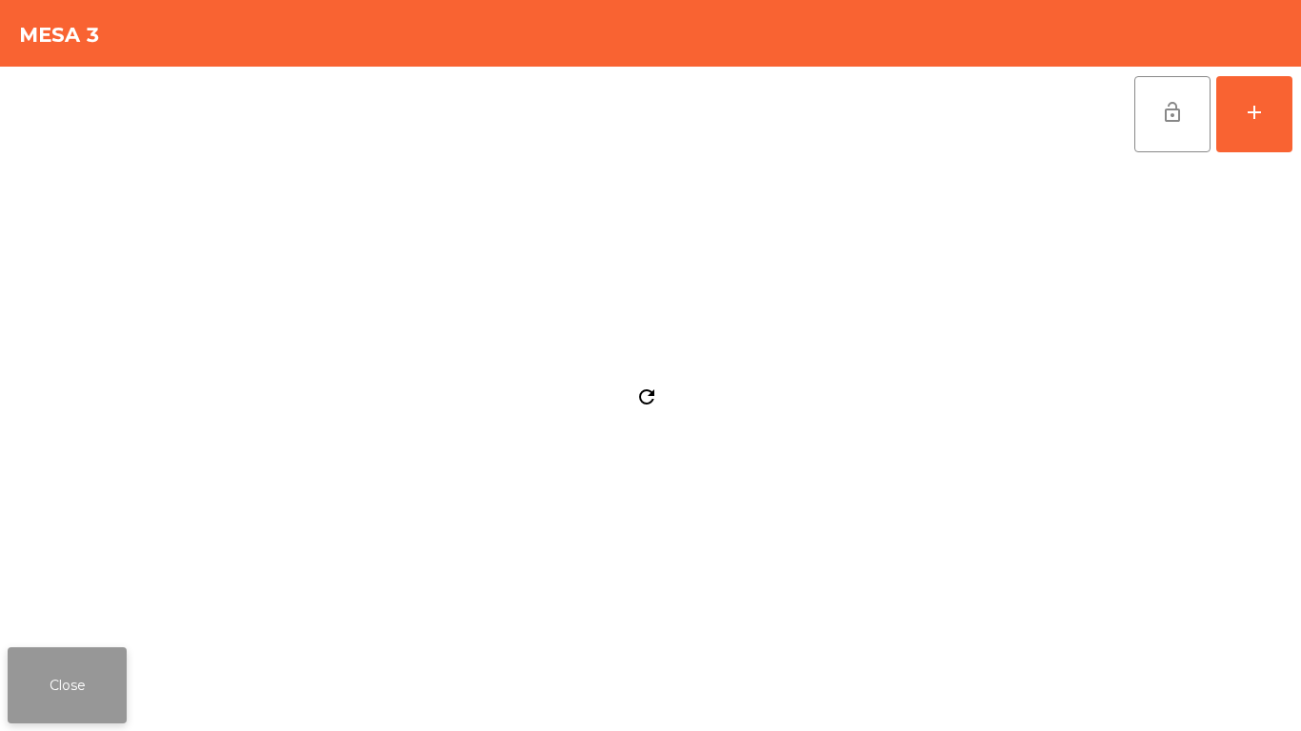
click at [65, 610] on button "Close" at bounding box center [67, 686] width 119 height 76
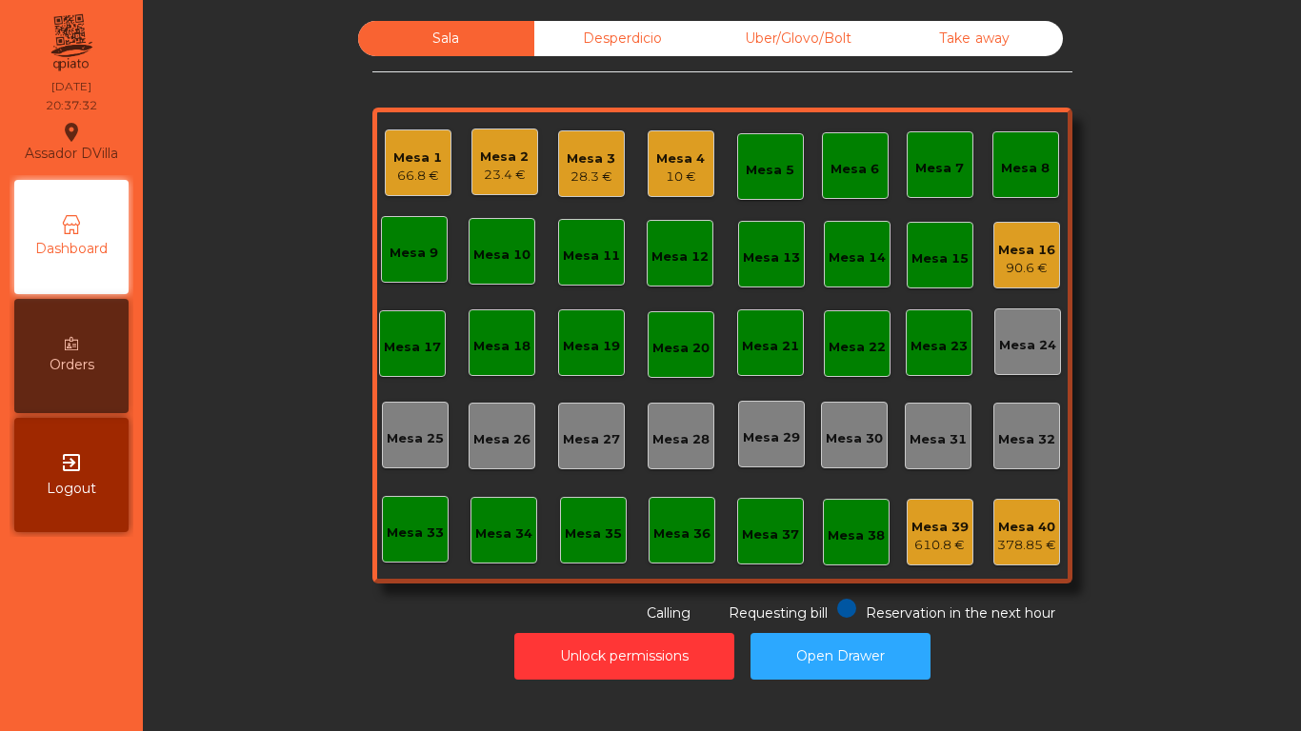
click at [812, 50] on div "Uber/Glovo/Bolt" at bounding box center [799, 38] width 176 height 35
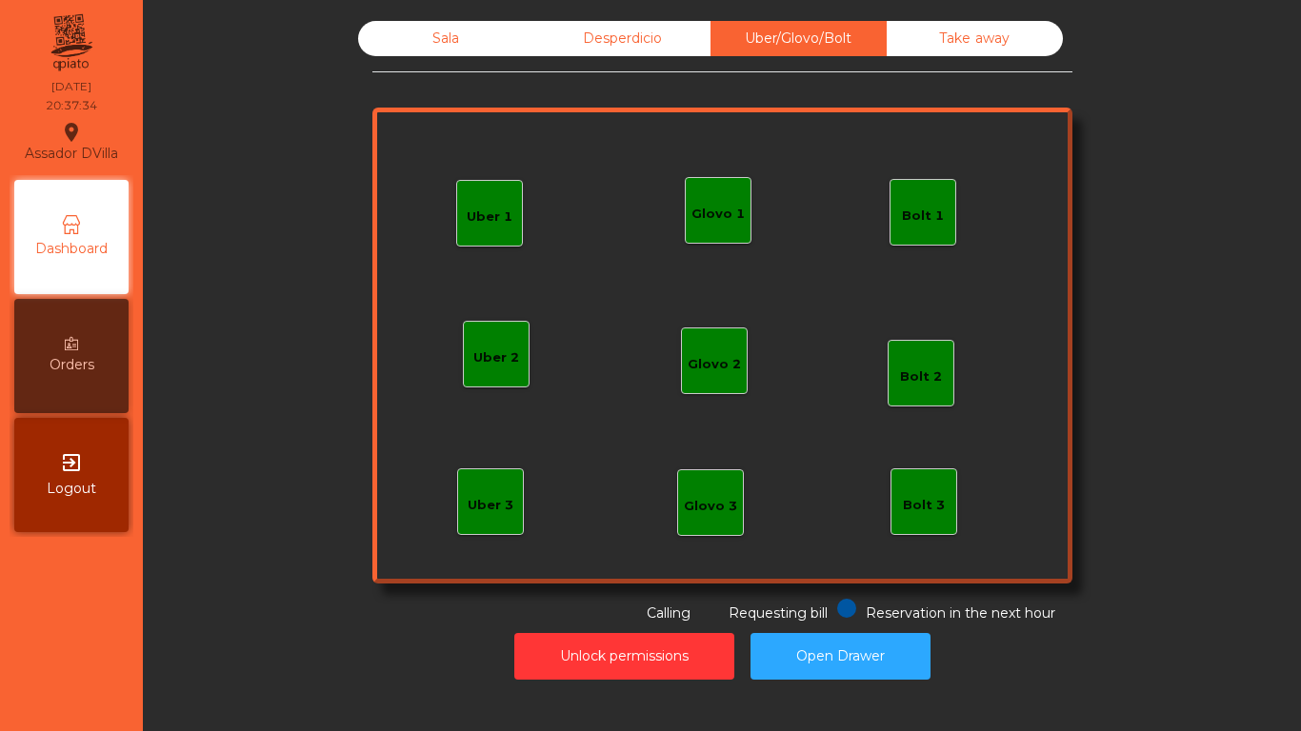
click at [942, 231] on div "Bolt 1" at bounding box center [923, 212] width 67 height 67
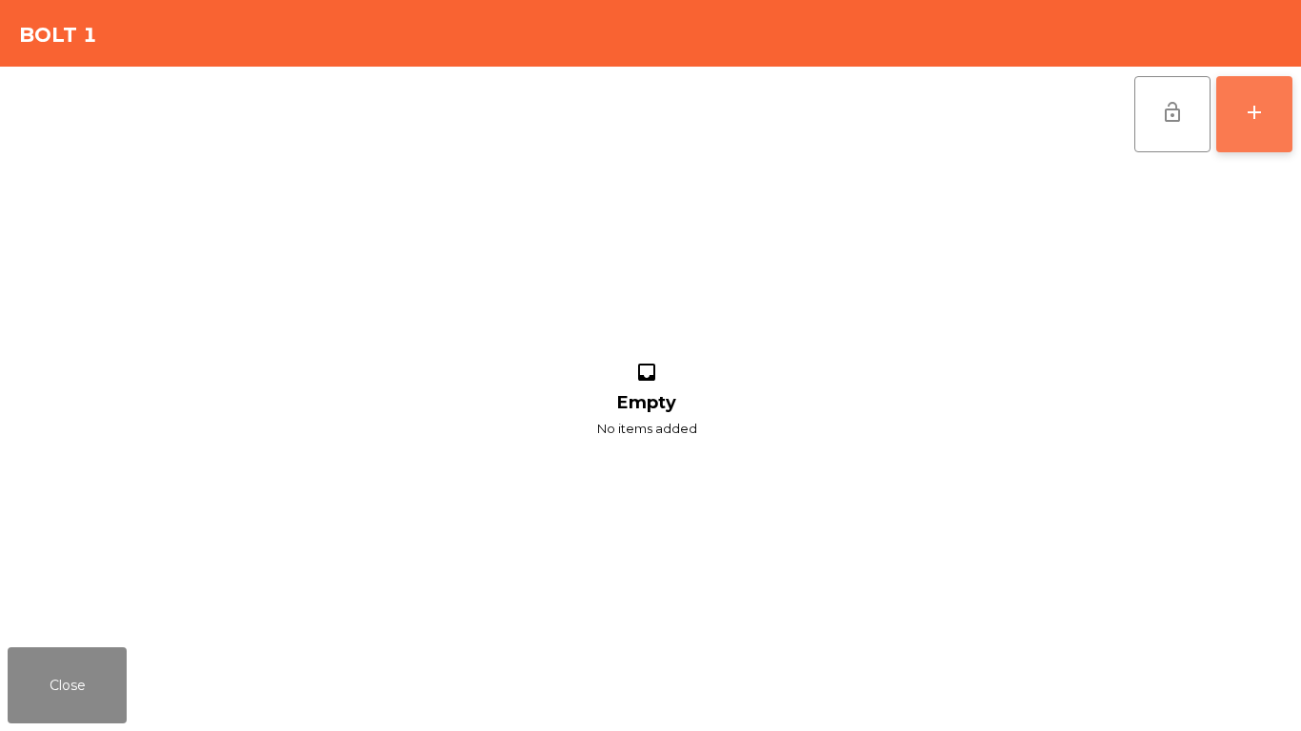
click at [1238, 116] on button "add" at bounding box center [1254, 114] width 76 height 76
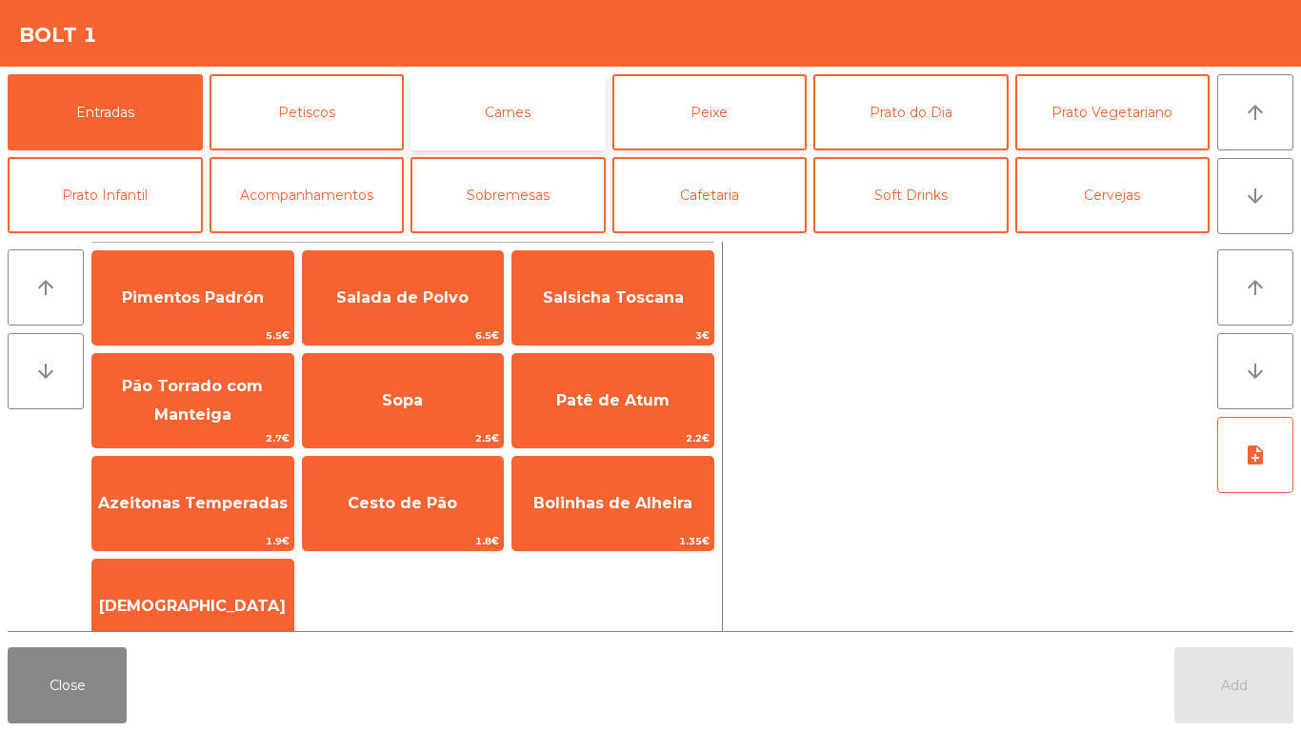
click at [477, 109] on button "Carnes" at bounding box center [508, 112] width 195 height 76
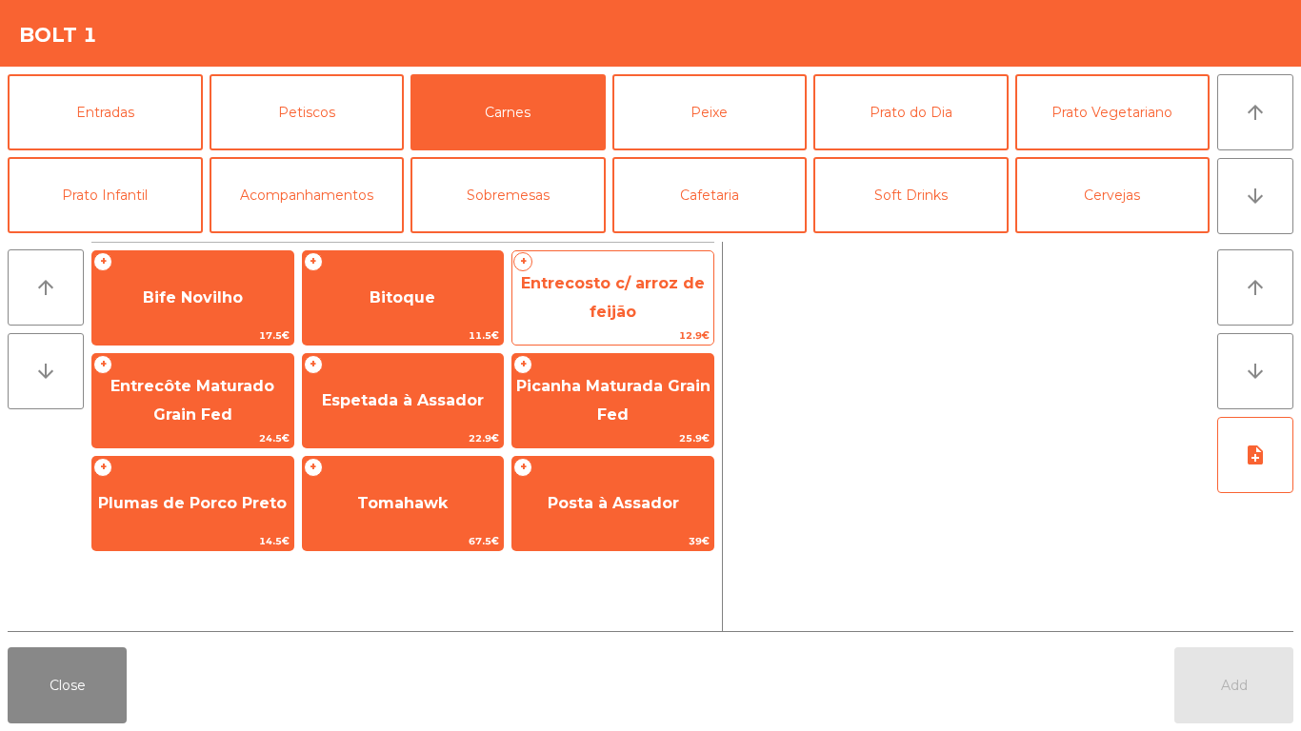
click at [634, 319] on span "Entrecosto c/ arroz de feijão" at bounding box center [613, 297] width 184 height 47
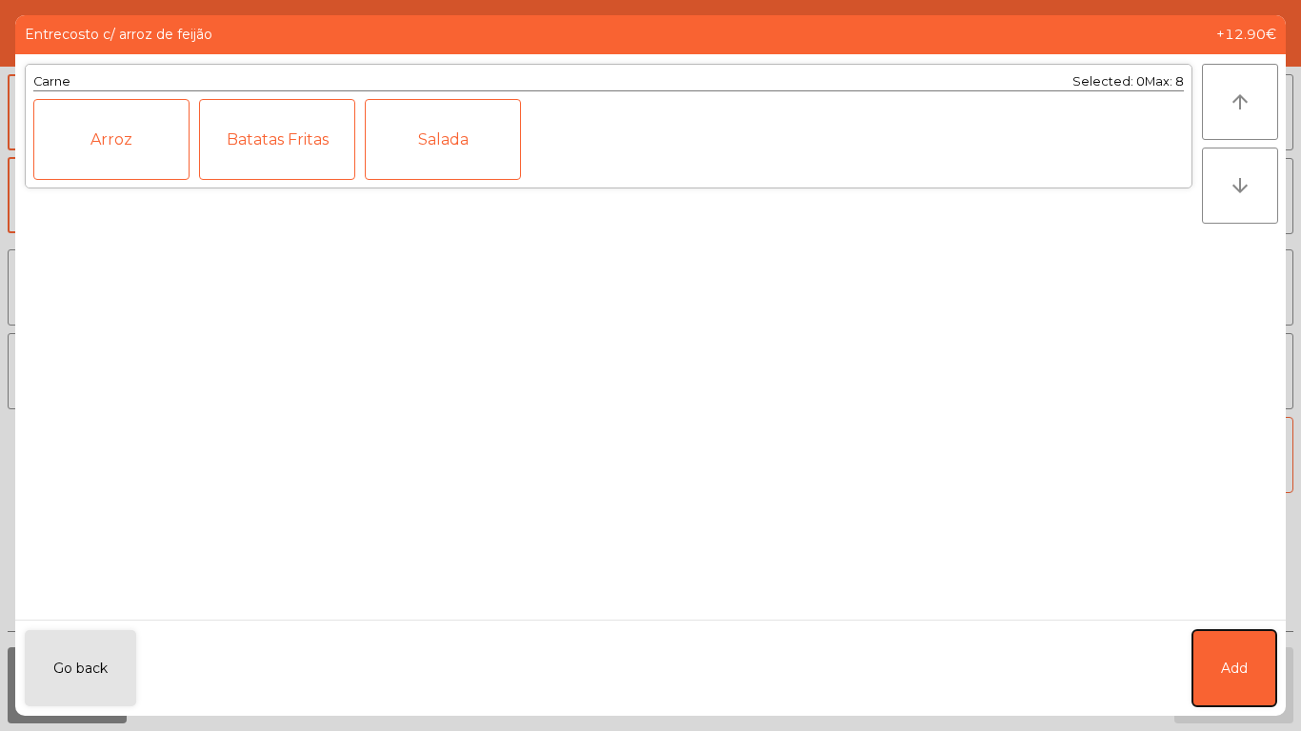
click at [1231, 610] on span "Add" at bounding box center [1234, 669] width 27 height 20
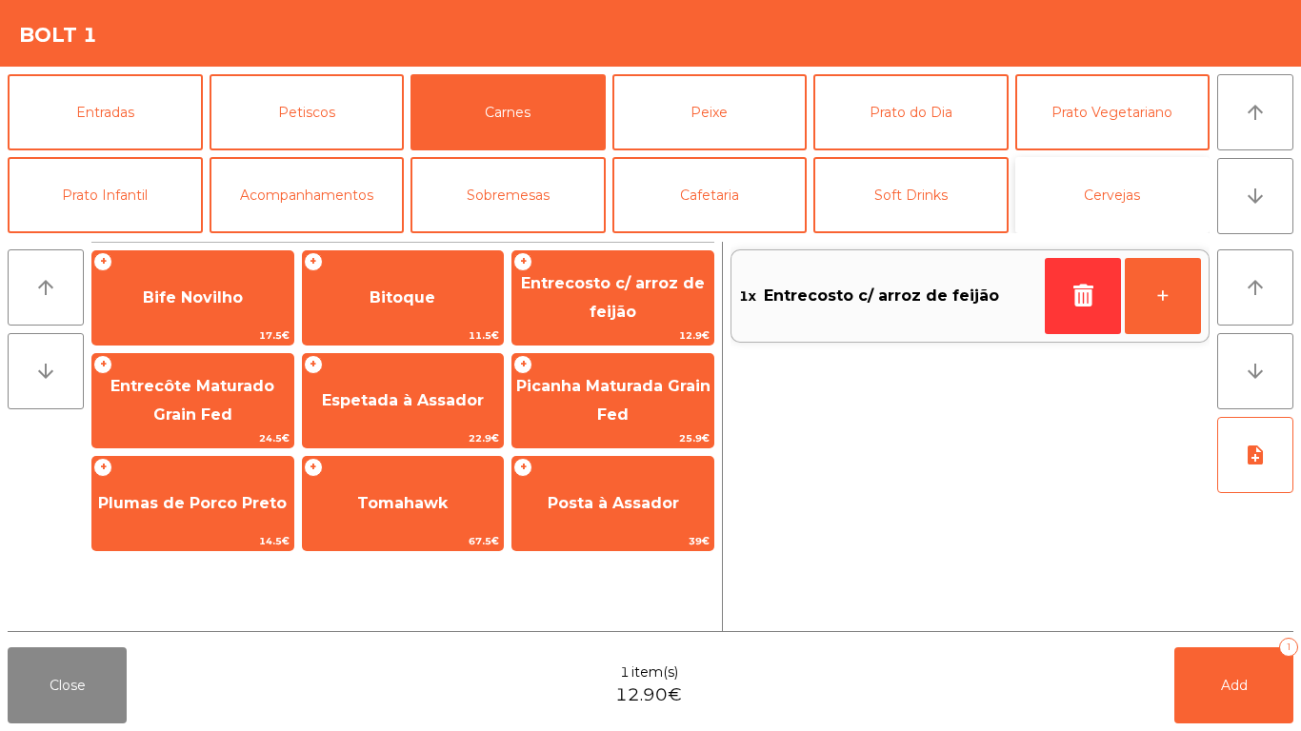
click at [1021, 180] on button "Cervejas" at bounding box center [1112, 195] width 195 height 76
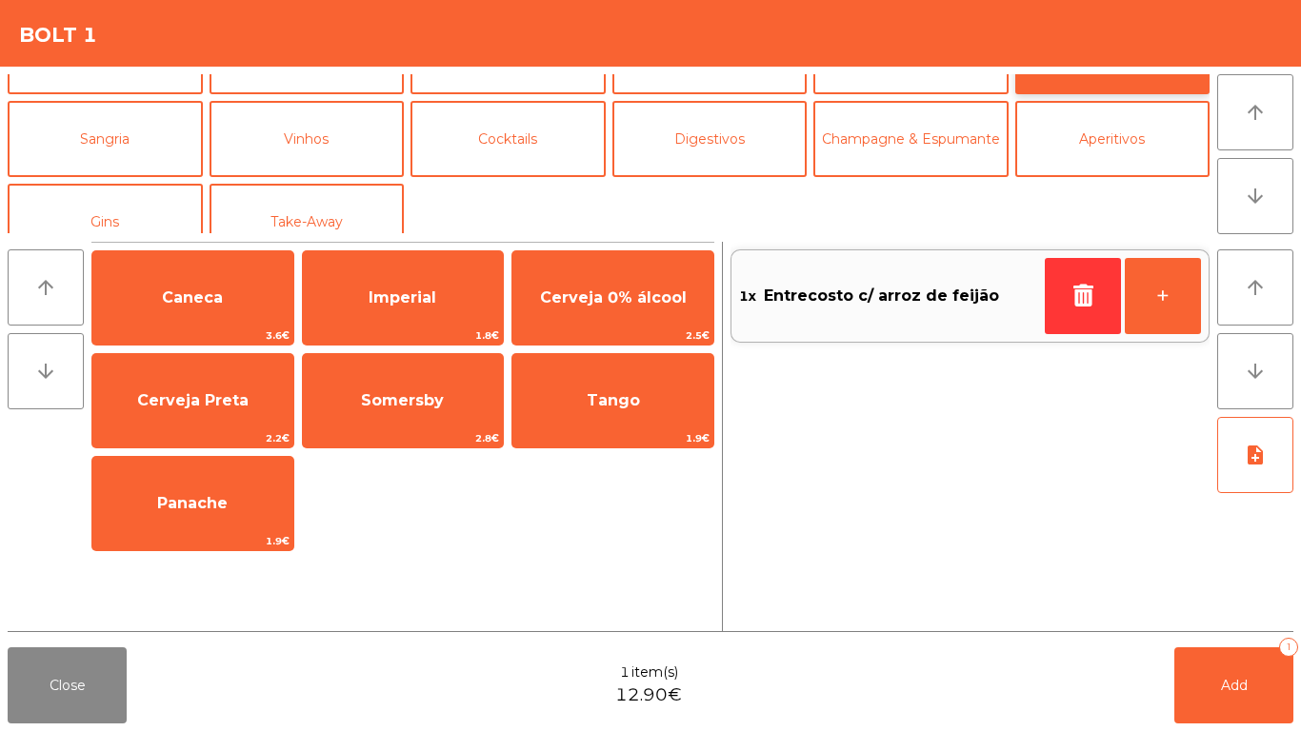
scroll to position [166, 0]
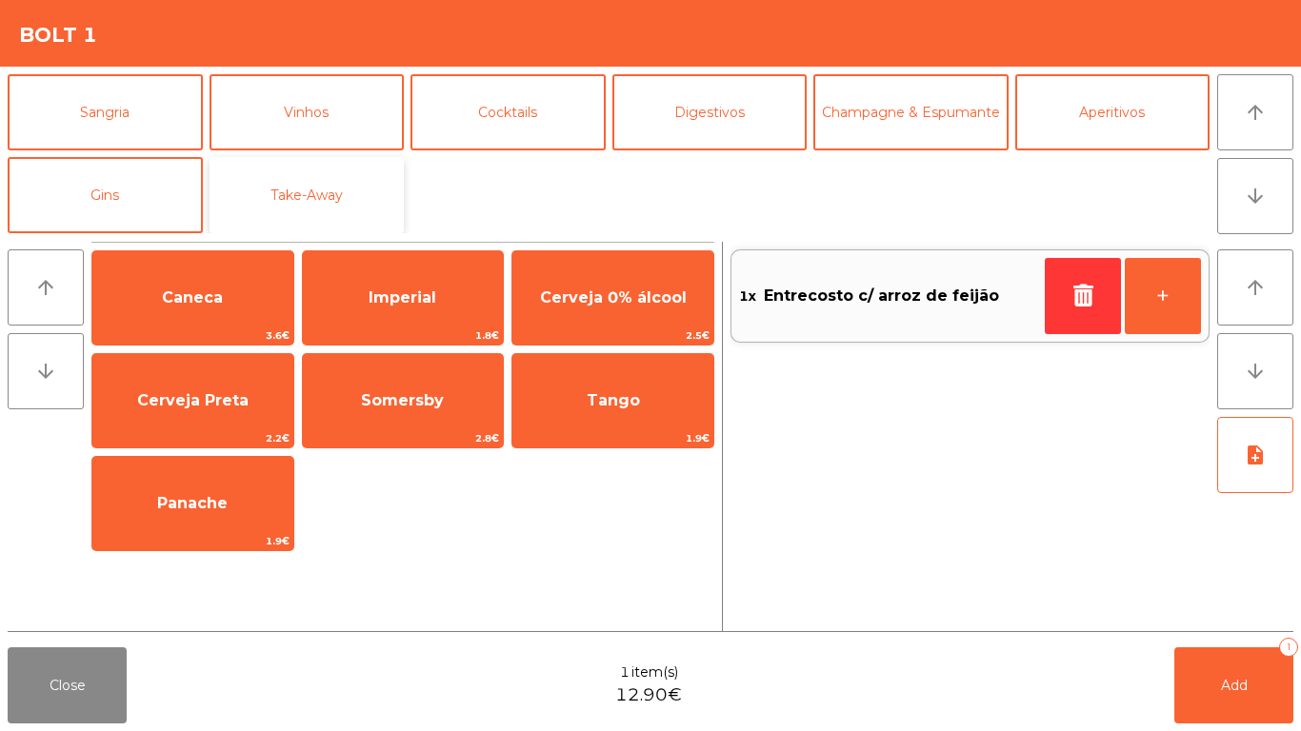
click at [318, 199] on button "Take-Away" at bounding box center [307, 195] width 195 height 76
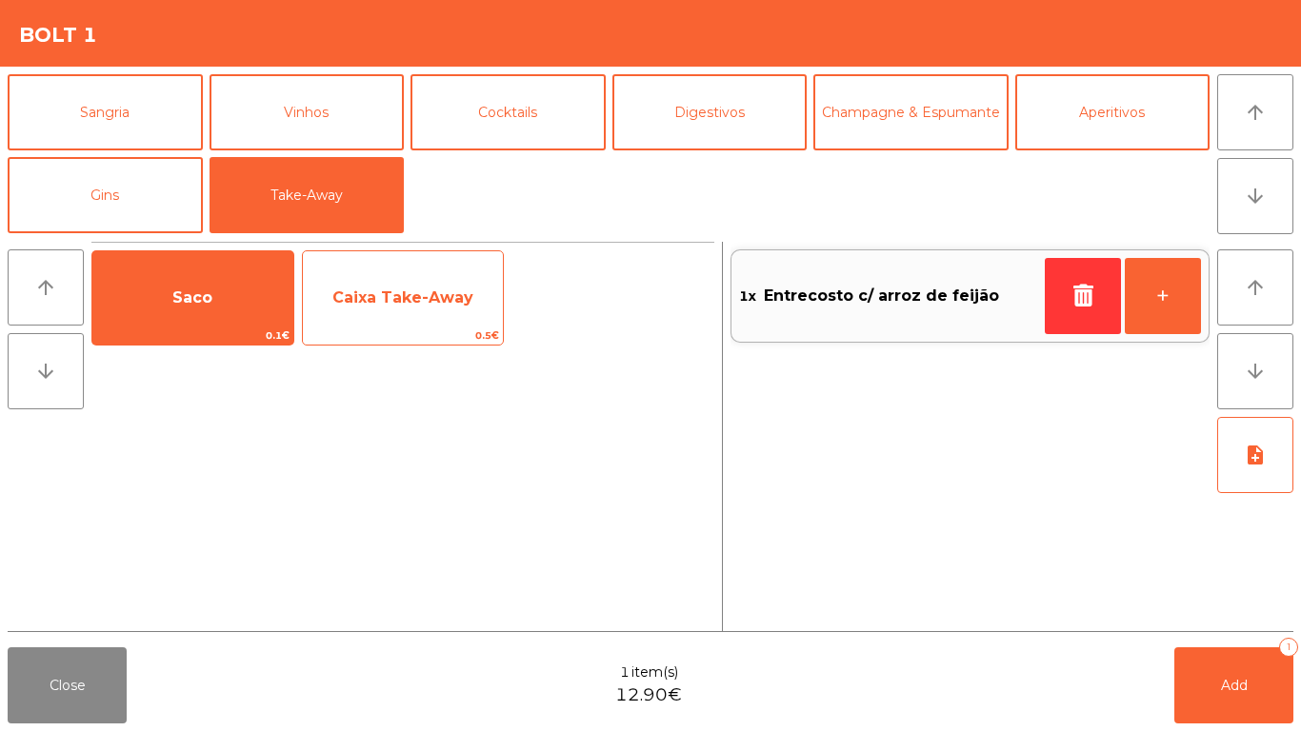
click at [381, 309] on span "Caixa Take-Away" at bounding box center [403, 297] width 201 height 51
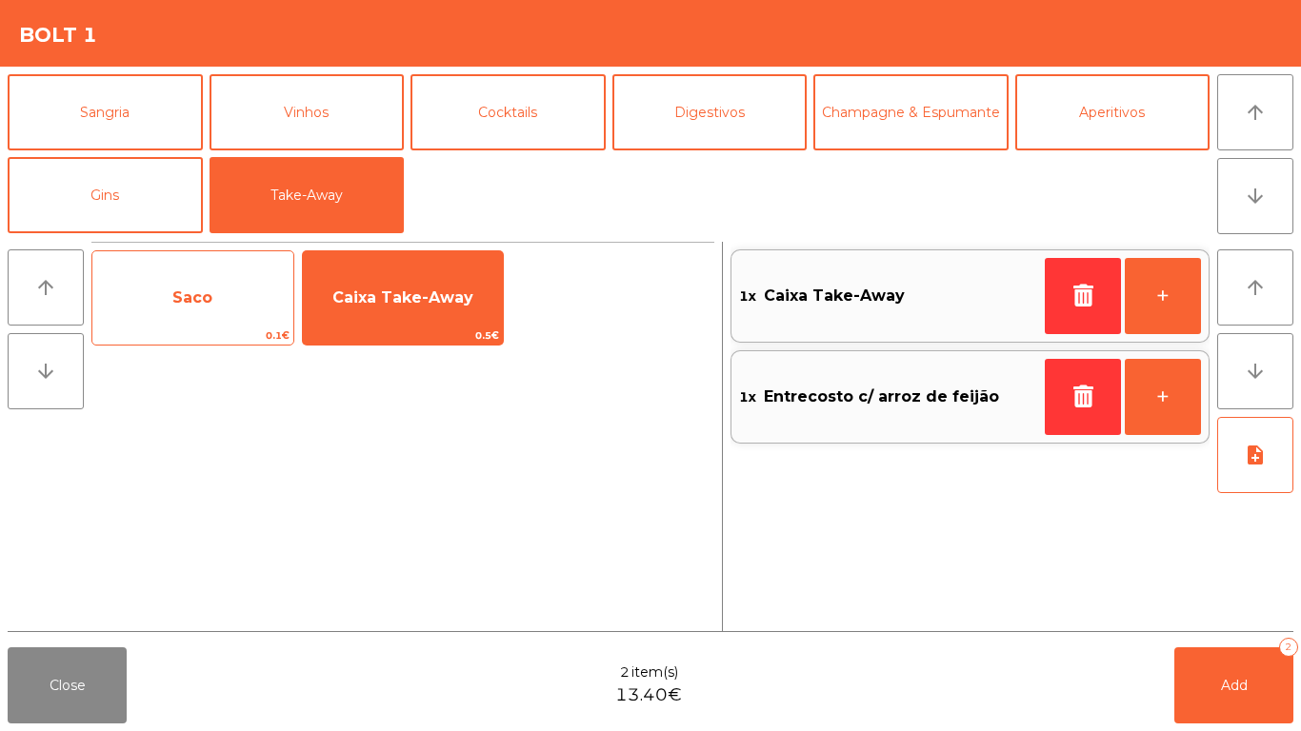
click at [189, 306] on span "Saco" at bounding box center [192, 298] width 40 height 18
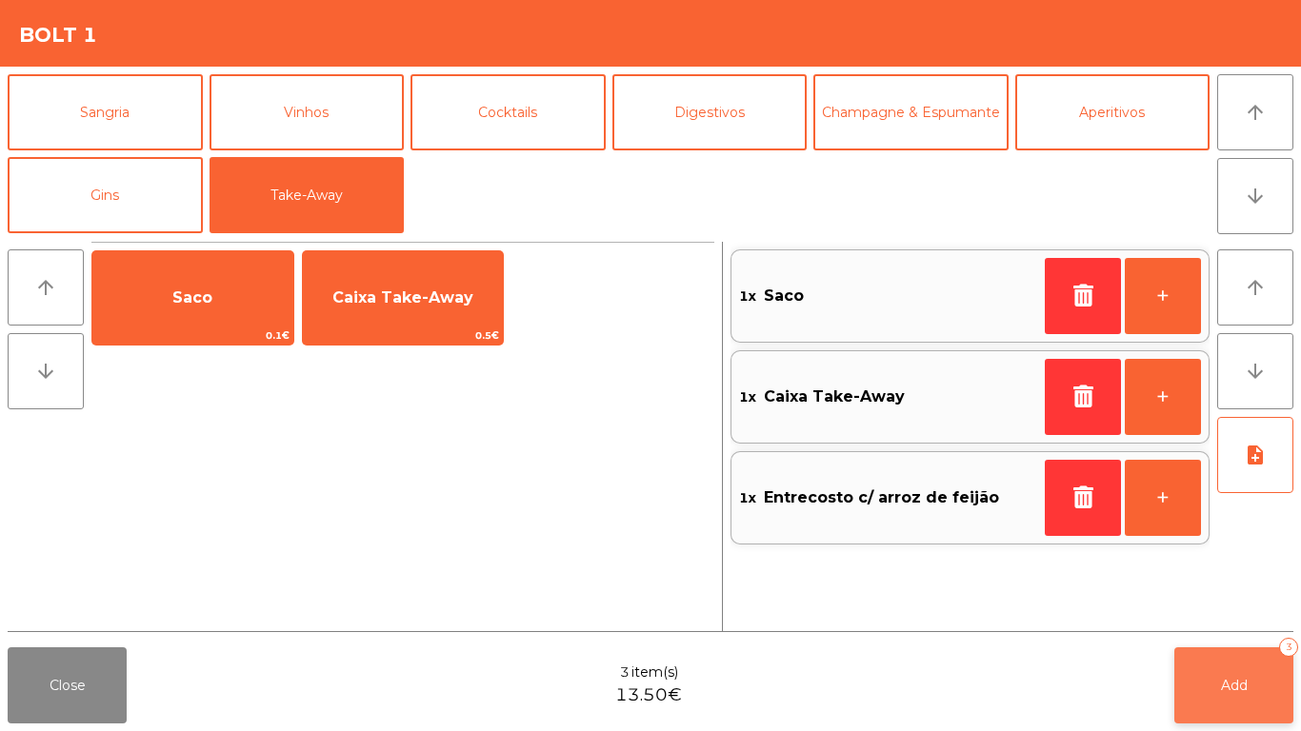
click at [1195, 610] on button "Add 3" at bounding box center [1233, 686] width 119 height 76
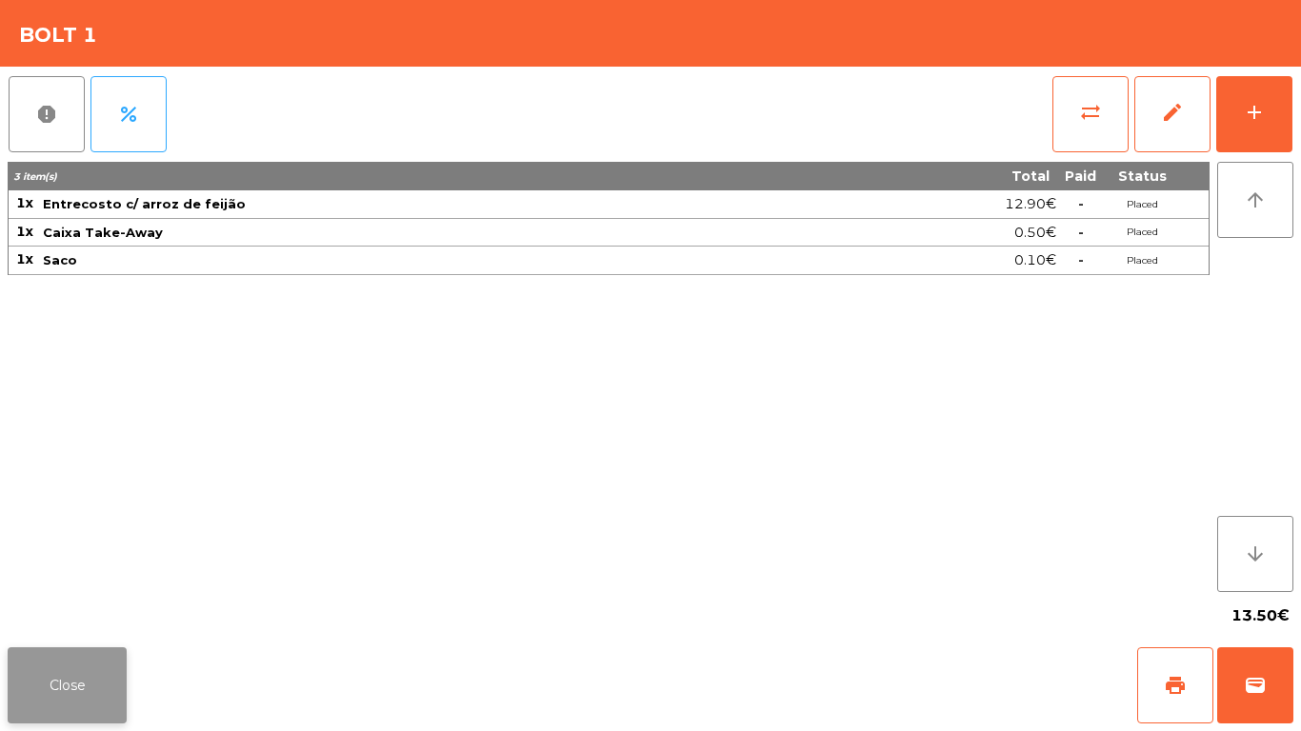
click at [66, 610] on button "Close" at bounding box center [67, 686] width 119 height 76
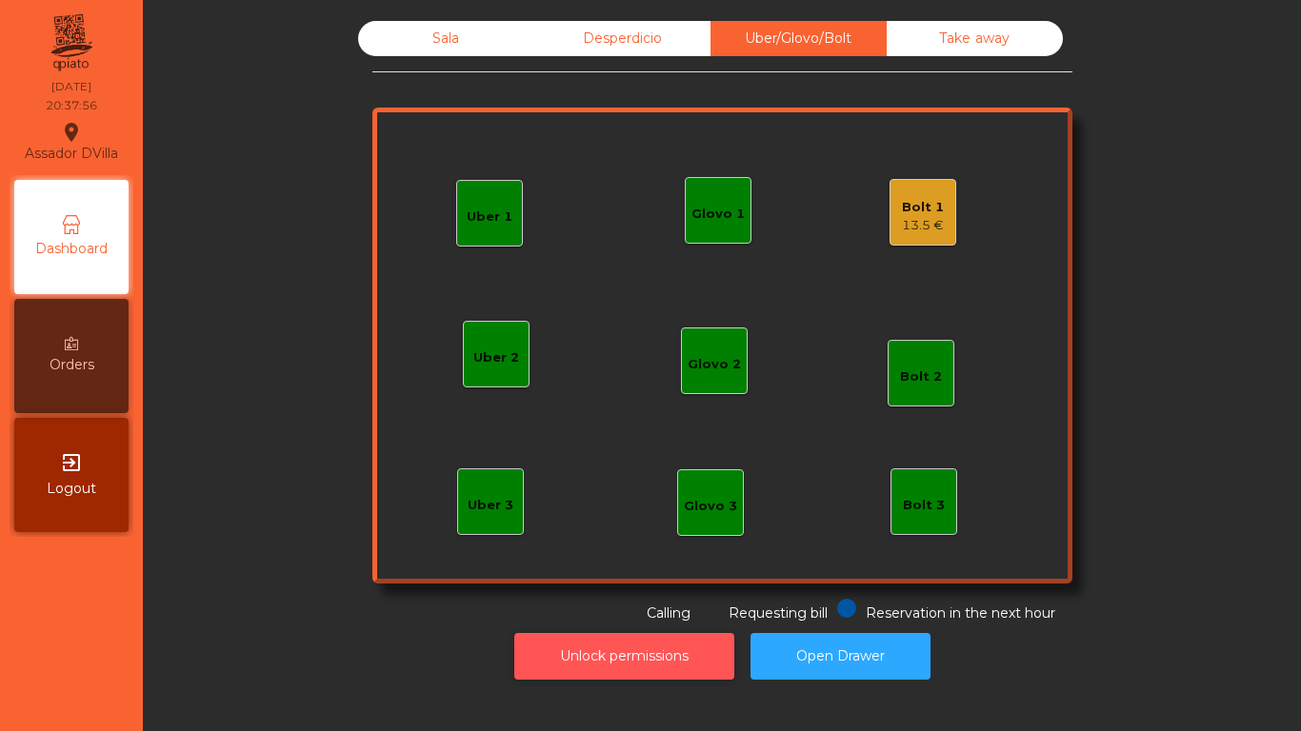
click at [617, 610] on button "Unlock permissions" at bounding box center [624, 656] width 220 height 47
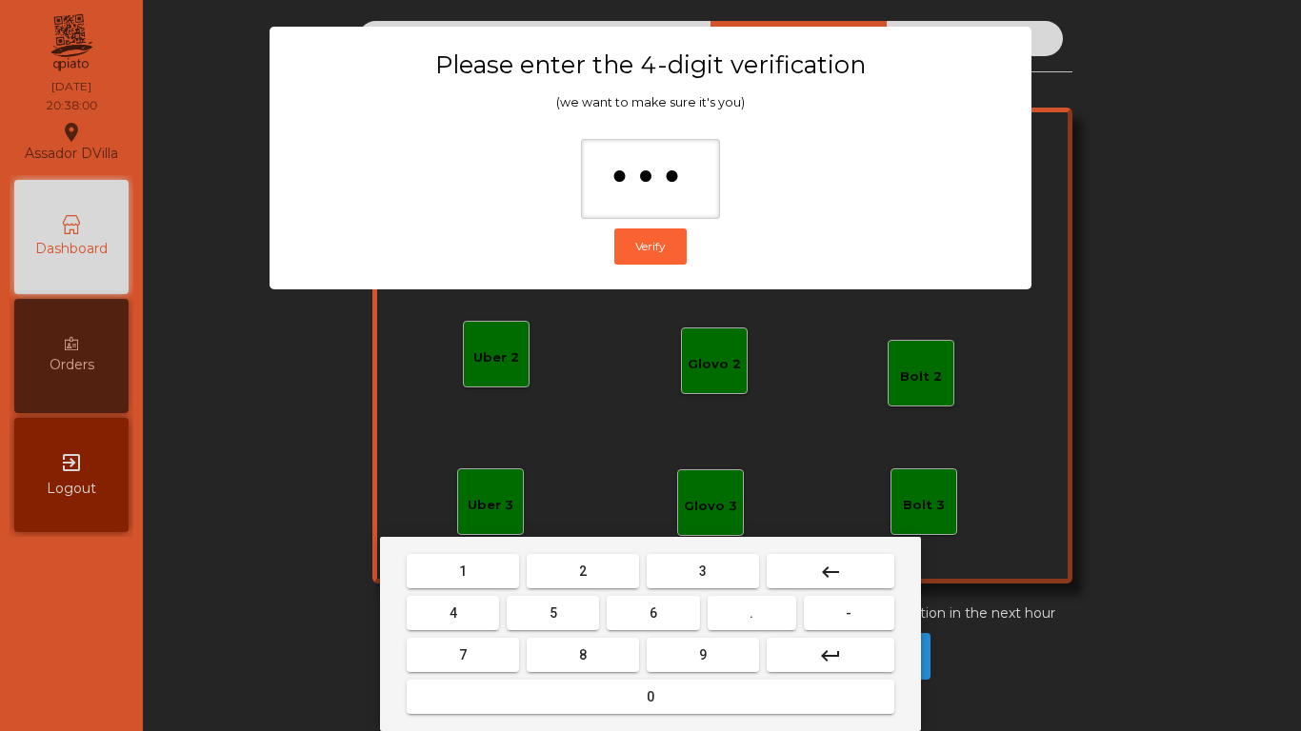
type input "****"
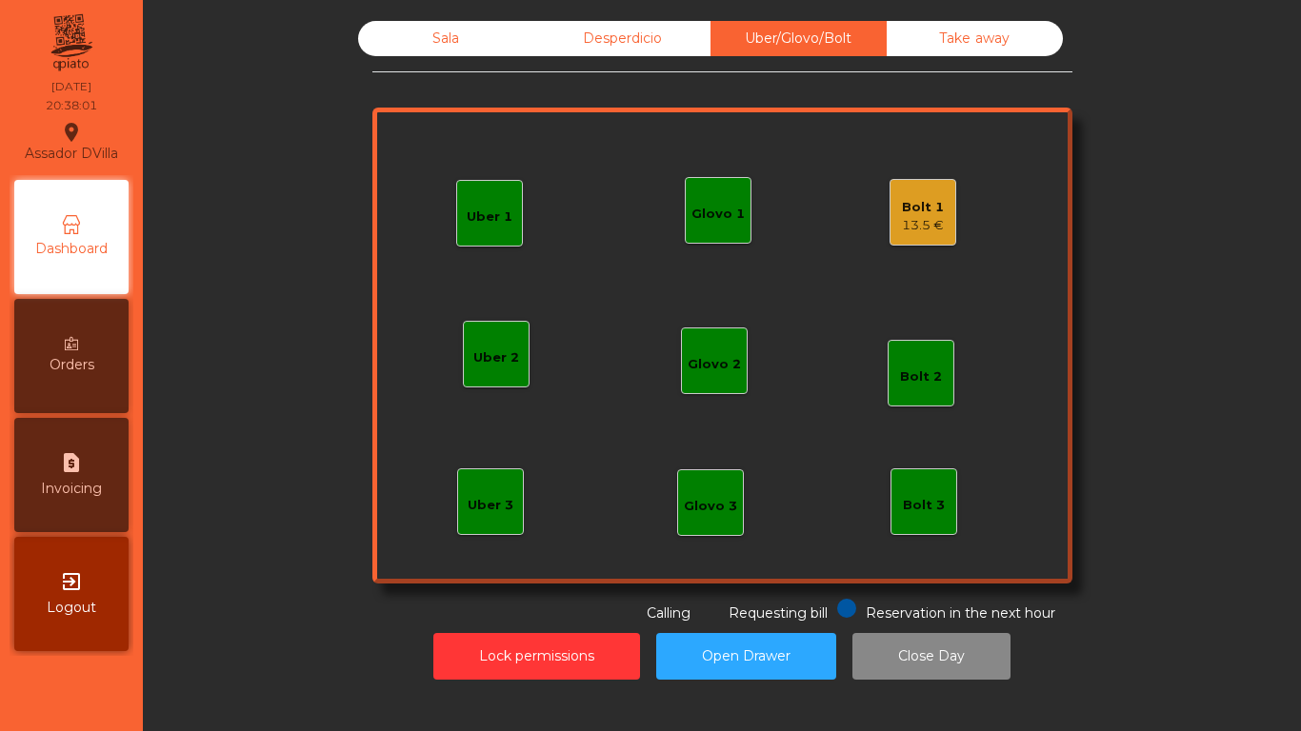
click at [911, 242] on div "Bolt 1 13.5 €" at bounding box center [923, 212] width 67 height 67
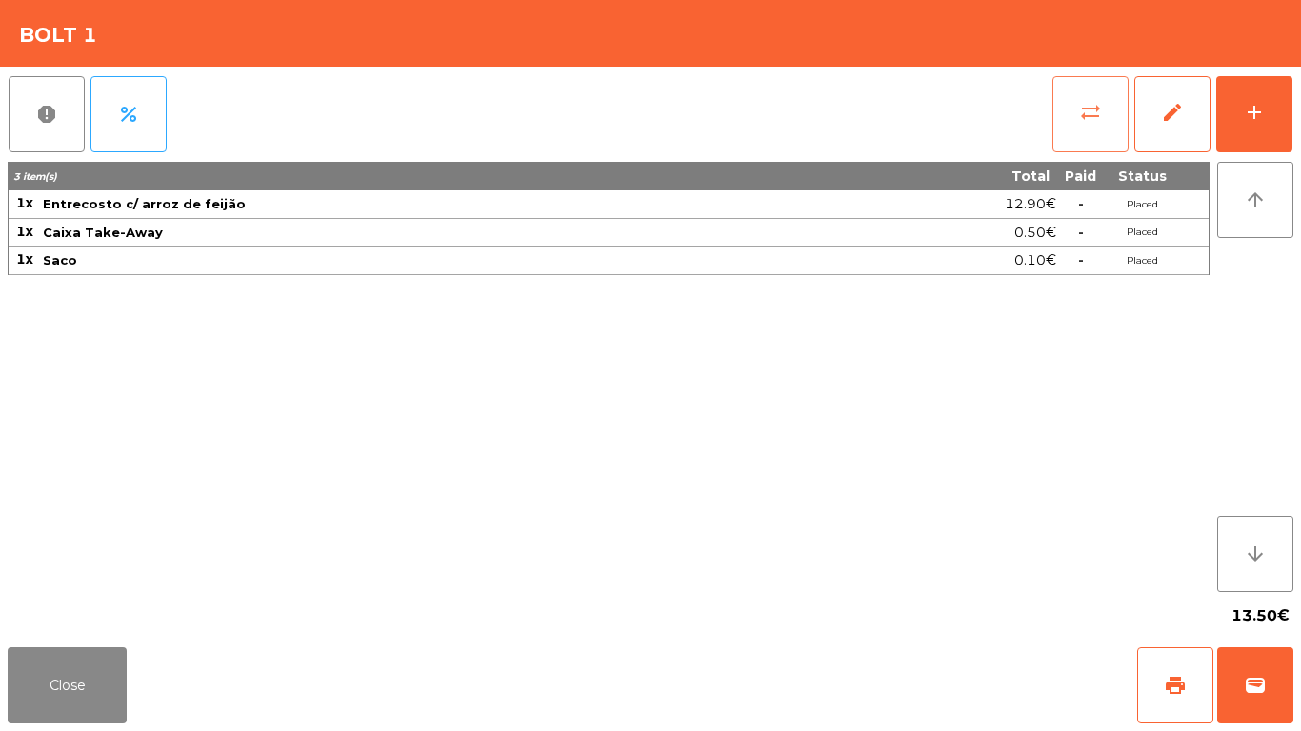
click at [1100, 133] on button "sync_alt" at bounding box center [1090, 114] width 76 height 76
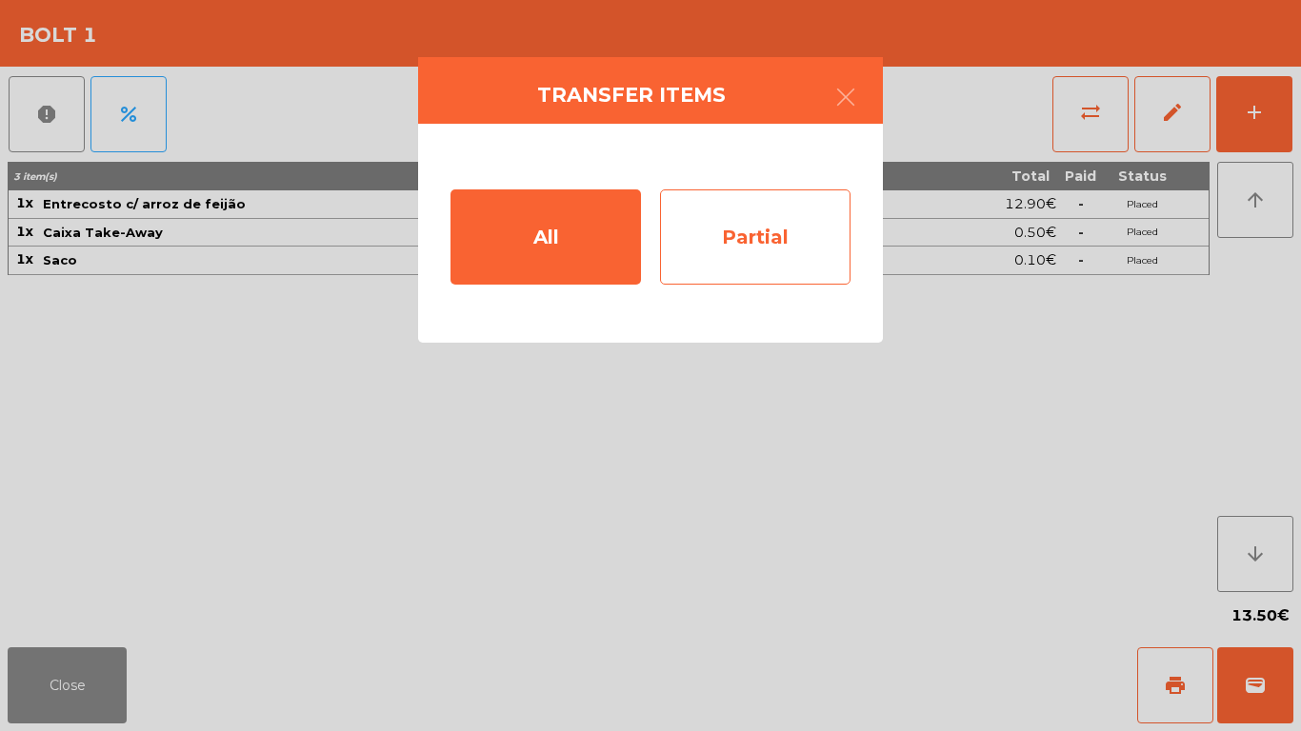
click at [816, 254] on div "Partial" at bounding box center [755, 237] width 190 height 95
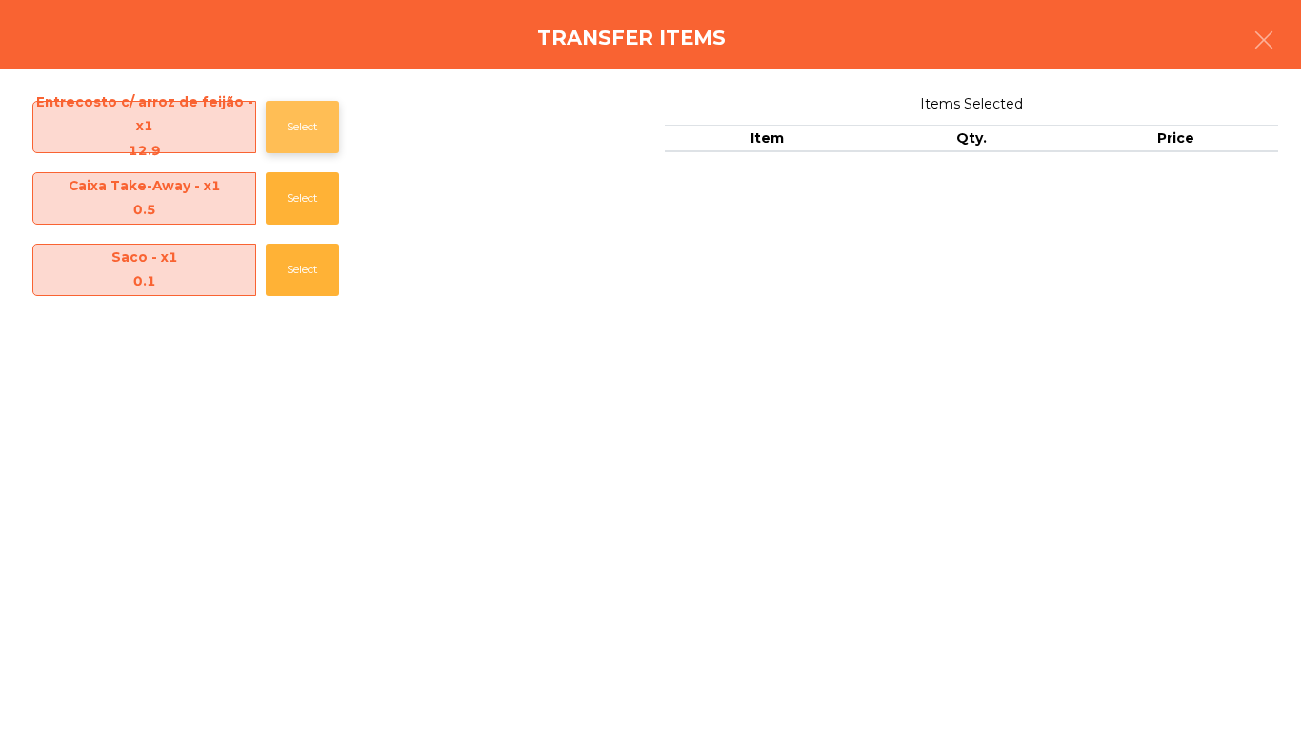
click at [289, 137] on button "Select" at bounding box center [302, 127] width 73 height 52
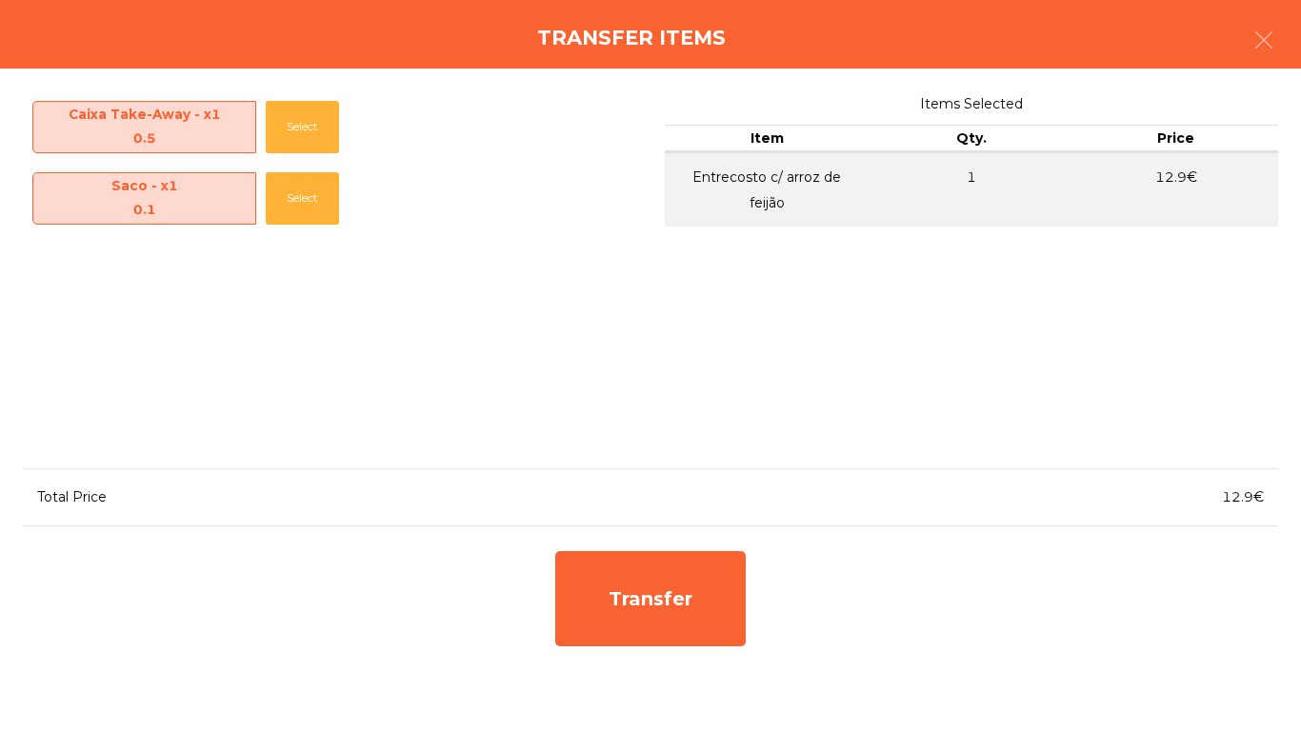
click at [990, 610] on div "Transfer" at bounding box center [650, 599] width 1255 height 114
click at [1271, 28] on button "button" at bounding box center [1263, 41] width 53 height 57
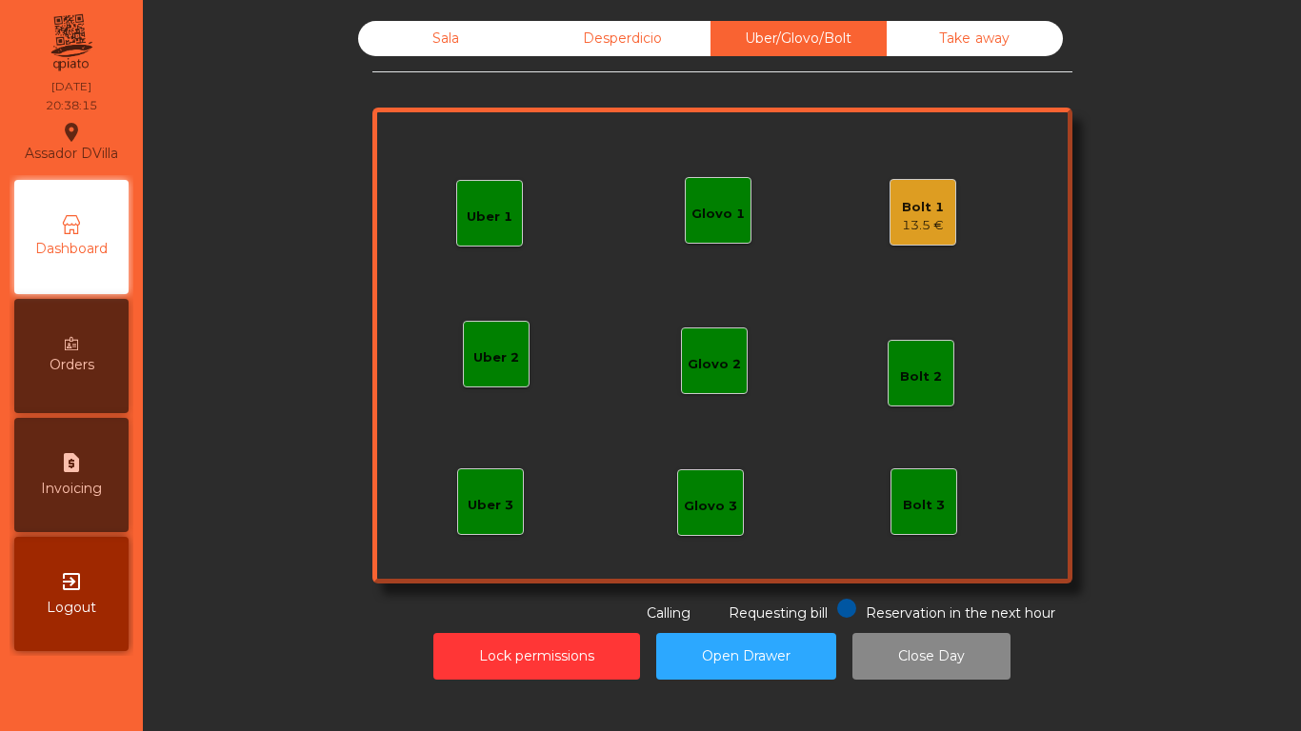
click at [890, 207] on div "Bolt 1 13.5 €" at bounding box center [923, 212] width 67 height 67
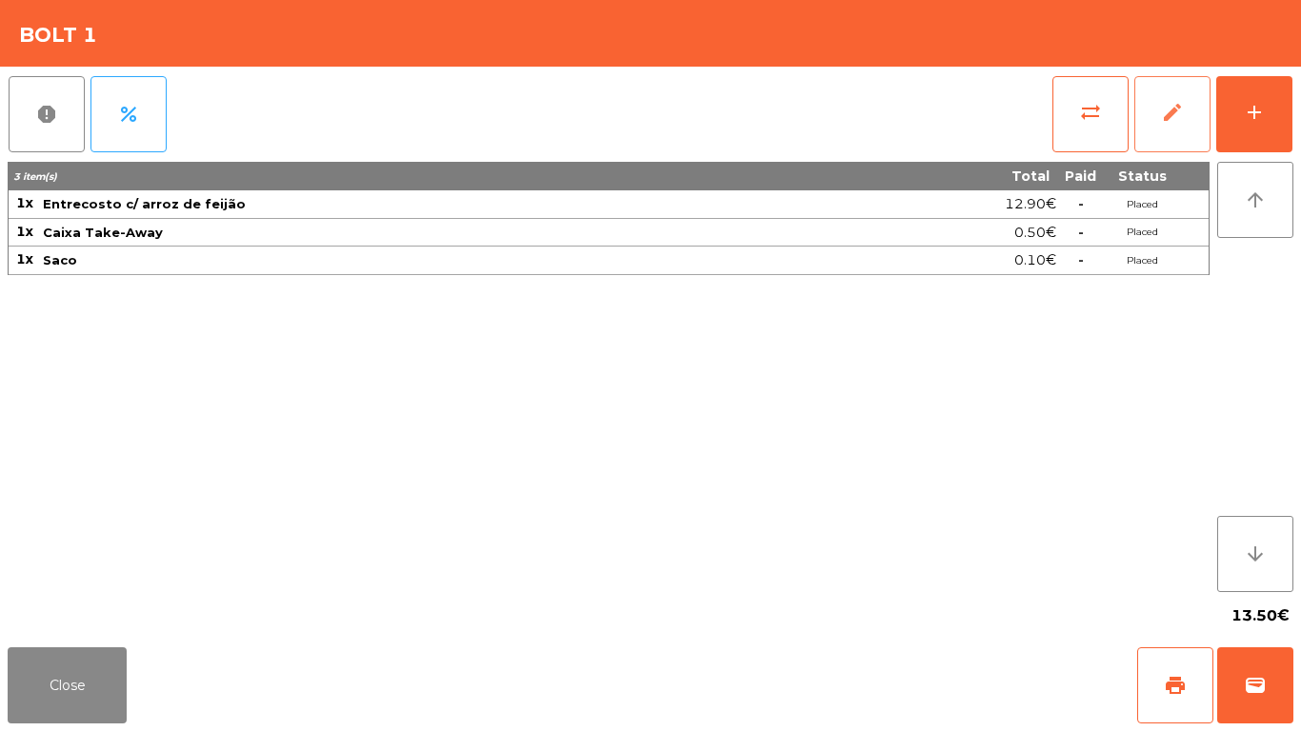
click at [1186, 122] on button "edit" at bounding box center [1172, 114] width 76 height 76
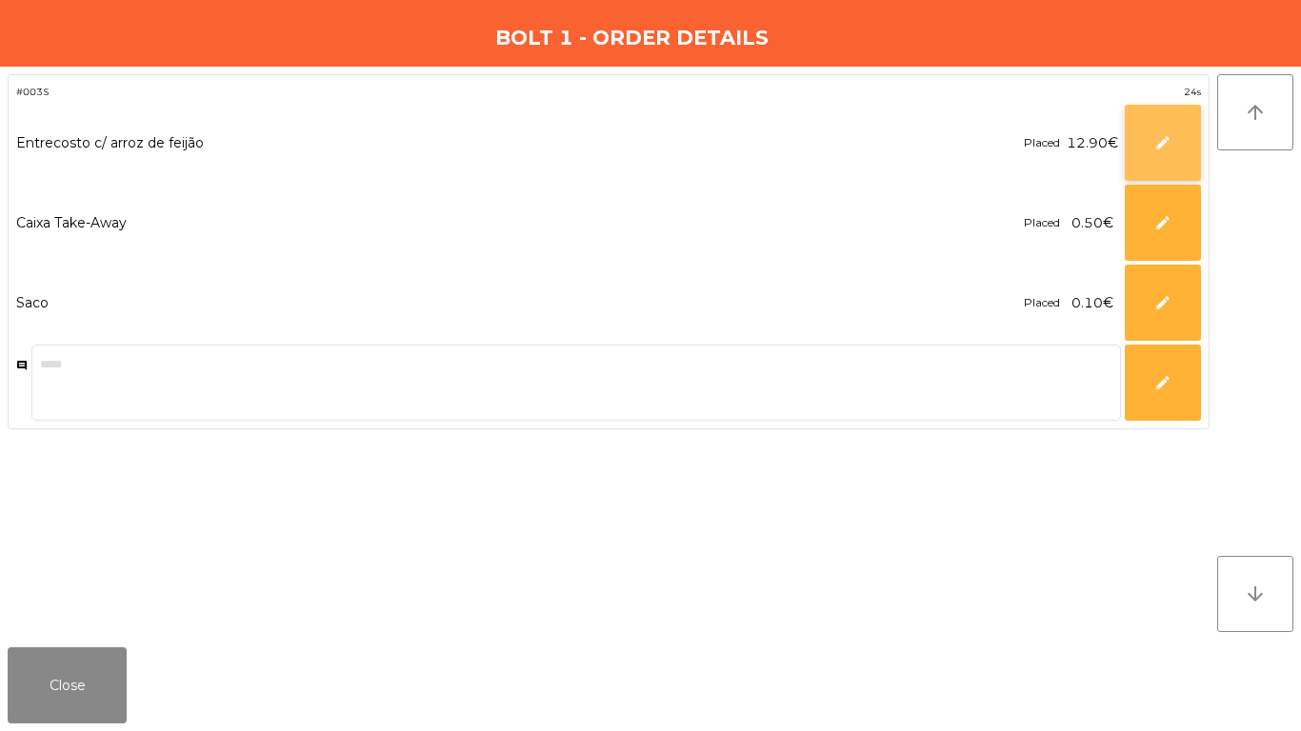
click at [1172, 137] on button "edit" at bounding box center [1163, 143] width 76 height 76
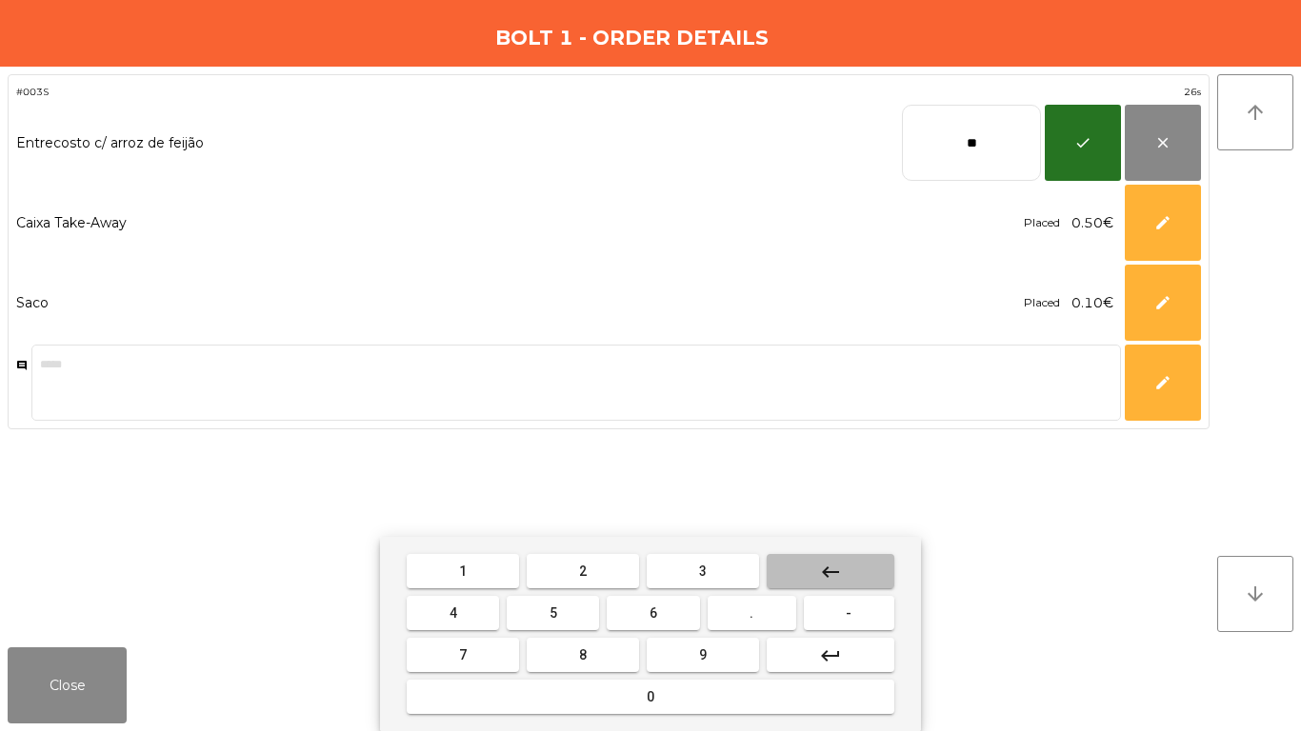
type input "*"
type input "*****"
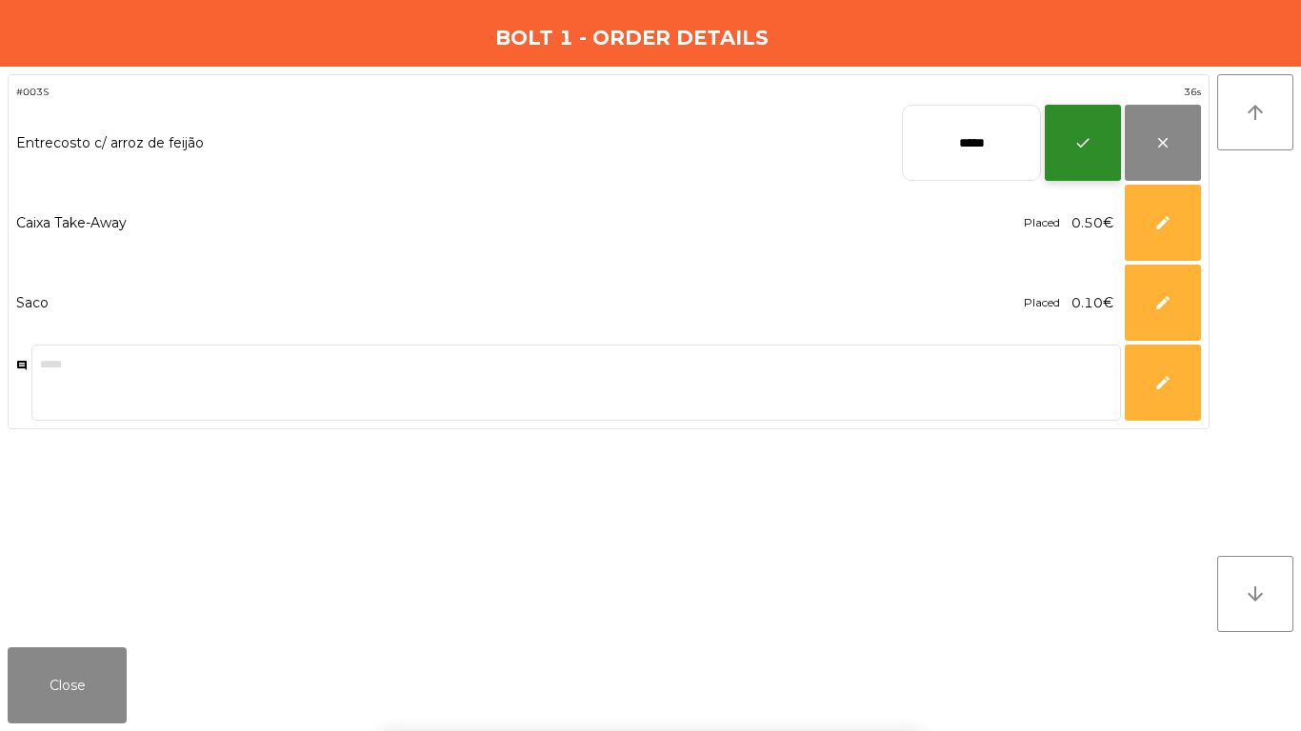
click at [1094, 135] on button "check" at bounding box center [1083, 143] width 76 height 76
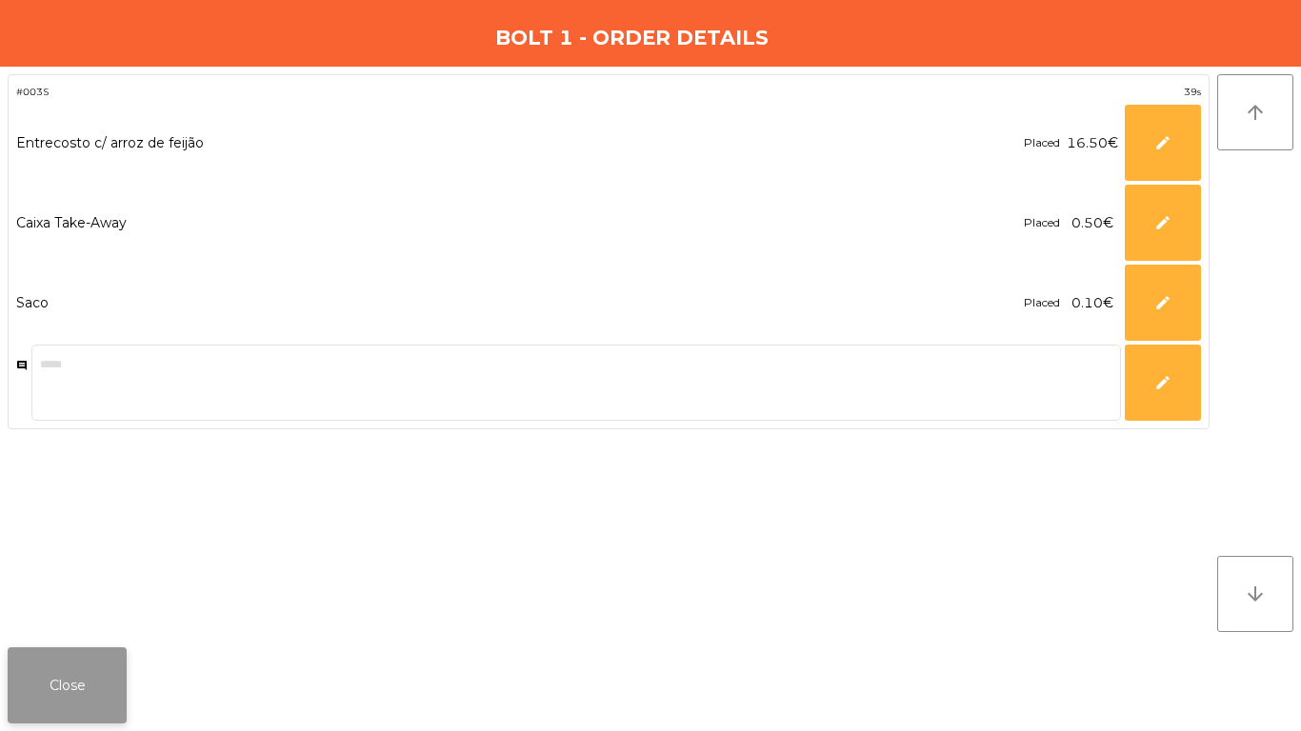
click at [96, 610] on button "Close" at bounding box center [67, 686] width 119 height 76
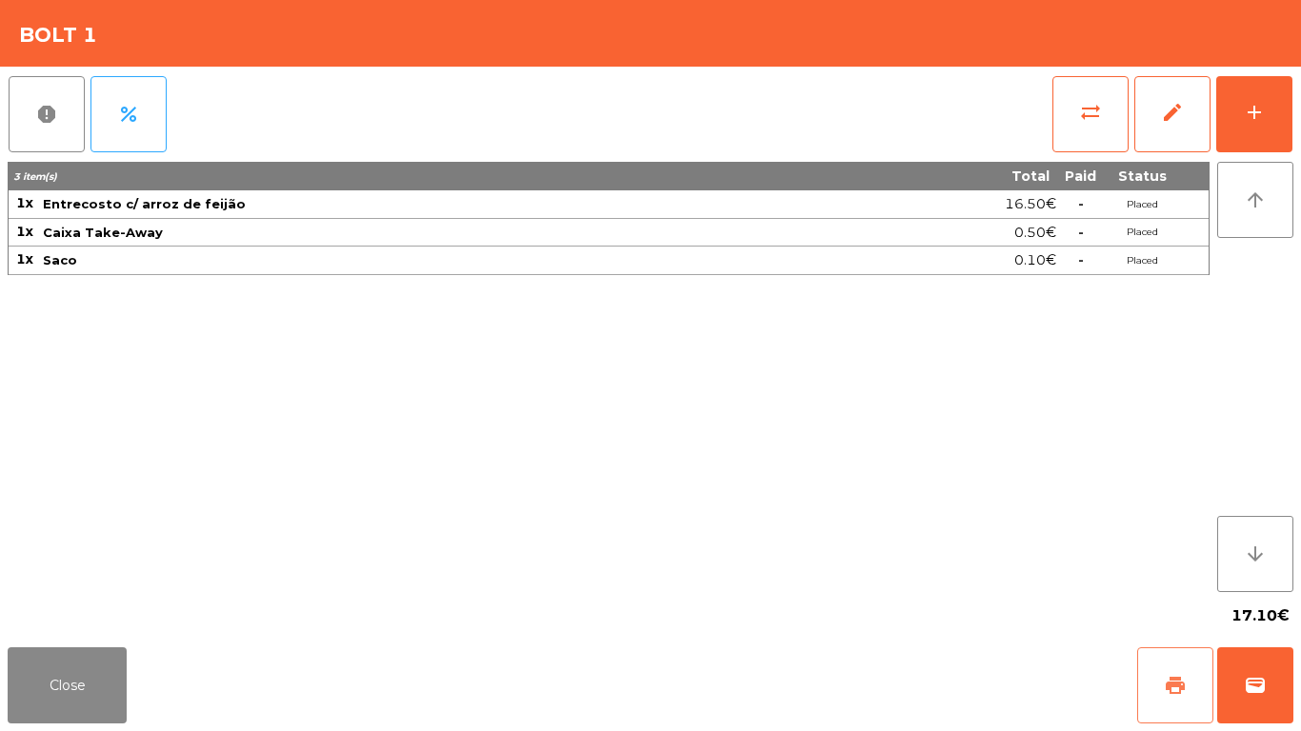
click at [1157, 610] on button "print" at bounding box center [1175, 686] width 76 height 76
click at [1257, 610] on span "wallet" at bounding box center [1255, 685] width 23 height 23
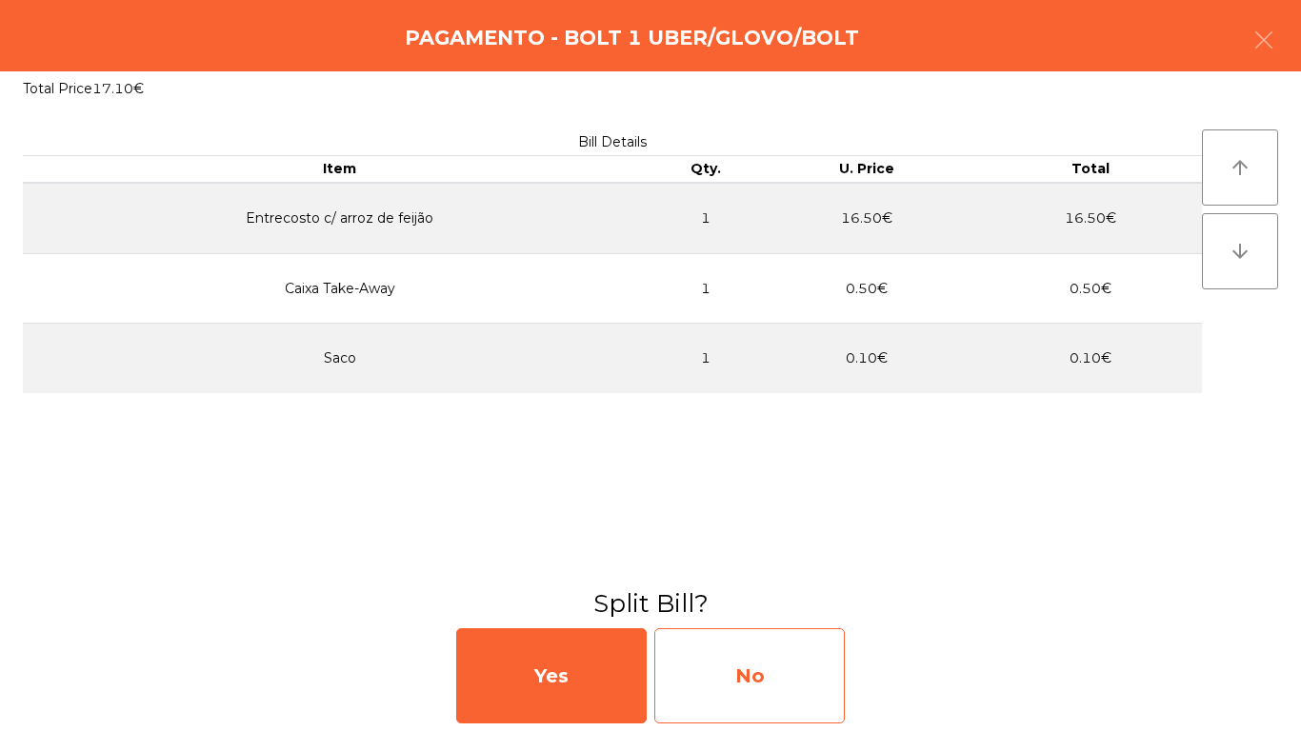
click at [712, 610] on div "No" at bounding box center [749, 676] width 190 height 95
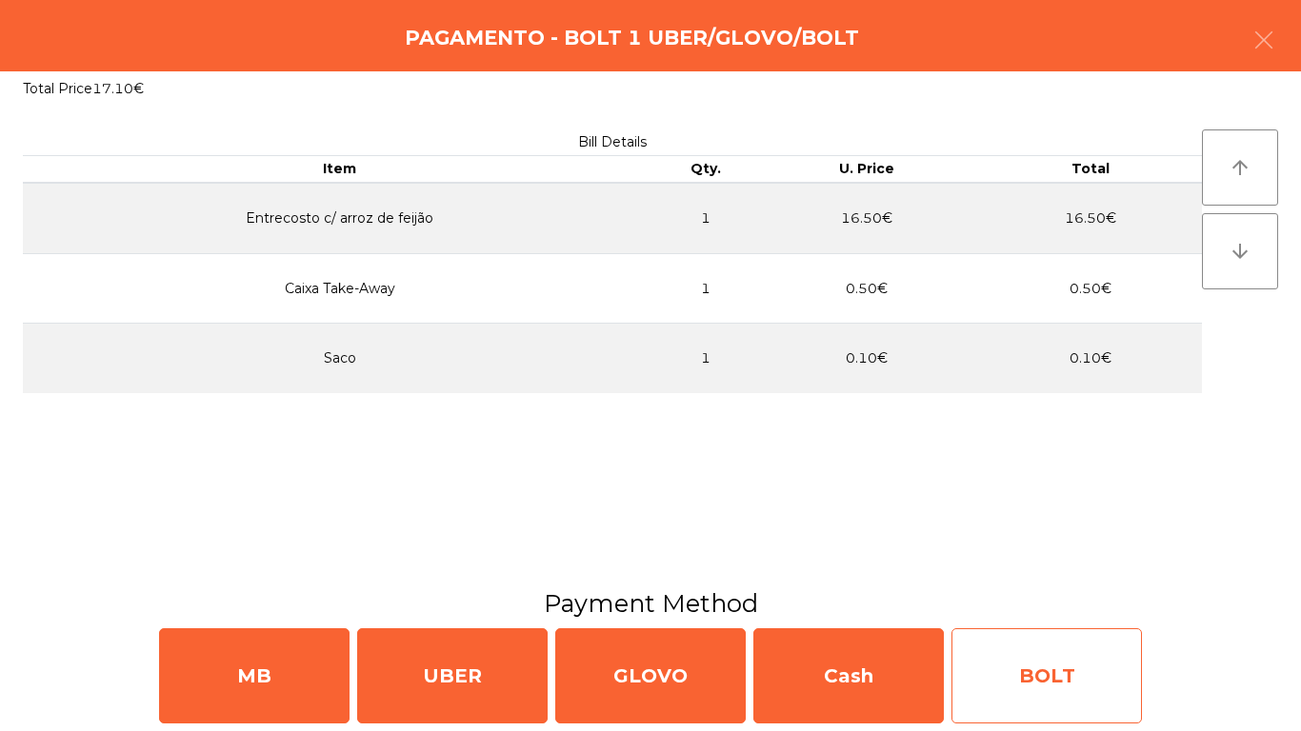
click at [1112, 610] on div "BOLT" at bounding box center [1047, 676] width 190 height 95
select select "**"
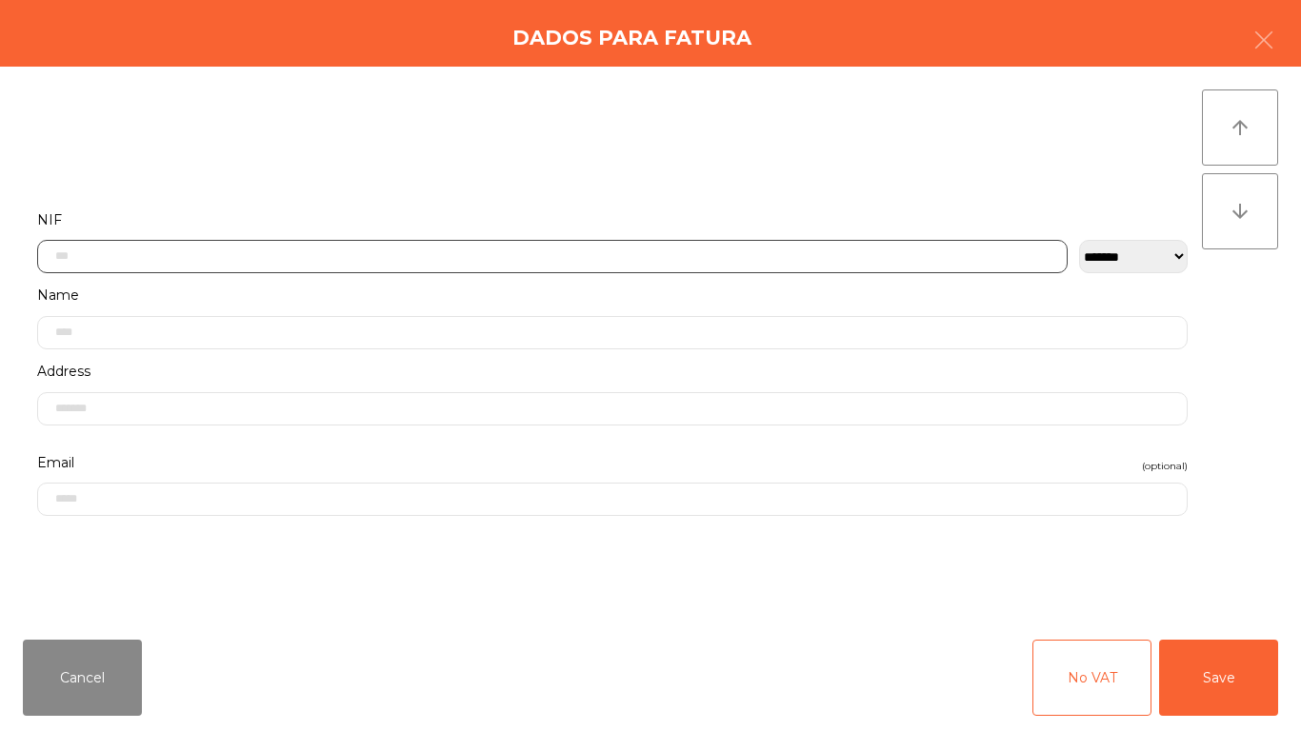
click at [218, 264] on input "text" at bounding box center [552, 256] width 1031 height 33
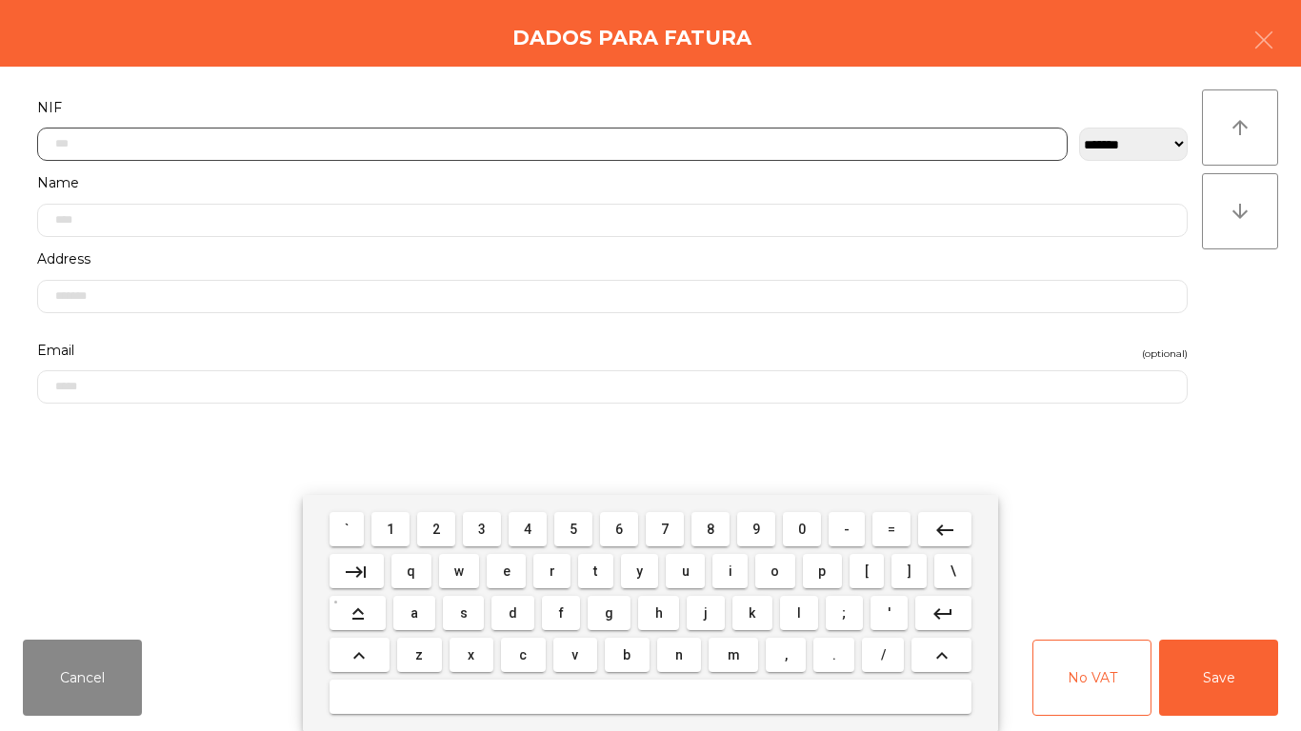
scroll to position [116, 0]
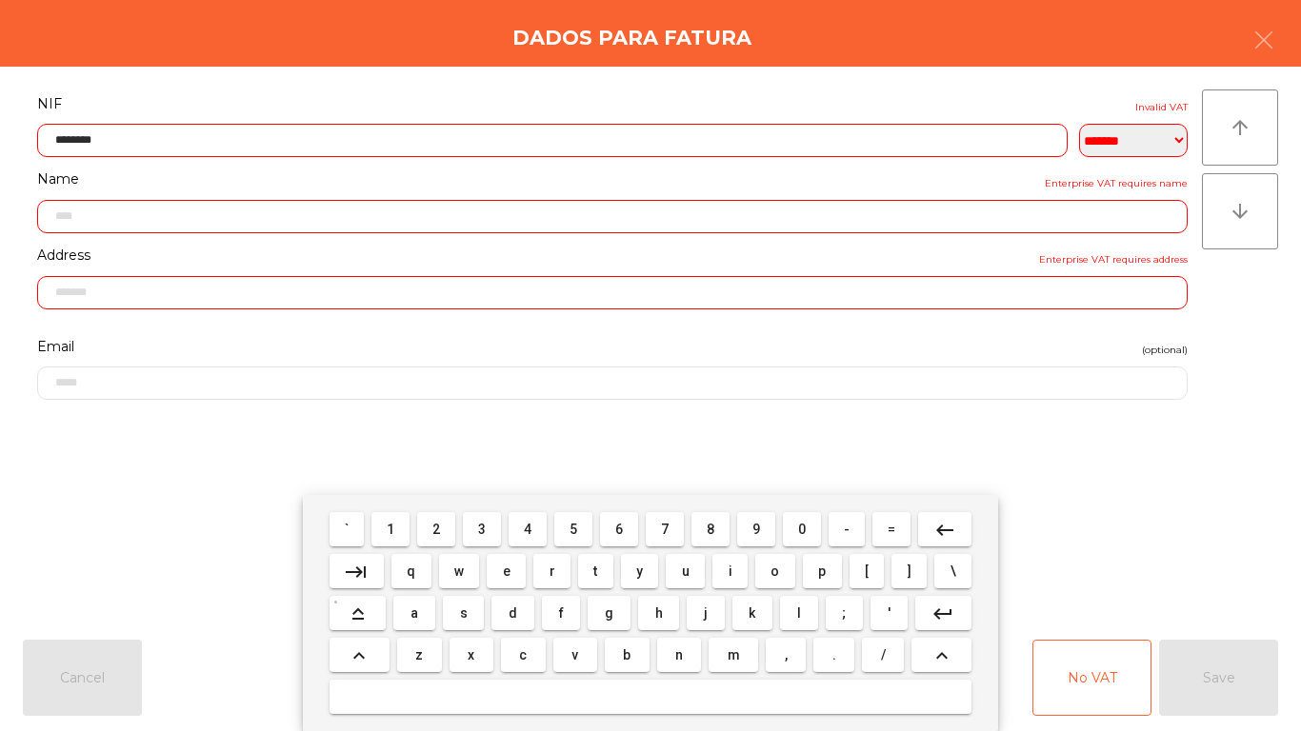
type input "*********"
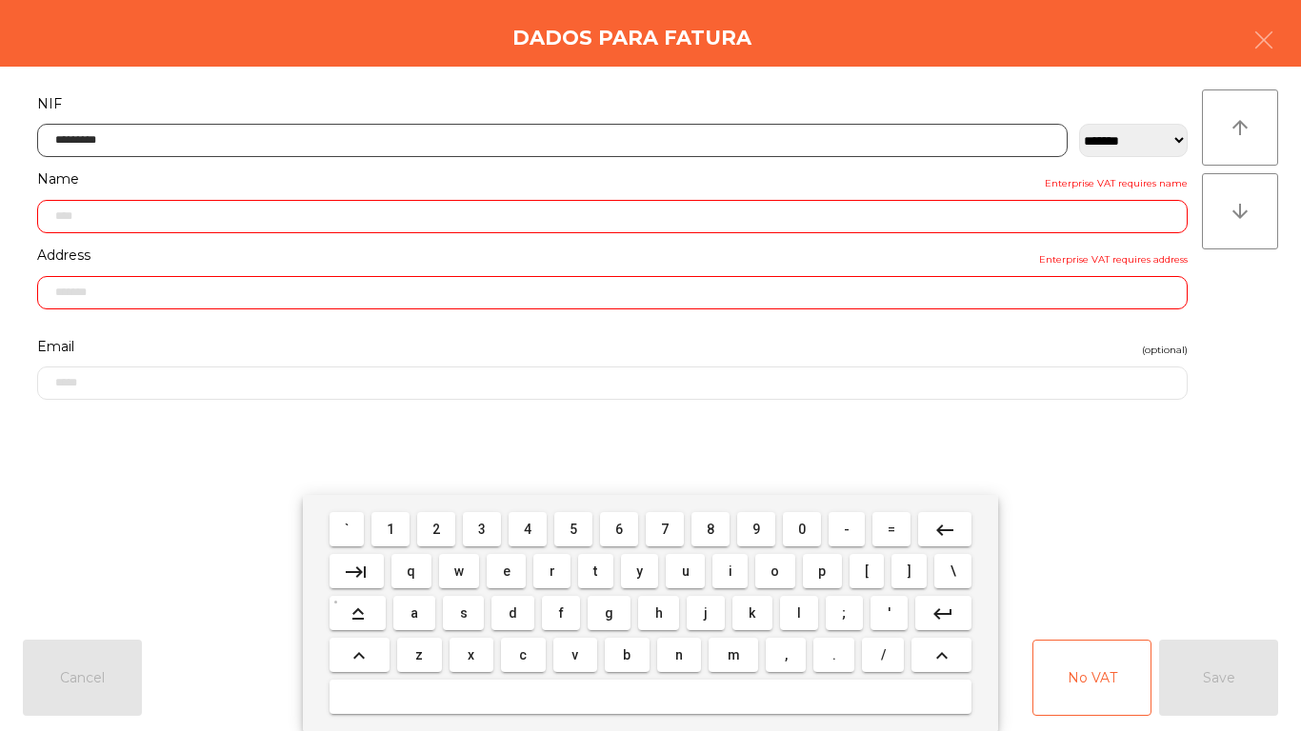
type input "**********"
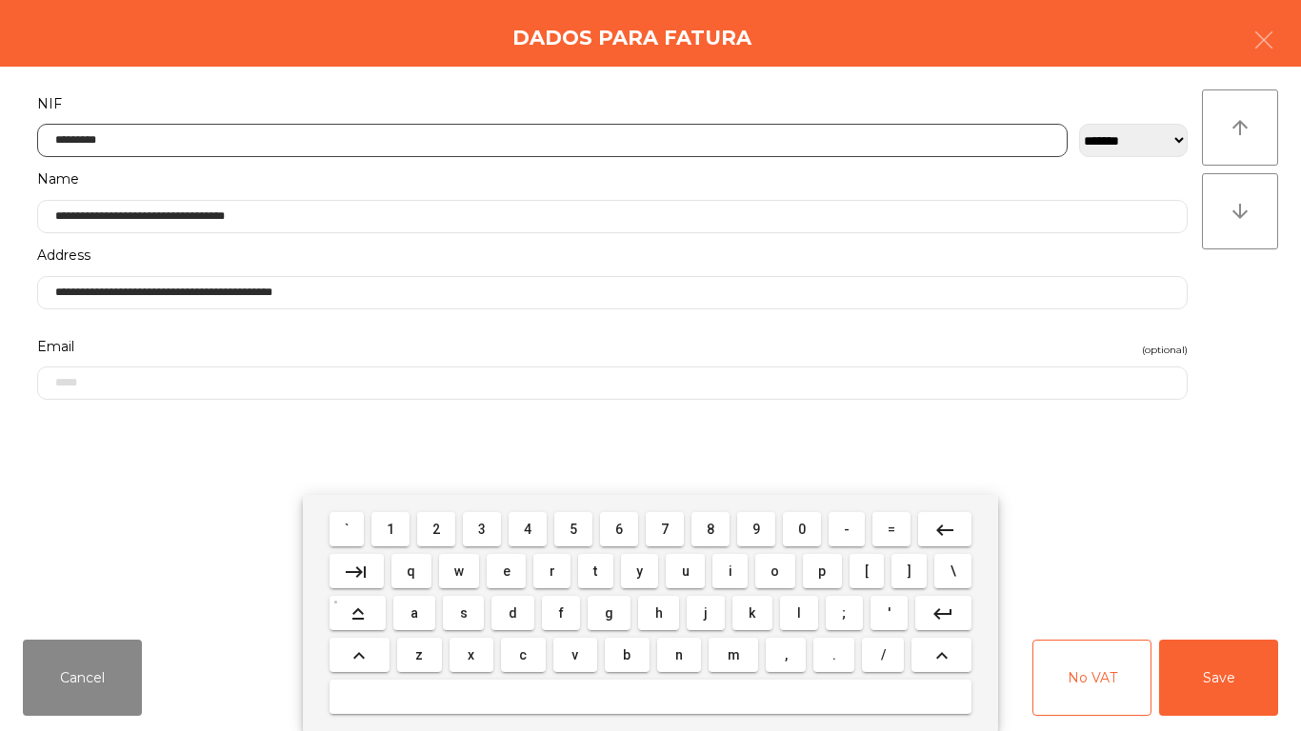
type input "*********"
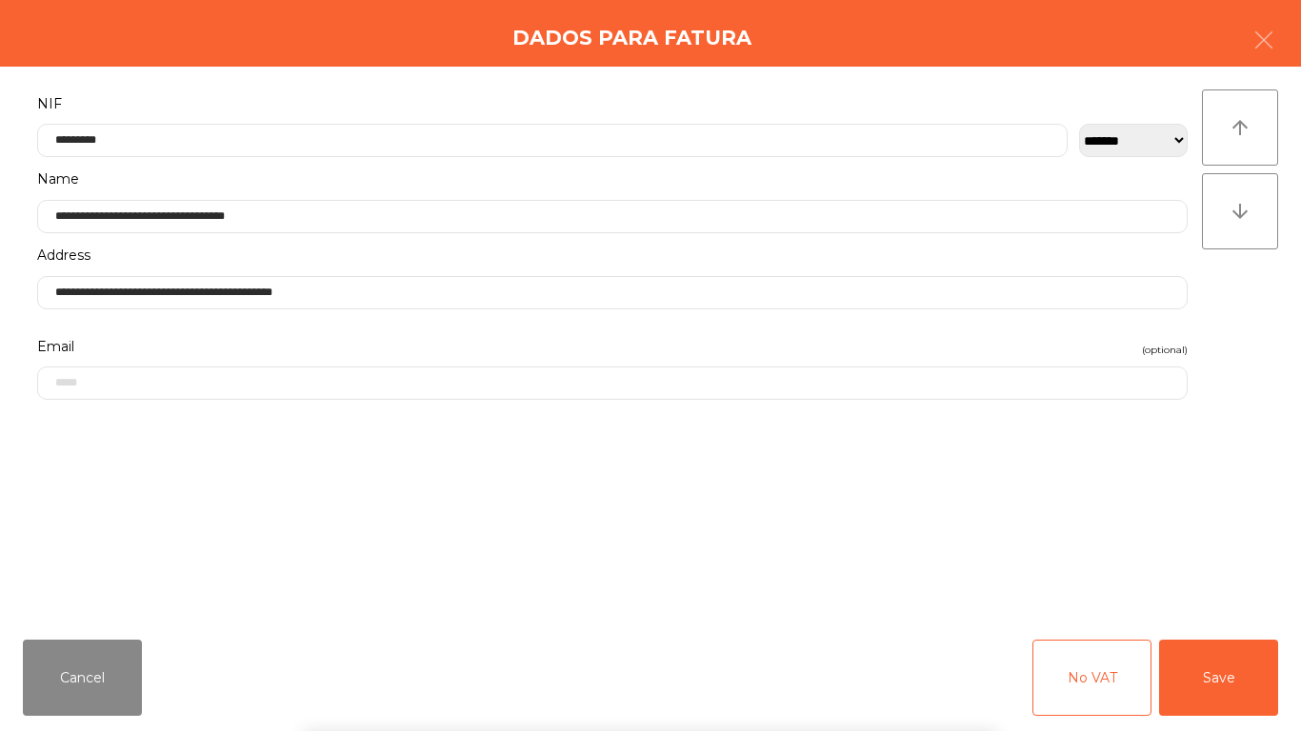
click at [1087, 527] on div "` 1 2 3 4 5 6 7 8 9 0 - = keyboard_backspace keyboard_tab q w e r t y u i o p […" at bounding box center [650, 613] width 1301 height 236
click at [1187, 610] on button "Save" at bounding box center [1218, 678] width 119 height 76
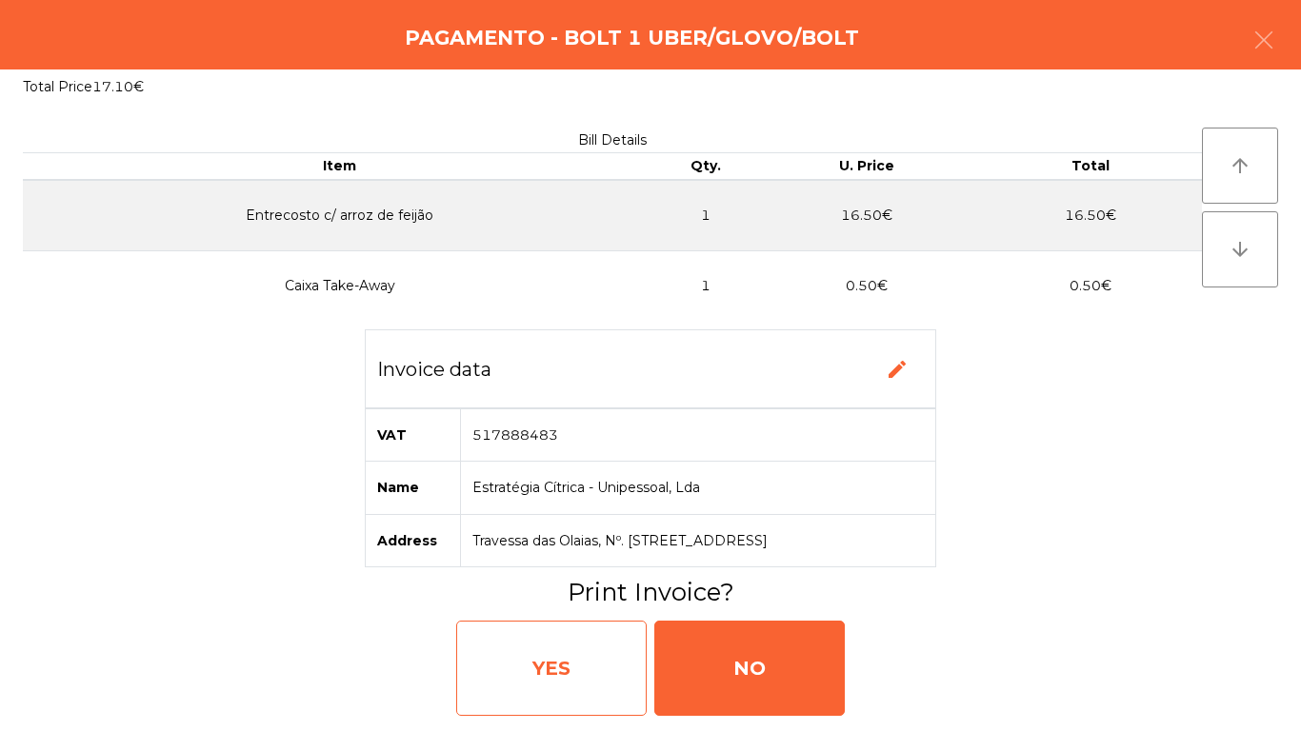
click at [561, 610] on div "YES" at bounding box center [551, 668] width 190 height 95
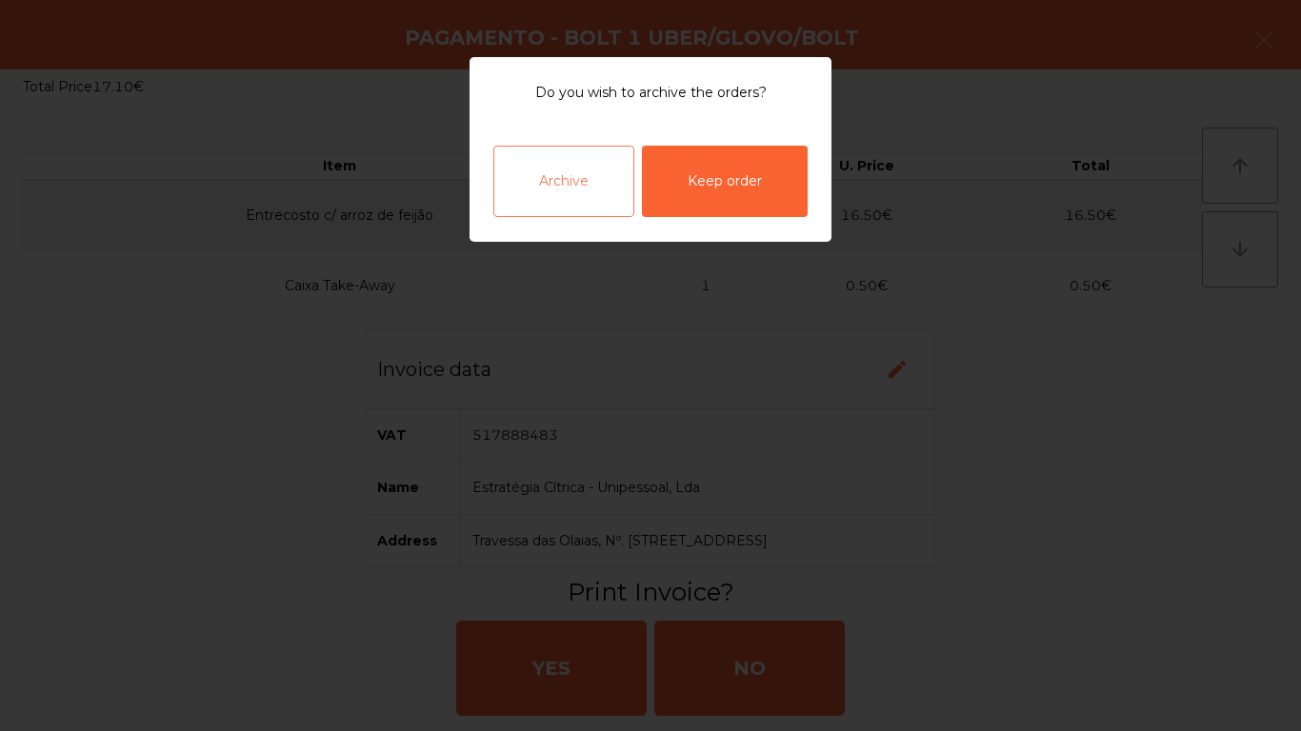
click at [594, 192] on div "Archive" at bounding box center [563, 181] width 141 height 71
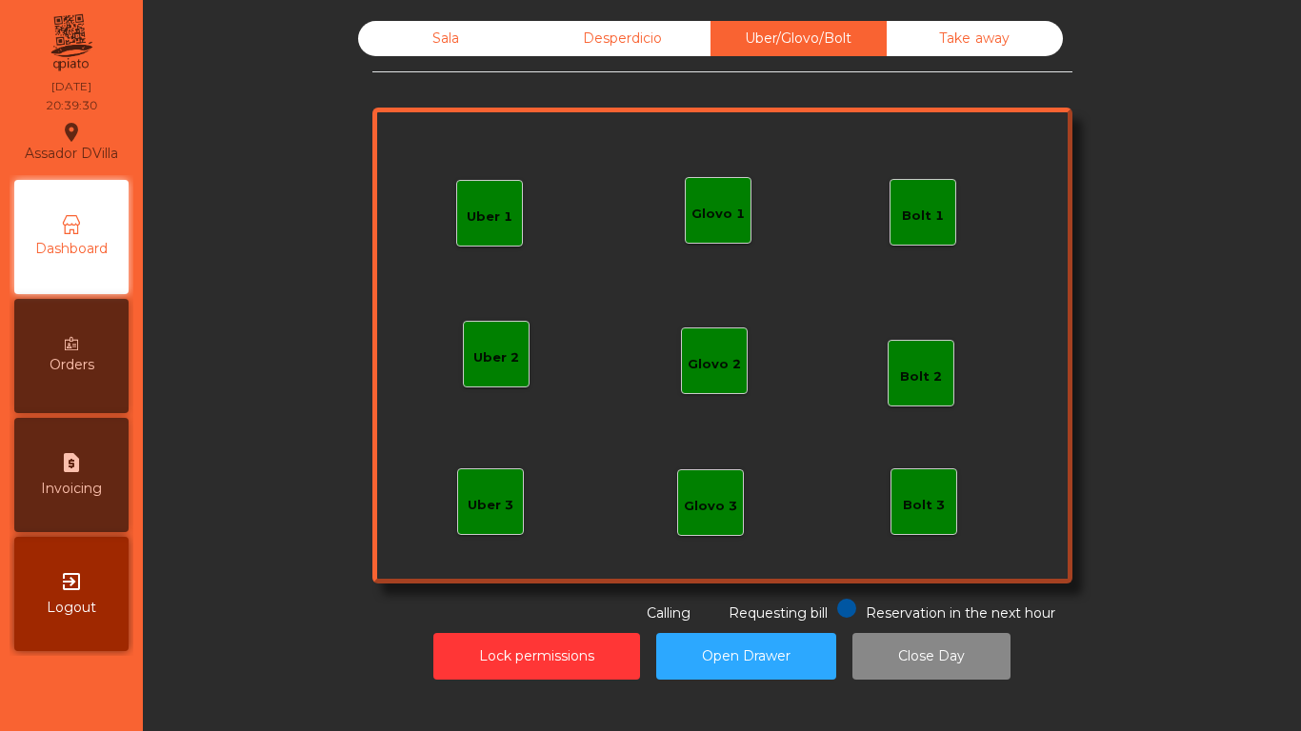
click at [408, 40] on div "Sala" at bounding box center [446, 38] width 176 height 35
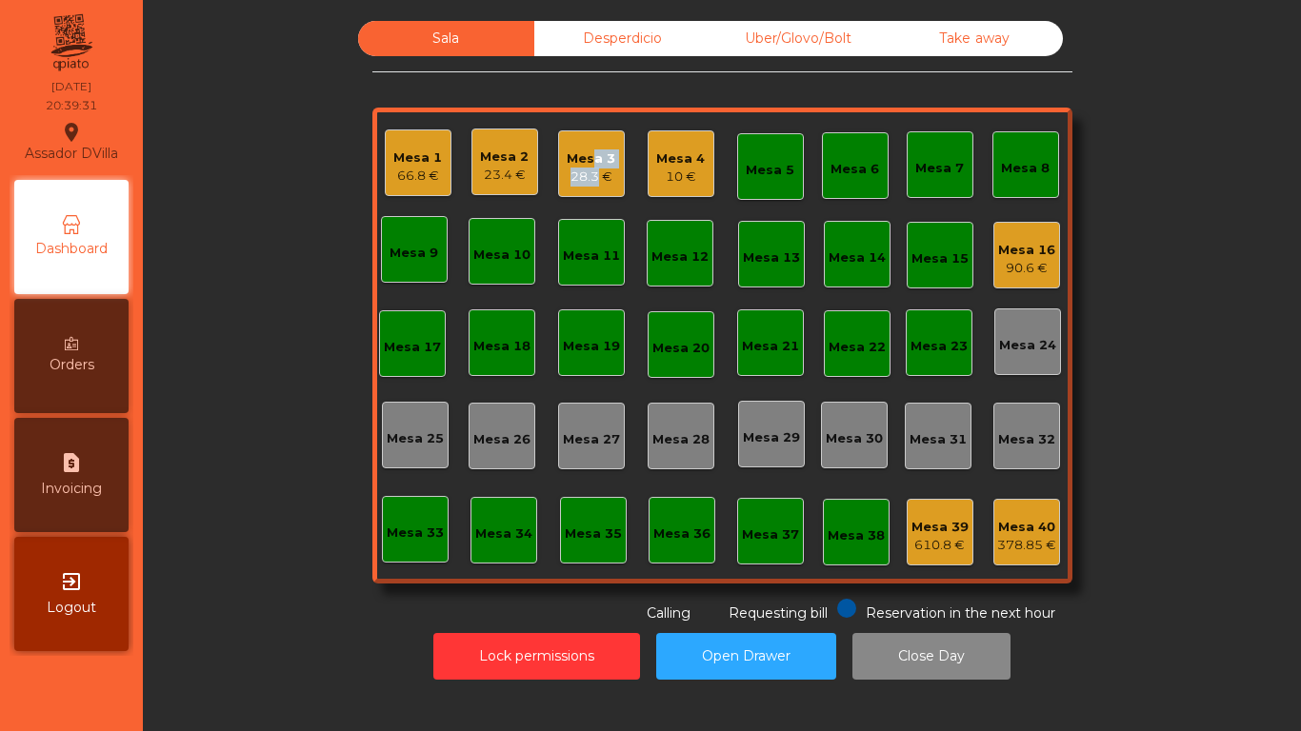
click at [583, 168] on div "Mesa 3 28.3 €" at bounding box center [591, 168] width 49 height 37
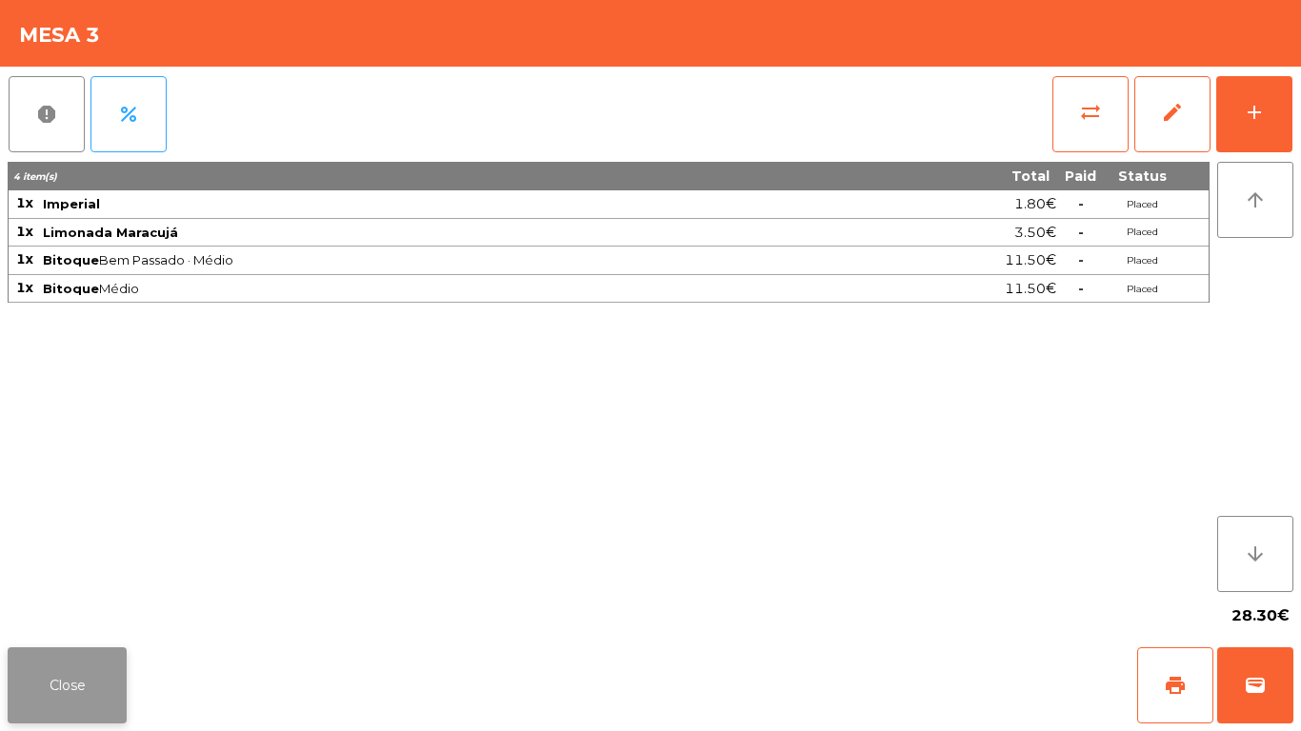
click at [78, 610] on button "Close" at bounding box center [67, 686] width 119 height 76
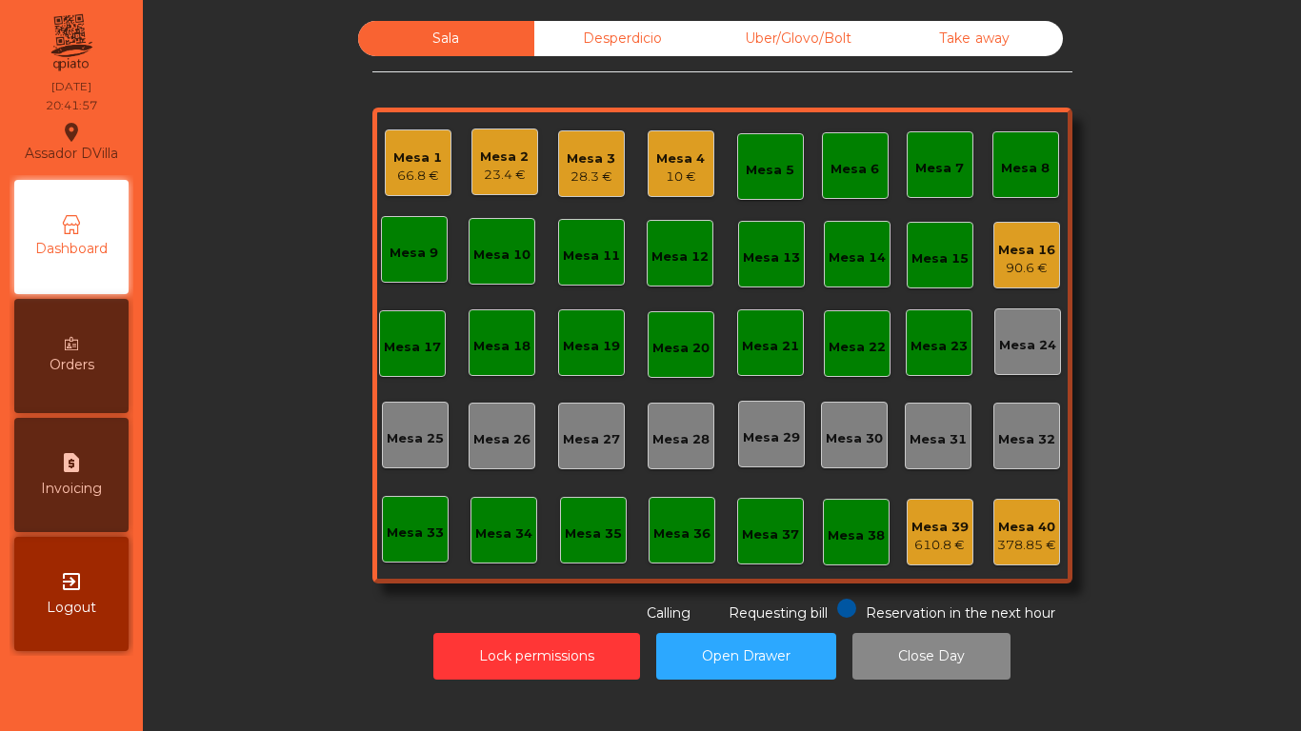
click at [1026, 255] on div "Mesa 16" at bounding box center [1026, 250] width 57 height 19
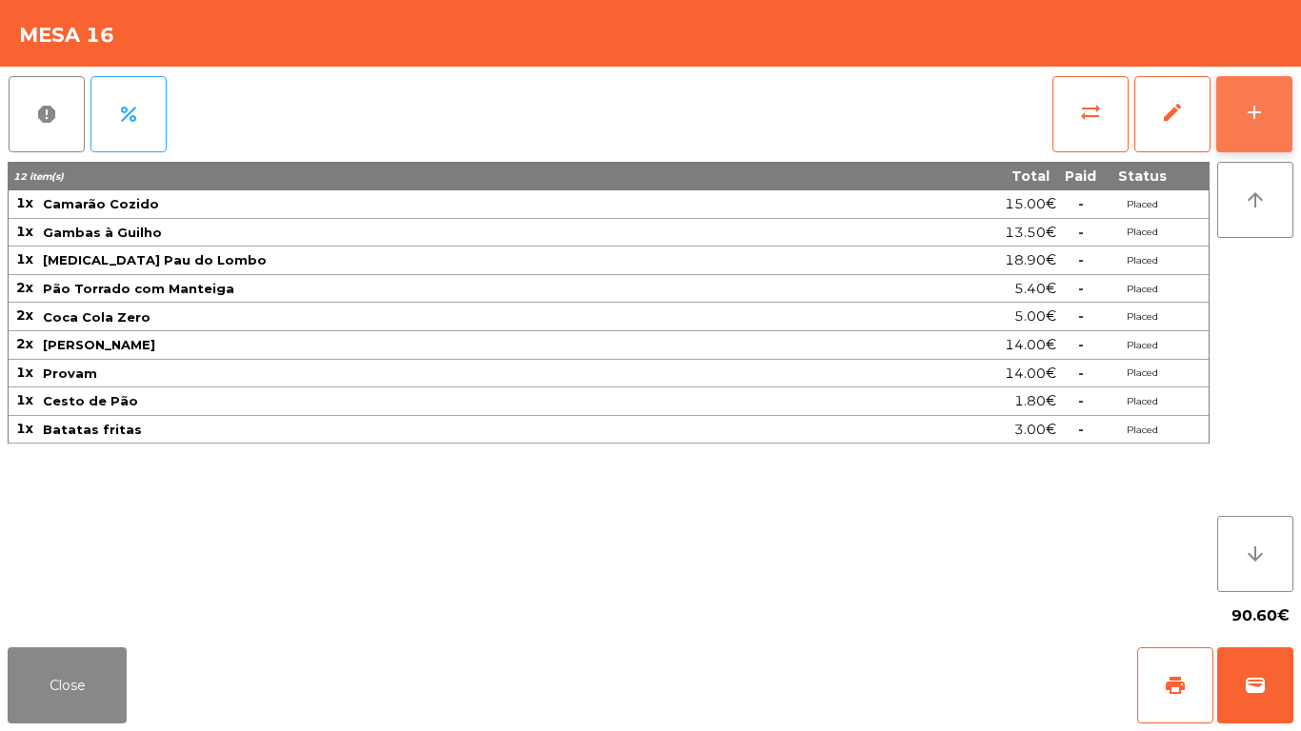
click at [1268, 110] on button "add" at bounding box center [1254, 114] width 76 height 76
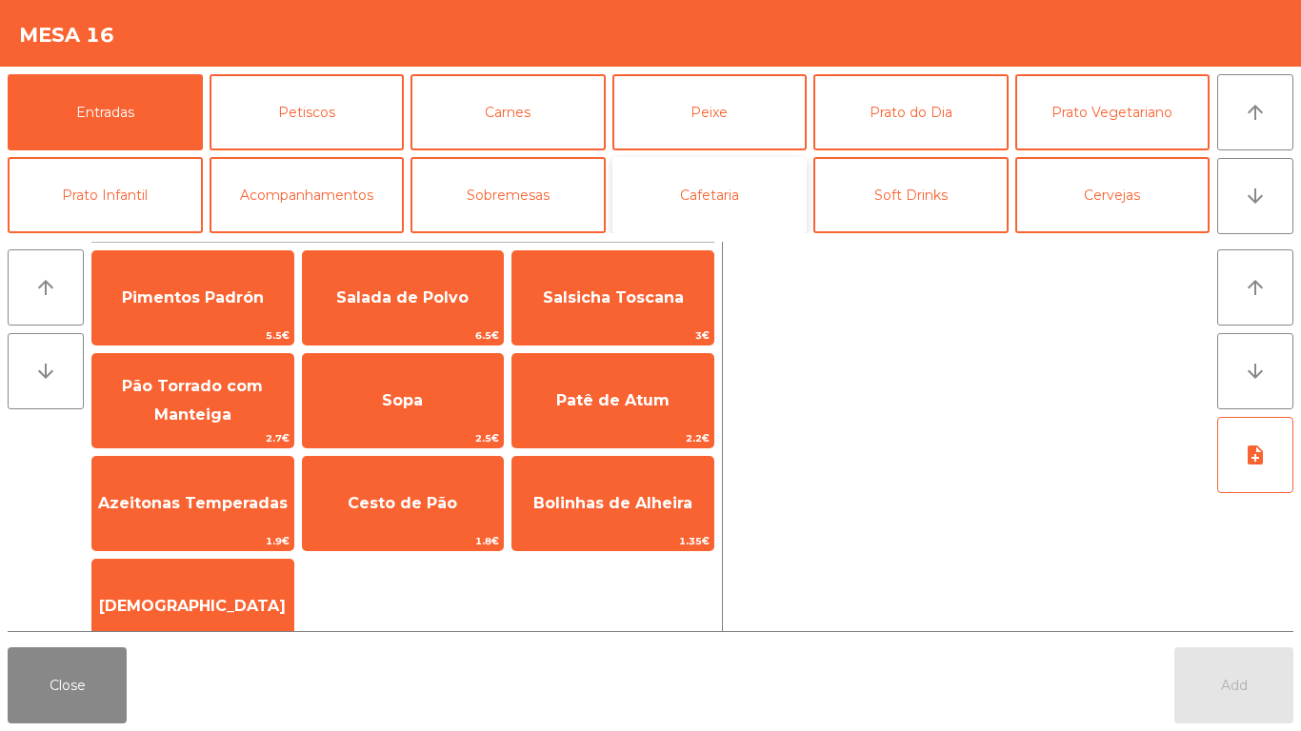
click at [745, 201] on button "Cafetaria" at bounding box center [709, 195] width 195 height 76
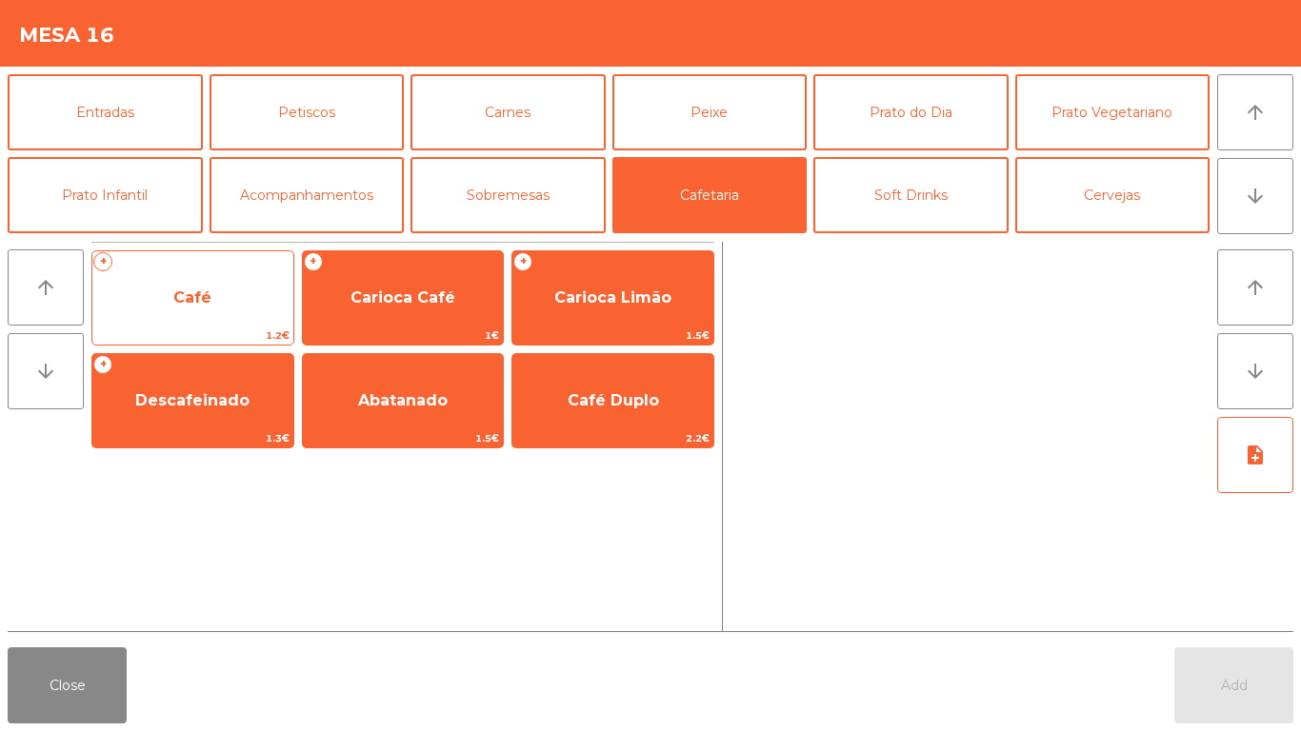
click at [196, 317] on span "Café" at bounding box center [192, 297] width 201 height 51
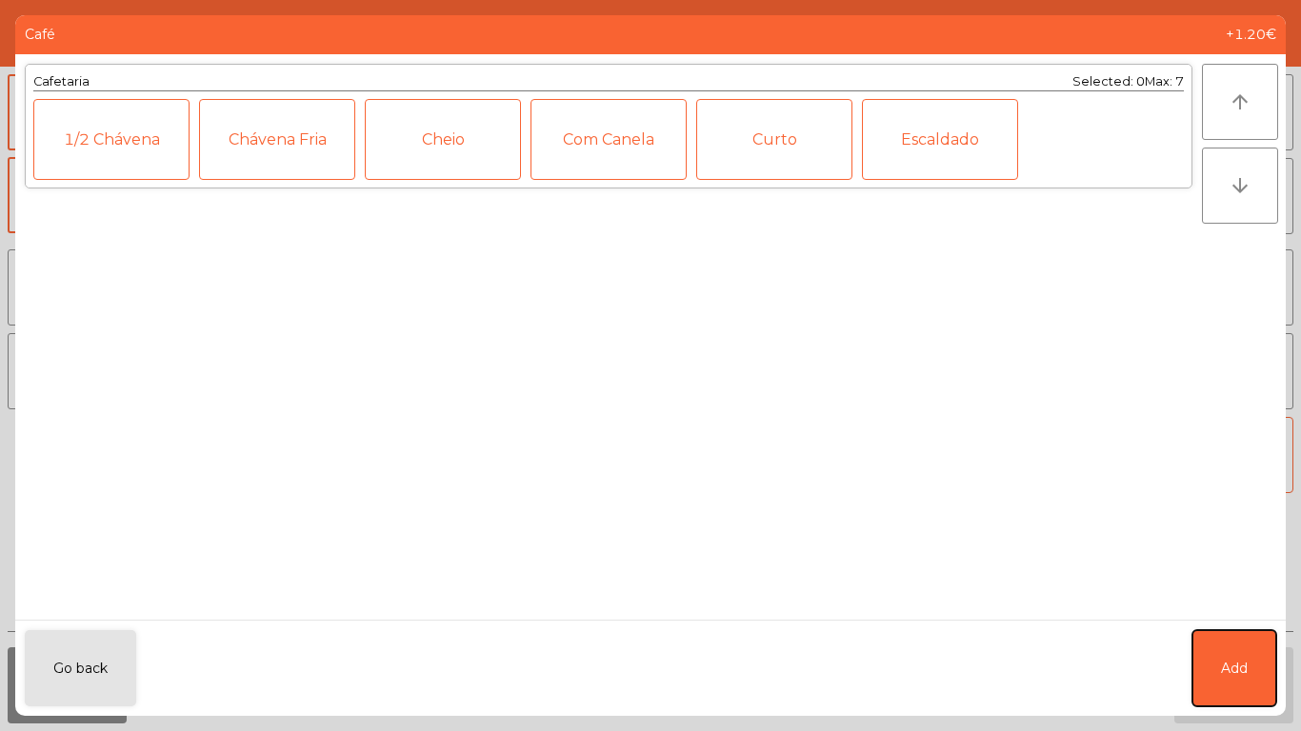
click at [1253, 610] on button "Add" at bounding box center [1234, 669] width 84 height 76
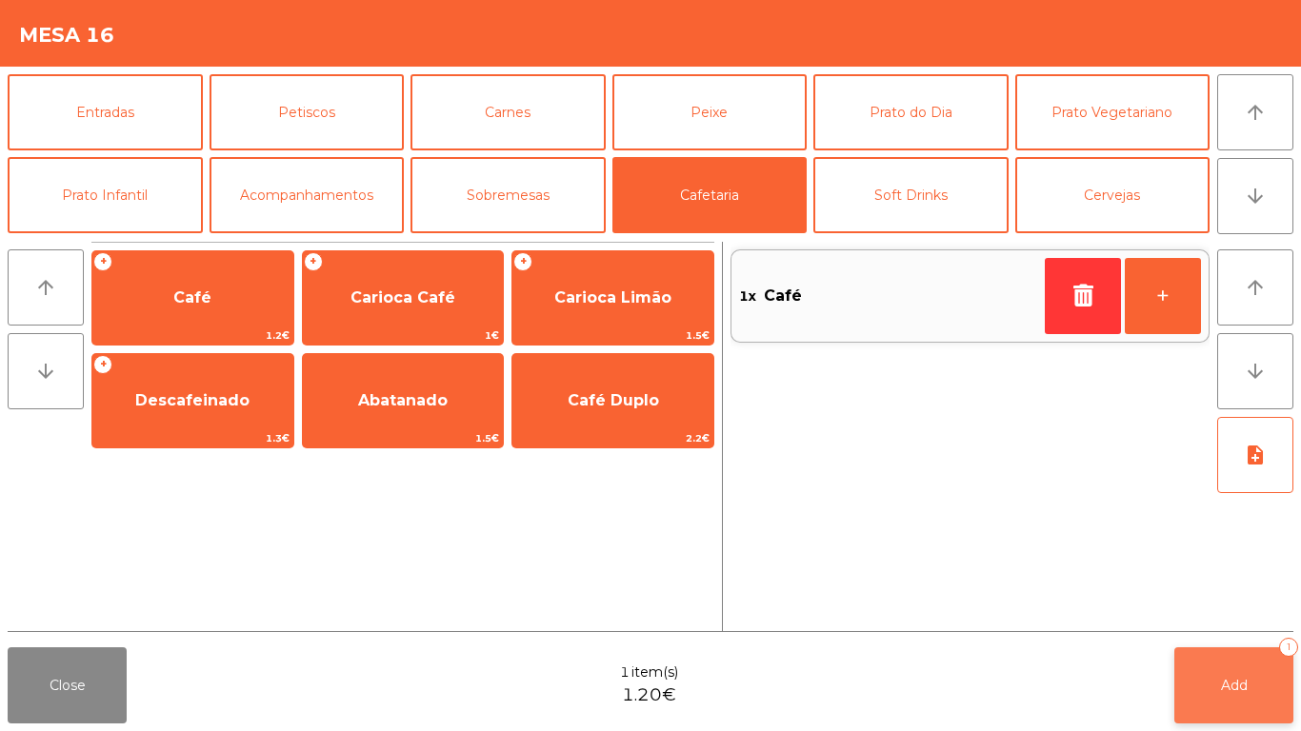
click at [1248, 610] on button "Add 1" at bounding box center [1233, 686] width 119 height 76
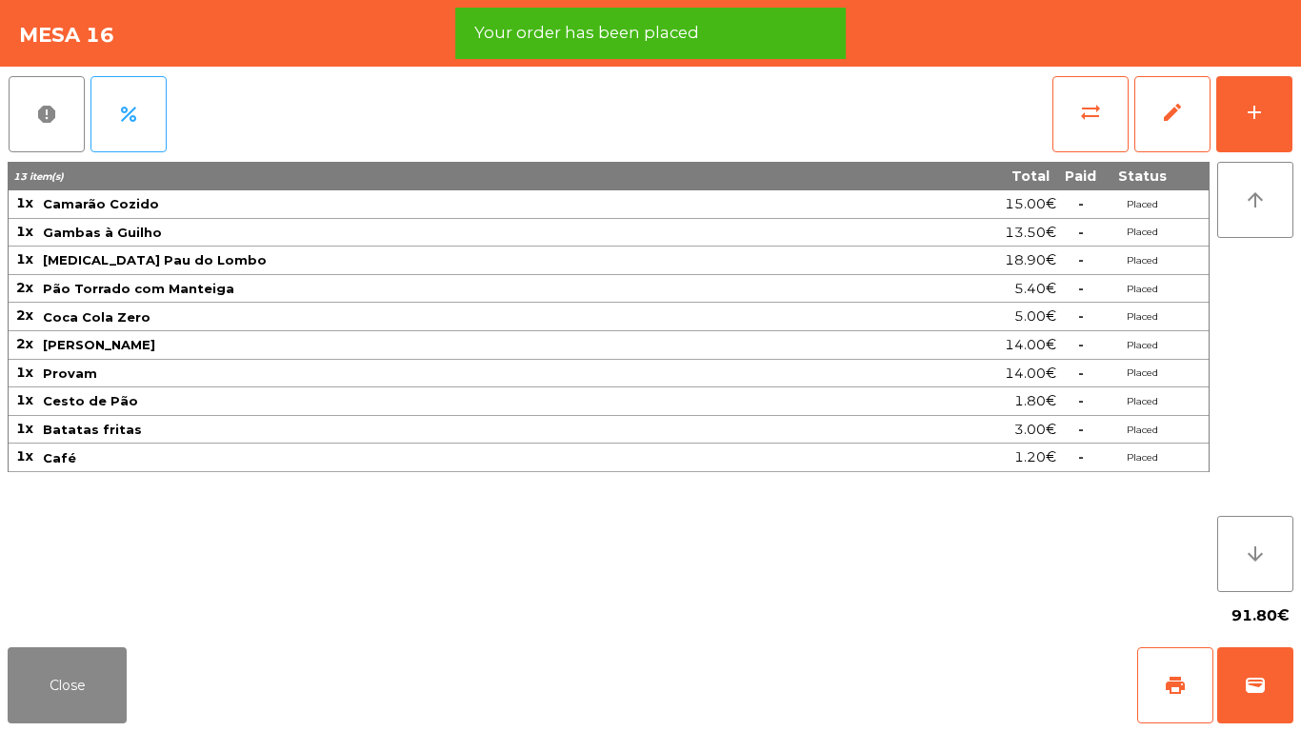
click at [1295, 92] on div "report percent sync_alt edit add 13 item(s) Total Paid Status 1x Camarão Cozido…" at bounding box center [650, 353] width 1301 height 573
click at [1294, 101] on div "report percent sync_alt edit add 13 item(s) Total Paid Status 1x Camarão Cozido…" at bounding box center [650, 353] width 1301 height 573
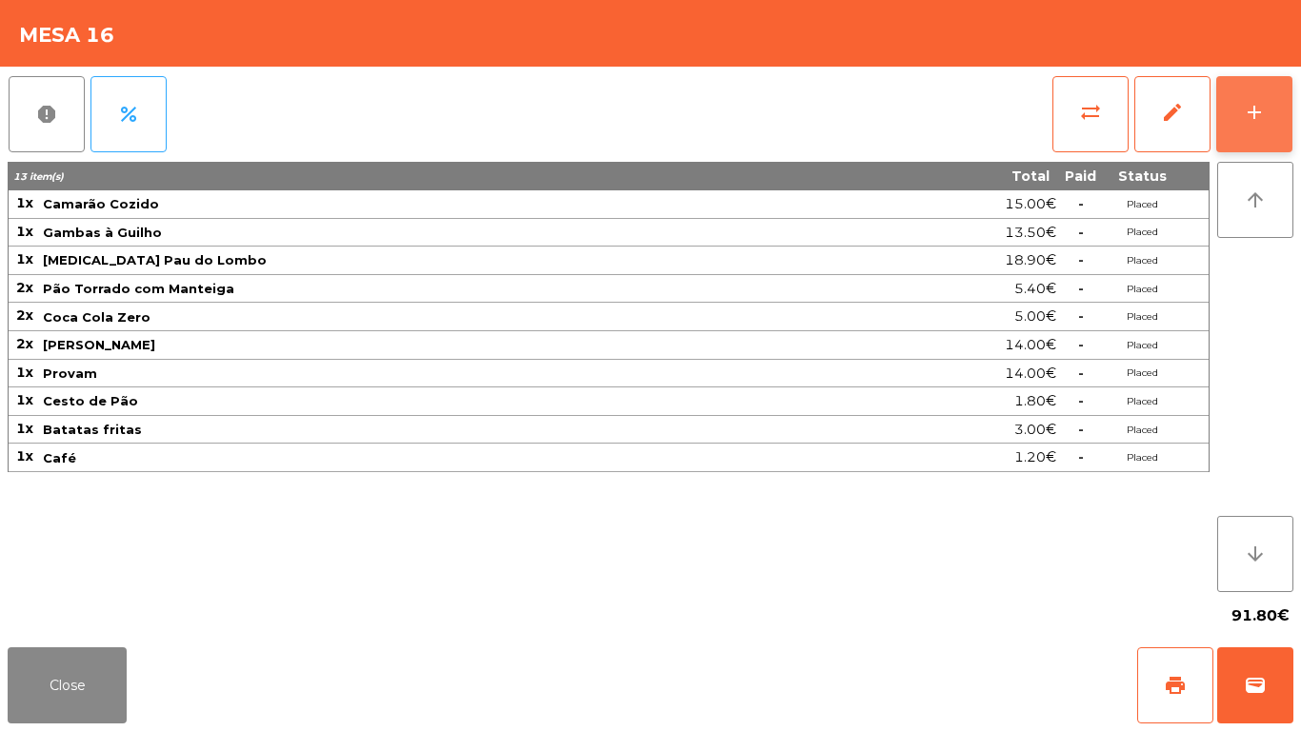
click at [1274, 122] on button "add" at bounding box center [1254, 114] width 76 height 76
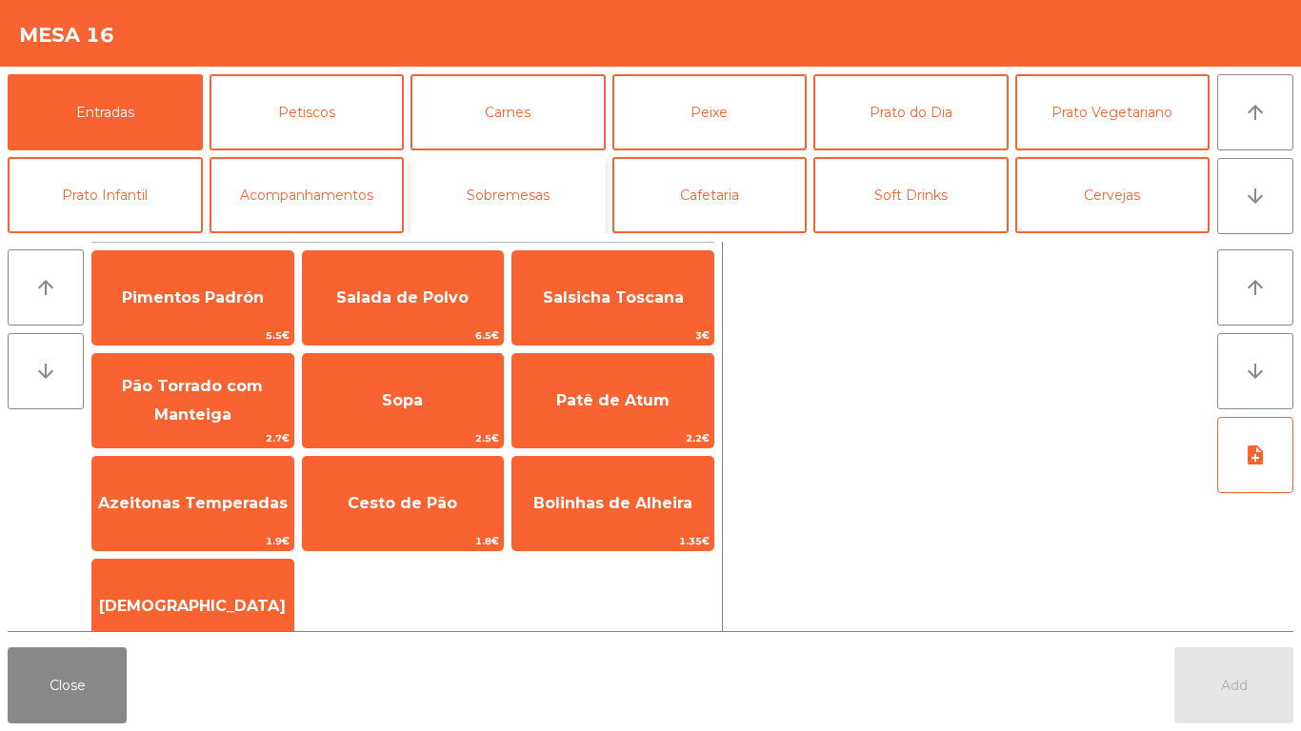
click at [514, 189] on button "Sobremesas" at bounding box center [508, 195] width 195 height 76
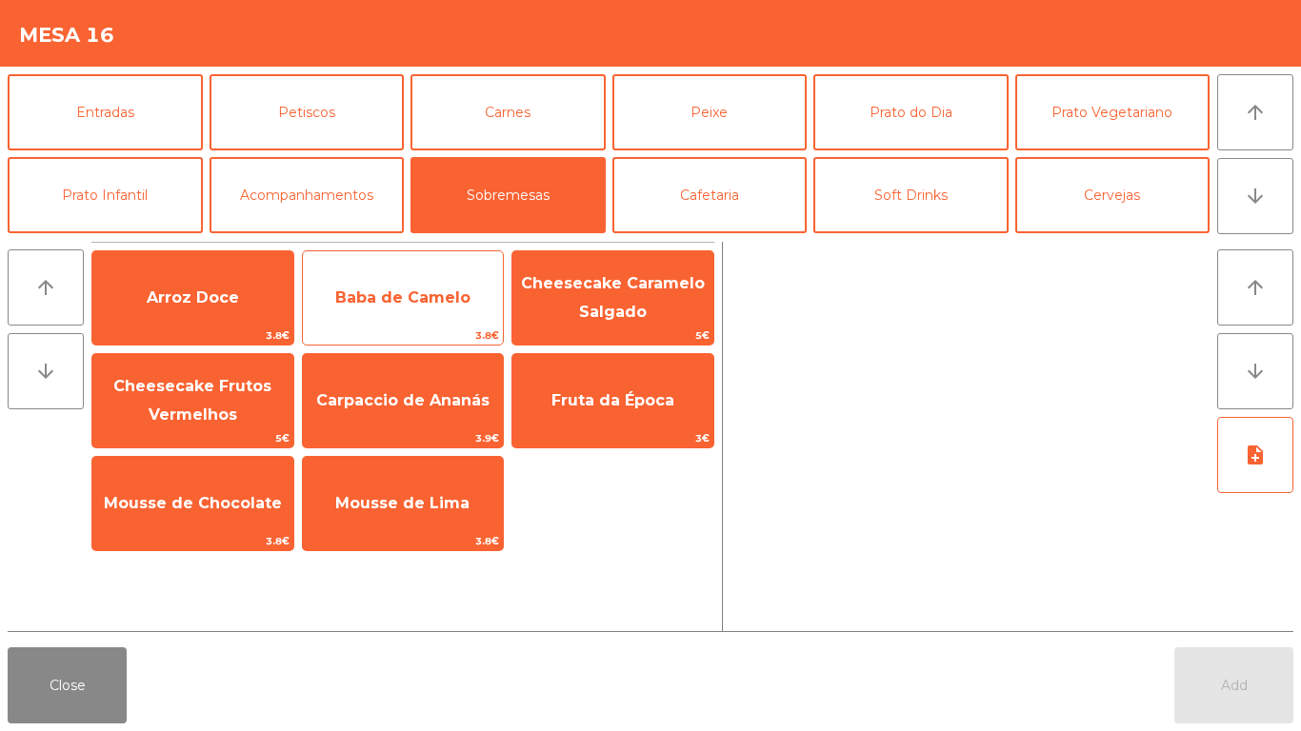
click at [393, 312] on span "Baba de Camelo" at bounding box center [403, 297] width 201 height 51
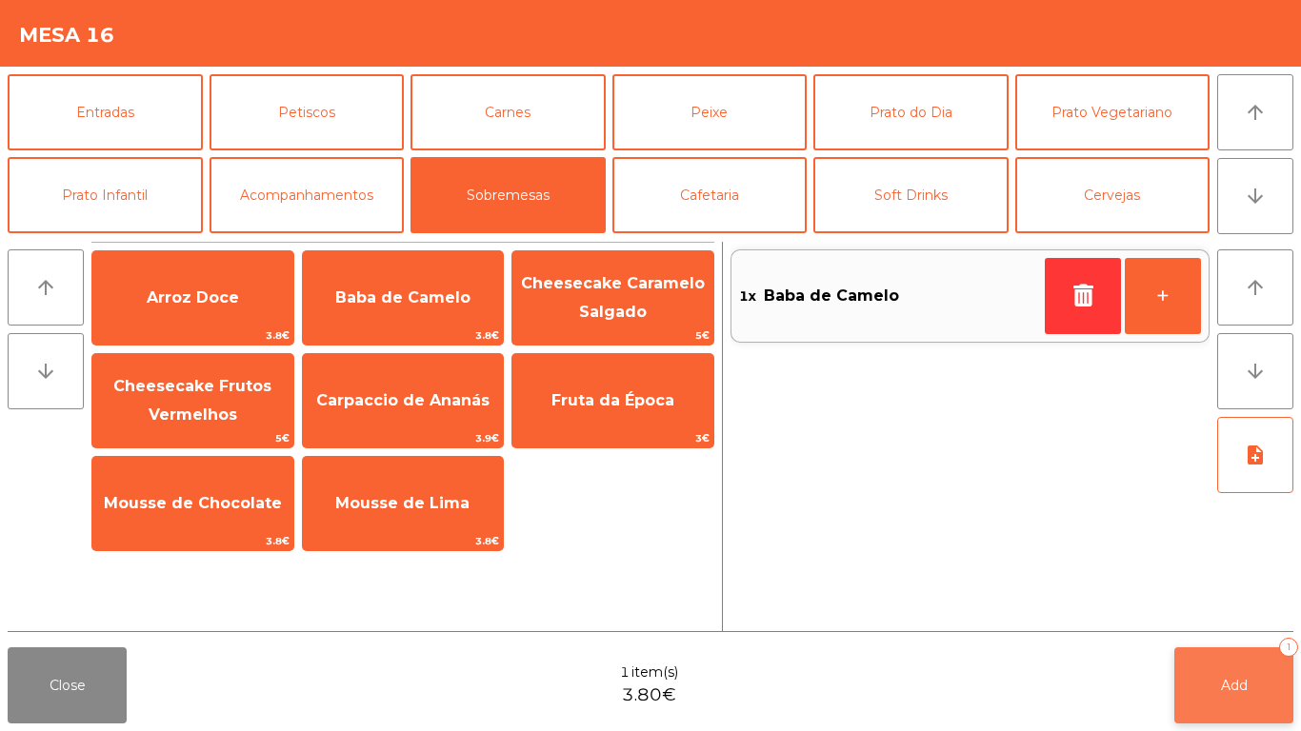
click at [1228, 610] on button "Add 1" at bounding box center [1233, 686] width 119 height 76
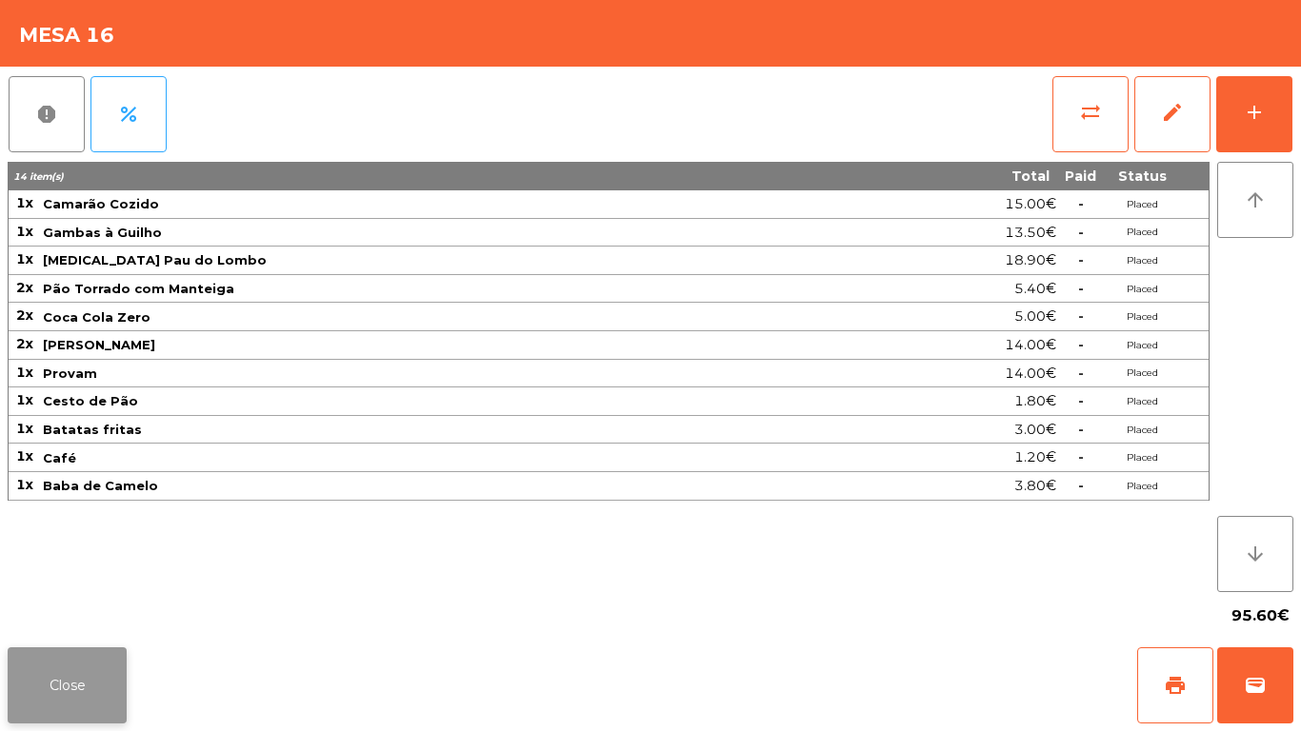
click at [12, 610] on button "Close" at bounding box center [67, 686] width 119 height 76
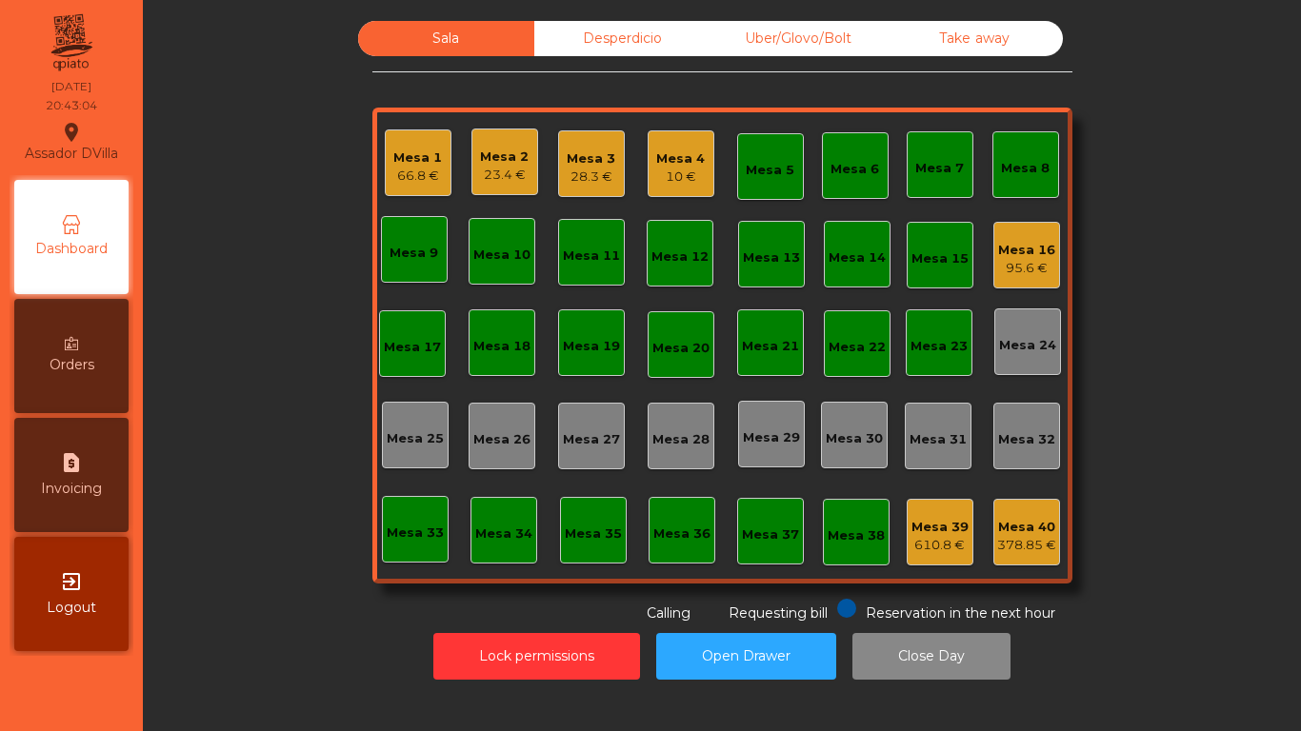
click at [471, 174] on div "Mesa 2 23.4 €" at bounding box center [504, 162] width 67 height 67
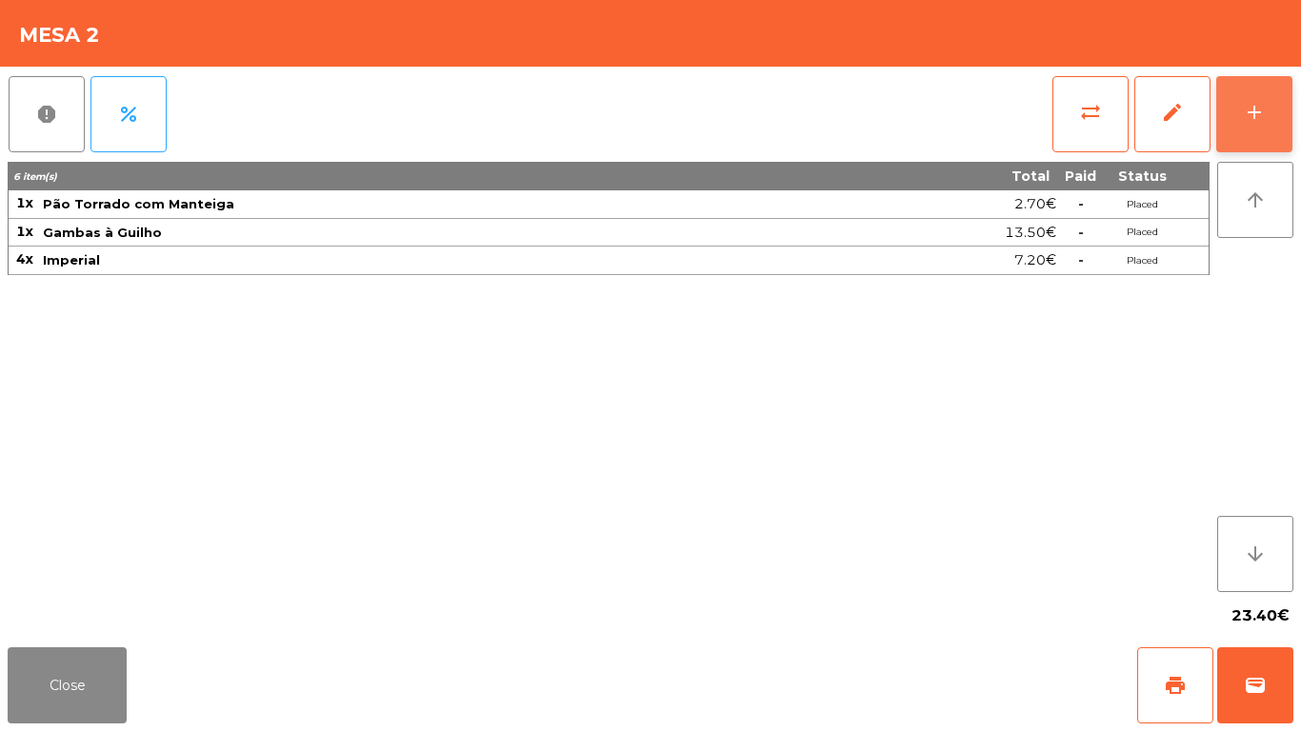
click at [1270, 106] on button "add" at bounding box center [1254, 114] width 76 height 76
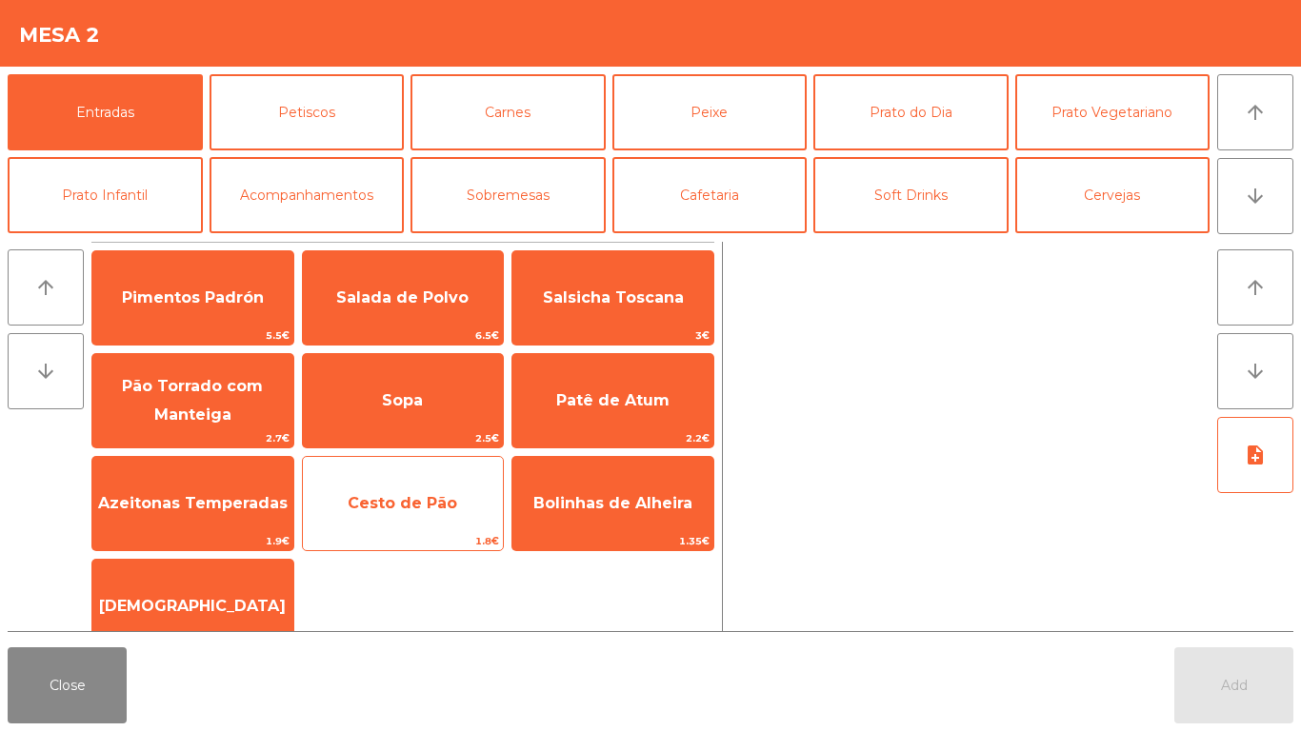
click at [425, 522] on span "Cesto de Pão" at bounding box center [403, 503] width 201 height 51
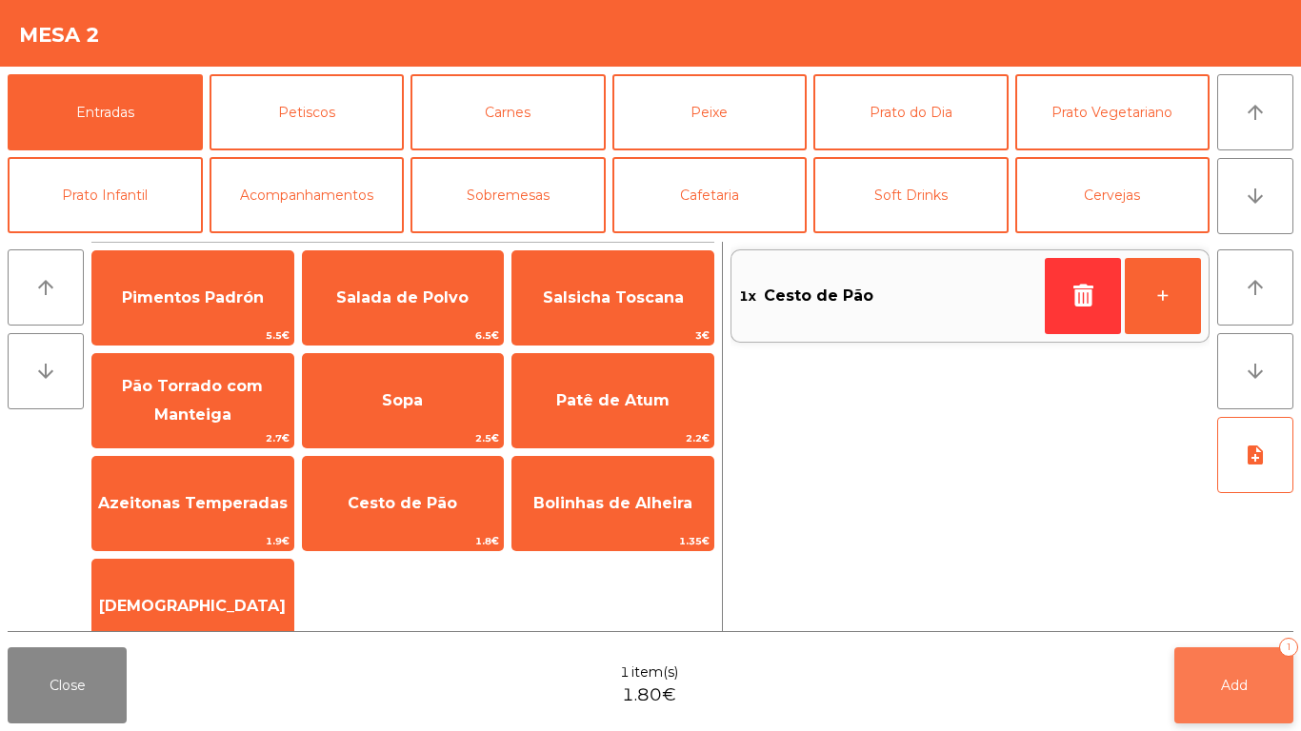
click at [1254, 610] on button "Add 1" at bounding box center [1233, 686] width 119 height 76
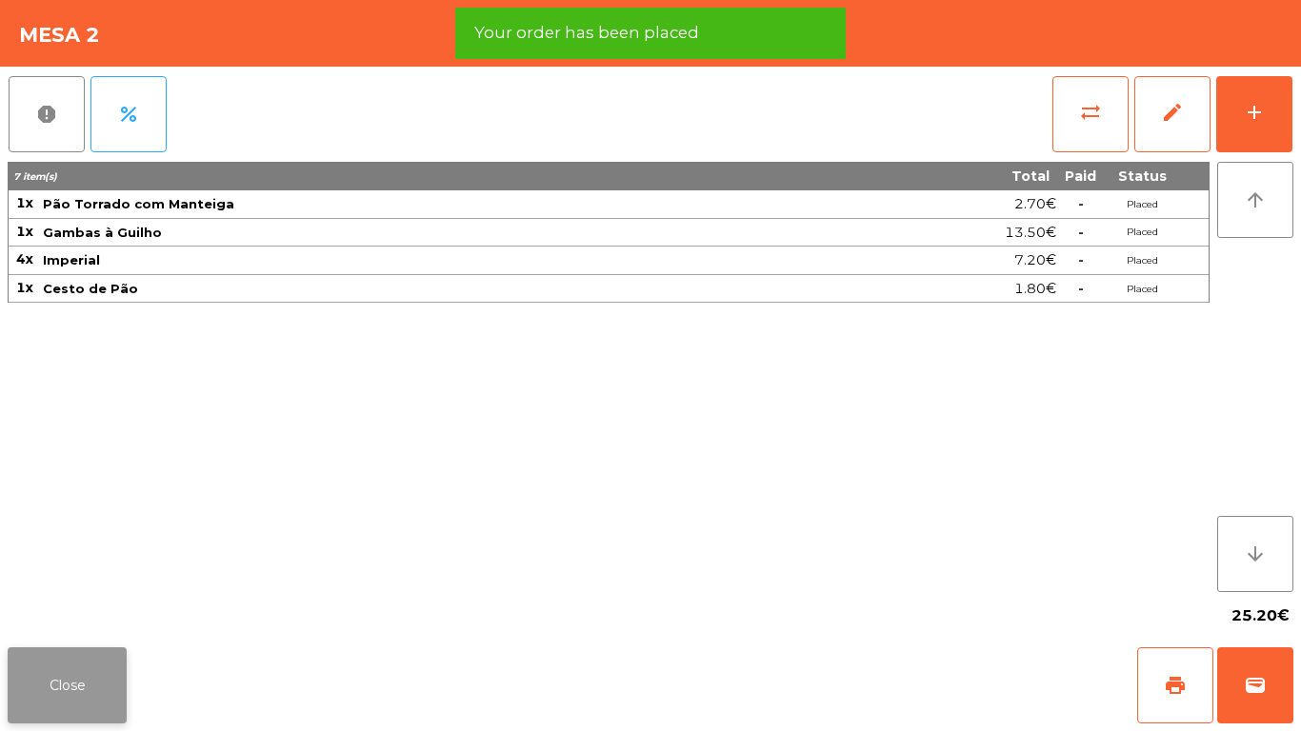
click at [10, 610] on button "Close" at bounding box center [67, 686] width 119 height 76
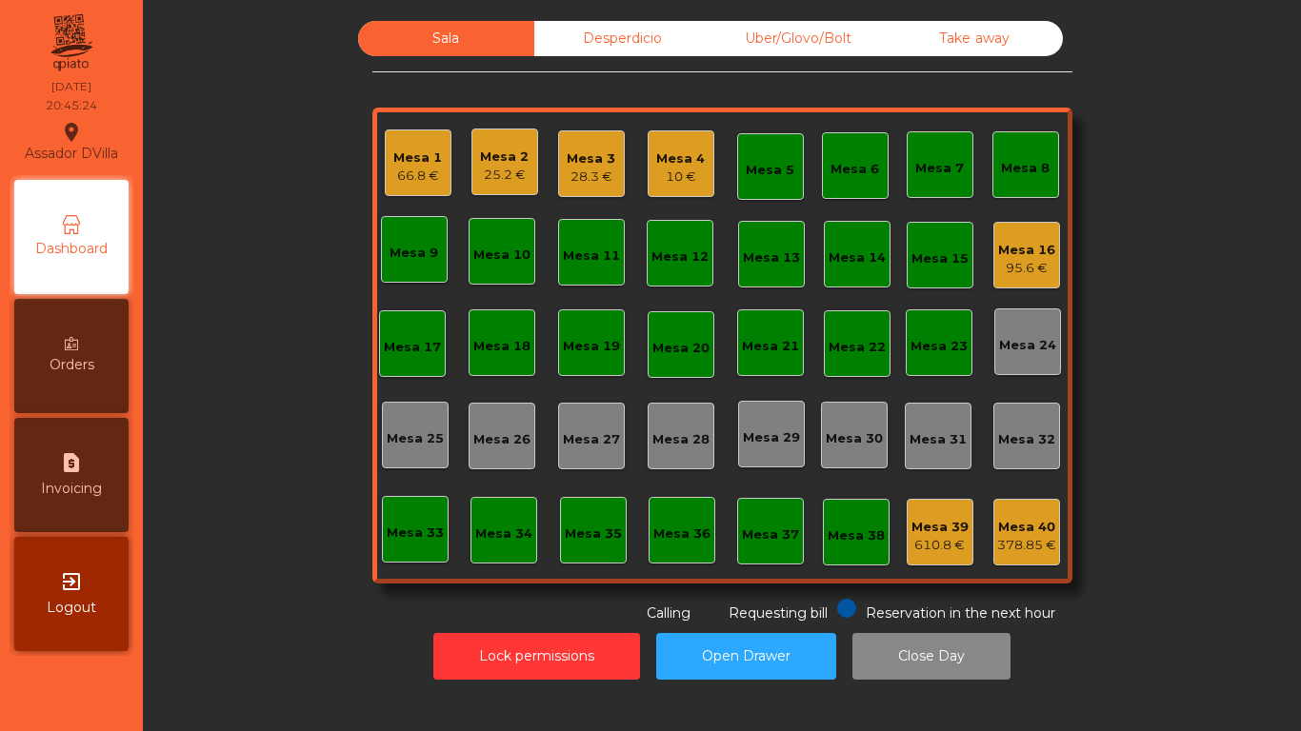
click at [402, 157] on div "Mesa 1" at bounding box center [417, 158] width 49 height 19
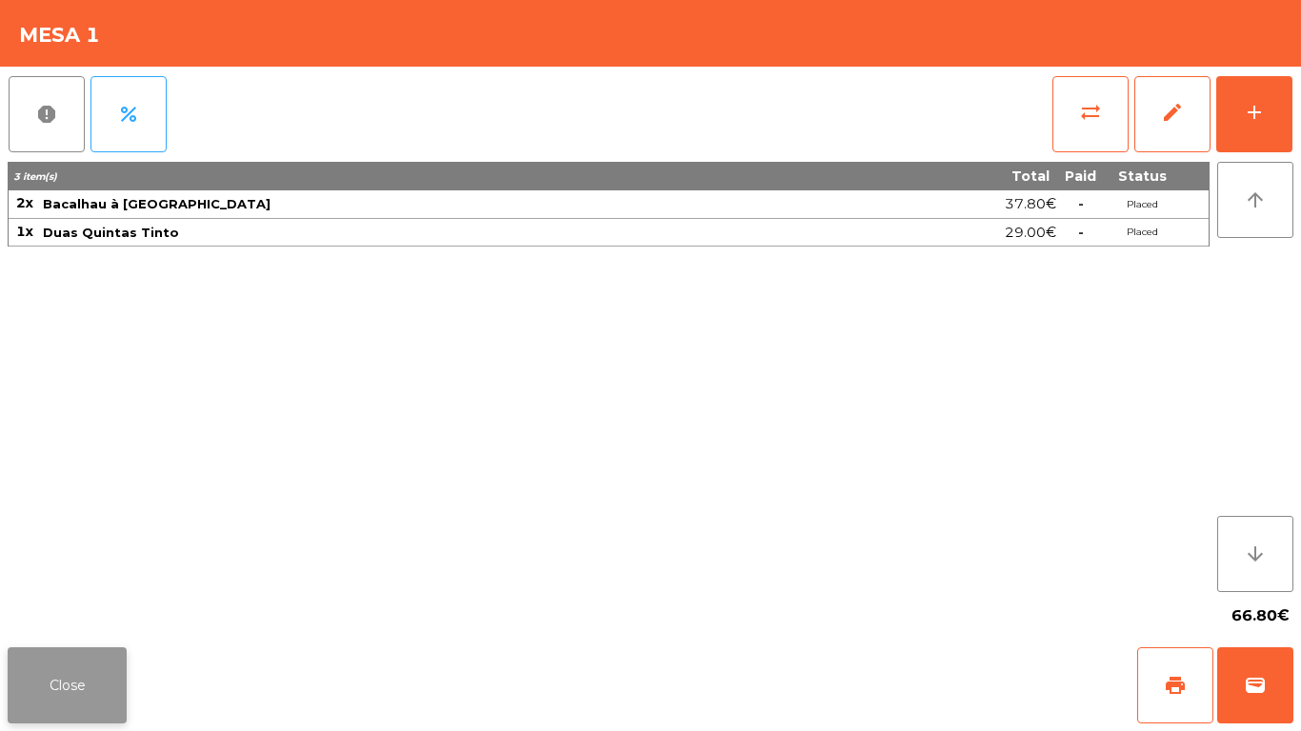
click at [15, 610] on button "Close" at bounding box center [67, 686] width 119 height 76
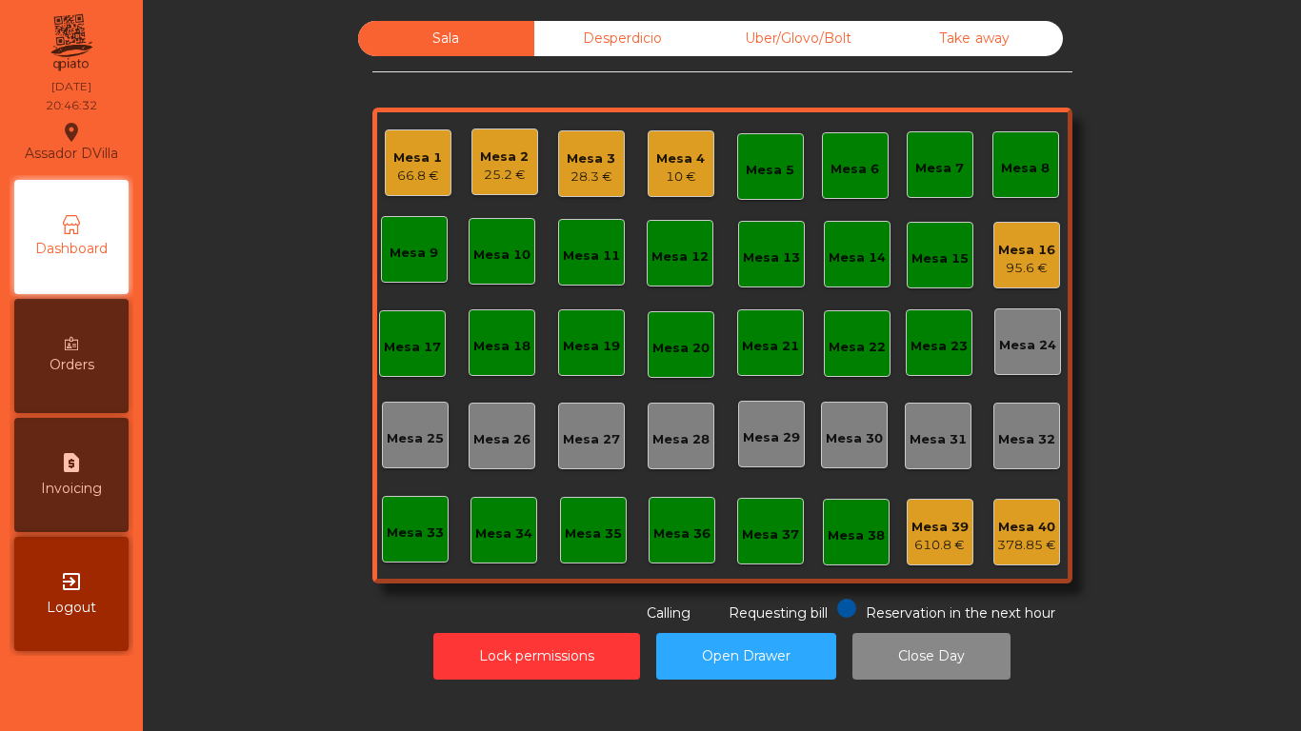
click at [1013, 264] on div "95.6 €" at bounding box center [1026, 268] width 57 height 19
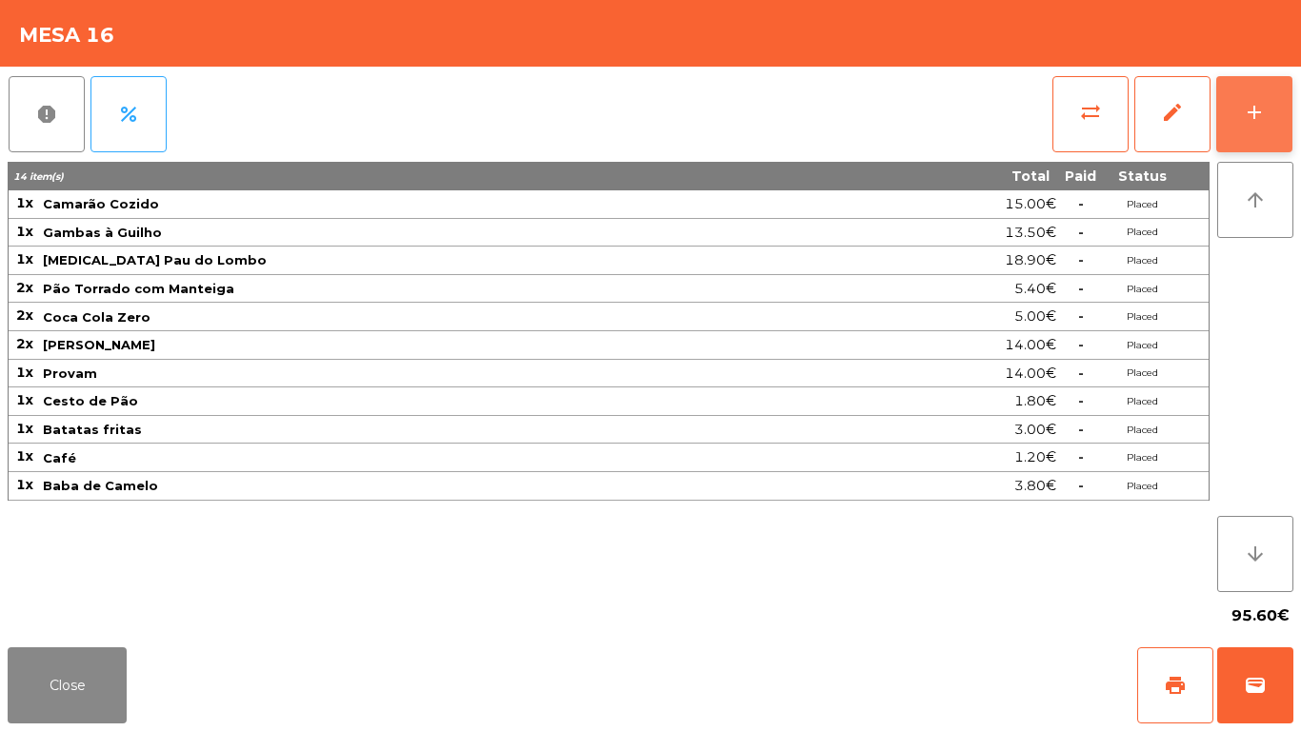
click at [1242, 125] on button "add" at bounding box center [1254, 114] width 76 height 76
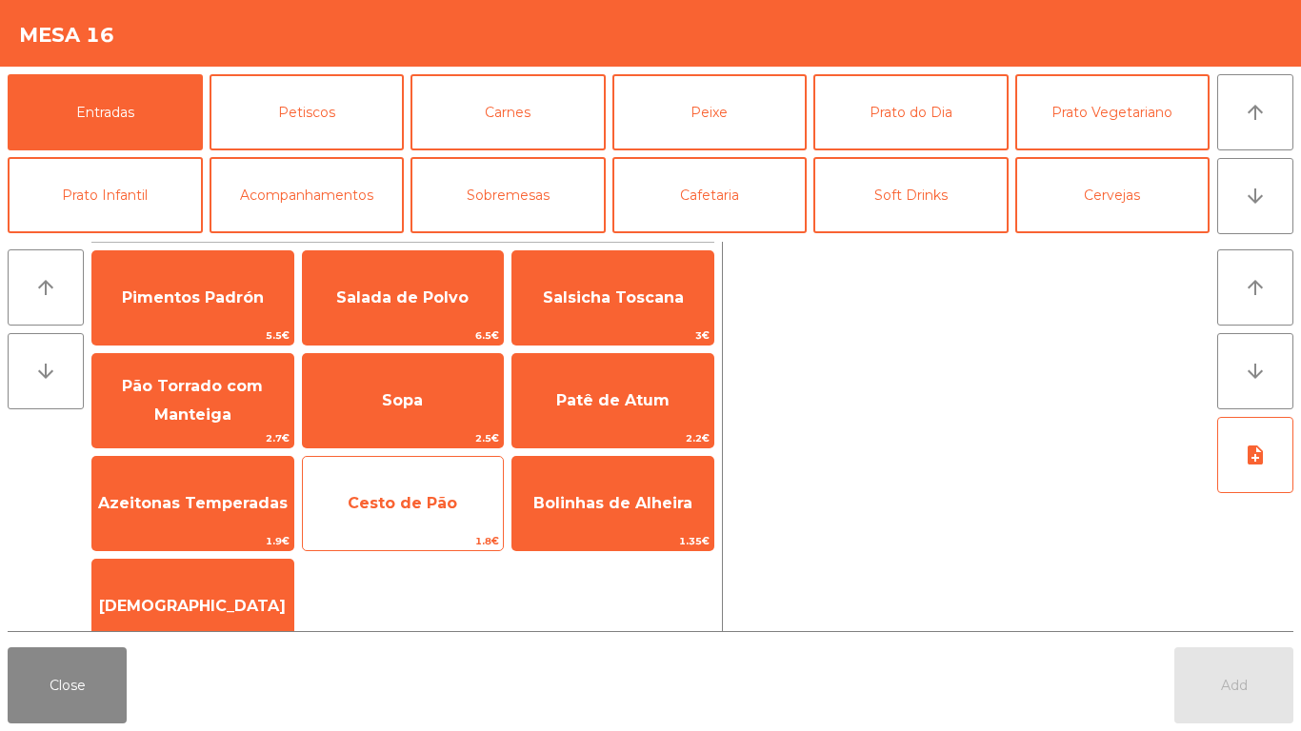
click at [401, 491] on span "Cesto de Pão" at bounding box center [403, 503] width 201 height 51
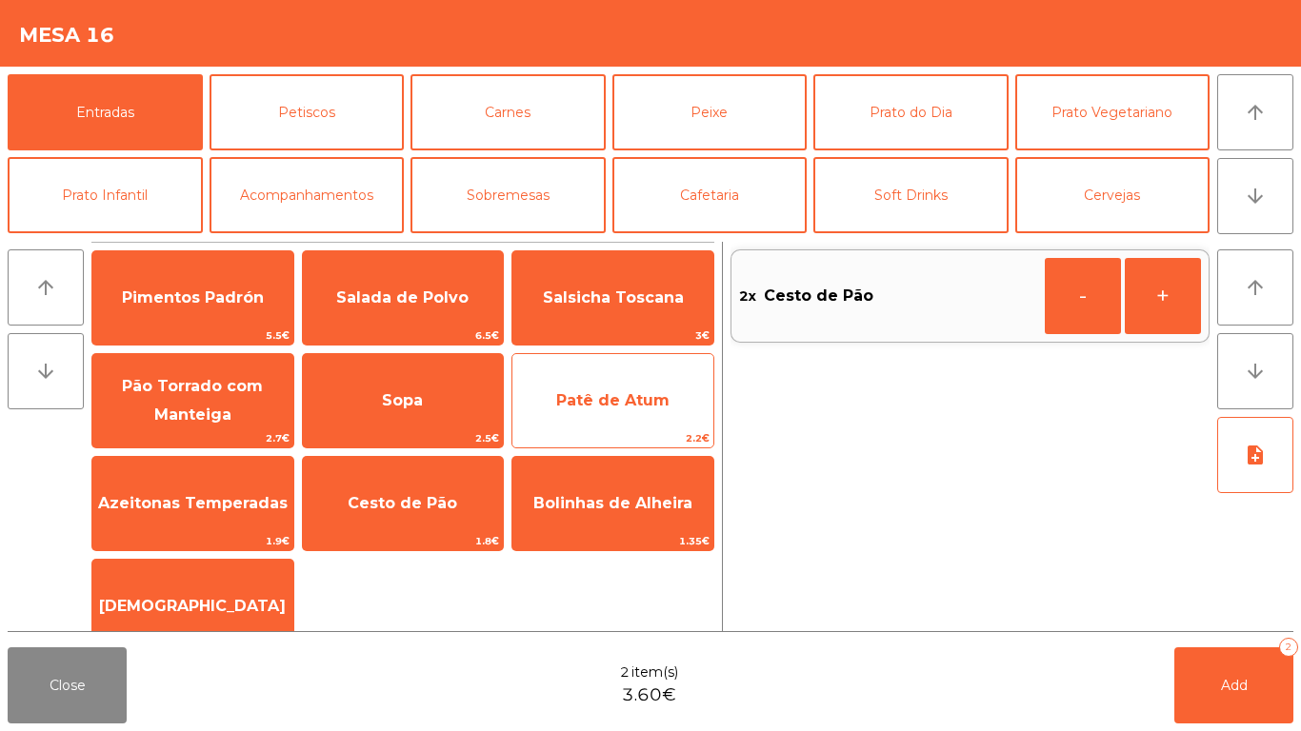
click at [567, 429] on div "Patê de Atum 2.2€" at bounding box center [612, 400] width 203 height 95
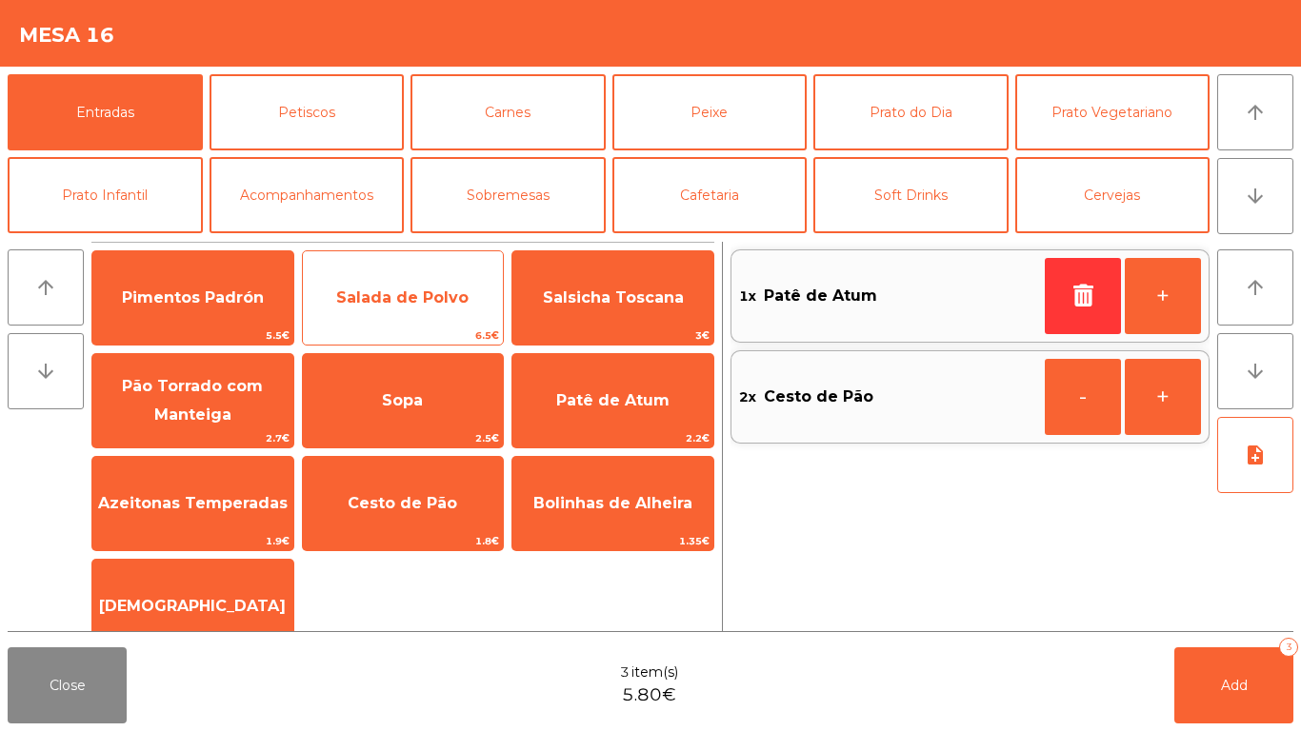
click at [404, 289] on span "Salada de Polvo" at bounding box center [402, 298] width 132 height 18
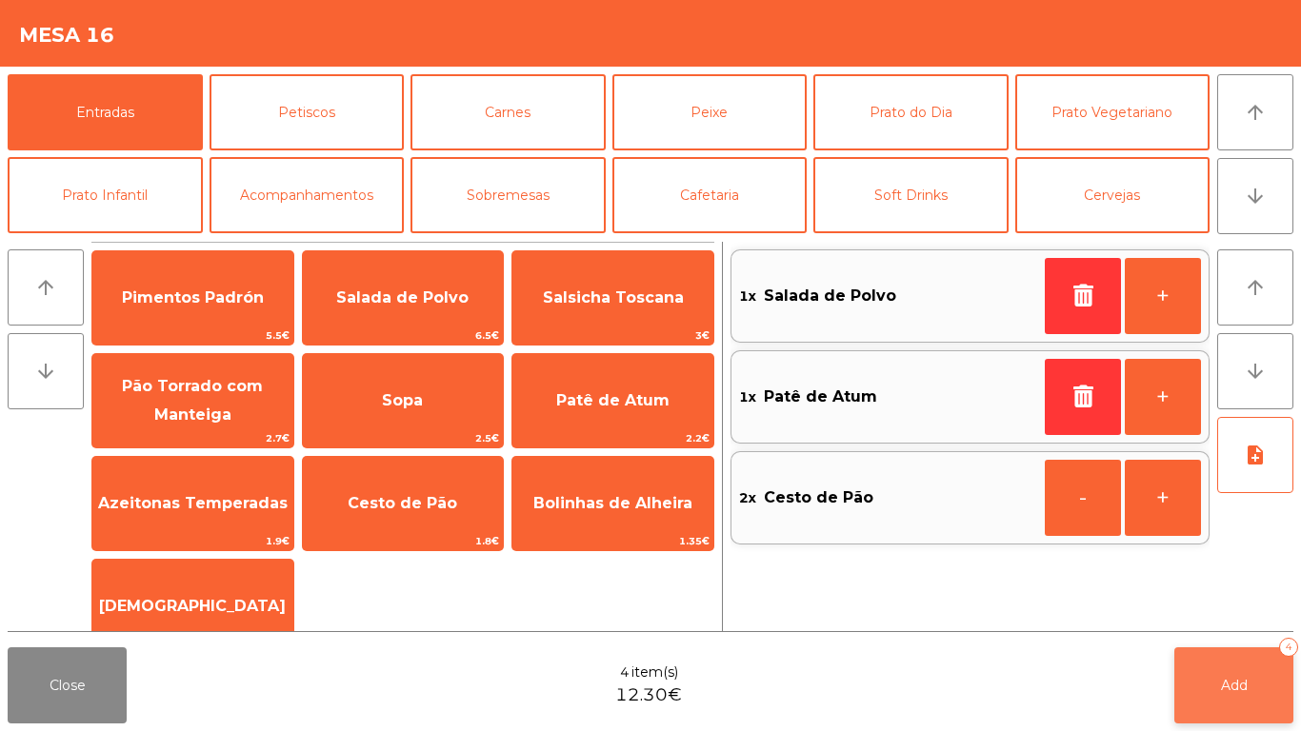
click at [1203, 610] on button "Add 4" at bounding box center [1233, 686] width 119 height 76
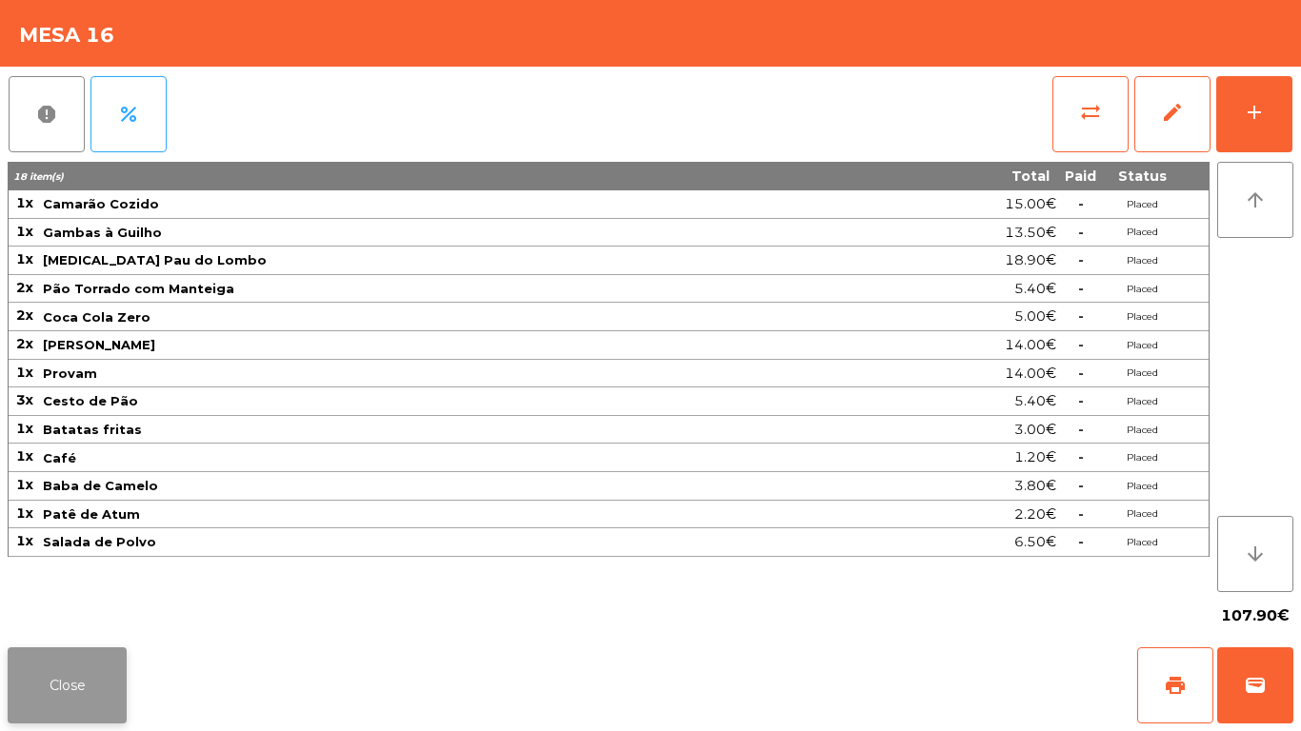
click at [82, 610] on button "Close" at bounding box center [67, 686] width 119 height 76
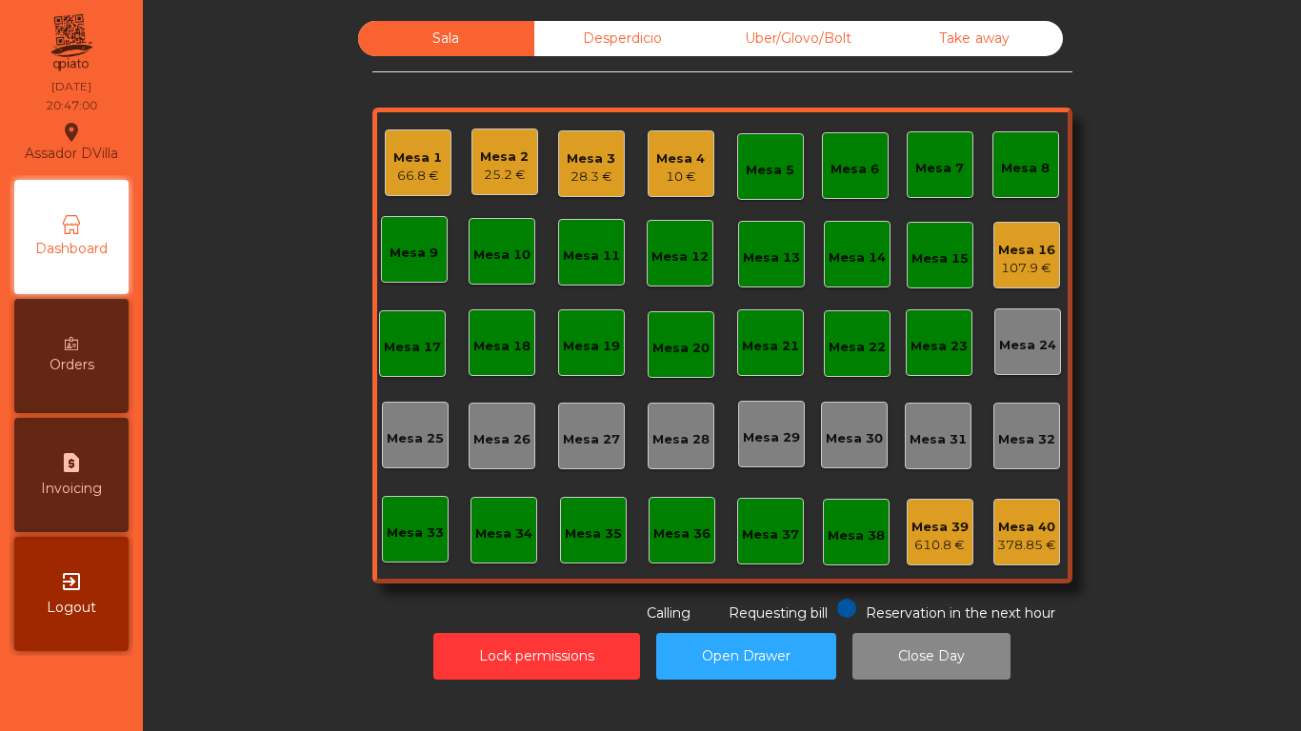
click at [60, 610] on nav "Assador DVilla location_on [DATE] 20:47:00 Dashboard Orders request_page Invoic…" at bounding box center [71, 365] width 143 height 731
click at [393, 179] on div "66.8 €" at bounding box center [417, 176] width 49 height 19
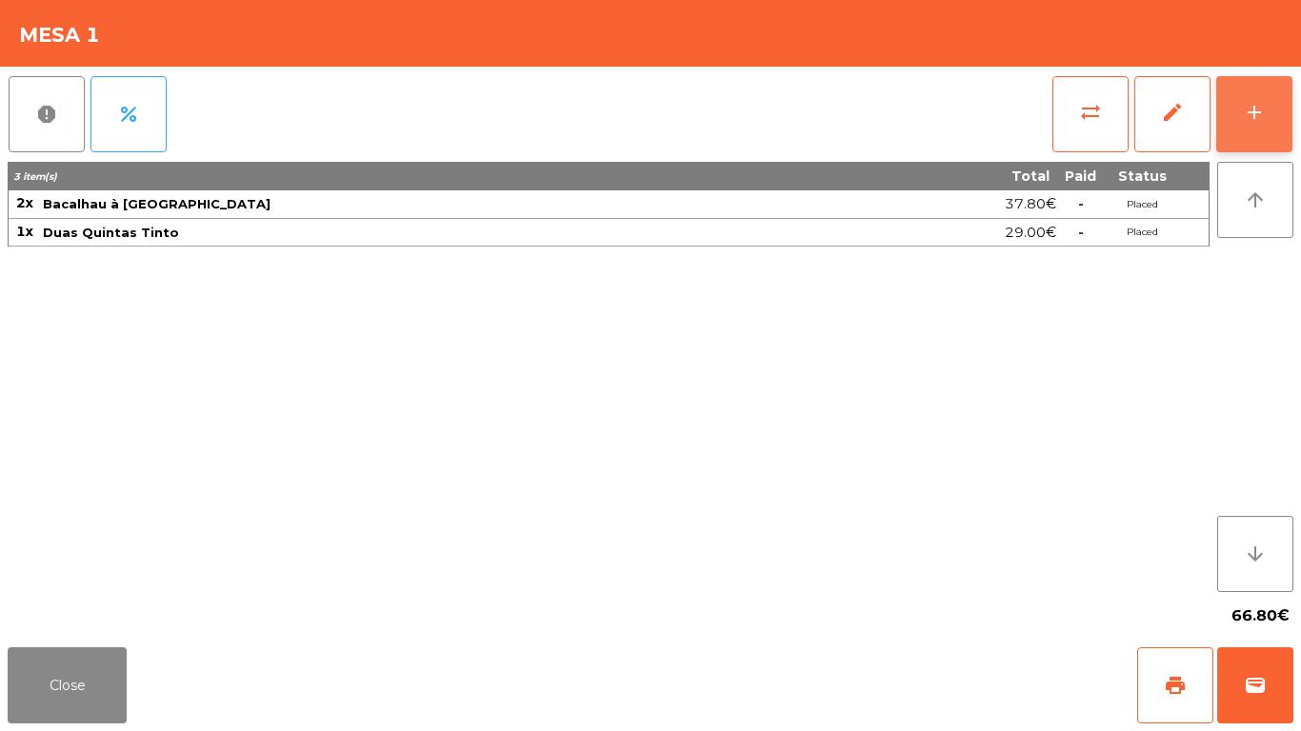
click at [1252, 103] on div "add" at bounding box center [1254, 112] width 23 height 23
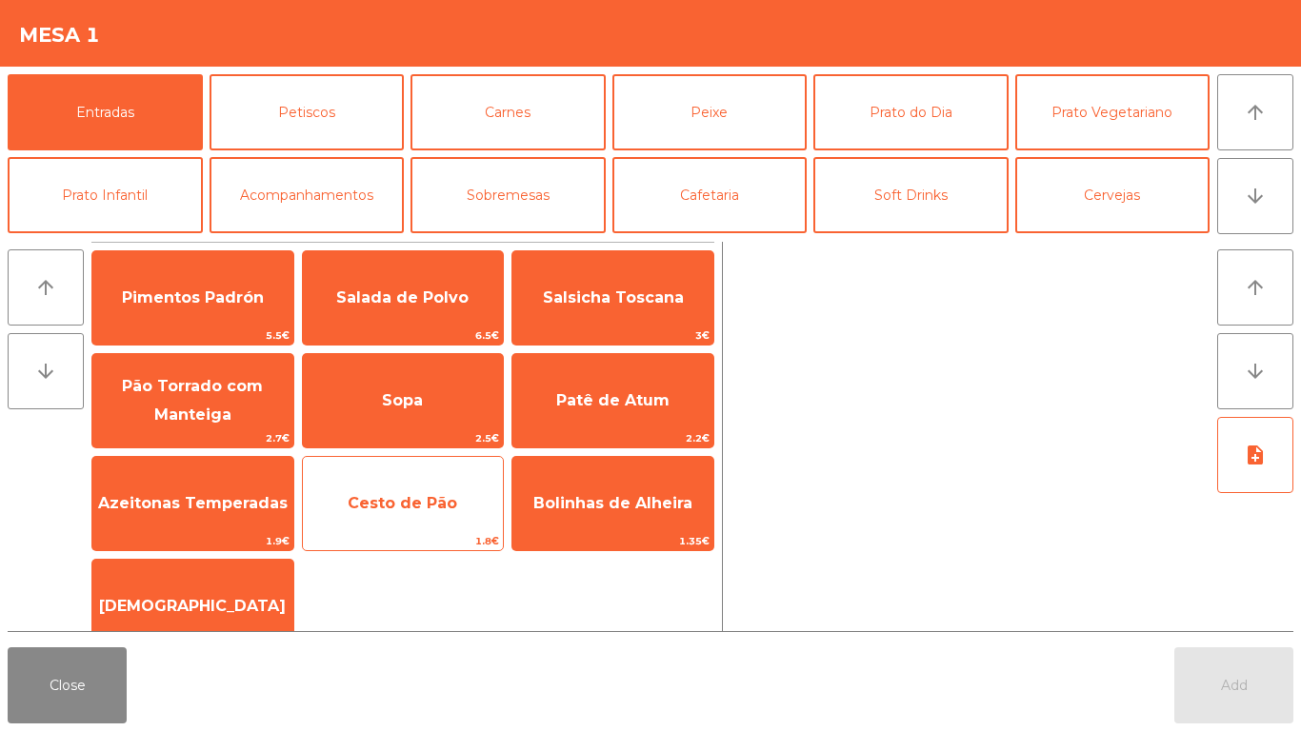
click at [408, 511] on span "Cesto de Pão" at bounding box center [403, 503] width 110 height 18
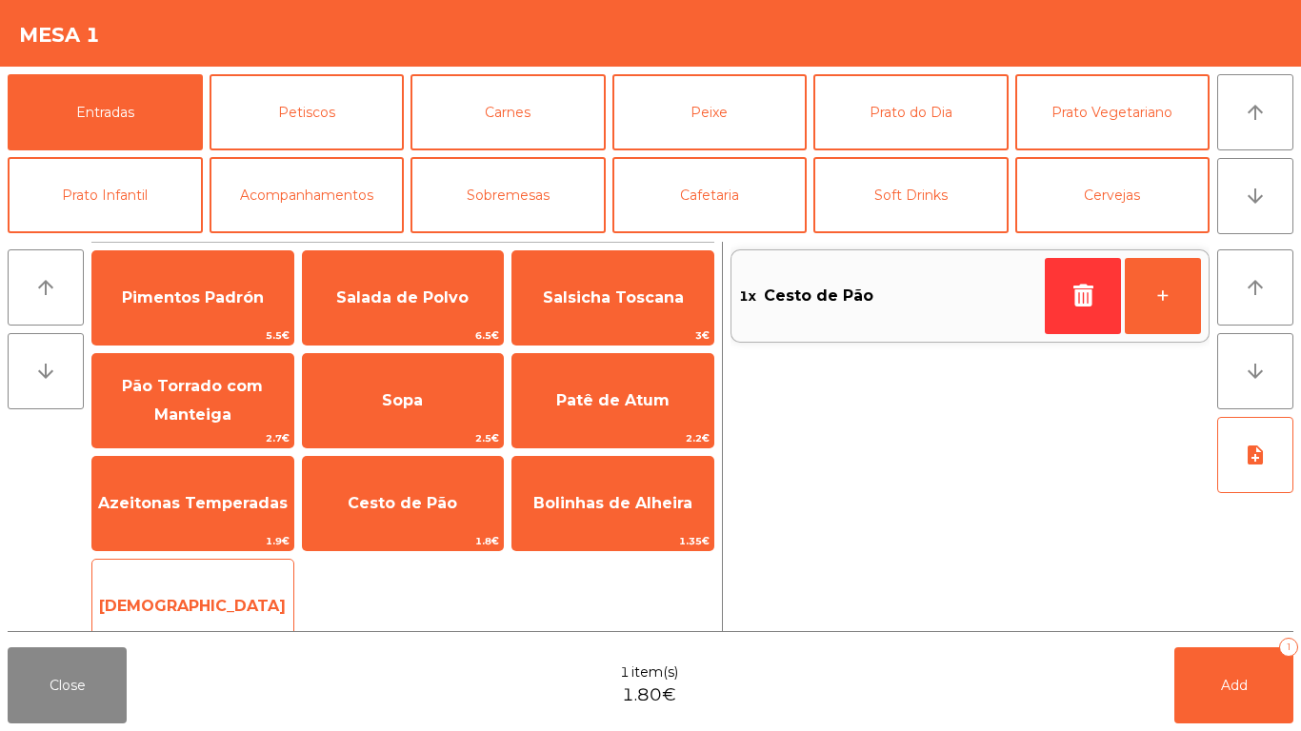
click at [199, 610] on span "[DEMOGRAPHIC_DATA]" at bounding box center [192, 606] width 201 height 51
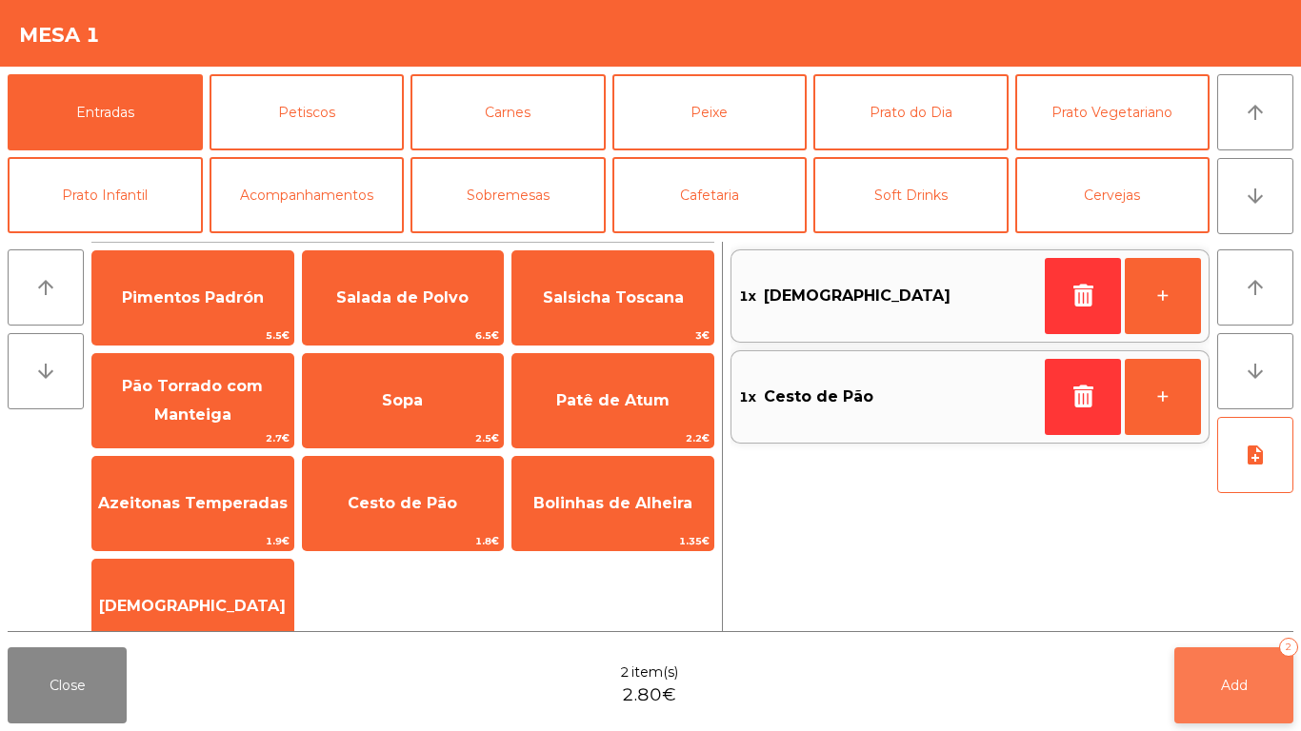
click at [1235, 610] on button "Add 2" at bounding box center [1233, 686] width 119 height 76
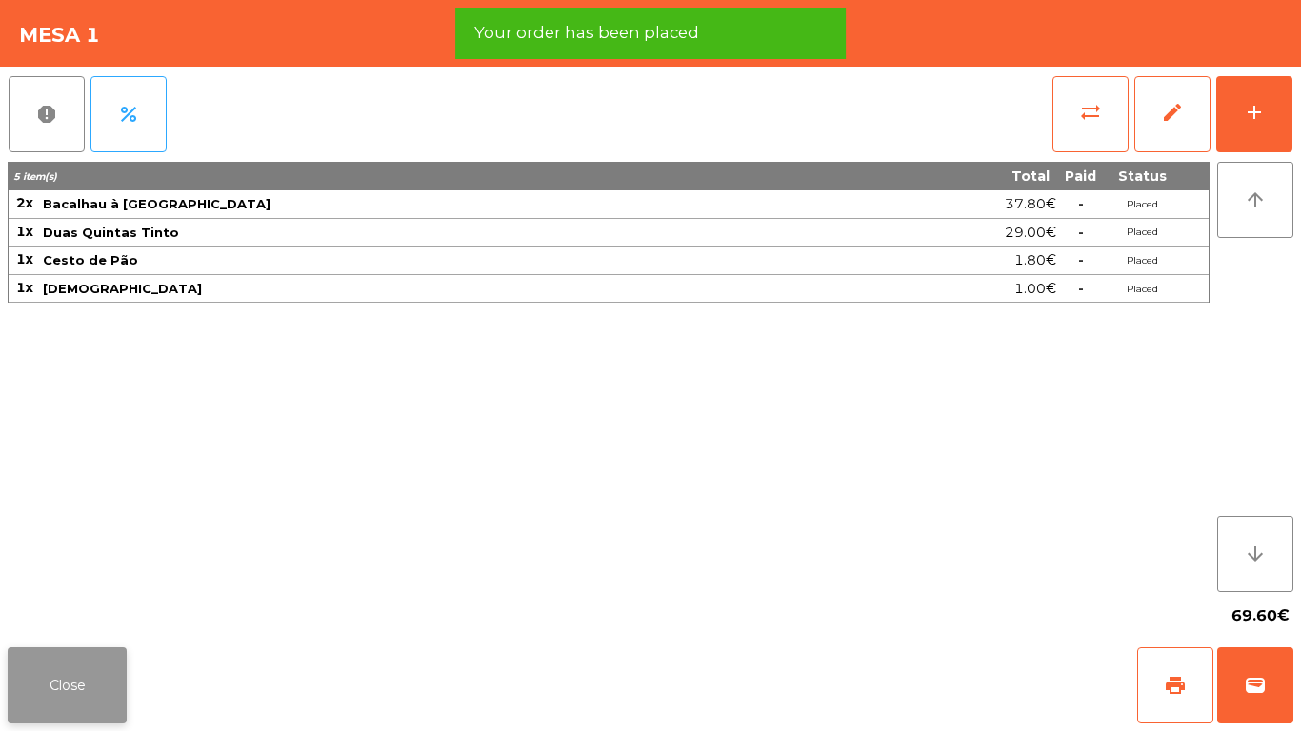
click at [89, 610] on button "Close" at bounding box center [67, 686] width 119 height 76
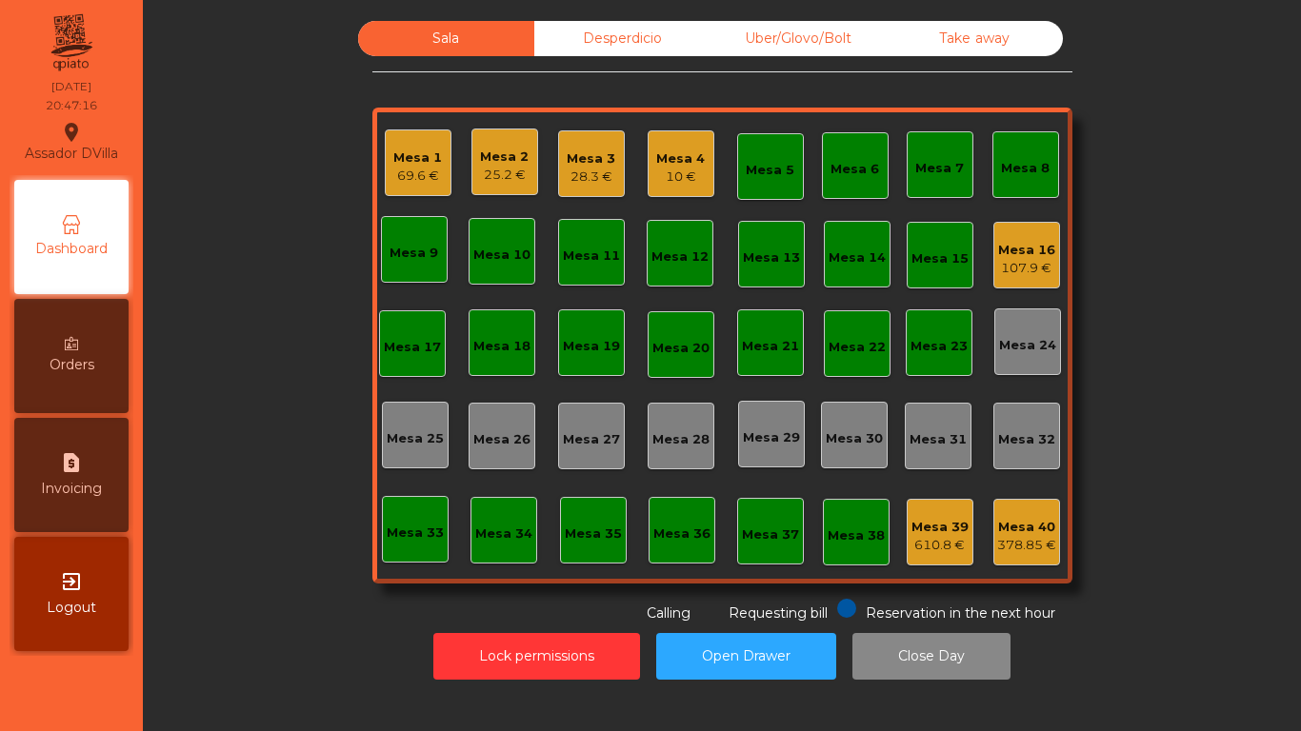
click at [1017, 284] on div "Mesa 16 107.9 €" at bounding box center [1026, 255] width 67 height 67
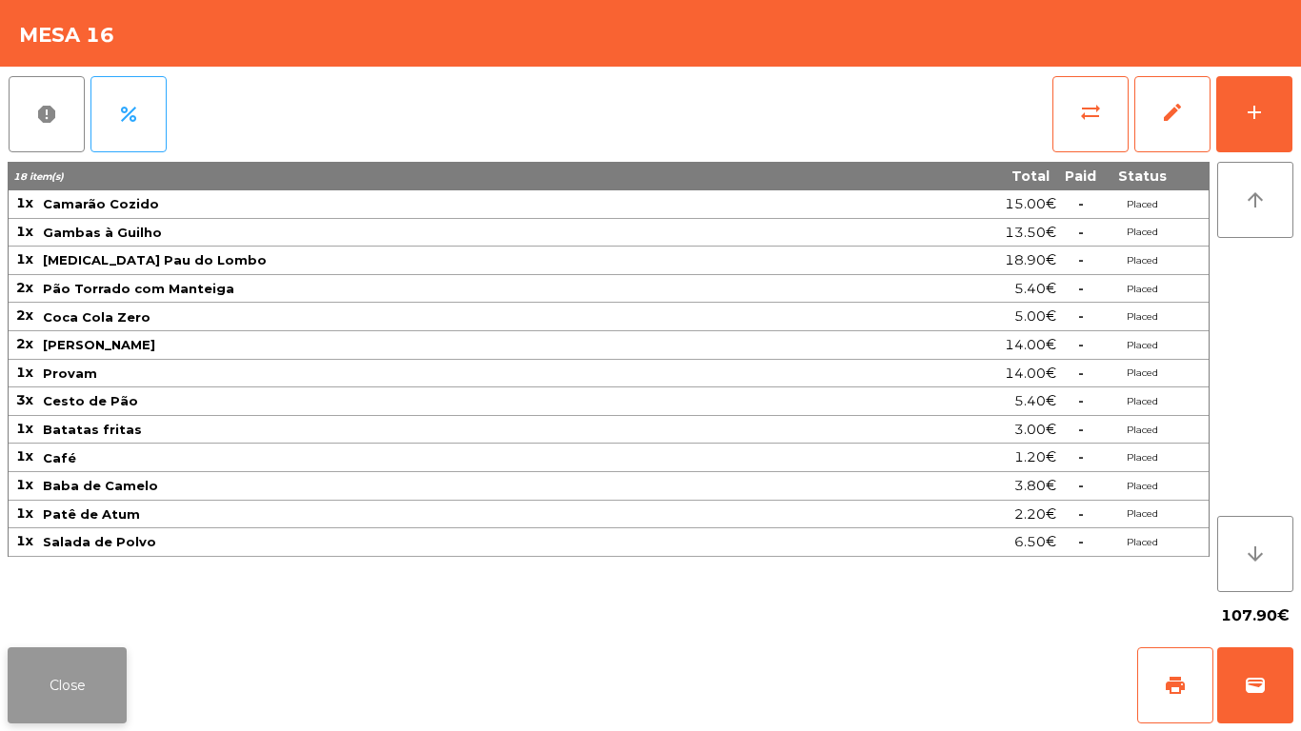
click at [49, 610] on button "Close" at bounding box center [67, 686] width 119 height 76
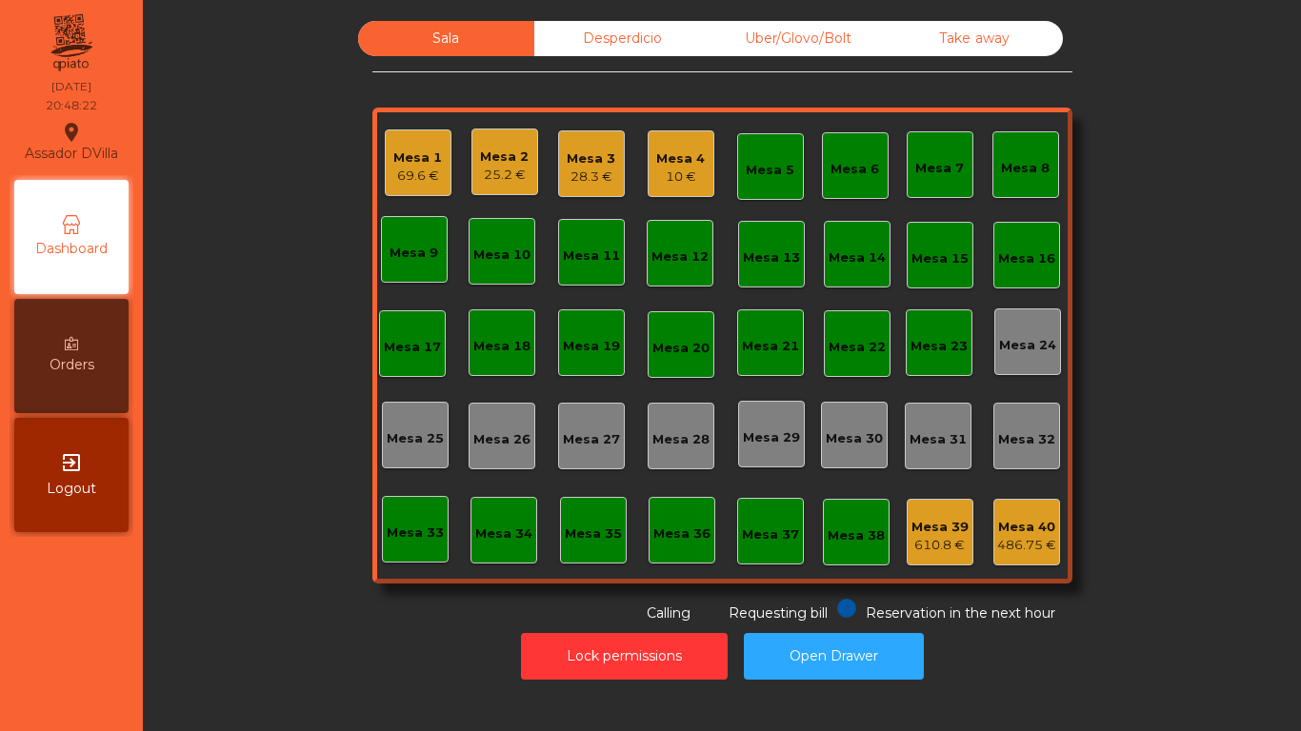
click at [495, 160] on div "Mesa 2" at bounding box center [504, 157] width 49 height 19
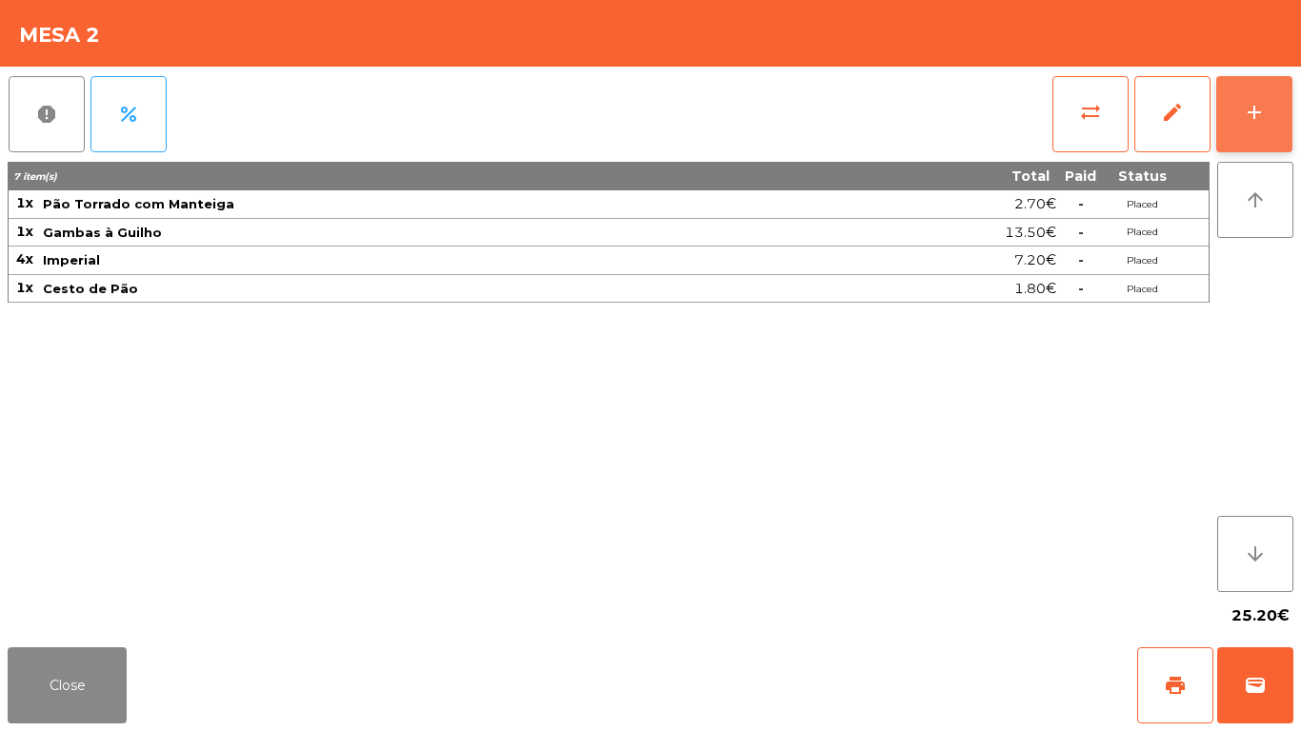
click at [1275, 95] on button "add" at bounding box center [1254, 114] width 76 height 76
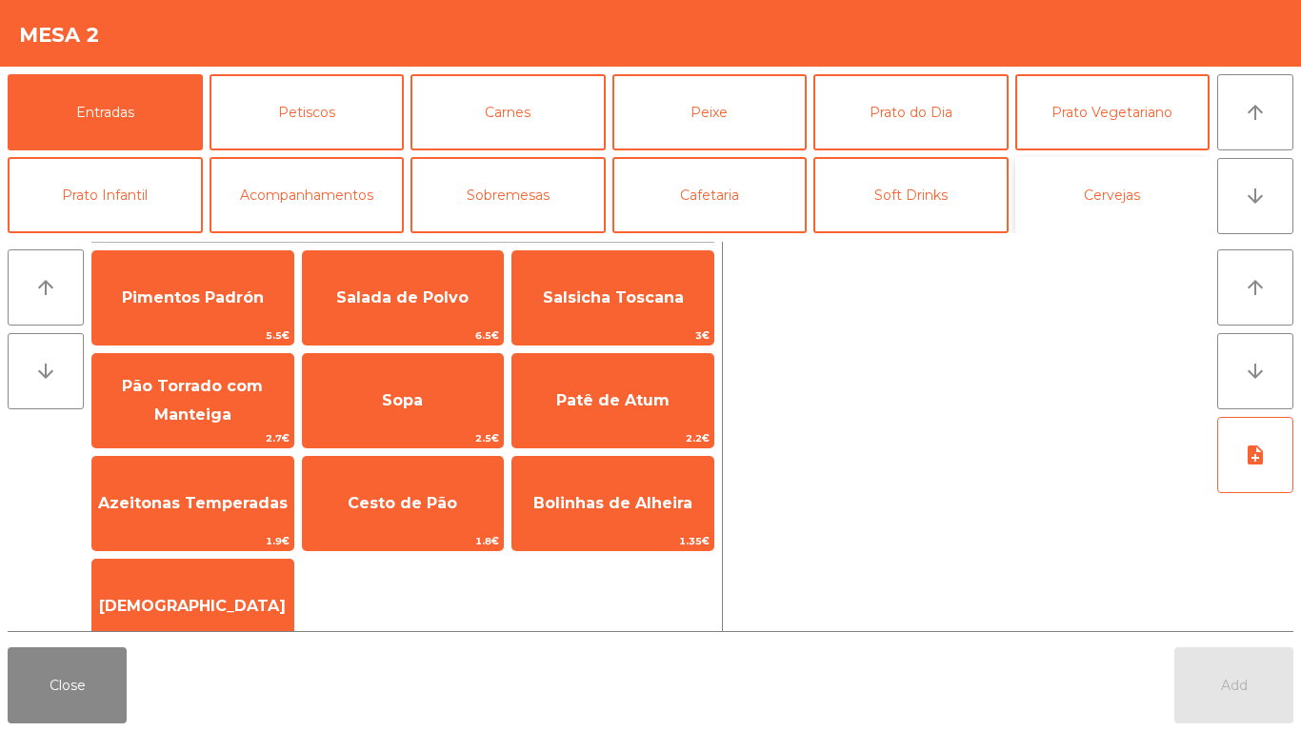
click at [1114, 202] on button "Cervejas" at bounding box center [1112, 195] width 195 height 76
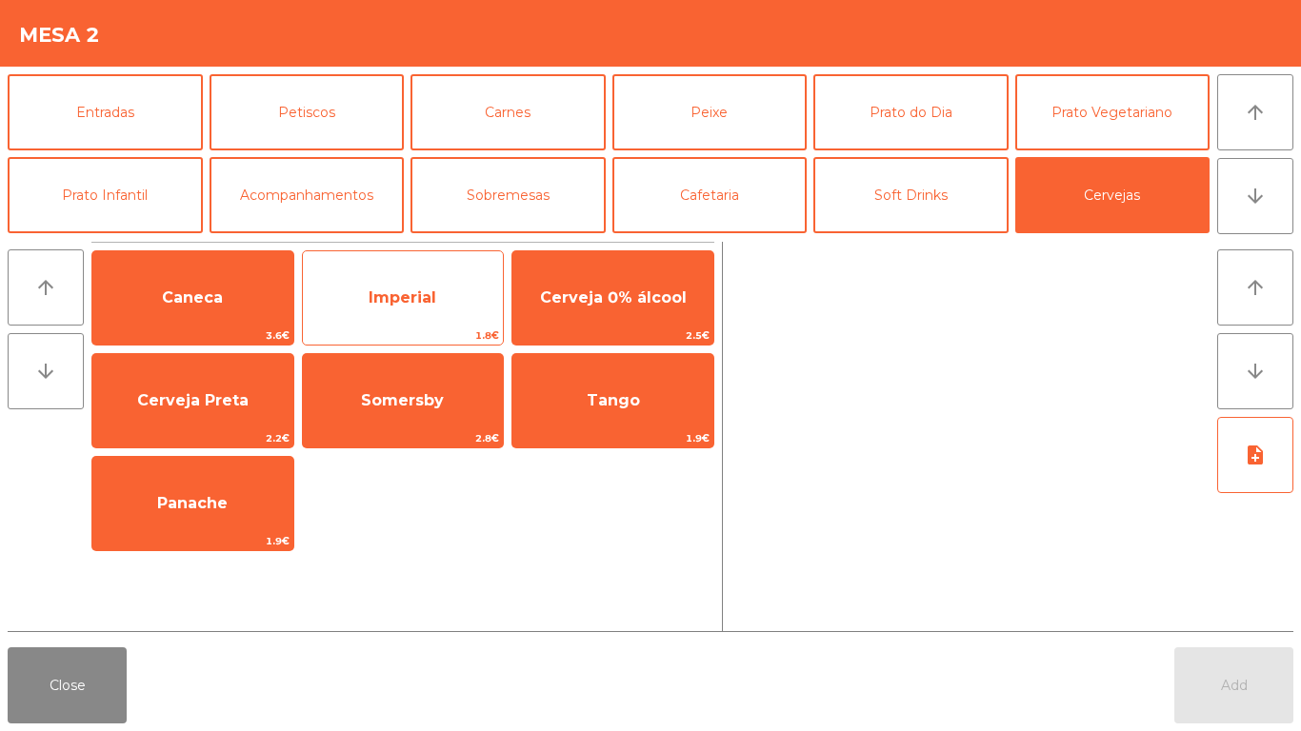
click at [411, 294] on span "Imperial" at bounding box center [403, 298] width 68 height 18
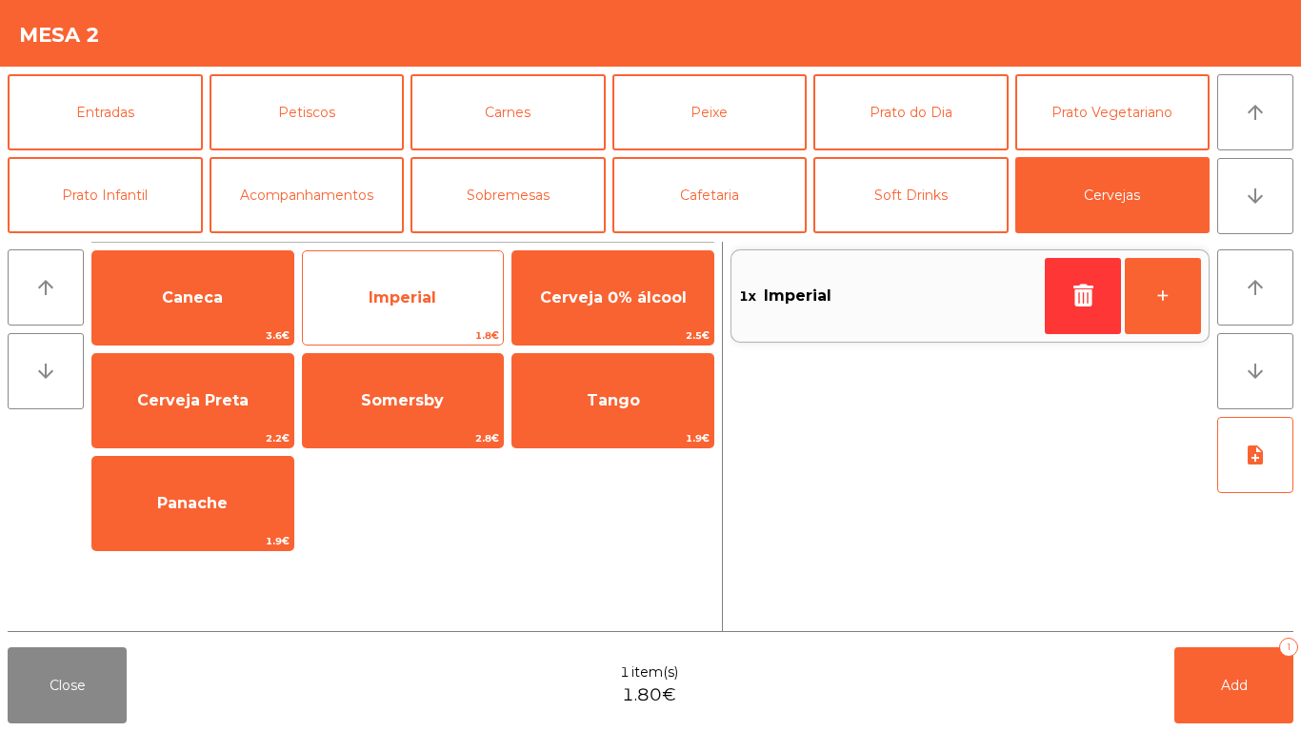
click at [408, 277] on span "Imperial" at bounding box center [403, 297] width 201 height 51
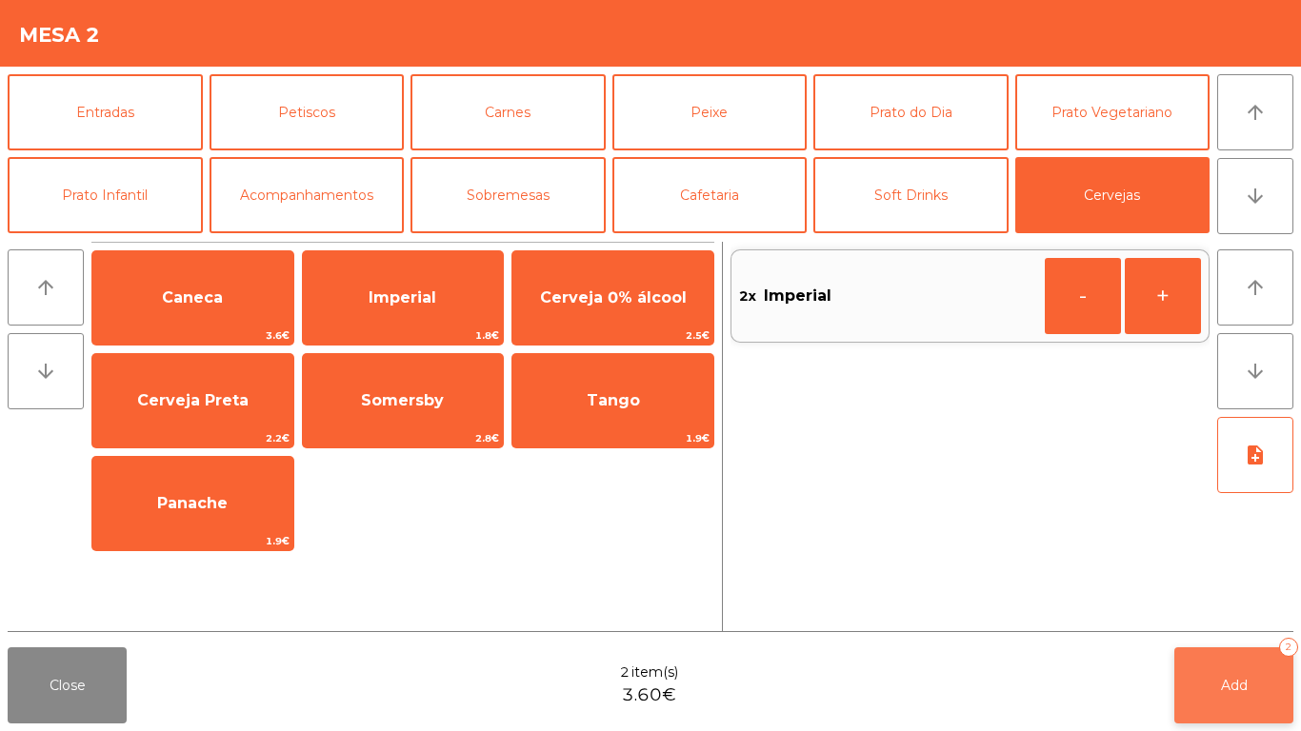
click at [1229, 610] on button "Add 2" at bounding box center [1233, 686] width 119 height 76
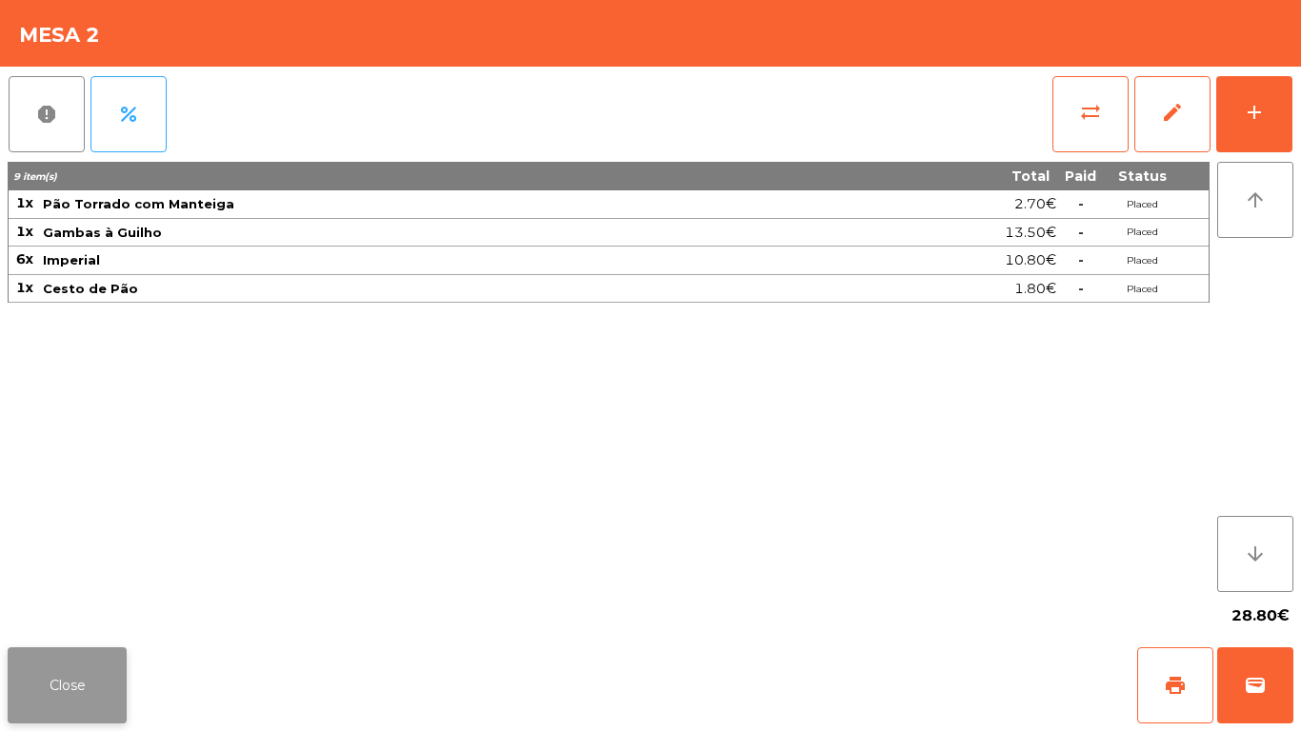
click at [78, 610] on button "Close" at bounding box center [67, 686] width 119 height 76
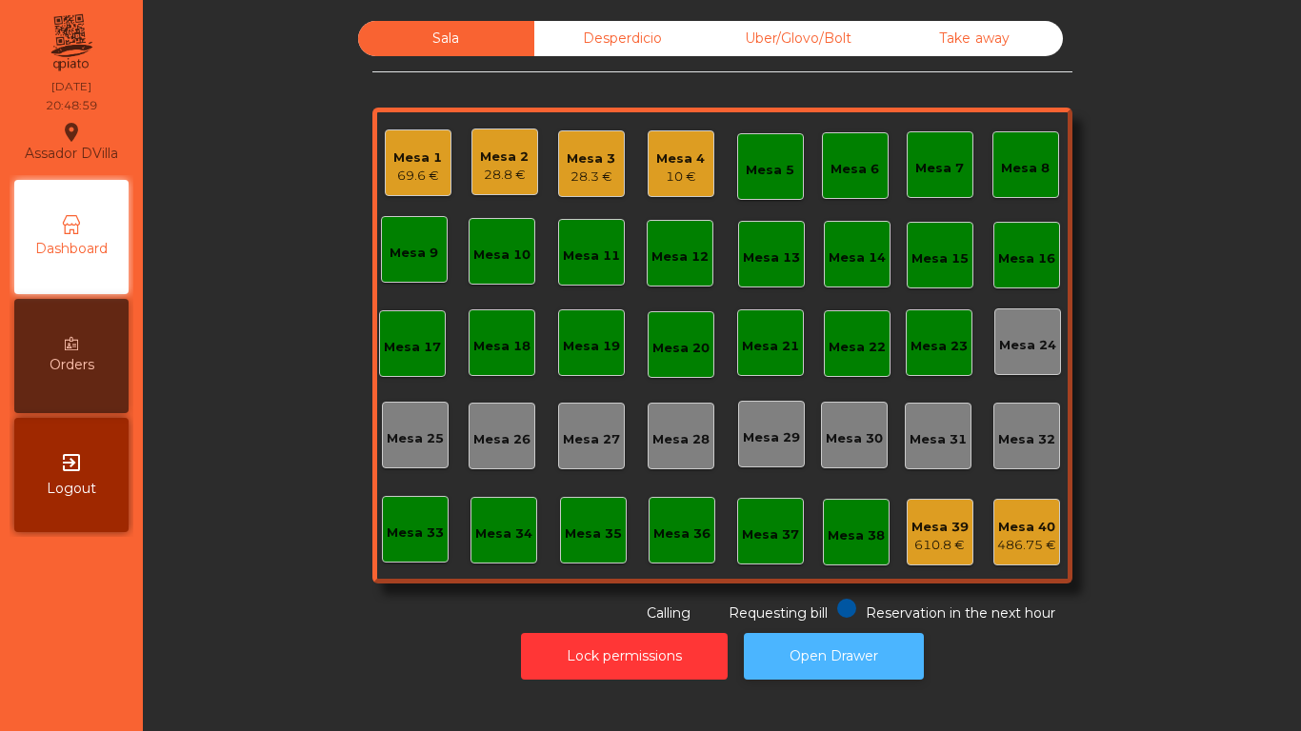
click at [829, 610] on button "Open Drawer" at bounding box center [834, 656] width 180 height 47
click at [581, 161] on div "Mesa 3" at bounding box center [591, 159] width 49 height 19
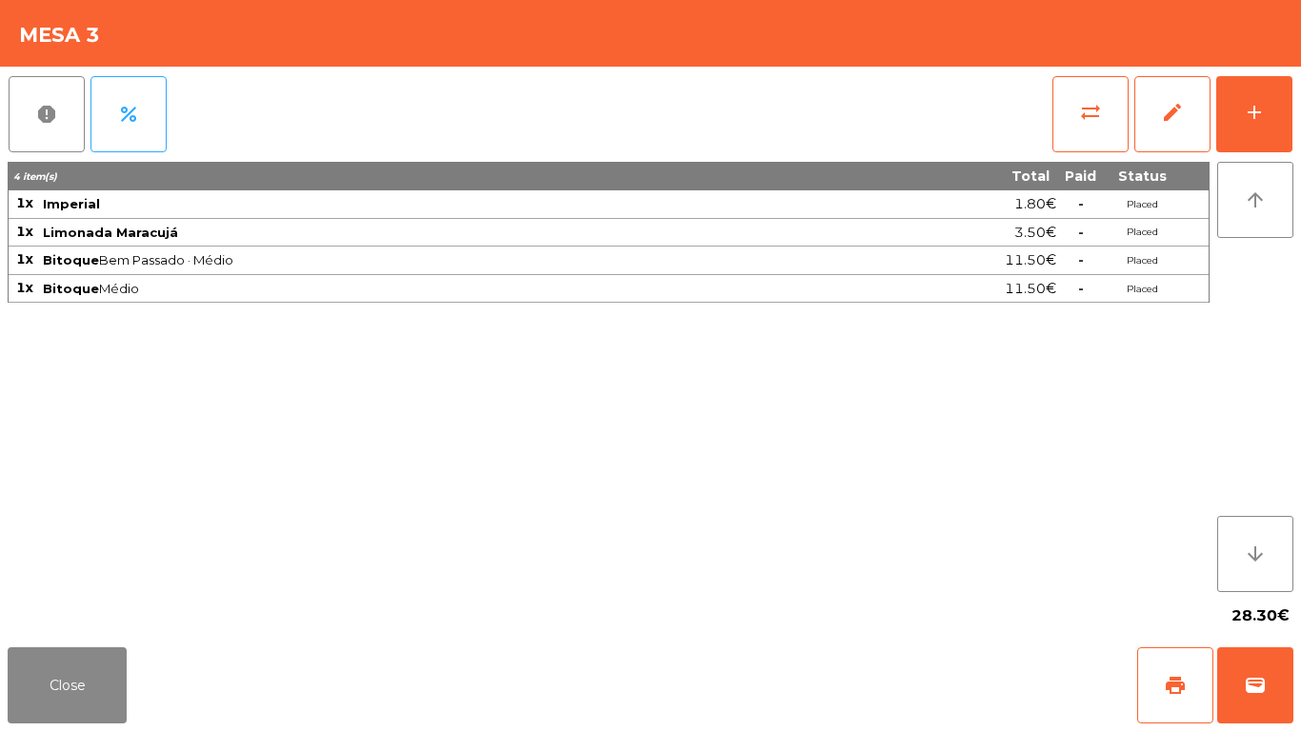
click at [1300, 125] on div "report percent sync_alt edit add 4 item(s) Total Paid Status 1x Imperial 1.80€ …" at bounding box center [650, 353] width 1301 height 573
click at [1249, 113] on div "add" at bounding box center [1254, 112] width 23 height 23
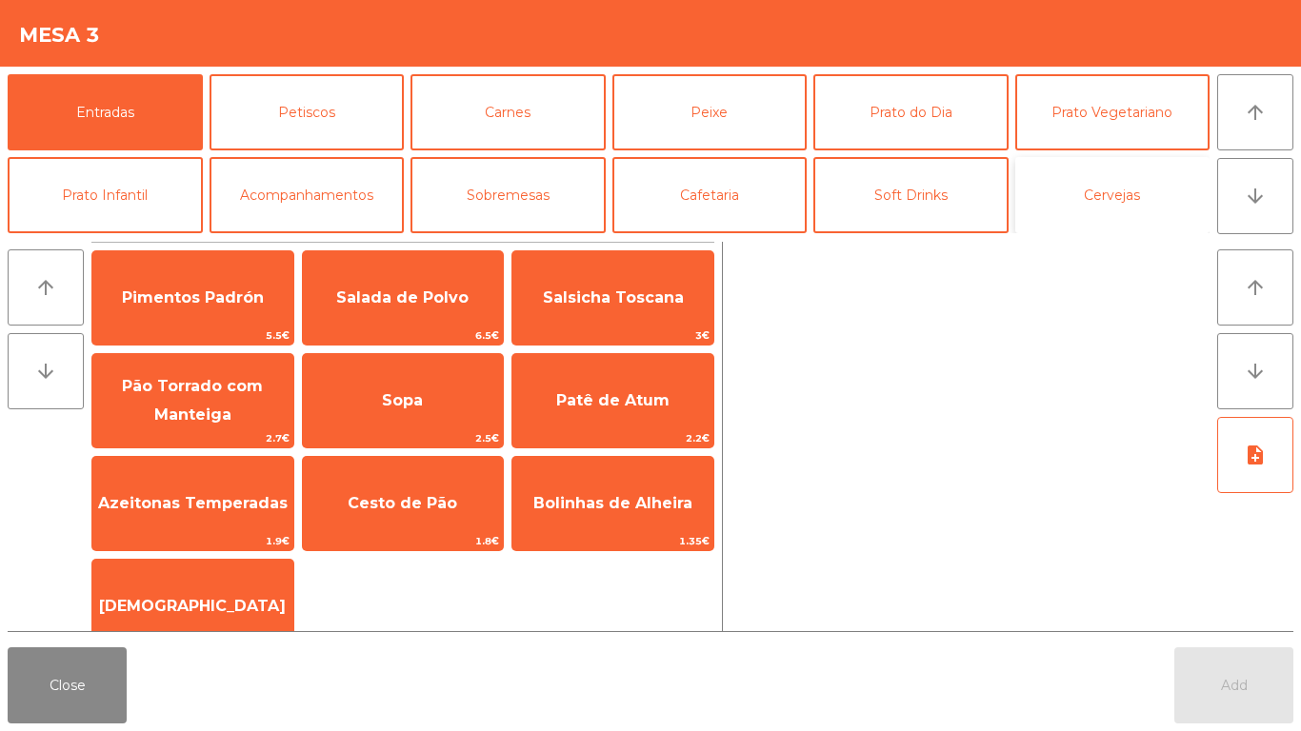
click at [1120, 226] on button "Cervejas" at bounding box center [1112, 195] width 195 height 76
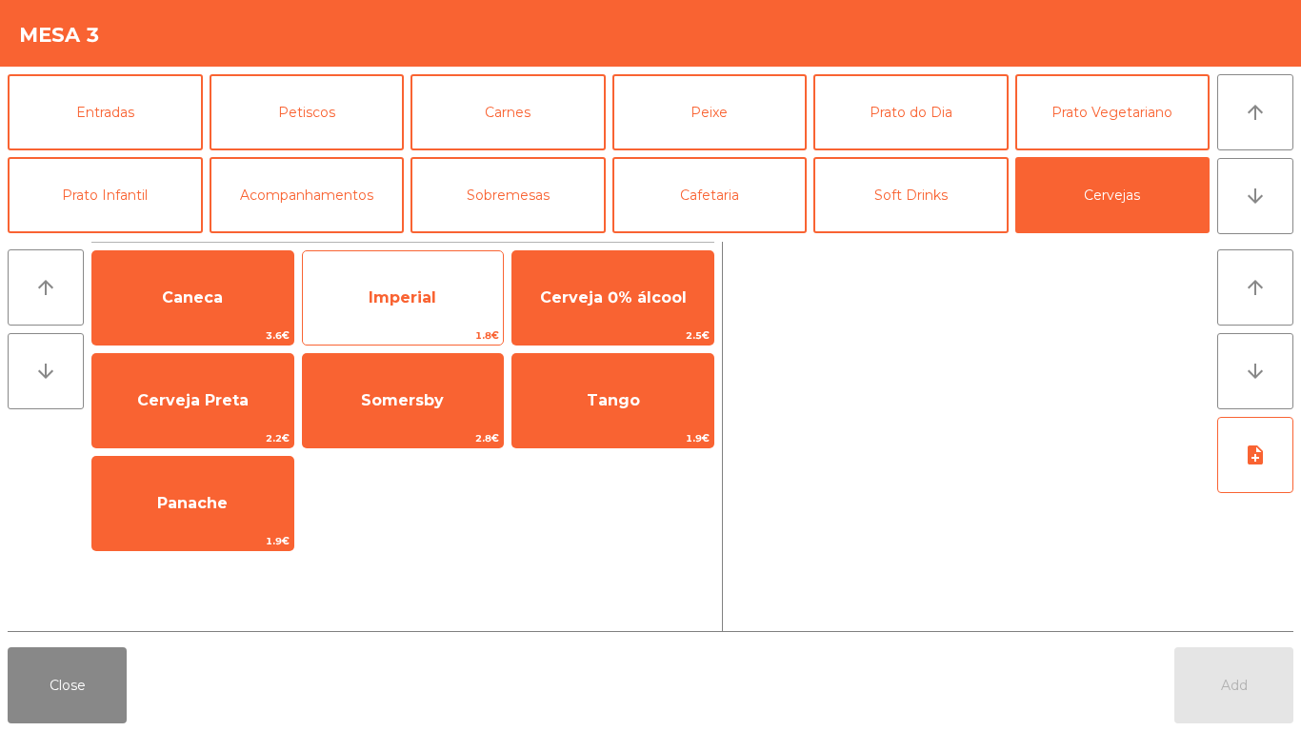
click at [425, 307] on span "Imperial" at bounding box center [403, 297] width 201 height 51
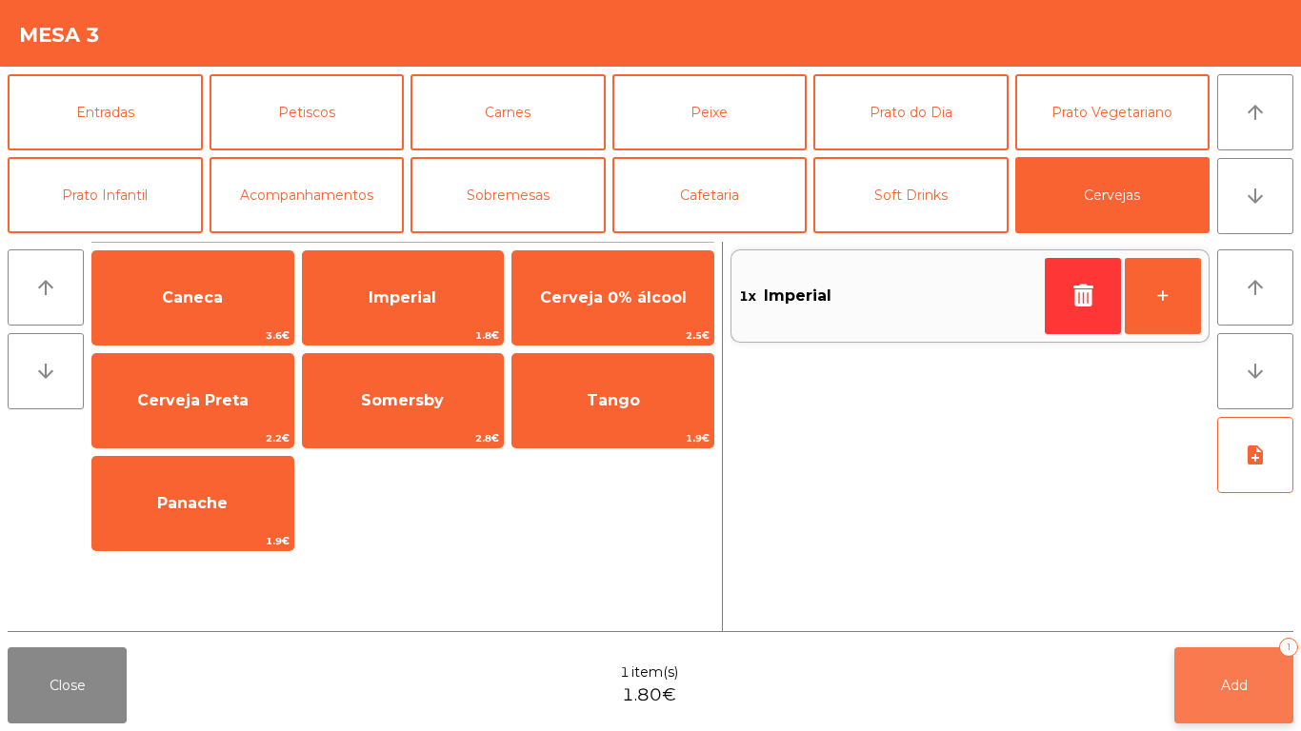
click at [1226, 610] on button "Add 1" at bounding box center [1233, 686] width 119 height 76
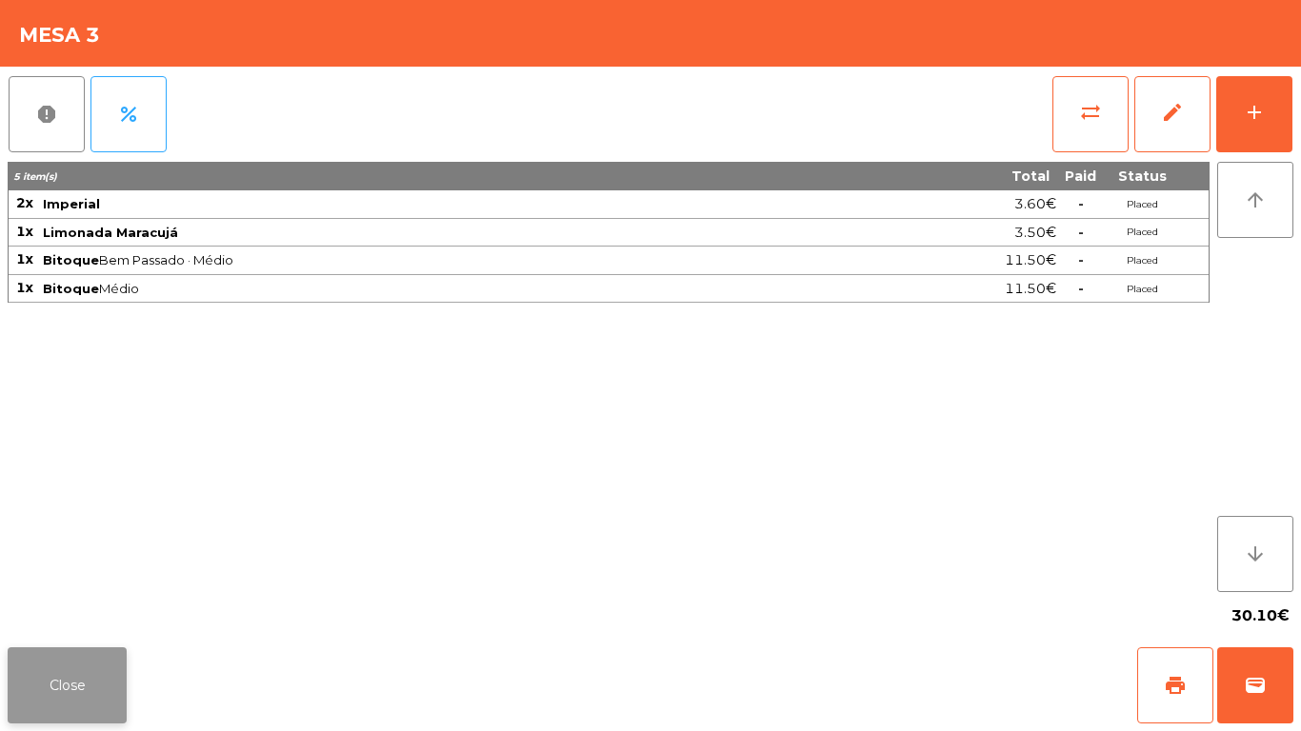
click at [12, 610] on button "Close" at bounding box center [67, 686] width 119 height 76
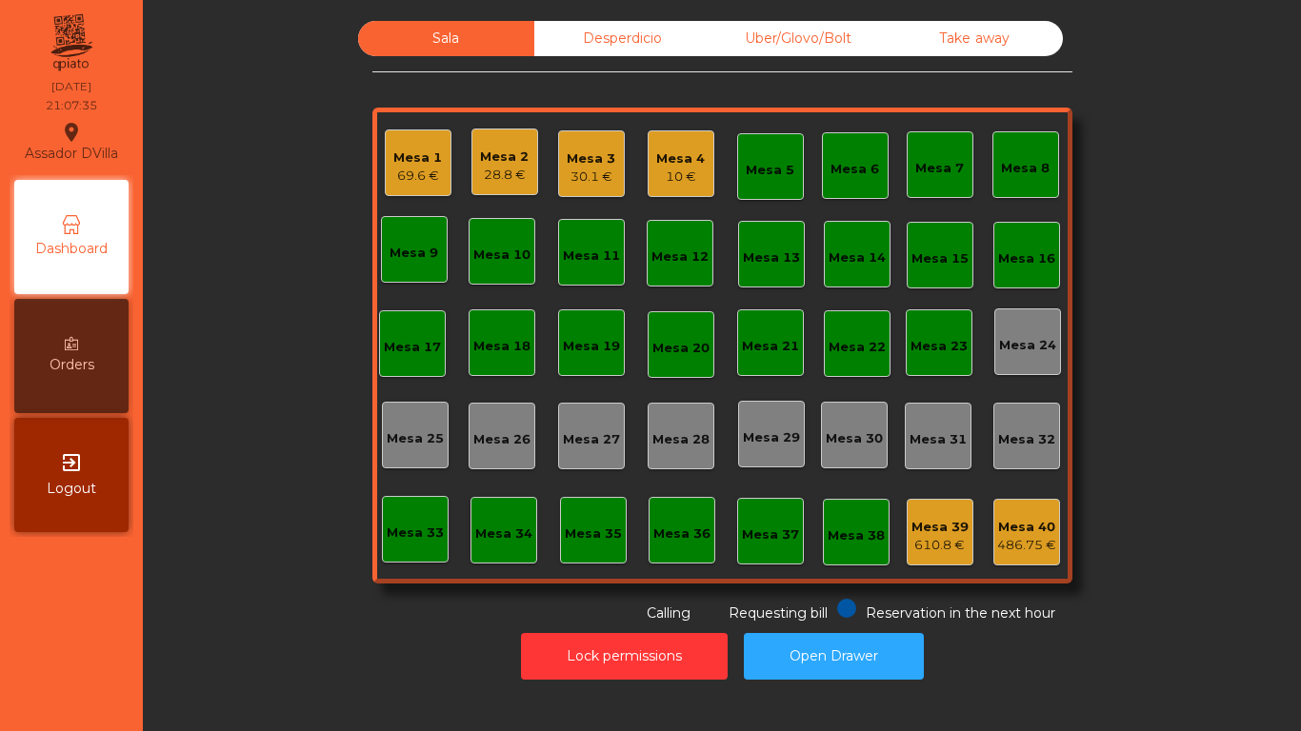
click at [472, 162] on div "Mesa 2 28.8 €" at bounding box center [504, 162] width 67 height 67
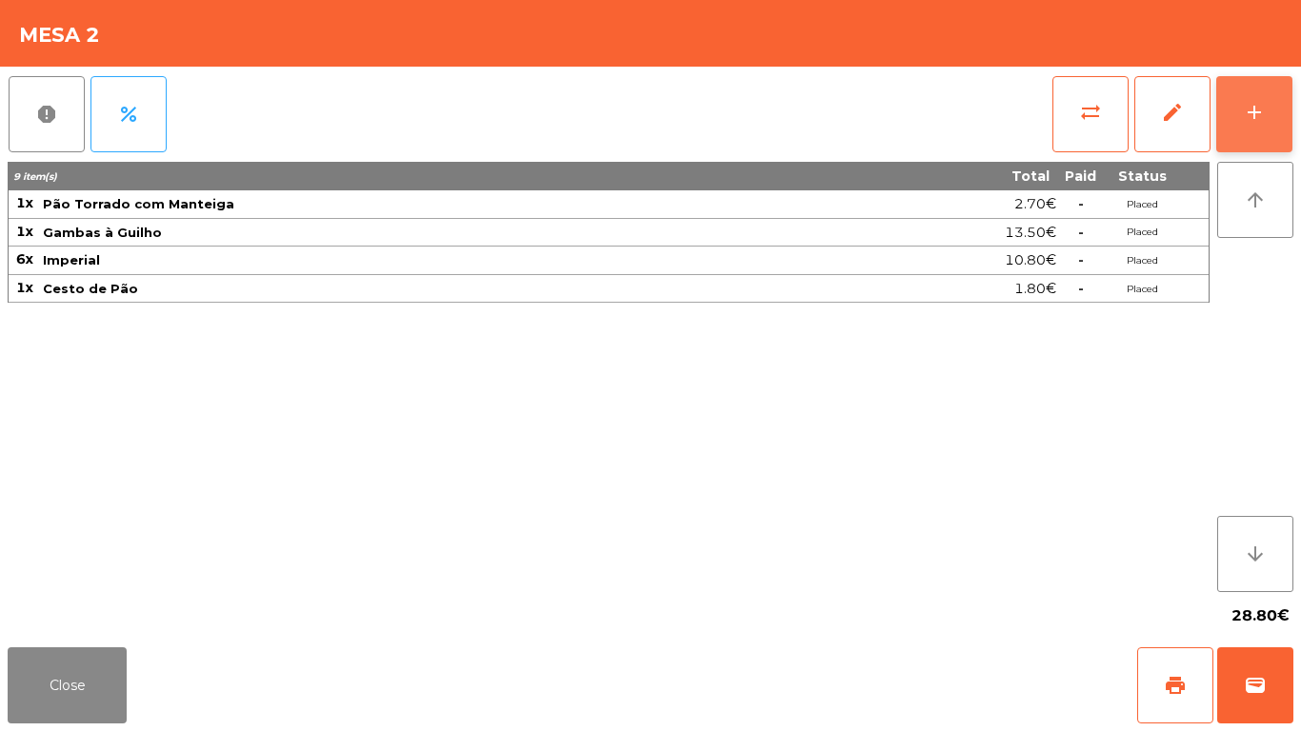
click at [1270, 110] on button "add" at bounding box center [1254, 114] width 76 height 76
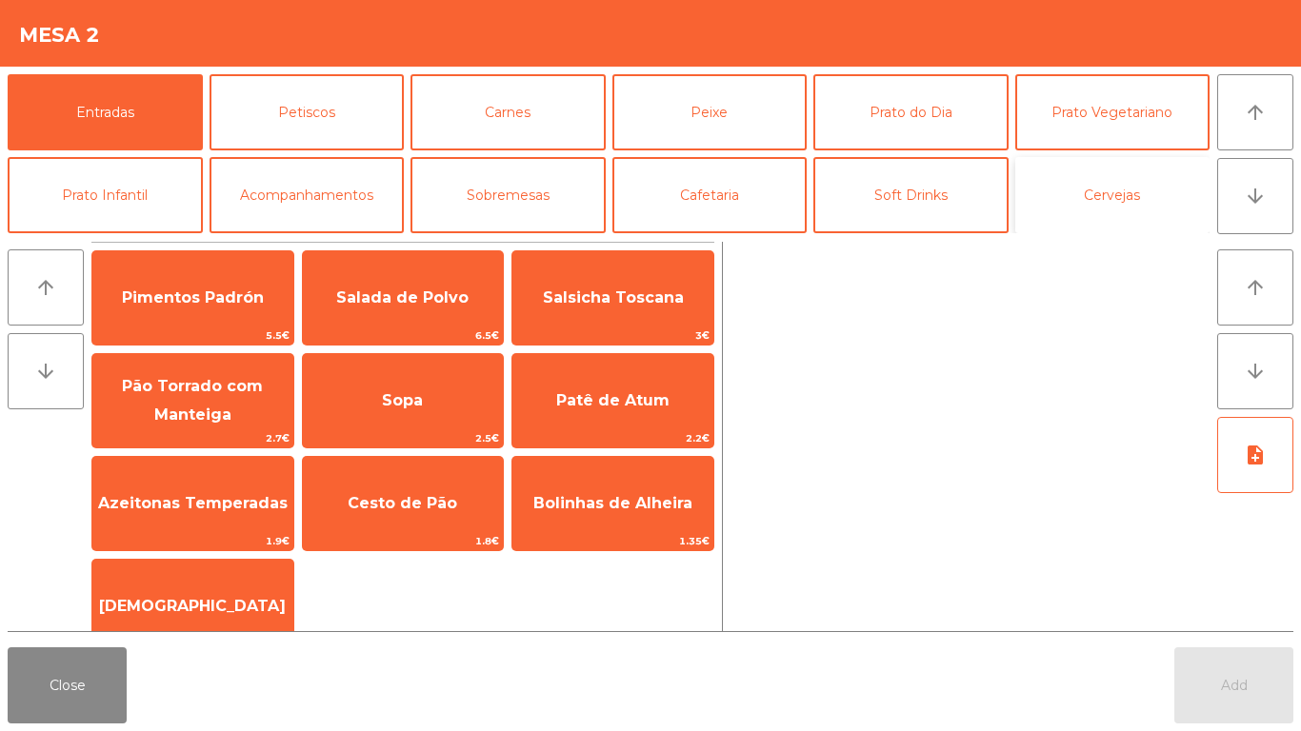
click at [1074, 195] on button "Cervejas" at bounding box center [1112, 195] width 195 height 76
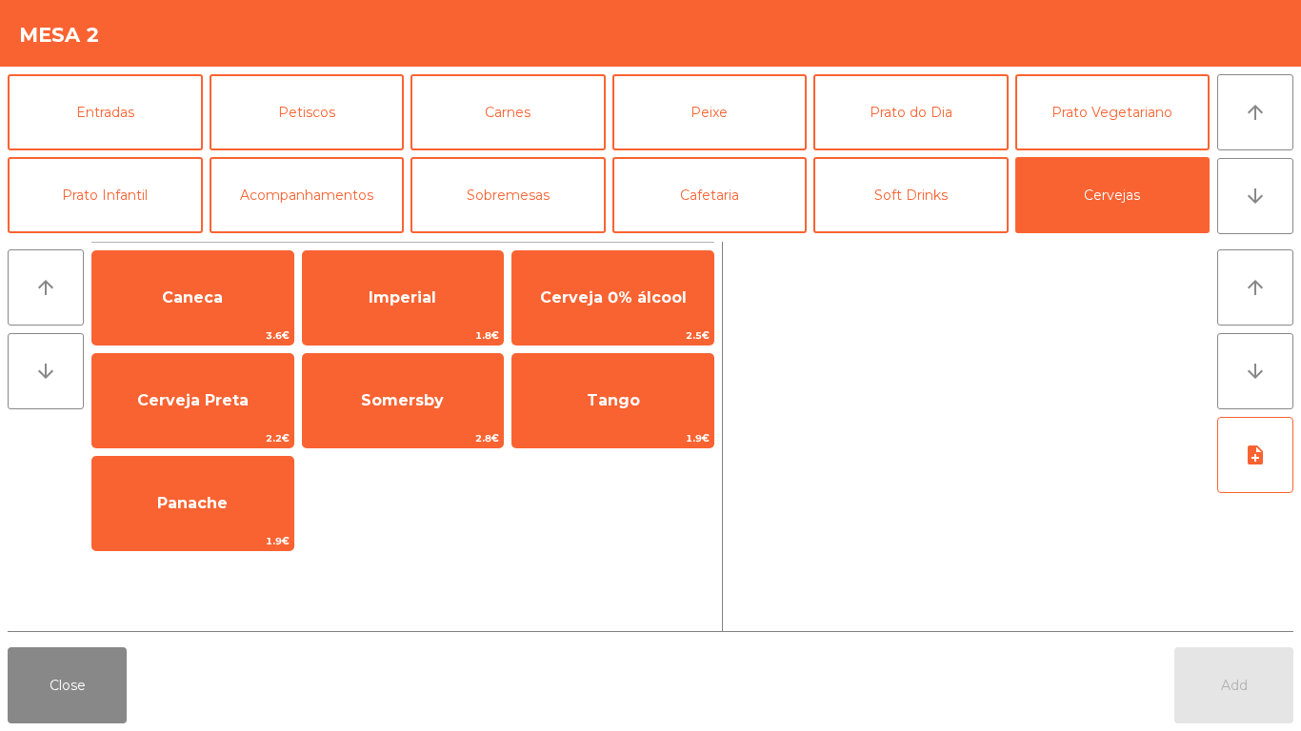
drag, startPoint x: 456, startPoint y: 285, endPoint x: 728, endPoint y: 663, distance: 465.5
click at [457, 286] on span "Imperial" at bounding box center [403, 297] width 201 height 51
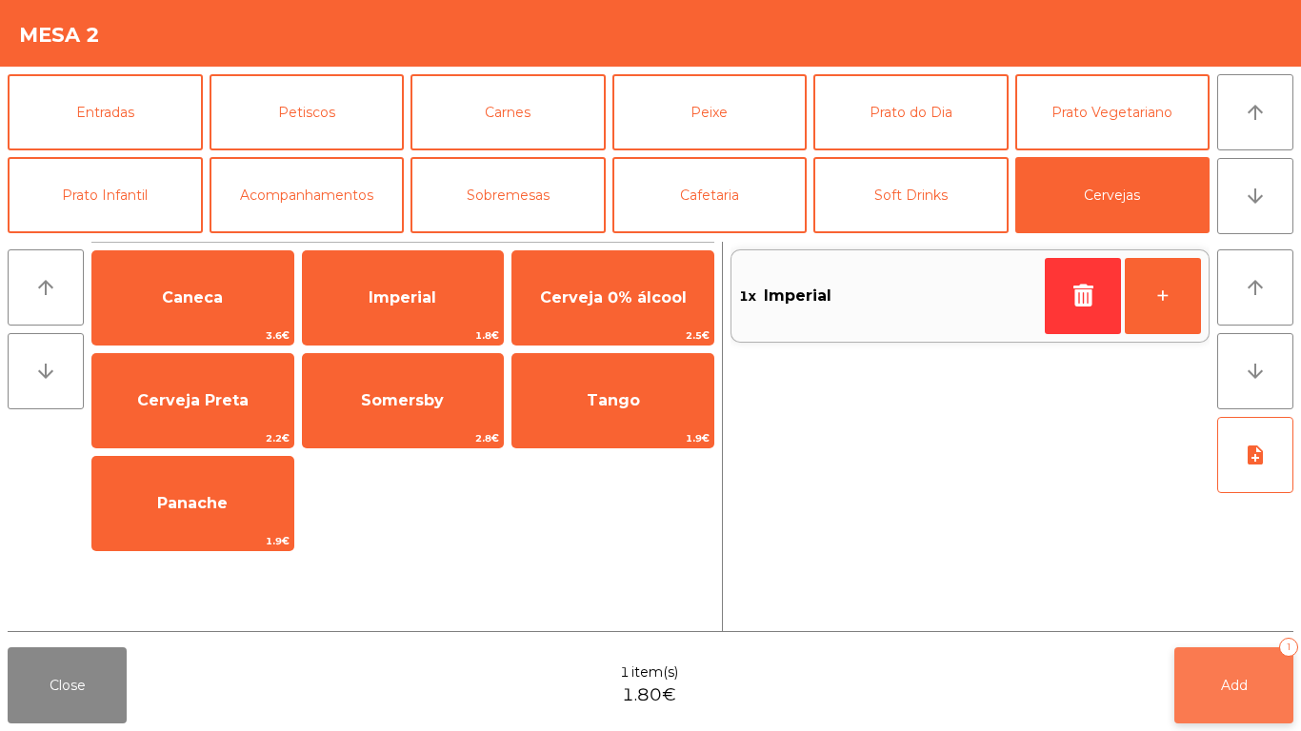
click at [1216, 683] on button "Add 1" at bounding box center [1233, 686] width 119 height 76
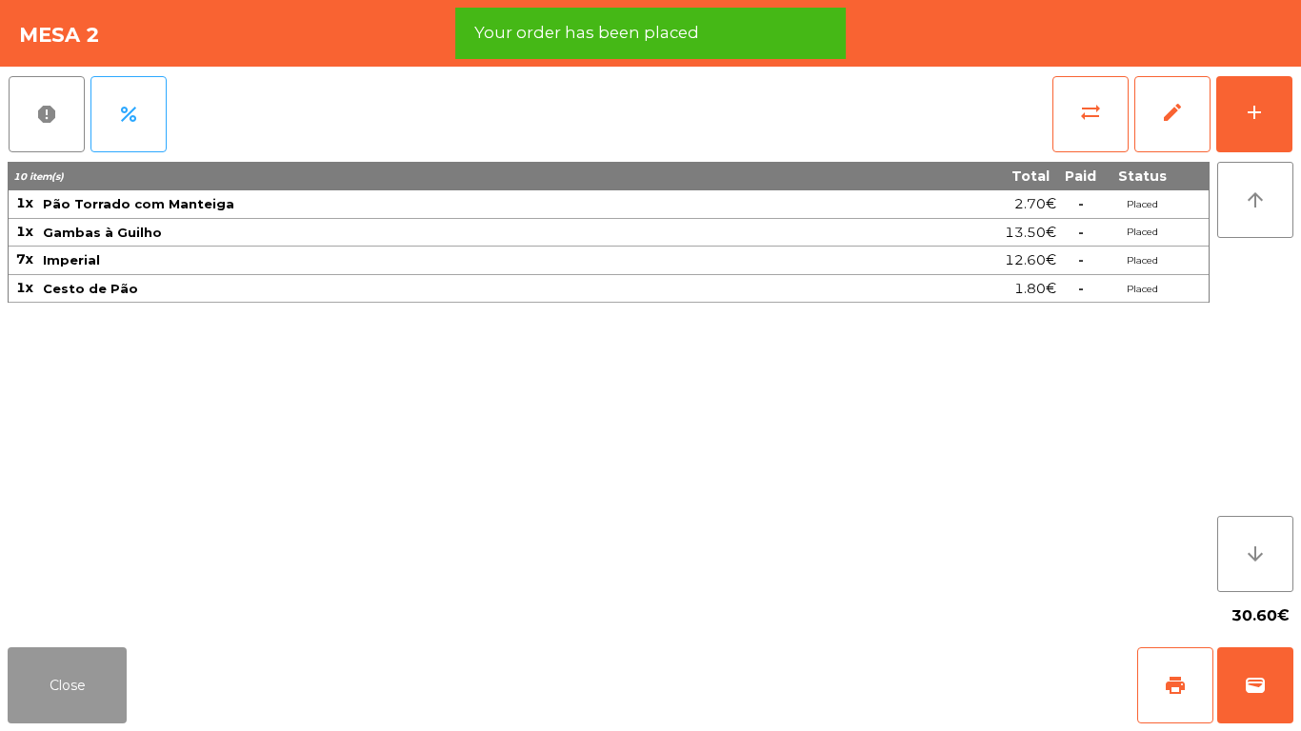
click at [16, 679] on button "Close" at bounding box center [67, 686] width 119 height 76
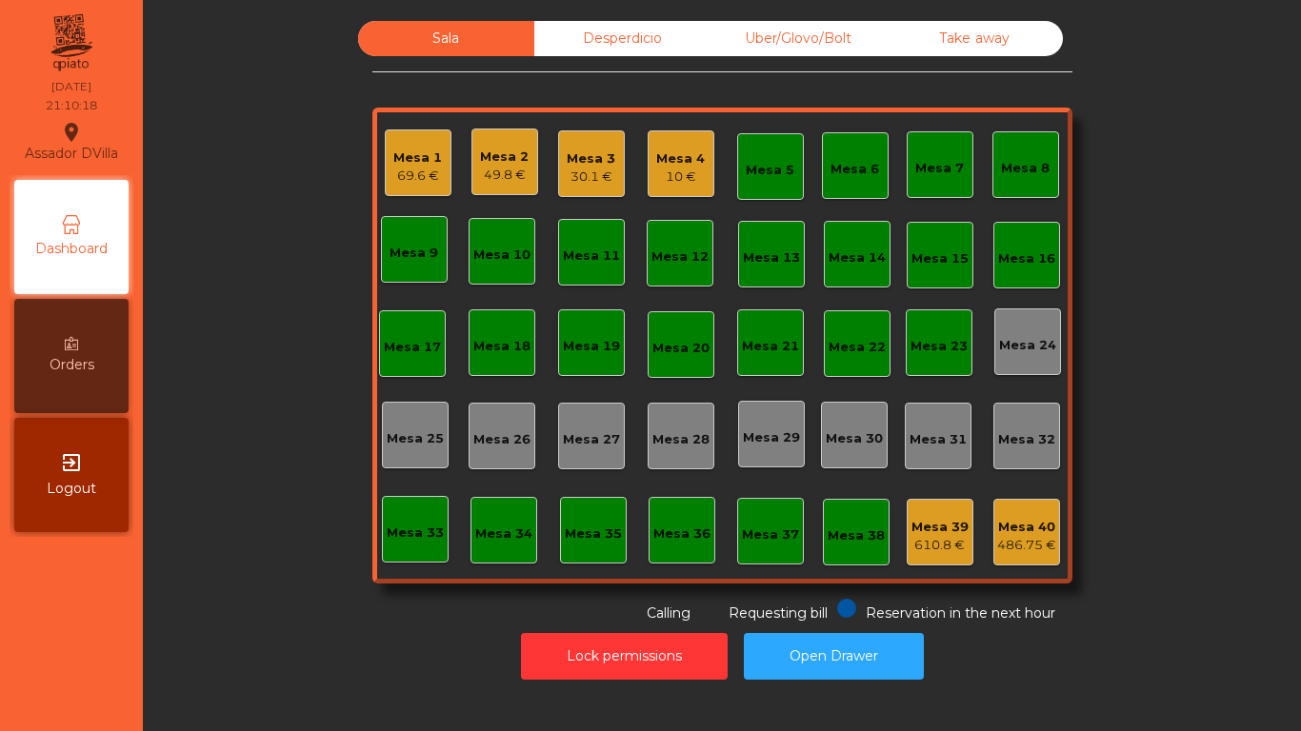
click at [691, 150] on div "Mesa 4" at bounding box center [680, 159] width 49 height 19
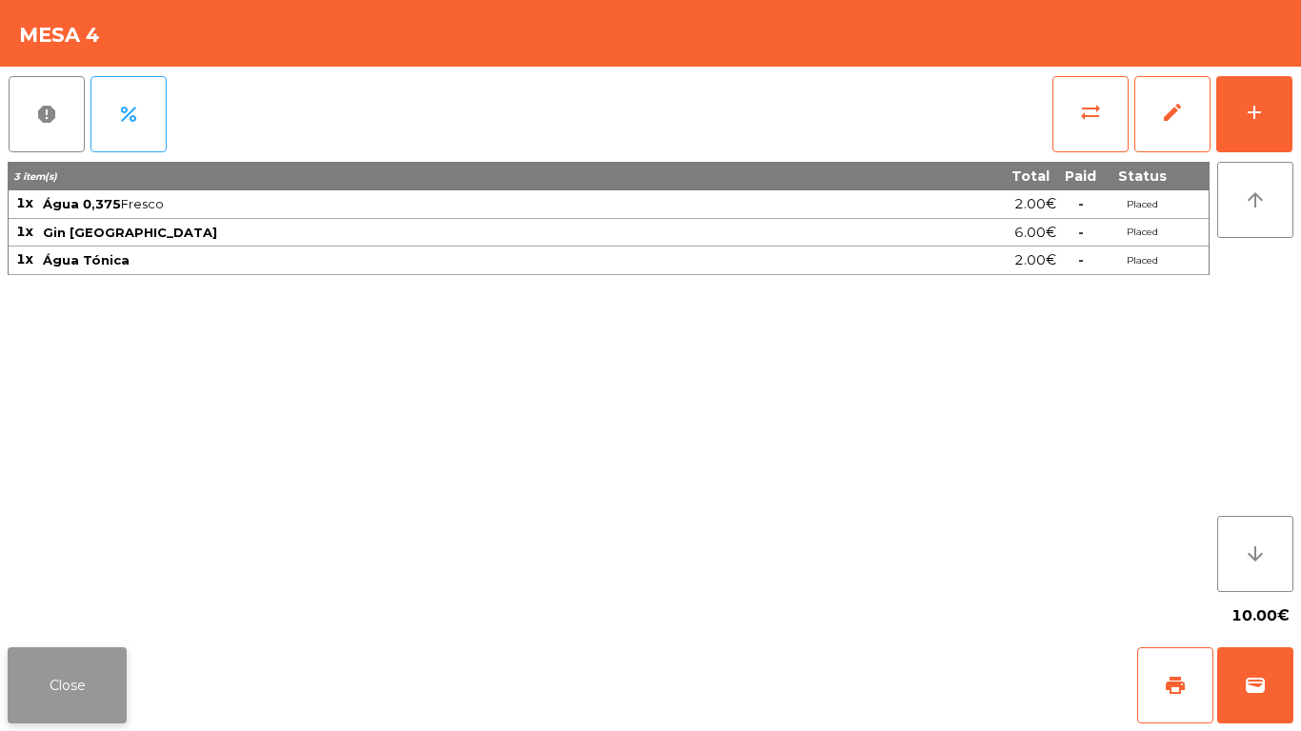
click at [21, 669] on button "Close" at bounding box center [67, 686] width 119 height 76
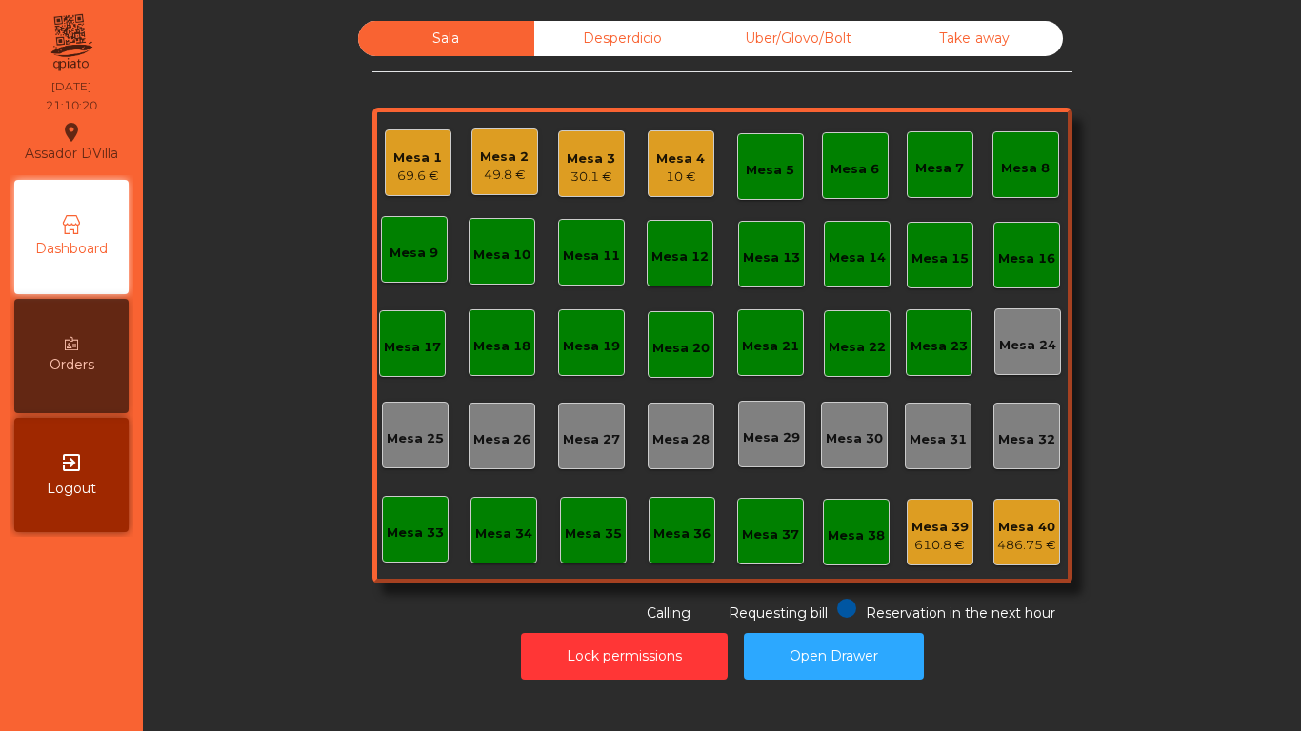
click at [456, 170] on div "Mesa 1 69.6 € Mesa 2 49.8 € Mesa 3 30.1 € Mesa 4 10 € Mesa 5 Mesa 6 Mesa 7 Mesa…" at bounding box center [722, 346] width 700 height 476
click at [420, 171] on div "69.6 €" at bounding box center [417, 176] width 49 height 19
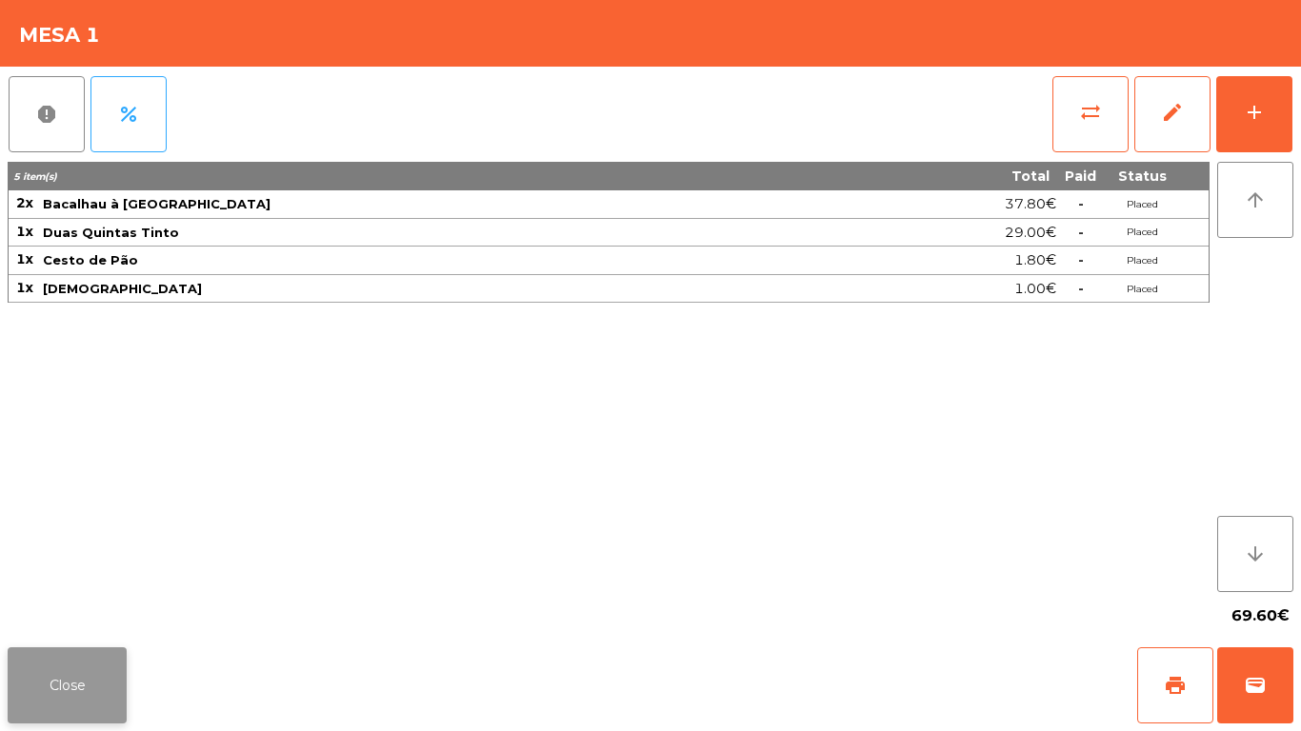
click at [69, 699] on button "Close" at bounding box center [67, 686] width 119 height 76
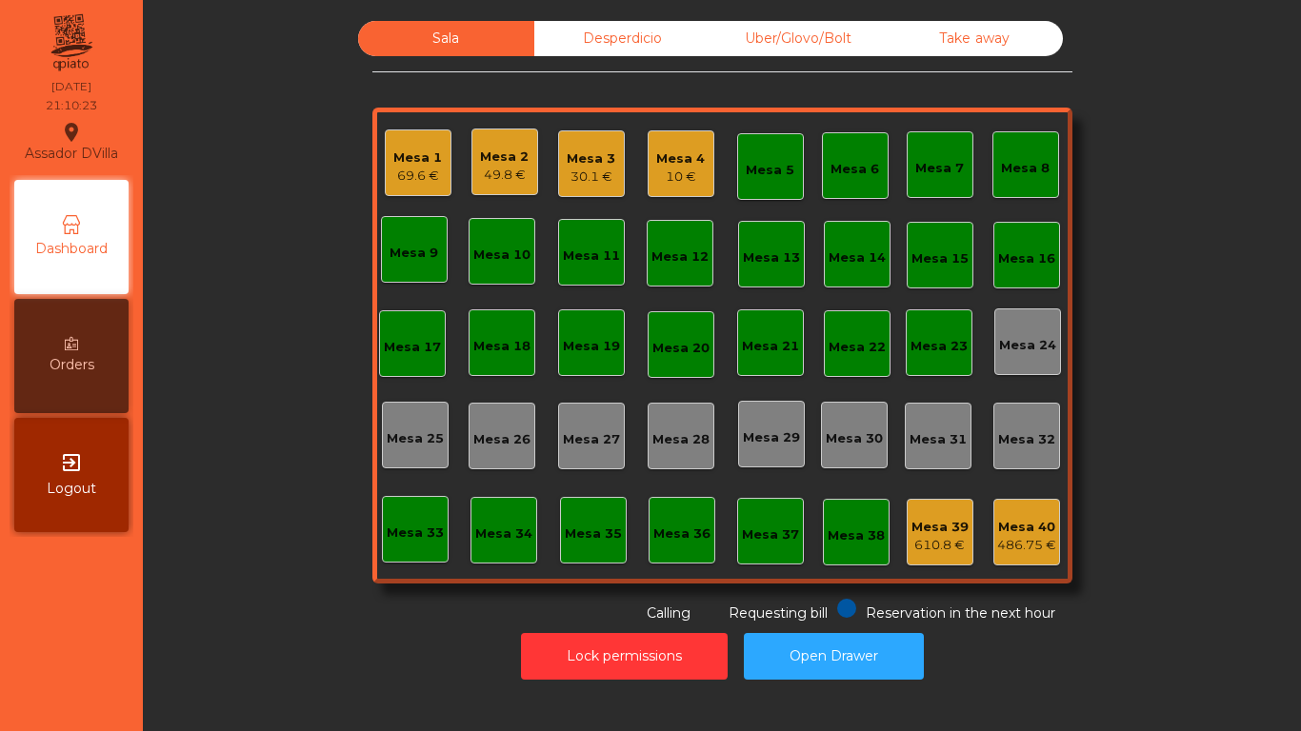
click at [500, 136] on div "Mesa 2 49.8 €" at bounding box center [504, 162] width 67 height 67
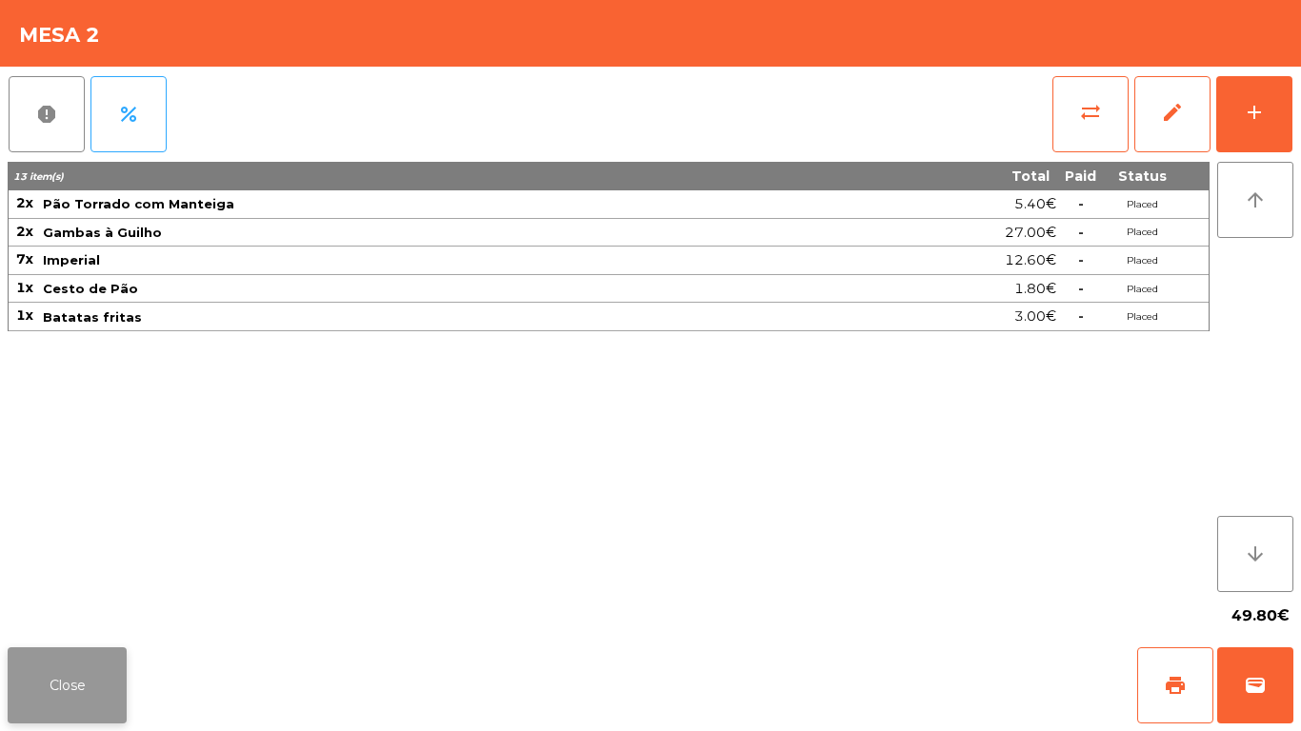
click at [93, 685] on button "Close" at bounding box center [67, 686] width 119 height 76
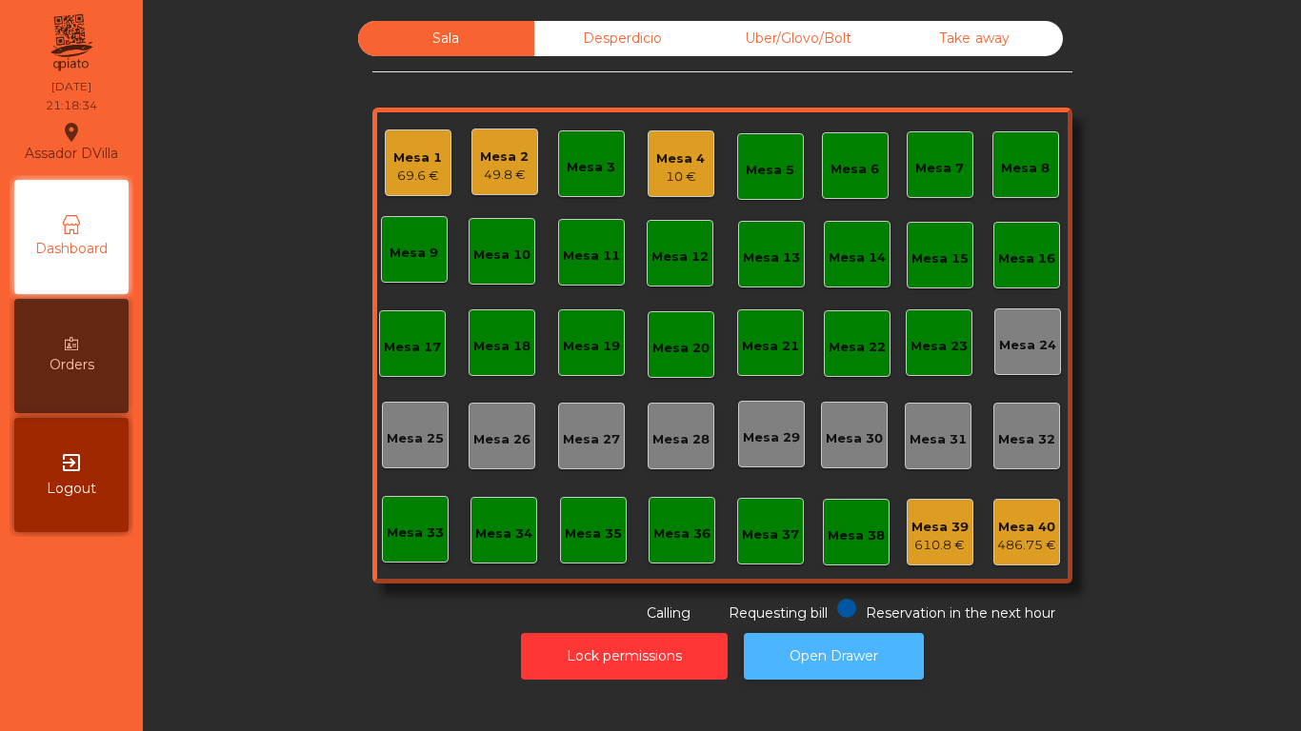
click at [859, 647] on button "Open Drawer" at bounding box center [834, 656] width 180 height 47
click at [428, 164] on div "Mesa 1" at bounding box center [417, 158] width 49 height 19
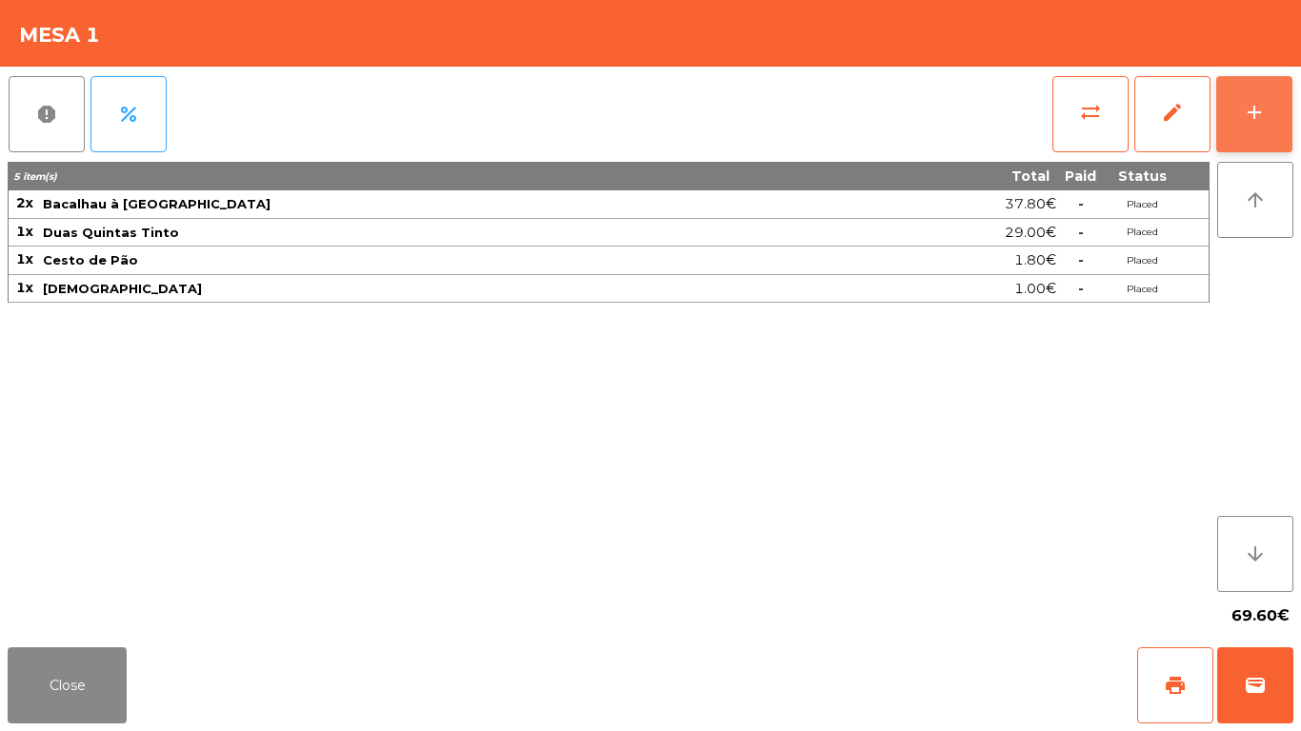
click at [1264, 110] on div "add" at bounding box center [1254, 112] width 23 height 23
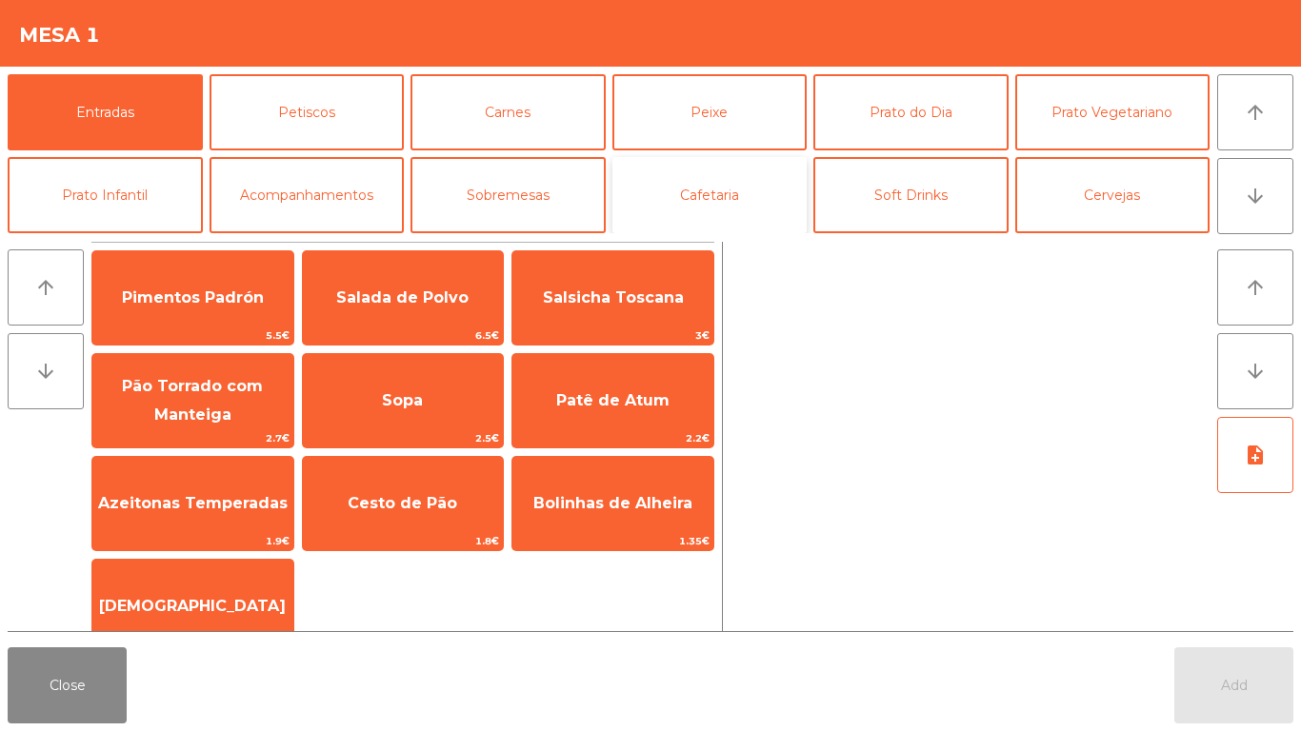
click at [721, 213] on button "Cafetaria" at bounding box center [709, 195] width 195 height 76
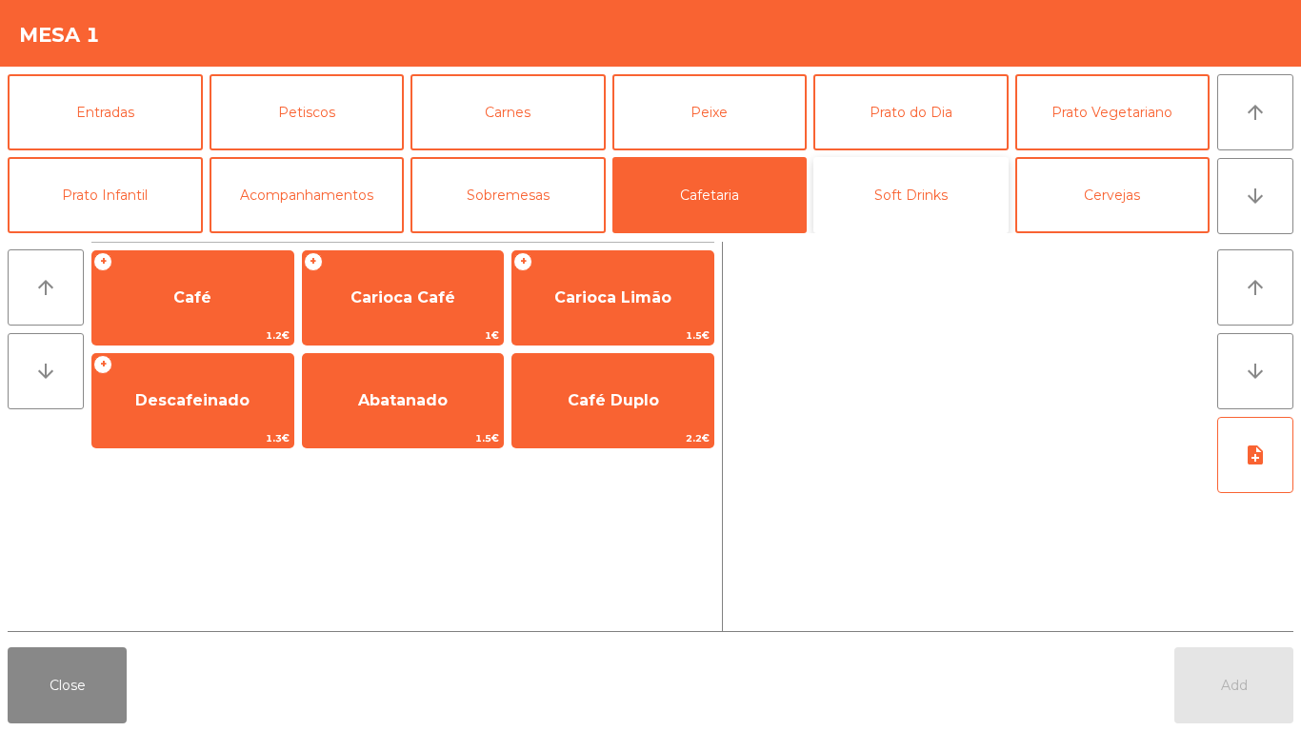
click at [953, 204] on button "Soft Drinks" at bounding box center [910, 195] width 195 height 76
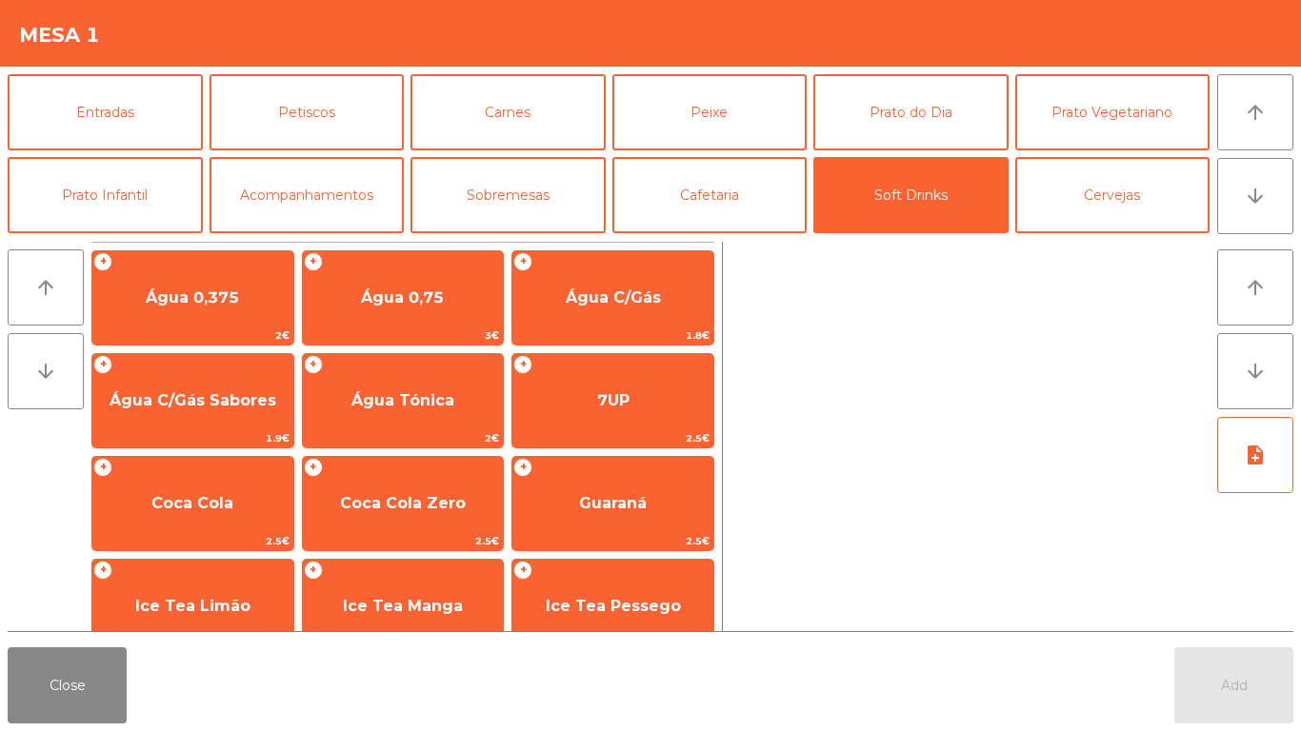
scroll to position [95, 0]
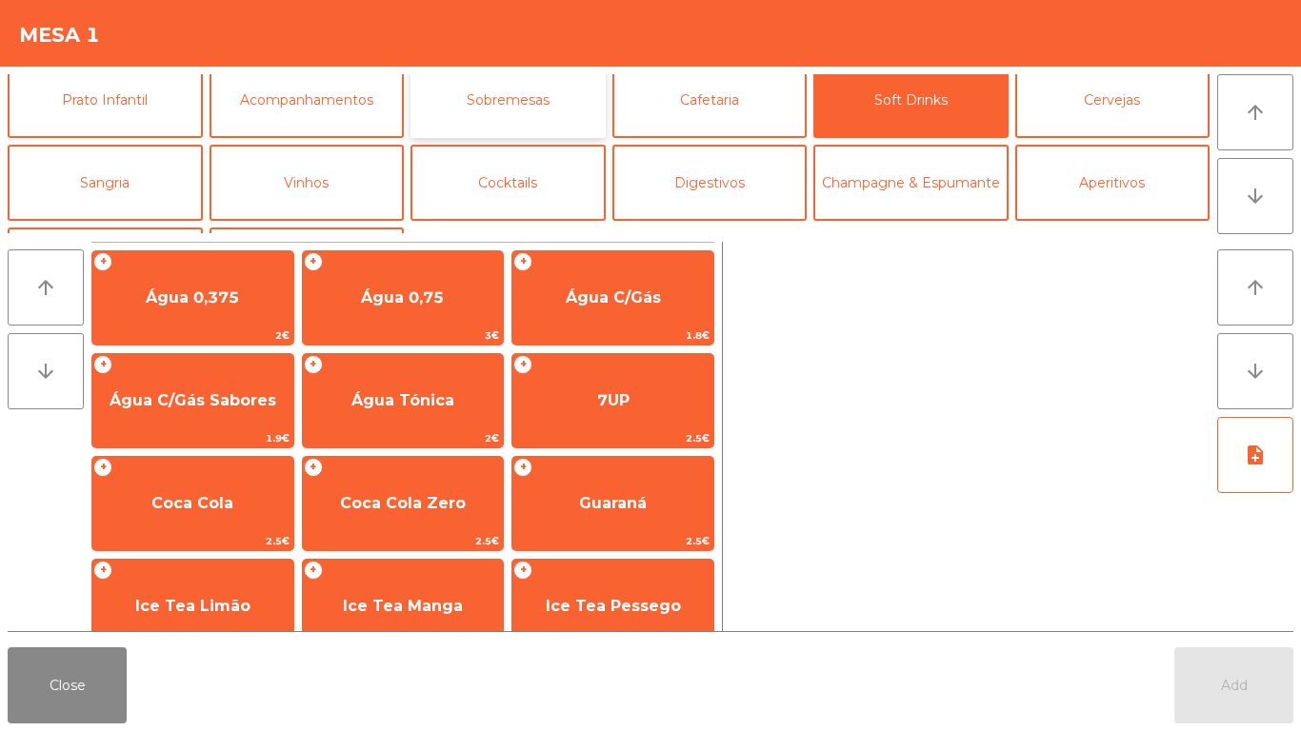
click at [459, 110] on button "Sobremesas" at bounding box center [508, 100] width 195 height 76
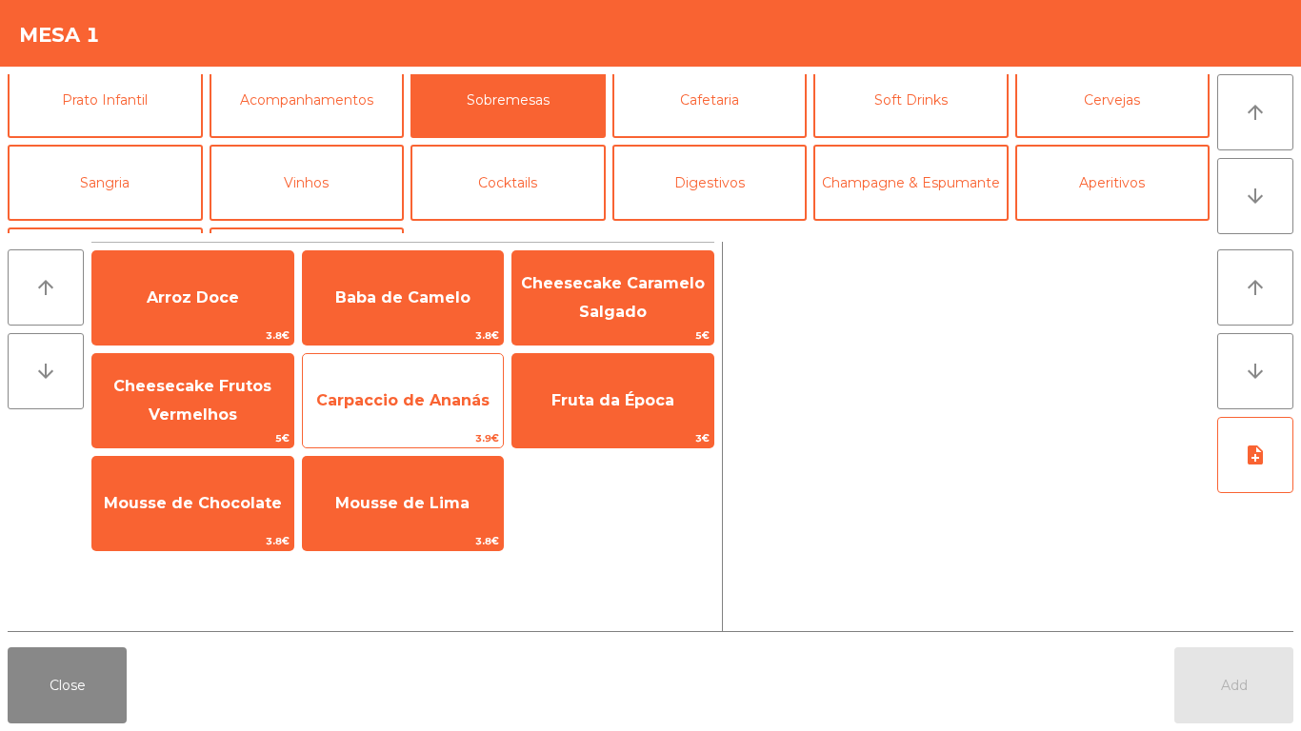
click at [359, 411] on span "Carpaccio de Ananás" at bounding box center [403, 400] width 201 height 51
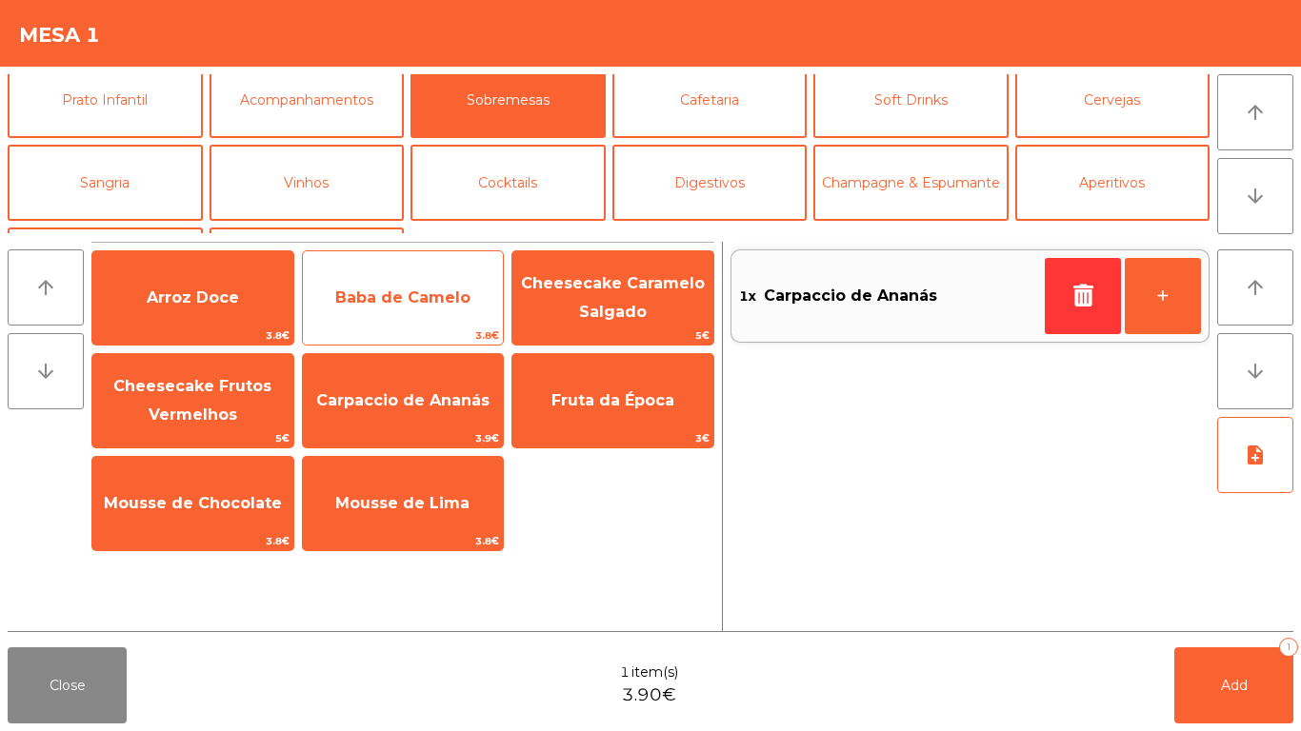
click at [411, 310] on span "Baba de Camelo" at bounding box center [403, 297] width 201 height 51
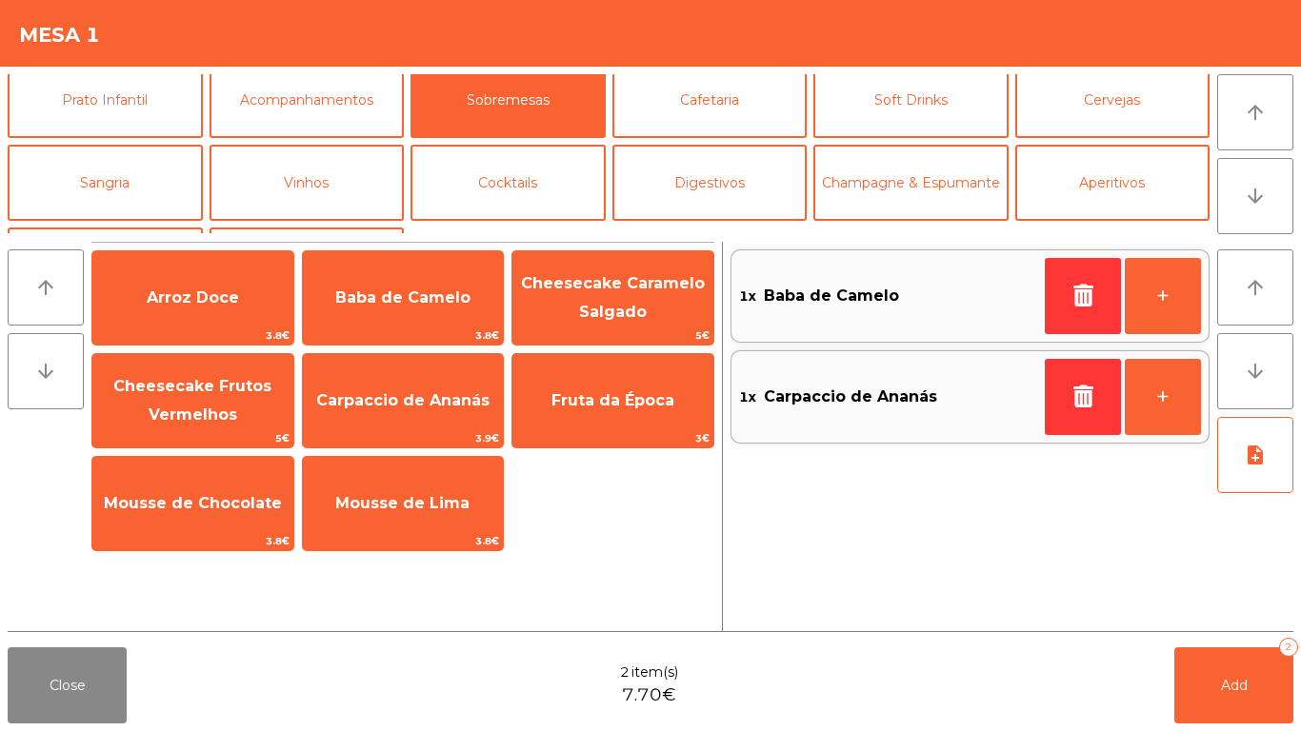
click at [638, 139] on div "Entradas Petiscos Carnes Peixe Prato do Dia Prato Vegetariano Prato Infantil Ac…" at bounding box center [609, 153] width 1202 height 159
click at [620, 122] on button "Cafetaria" at bounding box center [709, 100] width 195 height 76
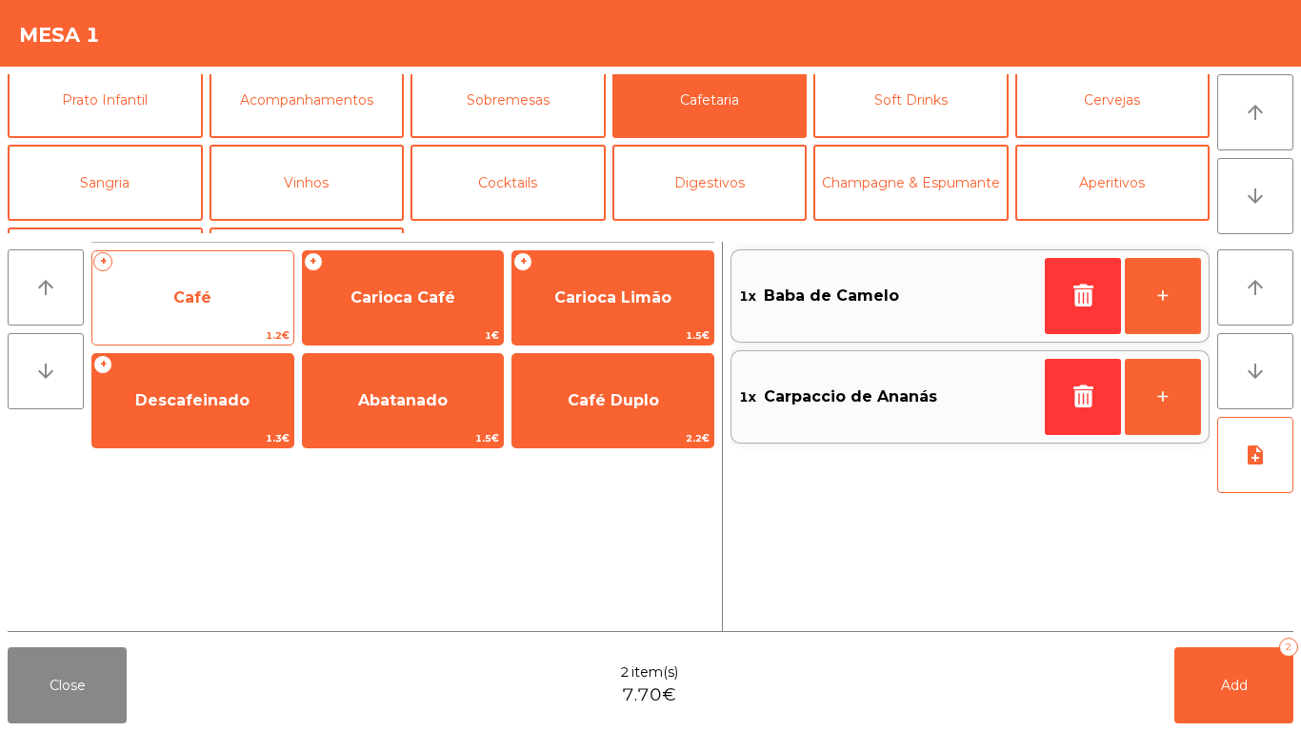
click at [198, 270] on div "+ Café 1.2€" at bounding box center [192, 297] width 203 height 95
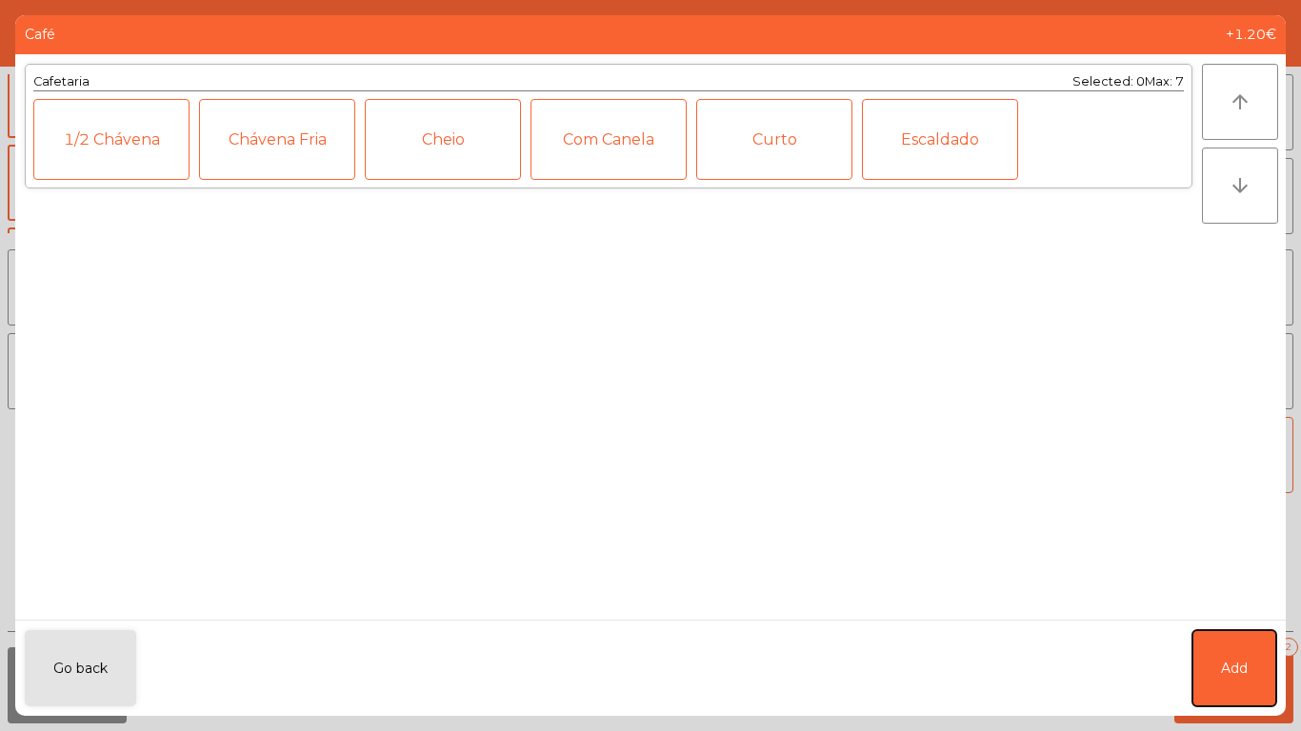
drag, startPoint x: 1221, startPoint y: 680, endPoint x: 1200, endPoint y: 556, distance: 125.6
click at [1220, 679] on button "Add" at bounding box center [1234, 669] width 84 height 76
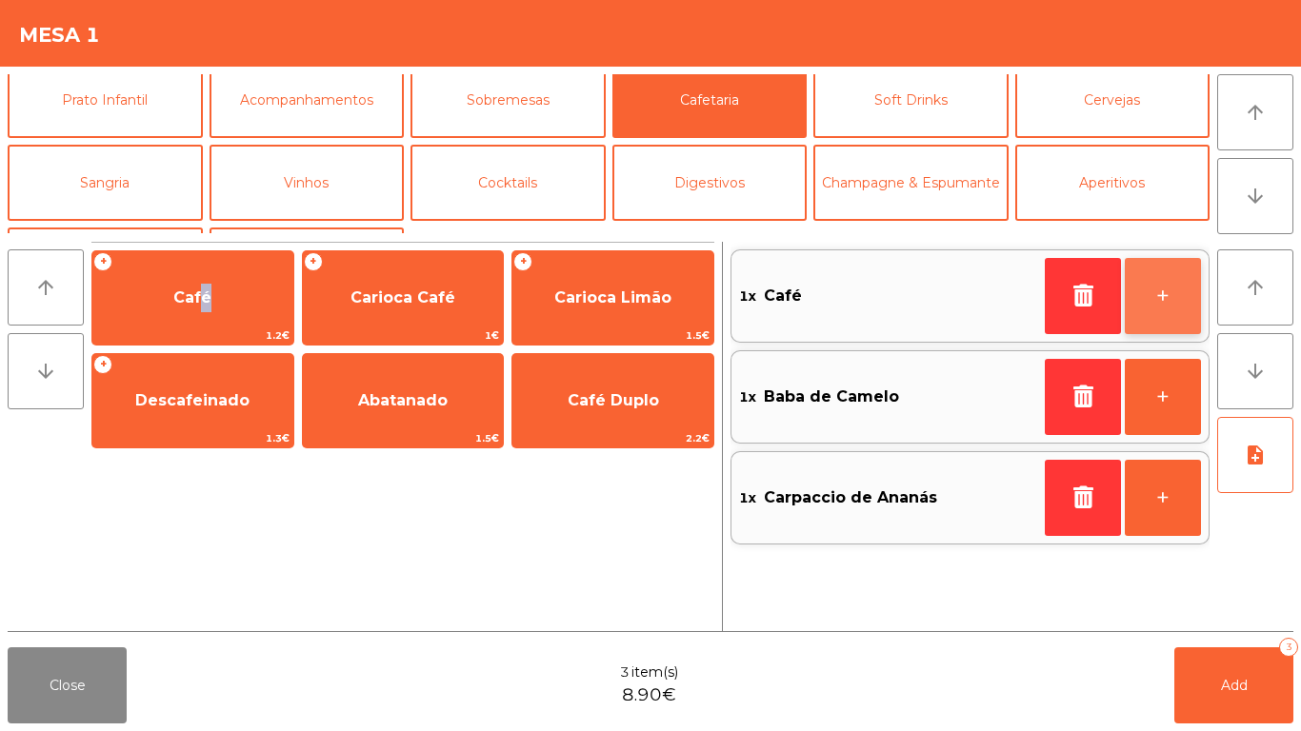
click at [1176, 282] on button "+" at bounding box center [1163, 296] width 76 height 76
click at [1067, 309] on button "-" at bounding box center [1083, 296] width 76 height 76
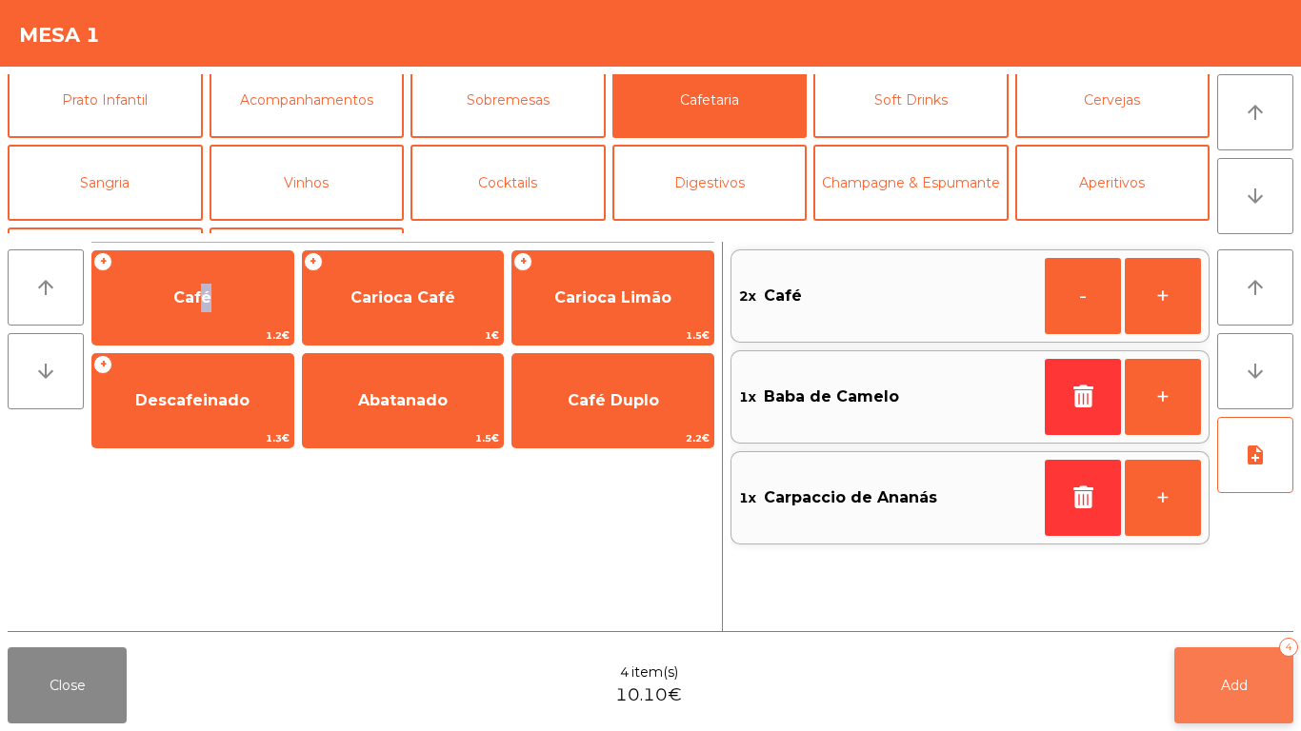
click at [1204, 708] on button "Add 4" at bounding box center [1233, 686] width 119 height 76
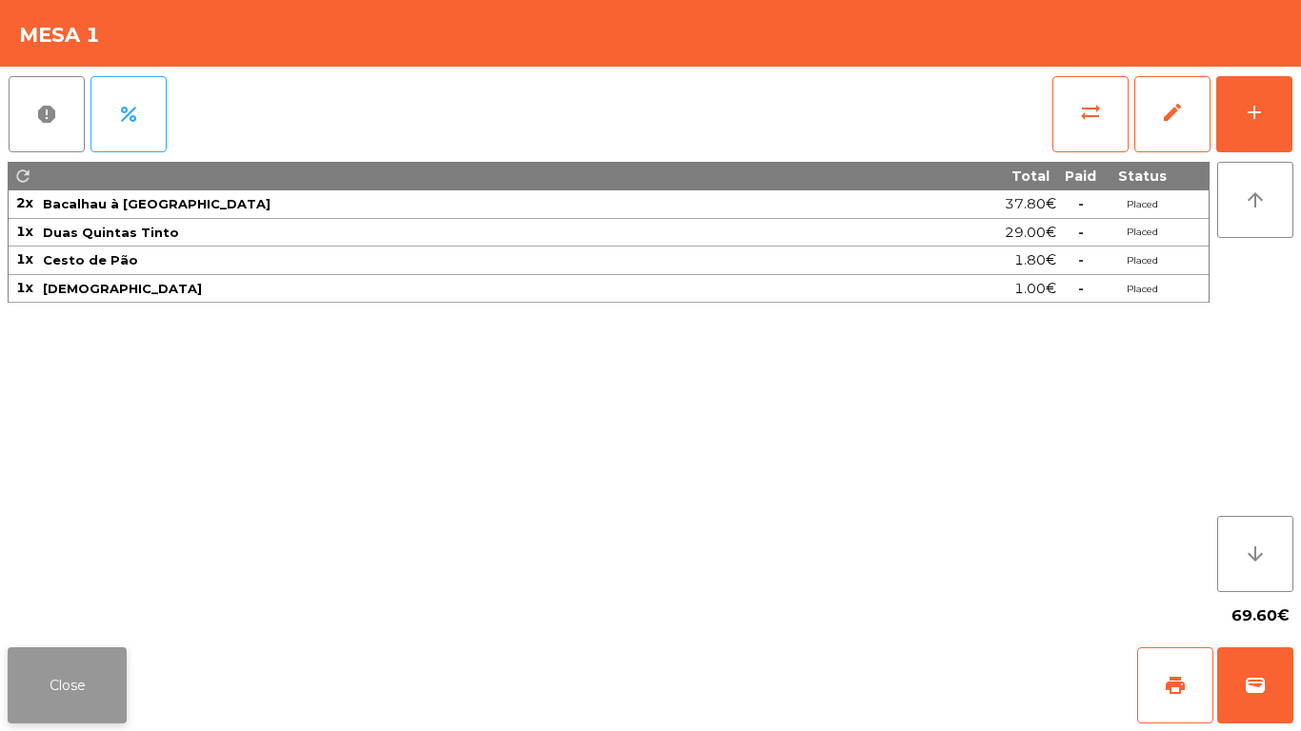
click at [102, 652] on button "Close" at bounding box center [67, 686] width 119 height 76
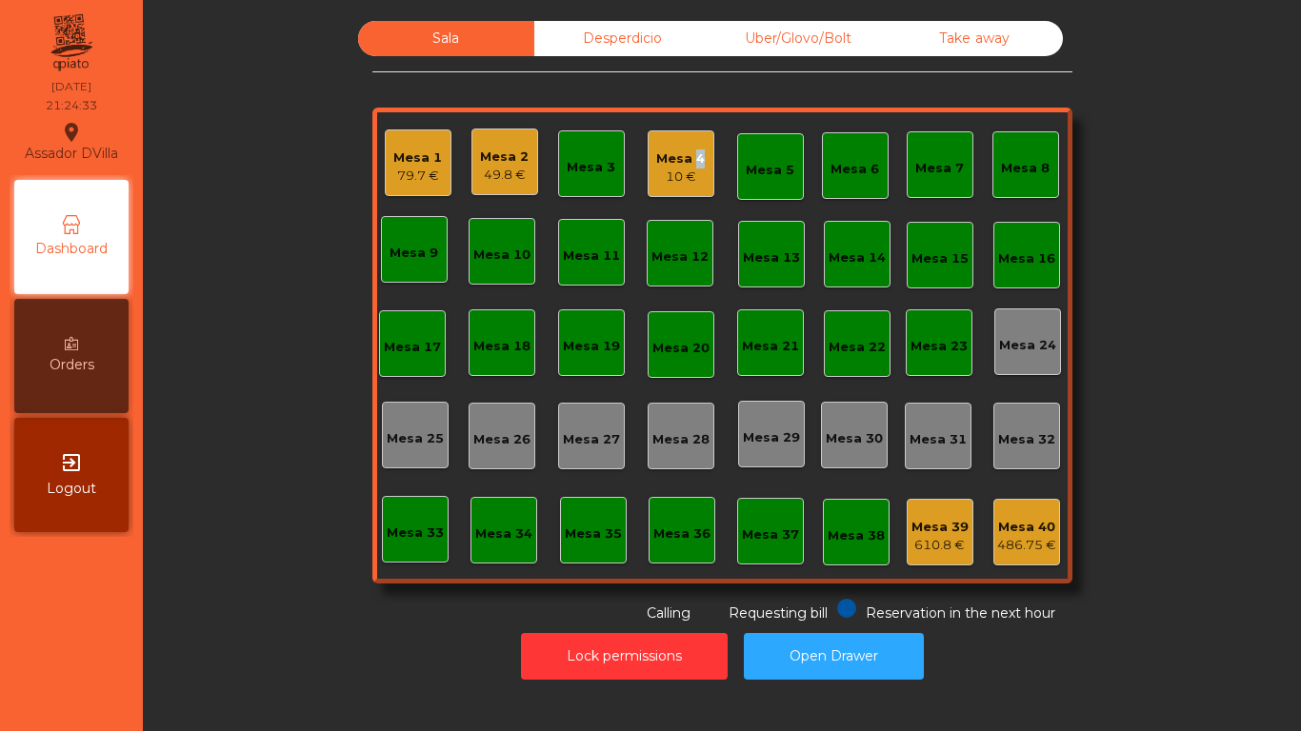
drag, startPoint x: 681, startPoint y: 167, endPoint x: 702, endPoint y: 161, distance: 21.7
click at [702, 161] on div "Mesa 4 10 €" at bounding box center [681, 163] width 67 height 67
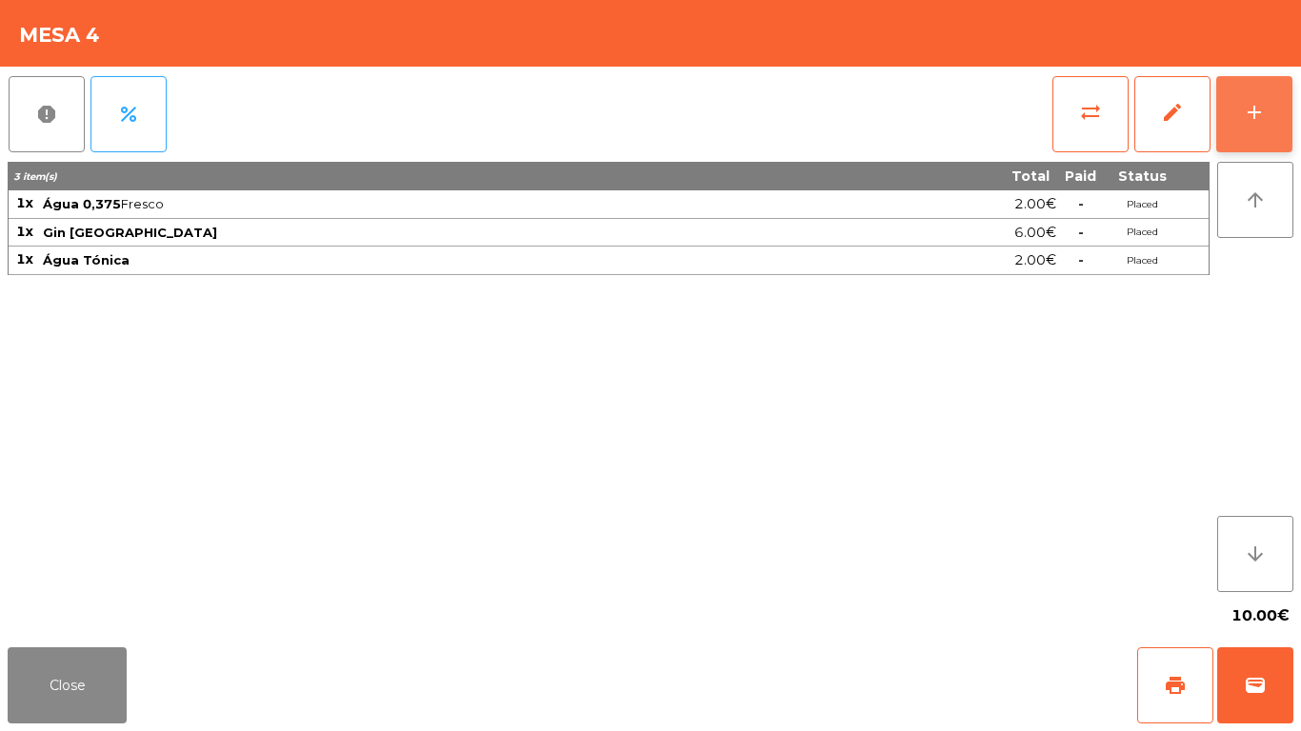
click at [1267, 131] on button "add" at bounding box center [1254, 114] width 76 height 76
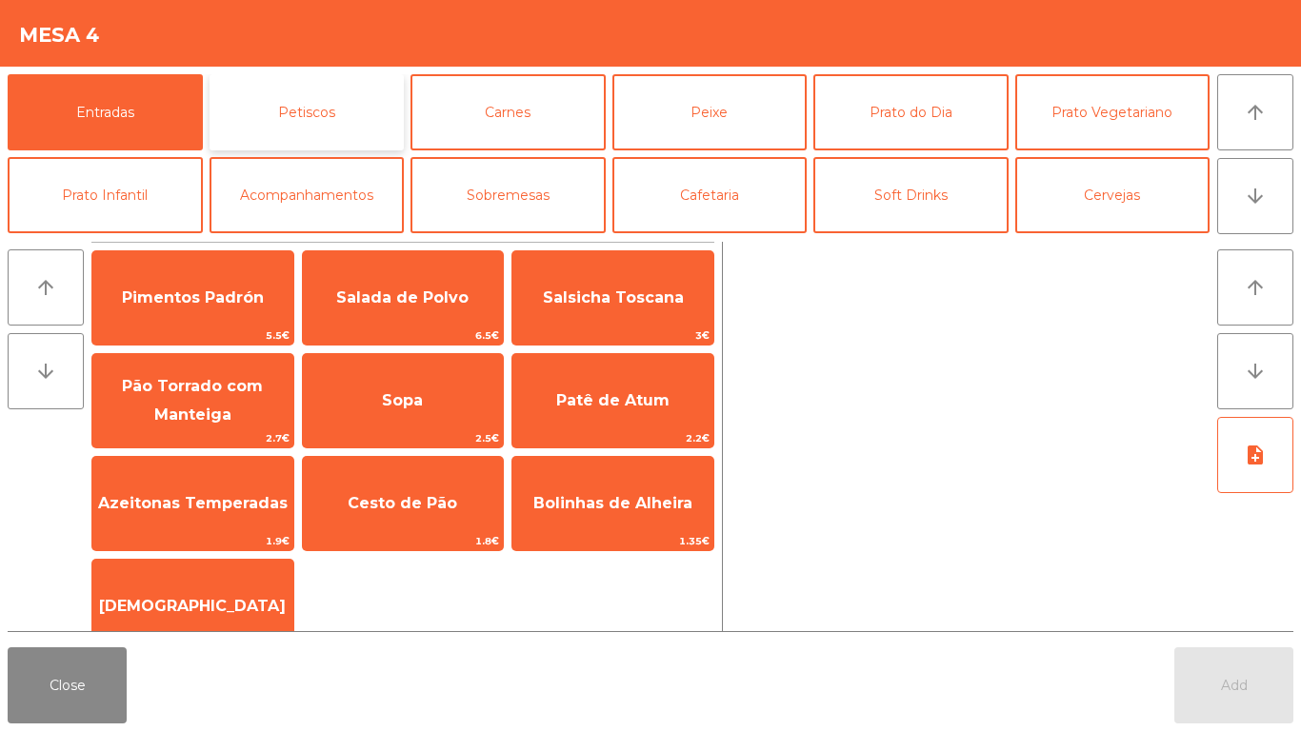
click at [351, 123] on button "Petiscos" at bounding box center [307, 112] width 195 height 76
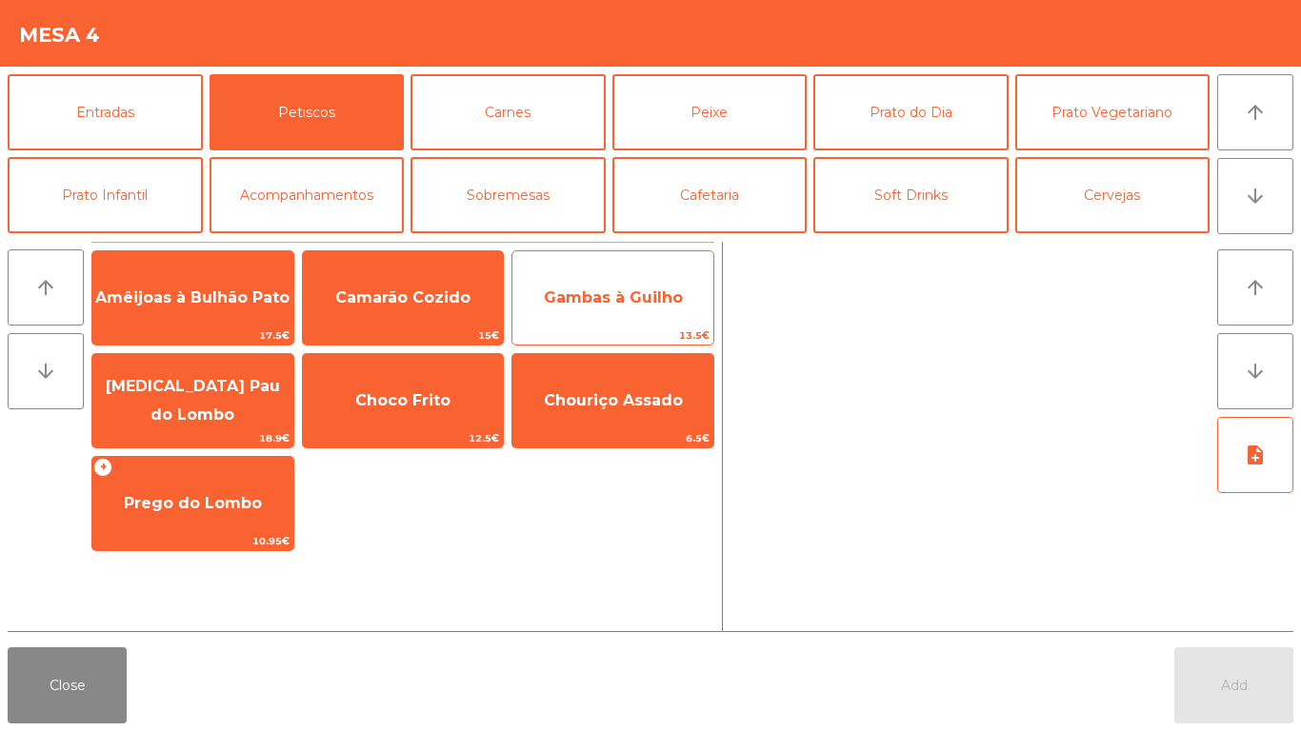
drag, startPoint x: 598, startPoint y: 314, endPoint x: 535, endPoint y: 329, distance: 64.5
click at [599, 314] on span "Gambas à Guilho" at bounding box center [612, 297] width 201 height 51
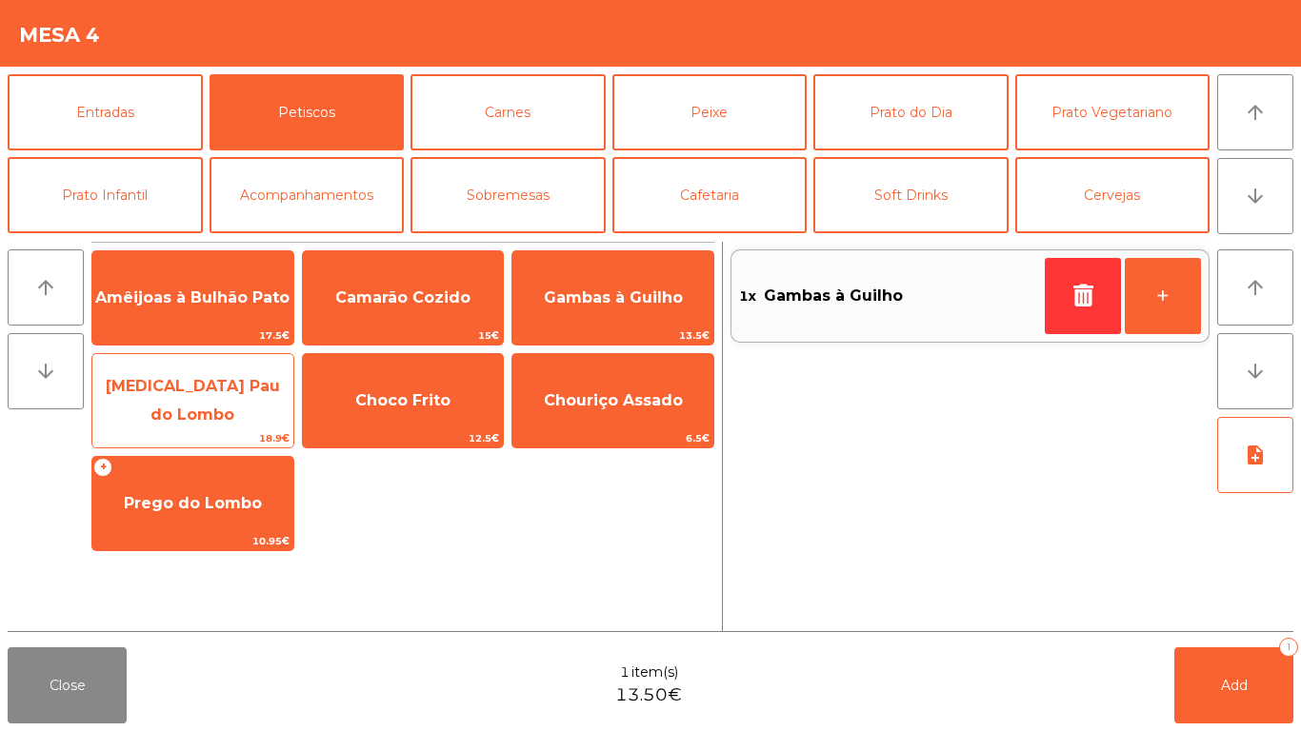
drag, startPoint x: 190, startPoint y: 376, endPoint x: 217, endPoint y: 376, distance: 27.6
click at [198, 372] on div "Pica Pau do Lombo 18.9€" at bounding box center [192, 400] width 203 height 95
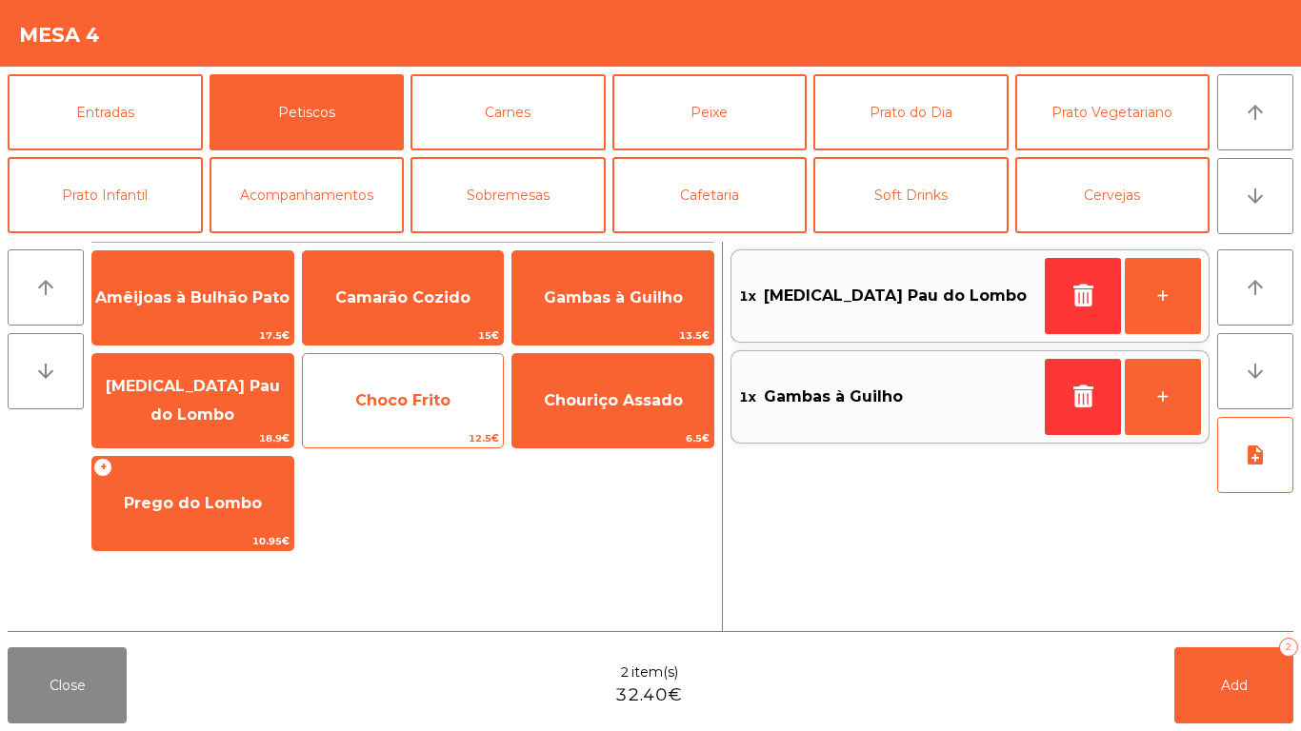
click at [412, 409] on span "Choco Frito" at bounding box center [402, 400] width 95 height 18
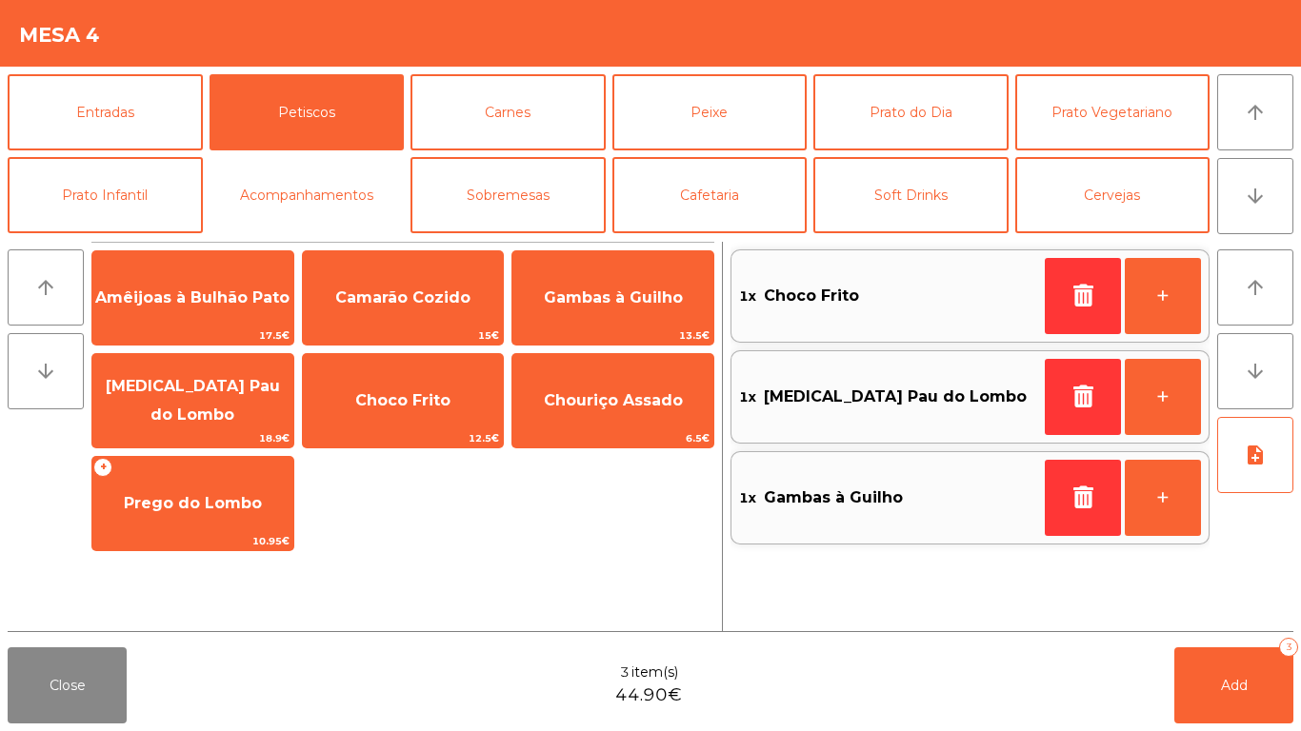
drag, startPoint x: 335, startPoint y: 204, endPoint x: 297, endPoint y: 237, distance: 50.6
click at [338, 204] on button "Acompanhamentos" at bounding box center [307, 195] width 195 height 76
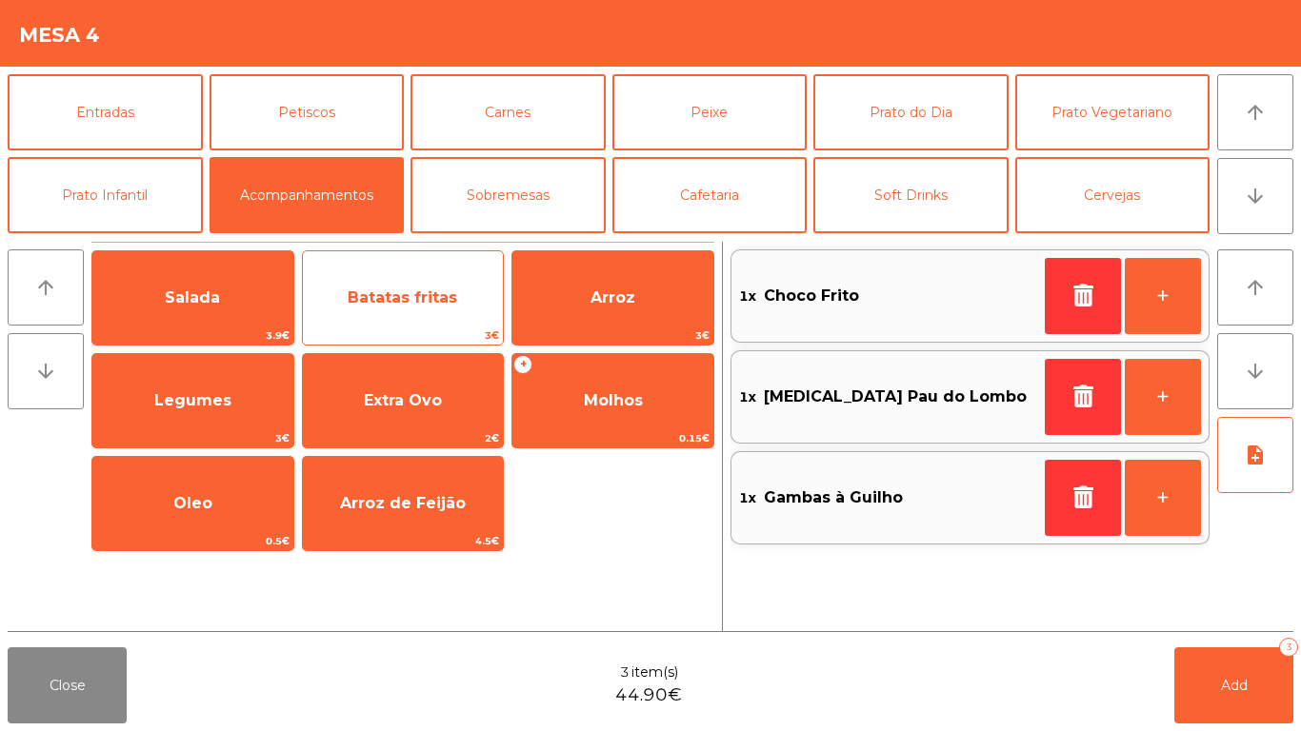
click at [353, 323] on span "Batatas fritas" at bounding box center [403, 297] width 201 height 51
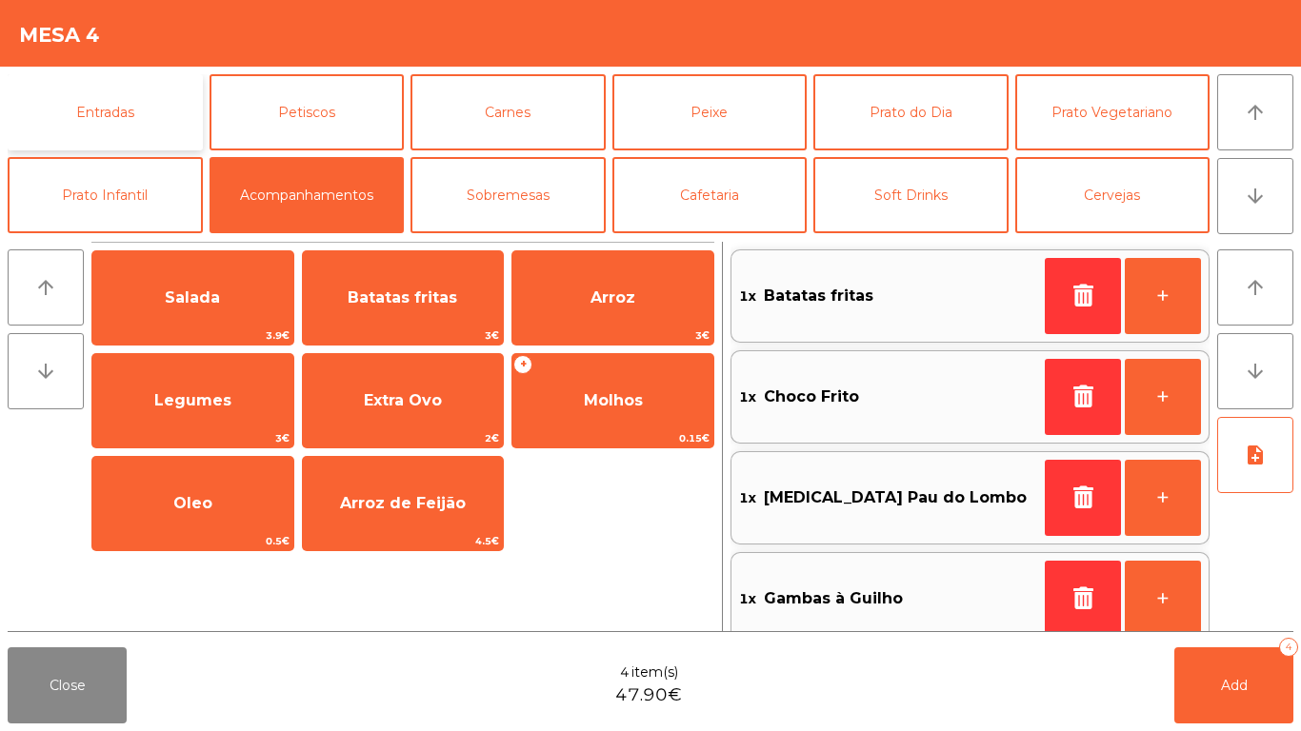
click at [170, 141] on button "Entradas" at bounding box center [105, 112] width 195 height 76
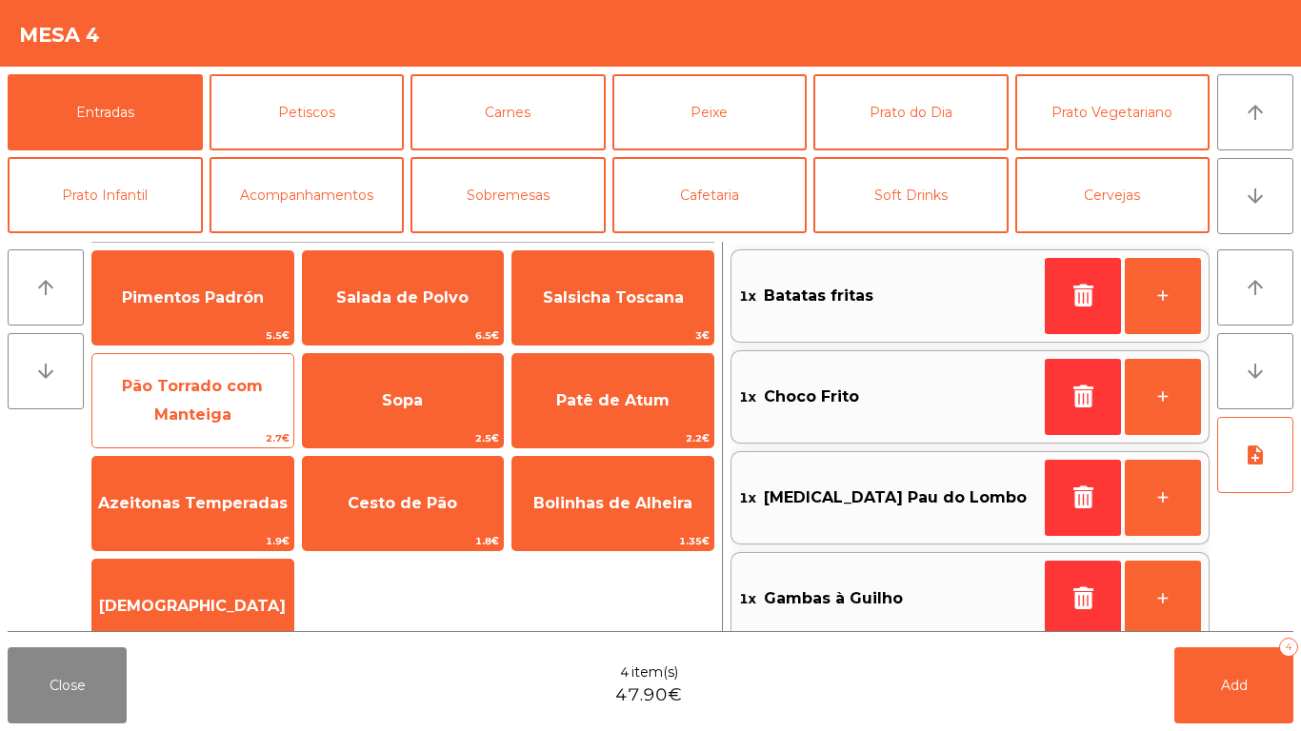
click at [184, 379] on span "Pão Torrado com Manteiga" at bounding box center [192, 400] width 141 height 47
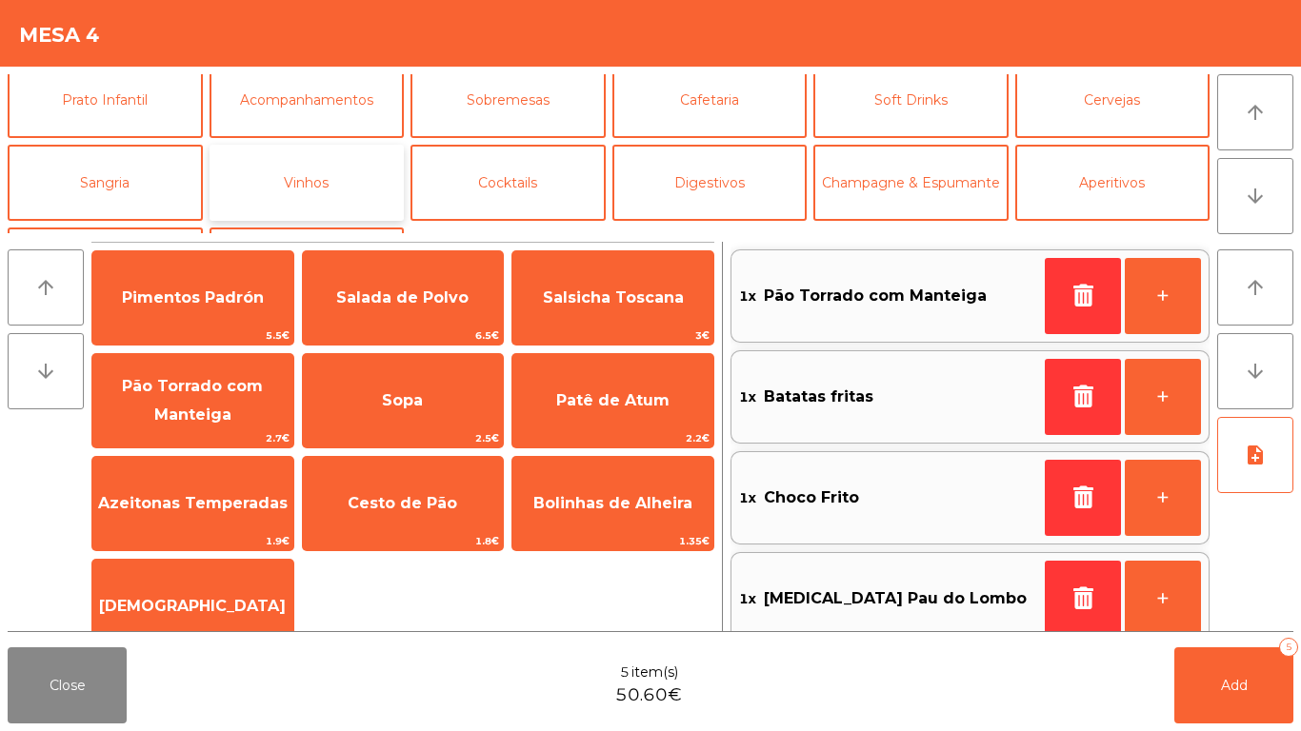
click at [281, 194] on button "Vinhos" at bounding box center [307, 183] width 195 height 76
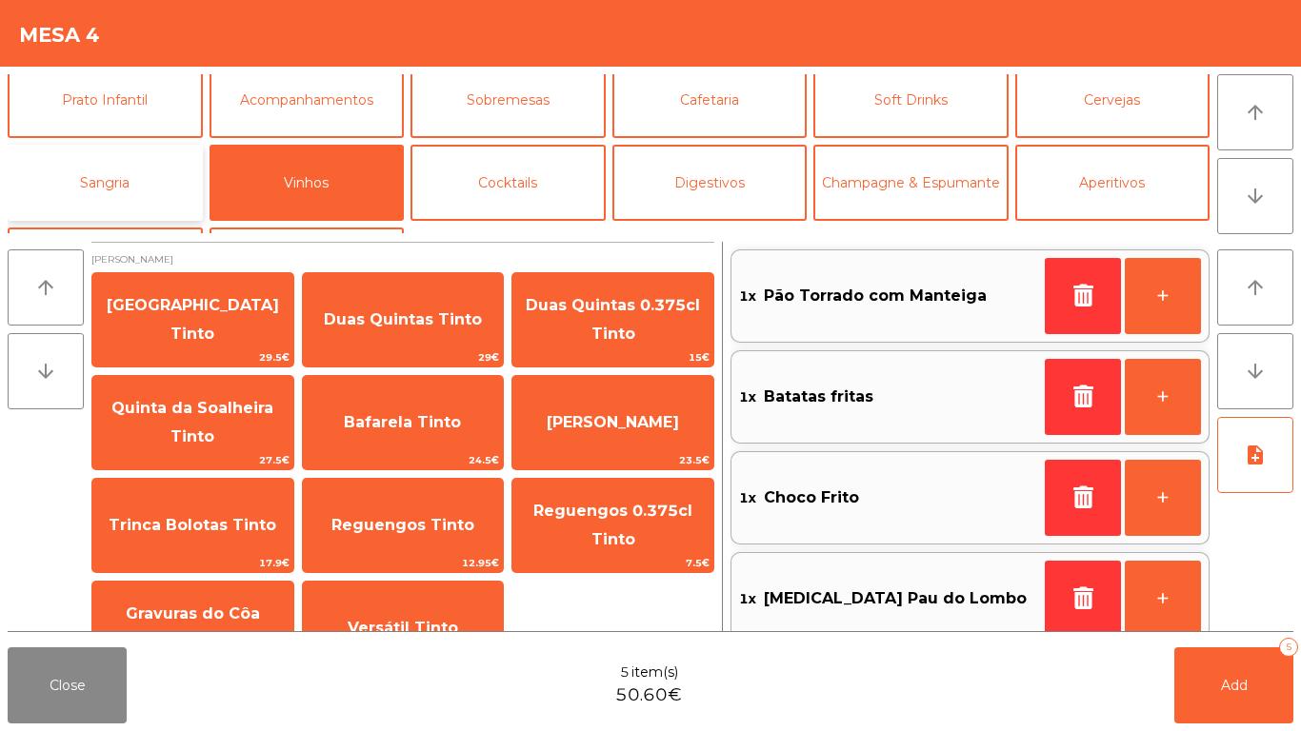
click at [80, 183] on button "Sangria" at bounding box center [105, 183] width 195 height 76
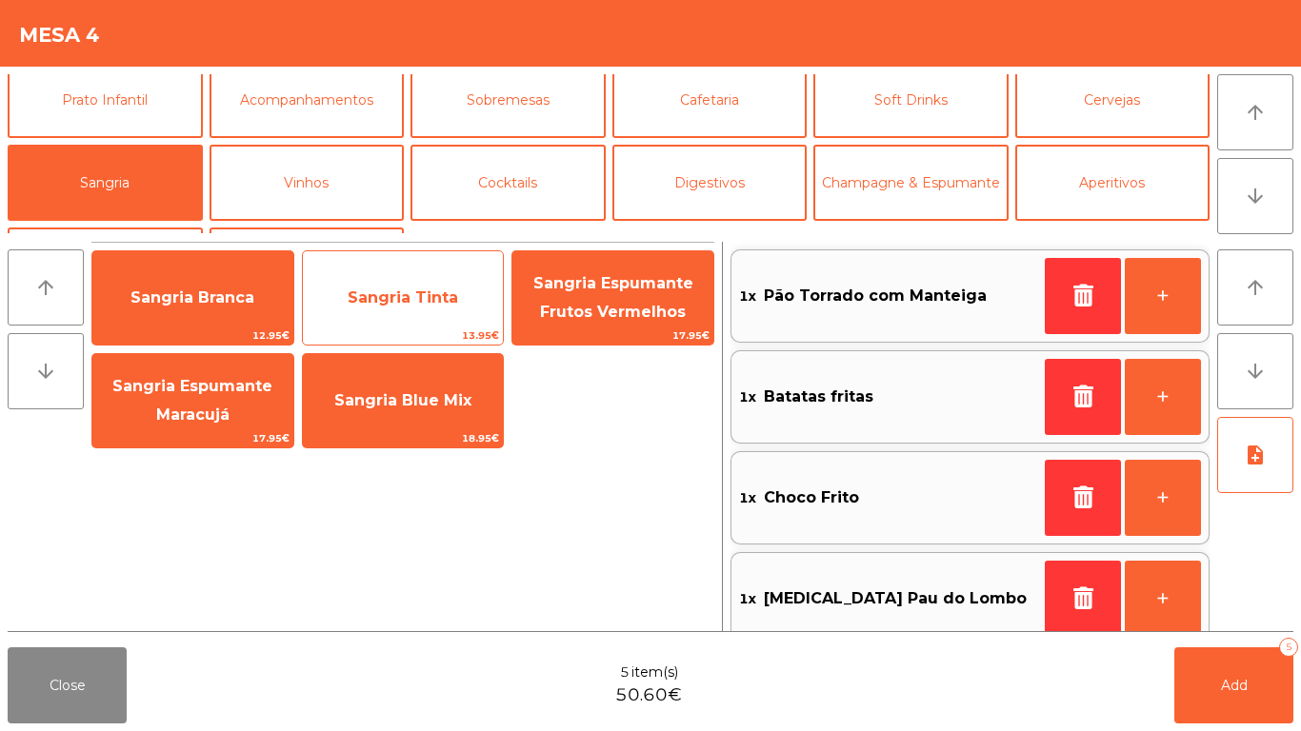
drag, startPoint x: 154, startPoint y: 369, endPoint x: 351, endPoint y: 338, distance: 199.5
click at [157, 370] on span "Sangria Espumante Maracujá" at bounding box center [192, 401] width 201 height 81
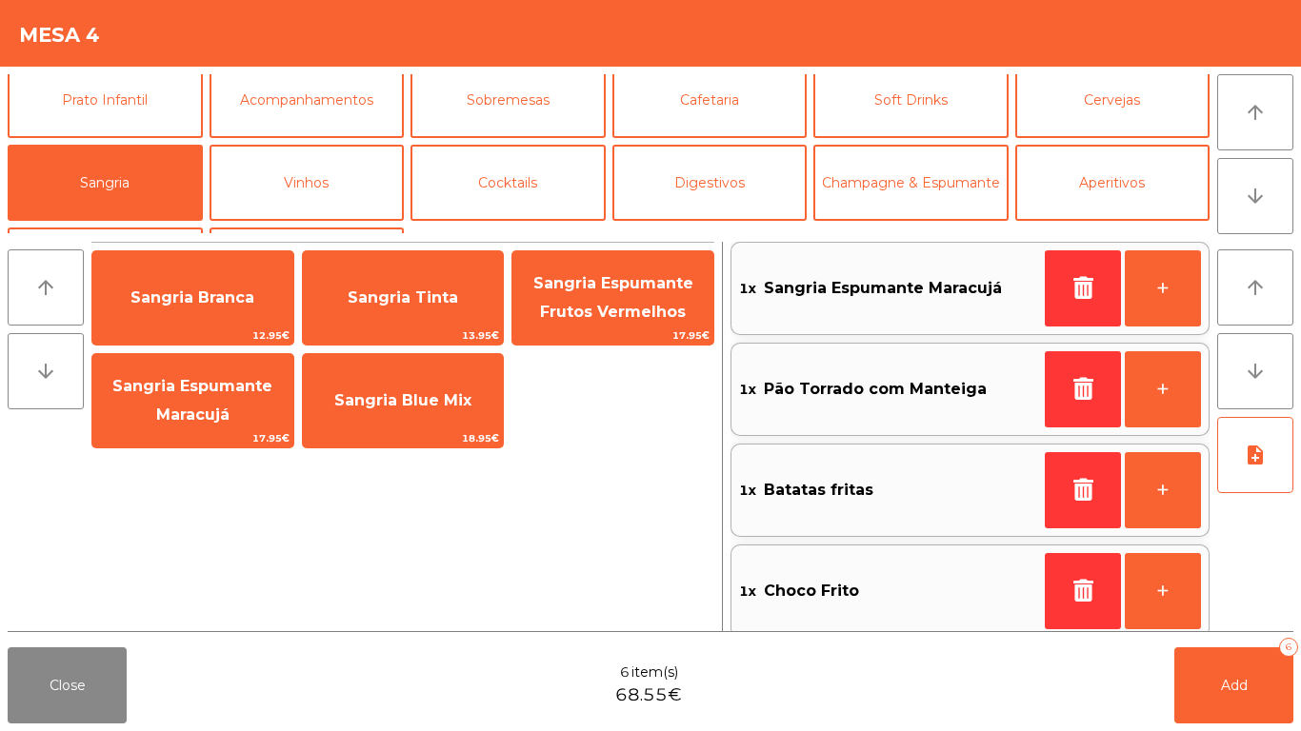
scroll to position [166, 0]
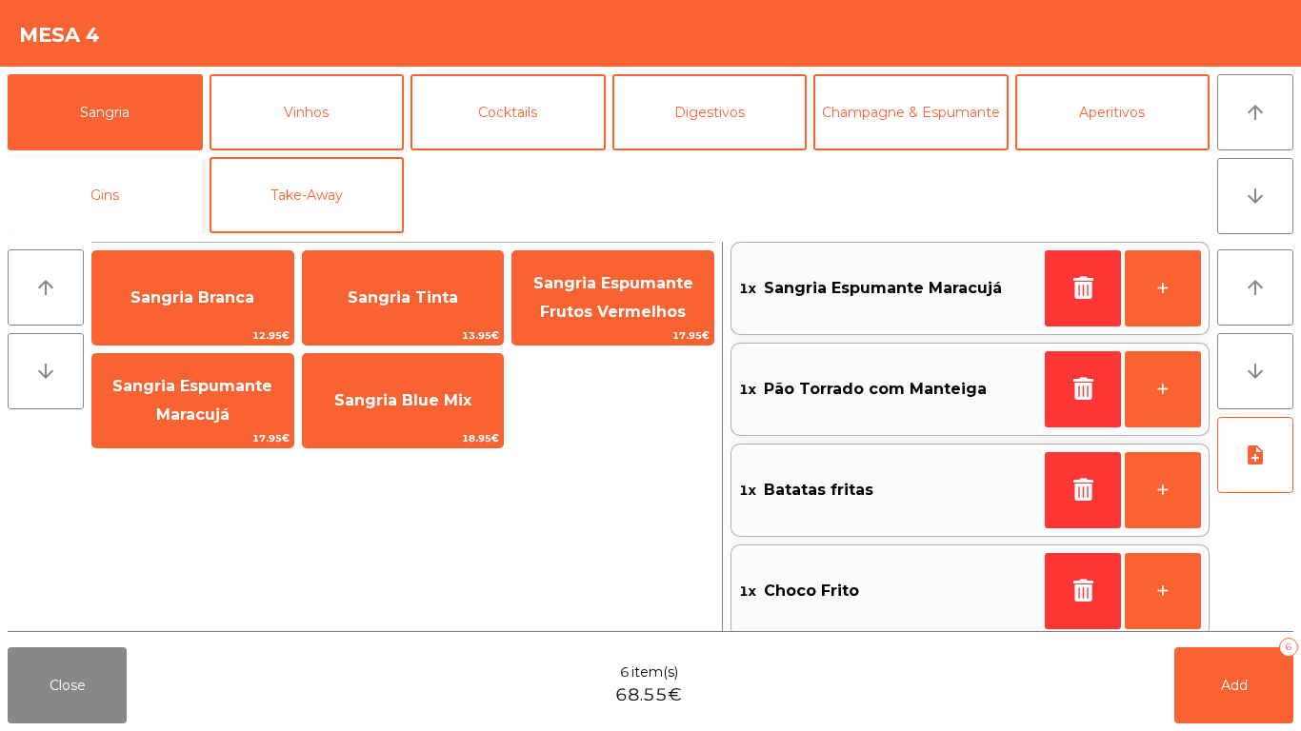
click at [91, 214] on button "Gins" at bounding box center [105, 195] width 195 height 76
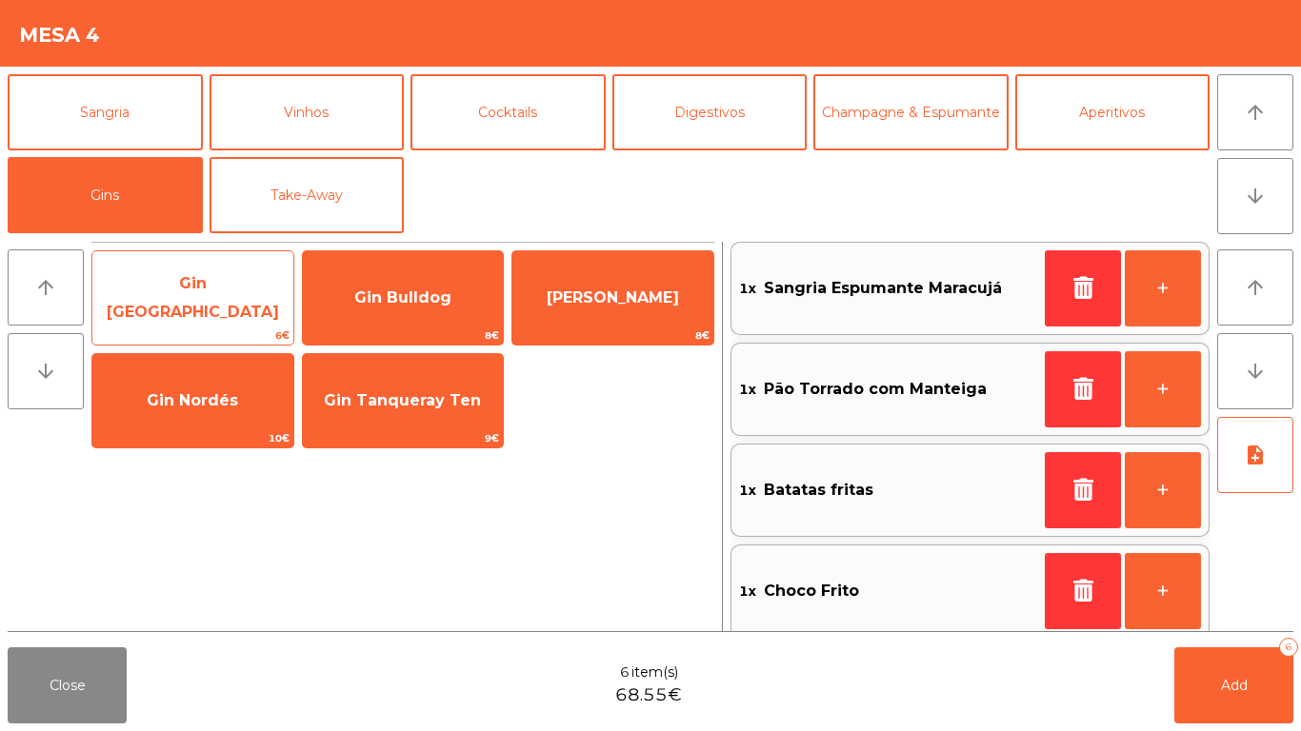
click at [240, 315] on span "Gin Bombay" at bounding box center [192, 298] width 201 height 81
click at [239, 314] on span "Gin Bombay" at bounding box center [192, 298] width 201 height 81
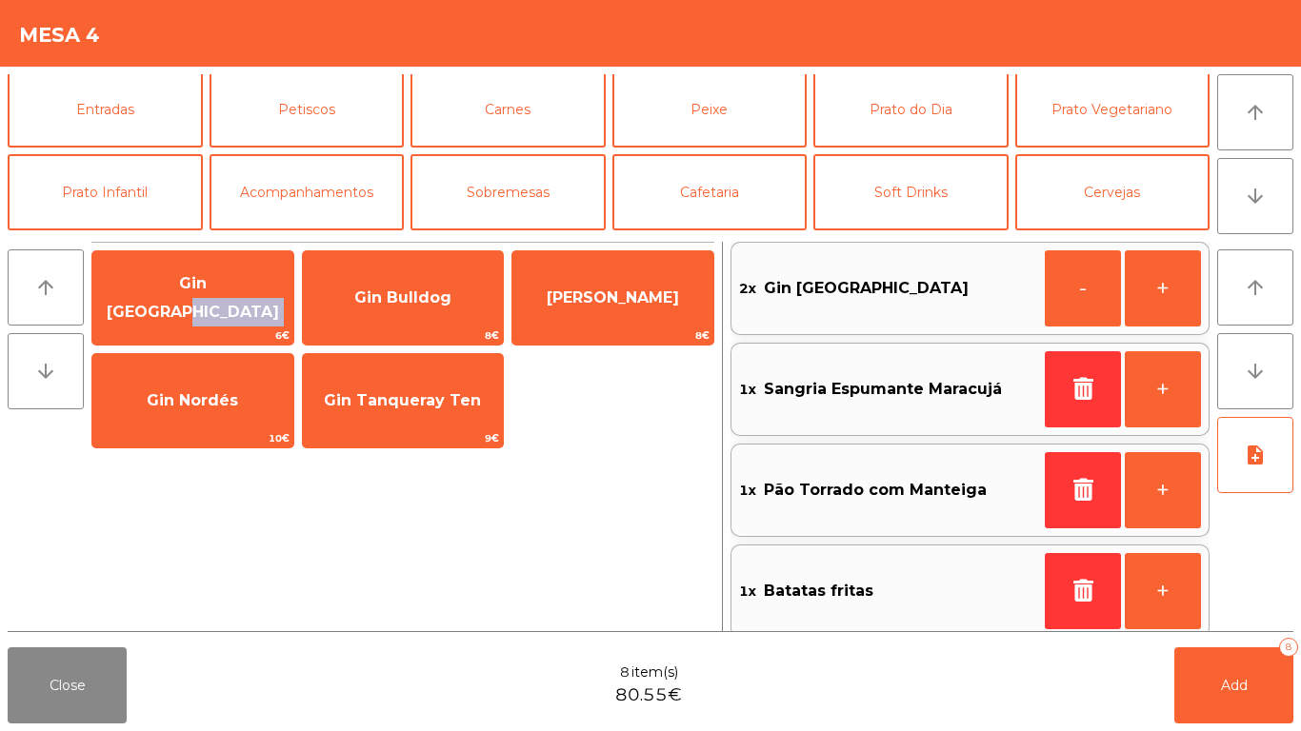
scroll to position [0, 0]
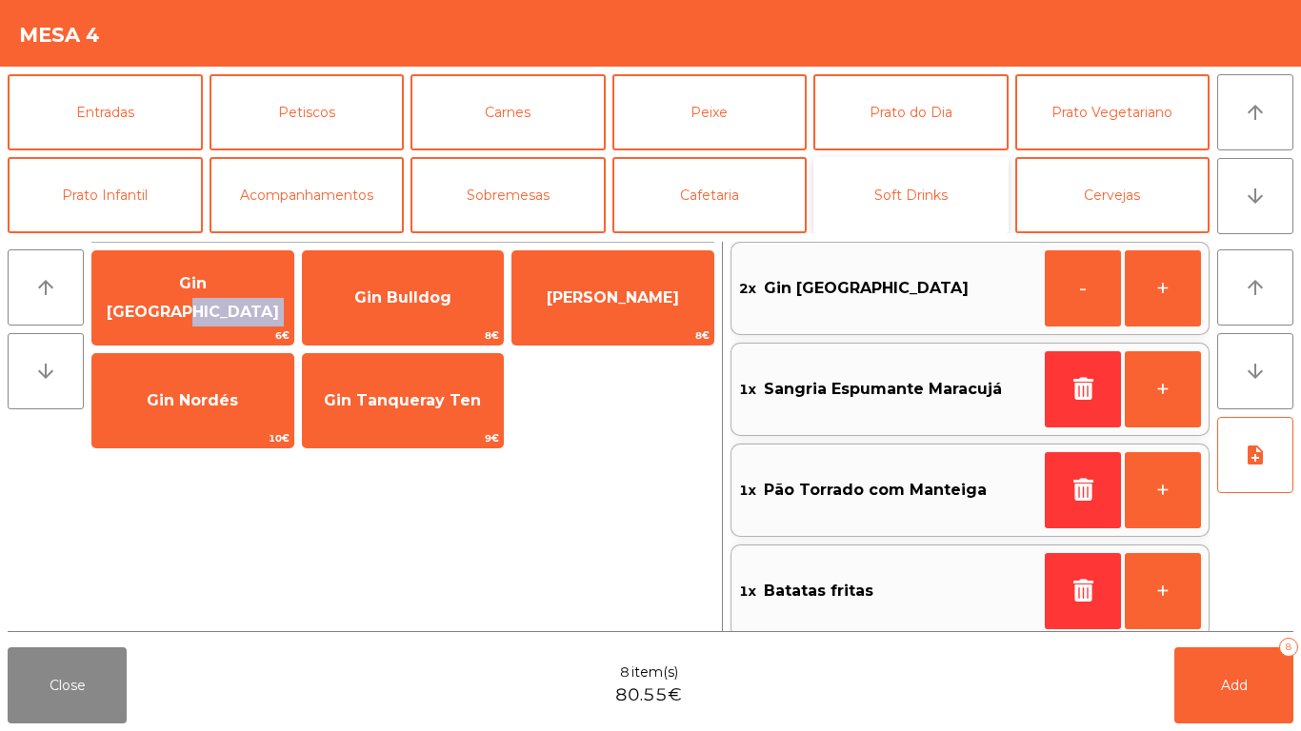
click at [873, 183] on button "Soft Drinks" at bounding box center [910, 195] width 195 height 76
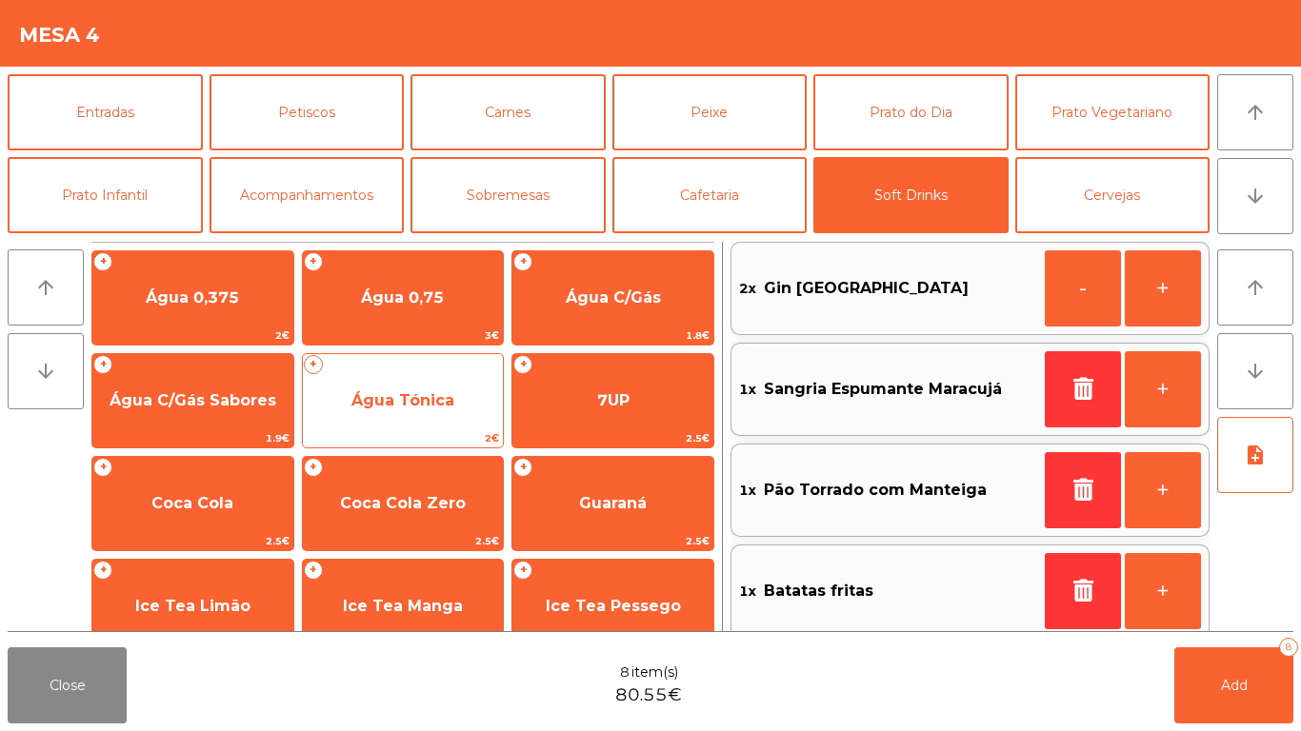
click at [456, 375] on span "Água Tónica" at bounding box center [403, 400] width 201 height 51
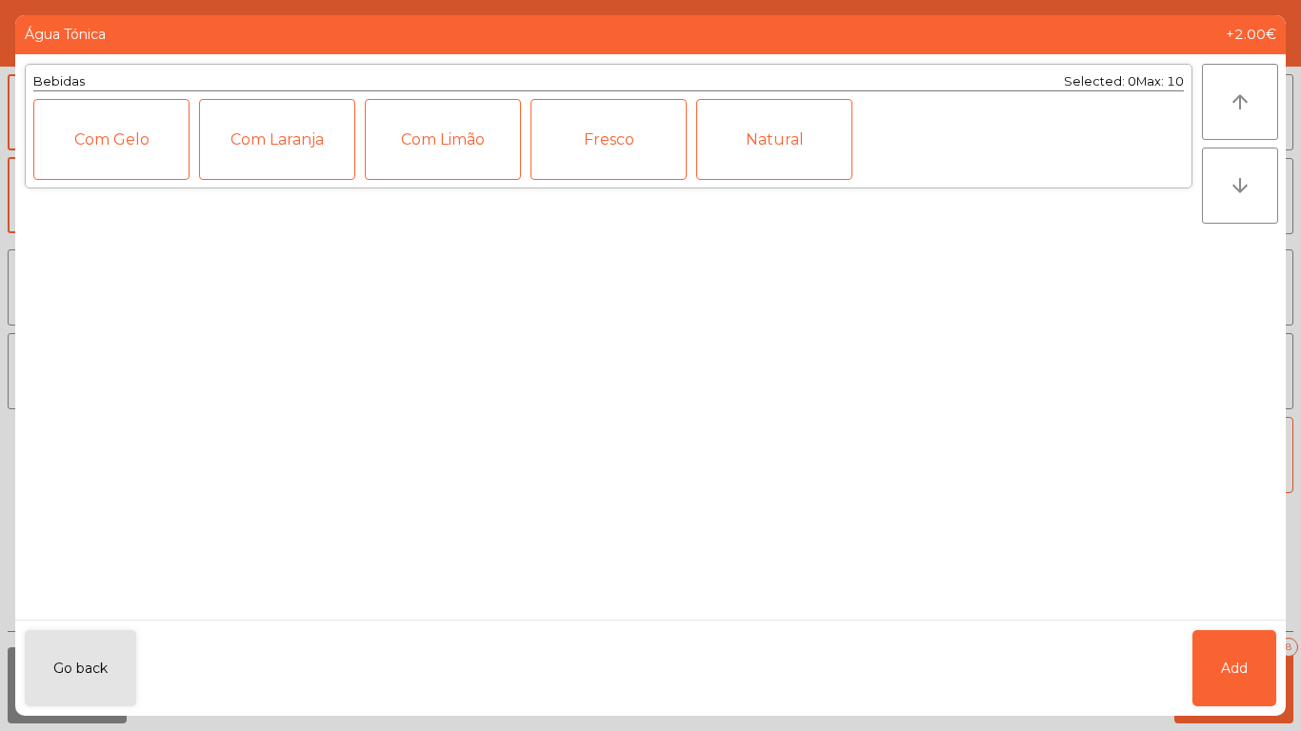
click at [456, 374] on div "Bebidas Selected: 0 Max: 10 Com Gelo Com Laranja Com Limão Fresco Natural" at bounding box center [608, 337] width 1187 height 566
drag, startPoint x: 1239, startPoint y: 691, endPoint x: 1219, endPoint y: 632, distance: 61.4
click at [1234, 676] on button "Add" at bounding box center [1234, 669] width 84 height 76
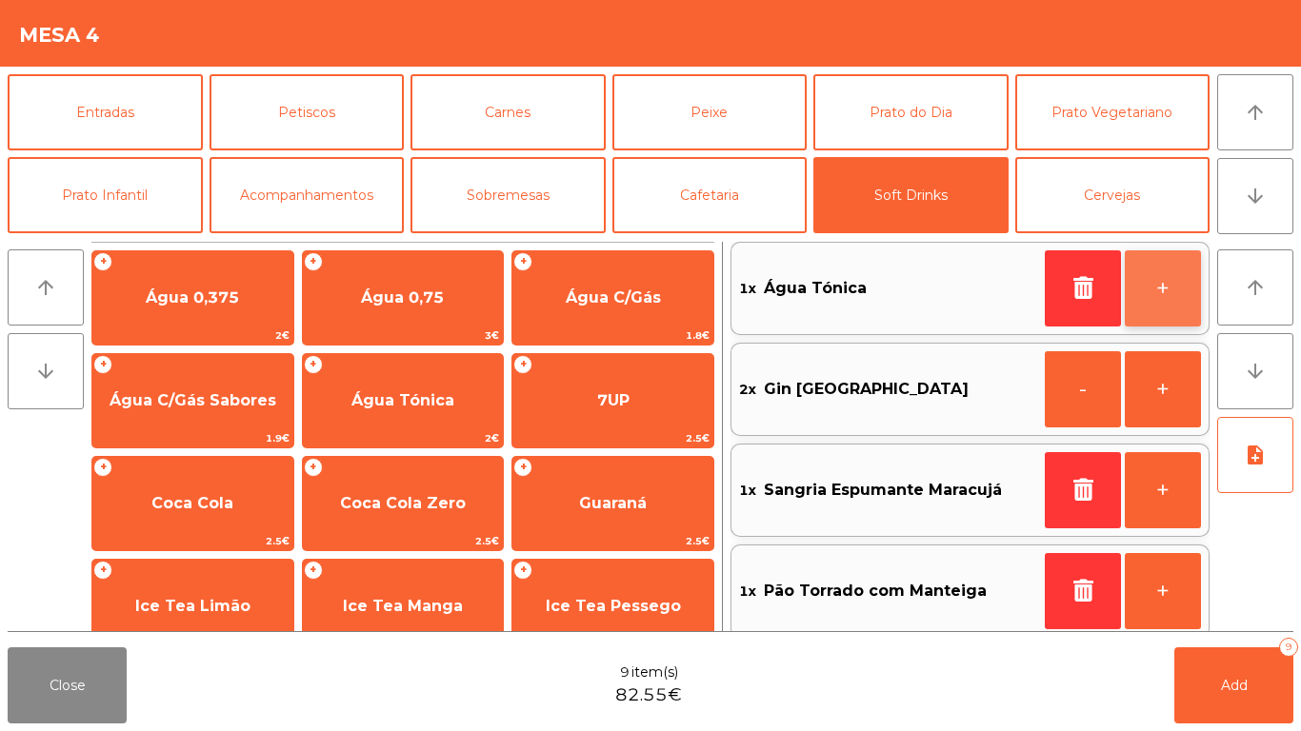
click at [1148, 293] on button "+" at bounding box center [1163, 288] width 76 height 76
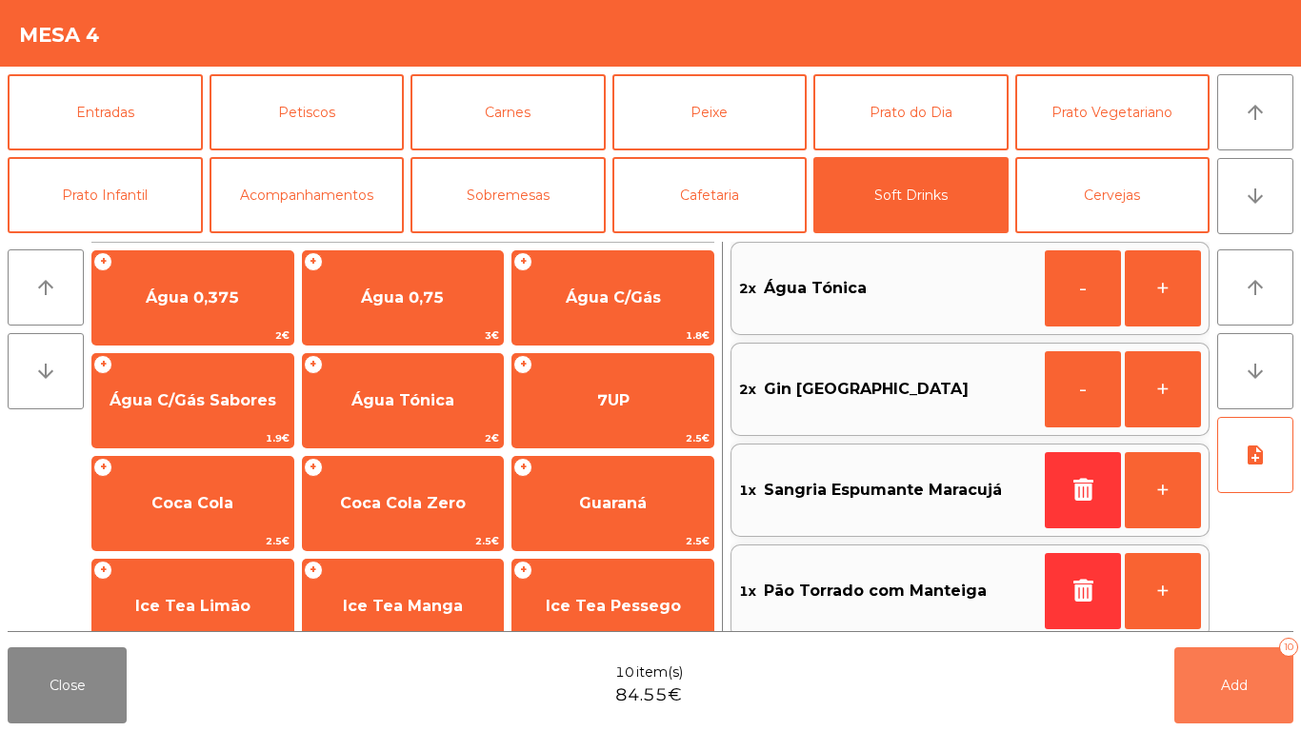
drag, startPoint x: 1230, startPoint y: 696, endPoint x: 748, endPoint y: 698, distance: 481.9
click at [1226, 696] on button "Add 10" at bounding box center [1233, 686] width 119 height 76
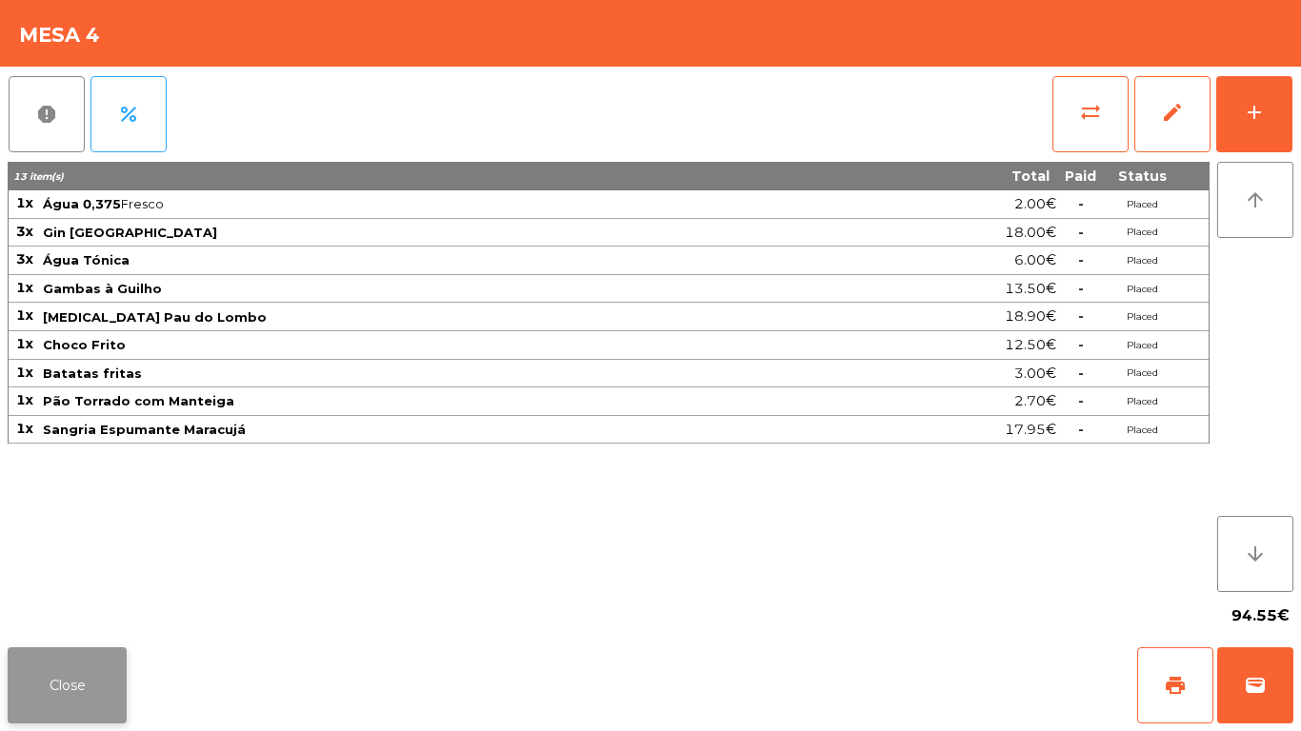
click at [66, 674] on button "Close" at bounding box center [67, 686] width 119 height 76
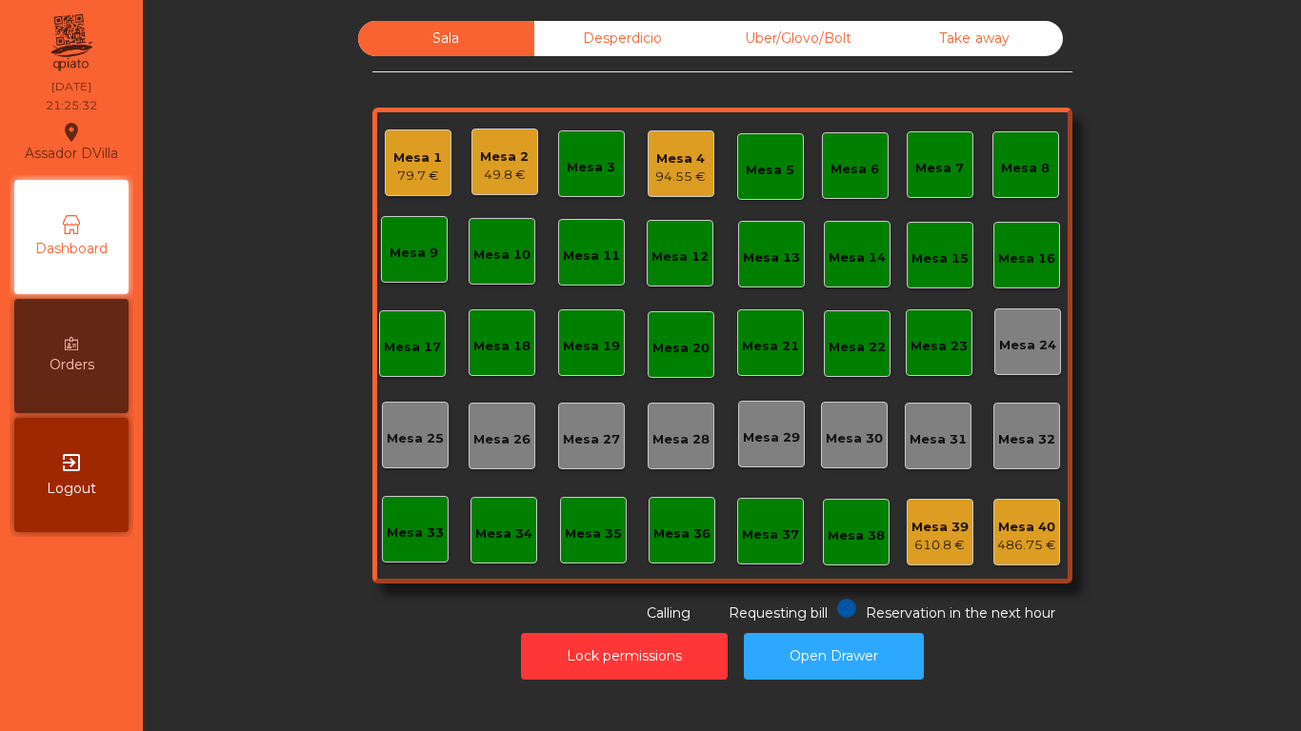
click at [70, 475] on div "exit_to_app Logout" at bounding box center [71, 475] width 114 height 114
click at [683, 139] on div "Mesa 4 94.55 €" at bounding box center [681, 163] width 67 height 67
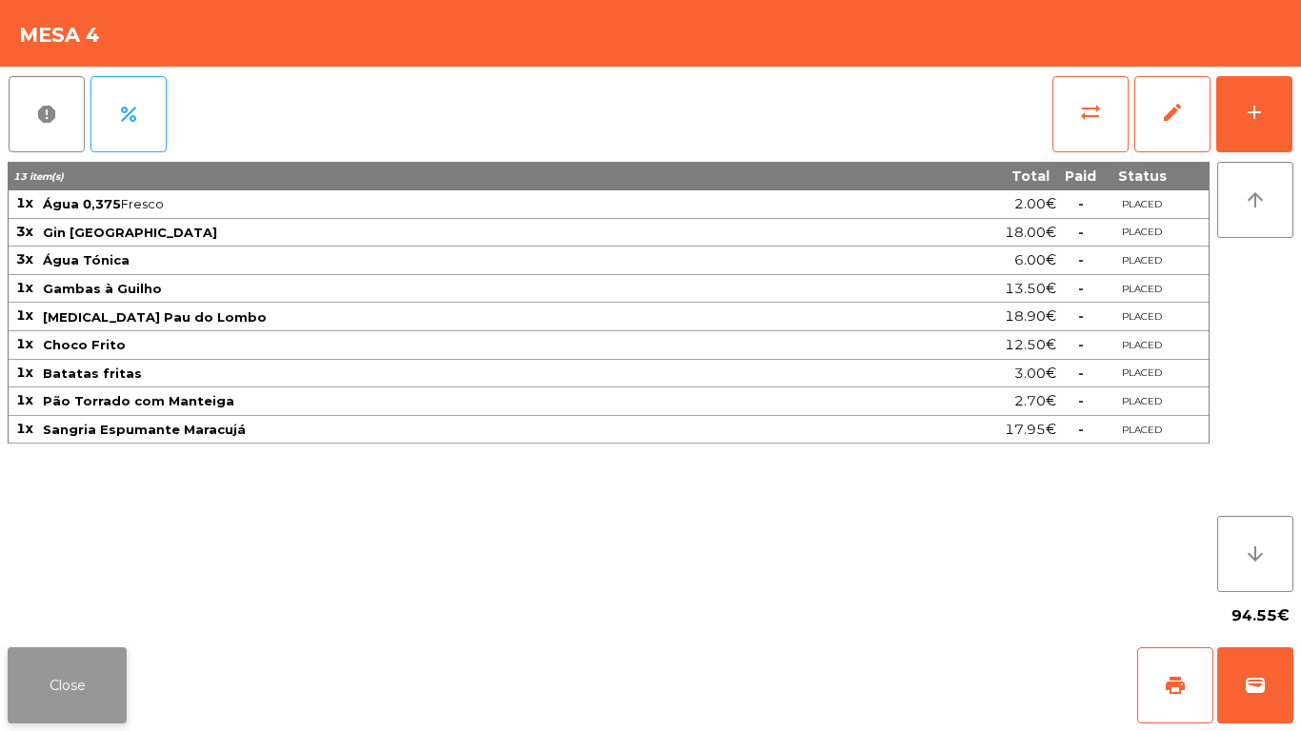
click at [39, 675] on button "Close" at bounding box center [67, 686] width 119 height 76
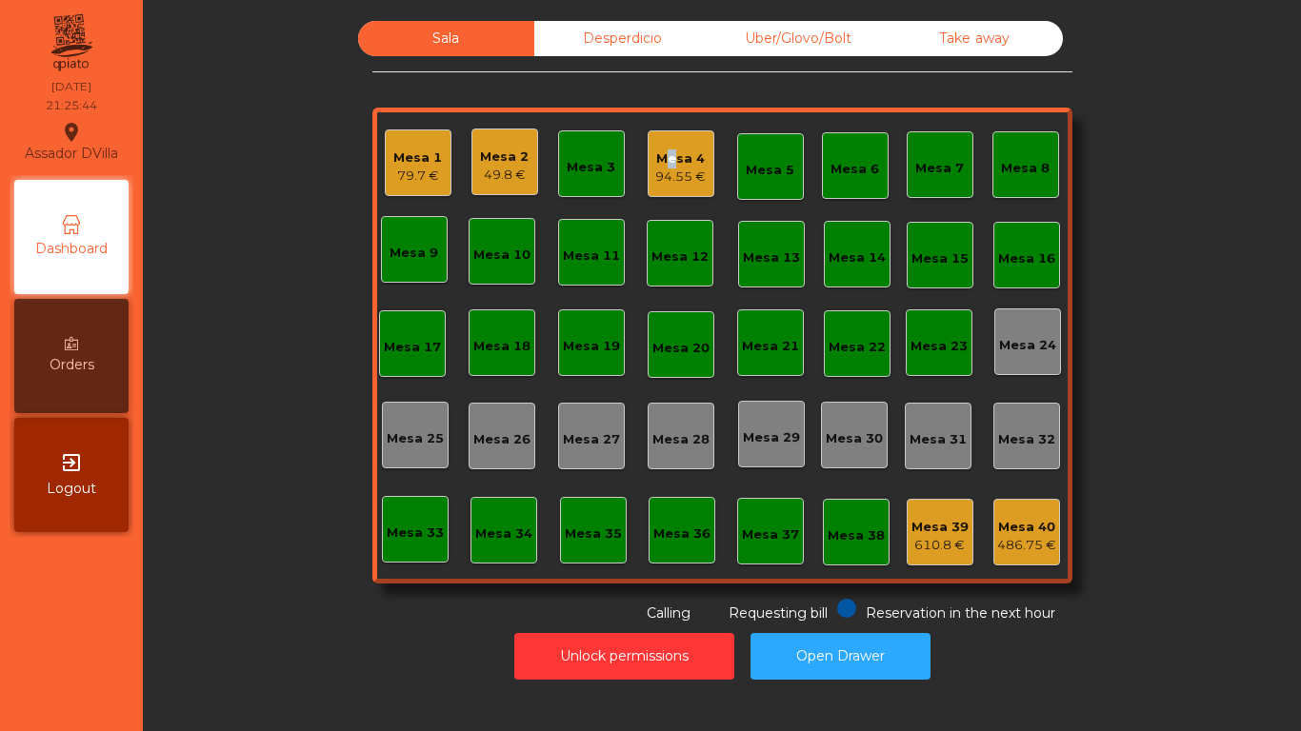
click at [660, 145] on div "Mesa 4 94.55 €" at bounding box center [680, 164] width 50 height 45
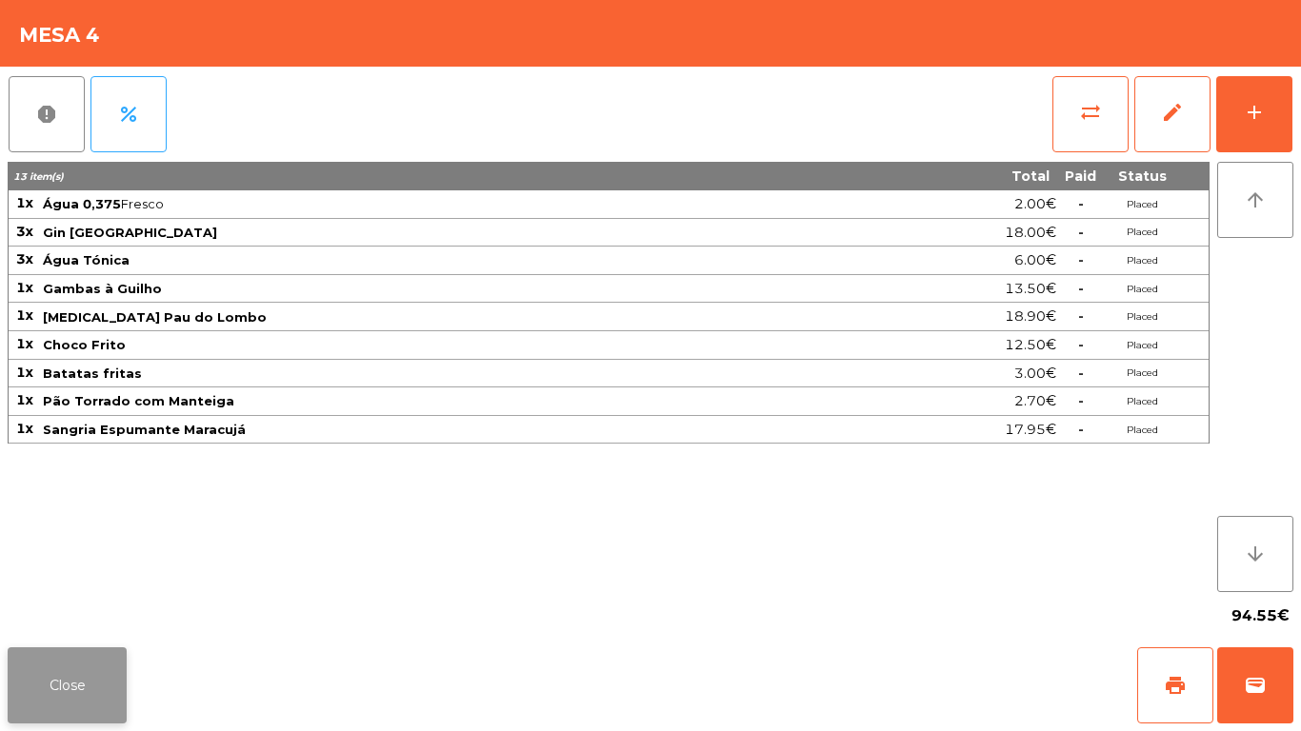
click at [66, 701] on button "Close" at bounding box center [67, 686] width 119 height 76
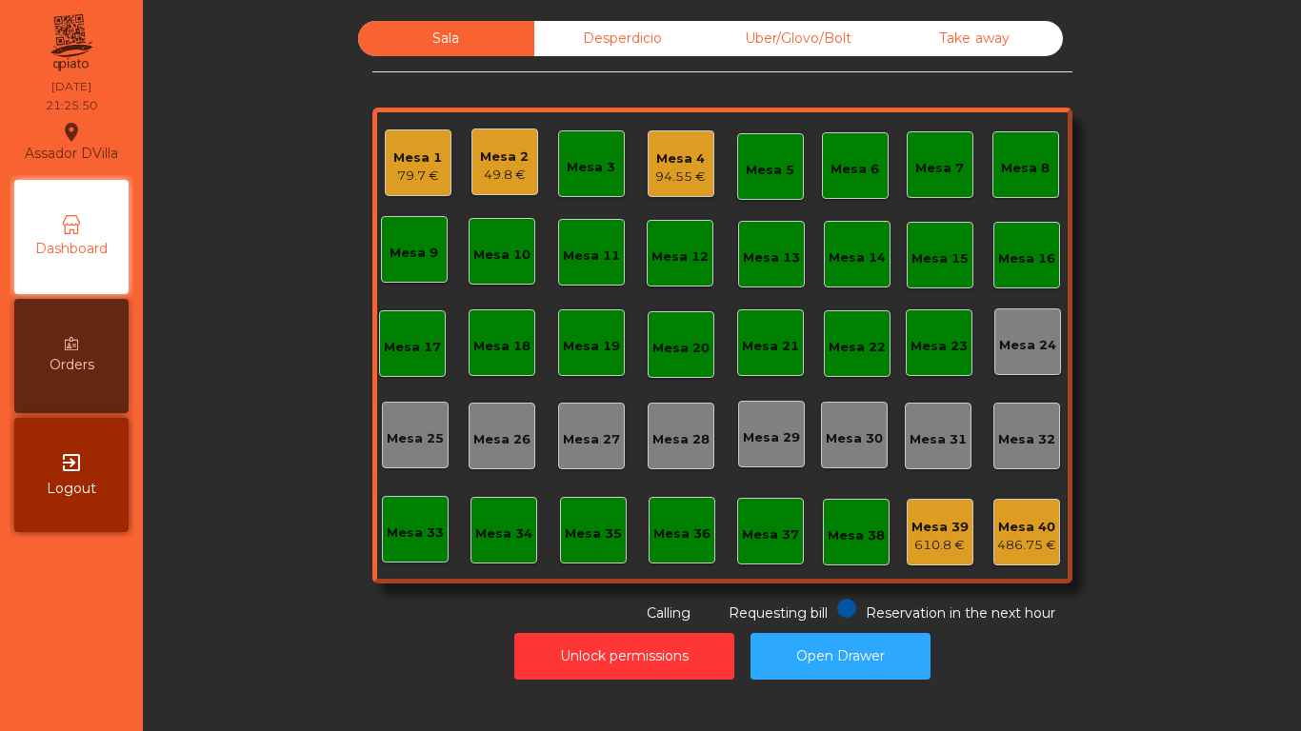
click at [385, 189] on div "Mesa 1 79.7 €" at bounding box center [418, 163] width 67 height 67
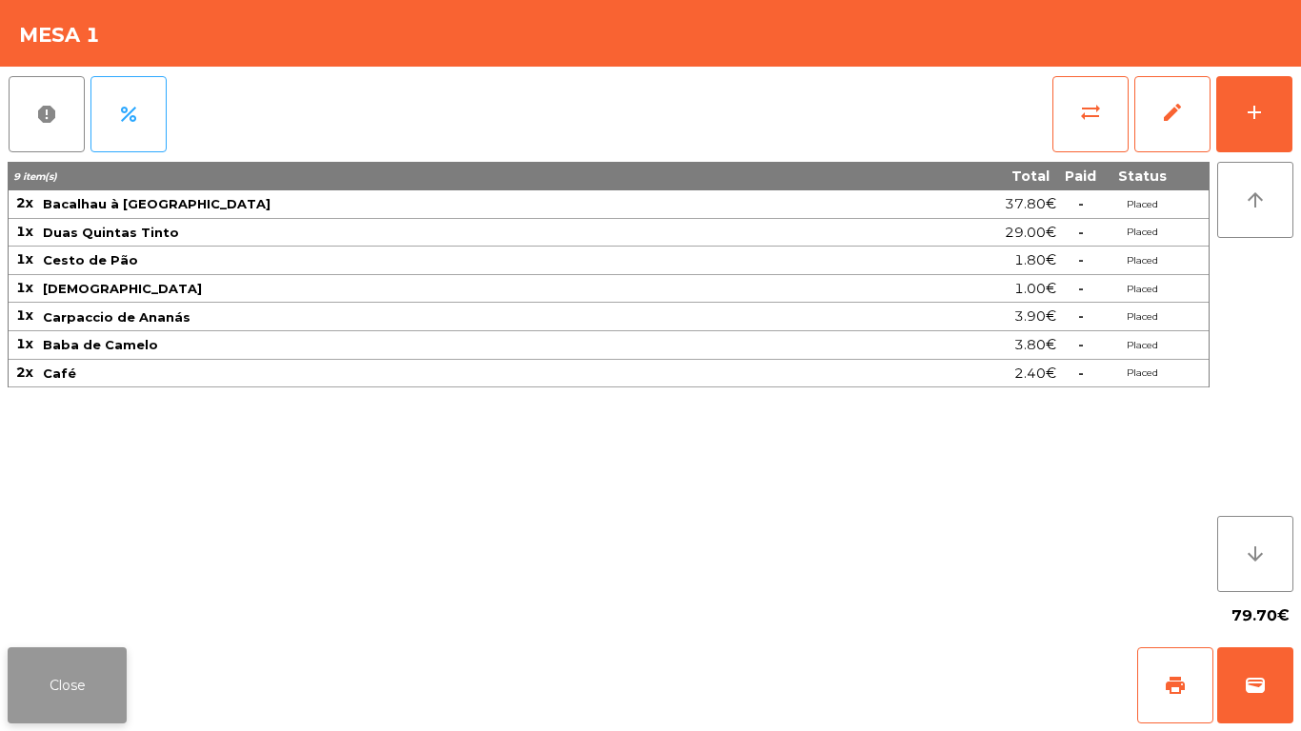
drag, startPoint x: 95, startPoint y: 720, endPoint x: 96, endPoint y: 710, distance: 10.5
click at [96, 717] on div "Close print wallet" at bounding box center [650, 685] width 1301 height 91
drag, startPoint x: 96, startPoint y: 710, endPoint x: 227, endPoint y: 492, distance: 253.3
click at [96, 709] on button "Close" at bounding box center [67, 686] width 119 height 76
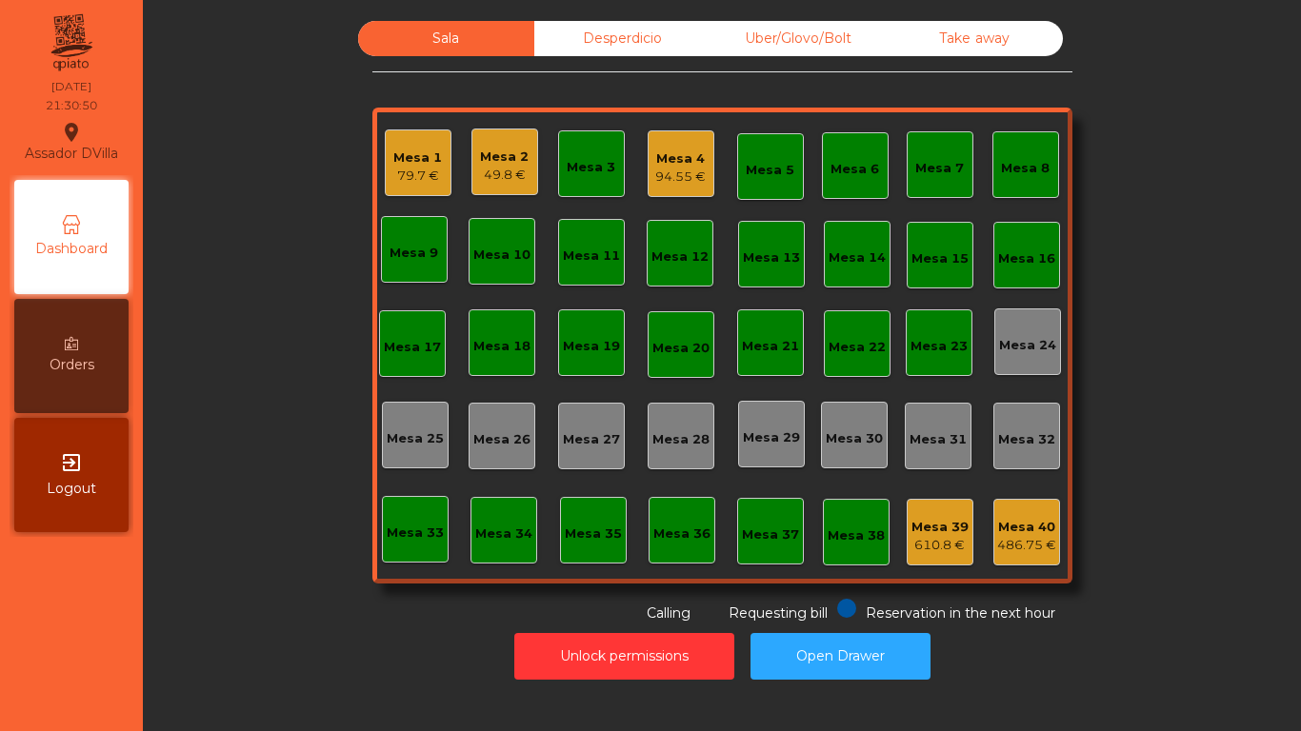
click at [1044, 271] on div "Mesa 16" at bounding box center [1026, 255] width 67 height 67
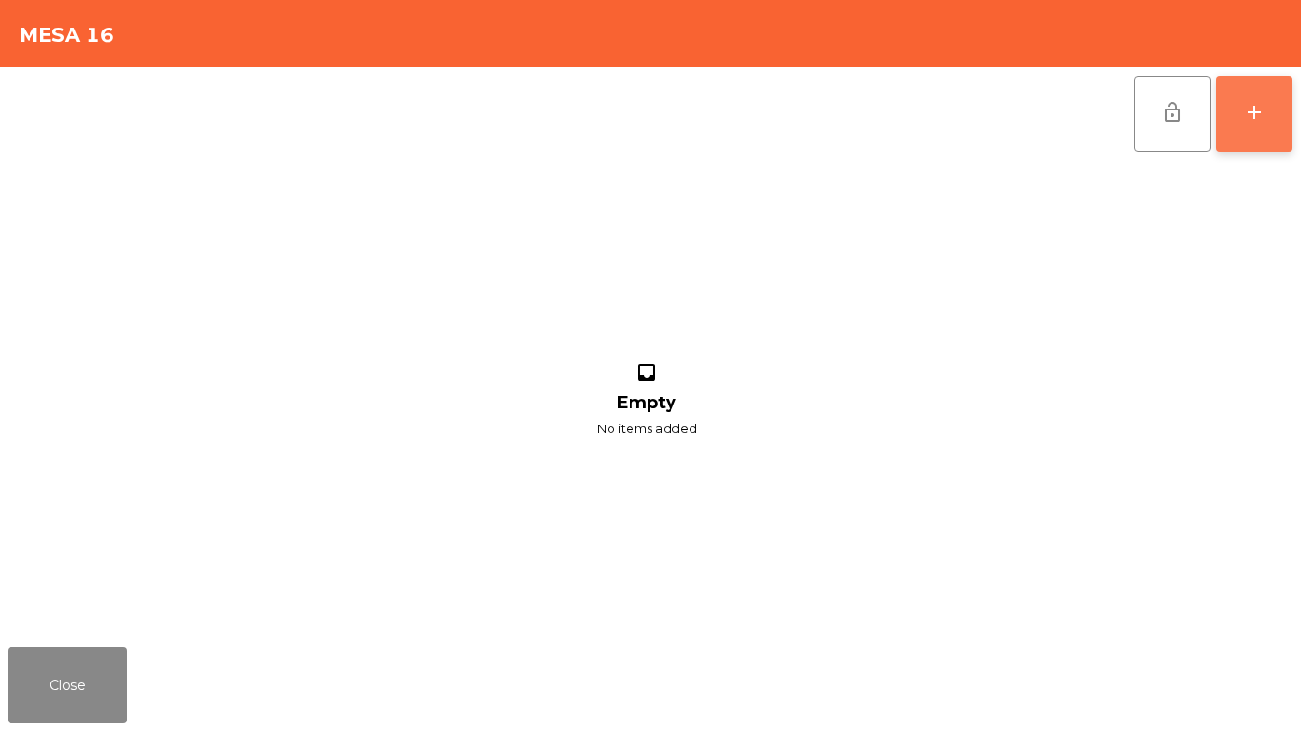
click at [1226, 106] on button "add" at bounding box center [1254, 114] width 76 height 76
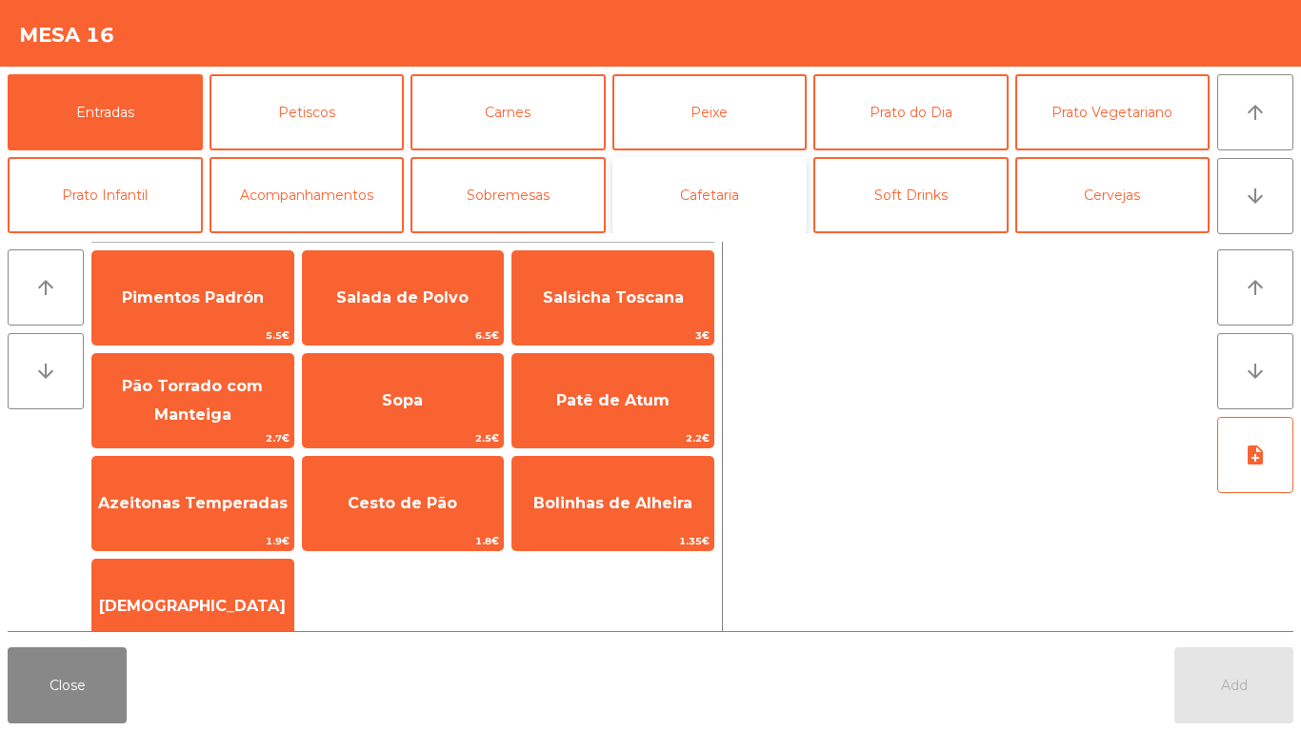
click at [652, 224] on button "Cafetaria" at bounding box center [709, 195] width 195 height 76
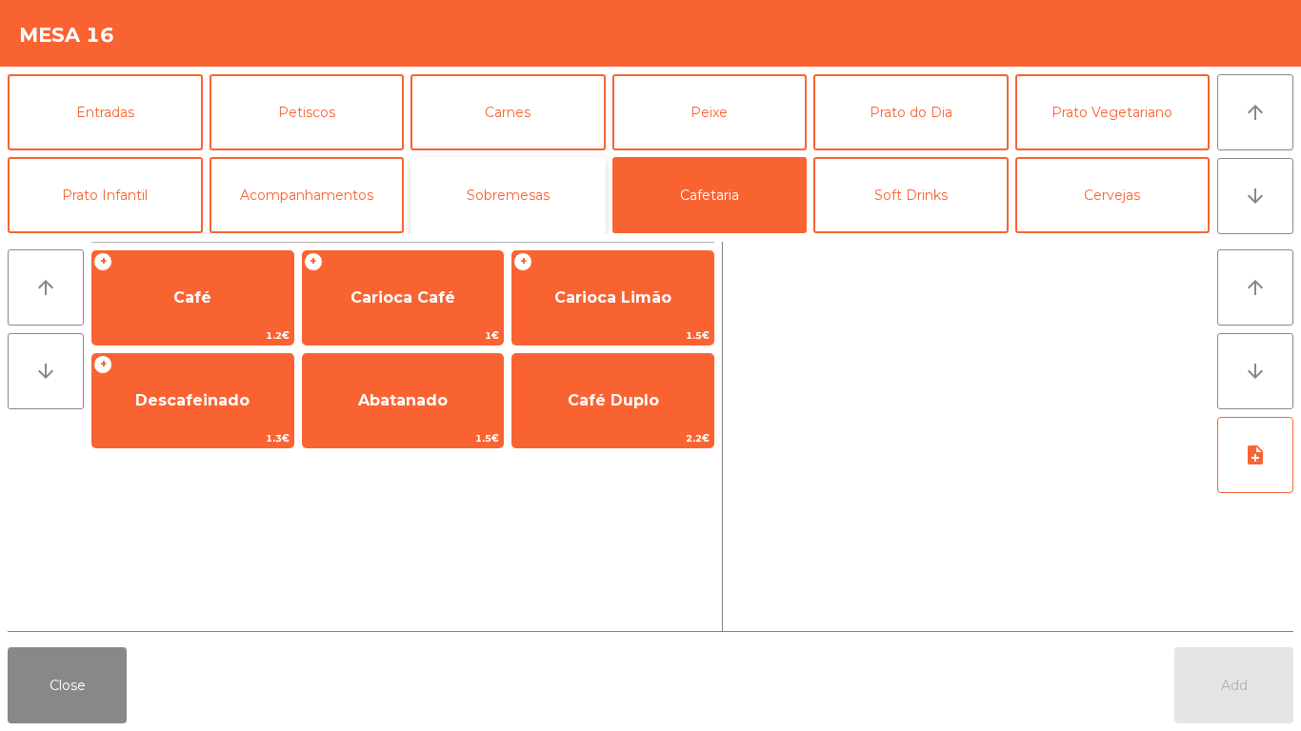
click at [447, 201] on button "Sobremesas" at bounding box center [508, 195] width 195 height 76
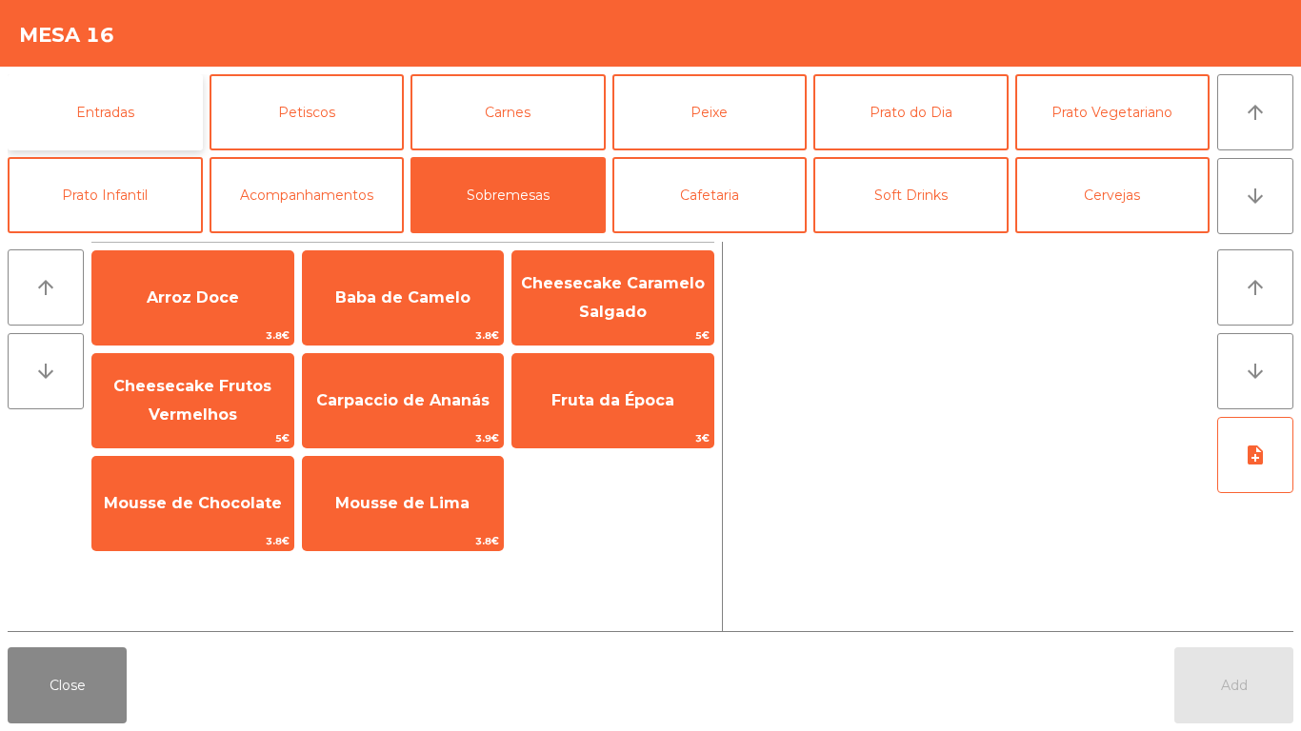
click at [130, 101] on button "Entradas" at bounding box center [105, 112] width 195 height 76
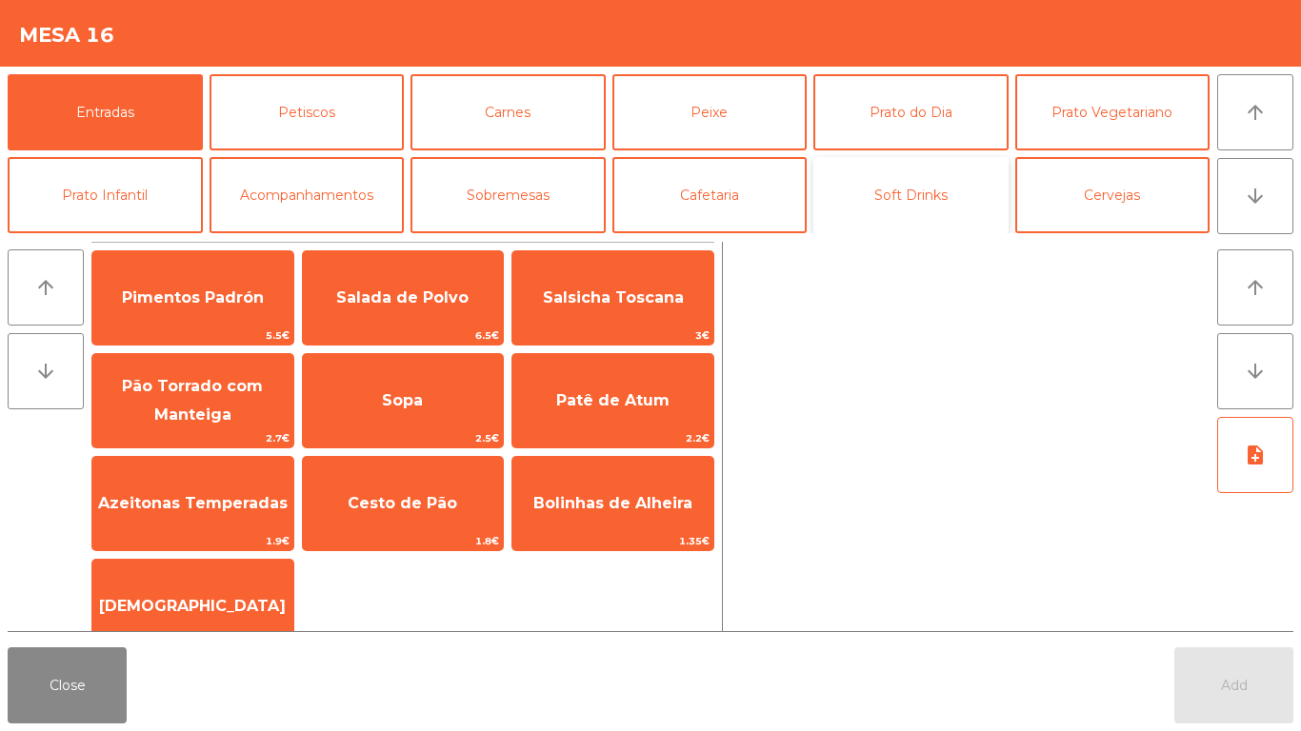
click at [873, 172] on button "Soft Drinks" at bounding box center [910, 195] width 195 height 76
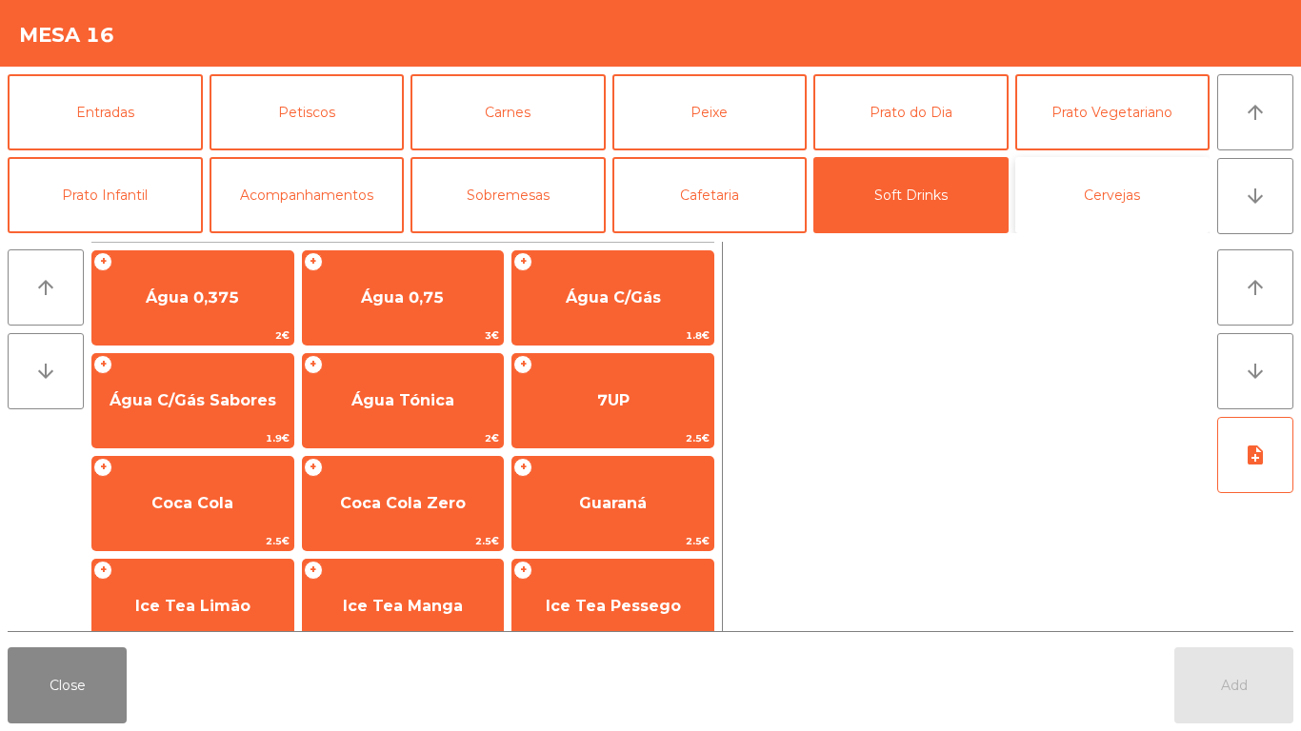
click at [1035, 209] on button "Cervejas" at bounding box center [1112, 195] width 195 height 76
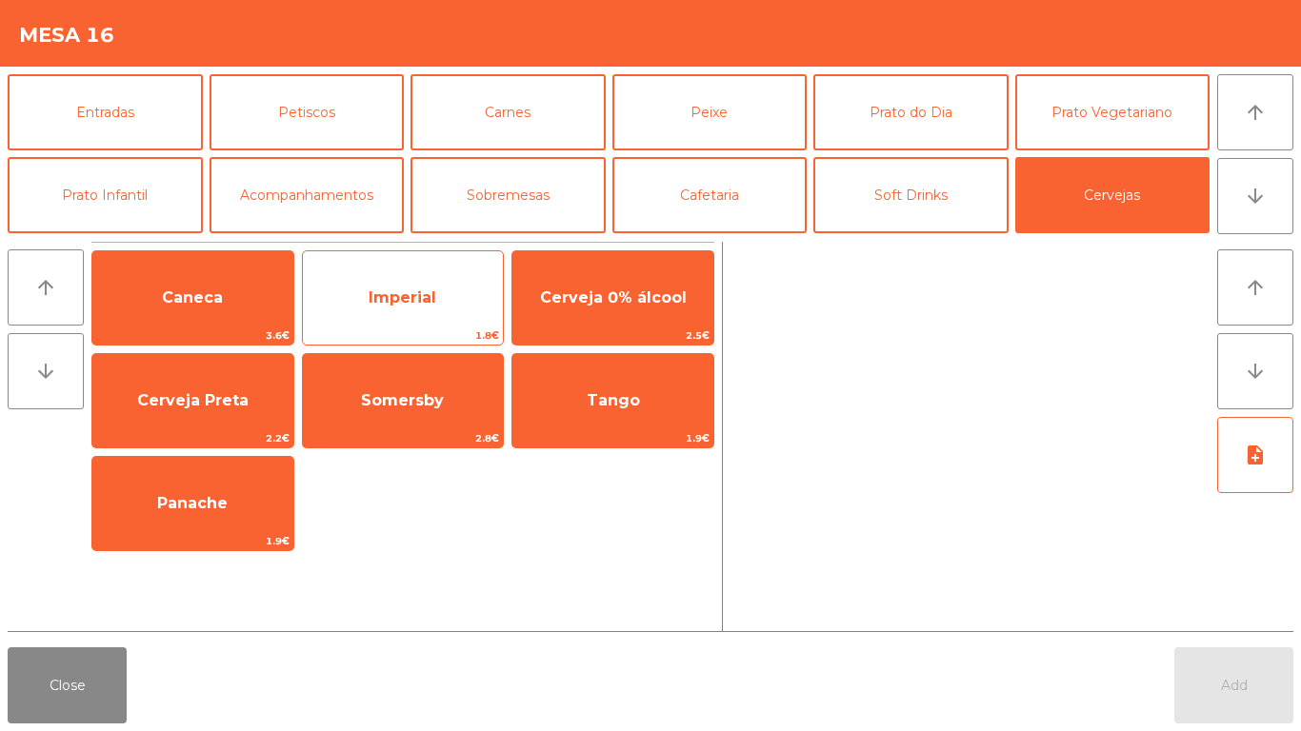
click at [383, 283] on span "Imperial" at bounding box center [403, 297] width 201 height 51
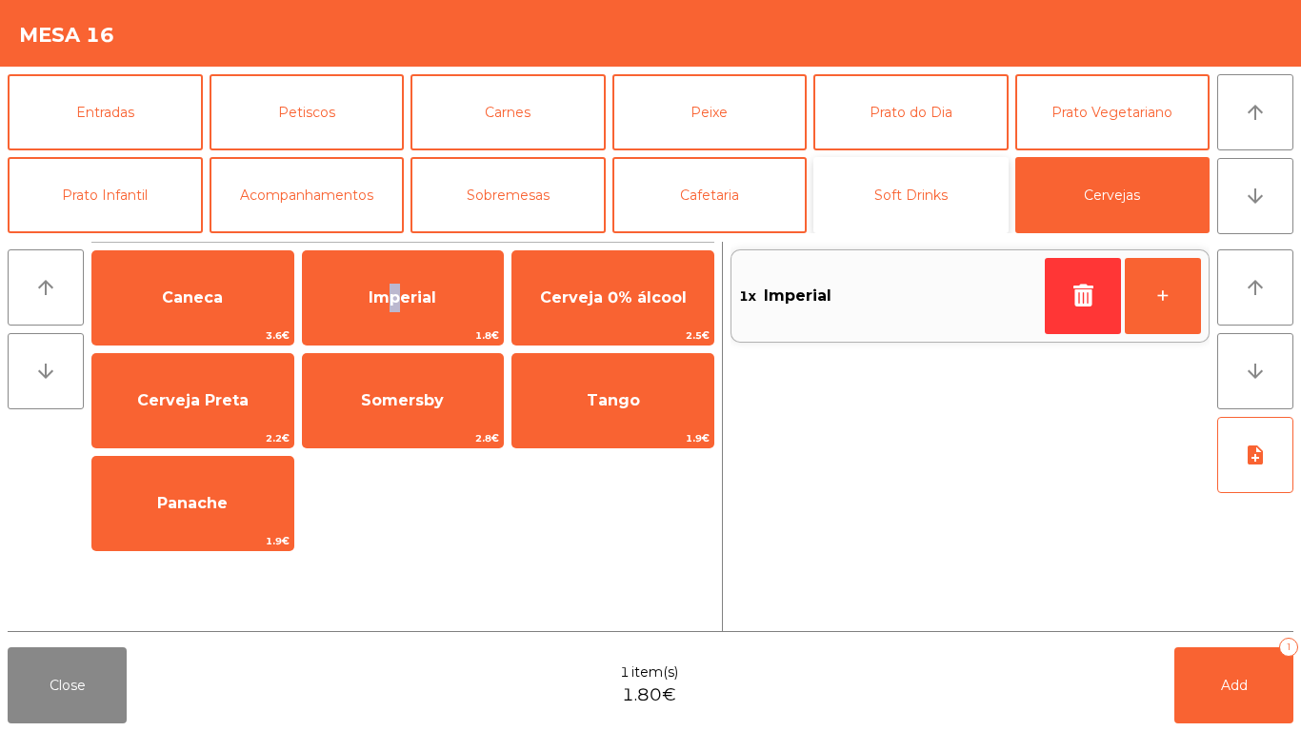
click at [942, 210] on button "Soft Drinks" at bounding box center [910, 195] width 195 height 76
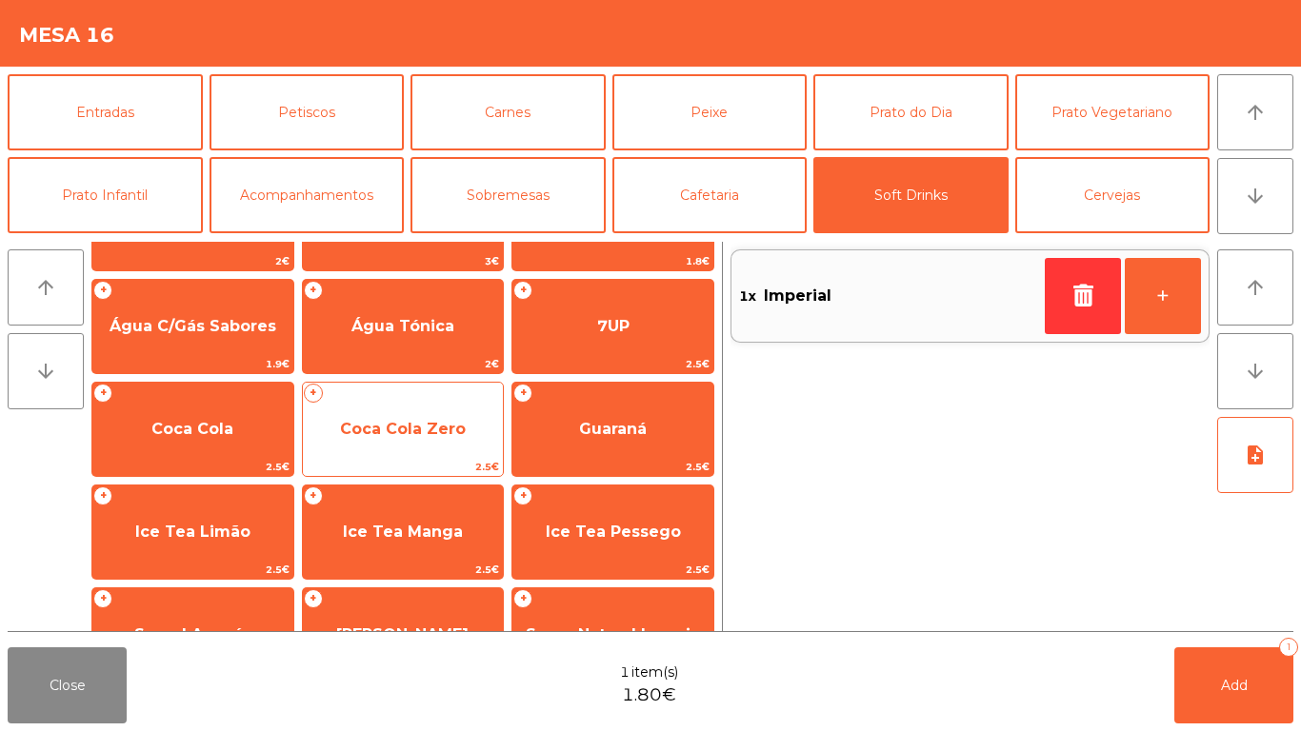
scroll to position [95, 0]
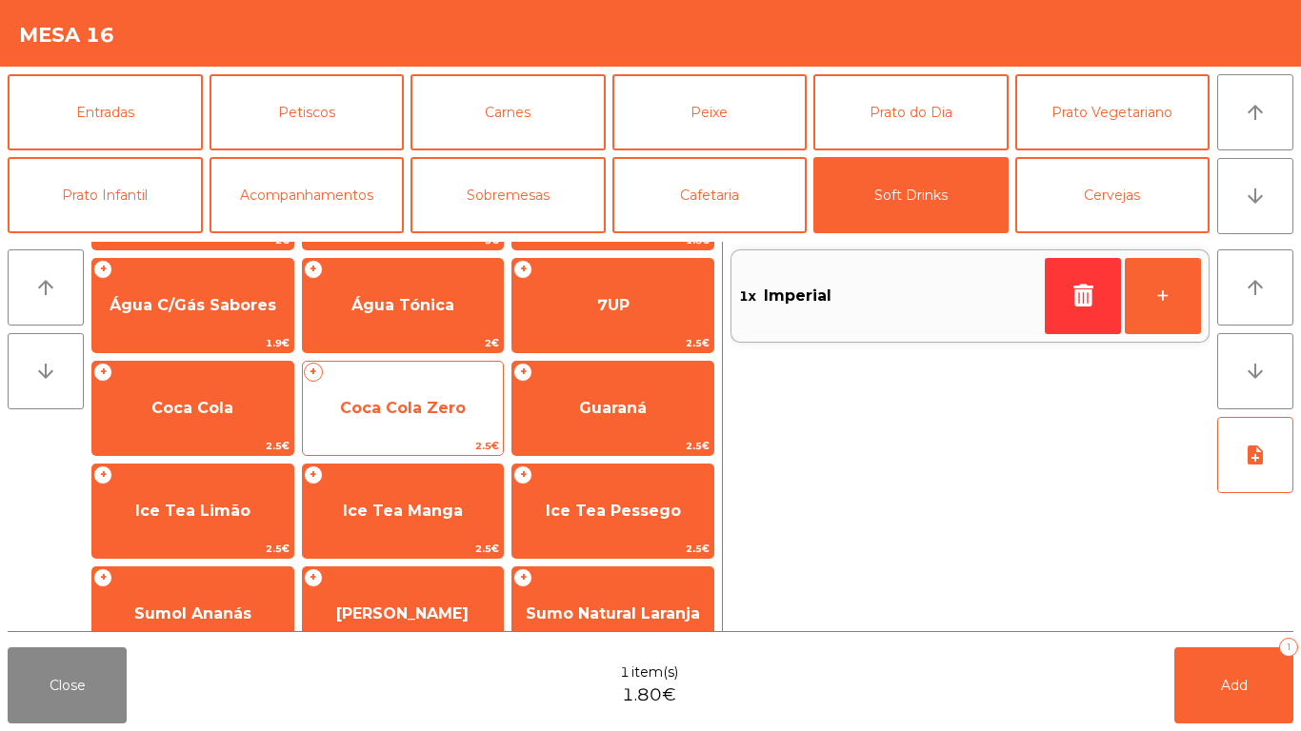
click at [423, 413] on span "Coca Cola Zero" at bounding box center [403, 408] width 126 height 18
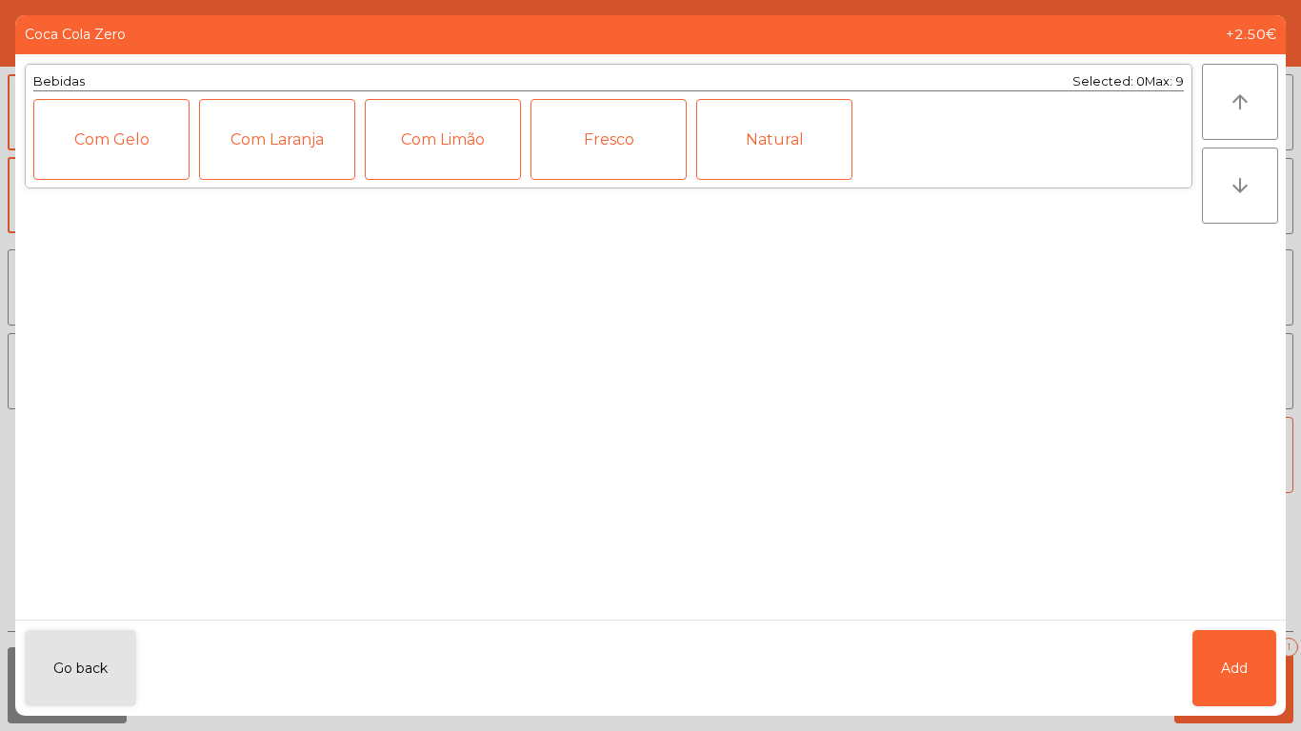
click at [1185, 684] on div "Go back Add" at bounding box center [650, 668] width 1271 height 96
click at [1217, 689] on button "Add" at bounding box center [1234, 669] width 84 height 76
click at [1207, 693] on button "Add 1" at bounding box center [1233, 686] width 119 height 76
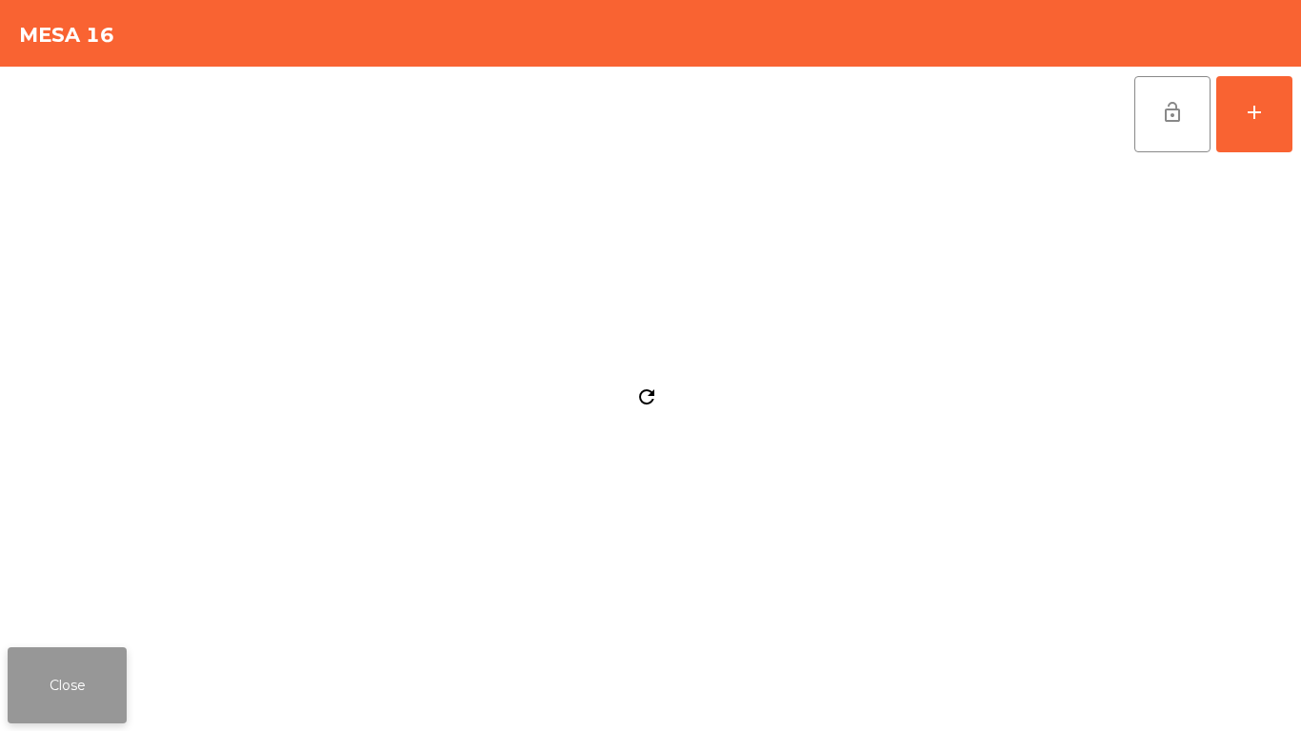
click at [84, 696] on button "Close" at bounding box center [67, 686] width 119 height 76
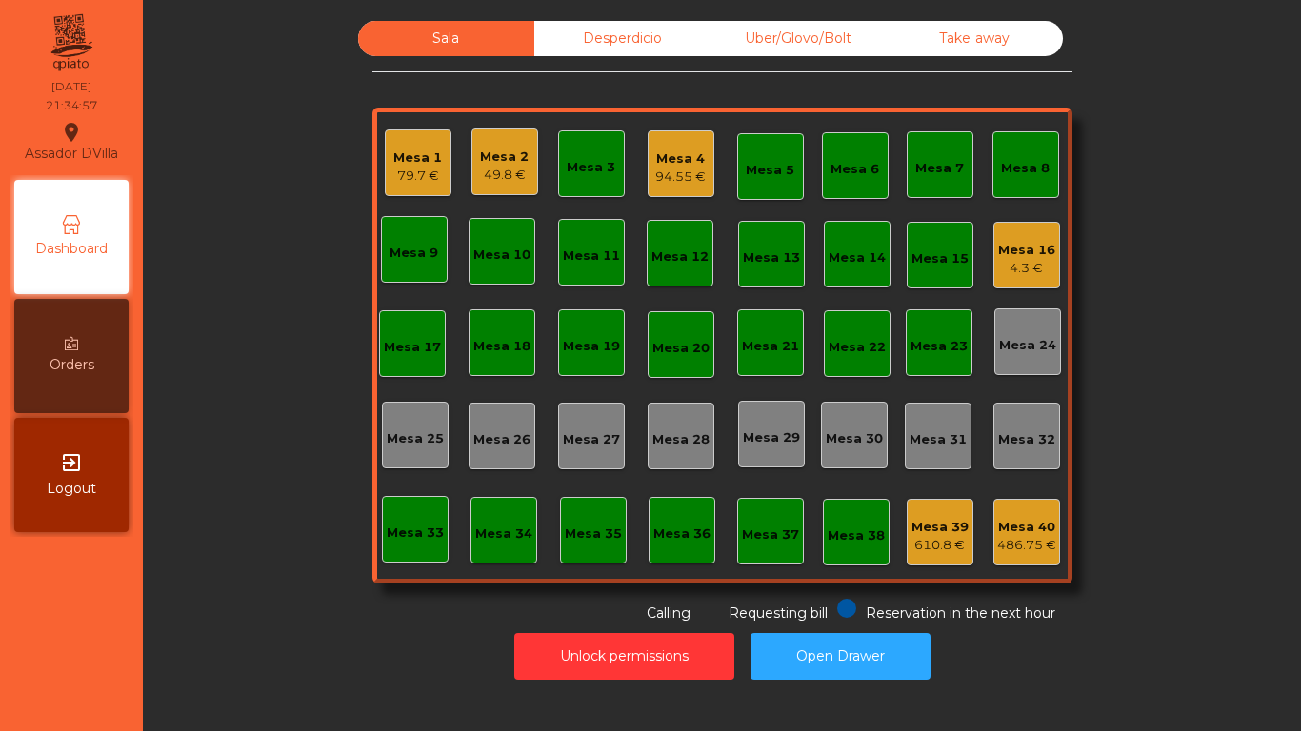
click at [1029, 250] on div "Mesa 16" at bounding box center [1026, 250] width 57 height 19
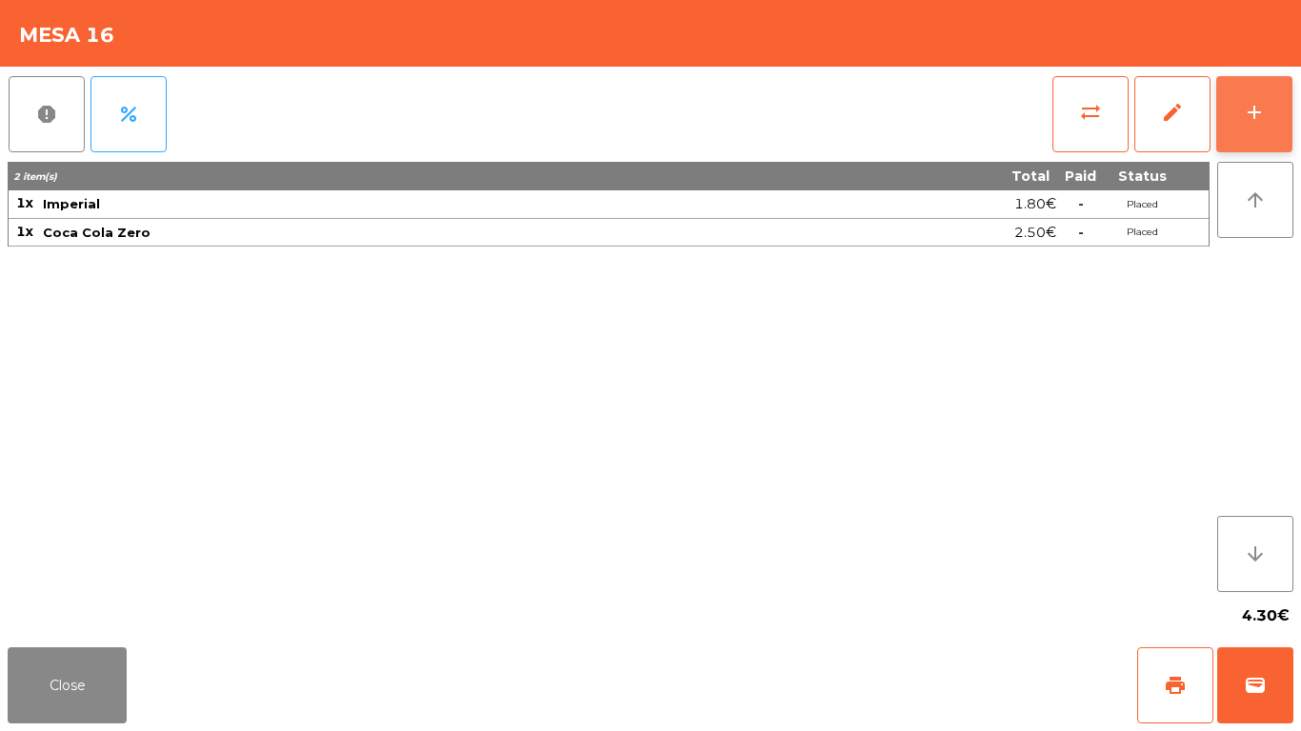
click at [1262, 141] on button "add" at bounding box center [1254, 114] width 76 height 76
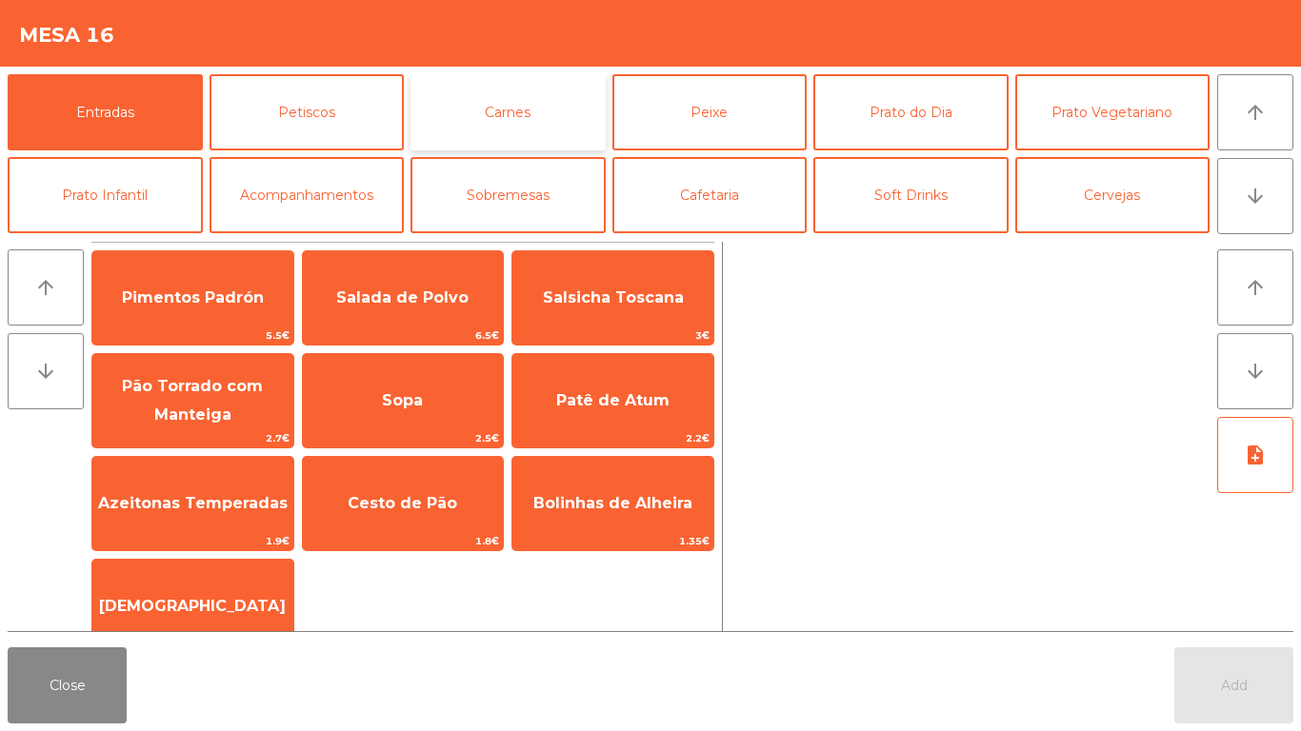
click at [594, 108] on button "Carnes" at bounding box center [508, 112] width 195 height 76
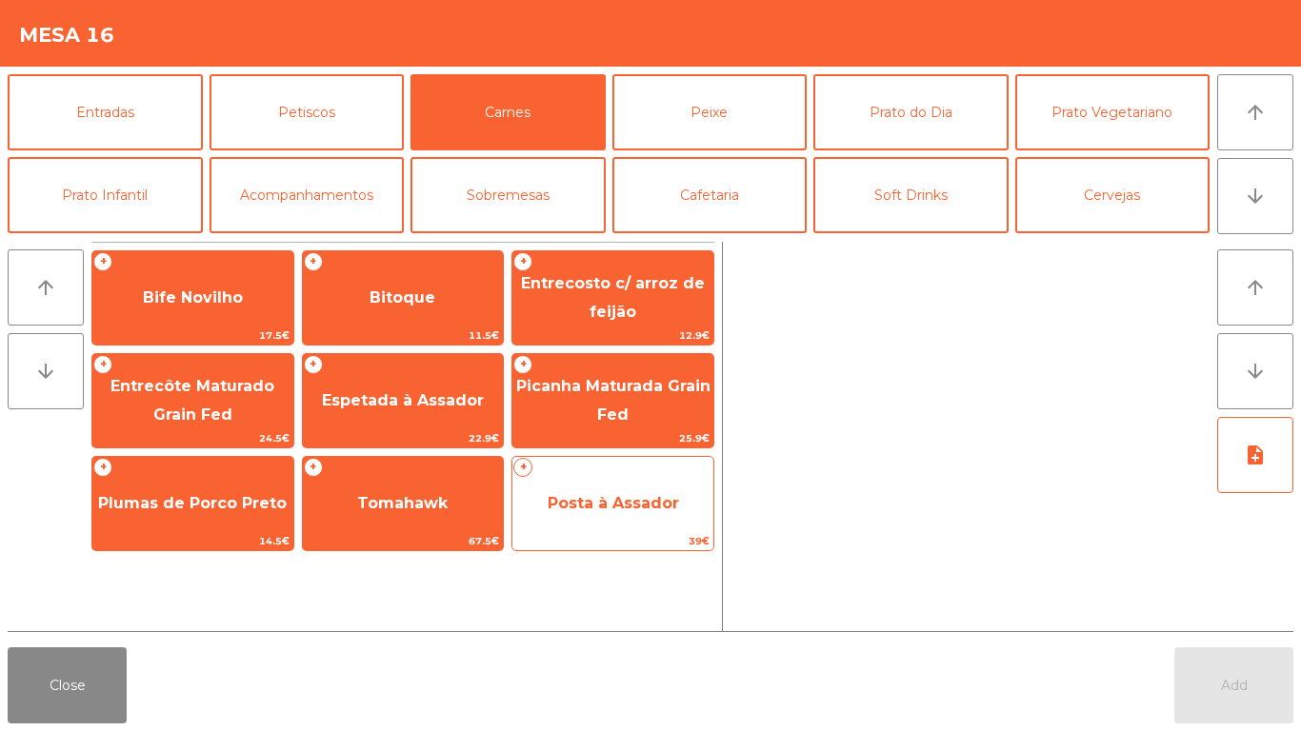
click at [555, 511] on span "Posta à Assador" at bounding box center [613, 503] width 131 height 18
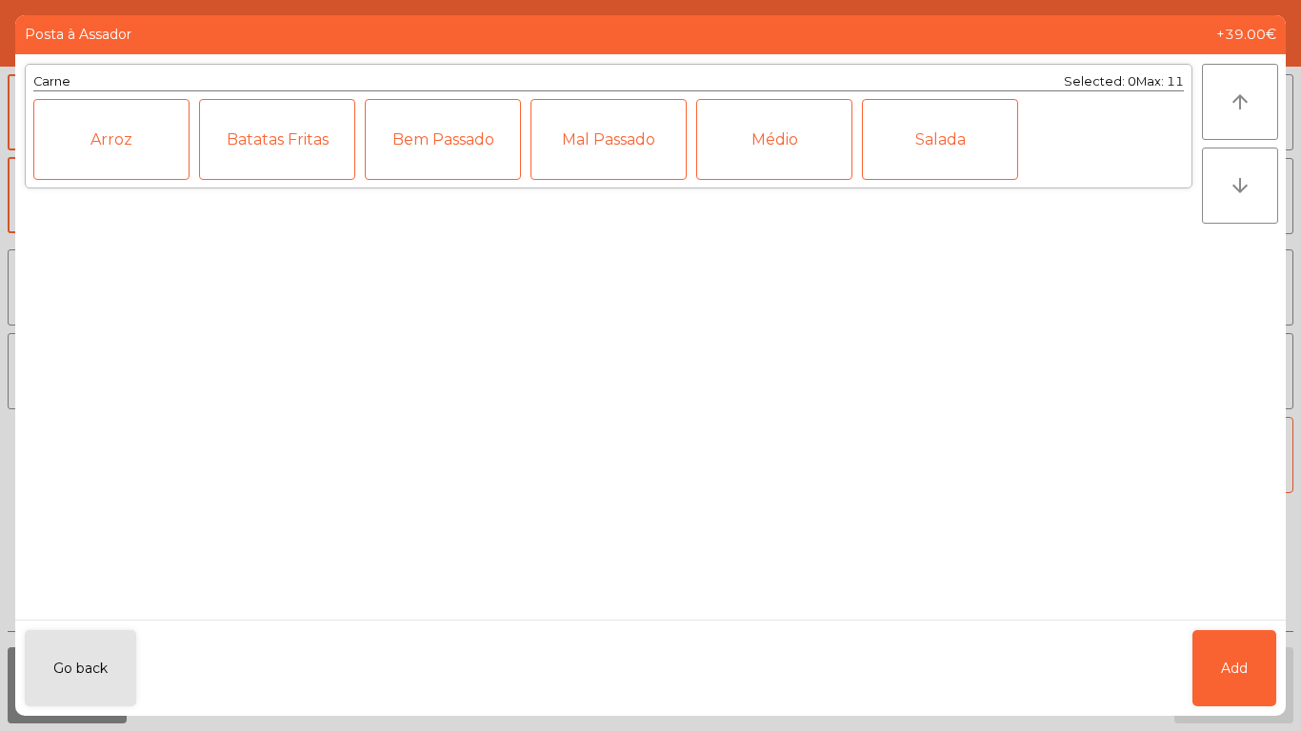
click at [814, 155] on div "Médio" at bounding box center [774, 139] width 156 height 81
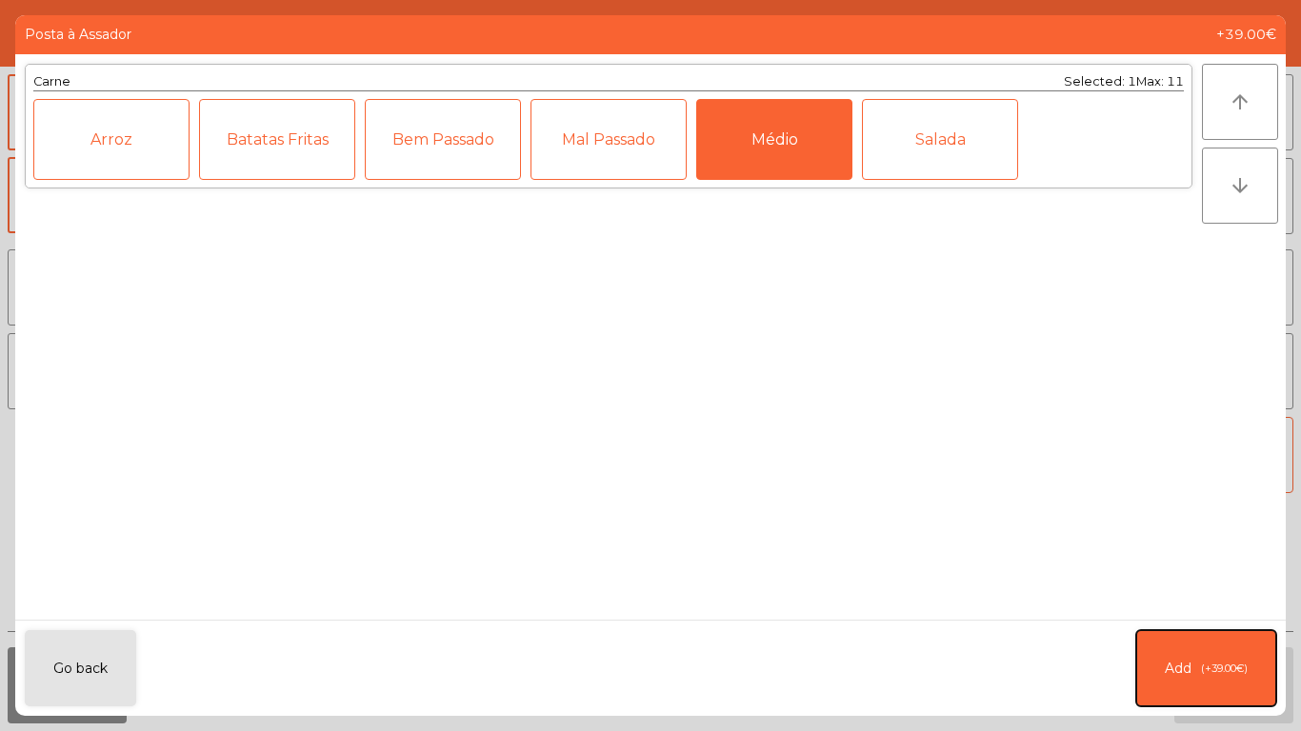
click at [1203, 663] on span "(+39.00€)" at bounding box center [1224, 669] width 47 height 16
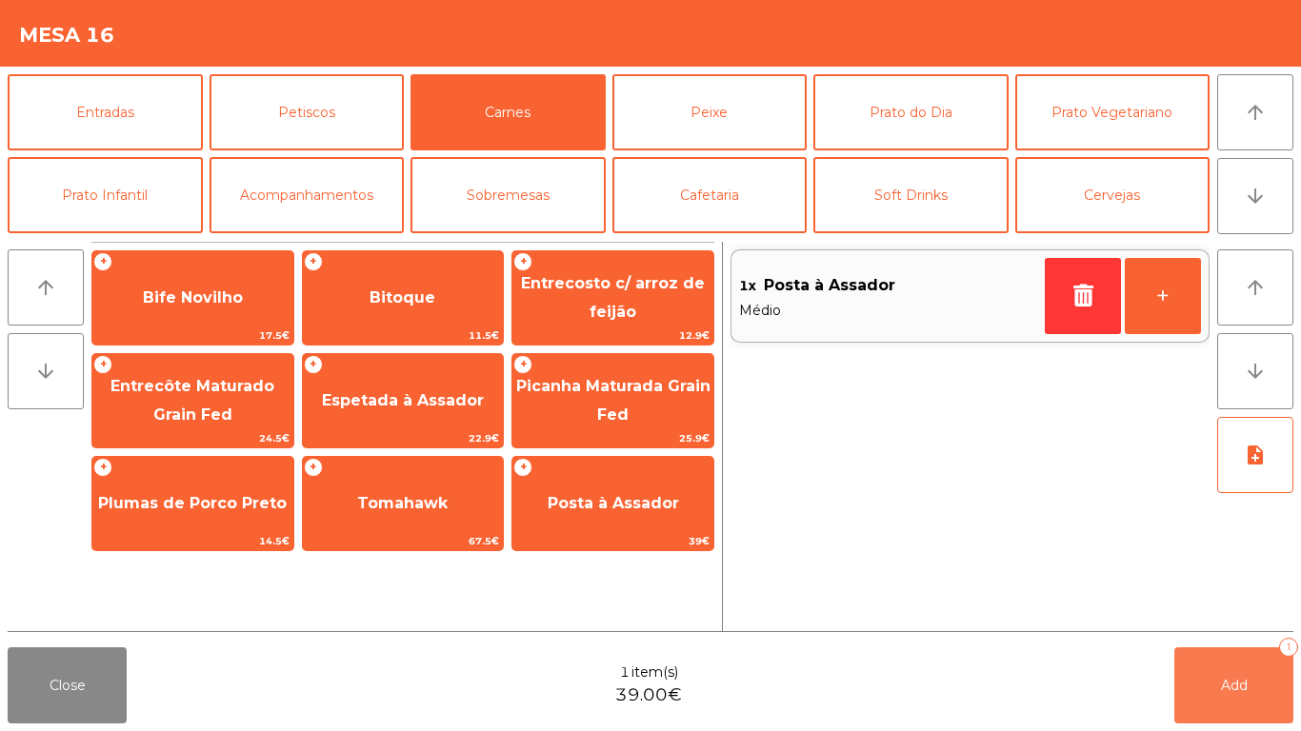
click at [1207, 689] on button "Add 1" at bounding box center [1233, 686] width 119 height 76
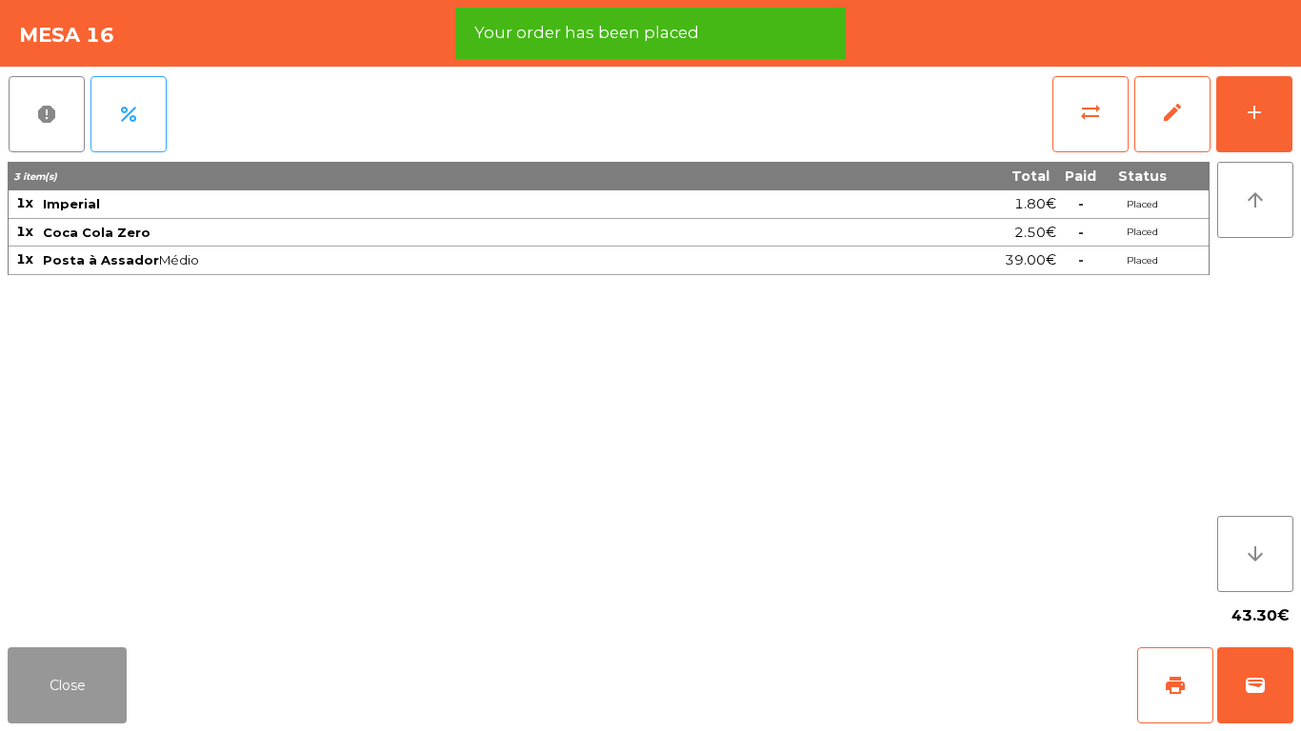
click at [101, 671] on button "Close" at bounding box center [67, 686] width 119 height 76
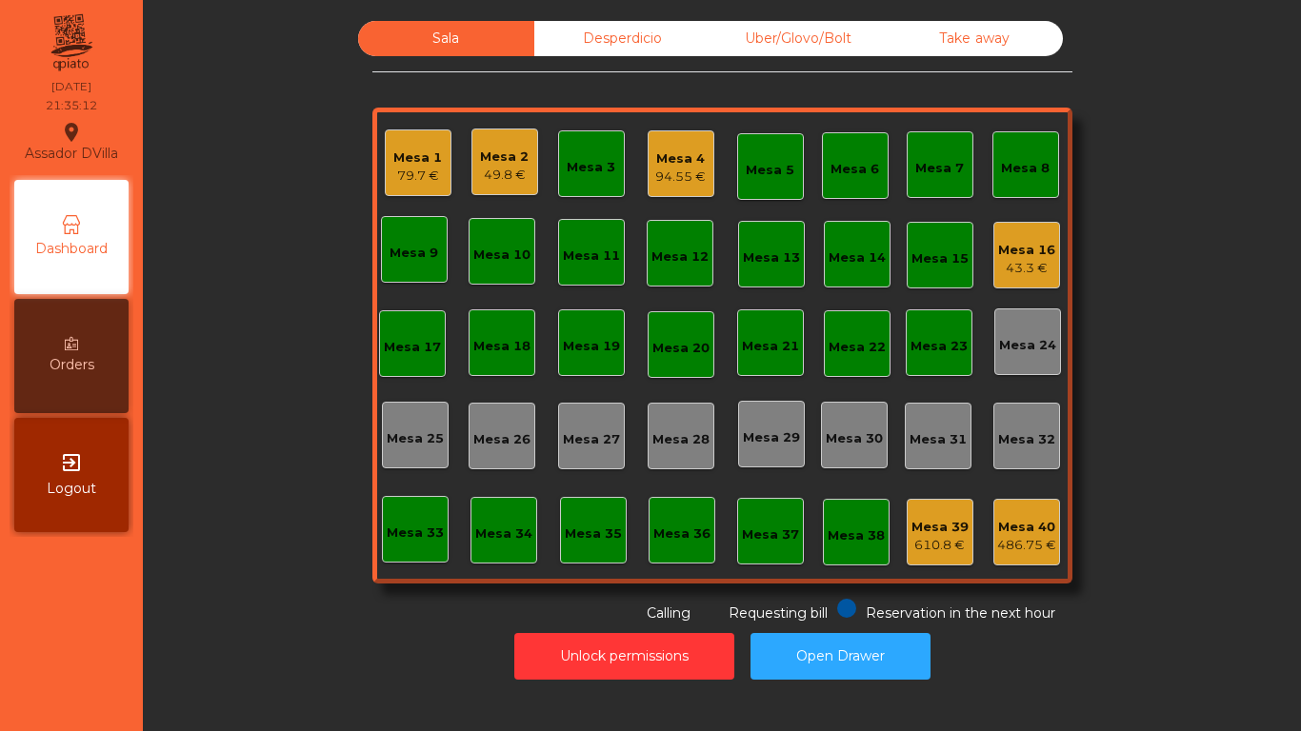
click at [409, 177] on div "79.7 €" at bounding box center [417, 176] width 49 height 19
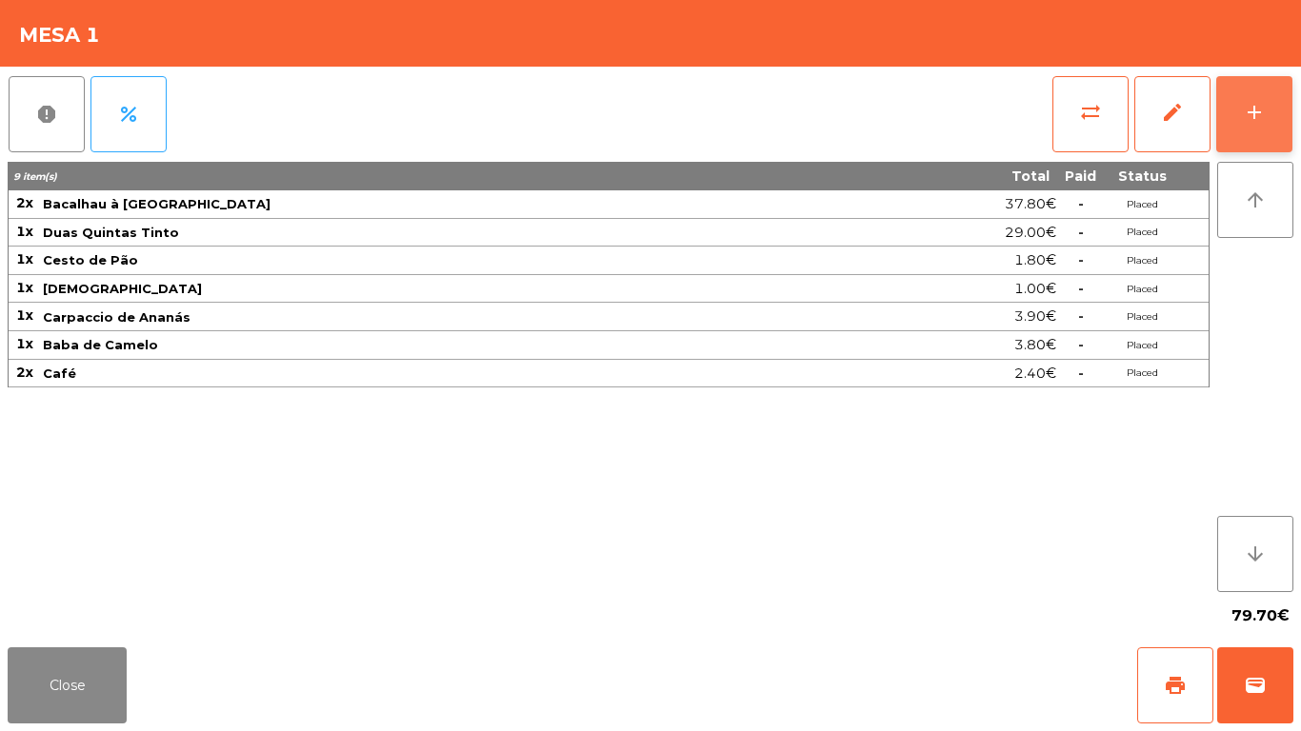
click at [1280, 116] on button "add" at bounding box center [1254, 114] width 76 height 76
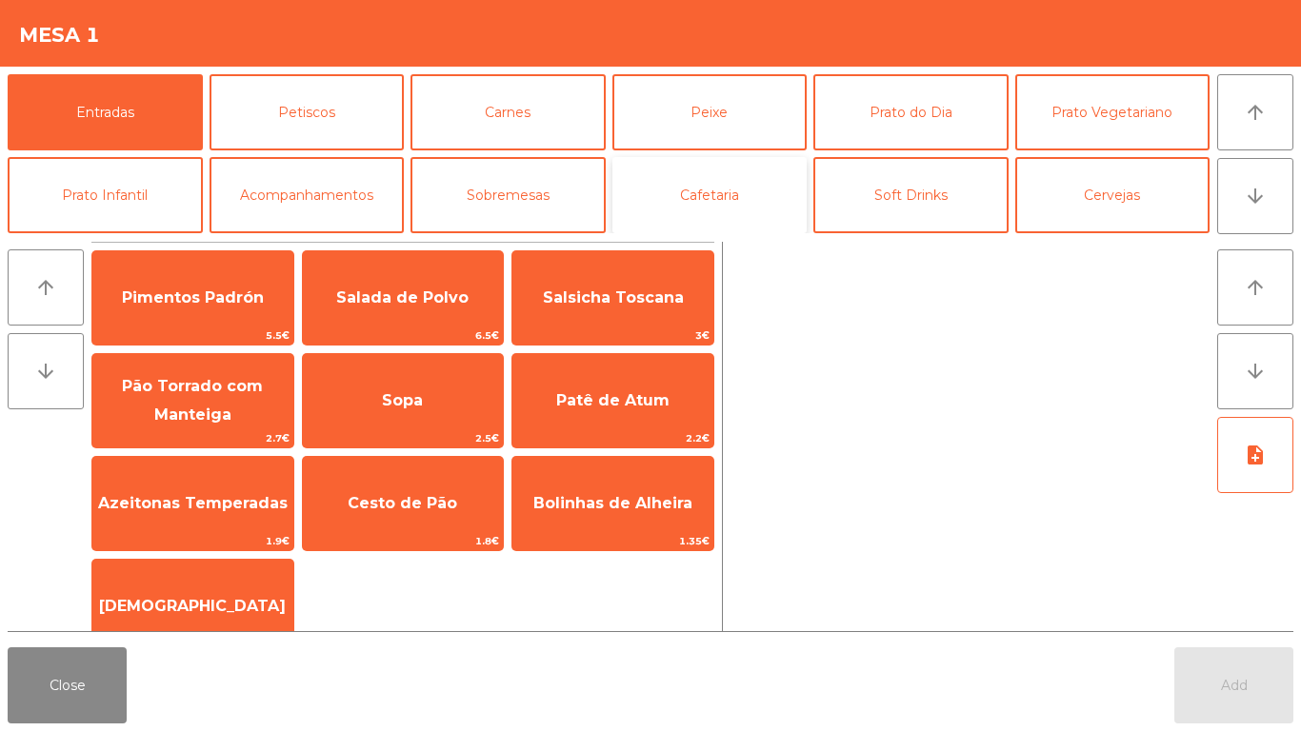
click at [735, 198] on button "Cafetaria" at bounding box center [709, 195] width 195 height 76
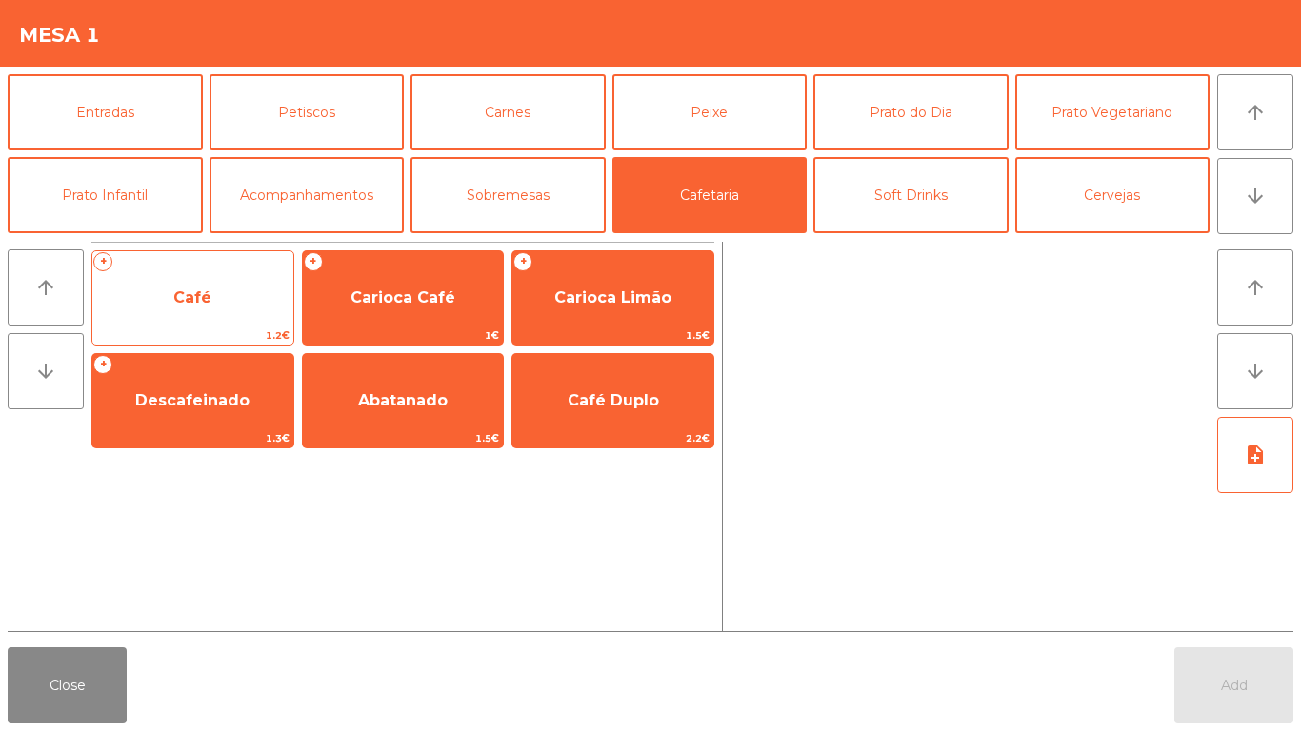
drag, startPoint x: 176, startPoint y: 306, endPoint x: 195, endPoint y: 306, distance: 19.0
click at [195, 306] on span "Café" at bounding box center [192, 298] width 38 height 18
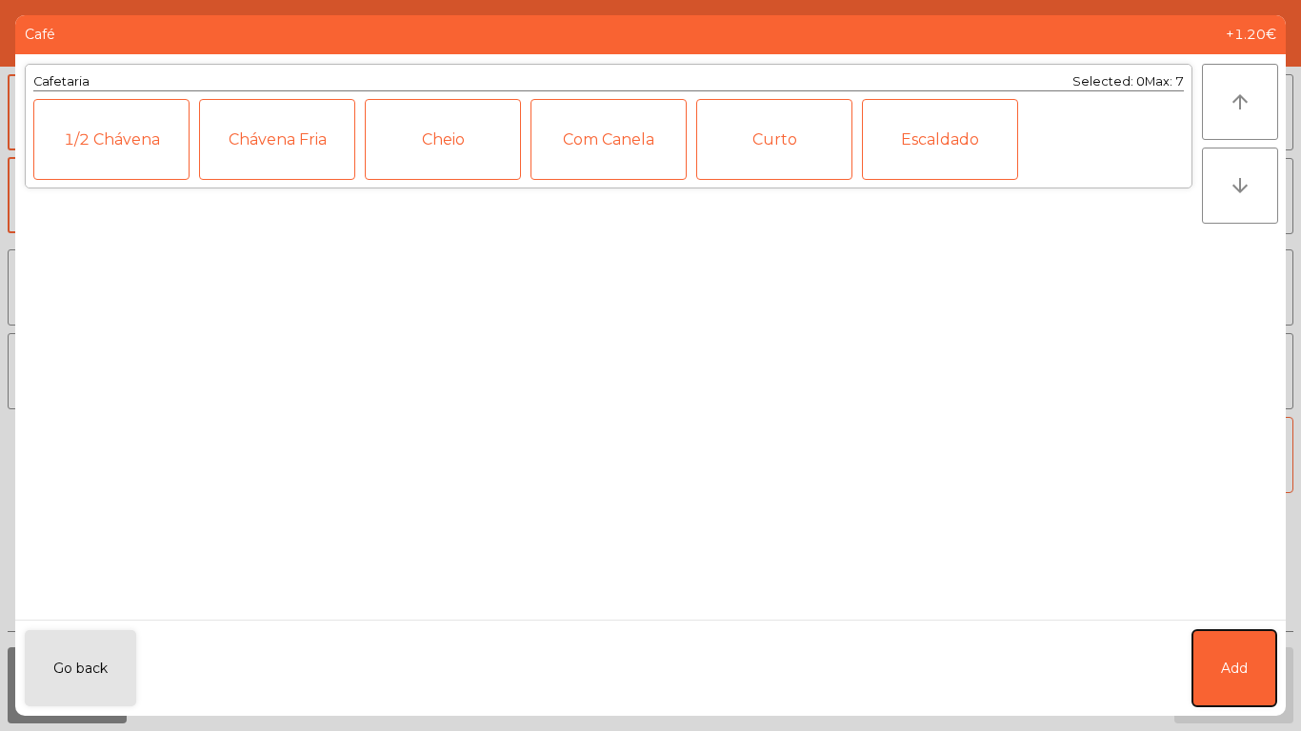
drag, startPoint x: 1234, startPoint y: 674, endPoint x: 1170, endPoint y: 413, distance: 268.9
click at [1239, 670] on span "Add" at bounding box center [1234, 669] width 27 height 20
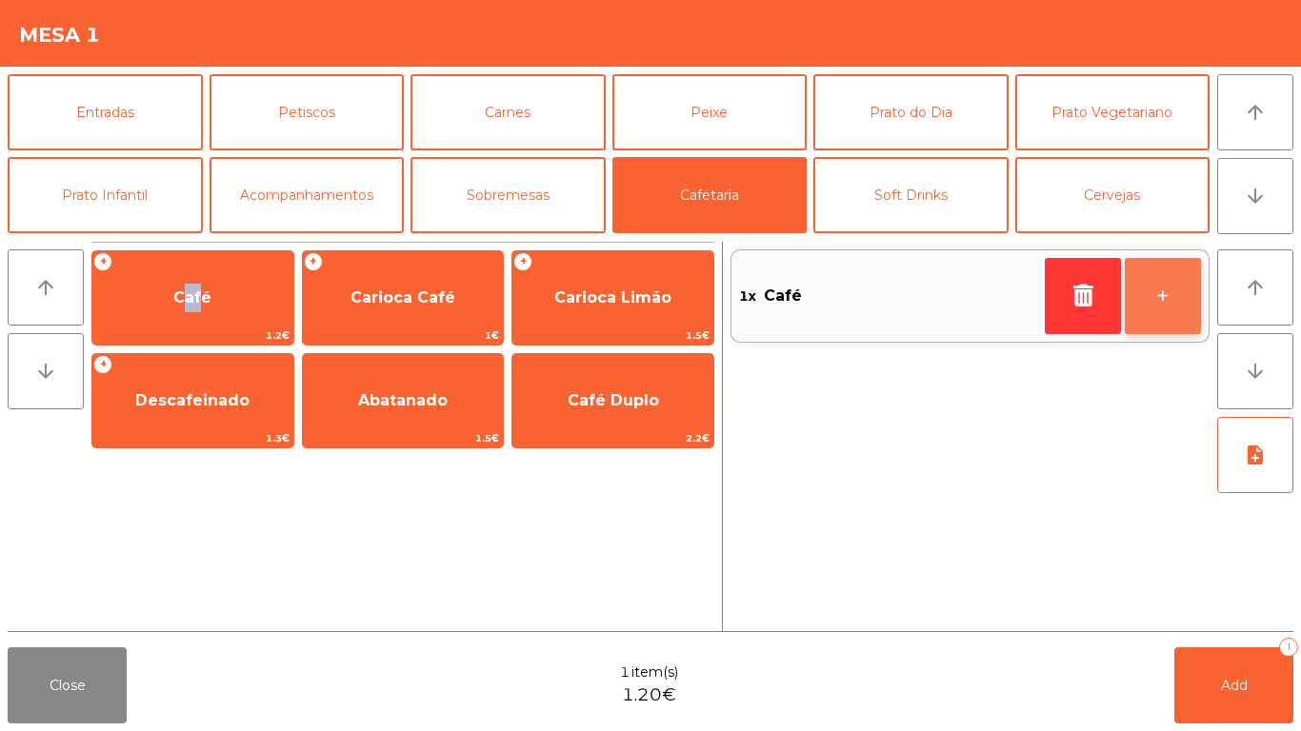
click at [1195, 316] on button "+" at bounding box center [1163, 296] width 76 height 76
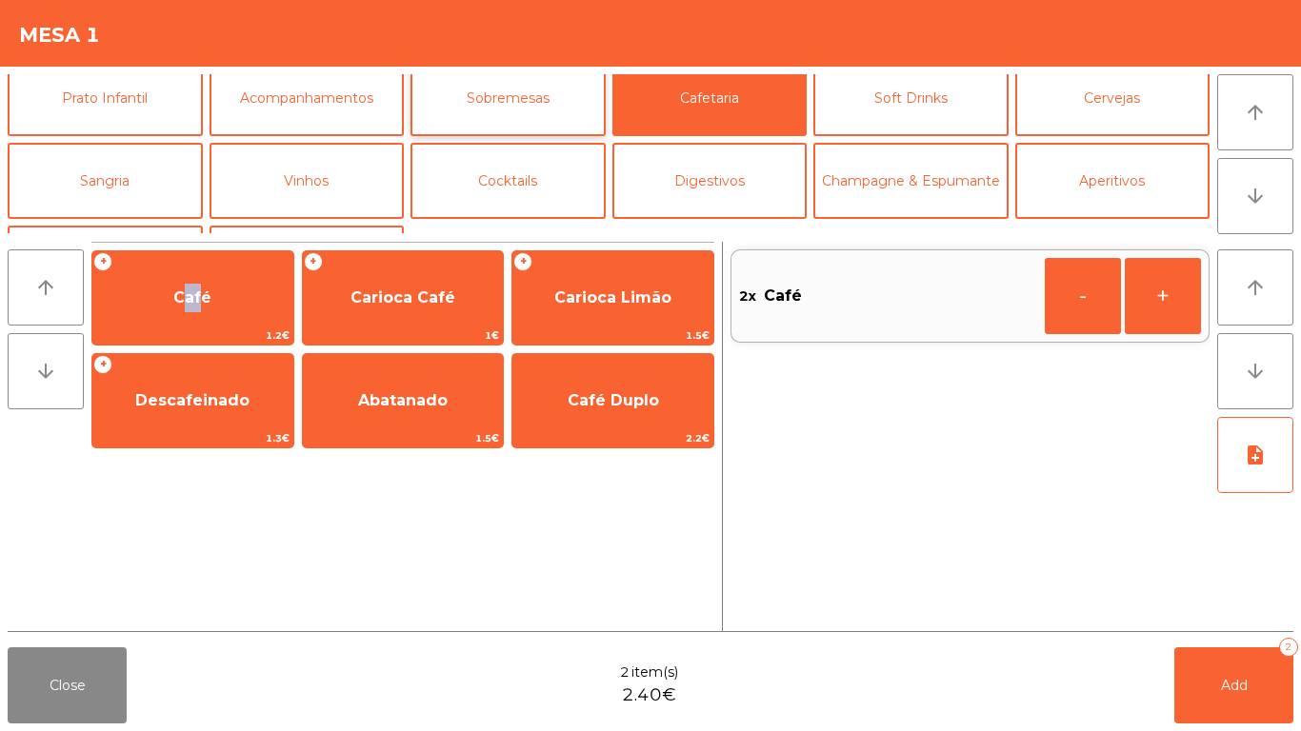
scroll to position [166, 0]
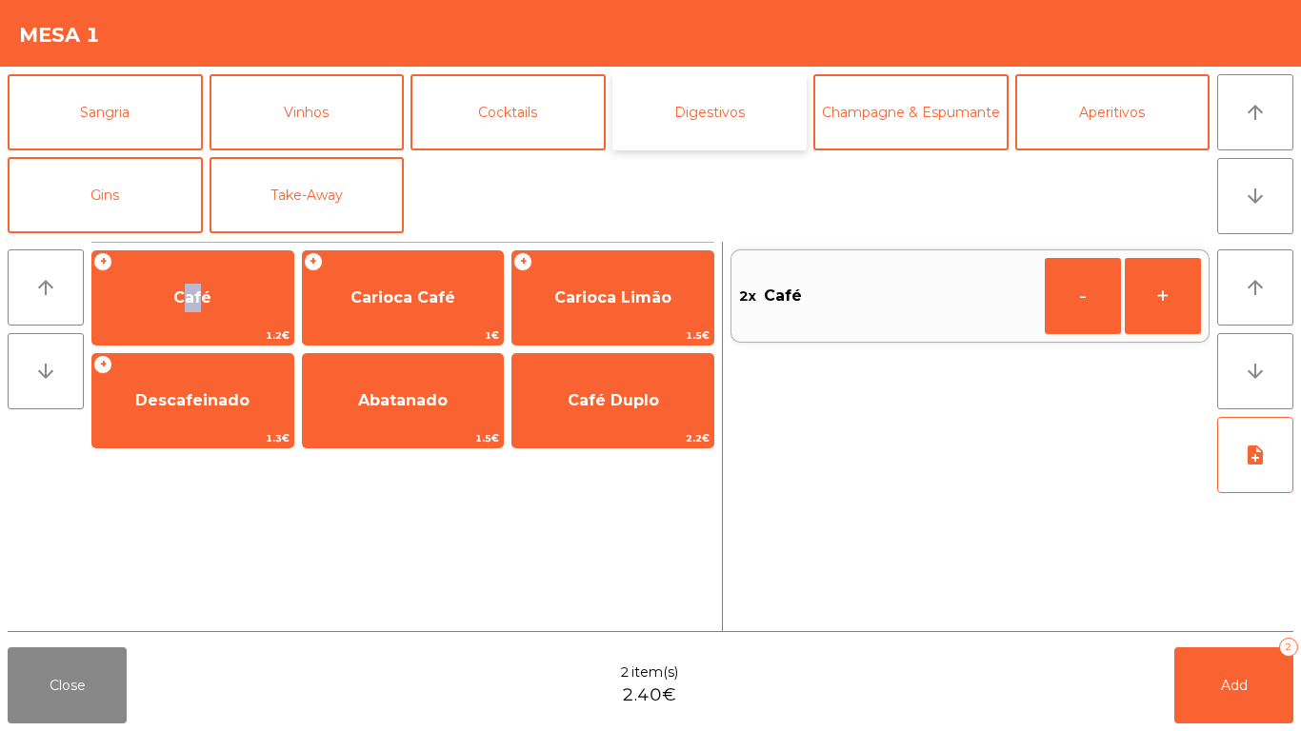
click at [798, 135] on button "Digestivos" at bounding box center [709, 112] width 195 height 76
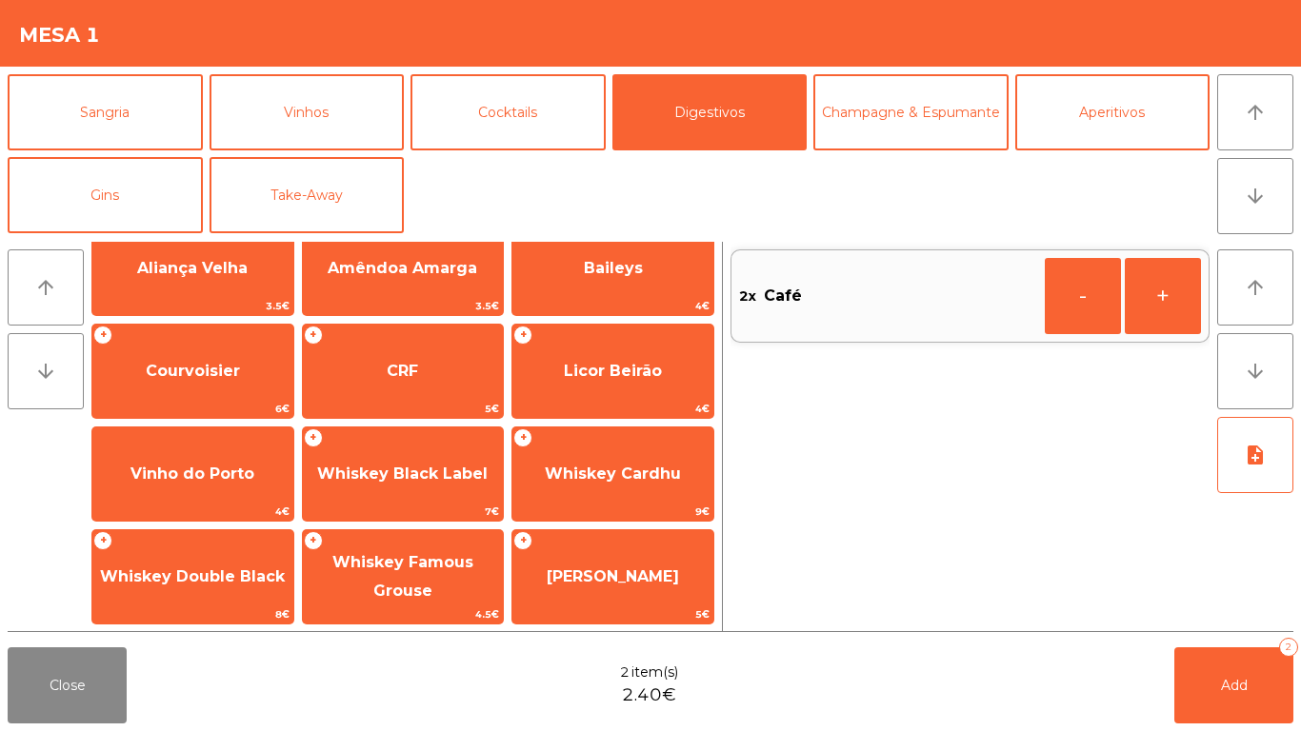
scroll to position [0, 0]
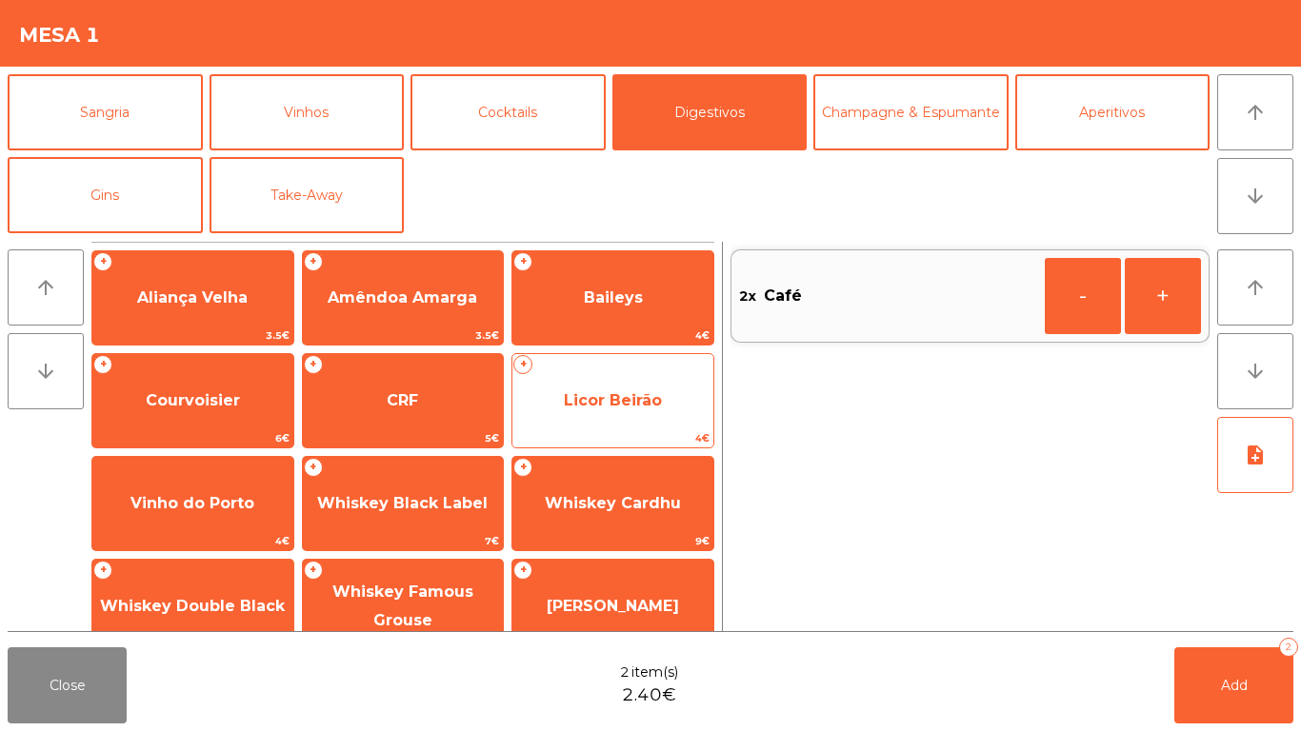
click at [616, 421] on span "Licor Beirão" at bounding box center [612, 400] width 201 height 51
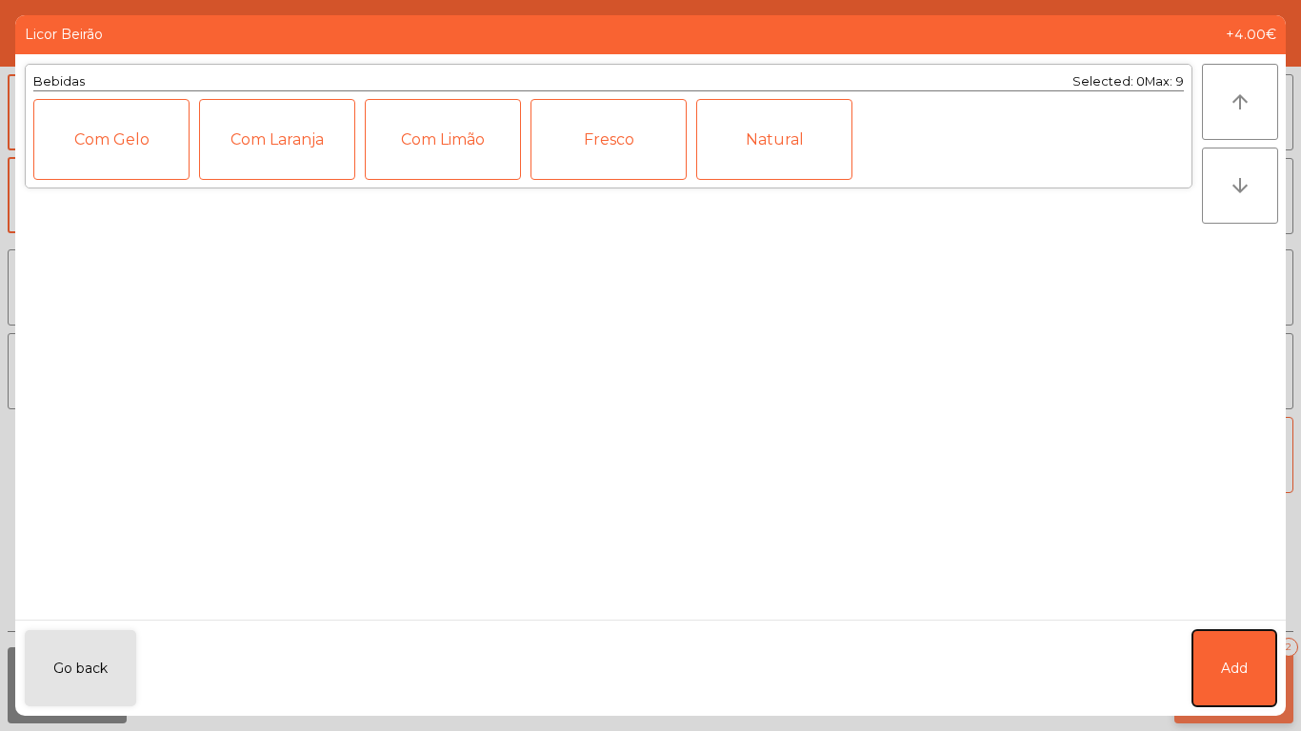
drag, startPoint x: 1257, startPoint y: 667, endPoint x: 1255, endPoint y: 677, distance: 10.6
click at [1256, 668] on button "Add" at bounding box center [1234, 669] width 84 height 76
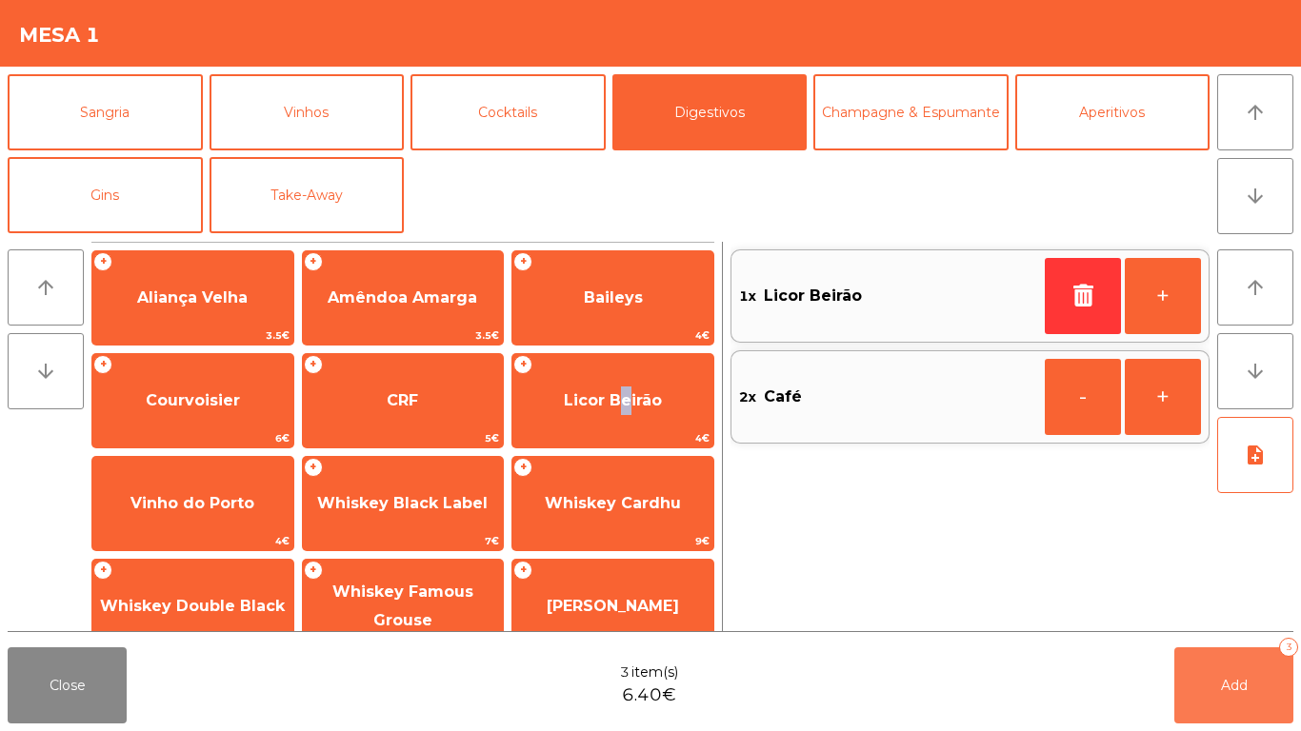
drag, startPoint x: 1255, startPoint y: 677, endPoint x: 546, endPoint y: 701, distance: 710.0
click at [1252, 681] on button "Add 3" at bounding box center [1233, 686] width 119 height 76
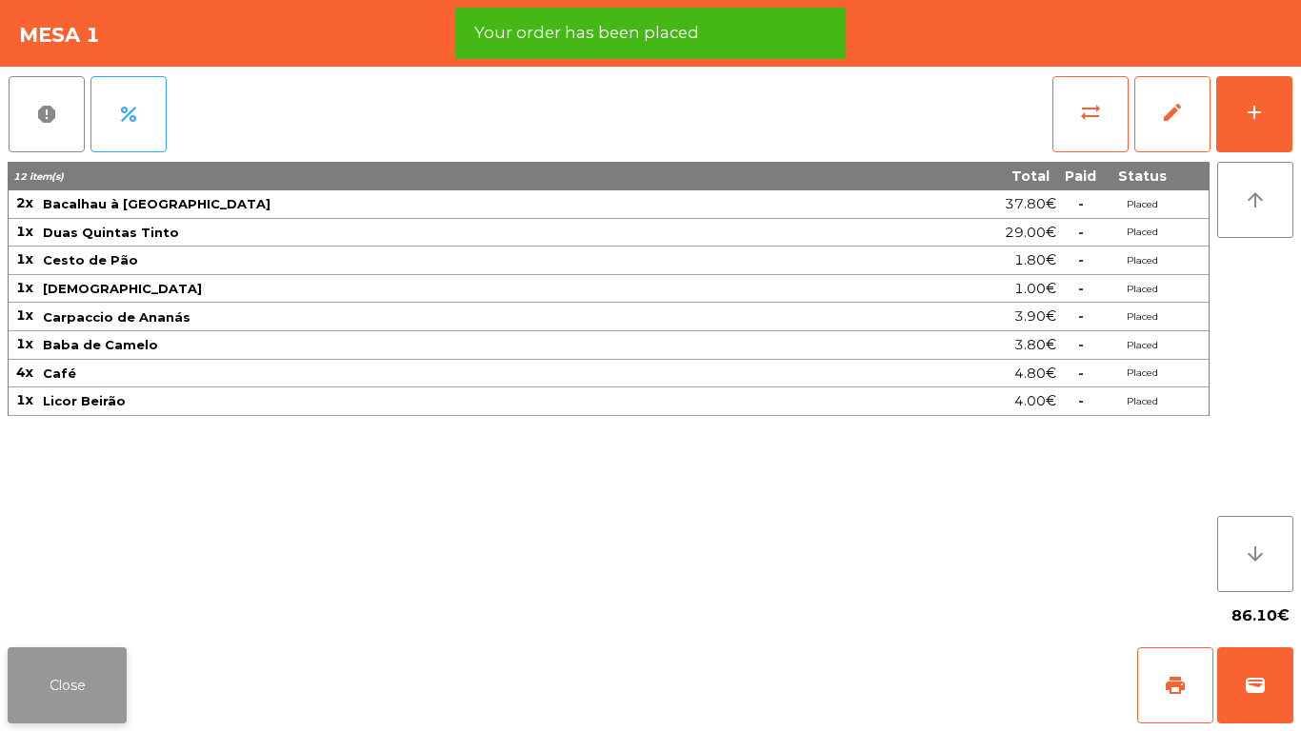
click at [119, 672] on button "Close" at bounding box center [67, 686] width 119 height 76
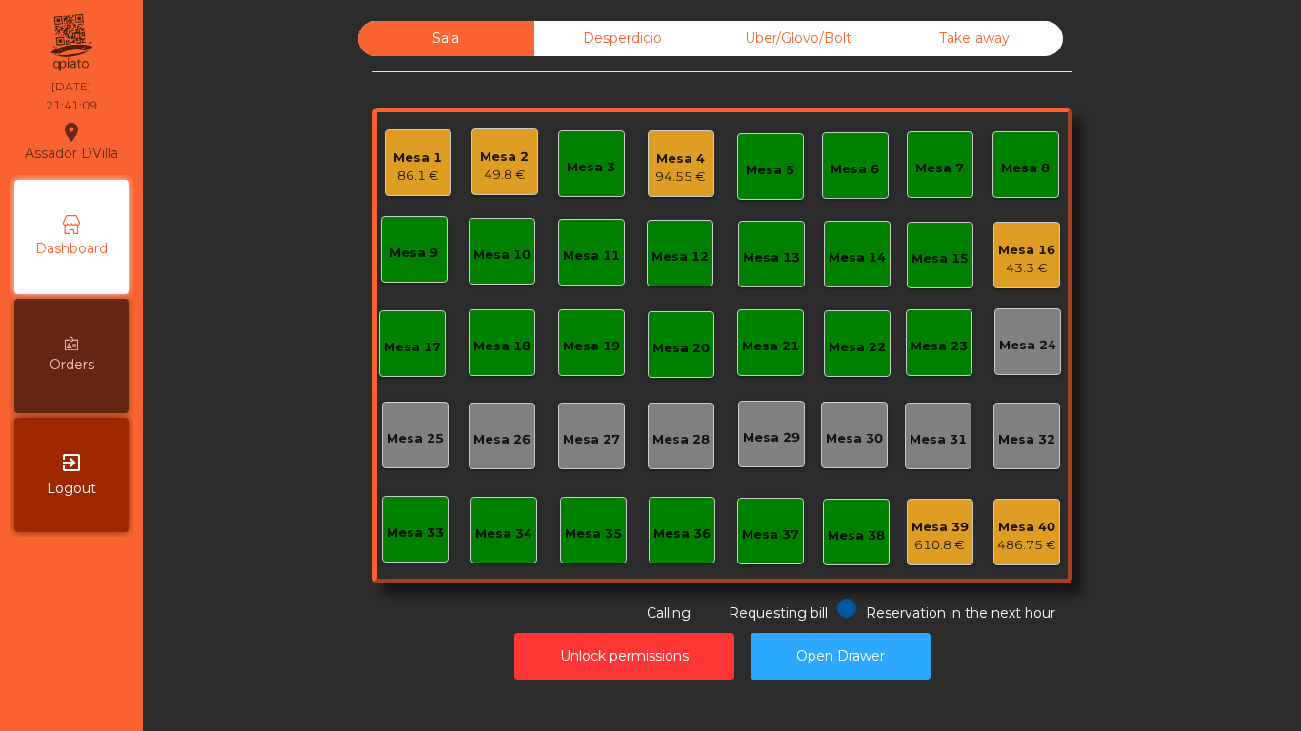
click at [480, 170] on div "49.8 €" at bounding box center [504, 175] width 49 height 19
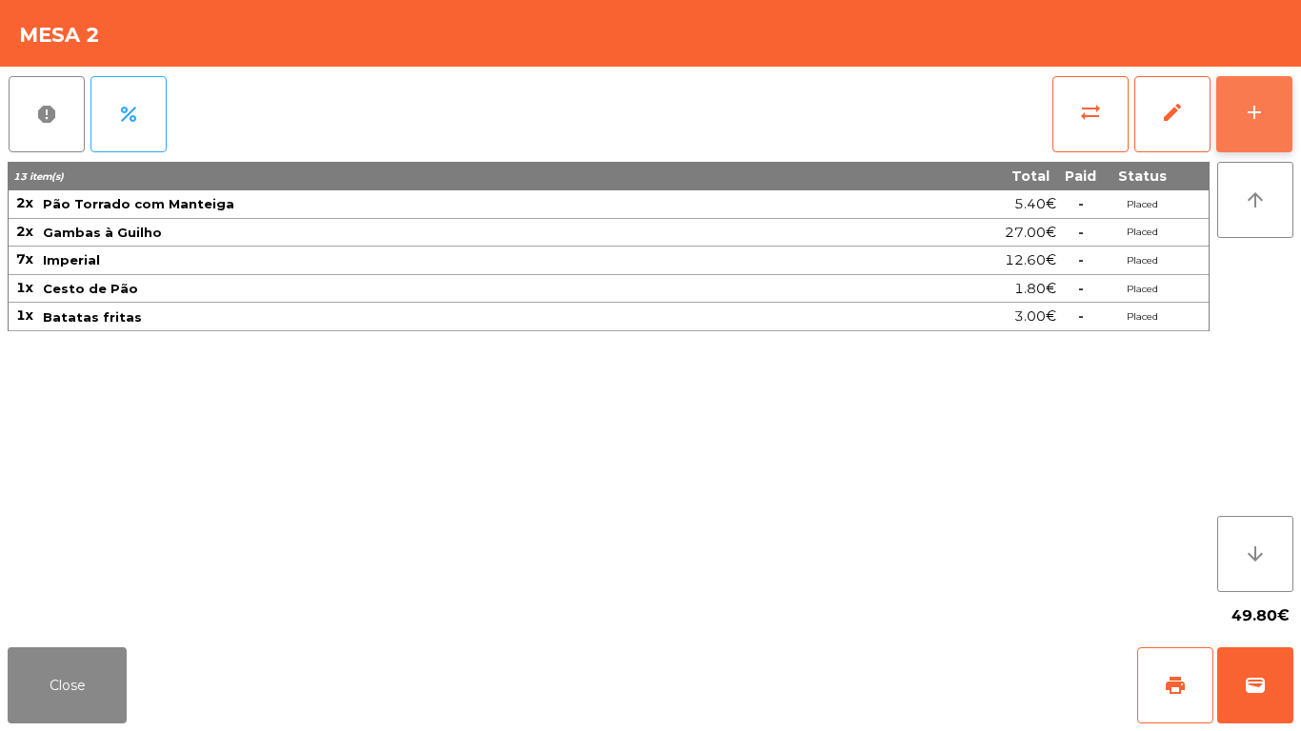
click at [1272, 110] on button "add" at bounding box center [1254, 114] width 76 height 76
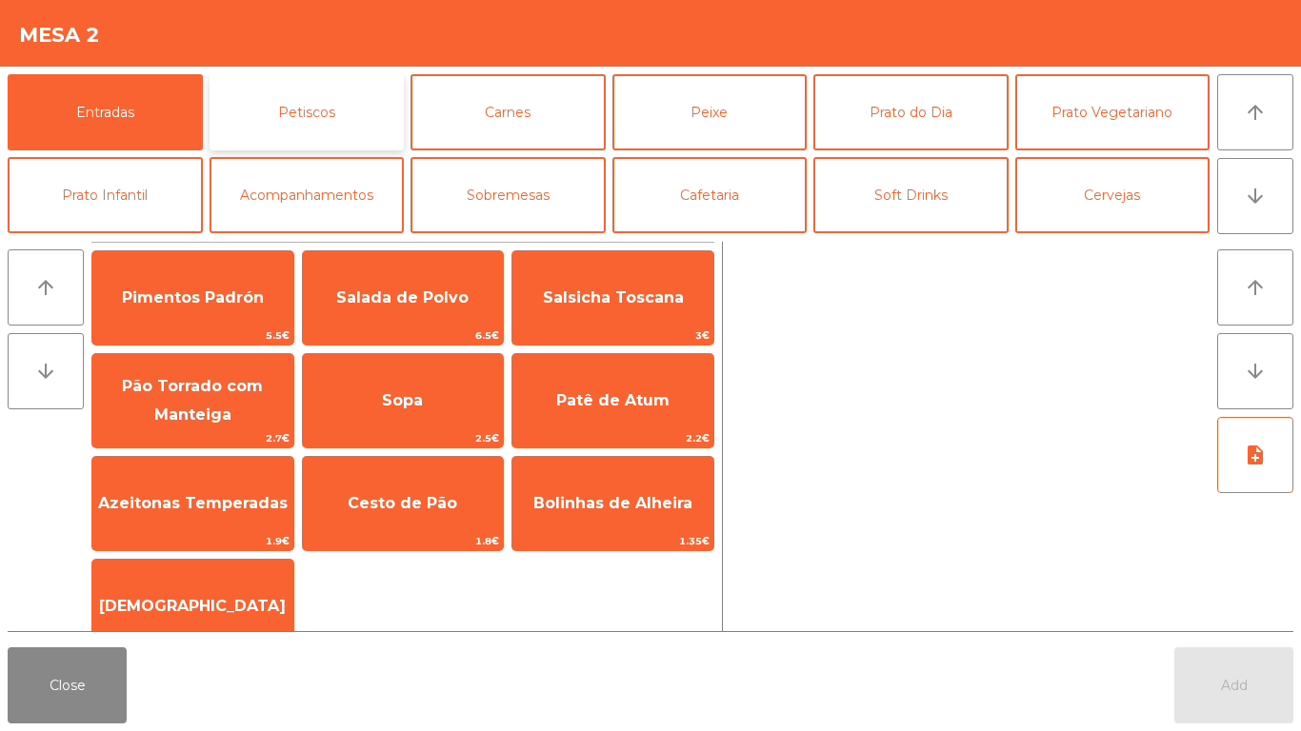
click at [324, 127] on button "Petiscos" at bounding box center [307, 112] width 195 height 76
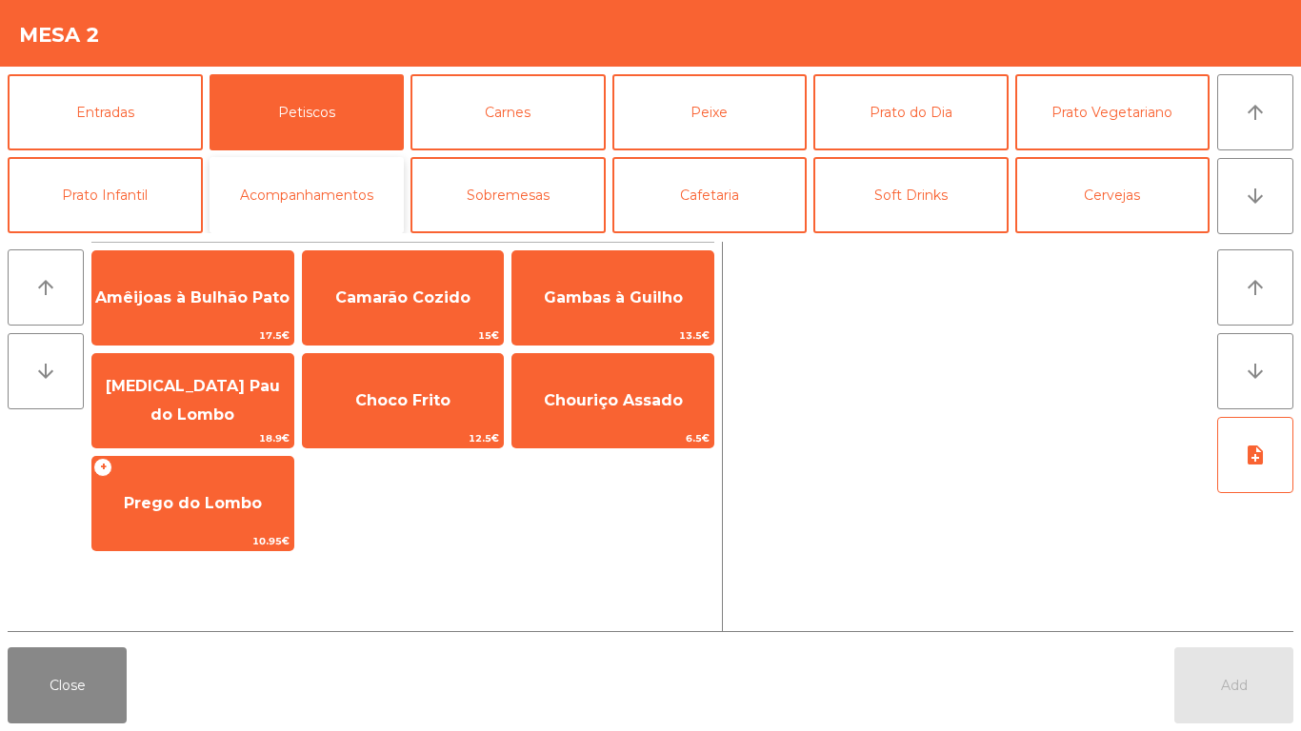
click at [290, 204] on button "Acompanhamentos" at bounding box center [307, 195] width 195 height 76
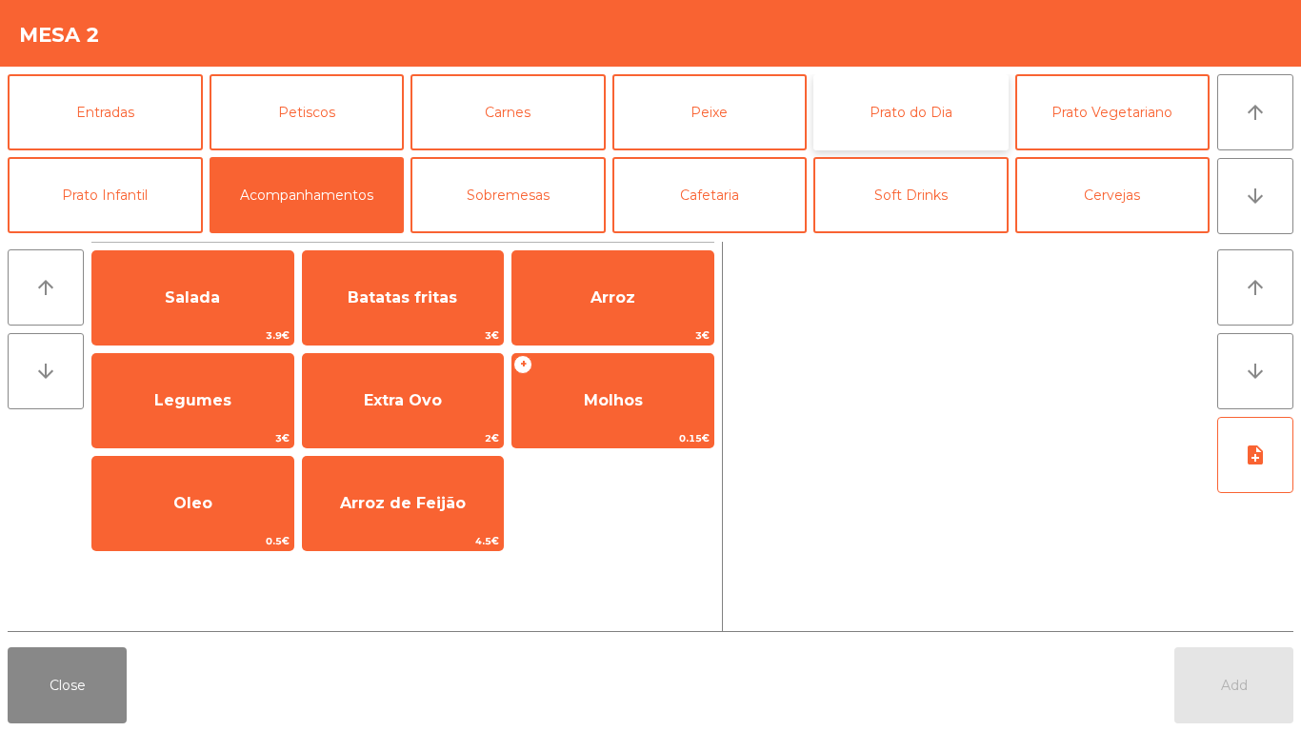
click at [947, 115] on button "Prato do Dia" at bounding box center [910, 112] width 195 height 76
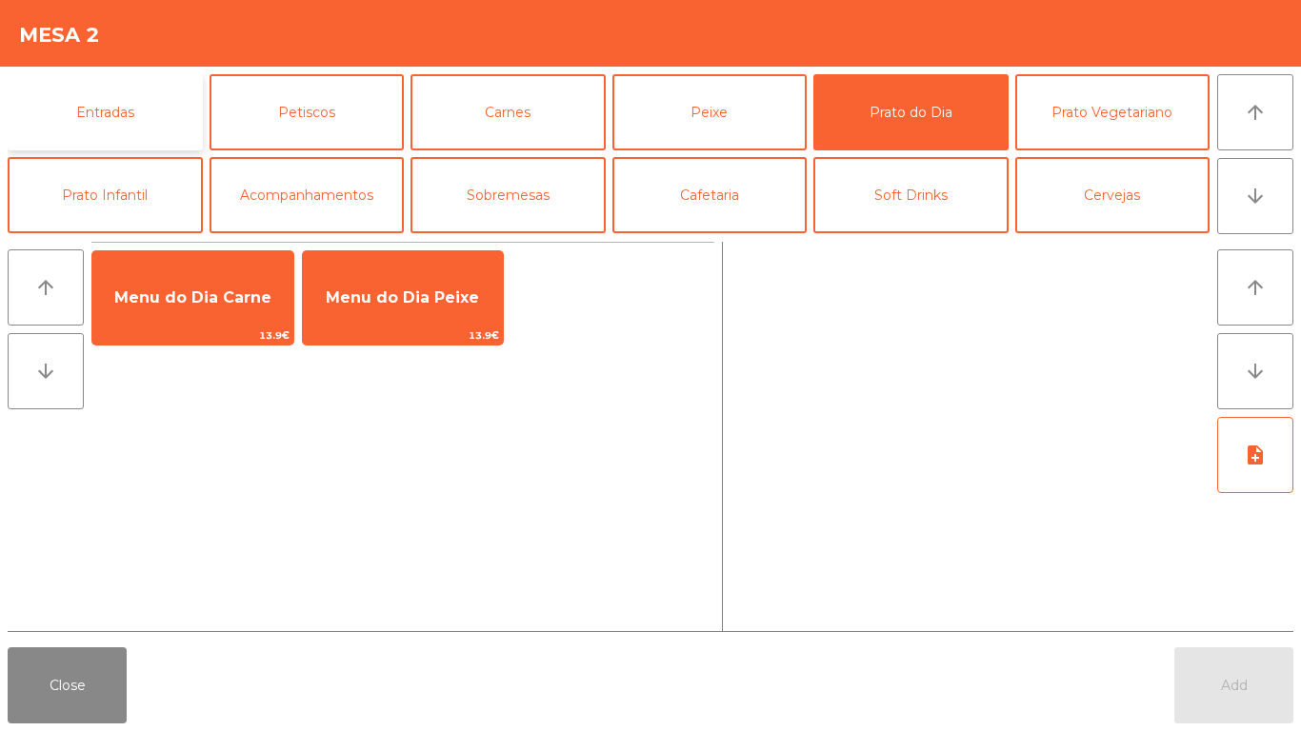
click at [76, 132] on button "Entradas" at bounding box center [105, 112] width 195 height 76
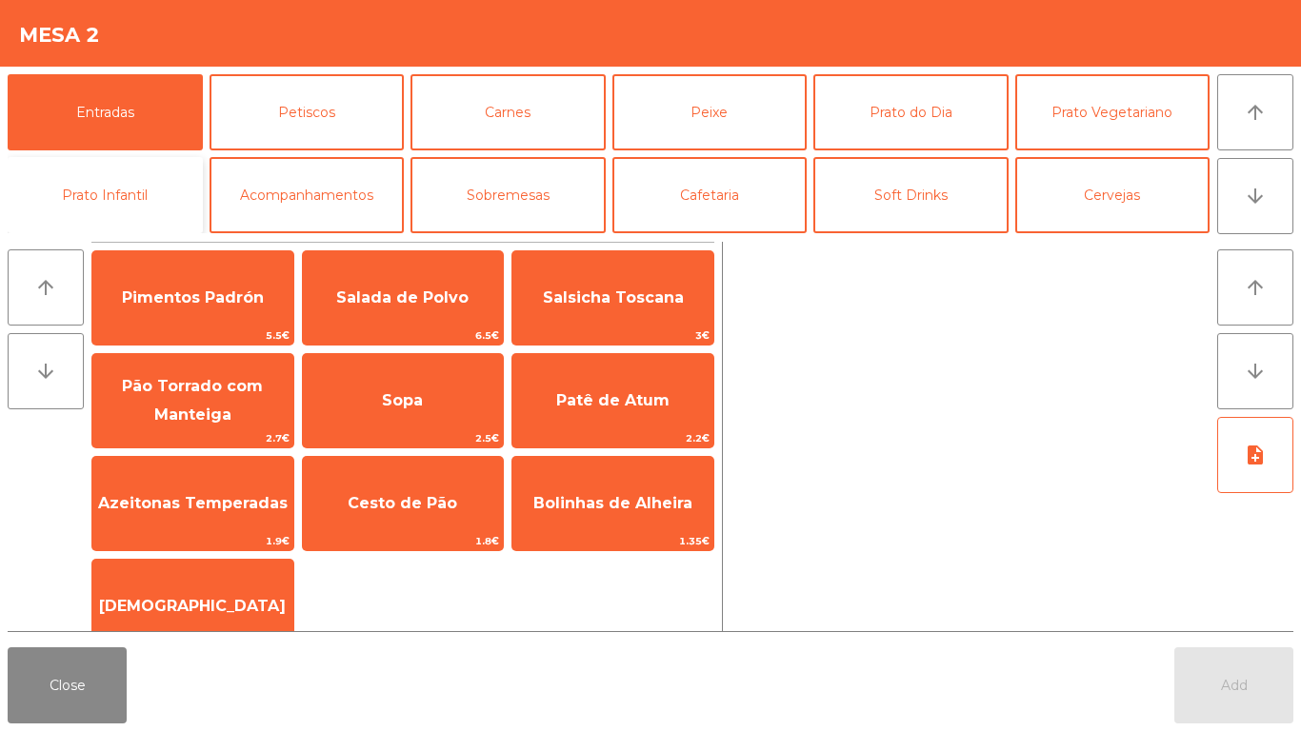
click at [115, 182] on button "Prato Infantil" at bounding box center [105, 195] width 195 height 76
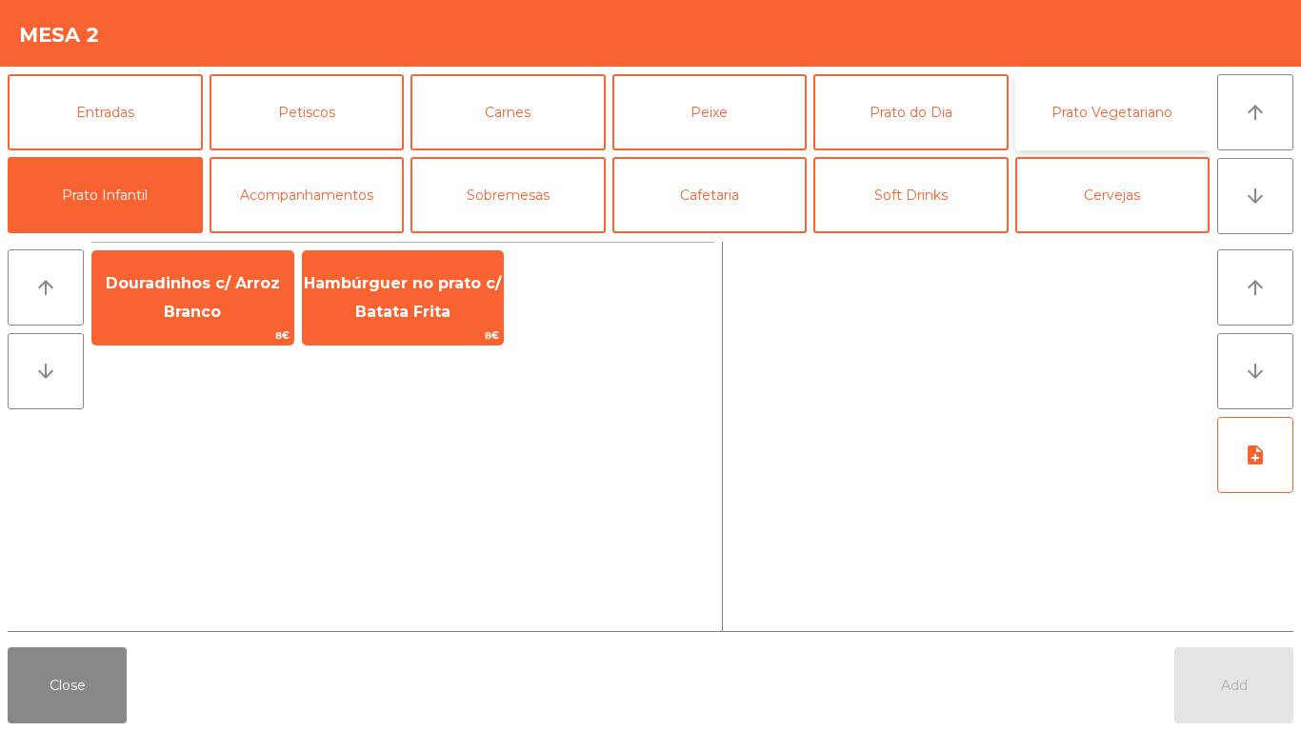
click at [1159, 114] on button "Prato Vegetariano" at bounding box center [1112, 112] width 195 height 76
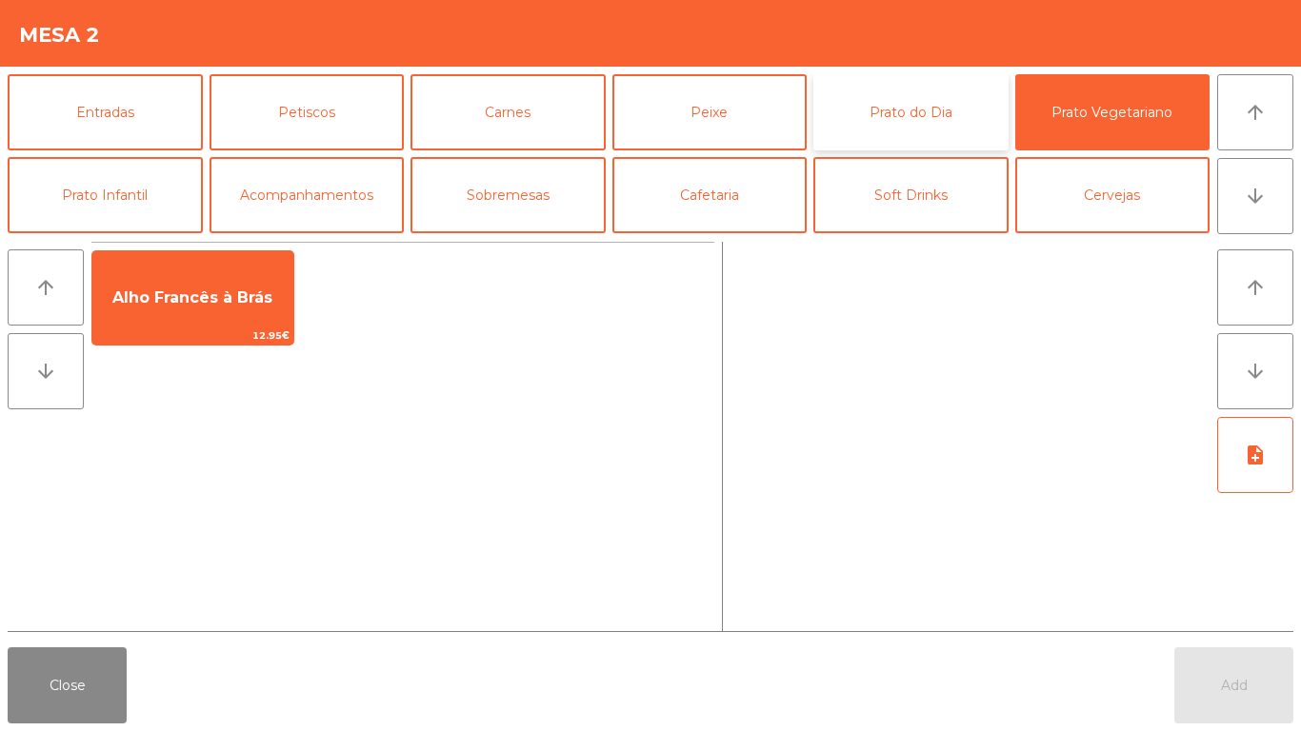
click at [903, 133] on button "Prato do Dia" at bounding box center [910, 112] width 195 height 76
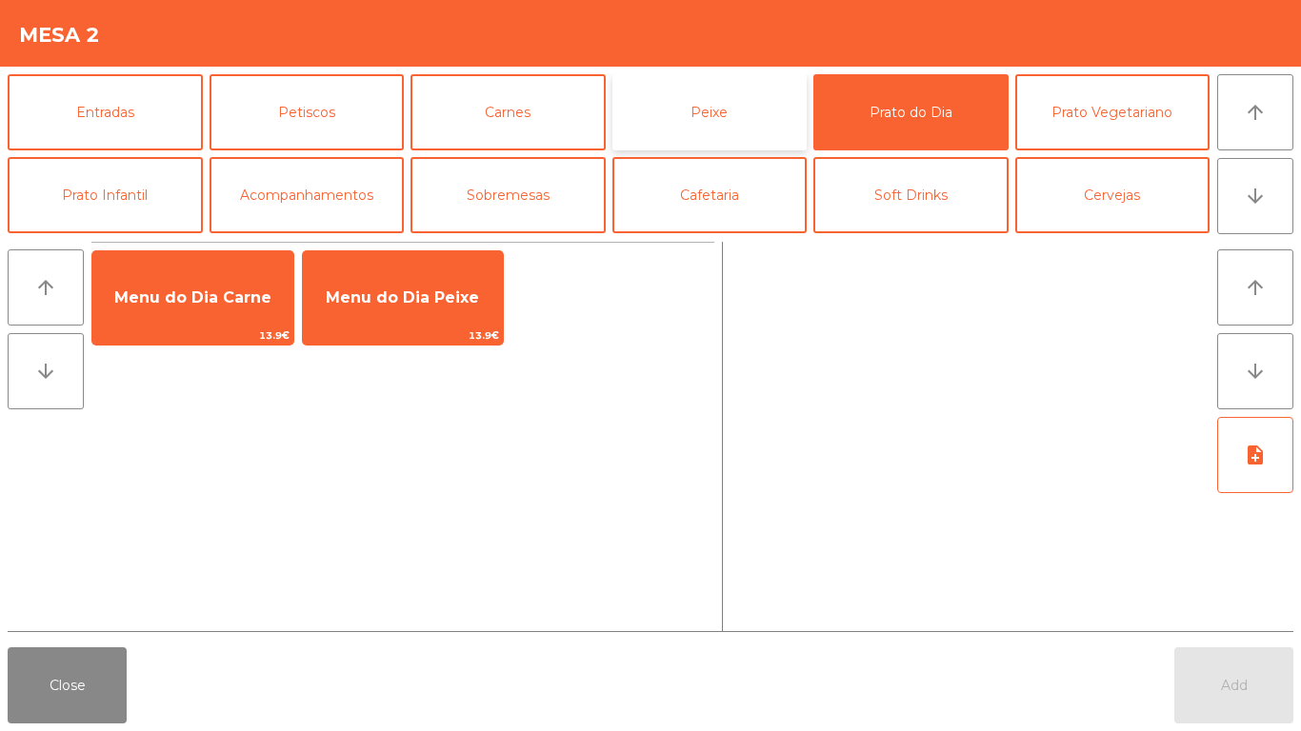
click at [691, 132] on button "Peixe" at bounding box center [709, 112] width 195 height 76
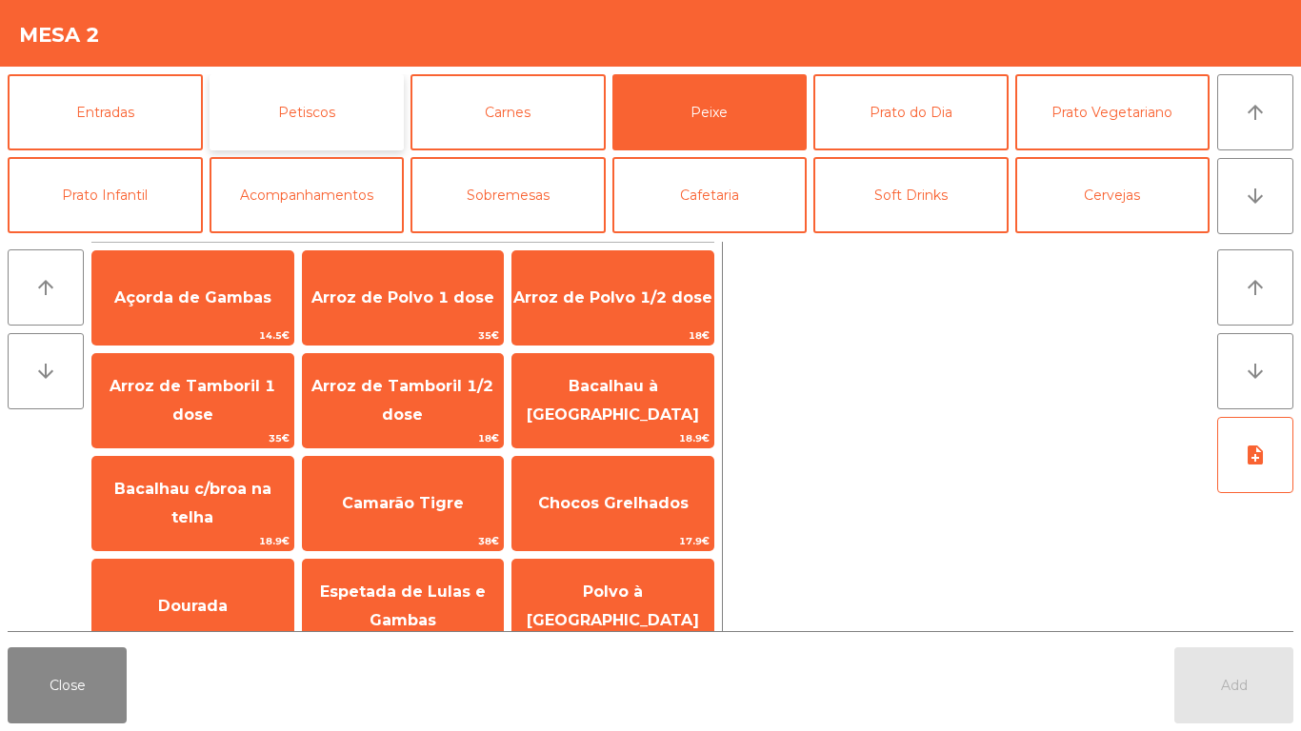
click at [288, 90] on button "Petiscos" at bounding box center [307, 112] width 195 height 76
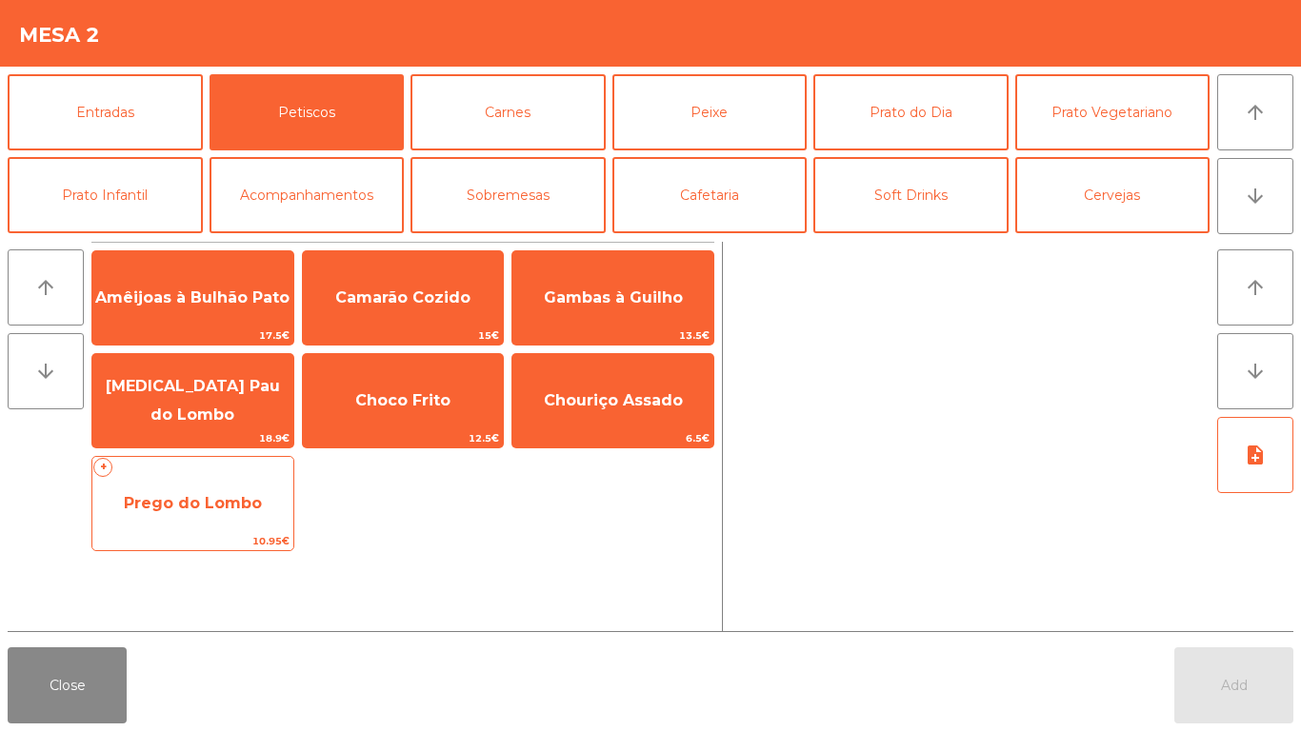
click at [220, 523] on span "Prego do Lombo" at bounding box center [192, 503] width 201 height 51
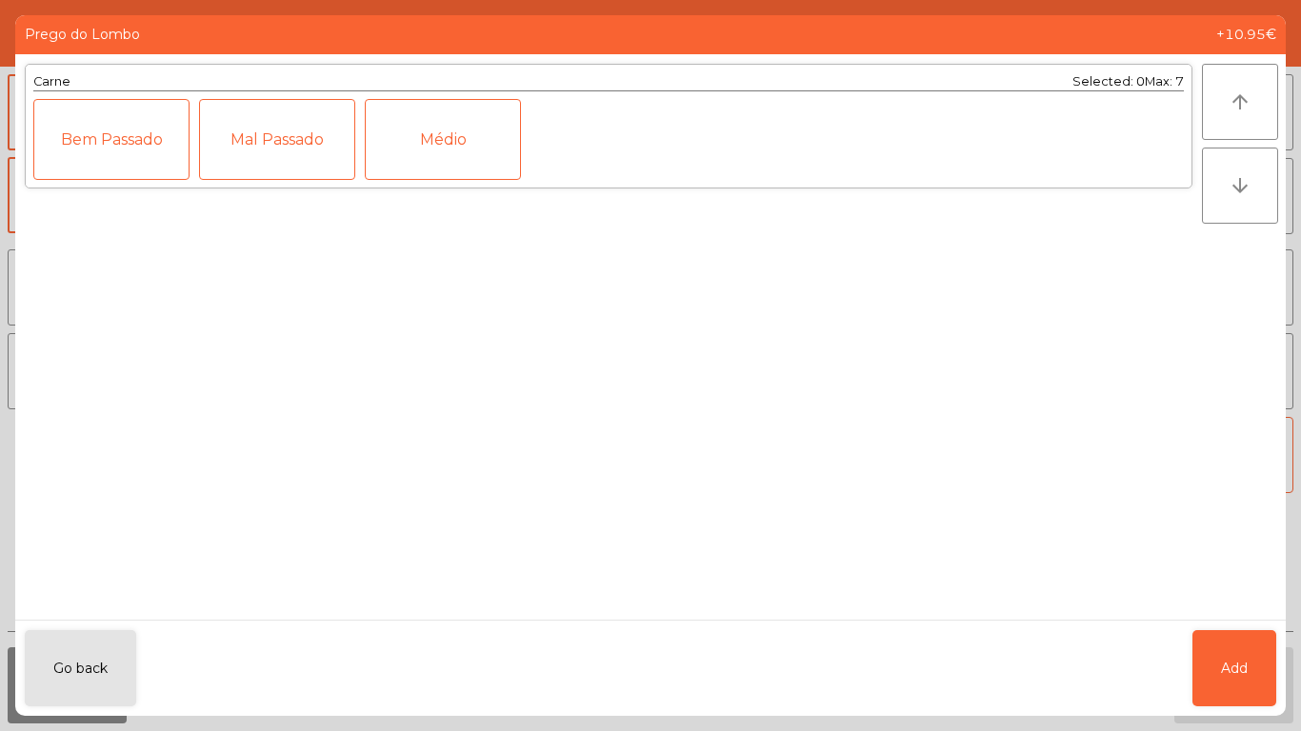
click at [443, 143] on div "Médio" at bounding box center [443, 139] width 156 height 81
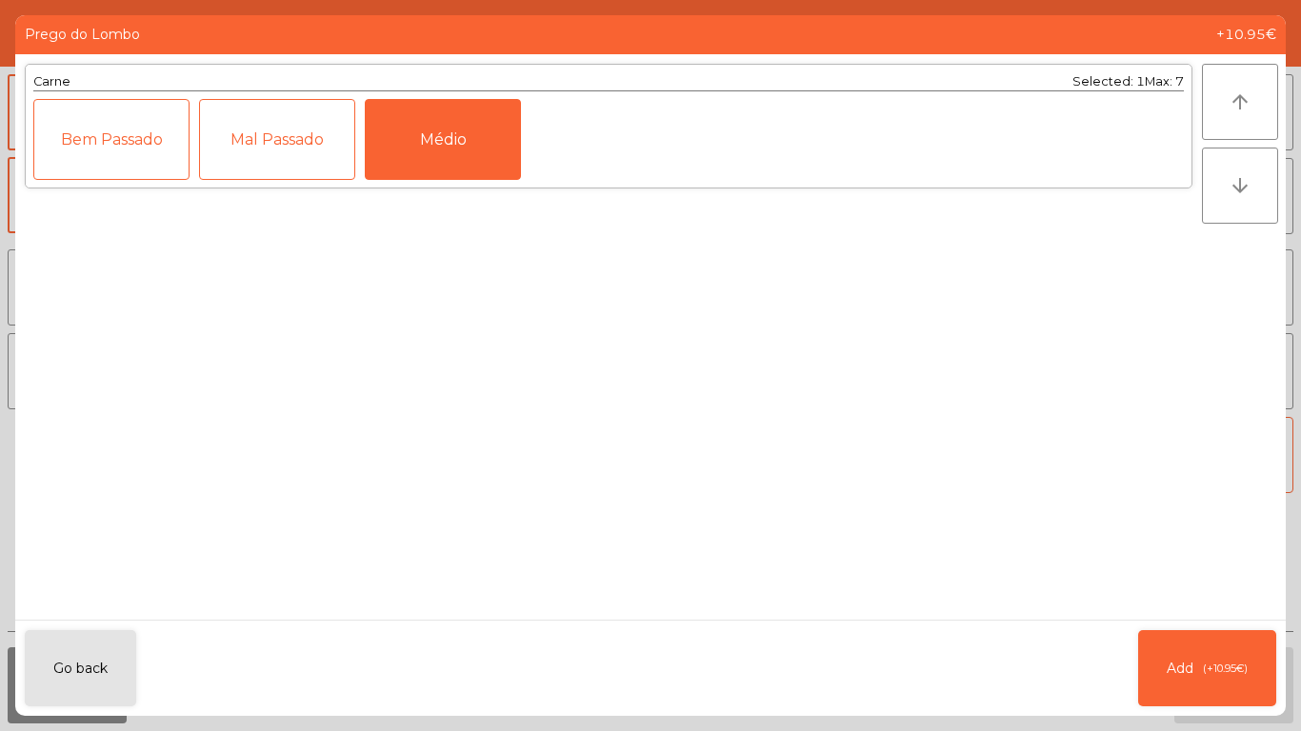
click at [233, 143] on div "Mal Passado" at bounding box center [277, 139] width 156 height 81
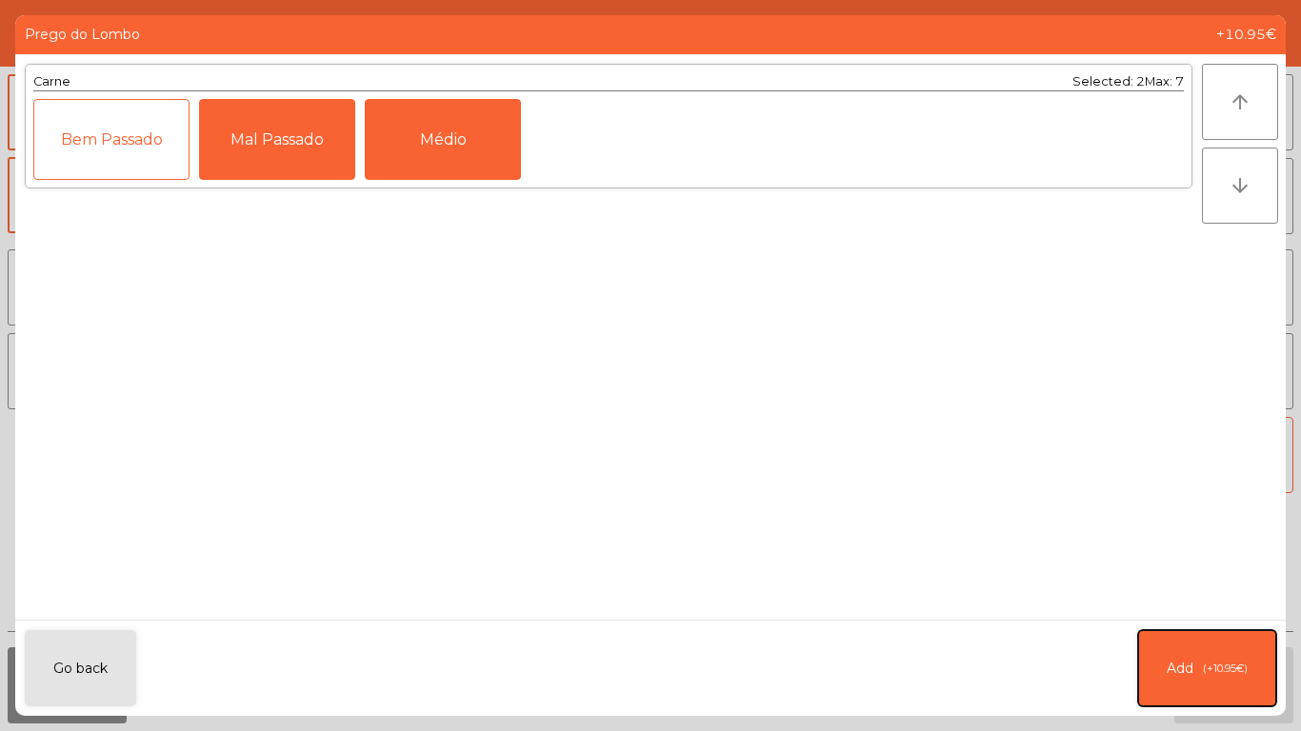
click at [1224, 701] on button "Add (+10.95€)" at bounding box center [1207, 669] width 138 height 76
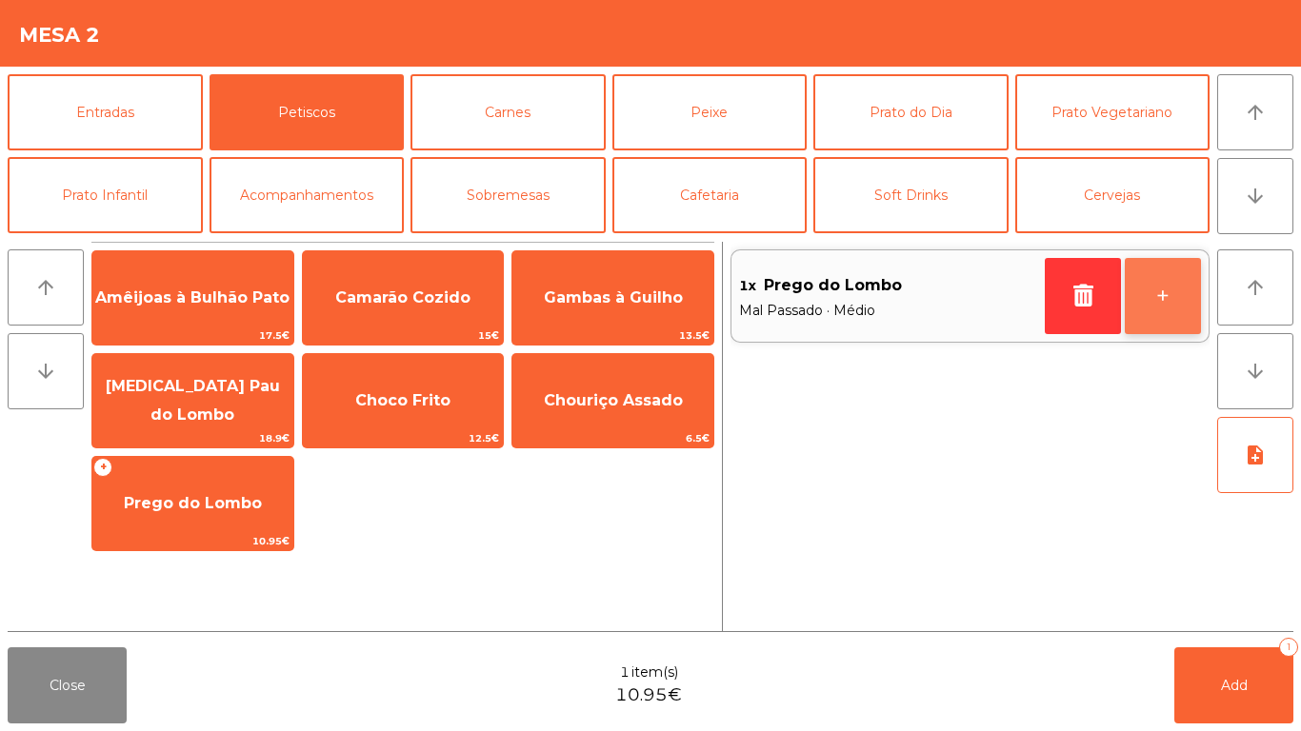
click at [1153, 287] on button "+" at bounding box center [1163, 296] width 76 height 76
click at [1169, 311] on button "+" at bounding box center [1163, 296] width 76 height 76
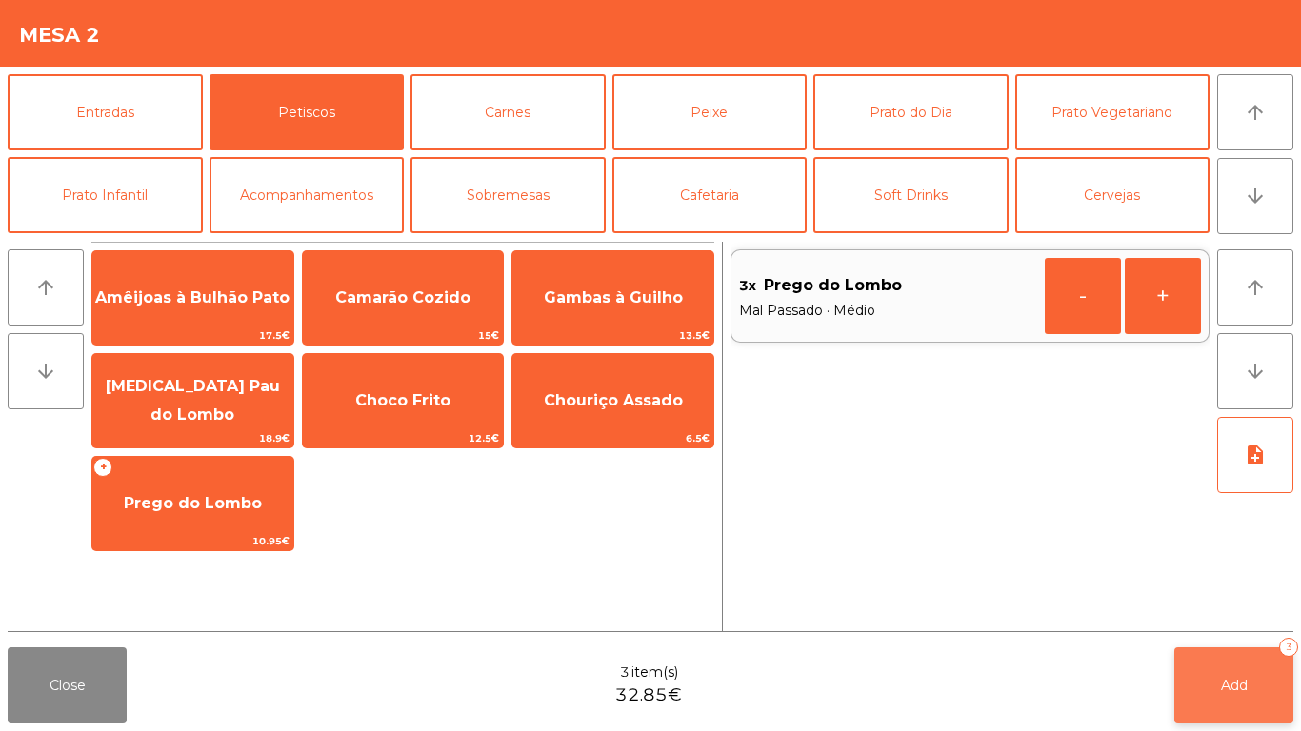
click at [1214, 707] on button "Add 3" at bounding box center [1233, 686] width 119 height 76
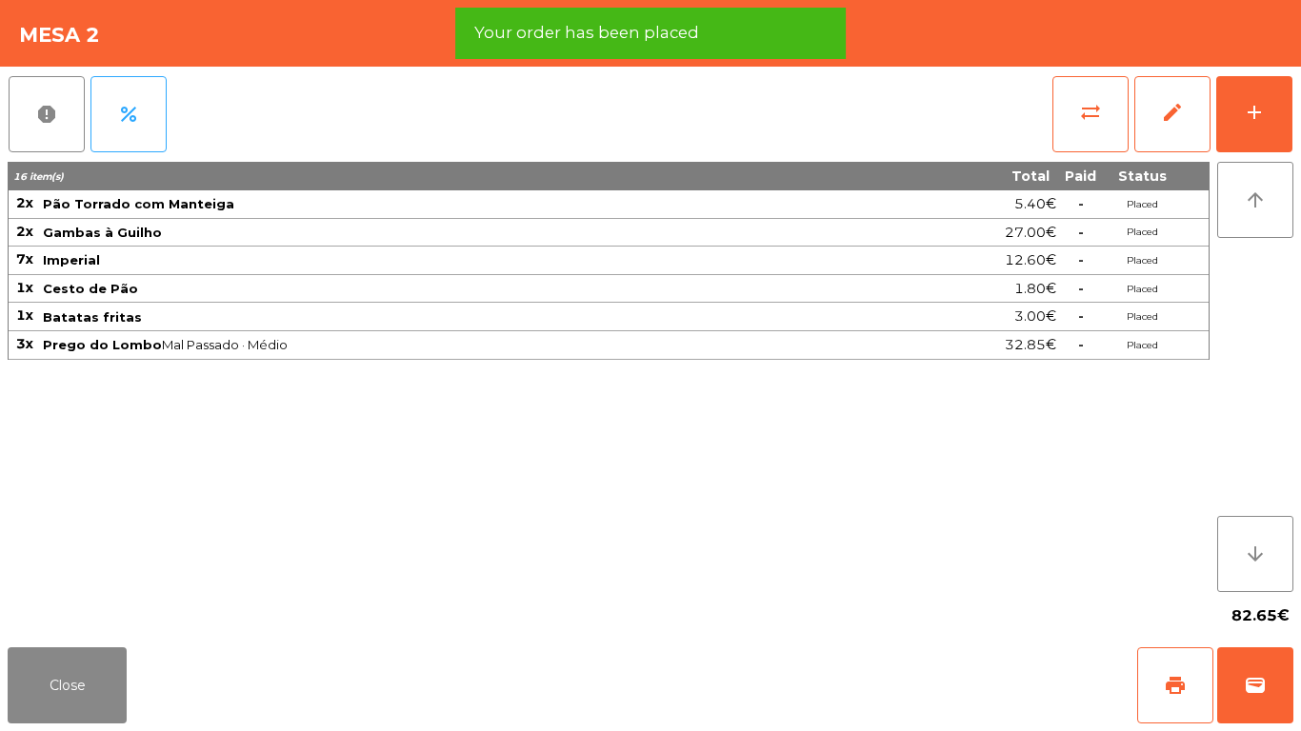
click at [1300, 96] on div "report percent sync_alt edit add 16 item(s) Total Paid Status 2x Pão Torrado co…" at bounding box center [650, 353] width 1301 height 573
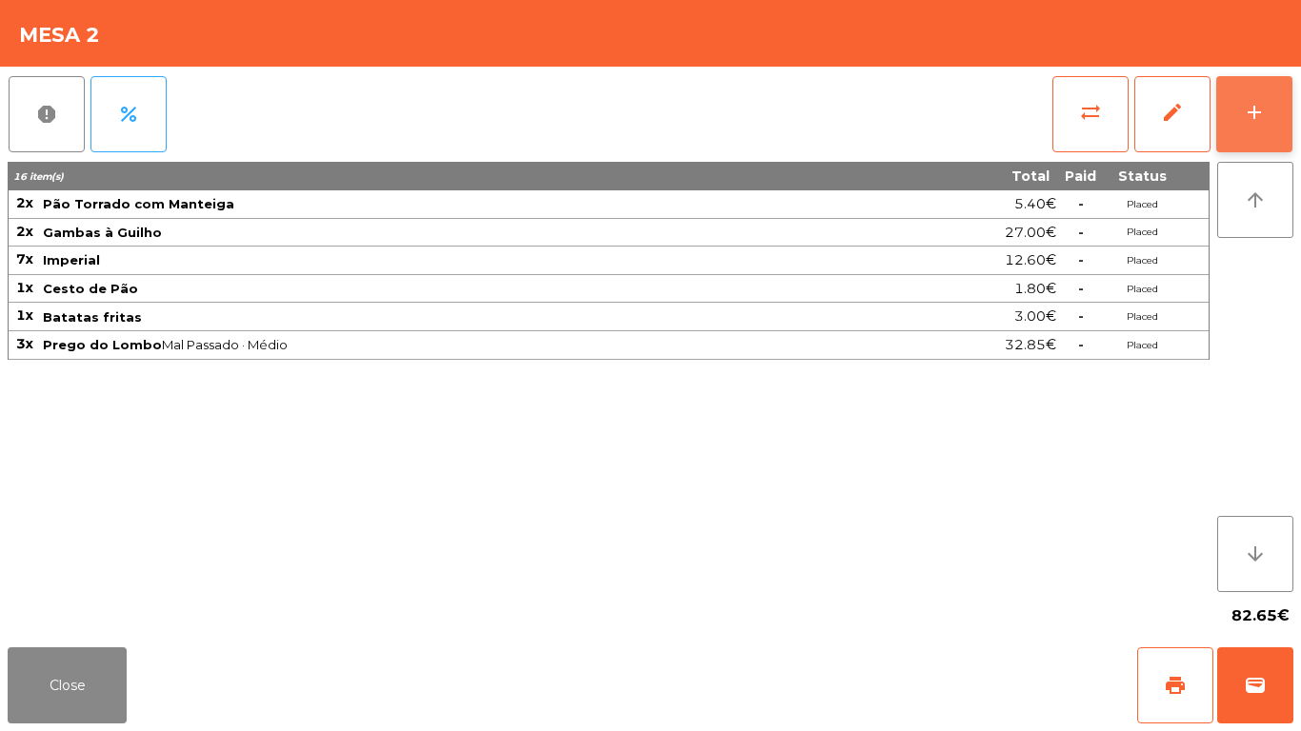
click at [1279, 127] on button "add" at bounding box center [1254, 114] width 76 height 76
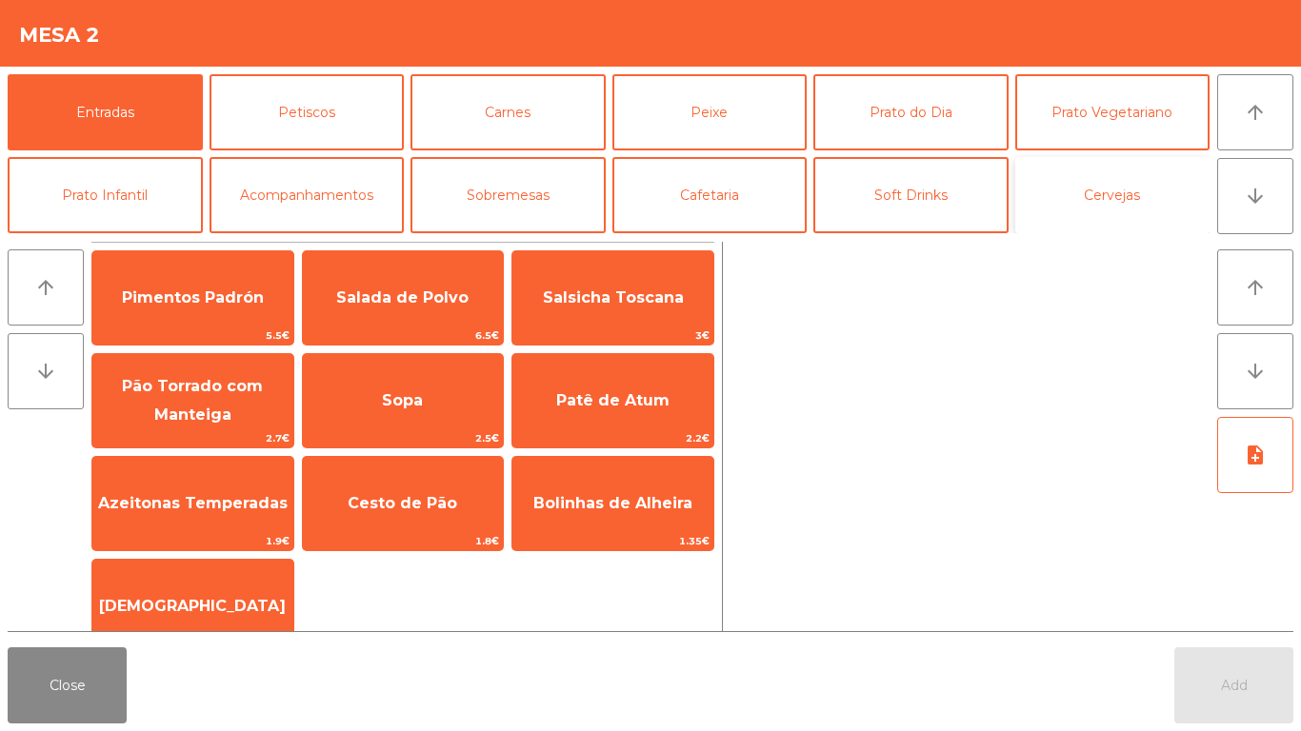
click at [1144, 189] on button "Cervejas" at bounding box center [1112, 195] width 195 height 76
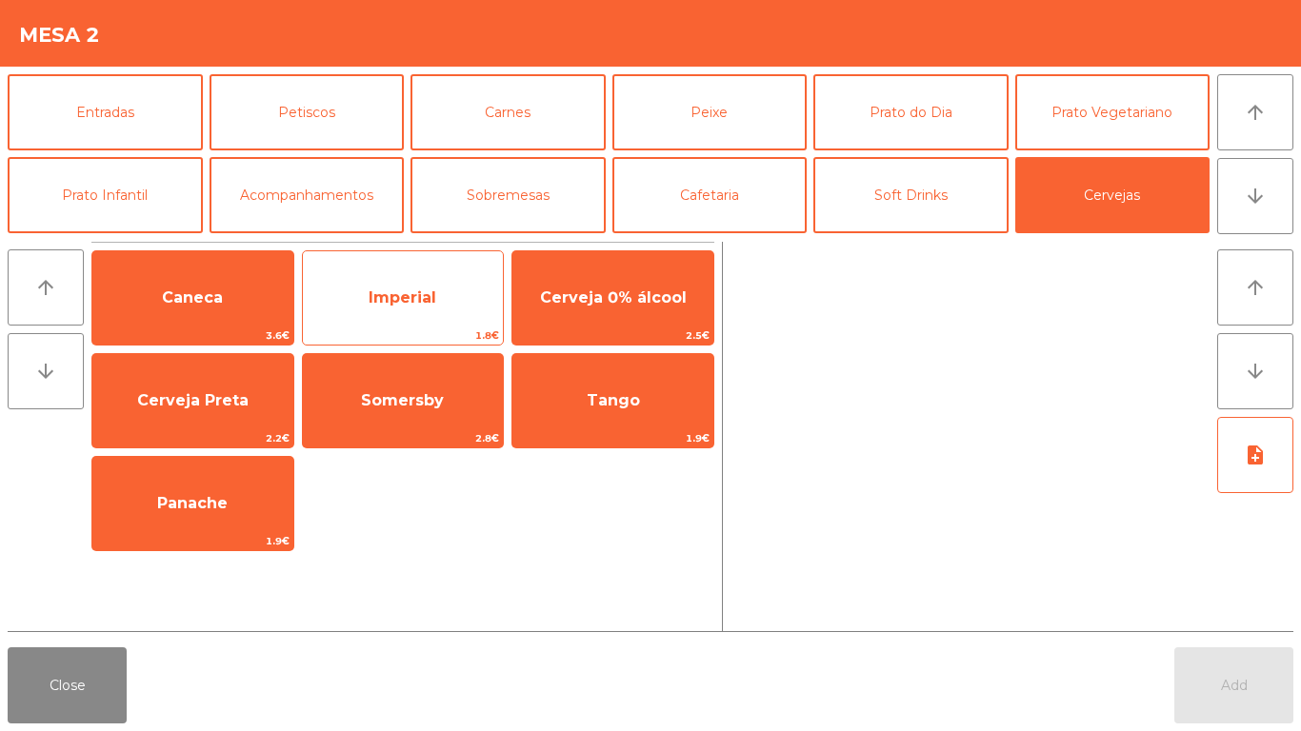
click at [409, 304] on span "Imperial" at bounding box center [403, 298] width 68 height 18
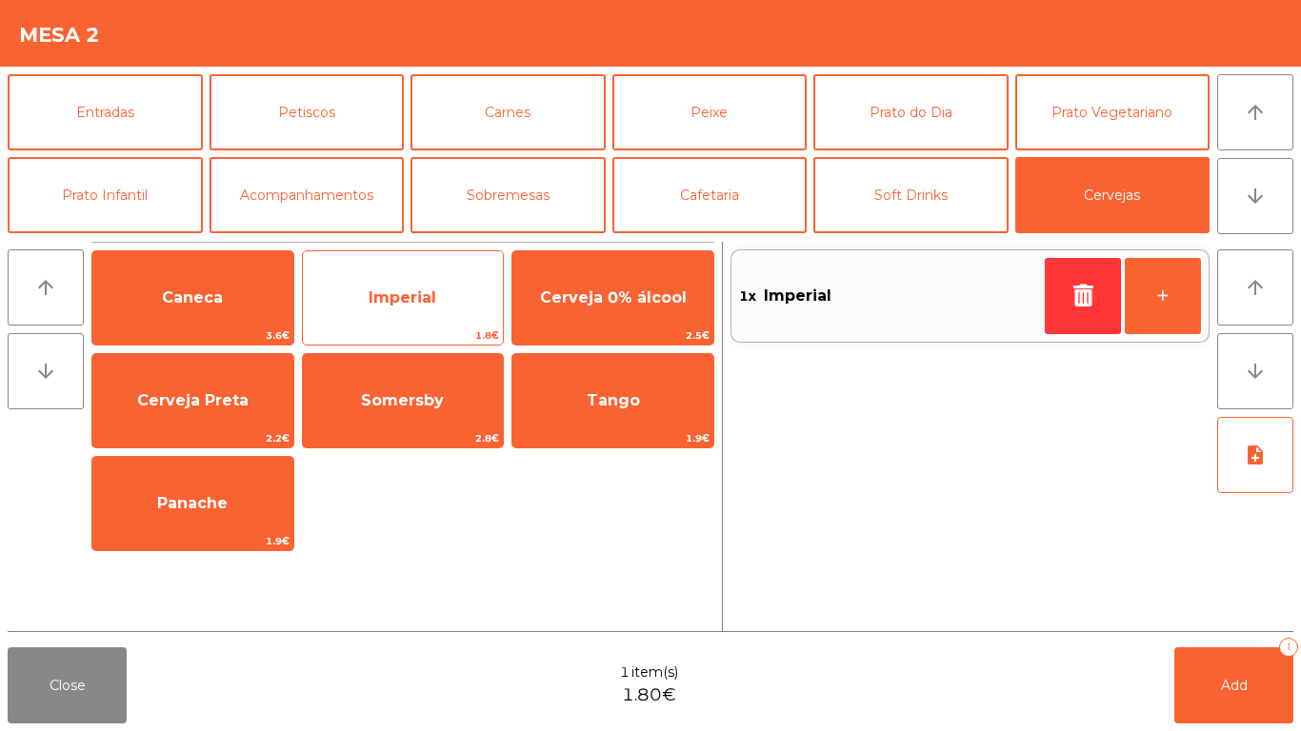
click at [410, 301] on span "Imperial" at bounding box center [403, 298] width 68 height 18
click at [388, 310] on span "Imperial" at bounding box center [403, 297] width 201 height 51
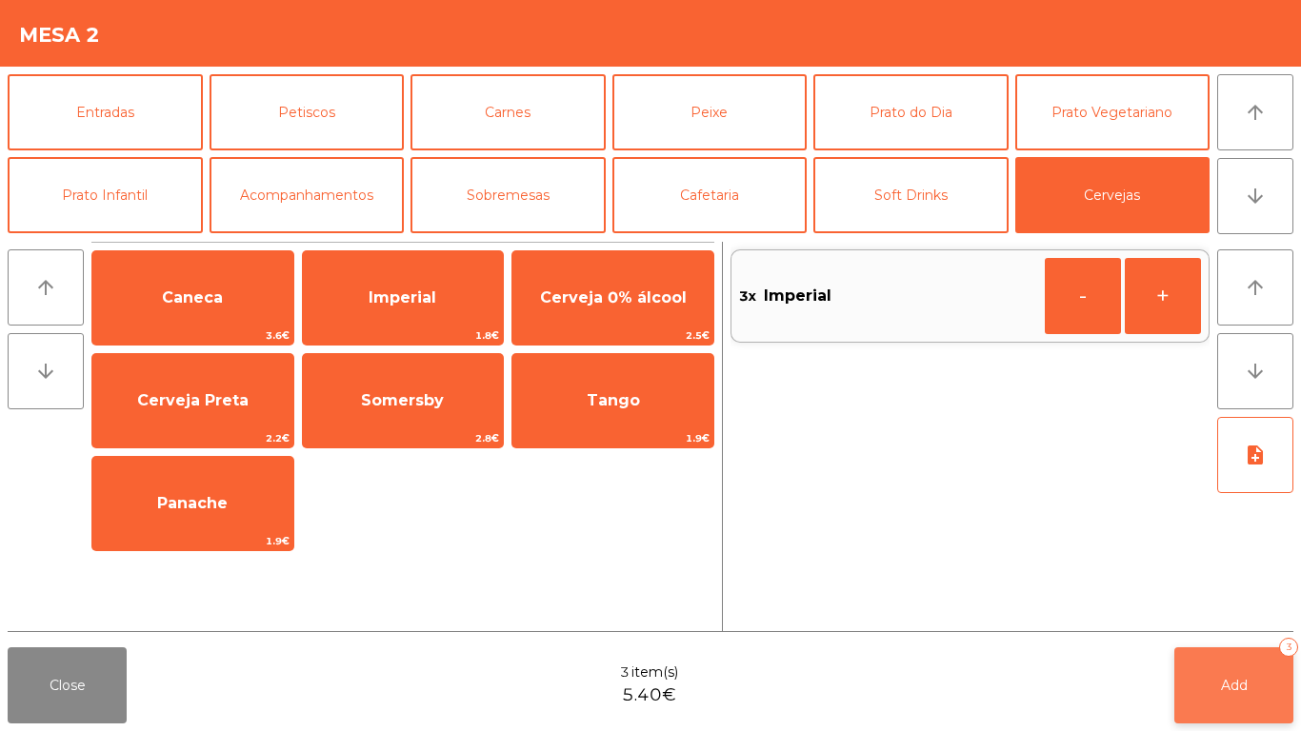
click at [1264, 689] on button "Add 3" at bounding box center [1233, 686] width 119 height 76
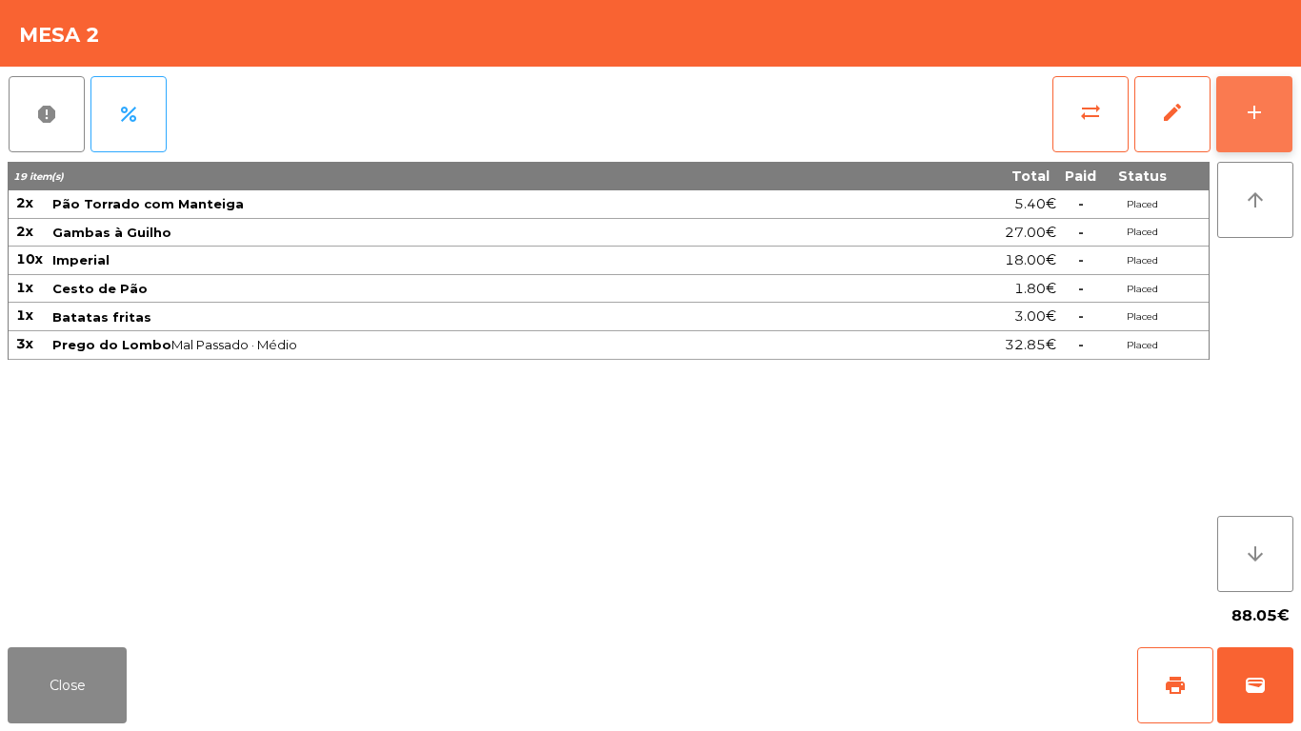
click at [1288, 99] on button "add" at bounding box center [1254, 114] width 76 height 76
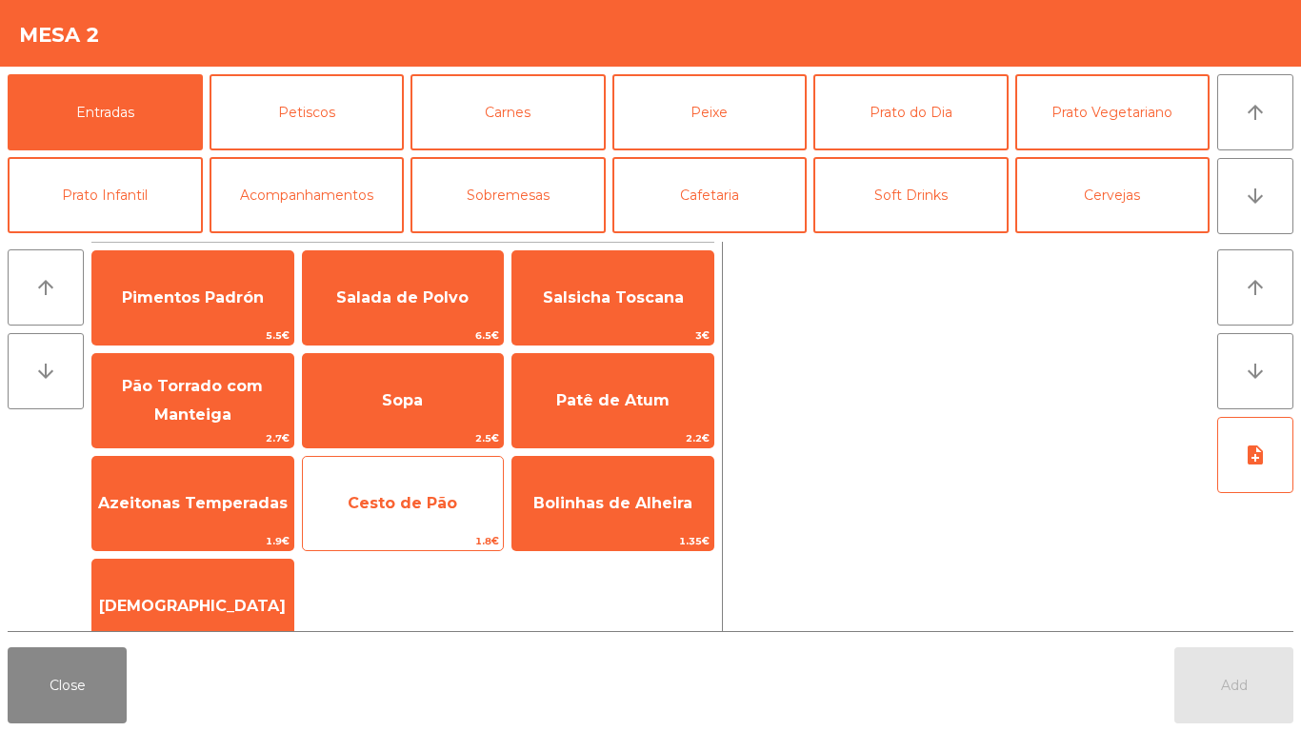
click at [408, 484] on span "Cesto de Pão" at bounding box center [403, 503] width 201 height 51
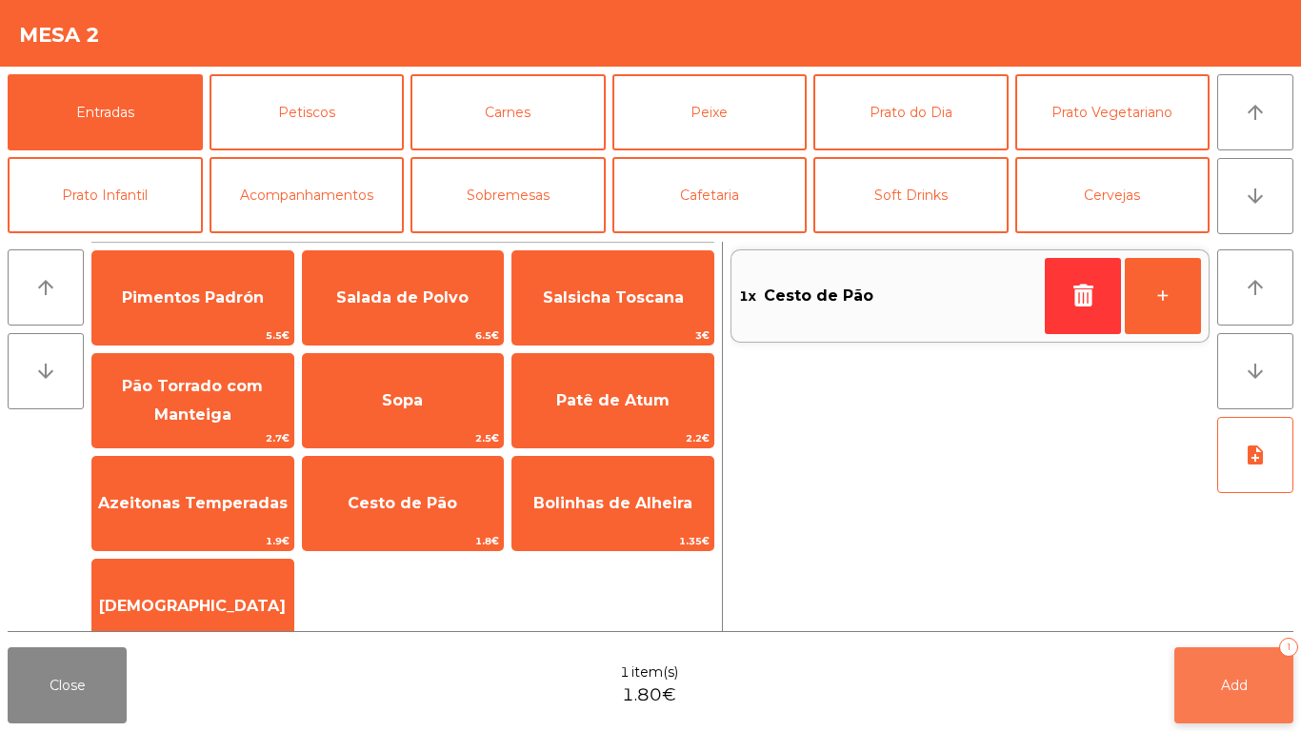
click at [1217, 662] on button "Add 1" at bounding box center [1233, 686] width 119 height 76
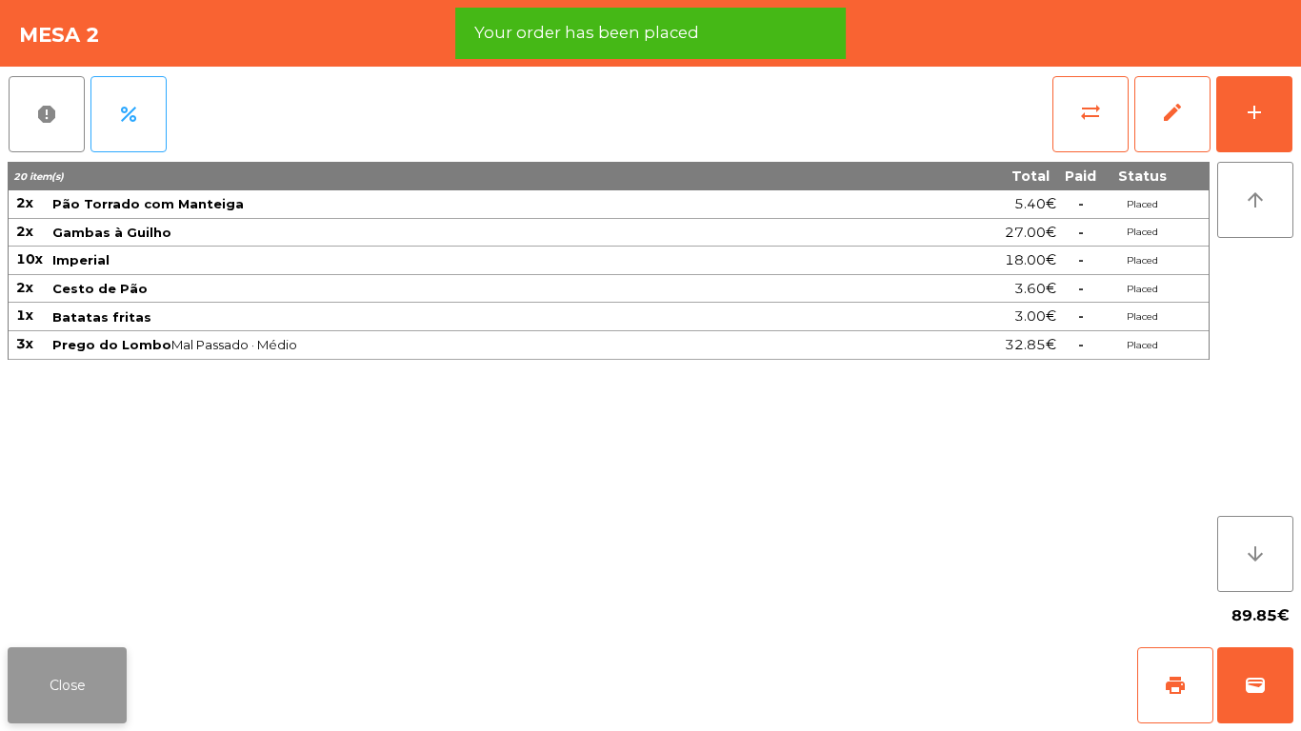
click at [43, 693] on button "Close" at bounding box center [67, 686] width 119 height 76
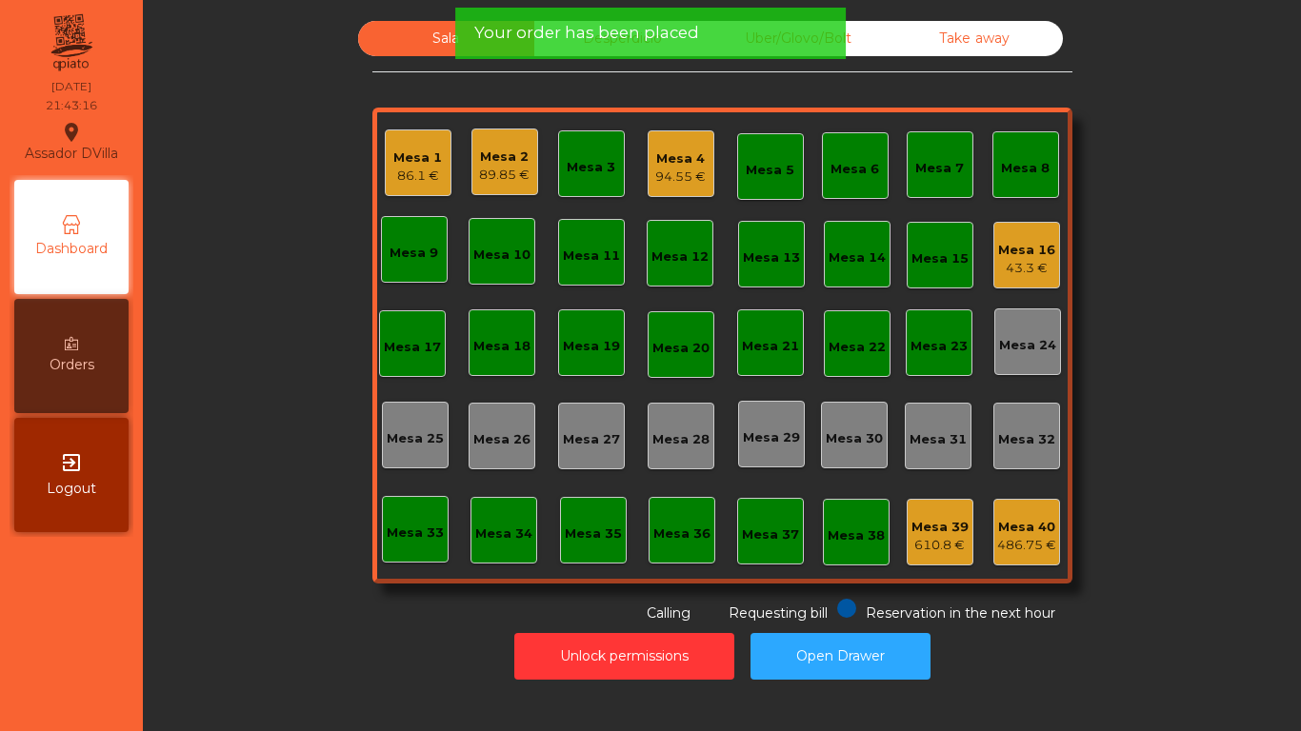
click at [671, 172] on div "94.55 €" at bounding box center [680, 177] width 50 height 19
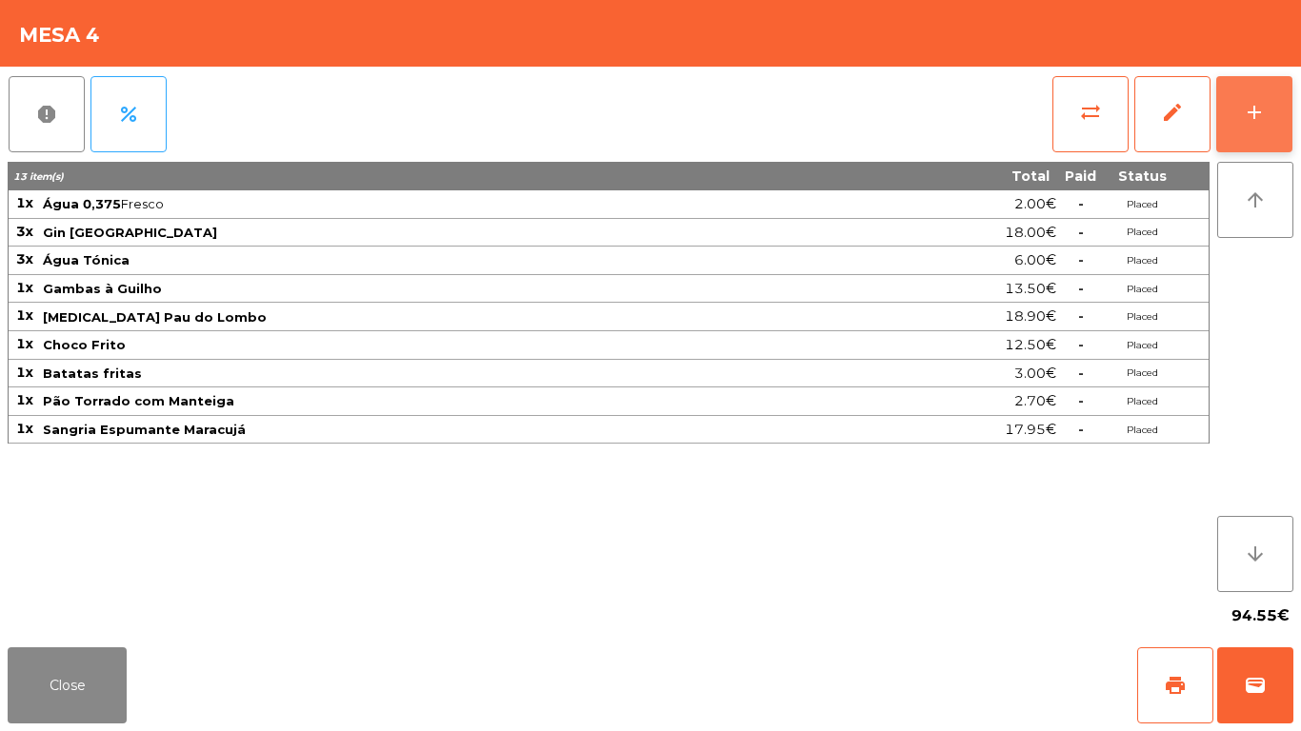
click at [1282, 108] on button "add" at bounding box center [1254, 114] width 76 height 76
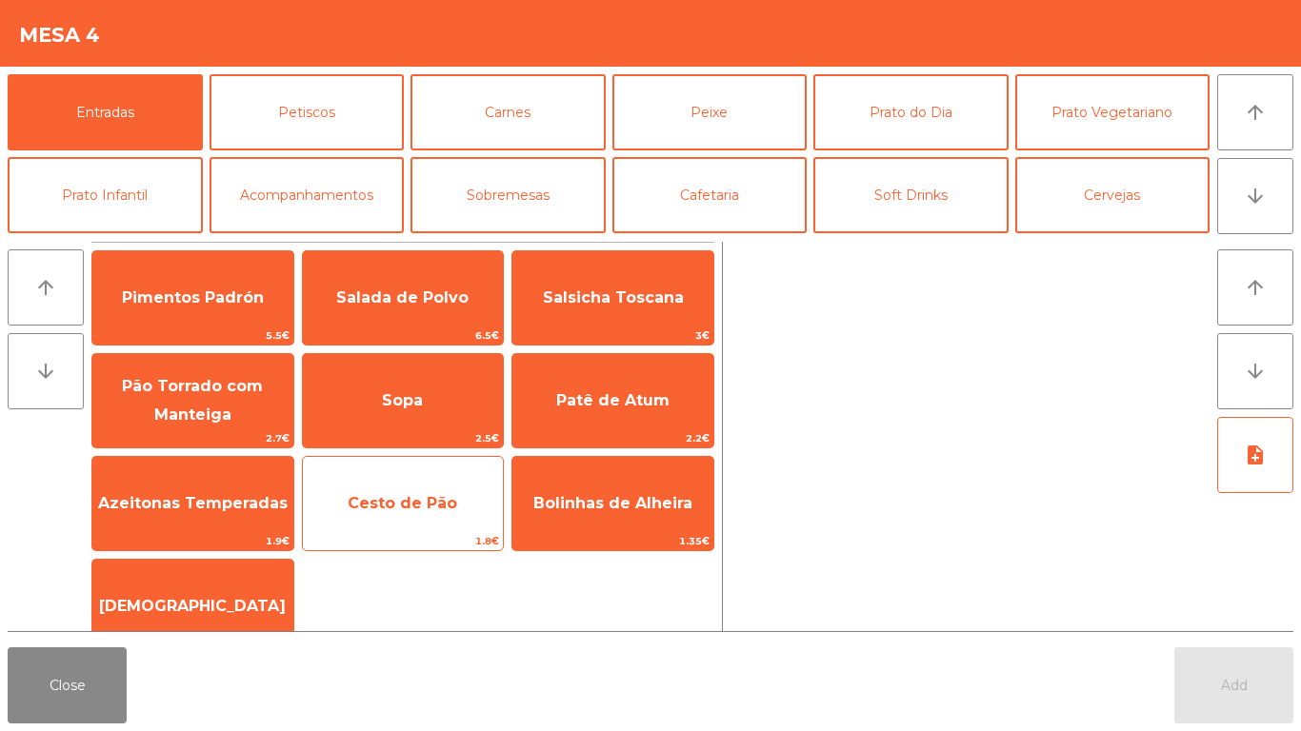
click at [396, 505] on span "Cesto de Pão" at bounding box center [403, 503] width 110 height 18
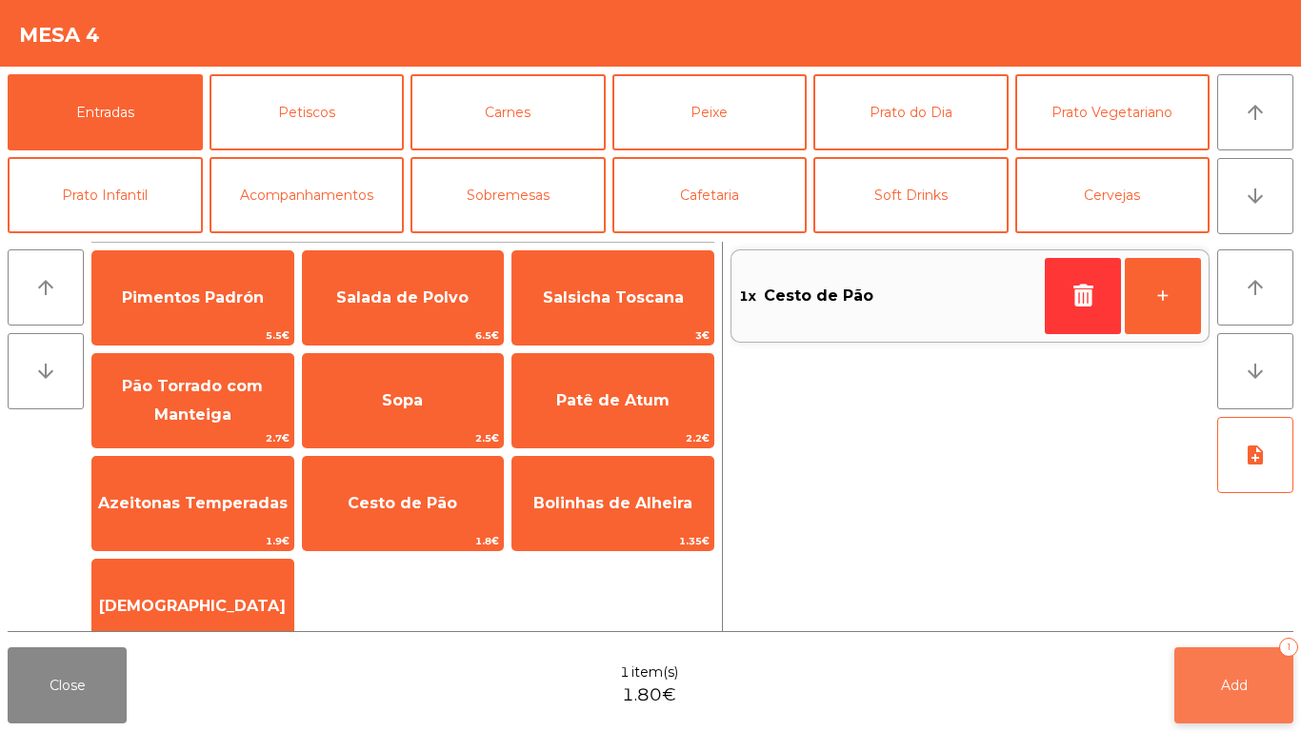
click at [1245, 684] on span "Add" at bounding box center [1234, 685] width 27 height 17
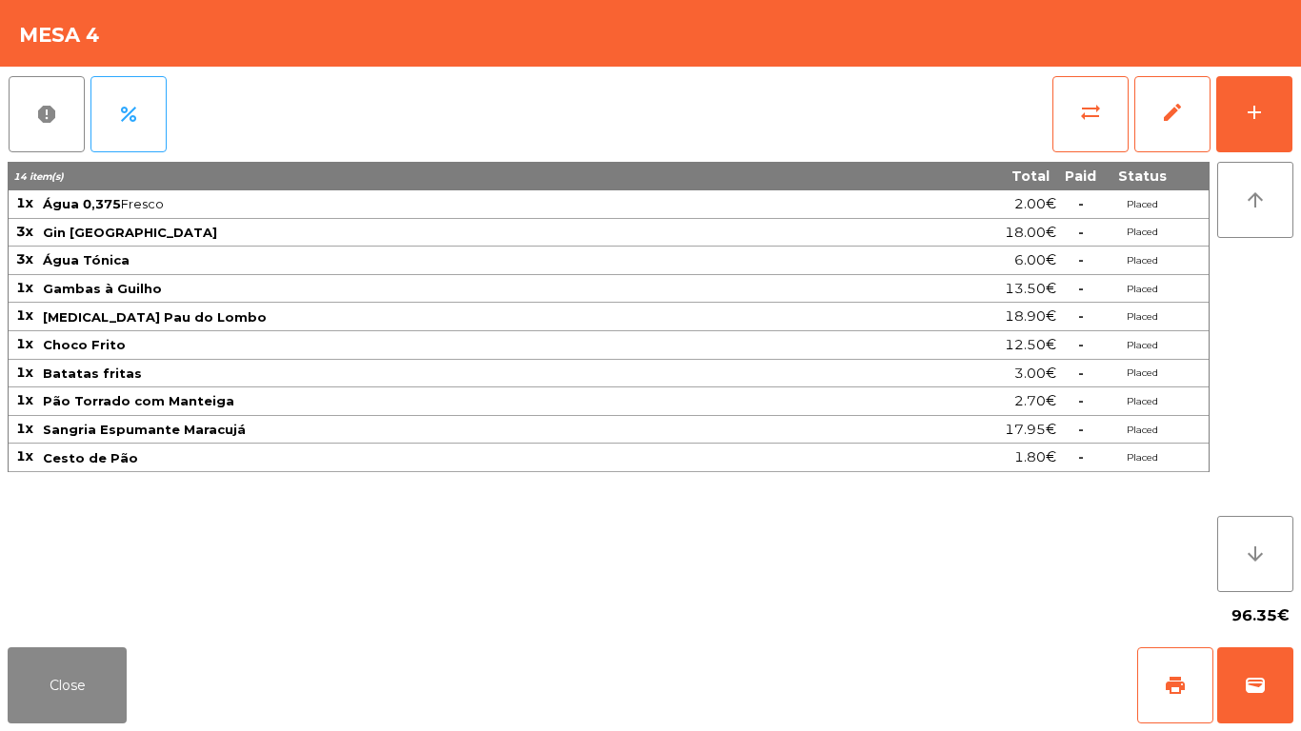
drag, startPoint x: 1245, startPoint y: 684, endPoint x: 146, endPoint y: 678, distance: 1099.1
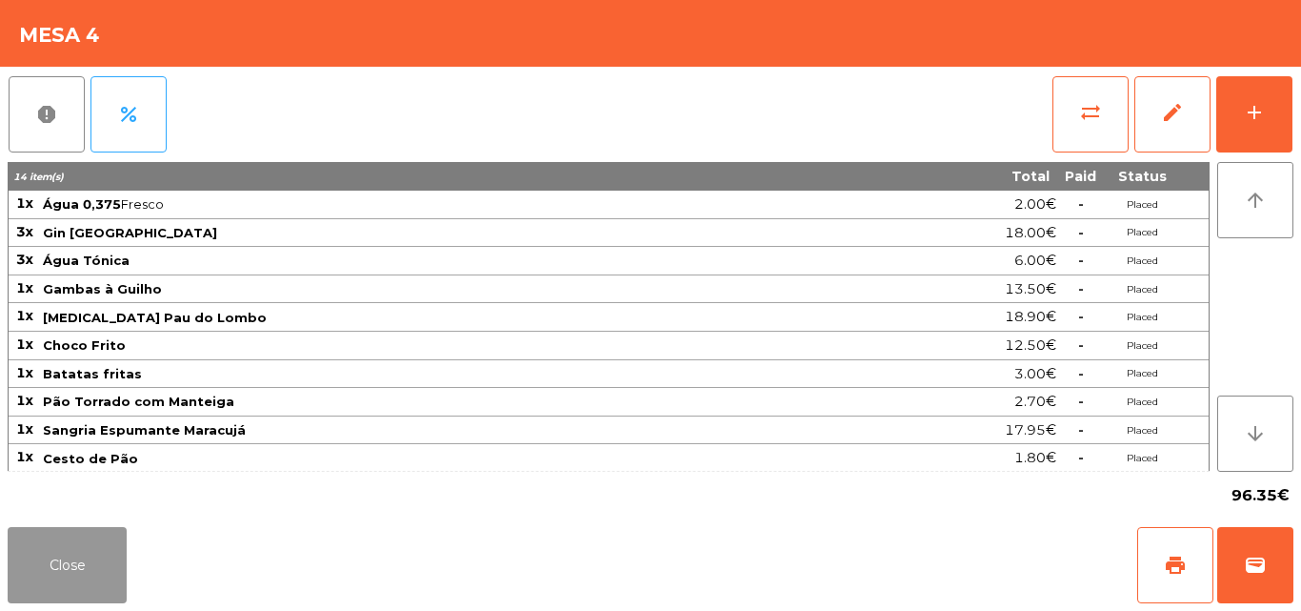
drag, startPoint x: 80, startPoint y: 553, endPoint x: 108, endPoint y: 543, distance: 29.5
click at [82, 552] on button "Close" at bounding box center [67, 565] width 119 height 76
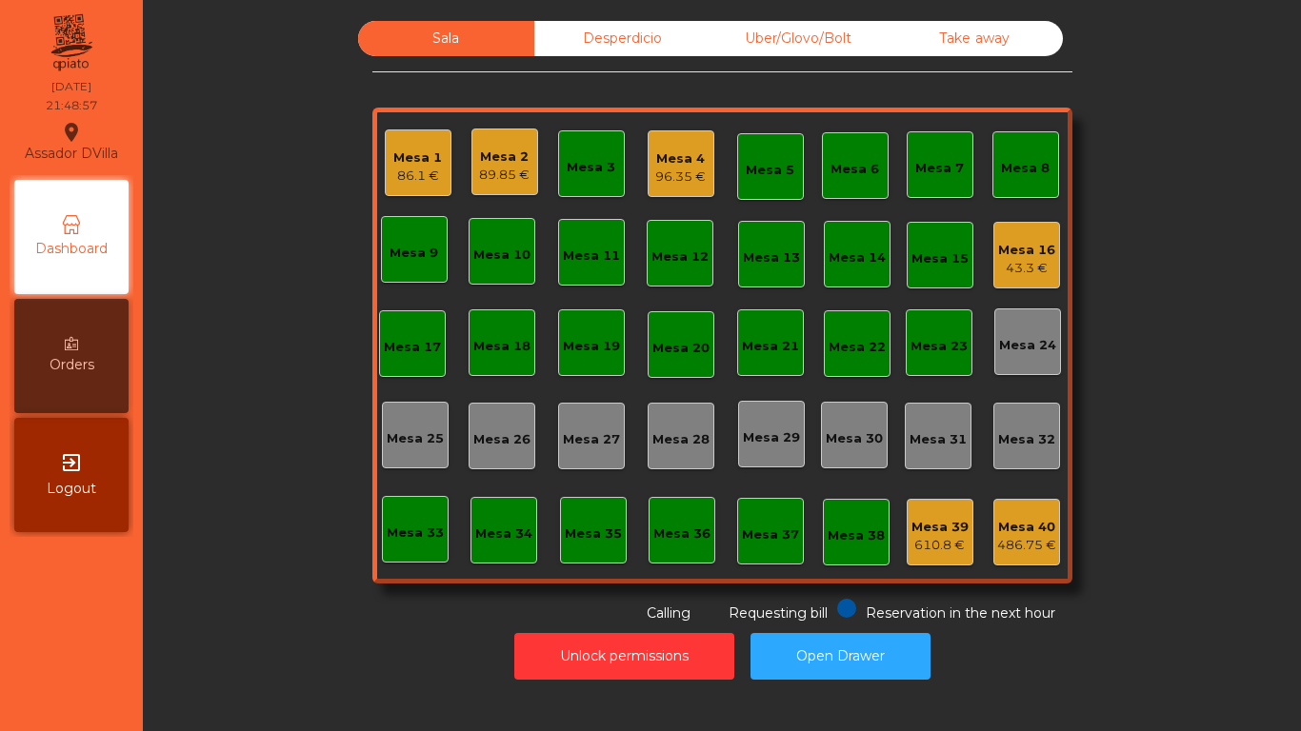
click at [1033, 263] on div "43.3 €" at bounding box center [1026, 268] width 57 height 19
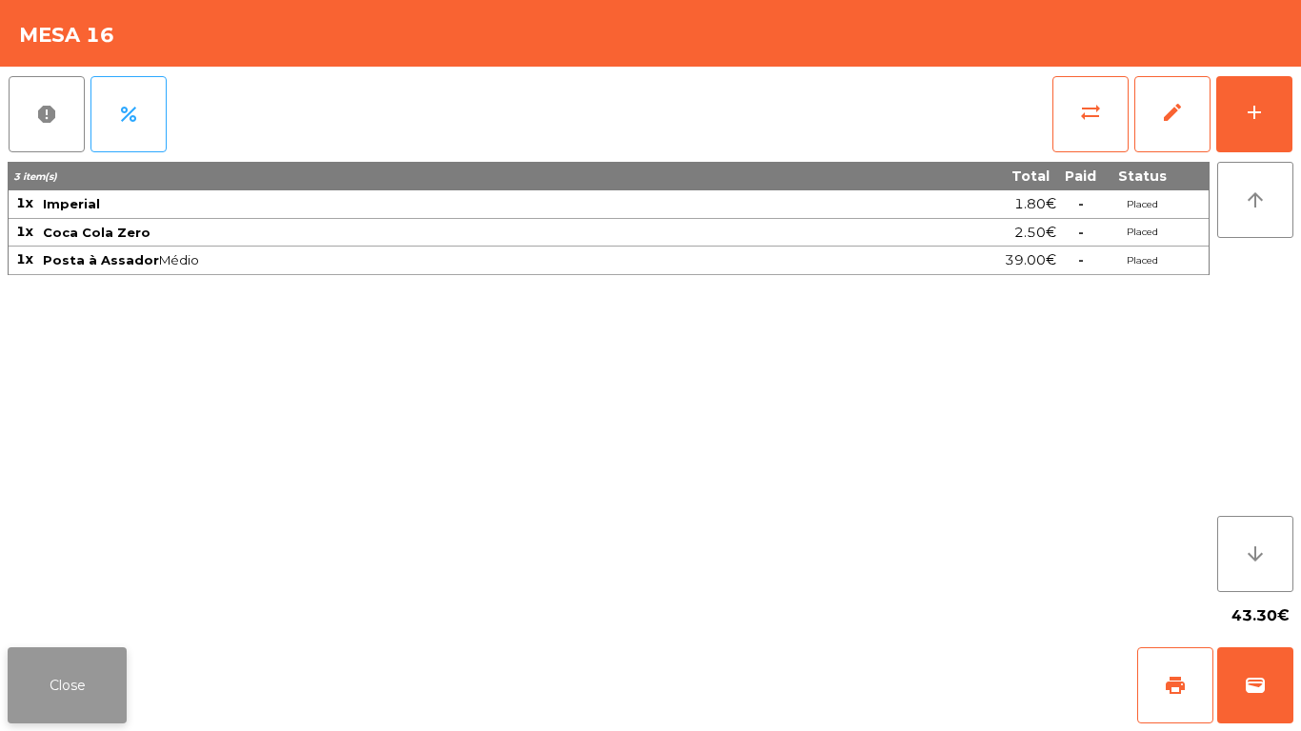
drag, startPoint x: 55, startPoint y: 691, endPoint x: 548, endPoint y: 233, distance: 671.9
click at [55, 690] on button "Close" at bounding box center [67, 686] width 119 height 76
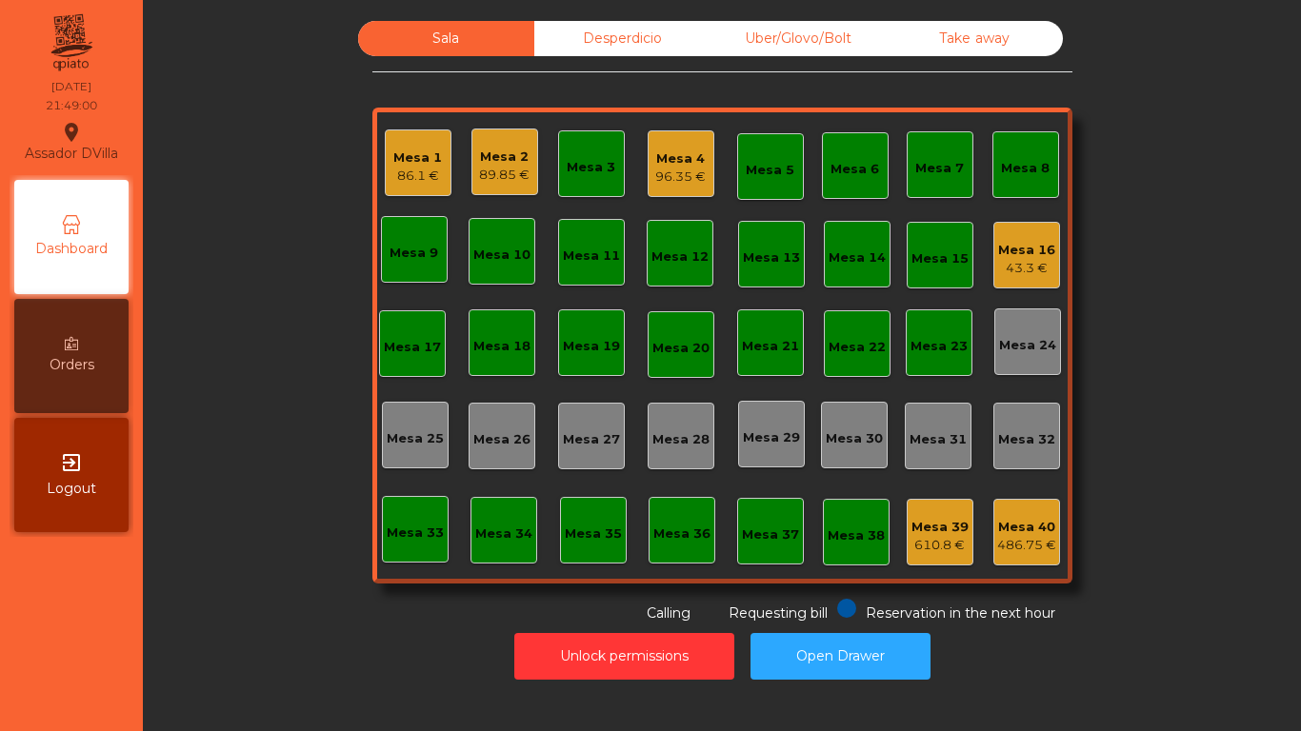
click at [655, 178] on div "96.35 €" at bounding box center [680, 177] width 50 height 19
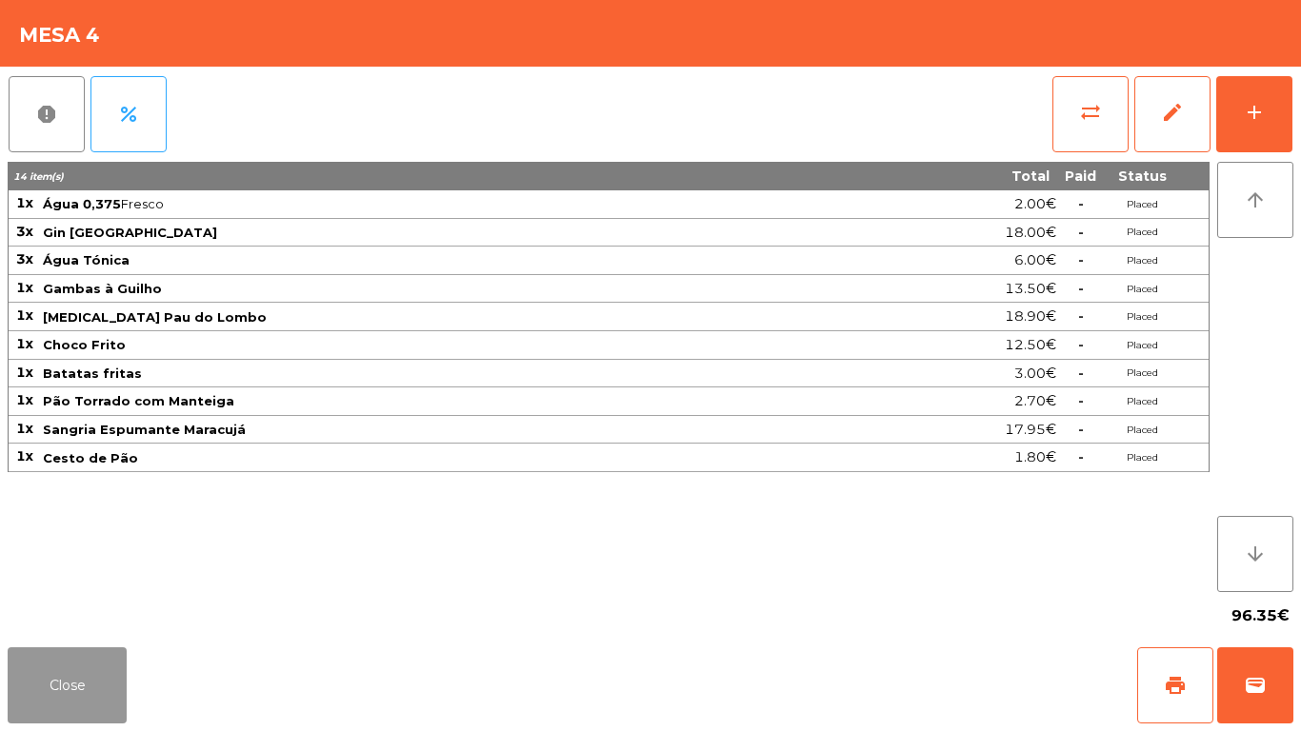
click at [48, 689] on button "Close" at bounding box center [67, 686] width 119 height 76
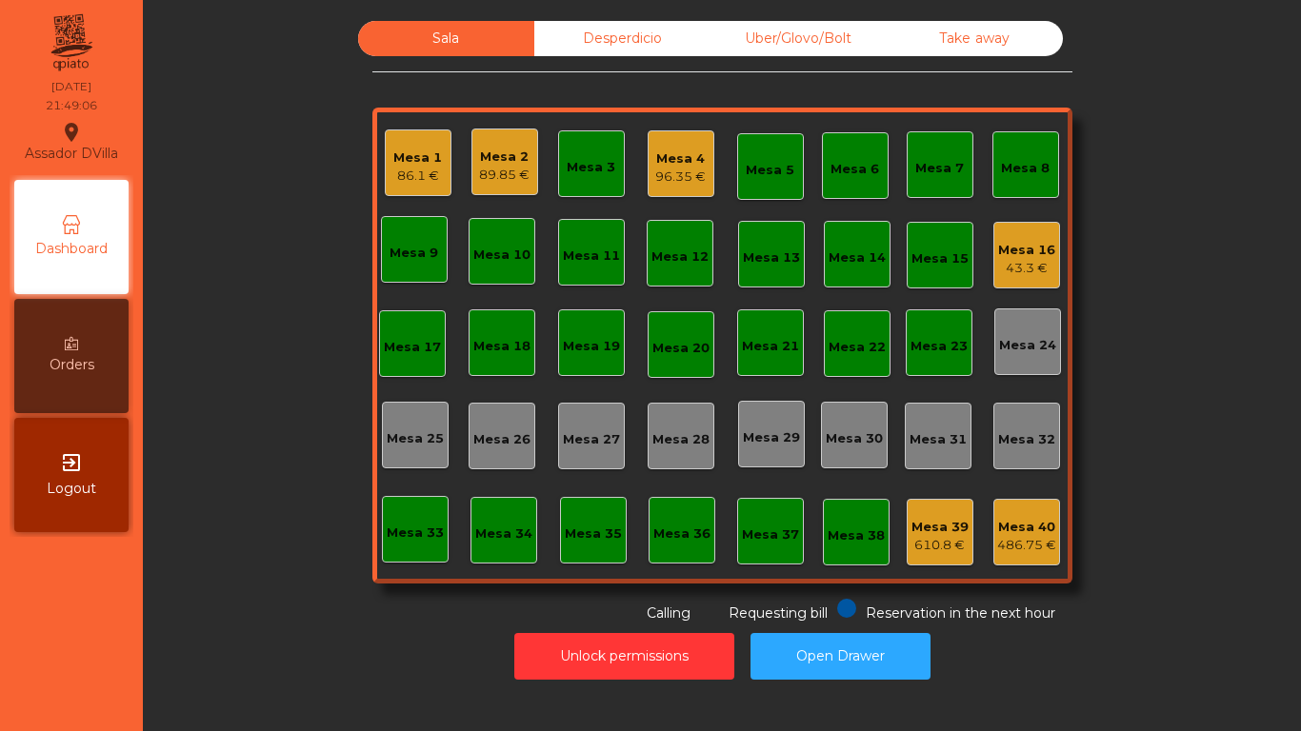
click at [487, 160] on div "Mesa 2" at bounding box center [504, 157] width 50 height 19
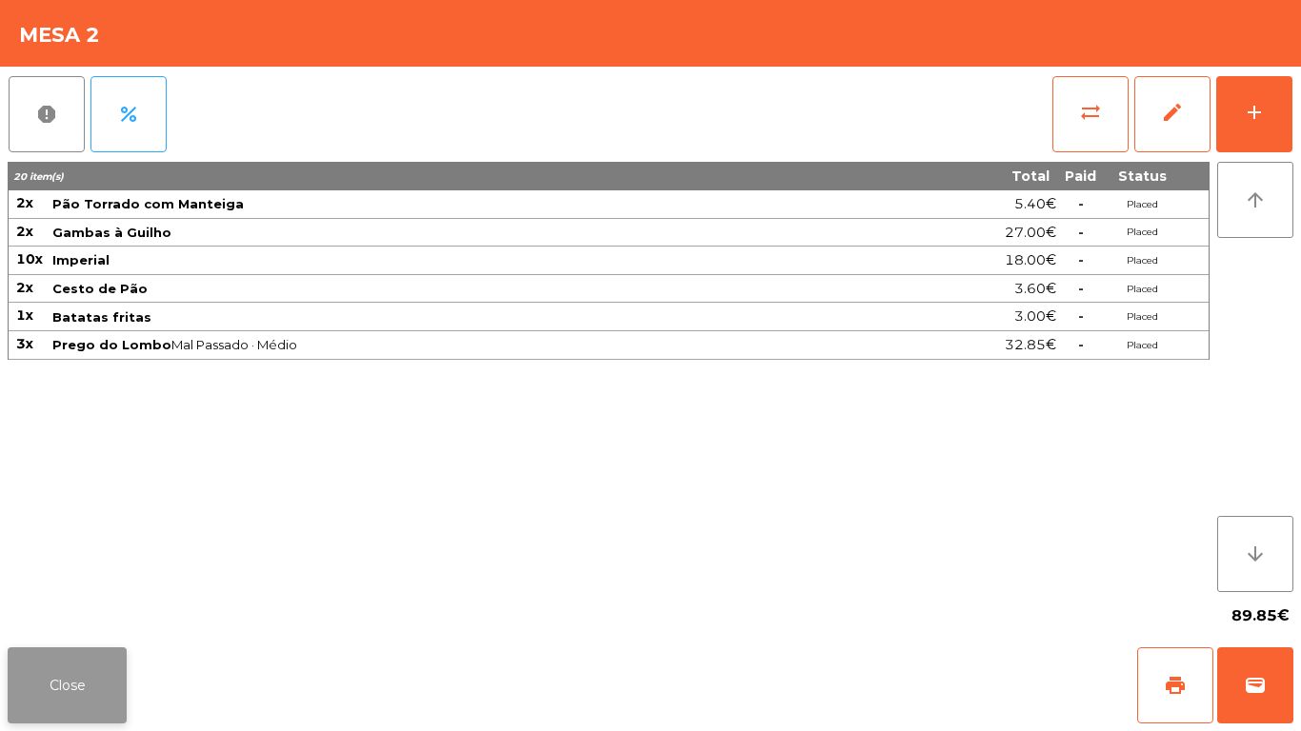
click at [65, 688] on button "Close" at bounding box center [67, 686] width 119 height 76
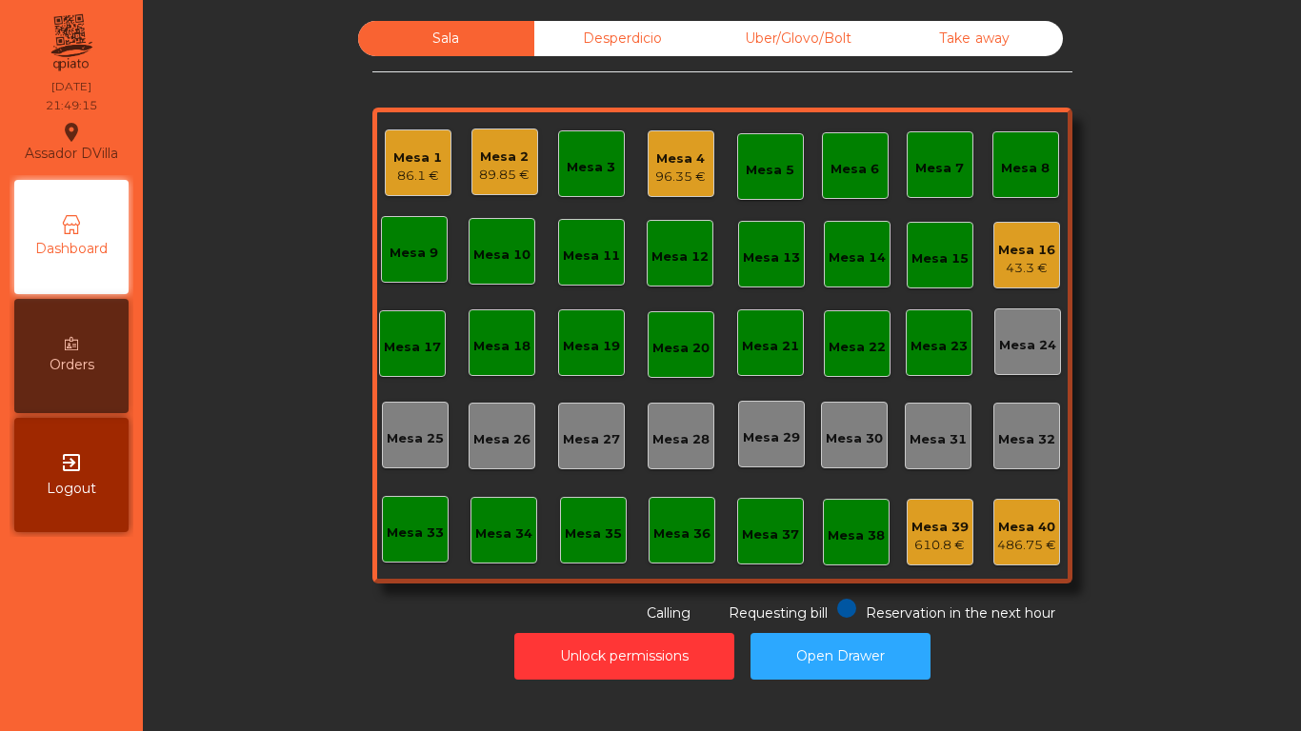
click at [393, 162] on div "Mesa 1" at bounding box center [417, 158] width 49 height 19
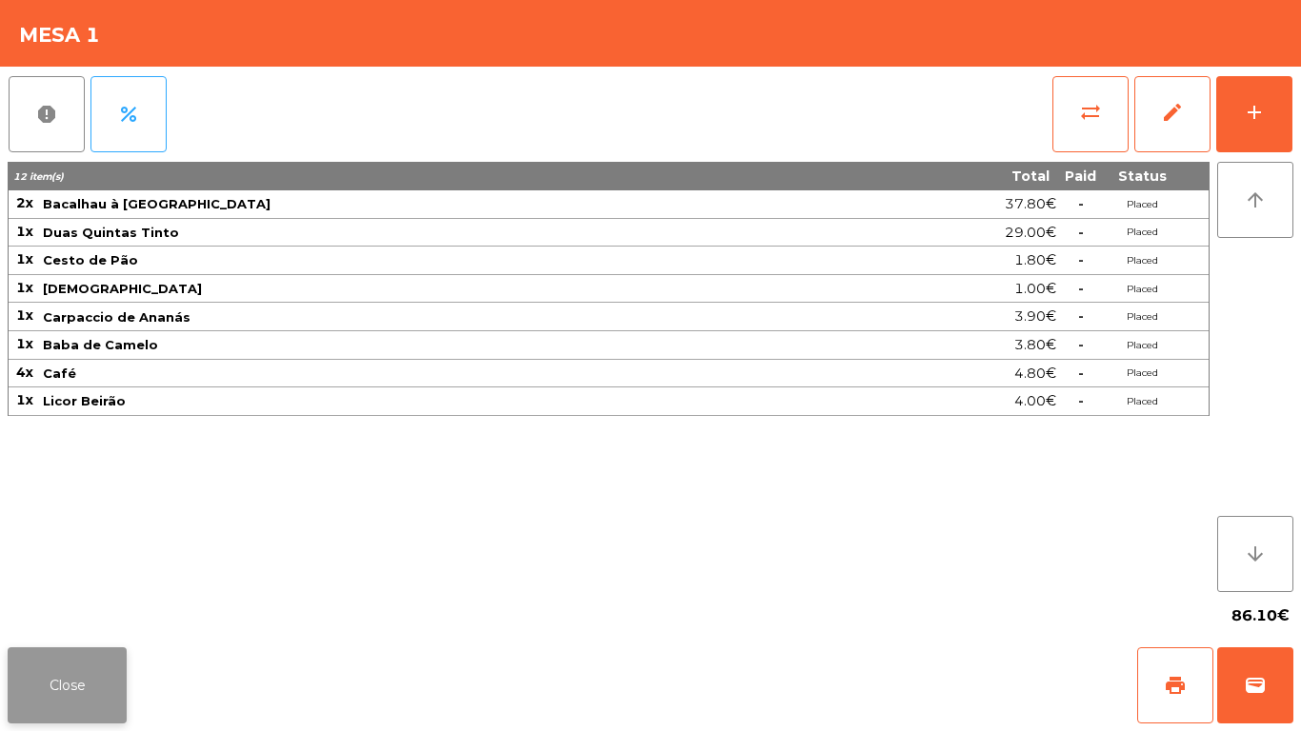
click at [60, 658] on button "Close" at bounding box center [67, 686] width 119 height 76
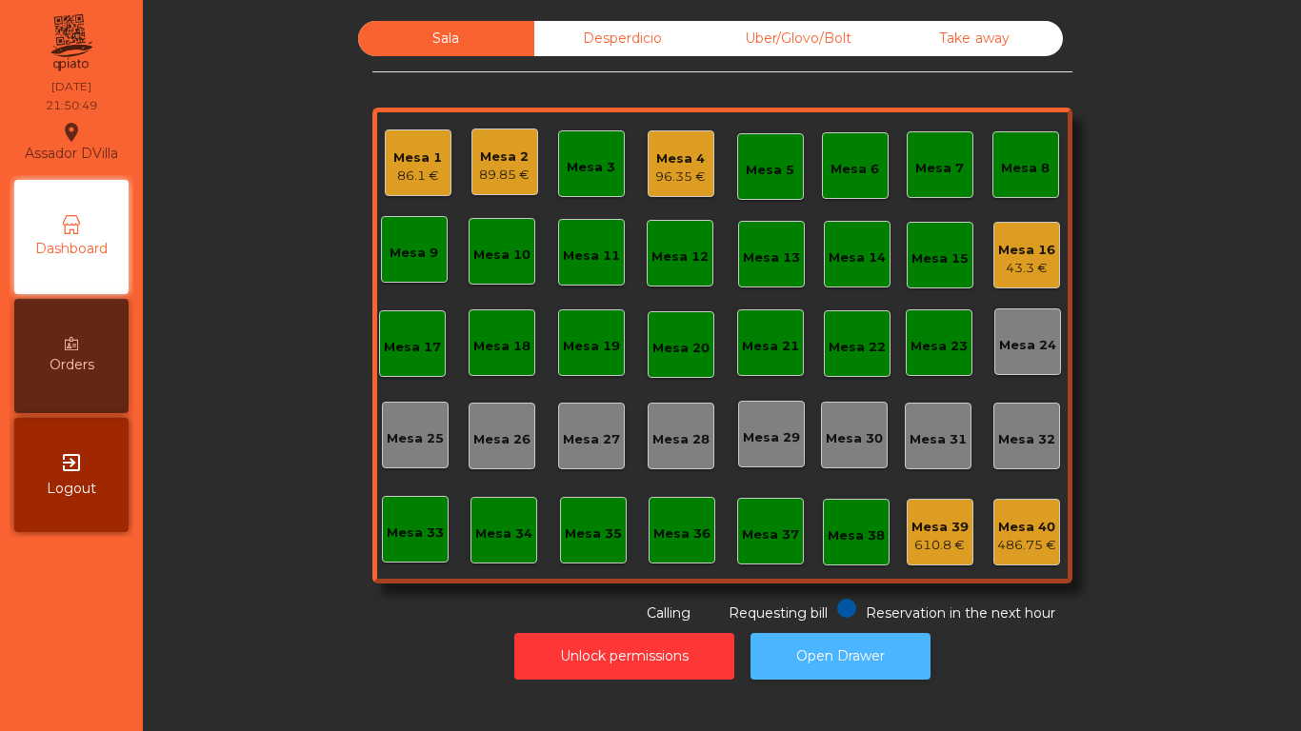
click at [871, 654] on button "Open Drawer" at bounding box center [841, 656] width 180 height 47
click at [751, 633] on button "Open Drawer" at bounding box center [841, 656] width 180 height 47
click at [672, 171] on div "96.35 €" at bounding box center [680, 177] width 50 height 19
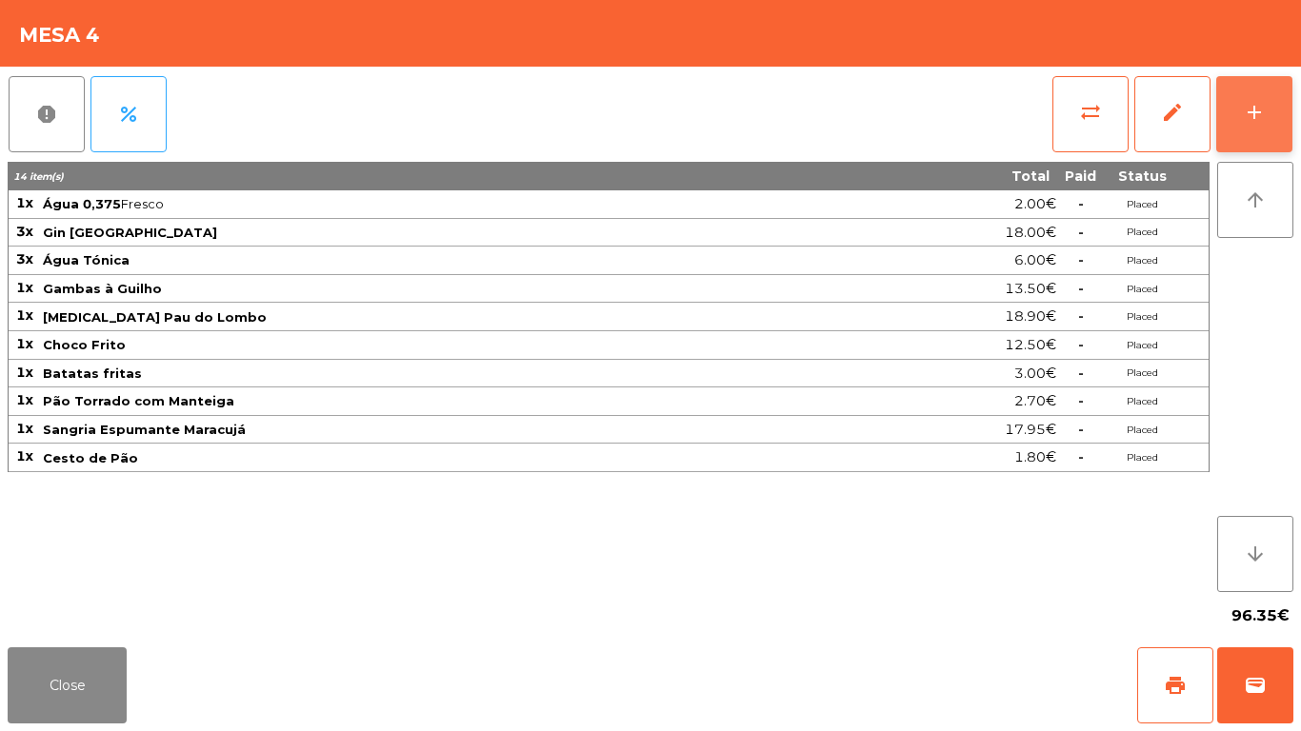
click at [1250, 108] on div "add" at bounding box center [1254, 112] width 23 height 23
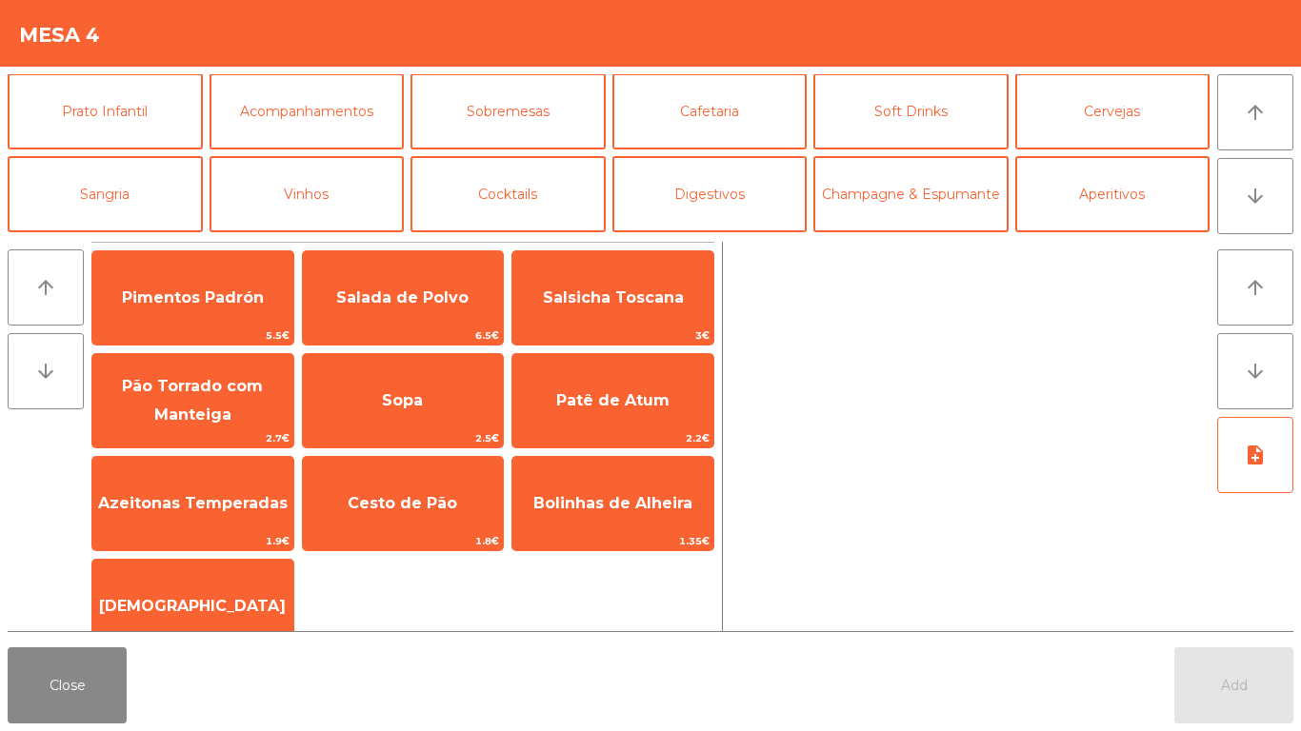
scroll to position [166, 0]
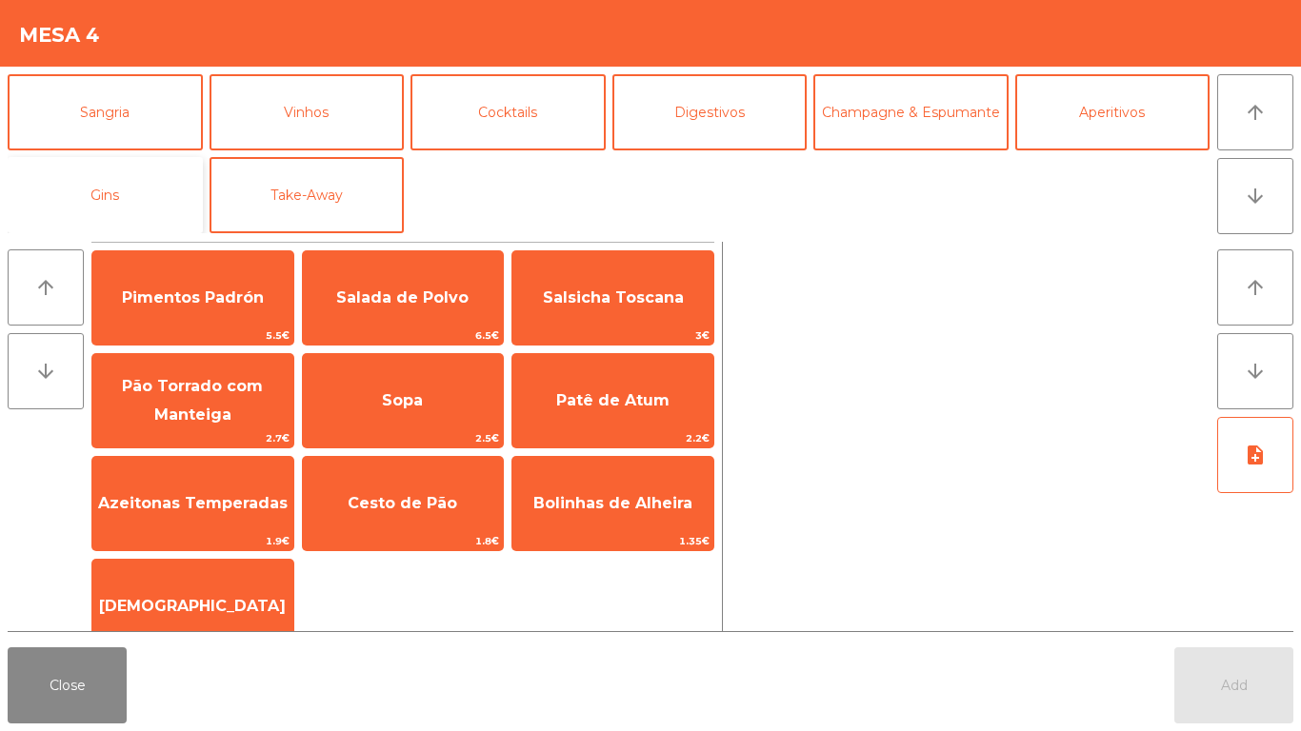
click at [161, 210] on button "Gins" at bounding box center [105, 195] width 195 height 76
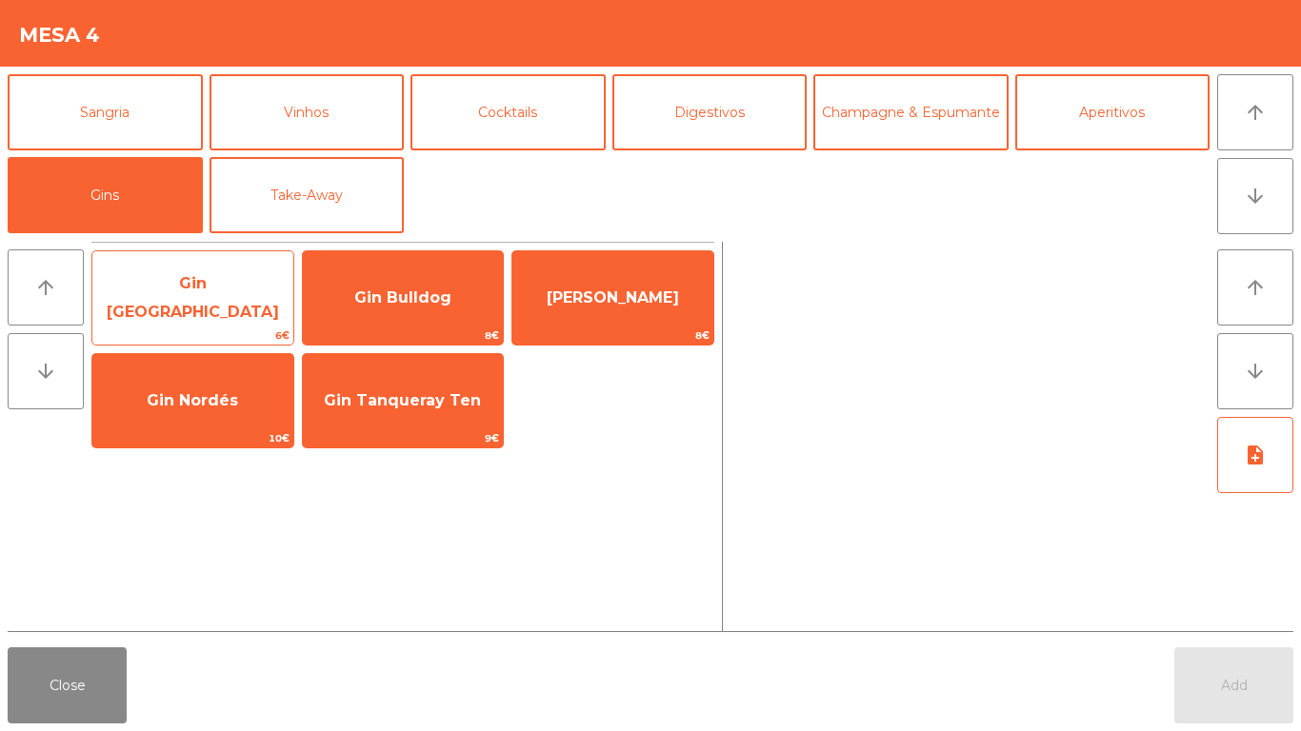
click at [192, 285] on span "Gin Bombay" at bounding box center [192, 298] width 201 height 81
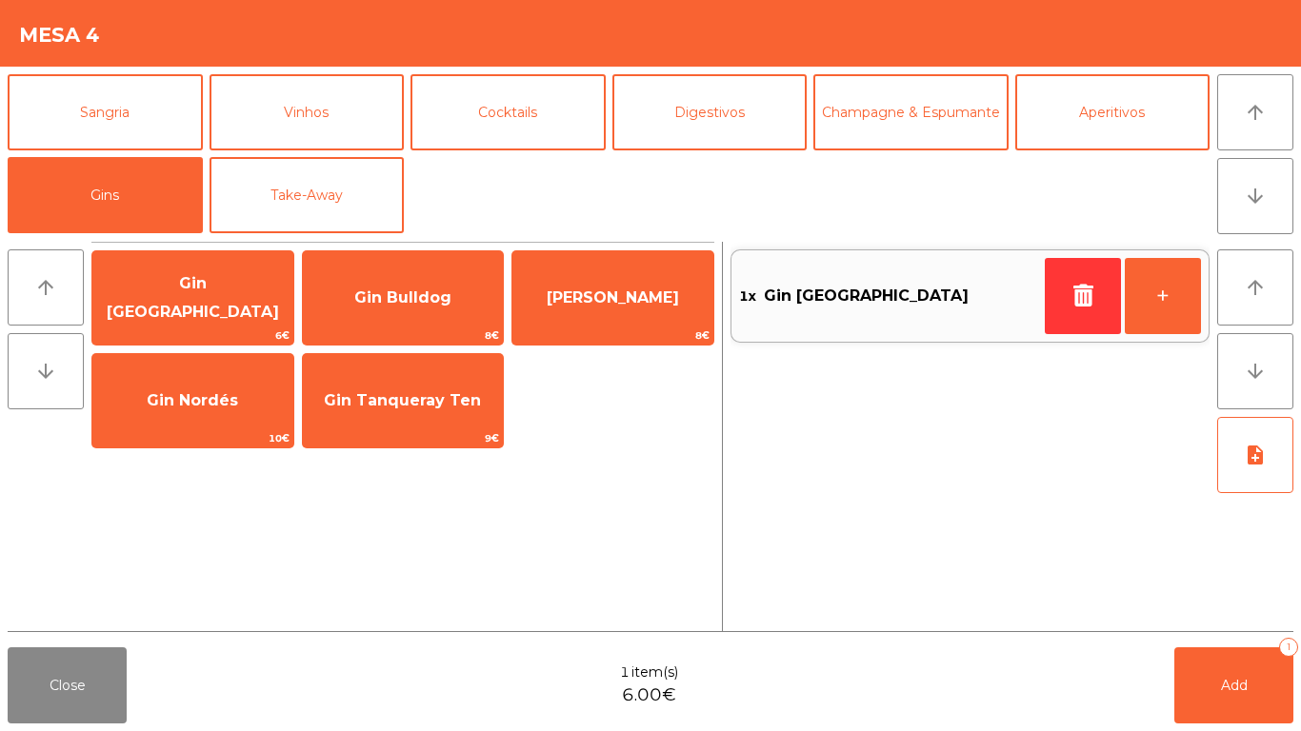
scroll to position [0, 0]
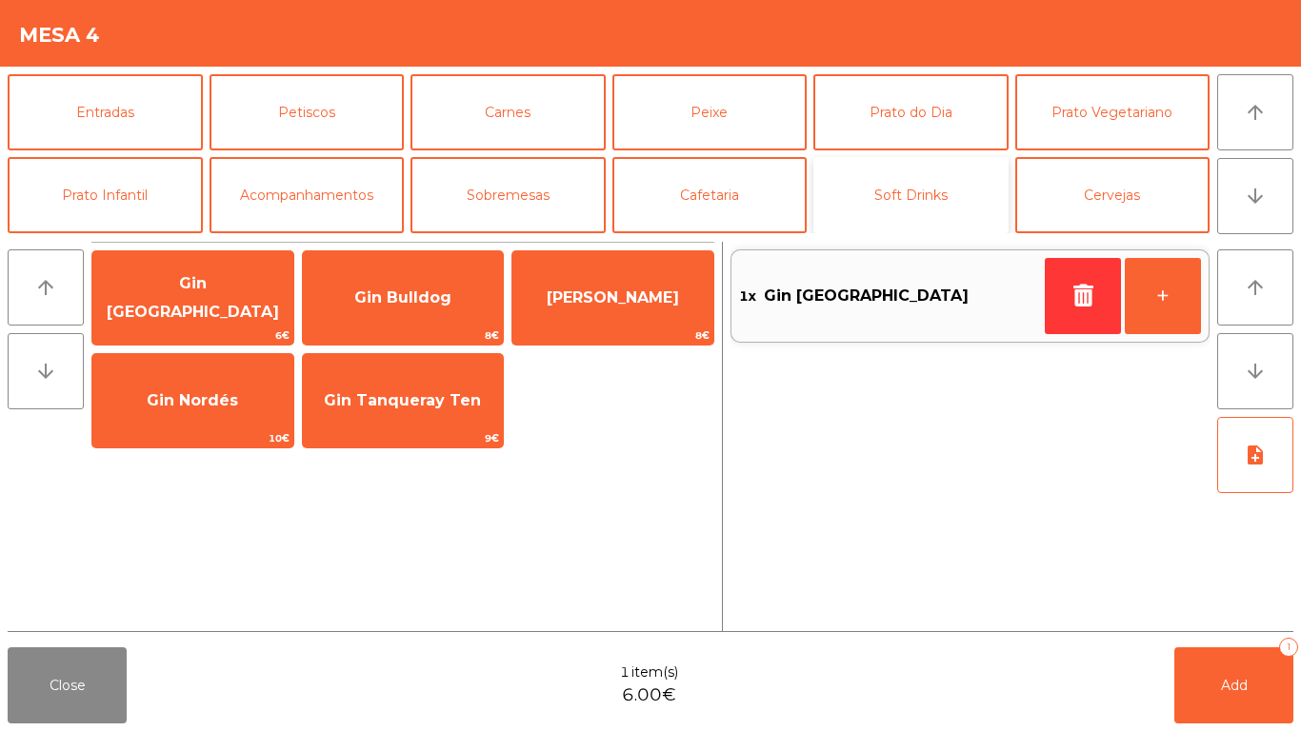
click at [928, 173] on button "Soft Drinks" at bounding box center [910, 195] width 195 height 76
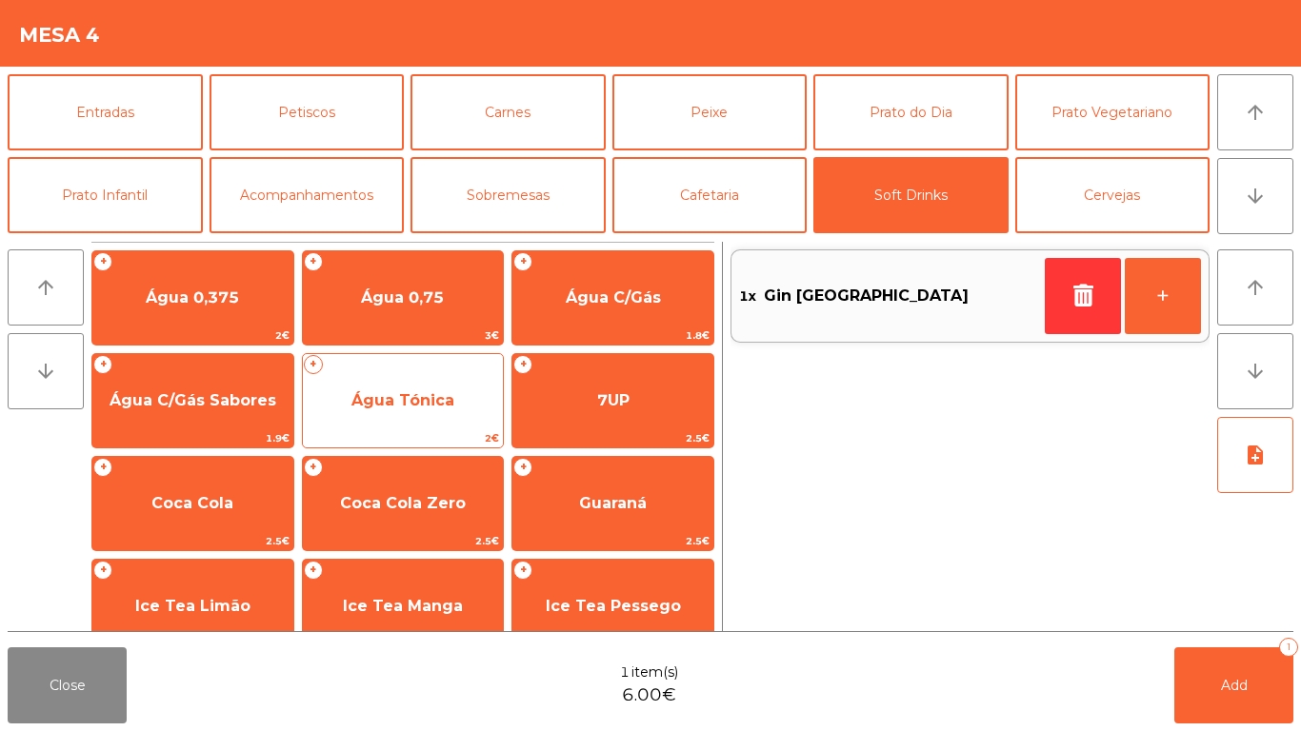
click at [442, 429] on div "+ Água Tónica 2€" at bounding box center [403, 400] width 203 height 95
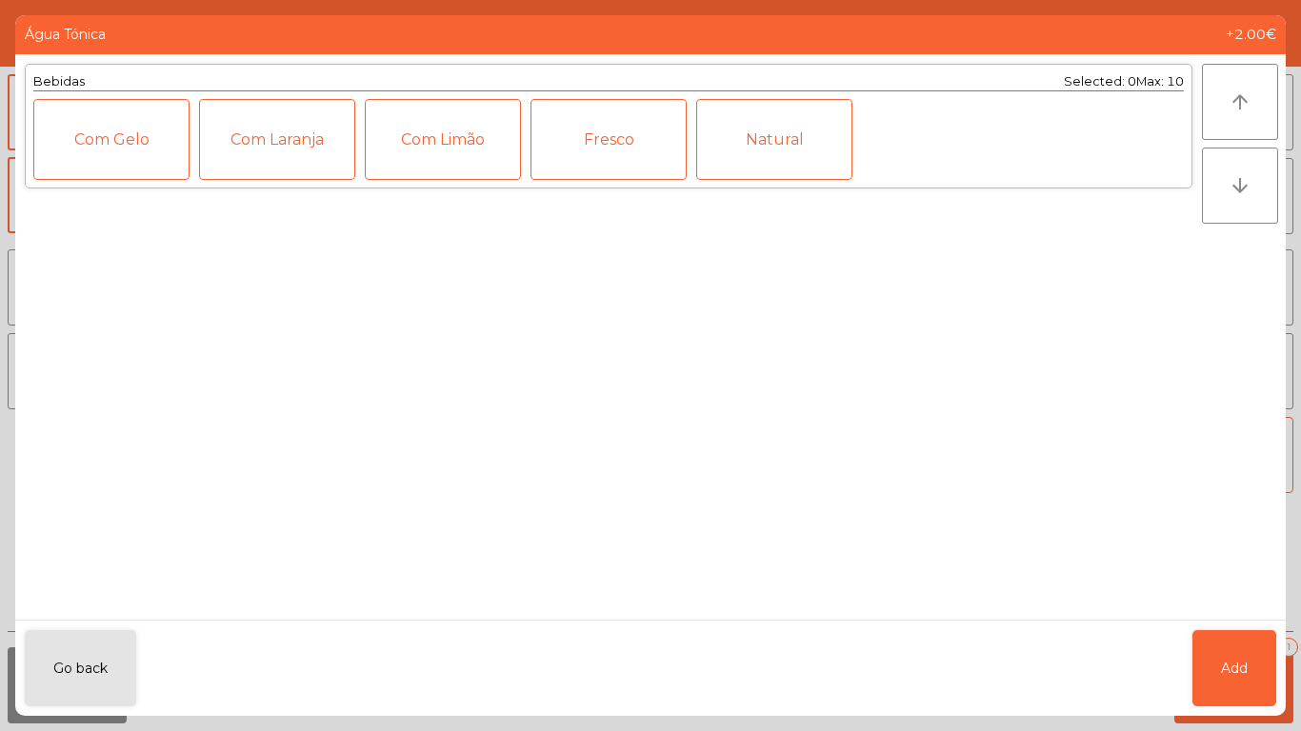
click at [587, 140] on div "Fresco" at bounding box center [609, 139] width 156 height 81
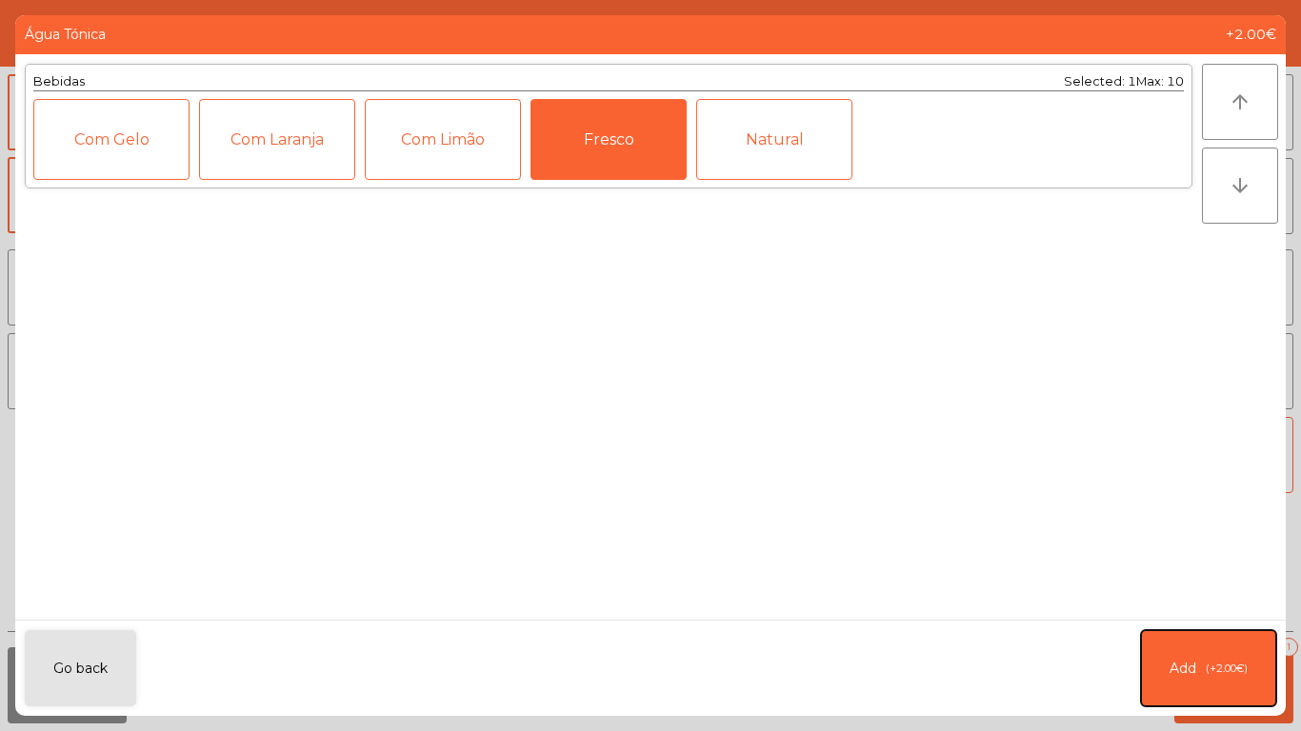
click at [1206, 662] on span "(+2.00€)" at bounding box center [1227, 669] width 42 height 16
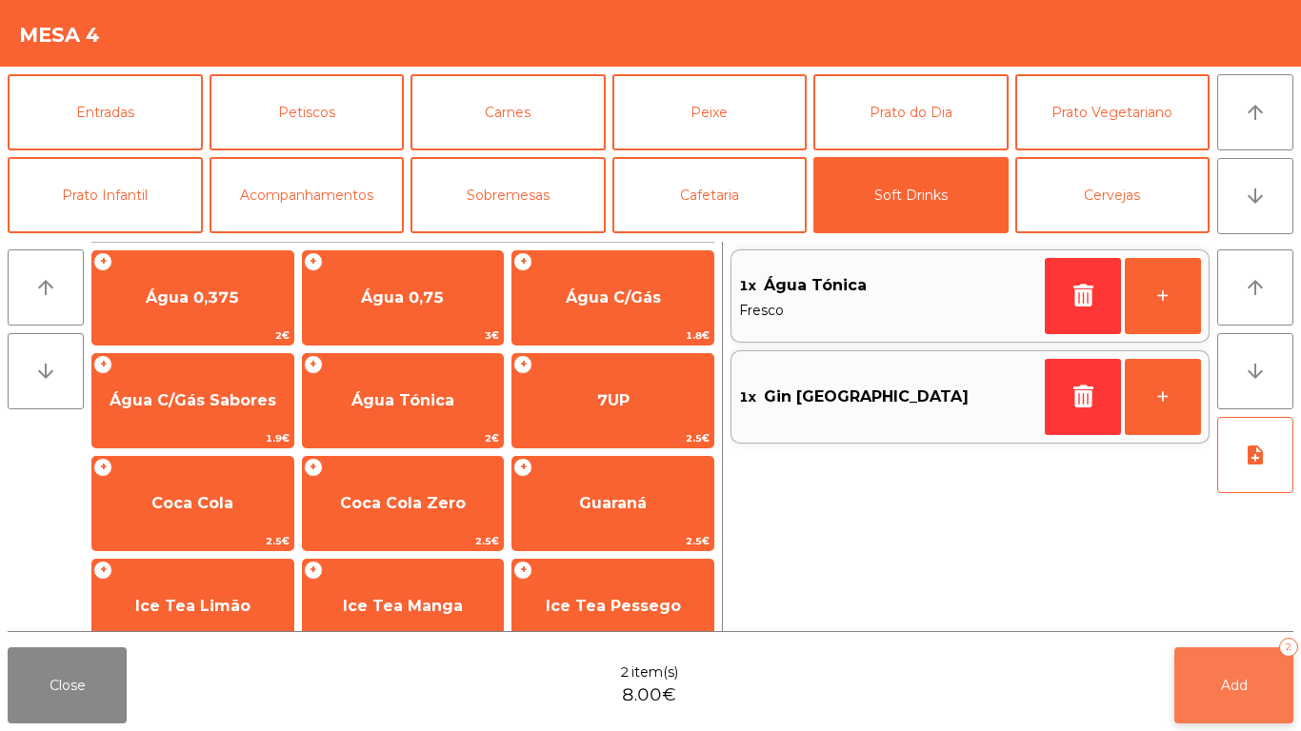
click at [1230, 698] on button "Add 2" at bounding box center [1233, 686] width 119 height 76
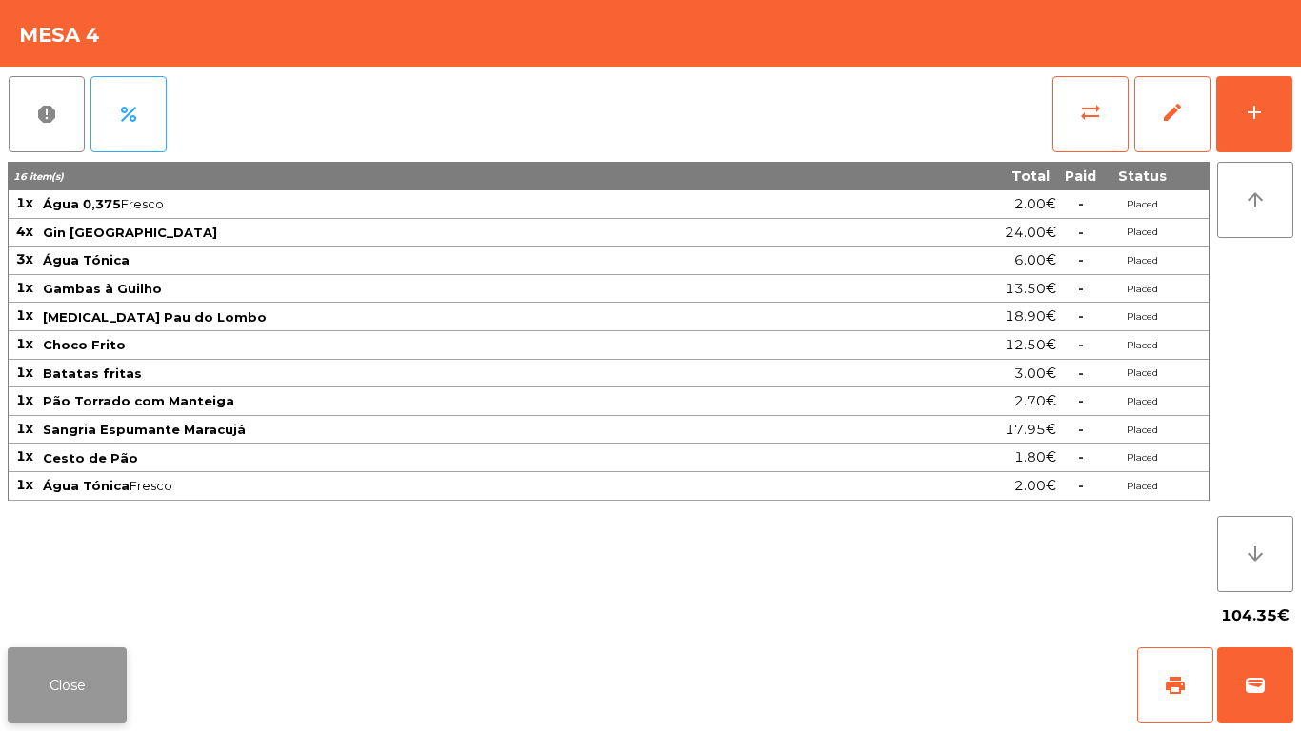
click at [74, 655] on button "Close" at bounding box center [67, 686] width 119 height 76
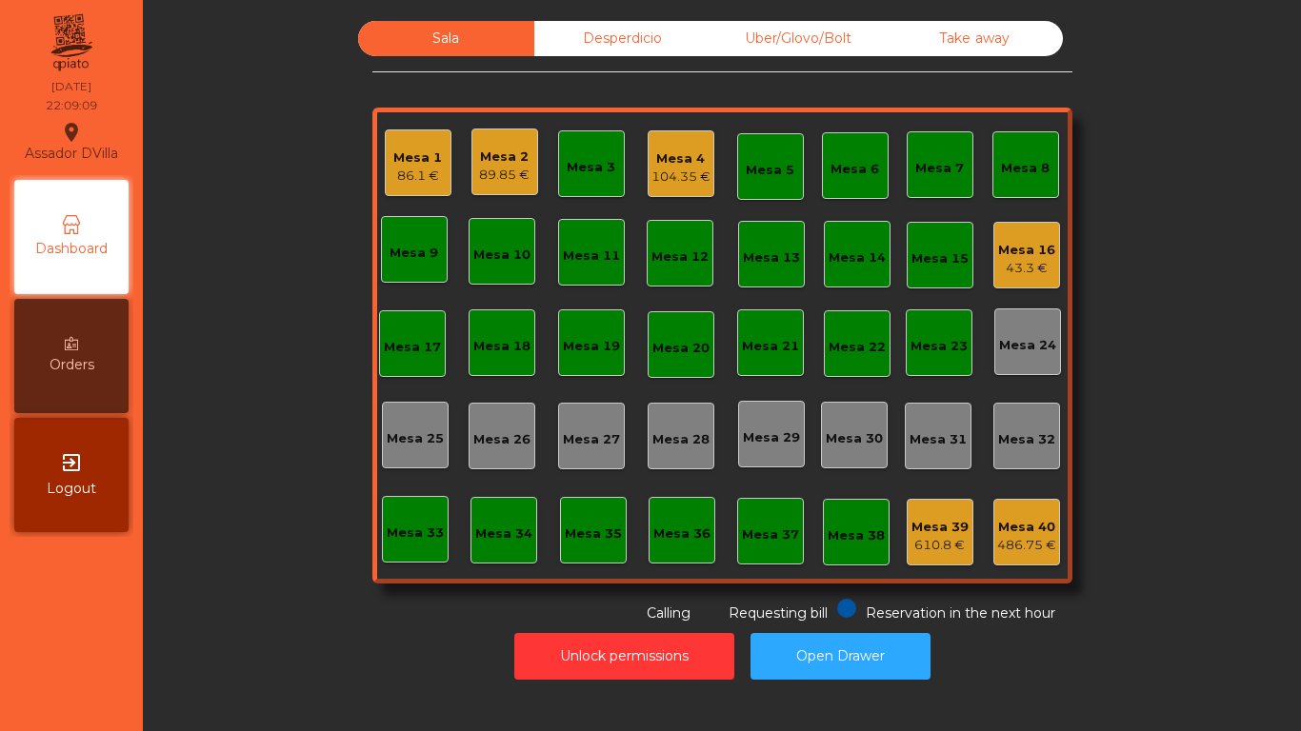
click at [1006, 256] on div "Mesa 16" at bounding box center [1026, 250] width 57 height 19
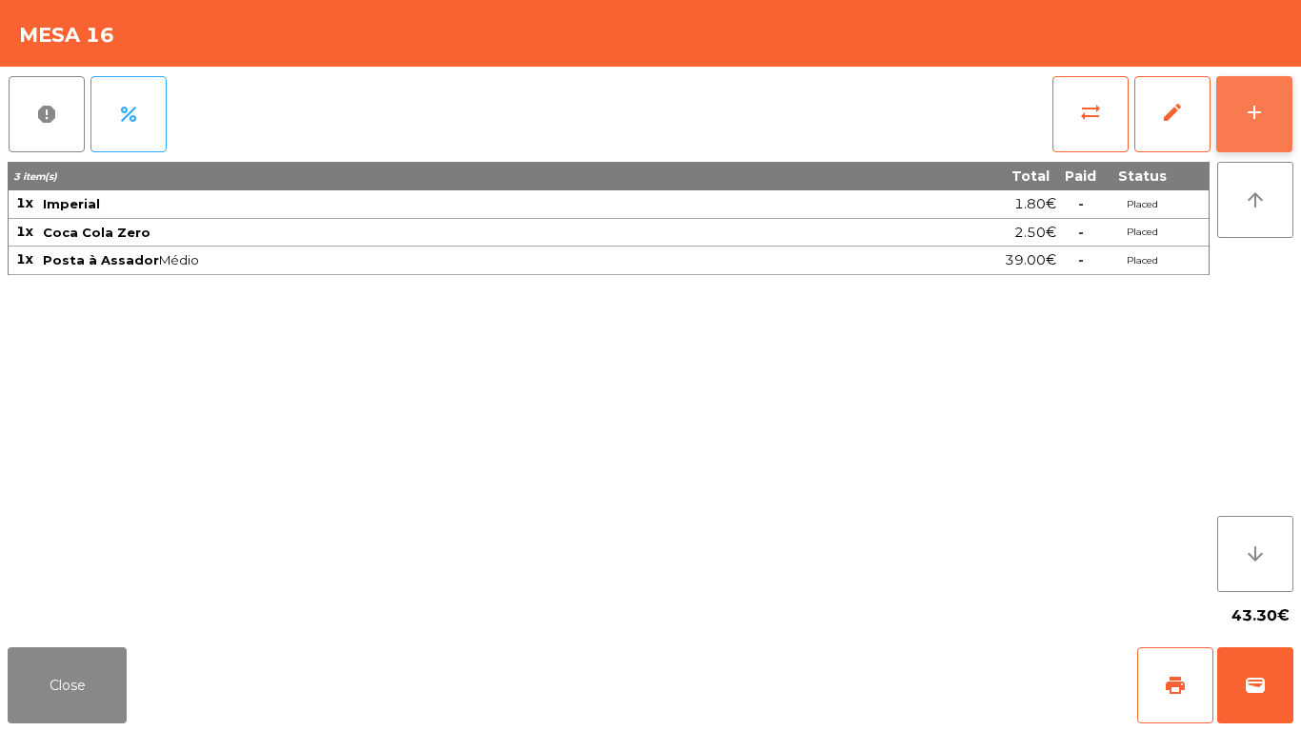
click at [1251, 85] on button "add" at bounding box center [1254, 114] width 76 height 76
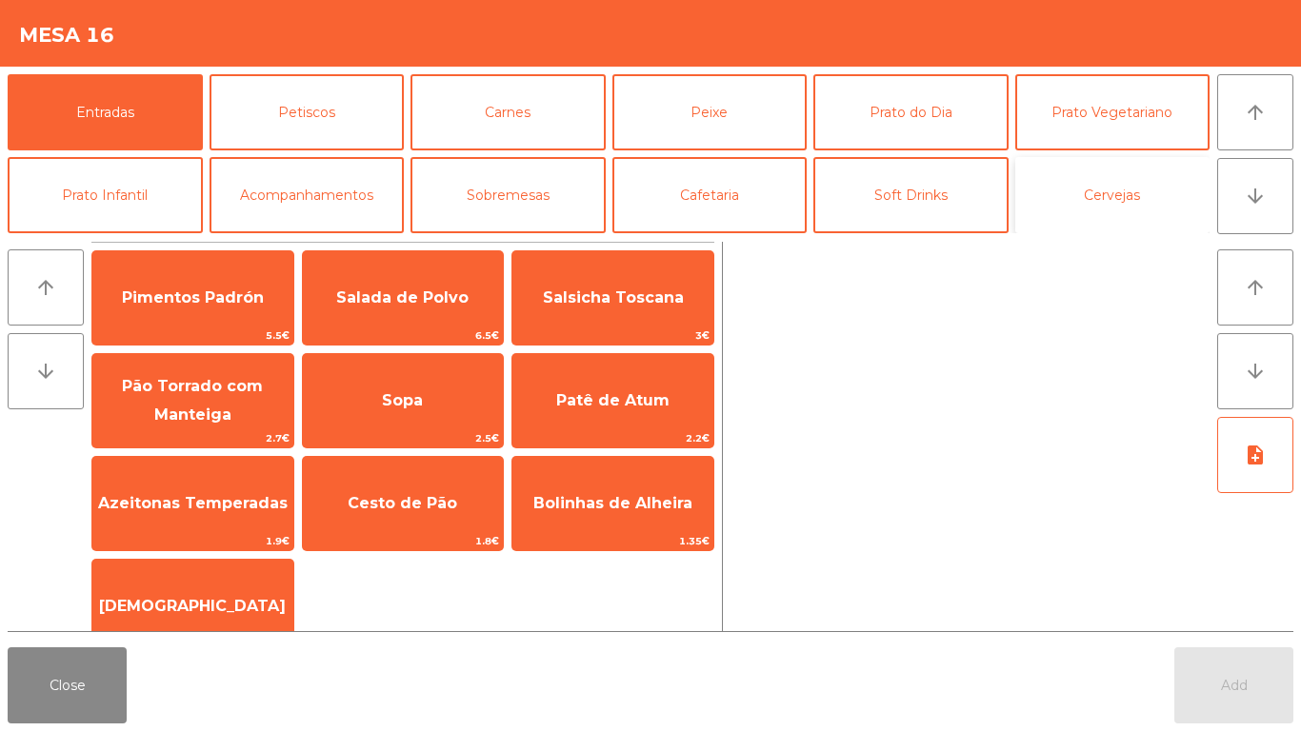
click at [1113, 209] on button "Cervejas" at bounding box center [1112, 195] width 195 height 76
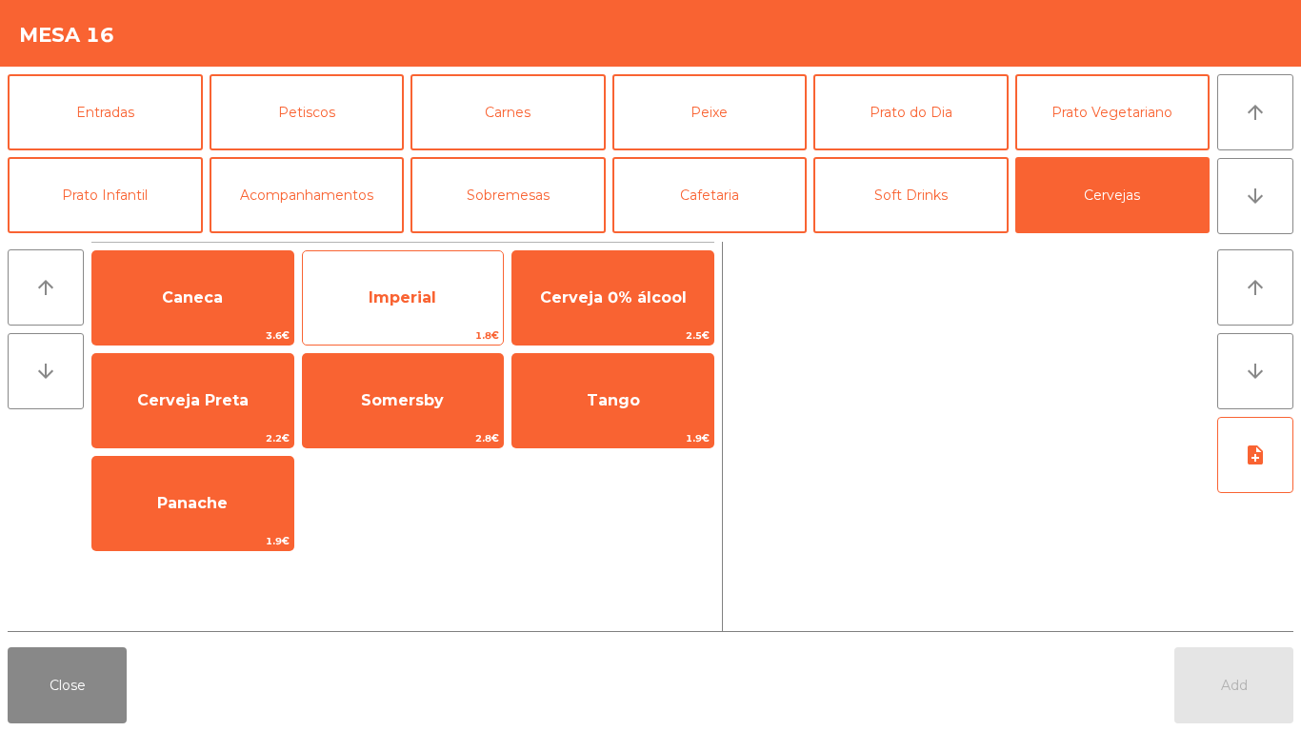
drag, startPoint x: 328, startPoint y: 294, endPoint x: 356, endPoint y: 295, distance: 28.6
click at [335, 294] on span "Imperial" at bounding box center [403, 297] width 201 height 51
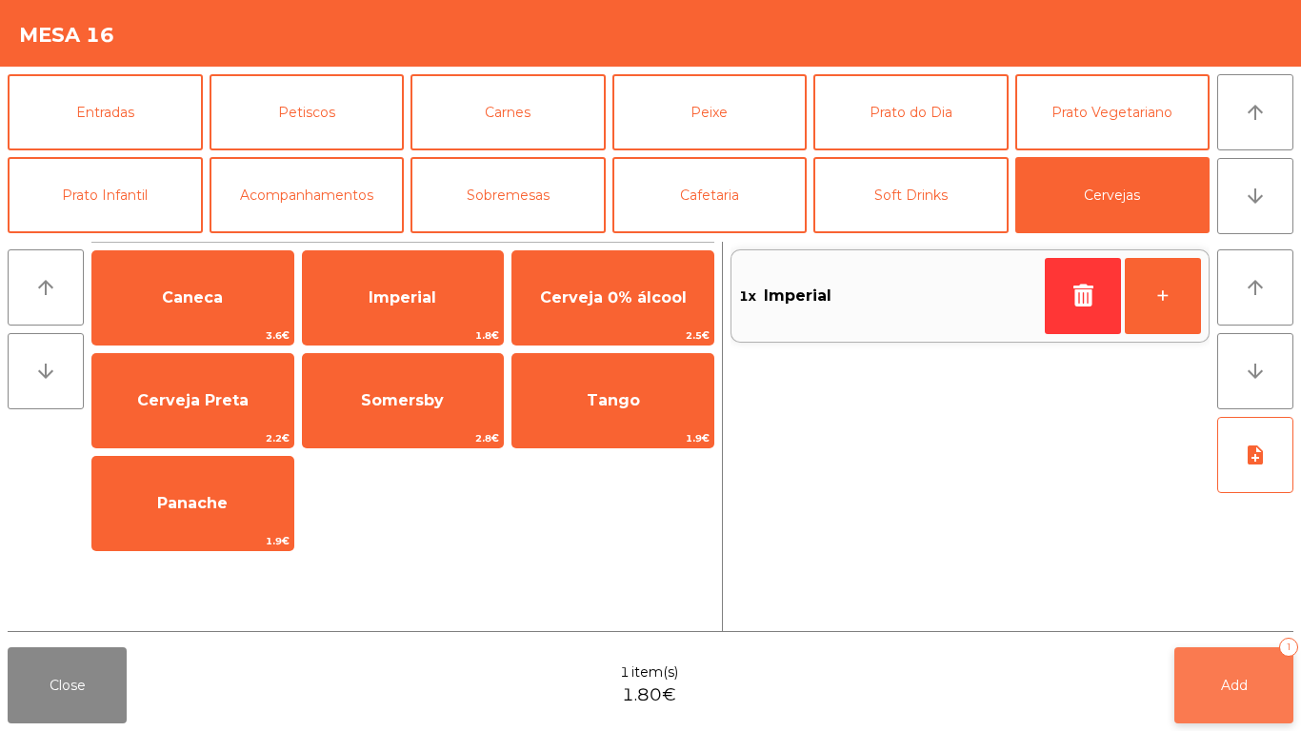
click at [1221, 687] on span "Add" at bounding box center [1234, 685] width 27 height 17
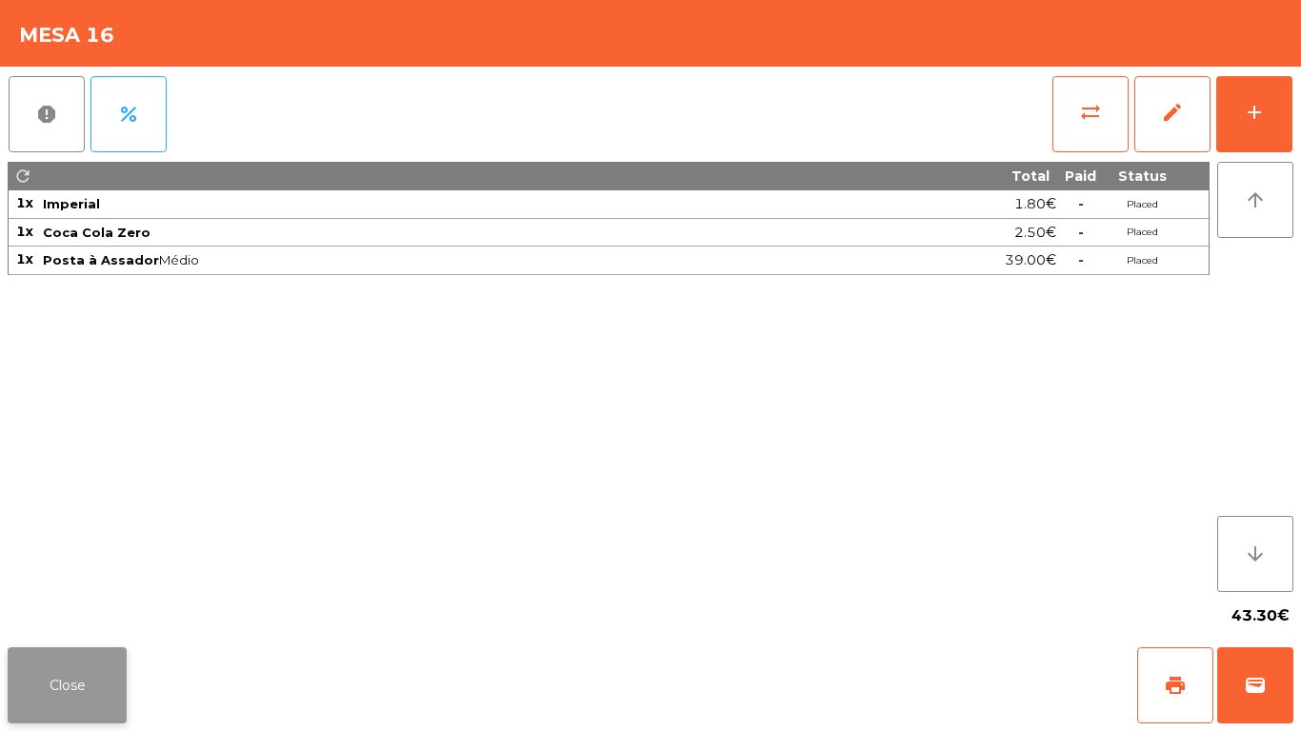
click at [70, 676] on button "Close" at bounding box center [67, 686] width 119 height 76
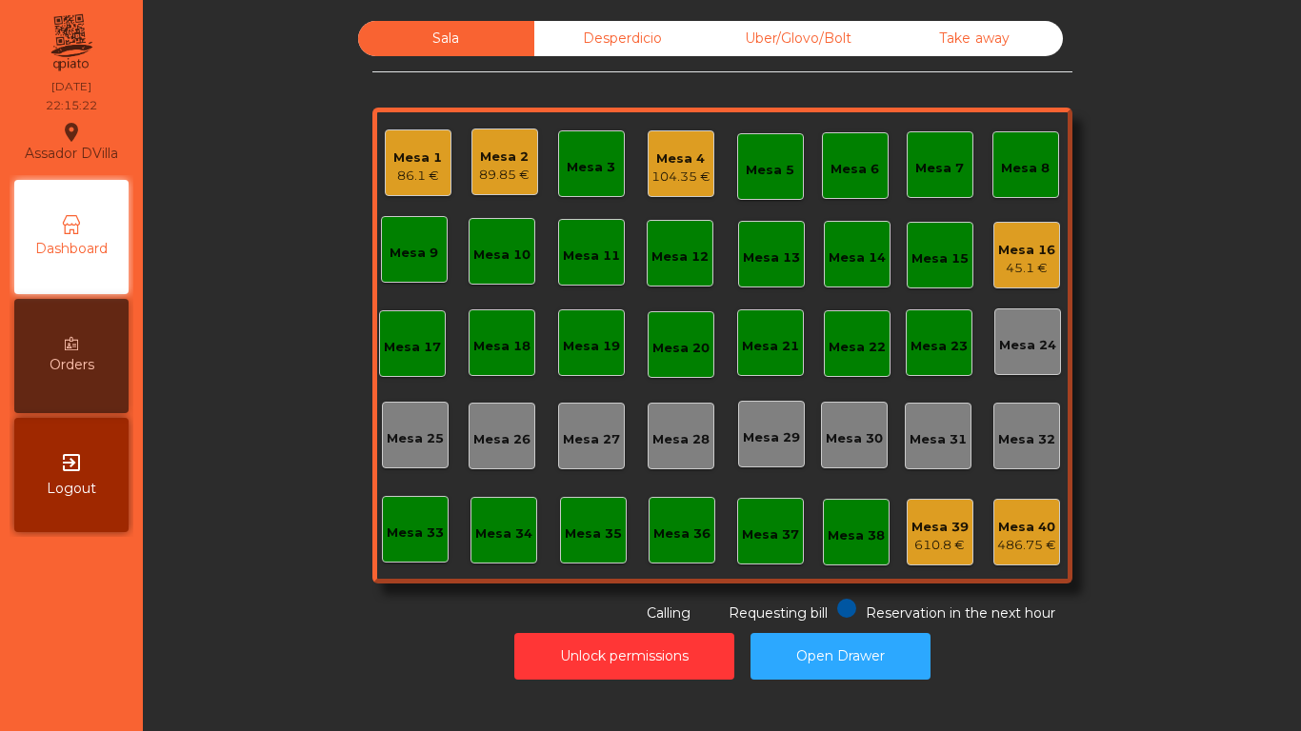
click at [471, 184] on div "Mesa 2 89.85 €" at bounding box center [504, 162] width 67 height 67
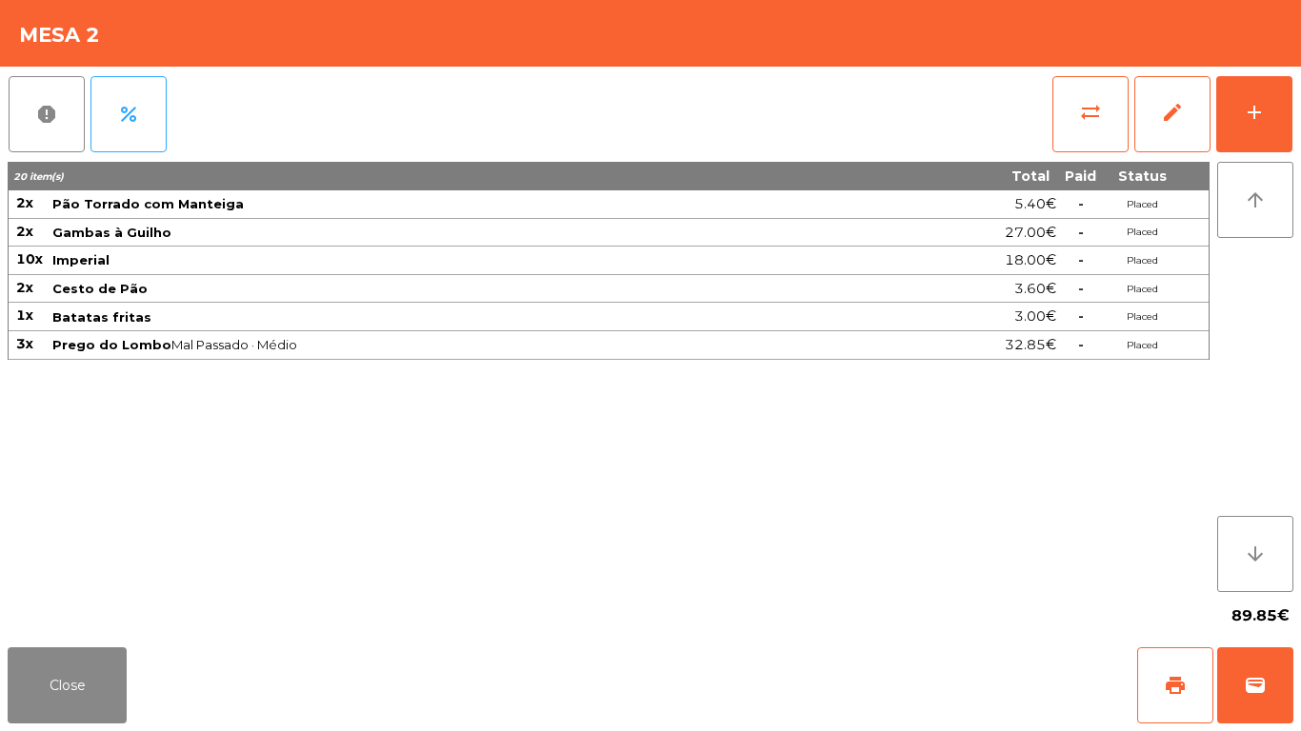
click at [1300, 91] on div "report percent sync_alt edit add 20 item(s) Total Paid Status 2x Pão Torrado co…" at bounding box center [650, 353] width 1301 height 573
click at [1268, 120] on button "add" at bounding box center [1254, 114] width 76 height 76
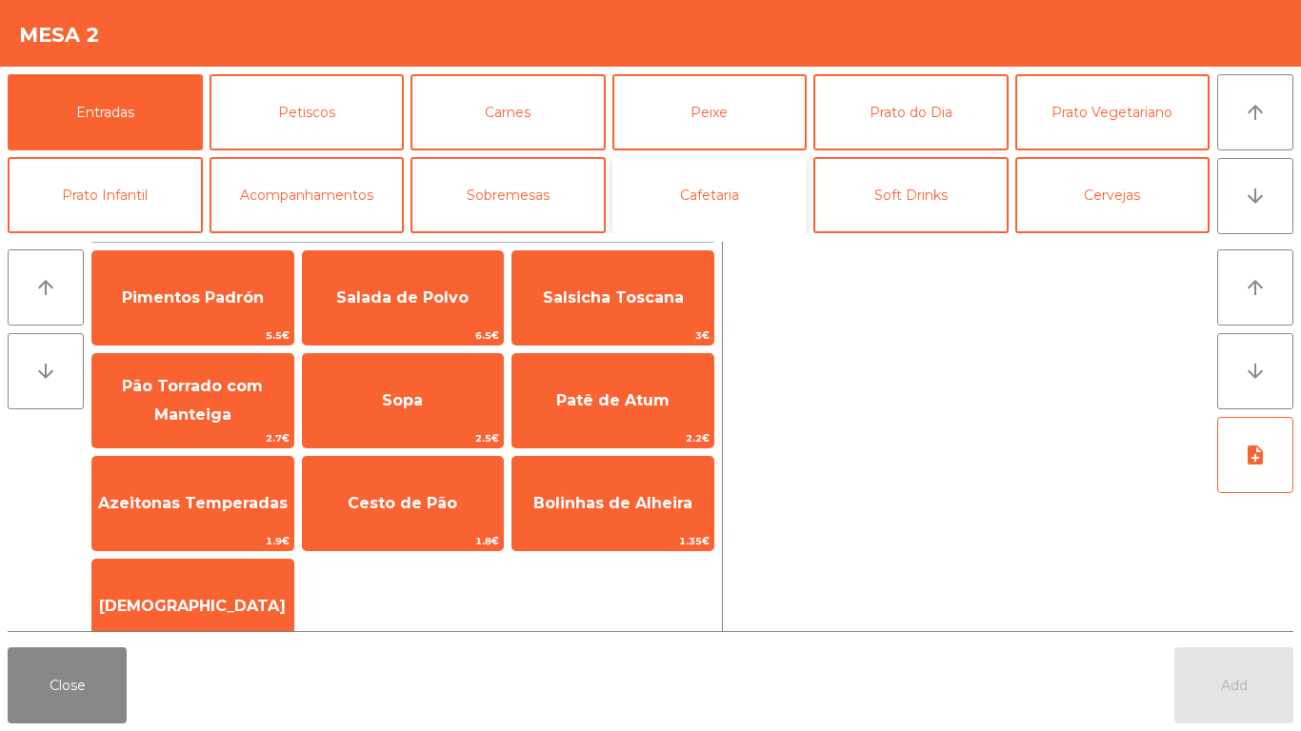
click at [750, 198] on button "Cafetaria" at bounding box center [709, 195] width 195 height 76
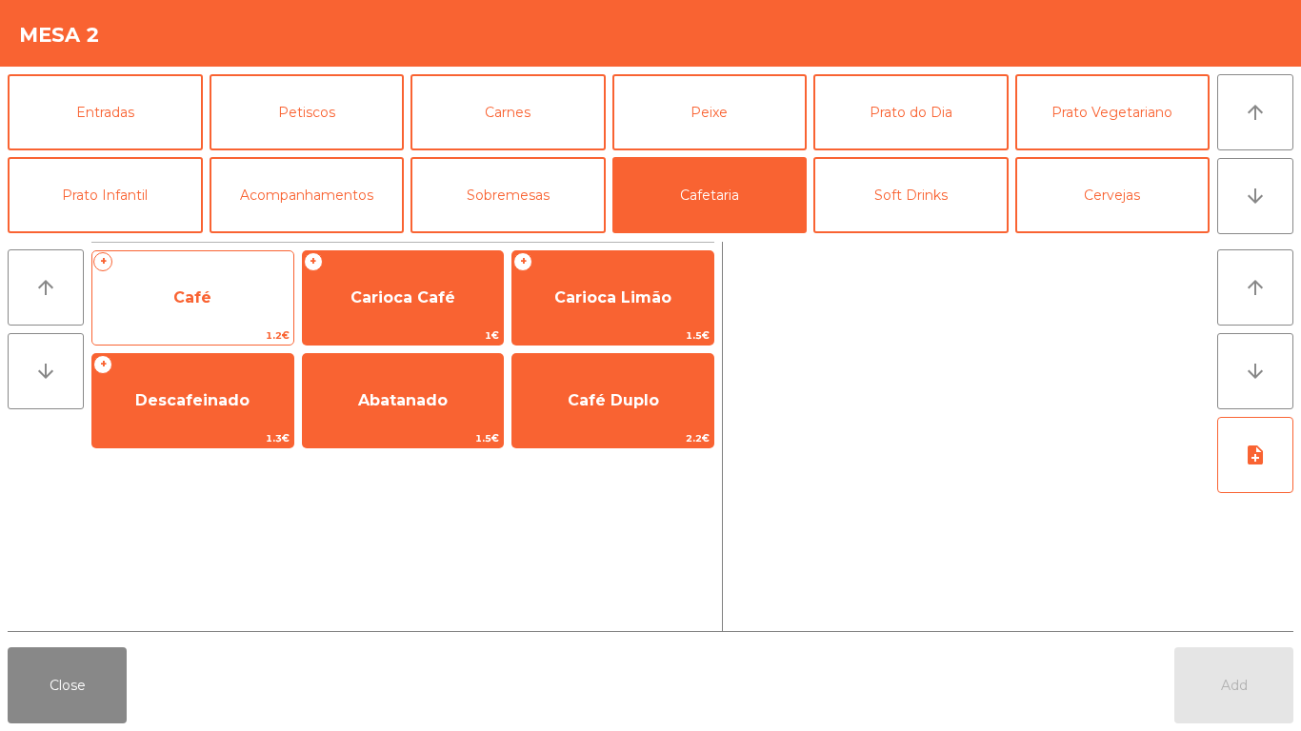
click at [176, 309] on span "Café" at bounding box center [192, 297] width 201 height 51
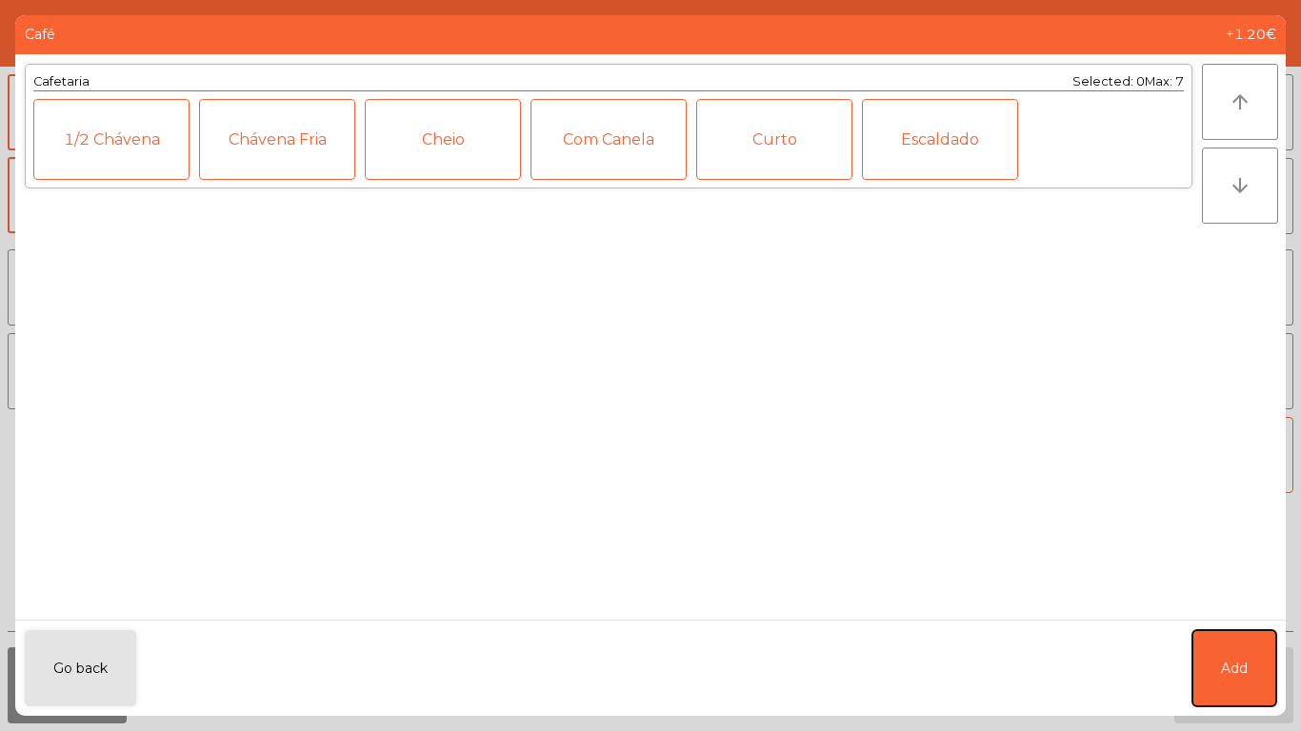
click at [1238, 634] on button "Add" at bounding box center [1234, 669] width 84 height 76
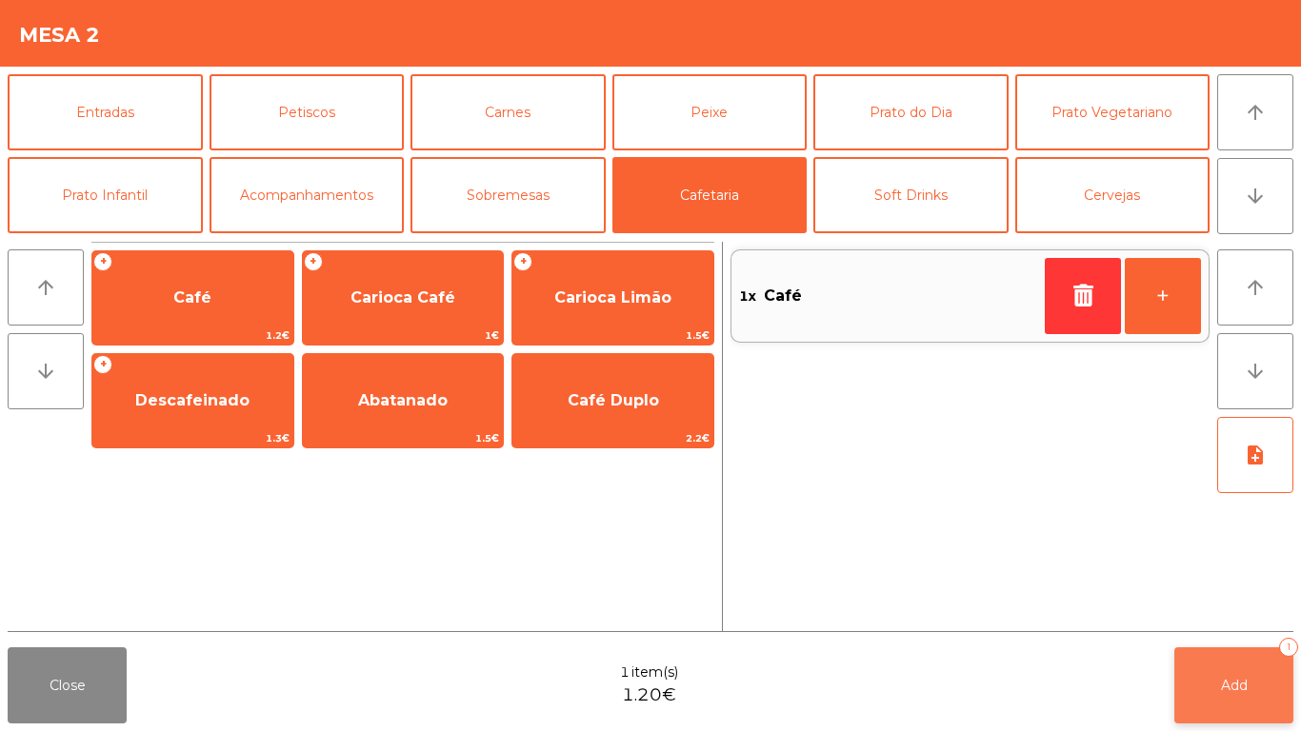
click at [1237, 659] on button "Add 1" at bounding box center [1233, 686] width 119 height 76
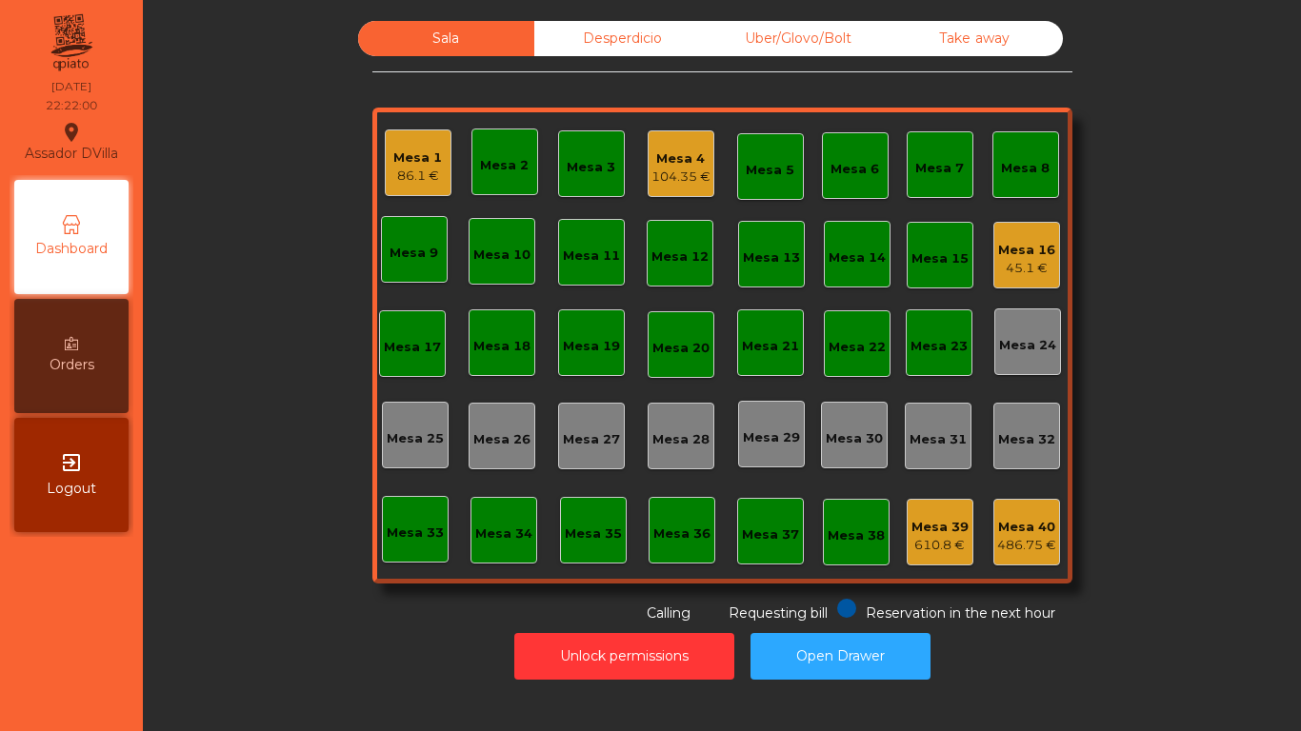
click at [409, 167] on div "86.1 €" at bounding box center [417, 176] width 49 height 19
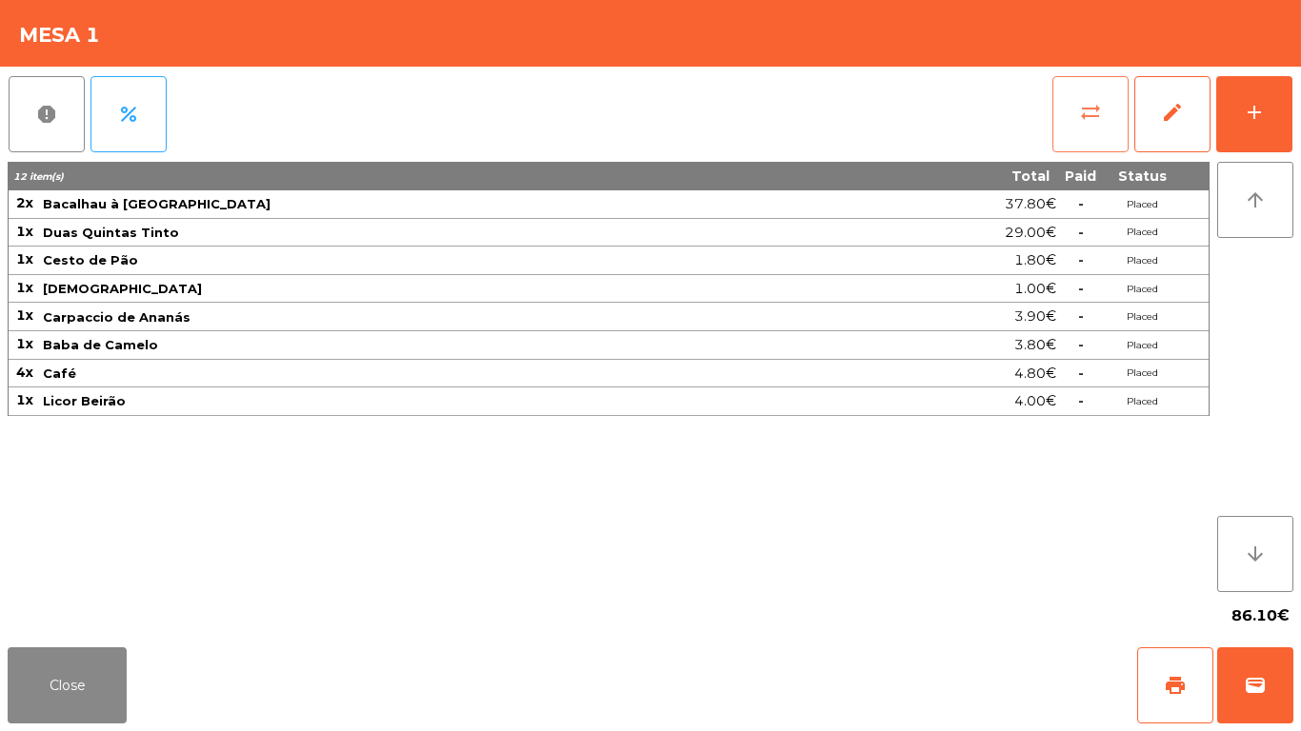
click at [1098, 117] on span "sync_alt" at bounding box center [1090, 112] width 23 height 23
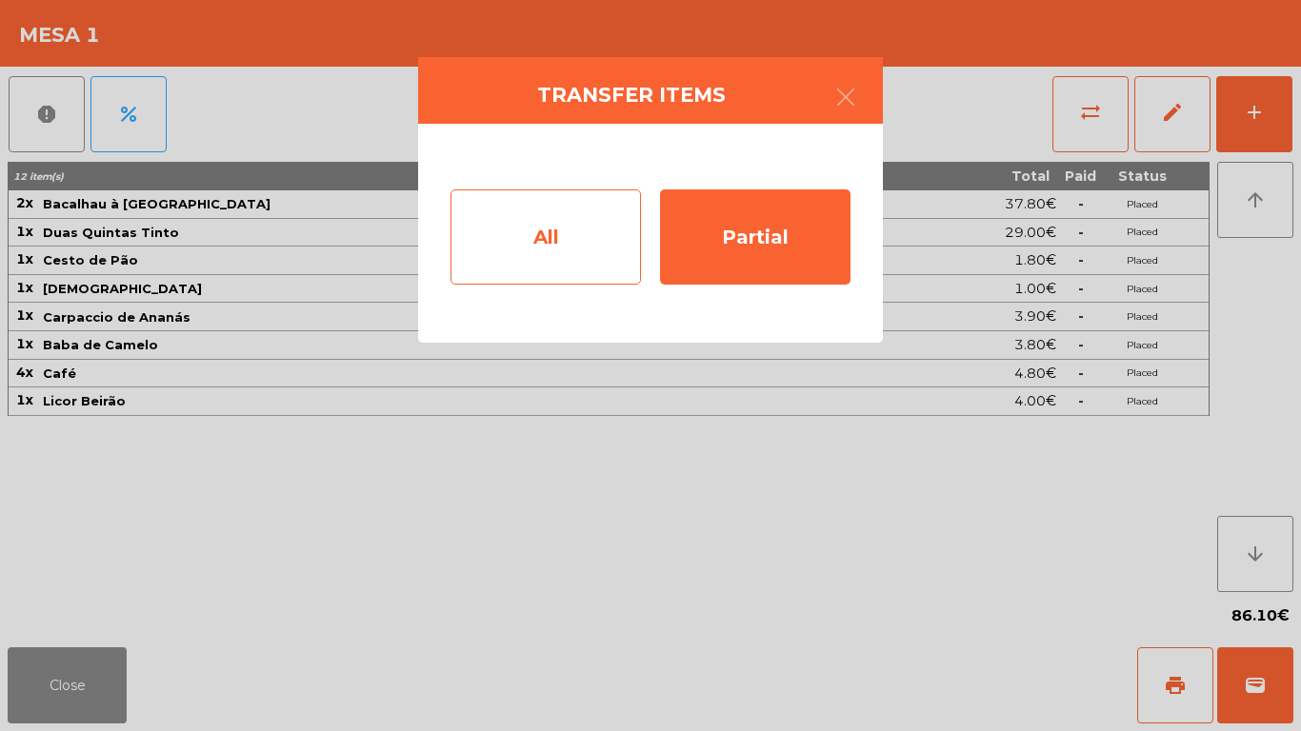
click at [575, 264] on div "All" at bounding box center [546, 237] width 190 height 95
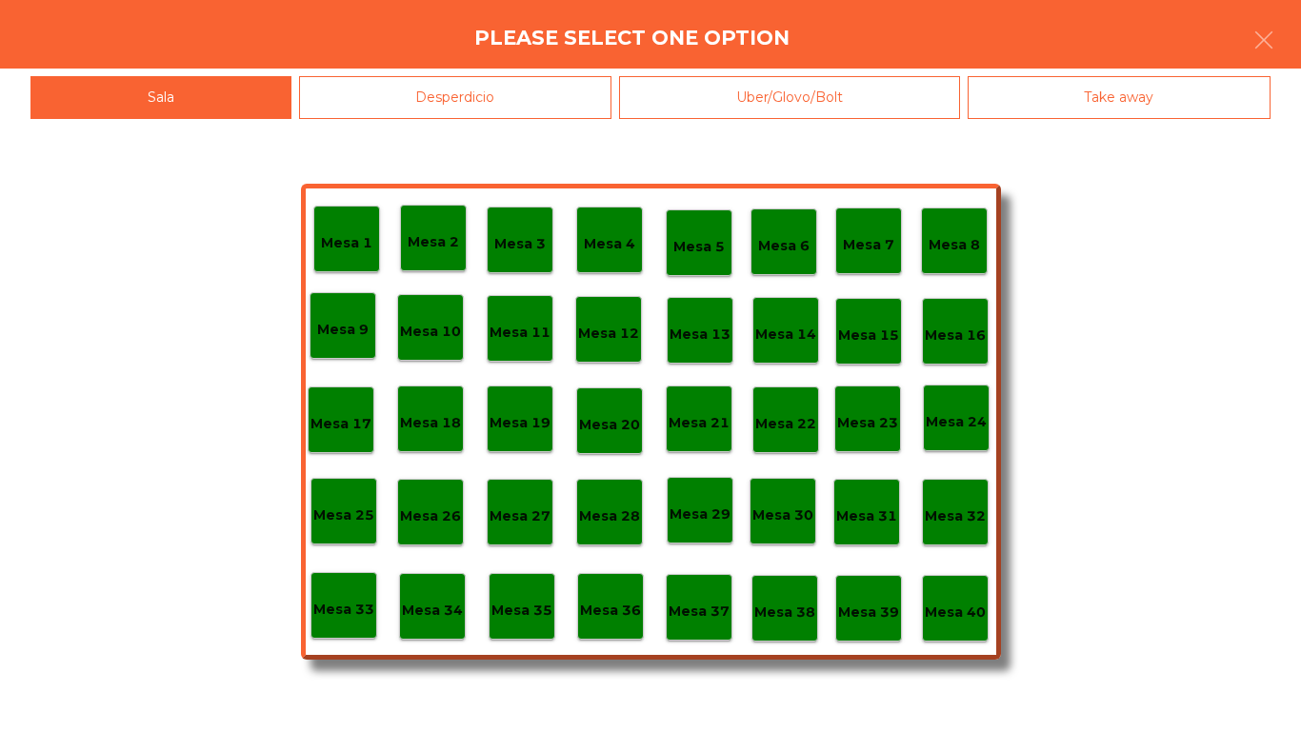
click at [843, 618] on p "Mesa 39" at bounding box center [868, 613] width 61 height 22
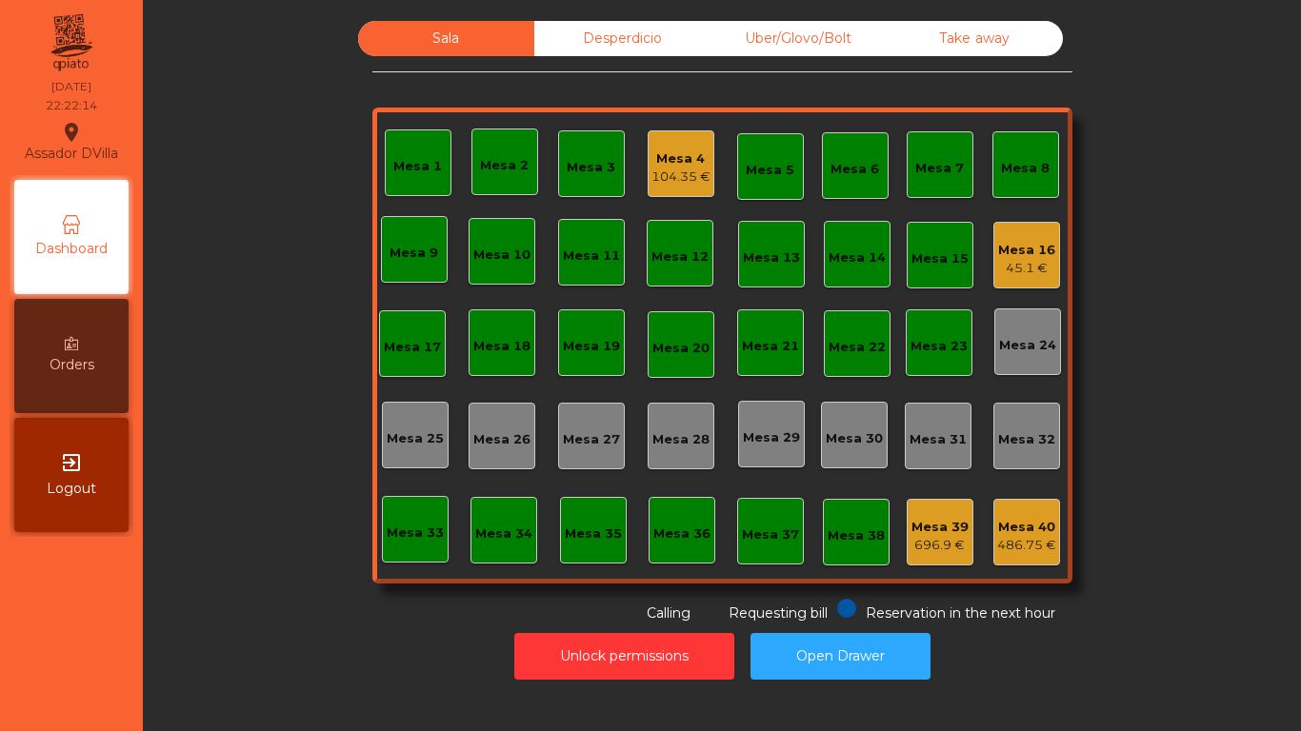
click at [564, 23] on div "Desperdicio" at bounding box center [622, 38] width 176 height 35
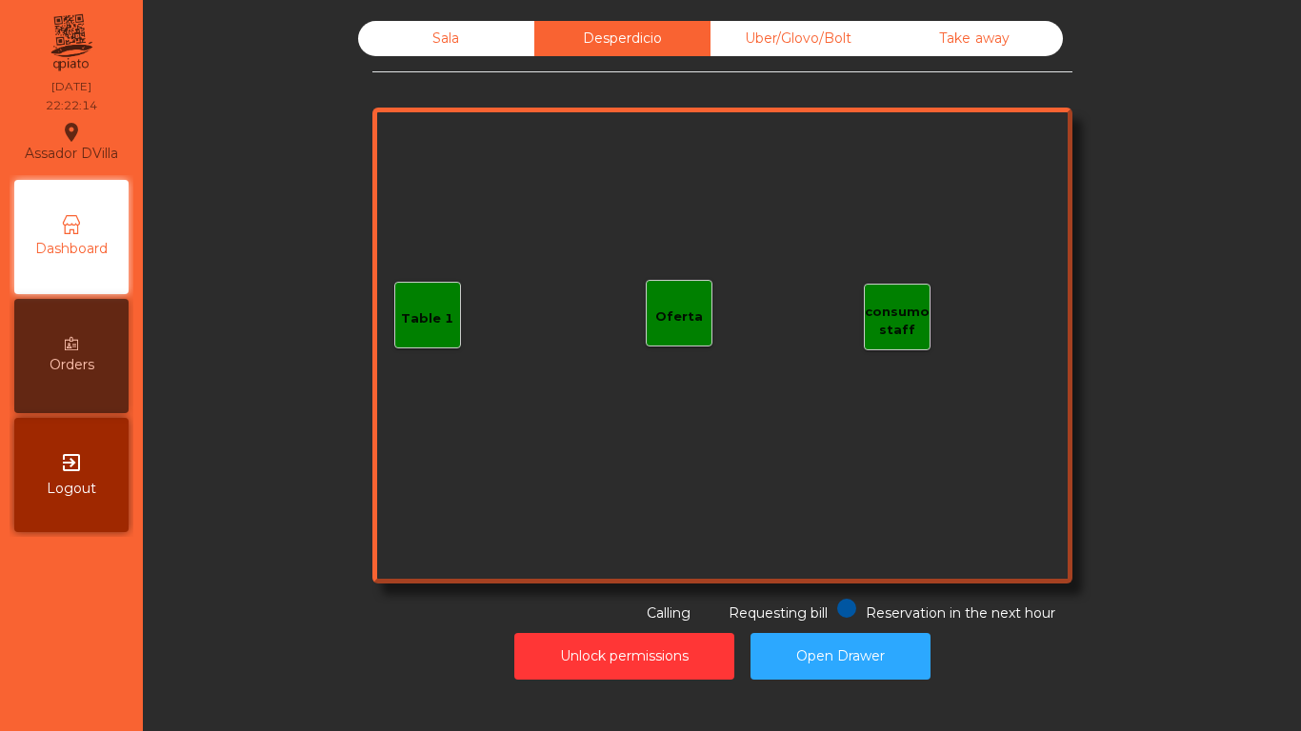
click at [778, 22] on div "Uber/Glovo/Bolt" at bounding box center [799, 38] width 176 height 35
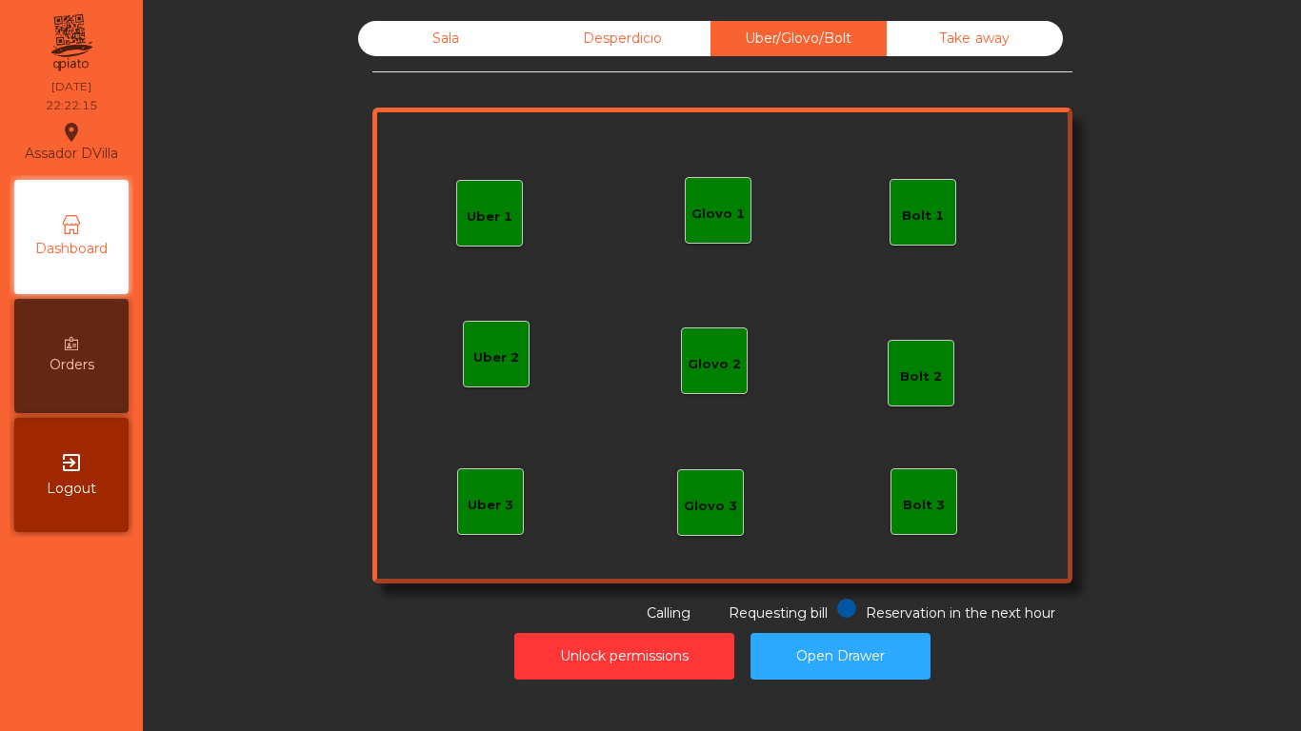
click at [914, 43] on div "Take away" at bounding box center [975, 38] width 176 height 35
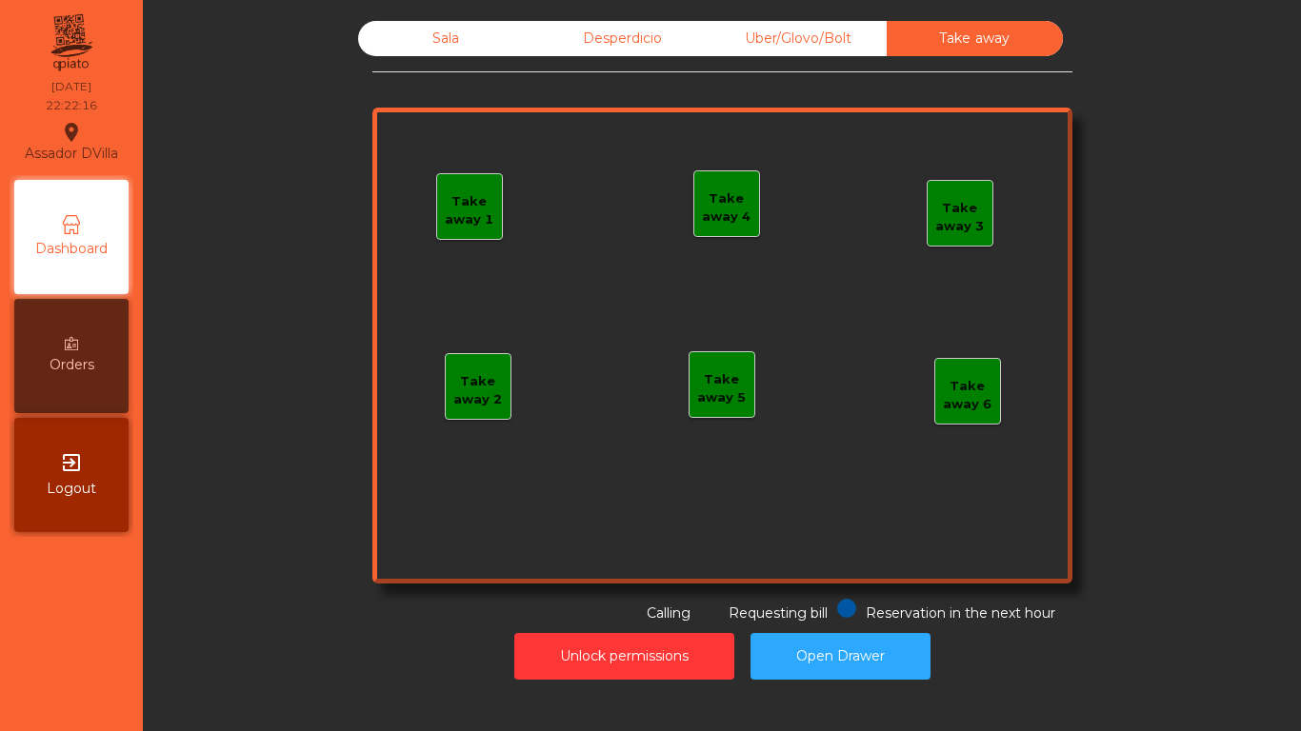
click at [469, 43] on div "Sala" at bounding box center [446, 38] width 176 height 35
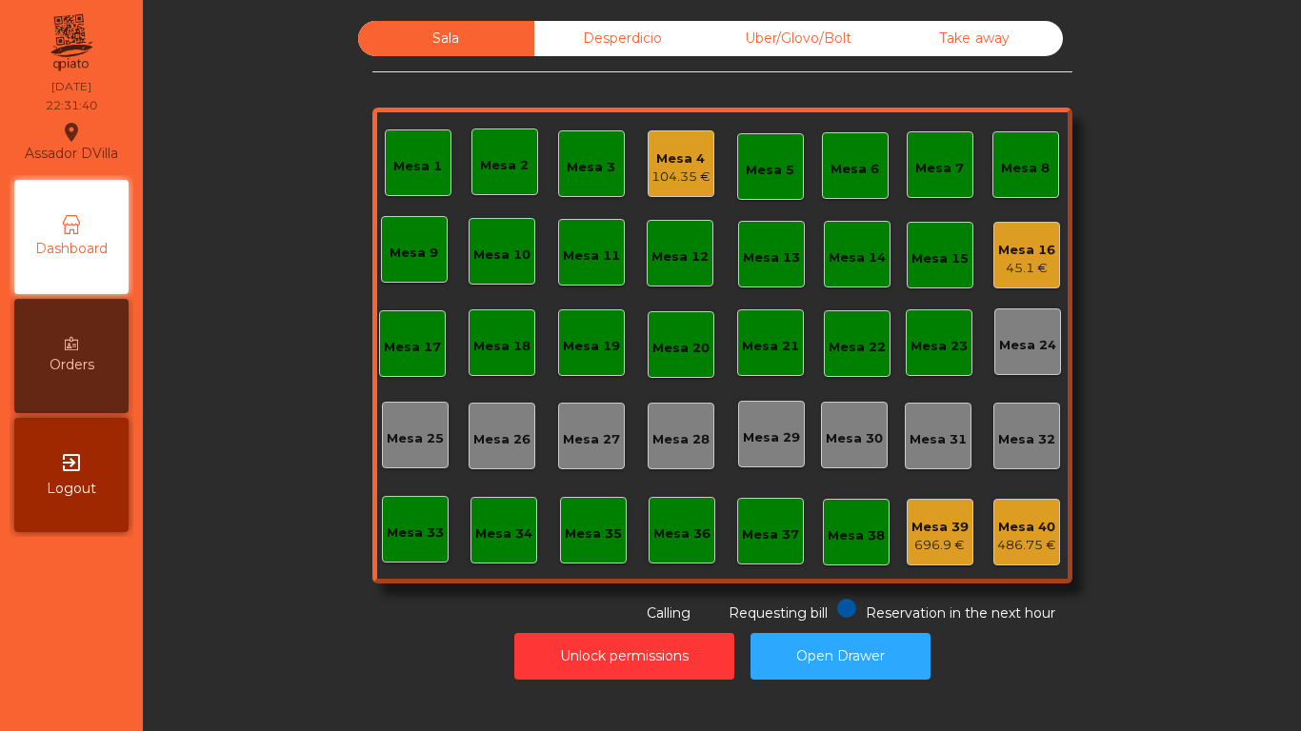
click at [675, 165] on div "Mesa 4" at bounding box center [680, 159] width 59 height 19
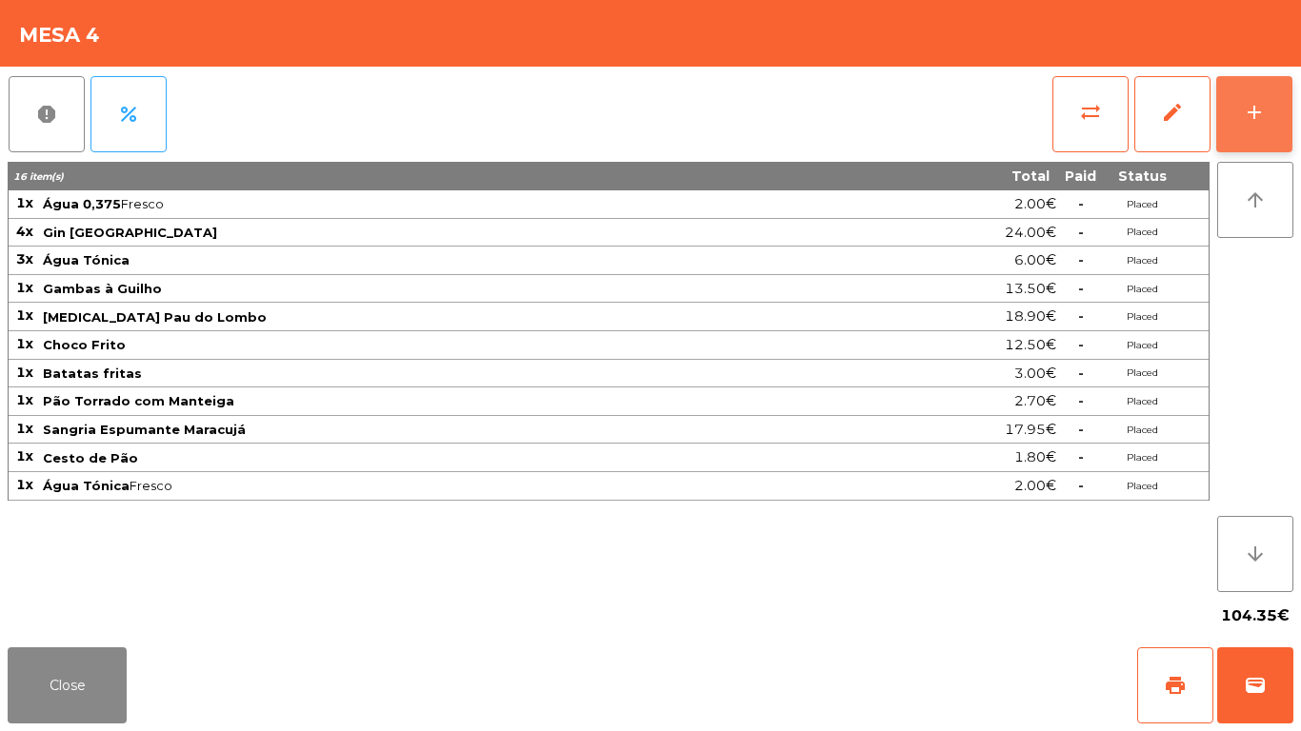
click at [1261, 134] on button "add" at bounding box center [1254, 114] width 76 height 76
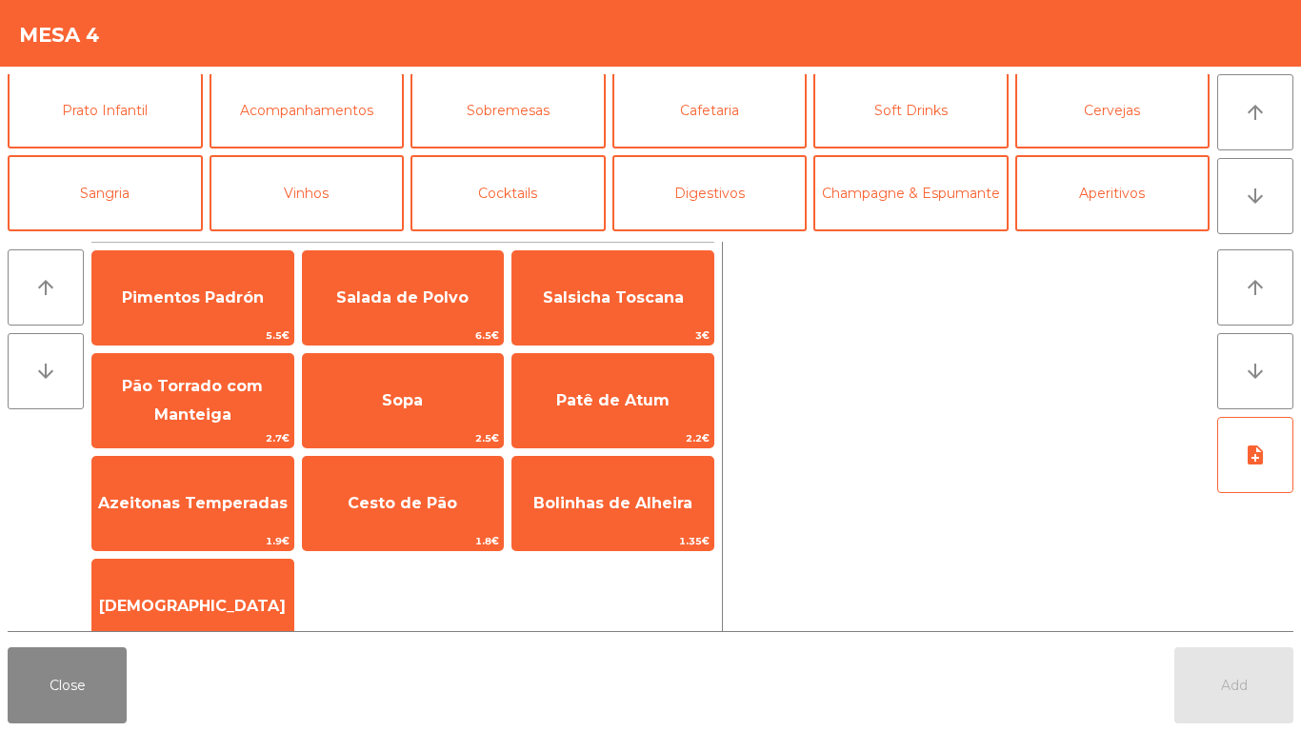
scroll to position [166, 0]
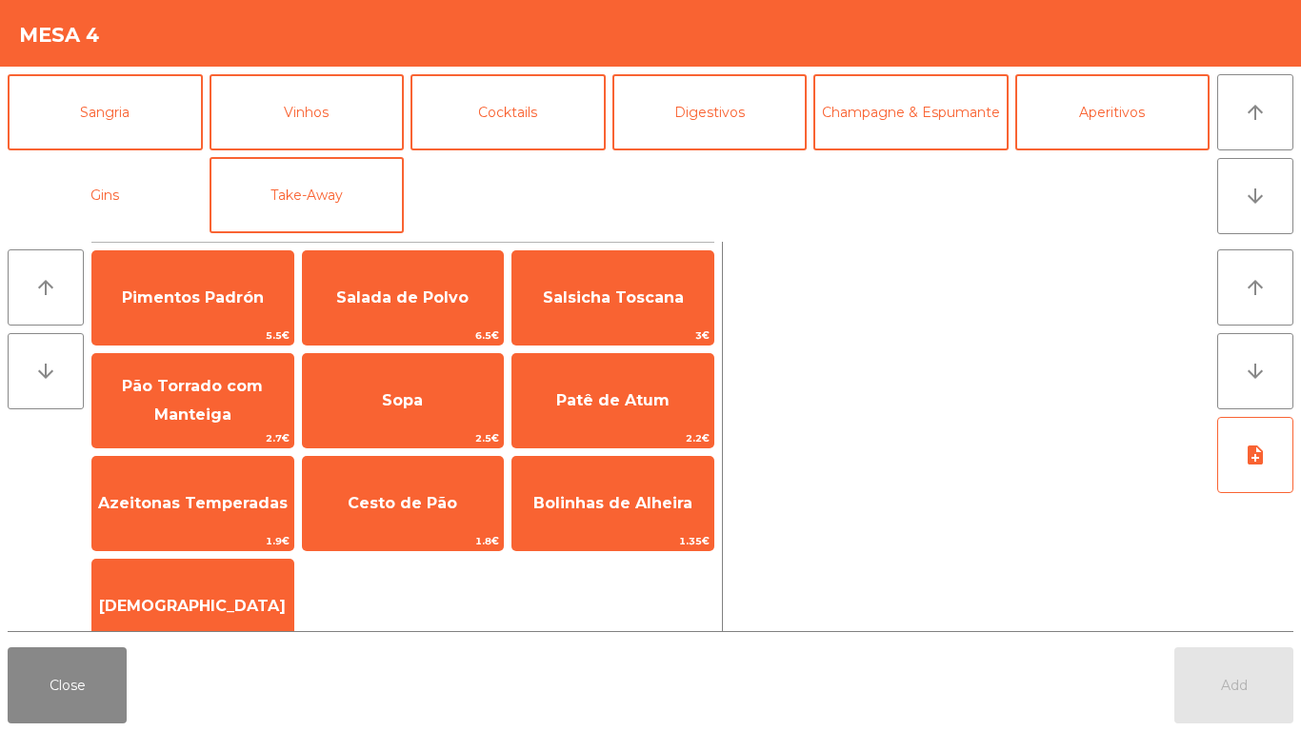
drag, startPoint x: 78, startPoint y: 193, endPoint x: 379, endPoint y: 245, distance: 305.3
click at [84, 193] on button "Gins" at bounding box center [105, 195] width 195 height 76
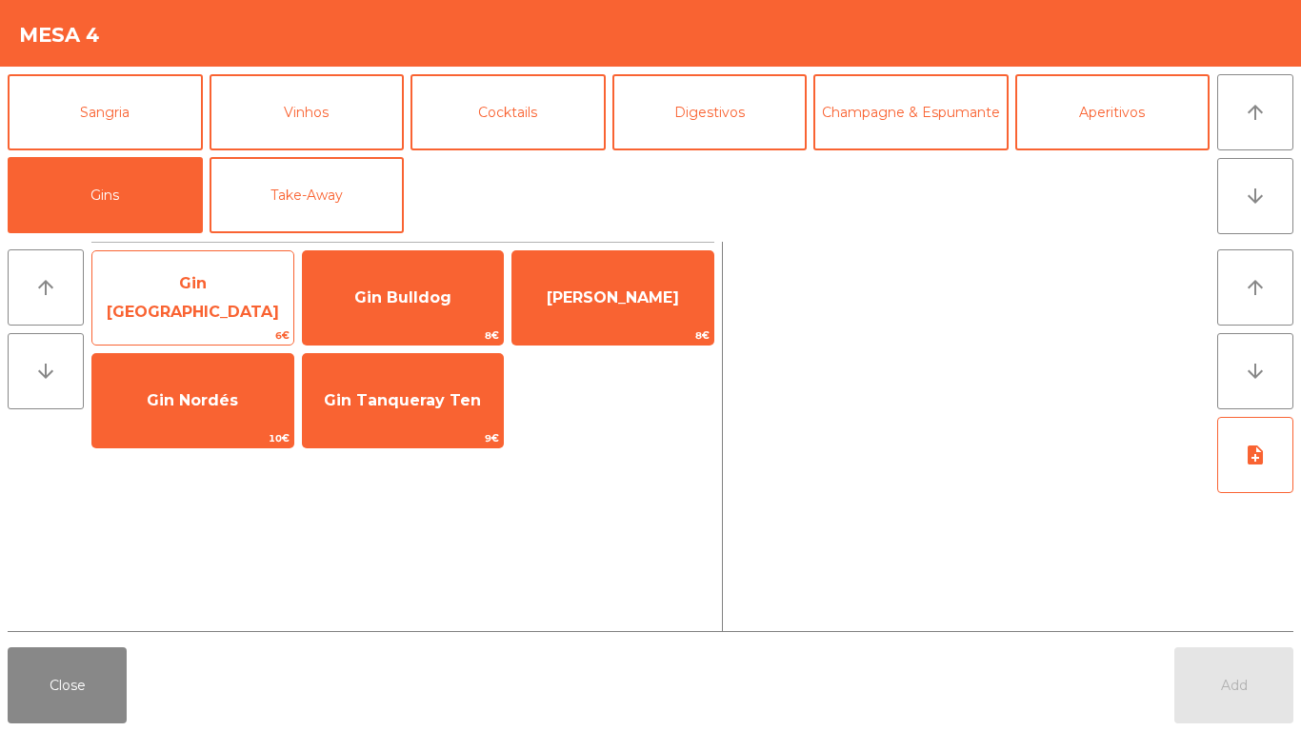
click at [227, 302] on span "Gin Bombay" at bounding box center [193, 297] width 172 height 47
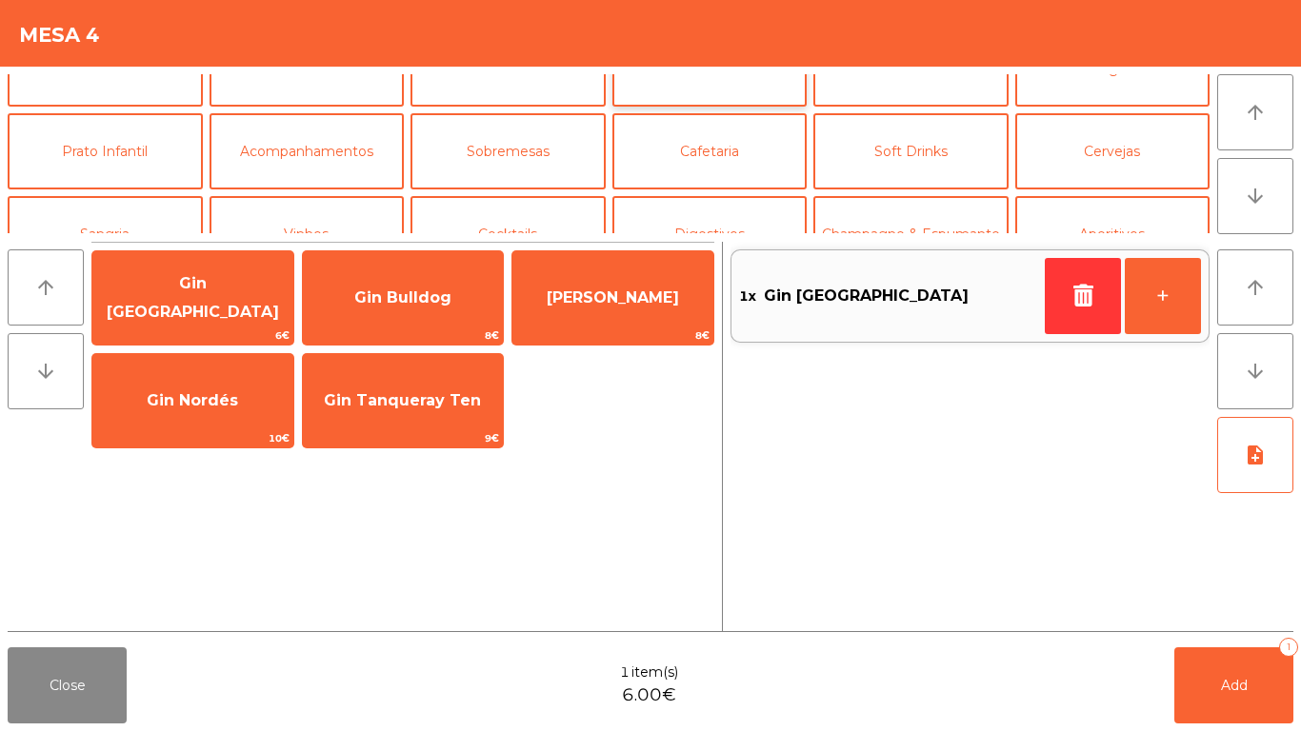
scroll to position [0, 0]
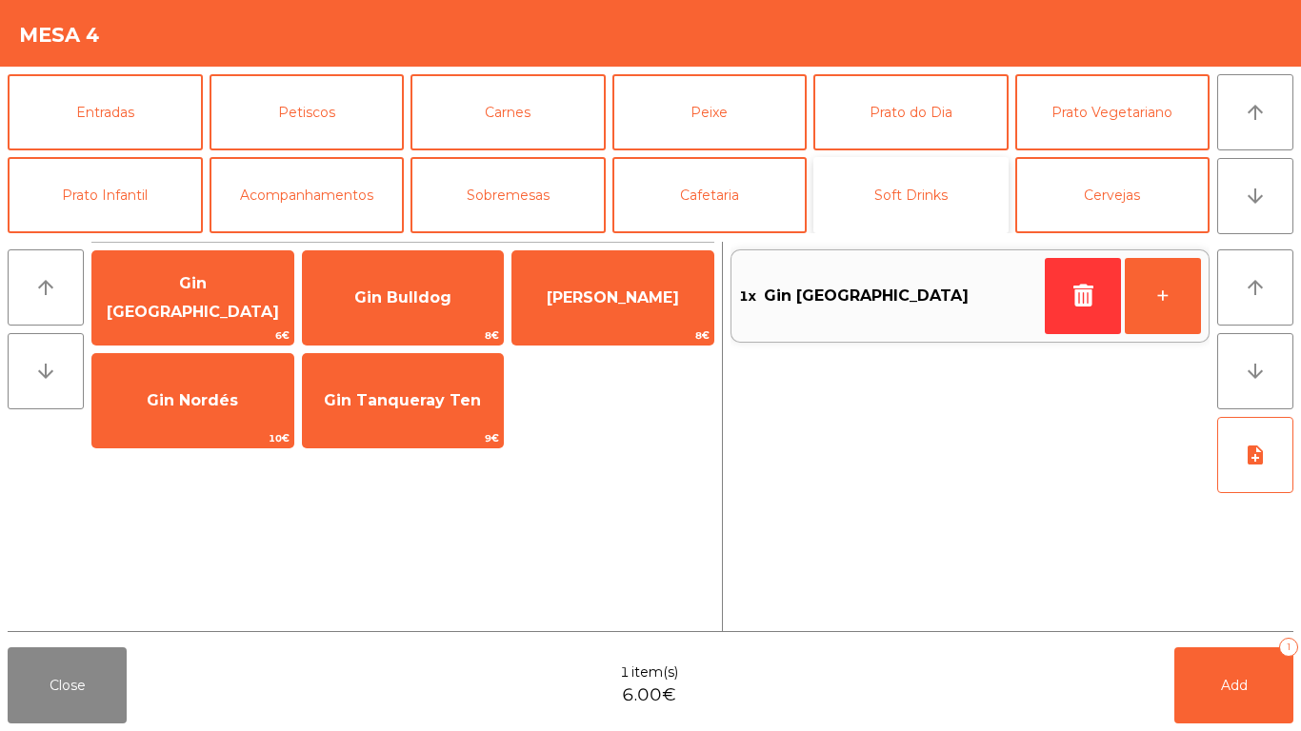
click at [867, 189] on button "Soft Drinks" at bounding box center [910, 195] width 195 height 76
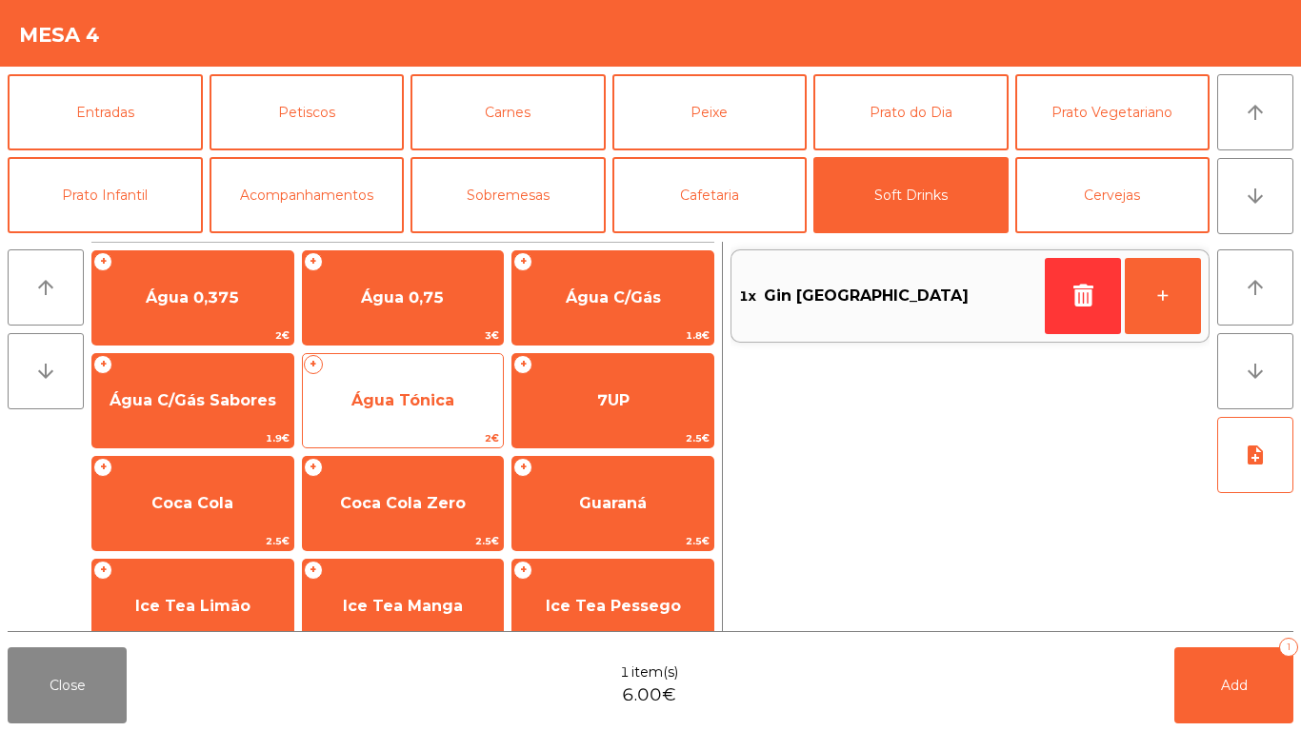
click at [387, 397] on span "Água Tónica" at bounding box center [402, 400] width 103 height 18
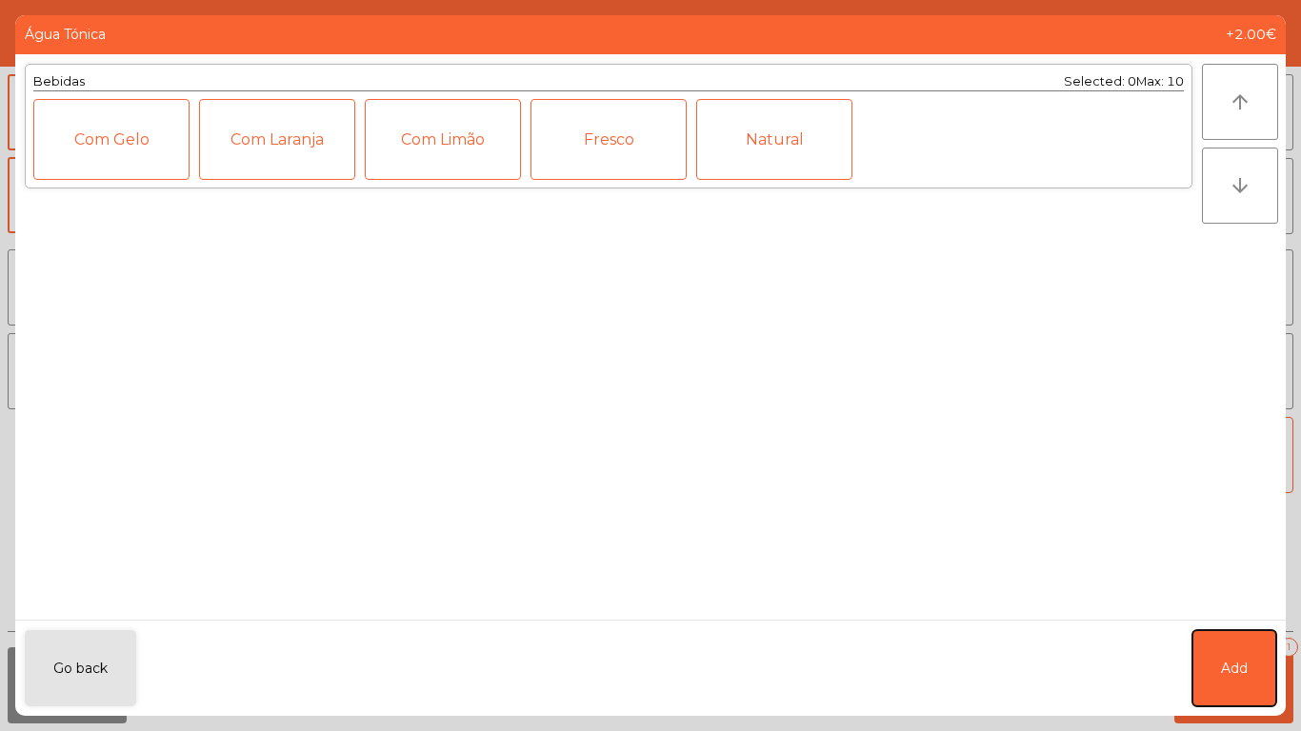
click at [1234, 687] on button "Add" at bounding box center [1234, 669] width 84 height 76
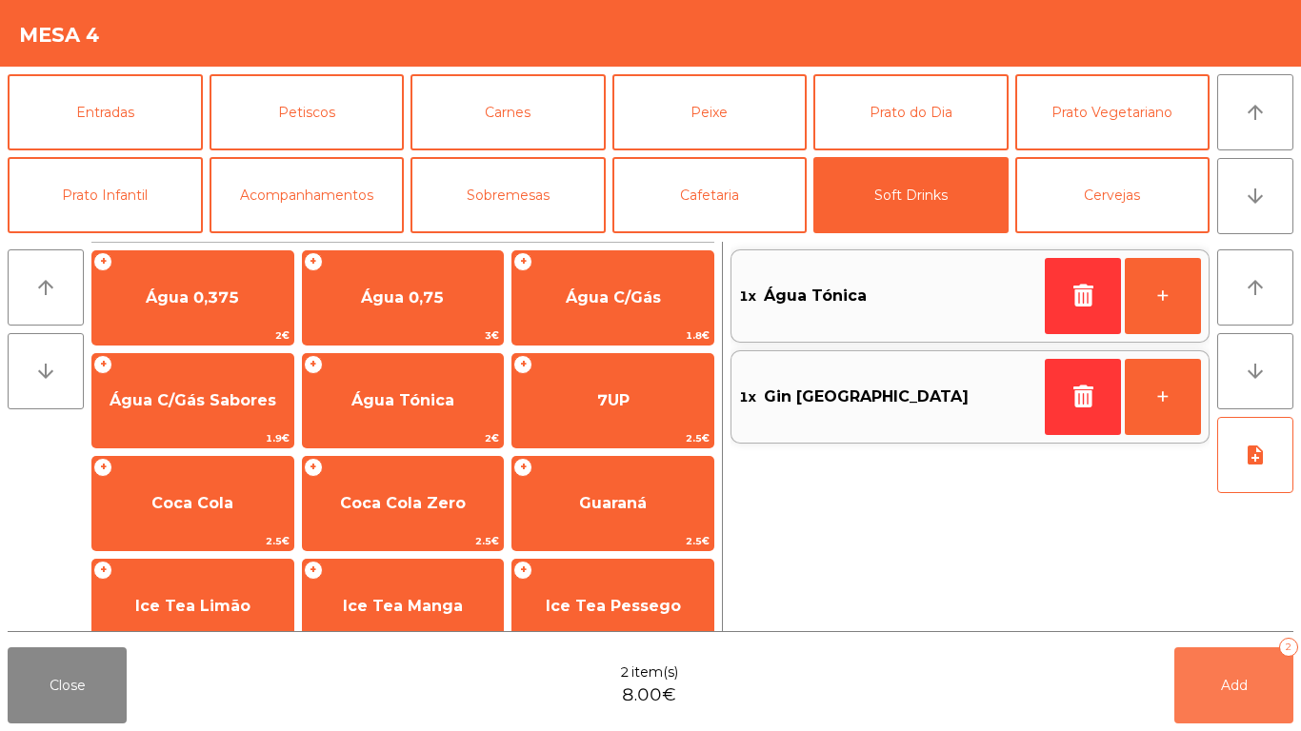
click at [1234, 687] on span "Add" at bounding box center [1234, 685] width 27 height 17
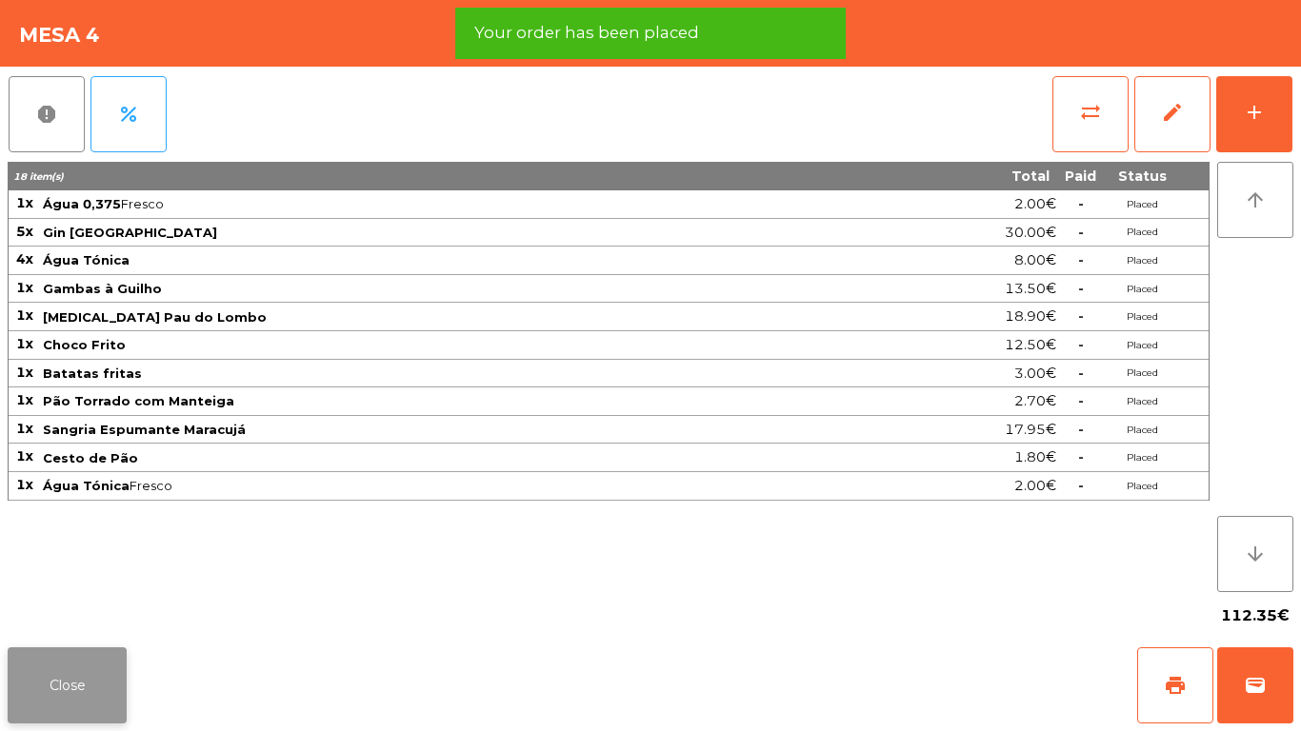
click at [52, 672] on button "Close" at bounding box center [67, 686] width 119 height 76
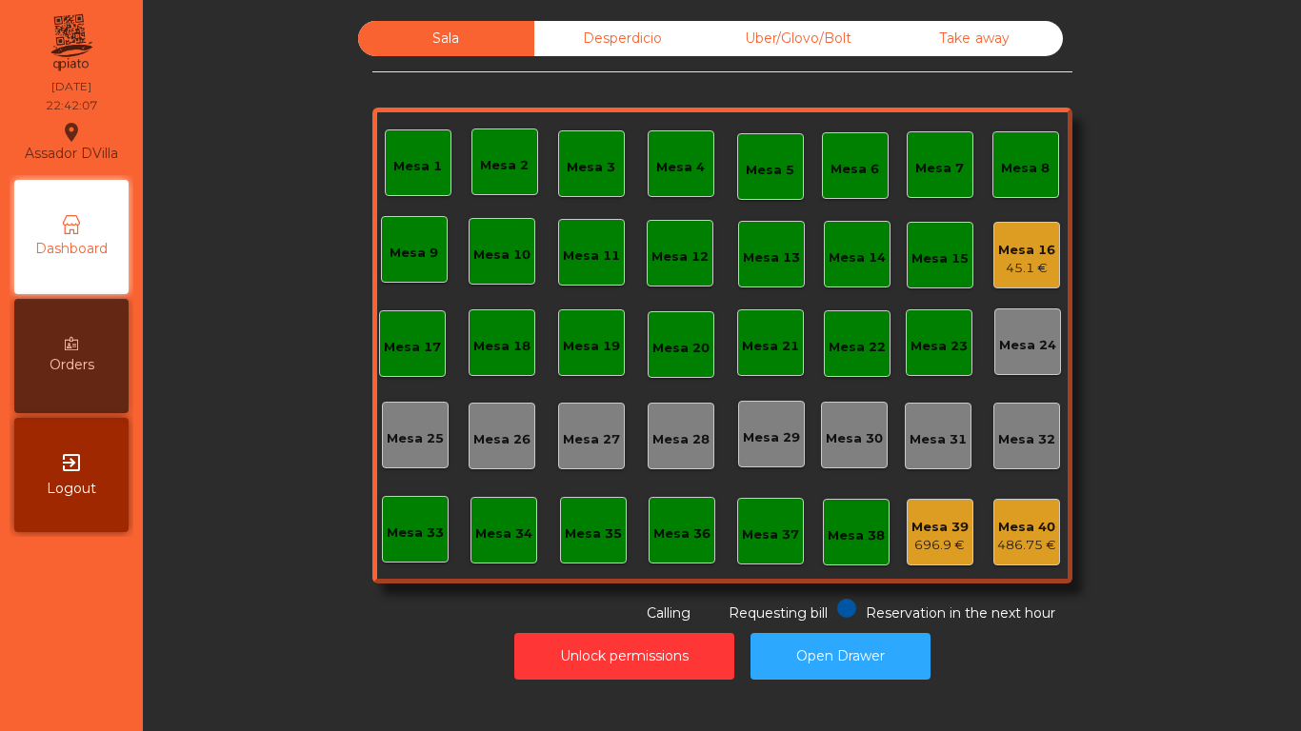
click at [1024, 226] on div "Mesa 16 45.1 €" at bounding box center [1026, 255] width 67 height 67
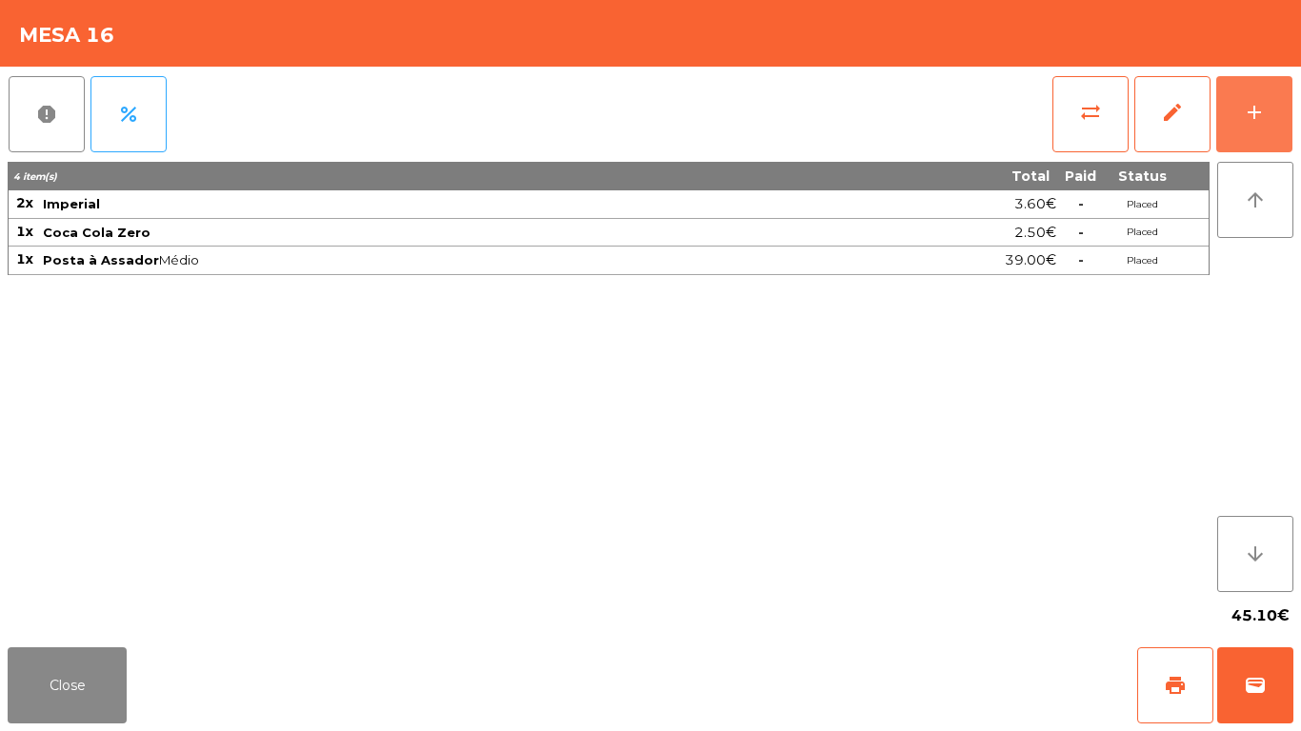
drag, startPoint x: 1284, startPoint y: 115, endPoint x: 803, endPoint y: 88, distance: 481.8
click at [1272, 115] on button "add" at bounding box center [1254, 114] width 76 height 76
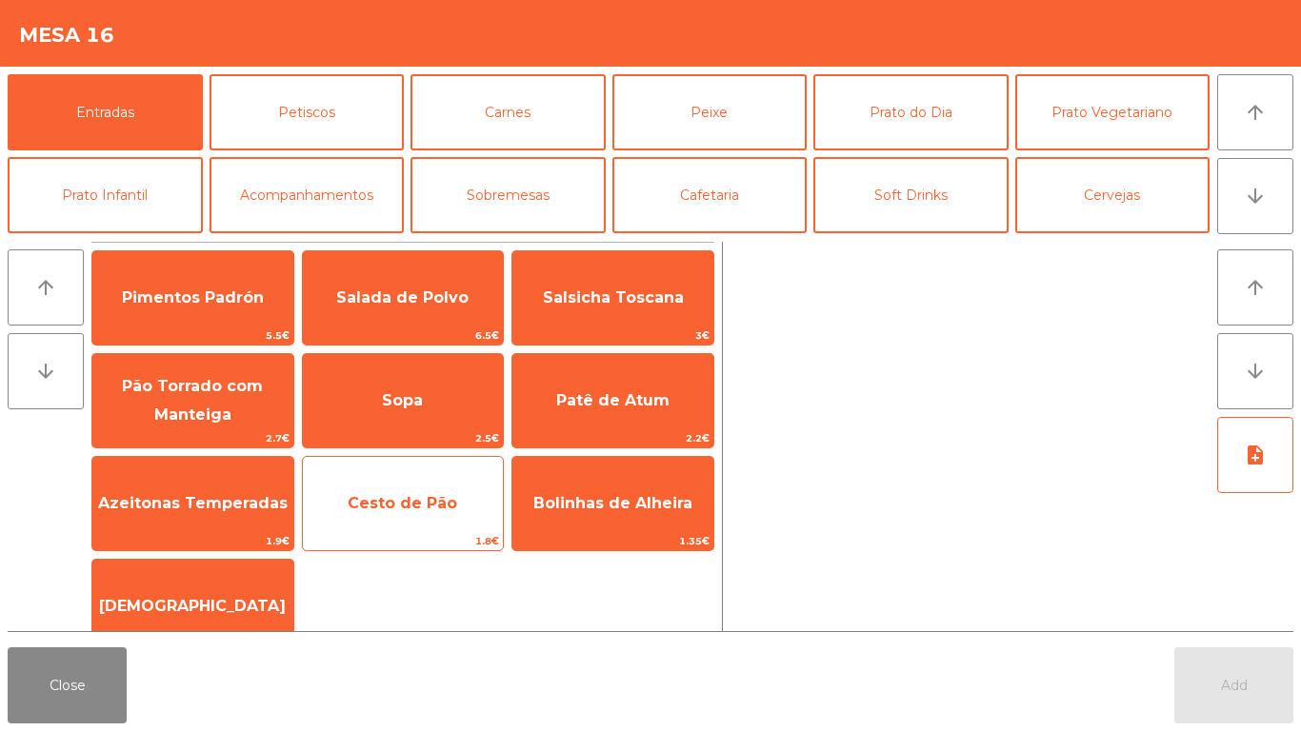
click at [374, 516] on span "Cesto de Pão" at bounding box center [403, 503] width 201 height 51
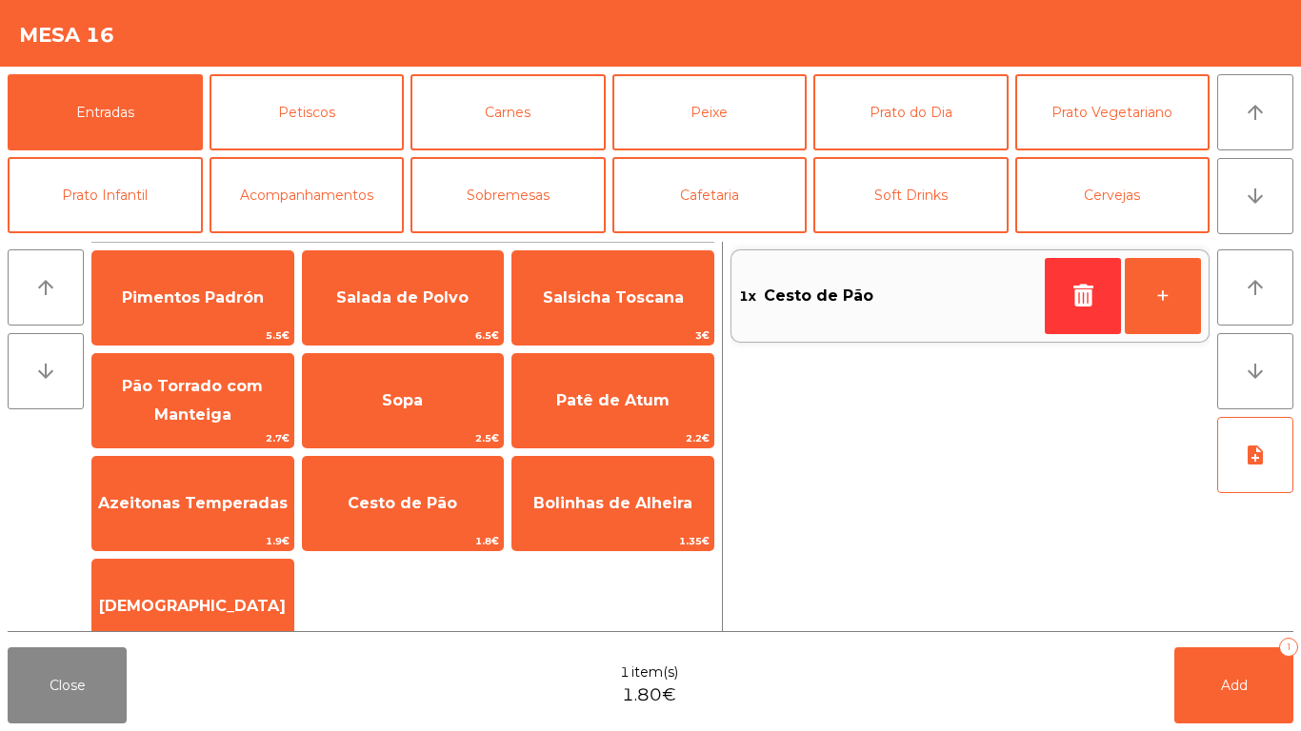
click at [725, 376] on div "1x Cesto de Pão + arrow_upward arrow_downward note_add" at bounding box center [1007, 437] width 571 height 390
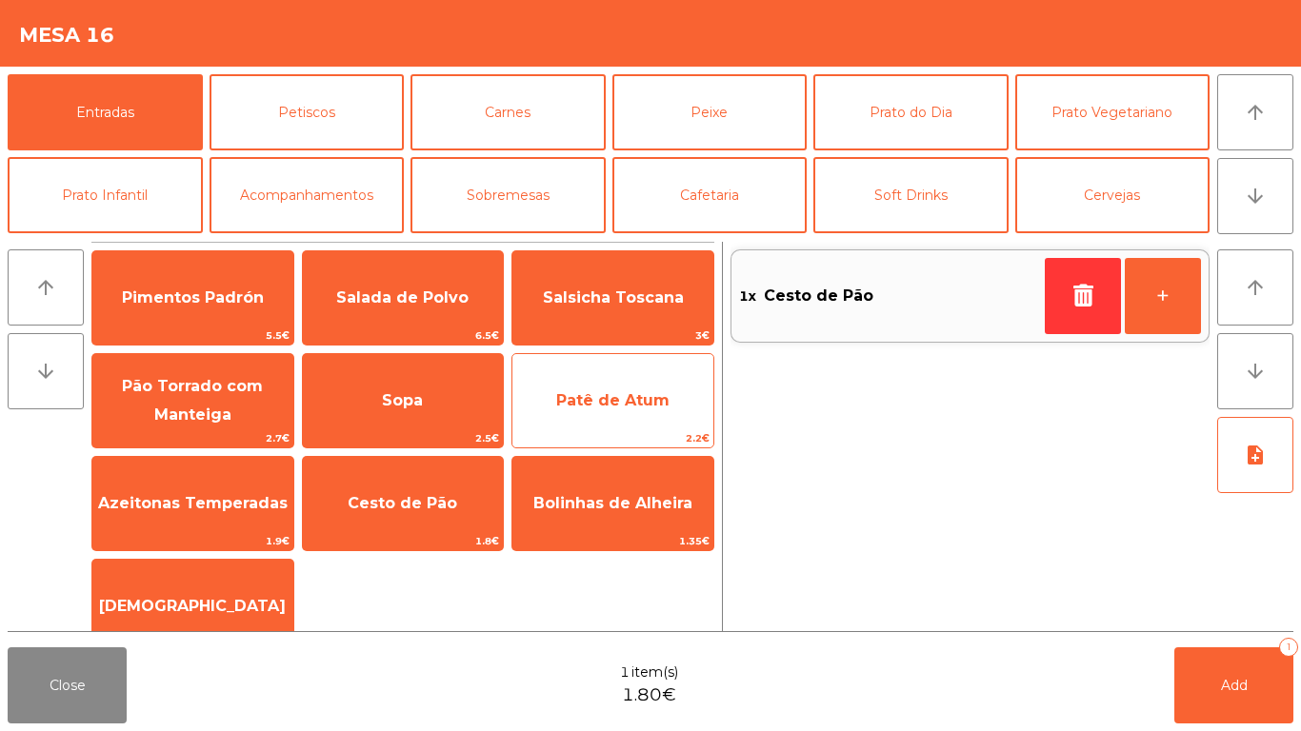
drag, startPoint x: 666, startPoint y: 405, endPoint x: 698, endPoint y: 421, distance: 36.2
click at [666, 406] on span "Patê de Atum" at bounding box center [612, 400] width 113 height 18
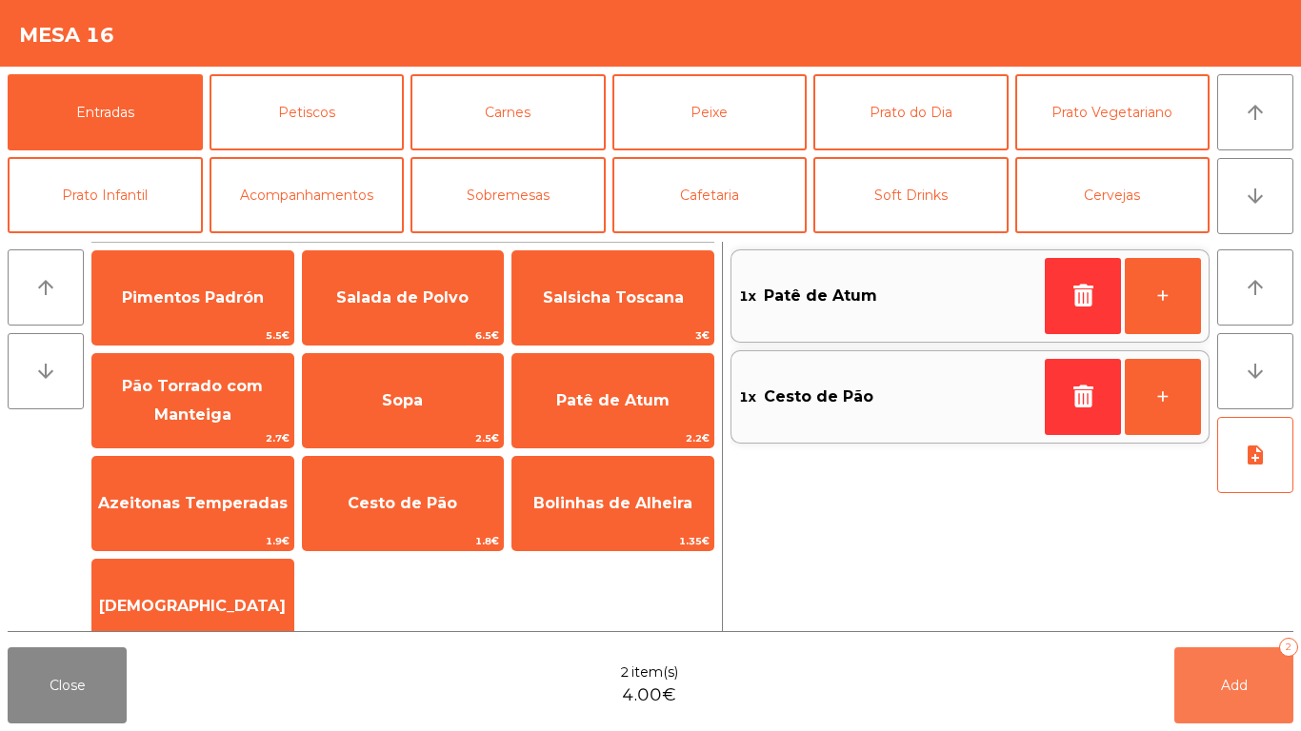
click at [1199, 684] on button "Add 2" at bounding box center [1233, 686] width 119 height 76
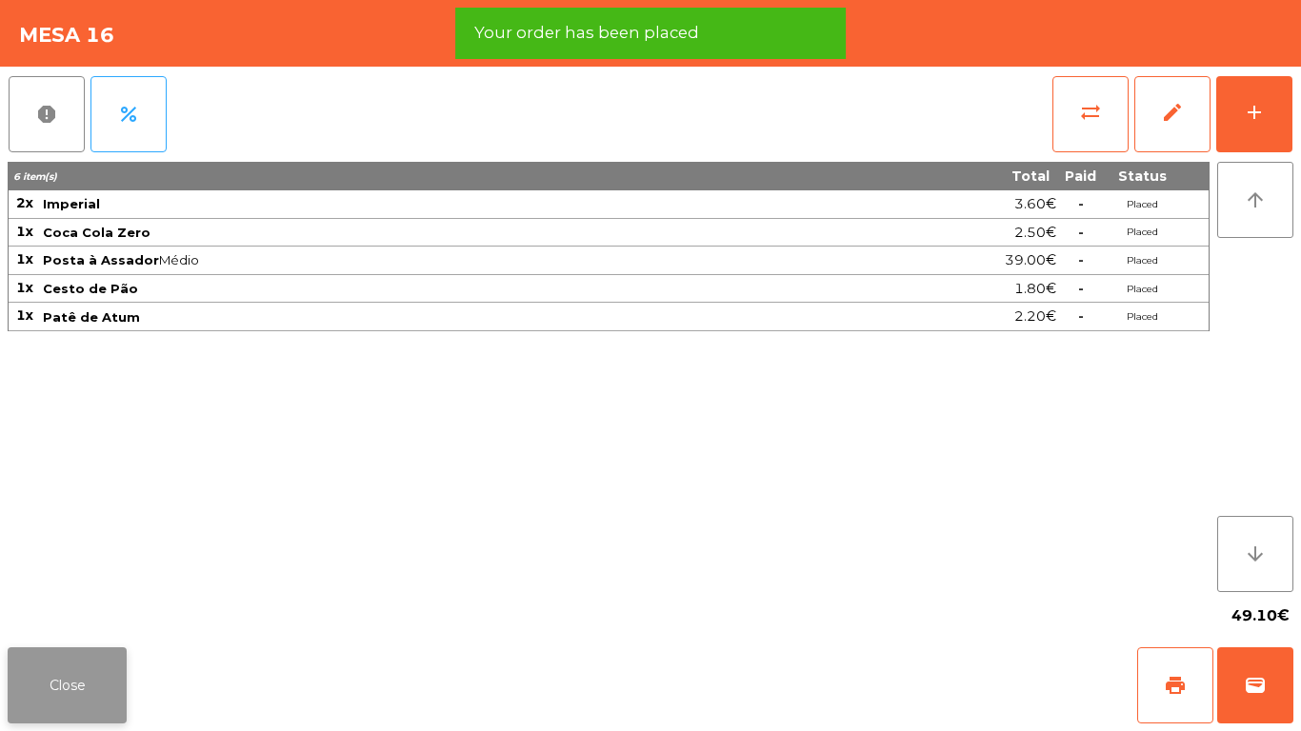
click at [40, 690] on button "Close" at bounding box center [67, 686] width 119 height 76
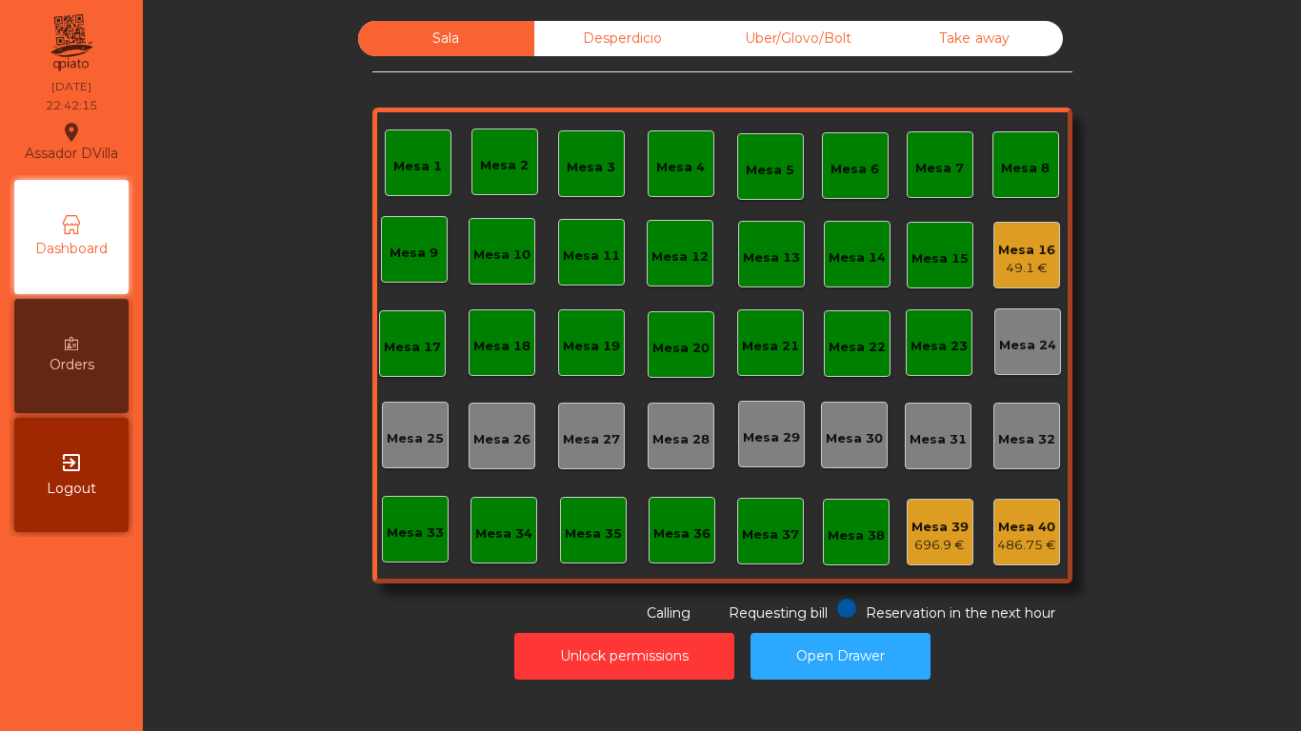
click at [1036, 264] on div "49.1 €" at bounding box center [1026, 268] width 57 height 19
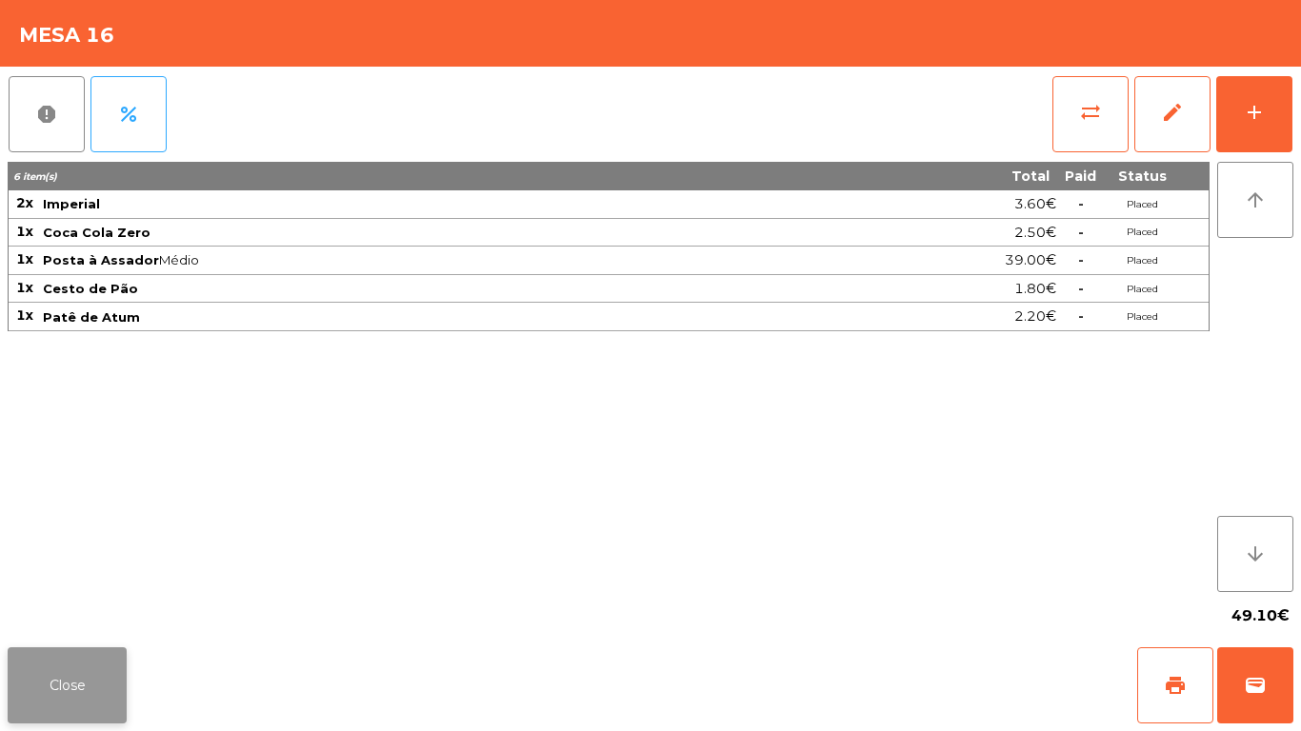
drag, startPoint x: 7, startPoint y: 722, endPoint x: 51, endPoint y: 692, distance: 53.6
click at [18, 716] on div "Close print wallet" at bounding box center [650, 685] width 1301 height 91
click at [51, 692] on button "Close" at bounding box center [67, 686] width 119 height 76
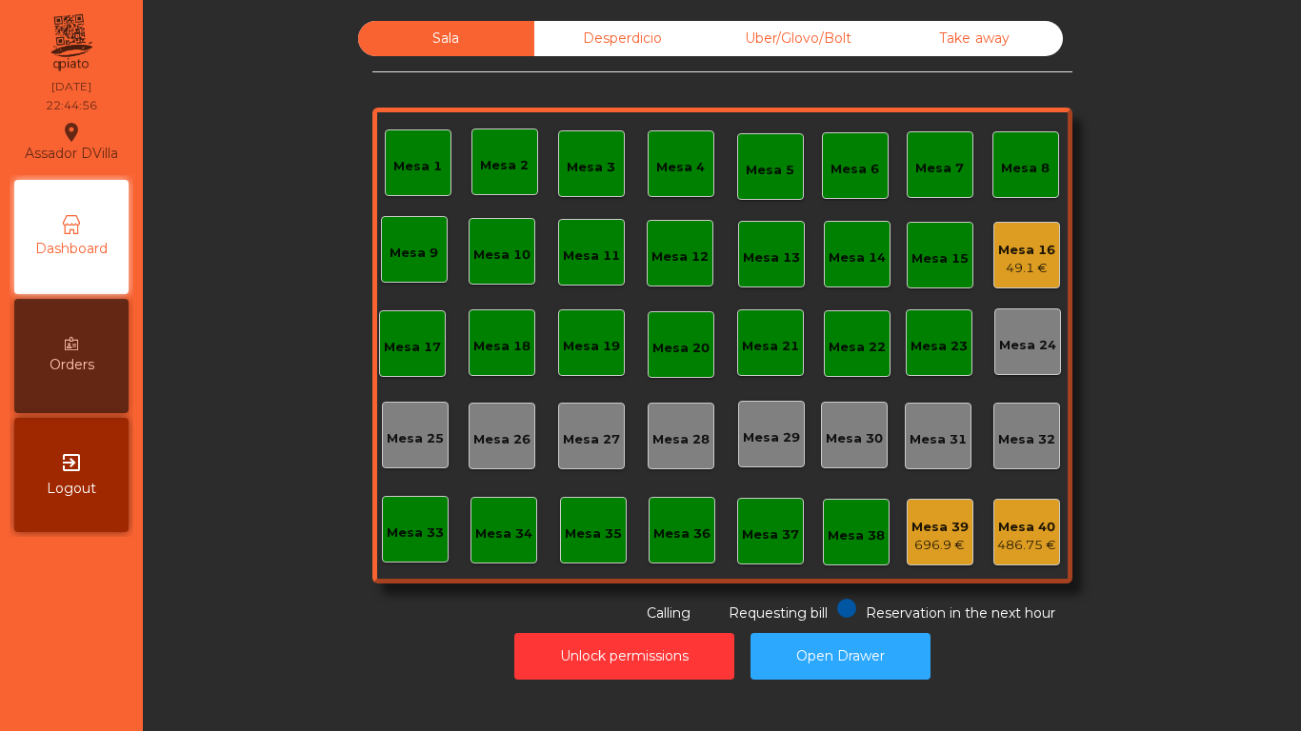
click at [1029, 244] on div "Mesa 16" at bounding box center [1026, 250] width 57 height 19
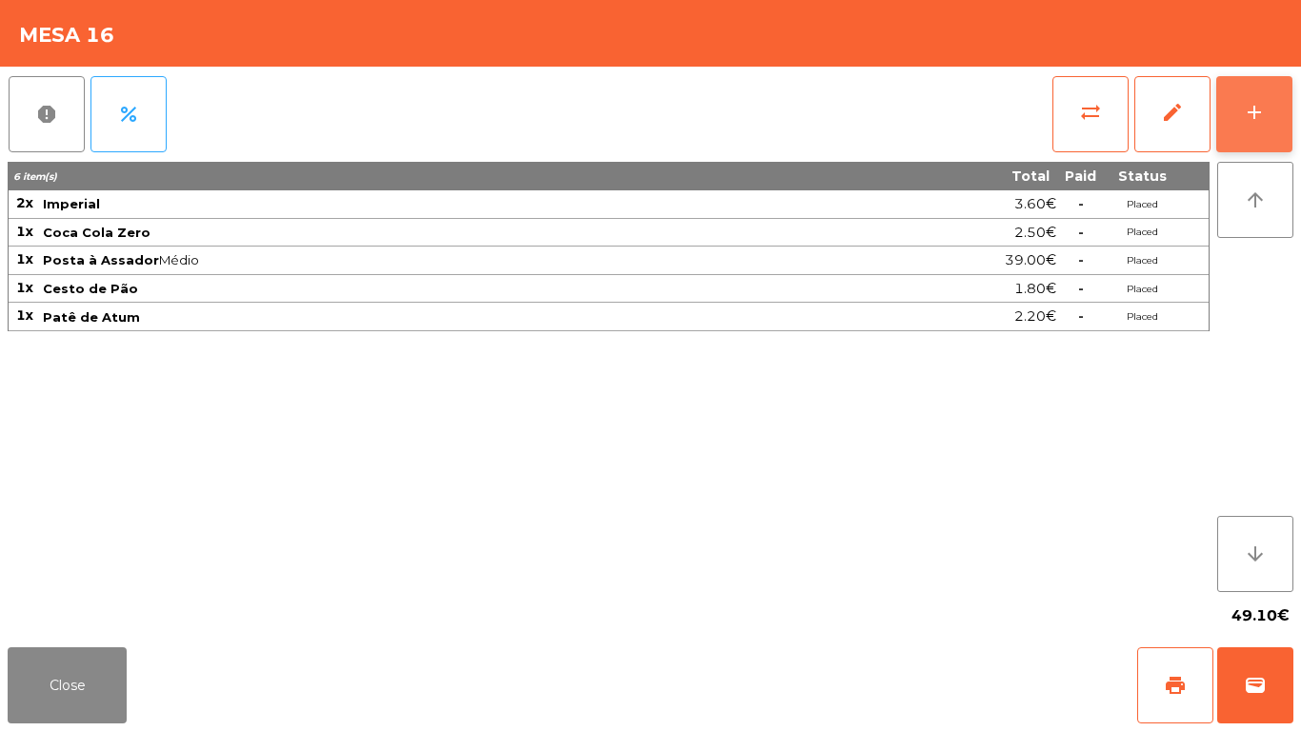
click at [1258, 99] on button "add" at bounding box center [1254, 114] width 76 height 76
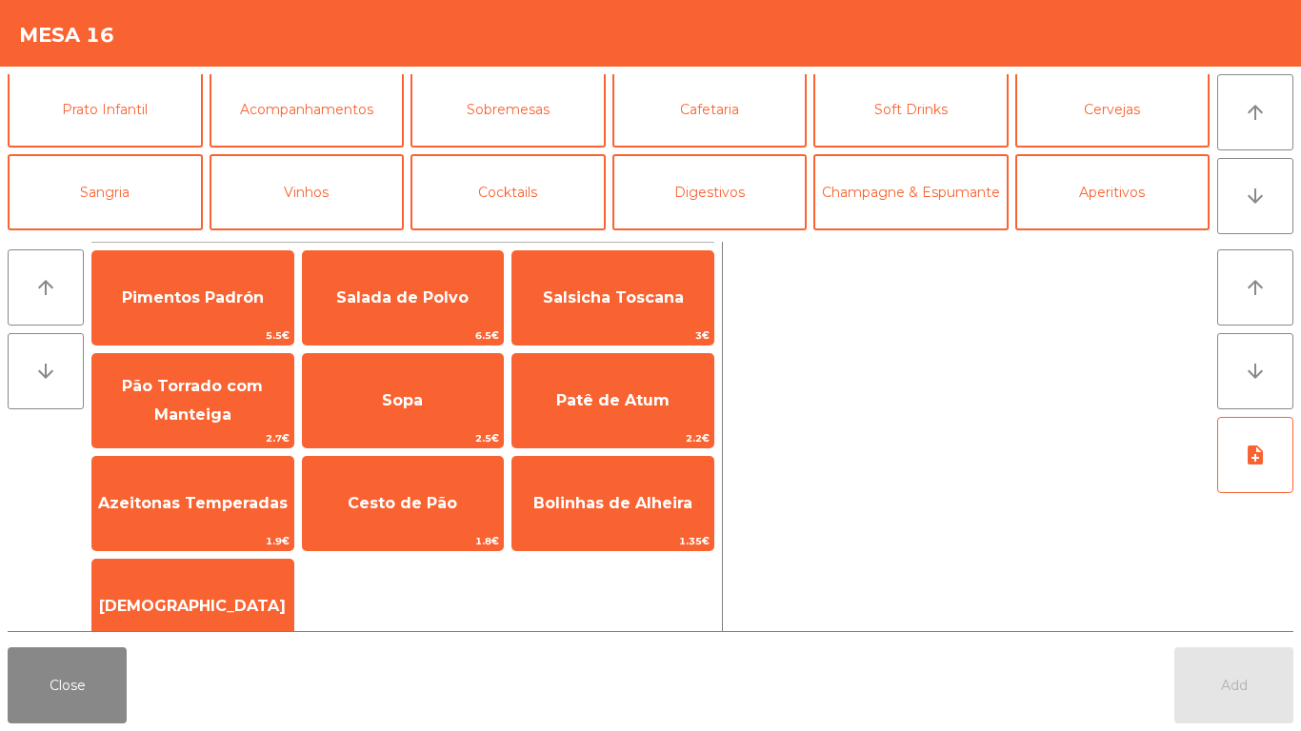
scroll to position [166, 0]
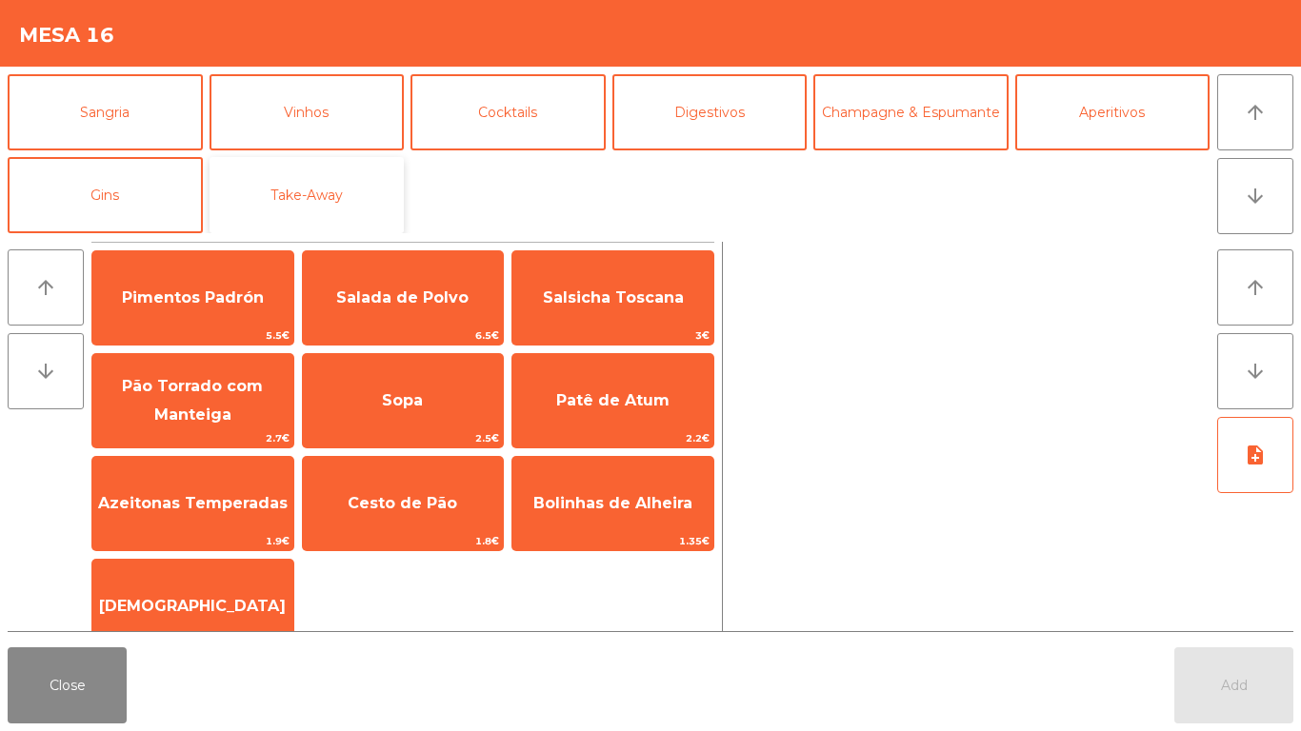
click at [270, 192] on button "Take-Away" at bounding box center [307, 195] width 195 height 76
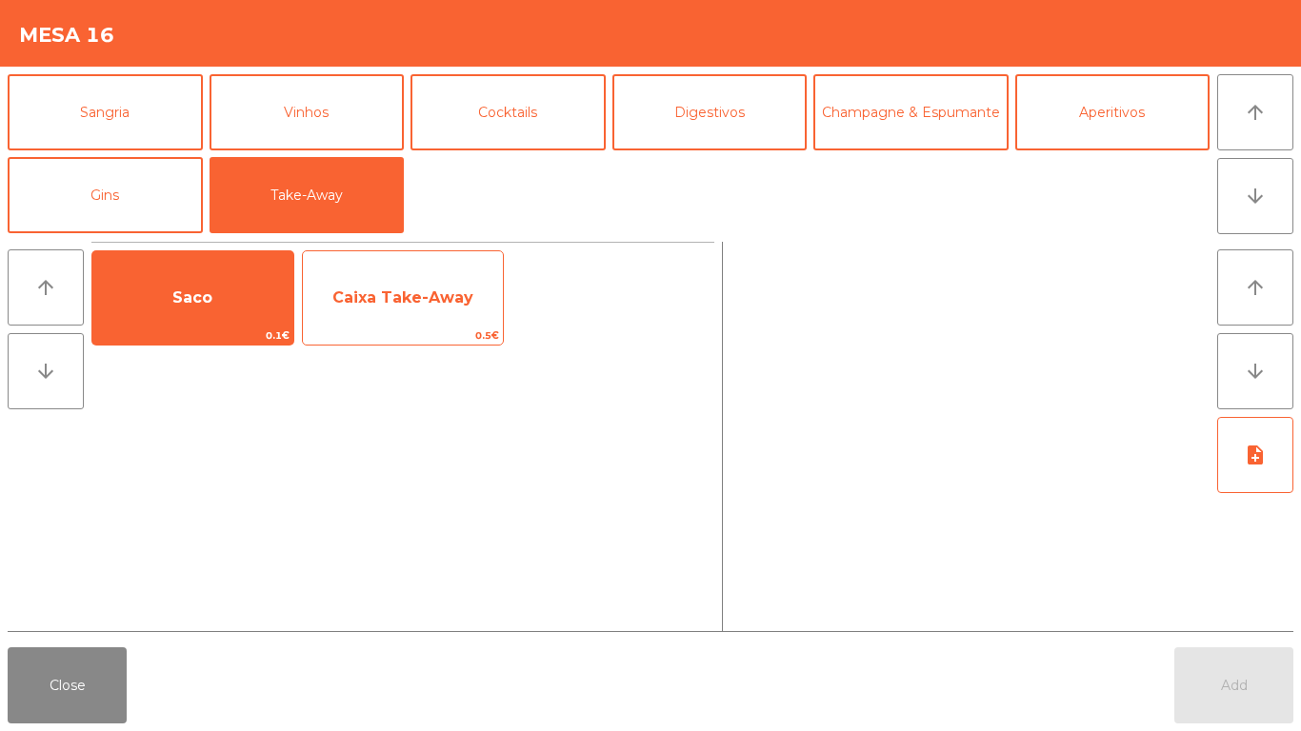
click at [295, 292] on div "Saco 0.1€ Caixa Take-Away 0.5€" at bounding box center [402, 297] width 623 height 95
drag, startPoint x: 621, startPoint y: 275, endPoint x: 432, endPoint y: 284, distance: 188.8
click at [600, 280] on div "Saco 0.1€ Caixa Take-Away 0.5€" at bounding box center [402, 297] width 623 height 95
click at [437, 286] on span "Caixa Take-Away" at bounding box center [403, 297] width 201 height 51
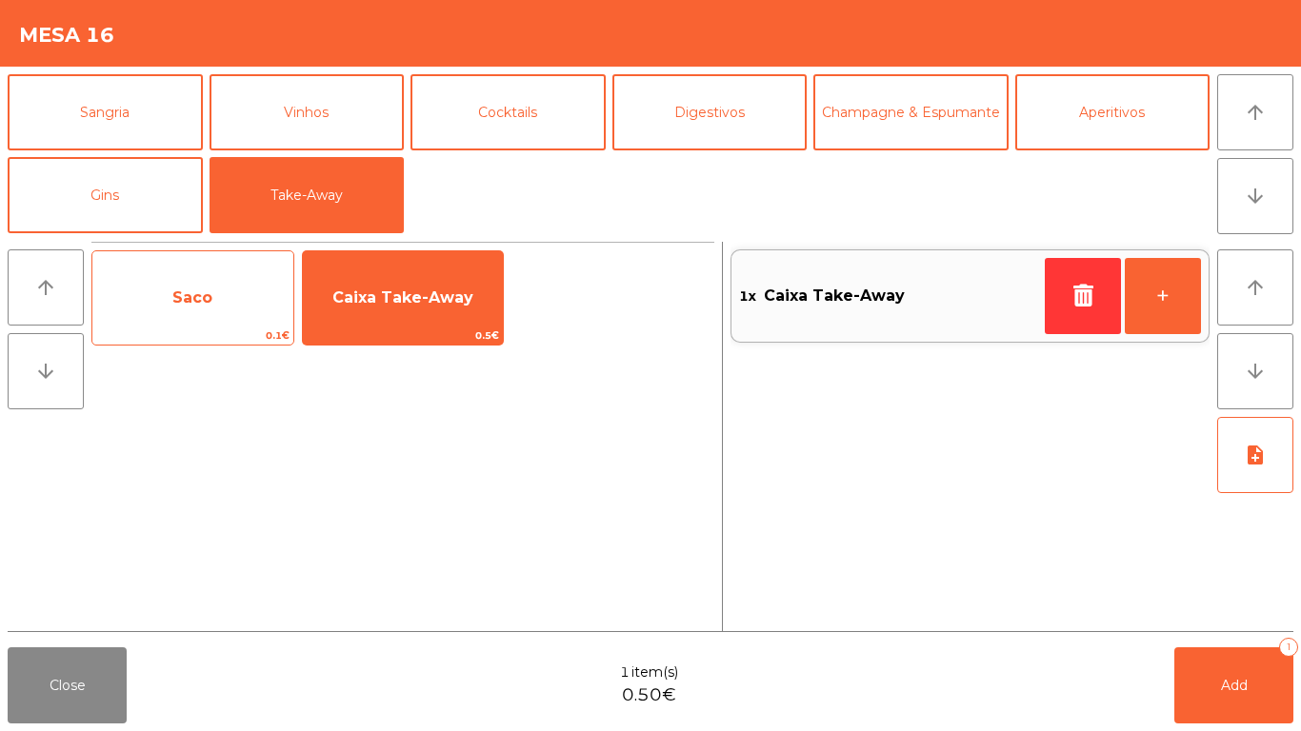
drag, startPoint x: 159, startPoint y: 300, endPoint x: 178, endPoint y: 299, distance: 19.1
click at [166, 300] on span "Saco" at bounding box center [192, 297] width 201 height 51
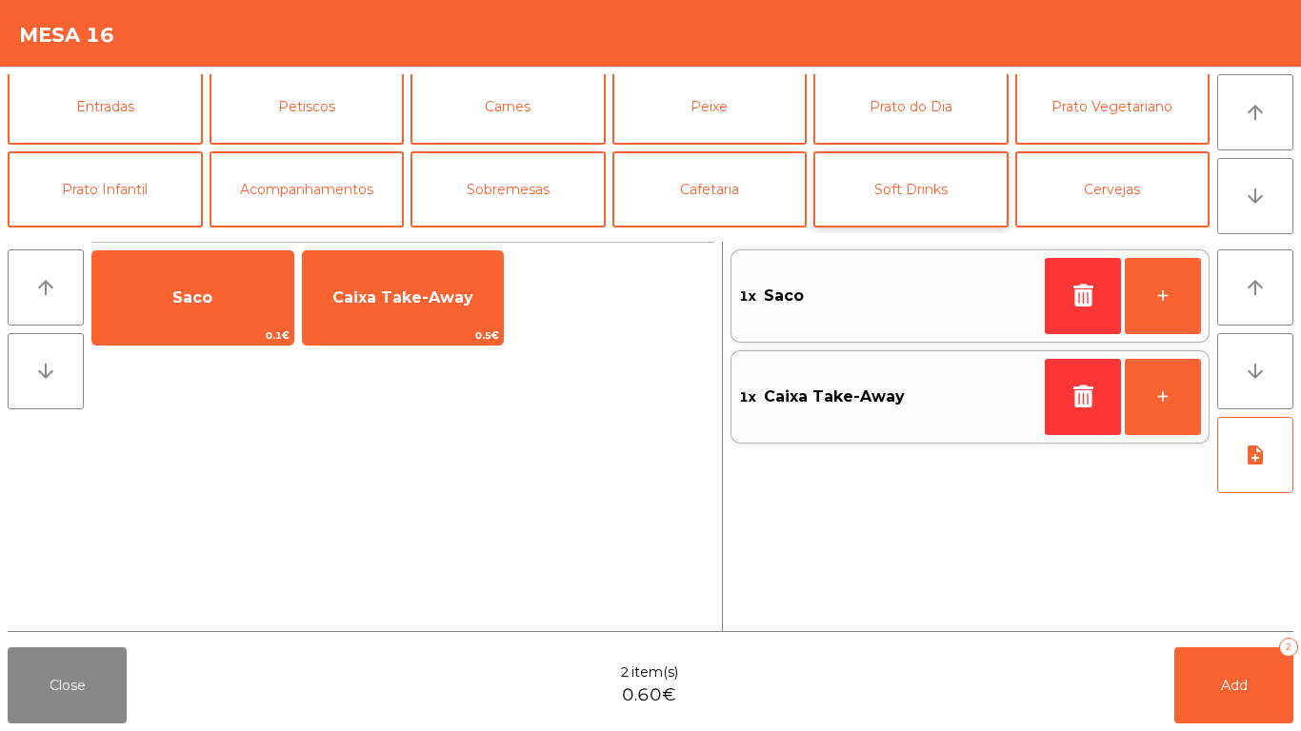
scroll to position [0, 0]
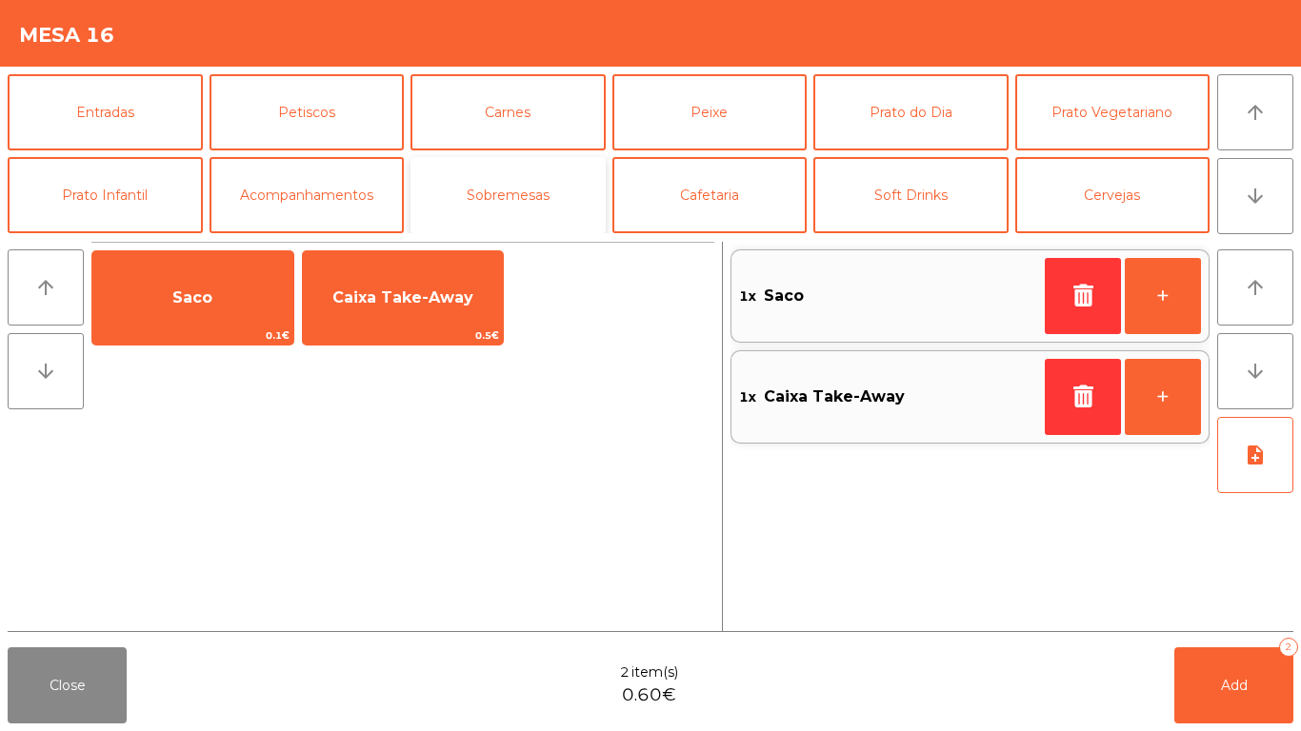
click at [496, 190] on button "Sobremesas" at bounding box center [508, 195] width 195 height 76
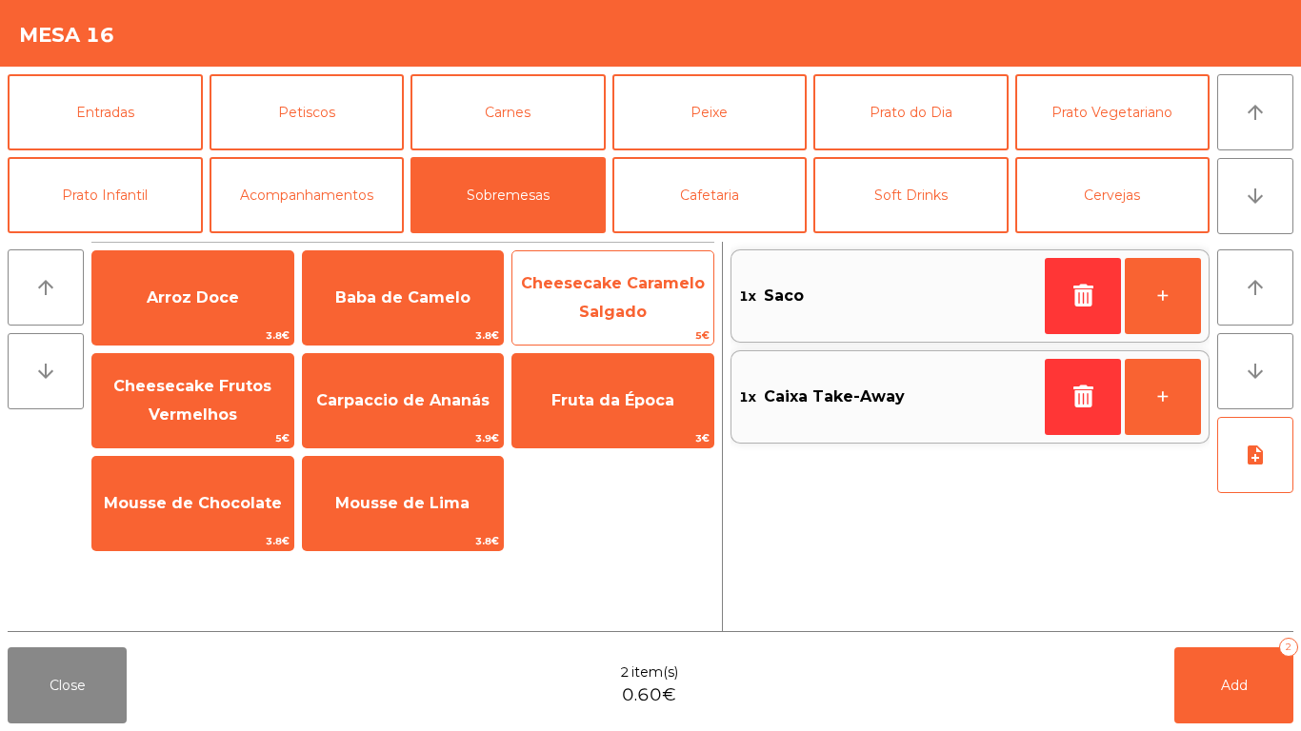
click at [596, 311] on span "Cheesecake Caramelo Salgado" at bounding box center [613, 297] width 184 height 47
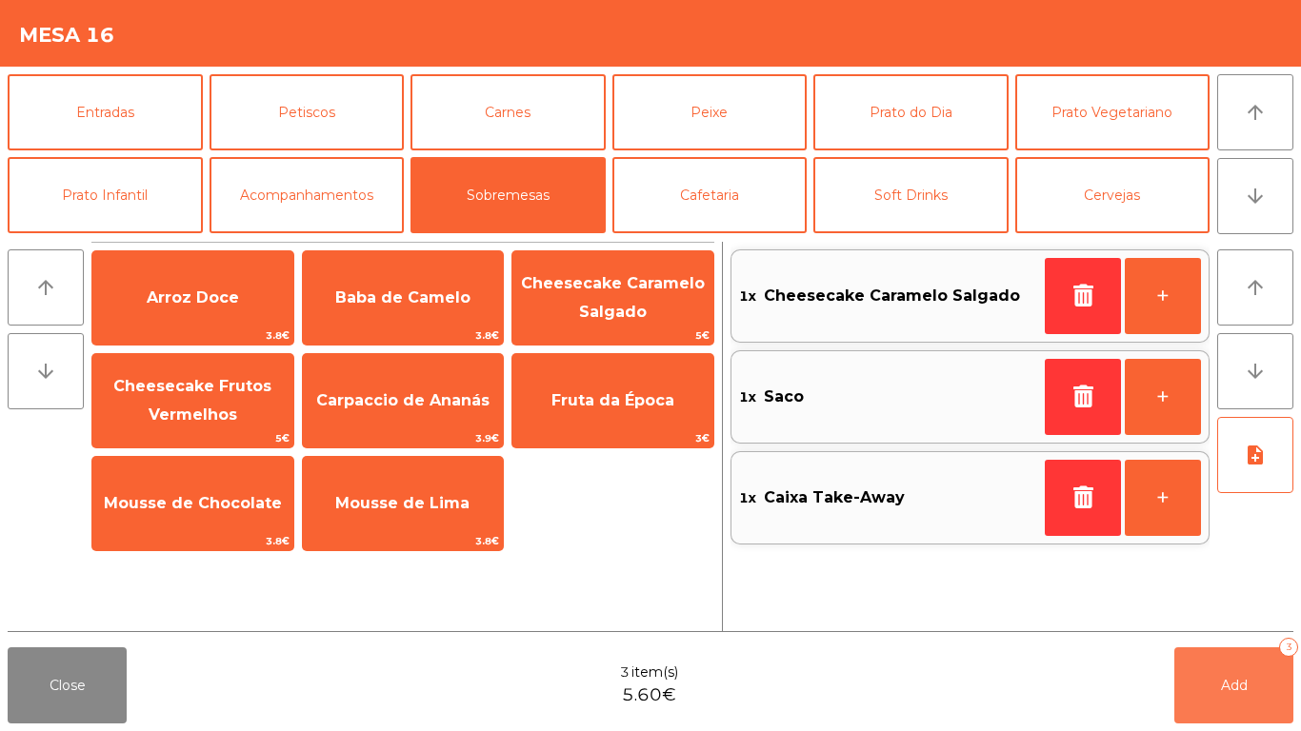
click at [1241, 672] on button "Add 3" at bounding box center [1233, 686] width 119 height 76
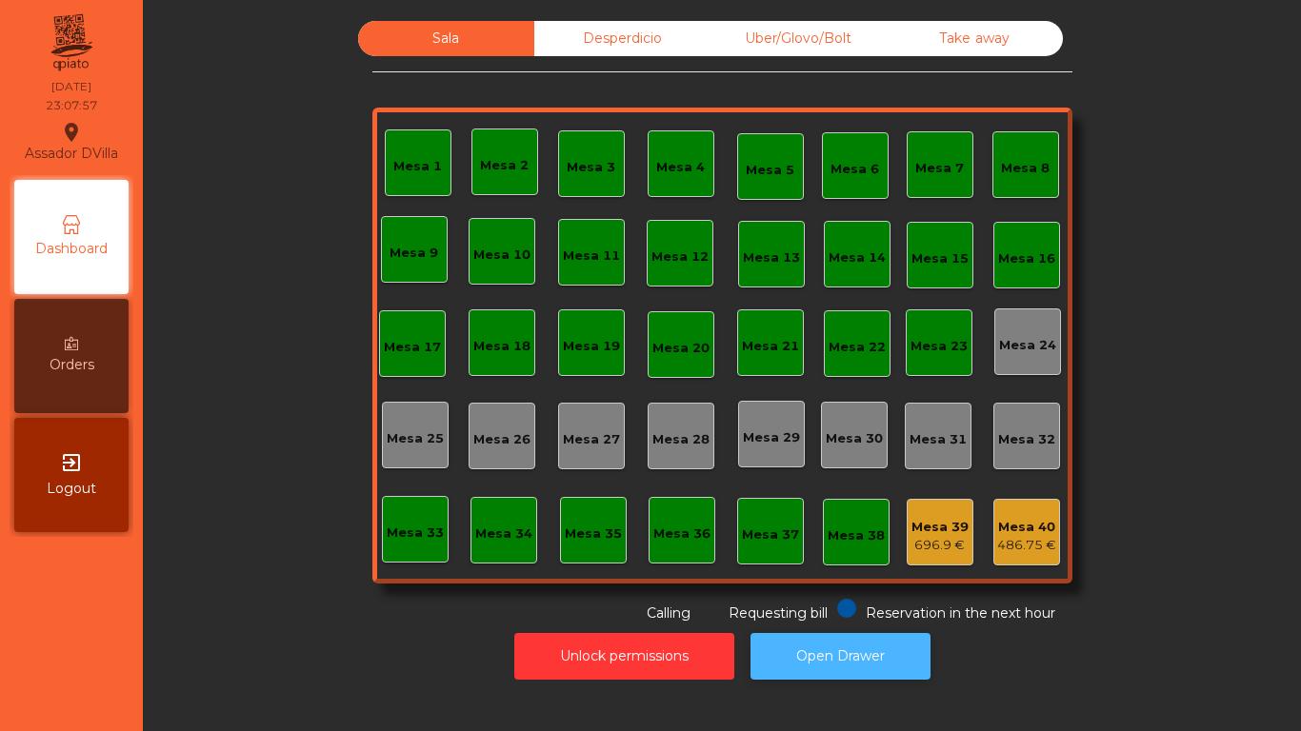
click at [815, 659] on button "Open Drawer" at bounding box center [841, 656] width 180 height 47
click at [972, 536] on div "Mesa 1 Mesa 2 Mesa 3 Mesa 4 Mesa 5 Mesa 6 Mesa 7 Mesa 8 Mesa 9 Mesa 10 Mesa 11 …" at bounding box center [722, 346] width 700 height 476
click at [984, 536] on div "Mesa 1 Mesa 2 Mesa 3 Mesa 4 Mesa 5 Mesa 6 Mesa 7 Mesa 8 Mesa 9 Mesa 10 Mesa 11 …" at bounding box center [722, 346] width 700 height 476
click at [997, 534] on div "Mesa 40" at bounding box center [1026, 527] width 59 height 19
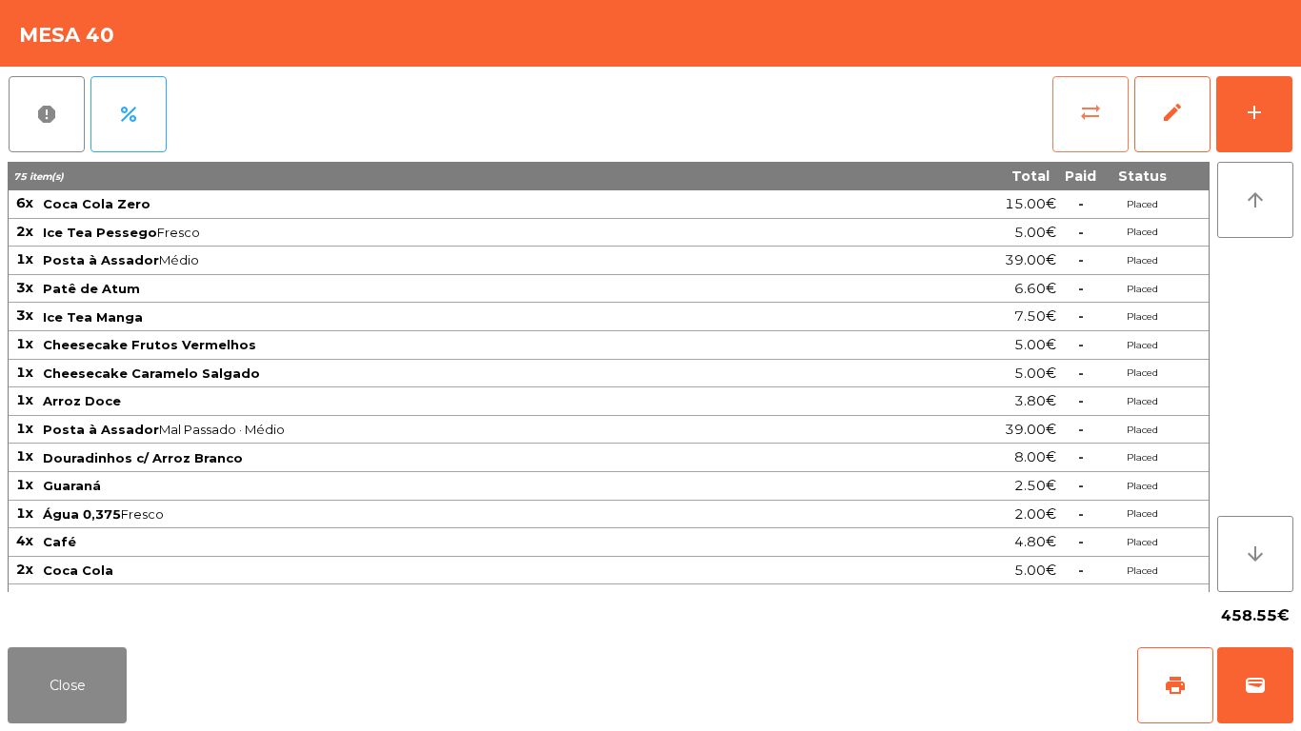
click at [1106, 111] on button "sync_alt" at bounding box center [1090, 114] width 76 height 76
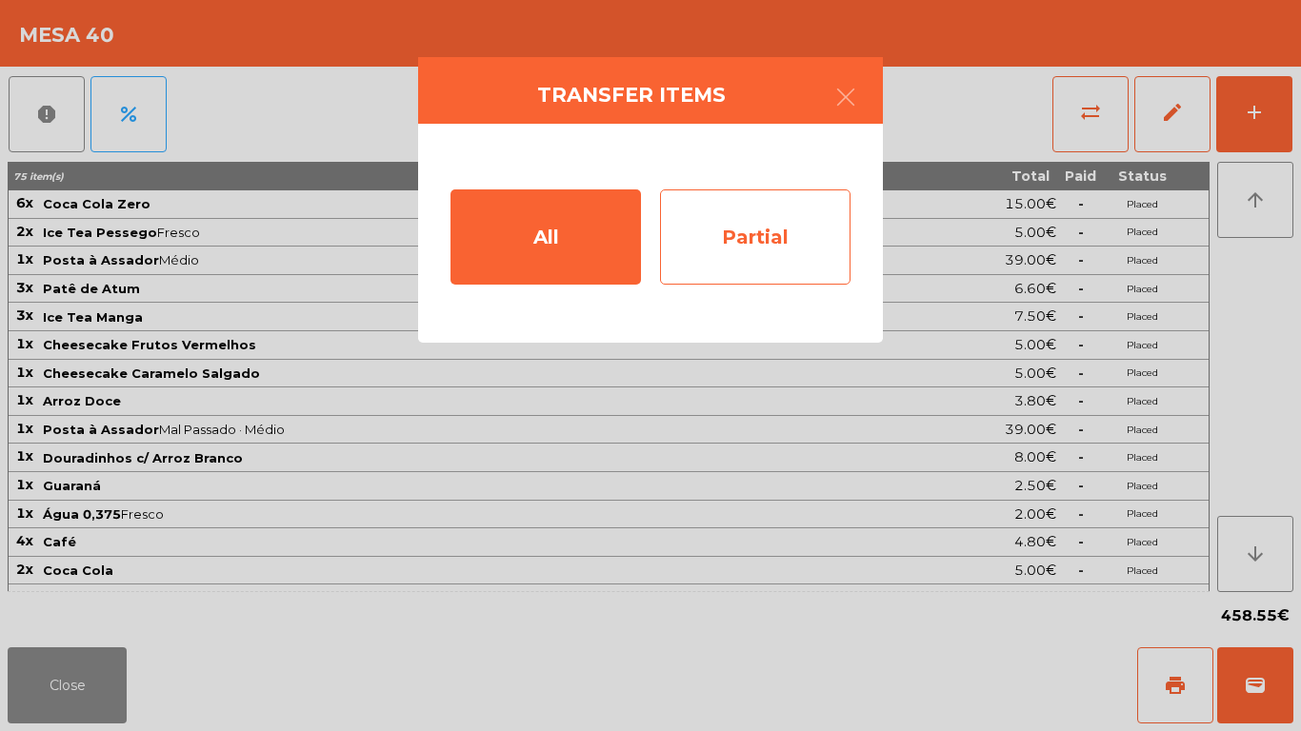
click at [780, 237] on div "Partial" at bounding box center [755, 237] width 190 height 95
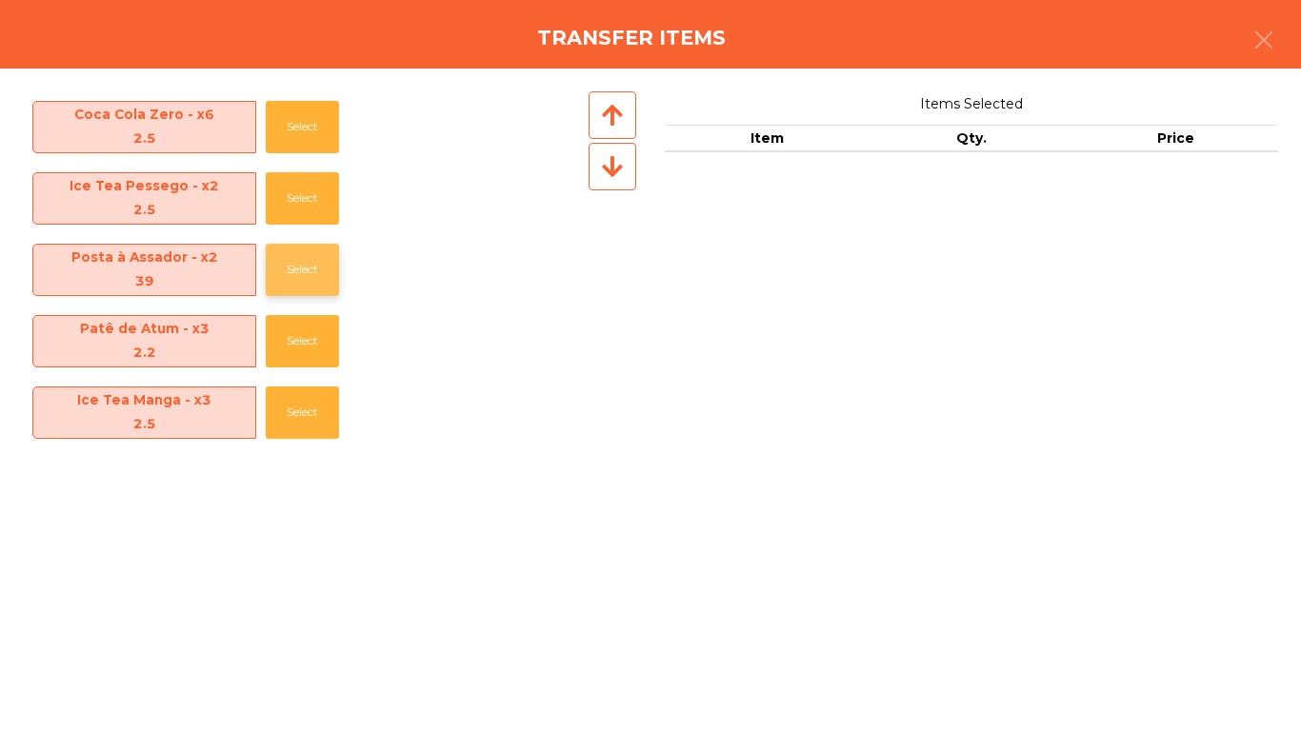
click at [270, 270] on div "Posta à Assador - x2 39 Select" at bounding box center [304, 269] width 562 height 71
click at [309, 270] on button "Select" at bounding box center [302, 270] width 73 height 52
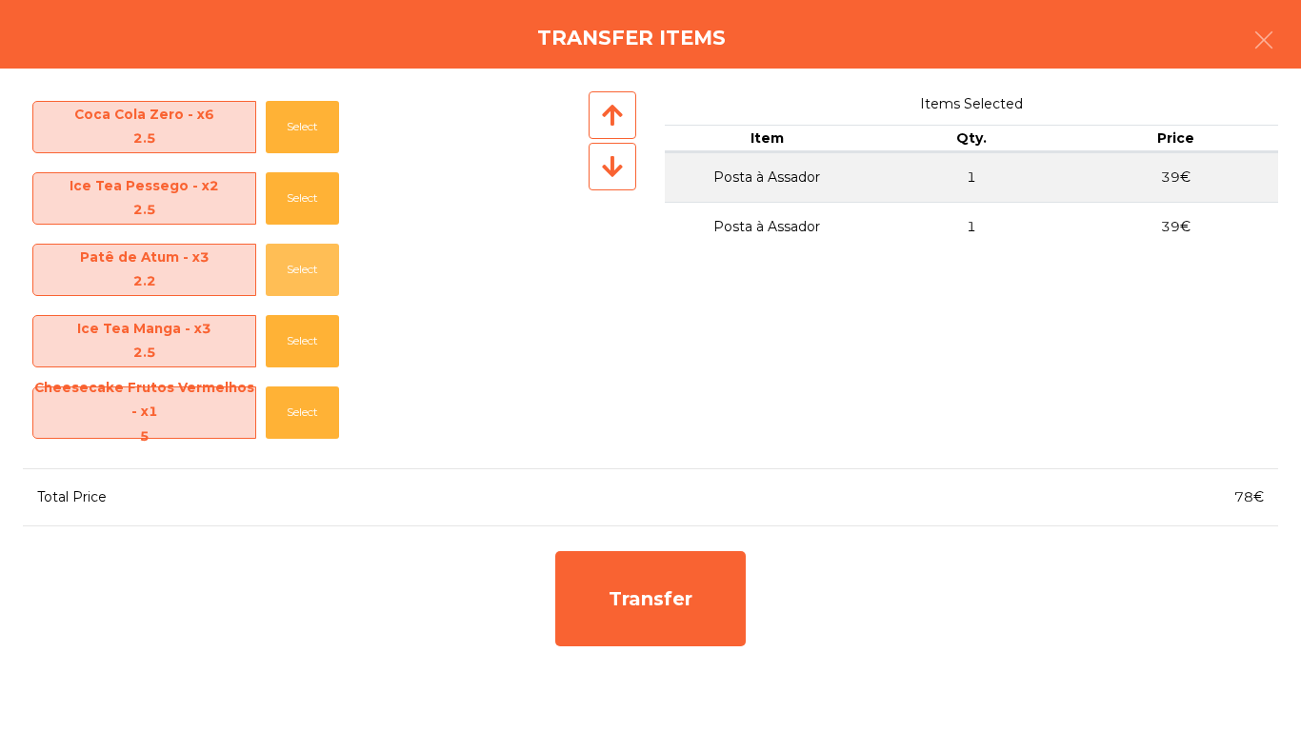
click at [309, 270] on button "Select" at bounding box center [302, 270] width 73 height 52
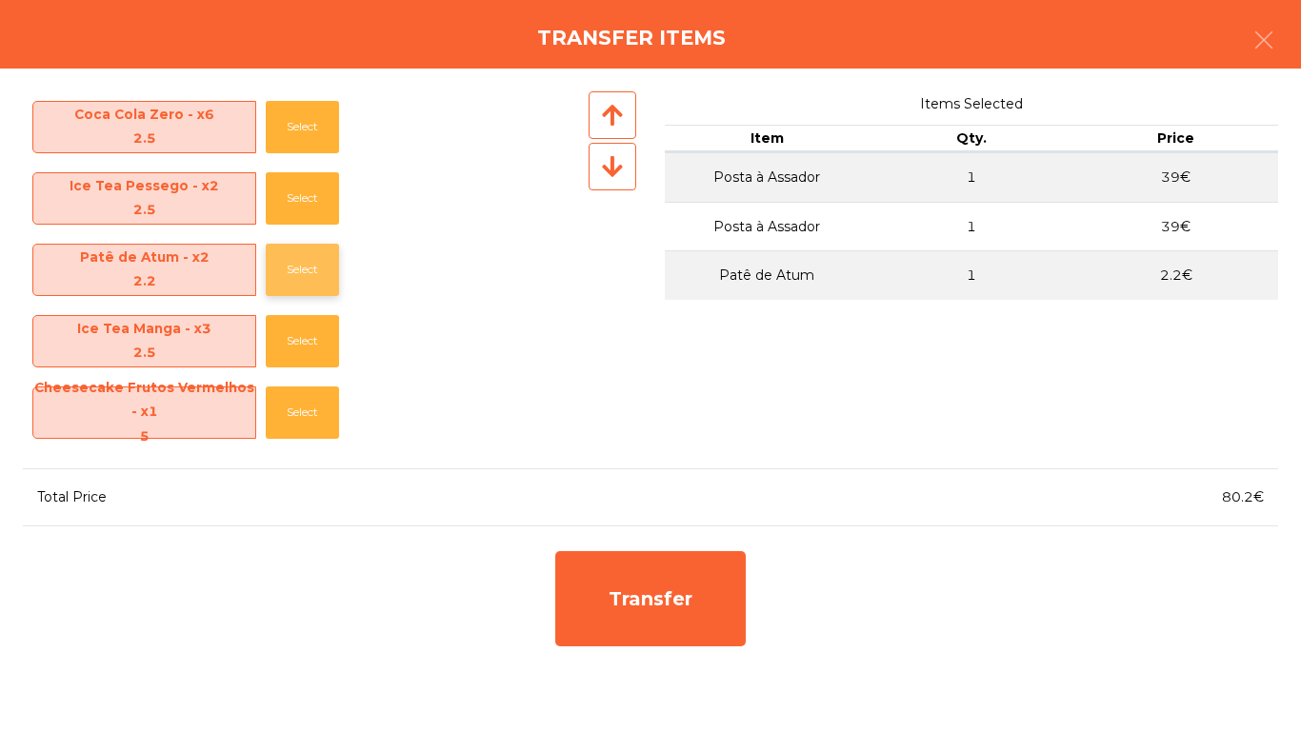
click at [310, 270] on button "Select" at bounding box center [302, 270] width 73 height 52
click at [310, 315] on button "Select" at bounding box center [302, 341] width 73 height 52
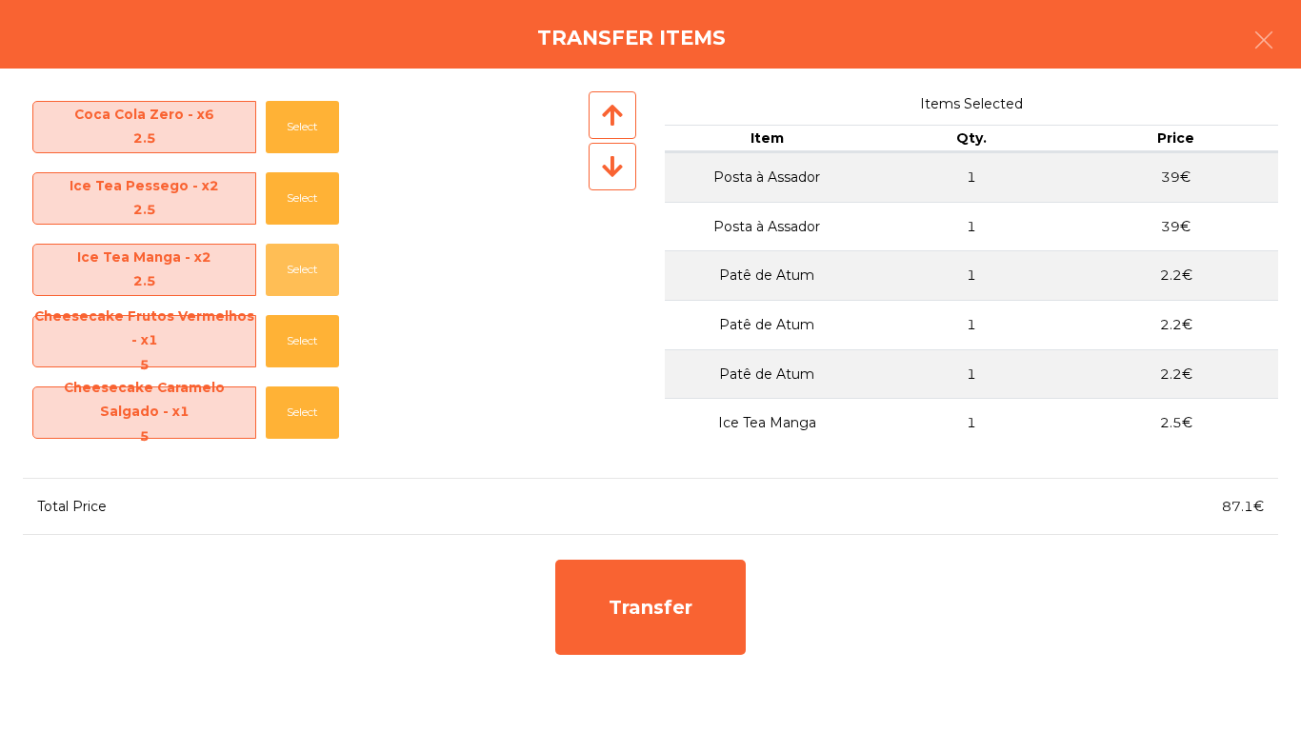
click at [310, 270] on button "Select" at bounding box center [302, 270] width 73 height 52
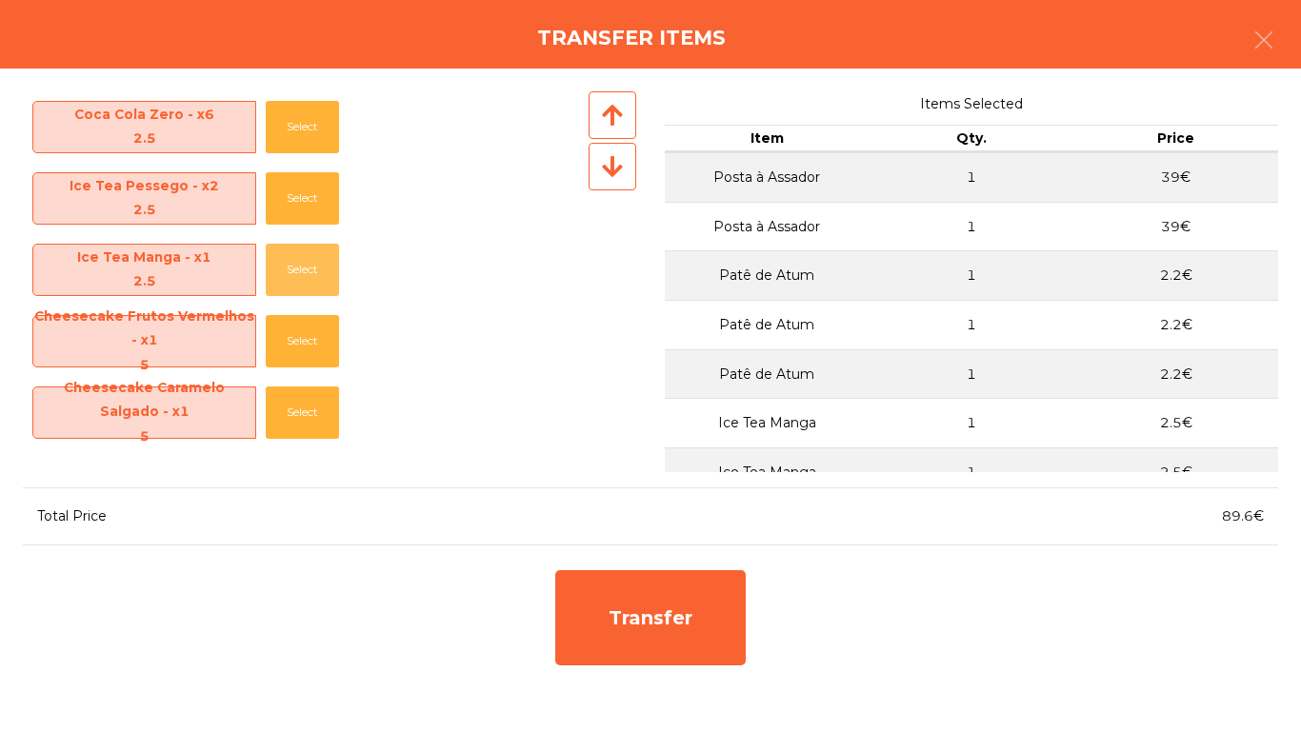
click at [310, 270] on button "Select" at bounding box center [302, 270] width 73 height 52
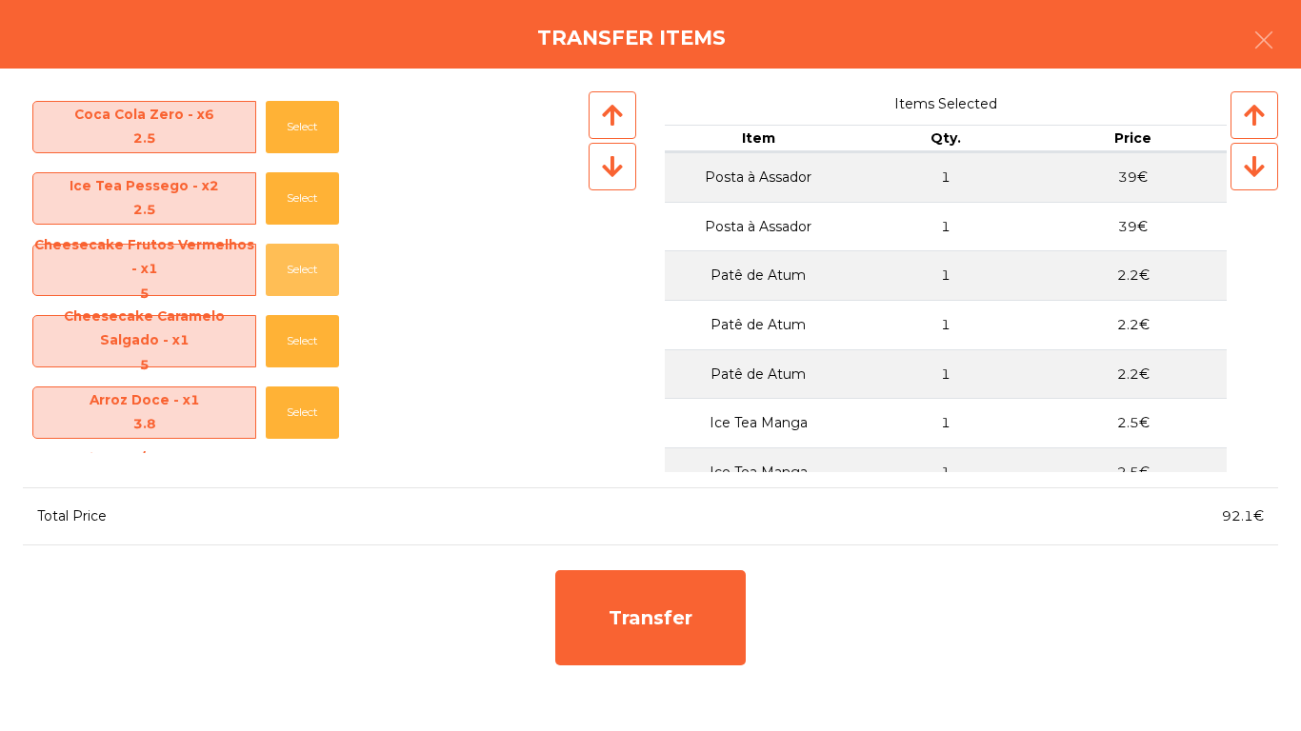
click at [310, 270] on button "Select" at bounding box center [302, 270] width 73 height 52
click at [310, 315] on button "Select" at bounding box center [302, 341] width 73 height 52
click at [310, 270] on button "Select" at bounding box center [302, 270] width 73 height 52
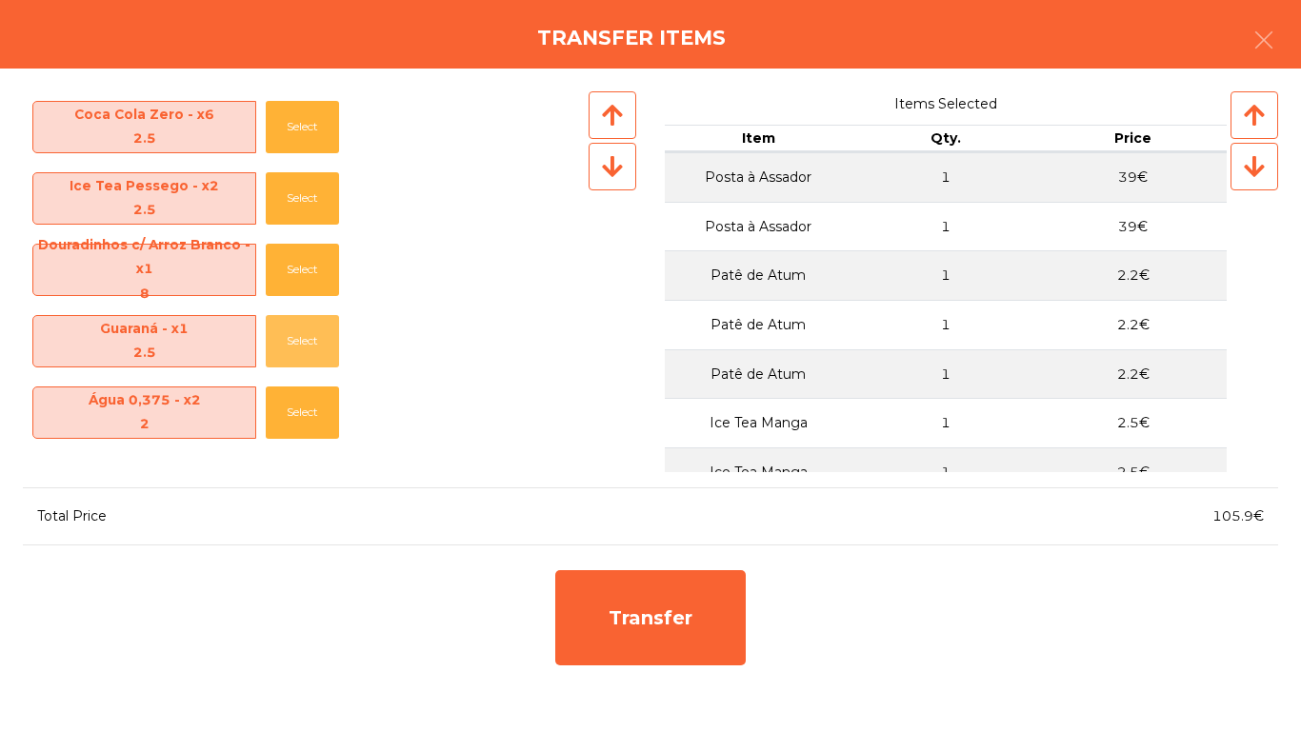
click at [310, 315] on button "Select" at bounding box center [302, 341] width 73 height 52
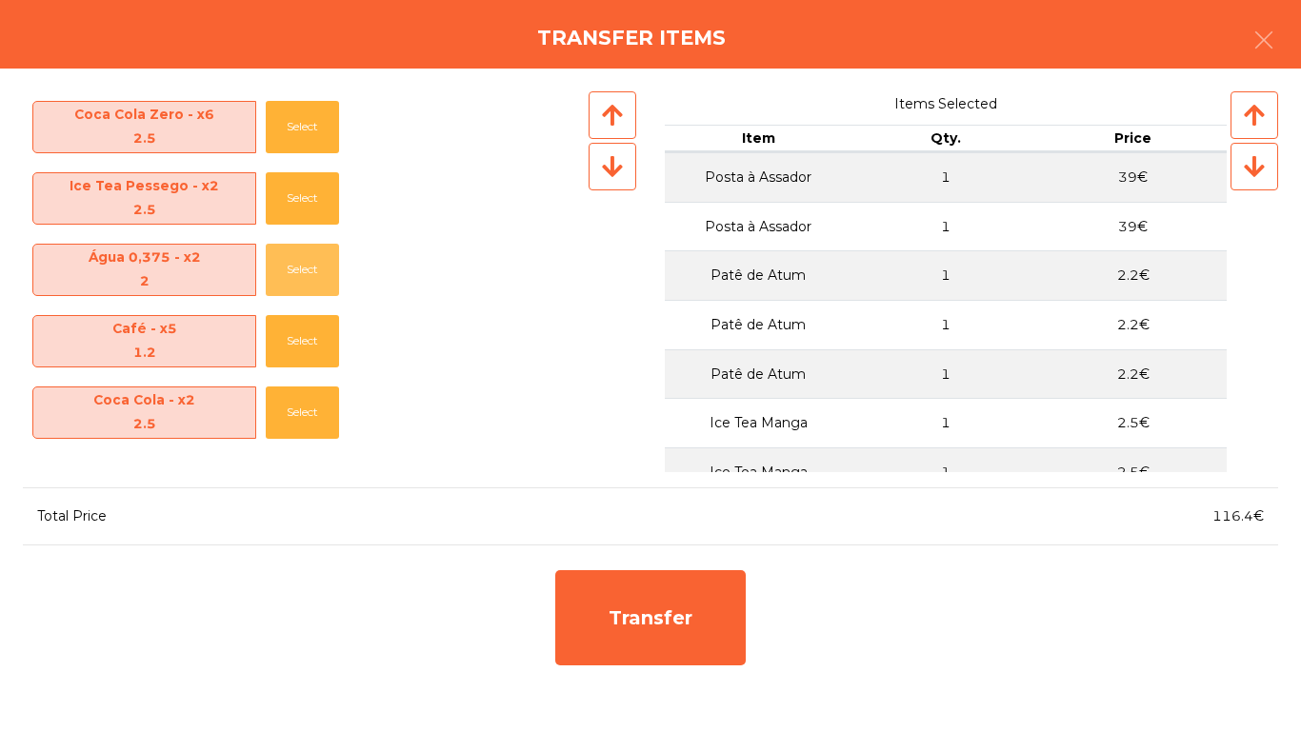
click at [310, 270] on button "Select" at bounding box center [302, 270] width 73 height 52
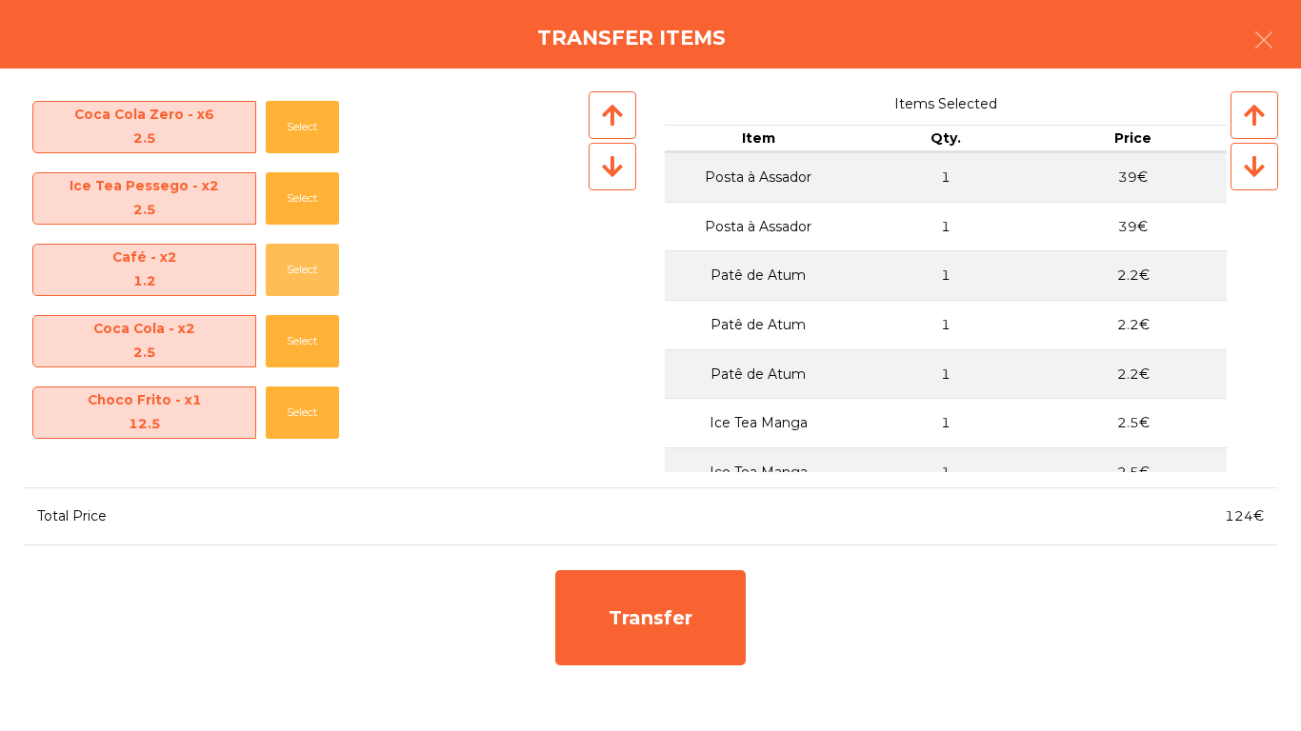
click at [310, 270] on button "Select" at bounding box center [302, 270] width 73 height 52
drag, startPoint x: 303, startPoint y: 299, endPoint x: 309, endPoint y: 354, distance: 55.5
click at [304, 299] on div "Café - x1 1.2 Select" at bounding box center [304, 269] width 562 height 71
click at [309, 354] on button "Select" at bounding box center [302, 341] width 73 height 52
click at [322, 391] on div "Coca Cola Zero - x6 2.5 Select Ice Tea Pessego - x2 2.5 Select Café - x1 1.2 Se…" at bounding box center [304, 272] width 562 height 362
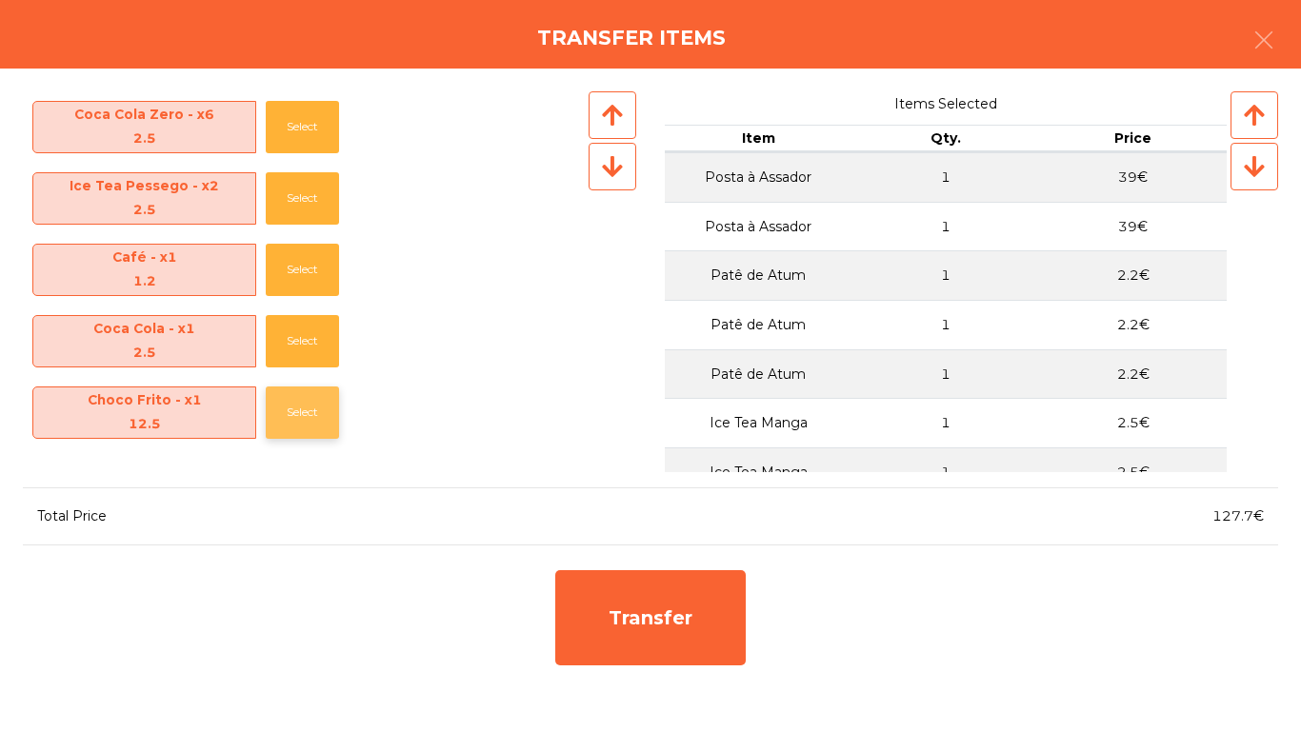
click at [322, 392] on button "Select" at bounding box center [302, 413] width 73 height 52
click at [318, 390] on button "Select" at bounding box center [302, 413] width 73 height 52
click at [325, 331] on button "Select" at bounding box center [302, 341] width 73 height 52
drag, startPoint x: 338, startPoint y: 292, endPoint x: 342, endPoint y: 275, distance: 17.6
click at [342, 279] on div "Coca Cola Zero - x6 2.5 Select Ice Tea Pessego - x2 2.5 Select Café - x1 1.2 Se…" at bounding box center [304, 272] width 562 height 362
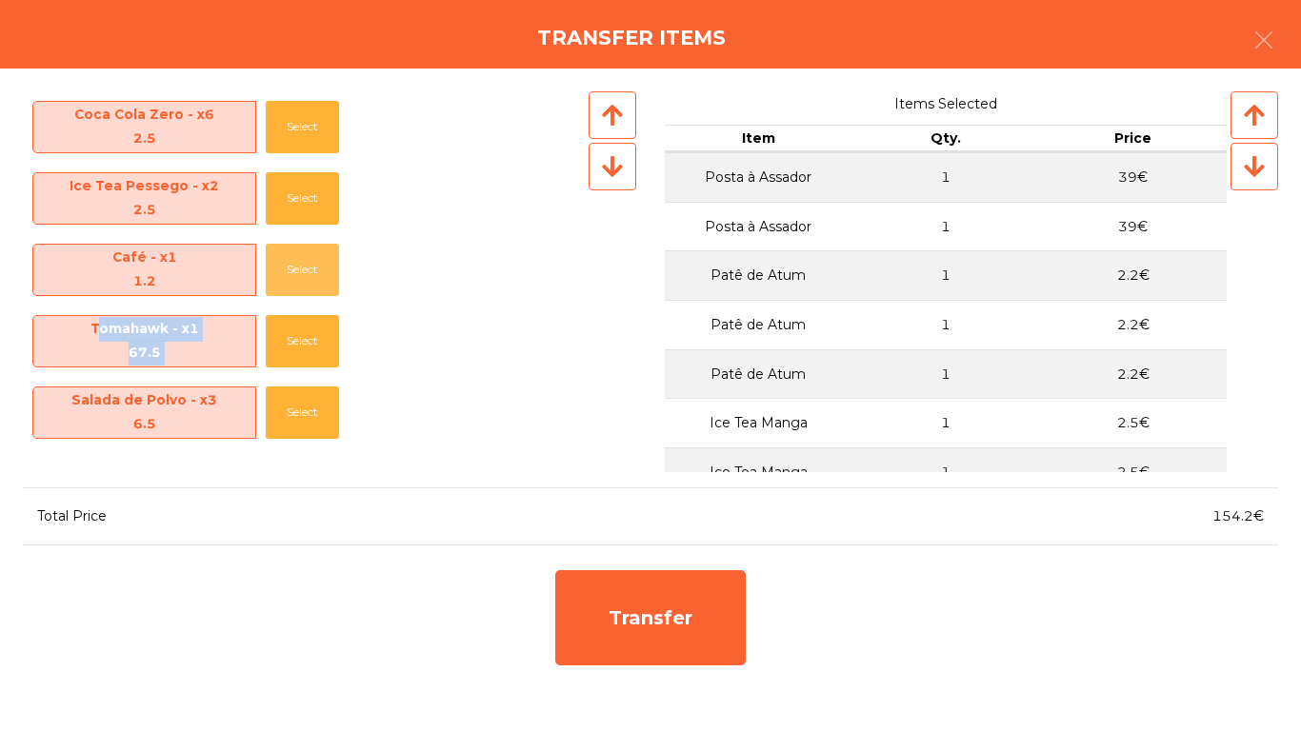
drag, startPoint x: 342, startPoint y: 275, endPoint x: 339, endPoint y: 297, distance: 22.1
click at [344, 275] on div "Café - x1 1.2 Select" at bounding box center [304, 269] width 562 height 71
click at [326, 325] on button "Select" at bounding box center [302, 341] width 73 height 52
click at [317, 267] on button "Select" at bounding box center [302, 270] width 73 height 52
click at [317, 292] on button "Select" at bounding box center [302, 270] width 73 height 52
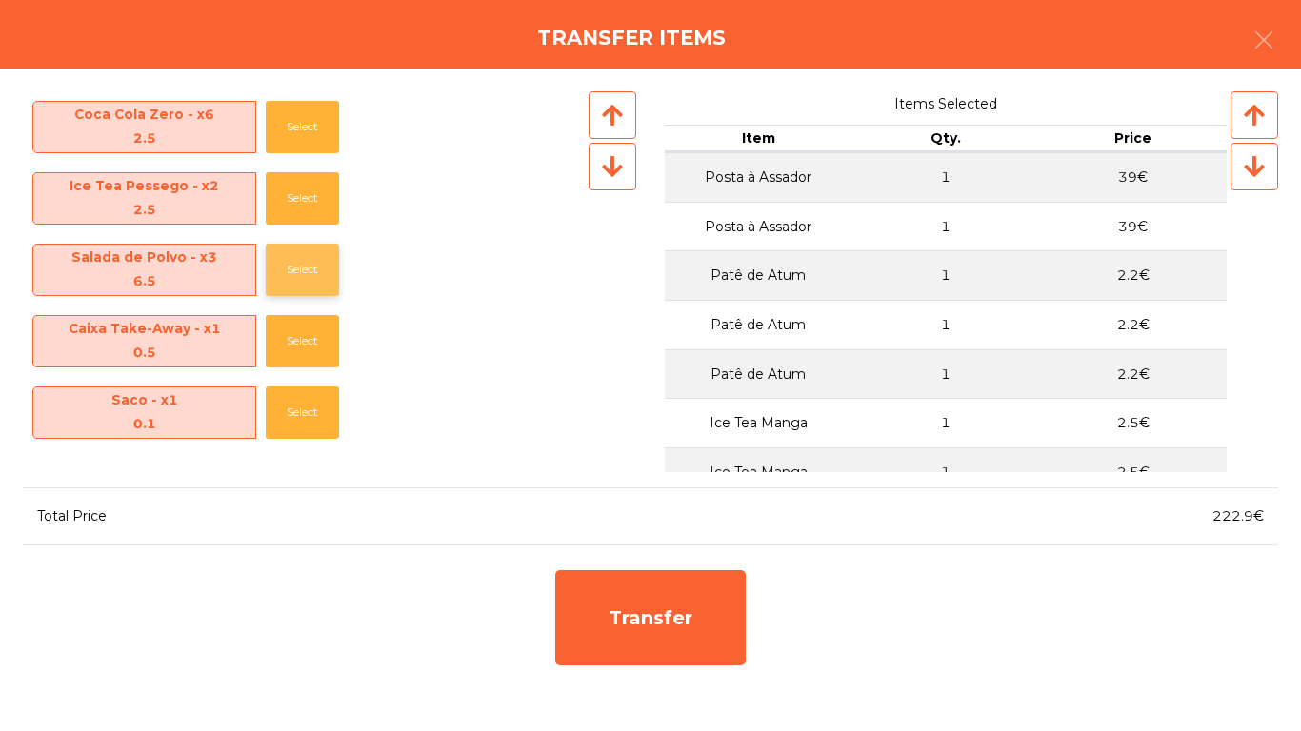
drag, startPoint x: 317, startPoint y: 292, endPoint x: 317, endPoint y: 274, distance: 18.1
click at [317, 288] on button "Select" at bounding box center [302, 270] width 73 height 52
click at [317, 229] on div "Ice Tea Pessego - x2 2.5 Select" at bounding box center [304, 198] width 562 height 71
click at [317, 227] on div "Ice Tea Pessego - x2 2.5 Select" at bounding box center [304, 198] width 562 height 71
drag, startPoint x: 317, startPoint y: 226, endPoint x: 339, endPoint y: 227, distance: 21.9
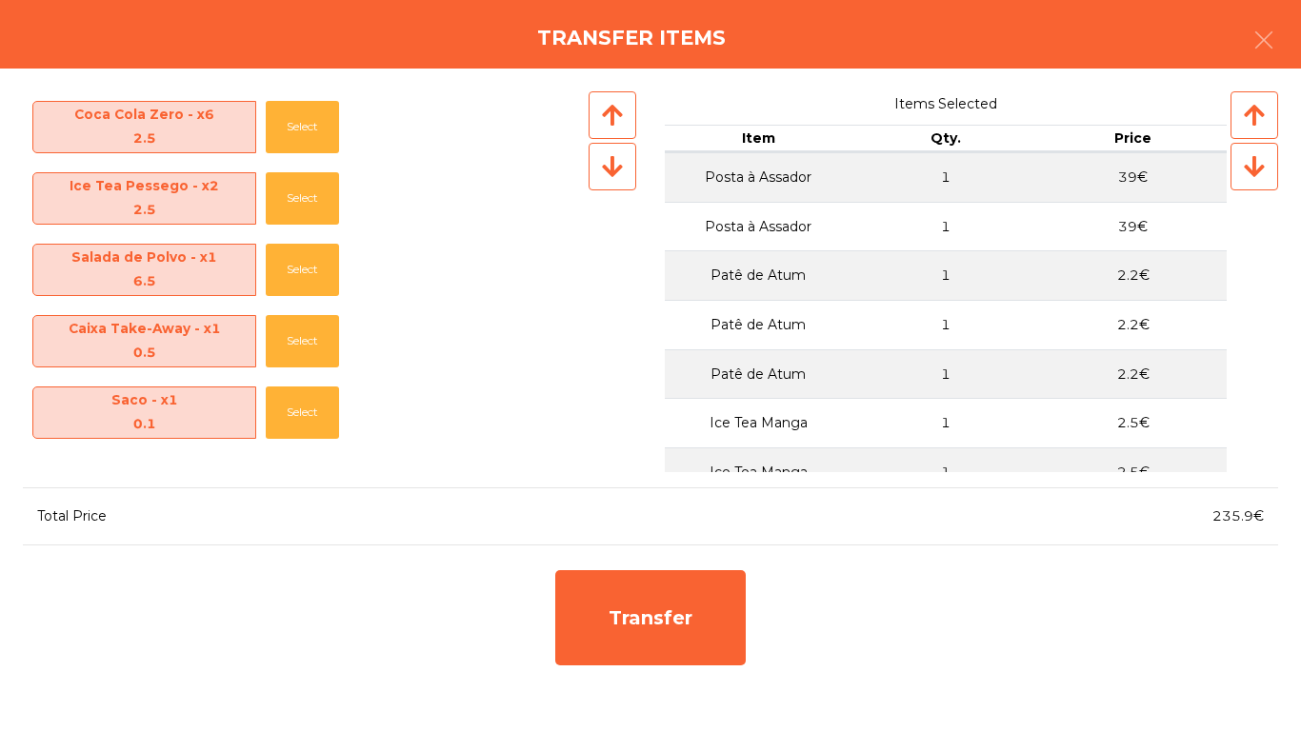
click at [336, 227] on div "Ice Tea Pessego - x2 2.5 Select" at bounding box center [304, 198] width 562 height 71
drag, startPoint x: 341, startPoint y: 227, endPoint x: 349, endPoint y: 236, distance: 12.2
click at [346, 232] on div "Ice Tea Pessego - x2 2.5 Select" at bounding box center [304, 198] width 562 height 71
drag, startPoint x: 349, startPoint y: 236, endPoint x: 336, endPoint y: 243, distance: 14.1
click at [350, 237] on div "Salada de Polvo - x1 6.5 Select" at bounding box center [304, 269] width 562 height 71
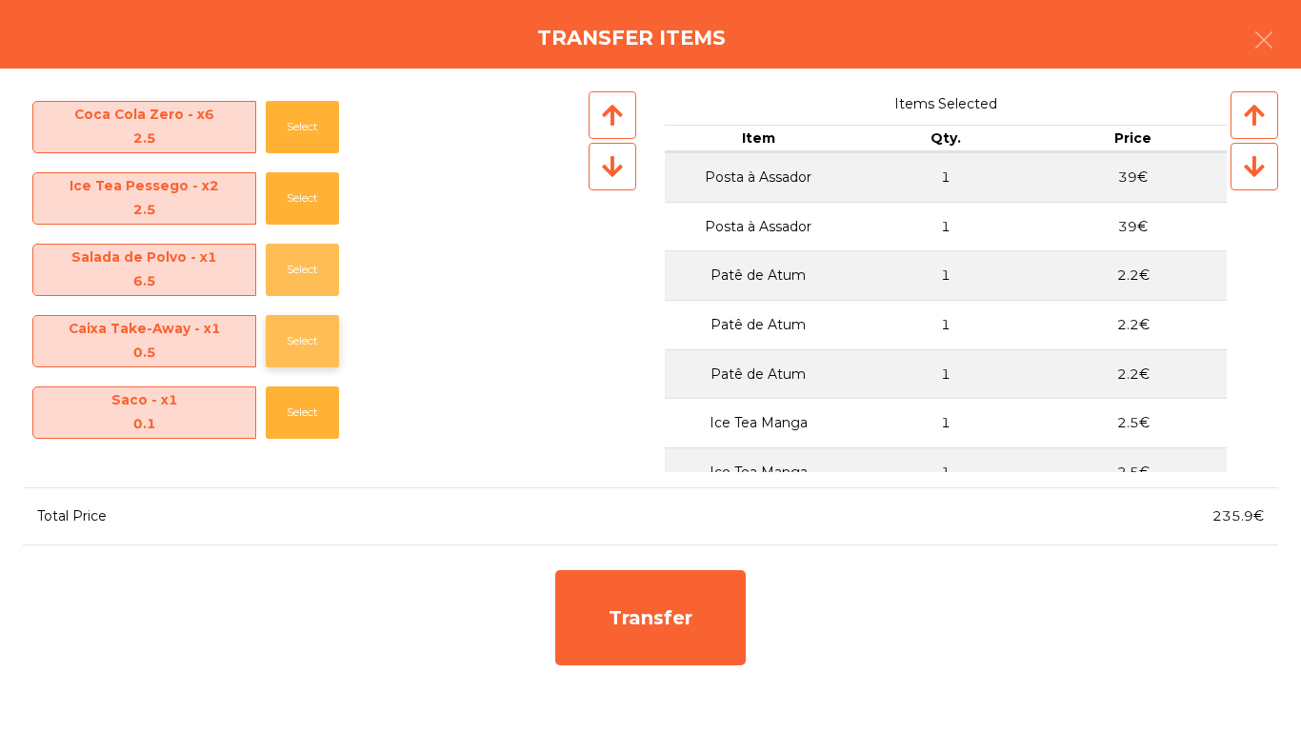
drag, startPoint x: 321, startPoint y: 250, endPoint x: 313, endPoint y: 269, distance: 20.5
click at [319, 257] on button "Select" at bounding box center [302, 270] width 73 height 52
drag, startPoint x: 313, startPoint y: 271, endPoint x: 308, endPoint y: 297, distance: 26.3
click at [311, 284] on button "Select" at bounding box center [302, 270] width 73 height 52
click at [308, 306] on div "Saco - x1 0.1 Select" at bounding box center [304, 341] width 562 height 71
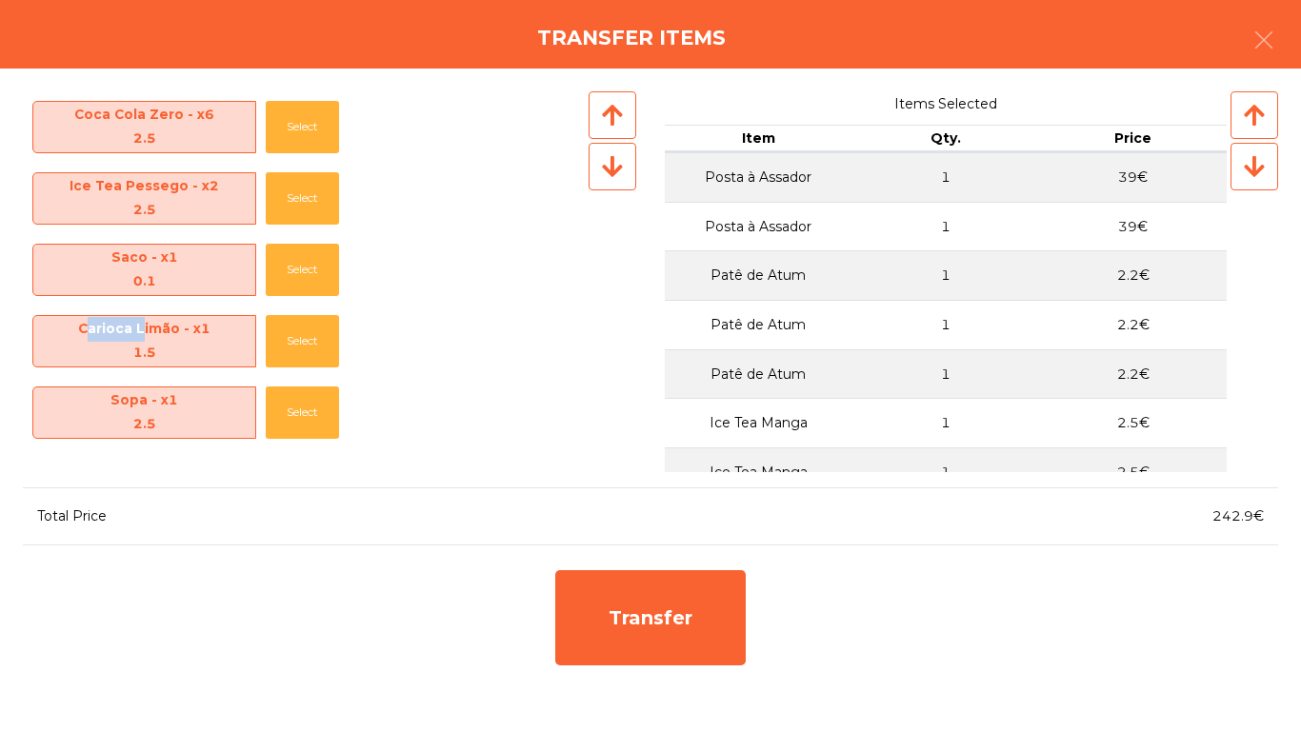
click at [308, 297] on div "Saco - x1 0.1 Select" at bounding box center [304, 269] width 562 height 71
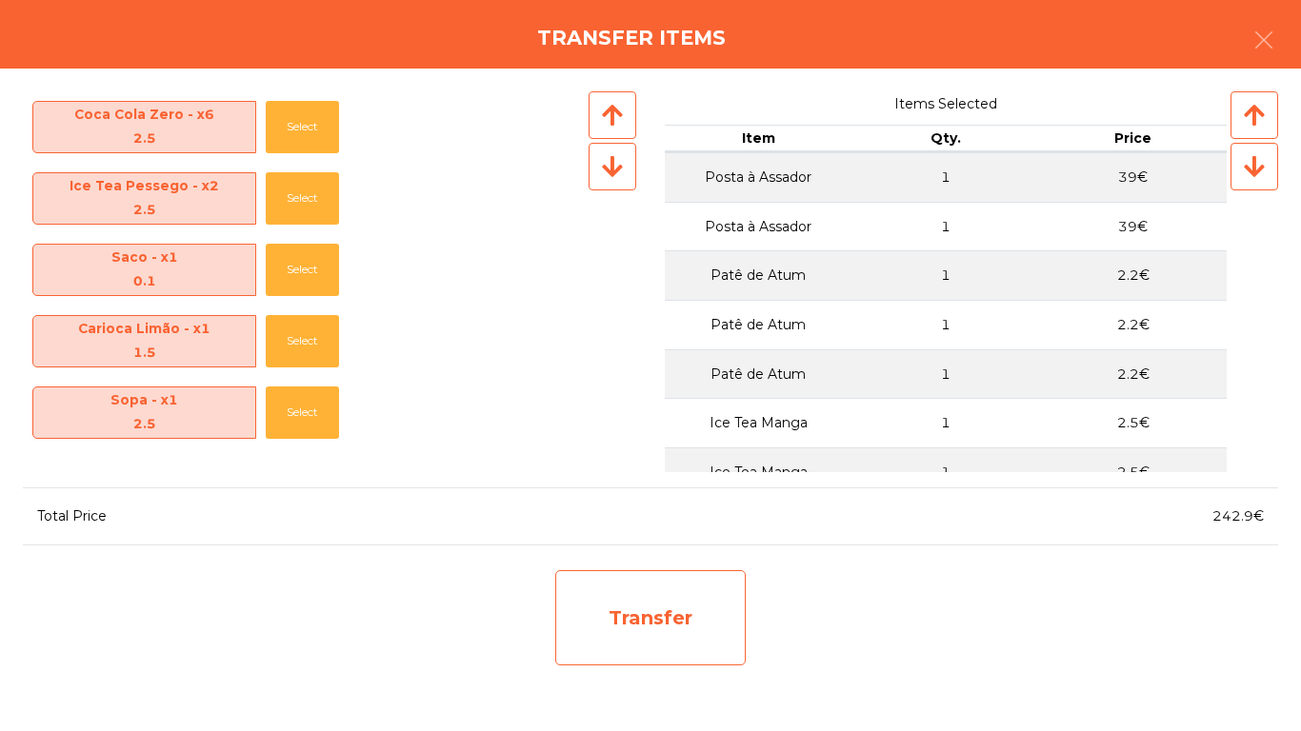
click at [616, 615] on div "Transfer" at bounding box center [650, 618] width 190 height 95
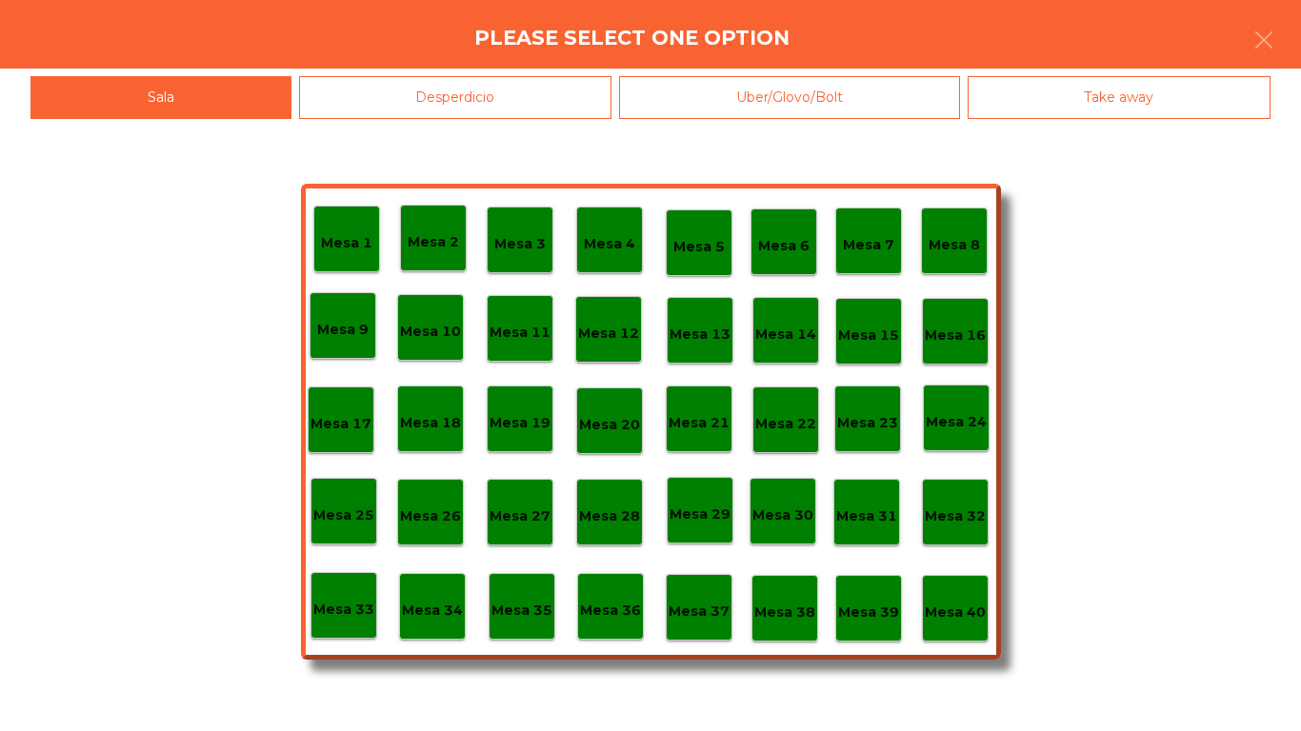
click at [683, 608] on p "Mesa 37" at bounding box center [699, 612] width 61 height 22
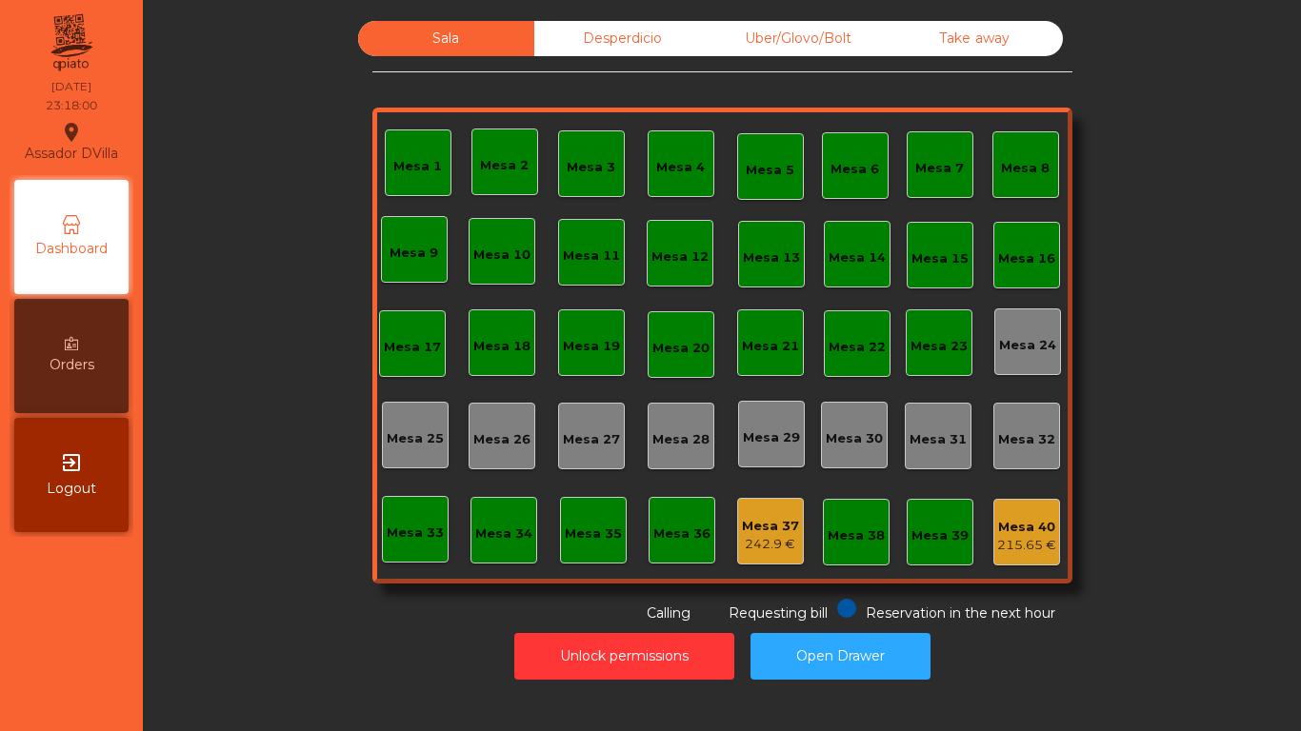
click at [751, 541] on div "242.9 €" at bounding box center [770, 544] width 57 height 19
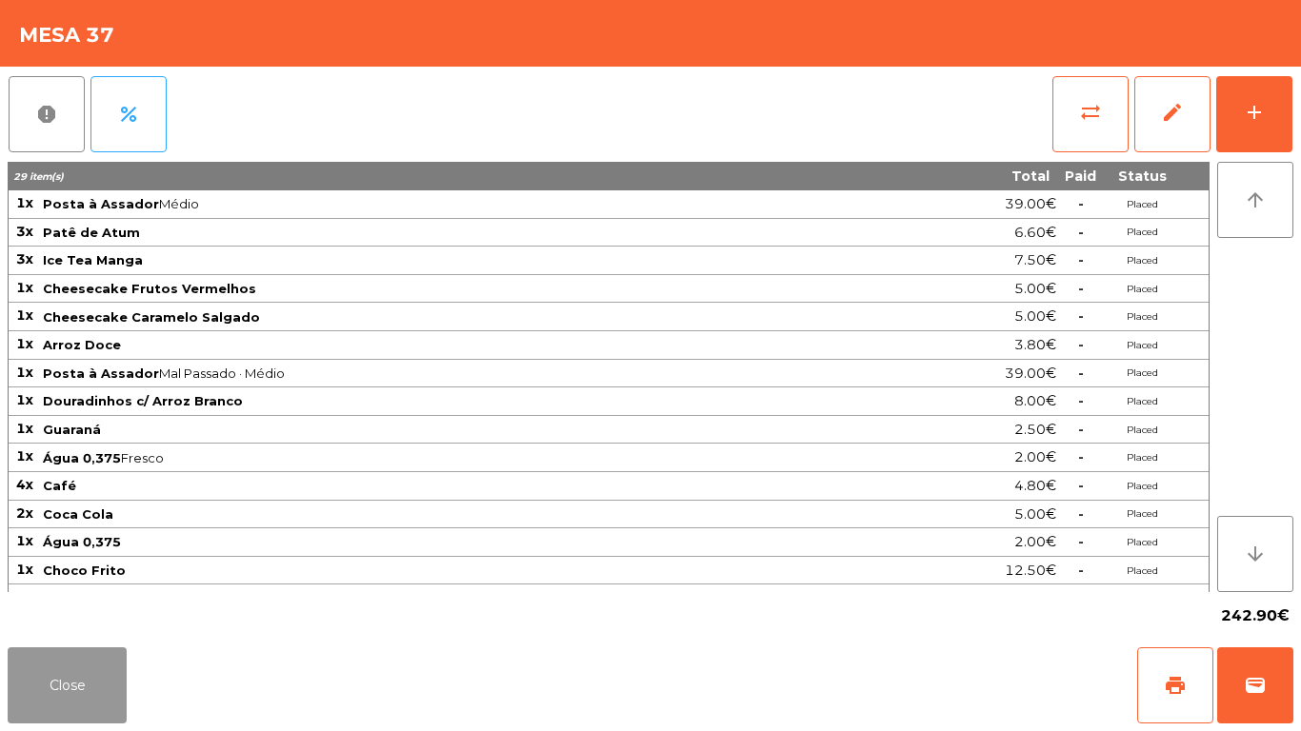
drag, startPoint x: 30, startPoint y: 696, endPoint x: 288, endPoint y: 659, distance: 259.8
click at [40, 696] on button "Close" at bounding box center [67, 686] width 119 height 76
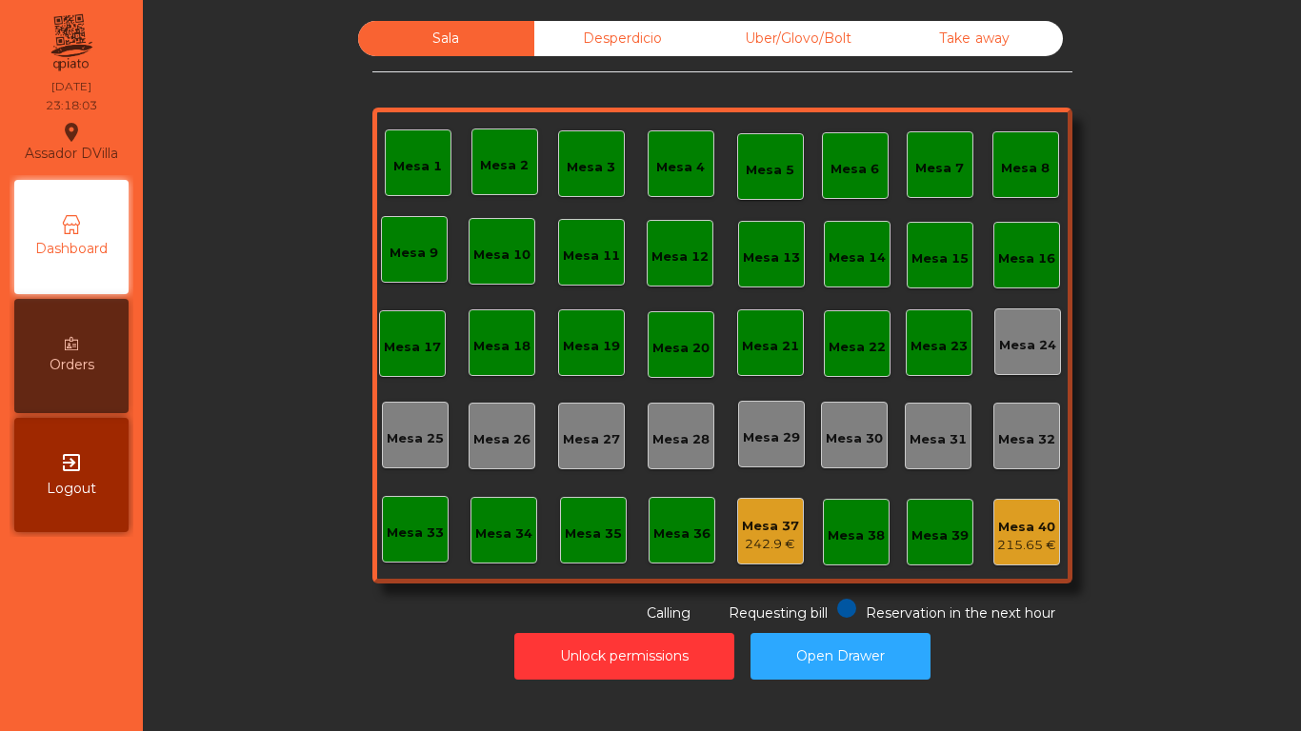
click at [779, 514] on div "Mesa 37 242.9 €" at bounding box center [770, 532] width 57 height 45
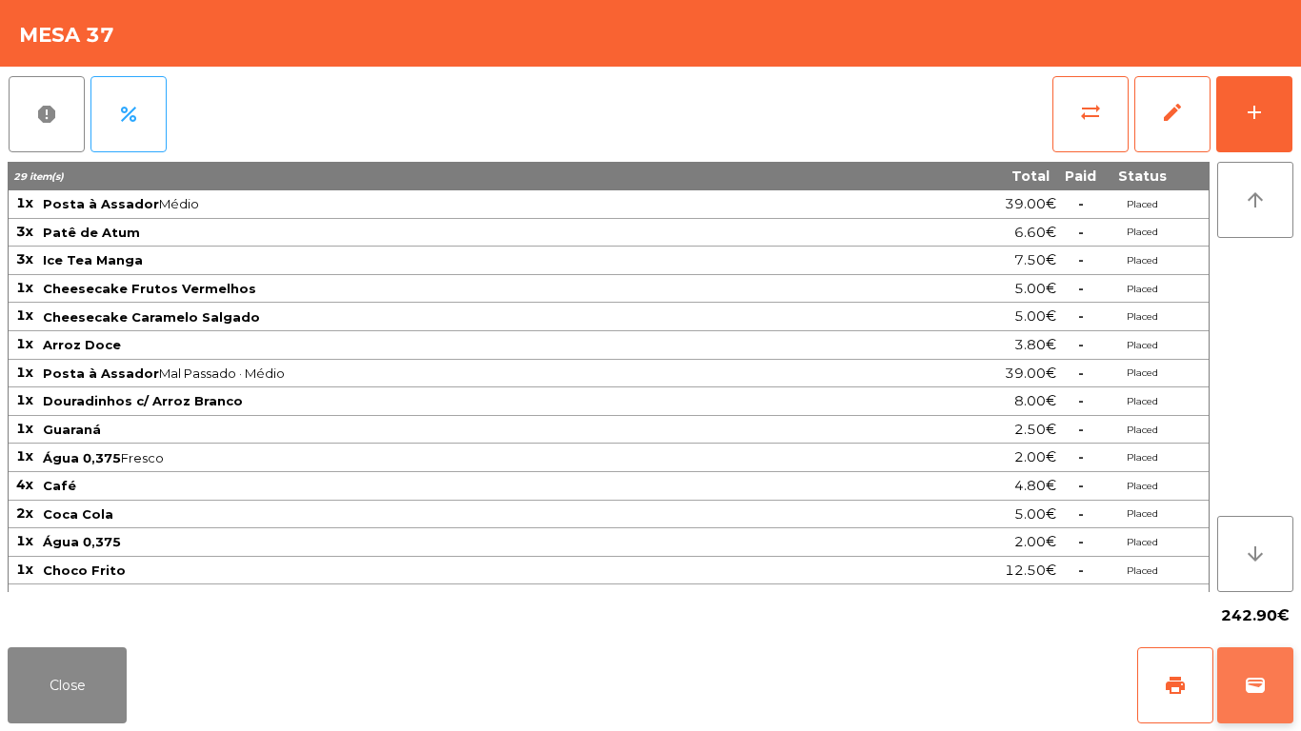
click at [1274, 675] on button "wallet" at bounding box center [1255, 686] width 76 height 76
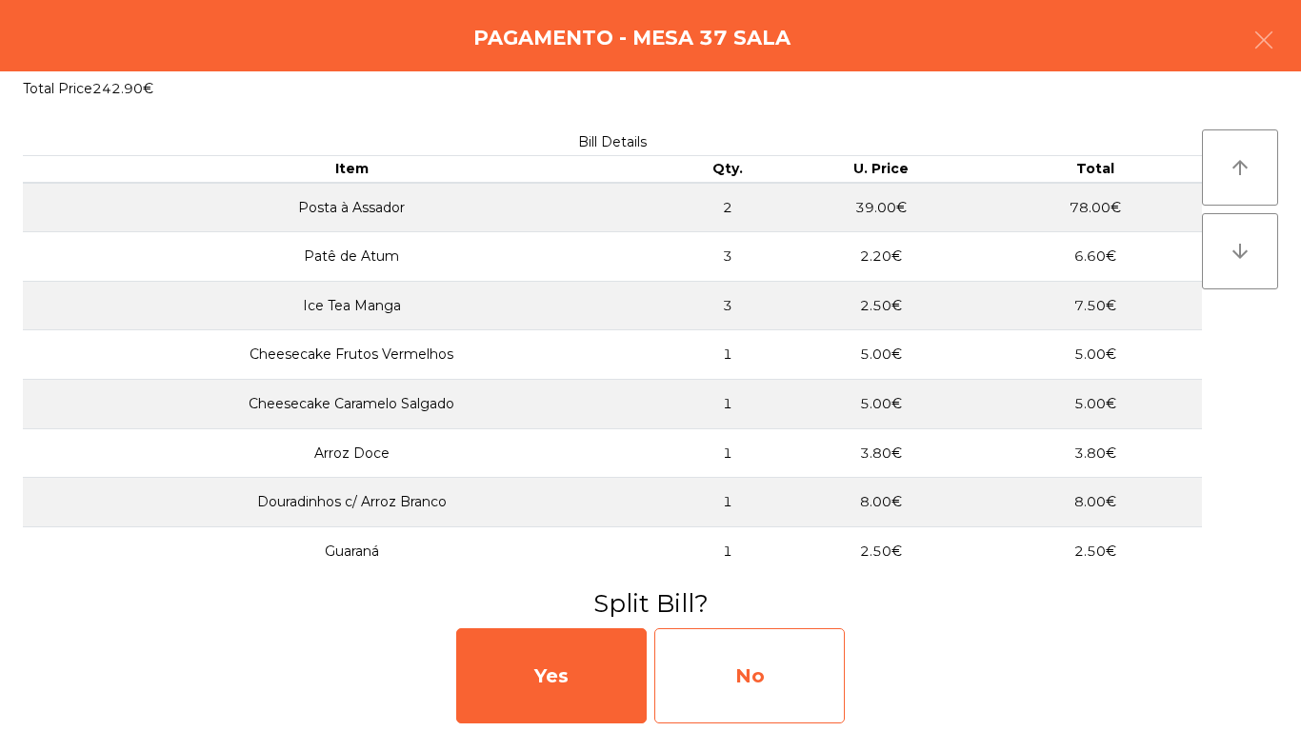
click at [720, 681] on div "No" at bounding box center [749, 676] width 190 height 95
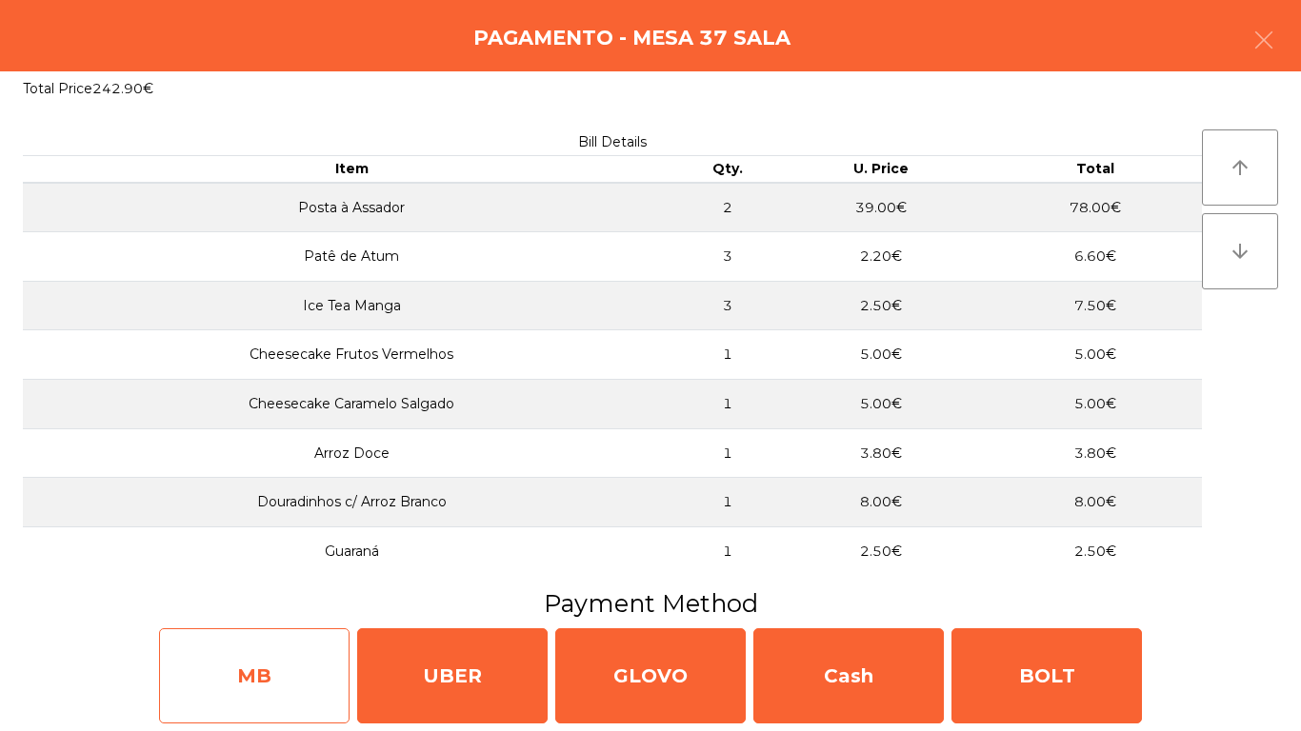
click at [259, 659] on div "MB" at bounding box center [254, 676] width 190 height 95
select select "**"
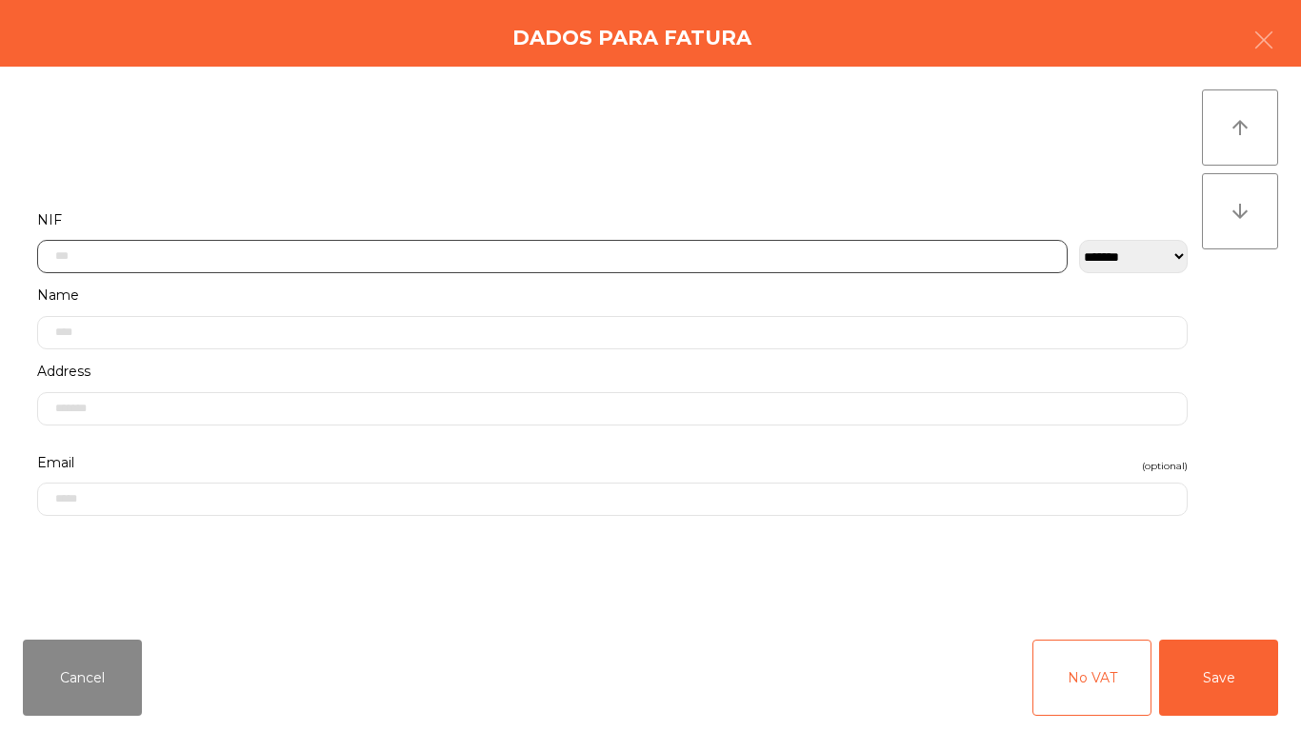
click at [530, 246] on input "text" at bounding box center [552, 256] width 1031 height 33
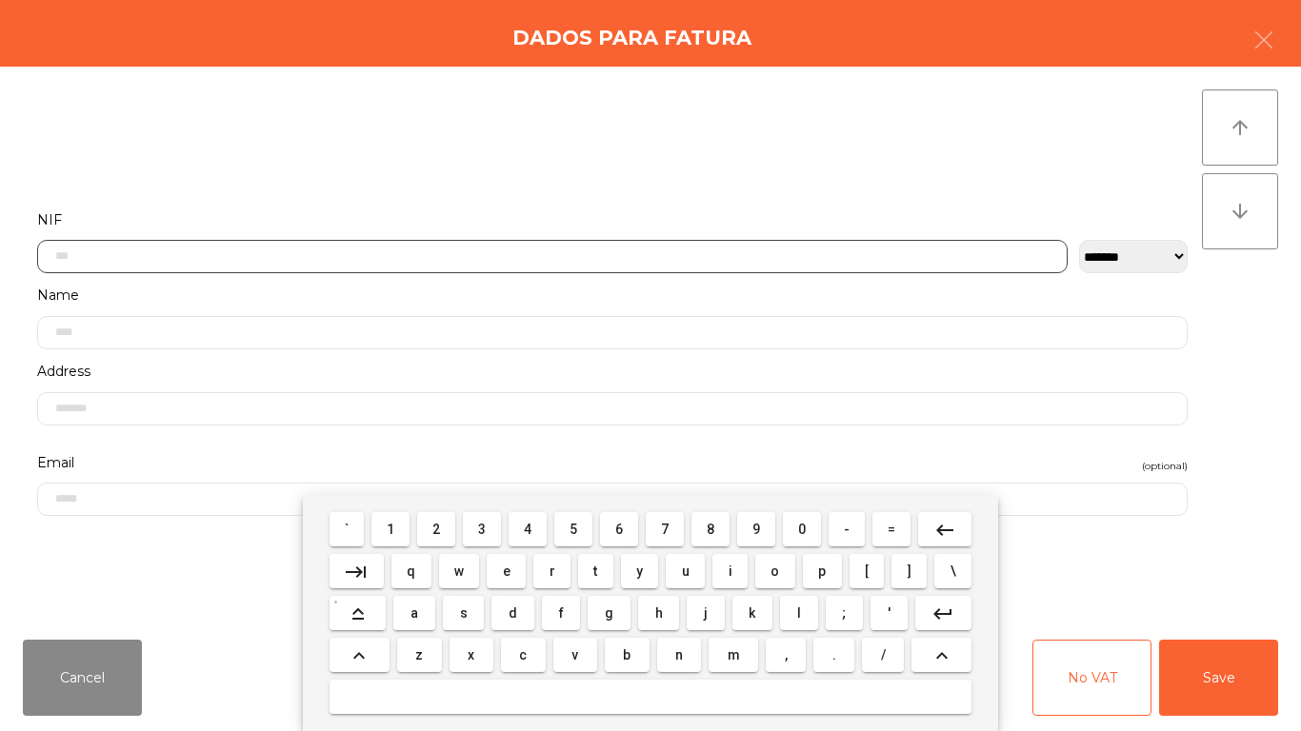
scroll to position [116, 0]
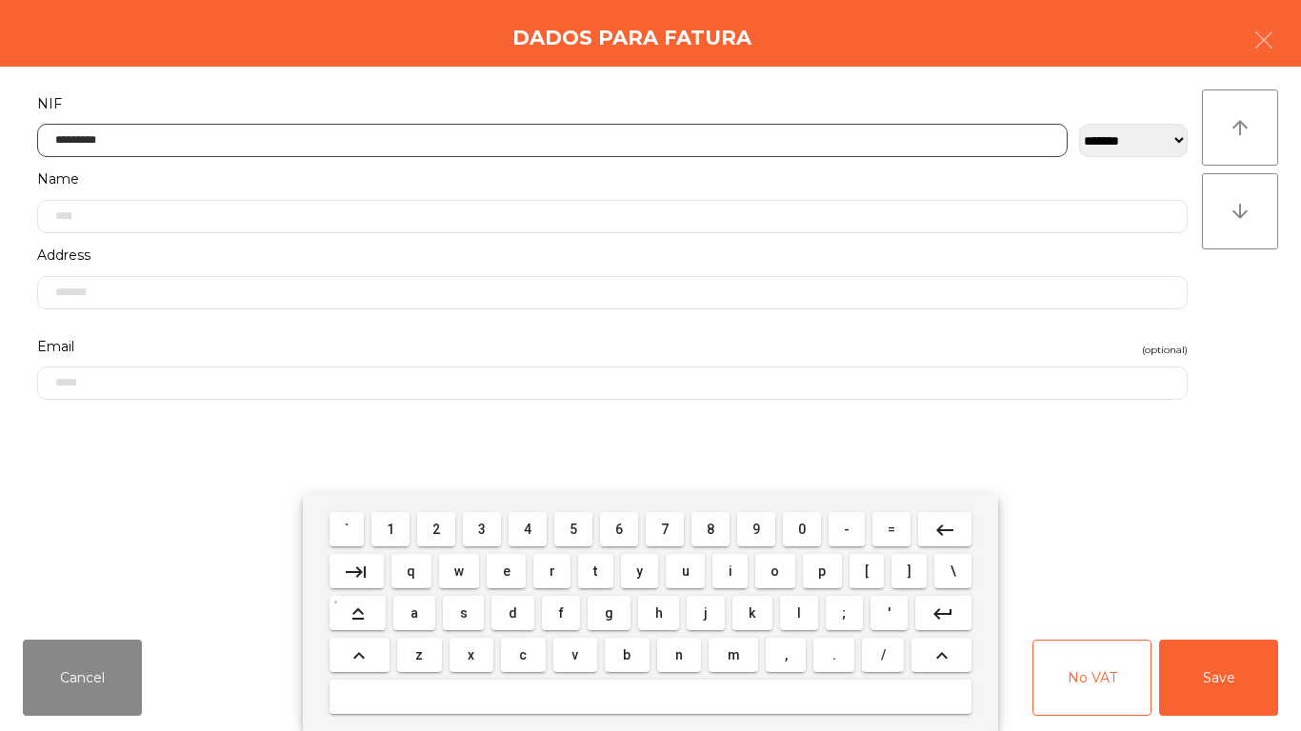
type input "*********"
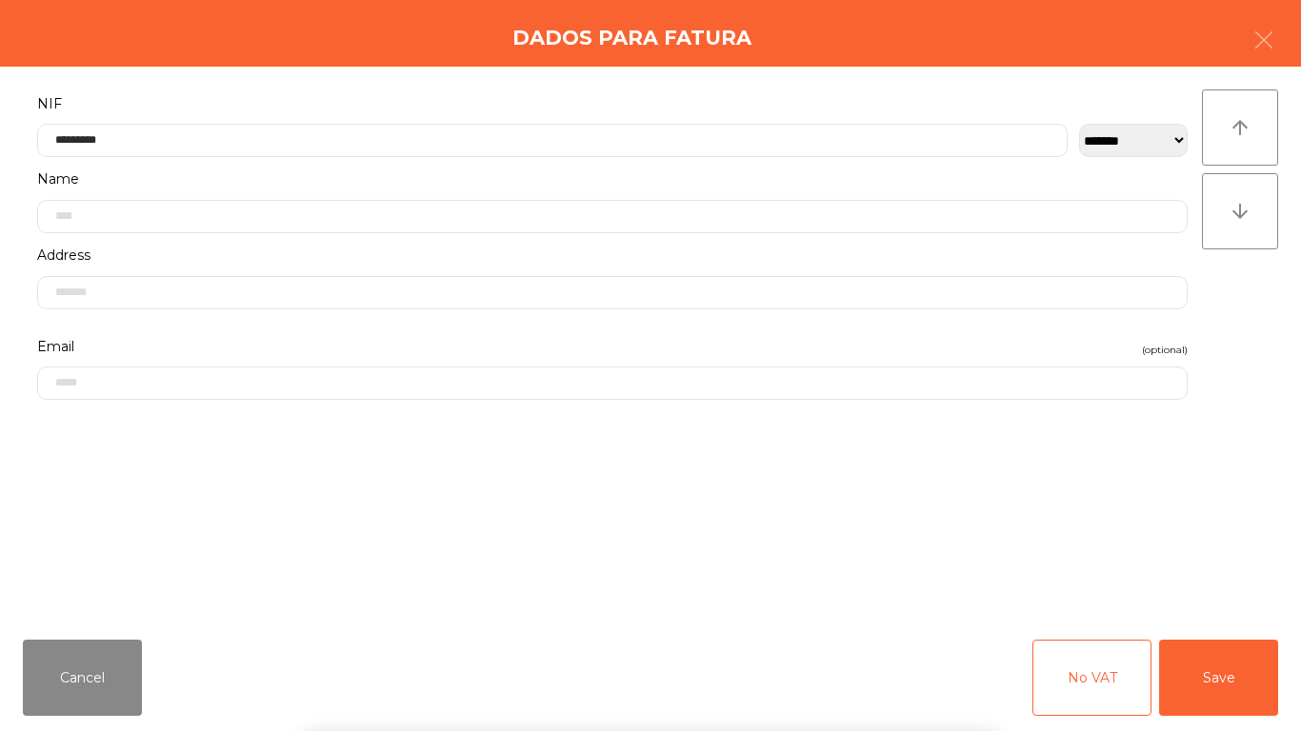
drag, startPoint x: 1254, startPoint y: 456, endPoint x: 1160, endPoint y: 528, distance: 118.3
click at [1253, 461] on div "arrow_upward arrow_downward" at bounding box center [1240, 346] width 76 height 512
drag, startPoint x: 1201, startPoint y: 665, endPoint x: 1096, endPoint y: 653, distance: 105.4
click at [1200, 665] on button "Save" at bounding box center [1218, 678] width 119 height 76
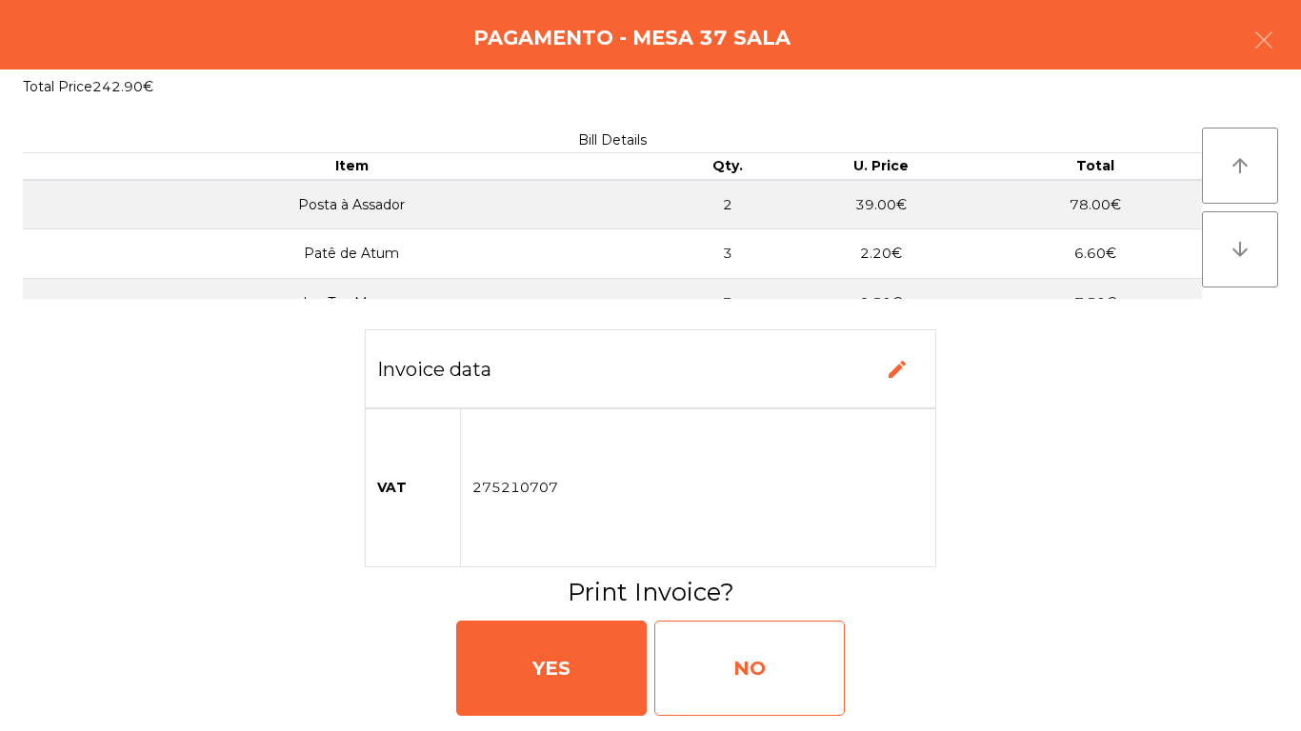
click at [702, 659] on div "NO" at bounding box center [749, 668] width 190 height 95
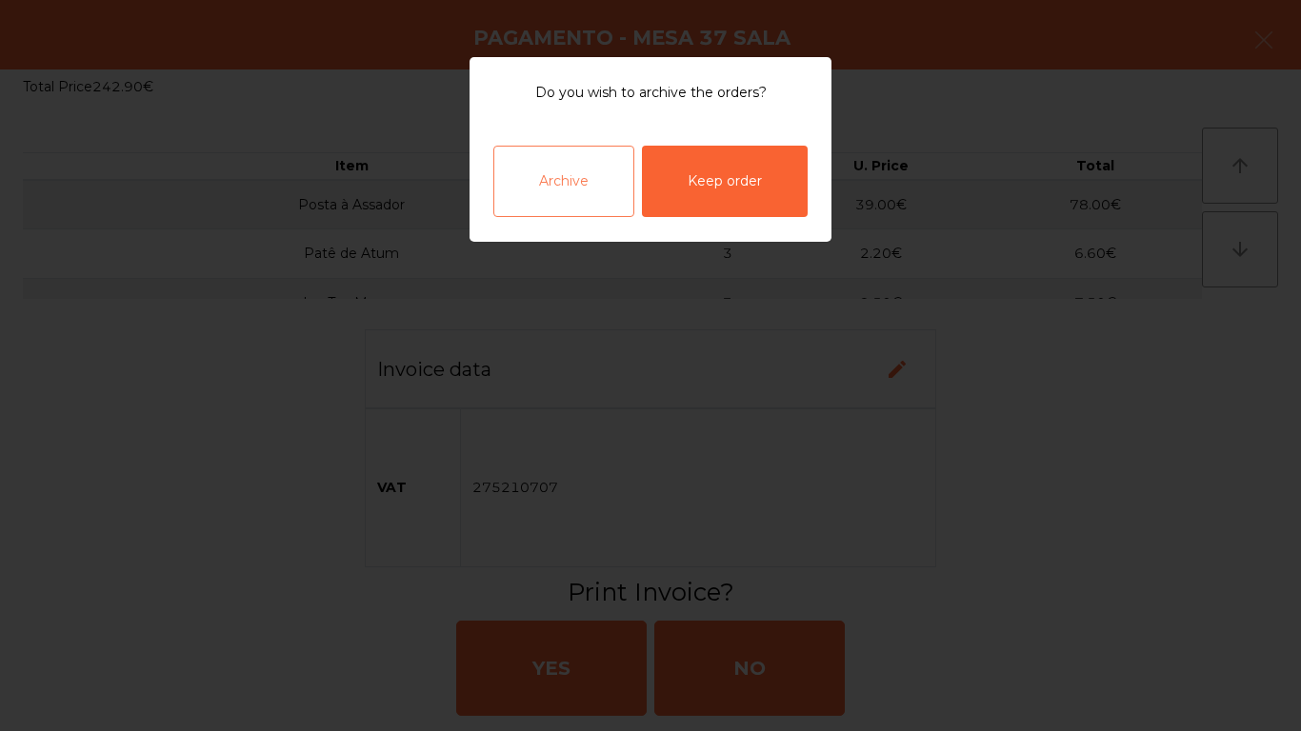
click at [546, 176] on div "Archive" at bounding box center [563, 181] width 141 height 71
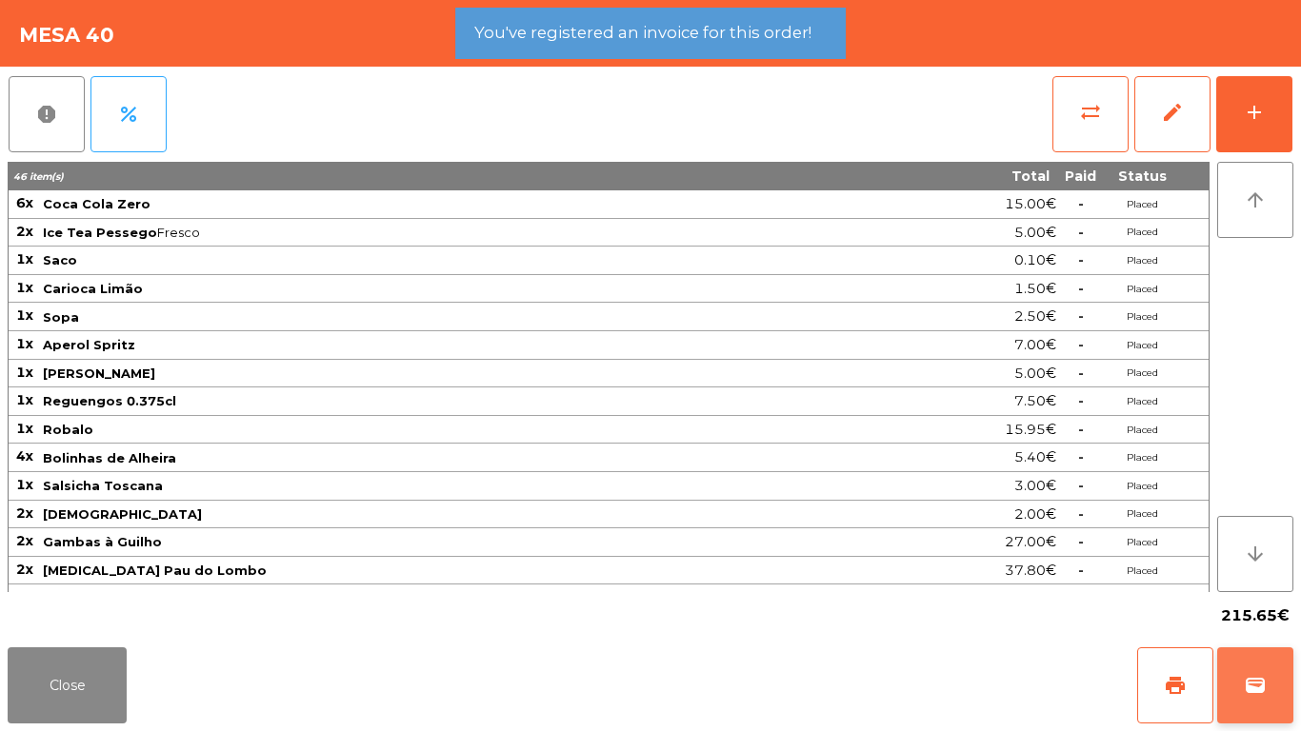
click at [1218, 681] on button "wallet" at bounding box center [1255, 686] width 76 height 76
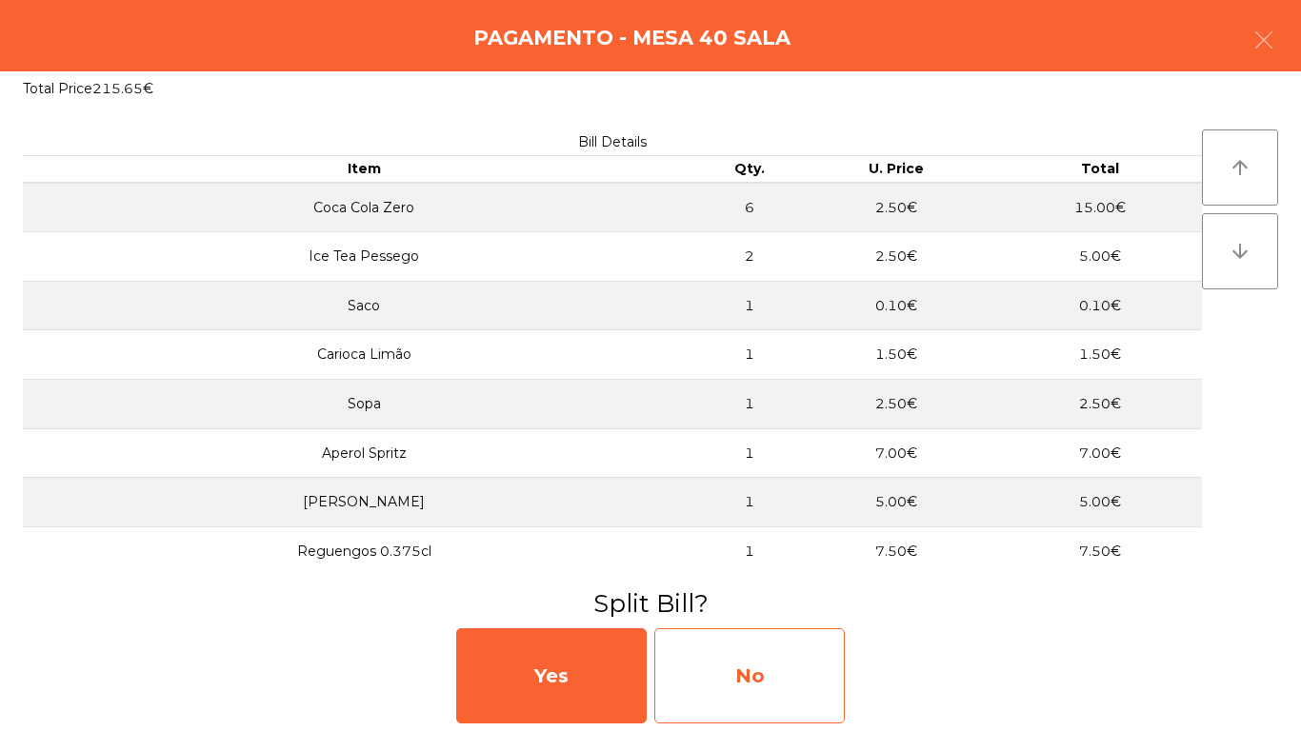
click at [753, 649] on div "No" at bounding box center [749, 676] width 190 height 95
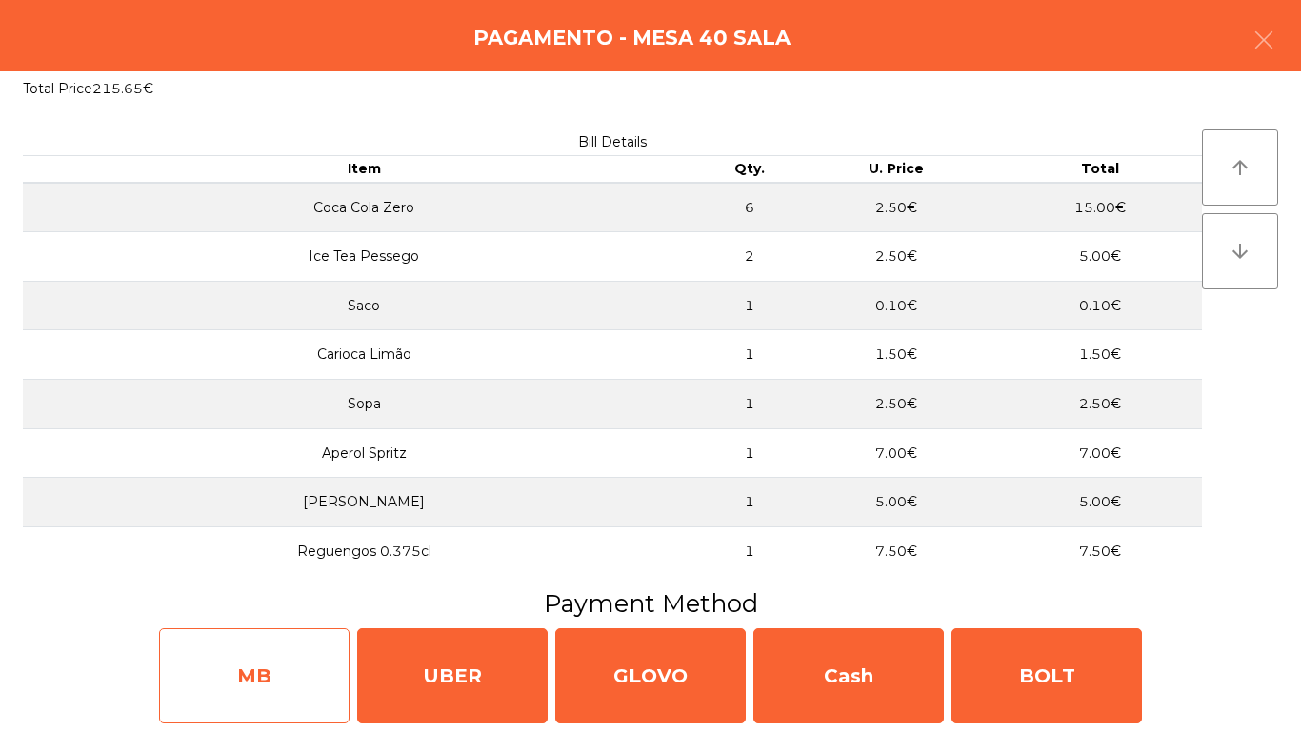
click at [213, 668] on div "MB" at bounding box center [254, 676] width 190 height 95
select select "**"
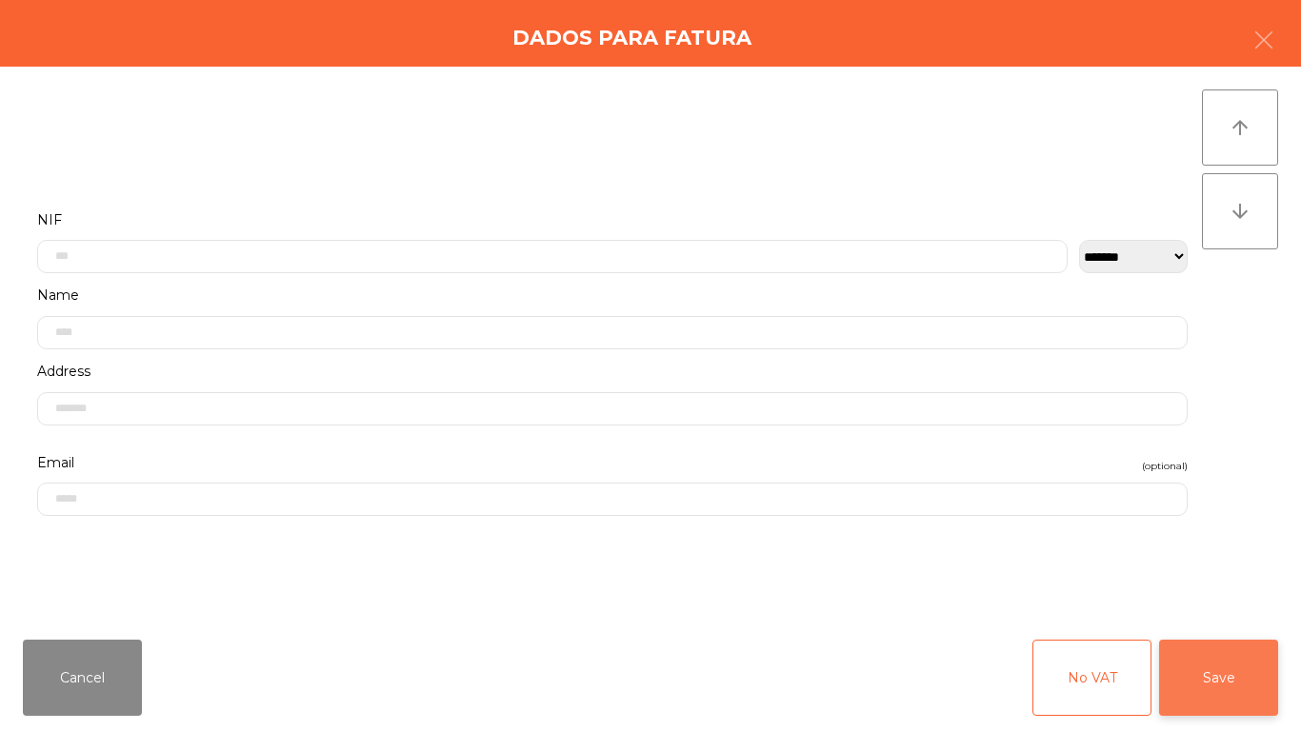
click at [1218, 692] on button "Save" at bounding box center [1218, 678] width 119 height 76
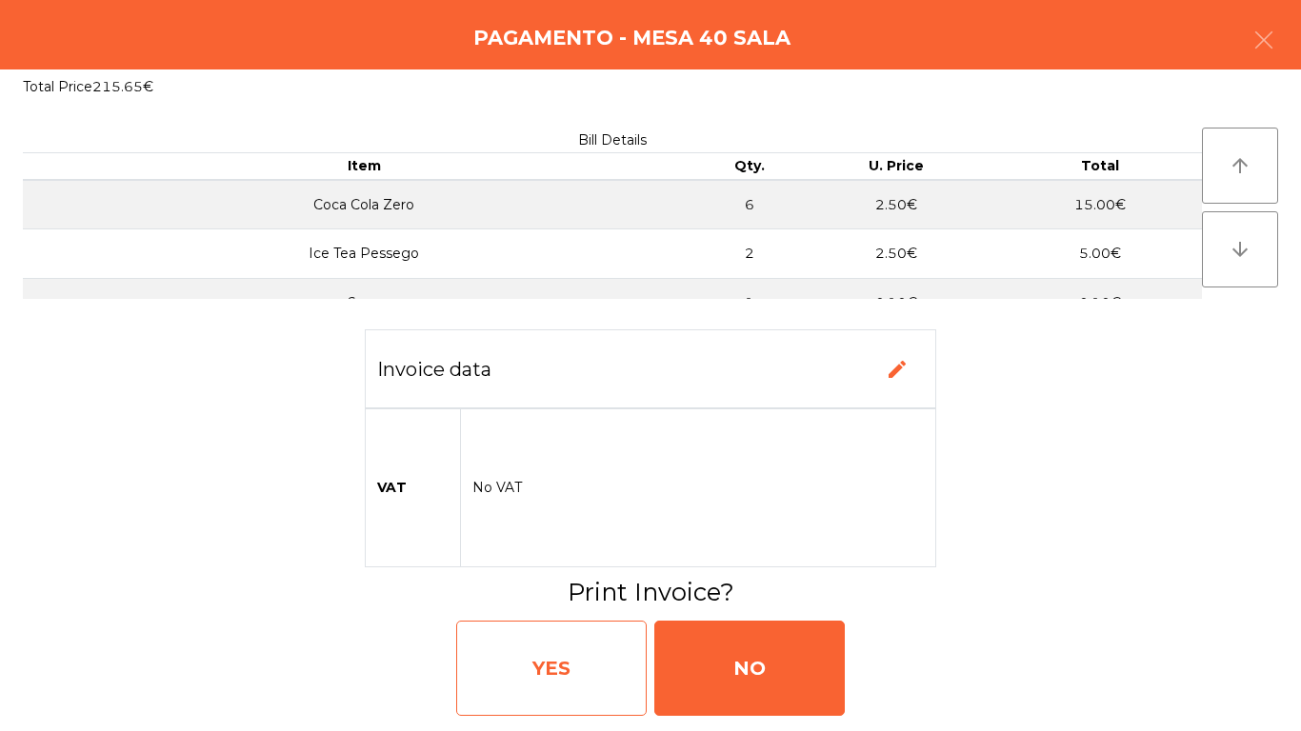
click at [559, 680] on div "YES" at bounding box center [551, 668] width 190 height 95
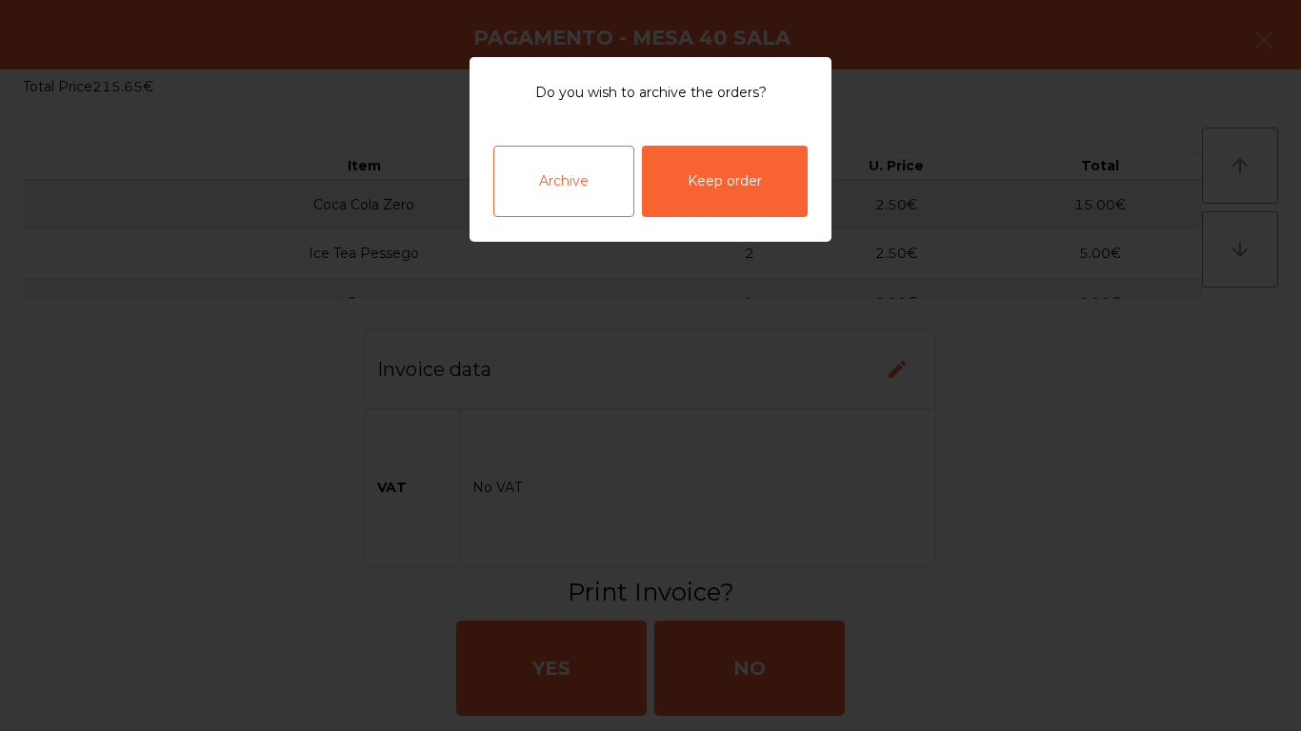
click at [527, 221] on div "Archive Keep order" at bounding box center [651, 181] width 362 height 121
click at [551, 196] on div "Archive" at bounding box center [563, 181] width 141 height 71
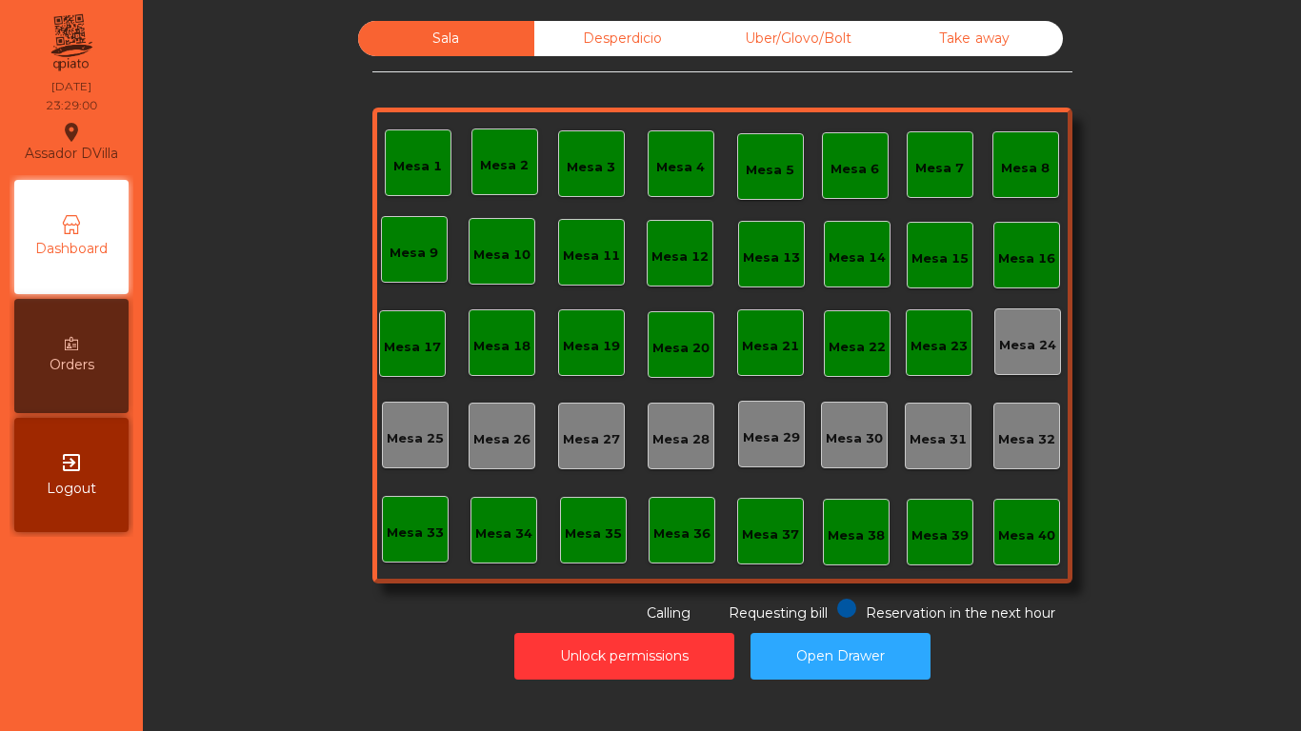
click at [601, 27] on div "Desperdicio" at bounding box center [622, 38] width 176 height 35
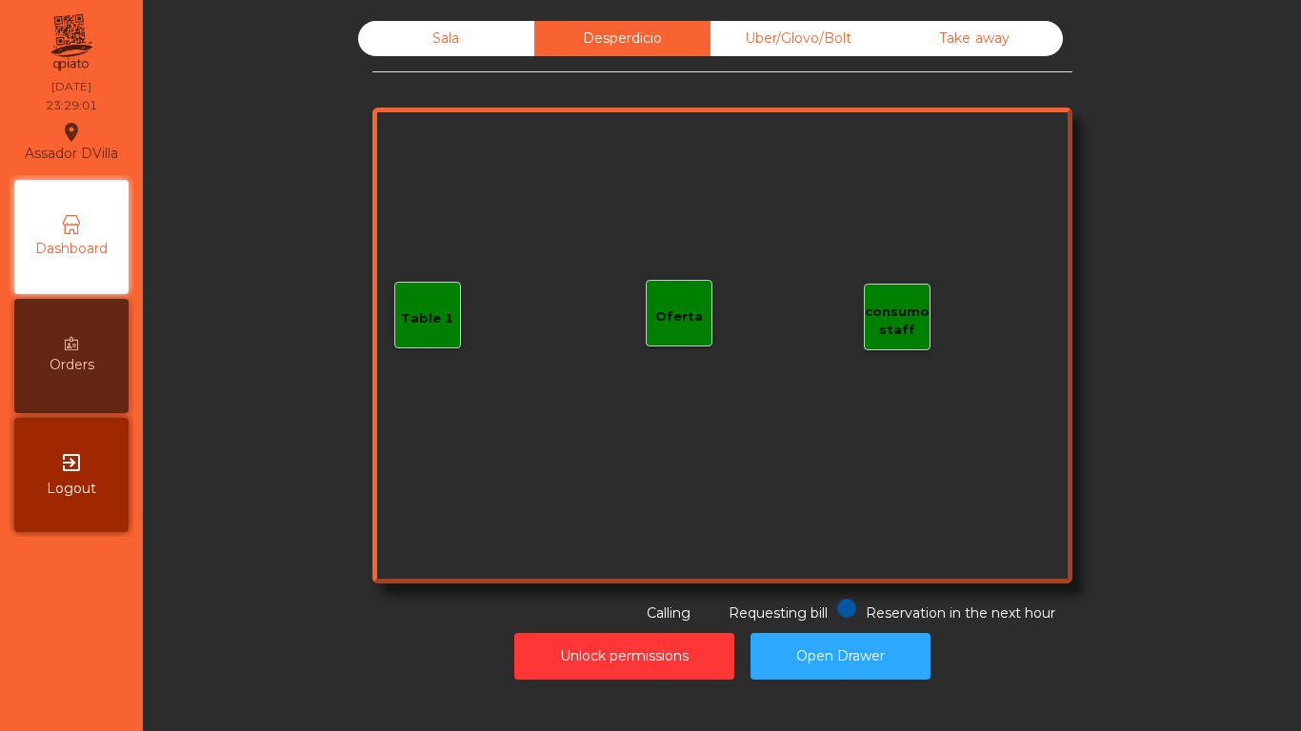
drag, startPoint x: 820, startPoint y: 42, endPoint x: 928, endPoint y: 46, distance: 107.7
click at [824, 43] on div "Uber/Glovo/Bolt" at bounding box center [799, 38] width 176 height 35
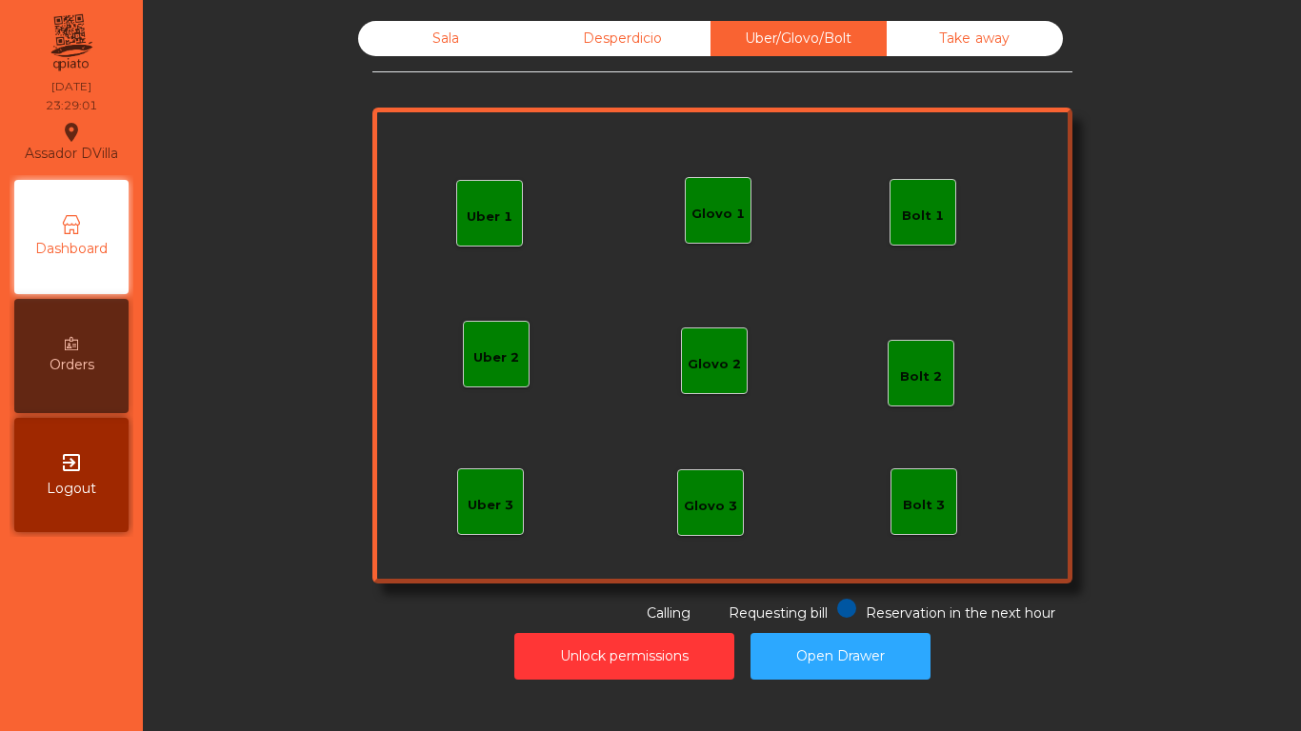
click at [936, 46] on div "Take away" at bounding box center [975, 38] width 176 height 35
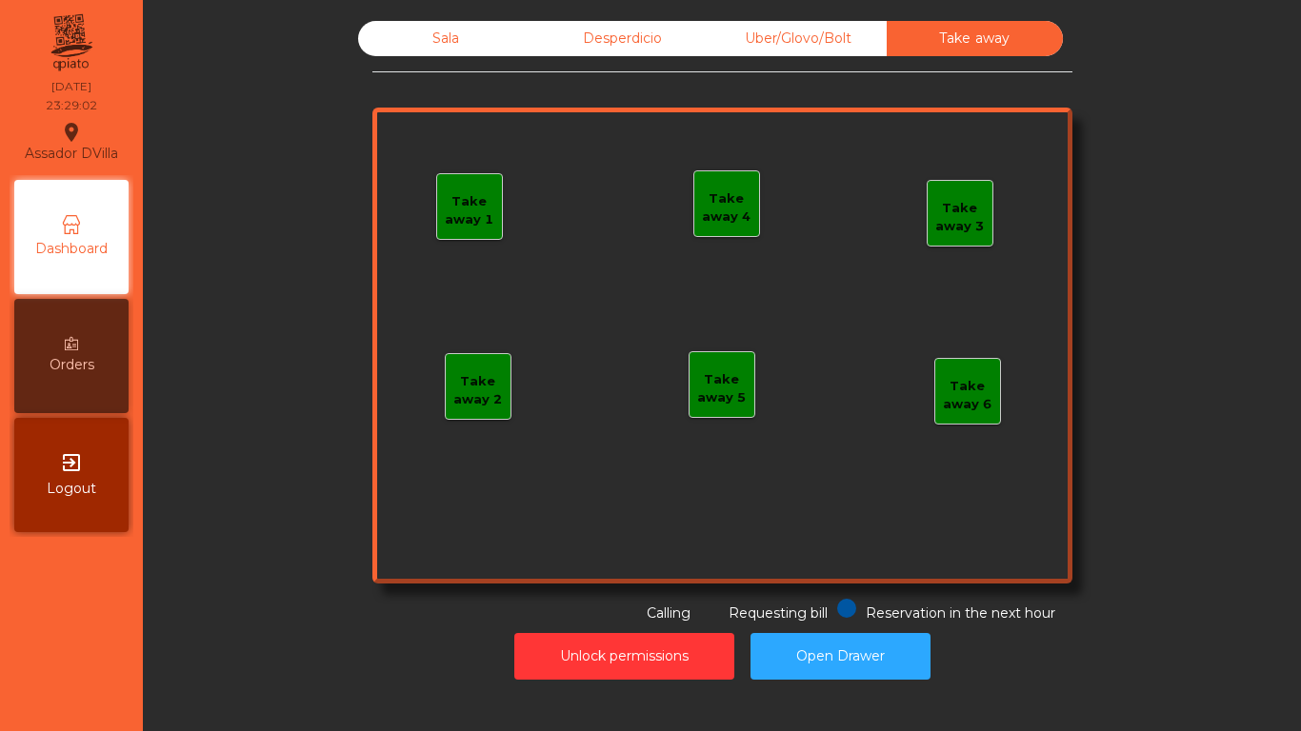
drag, startPoint x: 503, startPoint y: 41, endPoint x: 492, endPoint y: 41, distance: 10.5
click at [501, 41] on div "Sala" at bounding box center [446, 38] width 176 height 35
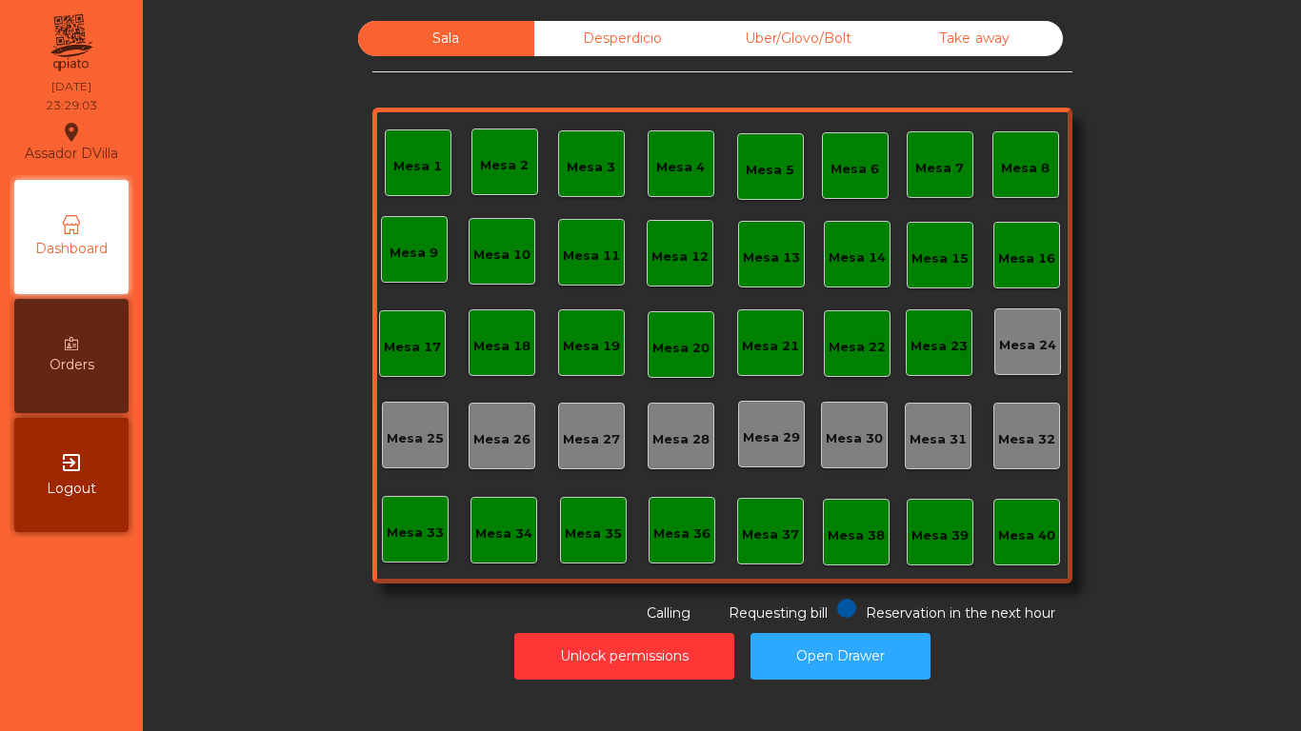
drag, startPoint x: 585, startPoint y: 688, endPoint x: 562, endPoint y: 624, distance: 67.8
click at [589, 686] on div "Unlock permissions Open Drawer" at bounding box center [722, 657] width 1107 height 66
click at [561, 635] on div "Unlock permissions Open Drawer" at bounding box center [722, 657] width 1107 height 66
click at [573, 671] on button "Unlock permissions" at bounding box center [624, 656] width 220 height 47
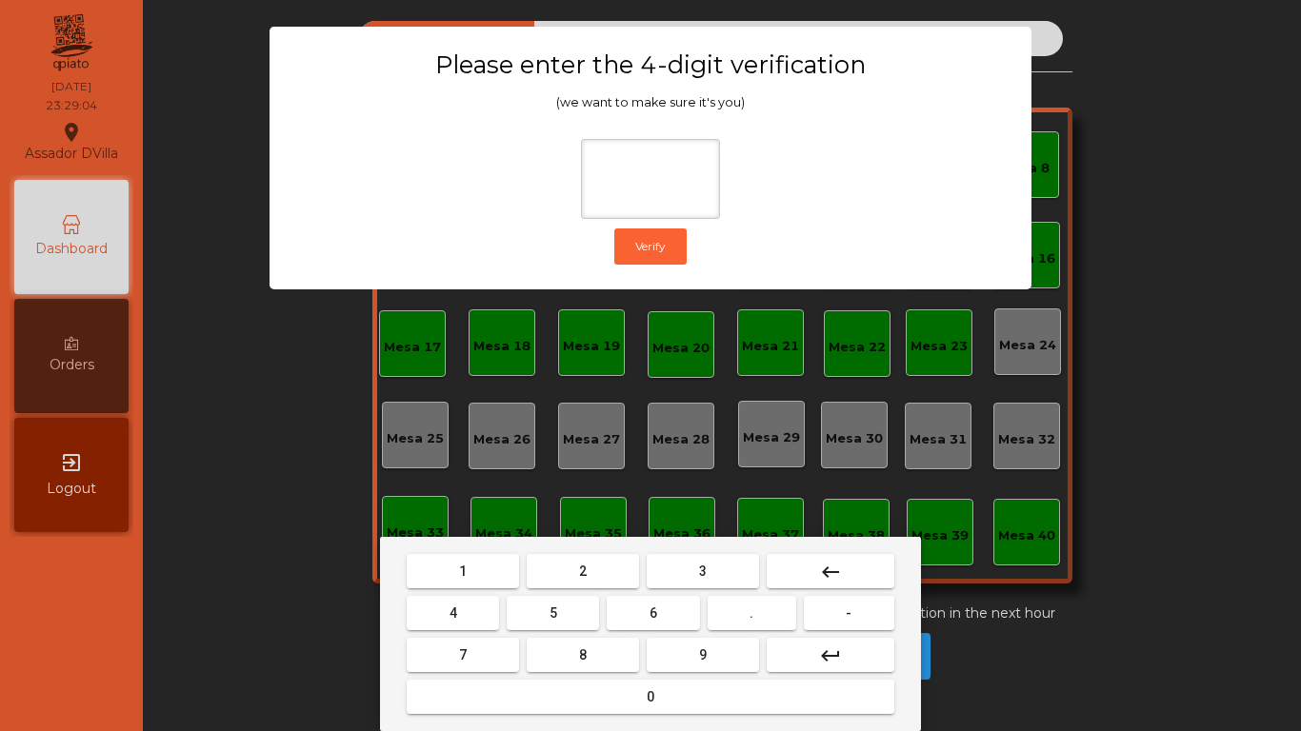
drag, startPoint x: 574, startPoint y: 574, endPoint x: 491, endPoint y: 605, distance: 88.3
click at [572, 574] on button "2" at bounding box center [583, 571] width 112 height 34
click at [457, 616] on button "4" at bounding box center [453, 613] width 92 height 34
click at [667, 627] on button "6" at bounding box center [653, 613] width 92 height 34
click at [680, 652] on button "9" at bounding box center [703, 655] width 112 height 34
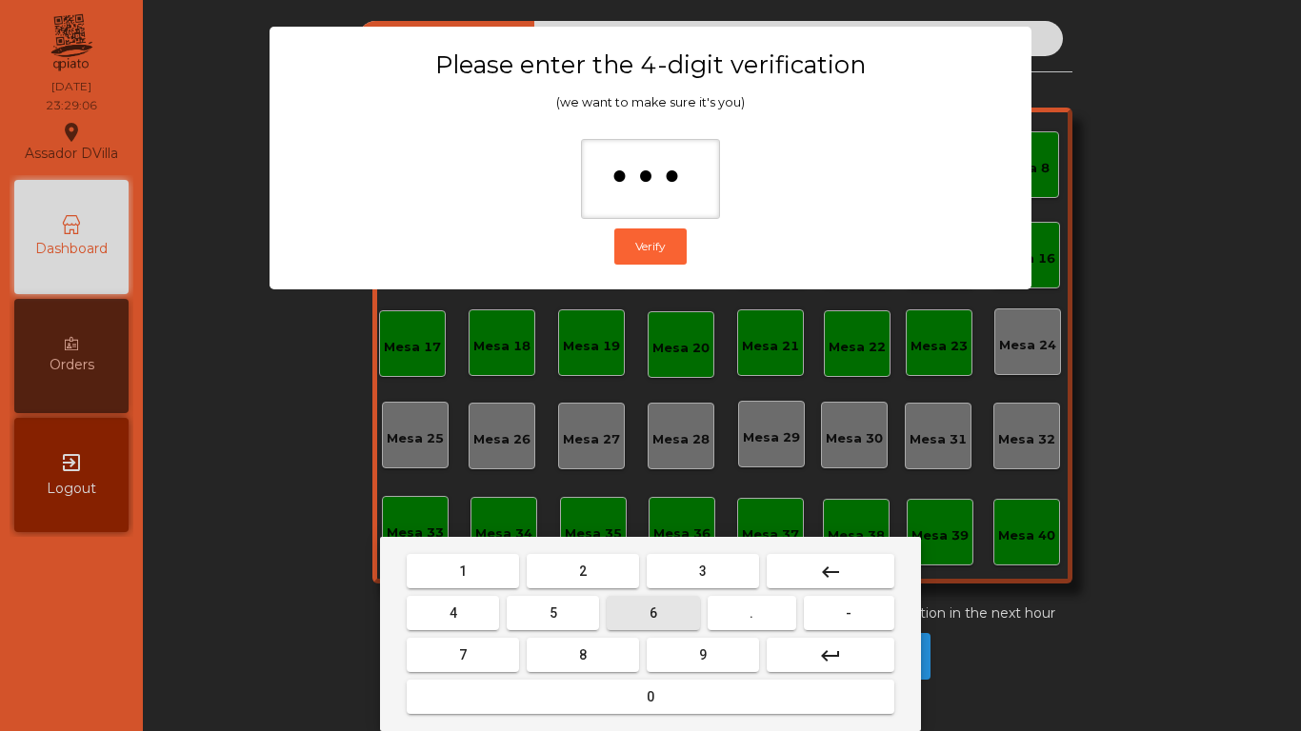
type input "****"
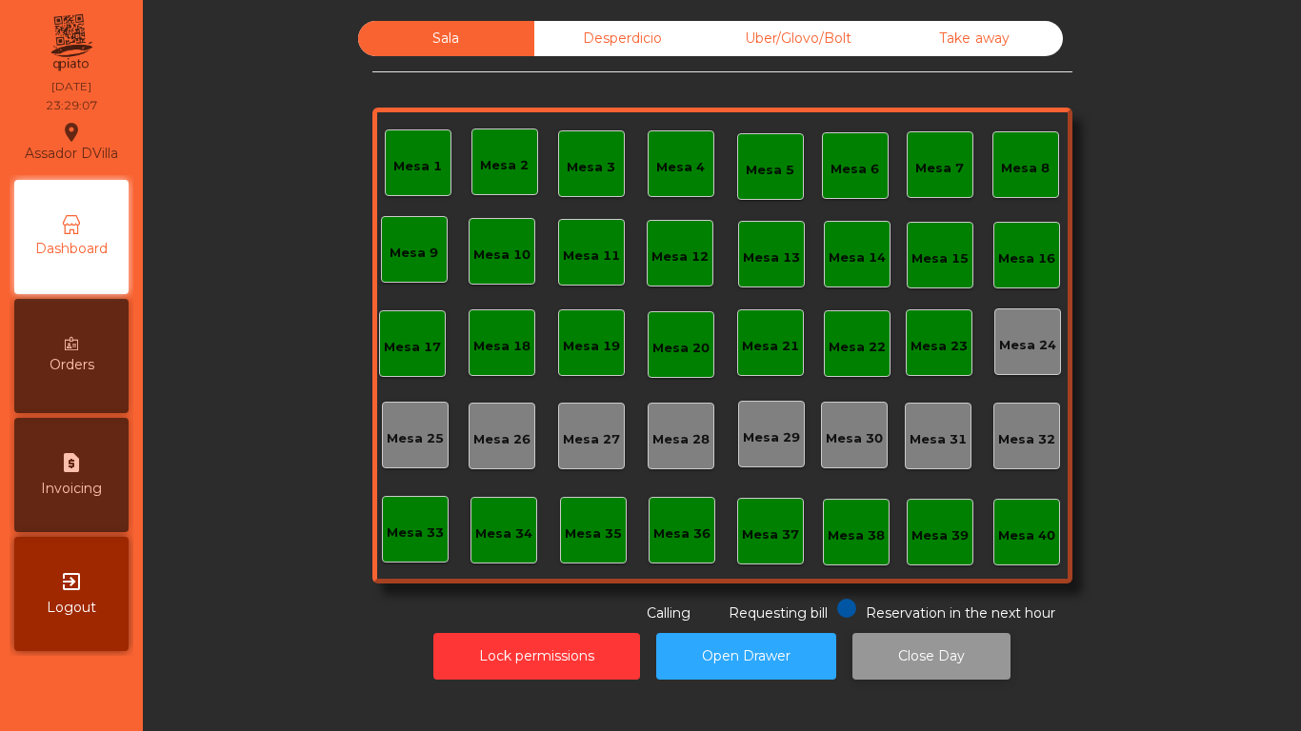
click at [897, 655] on button "Close Day" at bounding box center [931, 656] width 158 height 47
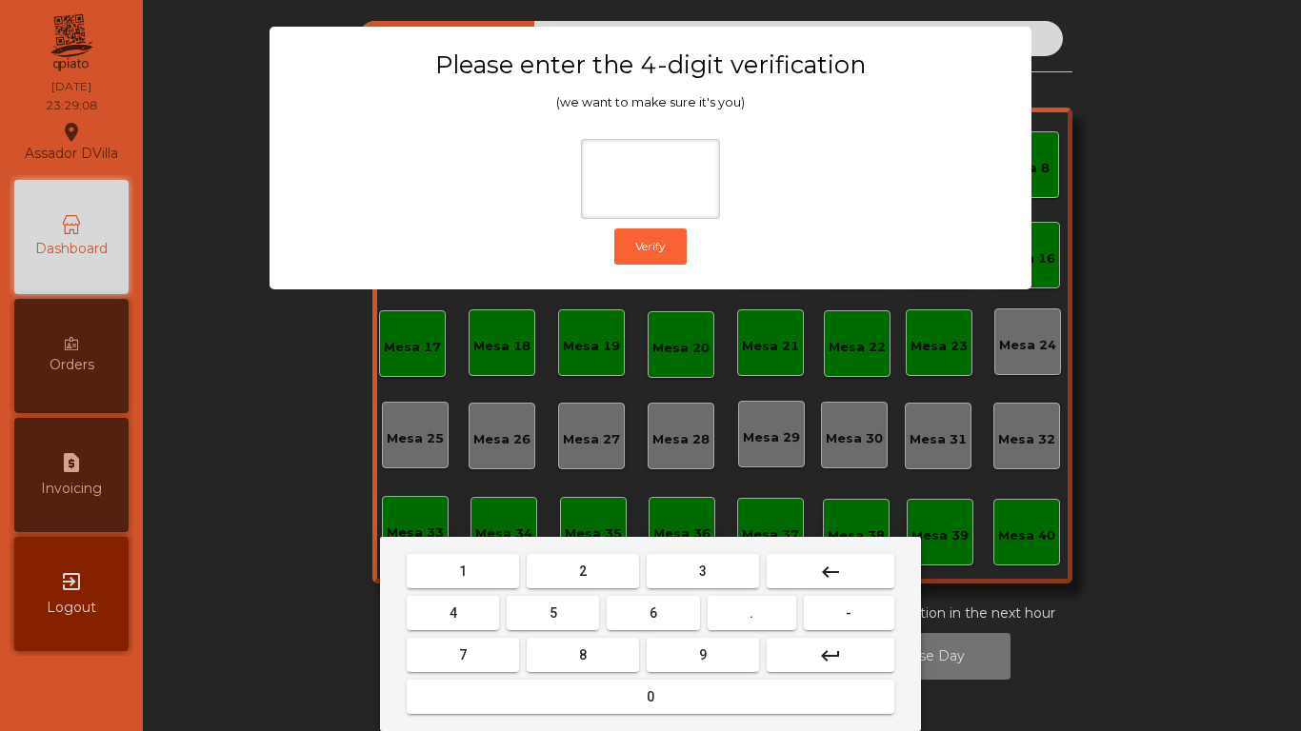
drag, startPoint x: 579, startPoint y: 566, endPoint x: 489, endPoint y: 594, distance: 94.9
click at [576, 565] on button "2" at bounding box center [583, 571] width 112 height 34
drag, startPoint x: 453, startPoint y: 616, endPoint x: 467, endPoint y: 618, distance: 13.5
click at [459, 617] on button "4" at bounding box center [453, 613] width 92 height 34
drag, startPoint x: 689, startPoint y: 624, endPoint x: 694, endPoint y: 640, distance: 17.2
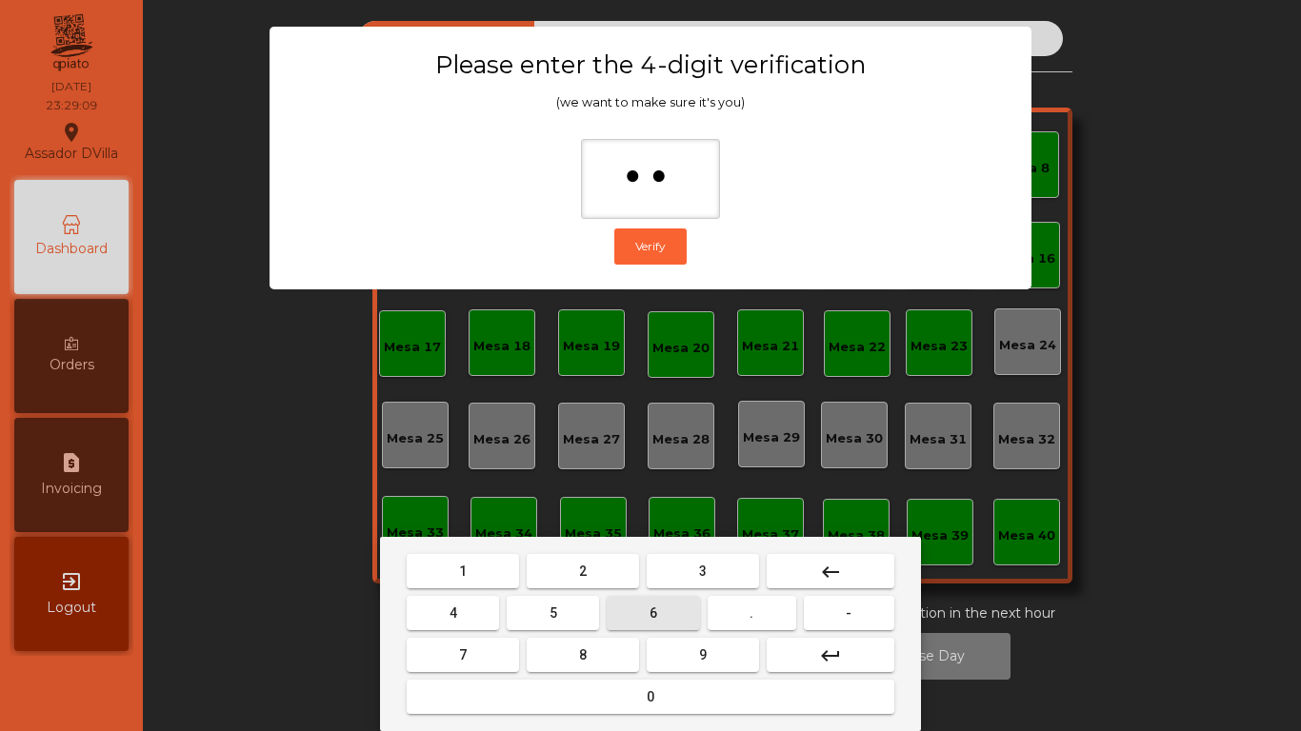
click at [692, 632] on mat-keyboard-key "6" at bounding box center [653, 613] width 100 height 42
click at [695, 646] on button "9" at bounding box center [703, 655] width 112 height 34
click at [731, 651] on button "9" at bounding box center [703, 655] width 112 height 34
type input "****"
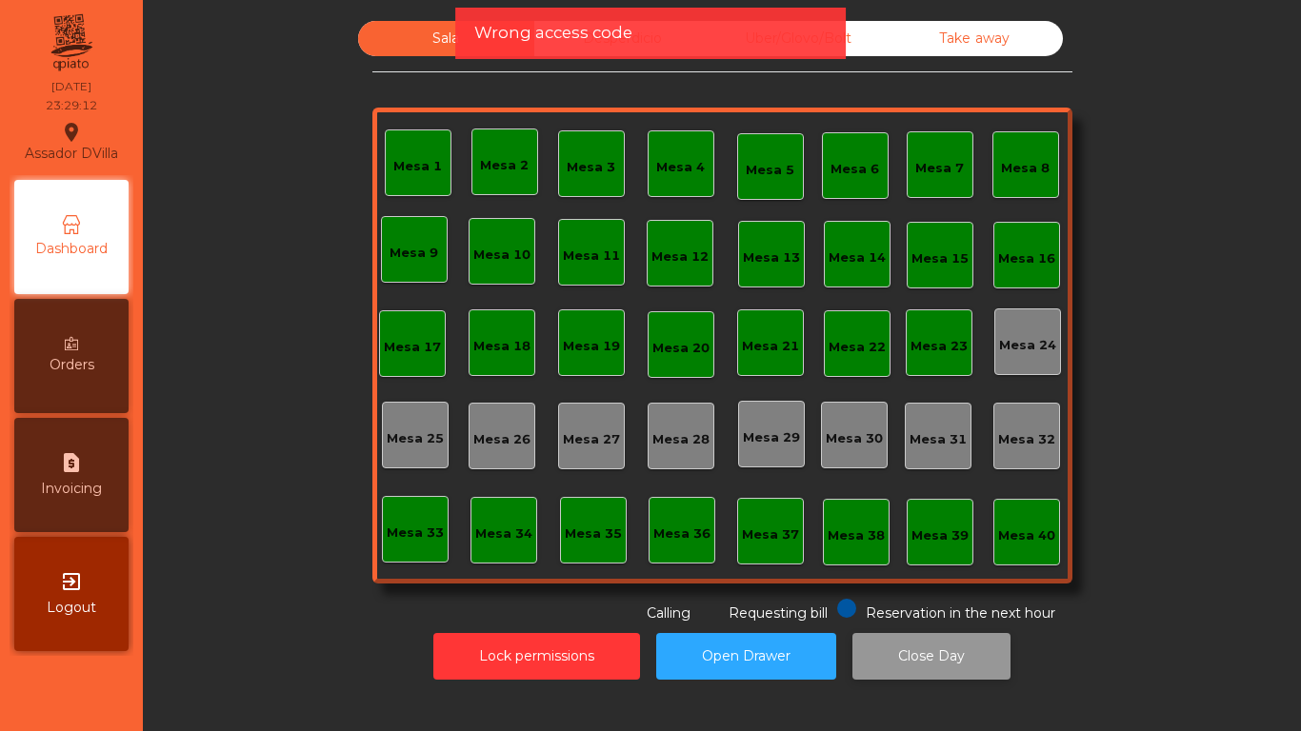
click at [922, 663] on button "Close Day" at bounding box center [931, 656] width 158 height 47
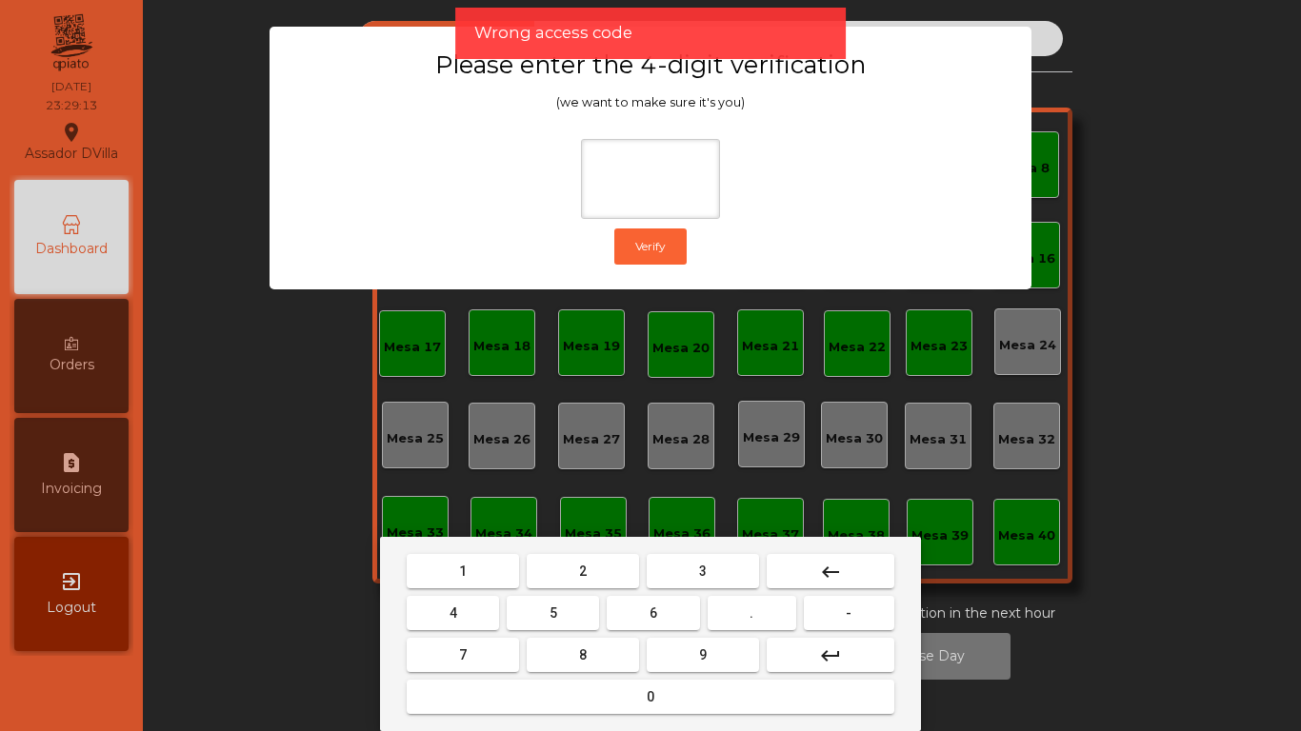
drag, startPoint x: 577, startPoint y: 574, endPoint x: 561, endPoint y: 579, distance: 16.9
click at [575, 574] on button "2" at bounding box center [583, 571] width 112 height 34
drag, startPoint x: 478, startPoint y: 611, endPoint x: 603, endPoint y: 613, distance: 124.8
click at [485, 612] on button "4" at bounding box center [453, 613] width 92 height 34
drag, startPoint x: 653, startPoint y: 611, endPoint x: 680, endPoint y: 645, distance: 42.7
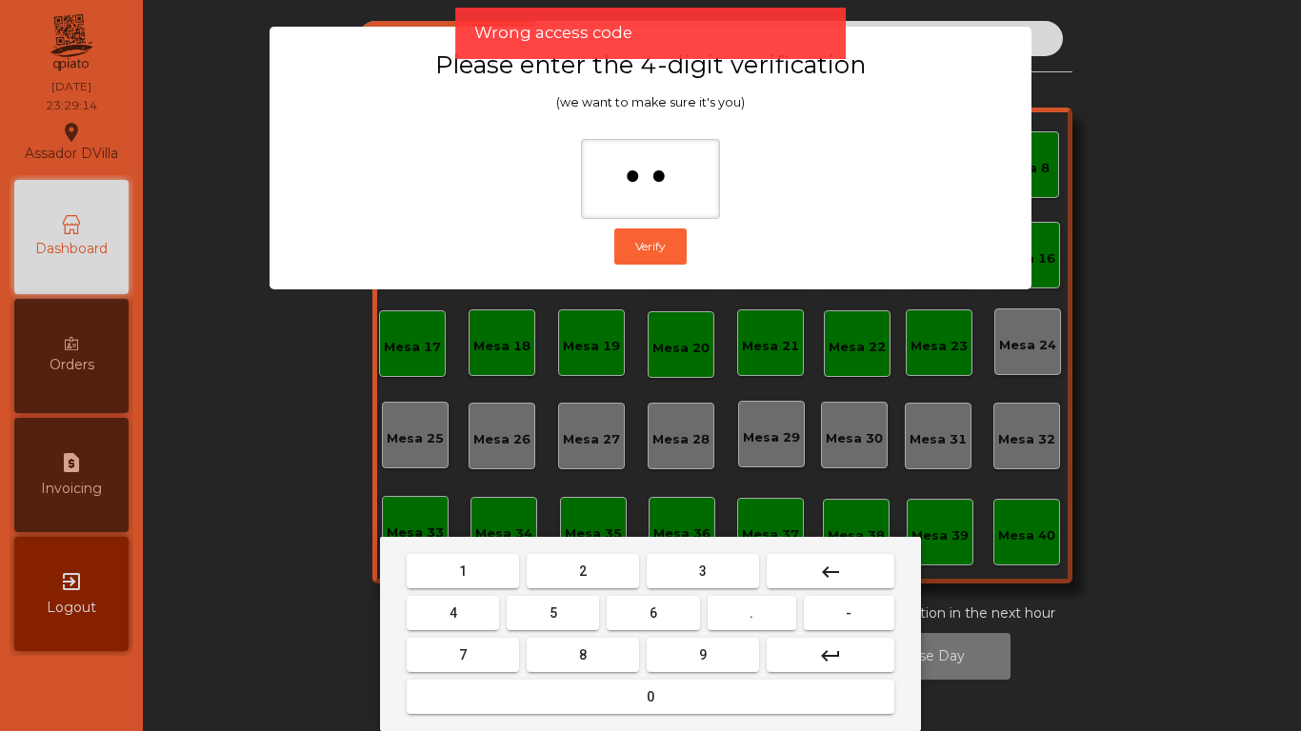
click at [659, 614] on button "6" at bounding box center [653, 613] width 92 height 34
click at [681, 646] on button "9" at bounding box center [703, 655] width 112 height 34
type input "****"
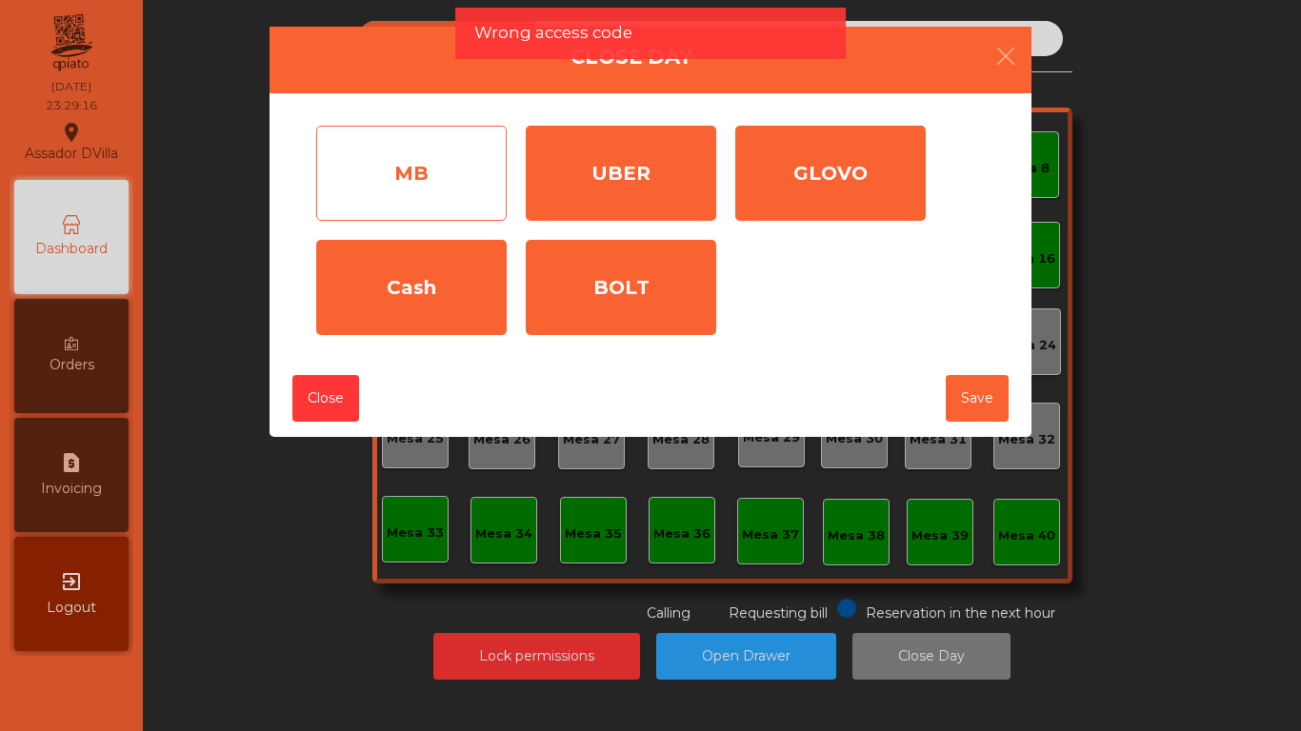
click at [428, 190] on div "MB" at bounding box center [411, 173] width 190 height 95
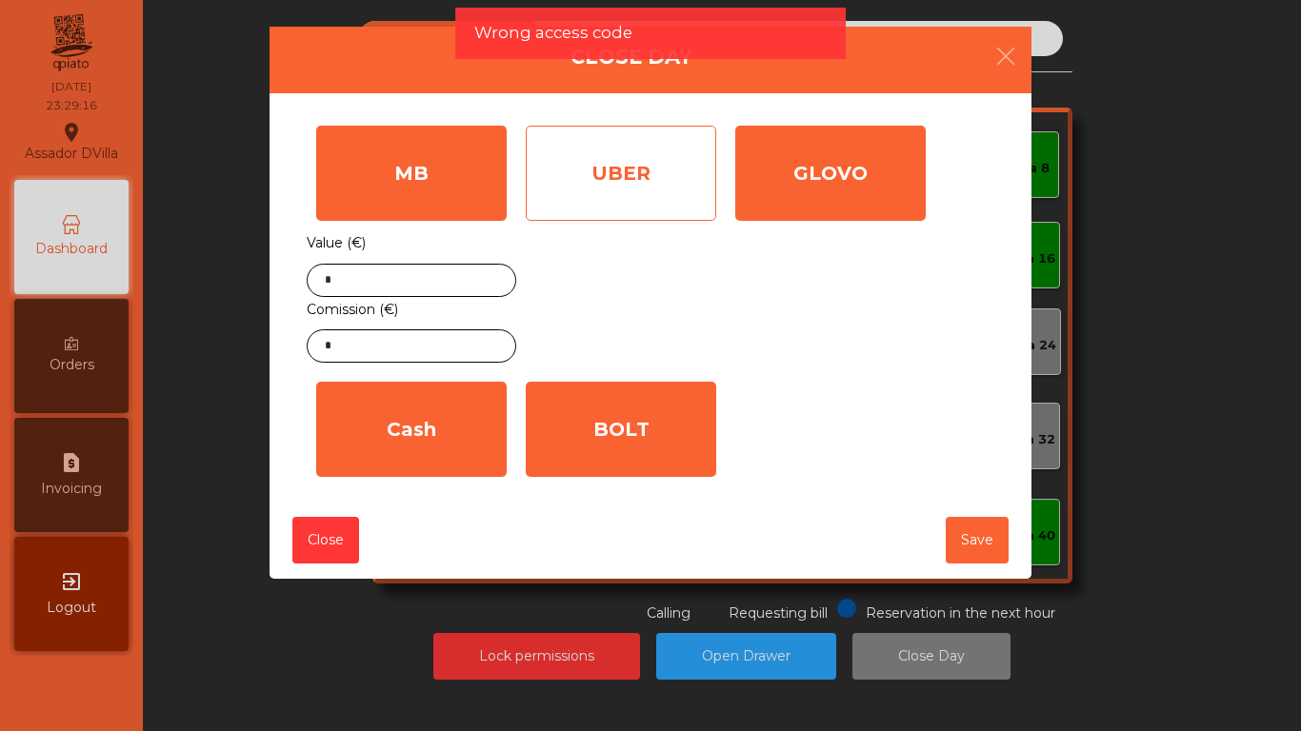
click at [627, 211] on div "UBER" at bounding box center [621, 173] width 190 height 95
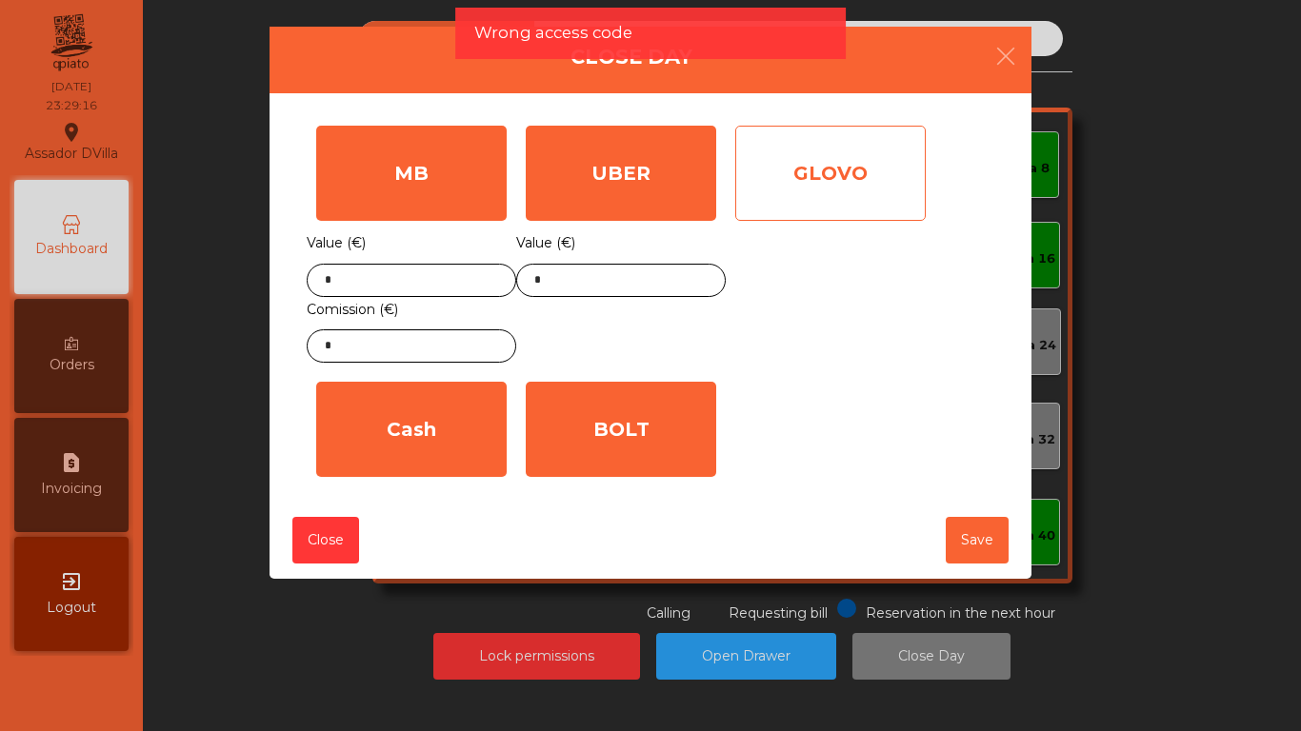
click at [749, 187] on div "GLOVO" at bounding box center [830, 173] width 190 height 95
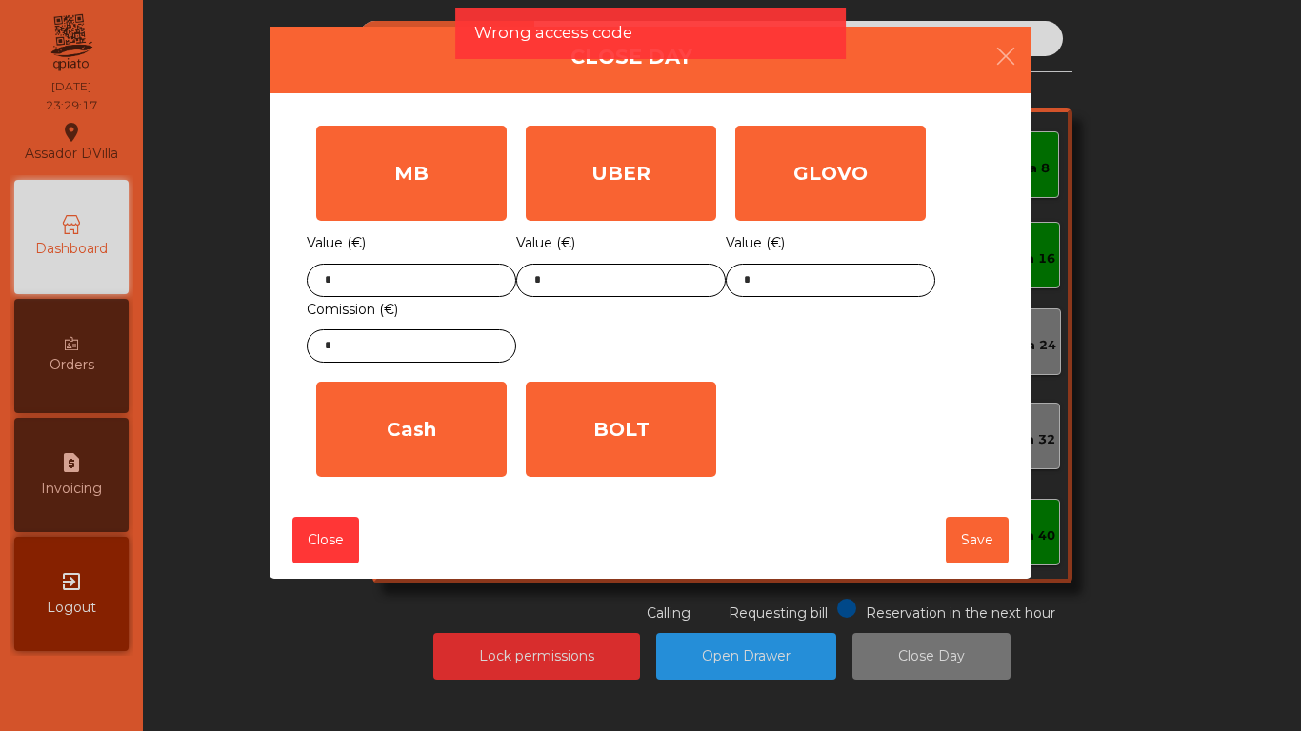
drag, startPoint x: 643, startPoint y: 434, endPoint x: 508, endPoint y: 434, distance: 135.2
click at [637, 434] on div "BOLT" at bounding box center [621, 429] width 190 height 95
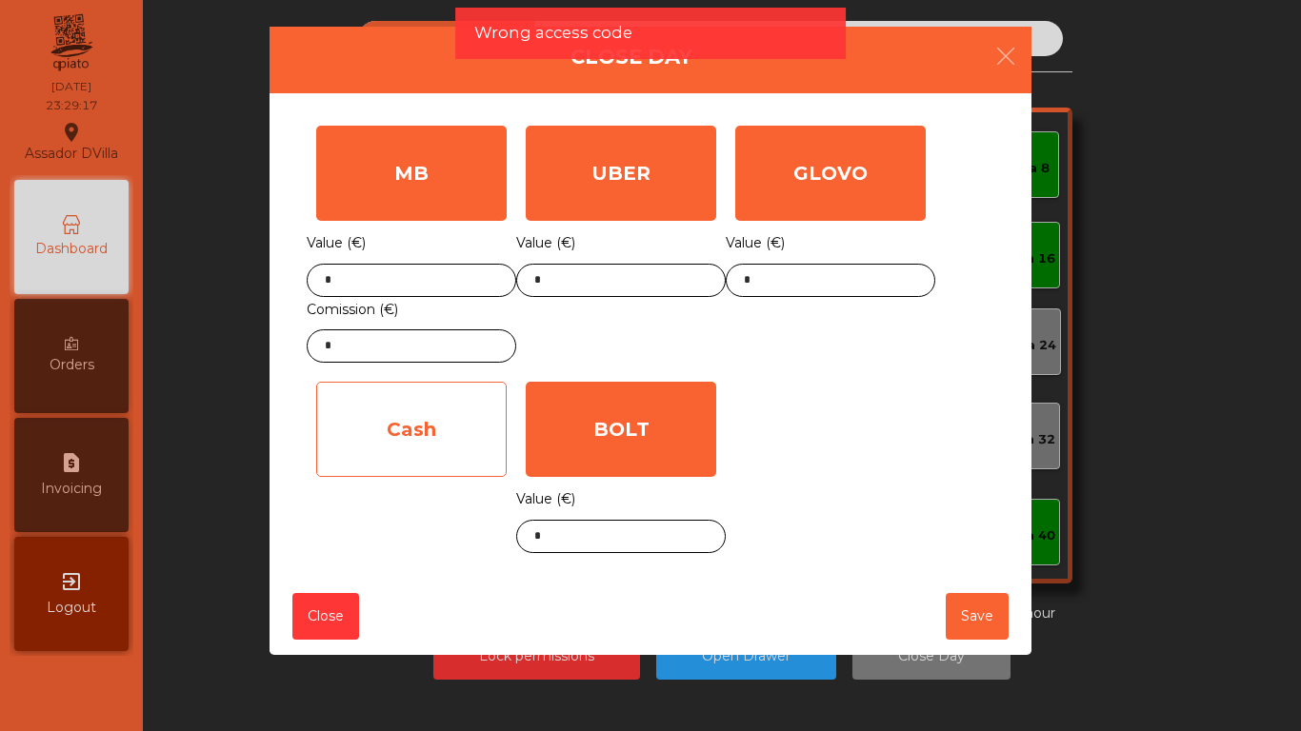
click at [474, 437] on div "Cash" at bounding box center [411, 429] width 190 height 95
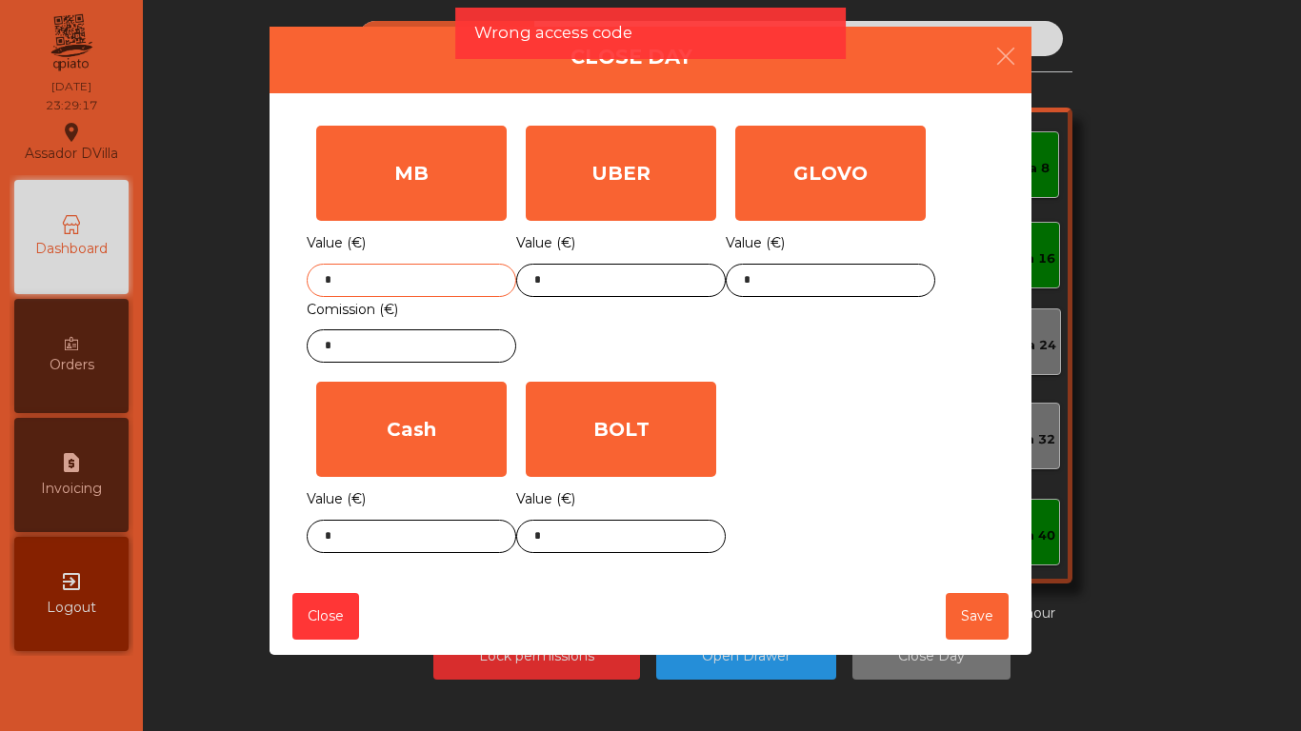
click at [471, 279] on input "*" at bounding box center [412, 280] width 210 height 33
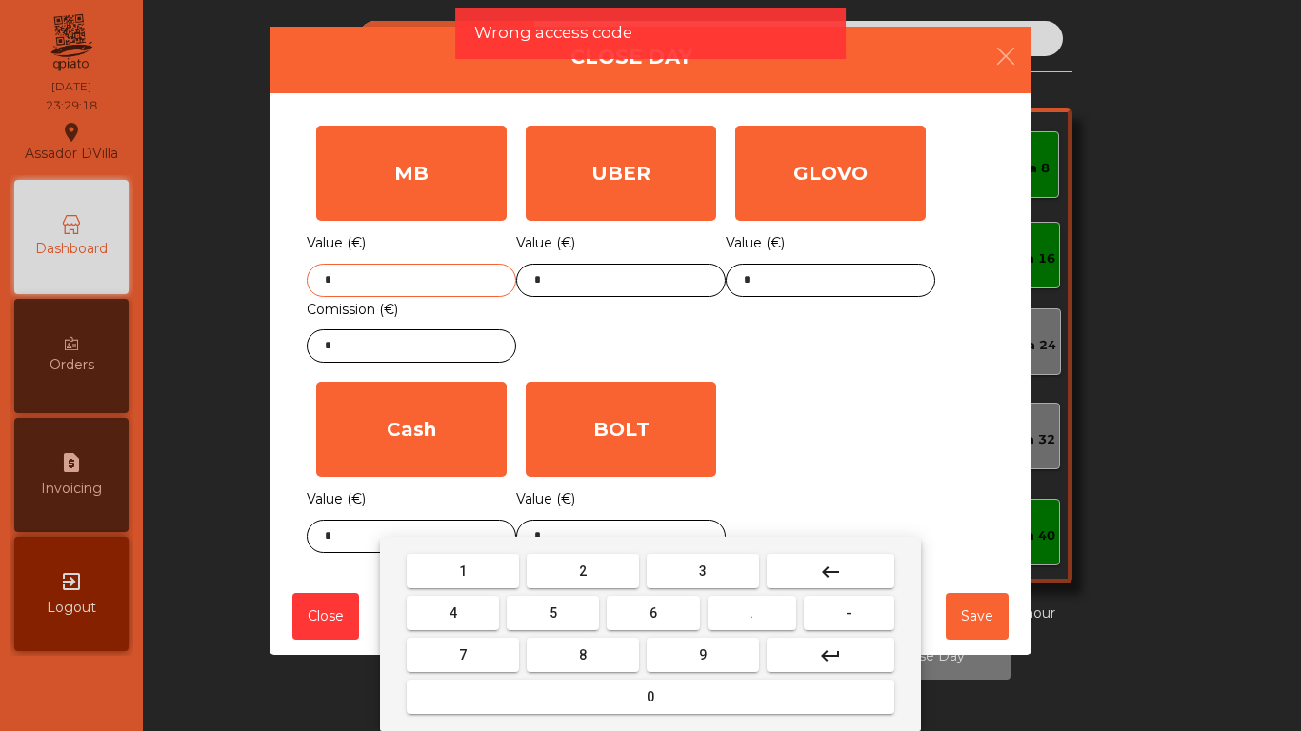
click at [471, 279] on input "*" at bounding box center [412, 280] width 210 height 33
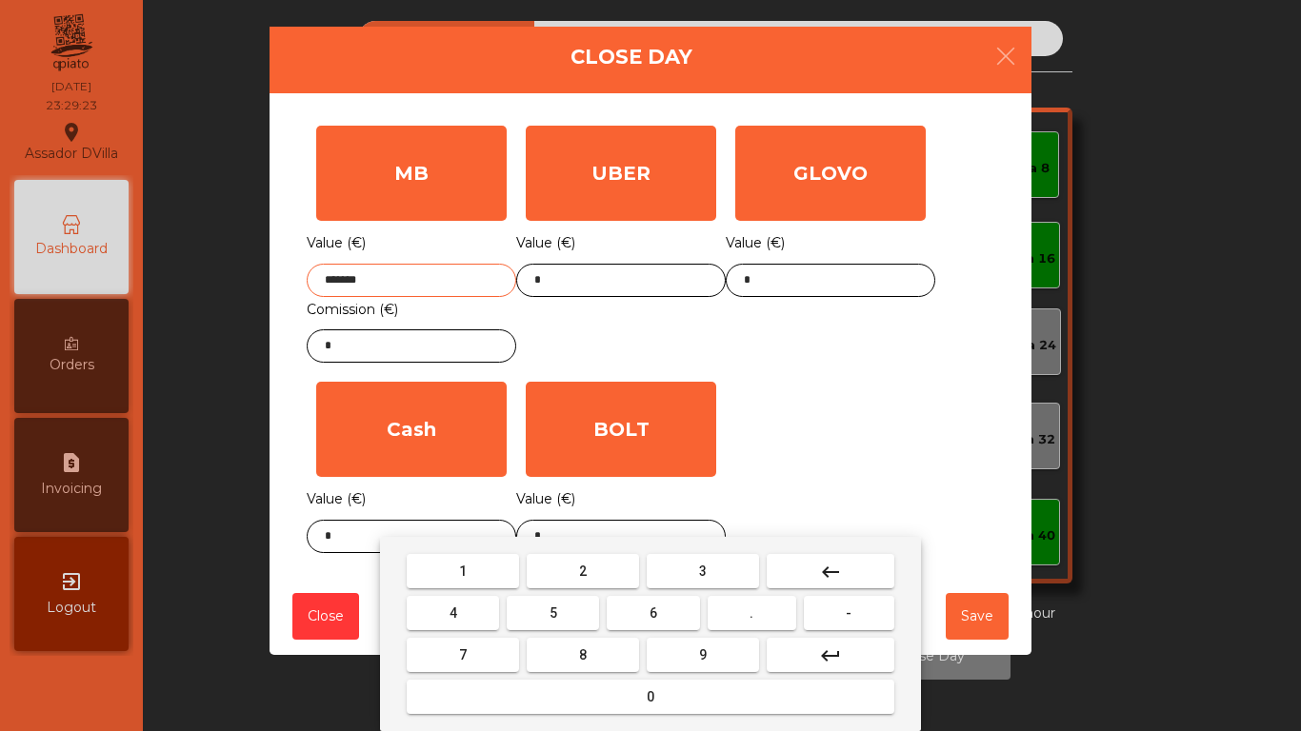
type input "*******"
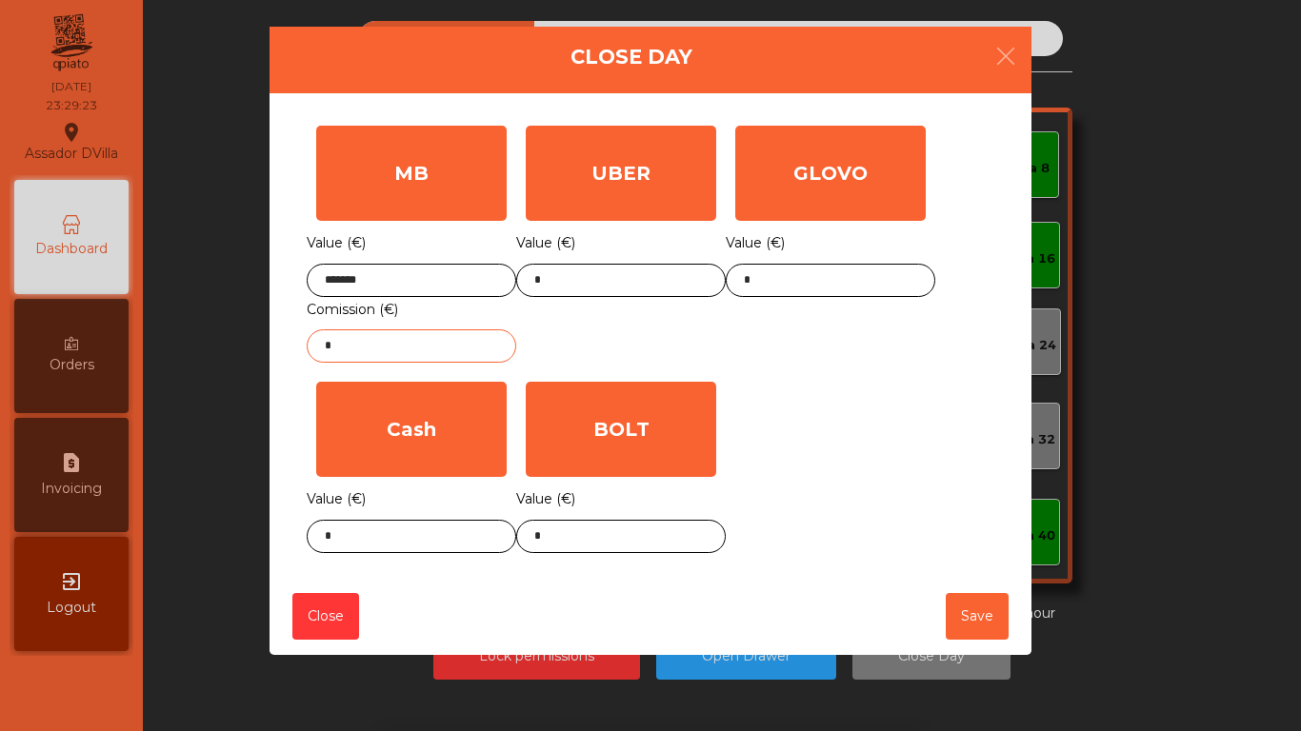
click at [496, 334] on input "*" at bounding box center [412, 346] width 210 height 33
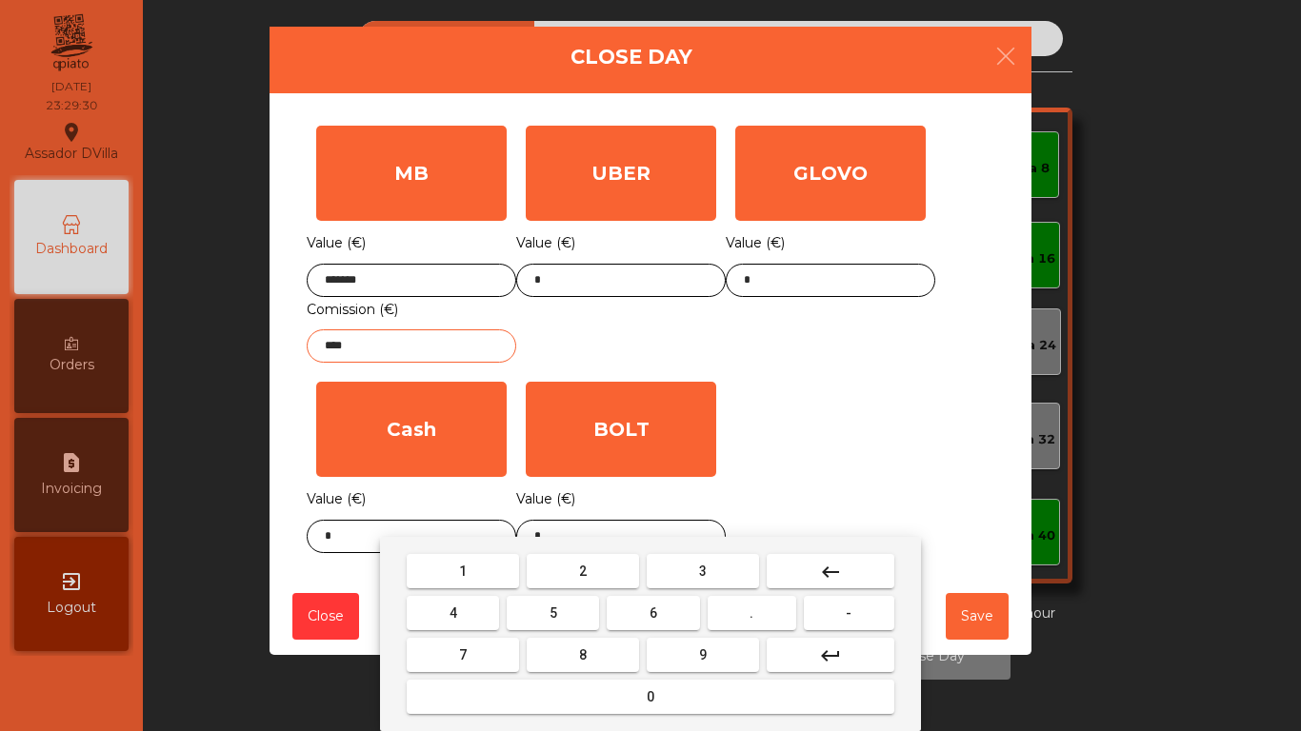
type input "****"
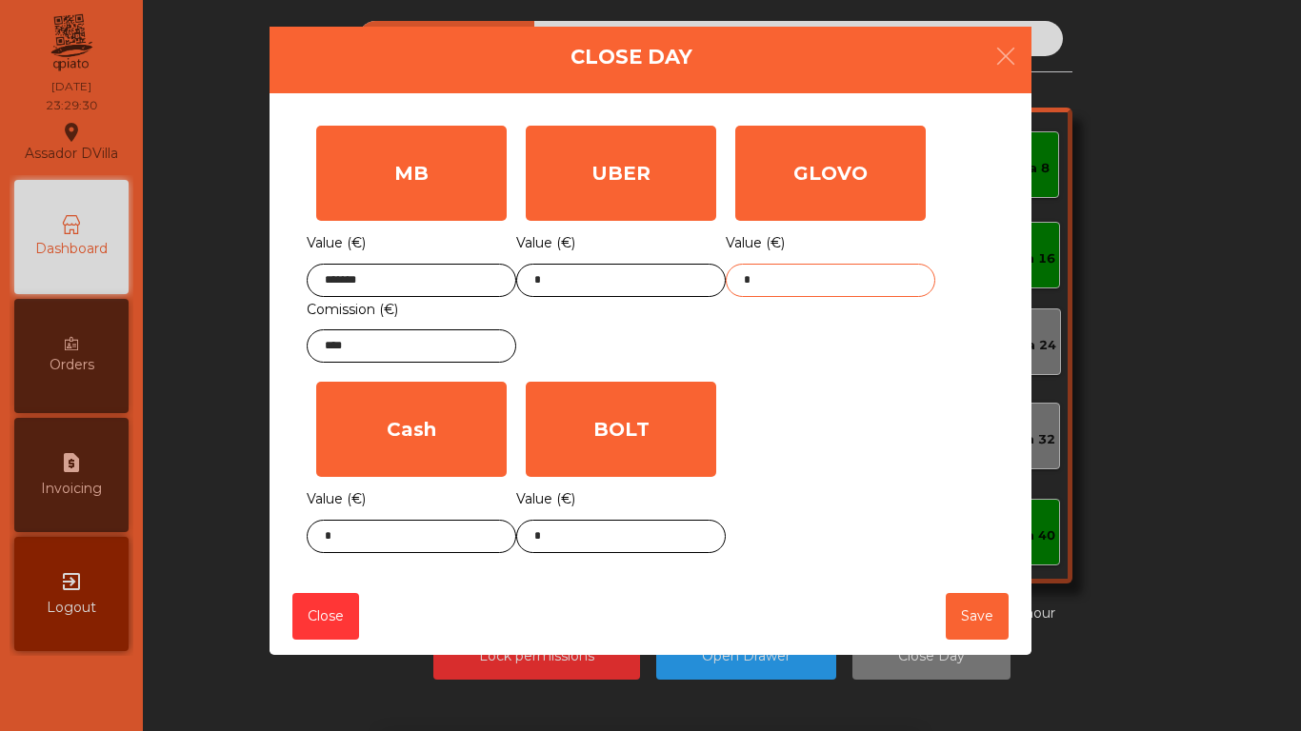
click at [790, 273] on input "*" at bounding box center [831, 280] width 210 height 33
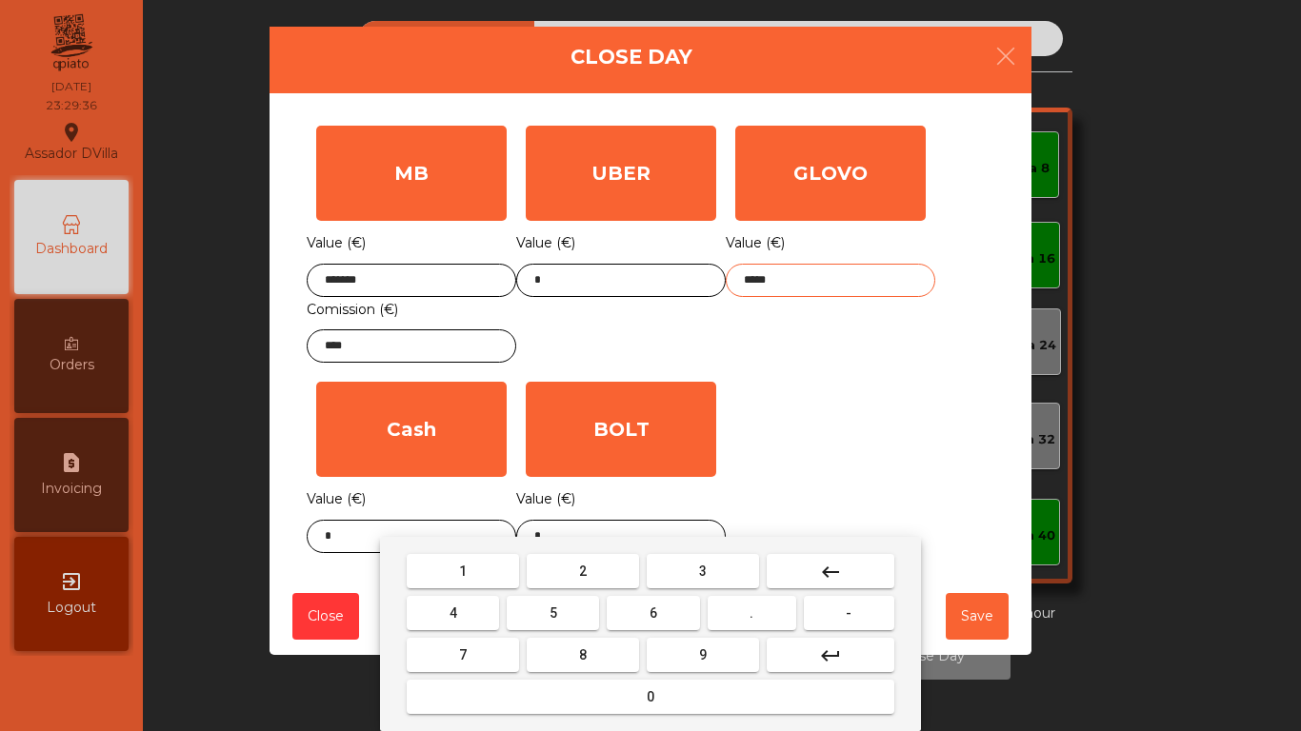
type input "*****"
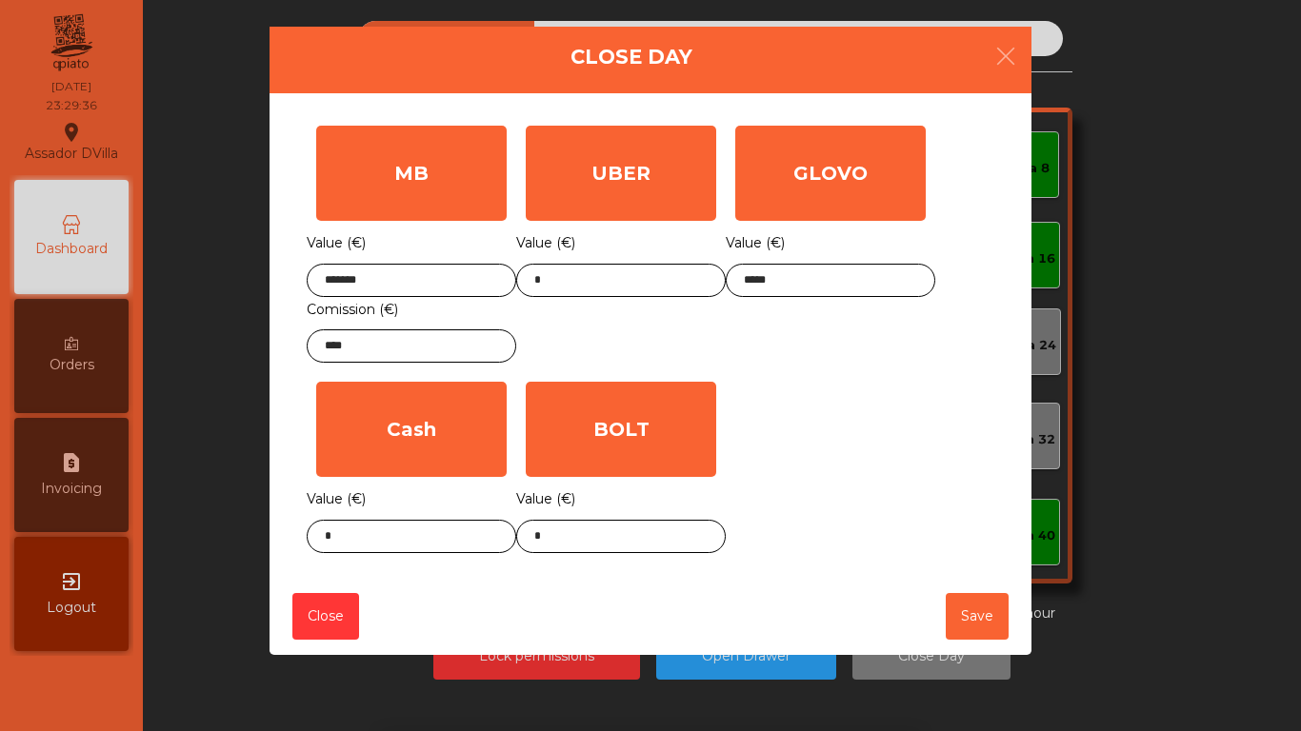
click at [776, 431] on div "MB Value (€) ******* Comission (€) **** UBER Value (€) * GLOVO Value (€) ***** …" at bounding box center [651, 339] width 688 height 447
click at [665, 537] on body "Assador DVilla location_on 12/10/2025 23:29:37 Dashboard Orders request_page In…" at bounding box center [650, 365] width 1301 height 731
click at [664, 537] on div "1 2 3 keyboard_backspace 4 5 6 . - 7 8 9 keyboard_return 0" at bounding box center [650, 634] width 1301 height 194
click at [662, 537] on body "Assador DVilla location_on 12/10/2025 23:29:38 Dashboard Orders request_page In…" at bounding box center [650, 365] width 1301 height 731
click at [662, 537] on div "1 2 3 keyboard_backspace 4 5 6 . - 7 8 9 keyboard_return 0" at bounding box center [650, 634] width 1301 height 194
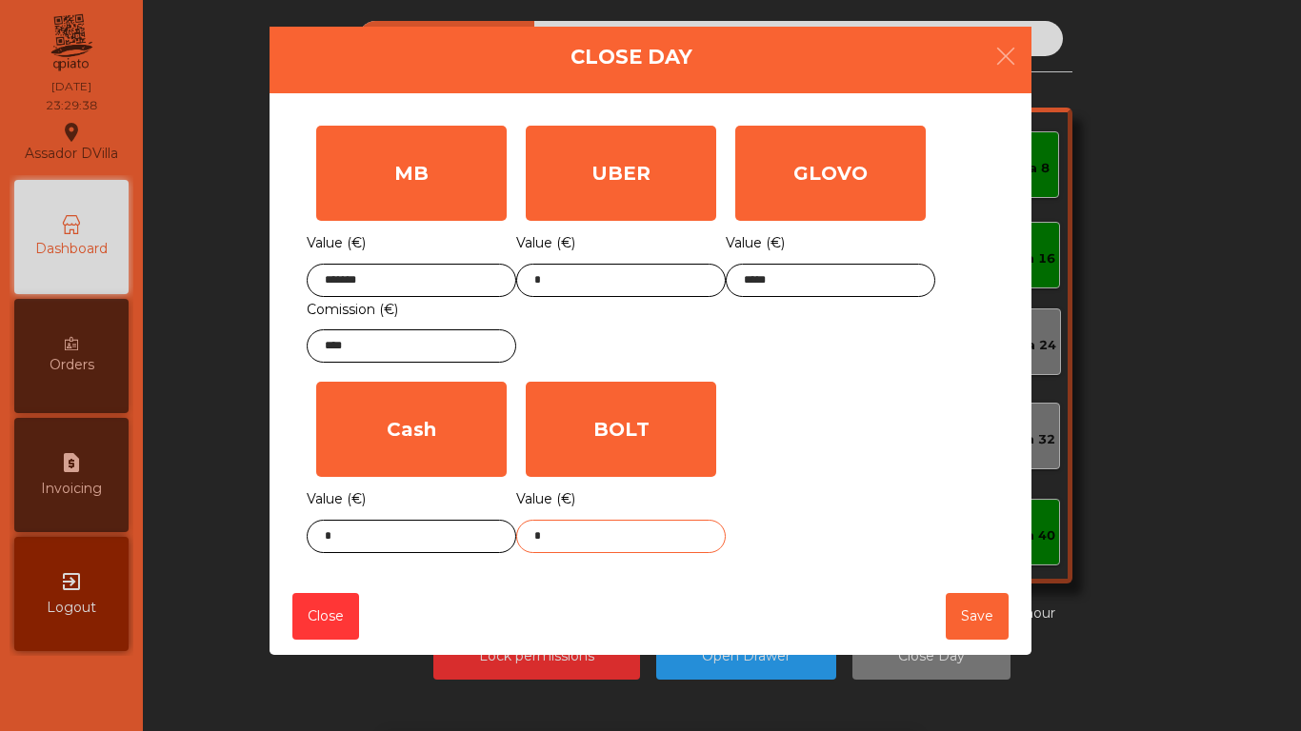
click at [662, 537] on body "Assador DVilla location_on 12/10/2025 23:29:38 Dashboard Orders request_page In…" at bounding box center [650, 365] width 1301 height 731
click at [662, 537] on div "1 2 3 keyboard_backspace 4 5 6 . - 7 8 9 keyboard_return 0" at bounding box center [650, 634] width 1301 height 194
click at [662, 537] on body "Assador DVilla location_on 12/10/2025 23:29:39 Dashboard Orders request_page In…" at bounding box center [650, 365] width 1301 height 731
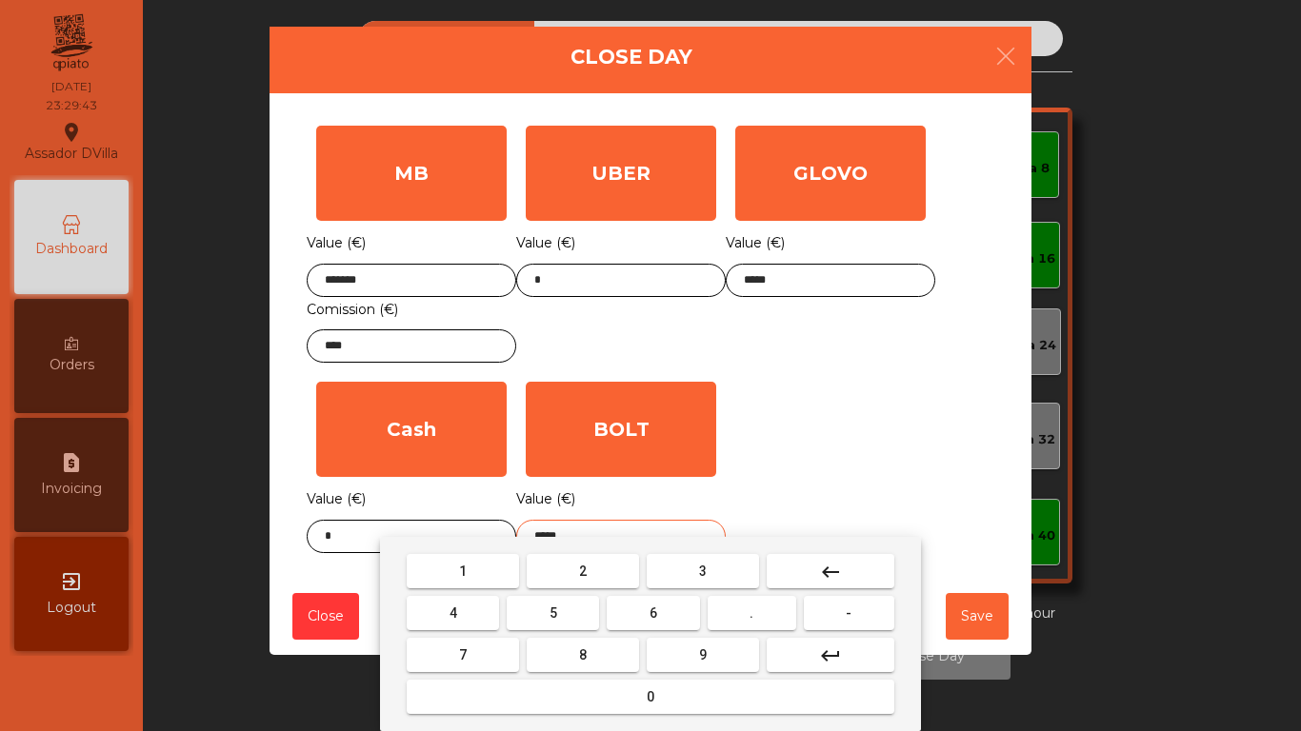
type input "*****"
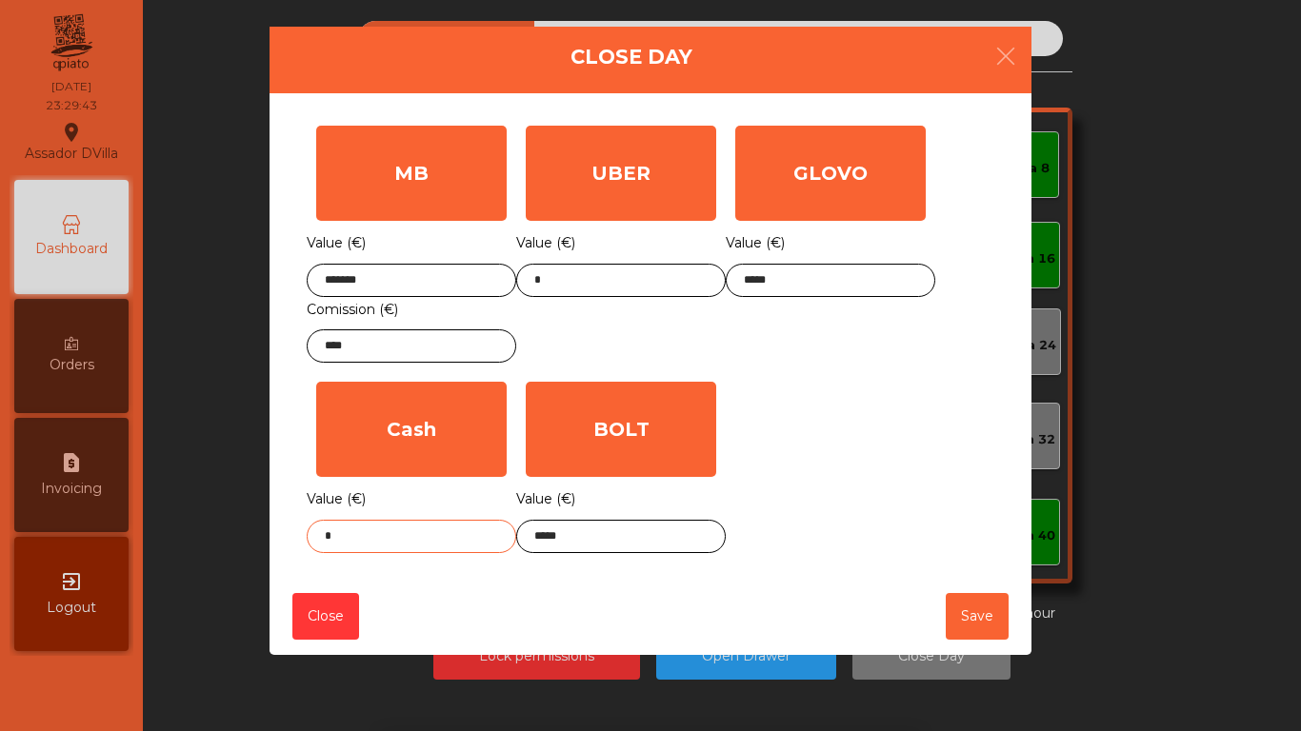
click at [349, 535] on input "*" at bounding box center [412, 536] width 210 height 33
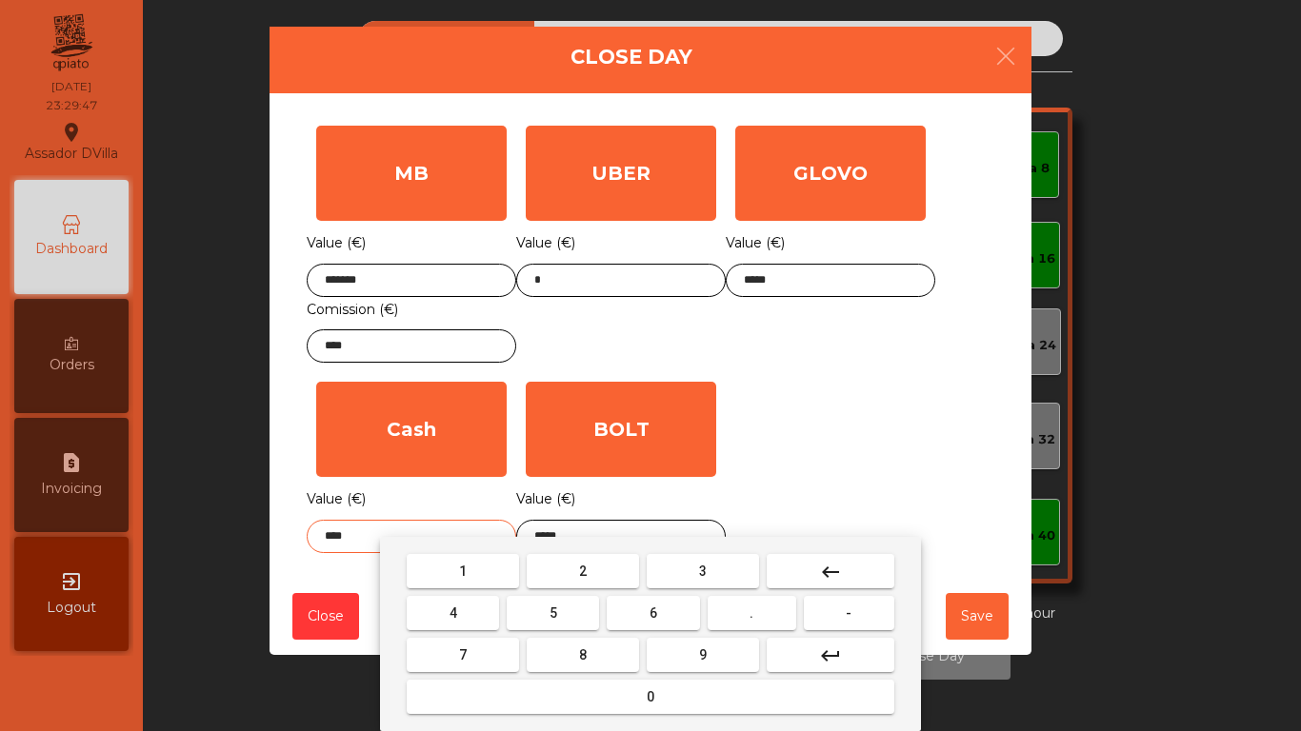
type input "****"
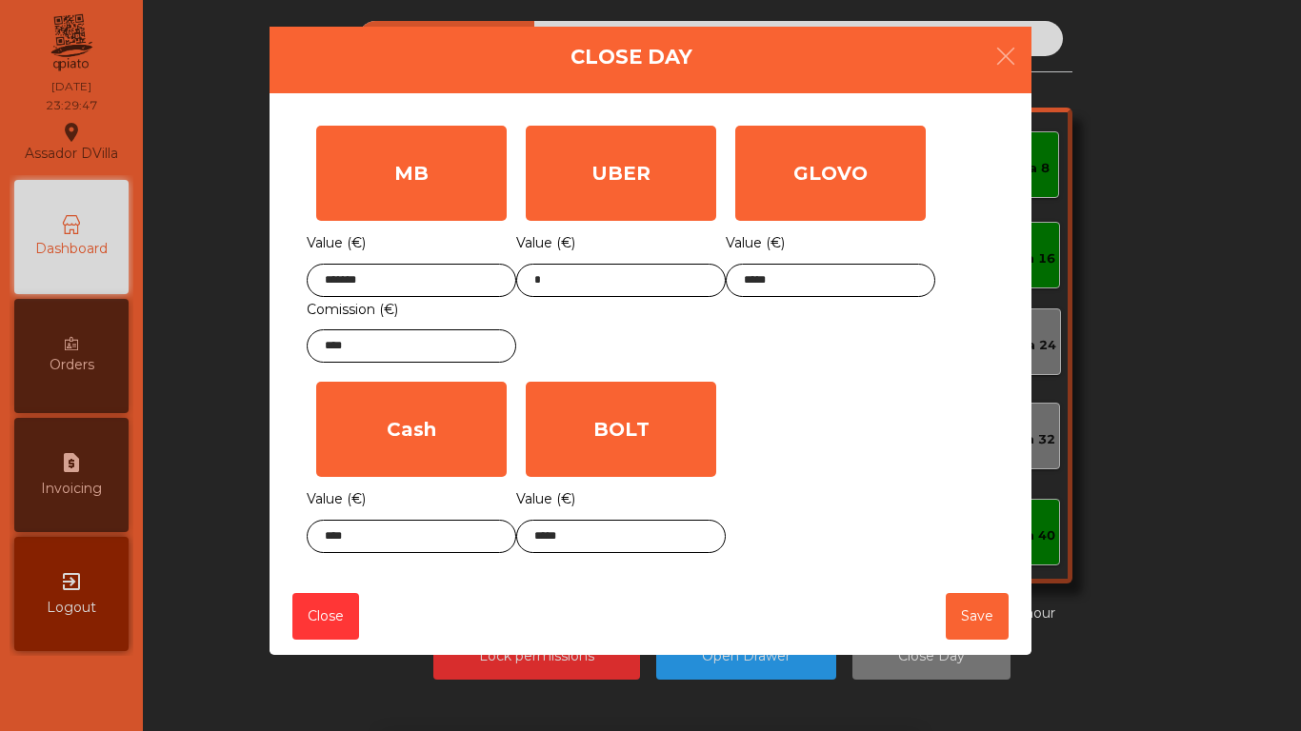
click at [866, 377] on div "MB Value (€) ******* Comission (€) **** UBER Value (€) * GLOVO Value (€) ***** …" at bounding box center [651, 339] width 688 height 447
click at [974, 629] on button "Save" at bounding box center [977, 616] width 63 height 47
